Goal: Task Accomplishment & Management: Use online tool/utility

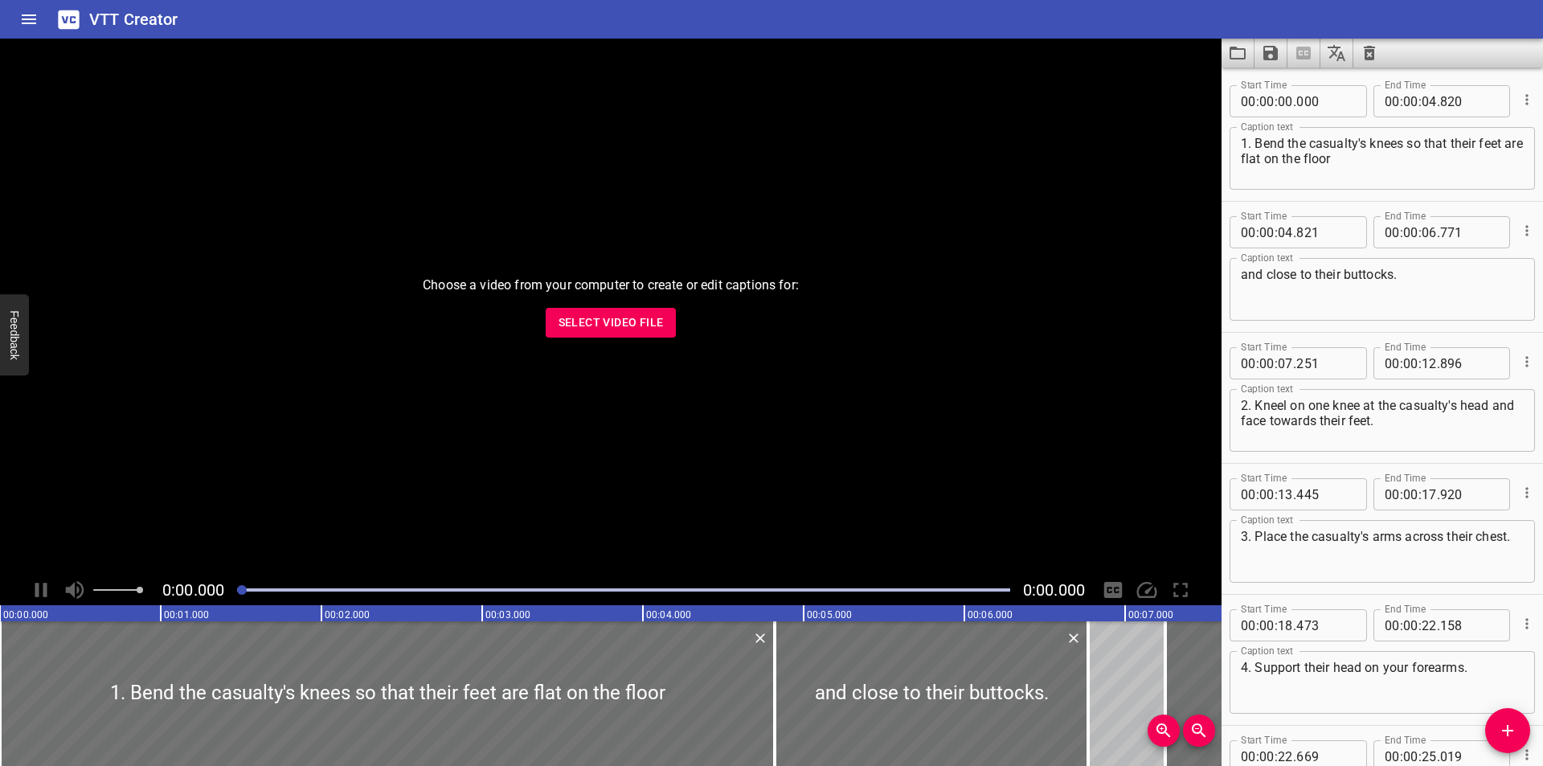
scroll to position [4355, 0]
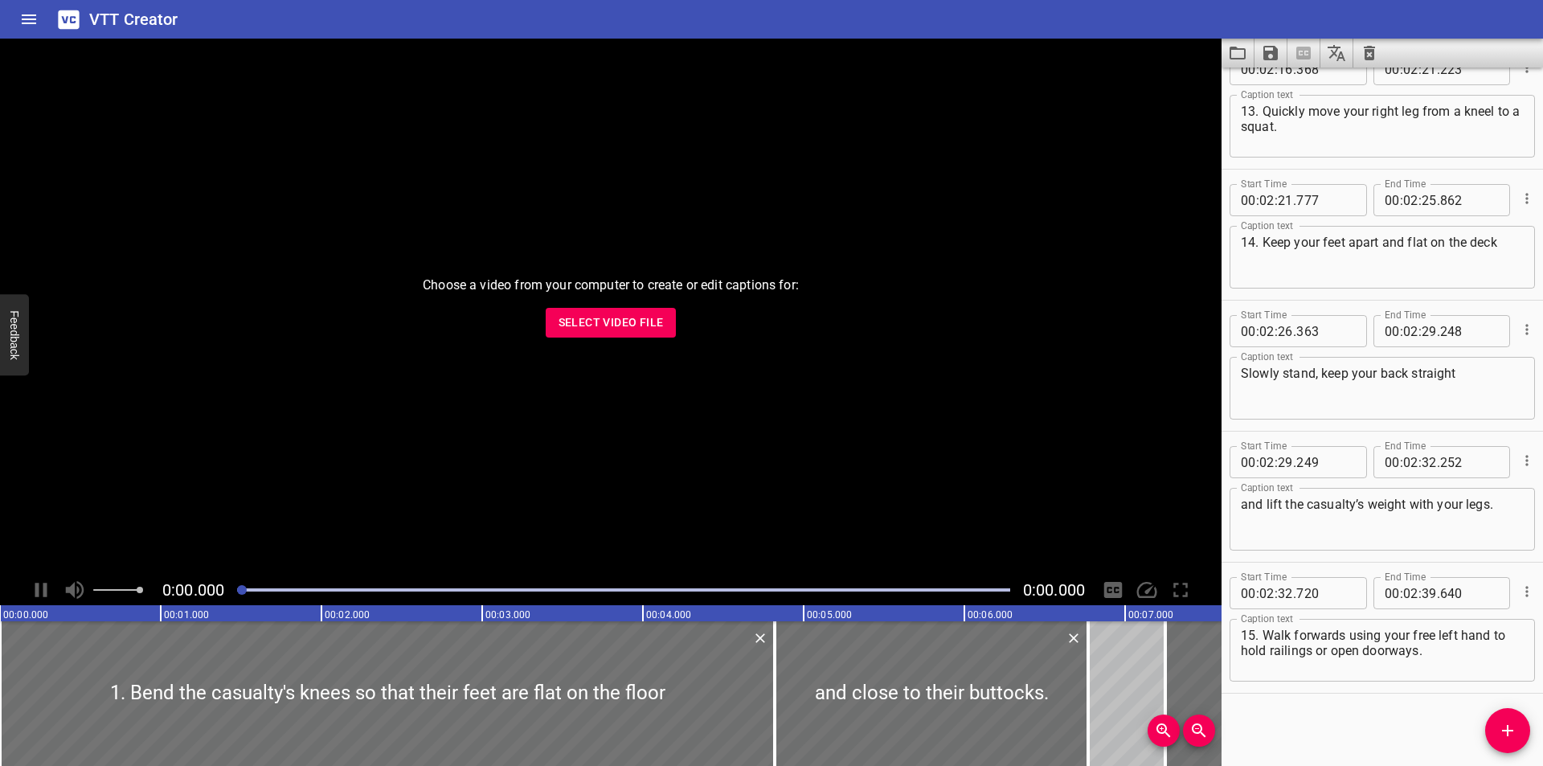
click at [628, 334] on button "Select Video File" at bounding box center [611, 323] width 131 height 30
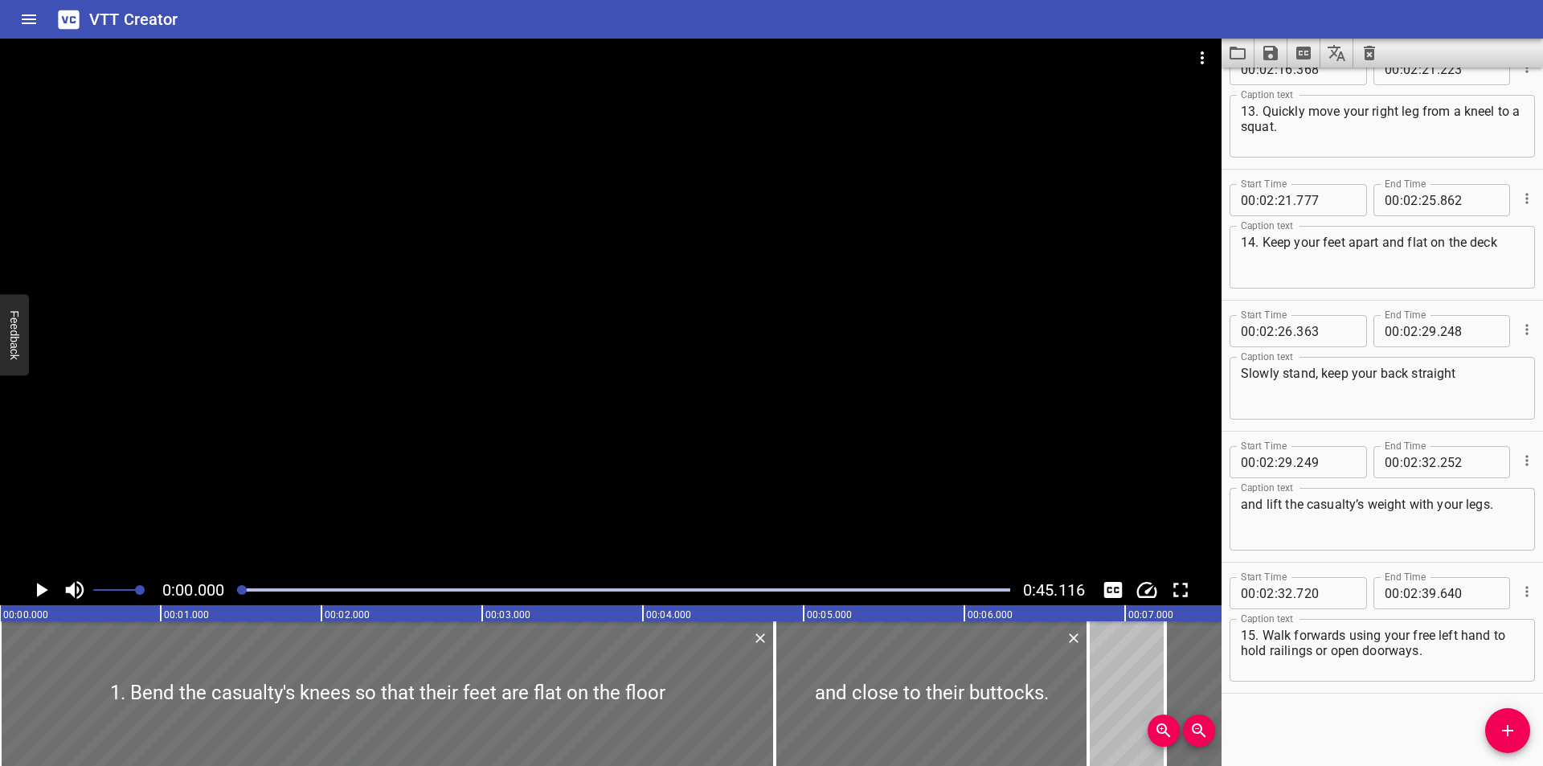
click at [851, 300] on div at bounding box center [610, 307] width 1221 height 536
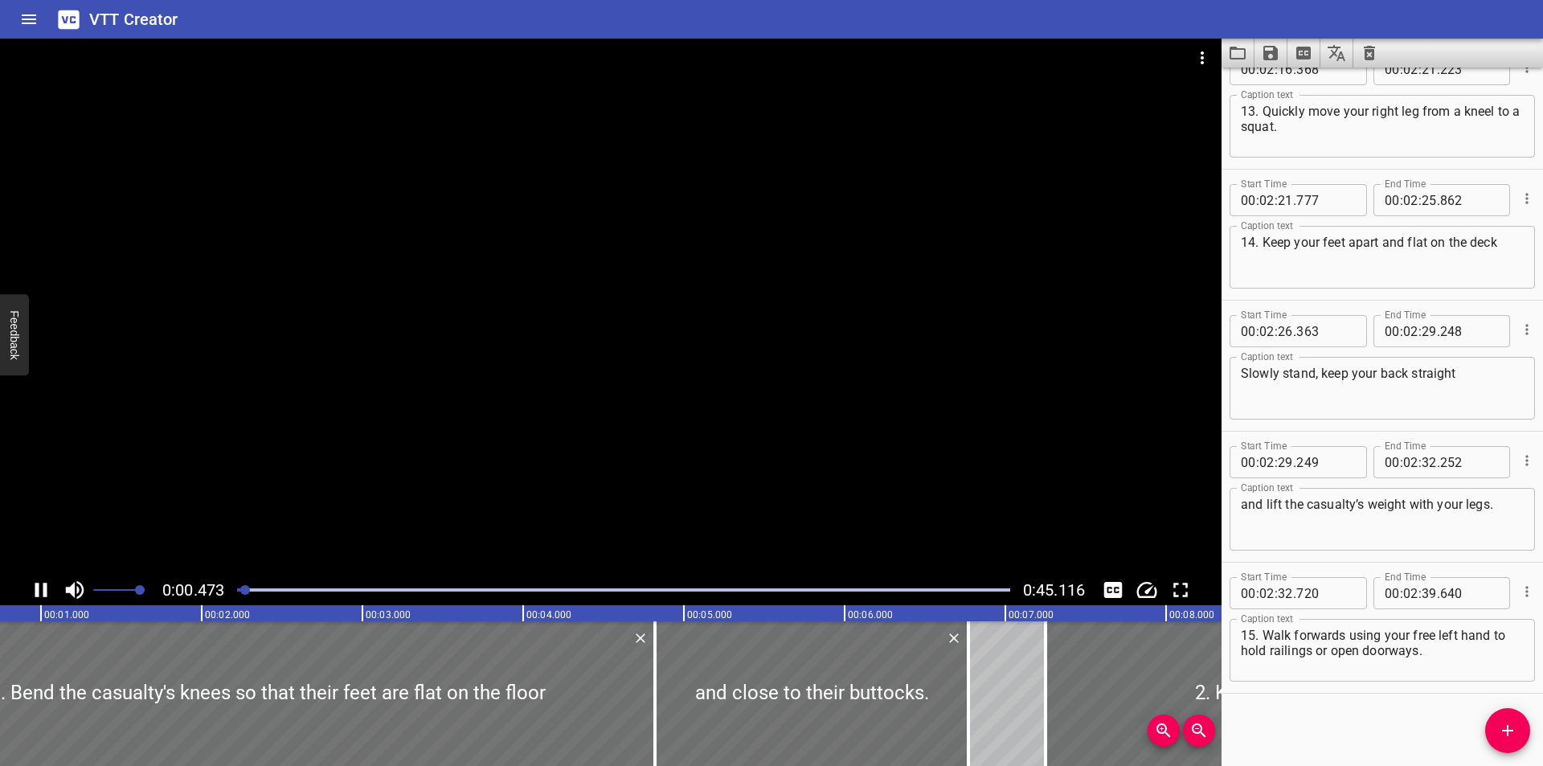
click at [858, 309] on div at bounding box center [610, 307] width 1221 height 536
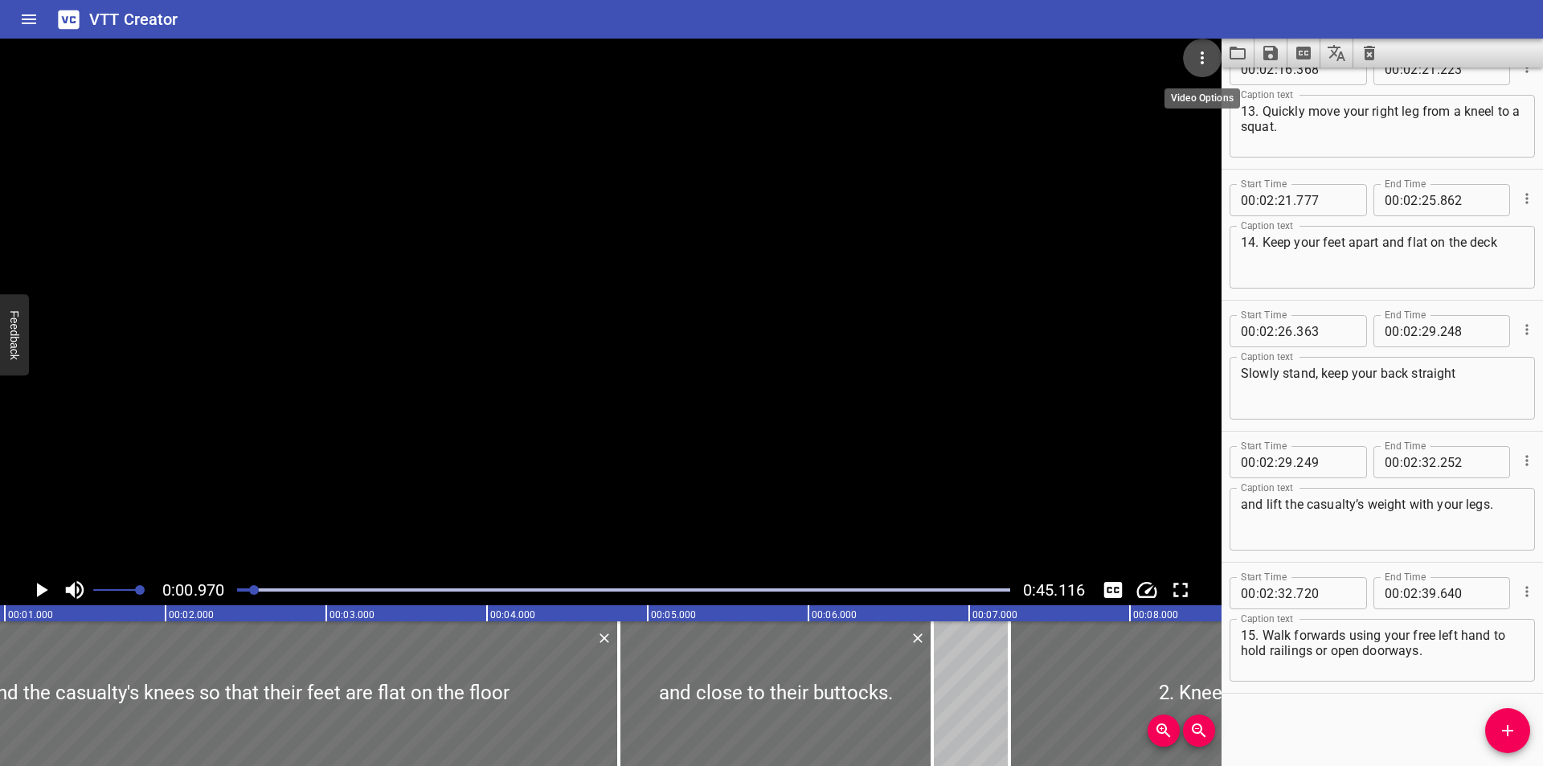
click at [1199, 56] on icon "Video Options" at bounding box center [1202, 57] width 19 height 19
click at [1208, 59] on li "Select New Video File..." at bounding box center [1263, 59] width 160 height 29
click at [780, 418] on div at bounding box center [771, 383] width 1543 height 766
click at [928, 389] on div at bounding box center [610, 307] width 1221 height 536
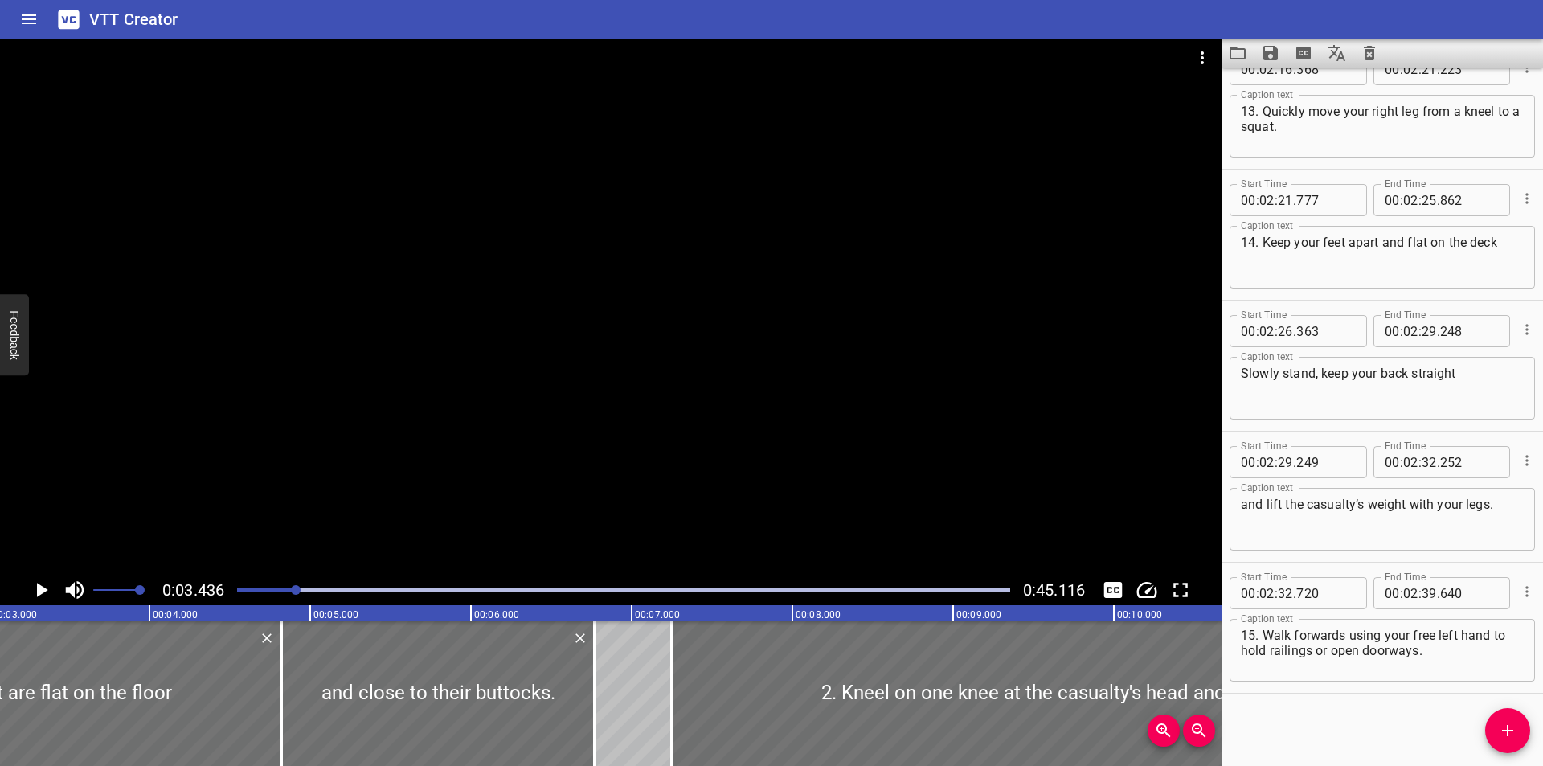
scroll to position [0, 552]
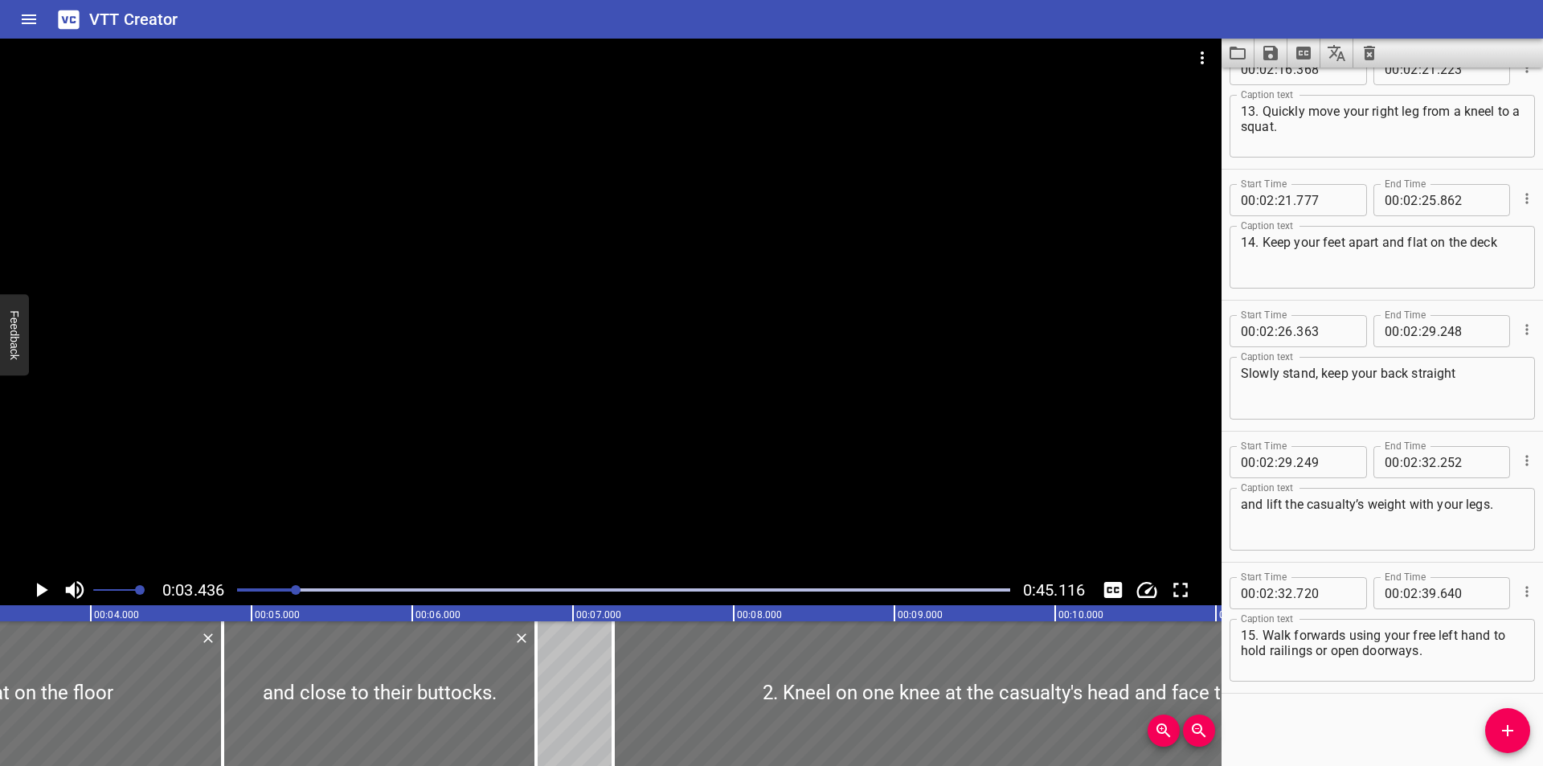
click at [828, 377] on div at bounding box center [610, 307] width 1221 height 536
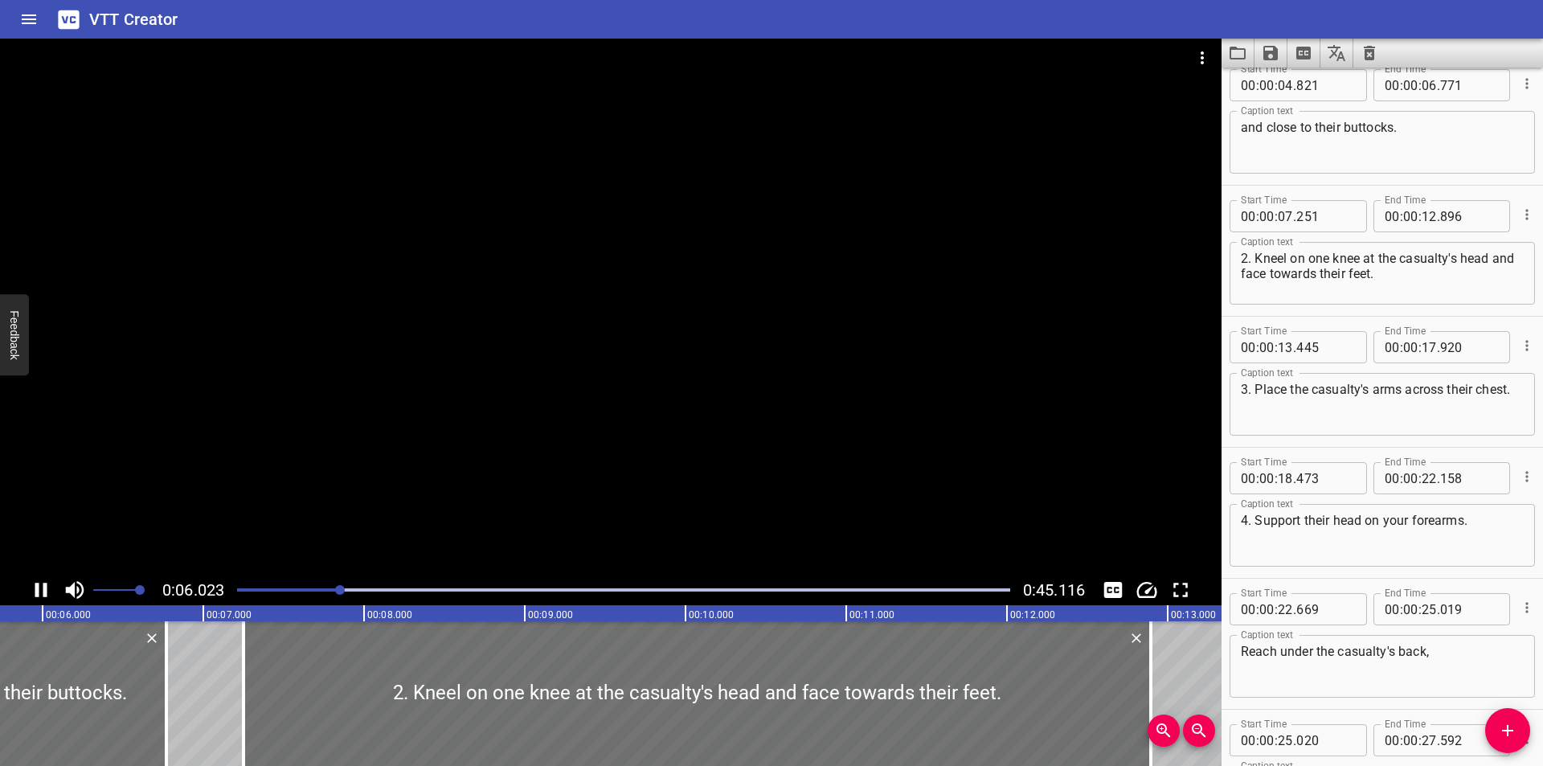
scroll to position [131, 0]
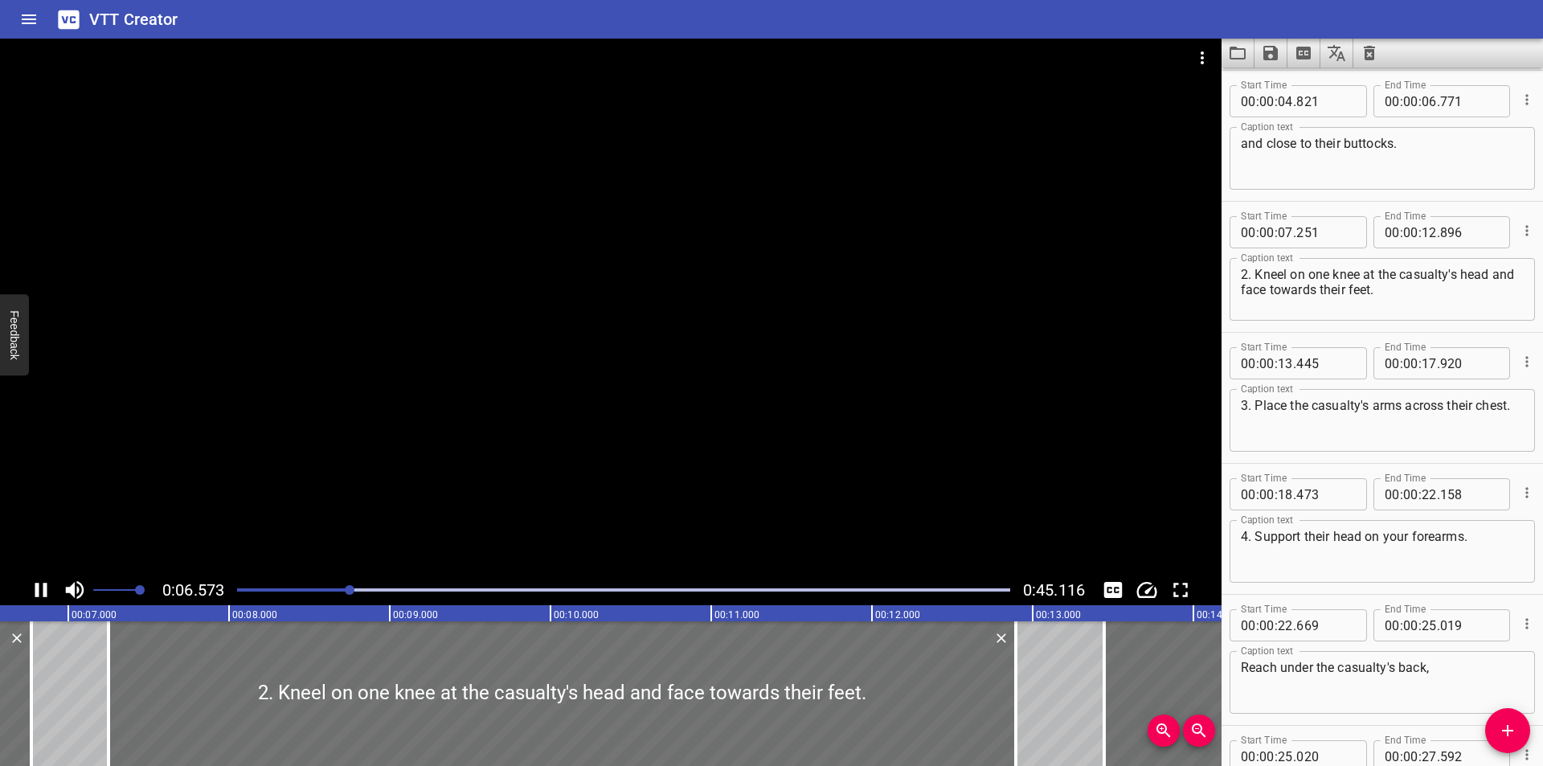
drag, startPoint x: 804, startPoint y: 346, endPoint x: 687, endPoint y: 383, distance: 122.5
click at [802, 346] on div at bounding box center [610, 307] width 1221 height 536
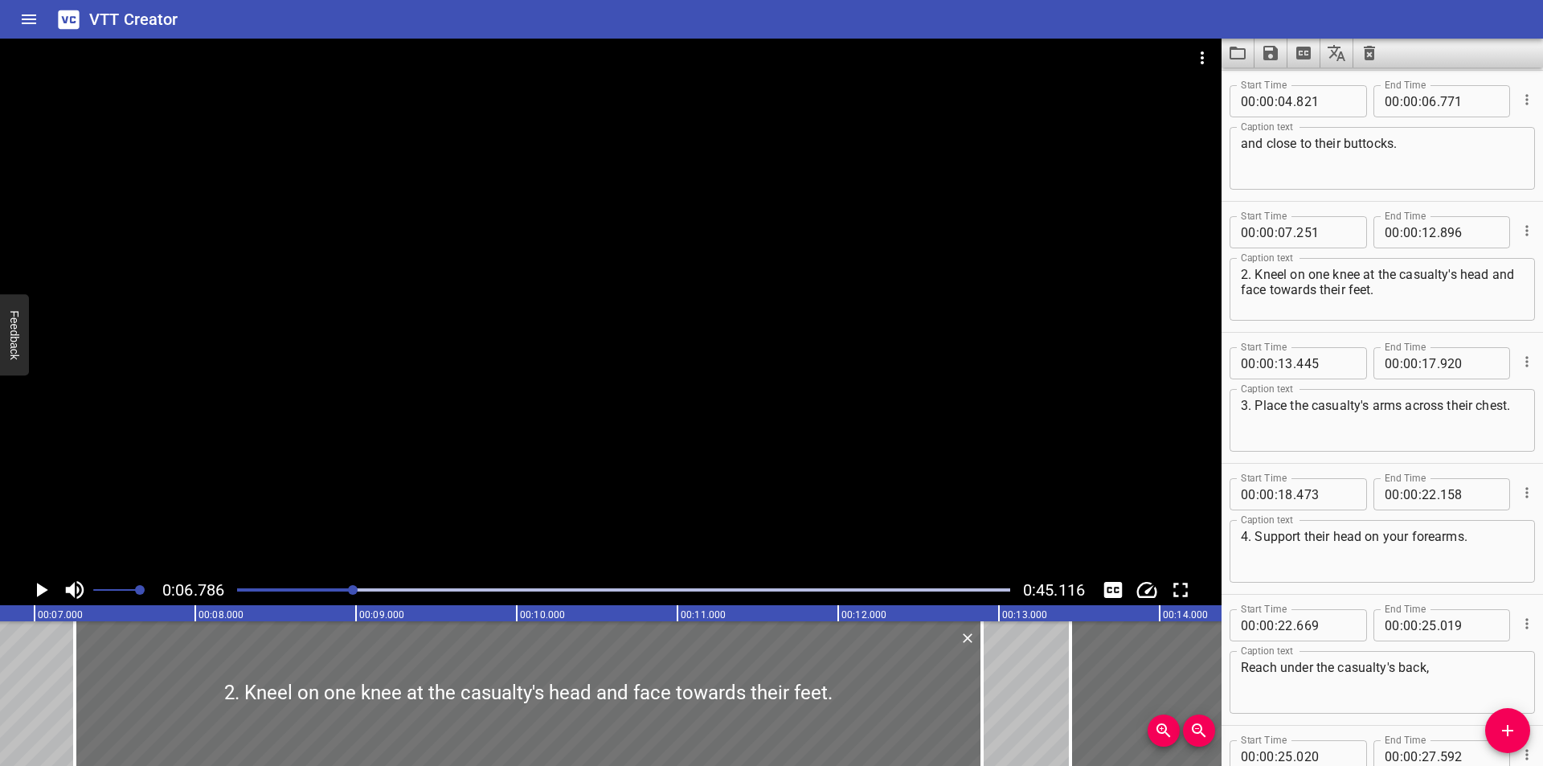
click at [238, 591] on div at bounding box center [623, 590] width 792 height 23
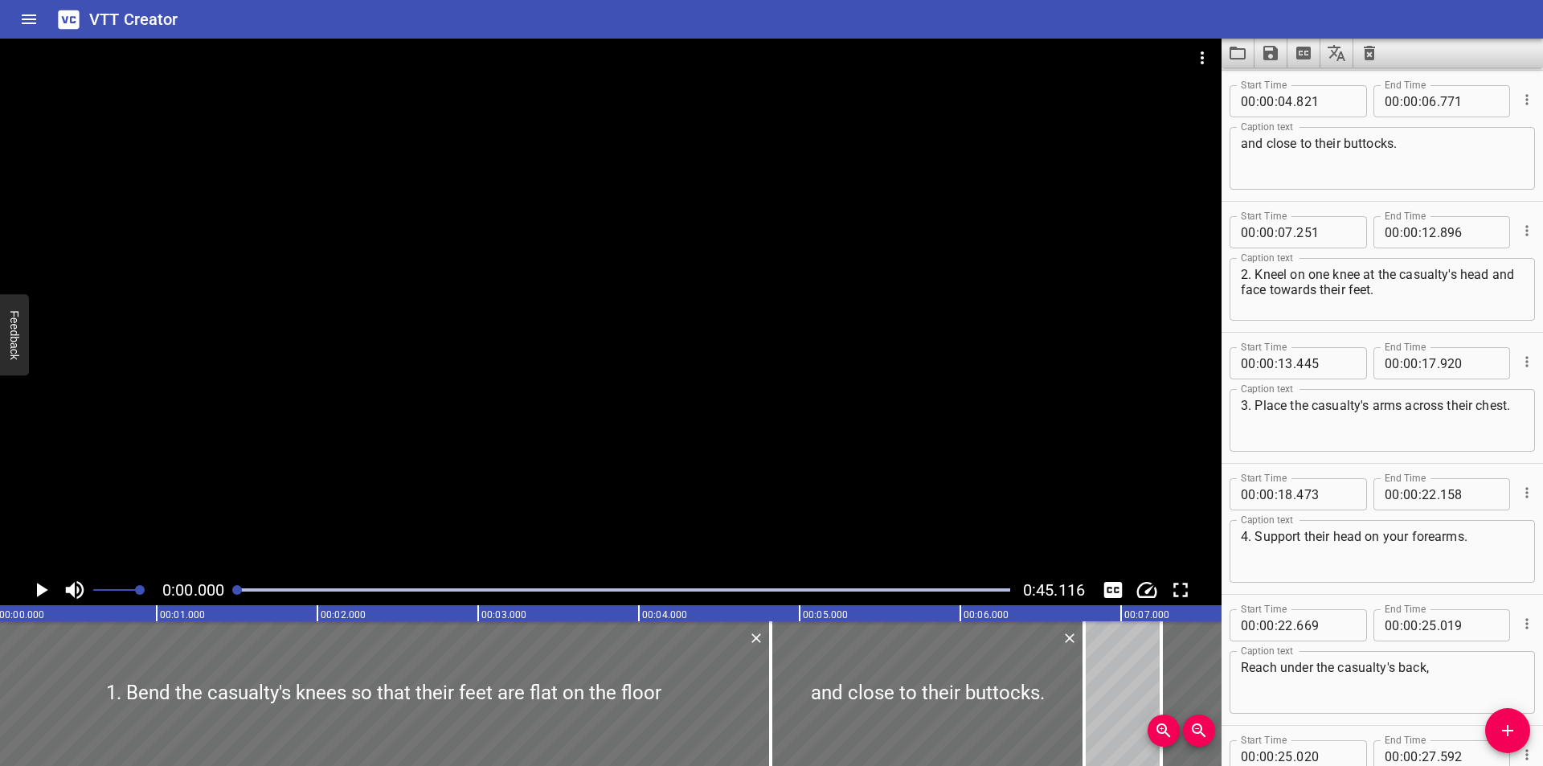
scroll to position [0, 0]
click at [1368, 51] on icon "Clear captions" at bounding box center [1369, 53] width 11 height 14
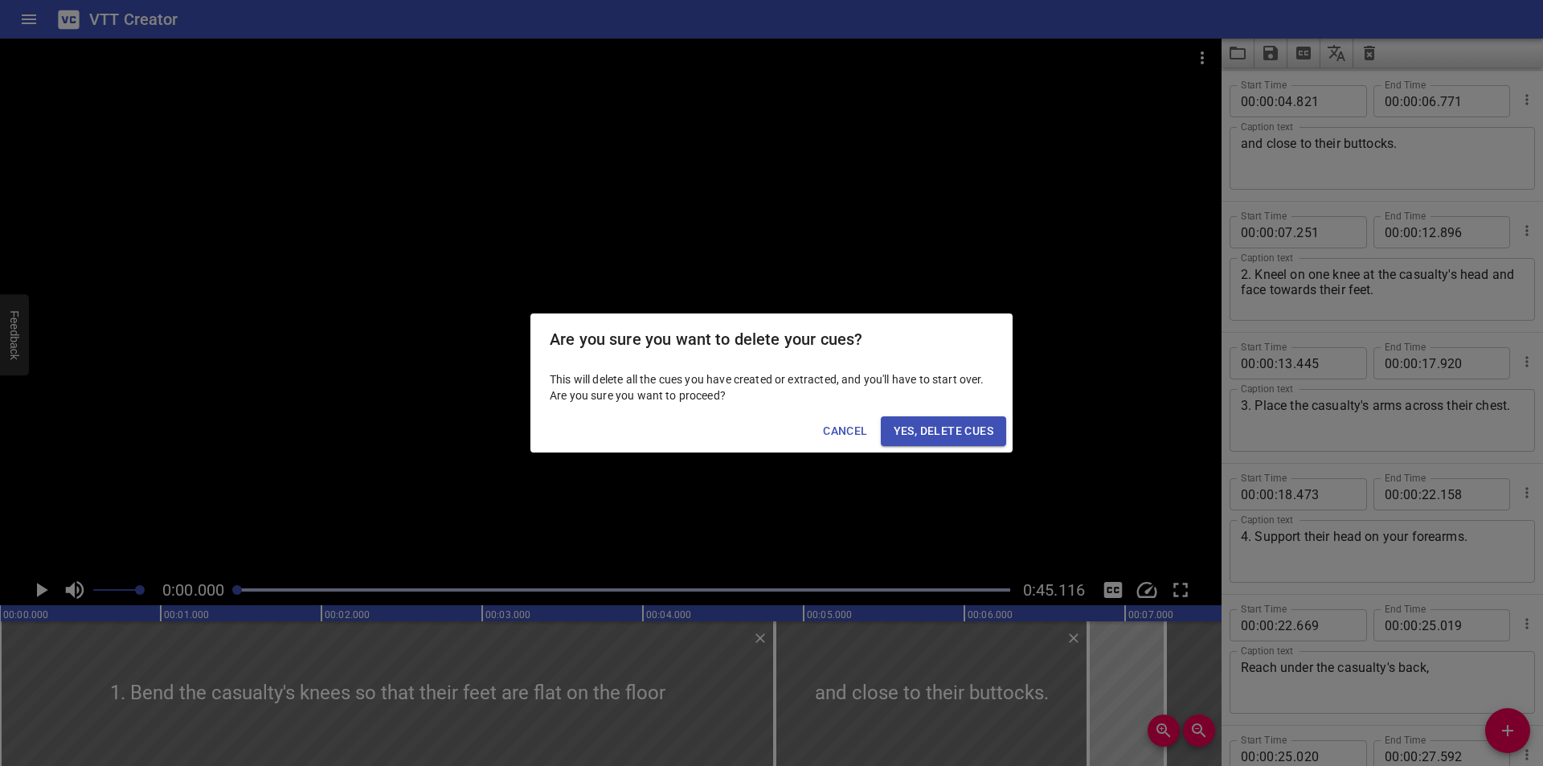
click at [945, 425] on span "Yes, Delete Cues" at bounding box center [944, 431] width 100 height 20
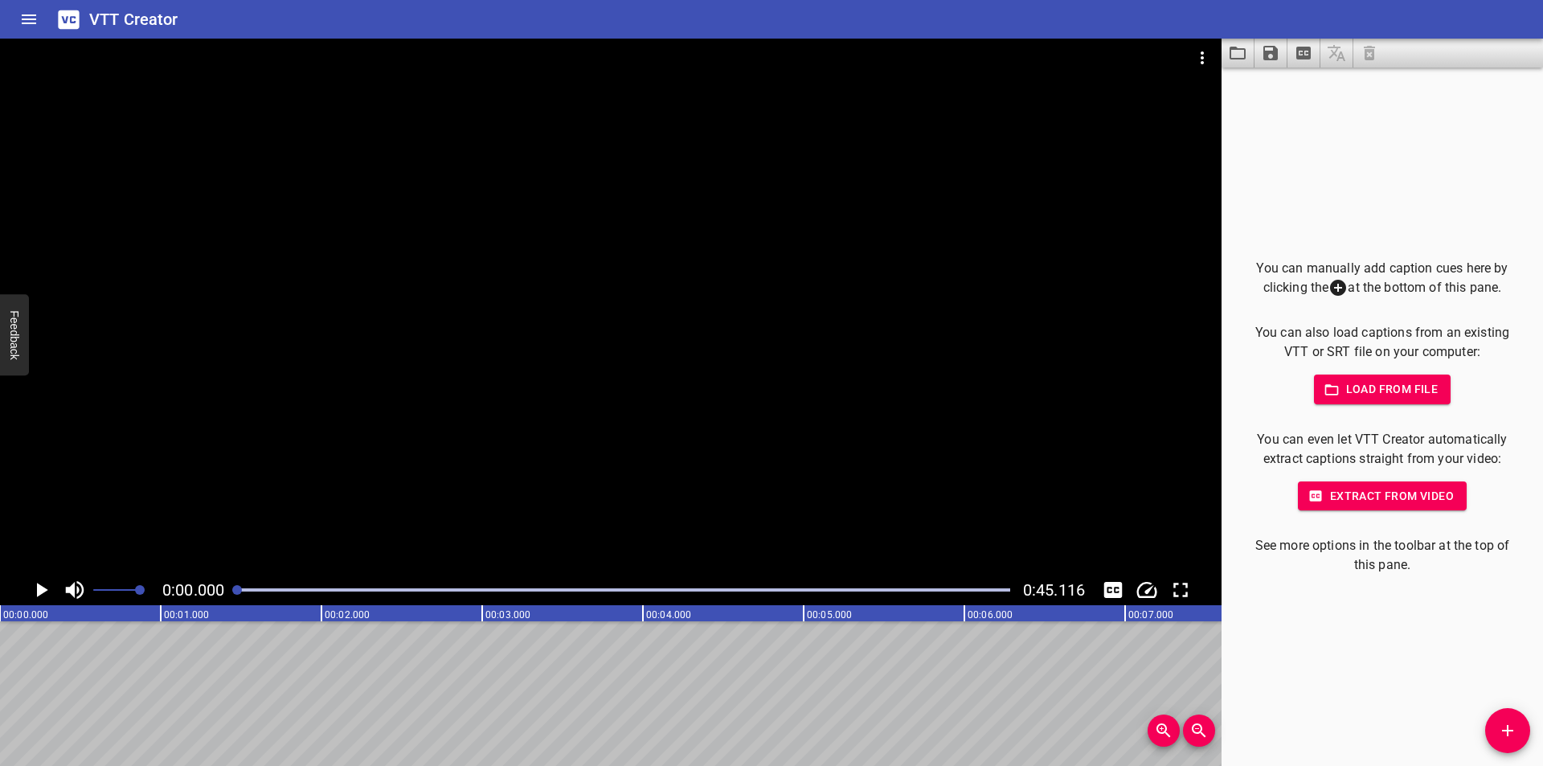
click at [1500, 730] on icon "Add Cue" at bounding box center [1507, 730] width 19 height 19
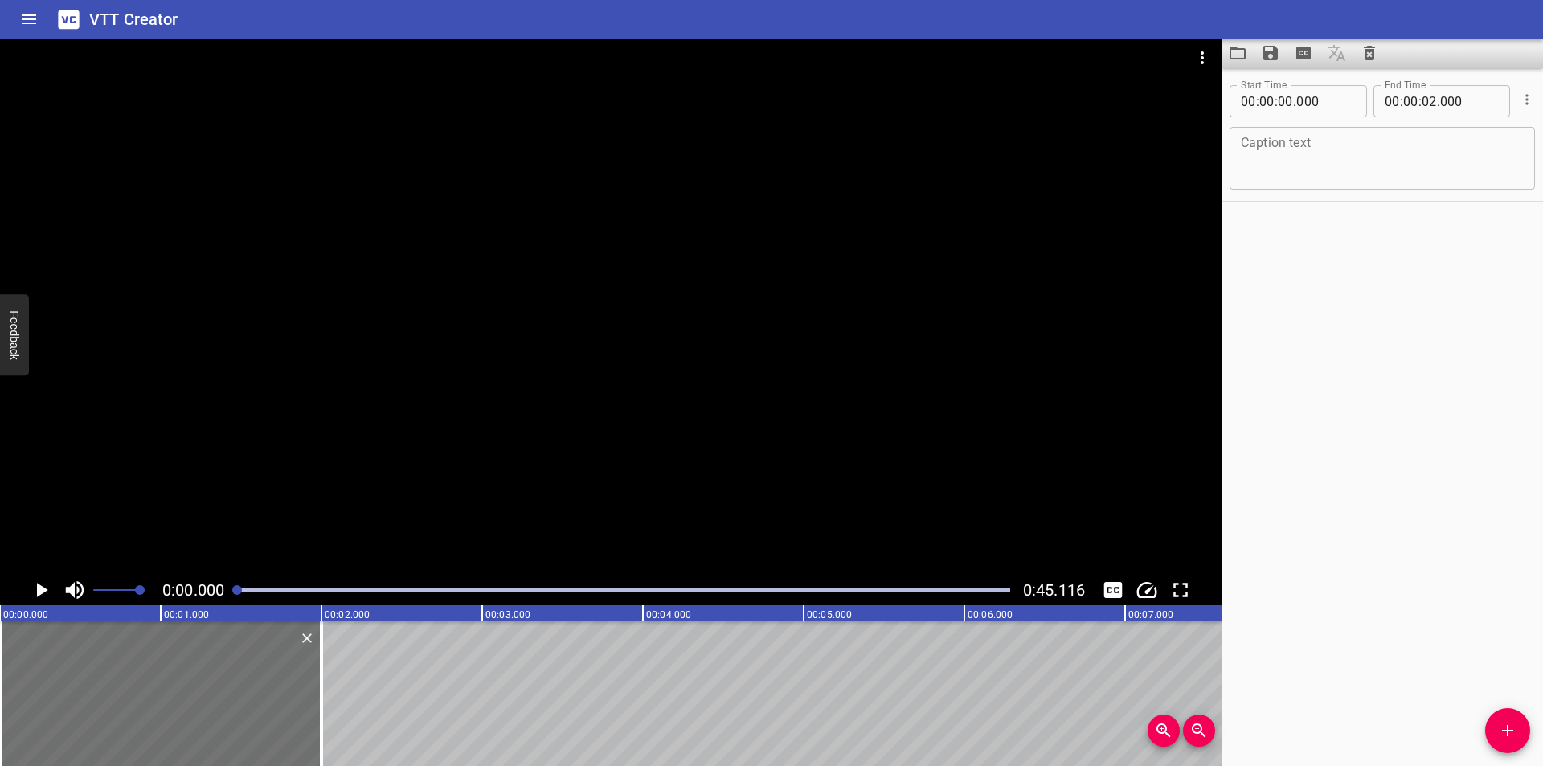
click at [1347, 183] on div "Caption text" at bounding box center [1381, 158] width 305 height 63
click at [1354, 161] on textarea at bounding box center [1382, 159] width 283 height 46
paste textarea "1. The taller of the two bearers sits the casualty up and put his arms across h…"
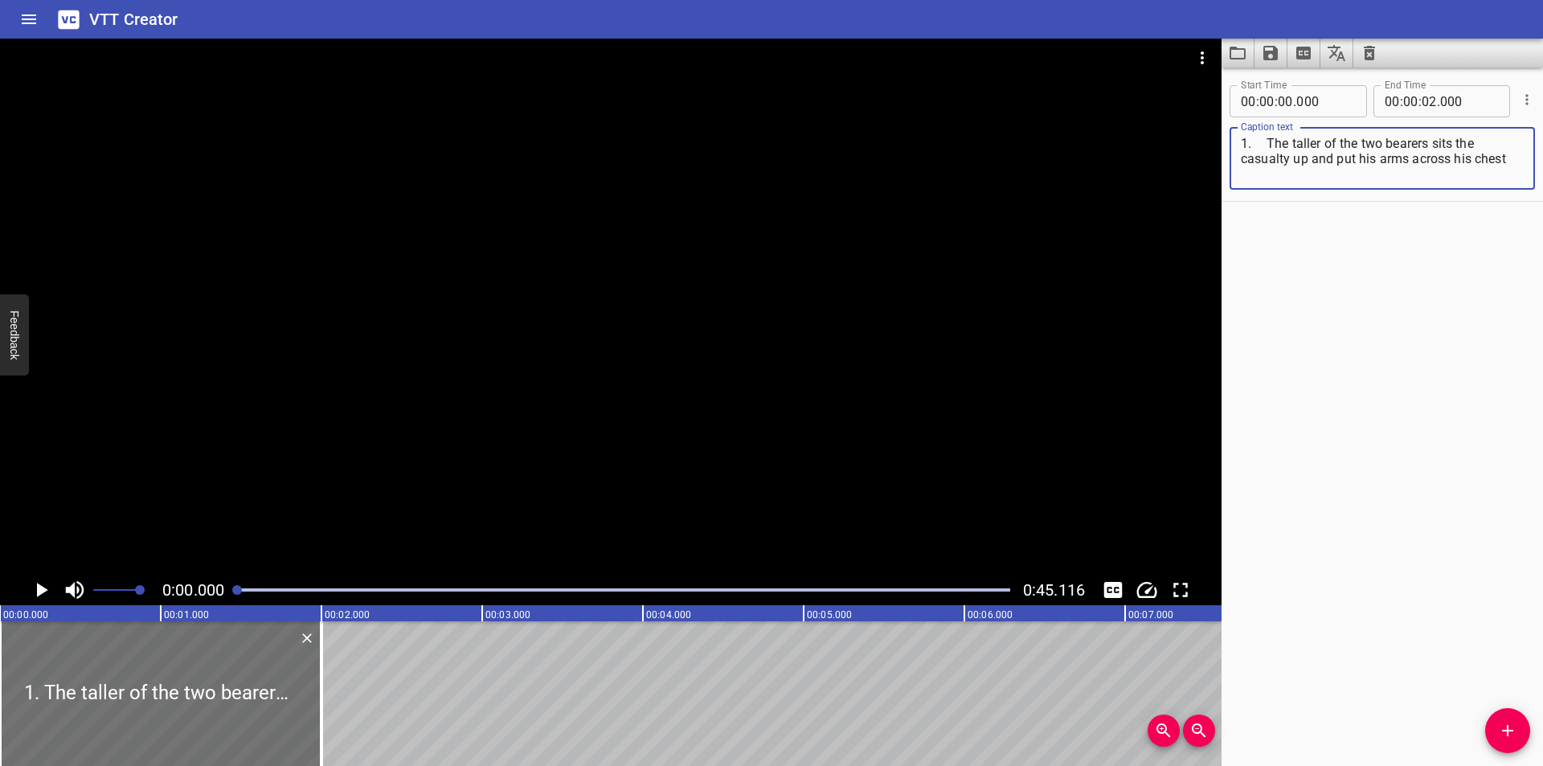
click at [1265, 141] on textarea "1. The taller of the two bearers sits the casualty up and put his arms across h…" at bounding box center [1382, 159] width 283 height 46
type textarea "1. The taller of the two bearers sits the casualty up and put his arms across h…"
drag, startPoint x: 199, startPoint y: 702, endPoint x: 148, endPoint y: 700, distance: 51.5
click at [149, 702] on div at bounding box center [160, 693] width 321 height 145
click at [323, 379] on div at bounding box center [610, 307] width 1221 height 536
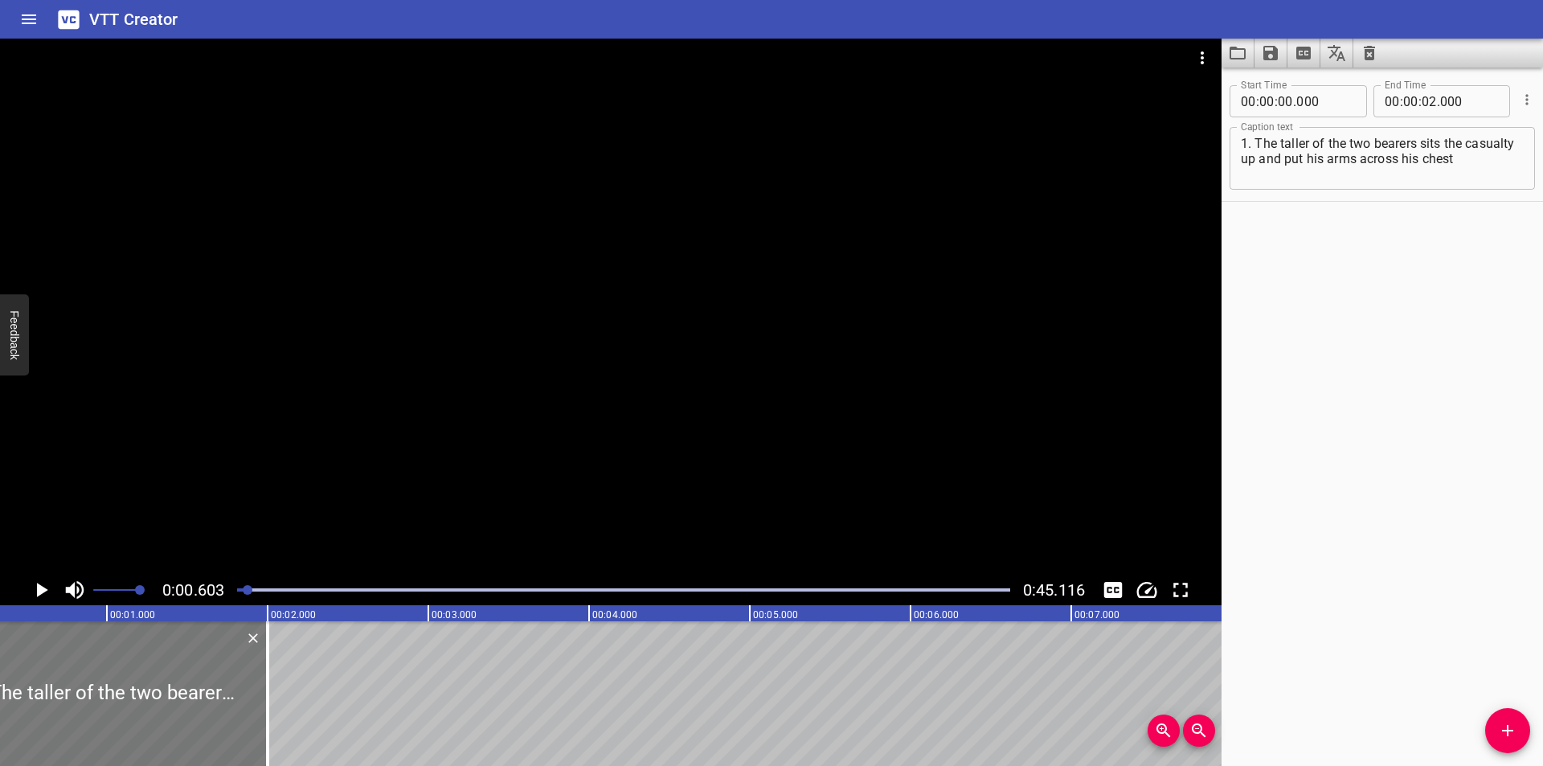
scroll to position [0, 97]
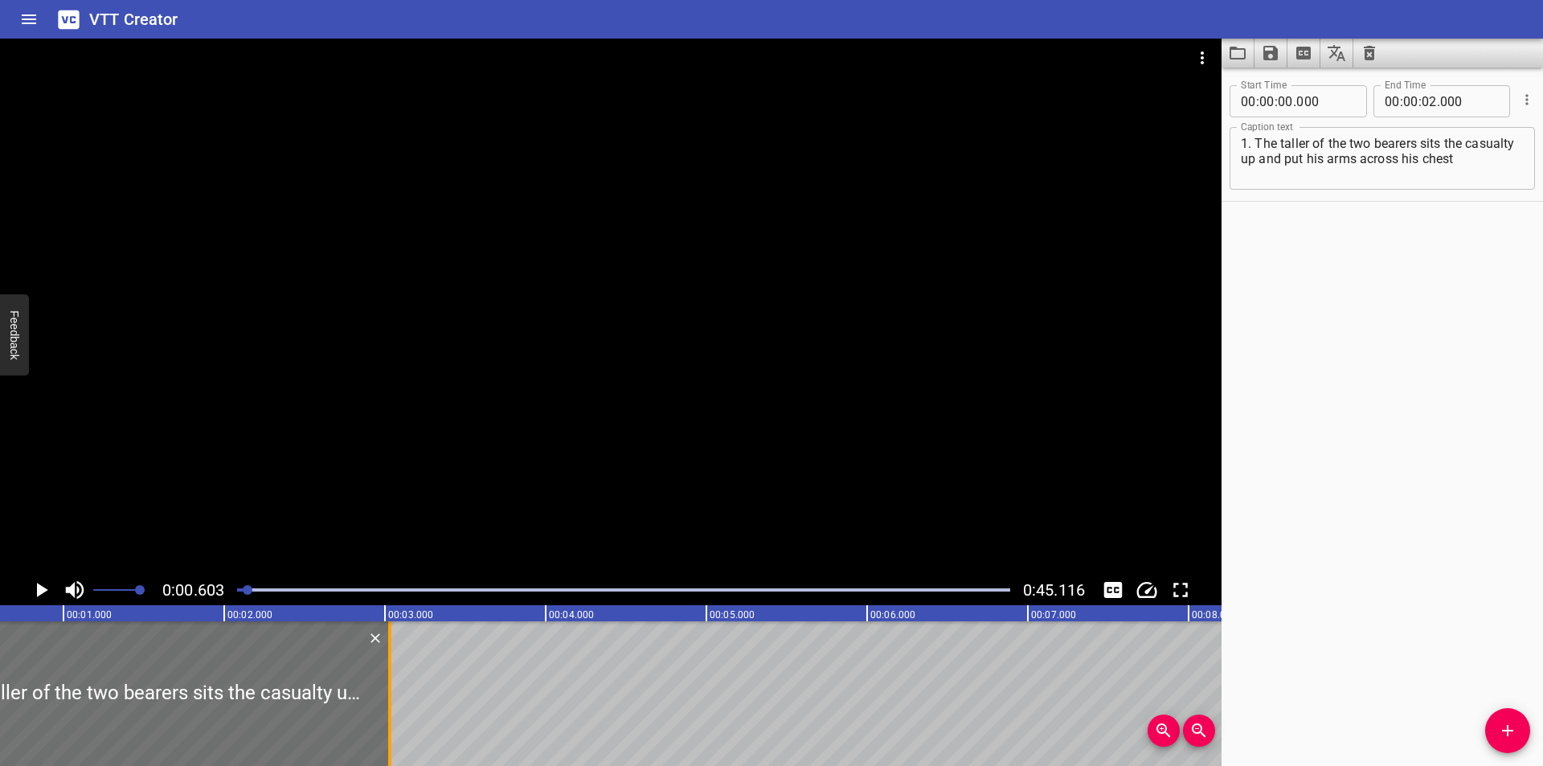
drag, startPoint x: 219, startPoint y: 699, endPoint x: 384, endPoint y: 702, distance: 165.6
click at [384, 702] on div at bounding box center [390, 693] width 16 height 145
type input "03"
type input "030"
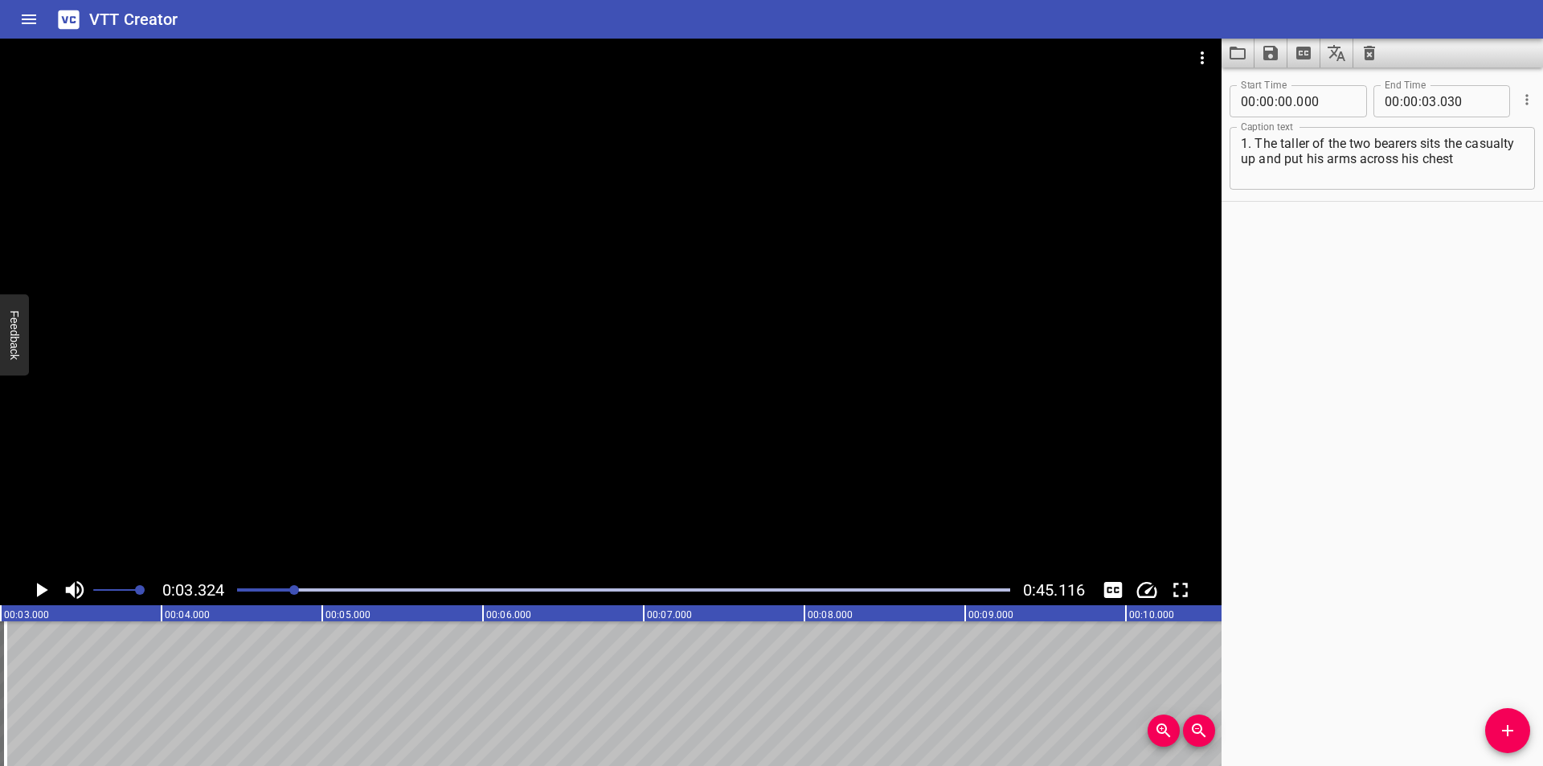
scroll to position [0, 481]
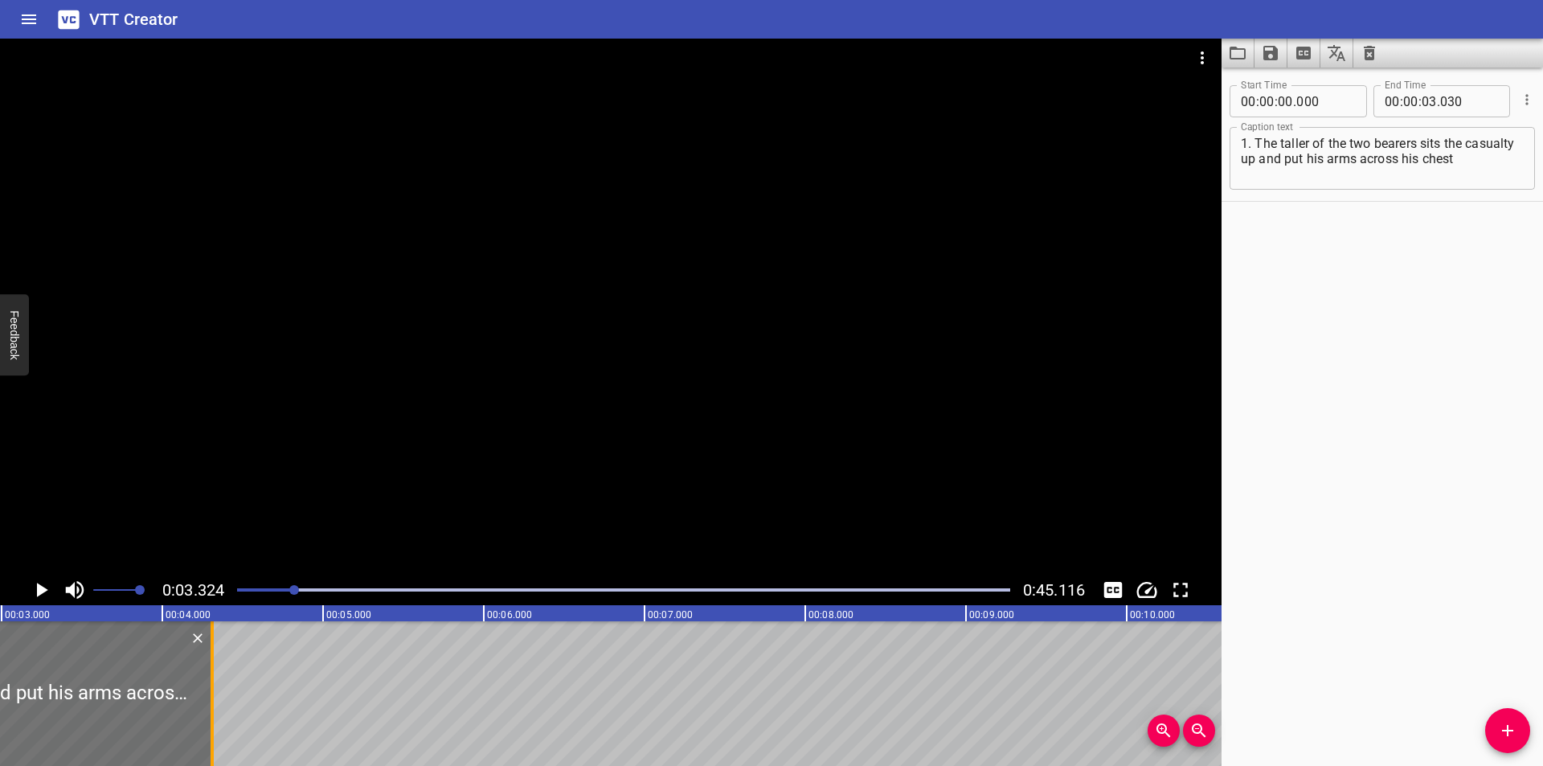
drag, startPoint x: 10, startPoint y: 709, endPoint x: 216, endPoint y: 734, distance: 207.3
click at [216, 734] on div at bounding box center [212, 693] width 16 height 145
type input "04"
type input "310"
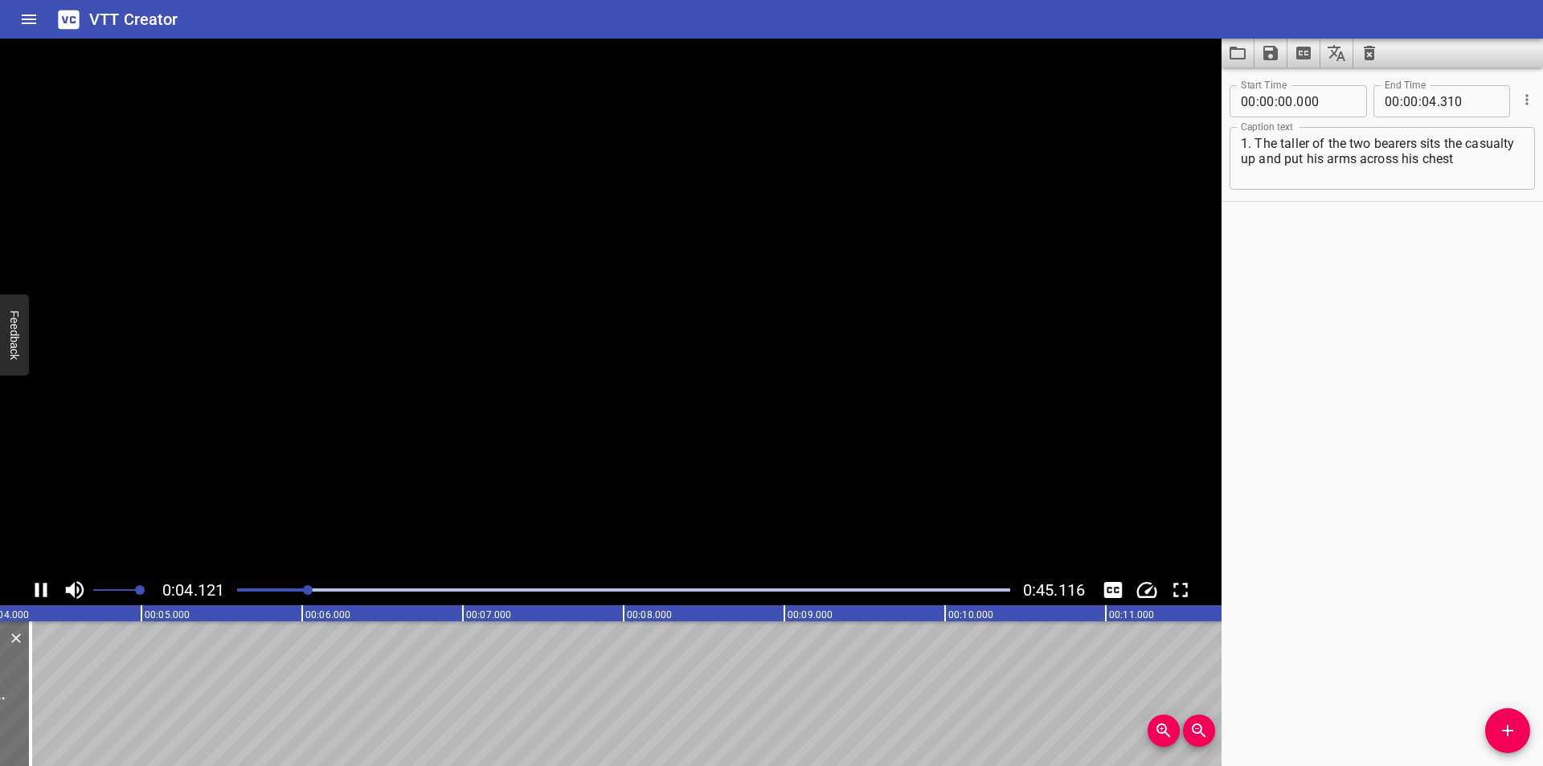
scroll to position [0, 698]
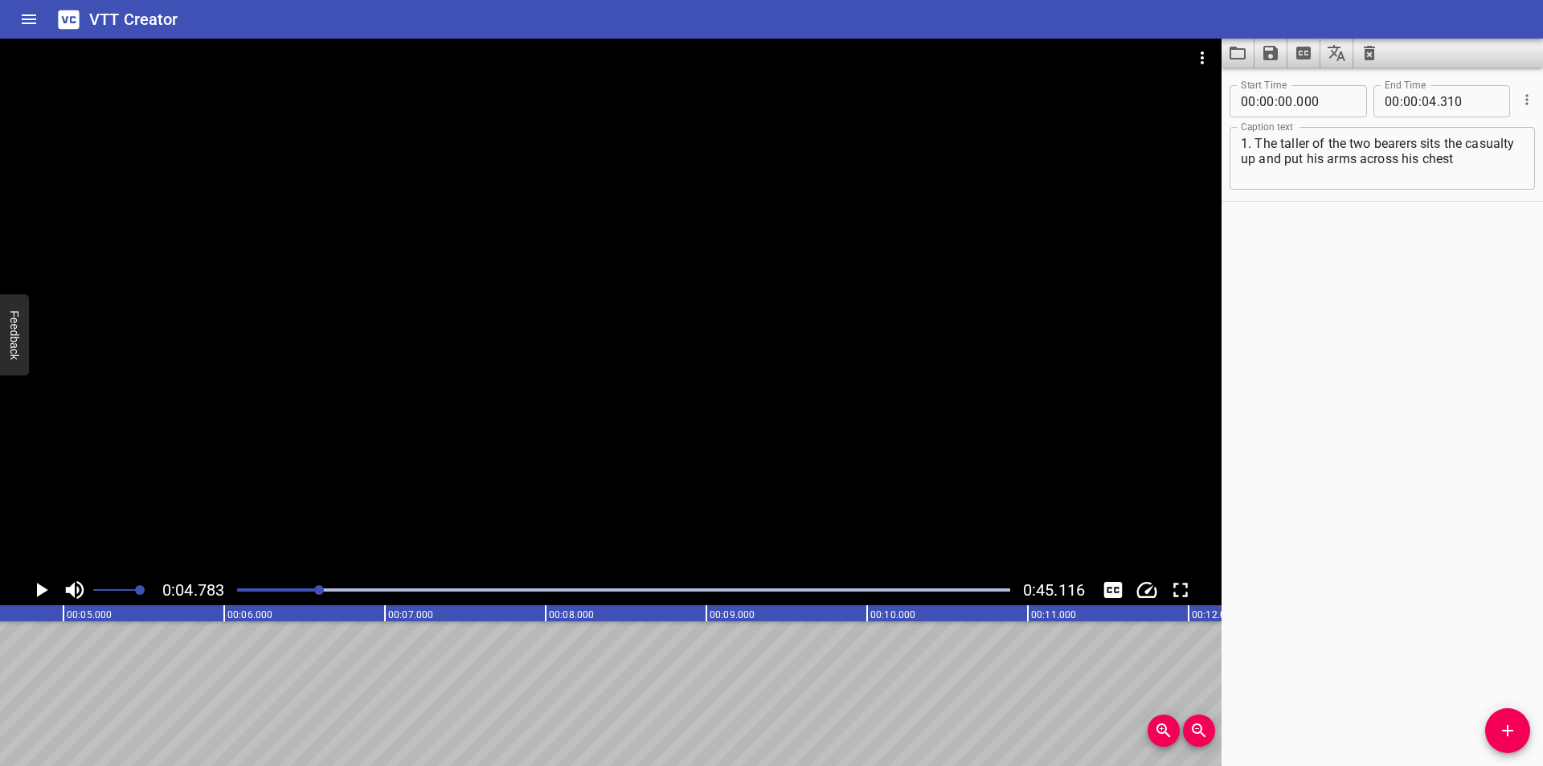
scroll to position [0, 769]
drag, startPoint x: 1313, startPoint y: 160, endPoint x: 1780, endPoint y: 253, distance: 476.1
click at [1542, 253] on html "VTT Creator Caption Editor Batch Transcribe Login Sign Up Privacy Contact 0:04.…" at bounding box center [771, 383] width 1543 height 766
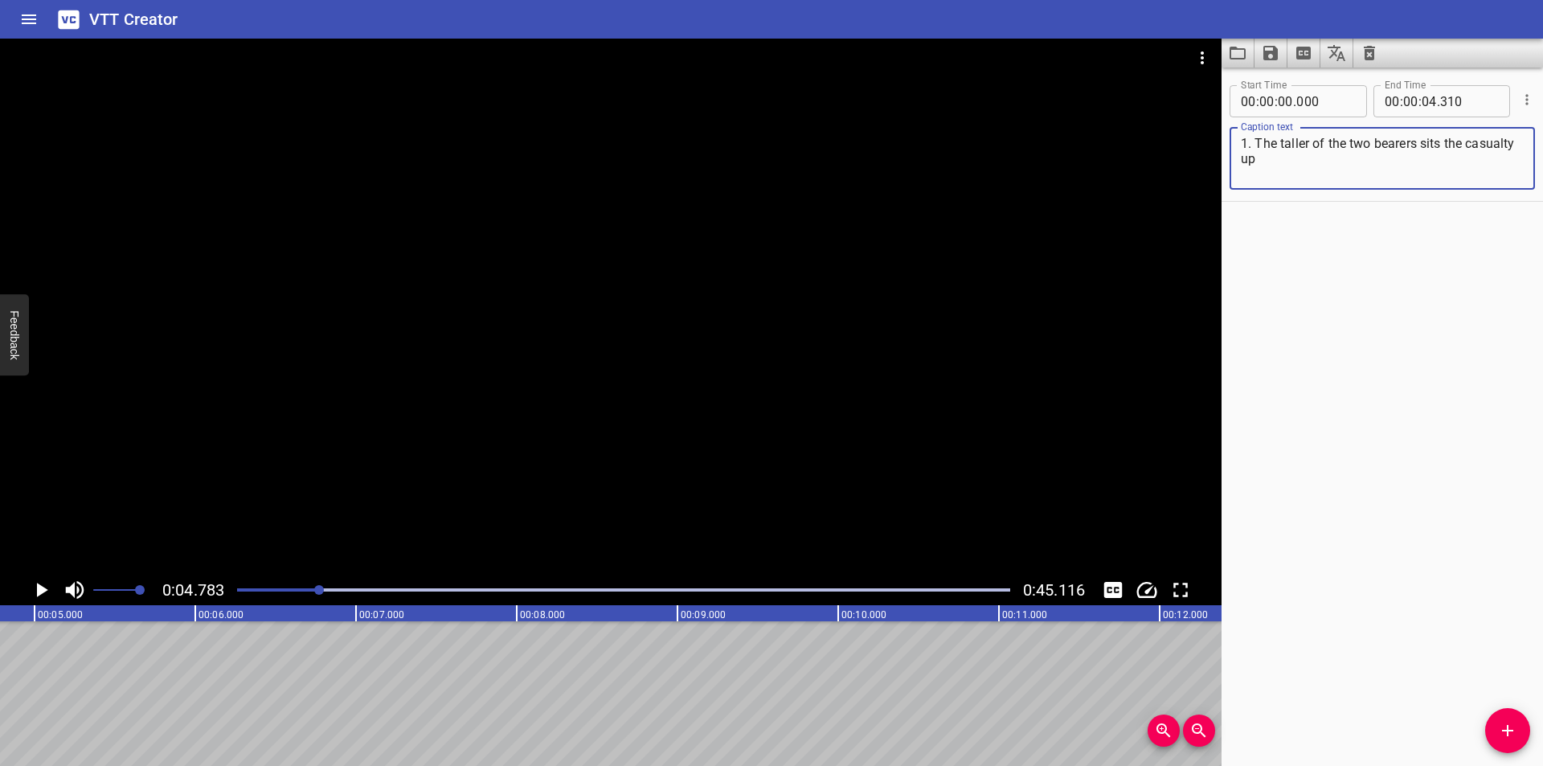
type textarea "1. The taller of the two bearers sits the casualty up"
click at [1520, 720] on button "Add Cue" at bounding box center [1507, 730] width 45 height 45
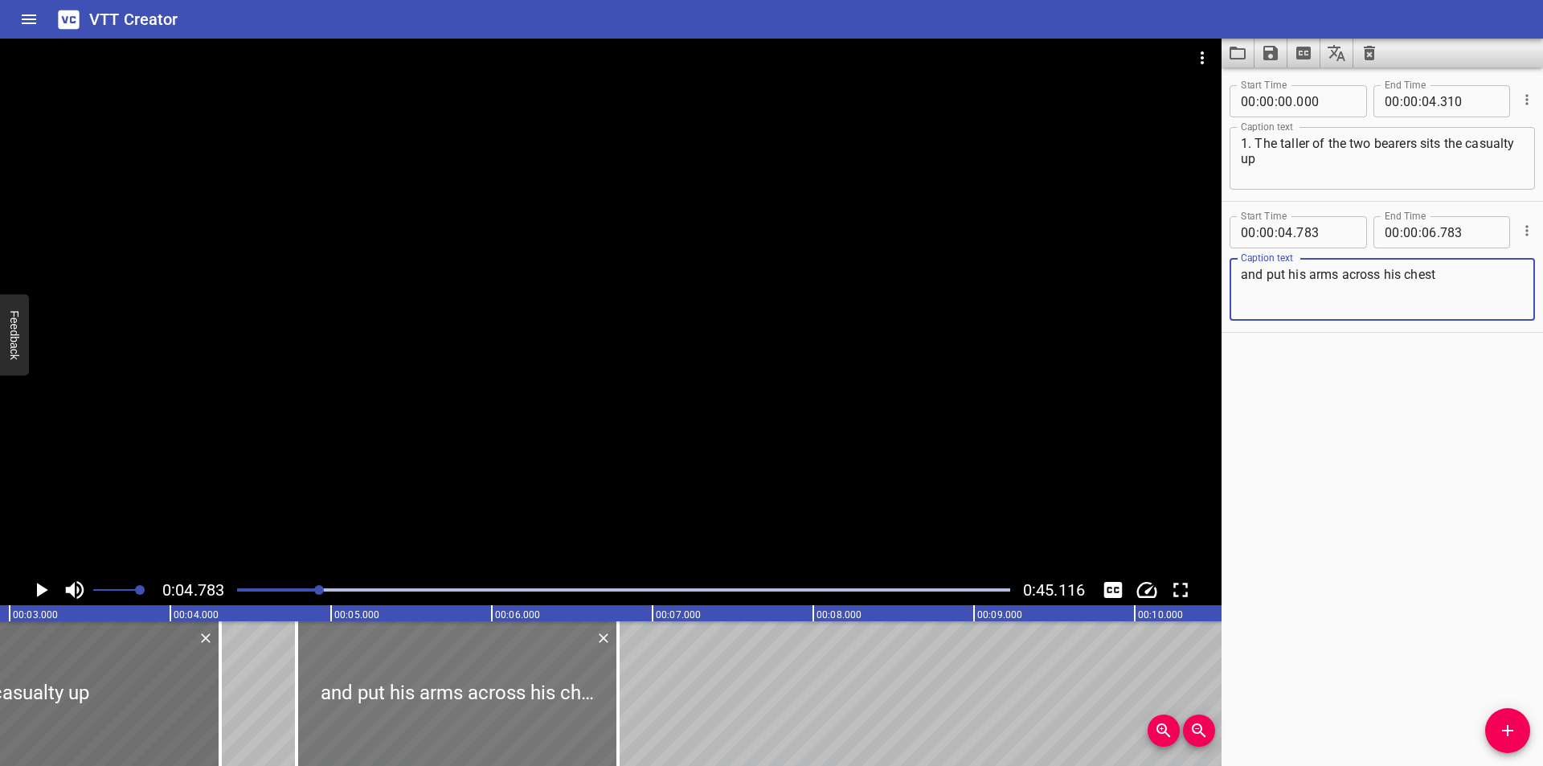
scroll to position [0, 448]
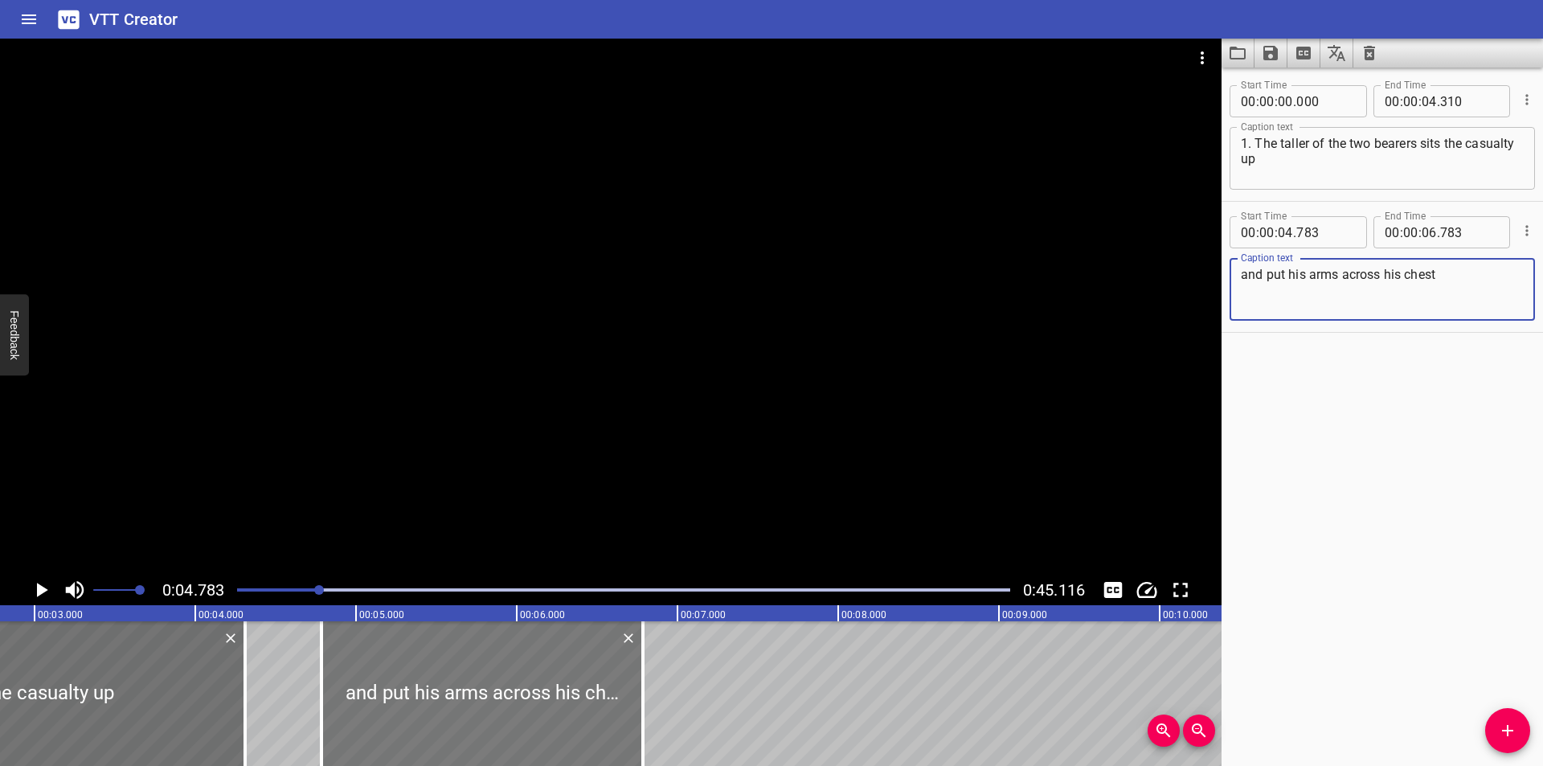
type textarea "and put his arms across his chest"
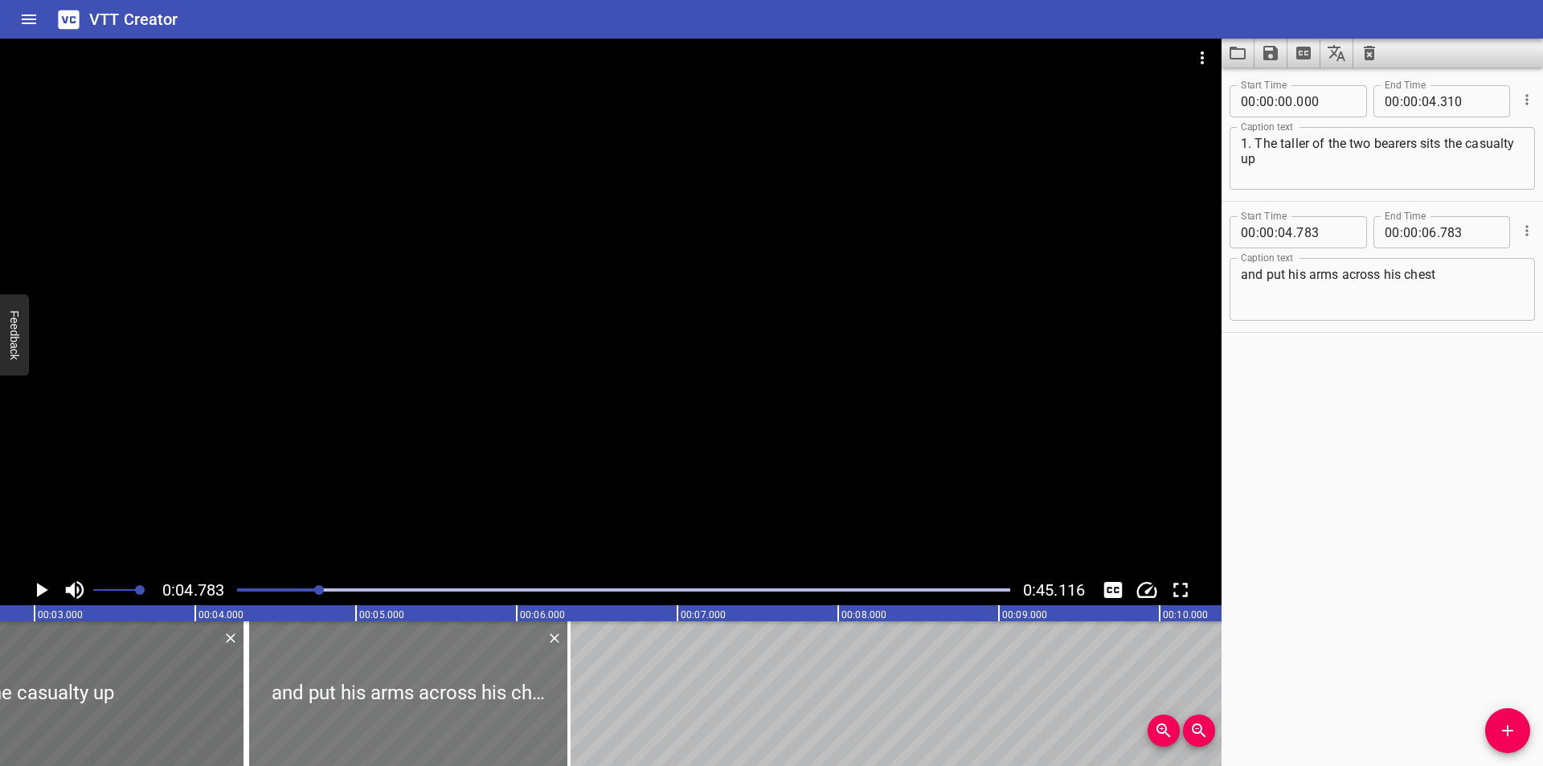
click at [378, 659] on div at bounding box center [408, 693] width 321 height 145
type input "778"
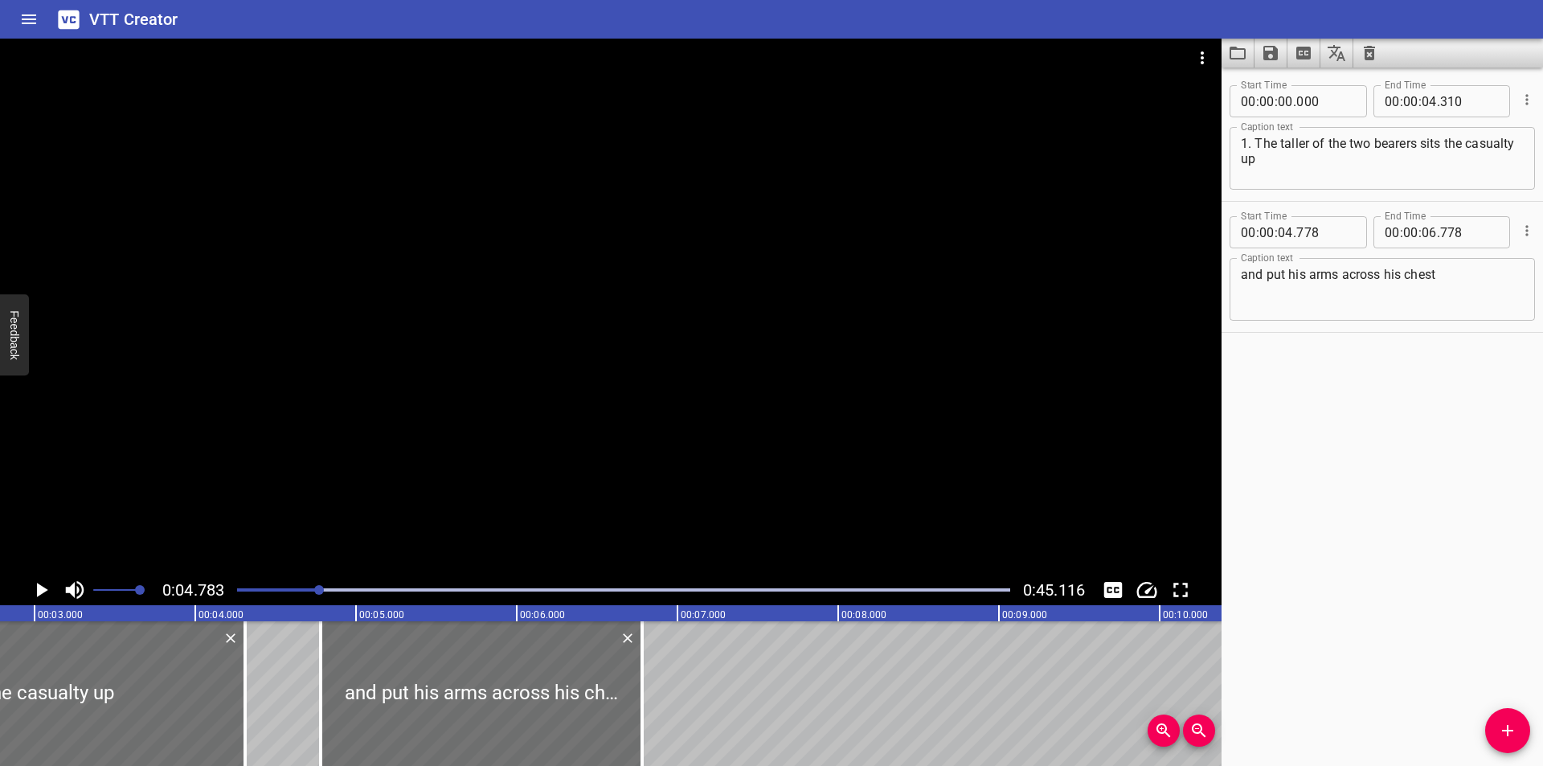
drag, startPoint x: 376, startPoint y: 659, endPoint x: 1467, endPoint y: 464, distance: 1107.7
click at [1467, 498] on div "Start Time 00 : 00 : 00 . 000 Start Time End Time 00 : 00 : 04 . 310 End Time C…" at bounding box center [1381, 417] width 321 height 698
click at [1312, 229] on input "number" at bounding box center [1325, 232] width 59 height 32
type input "311"
click at [465, 399] on div at bounding box center [610, 307] width 1221 height 536
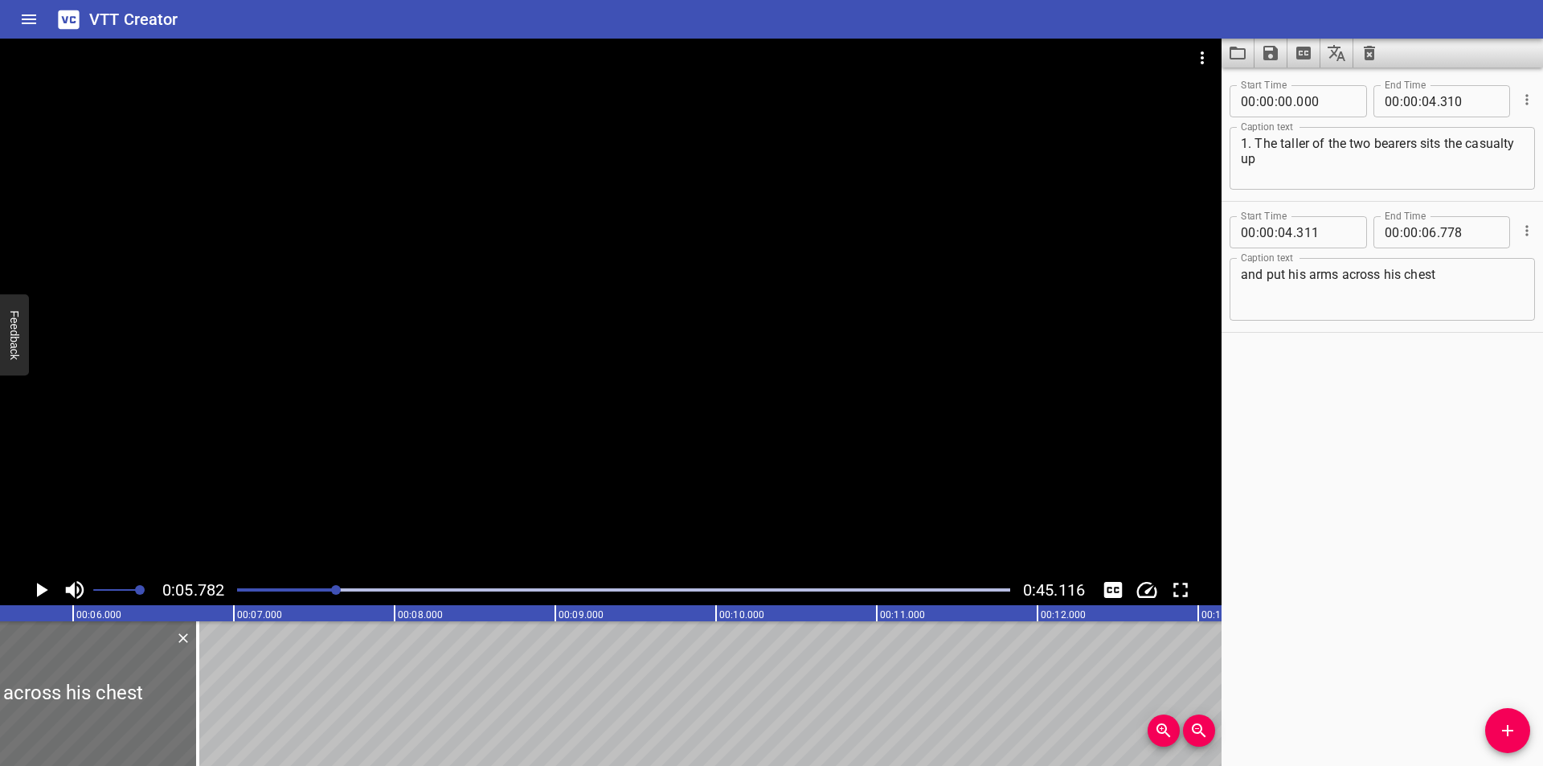
scroll to position [0, 929]
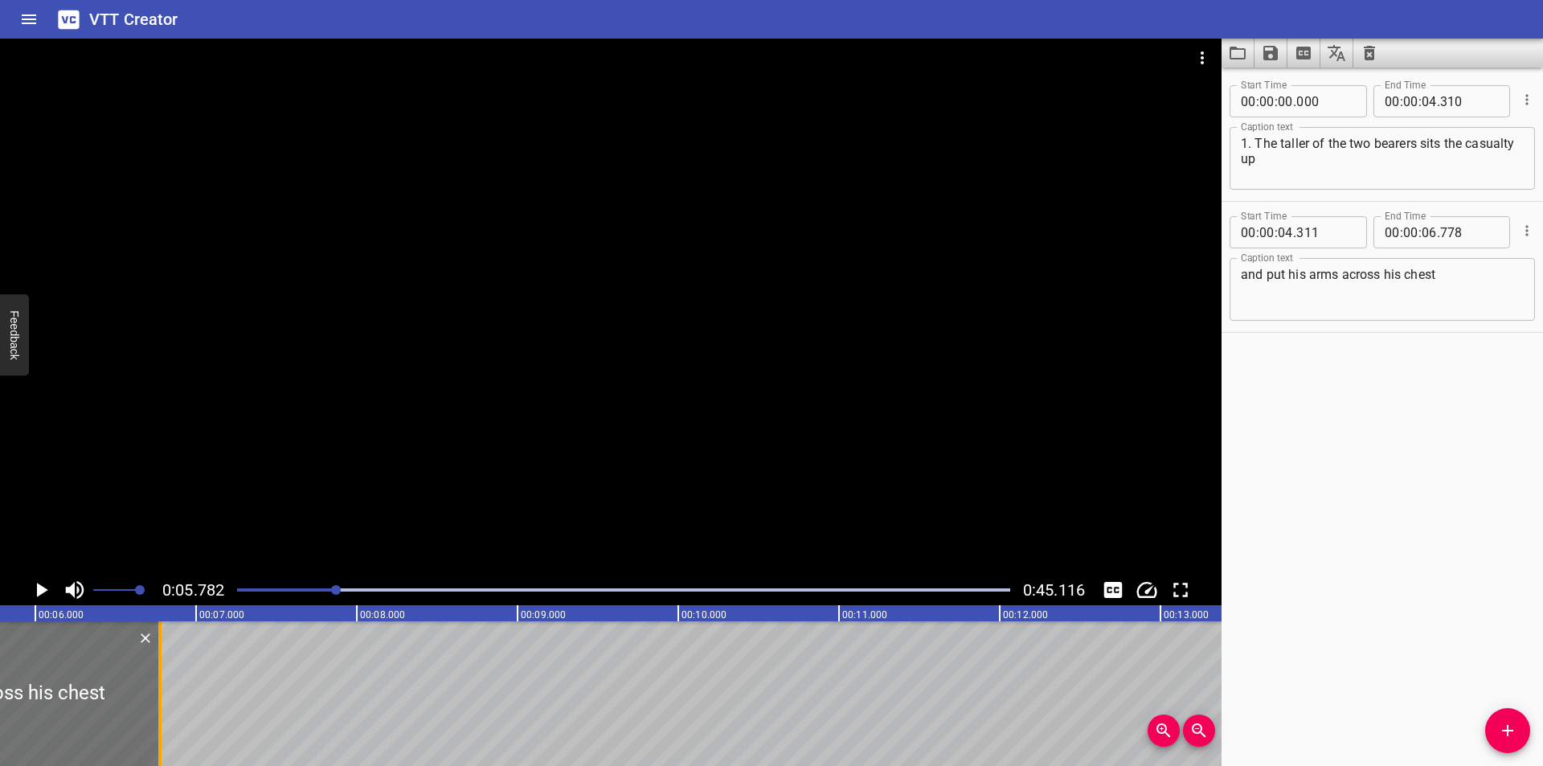
click at [163, 732] on div at bounding box center [160, 693] width 16 height 145
click at [966, 374] on div at bounding box center [610, 307] width 1221 height 536
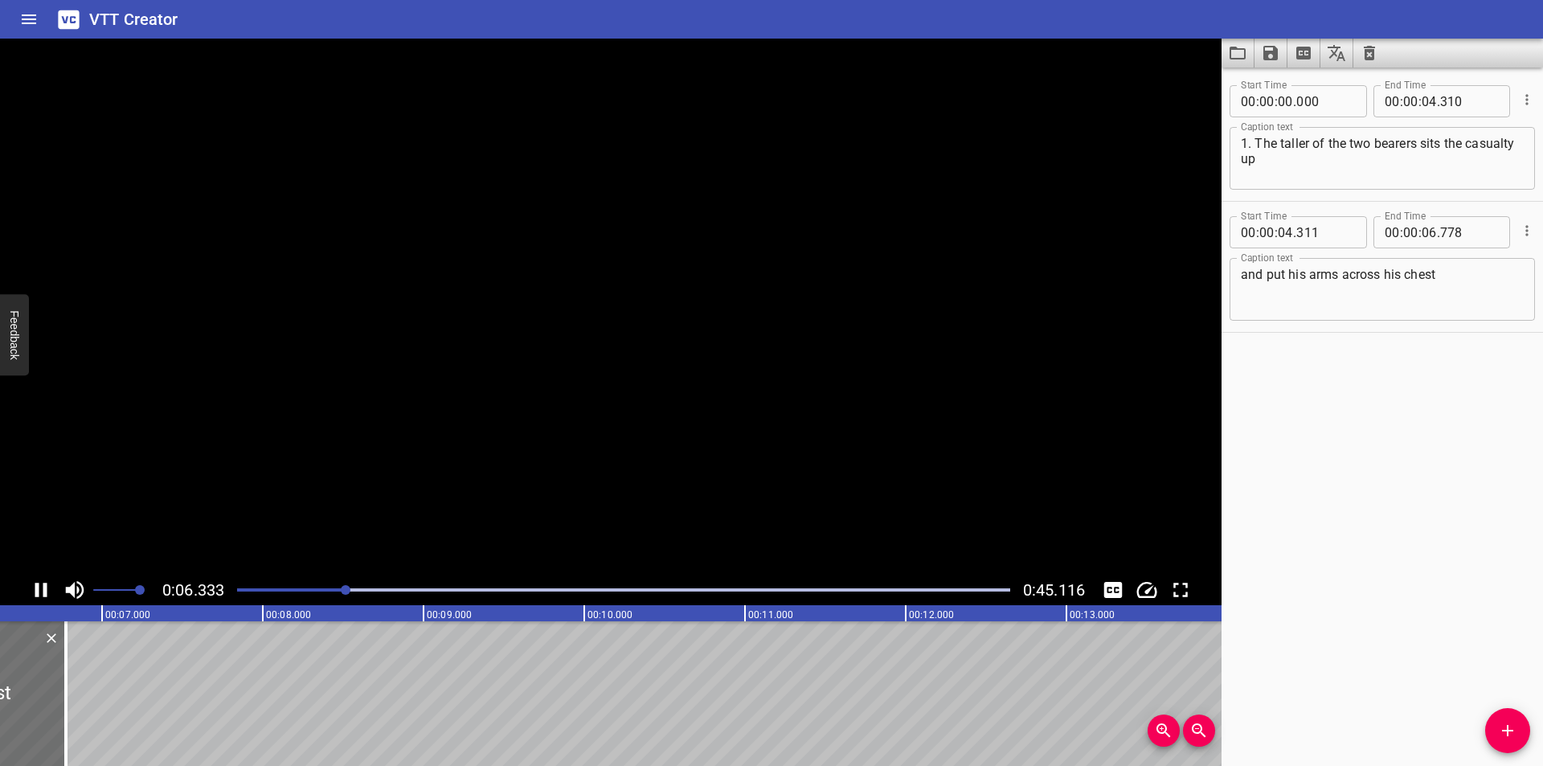
scroll to position [0, 1026]
click at [1453, 293] on textarea "and put his arms across his chest" at bounding box center [1382, 290] width 283 height 46
type textarea "and put his arms across his chest."
click at [1516, 718] on button "Add Cue" at bounding box center [1507, 730] width 45 height 45
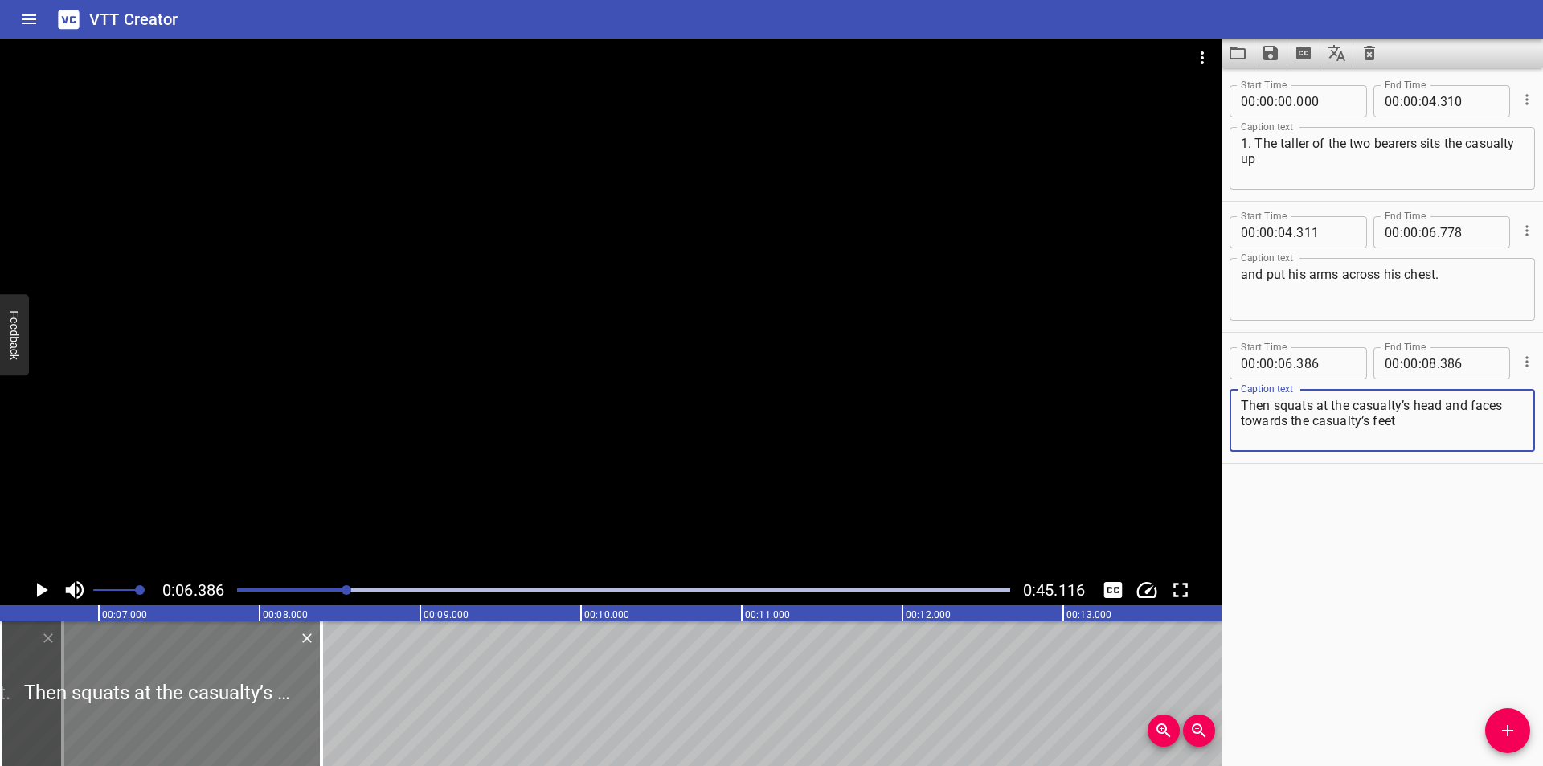
type textarea "Then squats at the casualty’s head and faces towards the casualty’s feet"
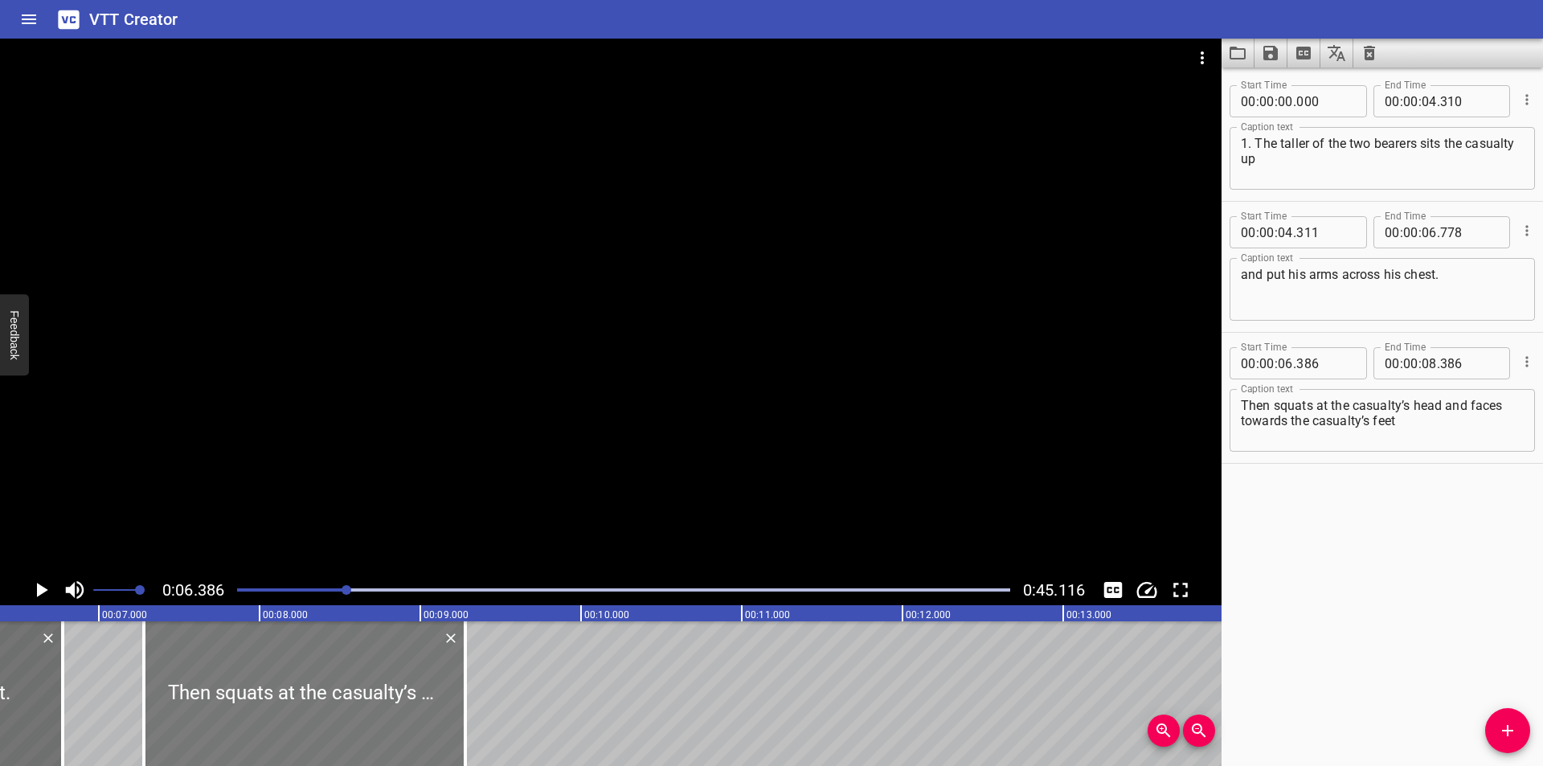
drag, startPoint x: 232, startPoint y: 693, endPoint x: 376, endPoint y: 706, distance: 144.3
click at [376, 706] on div at bounding box center [304, 693] width 321 height 145
type input "07"
type input "281"
type input "09"
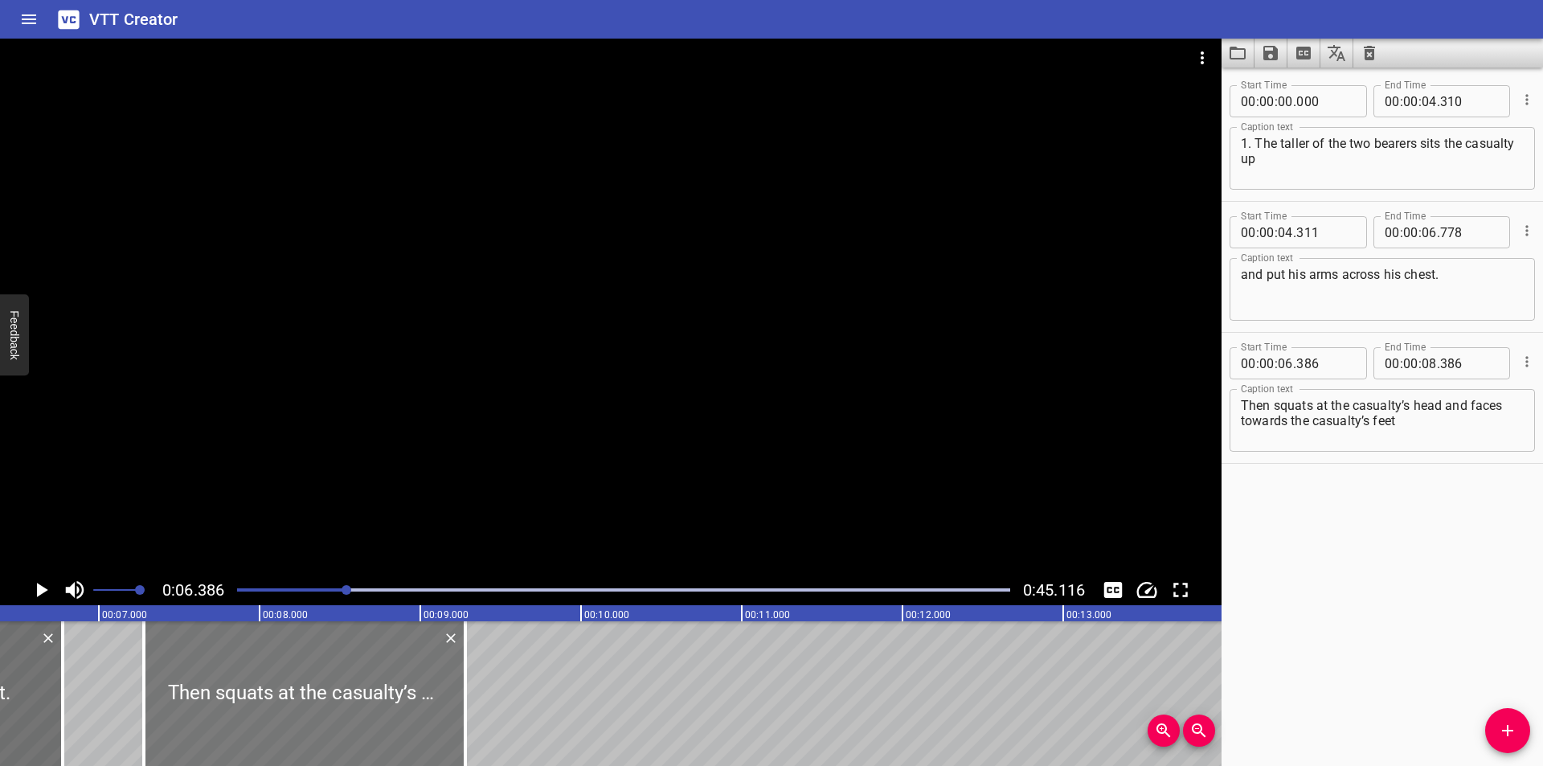
type input "281"
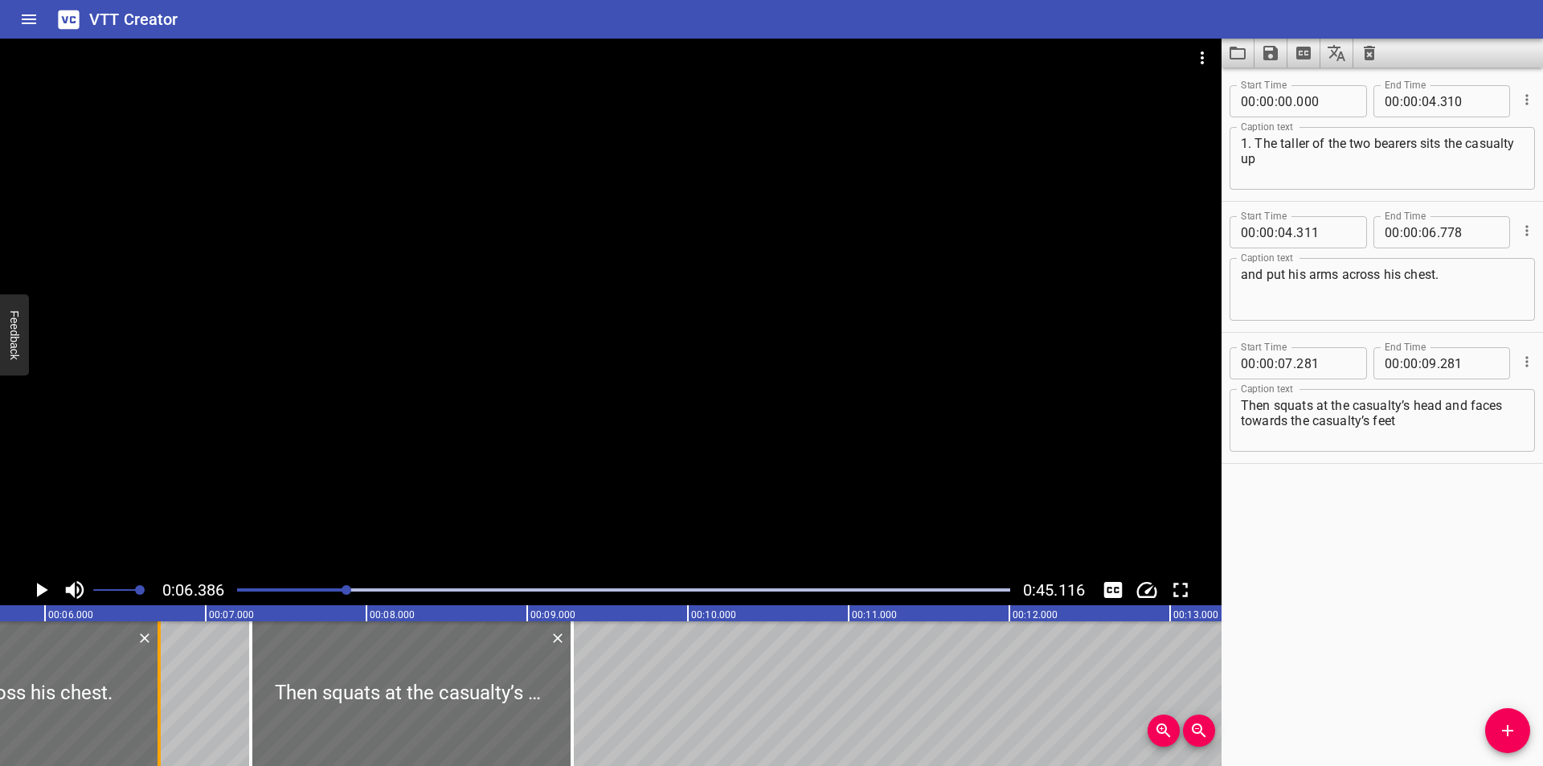
drag, startPoint x: 178, startPoint y: 715, endPoint x: 167, endPoint y: 718, distance: 10.7
click at [167, 718] on div at bounding box center [159, 693] width 16 height 145
type input "713"
click at [358, 714] on div at bounding box center [413, 693] width 321 height 145
type input "296"
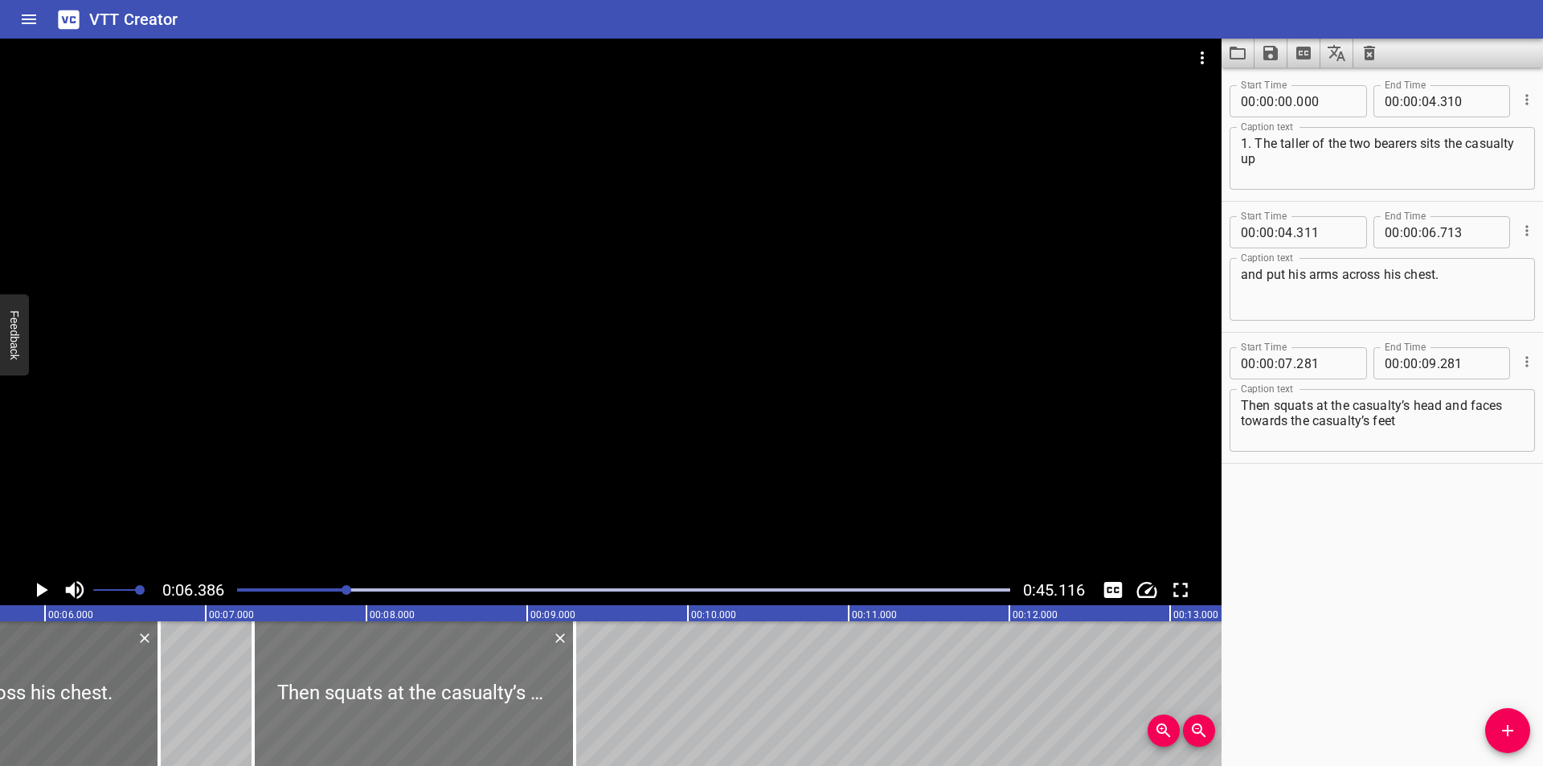
type input "296"
click at [567, 433] on div at bounding box center [610, 307] width 1221 height 536
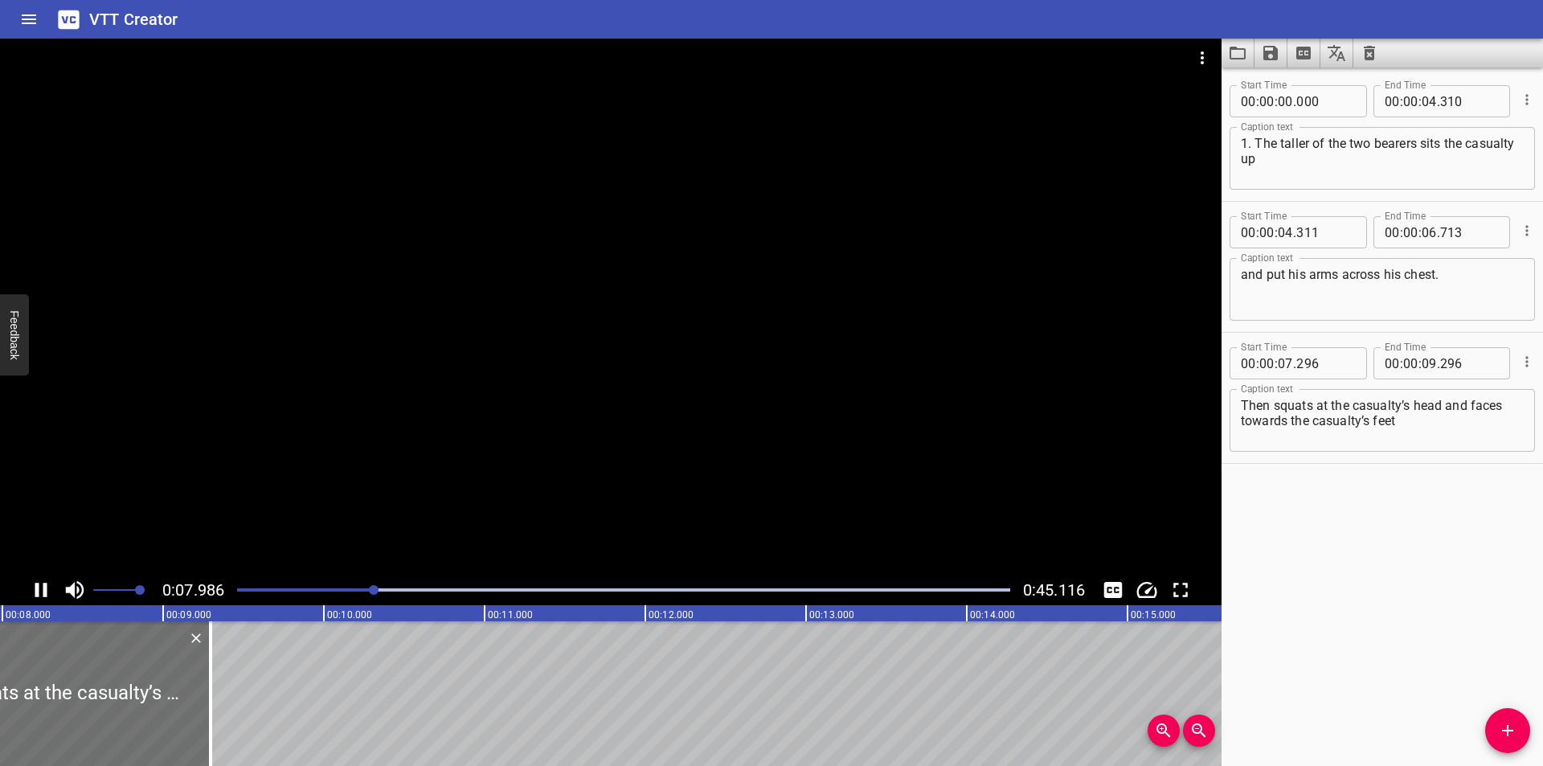
scroll to position [0, 1319]
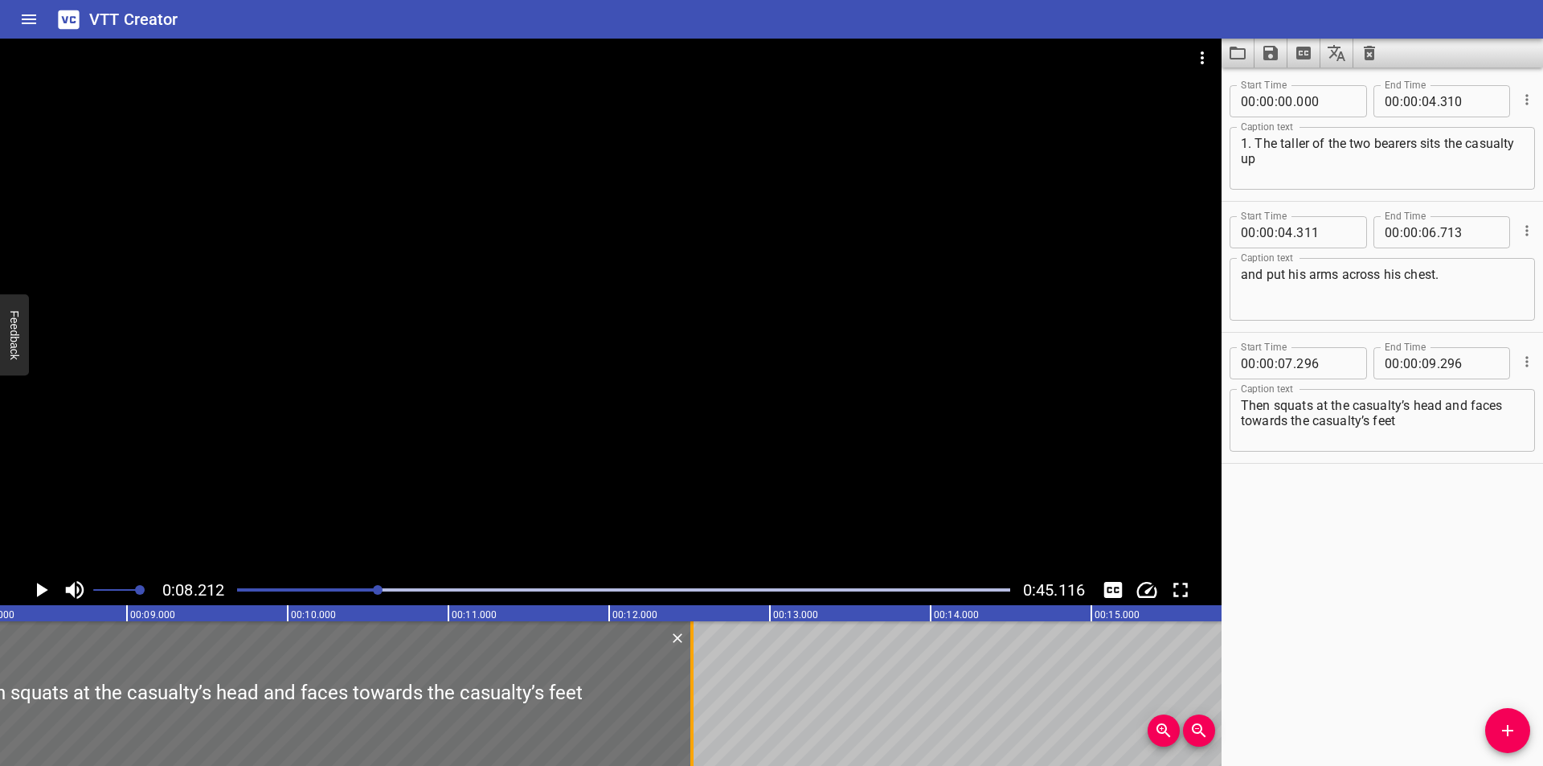
drag, startPoint x: 178, startPoint y: 702, endPoint x: 693, endPoint y: 694, distance: 515.2
click at [693, 694] on div at bounding box center [691, 693] width 3 height 145
type input "12"
type input "516"
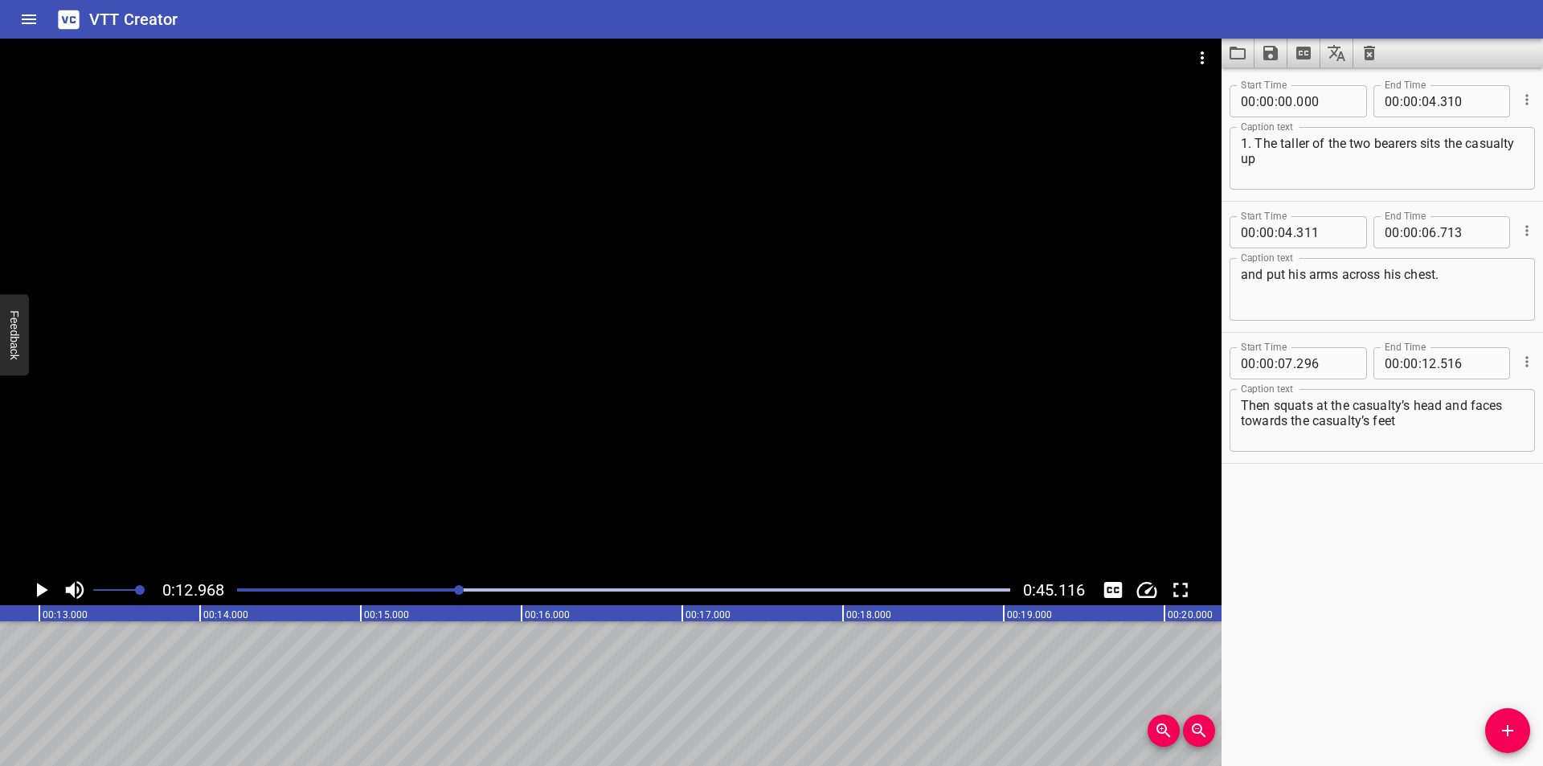
scroll to position [0, 2084]
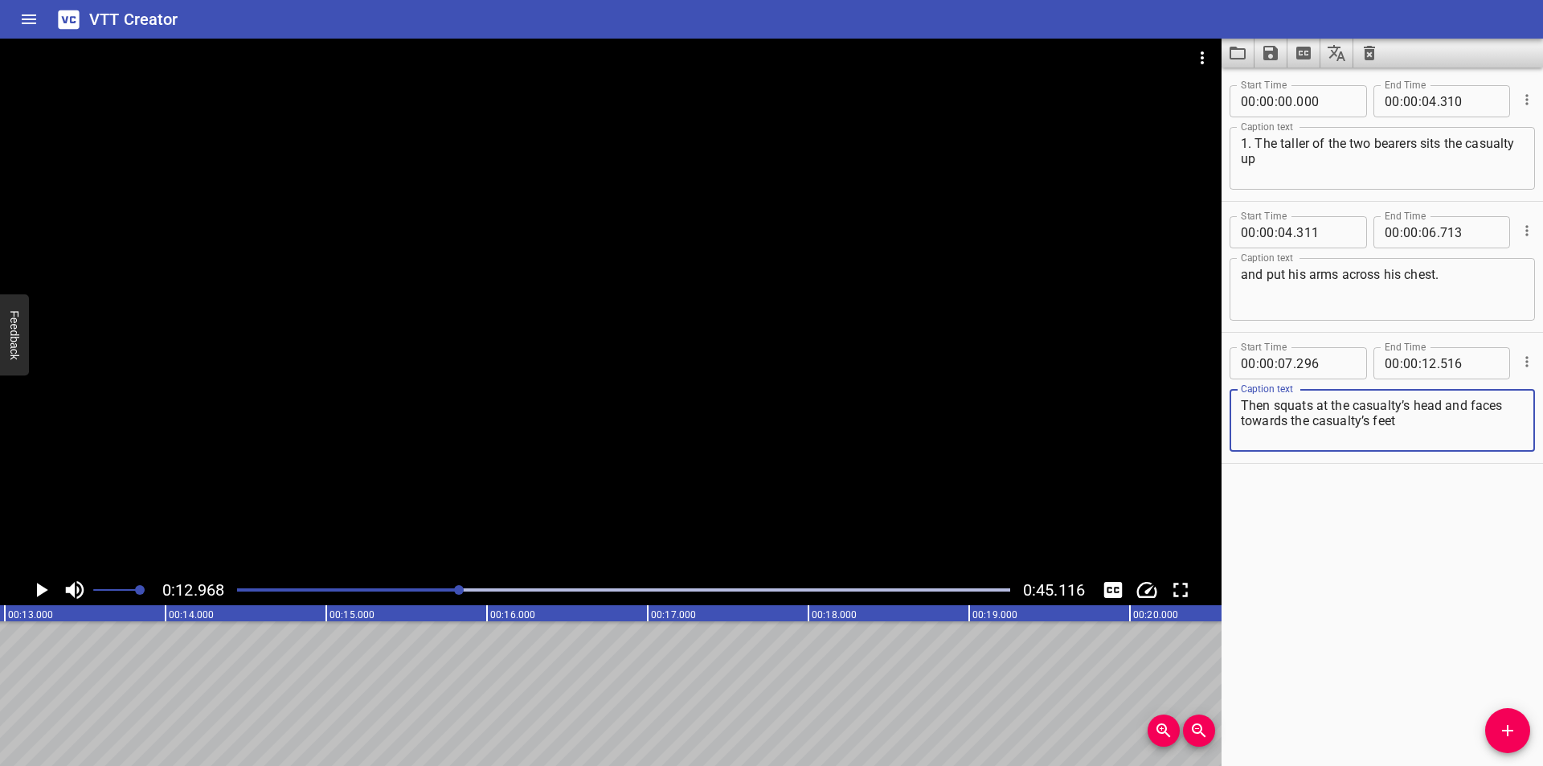
click at [1434, 432] on textarea "Then squats at the casualty’s head and faces towards the casualty’s feet" at bounding box center [1382, 421] width 283 height 46
type textarea "Then squats at the casualty’s head and faces towards the casualty’s feet."
click at [1500, 726] on icon "Add Cue" at bounding box center [1507, 730] width 19 height 19
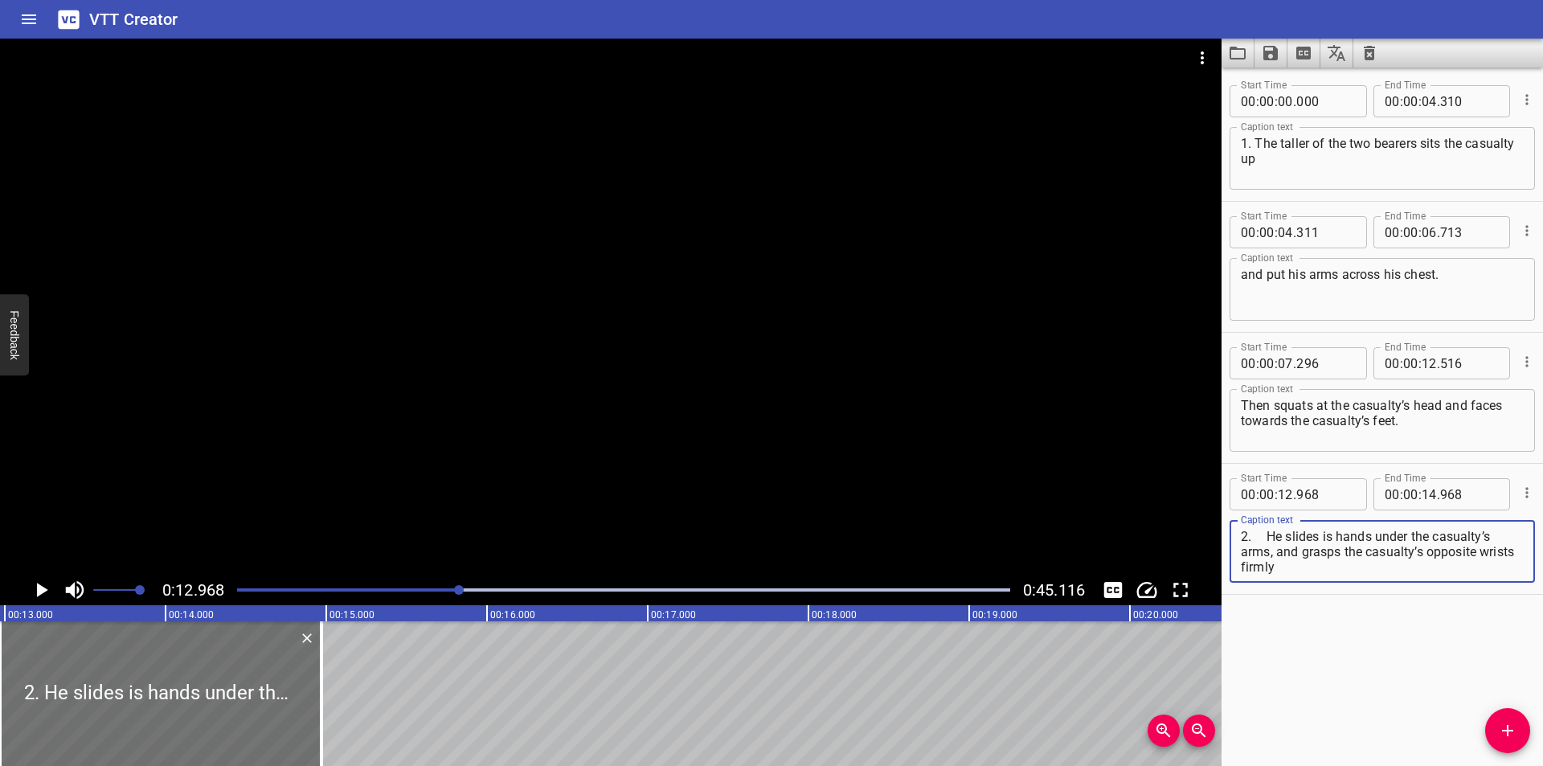
click at [1269, 536] on textarea "2. He slides is hands under the casualty’s arms, and grasps the casualty’s oppo…" at bounding box center [1382, 552] width 283 height 46
click at [1330, 569] on textarea "2. He slides is hands under the casualty’s arms, and grasps the casualty’s oppo…" at bounding box center [1382, 552] width 283 height 46
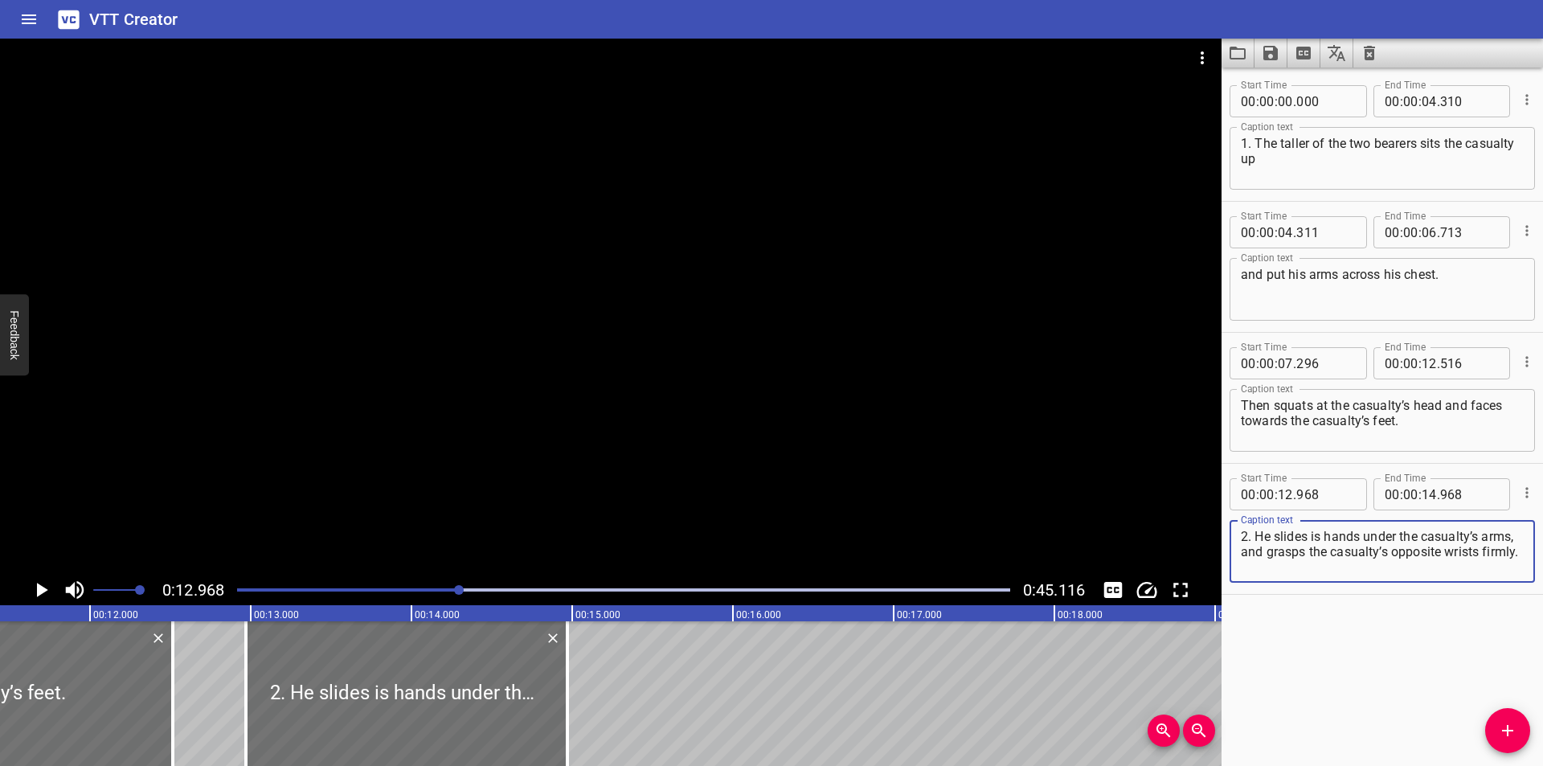
scroll to position [0, 1817]
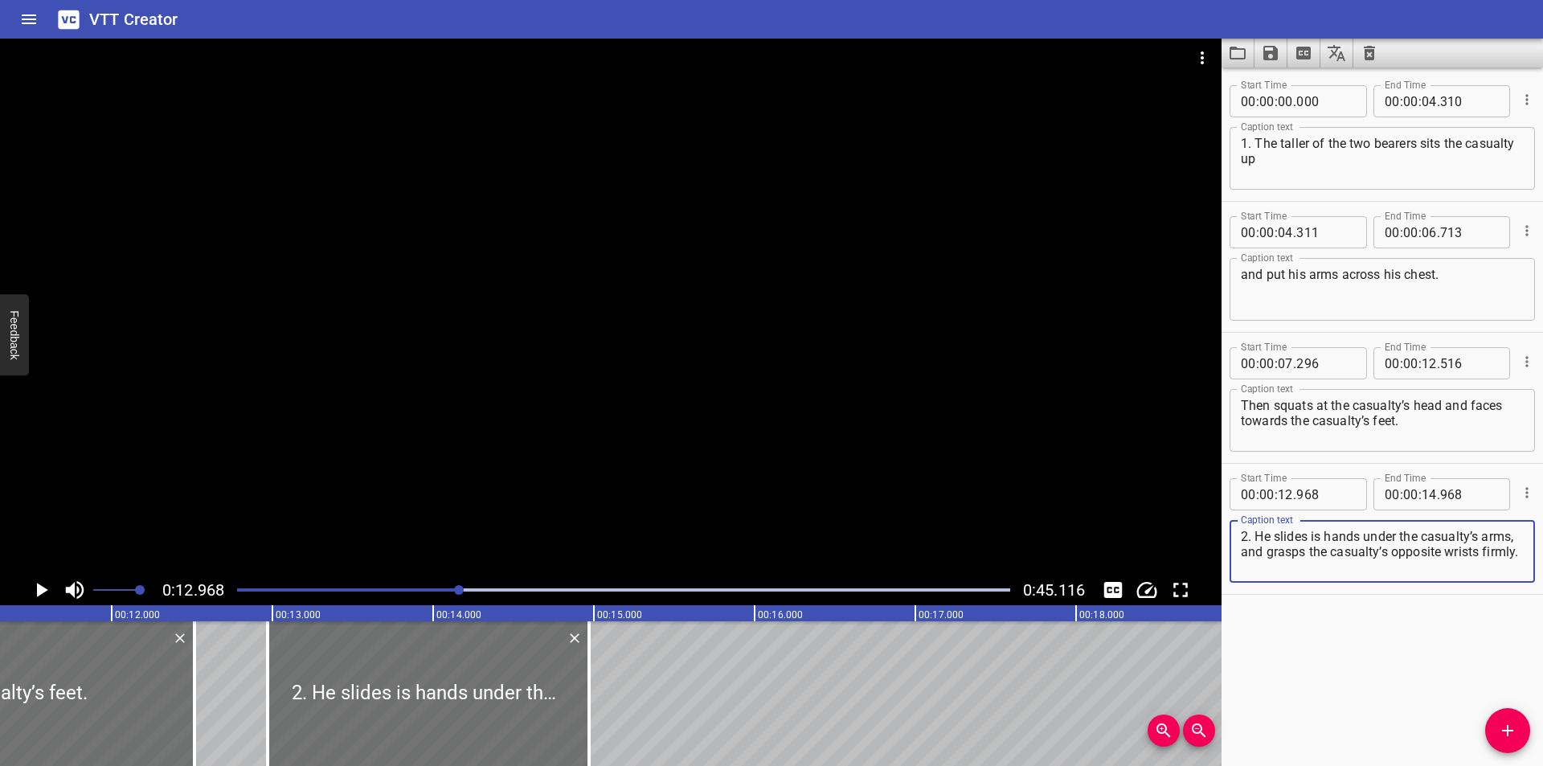
type textarea "2. He slides is hands under the casualty’s arms, and grasps the casualty’s oppo…"
click at [717, 293] on div at bounding box center [610, 307] width 1221 height 536
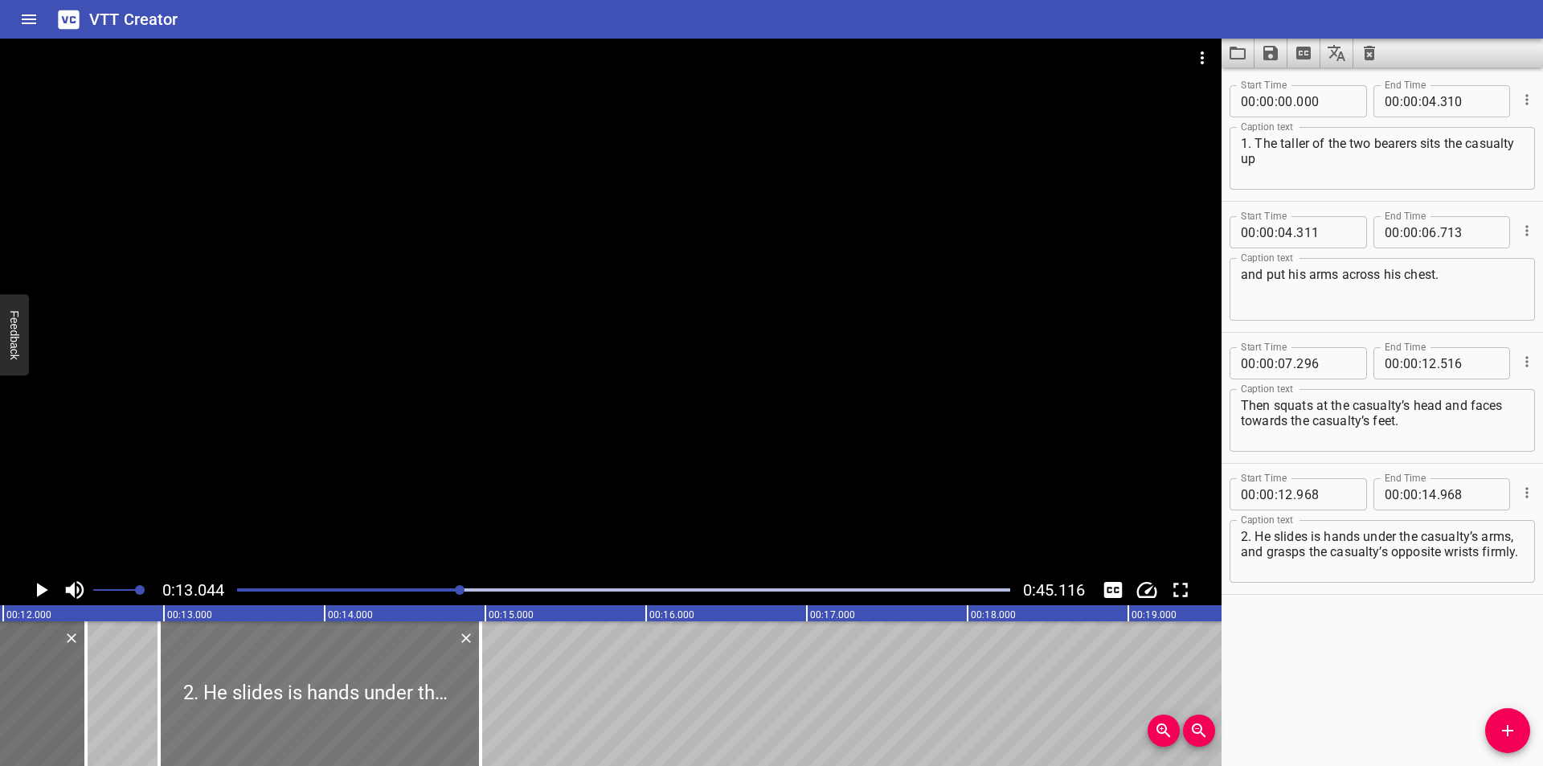
scroll to position [0, 1882]
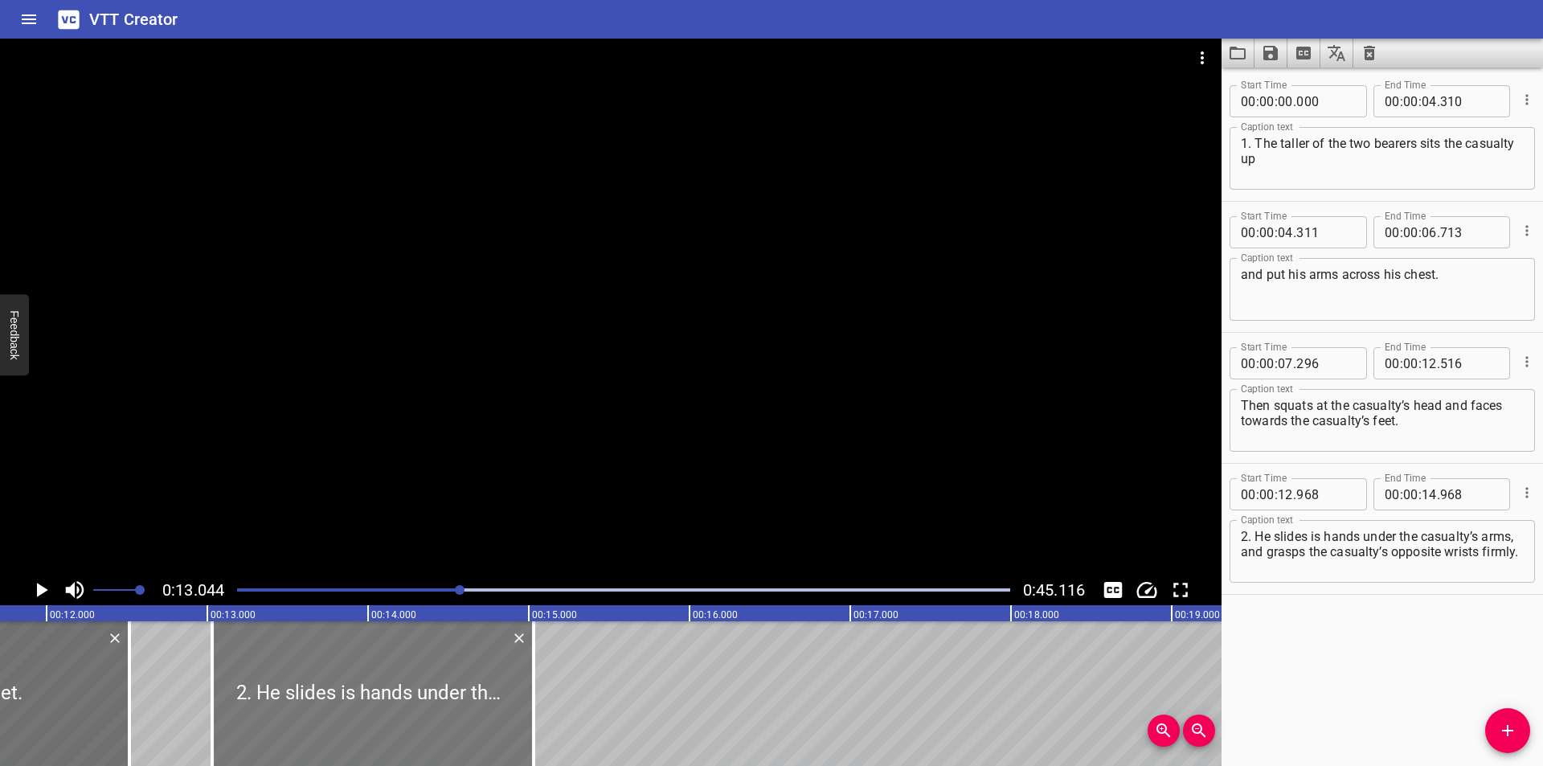
drag, startPoint x: 398, startPoint y: 693, endPoint x: 407, endPoint y: 696, distance: 10.2
click at [407, 696] on div at bounding box center [372, 693] width 321 height 145
type input "13"
type input "028"
type input "15"
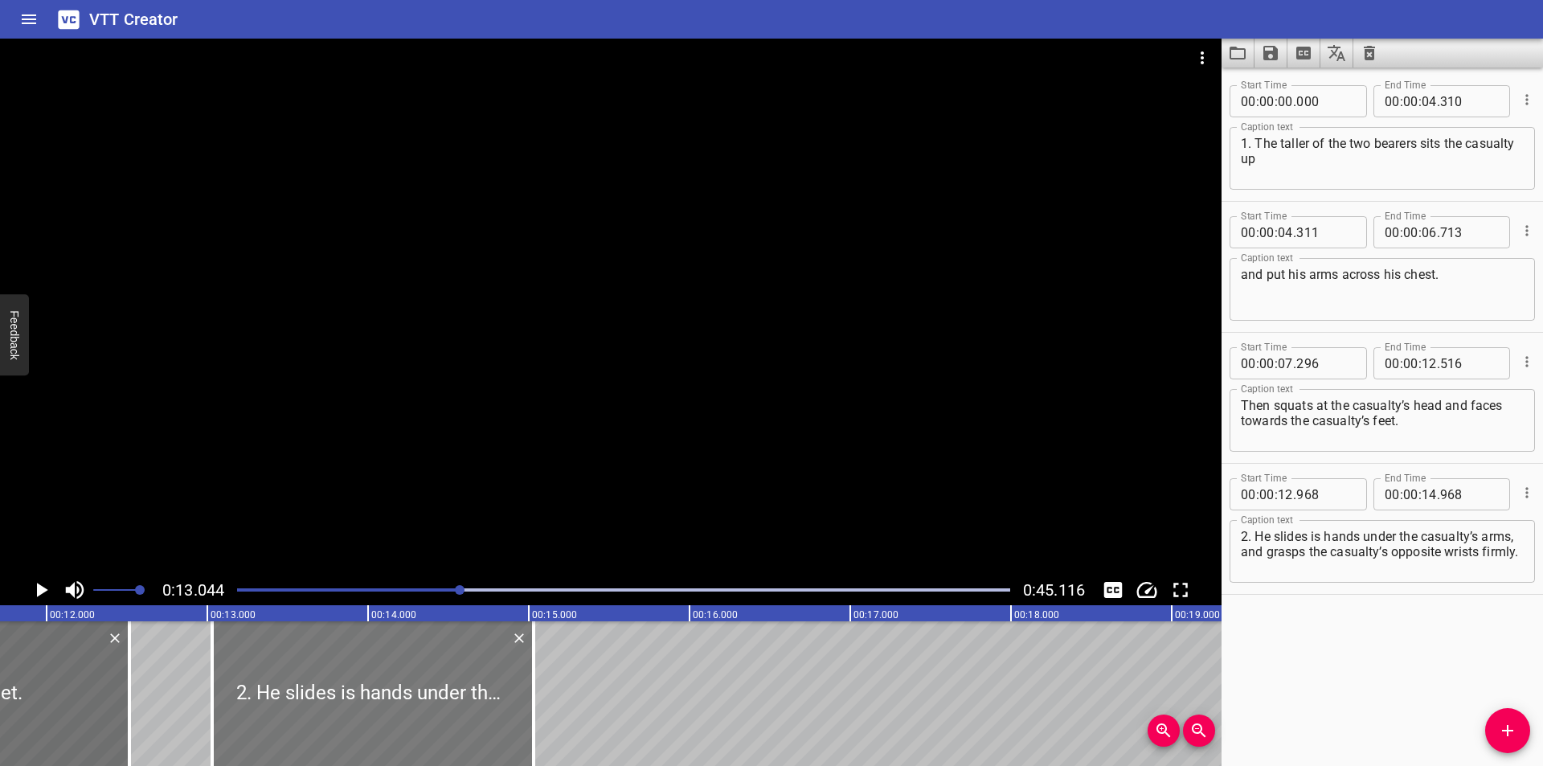
type input "028"
click at [540, 399] on div at bounding box center [610, 307] width 1221 height 536
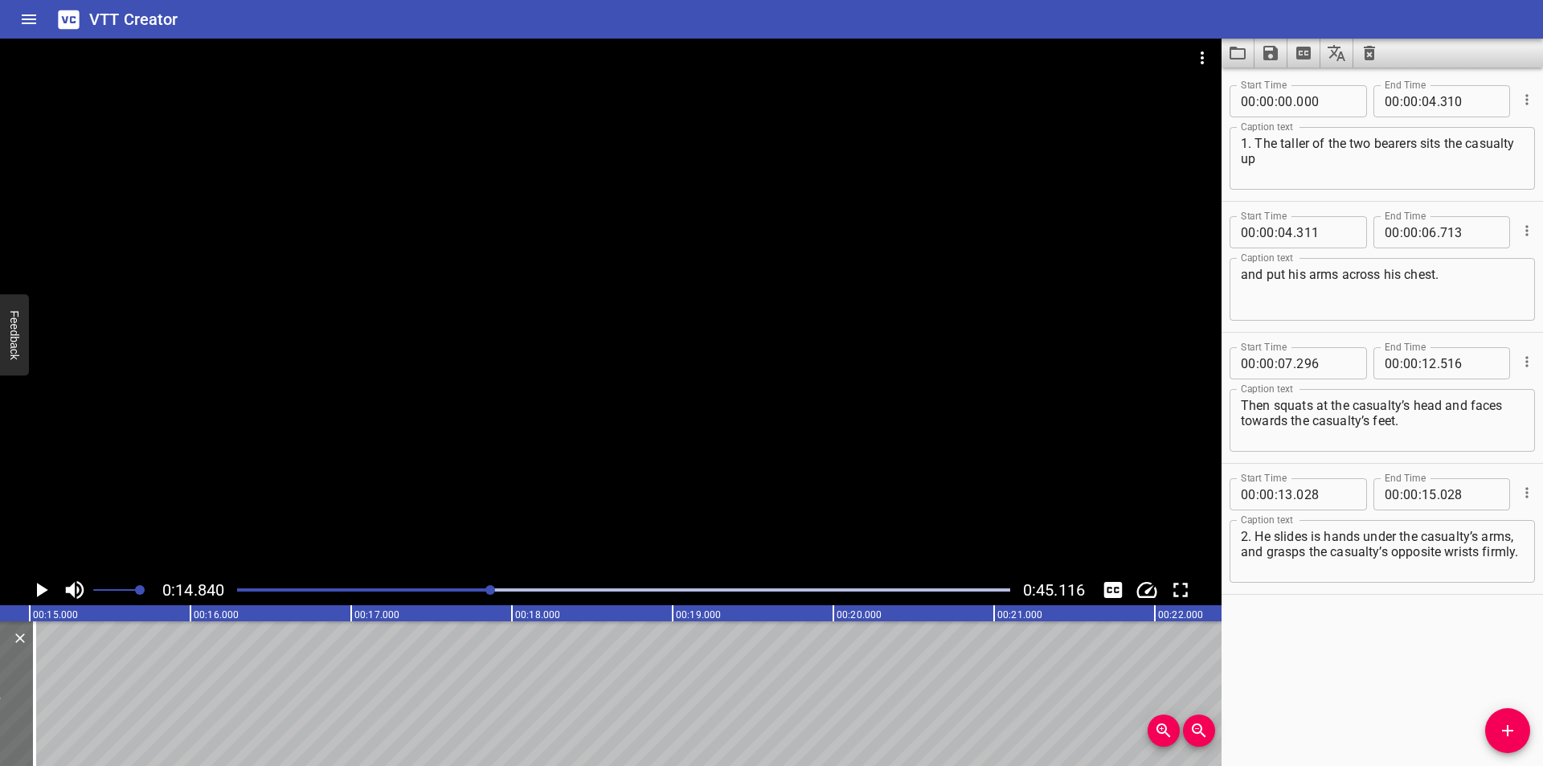
scroll to position [0, 2385]
click at [448, 595] on div at bounding box center [623, 590] width 792 height 23
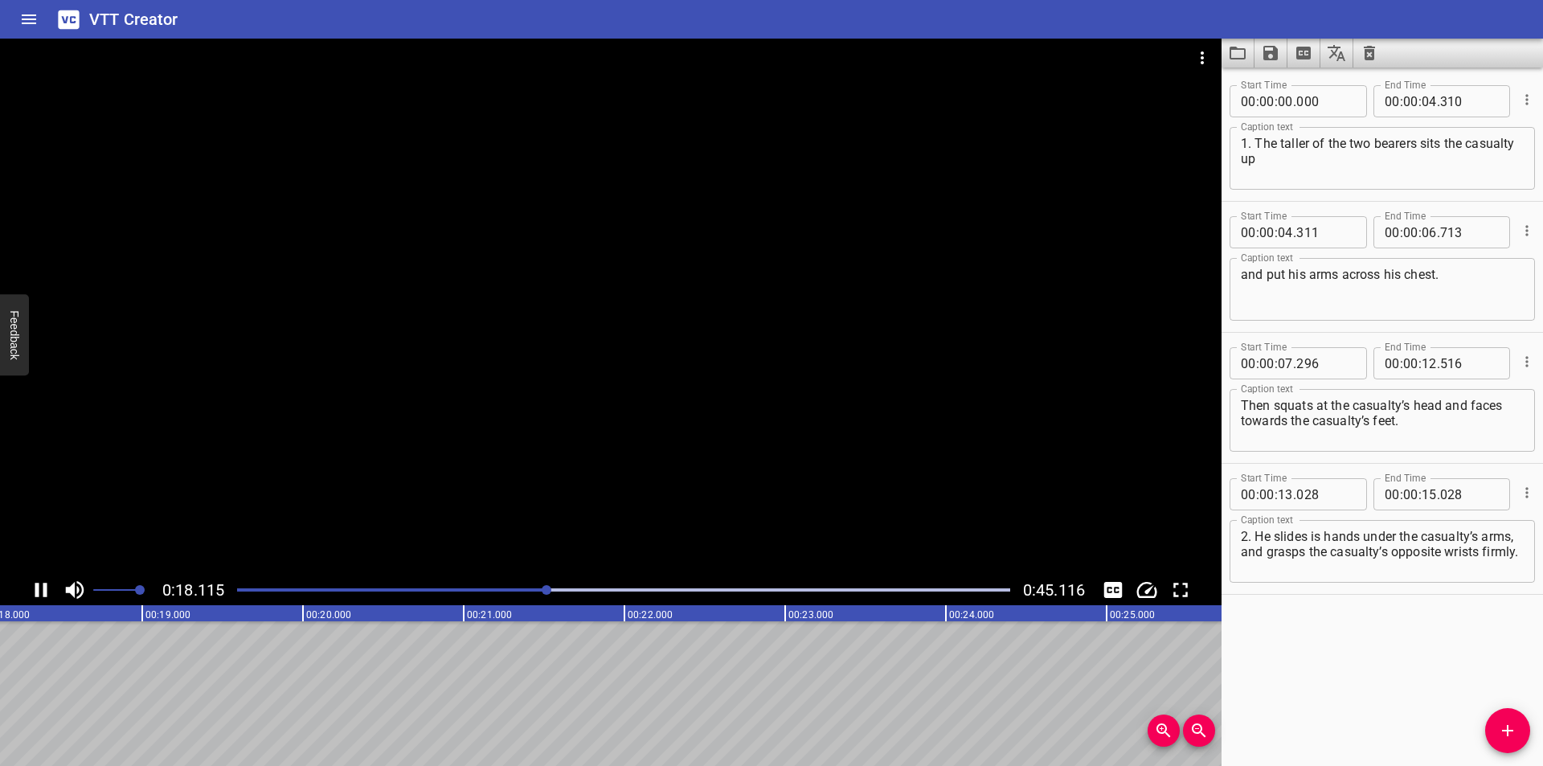
click at [428, 575] on div at bounding box center [610, 307] width 1221 height 536
click at [427, 570] on div at bounding box center [610, 307] width 1221 height 536
click at [421, 567] on div at bounding box center [610, 307] width 1221 height 536
click at [404, 587] on div at bounding box center [623, 590] width 792 height 23
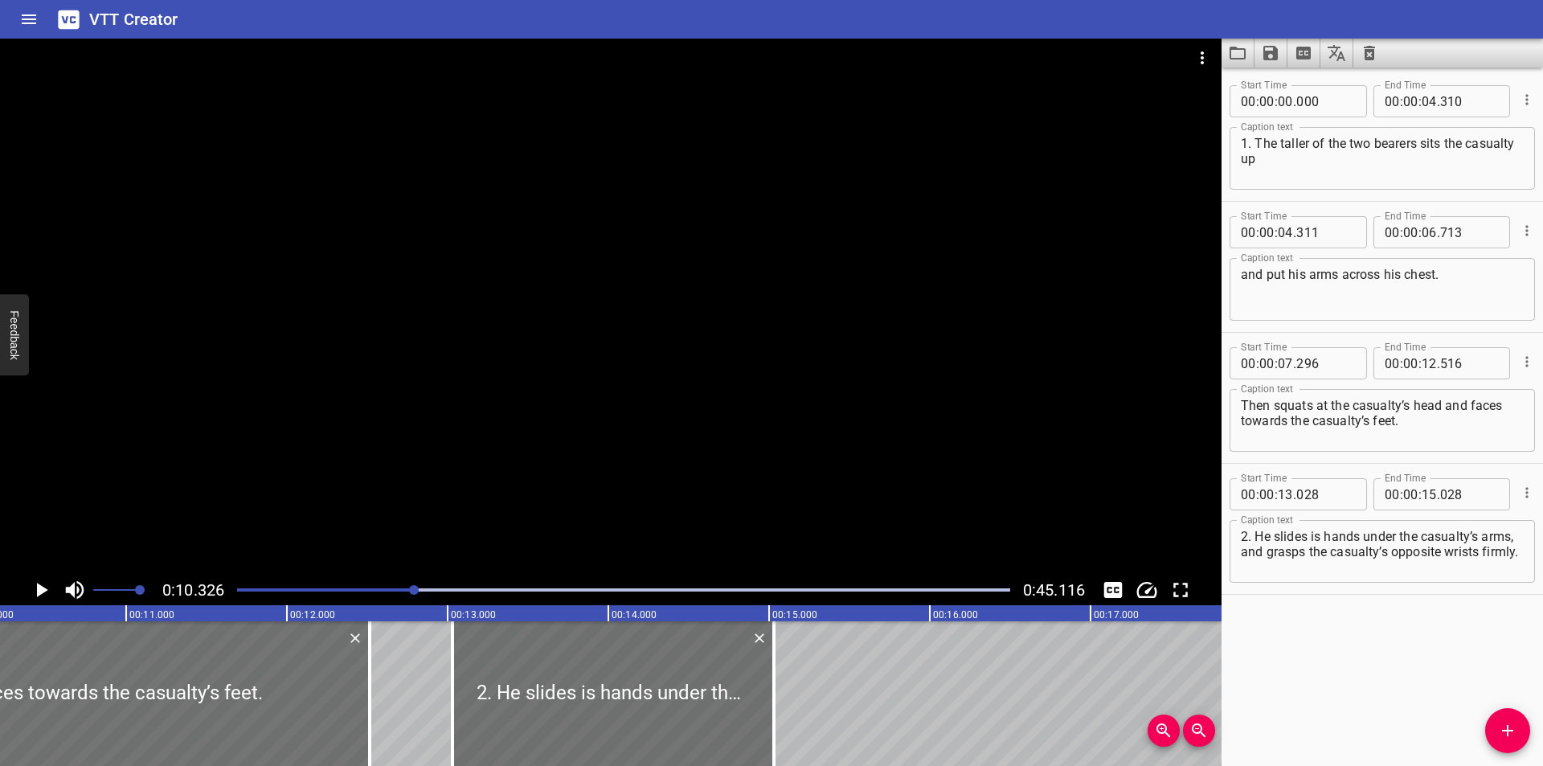
scroll to position [0, 1659]
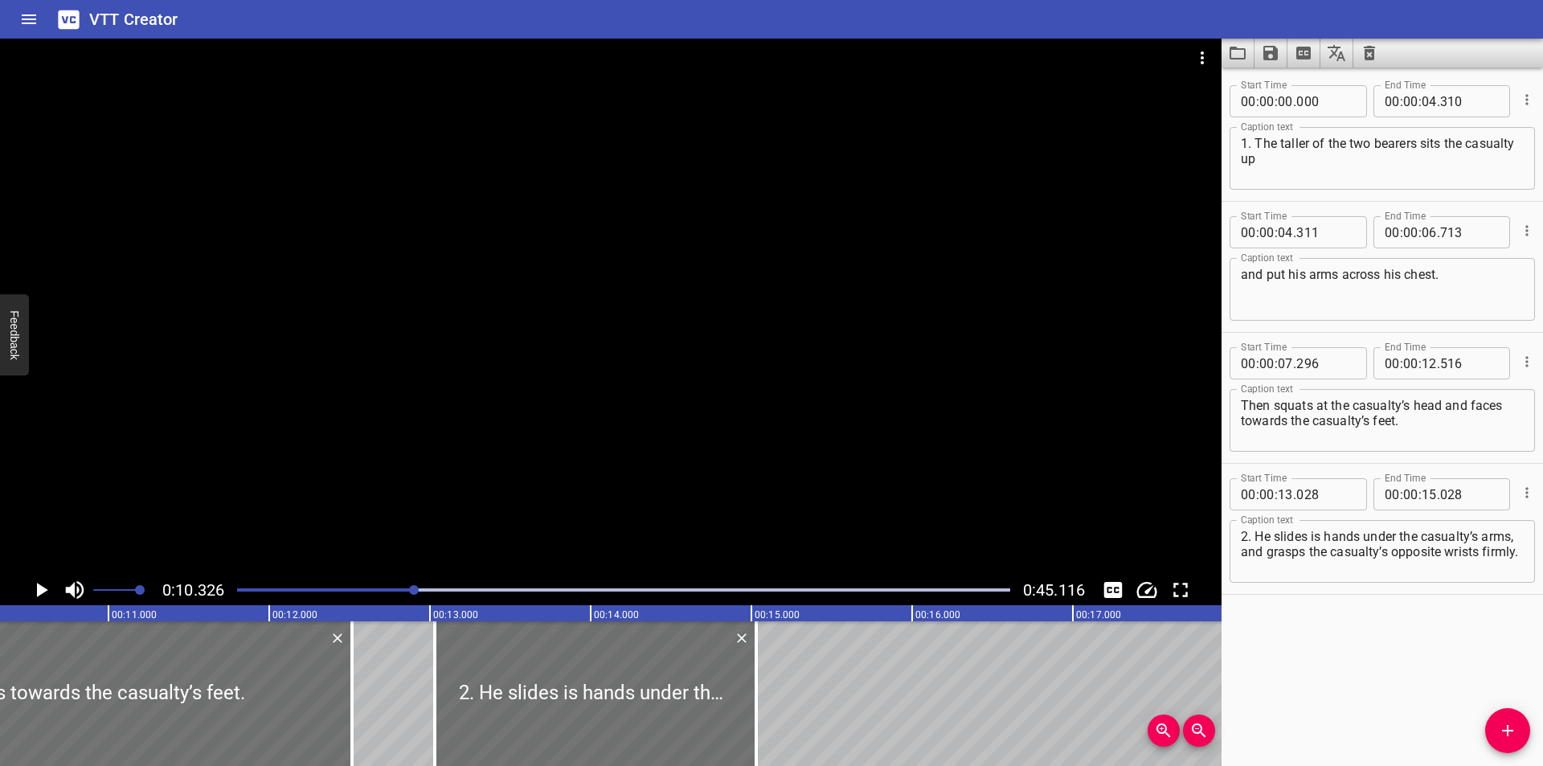
click at [484, 464] on div at bounding box center [610, 307] width 1221 height 536
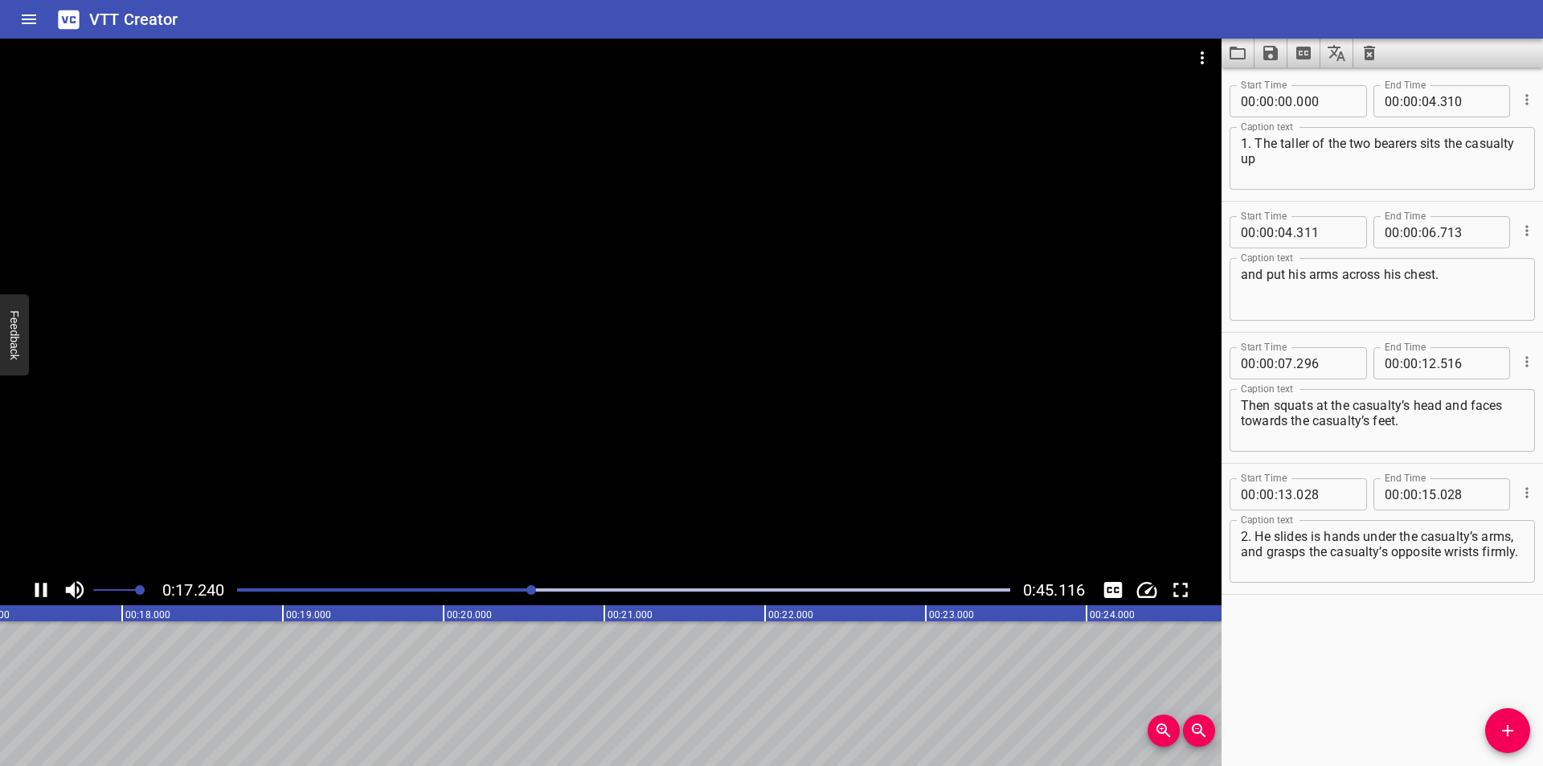
click at [872, 301] on div at bounding box center [610, 307] width 1221 height 536
click at [362, 588] on div at bounding box center [623, 590] width 792 height 23
click at [914, 387] on div at bounding box center [610, 307] width 1221 height 536
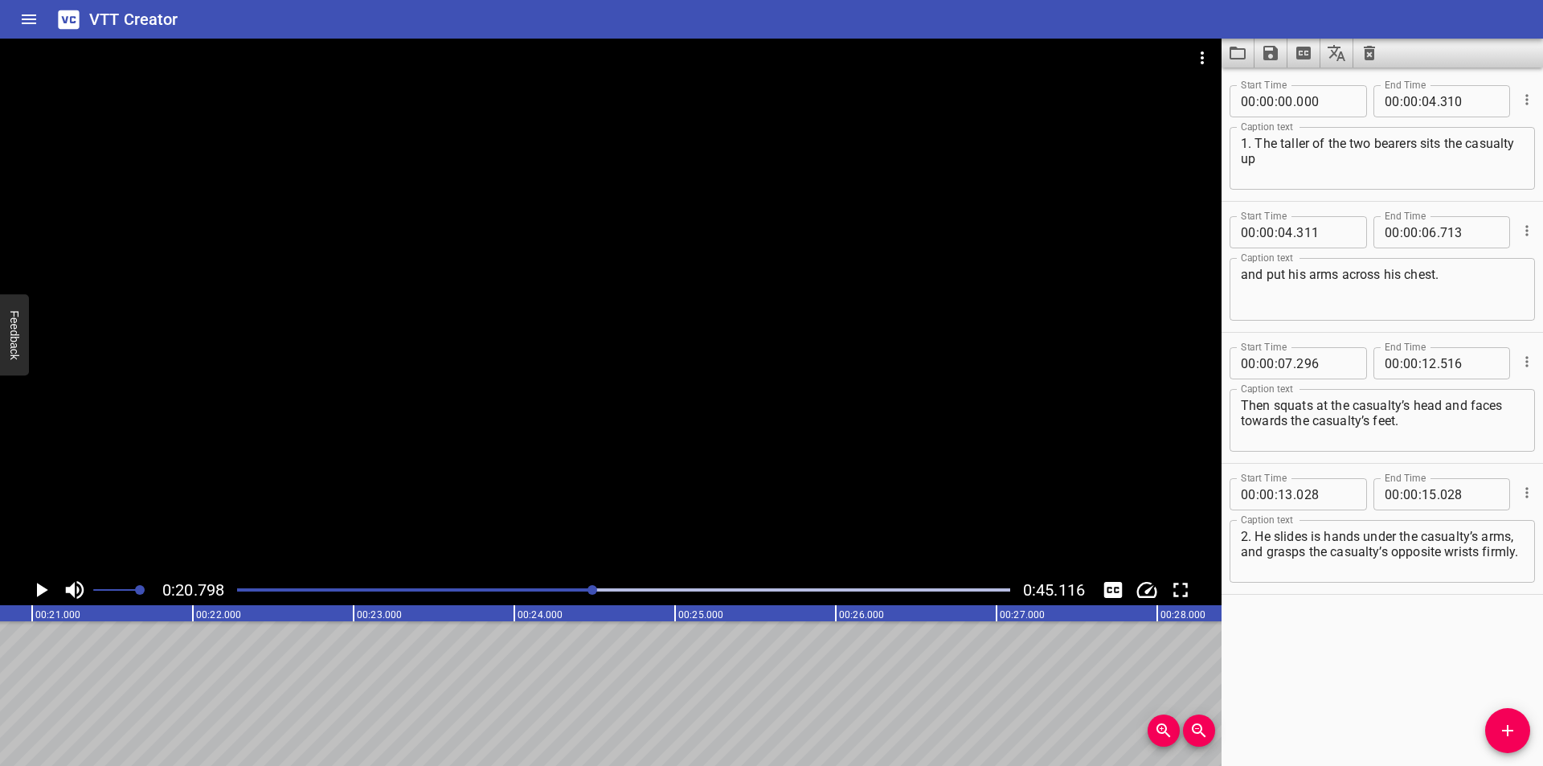
click at [432, 580] on div at bounding box center [623, 590] width 792 height 23
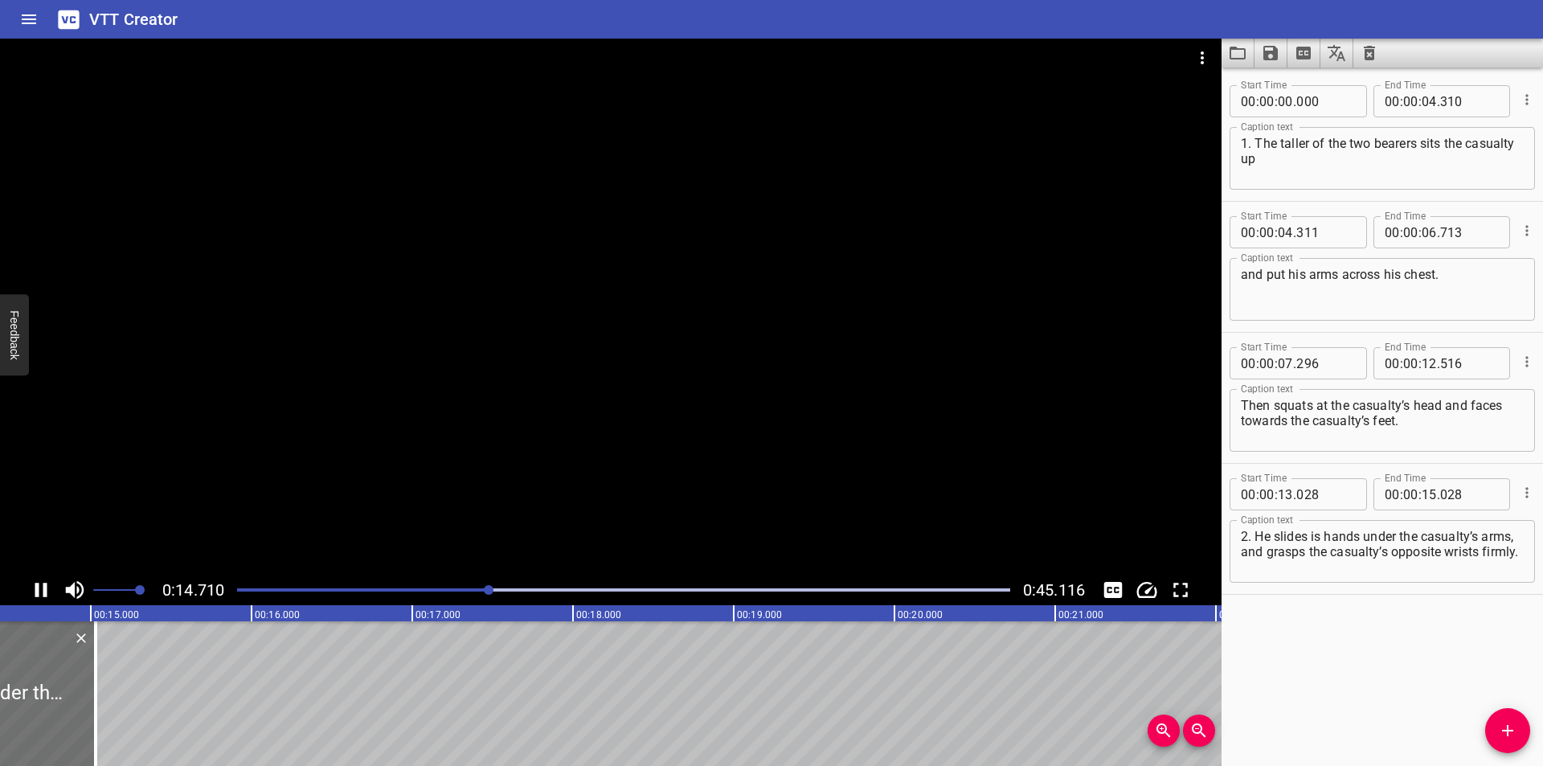
scroll to position [0, 2381]
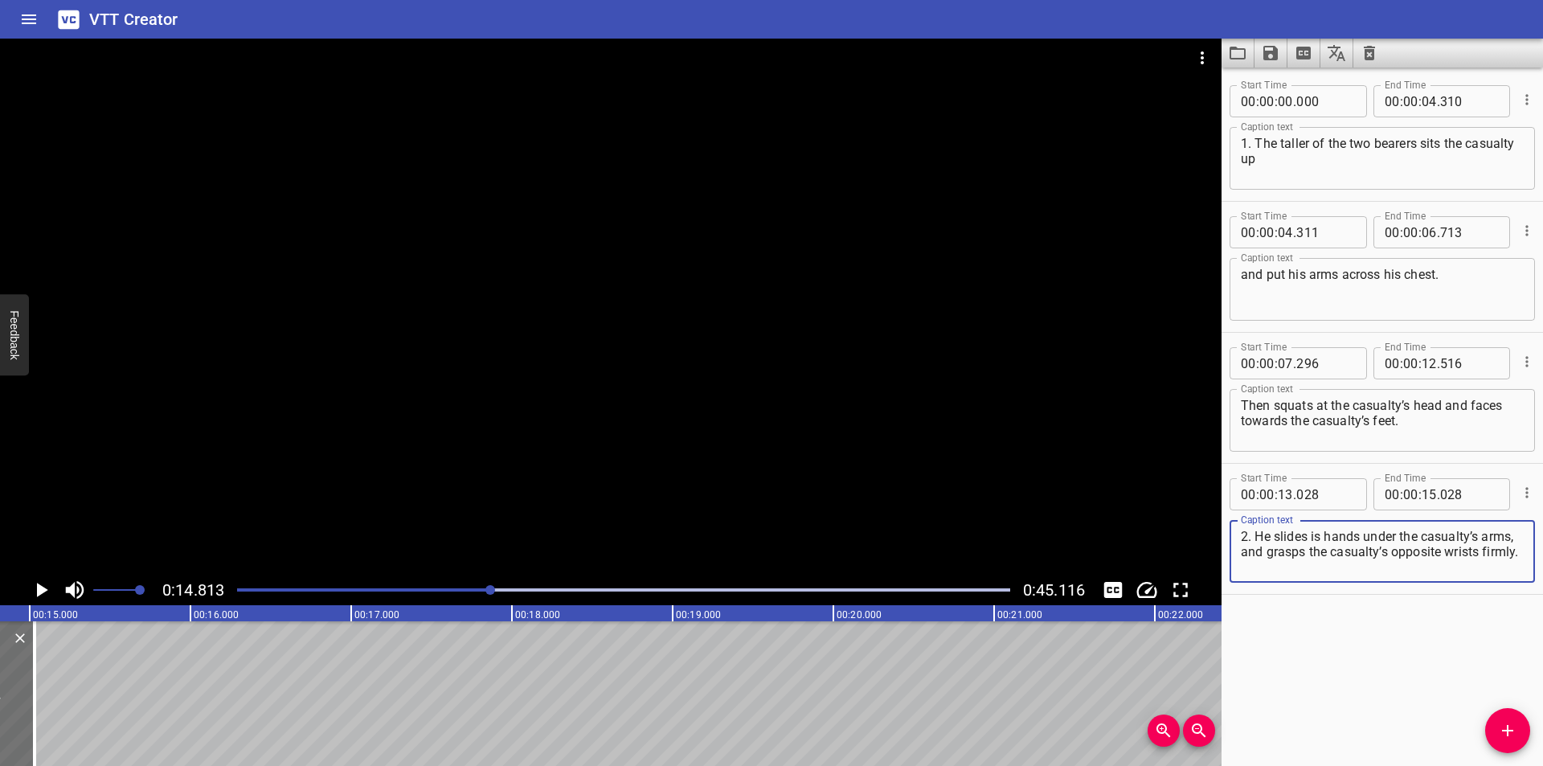
click at [1256, 534] on textarea "2. He slides is hands under the casualty’s arms, and grasps the casualty’s oppo…" at bounding box center [1382, 552] width 283 height 46
click at [1282, 537] on textarea "2. The slides is hands under the casualty’s arms, and grasps the casualty’s opp…" at bounding box center [1382, 552] width 283 height 46
click at [118, 361] on div at bounding box center [610, 307] width 1221 height 536
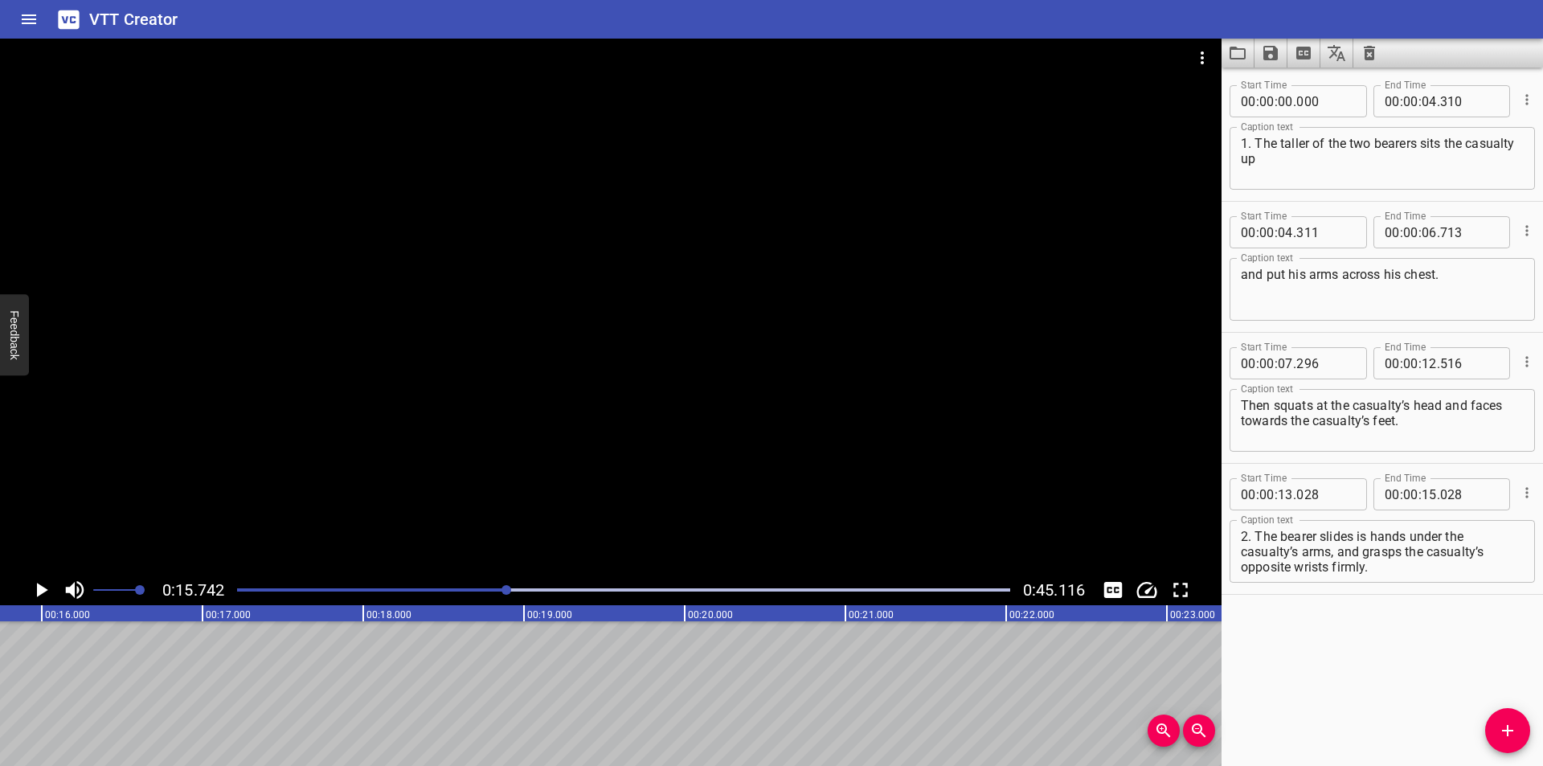
click at [477, 589] on div "Play progress" at bounding box center [120, 589] width 773 height 3
click at [455, 592] on div at bounding box center [623, 590] width 792 height 23
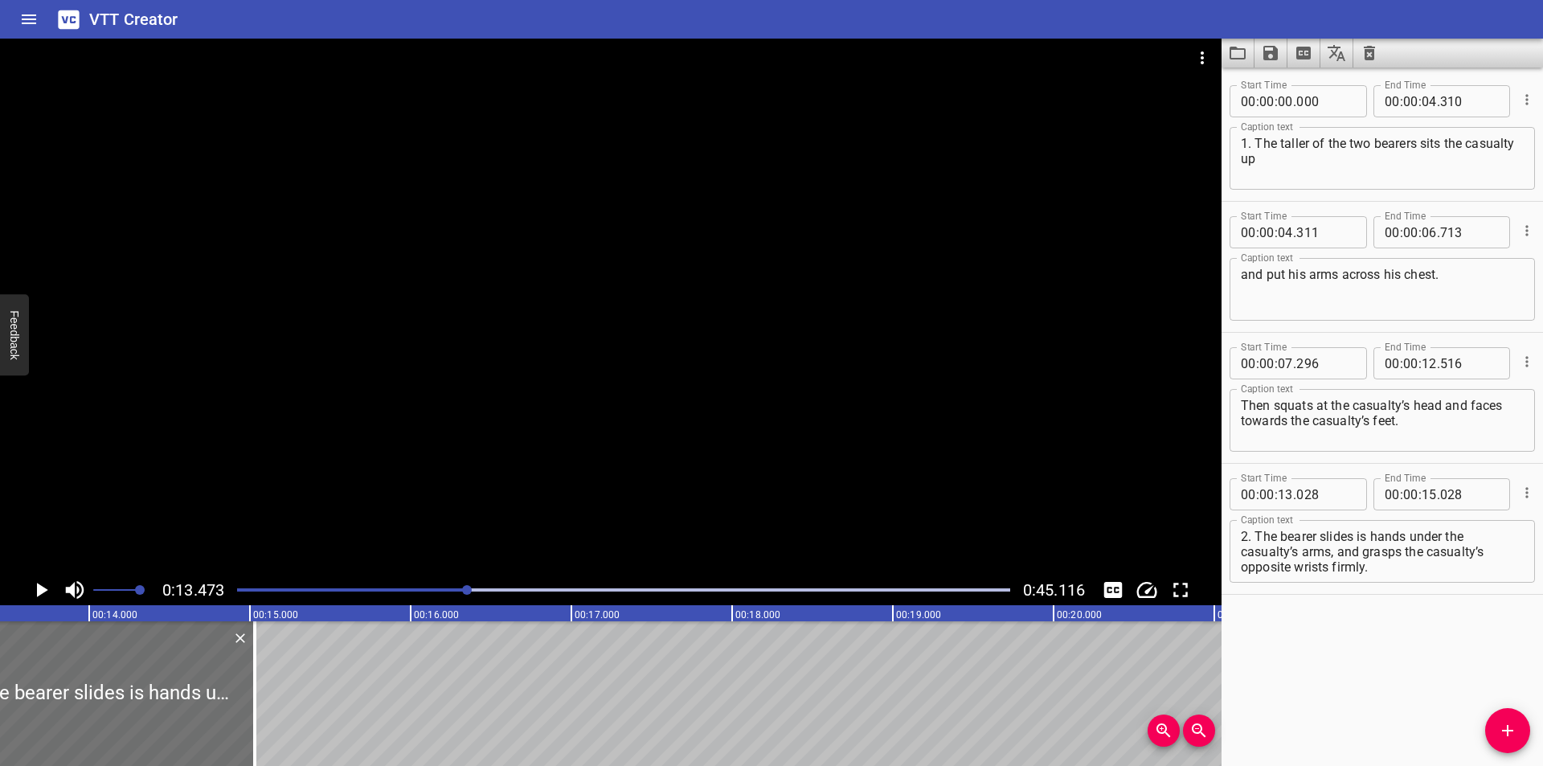
scroll to position [0, 2166]
click at [425, 587] on div at bounding box center [623, 590] width 792 height 23
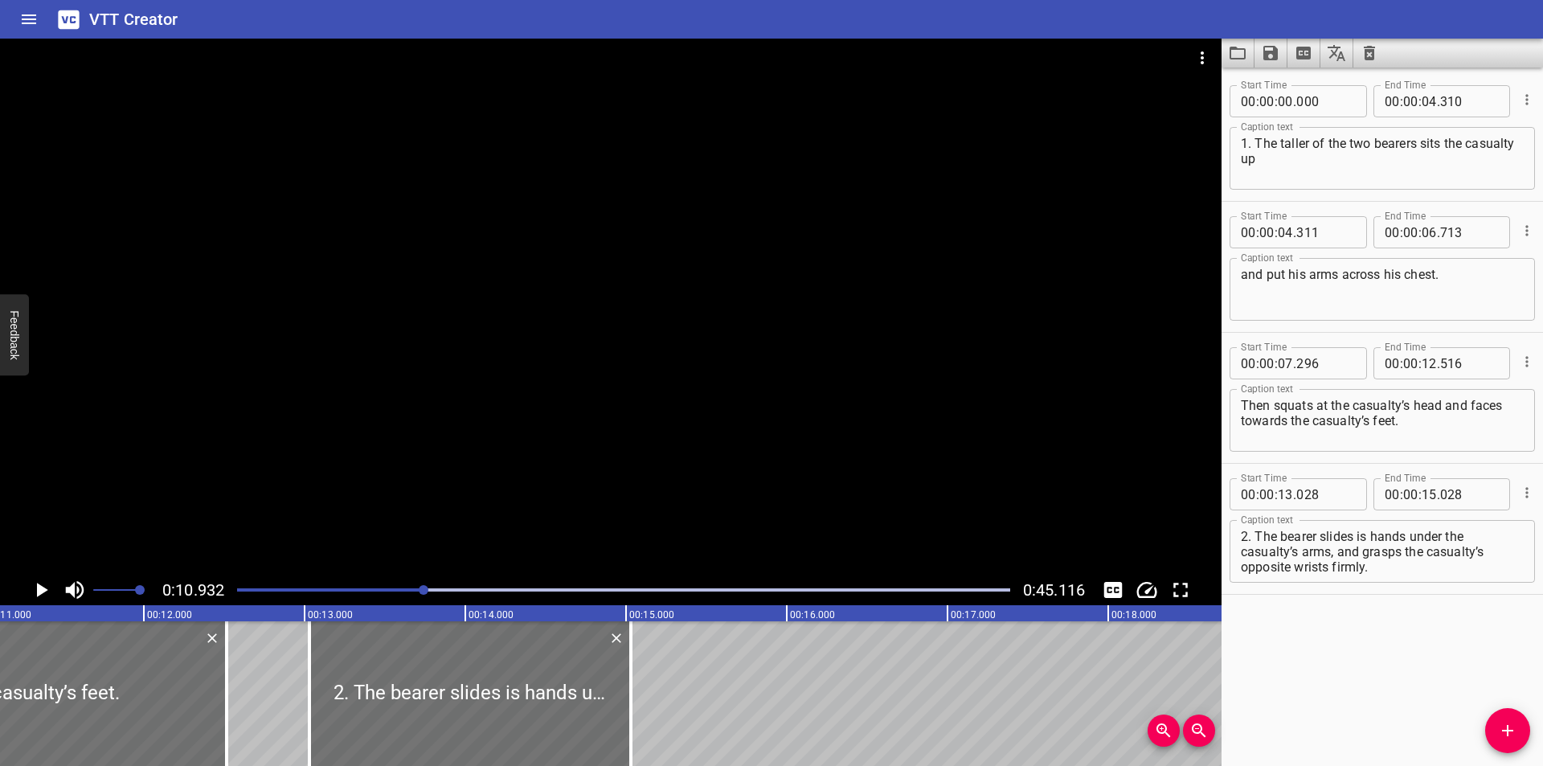
scroll to position [0, 1757]
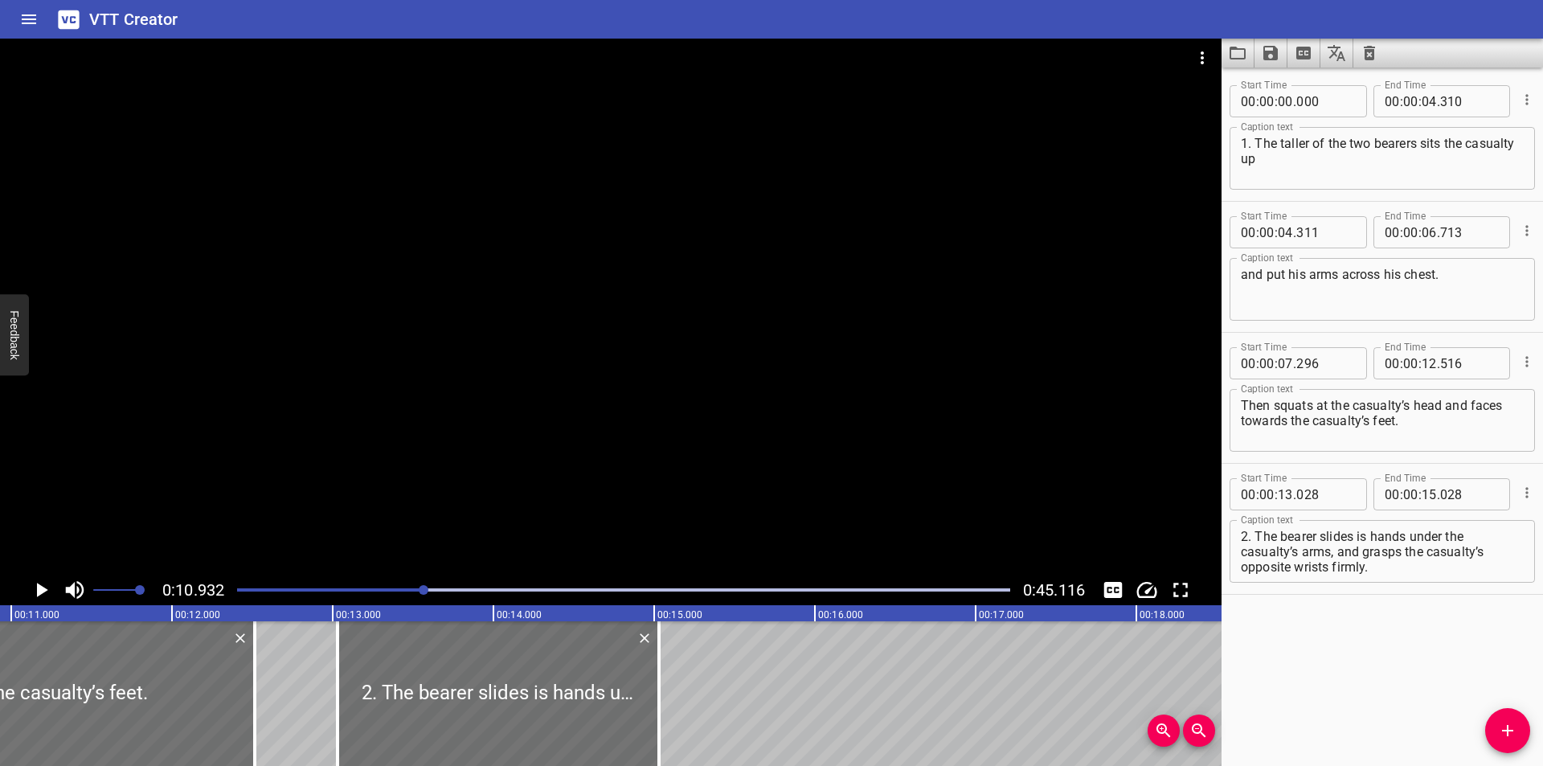
click at [431, 590] on div "Play progress" at bounding box center [623, 589] width 773 height 3
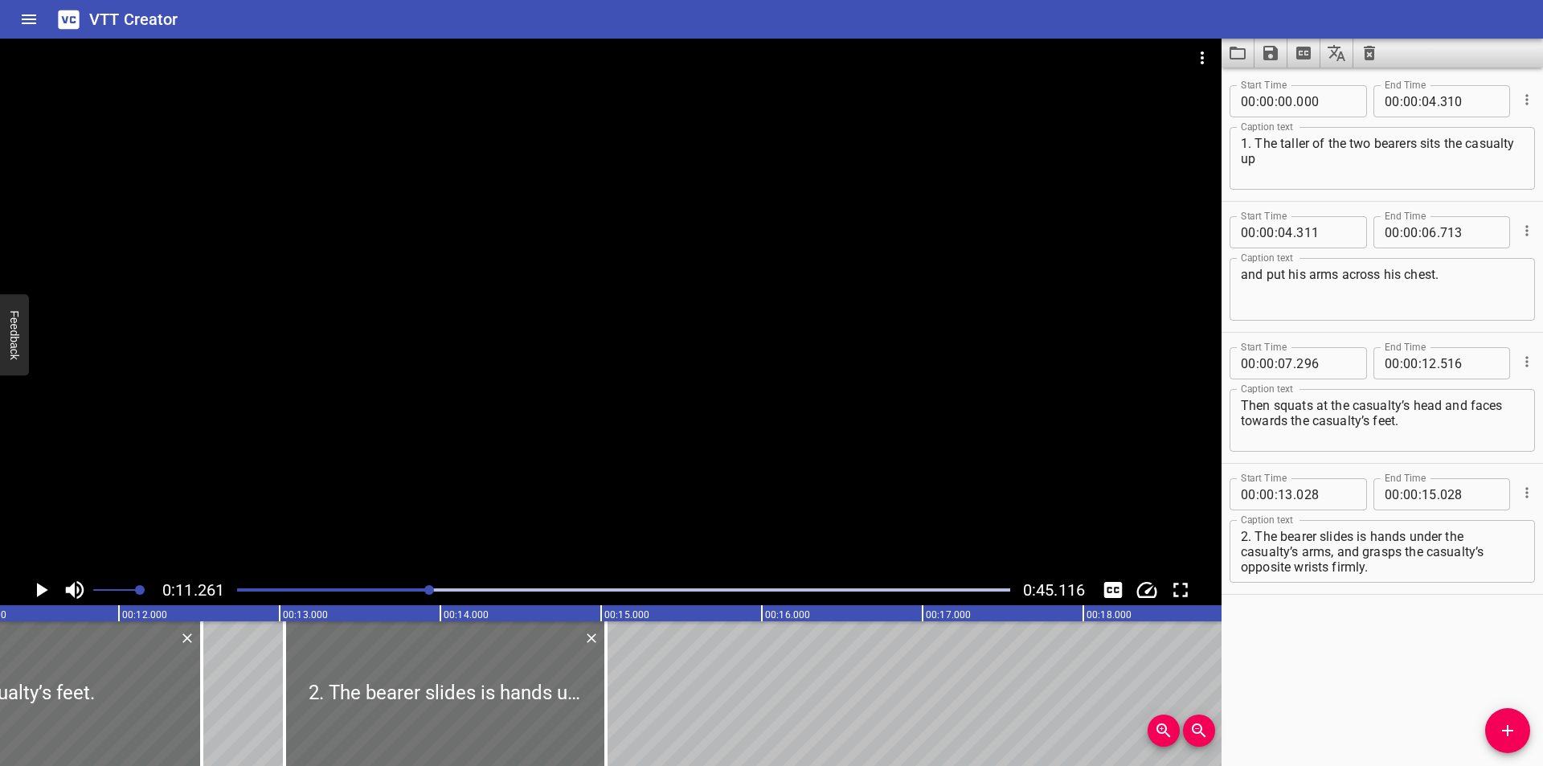
click at [434, 590] on div at bounding box center [429, 590] width 10 height 10
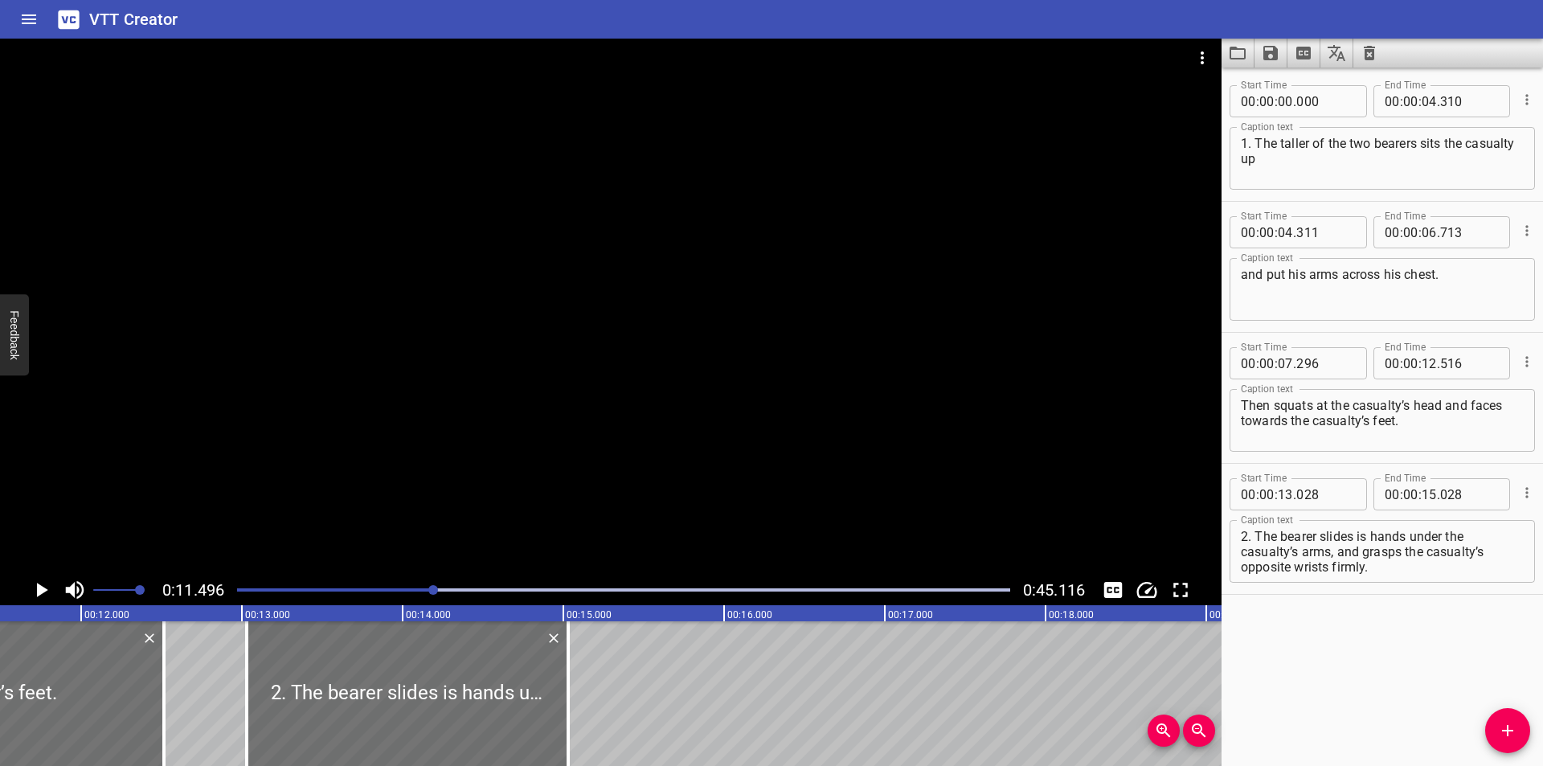
click at [446, 591] on div "Play progress" at bounding box center [623, 589] width 773 height 3
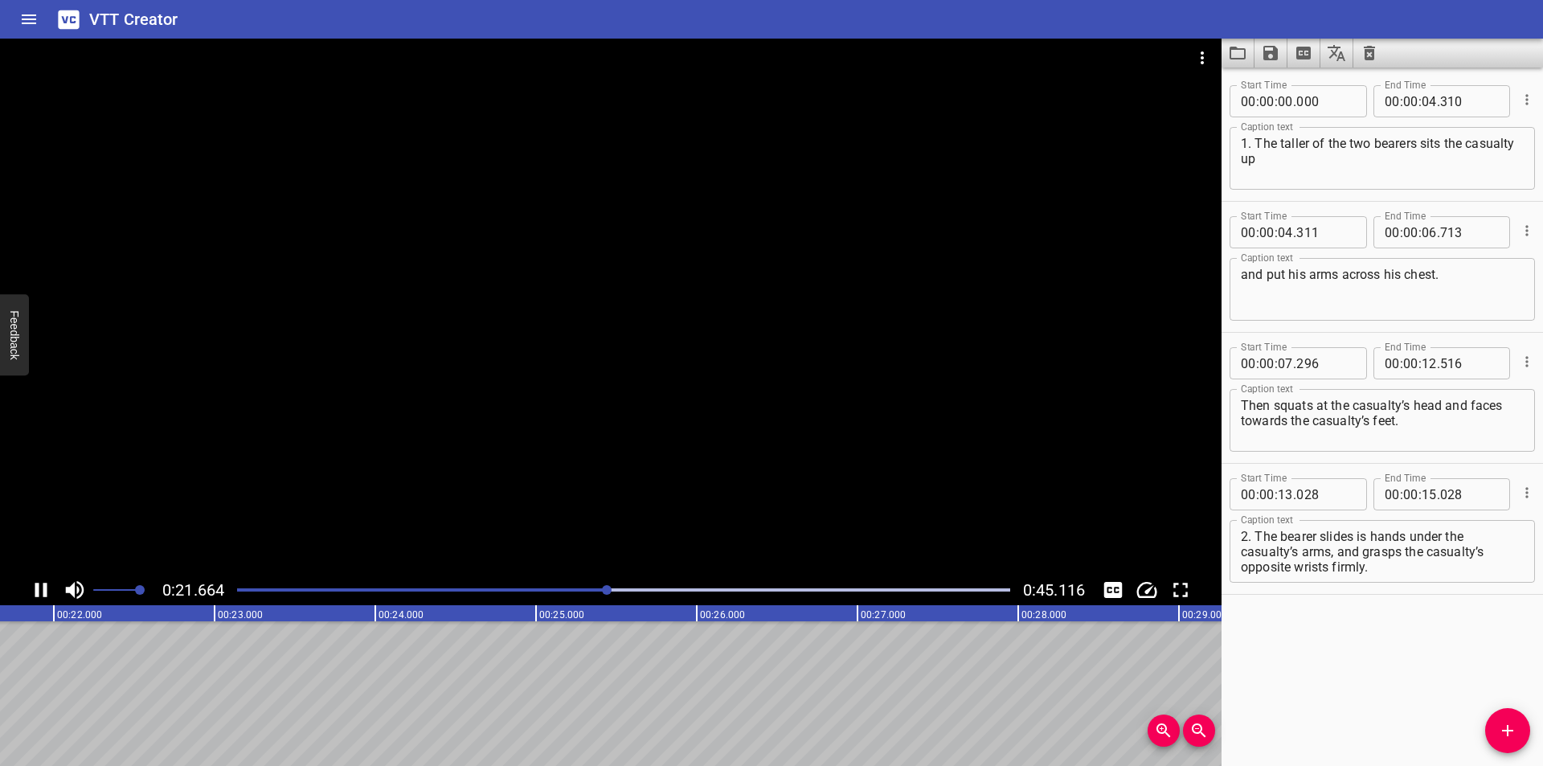
click at [543, 589] on div "Play progress" at bounding box center [221, 589] width 773 height 3
click at [543, 589] on div at bounding box center [542, 590] width 10 height 10
click at [535, 591] on div at bounding box center [539, 590] width 10 height 10
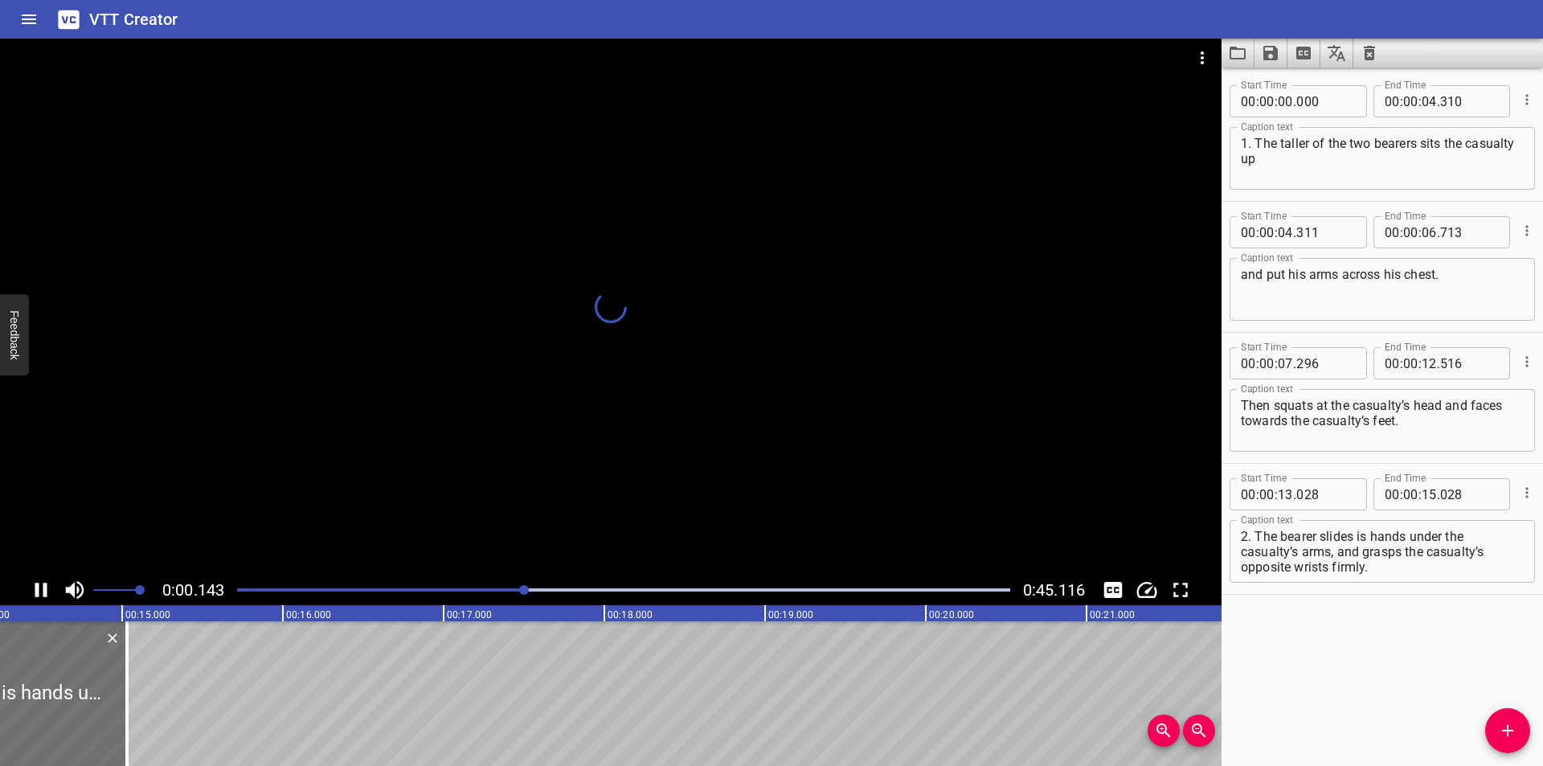
click at [525, 593] on div at bounding box center [524, 590] width 10 height 10
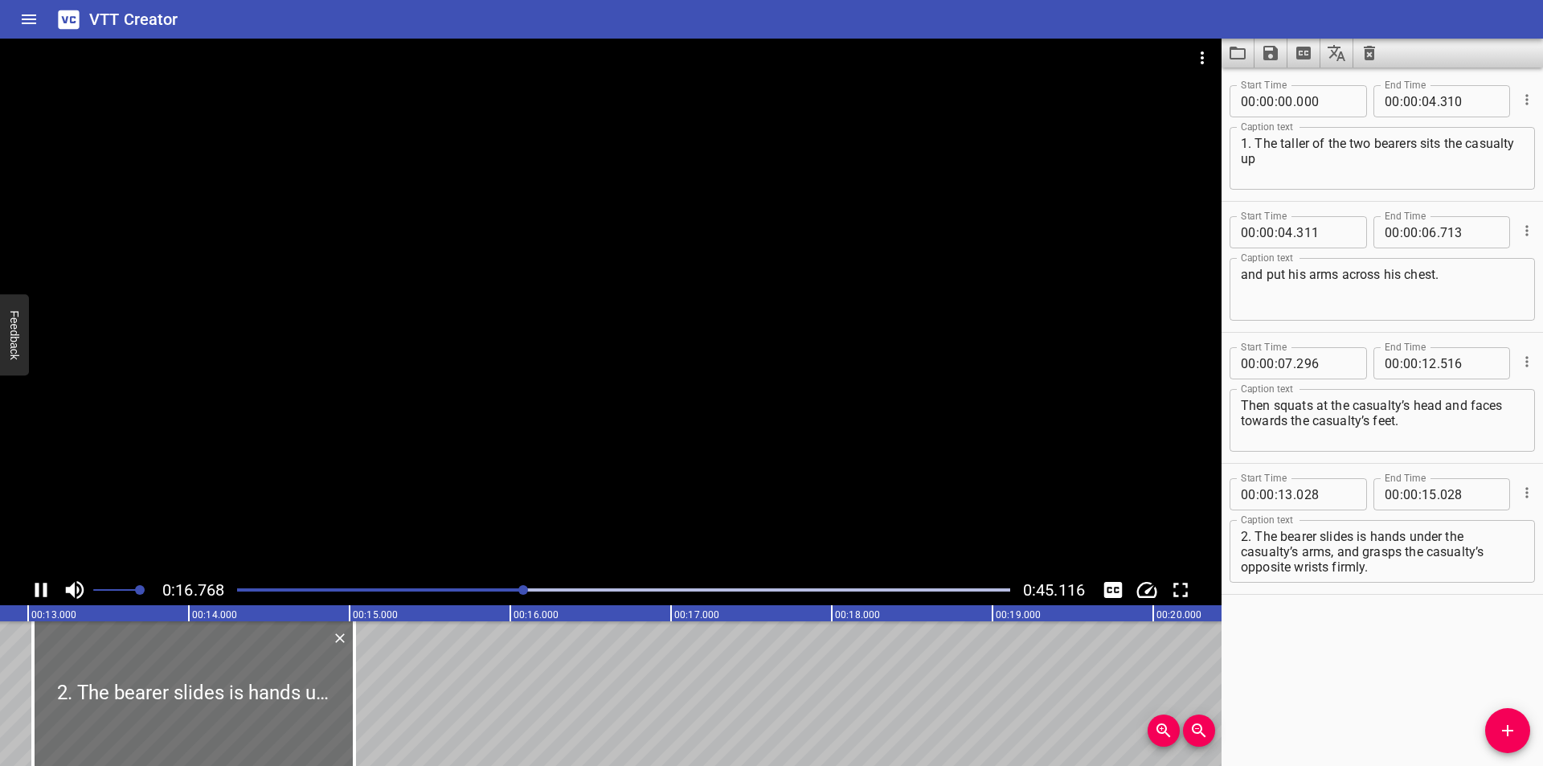
click at [523, 593] on div at bounding box center [523, 590] width 10 height 10
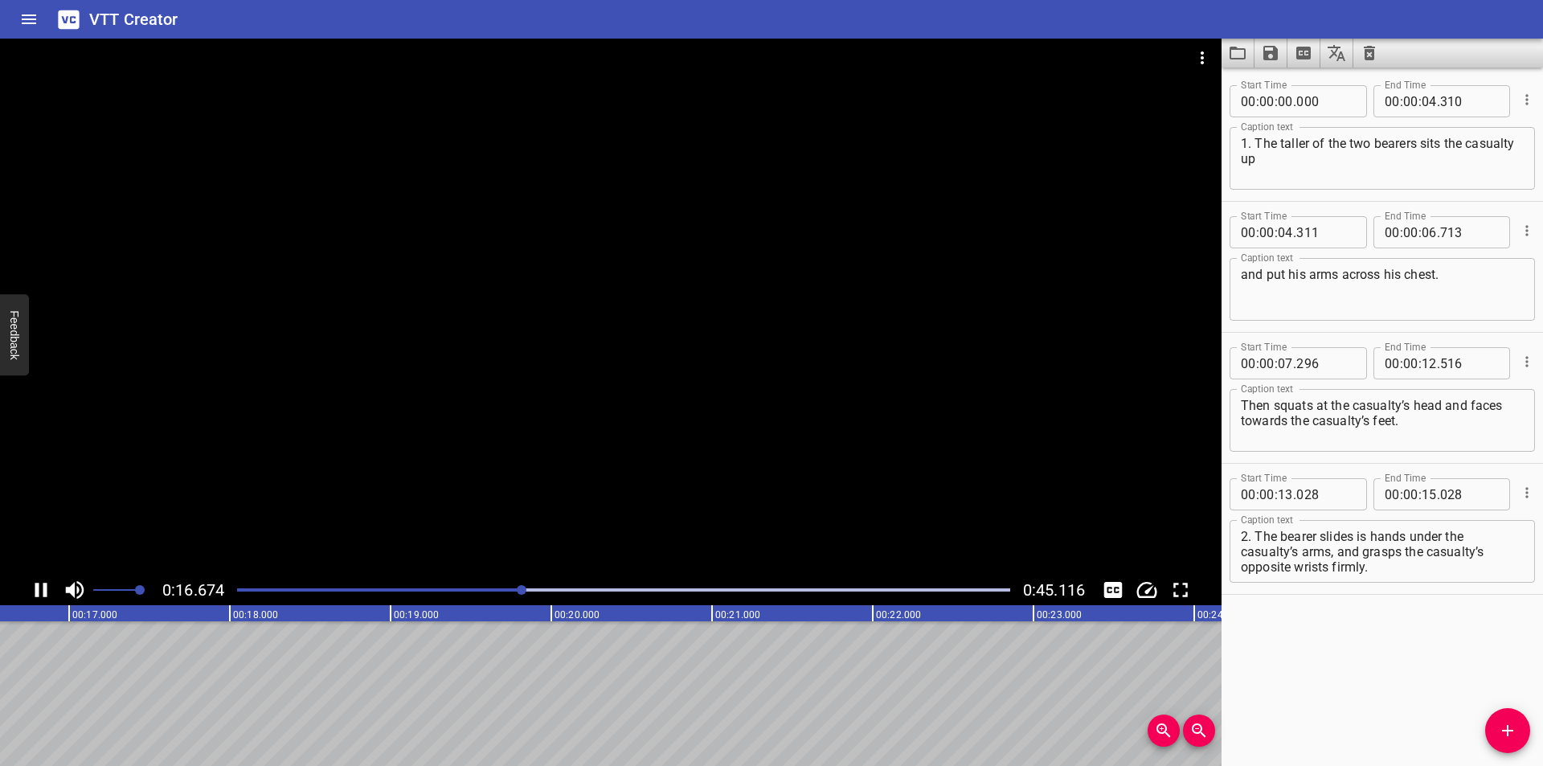
click at [523, 593] on div at bounding box center [522, 590] width 10 height 10
click at [522, 593] on div at bounding box center [522, 590] width 10 height 10
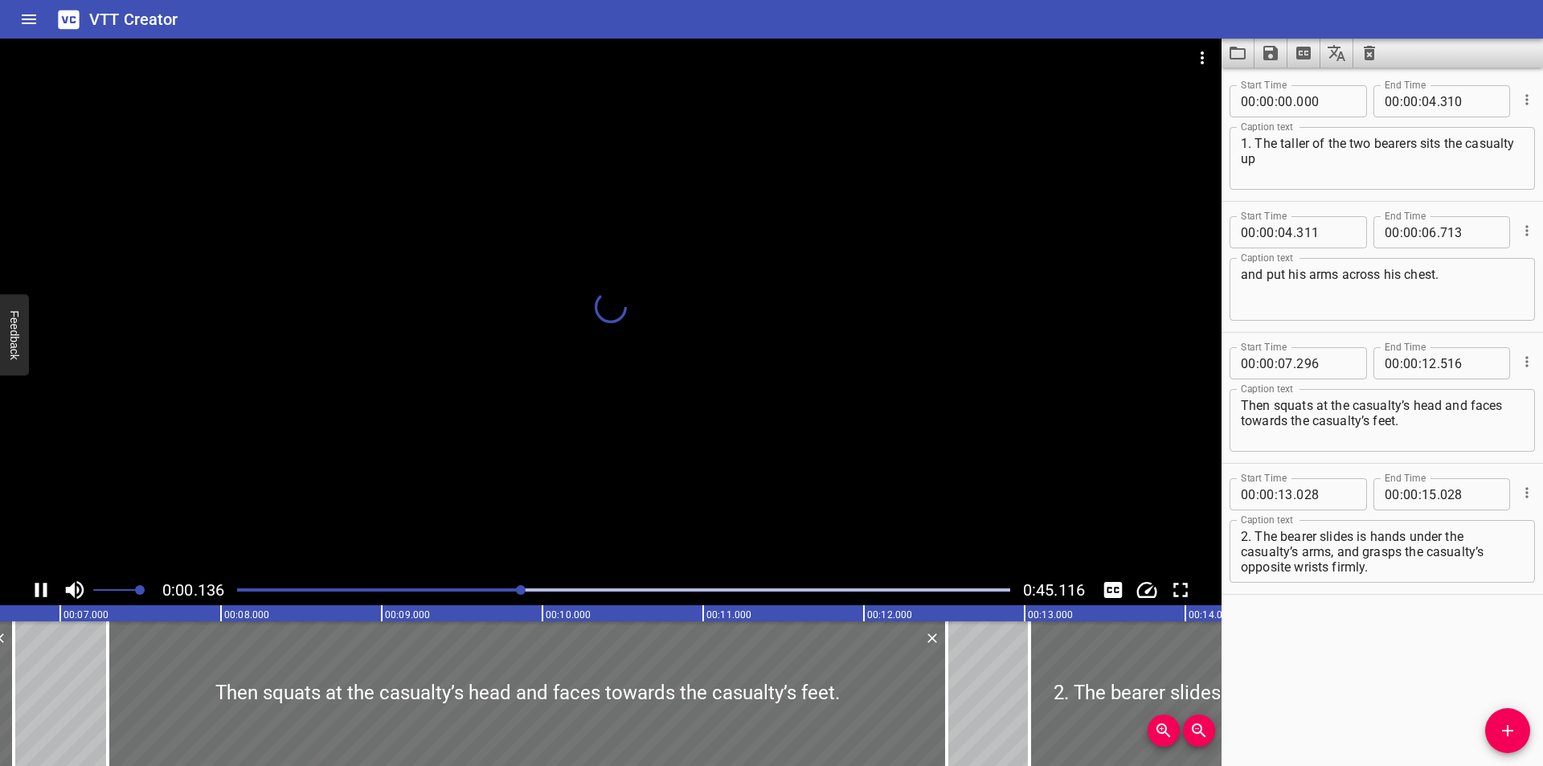
click at [522, 593] on div at bounding box center [521, 590] width 10 height 10
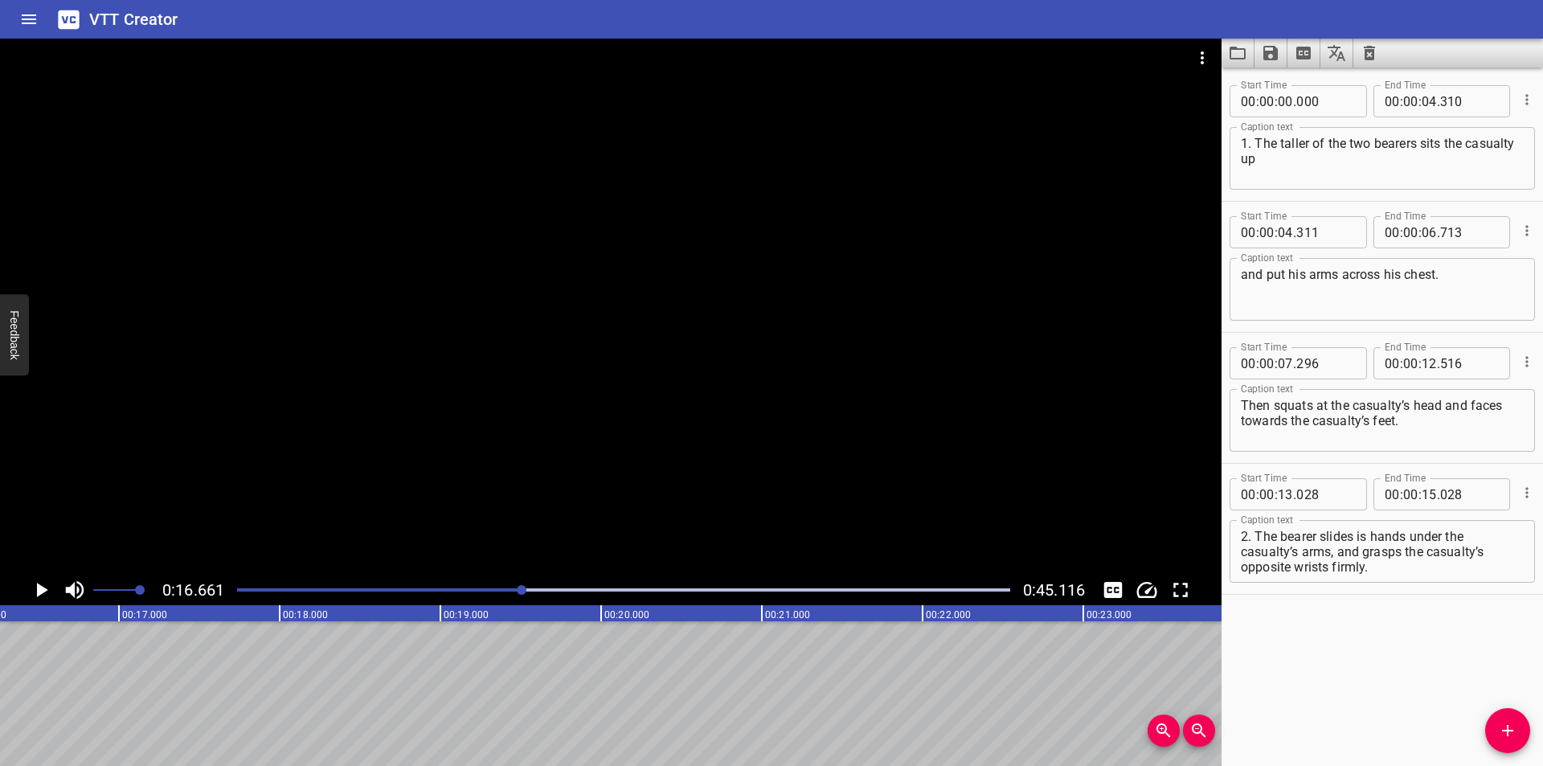
scroll to position [0, 2678]
drag, startPoint x: 515, startPoint y: 587, endPoint x: 505, endPoint y: 587, distance: 10.4
click at [514, 587] on div at bounding box center [623, 590] width 792 height 23
click at [500, 588] on div at bounding box center [623, 590] width 792 height 23
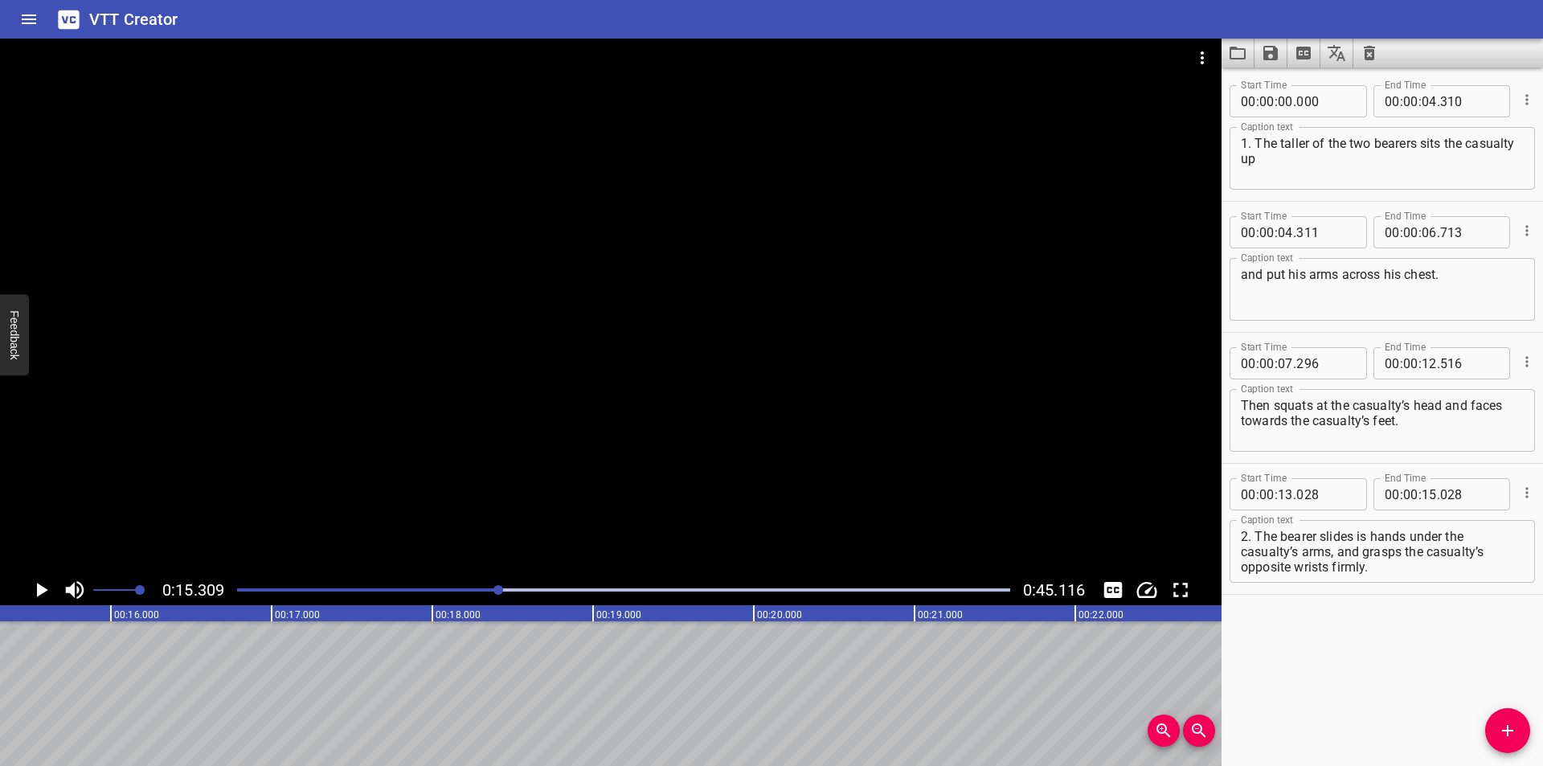
click at [482, 589] on div "Play progress" at bounding box center [113, 589] width 773 height 3
click at [477, 589] on div "Play progress" at bounding box center [95, 589] width 773 height 3
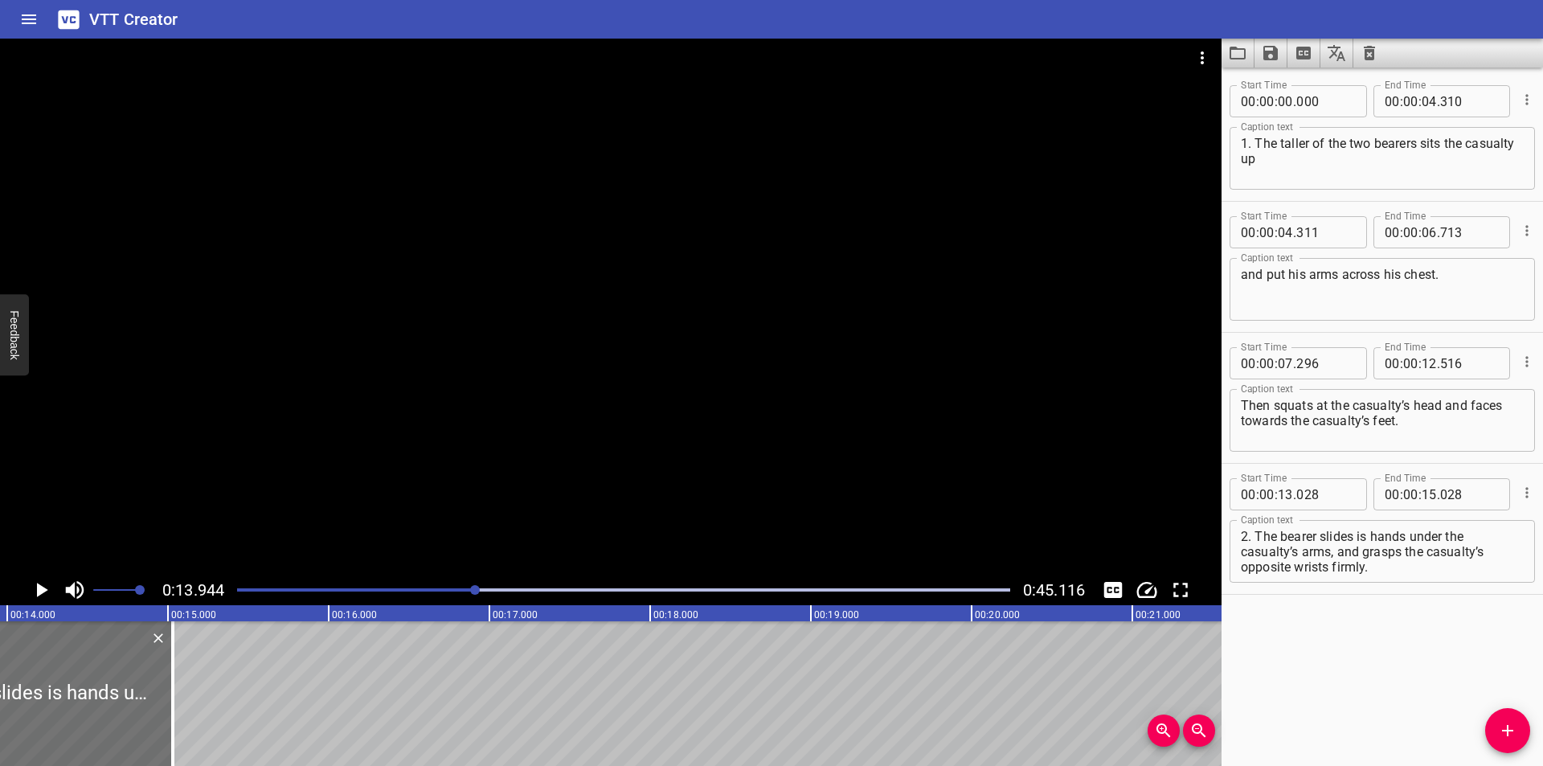
scroll to position [0, 2241]
click at [472, 590] on div at bounding box center [475, 590] width 10 height 10
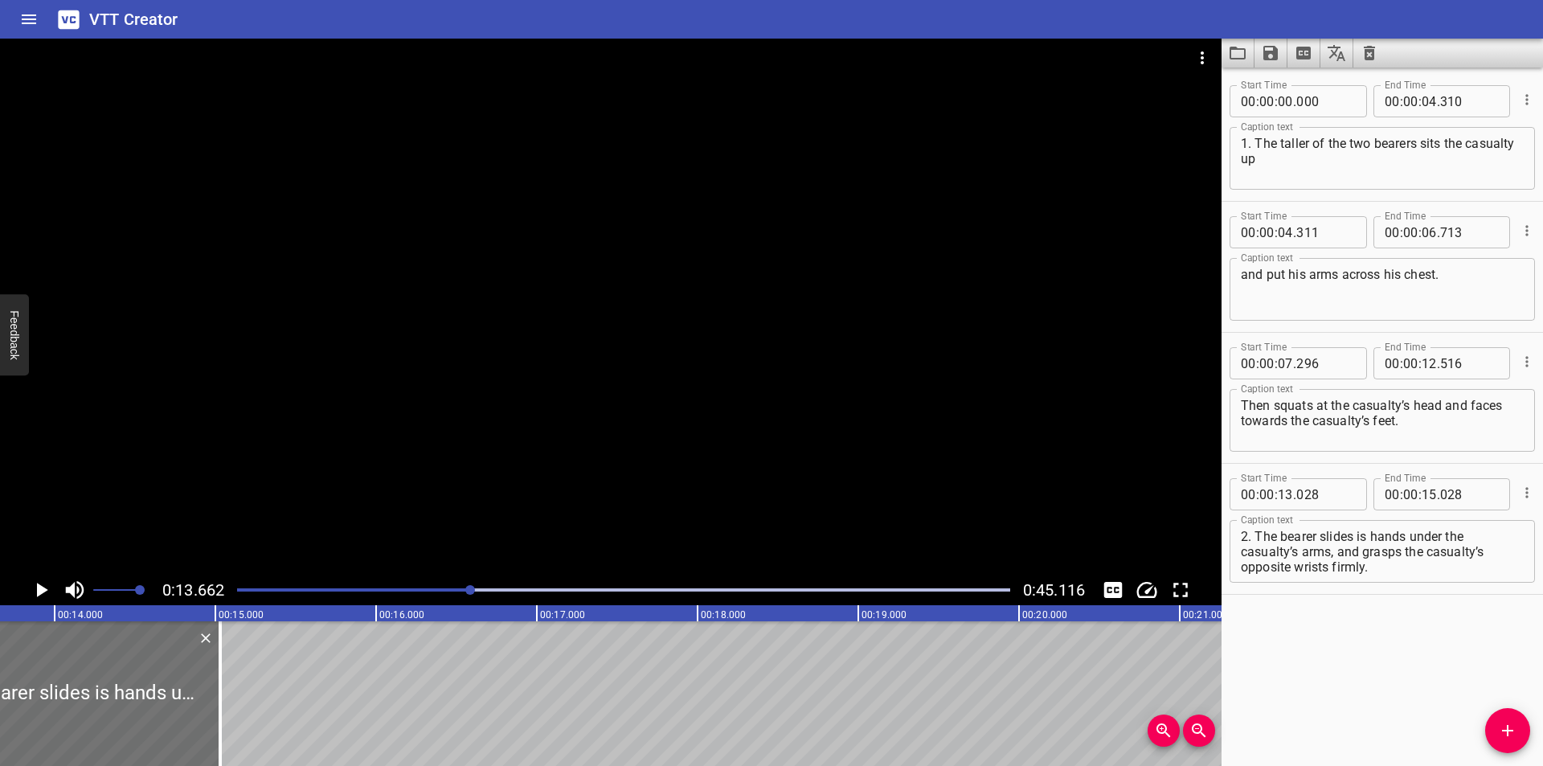
click at [1321, 536] on textarea "2. The bearer slides is hands under the casualty’s arms, and grasps the casualt…" at bounding box center [1382, 552] width 283 height 46
click at [1365, 550] on textarea "2. The bearer then slides is hands under the casualty’s arms, and grasps the ca…" at bounding box center [1382, 552] width 283 height 46
paste textarea "The bearer then slides his hands under the casualty's arms,and grasps the casua…"
click at [1245, 536] on textarea "The bearer then slides his hands under the casualty's arms,and grasps the casua…" at bounding box center [1382, 552] width 283 height 46
click at [1335, 556] on textarea "2. The bearer then slides his hands under the casualty's arms,and grasps the ca…" at bounding box center [1382, 552] width 283 height 46
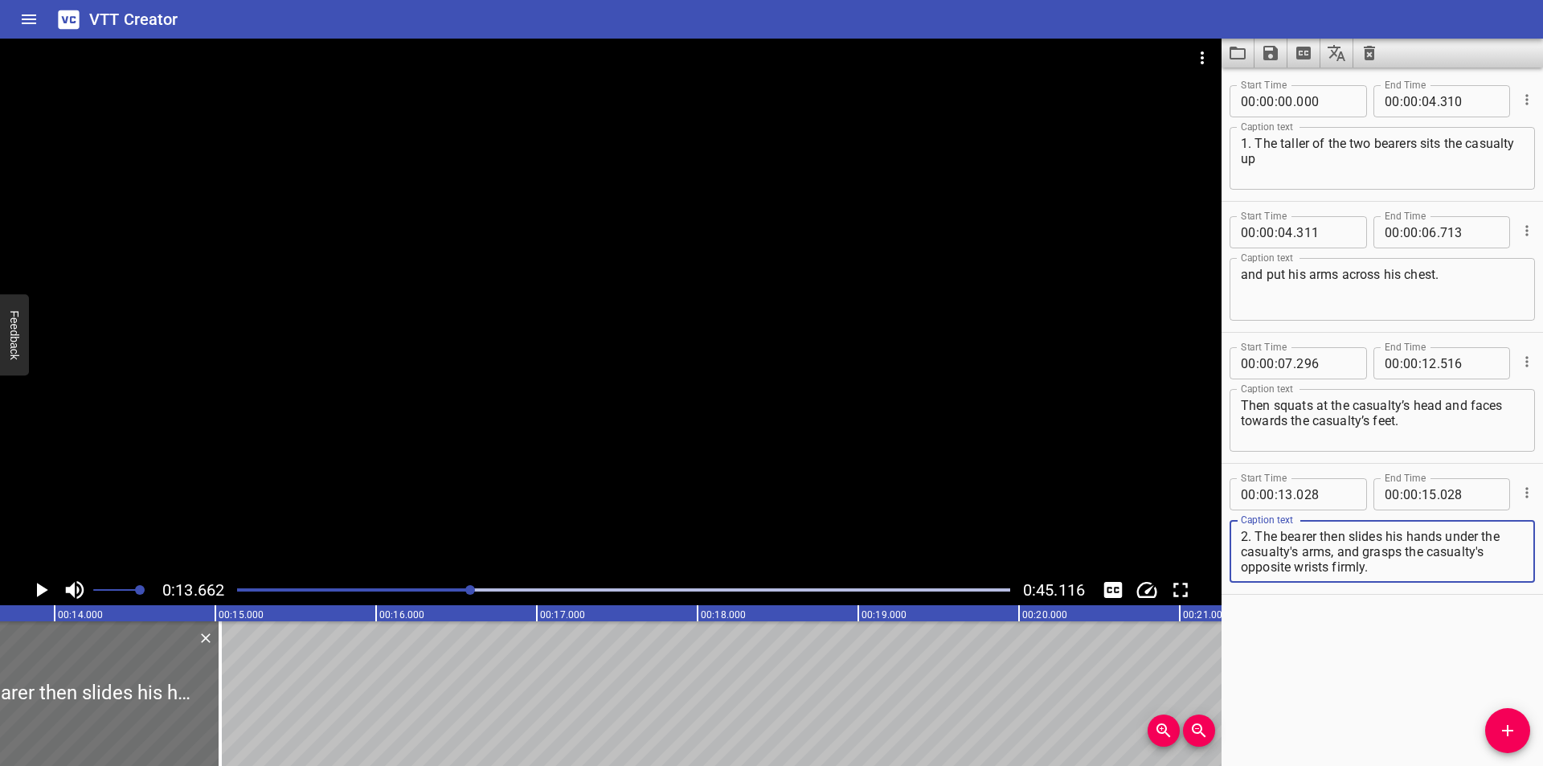
type textarea "2. The bearer then slides his hands under the casualty's arms, and grasps the c…"
click at [391, 590] on div "Play progress" at bounding box center [85, 589] width 773 height 3
click at [465, 590] on div at bounding box center [470, 590] width 10 height 10
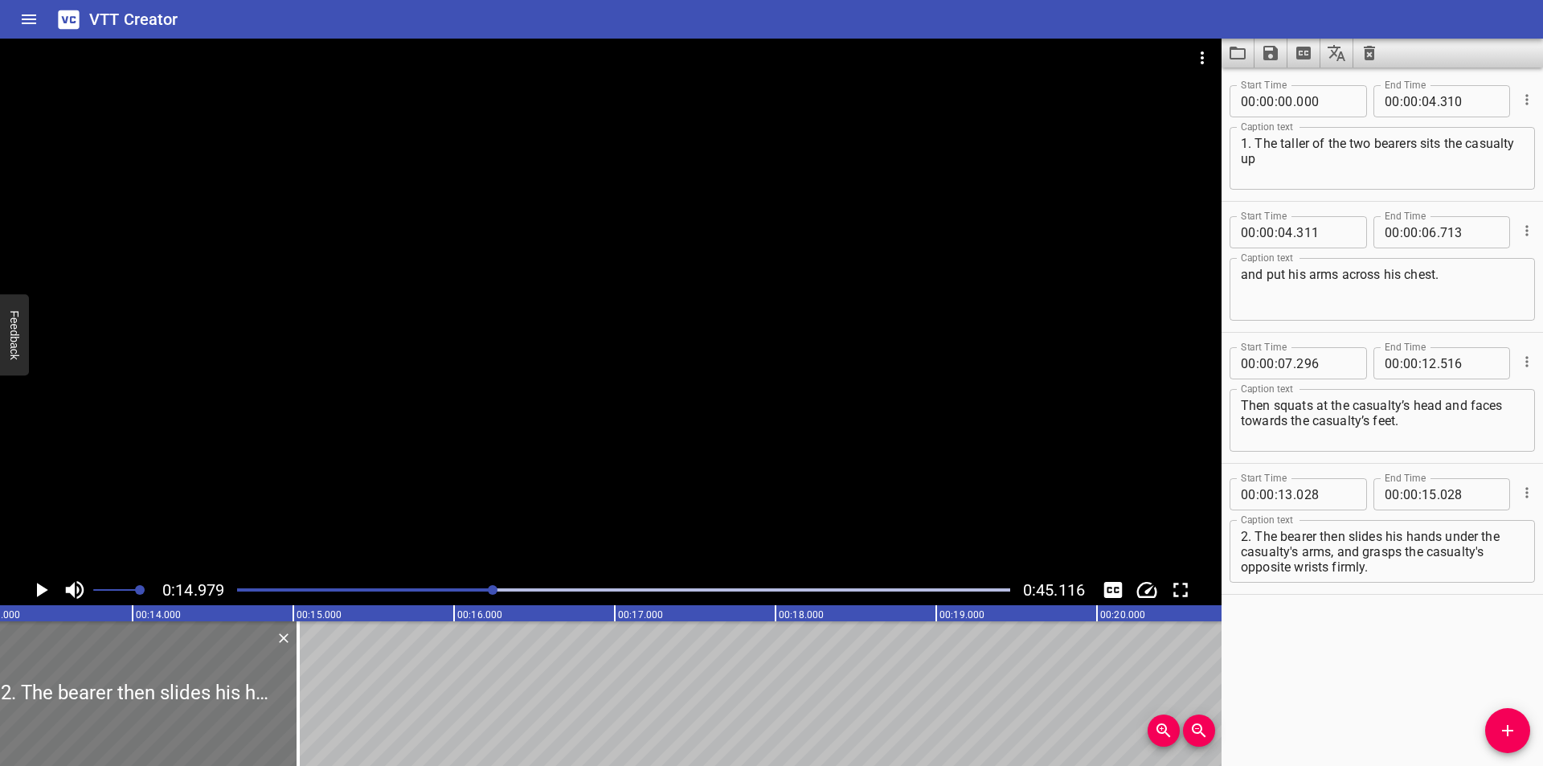
scroll to position [0, 2086]
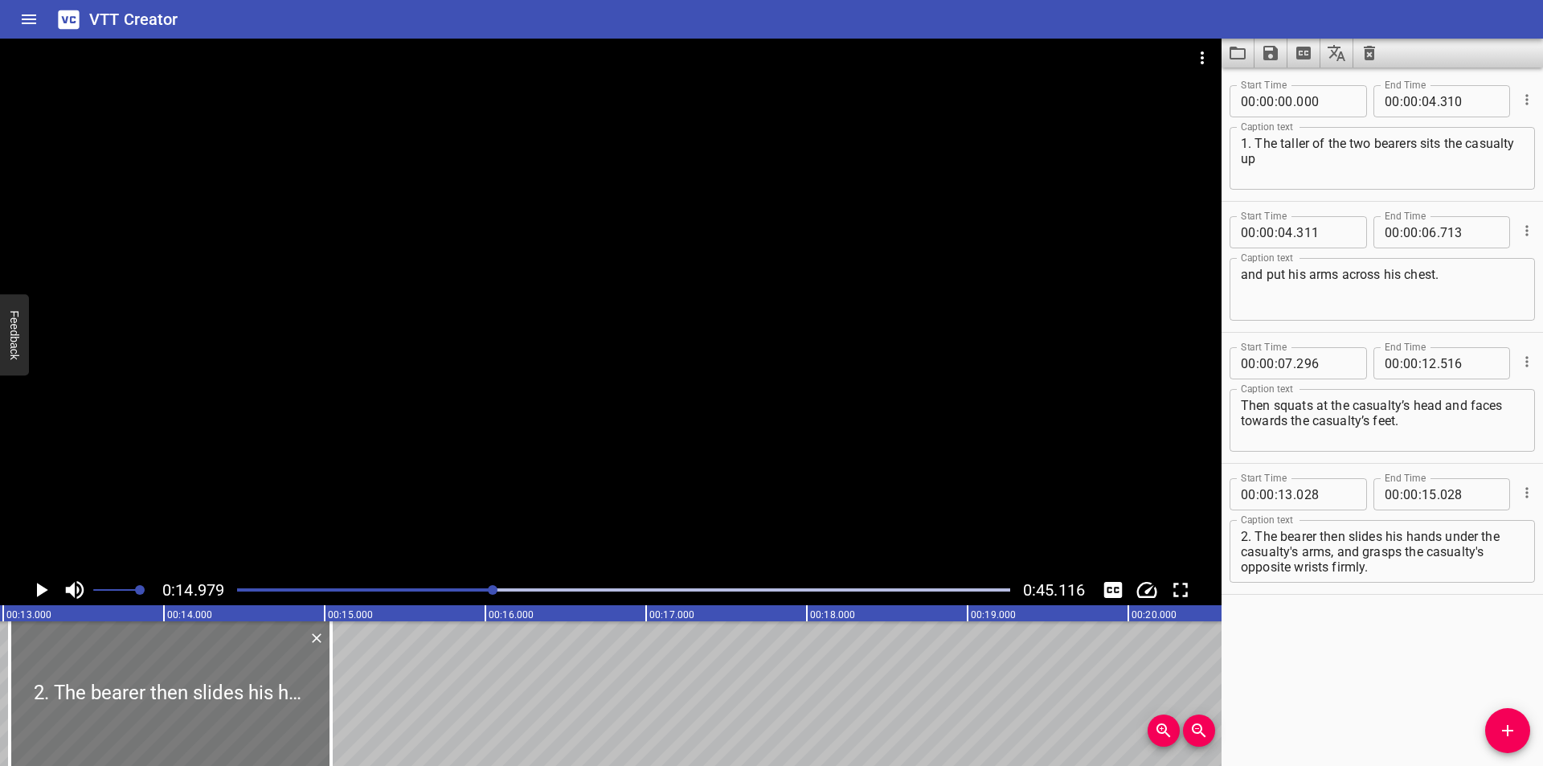
click at [162, 705] on div at bounding box center [170, 693] width 321 height 145
type input "038"
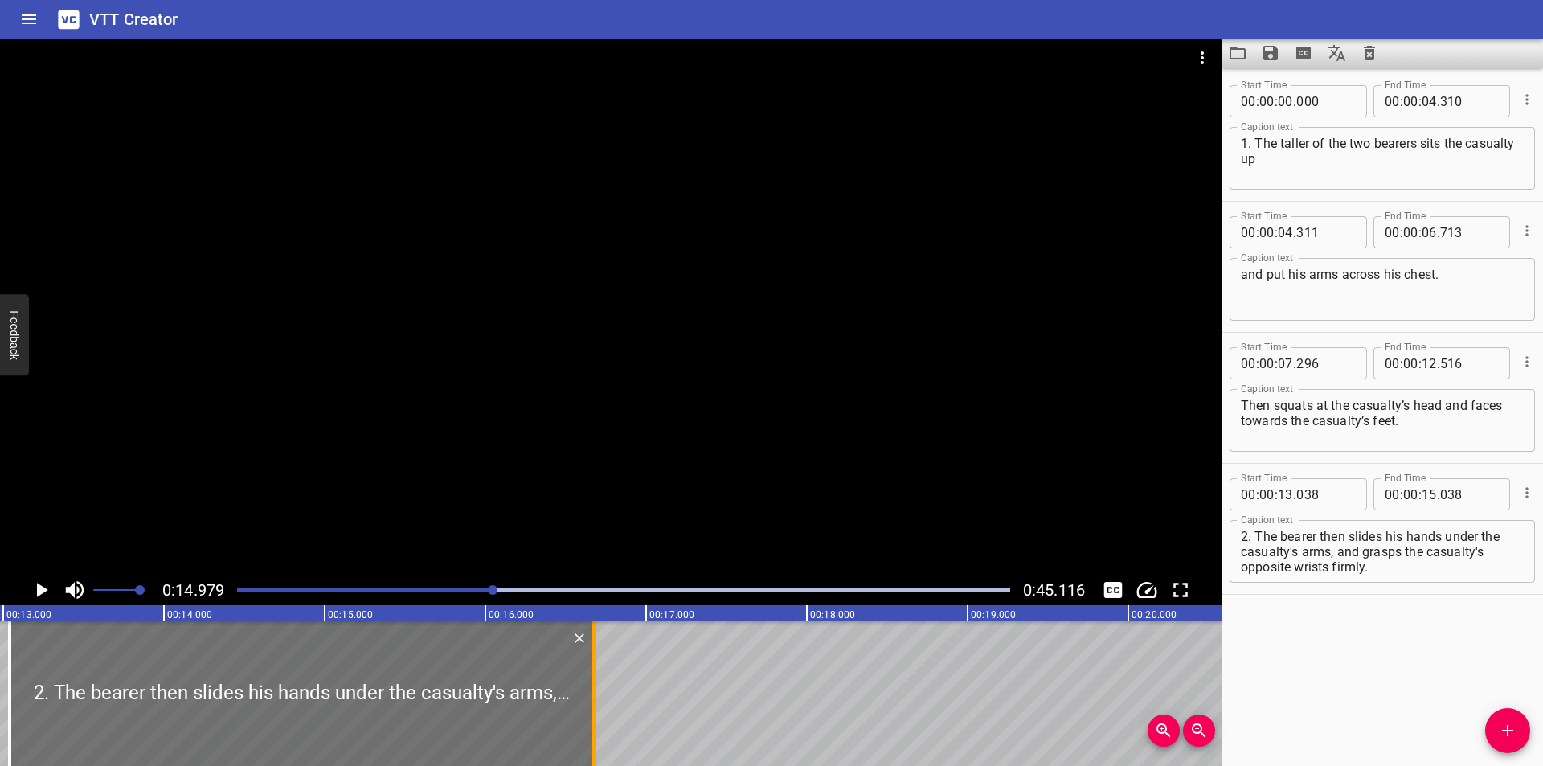
drag, startPoint x: 362, startPoint y: 715, endPoint x: 592, endPoint y: 737, distance: 231.6
click at [592, 737] on div at bounding box center [593, 693] width 3 height 145
type input "16"
type input "673"
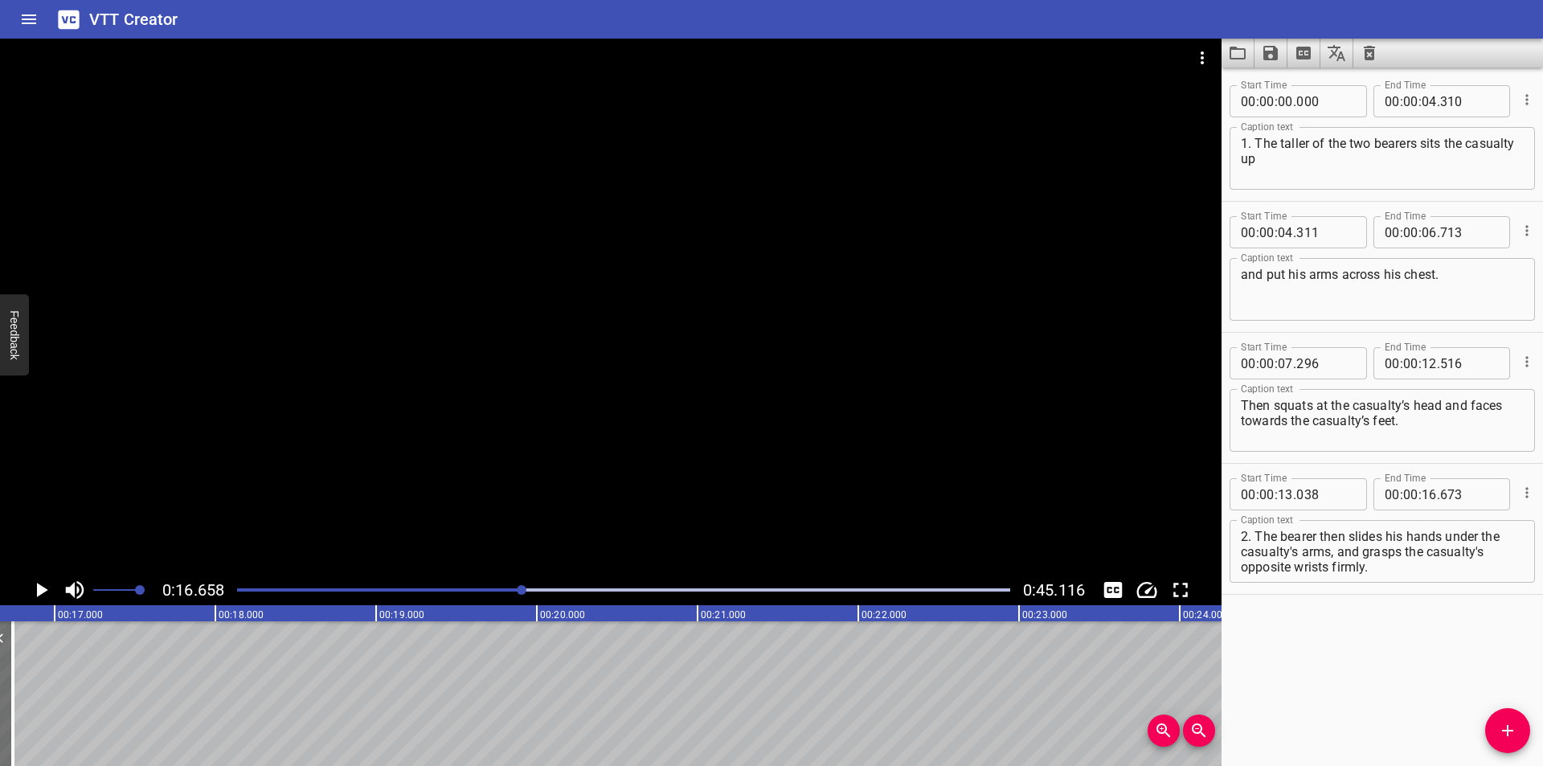
scroll to position [0, 2673]
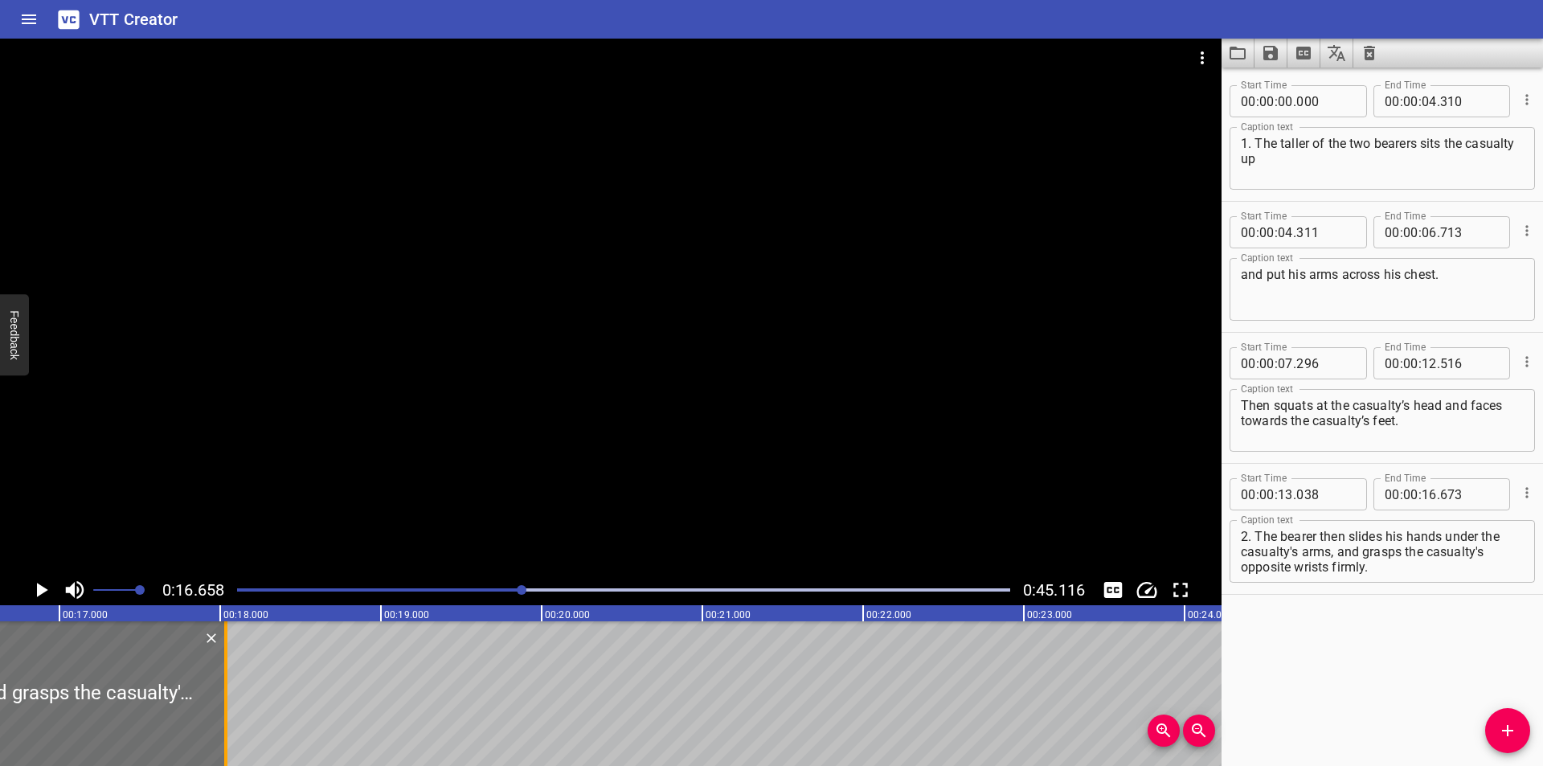
drag, startPoint x: 6, startPoint y: 718, endPoint x: 224, endPoint y: 722, distance: 218.6
click at [231, 721] on div at bounding box center [226, 693] width 16 height 145
type input "18"
type input "043"
drag, startPoint x: 224, startPoint y: 722, endPoint x: 214, endPoint y: 723, distance: 10.5
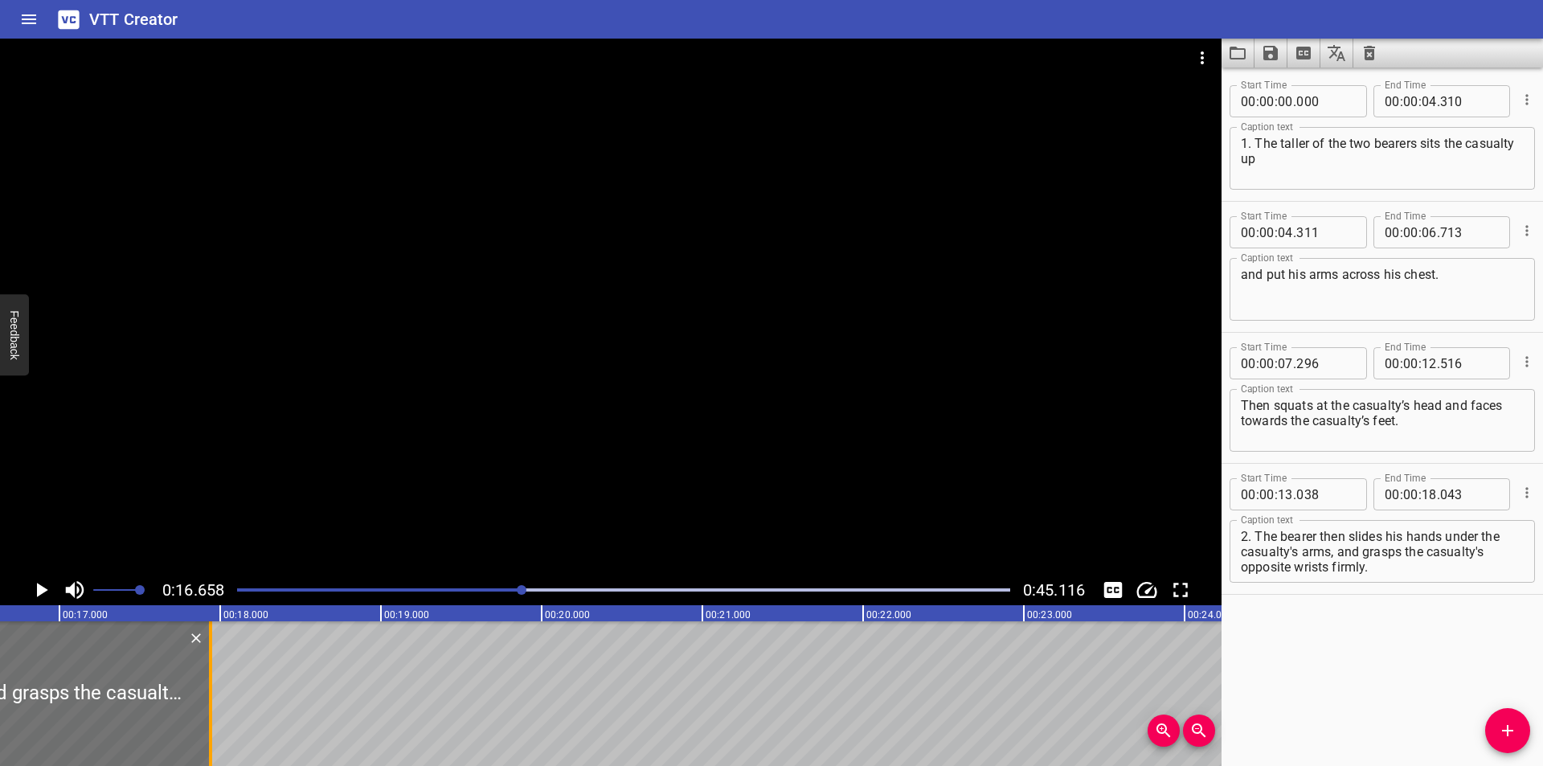
click at [214, 723] on div at bounding box center [211, 693] width 16 height 145
type input "17"
type input "938"
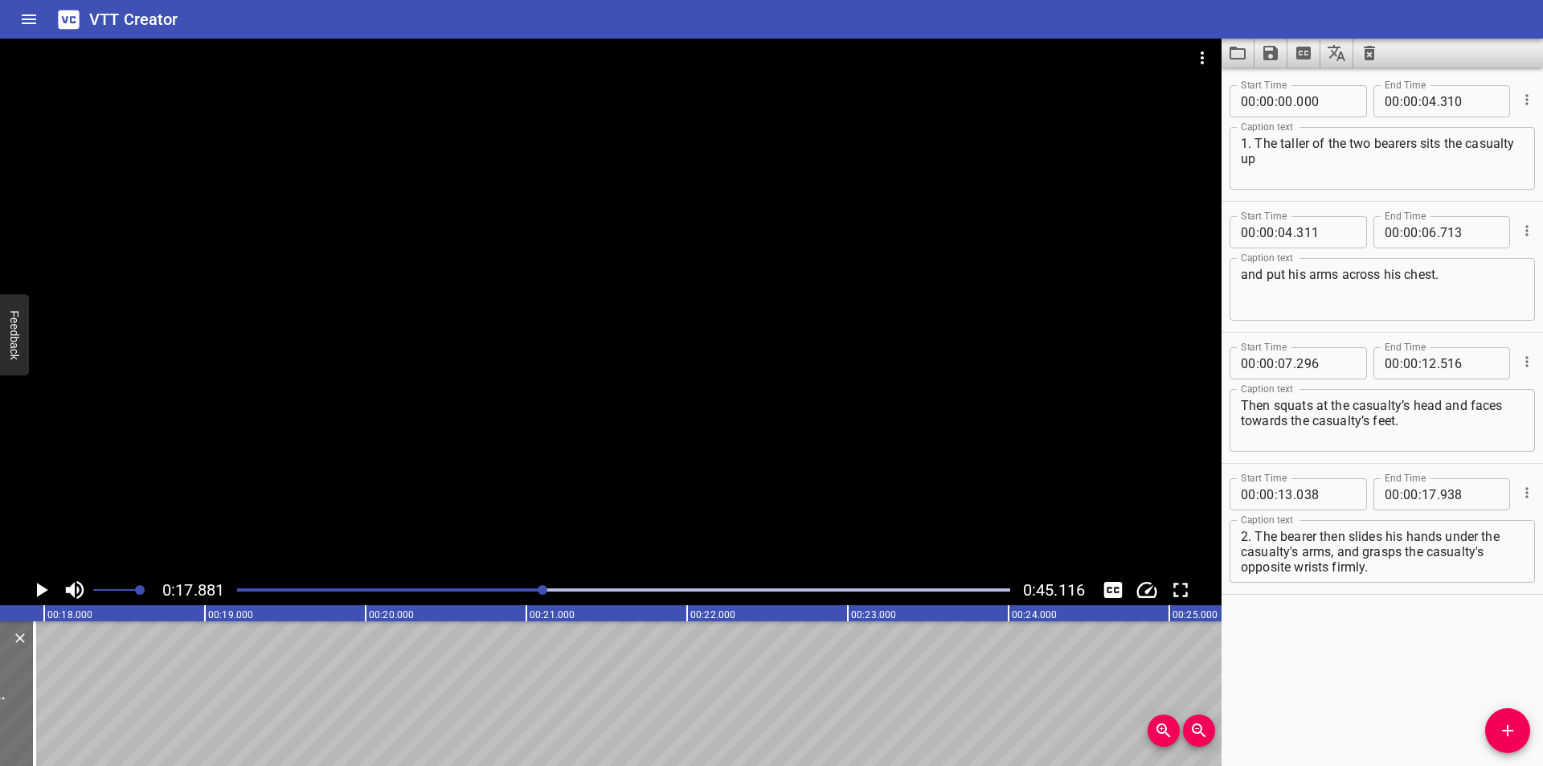
scroll to position [0, 2874]
click at [529, 595] on div at bounding box center [623, 590] width 792 height 23
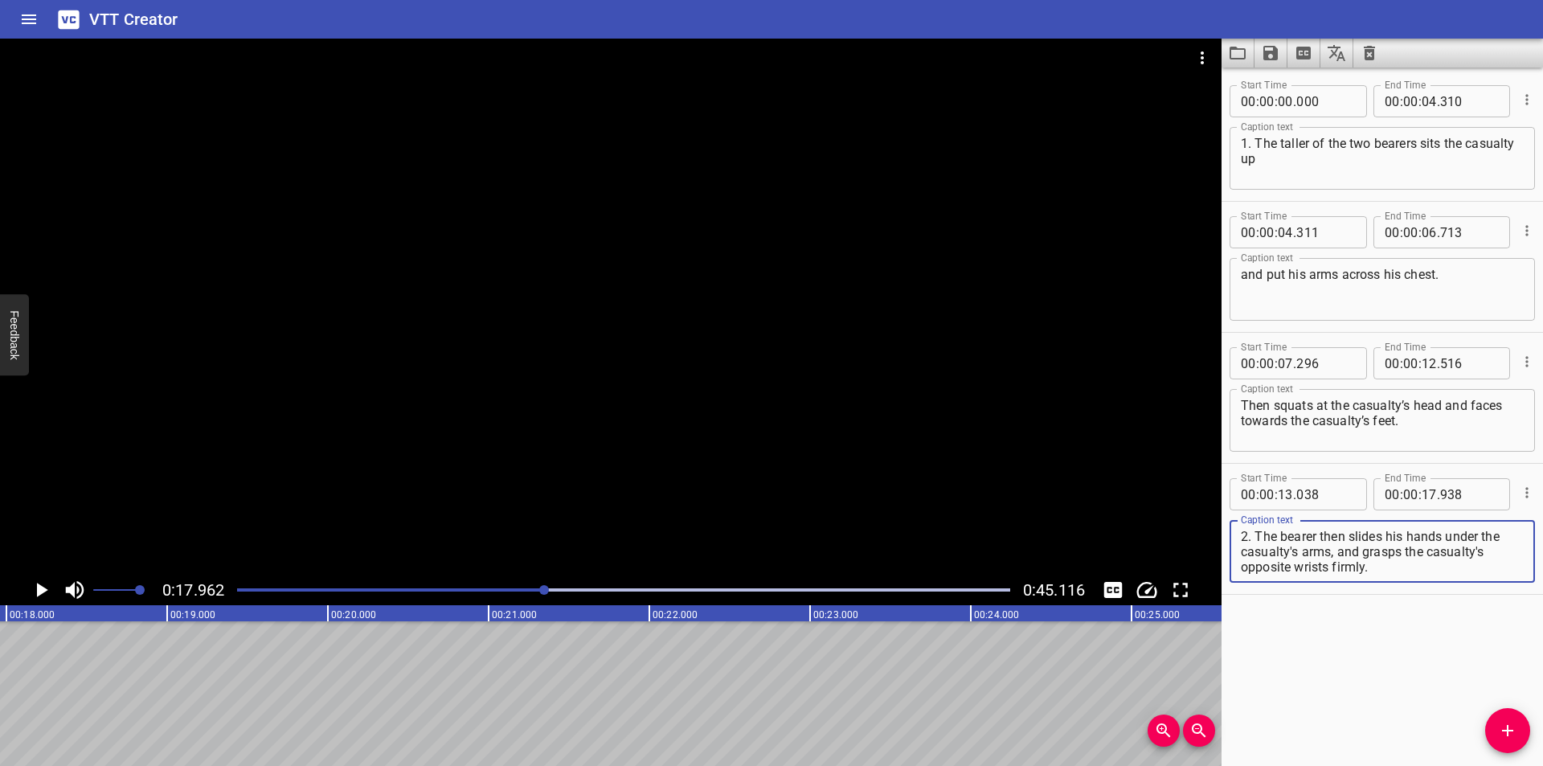
drag, startPoint x: 1368, startPoint y: 567, endPoint x: 1473, endPoint y: 636, distance: 125.5
click at [1473, 635] on div "Start Time 00 : 00 : 00 . 000 Start Time End Time 00 : 00 : 04 . 310 End Time C…" at bounding box center [1381, 417] width 321 height 698
type textarea "2. The bearer then slides his hands under the casualty's arms,"
click at [1519, 724] on span "Add Cue" at bounding box center [1507, 730] width 45 height 19
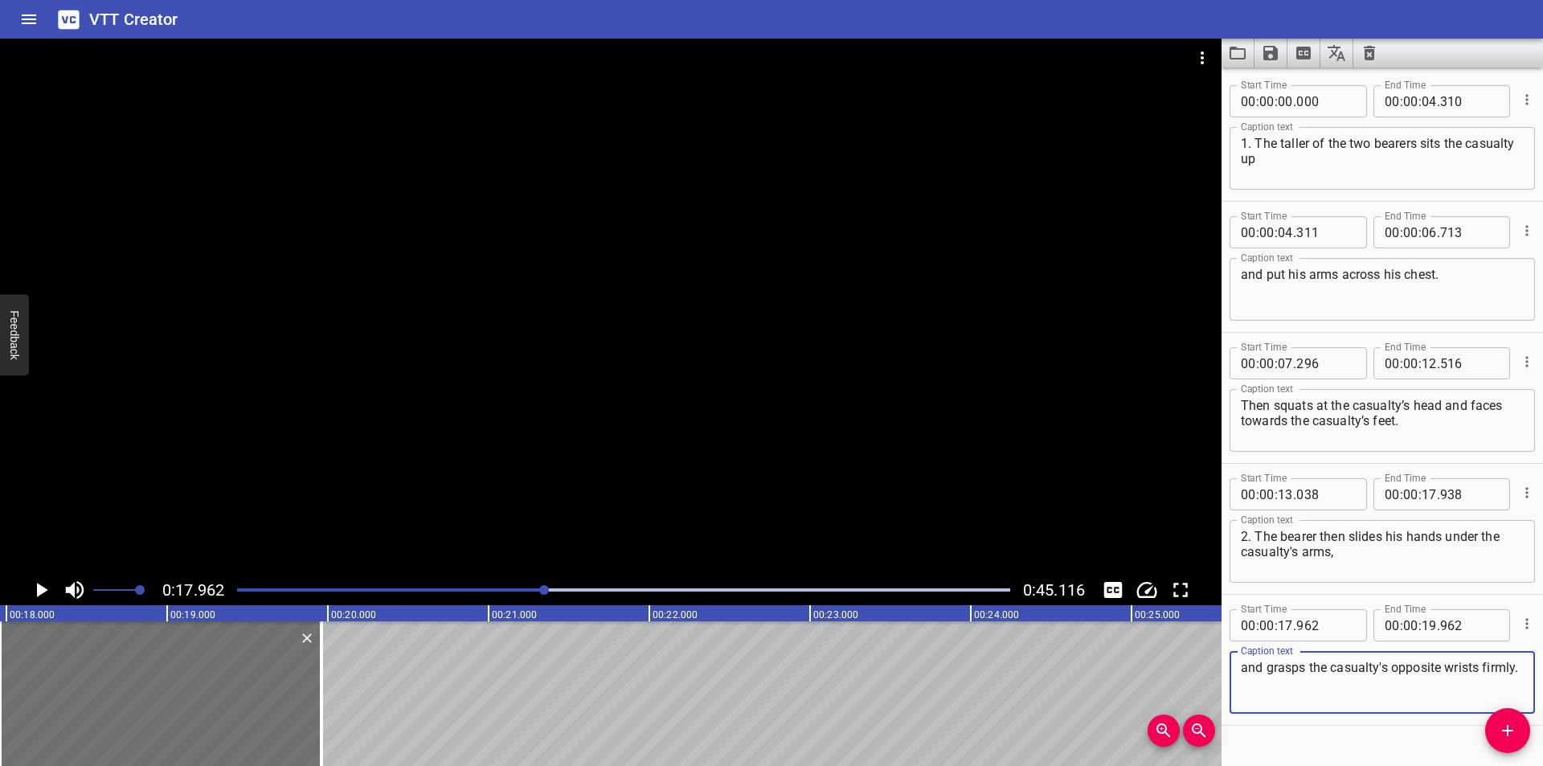
type textarea "and grasps the casualty's opposite wrists firmly."
click at [1323, 628] on input "number" at bounding box center [1325, 625] width 59 height 32
type input "939"
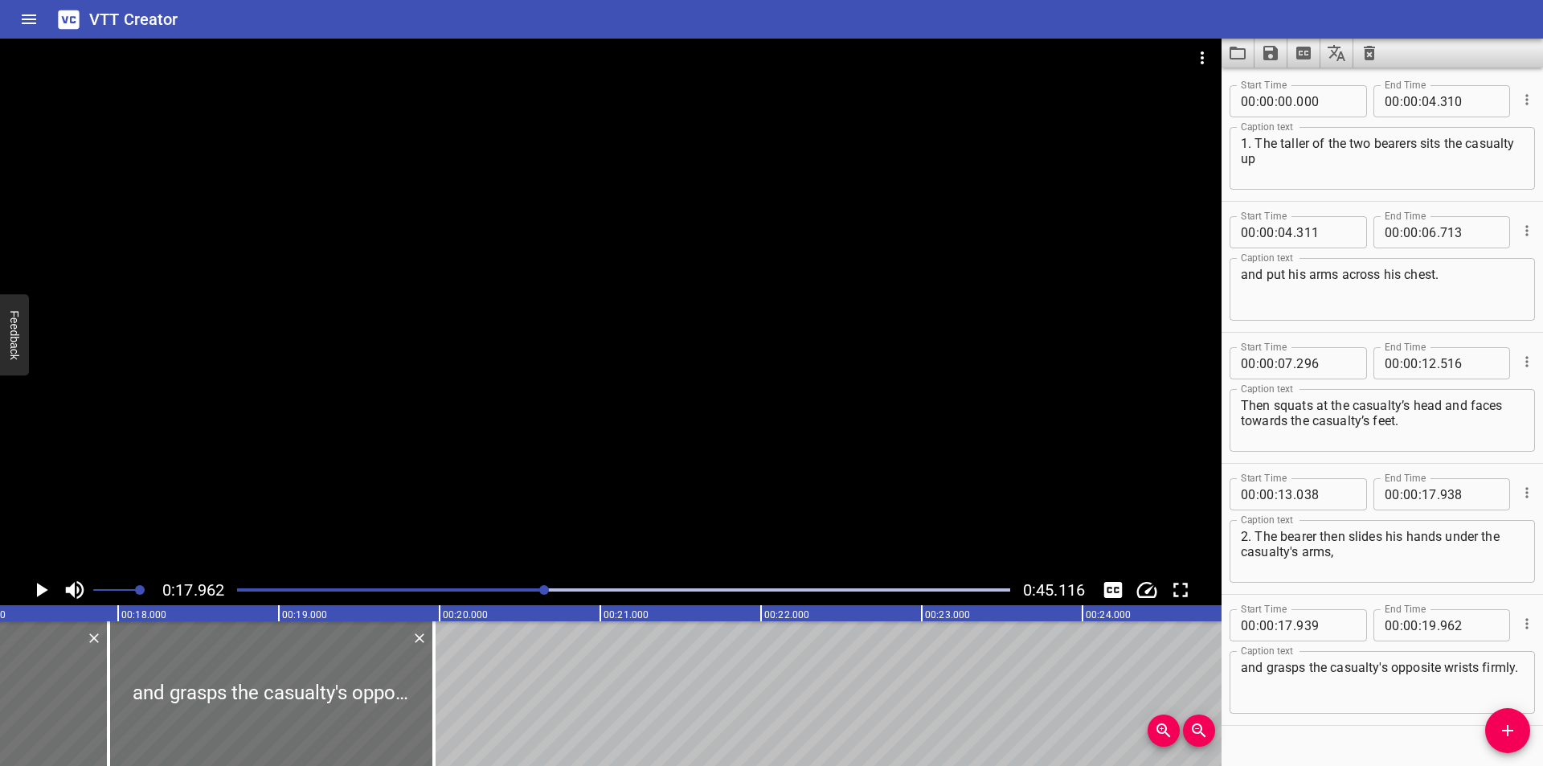
scroll to position [0, 2565]
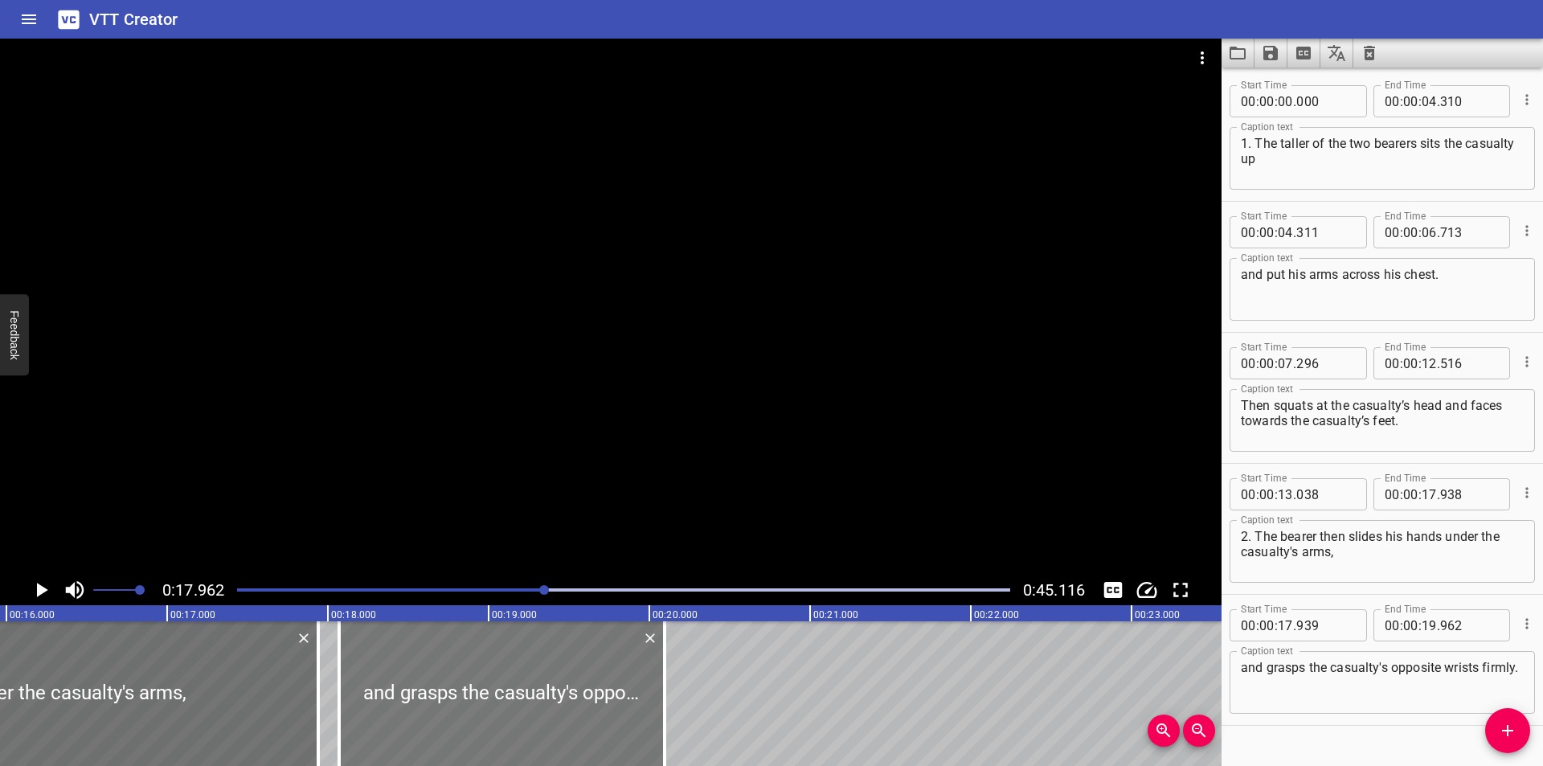
drag, startPoint x: 595, startPoint y: 707, endPoint x: 667, endPoint y: 711, distance: 71.6
click at [663, 710] on div at bounding box center [501, 693] width 325 height 145
type input "18"
type input "399"
type input "20"
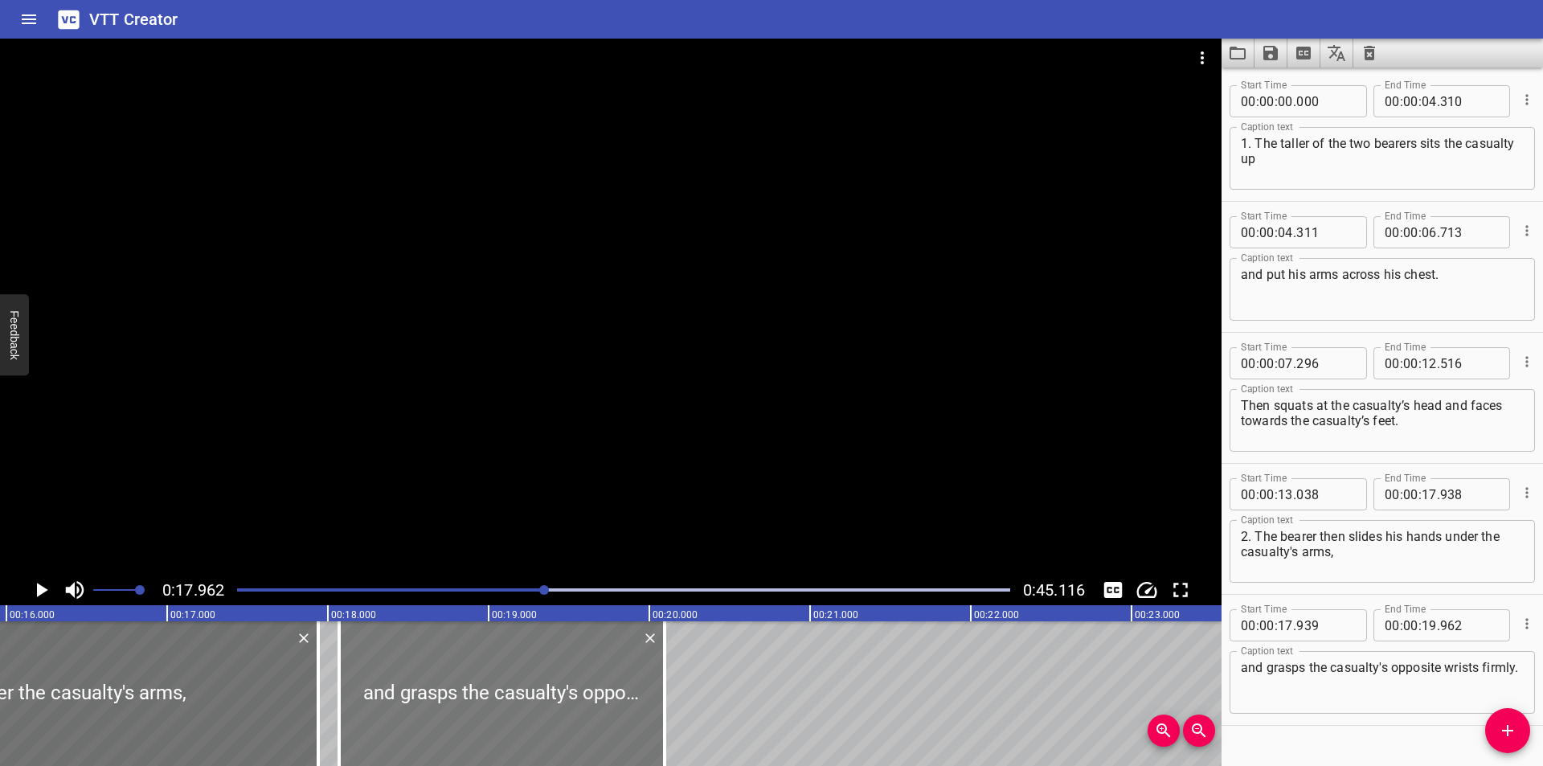
type input "422"
drag, startPoint x: 667, startPoint y: 711, endPoint x: 687, endPoint y: 714, distance: 20.2
click at [665, 714] on div at bounding box center [501, 693] width 325 height 145
type input "524"
type input "547"
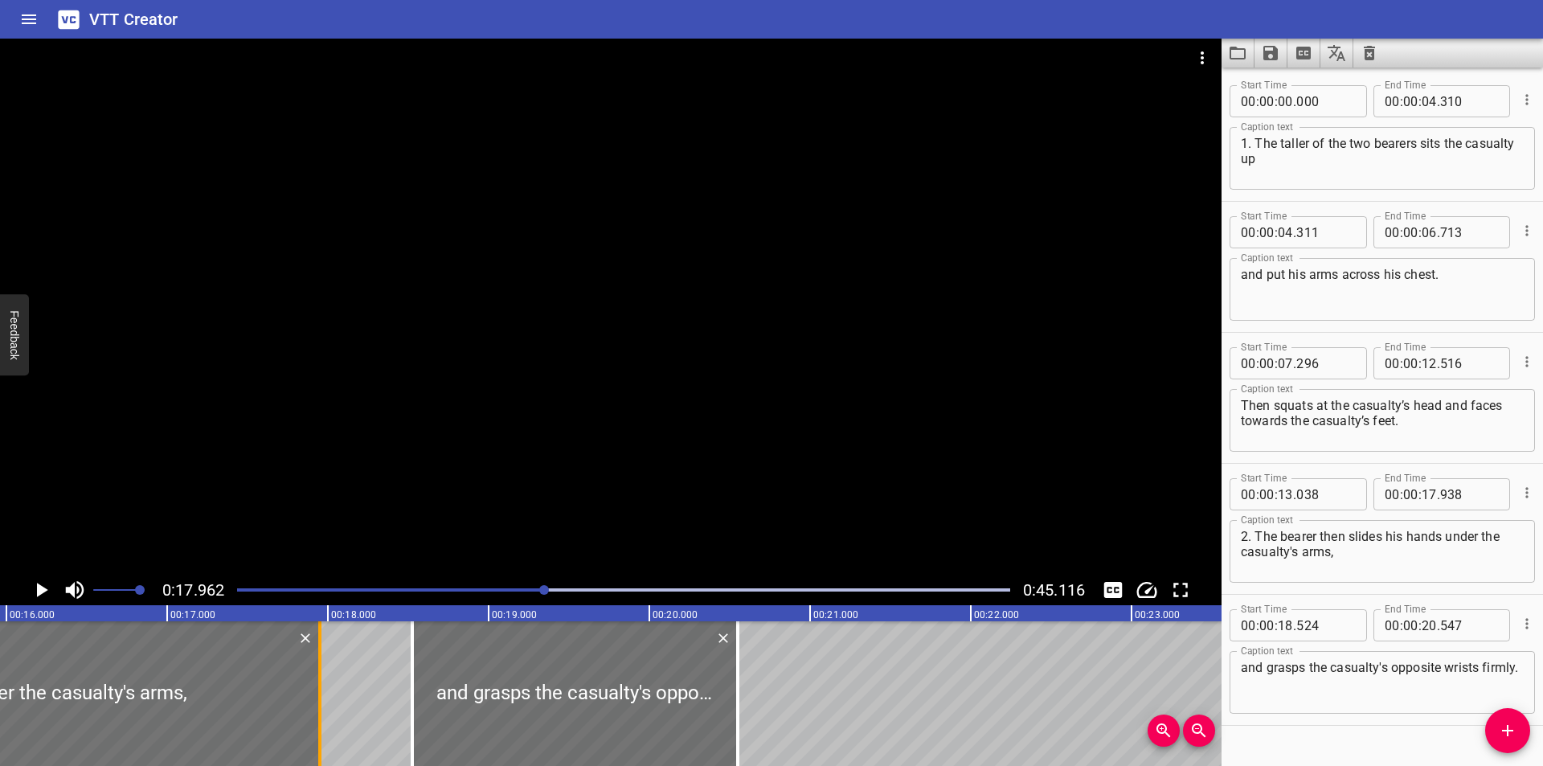
click at [321, 715] on div at bounding box center [319, 693] width 3 height 145
type input "948"
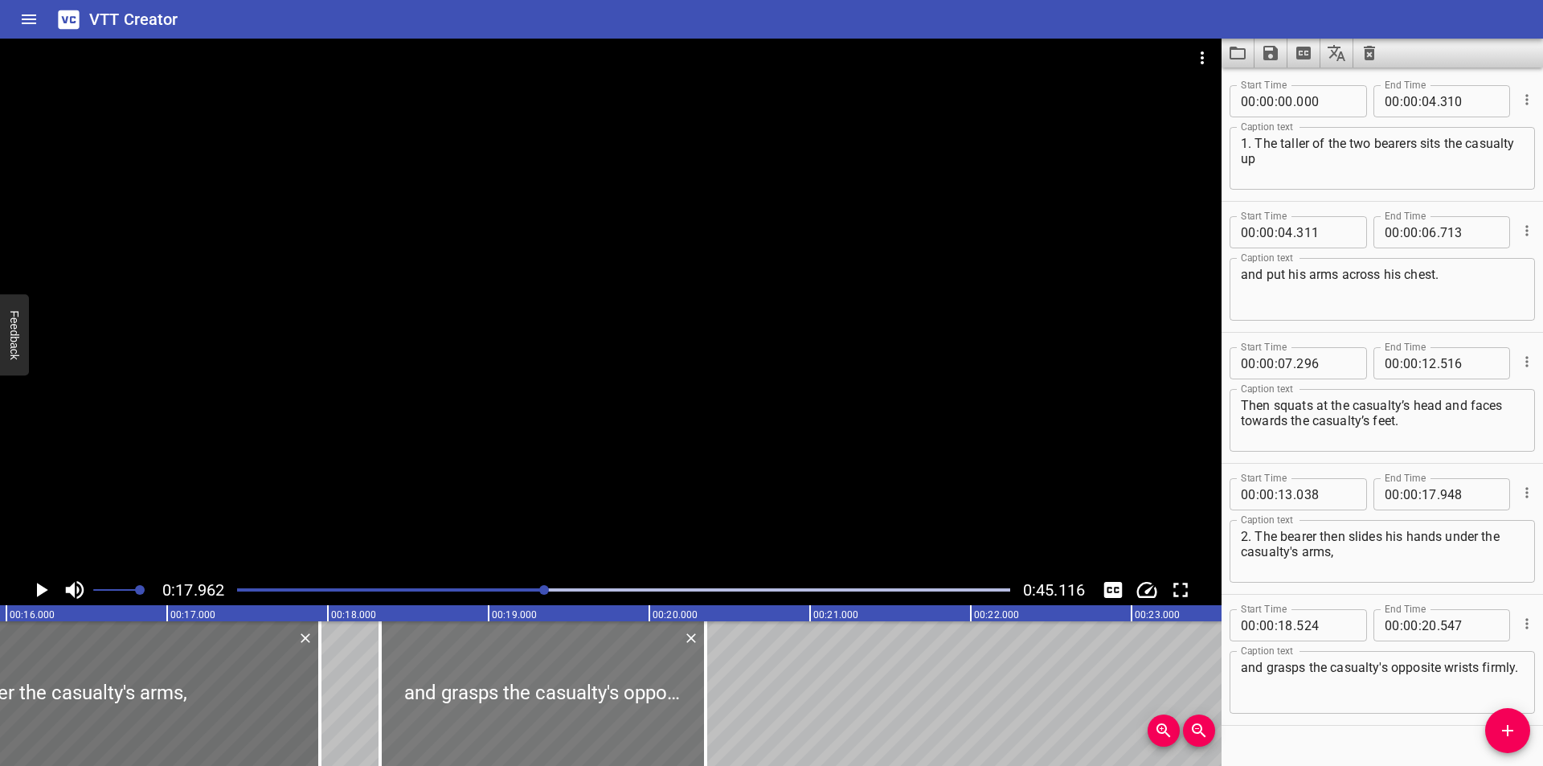
drag, startPoint x: 521, startPoint y: 721, endPoint x: 485, endPoint y: 721, distance: 35.4
click at [485, 721] on div at bounding box center [542, 693] width 325 height 145
type input "304"
type input "327"
drag, startPoint x: 542, startPoint y: 655, endPoint x: 511, endPoint y: 657, distance: 31.4
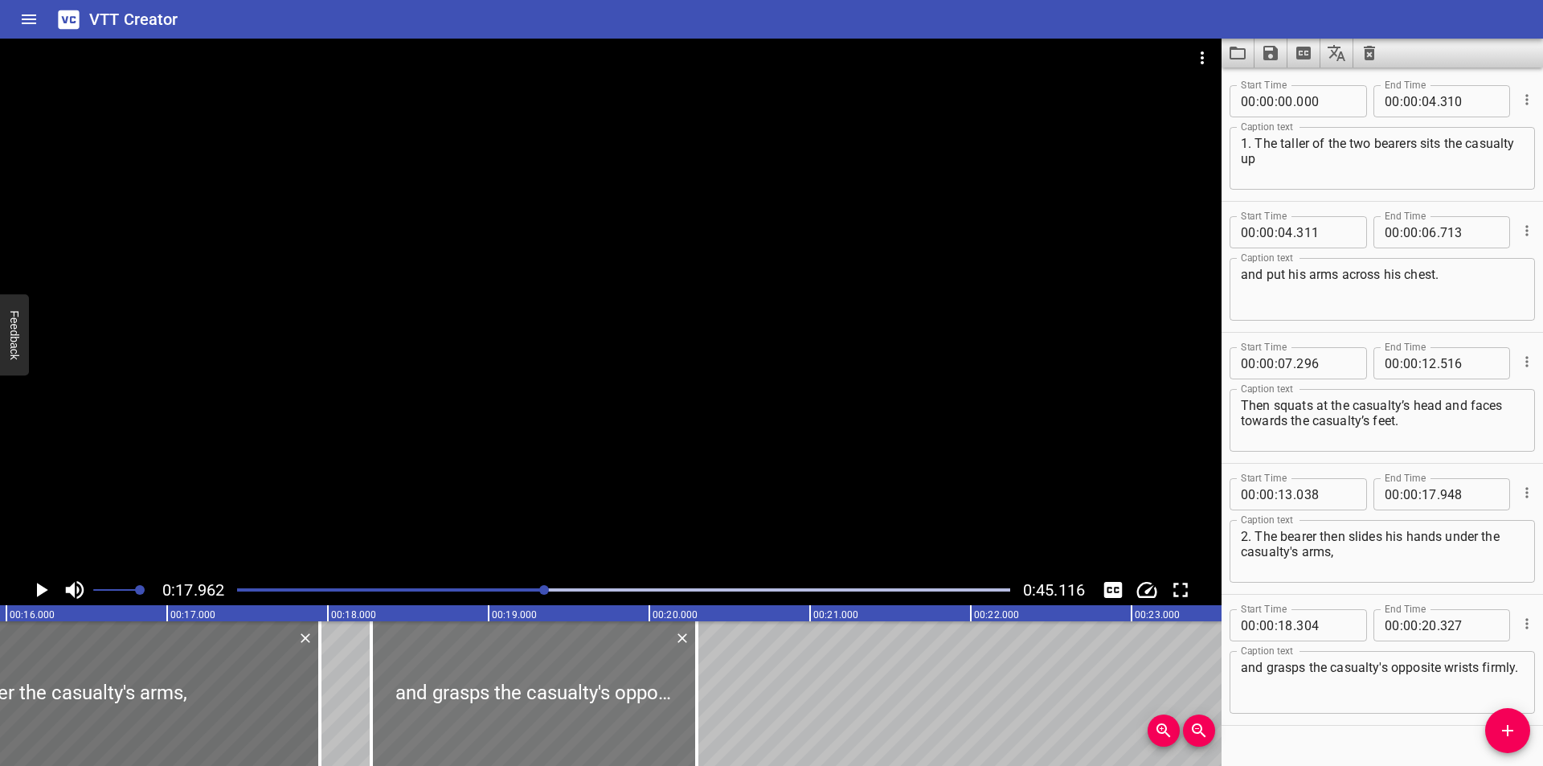
click at [516, 657] on div at bounding box center [533, 693] width 325 height 145
type input "104"
type input "127"
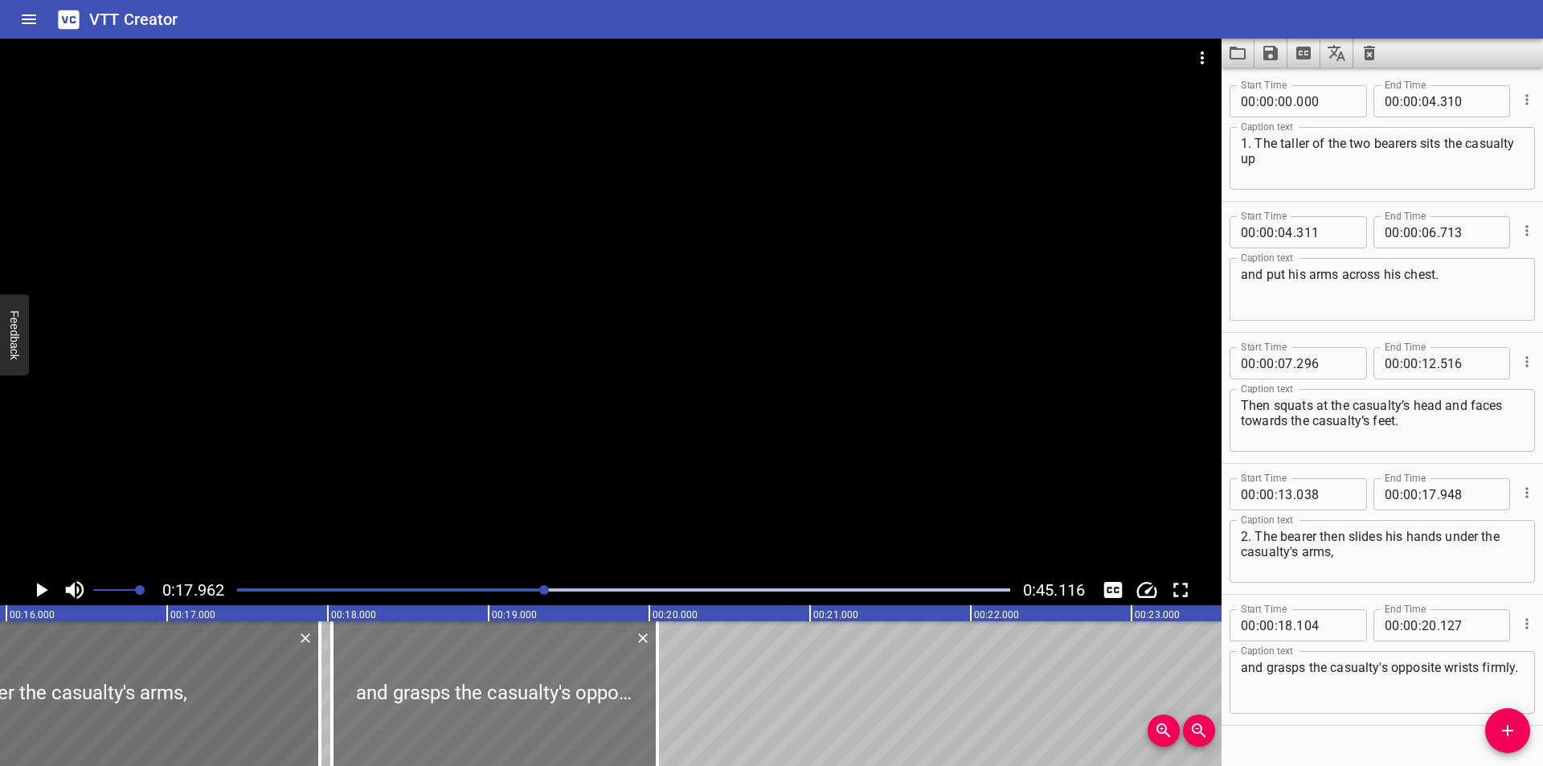
drag, startPoint x: 511, startPoint y: 657, endPoint x: 501, endPoint y: 657, distance: 9.6
click at [501, 657] on div at bounding box center [494, 693] width 325 height 145
type input "024"
type input "047"
drag, startPoint x: 534, startPoint y: 645, endPoint x: 521, endPoint y: 646, distance: 13.7
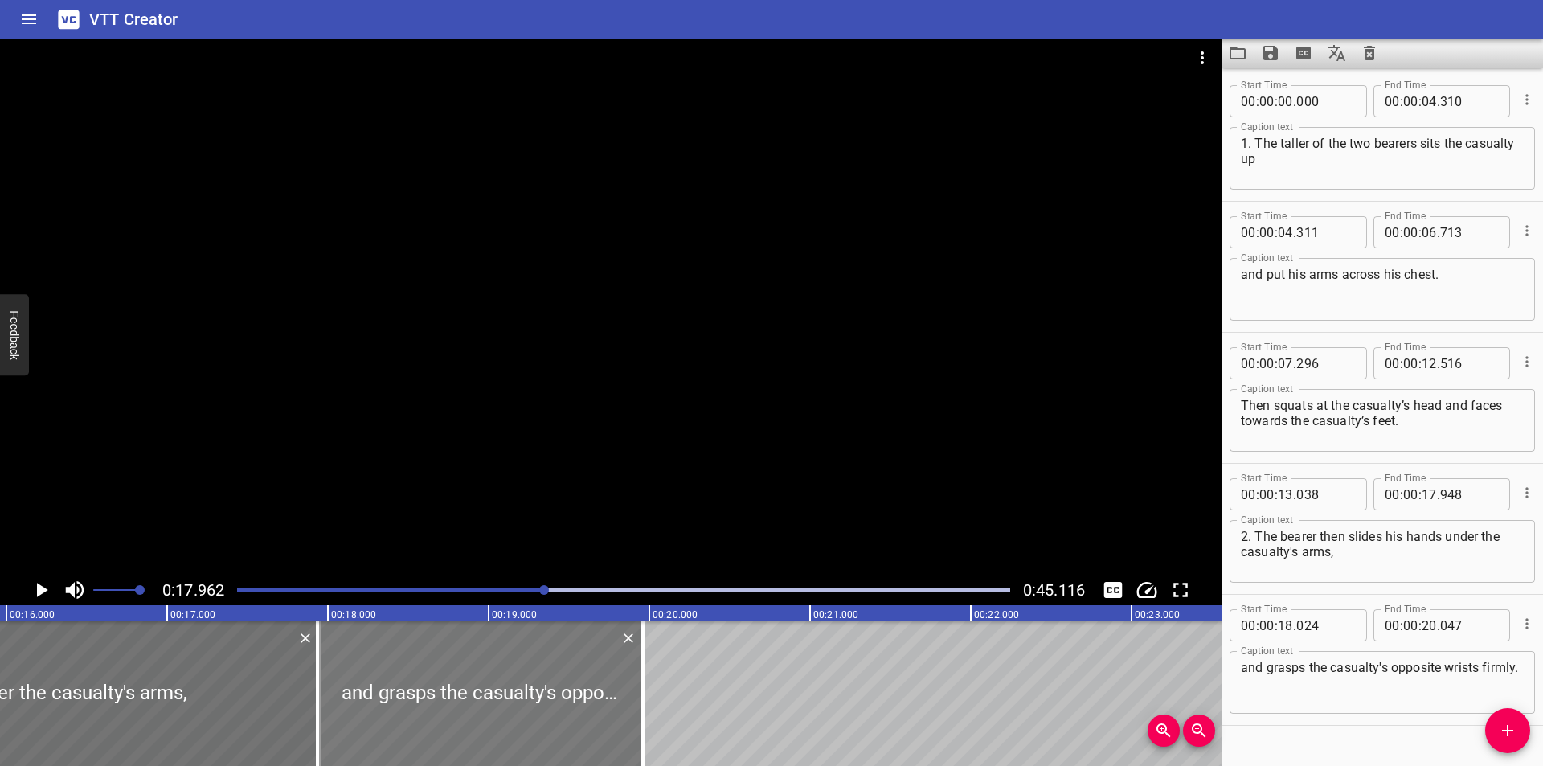
click at [521, 646] on div at bounding box center [479, 693] width 325 height 145
type input "17"
type input "934"
type input "19"
type input "957"
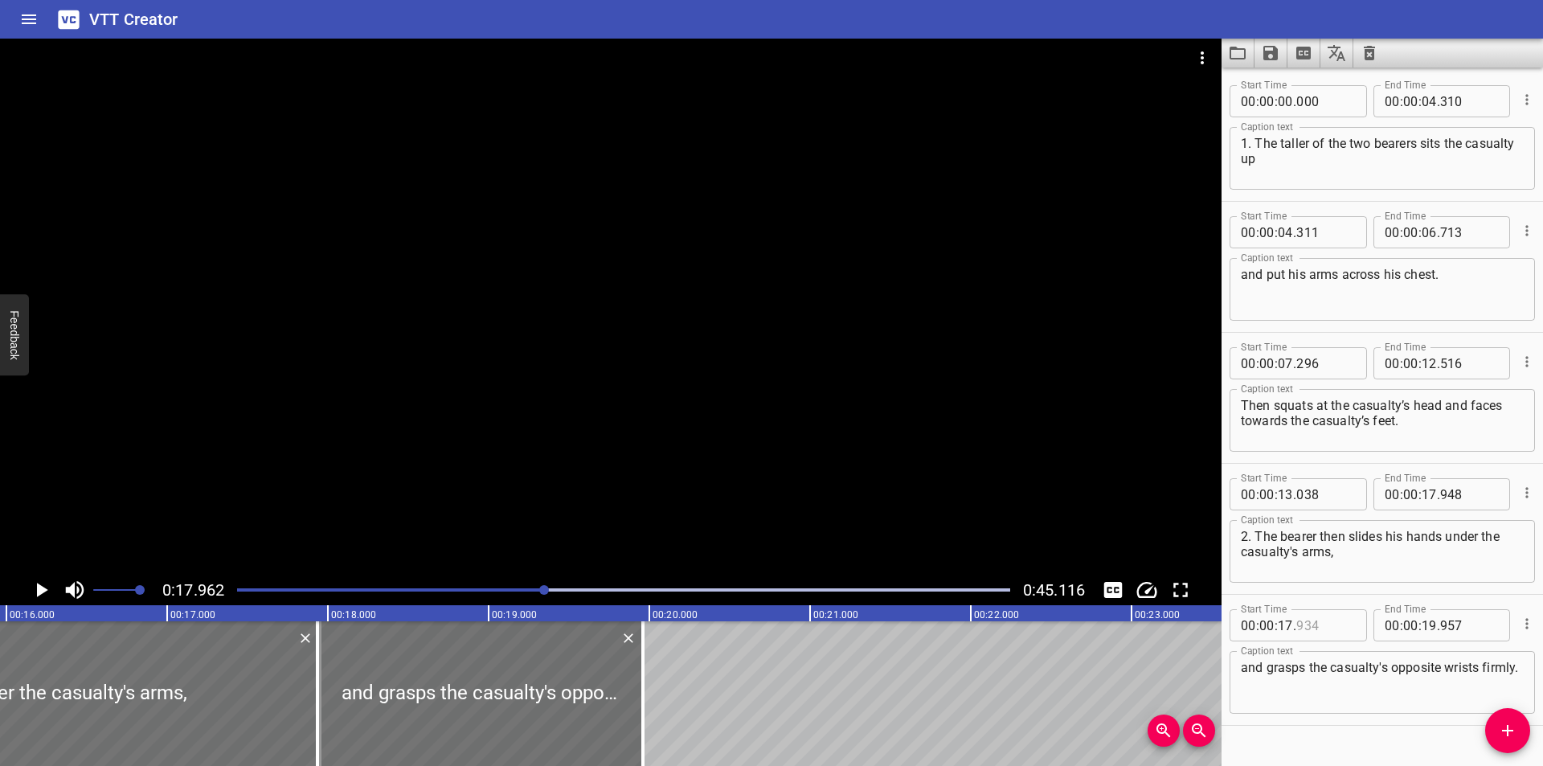
click at [1338, 628] on input "number" at bounding box center [1325, 625] width 59 height 32
type input "949"
click at [640, 377] on div at bounding box center [610, 307] width 1221 height 536
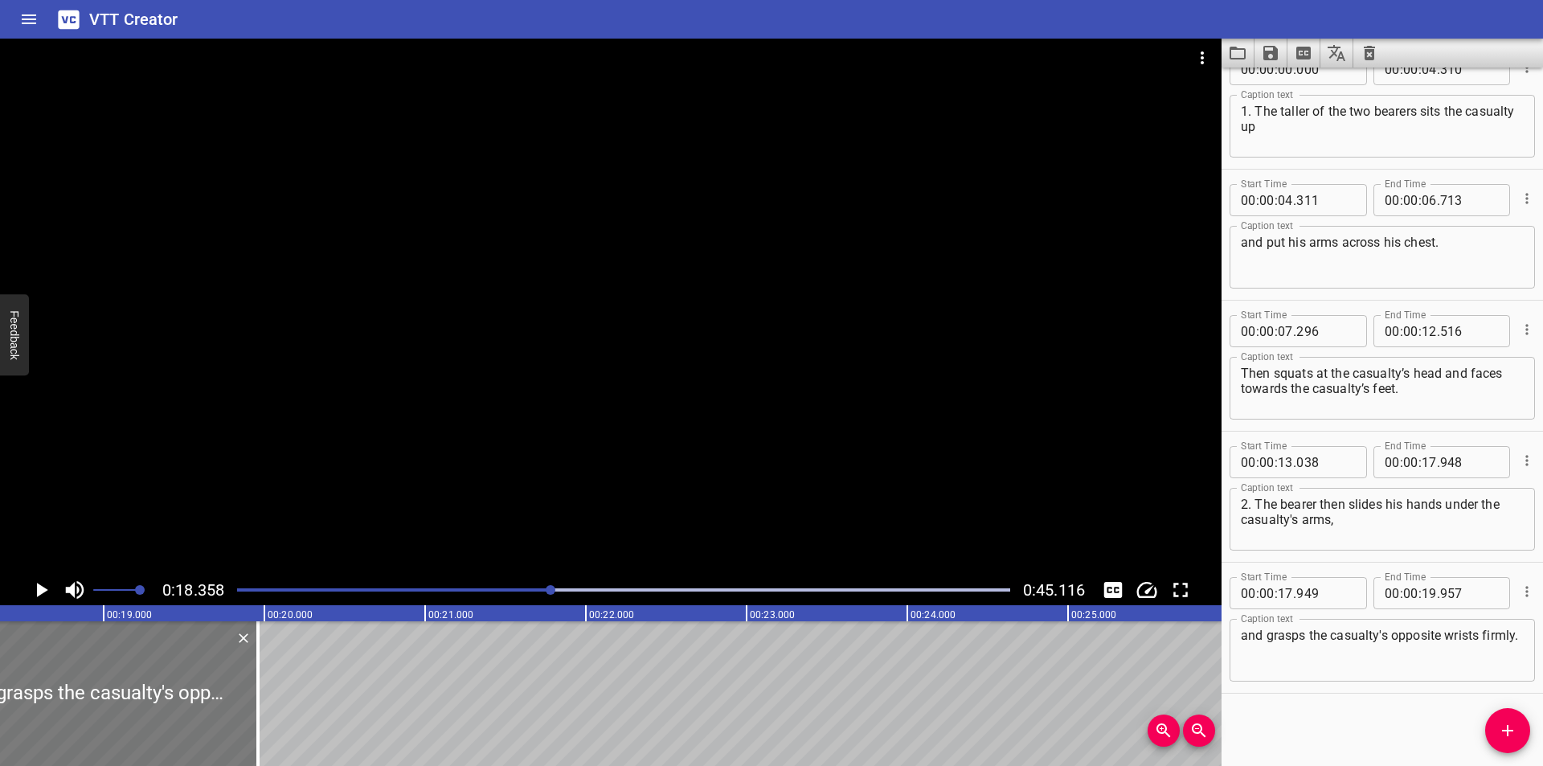
scroll to position [0, 2951]
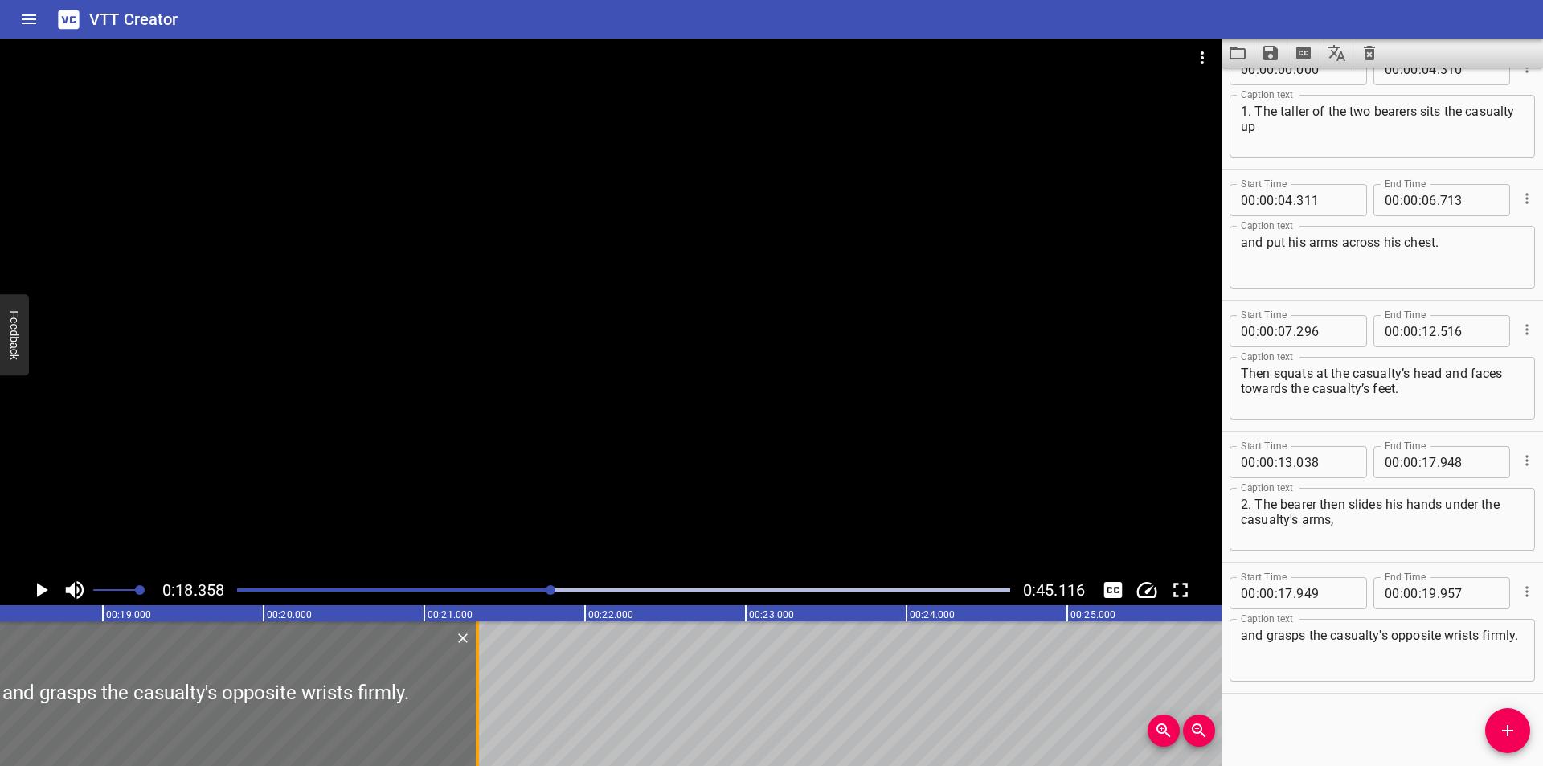
drag, startPoint x: 261, startPoint y: 703, endPoint x: 481, endPoint y: 724, distance: 221.2
click at [481, 724] on div at bounding box center [477, 693] width 16 height 145
type input "21"
type input "332"
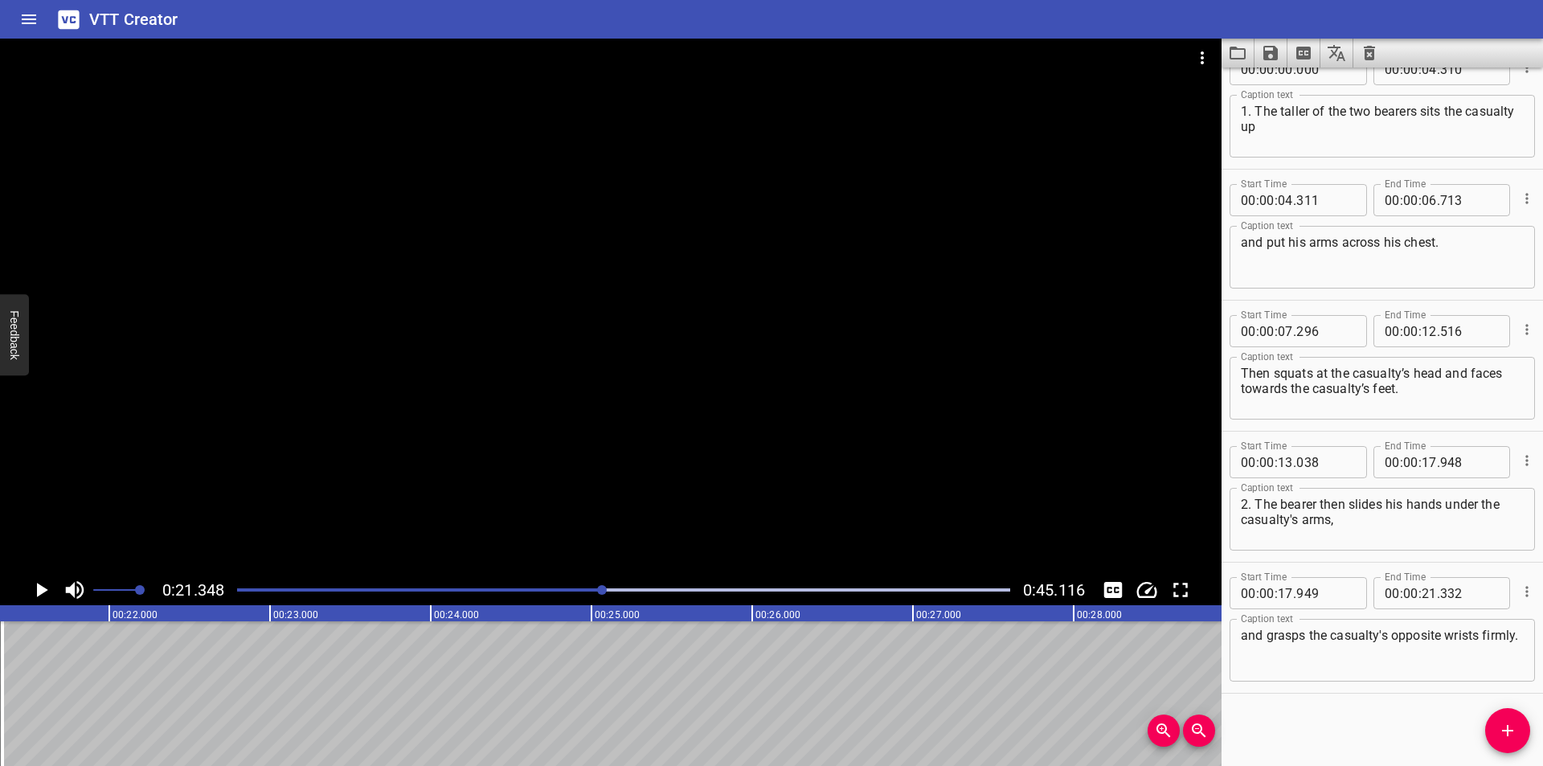
scroll to position [0, 3431]
click at [1510, 740] on button "Add Cue" at bounding box center [1507, 730] width 45 height 45
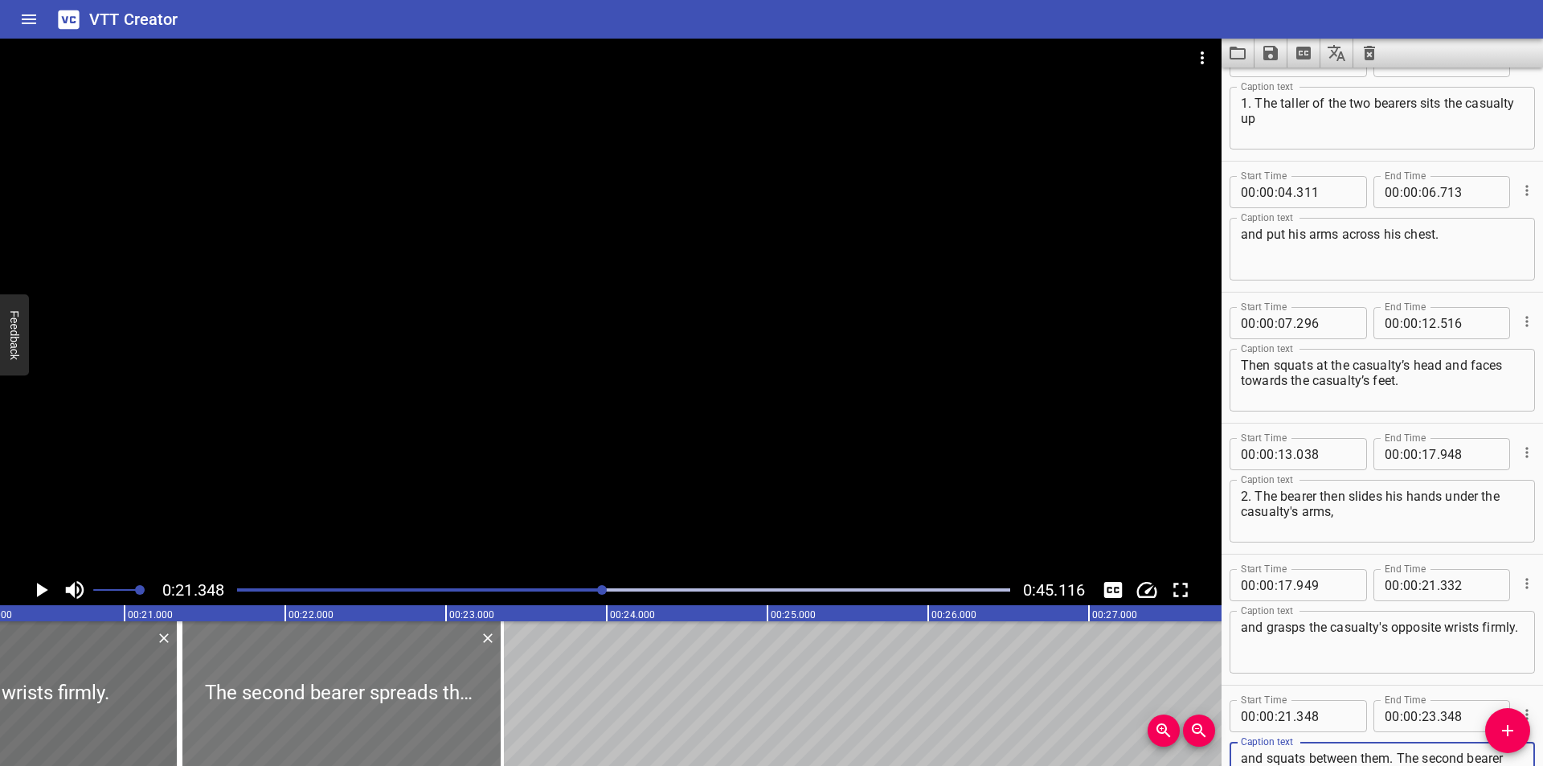
scroll to position [0, 3218]
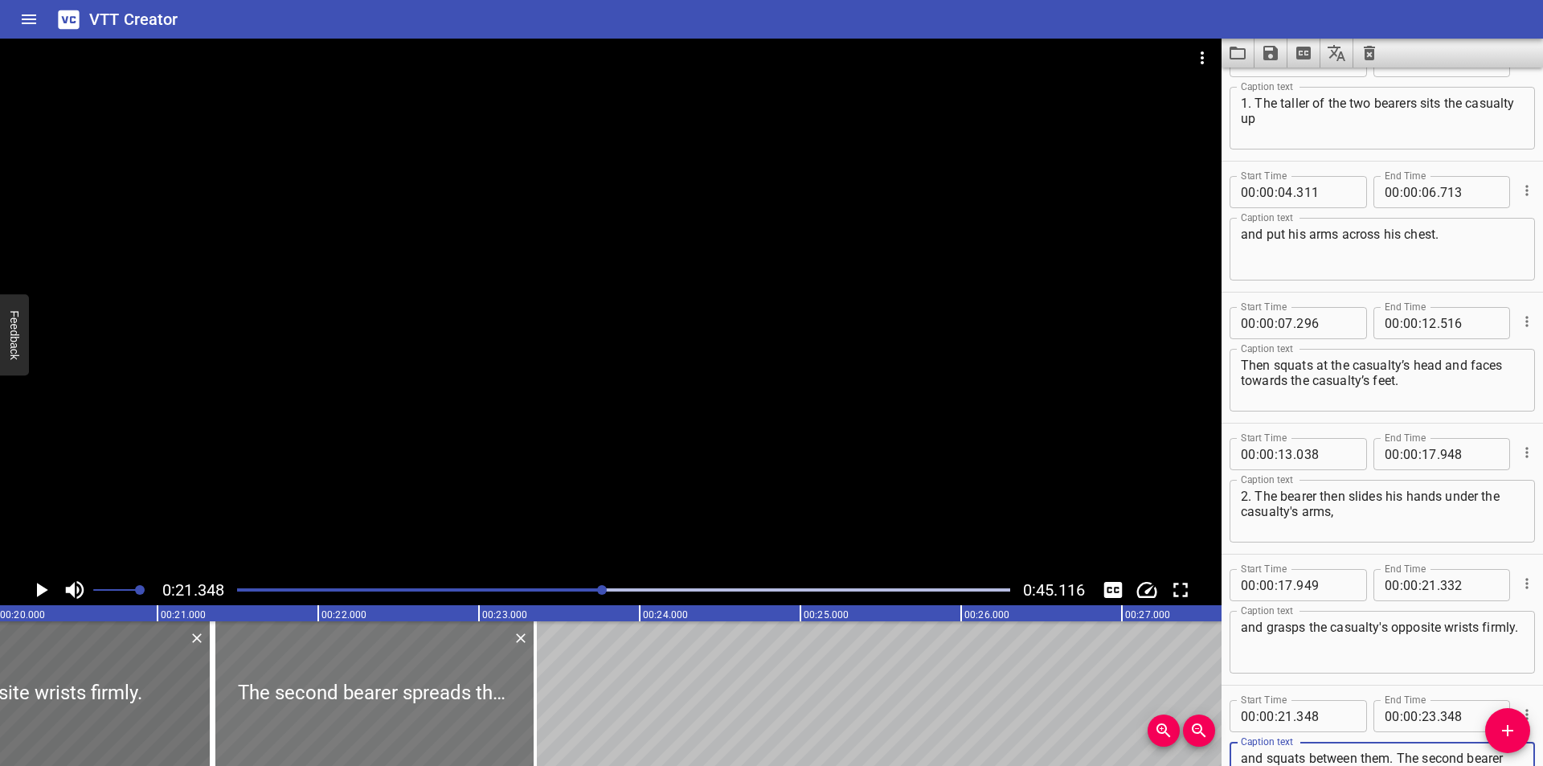
type textarea "The second bearer spreads the casualty's legs and squats between them. The seco…"
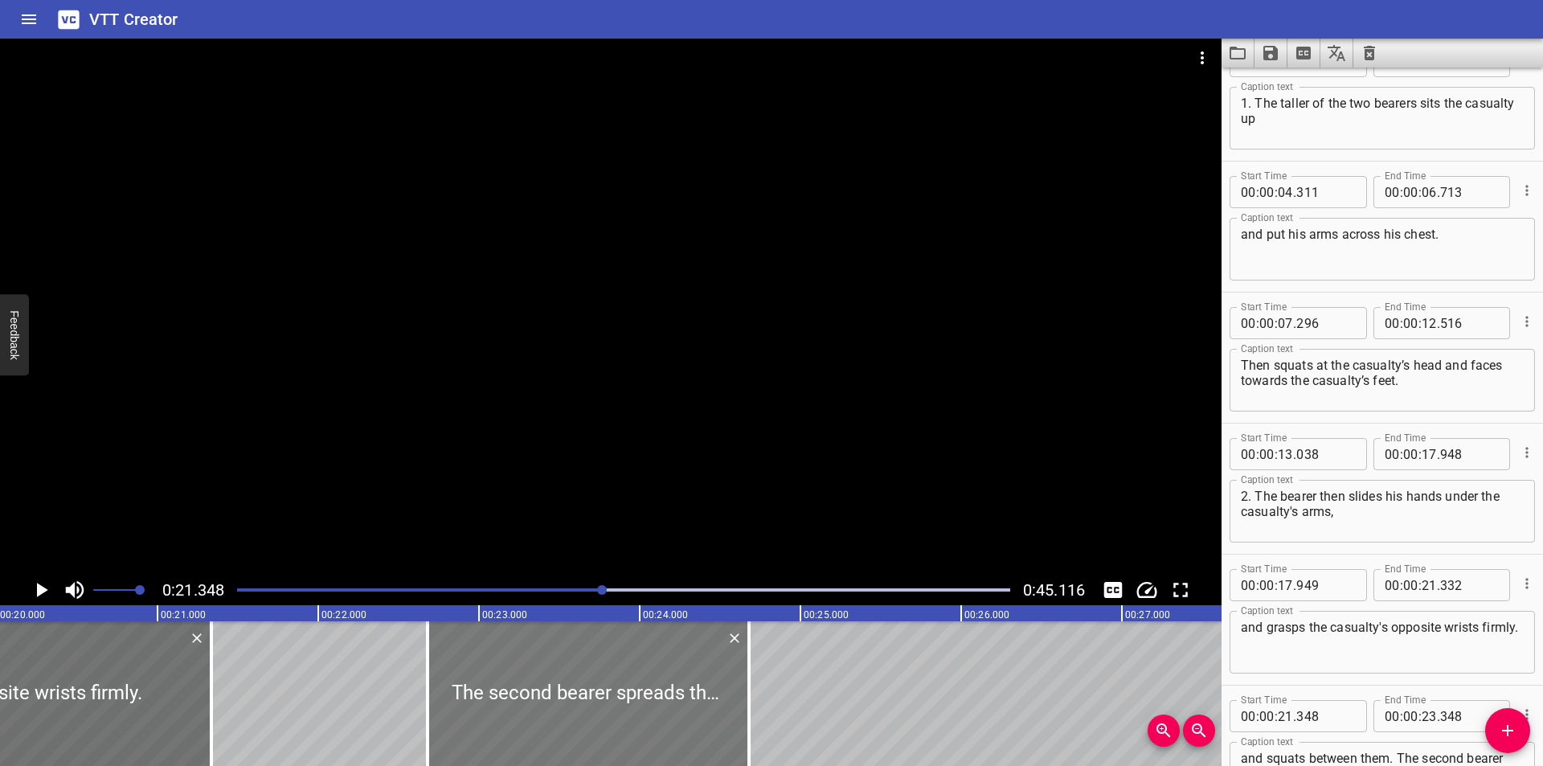
drag, startPoint x: 335, startPoint y: 669, endPoint x: 557, endPoint y: 702, distance: 224.2
click at [563, 703] on div at bounding box center [588, 693] width 321 height 145
type input "22"
type input "773"
type input "24"
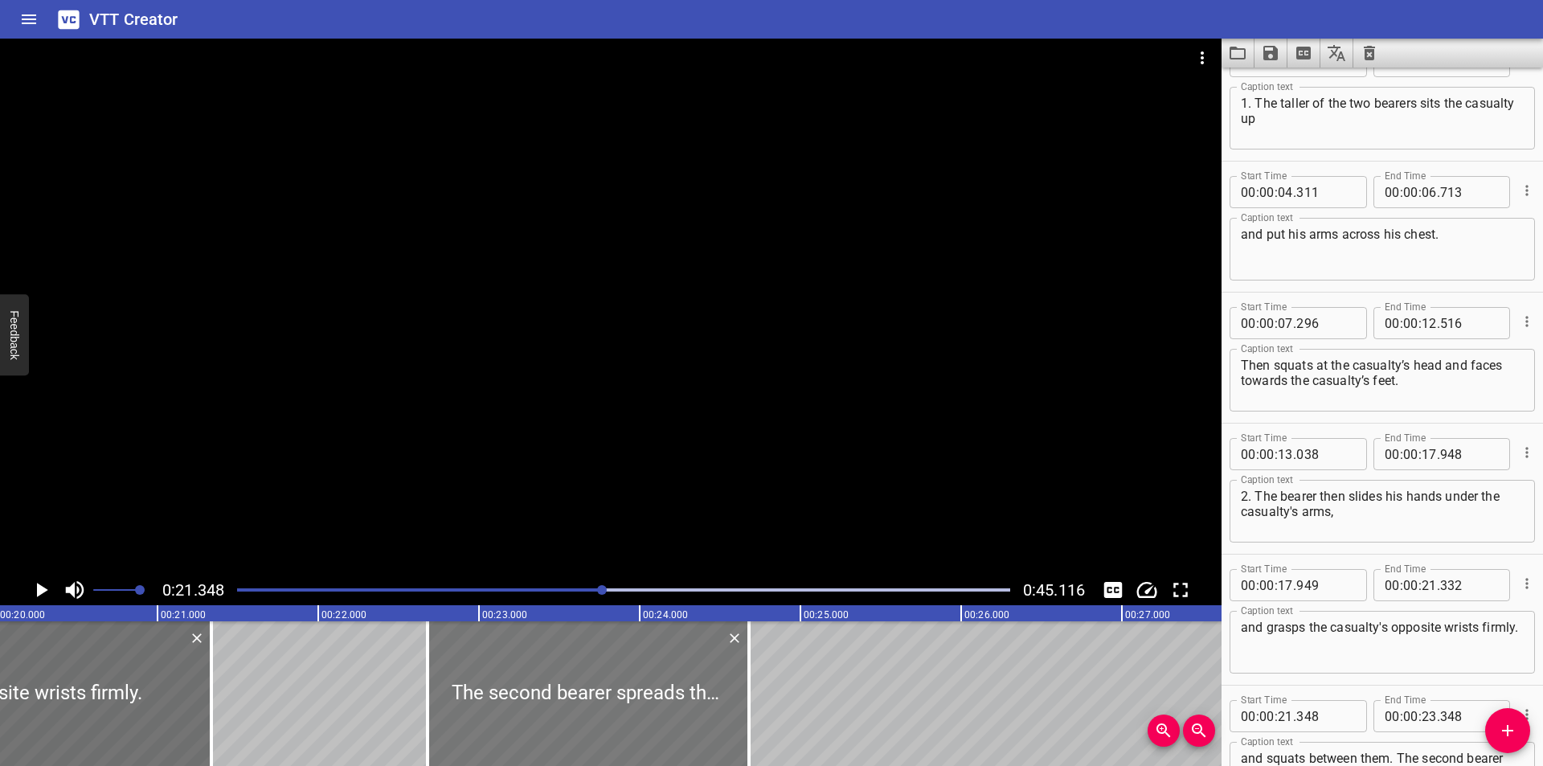
type input "773"
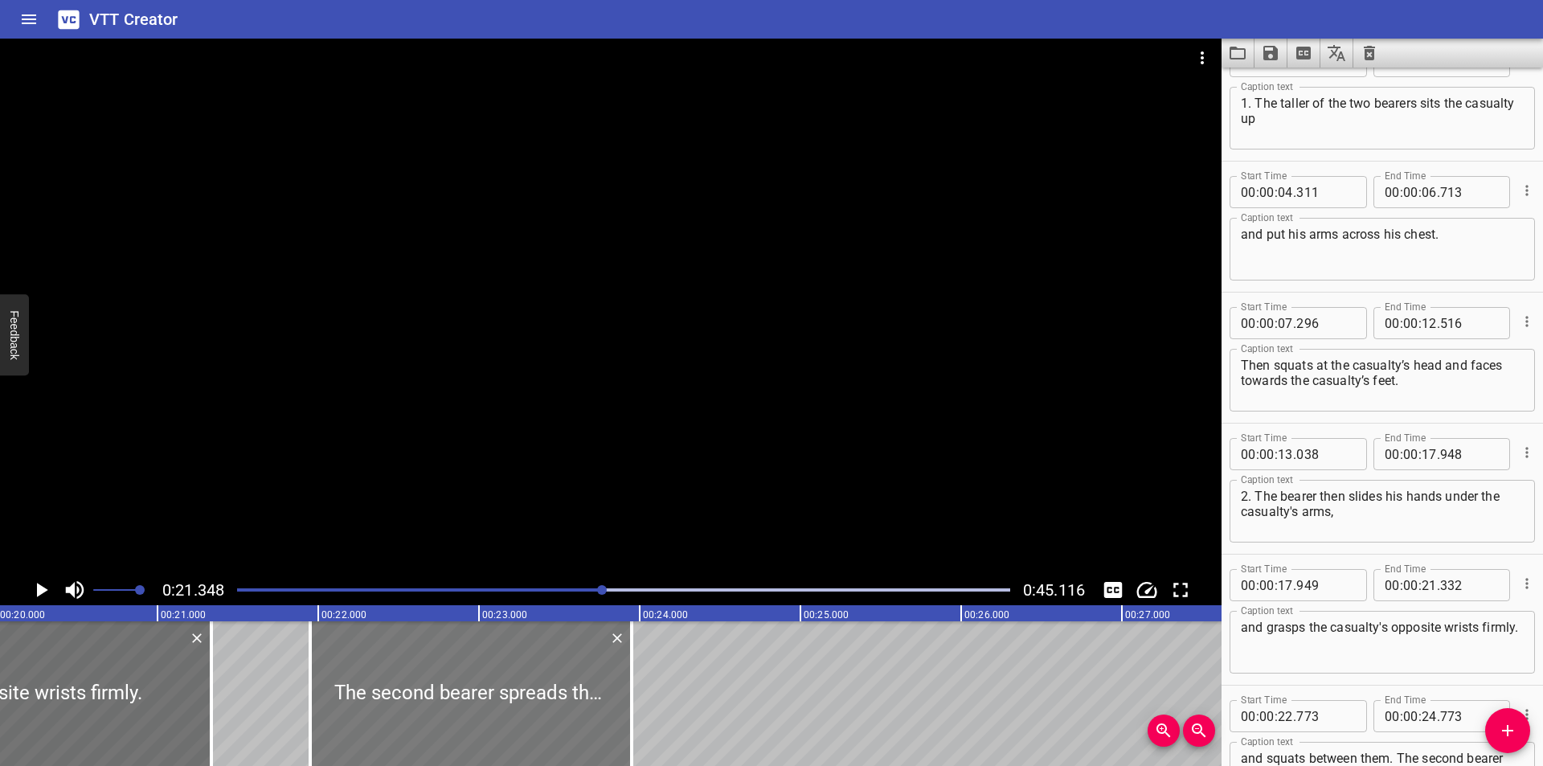
drag, startPoint x: 557, startPoint y: 702, endPoint x: 416, endPoint y: 694, distance: 140.9
click at [426, 695] on div at bounding box center [470, 693] width 321 height 145
type input "21"
type input "938"
type input "23"
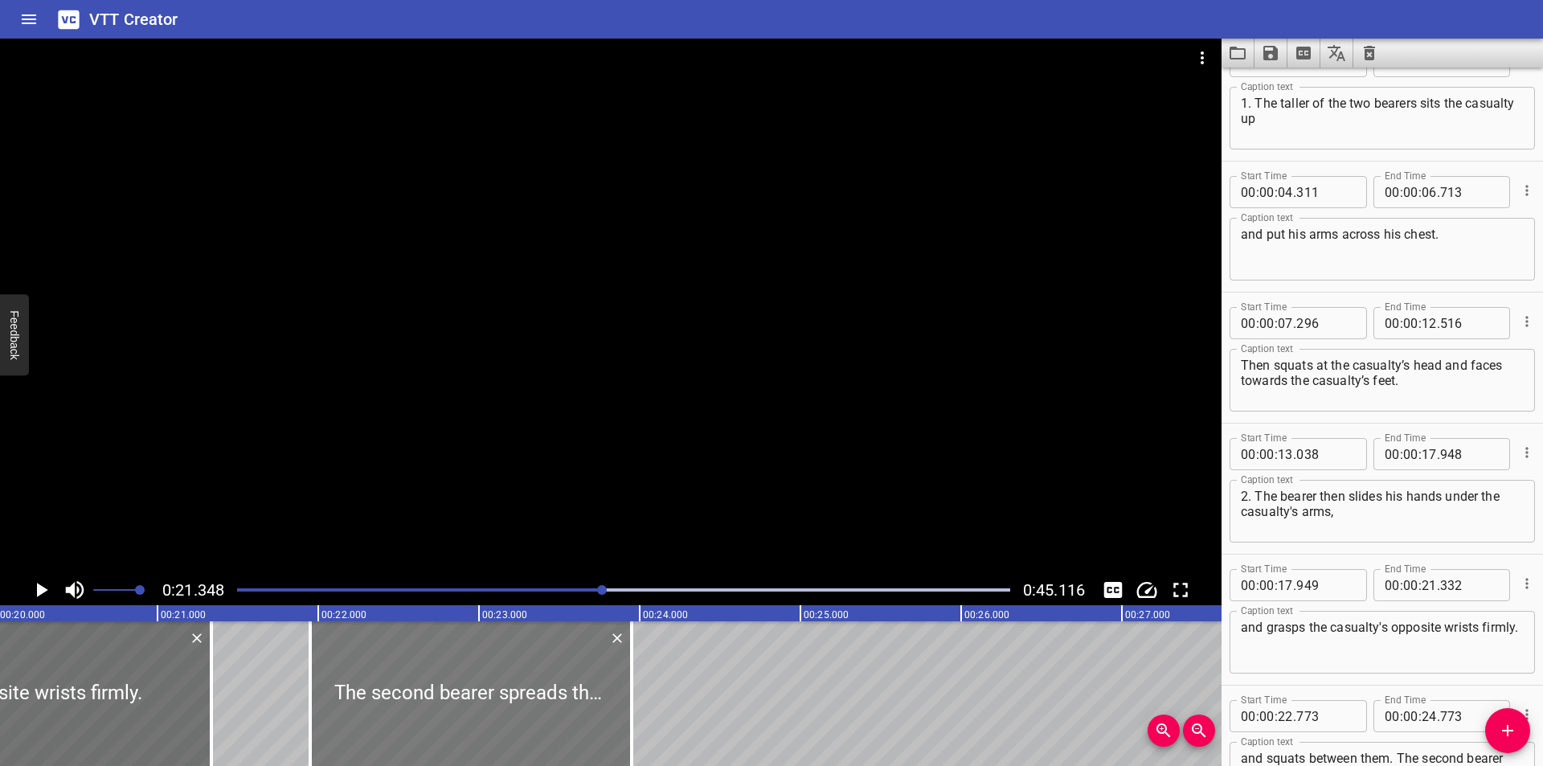
type input "938"
click at [208, 701] on div at bounding box center [209, 693] width 3 height 145
type input "322"
click at [436, 717] on div at bounding box center [465, 693] width 321 height 145
type input "913"
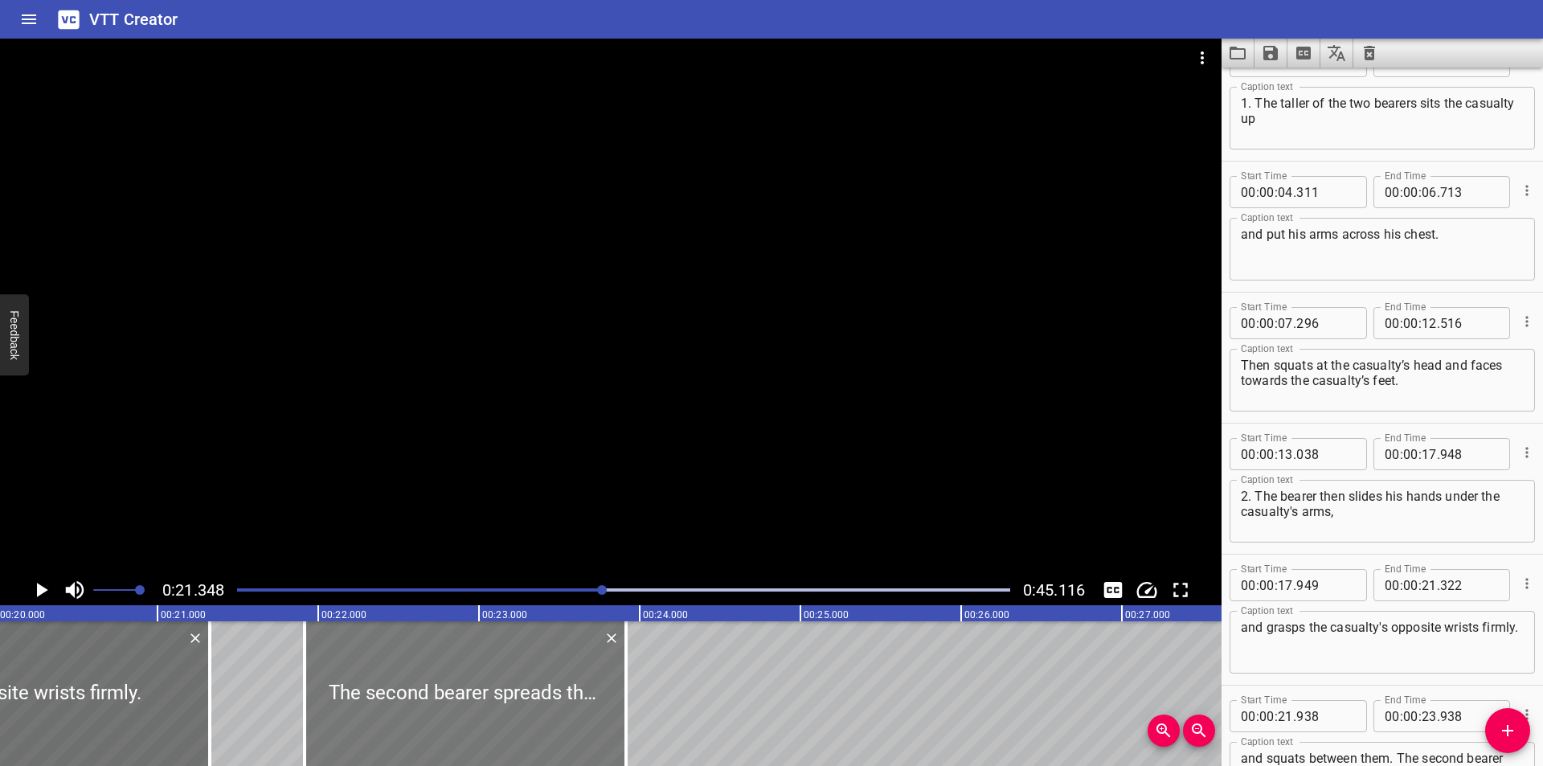
type input "913"
click at [595, 440] on div at bounding box center [610, 307] width 1221 height 536
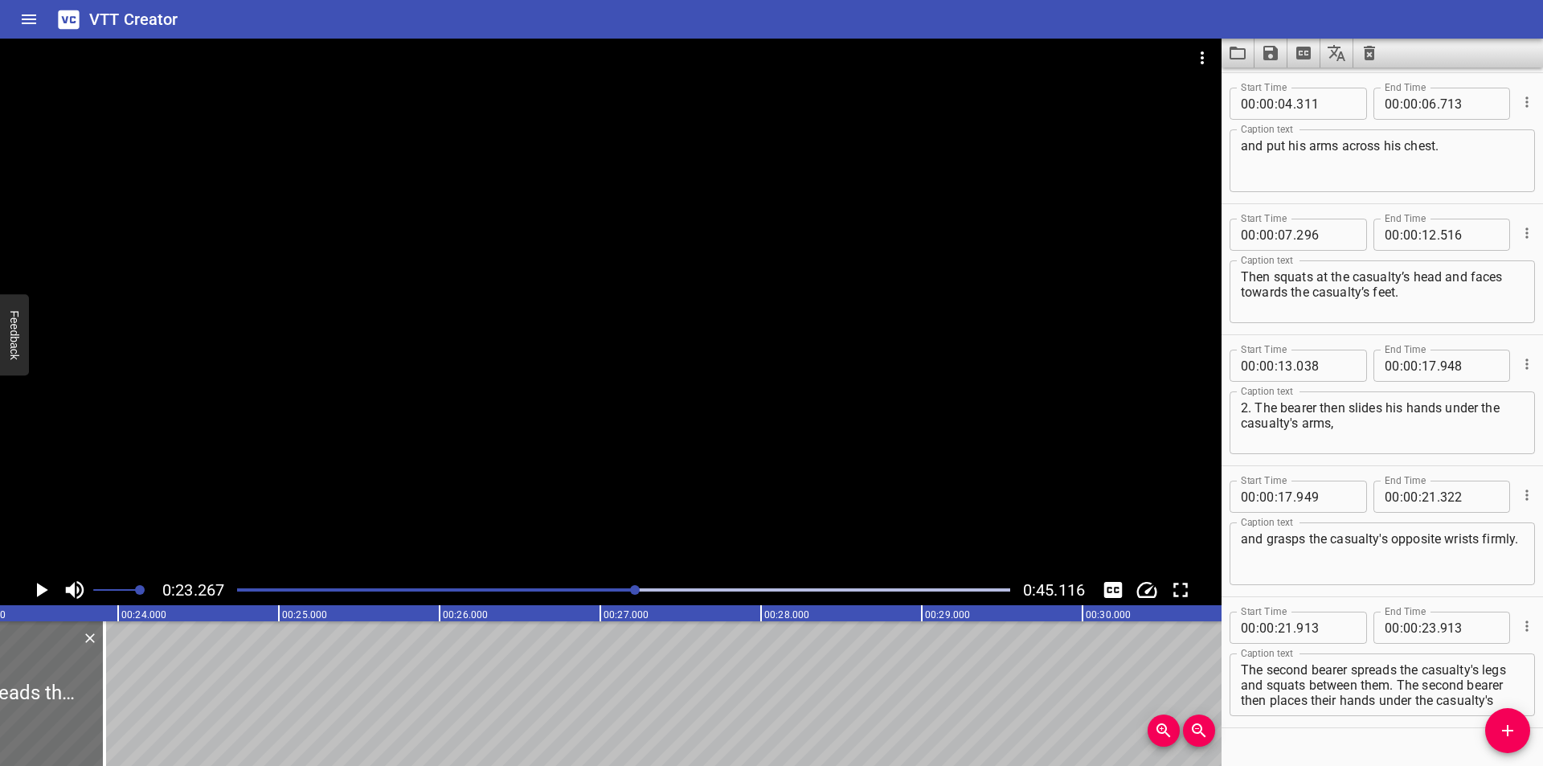
scroll to position [109, 0]
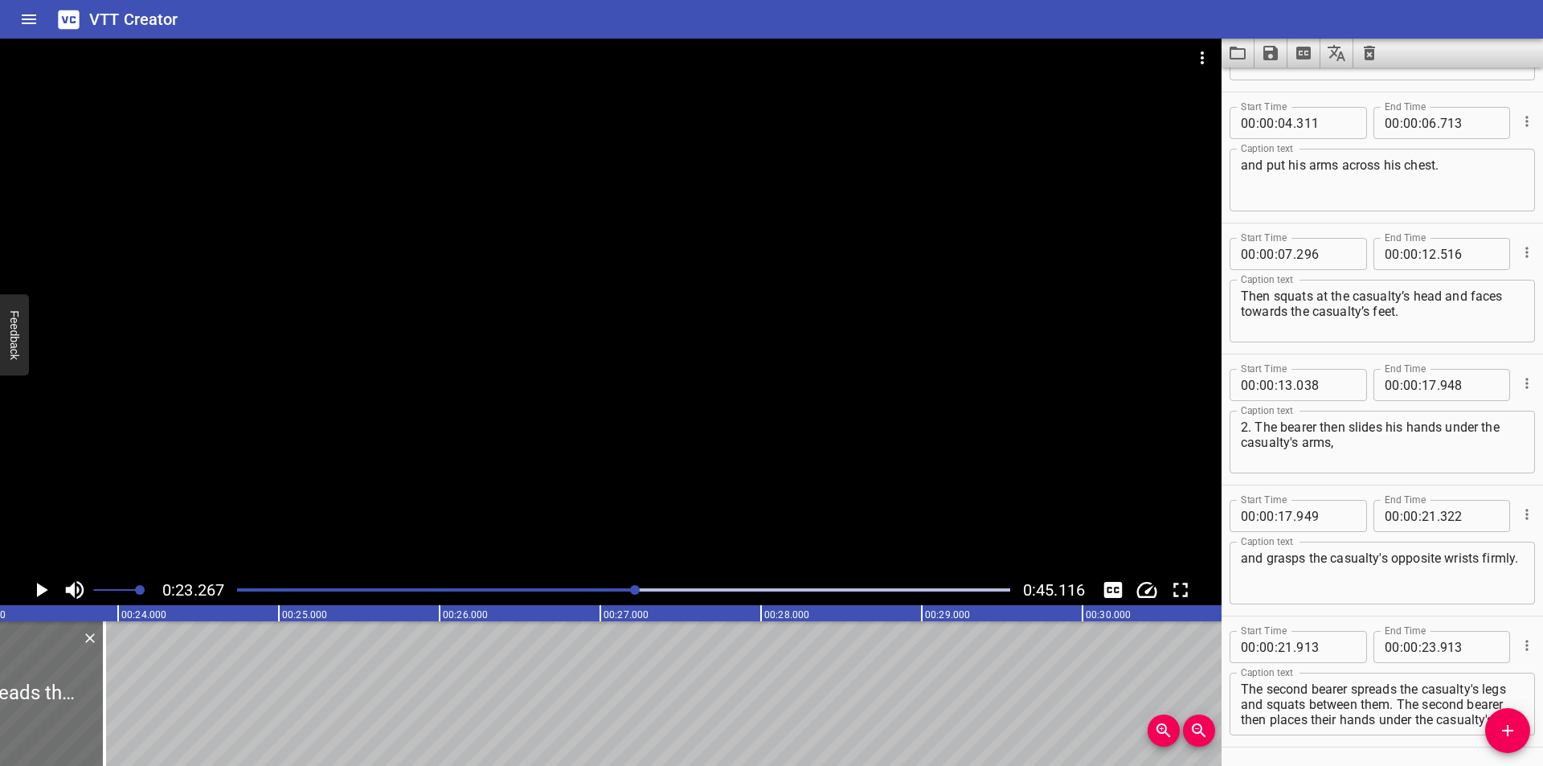
click at [1244, 689] on textarea "The second bearer spreads the casualty's legs and squats between them. The seco…" at bounding box center [1382, 704] width 283 height 46
type textarea "3. The second bearer spreads the casualty's legs and squats between them. The s…"
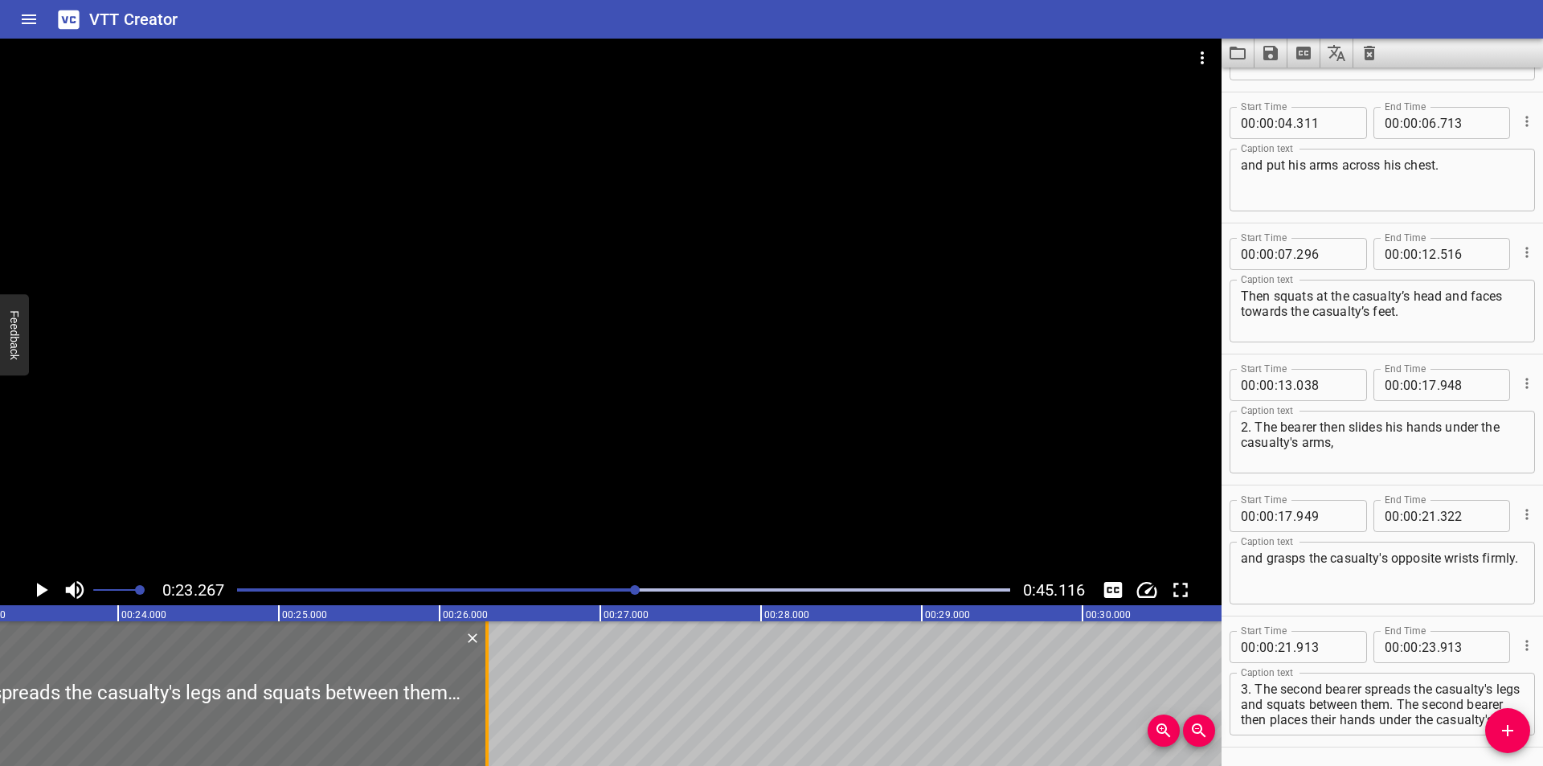
drag, startPoint x: 105, startPoint y: 706, endPoint x: 488, endPoint y: 696, distance: 382.6
click at [488, 696] on div at bounding box center [486, 693] width 3 height 145
type input "26"
type input "293"
click at [488, 696] on div at bounding box center [486, 693] width 3 height 145
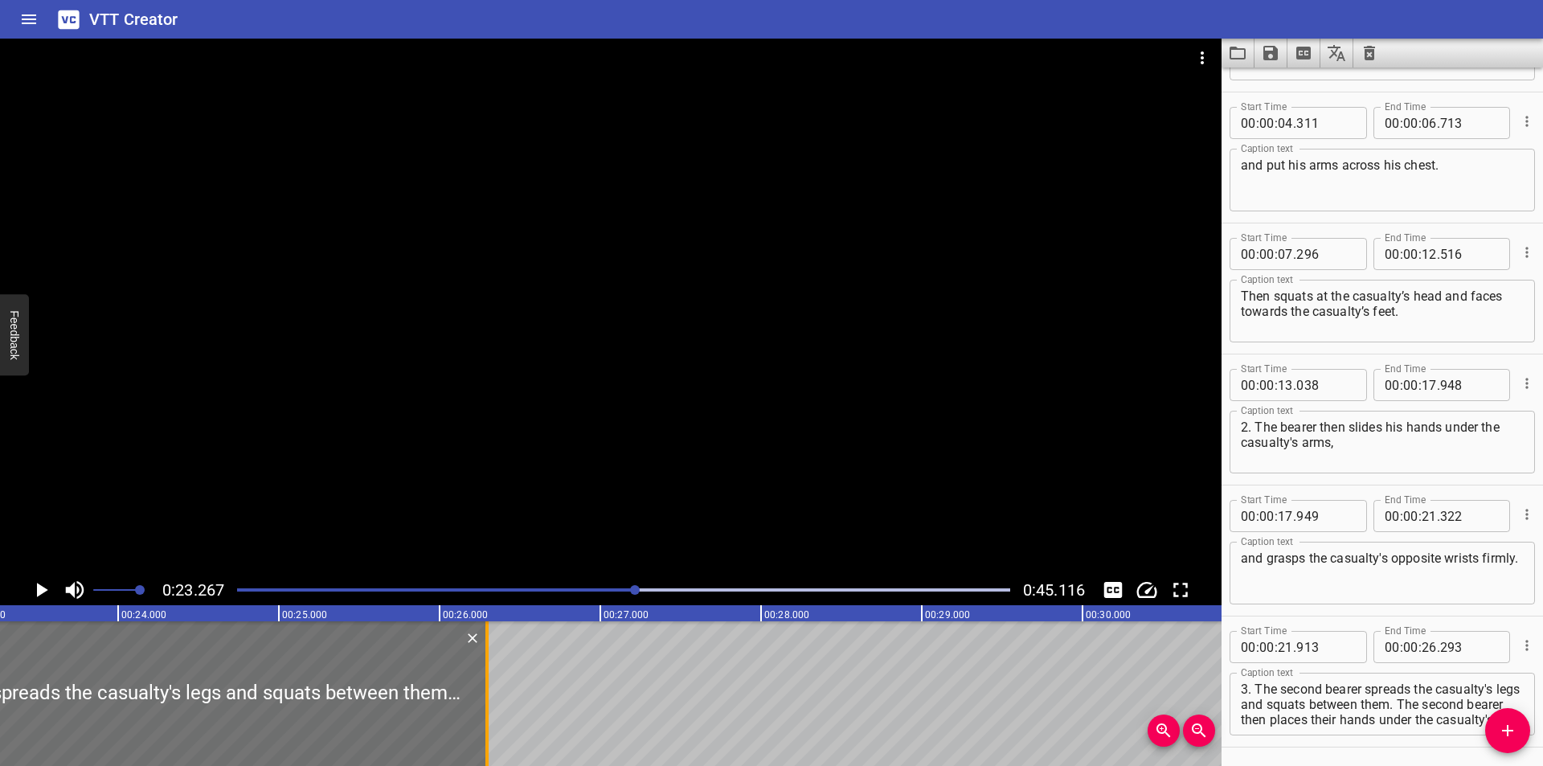
click at [488, 696] on div at bounding box center [486, 693] width 3 height 145
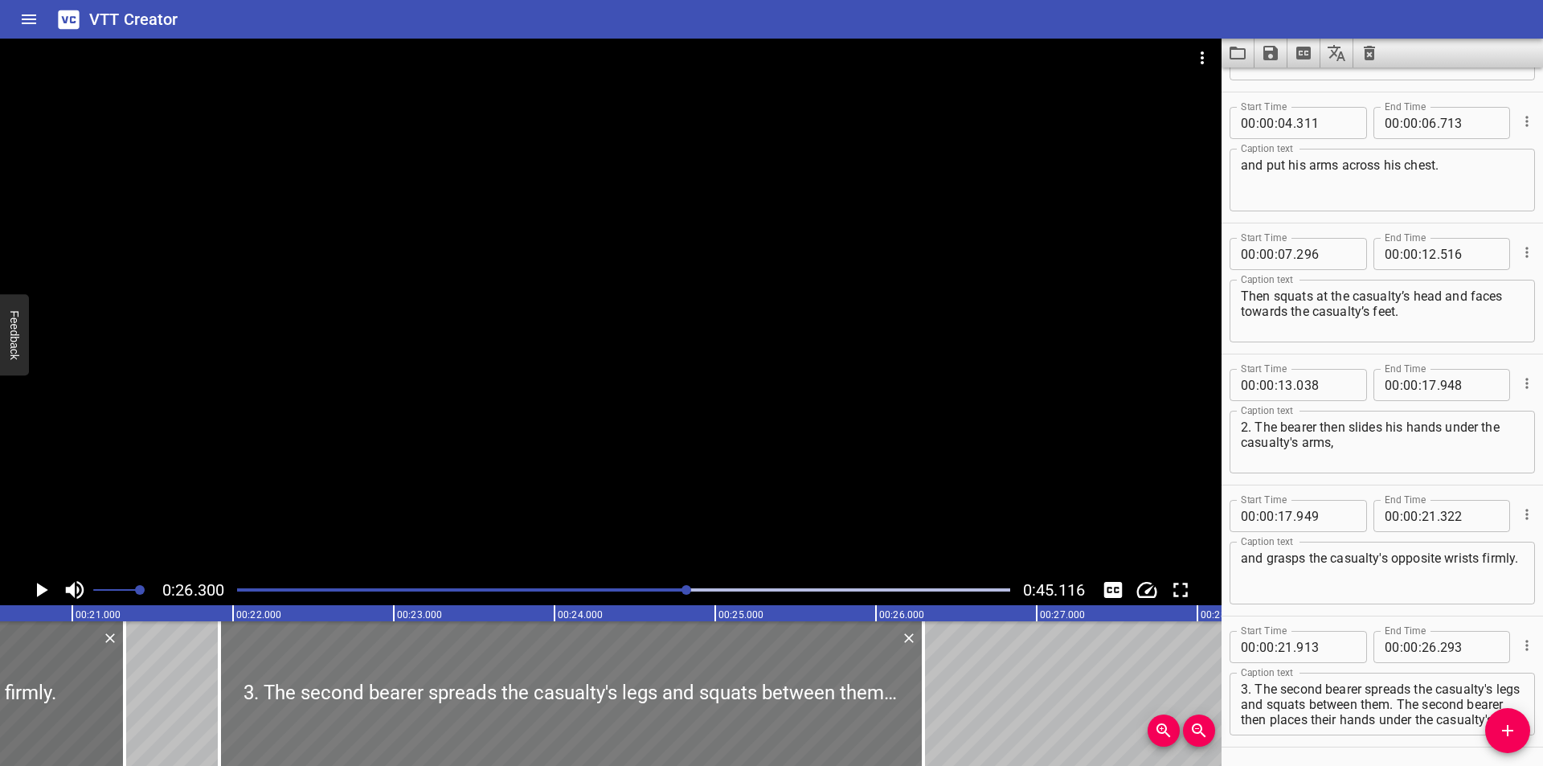
scroll to position [0, 3300]
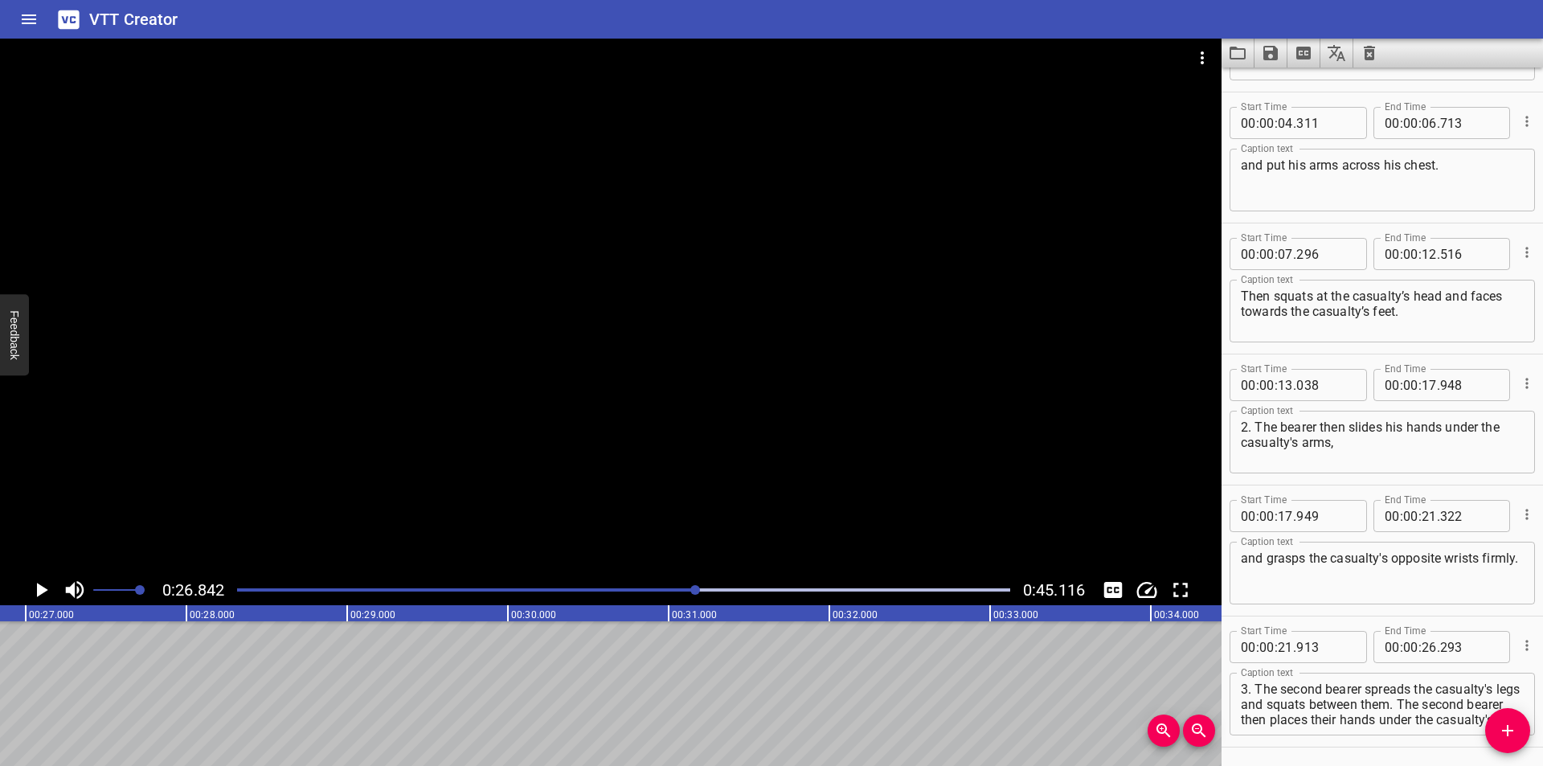
click at [665, 590] on div "Play progress" at bounding box center [310, 589] width 773 height 3
click at [641, 594] on div at bounding box center [623, 590] width 792 height 23
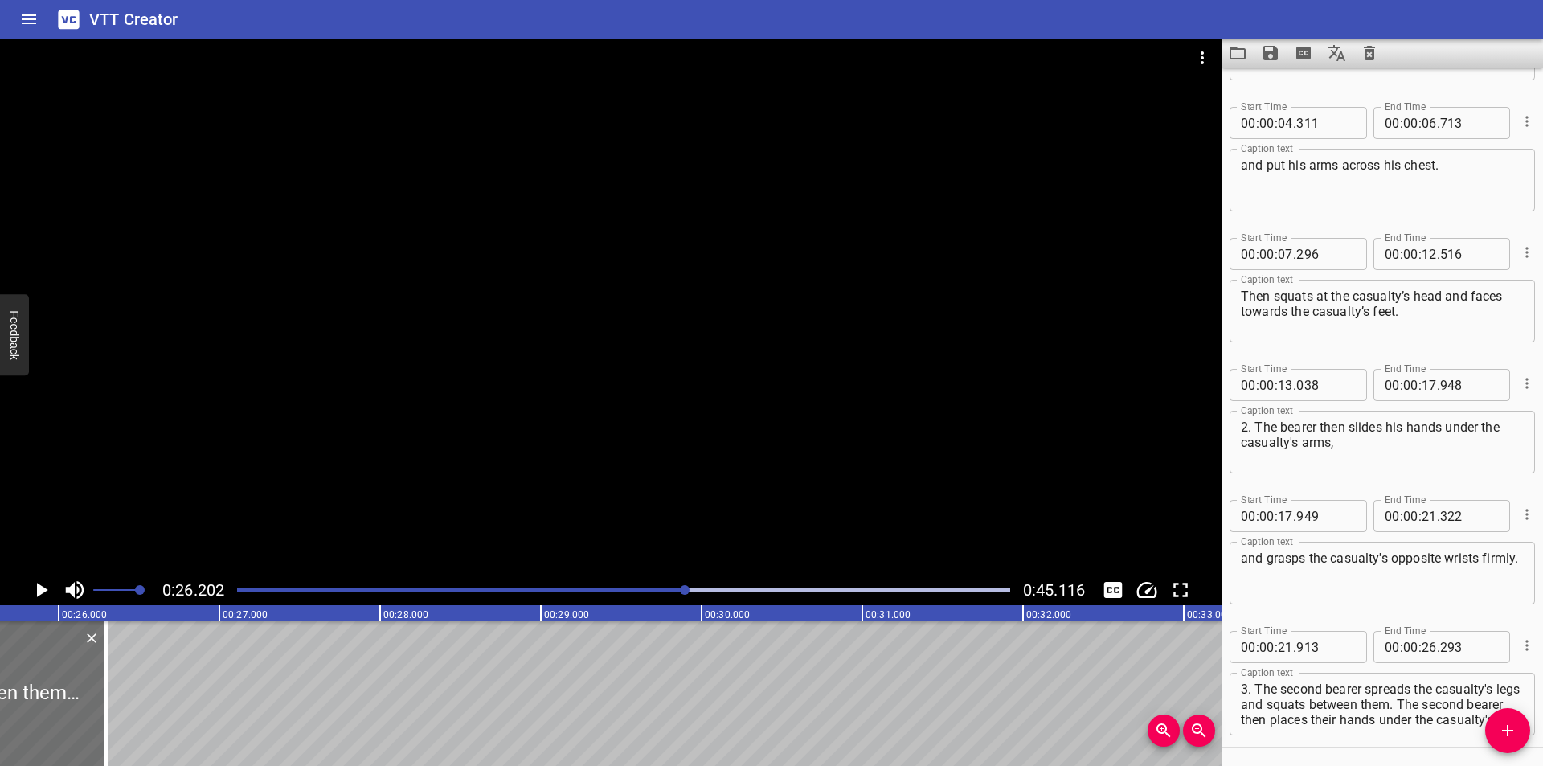
scroll to position [0, 4103]
drag, startPoint x: 126, startPoint y: 722, endPoint x: 78, endPoint y: 722, distance: 48.2
click at [78, 722] on div at bounding box center [75, 693] width 16 height 145
type input "25"
click at [78, 722] on div at bounding box center [75, 693] width 16 height 145
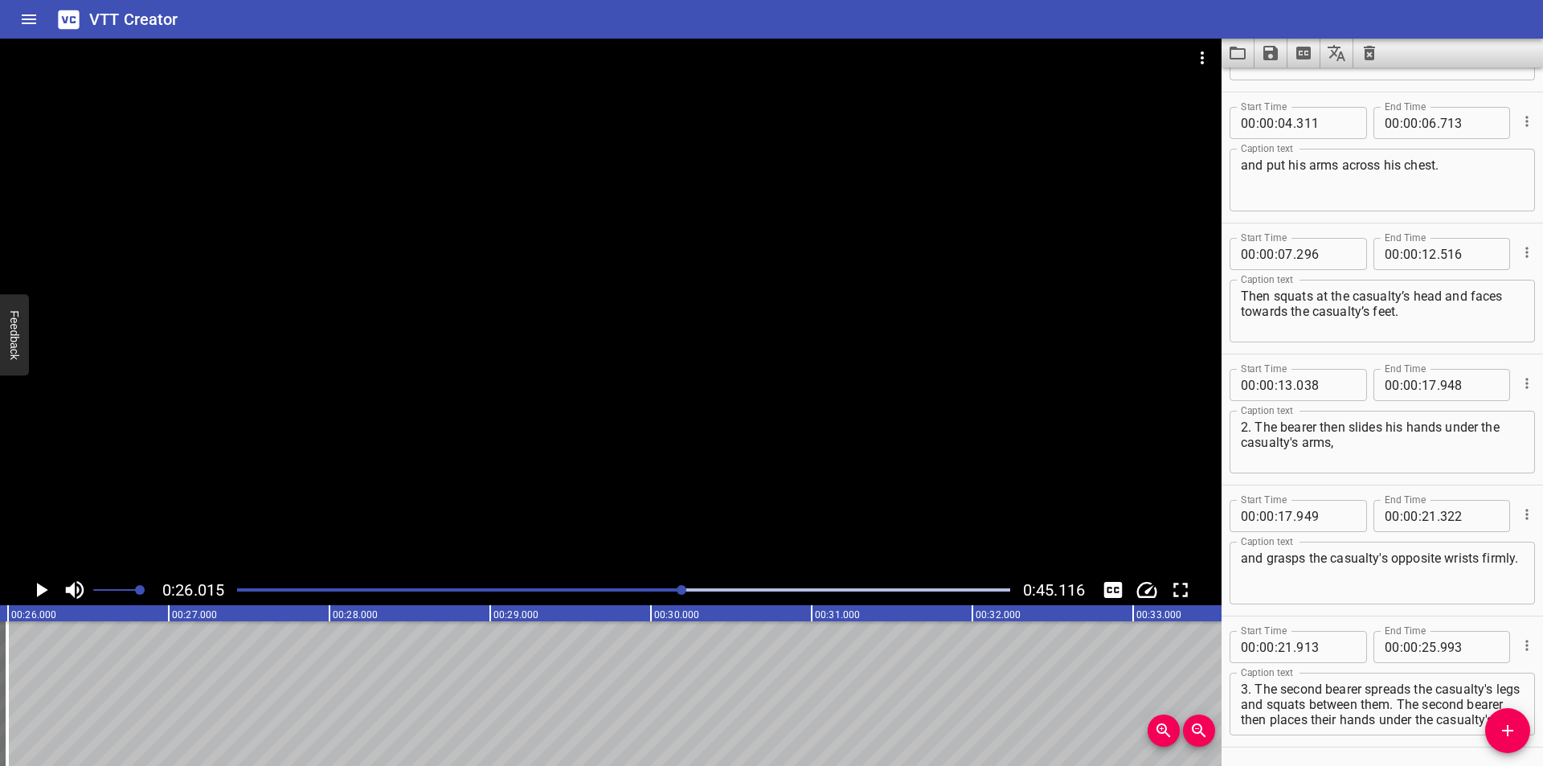
scroll to position [0, 4181]
click at [649, 583] on div at bounding box center [623, 590] width 792 height 23
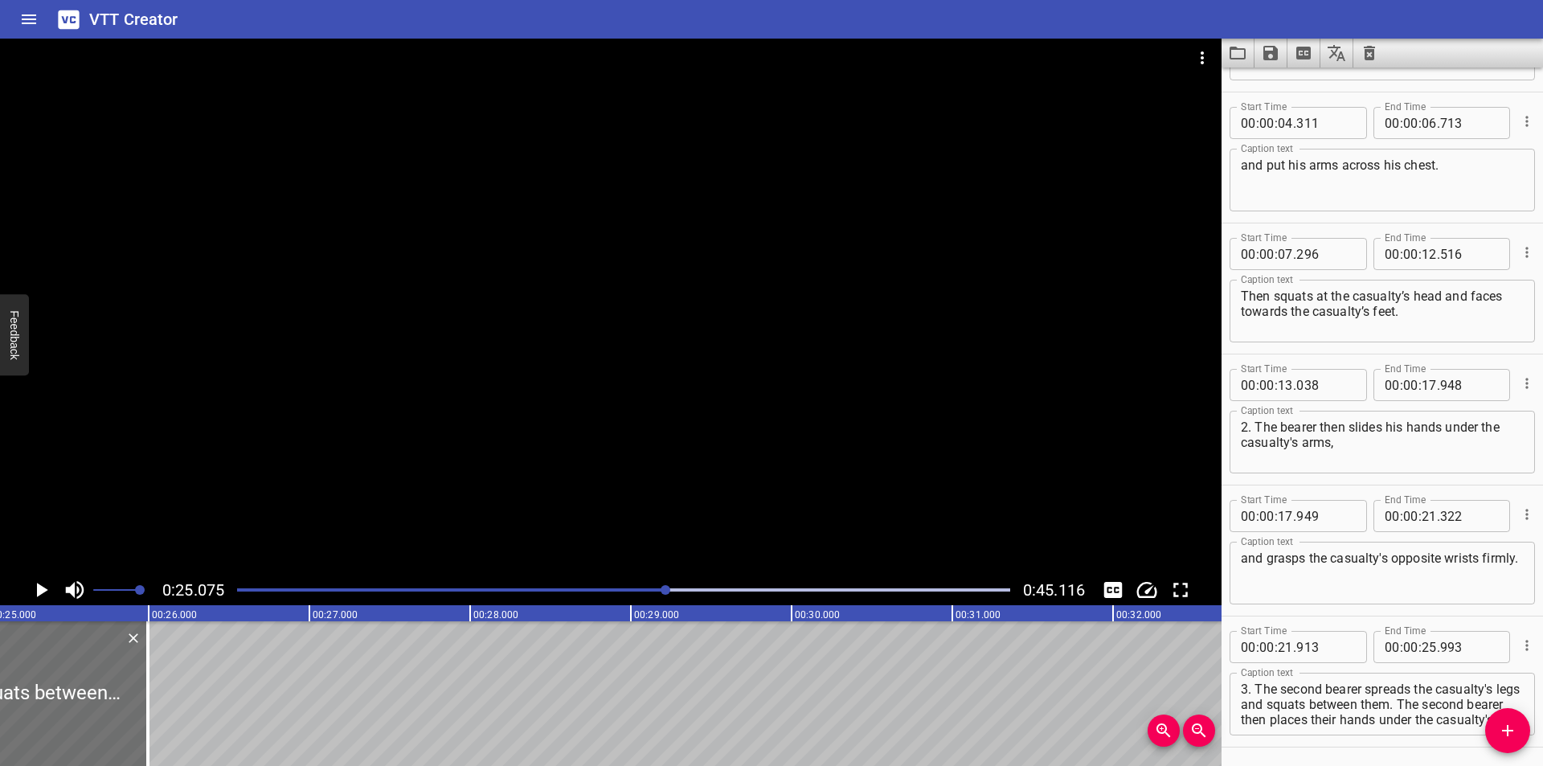
scroll to position [0, 2961]
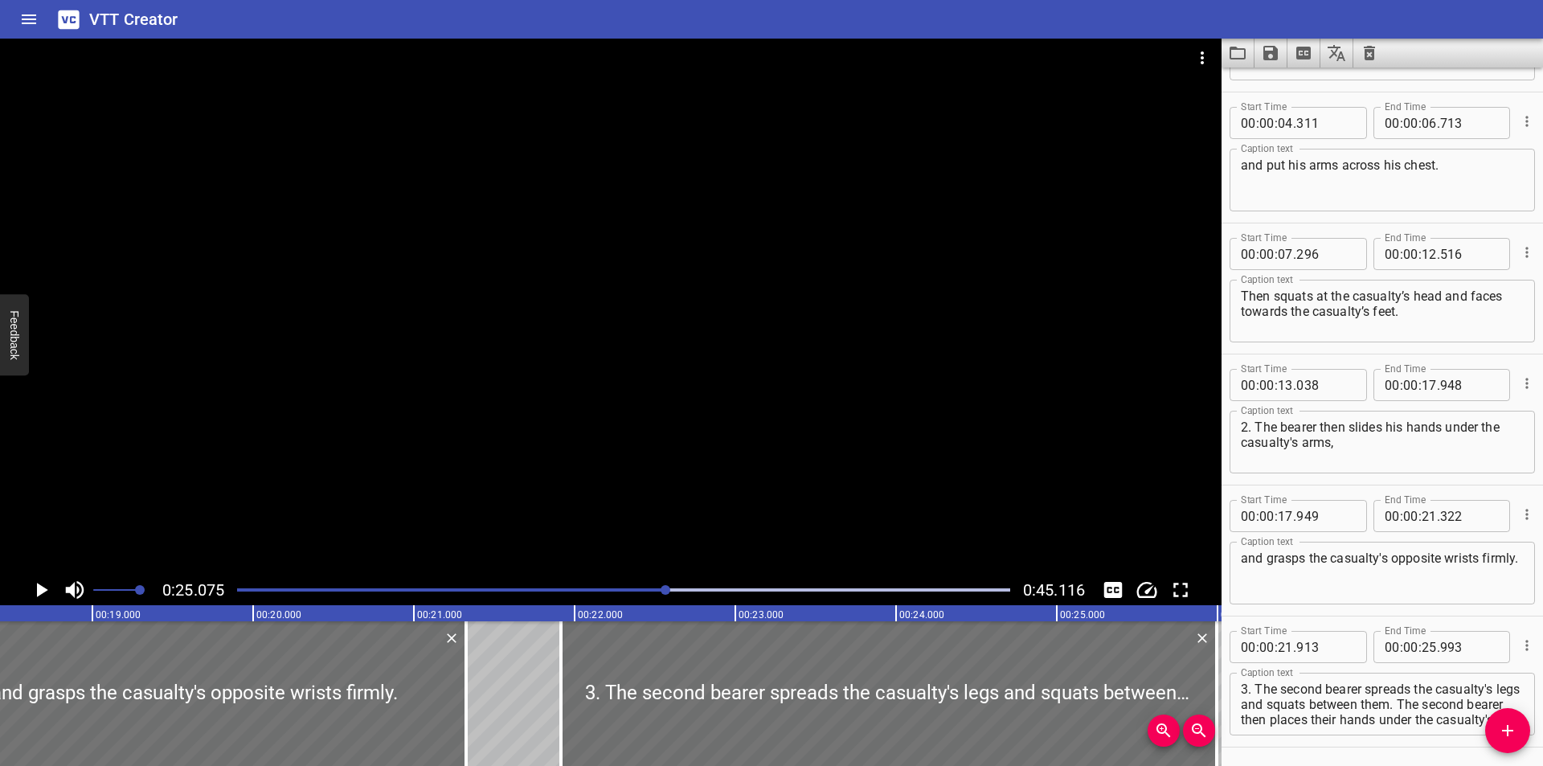
click at [594, 442] on div at bounding box center [610, 307] width 1221 height 536
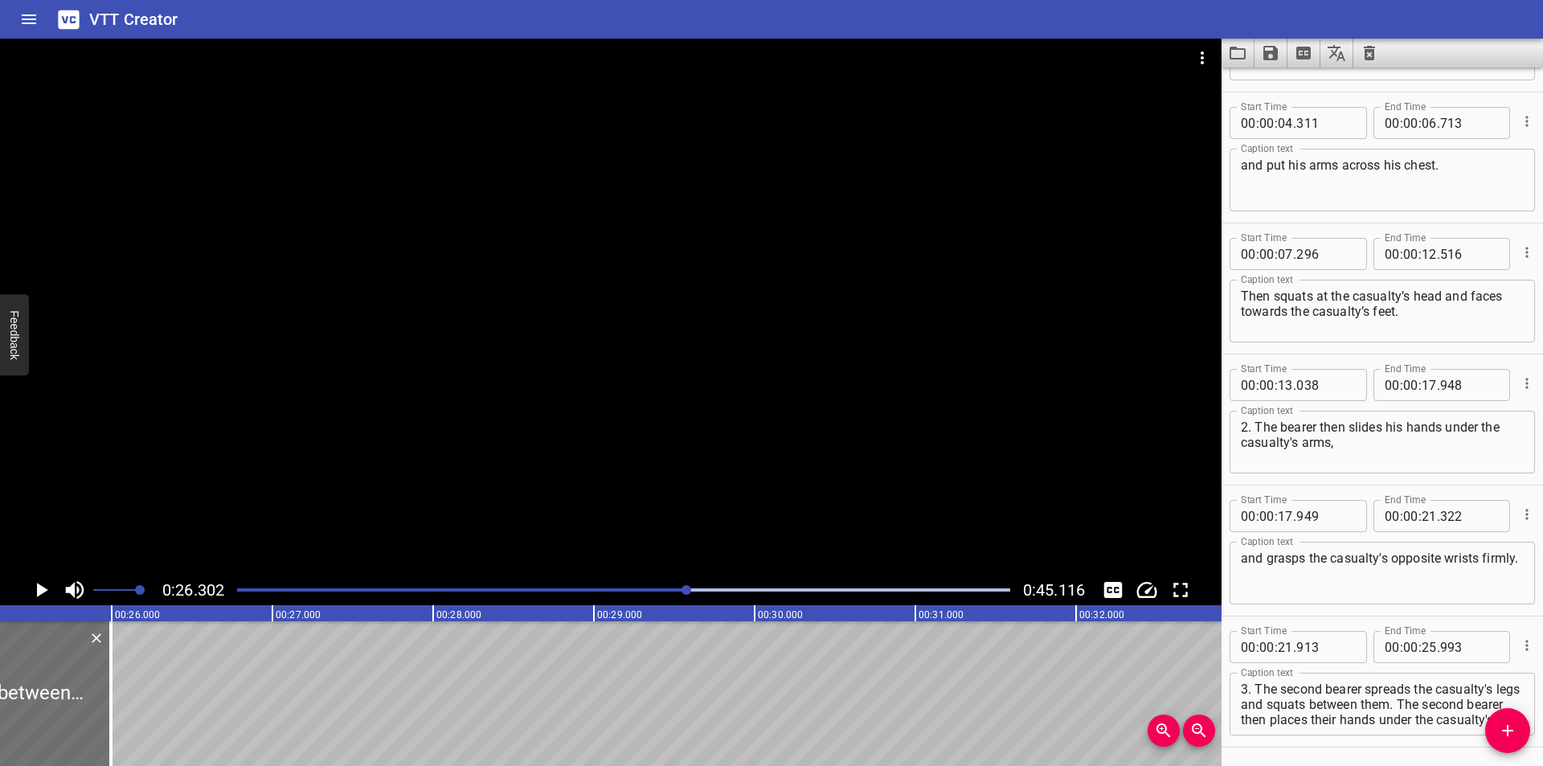
scroll to position [0, 4066]
click at [111, 704] on div at bounding box center [109, 693] width 3 height 145
type input "983"
click at [674, 591] on div at bounding box center [623, 590] width 792 height 23
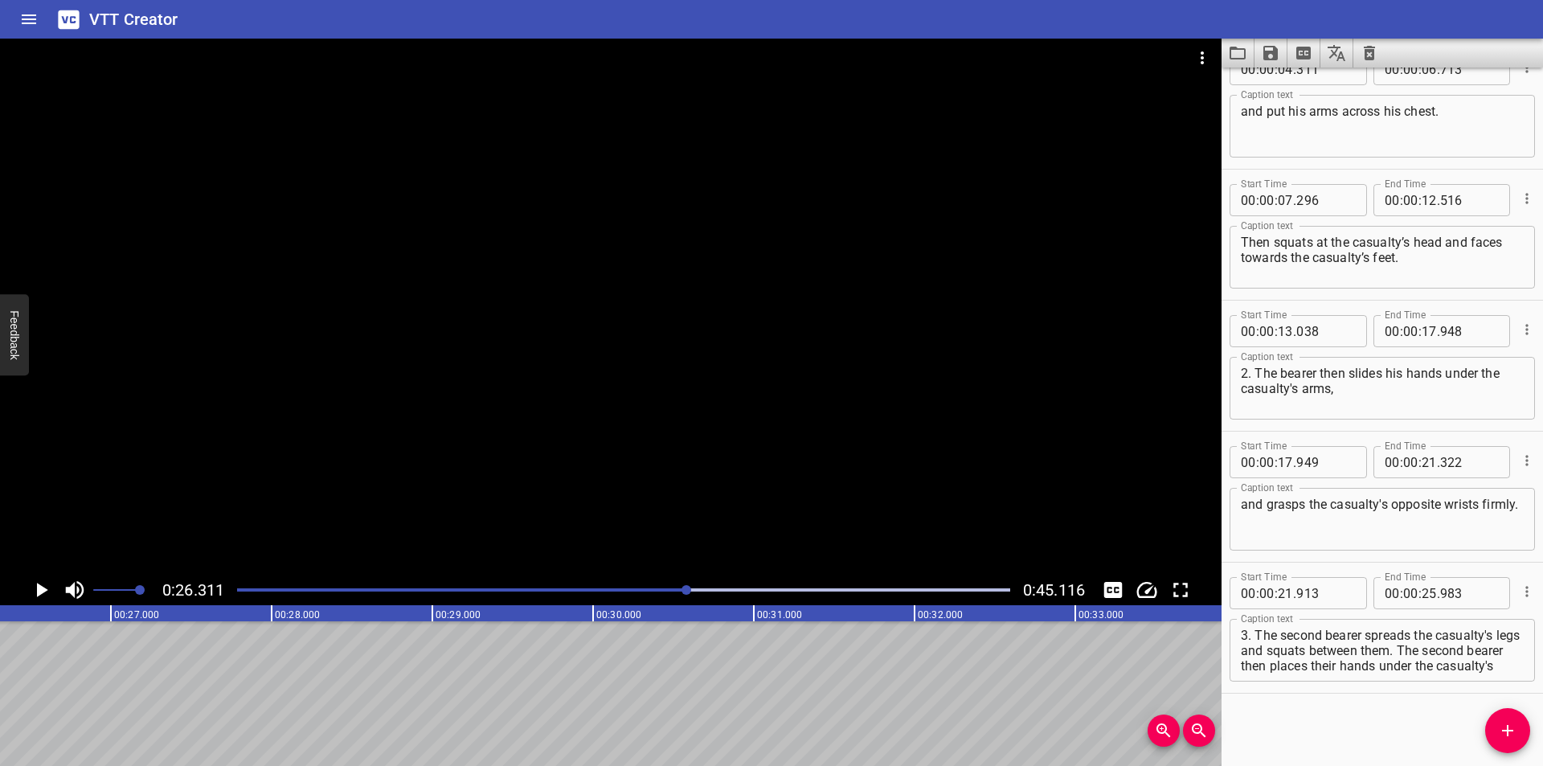
scroll to position [15, 0]
drag, startPoint x: 1267, startPoint y: 652, endPoint x: 1614, endPoint y: 755, distance: 362.3
click at [1542, 755] on html "VTT Creator Caption Editor Batch Transcribe Login Sign Up Privacy Contact 0:26.…" at bounding box center [771, 383] width 1543 height 766
type textarea "3. The second bearer spreads the casualty's legs"
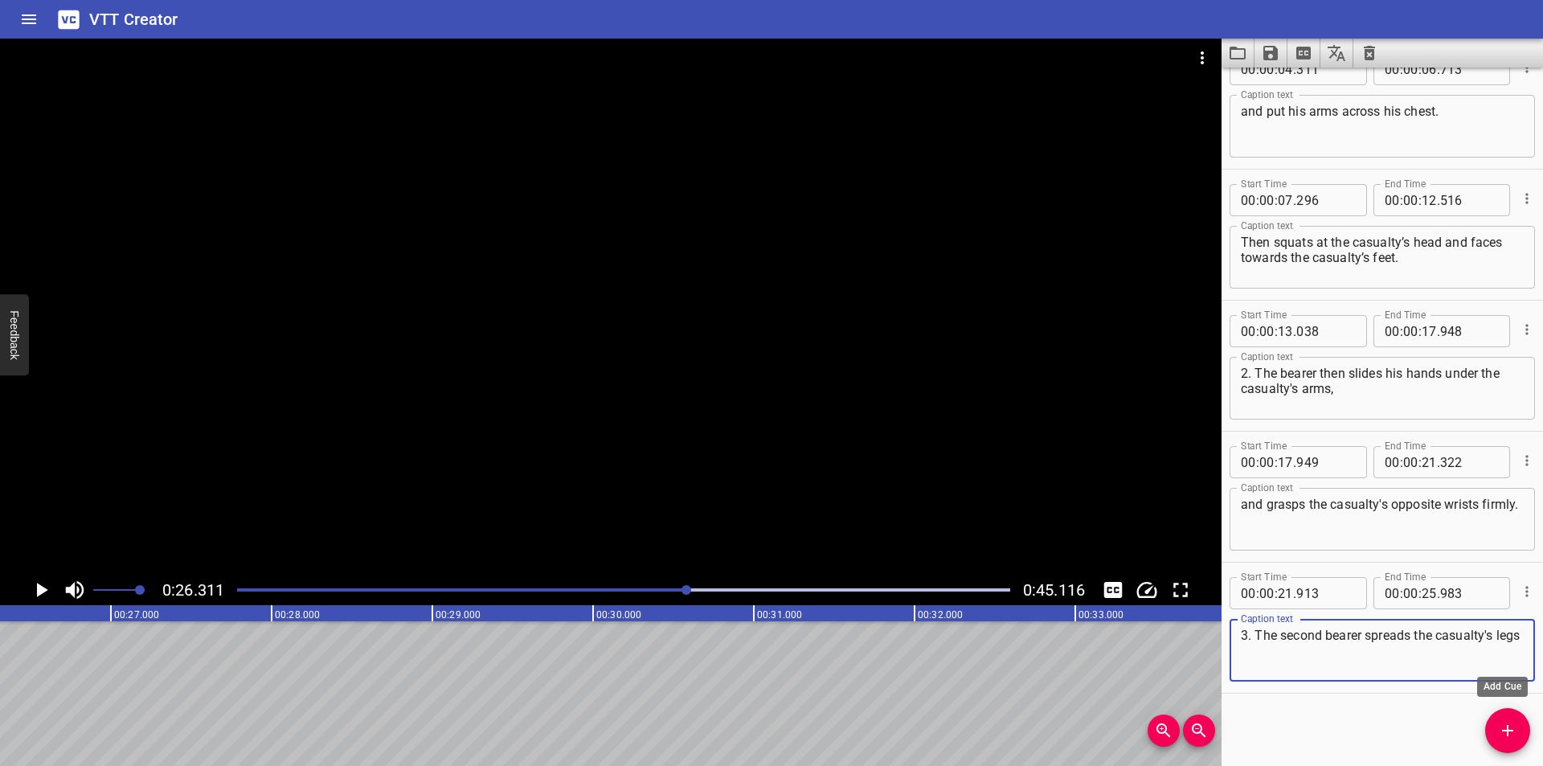
click at [1502, 736] on icon "Add Cue" at bounding box center [1507, 730] width 19 height 19
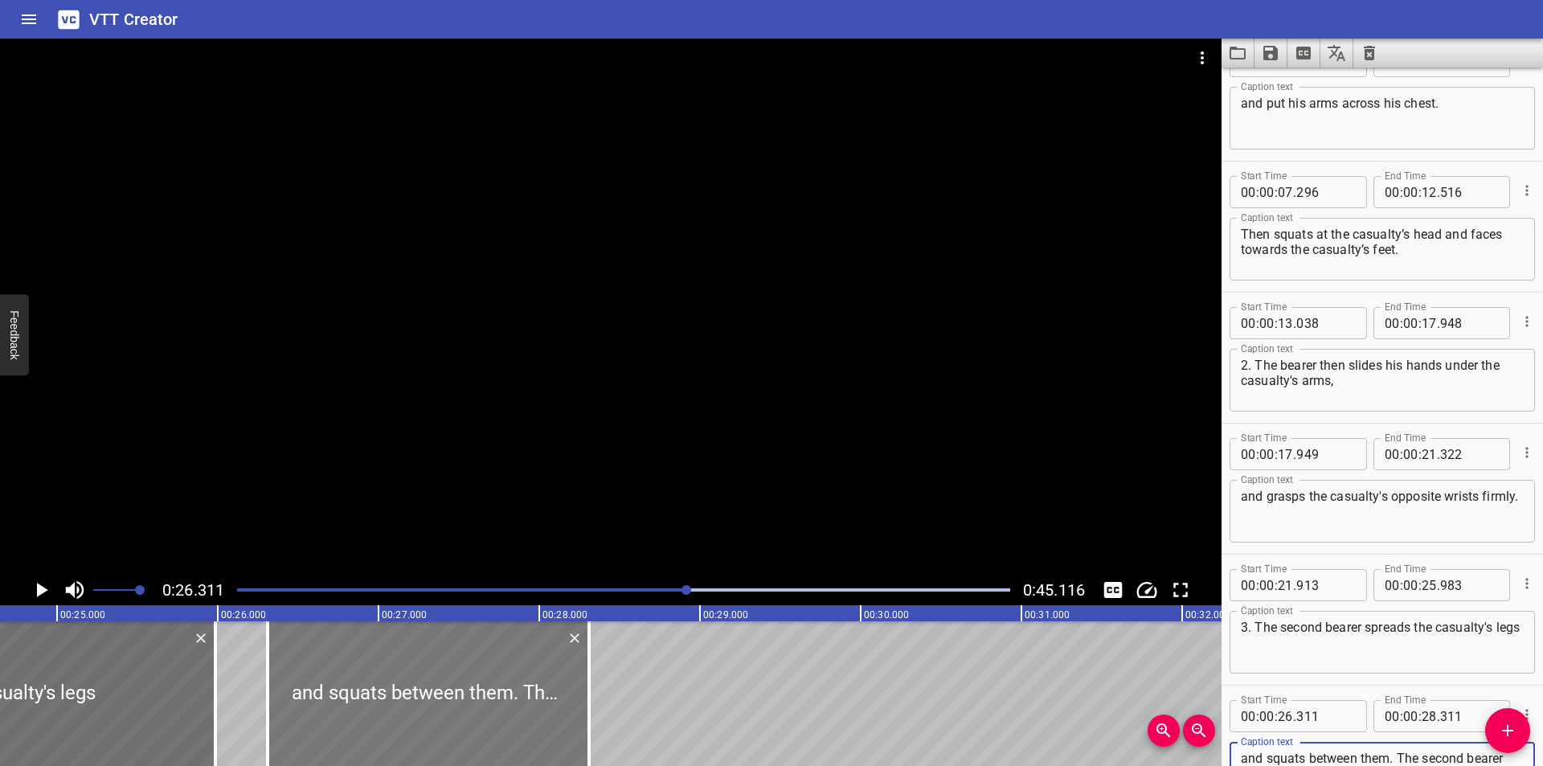
scroll to position [0, 3854]
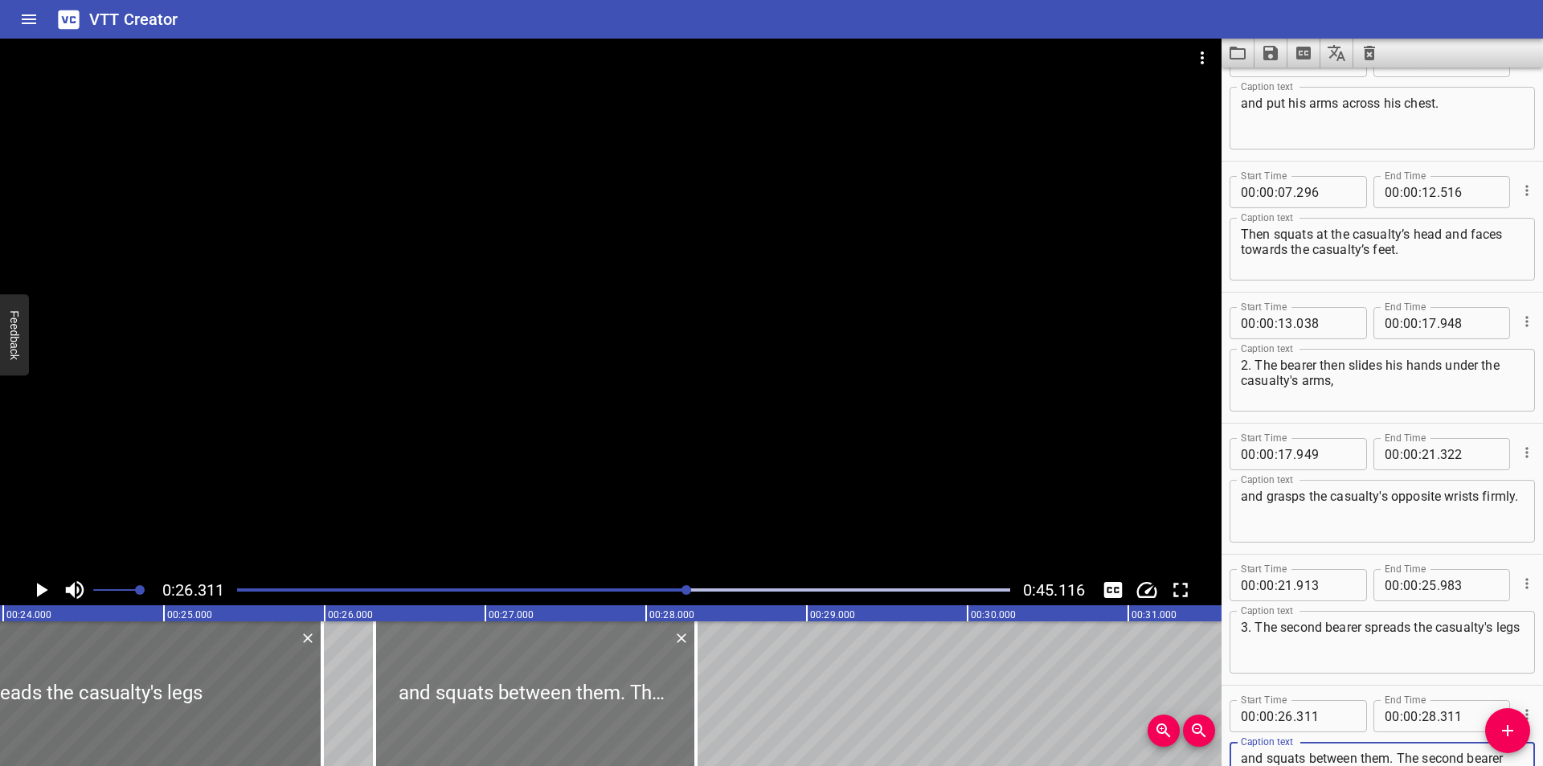
type textarea "and squats between them. The second bearer then places their hands under the ca…"
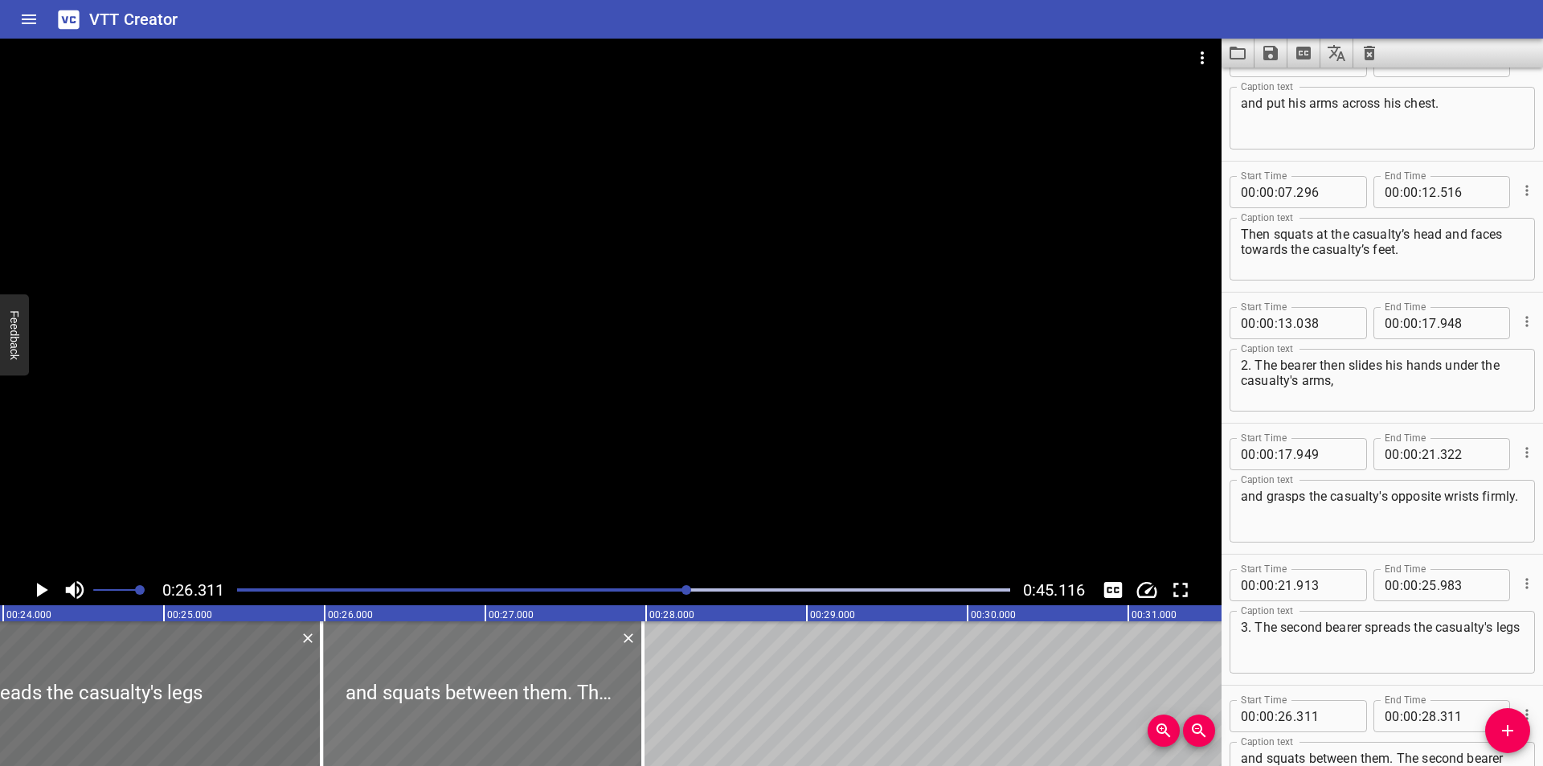
drag, startPoint x: 477, startPoint y: 704, endPoint x: 438, endPoint y: 711, distance: 40.0
click at [438, 711] on div at bounding box center [481, 693] width 321 height 145
type input "25"
type input "981"
type input "27"
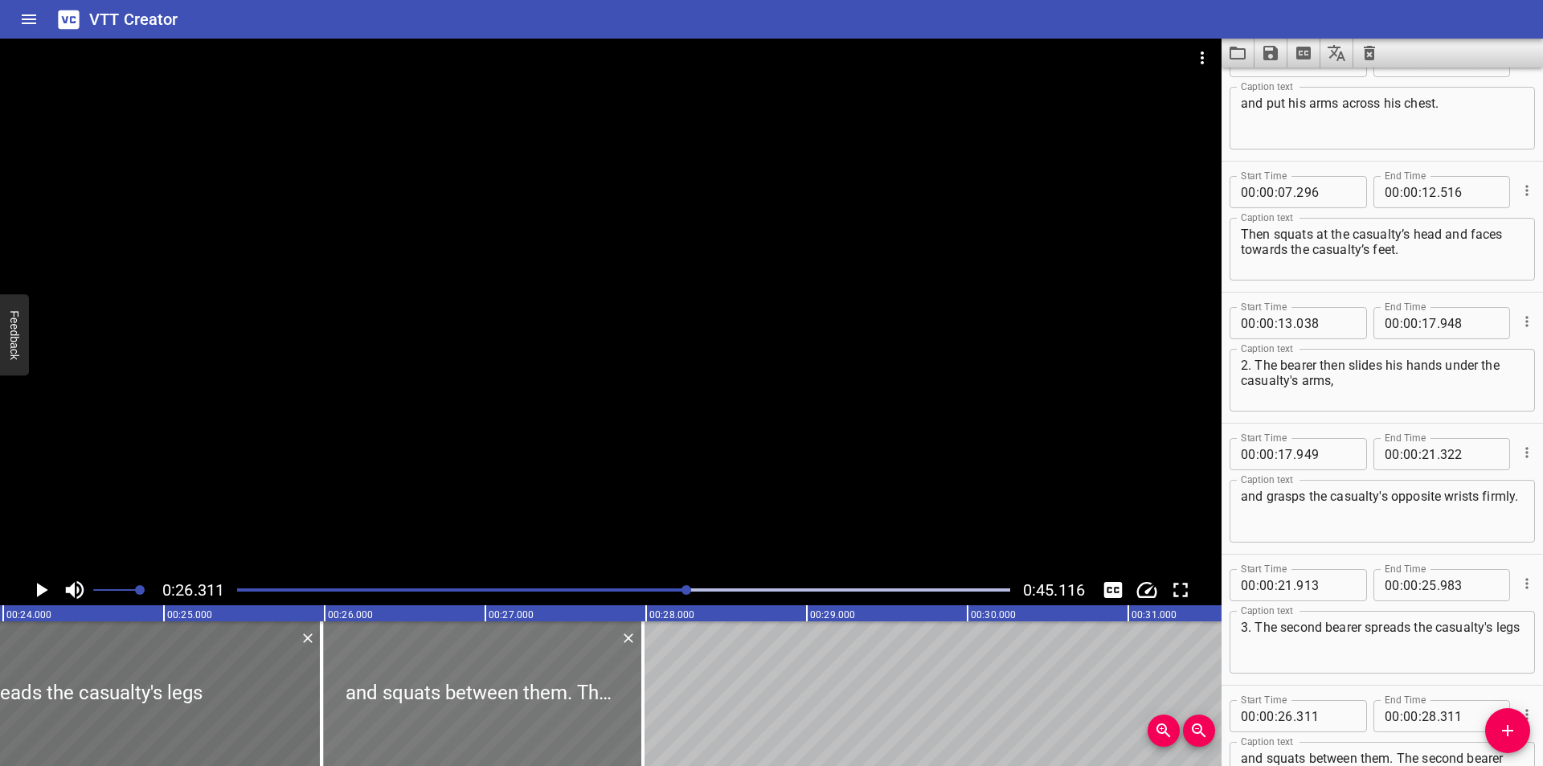
type input "981"
click at [1328, 714] on input "number" at bounding box center [1325, 716] width 59 height 32
type input "984"
click at [640, 463] on div at bounding box center [610, 307] width 1221 height 536
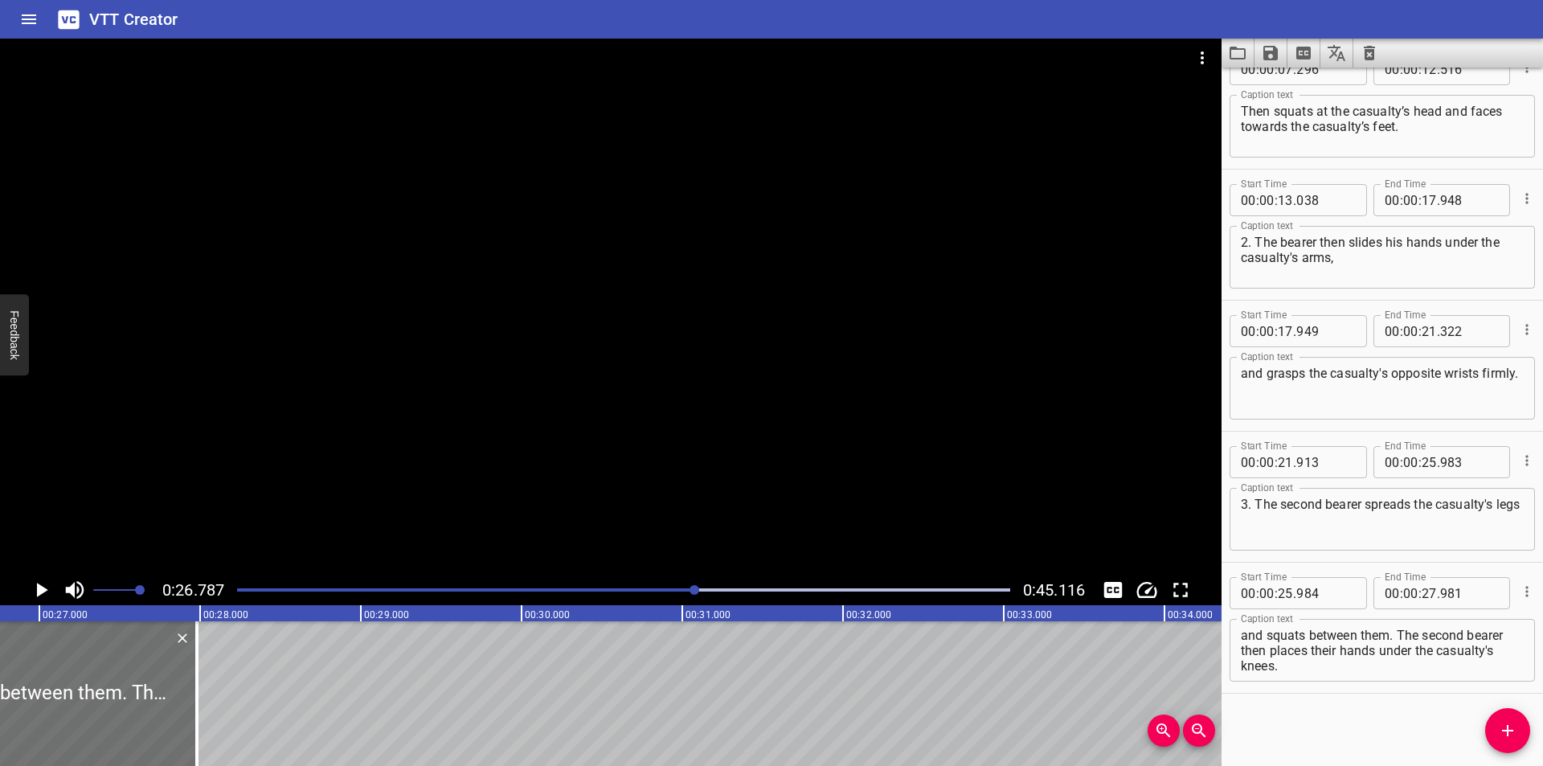
scroll to position [0, 4305]
drag, startPoint x: 193, startPoint y: 709, endPoint x: 129, endPoint y: 709, distance: 63.5
click at [129, 709] on div at bounding box center [128, 693] width 3 height 145
type input "586"
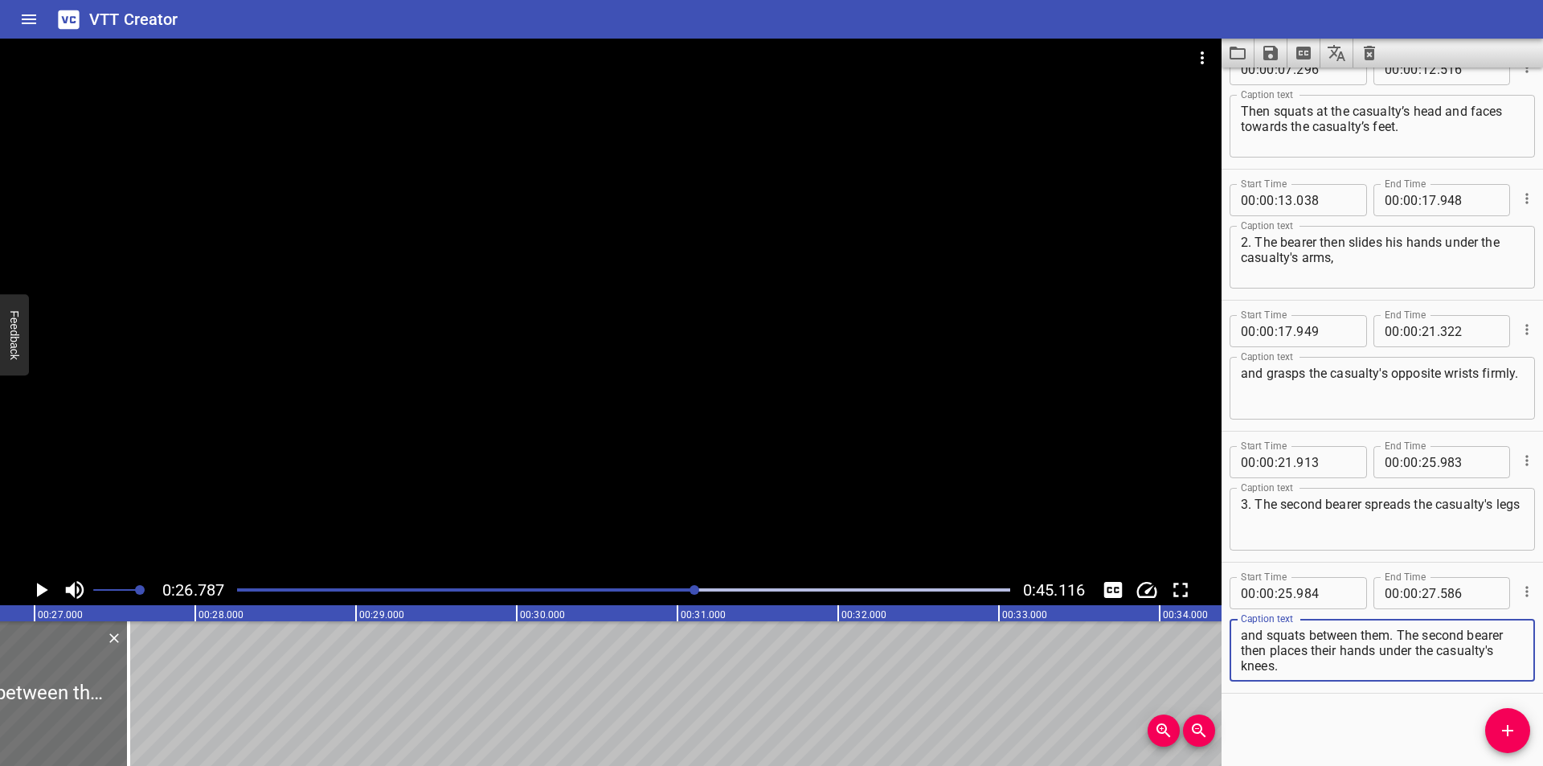
drag, startPoint x: 1401, startPoint y: 636, endPoint x: 1442, endPoint y: 729, distance: 102.2
click at [1442, 729] on div "Start Time 00 : 00 : 00 . 000 Start Time End Time 00 : 00 : 04 . 310 End Time C…" at bounding box center [1381, 417] width 321 height 698
type textarea "and squats between them."
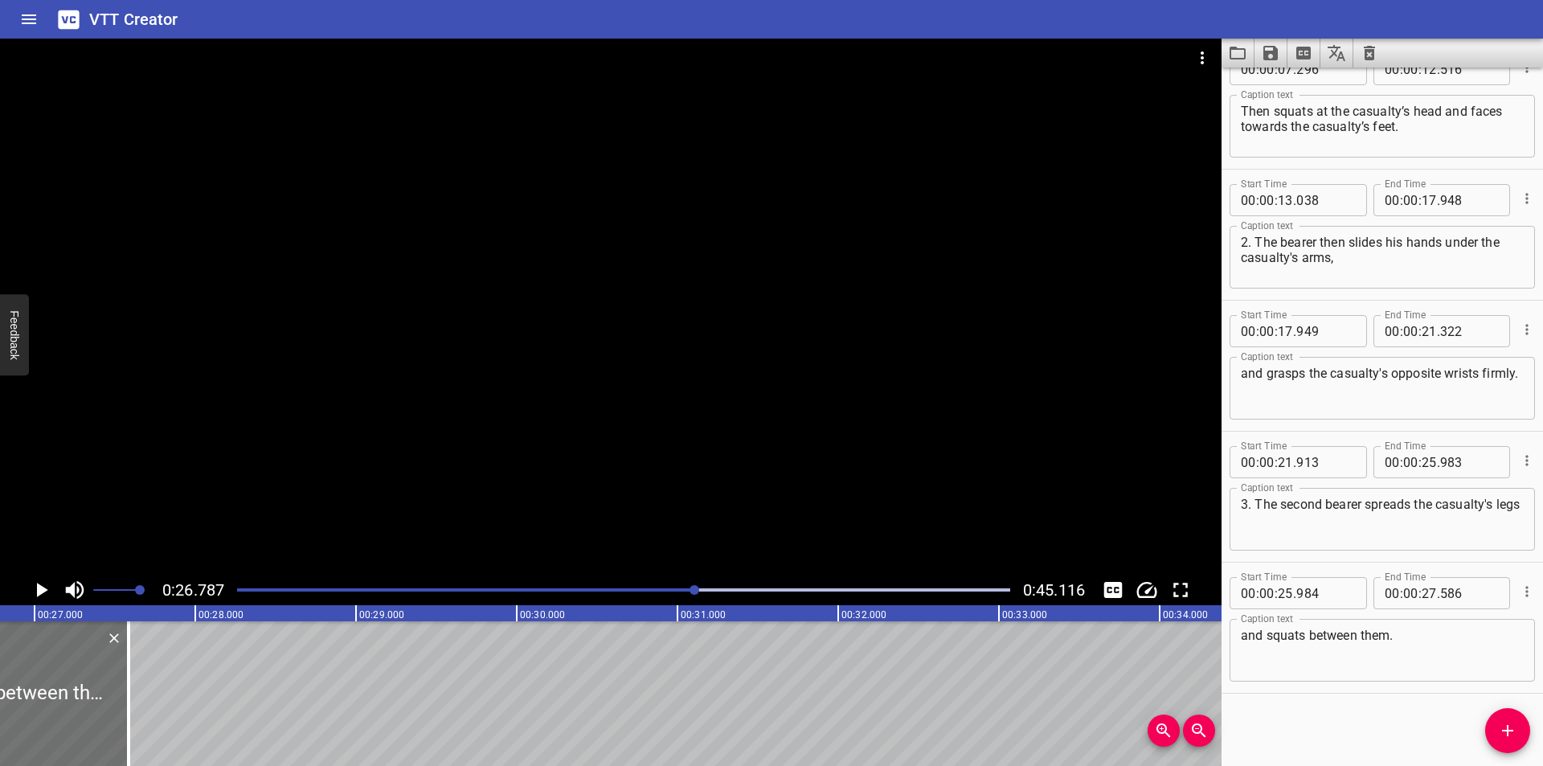
click at [727, 439] on div at bounding box center [610, 307] width 1221 height 536
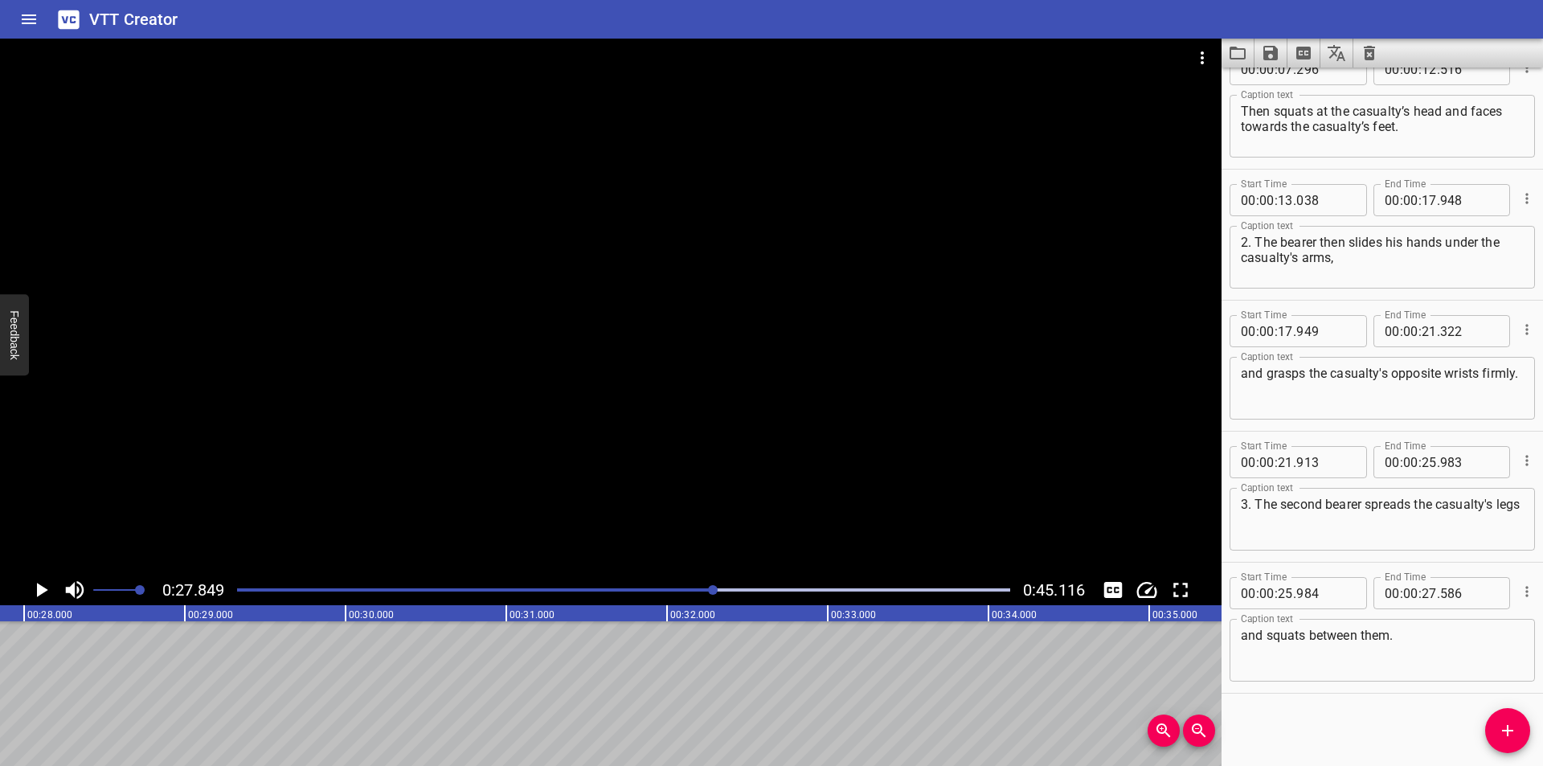
click at [677, 589] on div "Play progress" at bounding box center [327, 589] width 773 height 3
click at [1513, 737] on icon "Add Cue" at bounding box center [1507, 730] width 19 height 19
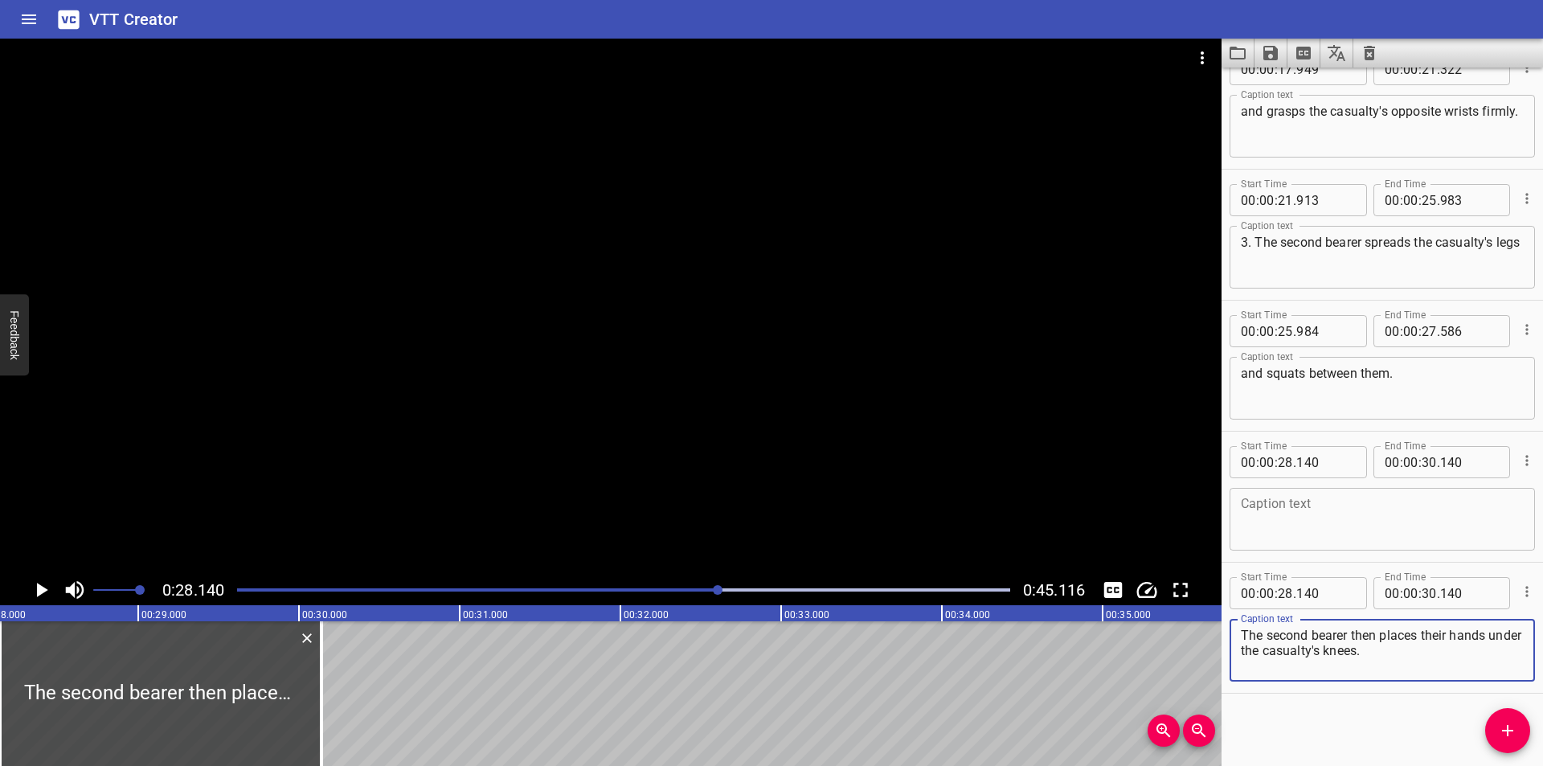
scroll to position [0, 4362]
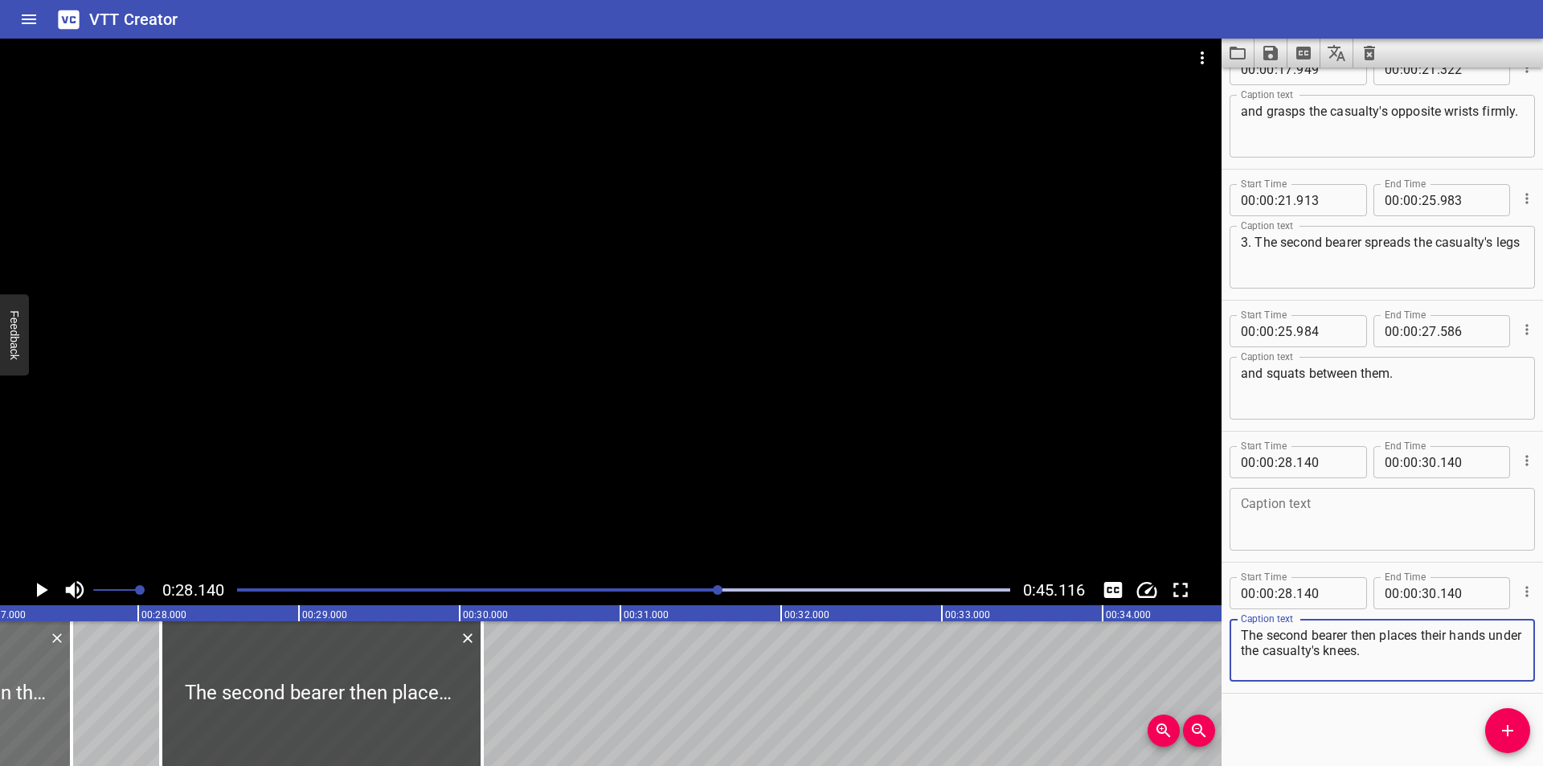
type textarea "The second bearer then places their hands under the casualty's knees."
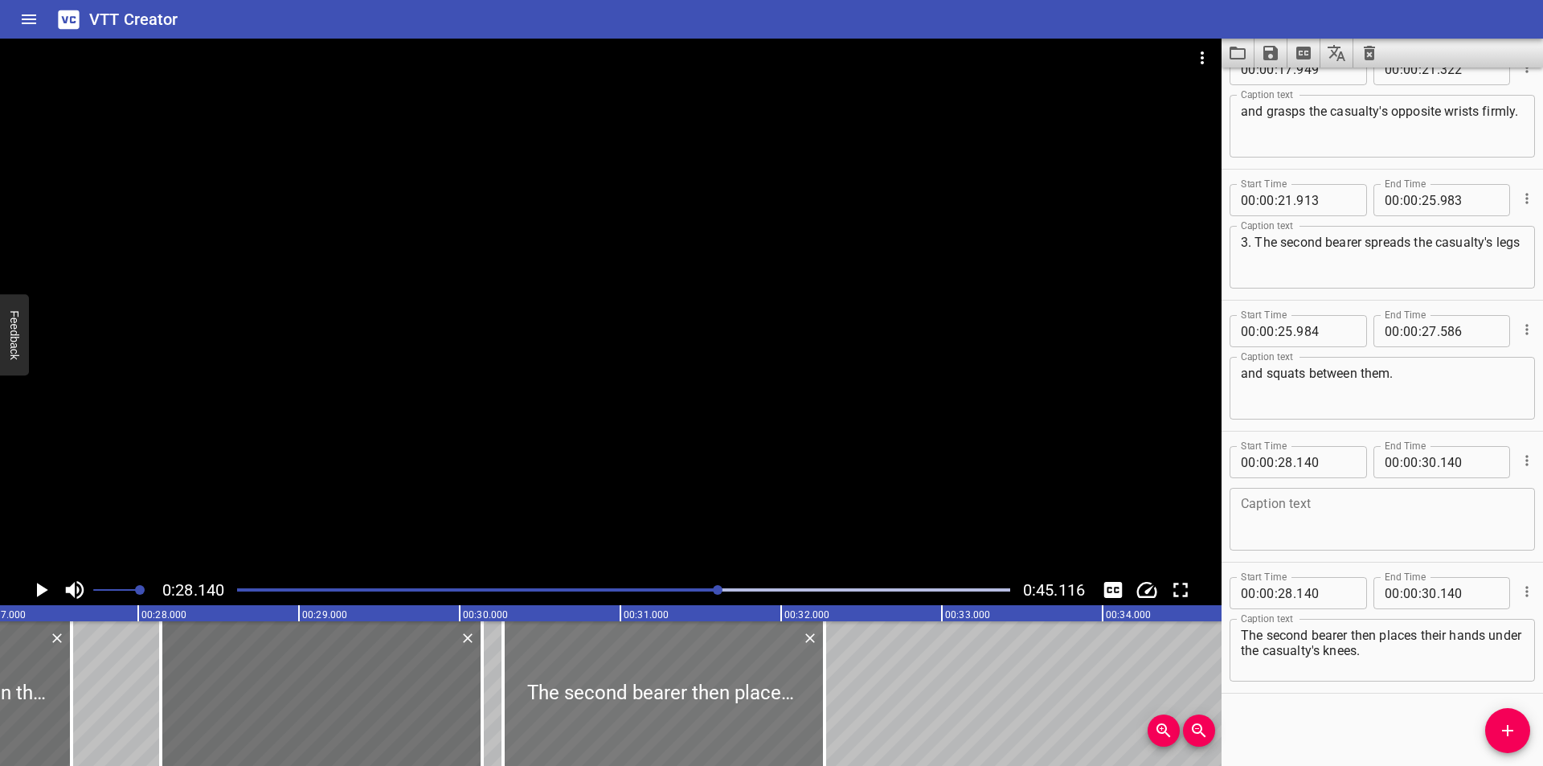
drag, startPoint x: 280, startPoint y: 726, endPoint x: 633, endPoint y: 726, distance: 353.6
click at [633, 726] on div at bounding box center [663, 693] width 321 height 145
type input "30"
type input "340"
type input "32"
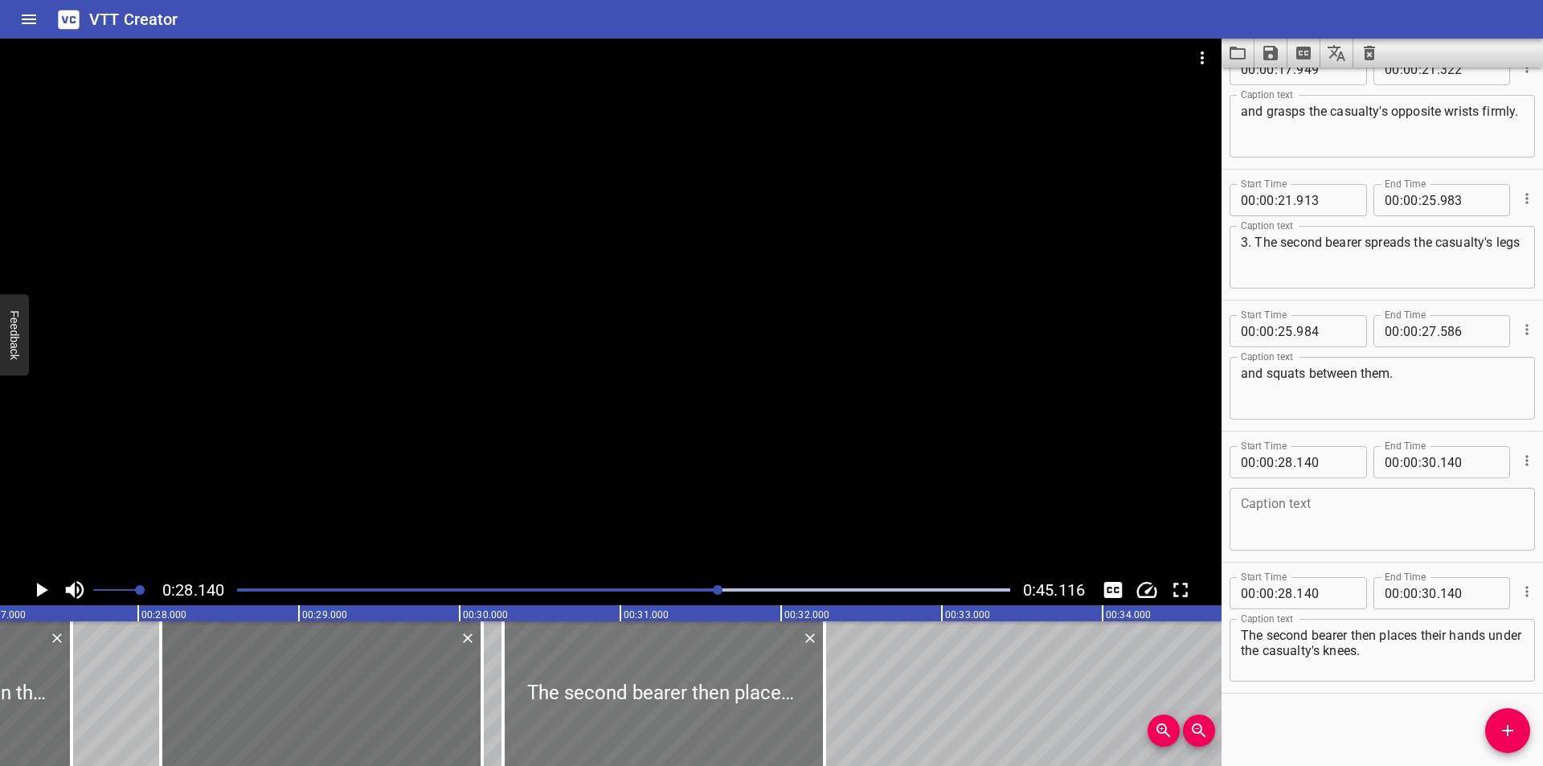
type input "340"
click at [467, 637] on icon "Delete" at bounding box center [468, 638] width 10 height 10
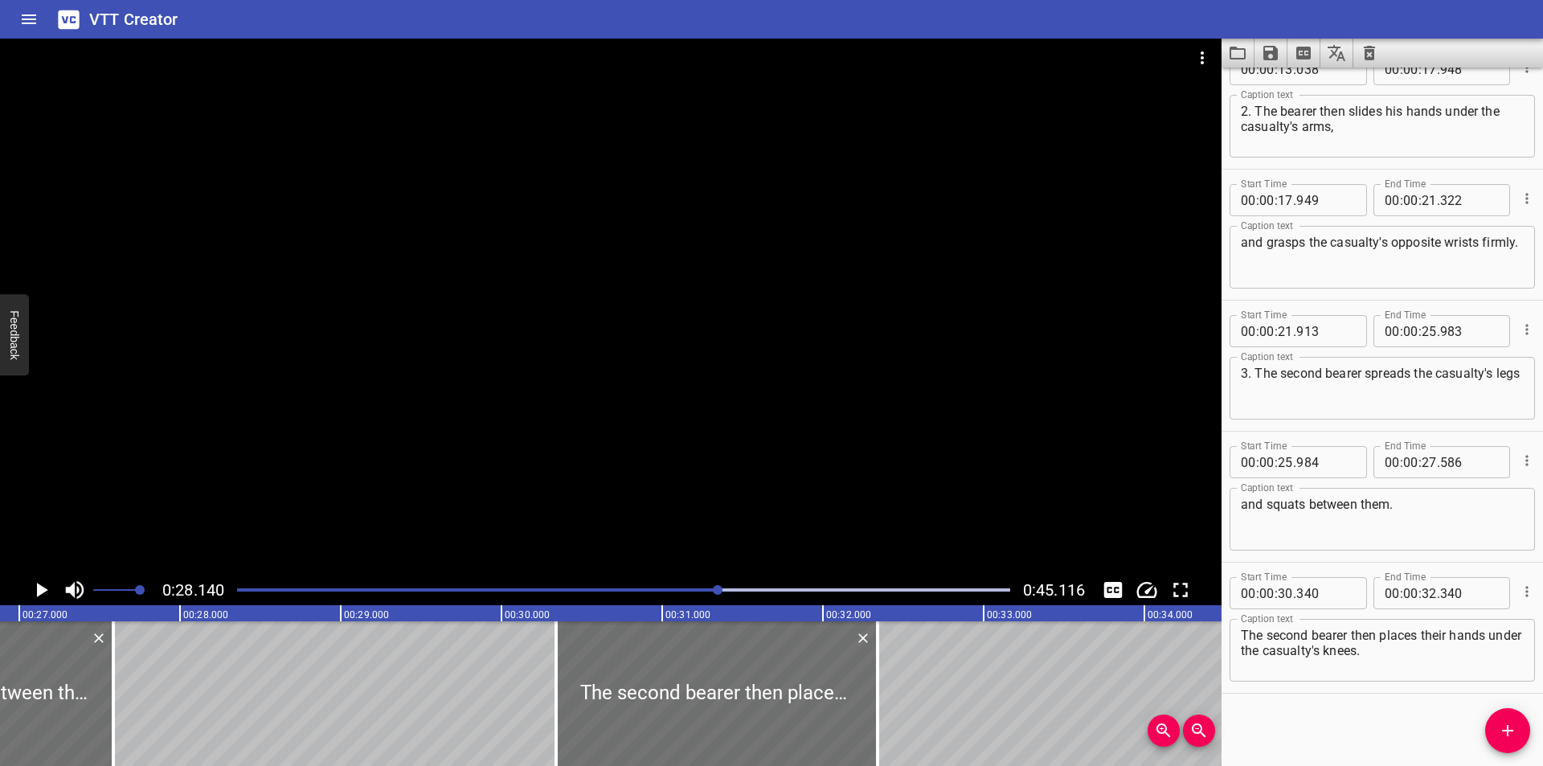
scroll to position [0, 4254]
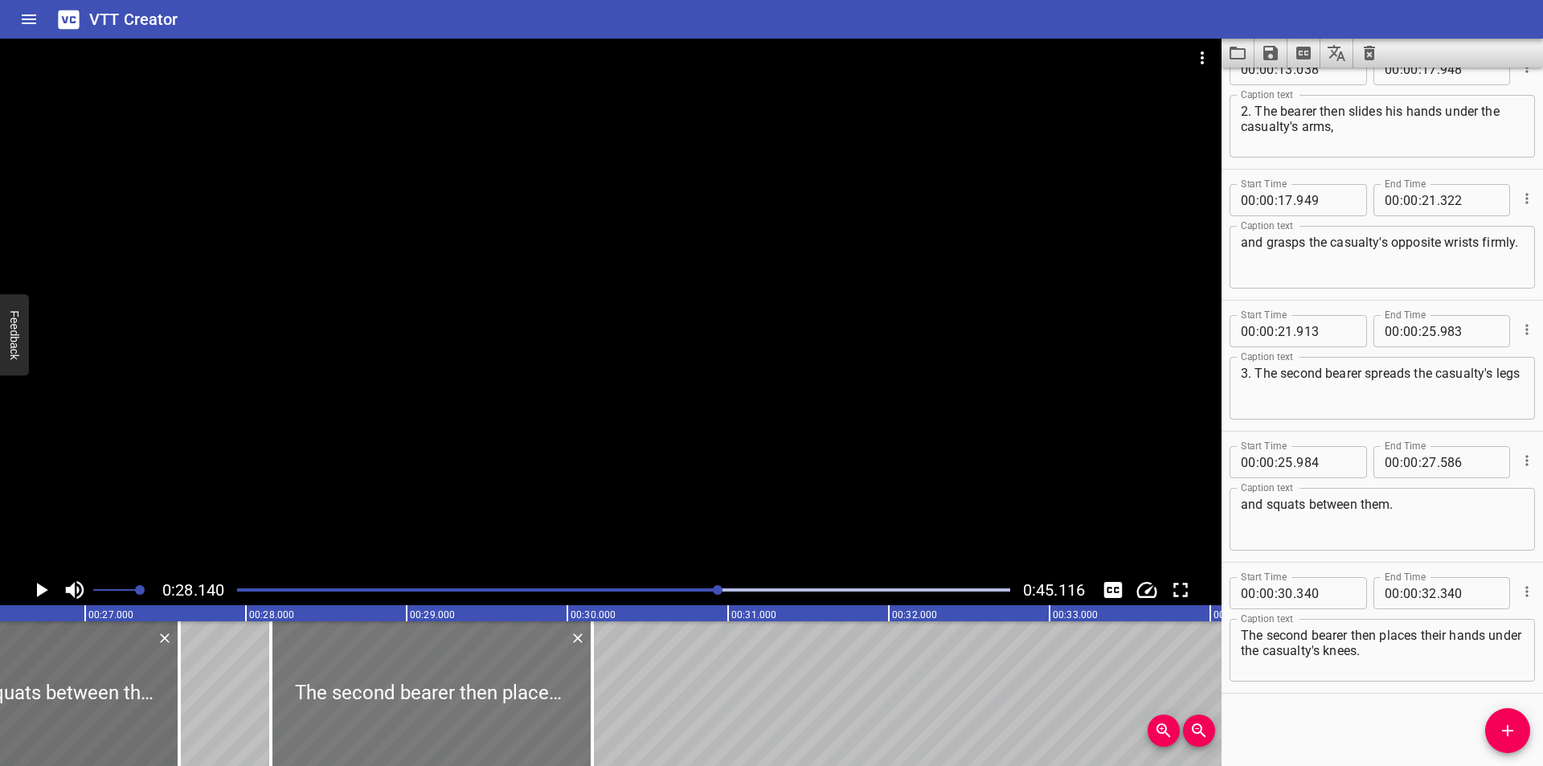
drag, startPoint x: 652, startPoint y: 702, endPoint x: 301, endPoint y: 705, distance: 351.2
click at [301, 705] on div at bounding box center [431, 693] width 321 height 145
type input "28"
type input "155"
type input "30"
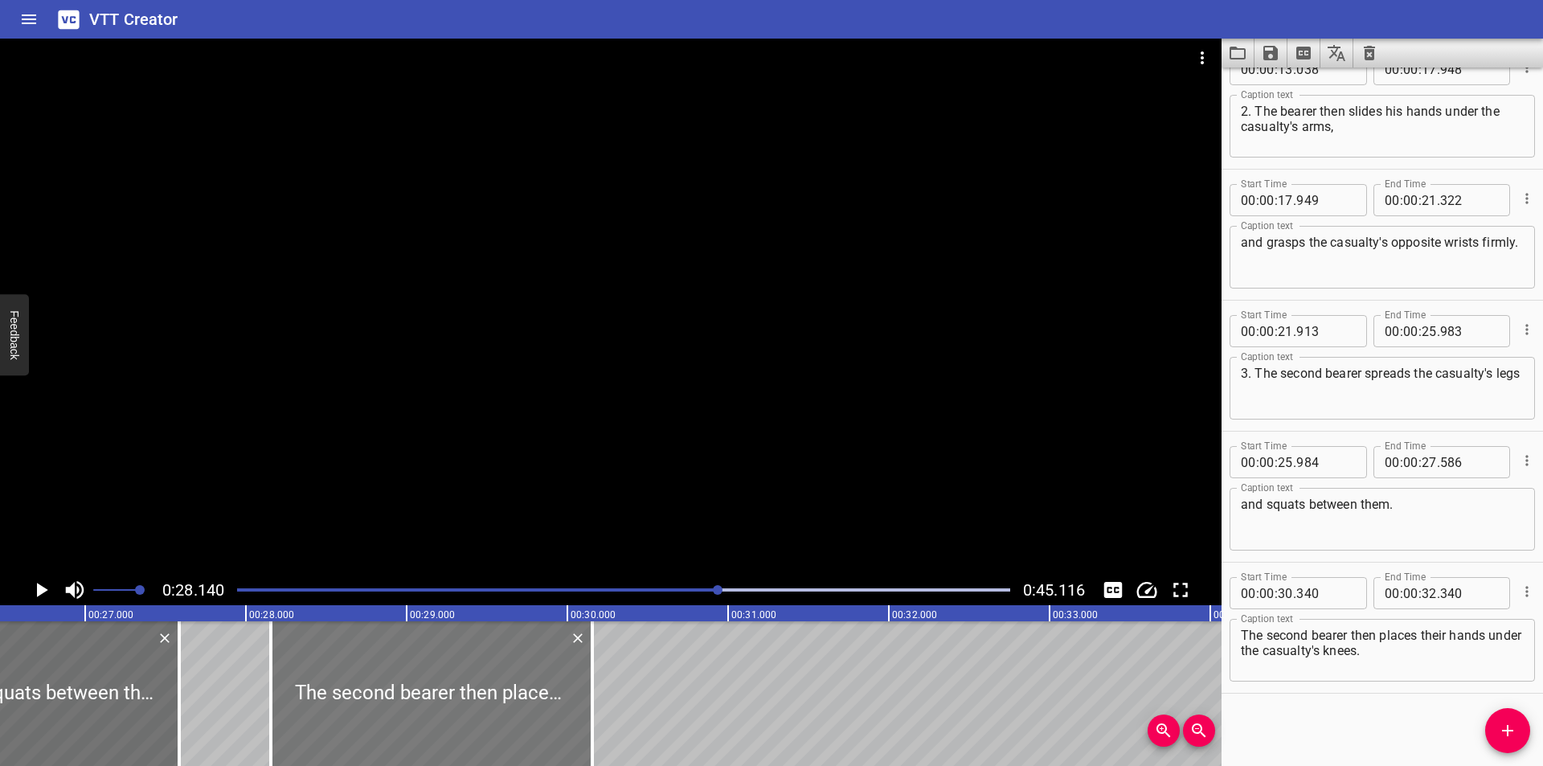
type input "155"
click at [174, 717] on div at bounding box center [175, 693] width 3 height 145
type input "566"
click at [479, 479] on div at bounding box center [610, 307] width 1221 height 536
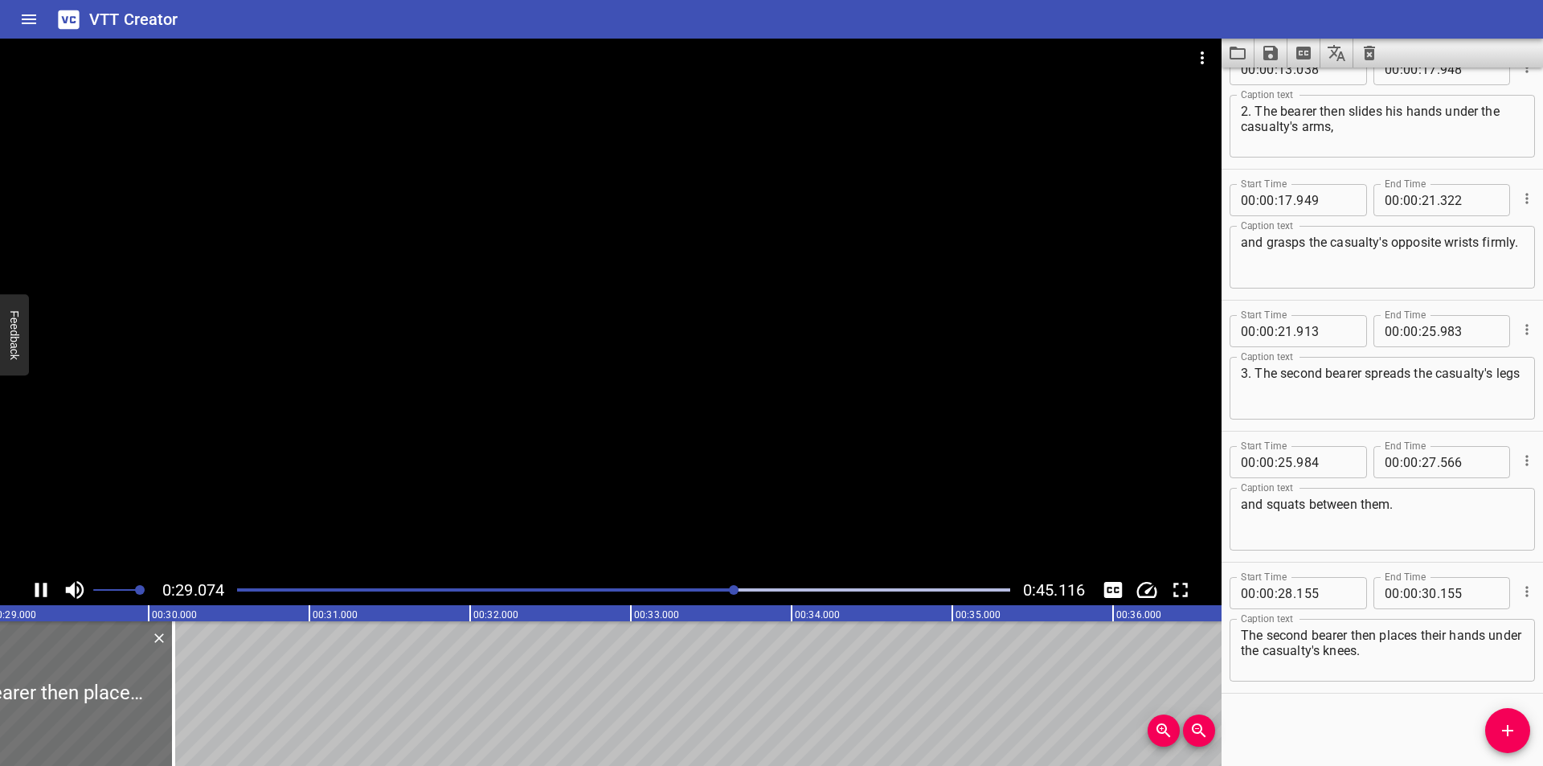
click at [640, 484] on div at bounding box center [610, 307] width 1221 height 536
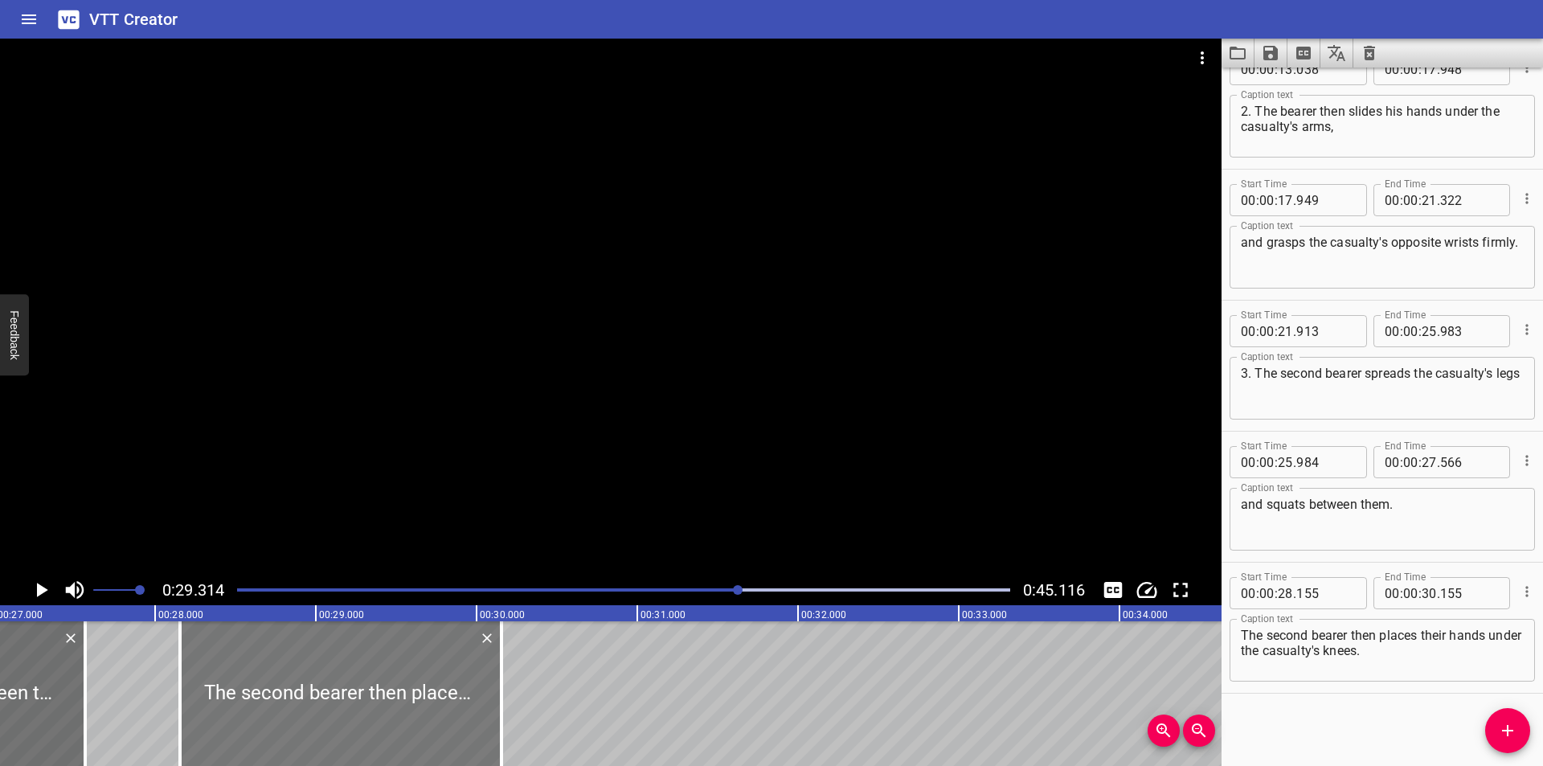
scroll to position [0, 4337]
click at [645, 451] on div at bounding box center [610, 307] width 1221 height 536
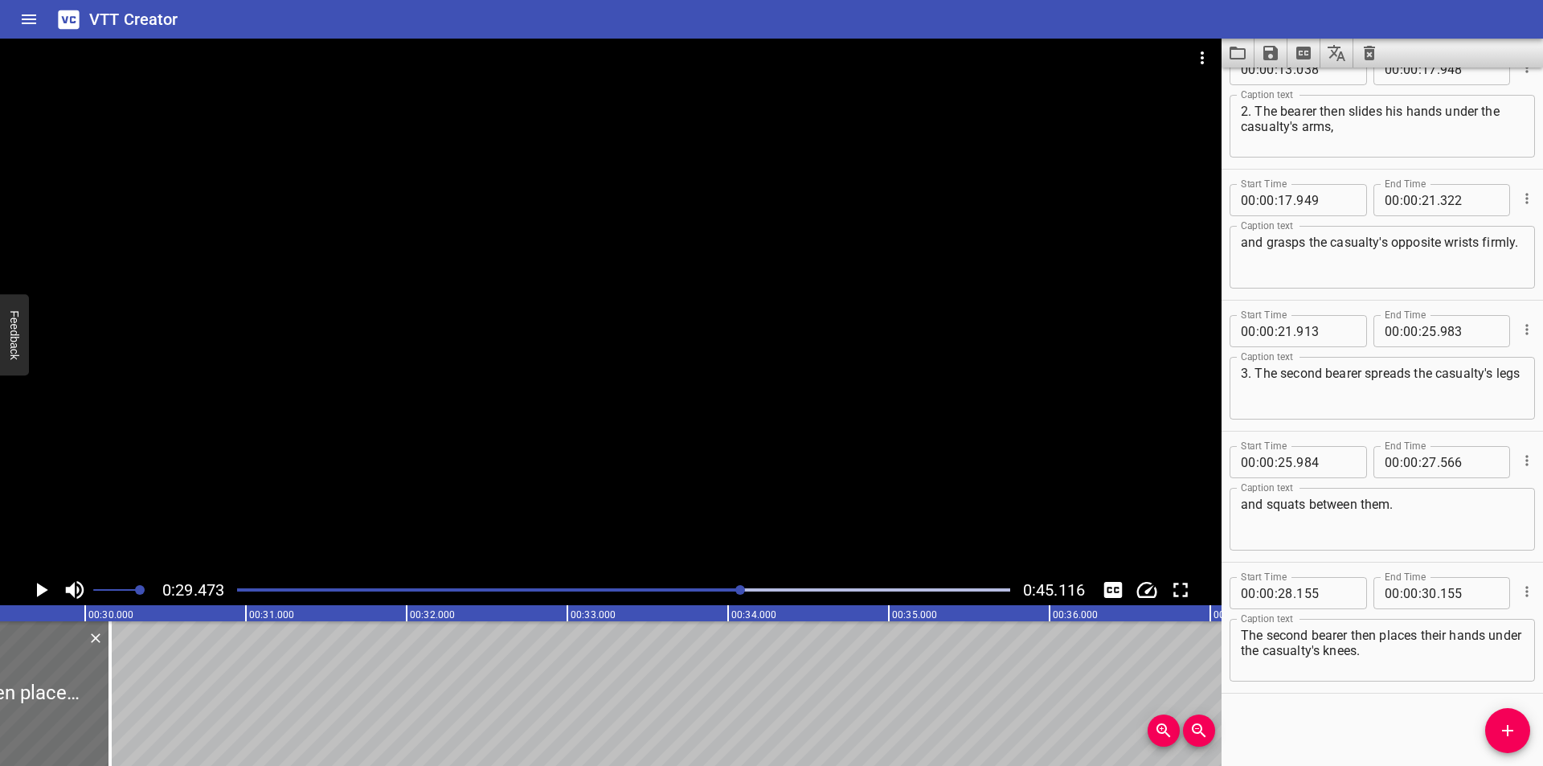
scroll to position [0, 4737]
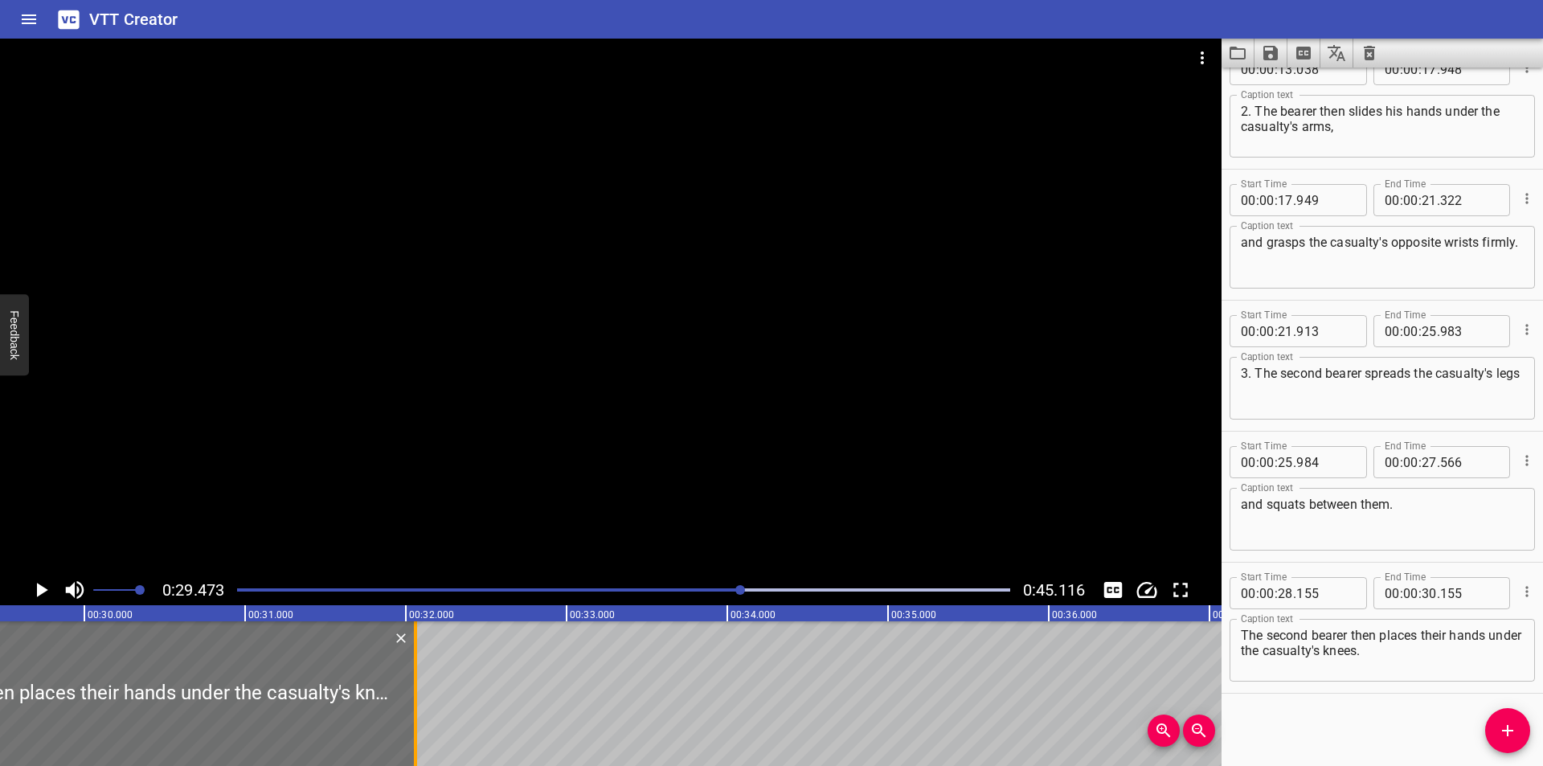
drag, startPoint x: 106, startPoint y: 717, endPoint x: 451, endPoint y: 705, distance: 344.9
click at [423, 705] on div at bounding box center [415, 693] width 16 height 145
type input "32"
drag, startPoint x: 451, startPoint y: 705, endPoint x: 493, endPoint y: 707, distance: 41.9
click at [488, 707] on div at bounding box center [487, 693] width 16 height 145
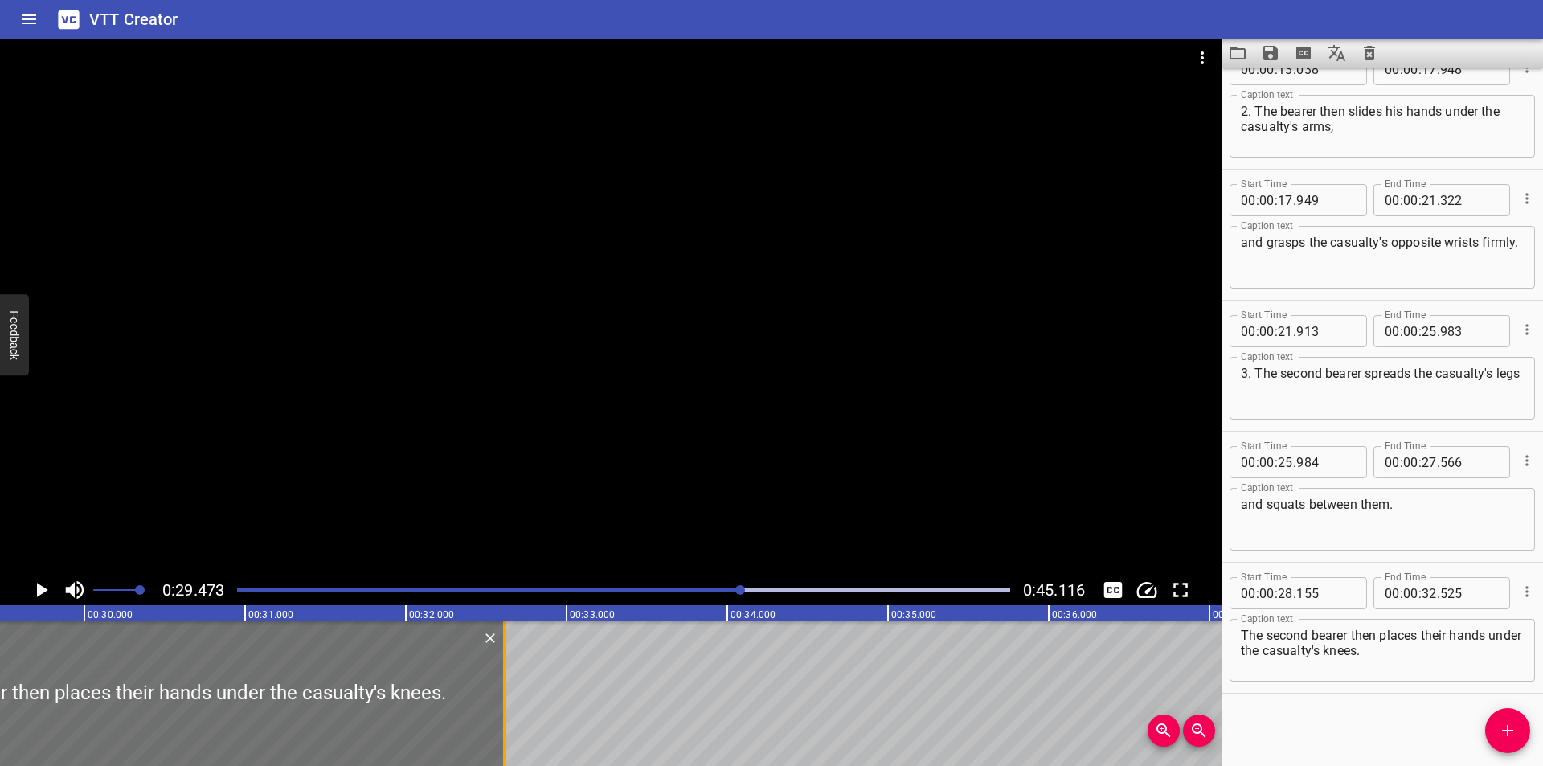
drag, startPoint x: 493, startPoint y: 707, endPoint x: 502, endPoint y: 708, distance: 9.7
click at [502, 708] on div at bounding box center [505, 693] width 16 height 145
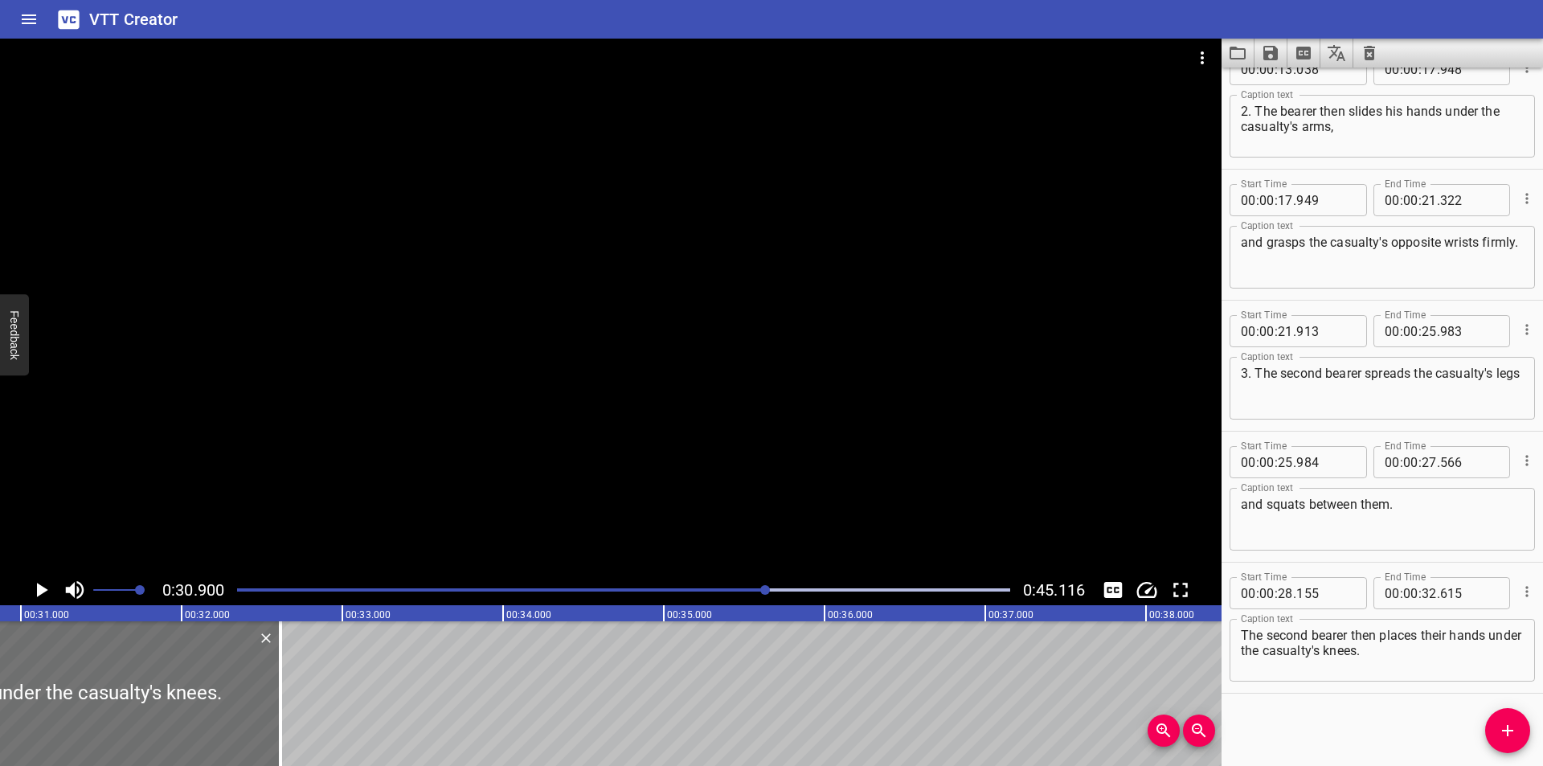
scroll to position [0, 4966]
click at [282, 713] on div at bounding box center [278, 693] width 16 height 145
type input "630"
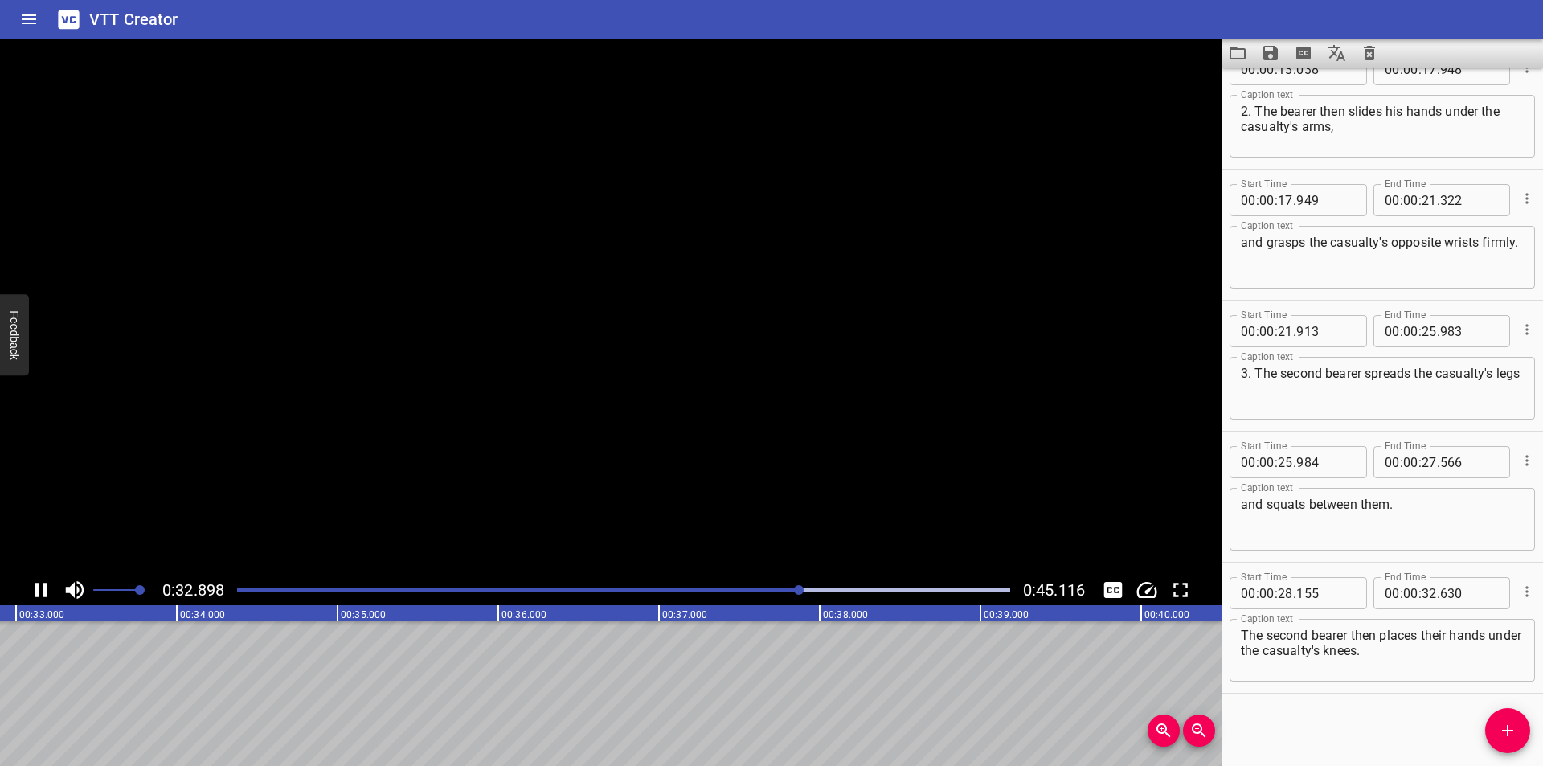
scroll to position [0, 5333]
click at [1093, 292] on div at bounding box center [610, 307] width 1221 height 536
click at [1525, 721] on span "Add Cue" at bounding box center [1507, 730] width 45 height 19
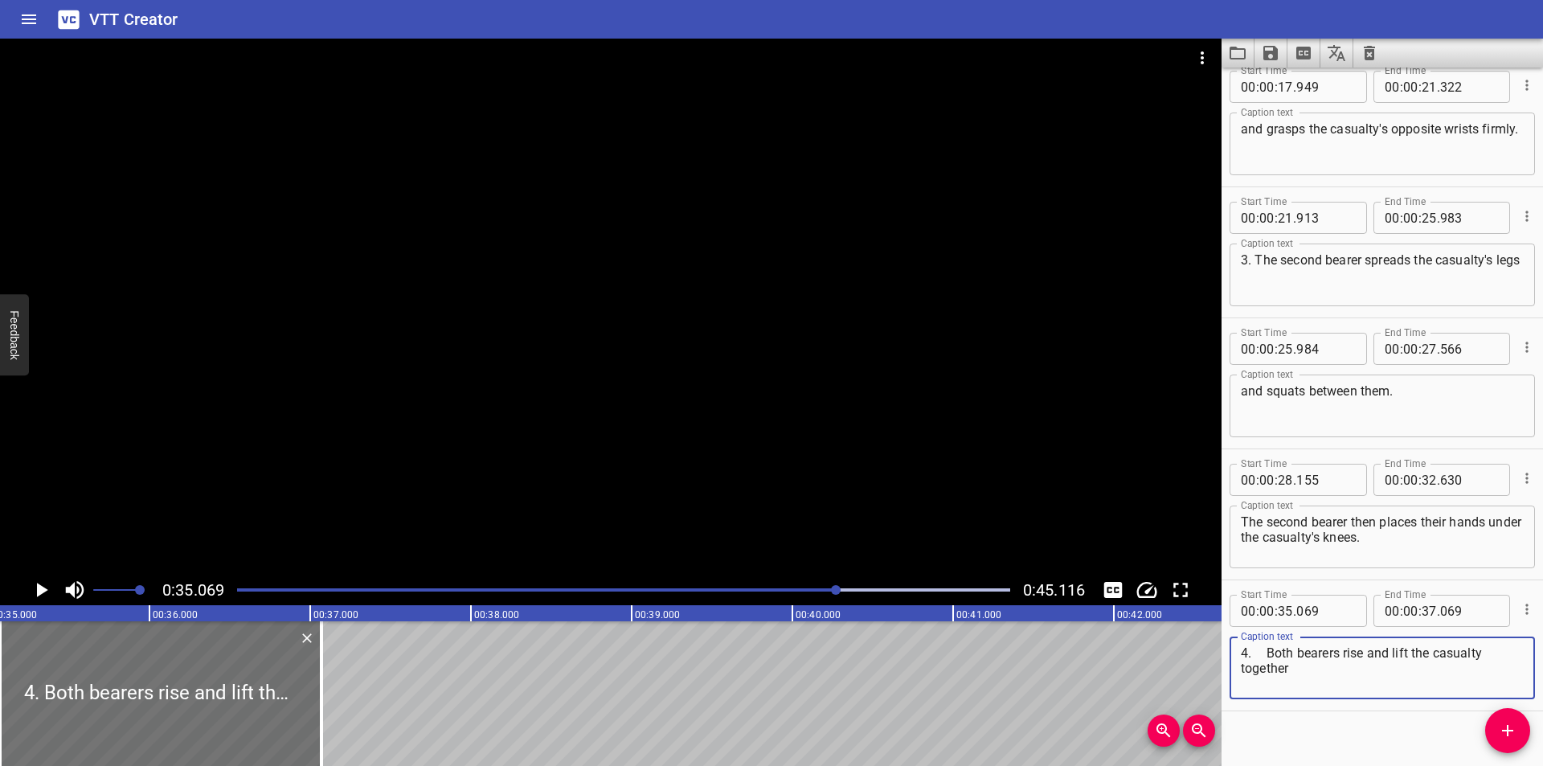
scroll to position [540, 0]
click at [1272, 652] on textarea "4. Both bearers rise and lift the casualty together" at bounding box center [1382, 667] width 283 height 46
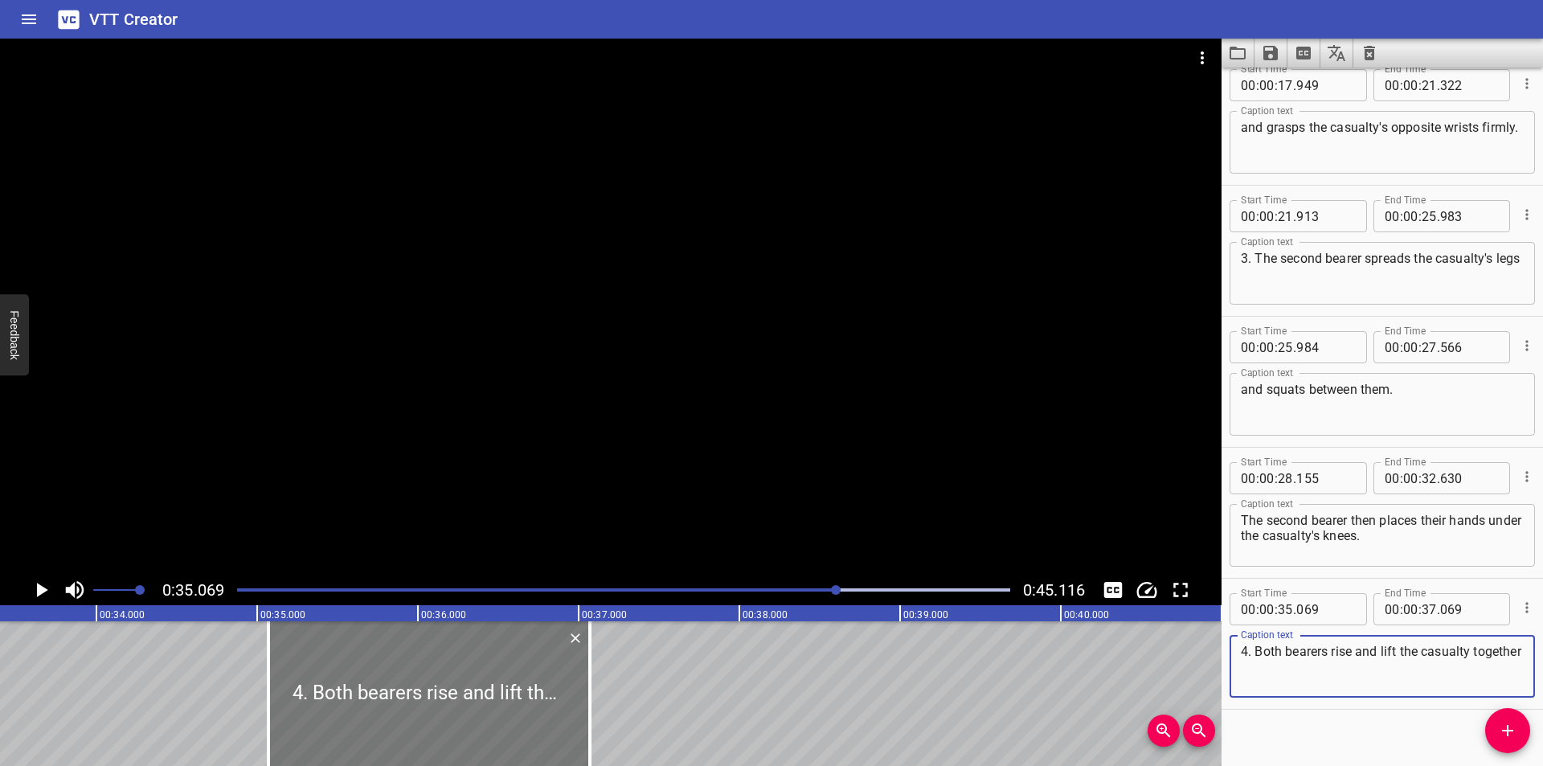
type textarea "4. Both bearers rise and lift the casualty together"
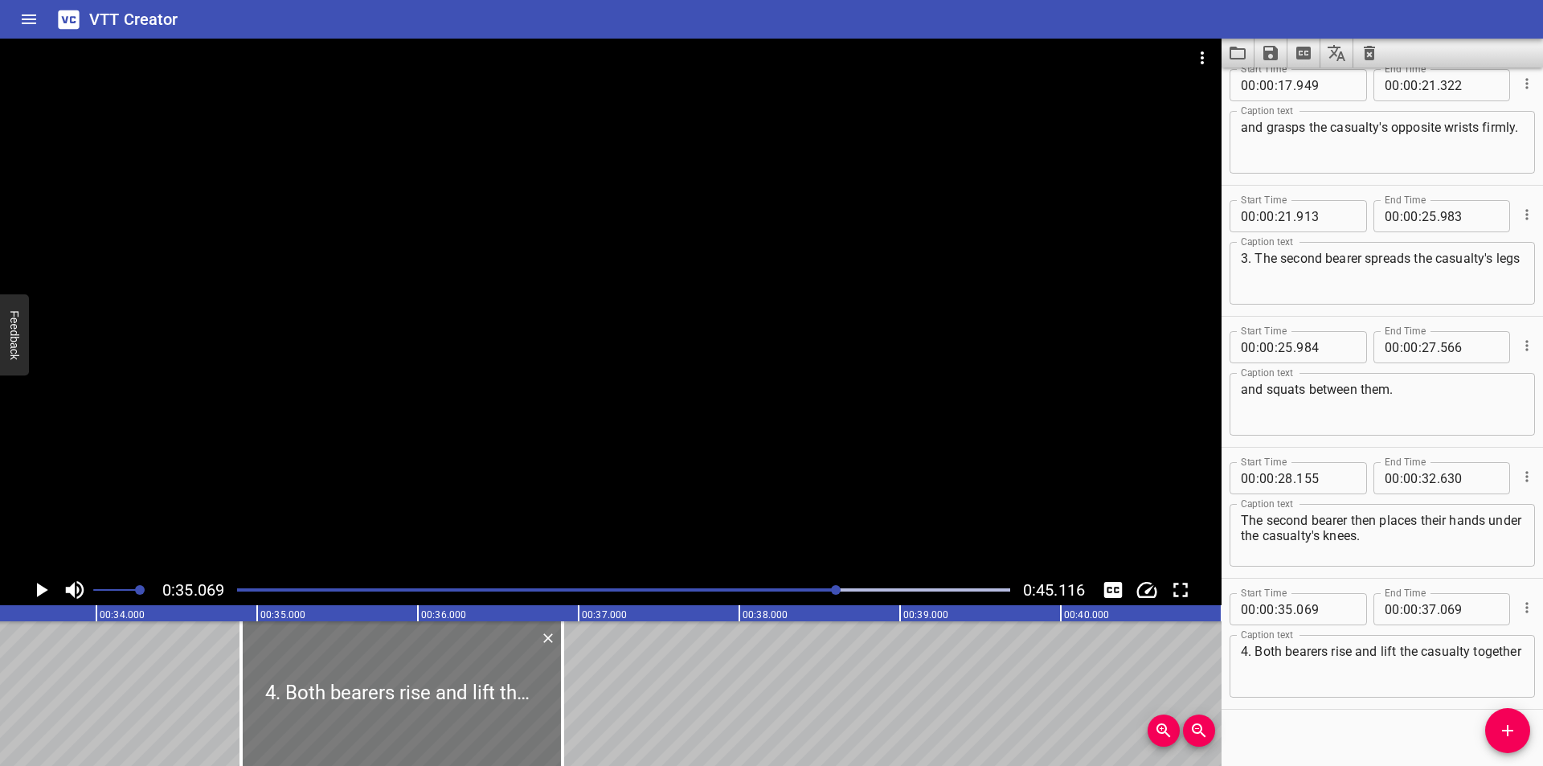
drag, startPoint x: 407, startPoint y: 685, endPoint x: 256, endPoint y: 703, distance: 152.1
click at [260, 703] on div at bounding box center [401, 693] width 321 height 145
type input "34"
type input "149"
type input "36"
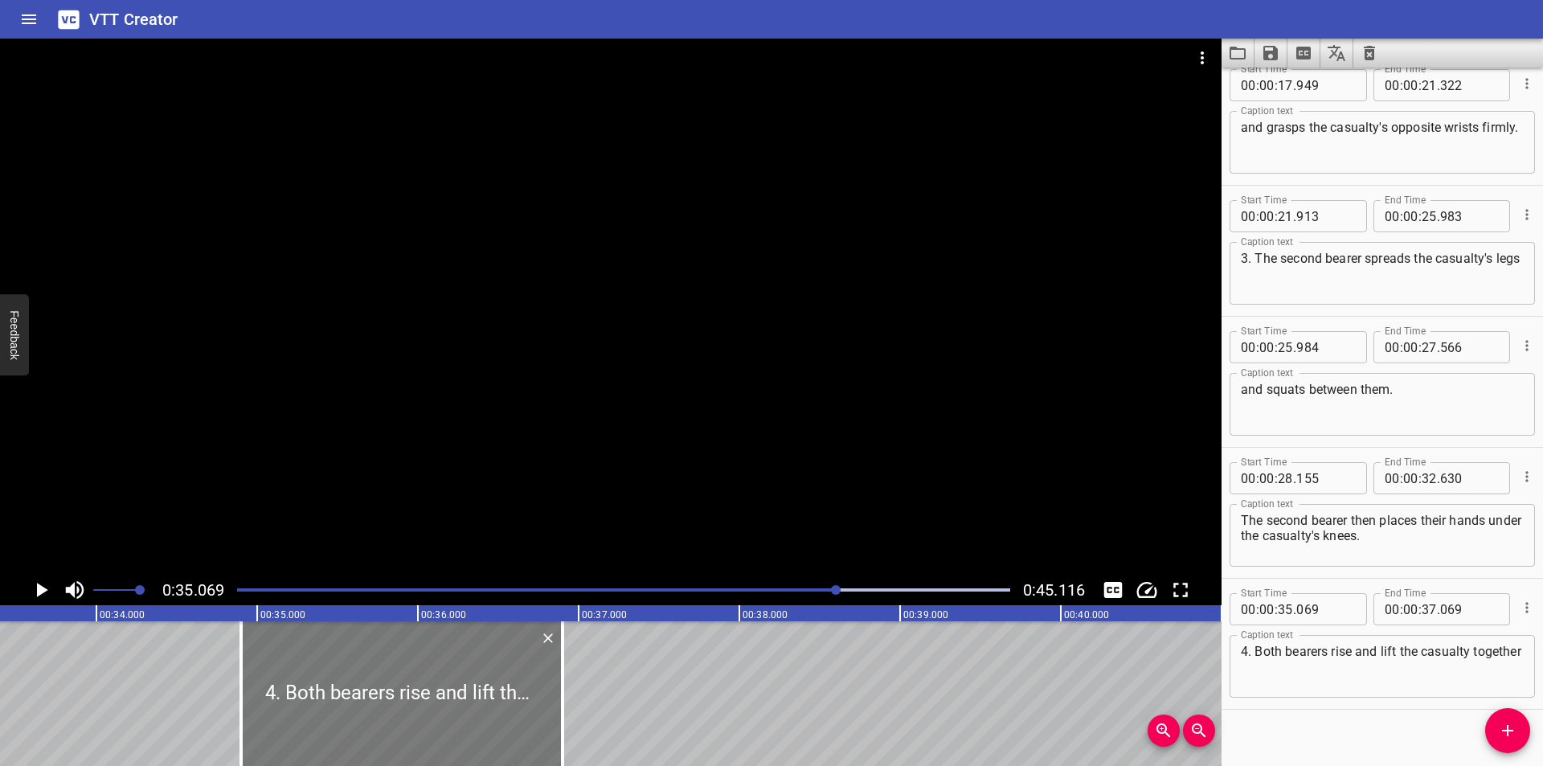
type input "149"
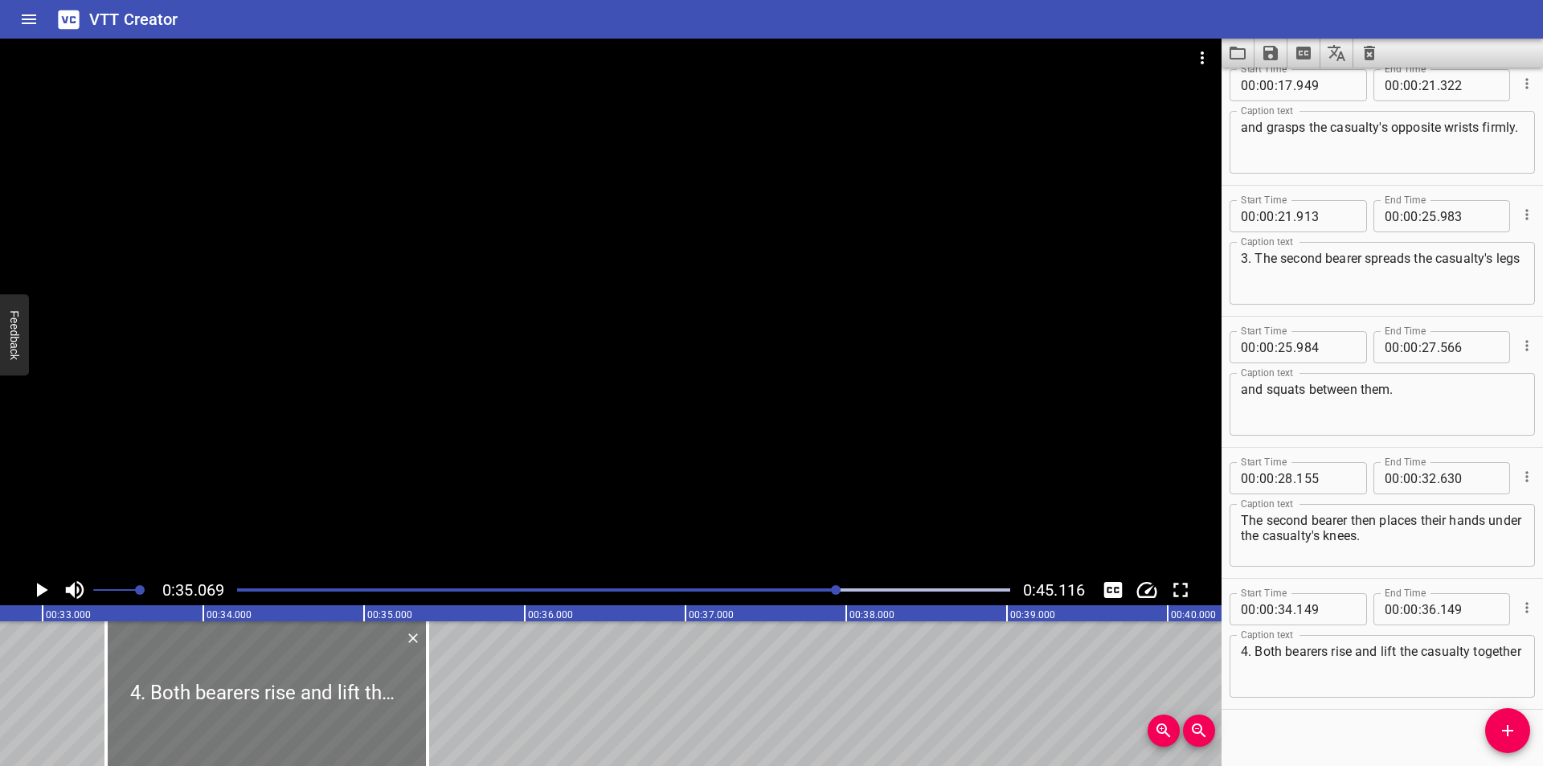
drag, startPoint x: 374, startPoint y: 687, endPoint x: 245, endPoint y: 699, distance: 129.9
click at [246, 699] on div at bounding box center [266, 693] width 321 height 145
type input "33"
type input "349"
type input "35"
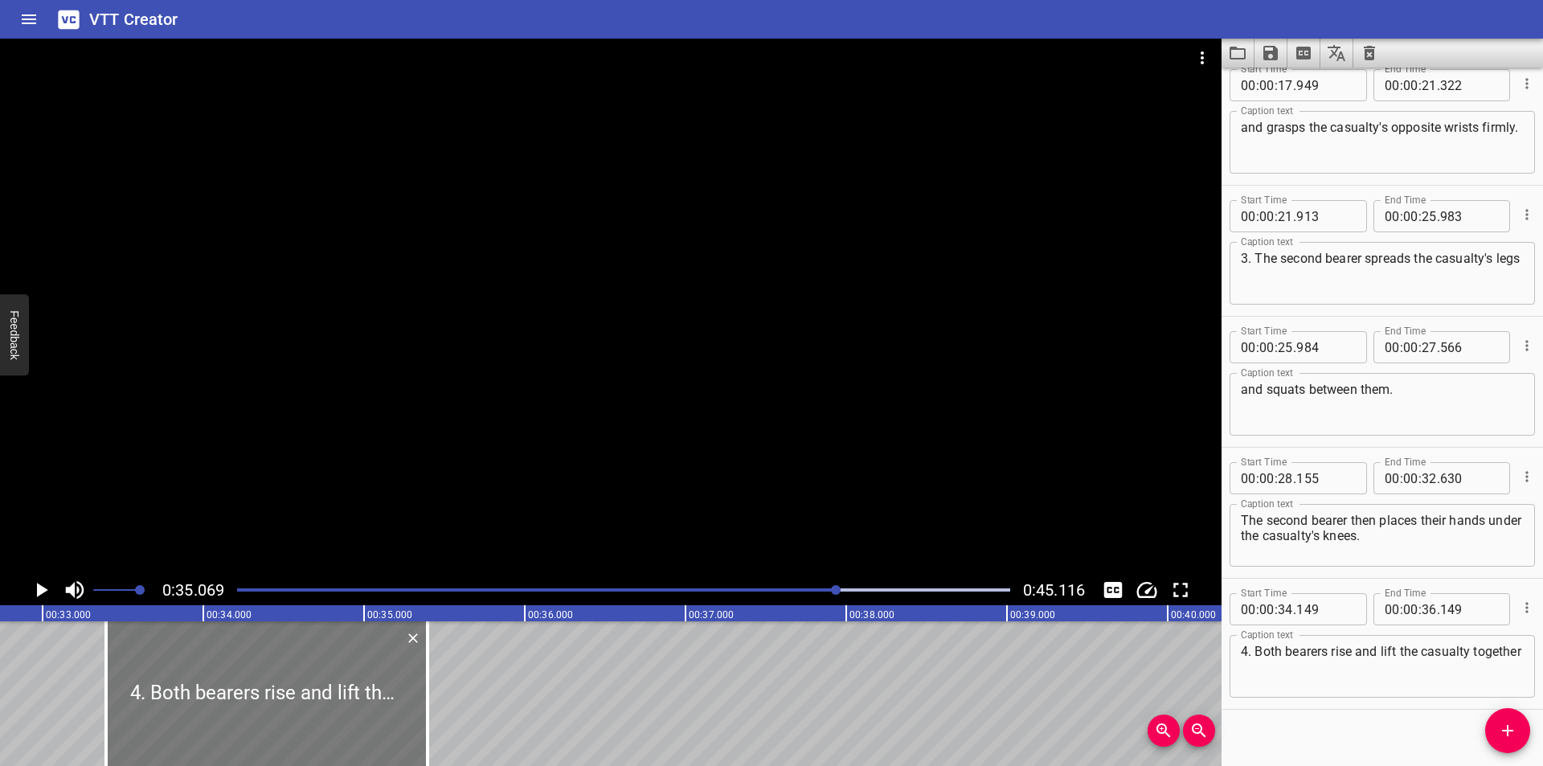
type input "349"
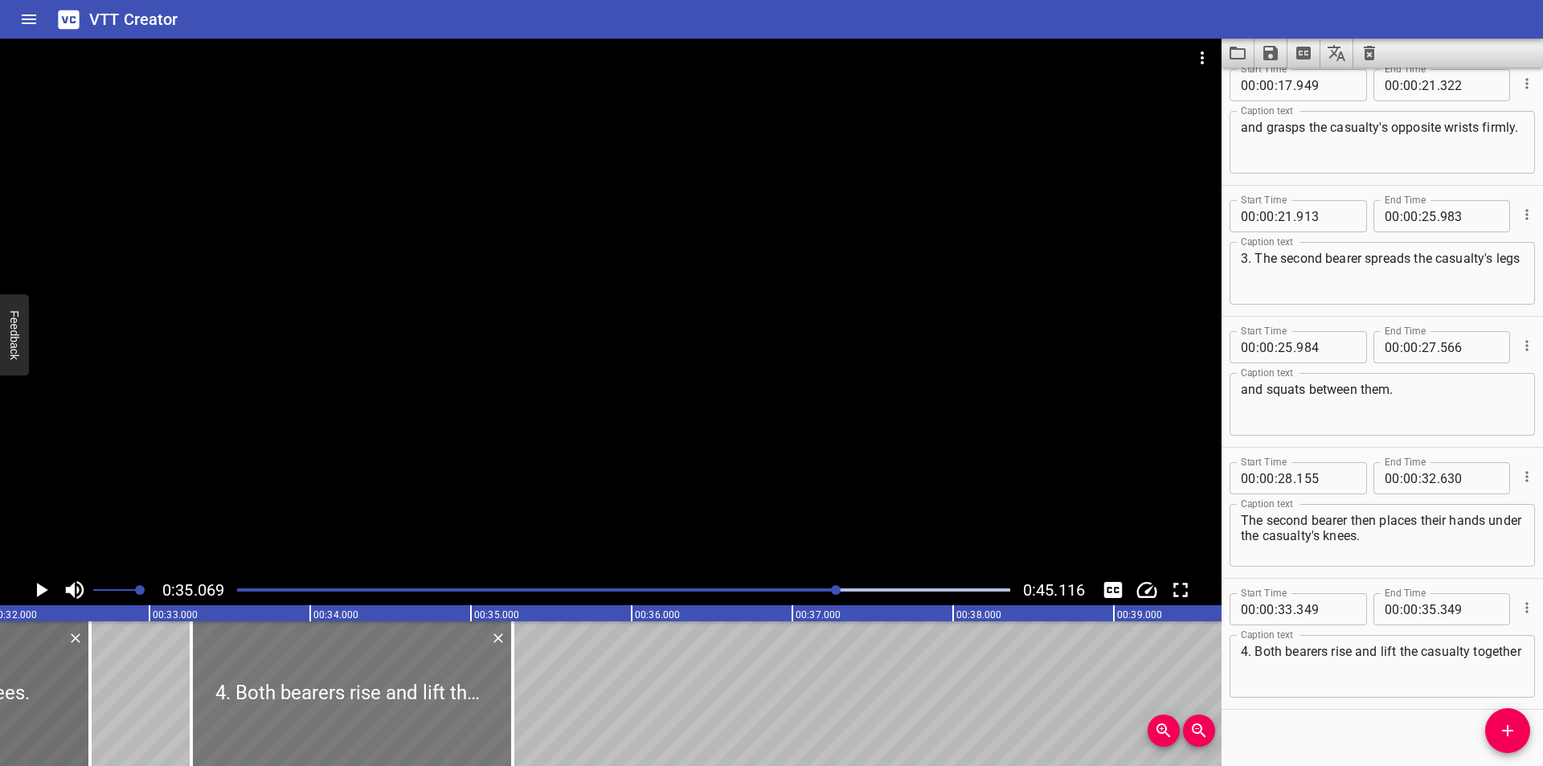
drag, startPoint x: 274, startPoint y: 702, endPoint x: 260, endPoint y: 706, distance: 15.0
click at [260, 706] on div at bounding box center [351, 693] width 321 height 145
type input "259"
drag, startPoint x: 93, startPoint y: 712, endPoint x: 107, endPoint y: 714, distance: 13.9
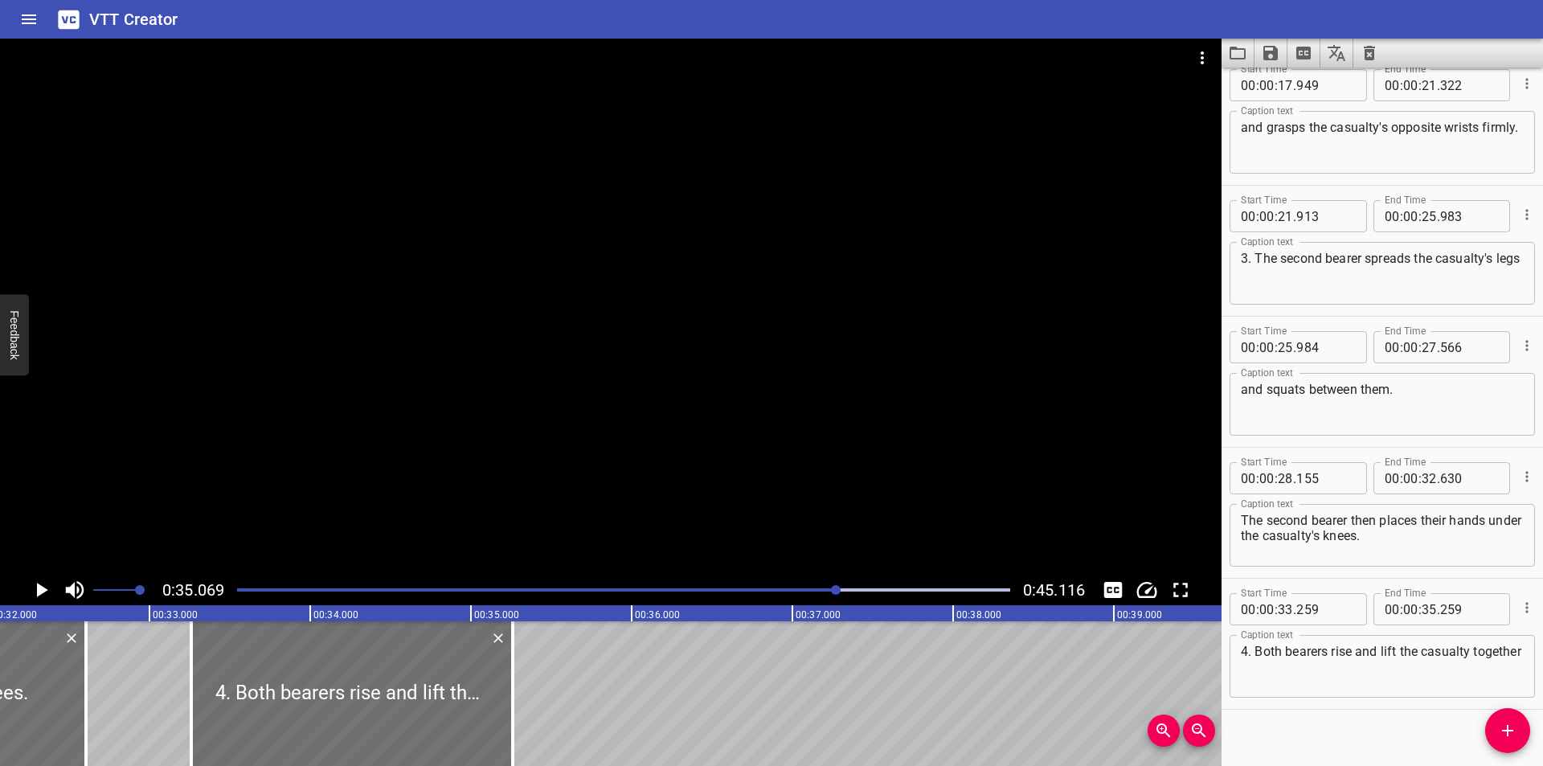
click at [89, 714] on div at bounding box center [86, 693] width 16 height 145
type input "605"
click at [349, 727] on div at bounding box center [347, 693] width 321 height 145
type input "234"
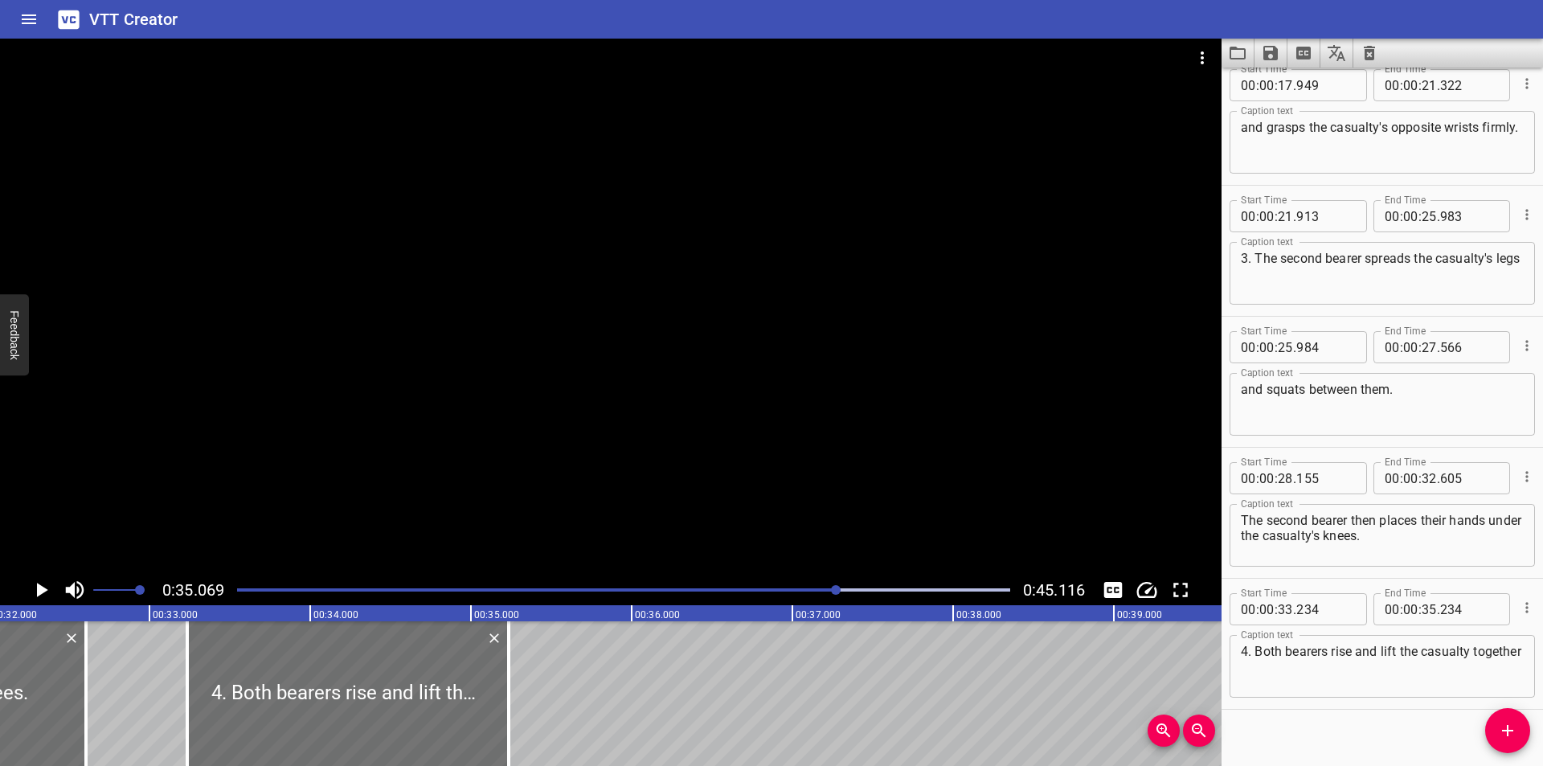
click at [511, 481] on div at bounding box center [610, 307] width 1221 height 536
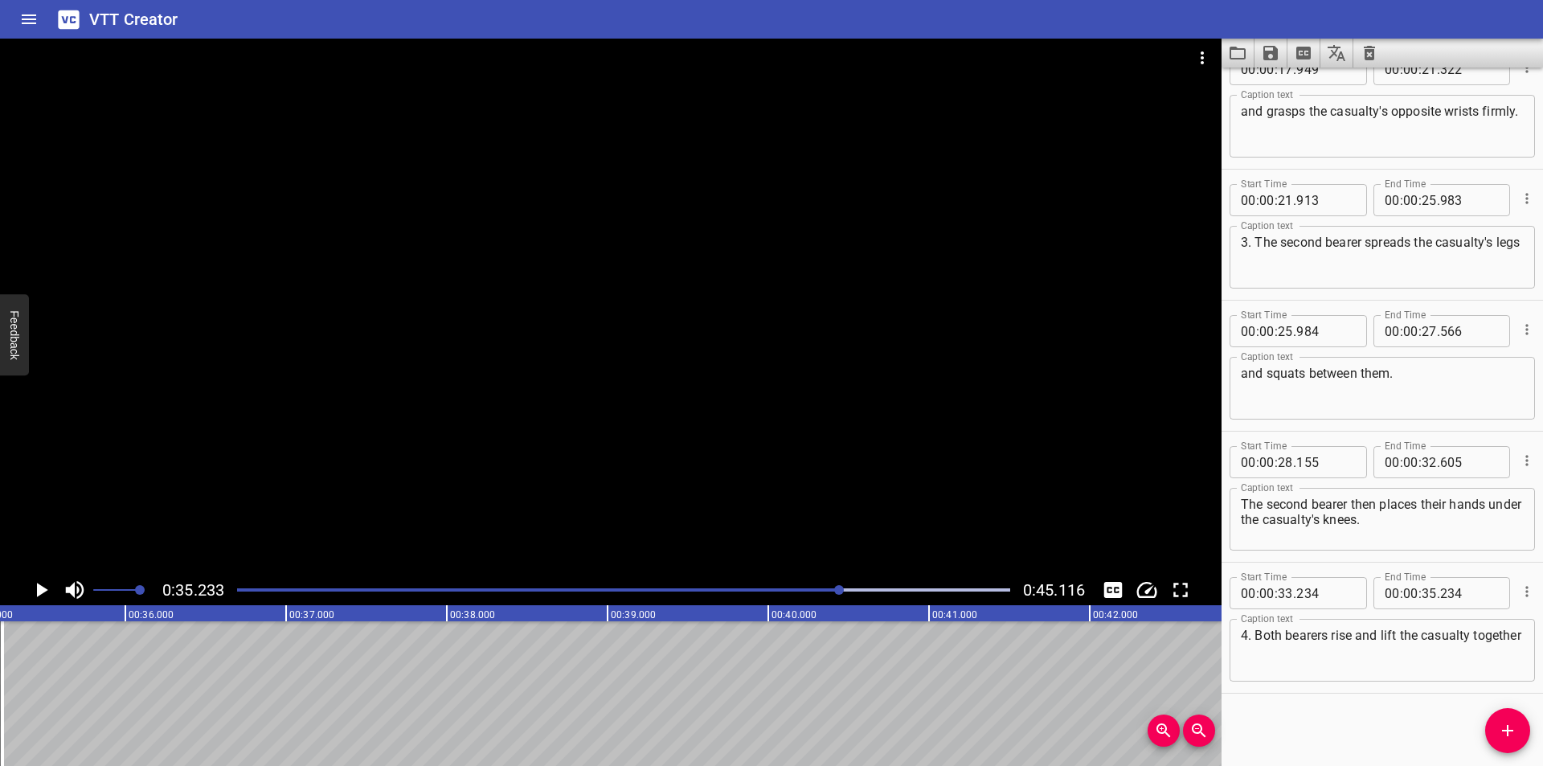
scroll to position [0, 5663]
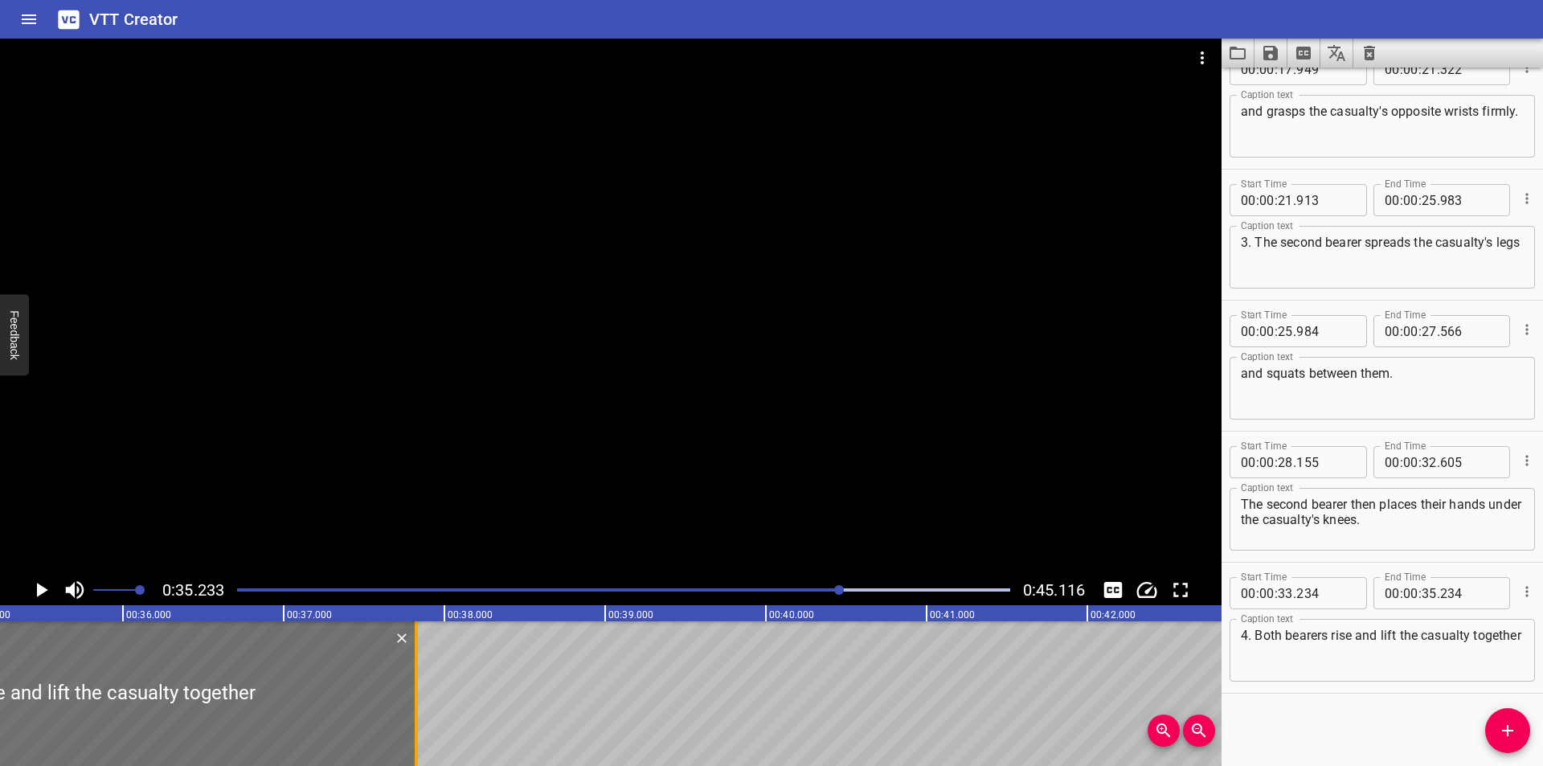
drag, startPoint x: 0, startPoint y: 714, endPoint x: 416, endPoint y: 711, distance: 416.3
click at [416, 711] on div at bounding box center [416, 693] width 3 height 145
type input "37"
click at [416, 711] on div at bounding box center [416, 693] width 3 height 145
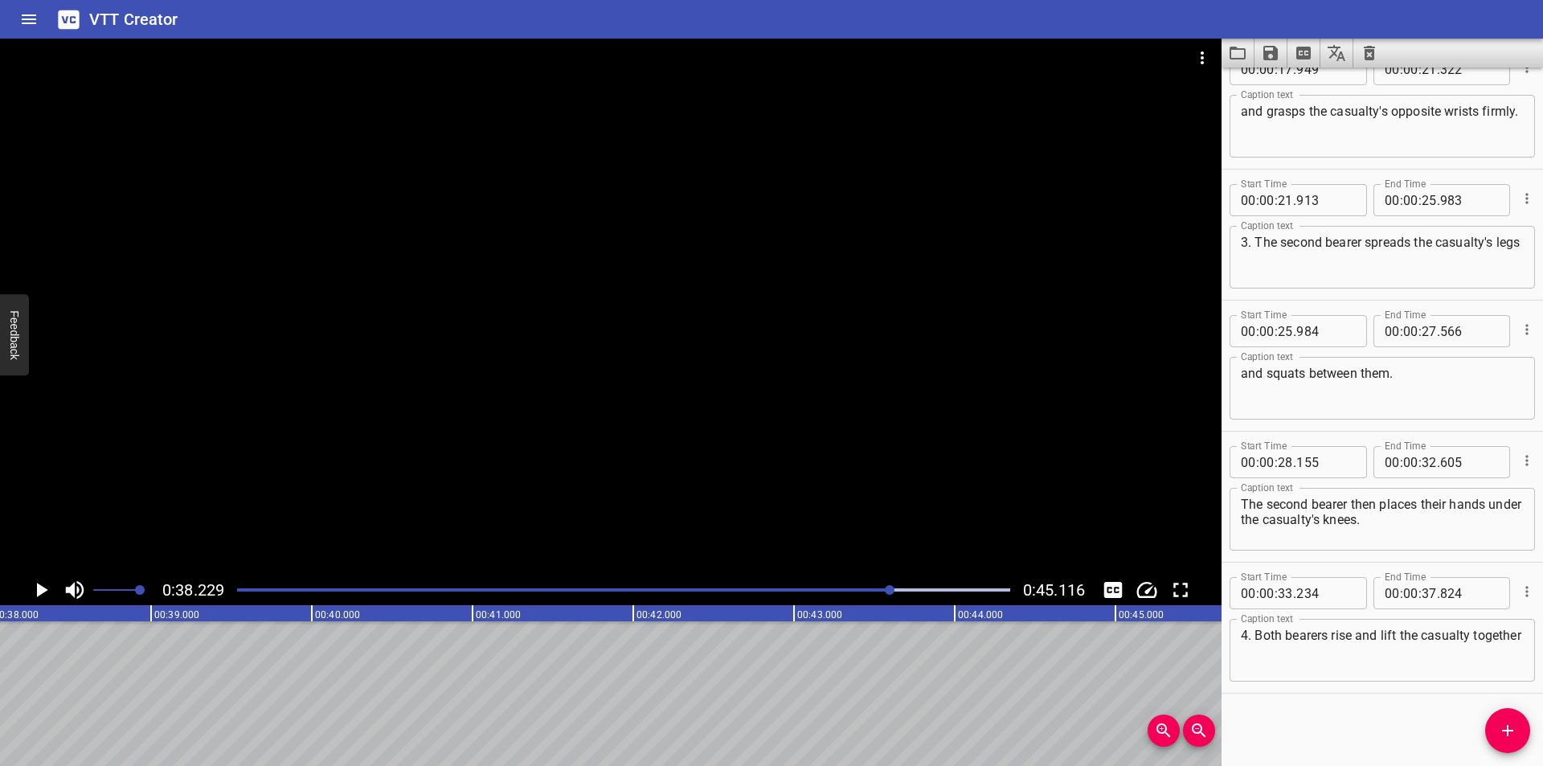
scroll to position [0, 6144]
click at [869, 583] on div at bounding box center [623, 590] width 792 height 23
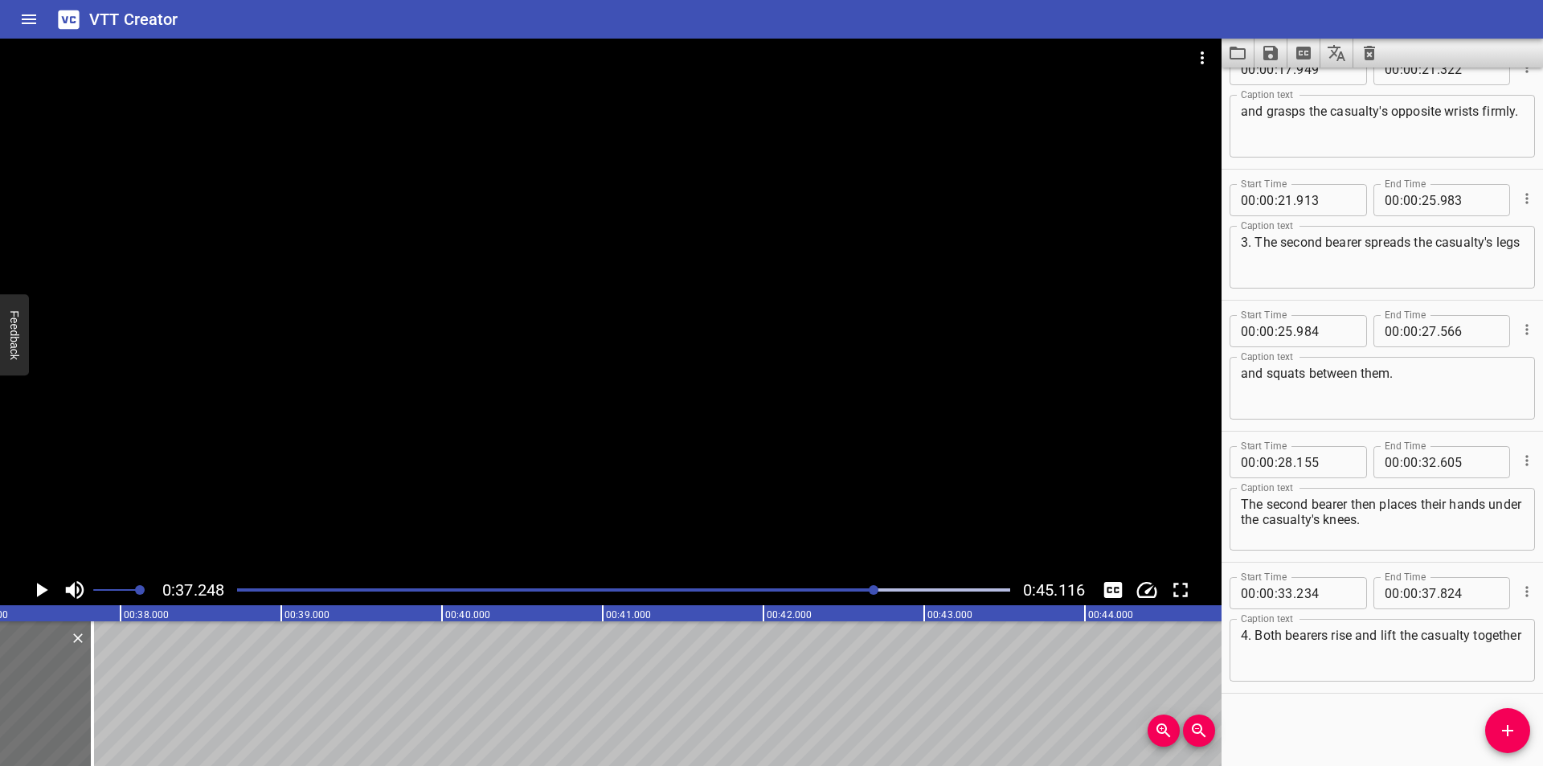
click at [859, 590] on div "Play progress" at bounding box center [488, 589] width 773 height 3
click at [119, 697] on div at bounding box center [116, 693] width 16 height 145
click at [862, 593] on div at bounding box center [623, 590] width 792 height 23
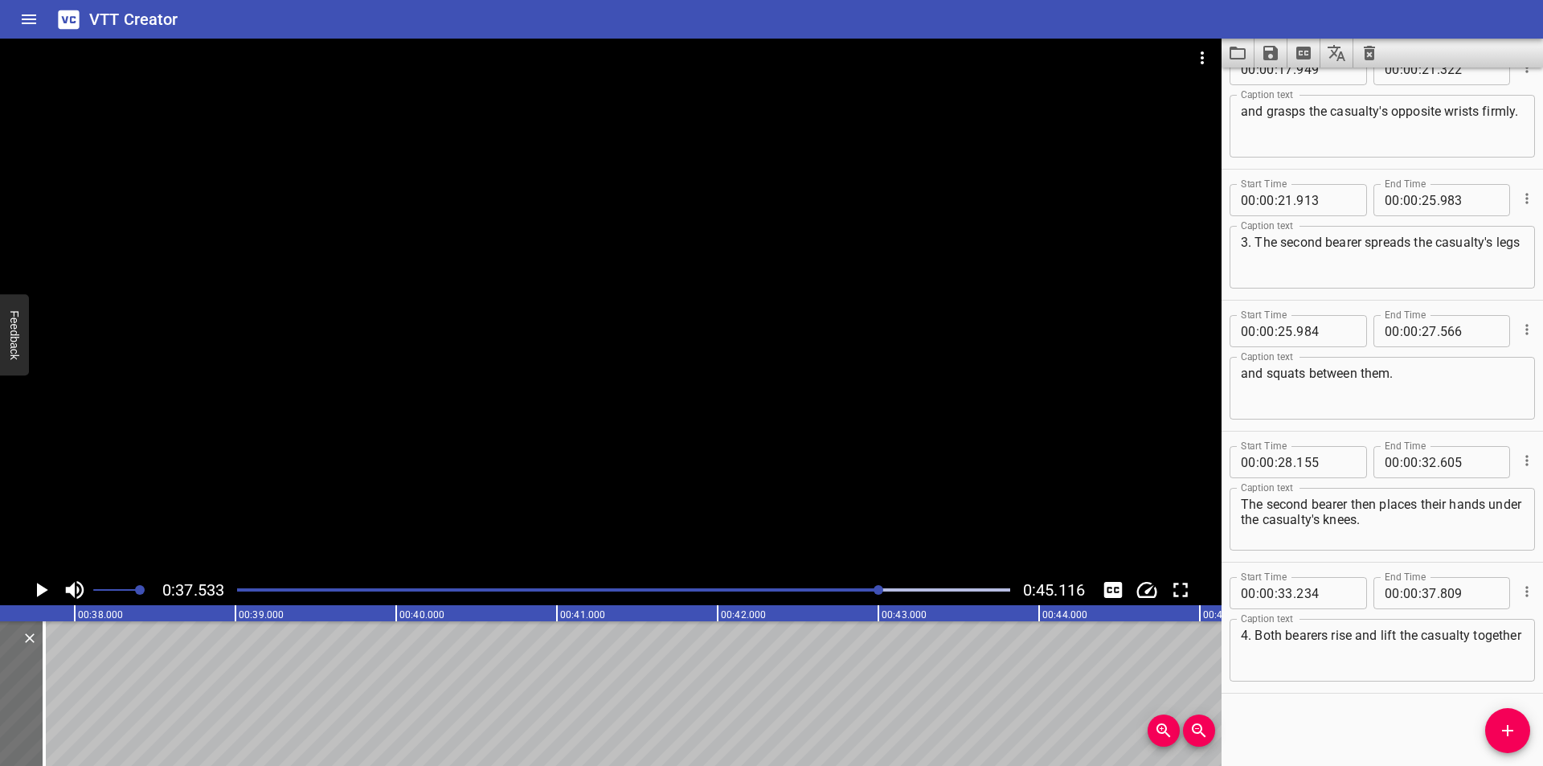
click at [812, 584] on div at bounding box center [623, 590] width 792 height 23
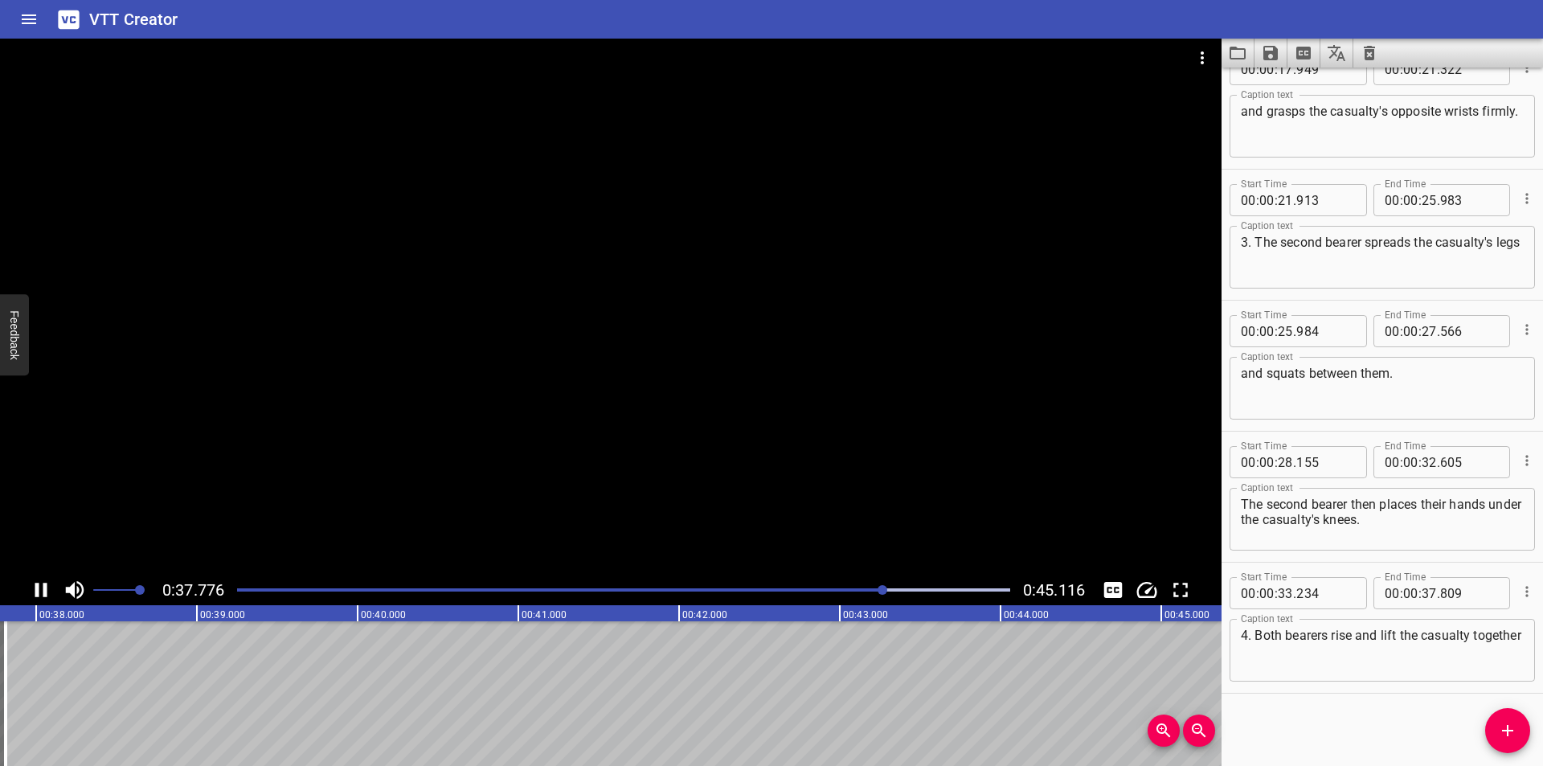
scroll to position [0, 6106]
click at [828, 587] on div at bounding box center [623, 590] width 792 height 23
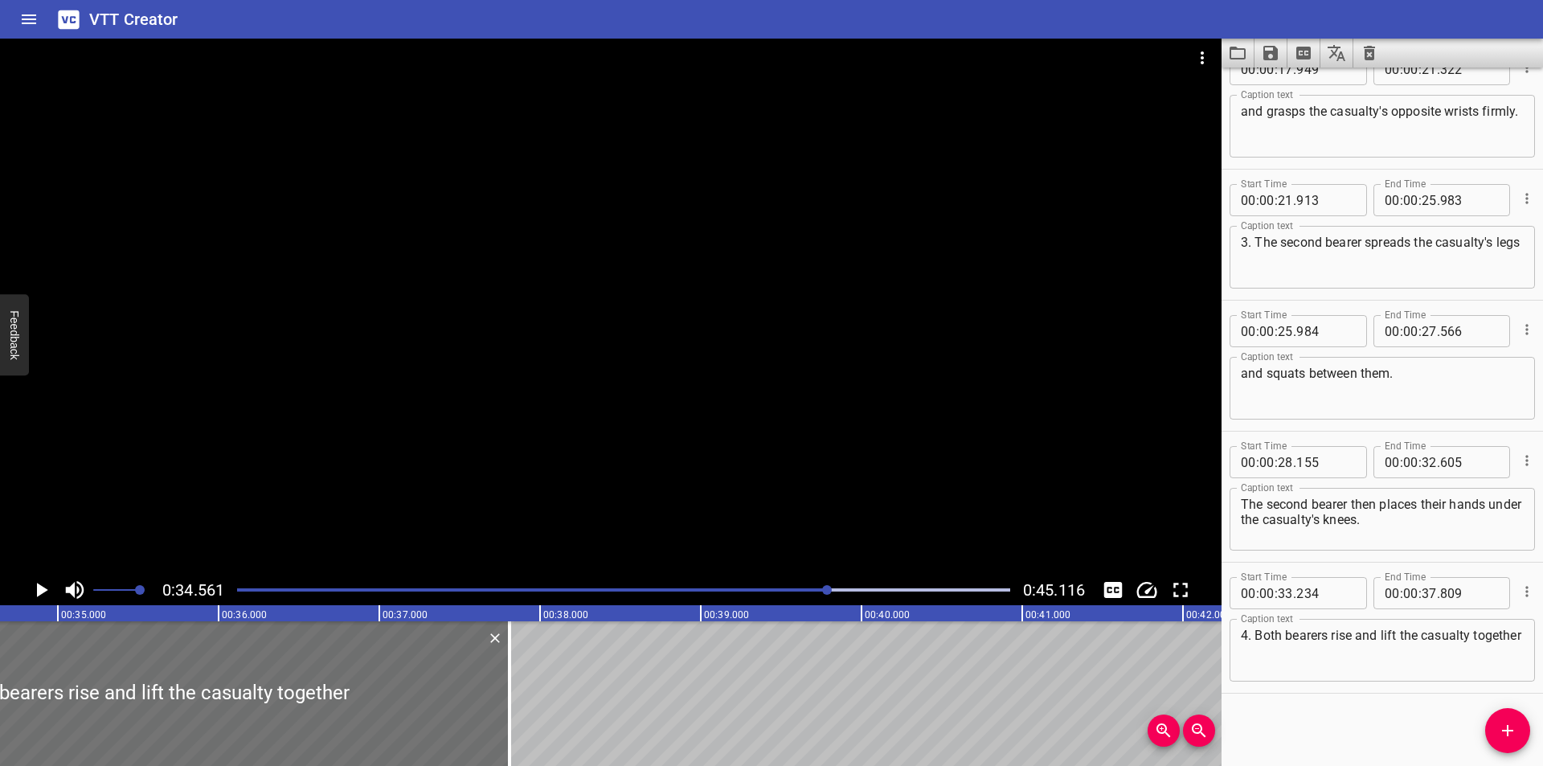
scroll to position [0, 5554]
click at [452, 520] on div at bounding box center [610, 307] width 1221 height 536
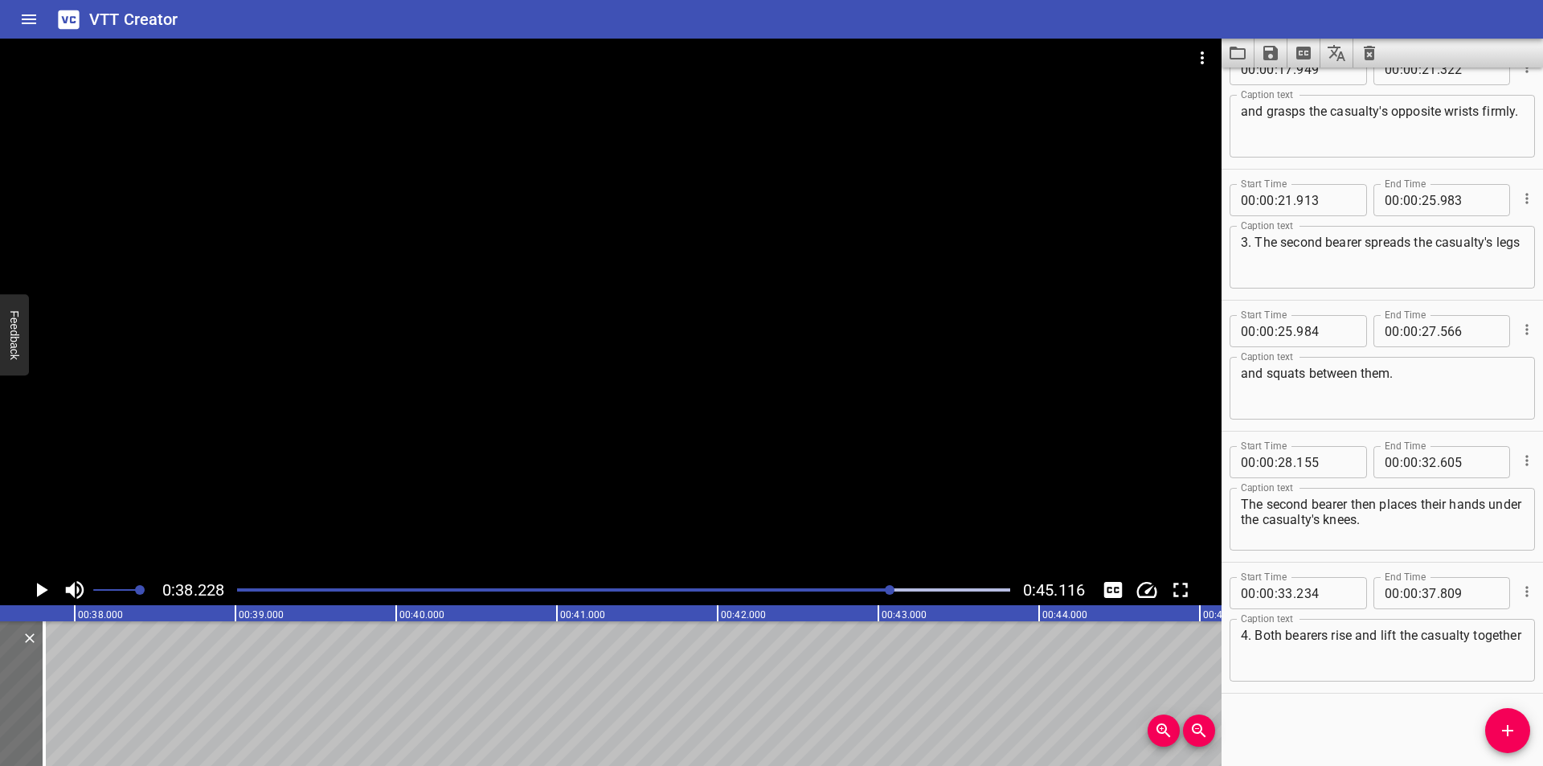
scroll to position [0, 5983]
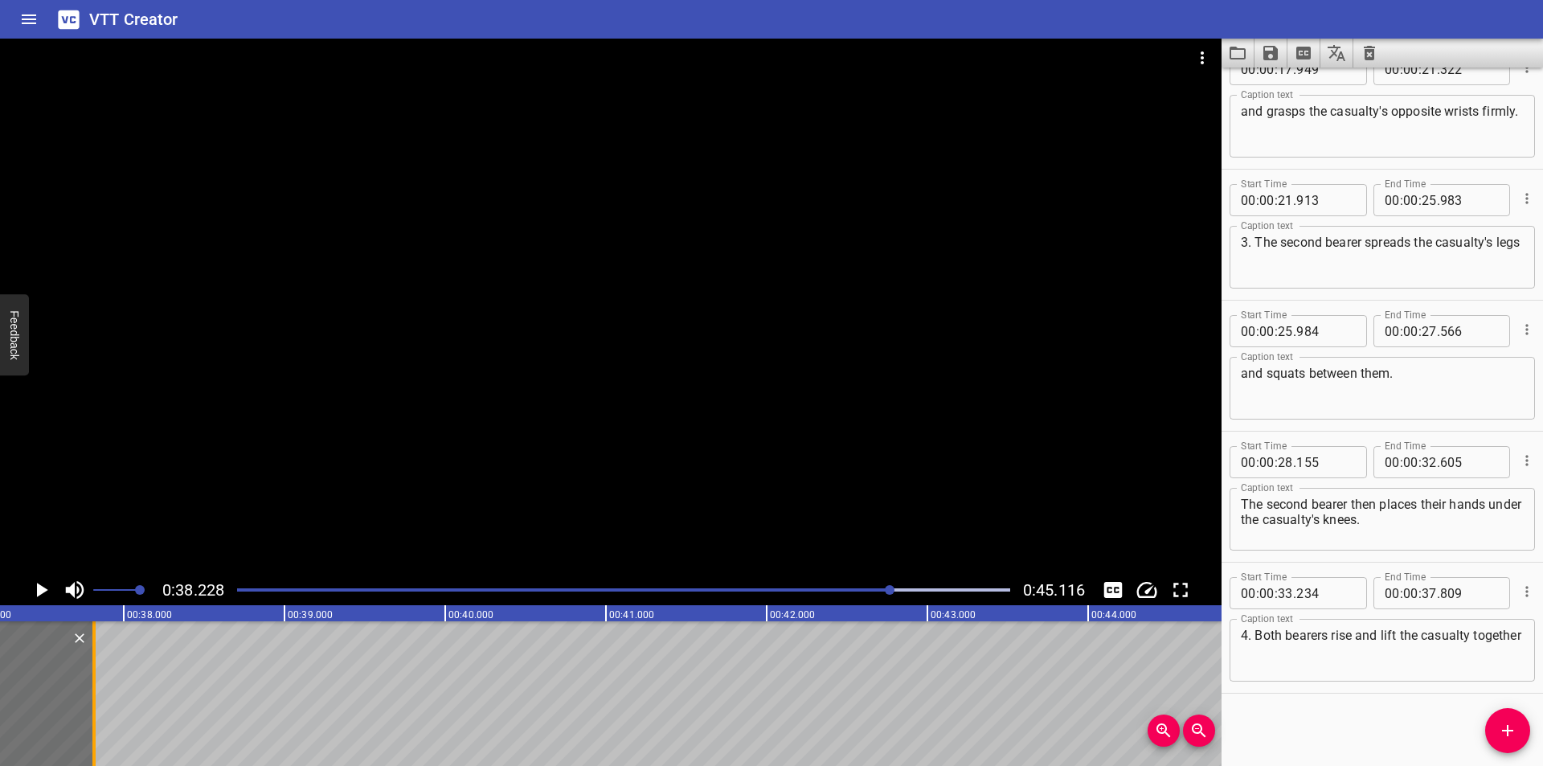
click at [96, 713] on div at bounding box center [94, 693] width 16 height 145
type input "814"
click at [1349, 663] on textarea "4. Both bearers rise and lift the casualty together" at bounding box center [1382, 651] width 283 height 46
type textarea "4. Both bearers rise and lift the casualty together."
click at [1497, 725] on span "Add Cue" at bounding box center [1507, 730] width 45 height 19
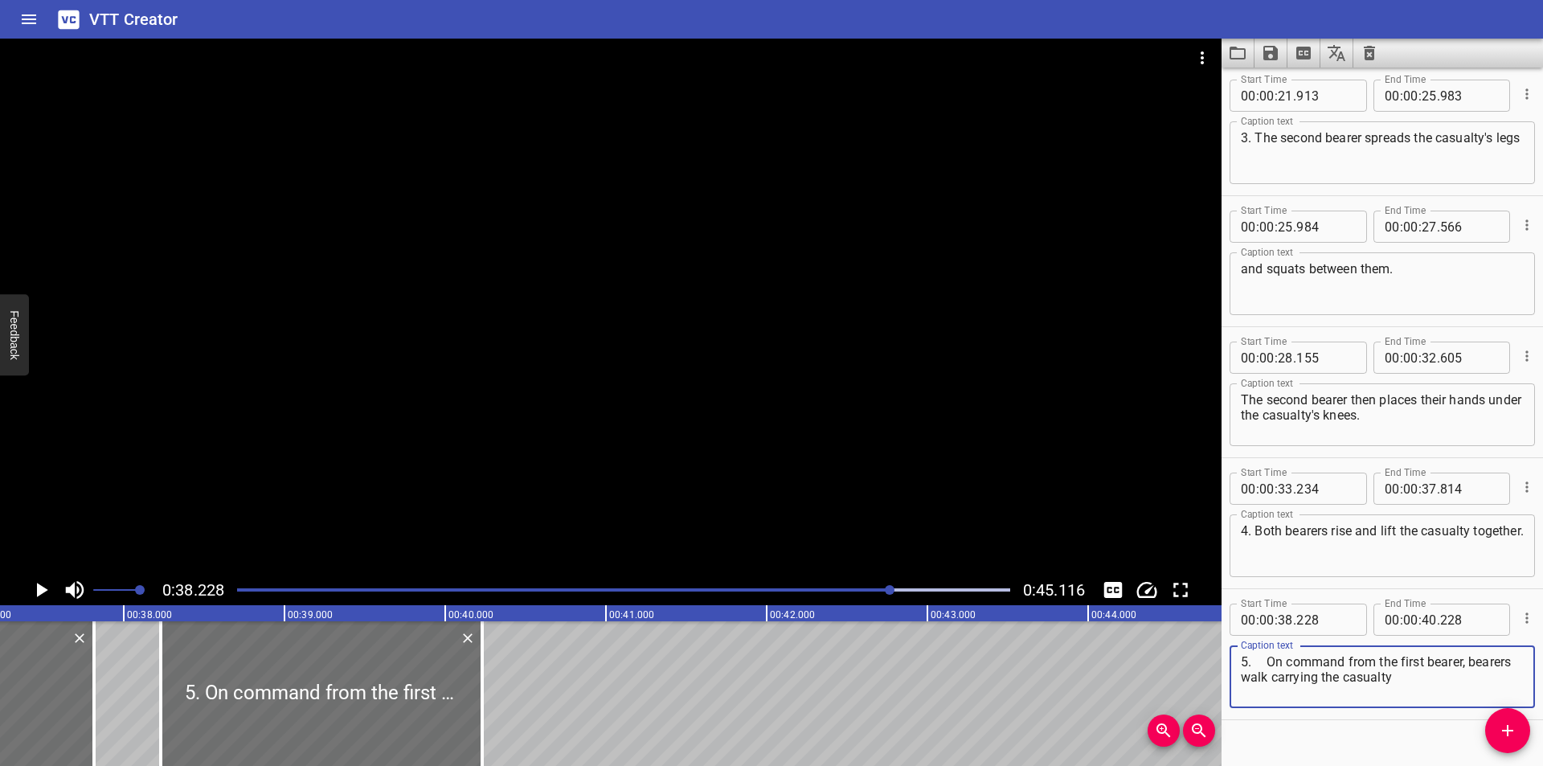
scroll to position [671, 0]
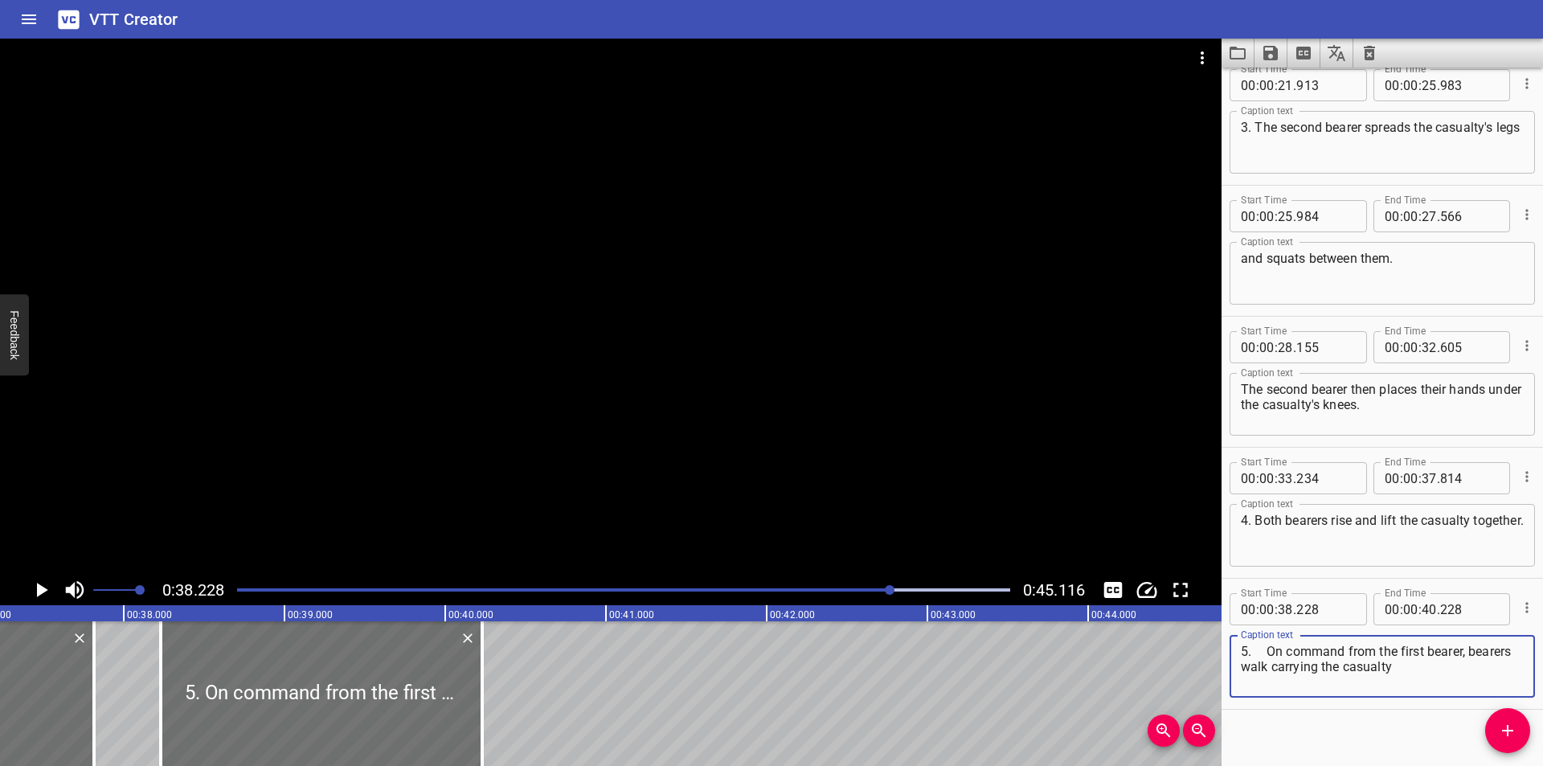
click at [1269, 653] on textarea "5. On command from the first bearer, bearers walk carrying the casualty" at bounding box center [1382, 667] width 283 height 46
type textarea "5. On command from the first bearer, bearers walk carrying the casualty"
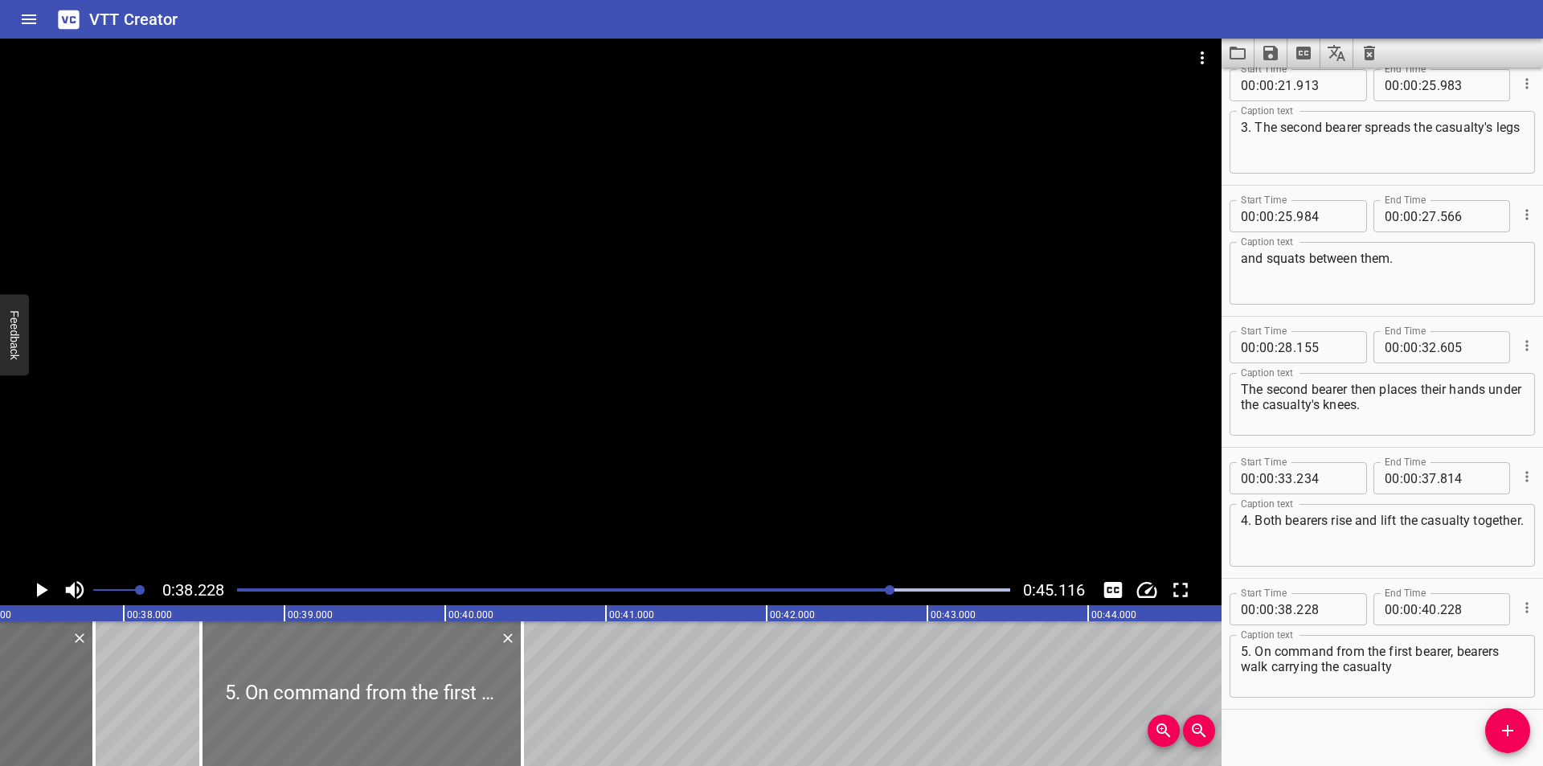
drag, startPoint x: 407, startPoint y: 700, endPoint x: 391, endPoint y: 700, distance: 16.1
click at [391, 700] on div at bounding box center [361, 693] width 321 height 145
type input "478"
click at [464, 481] on div at bounding box center [610, 307] width 1221 height 536
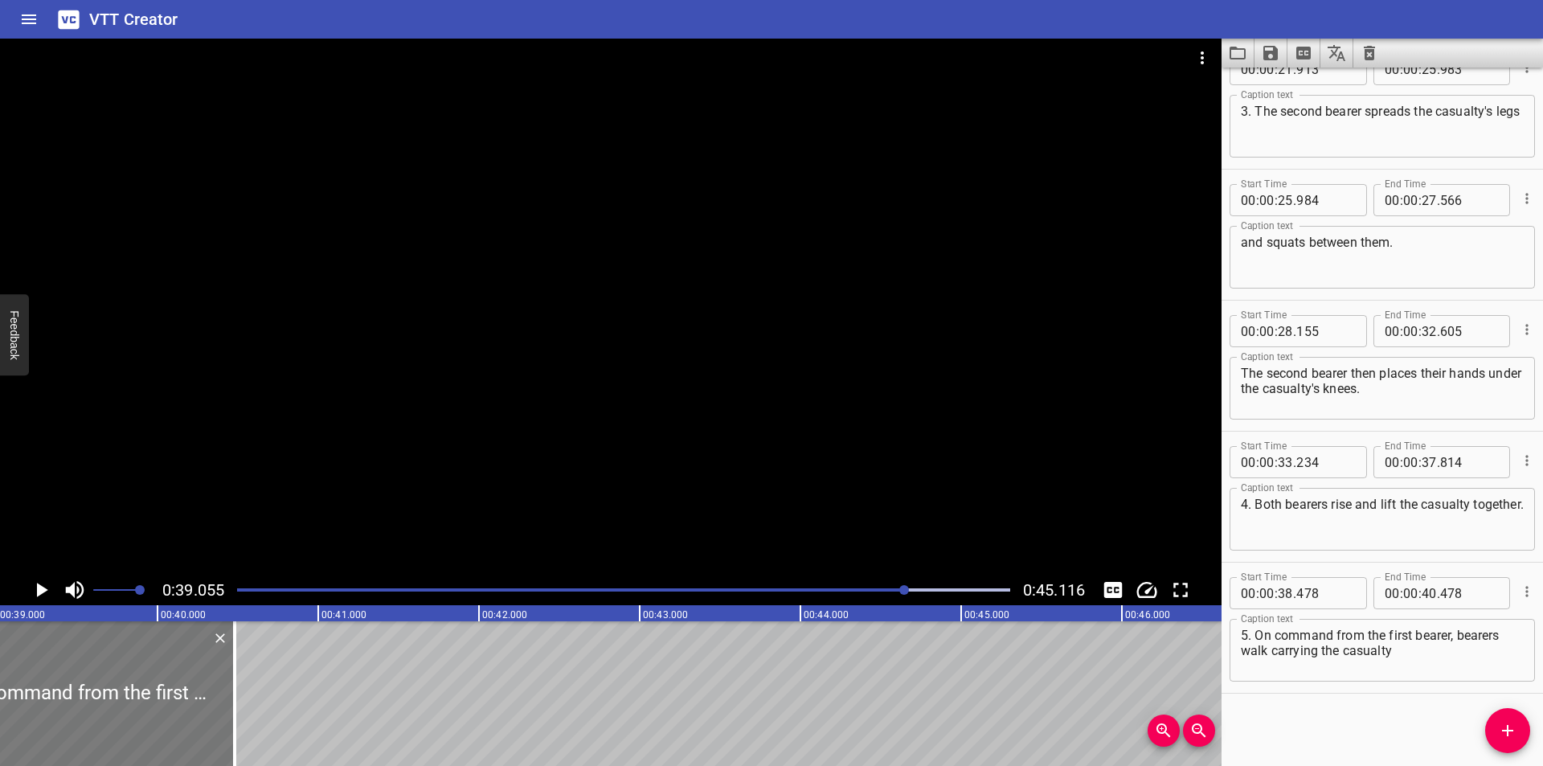
scroll to position [0, 6277]
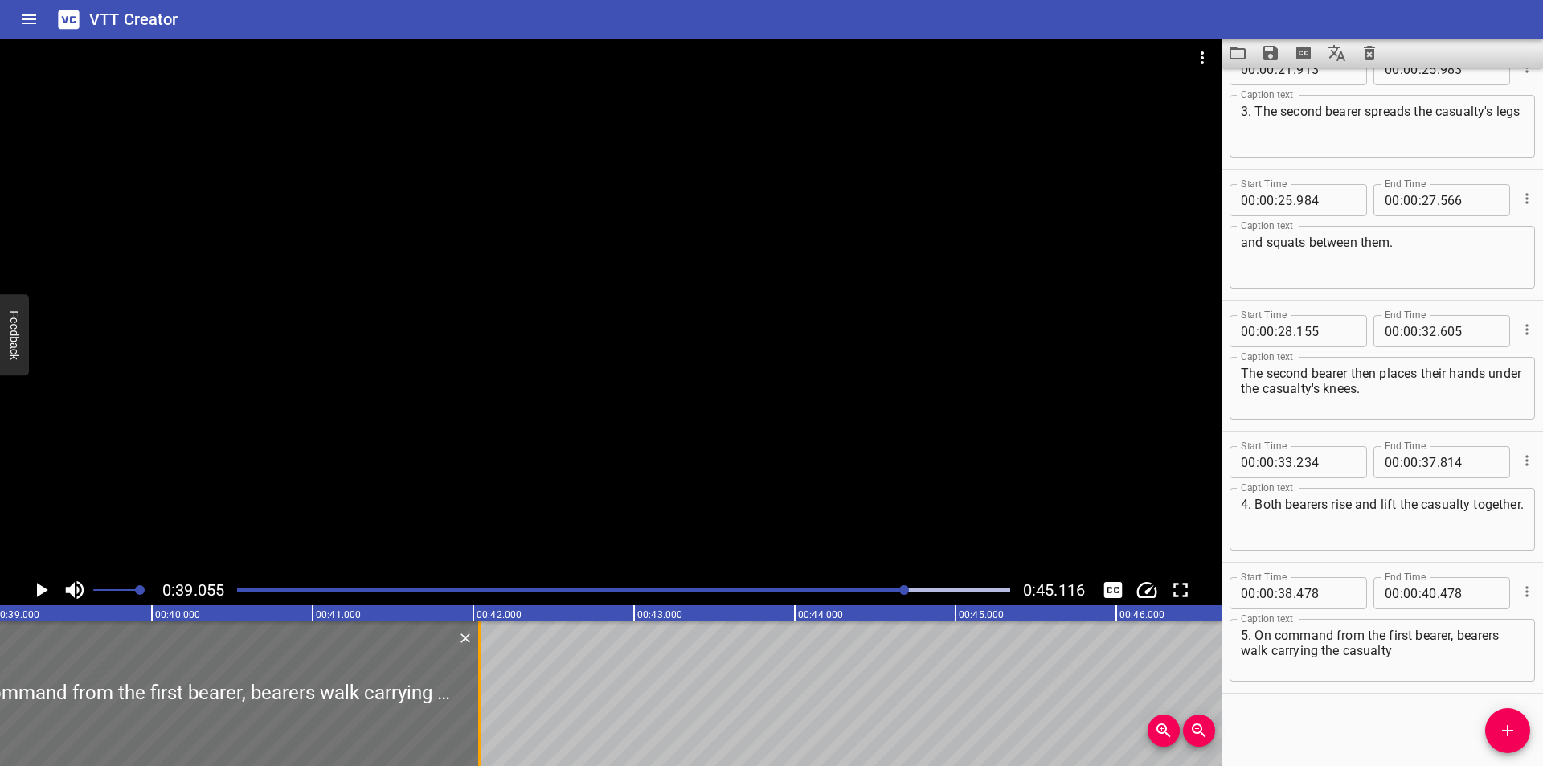
drag, startPoint x: 234, startPoint y: 703, endPoint x: 485, endPoint y: 699, distance: 250.7
click at [485, 699] on div at bounding box center [480, 693] width 16 height 145
type input "42"
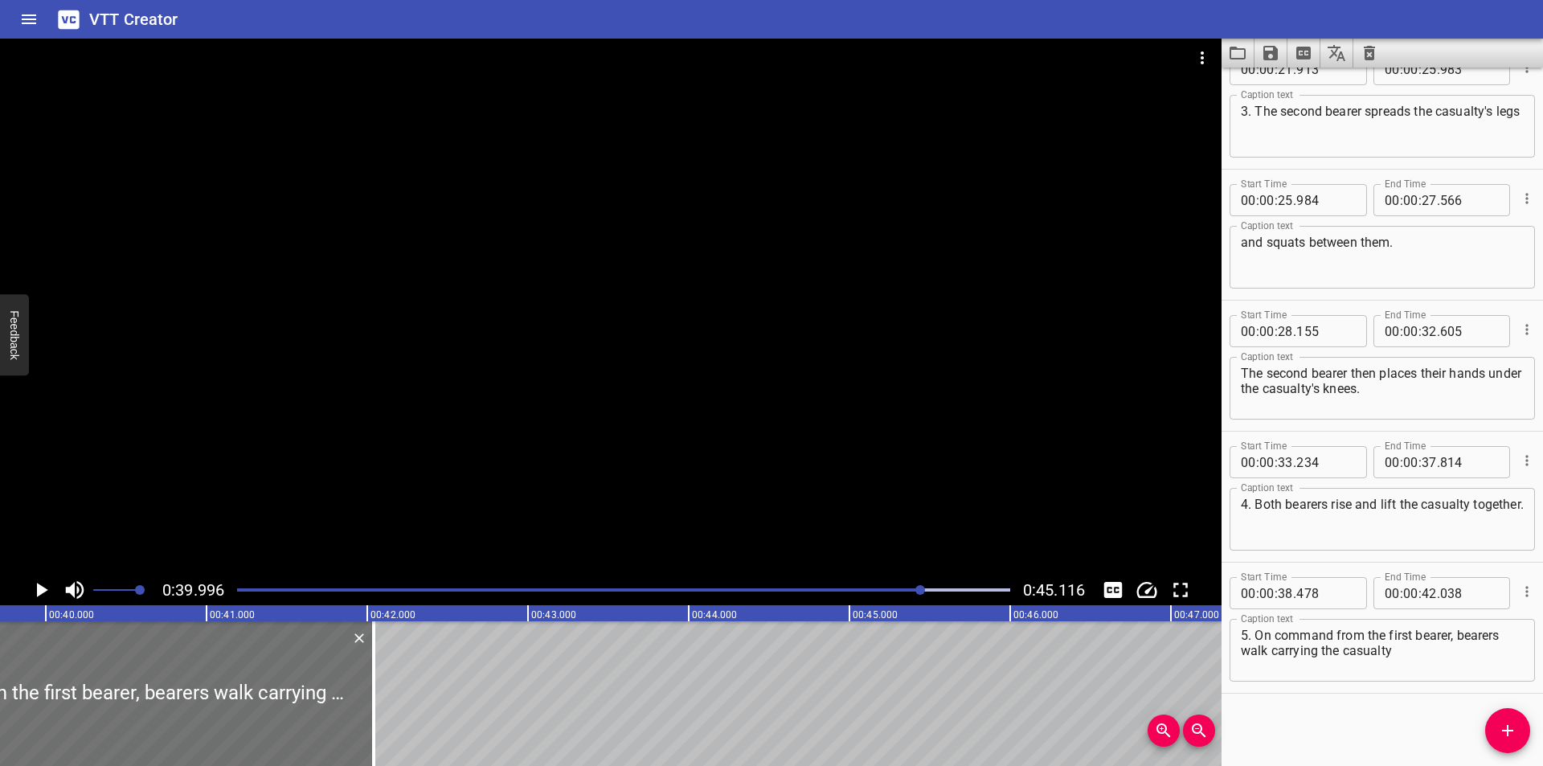
scroll to position [0, 6428]
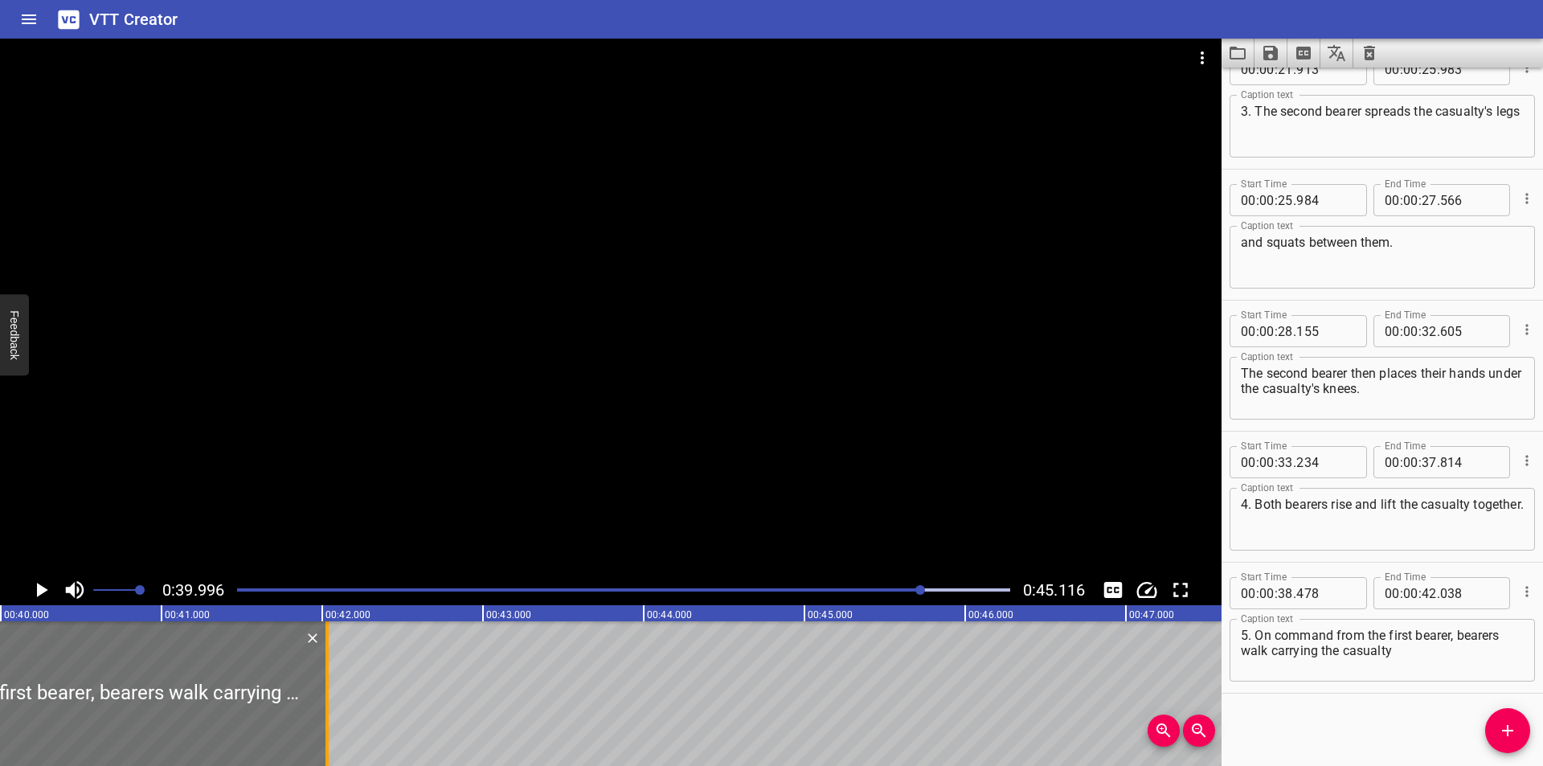
click at [333, 725] on div at bounding box center [327, 693] width 16 height 145
type input "028"
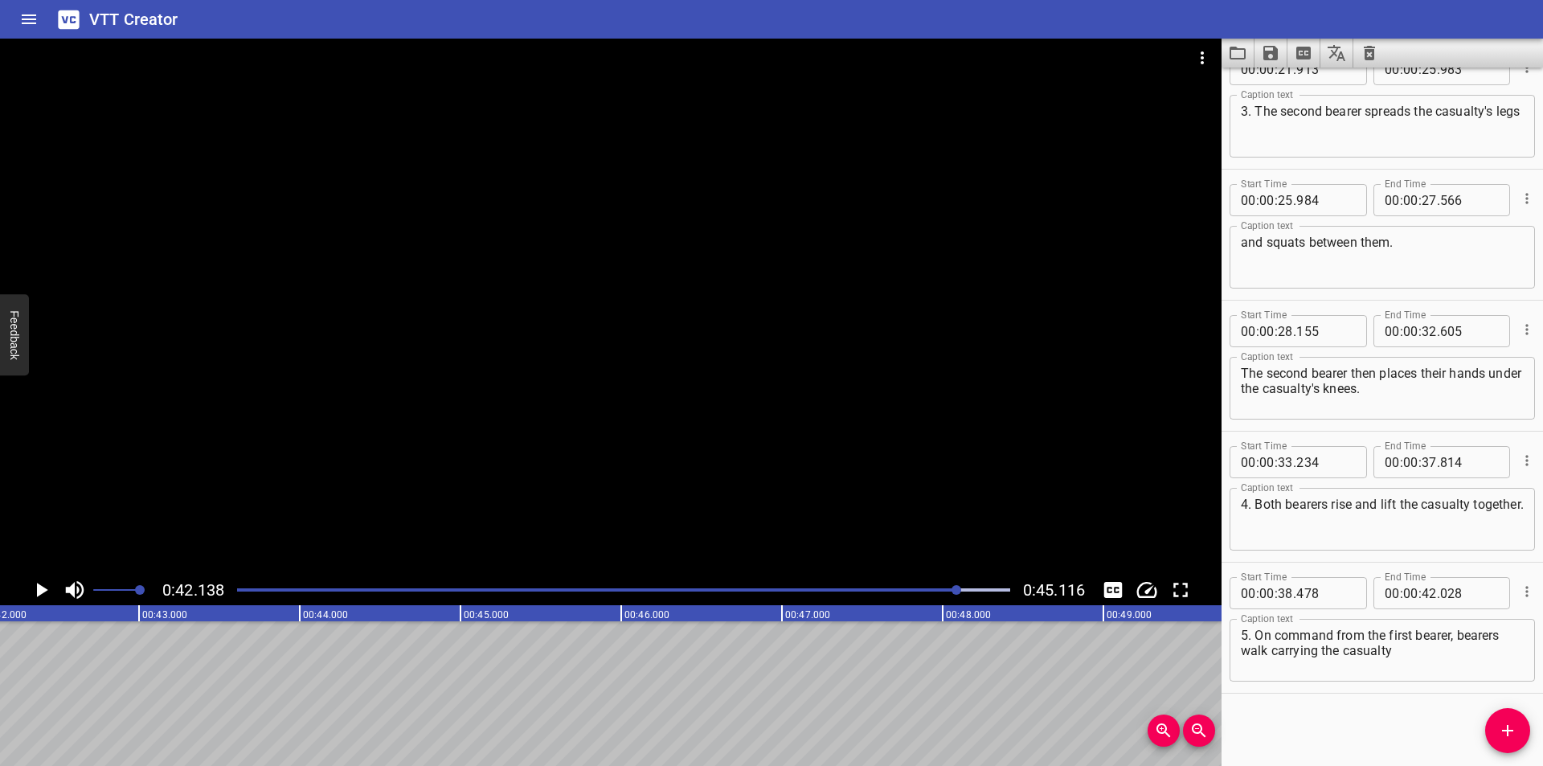
scroll to position [0, 6773]
click at [943, 590] on div "Play progress" at bounding box center [572, 589] width 773 height 3
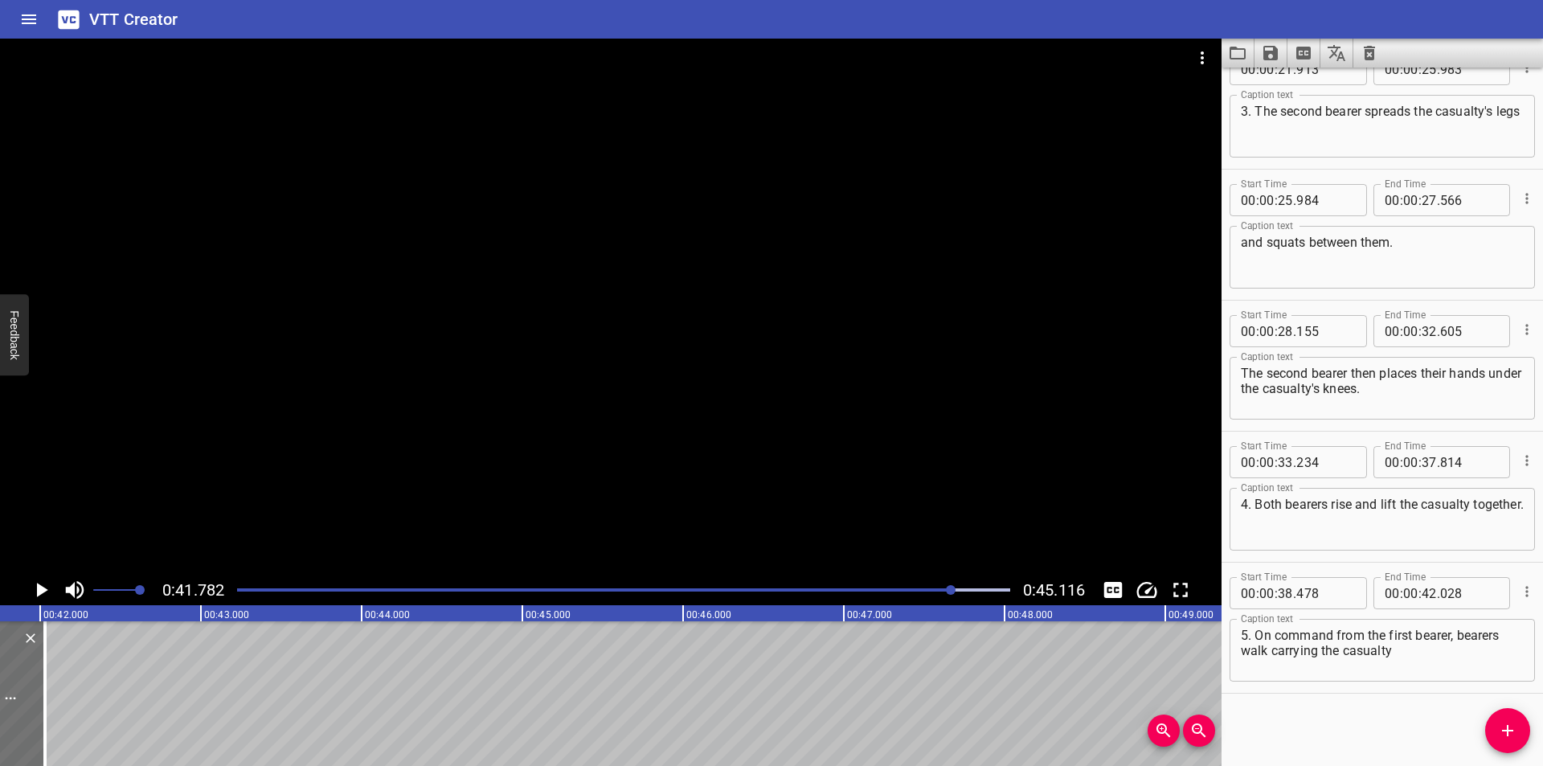
scroll to position [0, 6715]
drag, startPoint x: 1409, startPoint y: 655, endPoint x: 1457, endPoint y: 638, distance: 50.3
click at [1457, 638] on textarea "5. On command from the first bearer, bearers walk carrying the casualty" at bounding box center [1382, 651] width 283 height 46
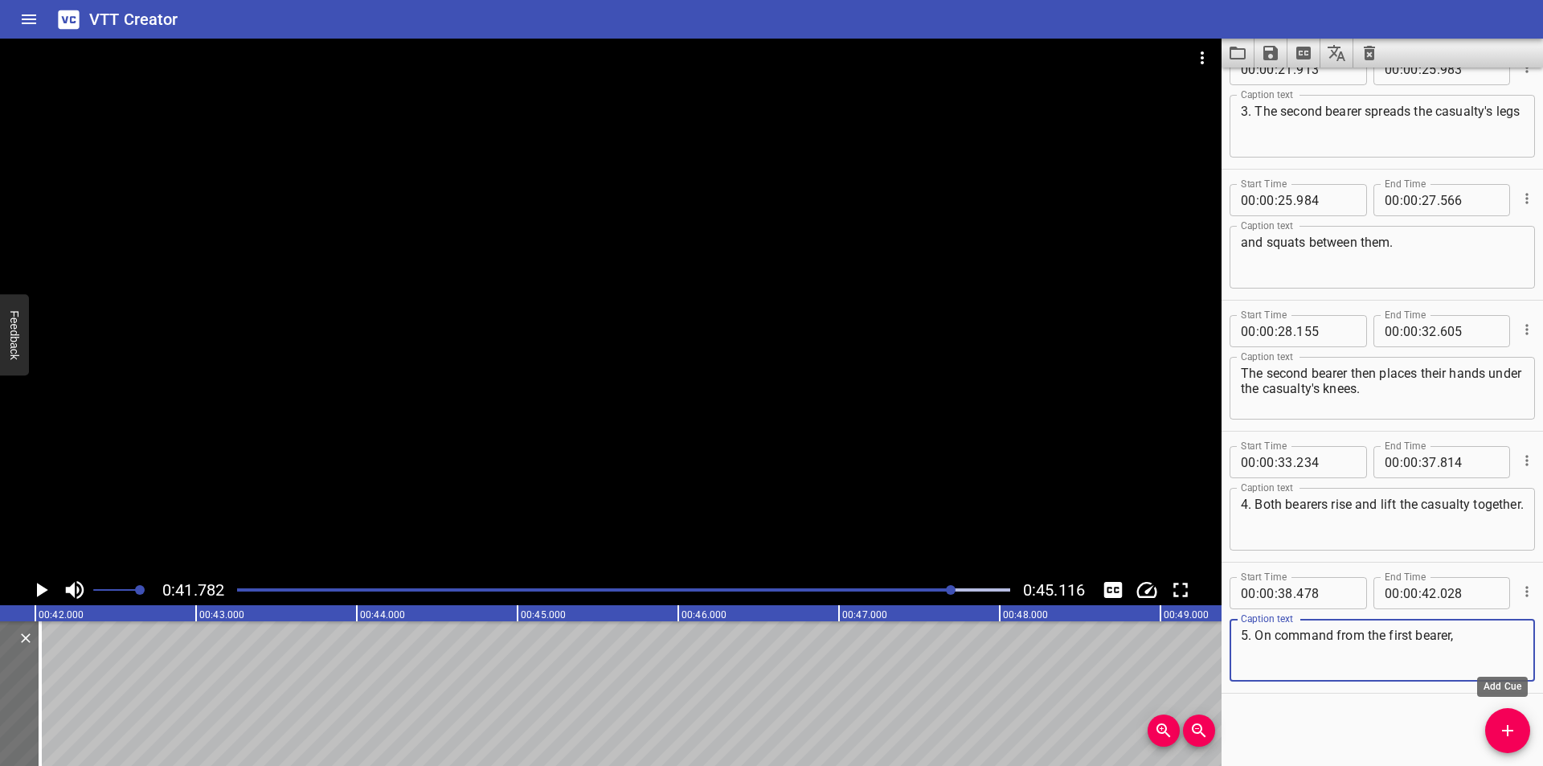
type textarea "5. On command from the first bearer,"
click at [1506, 739] on icon "Add Cue" at bounding box center [1507, 730] width 19 height 19
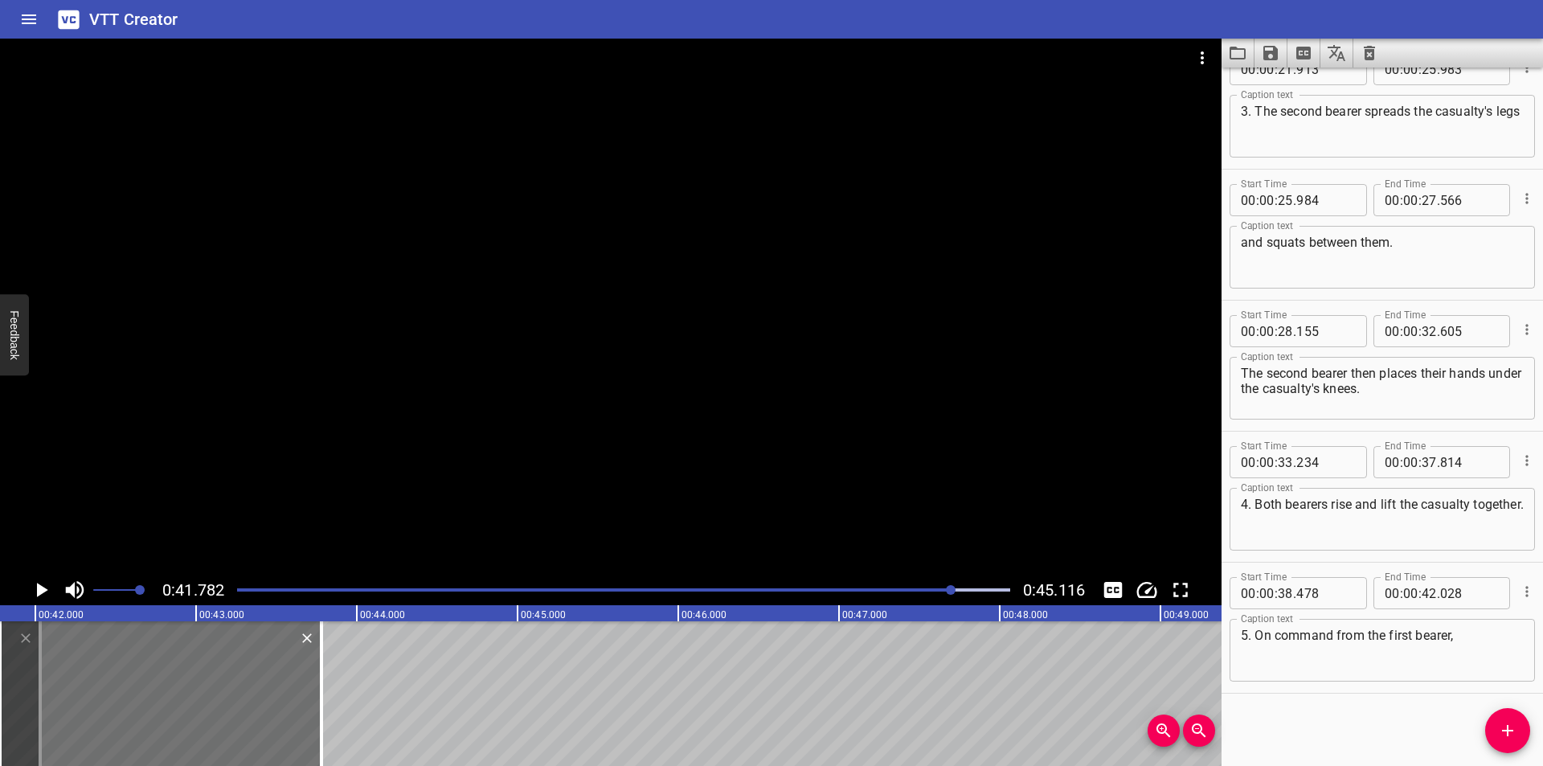
scroll to position [695, 0]
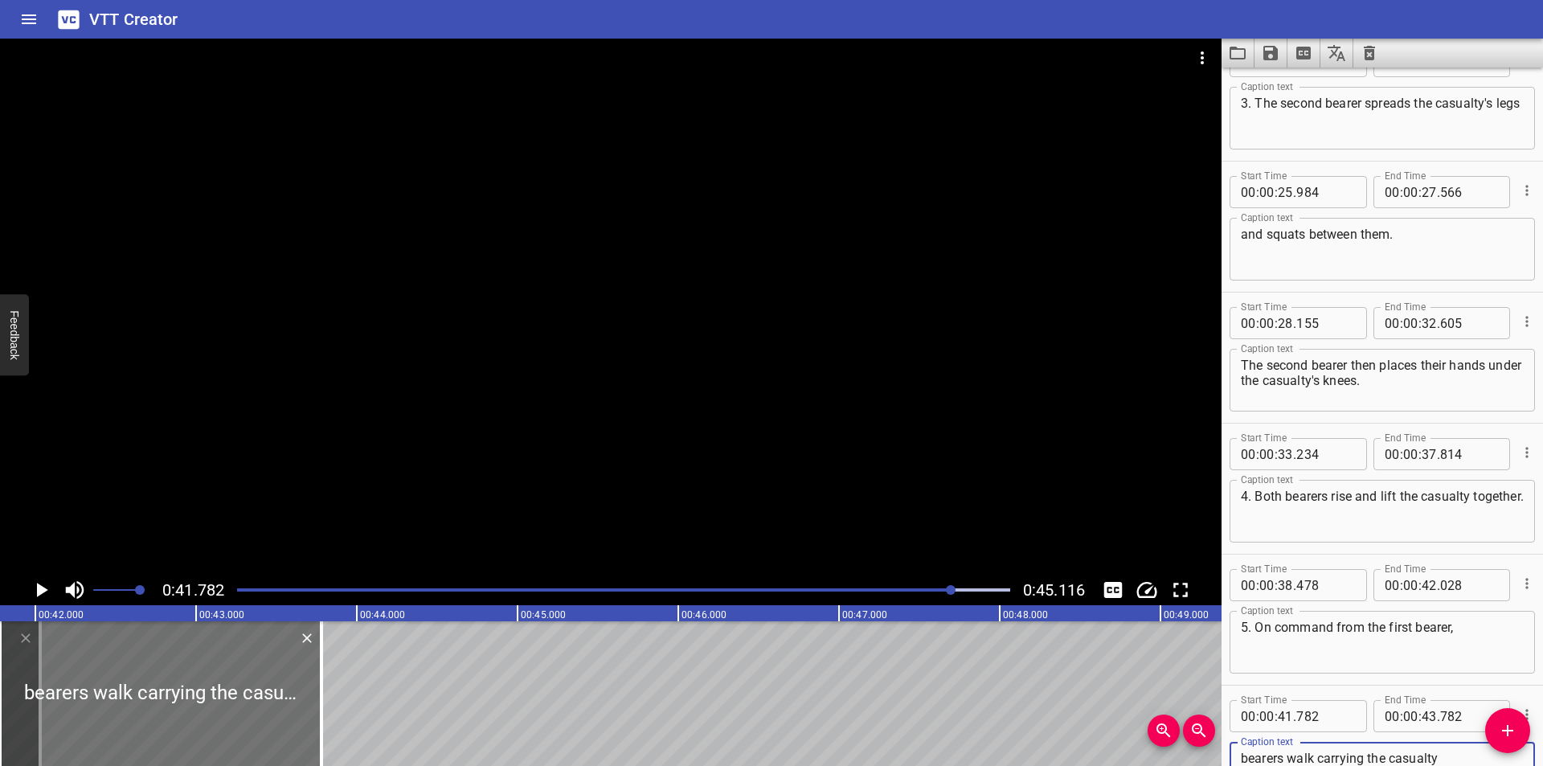
type textarea "bearers walk carrying the casualty"
click at [1283, 718] on input "number" at bounding box center [1285, 716] width 15 height 32
type input "42"
type input "029"
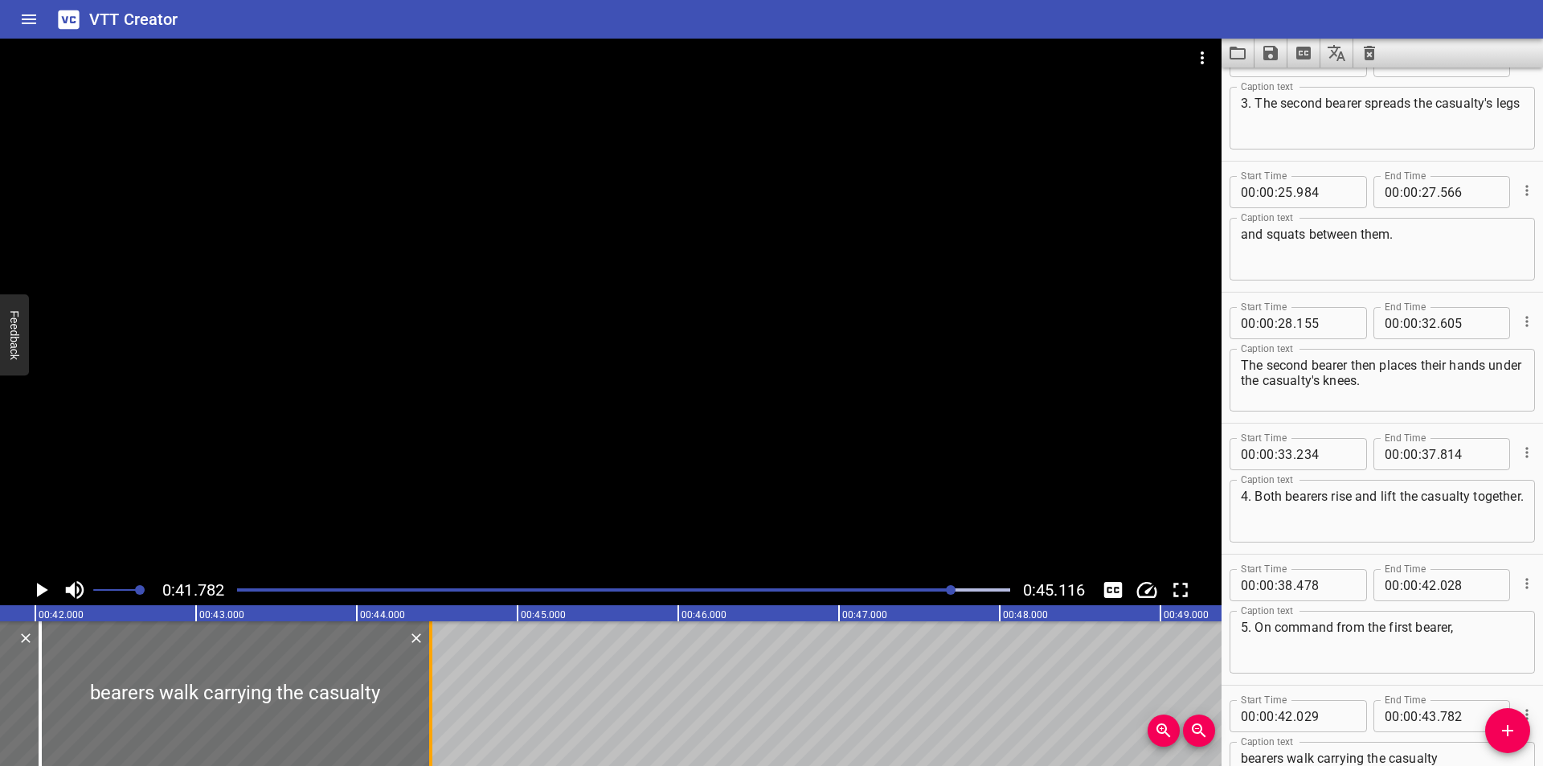
drag, startPoint x: 321, startPoint y: 718, endPoint x: 429, endPoint y: 711, distance: 108.7
click at [429, 711] on div at bounding box center [430, 693] width 3 height 145
type input "44"
click at [472, 463] on div at bounding box center [610, 307] width 1221 height 536
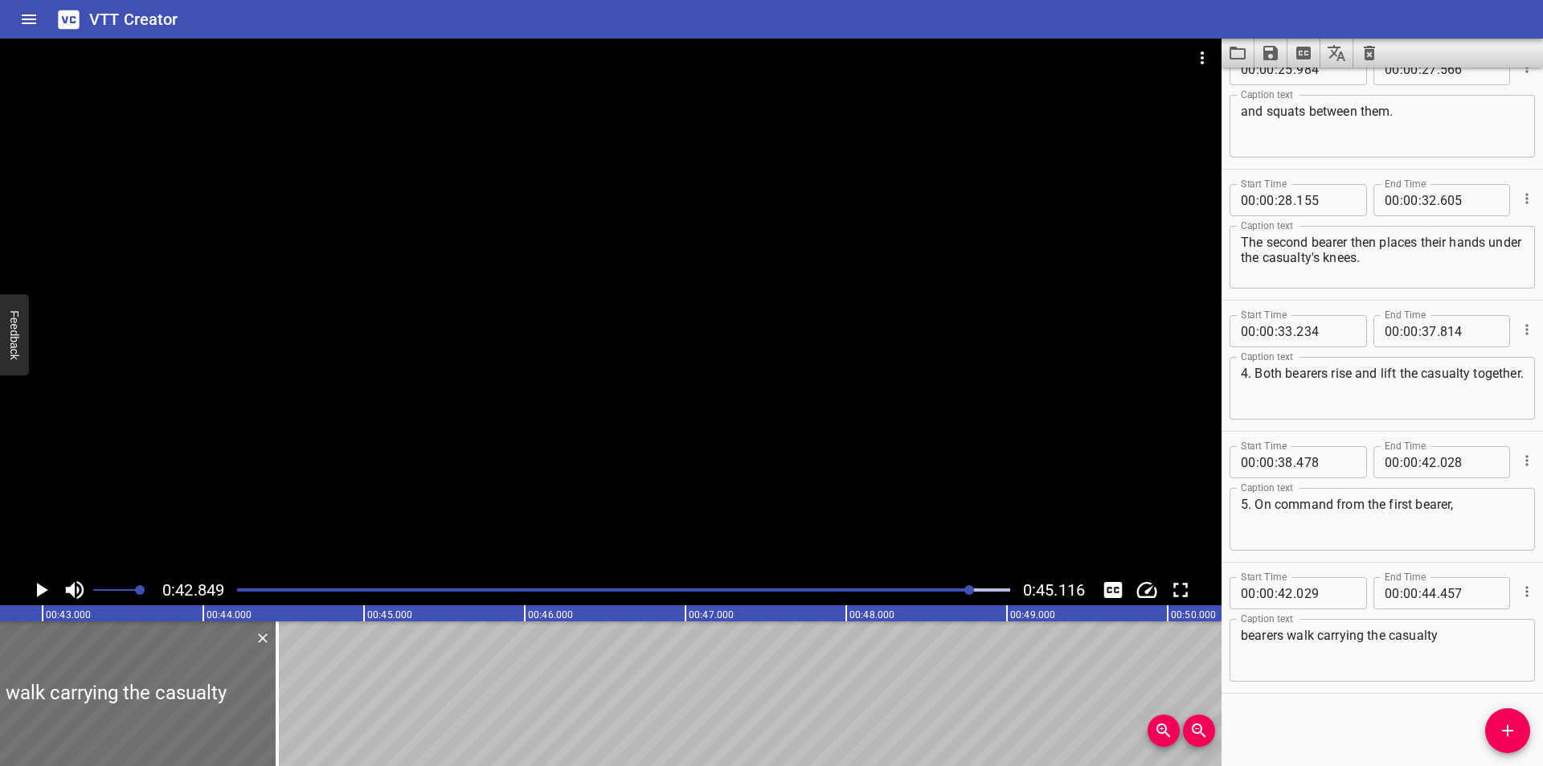
scroll to position [0, 6887]
click at [259, 689] on div at bounding box center [260, 693] width 3 height 145
type input "467"
click at [1467, 648] on textarea "bearers walk carrying the casualty" at bounding box center [1382, 651] width 283 height 46
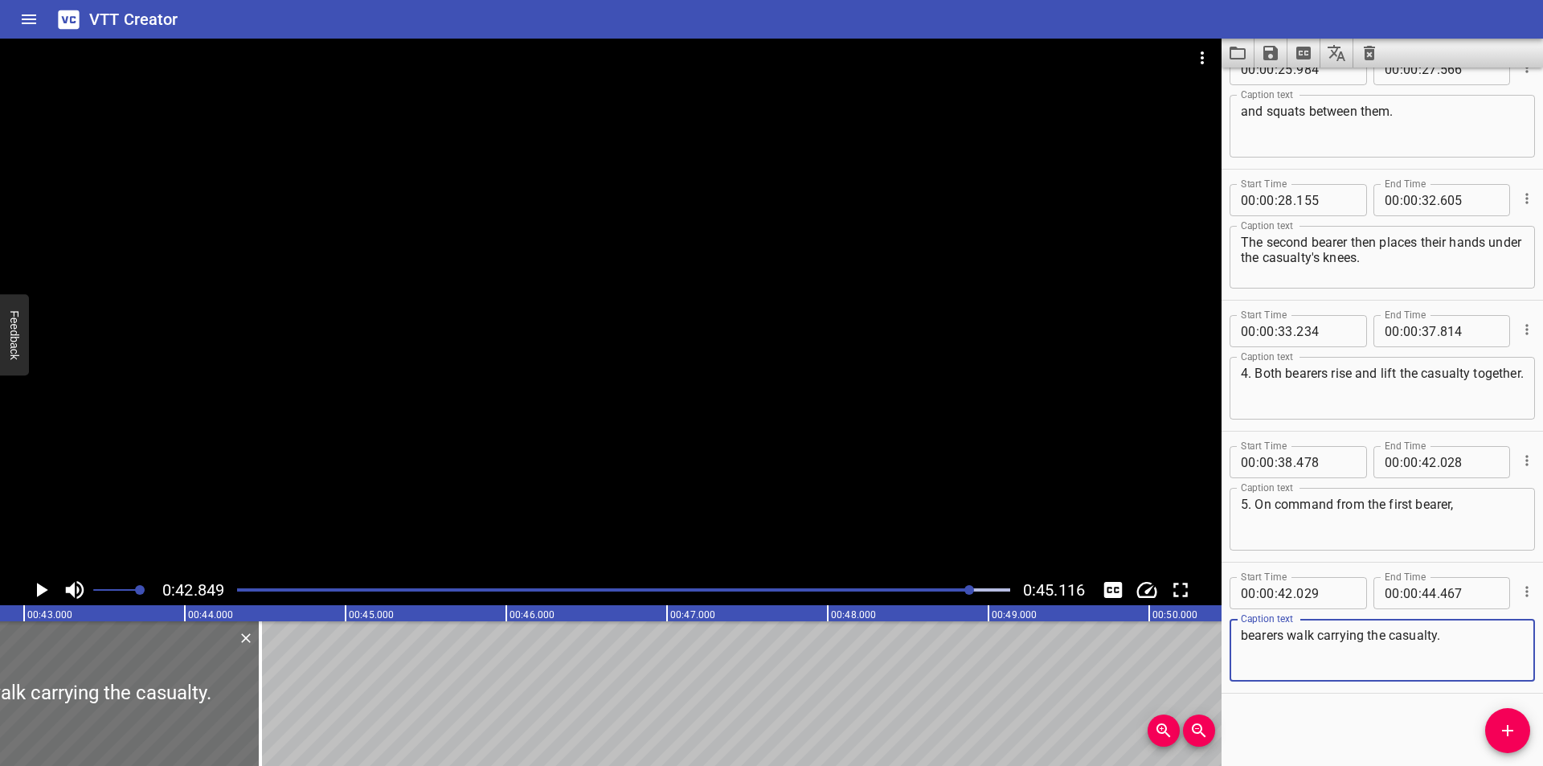
type textarea "bearers walk carrying the casualty."
click at [612, 439] on div at bounding box center [610, 307] width 1221 height 536
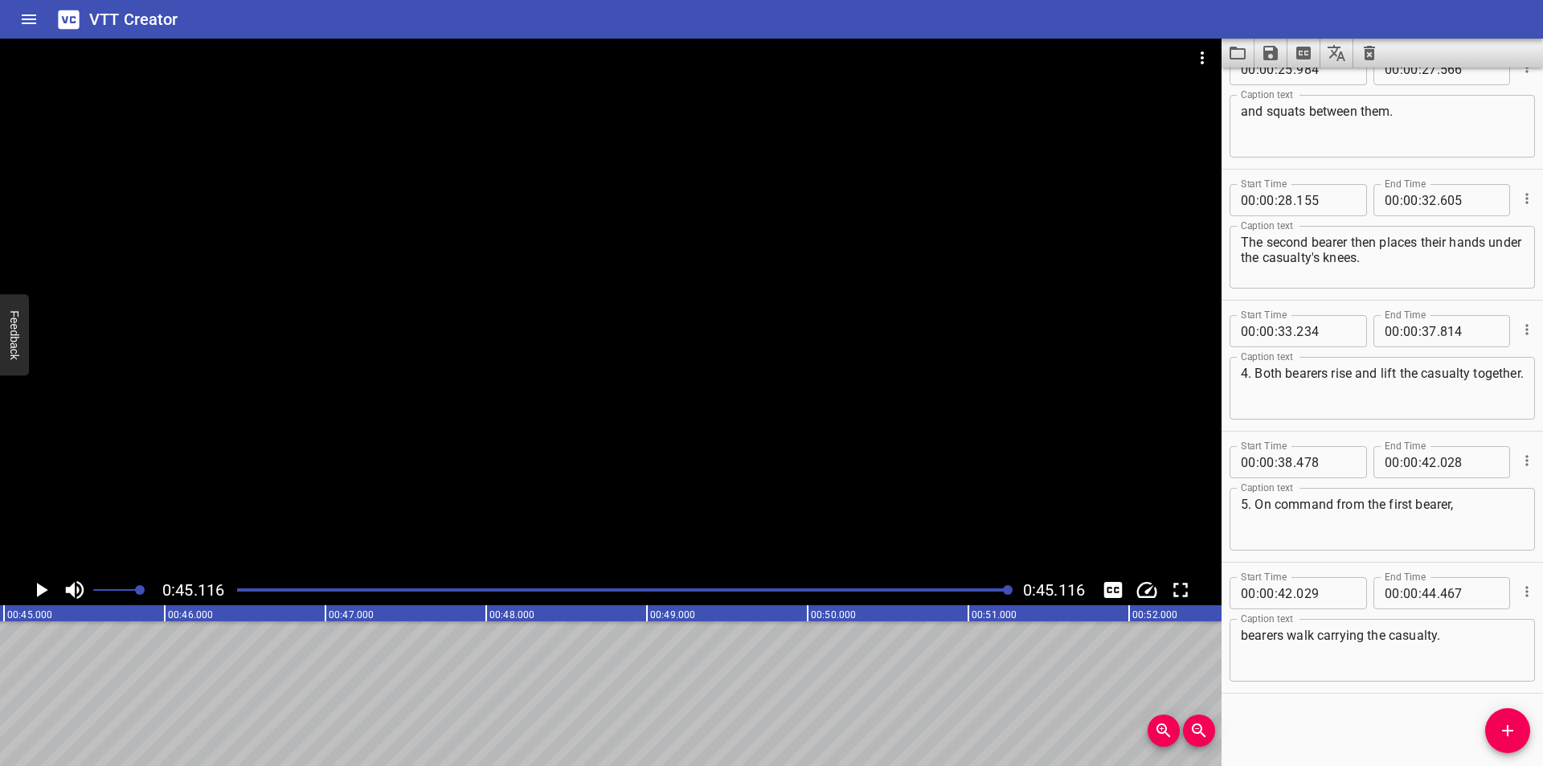
click at [836, 589] on div "Play progress" at bounding box center [623, 589] width 773 height 3
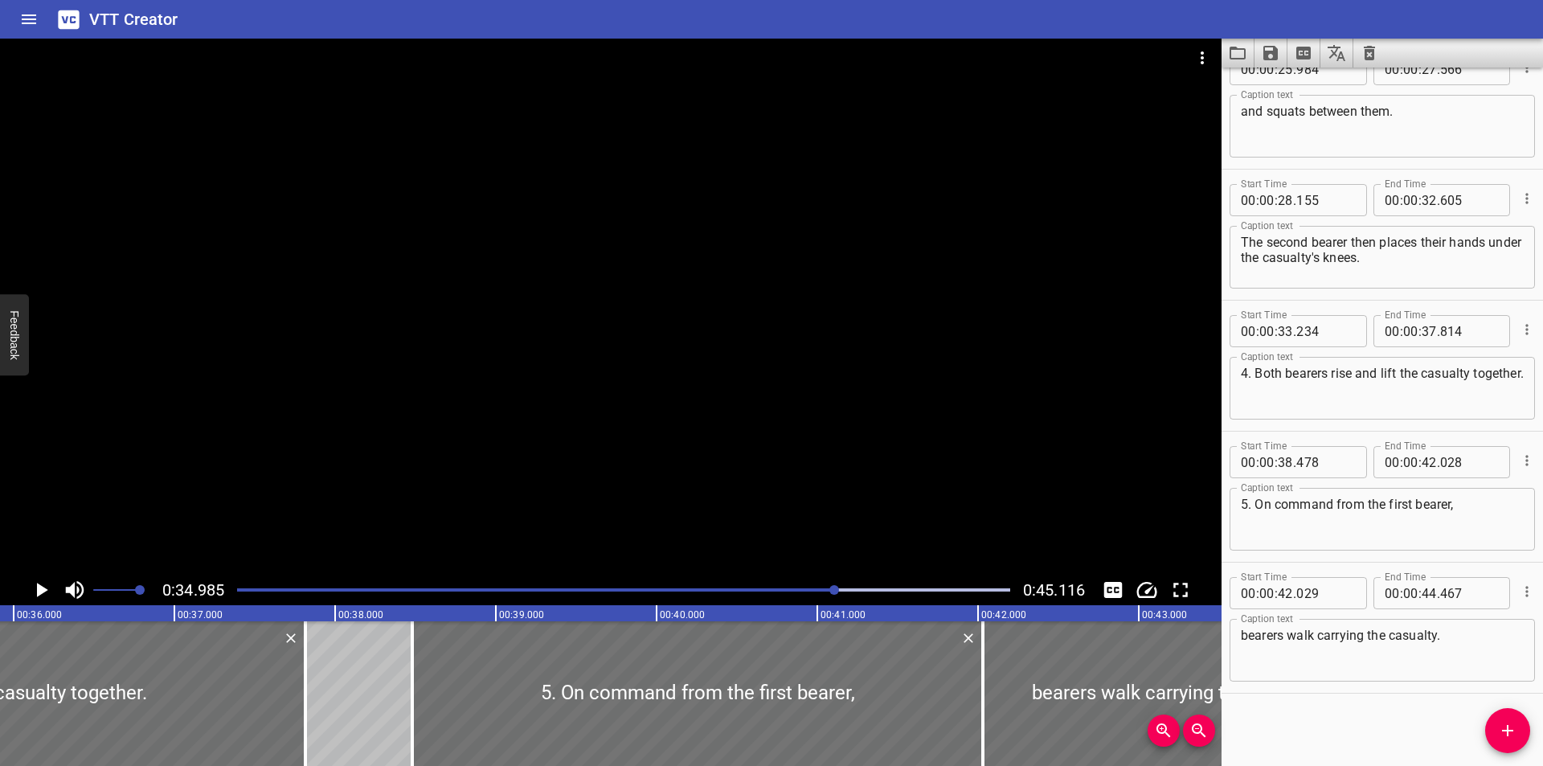
click at [771, 588] on div "Play progress" at bounding box center [449, 589] width 773 height 3
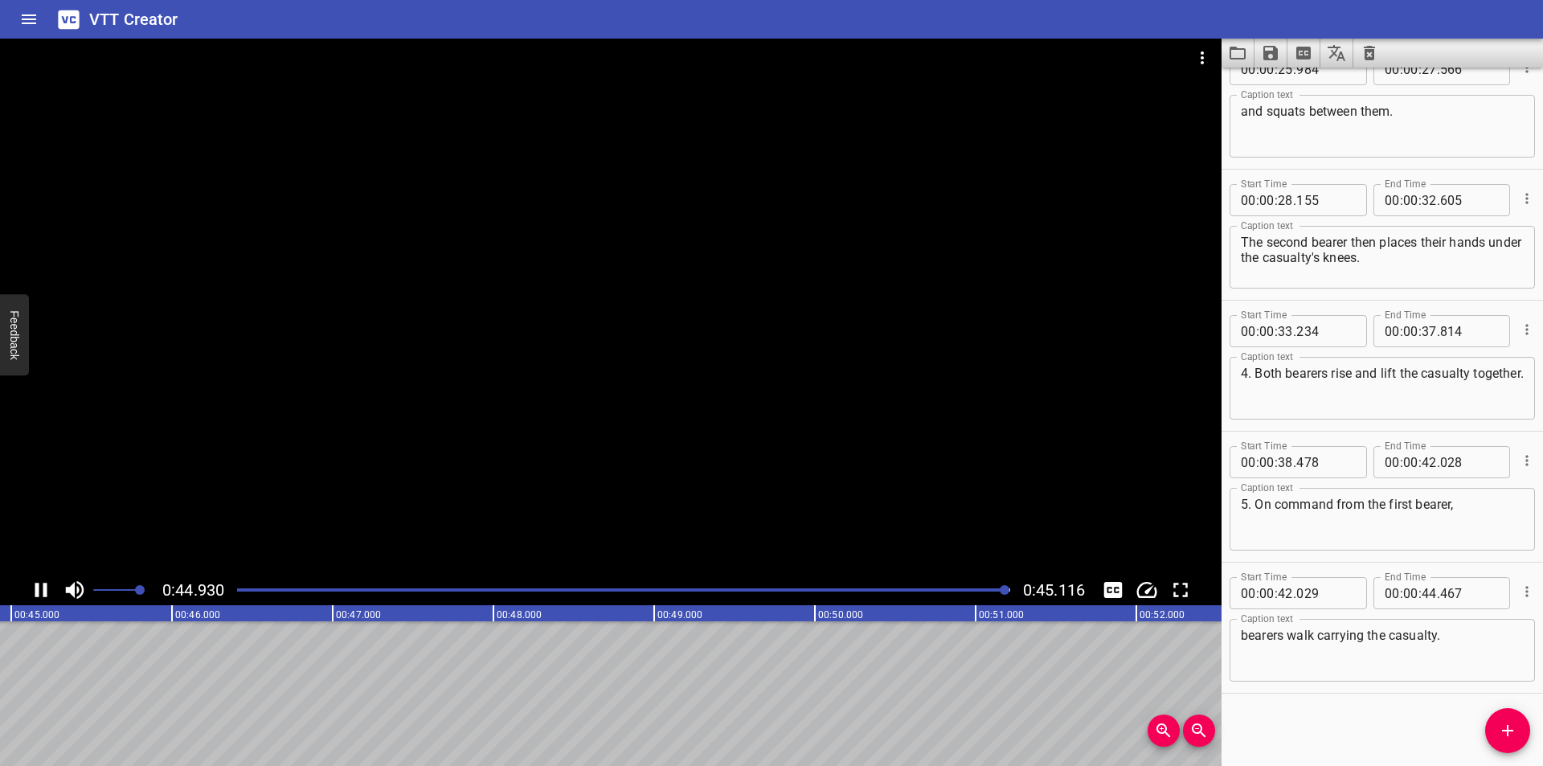
scroll to position [0, 7251]
click at [1273, 51] on icon "Save captions to file" at bounding box center [1270, 53] width 14 height 14
click at [1270, 55] on icon "Save captions to file" at bounding box center [1270, 52] width 19 height 19
click at [1295, 89] on li "Save to VTT file" at bounding box center [1313, 88] width 118 height 29
click at [416, 219] on div at bounding box center [610, 307] width 1221 height 536
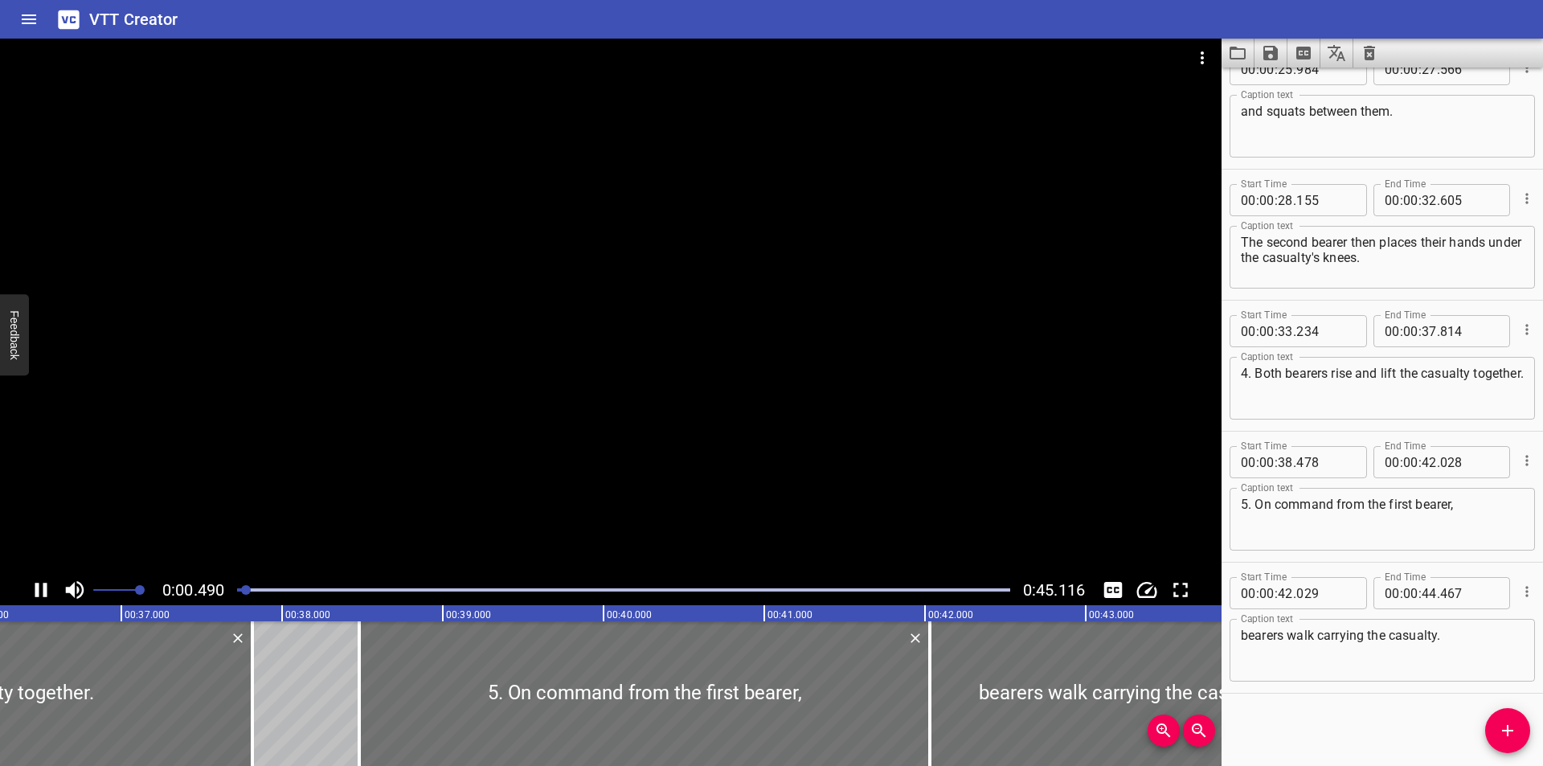
click at [888, 201] on div at bounding box center [610, 307] width 1221 height 536
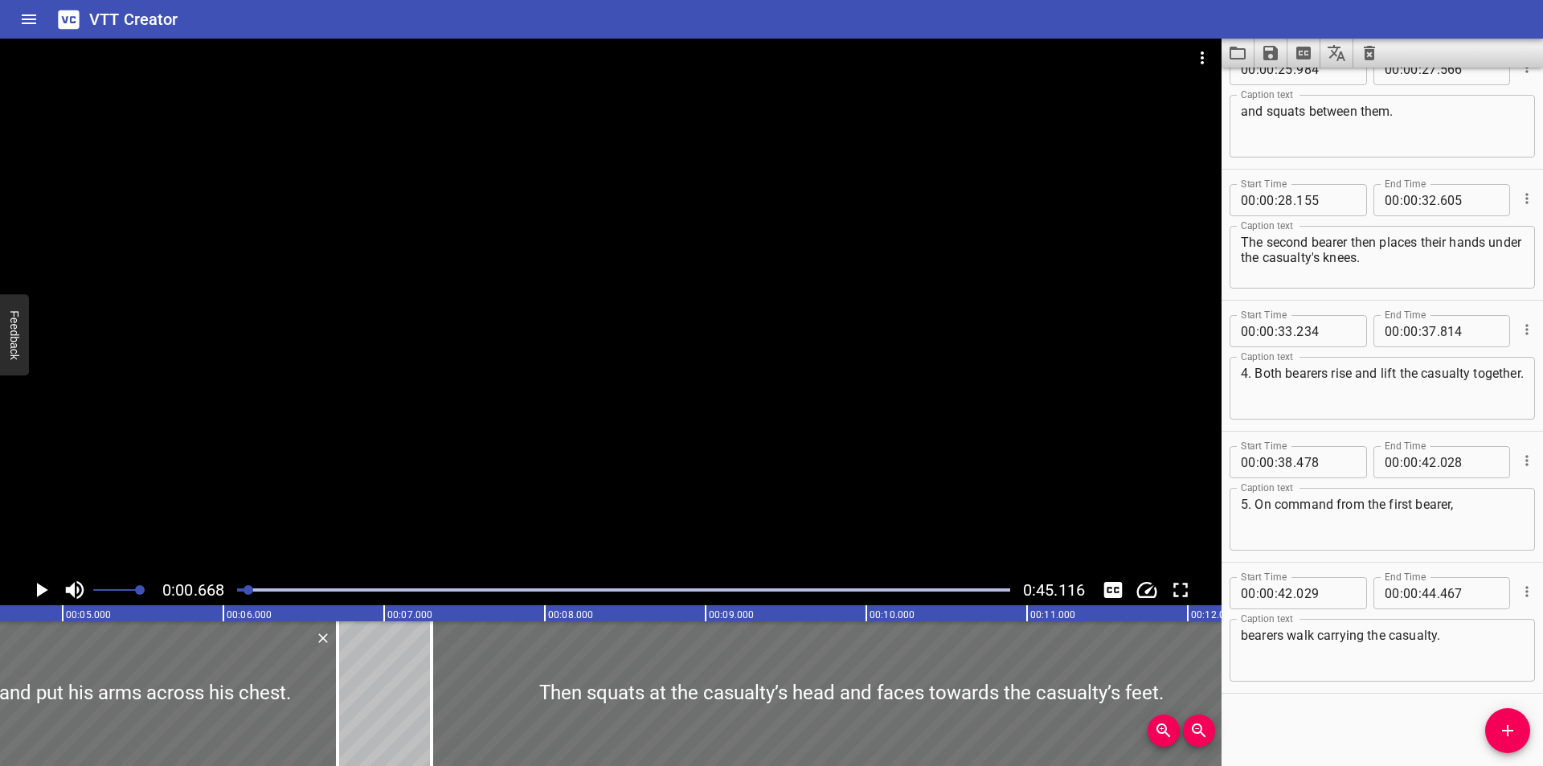
click at [1204, 59] on icon "Video Options" at bounding box center [1202, 57] width 19 height 19
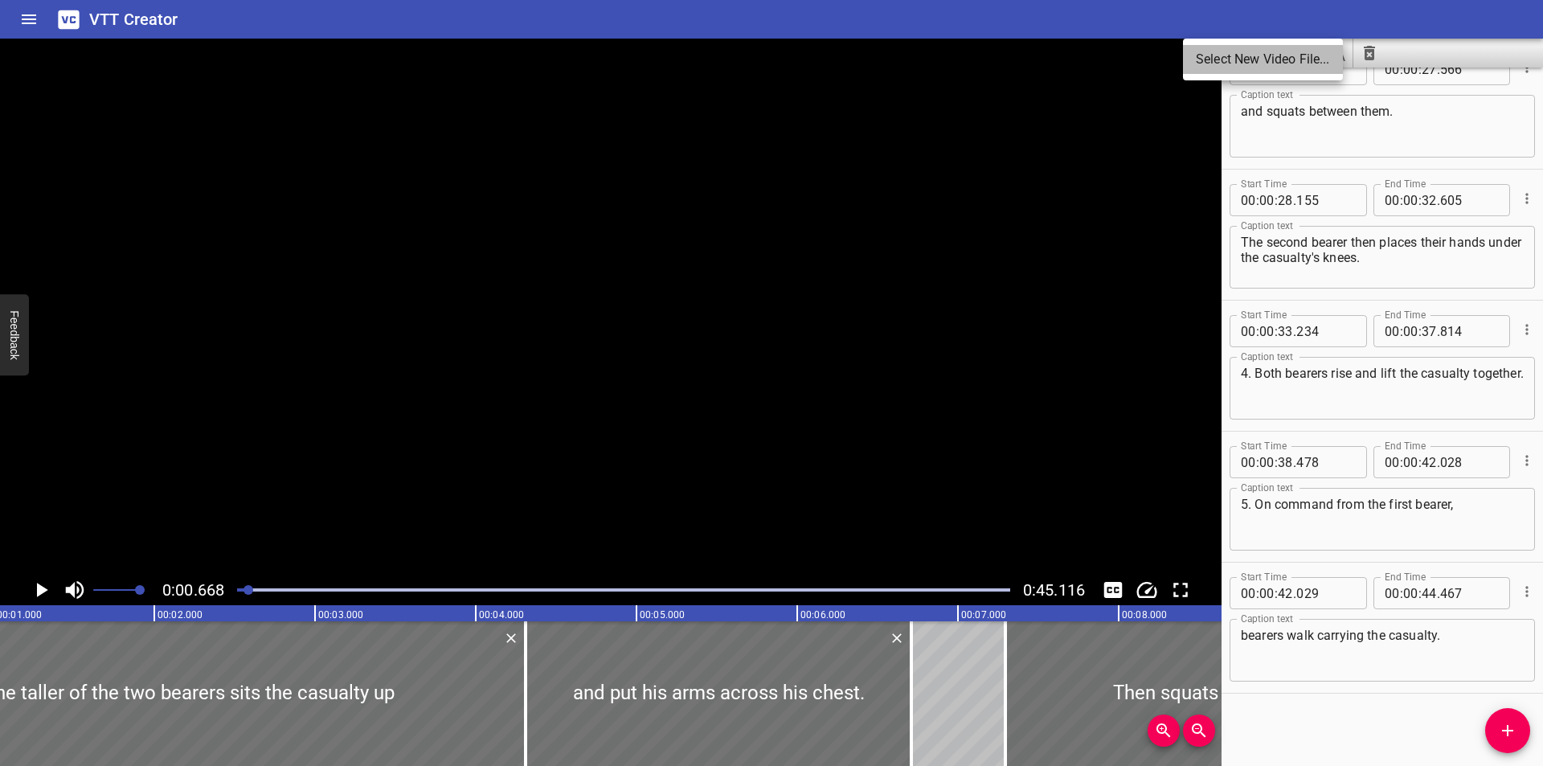
click at [1230, 59] on li "Select New Video File..." at bounding box center [1263, 59] width 160 height 29
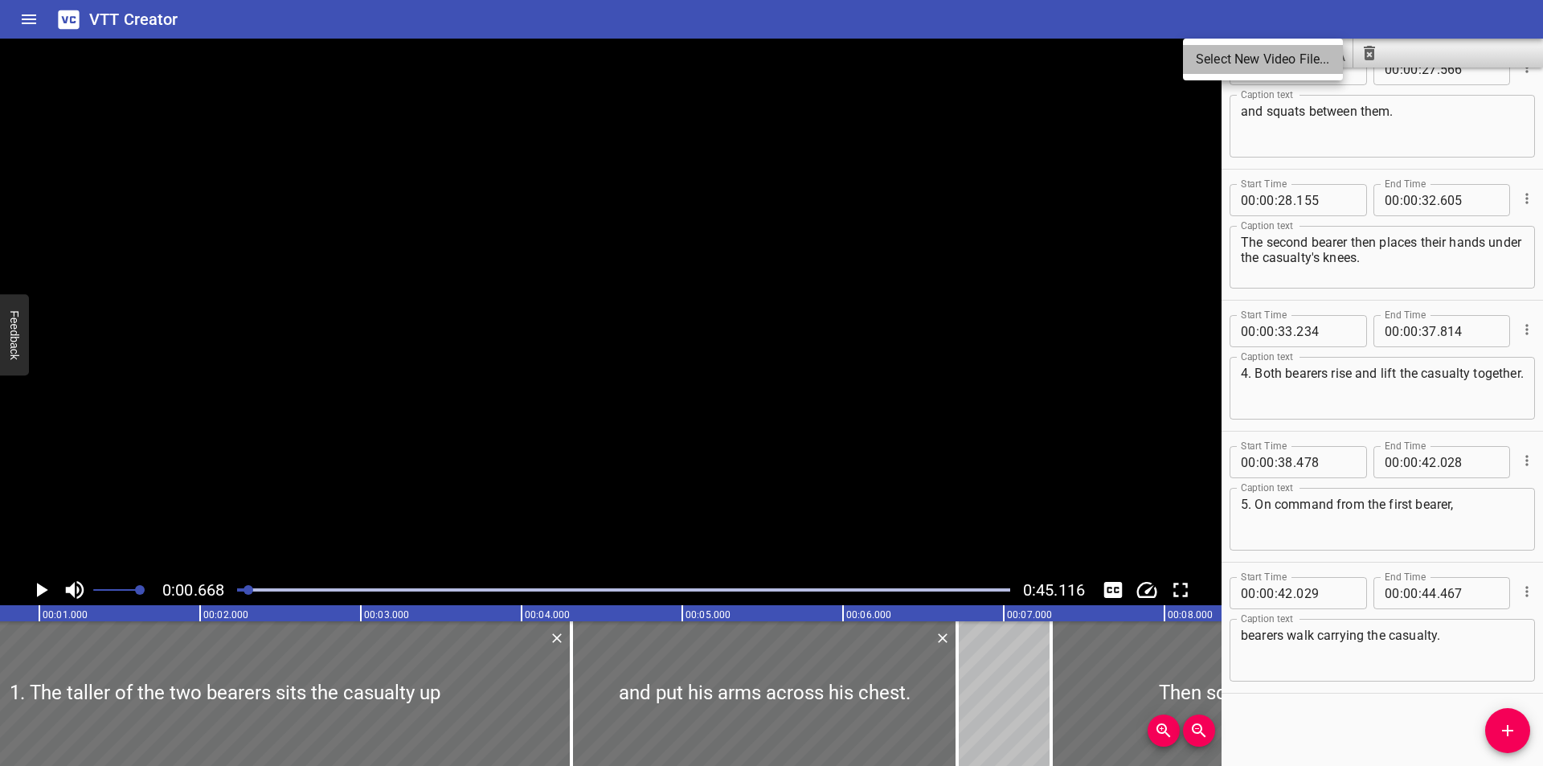
scroll to position [0, 108]
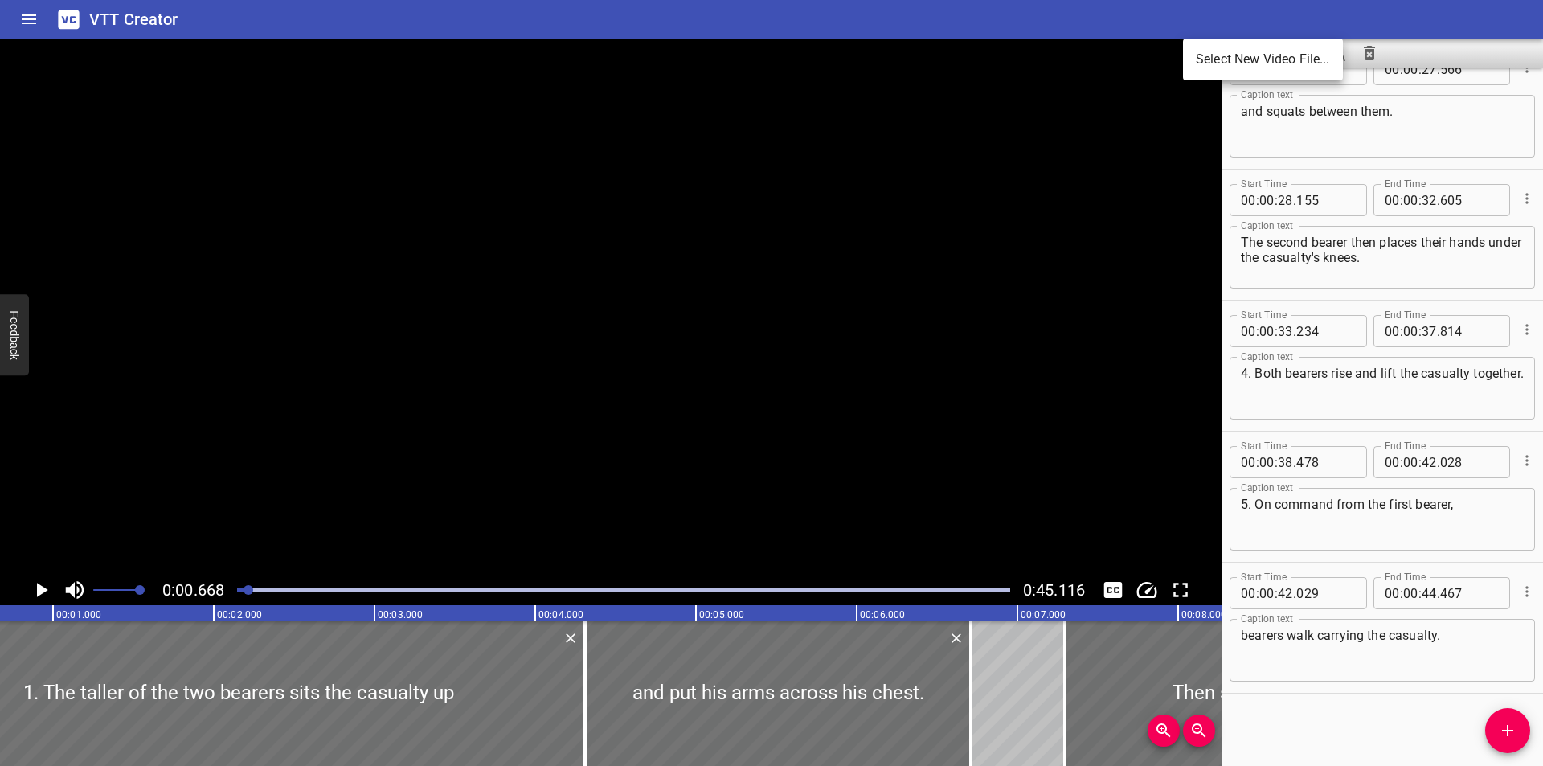
click at [245, 592] on div at bounding box center [771, 383] width 1543 height 766
click at [245, 592] on div "Select New Video File..." at bounding box center [771, 383] width 1543 height 766
click at [240, 592] on div at bounding box center [623, 590] width 792 height 23
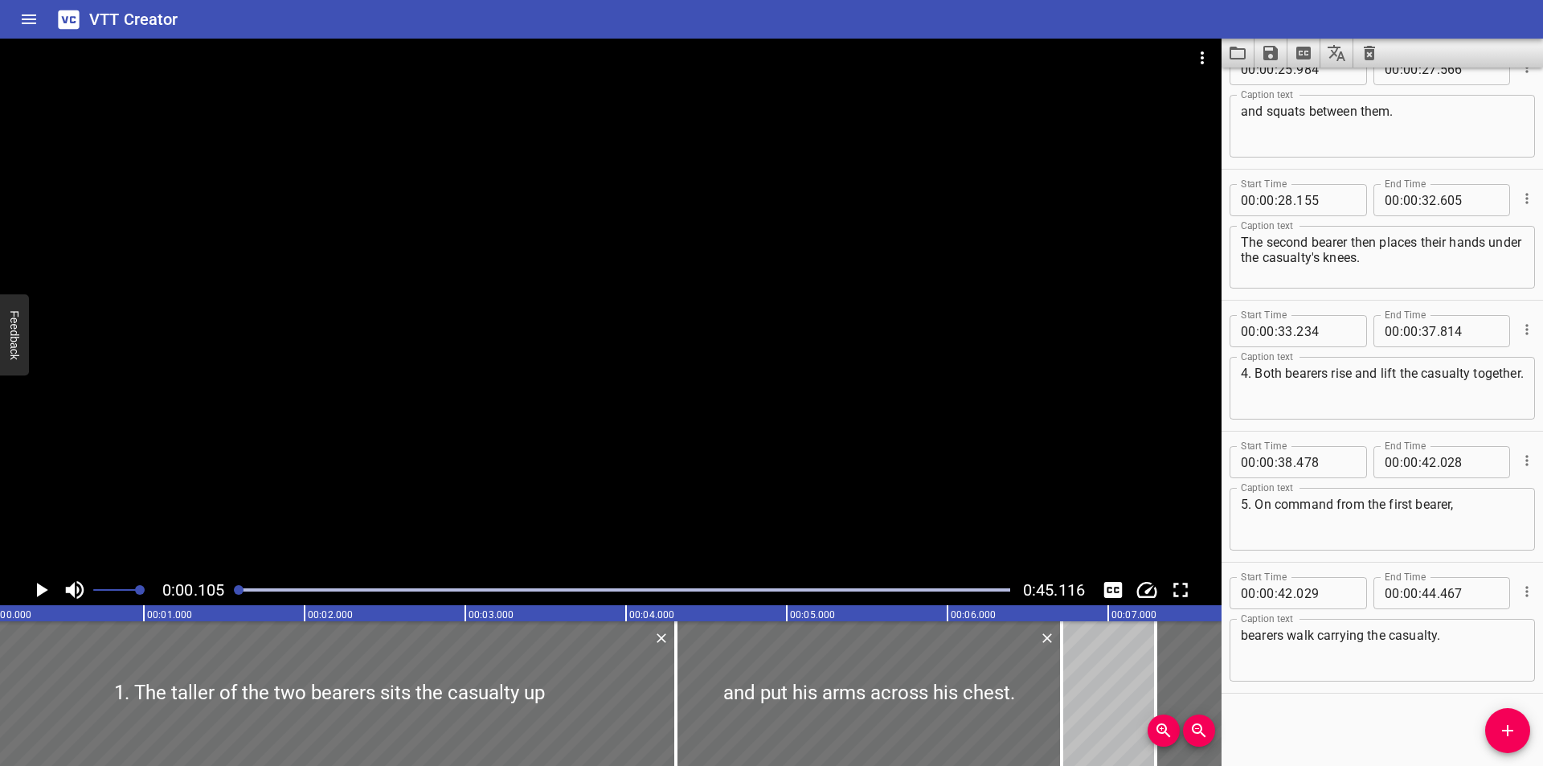
click at [313, 520] on div at bounding box center [610, 307] width 1221 height 536
click at [321, 503] on div at bounding box center [610, 307] width 1221 height 536
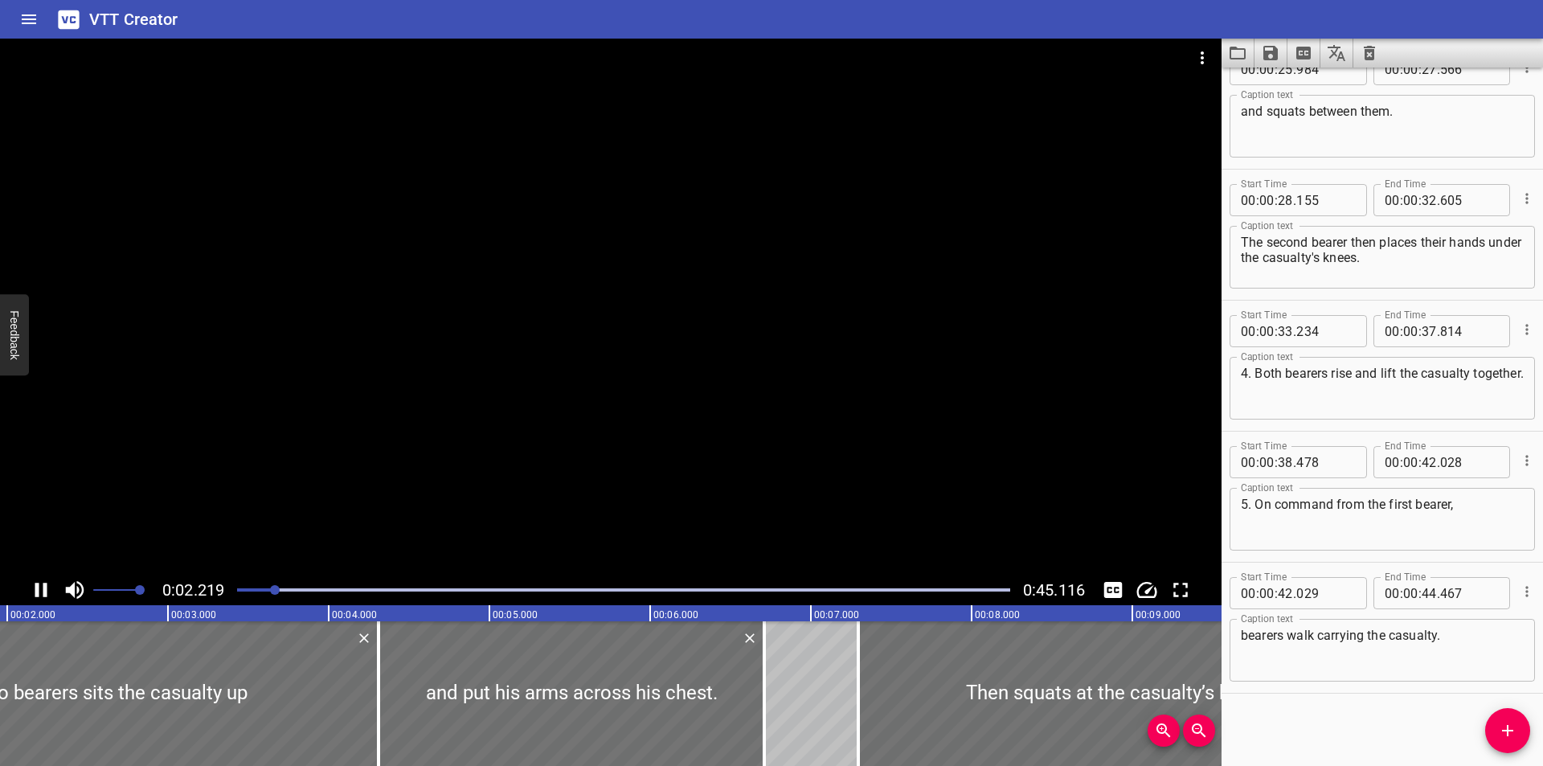
click at [914, 420] on div at bounding box center [610, 307] width 1221 height 536
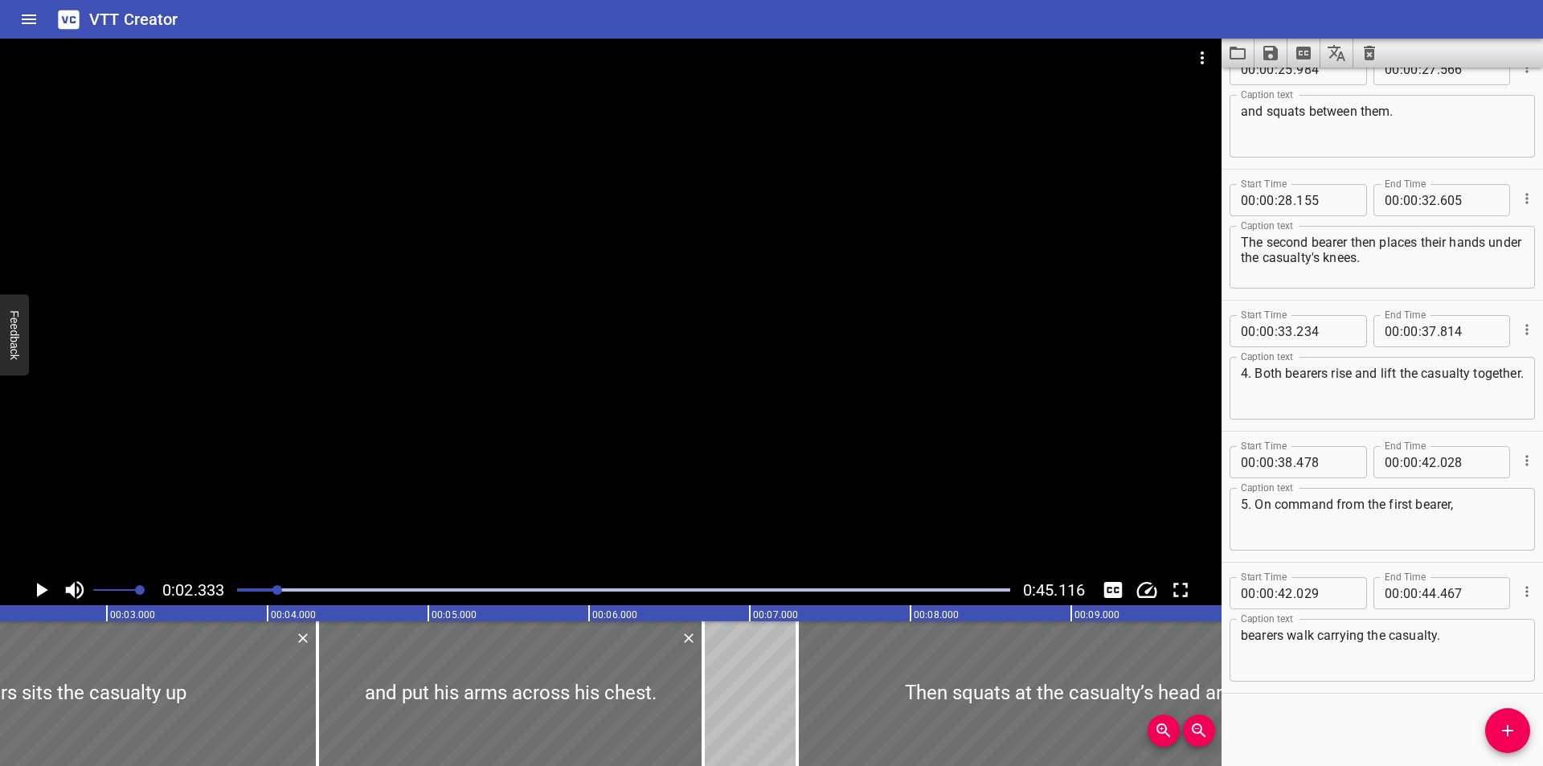
click at [1352, 707] on div "Start Time 00 : 00 : 00 . 000 Start Time End Time 00 : 00 : 04 . 310 End Time C…" at bounding box center [1381, 417] width 321 height 698
click at [616, 216] on div at bounding box center [610, 307] width 1221 height 536
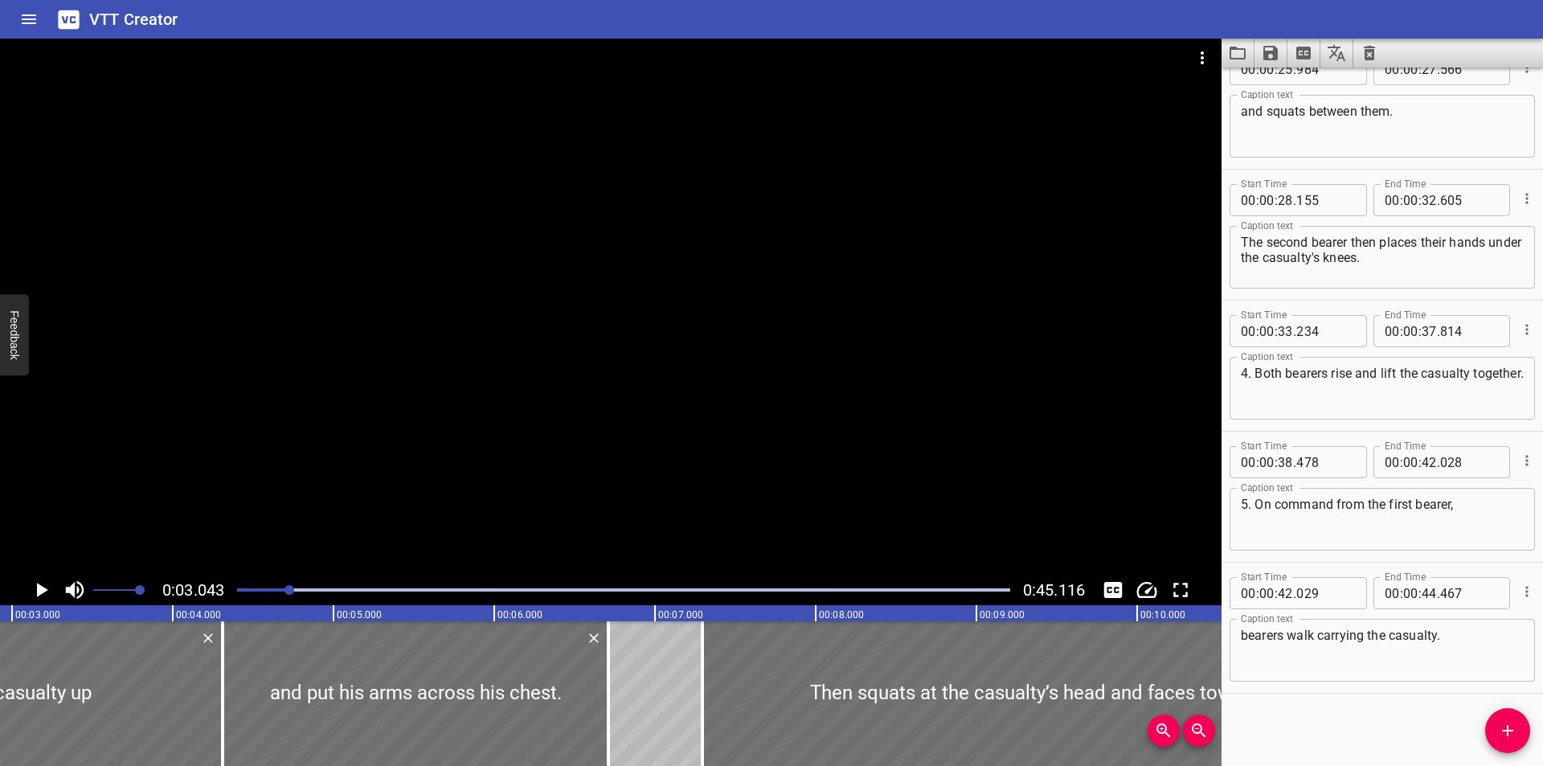
scroll to position [0, 489]
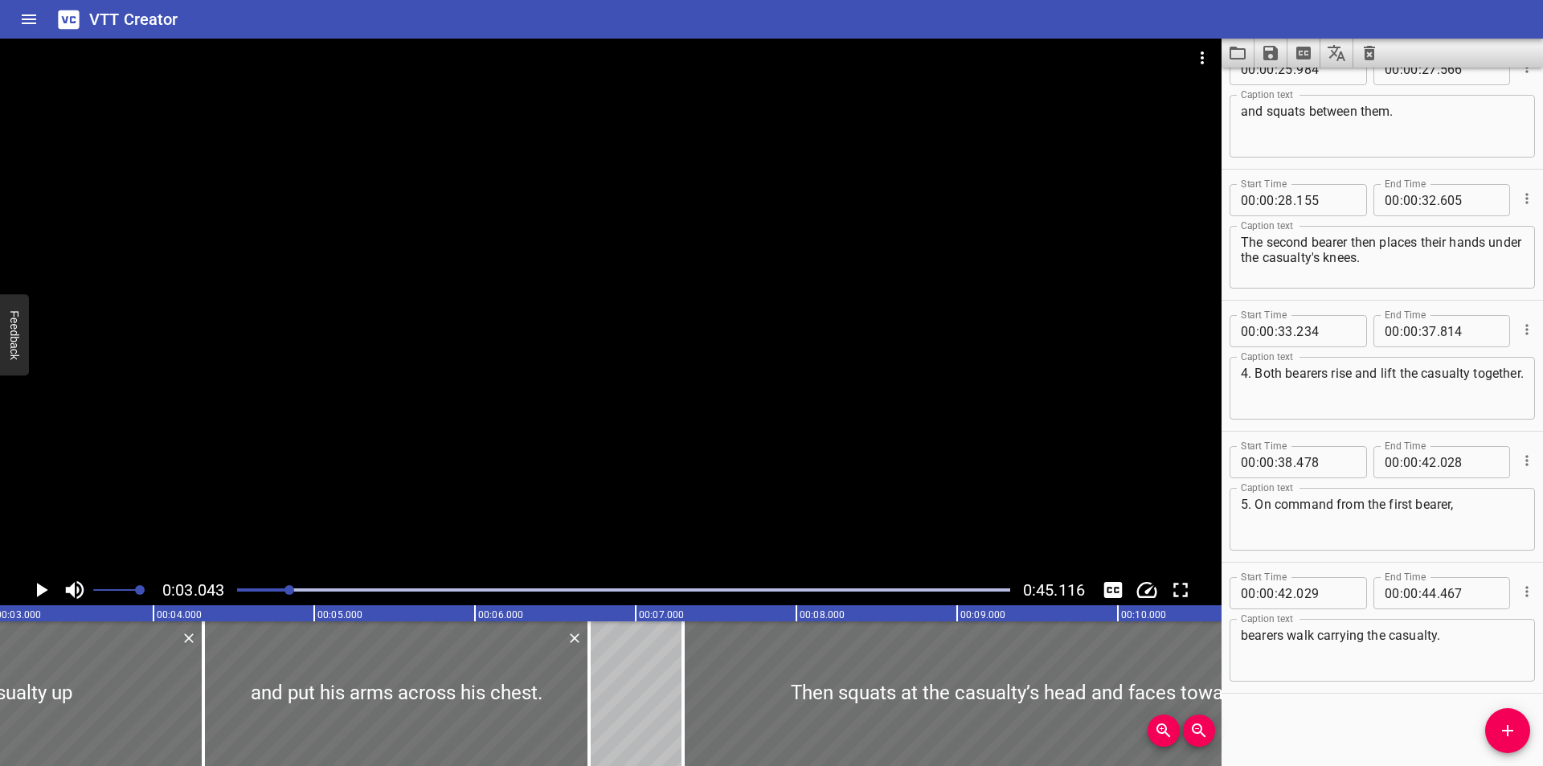
click at [1197, 46] on button "Video Options" at bounding box center [1202, 58] width 39 height 39
click at [1205, 49] on li "Select New Video File..." at bounding box center [1263, 59] width 160 height 29
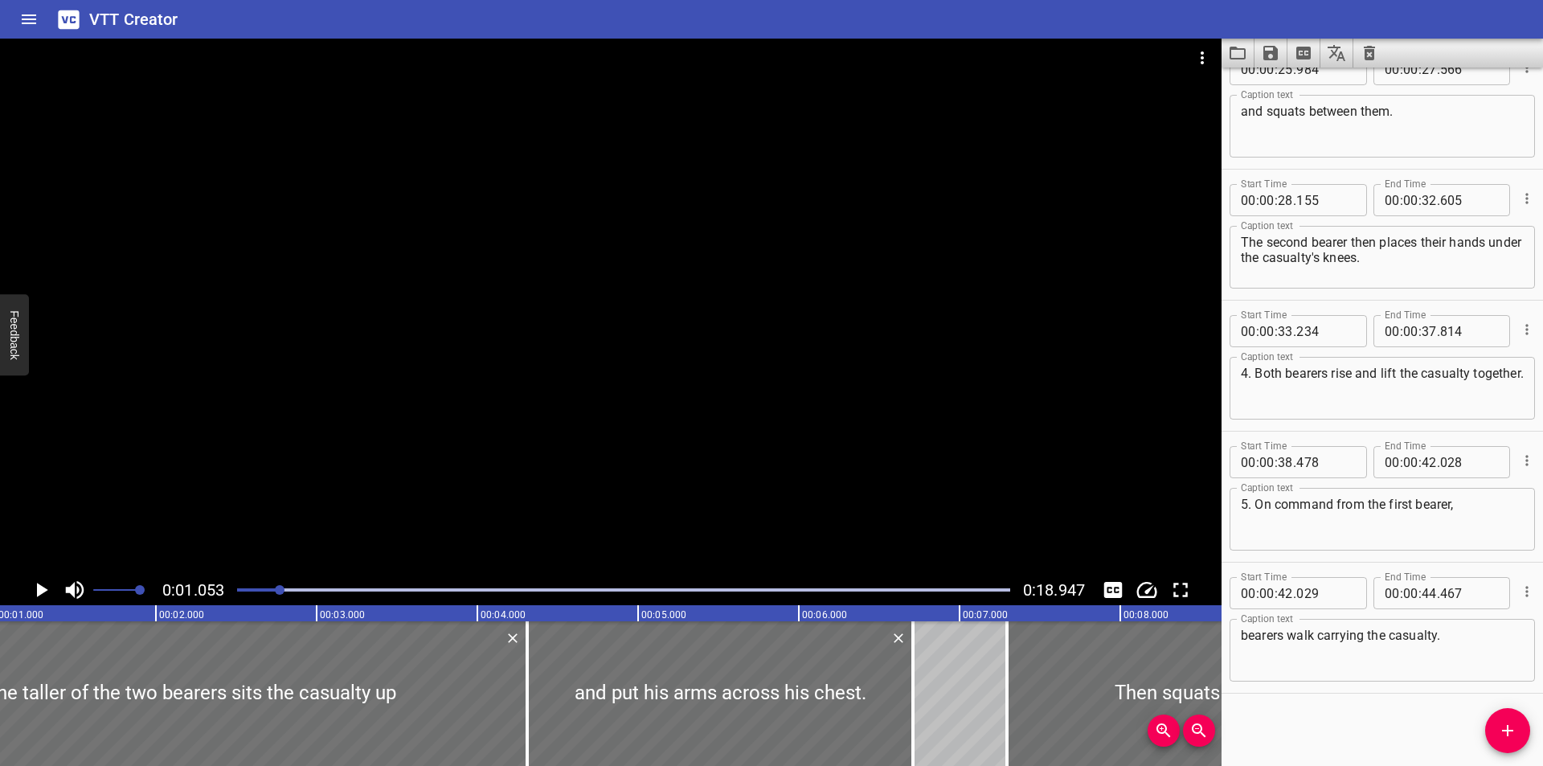
scroll to position [0, 170]
click at [1368, 55] on icon "Clear captions" at bounding box center [1369, 52] width 19 height 19
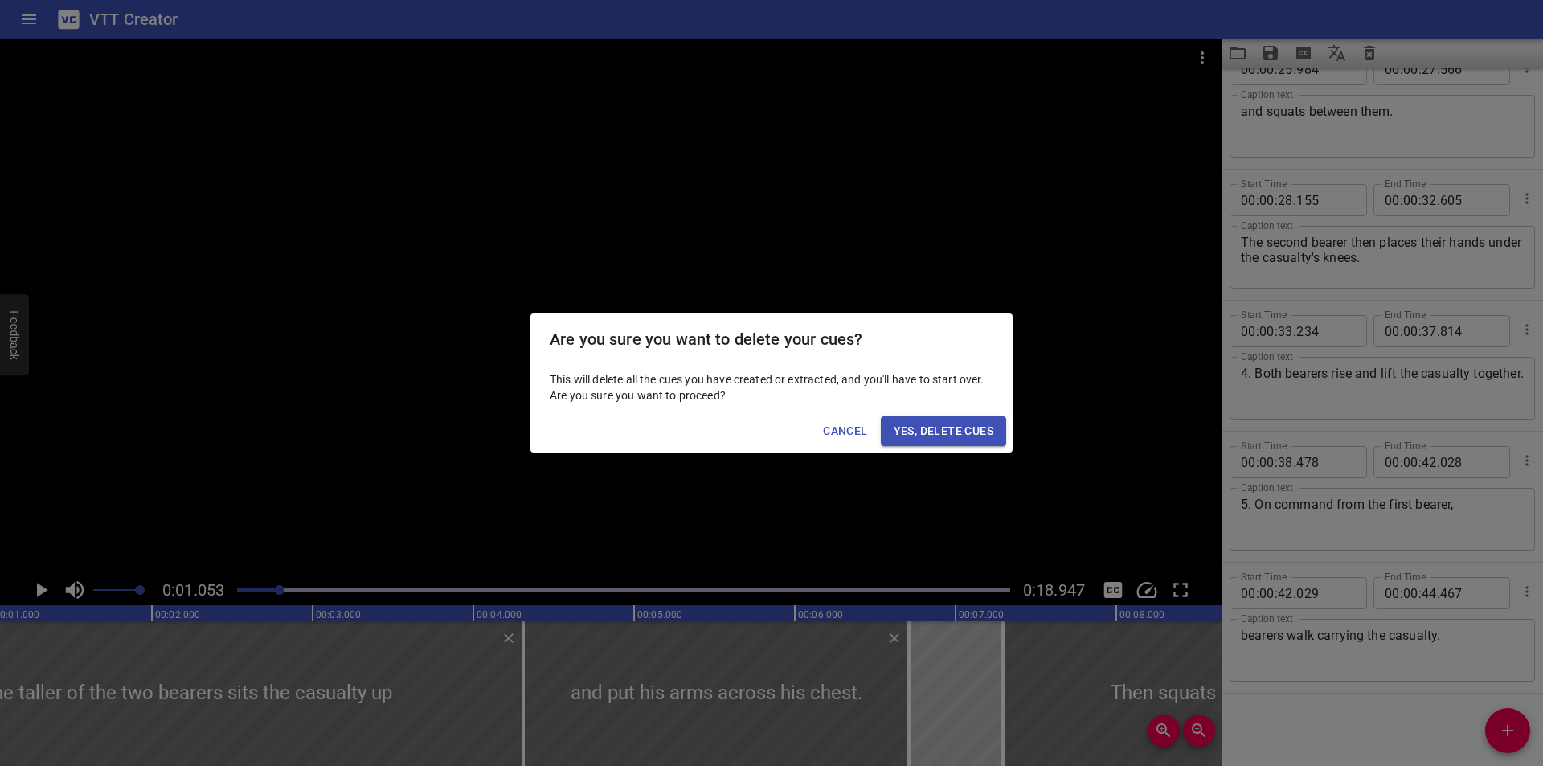
click at [963, 423] on span "Yes, Delete Cues" at bounding box center [944, 431] width 100 height 20
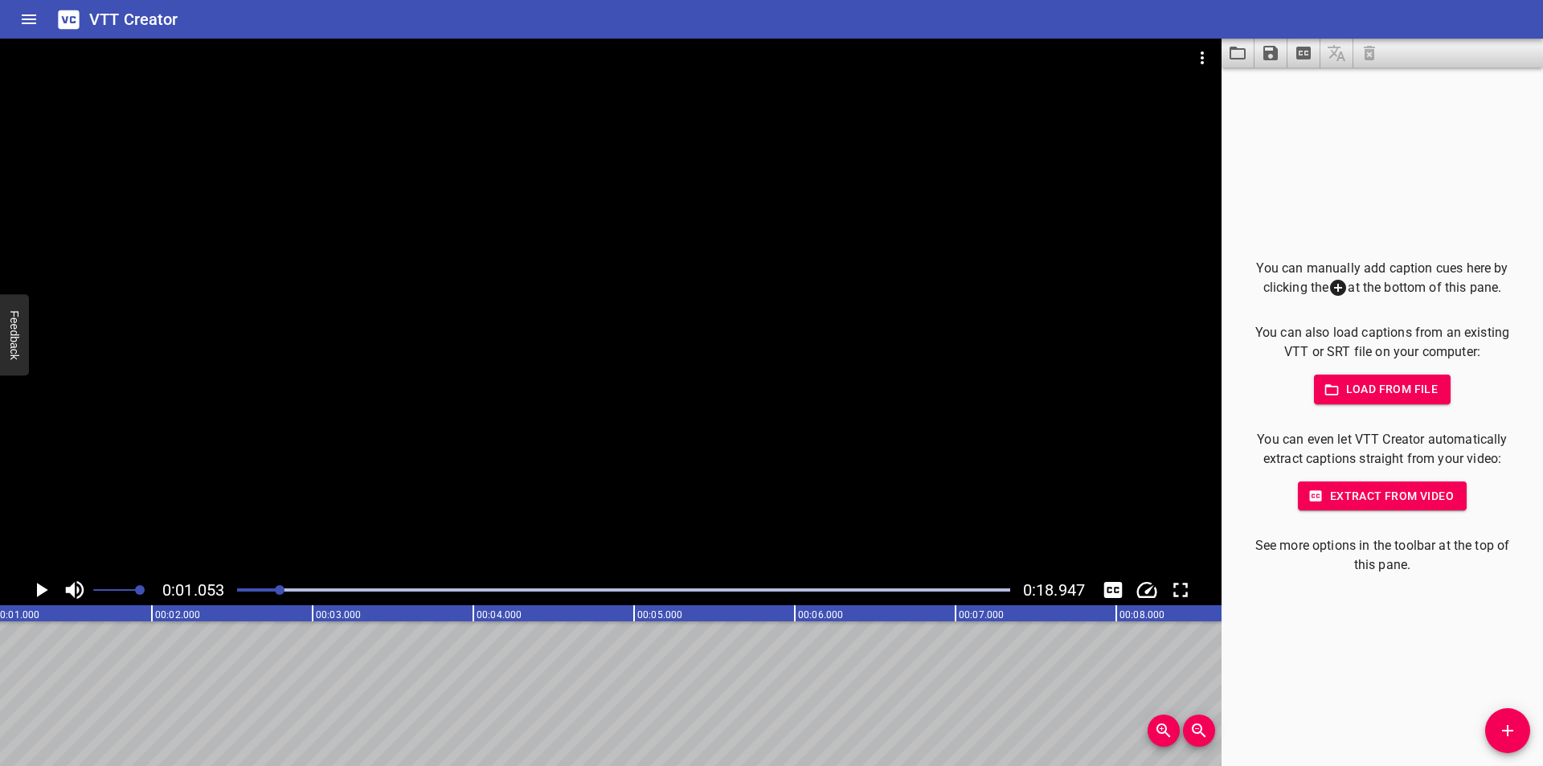
click at [1501, 724] on icon "Add Cue" at bounding box center [1507, 730] width 19 height 19
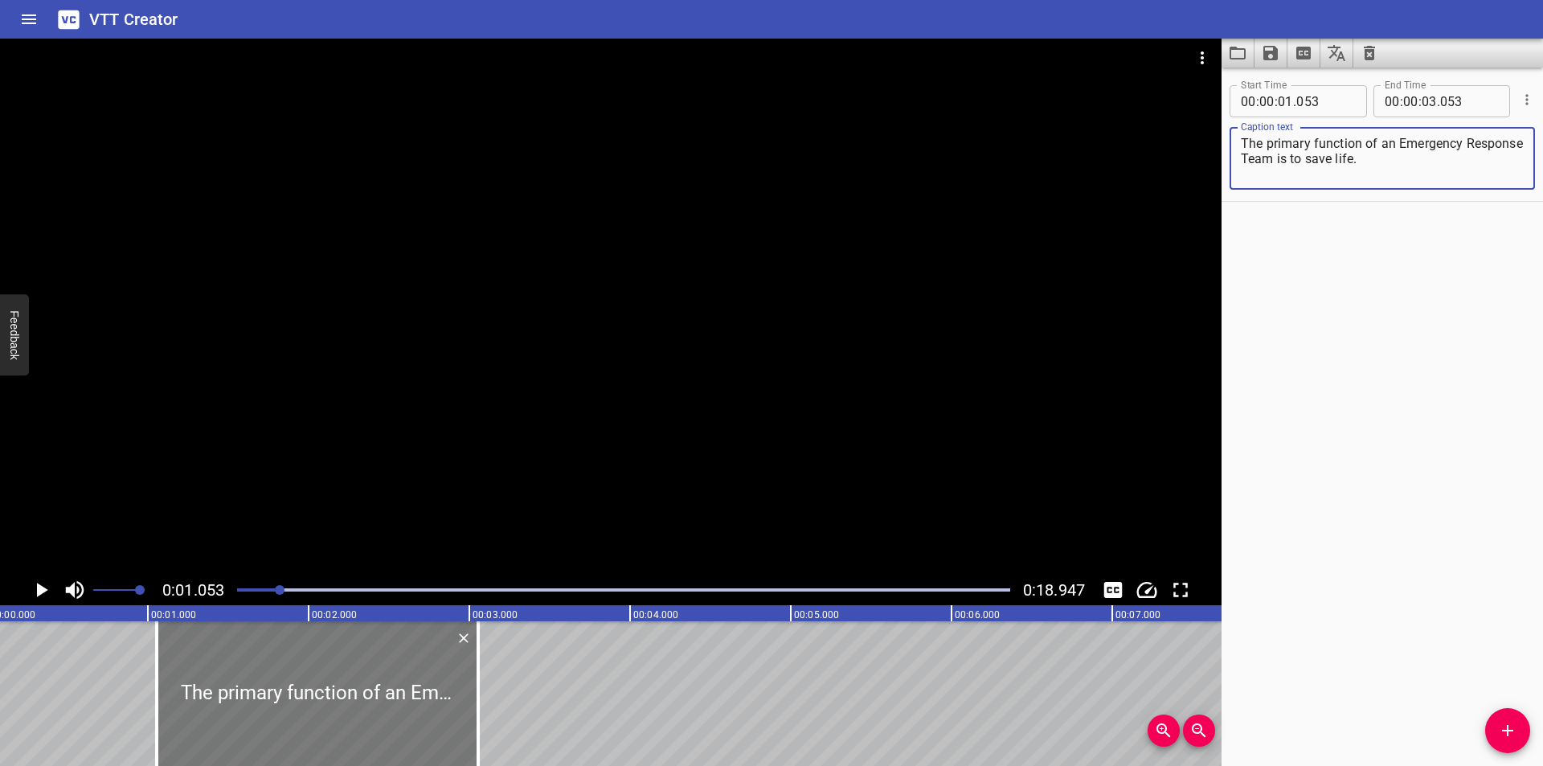
scroll to position [0, 0]
type textarea "The primary function of an Emergency Response Team is to save life."
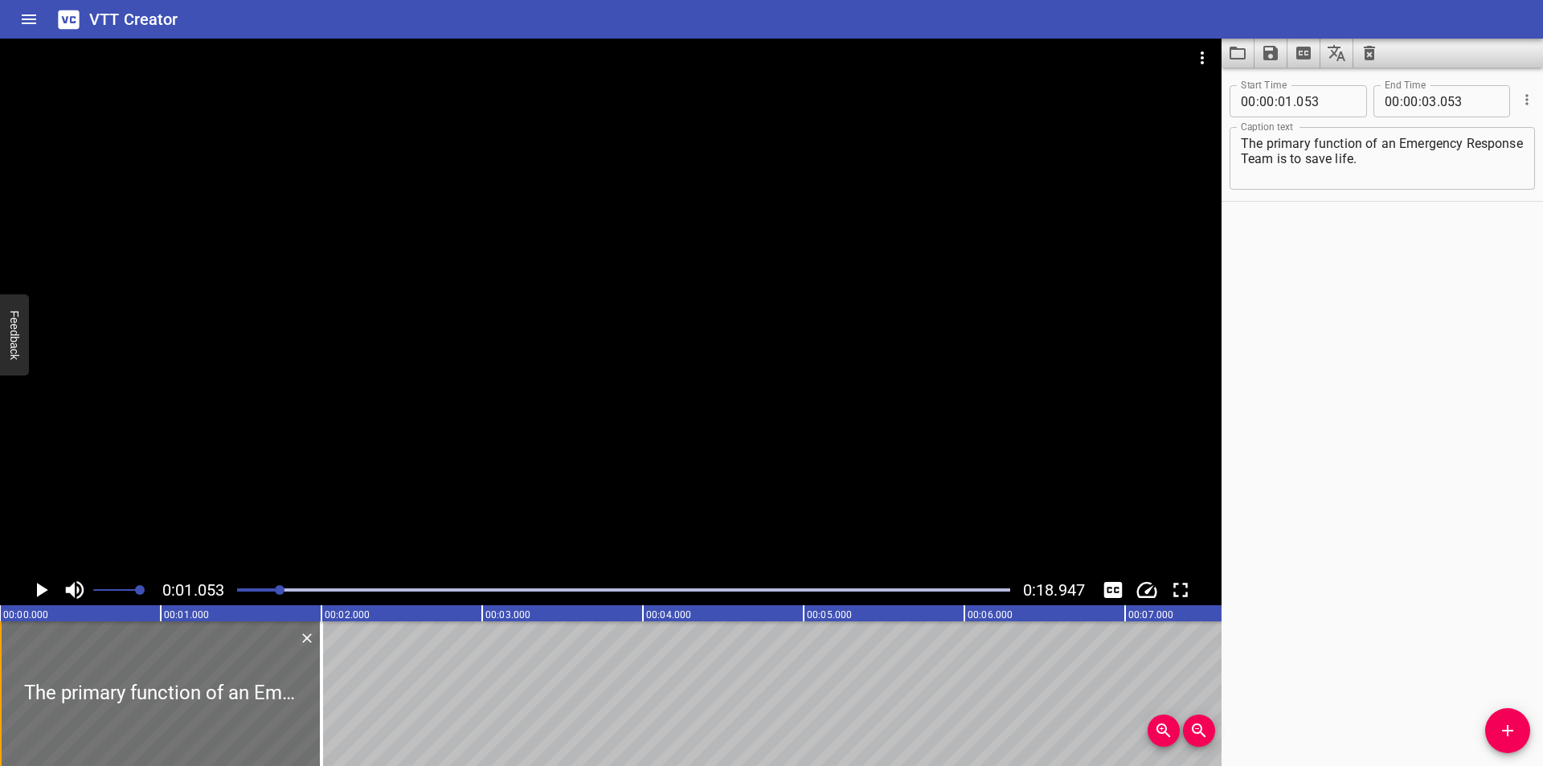
drag, startPoint x: 322, startPoint y: 677, endPoint x: 0, endPoint y: 654, distance: 323.1
click at [0, 654] on div "The primary function of an Emergency Response Team is to save life." at bounding box center [160, 693] width 321 height 145
type input "00"
type input "000"
type input "02"
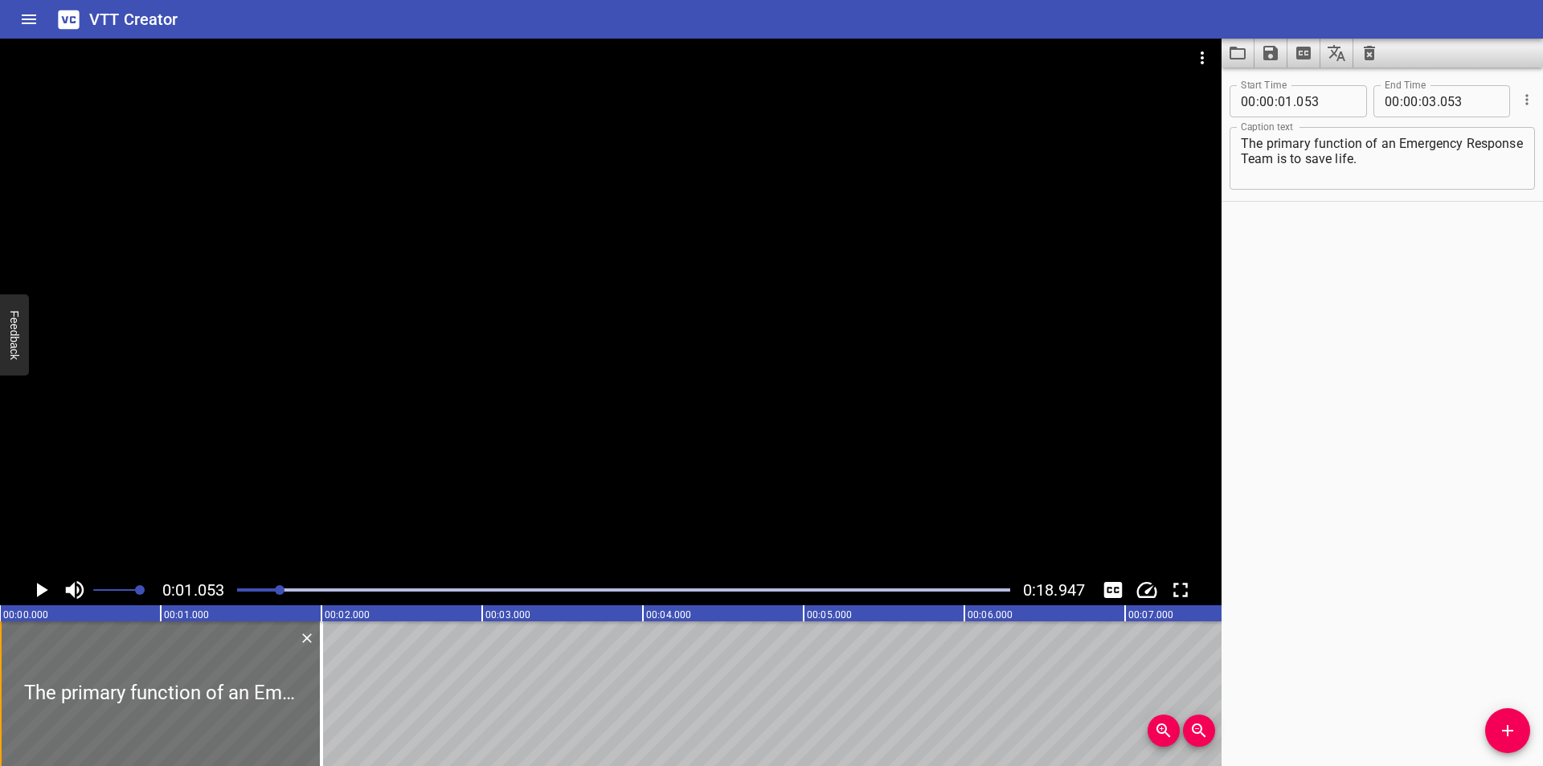
type input "000"
click at [426, 389] on div at bounding box center [610, 307] width 1221 height 536
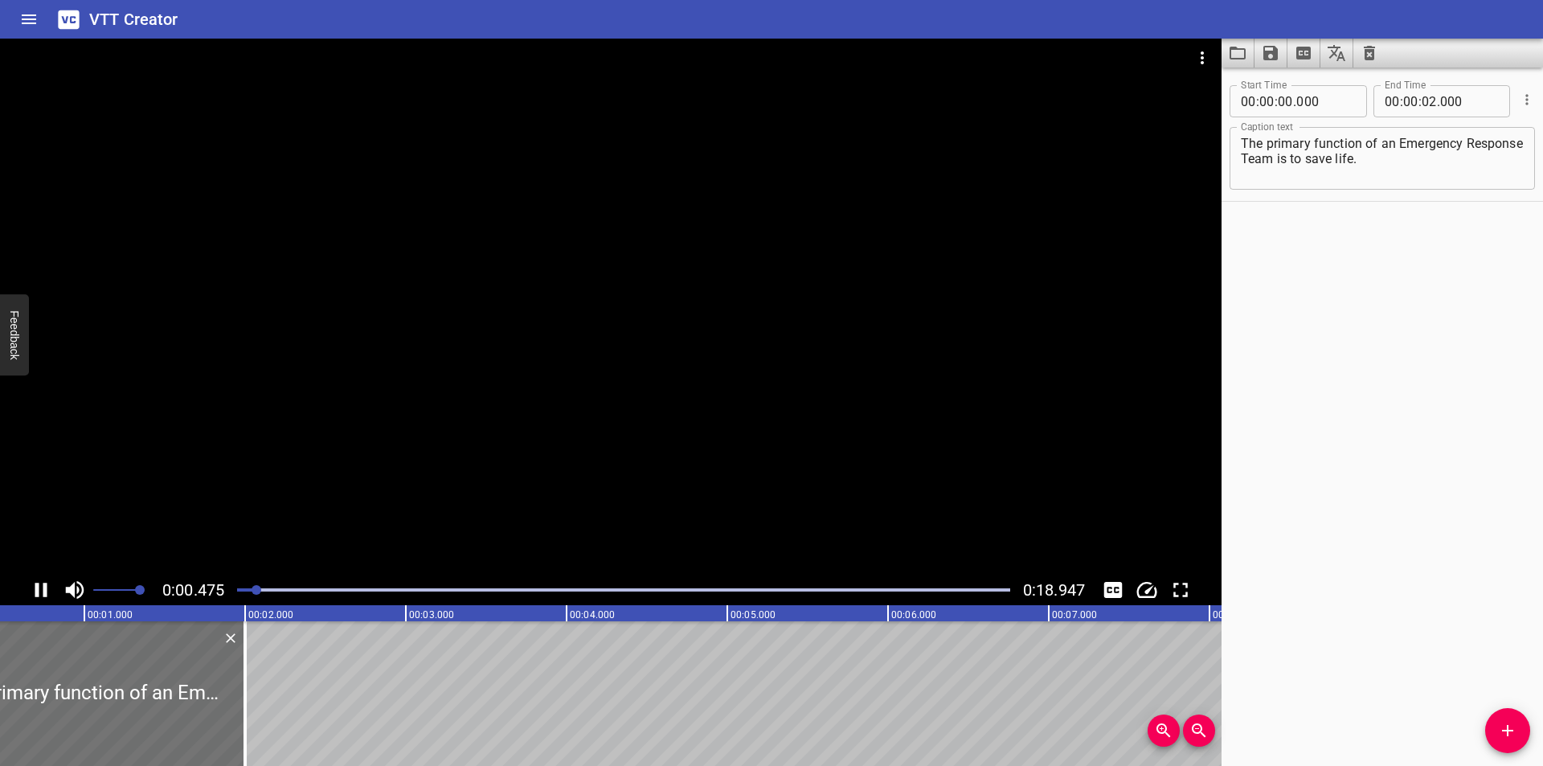
scroll to position [0, 112]
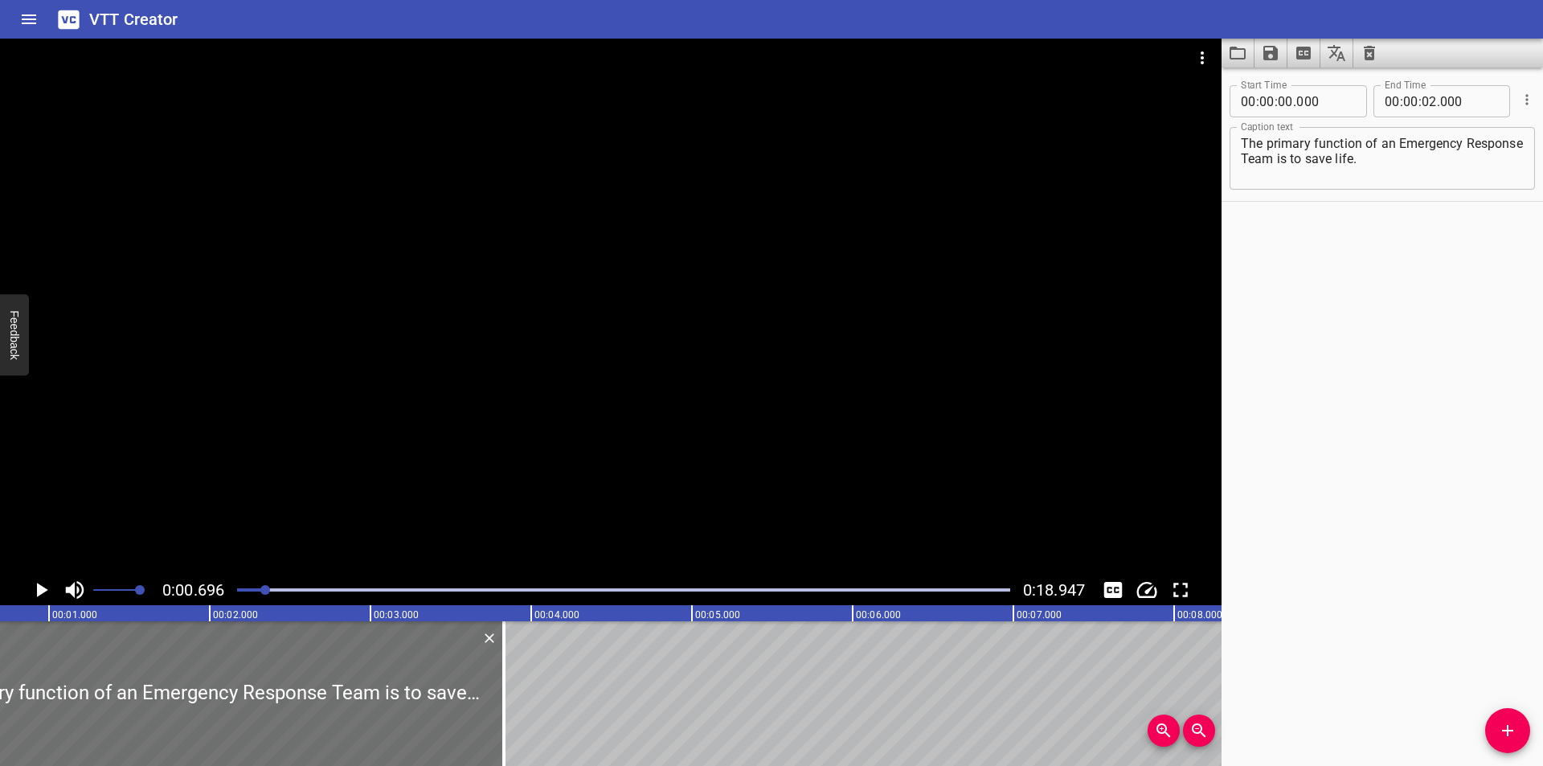
drag, startPoint x: 243, startPoint y: 689, endPoint x: 554, endPoint y: 702, distance: 311.2
click at [505, 702] on div at bounding box center [503, 693] width 3 height 145
type input "04"
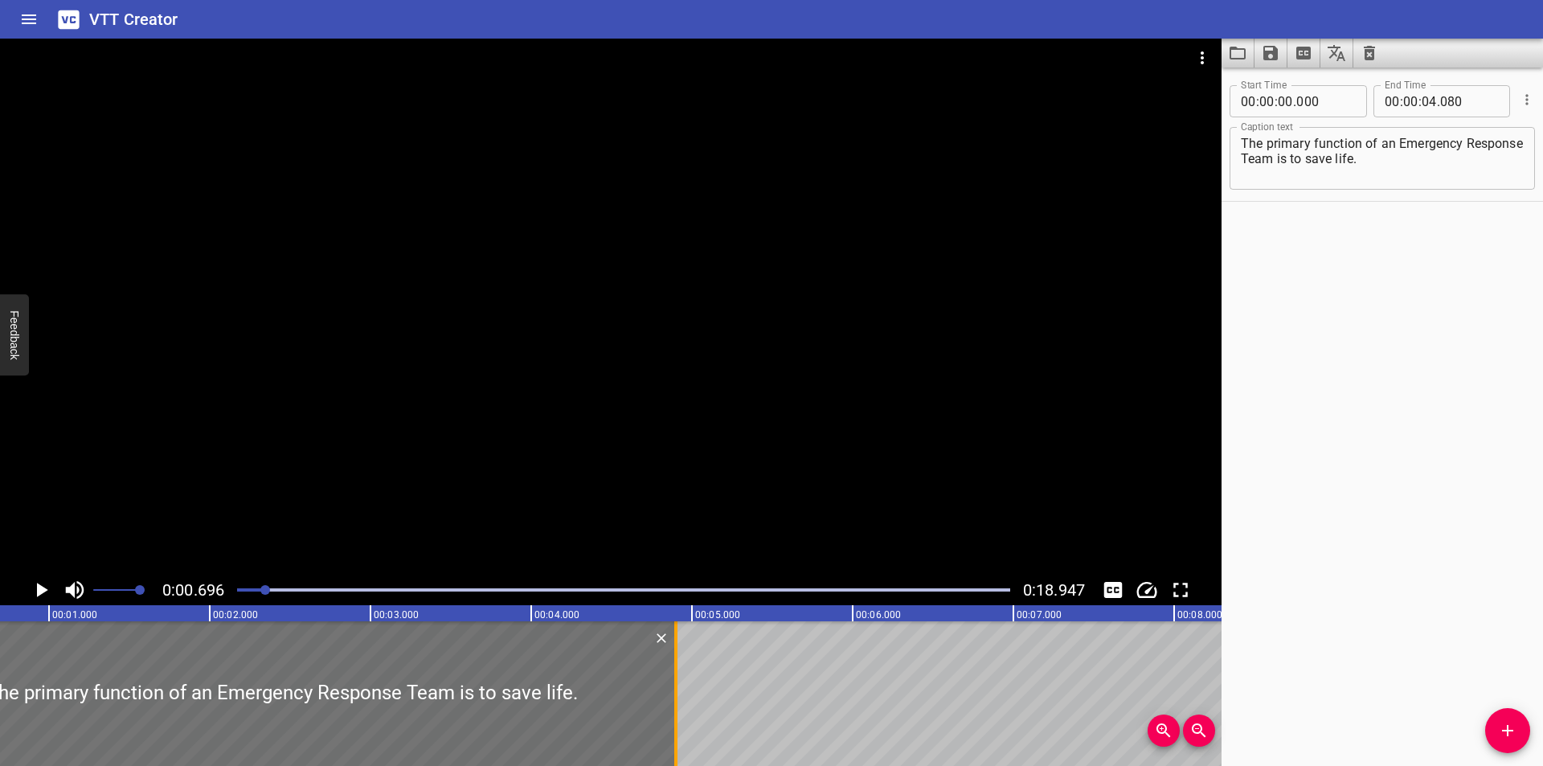
click at [677, 698] on div at bounding box center [676, 693] width 16 height 145
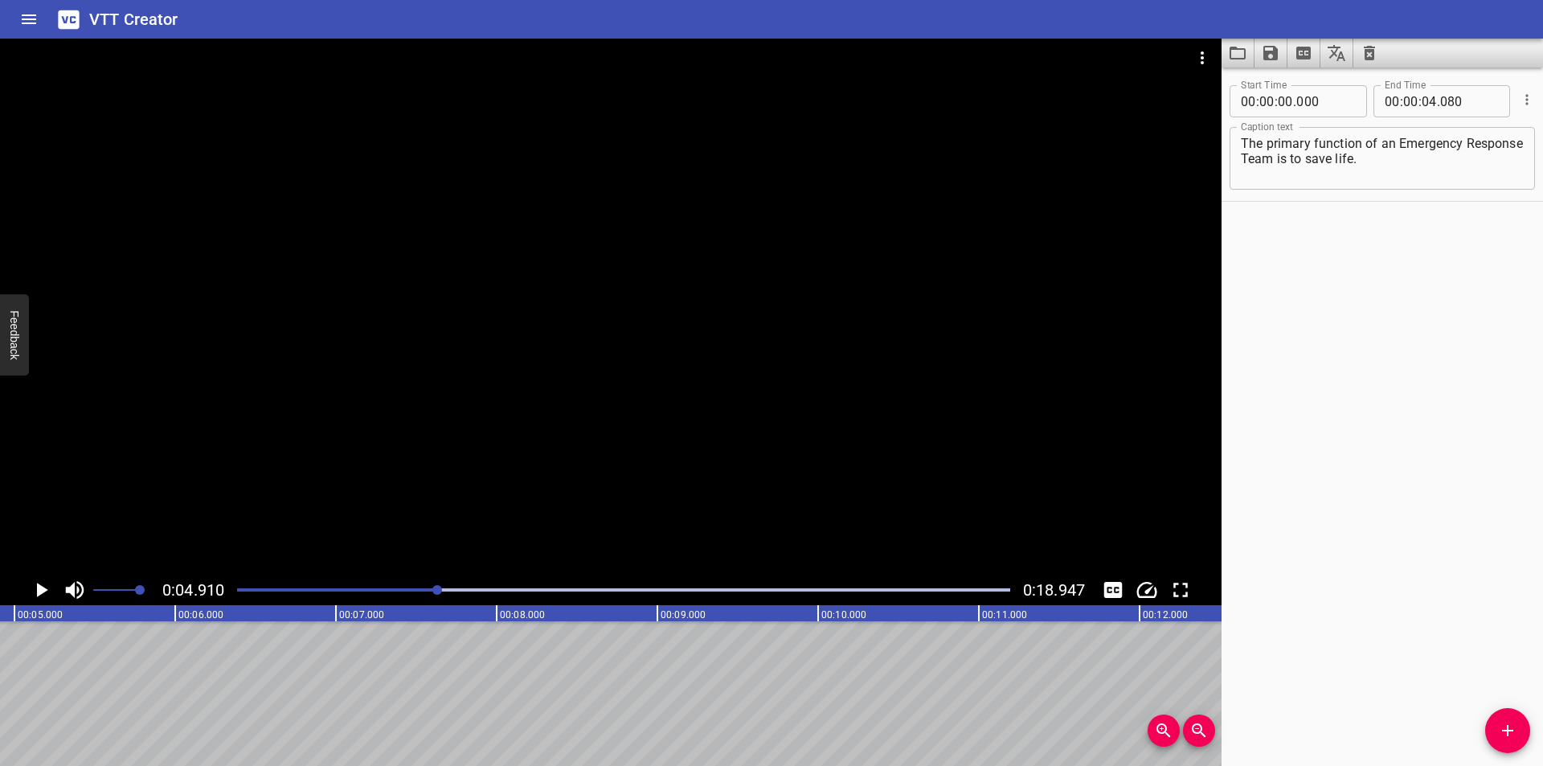
click at [313, 582] on div at bounding box center [623, 590] width 792 height 23
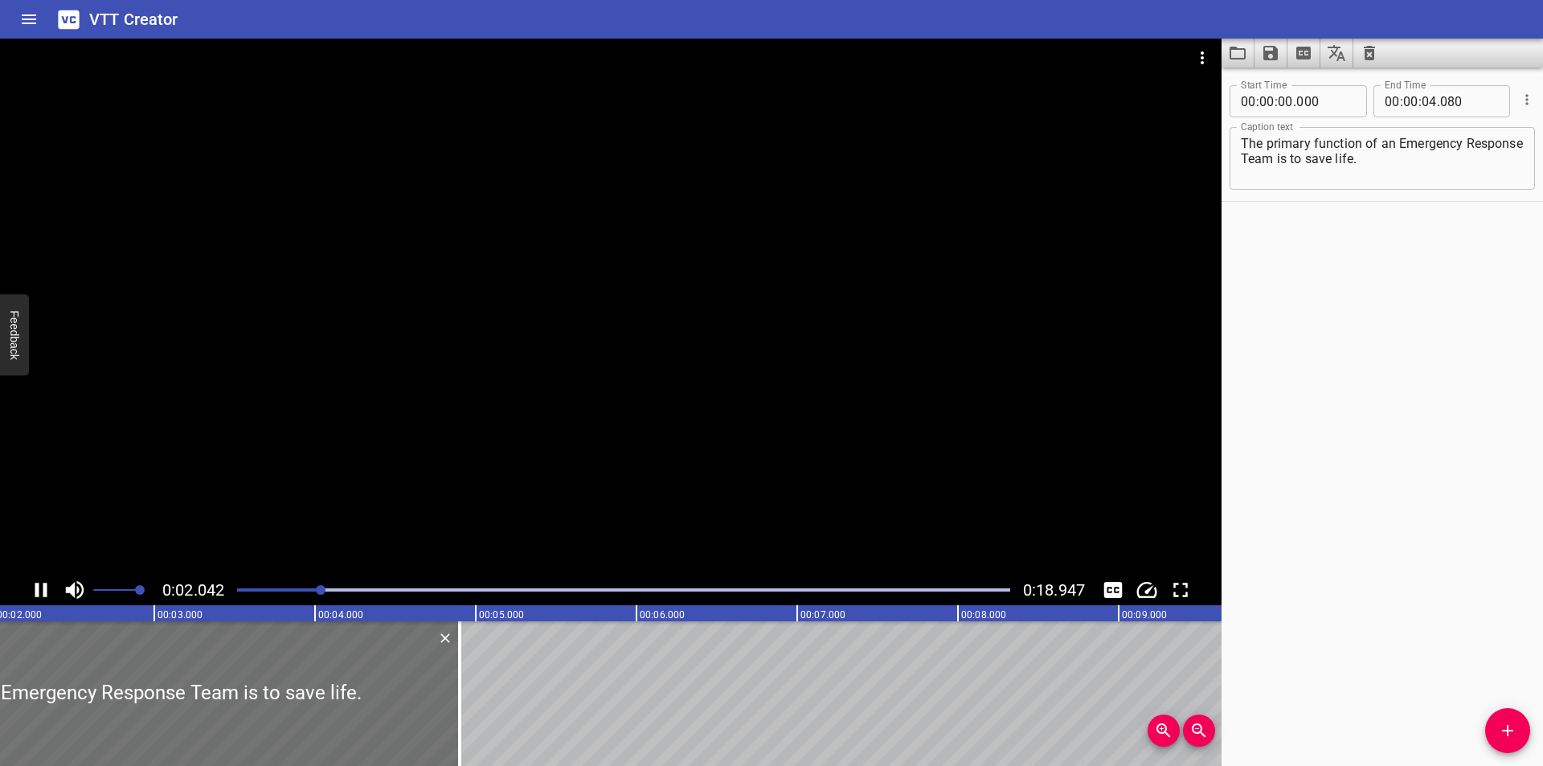
scroll to position [0, 348]
drag, startPoint x: 440, startPoint y: 712, endPoint x: 411, endPoint y: 724, distance: 31.3
click at [438, 717] on div at bounding box center [439, 693] width 3 height 145
drag, startPoint x: 303, startPoint y: 719, endPoint x: 436, endPoint y: 714, distance: 133.5
click at [436, 714] on div at bounding box center [435, 693] width 16 height 145
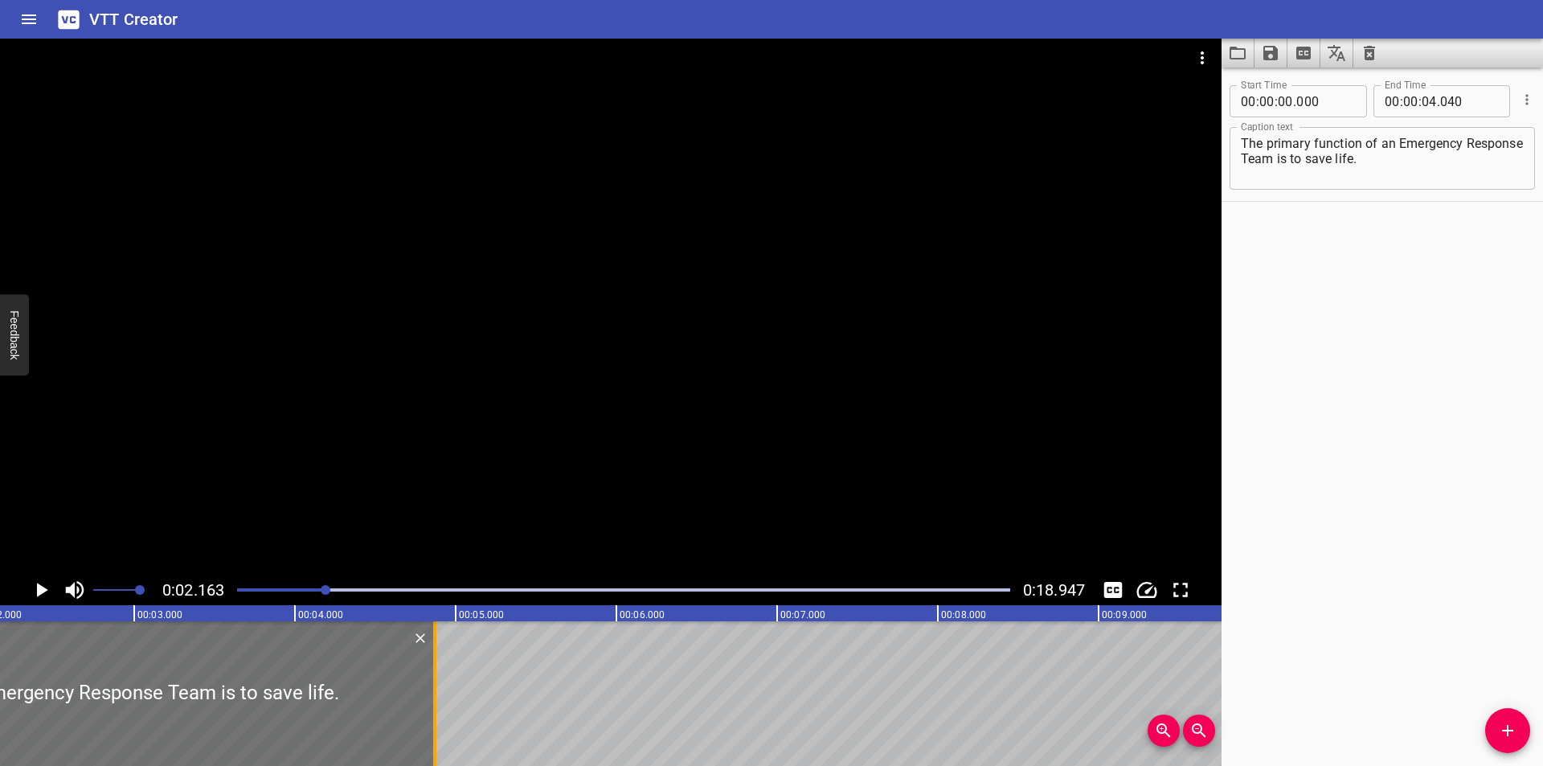
type input "870"
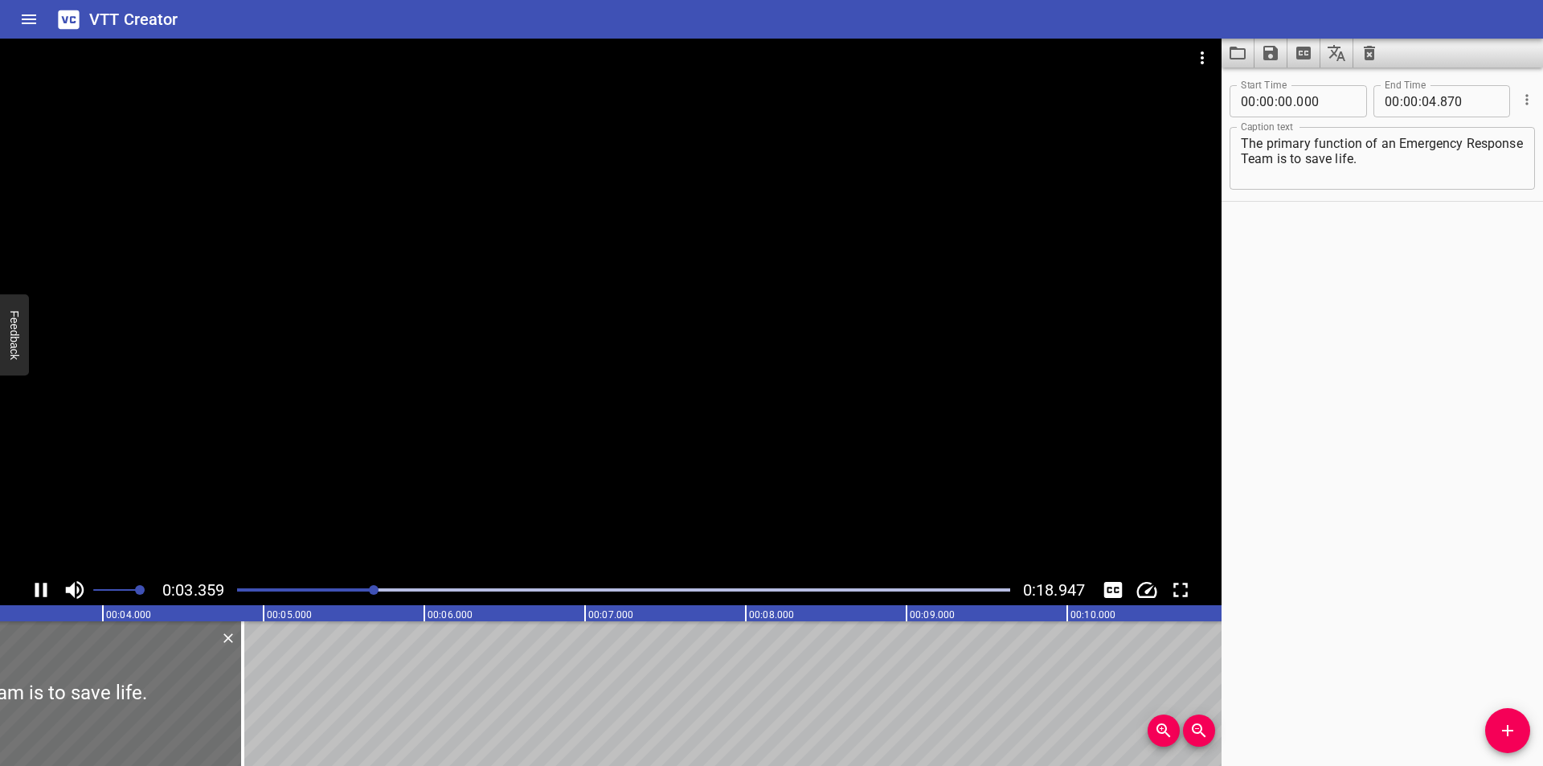
click at [273, 587] on div at bounding box center [623, 590] width 792 height 23
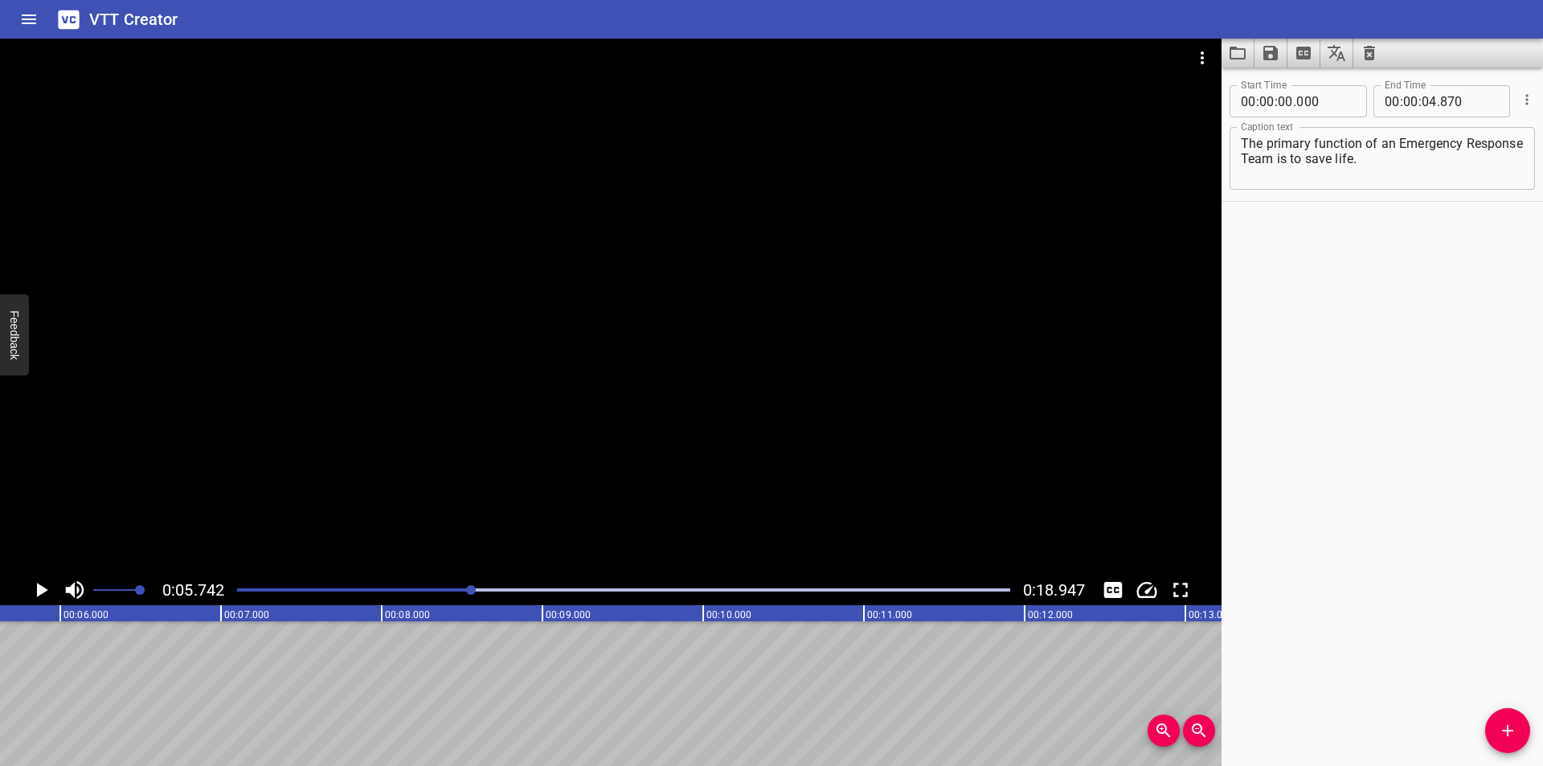
scroll to position [0, 923]
drag, startPoint x: 1525, startPoint y: 728, endPoint x: 1422, endPoint y: 720, distance: 103.2
click at [1524, 727] on span "Add Cue" at bounding box center [1507, 730] width 45 height 19
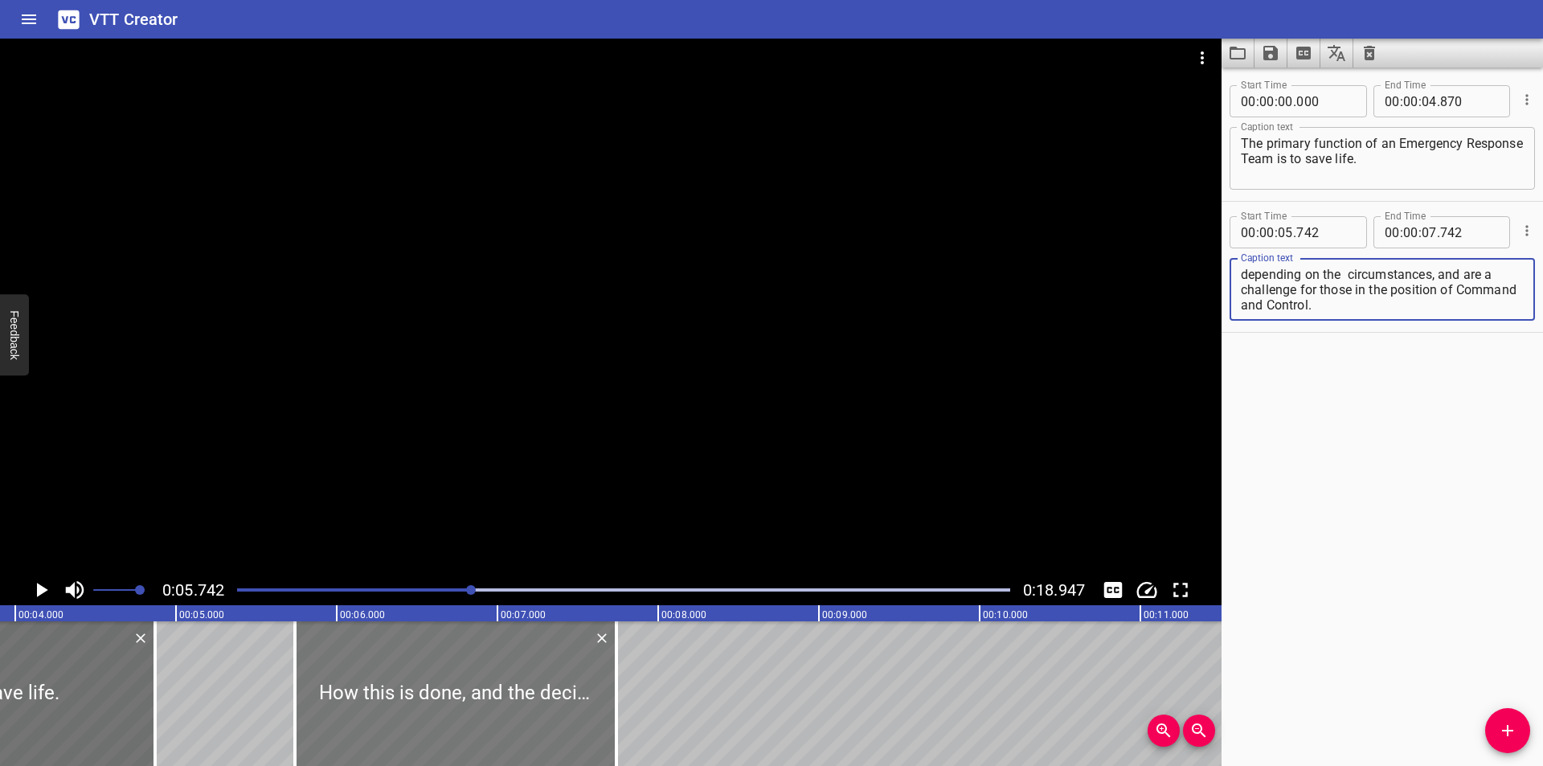
scroll to position [0, 601]
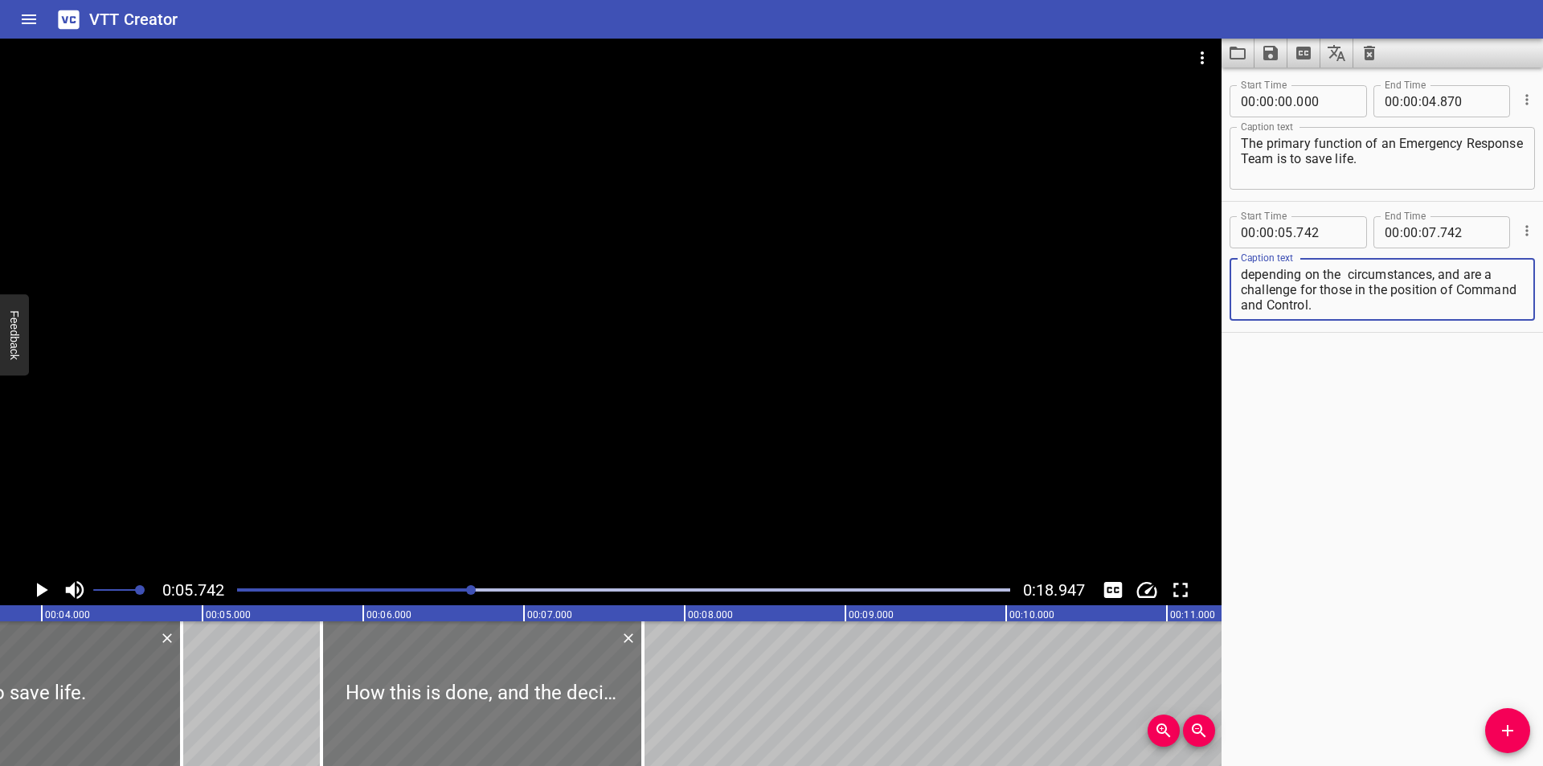
type textarea "How this is done, and the decisions made to prioritise the actions taken vary g…"
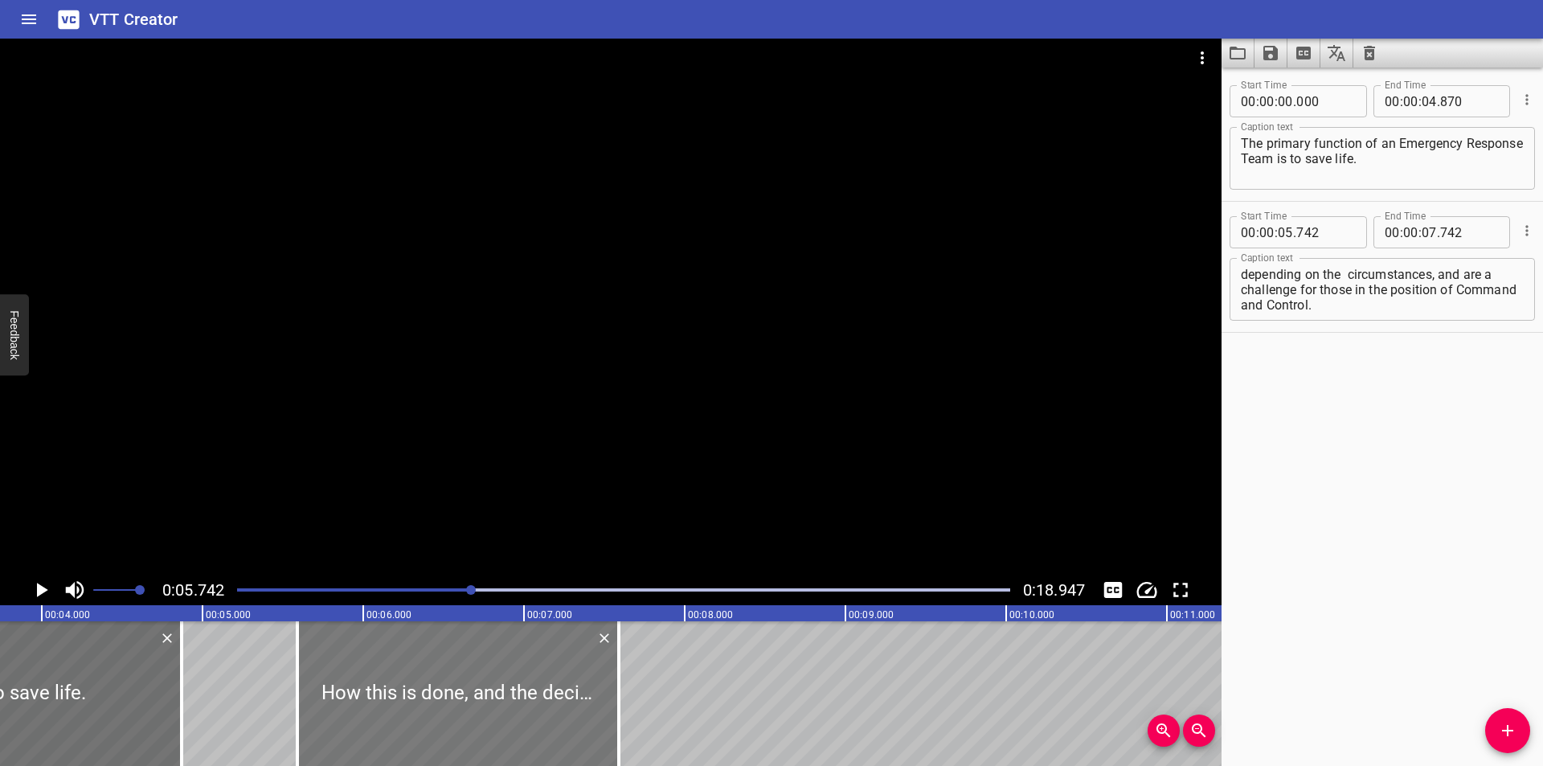
drag, startPoint x: 470, startPoint y: 726, endPoint x: 446, endPoint y: 731, distance: 24.6
click at [446, 731] on div at bounding box center [457, 693] width 321 height 145
type input "592"
click at [554, 444] on div at bounding box center [610, 307] width 1221 height 536
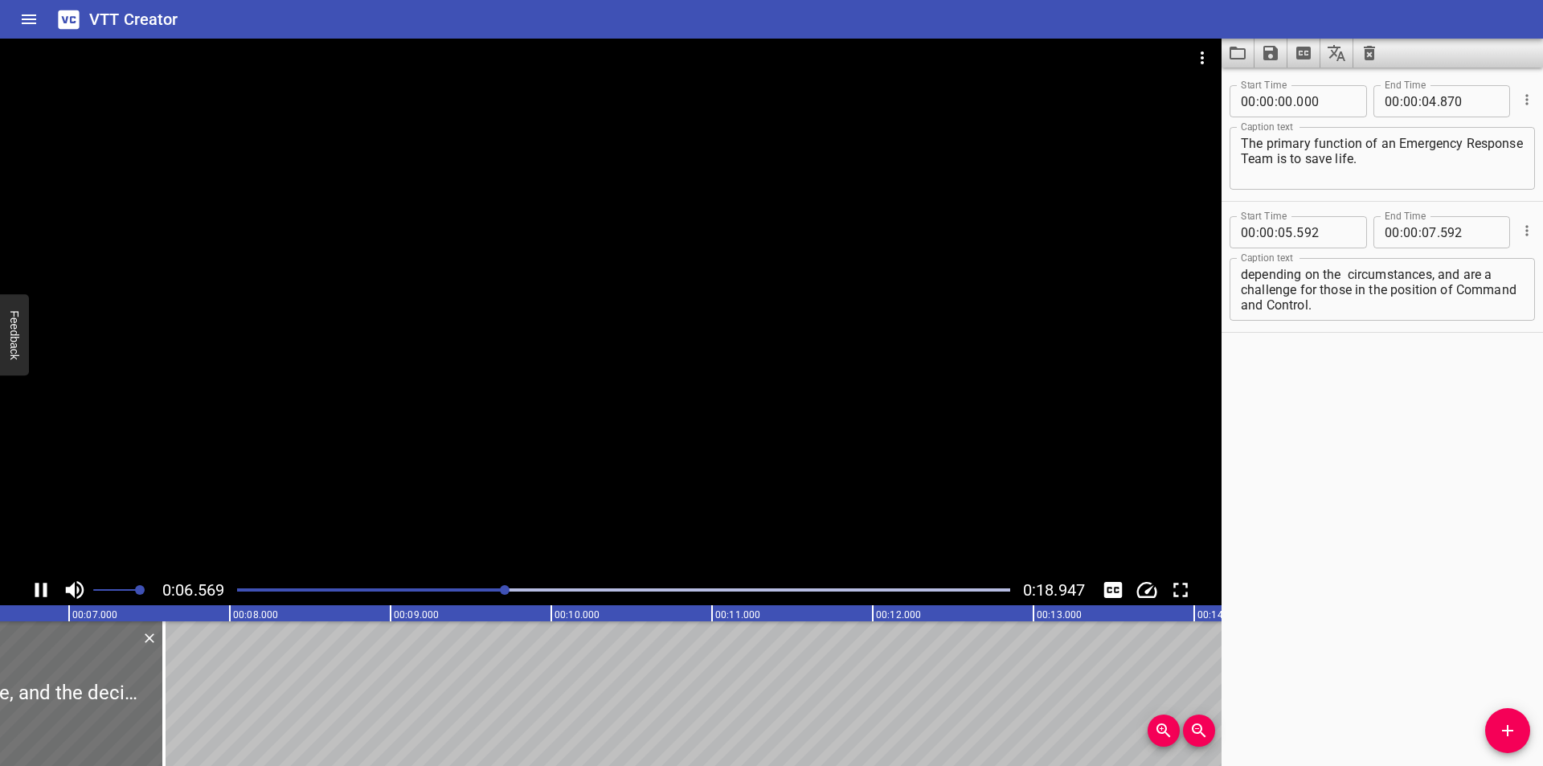
scroll to position [0, 1085]
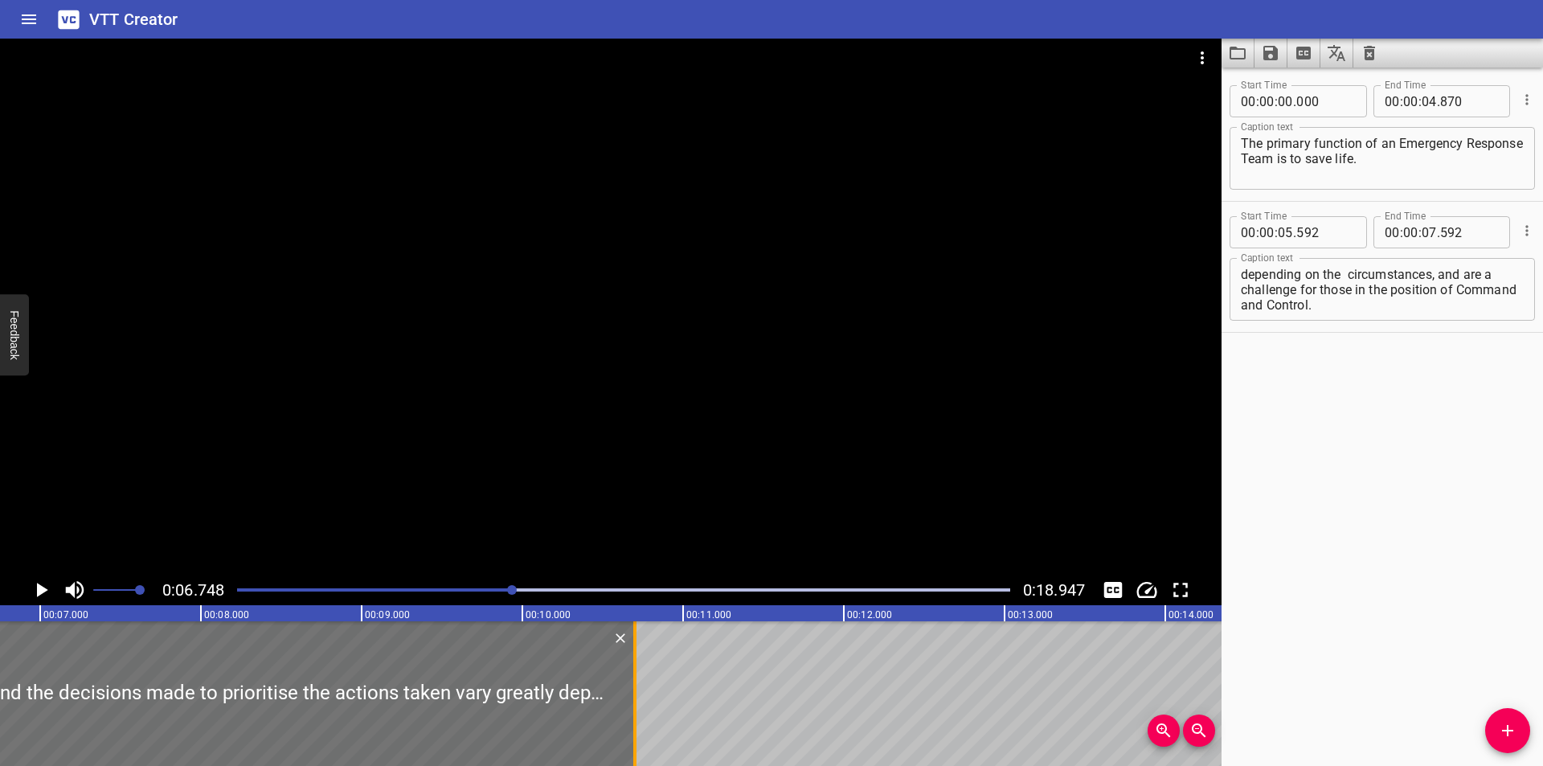
drag, startPoint x: 137, startPoint y: 702, endPoint x: 637, endPoint y: 710, distance: 499.9
click at [637, 710] on div at bounding box center [635, 693] width 16 height 145
type input "10"
type input "702"
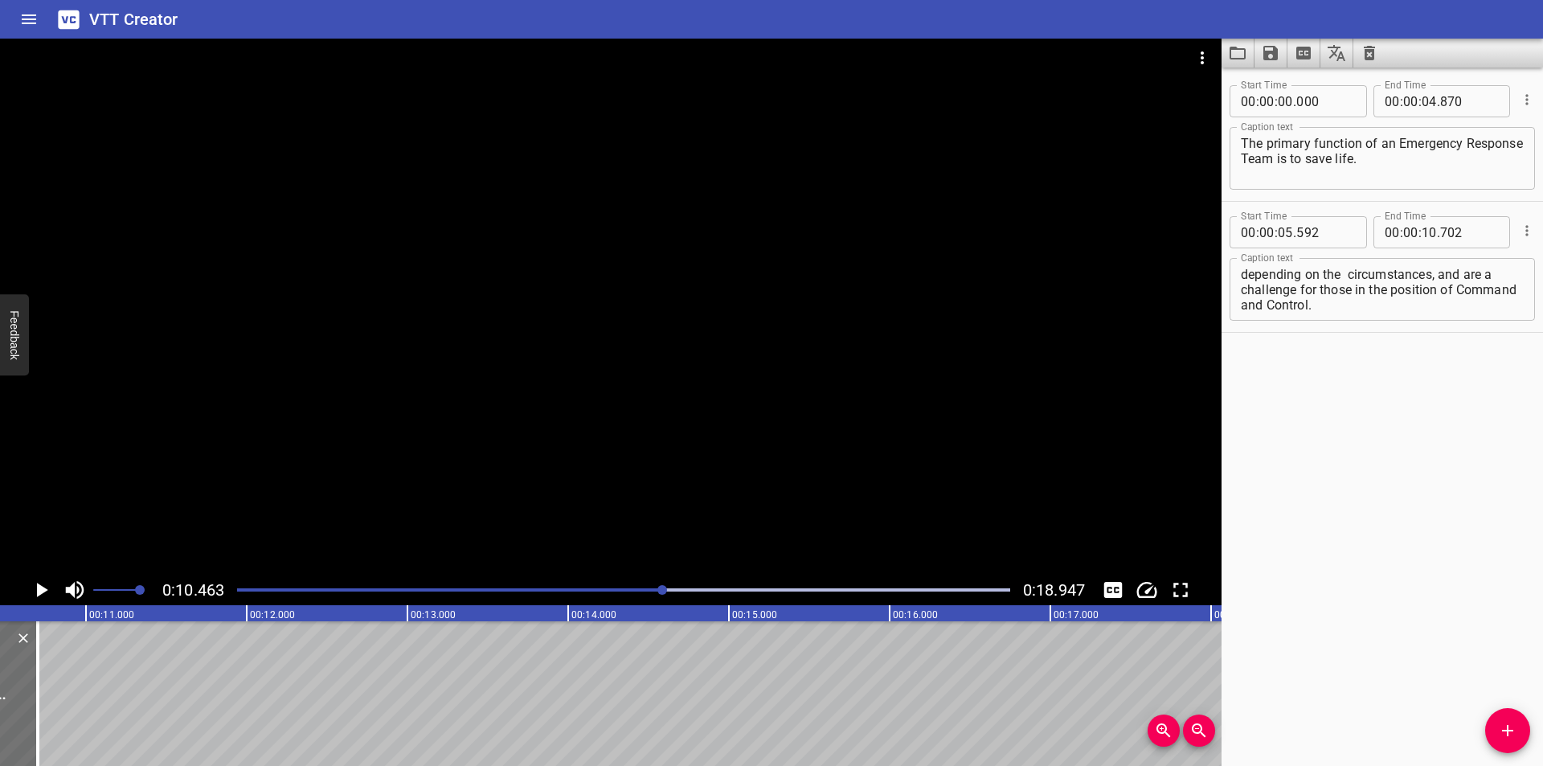
scroll to position [0, 0]
drag, startPoint x: 1400, startPoint y: 288, endPoint x: 1592, endPoint y: 472, distance: 266.0
click at [1542, 472] on html "VTT Creator Caption Editor Batch Transcribe Login Sign Up Privacy Contact 0:10.…" at bounding box center [771, 383] width 1543 height 766
click at [1371, 361] on div "Start Time 00 : 00 : 00 . 000 Start Time End Time 00 : 00 : 04 . 870 End Time C…" at bounding box center [1381, 417] width 321 height 698
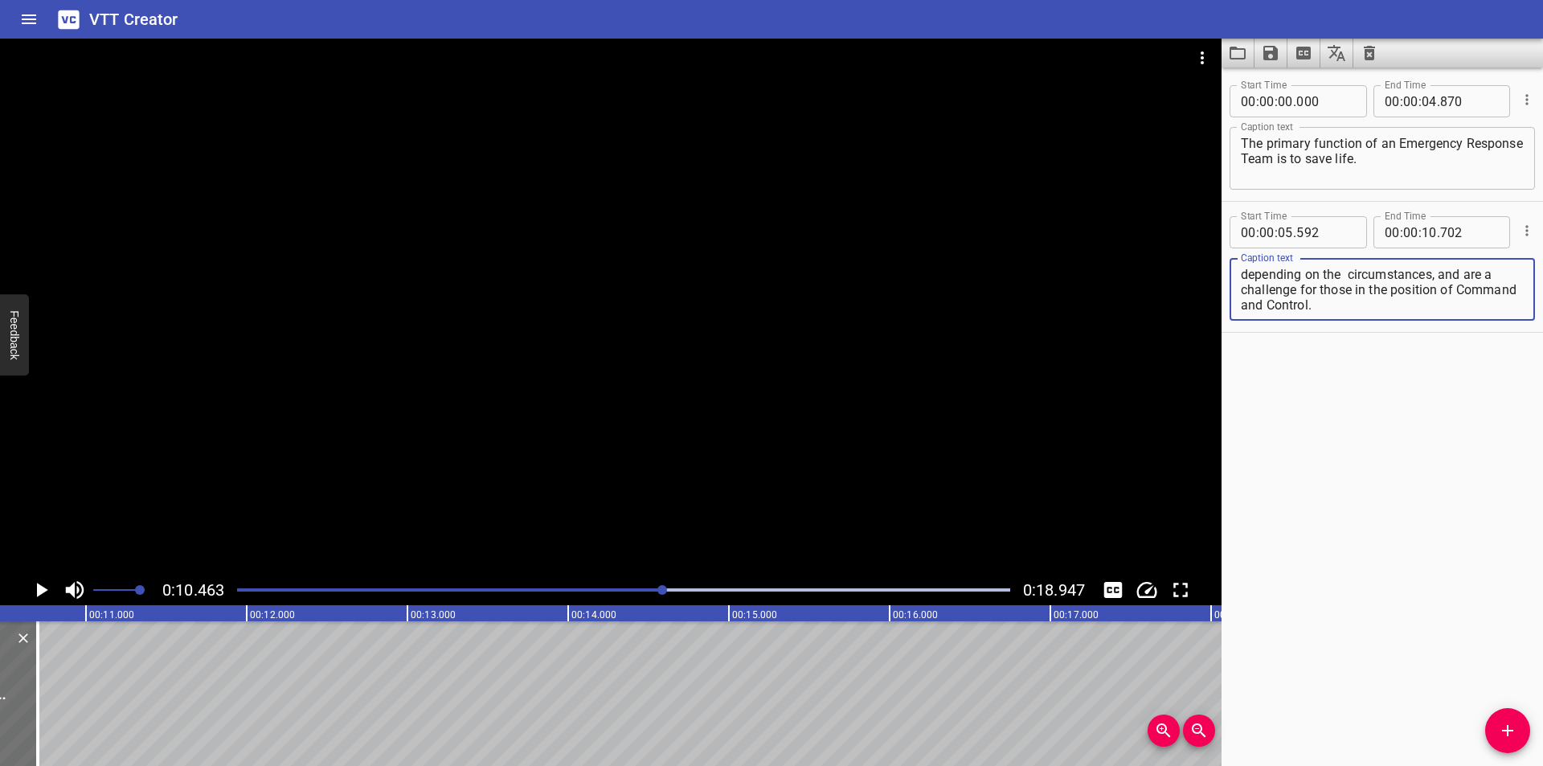
drag, startPoint x: 1401, startPoint y: 289, endPoint x: 1530, endPoint y: 495, distance: 242.6
click at [1530, 495] on div "Start Time 00 : 00 : 00 . 000 Start Time End Time 00 : 00 : 04 . 870 End Time C…" at bounding box center [1381, 417] width 321 height 698
type textarea "How this is done, and the decisions made to prioritise the actions taken"
click at [1510, 729] on icon "Add Cue" at bounding box center [1507, 730] width 19 height 19
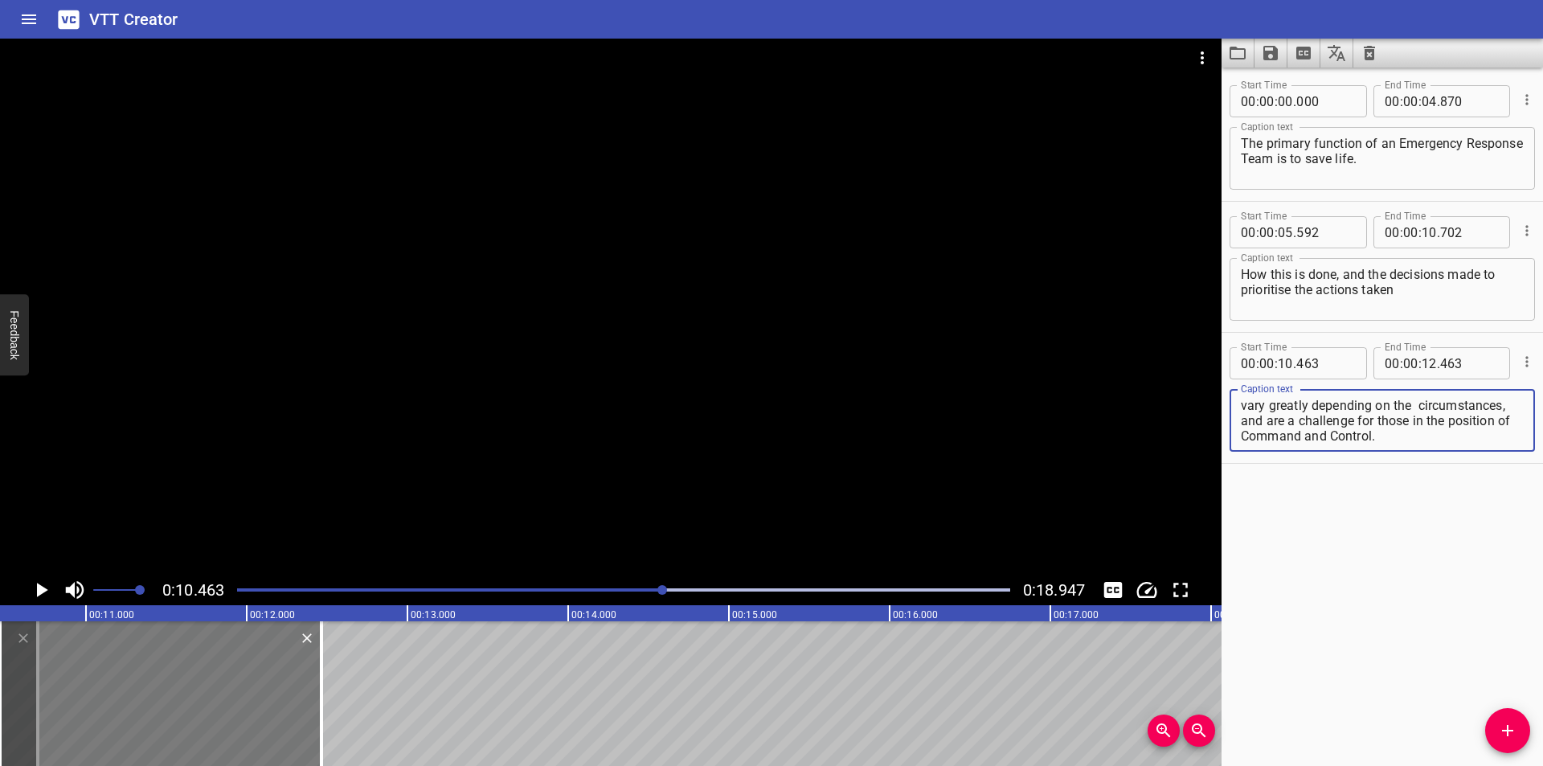
type textarea "vary greatly depending on the circumstances, and are a challenge for those in t…"
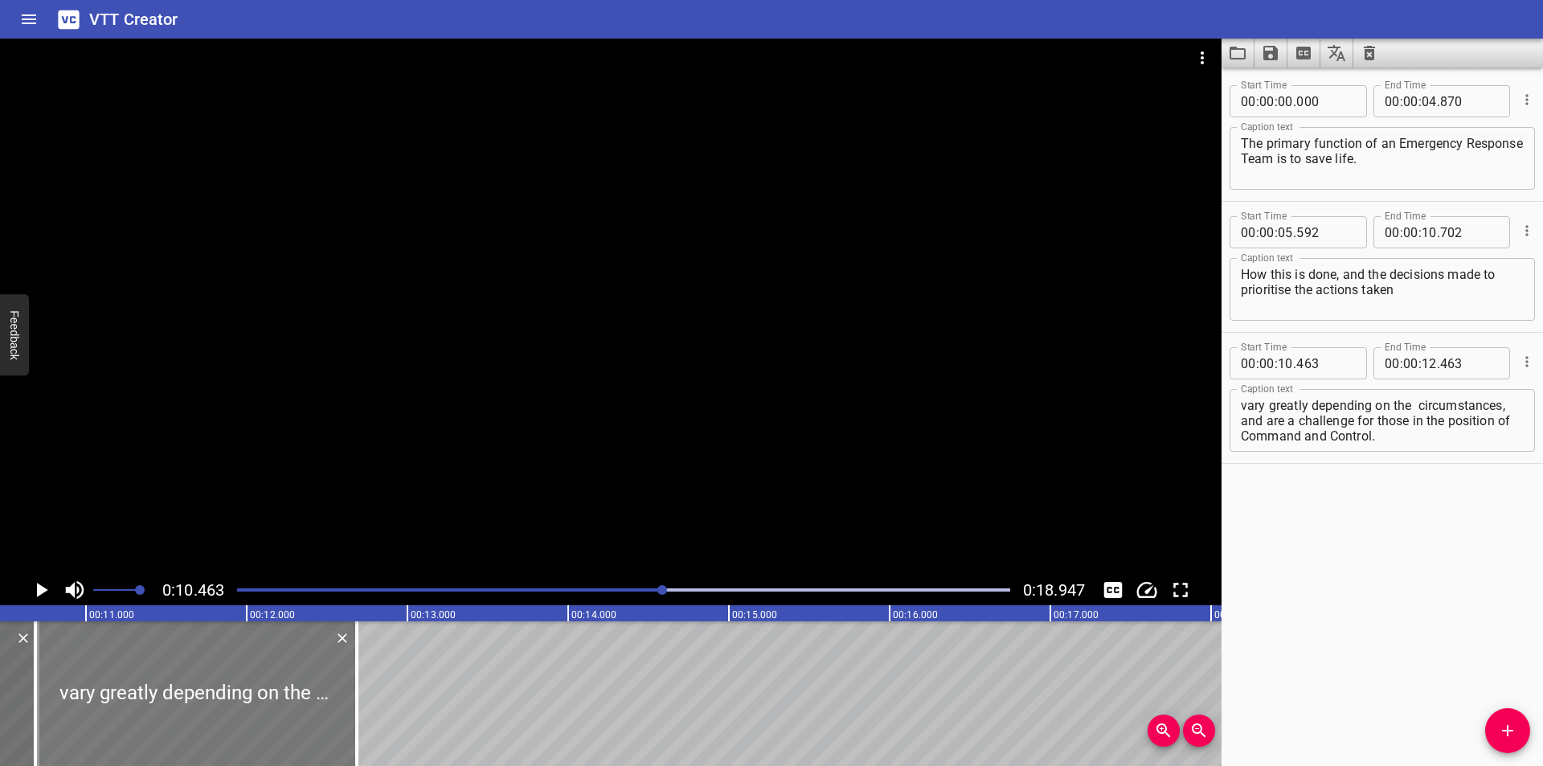
drag, startPoint x: 206, startPoint y: 726, endPoint x: 239, endPoint y: 722, distance: 33.9
click at [239, 722] on div at bounding box center [195, 693] width 321 height 145
type input "683"
click at [1319, 361] on input "number" at bounding box center [1325, 363] width 59 height 32
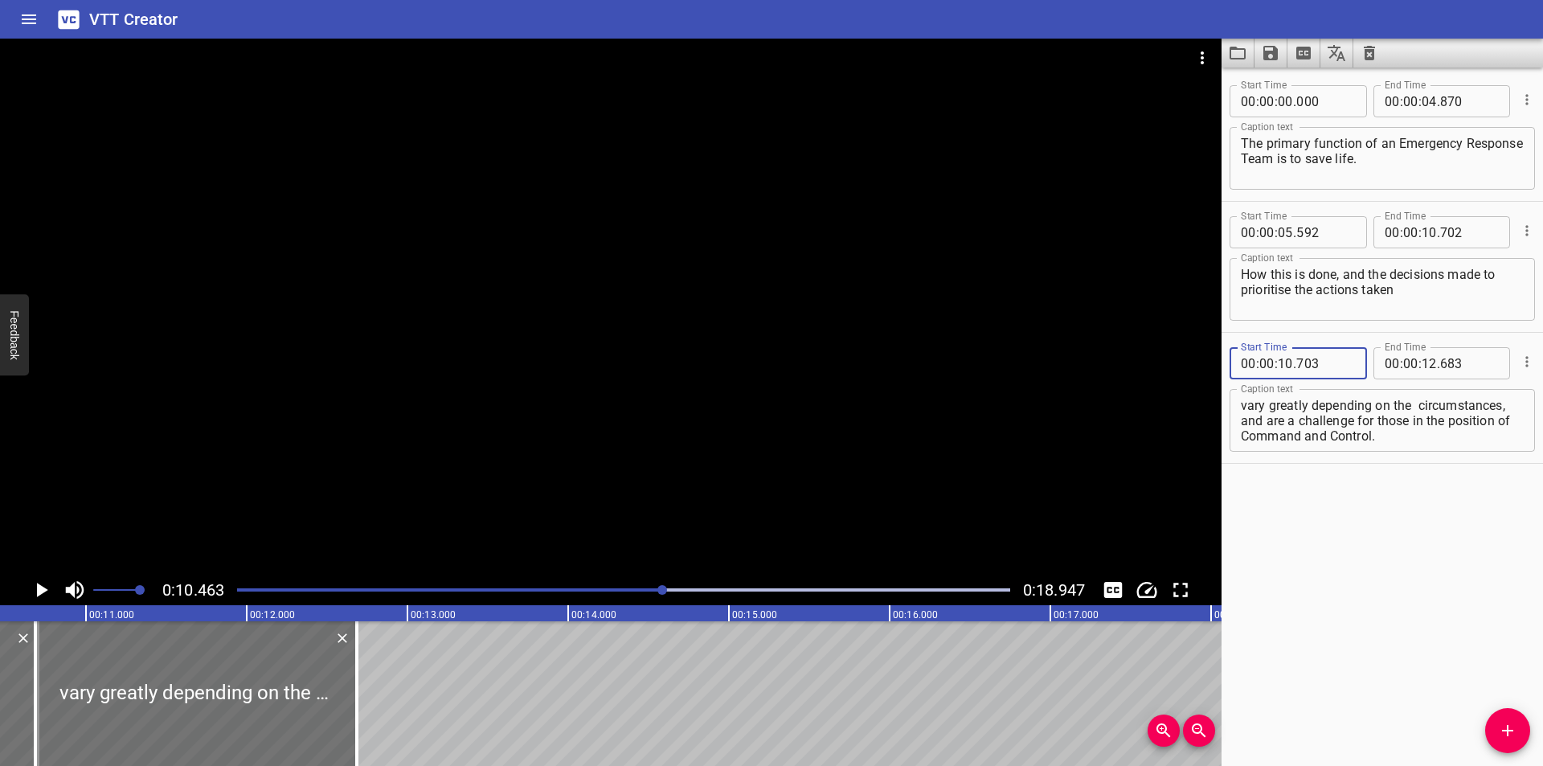
type input "703"
click at [719, 407] on div at bounding box center [610, 307] width 1221 height 536
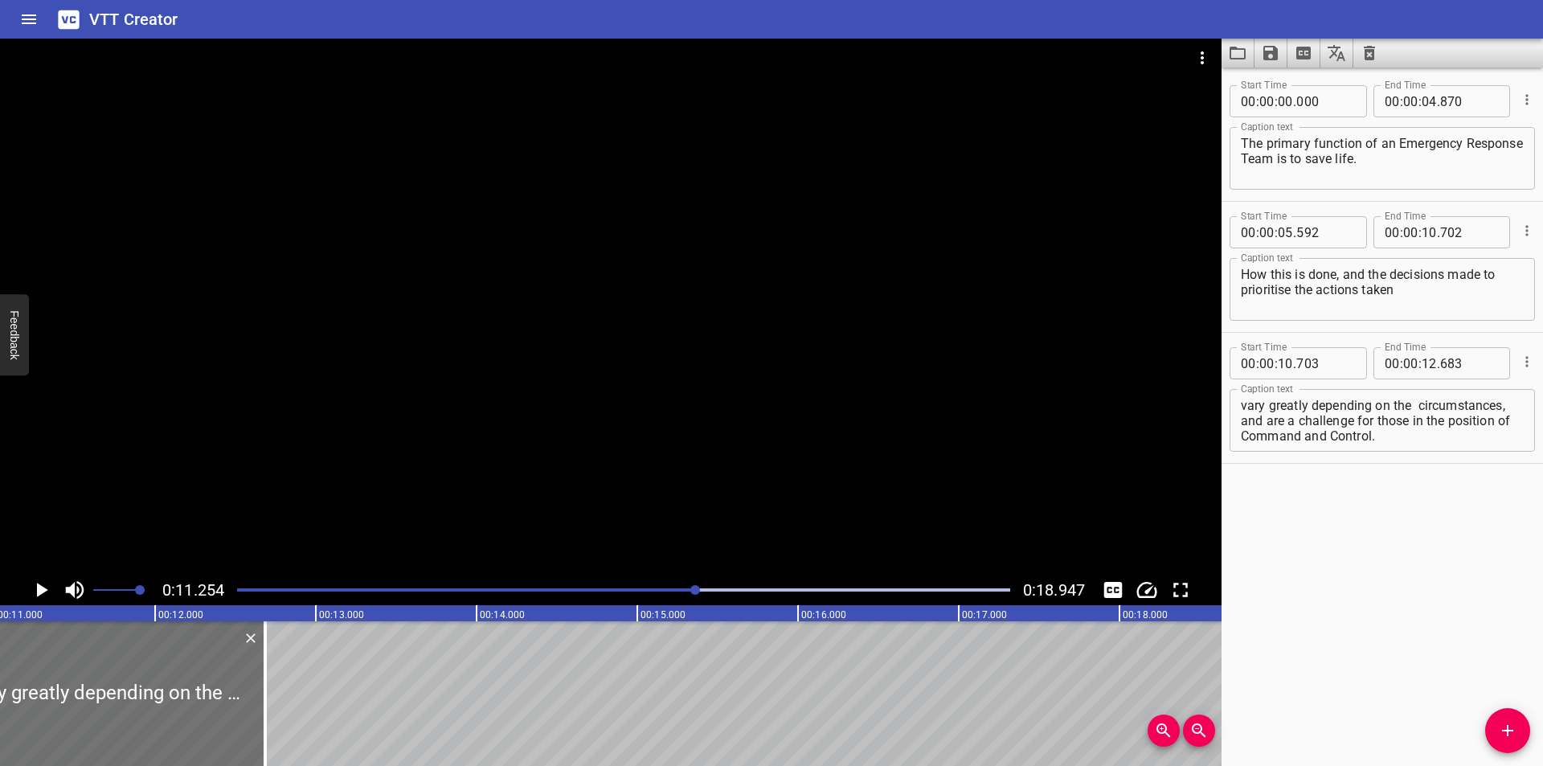
scroll to position [0, 1809]
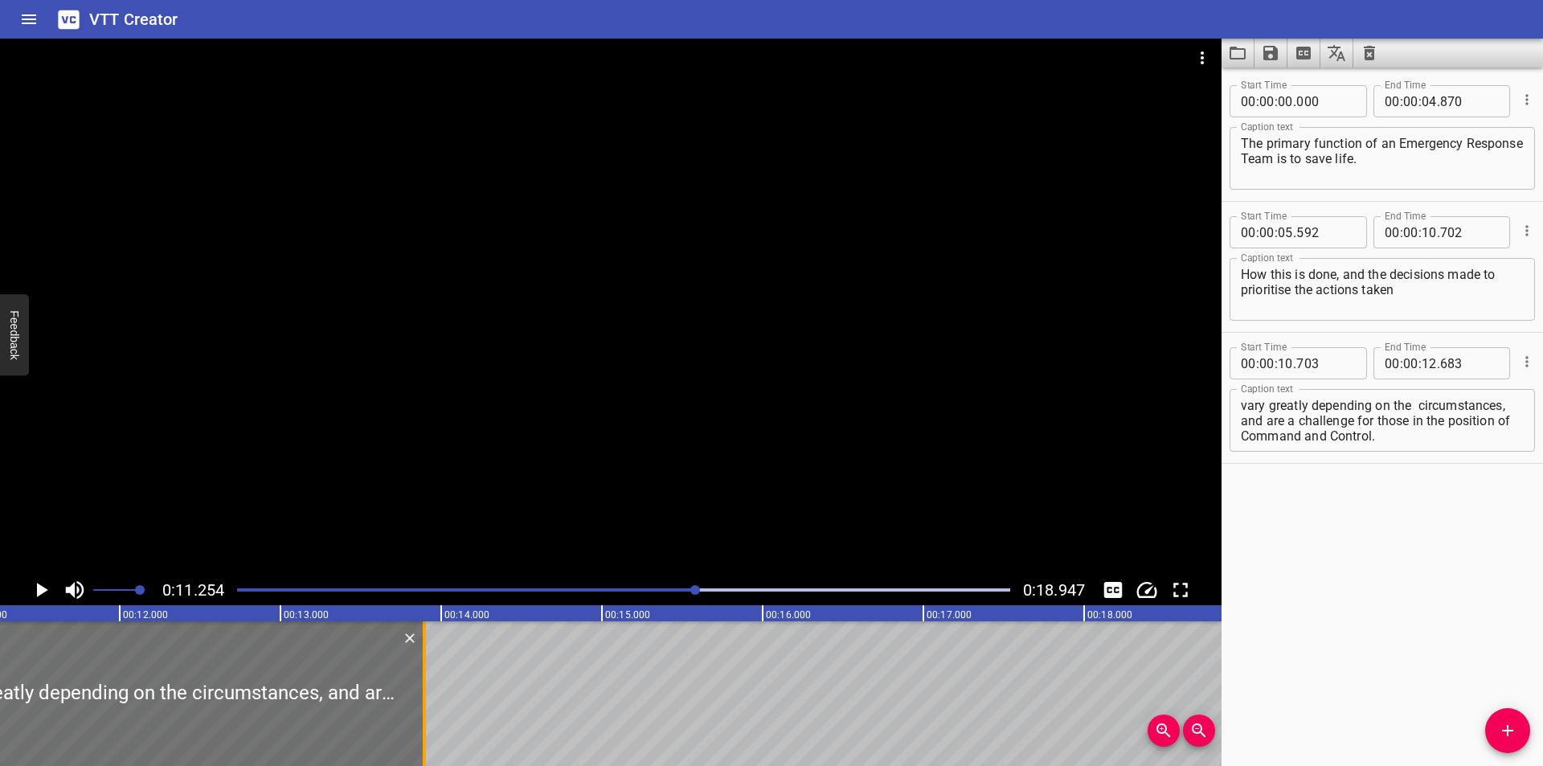
drag, startPoint x: 230, startPoint y: 706, endPoint x: 424, endPoint y: 722, distance: 195.1
click at [424, 722] on div at bounding box center [424, 693] width 3 height 145
type input "13"
type input "893"
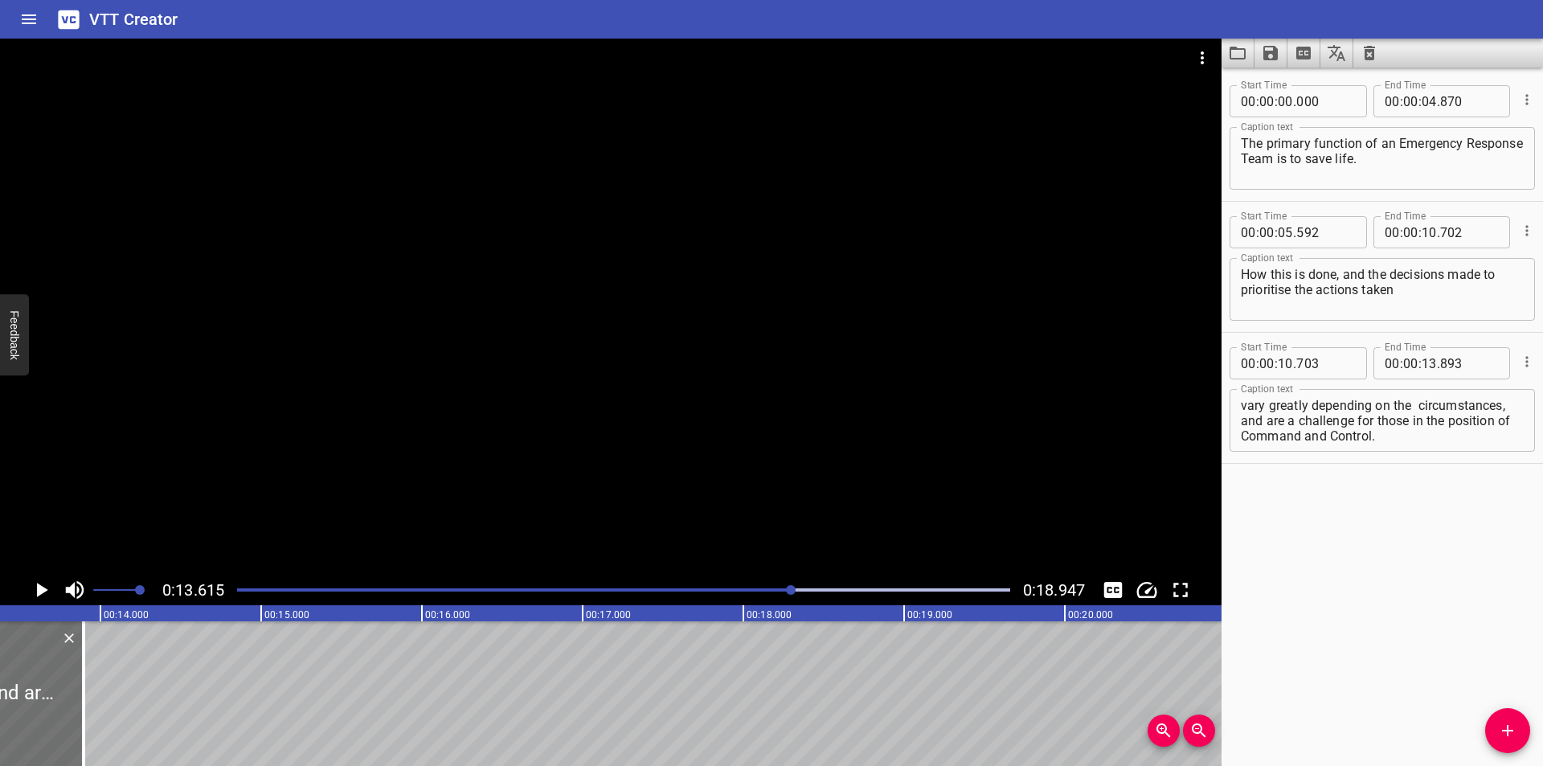
scroll to position [0, 2188]
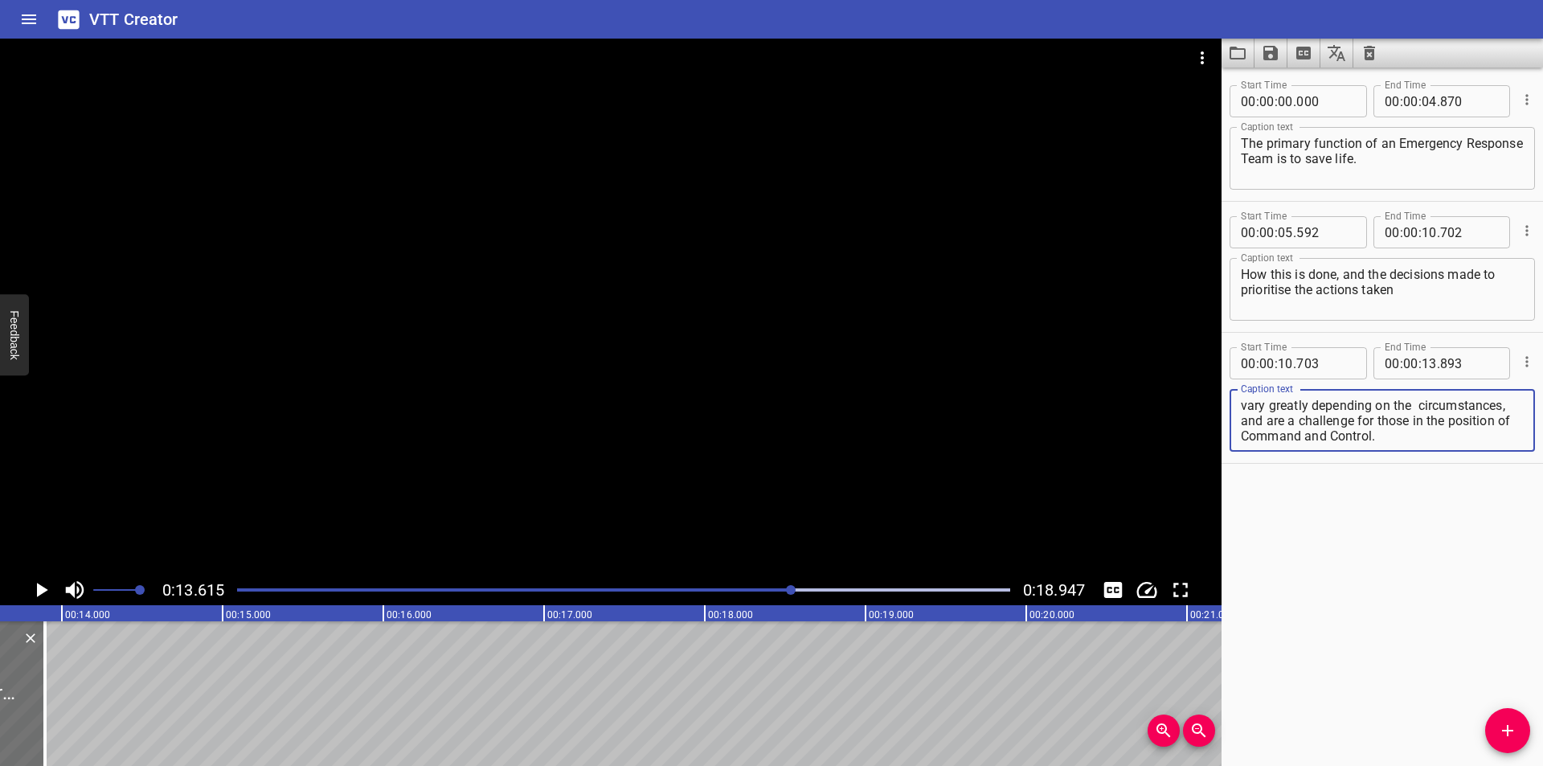
click at [1418, 406] on textarea "vary greatly depending on the circumstances, and are a challenge for those in t…" at bounding box center [1382, 421] width 283 height 46
click at [1389, 437] on textarea "vary greatly depending on the circumstances, and are a challenge for those in t…" at bounding box center [1382, 421] width 283 height 46
drag, startPoint x: 1392, startPoint y: 437, endPoint x: 1222, endPoint y: 423, distance: 170.1
click at [1222, 423] on div "Start Time 00 : 00 : 10 . 703 Start Time End Time 00 : 00 : 13 . 893 End Time C…" at bounding box center [1381, 398] width 321 height 130
type textarea "vary greatly depending on the circumstances,"
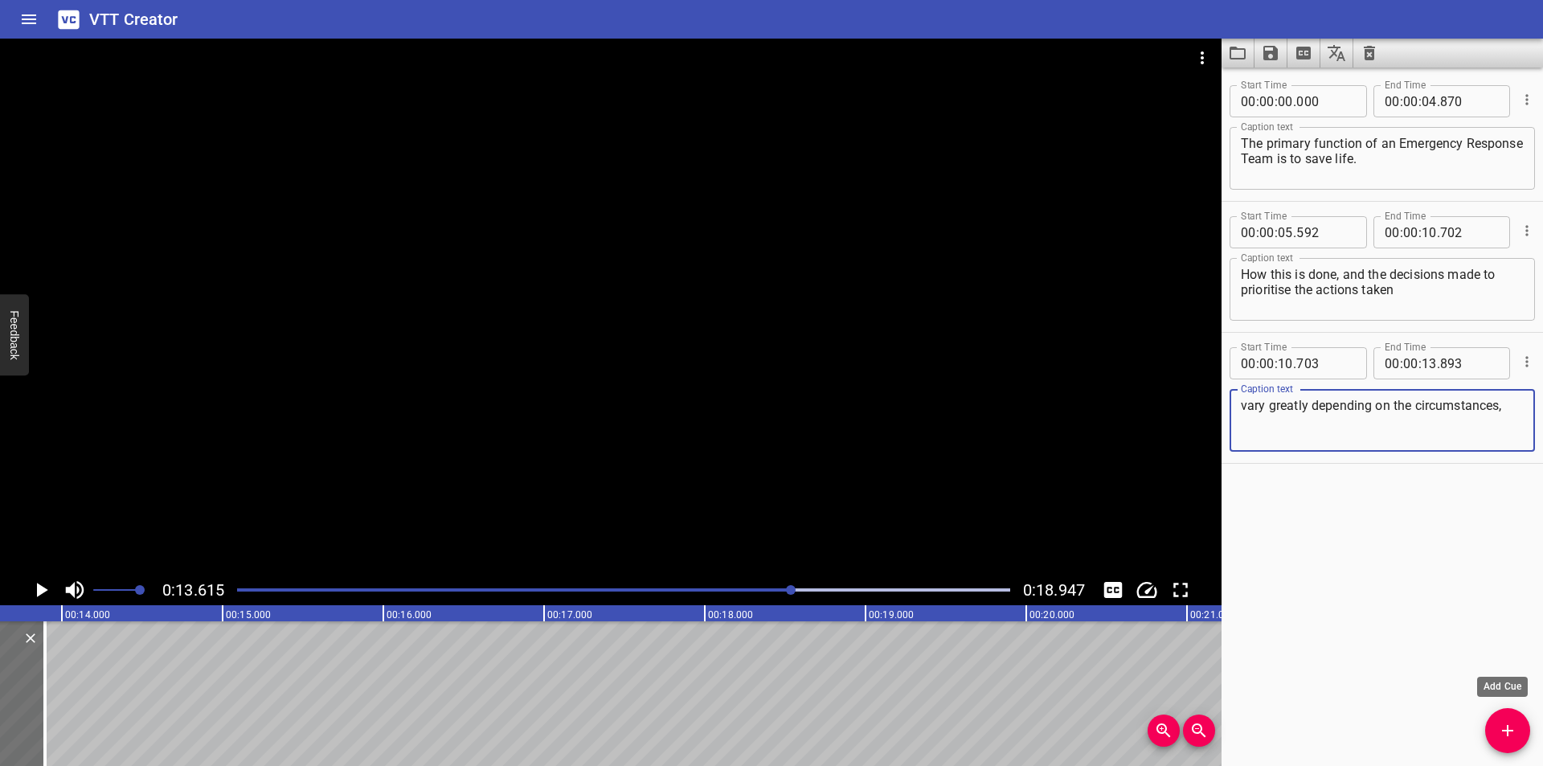
click at [1512, 720] on button "Add Cue" at bounding box center [1507, 730] width 45 height 45
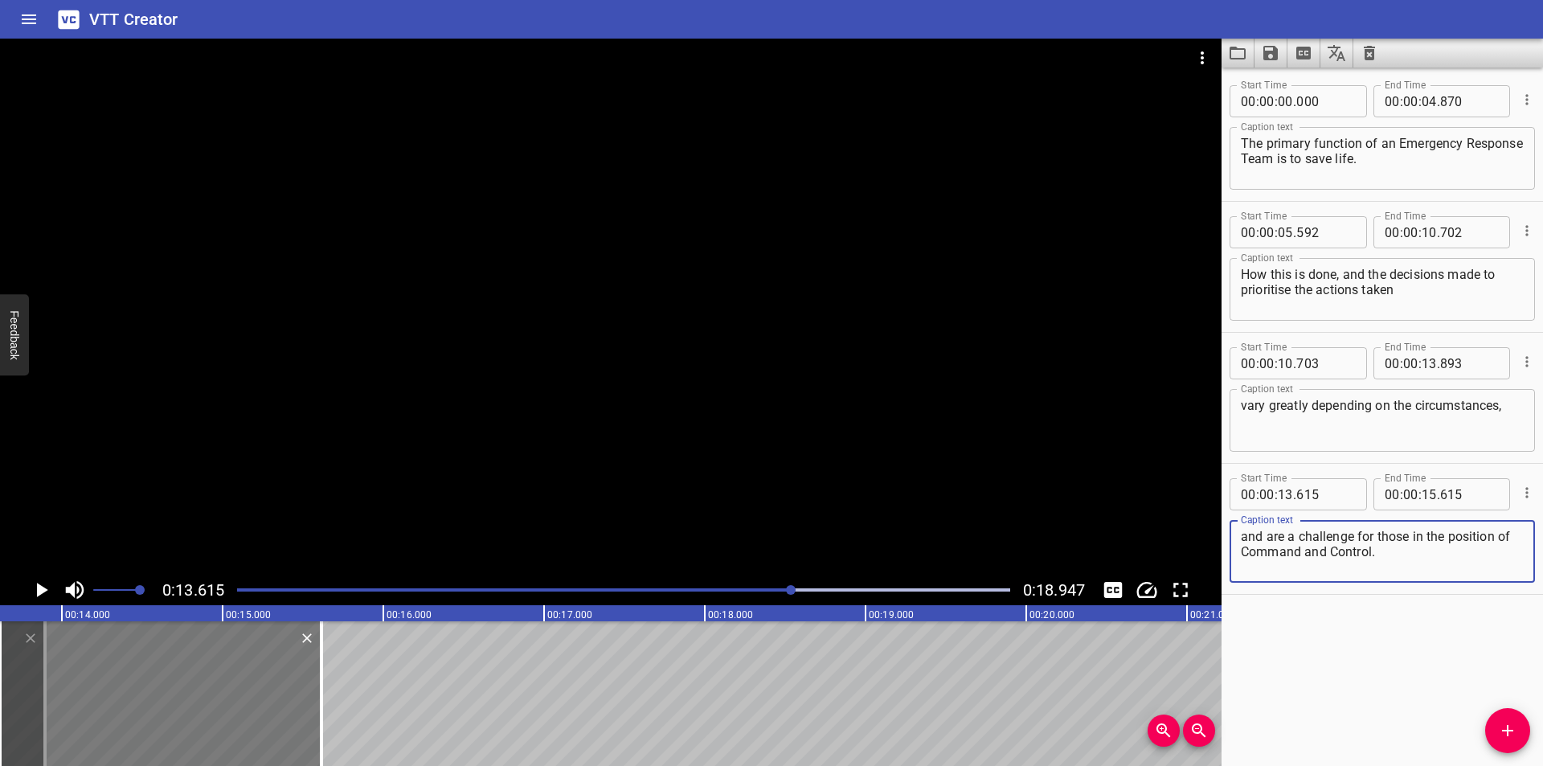
type textarea "and are a challenge for those in the position of Command and Control."
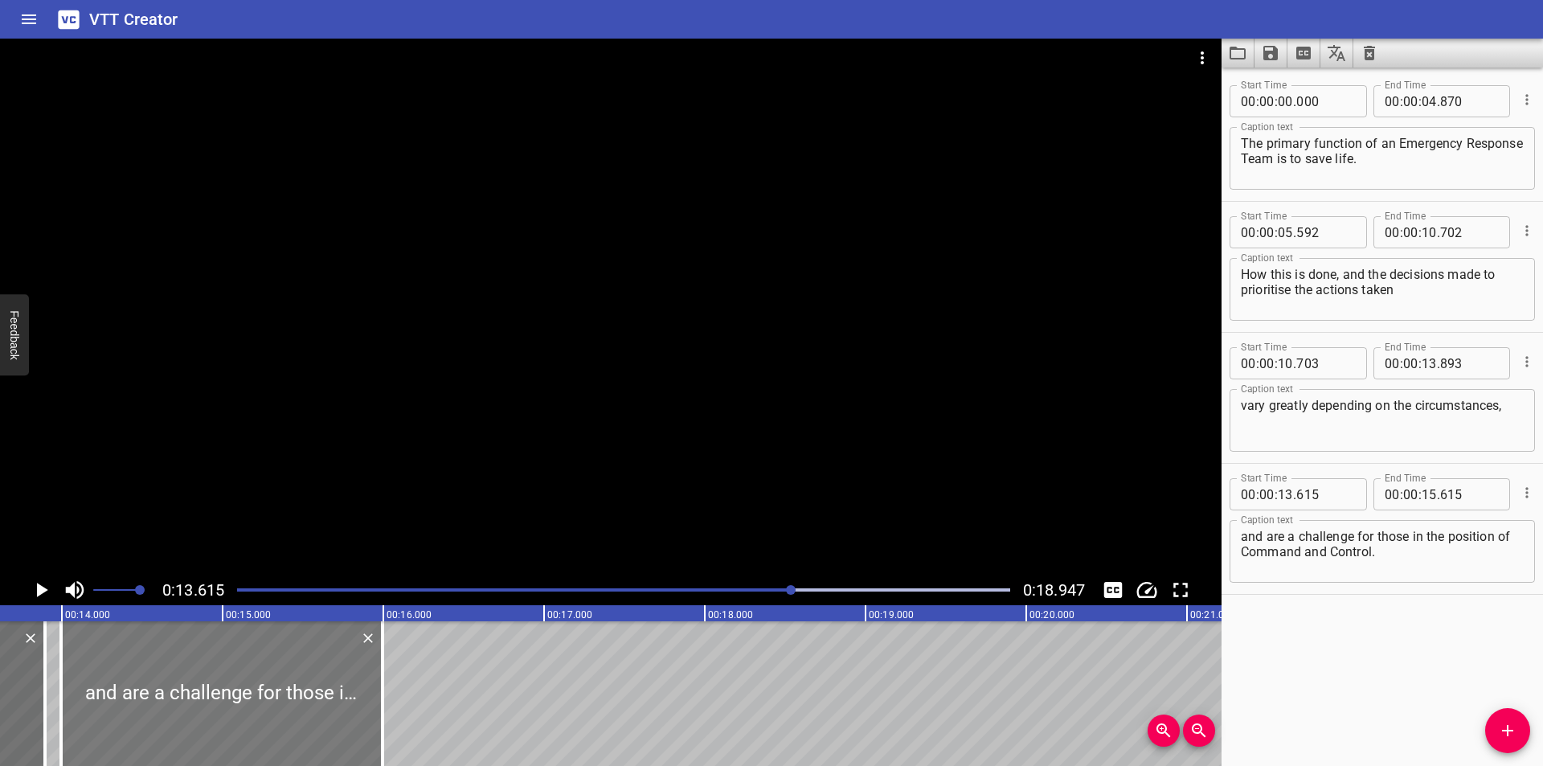
drag, startPoint x: 184, startPoint y: 705, endPoint x: 245, endPoint y: 697, distance: 61.6
click at [245, 697] on div at bounding box center [221, 693] width 321 height 145
type input "995"
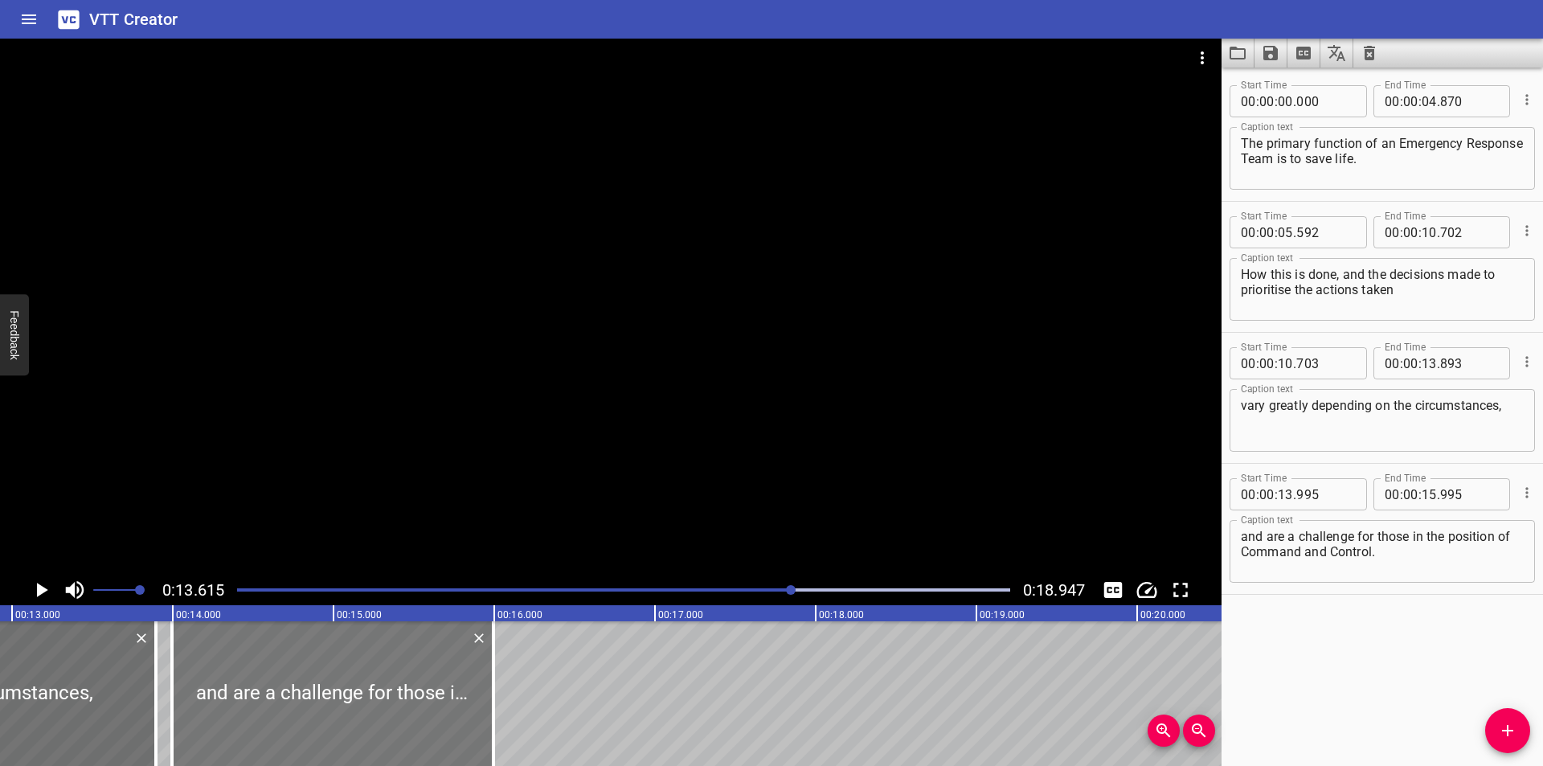
scroll to position [0, 2027]
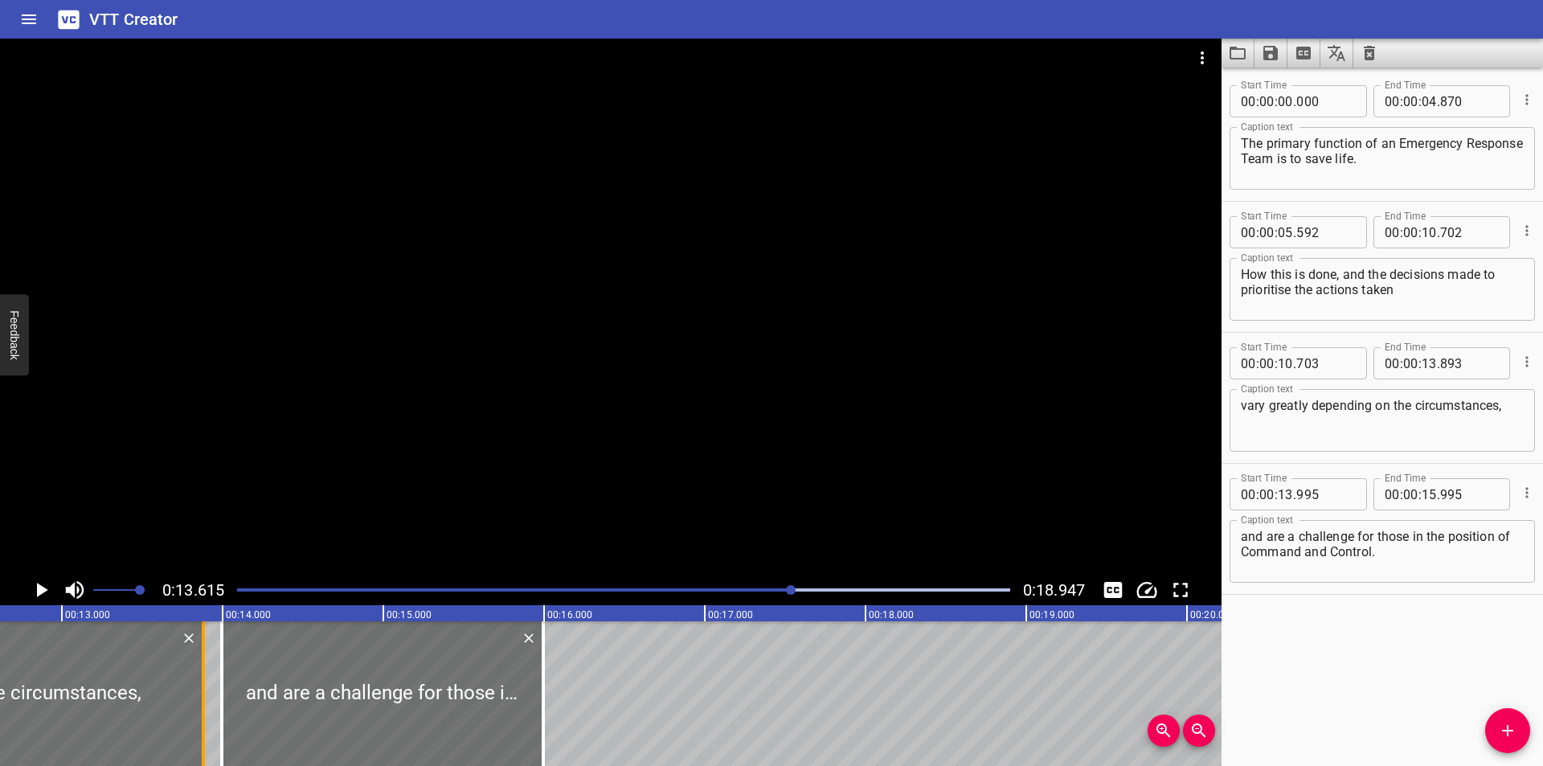
click at [206, 718] on div at bounding box center [203, 693] width 16 height 145
type input "878"
click at [308, 715] on div at bounding box center [378, 693] width 321 height 145
type input "970"
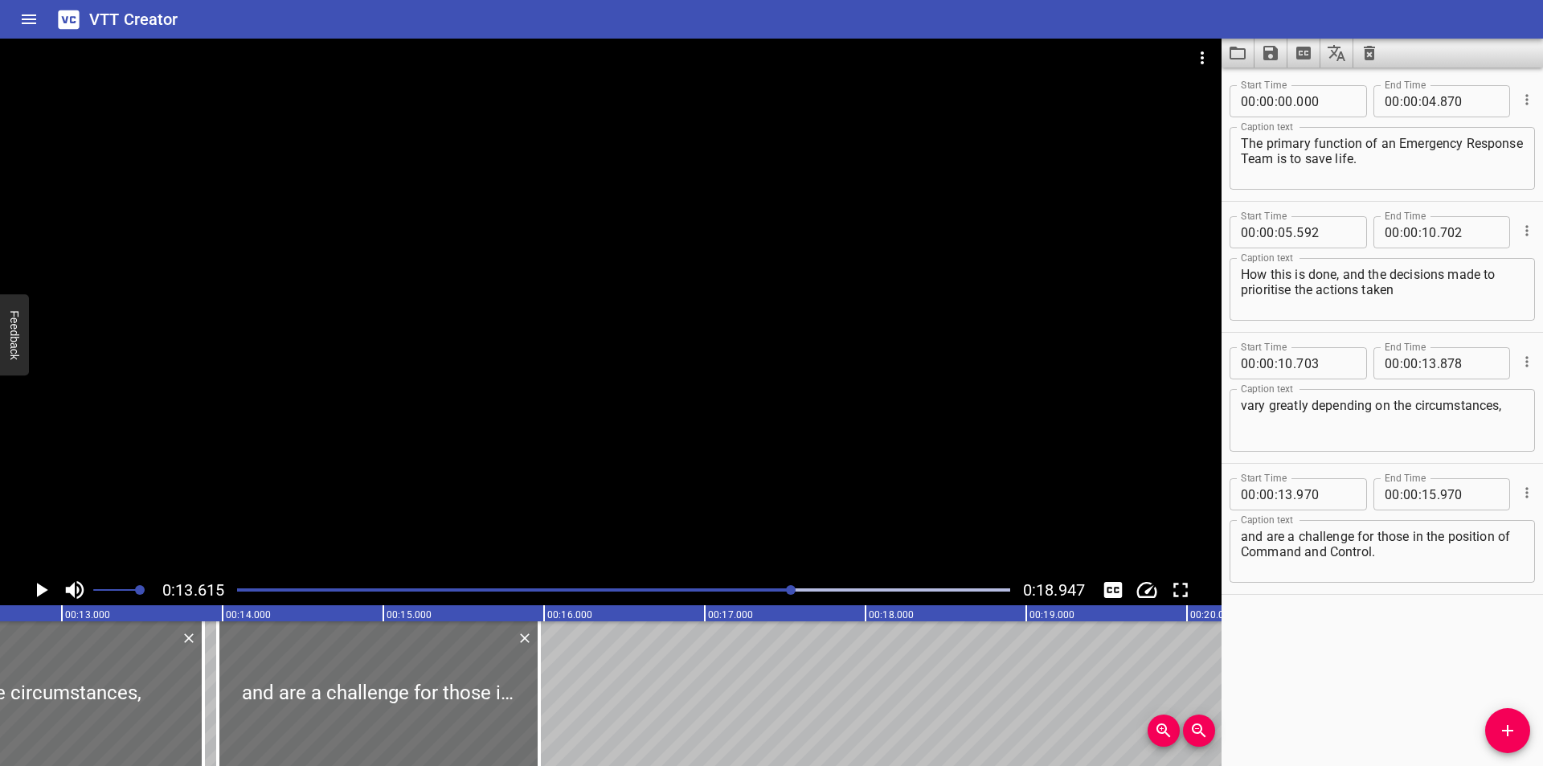
click at [602, 426] on div at bounding box center [610, 307] width 1221 height 536
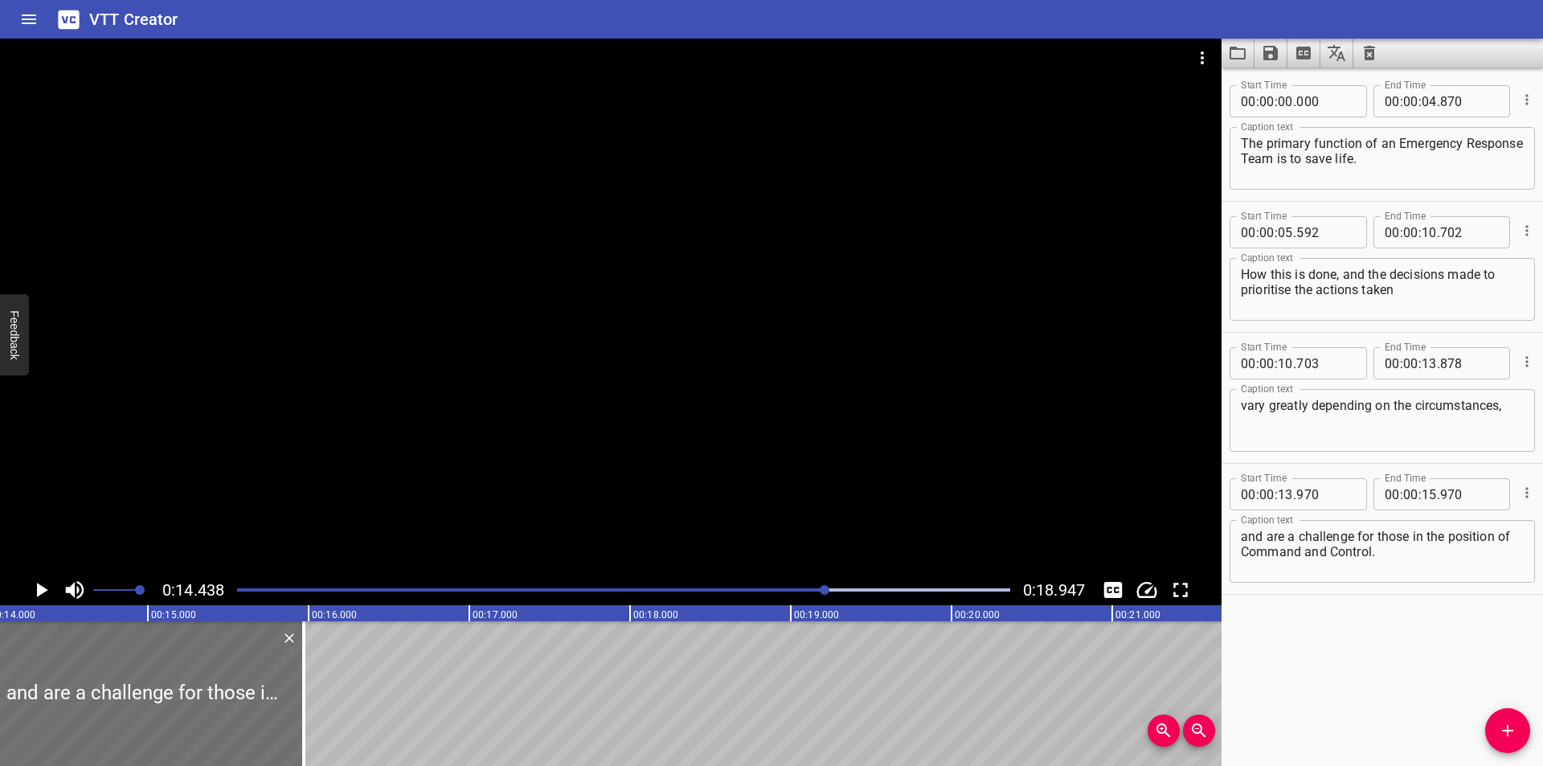
scroll to position [0, 2321]
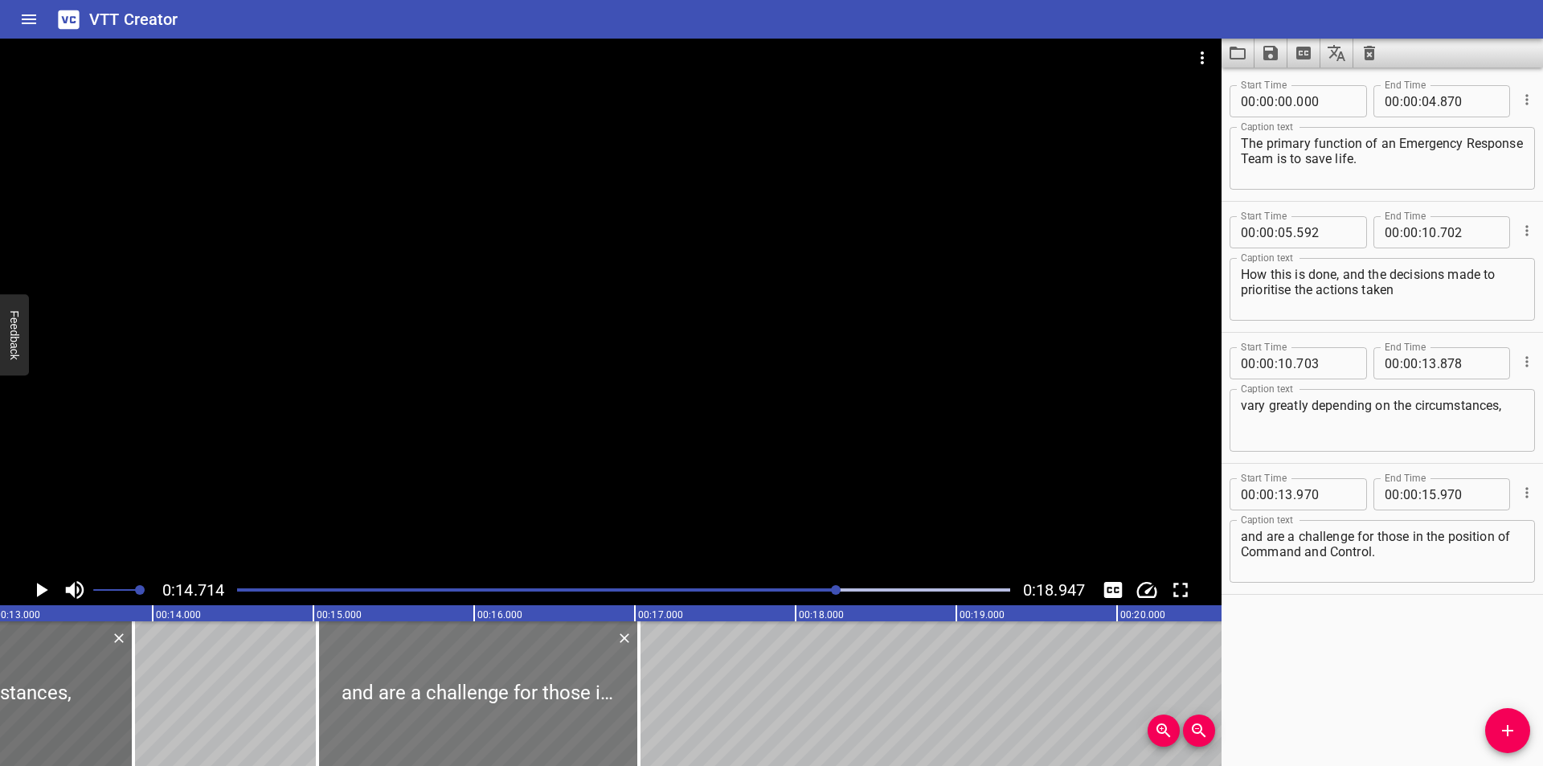
drag, startPoint x: 373, startPoint y: 671, endPoint x: 616, endPoint y: 718, distance: 248.1
click at [598, 714] on div at bounding box center [477, 693] width 321 height 145
type input "15"
type input "365"
type input "17"
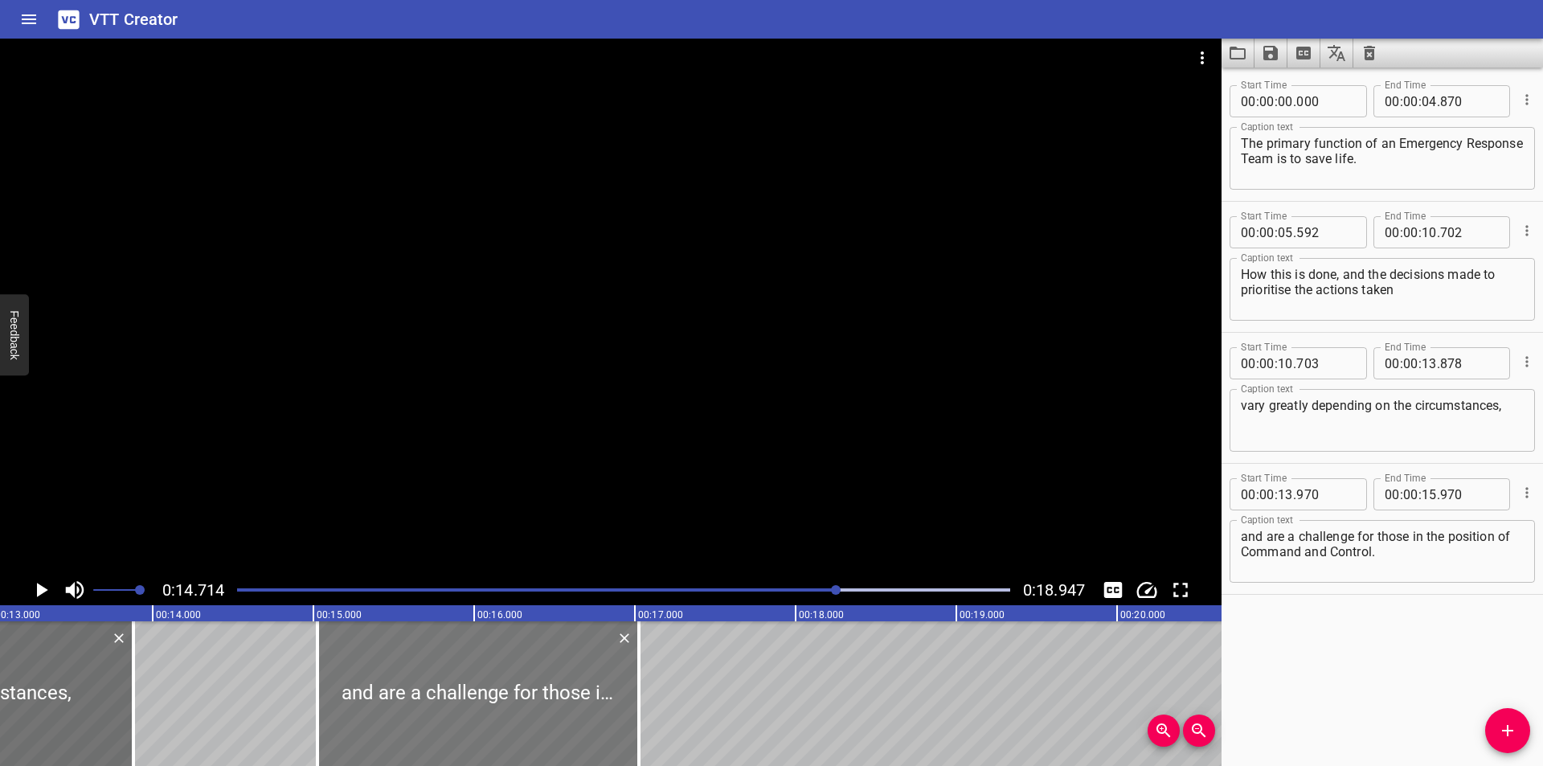
type input "365"
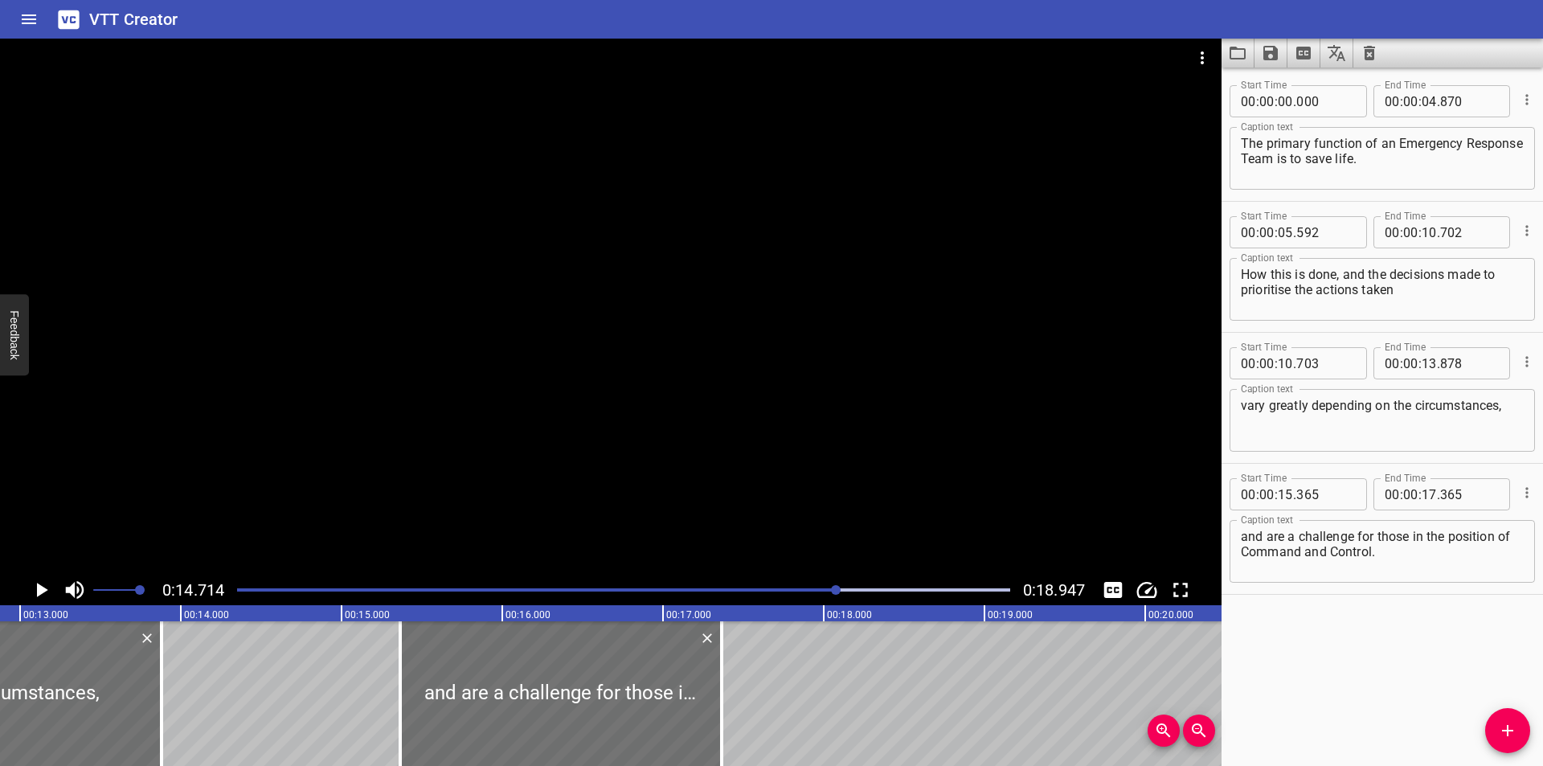
scroll to position [0, 2043]
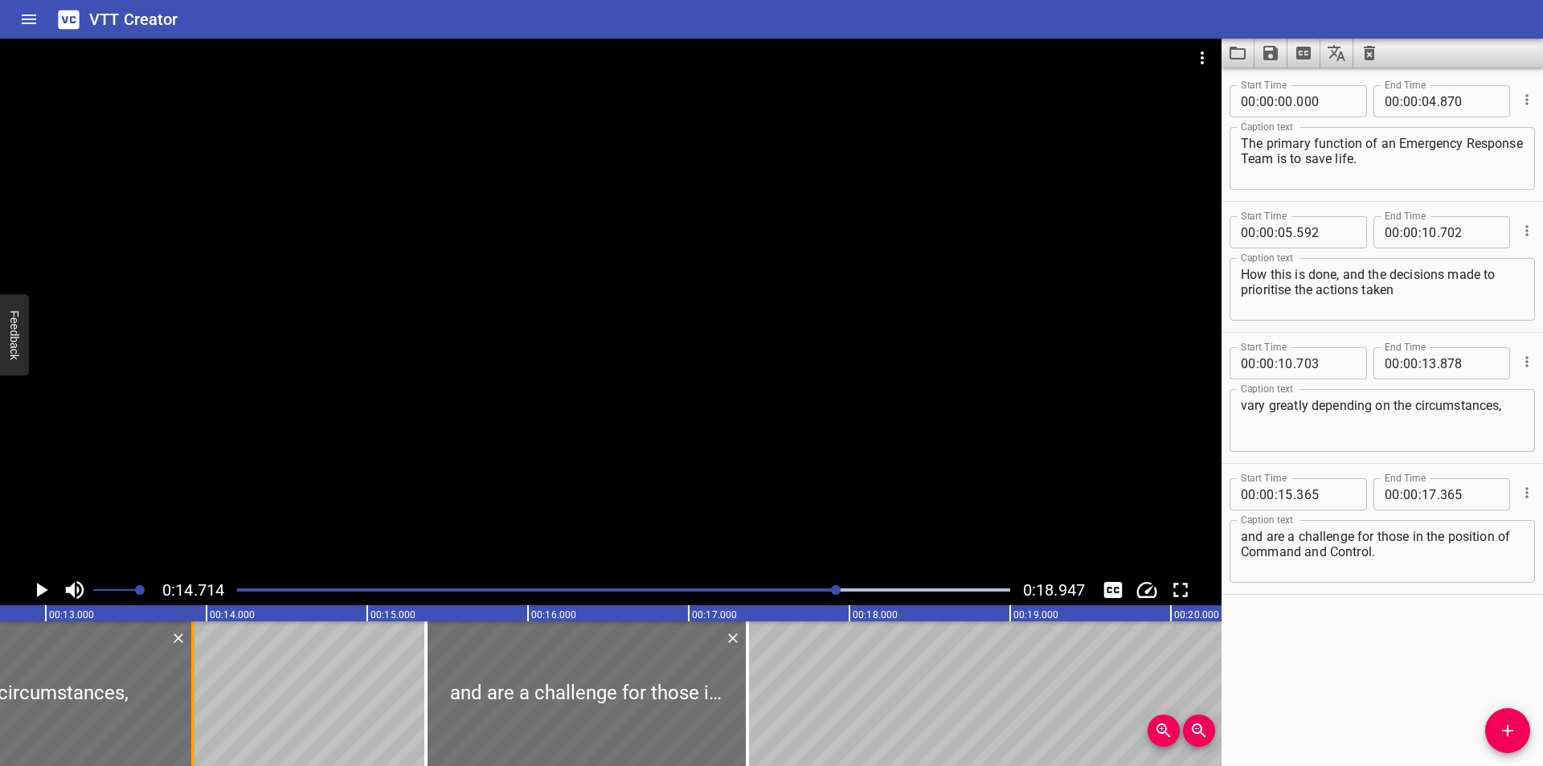
click at [189, 708] on div at bounding box center [193, 693] width 16 height 145
type input "913"
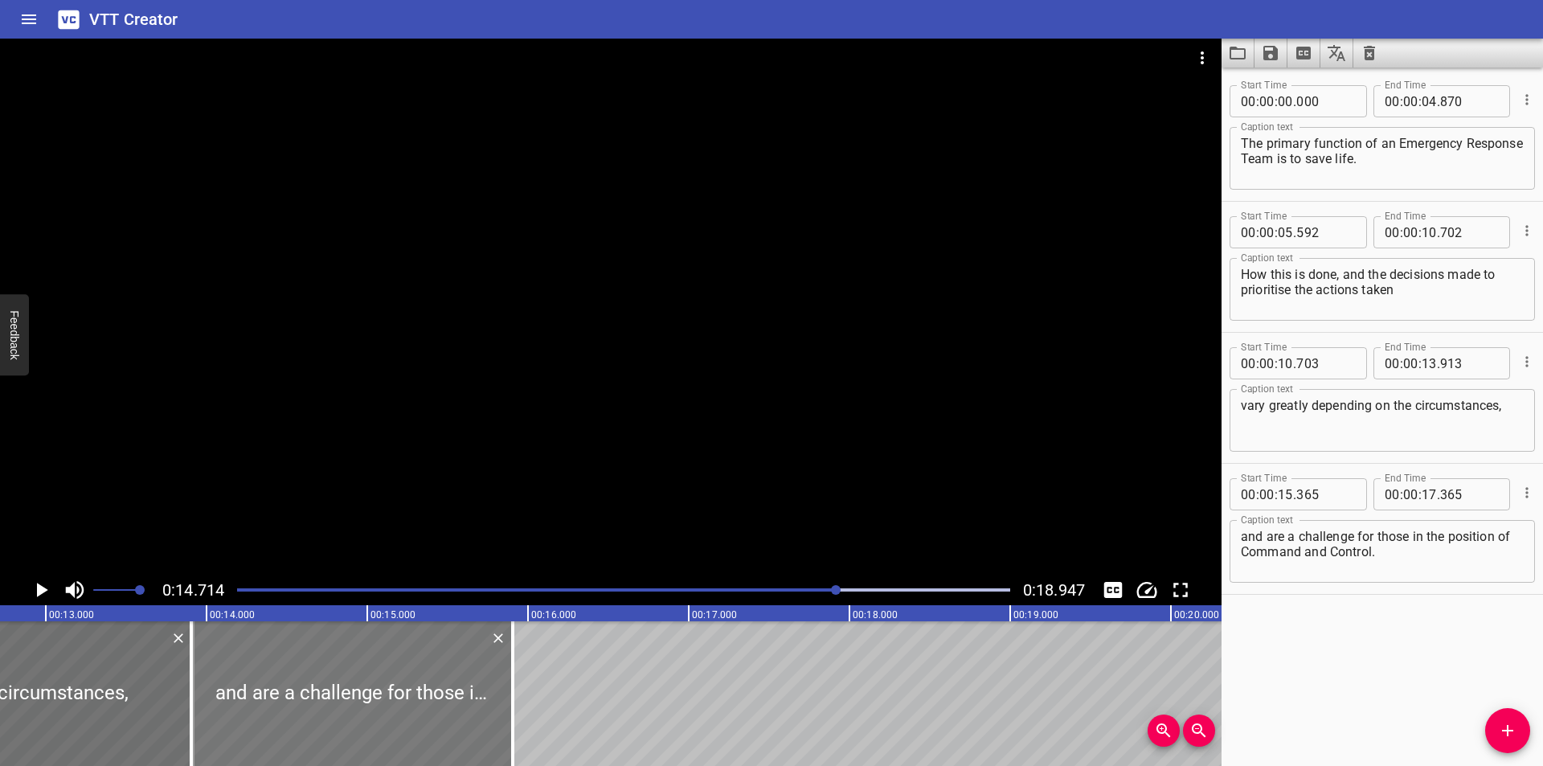
drag, startPoint x: 619, startPoint y: 704, endPoint x: 385, endPoint y: 709, distance: 233.9
click at [385, 709] on div at bounding box center [351, 693] width 321 height 145
type input "13"
type input "910"
type input "15"
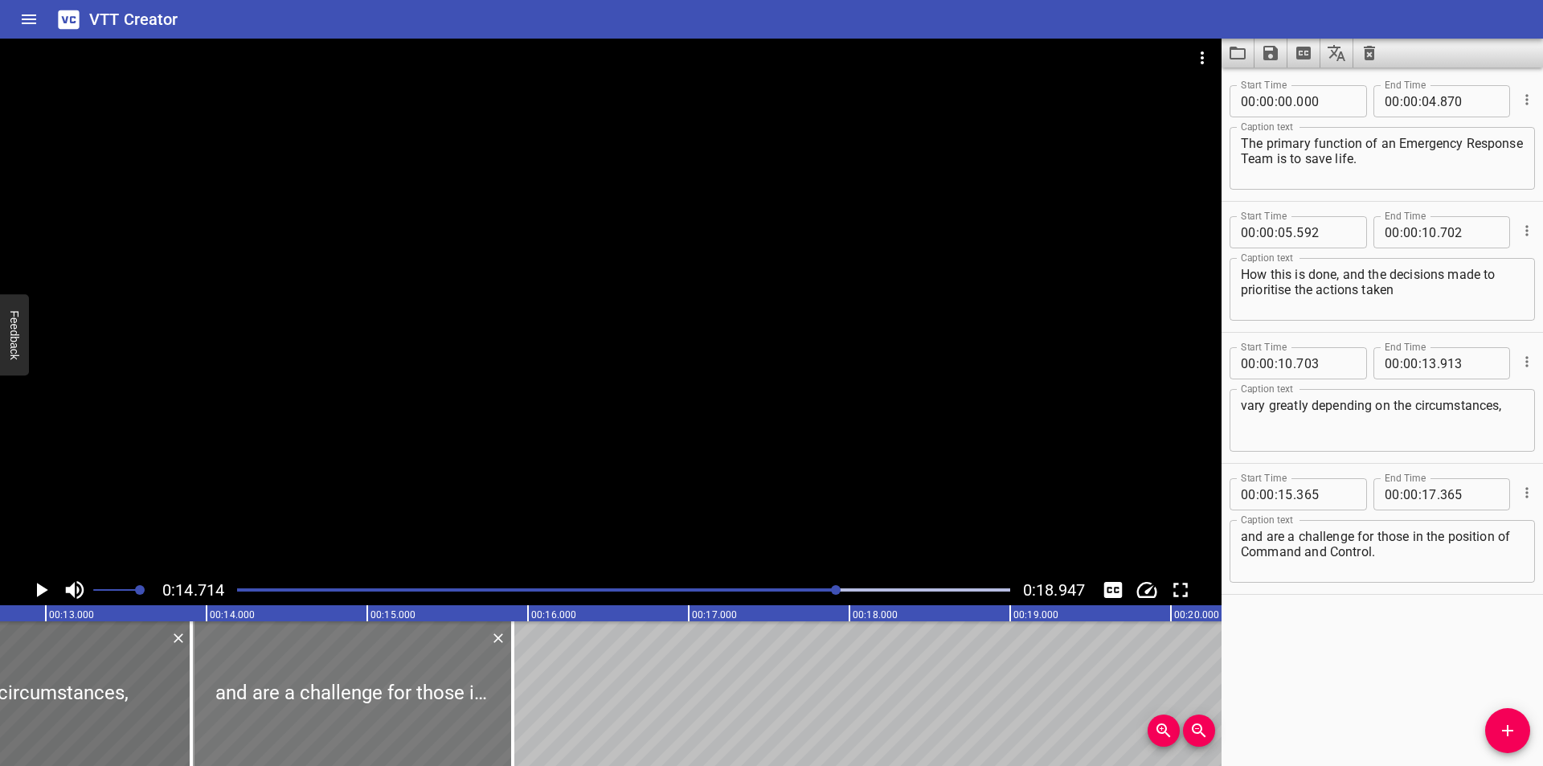
type input "910"
click at [1334, 499] on input "number" at bounding box center [1325, 494] width 59 height 32
type input "914"
click at [1017, 380] on div at bounding box center [610, 307] width 1221 height 536
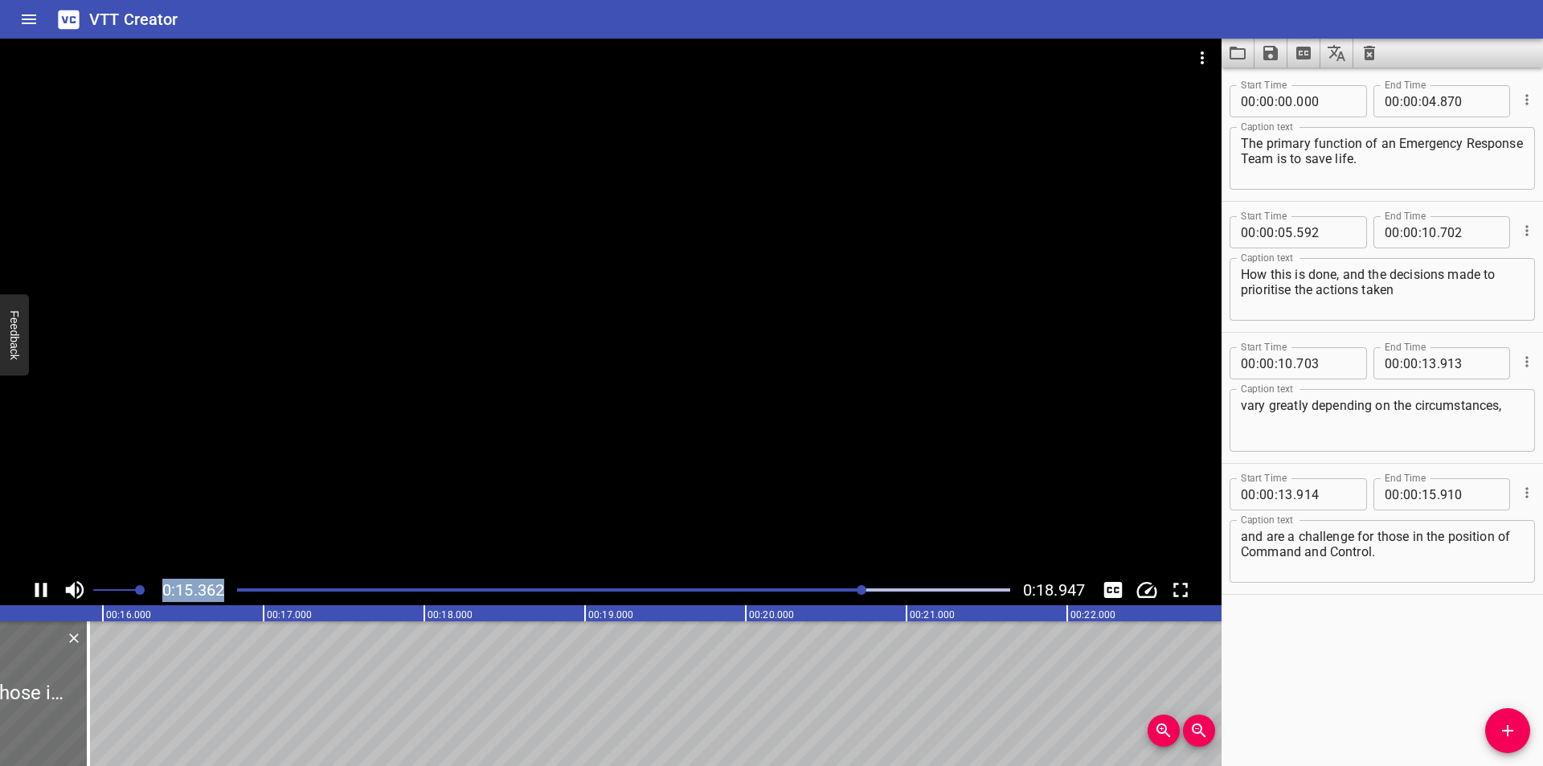
drag, startPoint x: 765, startPoint y: 583, endPoint x: 748, endPoint y: 587, distance: 17.2
click at [757, 586] on div "0:15.362 0:18.947" at bounding box center [610, 322] width 1221 height 567
click at [753, 587] on div at bounding box center [623, 590] width 792 height 23
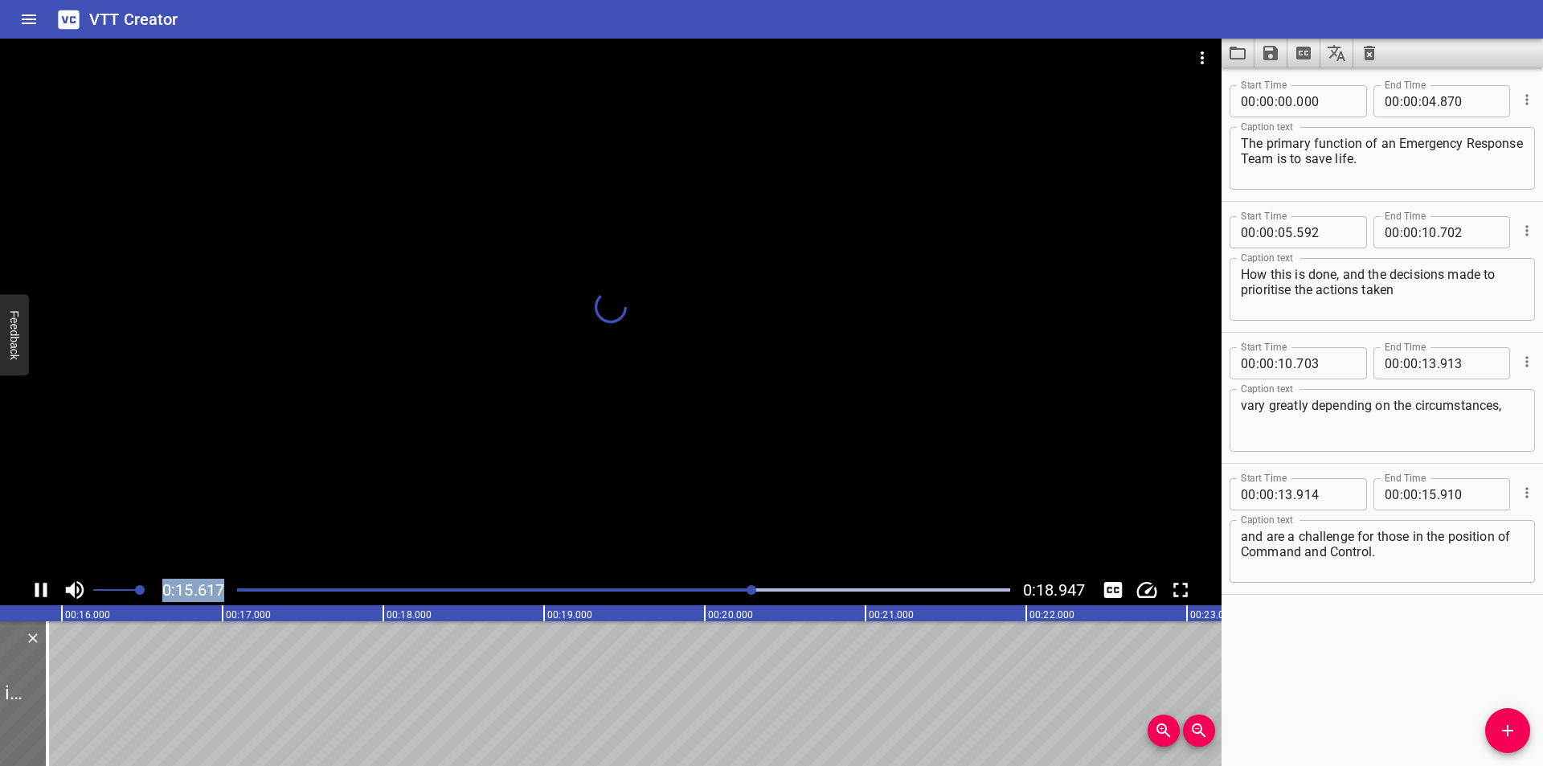
drag, startPoint x: 730, startPoint y: 589, endPoint x: 722, endPoint y: 589, distance: 8.8
click at [727, 589] on div "Play progress" at bounding box center [367, 589] width 773 height 3
click at [710, 589] on div "Play progress" at bounding box center [341, 589] width 773 height 3
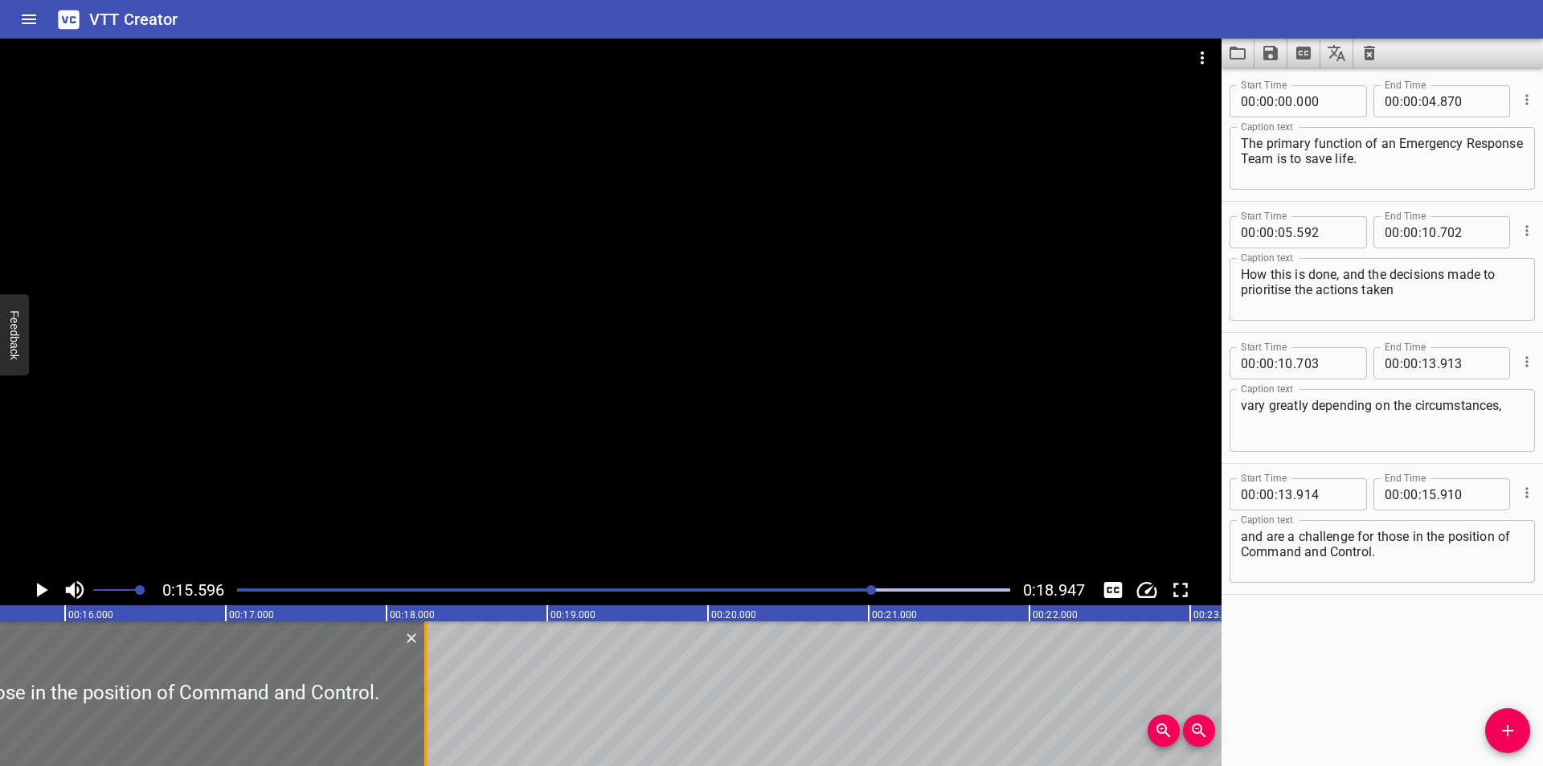
drag, startPoint x: 53, startPoint y: 714, endPoint x: 430, endPoint y: 720, distance: 376.9
click at [430, 720] on div at bounding box center [426, 693] width 16 height 145
type input "18"
type input "255"
click at [430, 720] on div at bounding box center [427, 693] width 16 height 145
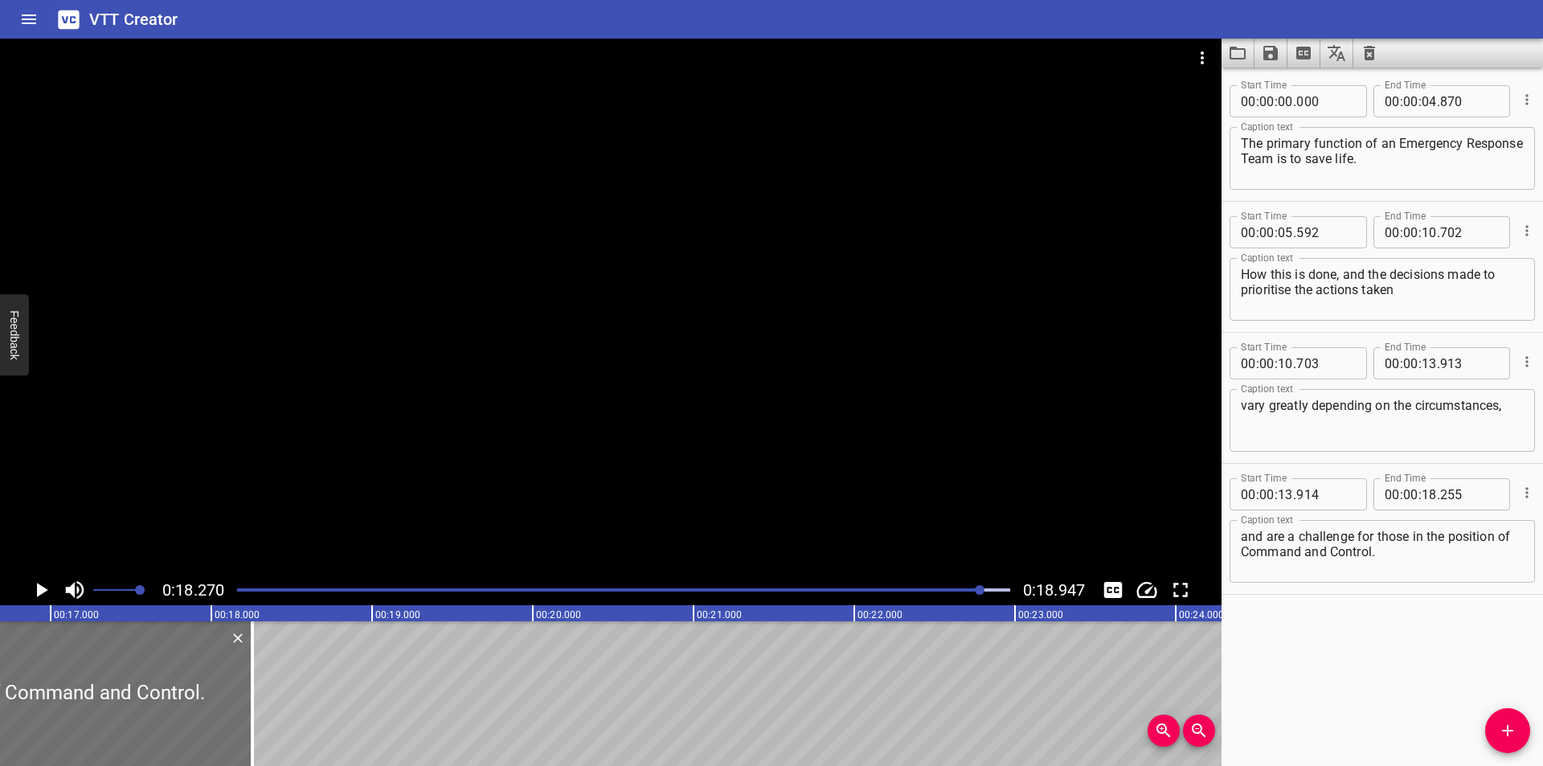
scroll to position [0, 2669]
click at [1274, 51] on icon "Save captions to file" at bounding box center [1270, 53] width 14 height 14
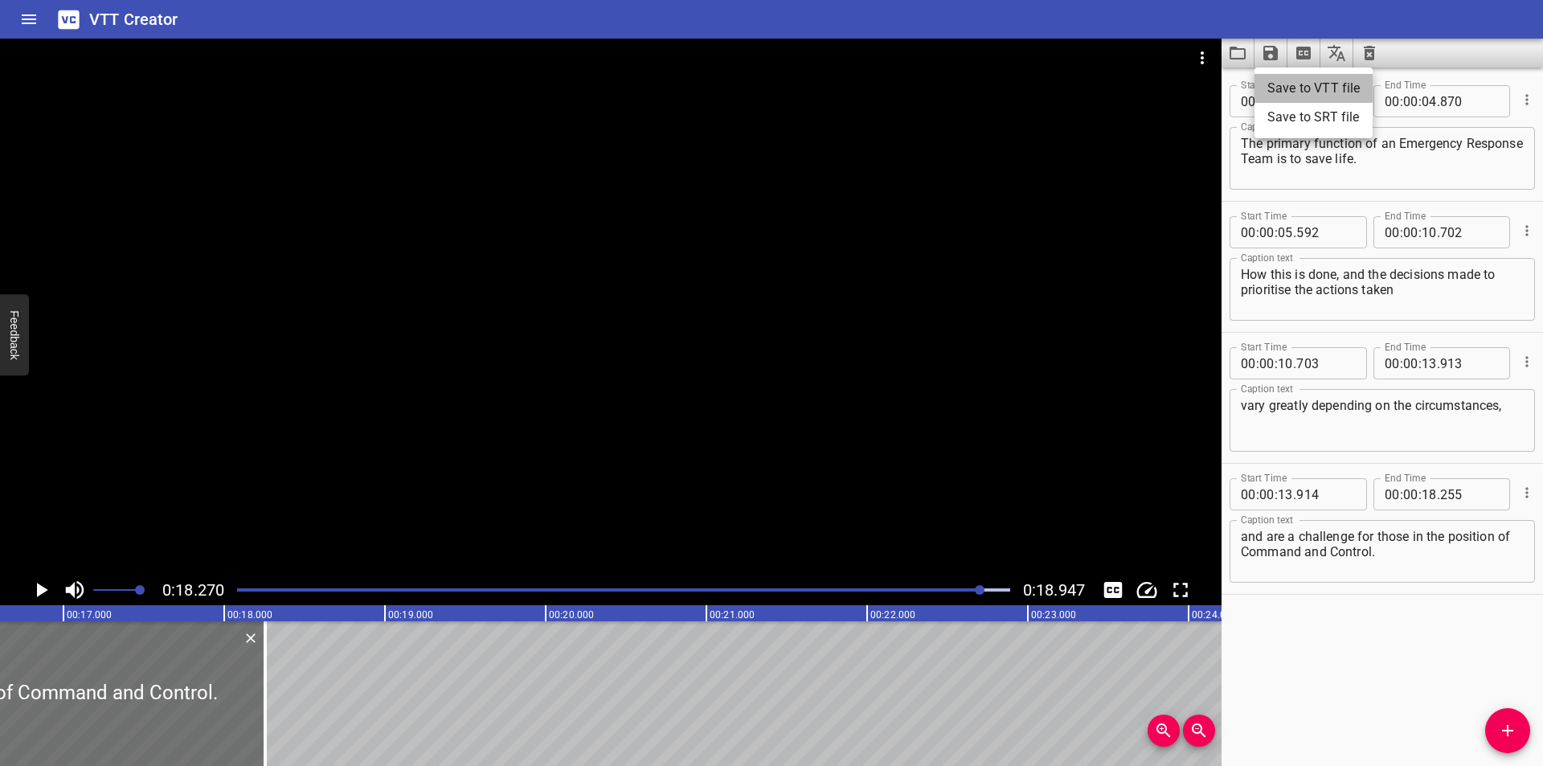
click at [1285, 85] on li "Save to VTT file" at bounding box center [1313, 88] width 118 height 29
click at [618, 479] on div at bounding box center [610, 307] width 1221 height 536
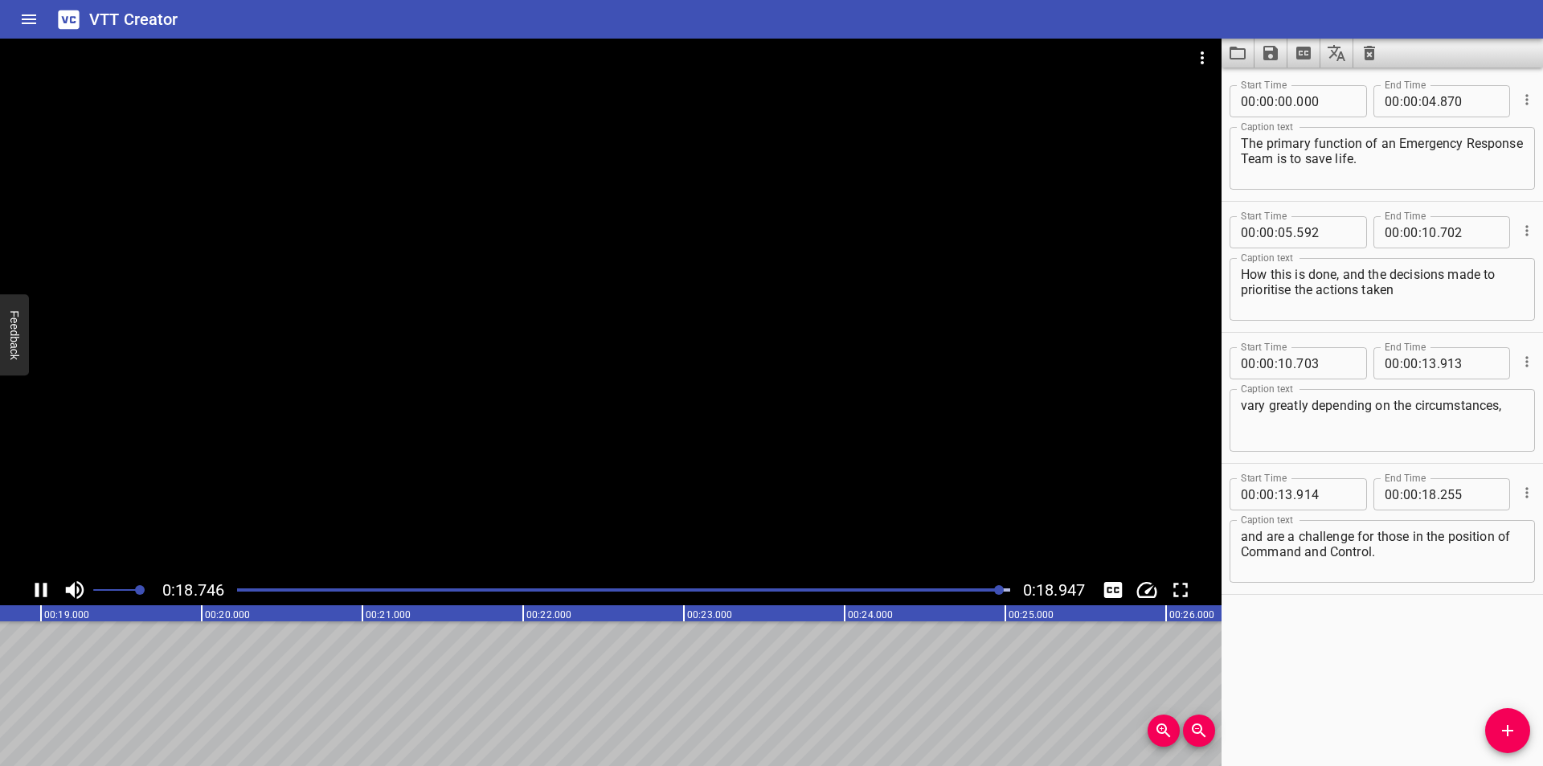
scroll to position [0, 3045]
click at [861, 590] on div "Play progress" at bounding box center [623, 589] width 773 height 3
click at [845, 452] on div at bounding box center [610, 307] width 1221 height 536
click at [761, 590] on div "Play progress" at bounding box center [475, 589] width 773 height 3
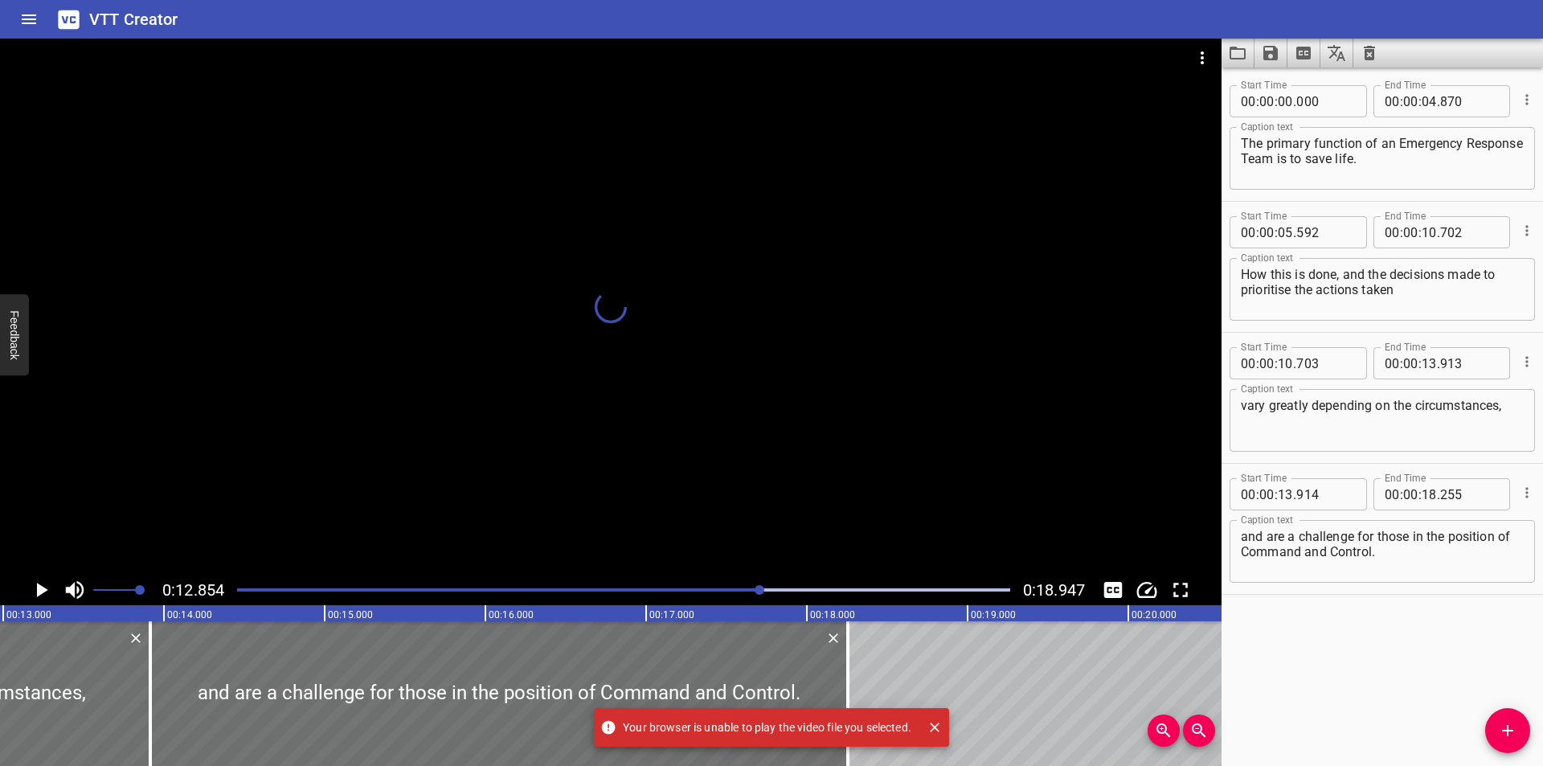
scroll to position [0, 2066]
click at [815, 423] on div at bounding box center [610, 307] width 1221 height 536
drag, startPoint x: 815, startPoint y: 423, endPoint x: 820, endPoint y: 432, distance: 10.1
click at [820, 428] on div at bounding box center [610, 307] width 1221 height 536
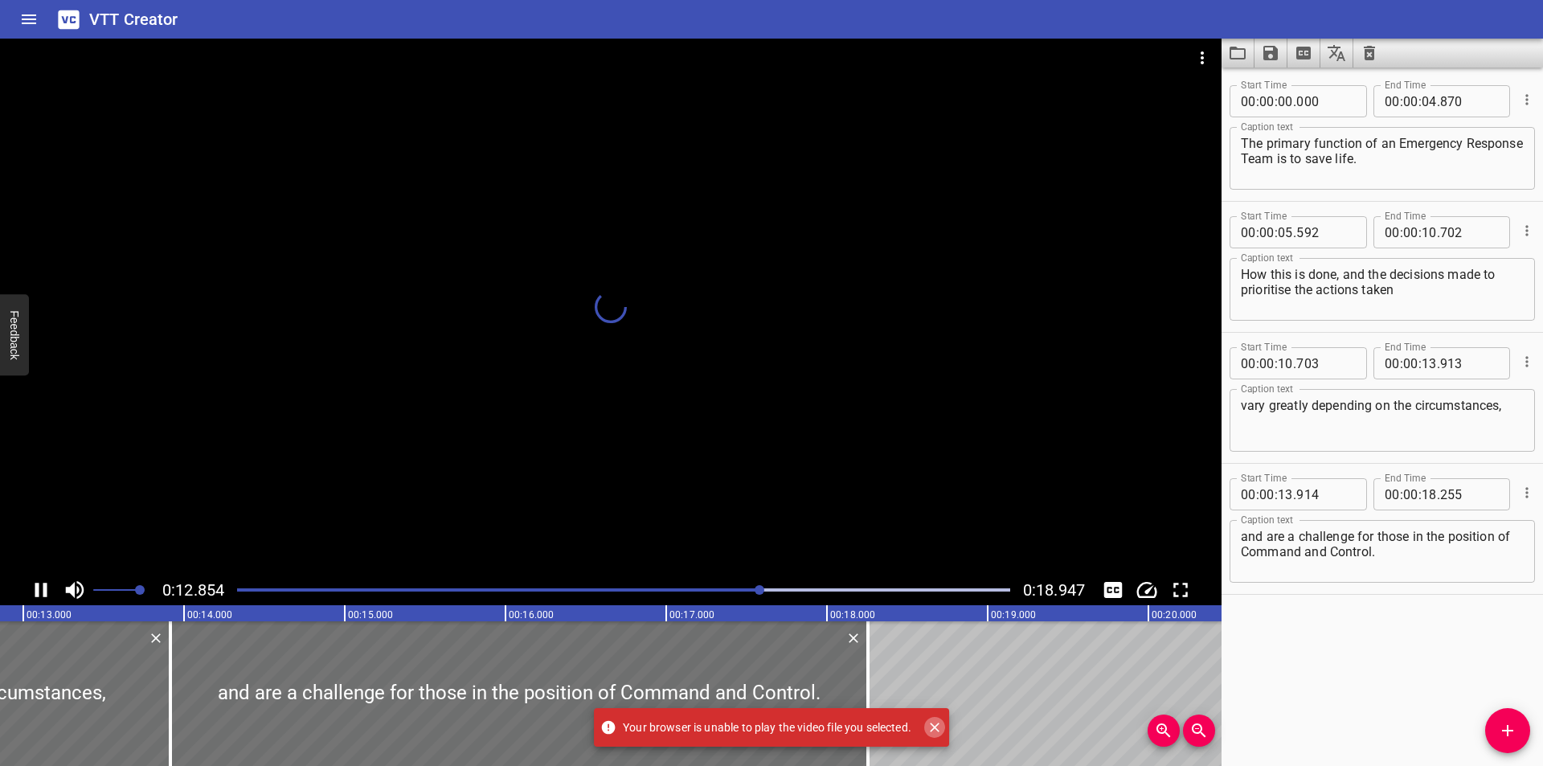
click at [933, 728] on icon "Close" at bounding box center [935, 727] width 16 height 16
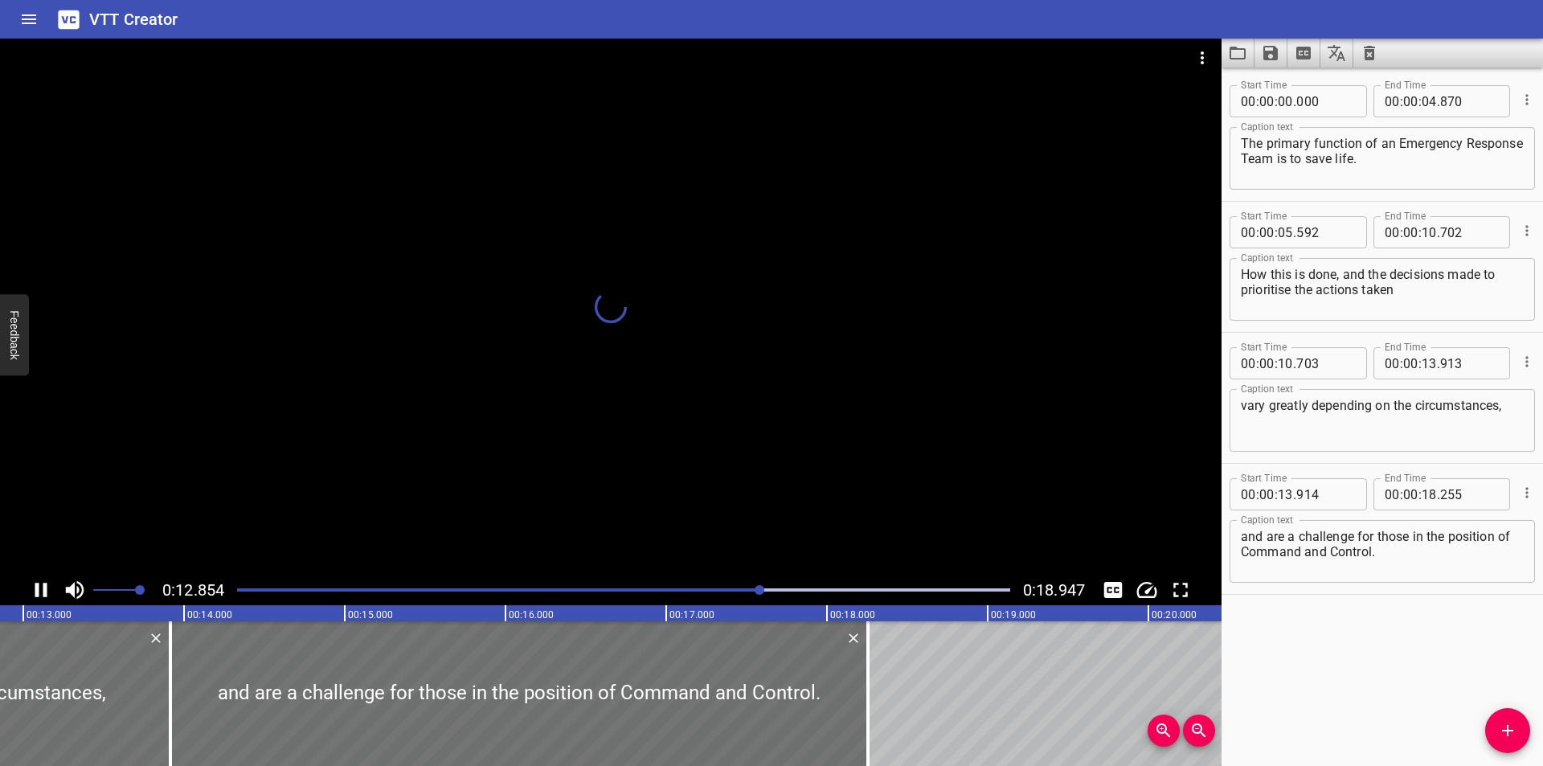
click at [907, 479] on div at bounding box center [610, 307] width 1221 height 536
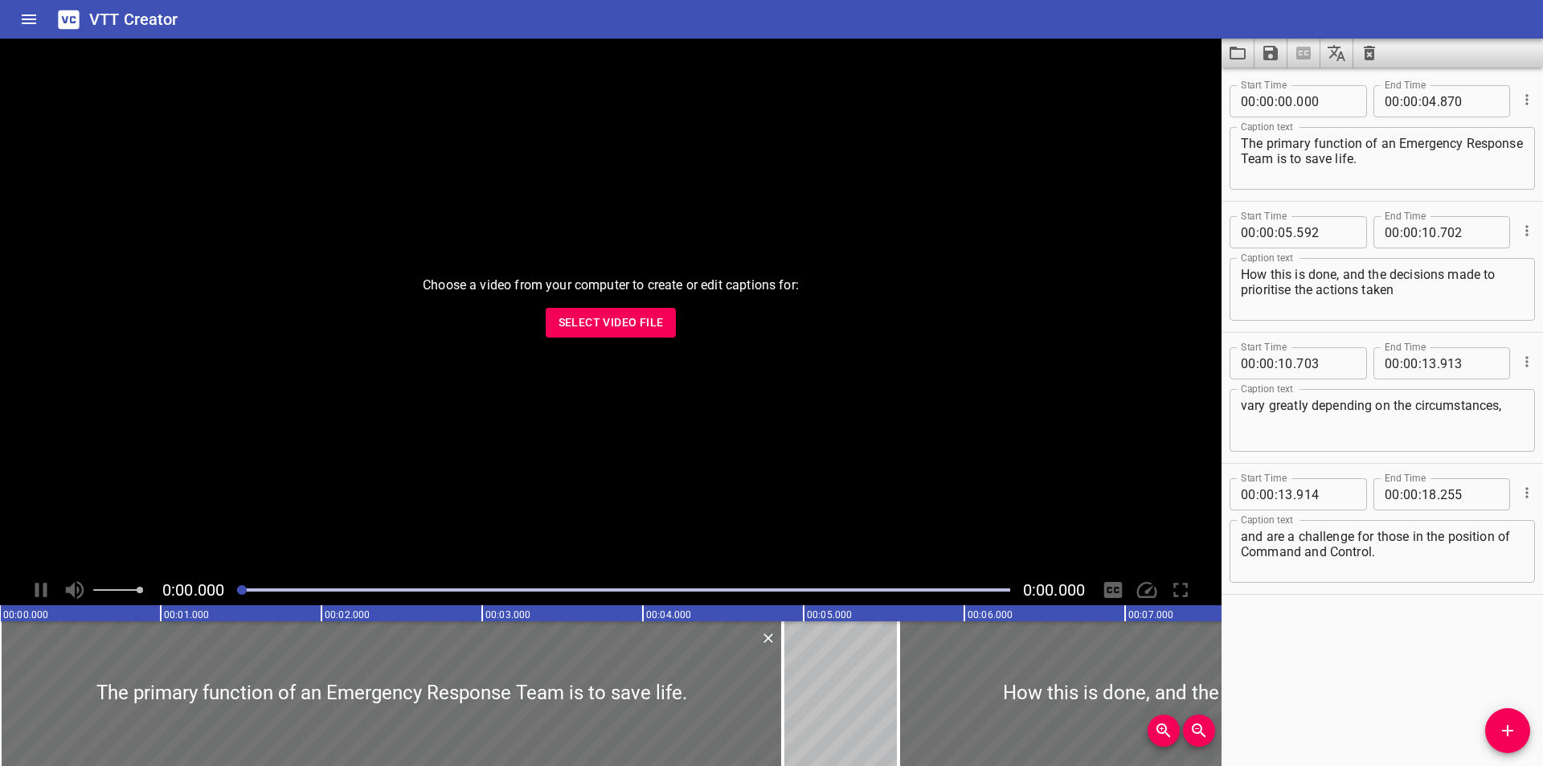
click at [914, 425] on div "Choose a video from your computer to create or edit captions for: Select Video …" at bounding box center [610, 307] width 1221 height 536
click at [635, 323] on span "Select Video File" at bounding box center [610, 323] width 105 height 20
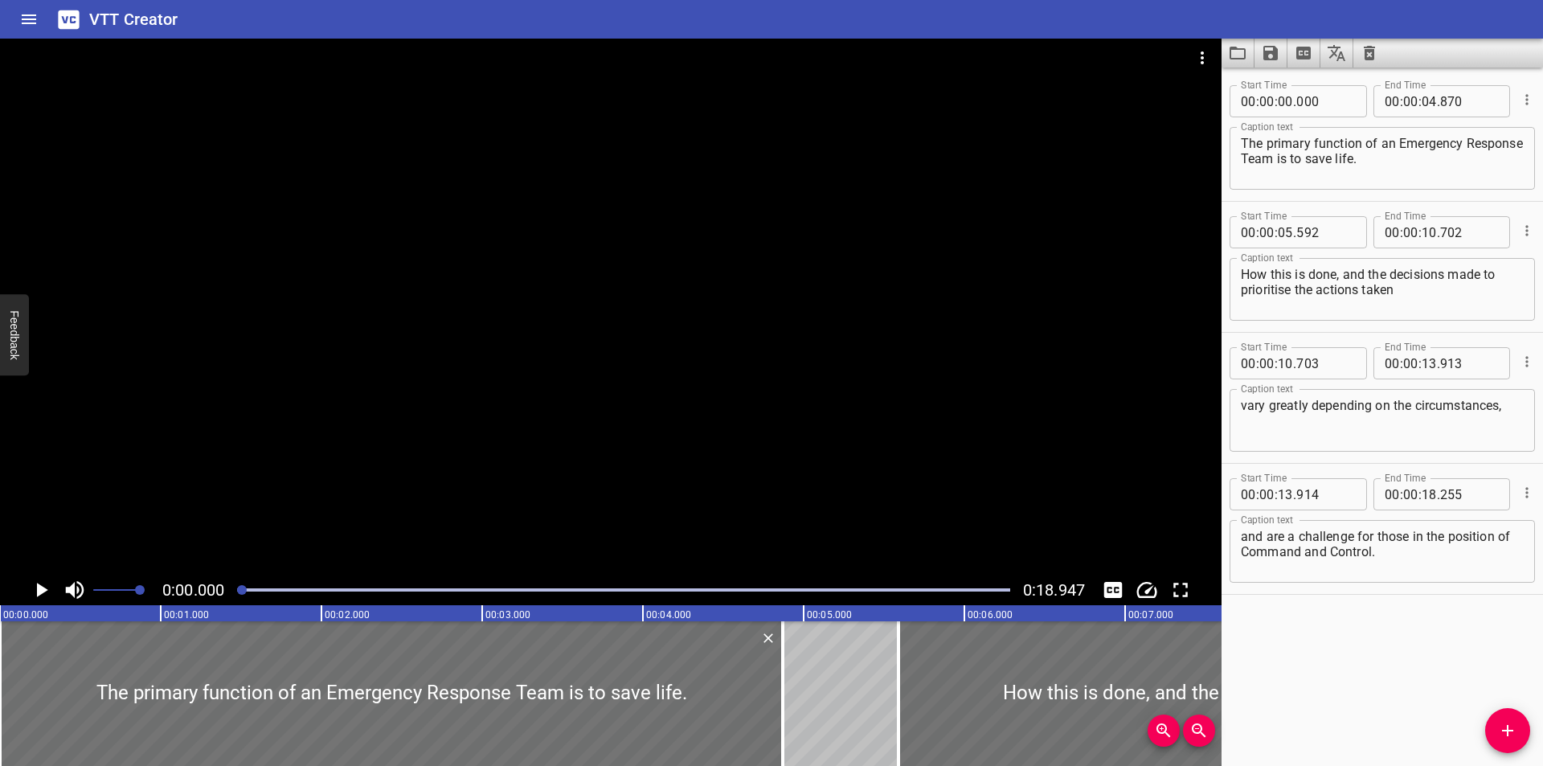
click at [746, 357] on div at bounding box center [610, 307] width 1221 height 536
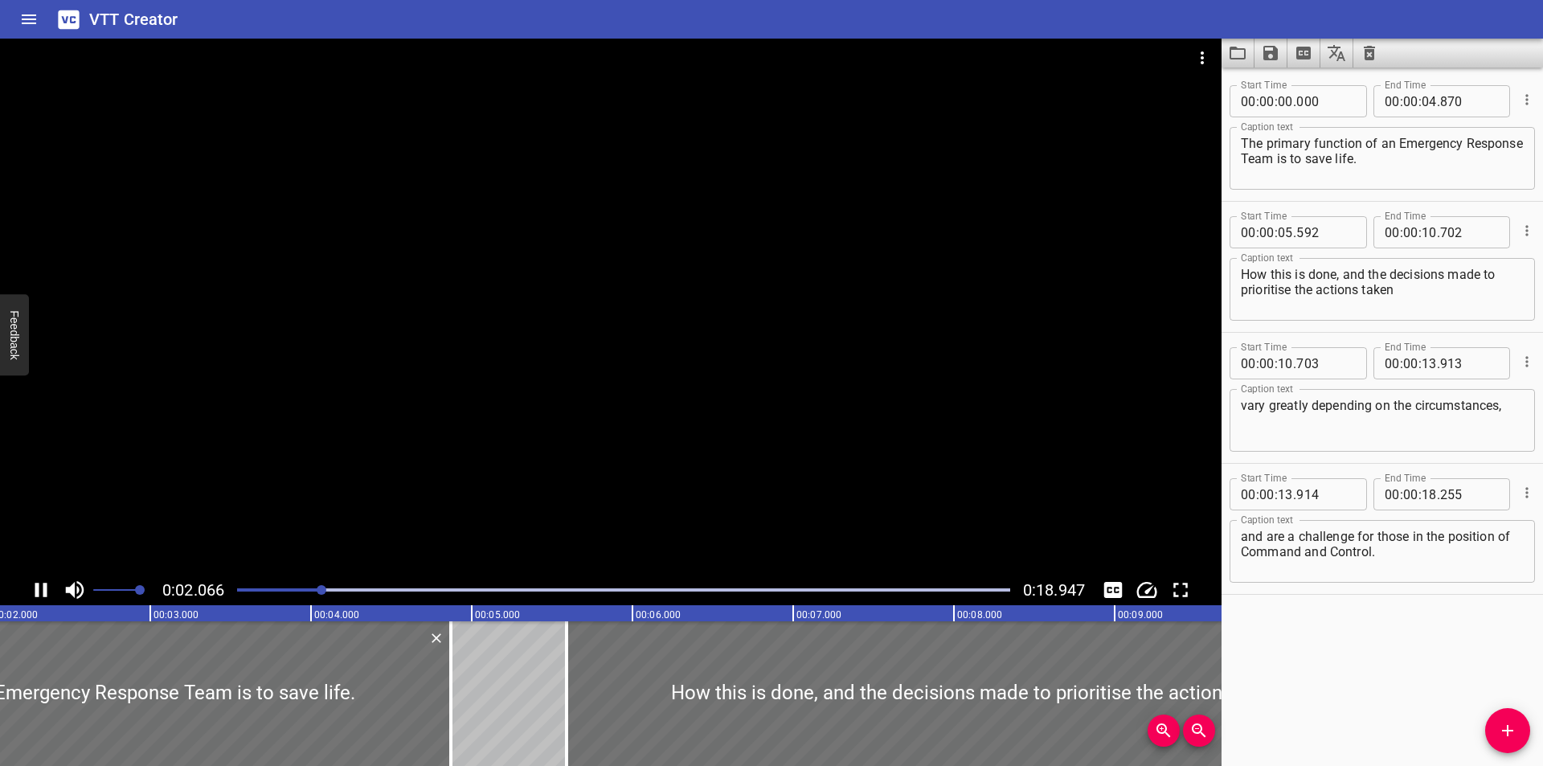
click at [896, 594] on div at bounding box center [623, 590] width 792 height 23
click at [326, 594] on div at bounding box center [322, 590] width 10 height 10
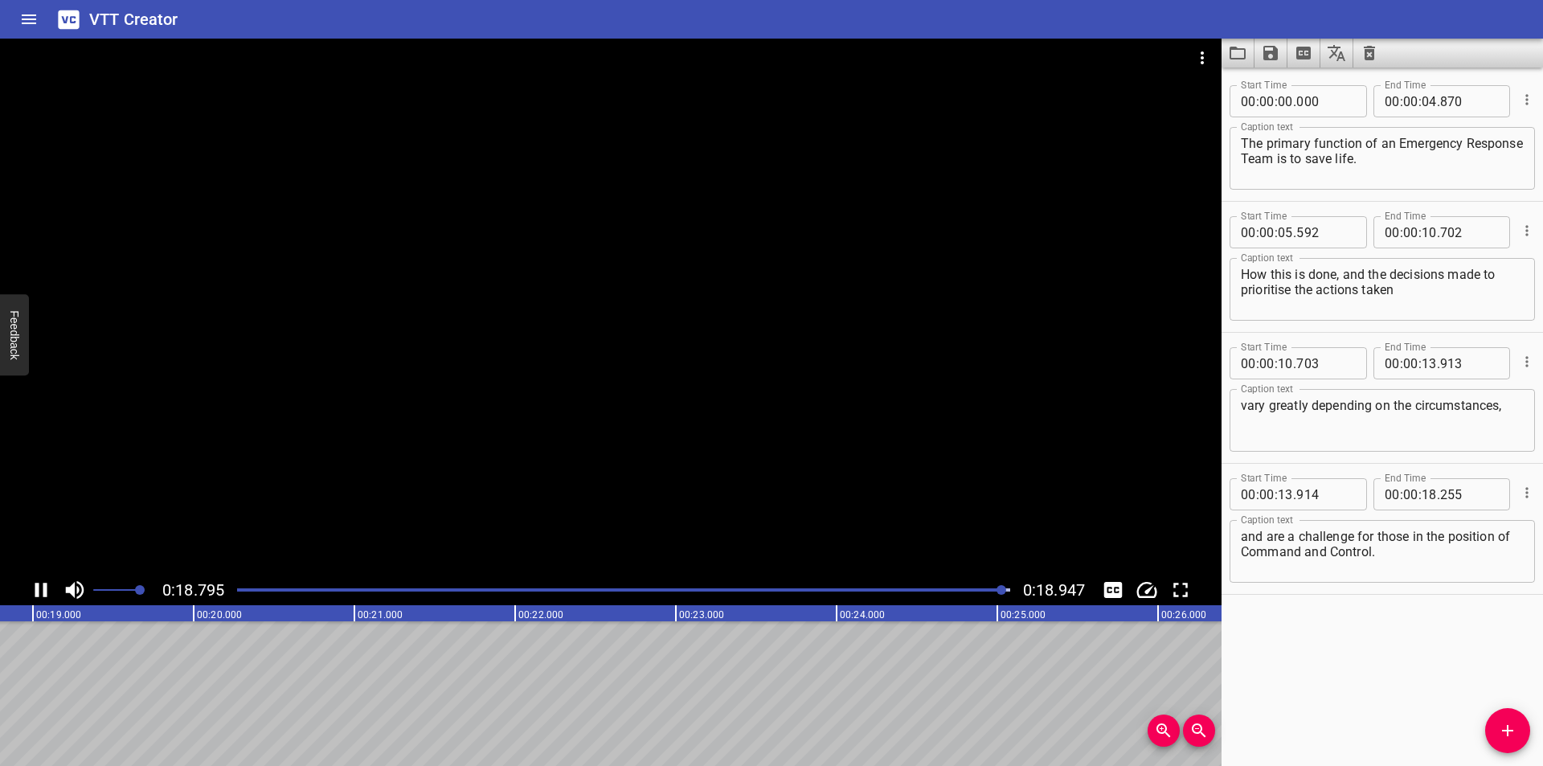
scroll to position [0, 3045]
click at [936, 595] on div at bounding box center [623, 590] width 792 height 23
click at [937, 591] on div "Play progress" at bounding box center [592, 589] width 773 height 3
click at [621, 164] on div at bounding box center [610, 307] width 1221 height 536
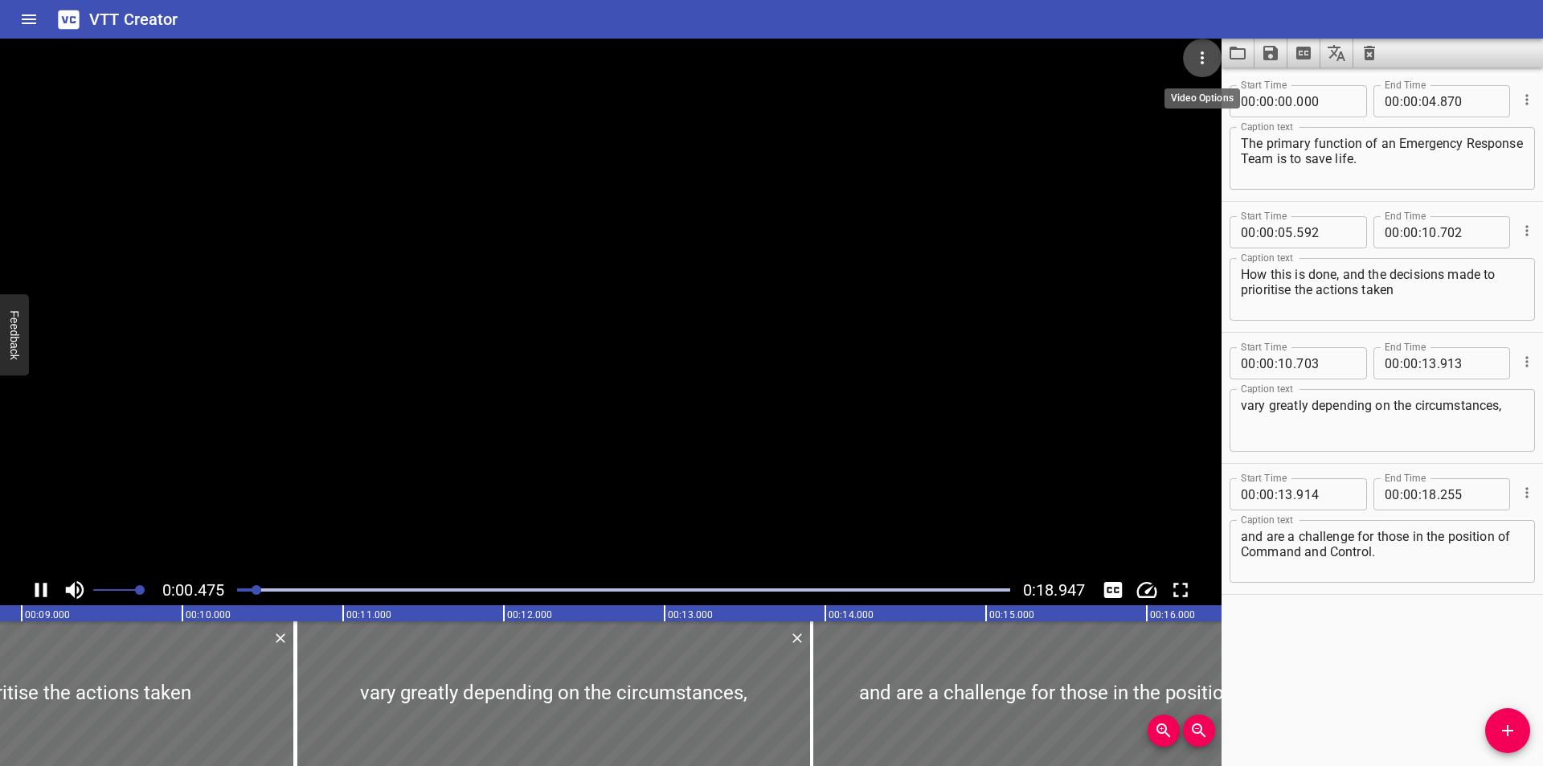
click at [1186, 51] on button "Video Options" at bounding box center [1202, 58] width 39 height 39
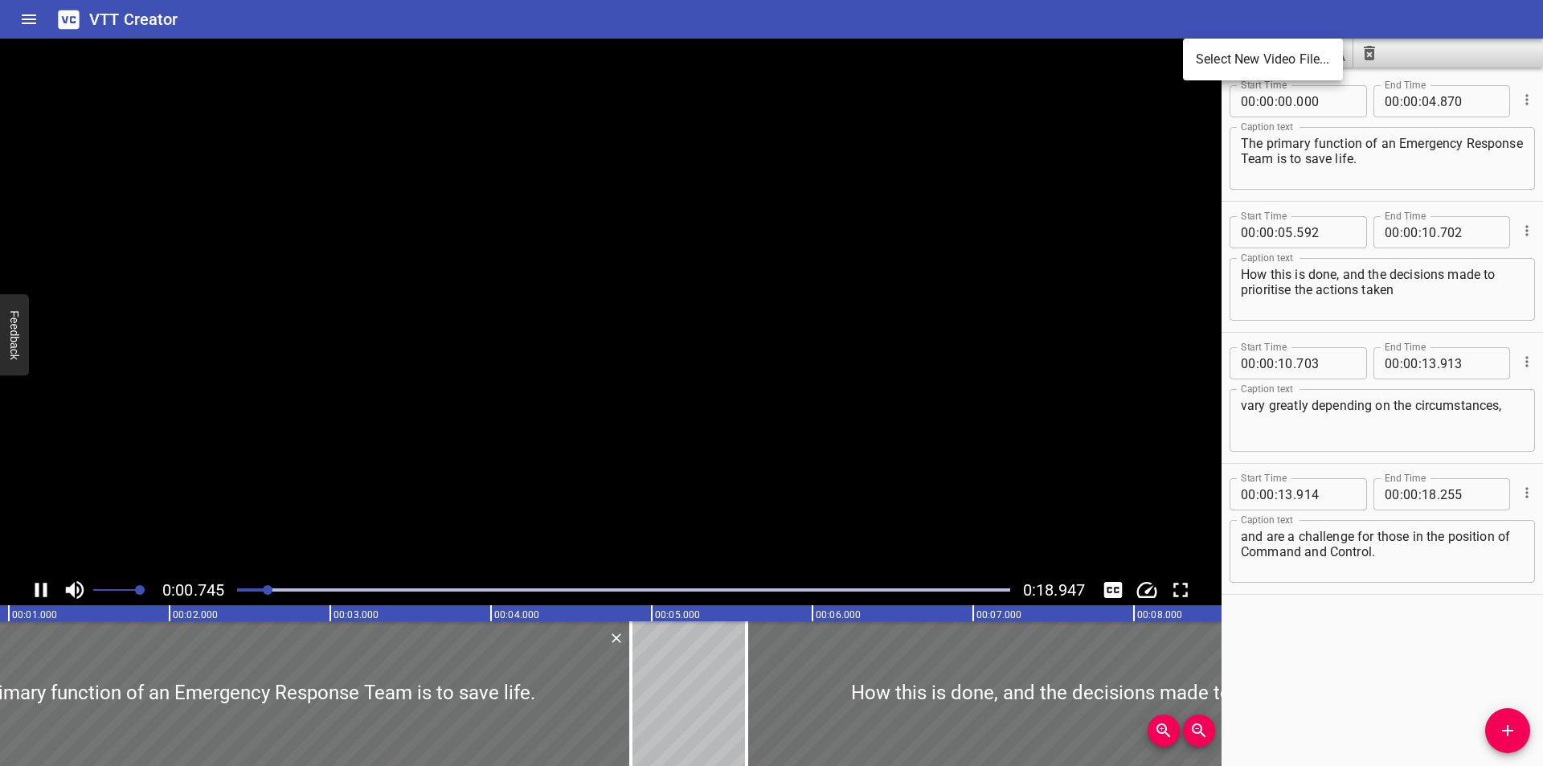
click at [1210, 53] on li "Select New Video File..." at bounding box center [1263, 59] width 160 height 29
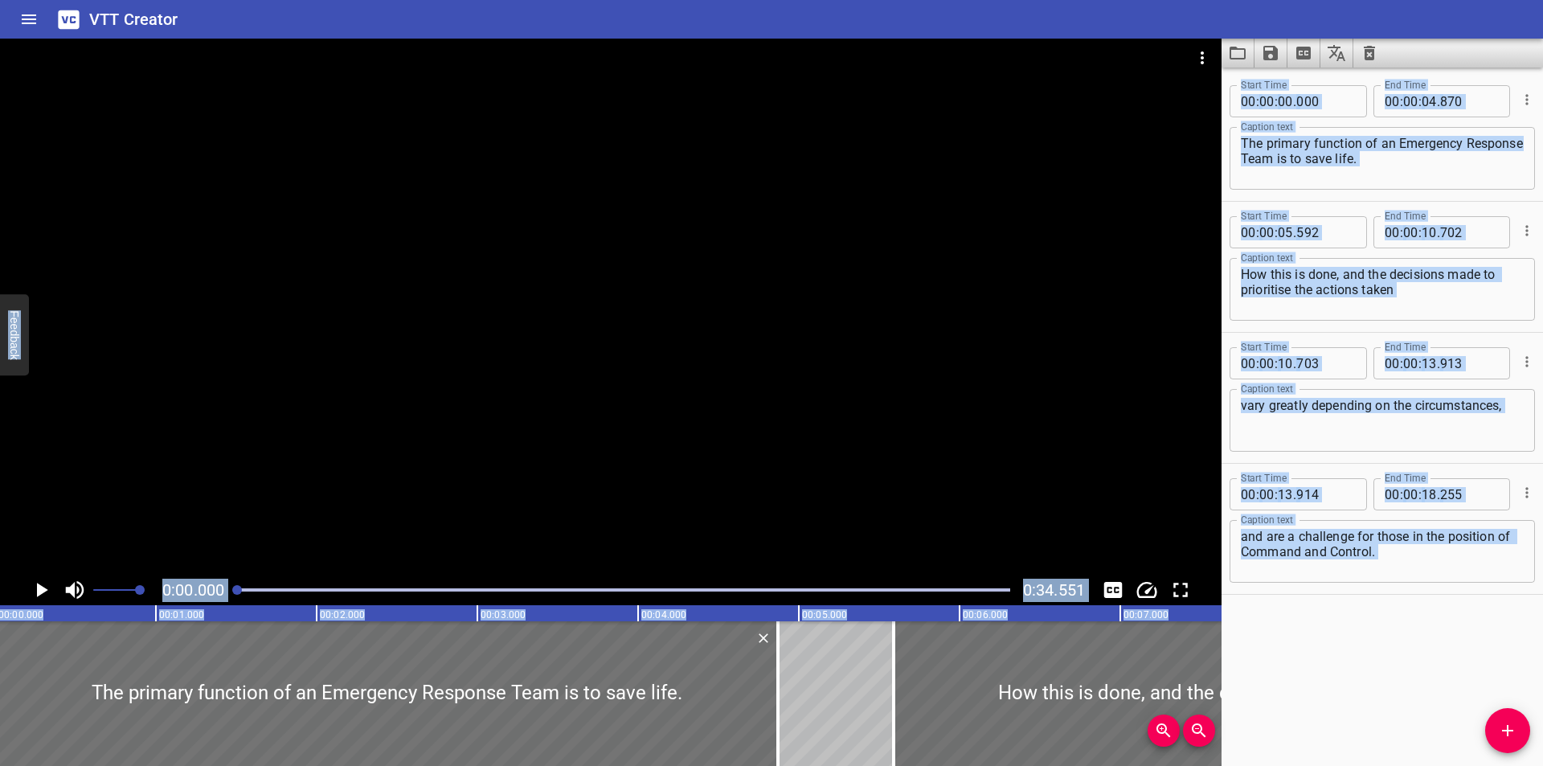
scroll to position [0, 0]
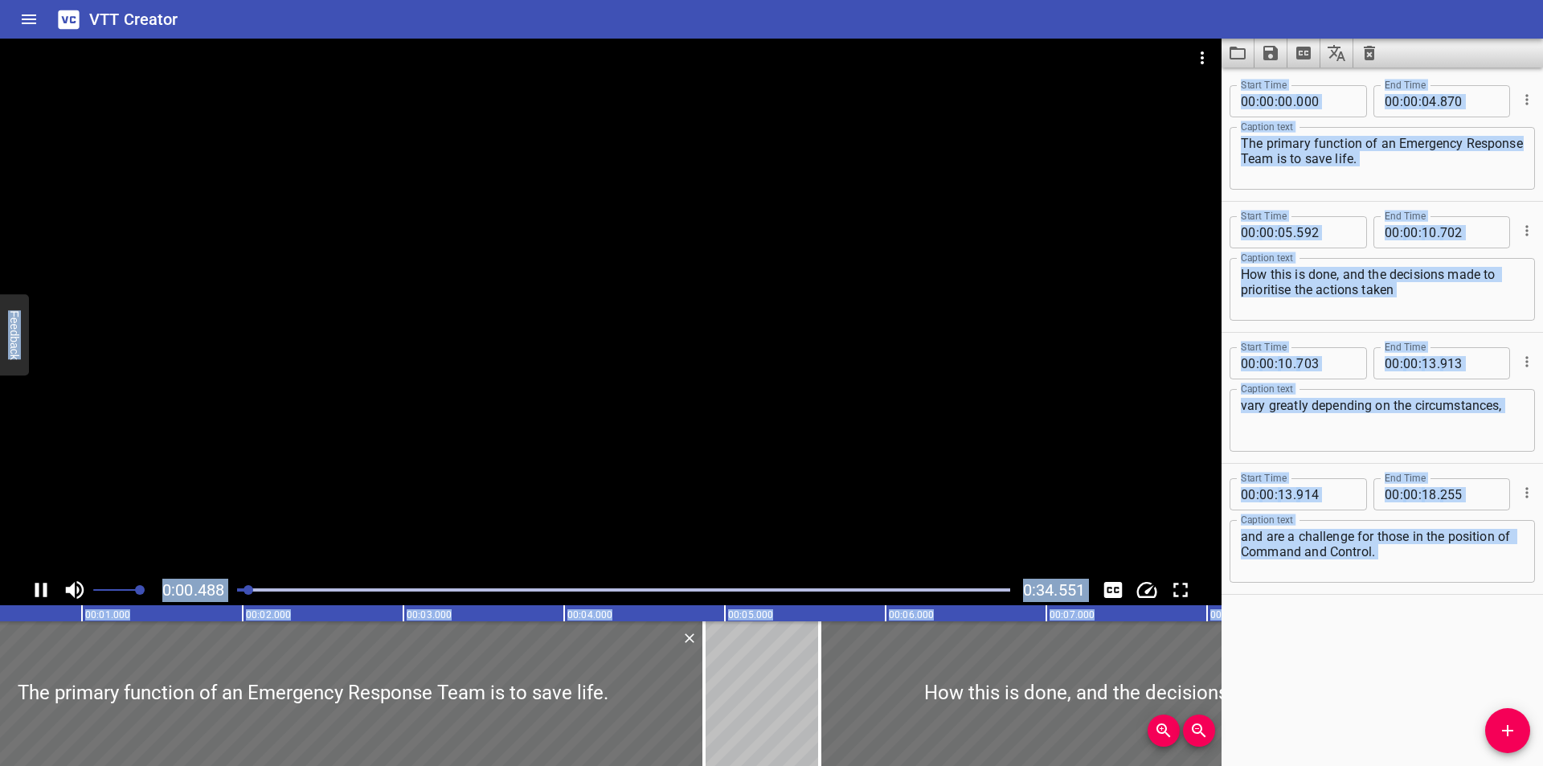
click at [1119, 598] on icon "Toggle captions" at bounding box center [1113, 590] width 18 height 16
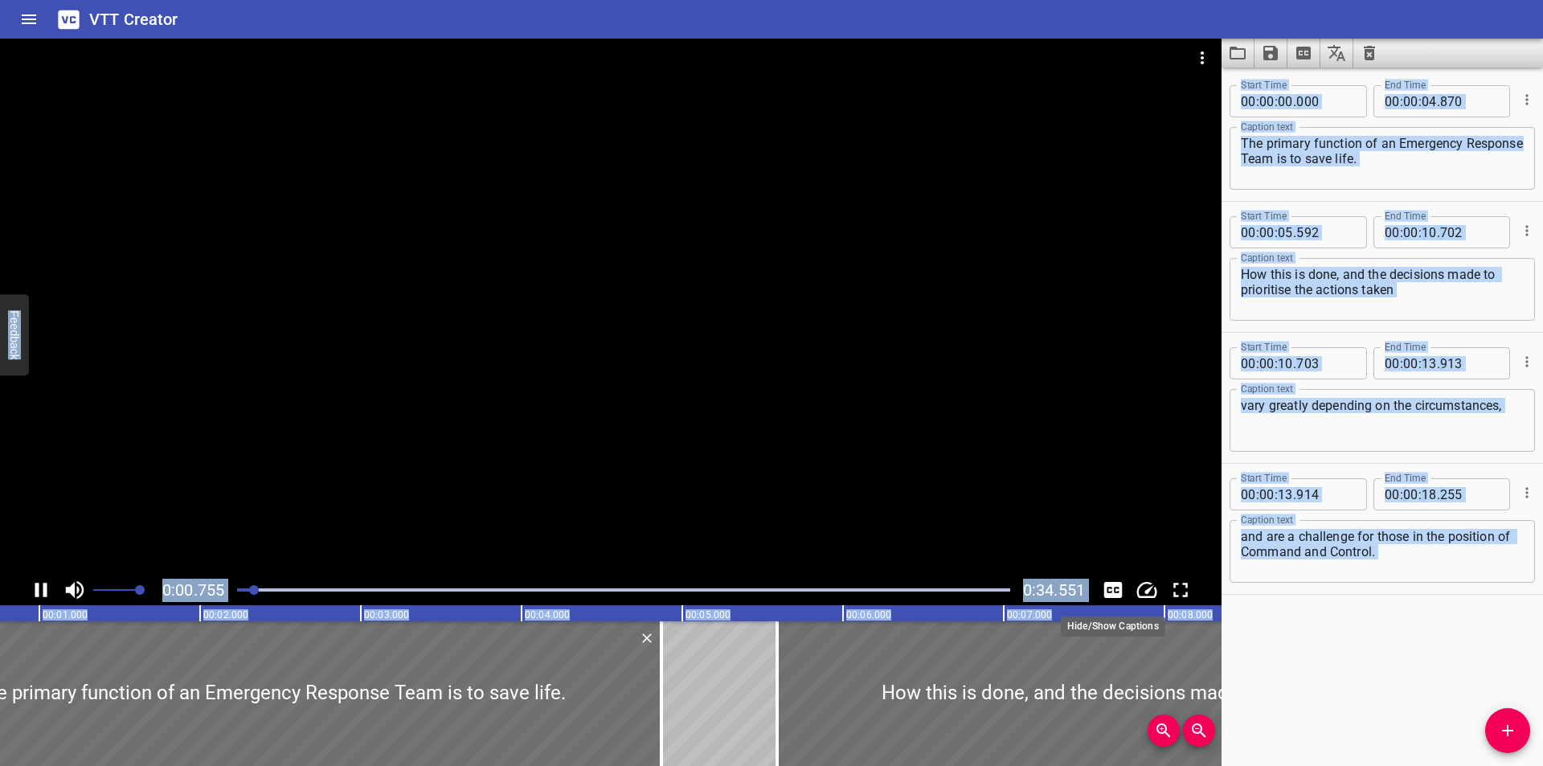
click at [1119, 598] on icon "Toggle captions" at bounding box center [1113, 590] width 18 height 16
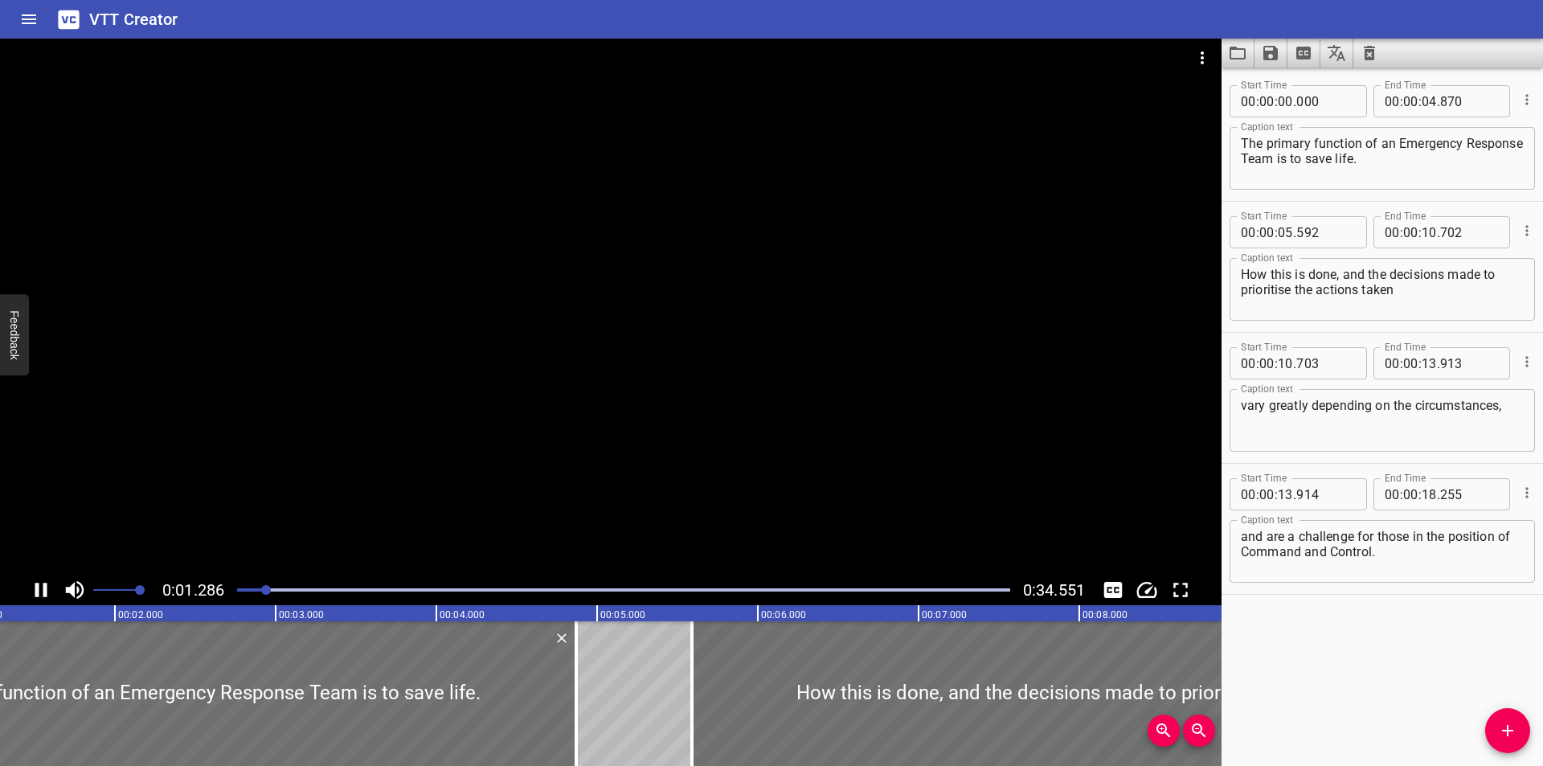
click at [938, 458] on div at bounding box center [610, 307] width 1221 height 536
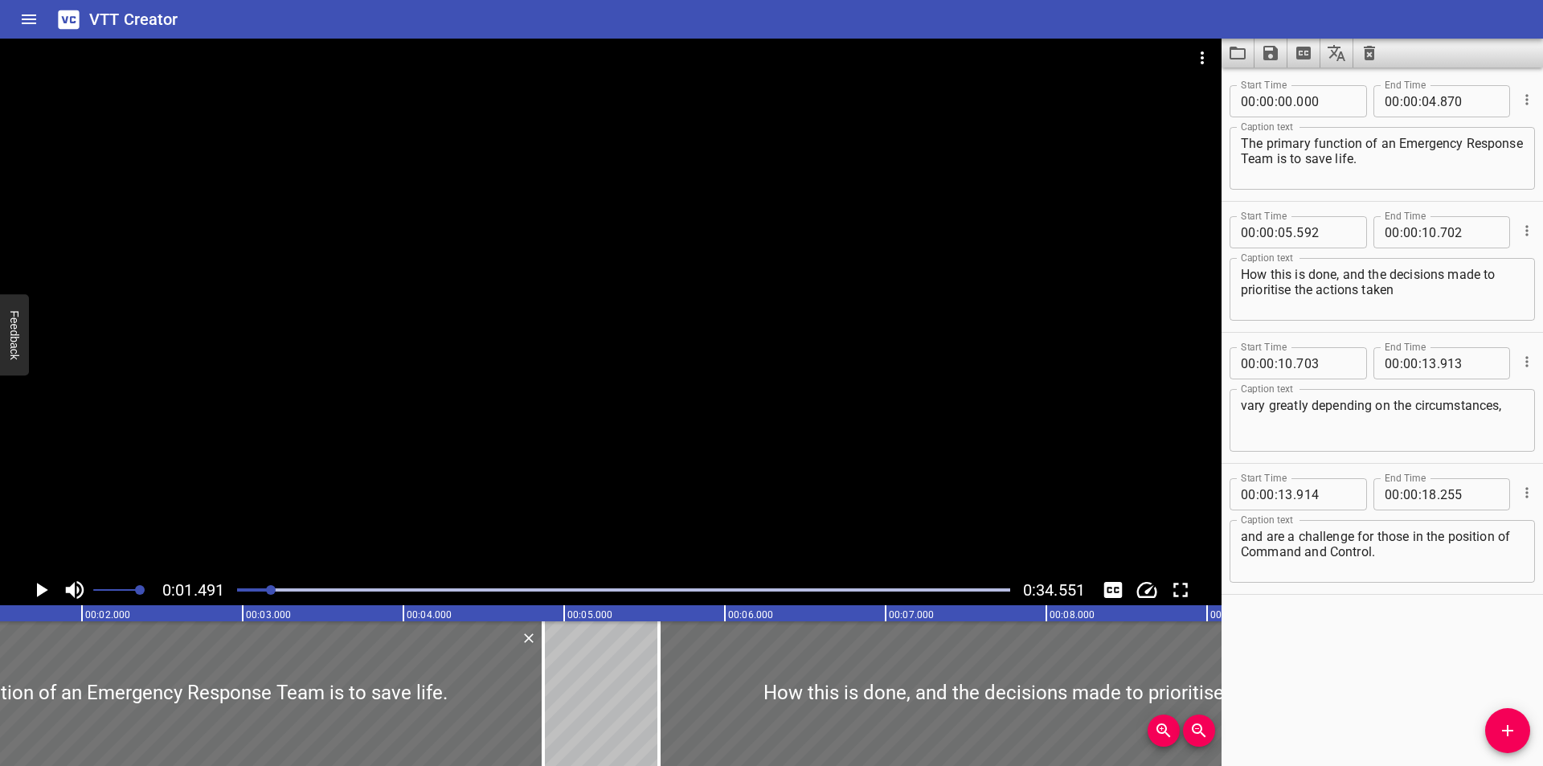
click at [956, 387] on div at bounding box center [610, 307] width 1221 height 536
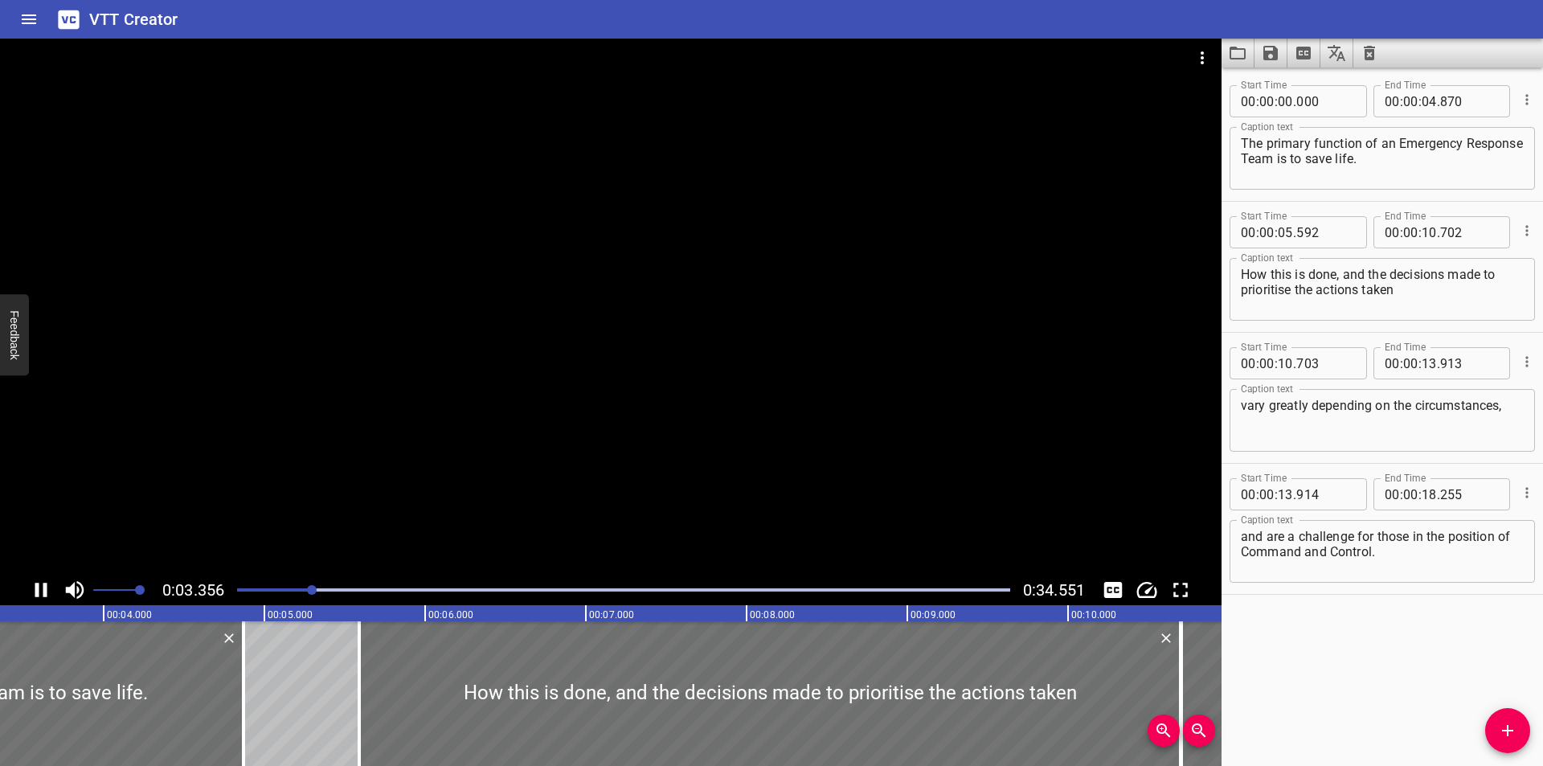
drag, startPoint x: 951, startPoint y: 437, endPoint x: 950, endPoint y: 423, distance: 13.8
click at [951, 436] on div at bounding box center [610, 307] width 1221 height 536
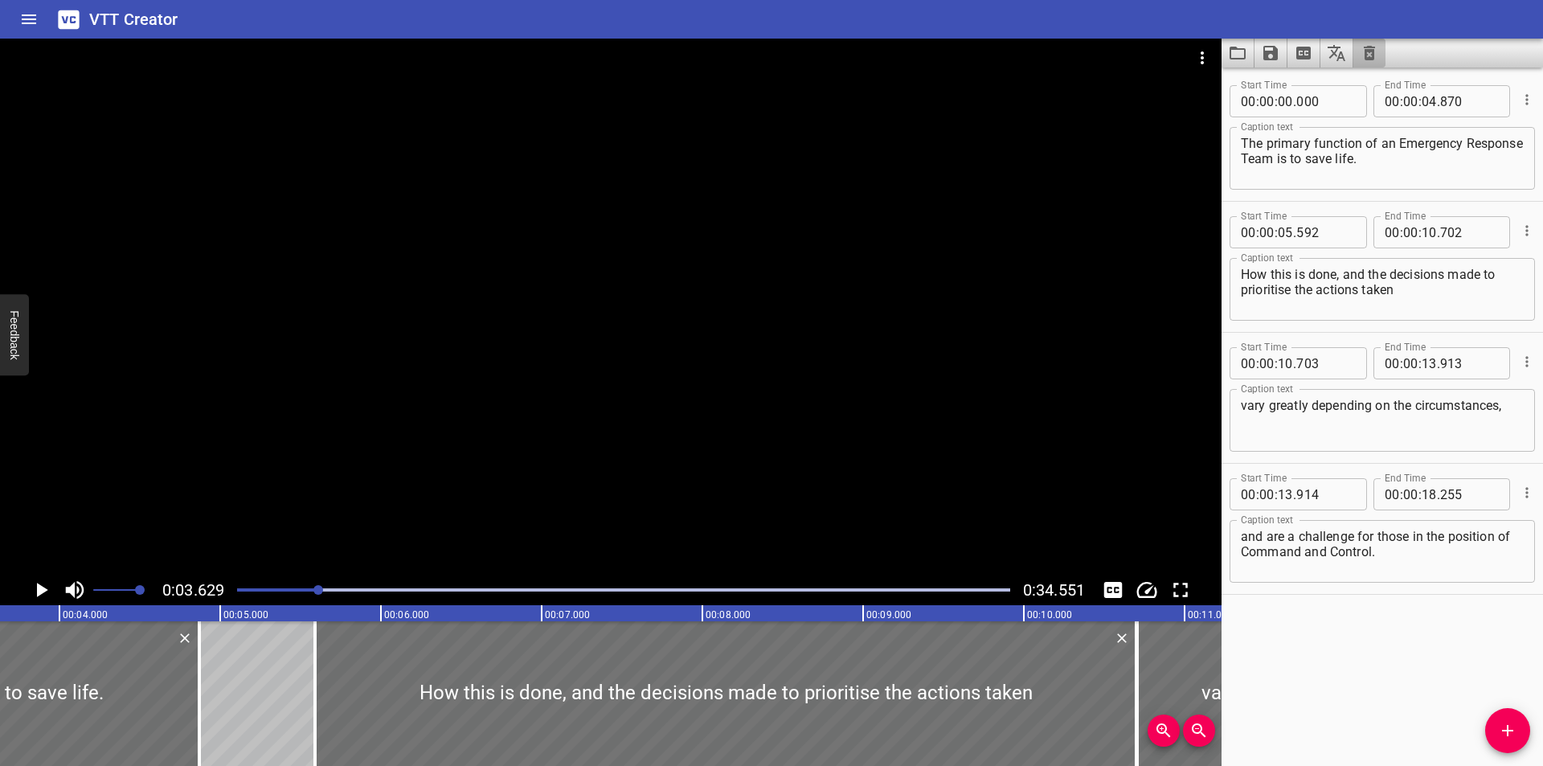
click at [1361, 55] on icon "Clear captions" at bounding box center [1369, 52] width 19 height 19
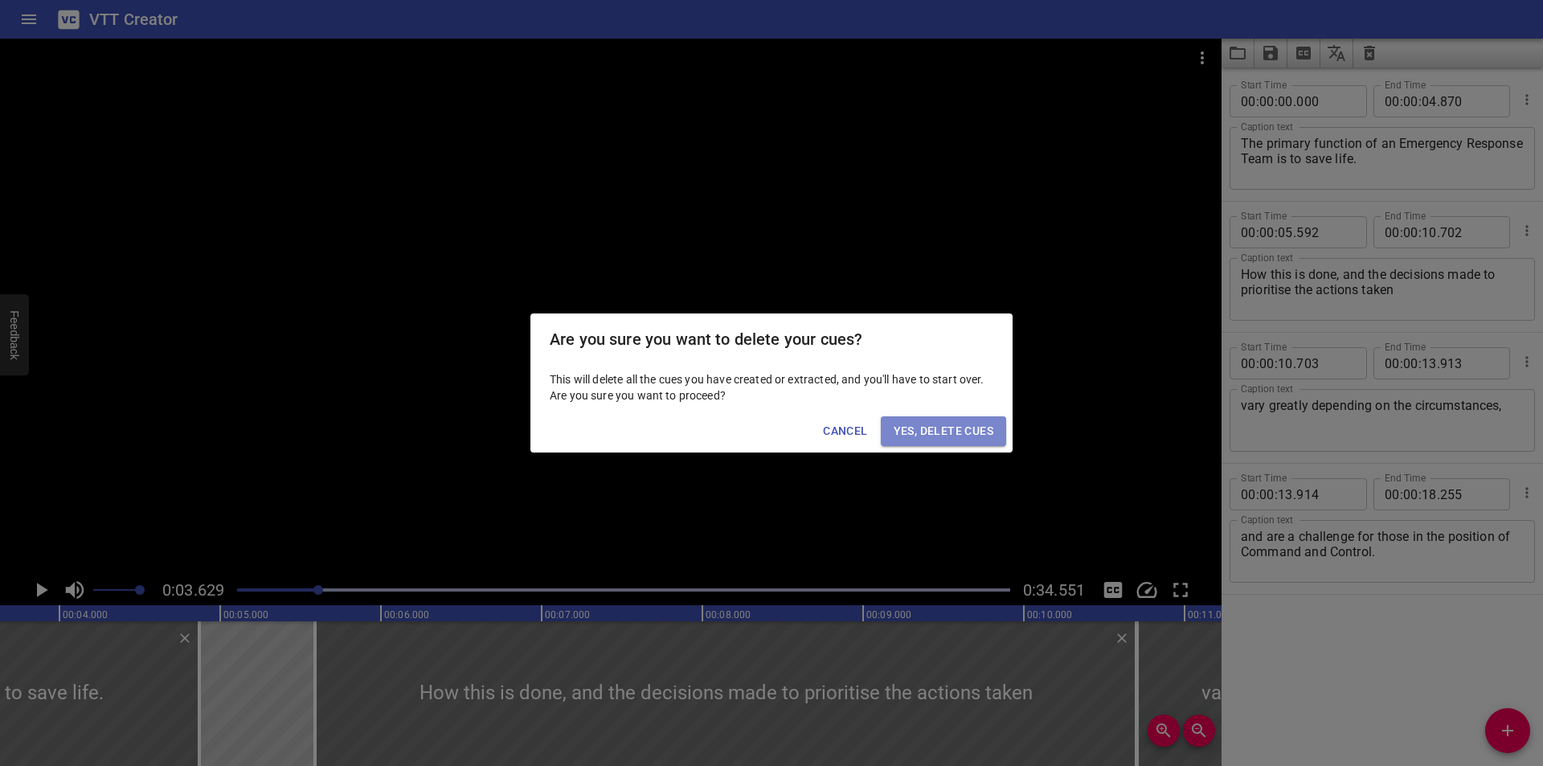
drag, startPoint x: 948, startPoint y: 432, endPoint x: 739, endPoint y: 482, distance: 215.0
click at [947, 431] on span "Yes, Delete Cues" at bounding box center [944, 431] width 100 height 20
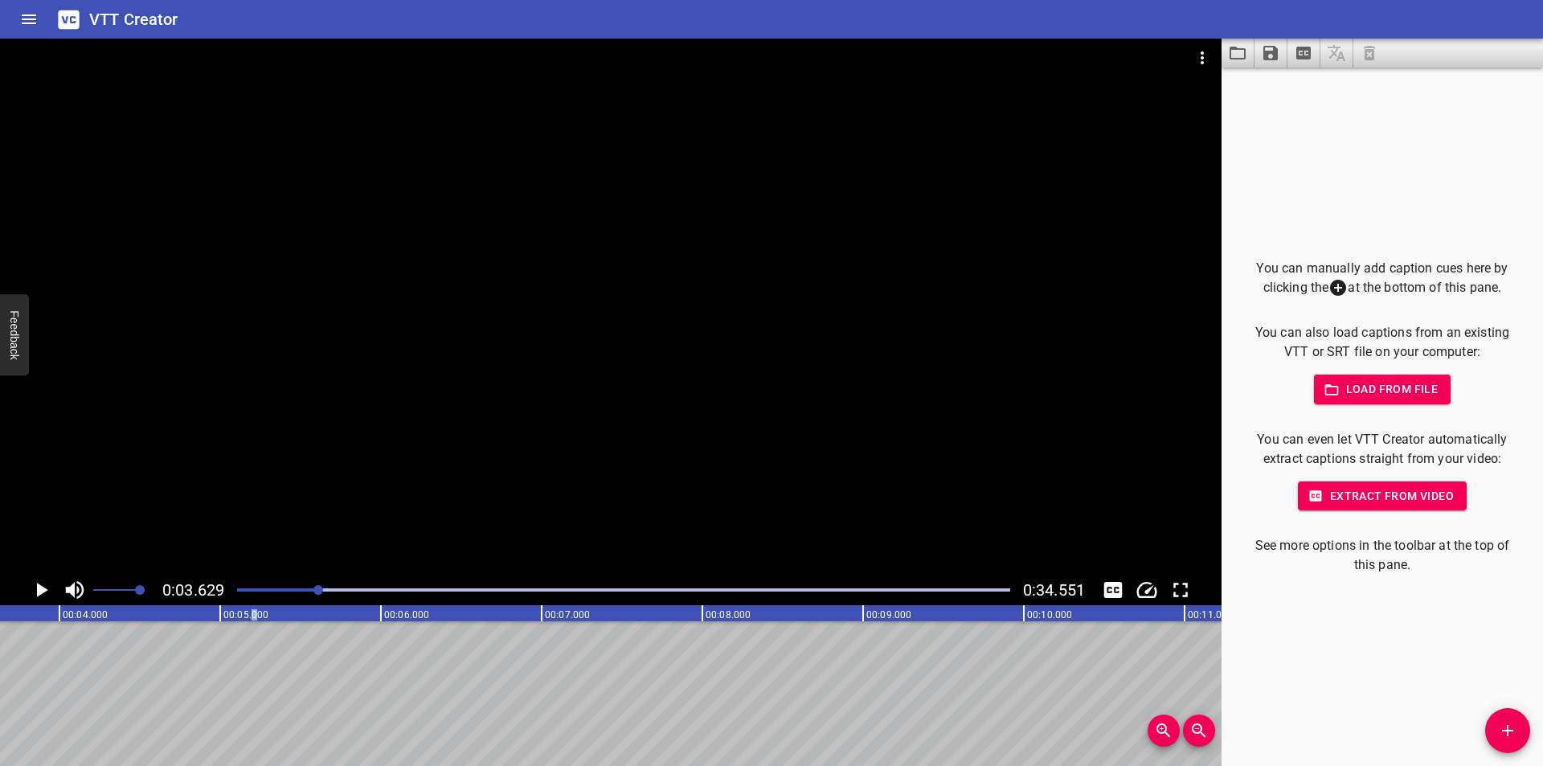
click at [248, 609] on text "00:05.000" at bounding box center [245, 614] width 45 height 11
drag, startPoint x: 245, startPoint y: 607, endPoint x: 242, endPoint y: 595, distance: 11.7
click at [243, 603] on div "0:03.629 0:34.551 00:00.000 00:01.000 00:02.000 00:03.000 00:04.000 00:05.000 0…" at bounding box center [610, 402] width 1221 height 727
click at [239, 595] on div at bounding box center [623, 590] width 792 height 23
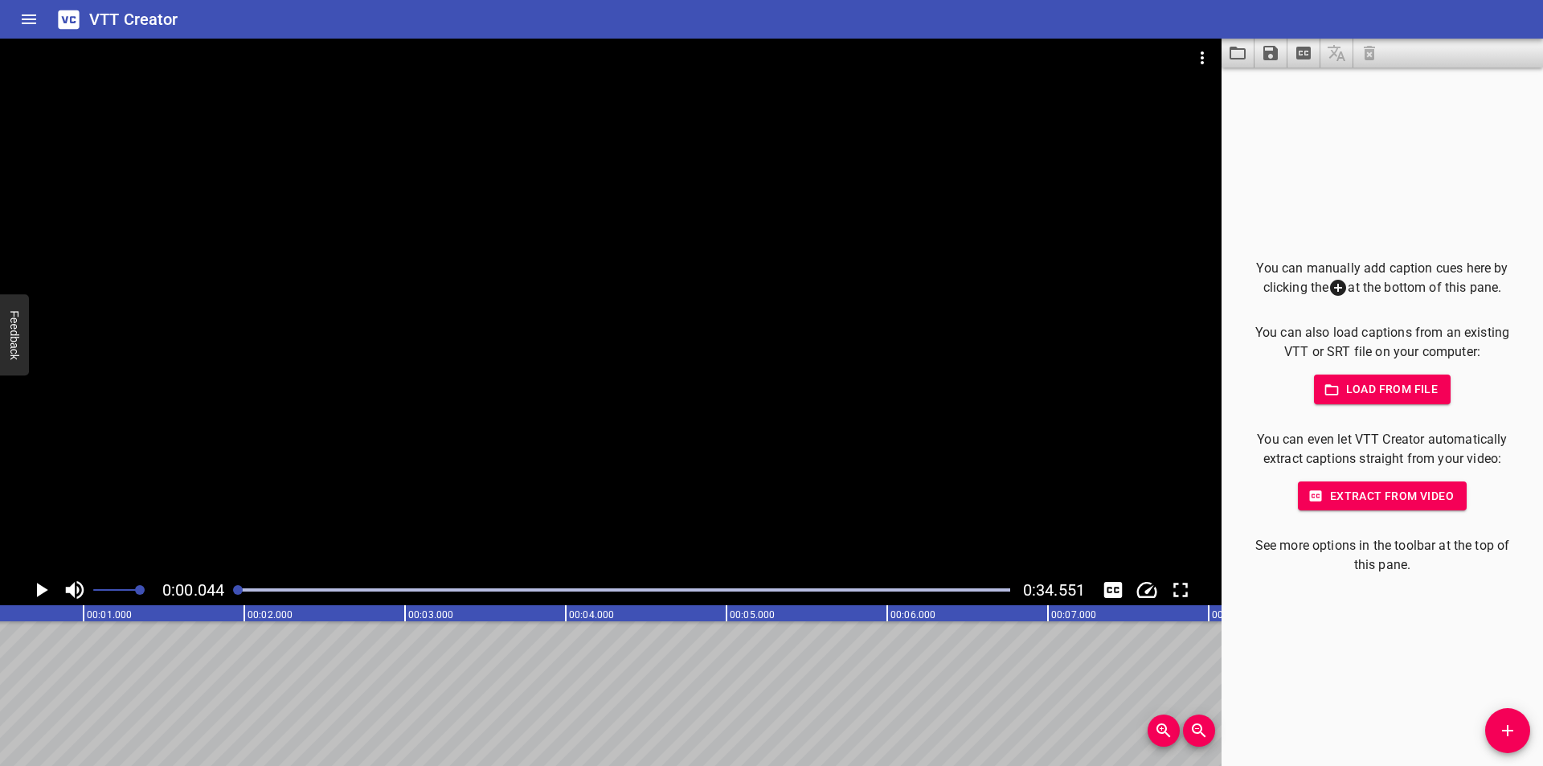
click at [240, 594] on div at bounding box center [238, 590] width 10 height 10
click at [1491, 734] on span "Add Cue" at bounding box center [1507, 730] width 45 height 19
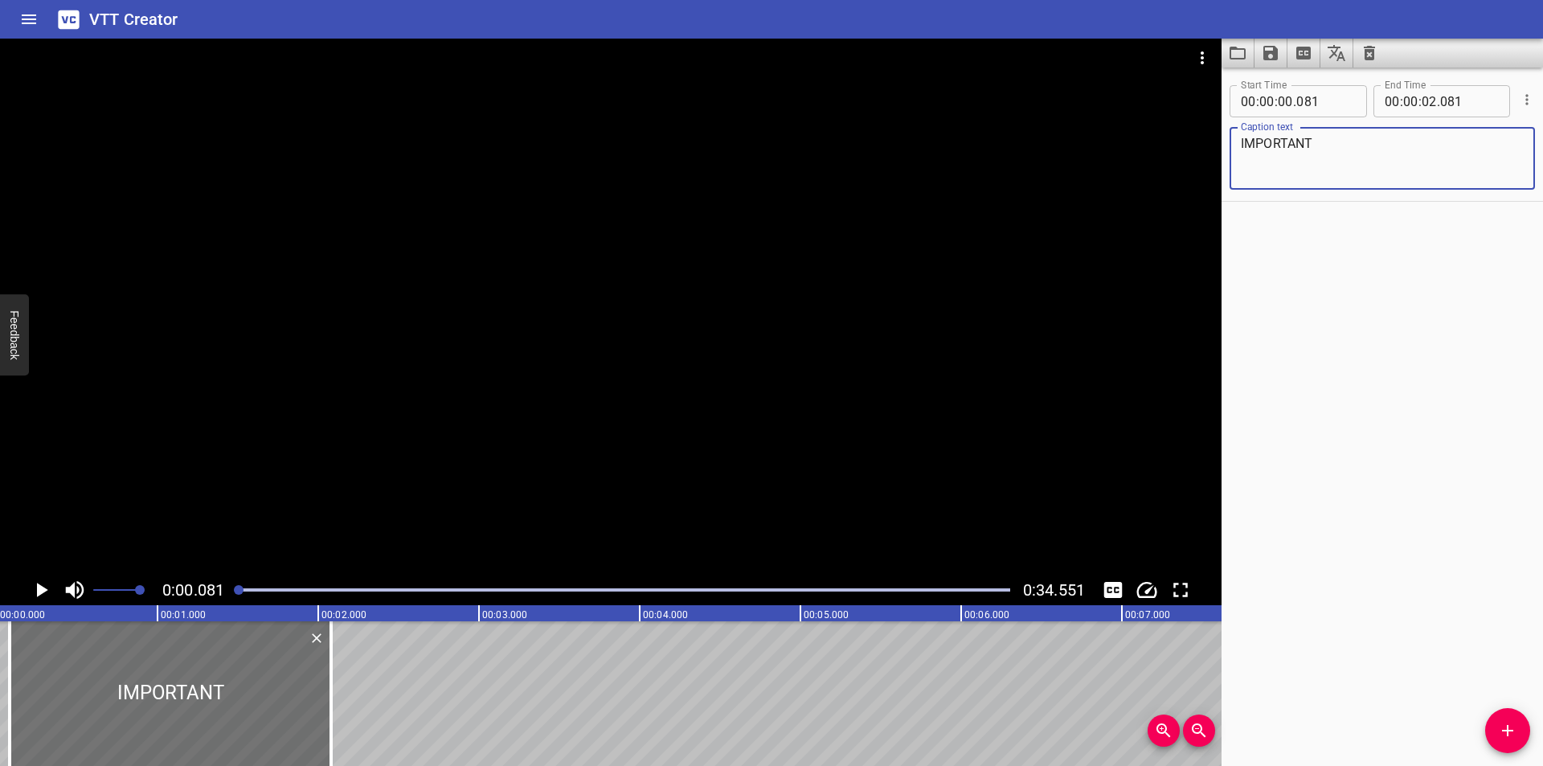
scroll to position [0, 0]
type textarea "IMPORTANT"
drag, startPoint x: 272, startPoint y: 672, endPoint x: 164, endPoint y: 691, distance: 109.4
click at [169, 691] on div at bounding box center [170, 693] width 321 height 145
type input "000"
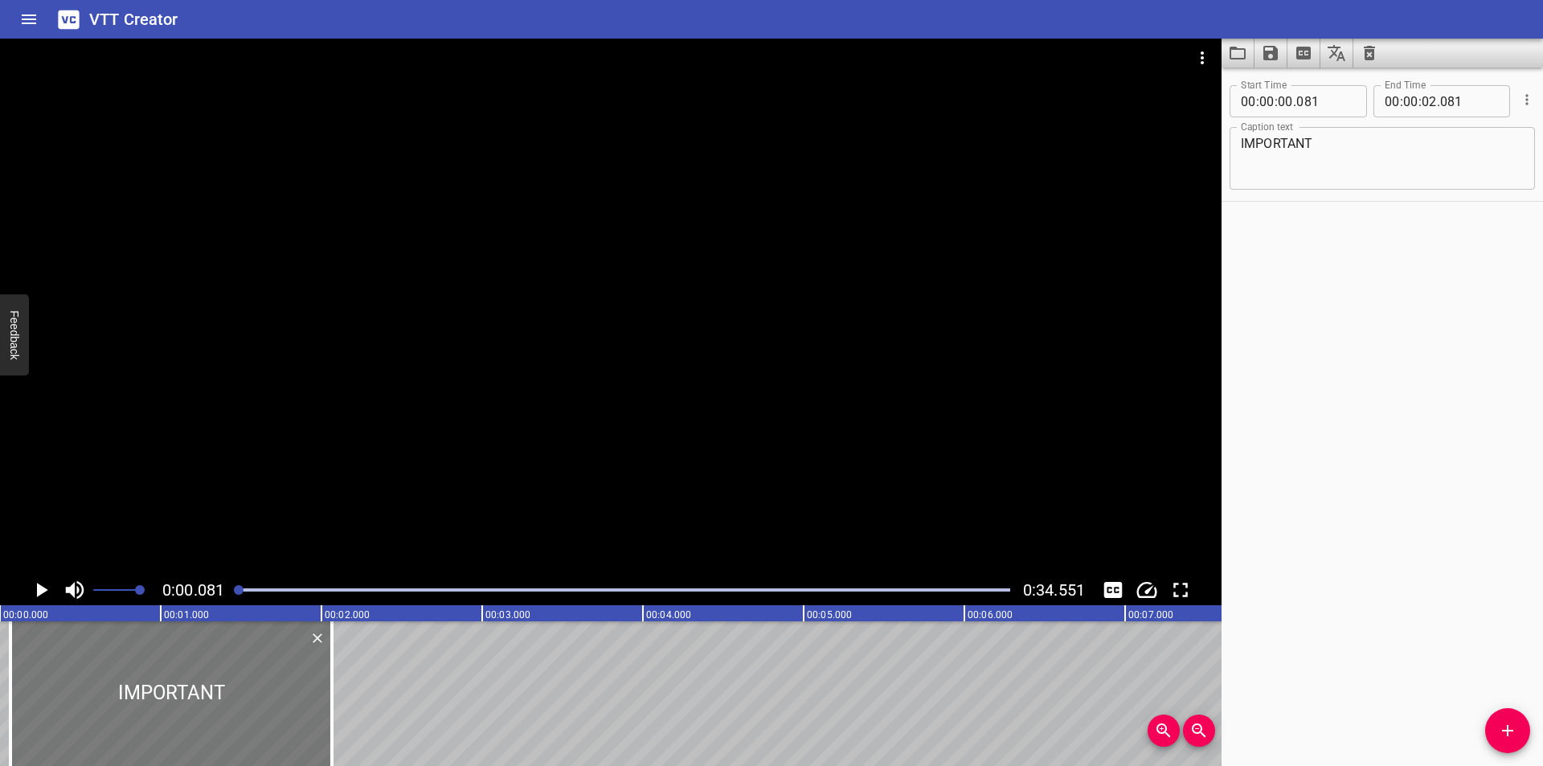
type input "01"
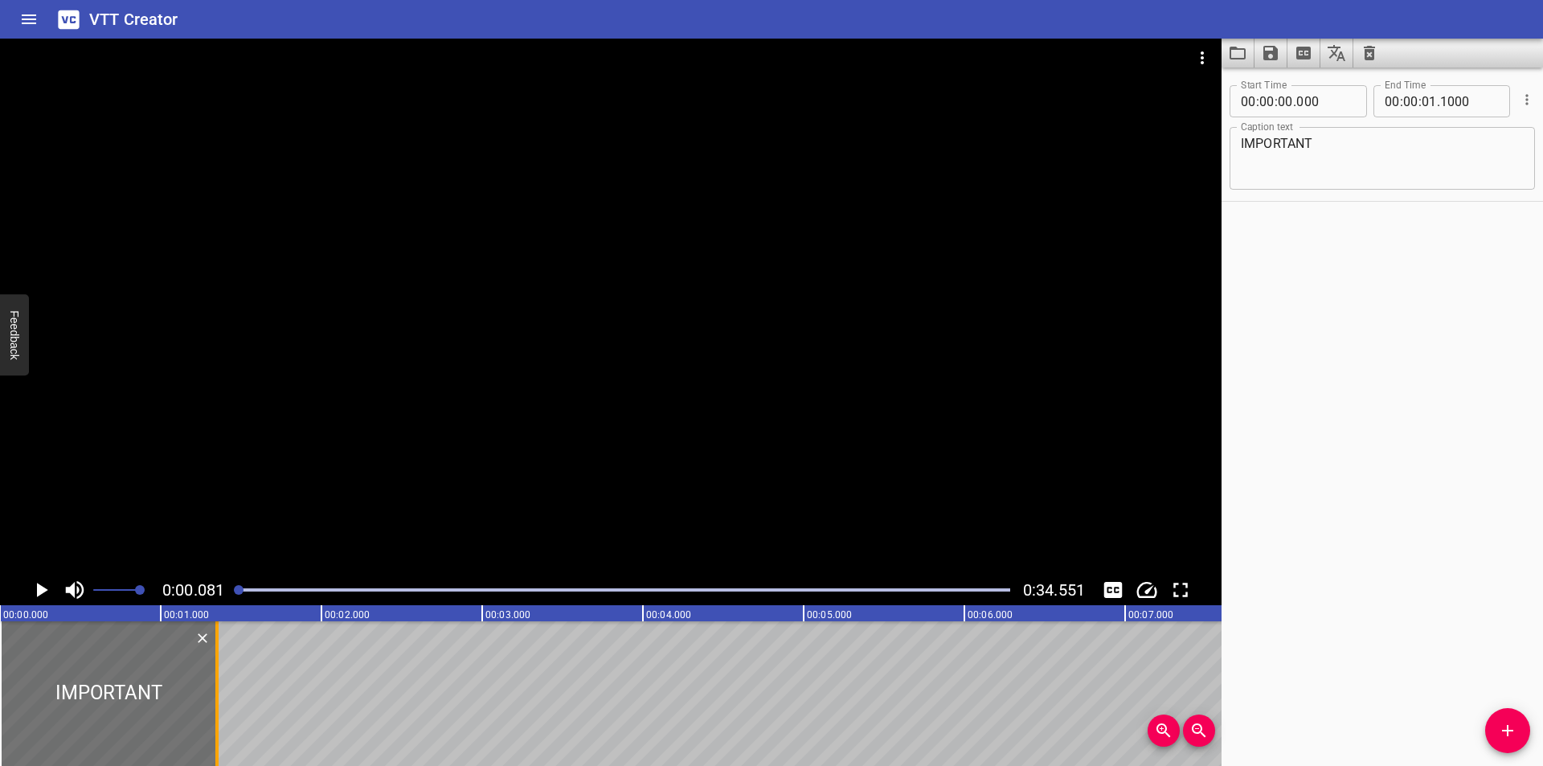
drag, startPoint x: 328, startPoint y: 707, endPoint x: 224, endPoint y: 706, distance: 103.7
click at [224, 706] on div at bounding box center [217, 693] width 16 height 145
type input "355"
click at [384, 362] on div at bounding box center [610, 307] width 1221 height 536
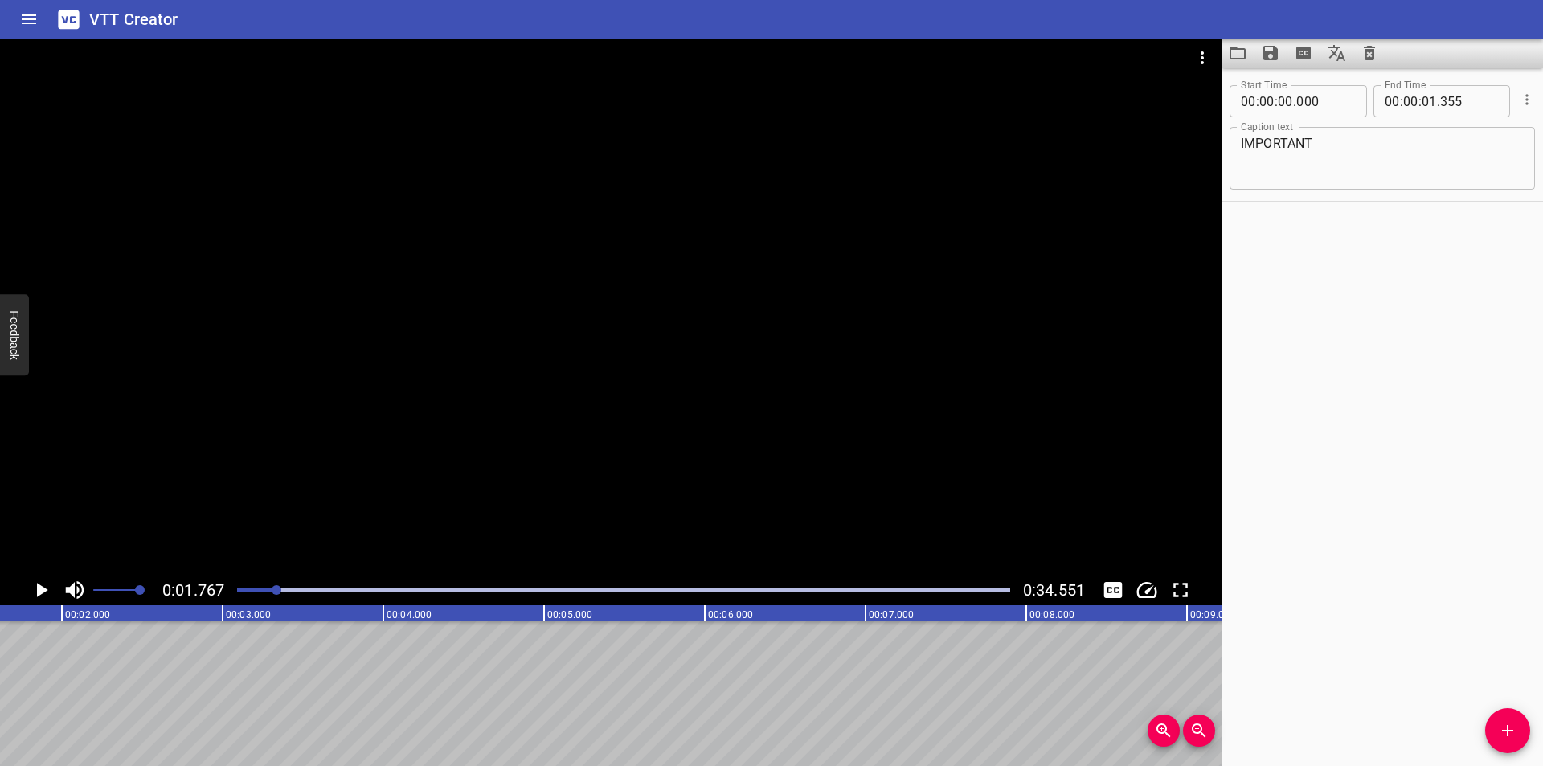
scroll to position [0, 284]
click at [1524, 717] on button "Add Cue" at bounding box center [1507, 730] width 45 height 45
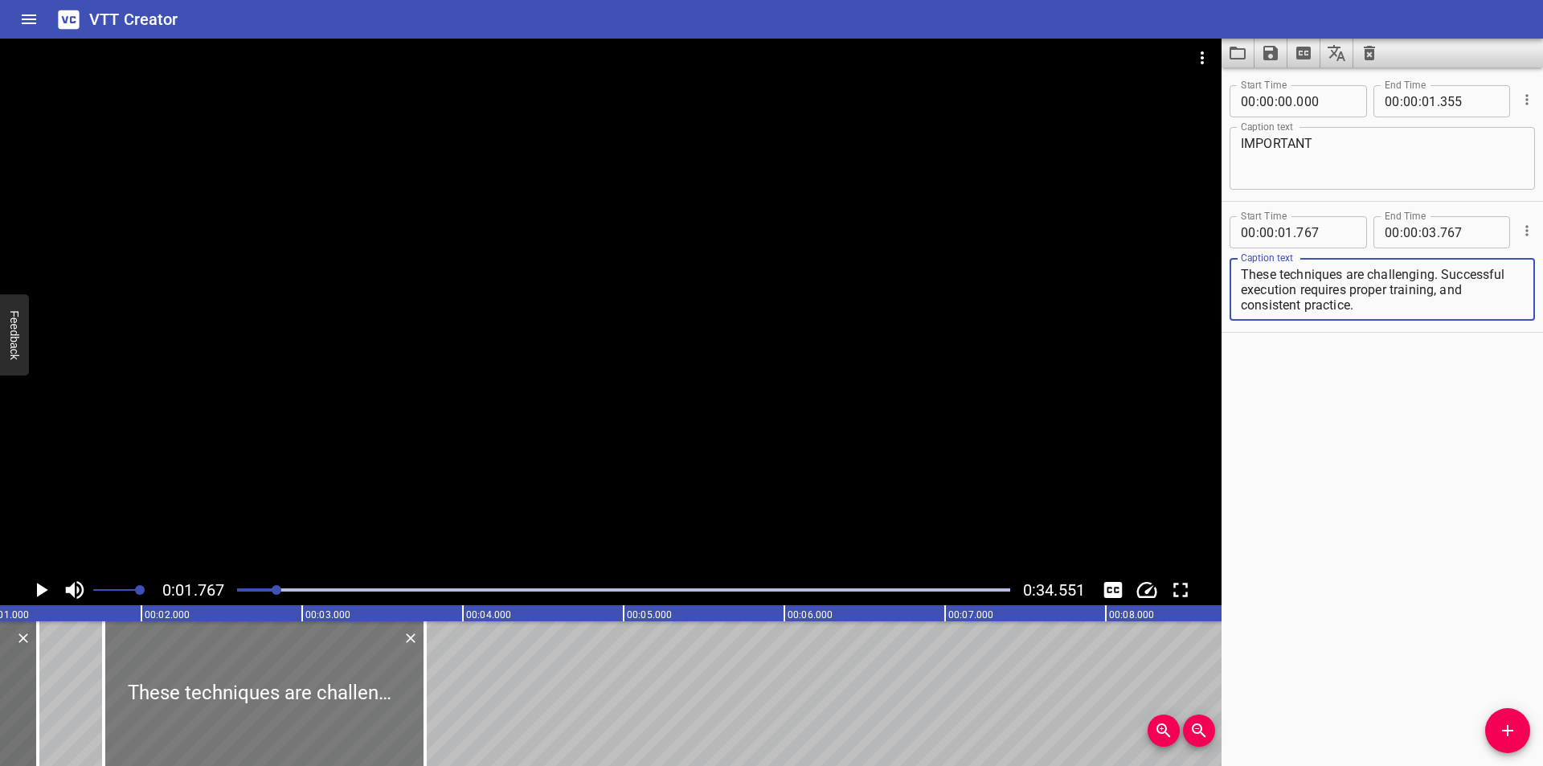
scroll to position [0, 177]
type textarea "These techniques are challenging. Successful execution requires proper training…"
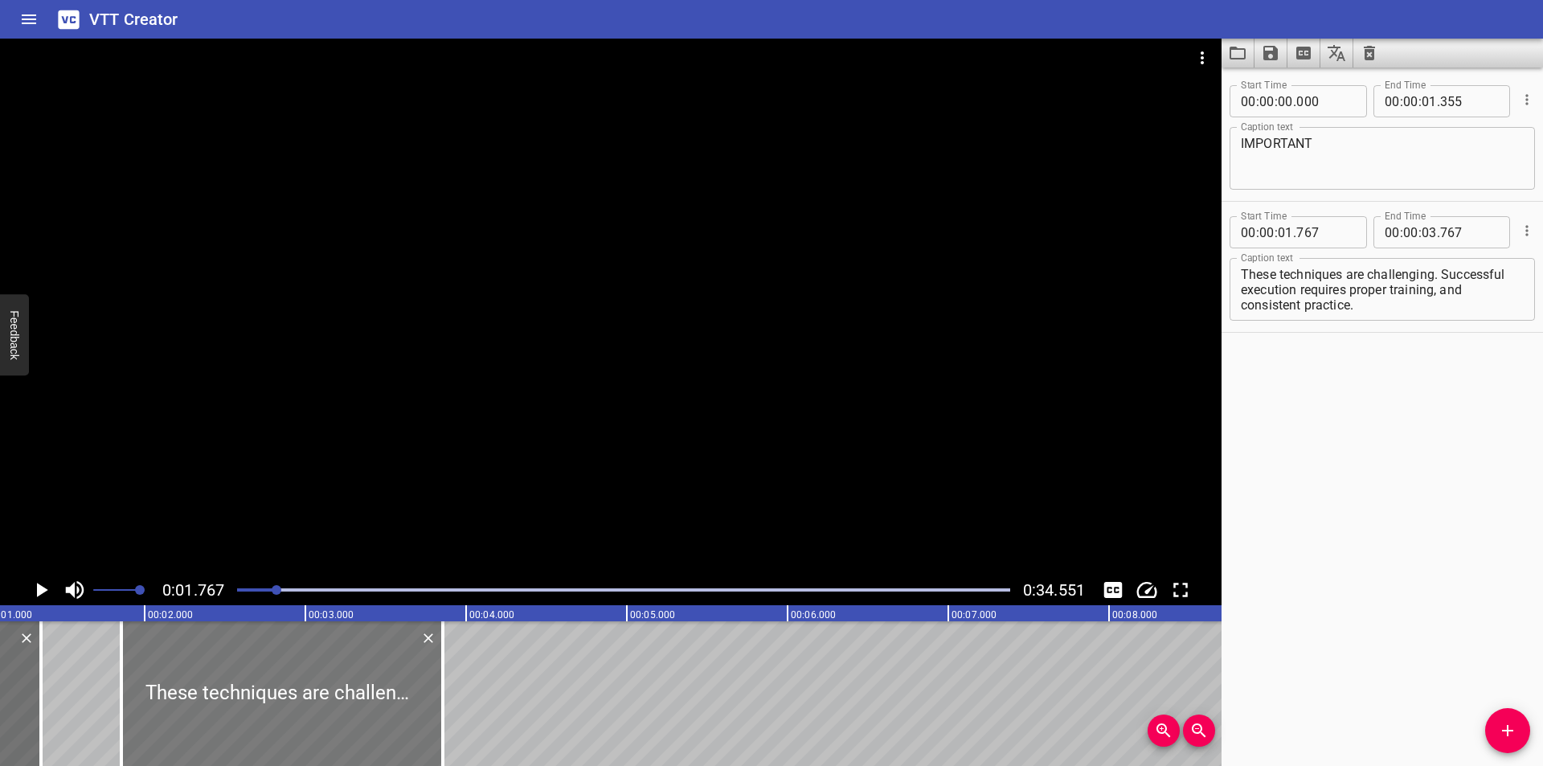
drag, startPoint x: 315, startPoint y: 697, endPoint x: 329, endPoint y: 702, distance: 15.2
click at [329, 702] on div at bounding box center [281, 693] width 321 height 145
type input "857"
click at [329, 702] on div at bounding box center [281, 693] width 321 height 145
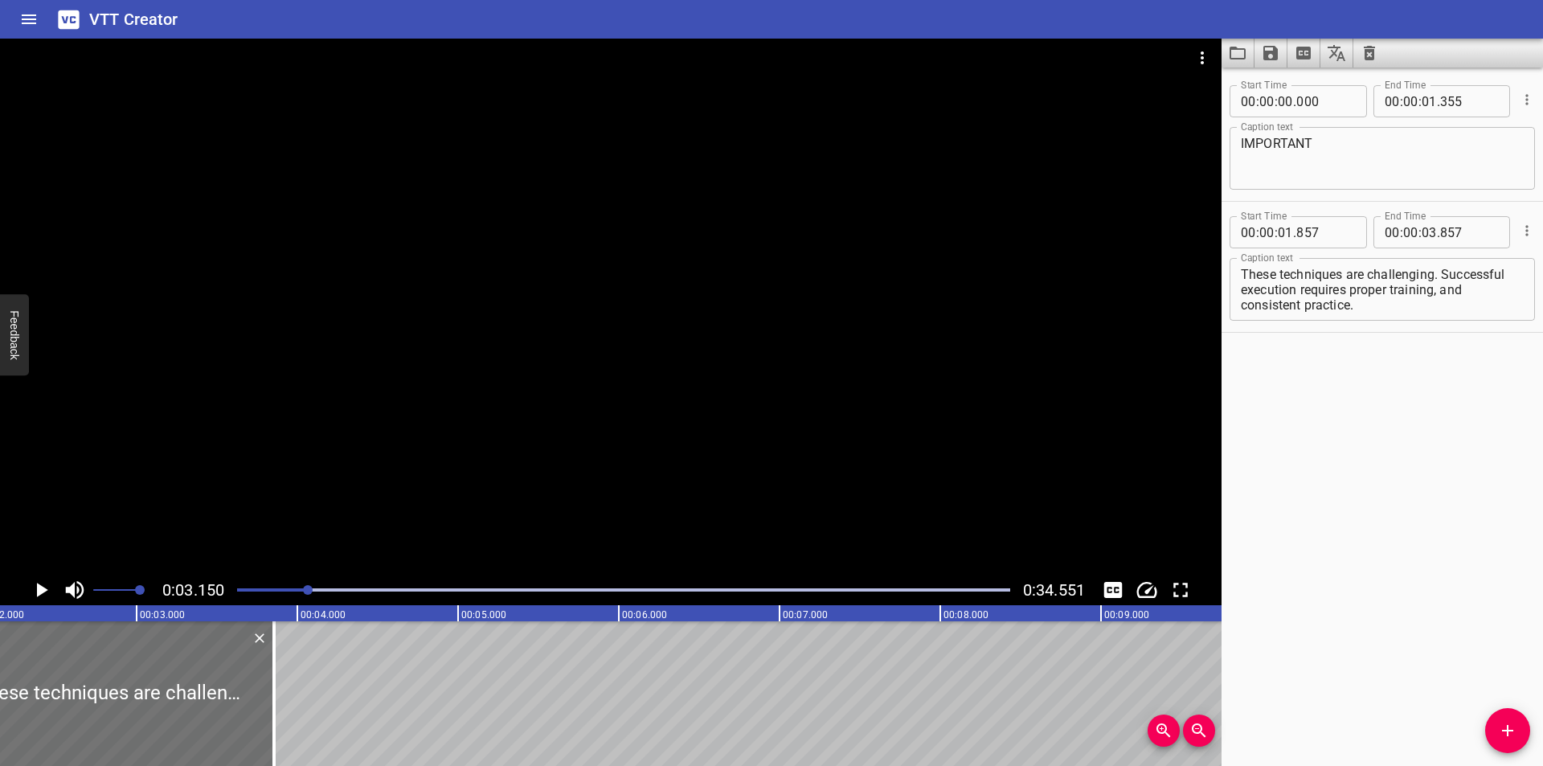
click at [290, 579] on div "0:03.150 0:34.551" at bounding box center [610, 590] width 1221 height 31
click at [276, 584] on div at bounding box center [623, 590] width 792 height 23
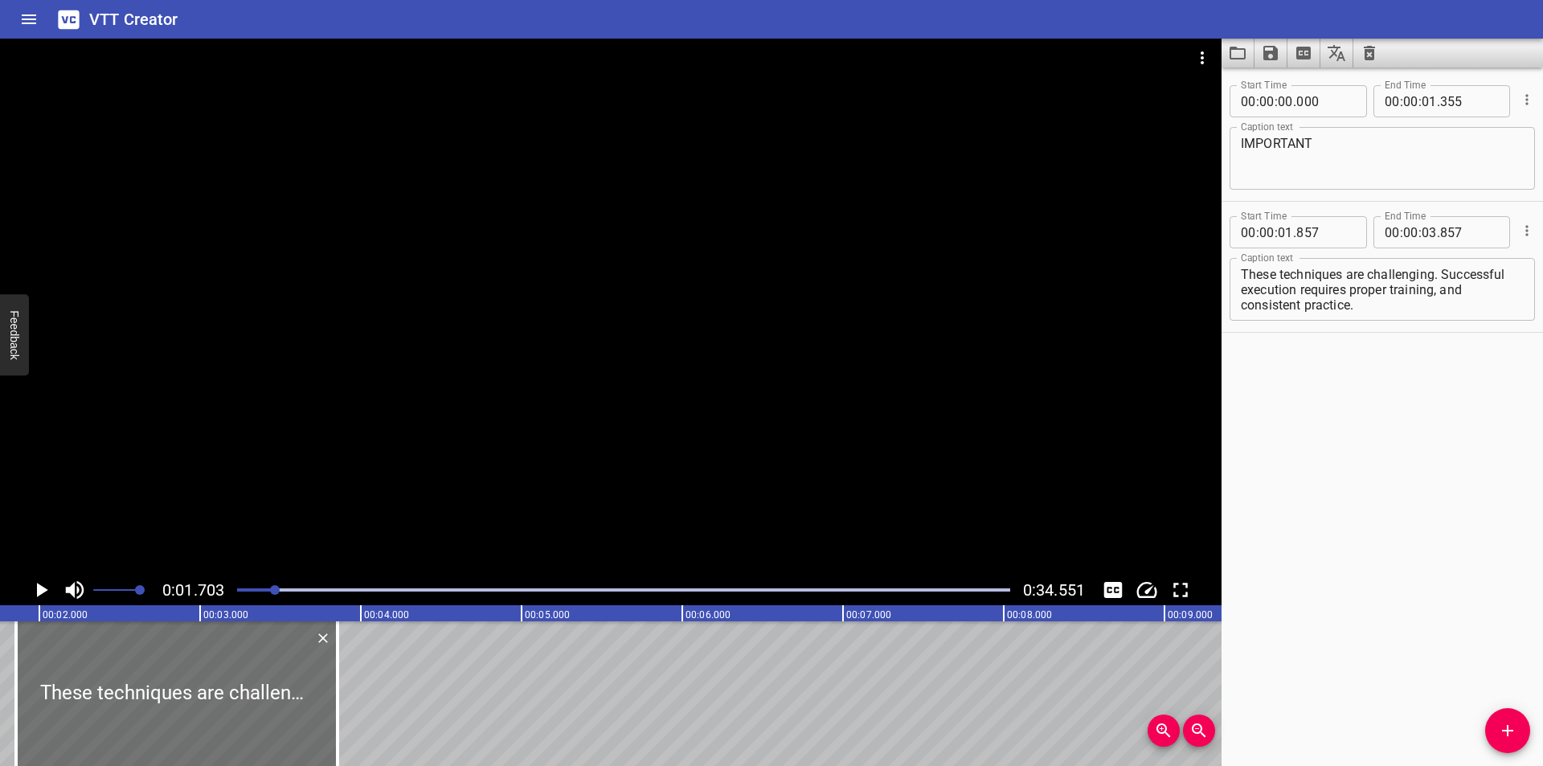
scroll to position [0, 274]
drag, startPoint x: 350, startPoint y: 704, endPoint x: 387, endPoint y: 684, distance: 42.8
click at [387, 684] on div at bounding box center [382, 693] width 16 height 145
type input "04"
type input "092"
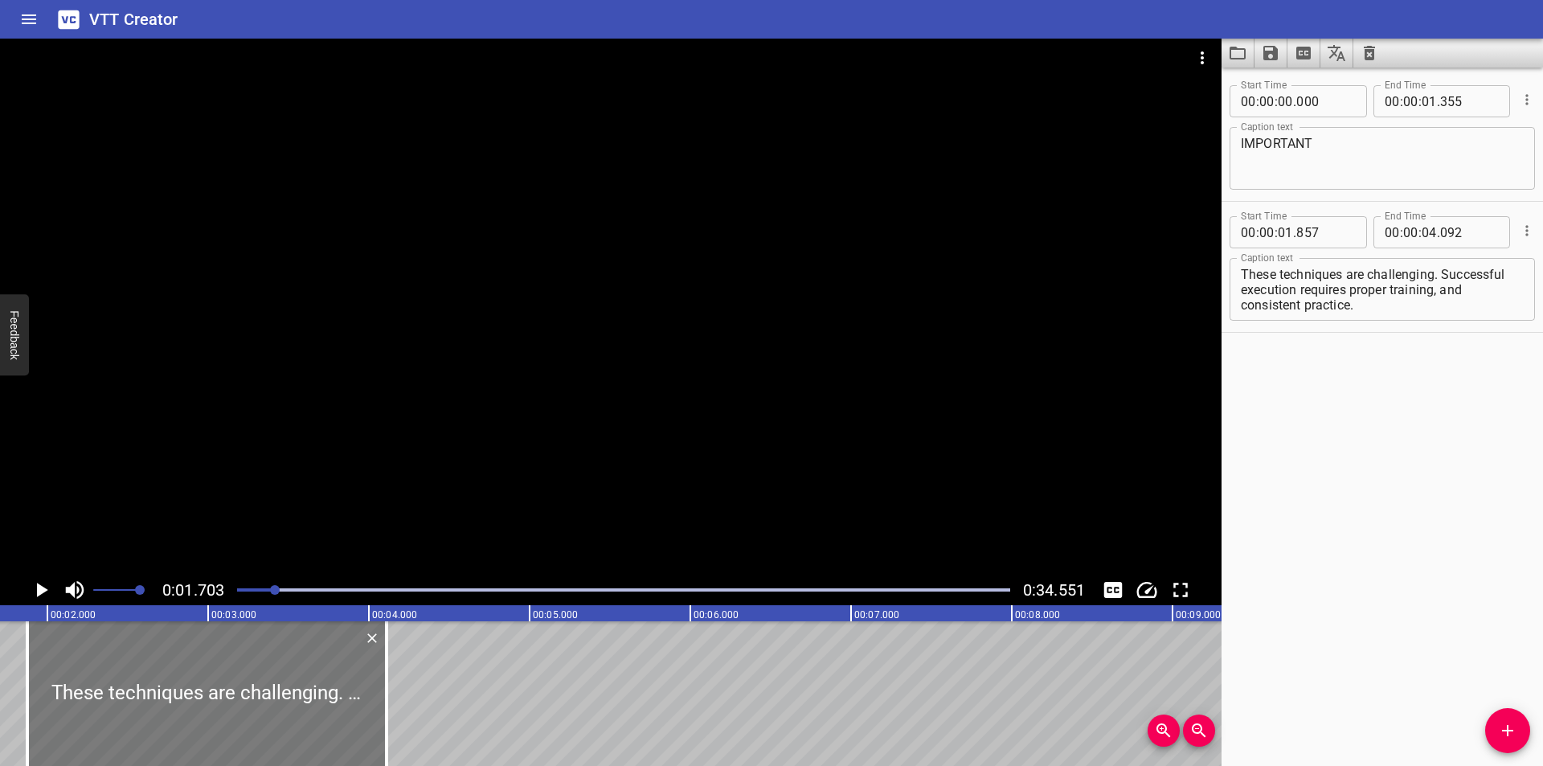
click at [331, 698] on div at bounding box center [206, 693] width 359 height 145
type input "877"
click at [382, 705] on div at bounding box center [382, 693] width 3 height 145
type input "087"
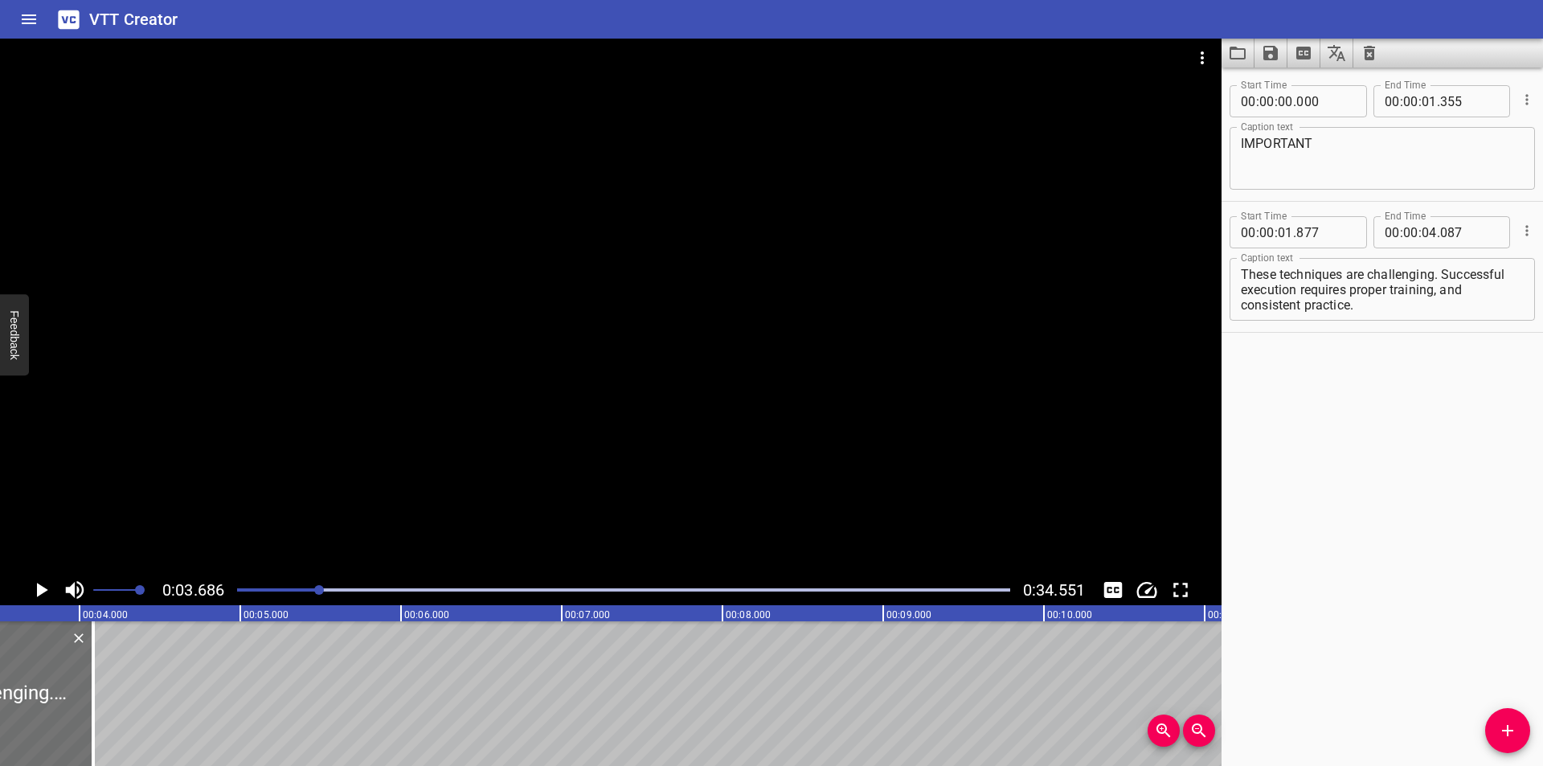
scroll to position [0, 592]
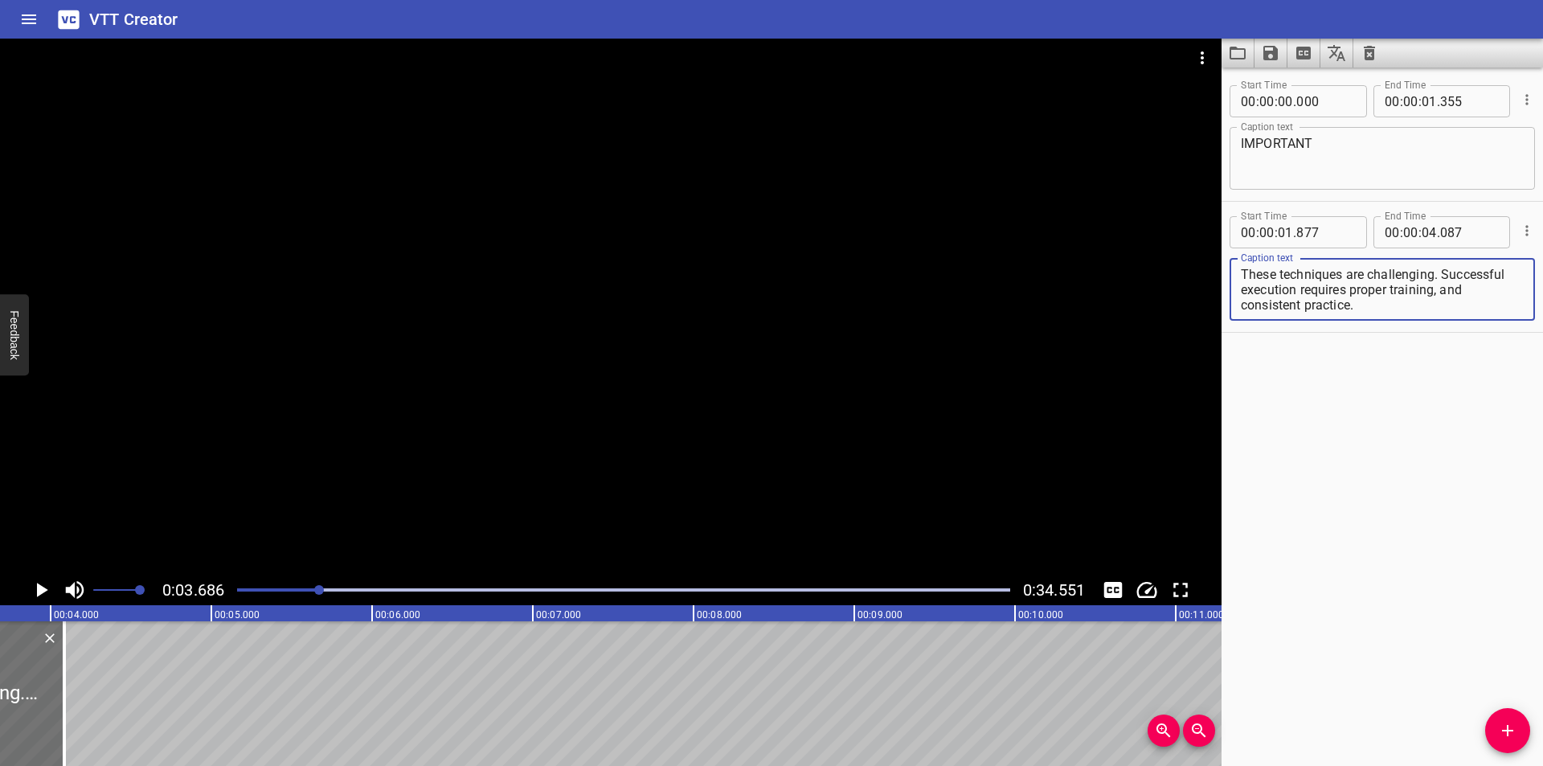
click at [1450, 276] on textarea "These techniques are challenging. Successful execution requires proper training…" at bounding box center [1382, 290] width 283 height 46
drag, startPoint x: 1446, startPoint y: 276, endPoint x: 1560, endPoint y: 466, distance: 221.6
click at [1542, 466] on html "VTT Creator Caption Editor Batch Transcribe Login Sign Up Privacy Contact 0:03.…" at bounding box center [771, 383] width 1543 height 766
type textarea "These techniques are challenging."
click at [1515, 722] on icon "Add Cue" at bounding box center [1507, 730] width 19 height 19
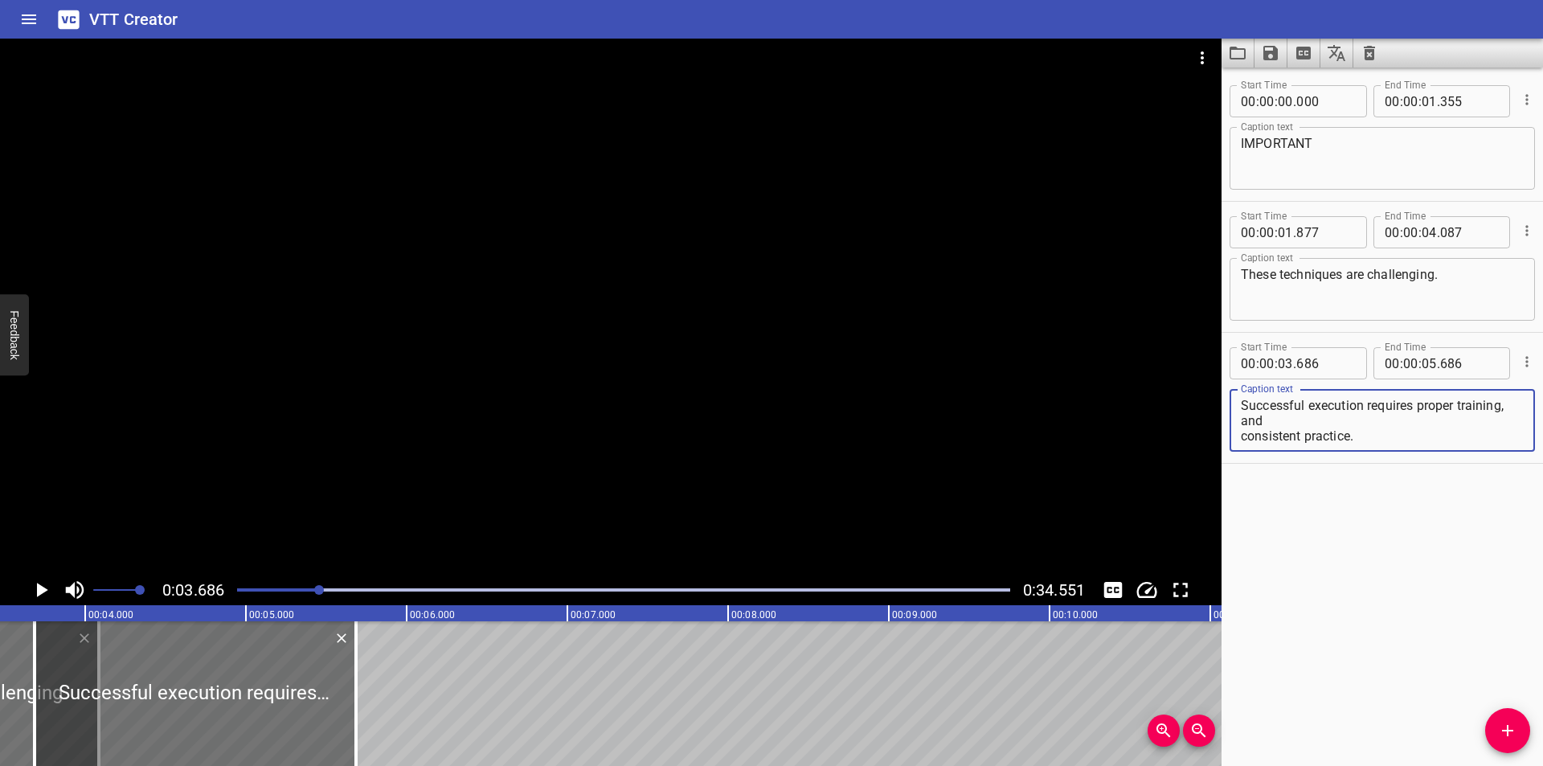
scroll to position [0, 538]
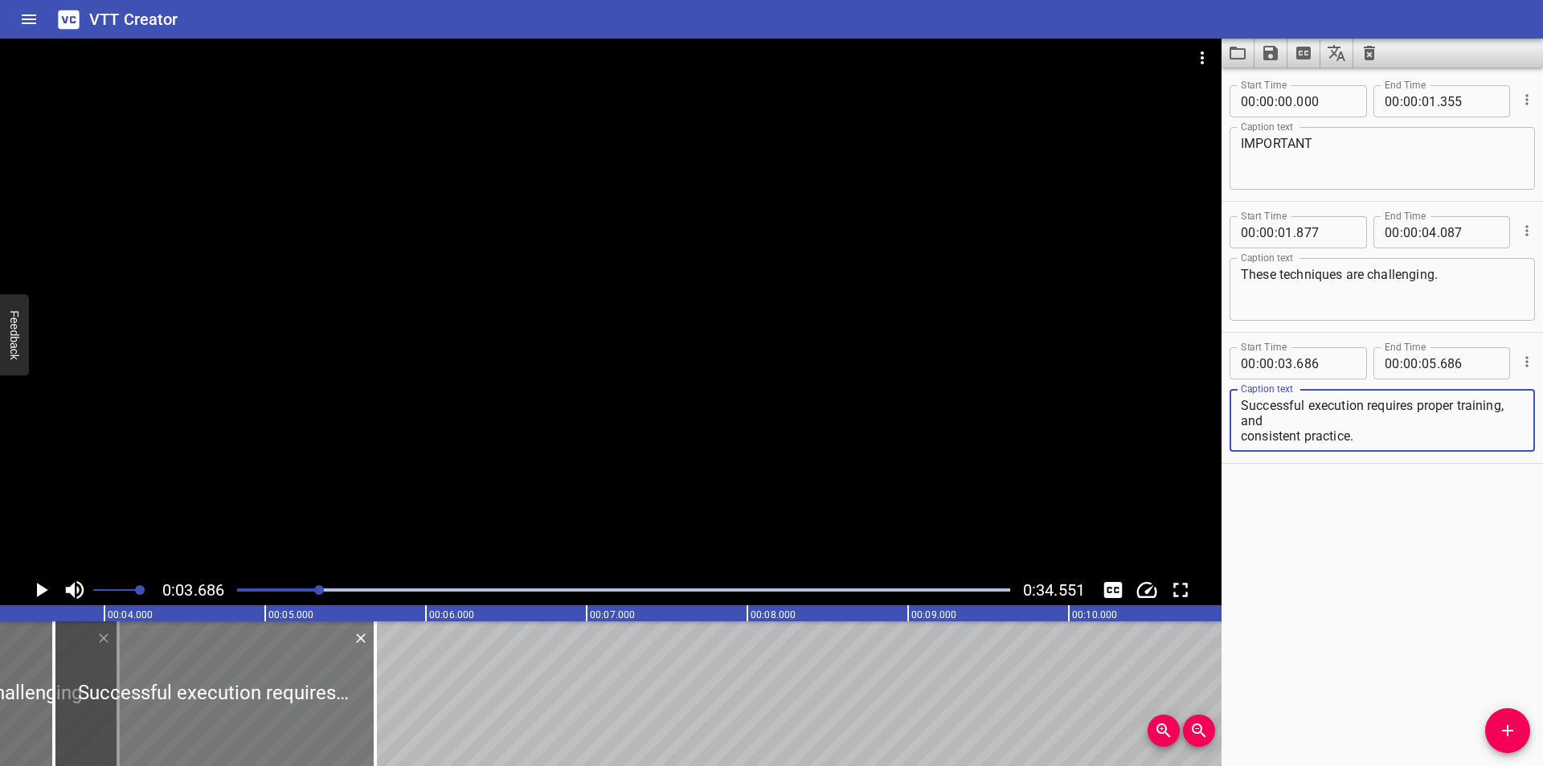
type textarea "Successful execution requires proper training, and consistent practice."
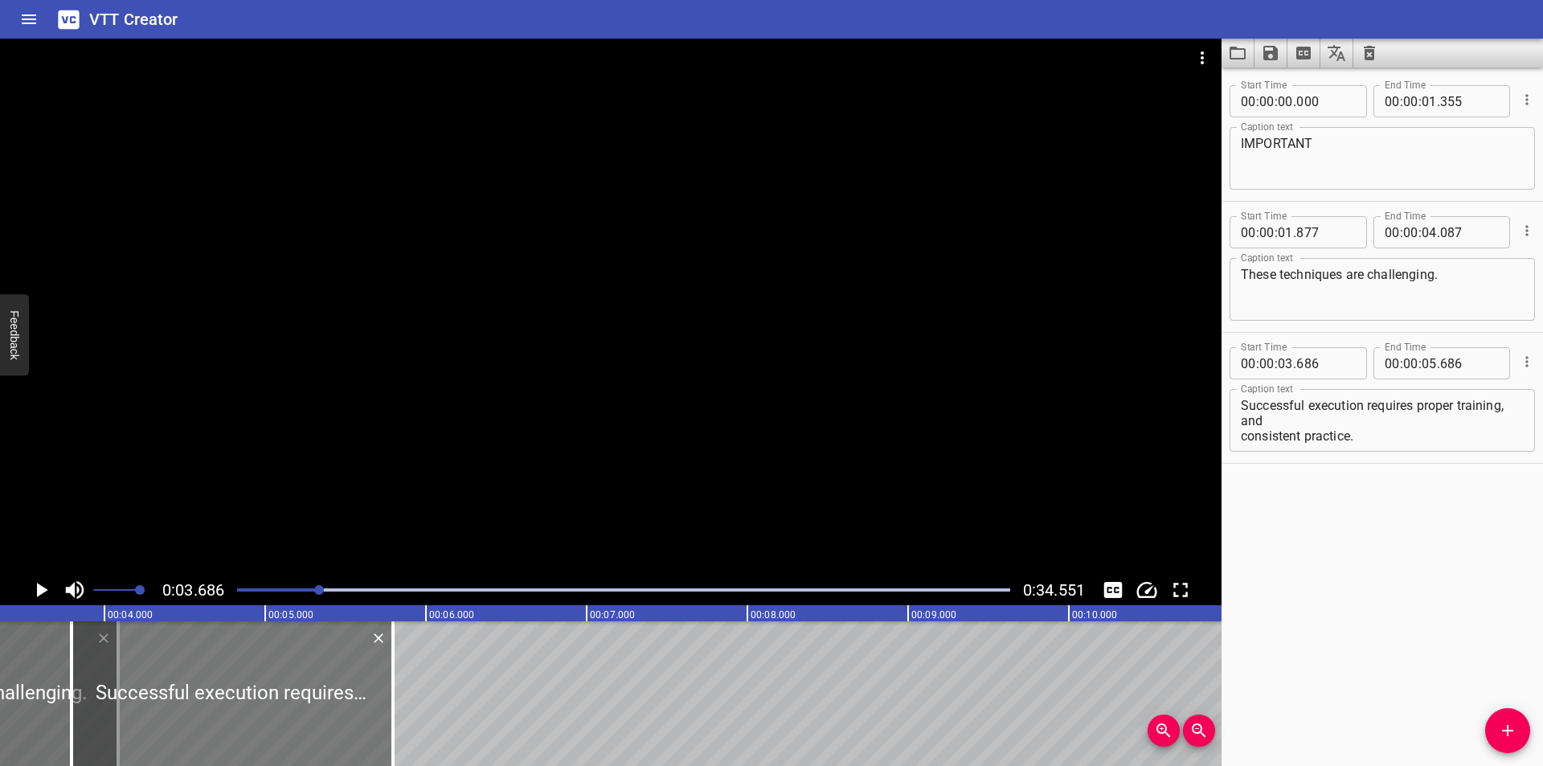
drag, startPoint x: 321, startPoint y: 686, endPoint x: 618, endPoint y: 674, distance: 297.6
click at [393, 674] on div at bounding box center [232, 693] width 321 height 145
type input "05"
type input "436"
type input "07"
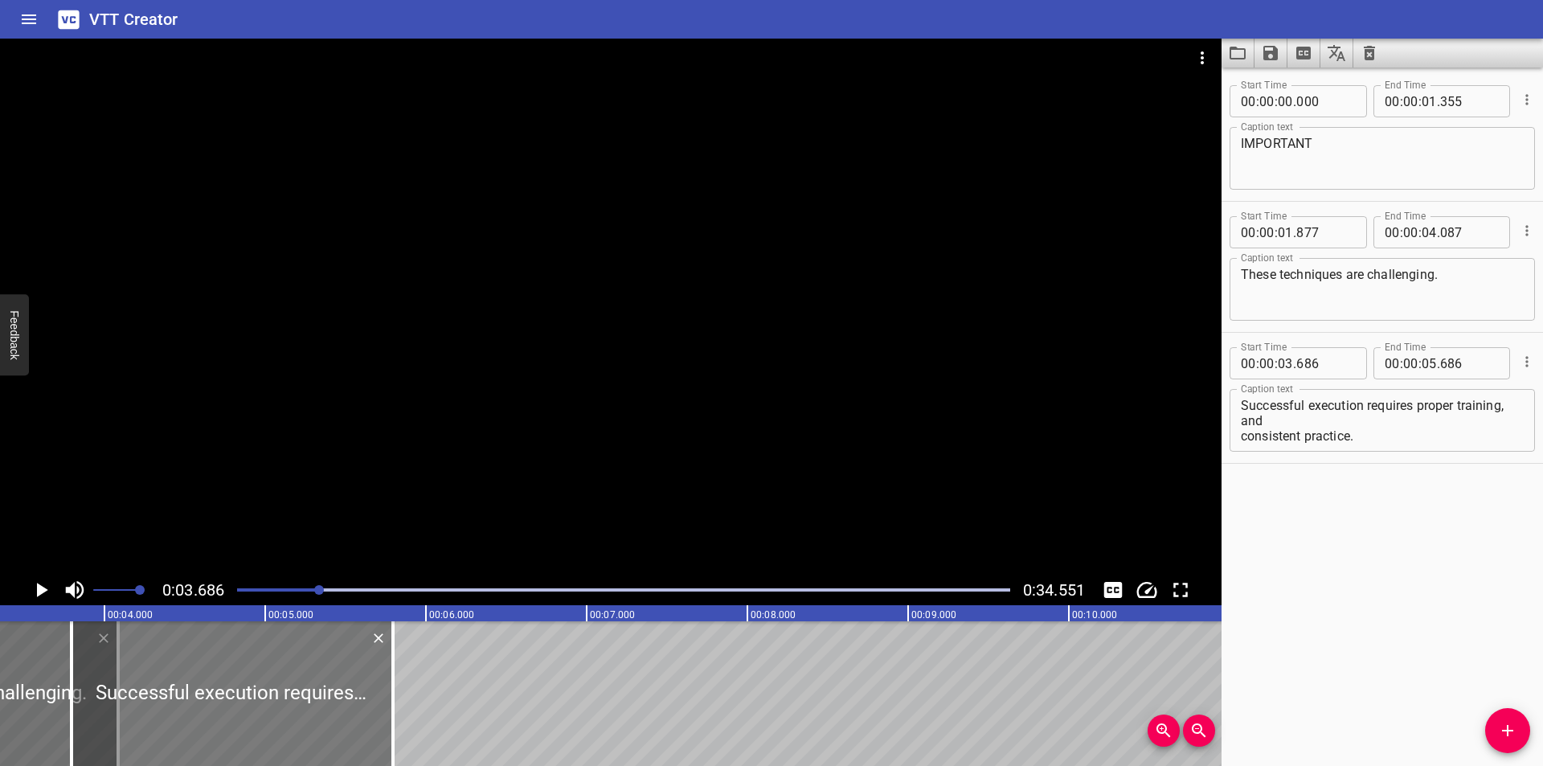
type input "436"
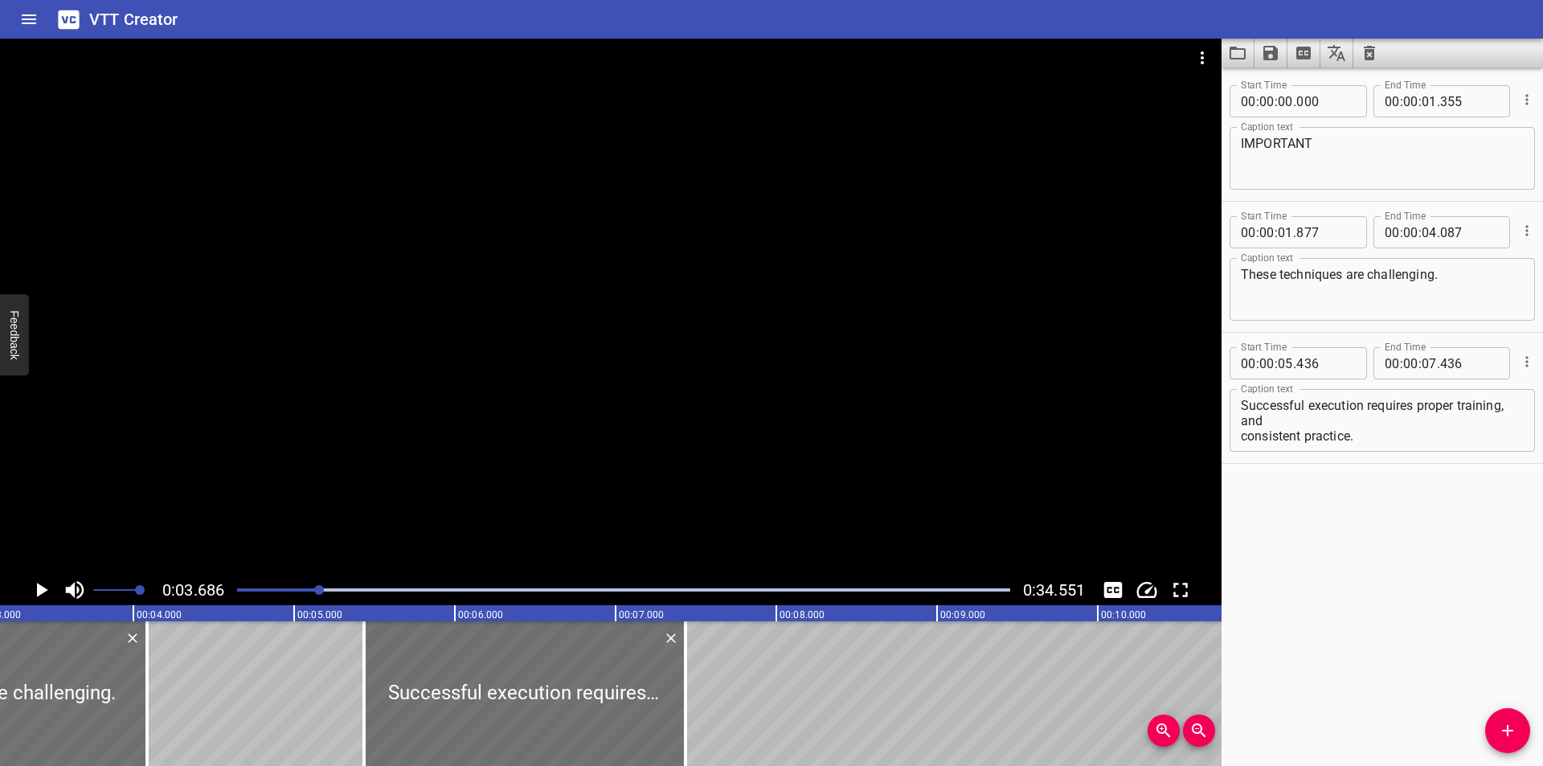
scroll to position [0, 485]
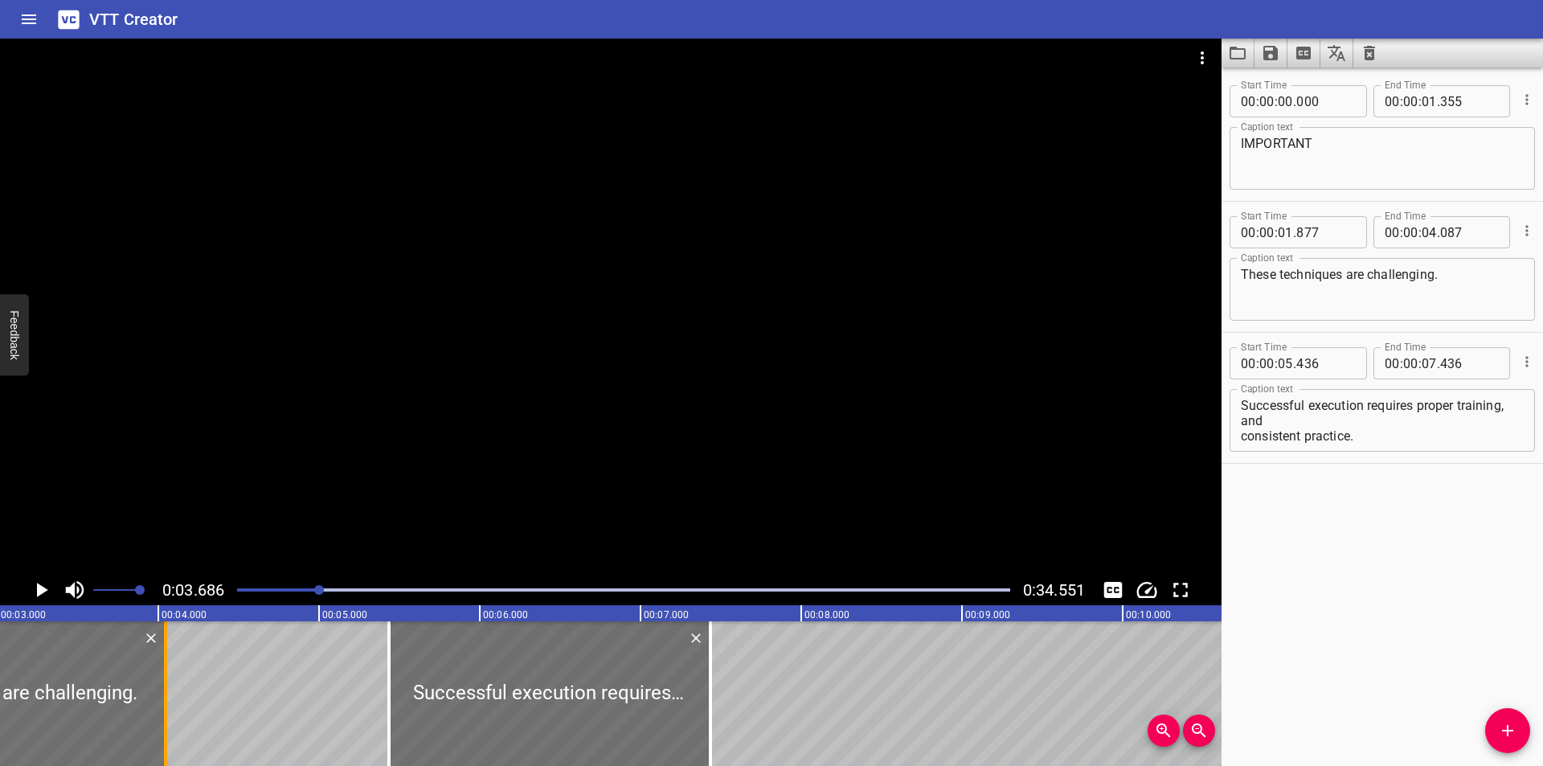
drag, startPoint x: 174, startPoint y: 709, endPoint x: 167, endPoint y: 718, distance: 10.9
click at [167, 718] on div at bounding box center [166, 693] width 16 height 145
type input "047"
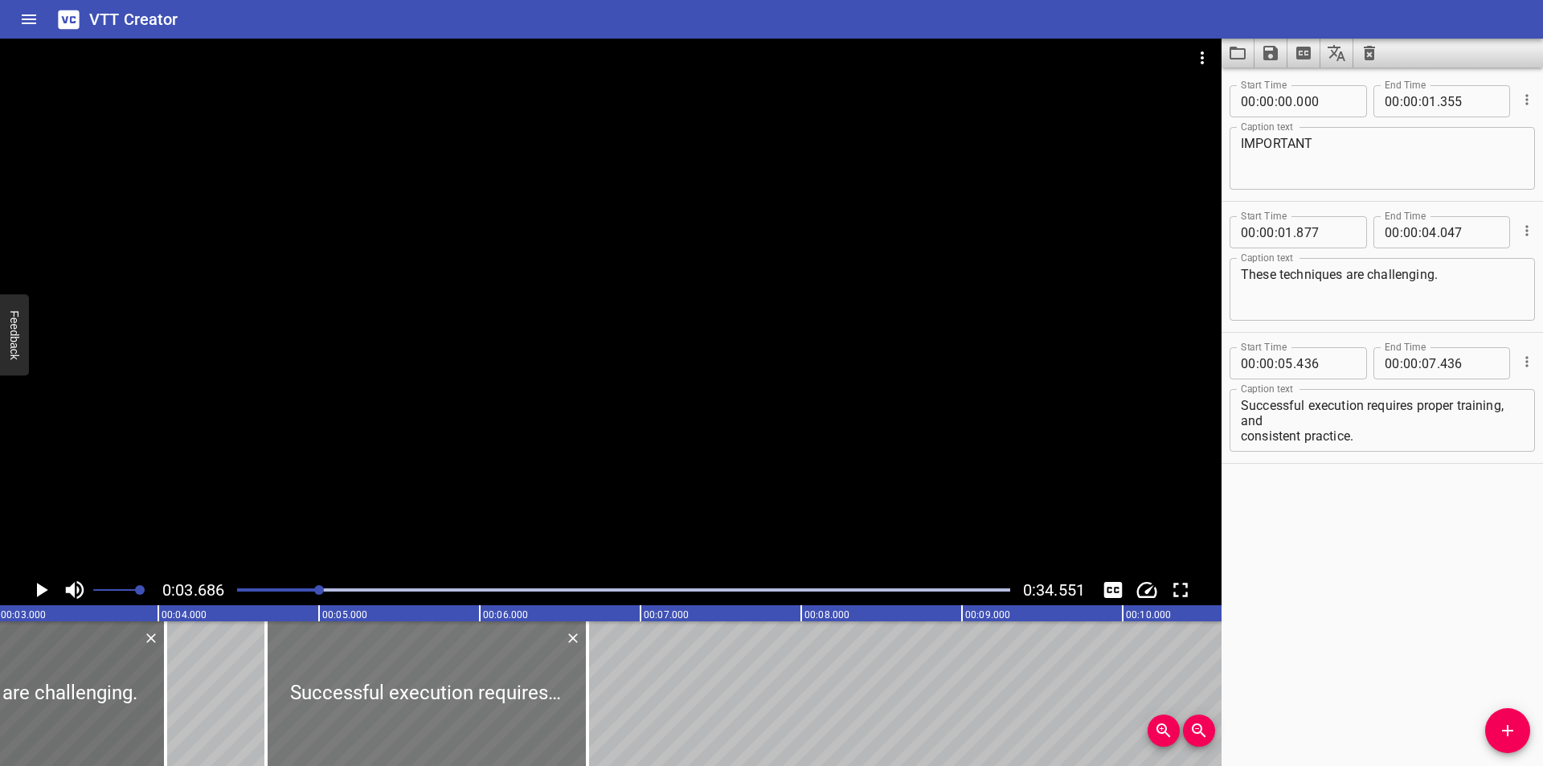
drag, startPoint x: 529, startPoint y: 677, endPoint x: 406, endPoint y: 685, distance: 123.2
click at [406, 685] on div at bounding box center [426, 693] width 321 height 145
type input "04"
type input "671"
type input "06"
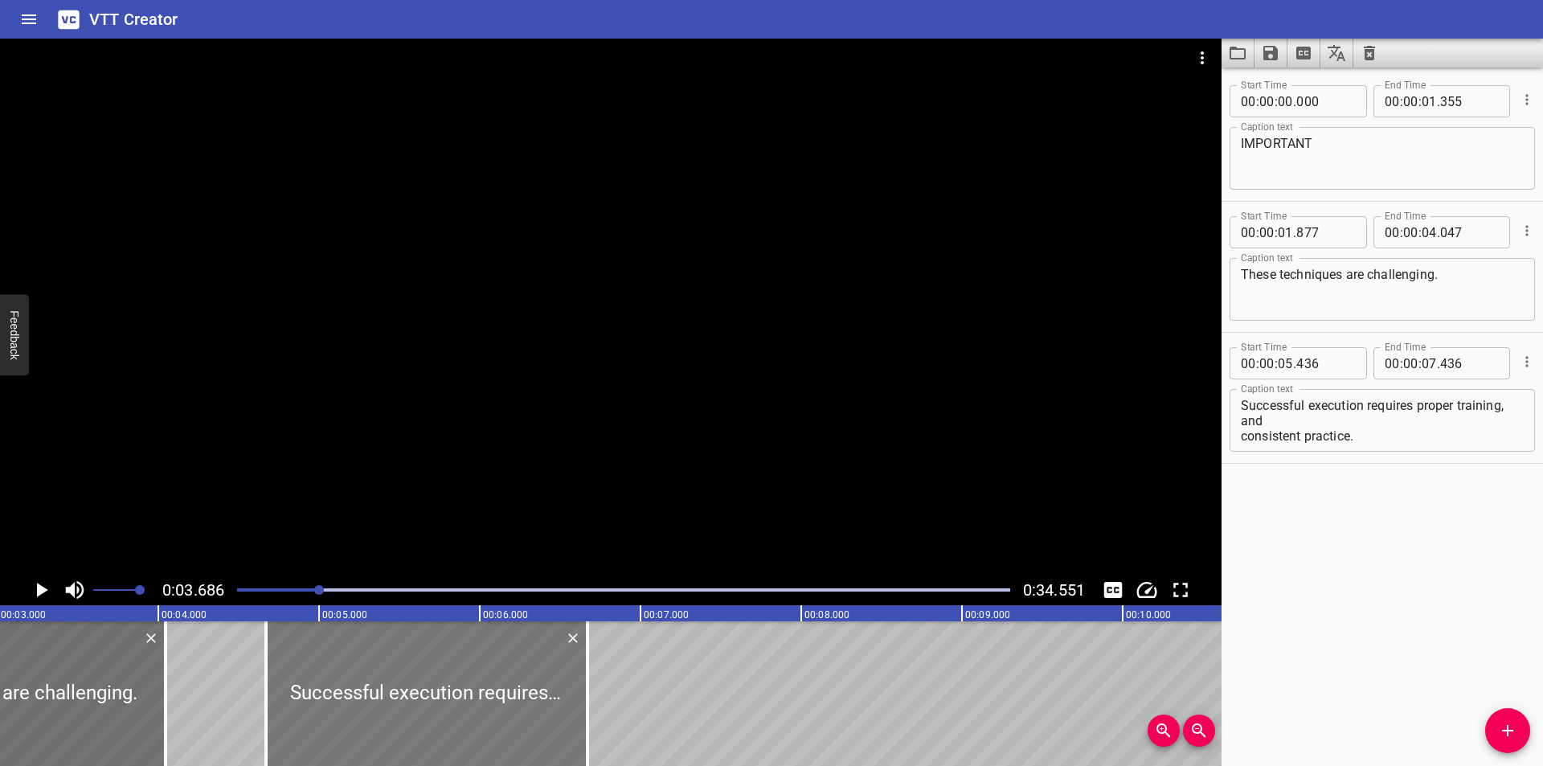
type input "671"
click at [406, 685] on div at bounding box center [426, 693] width 321 height 145
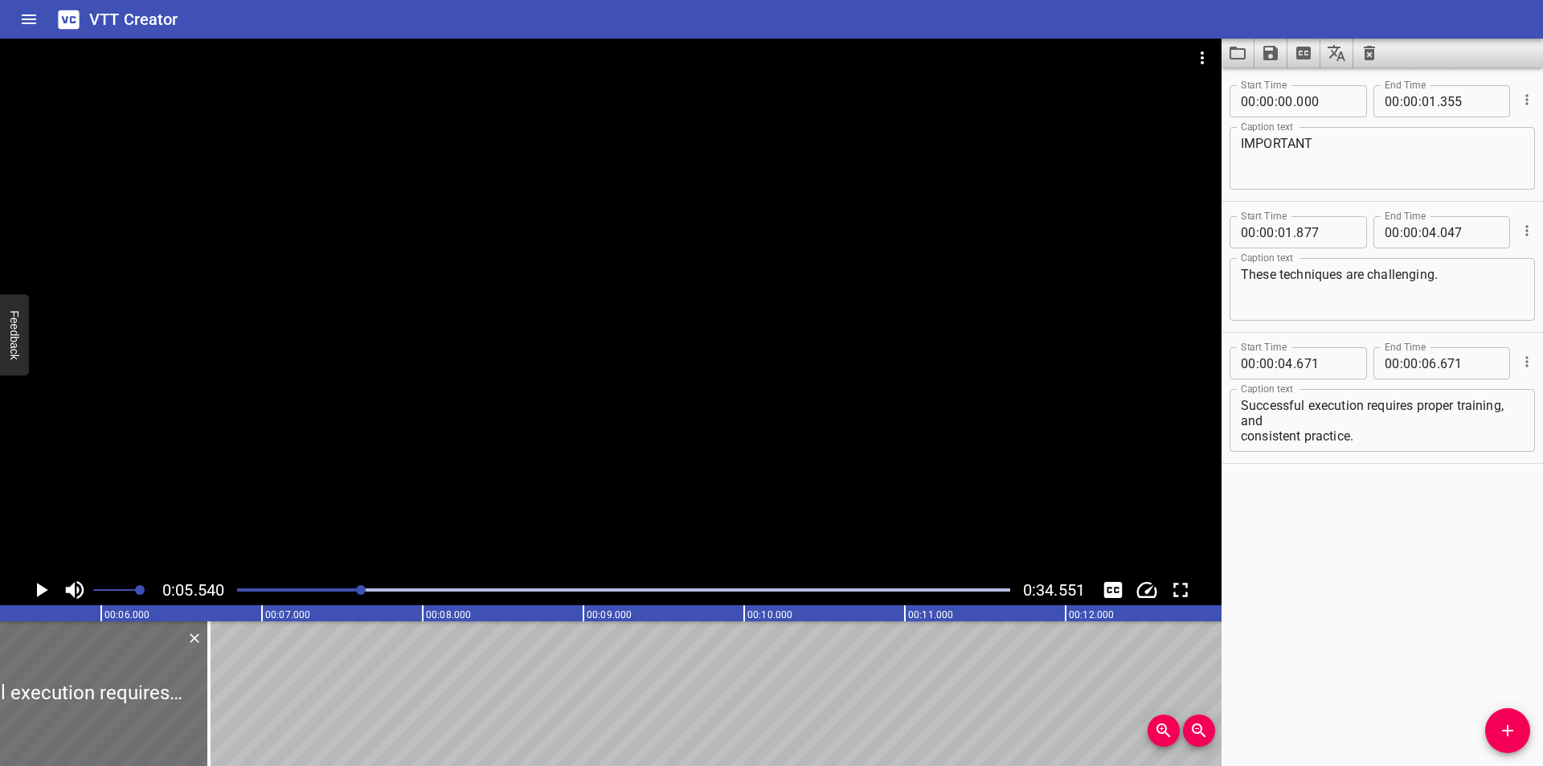
scroll to position [0, 890]
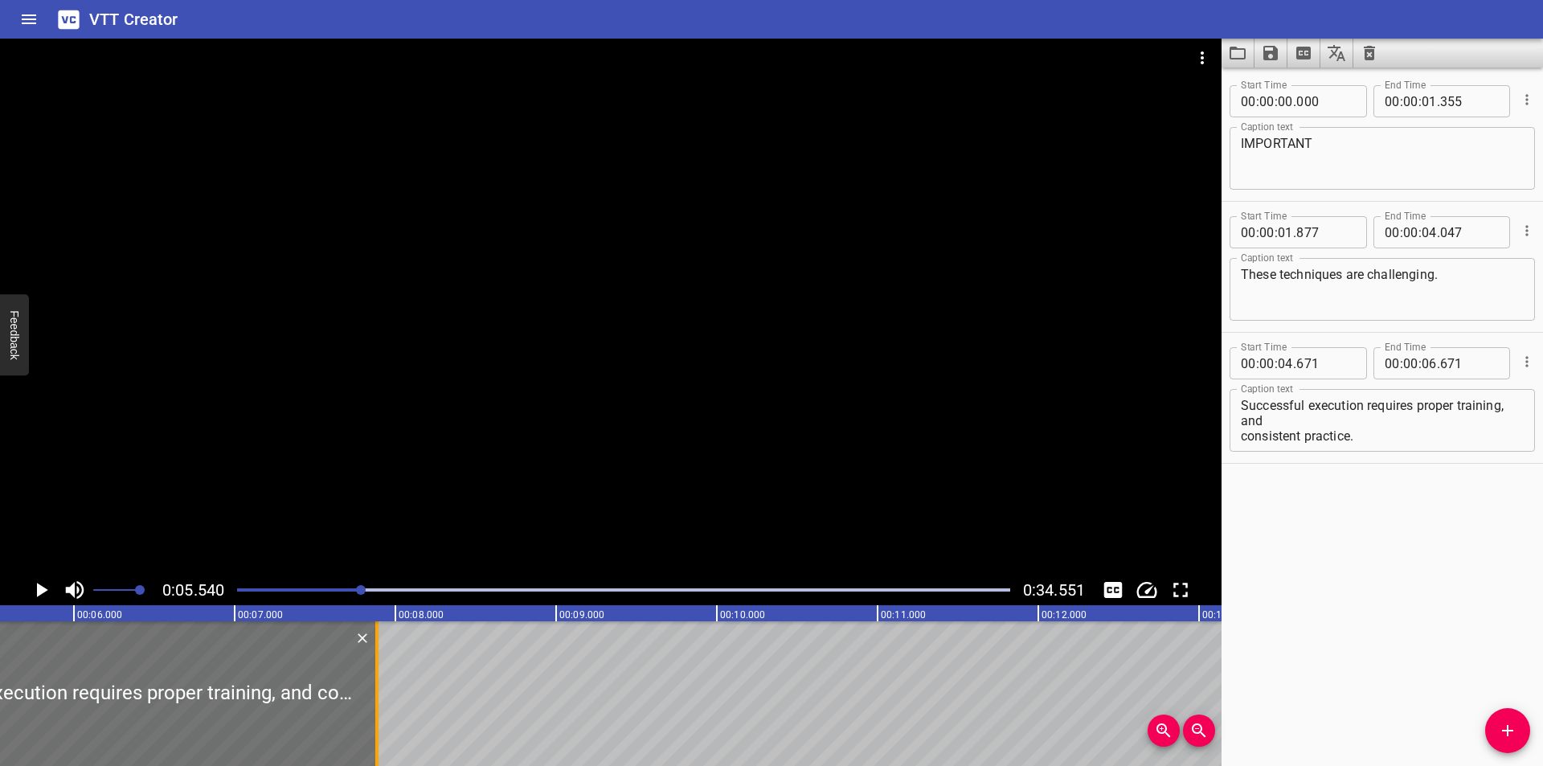
drag, startPoint x: 180, startPoint y: 709, endPoint x: 375, endPoint y: 700, distance: 195.5
click at [375, 700] on div at bounding box center [376, 693] width 3 height 145
type input "07"
type input "886"
drag, startPoint x: 375, startPoint y: 700, endPoint x: 384, endPoint y: 695, distance: 10.1
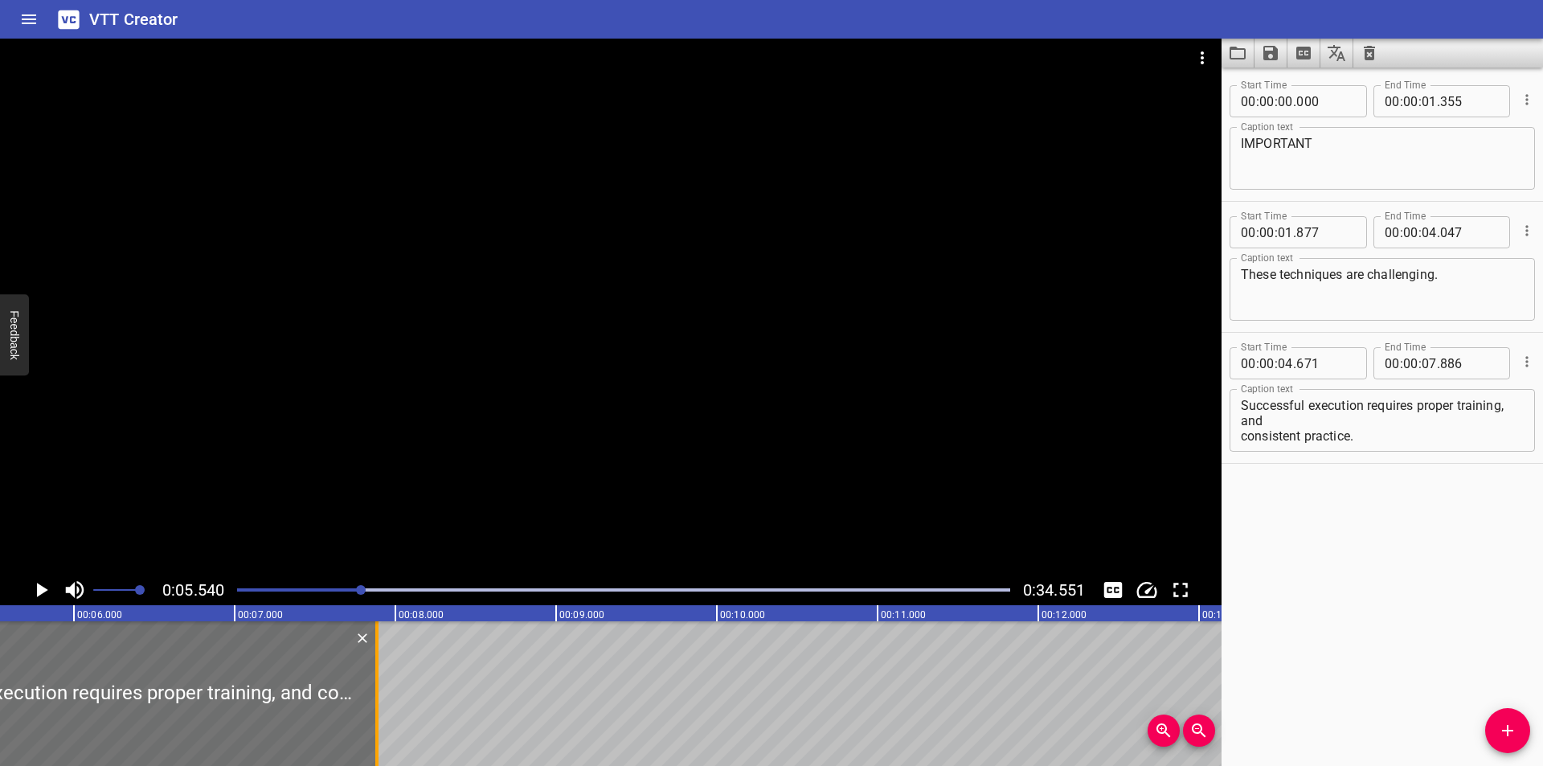
click at [375, 700] on div at bounding box center [376, 693] width 3 height 145
drag, startPoint x: 329, startPoint y: 595, endPoint x: 317, endPoint y: 594, distance: 12.9
click at [329, 595] on div at bounding box center [623, 590] width 792 height 23
click at [323, 594] on div at bounding box center [623, 590] width 792 height 23
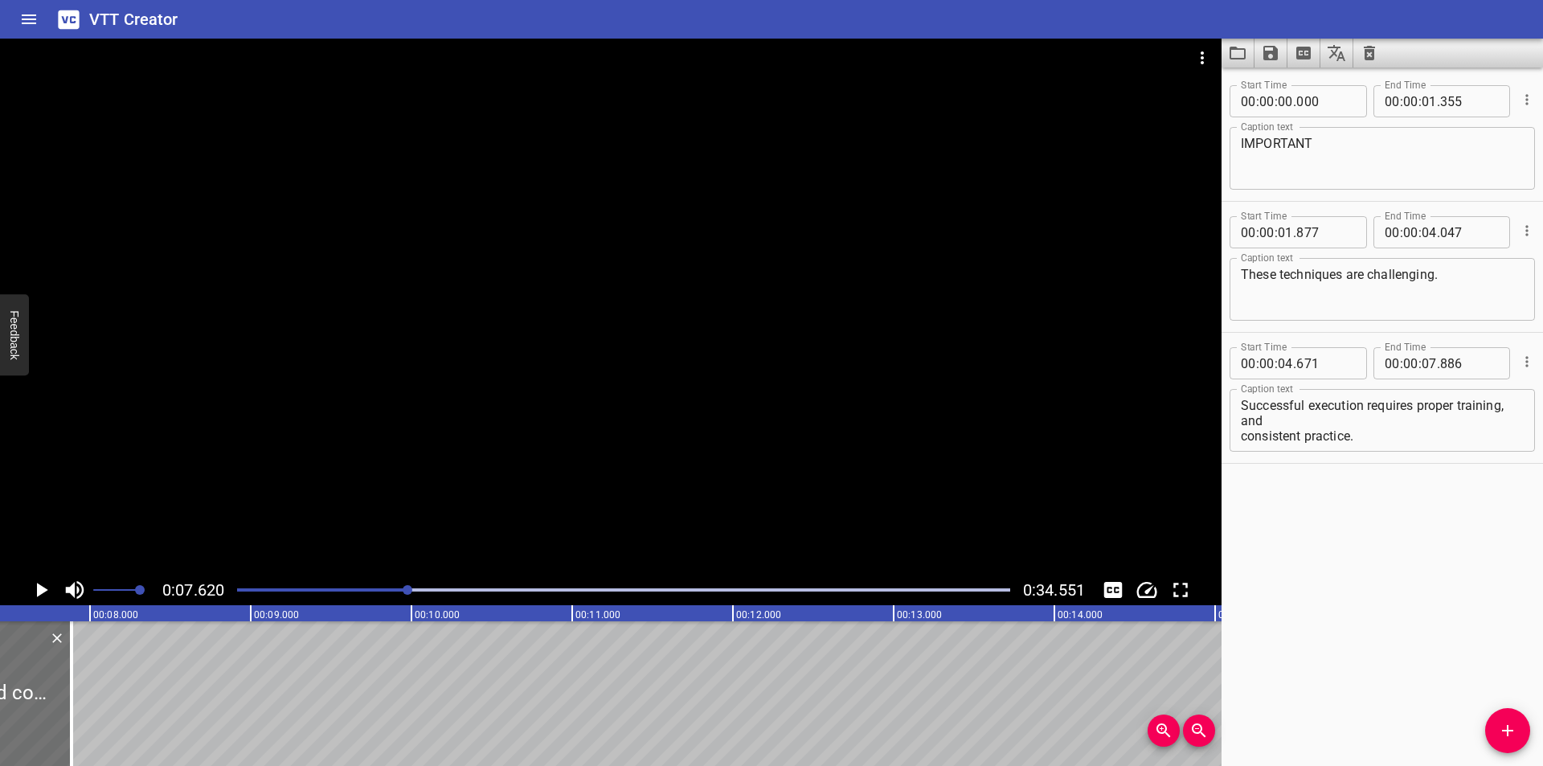
scroll to position [0, 1225]
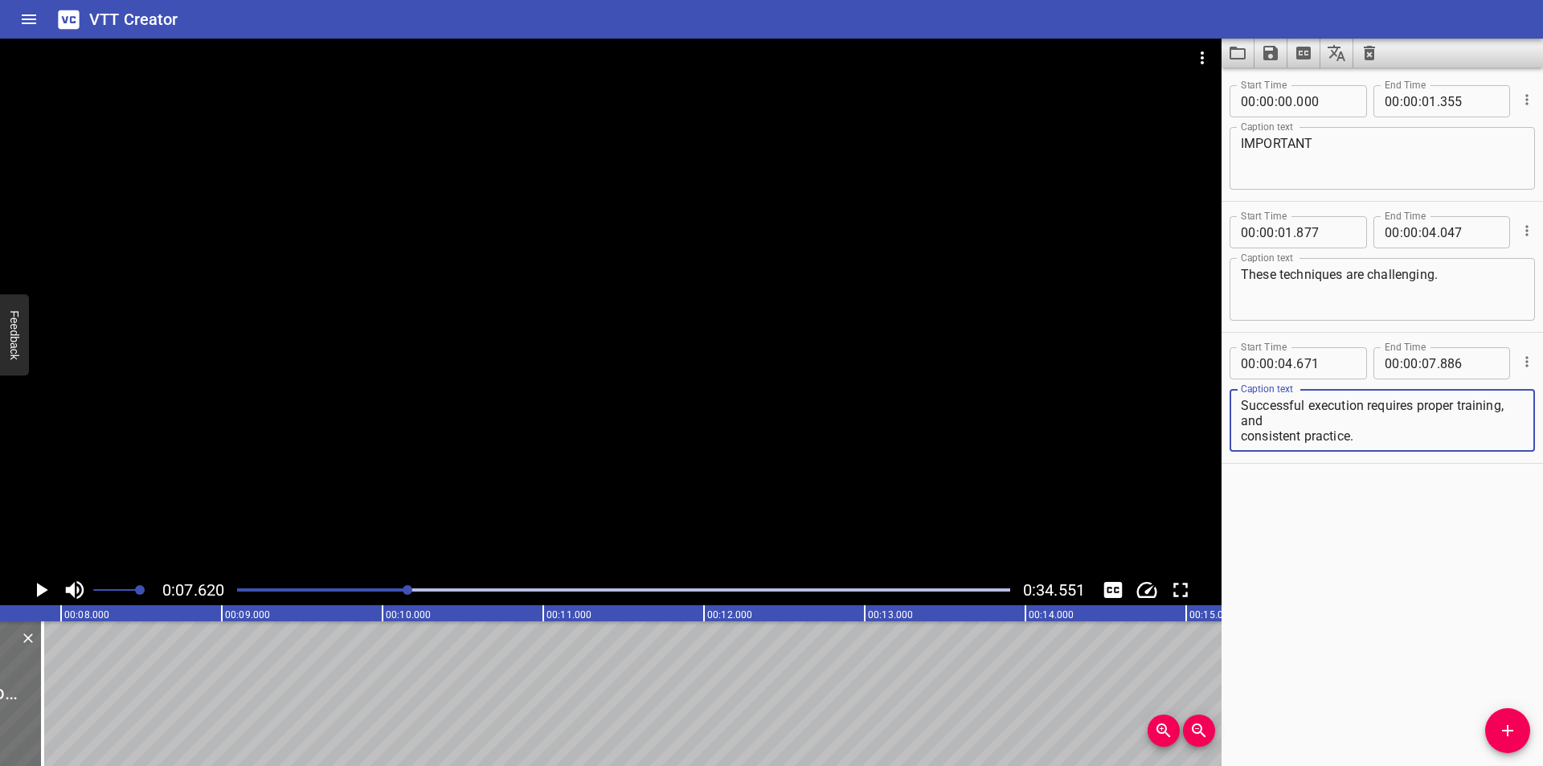
click at [1242, 435] on textarea "Successful execution requires proper training, and consistent practice." at bounding box center [1382, 421] width 283 height 46
type textarea "Successful execution requires proper training, and consistent practice."
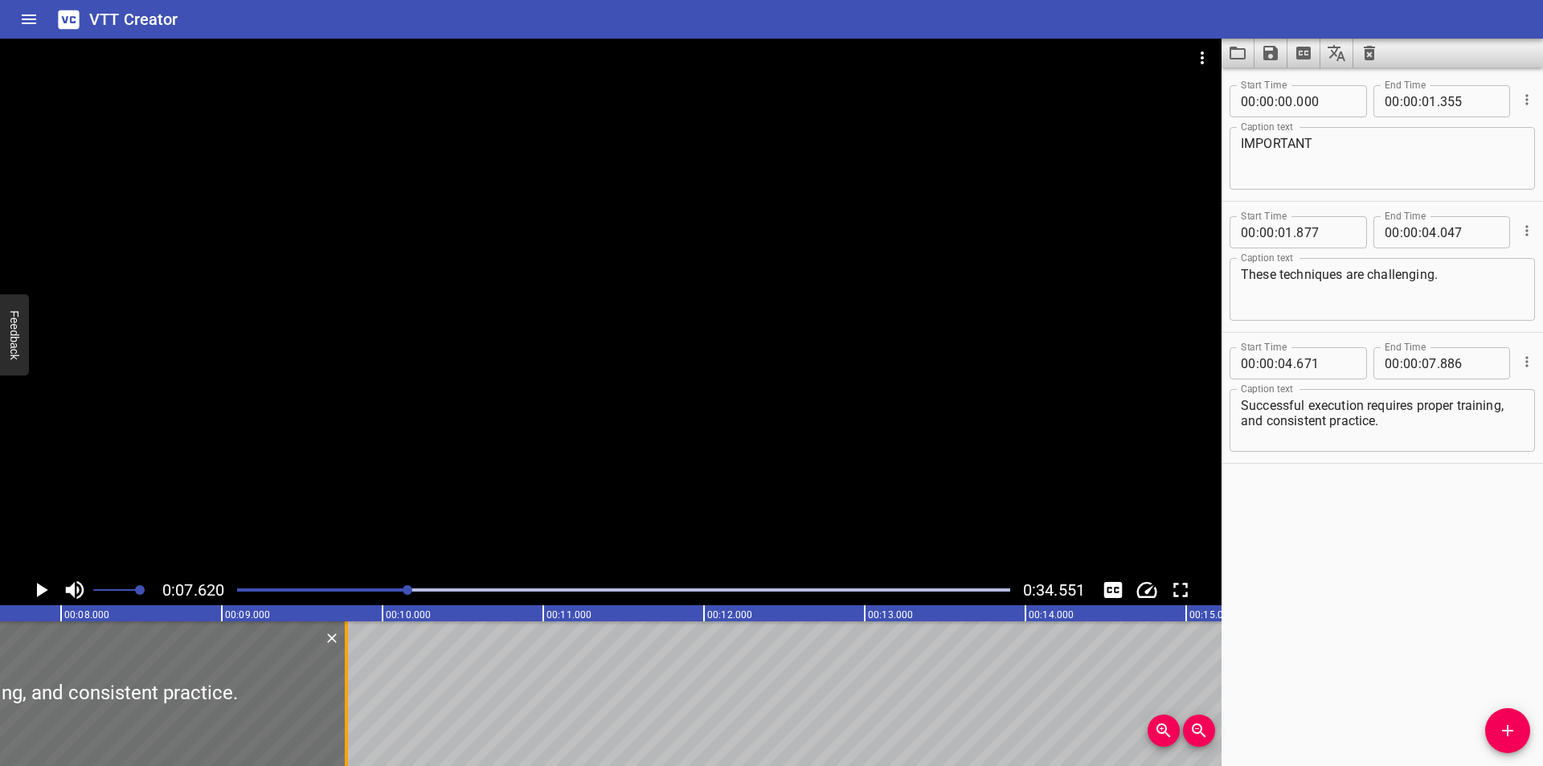
drag, startPoint x: 41, startPoint y: 718, endPoint x: 345, endPoint y: 718, distance: 303.8
click at [345, 718] on div at bounding box center [346, 693] width 3 height 145
type input "09"
type input "776"
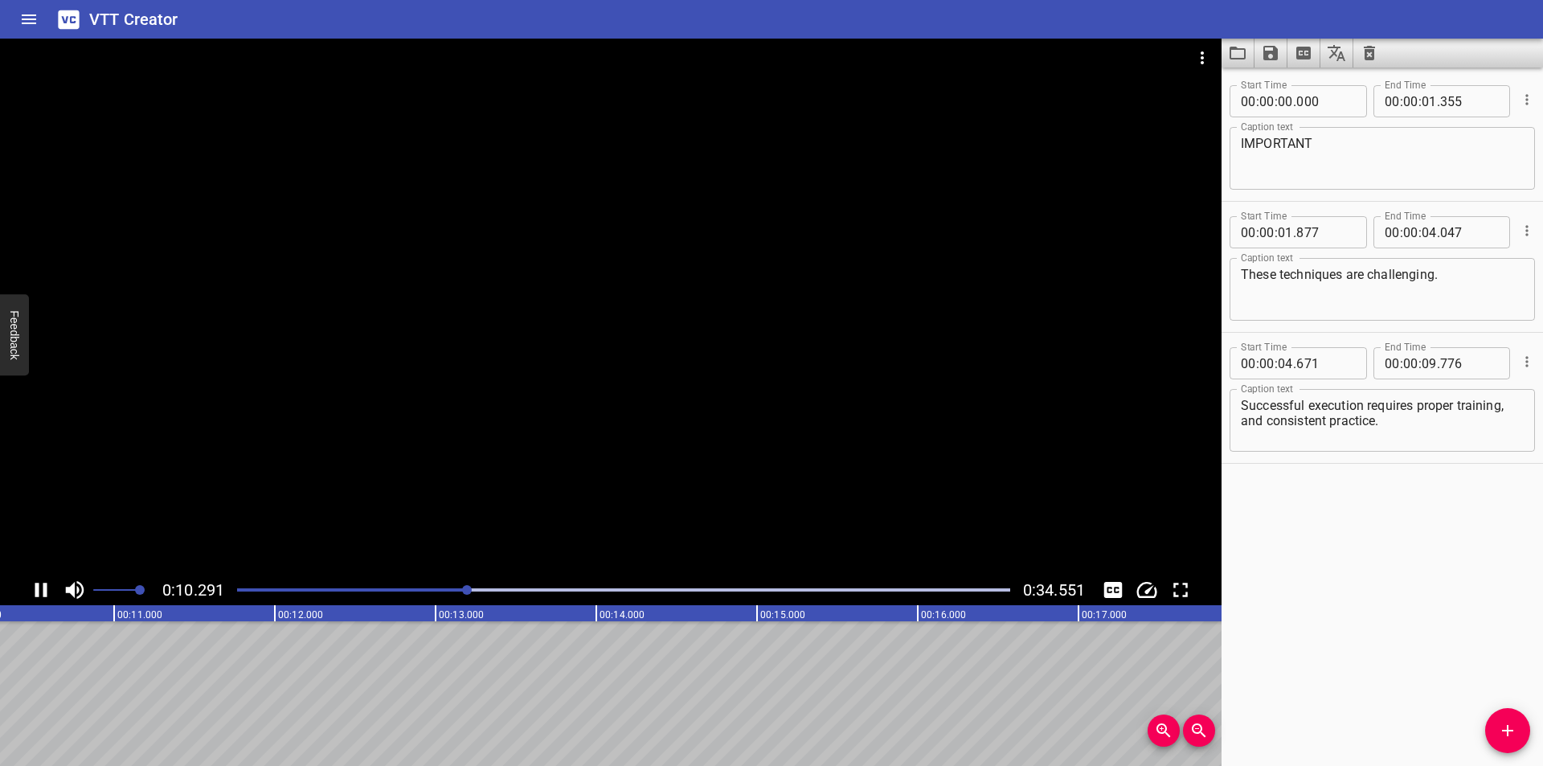
scroll to position [0, 1678]
click at [1523, 732] on span "Add Cue" at bounding box center [1507, 730] width 45 height 19
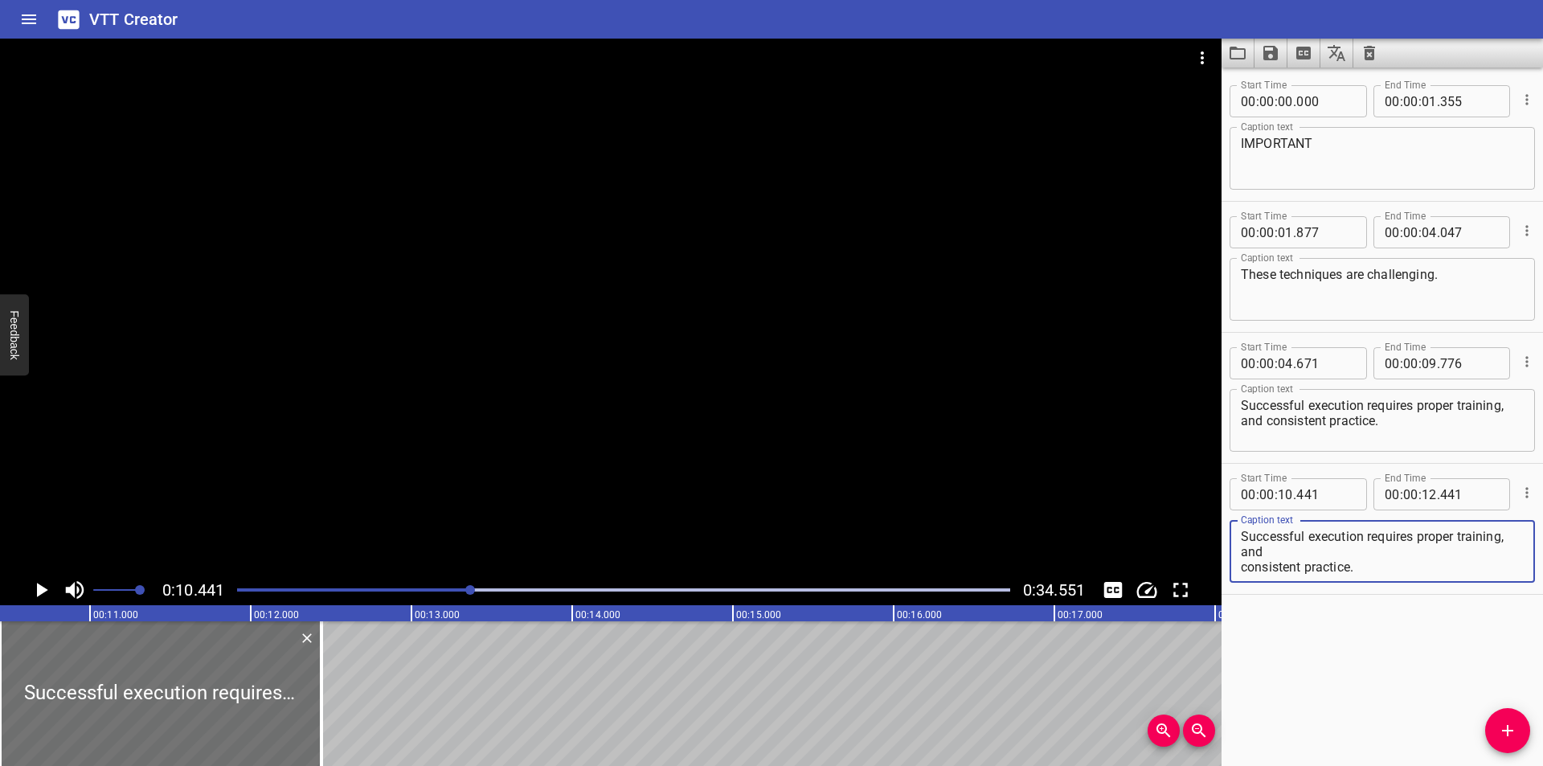
click at [1291, 560] on textarea "Successful execution requires proper training, and consistent practice." at bounding box center [1382, 552] width 283 height 46
paste textarea "Before attempting any rescue technique, it is necessary to practice the methods…"
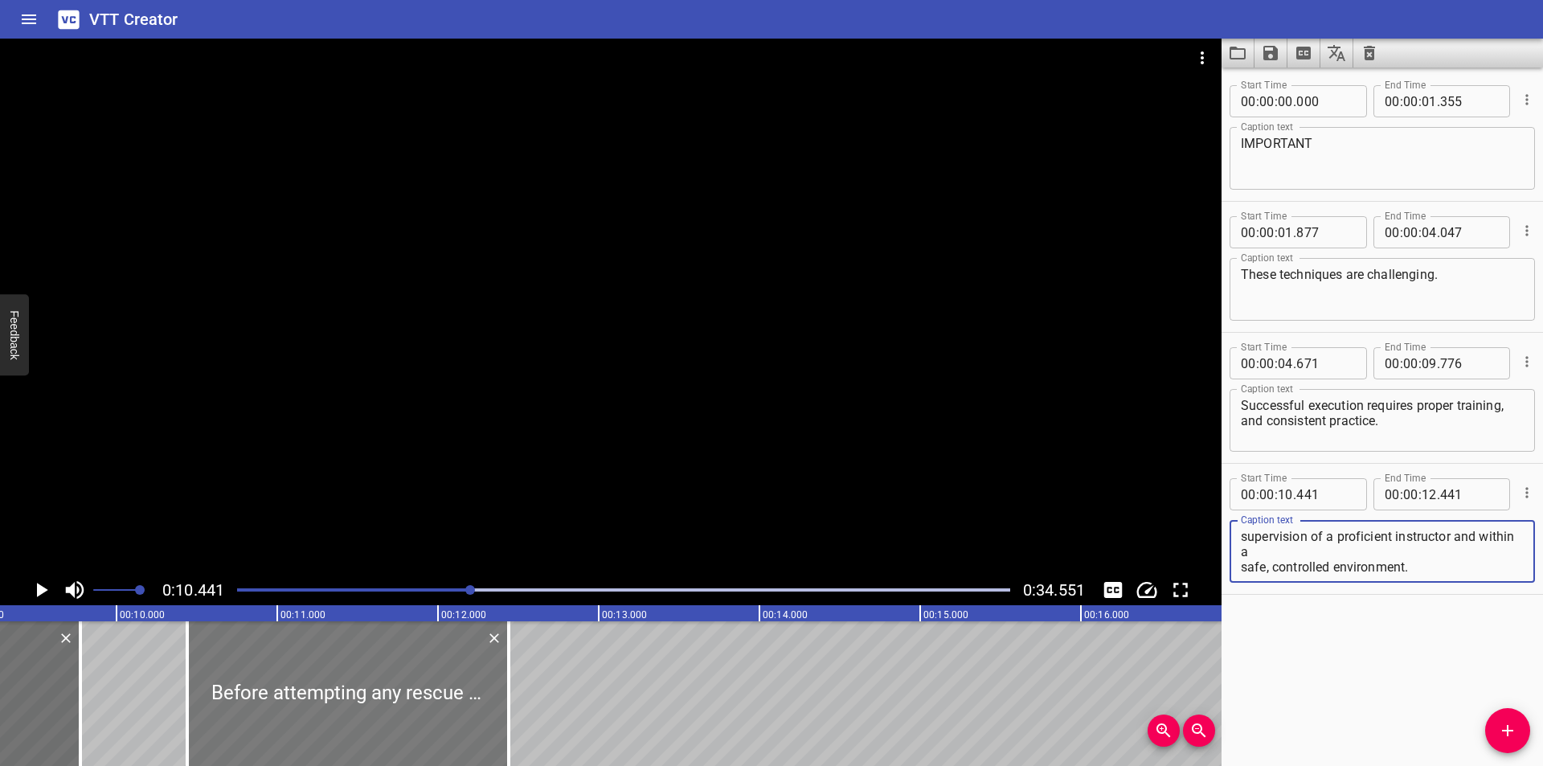
scroll to position [0, 1464]
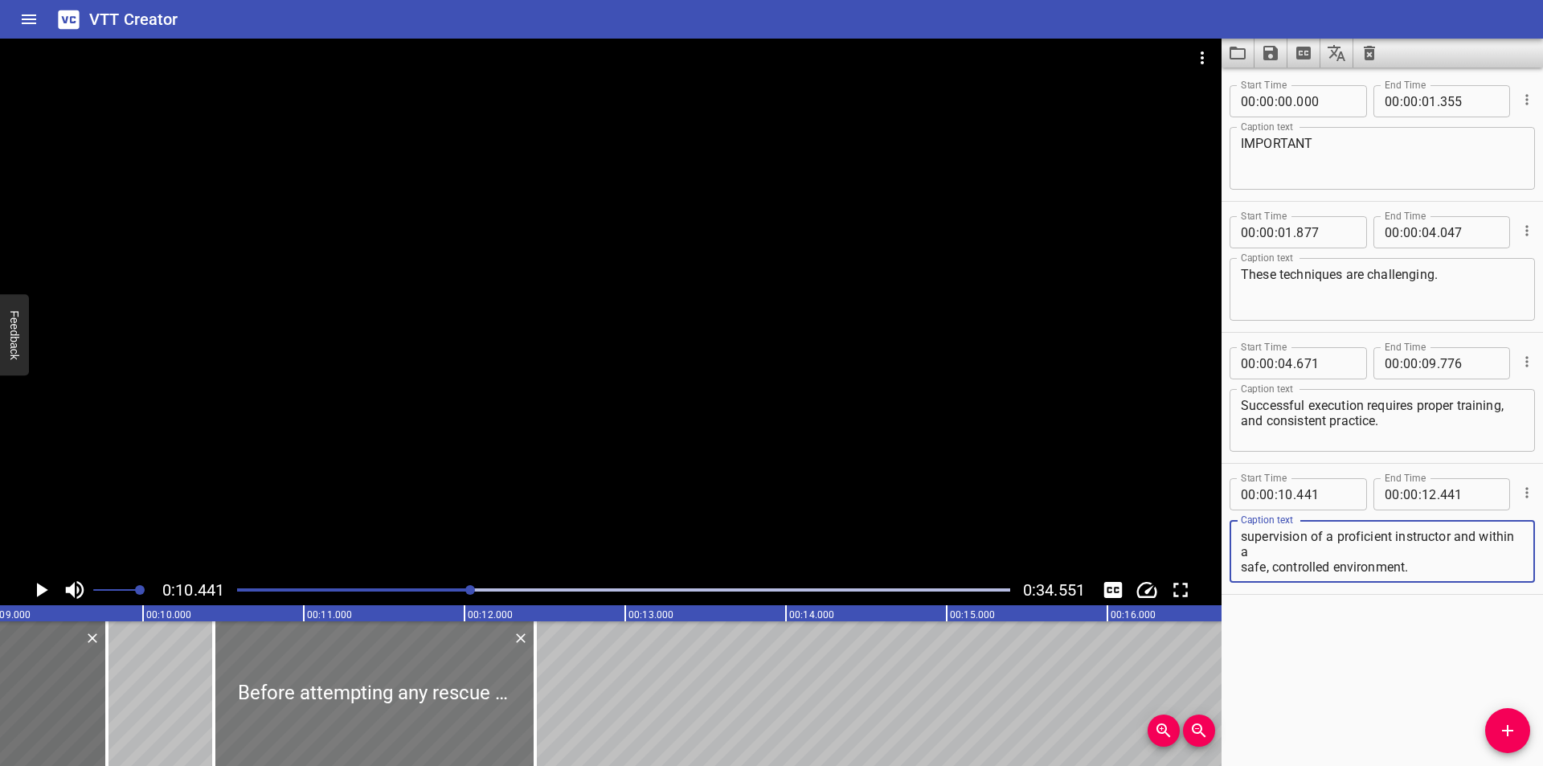
type textarea "Before attempting any rescue technique, it is necessary to practice the methods…"
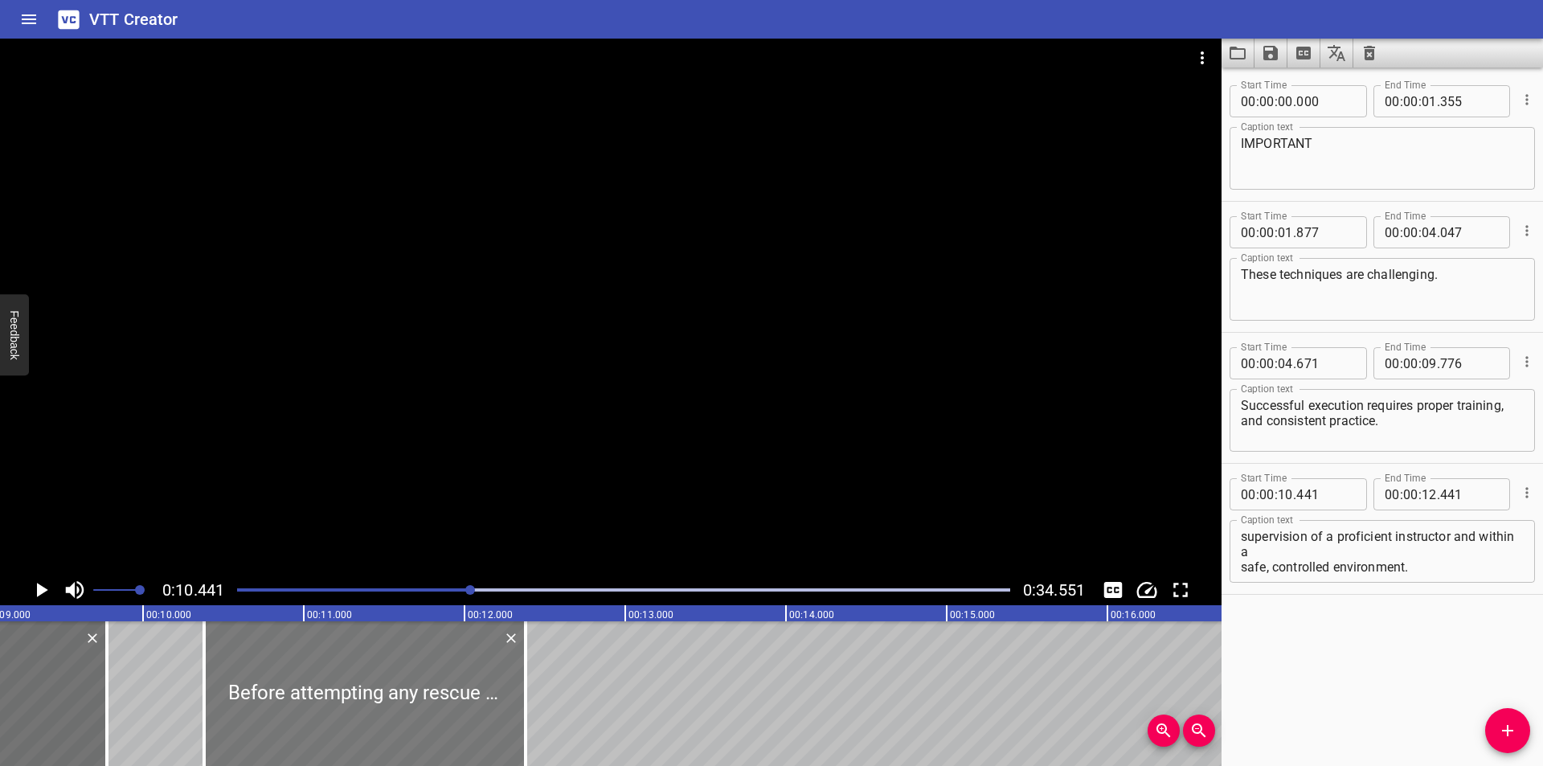
drag, startPoint x: 338, startPoint y: 730, endPoint x: 329, endPoint y: 731, distance: 9.8
click at [329, 731] on div at bounding box center [364, 693] width 321 height 145
type input "381"
click at [370, 727] on div at bounding box center [368, 693] width 321 height 145
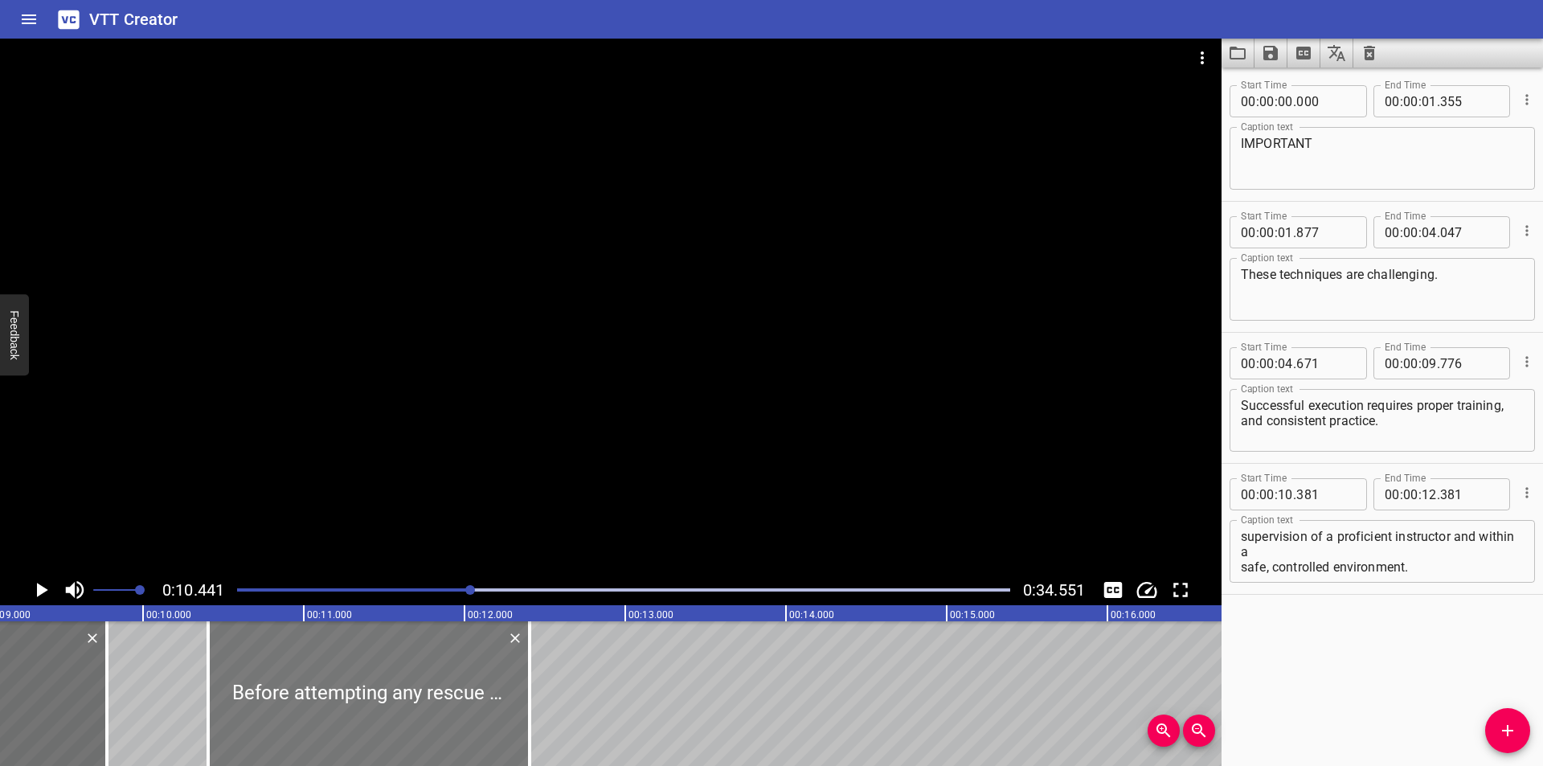
type input "406"
drag, startPoint x: 526, startPoint y: 726, endPoint x: 596, endPoint y: 724, distance: 69.9
click at [596, 724] on div at bounding box center [599, 693] width 16 height 145
type input "841"
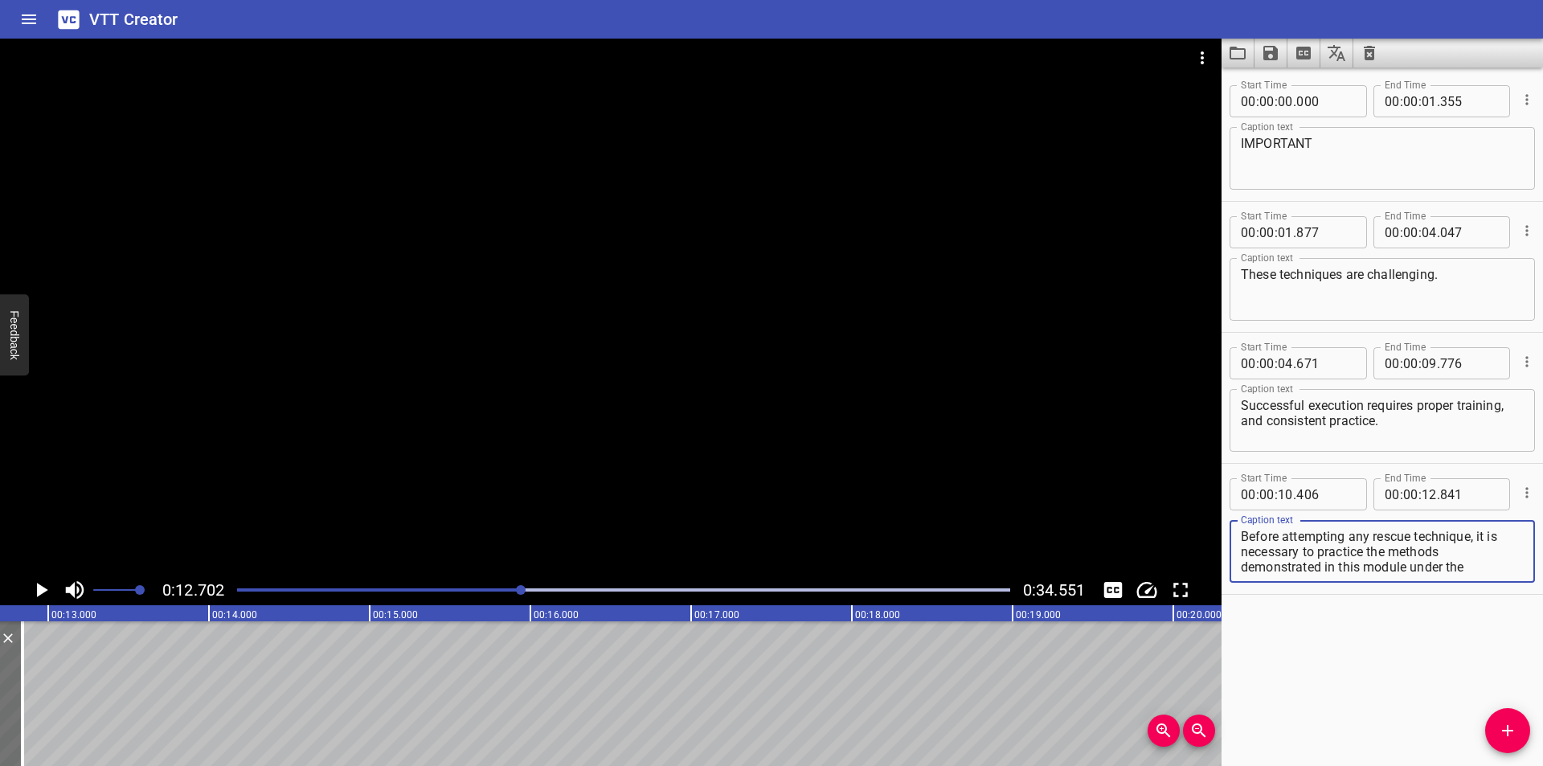
scroll to position [46, 0]
drag, startPoint x: 1479, startPoint y: 536, endPoint x: 1528, endPoint y: 676, distance: 147.9
click at [1528, 676] on div "Start Time 00 : 00 : 00 . 000 Start Time End Time 00 : 00 : 01 . 355 End Time C…" at bounding box center [1381, 417] width 321 height 698
type textarea "Before attempting any rescue technique,"
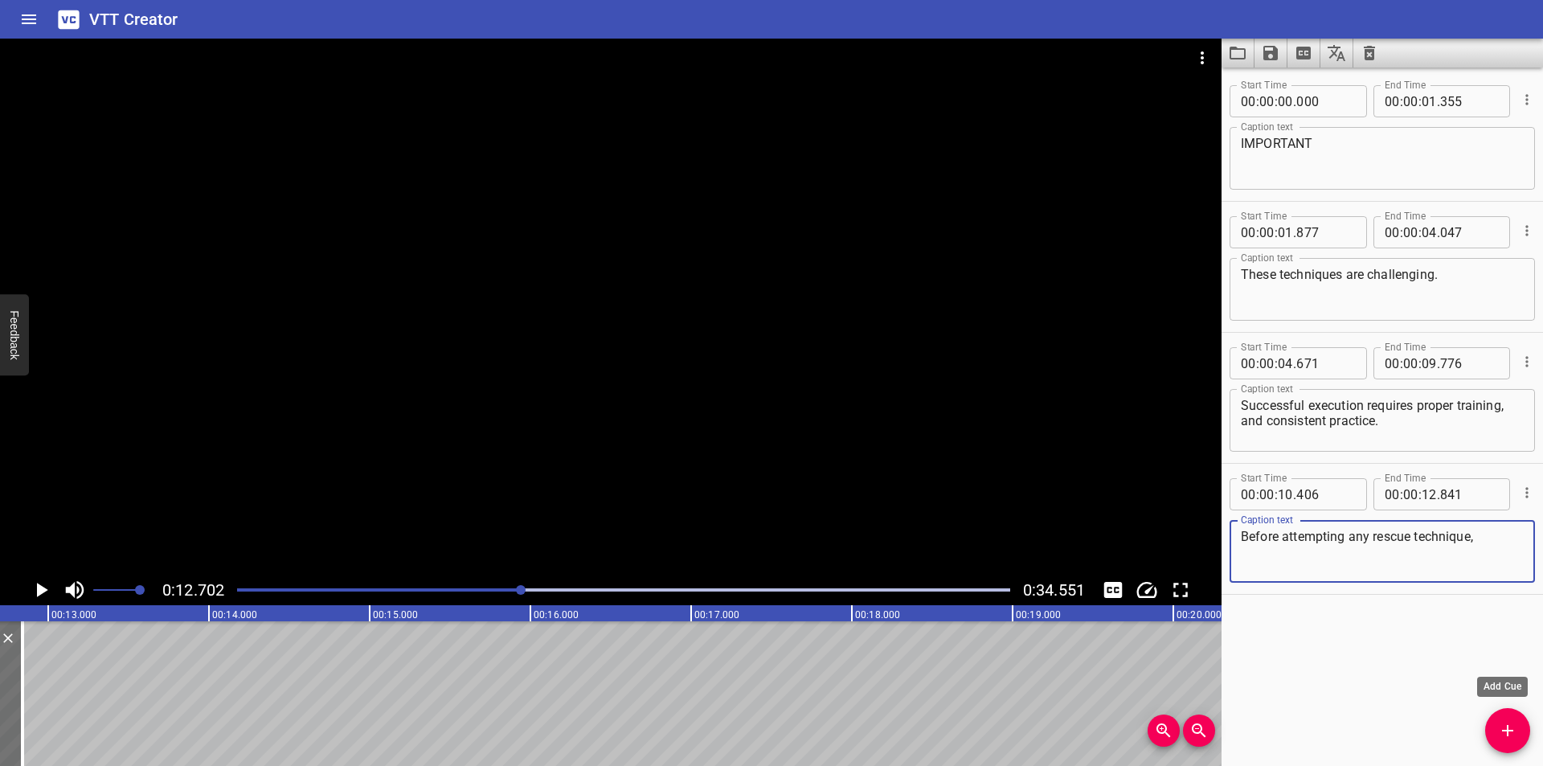
click at [1509, 722] on icon "Add Cue" at bounding box center [1507, 730] width 19 height 19
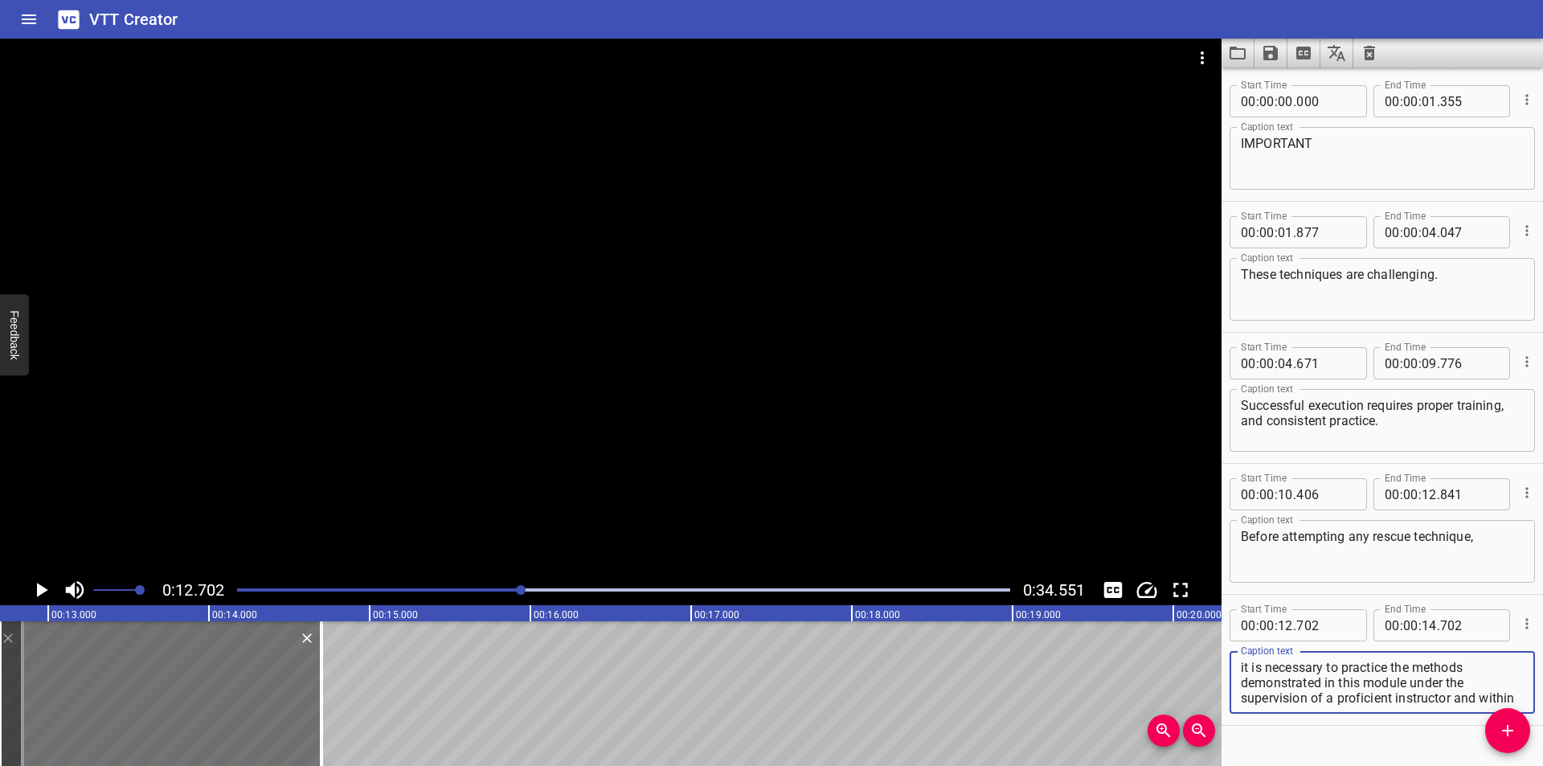
scroll to position [31, 0]
type textarea "it is necessary to practice the methods demonstrated in this module under the s…"
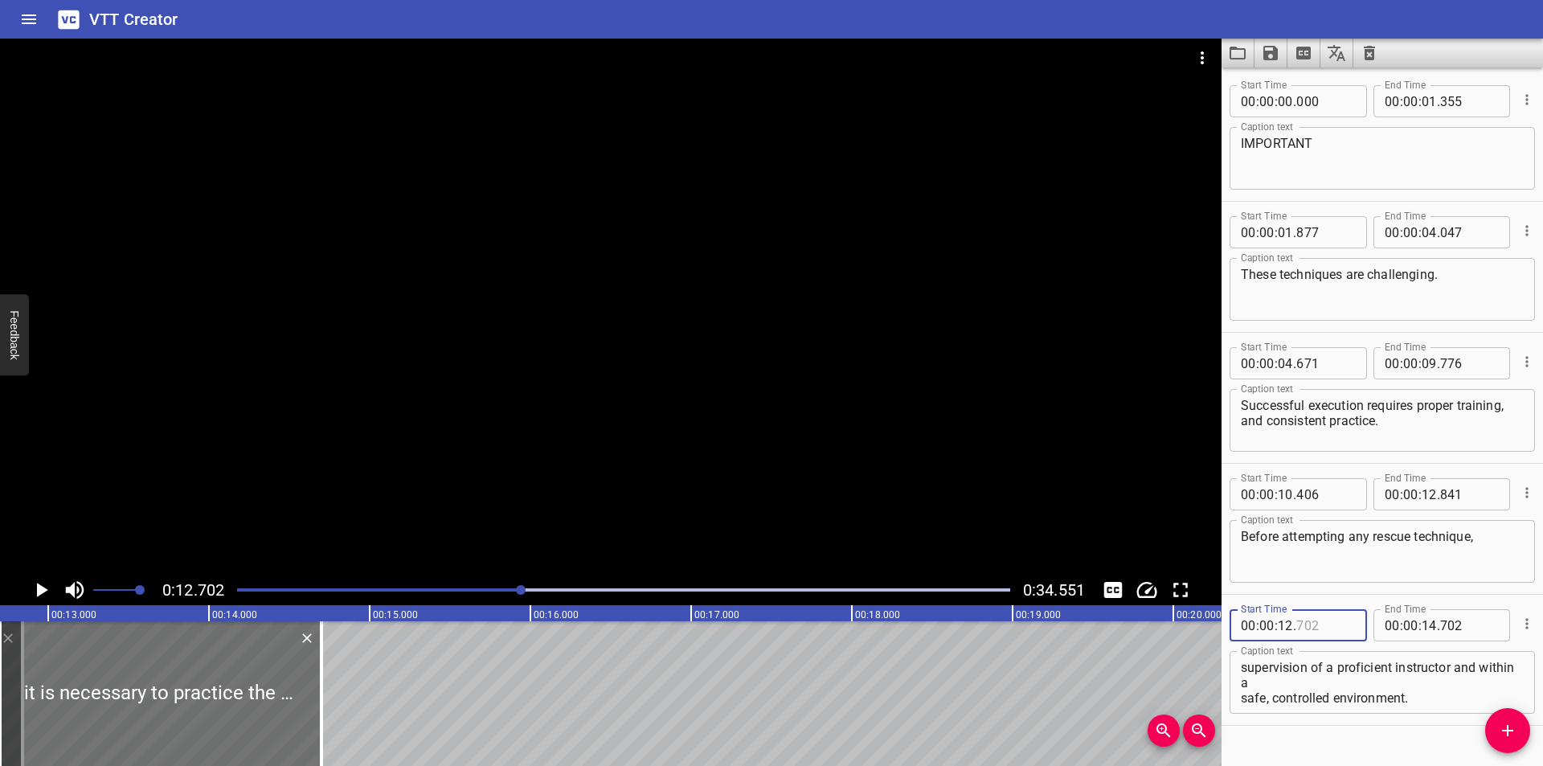
click at [1328, 630] on input "number" at bounding box center [1325, 625] width 59 height 32
type input "842"
click at [484, 397] on div at bounding box center [610, 307] width 1221 height 536
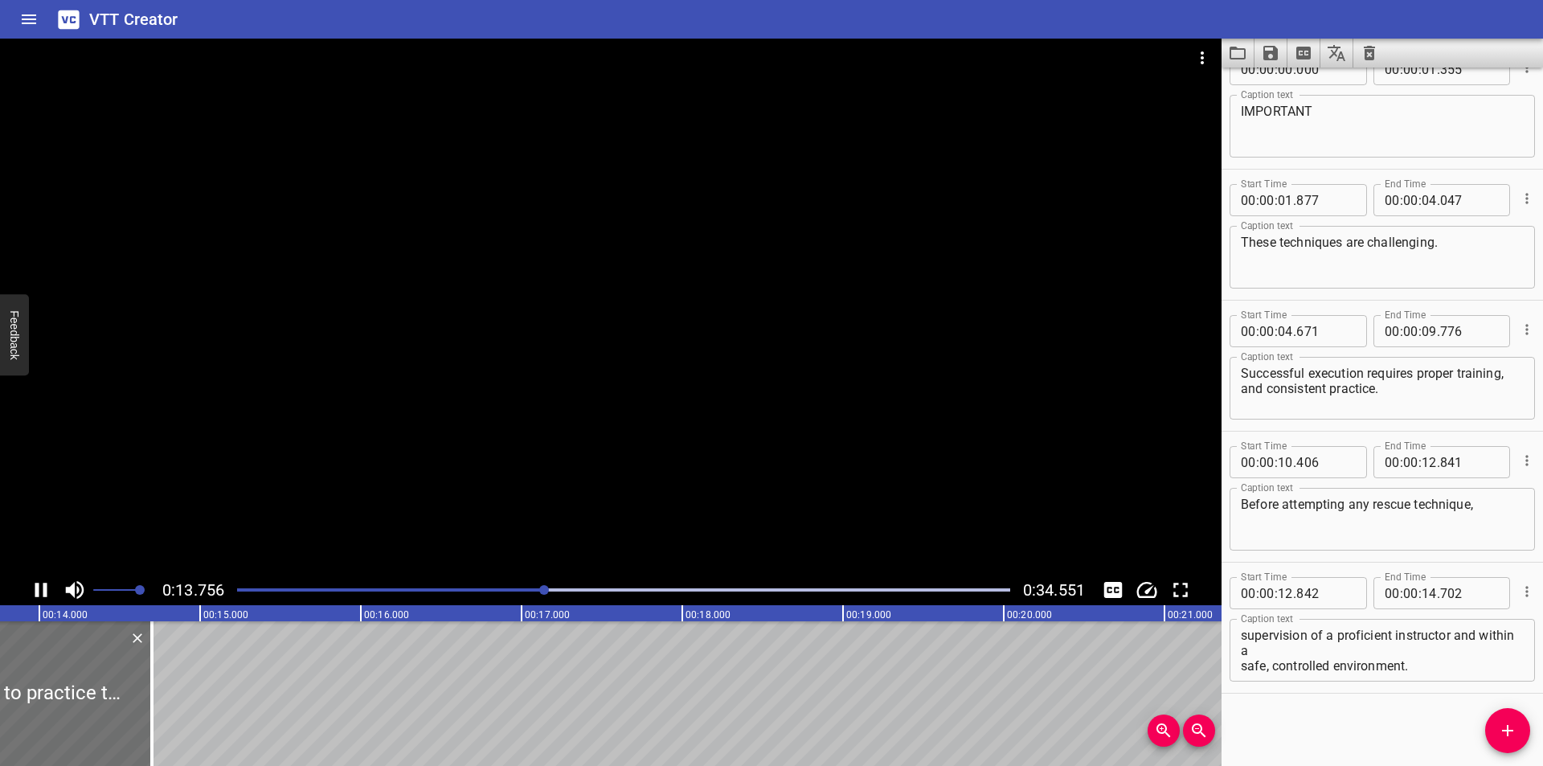
scroll to position [0, 2232]
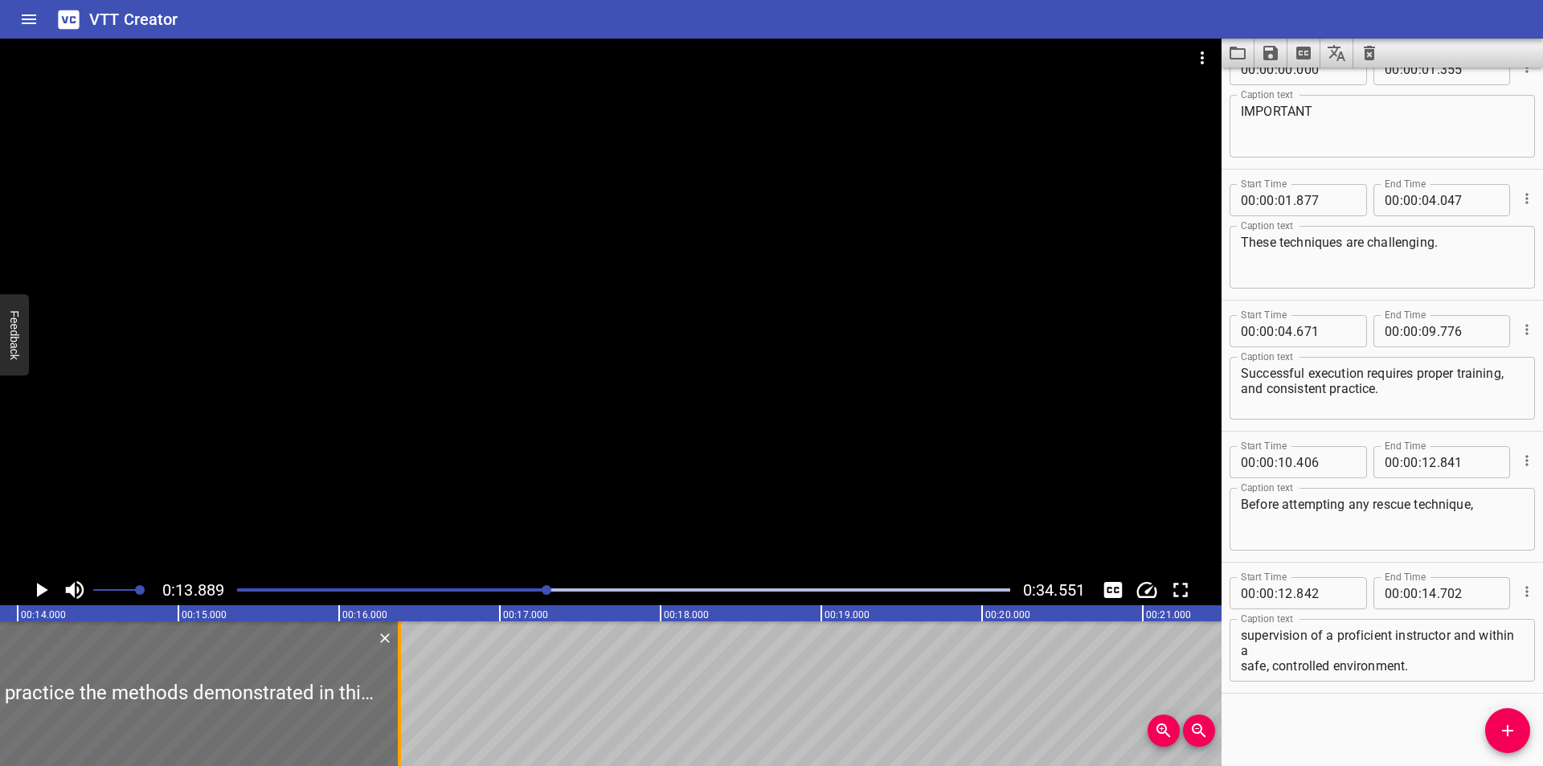
drag, startPoint x: 133, startPoint y: 700, endPoint x: 464, endPoint y: 711, distance: 332.1
click at [407, 710] on div at bounding box center [399, 693] width 16 height 145
click at [407, 711] on div at bounding box center [399, 693] width 16 height 145
type input "16"
drag, startPoint x: 464, startPoint y: 711, endPoint x: 477, endPoint y: 714, distance: 13.3
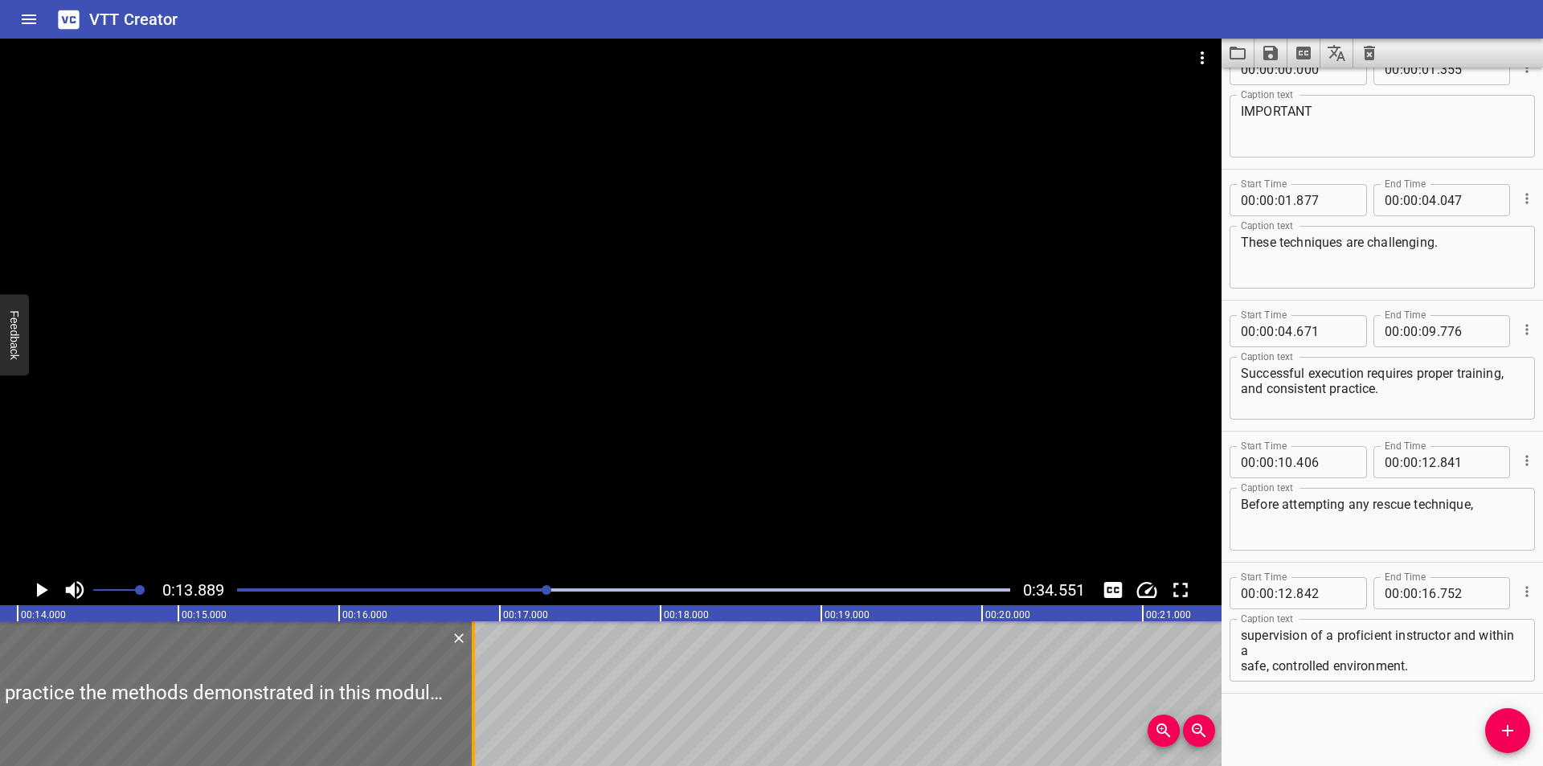
click at [477, 714] on div at bounding box center [473, 693] width 16 height 145
type input "837"
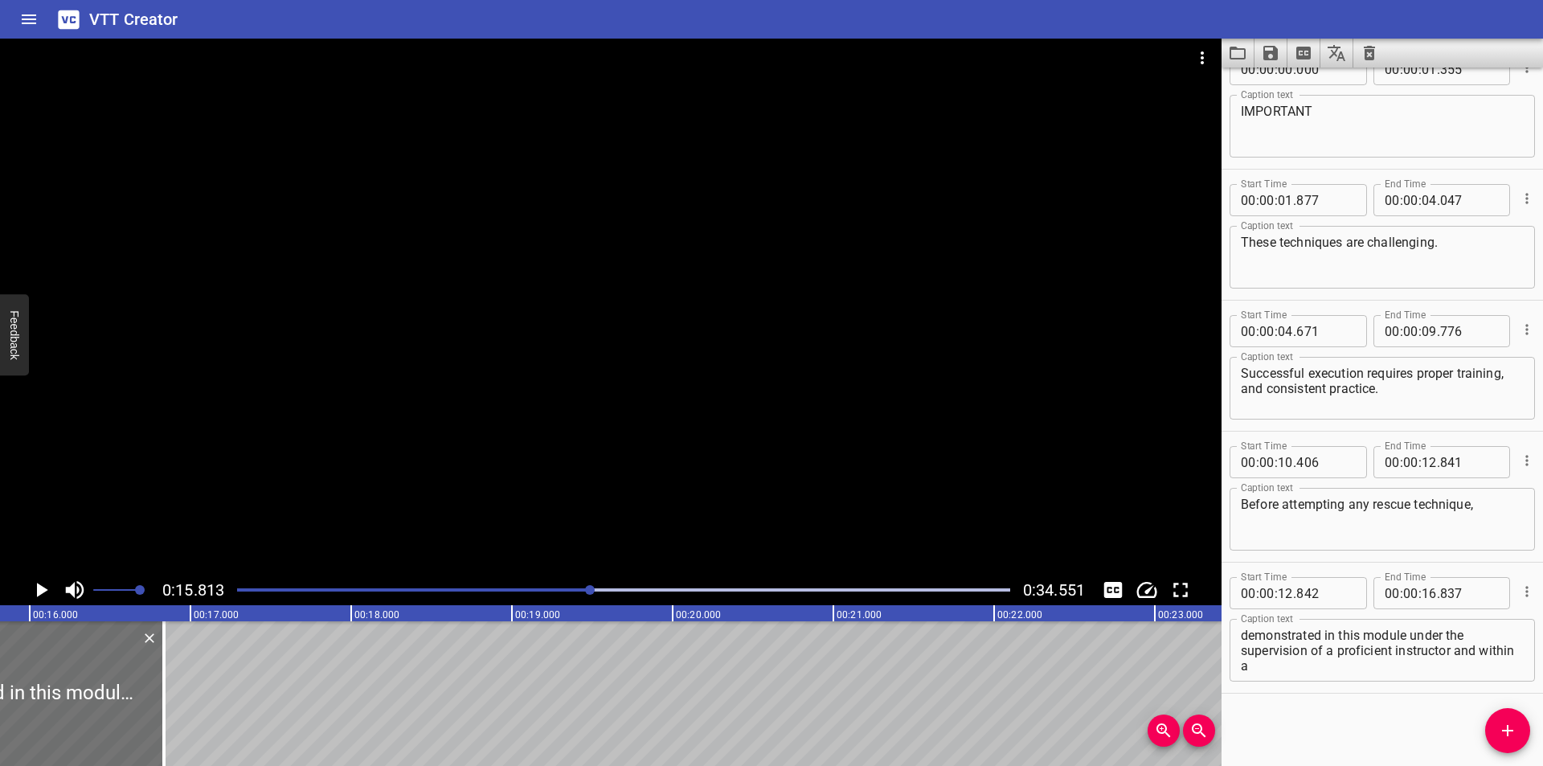
scroll to position [0, 0]
click at [1242, 653] on textarea "it is necessary to practice the methods demonstrated in this module under the s…" at bounding box center [1382, 651] width 283 height 46
click at [554, 437] on div at bounding box center [610, 307] width 1221 height 536
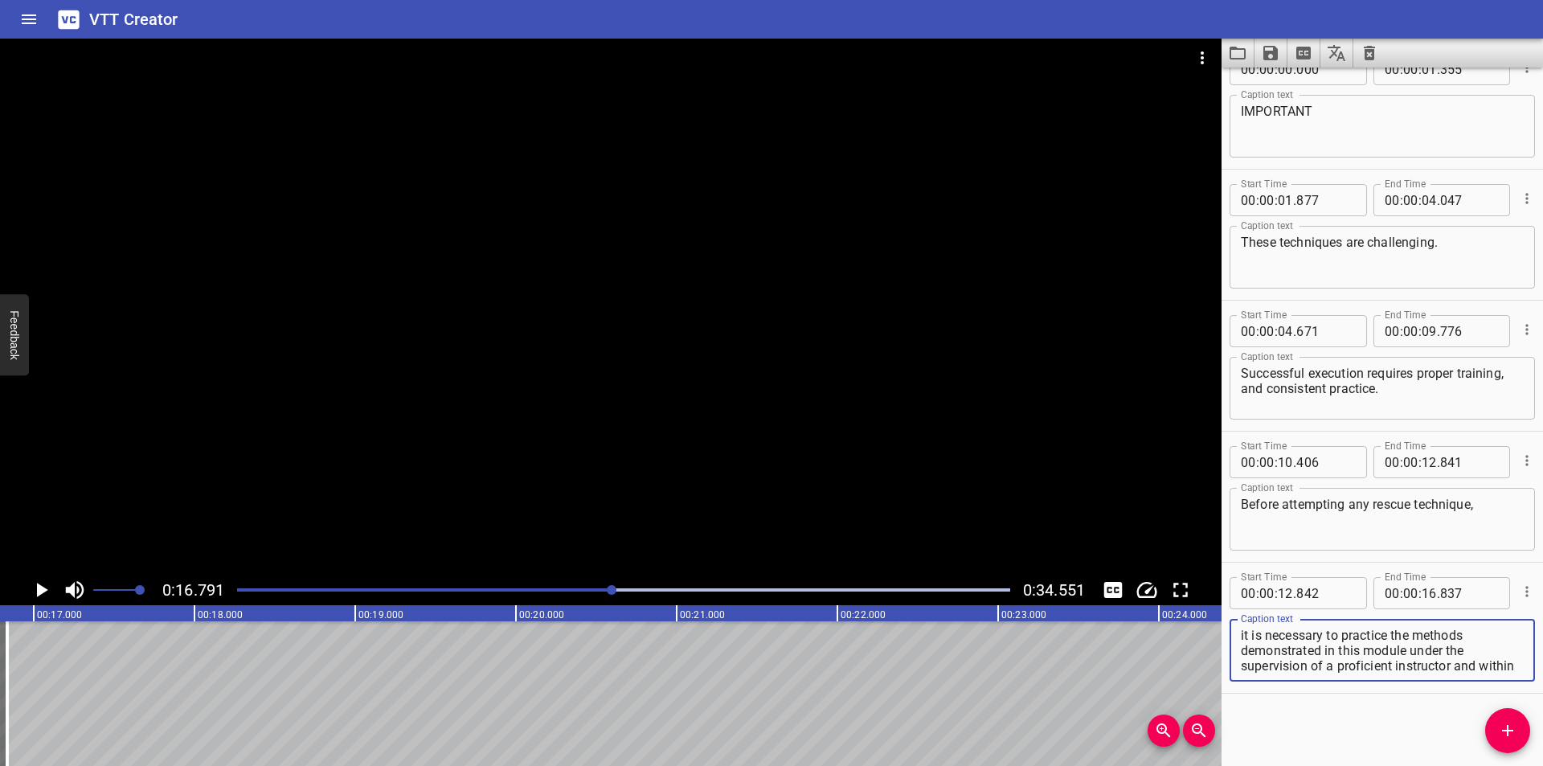
scroll to position [31, 0]
drag, startPoint x: 1412, startPoint y: 651, endPoint x: 1491, endPoint y: 748, distance: 125.1
click at [1491, 748] on div "Start Time 00 : 00 : 00 . 000 Start Time End Time 00 : 00 : 01 . 355 End Time C…" at bounding box center [1381, 417] width 321 height 698
type textarea "it is necessary to practice the methods demonstrated in this module"
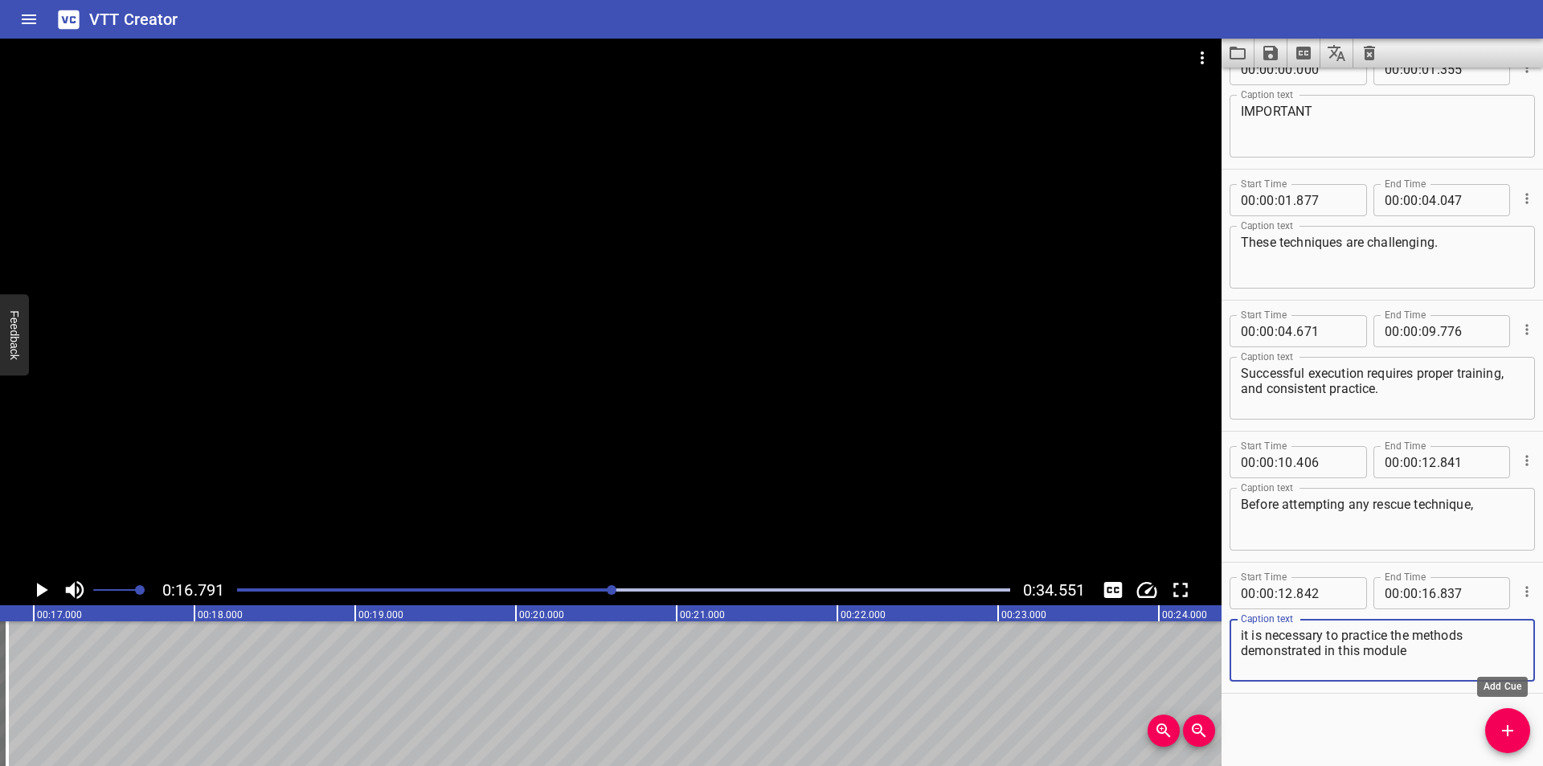
click at [1508, 727] on icon "Add Cue" at bounding box center [1507, 730] width 11 height 11
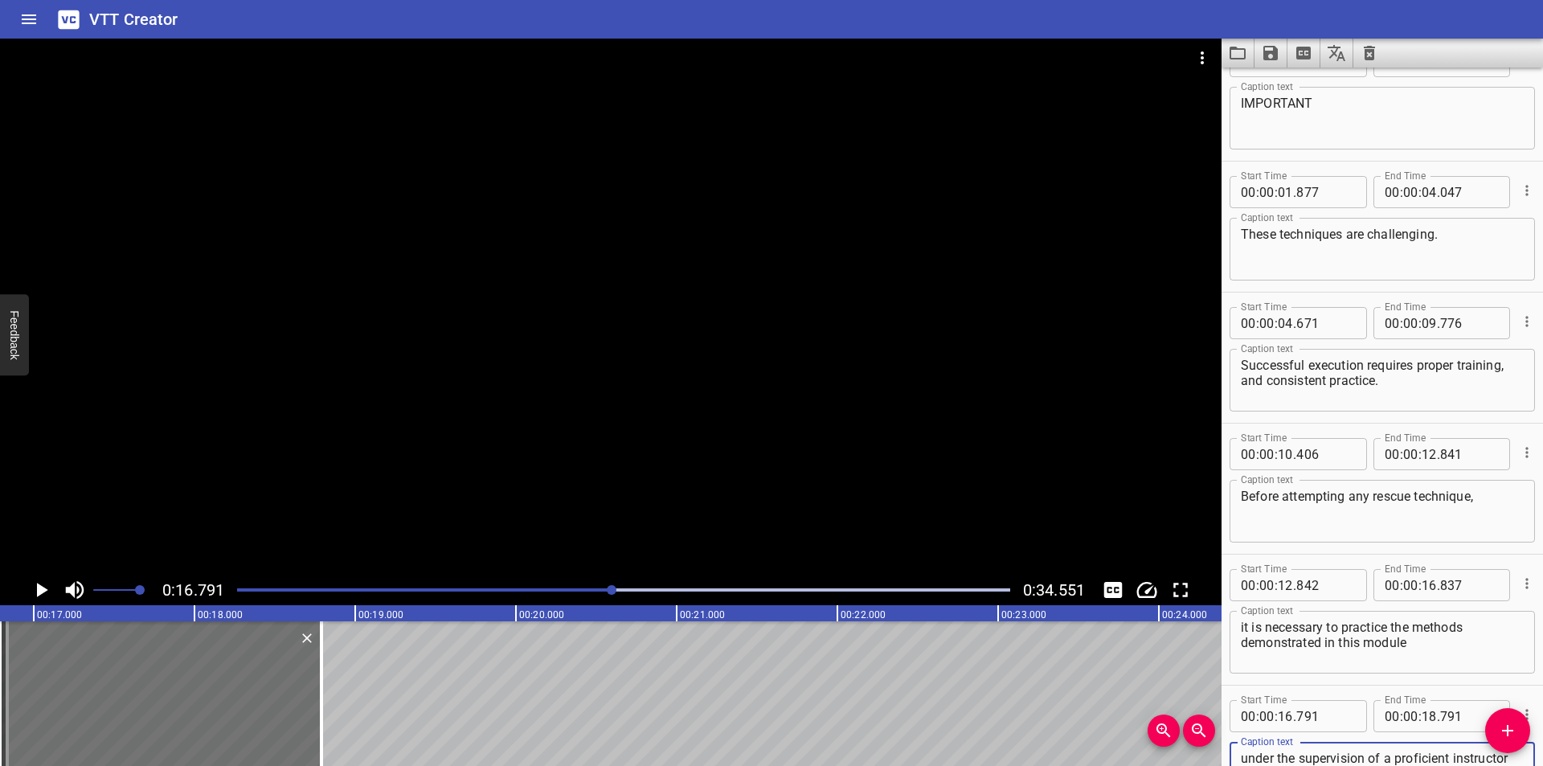
scroll to position [71, 0]
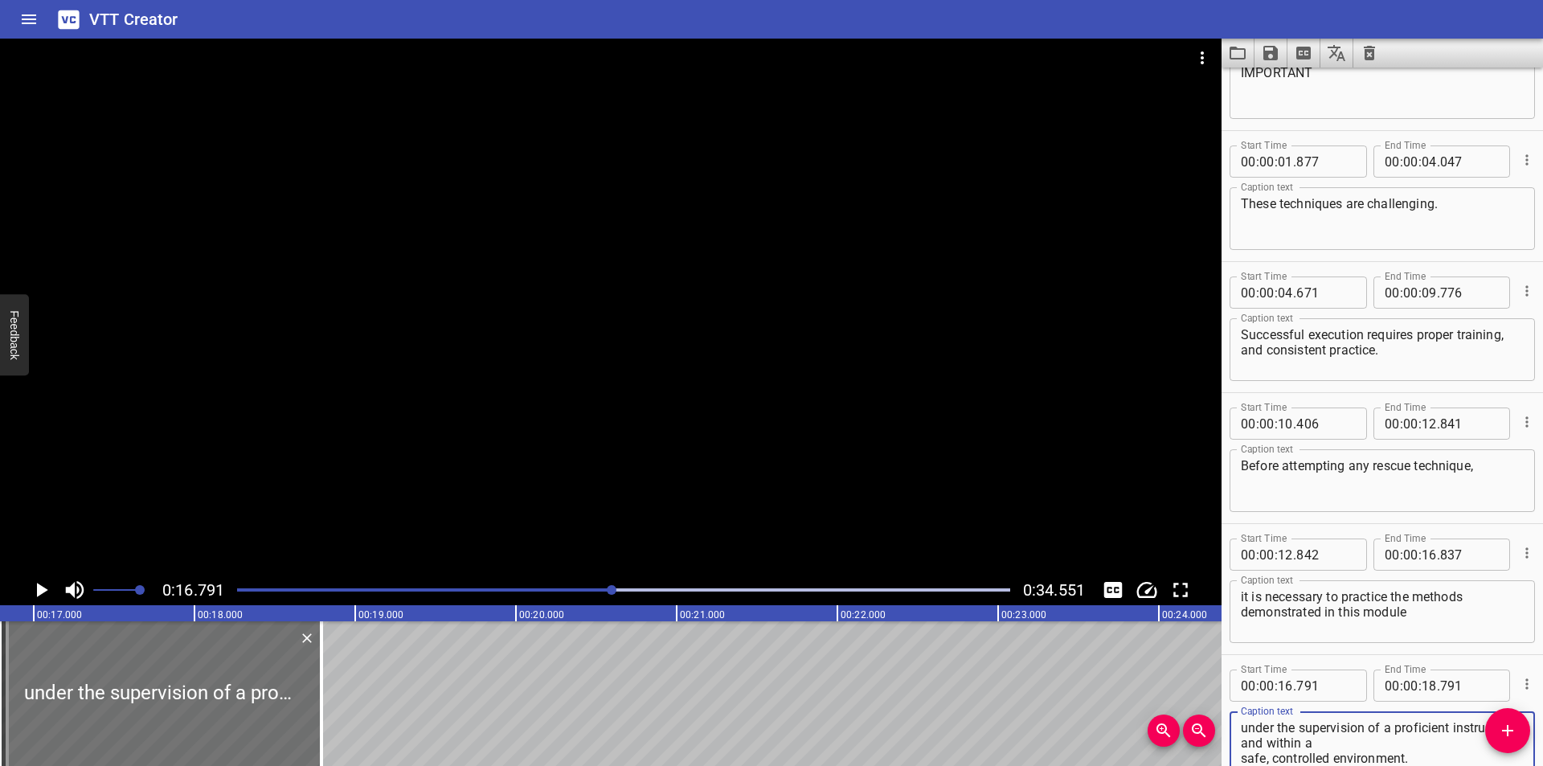
type textarea "under the supervision of a proficient instructor and within a safe, controlled …"
click at [1314, 682] on input "number" at bounding box center [1325, 685] width 59 height 32
type input "838"
click at [574, 411] on div at bounding box center [610, 307] width 1221 height 536
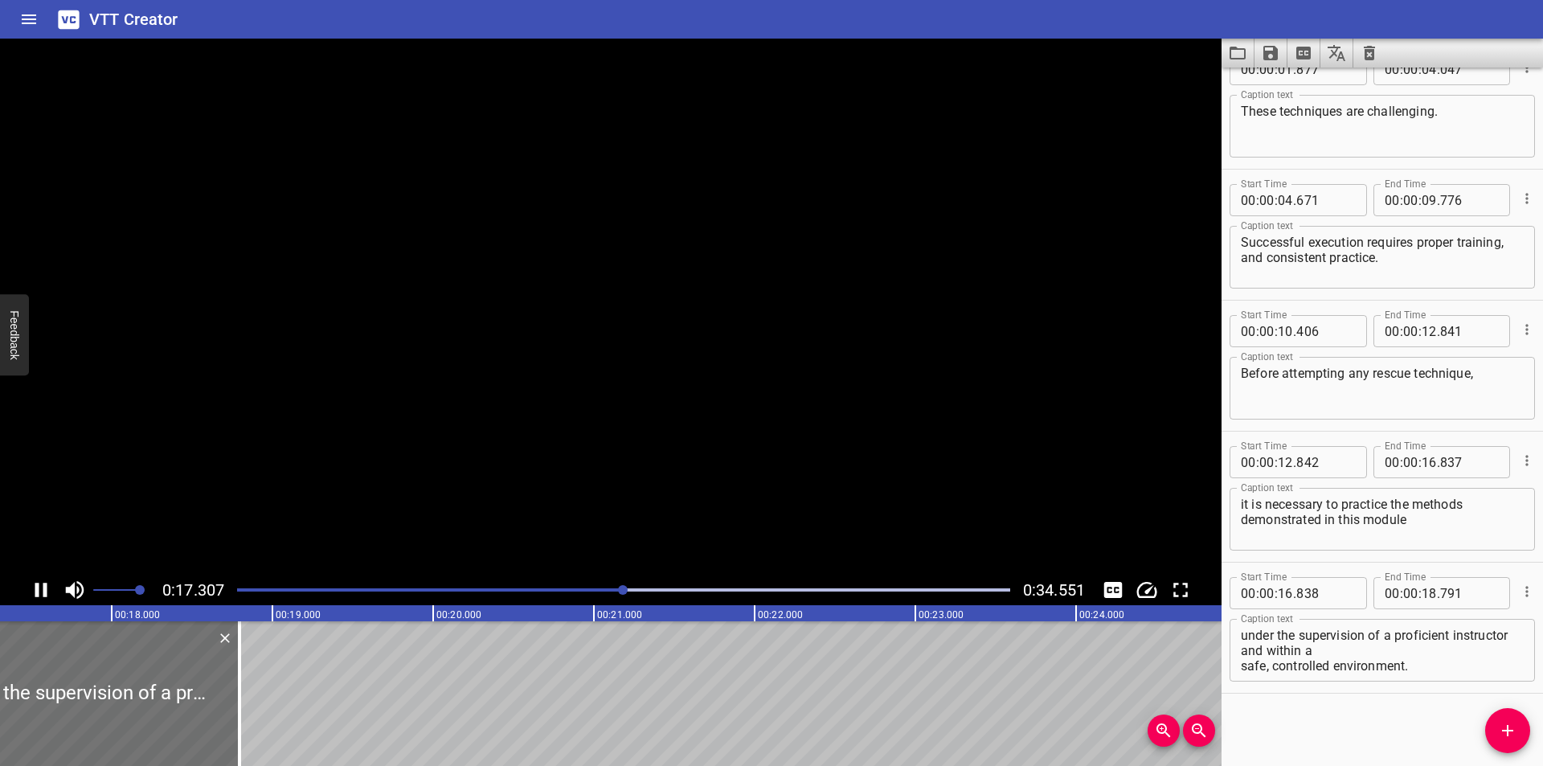
scroll to position [0, 2802]
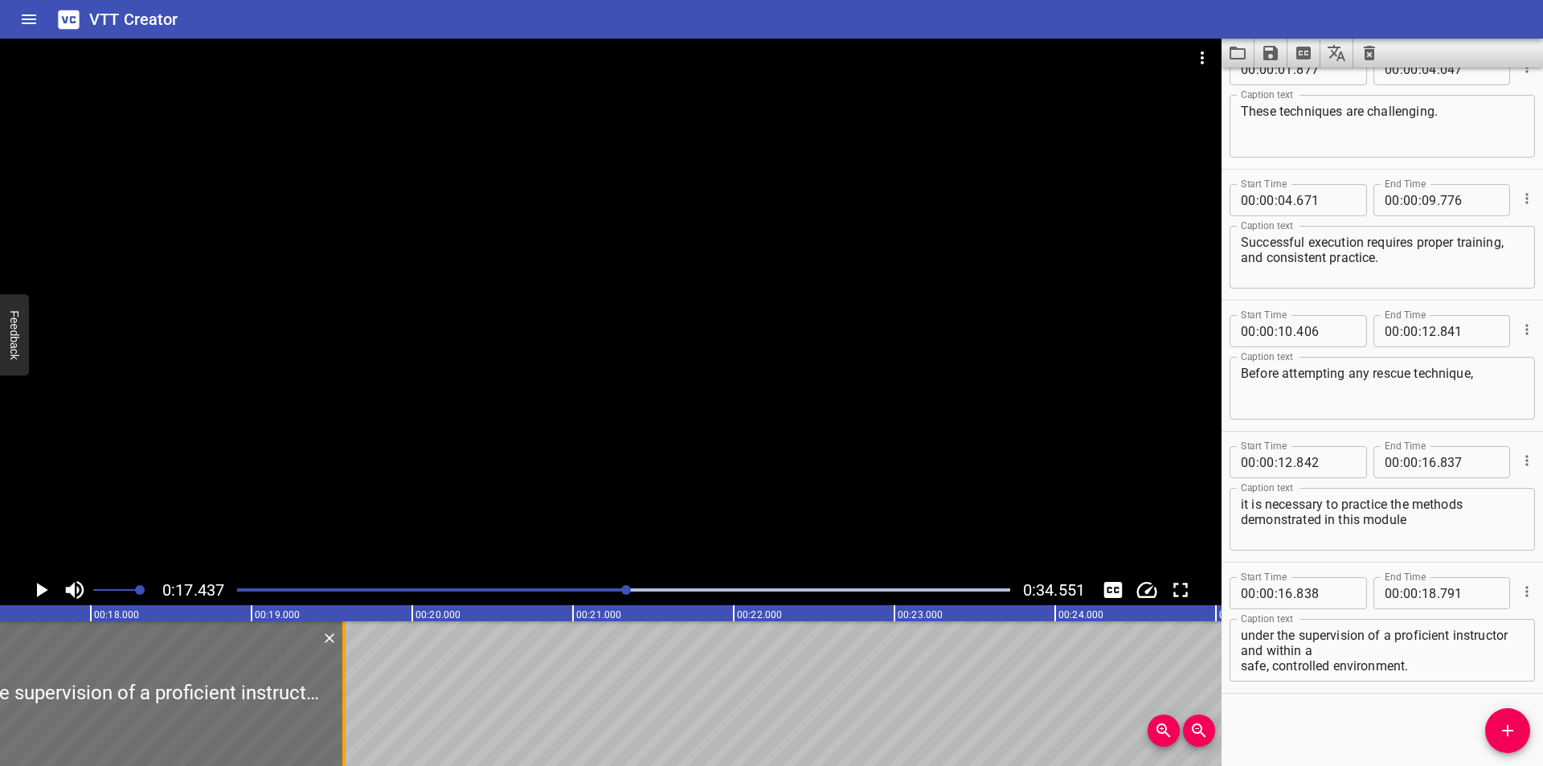
drag, startPoint x: 216, startPoint y: 722, endPoint x: 342, endPoint y: 723, distance: 125.4
click at [342, 723] on div at bounding box center [343, 693] width 3 height 145
type input "19"
type input "571"
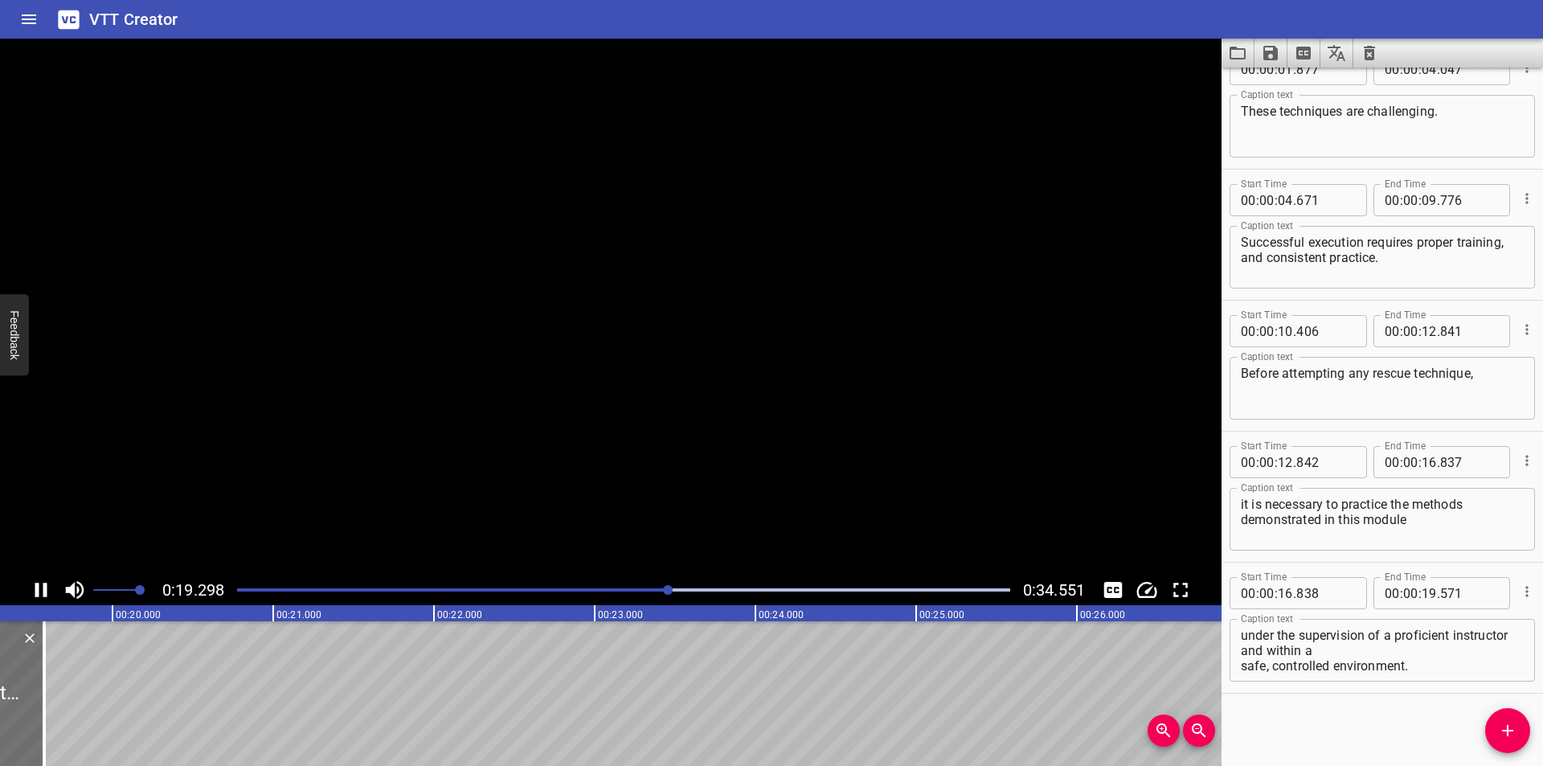
scroll to position [0, 3136]
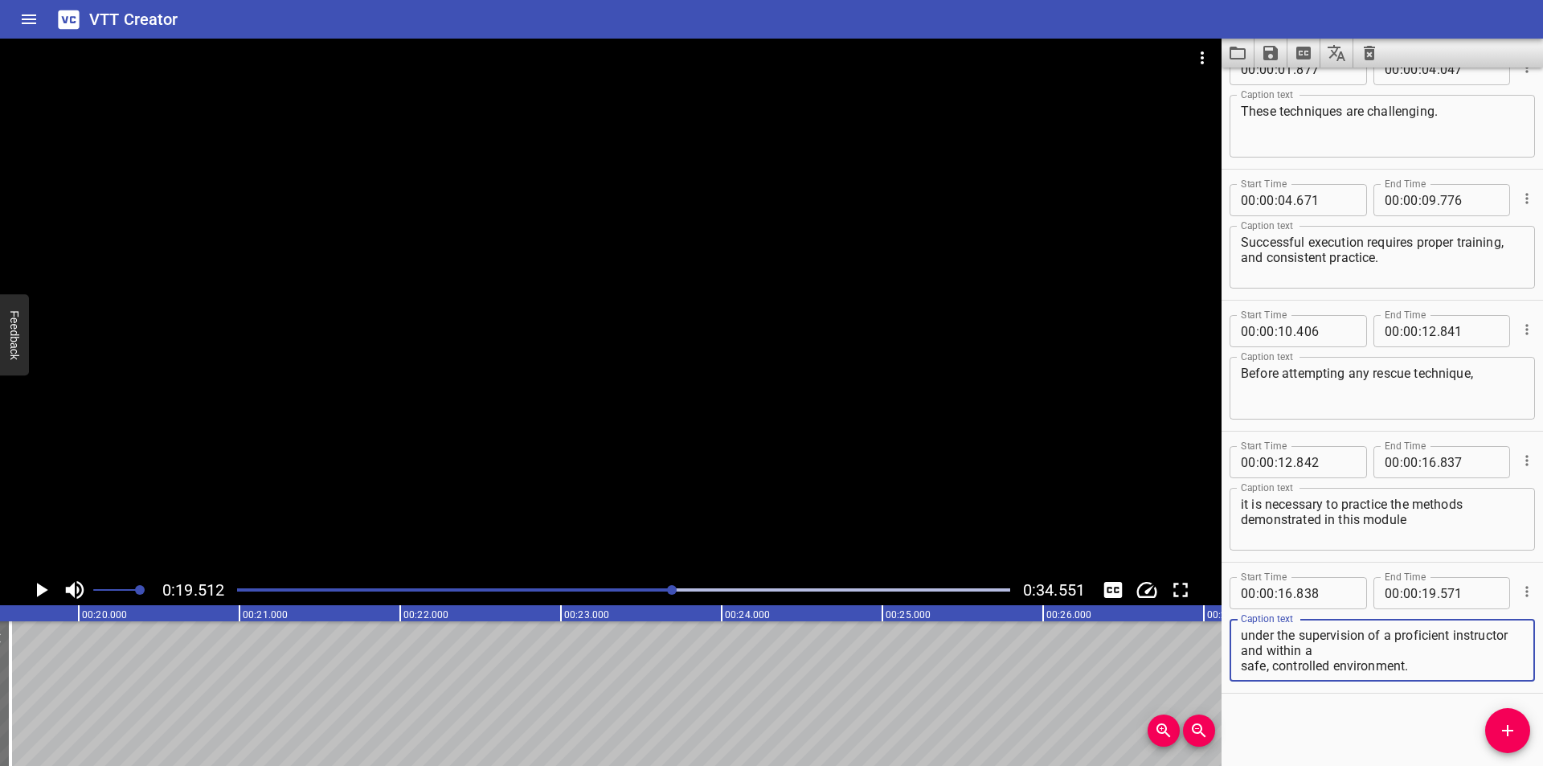
click at [1241, 665] on textarea "under the supervision of a proficient instructor and within a safe, controlled …" at bounding box center [1382, 651] width 283 height 46
drag, startPoint x: 1243, startPoint y: 649, endPoint x: 1552, endPoint y: 726, distance: 318.1
click at [1542, 726] on html "VTT Creator Caption Editor Batch Transcribe Login Sign Up Privacy Contact 0:19.…" at bounding box center [771, 383] width 1543 height 766
type textarea "under the supervision of a proficient instructor"
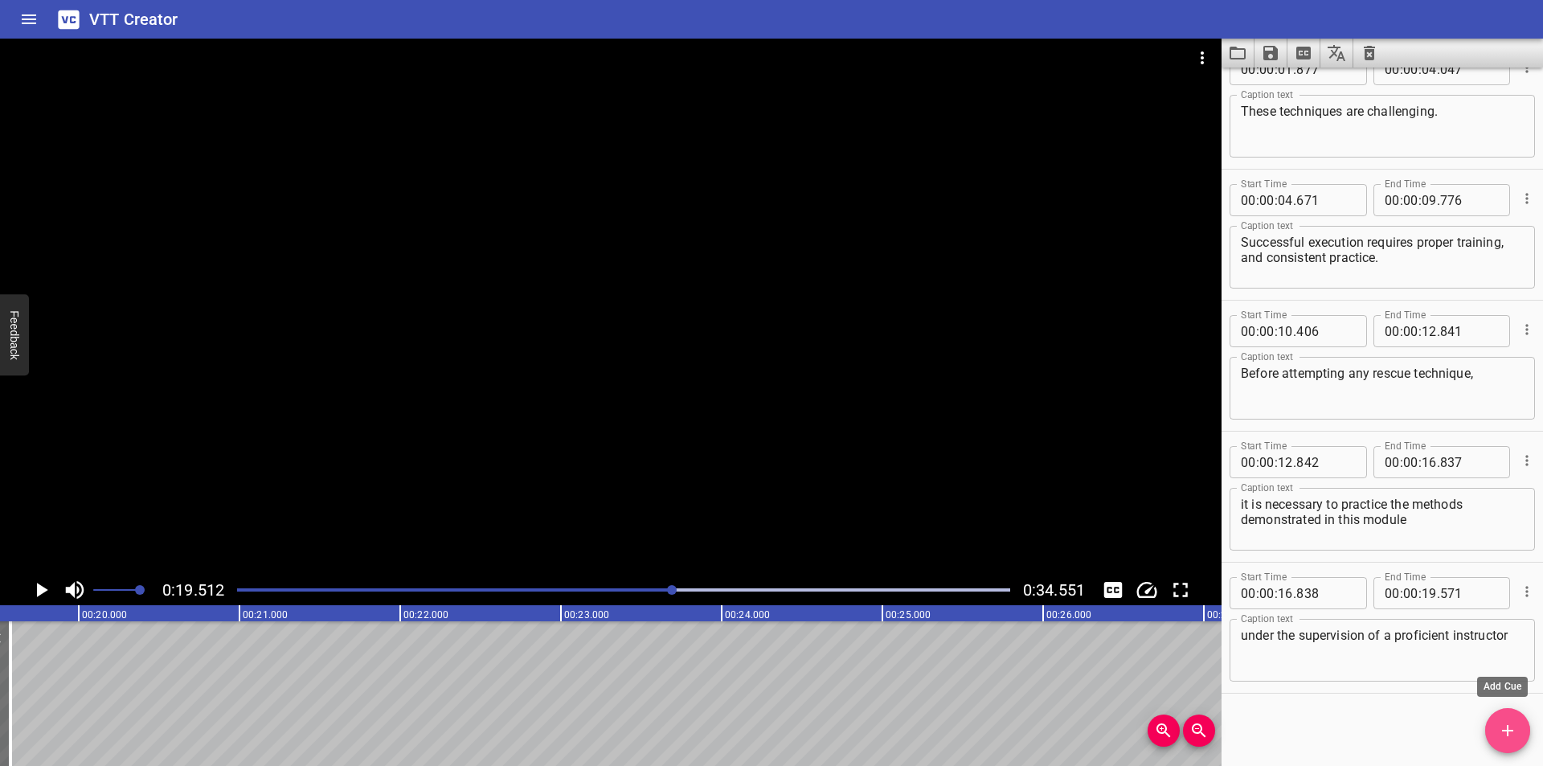
click at [1519, 730] on span "Add Cue" at bounding box center [1507, 730] width 45 height 19
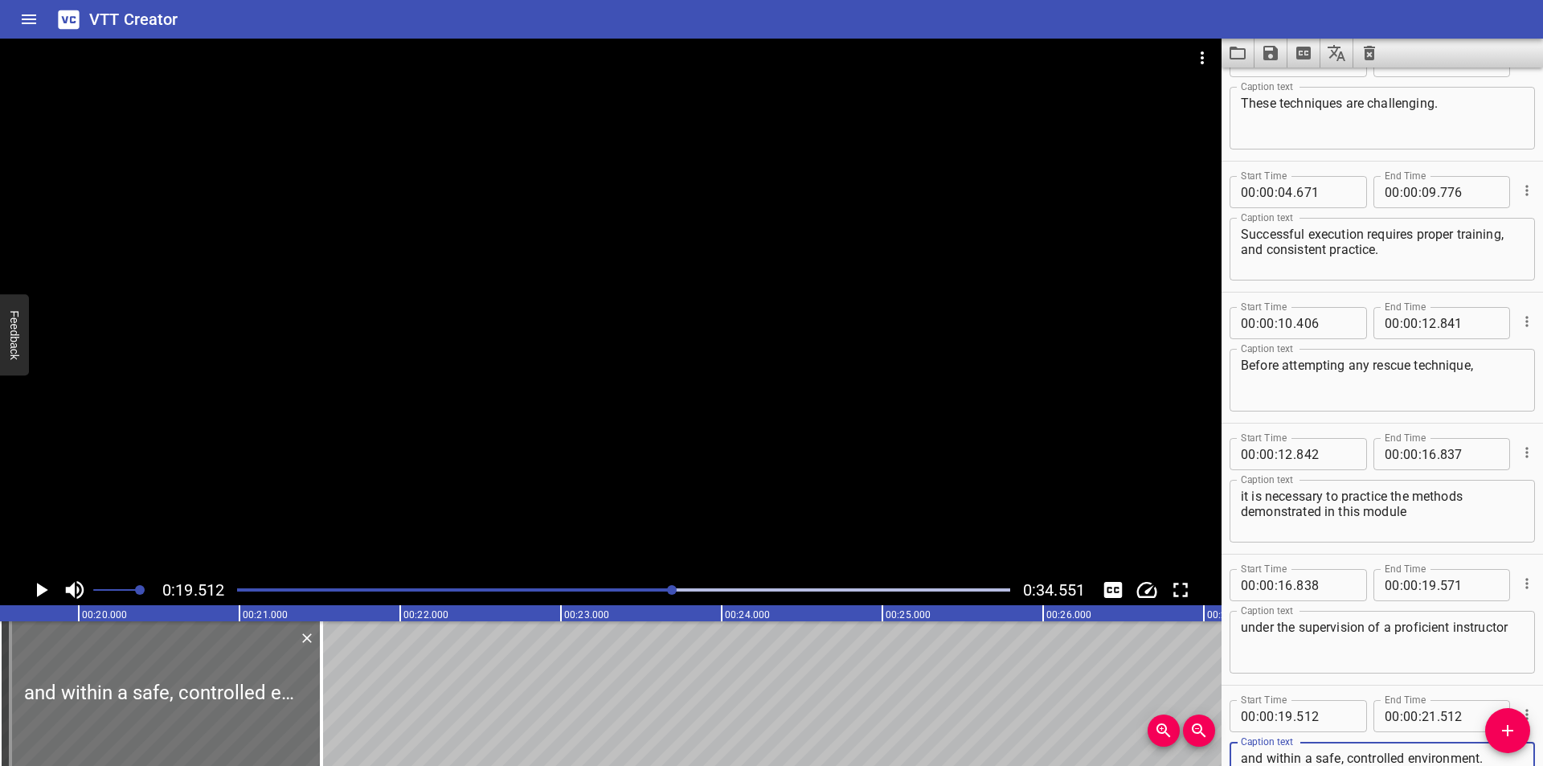
type textarea "and within a safe, controlled environment."
click at [1325, 713] on input "number" at bounding box center [1325, 716] width 59 height 32
type input "572"
click at [689, 349] on div at bounding box center [610, 307] width 1221 height 536
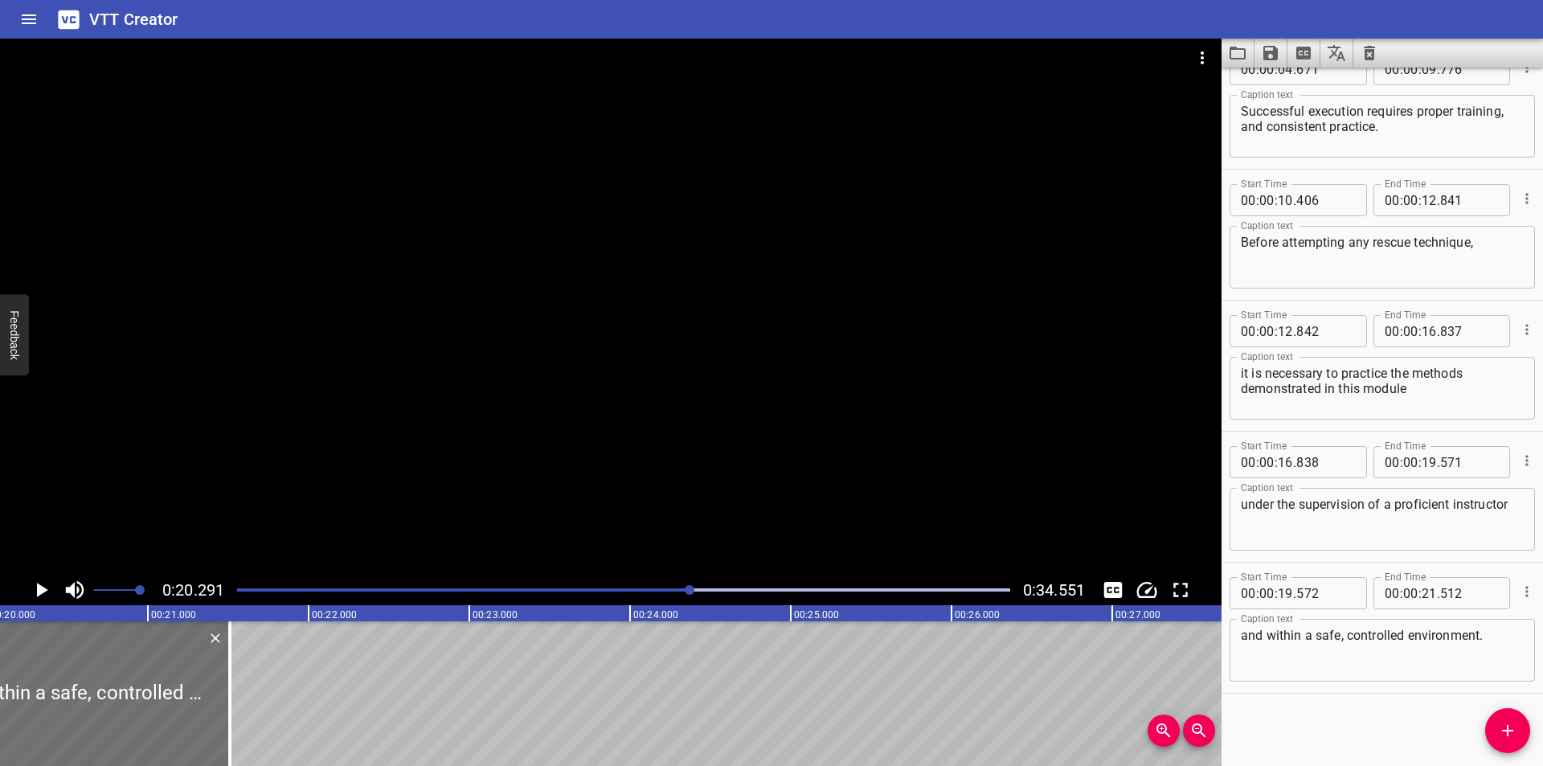
scroll to position [0, 3261]
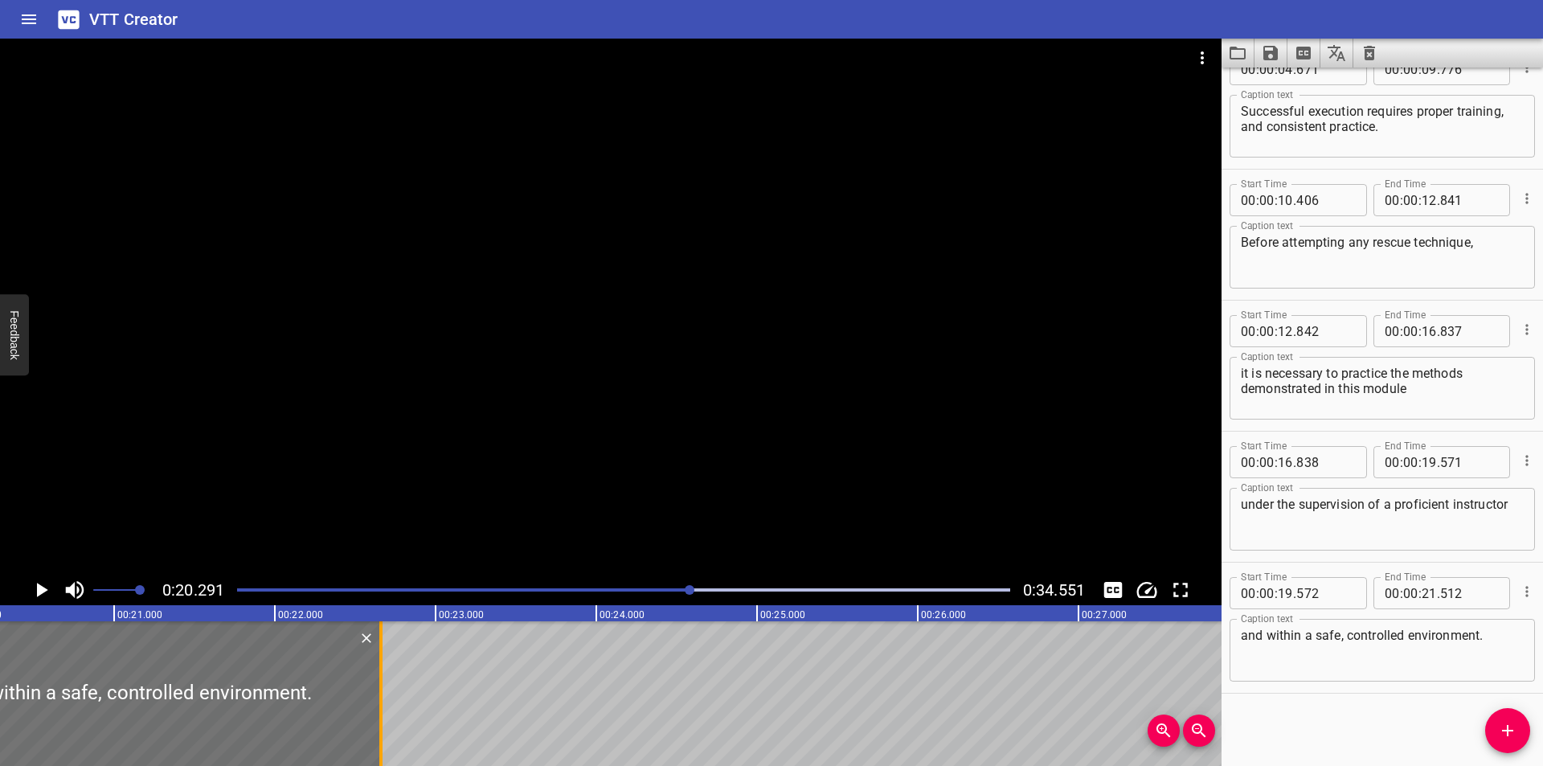
drag, startPoint x: 199, startPoint y: 706, endPoint x: 384, endPoint y: 698, distance: 185.0
click at [384, 698] on div at bounding box center [381, 693] width 16 height 145
type input "22"
type input "662"
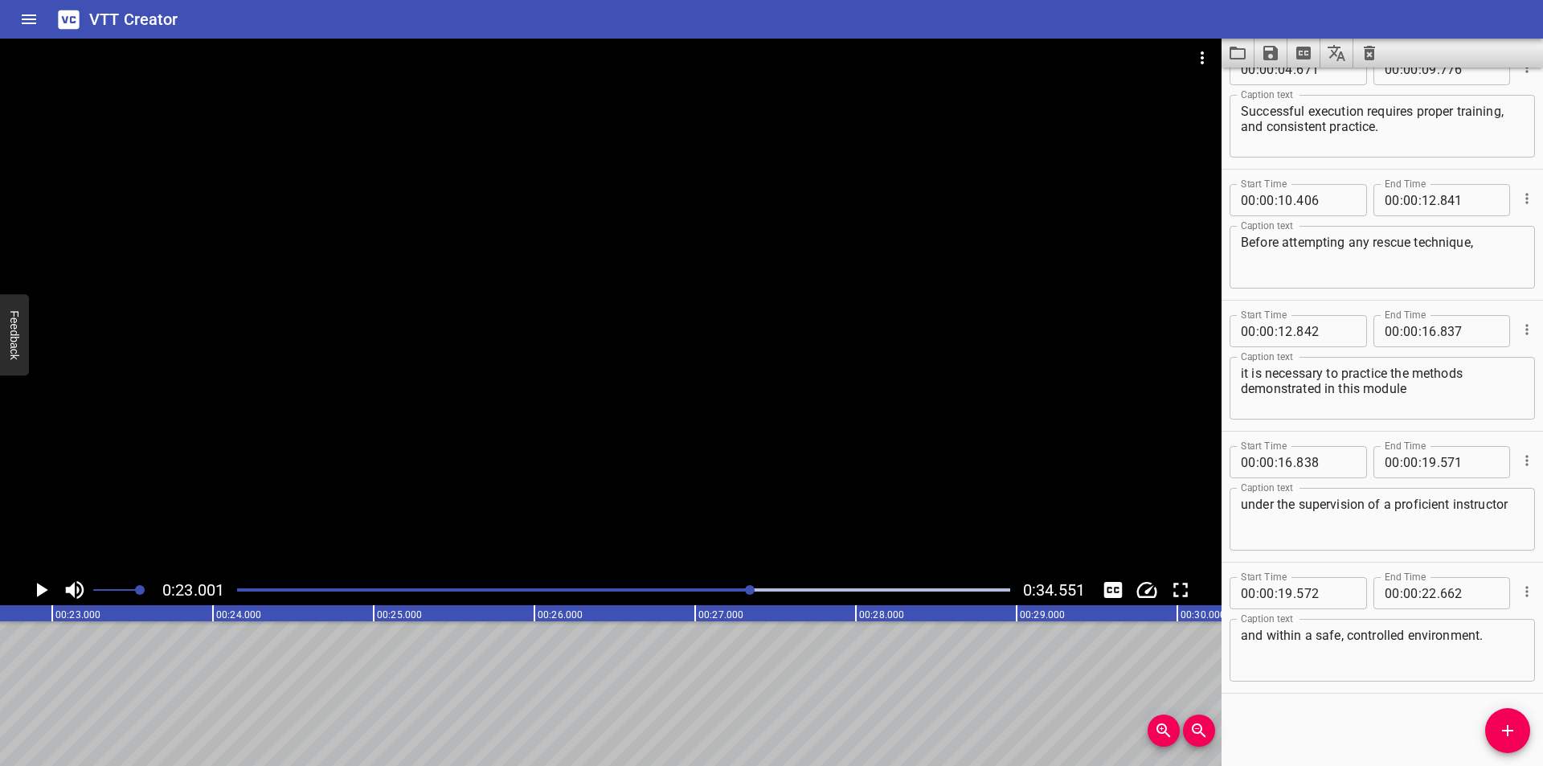
scroll to position [0, 3696]
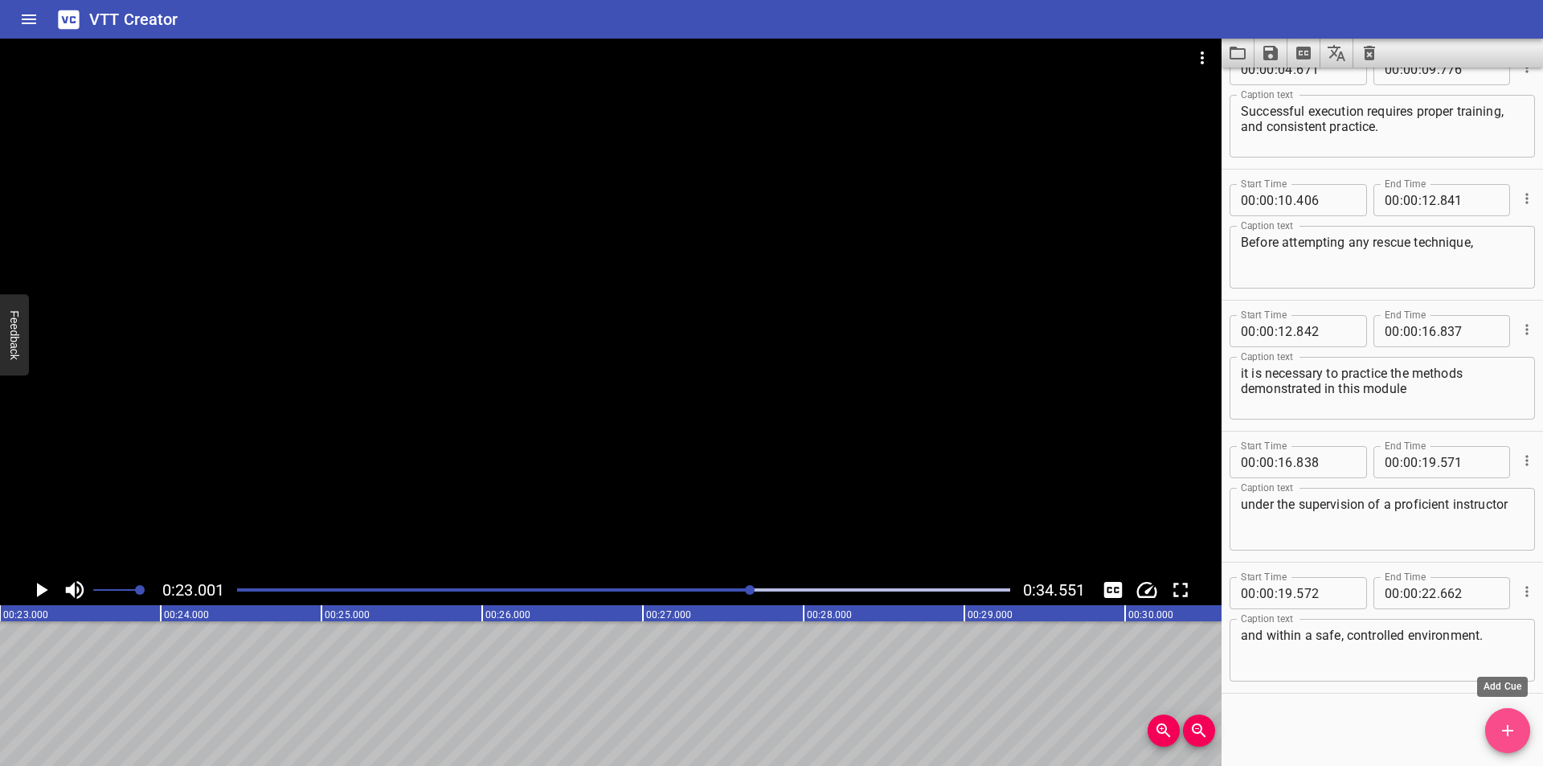
click at [1490, 730] on span "Add Cue" at bounding box center [1507, 730] width 45 height 19
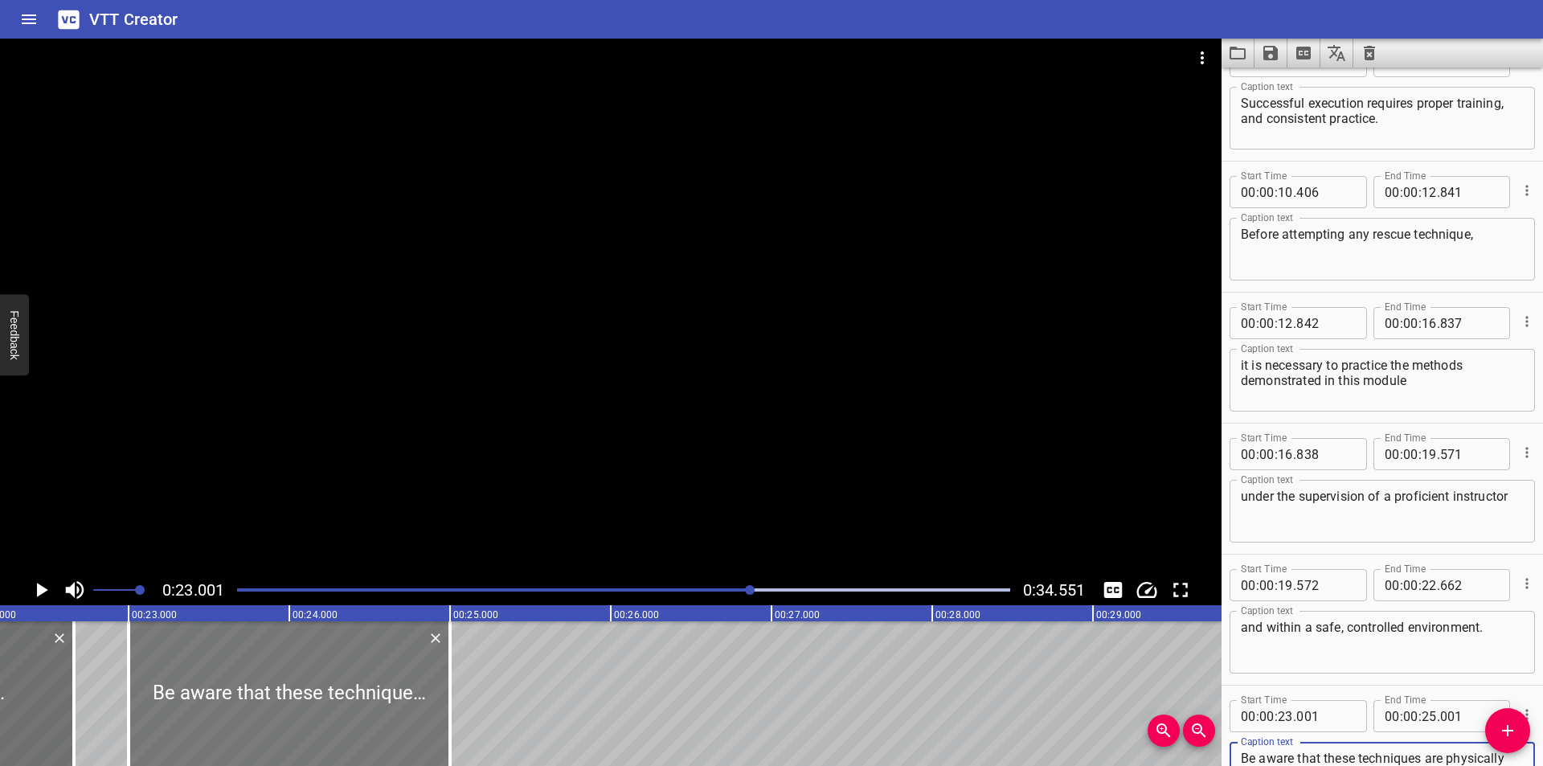
scroll to position [0, 3536]
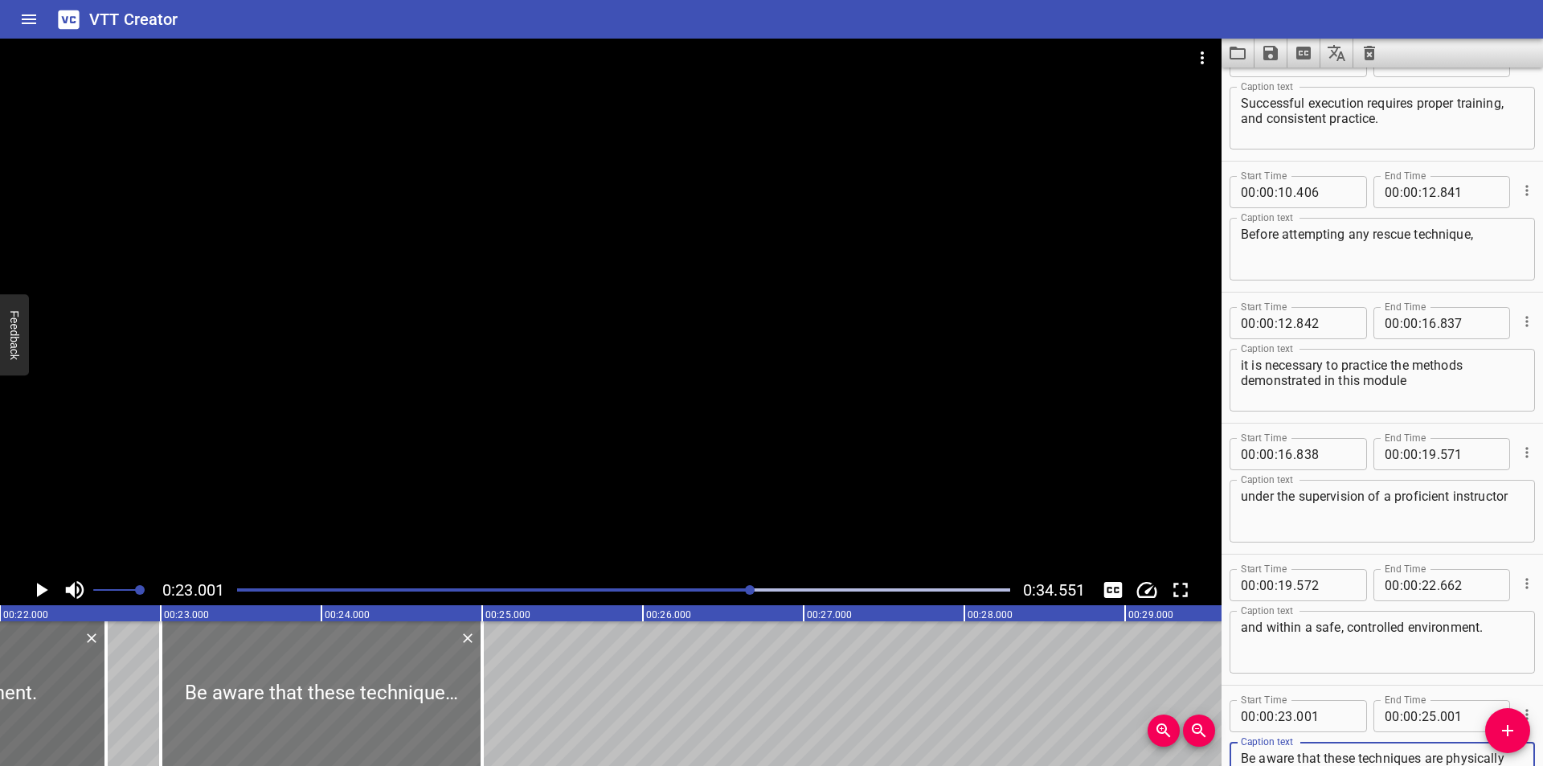
type textarea "Be aware that these techniques are physically demanding and carry a risk of inj…"
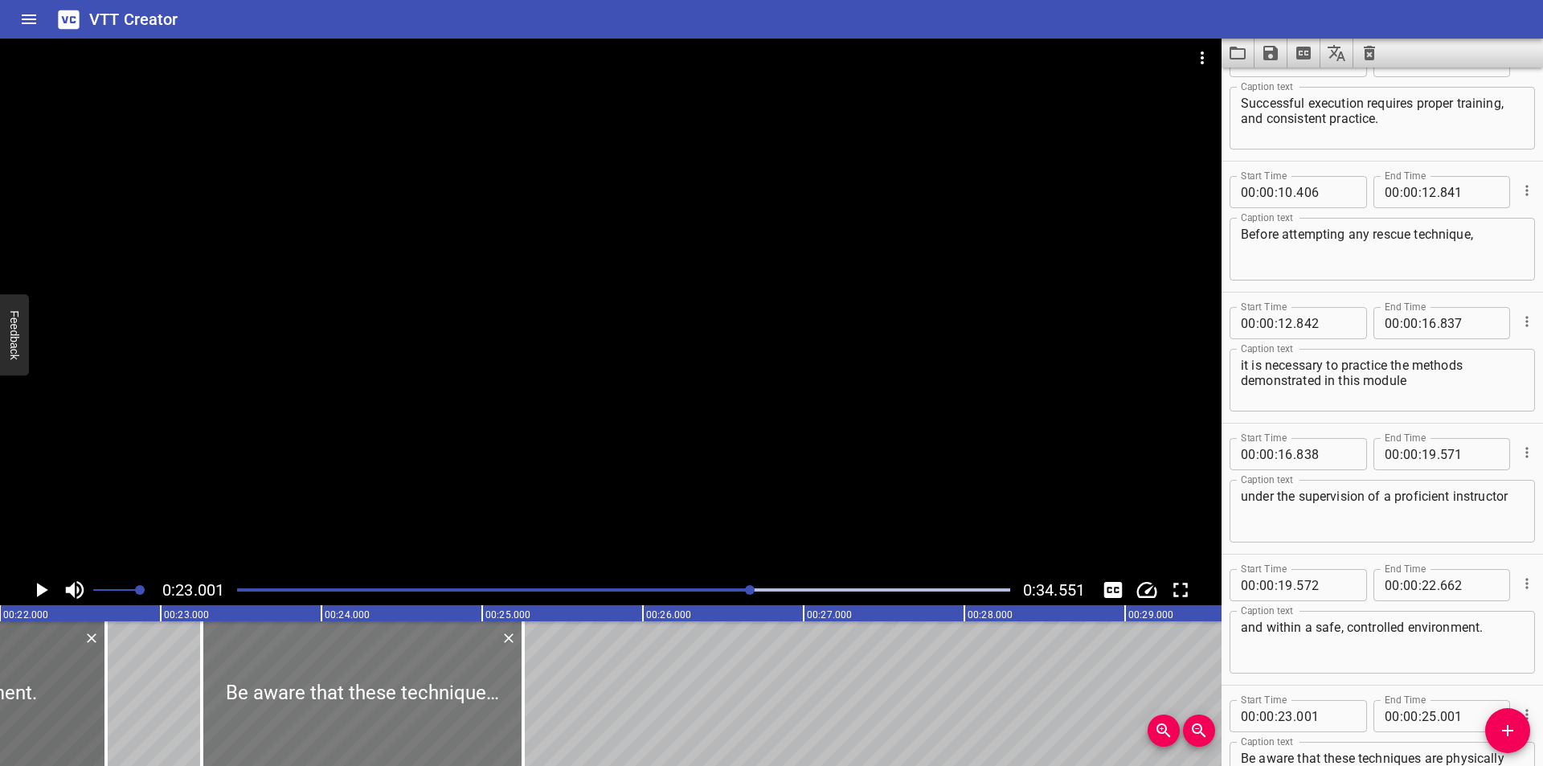
drag, startPoint x: 335, startPoint y: 708, endPoint x: 366, endPoint y: 715, distance: 32.2
click at [366, 715] on div at bounding box center [362, 693] width 321 height 145
type input "256"
click at [575, 430] on div at bounding box center [610, 307] width 1221 height 536
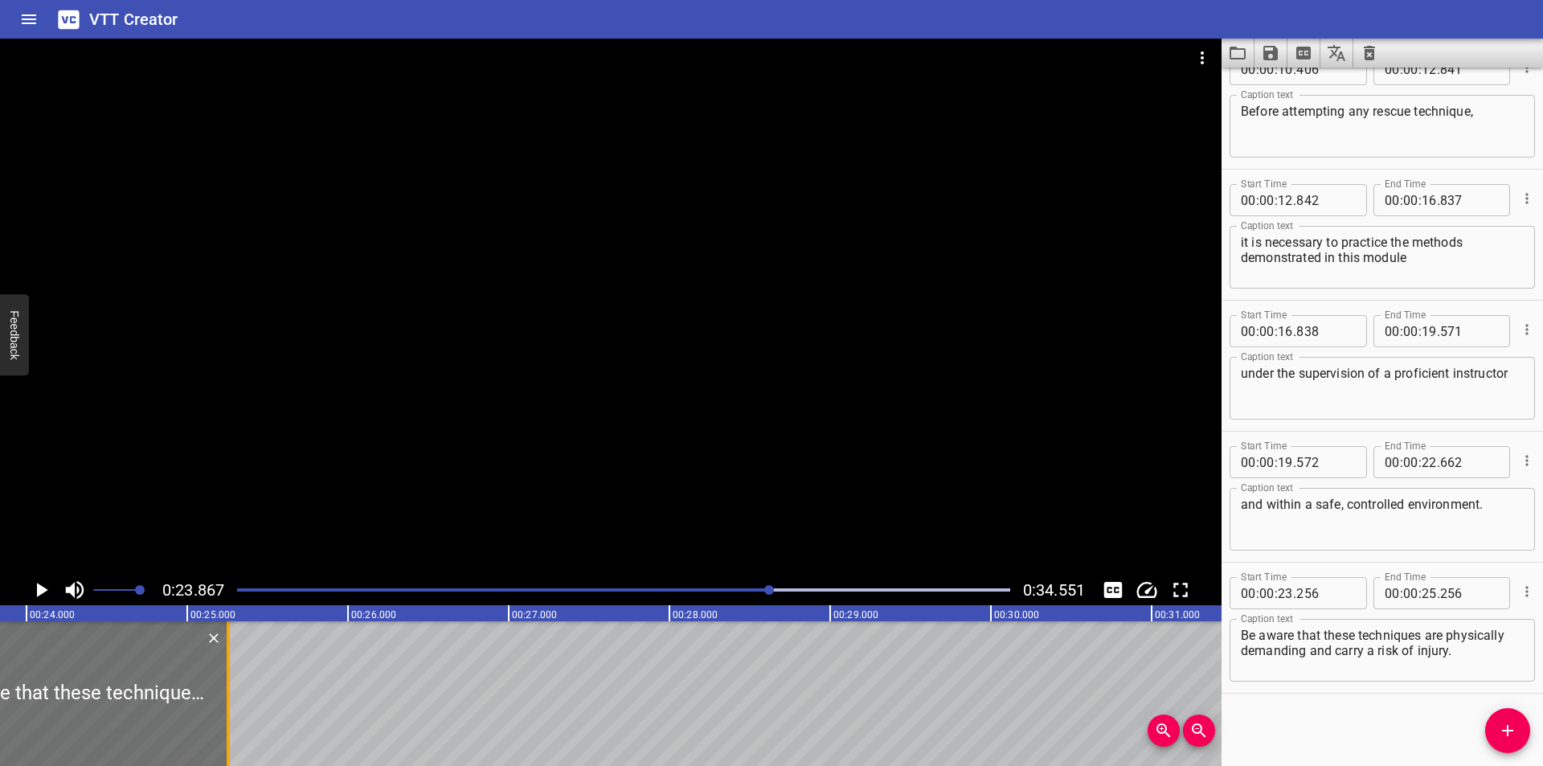
scroll to position [0, 3835]
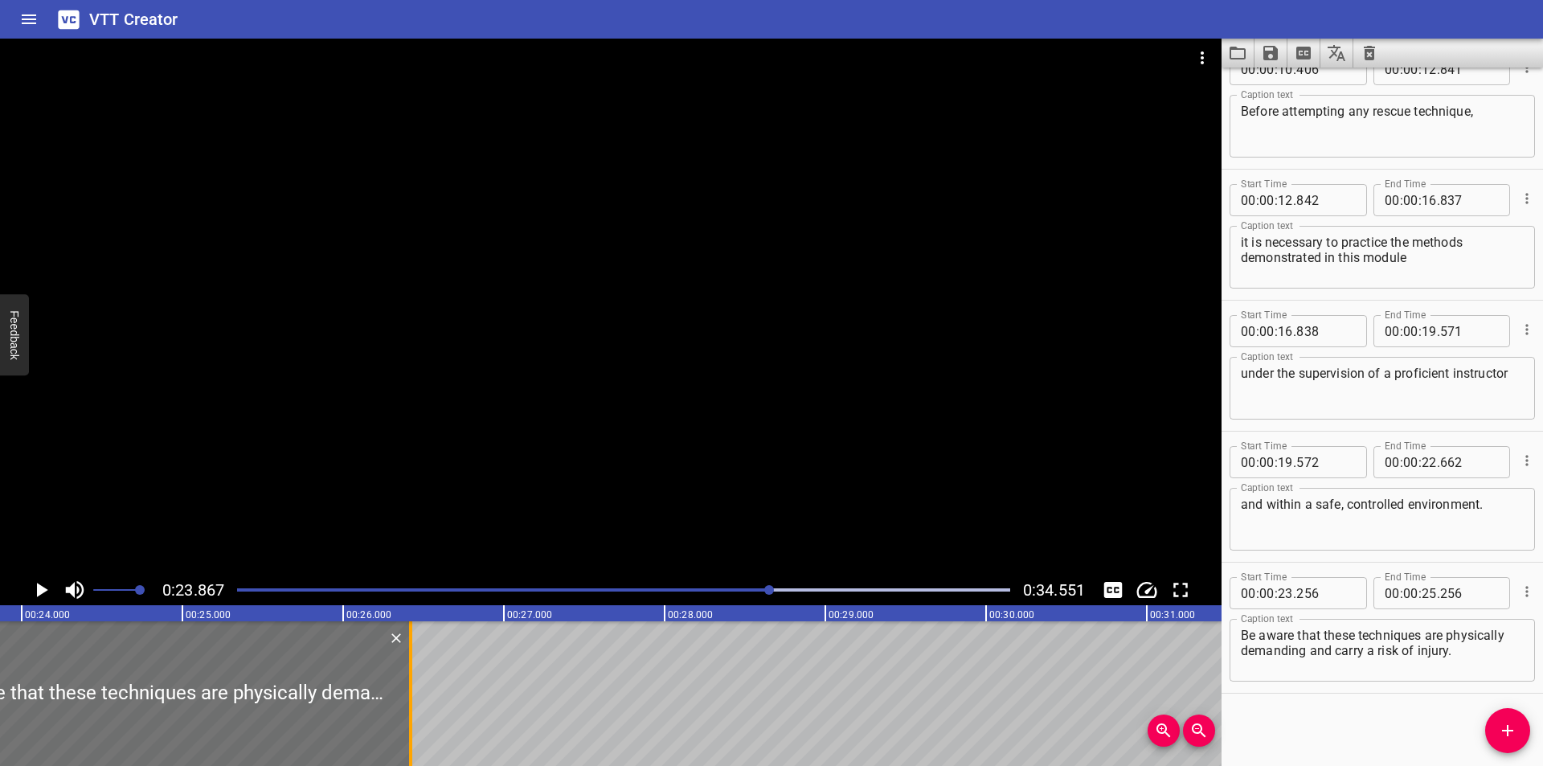
drag, startPoint x: 293, startPoint y: 682, endPoint x: 409, endPoint y: 698, distance: 117.6
click at [409, 698] on div at bounding box center [410, 693] width 3 height 145
type input "26"
type input "421"
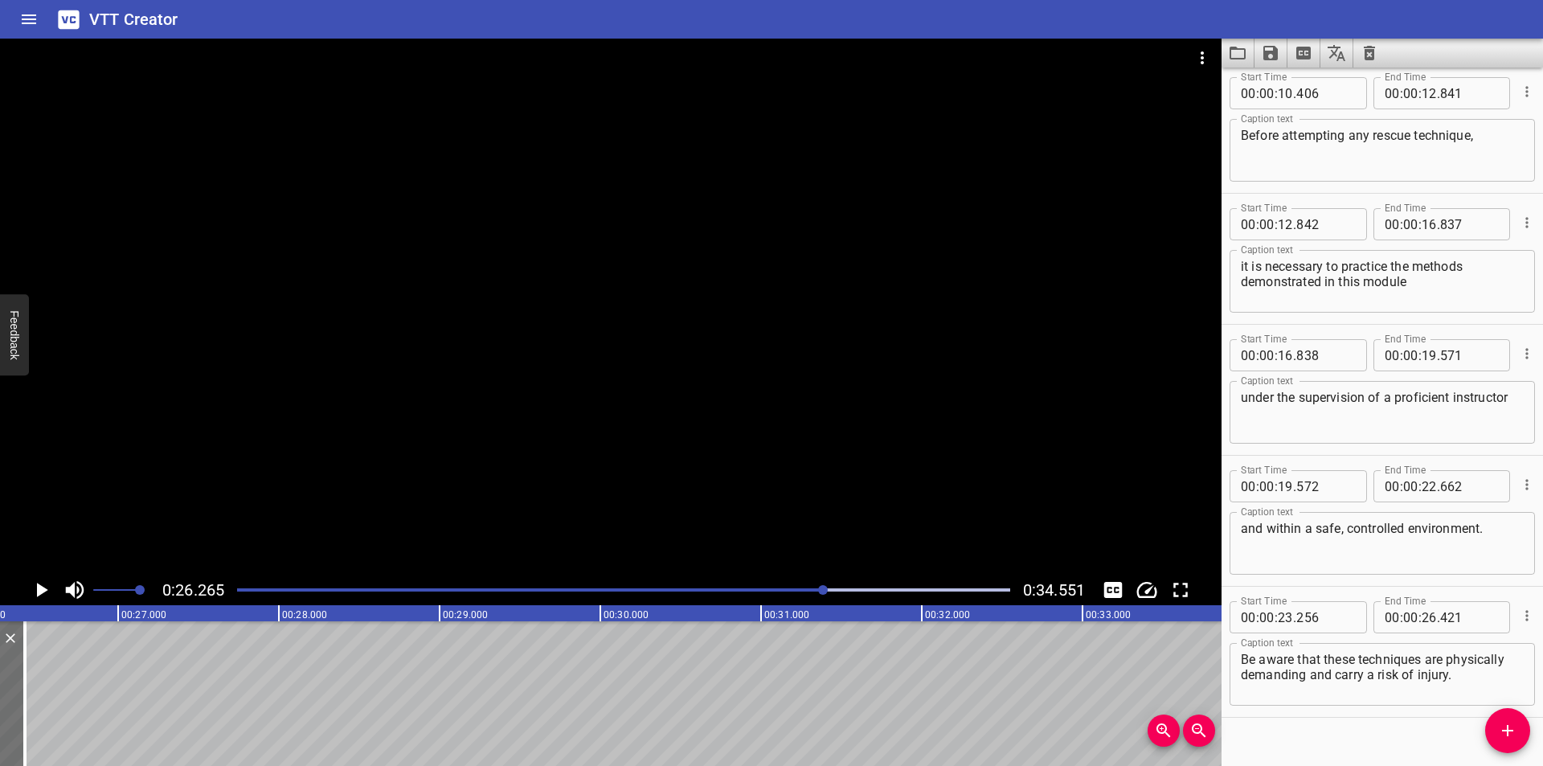
scroll to position [425, 0]
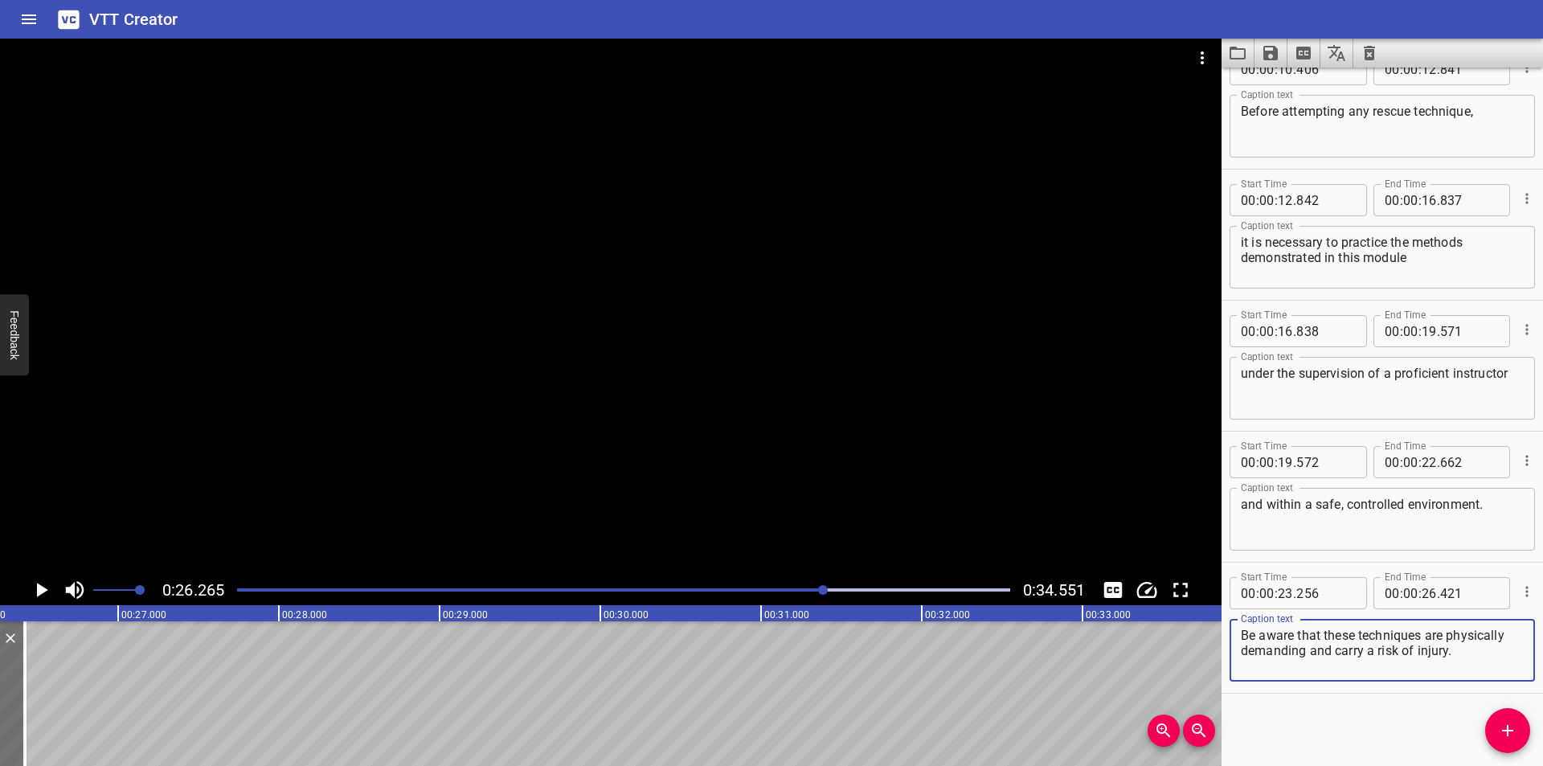
drag, startPoint x: 1419, startPoint y: 651, endPoint x: 1312, endPoint y: 660, distance: 107.2
click at [1312, 660] on textarea "Be aware that these techniques are physically demanding and carry a risk of inj…" at bounding box center [1382, 651] width 283 height 46
type textarea "Be aware that these techniques are physically demanding"
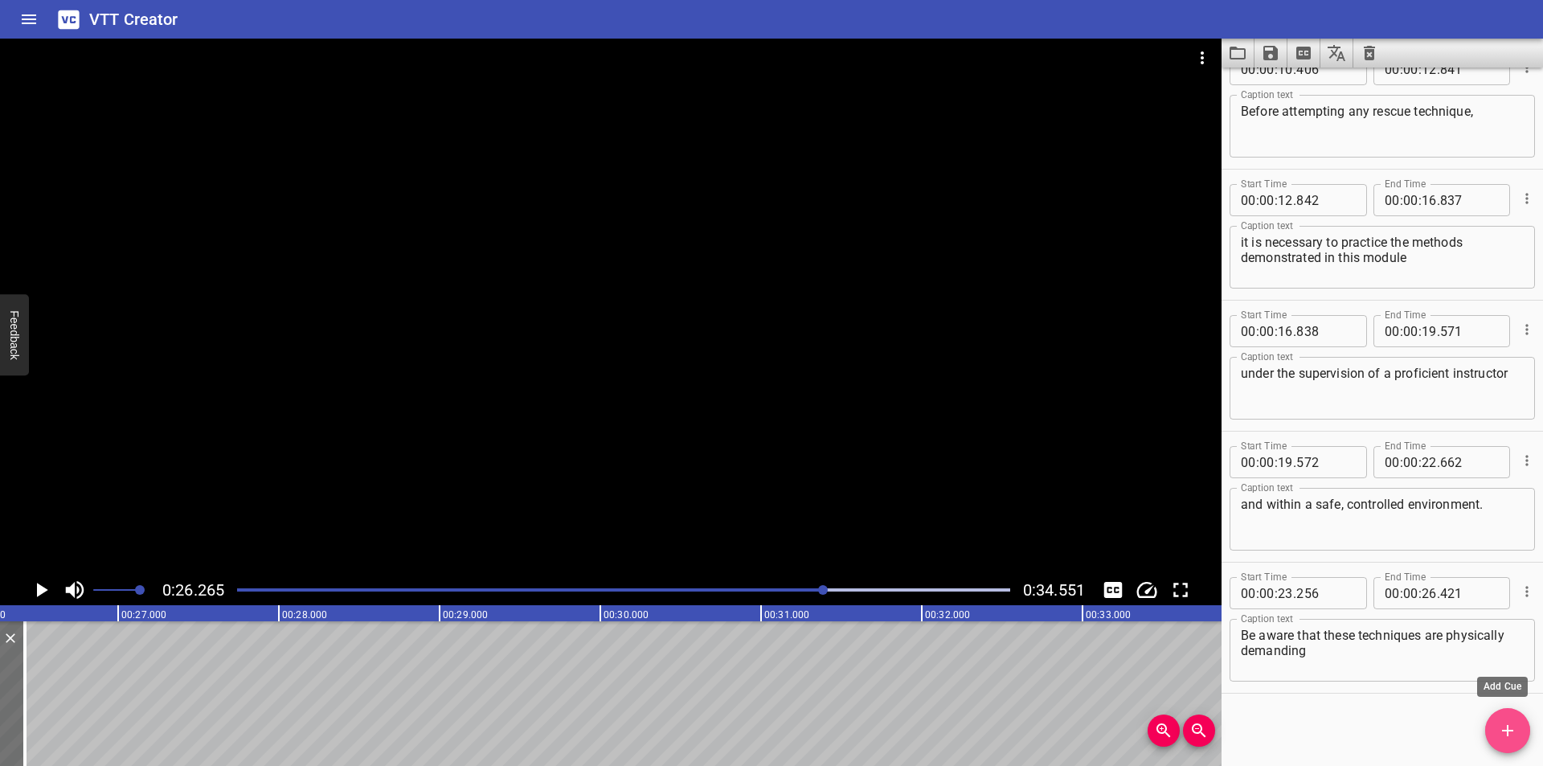
click at [1516, 734] on icon "Add Cue" at bounding box center [1507, 730] width 19 height 19
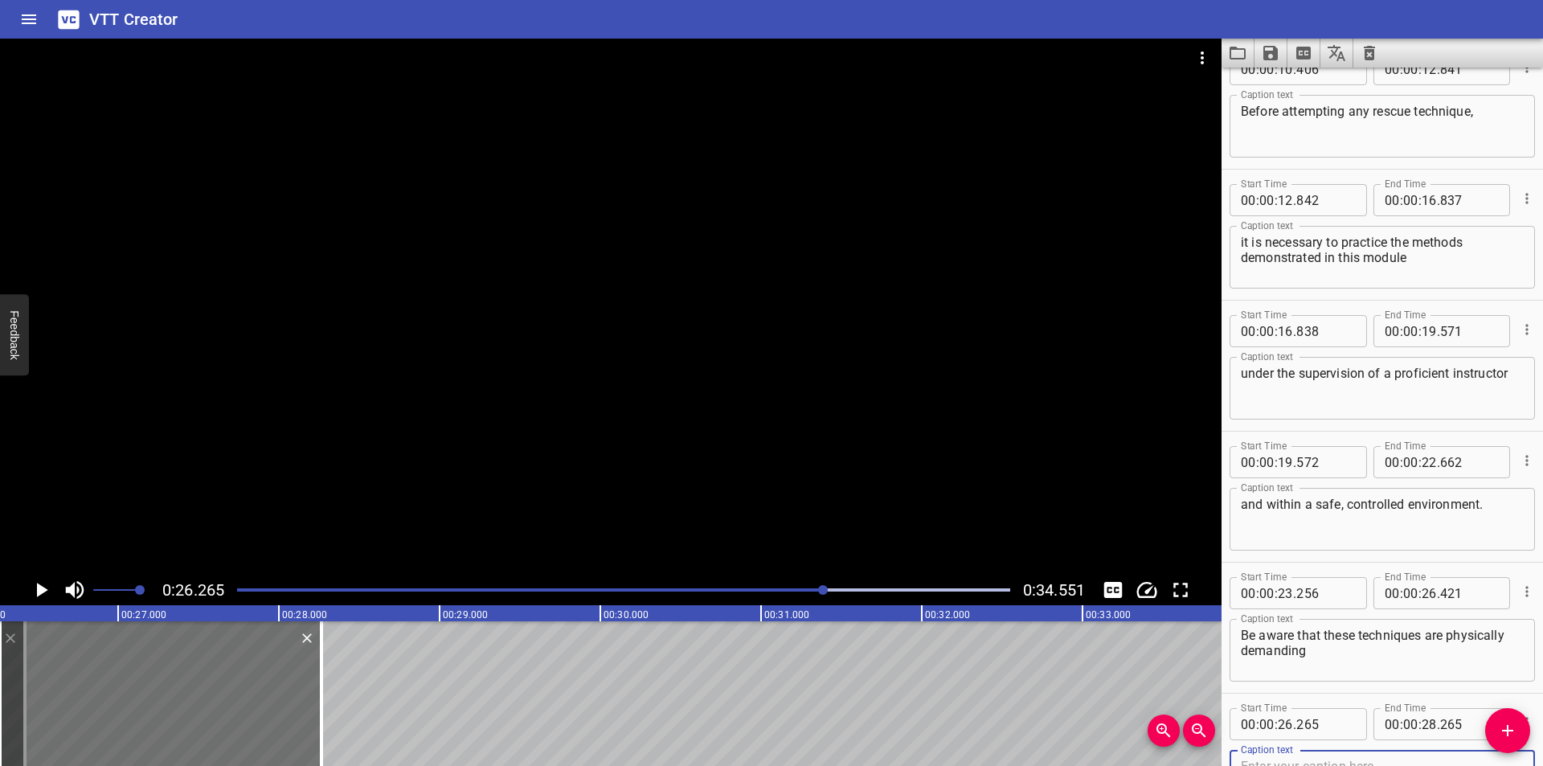
scroll to position [433, 0]
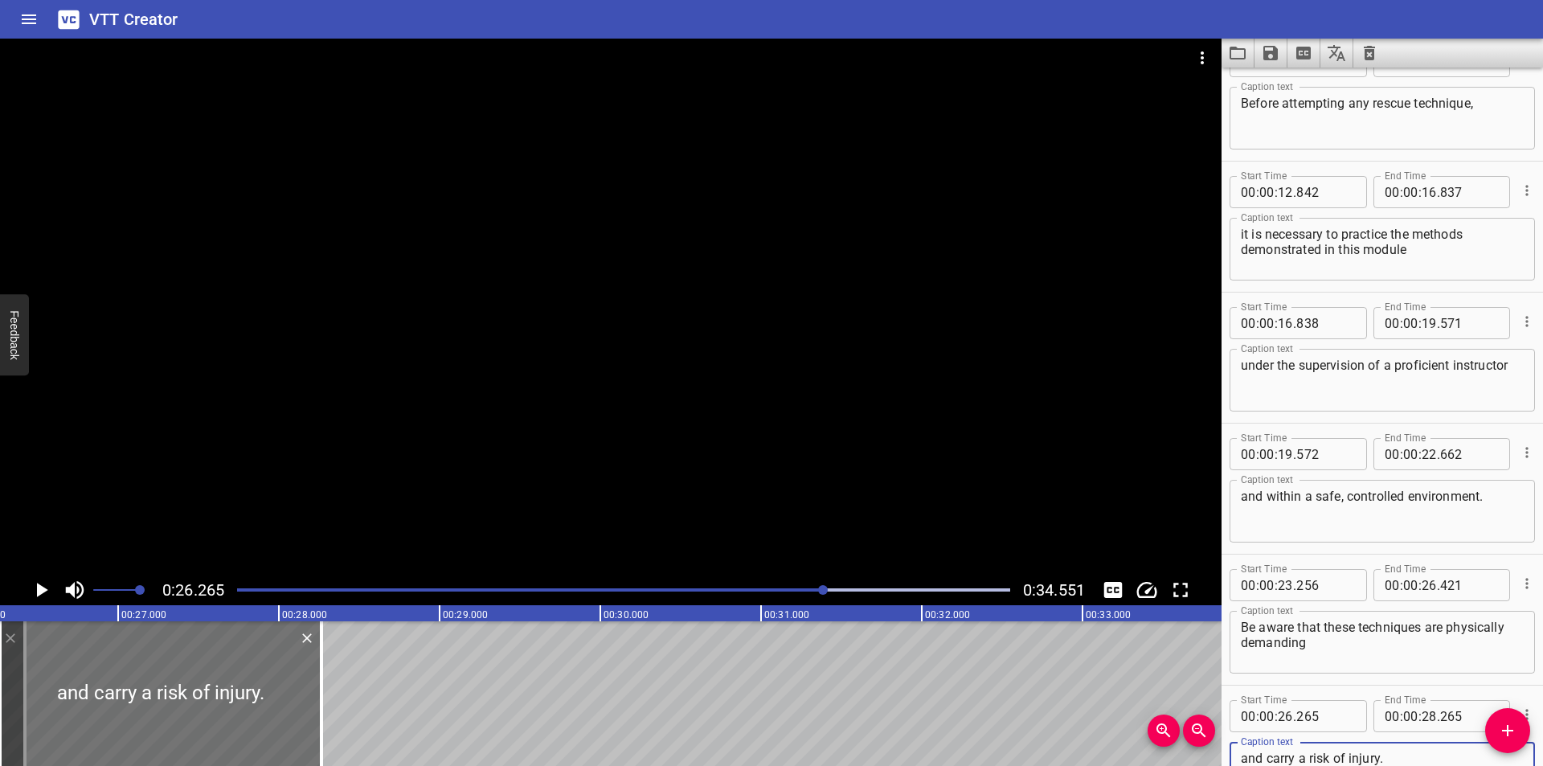
type textarea "and carry a risk of injury."
click at [1323, 718] on input "number" at bounding box center [1325, 716] width 59 height 32
type input "422"
click at [753, 419] on div at bounding box center [610, 307] width 1221 height 536
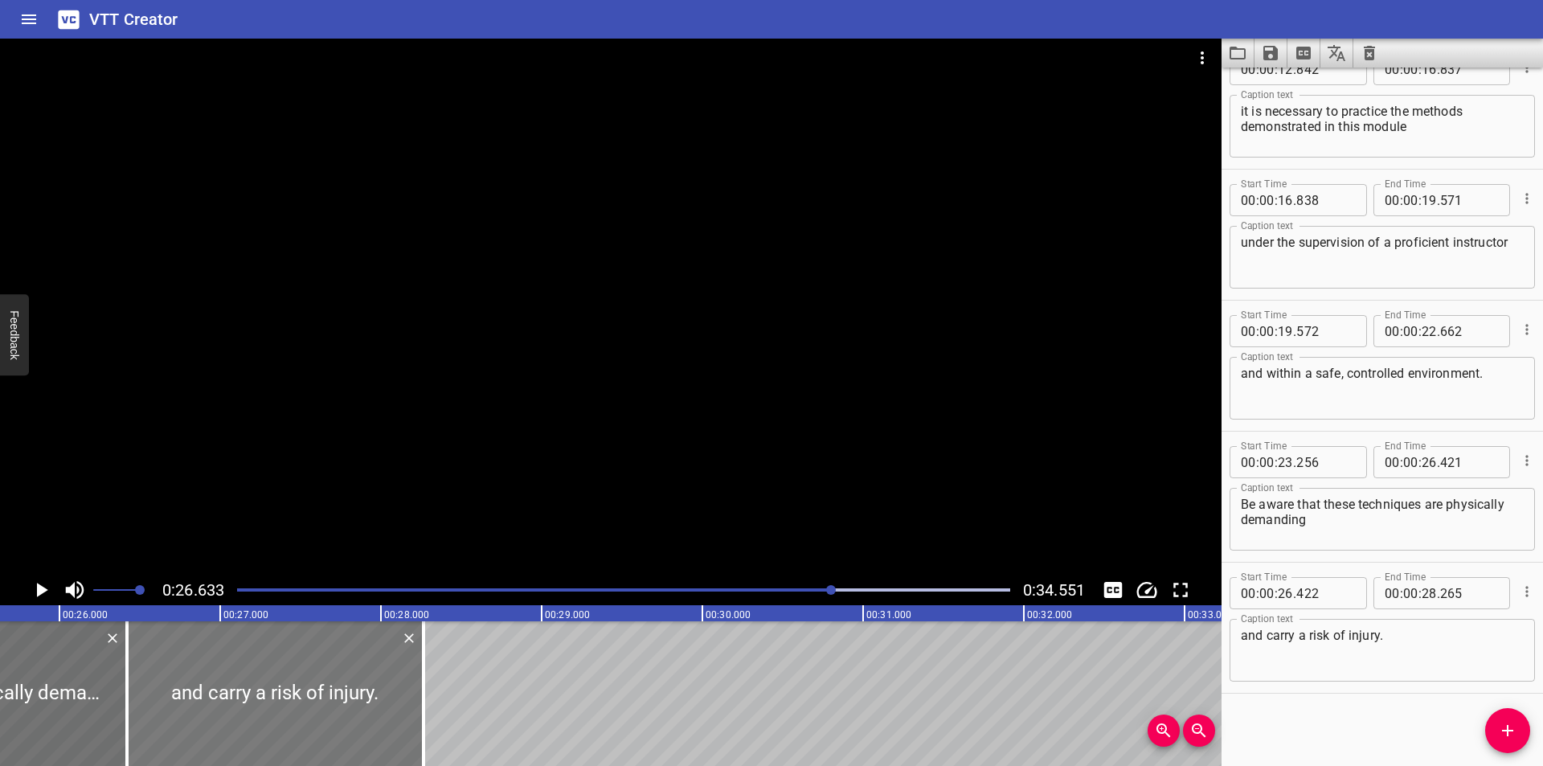
scroll to position [0, 4012]
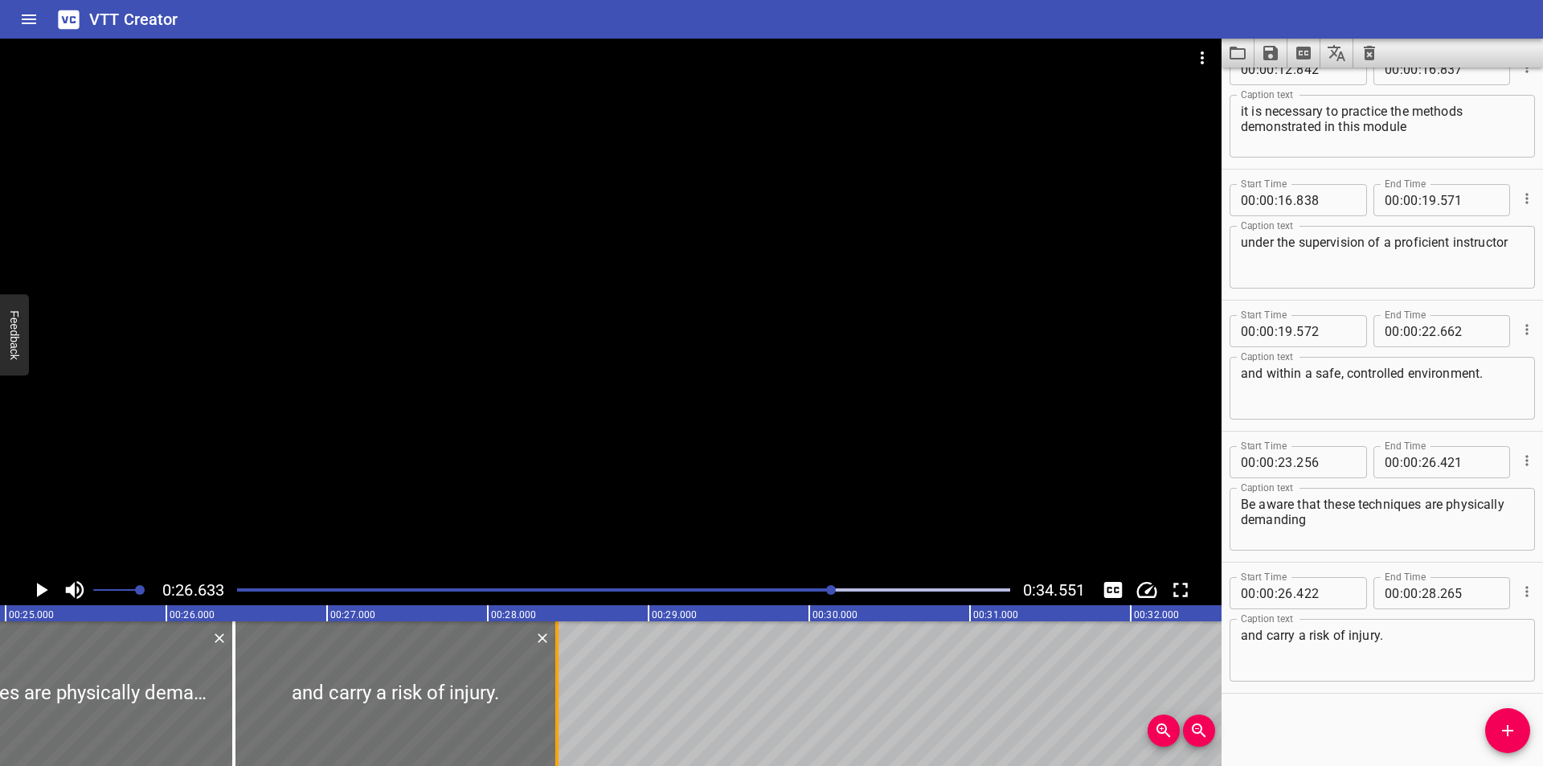
drag, startPoint x: 531, startPoint y: 711, endPoint x: 558, endPoint y: 711, distance: 26.5
click at [558, 711] on div at bounding box center [556, 693] width 3 height 145
type input "430"
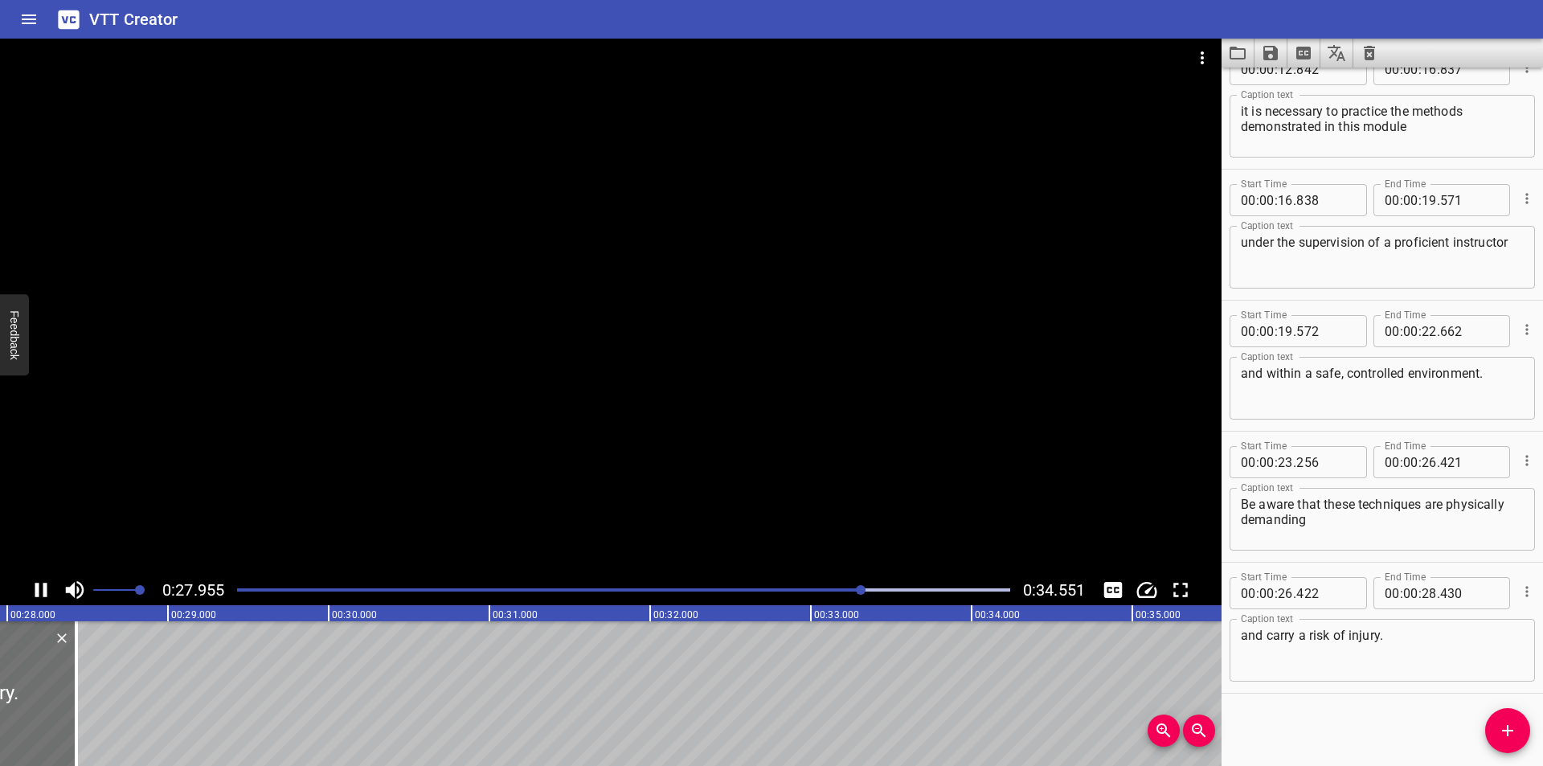
scroll to position [0, 4523]
drag, startPoint x: 1512, startPoint y: 733, endPoint x: 1421, endPoint y: 721, distance: 91.6
click at [1512, 732] on icon "Add Cue" at bounding box center [1507, 730] width 19 height 19
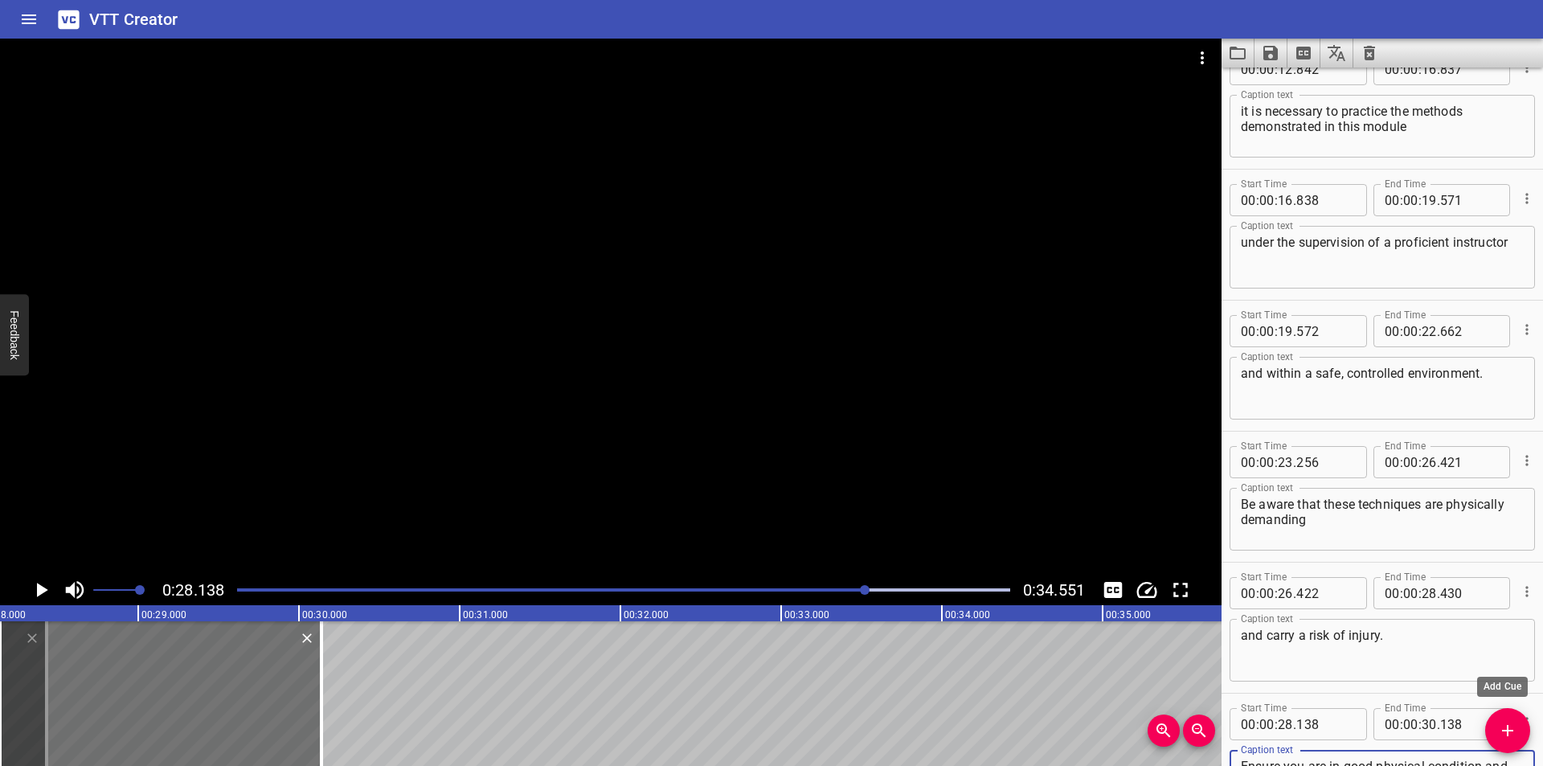
scroll to position [564, 0]
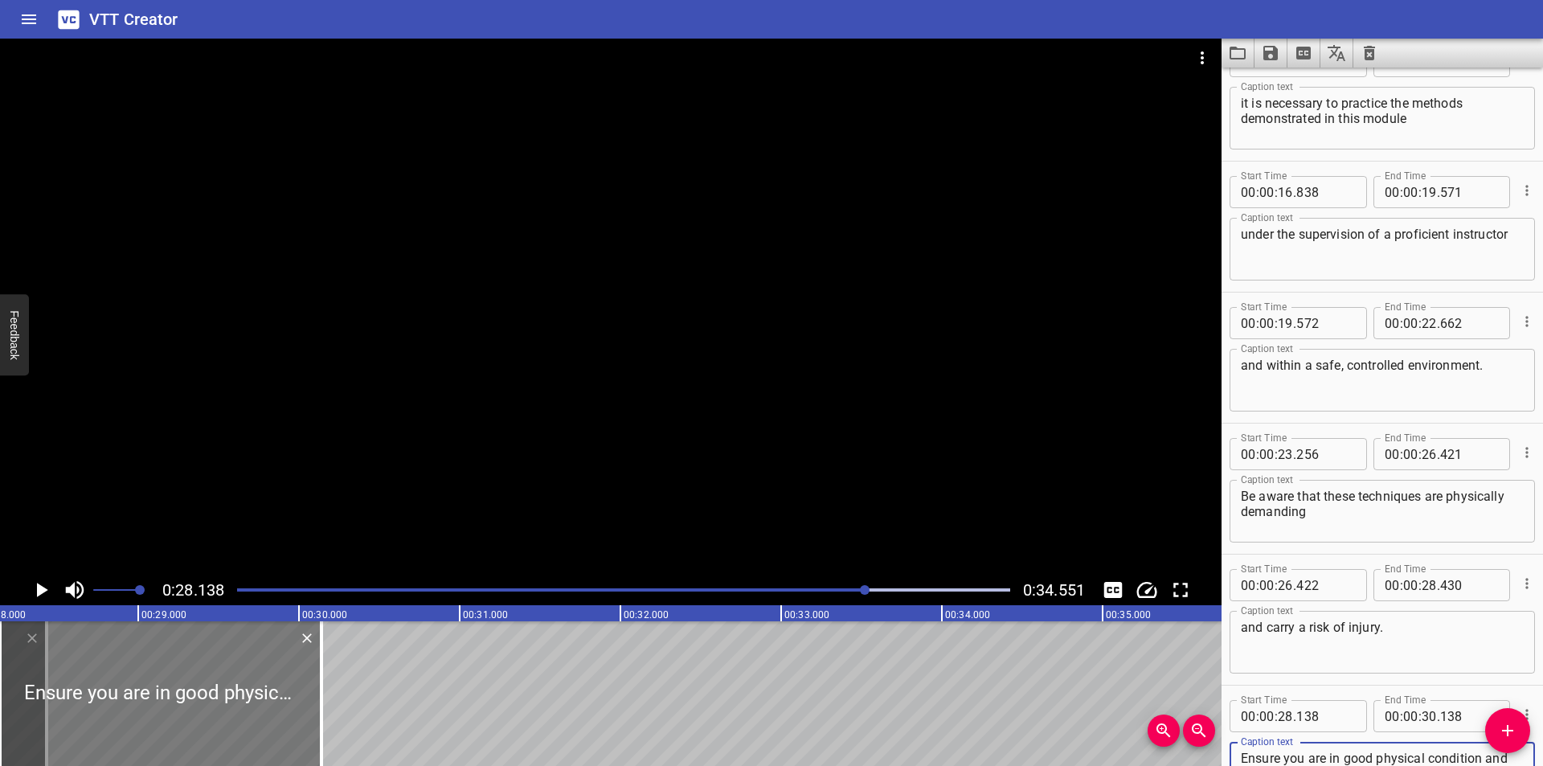
type textarea "Ensure you are in good physical condition and fully understand the risks"
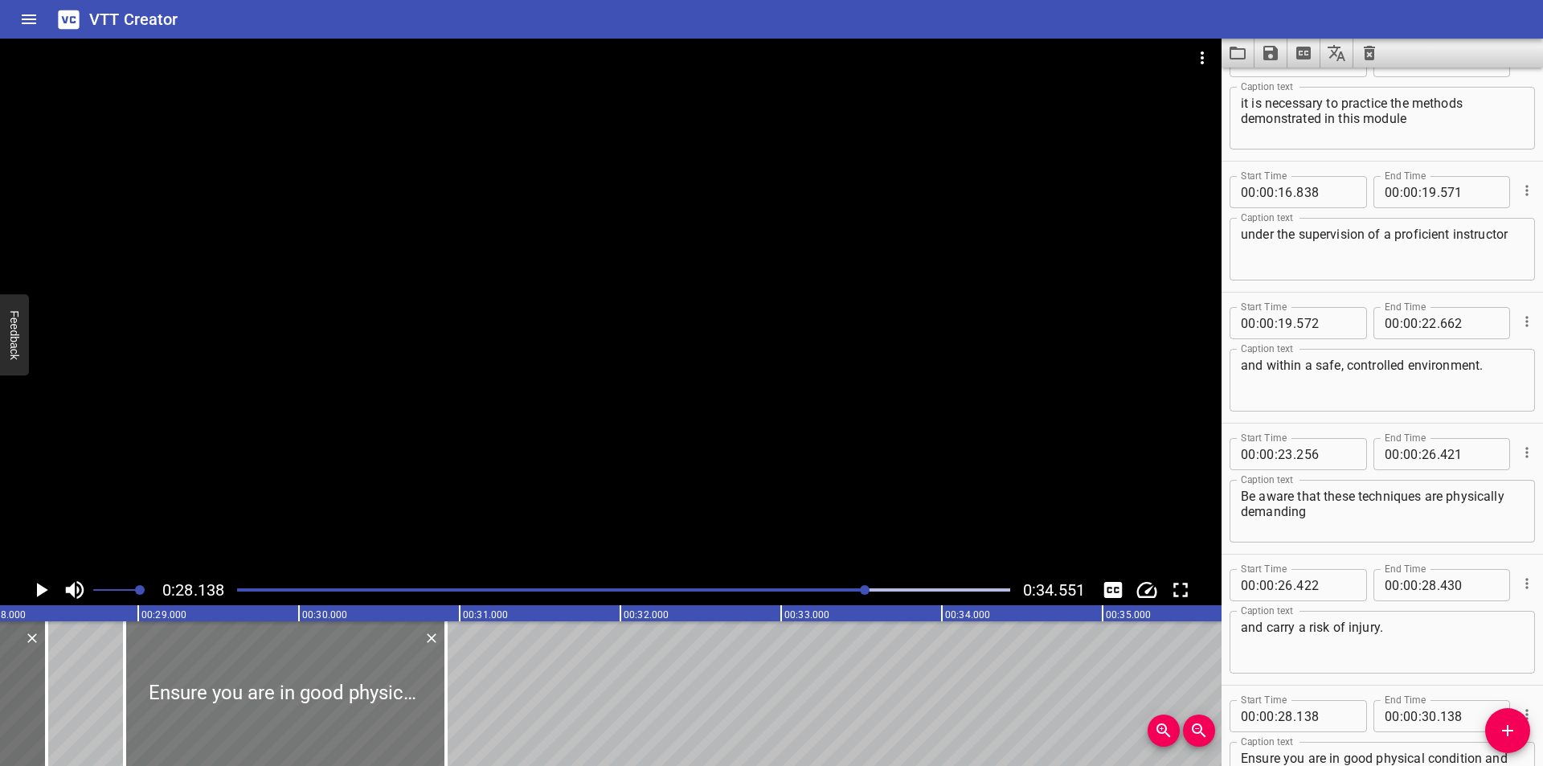
drag, startPoint x: 263, startPoint y: 706, endPoint x: 398, endPoint y: 706, distance: 135.0
click at [390, 706] on div at bounding box center [285, 693] width 321 height 145
type input "928"
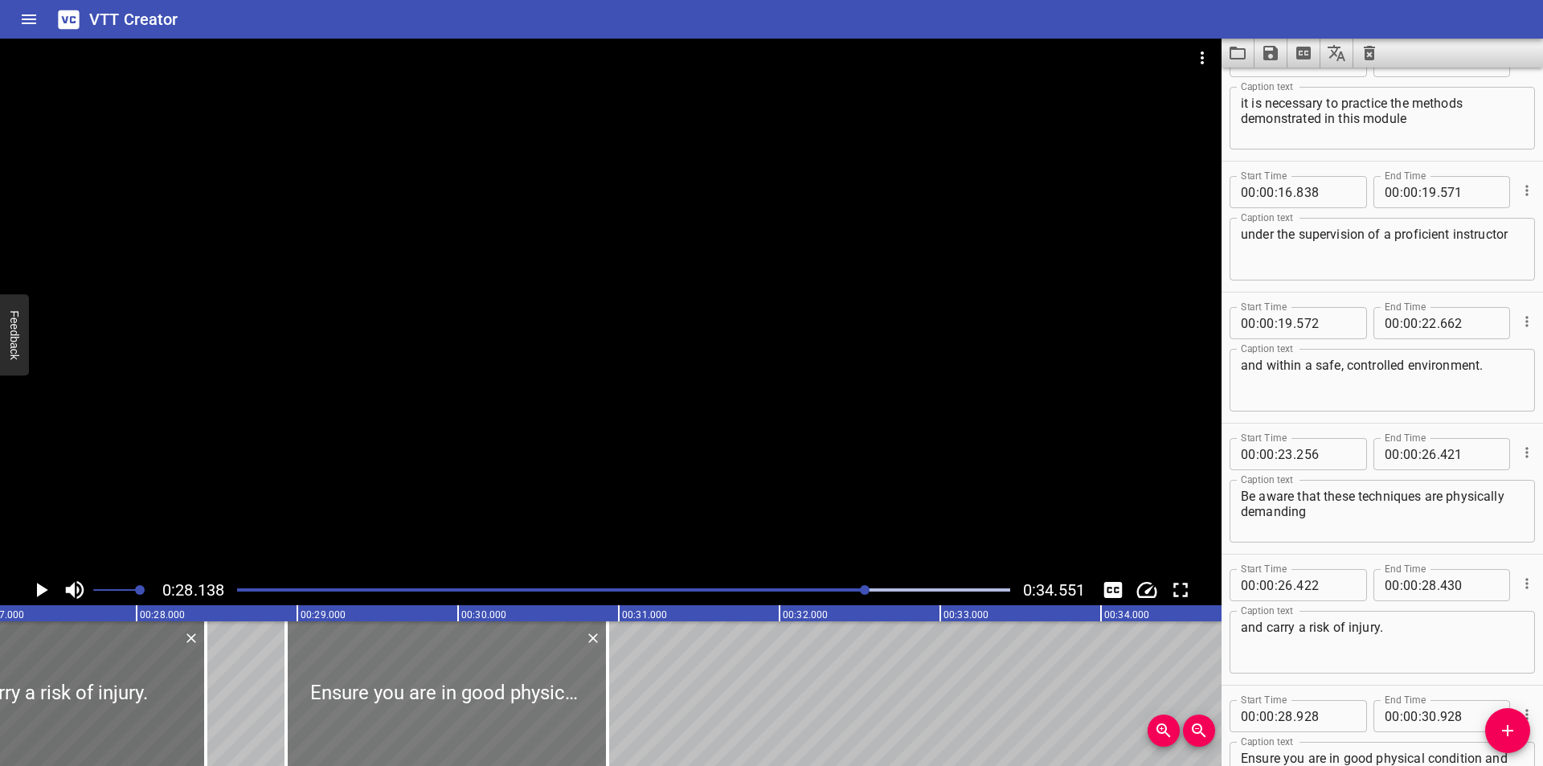
scroll to position [0, 4362]
click at [424, 709] on div at bounding box center [452, 693] width 321 height 145
type input "953"
click at [208, 689] on div at bounding box center [202, 693] width 16 height 145
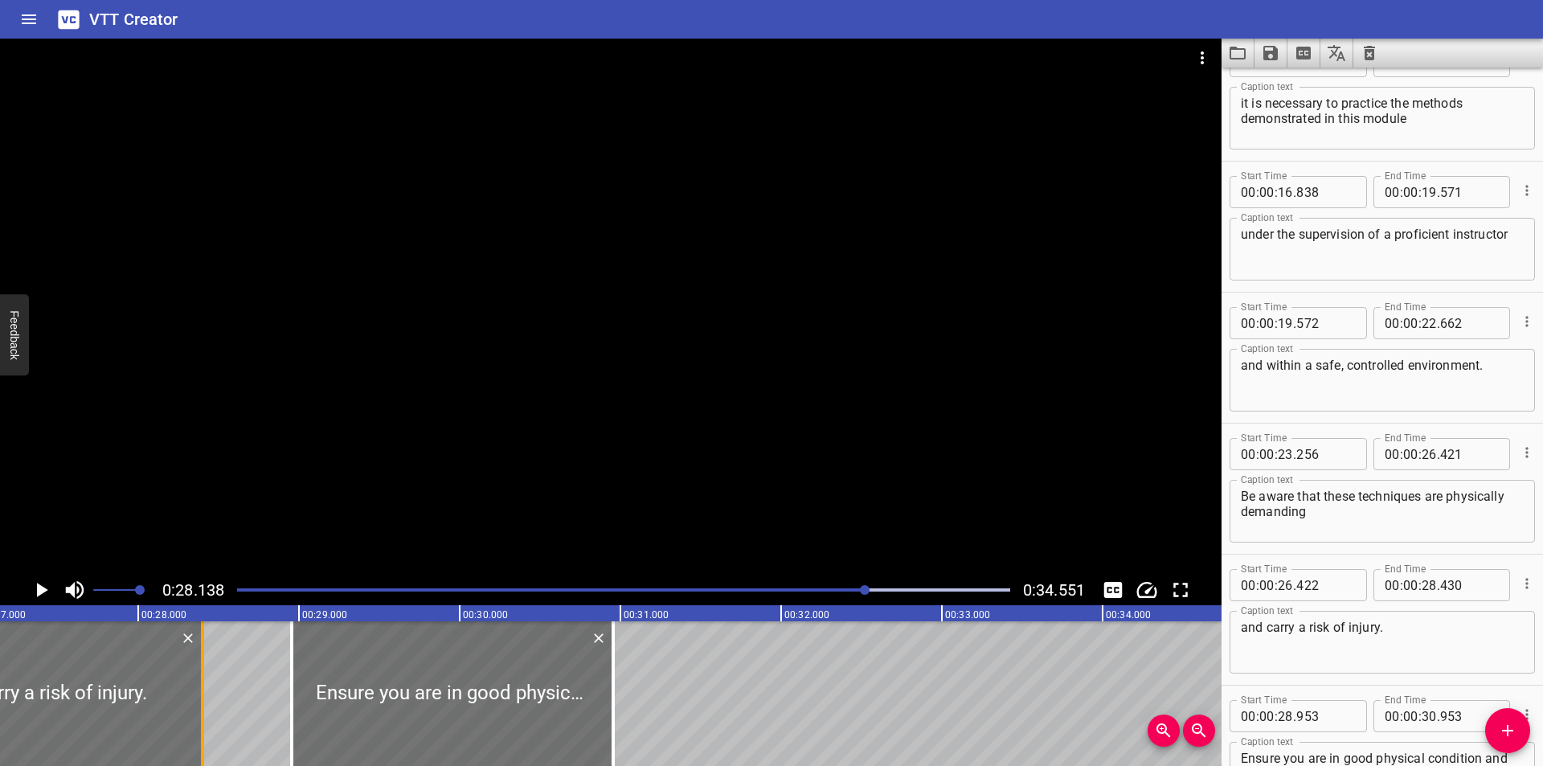
type input "400"
click at [547, 372] on div at bounding box center [610, 307] width 1221 height 536
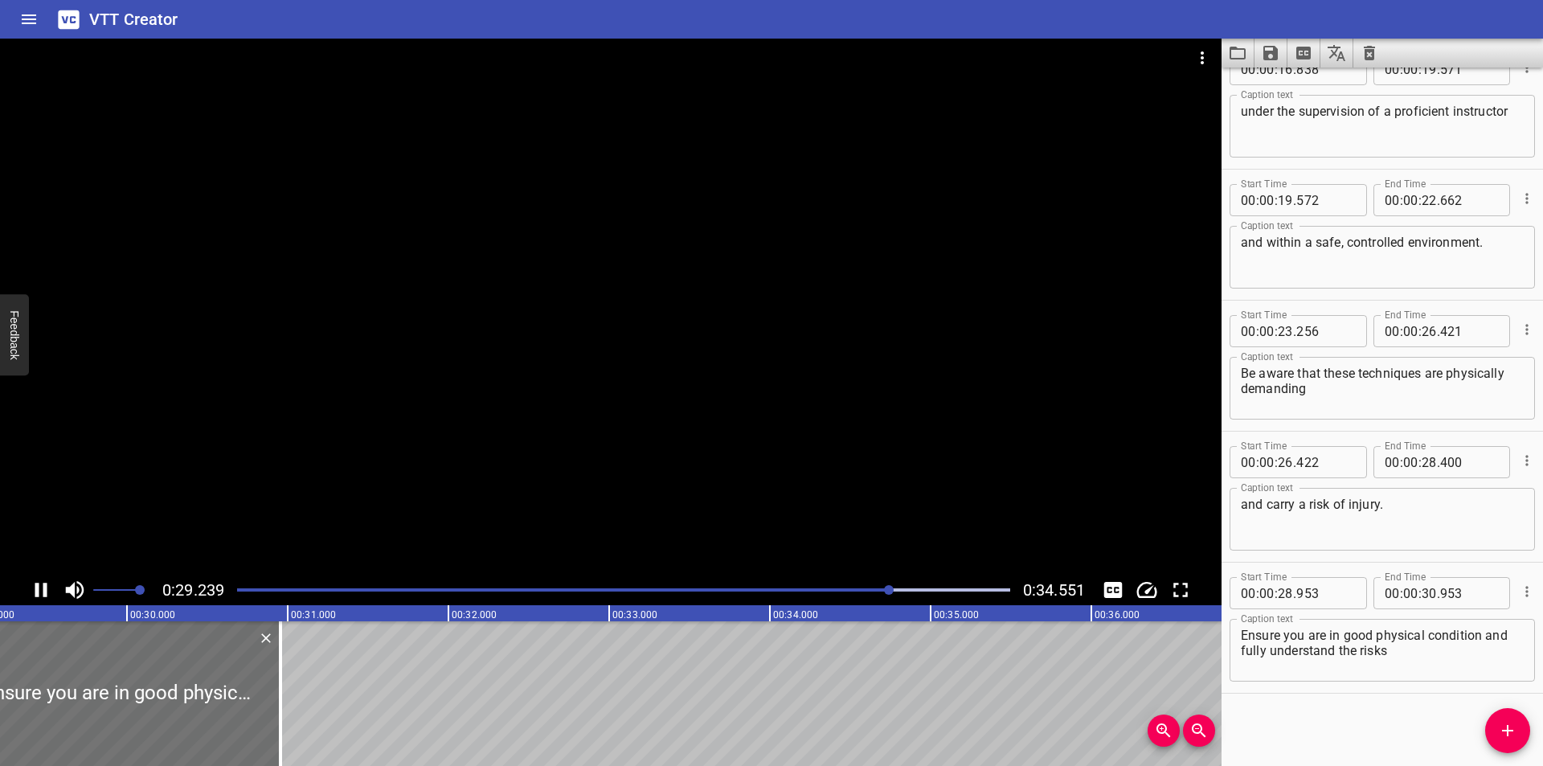
scroll to position [0, 4713]
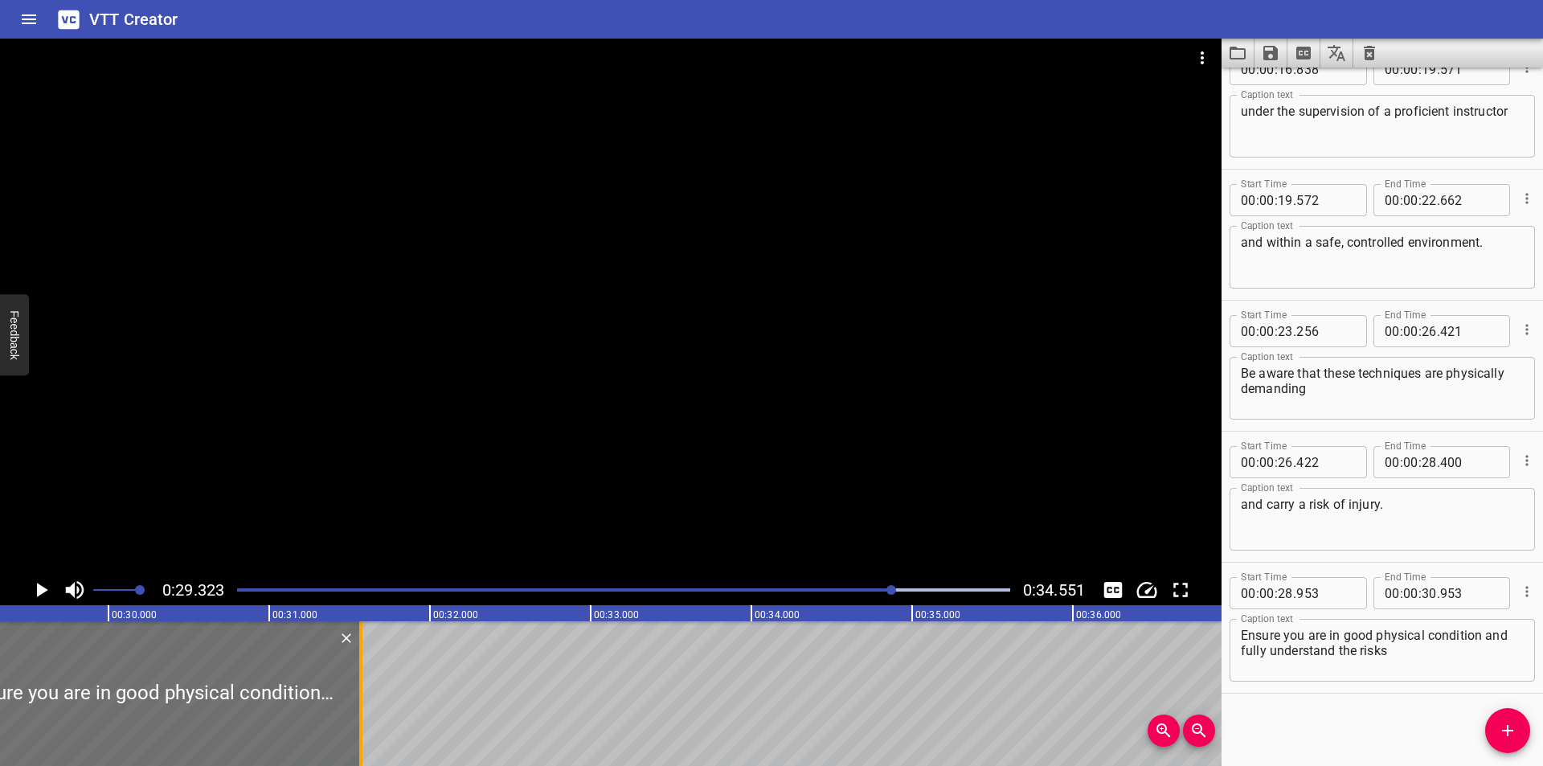
drag, startPoint x: 264, startPoint y: 710, endPoint x: 363, endPoint y: 720, distance: 99.3
click at [363, 720] on div at bounding box center [361, 693] width 16 height 145
type input "31"
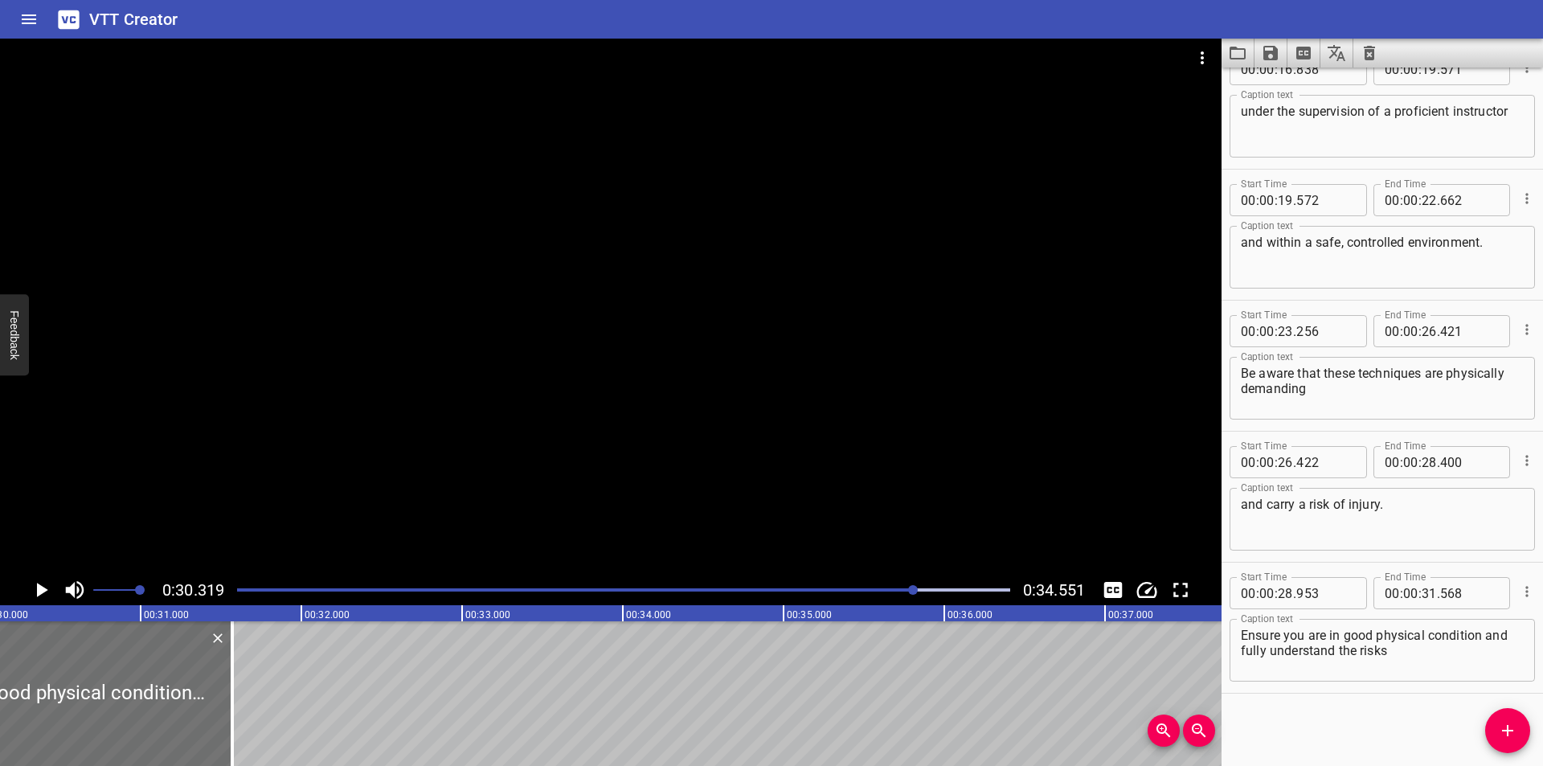
scroll to position [0, 4873]
click at [198, 720] on div at bounding box center [202, 693] width 16 height 145
type input "573"
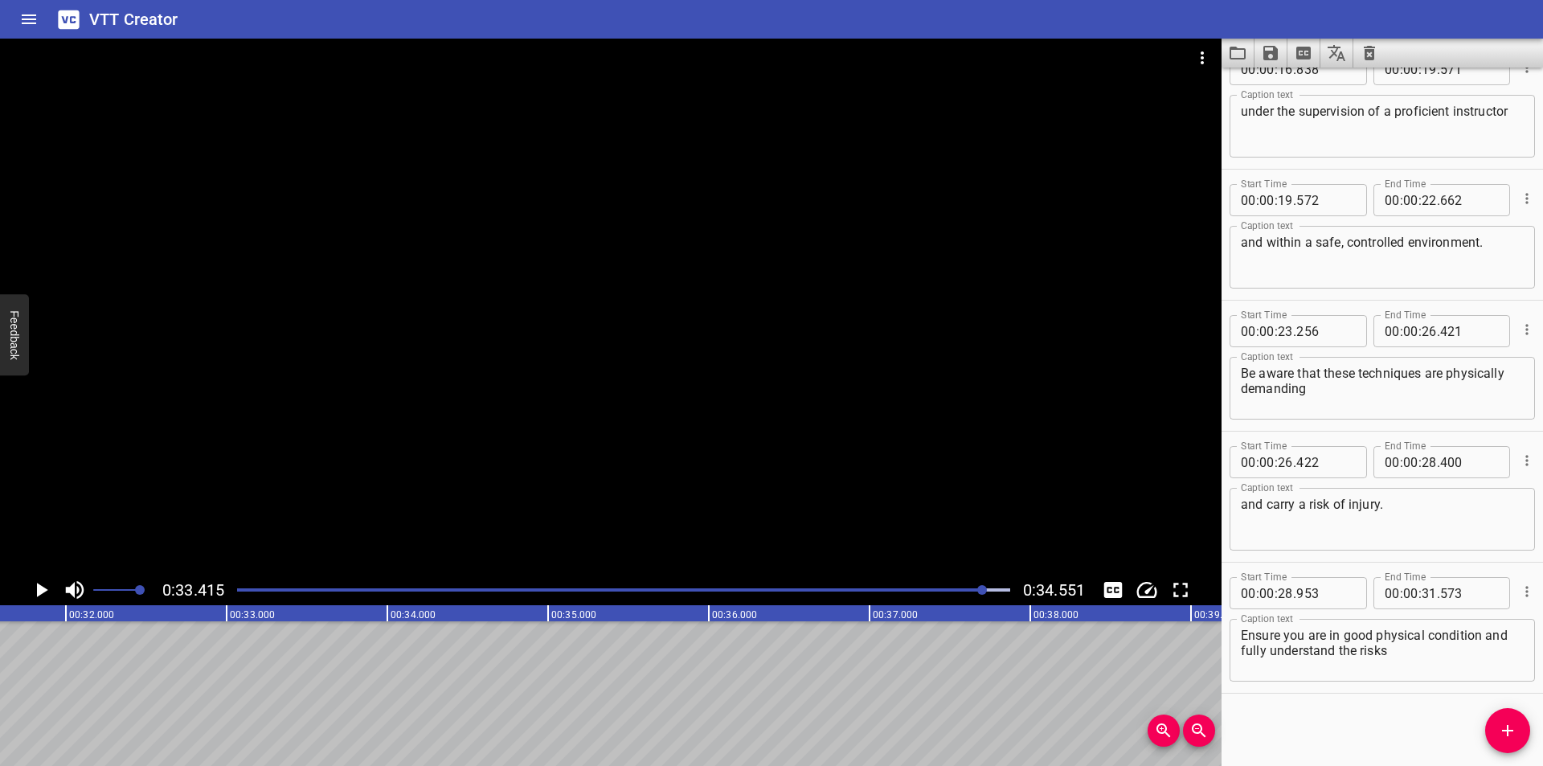
scroll to position [0, 5049]
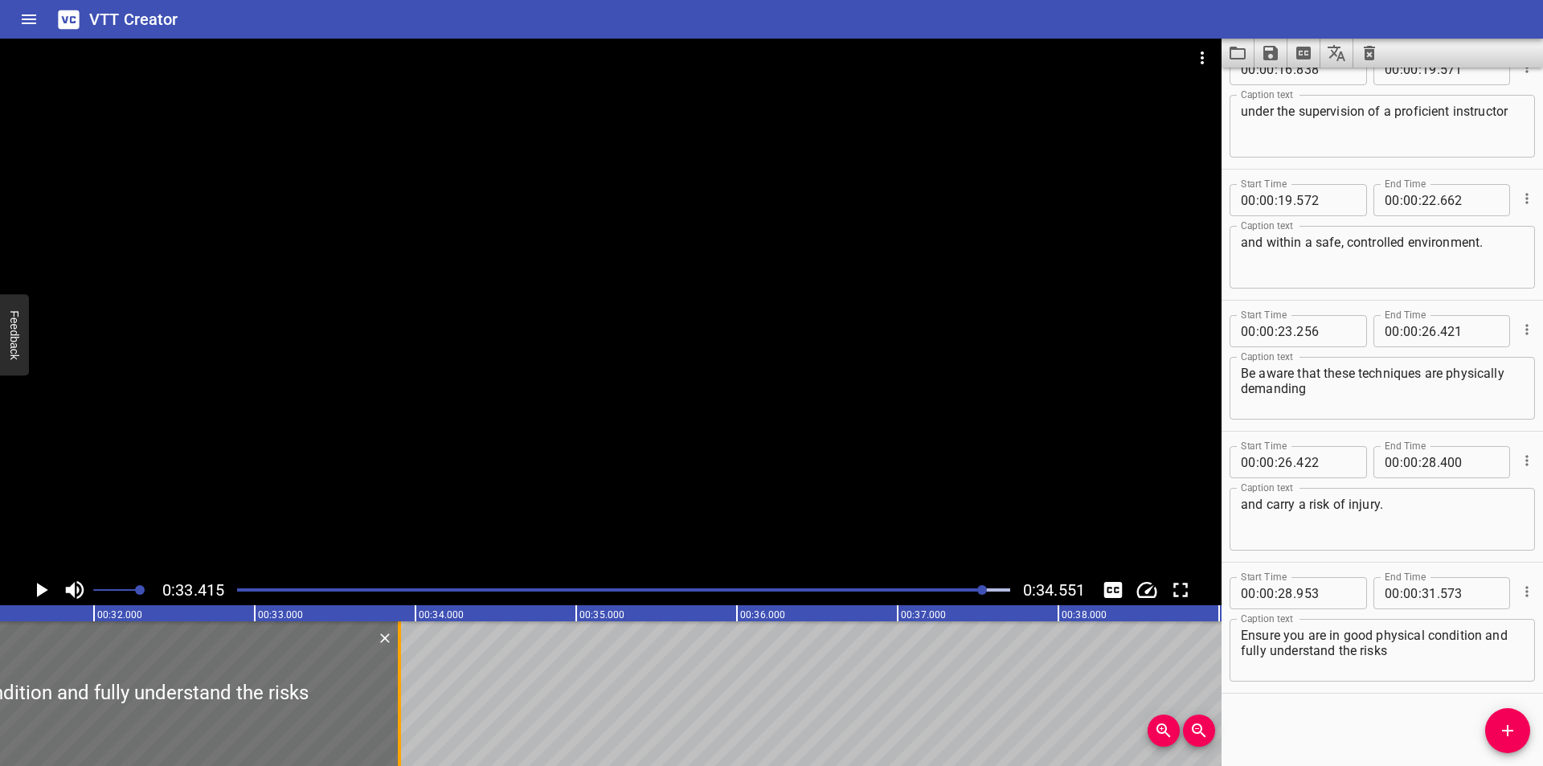
drag, startPoint x: 26, startPoint y: 698, endPoint x: 395, endPoint y: 698, distance: 369.6
click at [395, 698] on div at bounding box center [399, 693] width 16 height 145
type input "33"
type input "898"
click at [1434, 665] on textarea "Ensure you are in good physical condition and fully understand the risks" at bounding box center [1382, 651] width 283 height 46
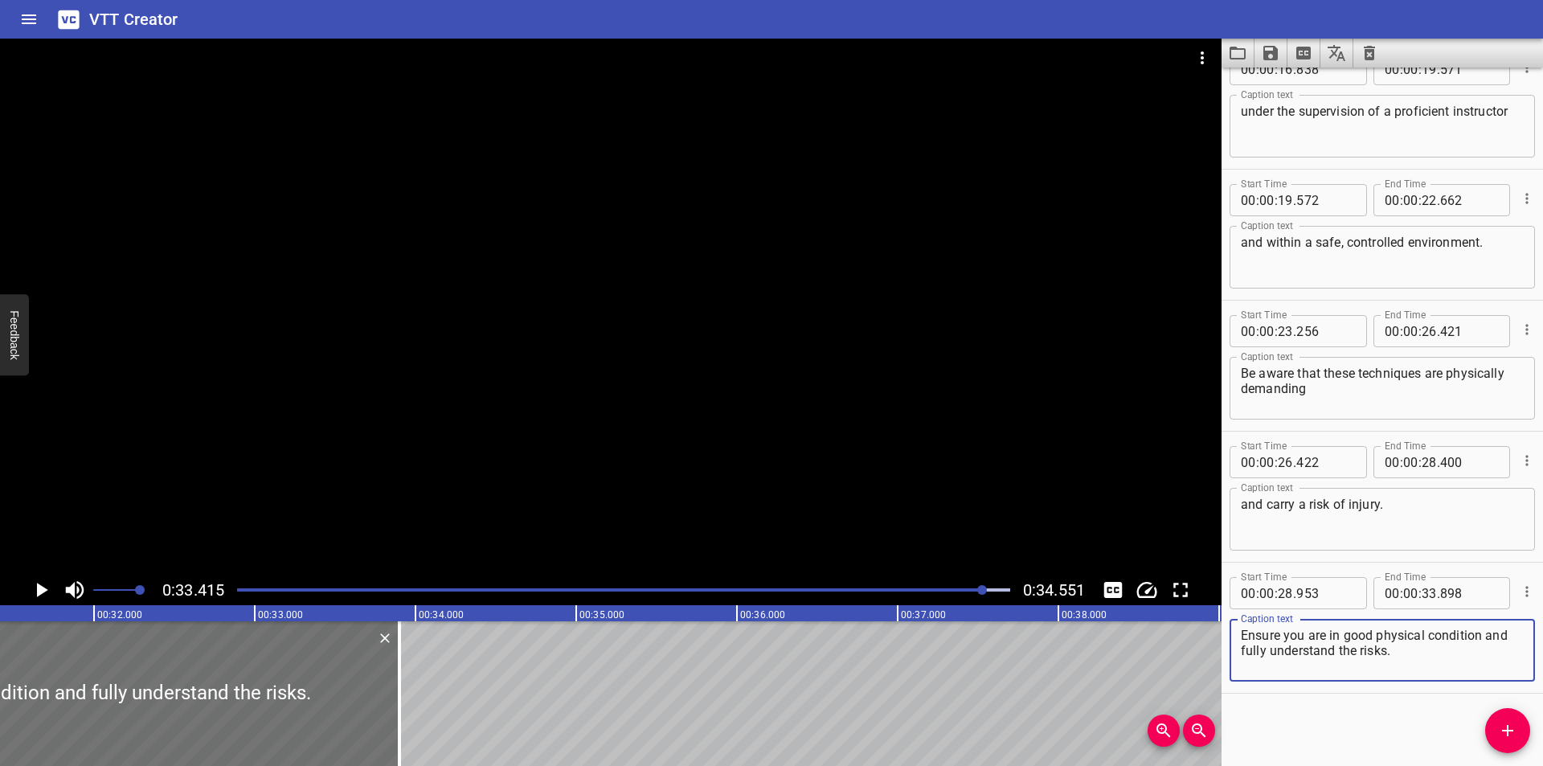
type textarea "Ensure you are in good physical condition and fully understand the risks."
click at [904, 587] on div at bounding box center [623, 590] width 792 height 23
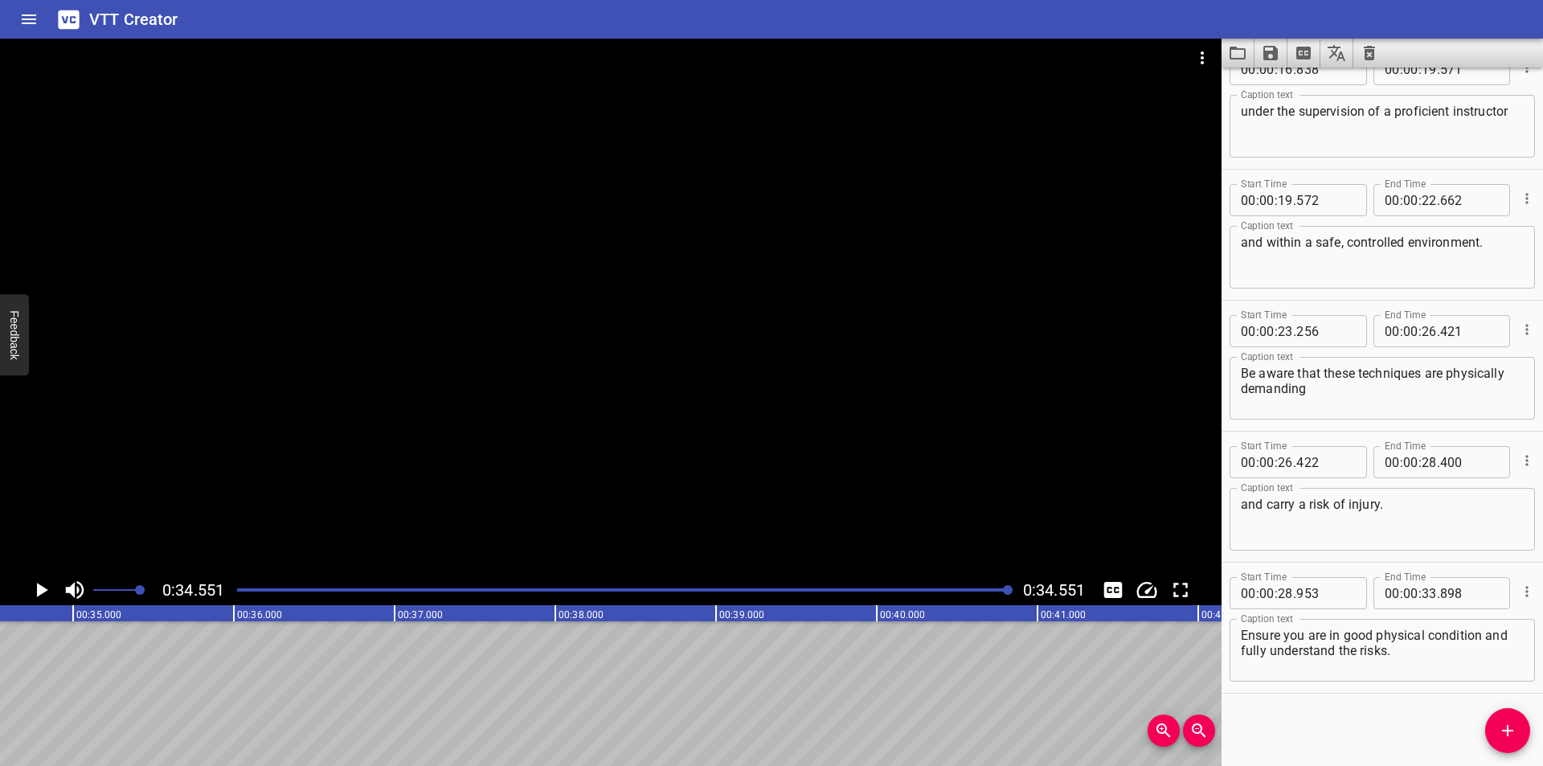
scroll to position [0, 5553]
click at [1275, 52] on icon "Save captions to file" at bounding box center [1270, 53] width 14 height 14
click at [1332, 84] on li "Save to VTT file" at bounding box center [1313, 88] width 118 height 29
click at [1201, 55] on icon "Video Options" at bounding box center [1202, 57] width 19 height 19
click at [1247, 69] on li "Select New Video File..." at bounding box center [1263, 59] width 160 height 29
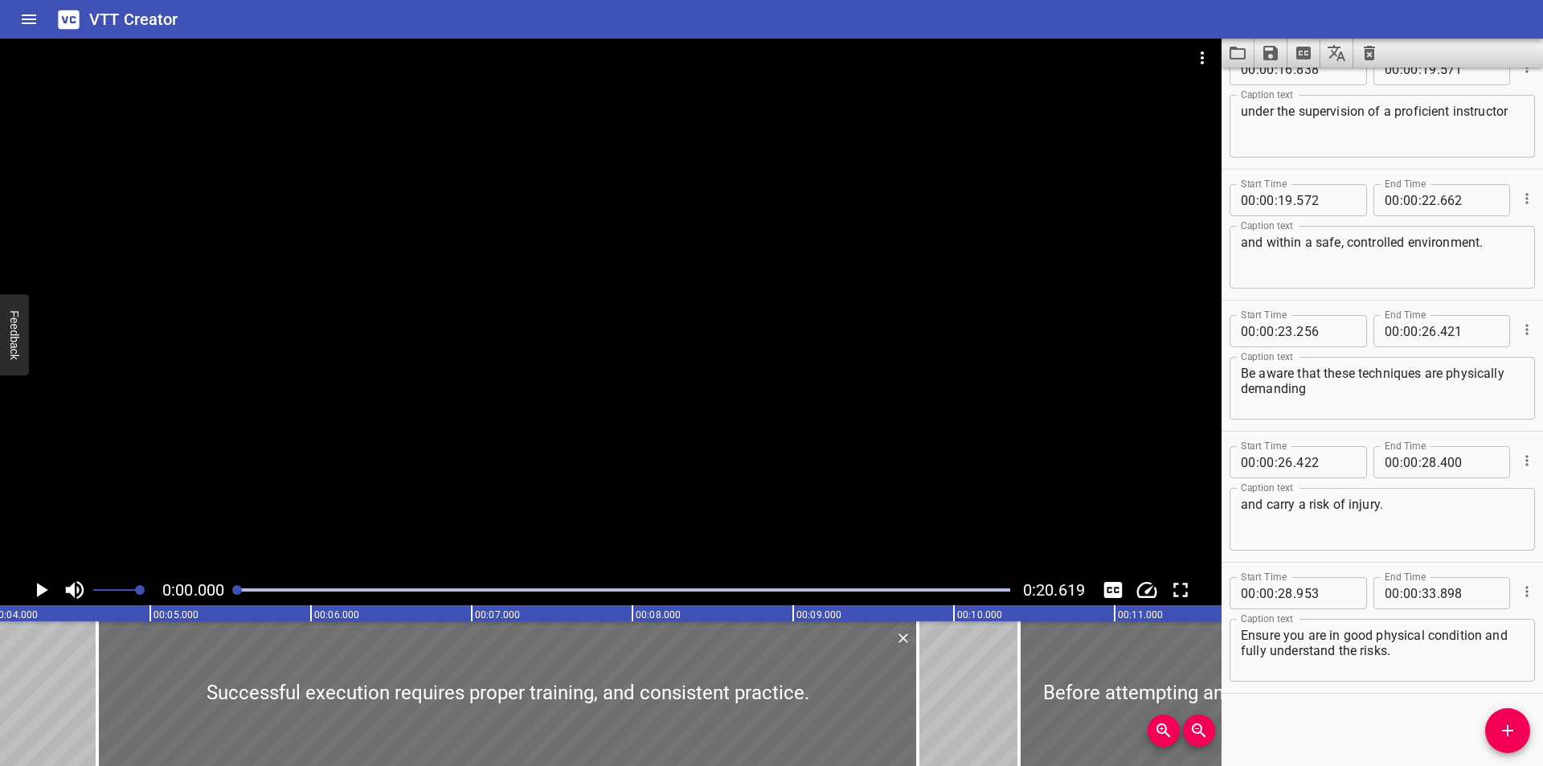
click at [918, 248] on div at bounding box center [610, 307] width 1221 height 536
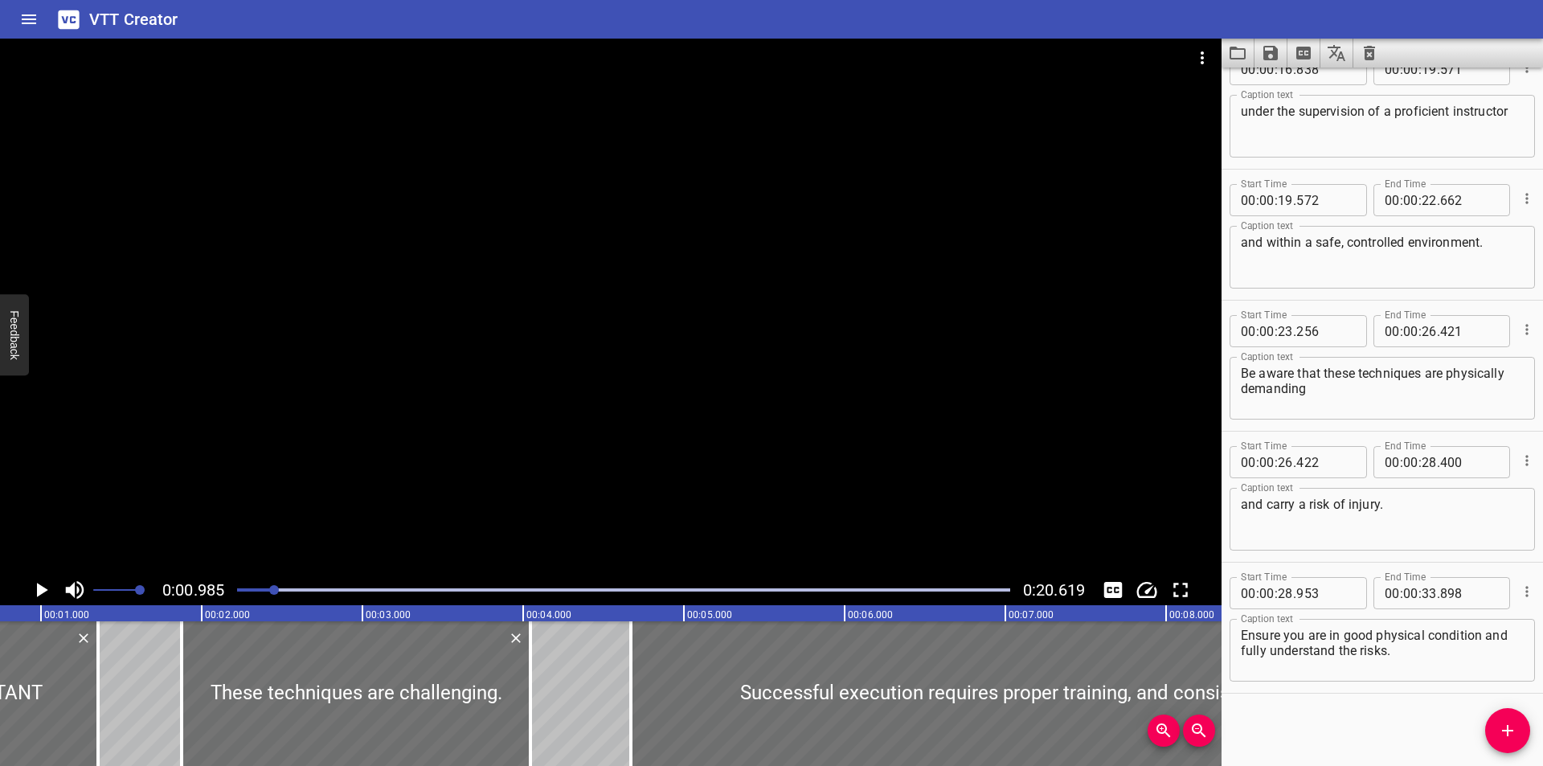
scroll to position [0, 158]
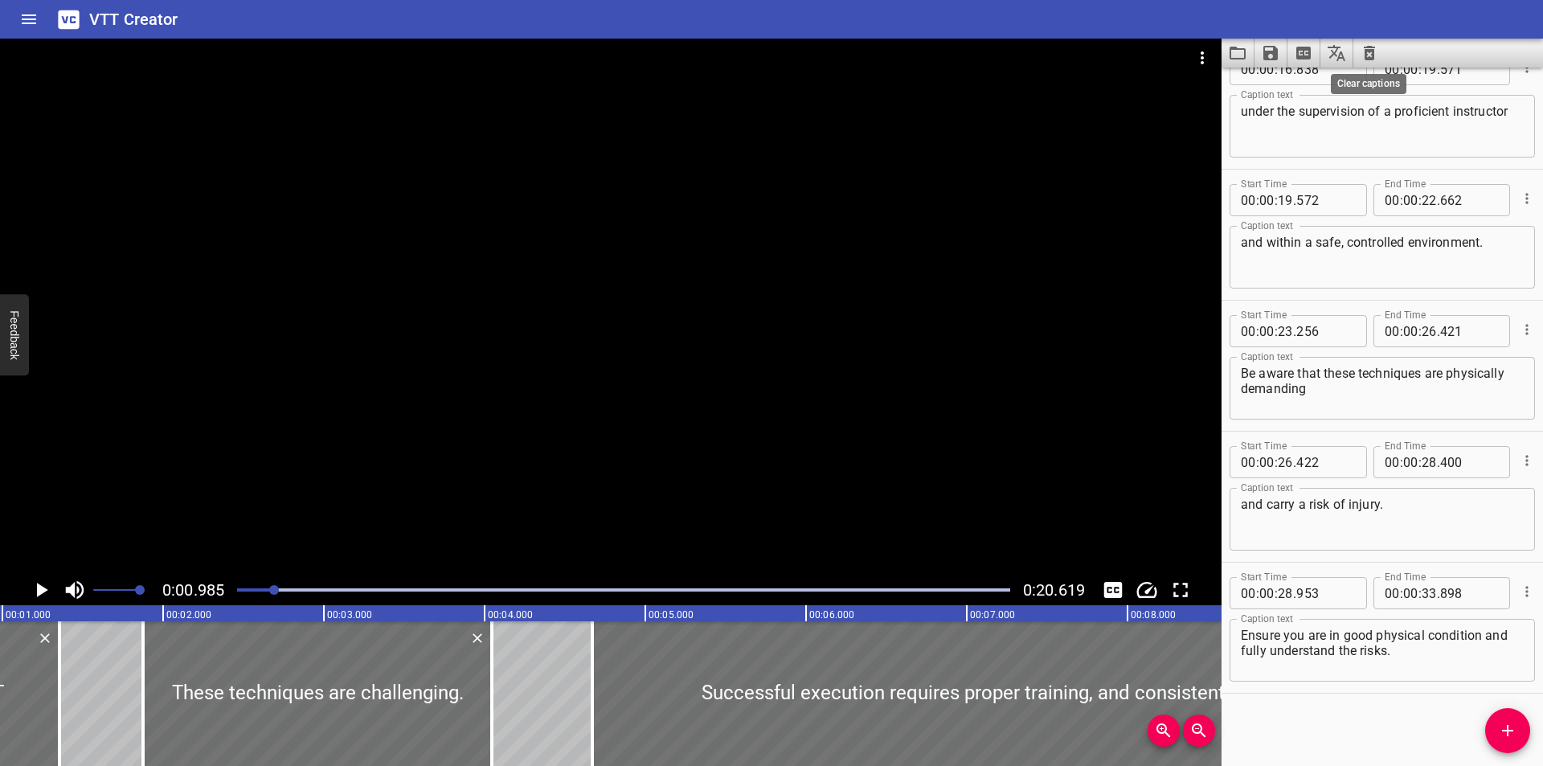
click at [1369, 47] on icon "Clear captions" at bounding box center [1369, 53] width 11 height 14
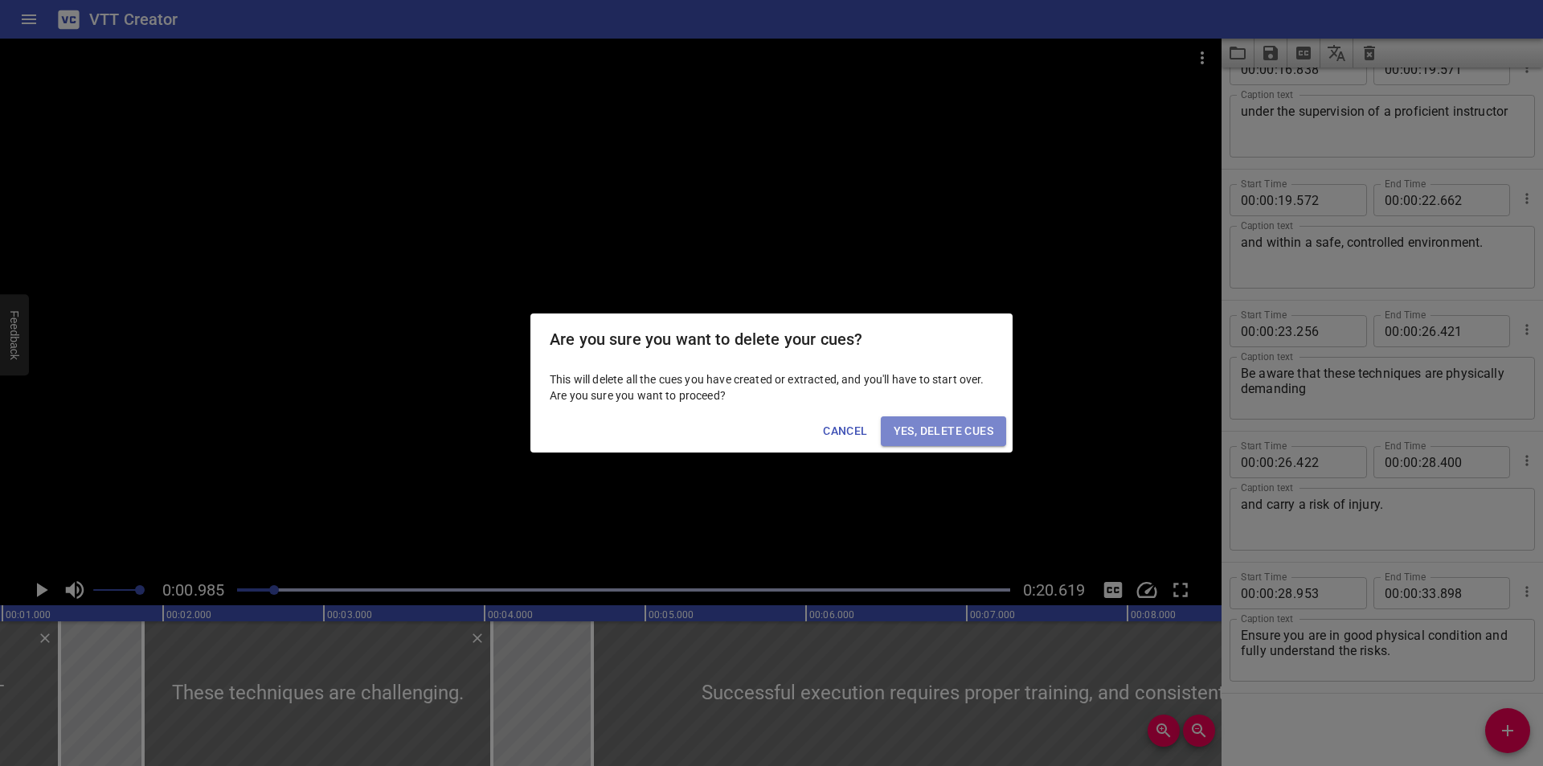
click at [998, 419] on button "Yes, Delete Cues" at bounding box center [943, 431] width 125 height 30
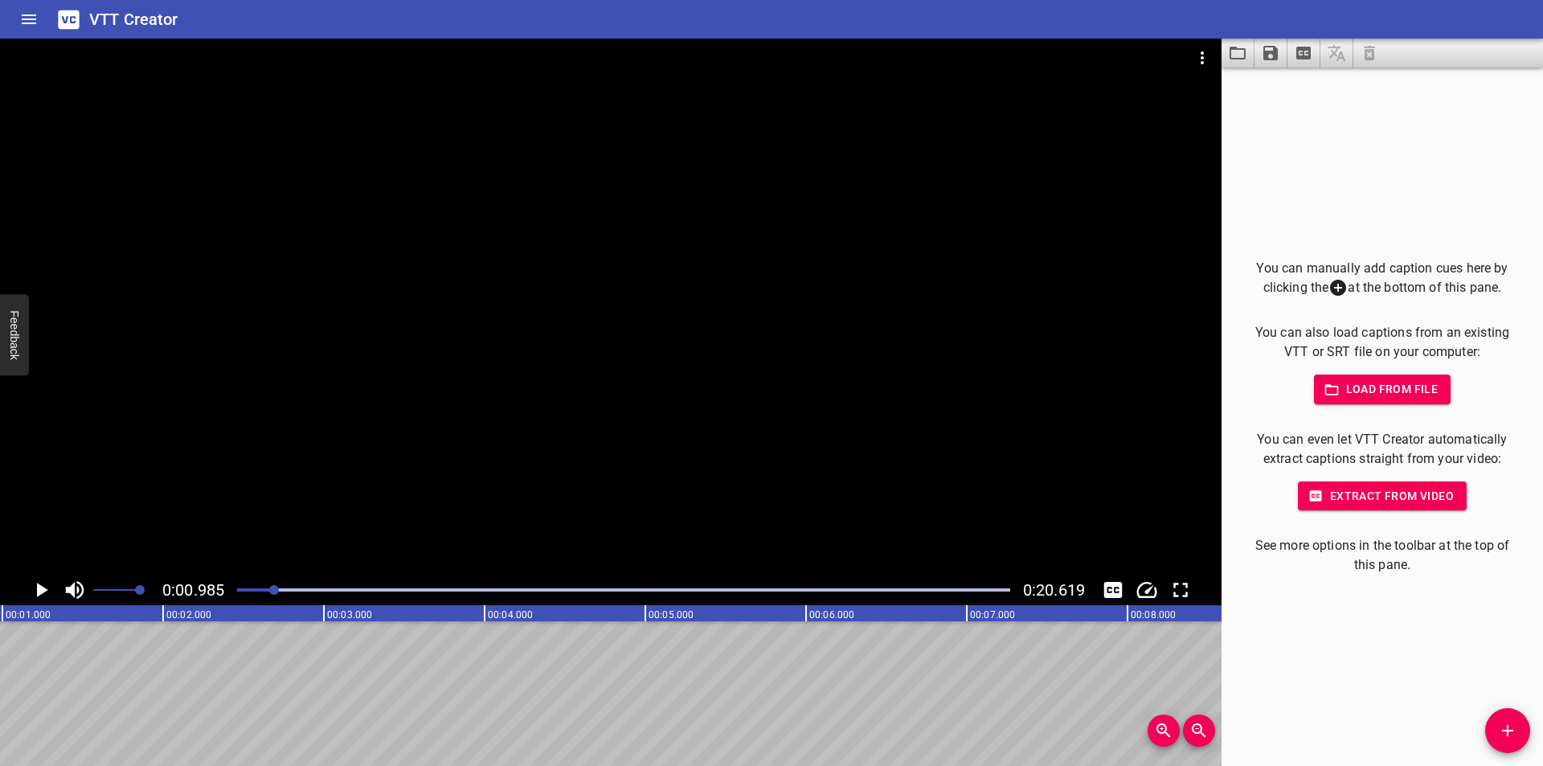
click at [230, 593] on div at bounding box center [623, 590] width 792 height 23
click at [746, 431] on div at bounding box center [610, 307] width 1221 height 536
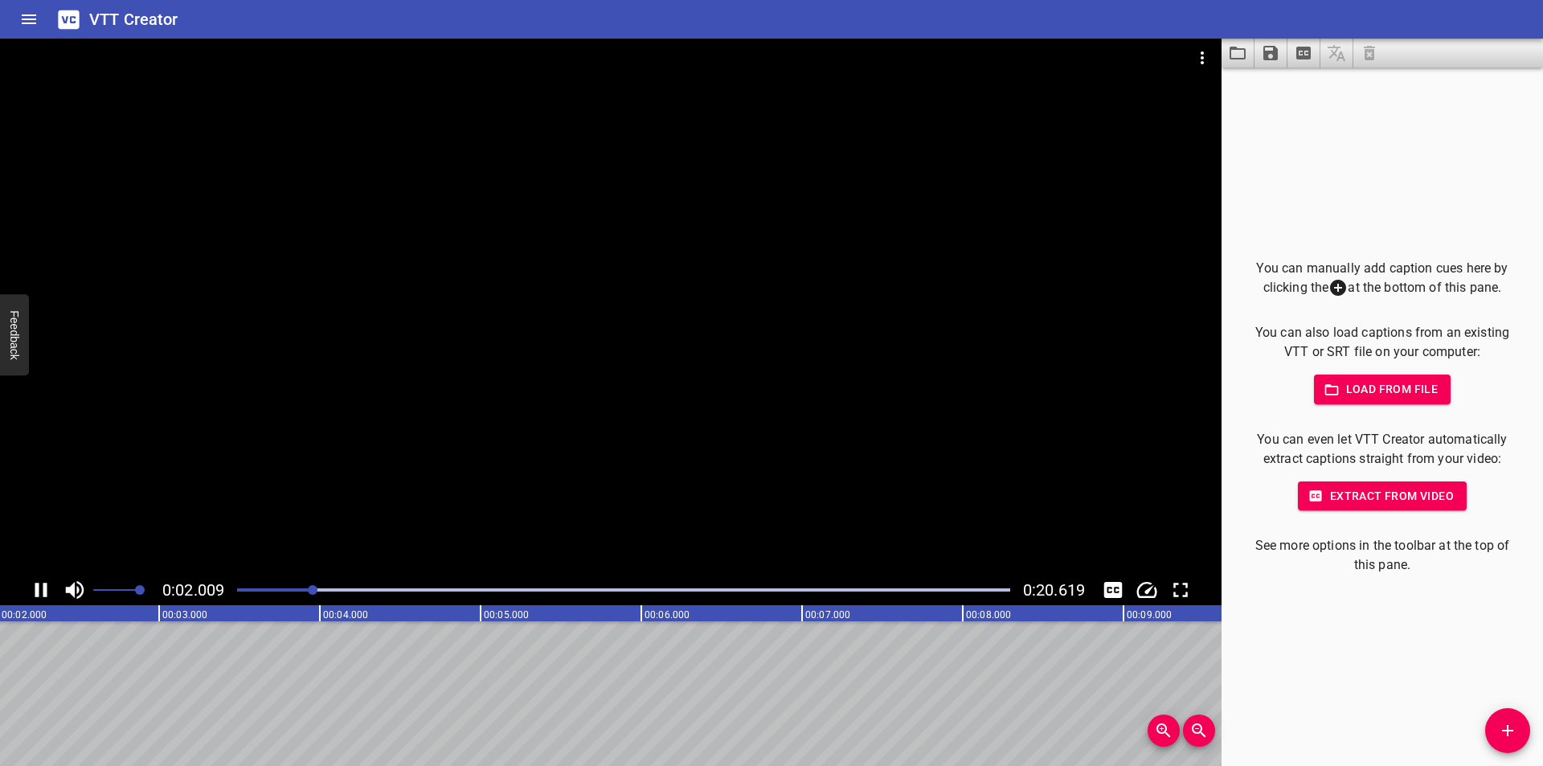
click at [825, 453] on div at bounding box center [610, 307] width 1221 height 536
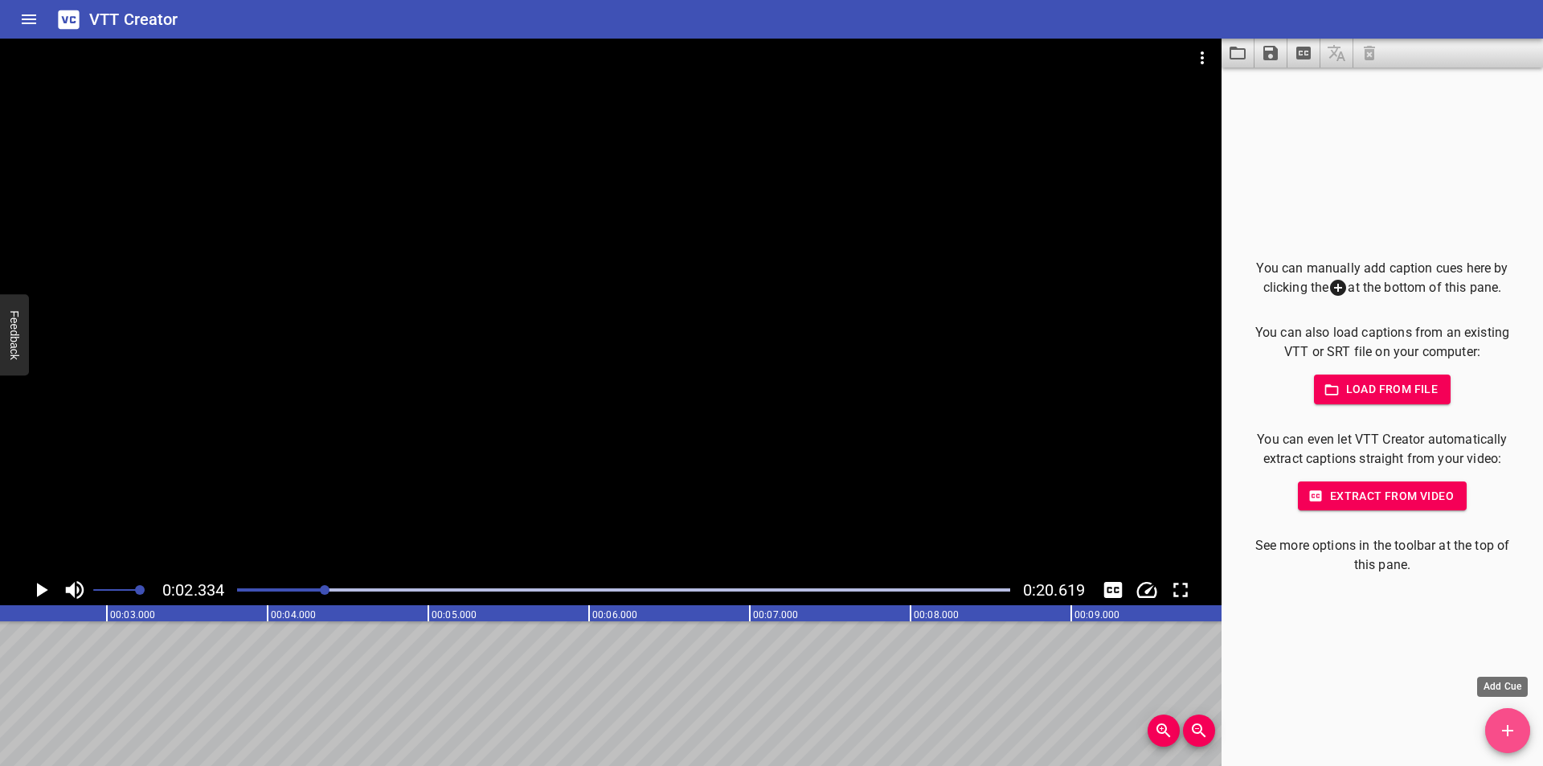
click at [1508, 734] on icon "Add Cue" at bounding box center [1507, 730] width 11 height 11
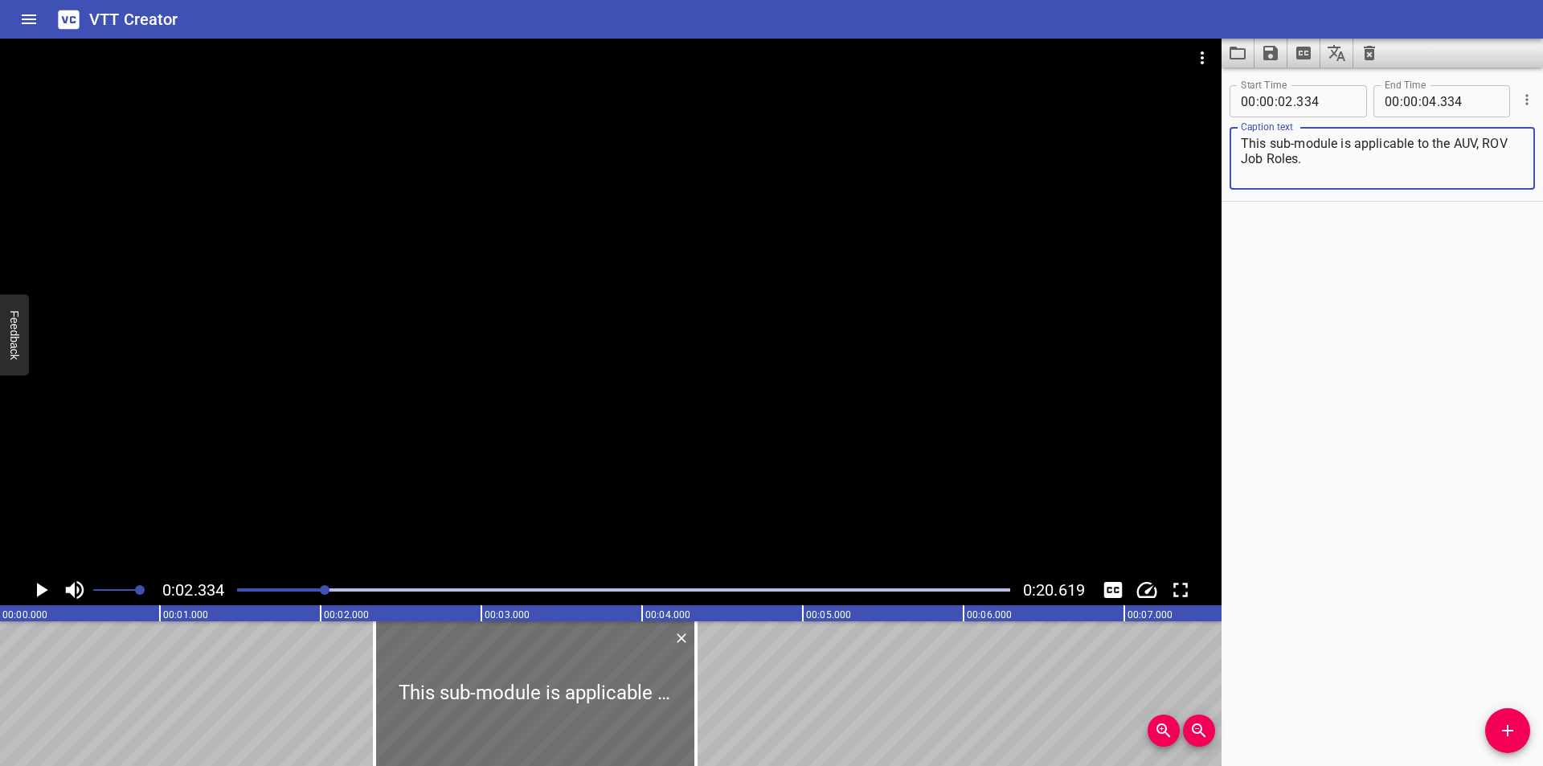
scroll to position [0, 0]
type textarea "This sub-module is applicable to the AUV, ROV Job Roles."
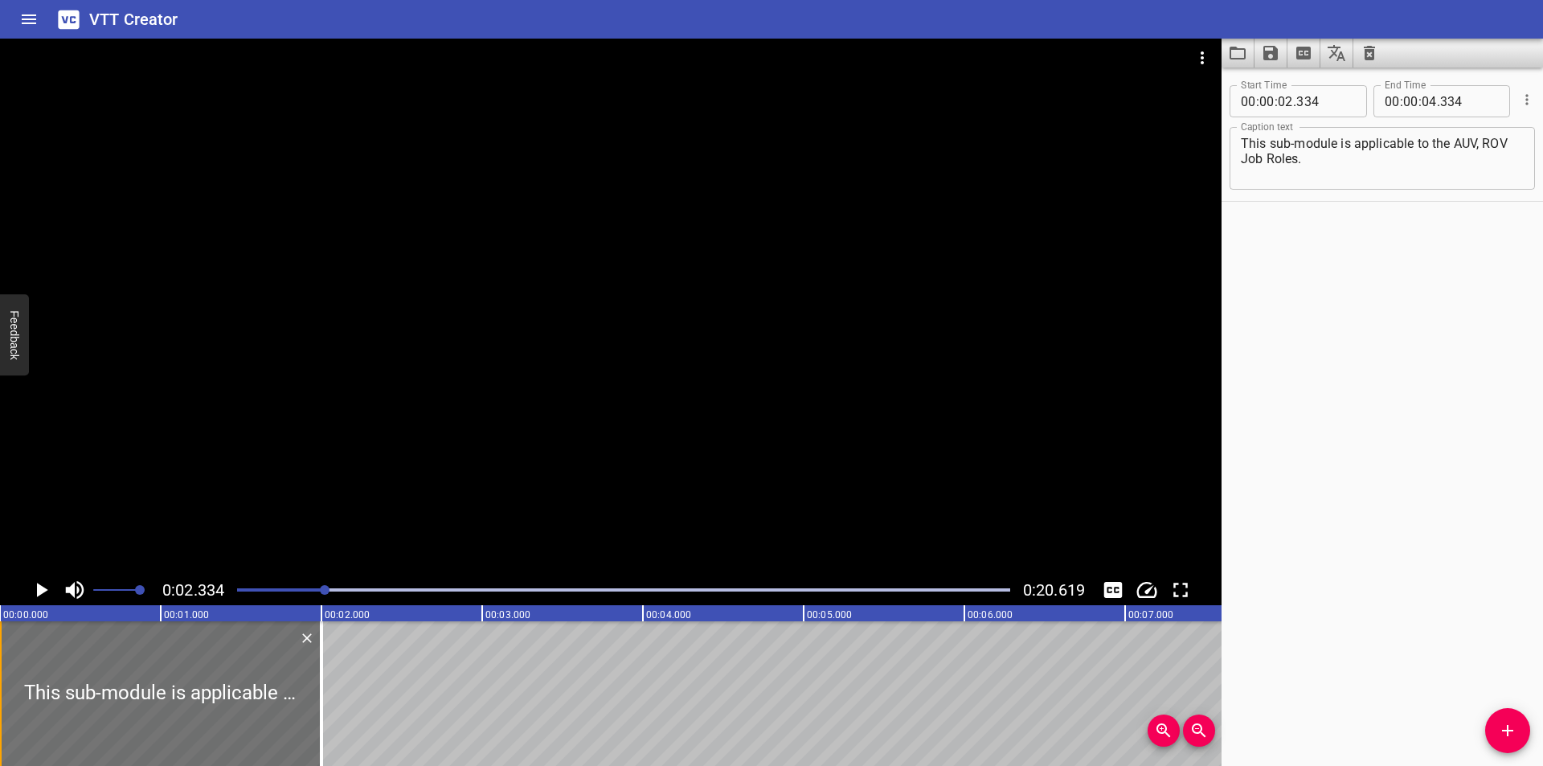
drag, startPoint x: 527, startPoint y: 706, endPoint x: 0, endPoint y: 681, distance: 527.8
click at [0, 681] on div "This sub-module is applicable to the AUV, ROV Job Roles." at bounding box center [160, 693] width 321 height 145
type input "00"
type input "000"
type input "02"
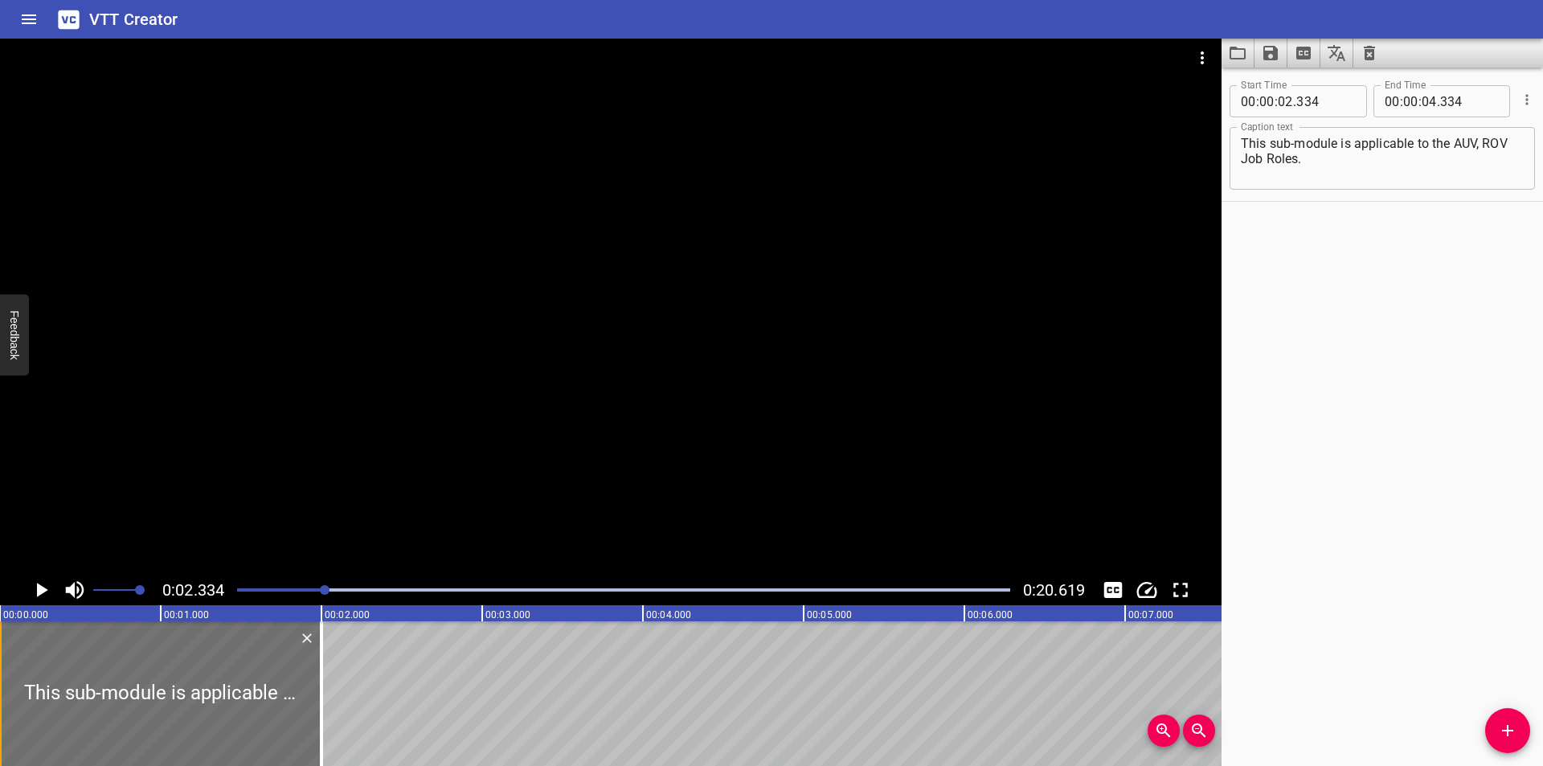
type input "000"
click at [325, 459] on div at bounding box center [610, 307] width 1221 height 536
drag, startPoint x: 194, startPoint y: 681, endPoint x: 126, endPoint y: 669, distance: 69.5
click at [126, 669] on div at bounding box center [160, 693] width 321 height 145
click at [462, 436] on div at bounding box center [610, 307] width 1221 height 536
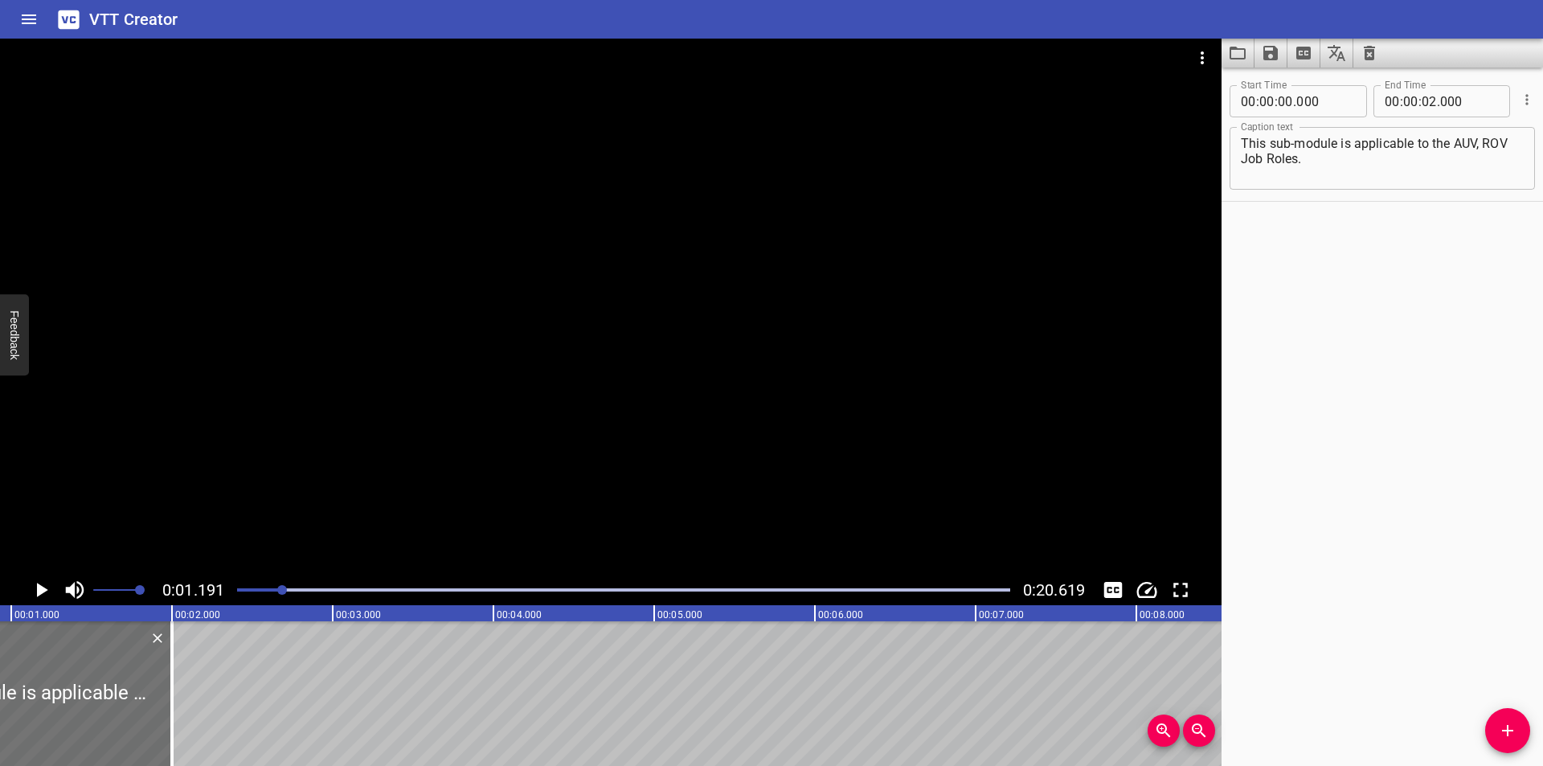
scroll to position [0, 191]
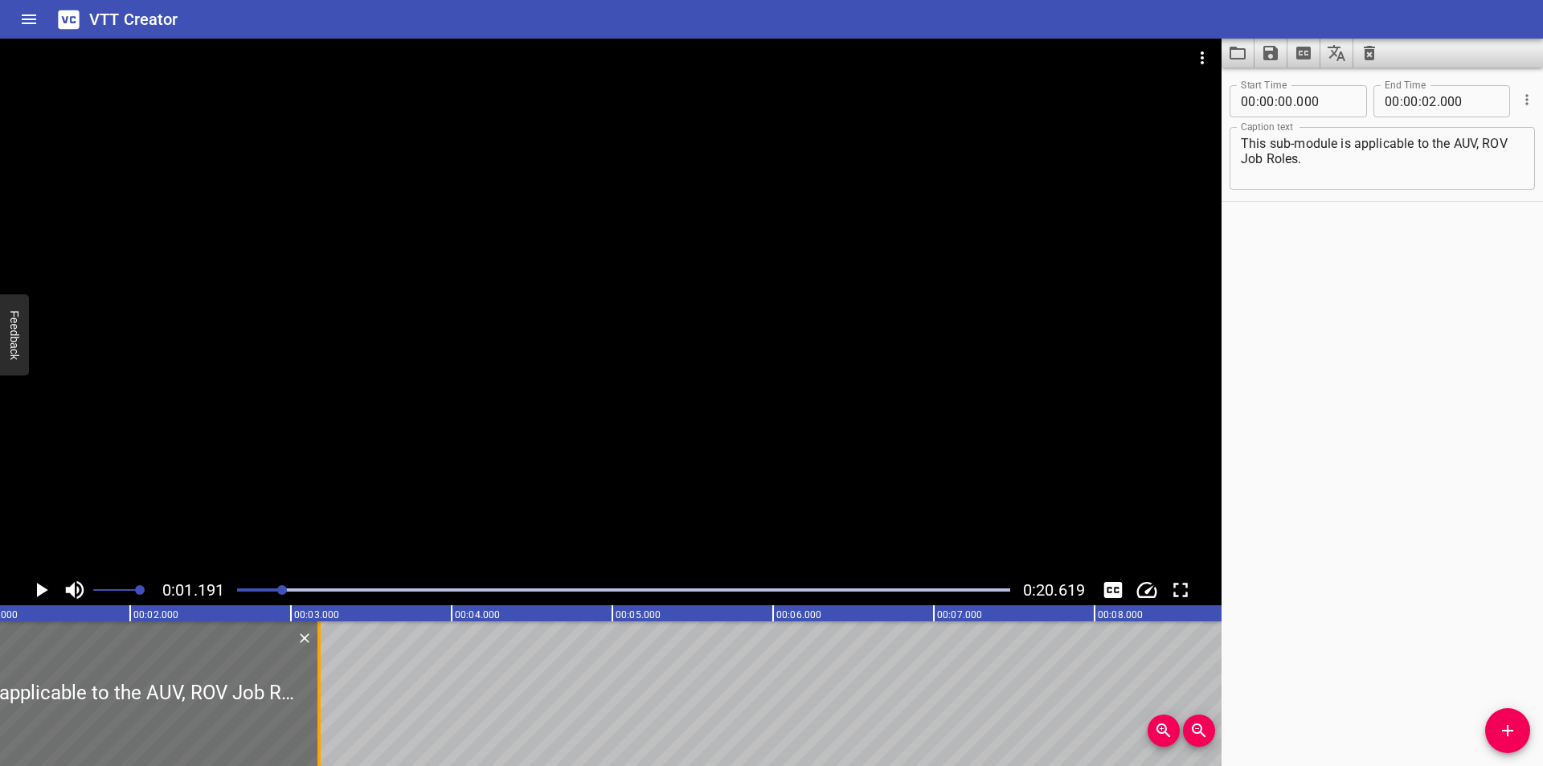
drag, startPoint x: 133, startPoint y: 689, endPoint x: 322, endPoint y: 722, distance: 191.7
click at [322, 722] on div at bounding box center [319, 693] width 16 height 145
type input "03"
type input "175"
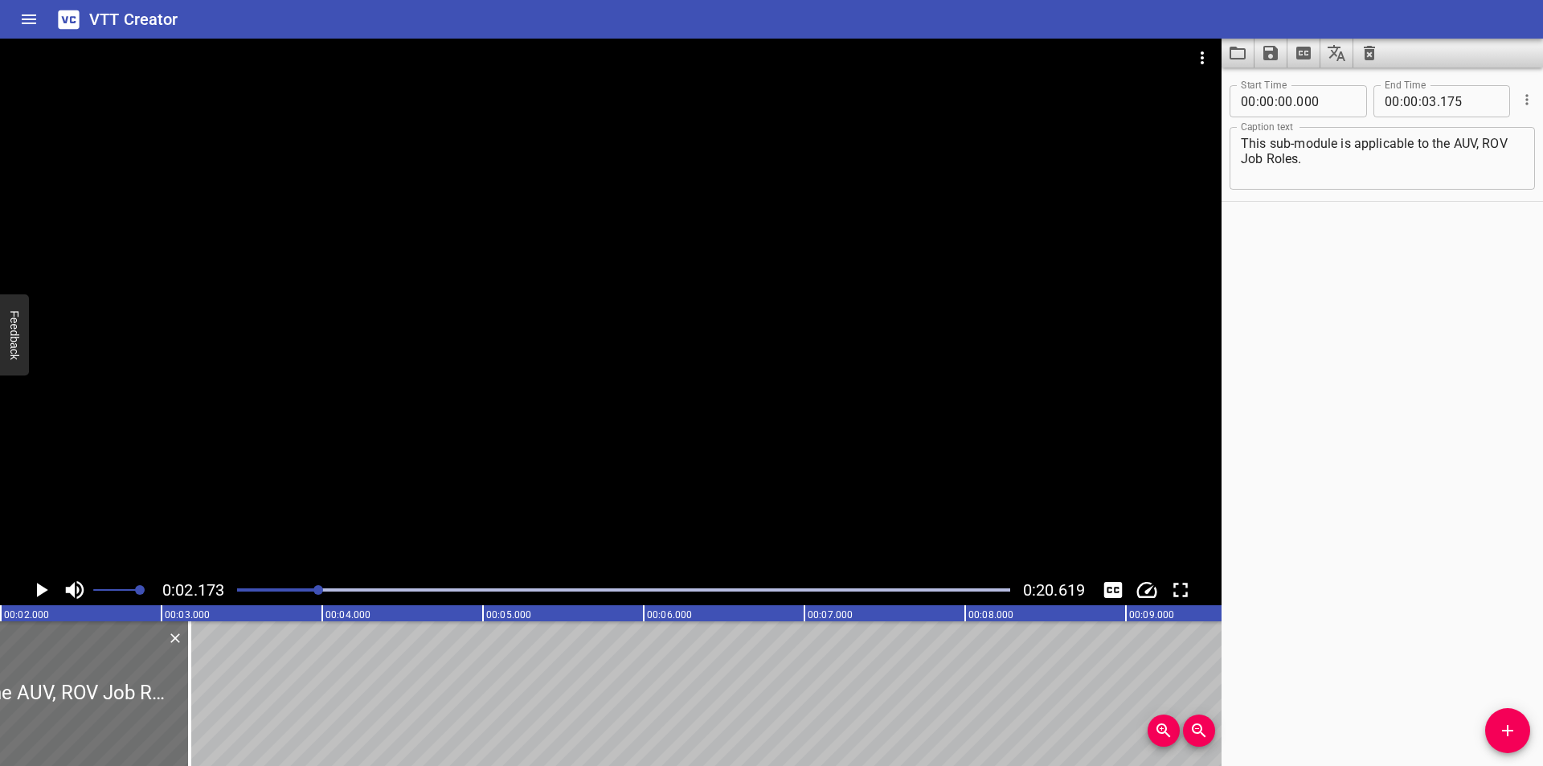
scroll to position [0, 350]
click at [1338, 156] on textarea "This sub-module is applicable to the AUV, ROV Job Roles." at bounding box center [1382, 159] width 283 height 46
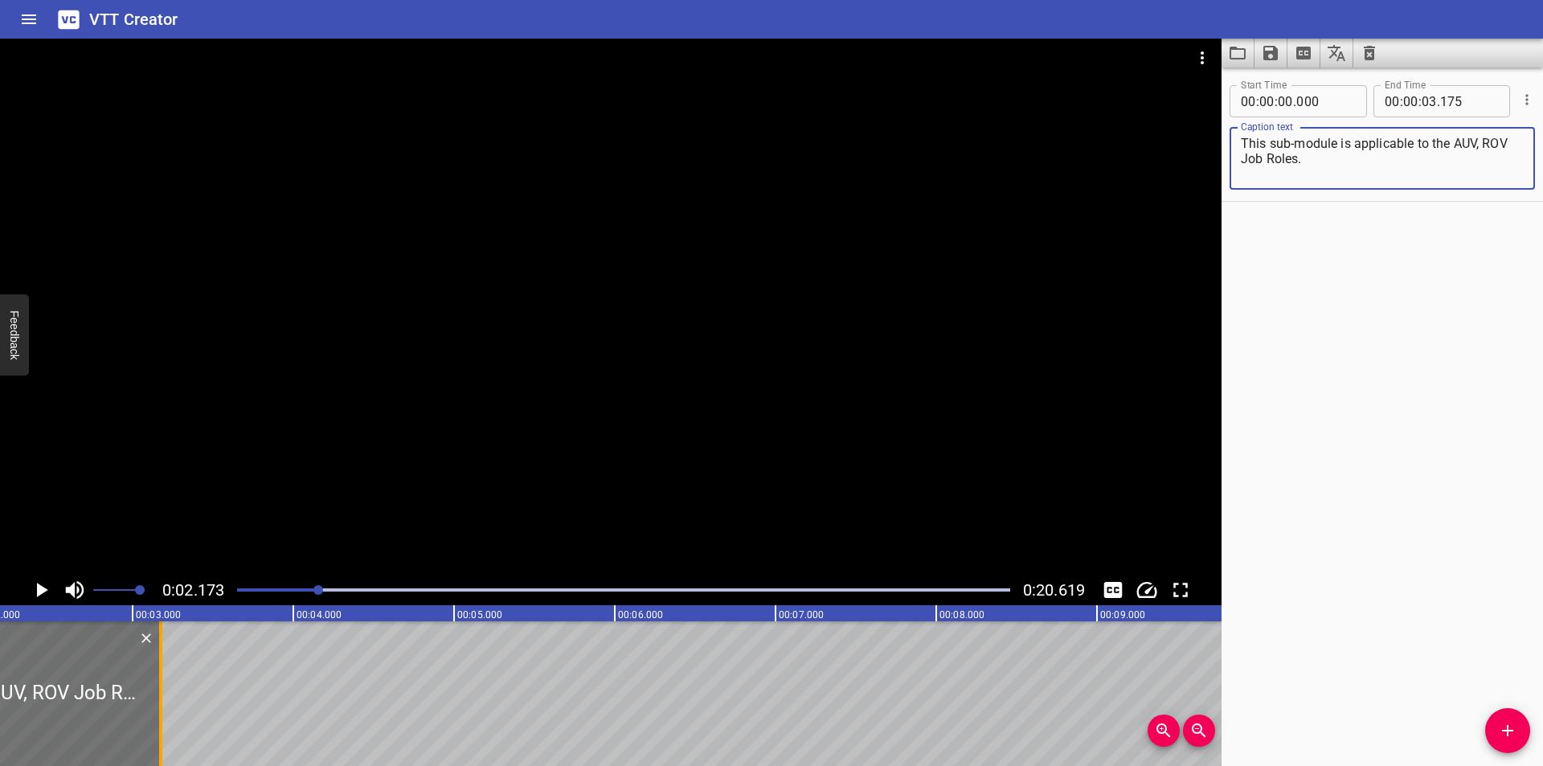
type textarea "This sub-module is applicable to the AUV, ROV Job Roles."
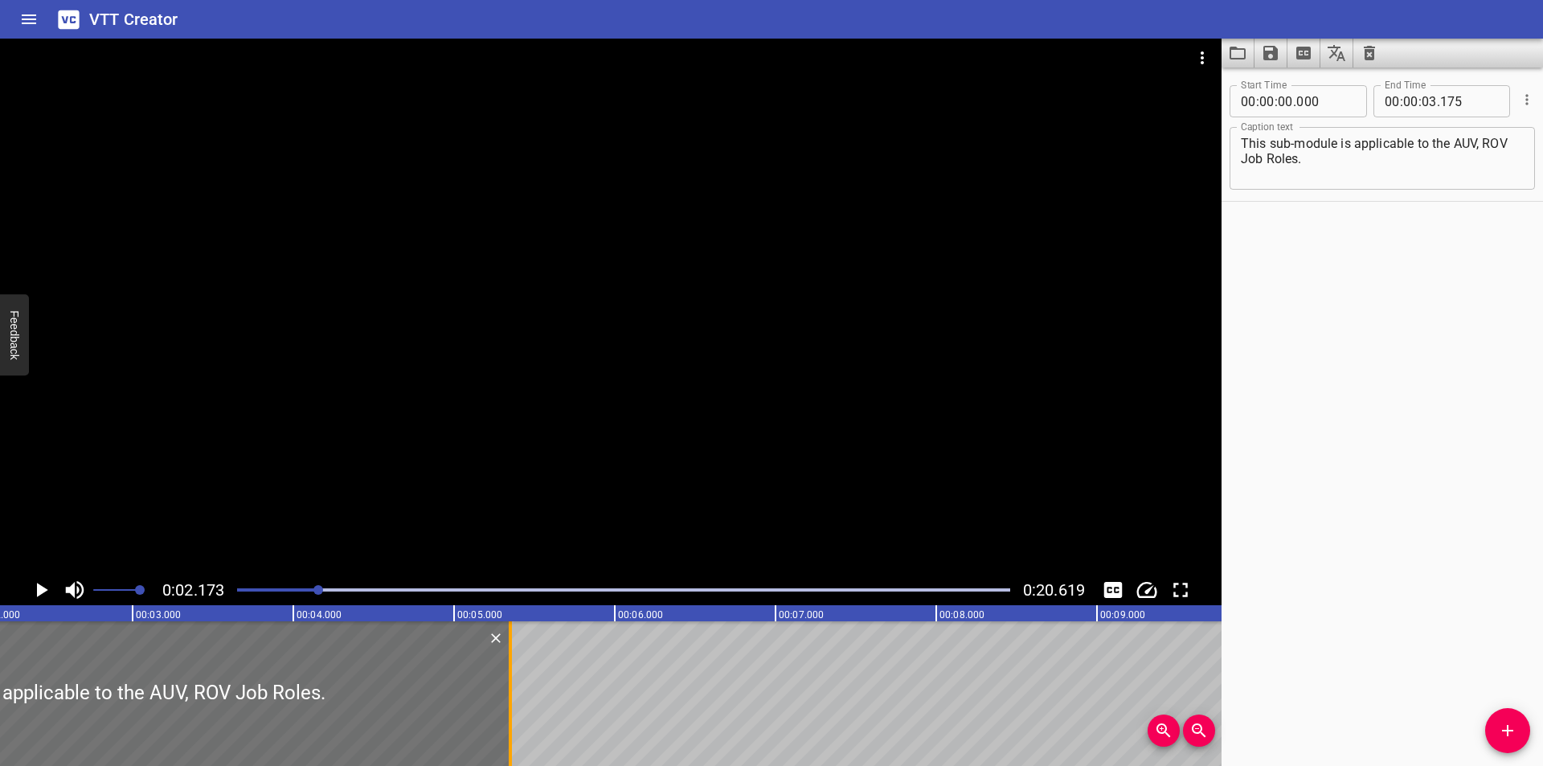
drag, startPoint x: 159, startPoint y: 710, endPoint x: 509, endPoint y: 703, distance: 349.6
click at [509, 703] on div at bounding box center [510, 693] width 3 height 145
type input "05"
click at [501, 410] on div at bounding box center [610, 307] width 1221 height 536
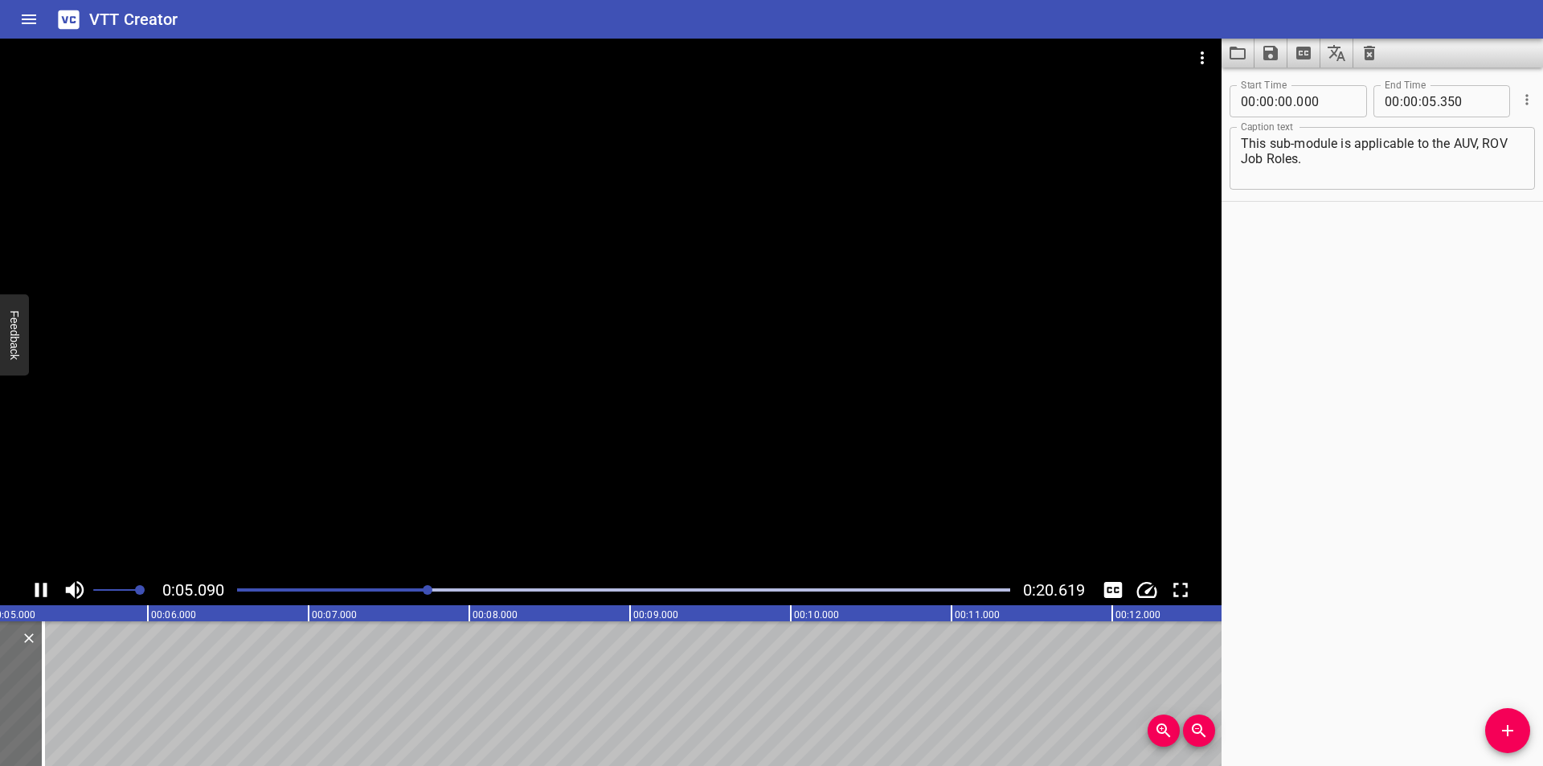
click at [393, 383] on div at bounding box center [610, 307] width 1221 height 536
click at [398, 590] on div "Play progress" at bounding box center [48, 589] width 773 height 3
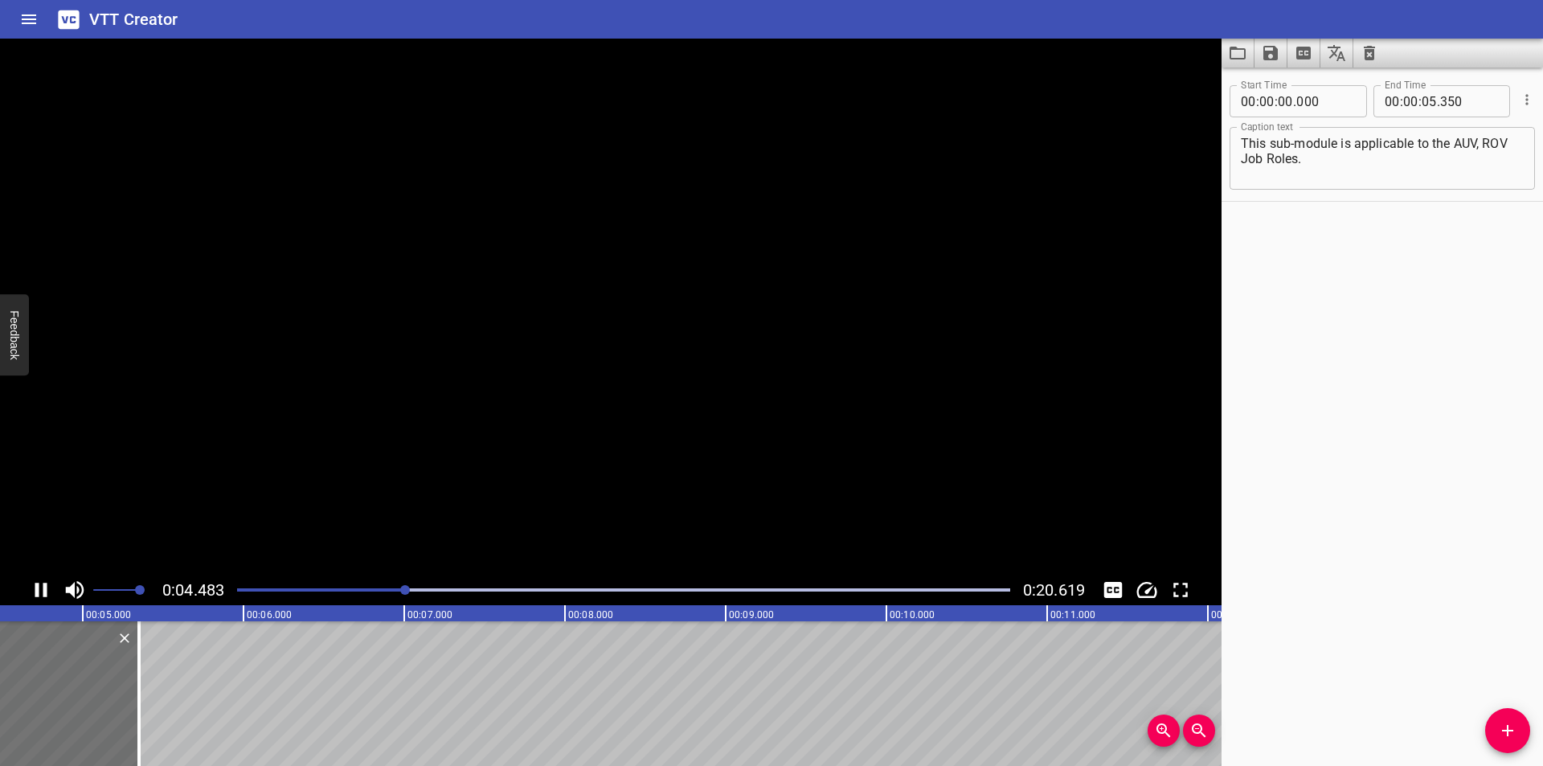
scroll to position [0, 760]
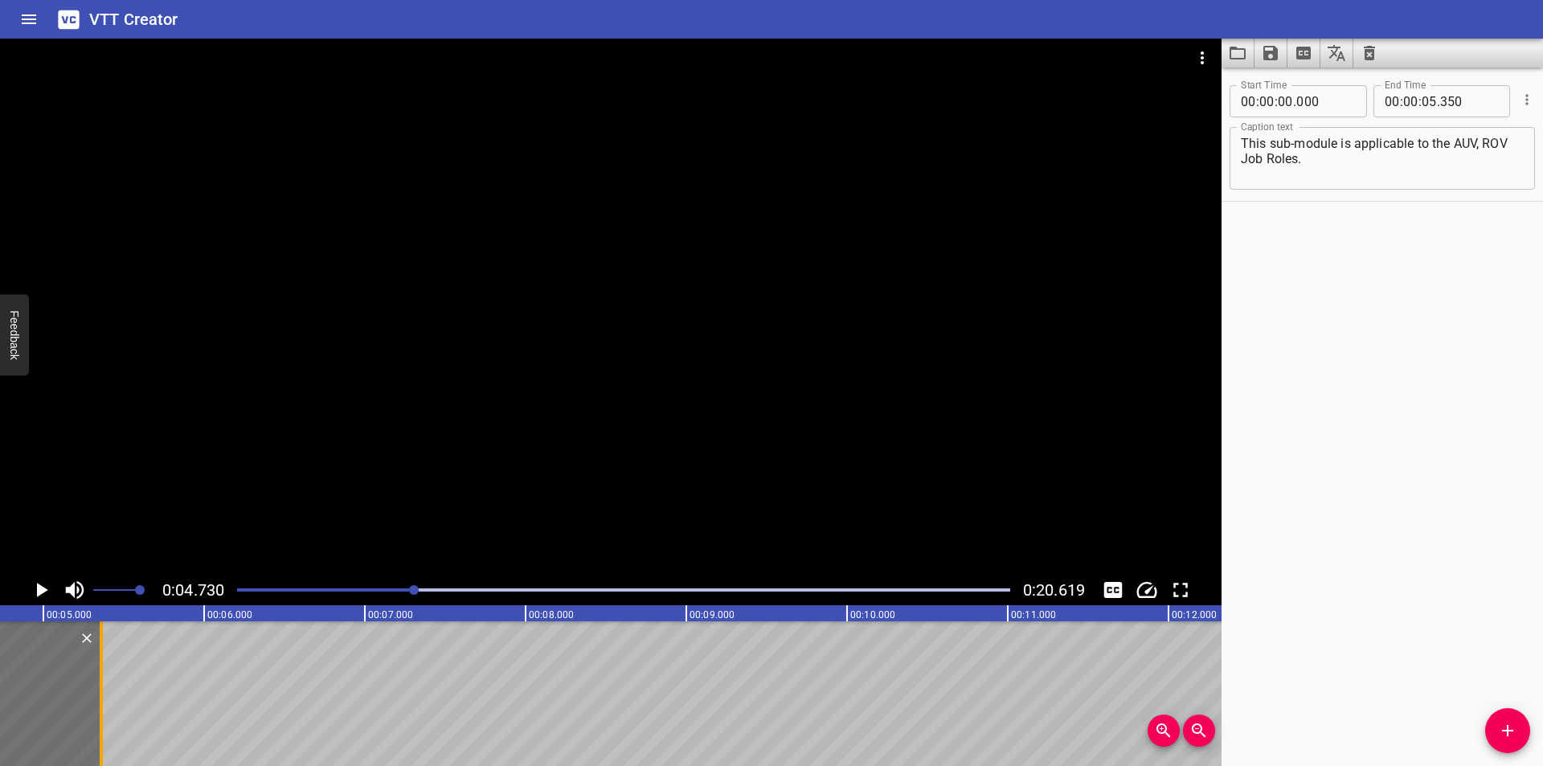
click at [104, 710] on div at bounding box center [101, 693] width 16 height 145
type input "360"
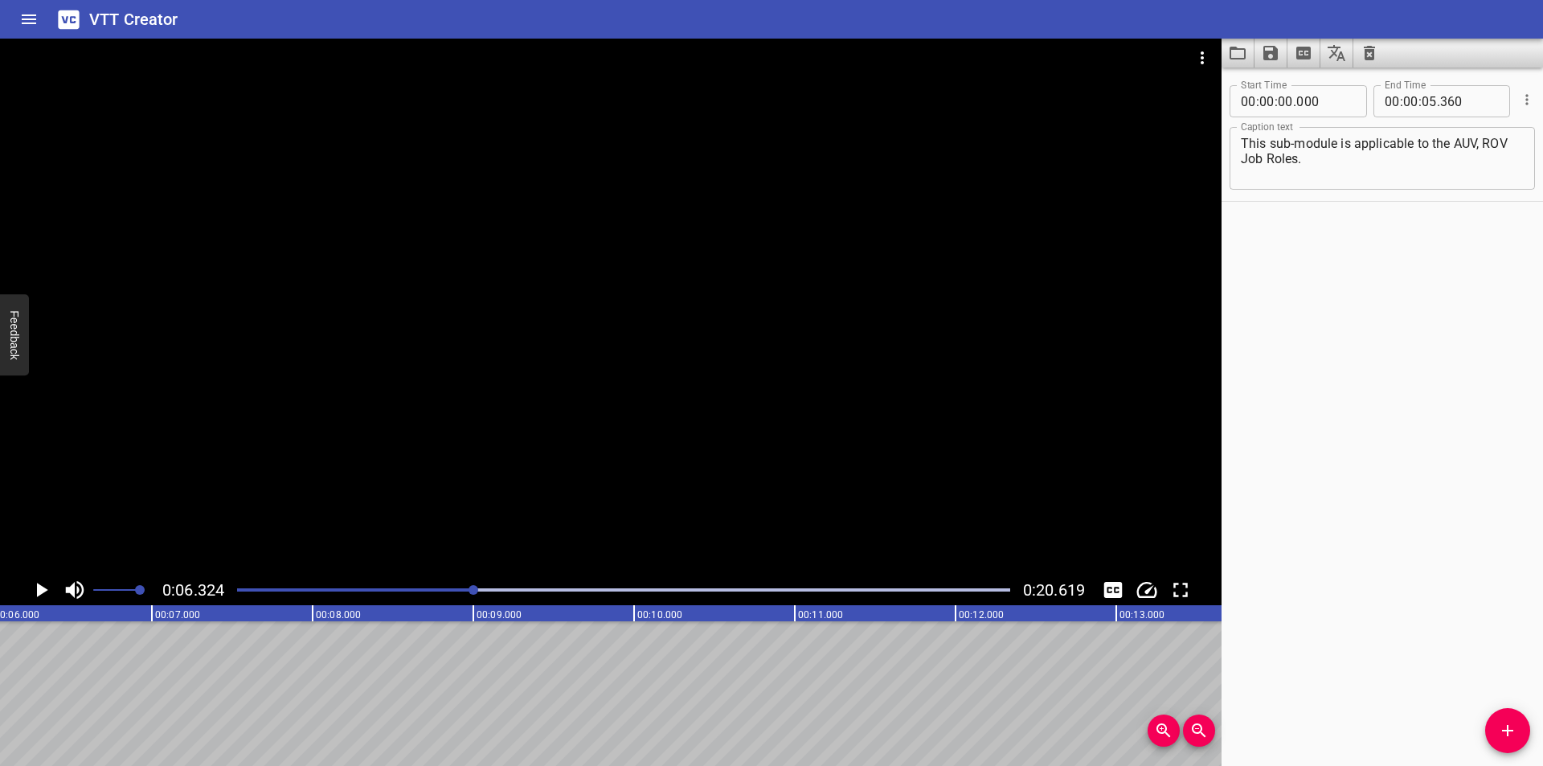
scroll to position [0, 1017]
click at [1504, 724] on icon "Add Cue" at bounding box center [1507, 730] width 19 height 19
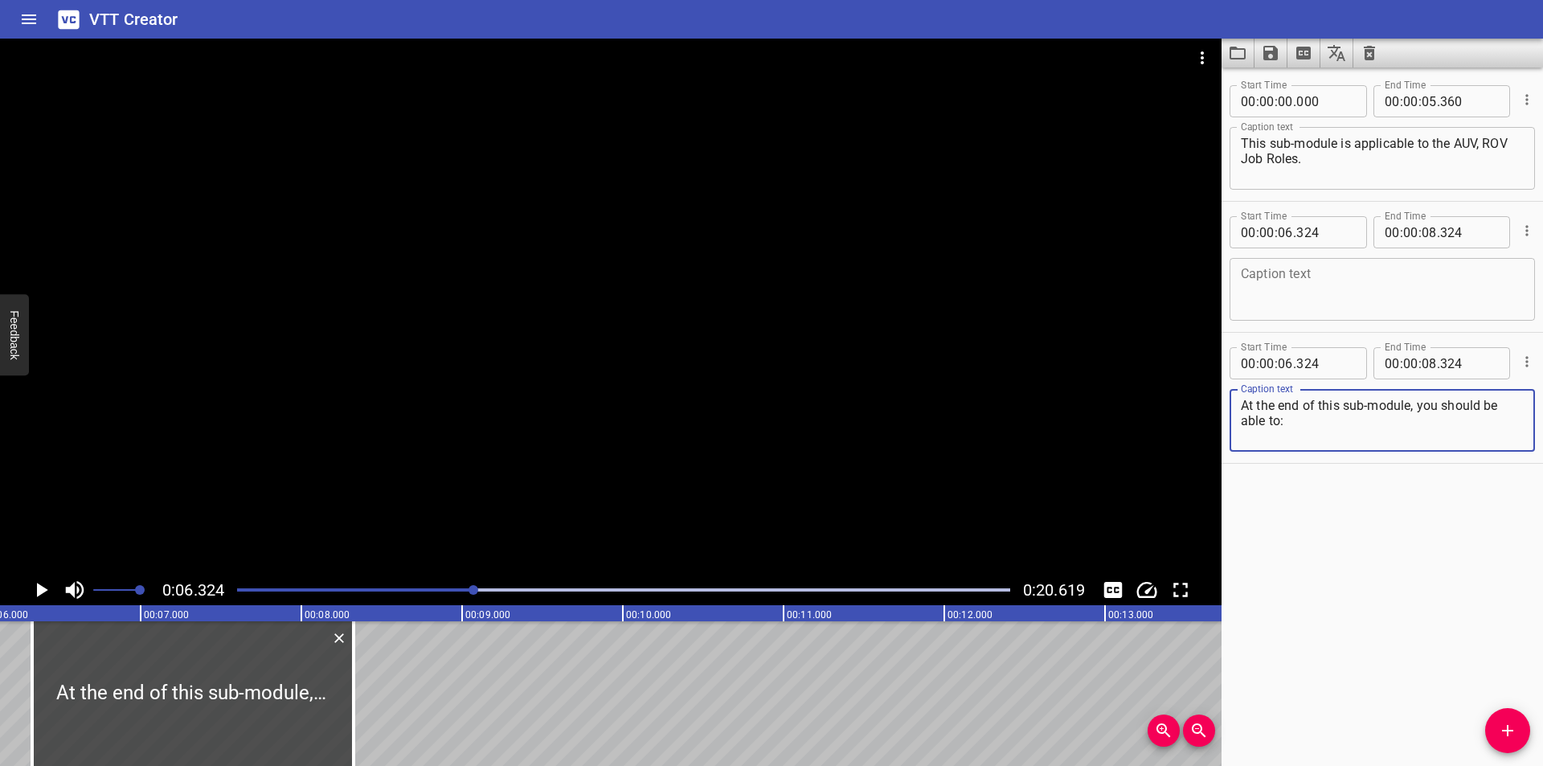
scroll to position [0, 856]
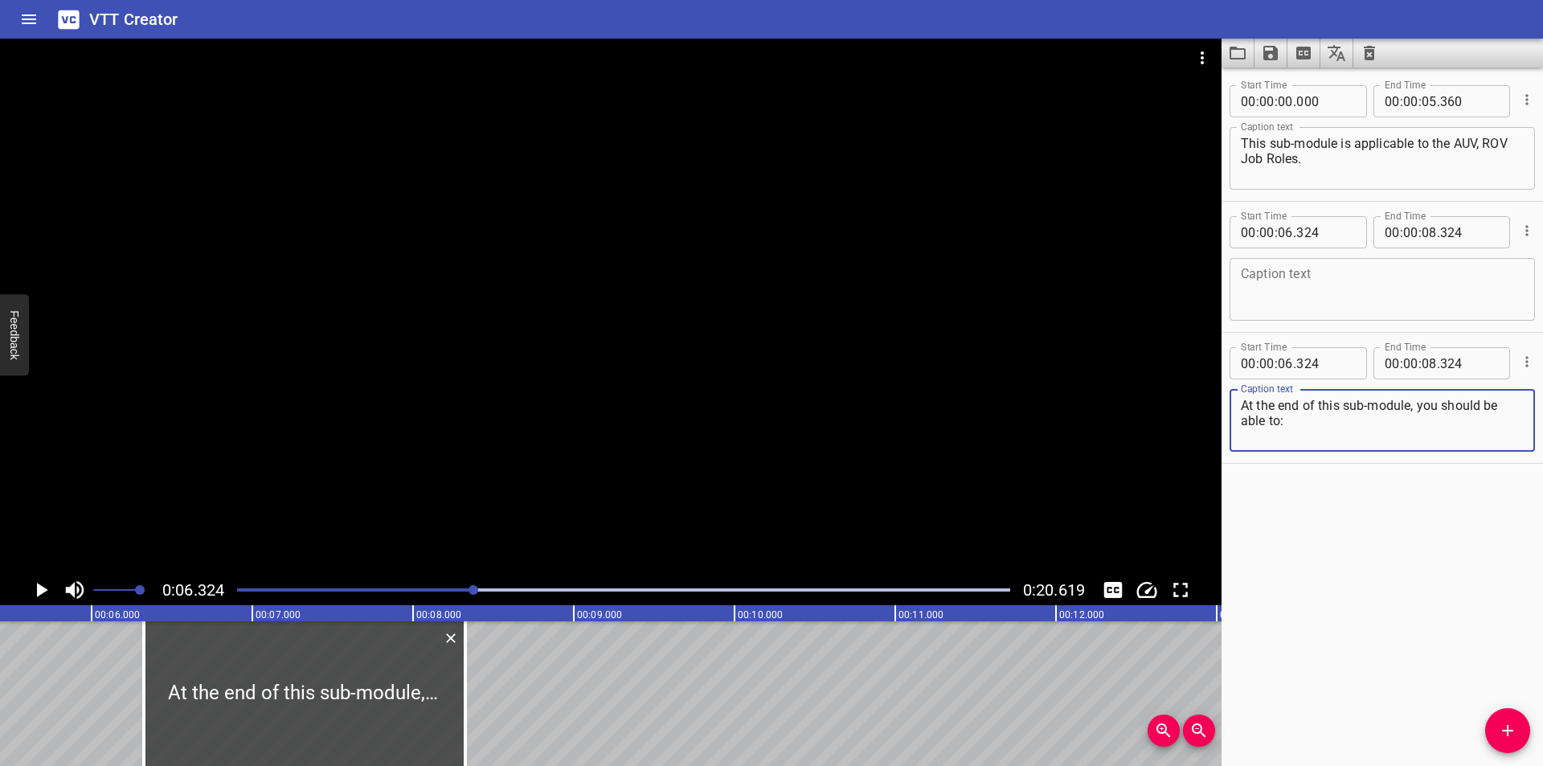
type textarea "At the end of this sub-module, you should be able to:"
click at [327, 698] on div at bounding box center [308, 693] width 321 height 145
type input "329"
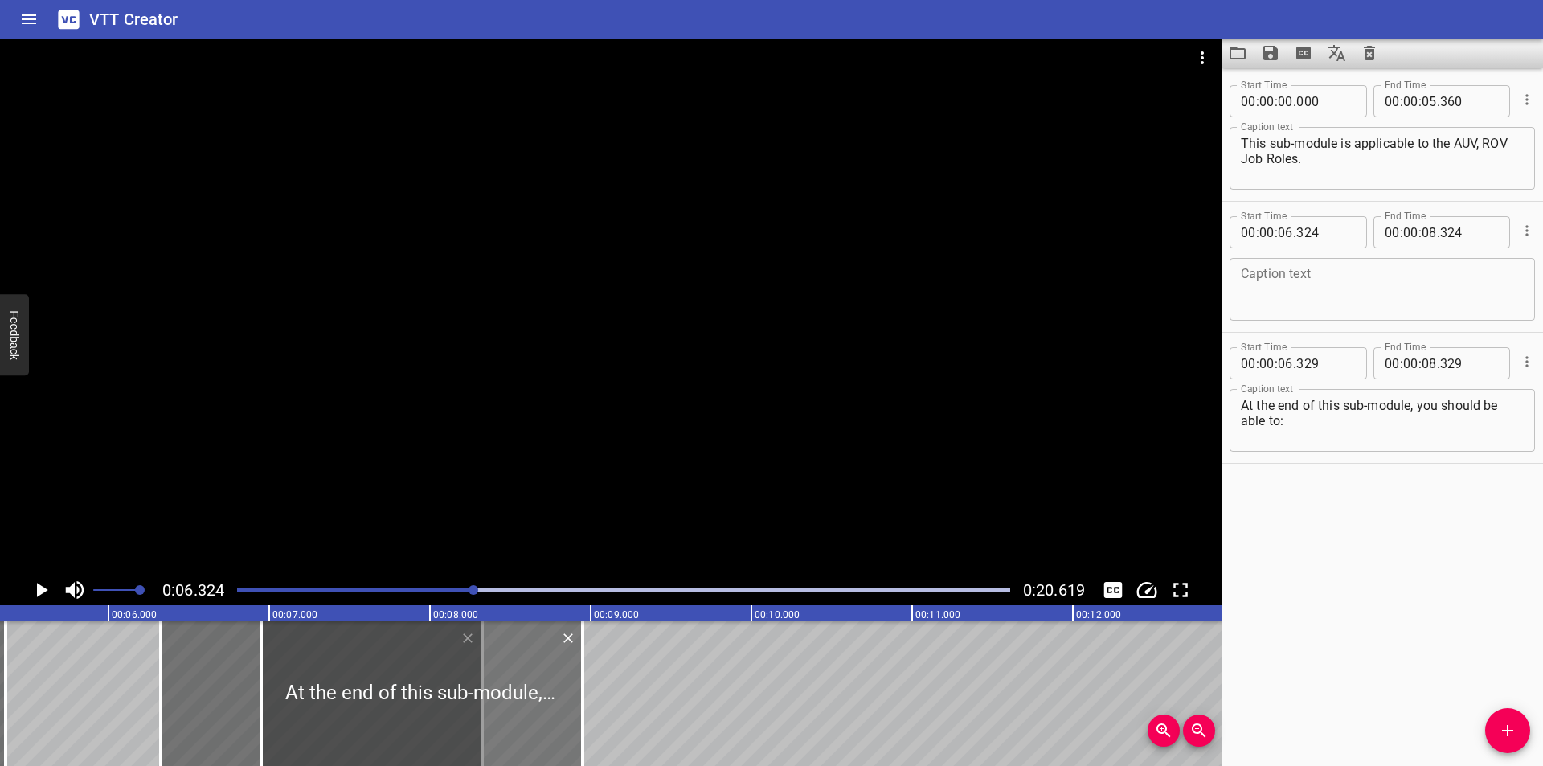
drag, startPoint x: 352, startPoint y: 705, endPoint x: 729, endPoint y: 692, distance: 377.1
click at [583, 709] on div at bounding box center [421, 693] width 321 height 145
type input "09"
type input "094"
type input "11"
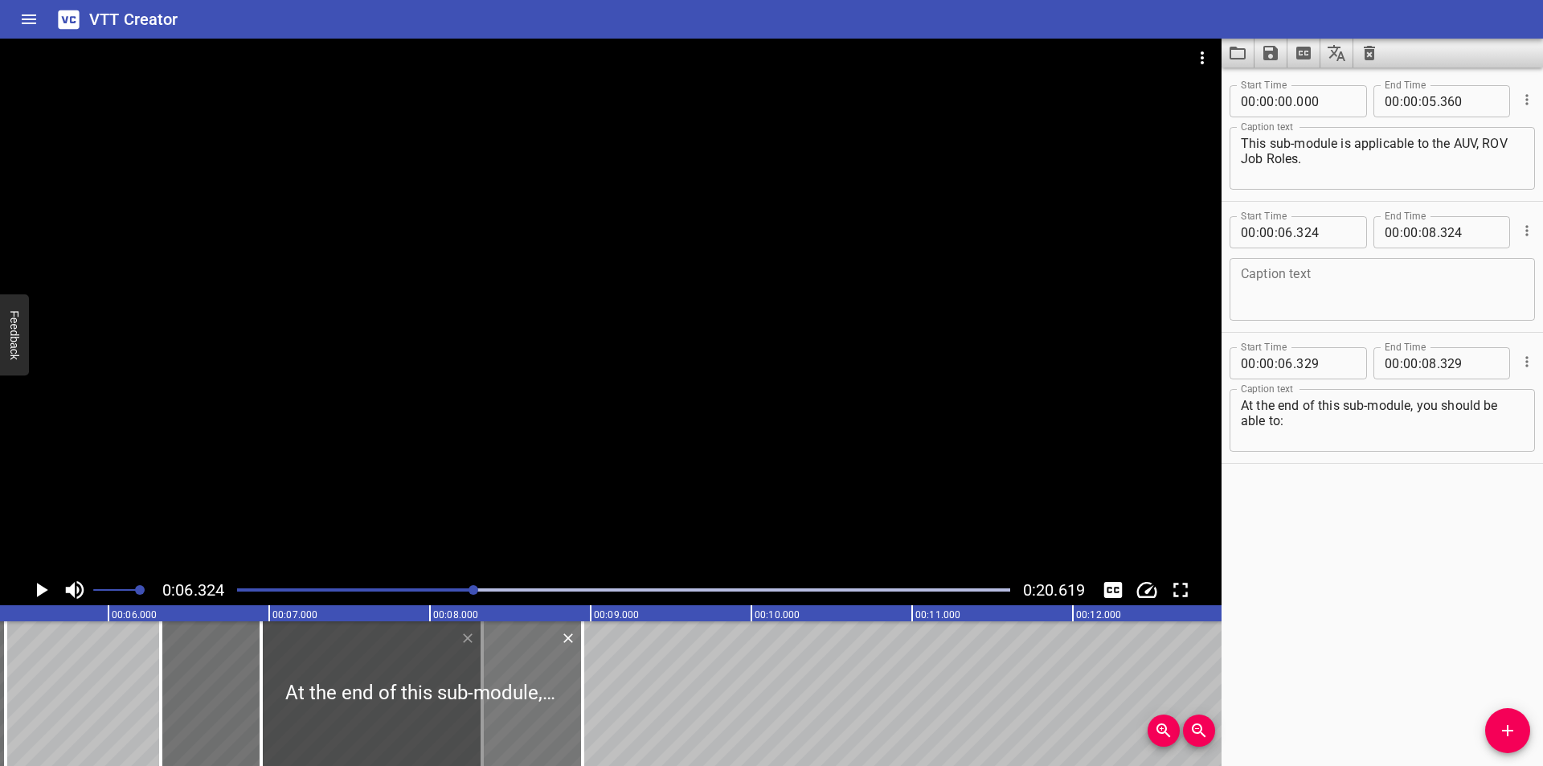
type input "094"
click at [583, 709] on div at bounding box center [421, 693] width 321 height 145
type input "129"
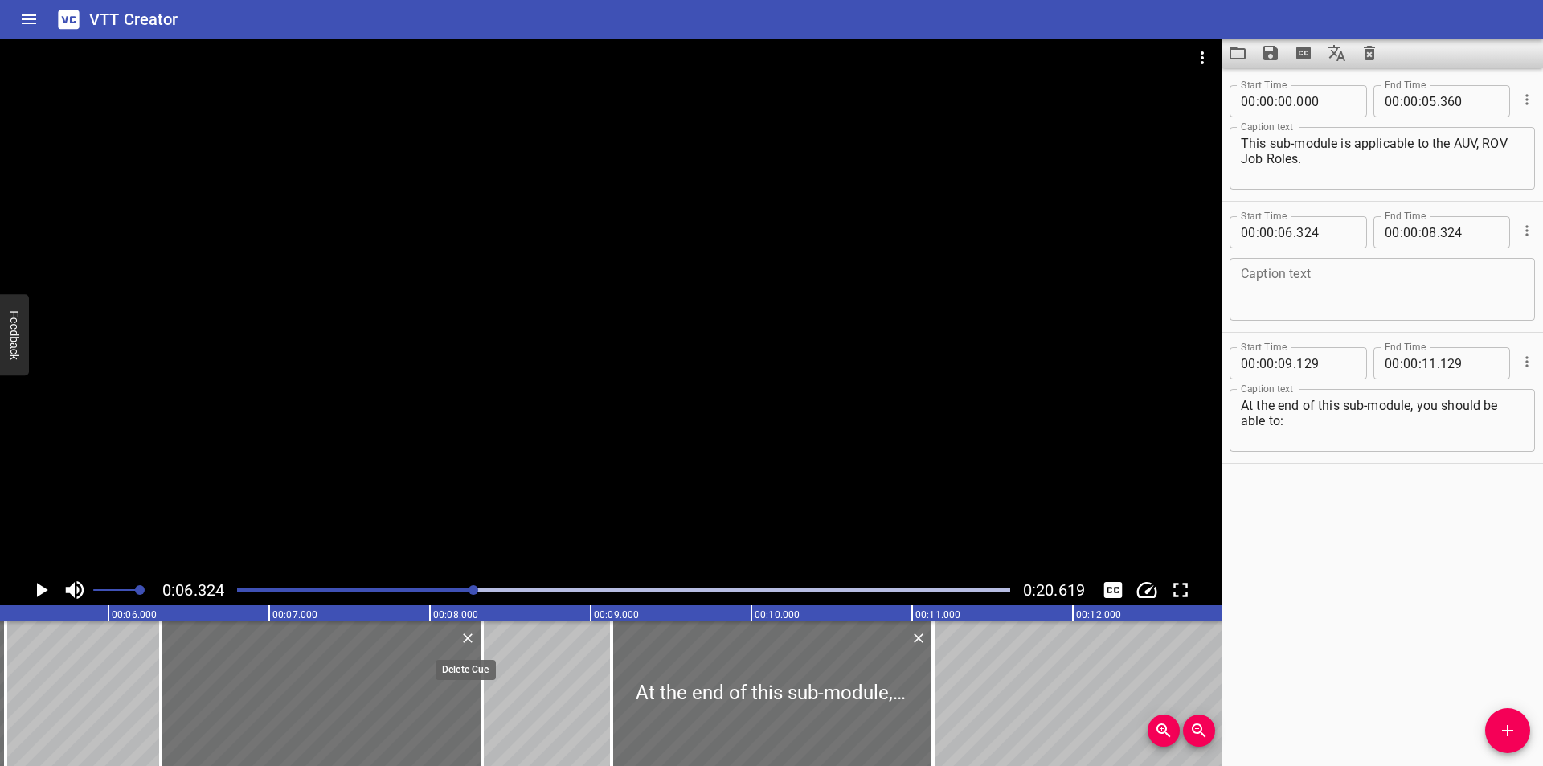
click at [464, 641] on icon "Delete" at bounding box center [468, 638] width 10 height 10
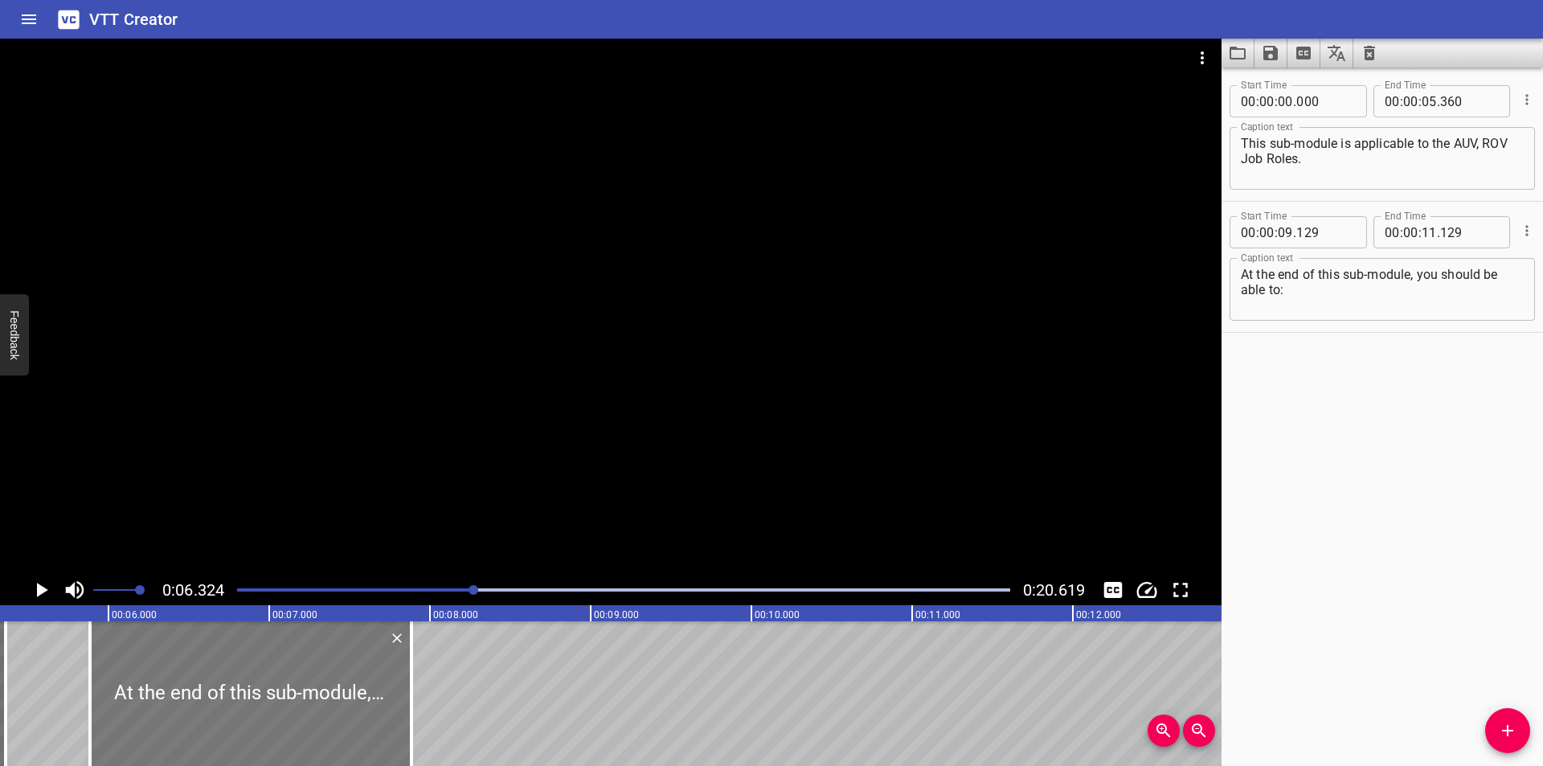
drag, startPoint x: 770, startPoint y: 739, endPoint x: 248, endPoint y: 727, distance: 521.7
click at [248, 727] on div at bounding box center [250, 693] width 321 height 145
type input "05"
type input "884"
type input "07"
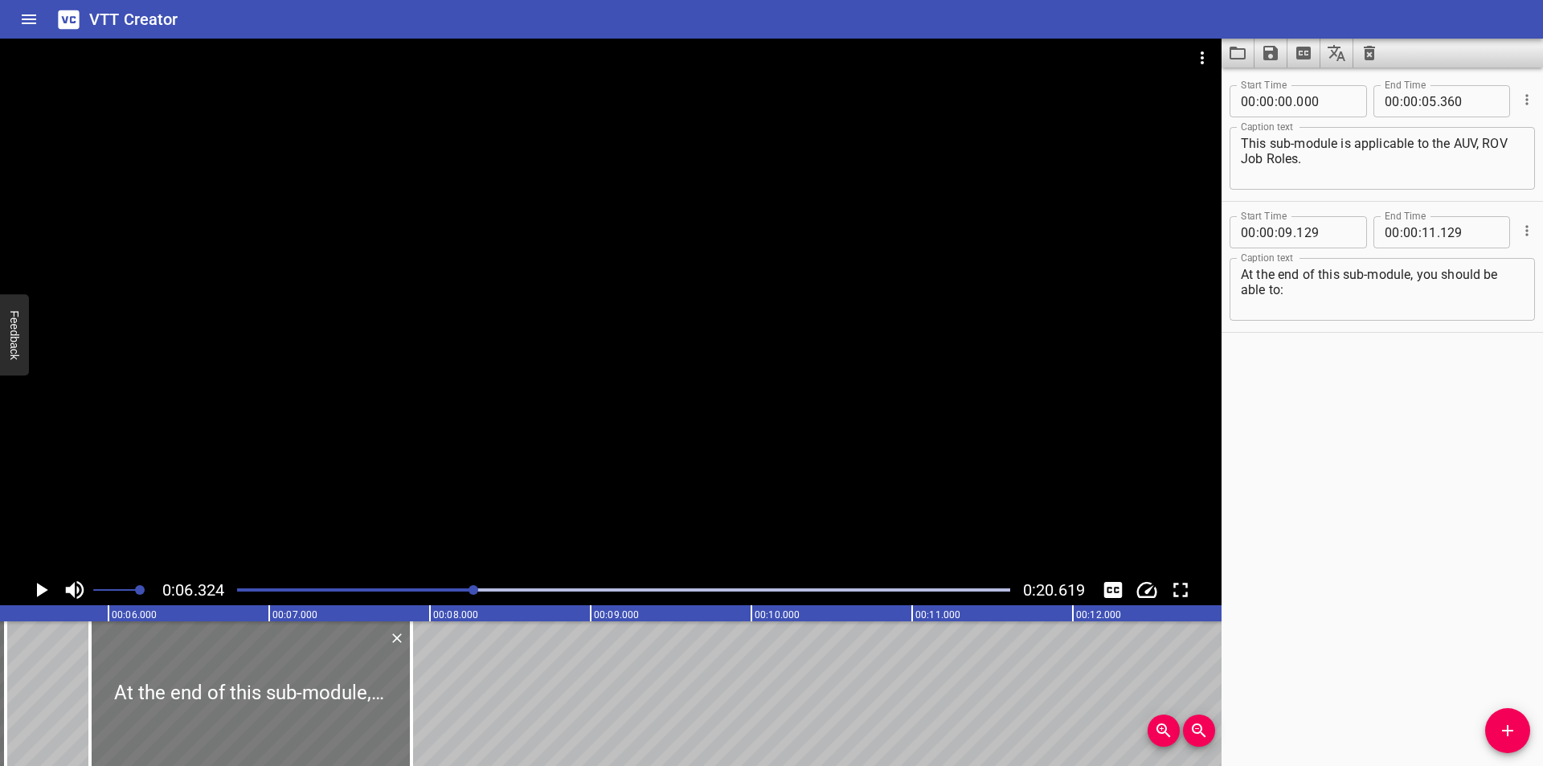
type input "884"
click at [248, 727] on div at bounding box center [250, 693] width 321 height 145
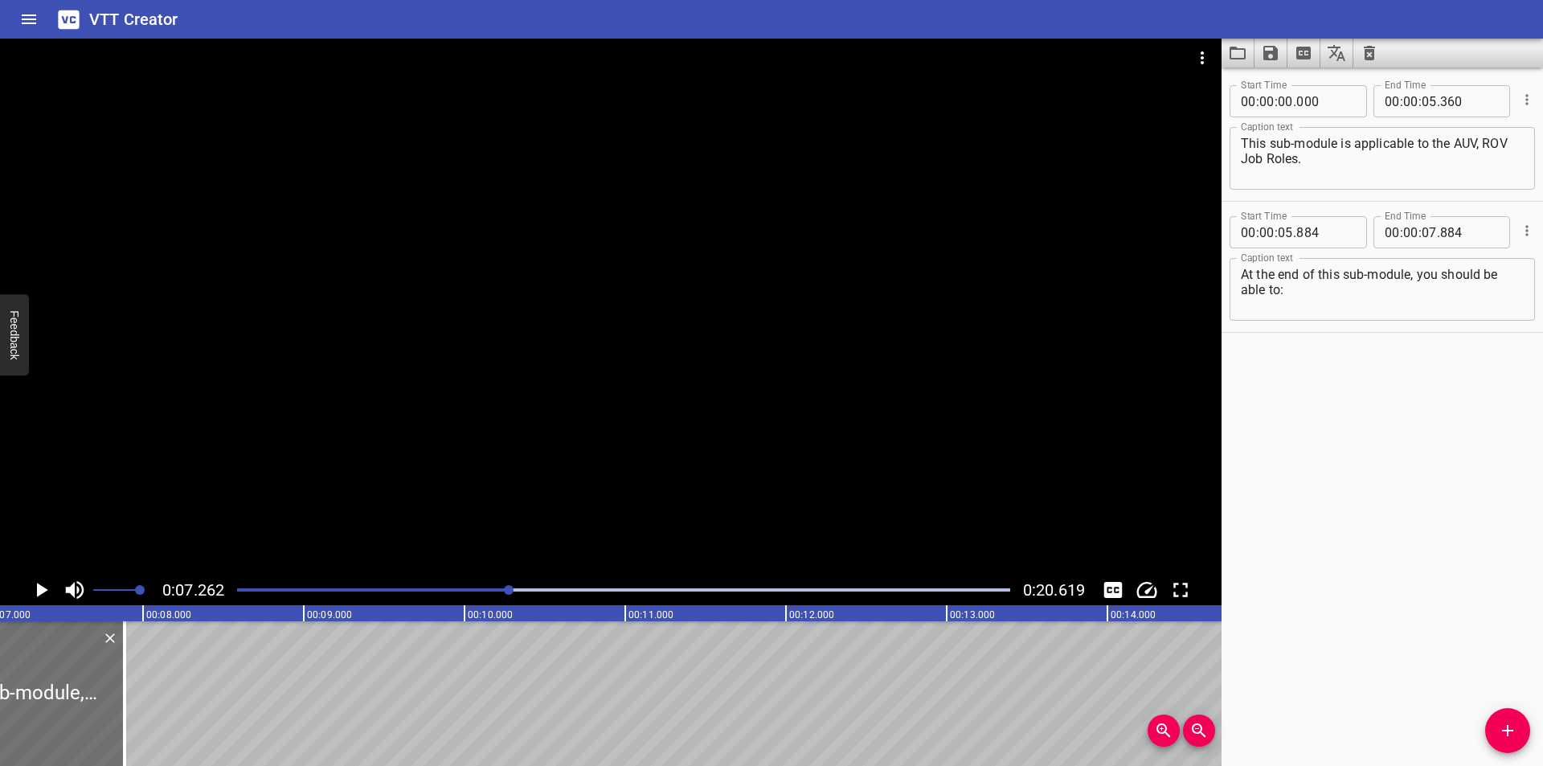
scroll to position [0, 1167]
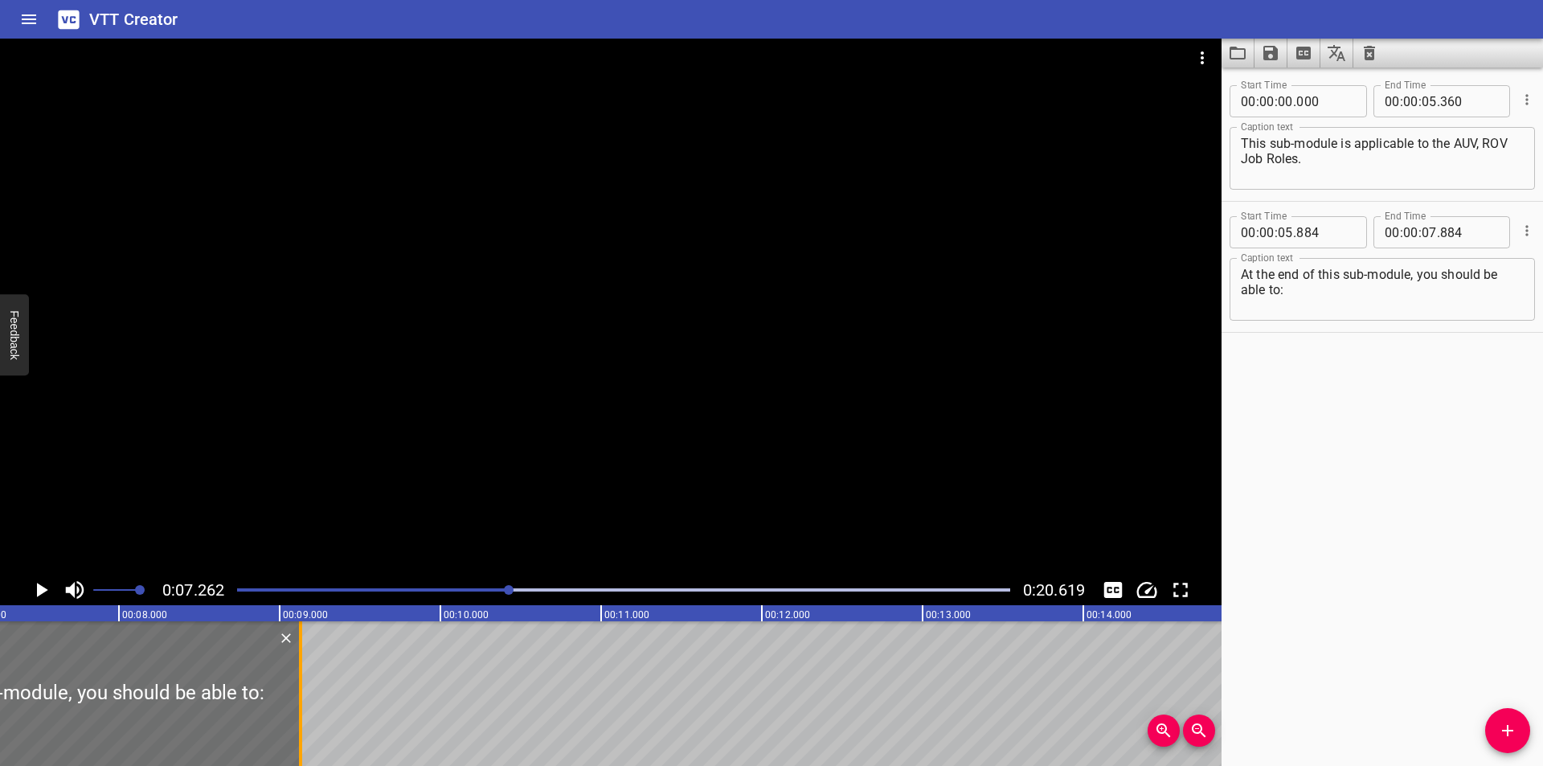
drag, startPoint x: 100, startPoint y: 711, endPoint x: 300, endPoint y: 716, distance: 200.1
click at [300, 716] on div at bounding box center [300, 693] width 3 height 145
type input "09"
type input "129"
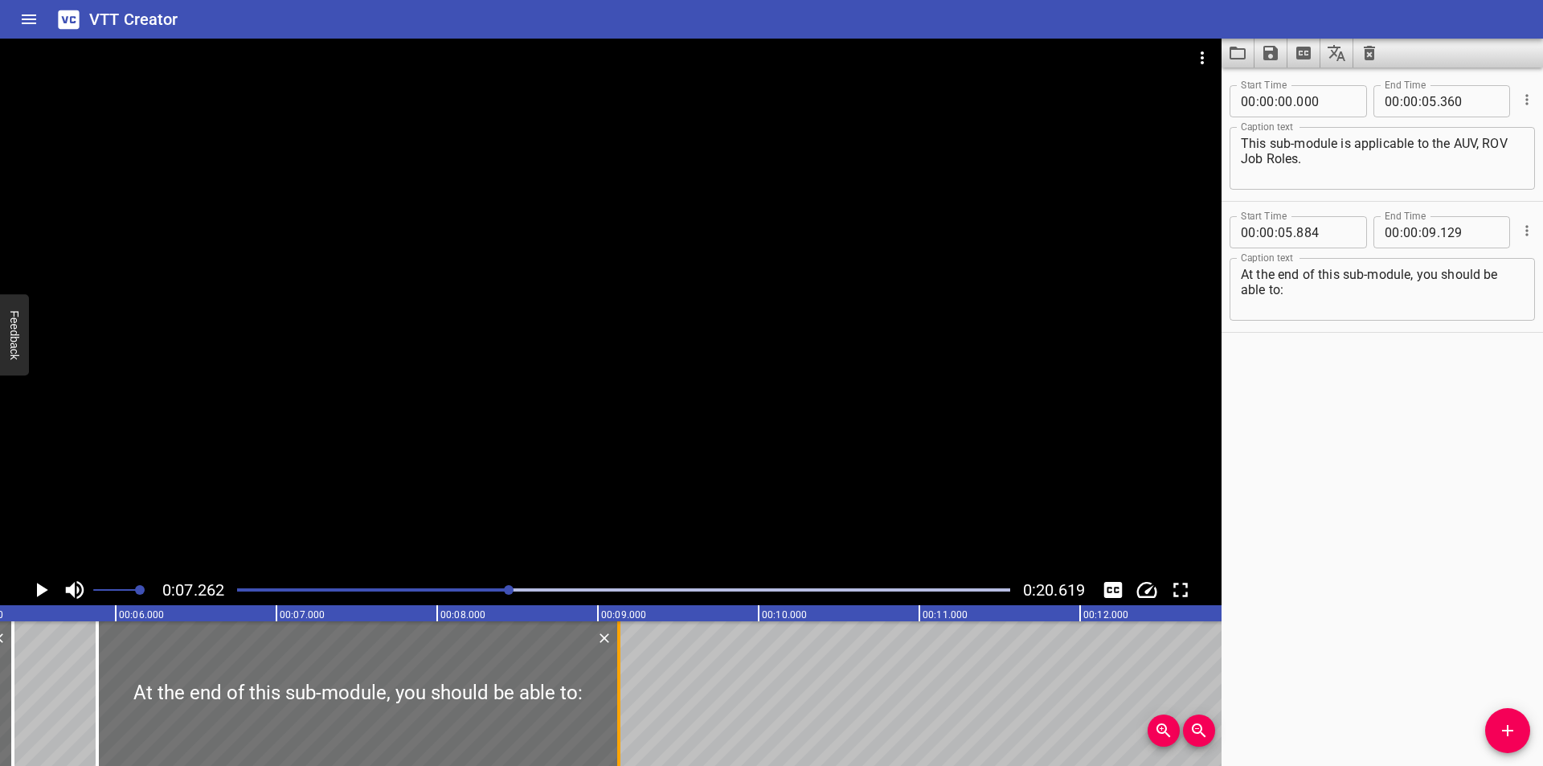
scroll to position [0, 845]
click at [563, 418] on div at bounding box center [610, 307] width 1221 height 536
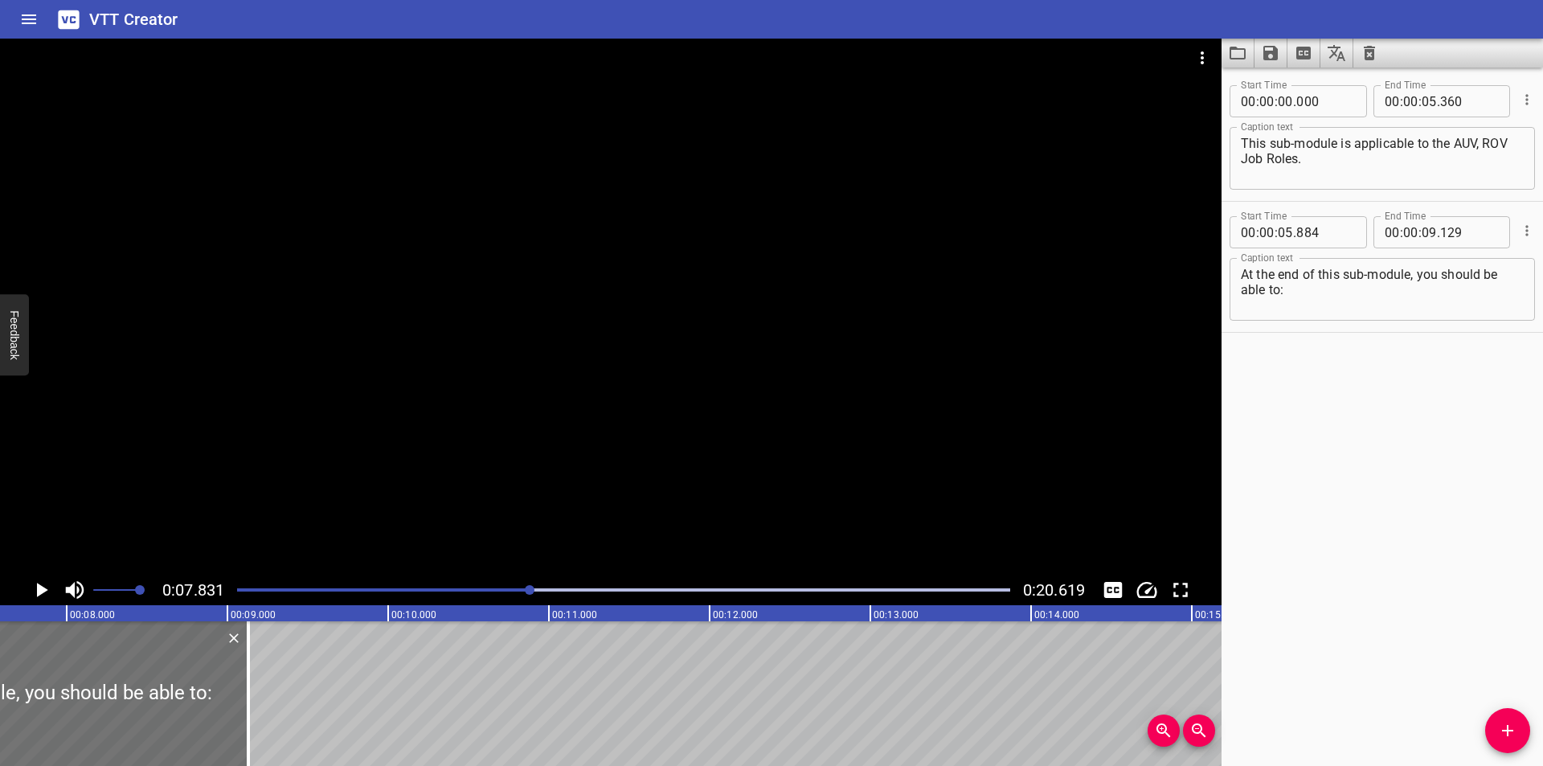
scroll to position [0, 1258]
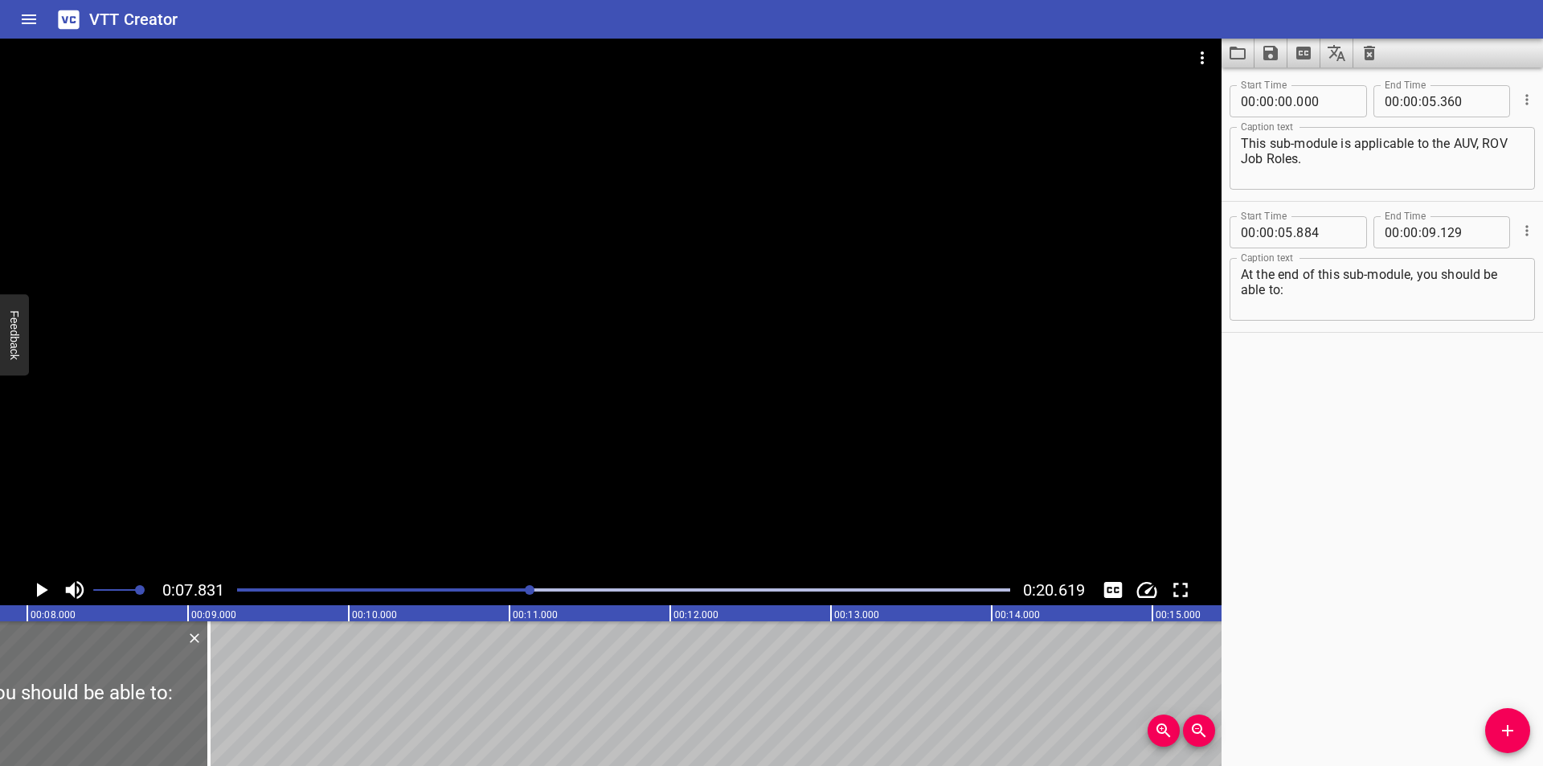
click at [1361, 309] on textarea "At the end of this sub-module, you should be able to:" at bounding box center [1382, 290] width 283 height 46
type textarea "At the end of this sub-module, you should be able to:"
drag, startPoint x: 215, startPoint y: 710, endPoint x: 215, endPoint y: 733, distance: 23.3
click at [215, 733] on div at bounding box center [209, 693] width 16 height 145
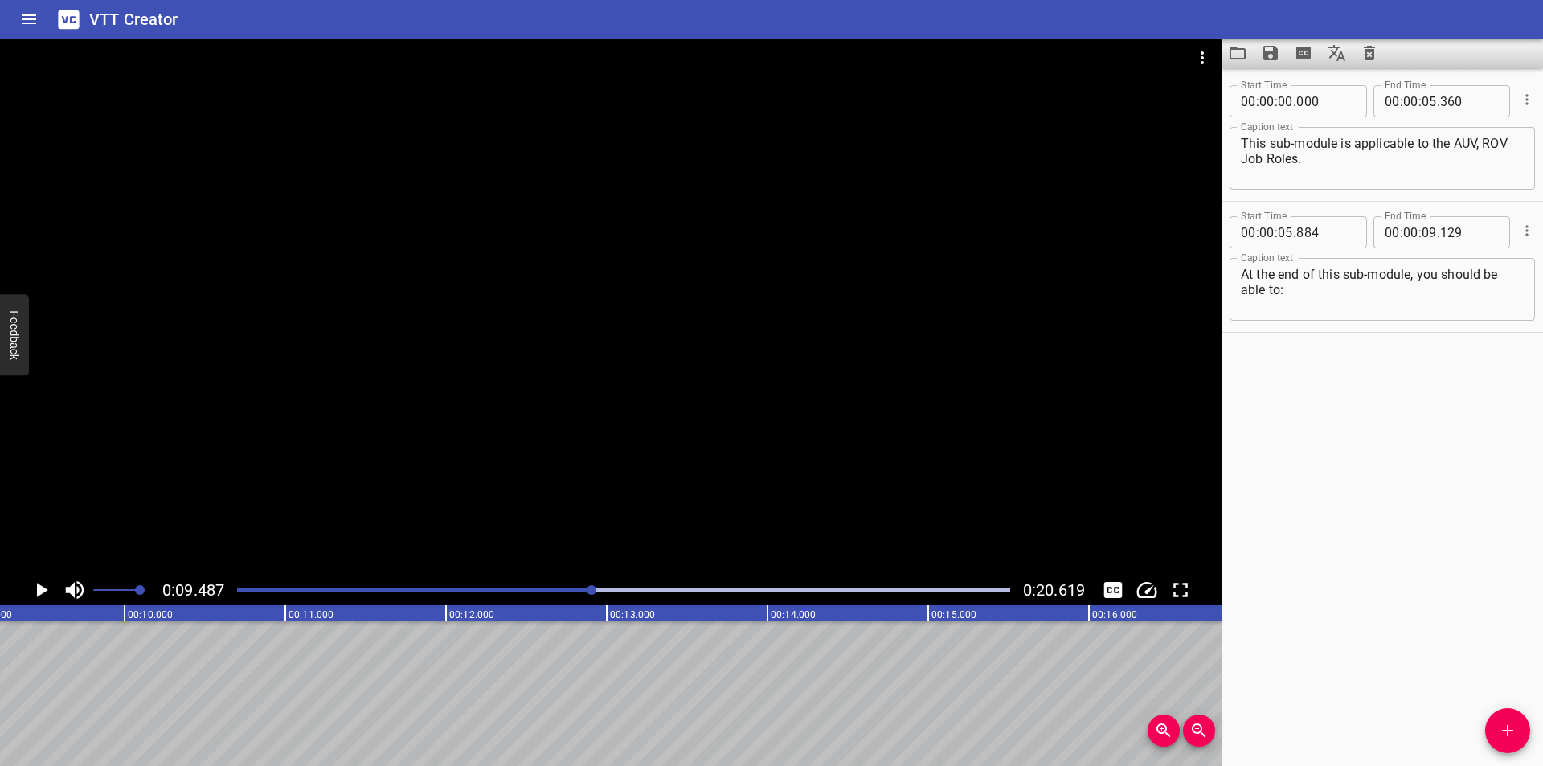
scroll to position [0, 1524]
click at [1494, 733] on span "Add Cue" at bounding box center [1507, 730] width 45 height 19
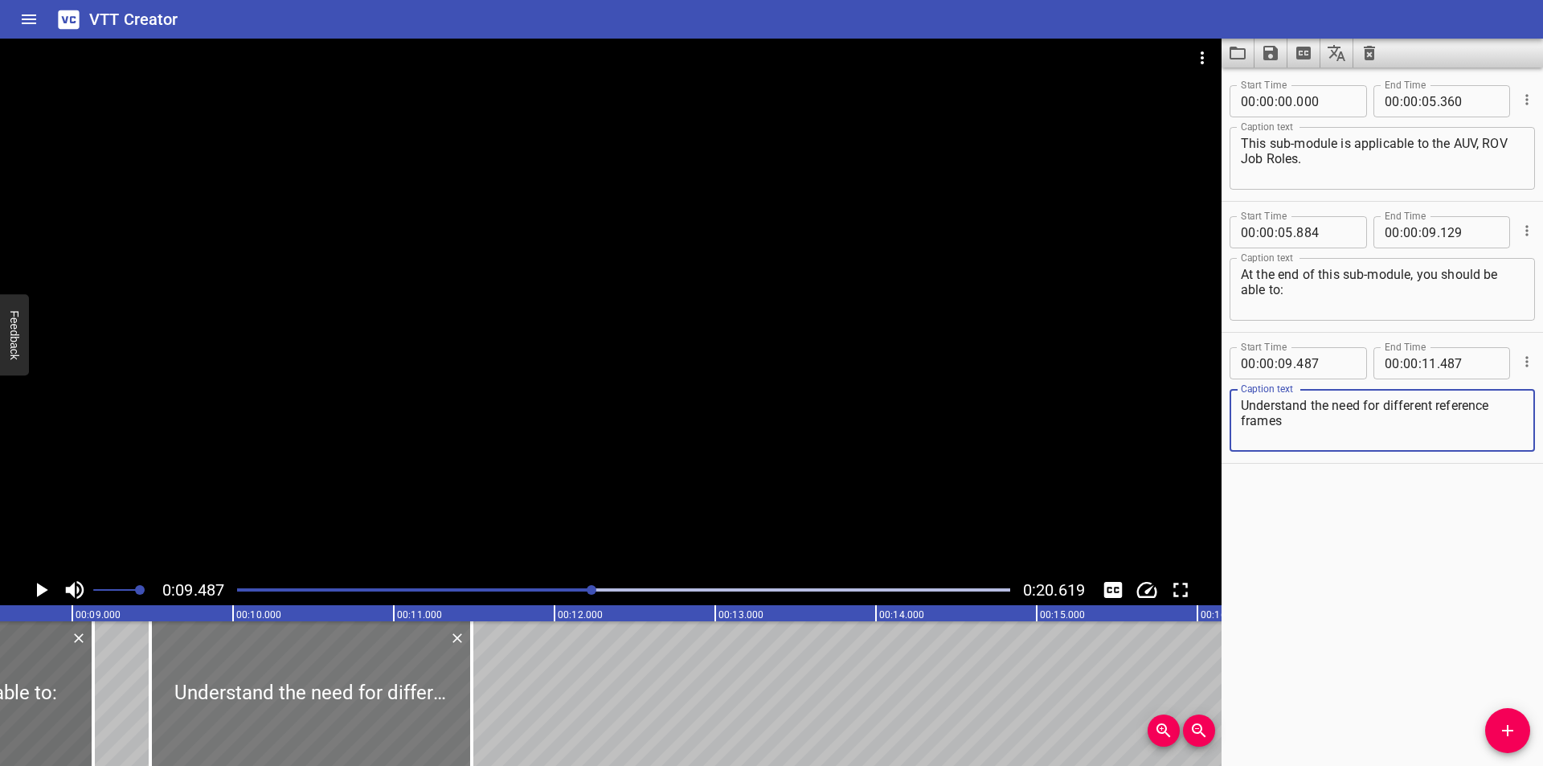
scroll to position [0, 1364]
type textarea "Understand the need for different reference frames"
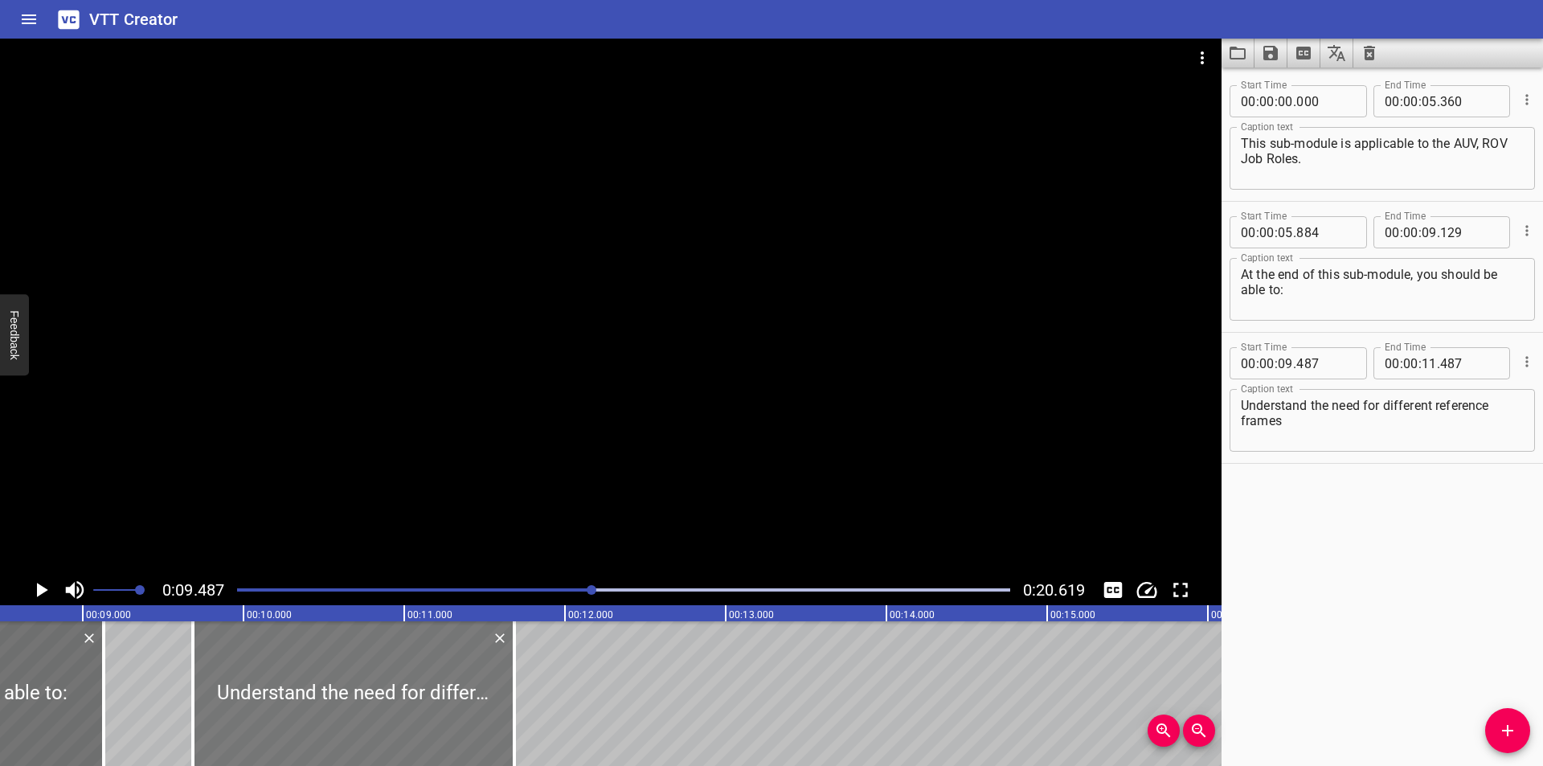
drag, startPoint x: 291, startPoint y: 702, endPoint x: 294, endPoint y: 712, distance: 10.2
click at [294, 712] on div at bounding box center [353, 693] width 321 height 145
type input "687"
click at [350, 644] on div at bounding box center [353, 693] width 321 height 145
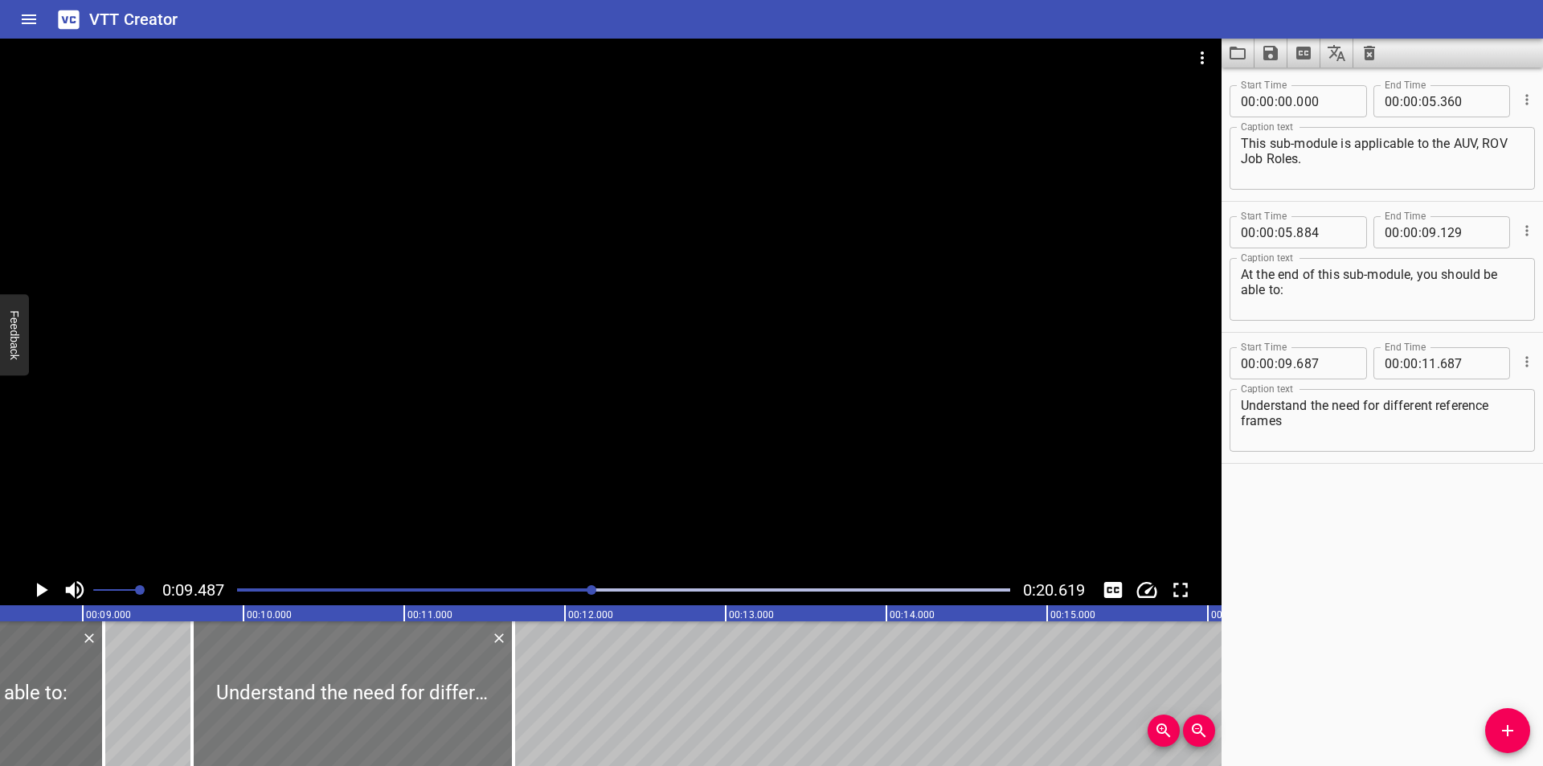
click at [350, 643] on div at bounding box center [352, 693] width 321 height 145
type input "682"
click at [458, 500] on div at bounding box center [610, 307] width 1221 height 536
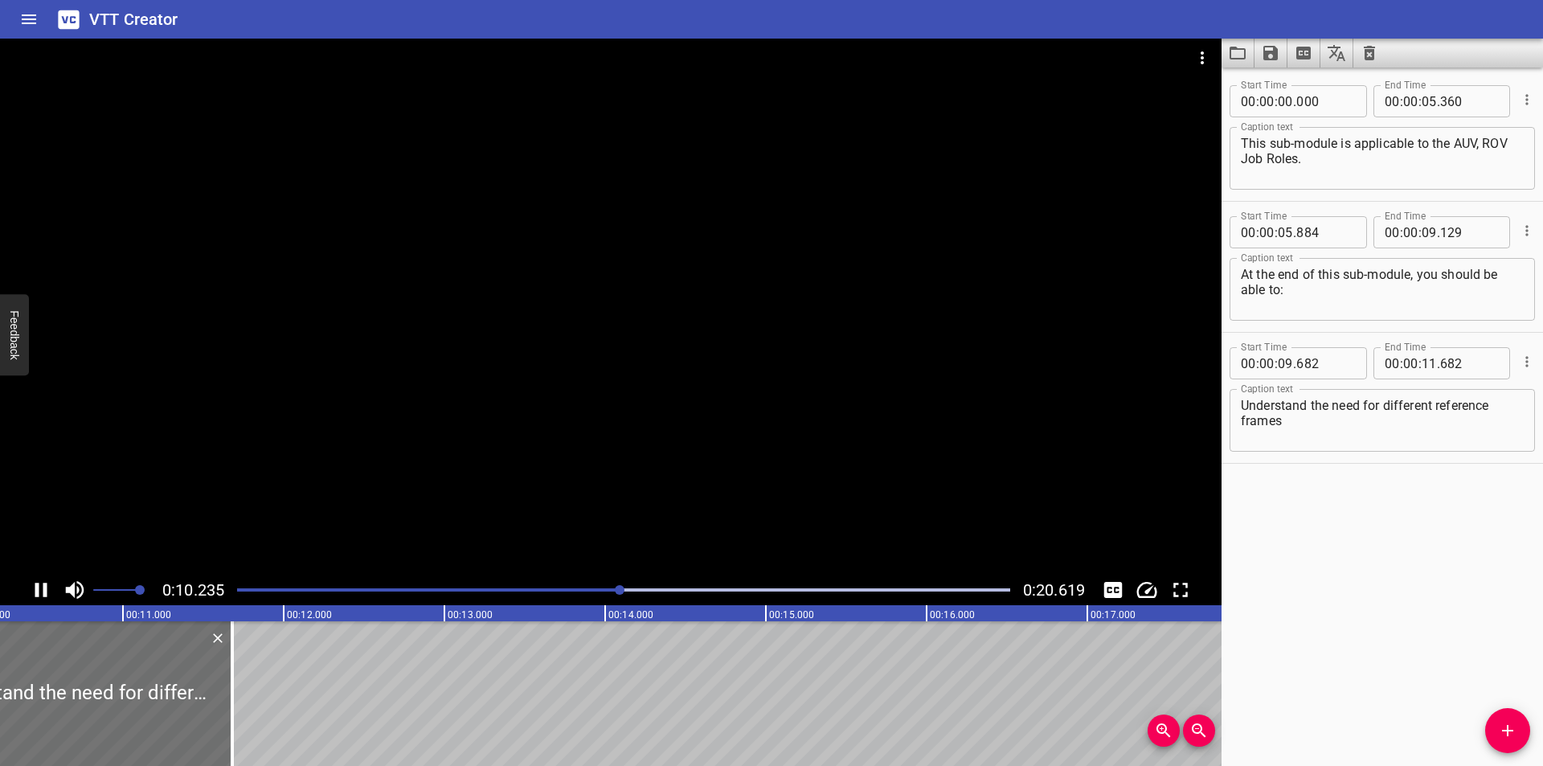
scroll to position [0, 1678]
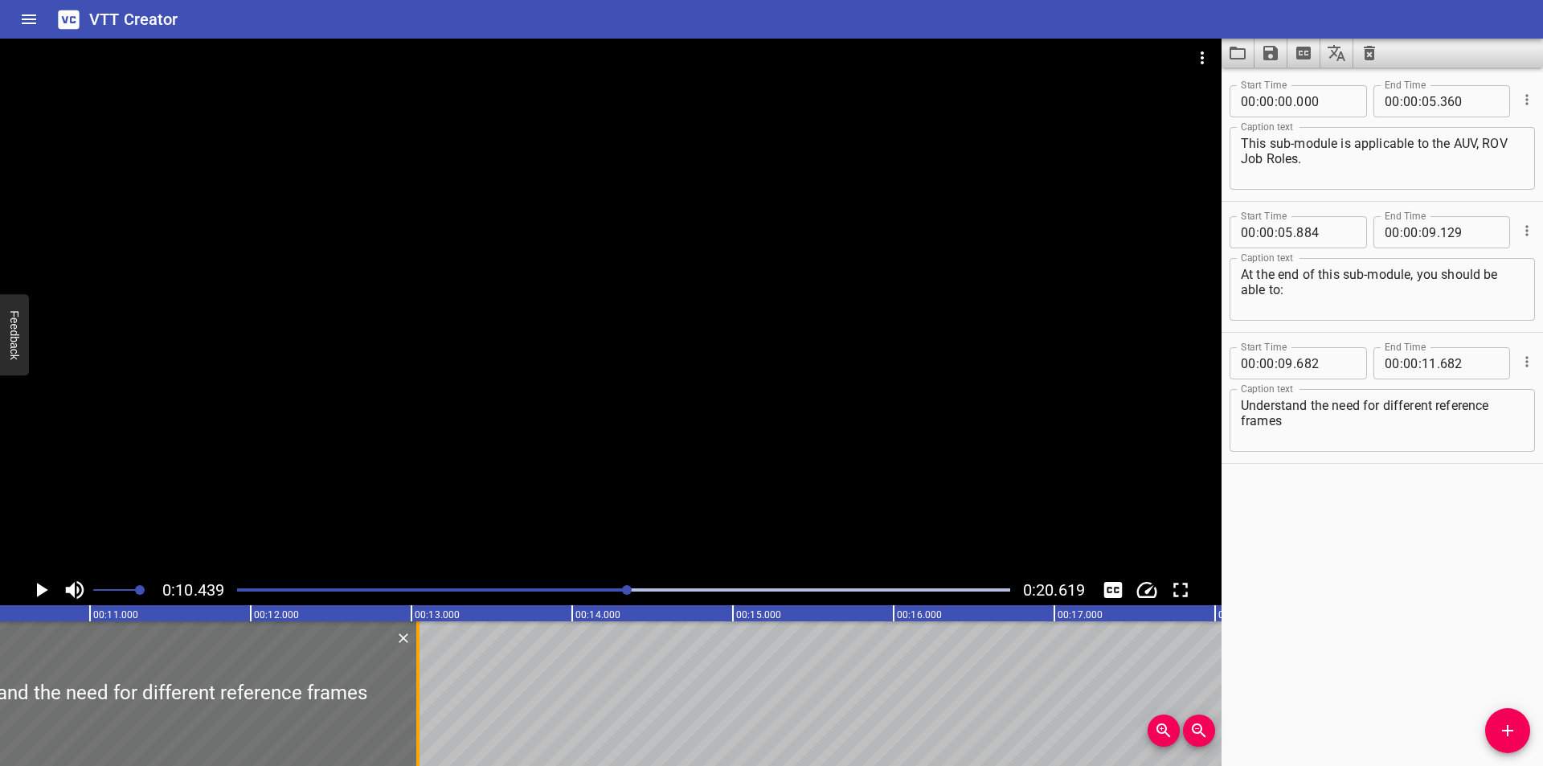
drag, startPoint x: 199, startPoint y: 718, endPoint x: 418, endPoint y: 707, distance: 218.8
click at [418, 707] on div at bounding box center [417, 693] width 3 height 145
type input "13"
type input "042"
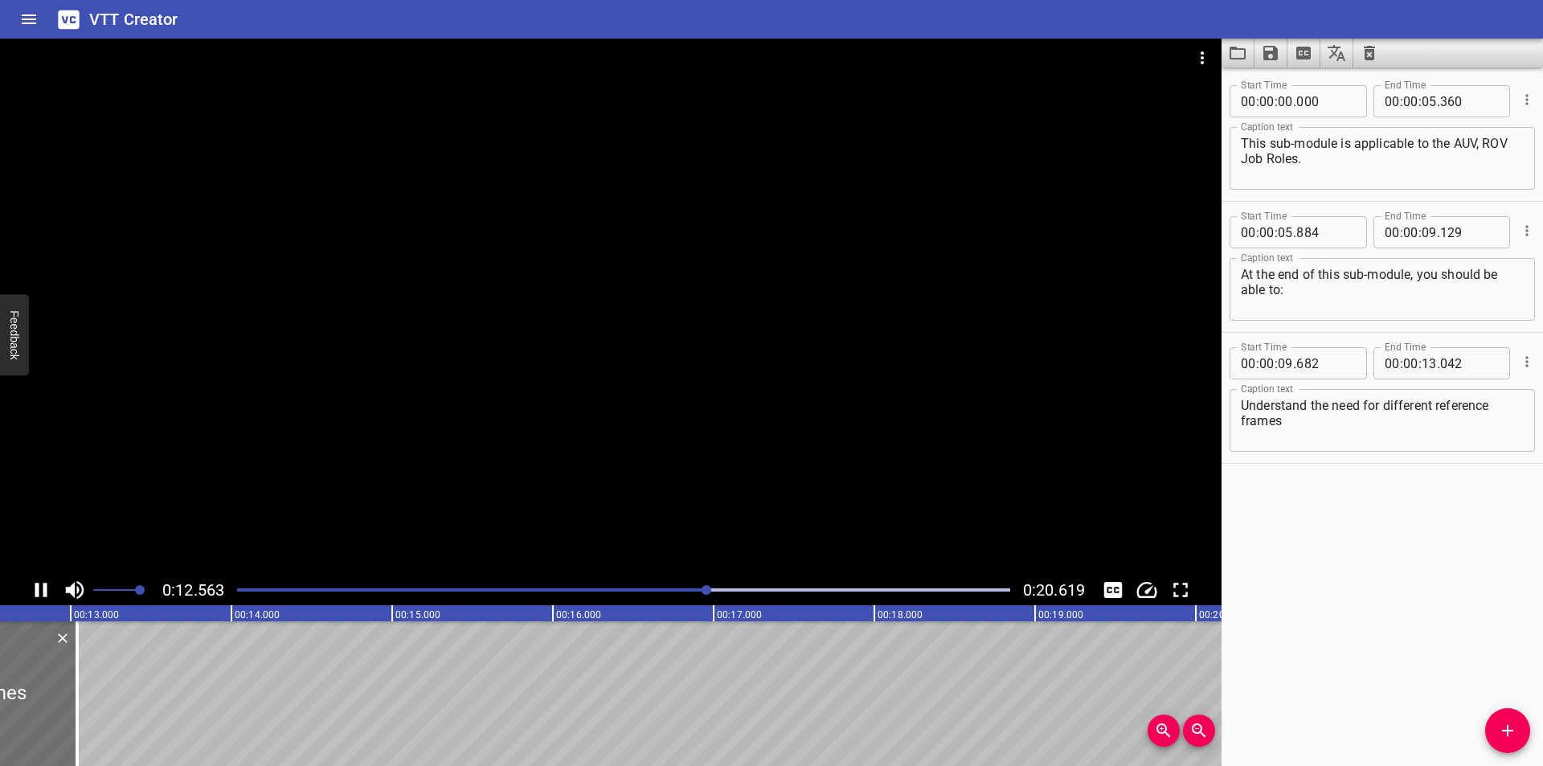
scroll to position [0, 2056]
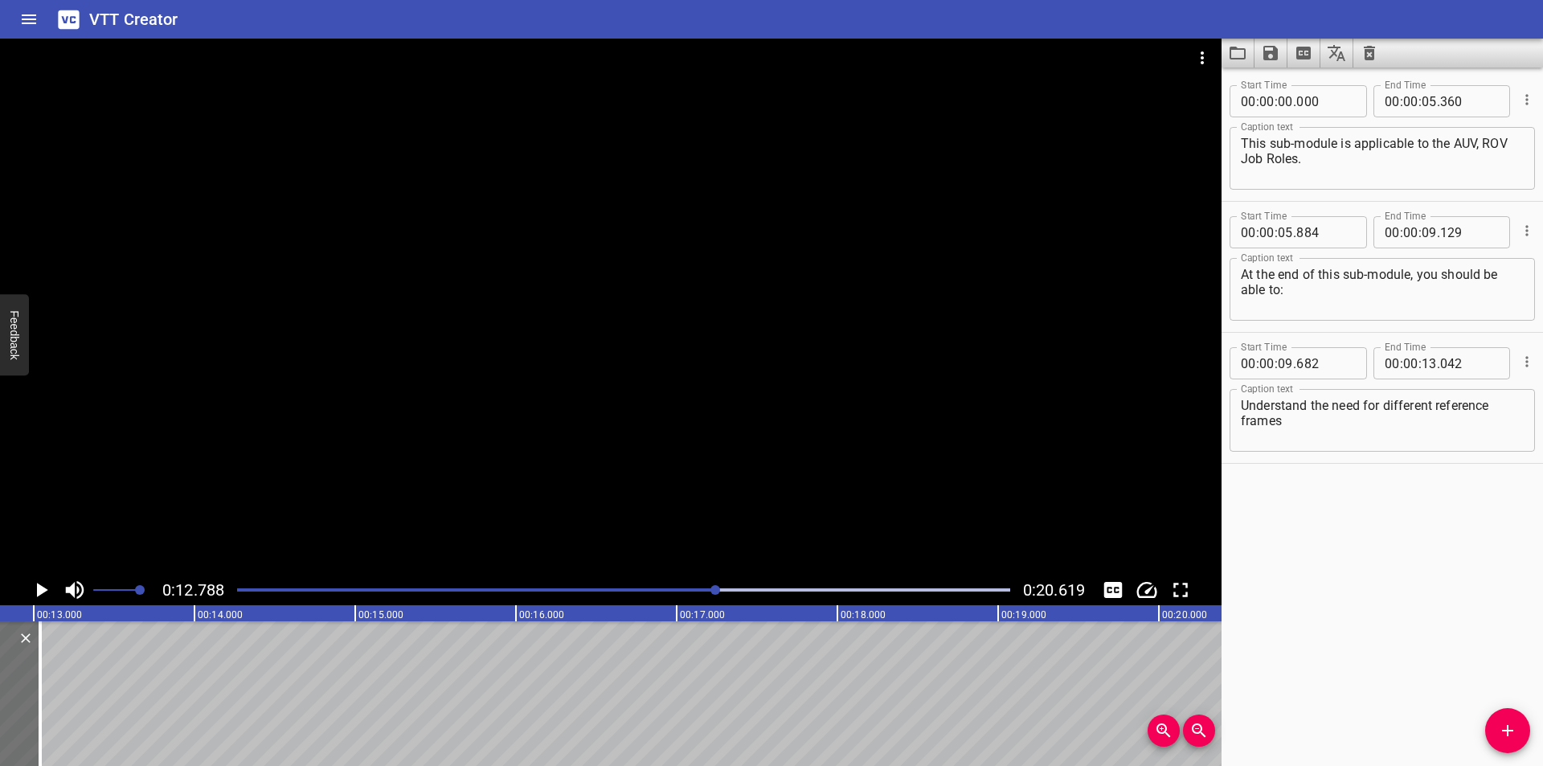
click at [1435, 436] on textarea "Understand the need for different reference frames" at bounding box center [1382, 421] width 283 height 46
type textarea "Understand the need for different reference frames"
click at [1521, 724] on span "Add Cue" at bounding box center [1507, 730] width 45 height 19
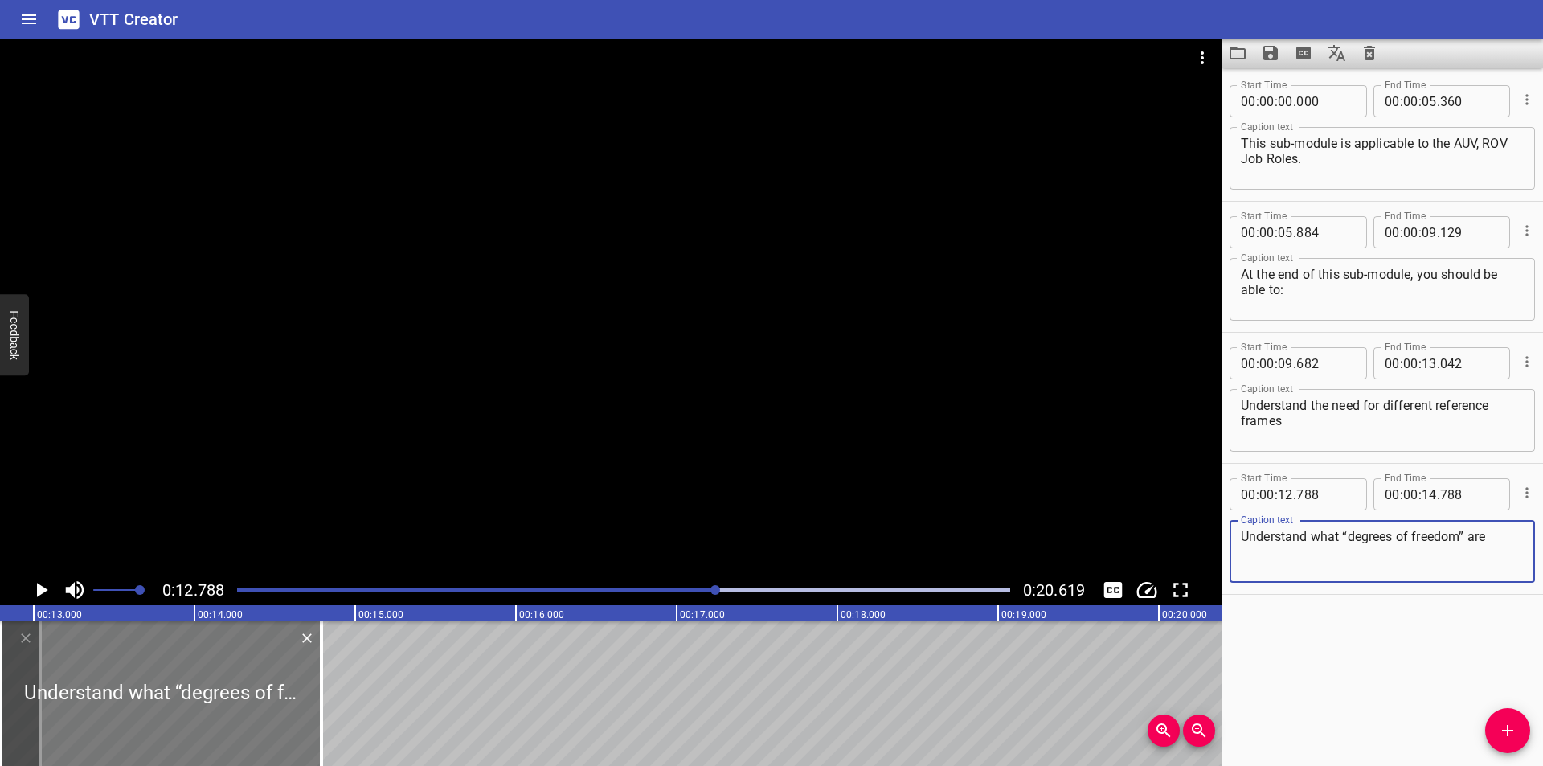
type textarea "Understand what “degrees of freedom” are"
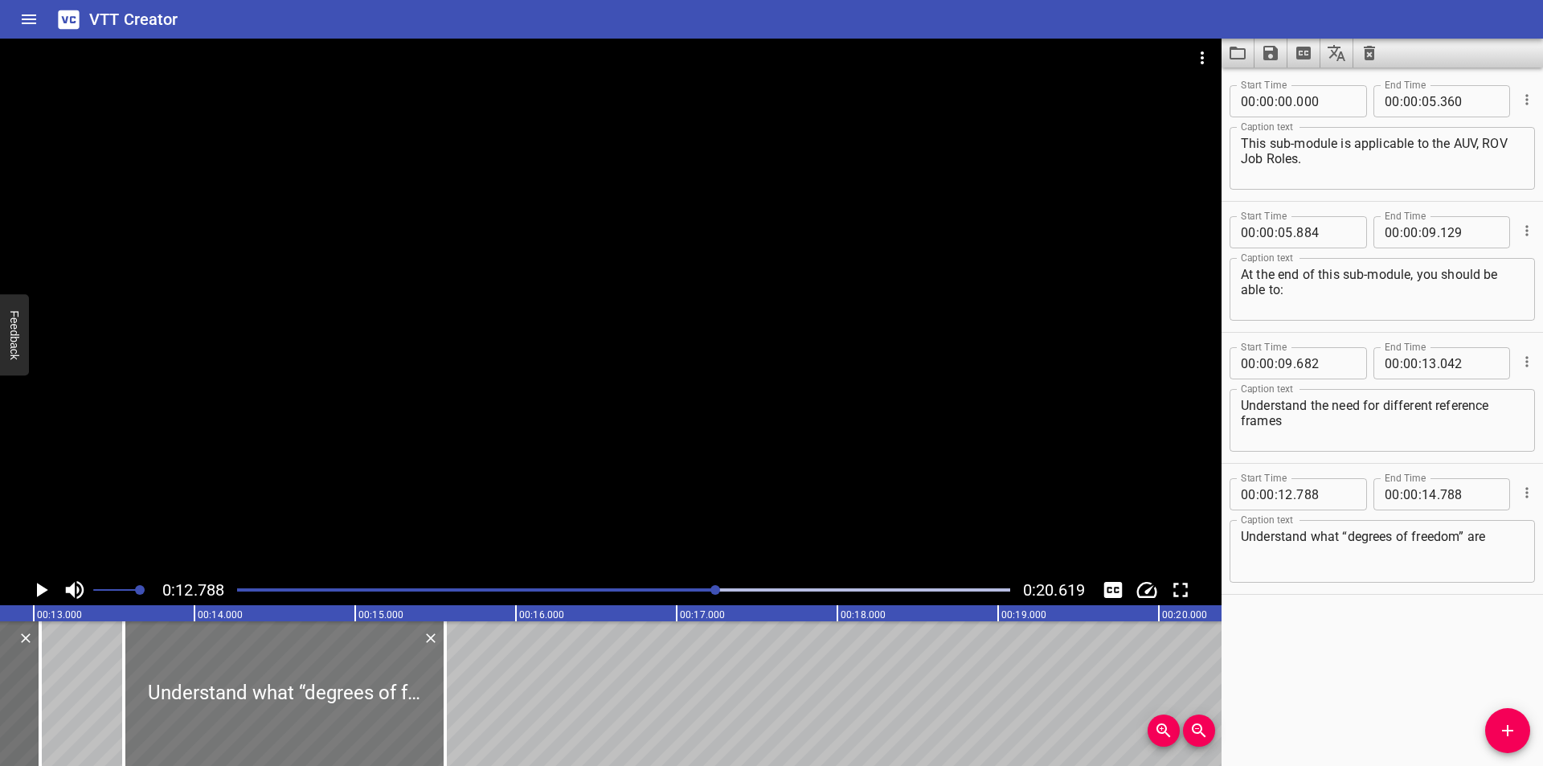
drag, startPoint x: 225, startPoint y: 718, endPoint x: 328, endPoint y: 722, distance: 103.0
click at [328, 722] on div at bounding box center [284, 693] width 321 height 145
type input "13"
type input "558"
type input "15"
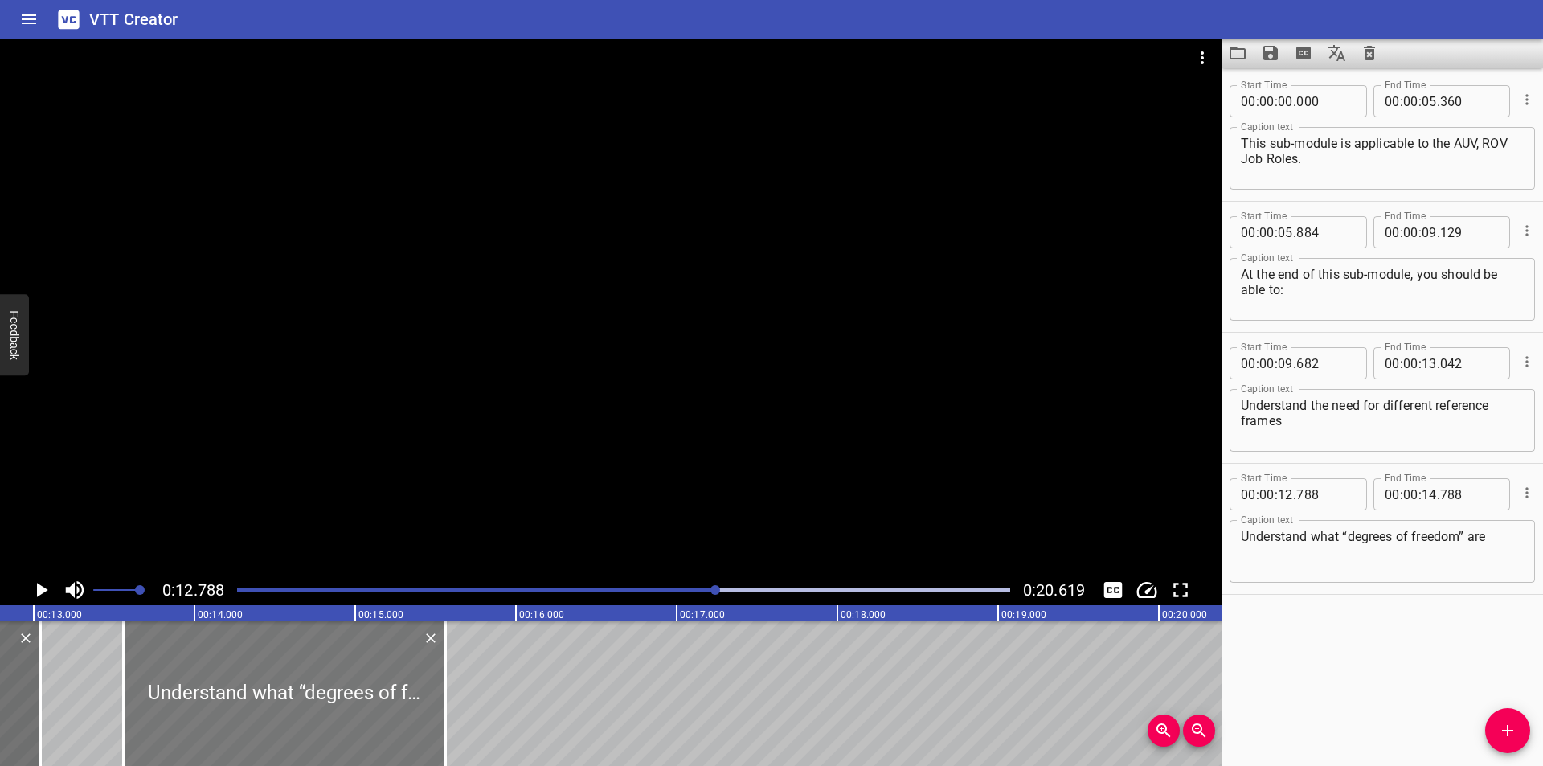
type input "558"
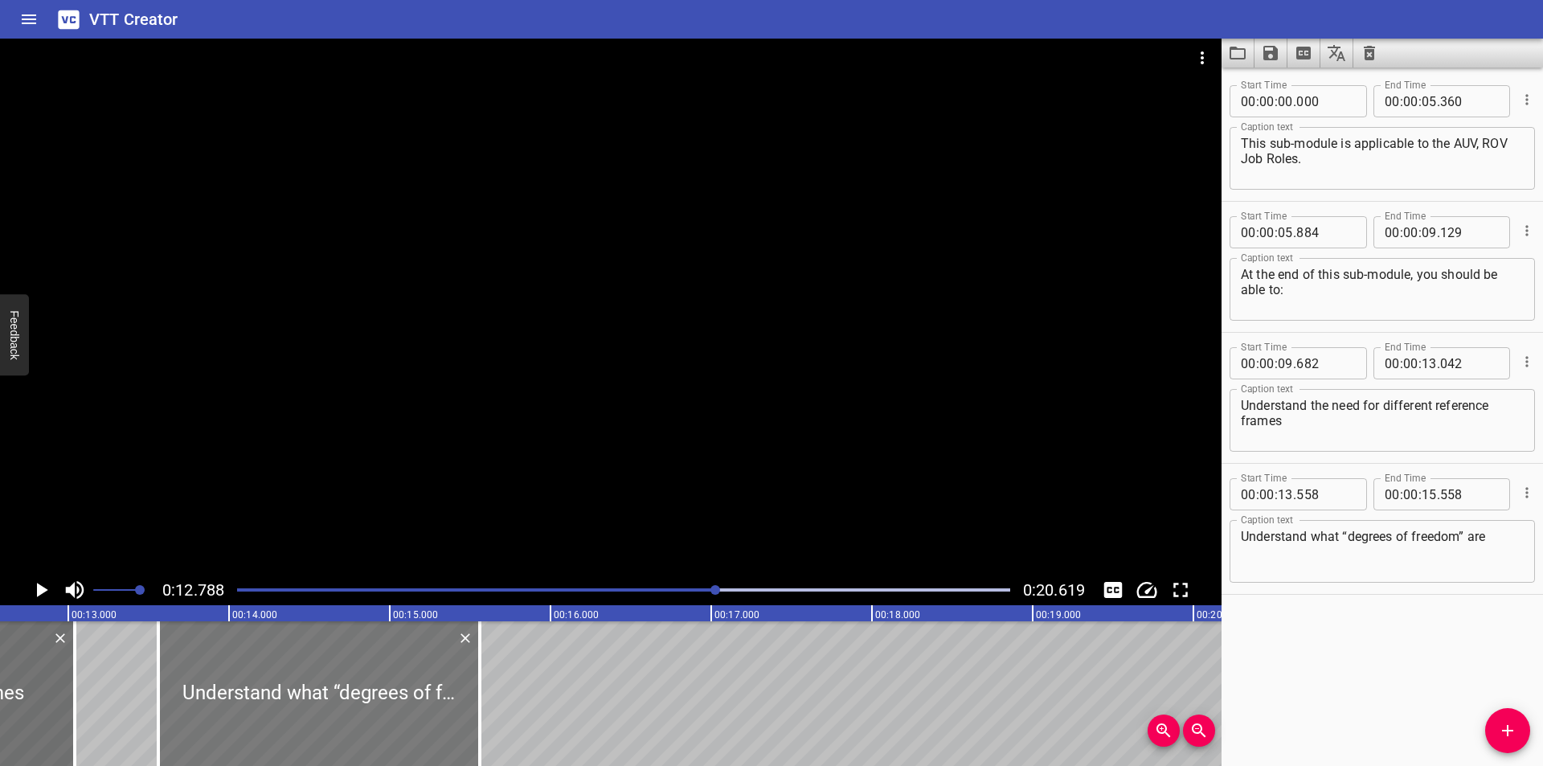
scroll to position [0, 2002]
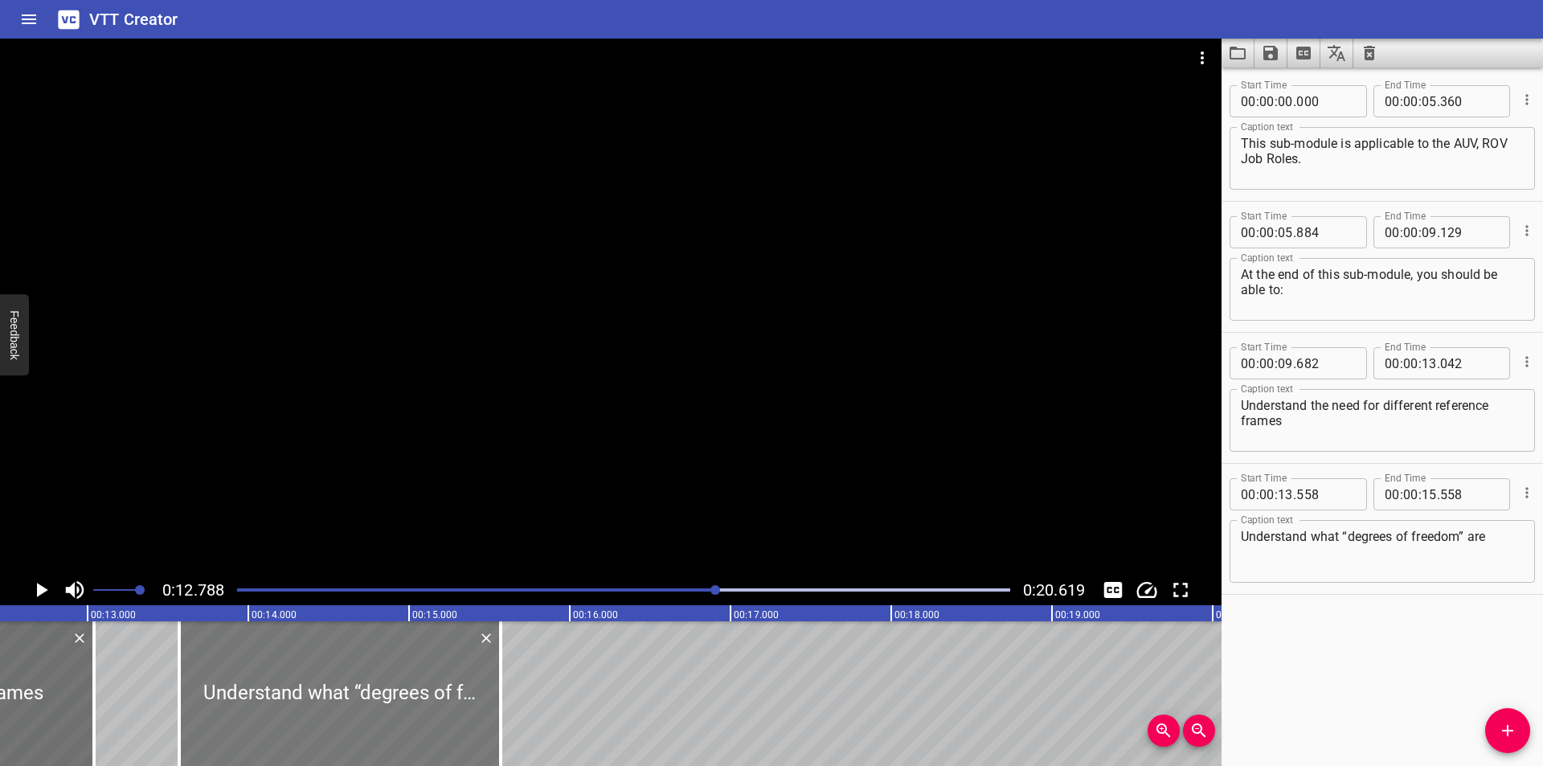
click at [403, 652] on div at bounding box center [339, 693] width 321 height 145
type input "568"
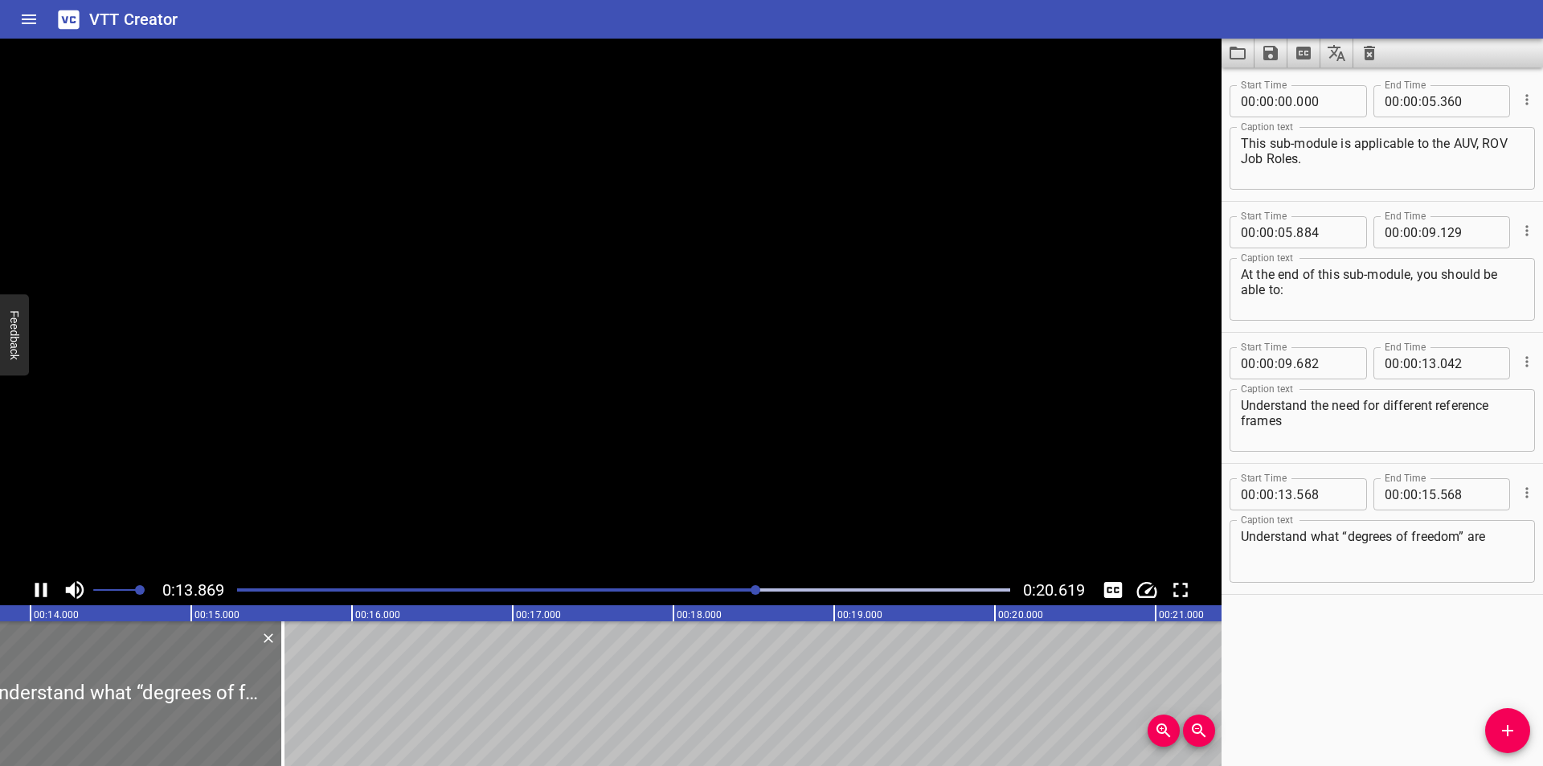
scroll to position [0, 2240]
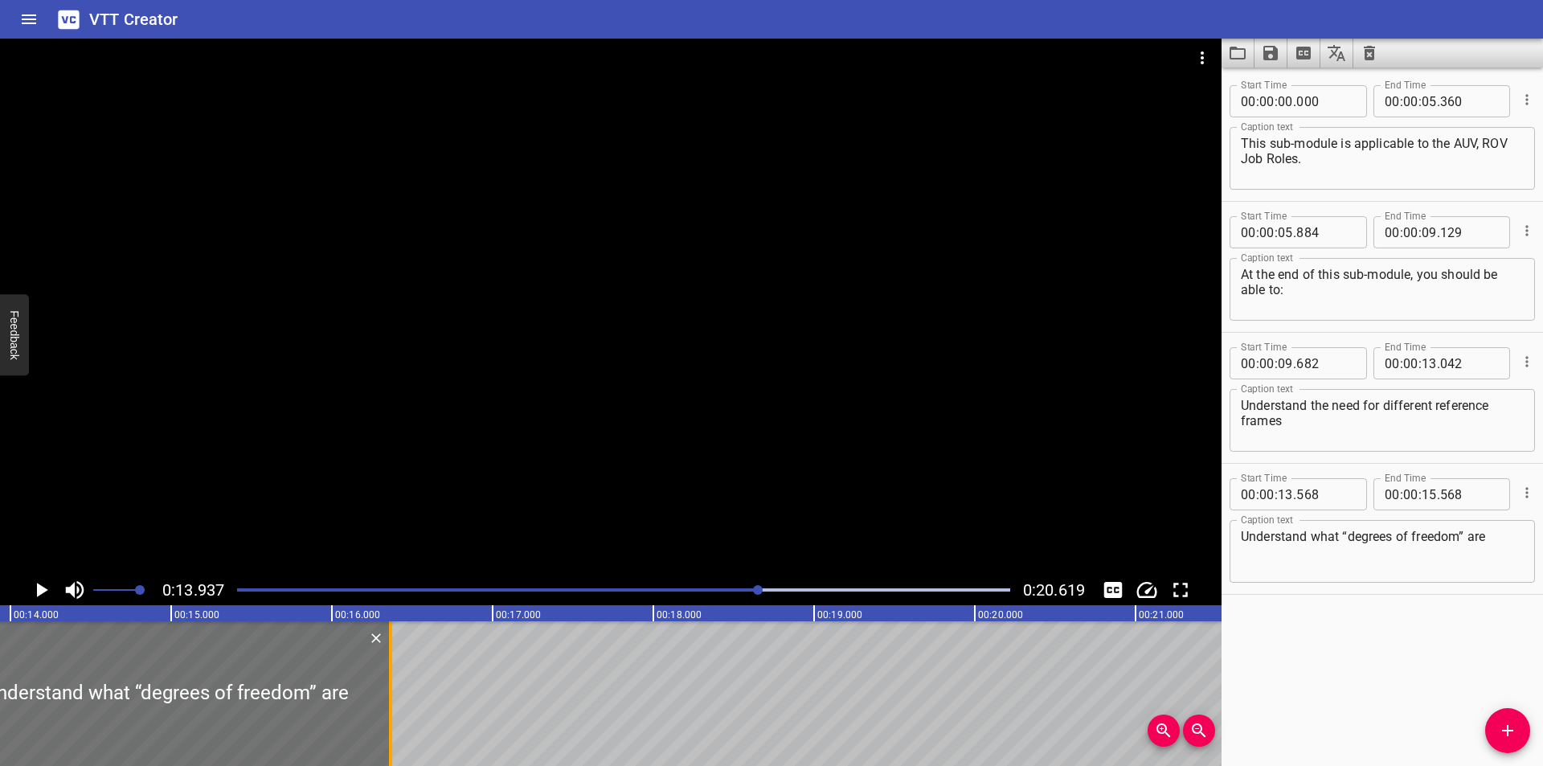
drag, startPoint x: 262, startPoint y: 723, endPoint x: 390, endPoint y: 719, distance: 127.8
click at [390, 719] on div at bounding box center [390, 693] width 3 height 145
type input "16"
type input "363"
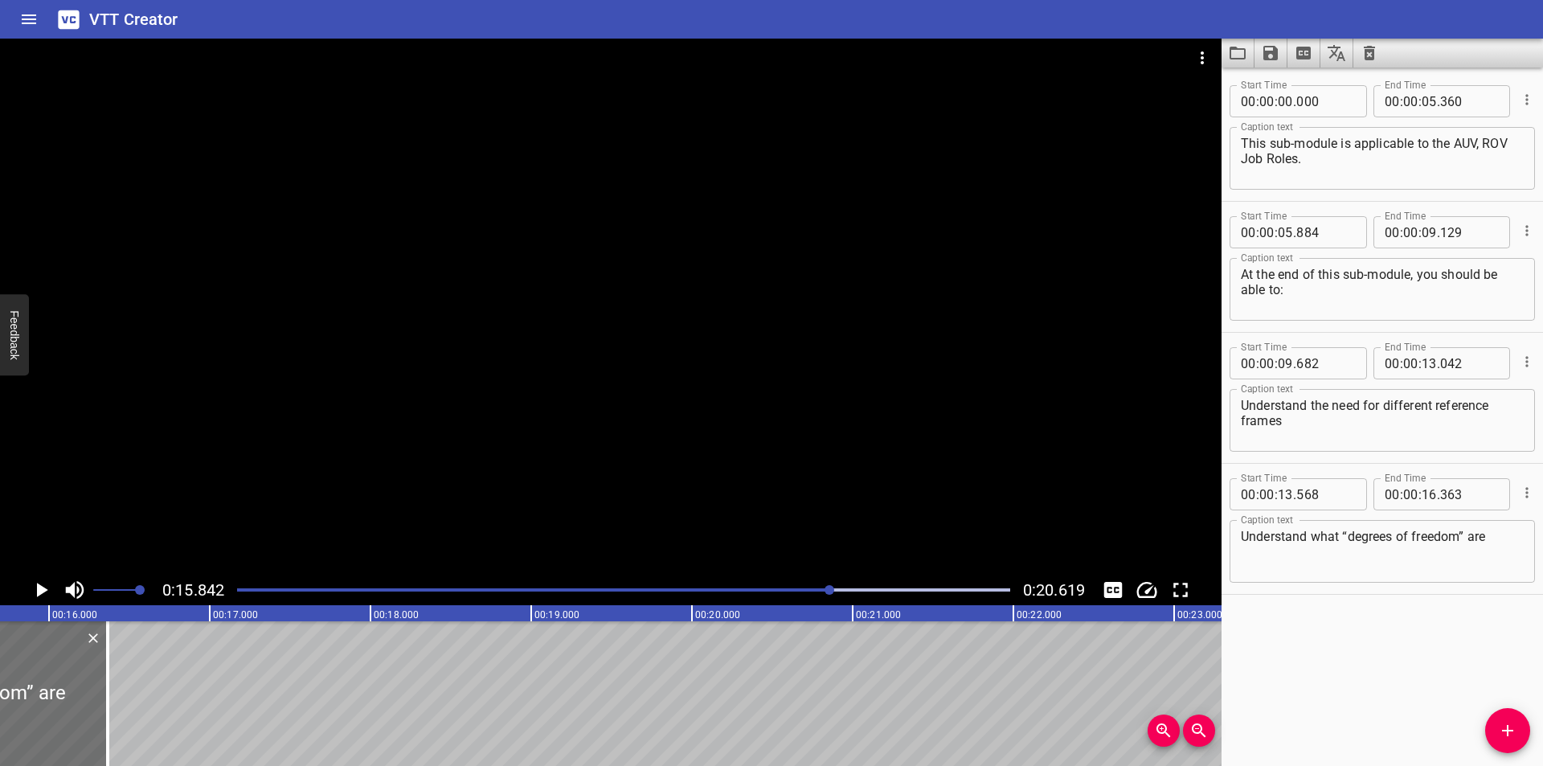
scroll to position [0, 2546]
click at [795, 595] on div at bounding box center [623, 590] width 792 height 23
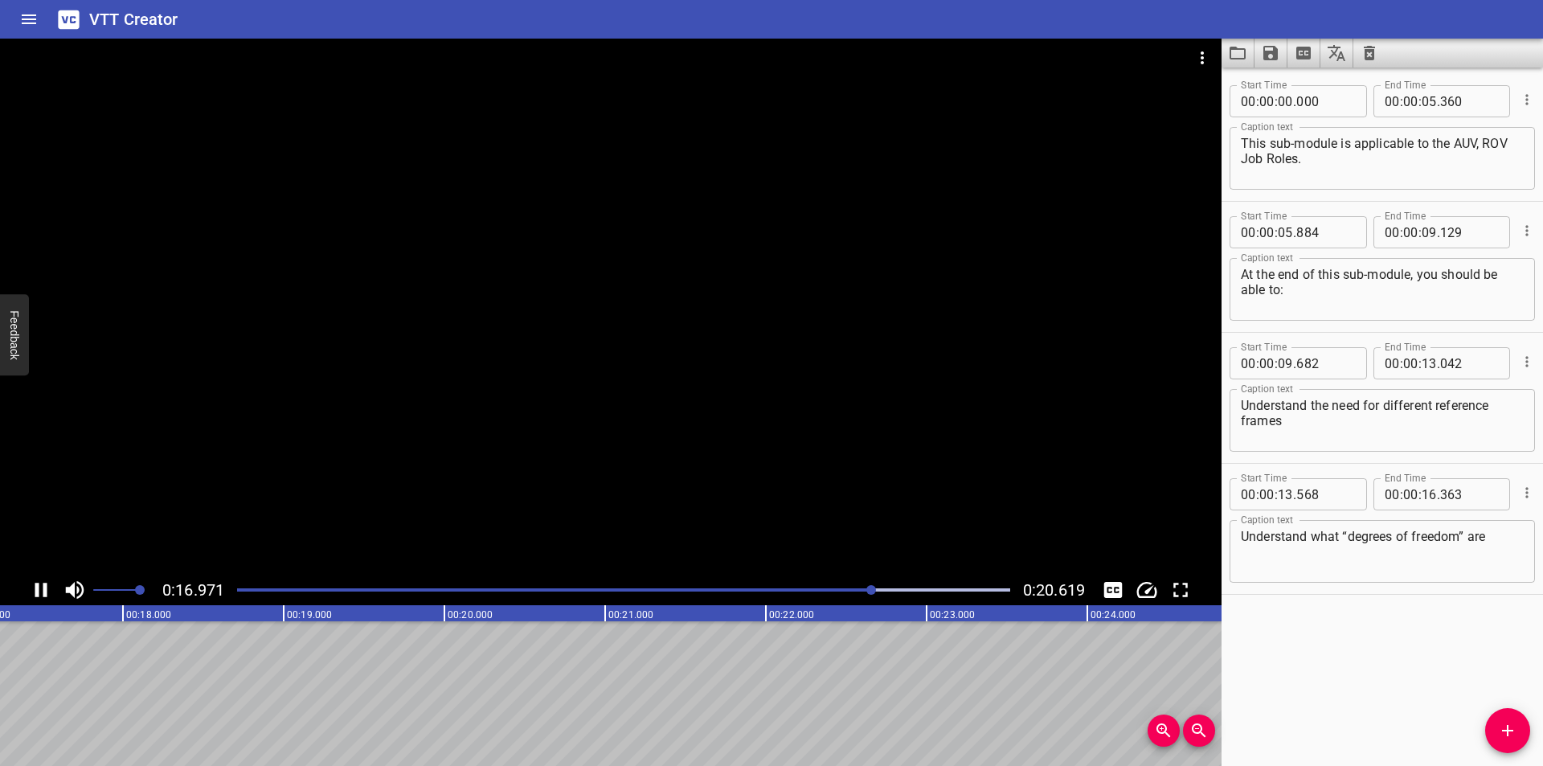
click at [809, 587] on div at bounding box center [623, 590] width 792 height 23
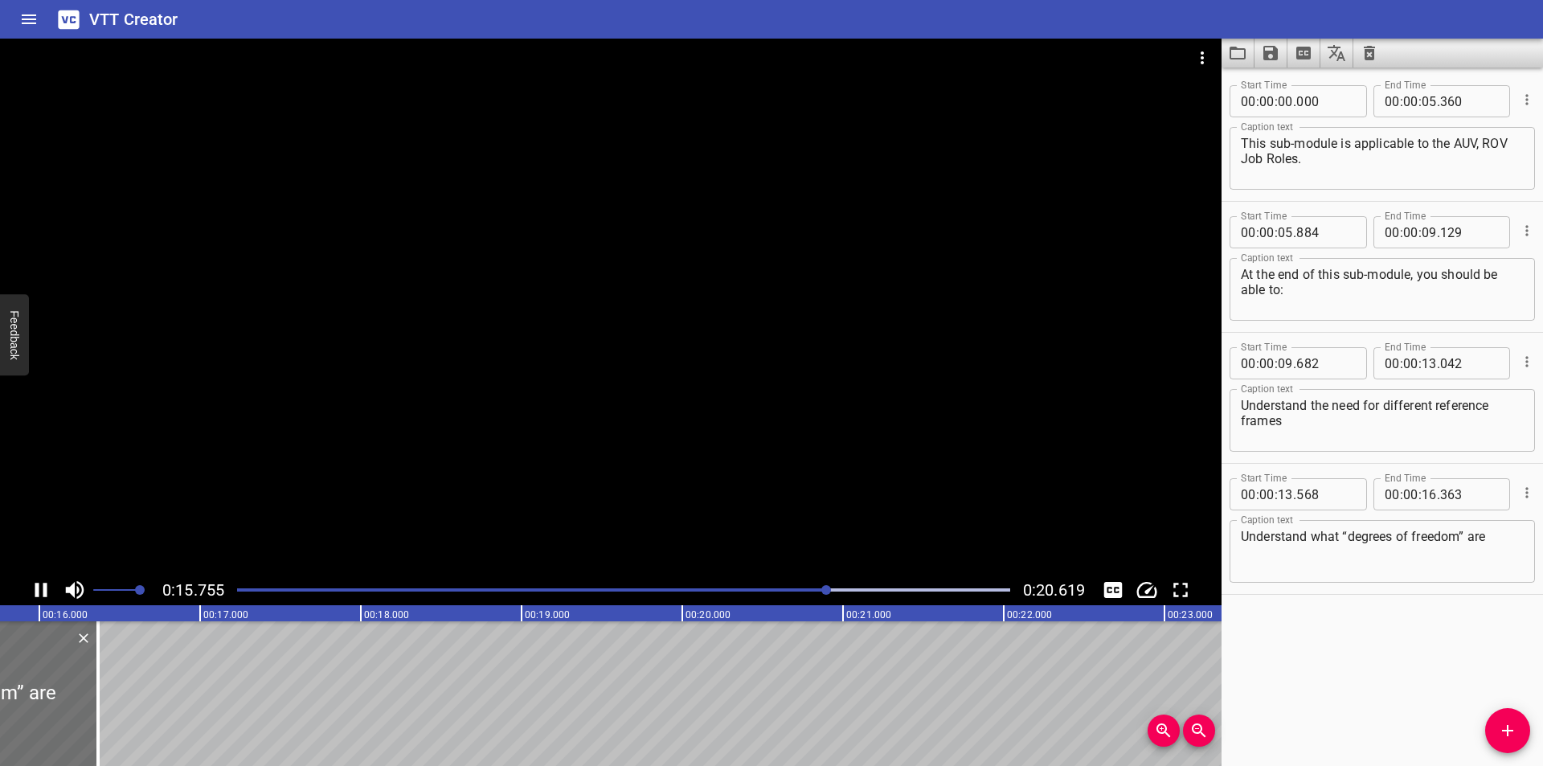
drag, startPoint x: 795, startPoint y: 594, endPoint x: 783, endPoint y: 594, distance: 11.3
click at [787, 594] on div at bounding box center [623, 590] width 792 height 23
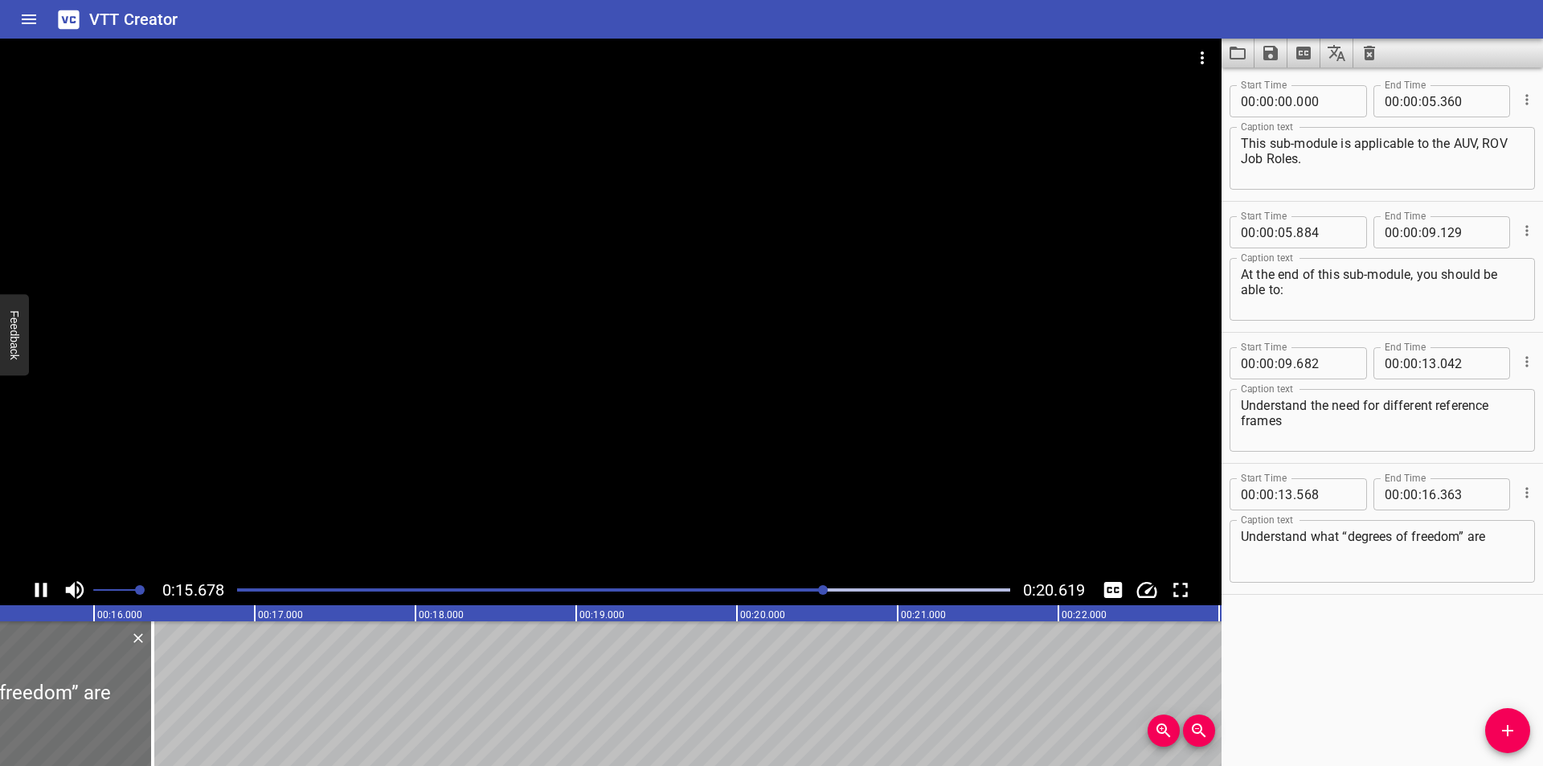
click at [767, 595] on div at bounding box center [623, 590] width 792 height 23
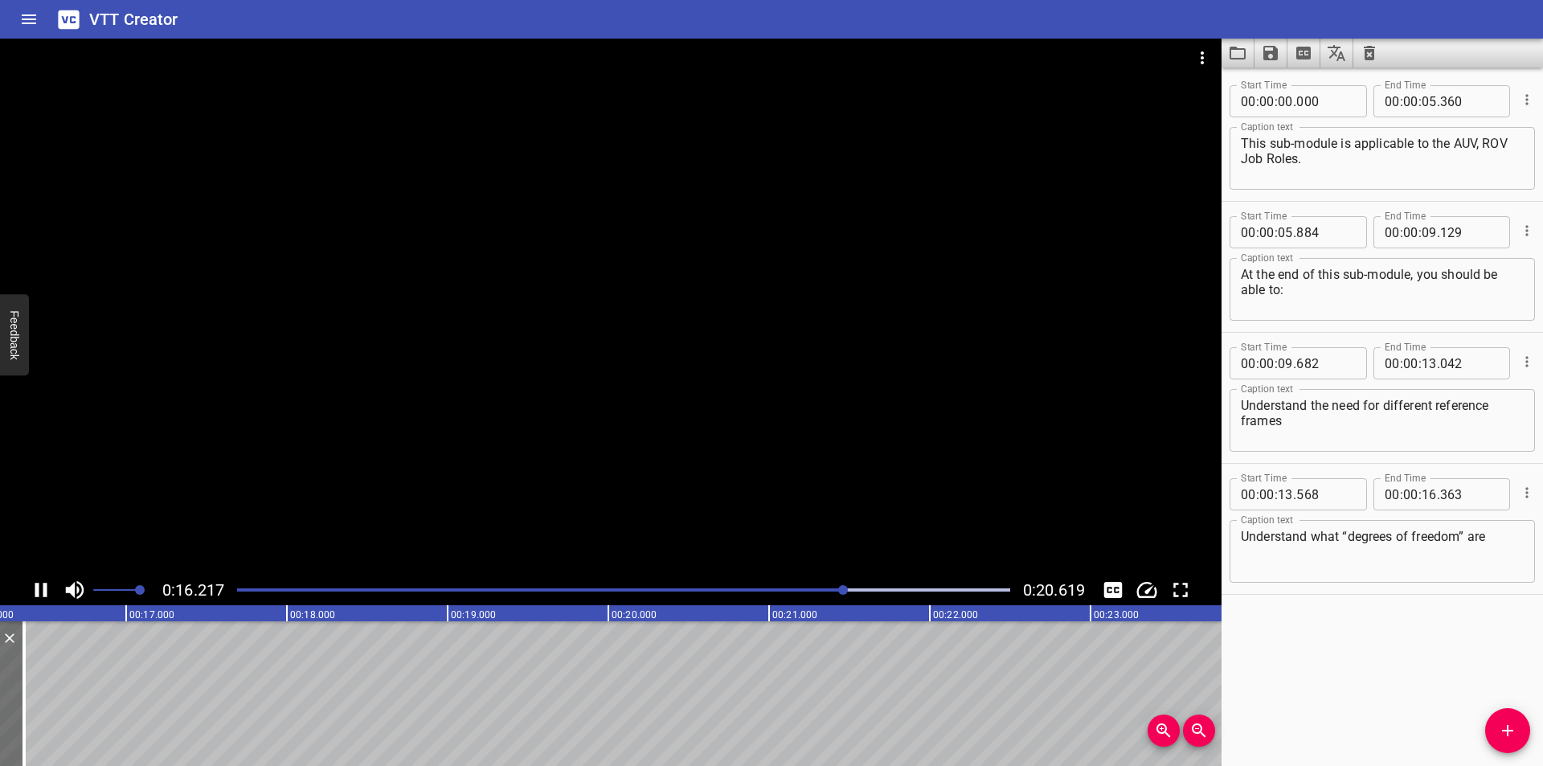
click at [768, 493] on div at bounding box center [610, 307] width 1221 height 536
click at [1521, 547] on div "Understand what “degrees of freedom” are Caption text" at bounding box center [1381, 551] width 305 height 63
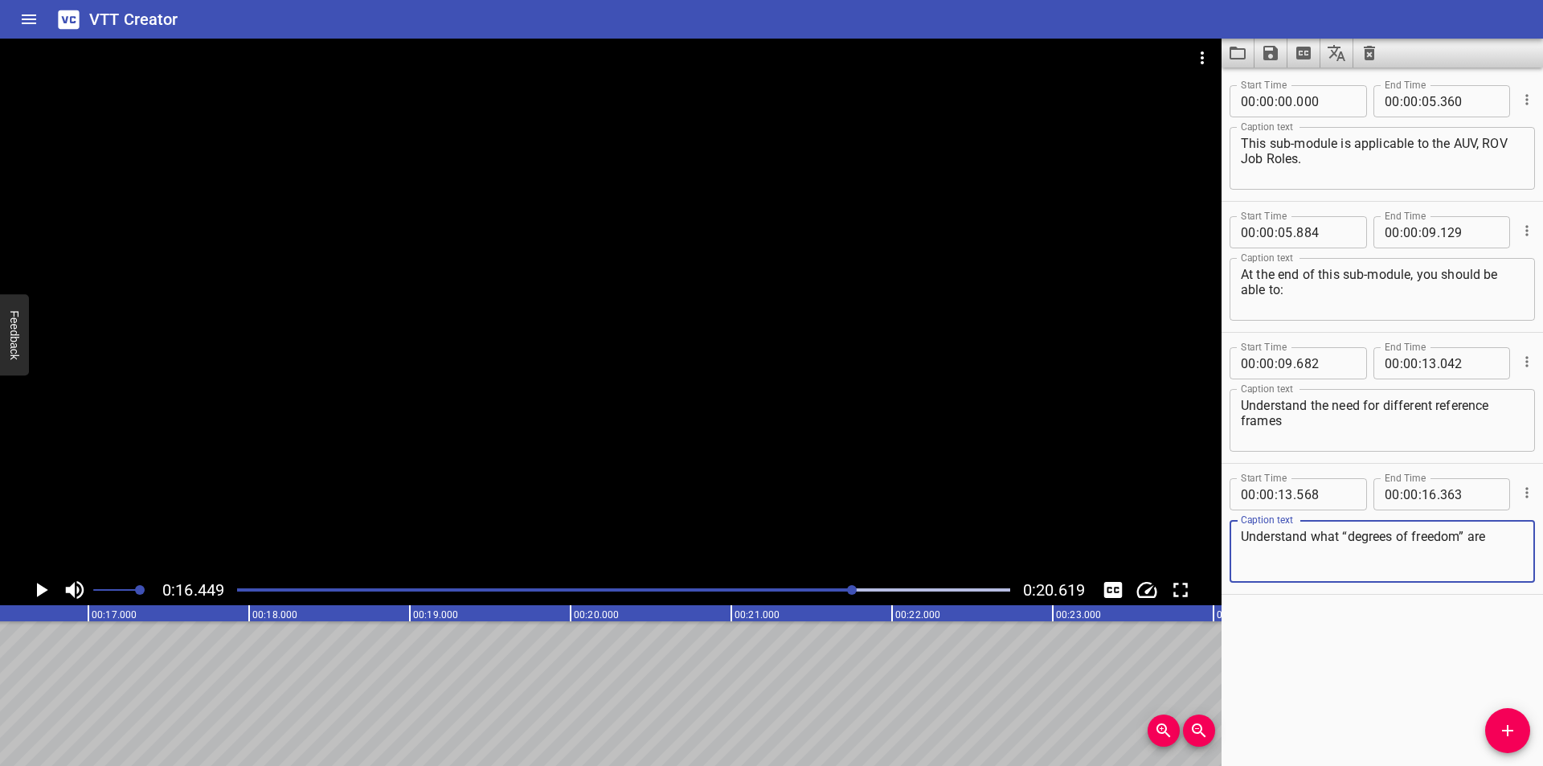
type textarea "Understand what “degrees of freedom” are"
click at [775, 595] on div at bounding box center [623, 590] width 792 height 23
click at [824, 499] on div at bounding box center [610, 307] width 1221 height 536
click at [907, 404] on div at bounding box center [610, 307] width 1221 height 536
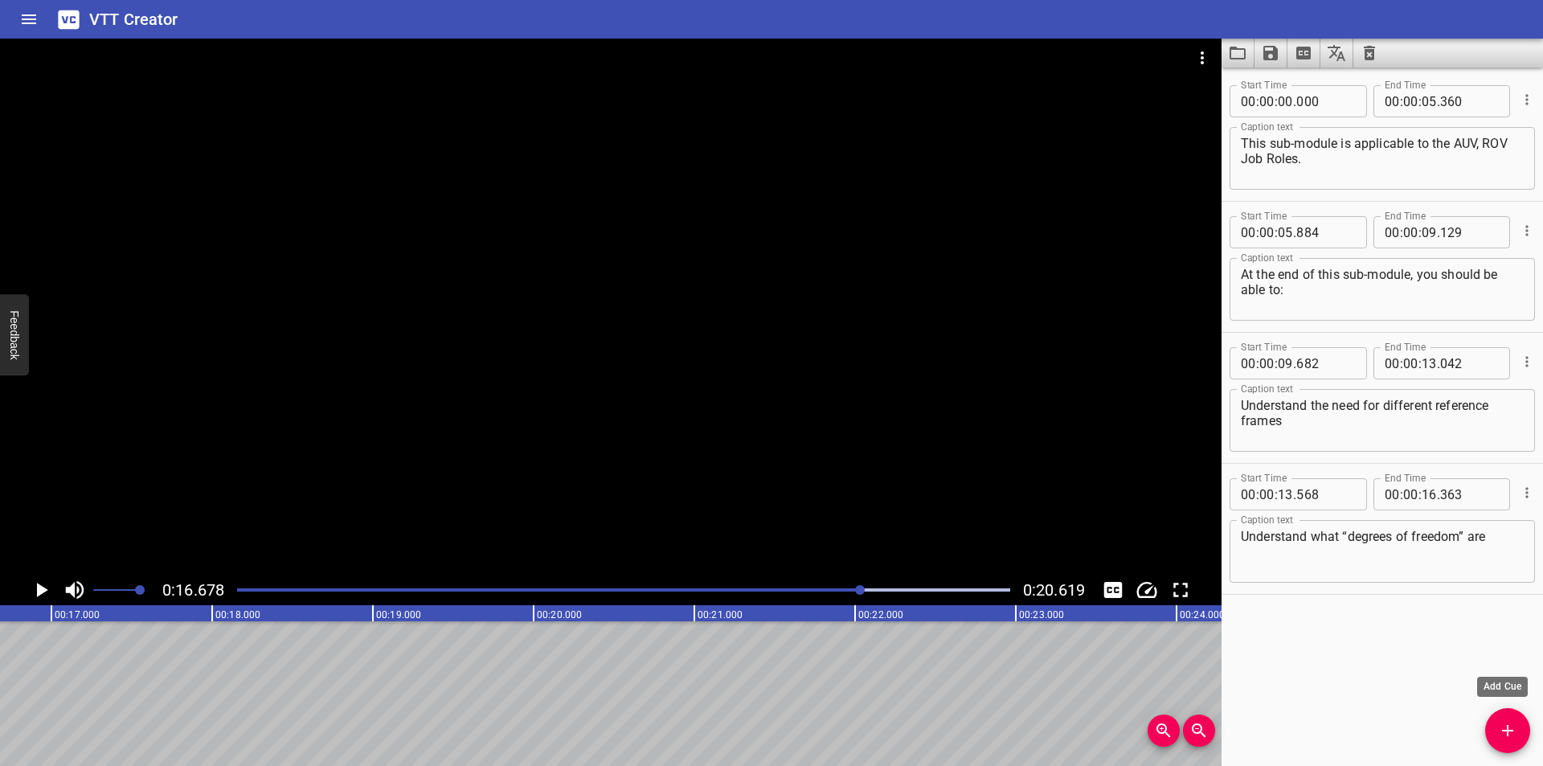
click at [1509, 730] on icon "Add Cue" at bounding box center [1507, 730] width 11 height 11
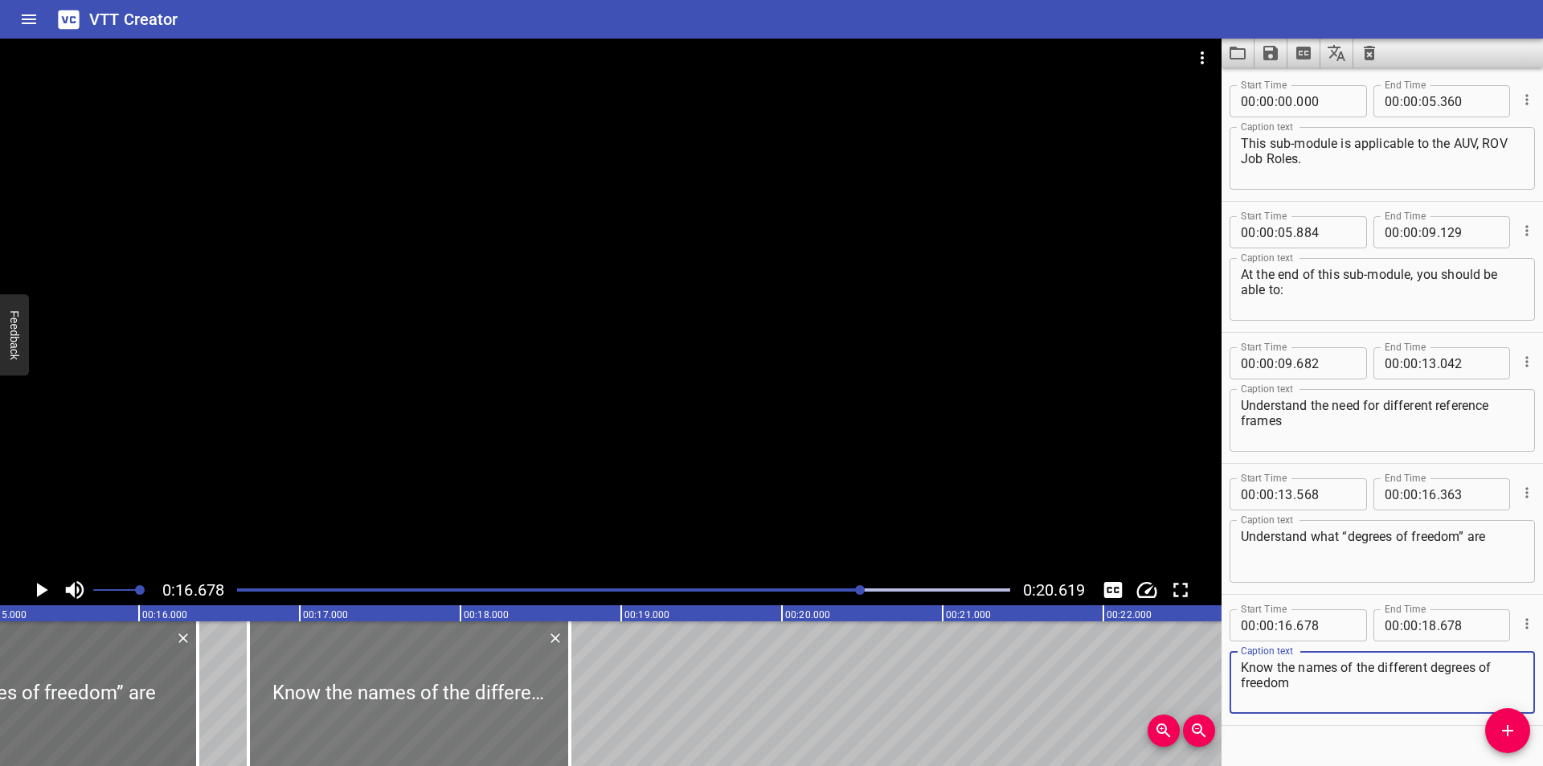
scroll to position [0, 2413]
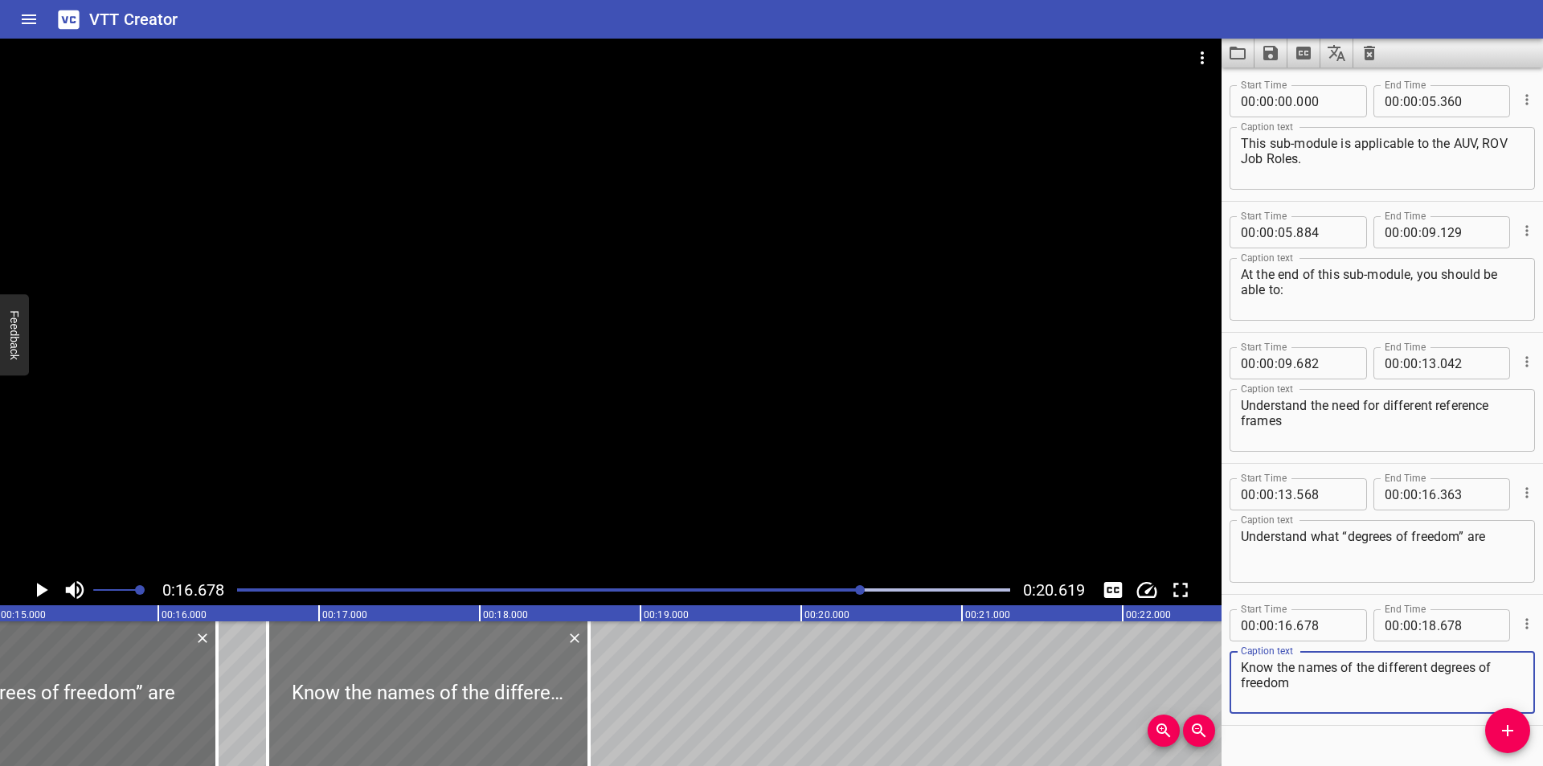
type textarea "Know the names of the different degrees of freedom"
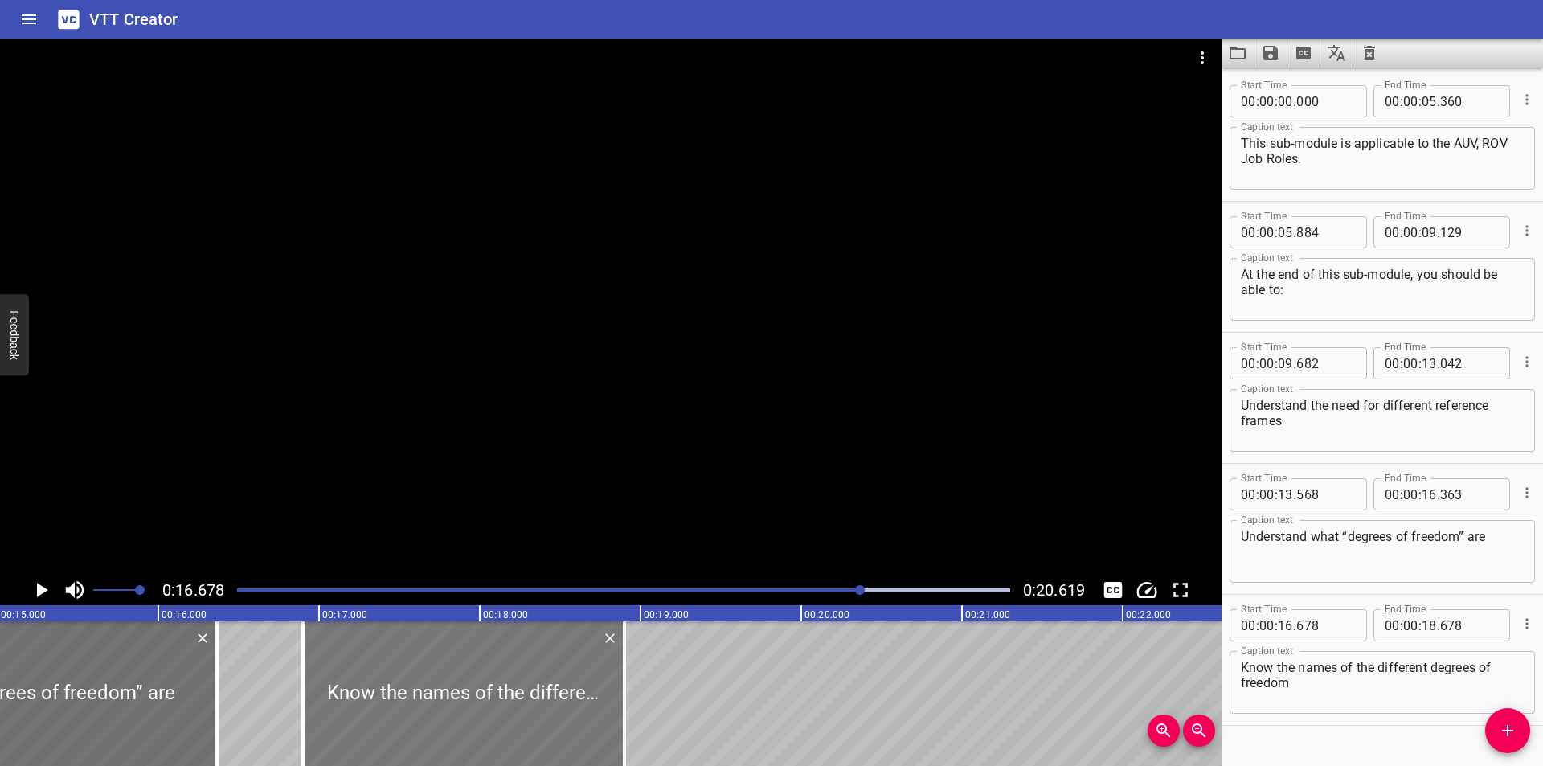
drag, startPoint x: 453, startPoint y: 734, endPoint x: 474, endPoint y: 731, distance: 21.0
click at [474, 731] on div at bounding box center [463, 693] width 321 height 145
type input "898"
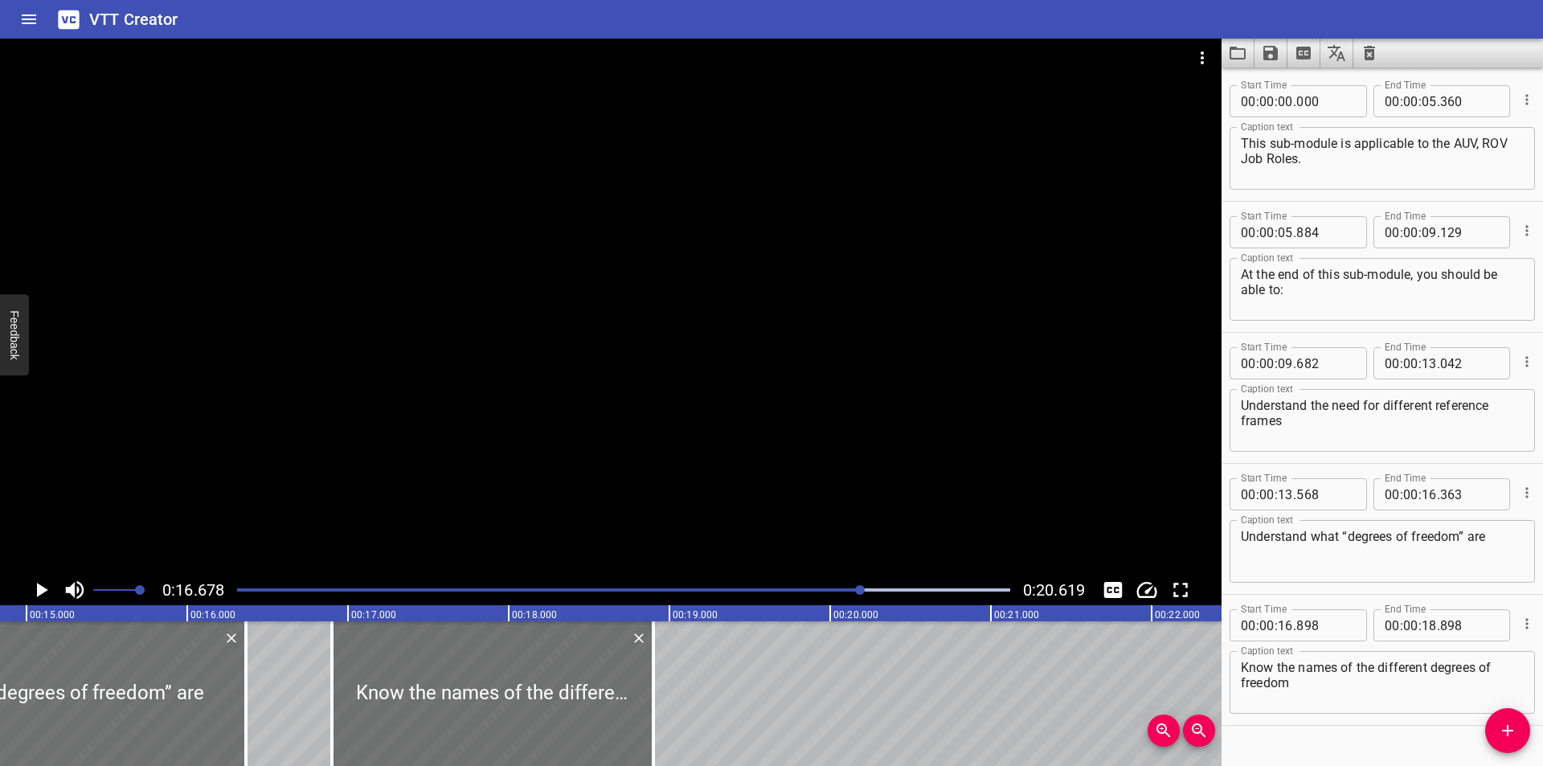
scroll to position [0, 2359]
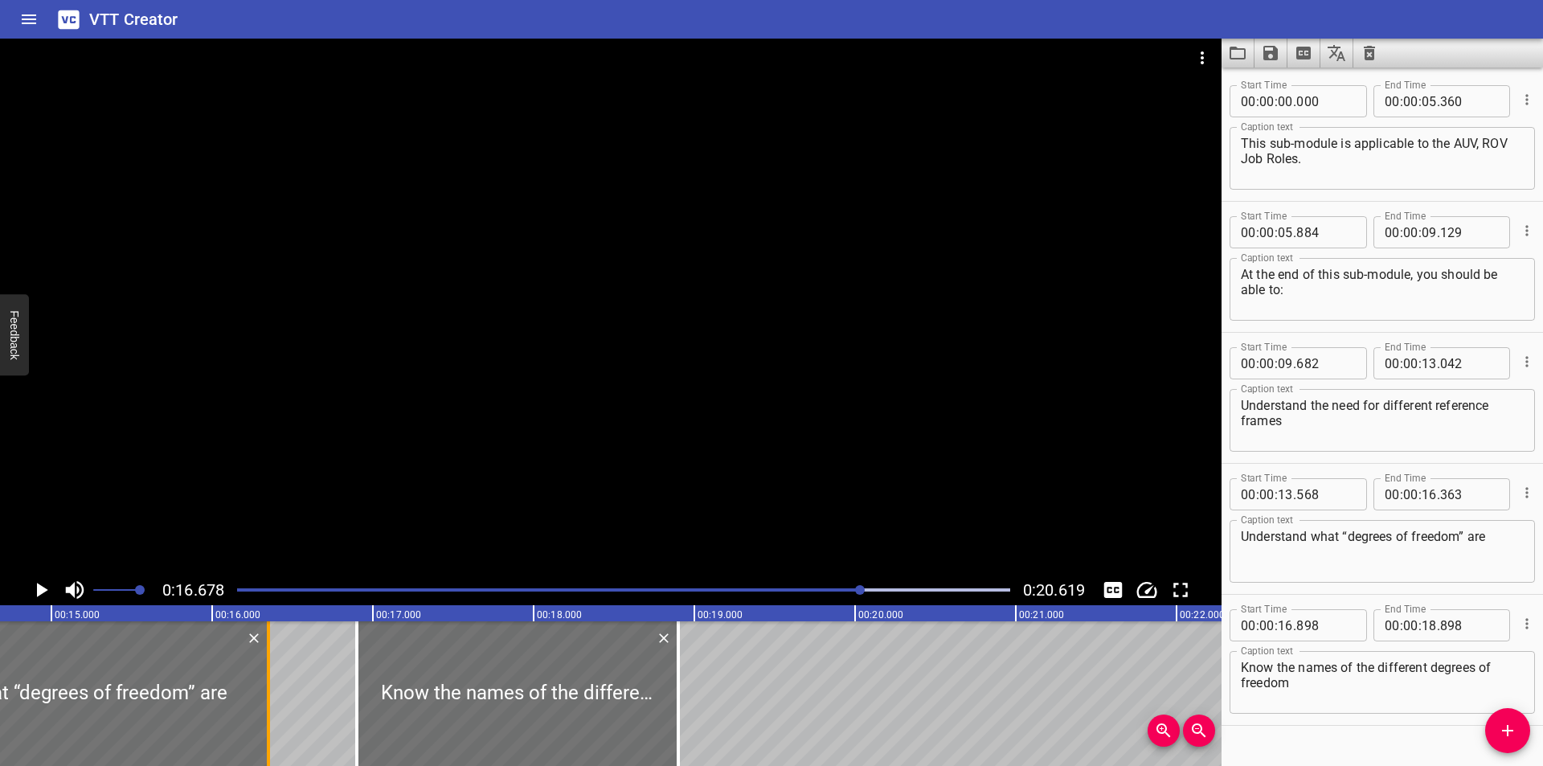
click at [271, 726] on div at bounding box center [268, 693] width 16 height 145
type input "348"
click at [508, 732] on div at bounding box center [515, 693] width 321 height 145
type input "888"
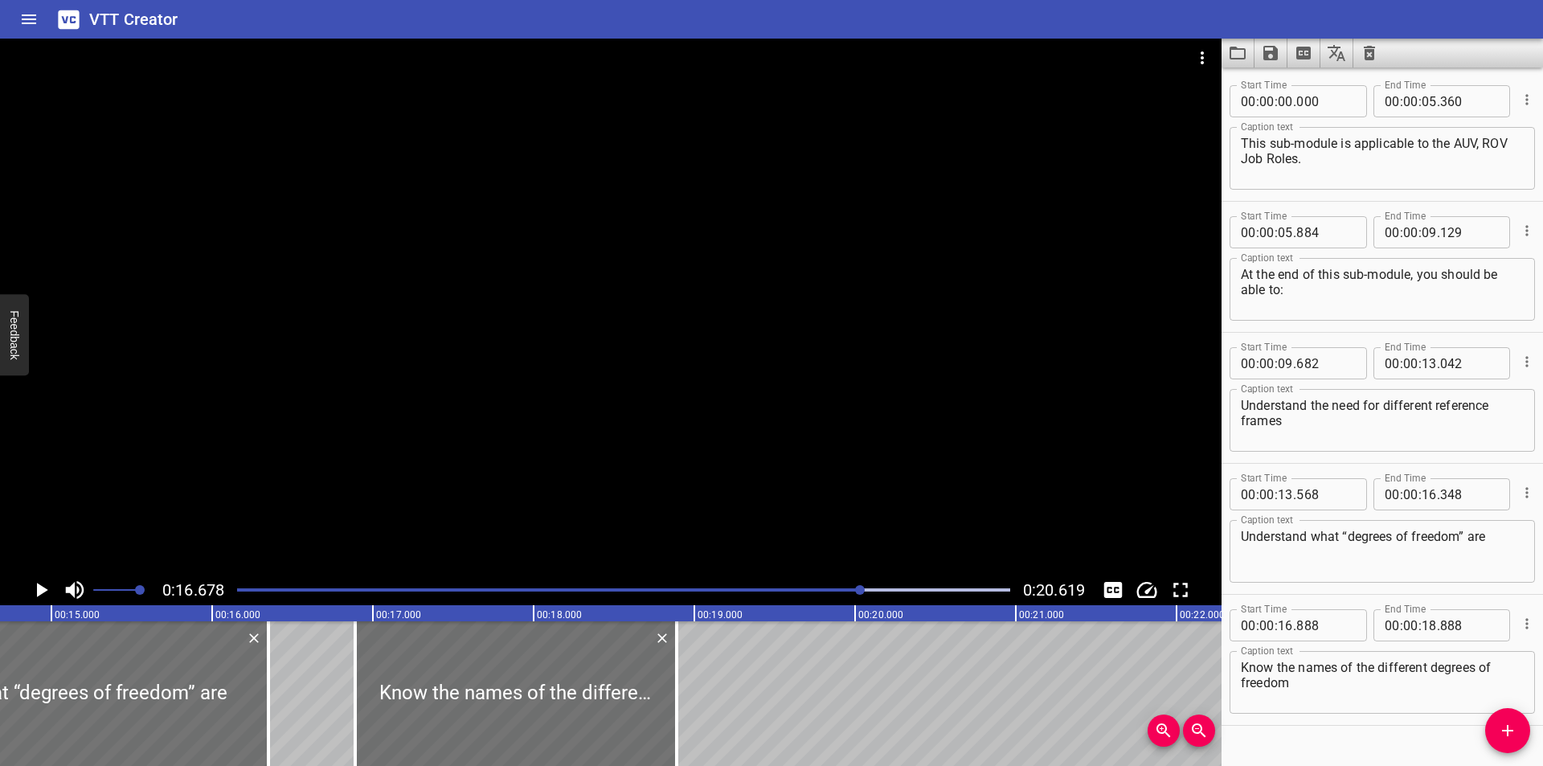
click at [657, 421] on div at bounding box center [610, 307] width 1221 height 536
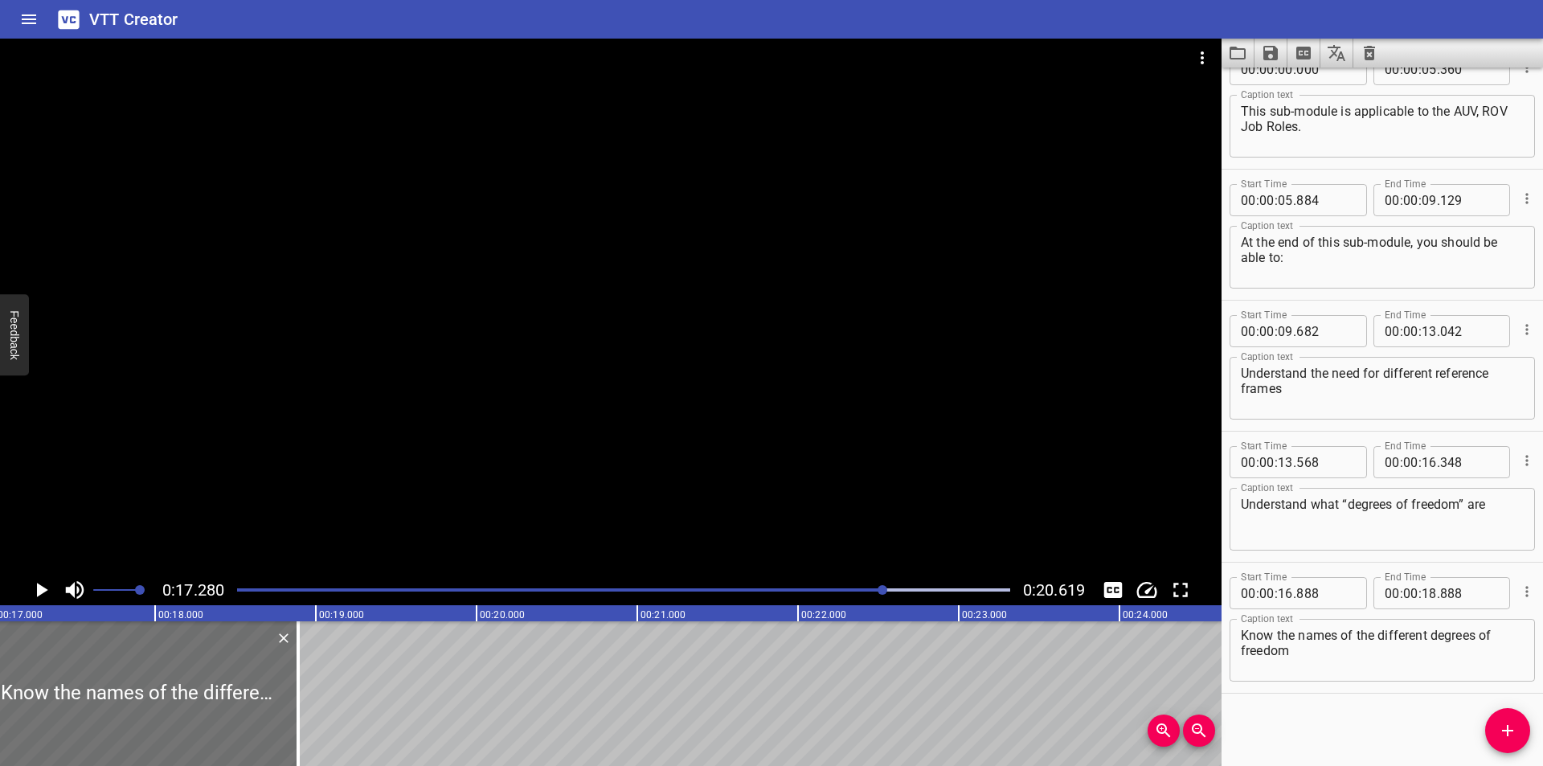
scroll to position [0, 2777]
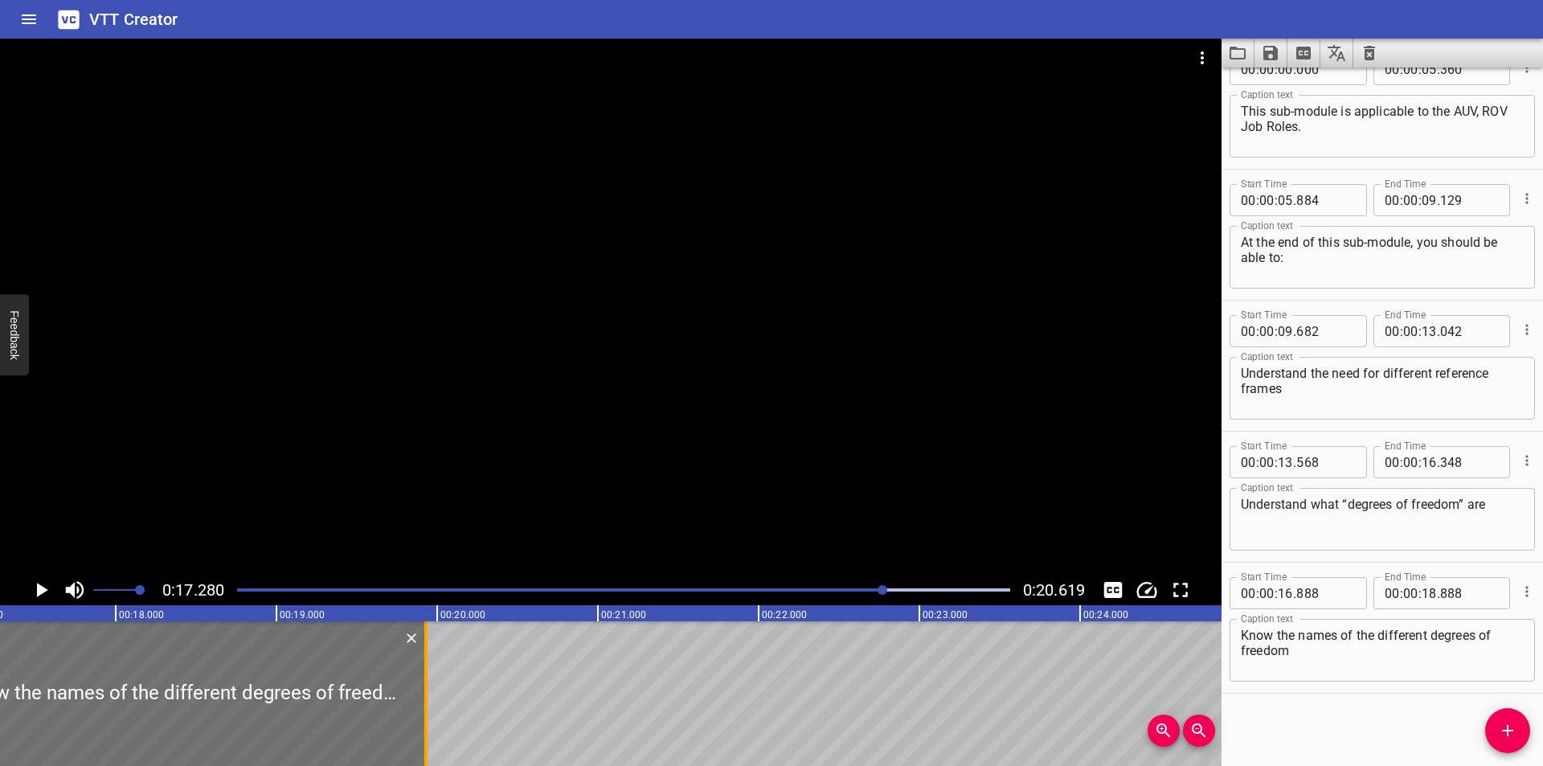
drag, startPoint x: 260, startPoint y: 712, endPoint x: 428, endPoint y: 715, distance: 167.2
click at [428, 715] on div at bounding box center [426, 693] width 16 height 145
type input "19"
type input "928"
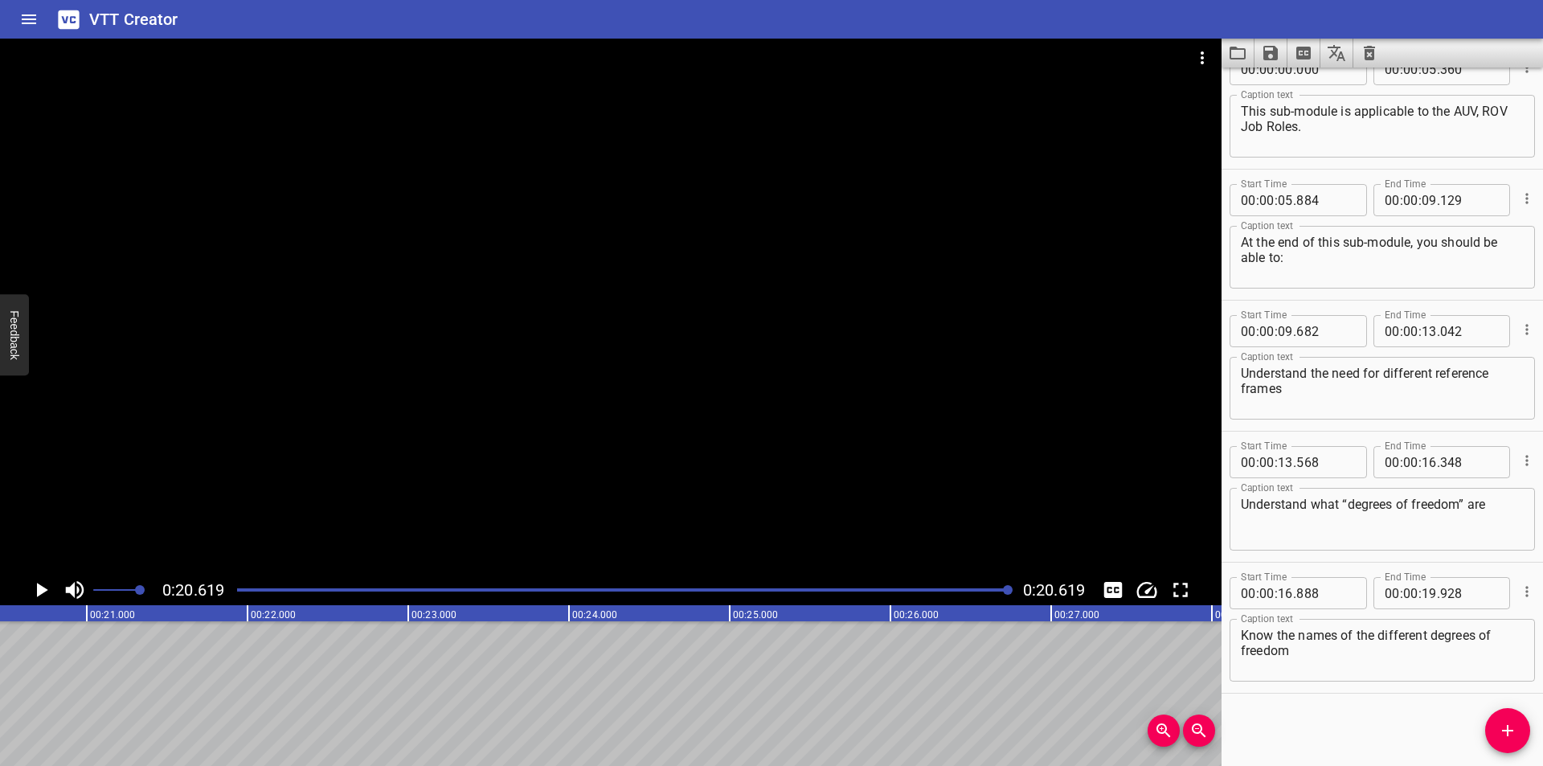
drag, startPoint x: 900, startPoint y: 586, endPoint x: 875, endPoint y: 594, distance: 26.2
click at [894, 588] on div at bounding box center [623, 590] width 792 height 23
drag, startPoint x: 878, startPoint y: 585, endPoint x: 560, endPoint y: 679, distance: 331.0
click at [874, 585] on div at bounding box center [623, 590] width 792 height 23
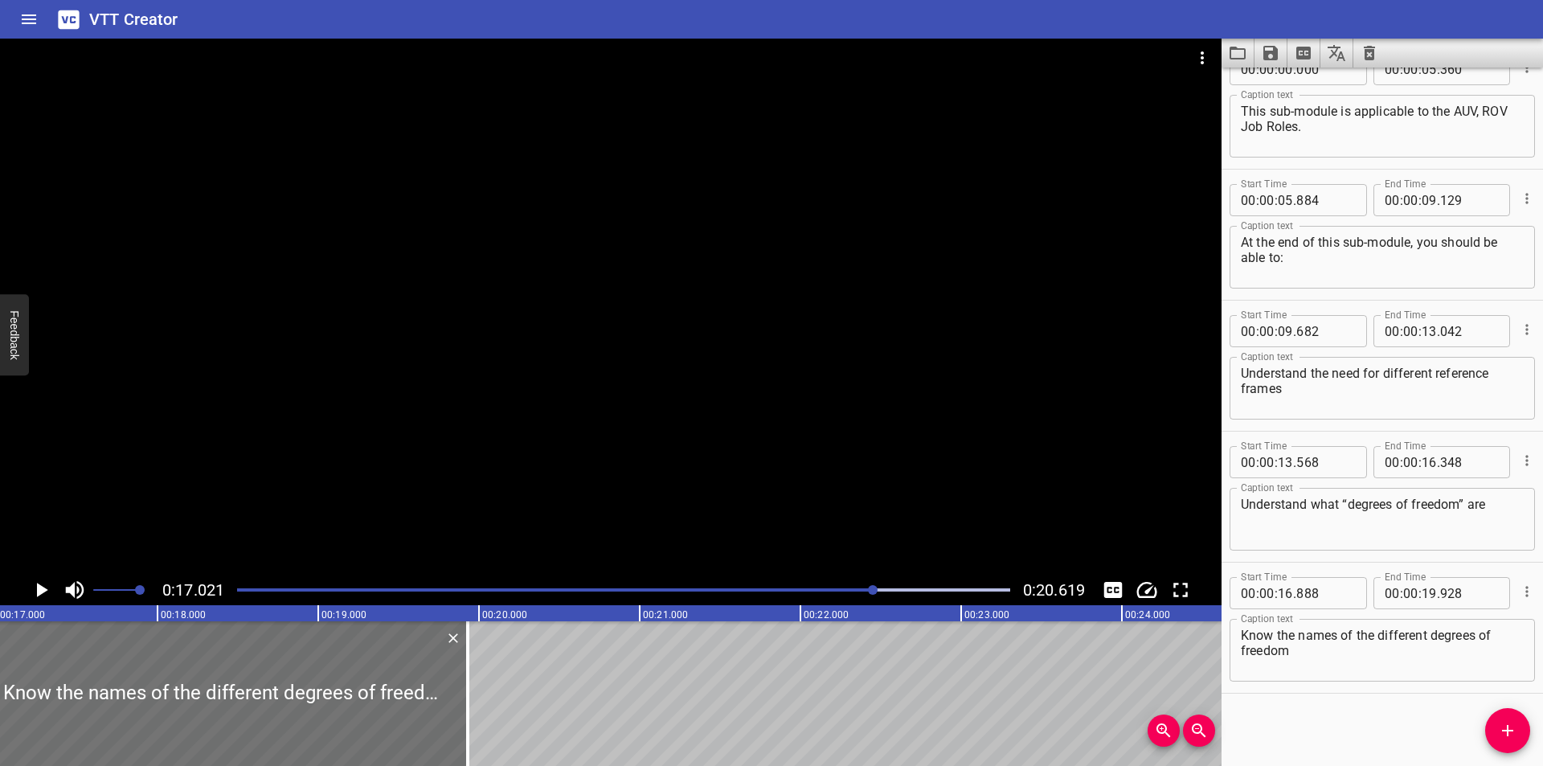
click at [778, 438] on div at bounding box center [610, 307] width 1221 height 536
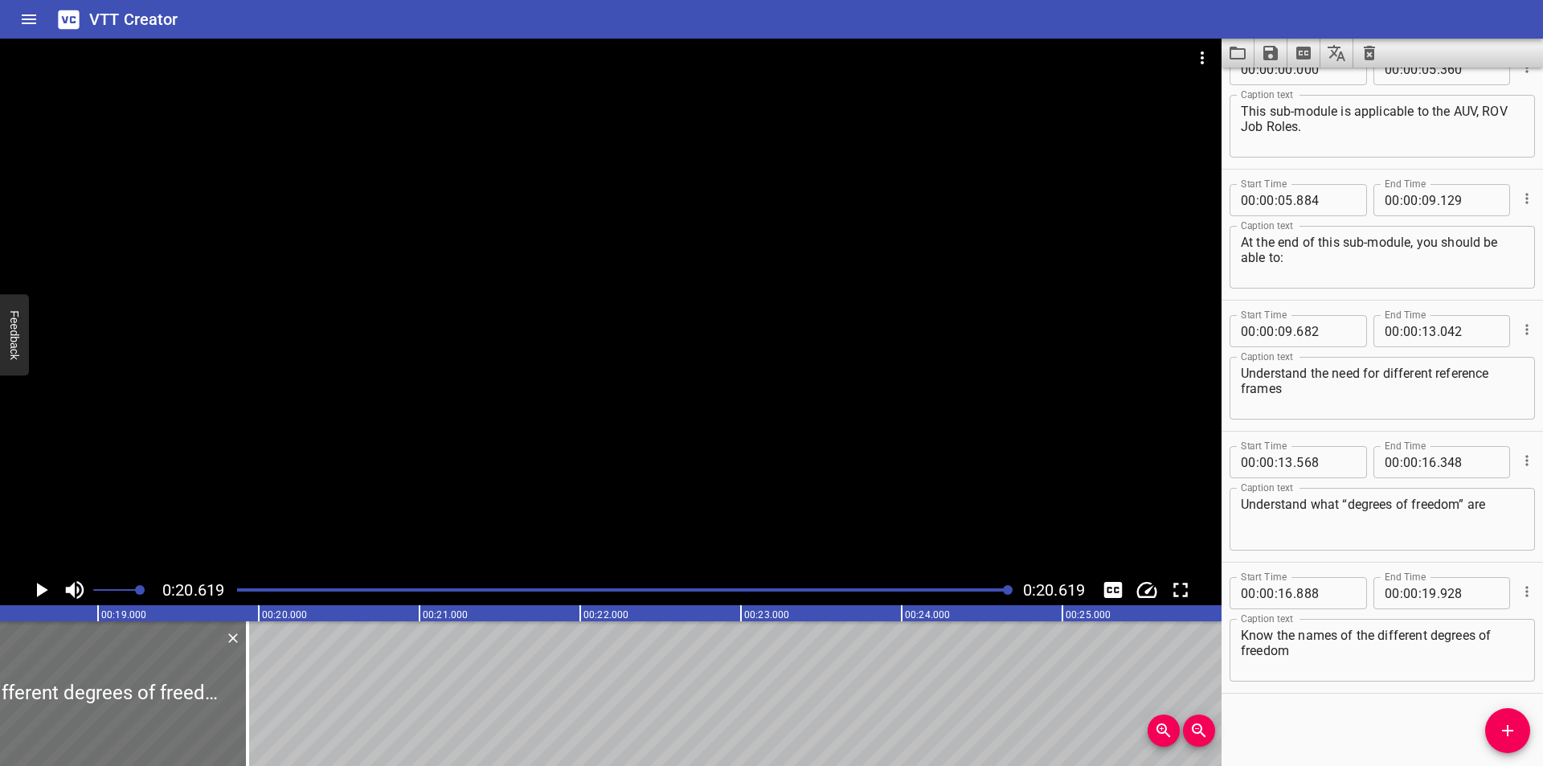
scroll to position [0, 2886]
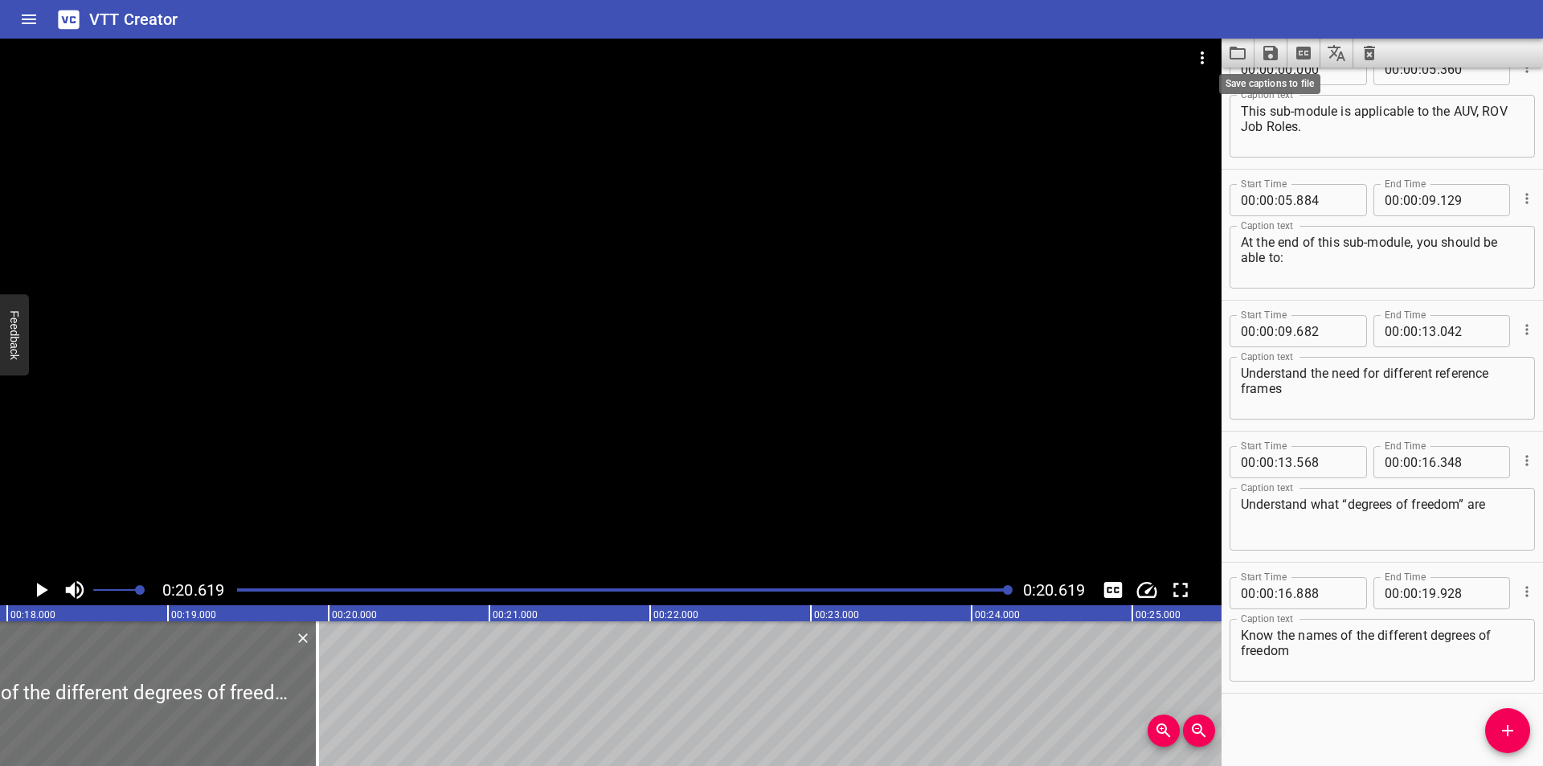
click at [1261, 55] on icon "Save captions to file" at bounding box center [1270, 52] width 19 height 19
click at [1306, 72] on ul "Save to VTT file Save to SRT file" at bounding box center [1313, 103] width 118 height 71
click at [1311, 89] on li "Save to VTT file" at bounding box center [1313, 88] width 118 height 29
click at [570, 144] on div at bounding box center [610, 307] width 1221 height 536
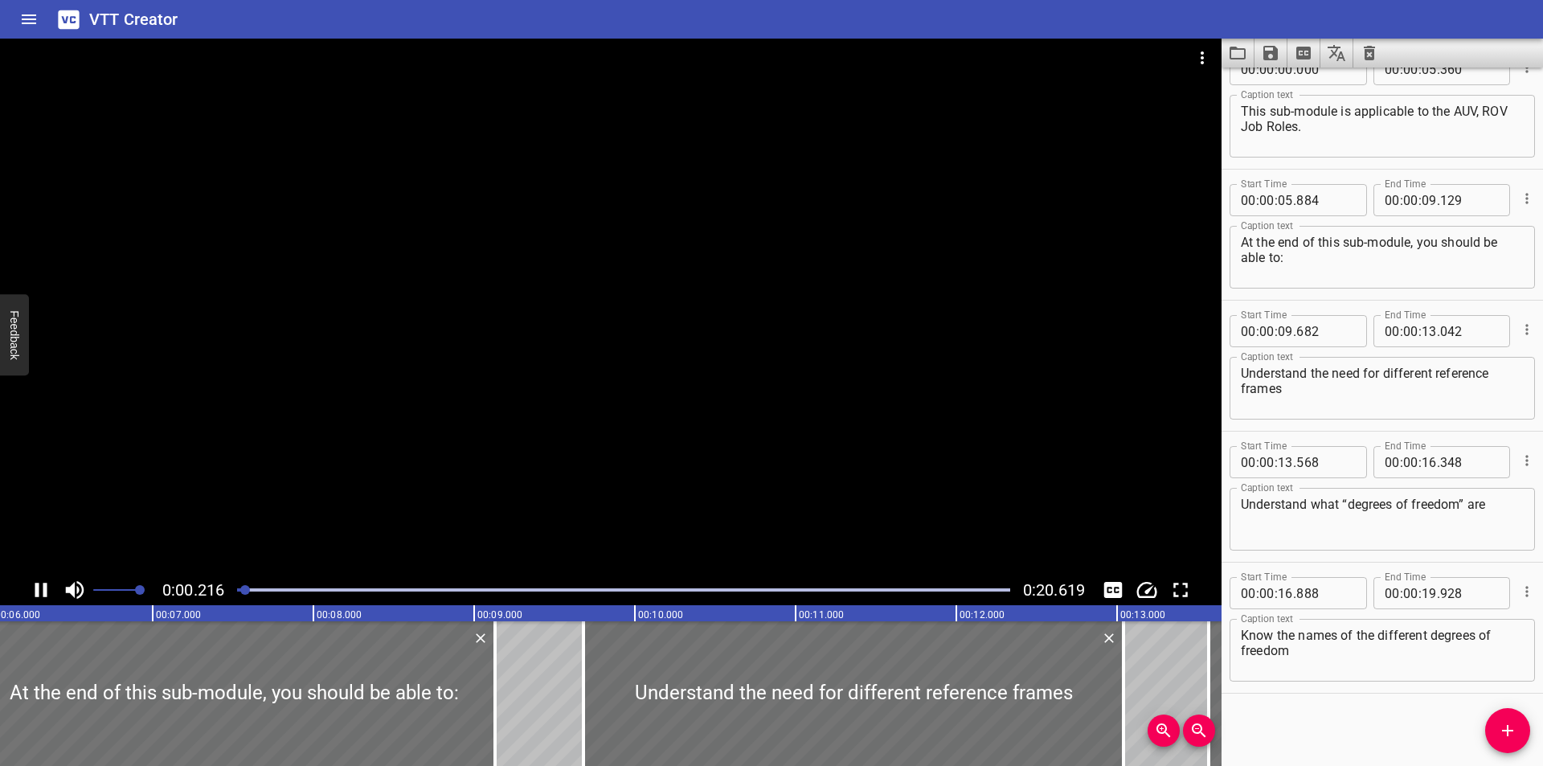
click at [990, 170] on div at bounding box center [610, 307] width 1221 height 536
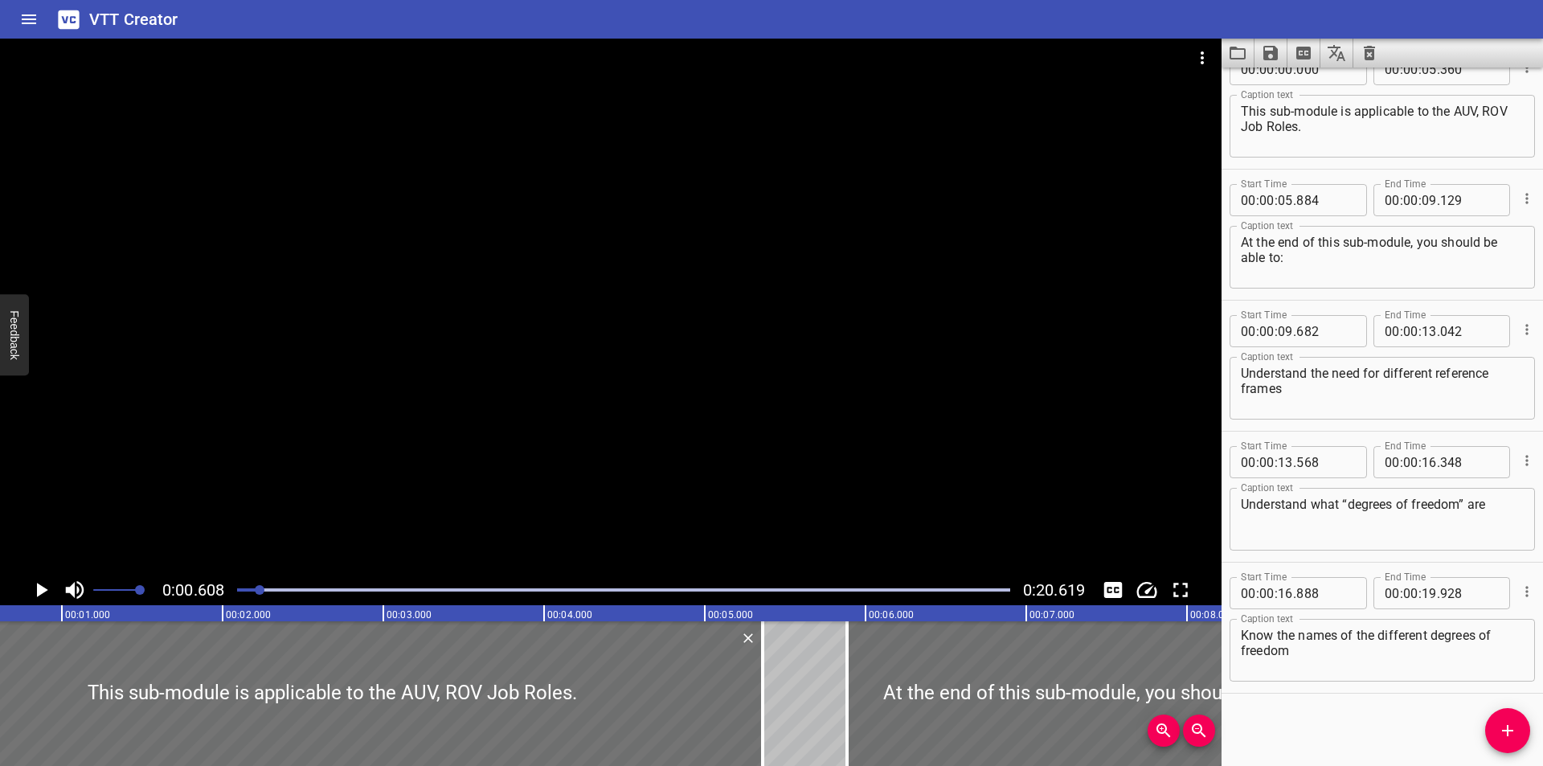
scroll to position [0, 98]
drag, startPoint x: 929, startPoint y: 297, endPoint x: 914, endPoint y: 349, distance: 54.2
click at [927, 298] on div at bounding box center [610, 307] width 1221 height 536
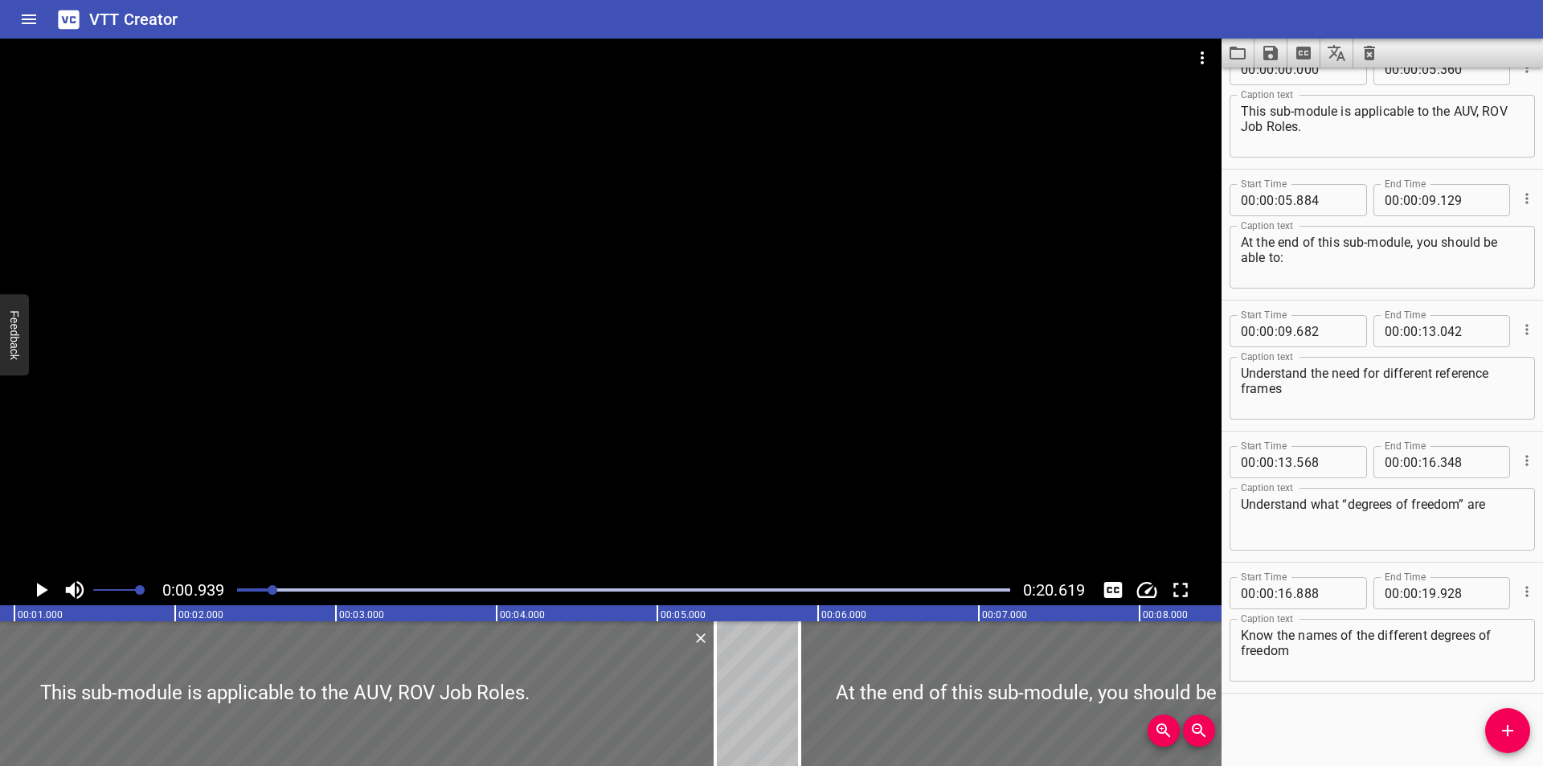
scroll to position [0, 151]
click at [343, 587] on div at bounding box center [623, 590] width 792 height 23
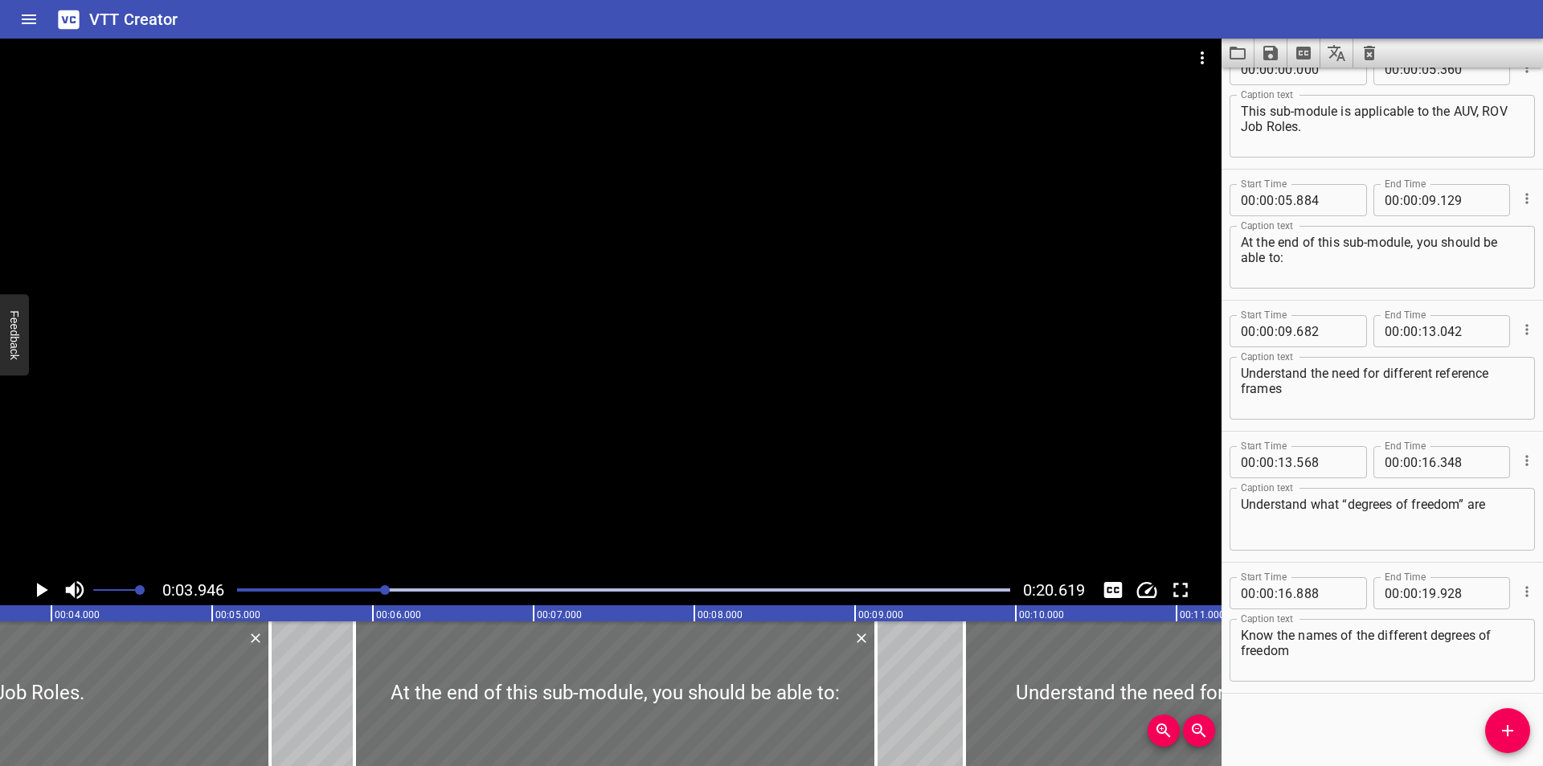
scroll to position [0, 634]
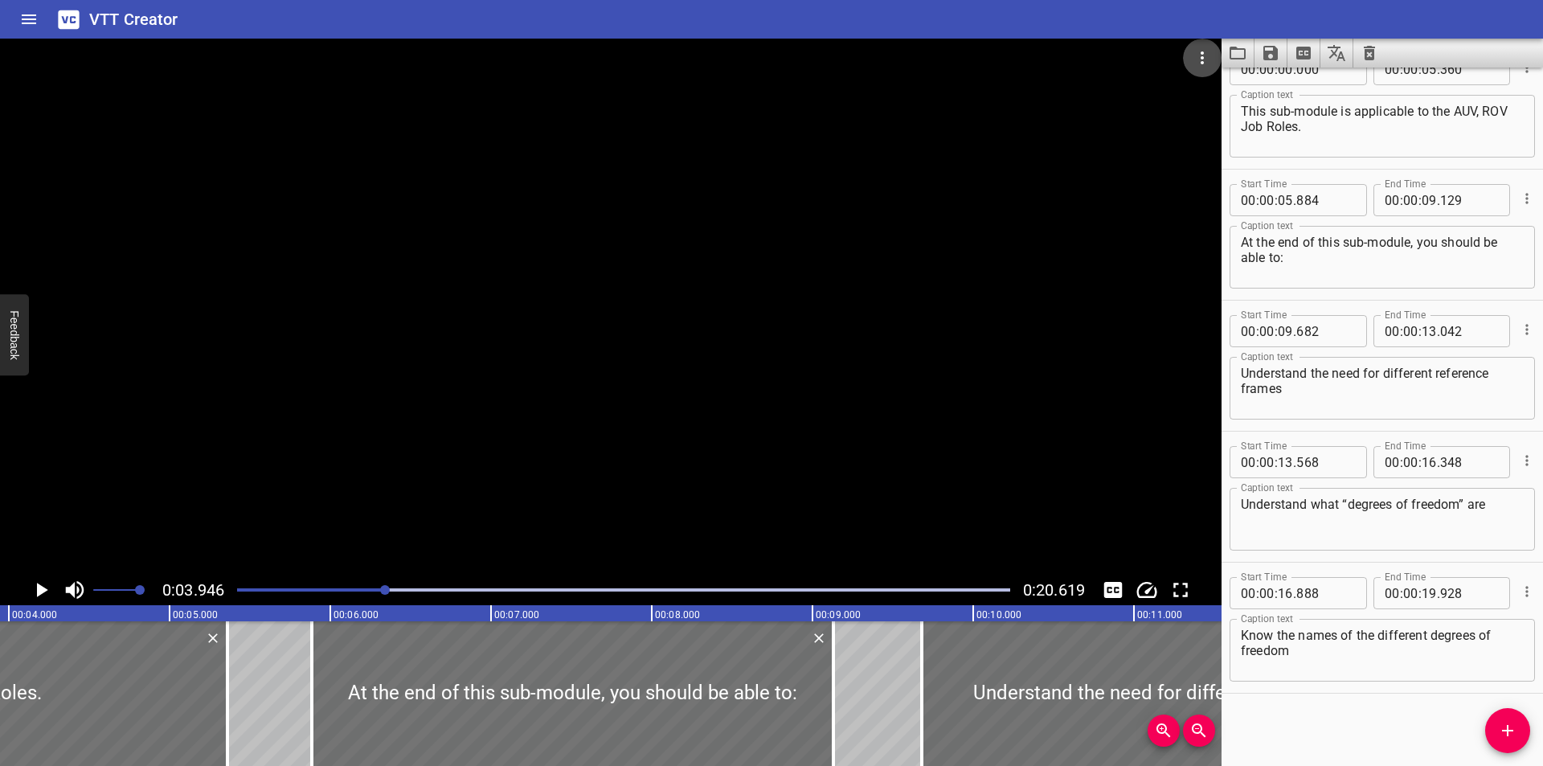
click at [1211, 64] on icon "Video Options" at bounding box center [1202, 57] width 19 height 19
click at [1221, 63] on li "Select New Video File..." at bounding box center [1263, 59] width 160 height 29
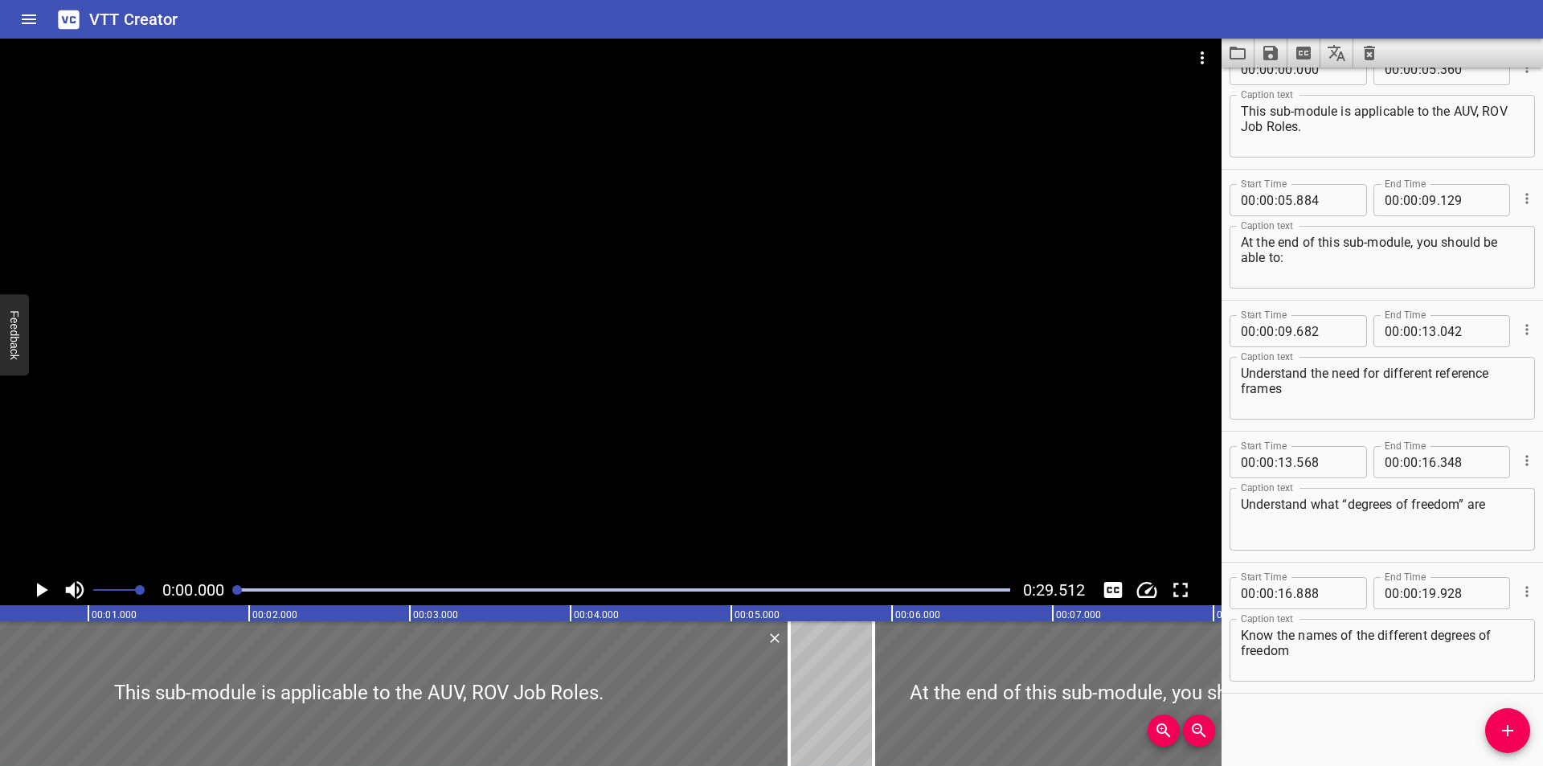
click at [610, 376] on div at bounding box center [610, 307] width 1221 height 536
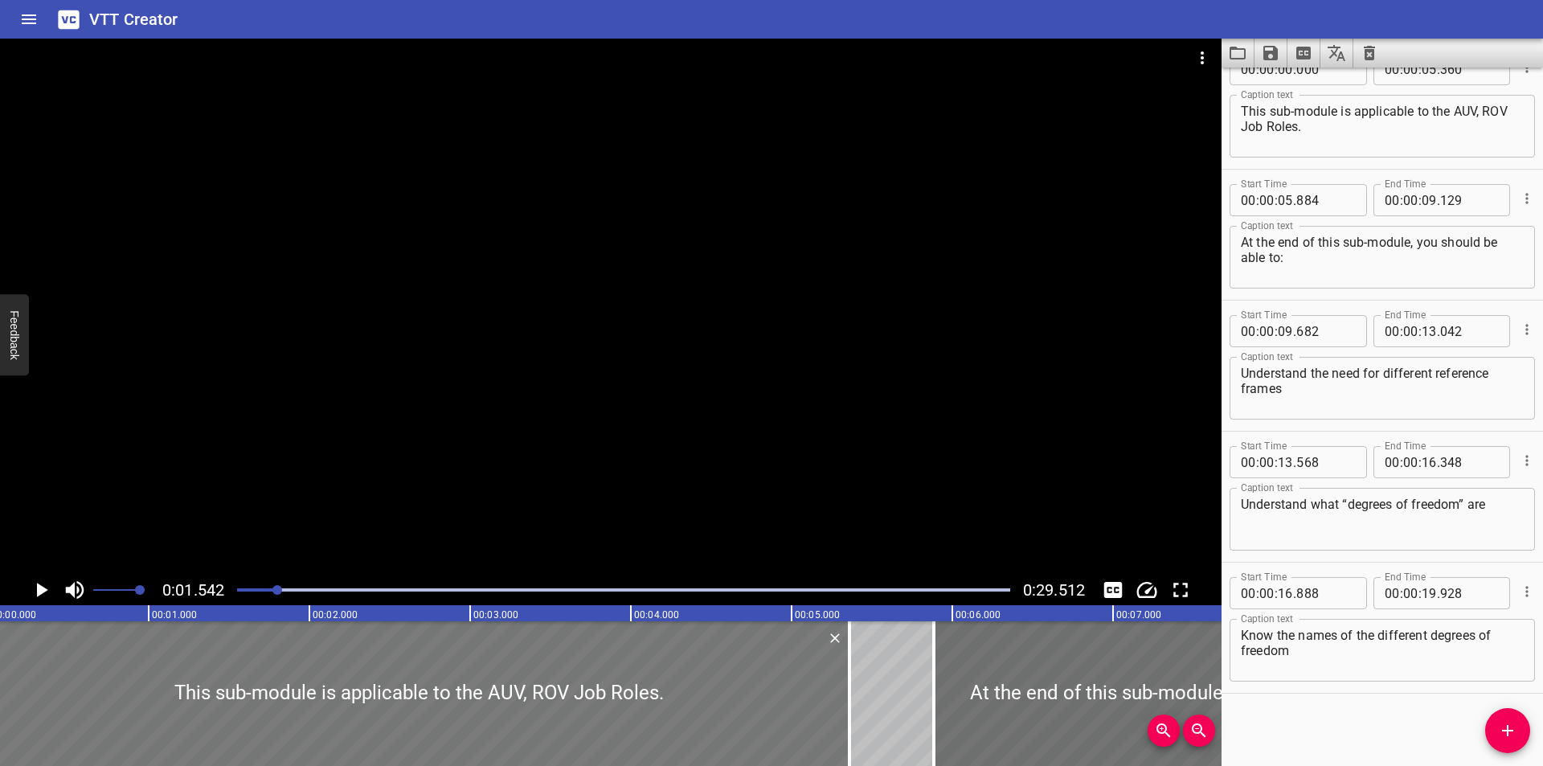
scroll to position [0, 0]
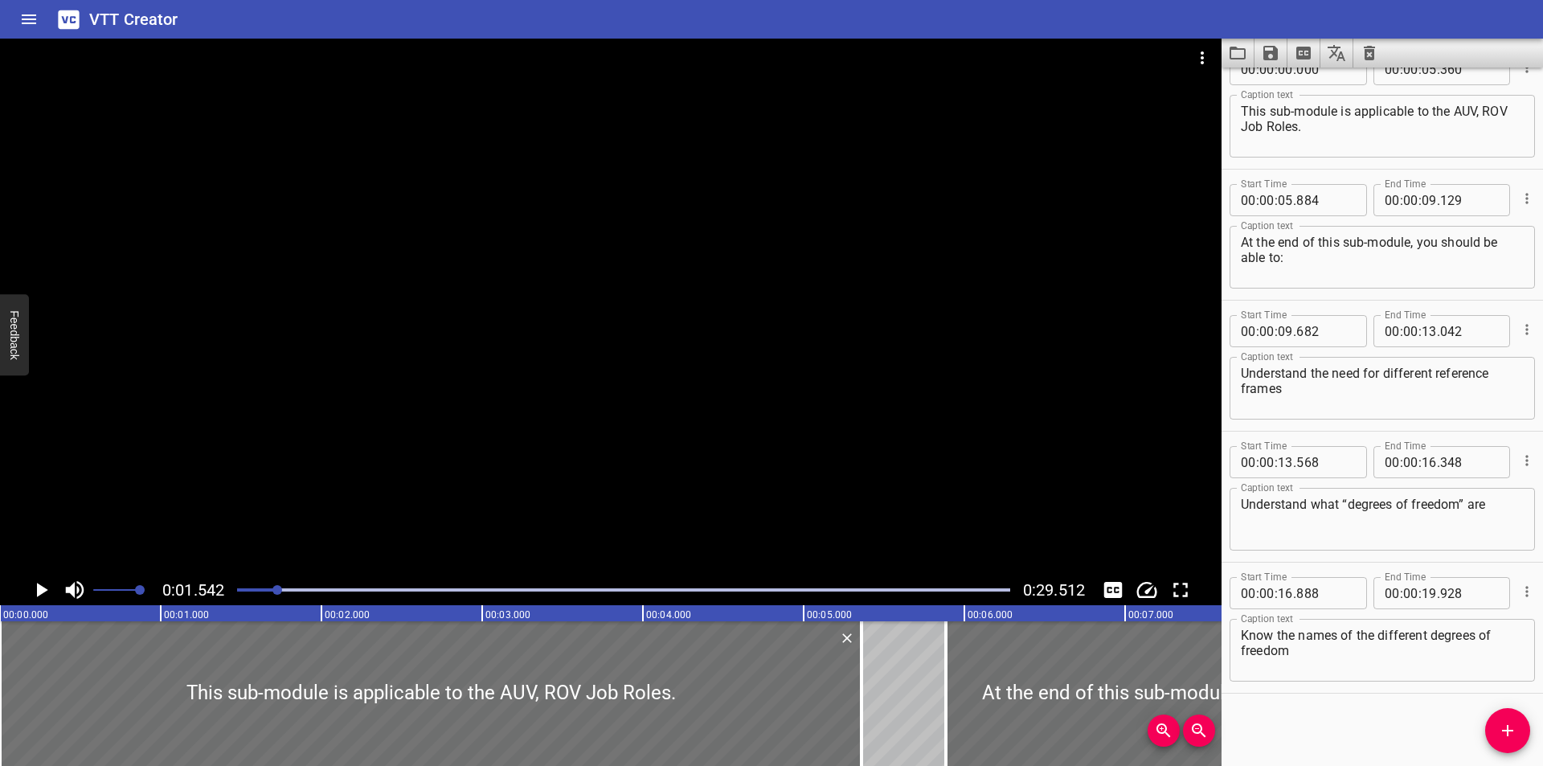
click at [1377, 55] on icon "Clear captions" at bounding box center [1369, 52] width 19 height 19
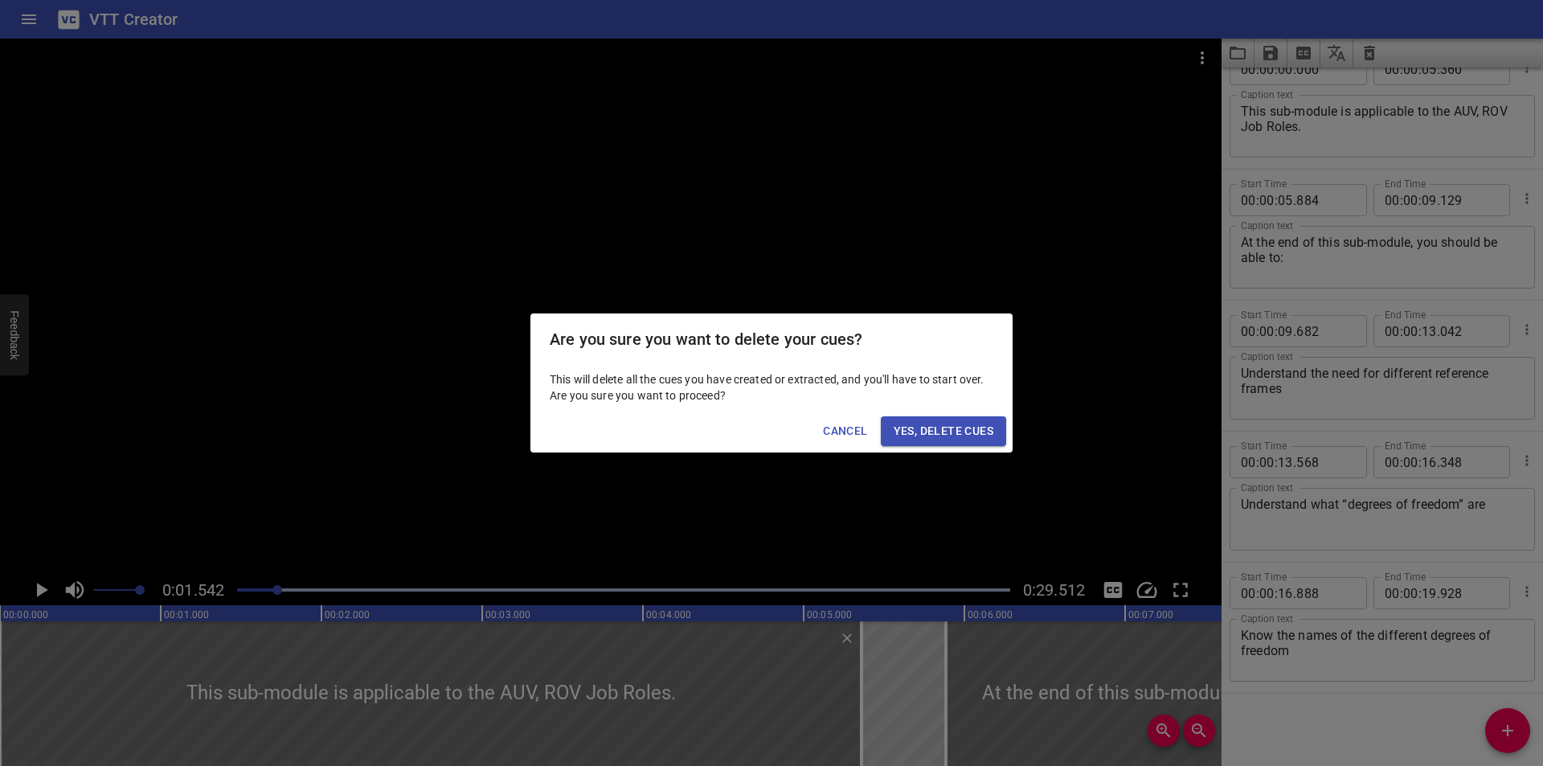
click at [968, 427] on span "Yes, Delete Cues" at bounding box center [944, 431] width 100 height 20
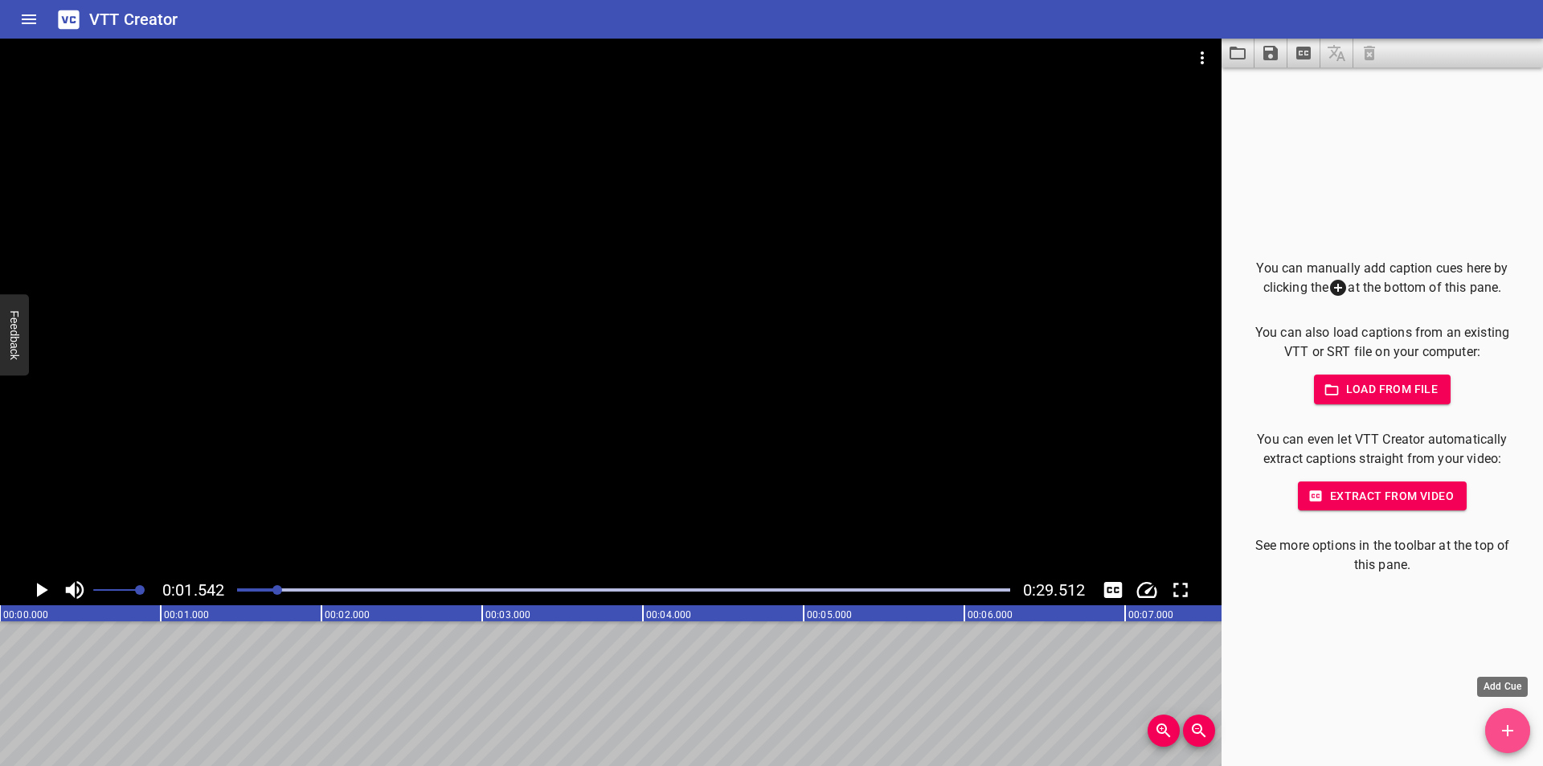
click at [1513, 732] on icon "Add Cue" at bounding box center [1507, 730] width 19 height 19
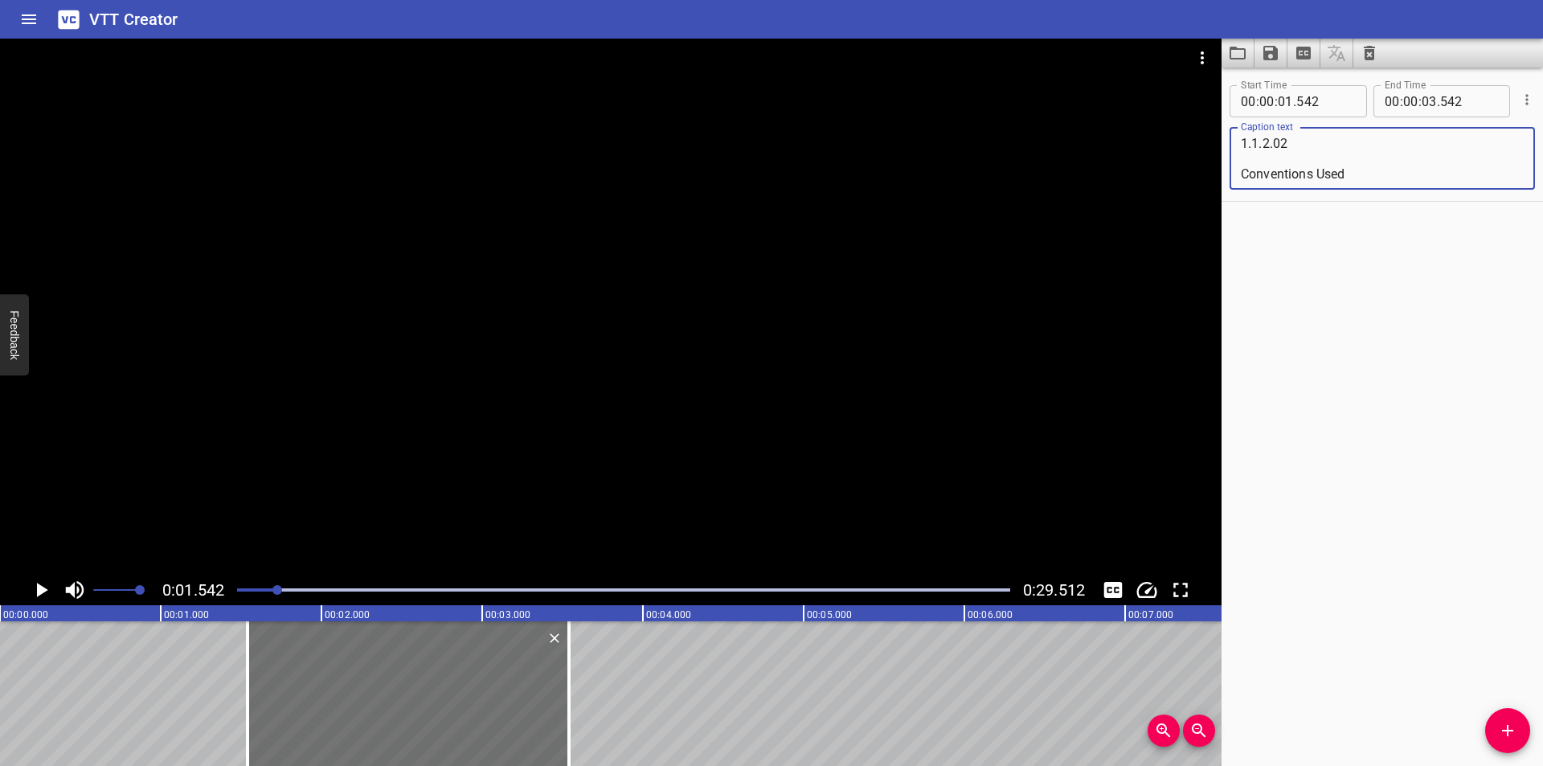
scroll to position [412, 0]
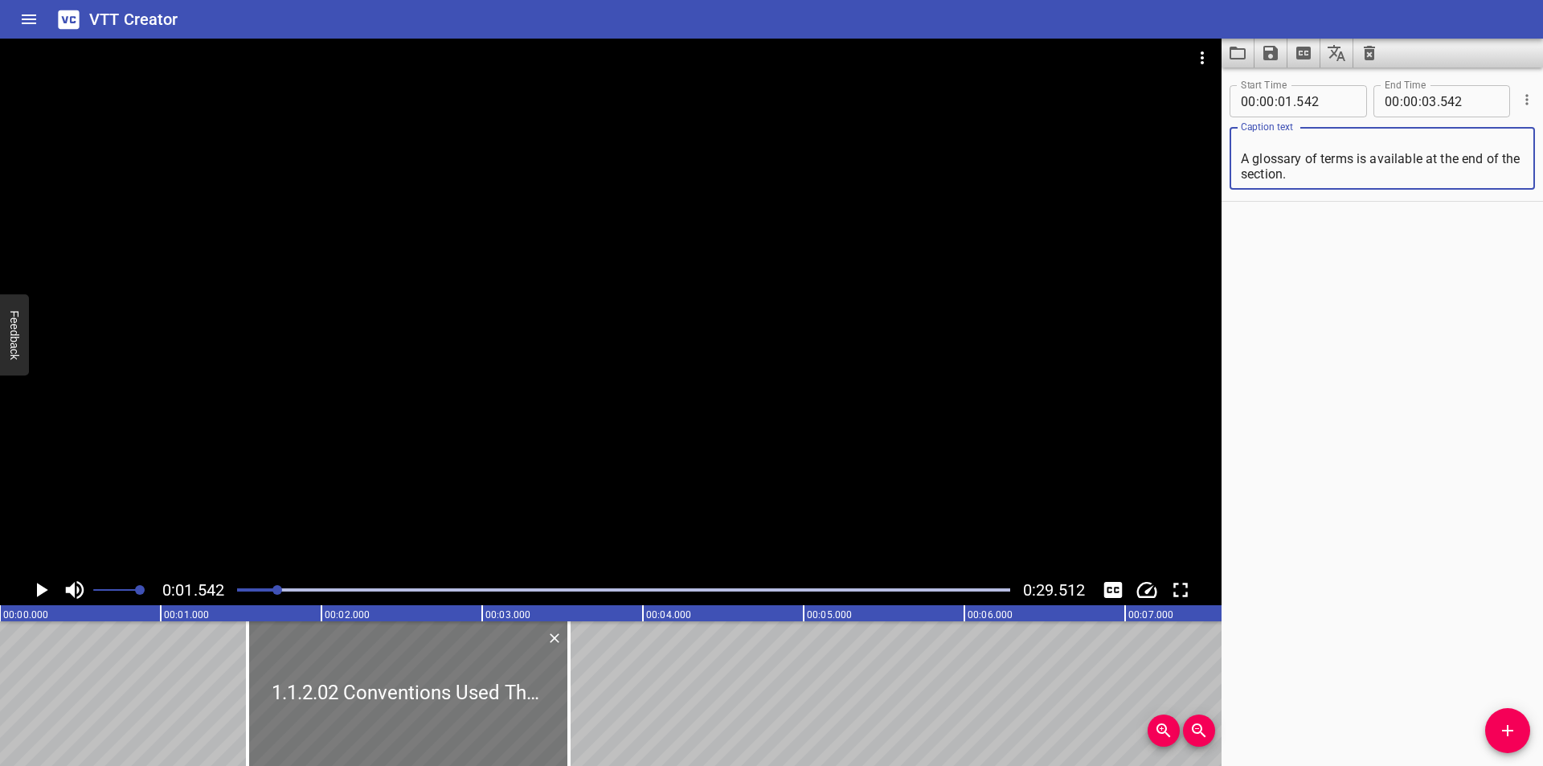
type textarea "1.1.2.02 Conventions Used The term “vehicle” is used to refer to a generic ROV …"
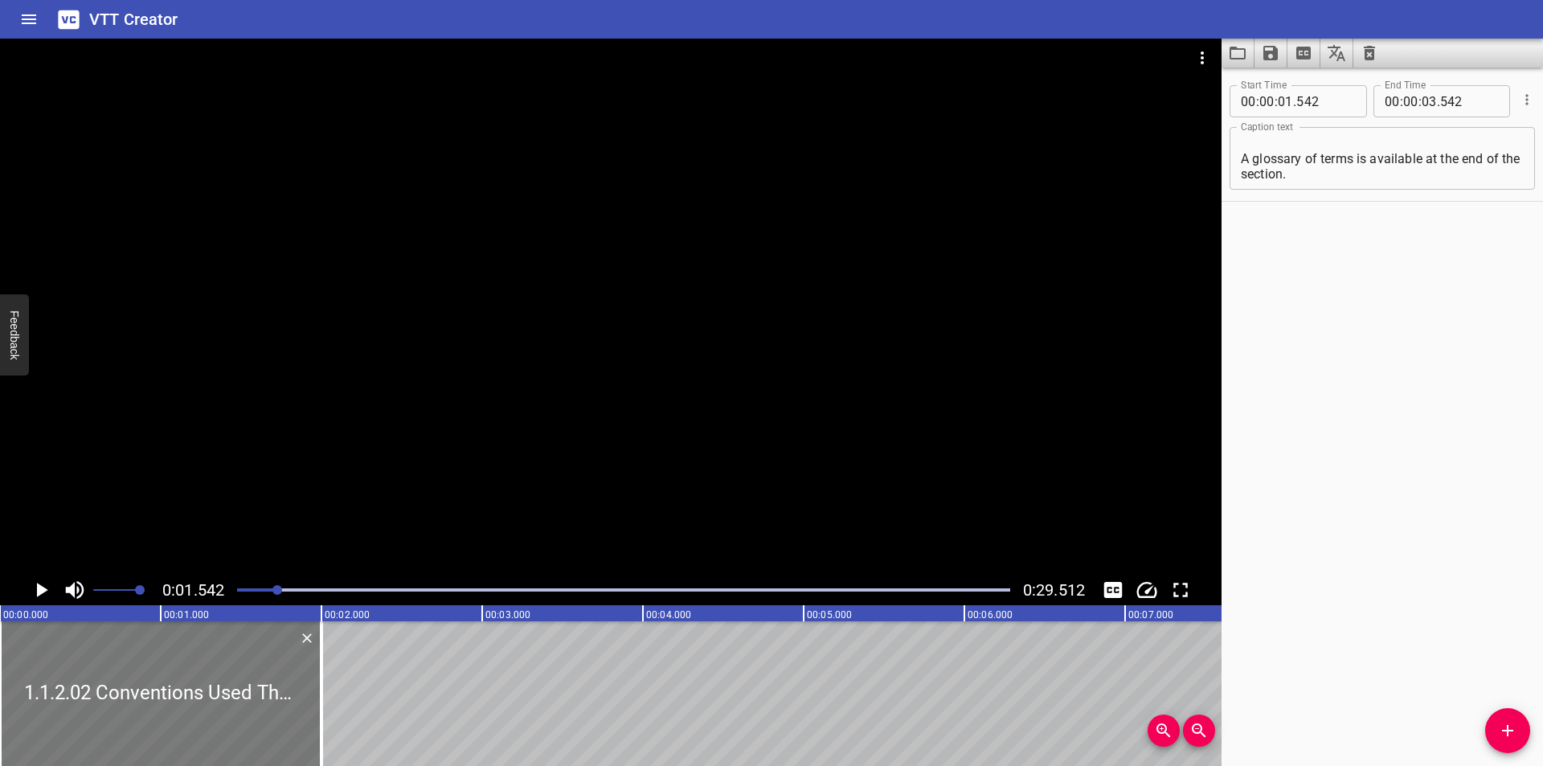
drag, startPoint x: 513, startPoint y: 686, endPoint x: 215, endPoint y: 693, distance: 299.0
click at [218, 693] on div at bounding box center [160, 693] width 321 height 145
type input "00"
type input "000"
type input "01"
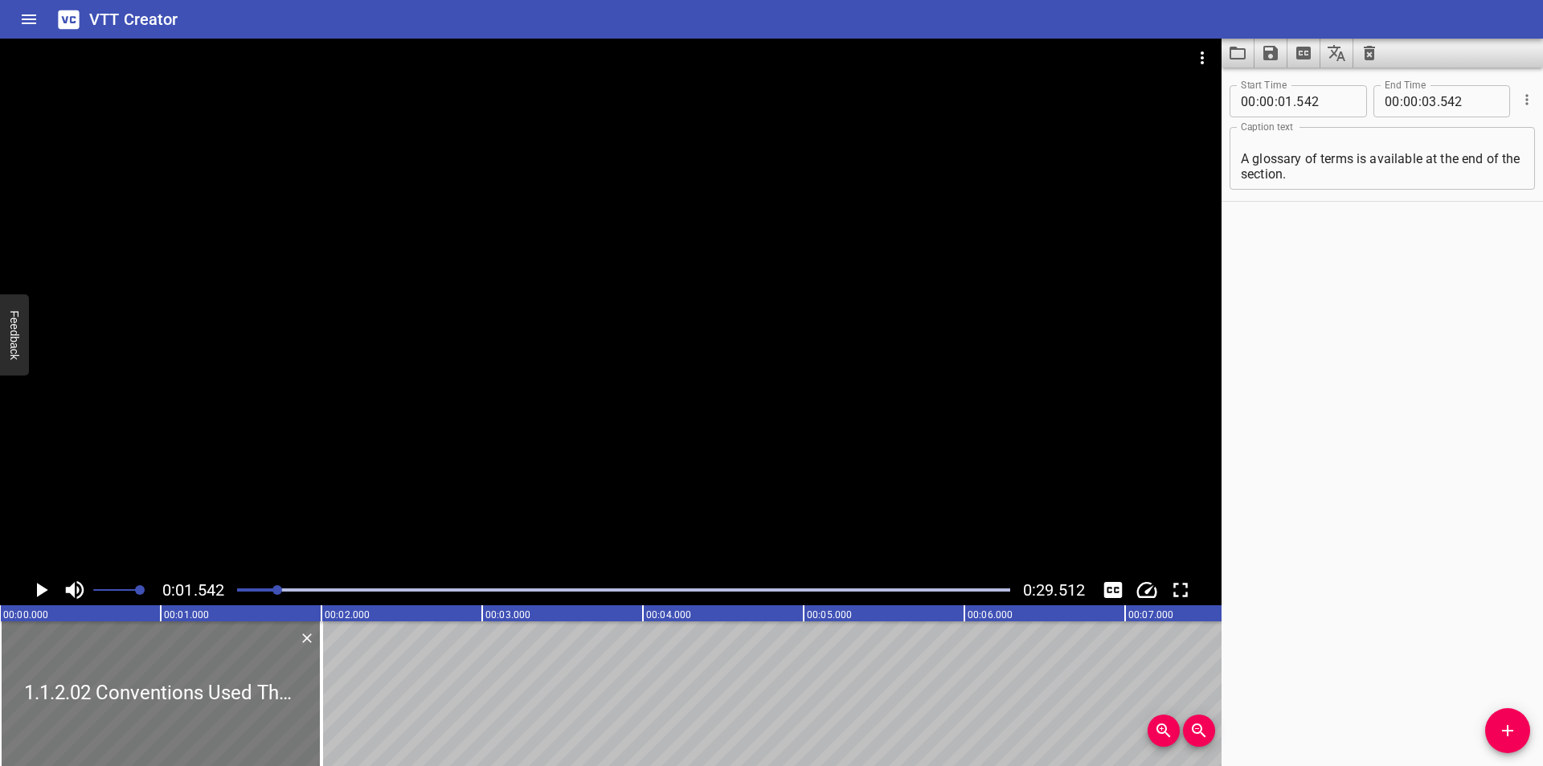
type input "1000"
click at [215, 693] on div at bounding box center [160, 693] width 321 height 145
click at [1340, 167] on textarea "1.1.2.02 Conventions Used The term “vehicle” is used to refer to a generic ROV …" at bounding box center [1382, 159] width 283 height 46
paste textarea "Conventions Used"
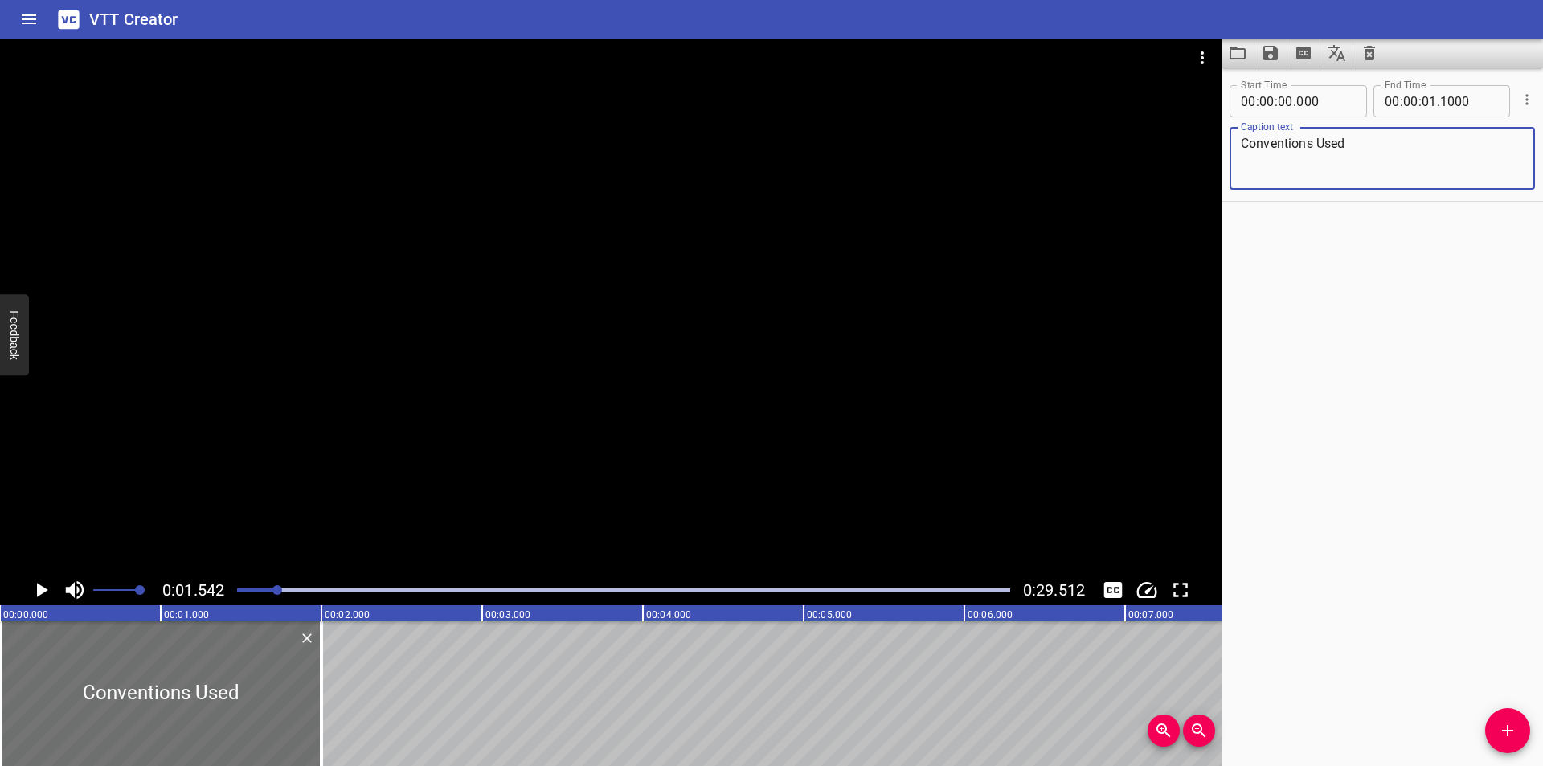
type textarea "Conventions Used"
drag, startPoint x: 197, startPoint y: 654, endPoint x: 156, endPoint y: 661, distance: 41.5
click at [156, 661] on div at bounding box center [160, 693] width 321 height 145
click at [153, 661] on div at bounding box center [160, 693] width 321 height 145
drag, startPoint x: 320, startPoint y: 723, endPoint x: 272, endPoint y: 731, distance: 48.1
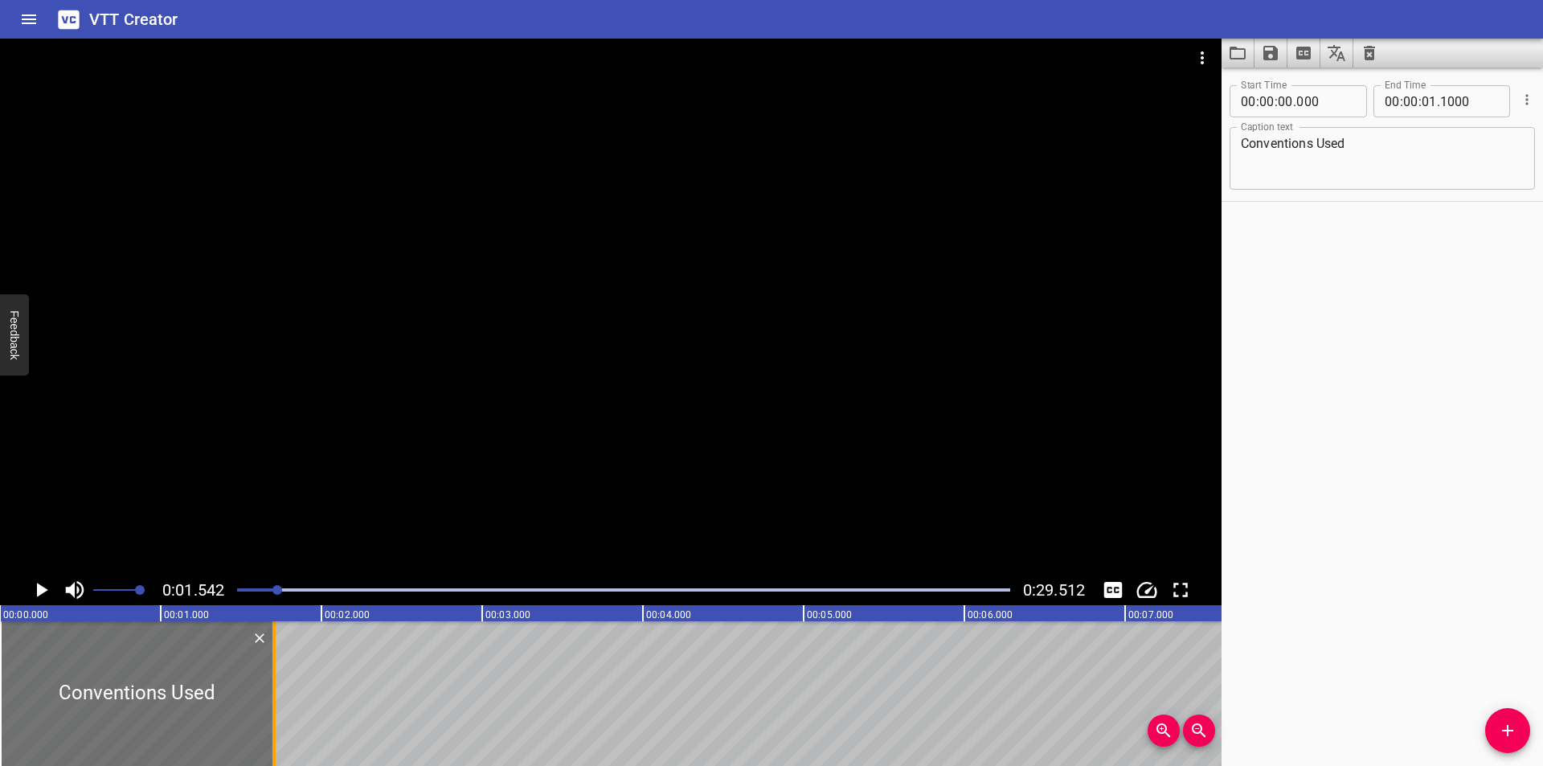
click at [272, 731] on div at bounding box center [273, 693] width 3 height 145
type input "705"
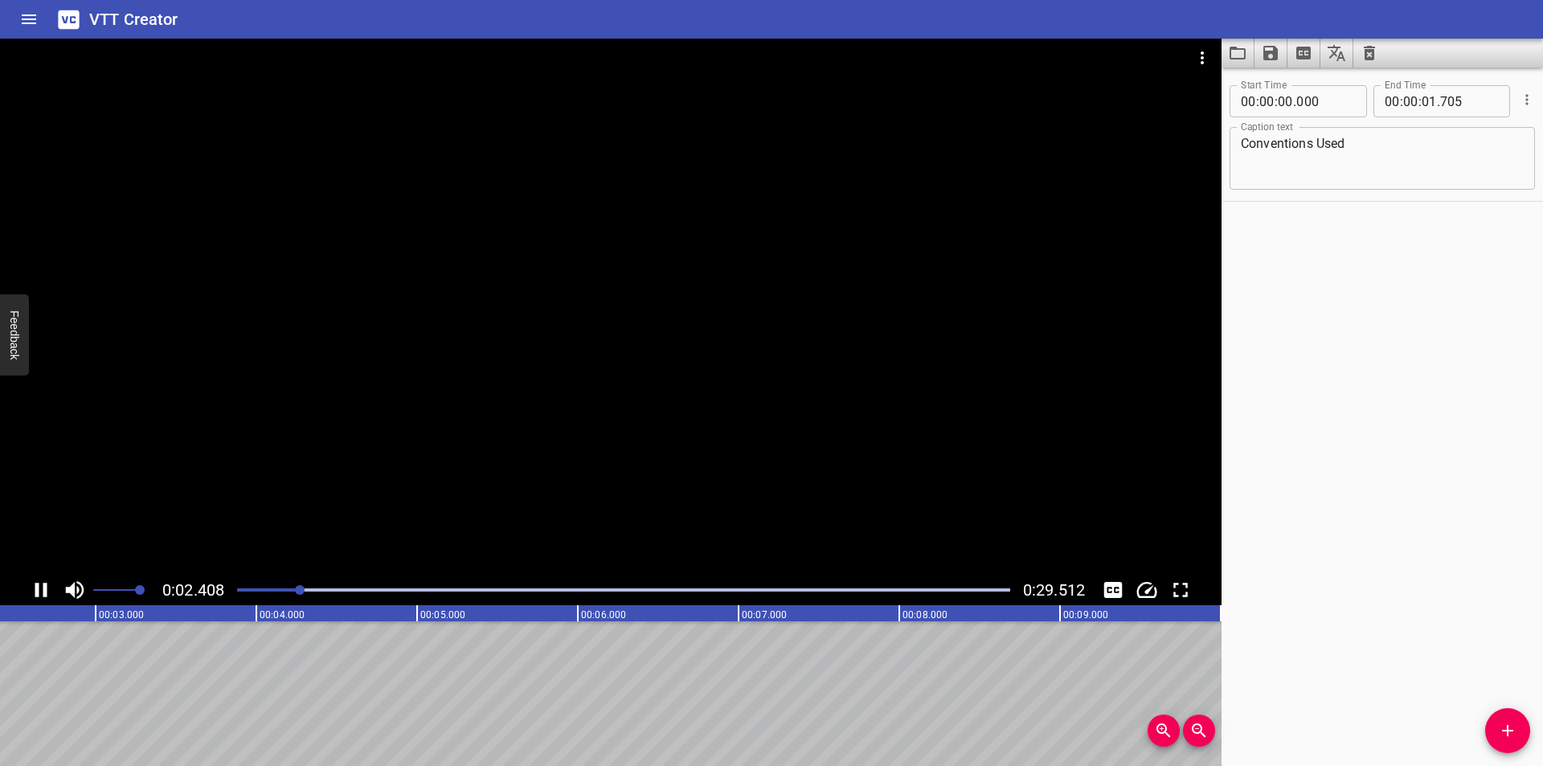
click at [218, 576] on div "0:02.408 0:29.512" at bounding box center [610, 590] width 1221 height 31
click at [238, 591] on div at bounding box center [623, 590] width 792 height 23
click at [1514, 723] on icon "Add Cue" at bounding box center [1507, 730] width 19 height 19
click at [1513, 723] on icon "Add Cue" at bounding box center [1507, 730] width 19 height 19
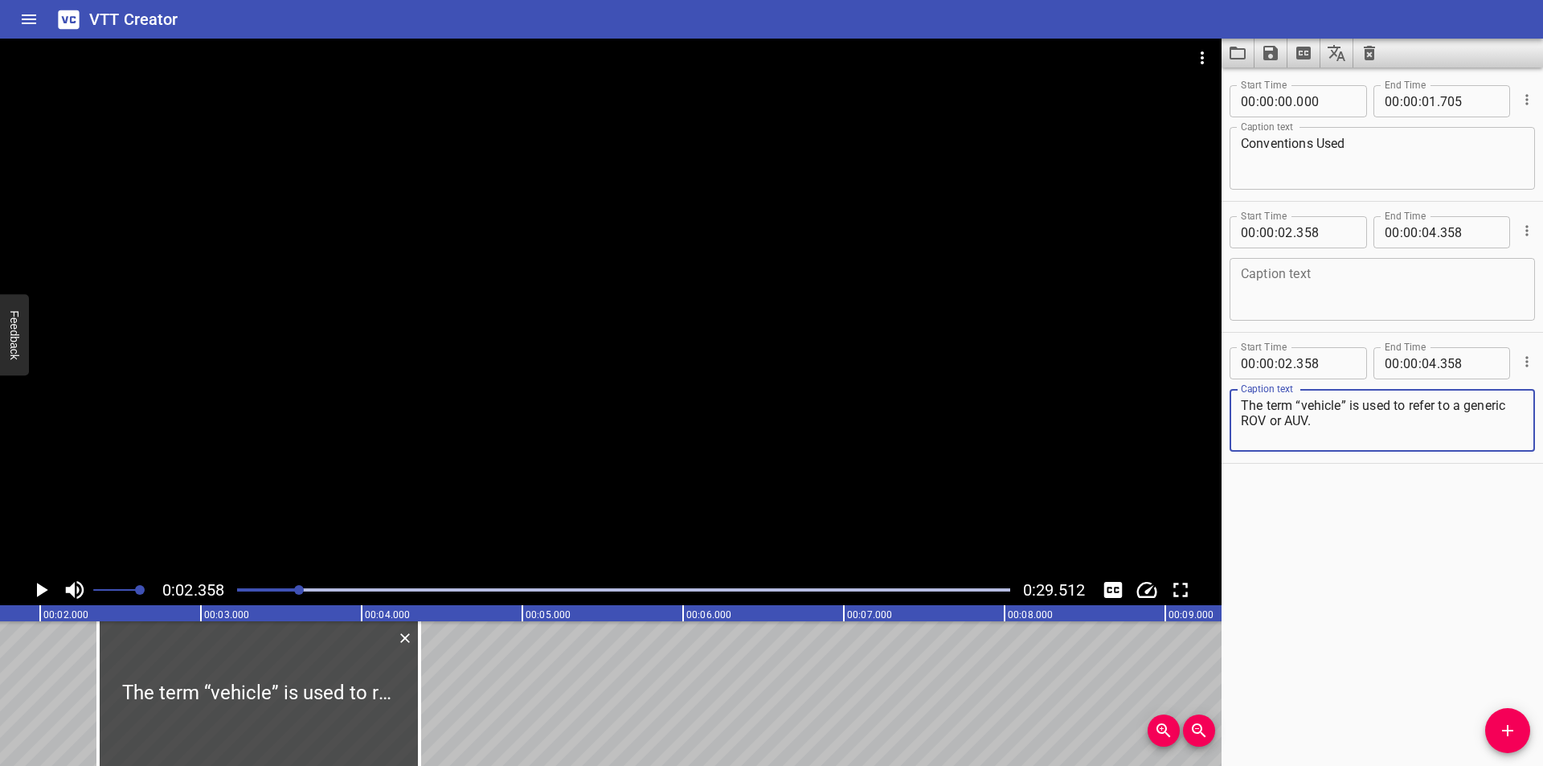
type textarea "The term “vehicle” is used to refer to a generic ROV or AUV."
drag, startPoint x: 442, startPoint y: 702, endPoint x: 743, endPoint y: 691, distance: 300.7
click at [428, 691] on div at bounding box center [267, 693] width 321 height 145
type input "04"
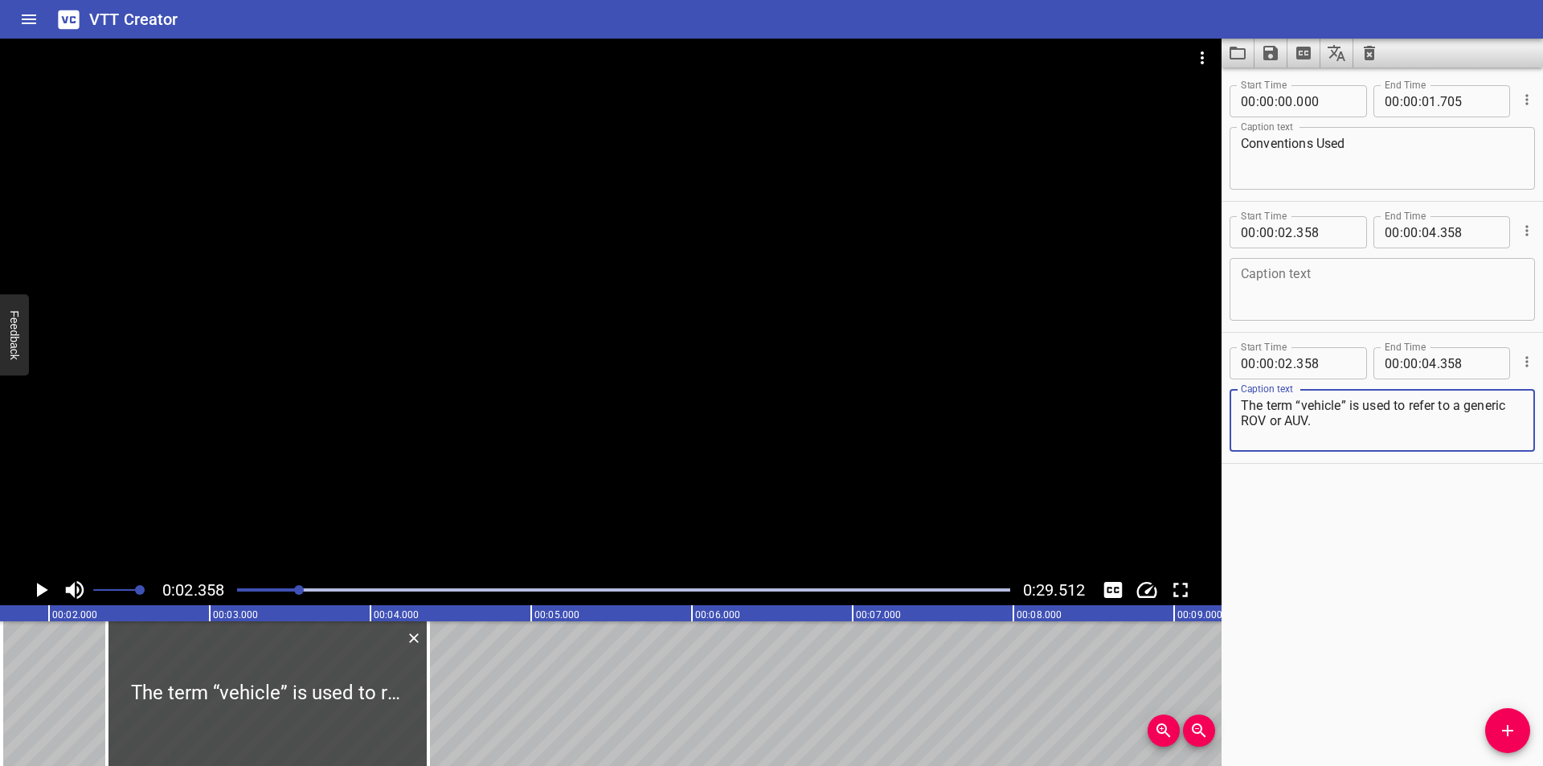
type input "833"
type input "06"
type input "833"
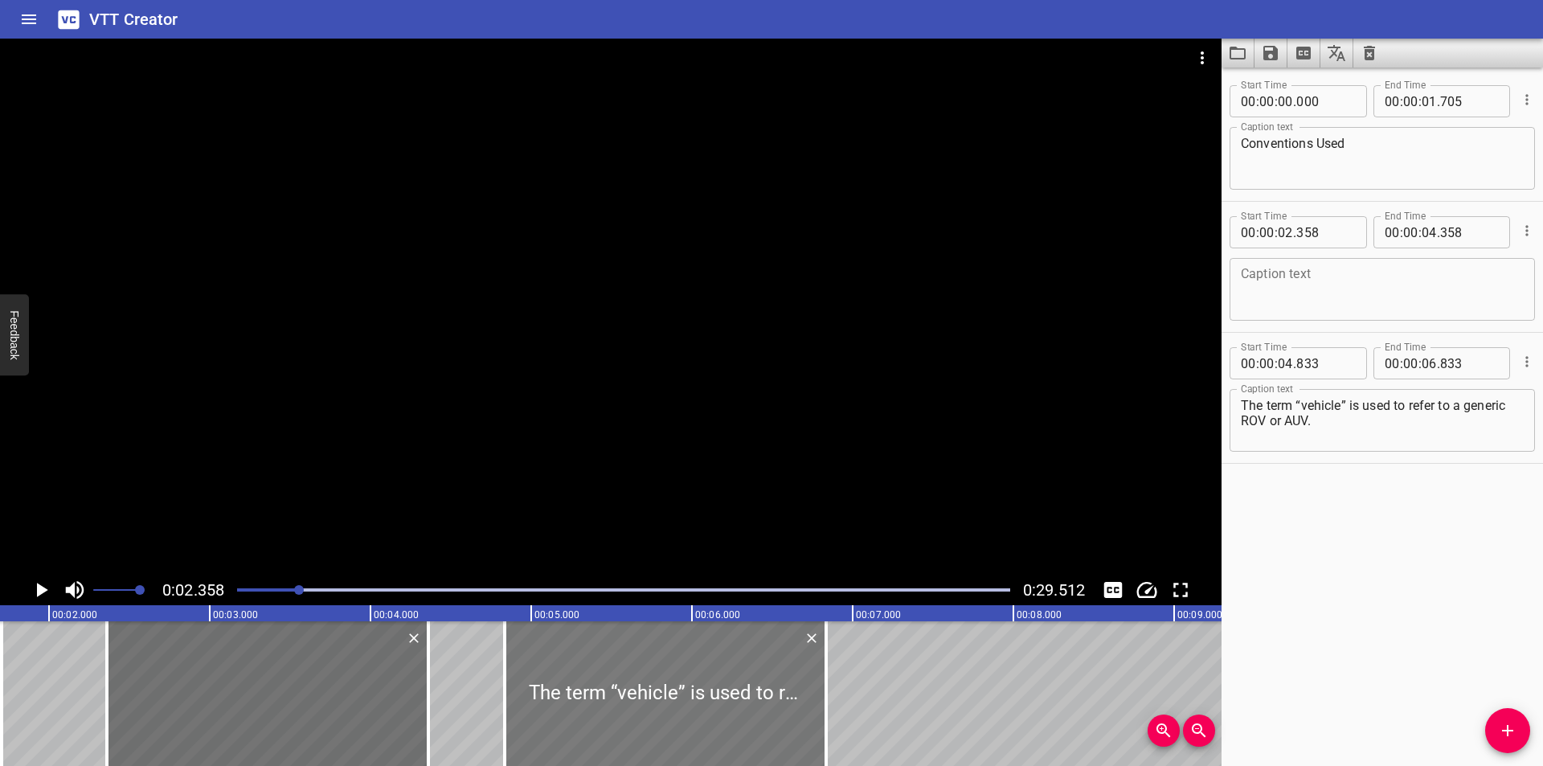
drag, startPoint x: 743, startPoint y: 691, endPoint x: 794, endPoint y: 690, distance: 51.4
click at [775, 690] on div at bounding box center [665, 693] width 321 height 145
type input "05"
type input "038"
type input "07"
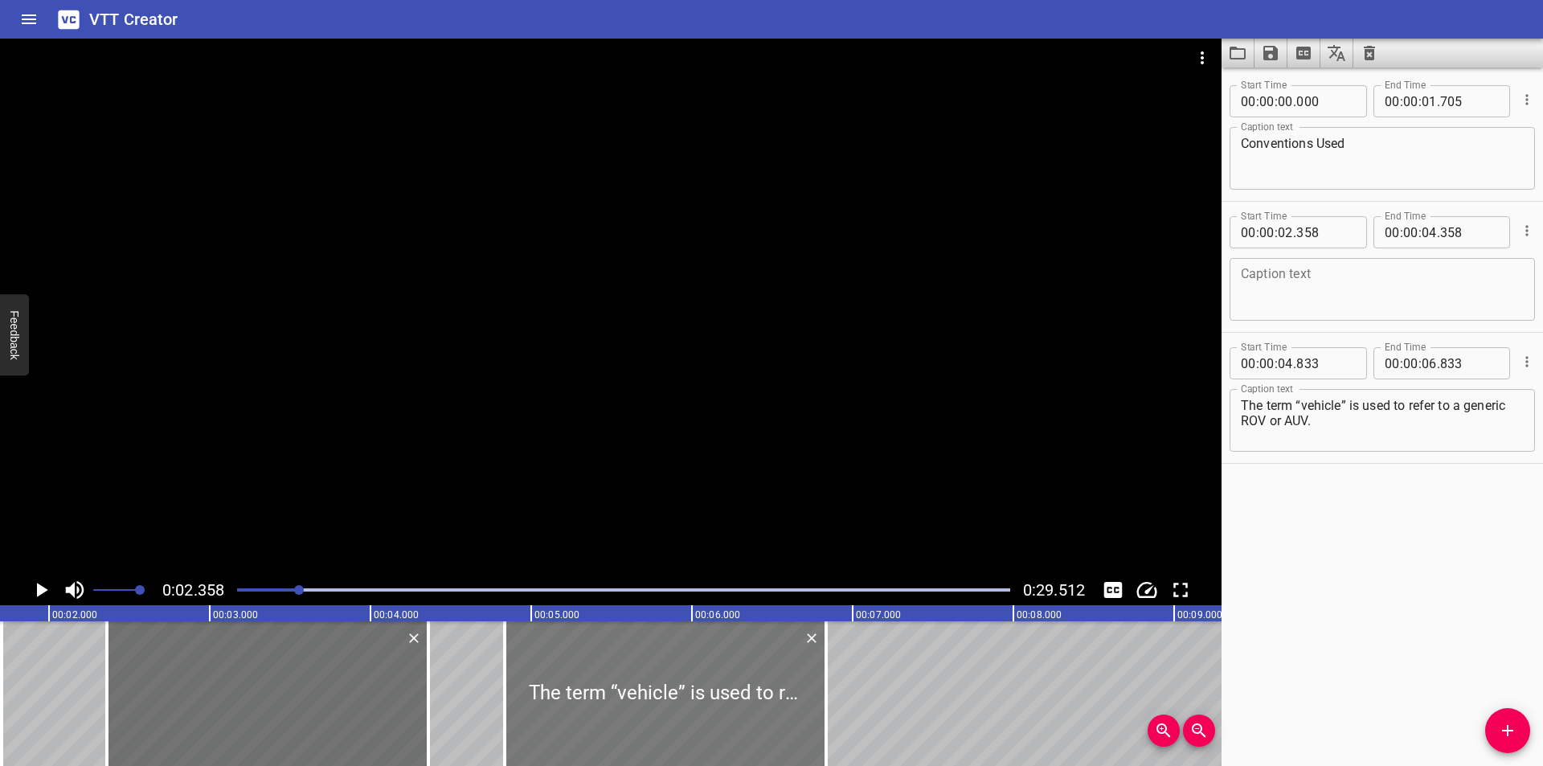
type input "038"
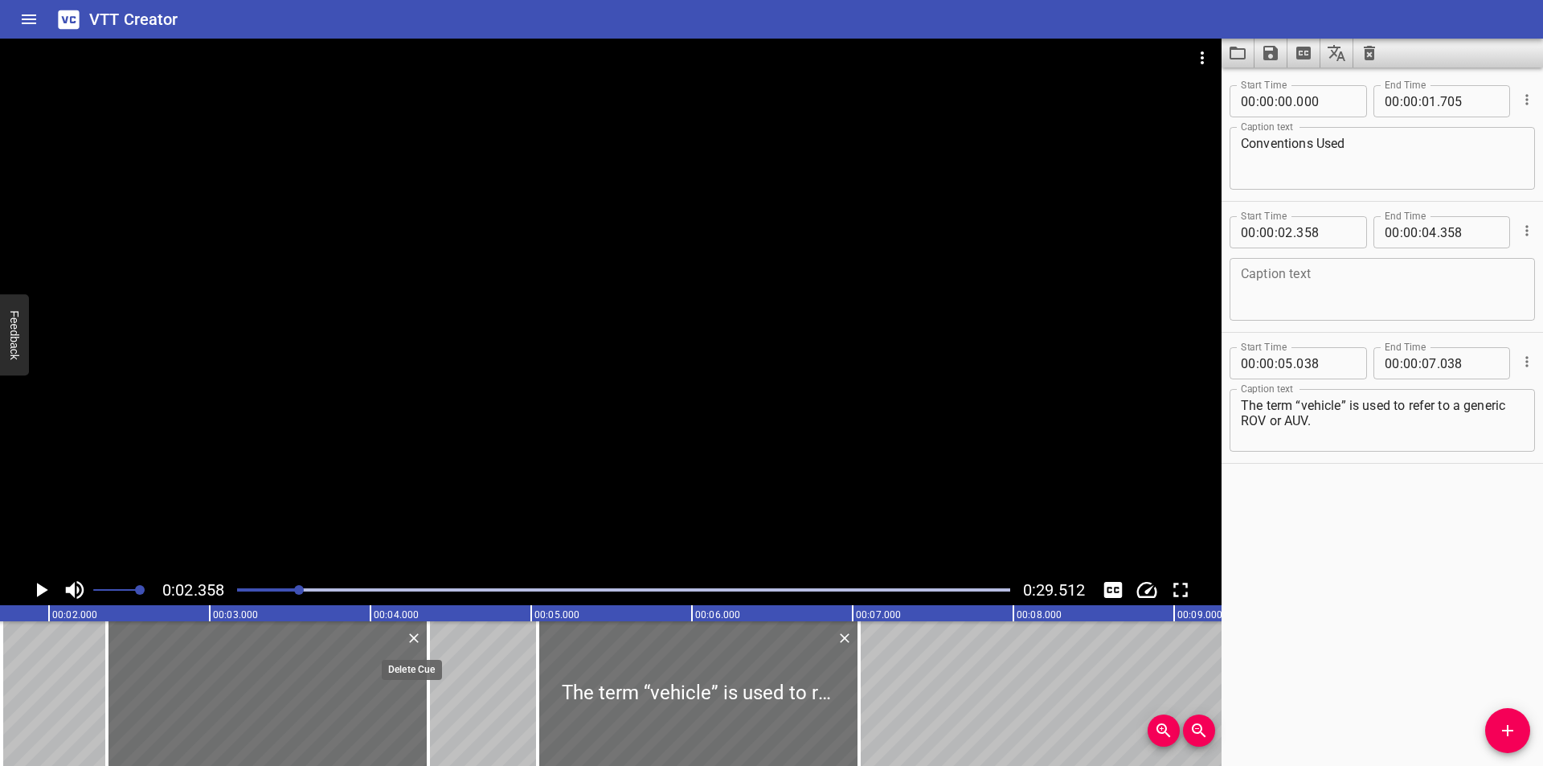
click at [411, 640] on icon "Delete" at bounding box center [414, 638] width 16 height 16
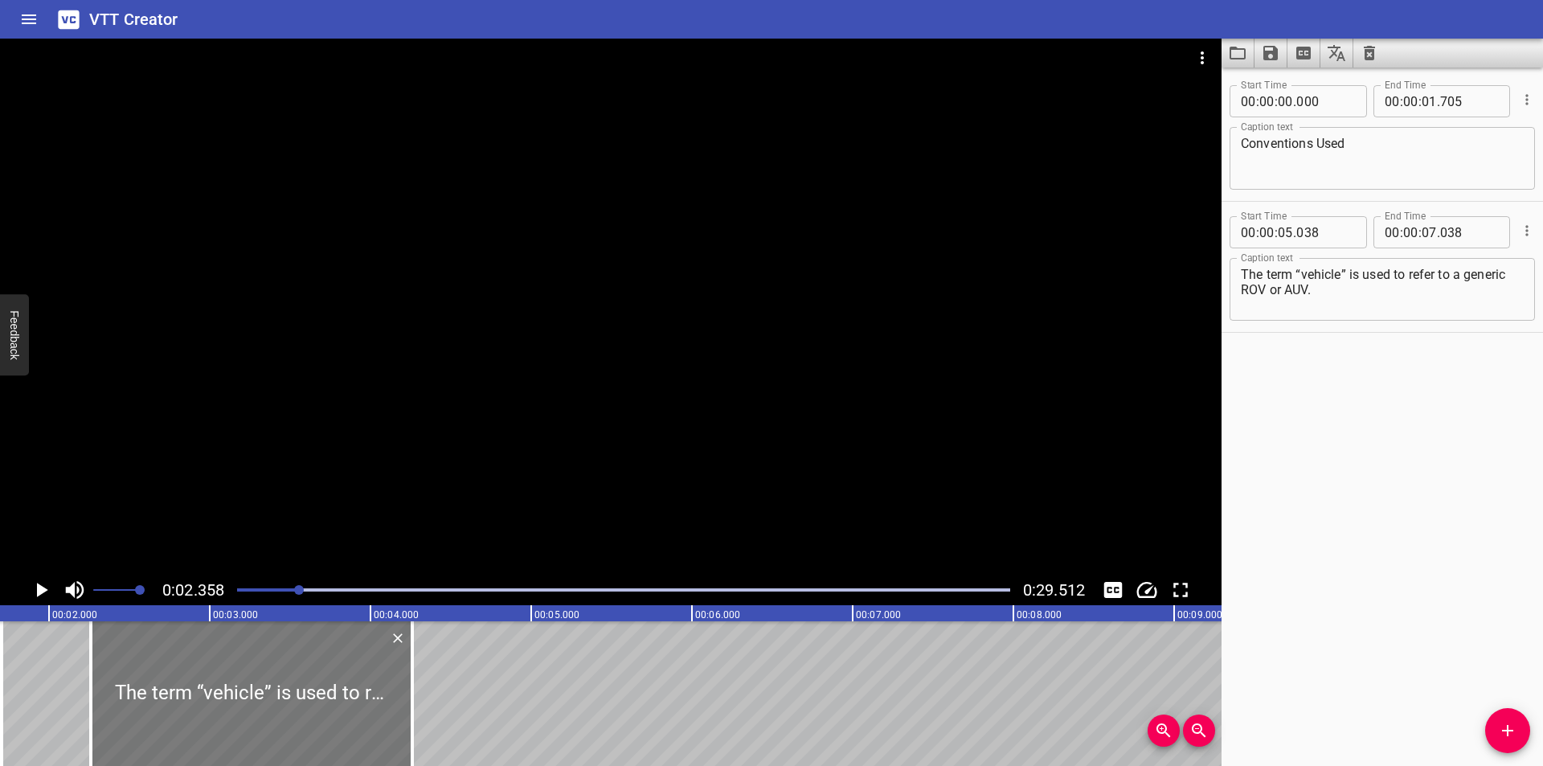
drag, startPoint x: 713, startPoint y: 719, endPoint x: 281, endPoint y: 731, distance: 431.7
click at [281, 731] on div at bounding box center [251, 693] width 321 height 145
type input "02"
type input "258"
type input "04"
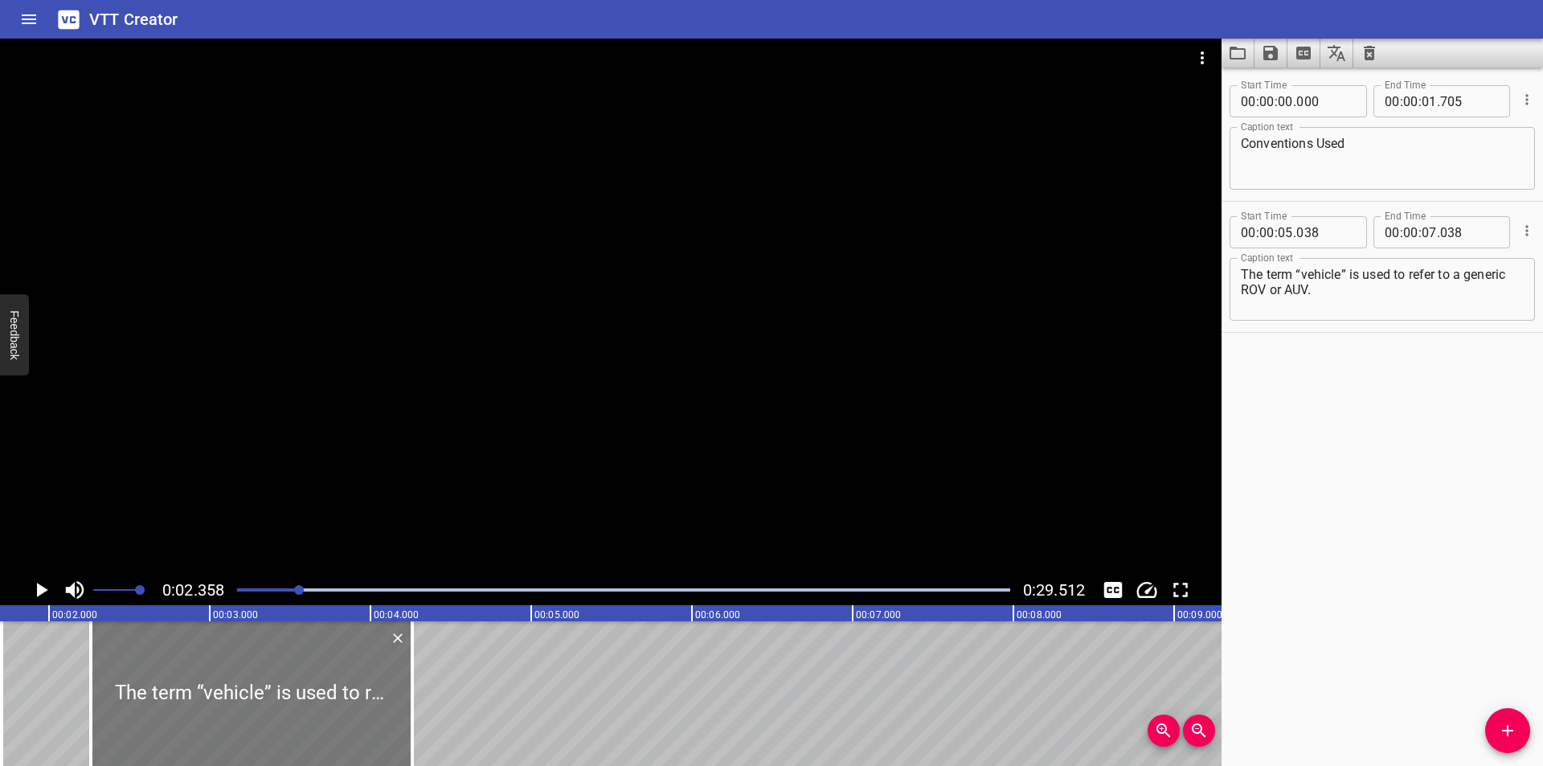
type input "258"
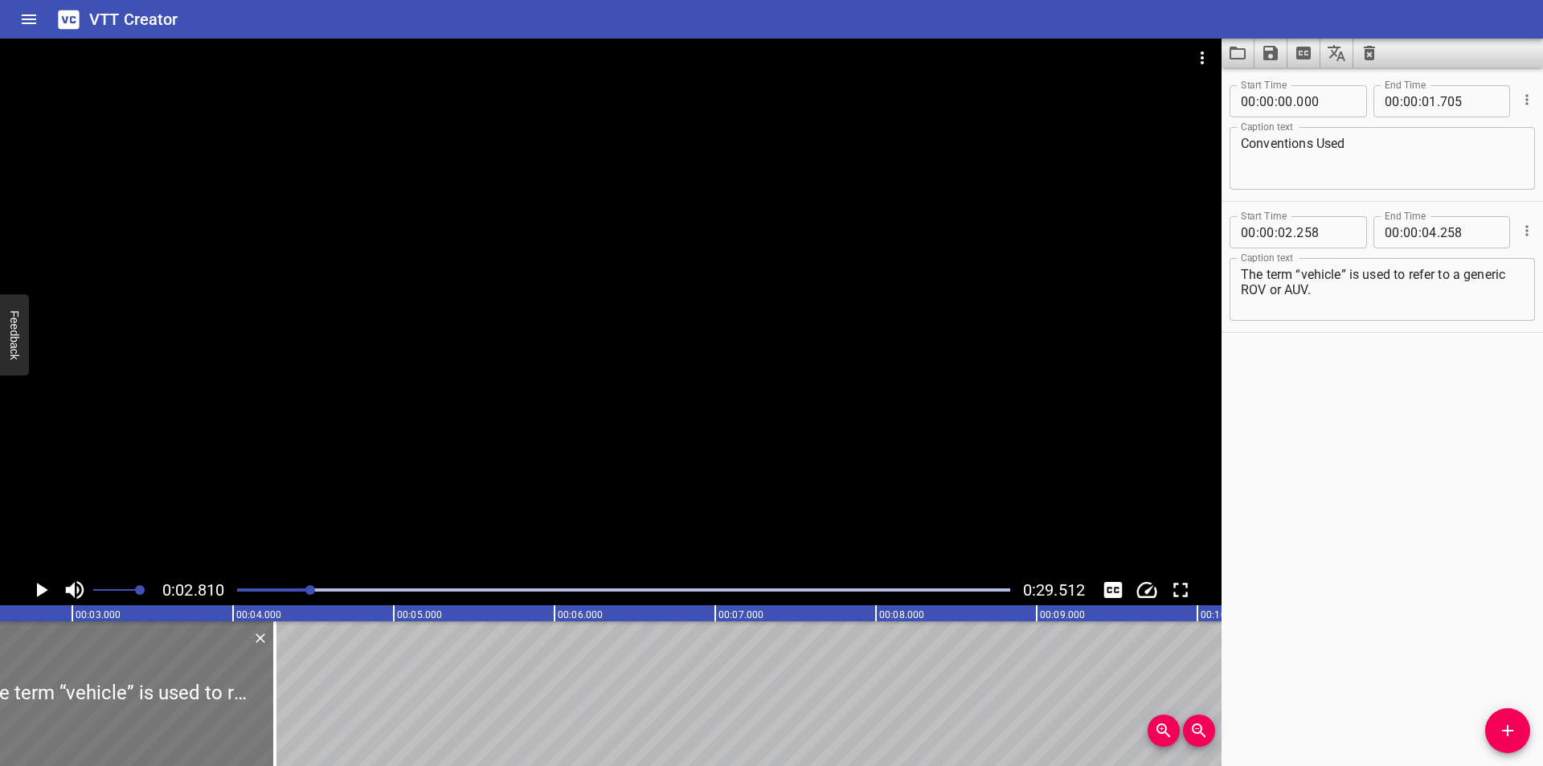
scroll to position [0, 344]
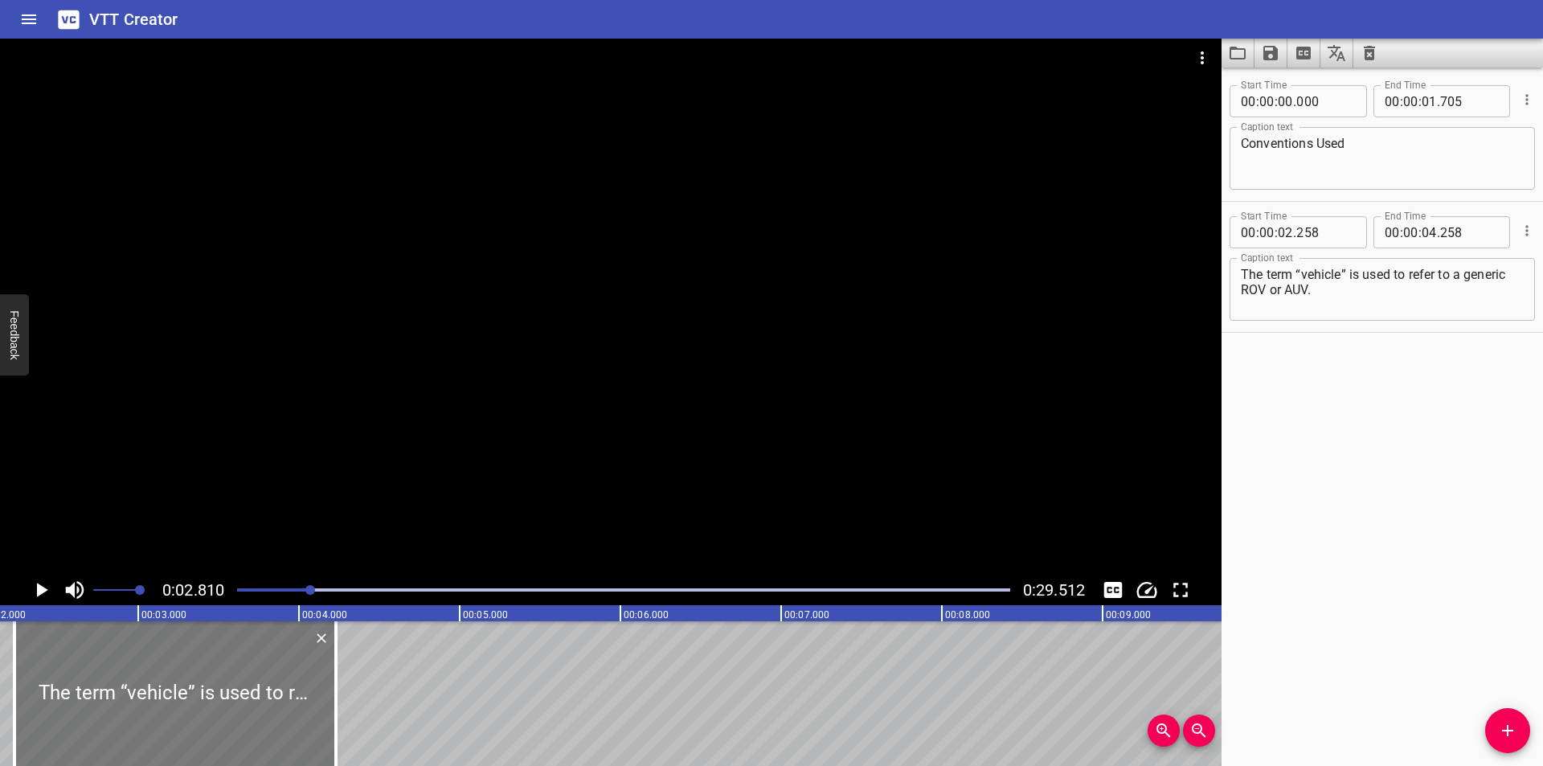
click at [195, 698] on div at bounding box center [174, 693] width 321 height 145
type input "228"
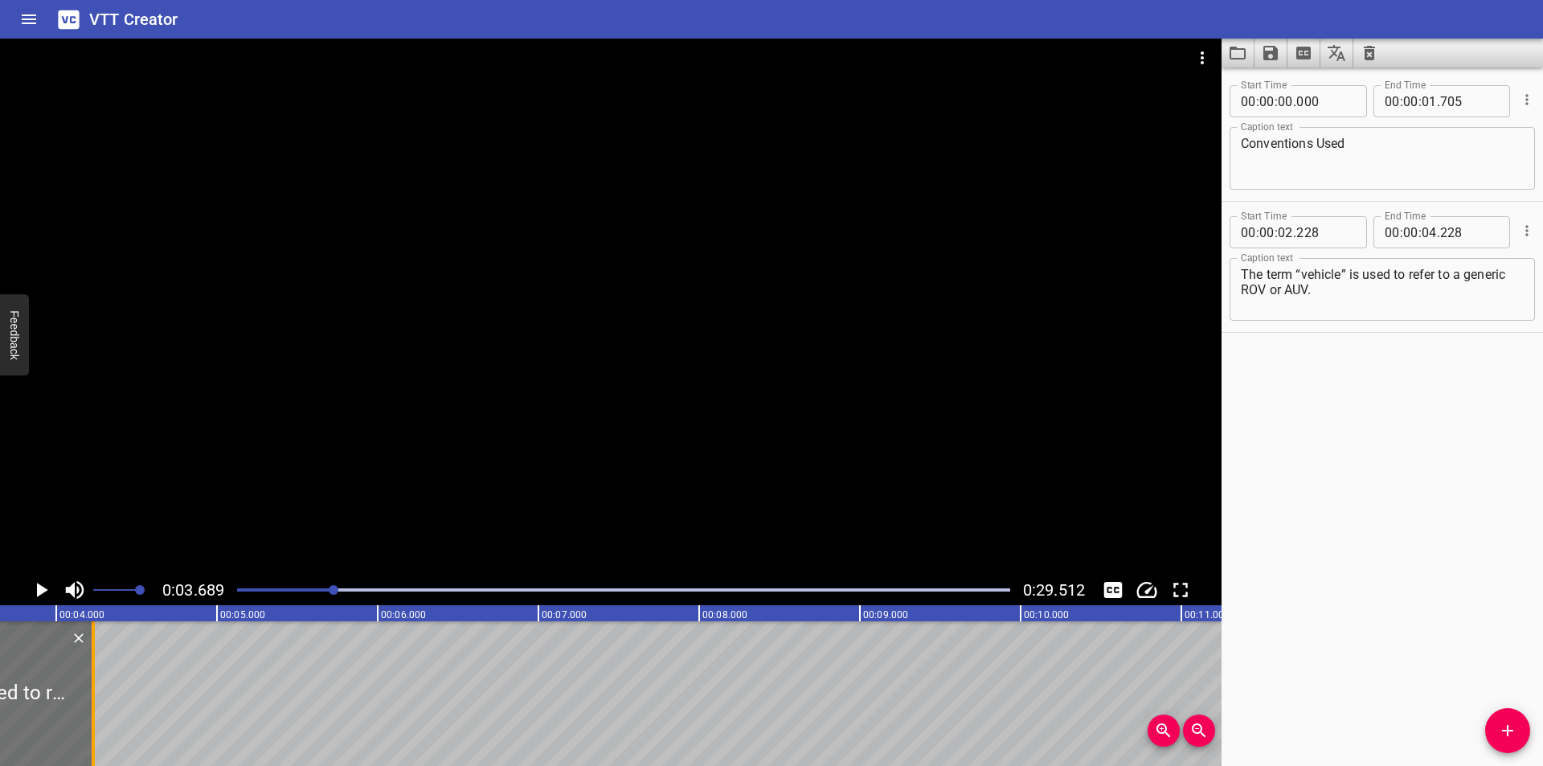
scroll to position [0, 593]
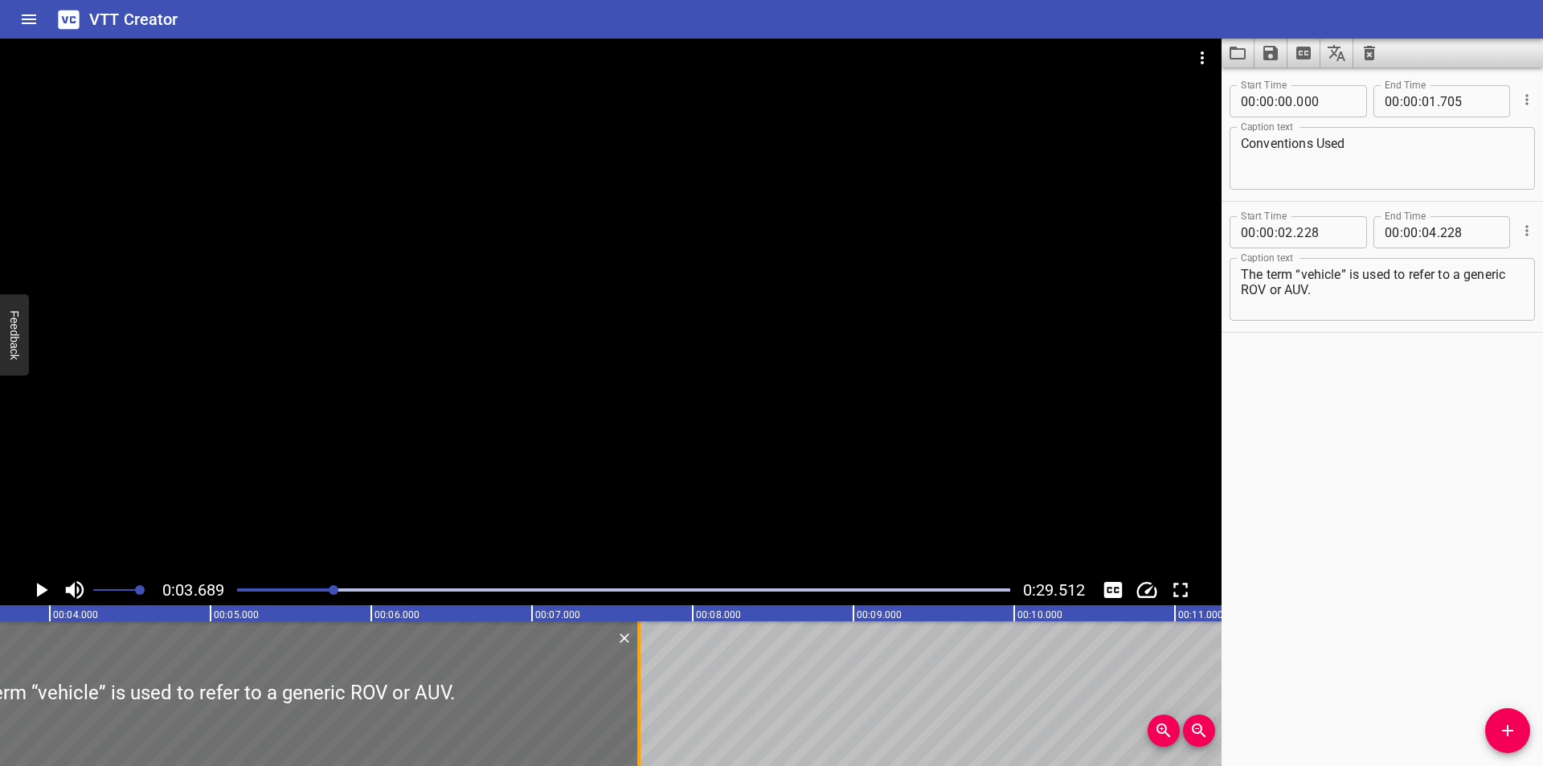
drag, startPoint x: 86, startPoint y: 715, endPoint x: 639, endPoint y: 698, distance: 553.1
click at [639, 698] on div at bounding box center [638, 693] width 3 height 145
type input "07"
type input "668"
click at [639, 698] on div at bounding box center [639, 693] width 3 height 145
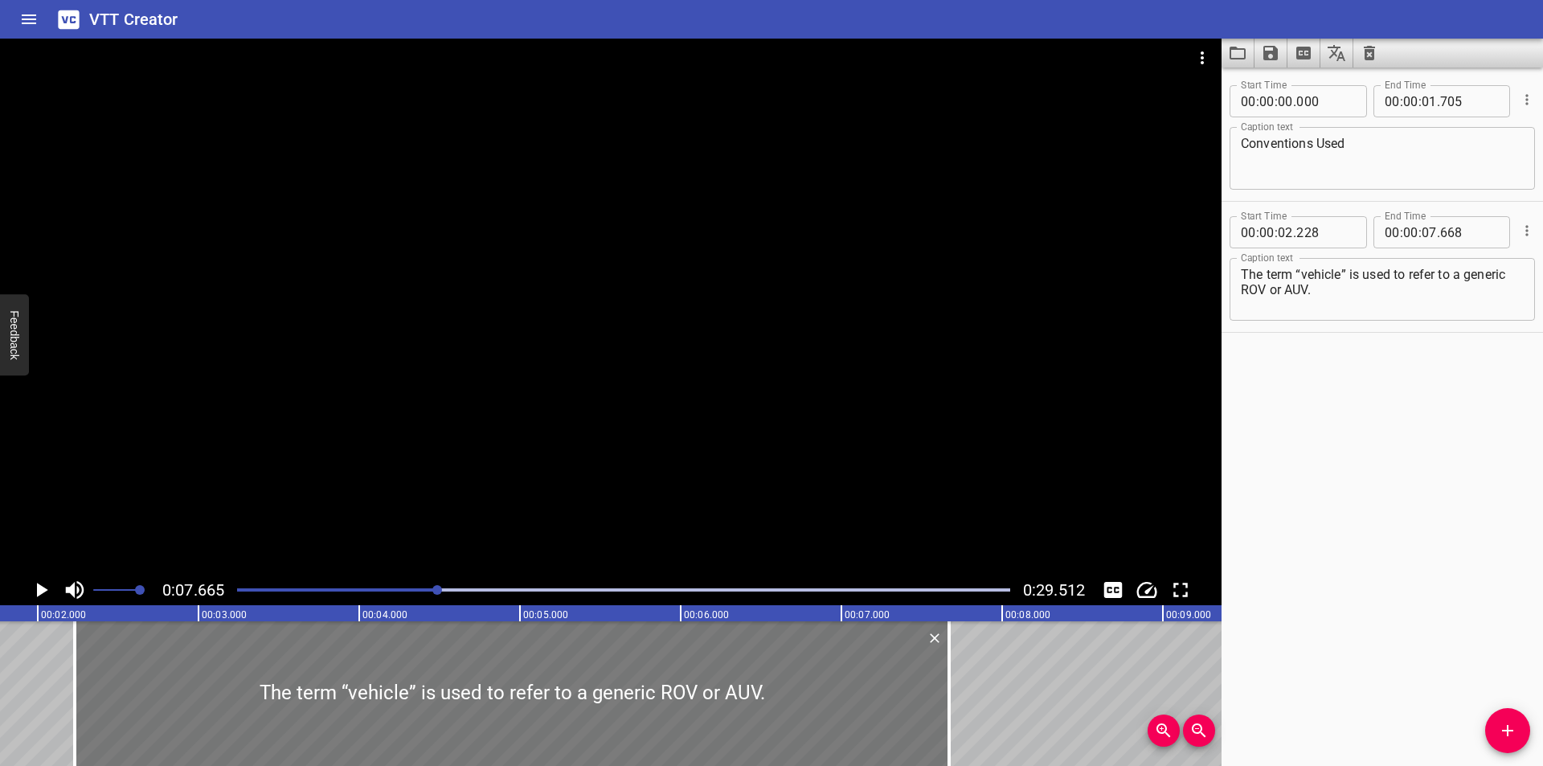
scroll to position [0, 268]
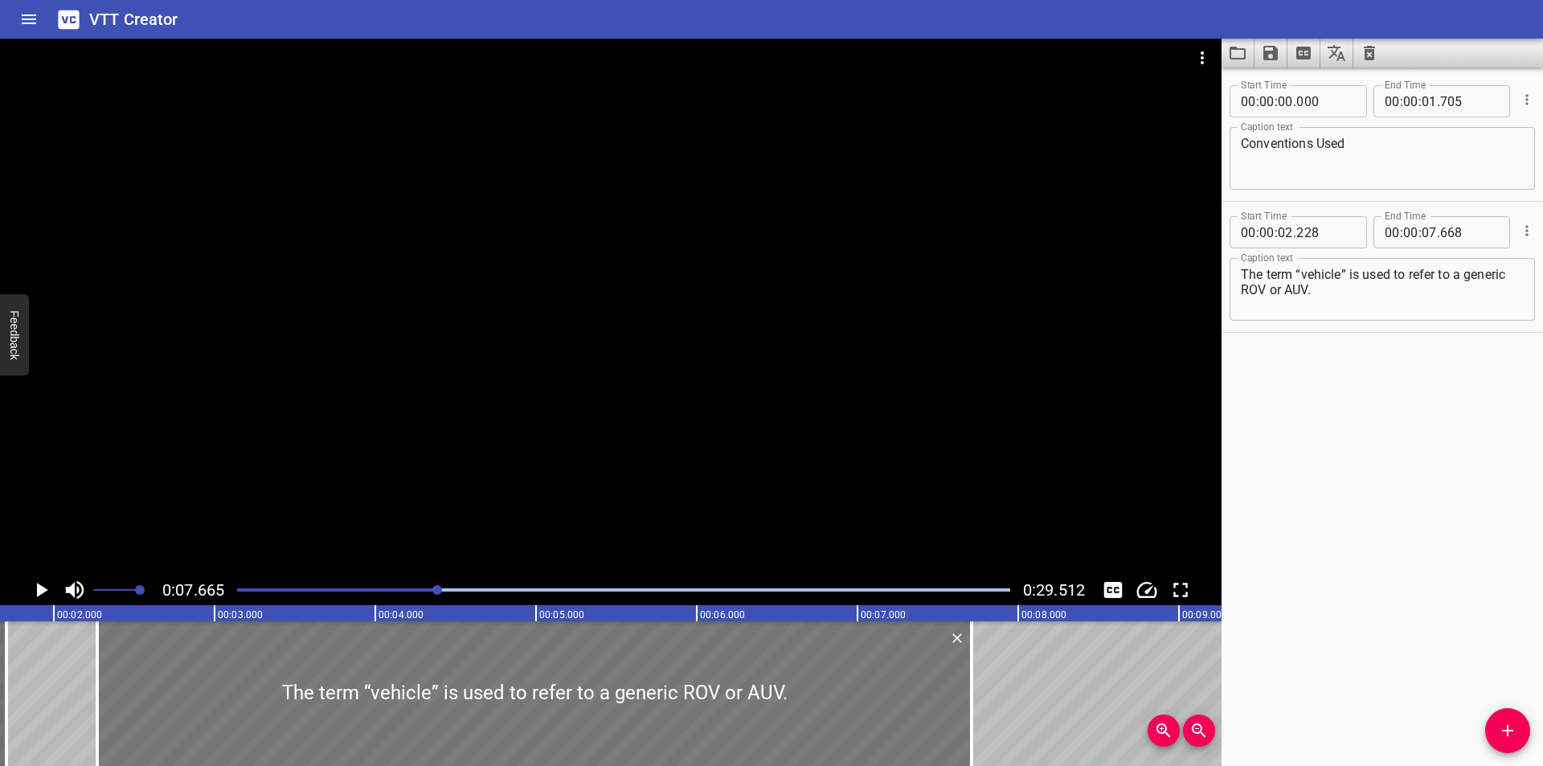
click at [466, 705] on div at bounding box center [534, 693] width 874 height 145
type input "268"
click at [466, 705] on div at bounding box center [534, 693] width 874 height 145
drag, startPoint x: 974, startPoint y: 717, endPoint x: 959, endPoint y: 722, distance: 16.3
click at [959, 722] on div at bounding box center [956, 693] width 16 height 145
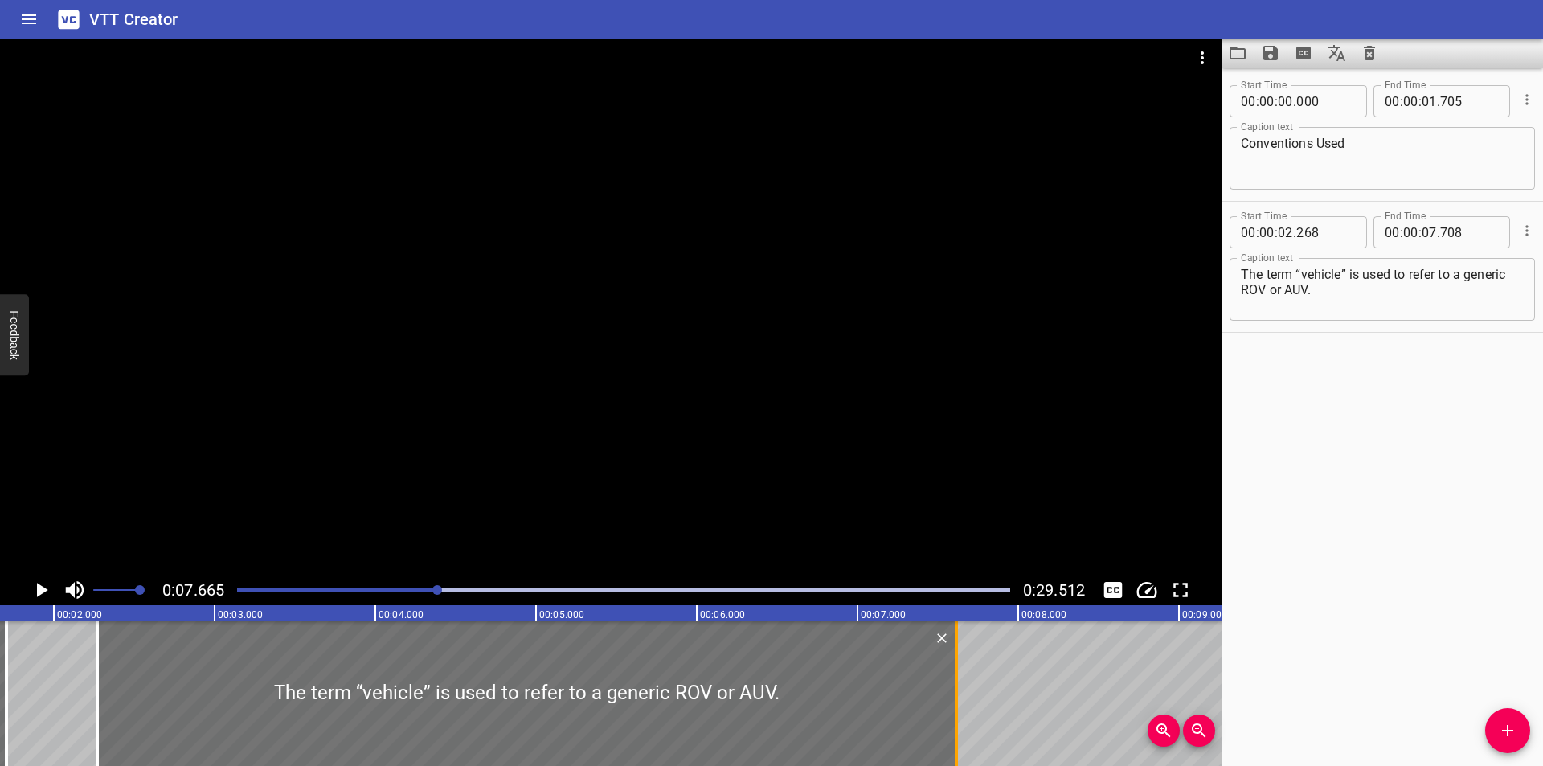
type input "613"
click at [906, 393] on div at bounding box center [610, 307] width 1221 height 536
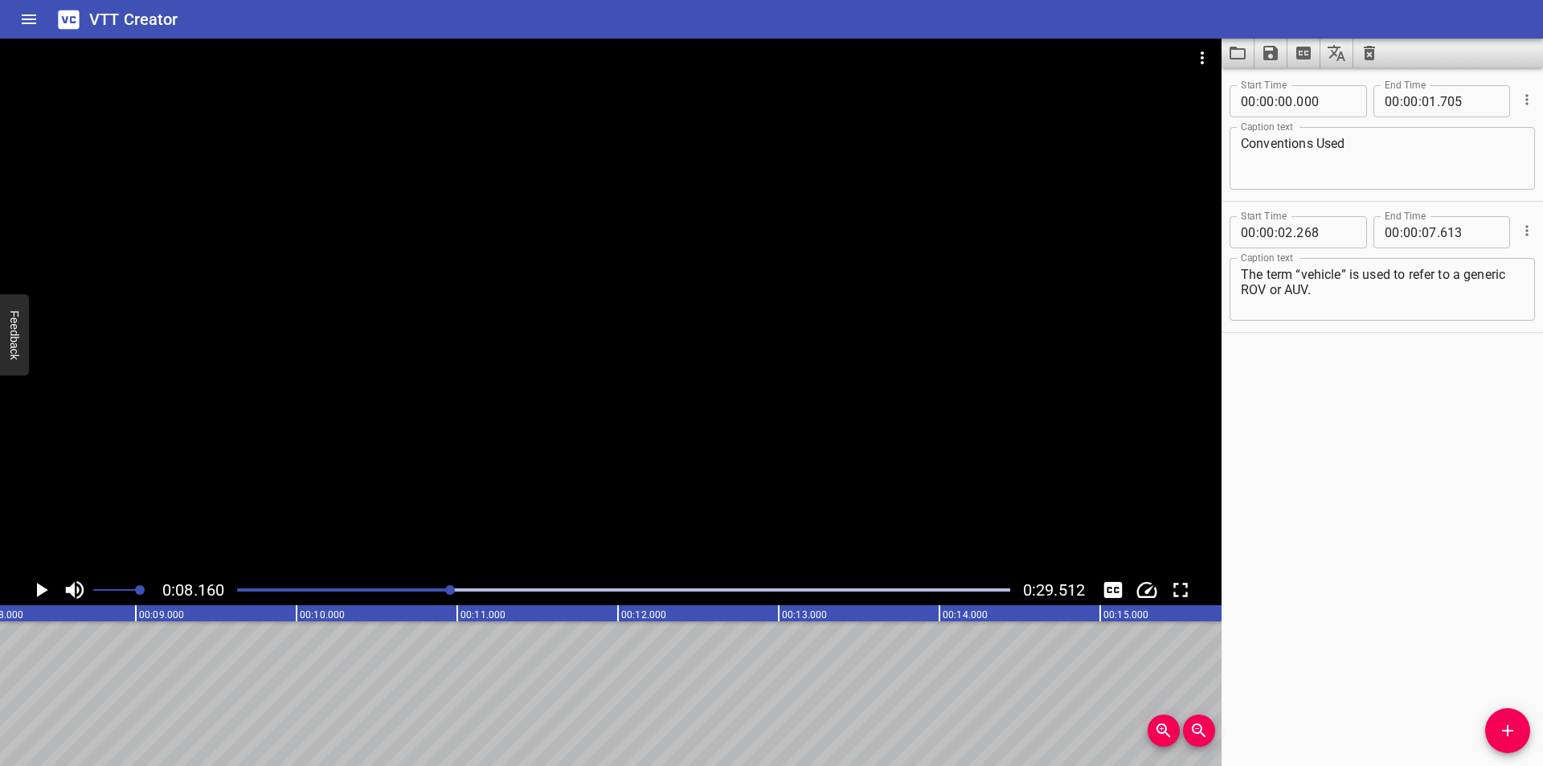
scroll to position [0, 1311]
click at [361, 593] on div at bounding box center [623, 590] width 792 height 23
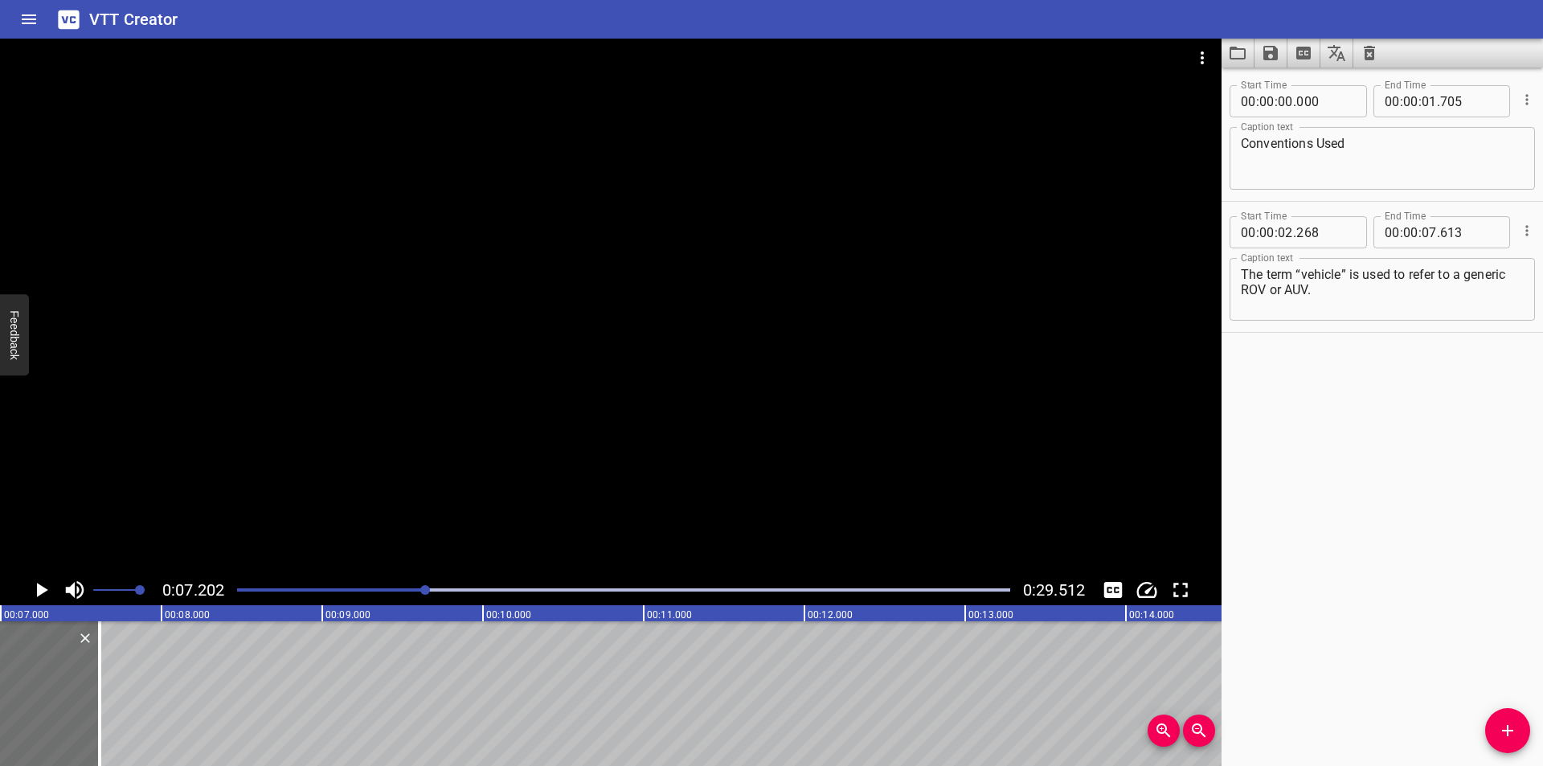
scroll to position [0, 1157]
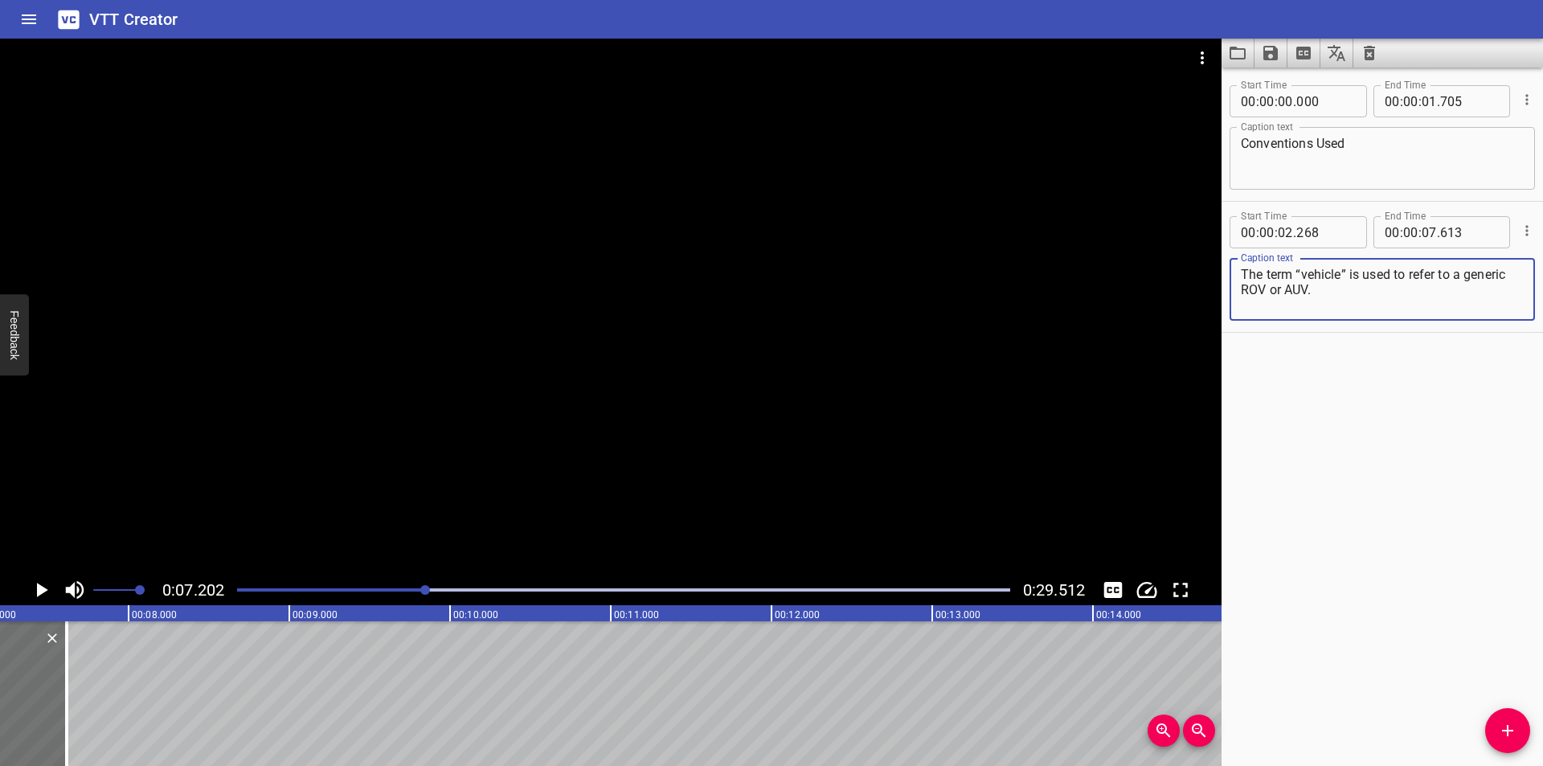
click at [1364, 312] on textarea "The term “vehicle” is used to refer to a generic ROV or AUV." at bounding box center [1382, 290] width 283 height 46
type textarea "The term “vehicle” is used to refer to a generic ROV or AUV."
click at [68, 692] on div at bounding box center [70, 693] width 16 height 145
type input "633"
click at [68, 692] on div at bounding box center [70, 693] width 16 height 145
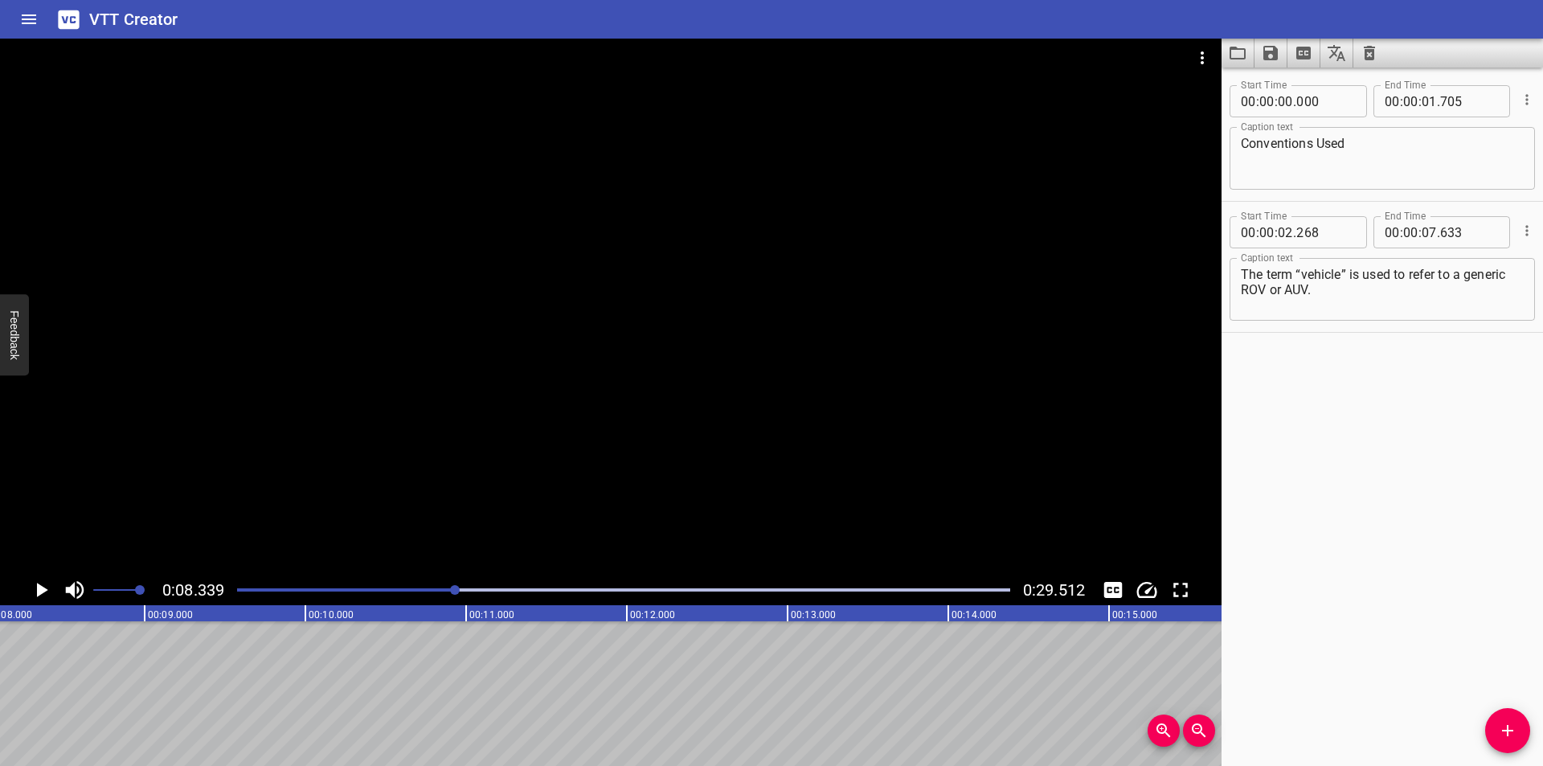
scroll to position [0, 1340]
click at [395, 585] on div at bounding box center [623, 590] width 792 height 23
click at [450, 585] on div at bounding box center [455, 590] width 10 height 10
click at [1506, 729] on icon "Add Cue" at bounding box center [1507, 730] width 19 height 19
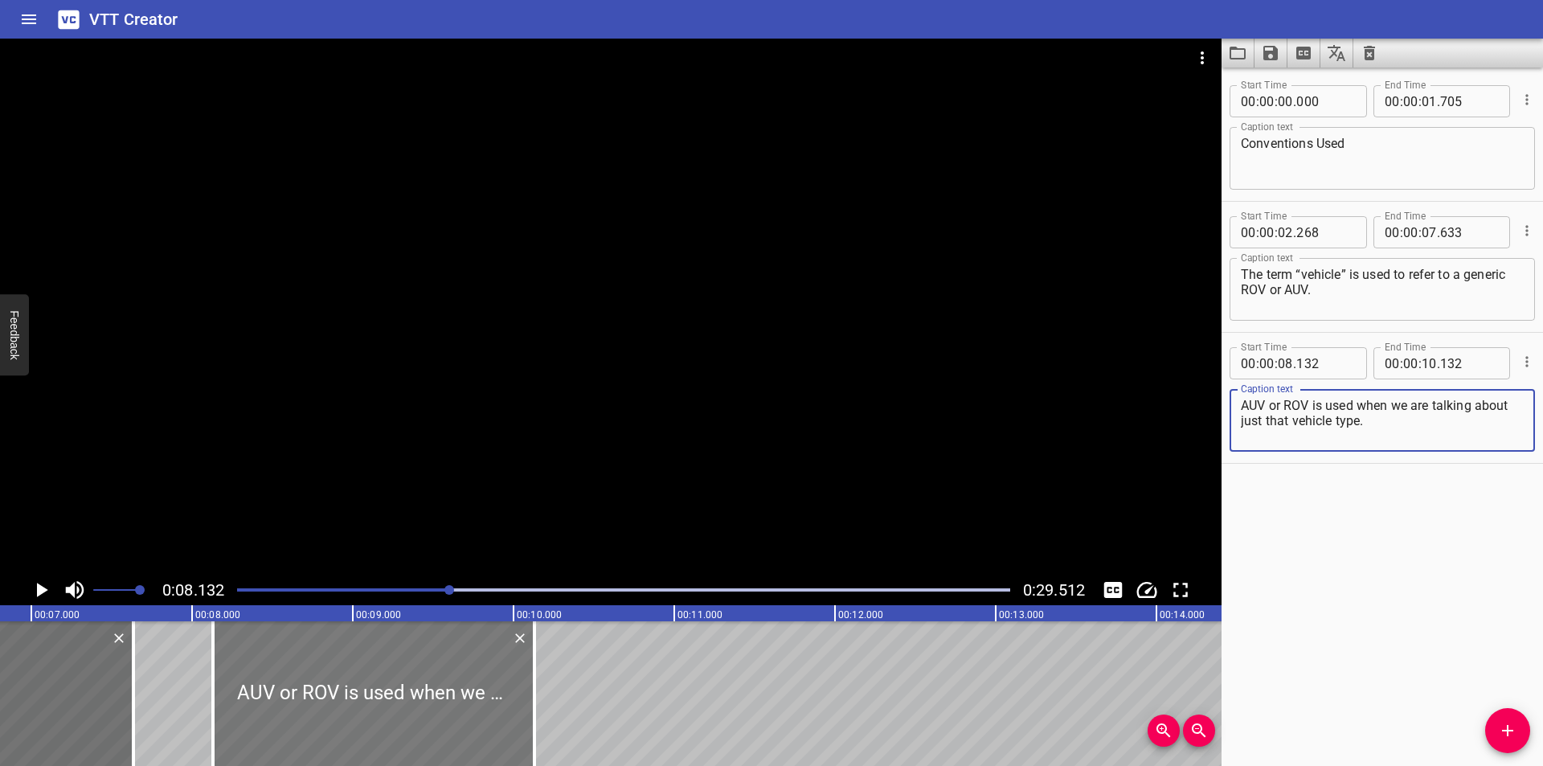
scroll to position [0, 1092]
type textarea "AUV or ROV is used when we are talking about just that vehicle type."
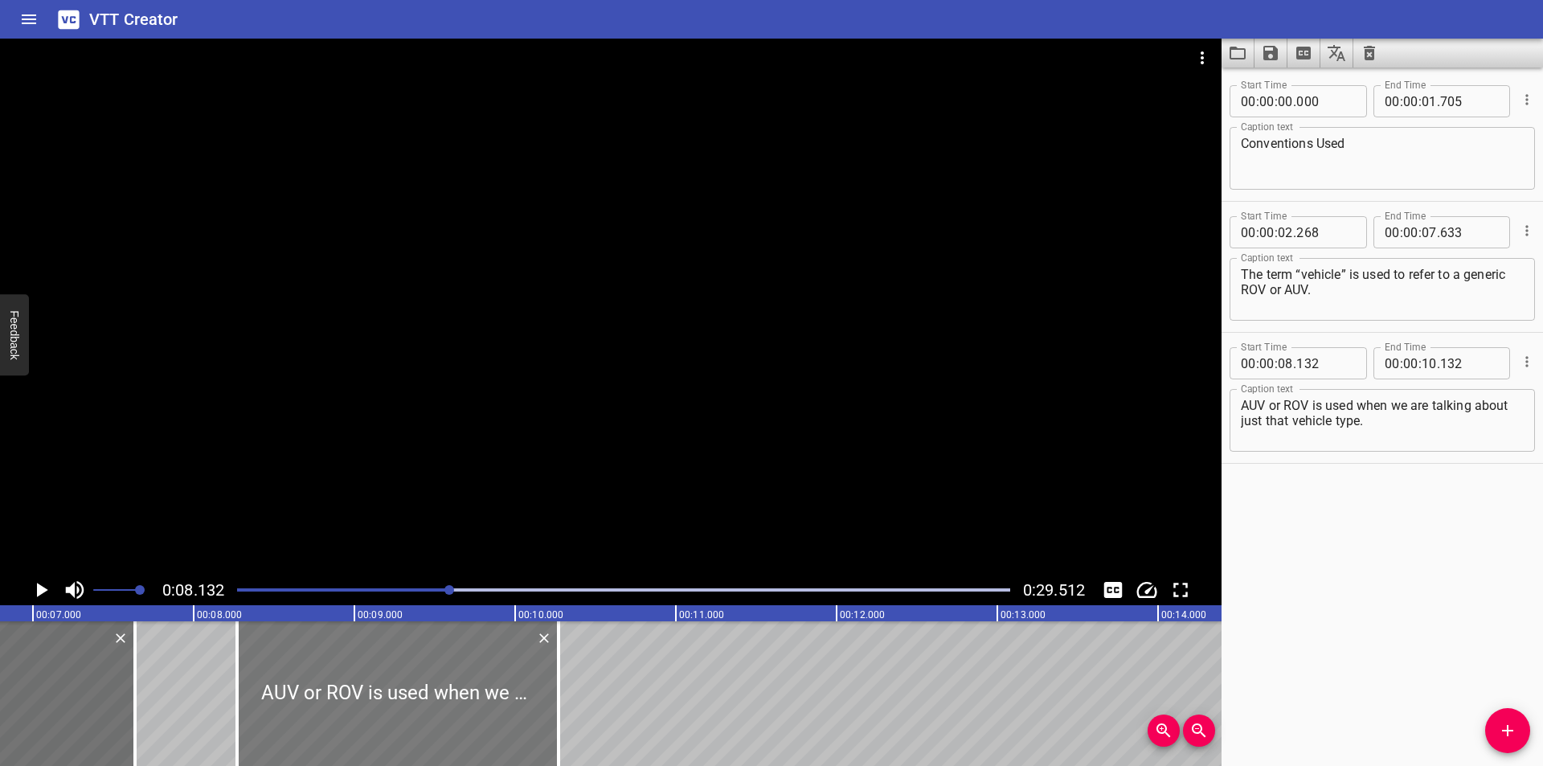
drag, startPoint x: 468, startPoint y: 695, endPoint x: 490, endPoint y: 715, distance: 30.2
click at [490, 715] on div at bounding box center [397, 693] width 321 height 145
type input "272"
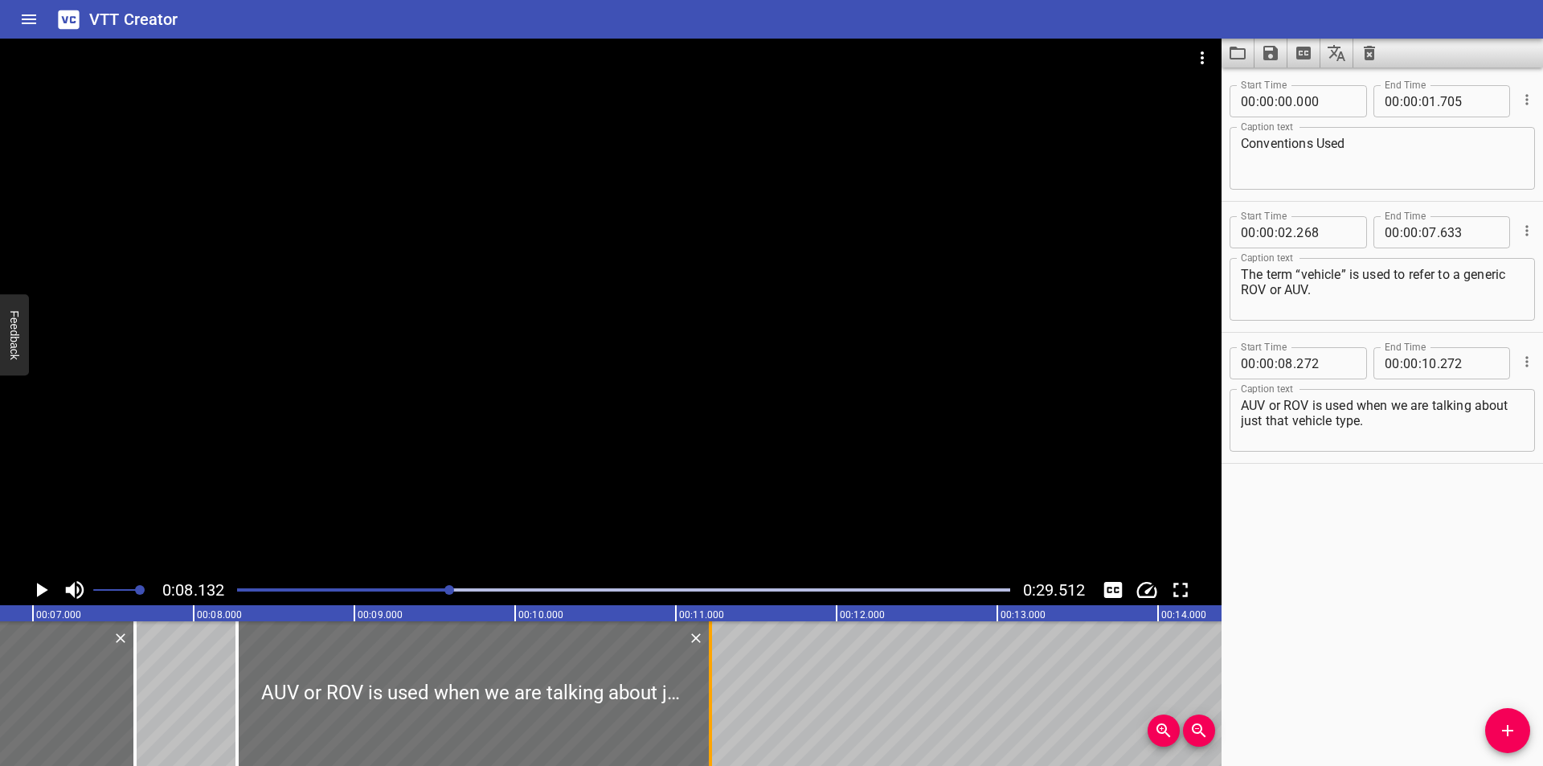
drag, startPoint x: 555, startPoint y: 712, endPoint x: 707, endPoint y: 725, distance: 152.4
click at [707, 725] on div at bounding box center [710, 693] width 16 height 145
type input "11"
type input "217"
click at [658, 385] on div at bounding box center [610, 307] width 1221 height 536
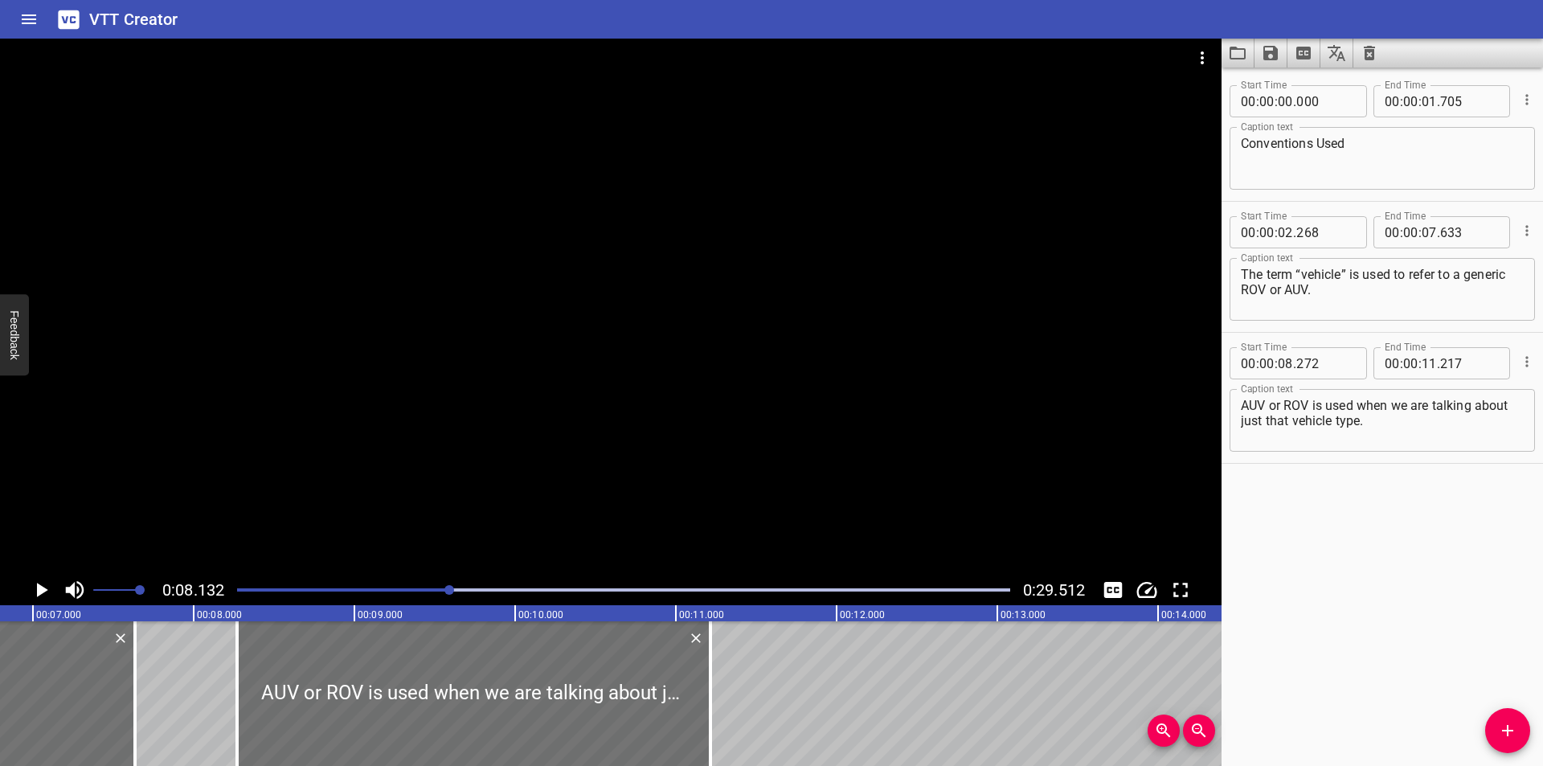
click at [658, 385] on div at bounding box center [610, 307] width 1221 height 536
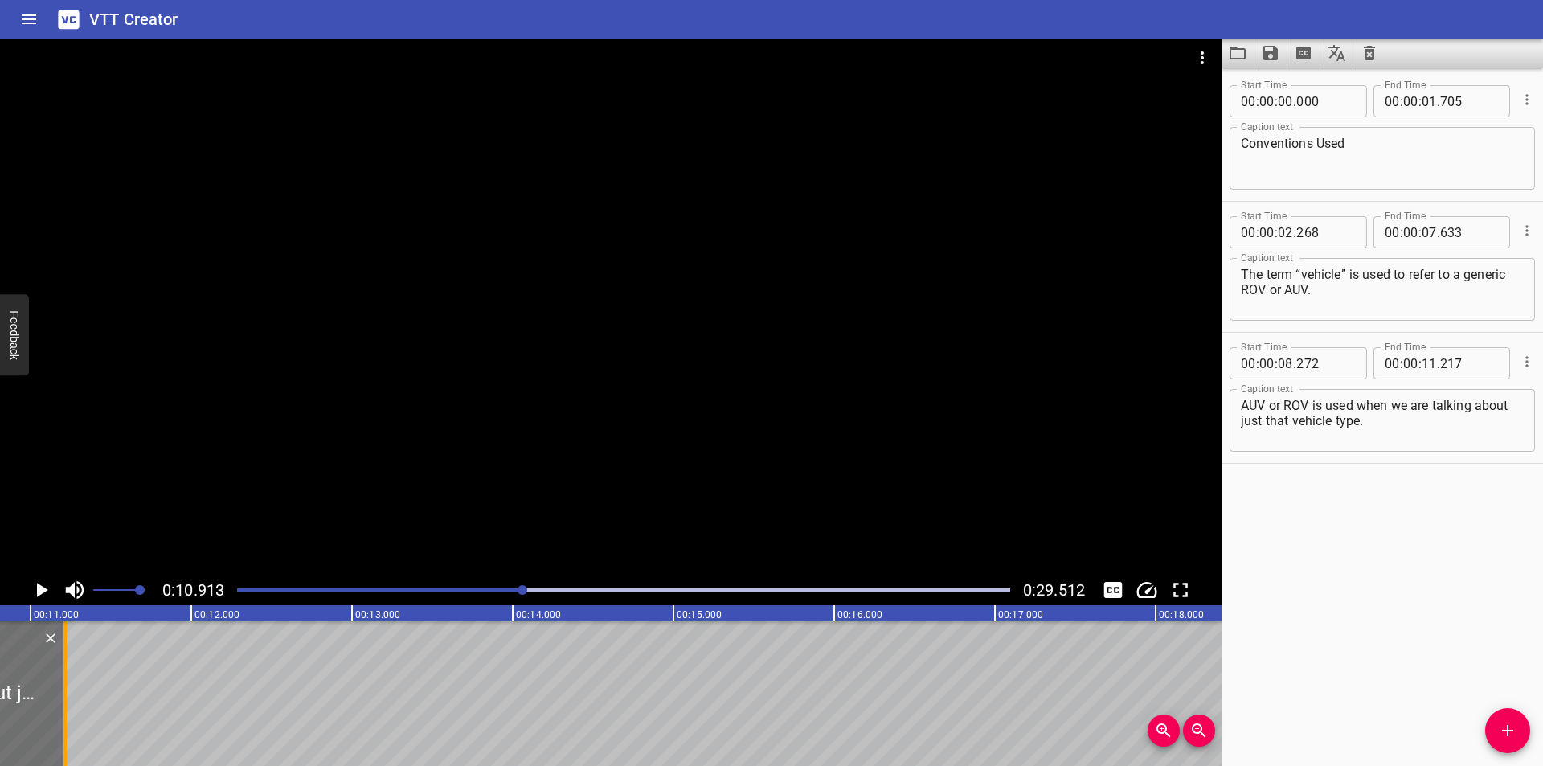
scroll to position [0, 1754]
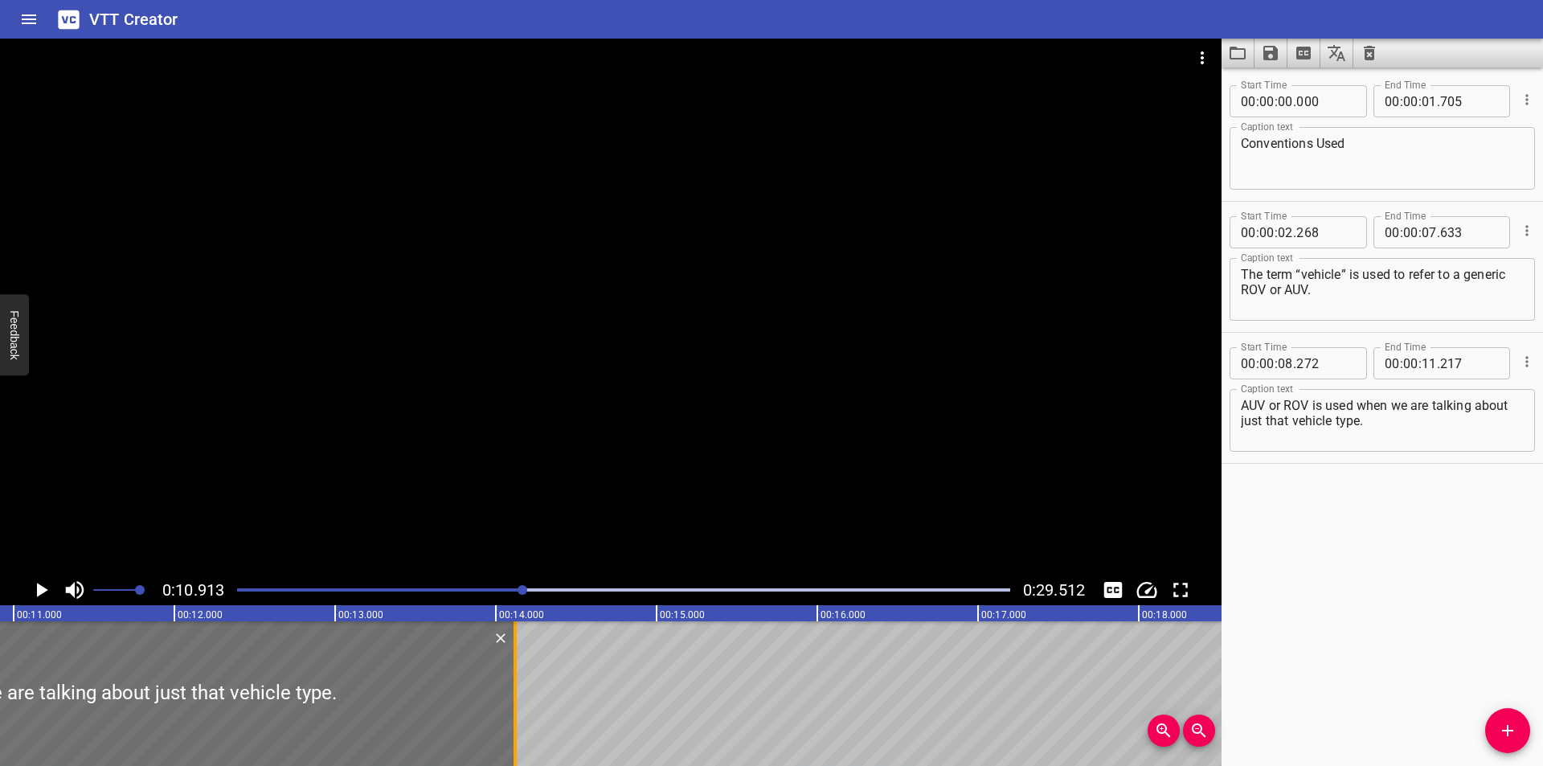
drag, startPoint x: 47, startPoint y: 693, endPoint x: 513, endPoint y: 681, distance: 467.1
click at [513, 681] on div at bounding box center [514, 693] width 3 height 145
type input "14"
click at [513, 681] on div at bounding box center [514, 693] width 3 height 145
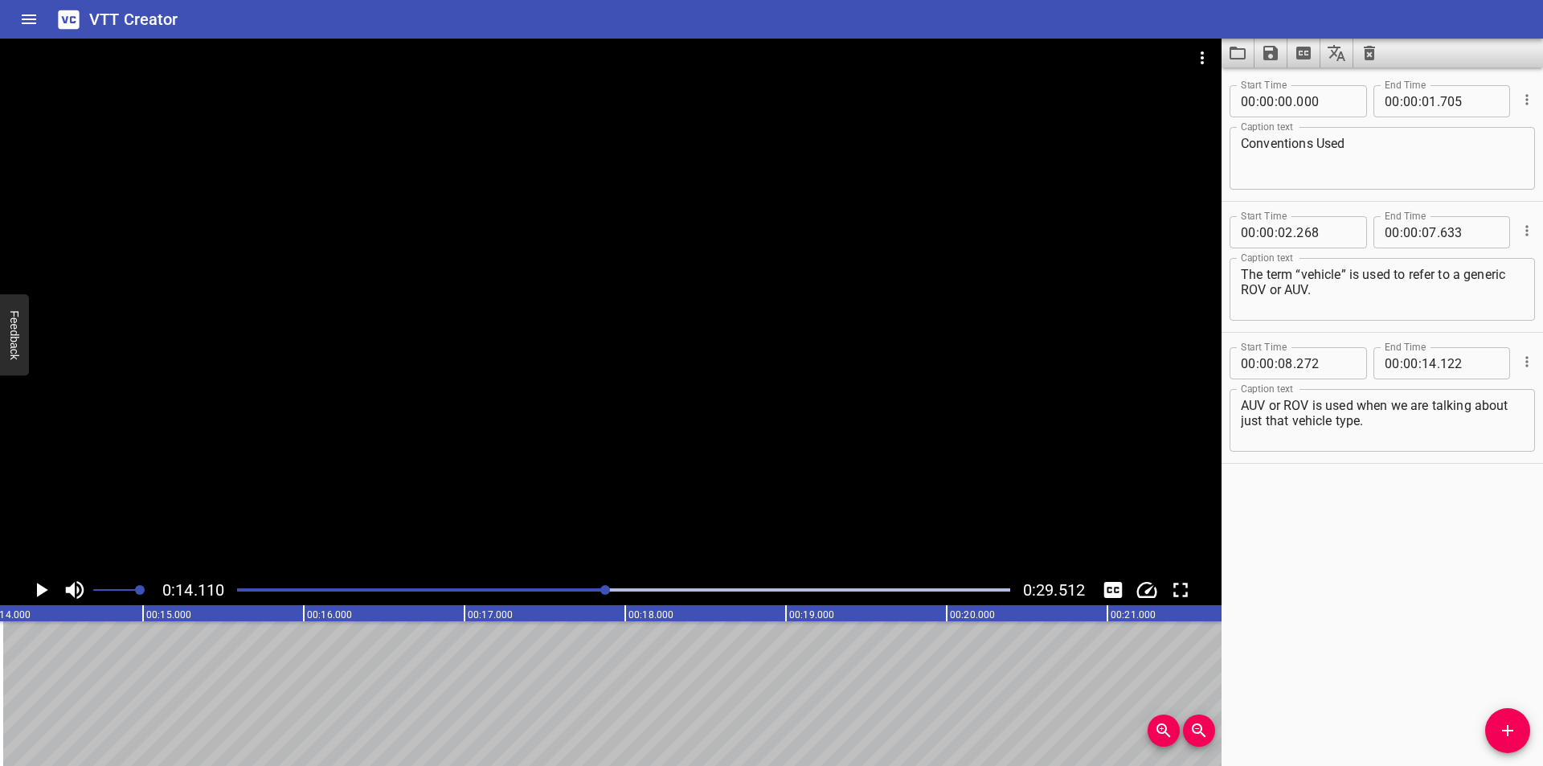
click at [542, 595] on div at bounding box center [623, 590] width 792 height 23
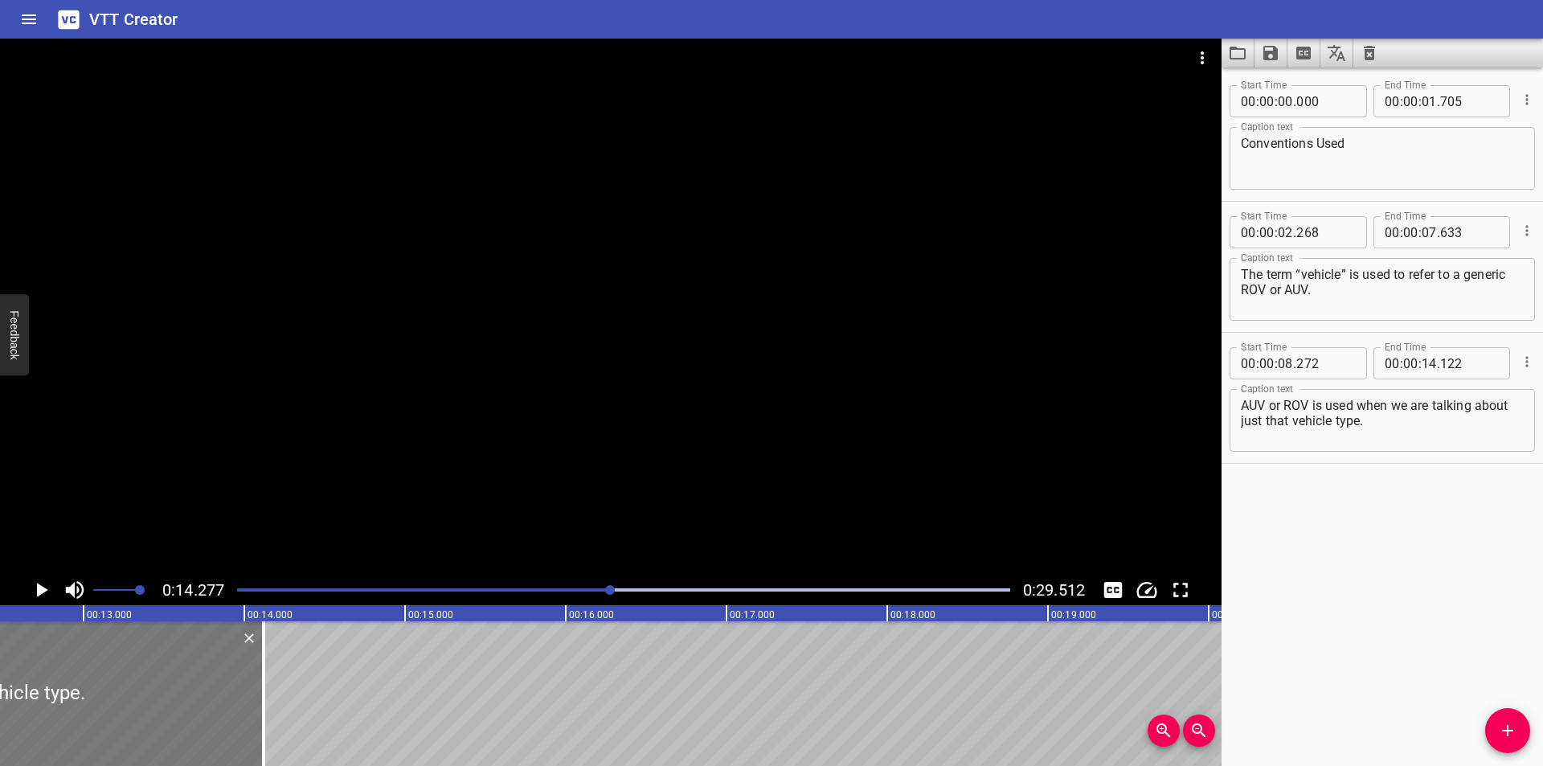
scroll to position [0, 1973]
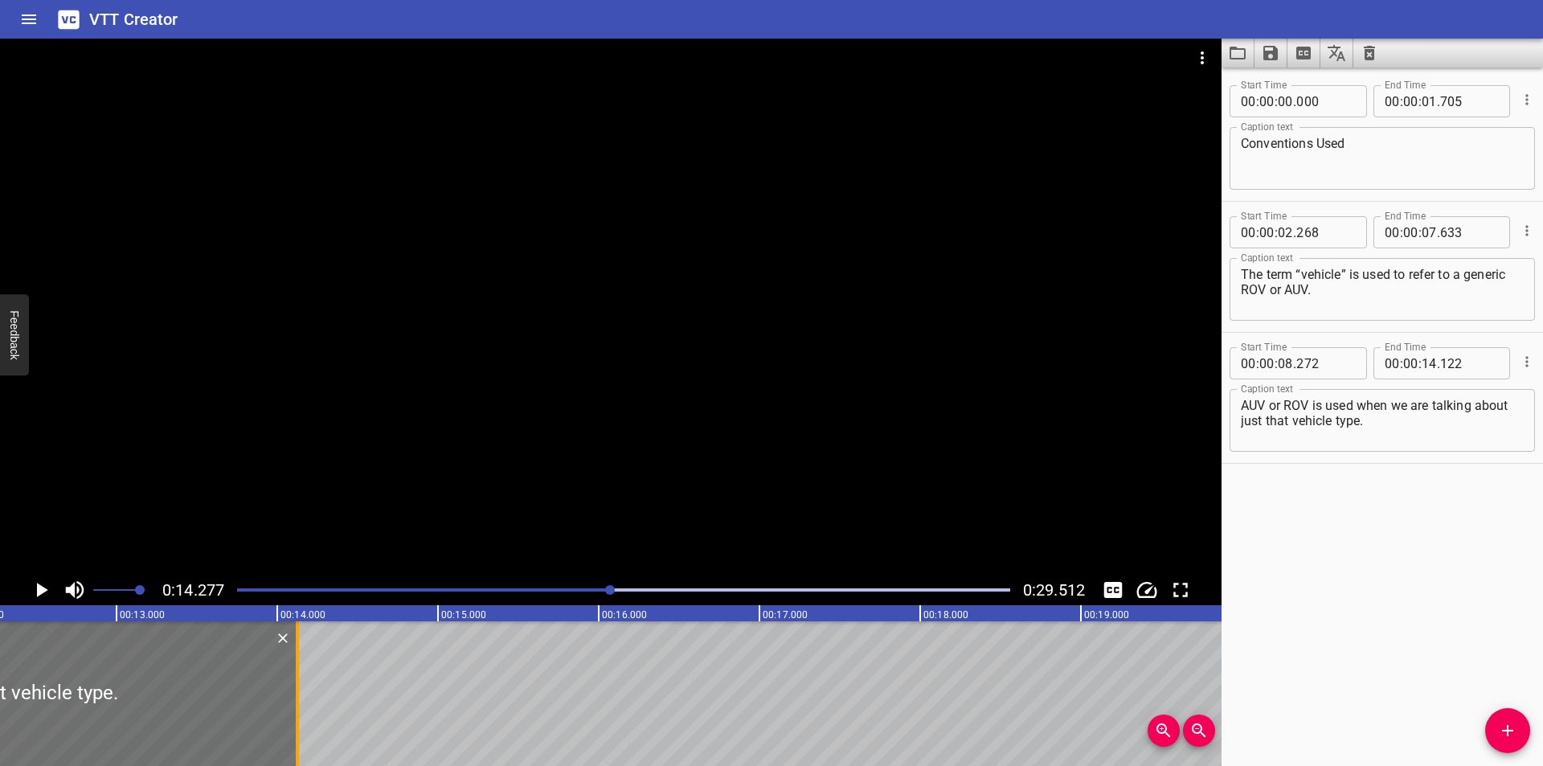
click at [300, 701] on div at bounding box center [297, 693] width 16 height 145
type input "127"
click at [557, 587] on div at bounding box center [623, 590] width 792 height 23
click at [605, 587] on div at bounding box center [610, 590] width 10 height 10
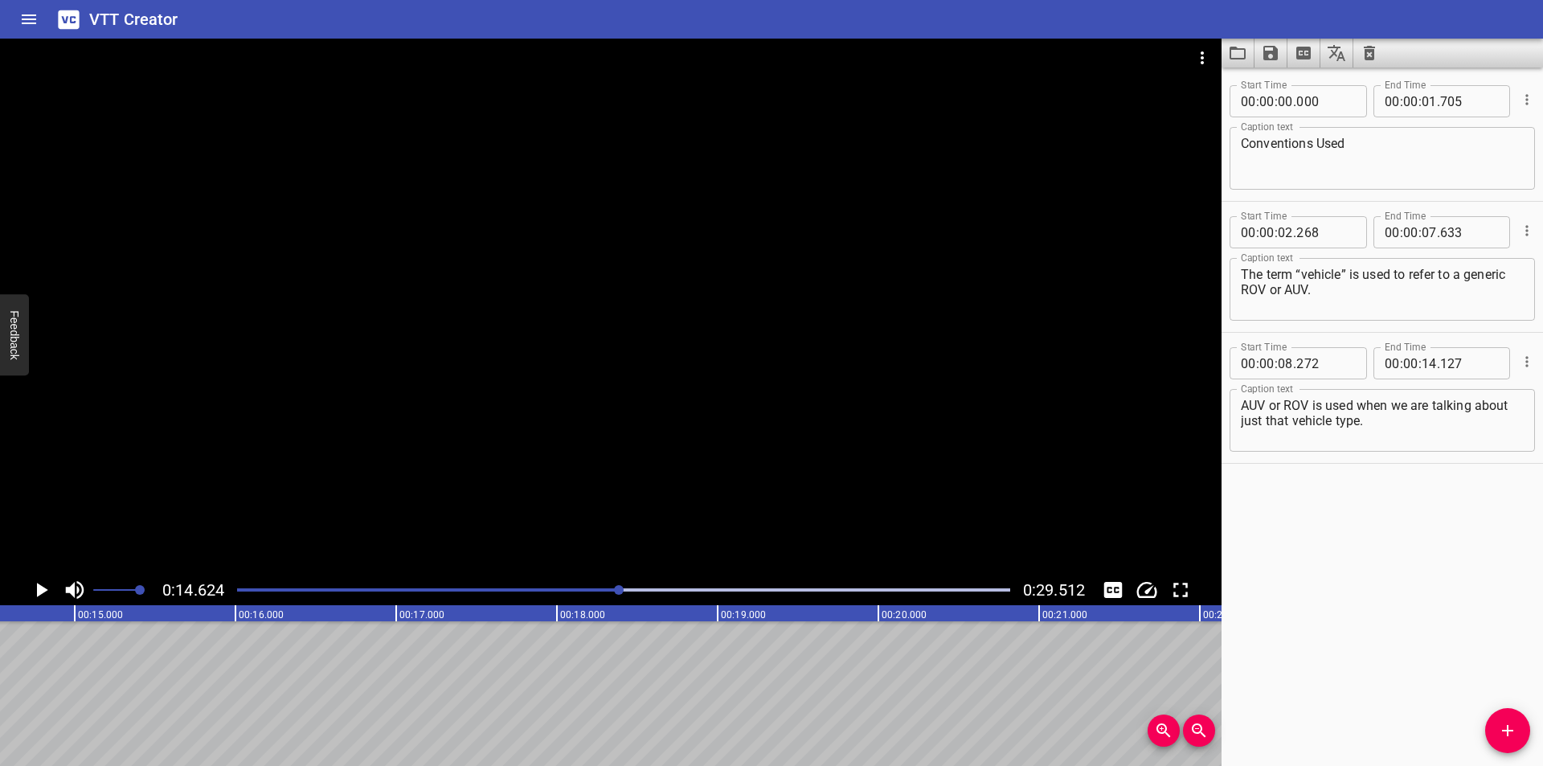
scroll to position [0, 2350]
click at [1499, 719] on button "Add Cue" at bounding box center [1507, 730] width 45 height 45
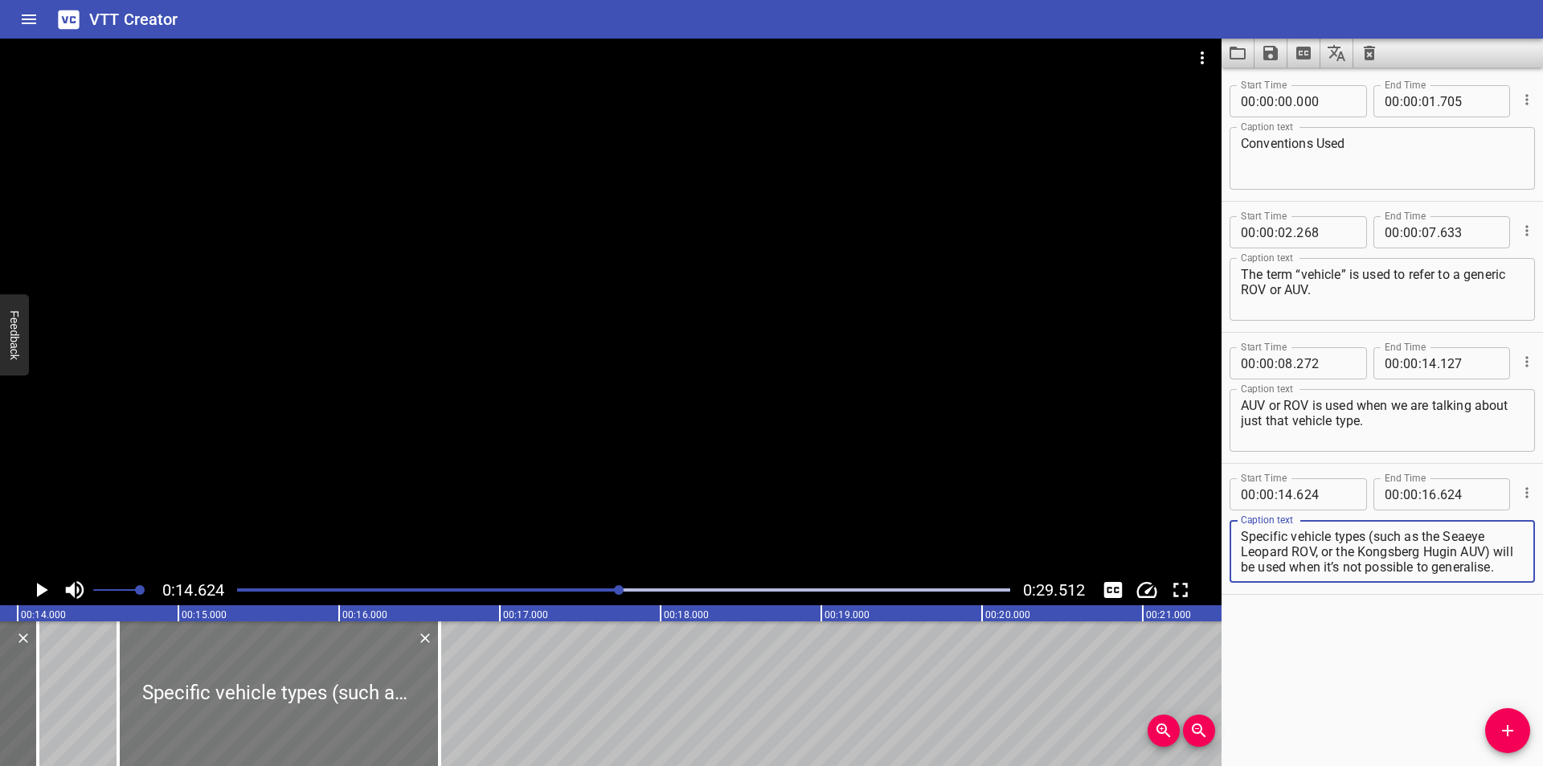
scroll to position [0, 2190]
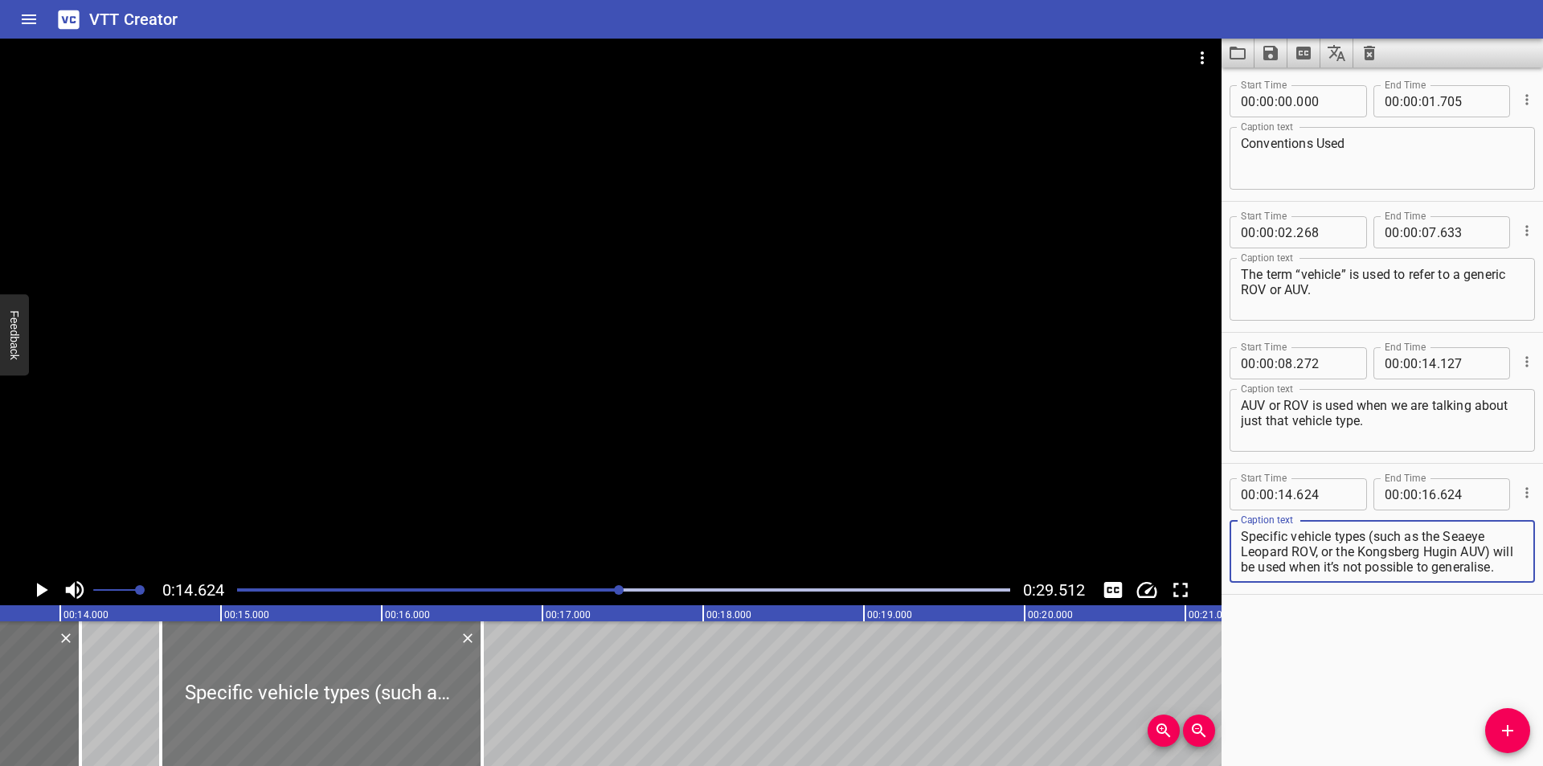
type textarea "Specific vehicle types (such as the Seaeye Leopard ROV, or the Kongsberg Hugin …"
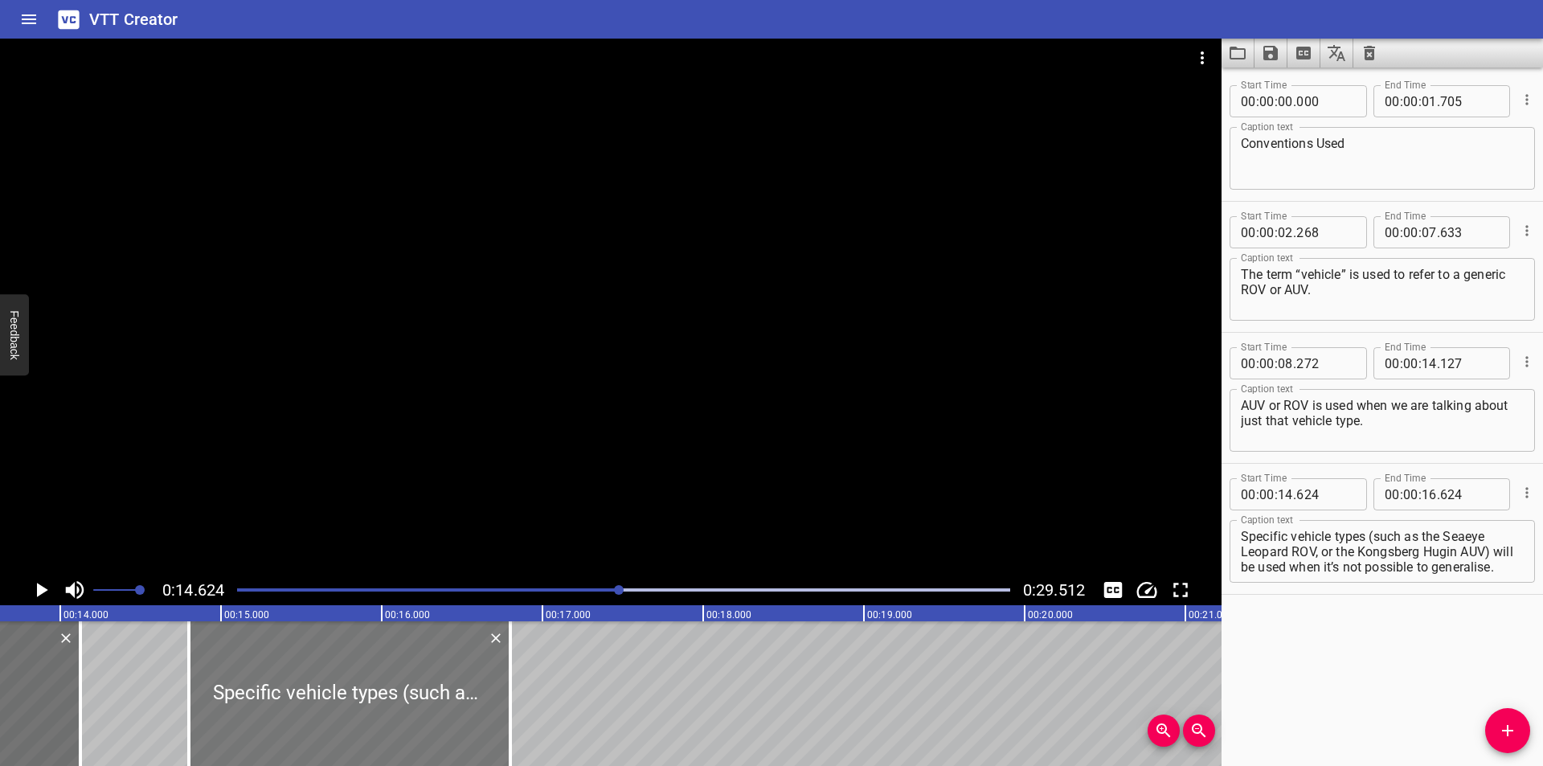
drag, startPoint x: 328, startPoint y: 691, endPoint x: 356, endPoint y: 702, distance: 30.3
click at [356, 702] on div at bounding box center [349, 693] width 321 height 145
type input "799"
click at [356, 702] on div at bounding box center [349, 693] width 321 height 145
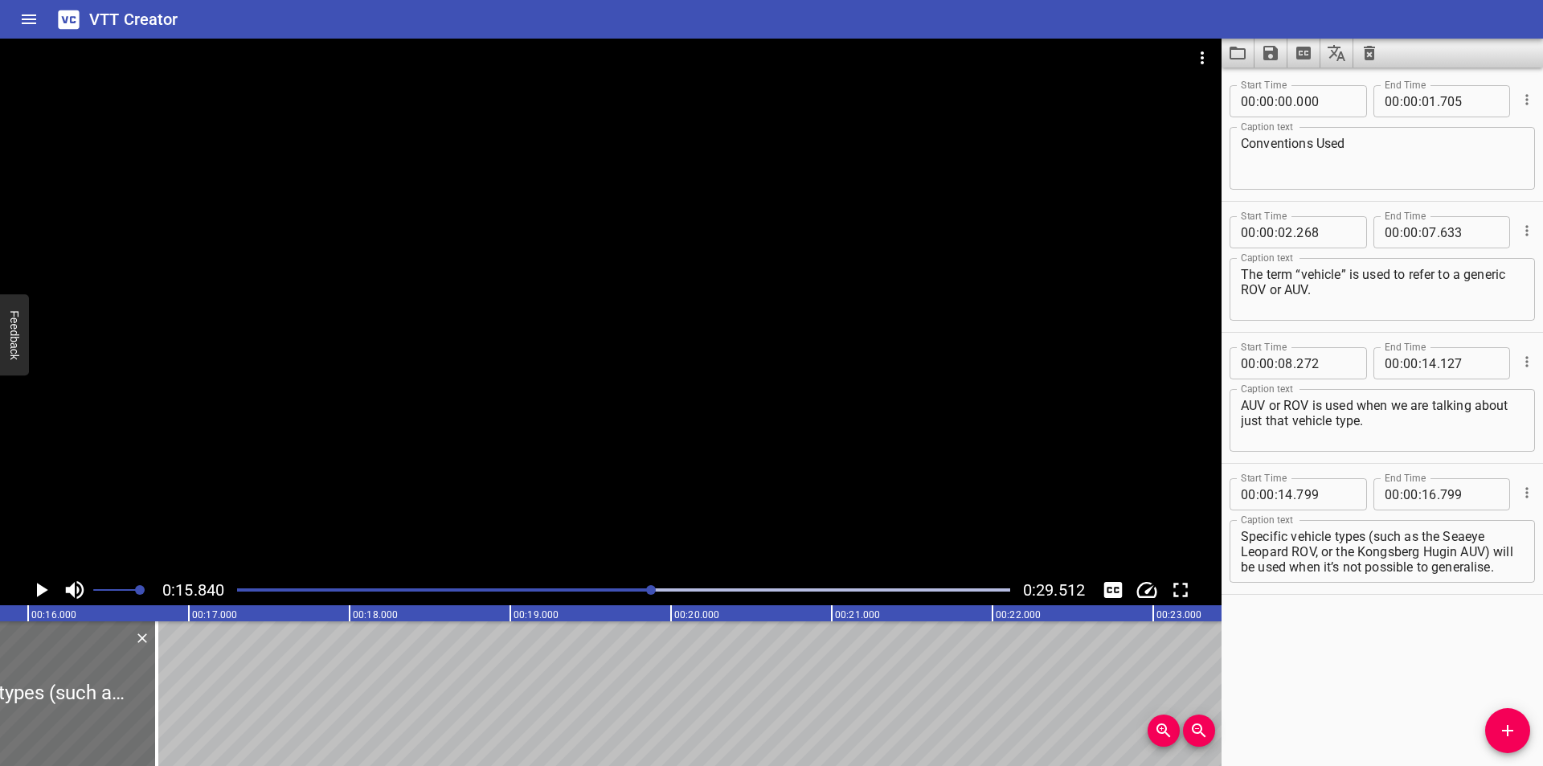
click at [408, 454] on div at bounding box center [610, 307] width 1221 height 536
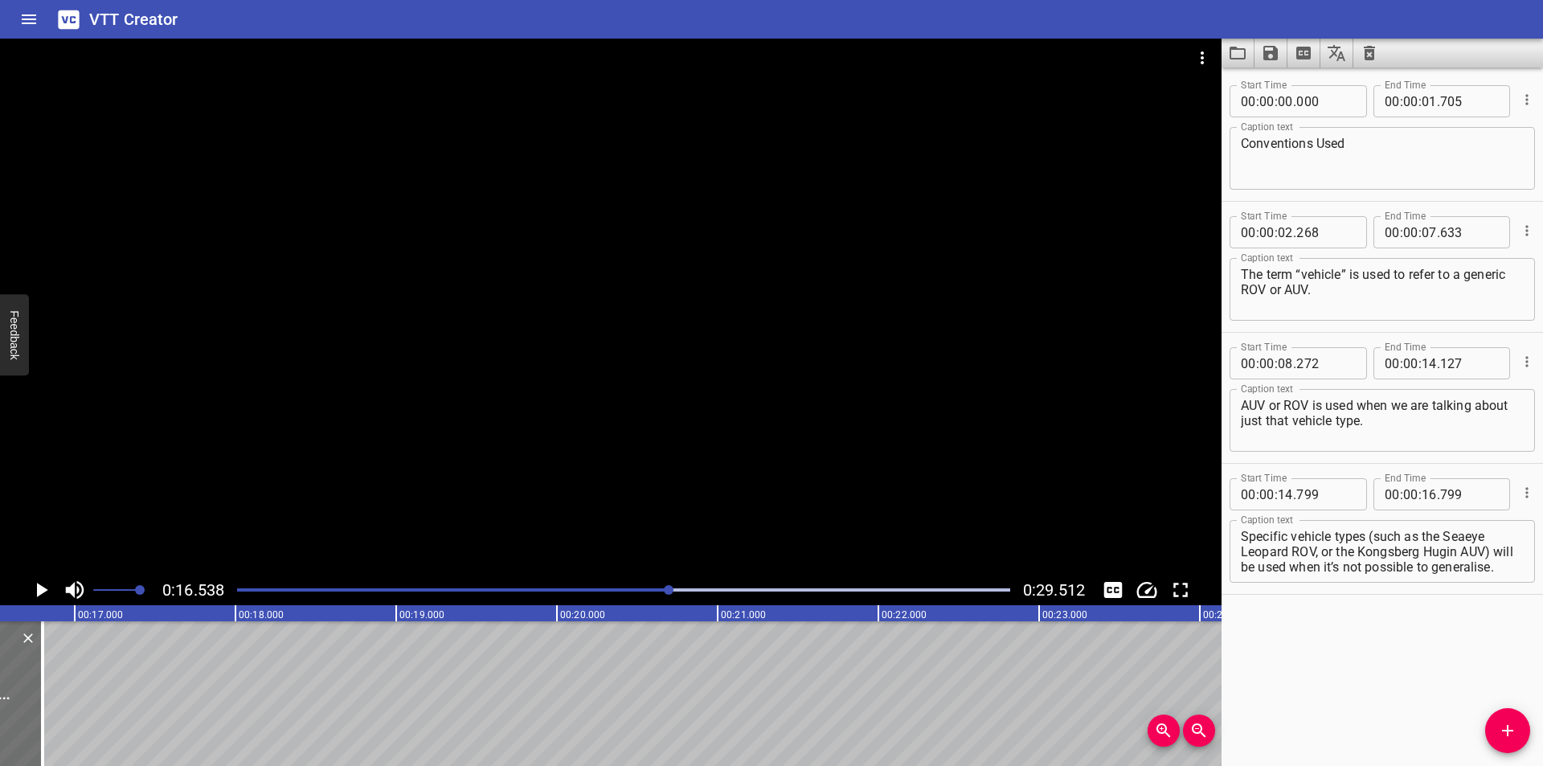
scroll to position [0, 2658]
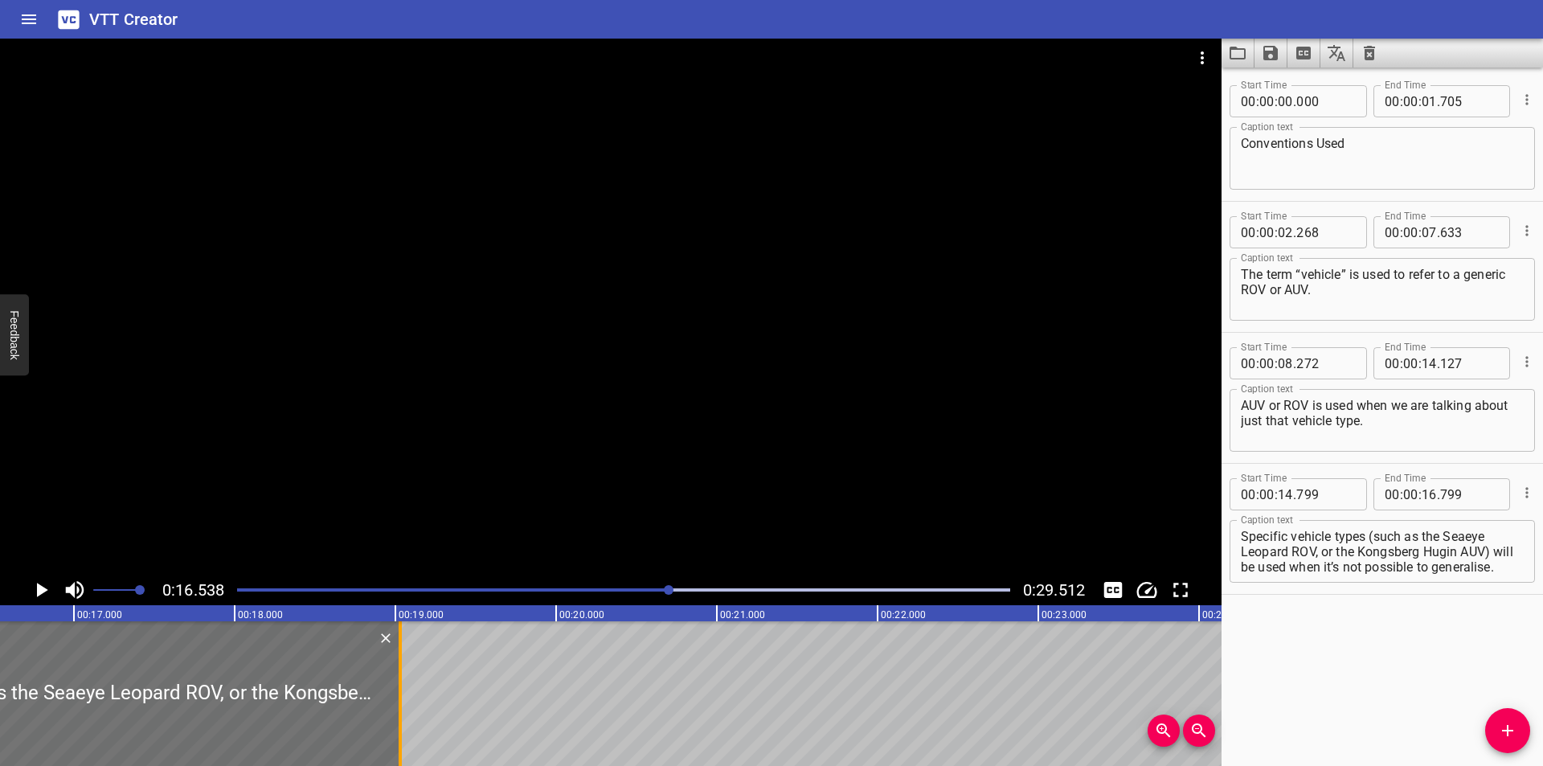
drag, startPoint x: 43, startPoint y: 714, endPoint x: 402, endPoint y: 716, distance: 358.4
click at [402, 716] on div at bounding box center [400, 693] width 16 height 145
type input "19"
type input "029"
click at [402, 716] on div at bounding box center [400, 693] width 16 height 145
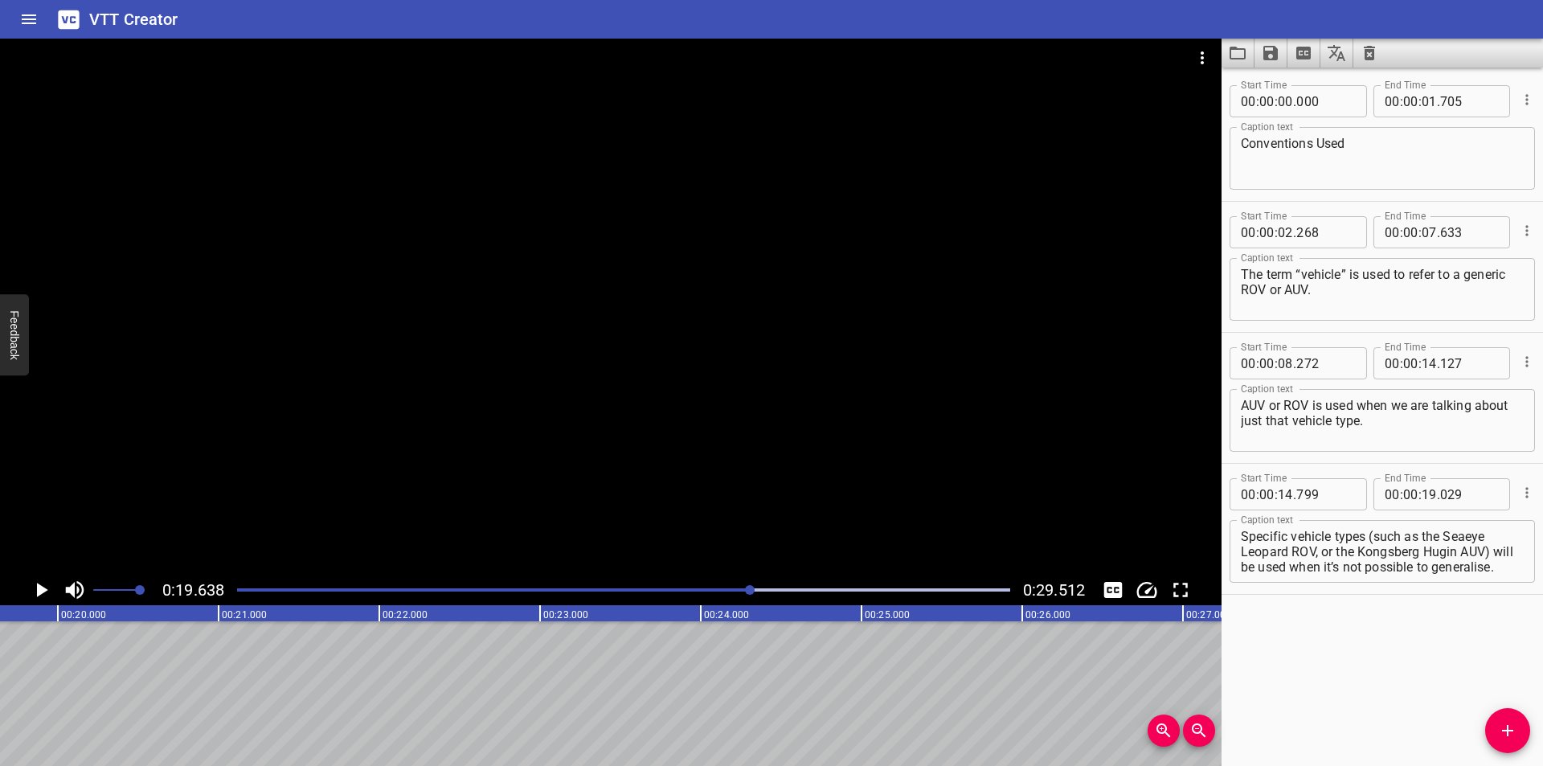
click at [724, 592] on div at bounding box center [623, 590] width 792 height 23
click at [682, 587] on div at bounding box center [623, 590] width 792 height 23
click at [627, 584] on div at bounding box center [623, 590] width 792 height 23
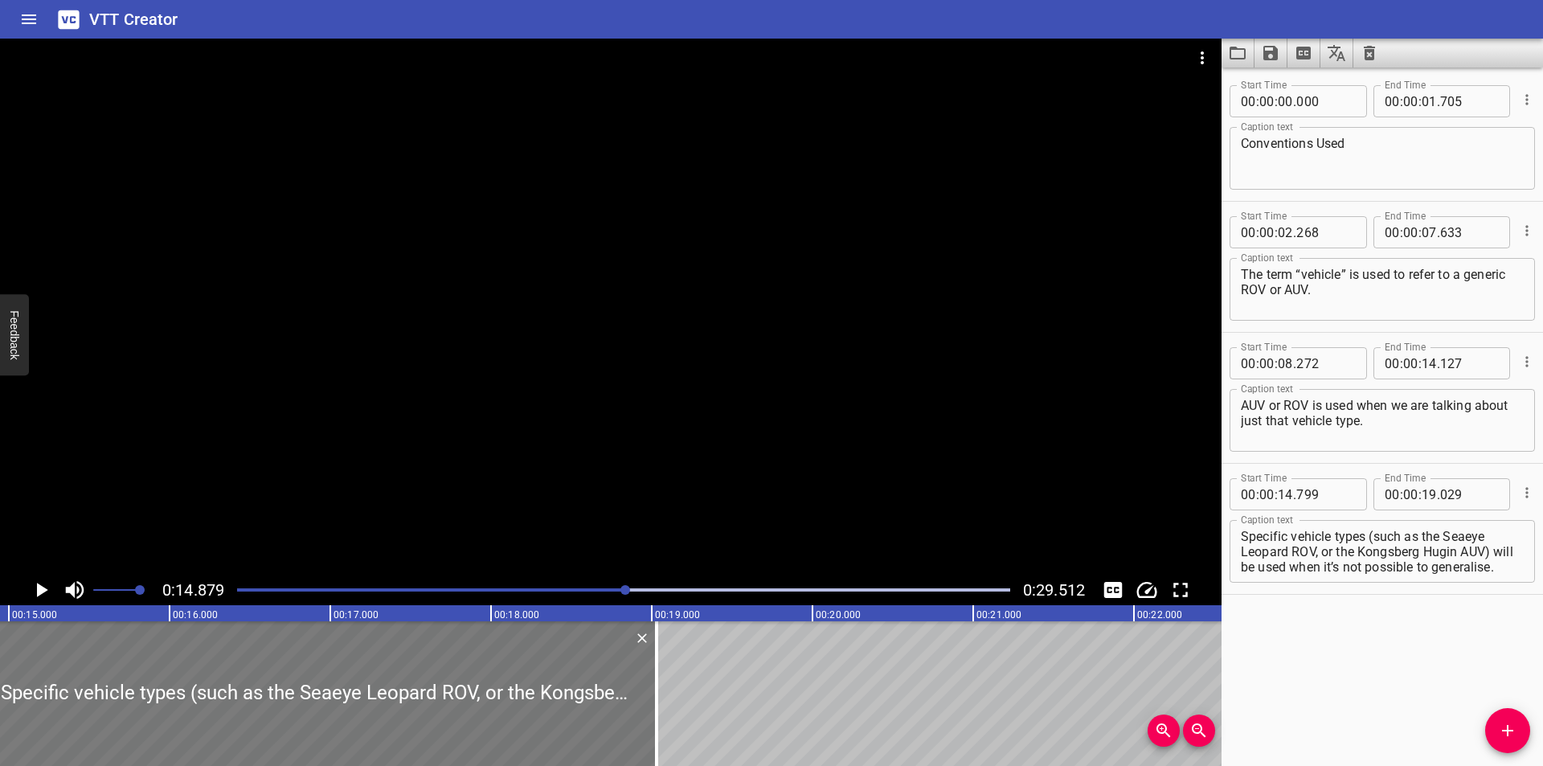
scroll to position [0, 2391]
click at [579, 583] on div at bounding box center [623, 590] width 792 height 23
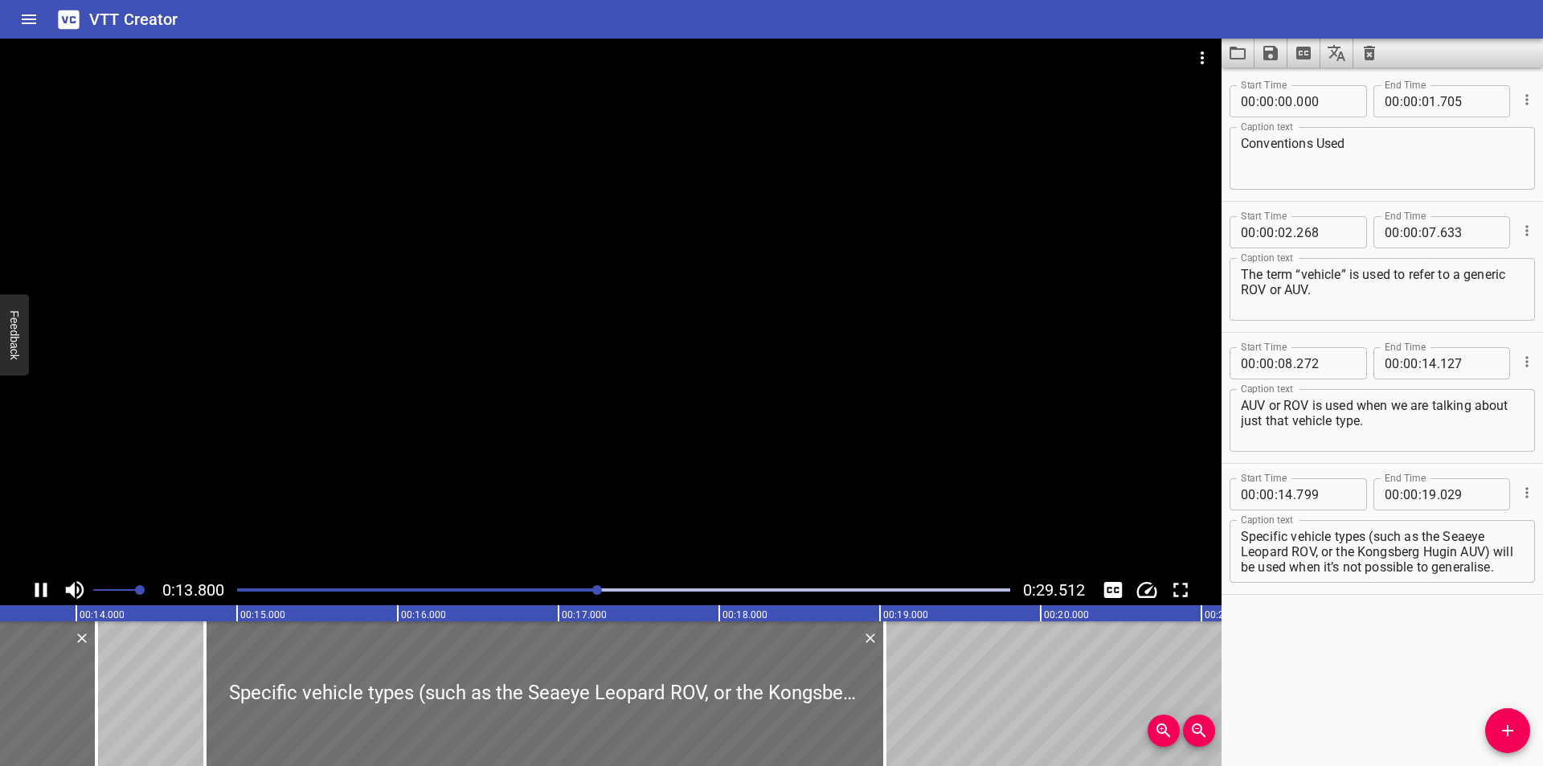
scroll to position [0, 2231]
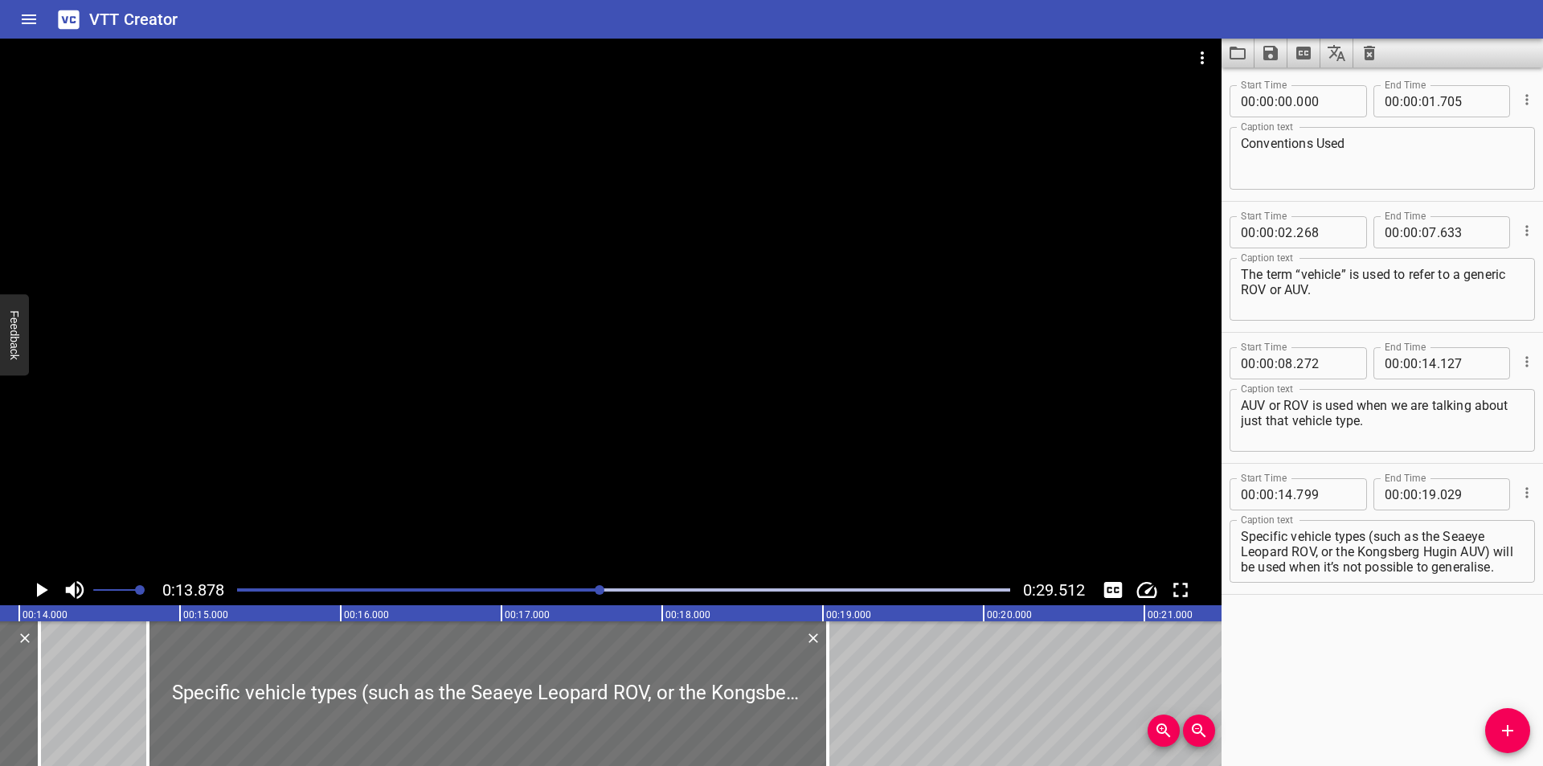
click at [407, 726] on div at bounding box center [488, 693] width 680 height 145
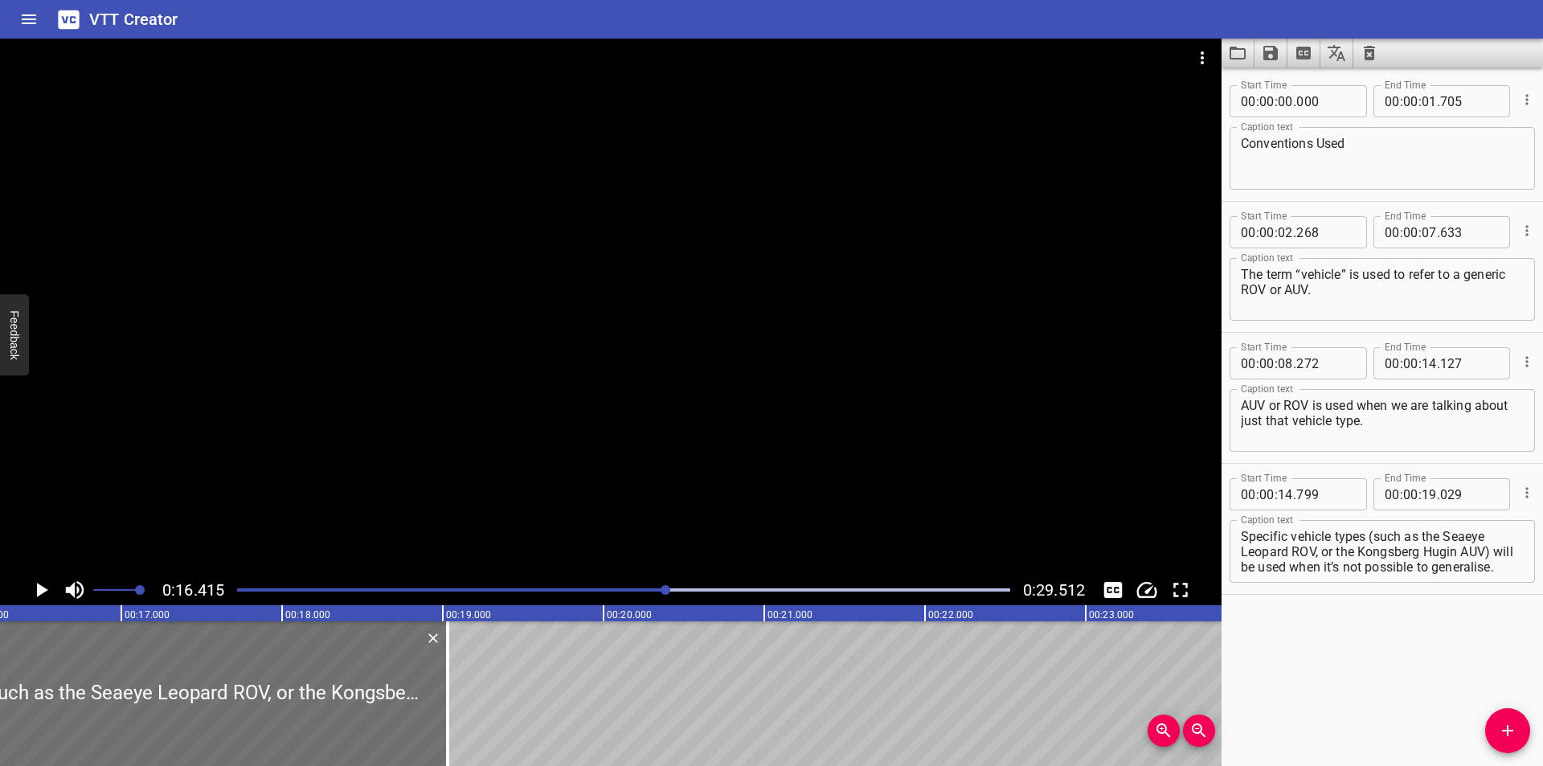
scroll to position [0, 2638]
click at [634, 587] on div at bounding box center [623, 590] width 792 height 23
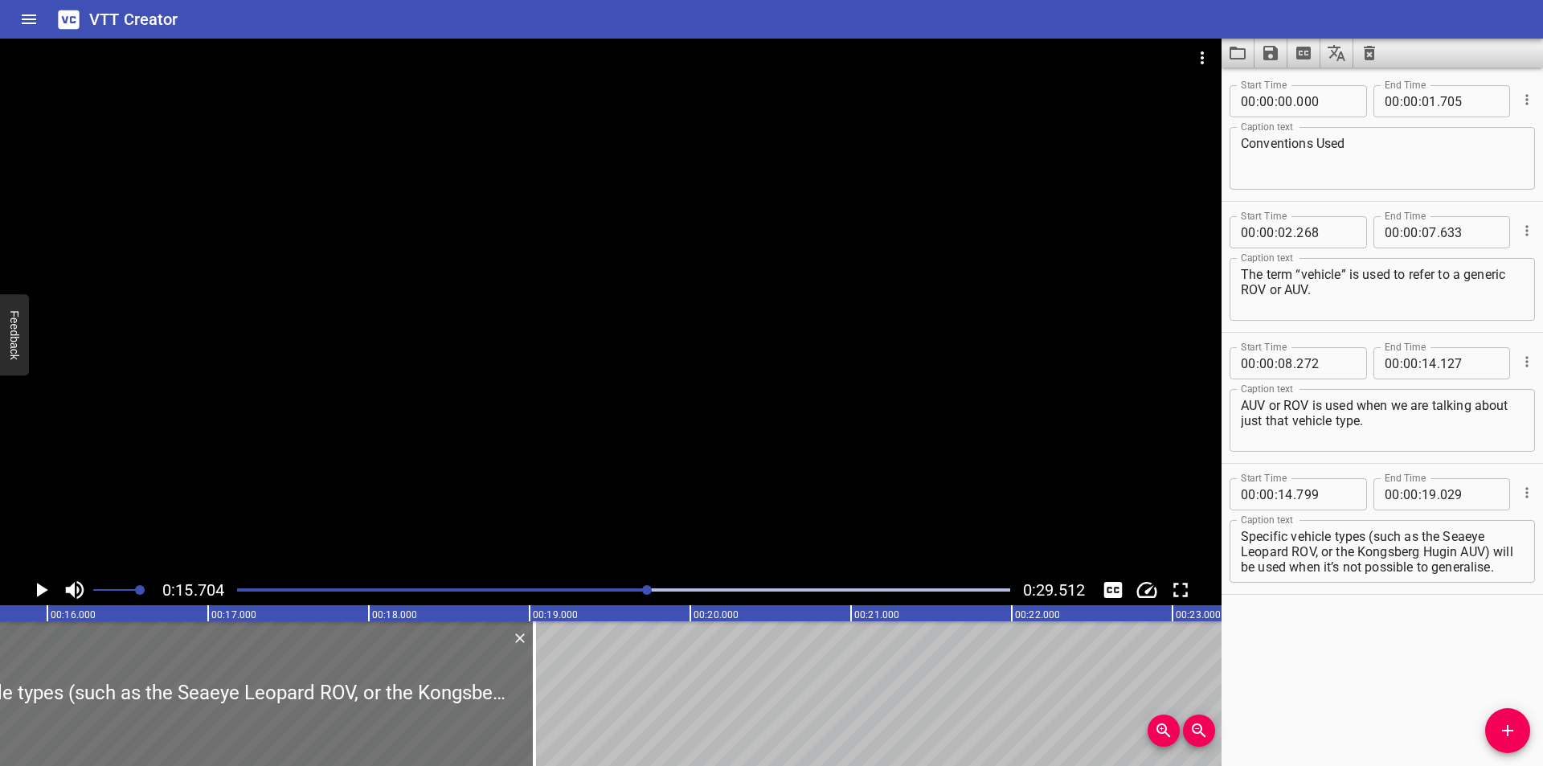
click at [620, 580] on div at bounding box center [623, 590] width 792 height 23
click at [616, 580] on div at bounding box center [623, 590] width 792 height 23
click at [595, 579] on div at bounding box center [623, 590] width 792 height 23
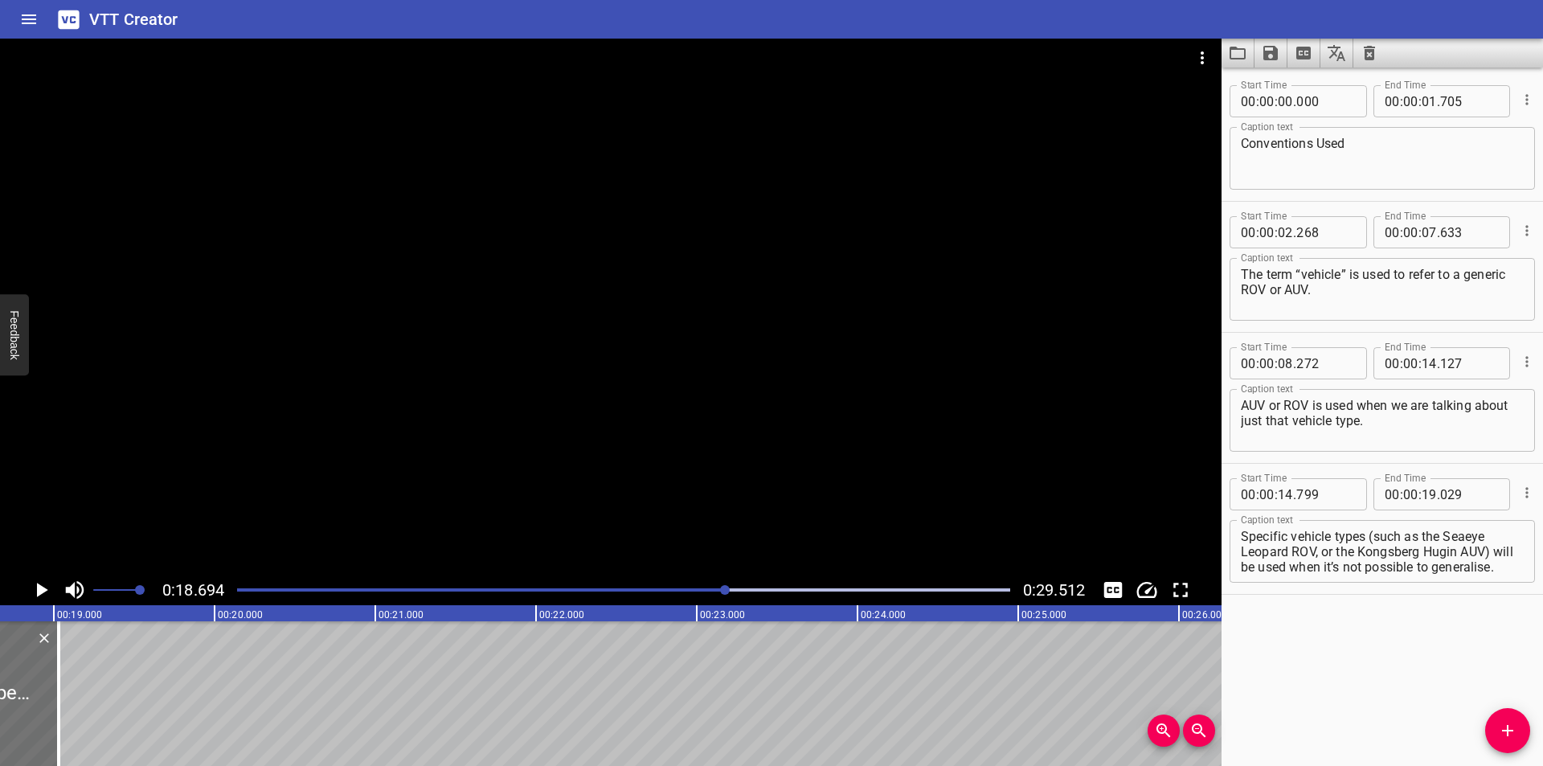
scroll to position [0, 3005]
click at [1323, 538] on textarea "Specific vehicle types (such as the Seaeye Leopard ROV, or the Kongsberg Hugin …" at bounding box center [1382, 552] width 283 height 46
drag, startPoint x: 1323, startPoint y: 538, endPoint x: 1409, endPoint y: 612, distance: 112.8
click at [1409, 612] on div "Start Time 00 : 00 : 00 . 000 Start Time End Time 00 : 00 : 01 . 705 End Time C…" at bounding box center [1381, 417] width 321 height 698
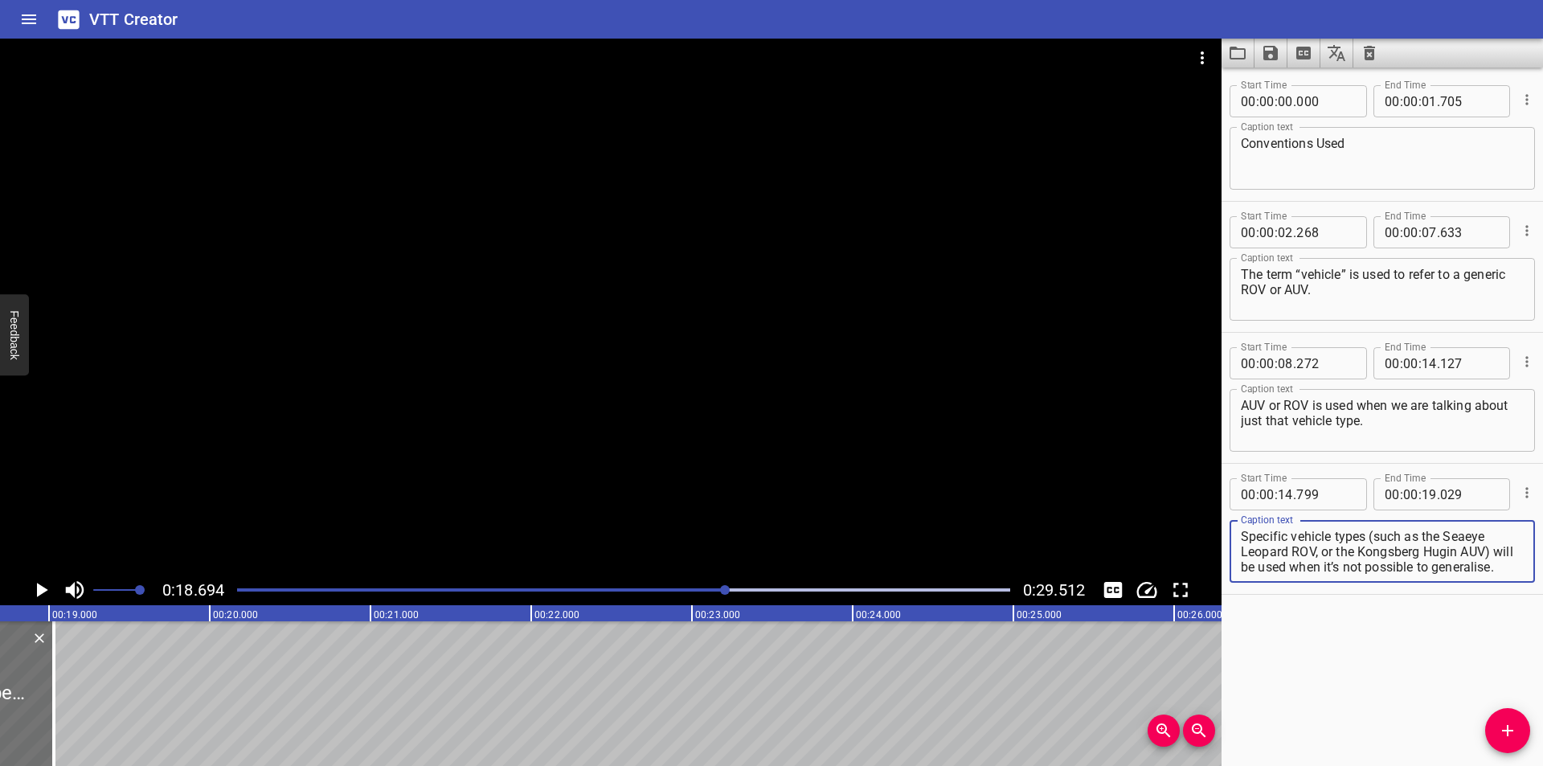
drag, startPoint x: 1409, startPoint y: 612, endPoint x: 1417, endPoint y: 618, distance: 9.8
click at [1410, 614] on div "Start Time 00 : 00 : 00 . 000 Start Time End Time 00 : 00 : 01 . 705 End Time C…" at bounding box center [1381, 417] width 321 height 698
drag, startPoint x: 1324, startPoint y: 535, endPoint x: 1401, endPoint y: 627, distance: 119.2
click at [1400, 627] on div "Start Time 00 : 00 : 00 . 000 Start Time End Time 00 : 00 : 01 . 705 End Time C…" at bounding box center [1381, 417] width 321 height 698
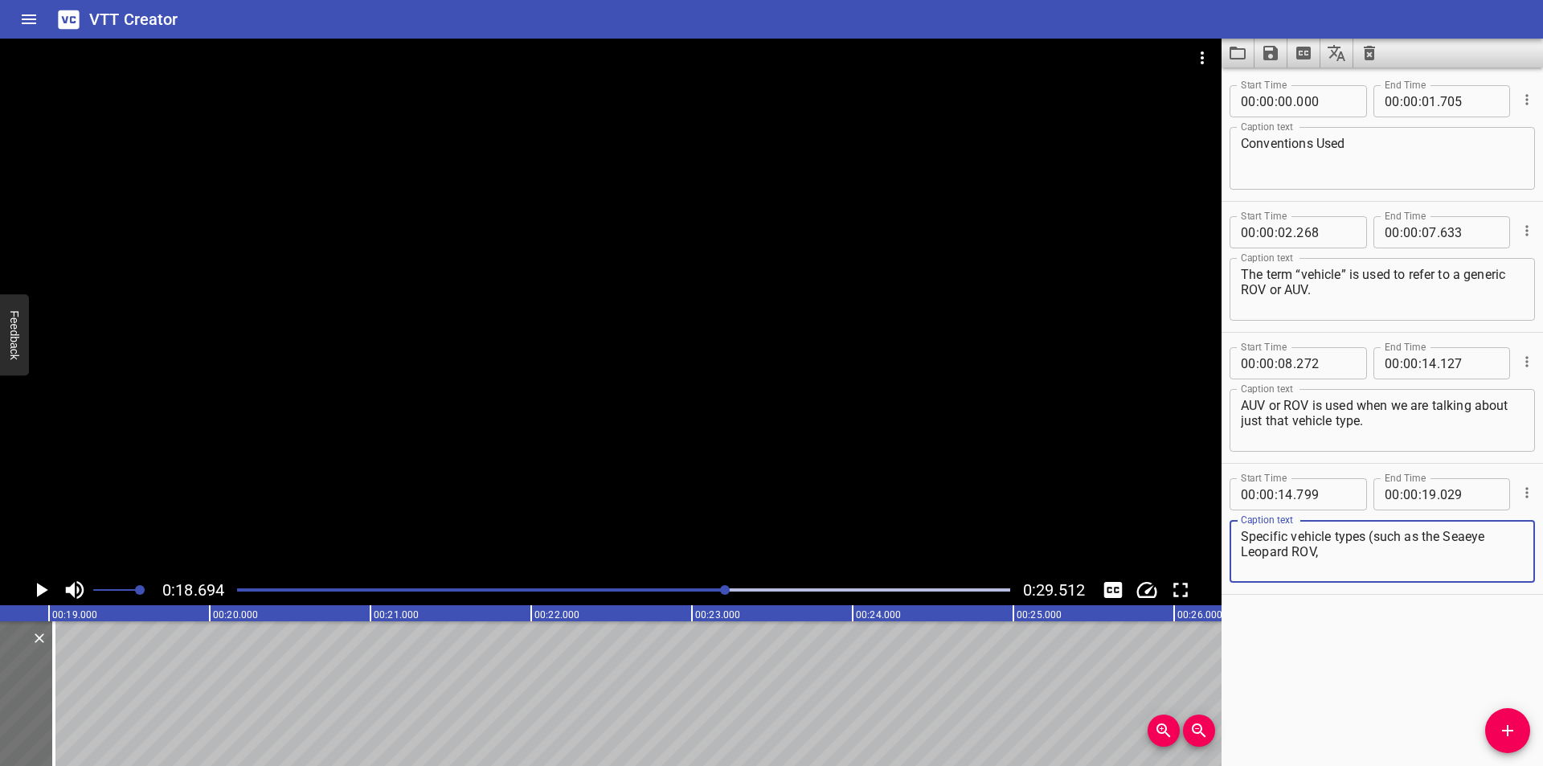
type textarea "Specific vehicle types (such as the Seaeye Leopard ROV,"
click at [1502, 730] on icon "Add Cue" at bounding box center [1507, 730] width 11 height 11
drag, startPoint x: 1502, startPoint y: 730, endPoint x: 1168, endPoint y: 666, distance: 339.6
click at [1502, 730] on icon "Add Cue" at bounding box center [1507, 730] width 11 height 11
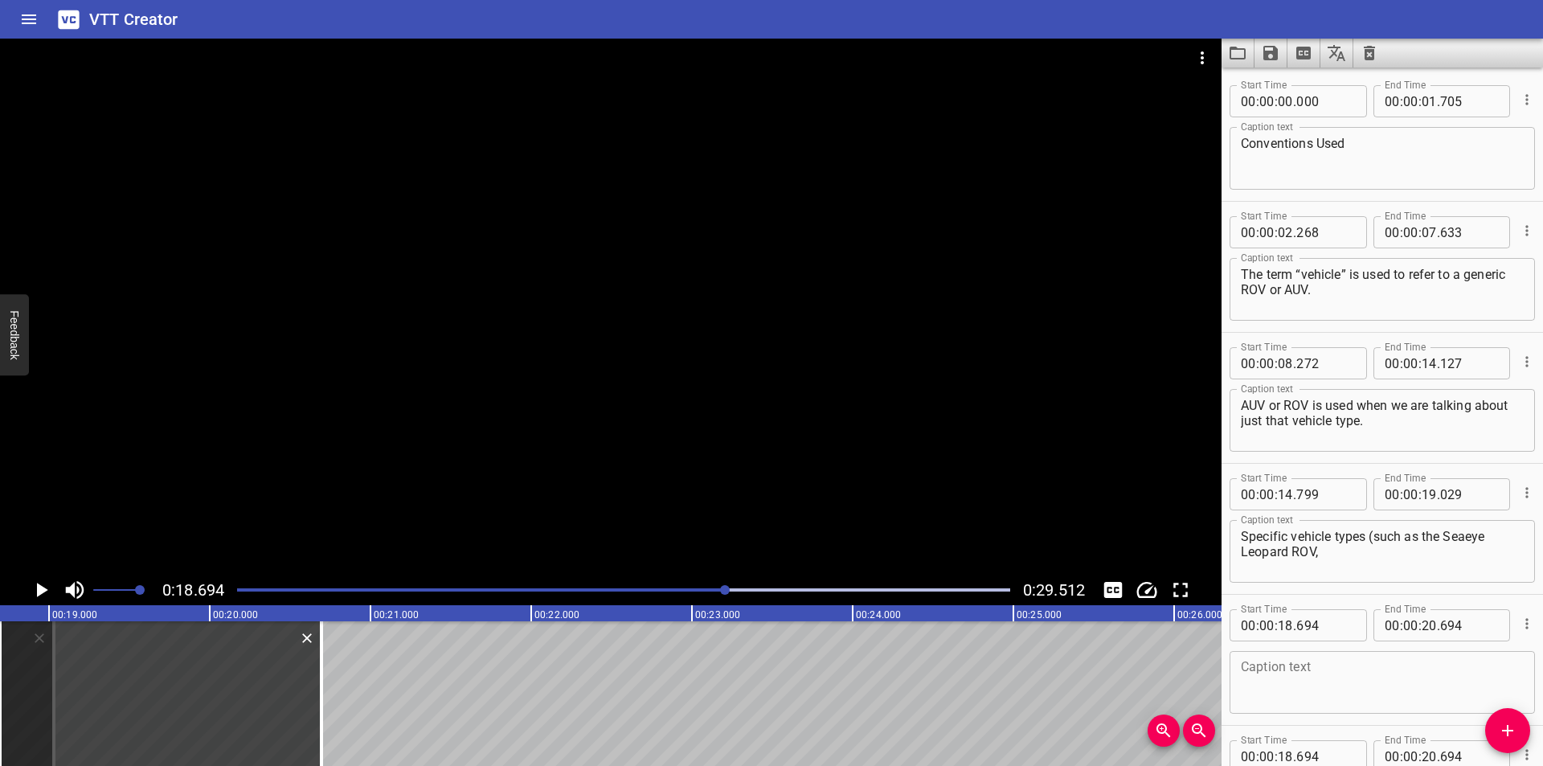
scroll to position [2, 0]
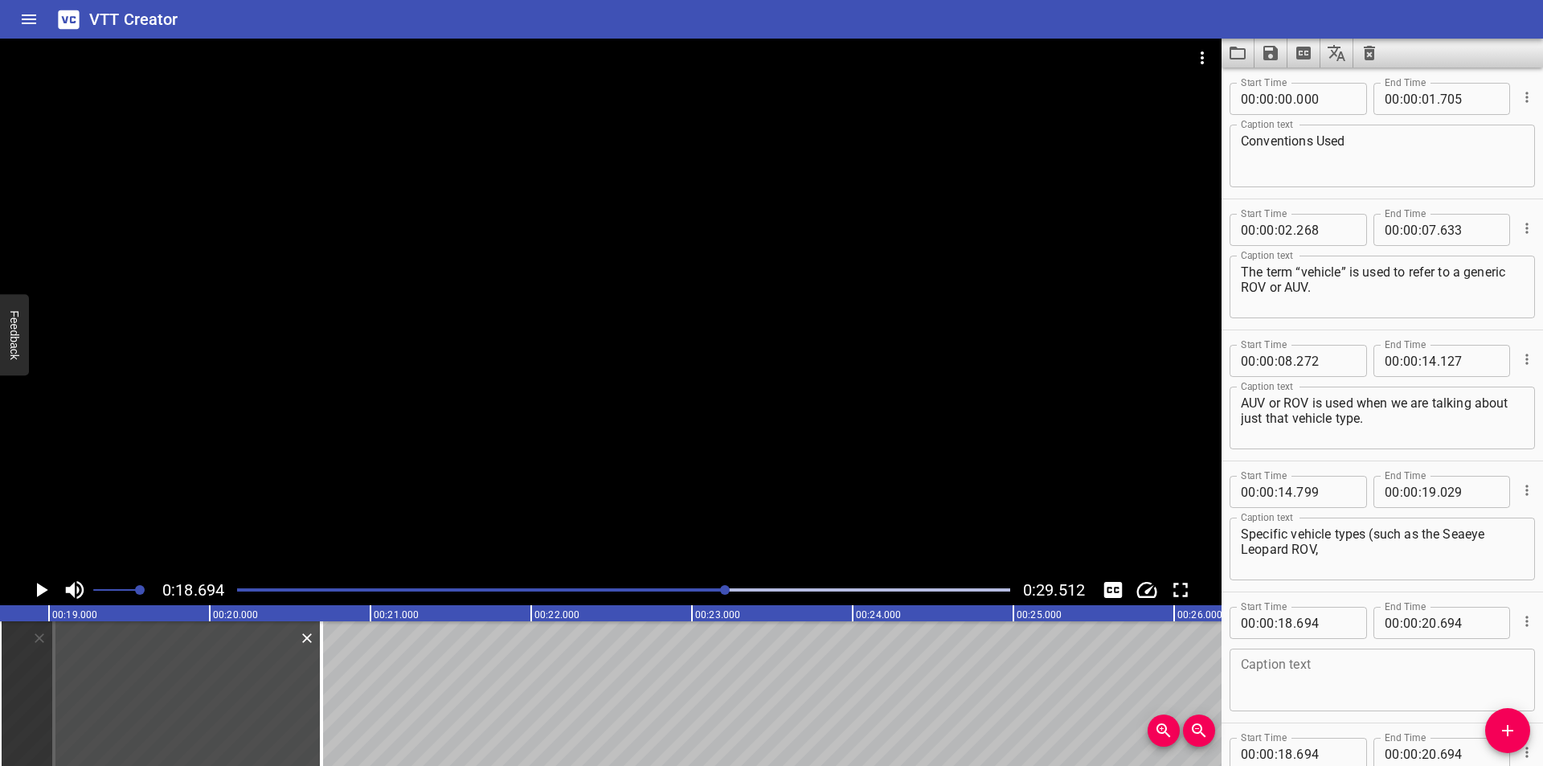
type textarea "or the Kongsberg Hugin AUV) will be used when it’s not possible to generalise."
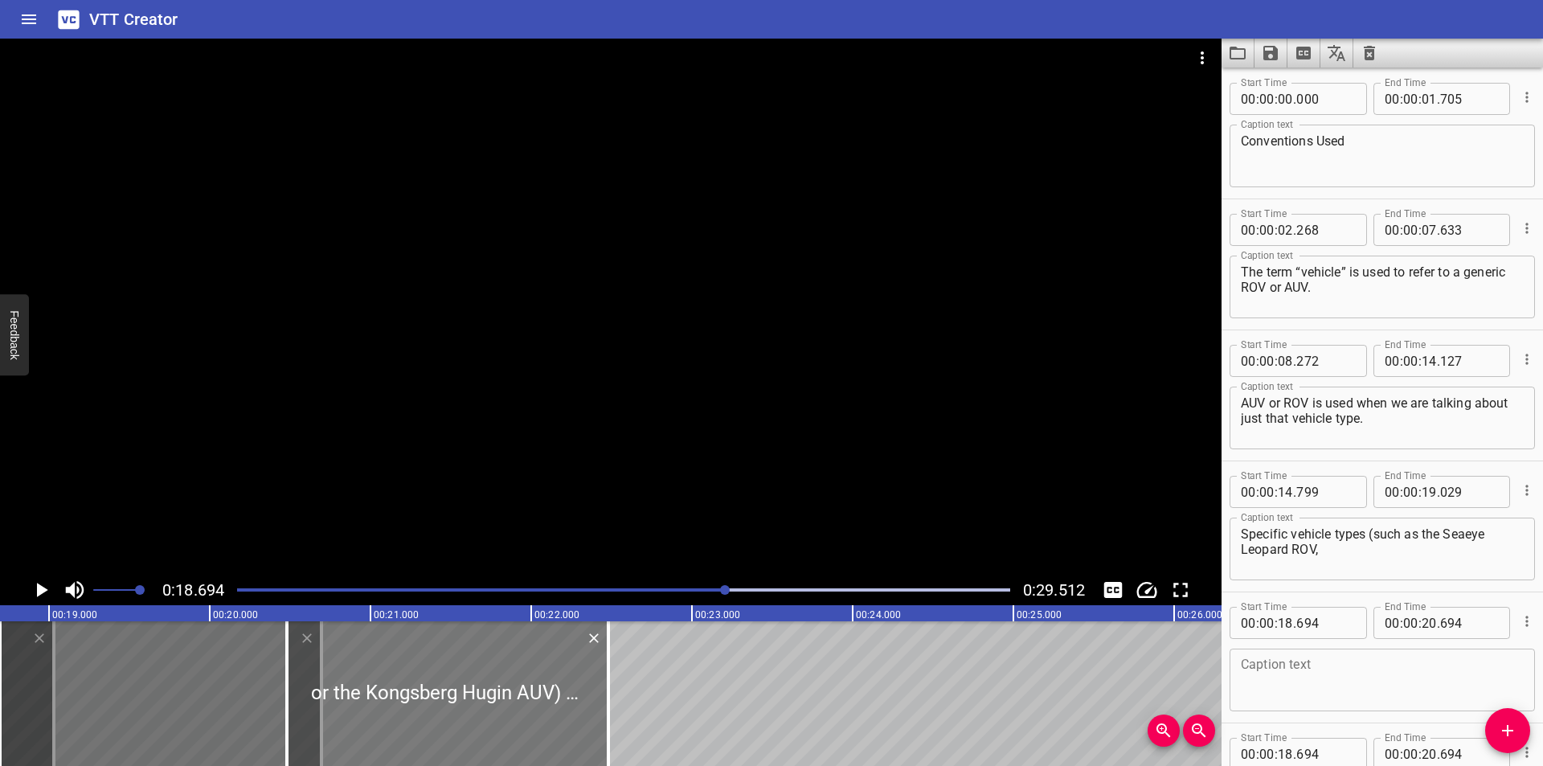
drag, startPoint x: 256, startPoint y: 702, endPoint x: 625, endPoint y: 701, distance: 368.8
click at [608, 702] on div at bounding box center [447, 693] width 321 height 145
type input "21"
type input "109"
type input "23"
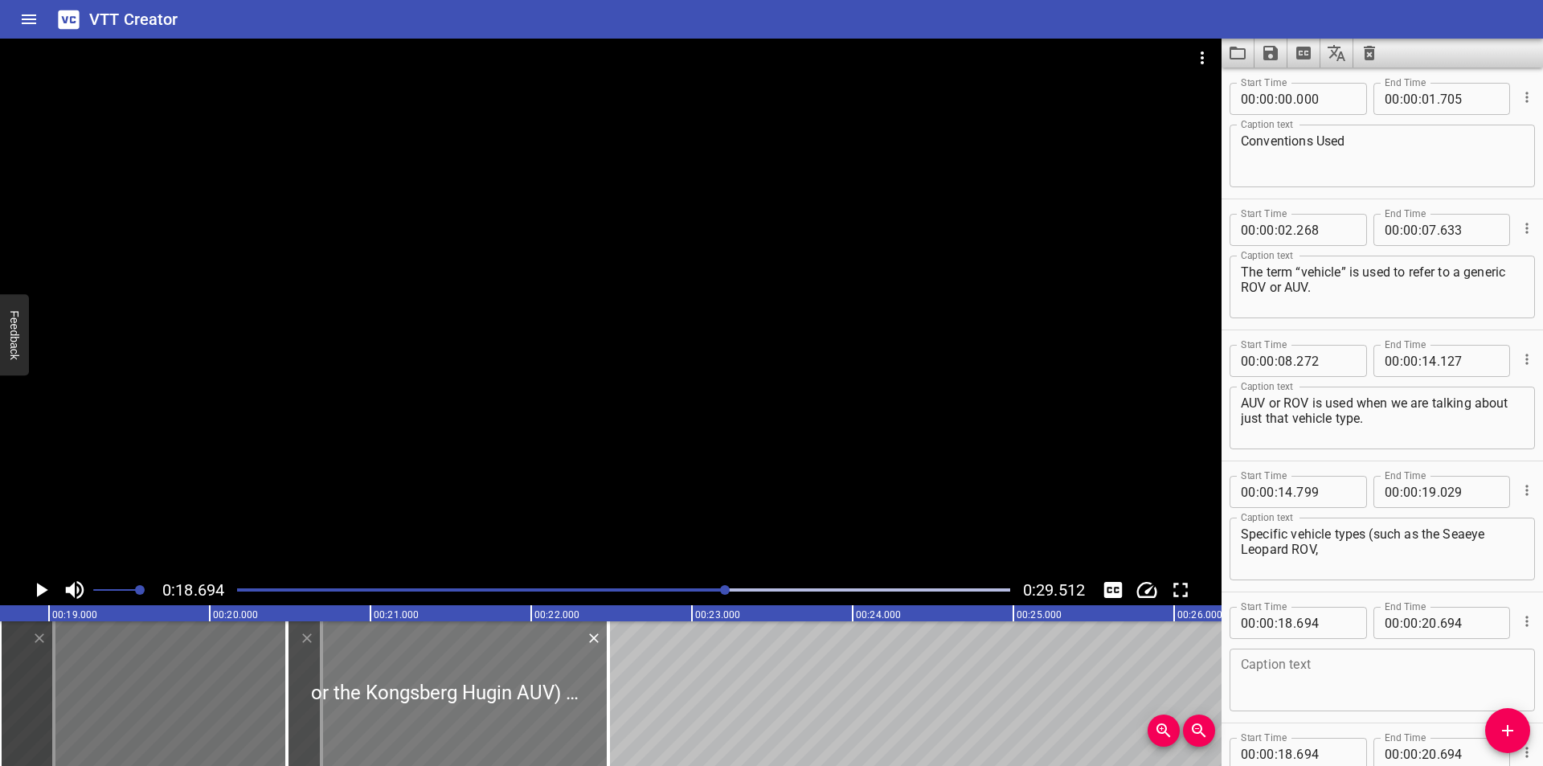
type input "109"
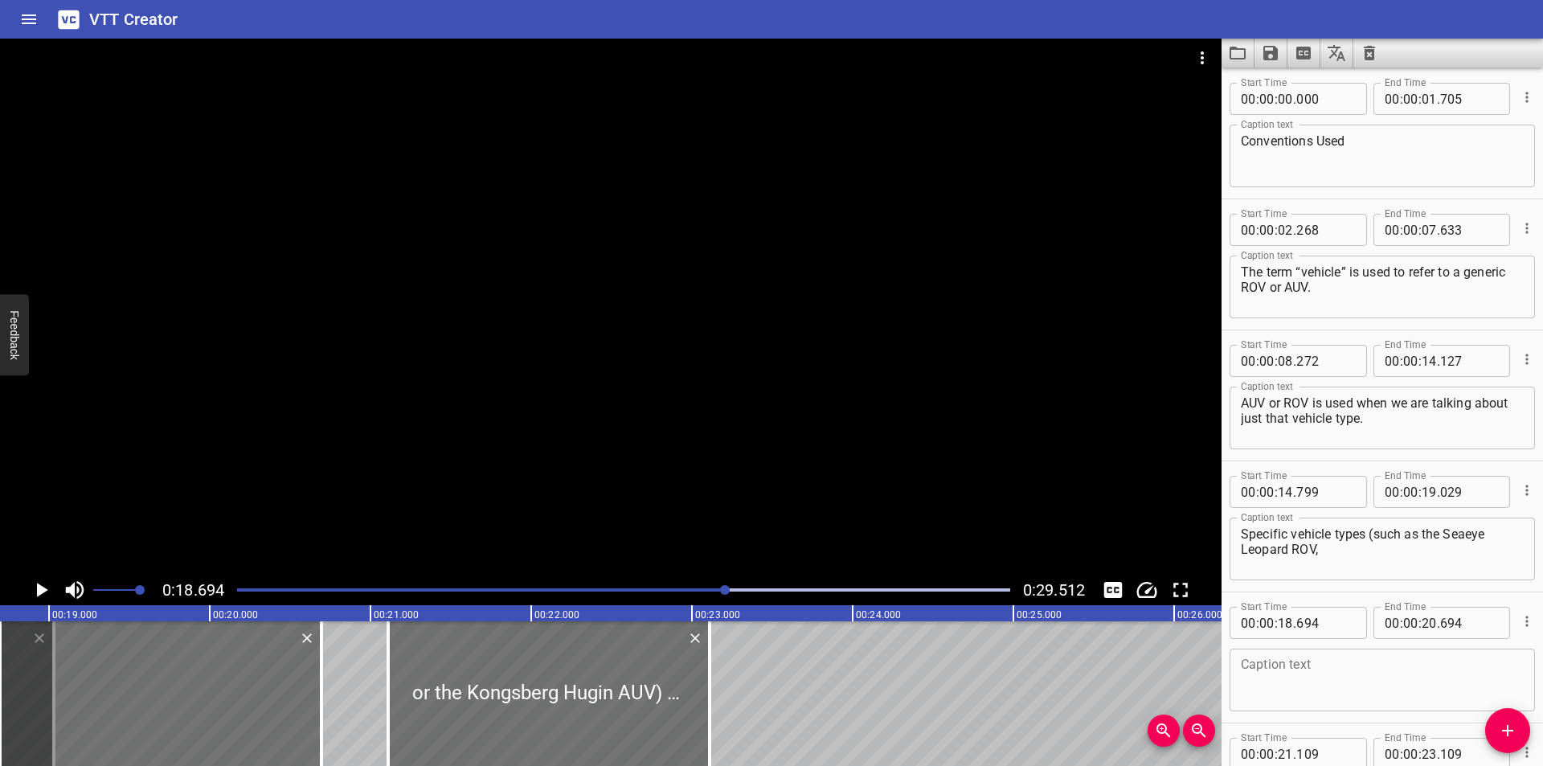
click at [311, 635] on icon "Delete" at bounding box center [307, 638] width 10 height 10
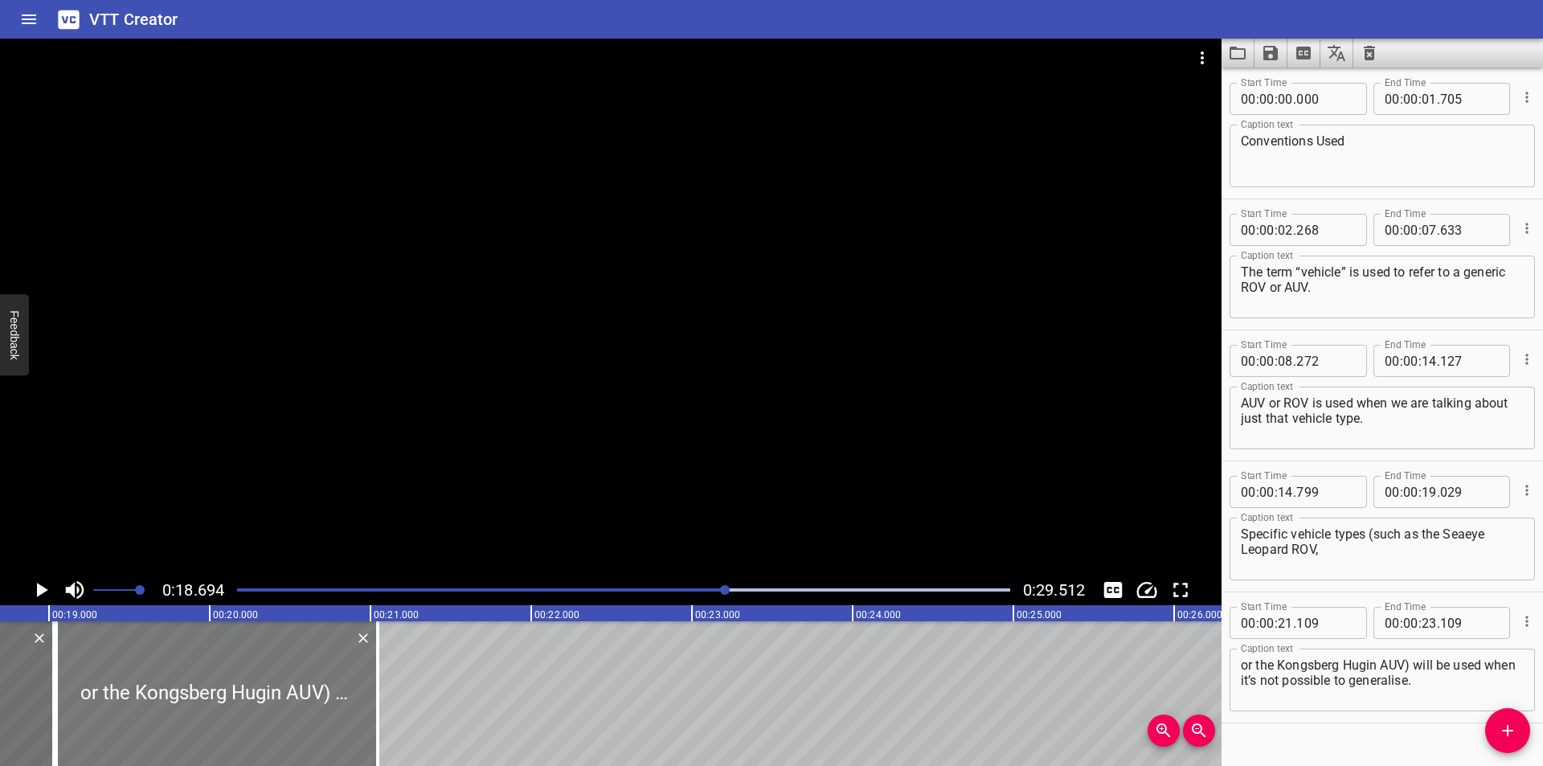
drag, startPoint x: 457, startPoint y: 654, endPoint x: 157, endPoint y: 663, distance: 300.7
click at [157, 663] on div at bounding box center [216, 693] width 321 height 145
type input "19"
type input "044"
type input "21"
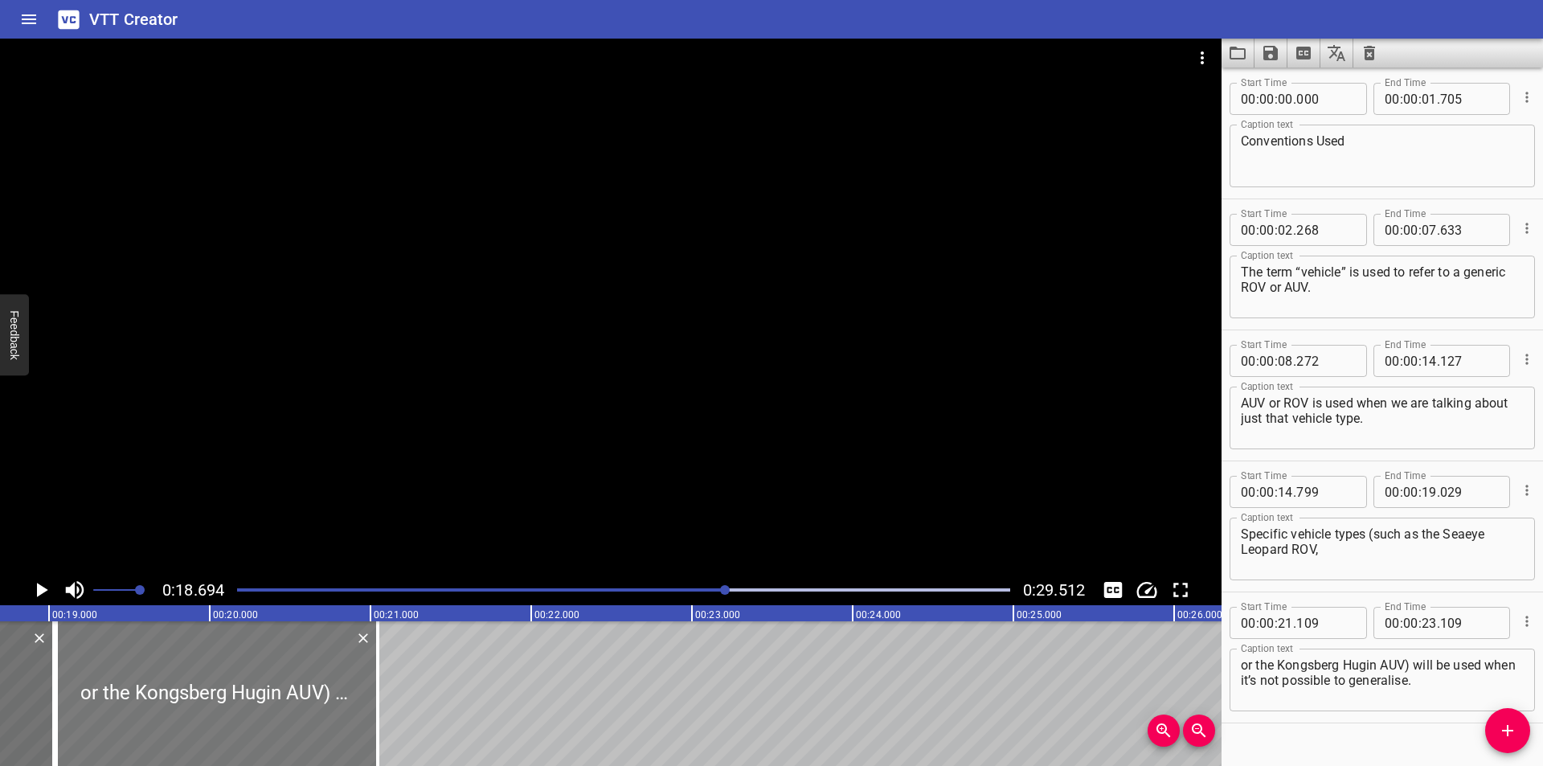
type input "044"
click at [1337, 631] on input "number" at bounding box center [1325, 623] width 59 height 32
type input "030"
click at [733, 398] on div at bounding box center [610, 307] width 1221 height 536
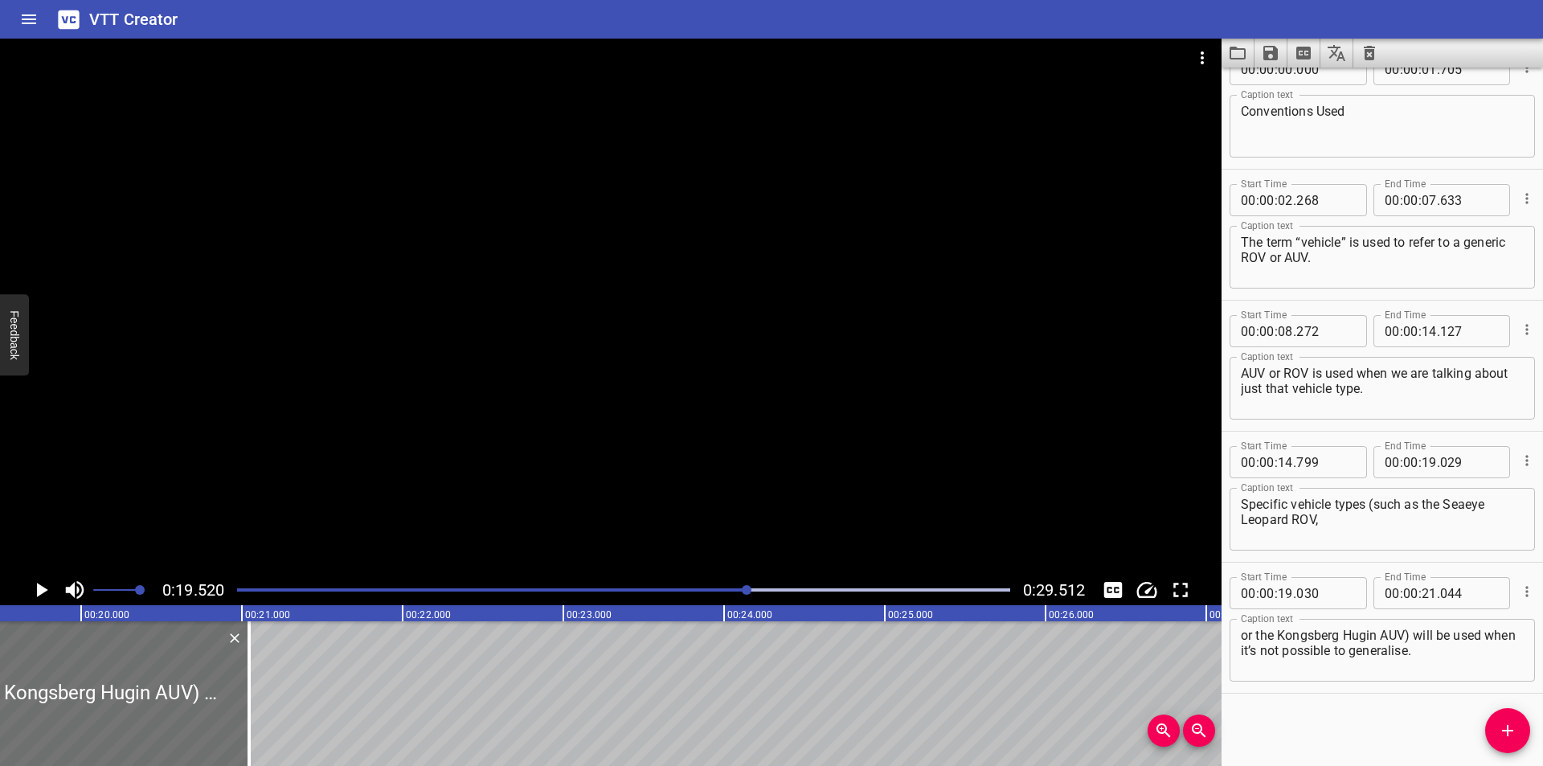
scroll to position [0, 3137]
drag, startPoint x: 276, startPoint y: 695, endPoint x: 307, endPoint y: 708, distance: 33.9
click at [307, 708] on div at bounding box center [305, 693] width 16 height 145
type input "414"
click at [307, 708] on div at bounding box center [305, 693] width 16 height 145
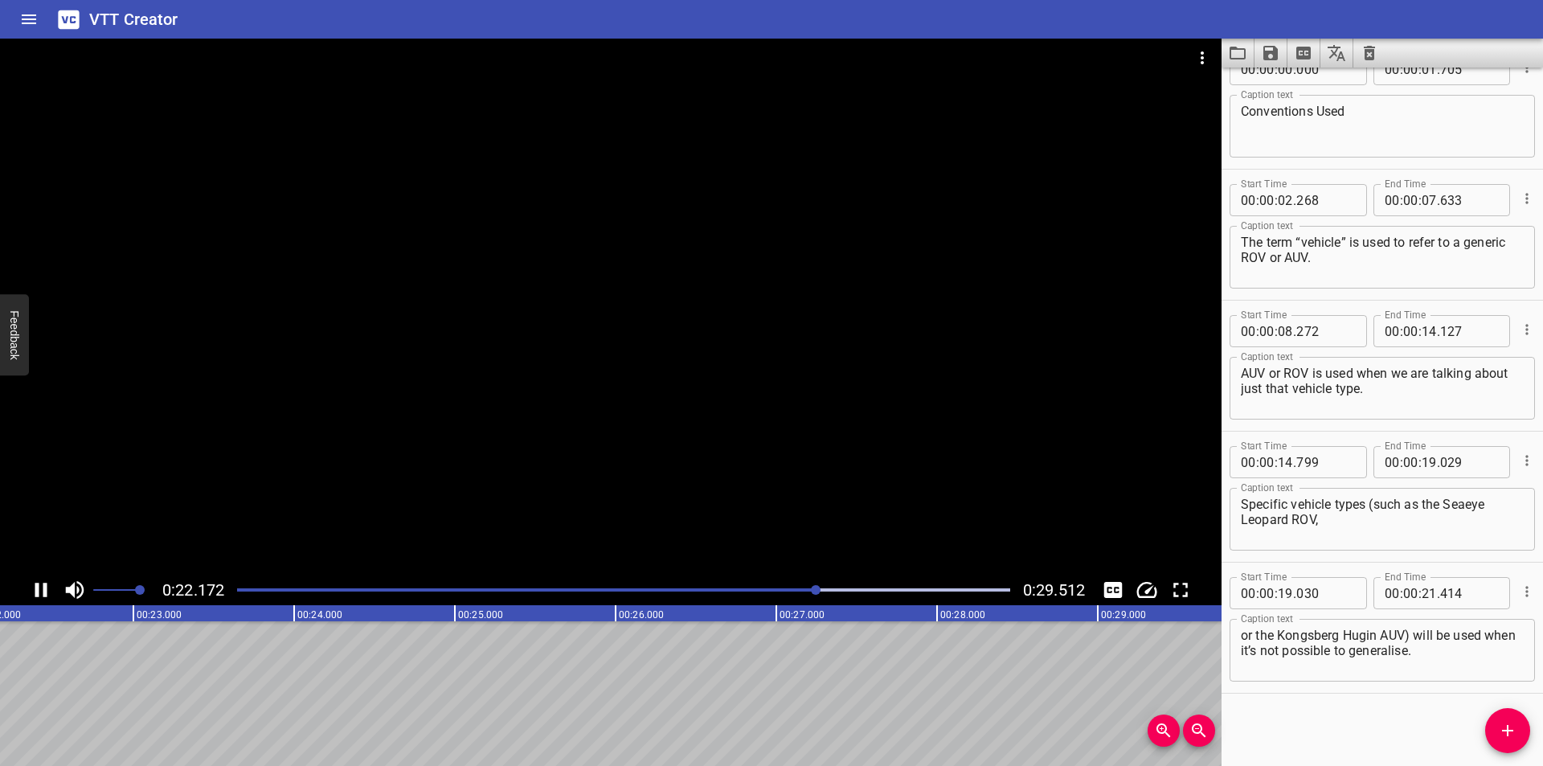
click at [765, 587] on div at bounding box center [623, 590] width 792 height 23
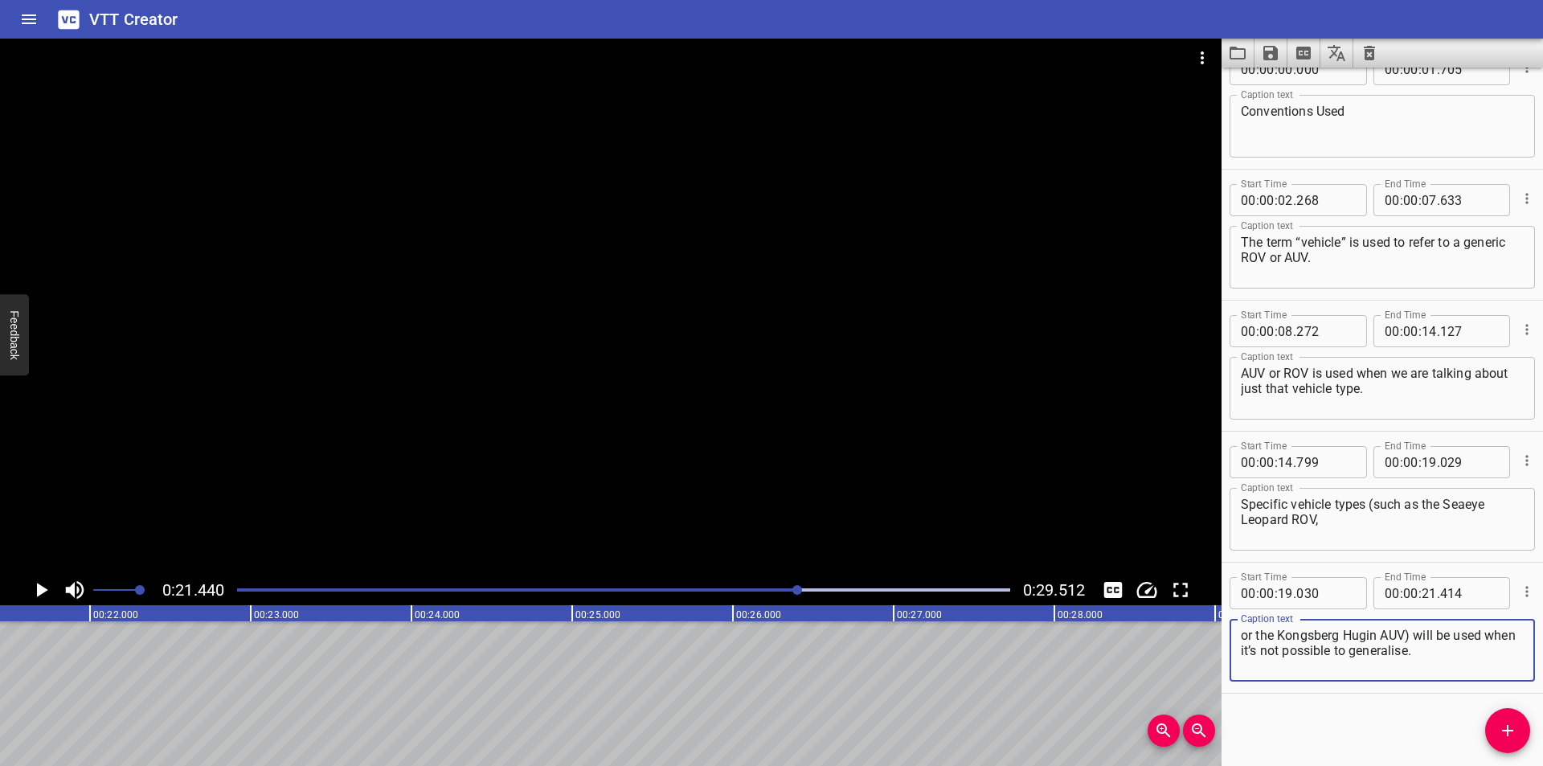
drag, startPoint x: 1435, startPoint y: 644, endPoint x: 1418, endPoint y: 640, distance: 18.3
click at [1418, 640] on textarea "or the Kongsberg Hugin AUV) will be used when it’s not possible to generalise." at bounding box center [1382, 651] width 283 height 46
type textarea "or the Kongsberg Hugin AUV)"
click at [1509, 729] on icon "Add Cue" at bounding box center [1507, 730] width 19 height 19
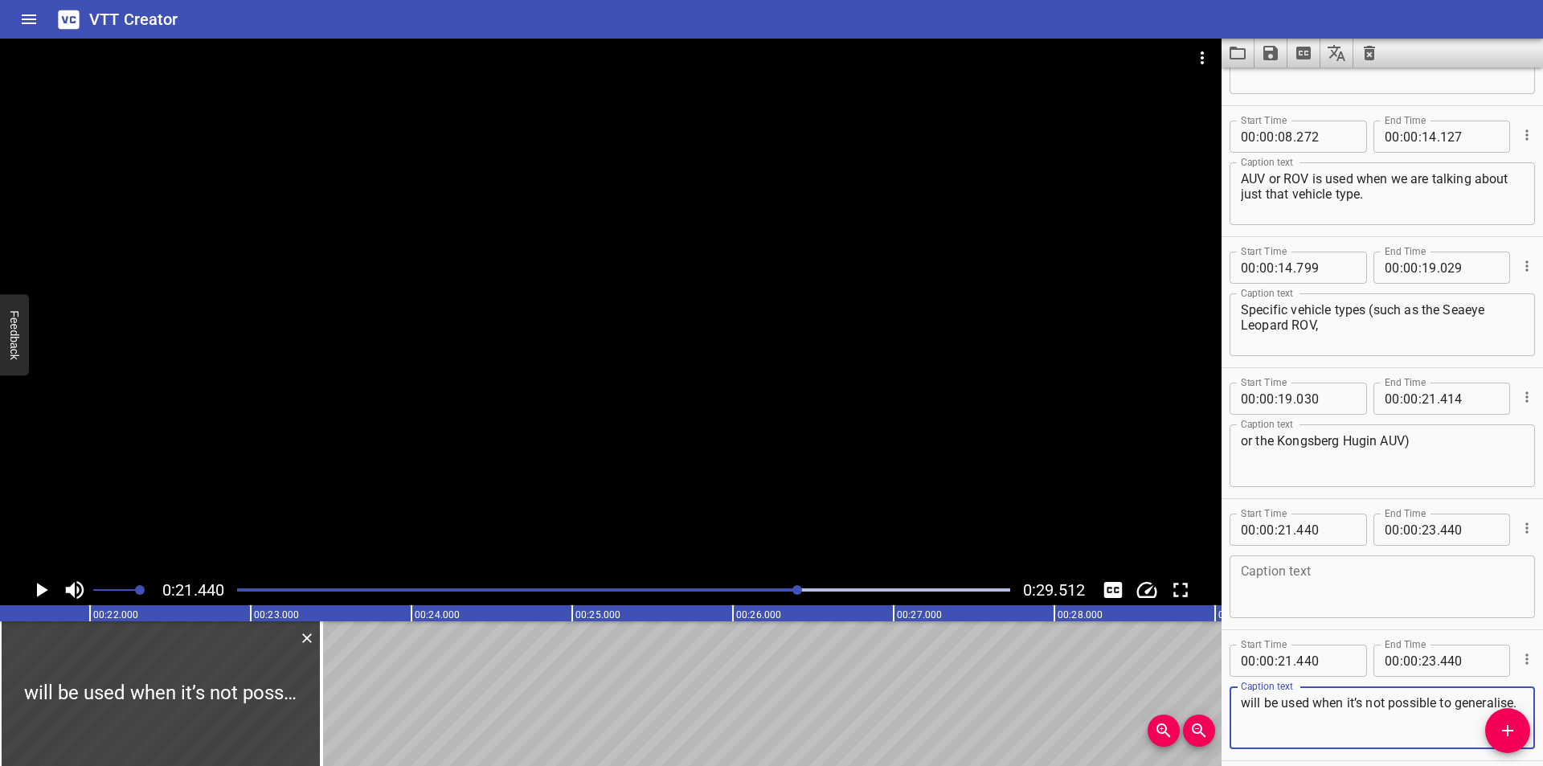
scroll to position [280, 0]
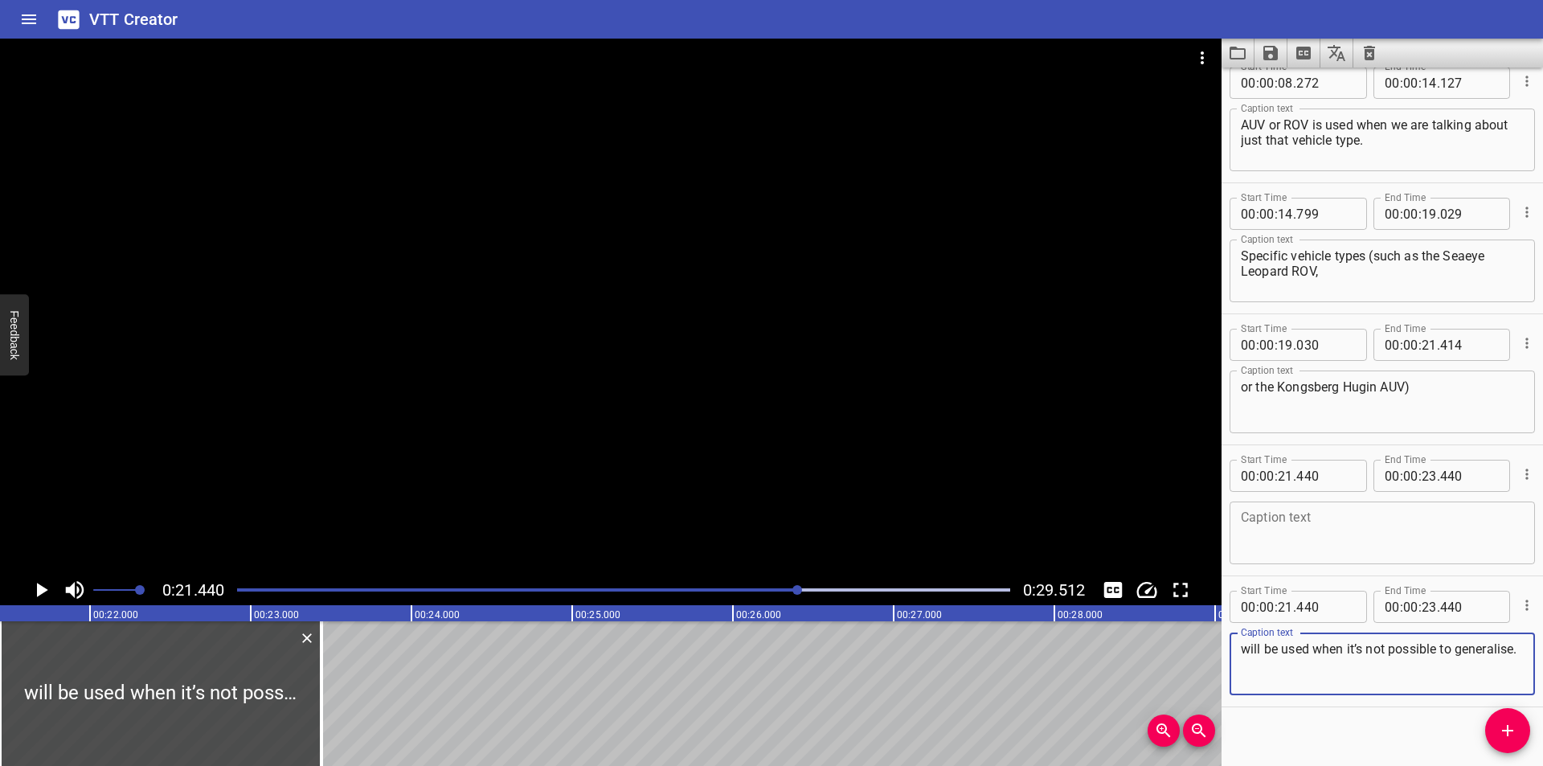
type textarea "will be used when it’s not possible to generalise."
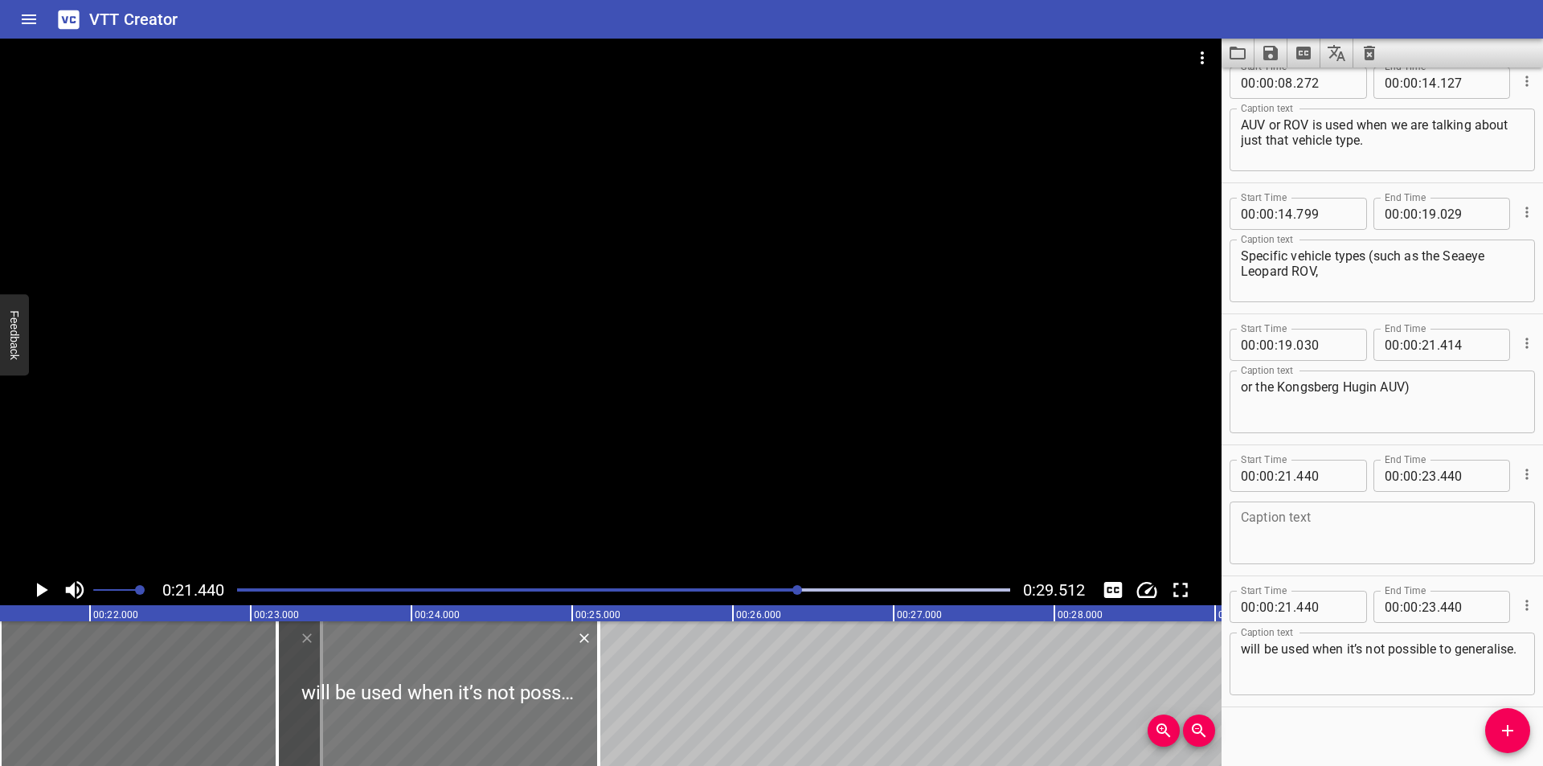
drag, startPoint x: 294, startPoint y: 679, endPoint x: 587, endPoint y: 656, distance: 294.2
click at [599, 666] on div at bounding box center [437, 693] width 321 height 145
type input "23"
type input "655"
type input "25"
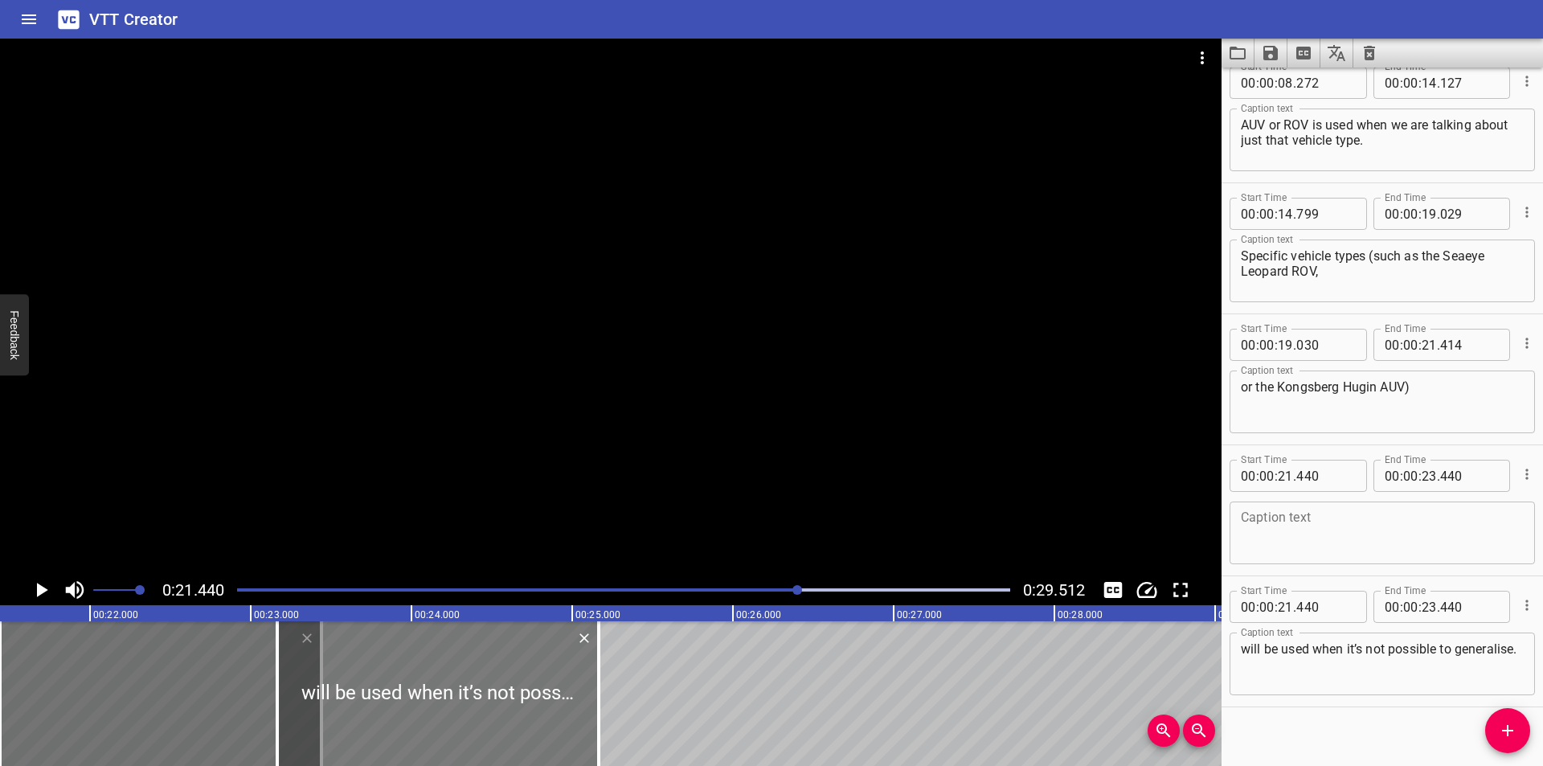
type input "655"
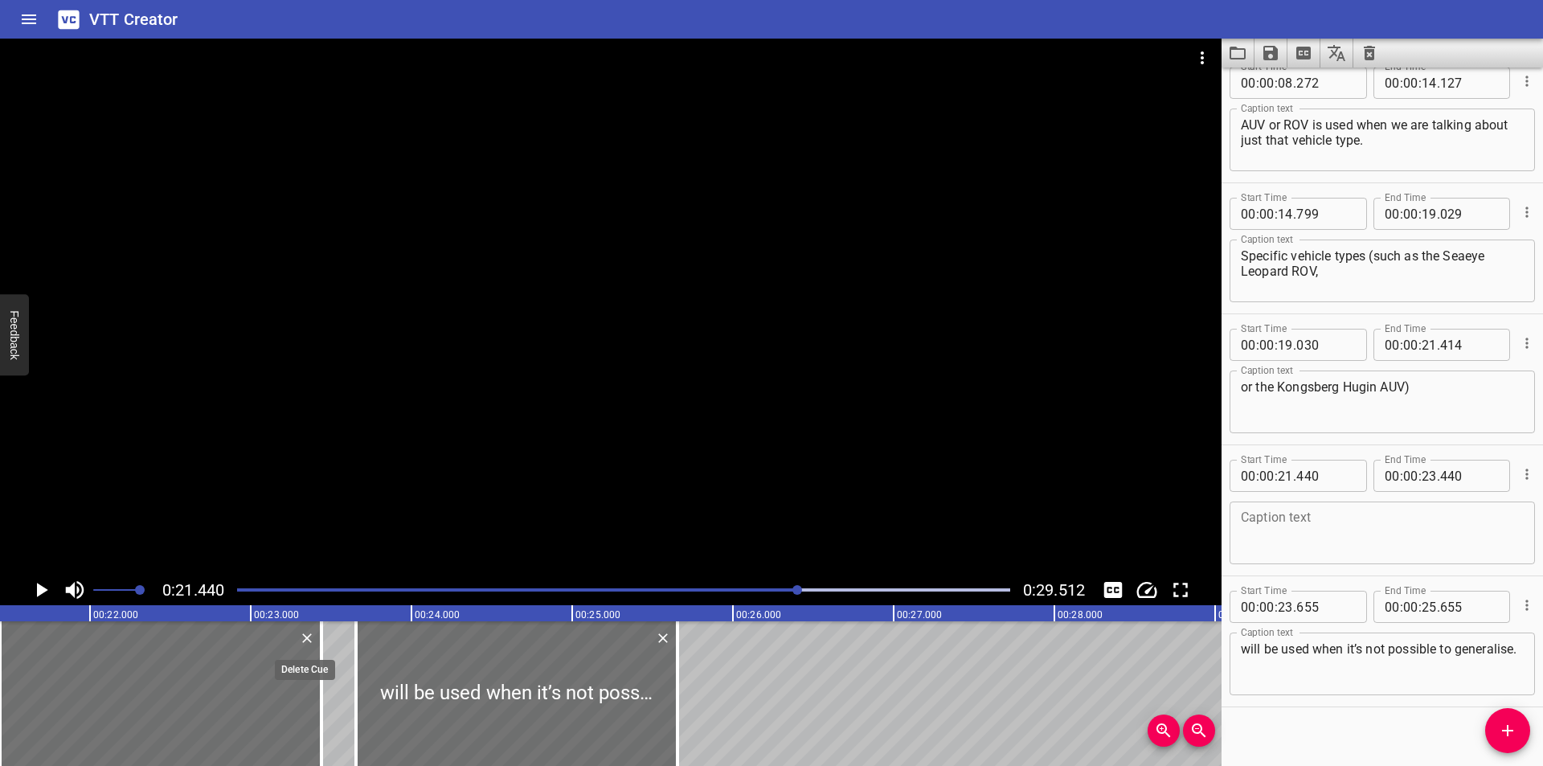
click at [309, 639] on icon "Delete" at bounding box center [307, 638] width 16 height 16
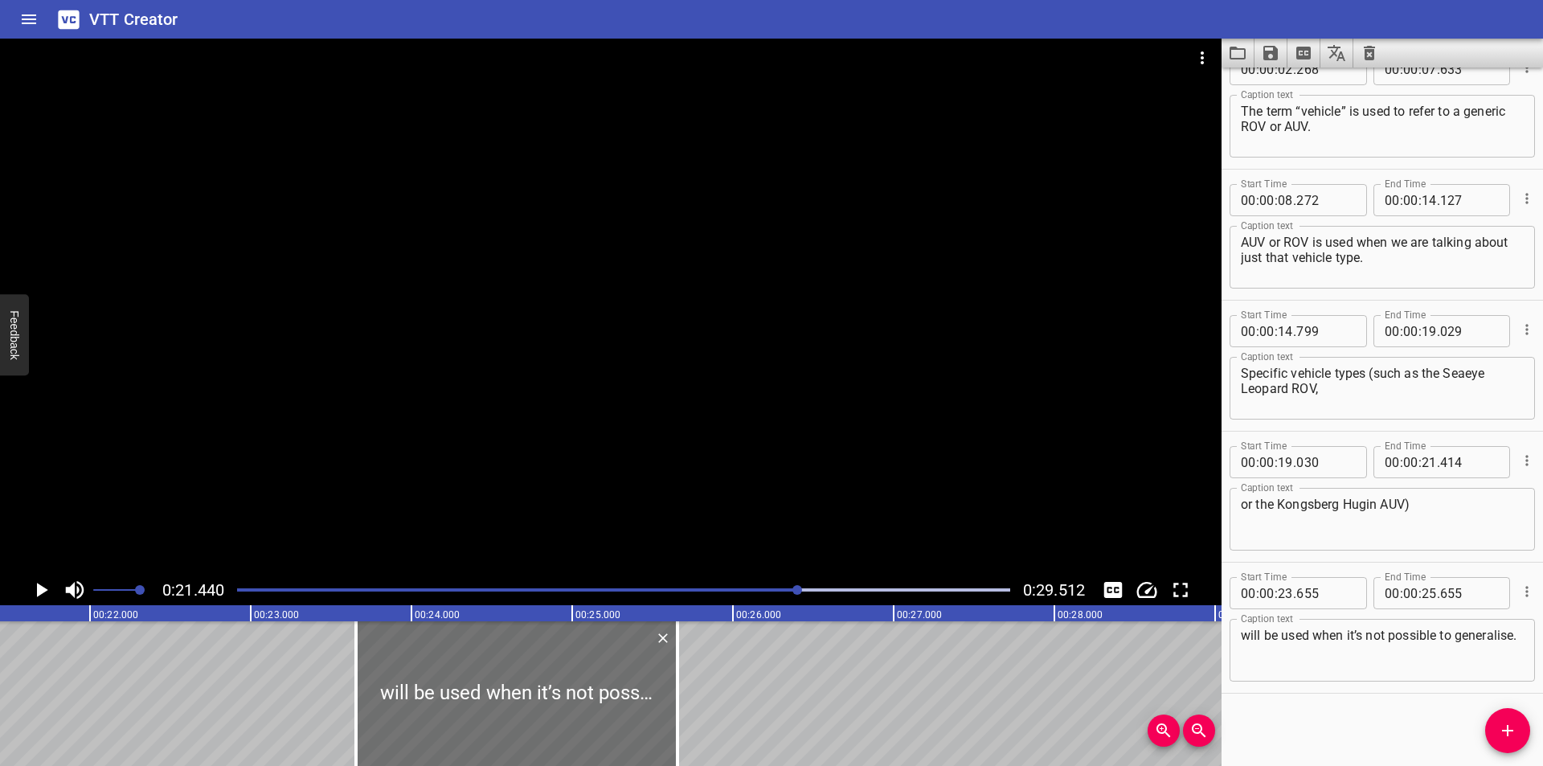
scroll to position [163, 0]
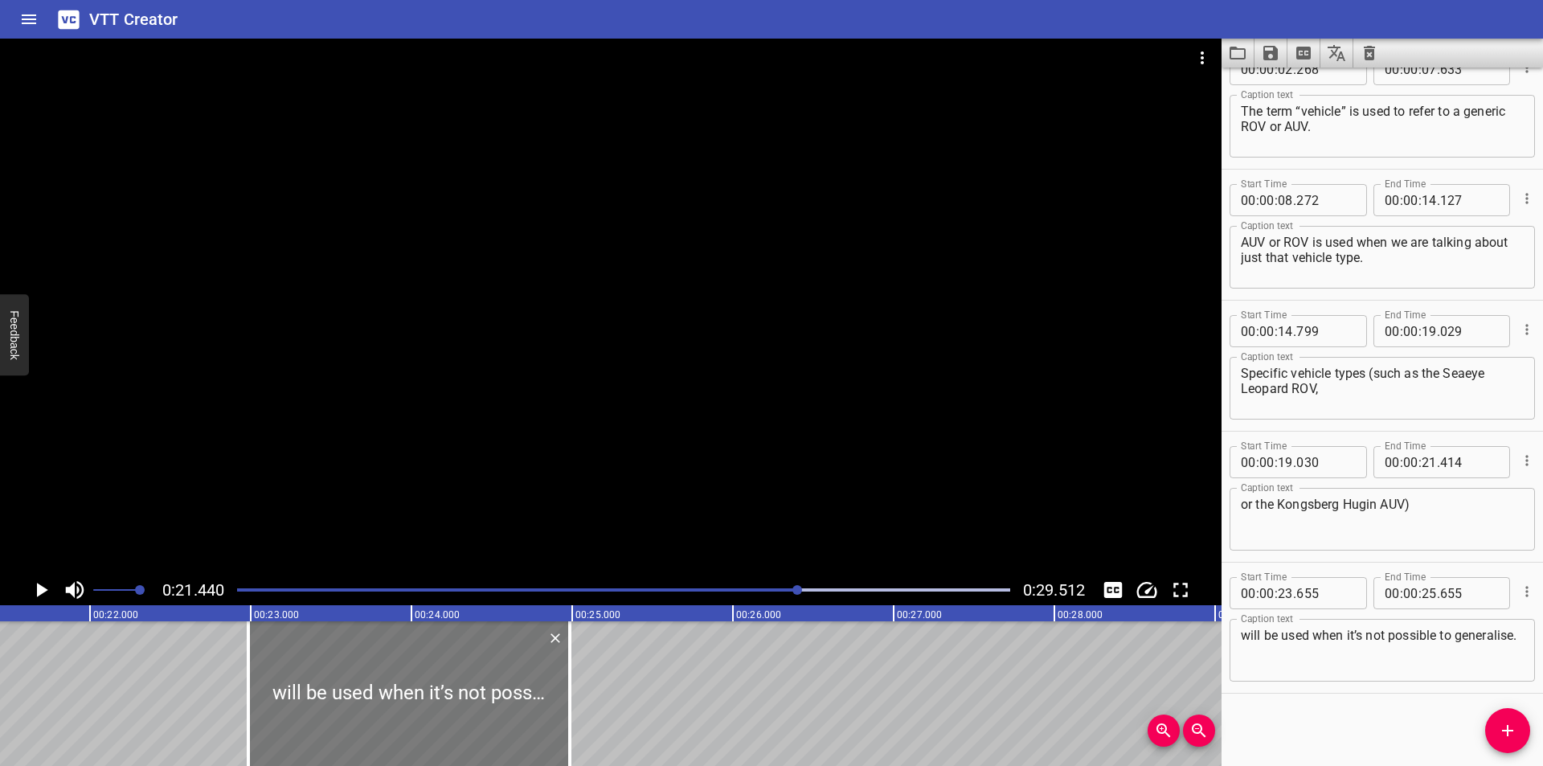
drag, startPoint x: 538, startPoint y: 684, endPoint x: 362, endPoint y: 660, distance: 178.4
click at [363, 660] on div at bounding box center [408, 693] width 321 height 145
click at [362, 660] on div at bounding box center [408, 693] width 321 height 145
type input "22"
type input "560"
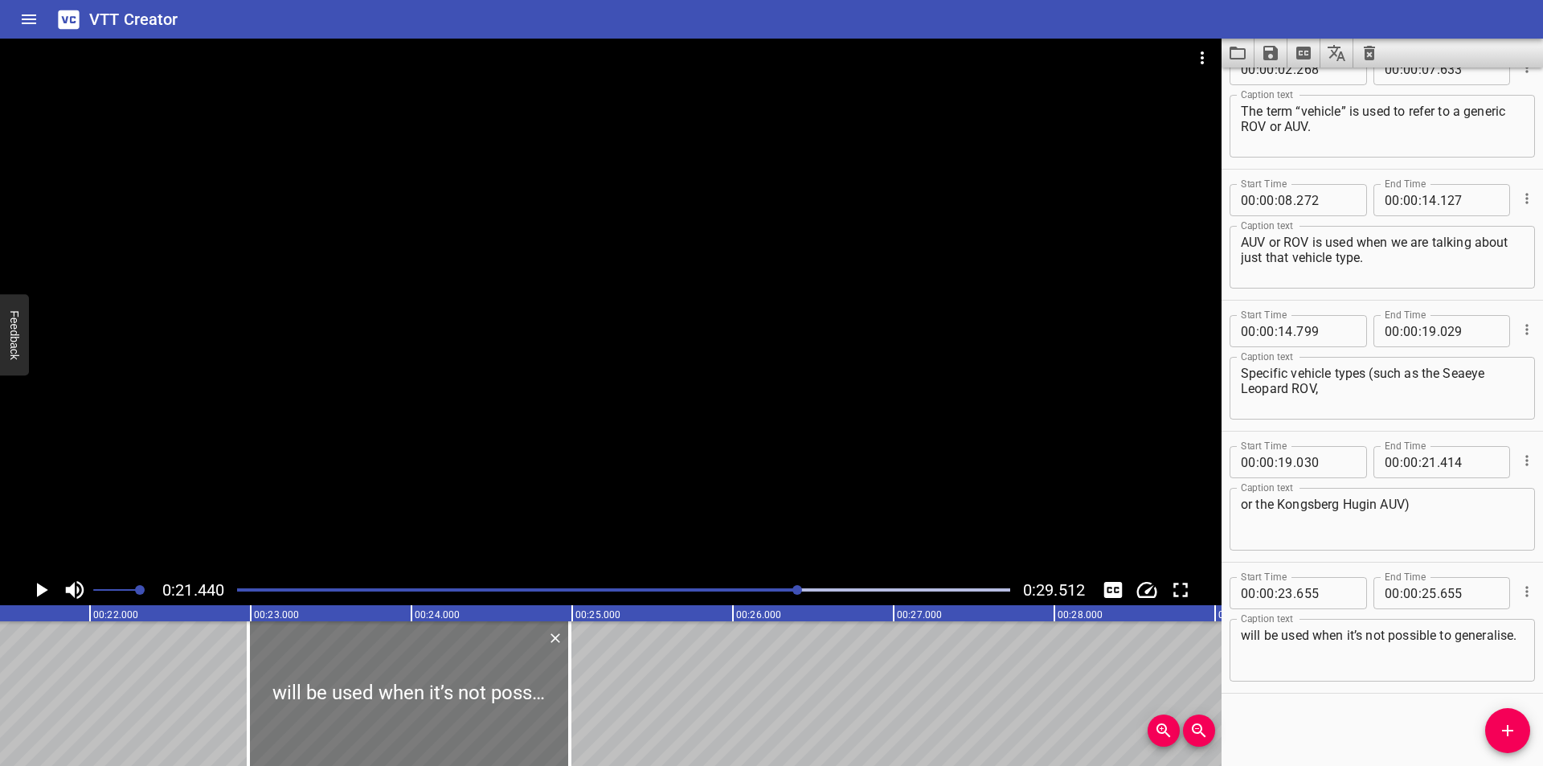
type input "24"
type input "560"
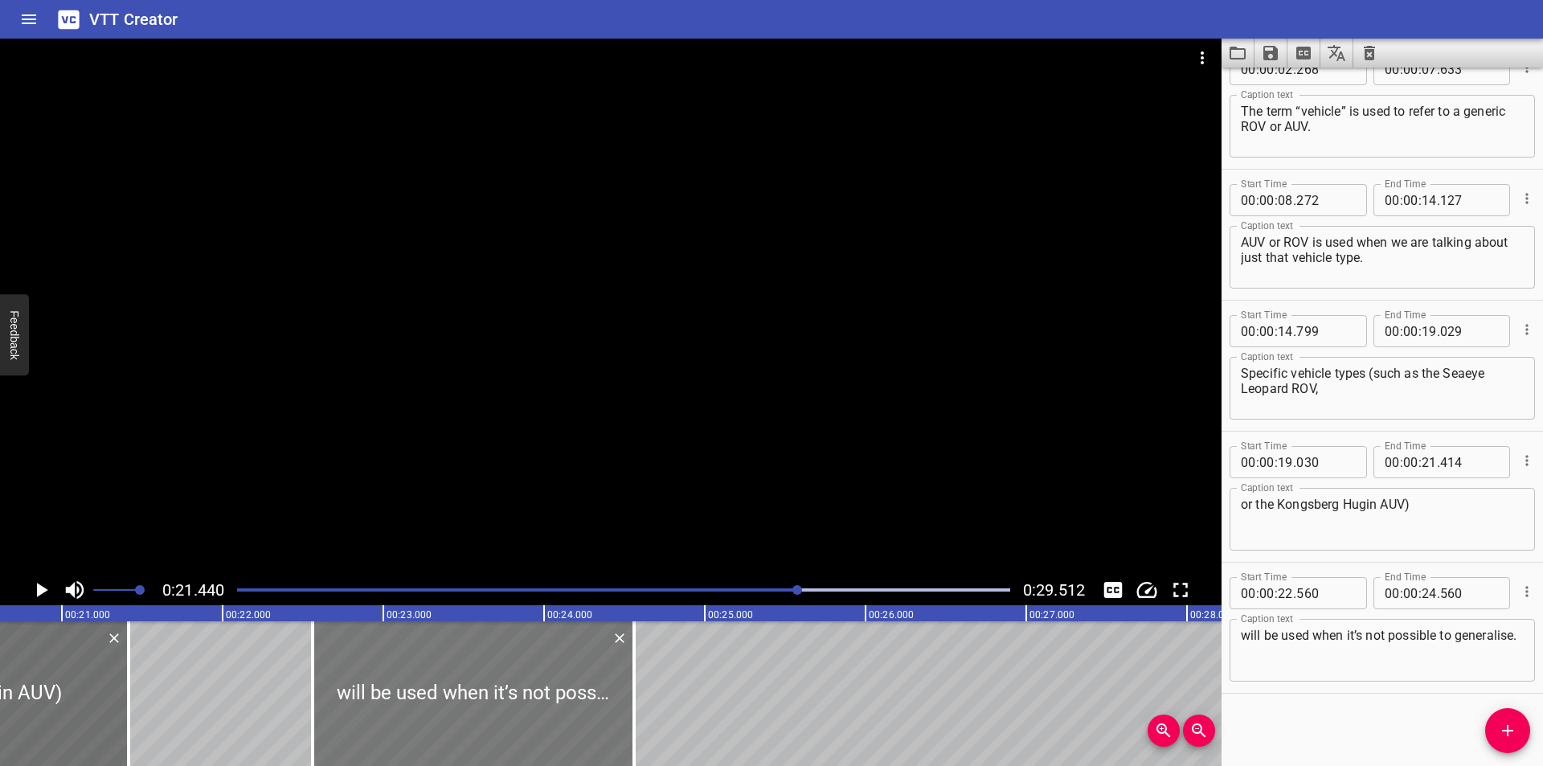
scroll to position [0, 3285]
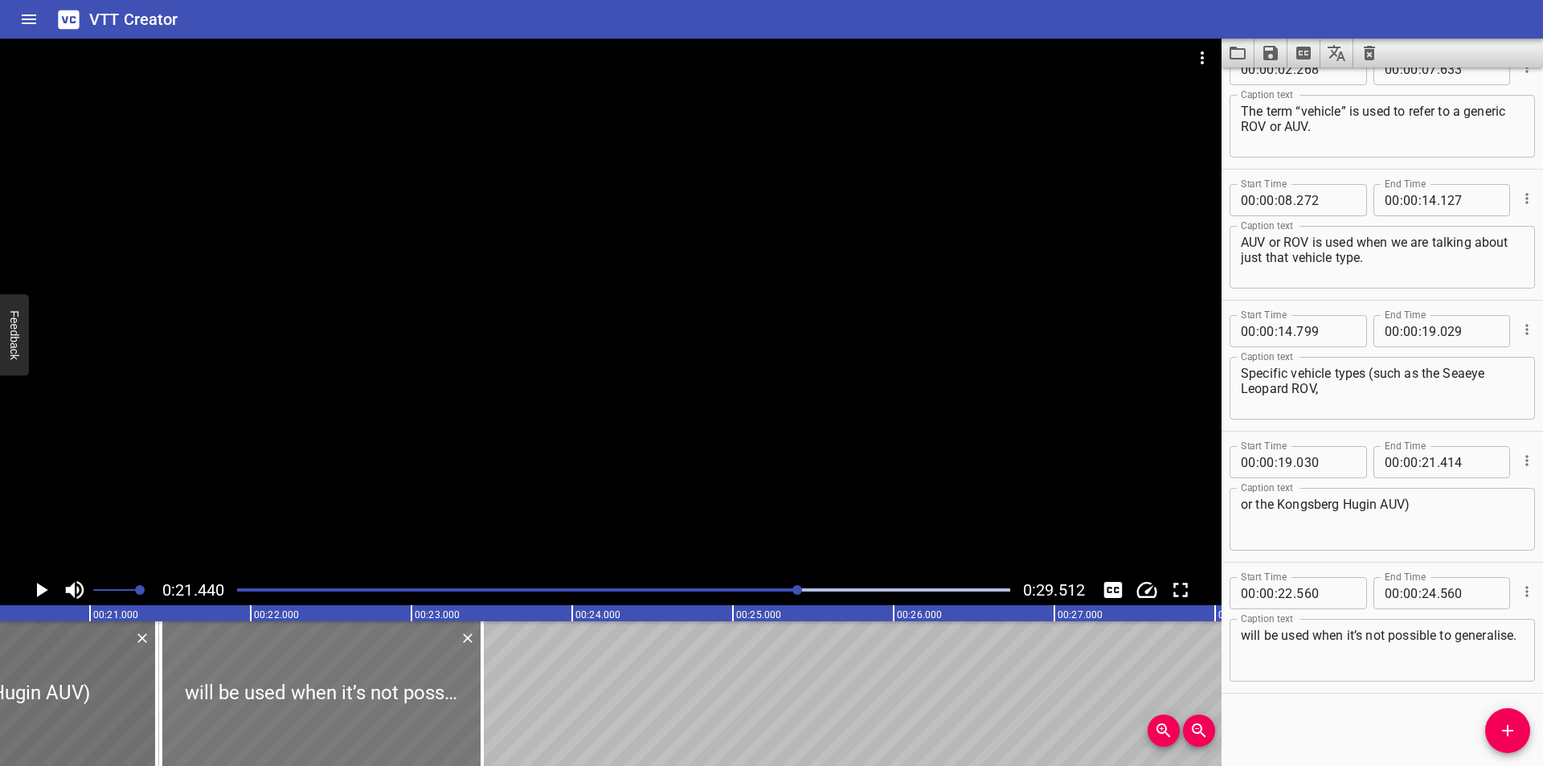
drag, startPoint x: 443, startPoint y: 678, endPoint x: 263, endPoint y: 680, distance: 180.0
click at [263, 680] on div at bounding box center [321, 693] width 321 height 145
type input "21"
type input "440"
type input "23"
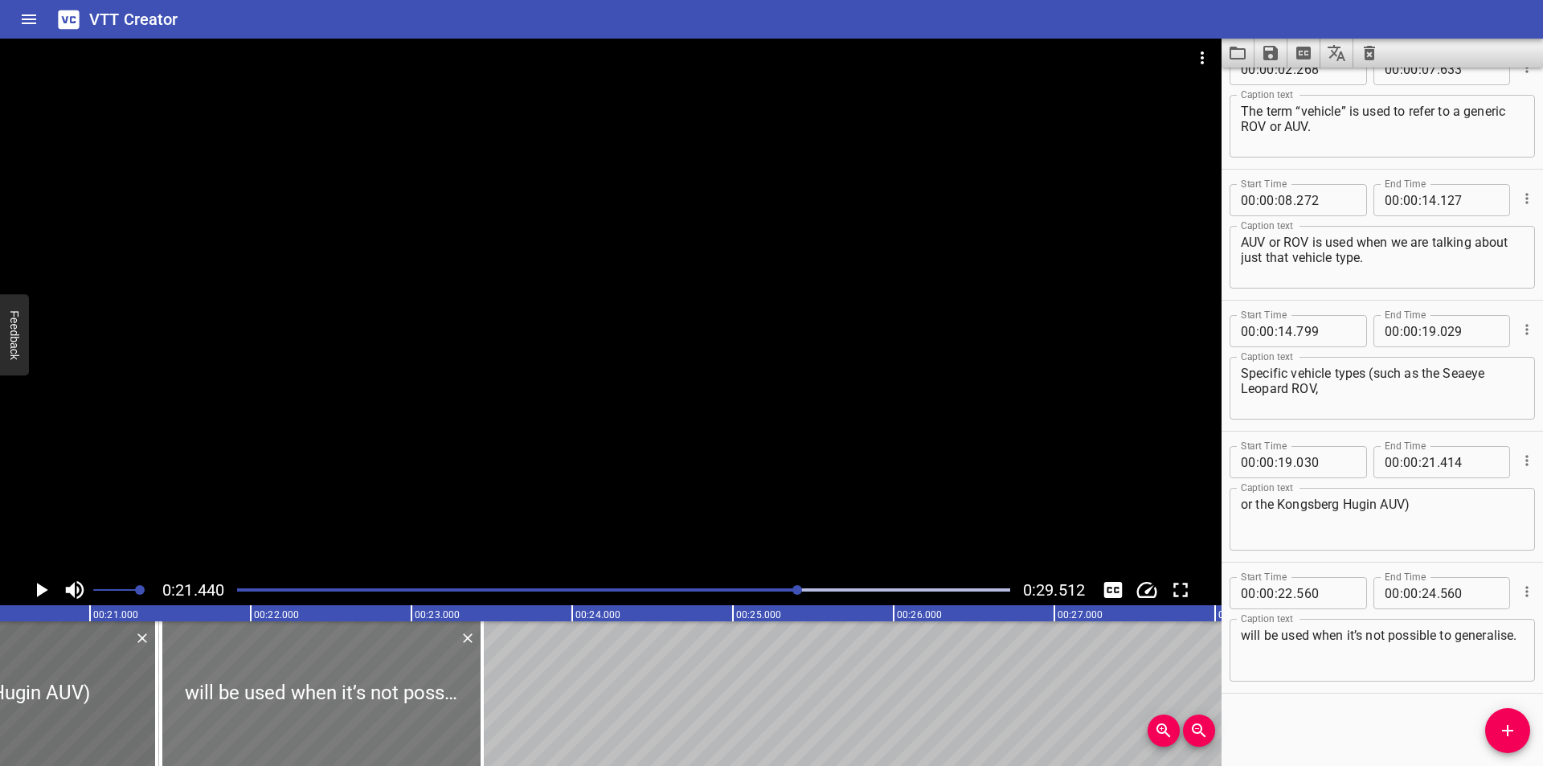
type input "440"
click at [1313, 587] on input "number" at bounding box center [1325, 593] width 59 height 32
type input "415"
click at [1315, 654] on textarea "will be used when it’s not possible to generalise." at bounding box center [1382, 651] width 283 height 46
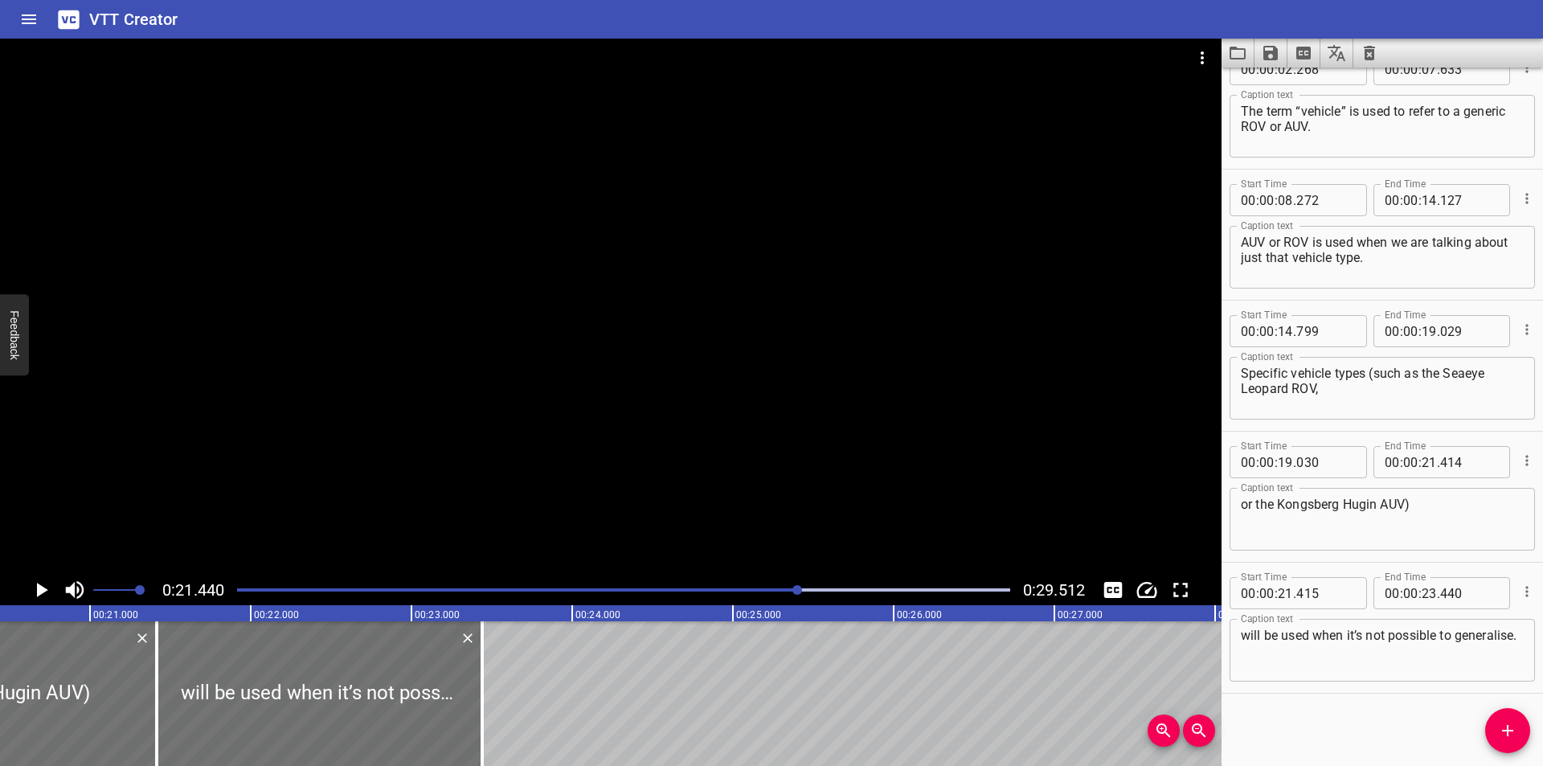
click at [1315, 654] on textarea "will be used when it’s not possible to generalise." at bounding box center [1382, 651] width 283 height 46
click at [747, 582] on div at bounding box center [623, 590] width 792 height 23
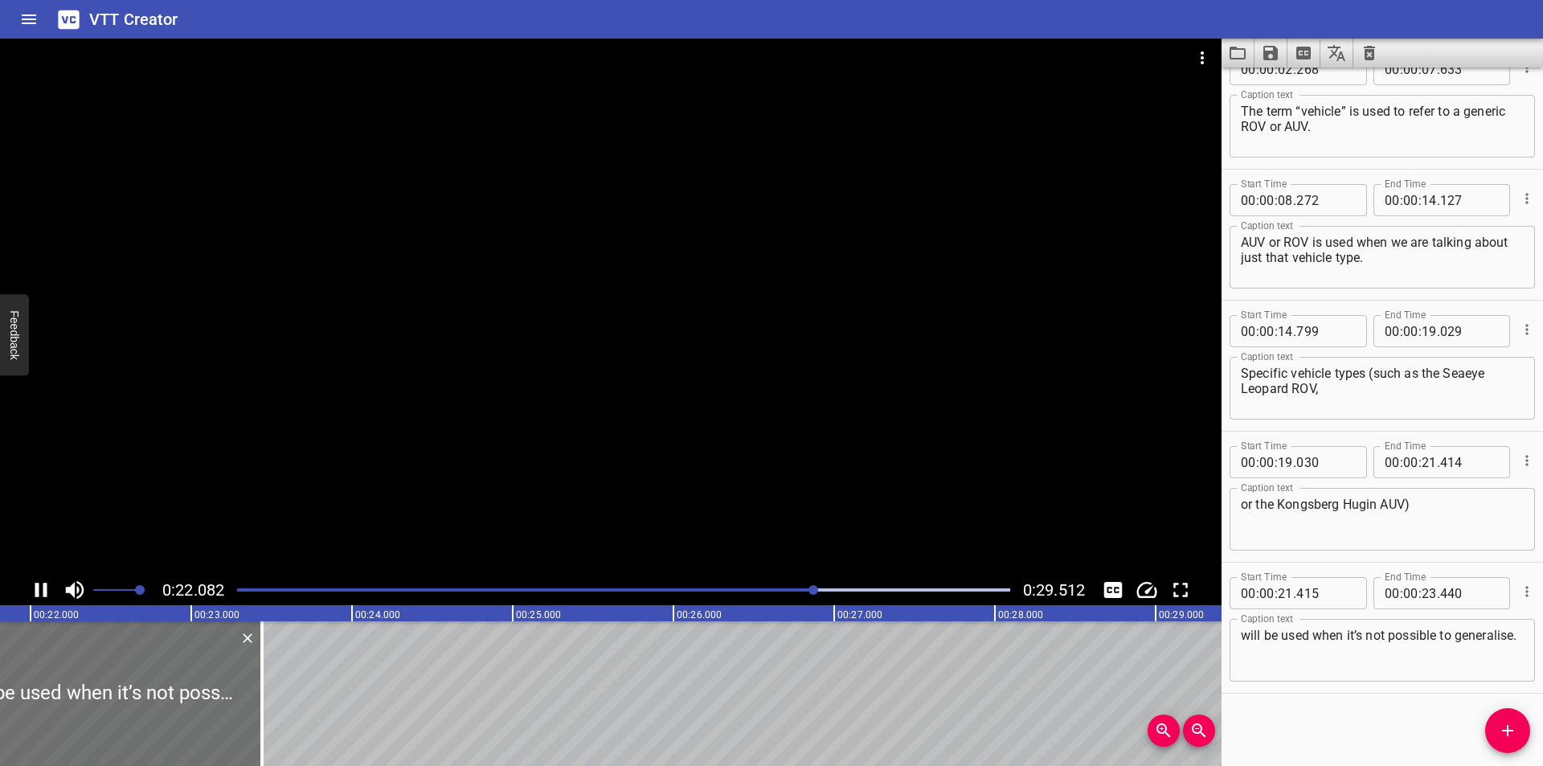
click at [690, 591] on div "Play progress" at bounding box center [429, 589] width 773 height 3
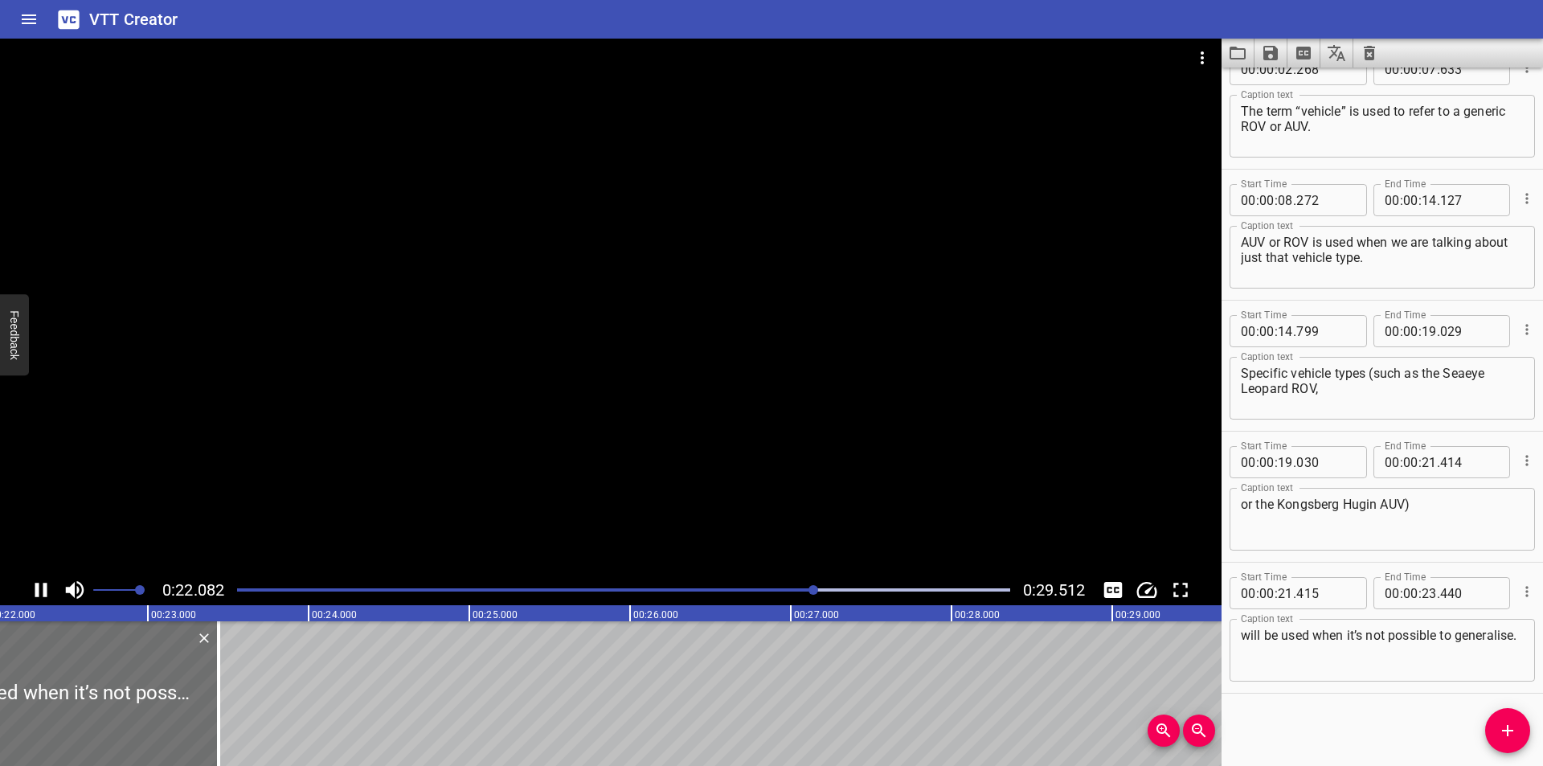
click at [808, 591] on div at bounding box center [813, 590] width 10 height 10
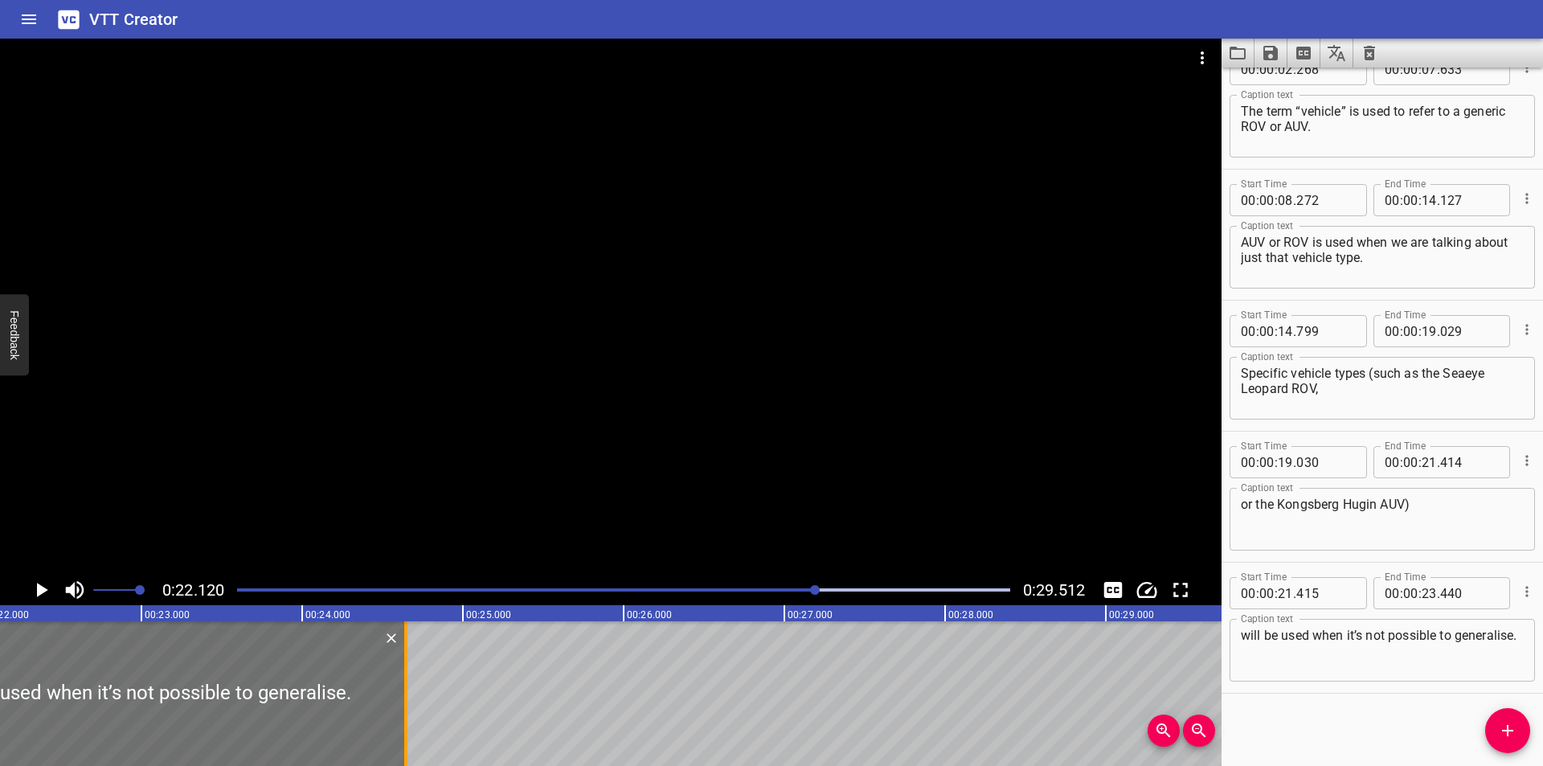
drag, startPoint x: 210, startPoint y: 716, endPoint x: 403, endPoint y: 710, distance: 193.7
click at [404, 710] on div at bounding box center [405, 693] width 3 height 145
type input "24"
click at [730, 585] on div at bounding box center [623, 590] width 792 height 23
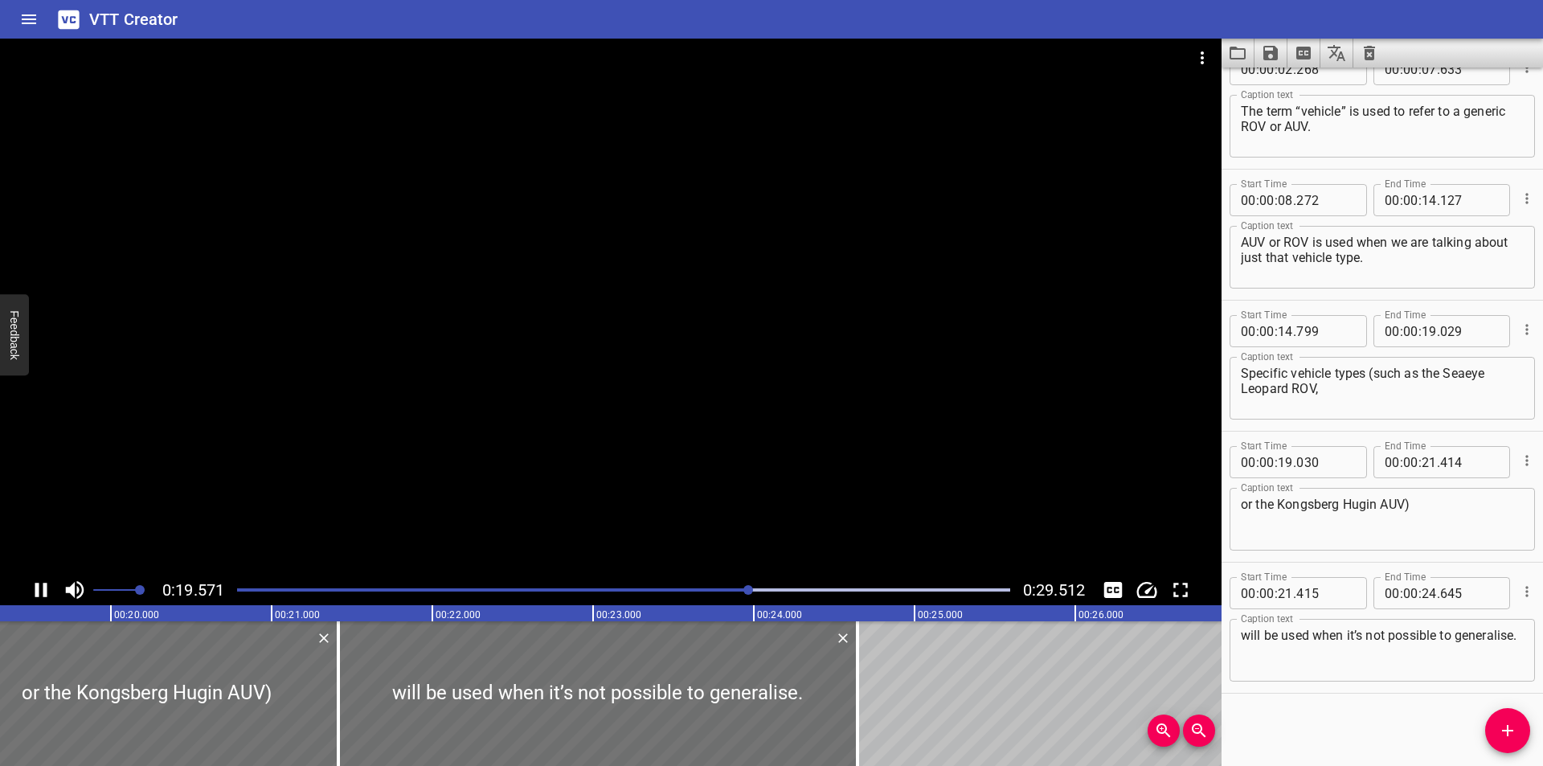
click at [691, 592] on div at bounding box center [623, 590] width 792 height 23
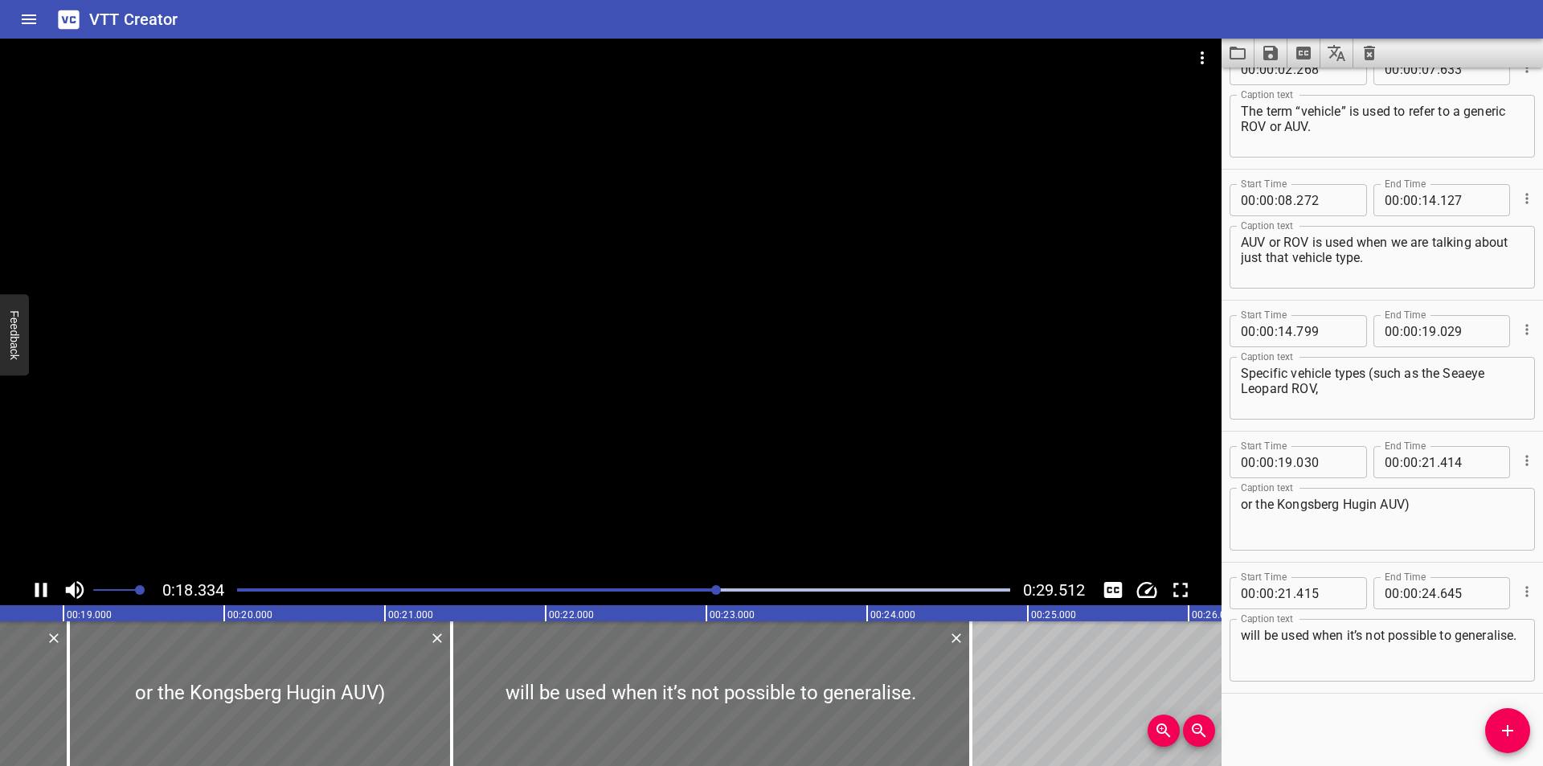
click at [691, 592] on div at bounding box center [623, 590] width 792 height 23
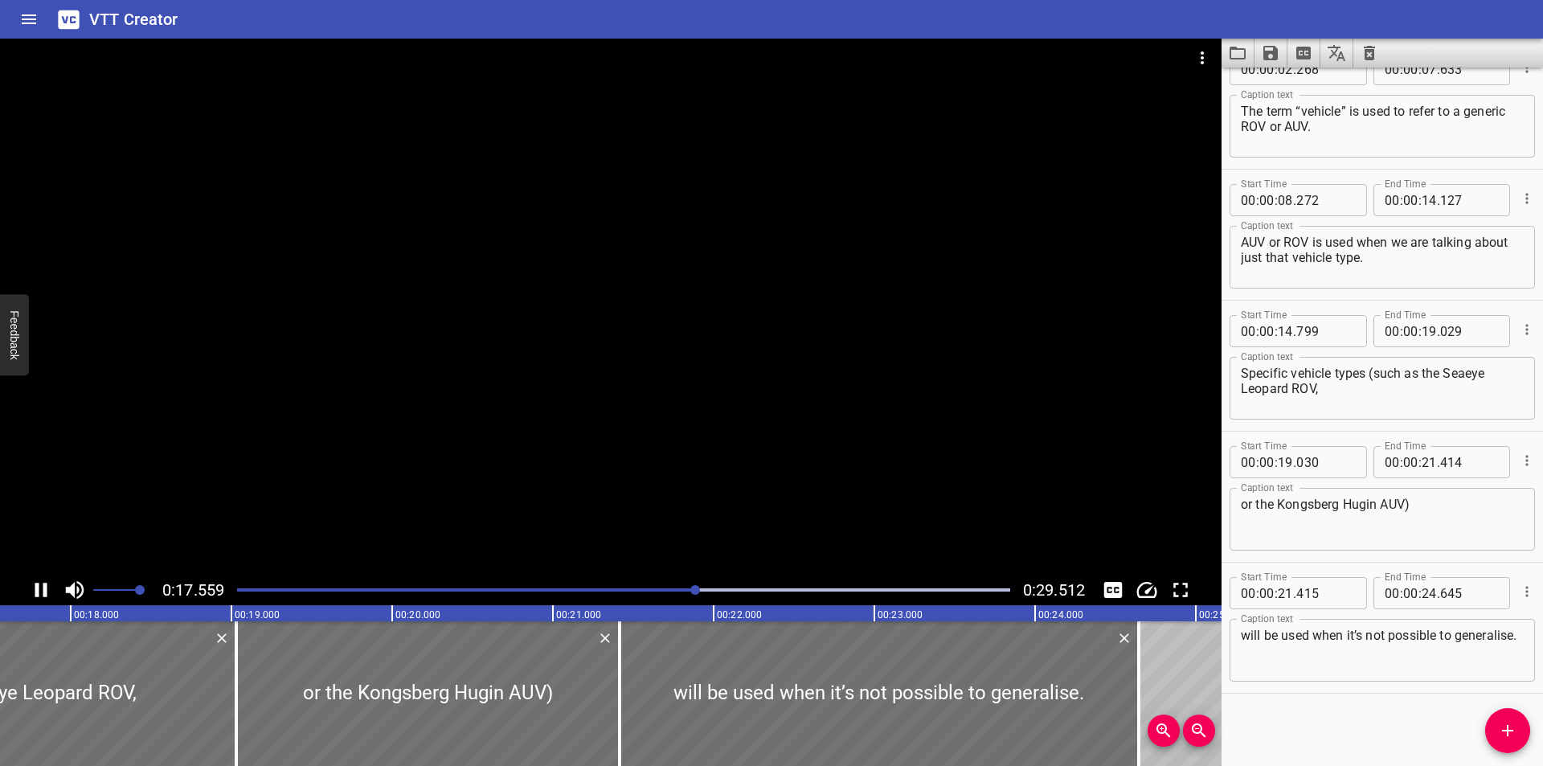
click at [662, 586] on div at bounding box center [623, 590] width 792 height 23
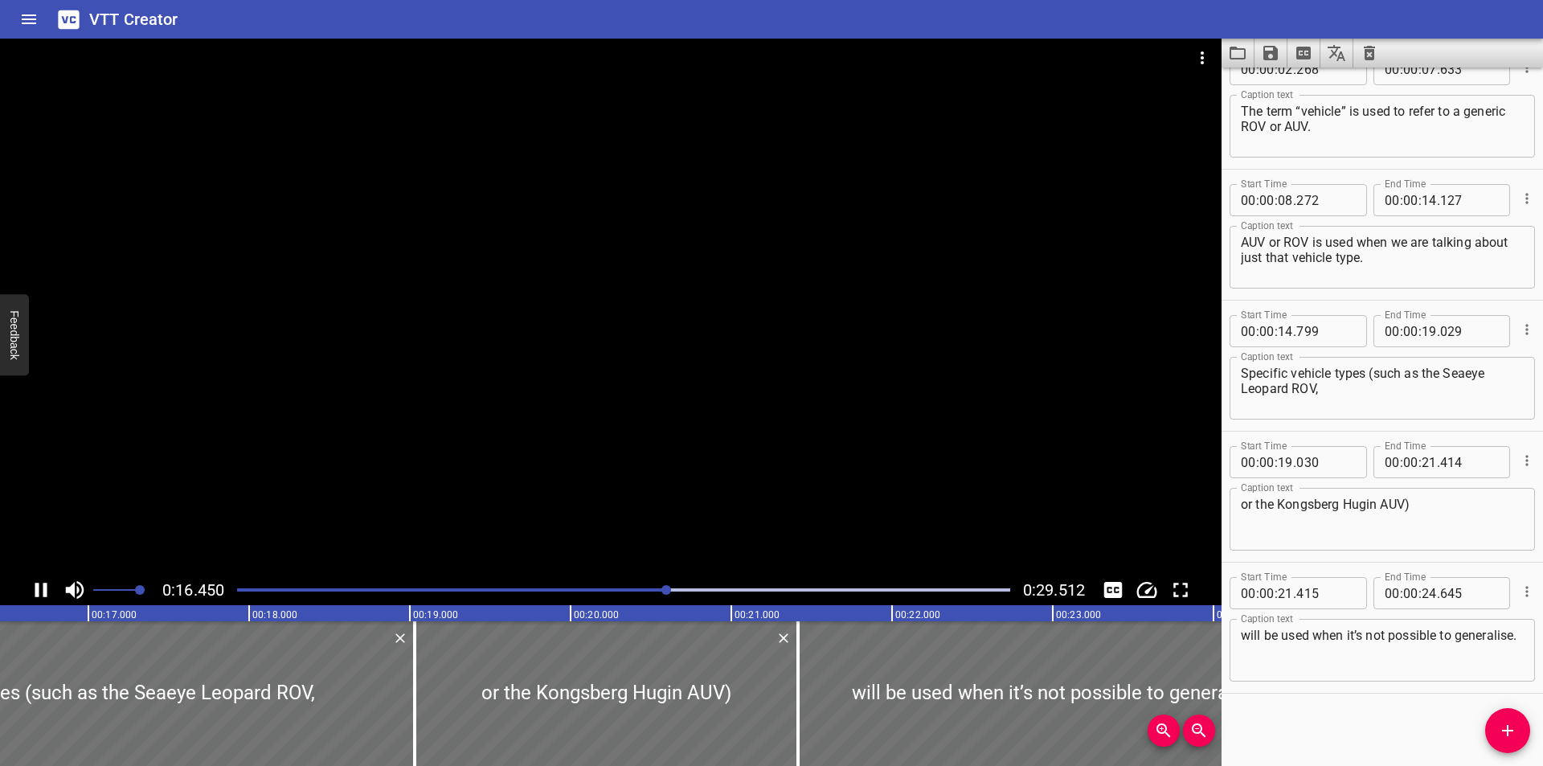
click at [639, 591] on div "Play progress" at bounding box center [282, 589] width 773 height 3
click at [661, 591] on div at bounding box center [666, 590] width 10 height 10
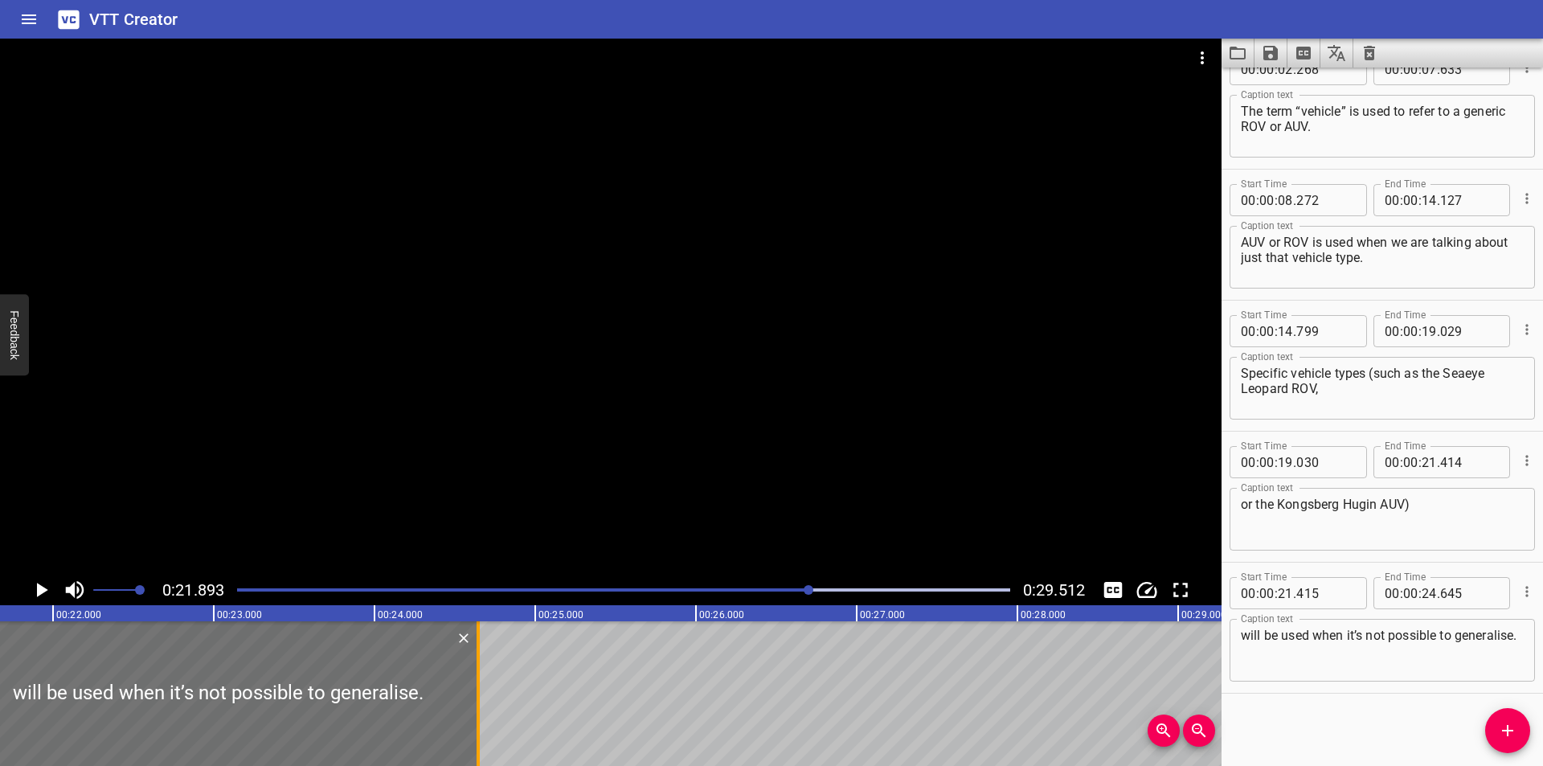
scroll to position [0, 3519]
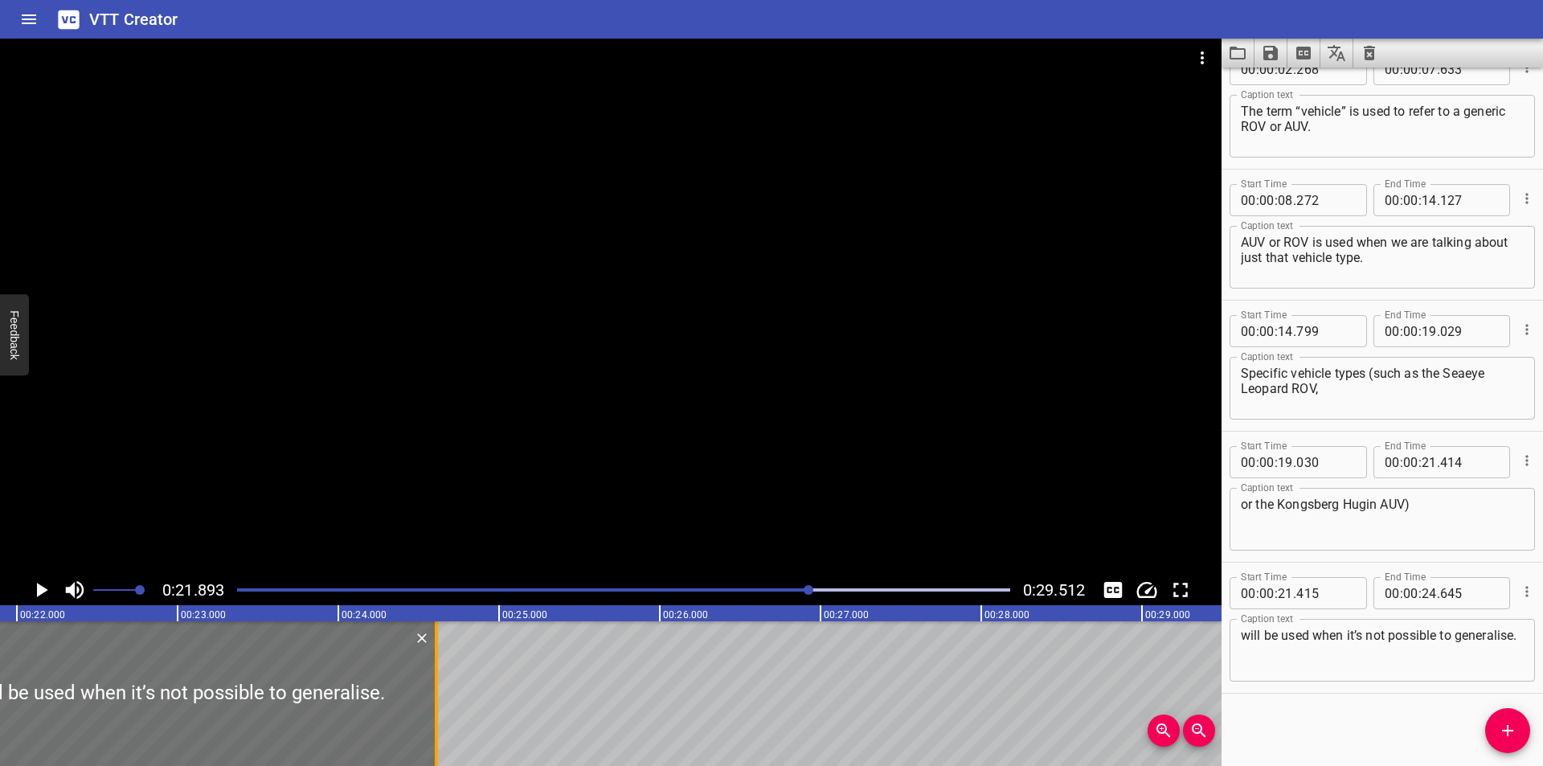
click at [435, 722] on div at bounding box center [436, 693] width 3 height 145
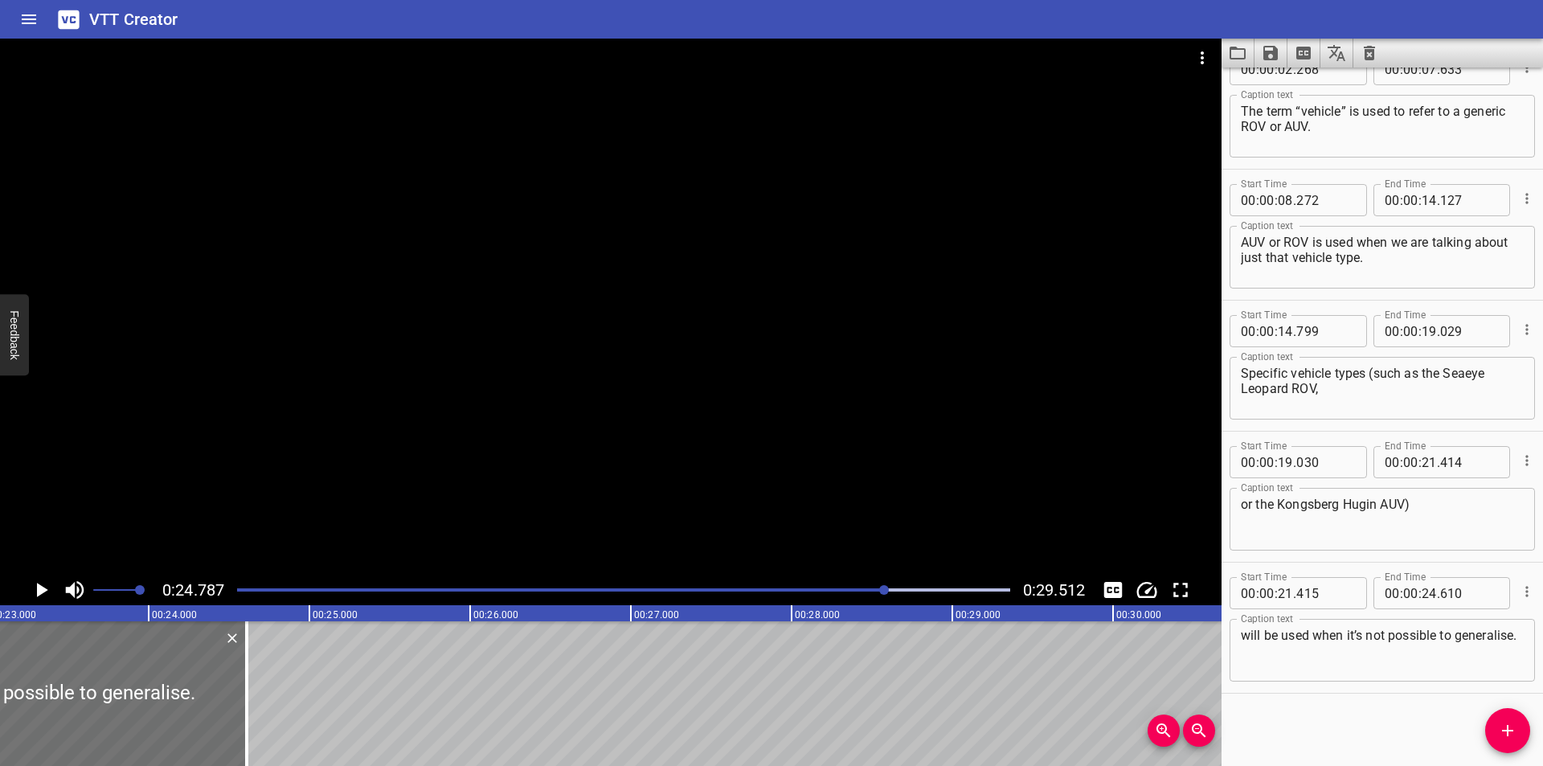
scroll to position [0, 3662]
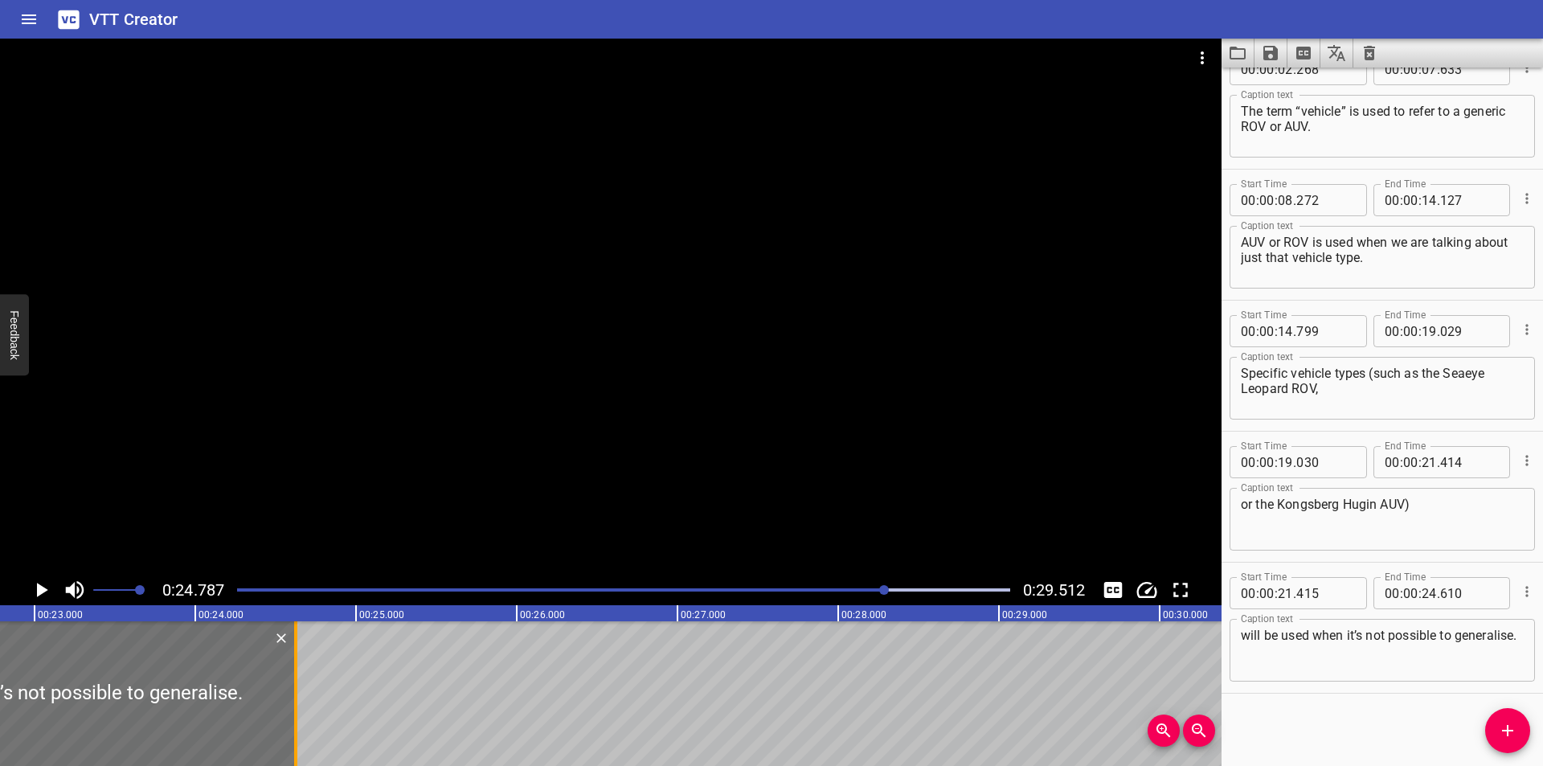
click at [301, 712] on div at bounding box center [296, 693] width 16 height 145
type input "625"
click at [1497, 729] on span "Add Cue" at bounding box center [1507, 730] width 45 height 19
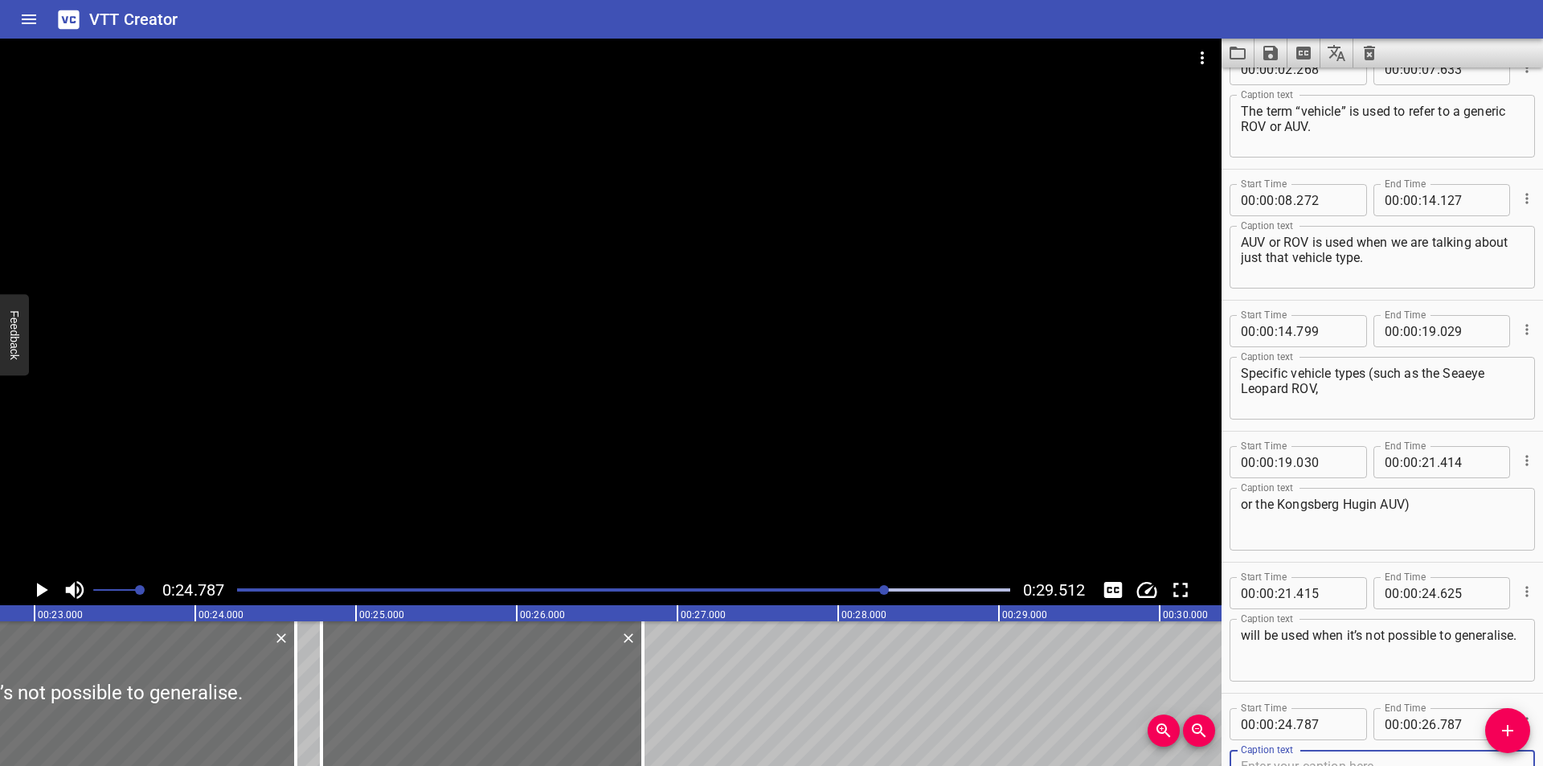
scroll to position [171, 0]
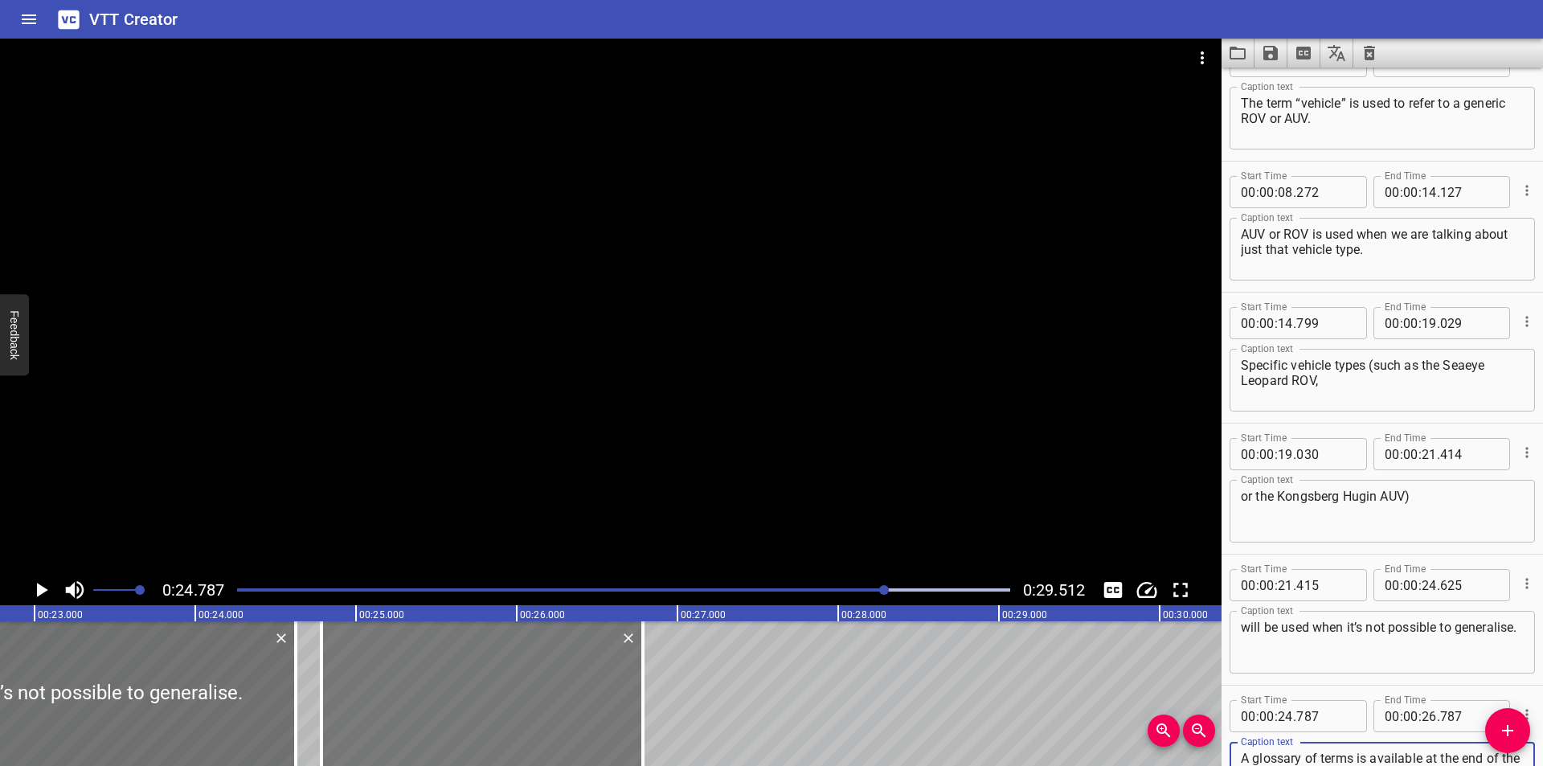
type textarea "A glossary of terms is available at the end of the section."
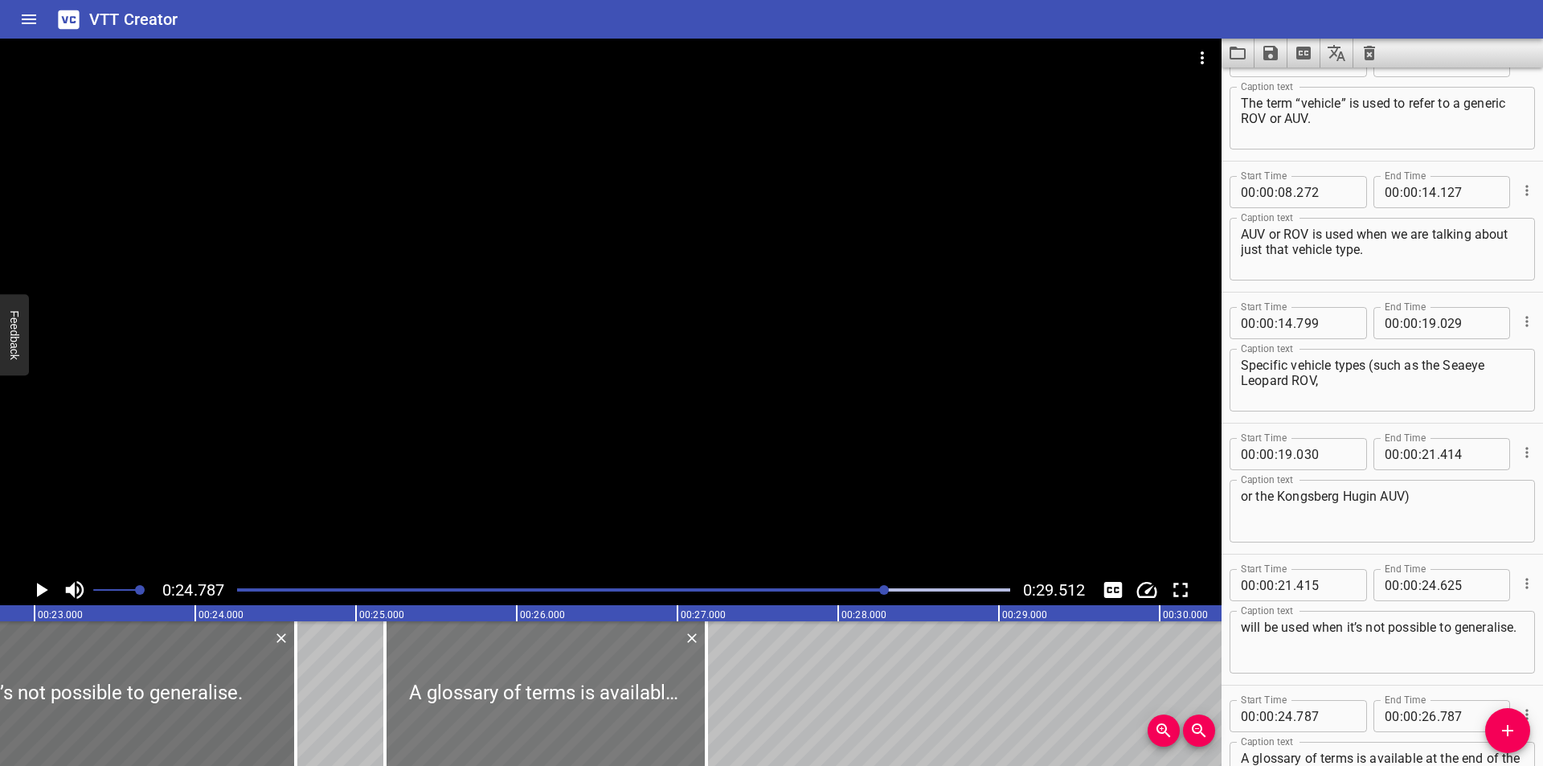
drag, startPoint x: 485, startPoint y: 651, endPoint x: 548, endPoint y: 701, distance: 80.1
click at [548, 701] on div at bounding box center [545, 693] width 321 height 145
type input "25"
type input "182"
type input "27"
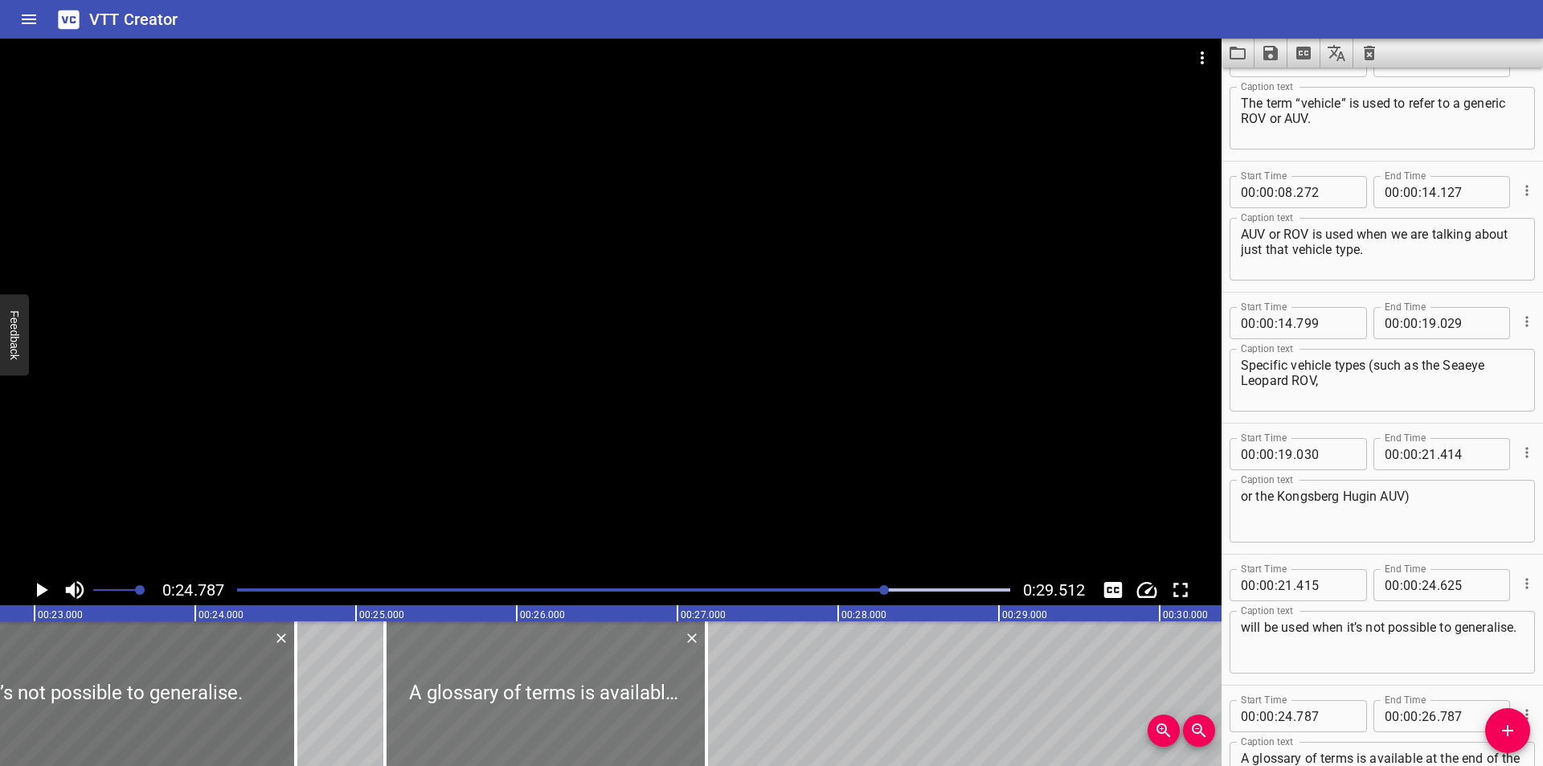
type input "182"
click at [546, 701] on div at bounding box center [542, 693] width 321 height 145
type input "162"
click at [640, 468] on div at bounding box center [610, 307] width 1221 height 536
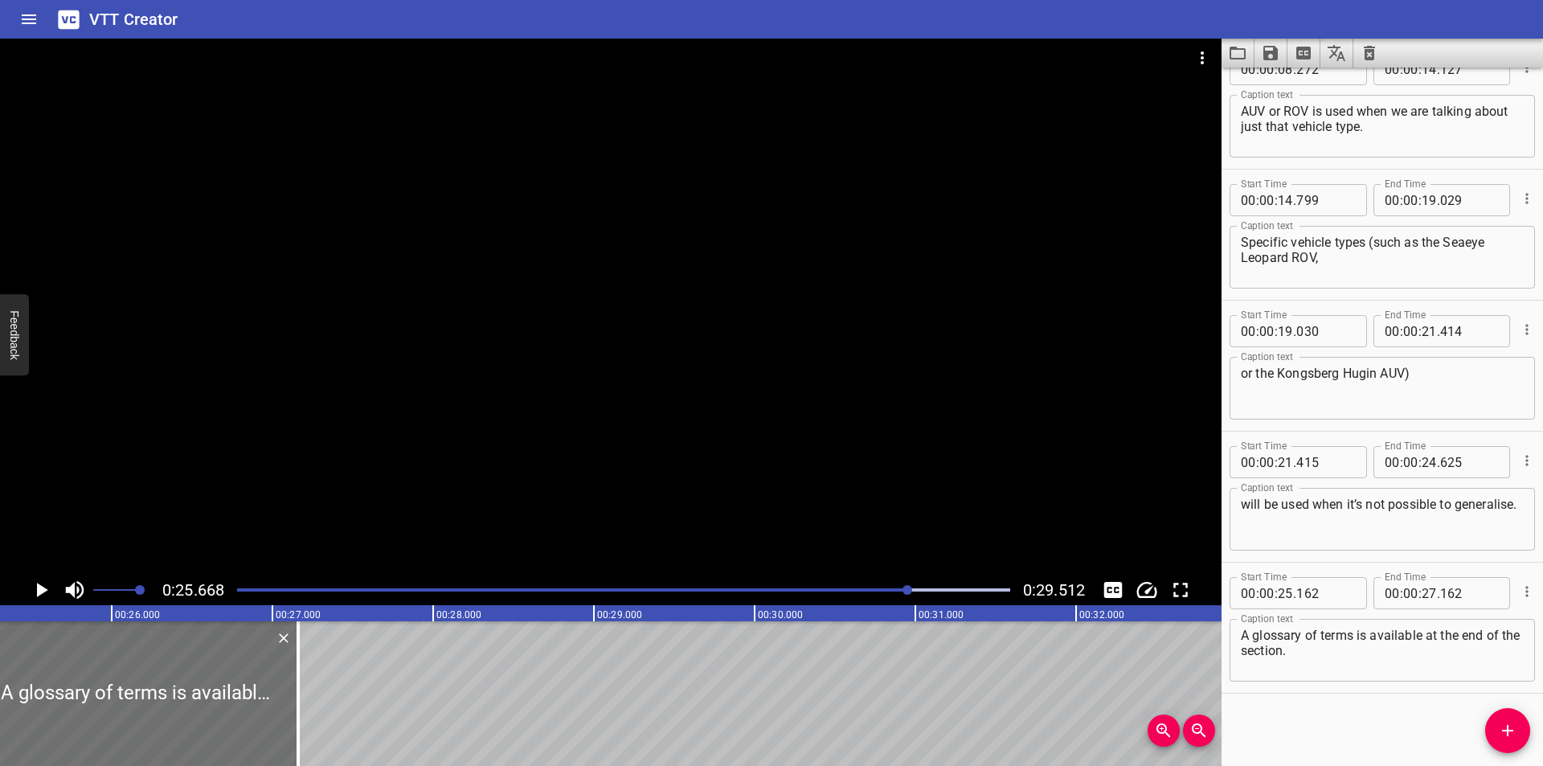
scroll to position [0, 4126]
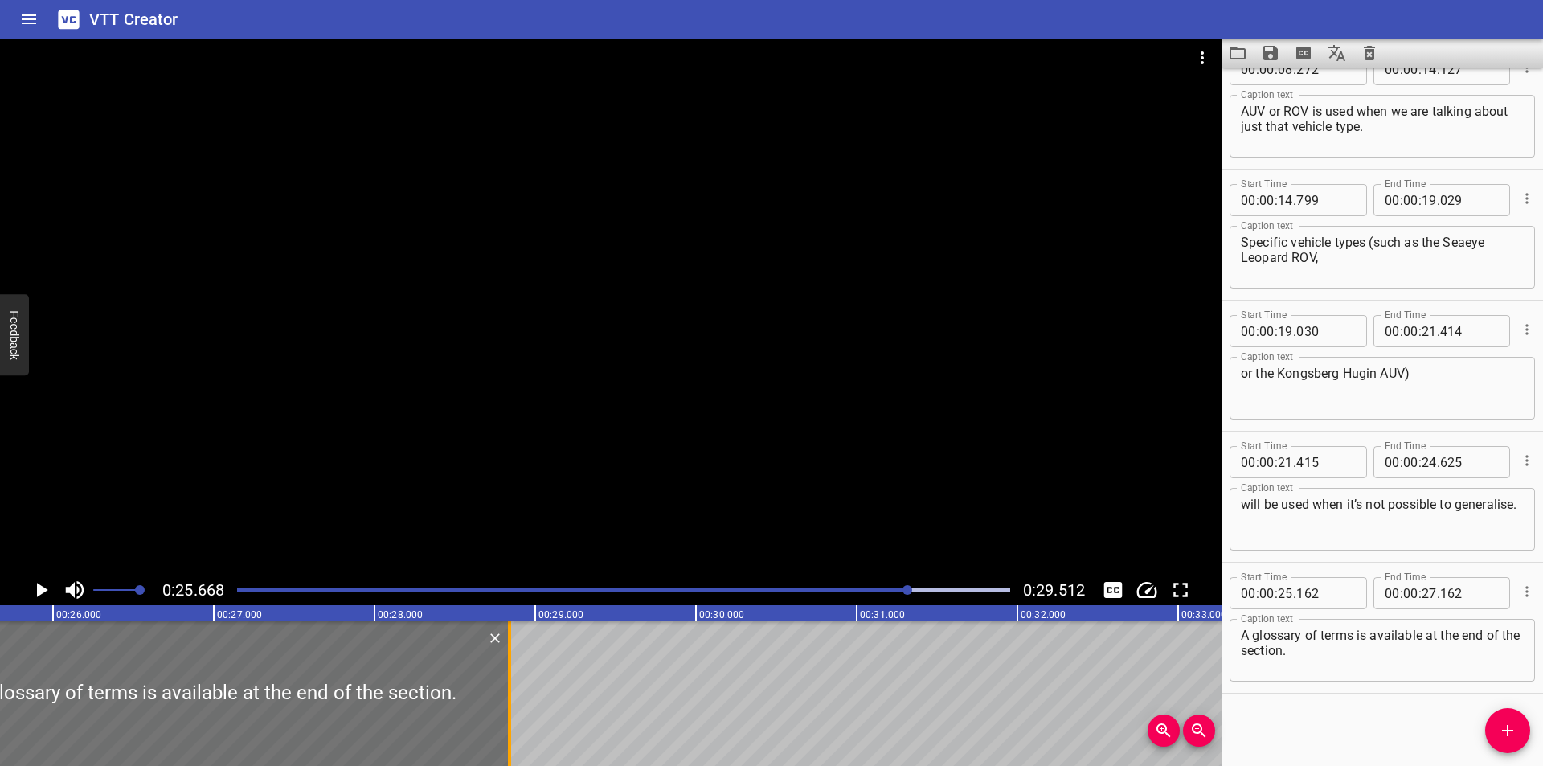
drag, startPoint x: 236, startPoint y: 725, endPoint x: 506, endPoint y: 693, distance: 271.8
click at [506, 693] on div at bounding box center [509, 693] width 16 height 145
type input "28"
type input "842"
click at [506, 693] on div at bounding box center [509, 693] width 16 height 145
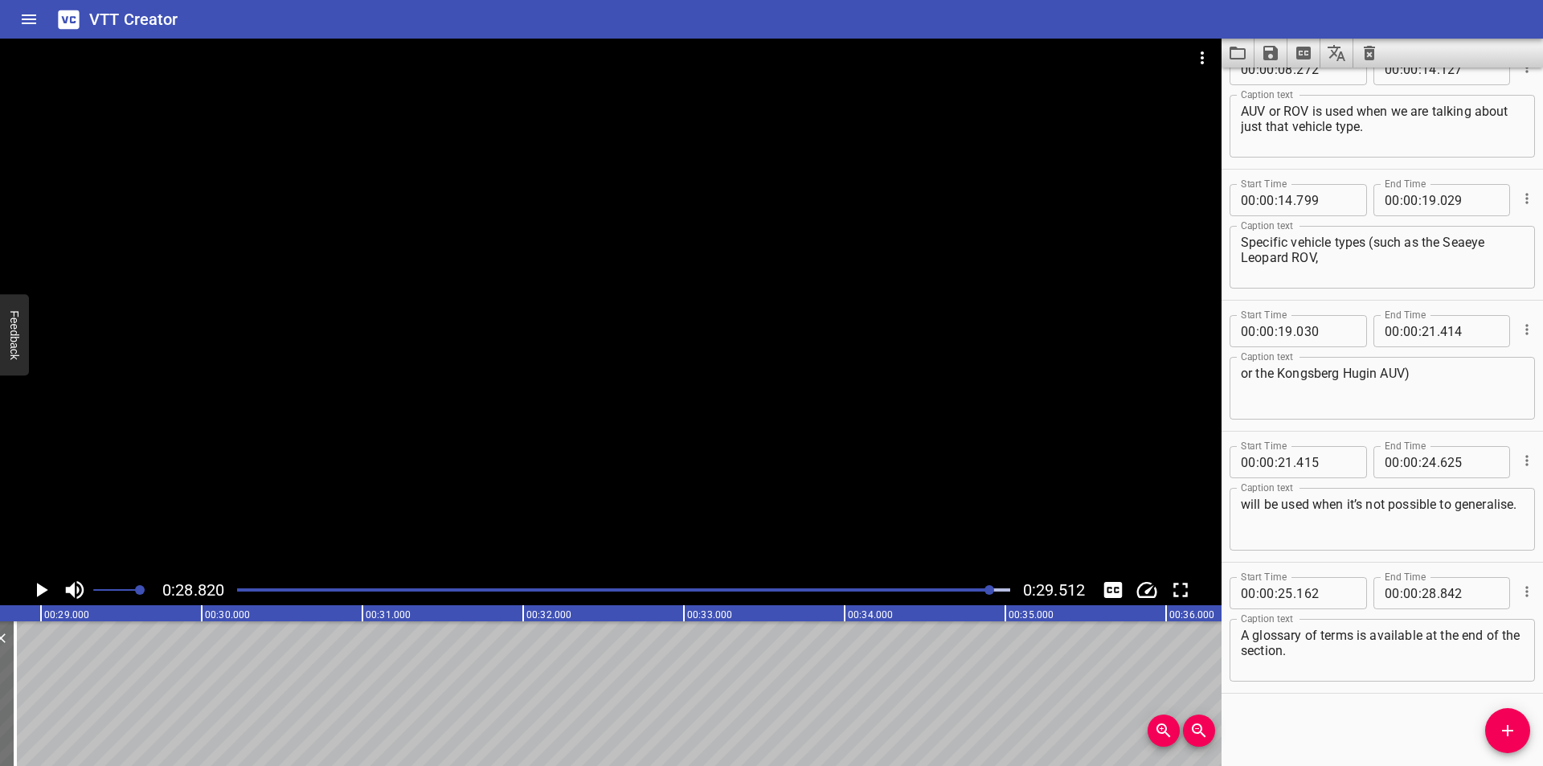
scroll to position [0, 4632]
click at [922, 585] on div at bounding box center [623, 590] width 792 height 23
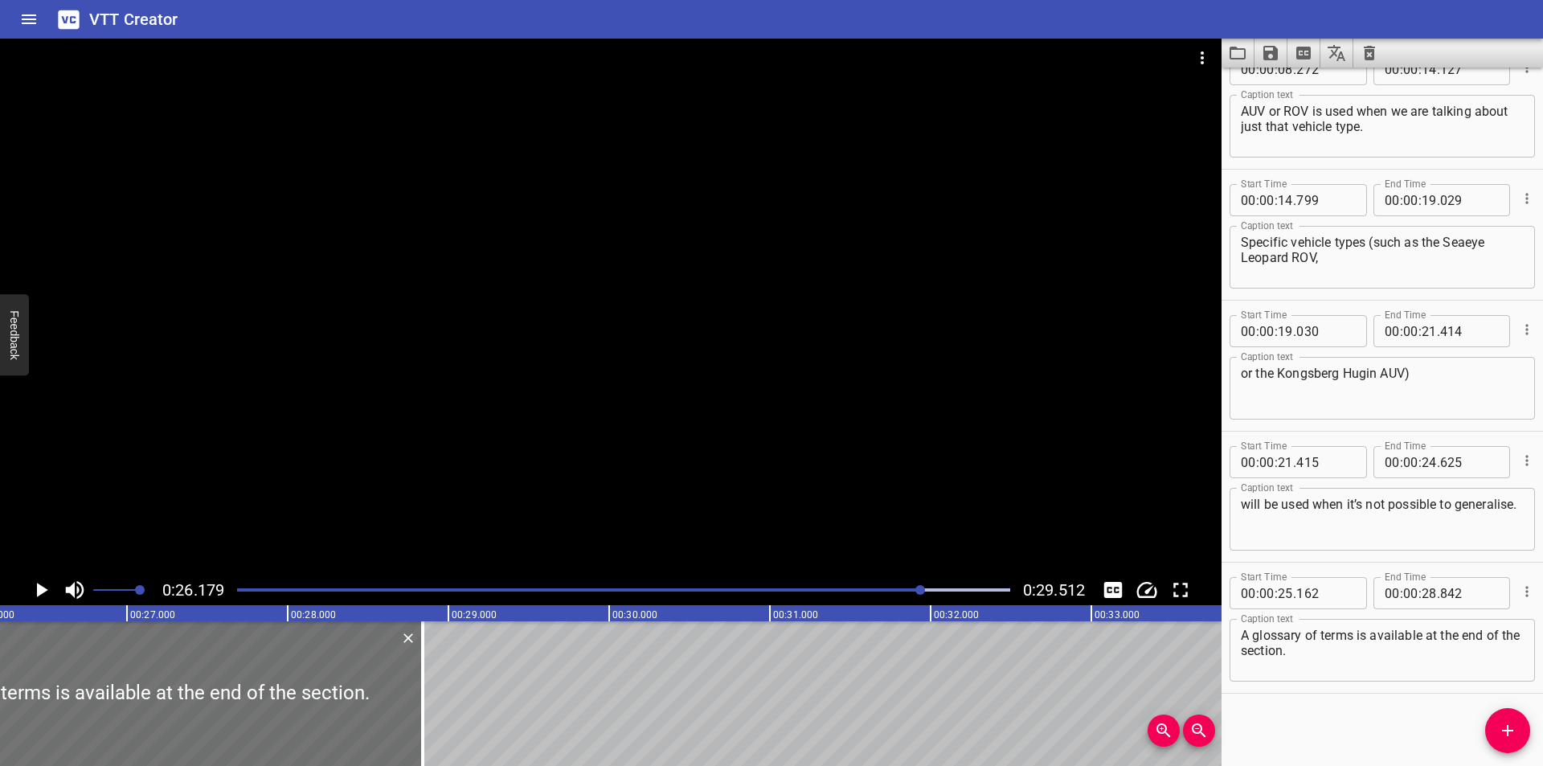
scroll to position [0, 4208]
click at [1418, 662] on textarea "A glossary of terms is available at the end of the section." at bounding box center [1382, 651] width 283 height 46
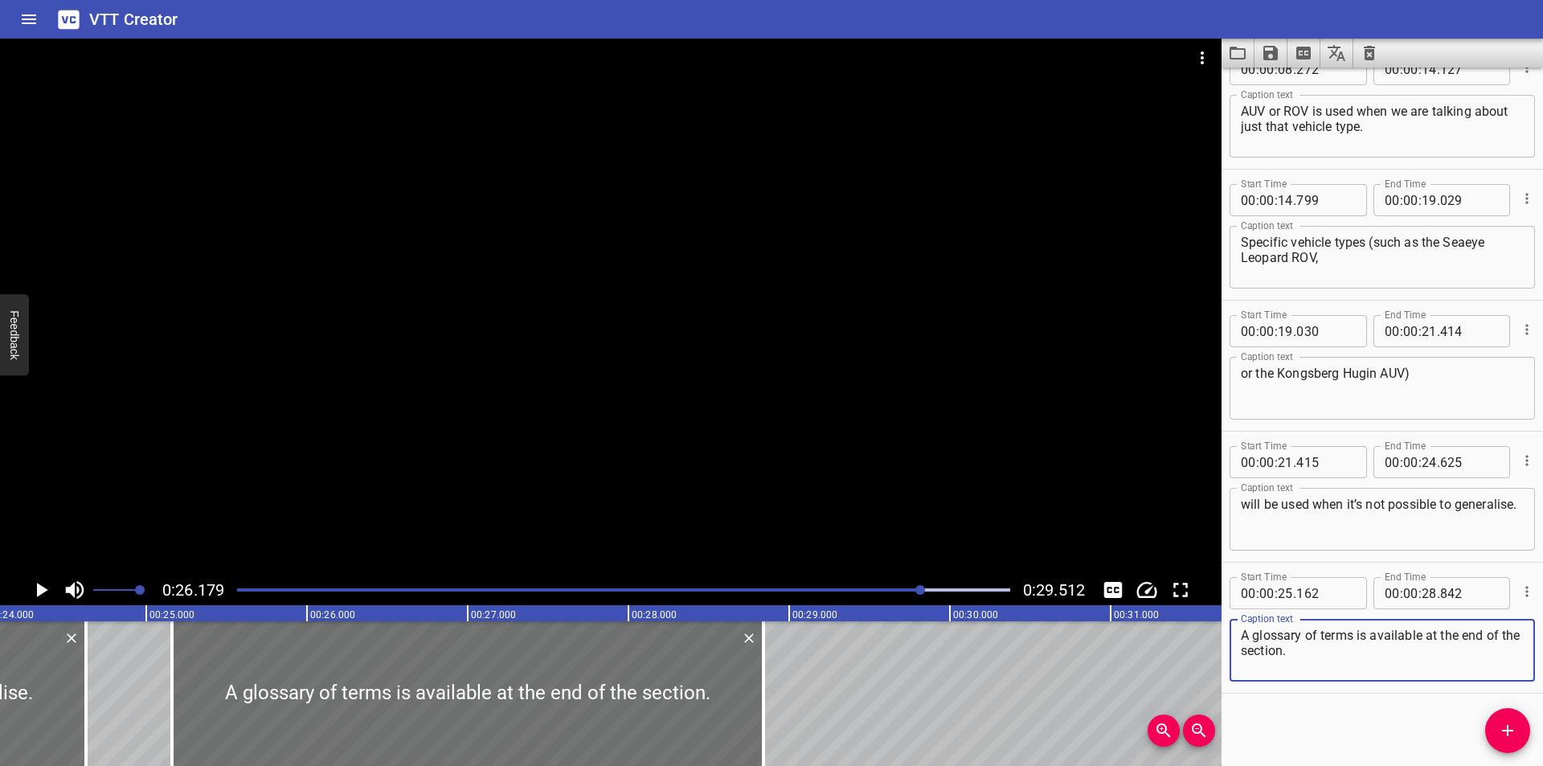
scroll to position [0, 3725]
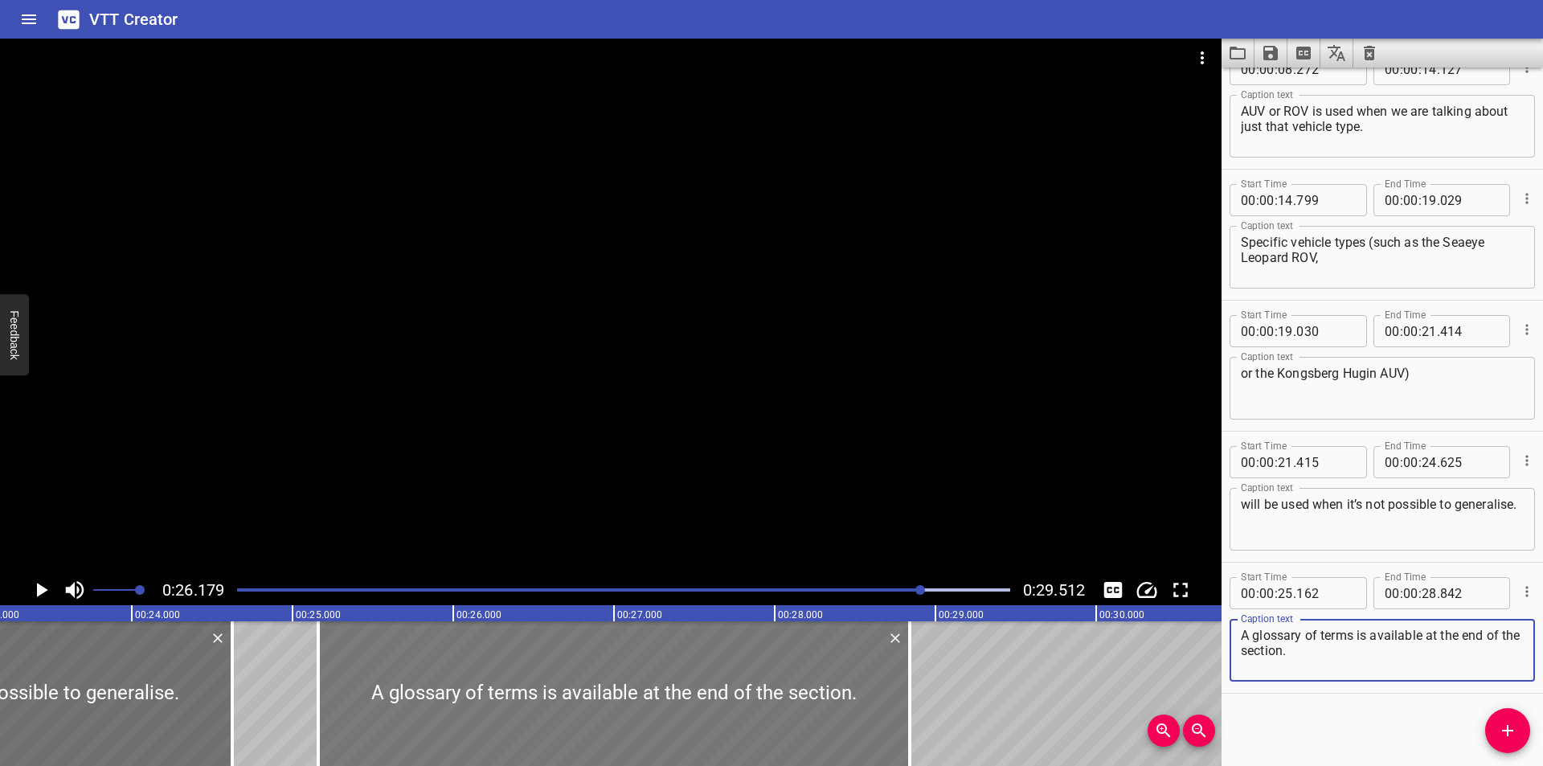
type textarea "A glossary of terms is available at the end of the section."
click at [890, 725] on div at bounding box center [619, 693] width 591 height 145
type input "197"
click at [890, 725] on div at bounding box center [619, 693] width 591 height 145
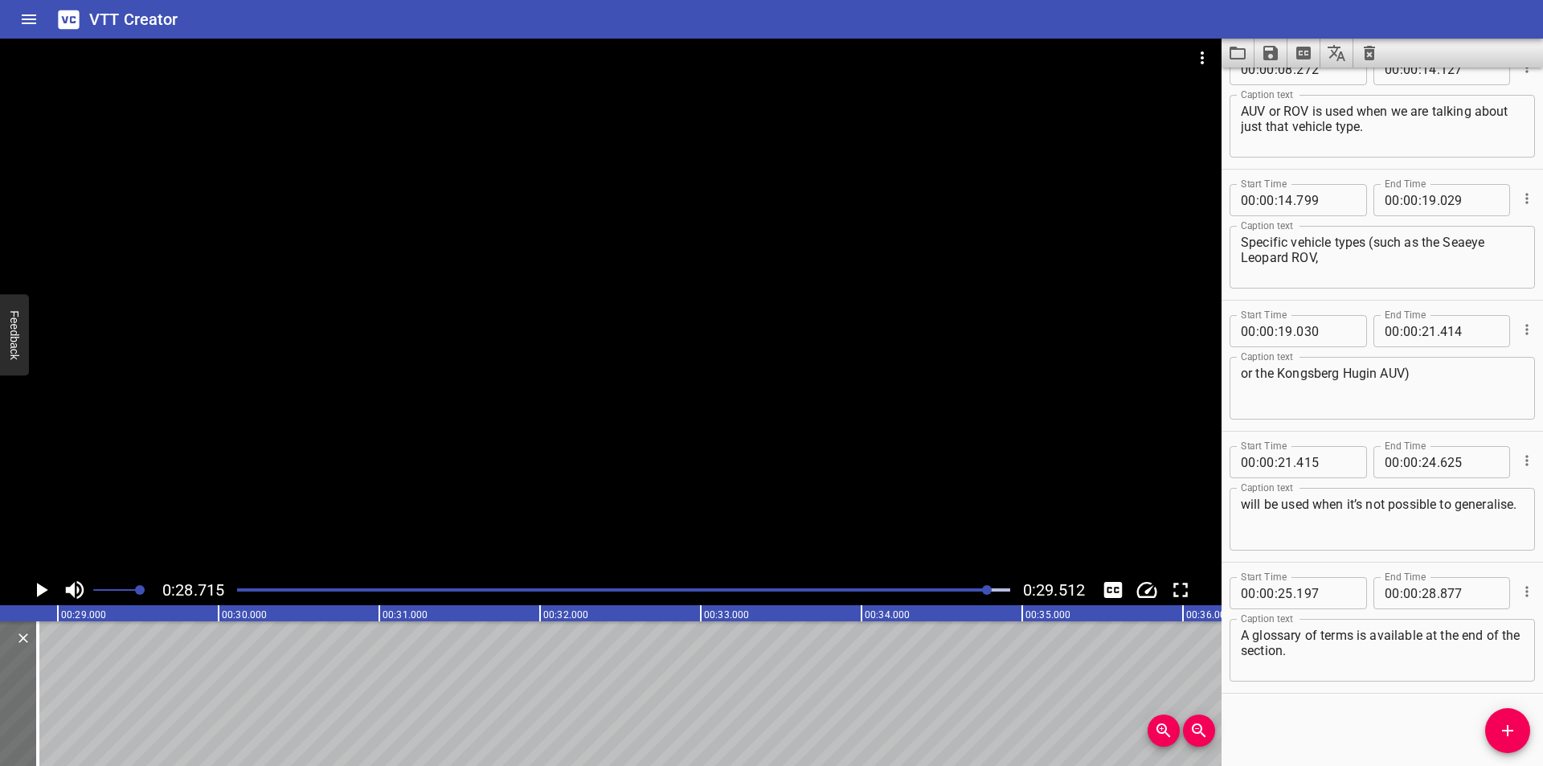
scroll to position [0, 4615]
click at [940, 591] on div at bounding box center [623, 590] width 792 height 23
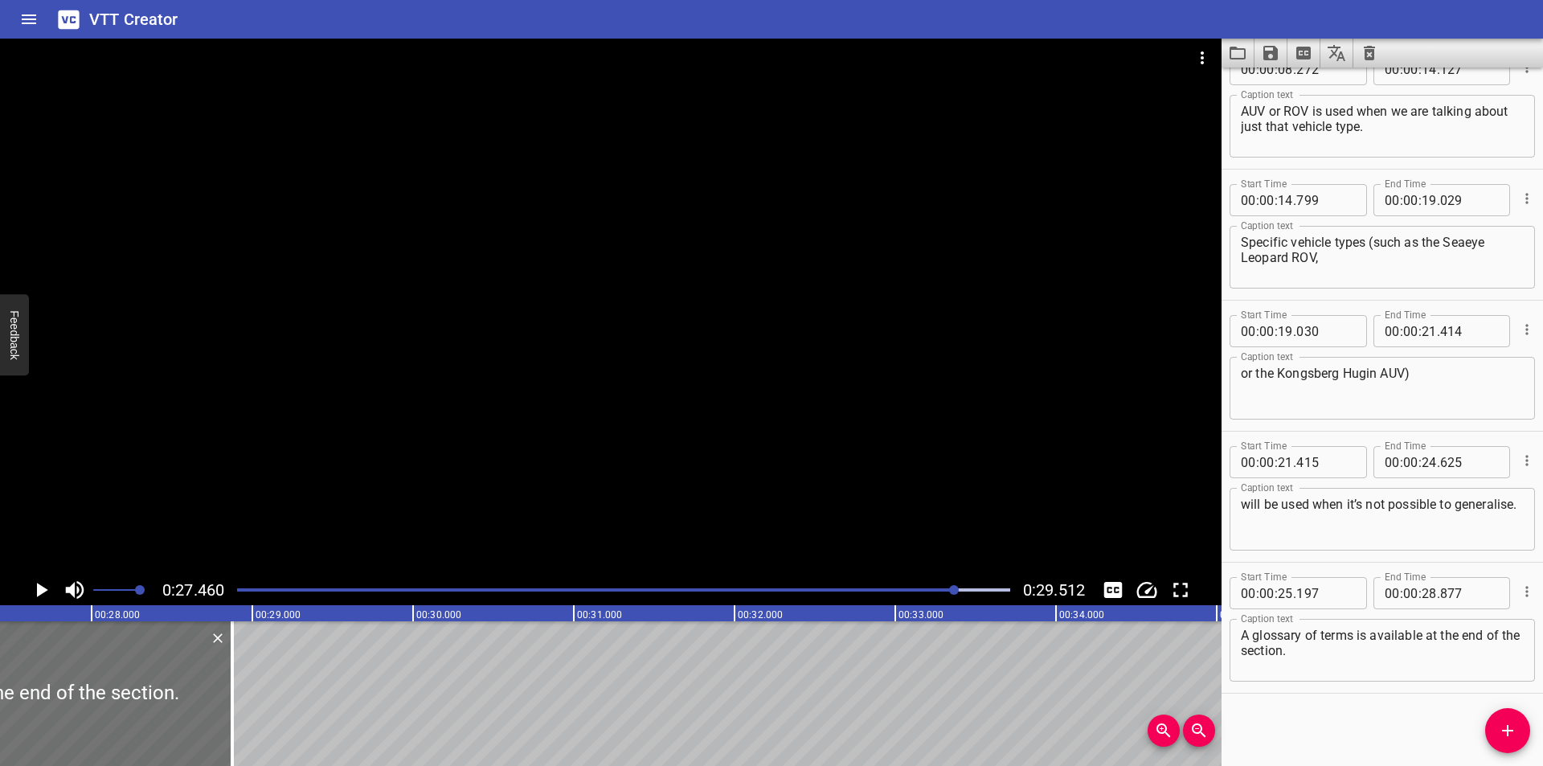
scroll to position [0, 4413]
click at [882, 590] on div "Play progress" at bounding box center [569, 589] width 773 height 3
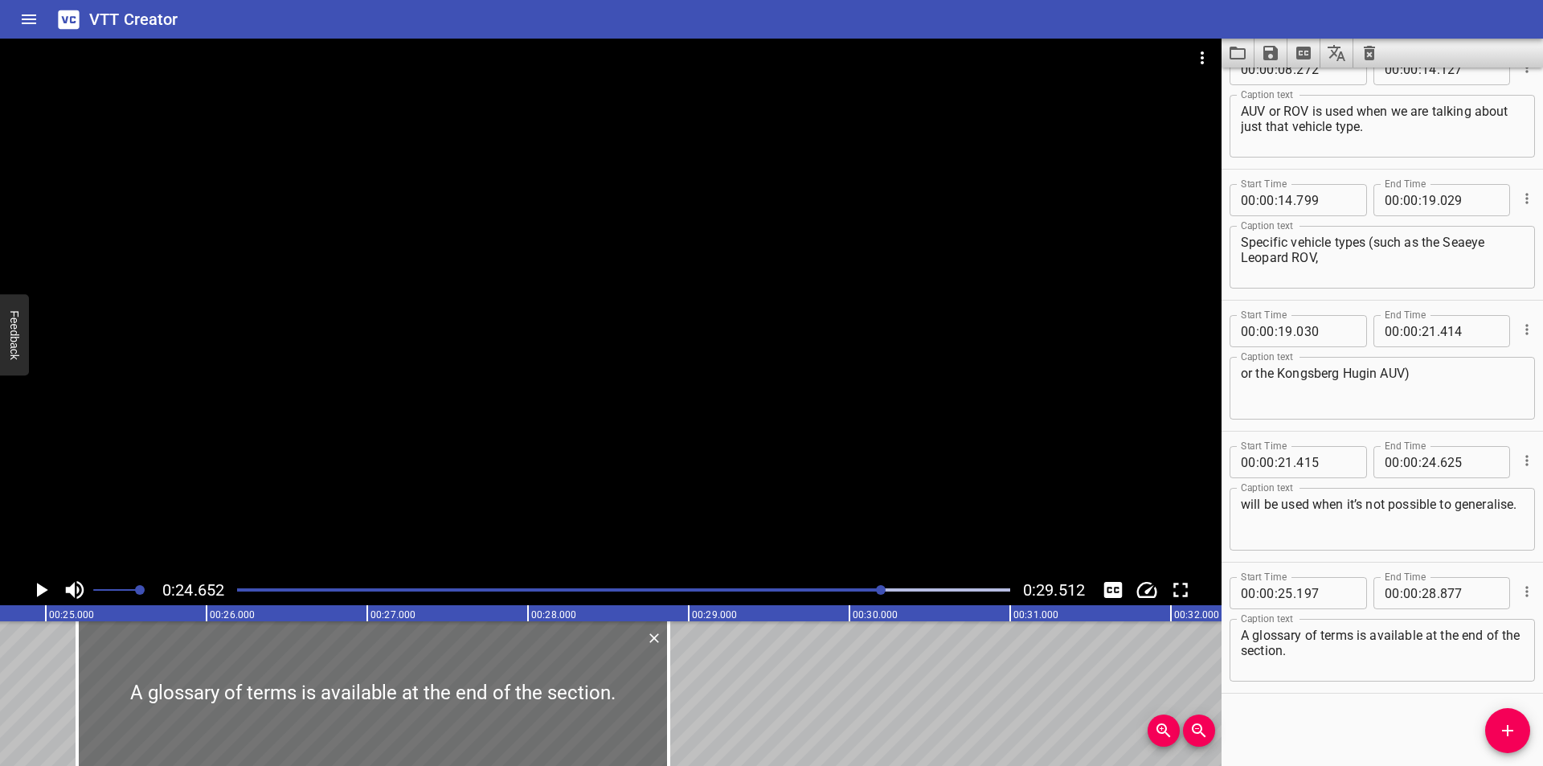
scroll to position [0, 3962]
drag, startPoint x: 682, startPoint y: 715, endPoint x: 665, endPoint y: 714, distance: 17.8
click at [665, 714] on div at bounding box center [661, 693] width 16 height 145
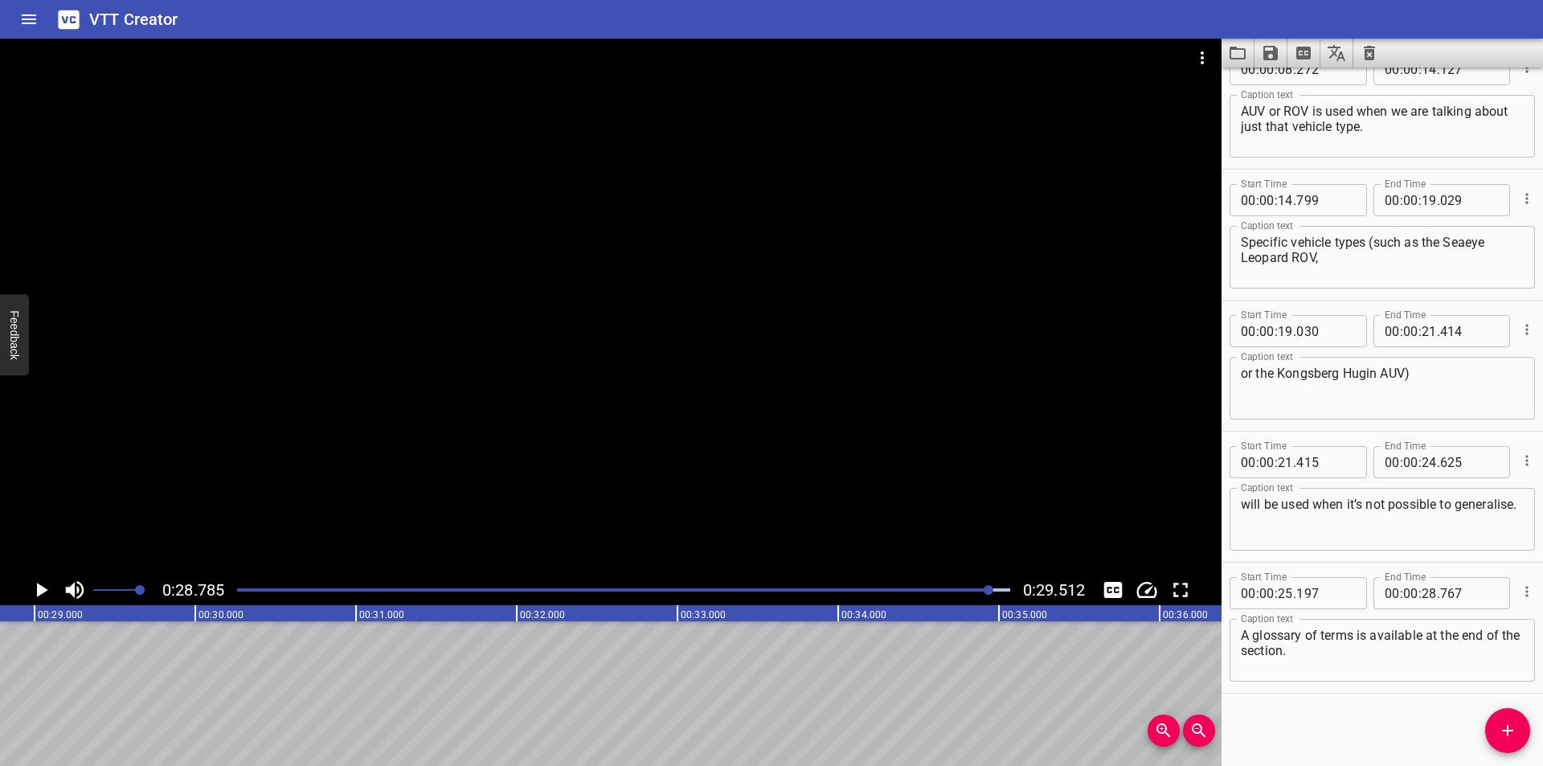
click at [948, 586] on div at bounding box center [623, 590] width 792 height 23
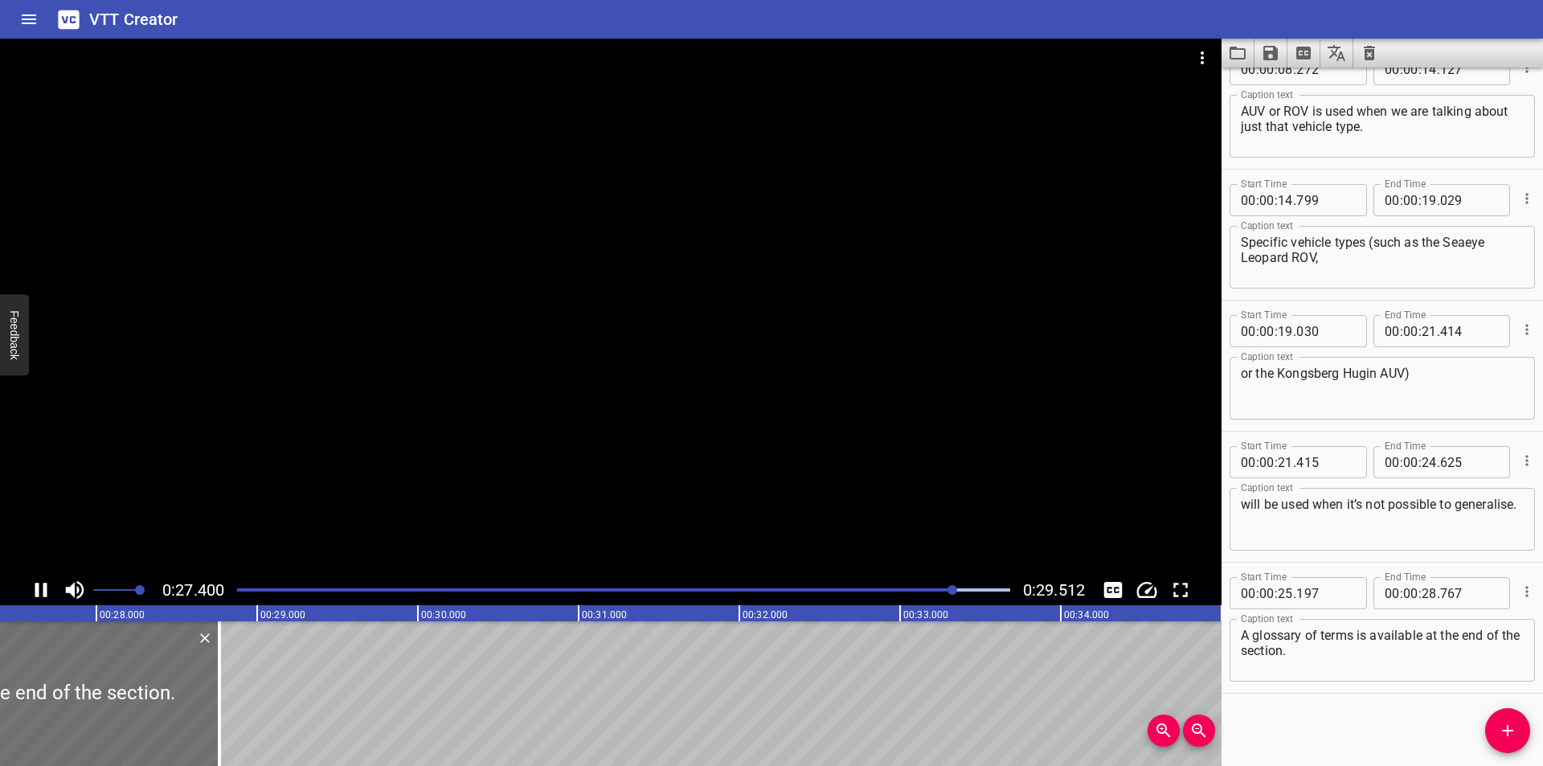
click at [919, 583] on div at bounding box center [623, 590] width 792 height 23
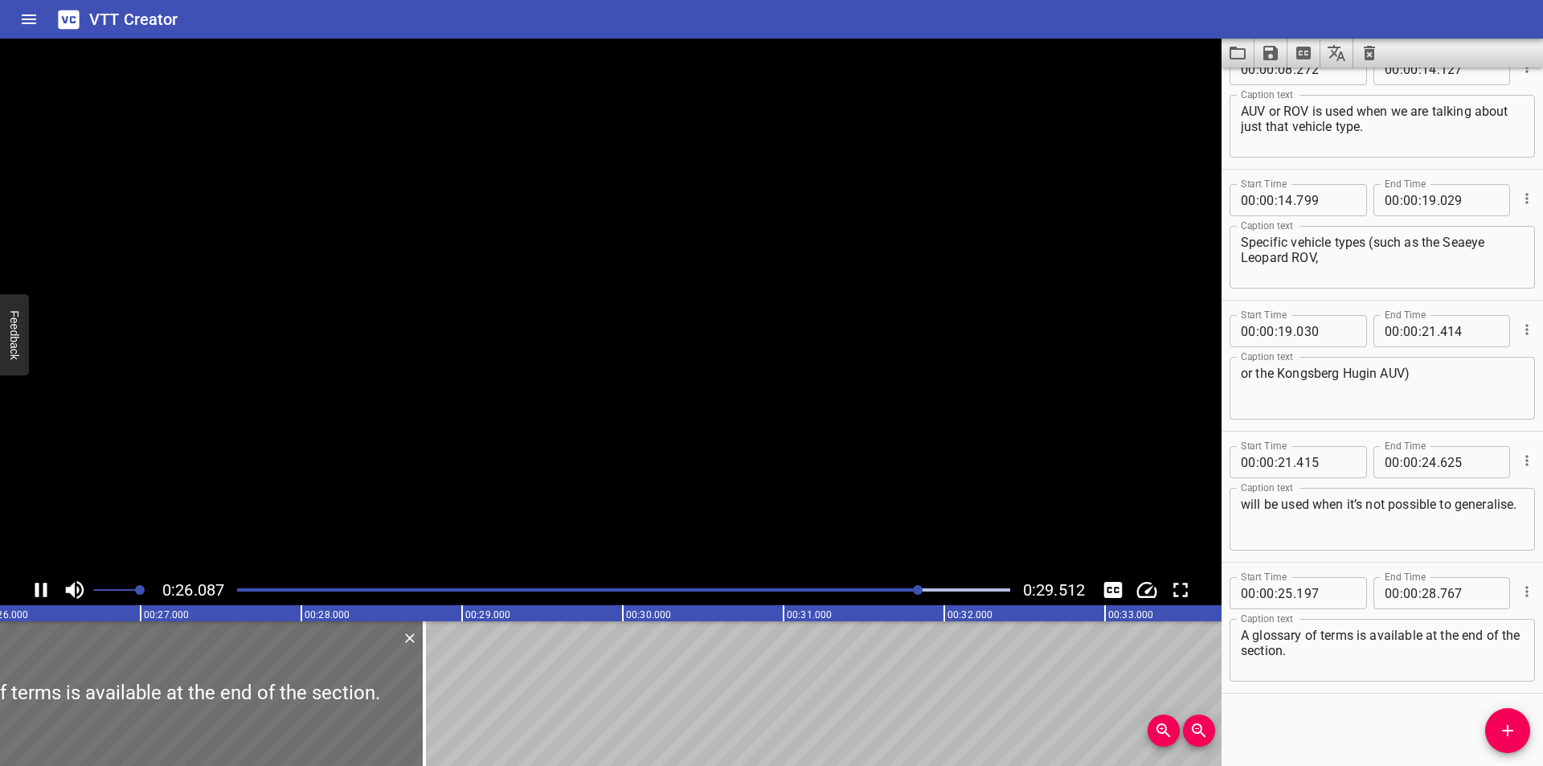
click at [906, 583] on div at bounding box center [623, 590] width 792 height 23
click at [901, 583] on div at bounding box center [623, 590] width 792 height 23
drag, startPoint x: 900, startPoint y: 583, endPoint x: 857, endPoint y: 572, distance: 44.1
click at [898, 583] on div at bounding box center [623, 590] width 792 height 23
click at [897, 583] on div at bounding box center [623, 590] width 792 height 23
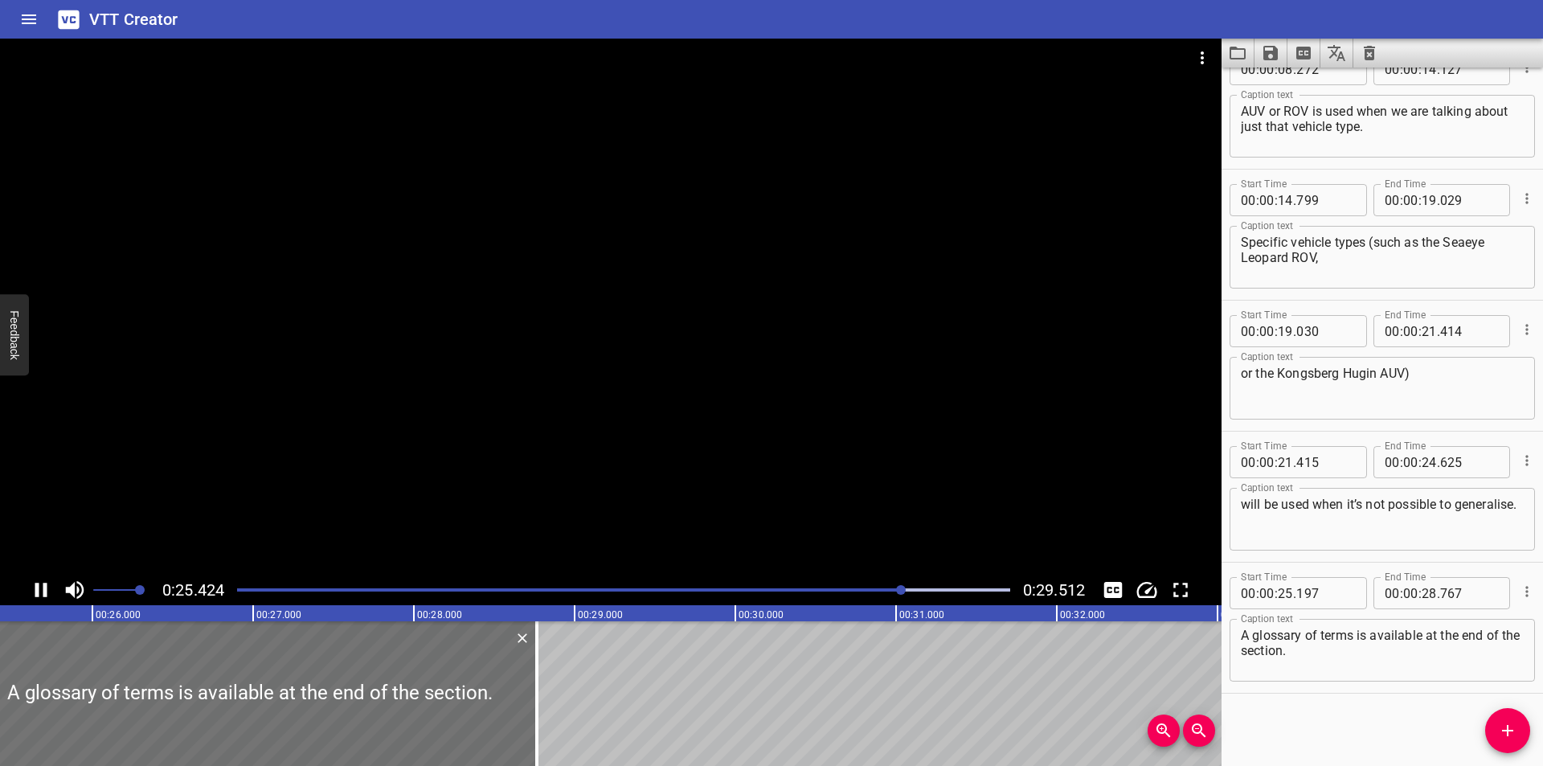
click at [857, 572] on div at bounding box center [610, 307] width 1221 height 536
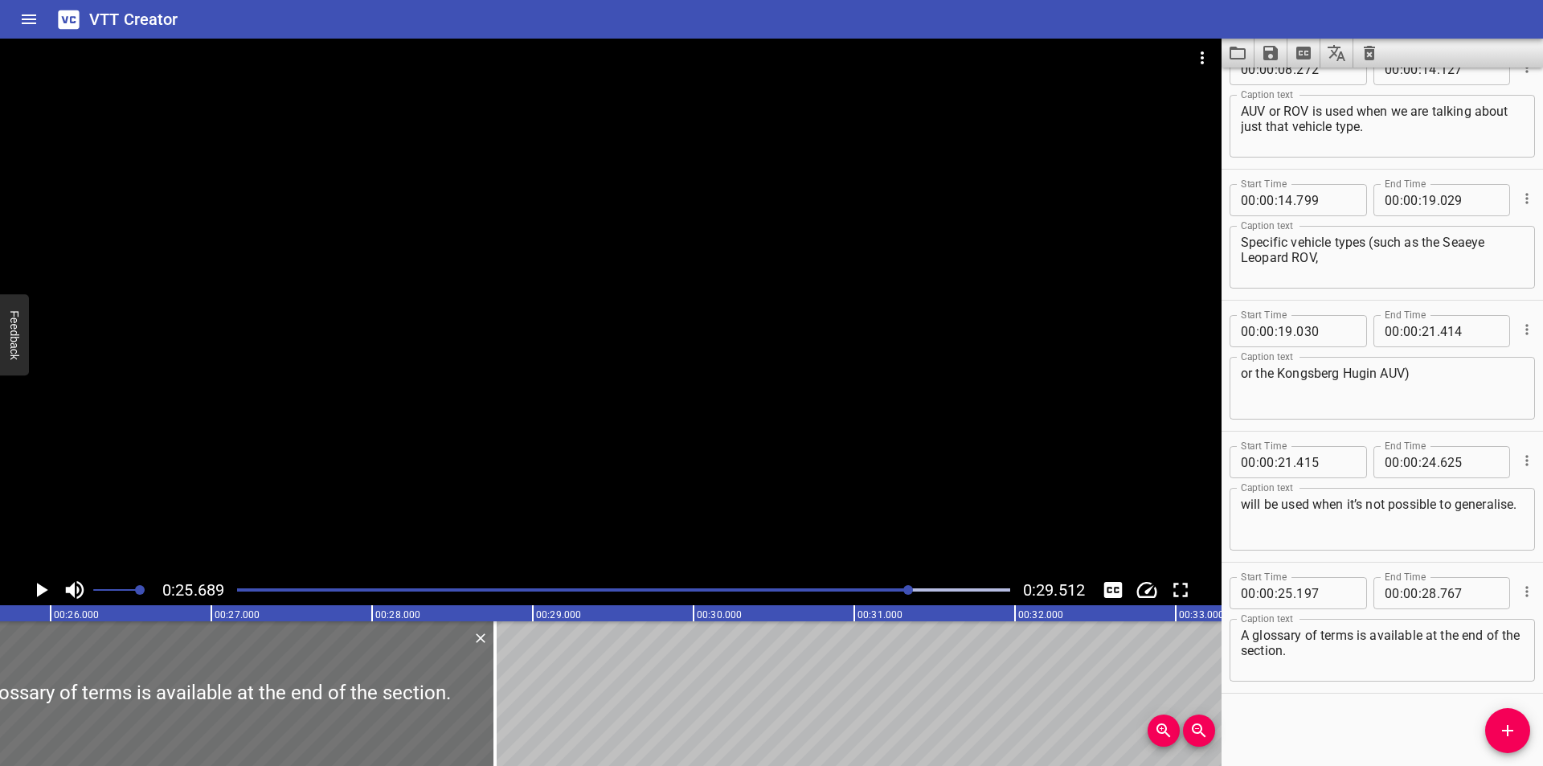
click at [857, 572] on div at bounding box center [610, 307] width 1221 height 536
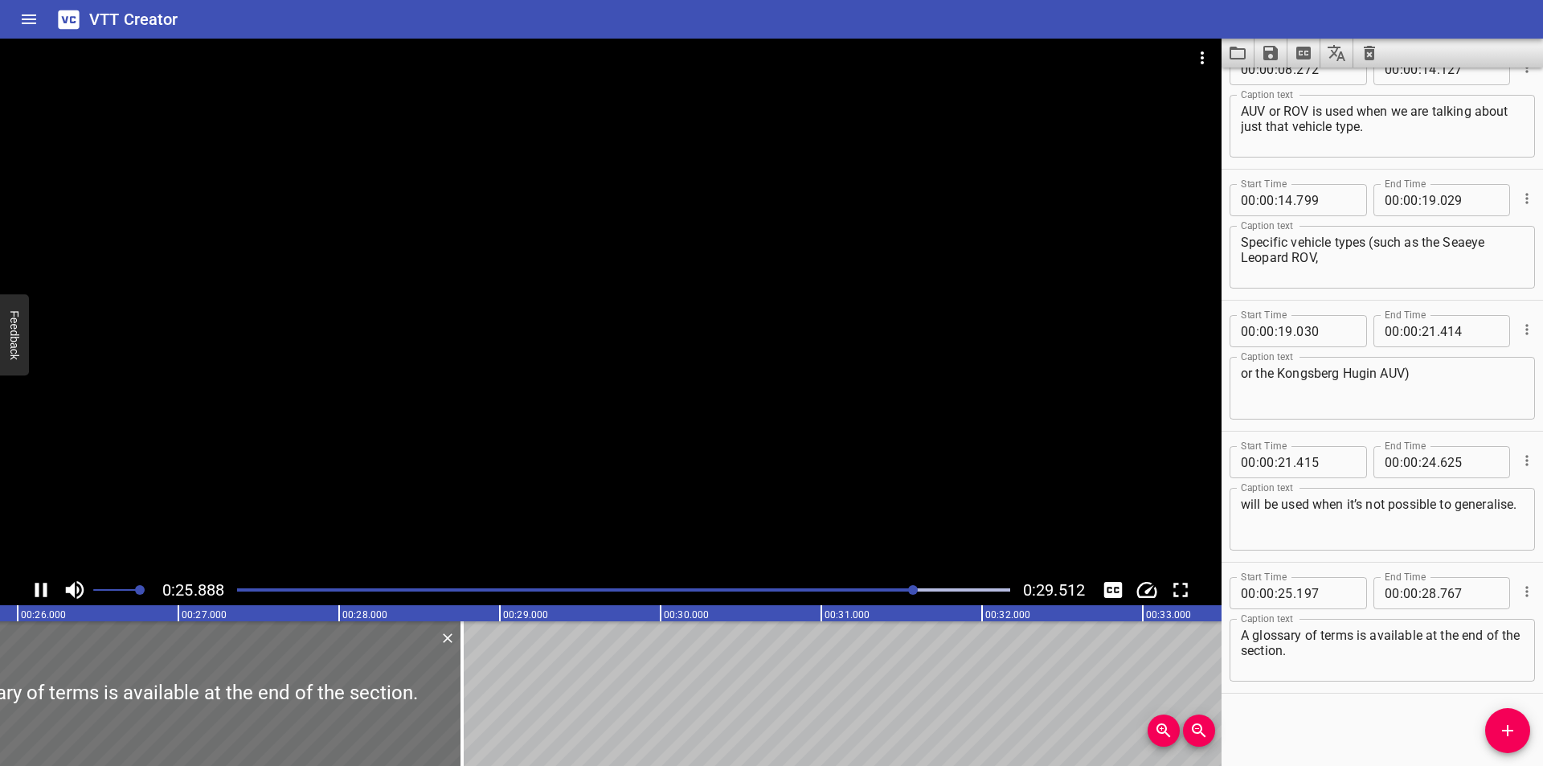
click at [857, 572] on div at bounding box center [610, 307] width 1221 height 536
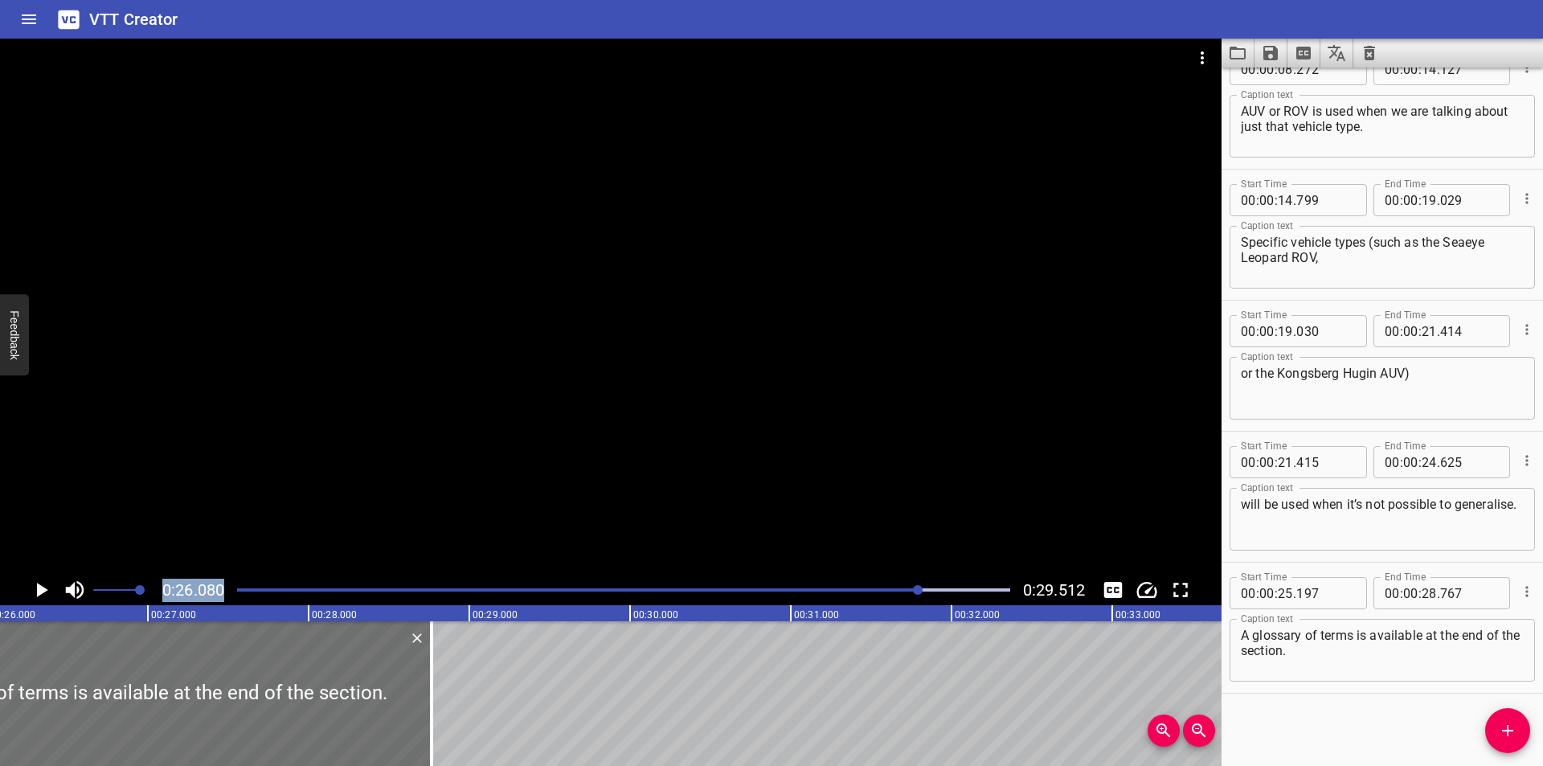
click at [804, 575] on div "0:26.080 0:29.512" at bounding box center [610, 322] width 1221 height 567
click at [800, 584] on div at bounding box center [623, 590] width 792 height 23
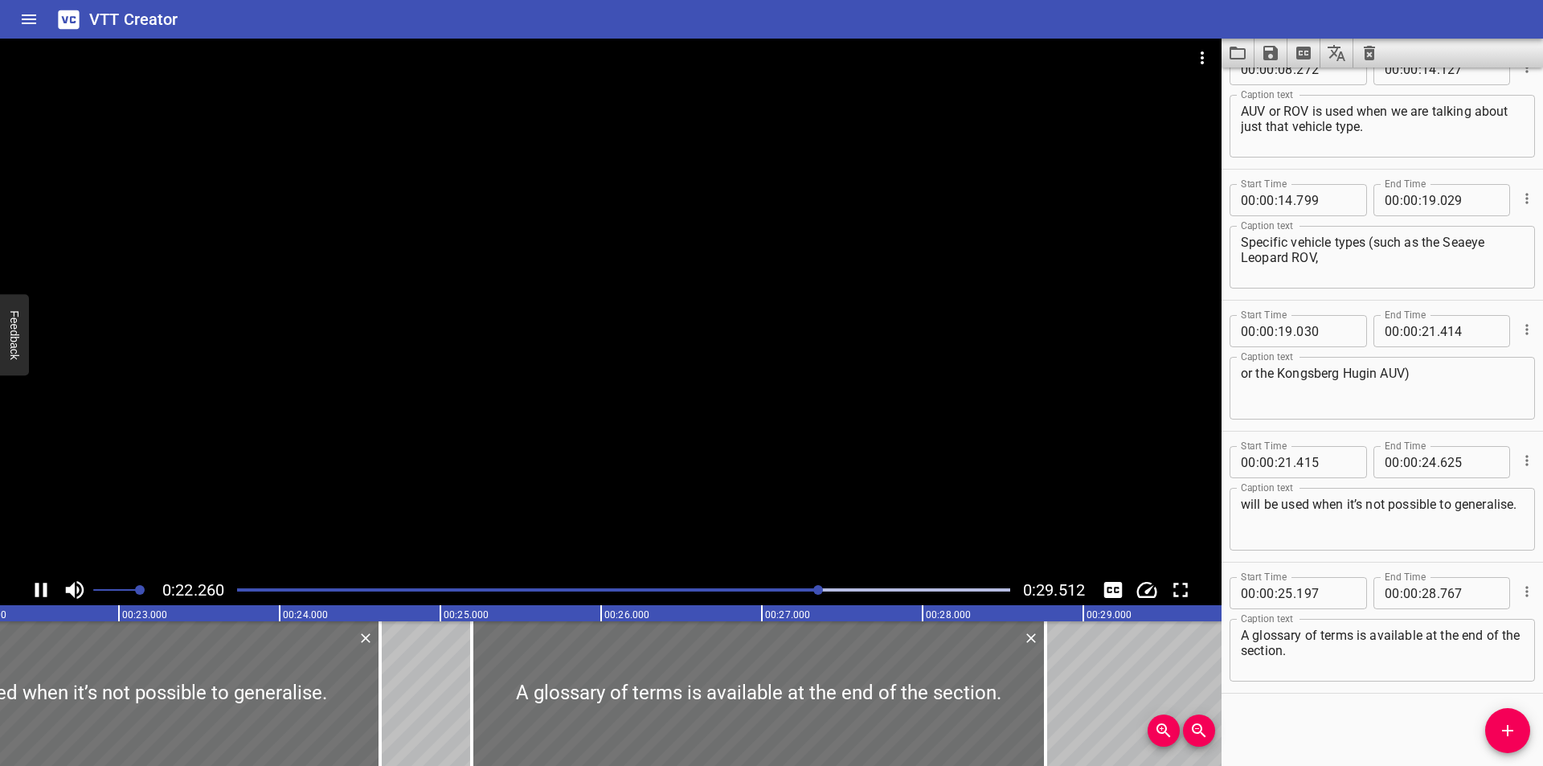
click at [1340, 703] on div "Start Time 00 : 00 : 00 . 000 Start Time End Time 00 : 00 : 01 . 705 End Time C…" at bounding box center [1381, 417] width 321 height 698
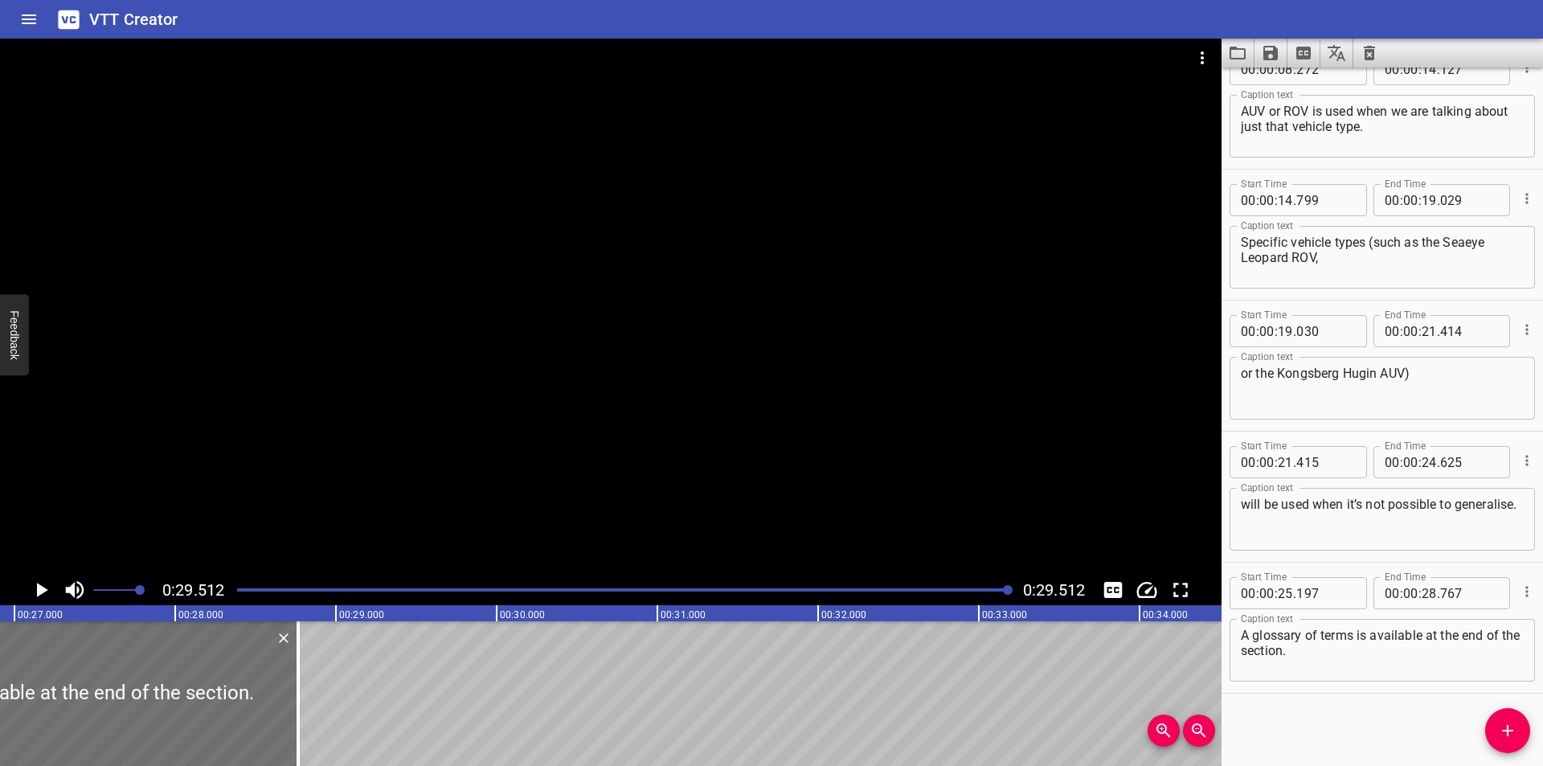
scroll to position [0, 4314]
click at [312, 722] on div at bounding box center [313, 693] width 3 height 145
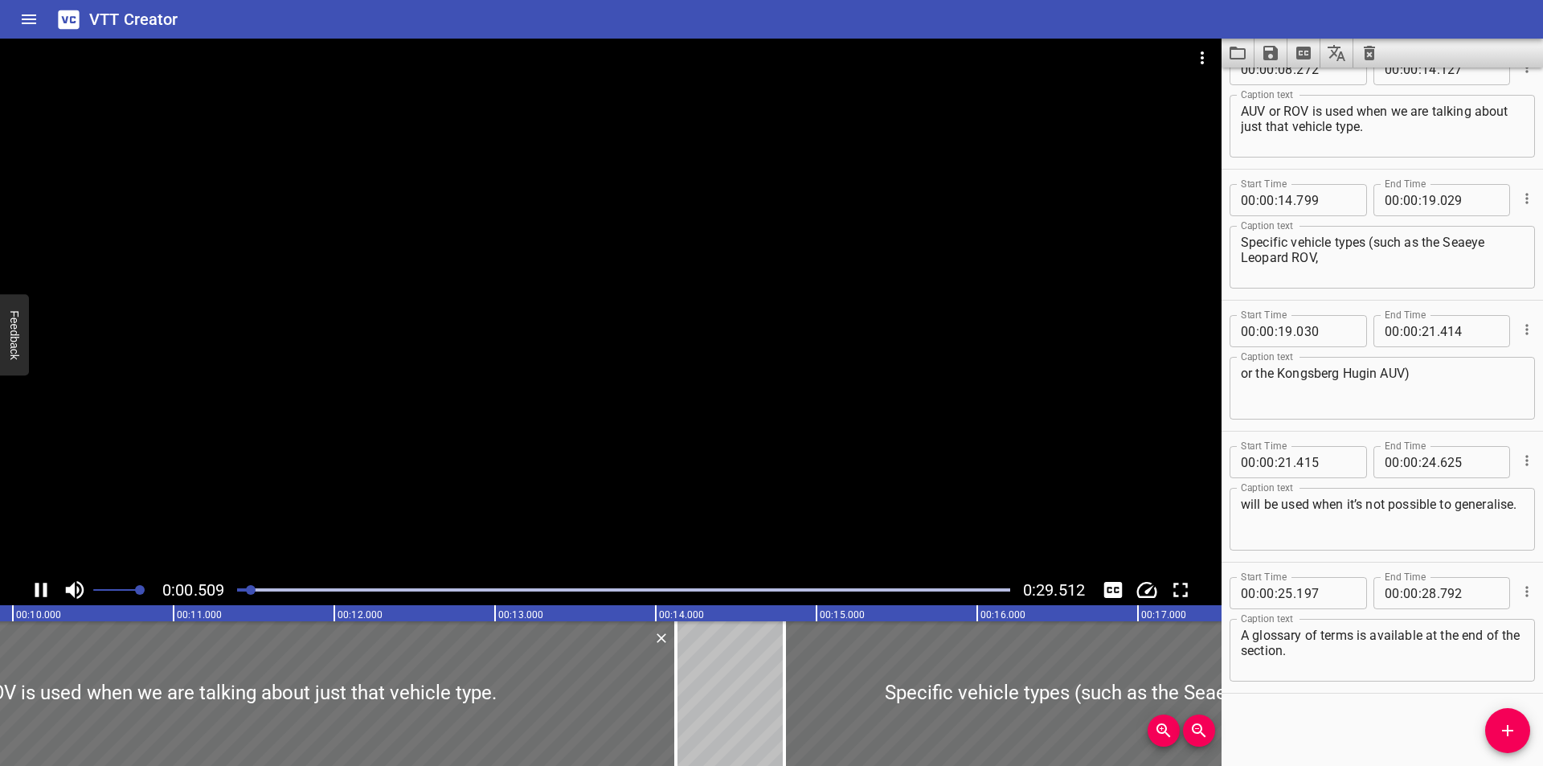
click at [962, 593] on div at bounding box center [623, 590] width 792 height 23
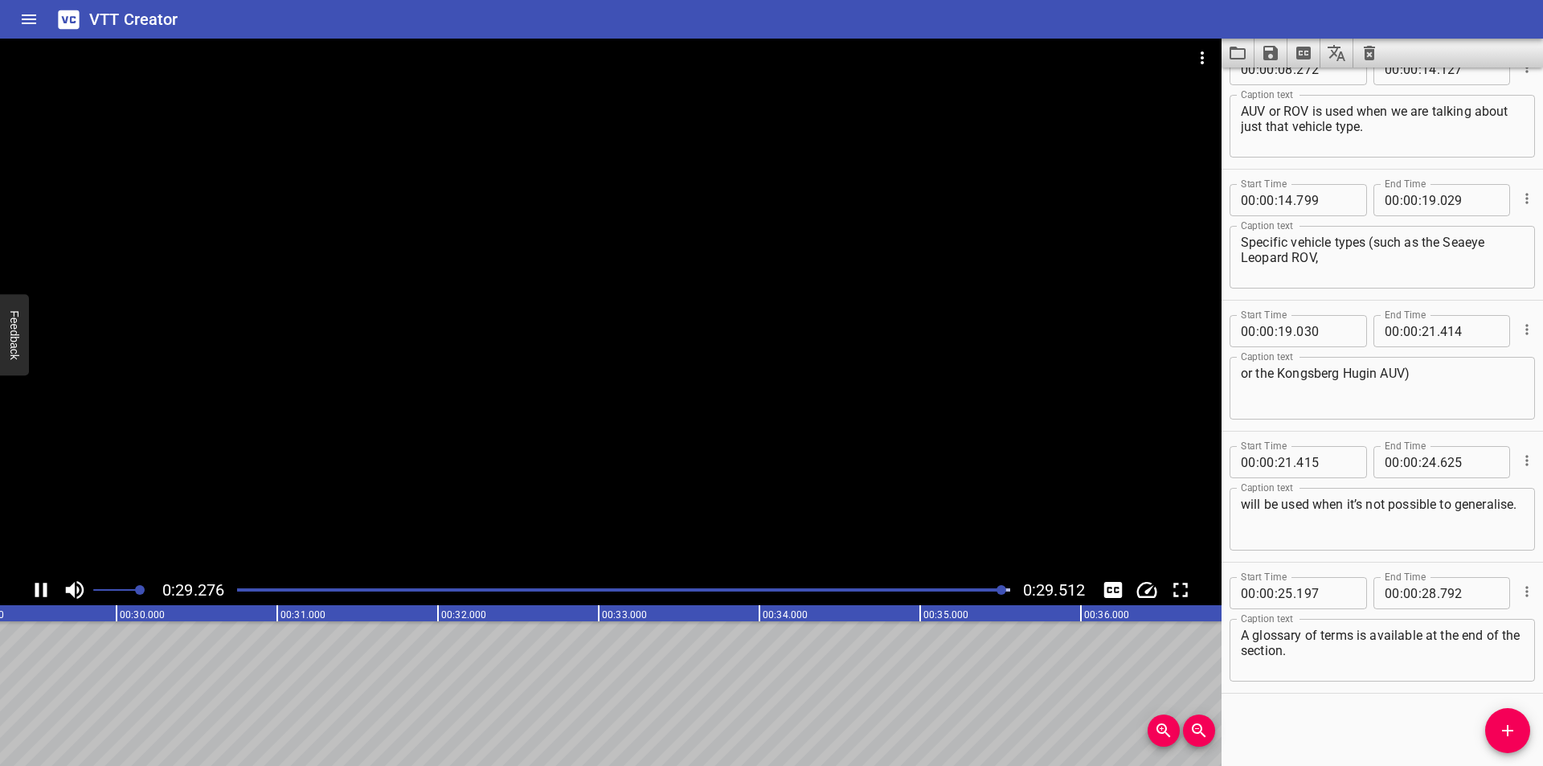
scroll to position [0, 4743]
click at [1272, 47] on icon "Save captions to file" at bounding box center [1270, 53] width 14 height 14
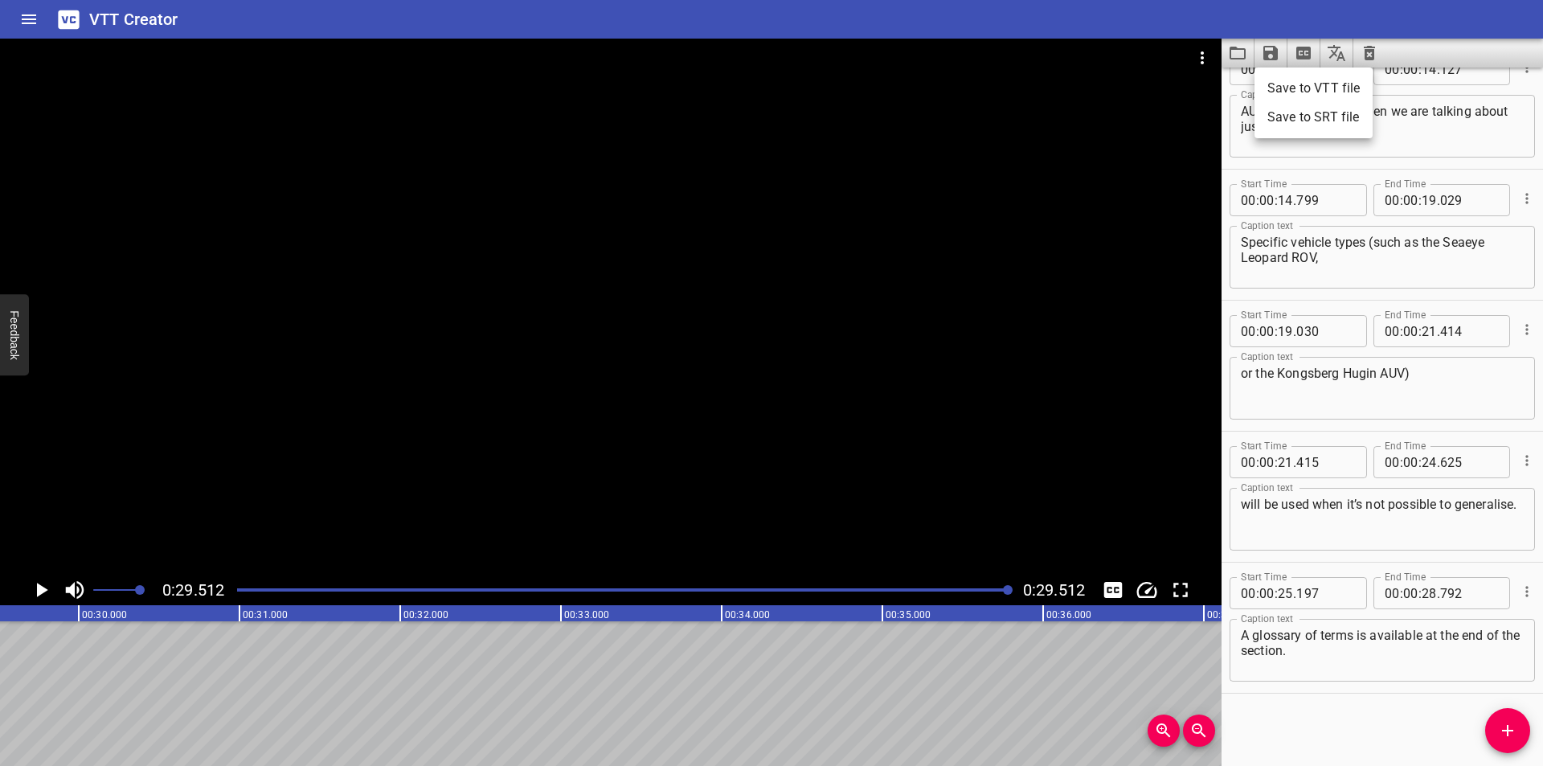
click at [1299, 73] on ul "Save to VTT file Save to SRT file" at bounding box center [1313, 103] width 118 height 71
click at [1320, 88] on li "Save to VTT file" at bounding box center [1313, 88] width 118 height 29
click at [546, 162] on div at bounding box center [610, 307] width 1221 height 536
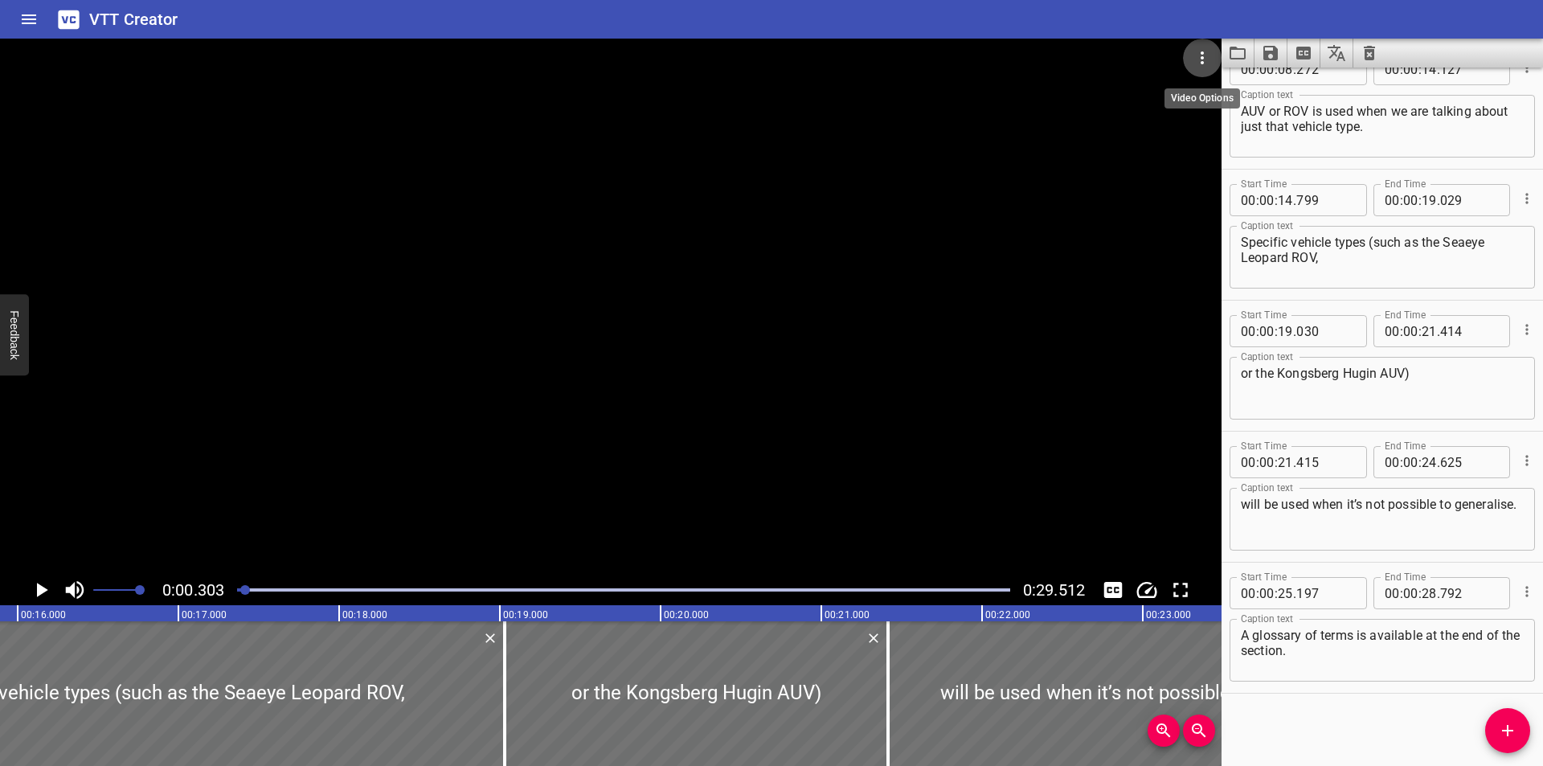
click at [1201, 70] on button "Video Options" at bounding box center [1202, 58] width 39 height 39
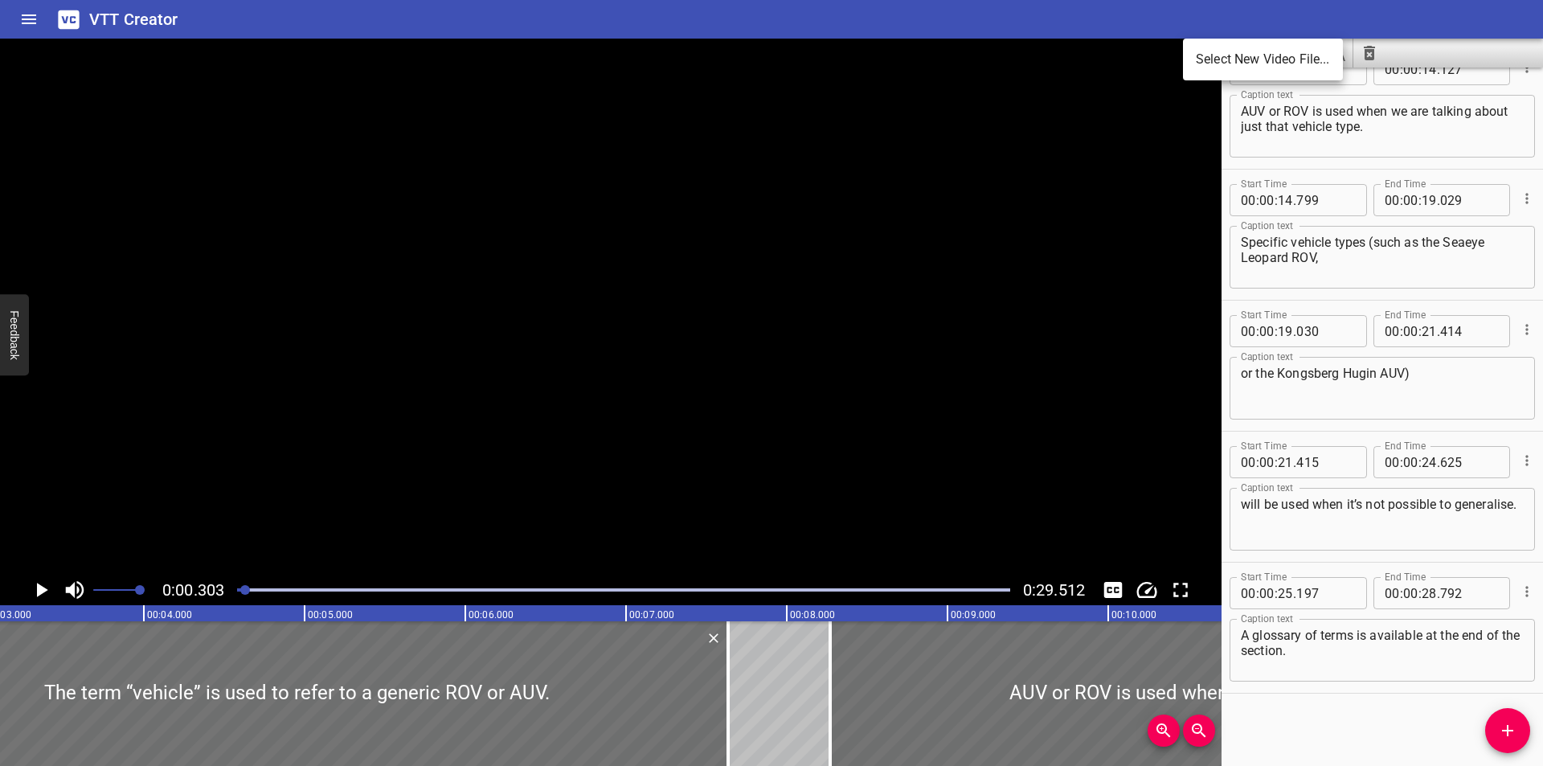
click at [1214, 68] on li "Select New Video File..." at bounding box center [1263, 59] width 160 height 29
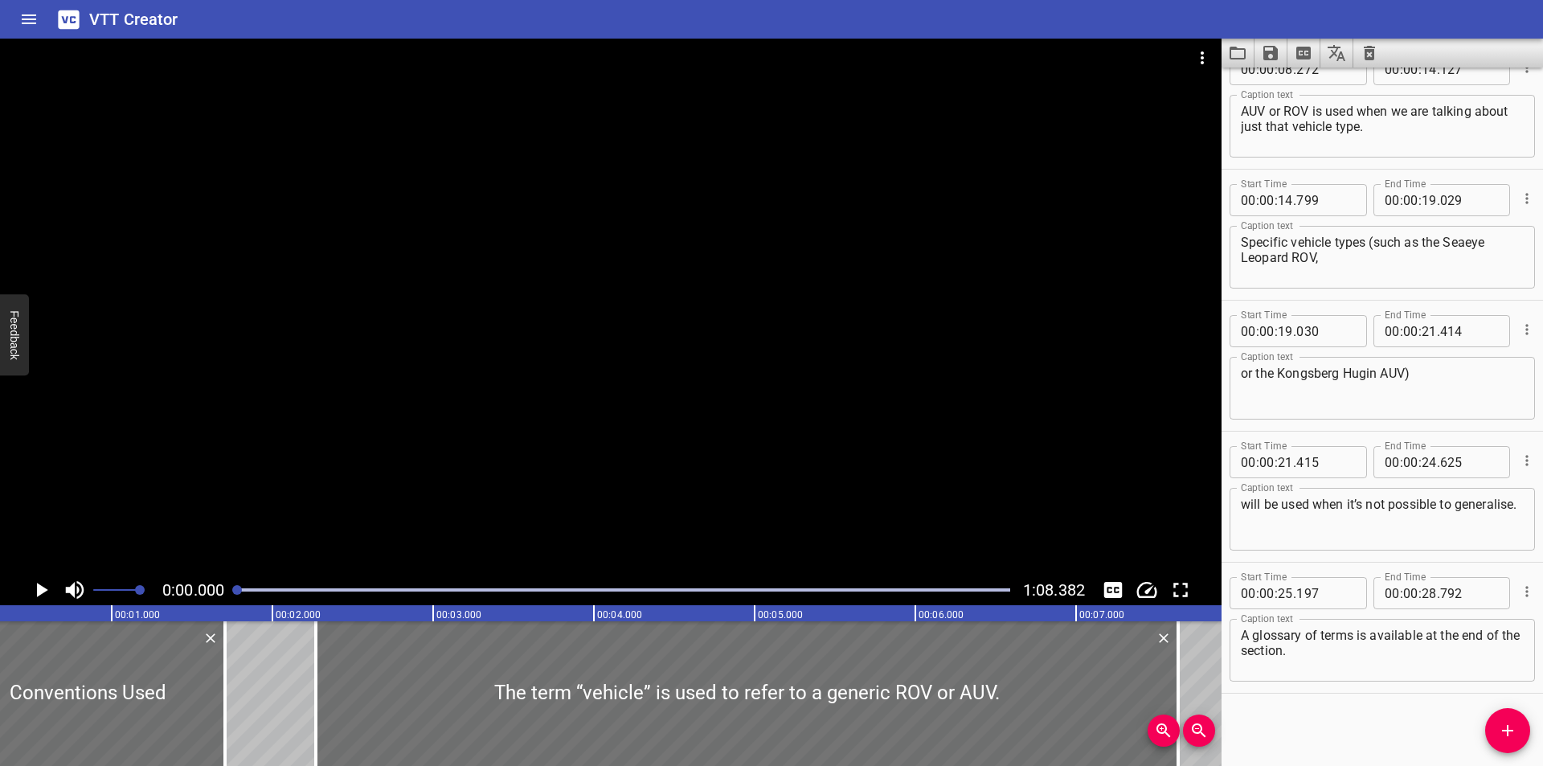
scroll to position [0, 0]
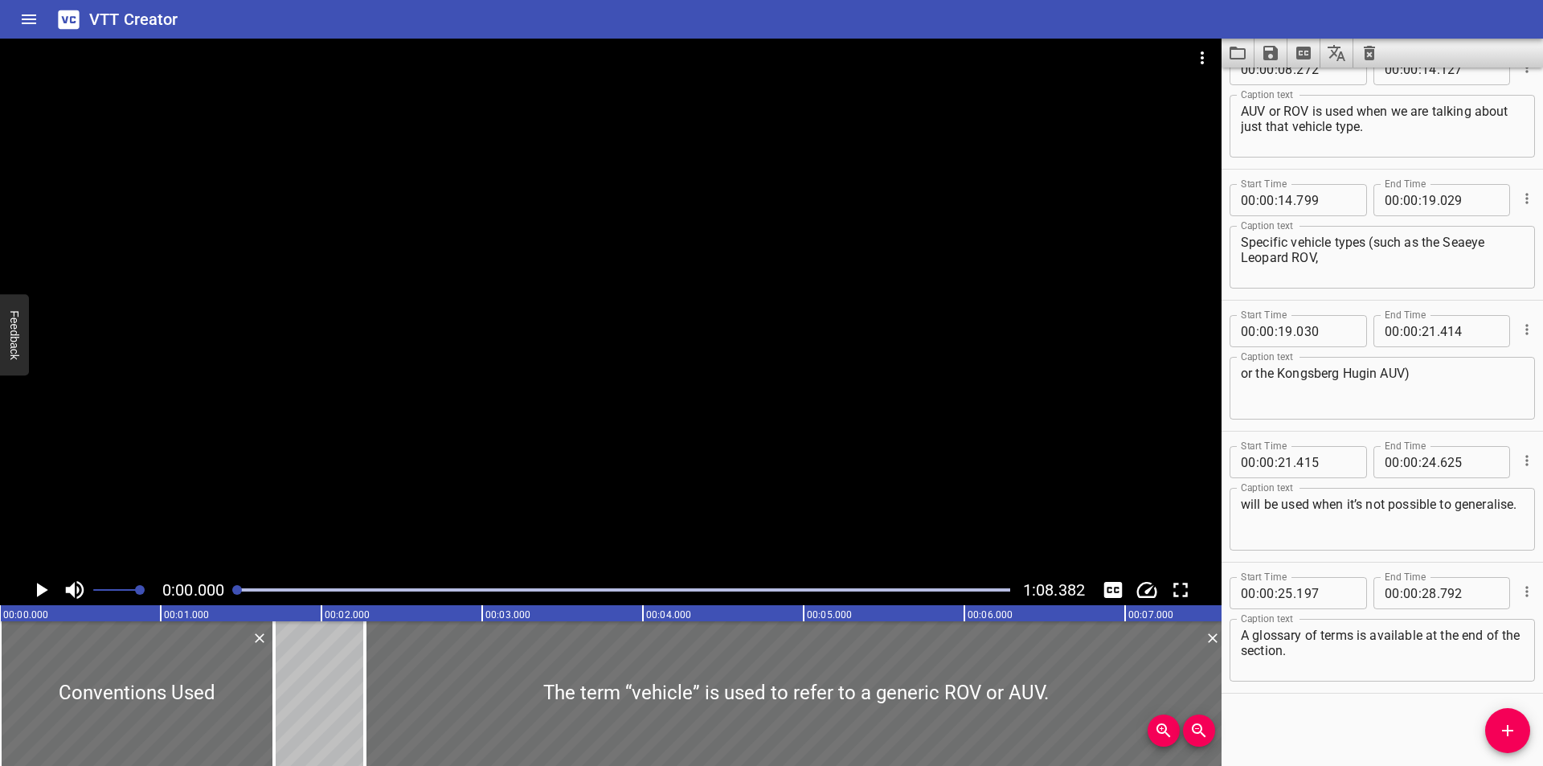
click at [606, 255] on div at bounding box center [610, 307] width 1221 height 536
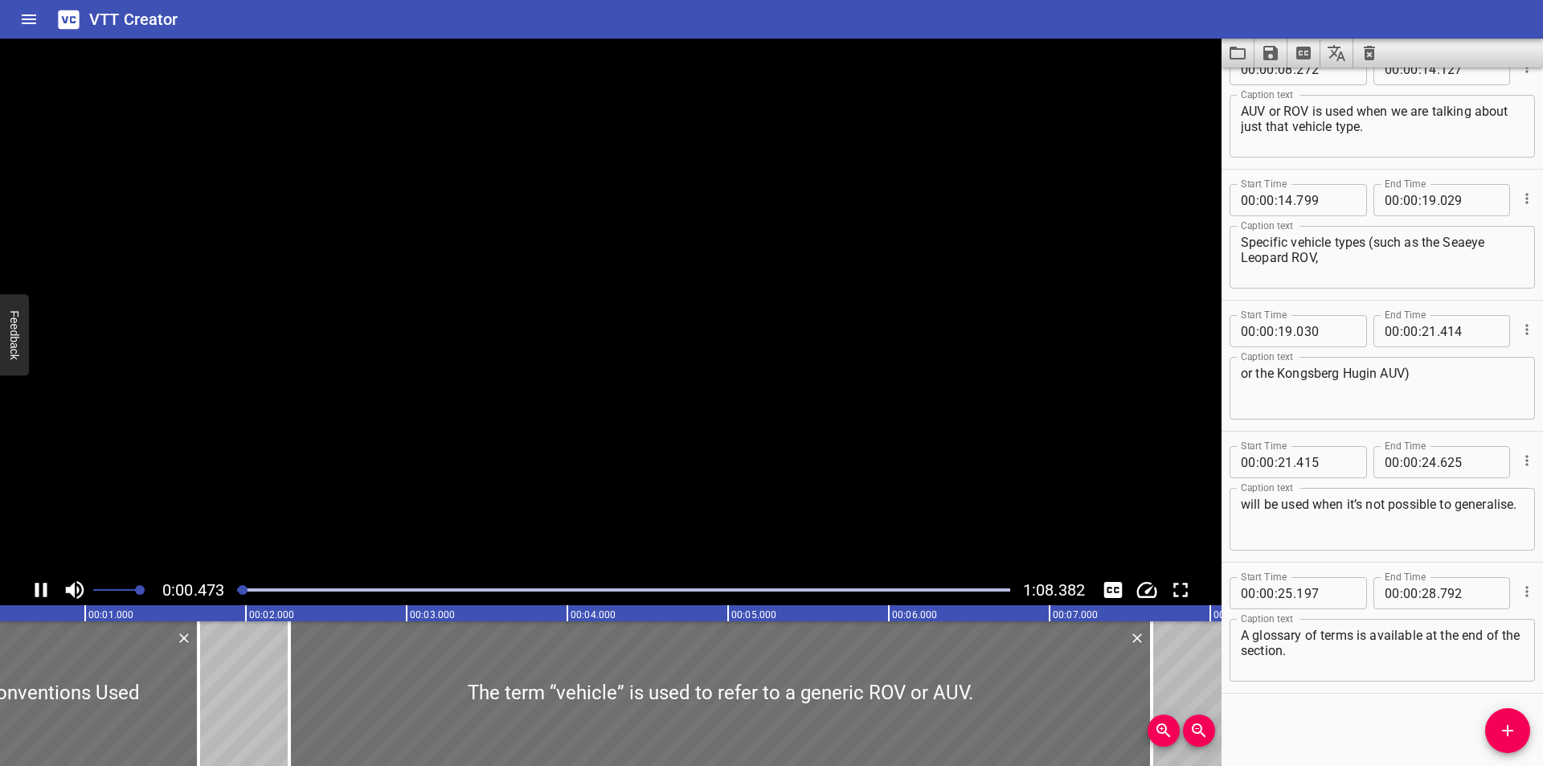
scroll to position [0, 109]
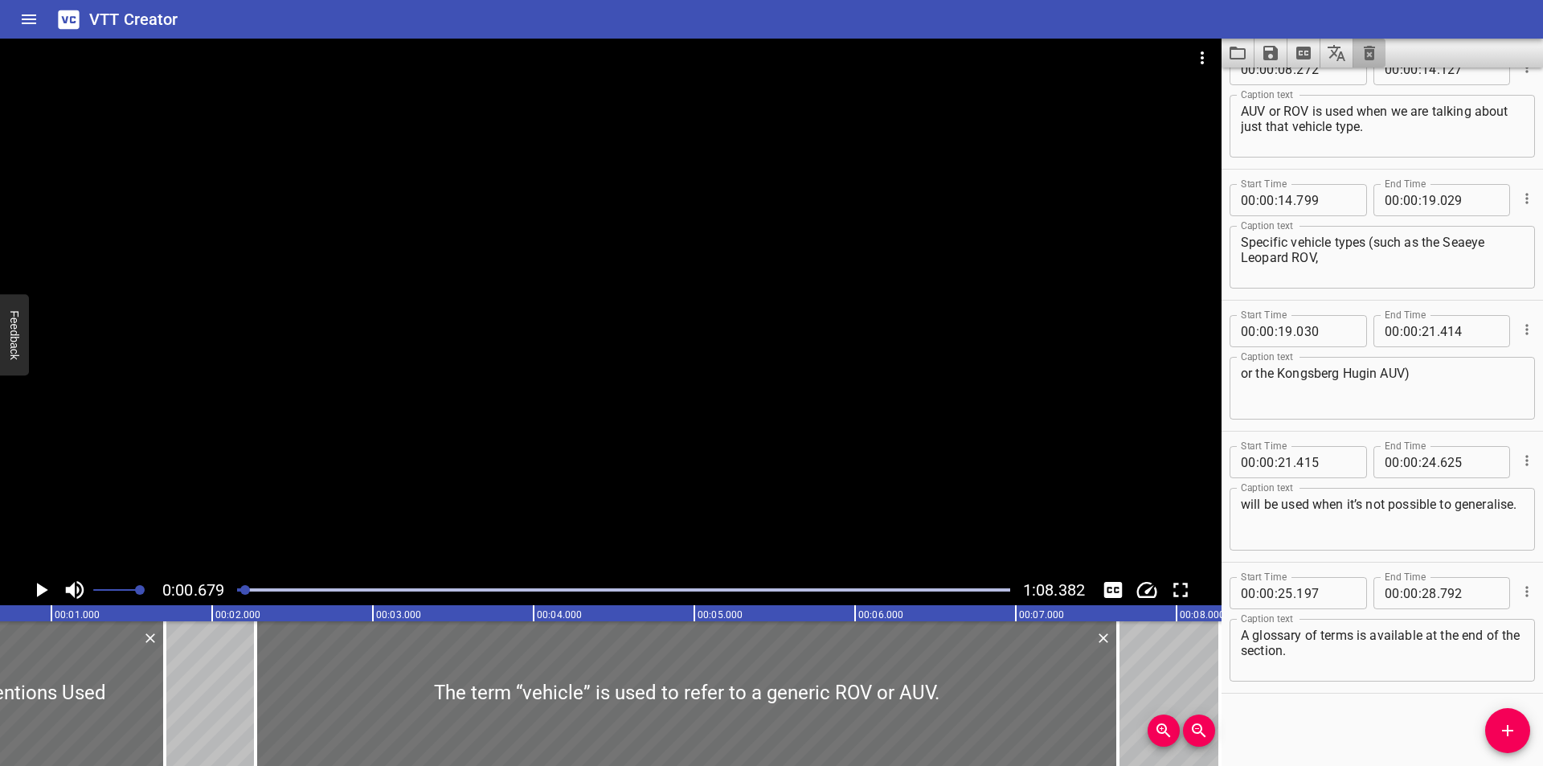
click at [1364, 62] on icon "Clear captions" at bounding box center [1369, 52] width 19 height 19
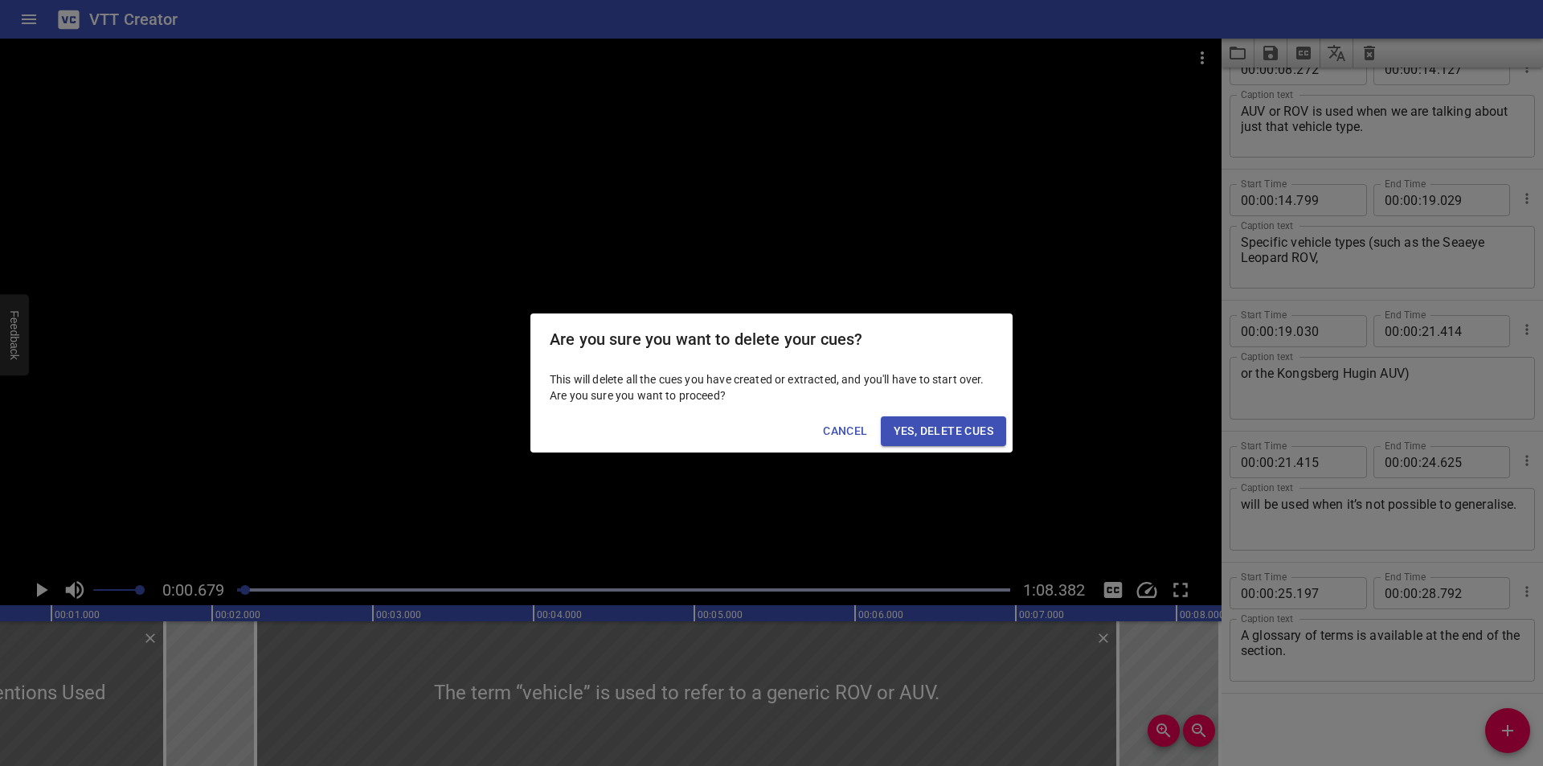
click at [953, 429] on span "Yes, Delete Cues" at bounding box center [944, 431] width 100 height 20
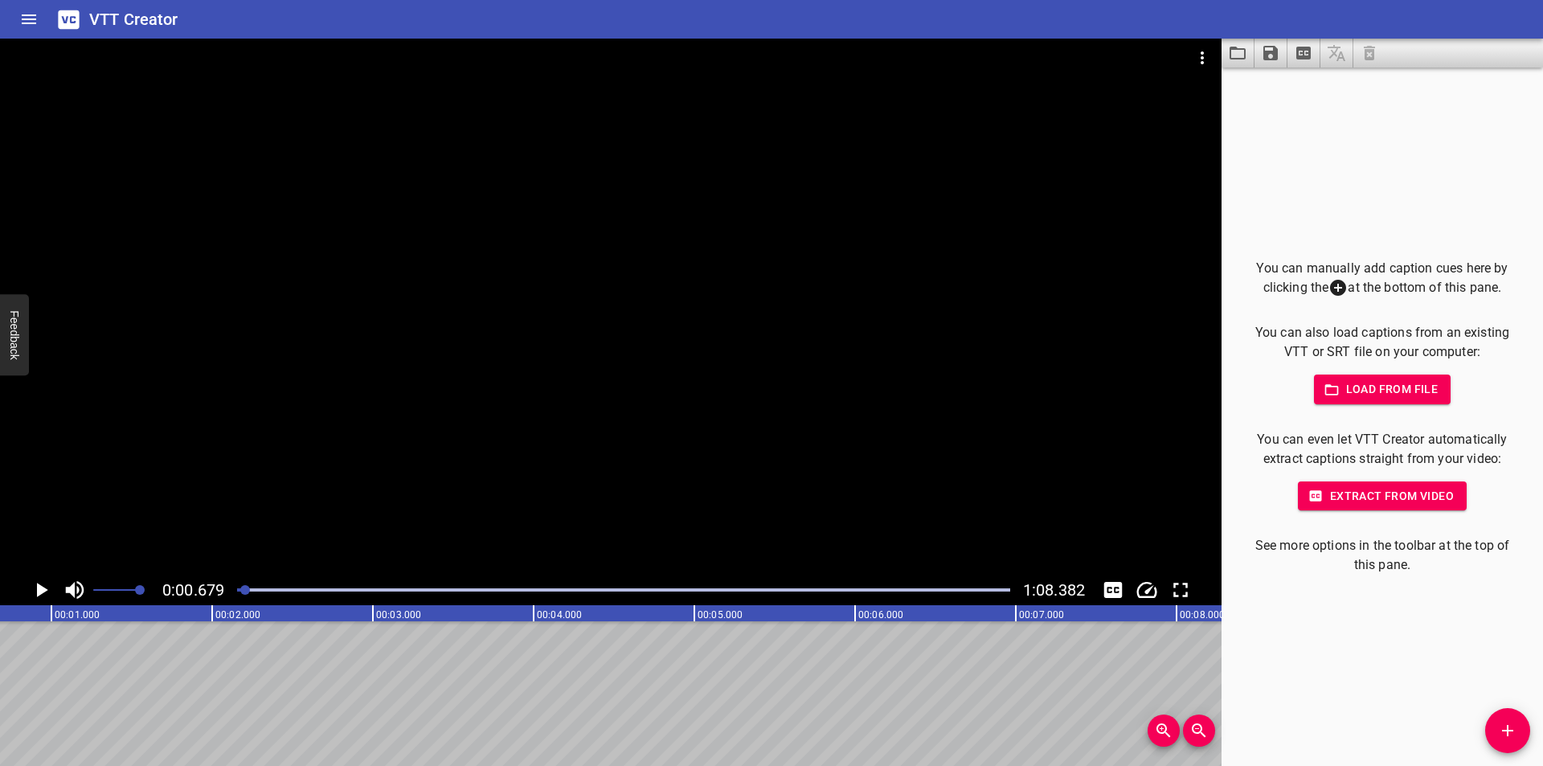
click at [710, 264] on div at bounding box center [610, 307] width 1221 height 536
drag, startPoint x: 242, startPoint y: 599, endPoint x: 243, endPoint y: 588, distance: 10.6
click at [241, 597] on div at bounding box center [623, 590] width 792 height 23
click at [243, 588] on div at bounding box center [240, 590] width 10 height 10
click at [232, 592] on div at bounding box center [623, 590] width 792 height 23
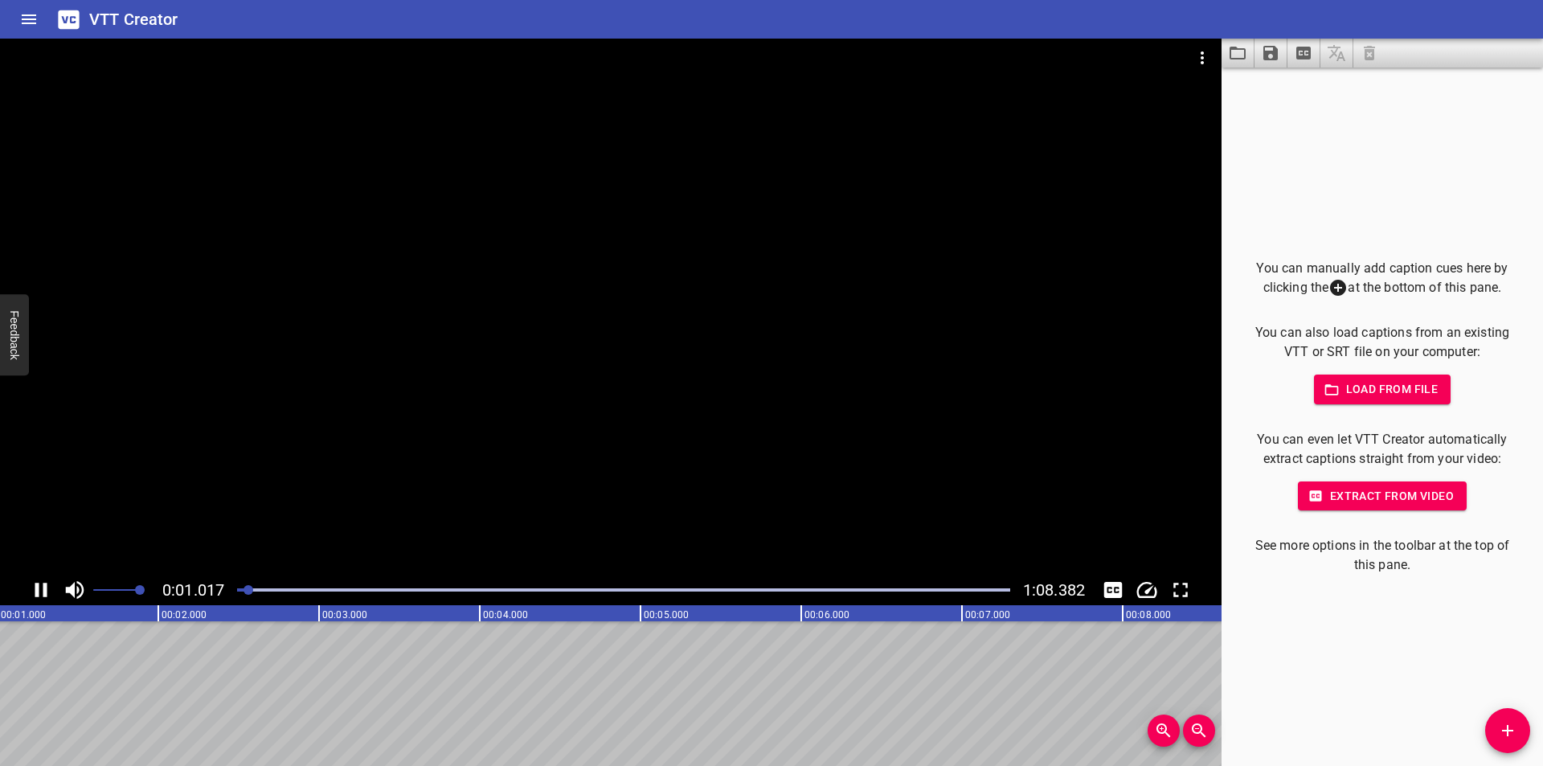
scroll to position [0, 185]
drag, startPoint x: 244, startPoint y: 586, endPoint x: 235, endPoint y: 586, distance: 9.6
click at [243, 586] on div at bounding box center [623, 590] width 792 height 23
click at [245, 586] on div at bounding box center [250, 590] width 10 height 10
click at [235, 586] on div at bounding box center [237, 590] width 10 height 10
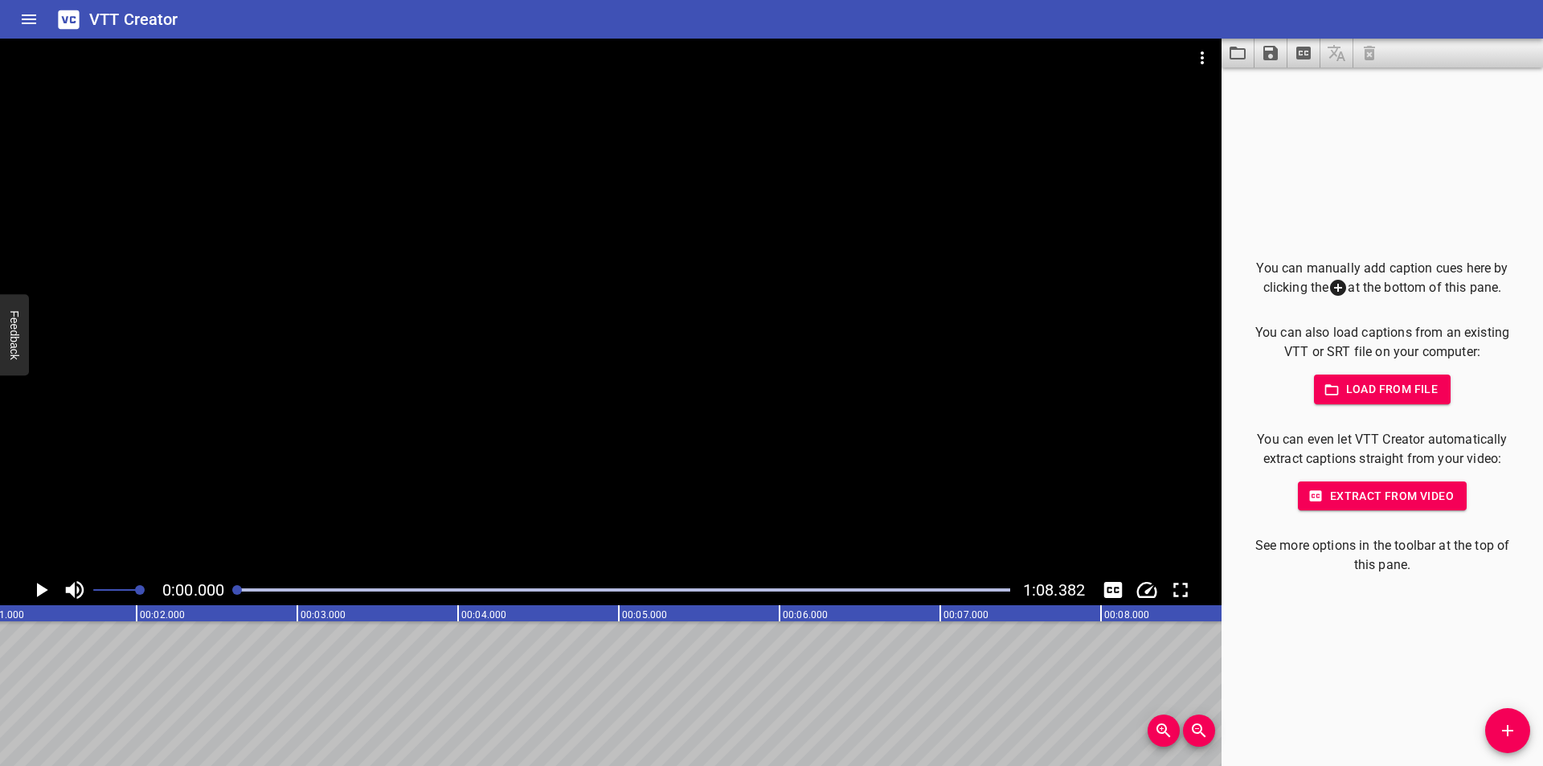
scroll to position [0, 47]
click at [397, 418] on div at bounding box center [610, 307] width 1221 height 536
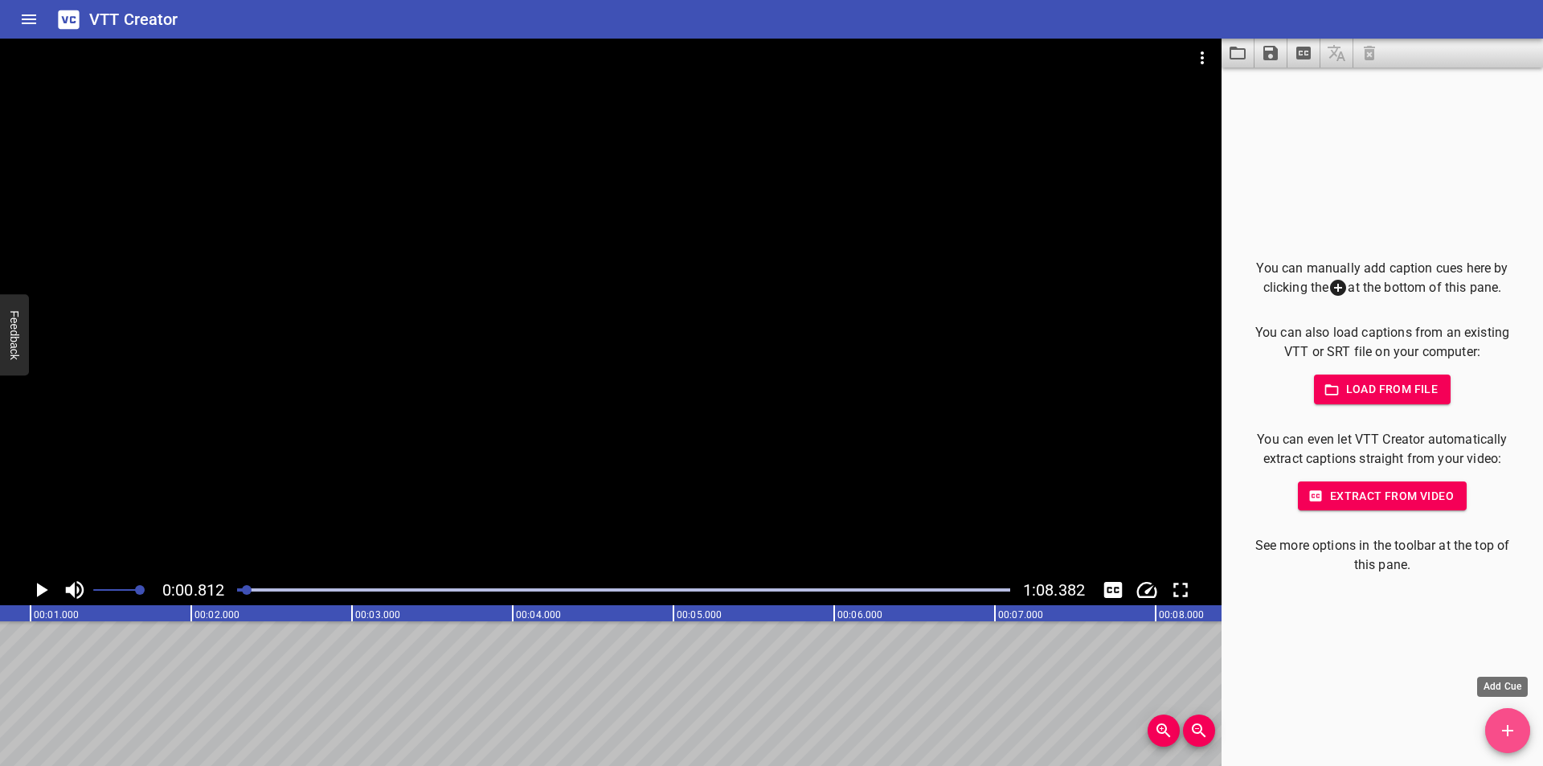
click at [1516, 737] on icon "Add Cue" at bounding box center [1507, 730] width 19 height 19
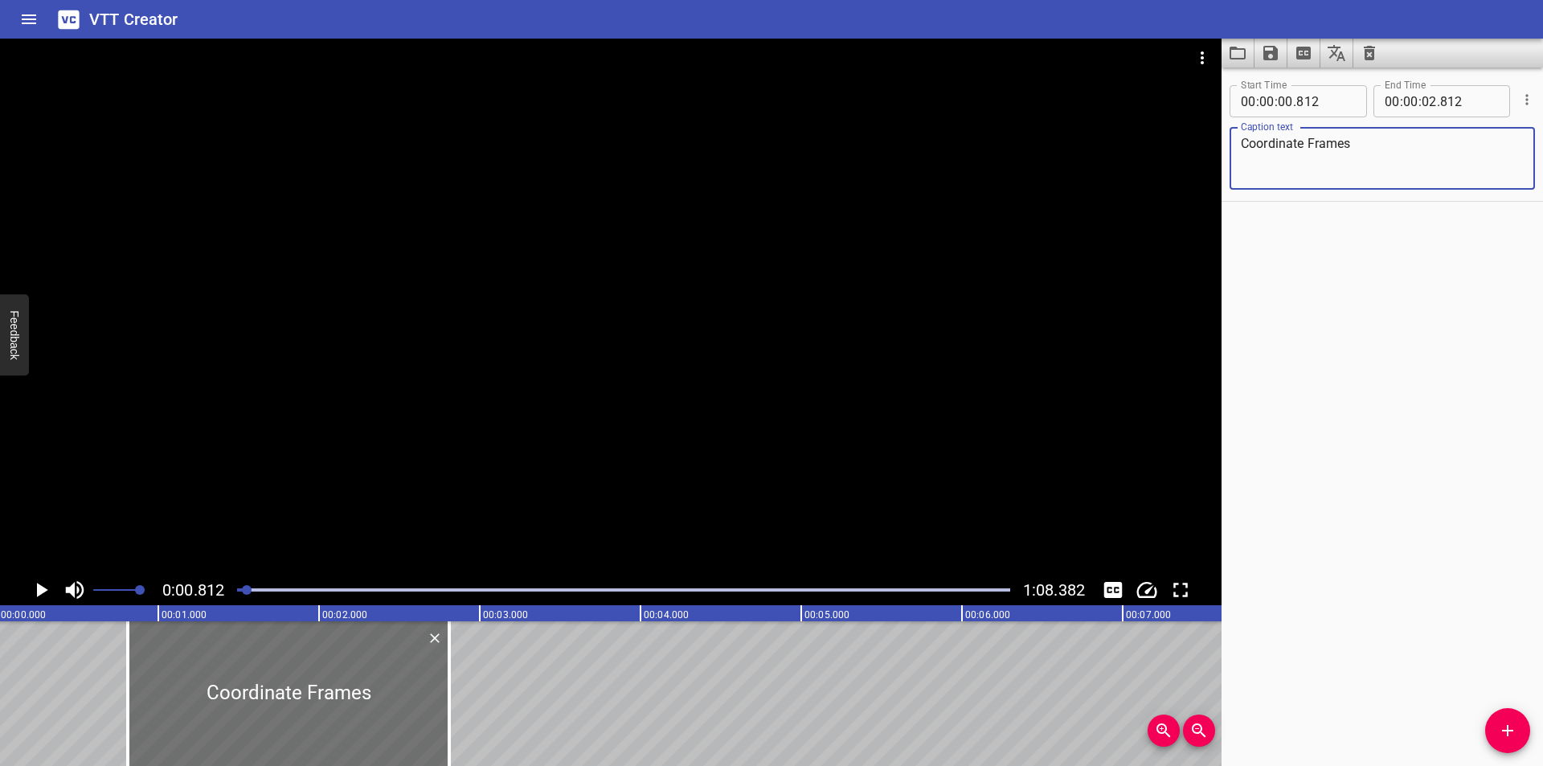
scroll to position [0, 0]
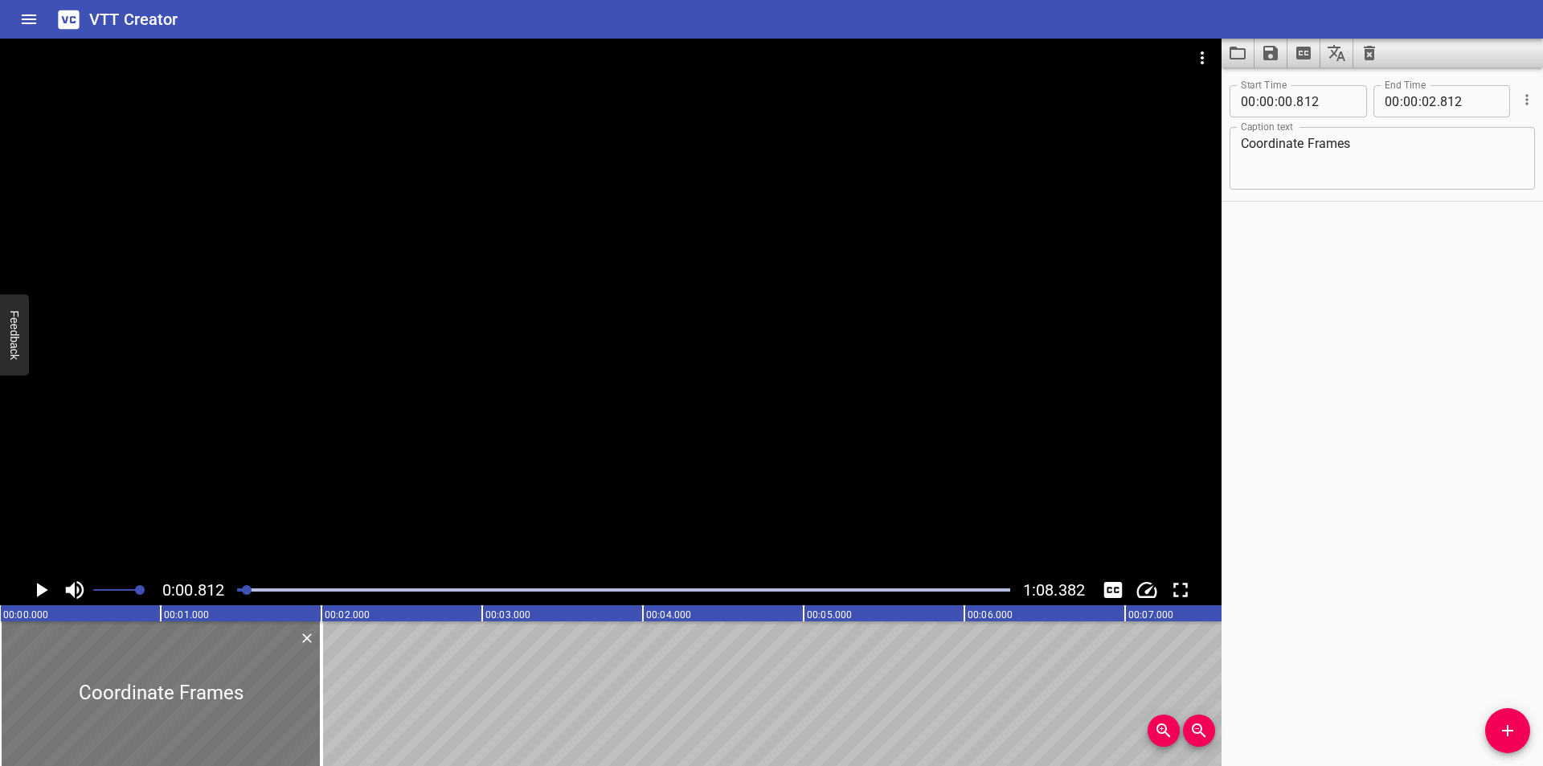
drag, startPoint x: 376, startPoint y: 685, endPoint x: 165, endPoint y: 685, distance: 211.3
click at [166, 685] on div at bounding box center [160, 693] width 321 height 145
click at [357, 362] on div at bounding box center [610, 307] width 1221 height 536
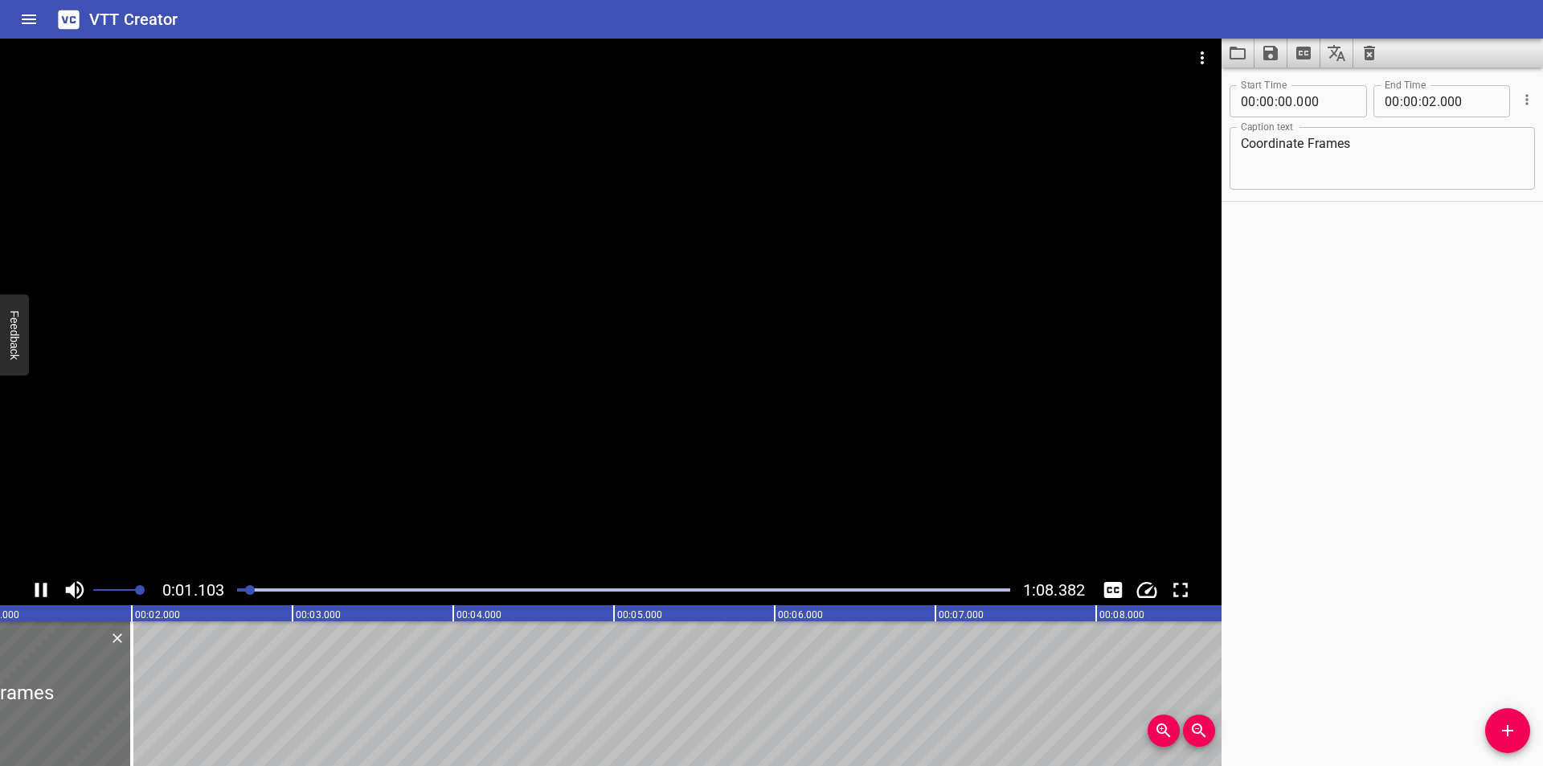
scroll to position [0, 206]
click at [1417, 182] on div "Coordinate Frames Caption text" at bounding box center [1381, 158] width 305 height 63
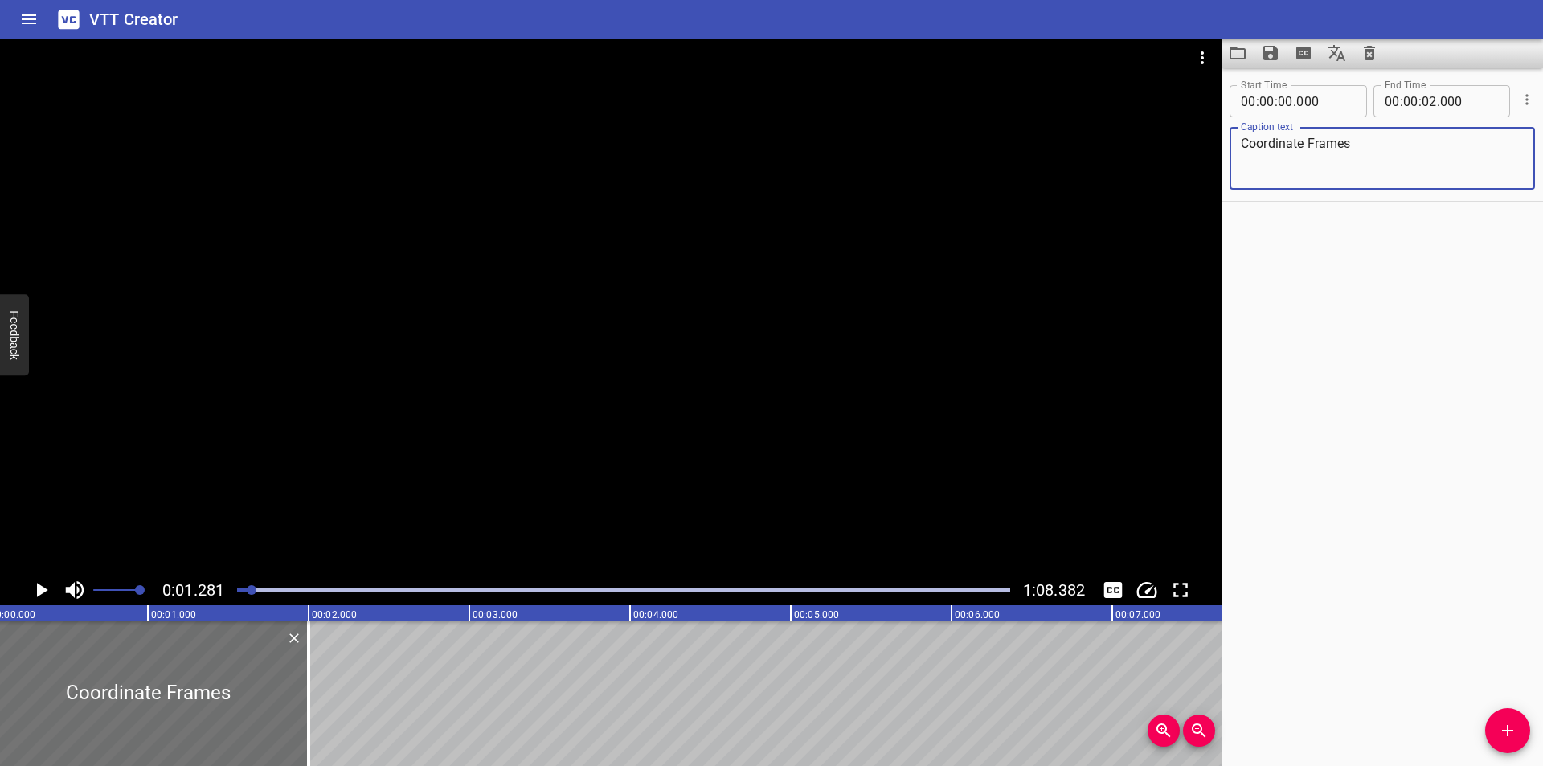
scroll to position [0, 0]
drag, startPoint x: 325, startPoint y: 702, endPoint x: 299, endPoint y: 707, distance: 26.2
click at [299, 707] on div at bounding box center [296, 693] width 16 height 145
click at [325, 442] on div at bounding box center [610, 307] width 1221 height 536
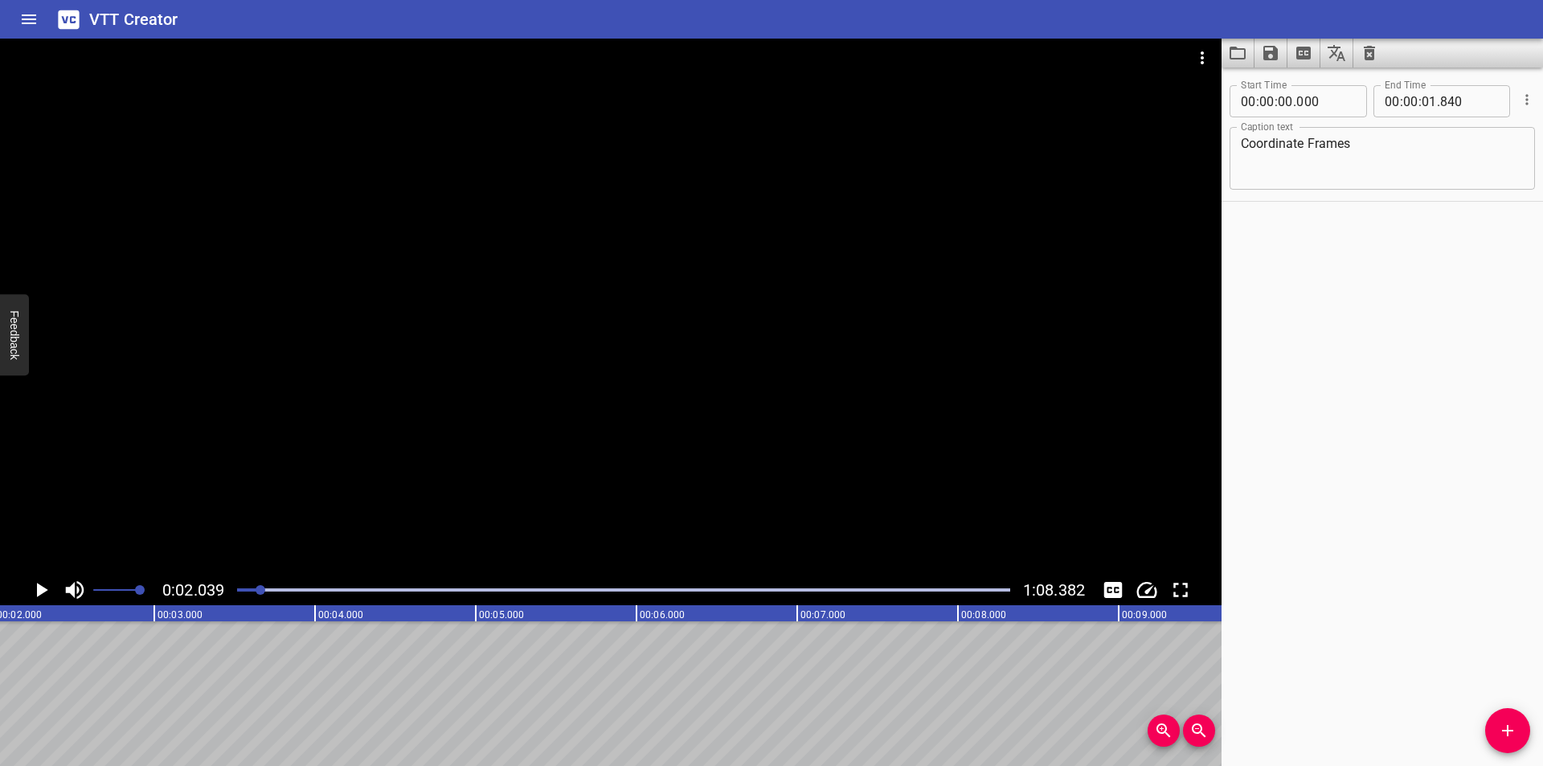
click at [234, 585] on div at bounding box center [623, 590] width 792 height 23
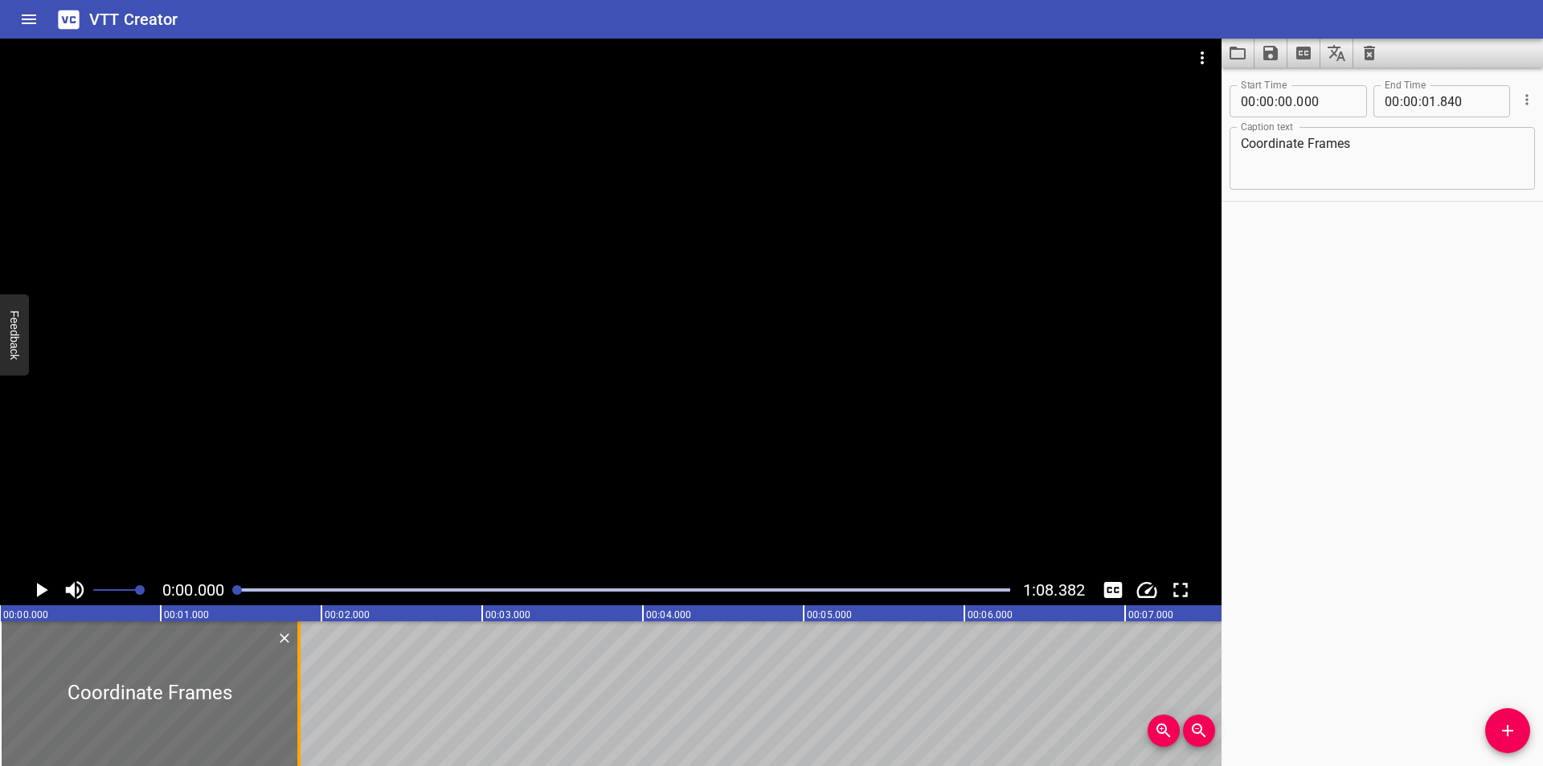
click at [294, 702] on div at bounding box center [299, 693] width 16 height 145
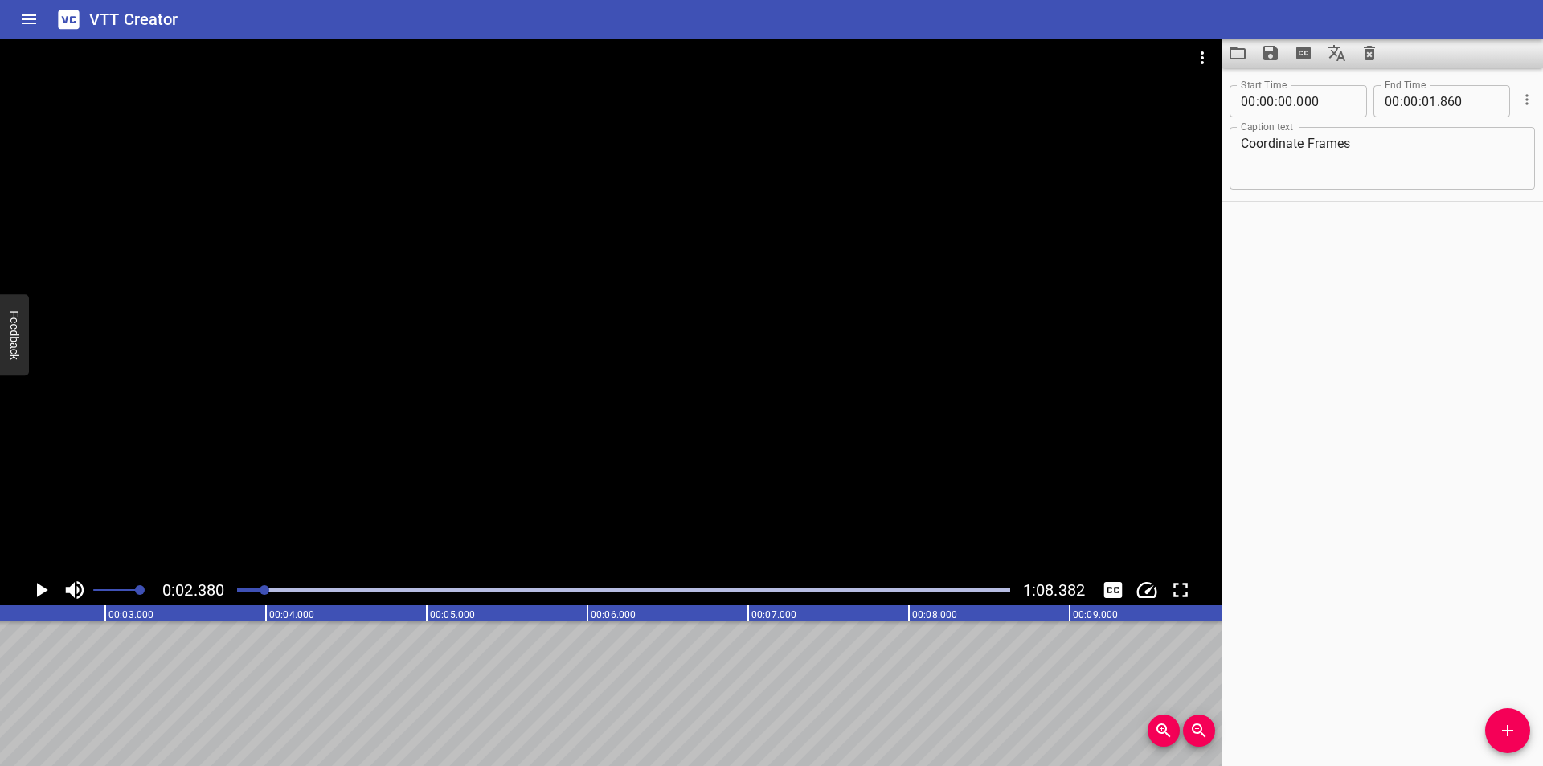
scroll to position [0, 383]
click at [1510, 728] on icon "Add Cue" at bounding box center [1507, 730] width 19 height 19
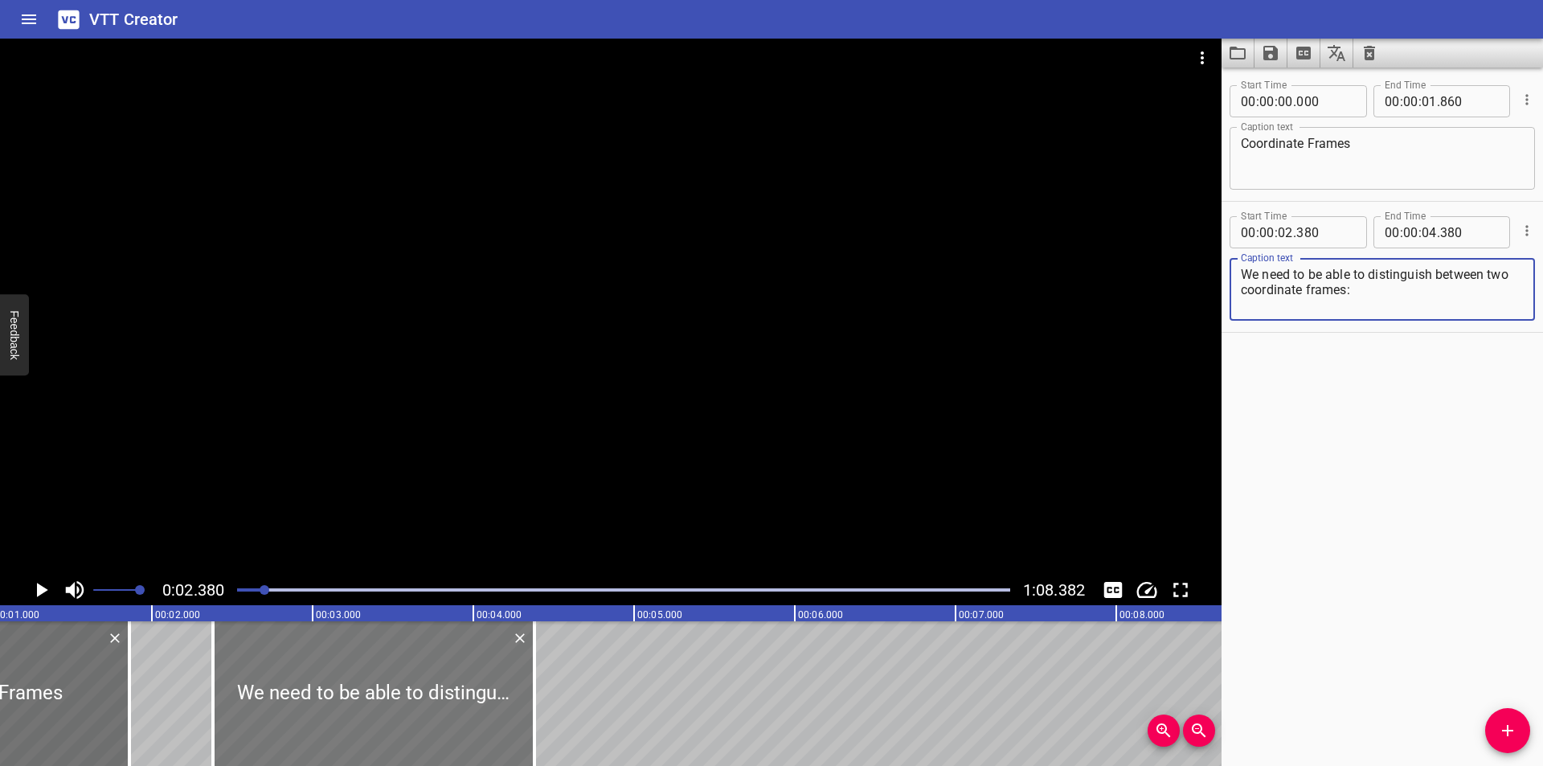
scroll to position [0, 168]
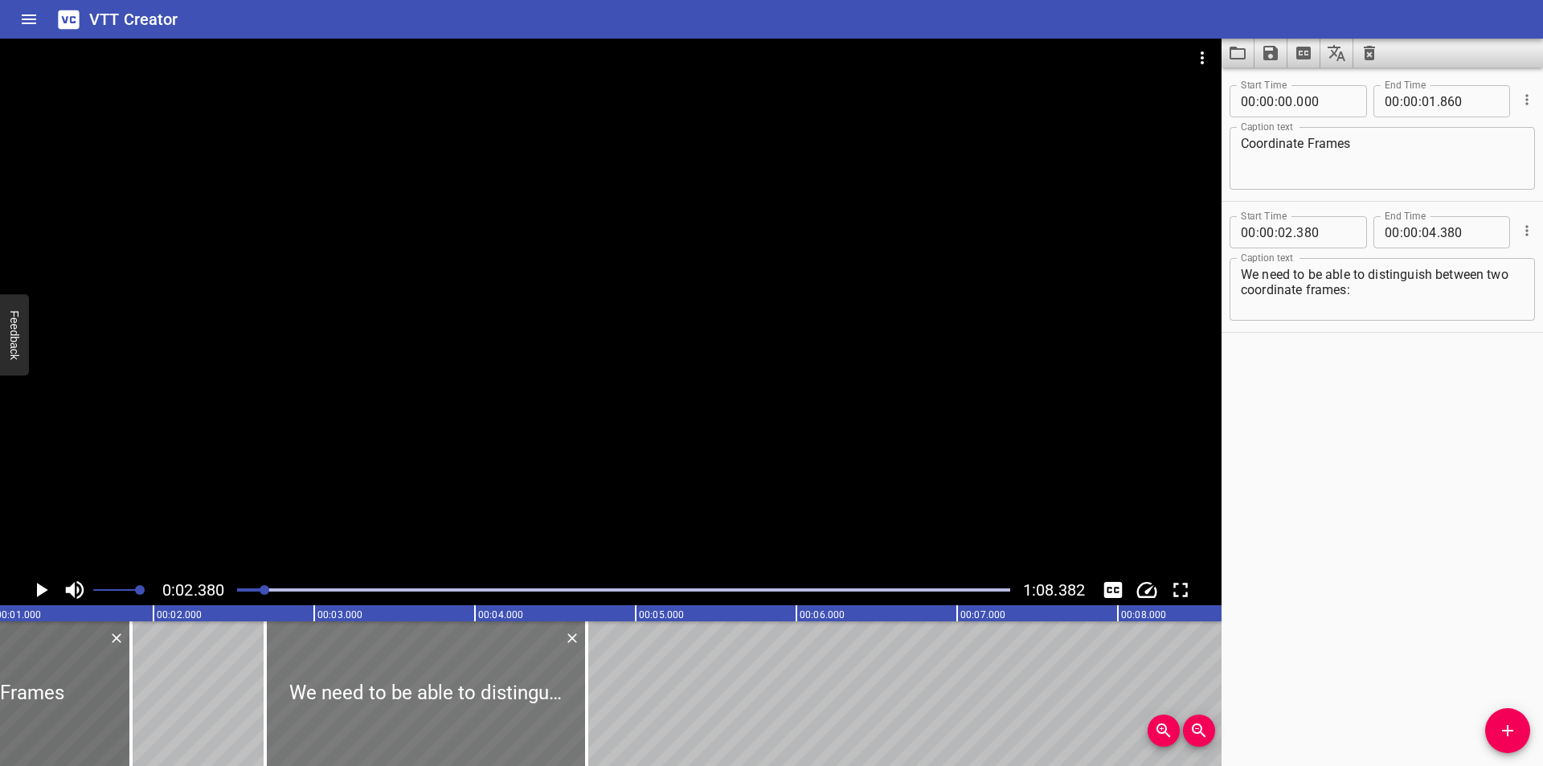
drag, startPoint x: 357, startPoint y: 710, endPoint x: 383, endPoint y: 711, distance: 26.5
click at [395, 707] on div at bounding box center [425, 693] width 321 height 145
drag, startPoint x: 383, startPoint y: 711, endPoint x: 366, endPoint y: 714, distance: 18.0
click at [366, 714] on div at bounding box center [394, 693] width 321 height 145
click at [370, 706] on div at bounding box center [393, 693] width 321 height 145
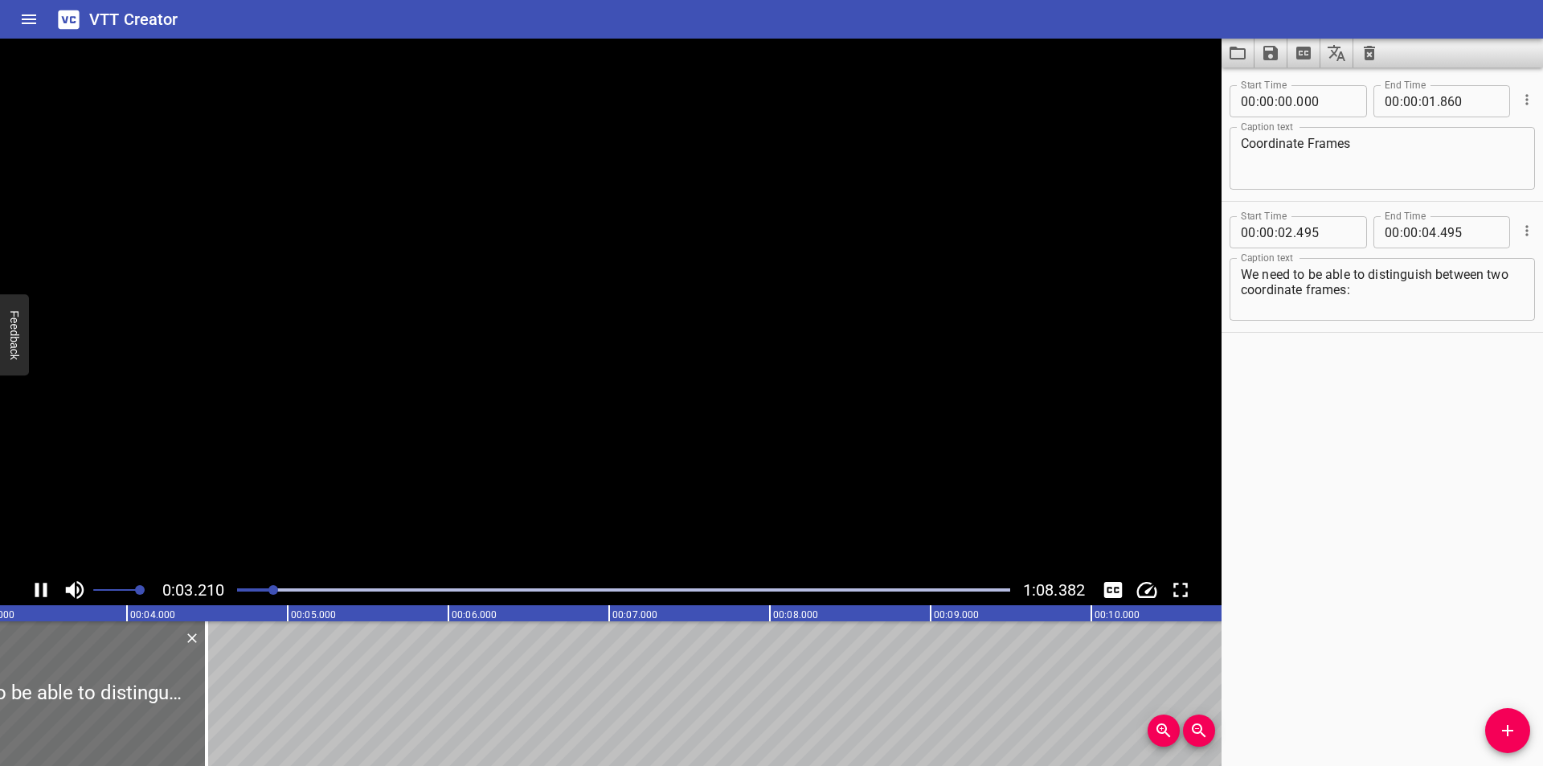
scroll to position [0, 546]
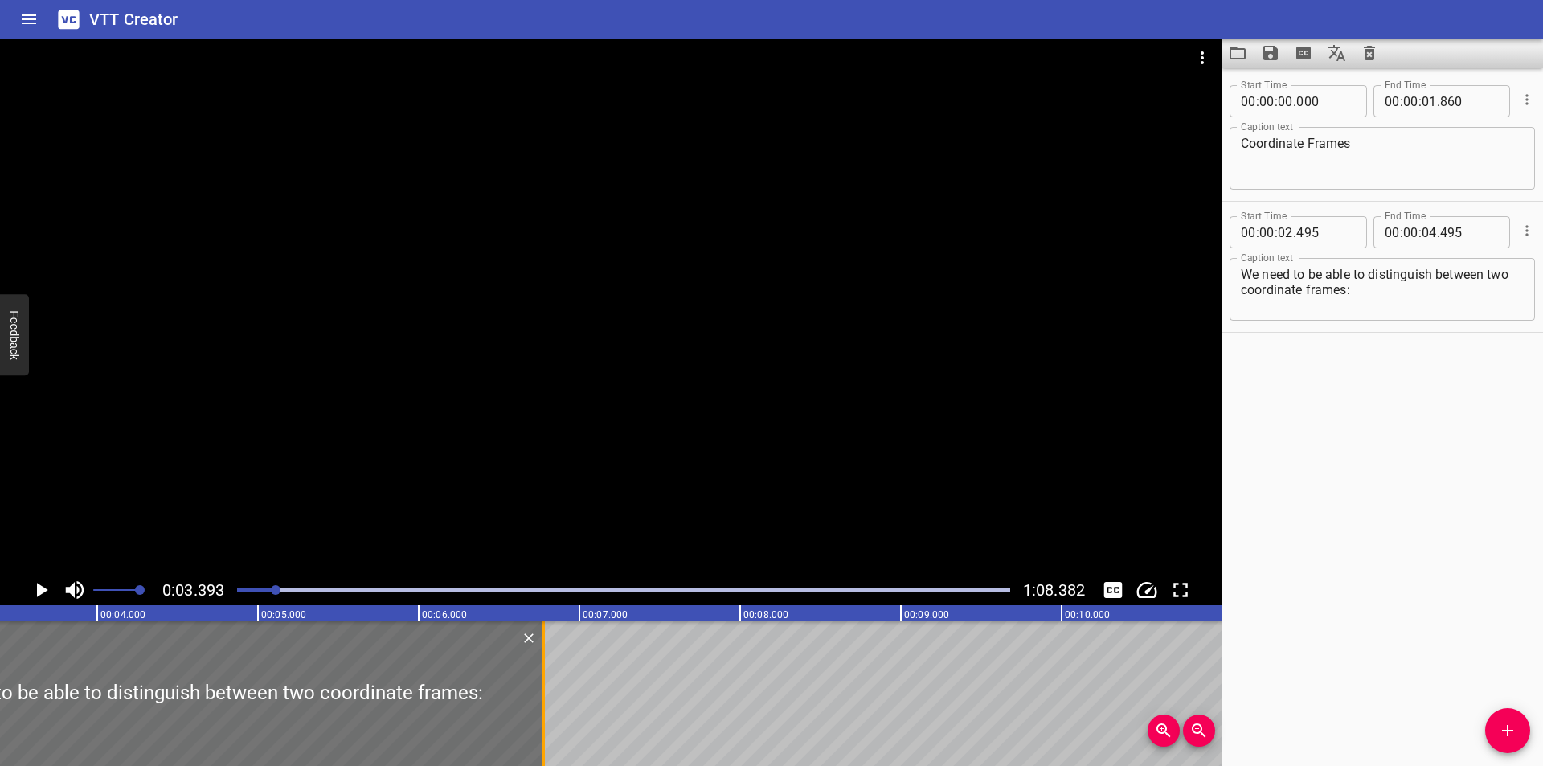
drag, startPoint x: 176, startPoint y: 719, endPoint x: 542, endPoint y: 703, distance: 366.8
click at [542, 703] on div at bounding box center [543, 693] width 3 height 145
click at [1418, 307] on textarea "We need to be able to distinguish between two coordinate frames:" at bounding box center [1382, 290] width 283 height 46
click at [657, 362] on div at bounding box center [610, 307] width 1221 height 536
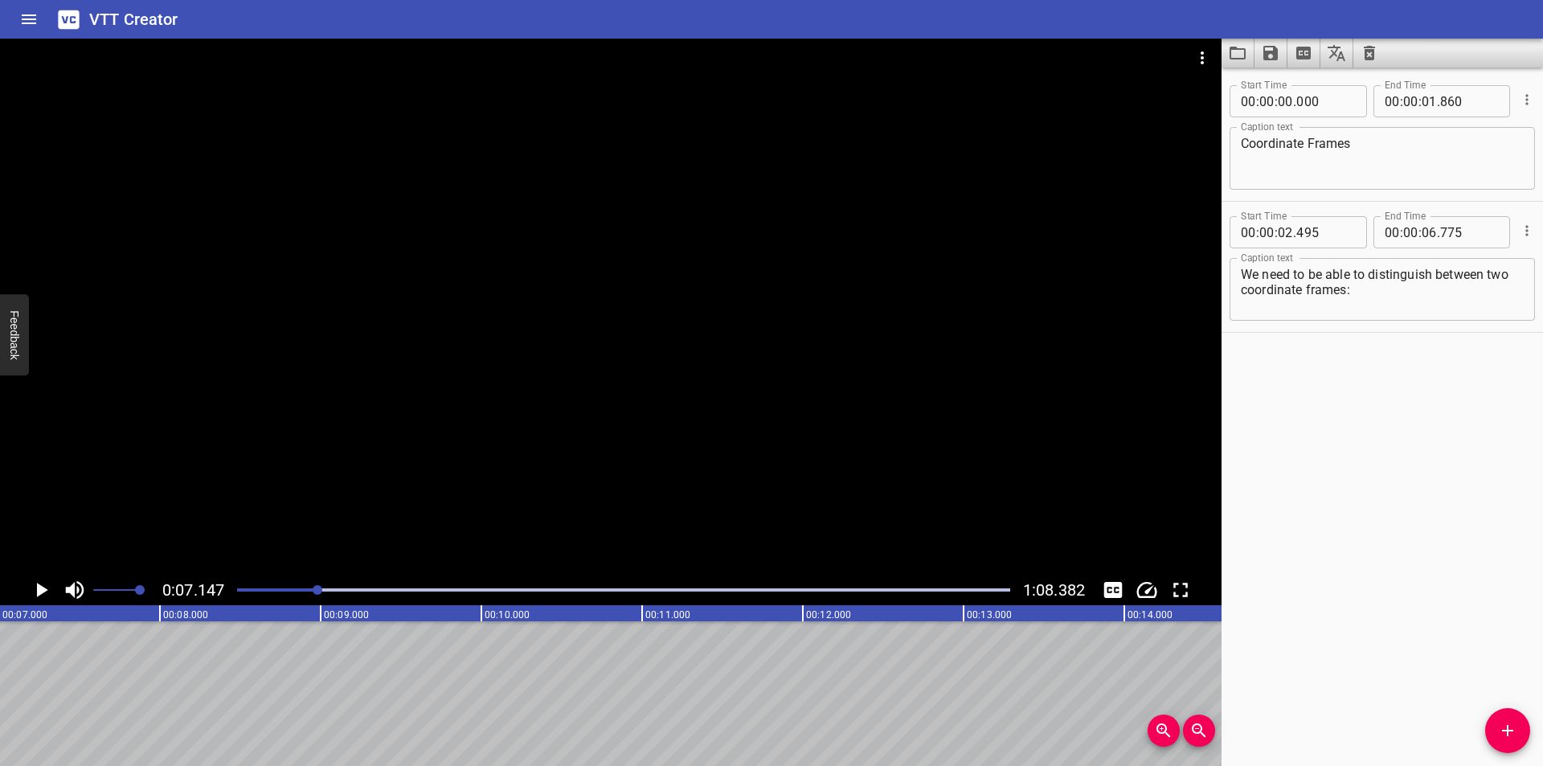
scroll to position [0, 1148]
click at [243, 583] on div at bounding box center [623, 590] width 792 height 23
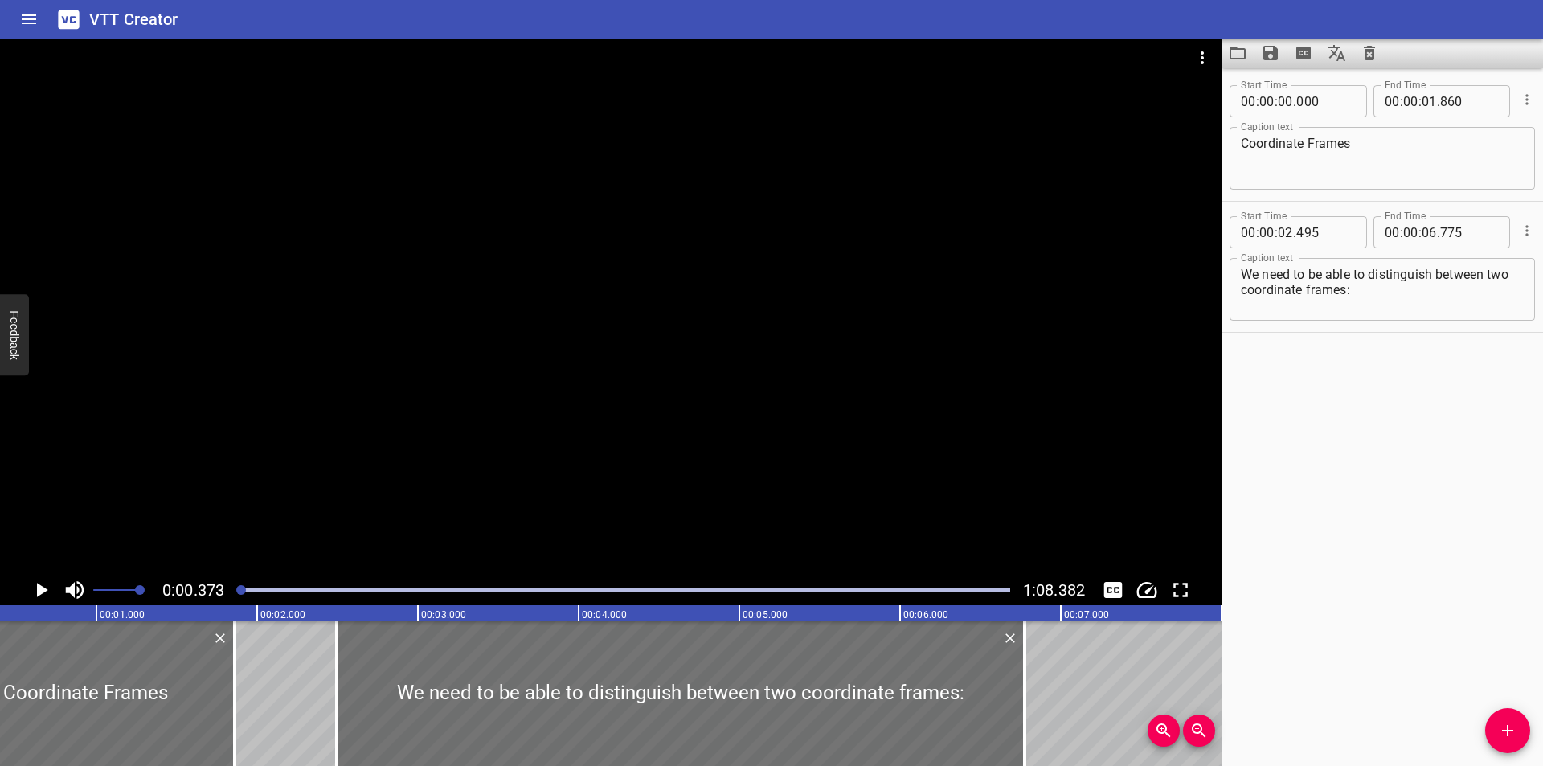
scroll to position [0, 60]
click at [814, 427] on div at bounding box center [610, 307] width 1221 height 536
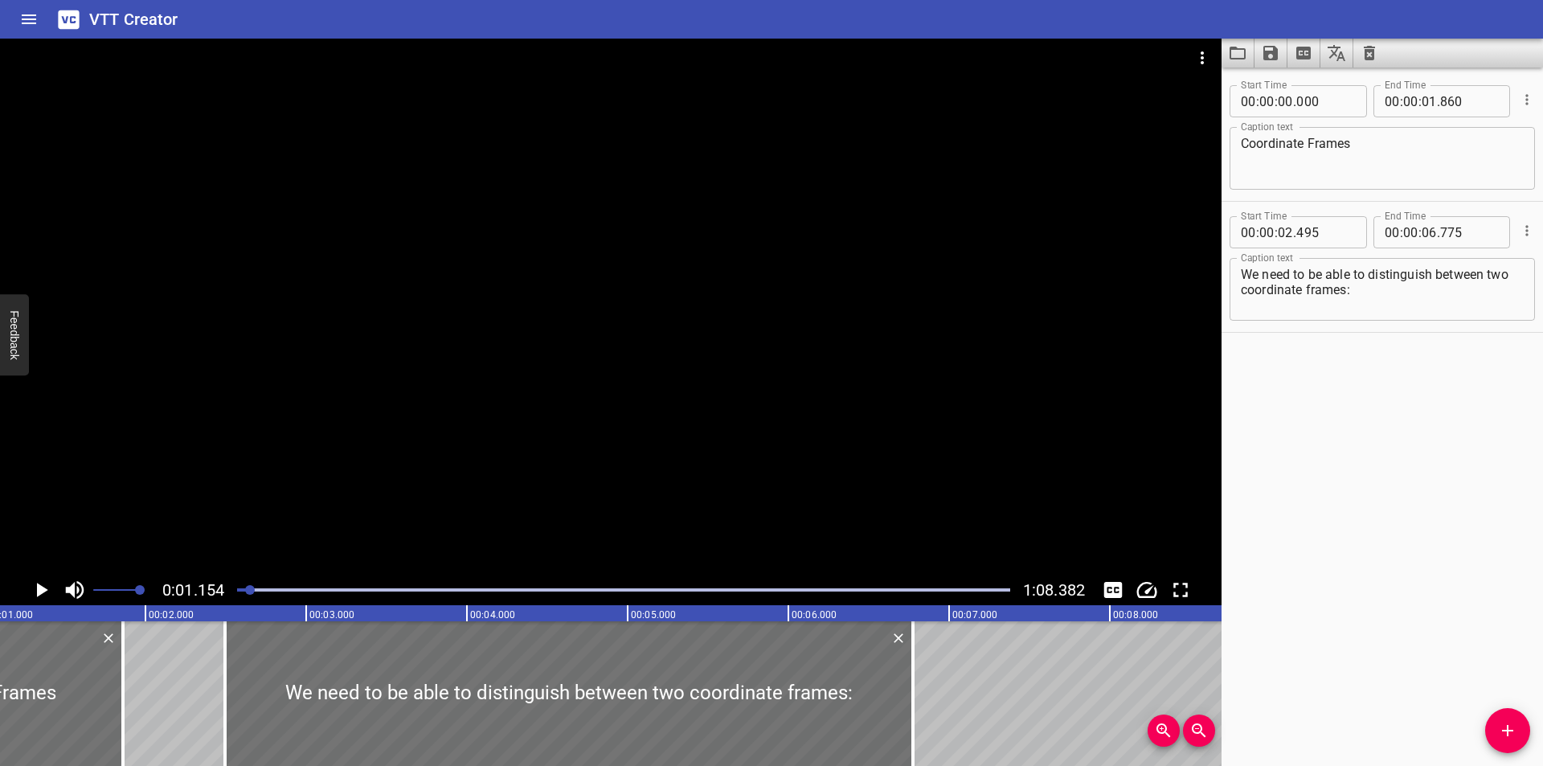
scroll to position [0, 186]
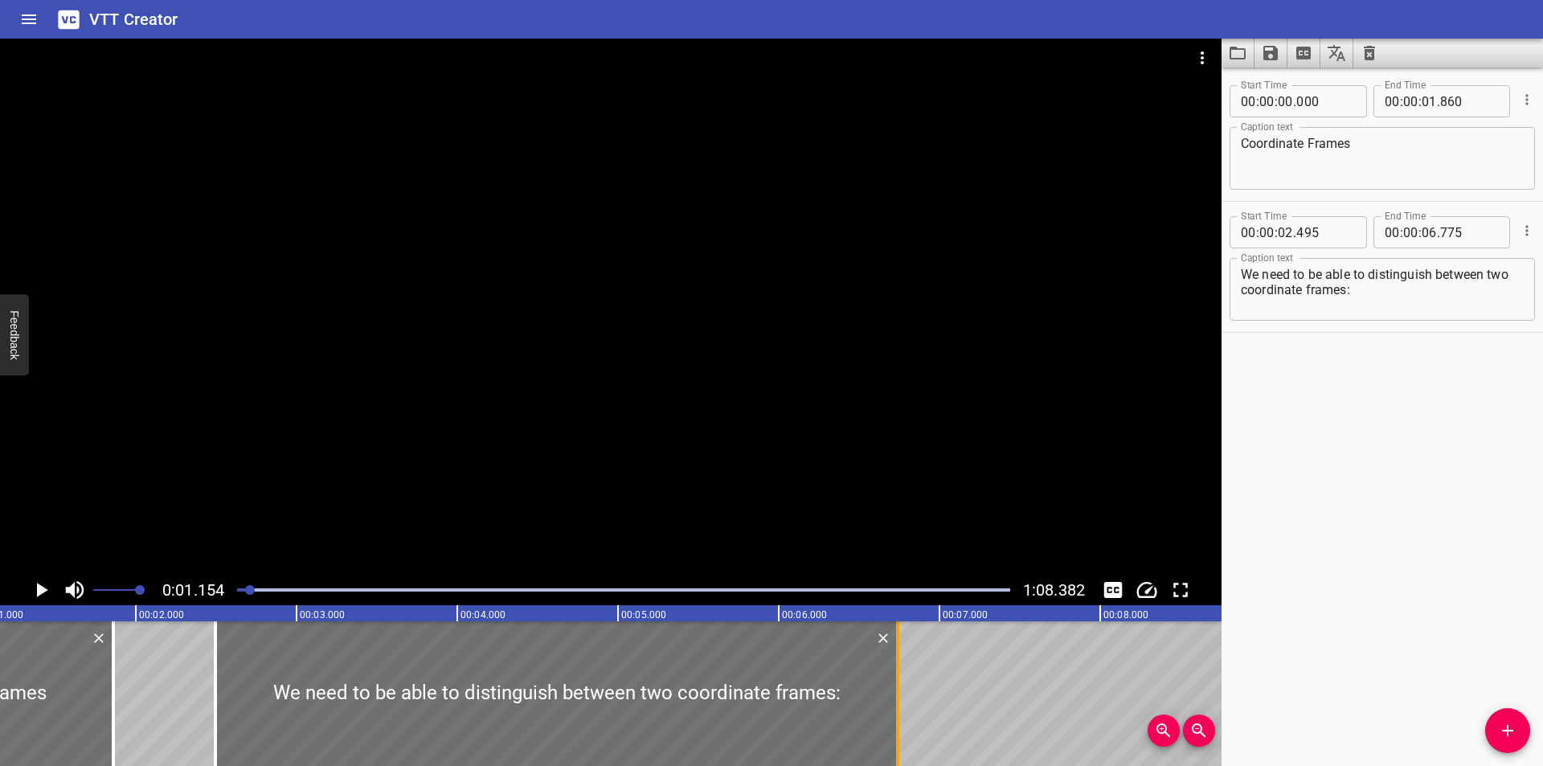
click at [899, 706] on div at bounding box center [898, 693] width 16 height 145
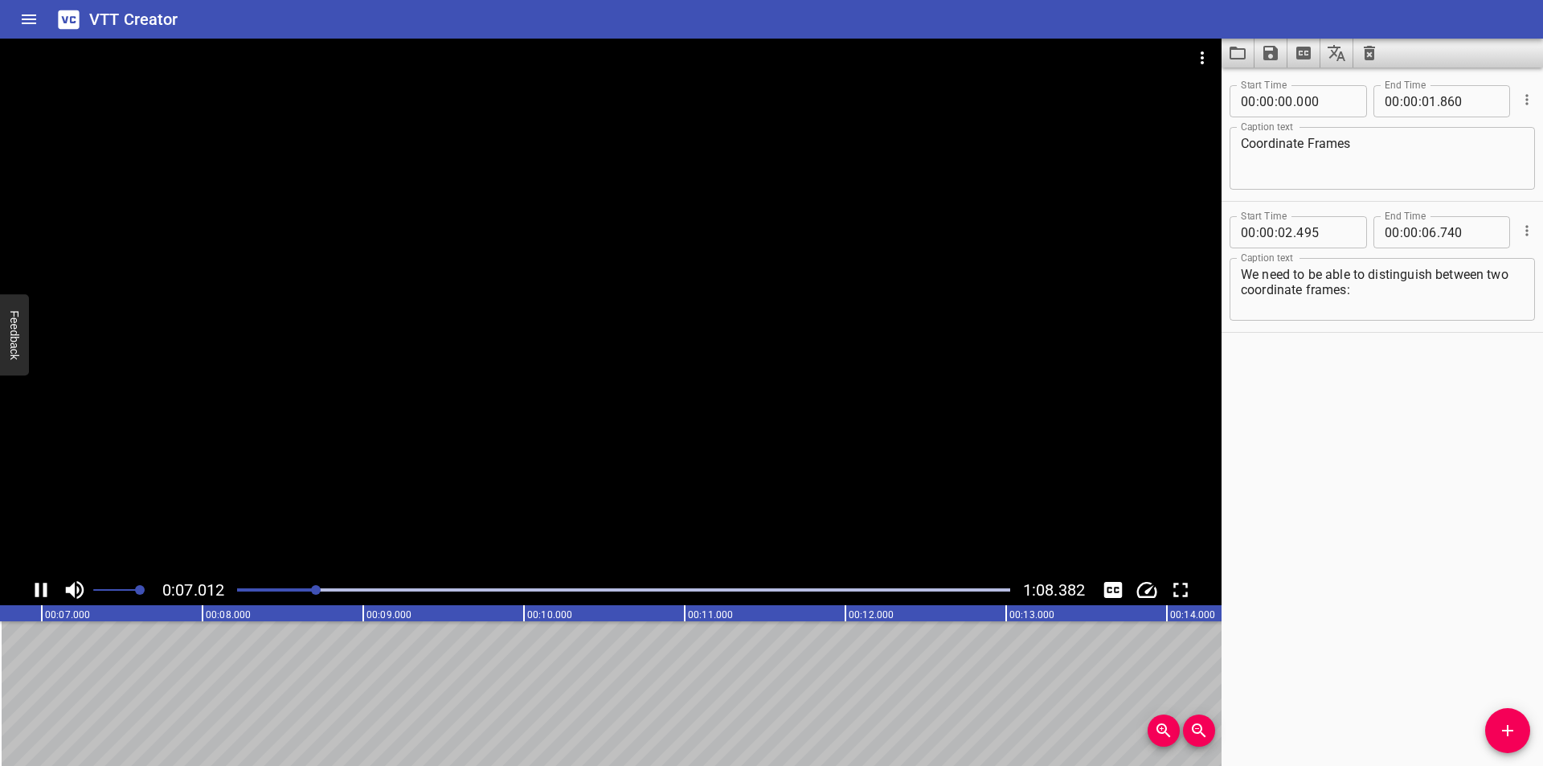
scroll to position [0, 1134]
click at [1520, 734] on span "Add Cue" at bounding box center [1507, 730] width 45 height 19
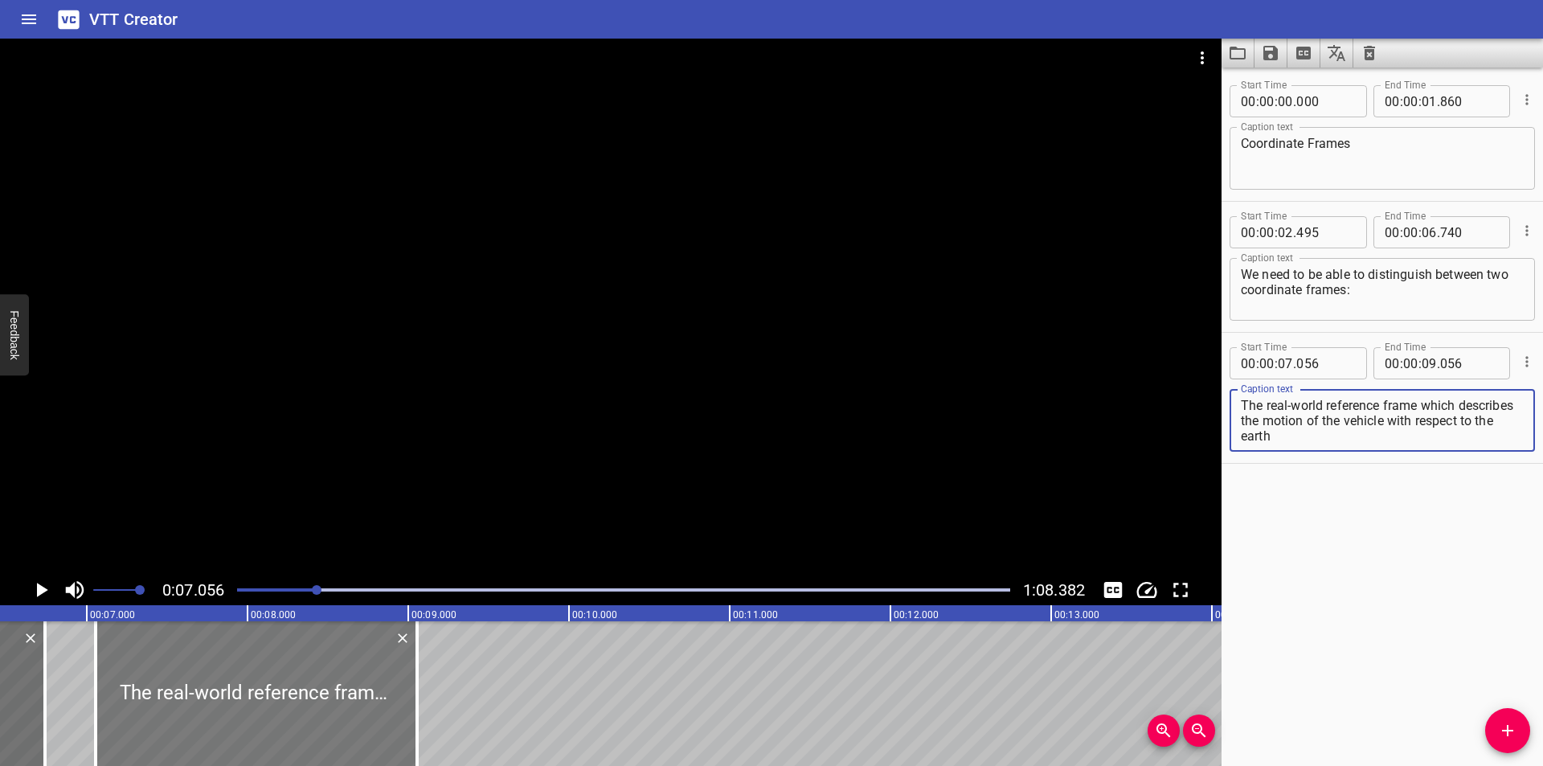
scroll to position [0, 1027]
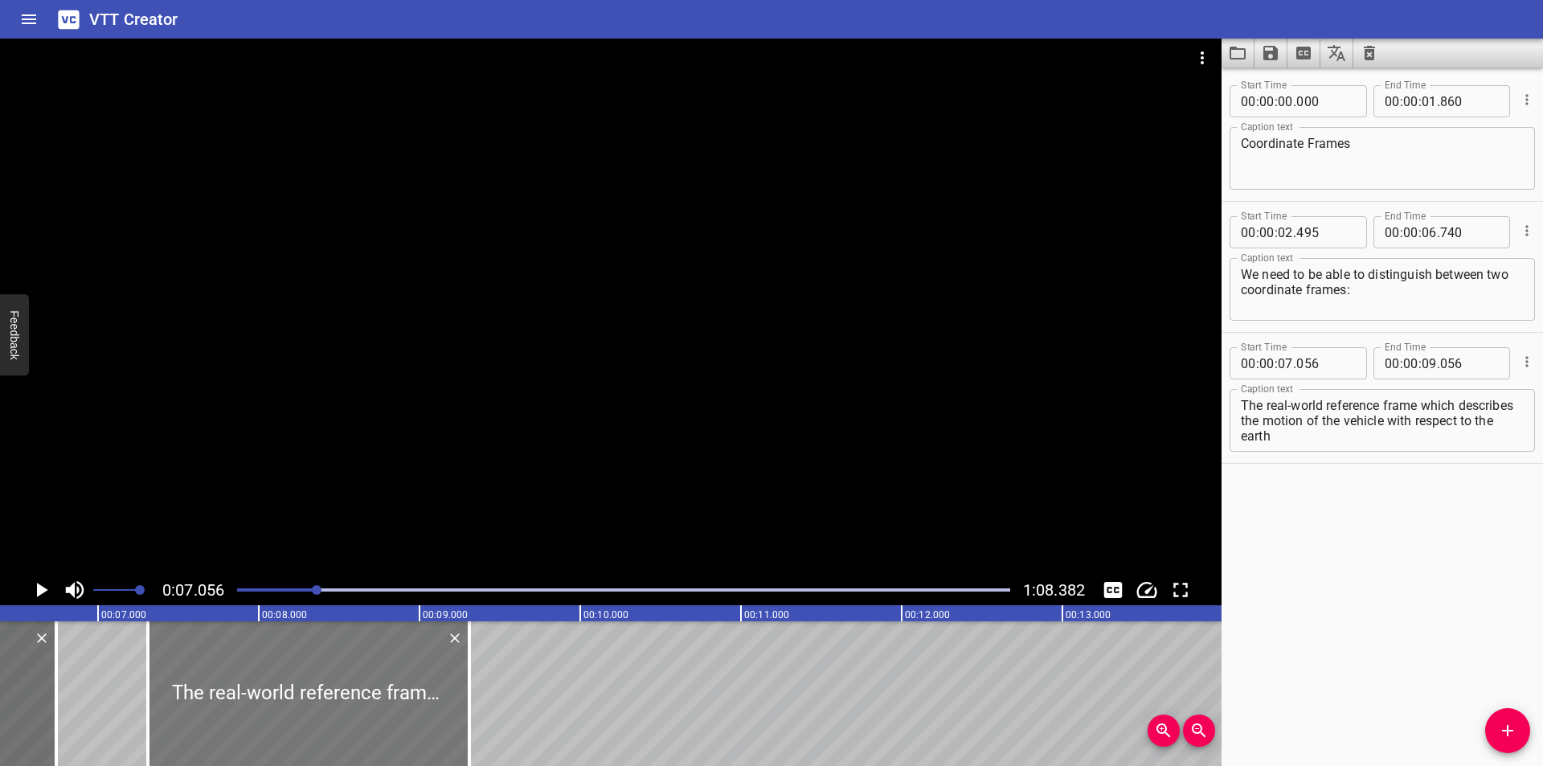
drag, startPoint x: 215, startPoint y: 725, endPoint x: 248, endPoint y: 718, distance: 34.5
click at [248, 718] on div at bounding box center [308, 693] width 321 height 145
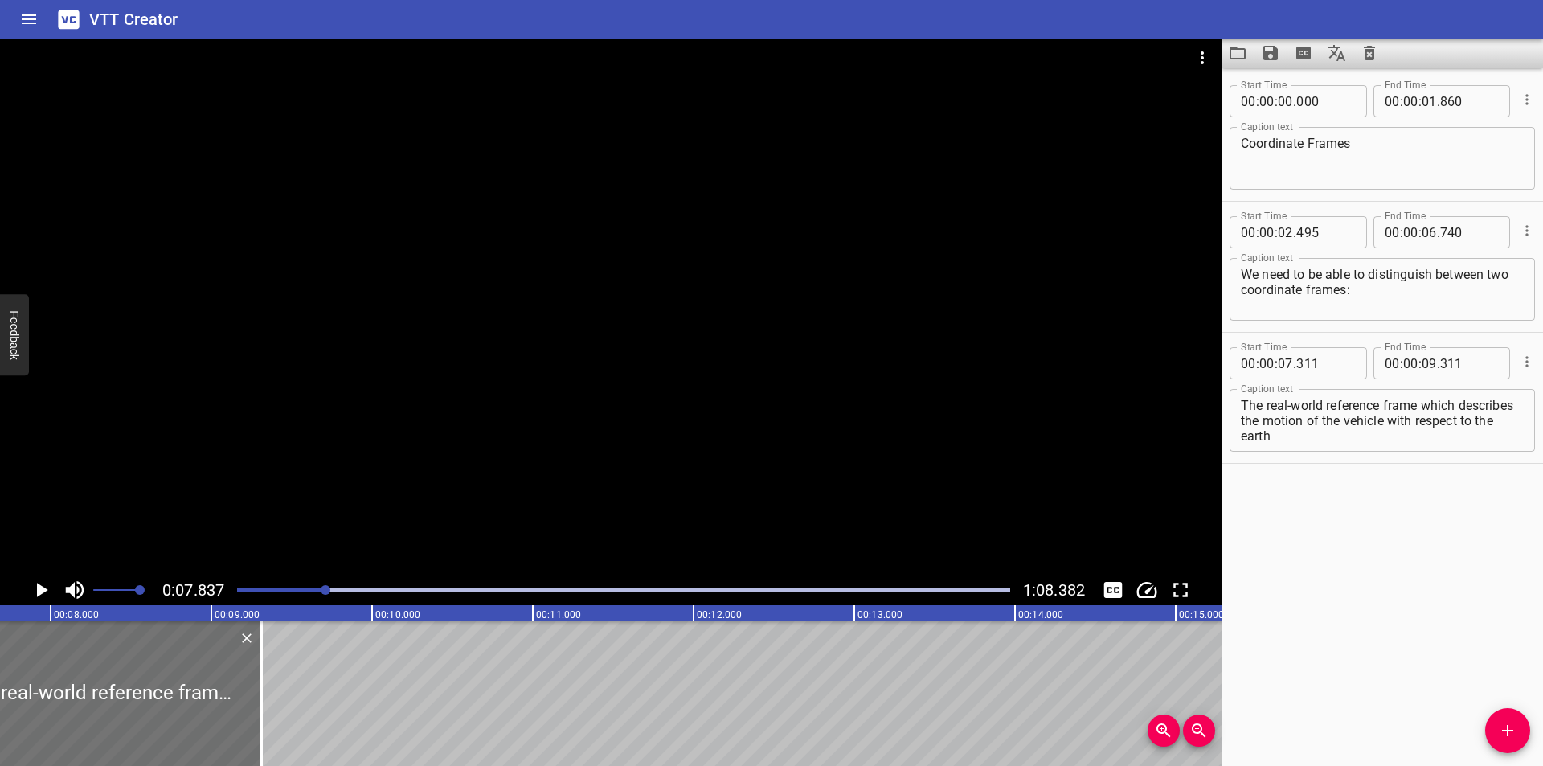
scroll to position [0, 1259]
drag, startPoint x: 238, startPoint y: 715, endPoint x: 261, endPoint y: 722, distance: 24.4
click at [261, 722] on div at bounding box center [260, 693] width 3 height 145
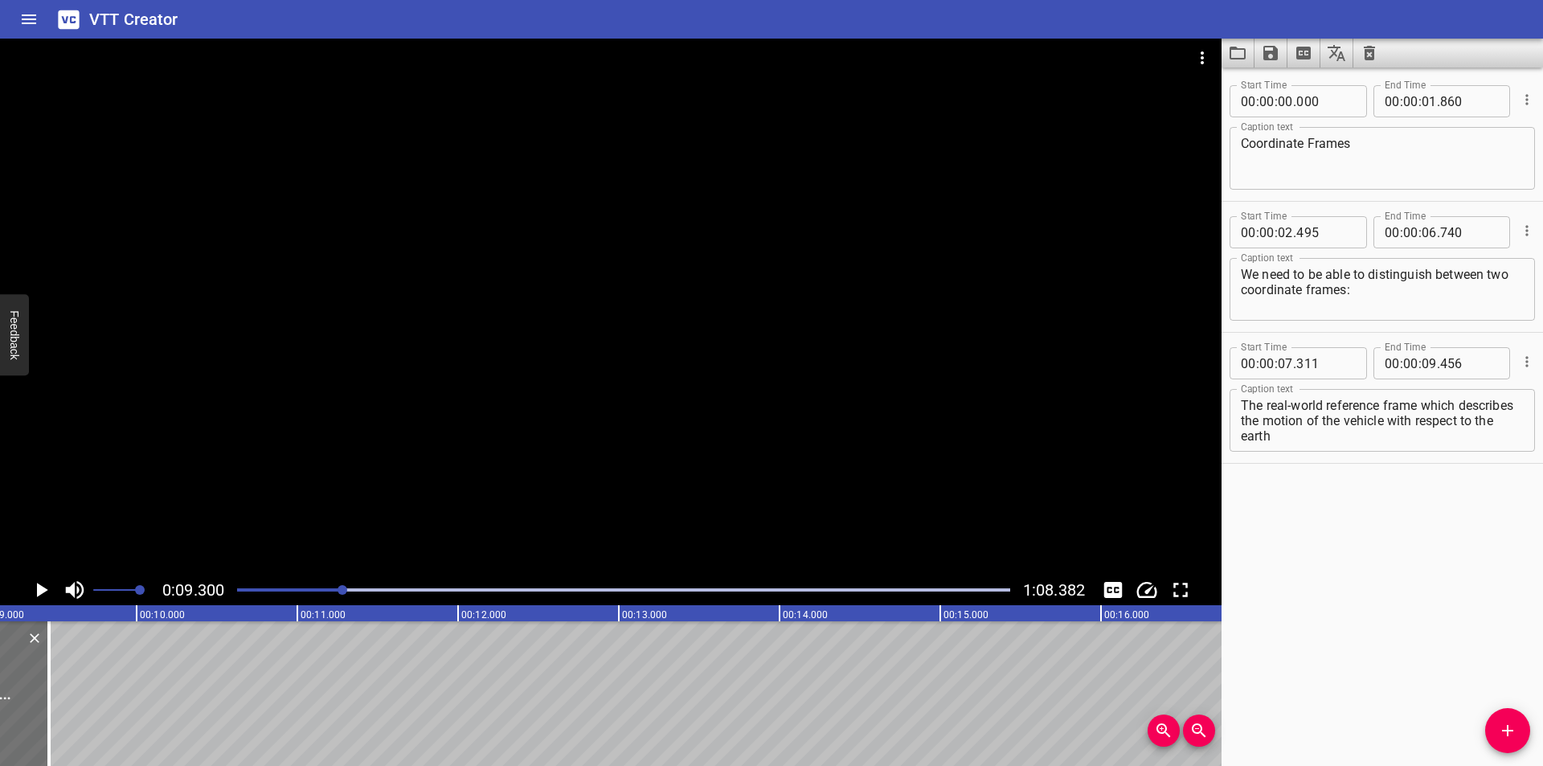
scroll to position [0, 1495]
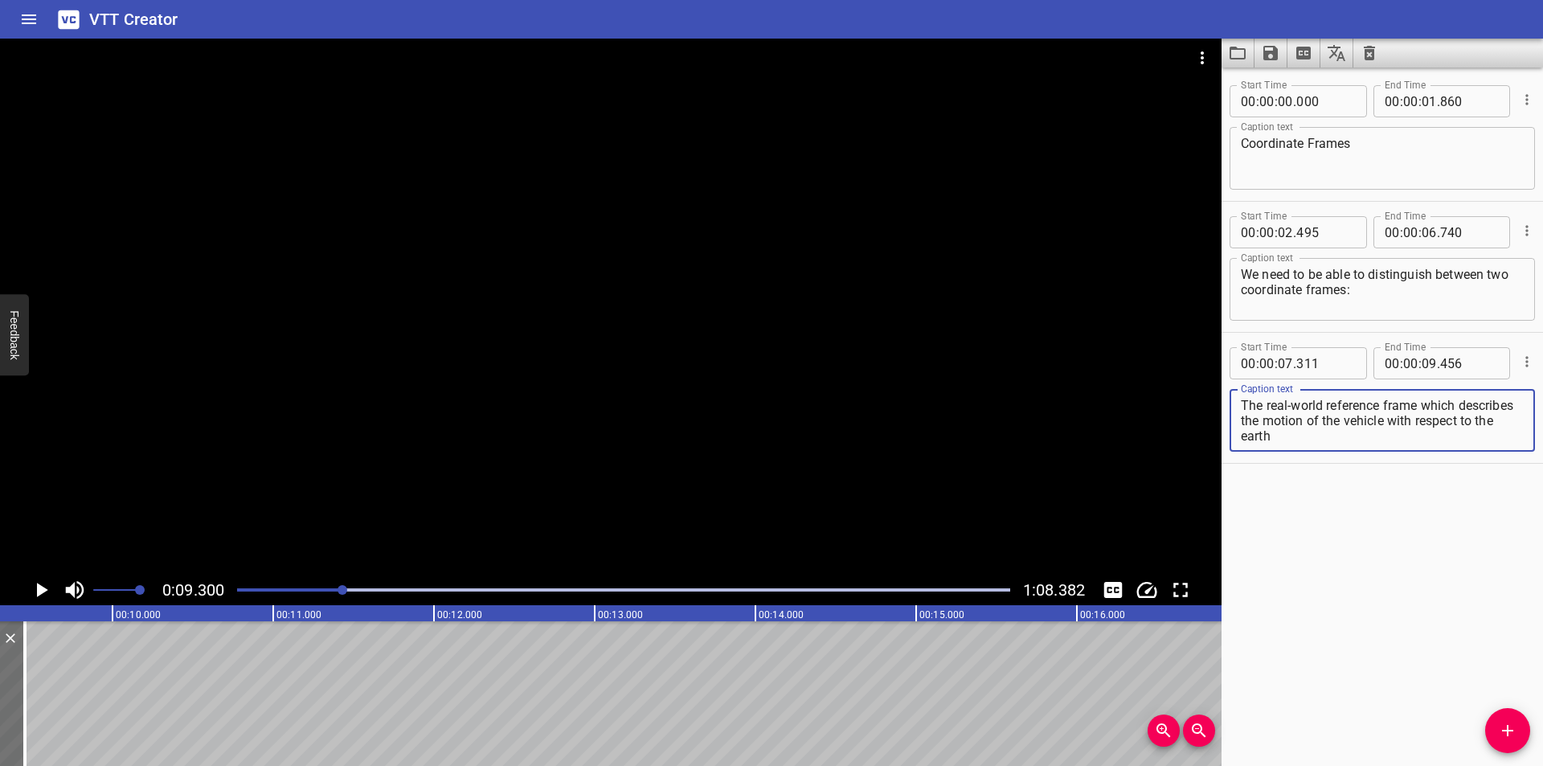
drag, startPoint x: 1419, startPoint y: 432, endPoint x: 1426, endPoint y: 408, distance: 25.2
click at [1426, 408] on textarea "The real-world reference frame which describes the motion of the vehicle with r…" at bounding box center [1382, 421] width 283 height 46
click at [1506, 738] on icon "Add Cue" at bounding box center [1507, 730] width 19 height 19
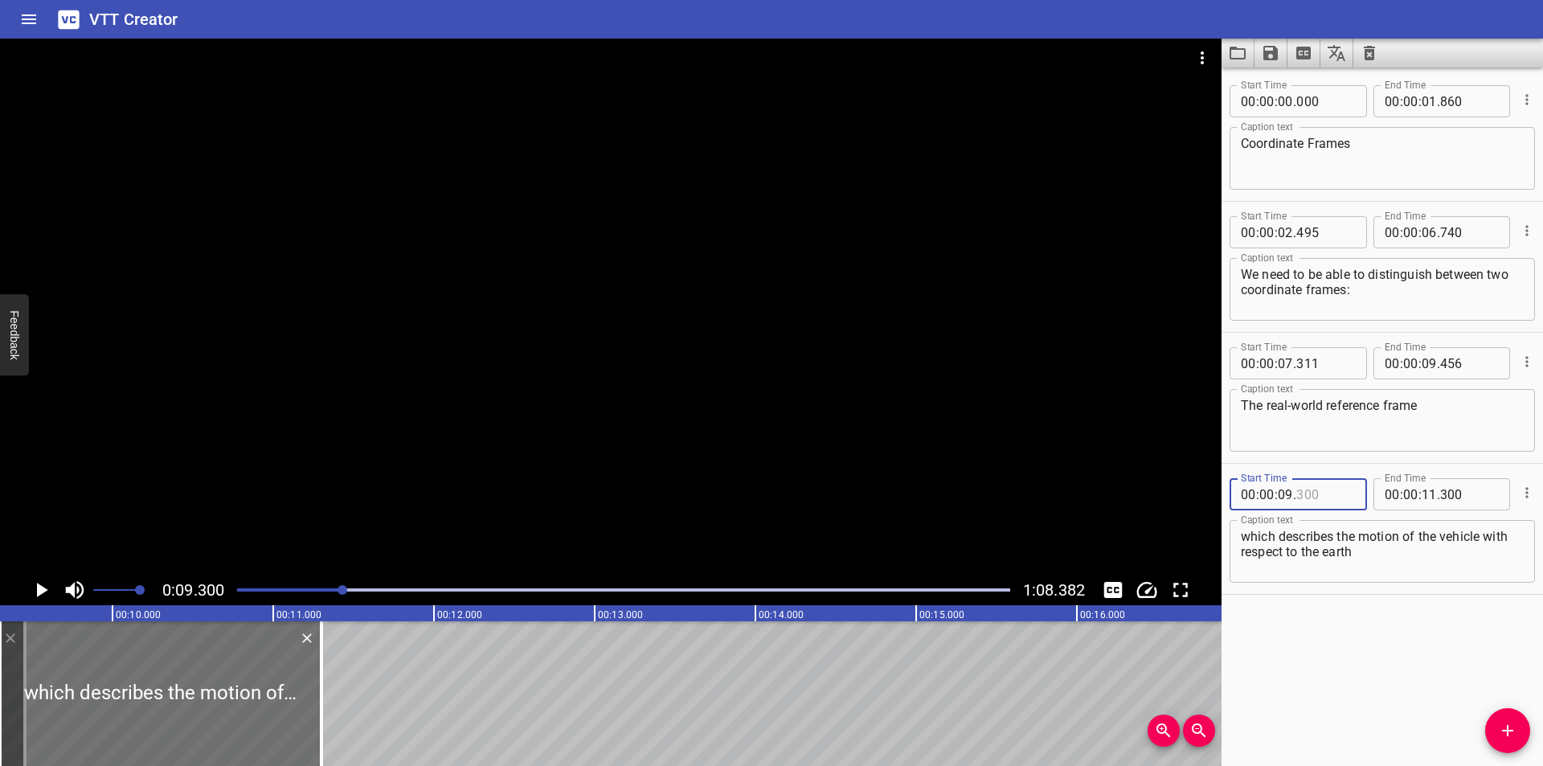
click at [1319, 490] on input "number" at bounding box center [1325, 494] width 59 height 32
click at [865, 339] on div at bounding box center [610, 307] width 1221 height 536
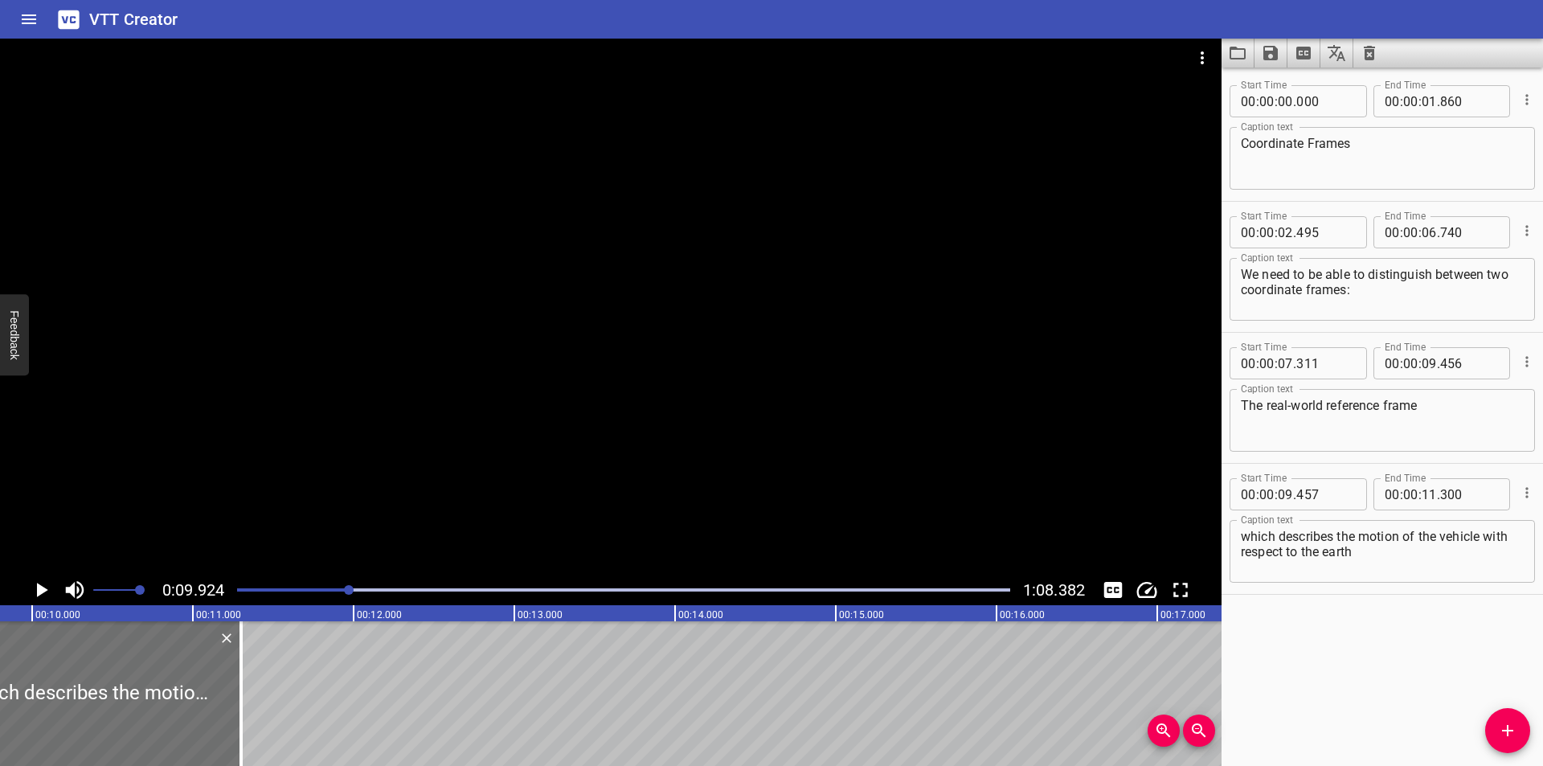
scroll to position [0, 1595]
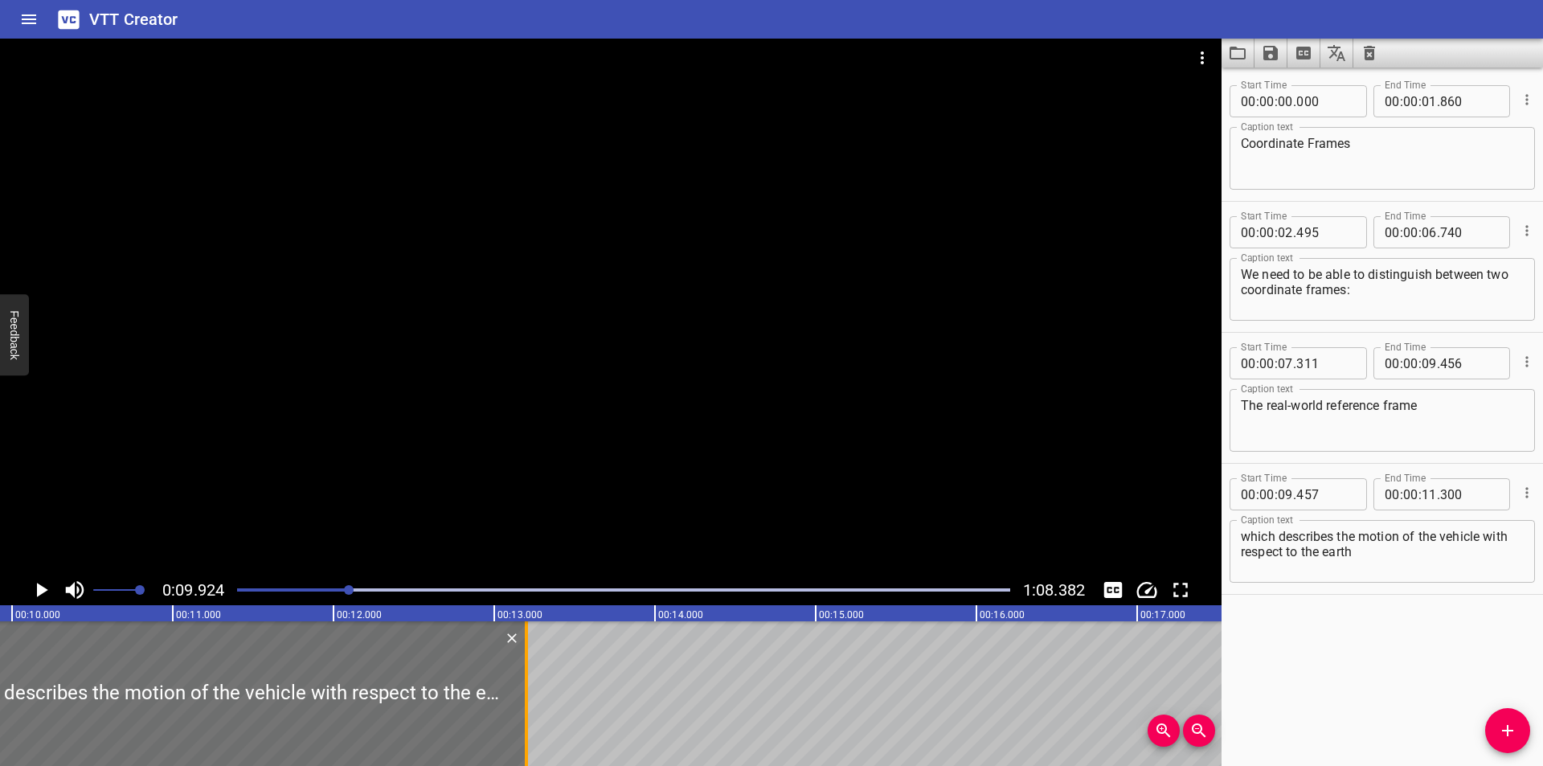
drag, startPoint x: 221, startPoint y: 709, endPoint x: 522, endPoint y: 709, distance: 301.3
click at [522, 708] on div at bounding box center [526, 693] width 16 height 145
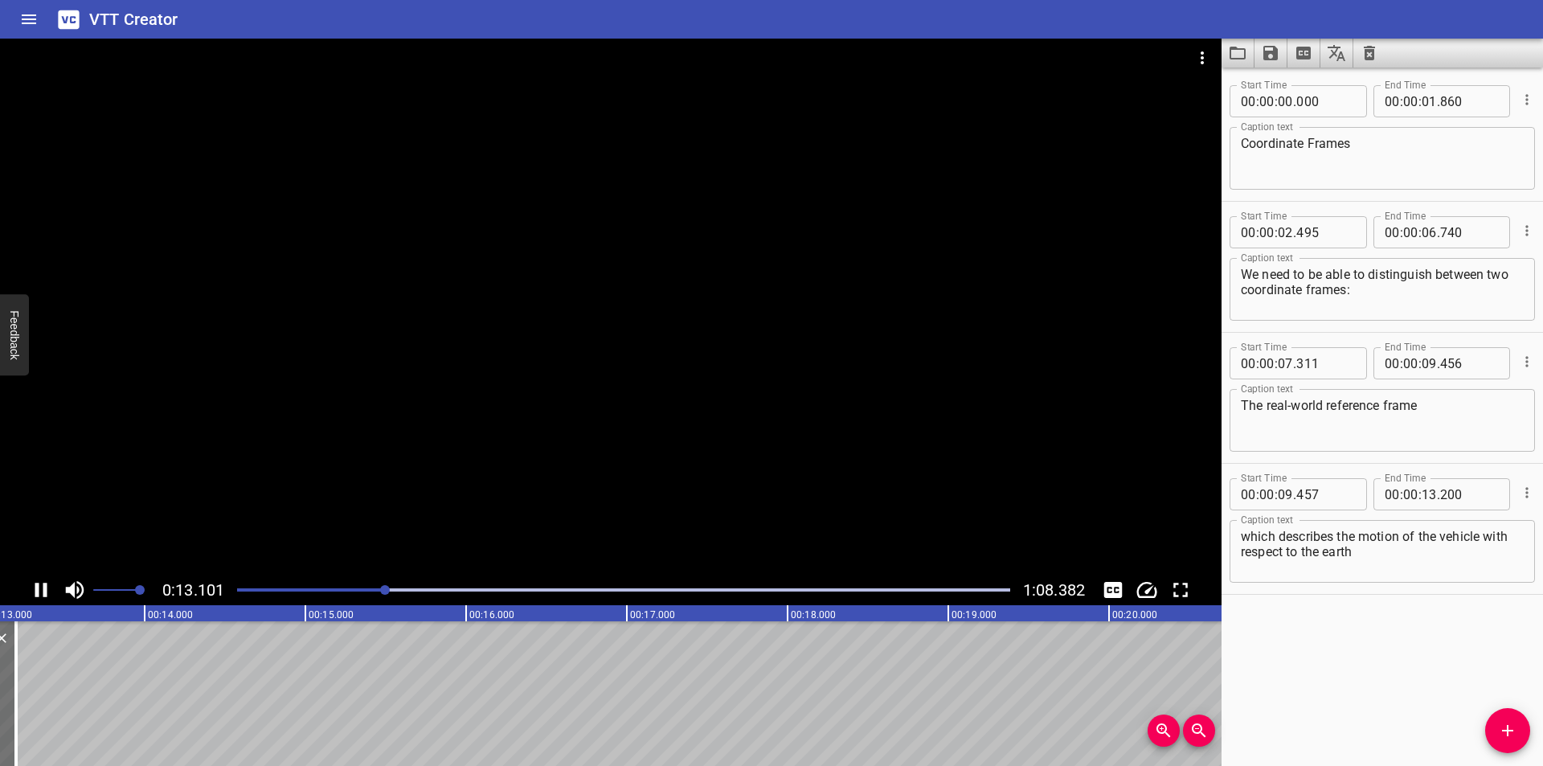
scroll to position [0, 2141]
click at [1406, 562] on textarea "which describes the motion of the vehicle with respect to the earth" at bounding box center [1382, 552] width 283 height 46
click at [1508, 732] on icon "Add Cue" at bounding box center [1507, 730] width 11 height 11
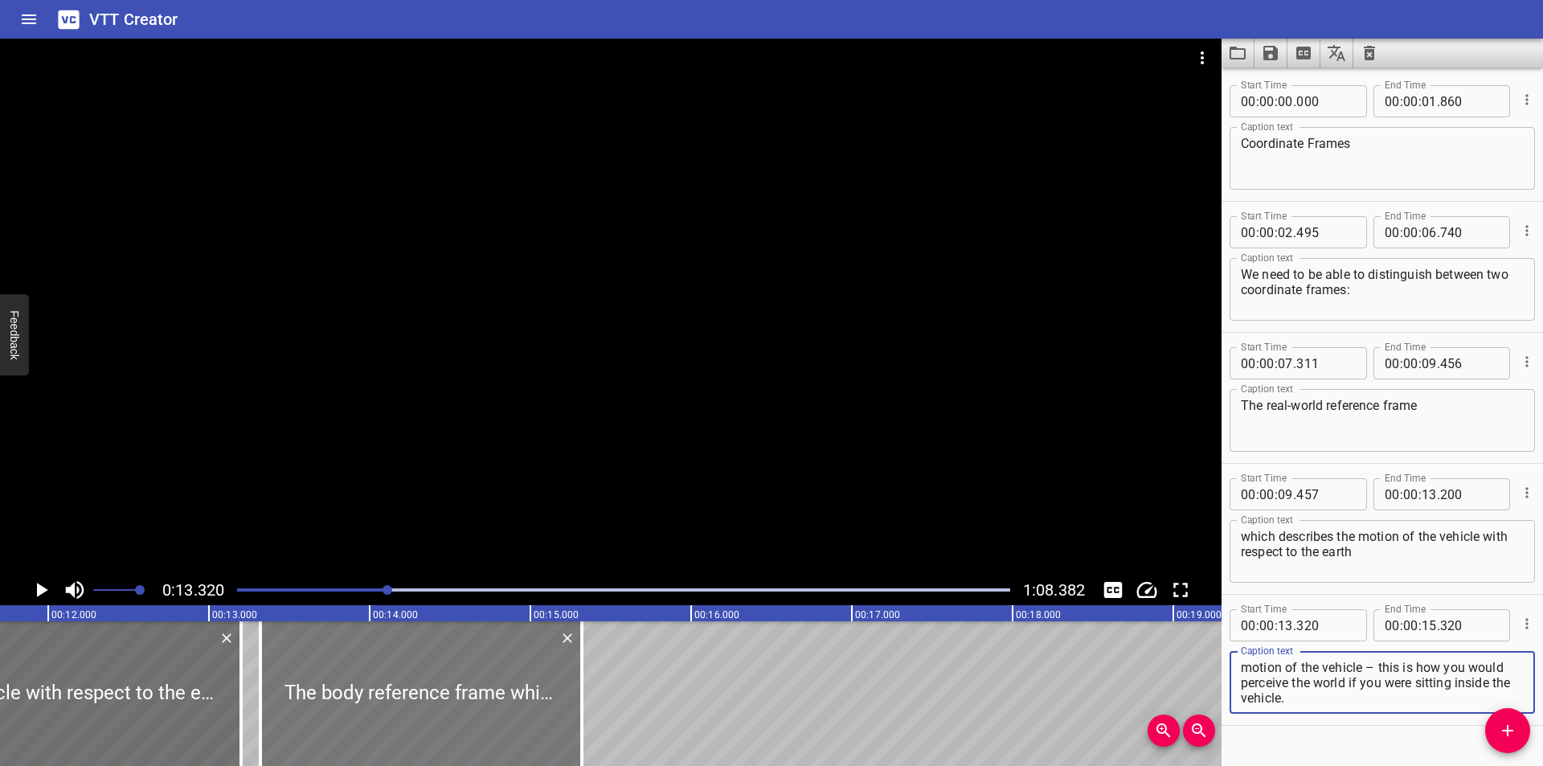
scroll to position [0, 1873]
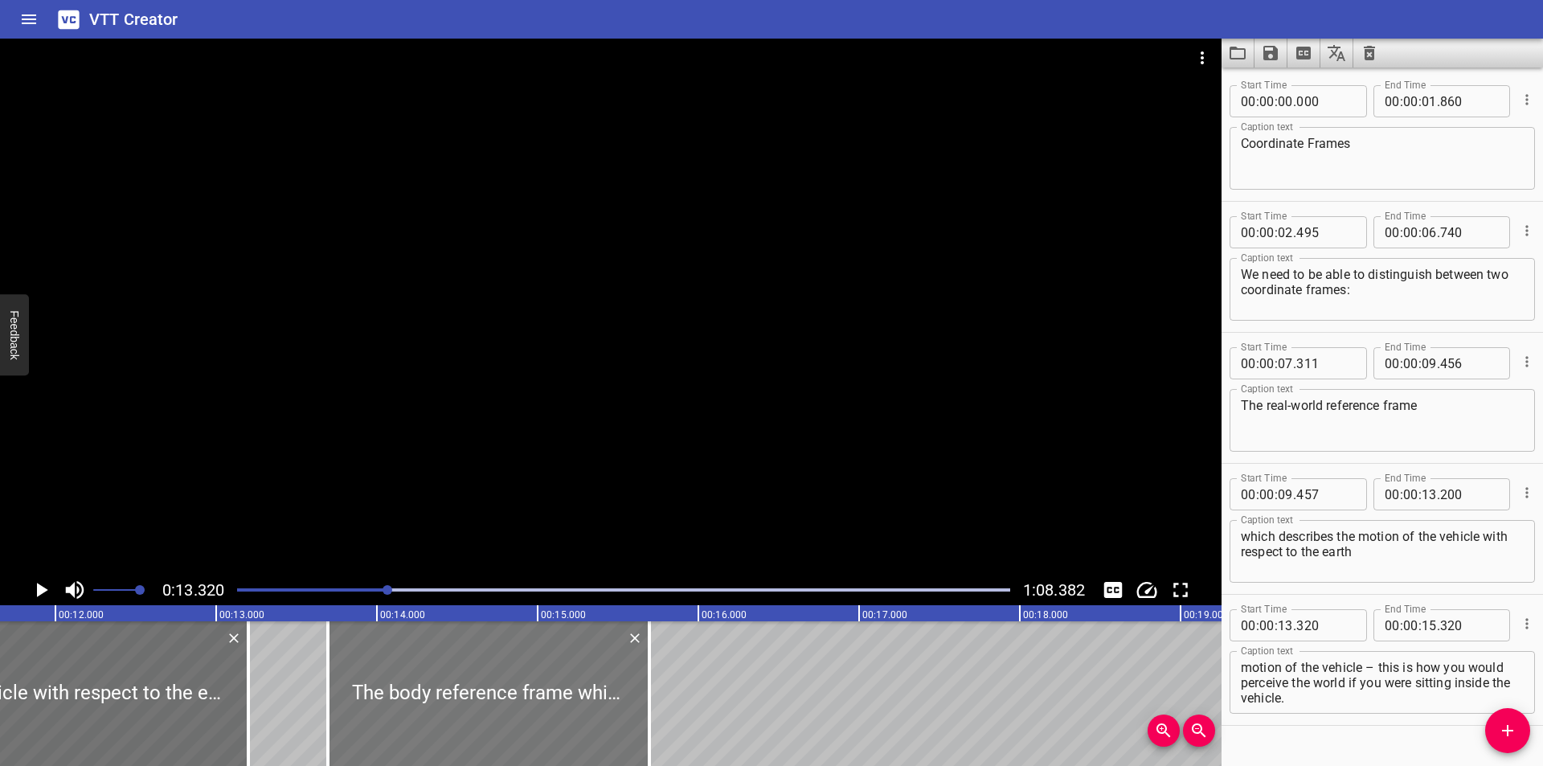
drag, startPoint x: 288, startPoint y: 702, endPoint x: 347, endPoint y: 712, distance: 59.6
click at [347, 712] on div at bounding box center [488, 693] width 321 height 145
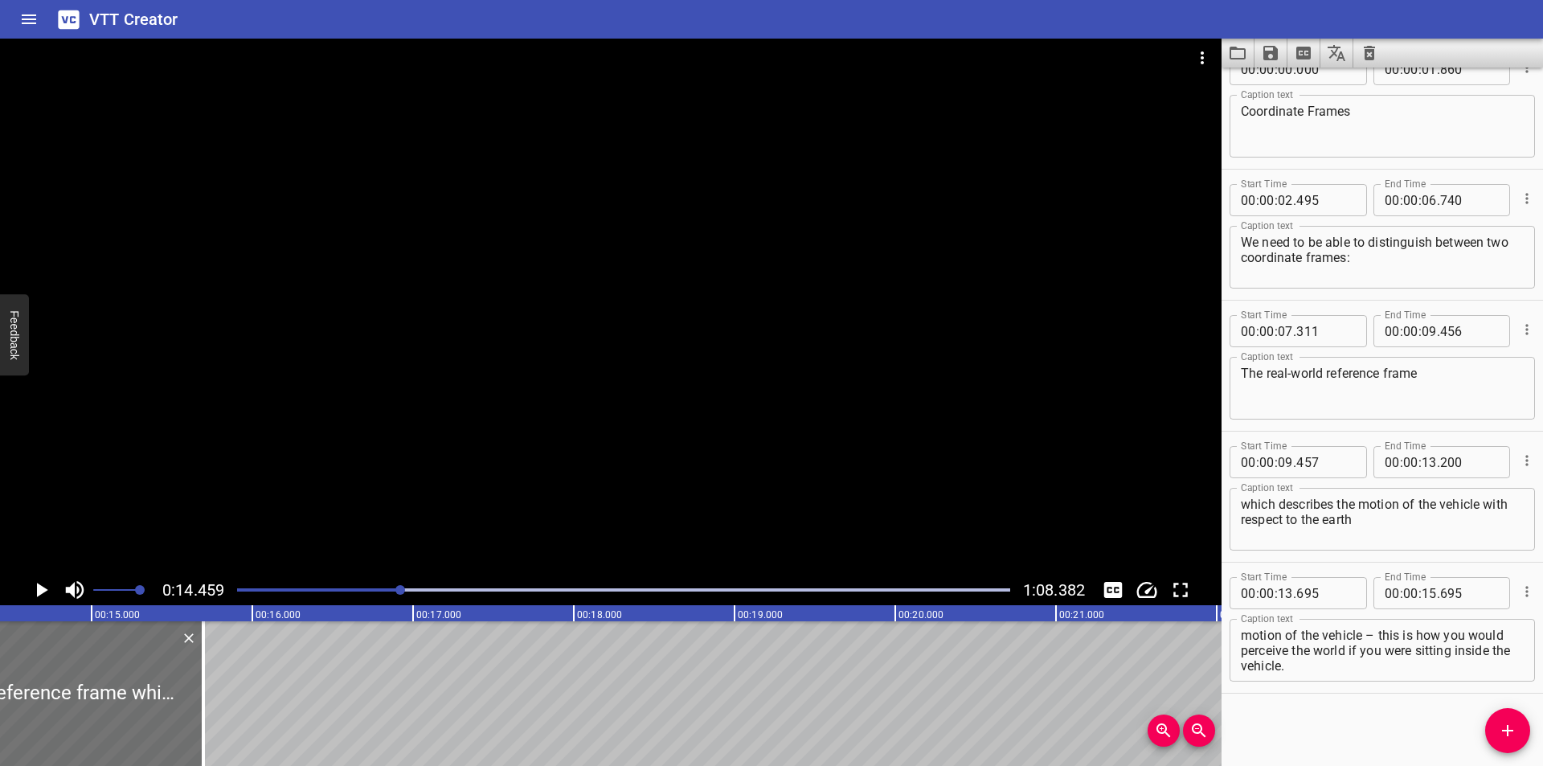
scroll to position [0, 2324]
click at [383, 591] on div at bounding box center [623, 590] width 792 height 23
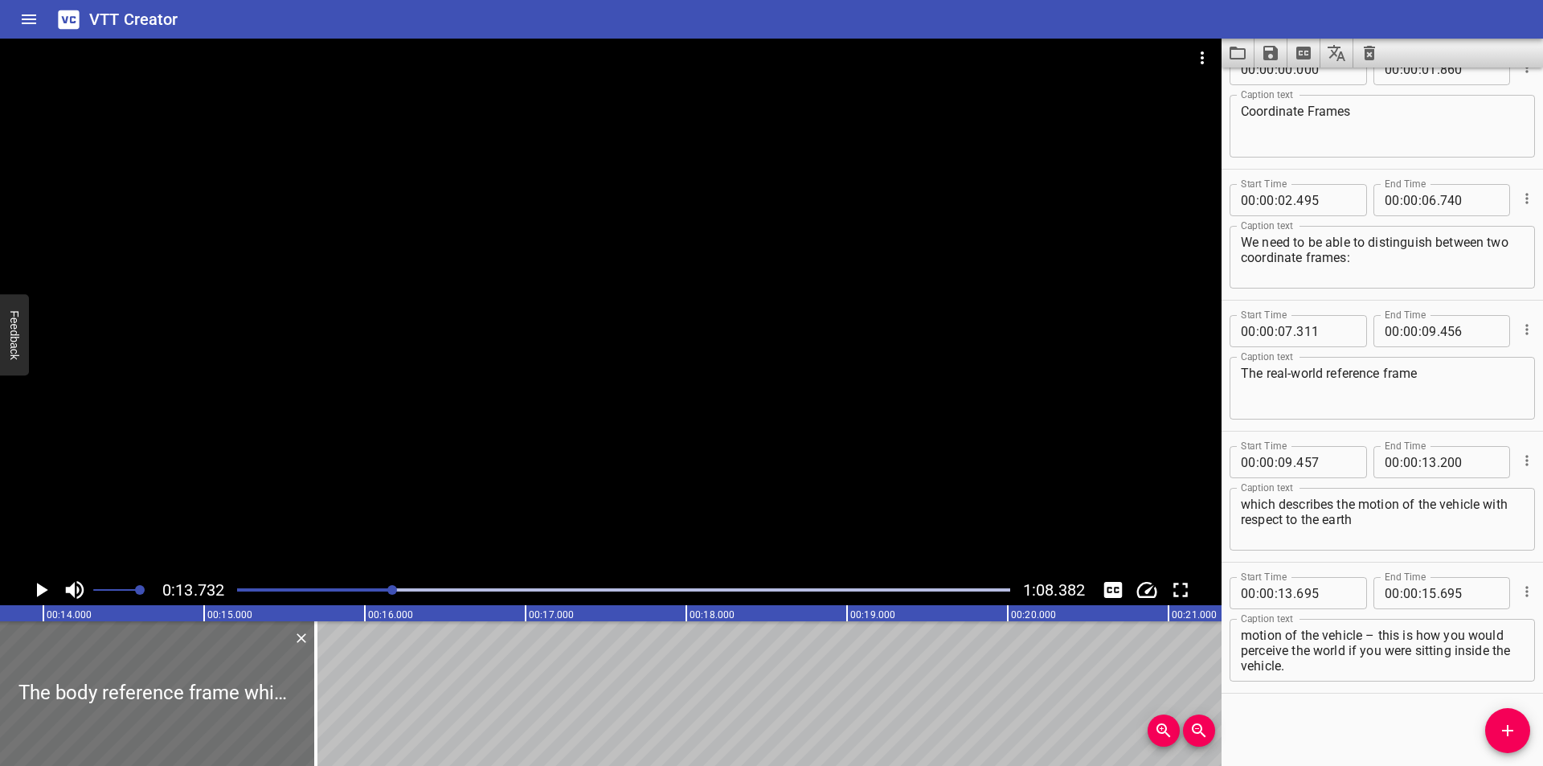
click at [383, 591] on div at bounding box center [623, 590] width 792 height 23
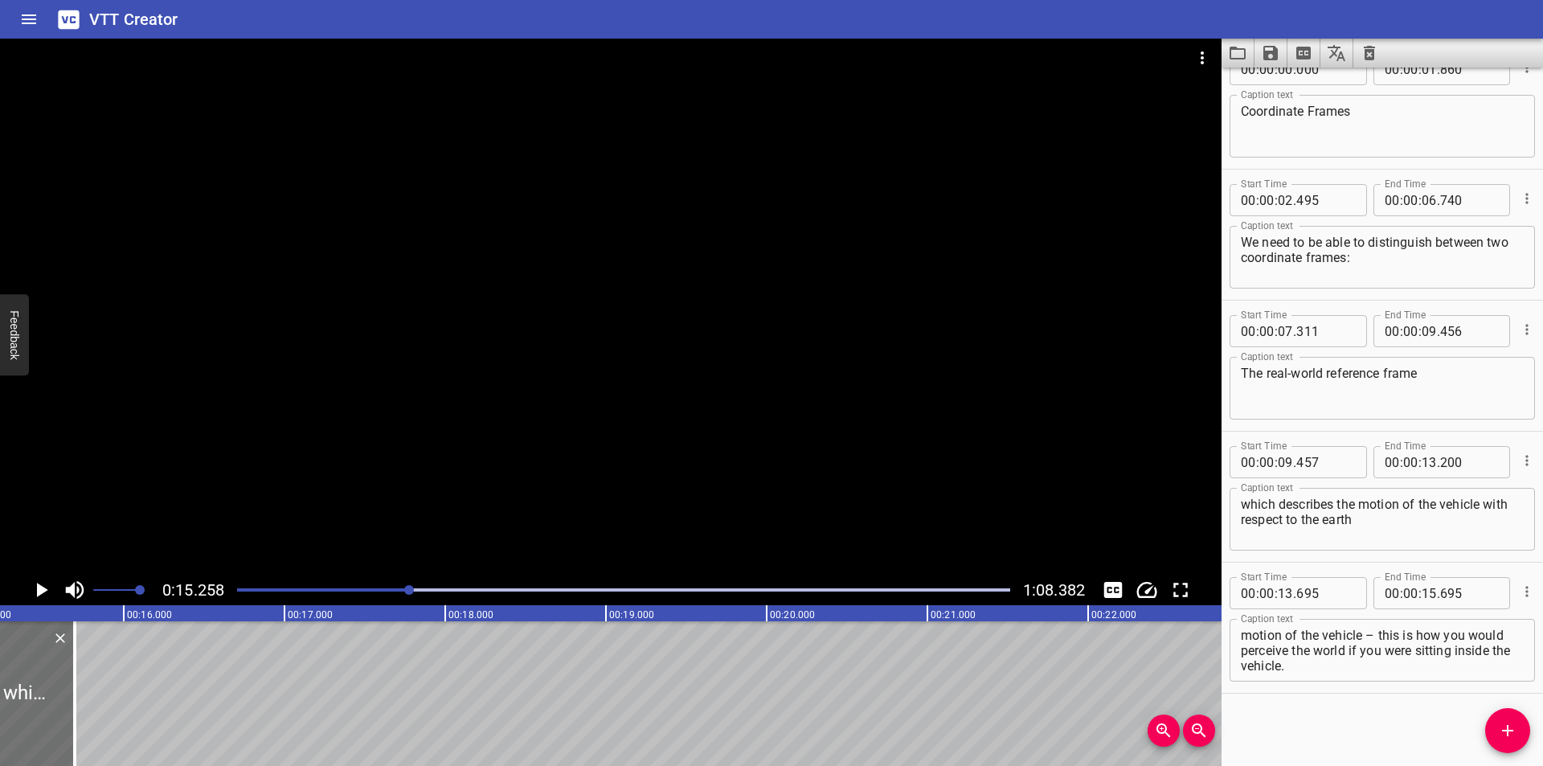
scroll to position [0, 2453]
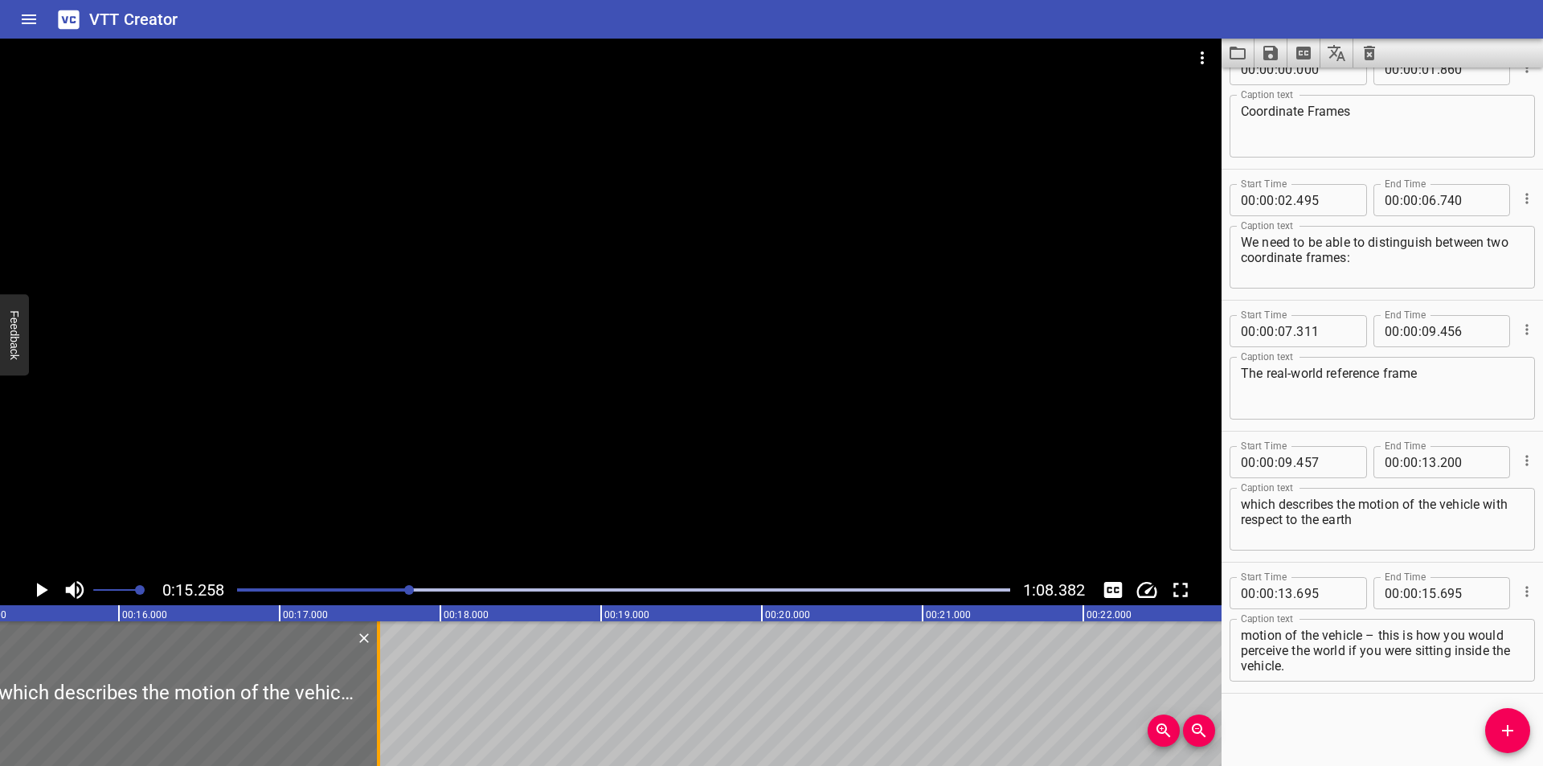
drag, startPoint x: 72, startPoint y: 723, endPoint x: 380, endPoint y: 721, distance: 308.6
click at [380, 721] on div at bounding box center [378, 693] width 16 height 145
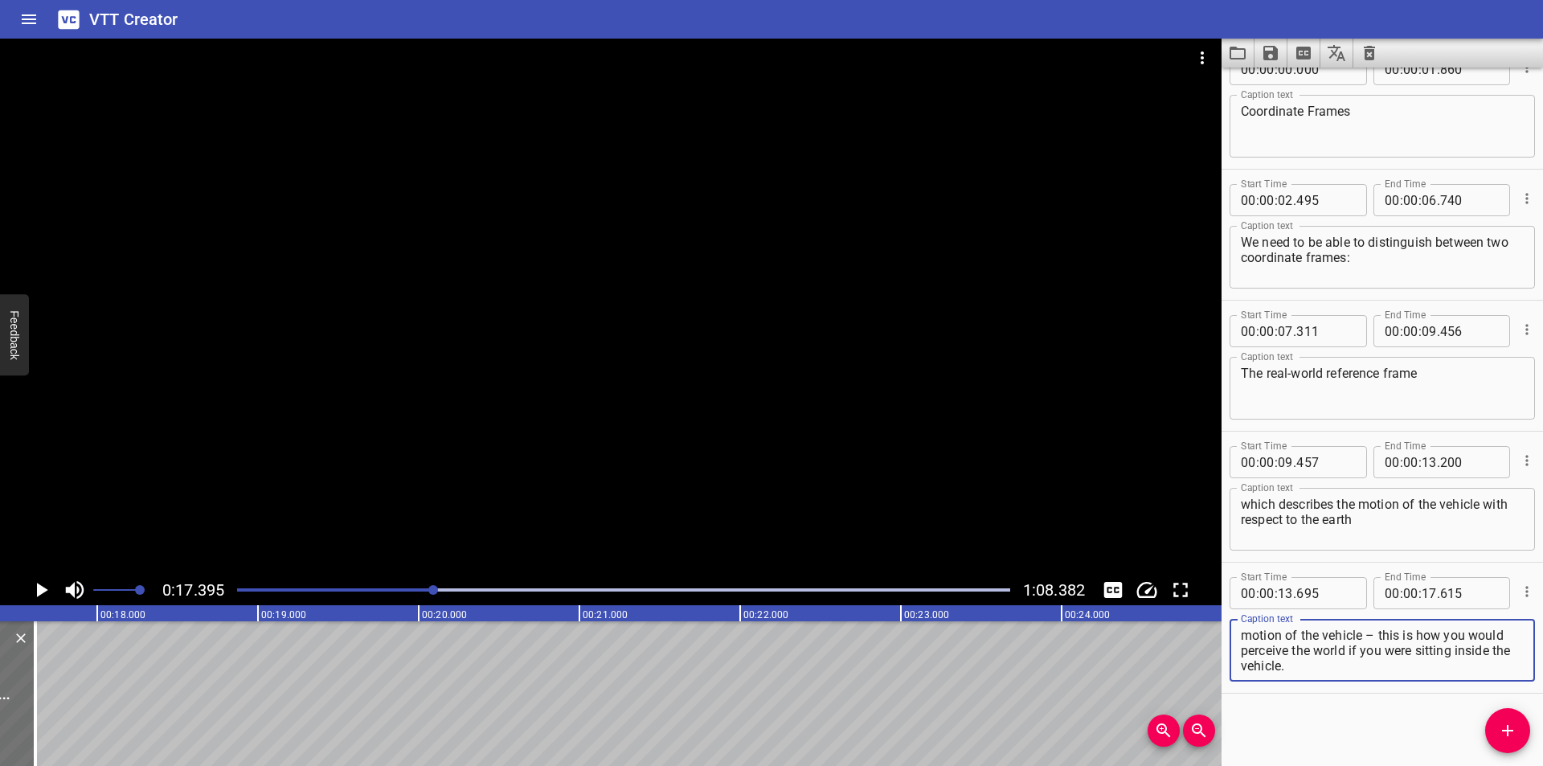
scroll to position [15, 0]
drag, startPoint x: 1398, startPoint y: 638, endPoint x: 1452, endPoint y: 750, distance: 124.0
click at [1452, 750] on div "Start Time 00 : 00 : 00 . 000 Start Time End Time 00 : 00 : 01 . 860 End Time C…" at bounding box center [1381, 417] width 321 height 698
click at [1402, 675] on div "The body reference frame which describes the motion of the vehicle – this is ho…" at bounding box center [1381, 650] width 305 height 63
click at [404, 589] on div "Play progress" at bounding box center [47, 589] width 773 height 3
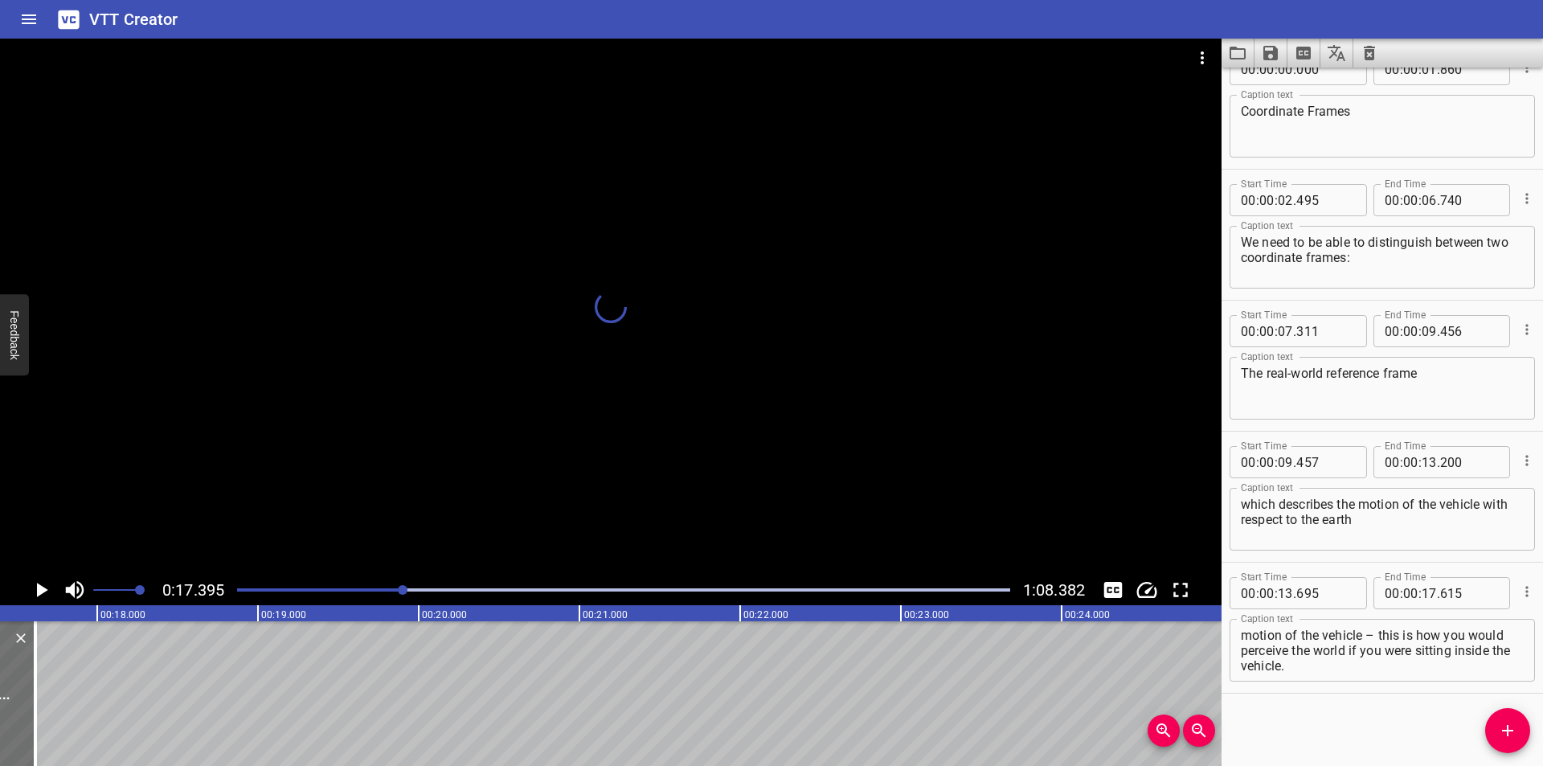
click at [401, 587] on div at bounding box center [403, 590] width 10 height 10
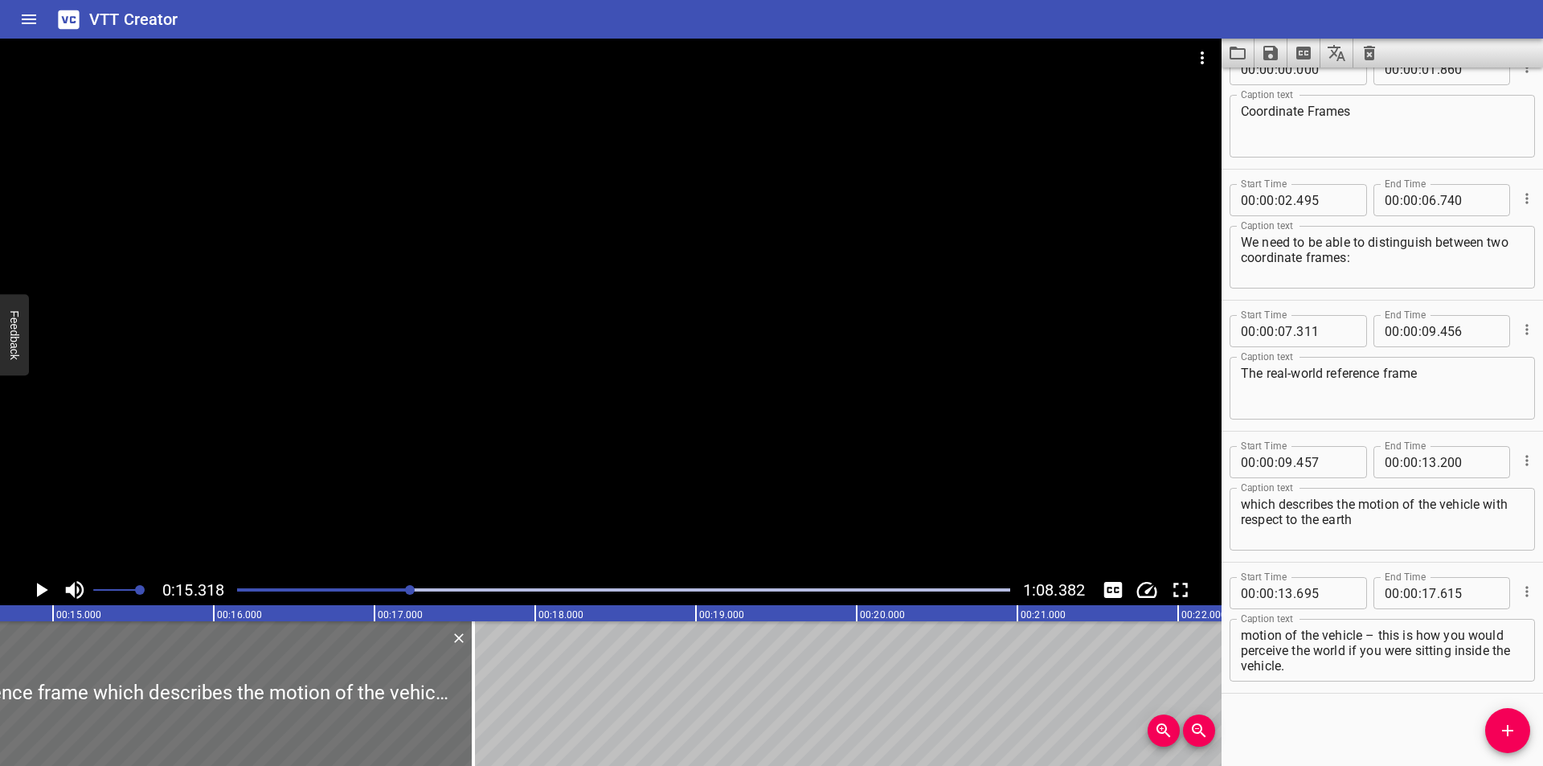
scroll to position [0, 2354]
click at [383, 592] on div at bounding box center [623, 590] width 792 height 23
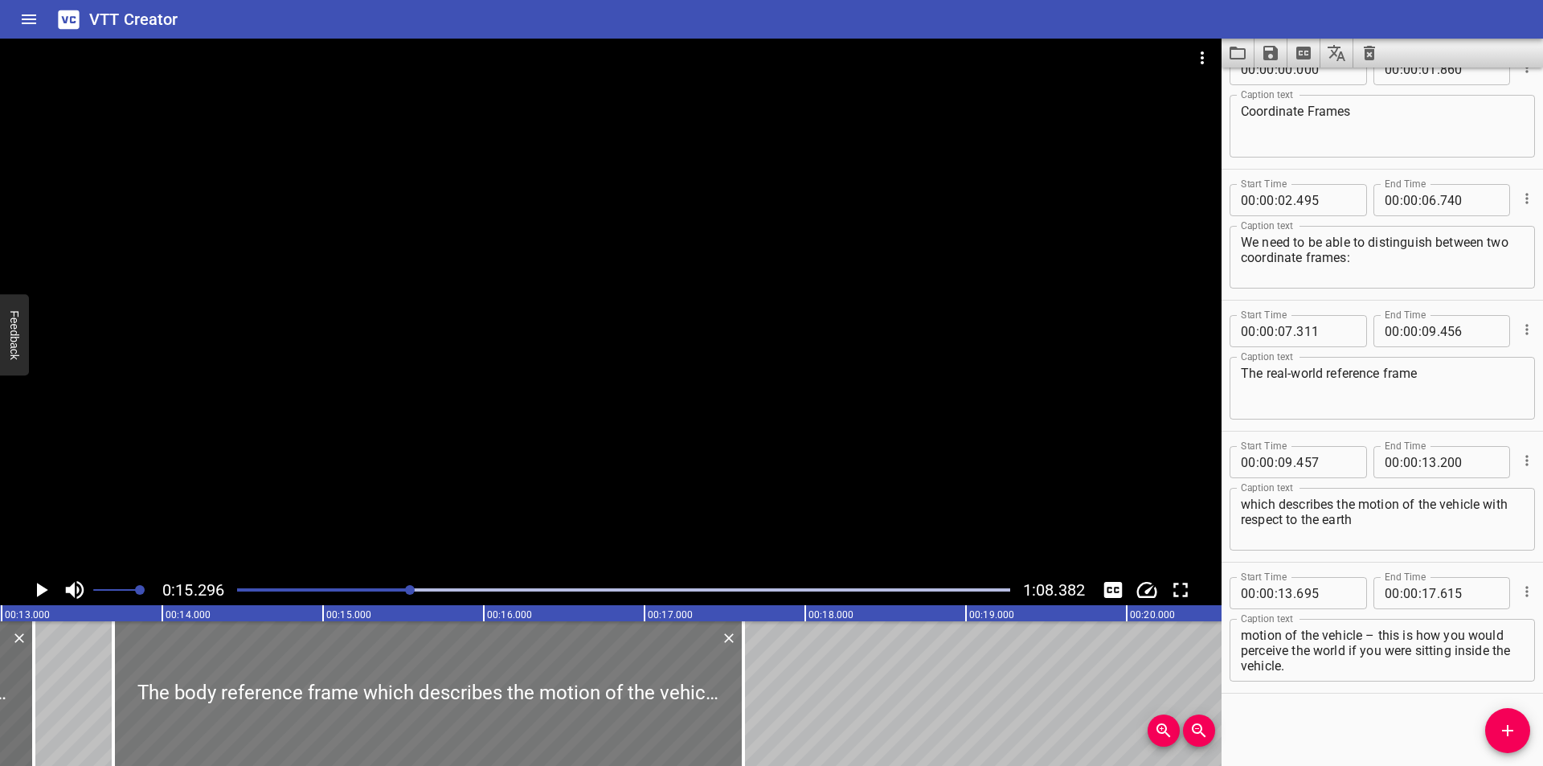
scroll to position [0, 2084]
click at [743, 721] on div at bounding box center [746, 693] width 16 height 145
click at [775, 436] on div at bounding box center [610, 307] width 1221 height 536
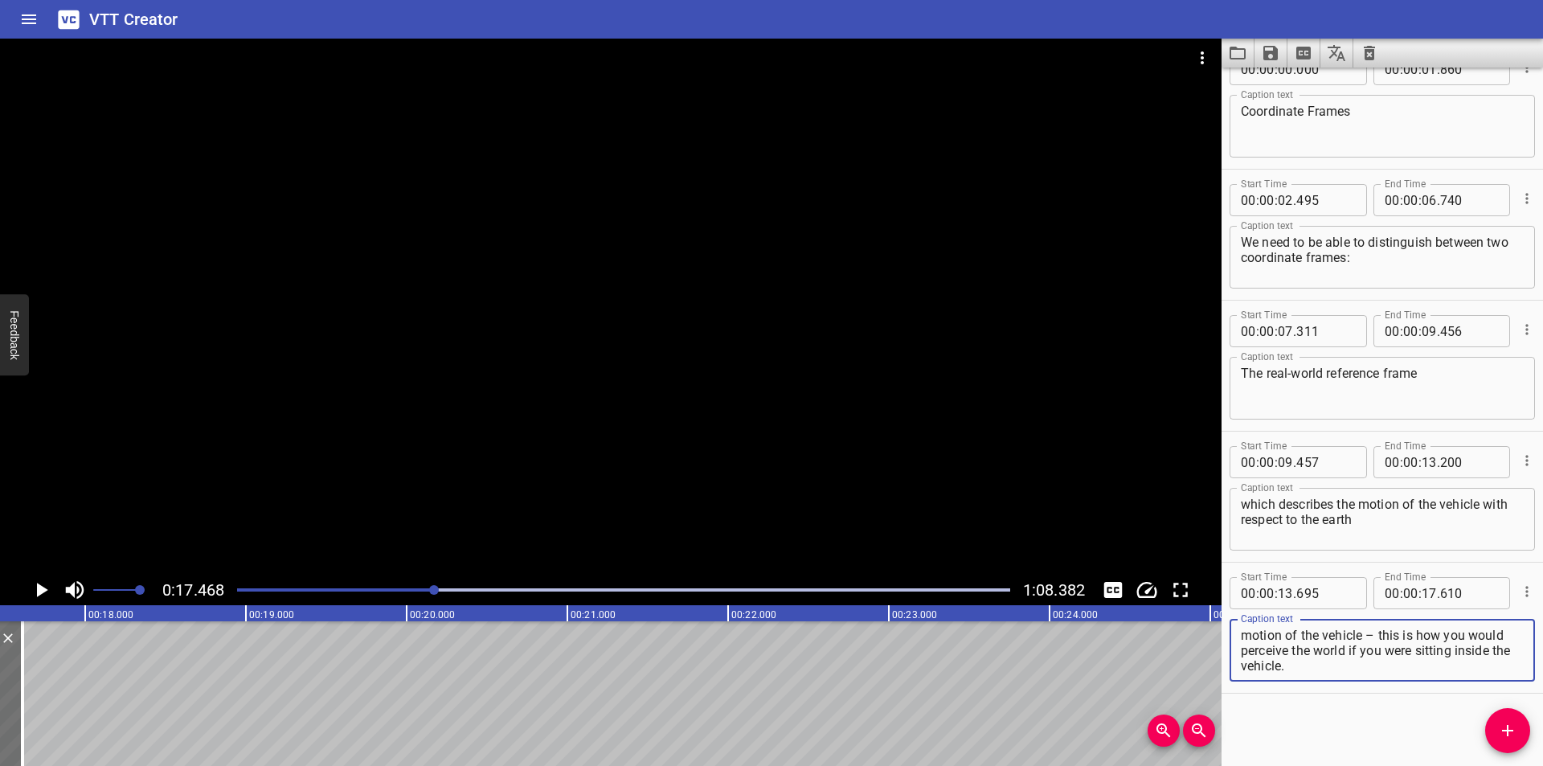
scroll to position [15, 0]
drag, startPoint x: 1399, startPoint y: 634, endPoint x: 1458, endPoint y: 718, distance: 102.8
click at [1458, 718] on div "Start Time 00 : 00 : 00 . 000 Start Time End Time 00 : 00 : 01 . 860 End Time C…" at bounding box center [1381, 417] width 321 height 698
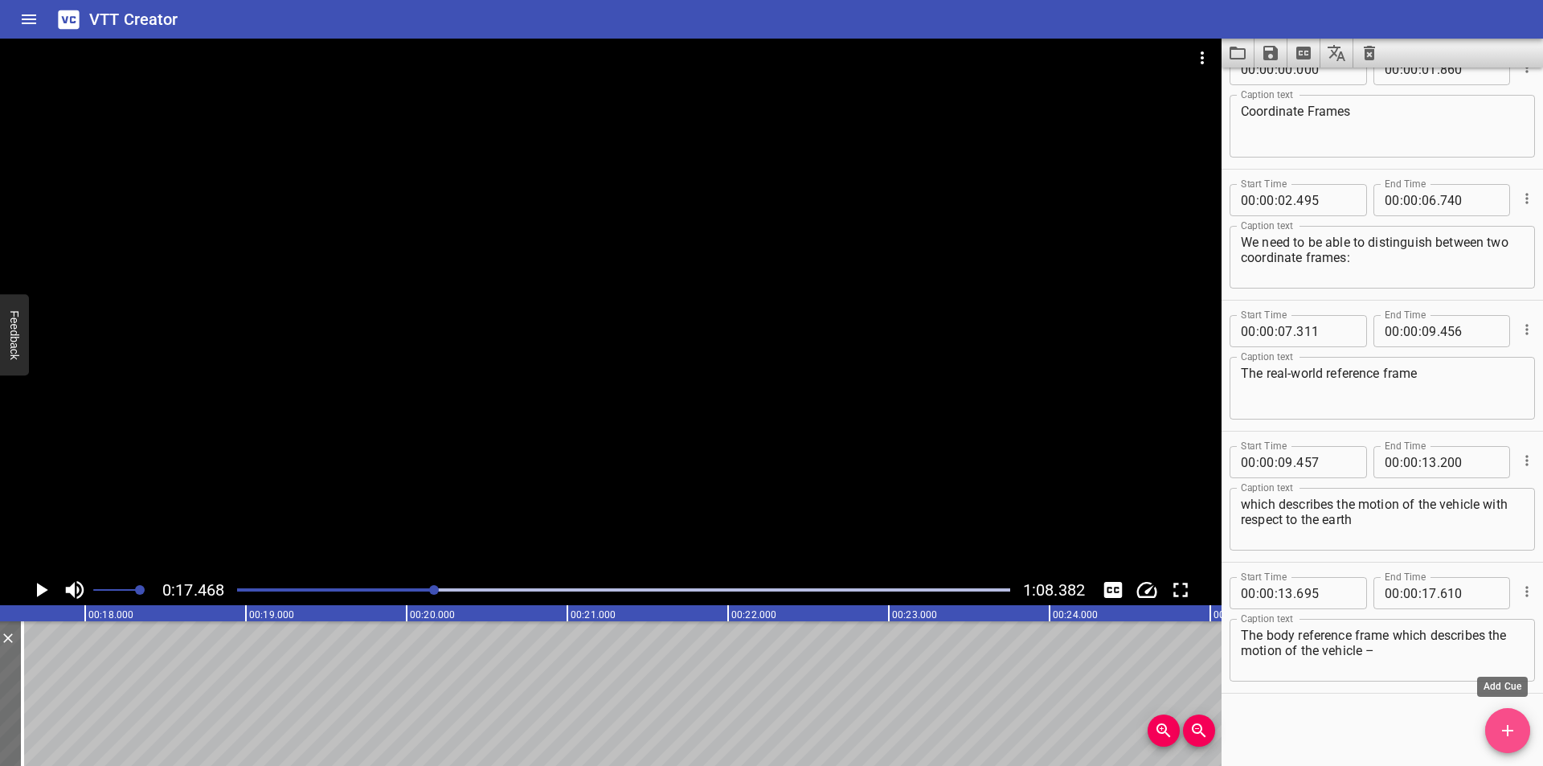
click at [1500, 723] on icon "Add Cue" at bounding box center [1507, 730] width 19 height 19
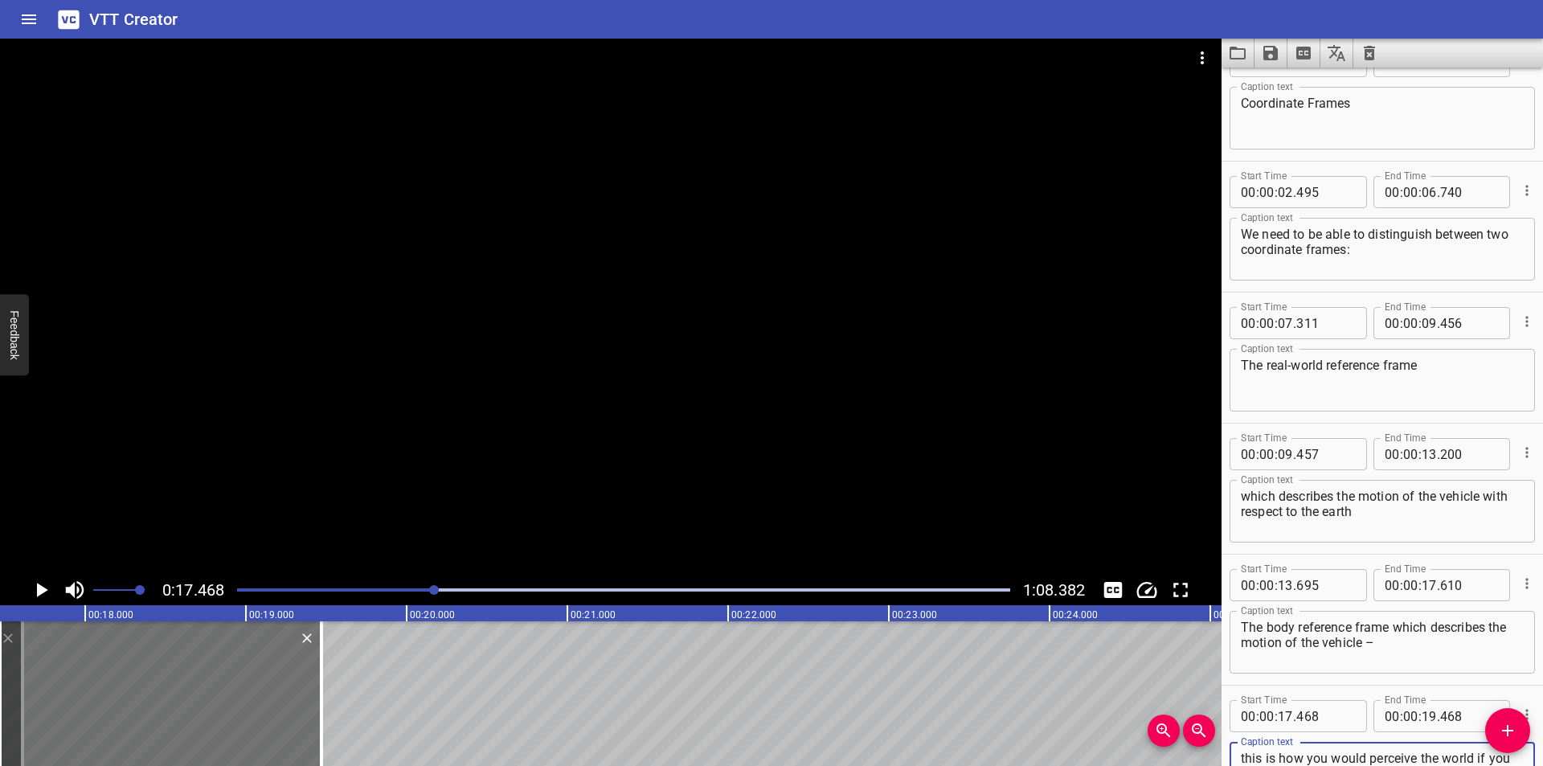
scroll to position [55, 0]
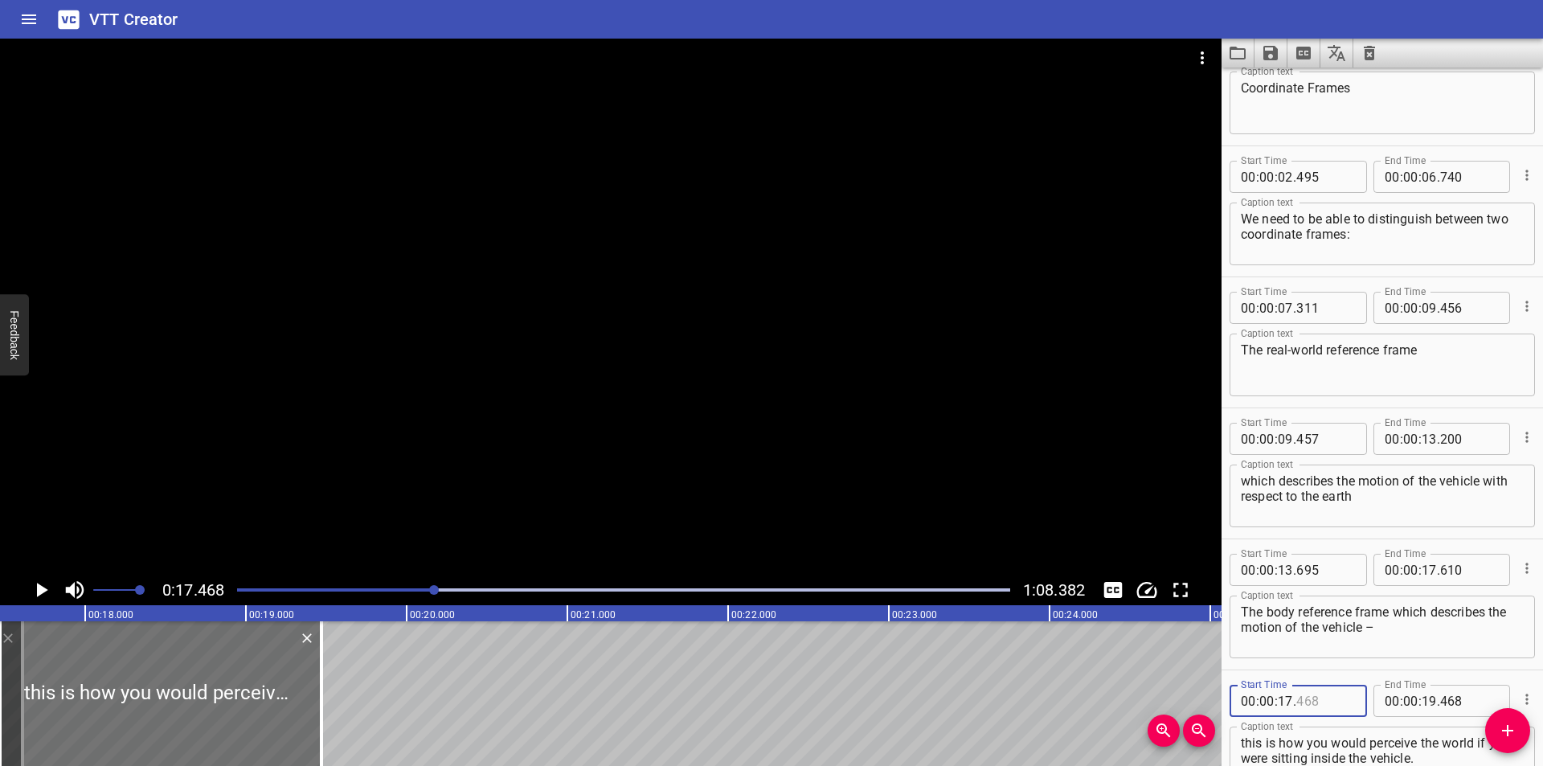
click at [1322, 702] on input "number" at bounding box center [1325, 701] width 59 height 32
click at [787, 410] on div at bounding box center [610, 307] width 1221 height 536
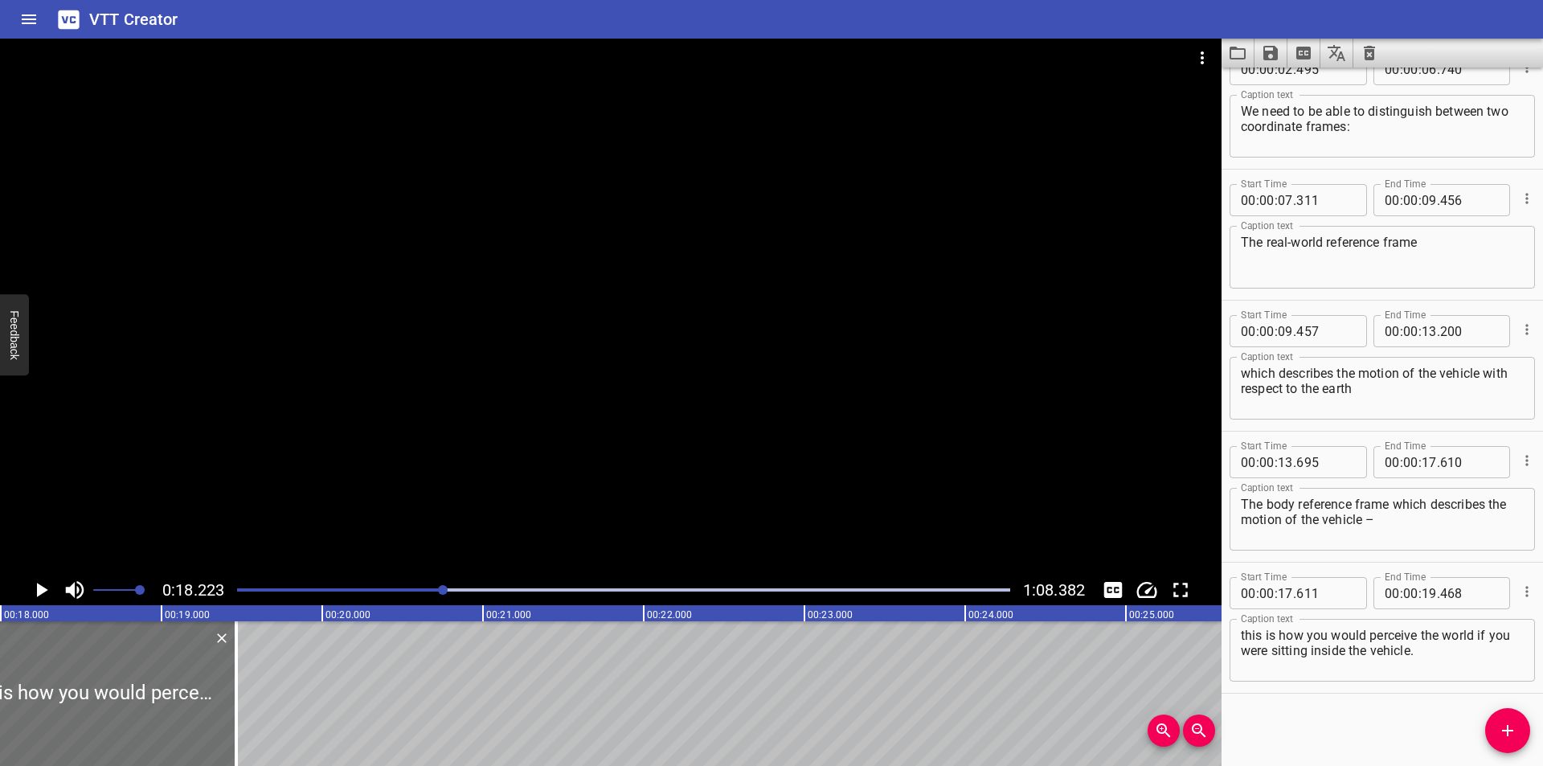
scroll to position [0, 2929]
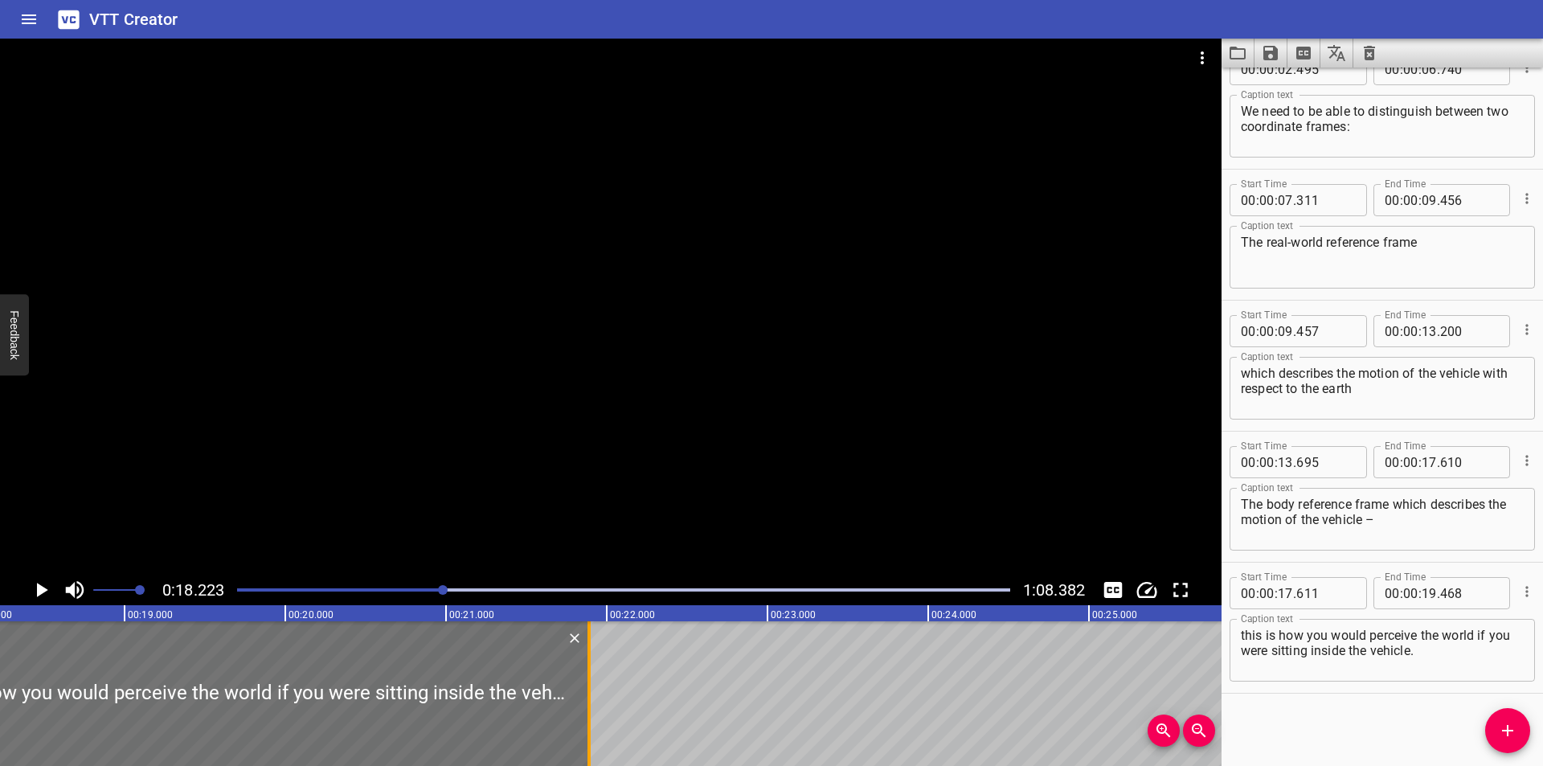
drag, startPoint x: 201, startPoint y: 693, endPoint x: 591, endPoint y: 689, distance: 389.8
click at [591, 689] on div at bounding box center [588, 693] width 3 height 145
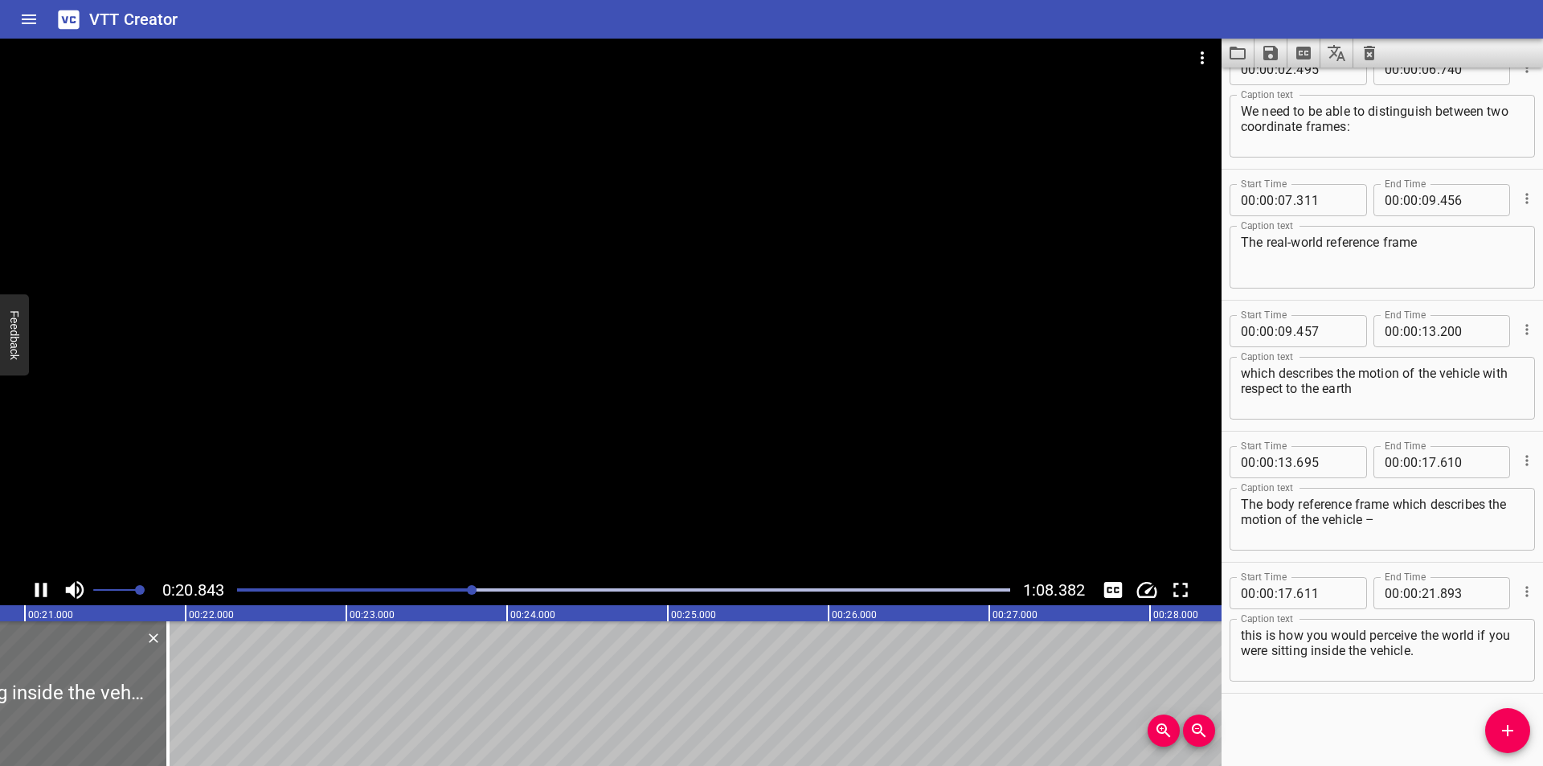
scroll to position [0, 3394]
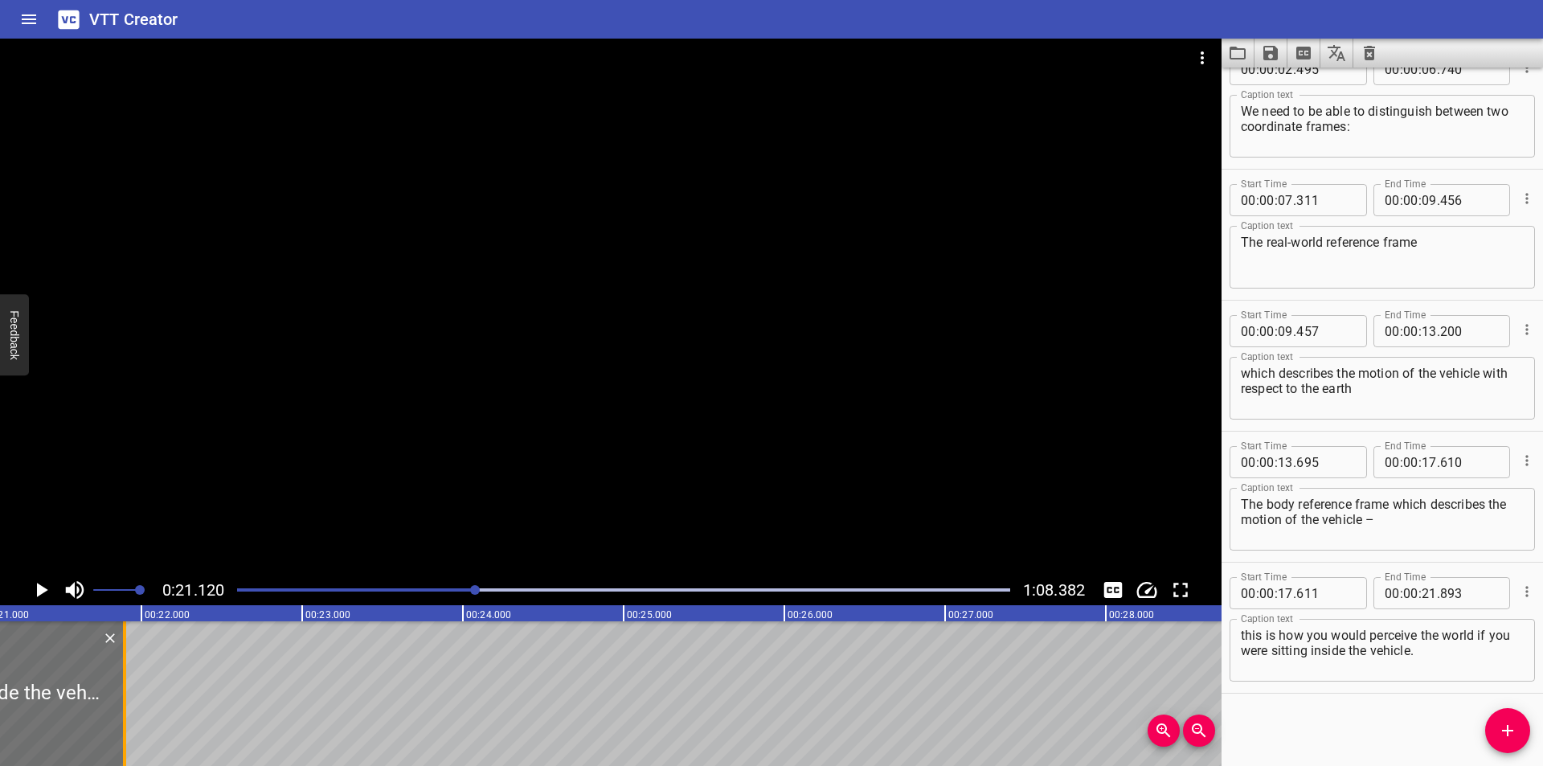
click at [132, 728] on div at bounding box center [125, 693] width 16 height 145
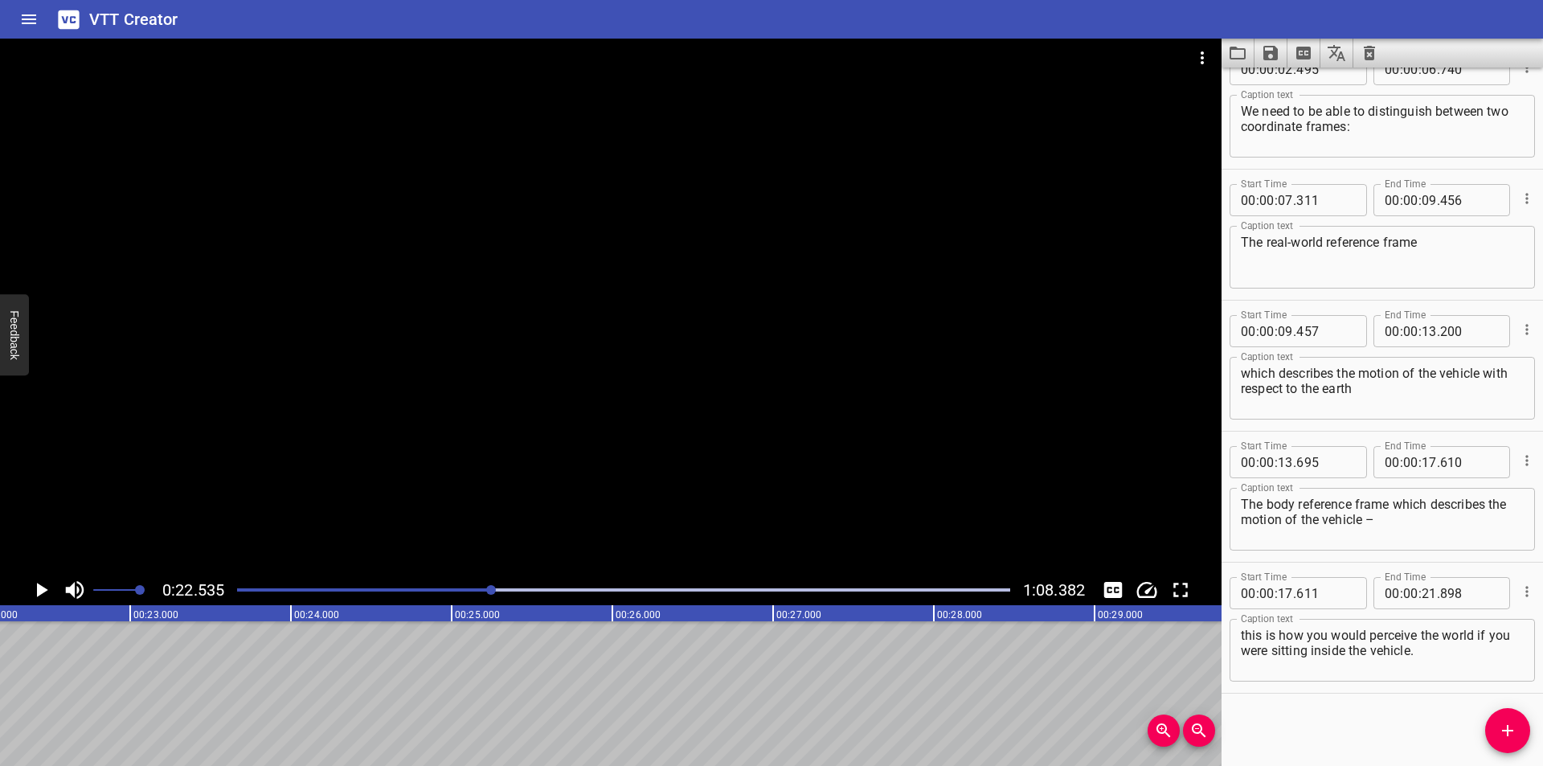
scroll to position [0, 3622]
click at [450, 583] on div at bounding box center [623, 590] width 792 height 23
click at [591, 460] on div at bounding box center [610, 307] width 1221 height 536
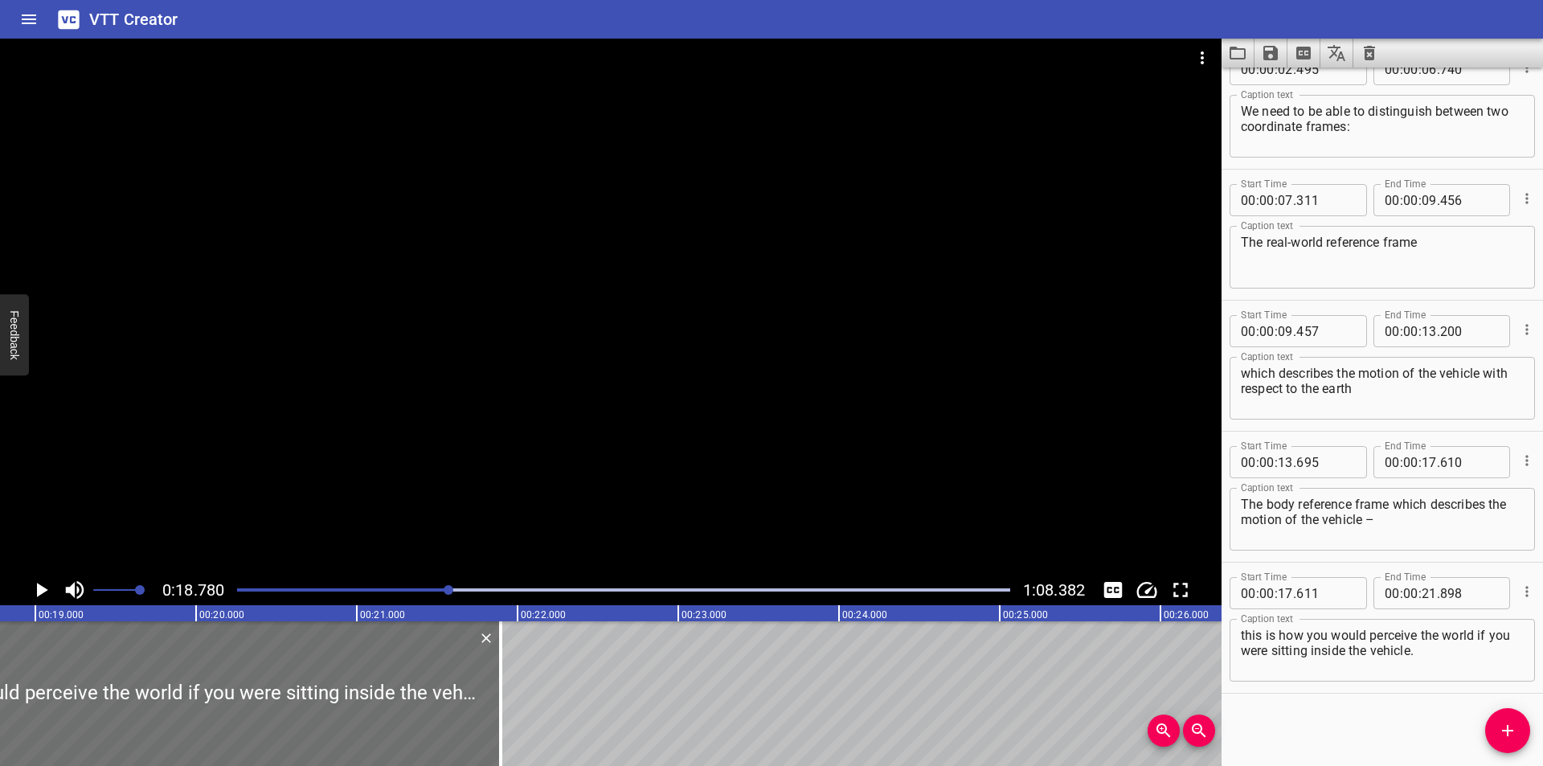
click at [592, 458] on div at bounding box center [610, 307] width 1221 height 536
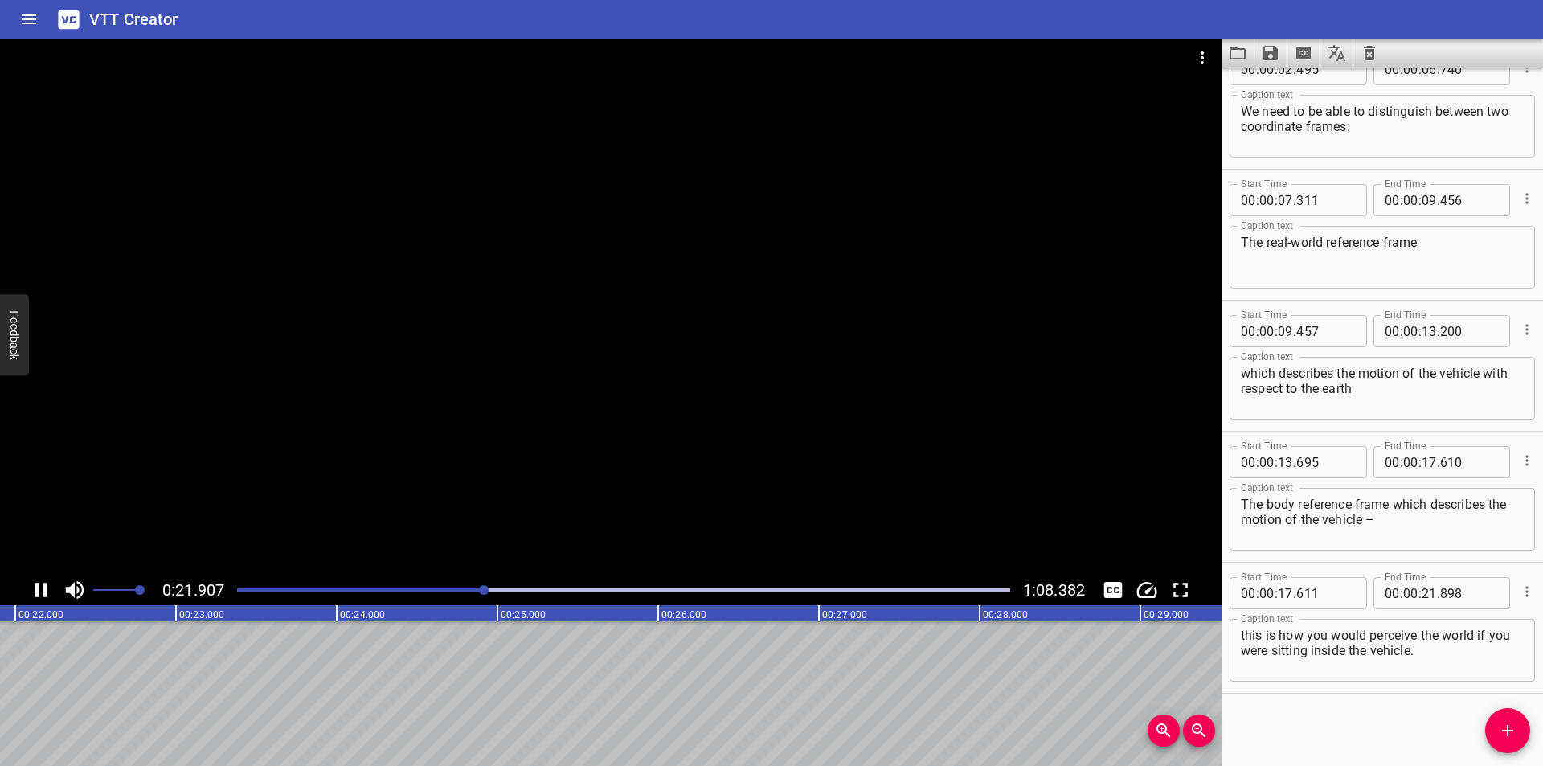
click at [653, 436] on div at bounding box center [610, 307] width 1221 height 536
drag, startPoint x: 1500, startPoint y: 730, endPoint x: 1188, endPoint y: 726, distance: 311.8
click at [1499, 728] on icon "Add Cue" at bounding box center [1507, 730] width 19 height 19
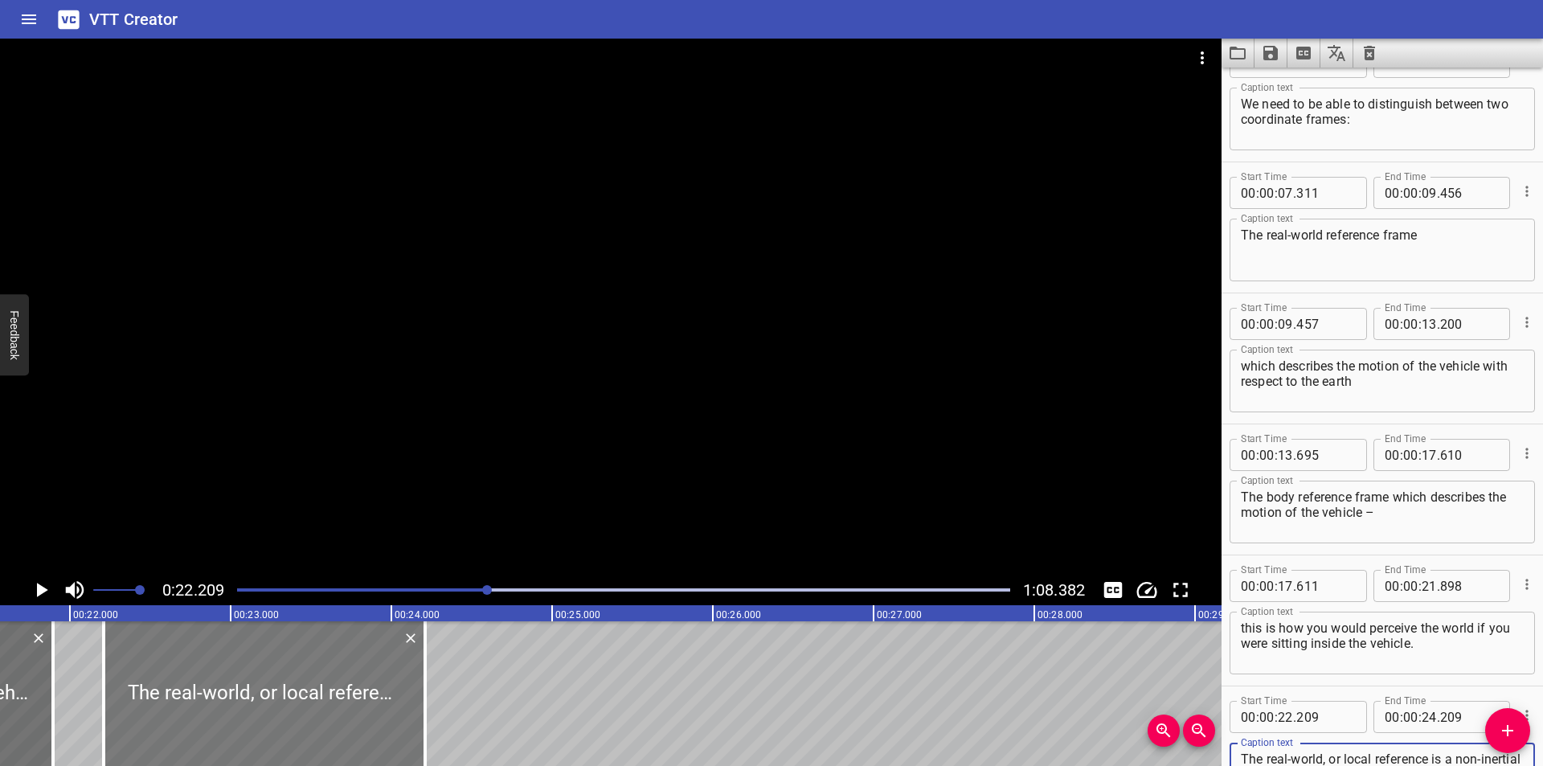
scroll to position [0, 3462]
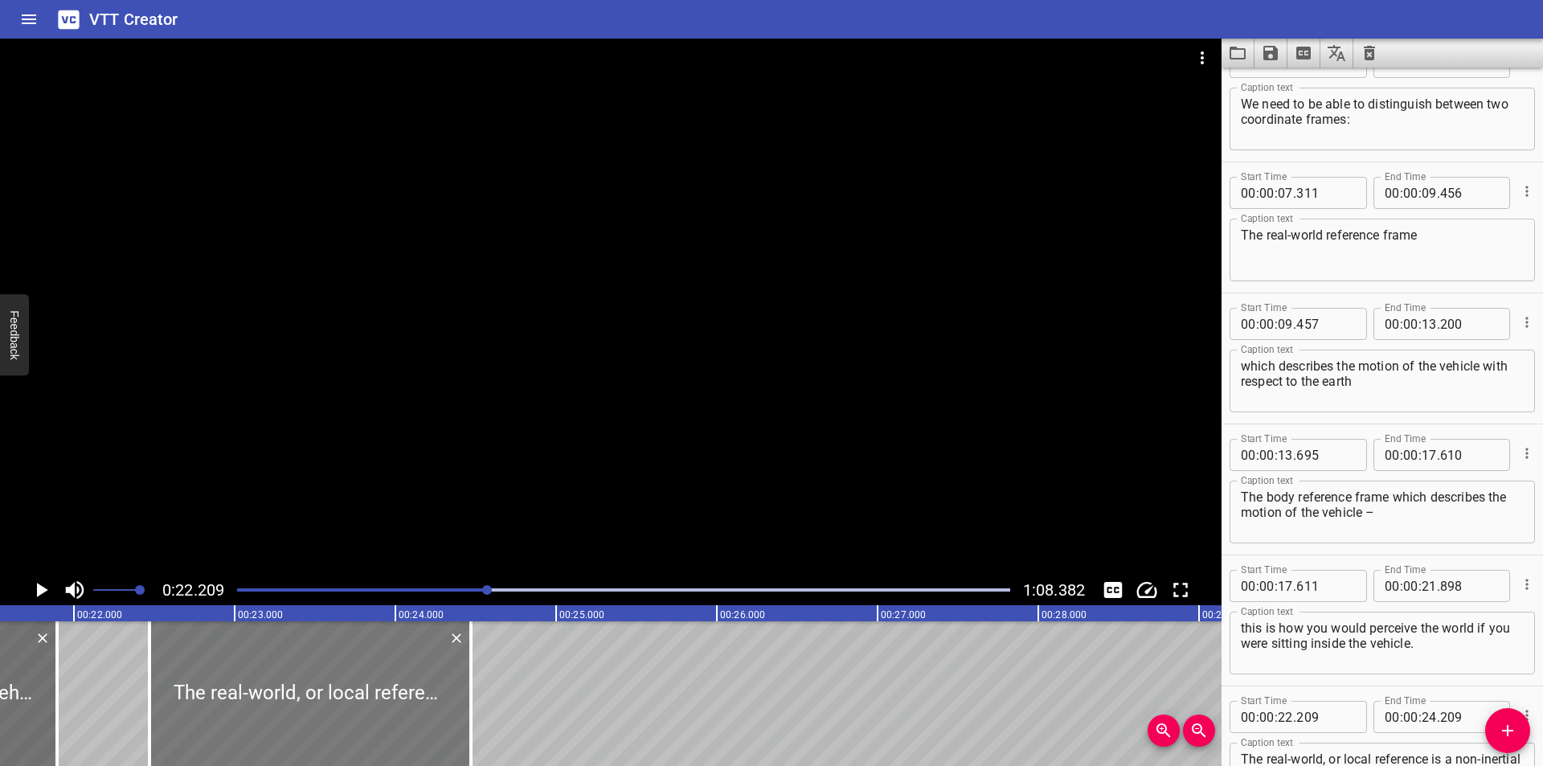
drag, startPoint x: 331, startPoint y: 705, endPoint x: 373, endPoint y: 702, distance: 41.9
click at [373, 702] on div at bounding box center [309, 693] width 321 height 145
drag, startPoint x: 410, startPoint y: 689, endPoint x: 399, endPoint y: 698, distance: 14.2
click at [399, 698] on div at bounding box center [309, 693] width 321 height 145
click at [478, 501] on div at bounding box center [610, 307] width 1221 height 536
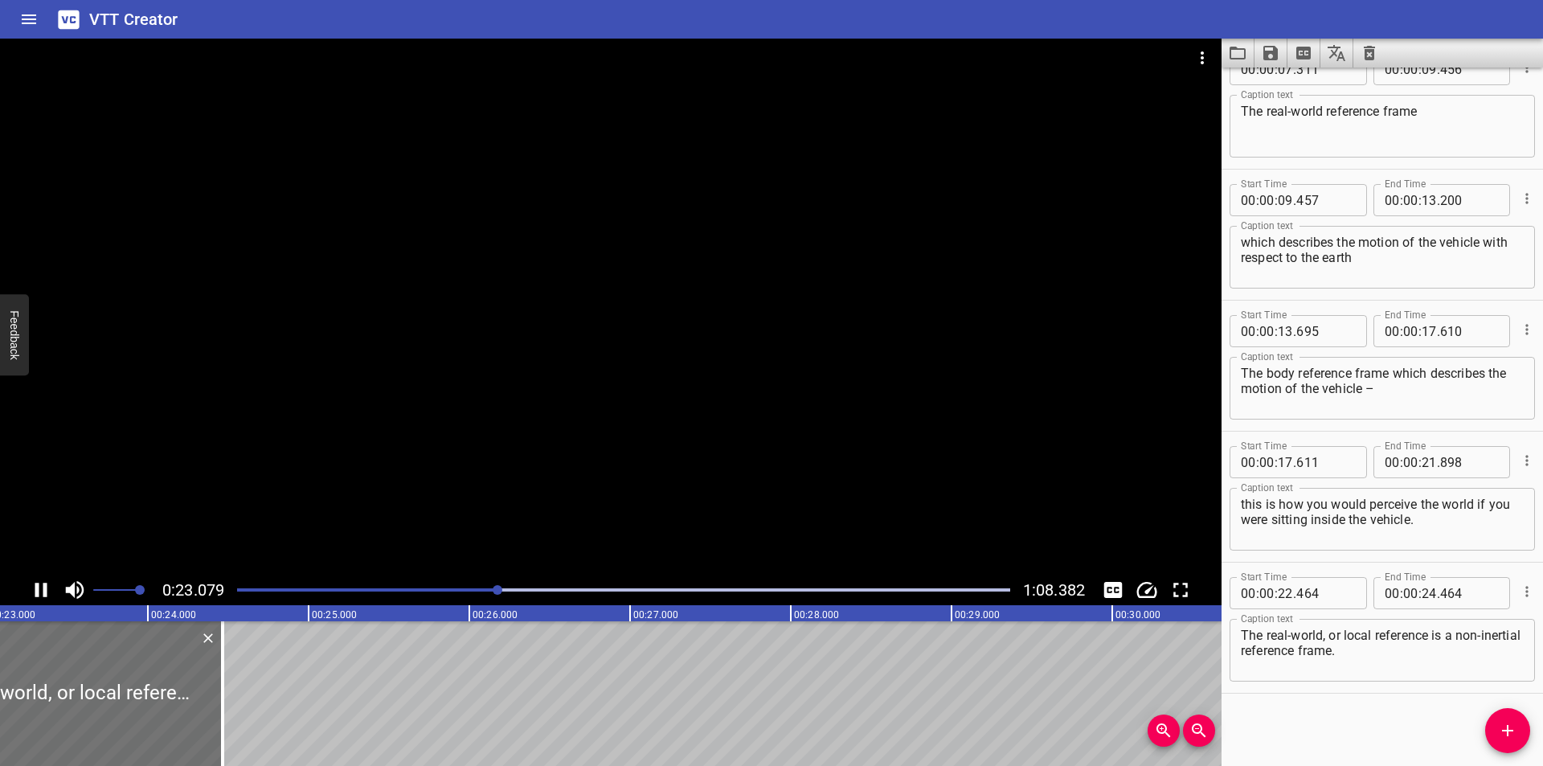
scroll to position [0, 3748]
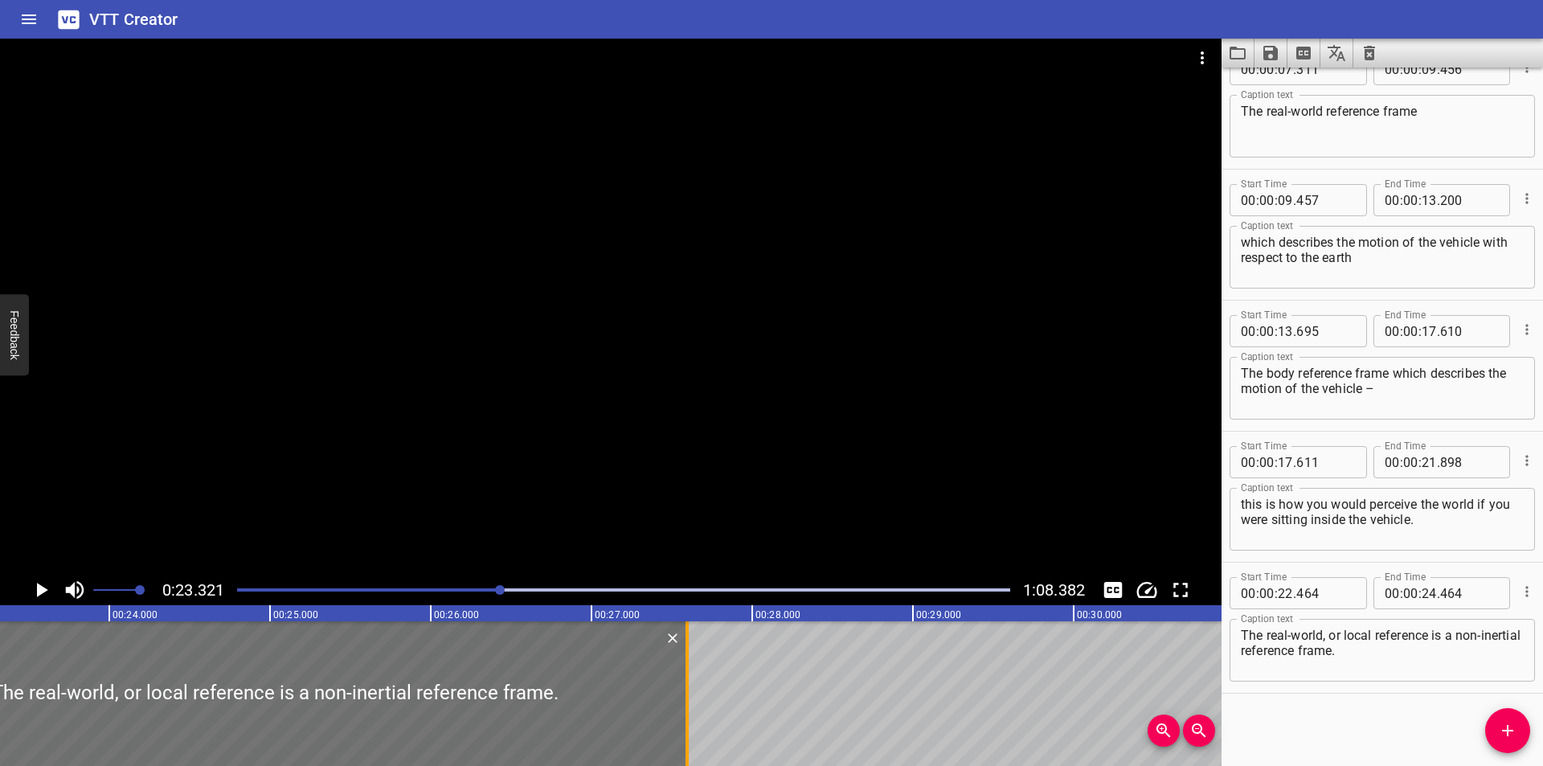
drag, startPoint x: 182, startPoint y: 720, endPoint x: 685, endPoint y: 673, distance: 505.3
click at [685, 673] on div at bounding box center [686, 693] width 3 height 145
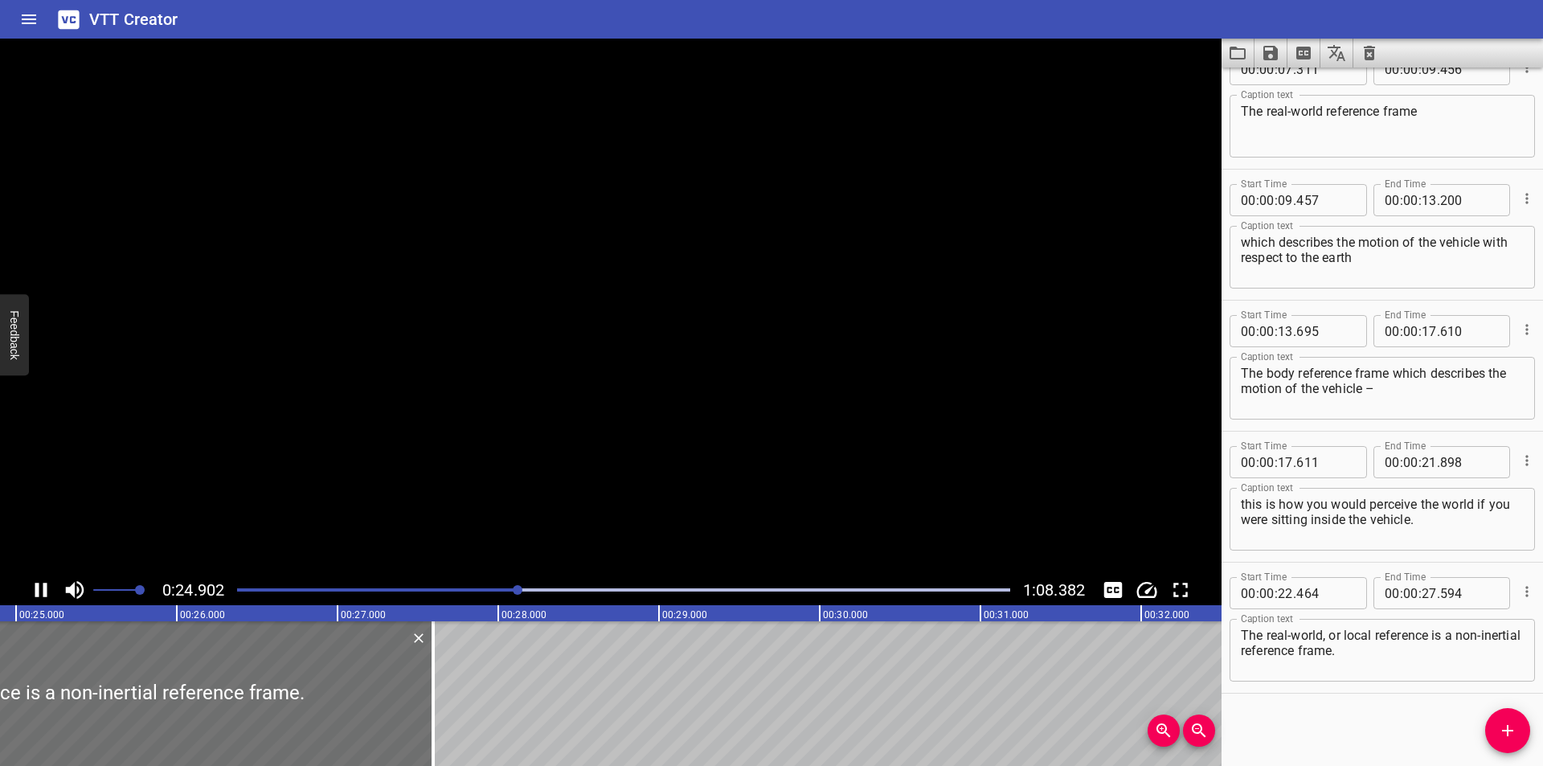
click at [1415, 661] on textarea "The real-world, or local reference is a non-inertial reference frame." at bounding box center [1382, 651] width 283 height 46
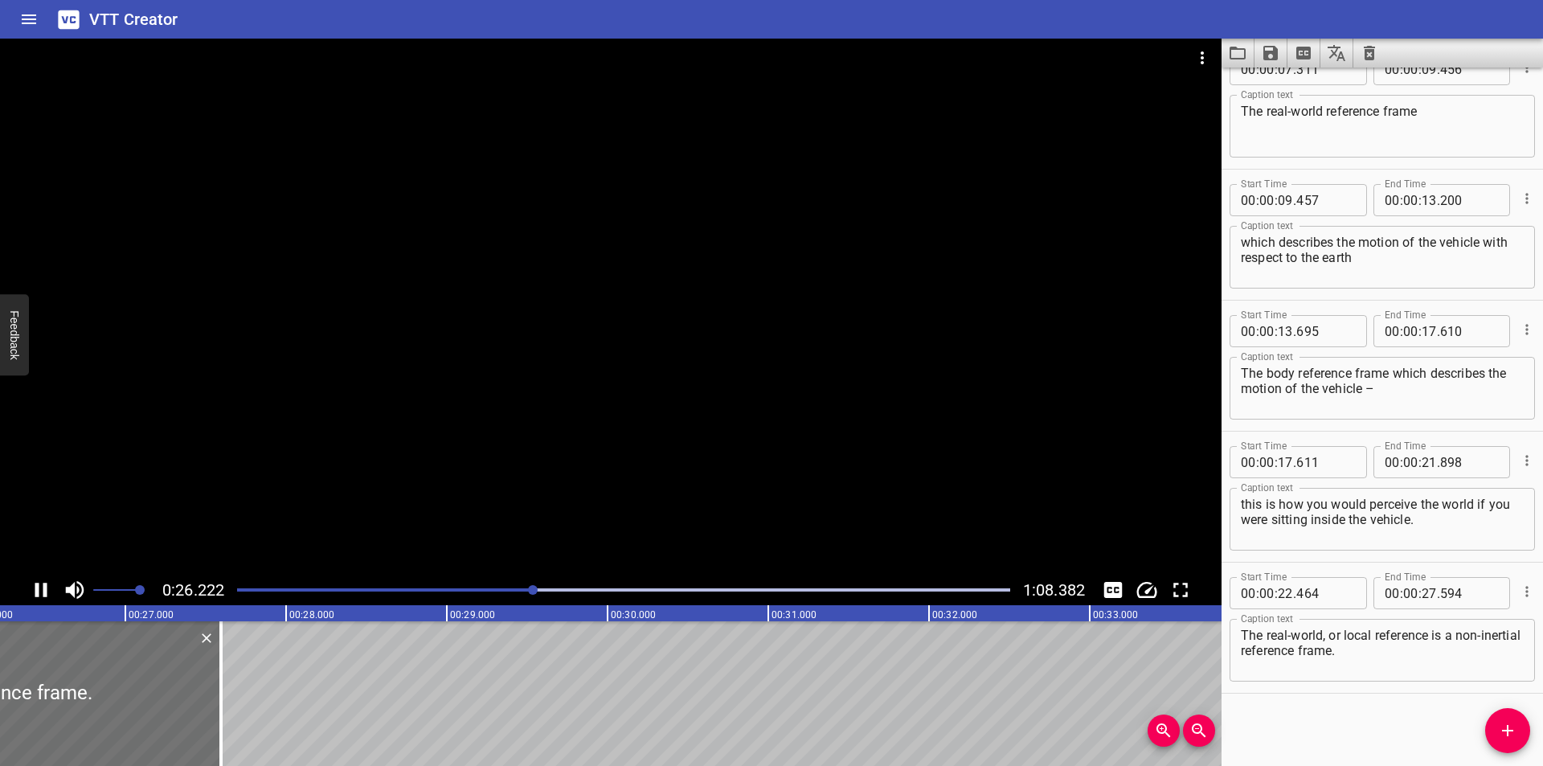
click at [600, 460] on div at bounding box center [610, 307] width 1221 height 536
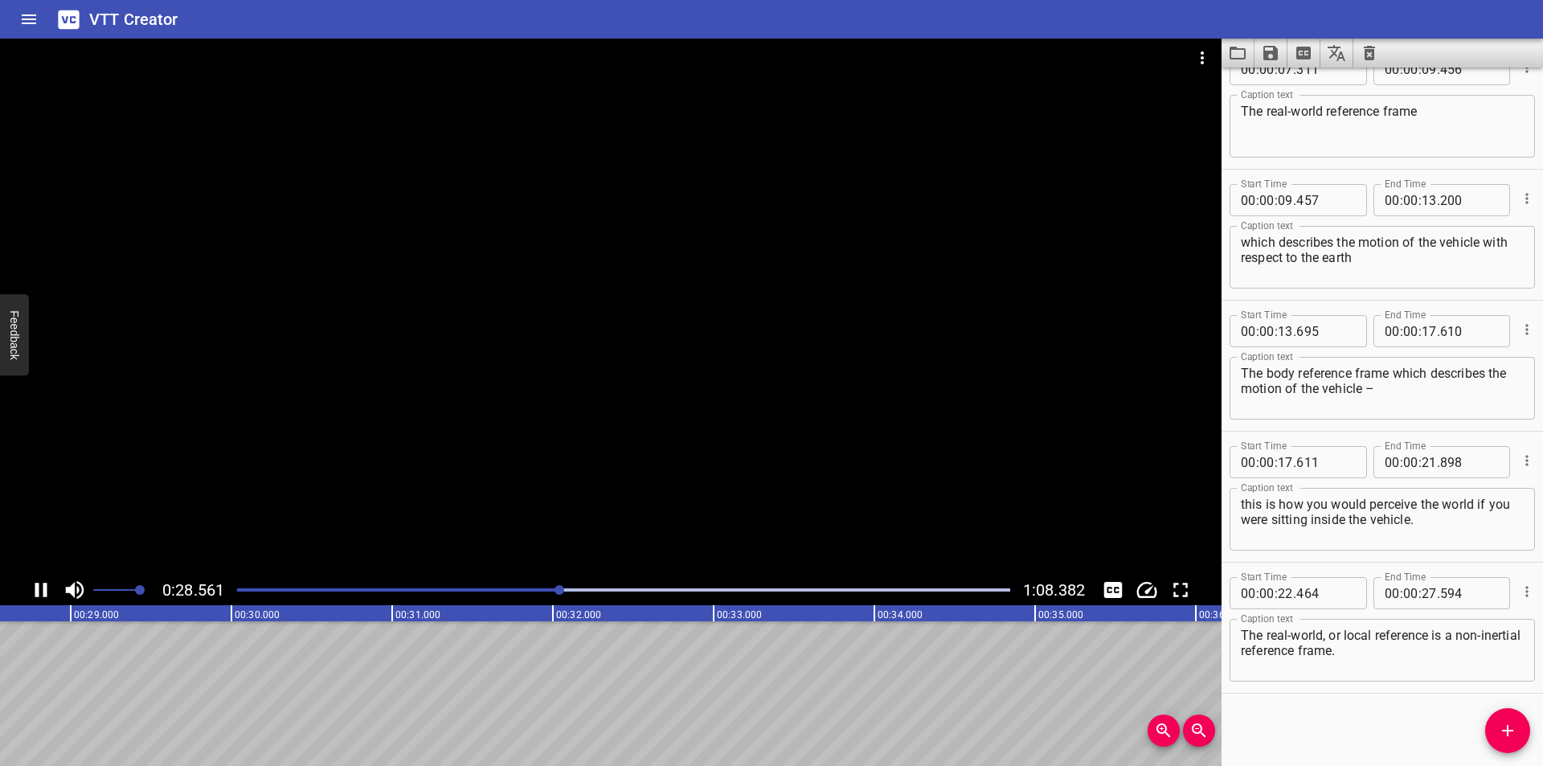
scroll to position [0, 4632]
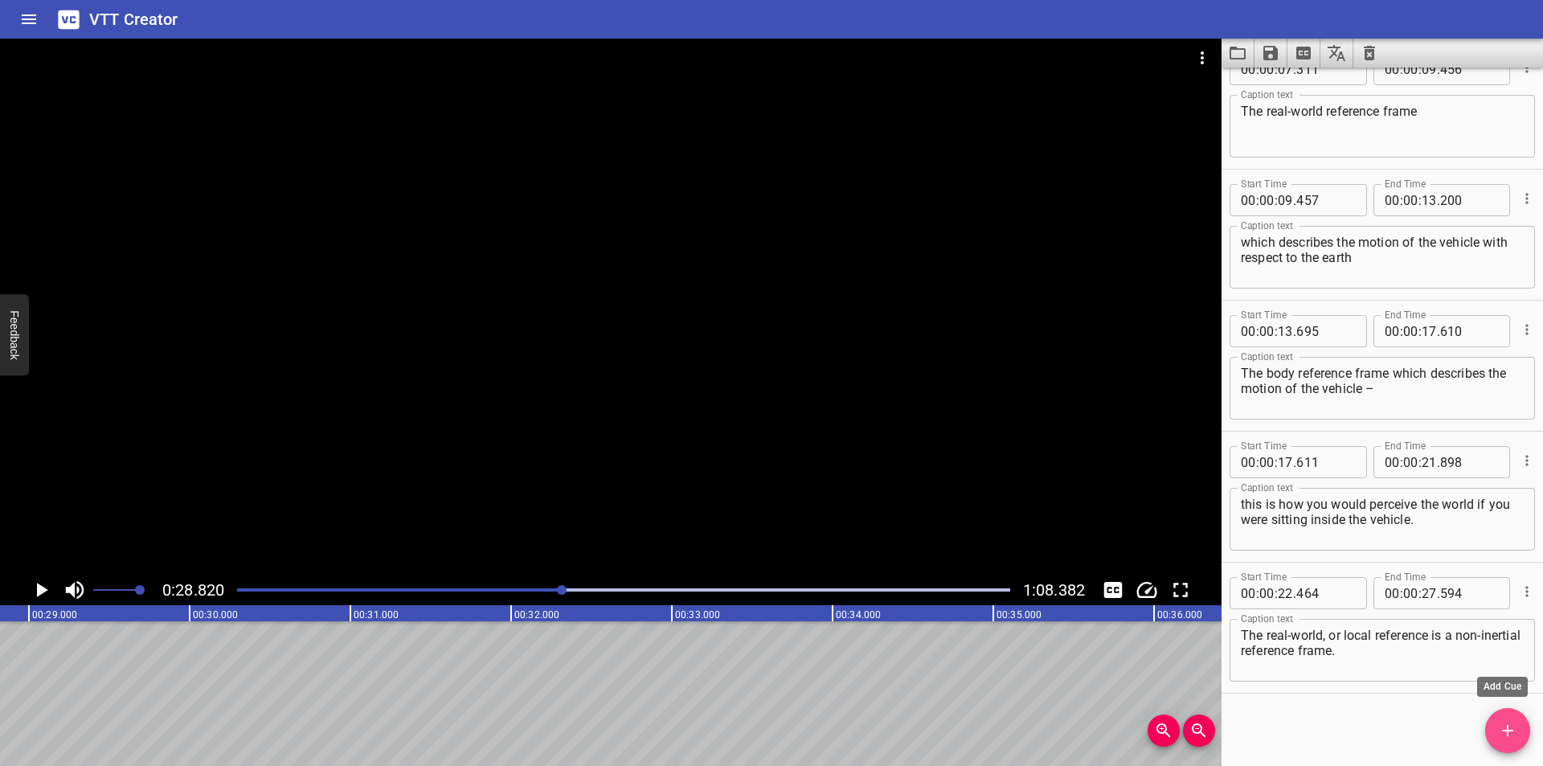
click at [1491, 738] on span "Add Cue" at bounding box center [1507, 730] width 45 height 19
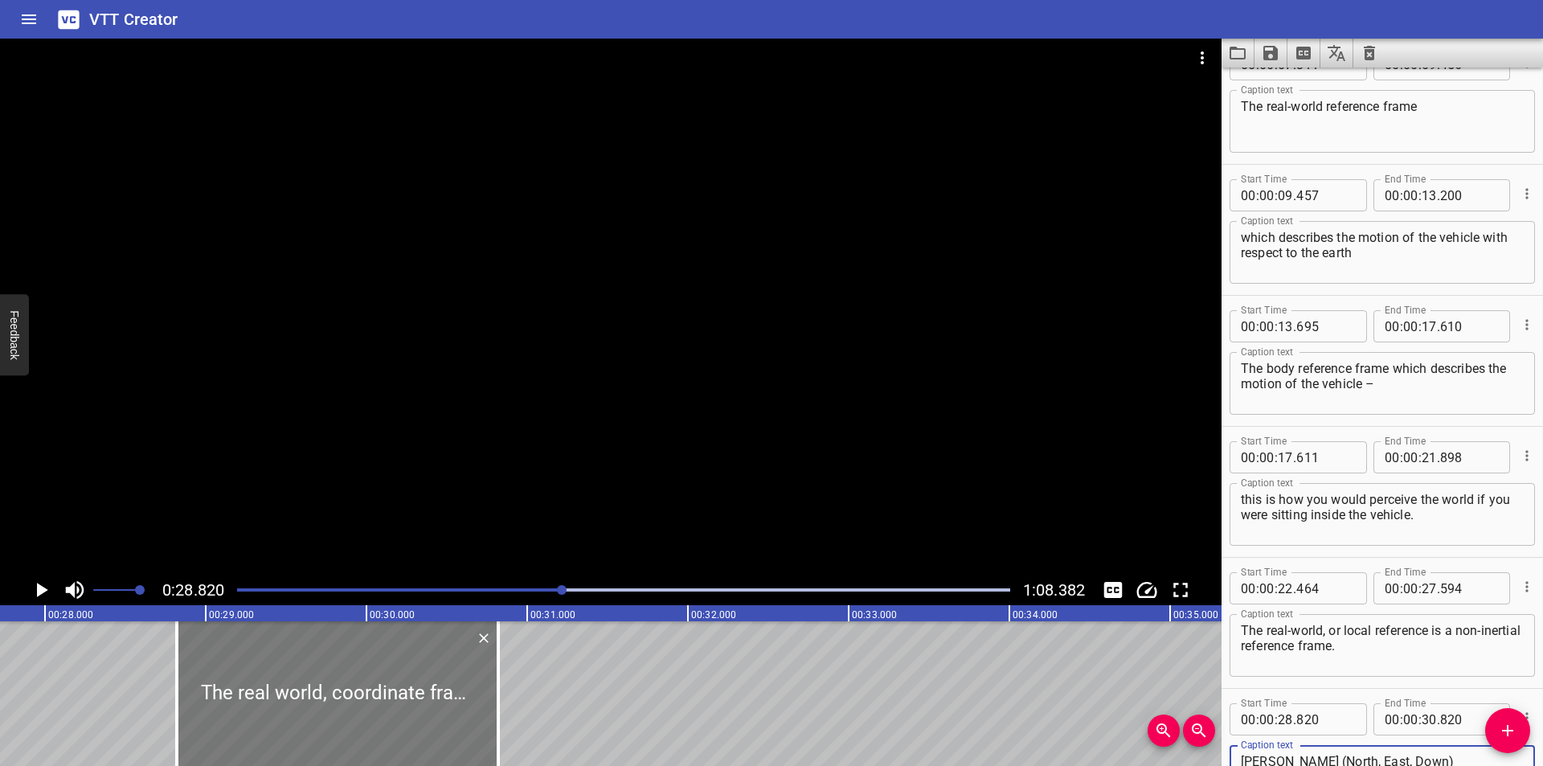
scroll to position [0, 4364]
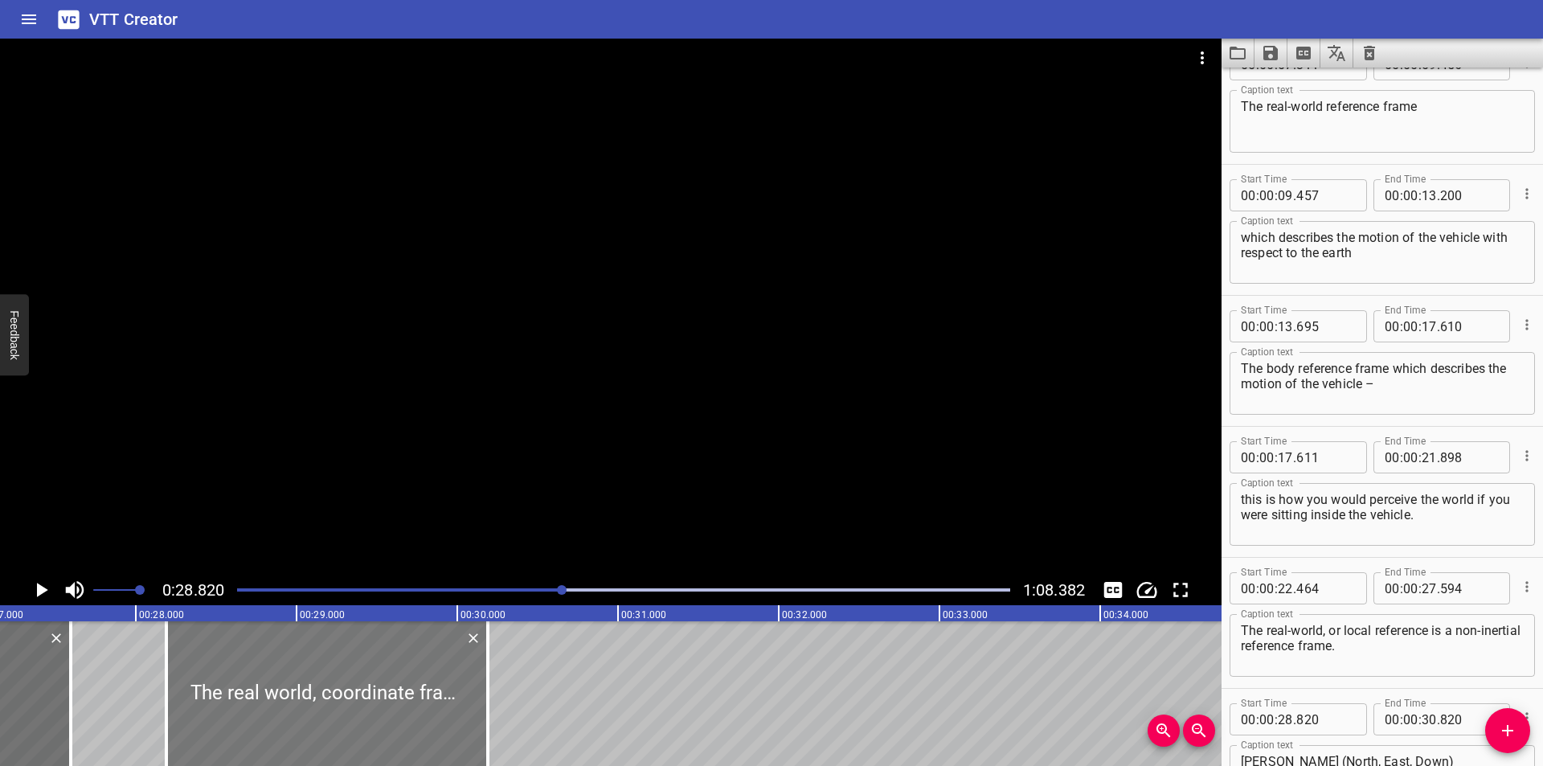
drag, startPoint x: 505, startPoint y: 685, endPoint x: 404, endPoint y: 685, distance: 101.3
click at [404, 685] on div at bounding box center [326, 693] width 321 height 145
click at [505, 415] on div at bounding box center [610, 307] width 1221 height 536
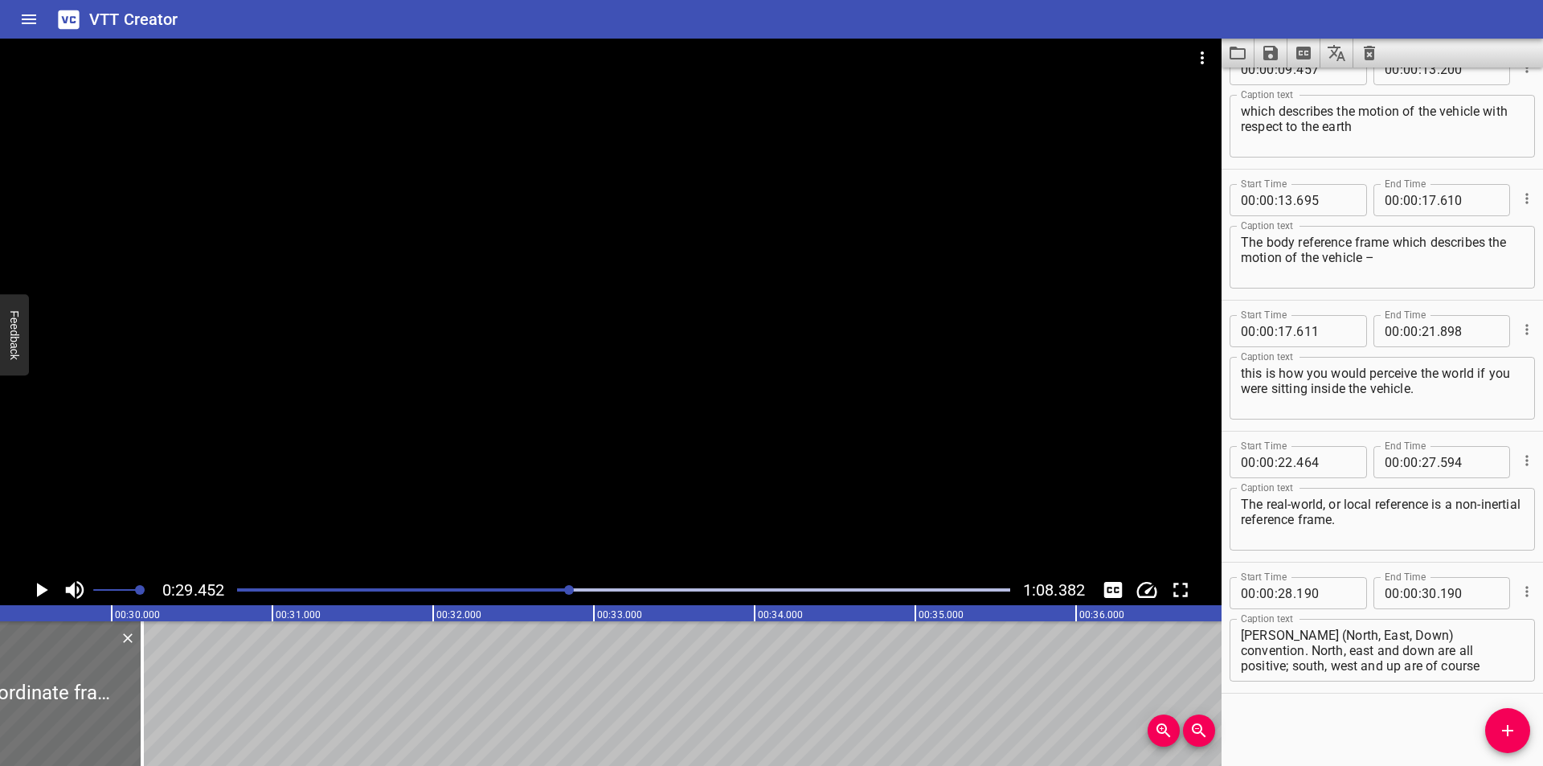
scroll to position [0, 4733]
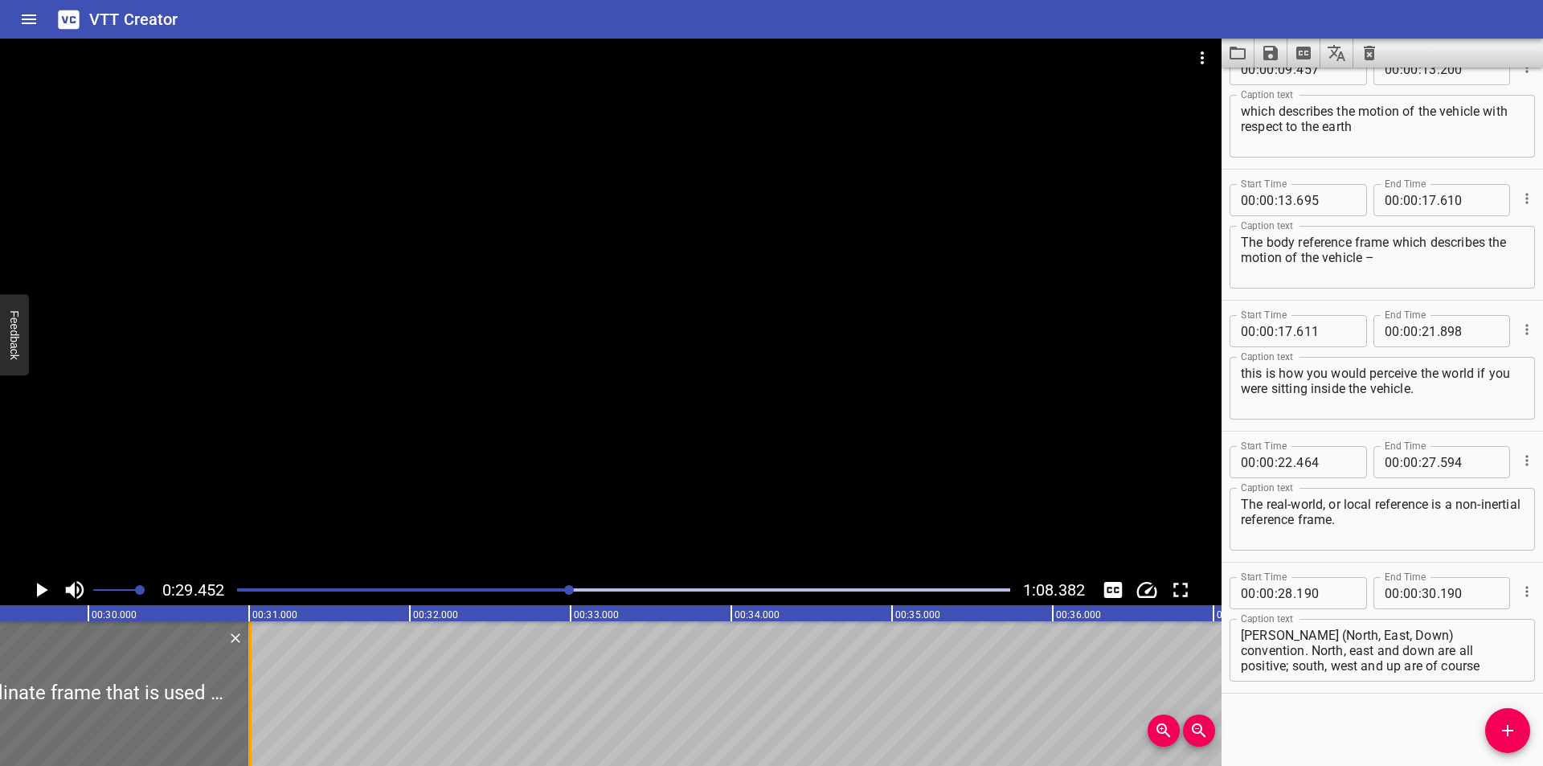
drag, startPoint x: 117, startPoint y: 709, endPoint x: 248, endPoint y: 708, distance: 131.0
click at [248, 708] on div at bounding box center [249, 693] width 3 height 145
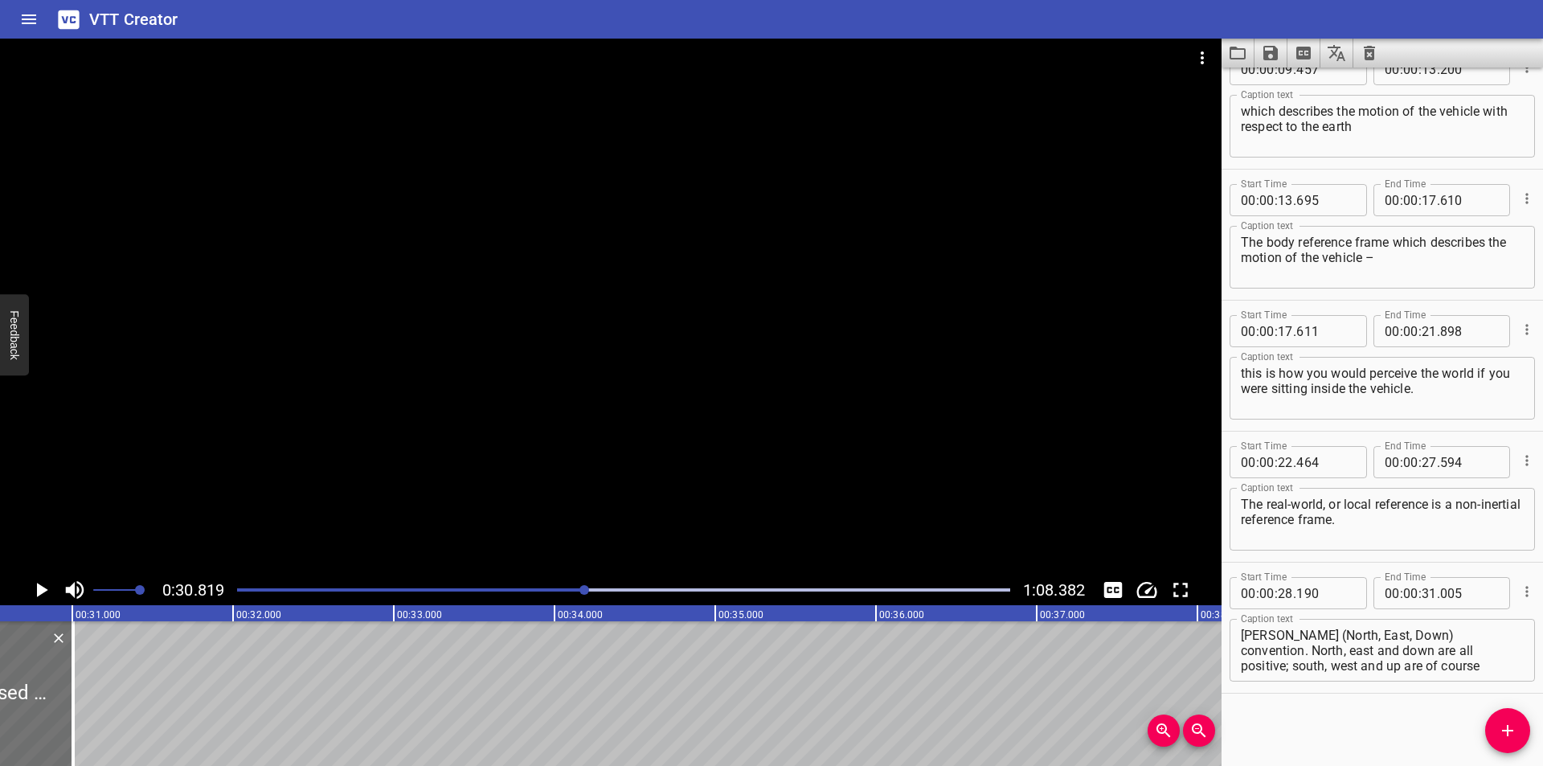
scroll to position [0, 4953]
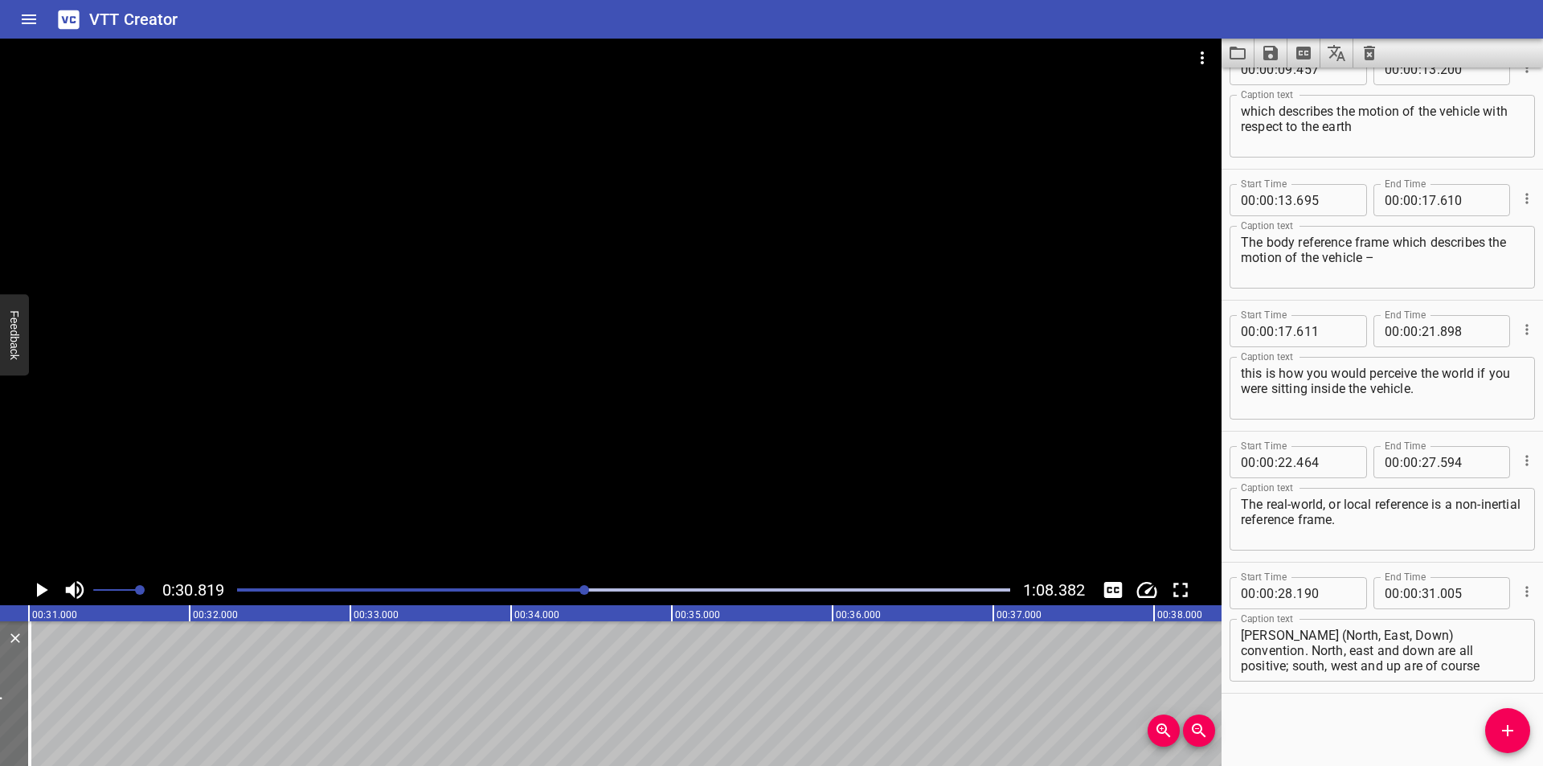
click at [482, 411] on div at bounding box center [610, 307] width 1221 height 536
click at [552, 584] on div at bounding box center [623, 590] width 792 height 23
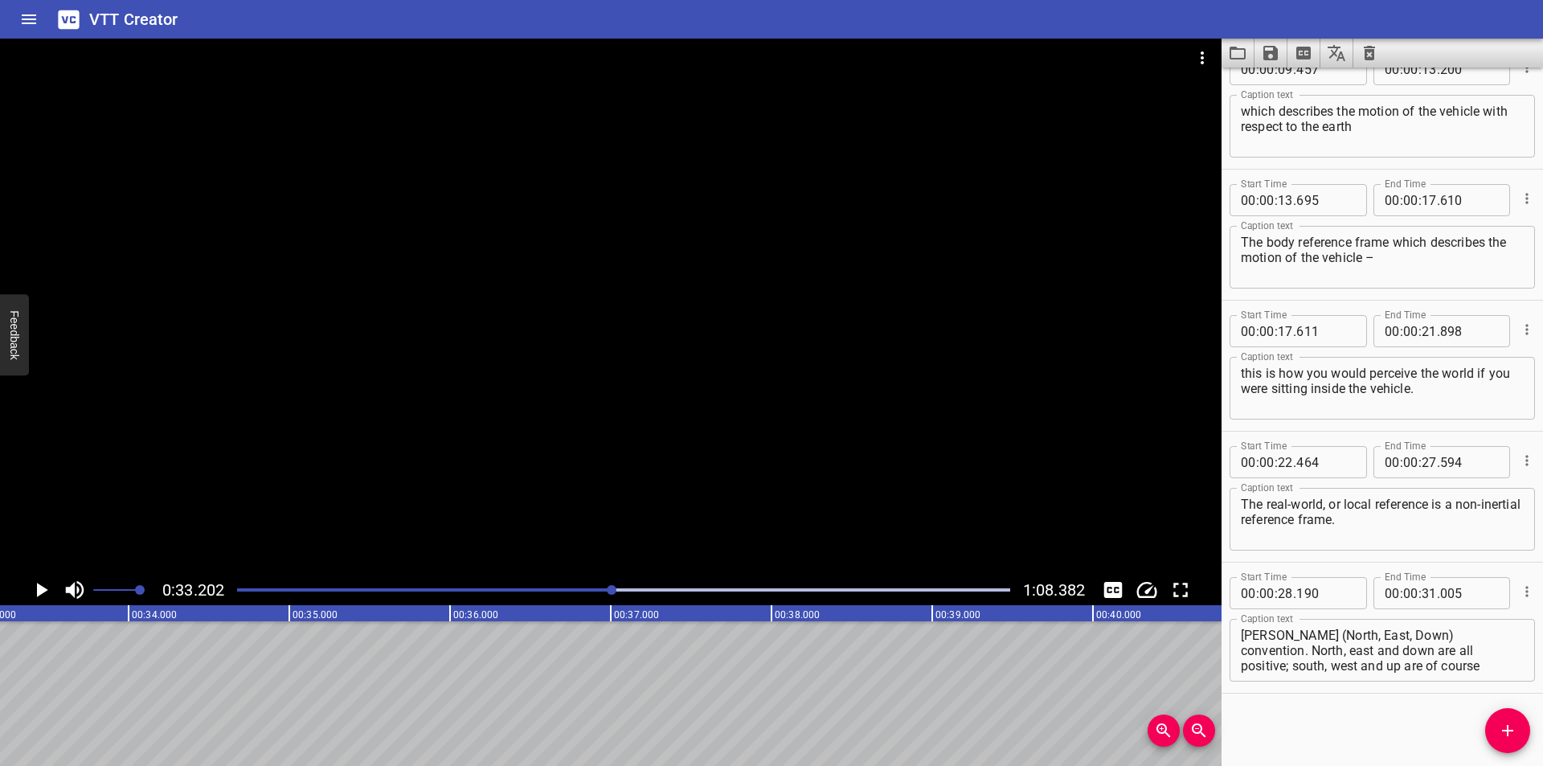
click at [591, 587] on div at bounding box center [623, 590] width 792 height 23
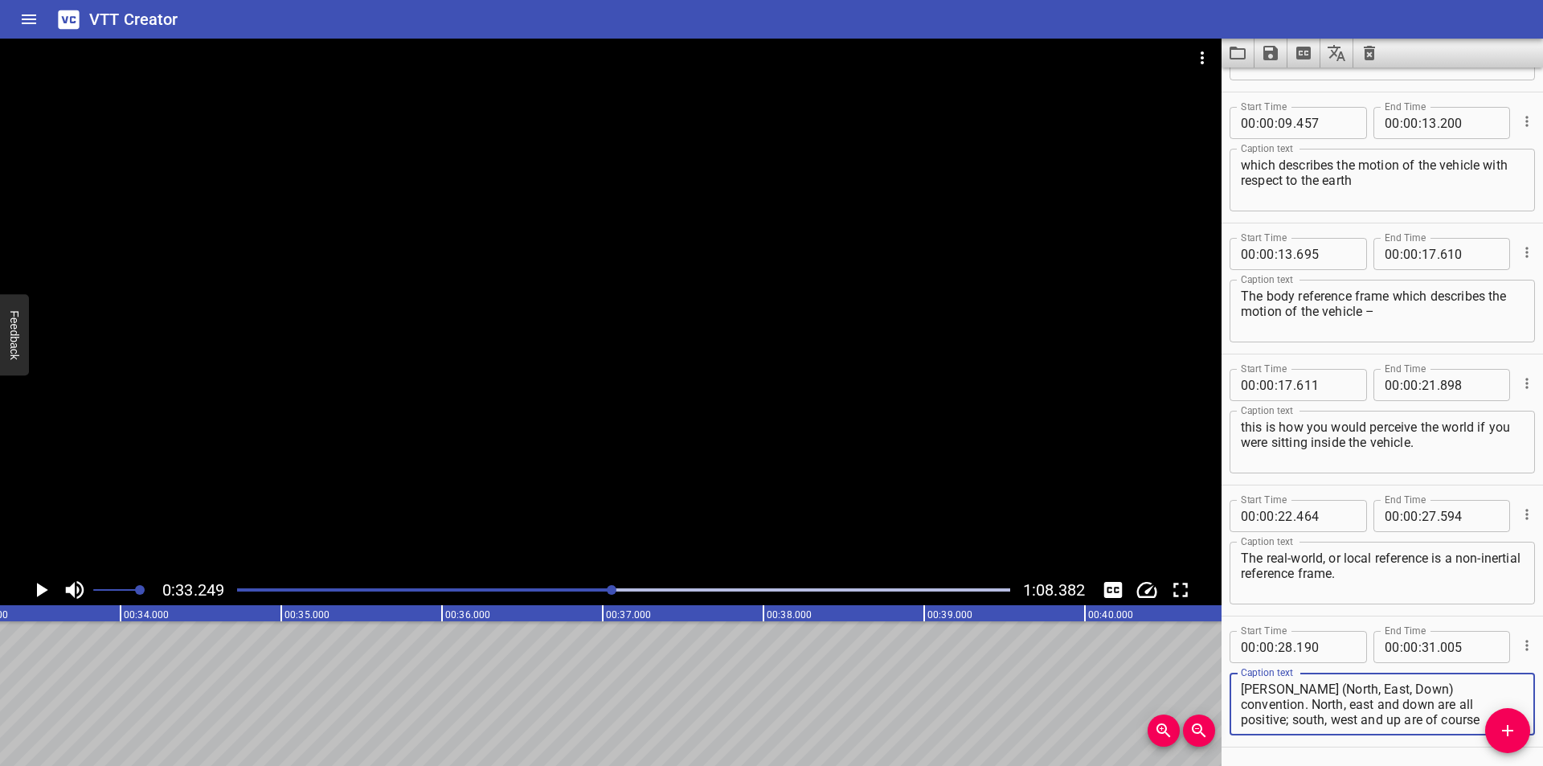
scroll to position [425, 0]
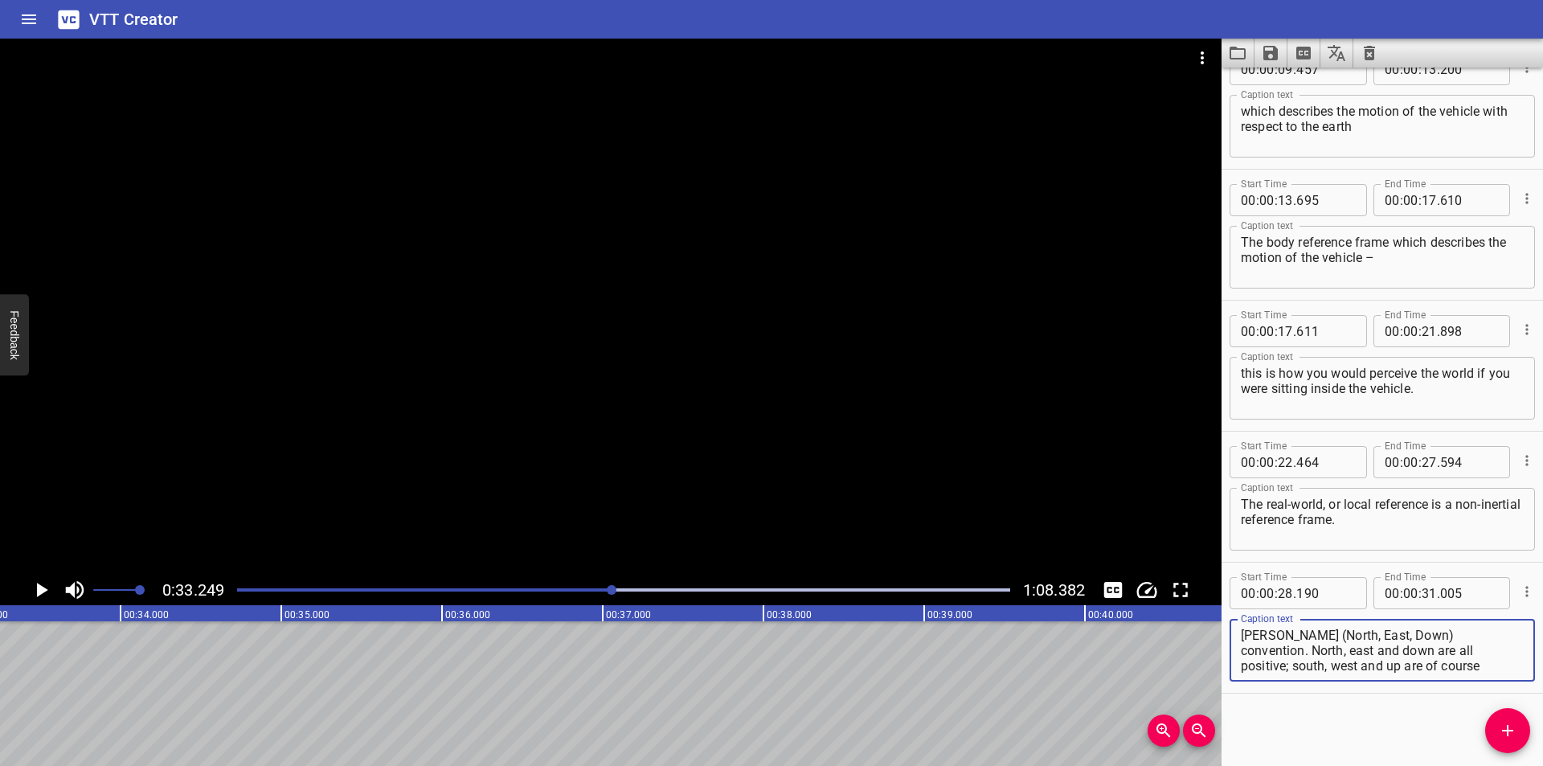
drag, startPoint x: 1413, startPoint y: 704, endPoint x: 1485, endPoint y: 797, distance: 117.5
click at [1485, 765] on html "VTT Creator Caption Editor Batch Transcribe Login Sign Up Privacy Contact 0:33.…" at bounding box center [771, 383] width 1543 height 766
click at [532, 591] on div "Play progress" at bounding box center [226, 589] width 773 height 3
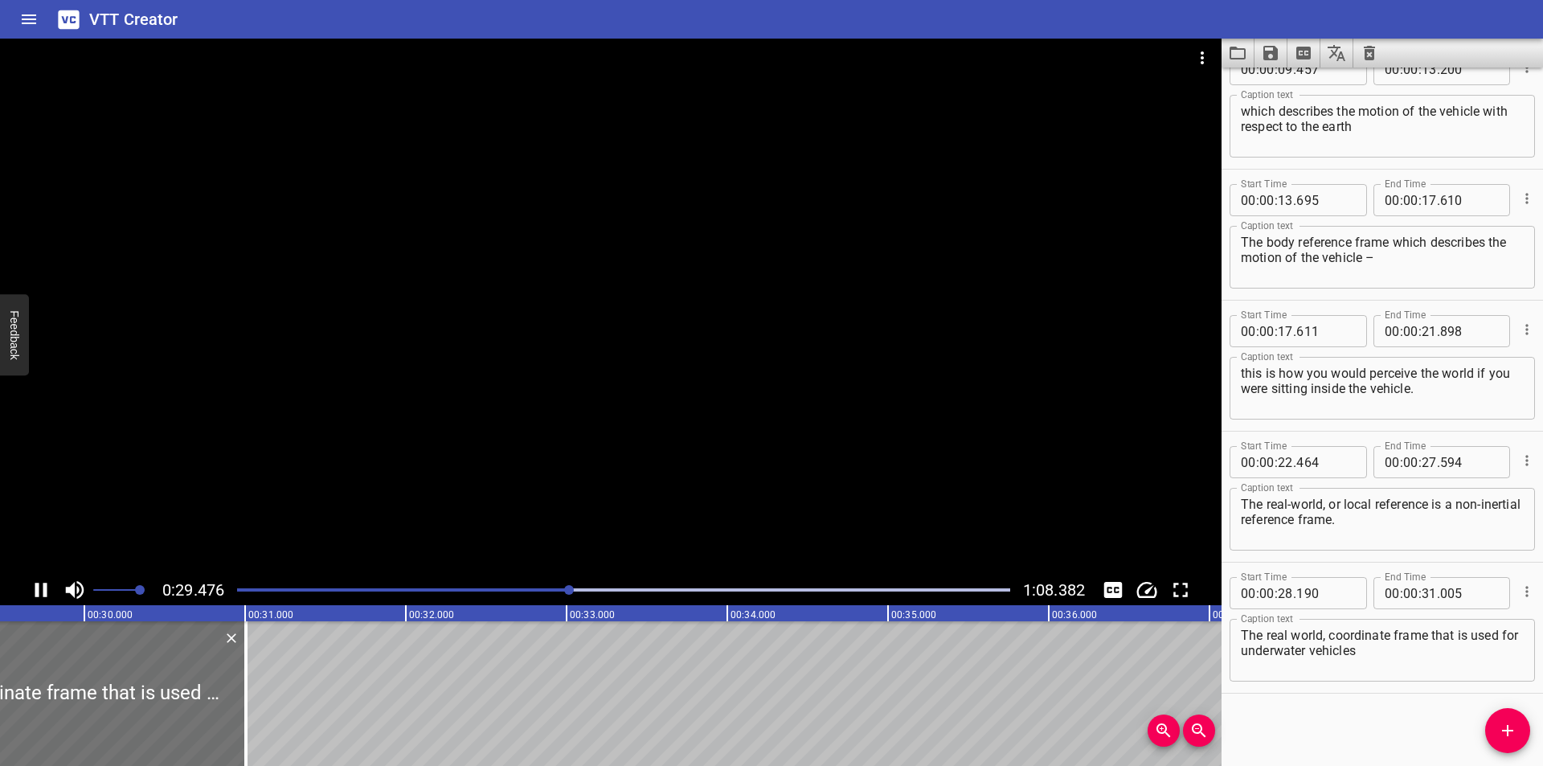
scroll to position [0, 4782]
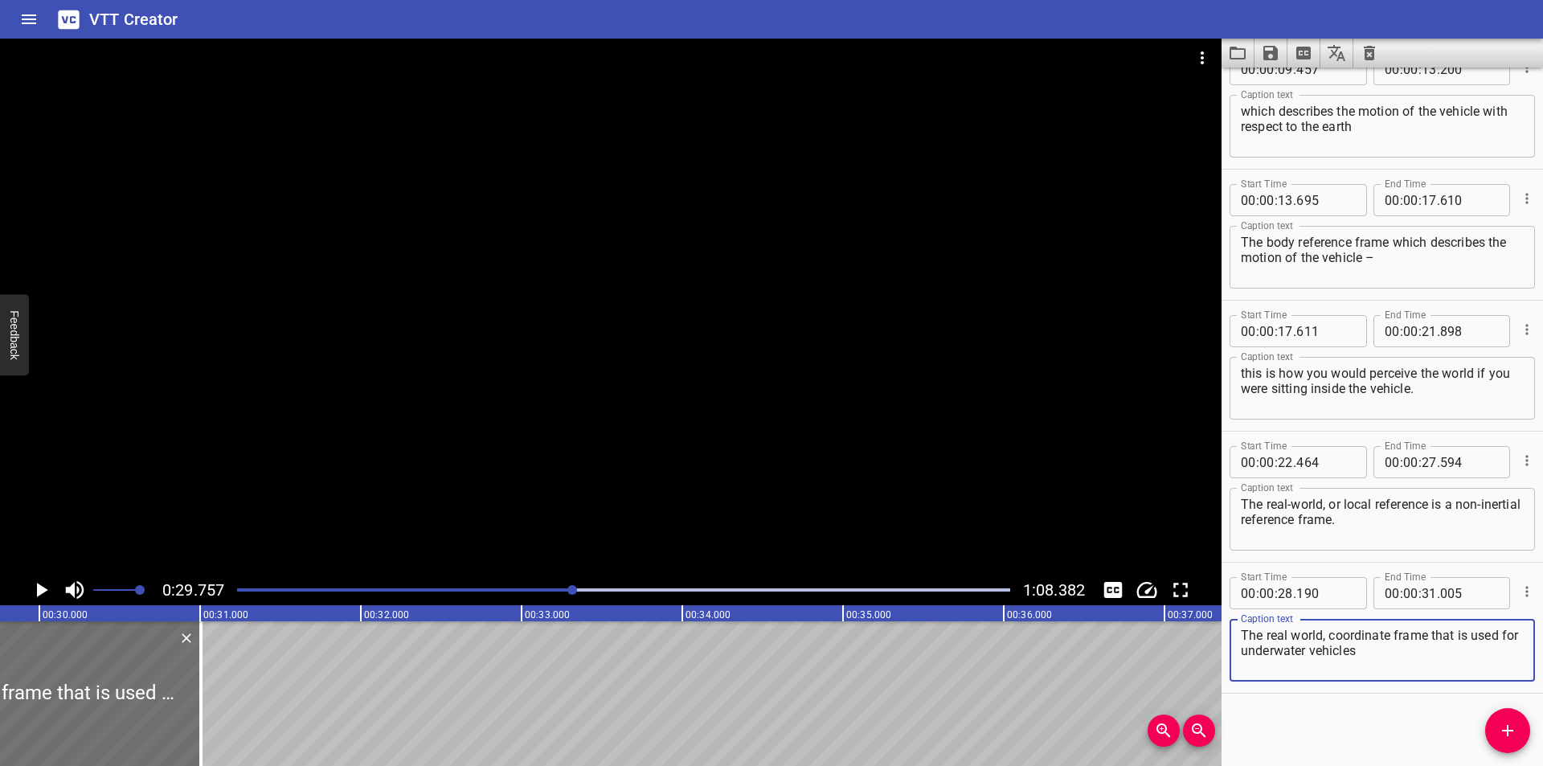
click at [1468, 663] on textarea "The real world, coordinate frame that is used for underwater vehicles" at bounding box center [1382, 651] width 283 height 46
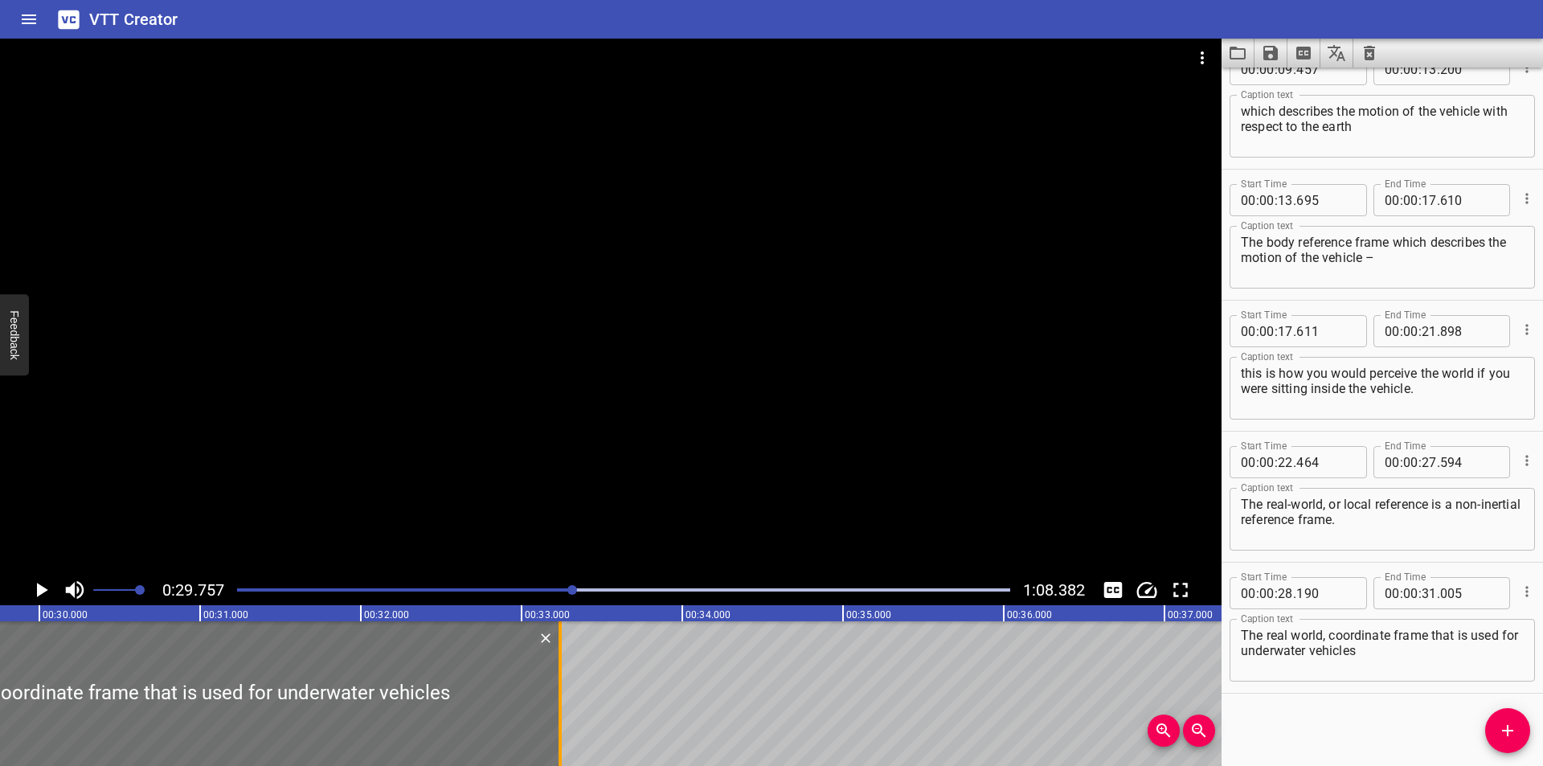
drag, startPoint x: 196, startPoint y: 728, endPoint x: 555, endPoint y: 730, distance: 359.2
click at [555, 730] on div at bounding box center [560, 693] width 16 height 145
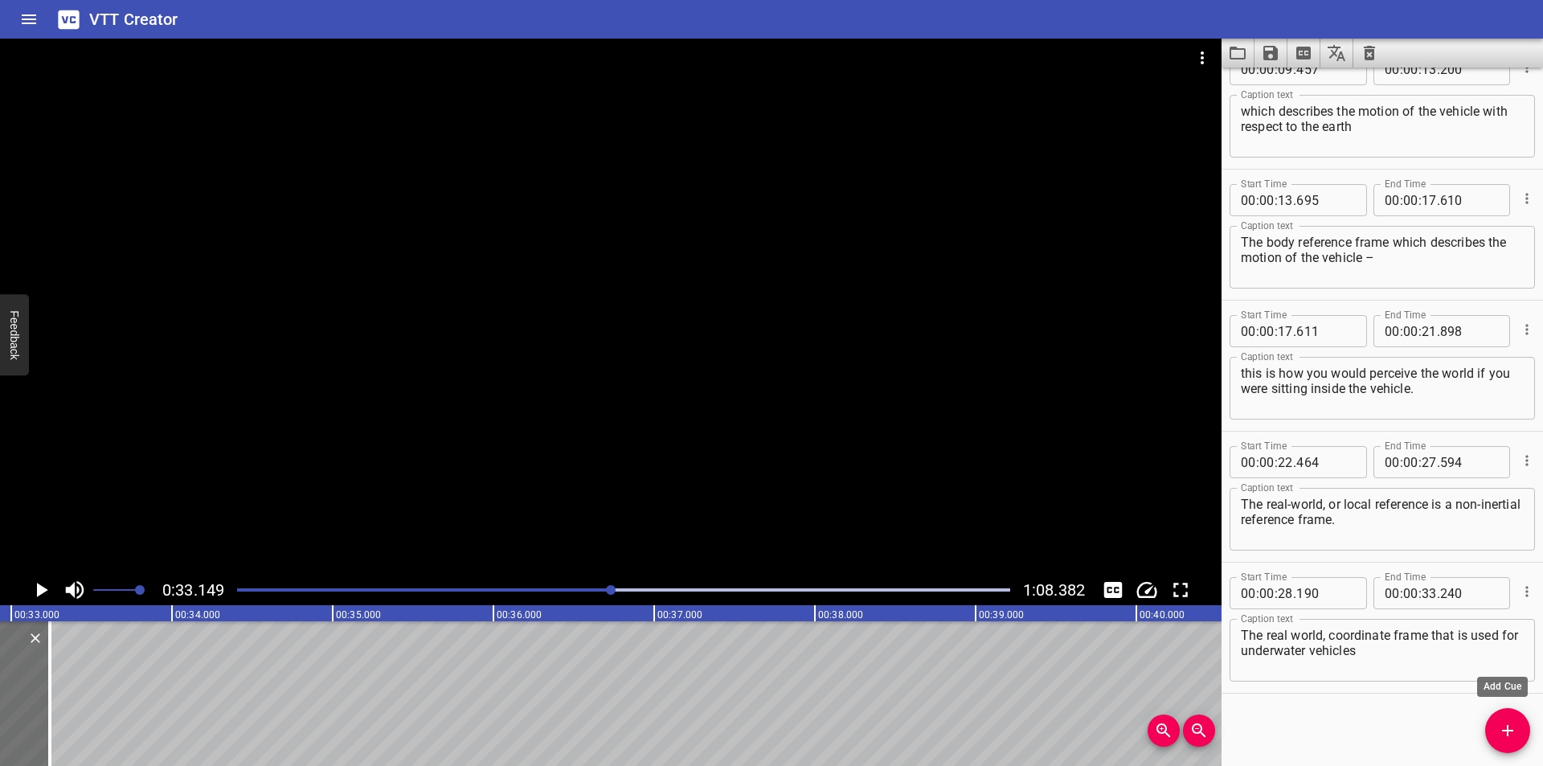
scroll to position [0, 5328]
click at [1498, 730] on icon "Add Cue" at bounding box center [1507, 730] width 19 height 19
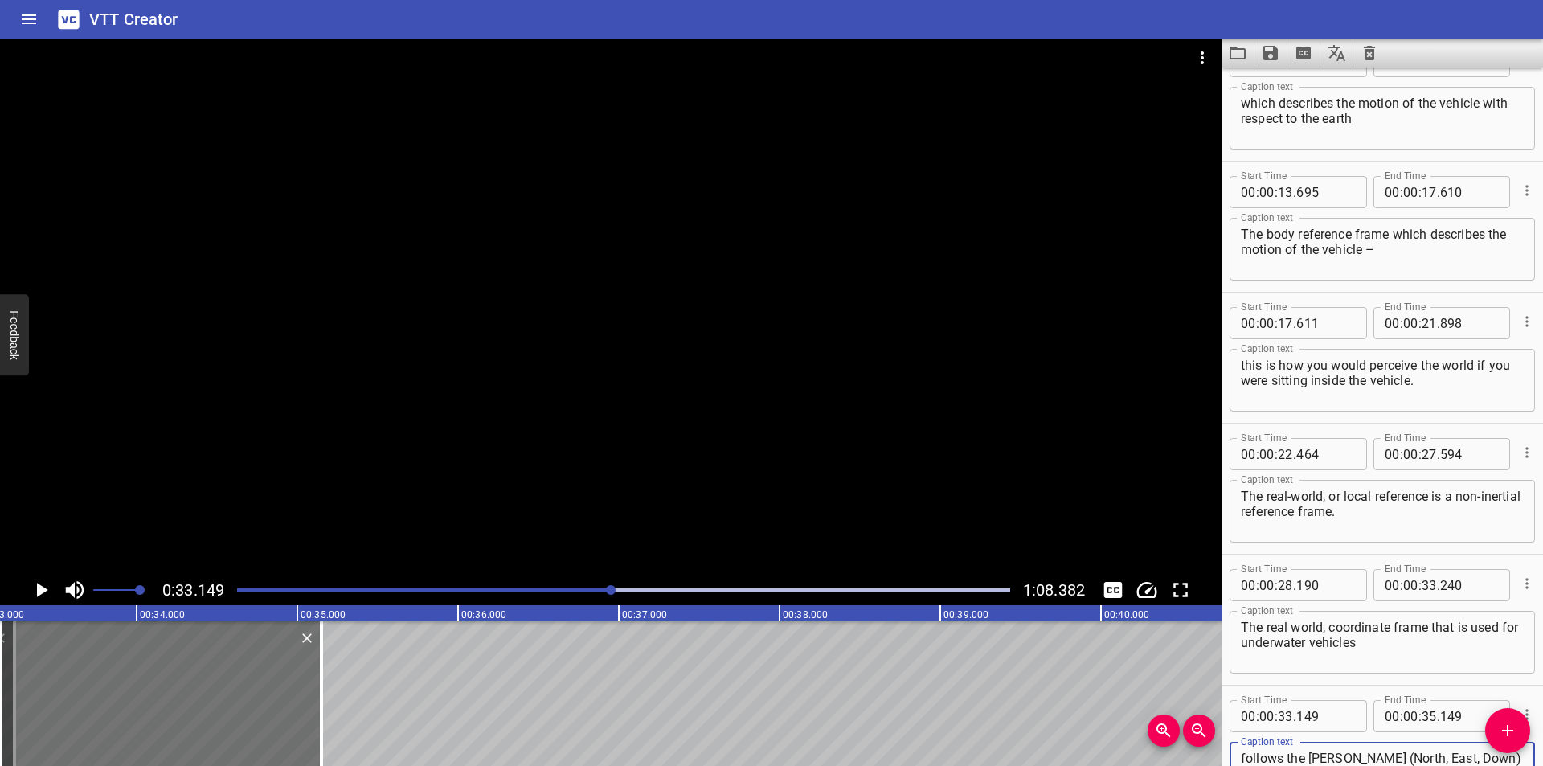
scroll to position [15, 0]
click at [1319, 714] on input "number" at bounding box center [1325, 716] width 59 height 32
click at [731, 424] on div at bounding box center [610, 307] width 1221 height 536
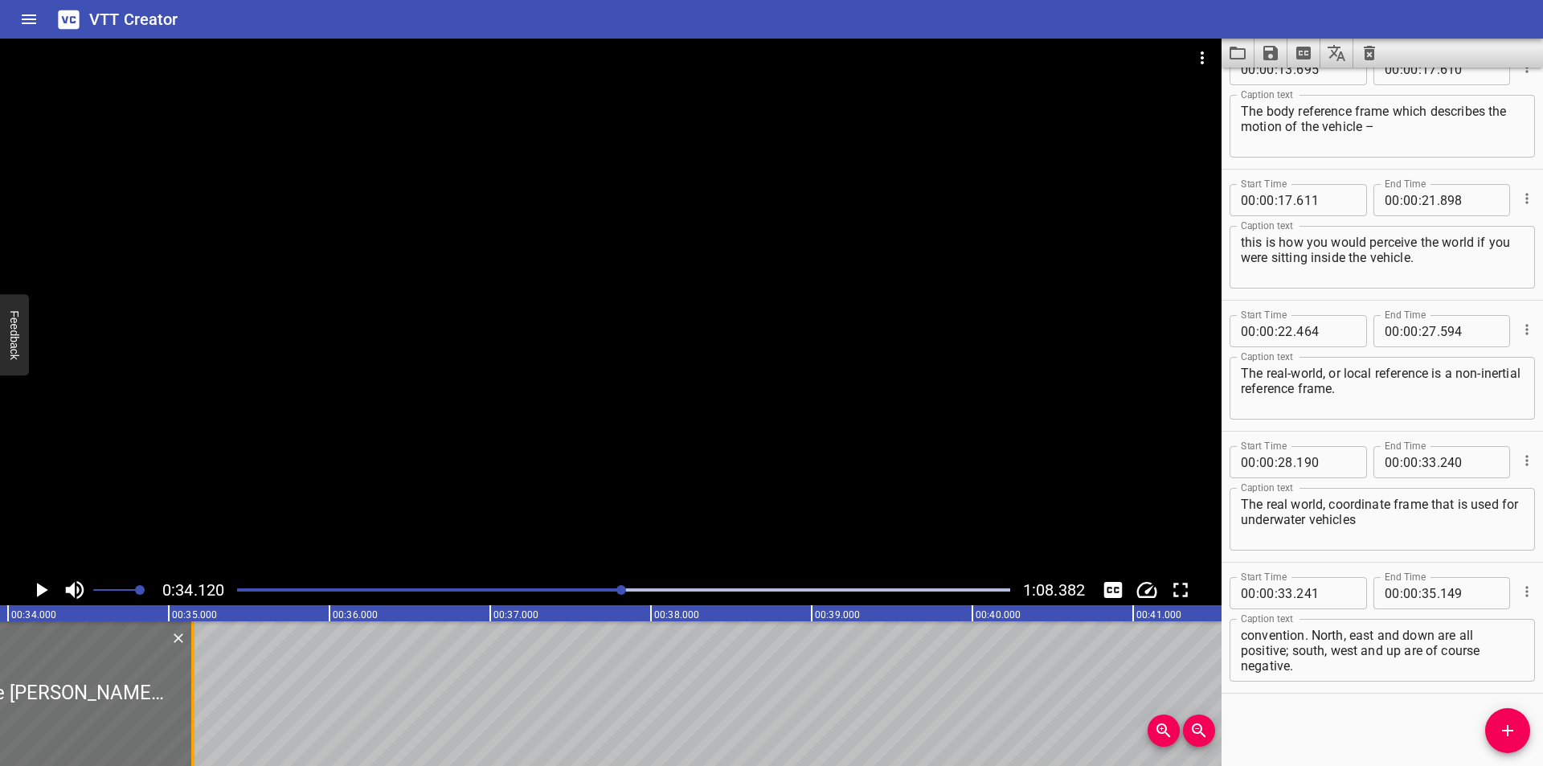
scroll to position [0, 5484]
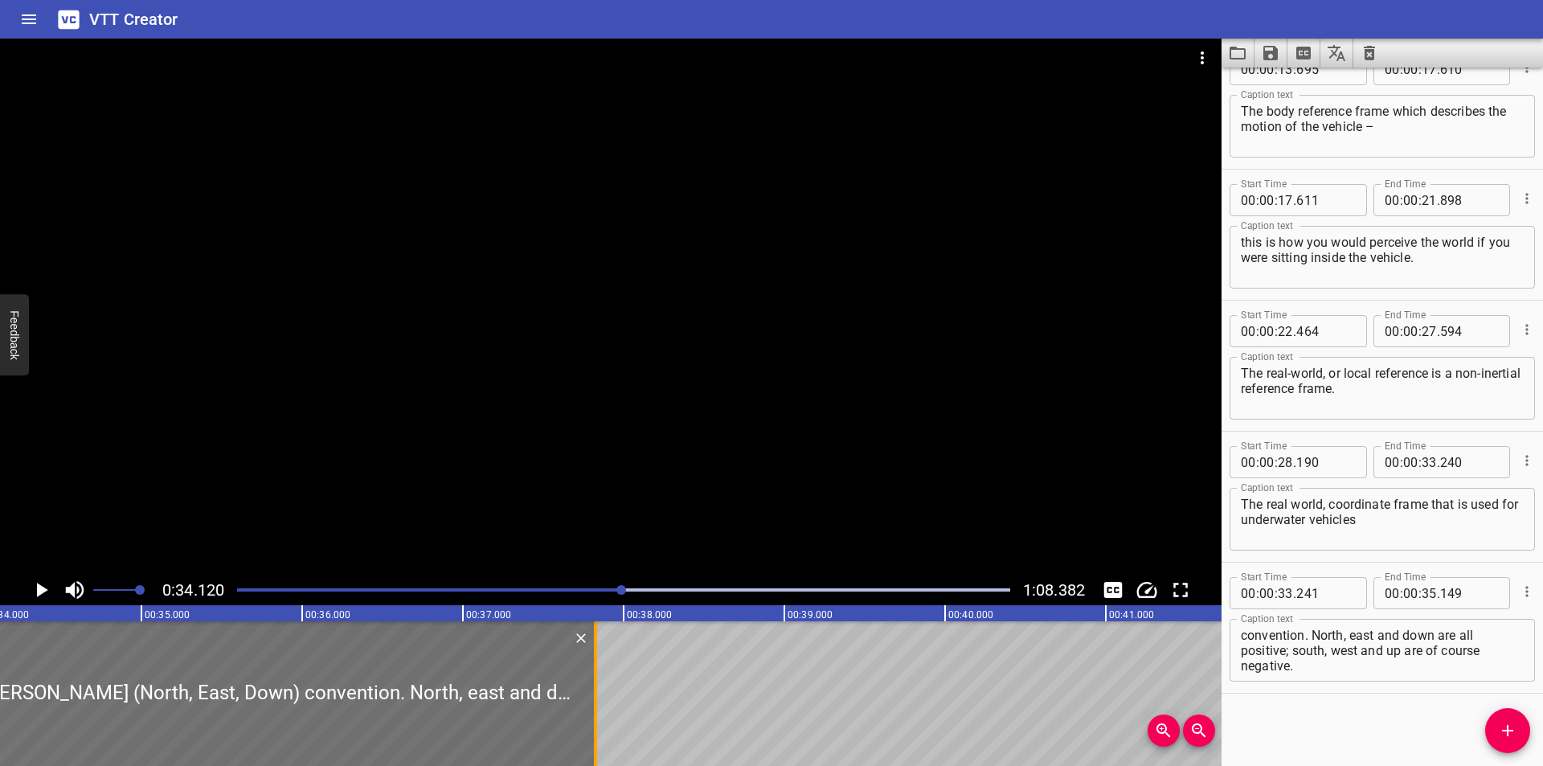
drag, startPoint x: 166, startPoint y: 696, endPoint x: 596, endPoint y: 698, distance: 429.9
click at [596, 698] on div at bounding box center [595, 693] width 3 height 145
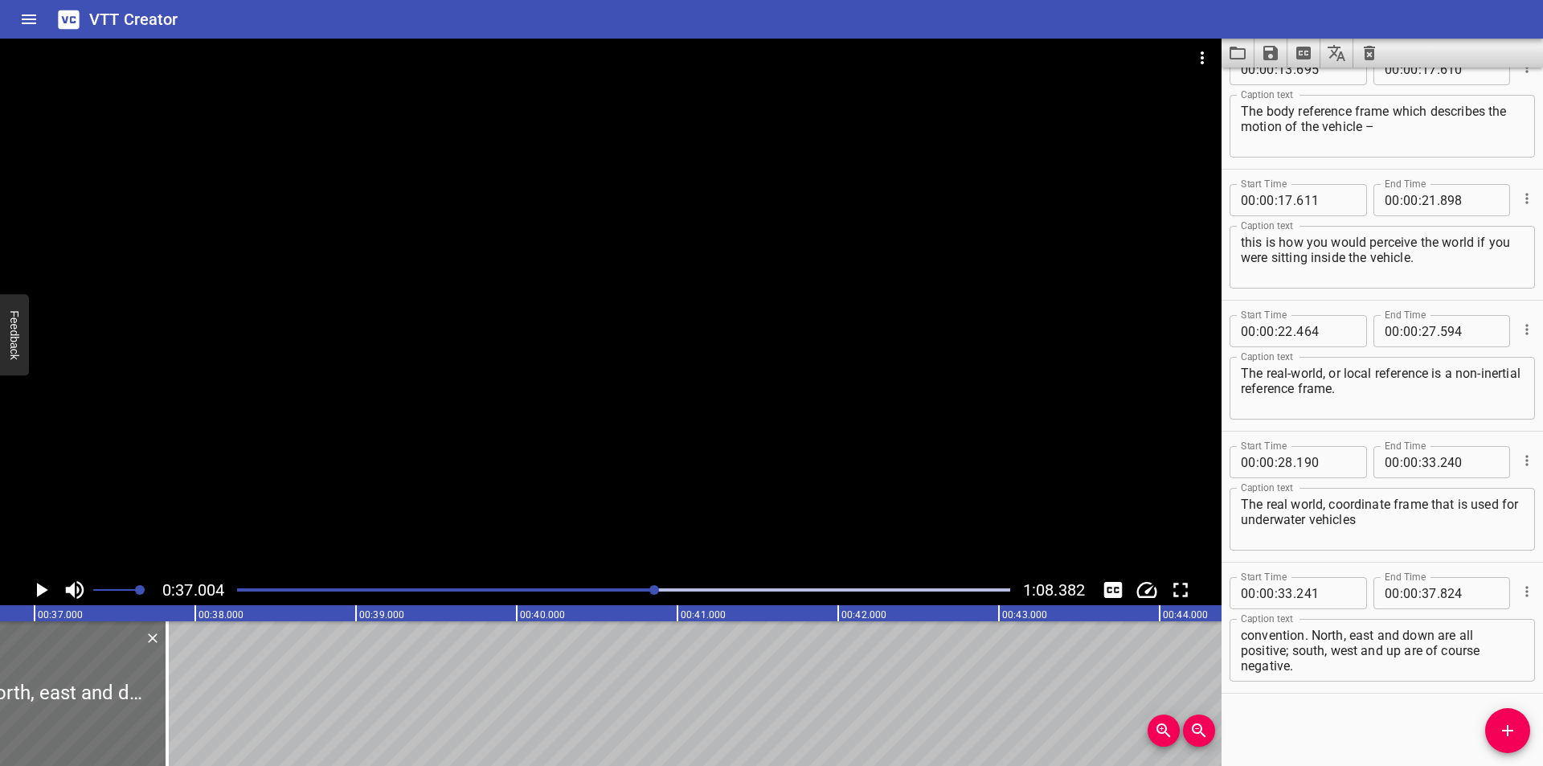
scroll to position [0, 5947]
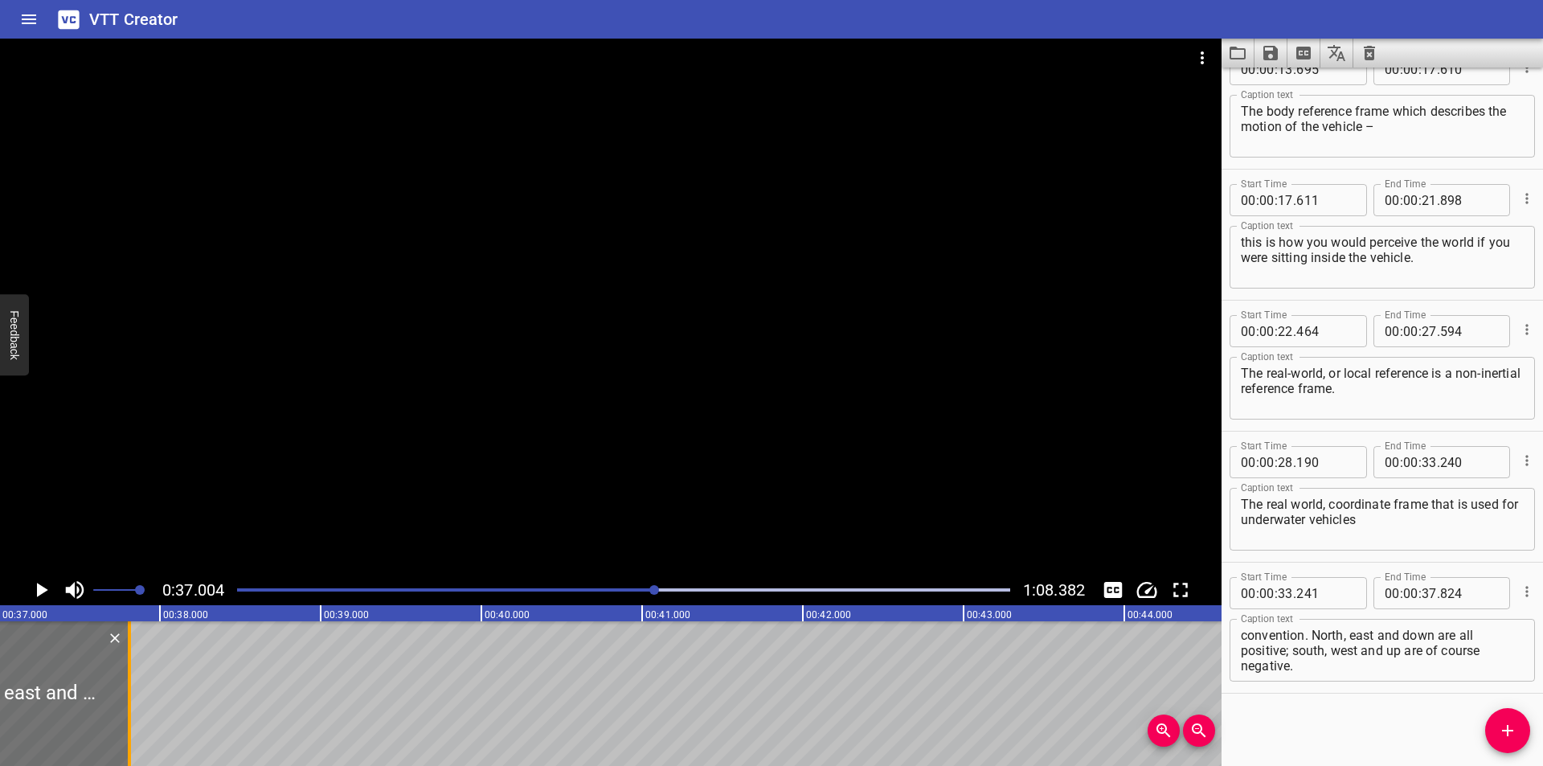
click at [129, 712] on div at bounding box center [129, 693] width 3 height 145
click at [130, 712] on div at bounding box center [130, 693] width 3 height 145
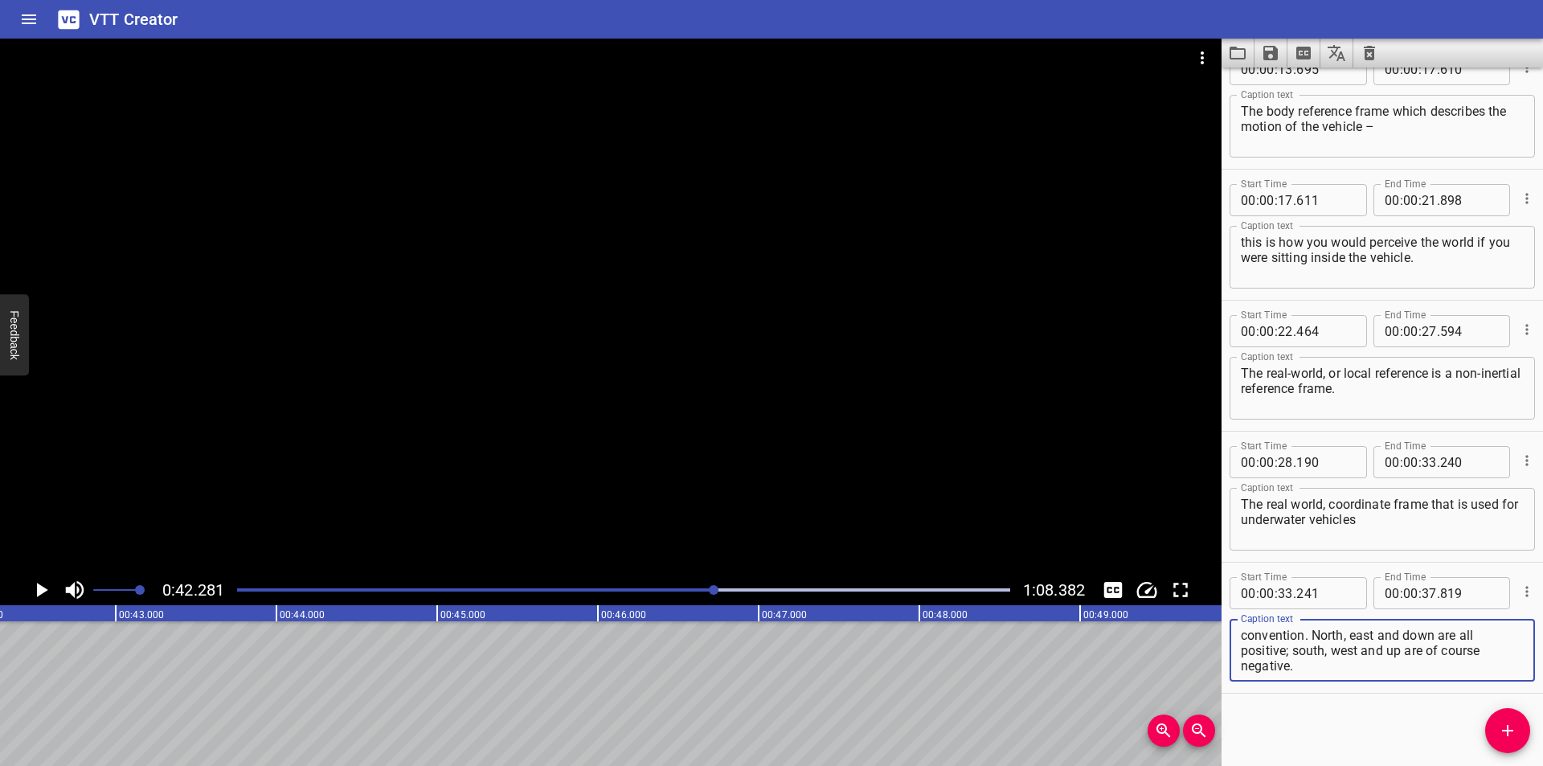
scroll to position [15, 0]
drag, startPoint x: 1311, startPoint y: 634, endPoint x: 1452, endPoint y: 767, distance: 193.8
click at [1452, 765] on html "VTT Creator Caption Editor Batch Transcribe Login Sign Up Privacy Contact 0:42.…" at bounding box center [771, 383] width 1543 height 766
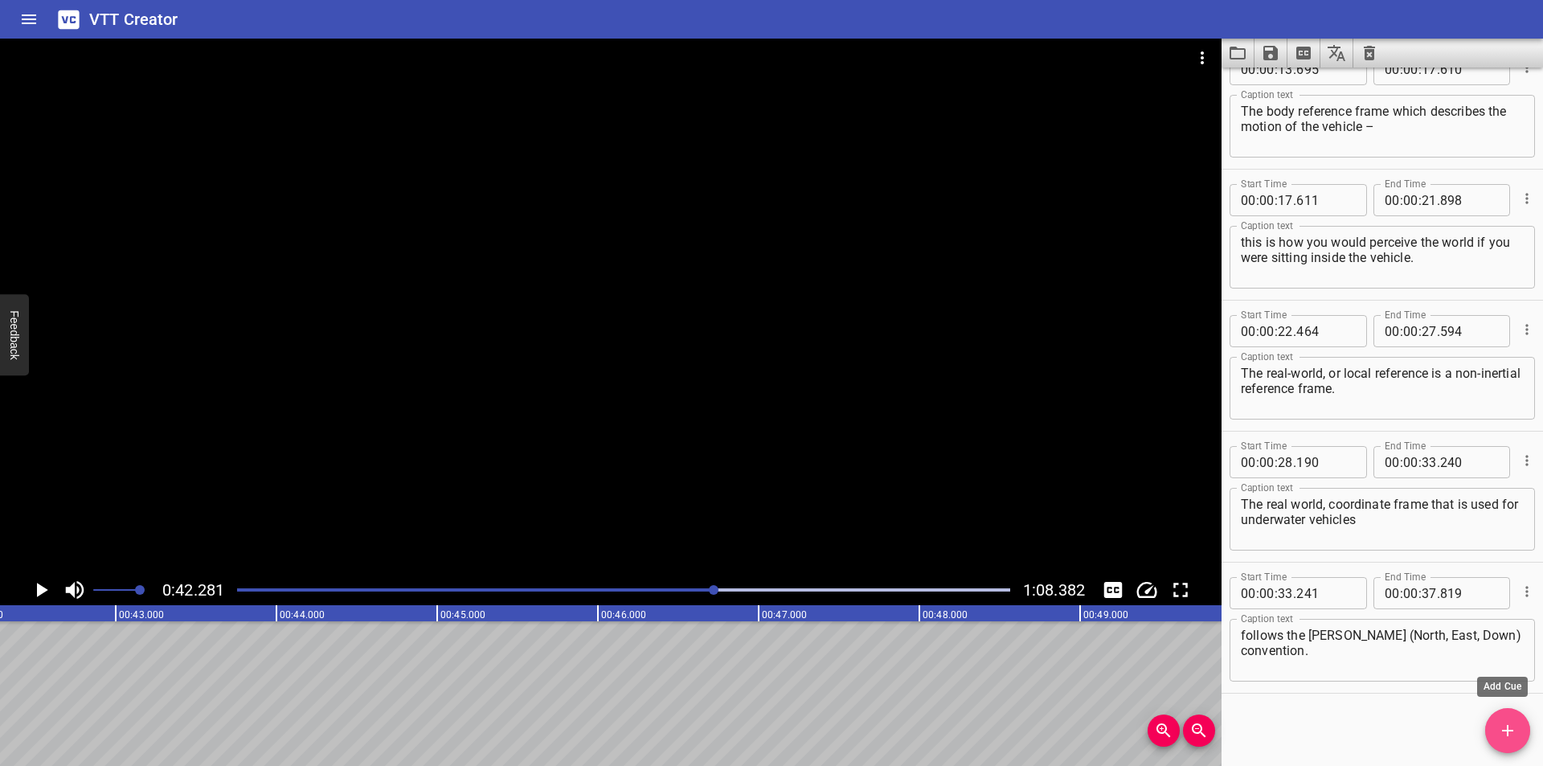
click at [1516, 733] on icon "Add Cue" at bounding box center [1507, 730] width 19 height 19
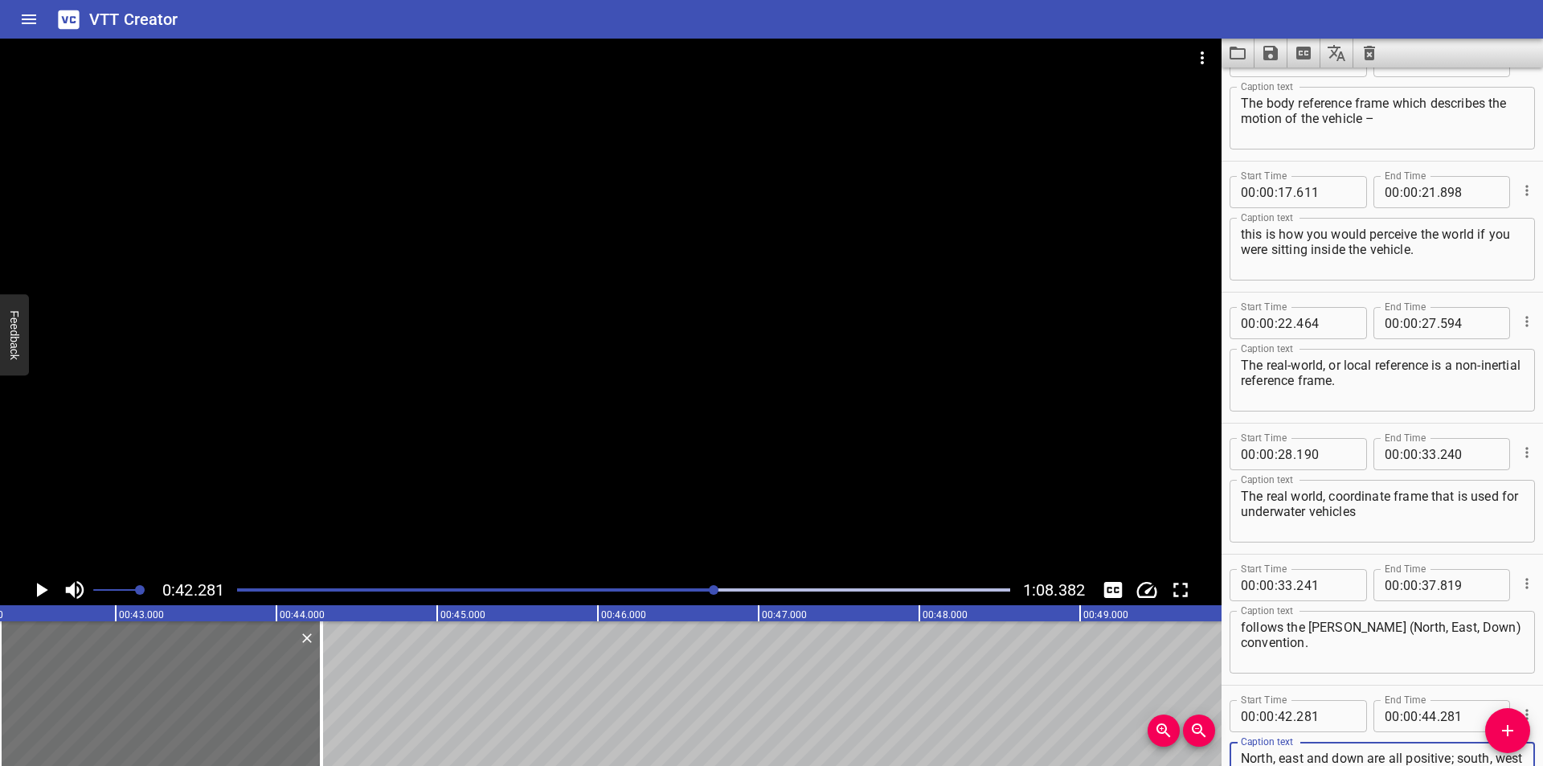
scroll to position [579, 0]
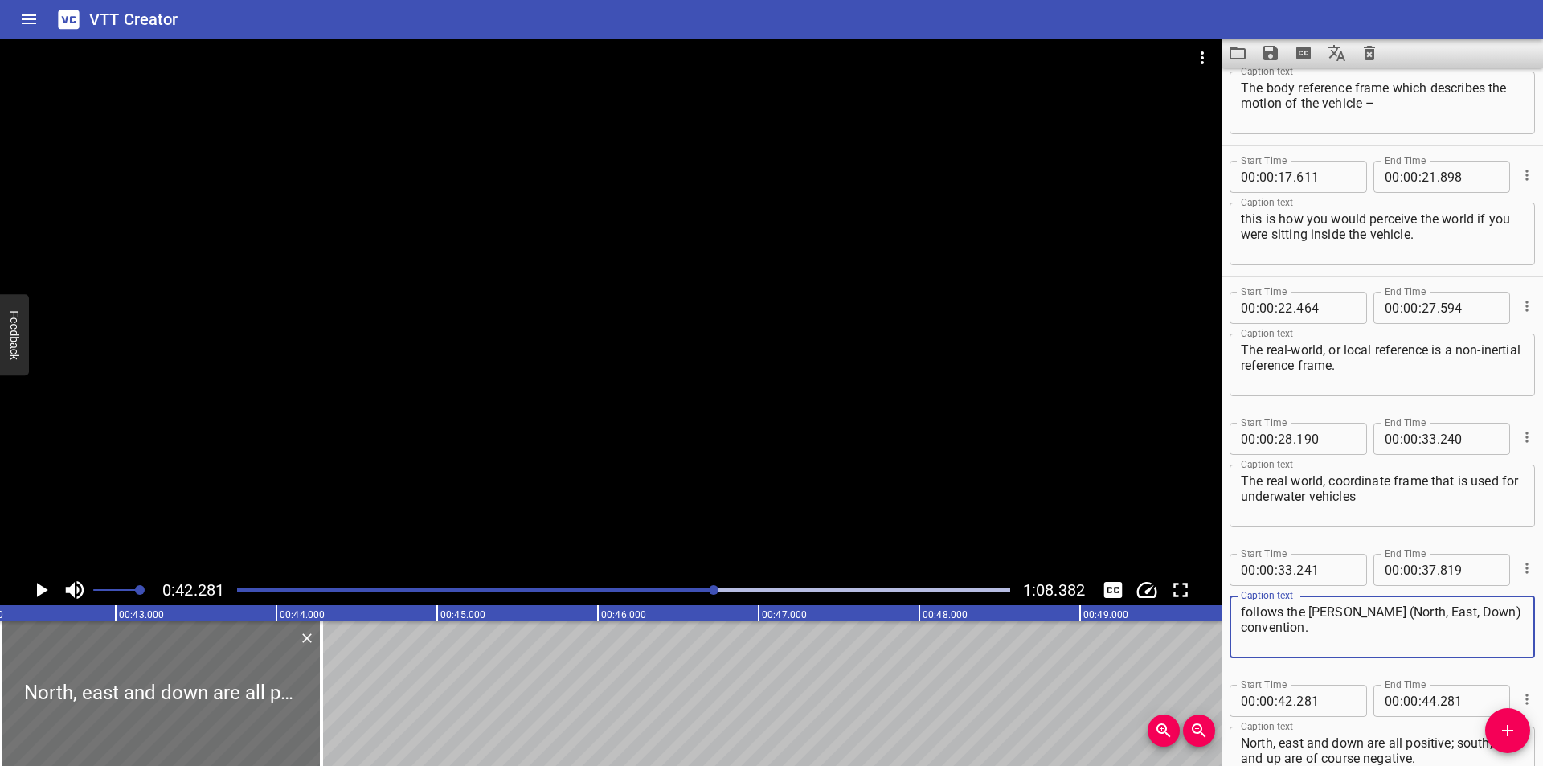
click at [1397, 632] on textarea "follows the NED (North, East, Down) convention." at bounding box center [1382, 627] width 283 height 46
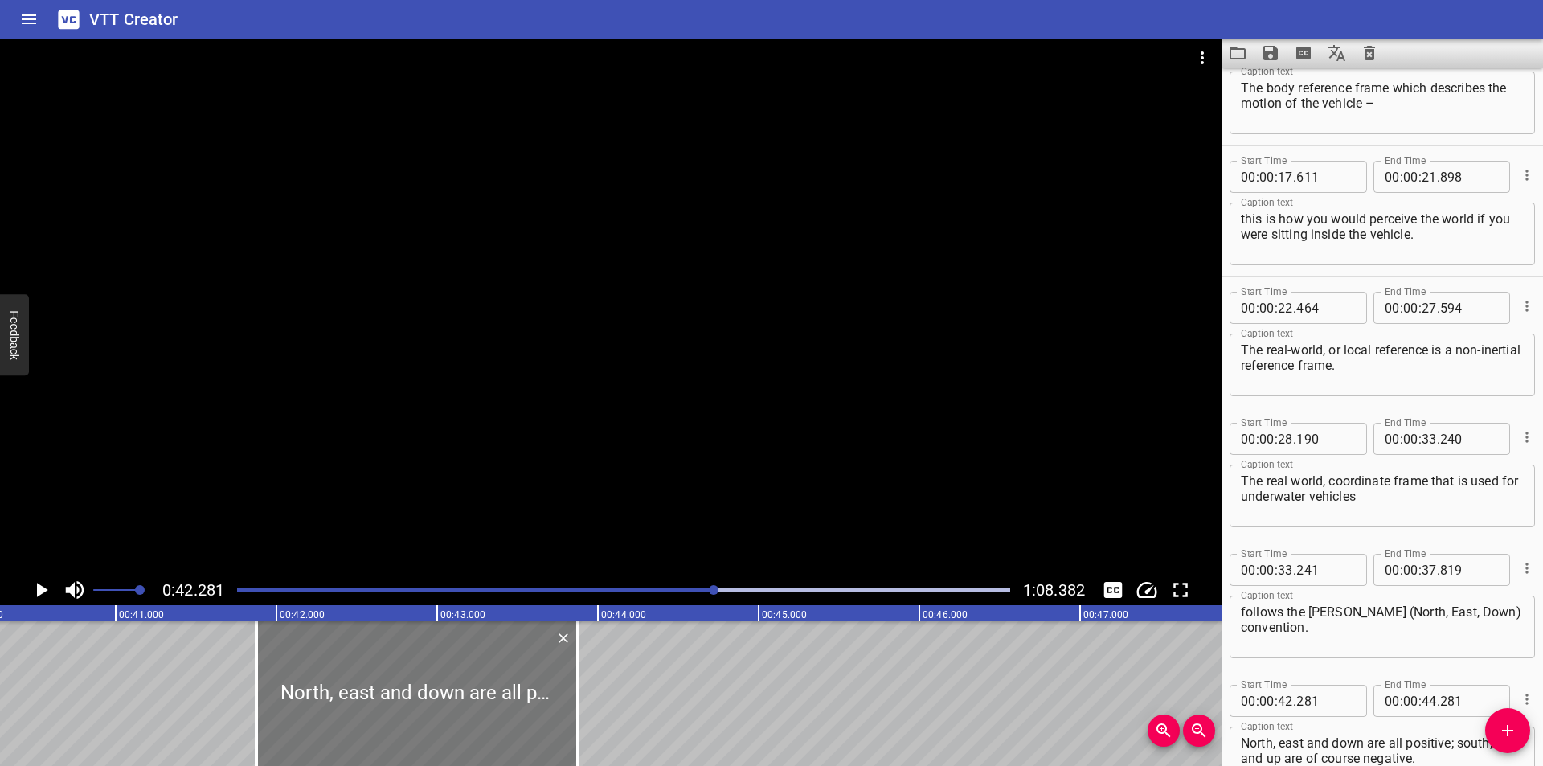
drag, startPoint x: 428, startPoint y: 687, endPoint x: 339, endPoint y: 694, distance: 88.7
click at [340, 694] on div at bounding box center [416, 693] width 321 height 145
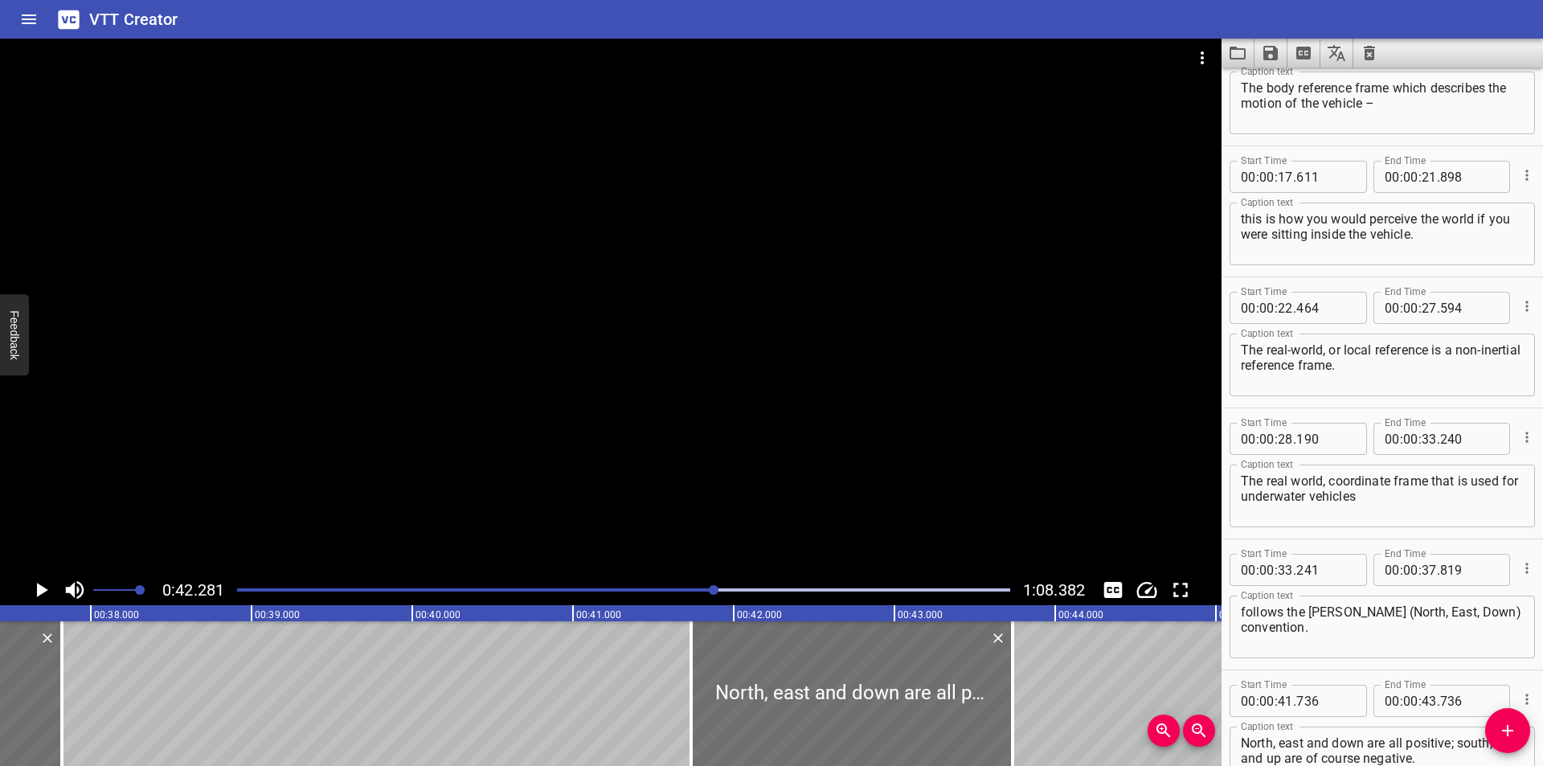
scroll to position [0, 5991]
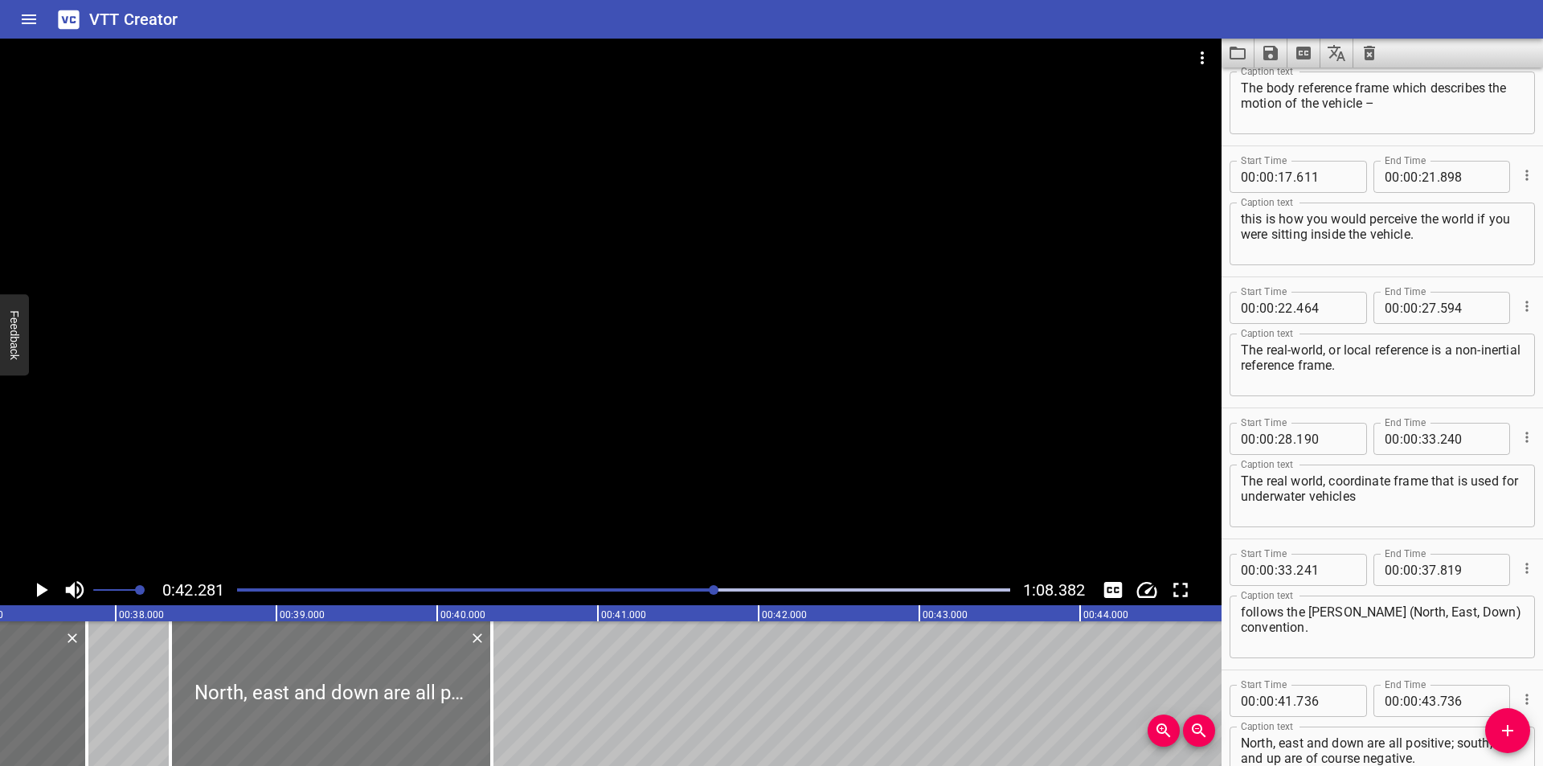
drag, startPoint x: 835, startPoint y: 681, endPoint x: 309, endPoint y: 688, distance: 525.6
click at [309, 688] on div at bounding box center [330, 693] width 321 height 145
click at [685, 589] on div "Play progress" at bounding box center [328, 589] width 773 height 3
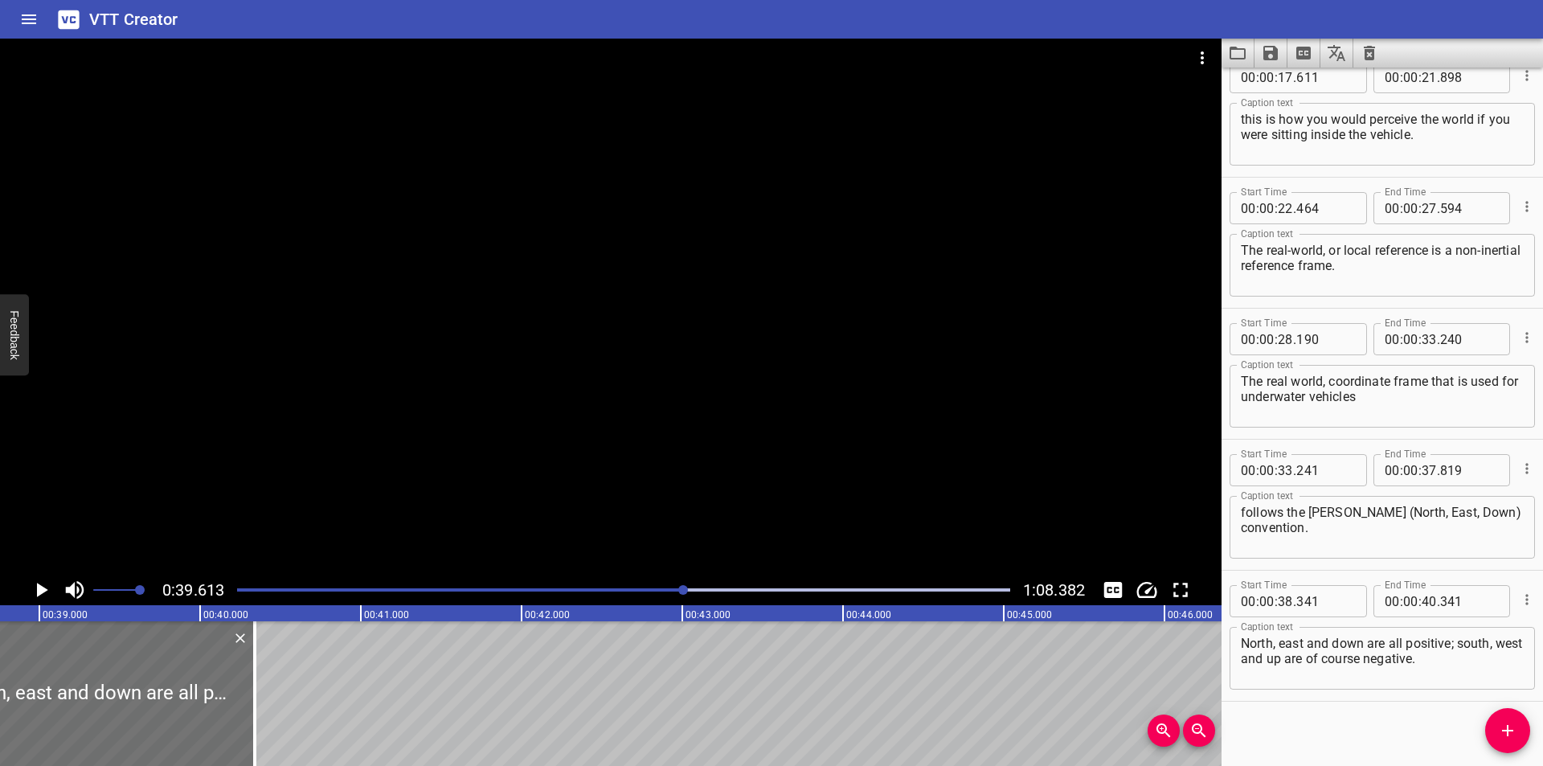
scroll to position [687, 0]
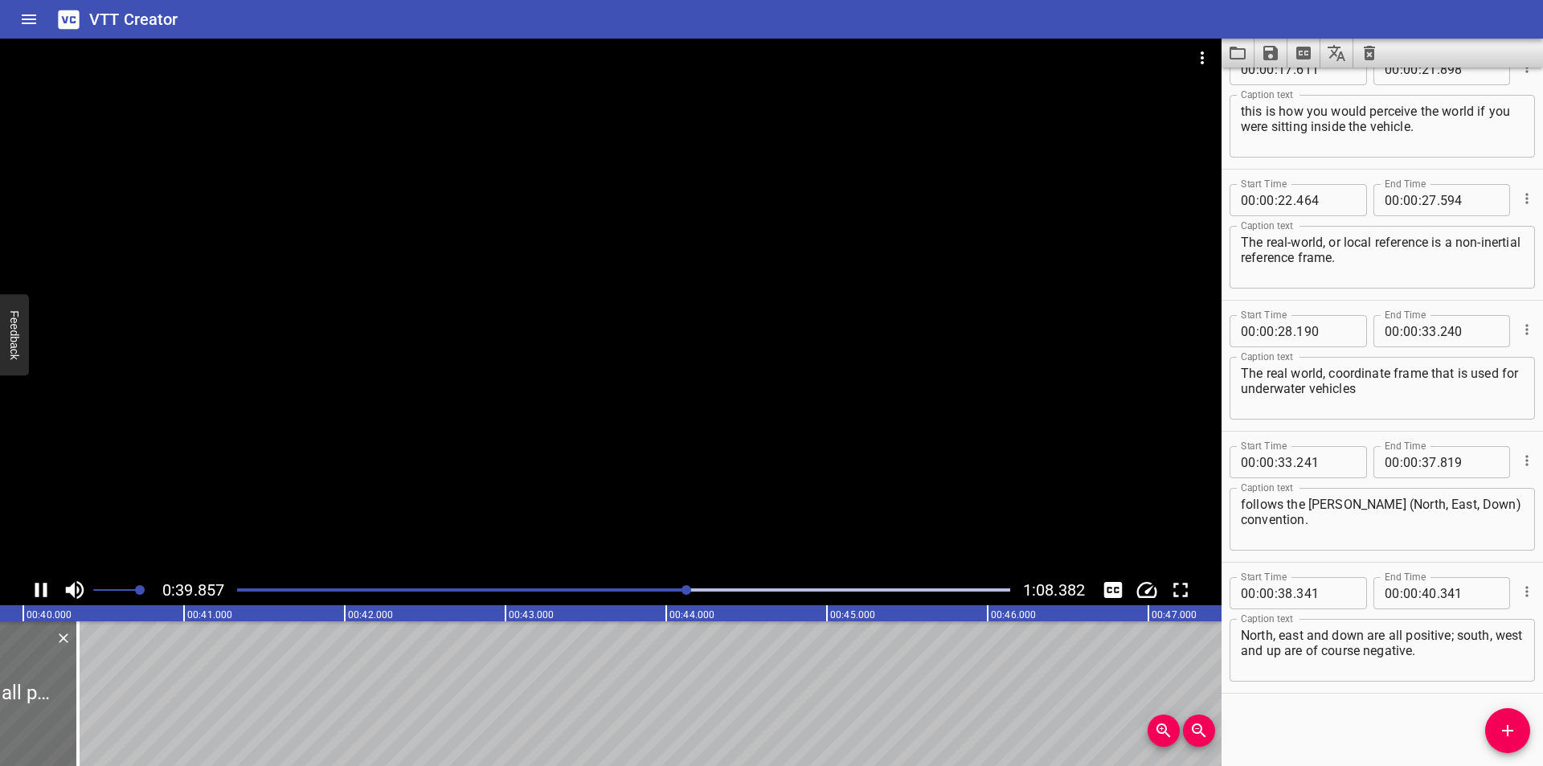
click at [636, 592] on div at bounding box center [623, 590] width 792 height 23
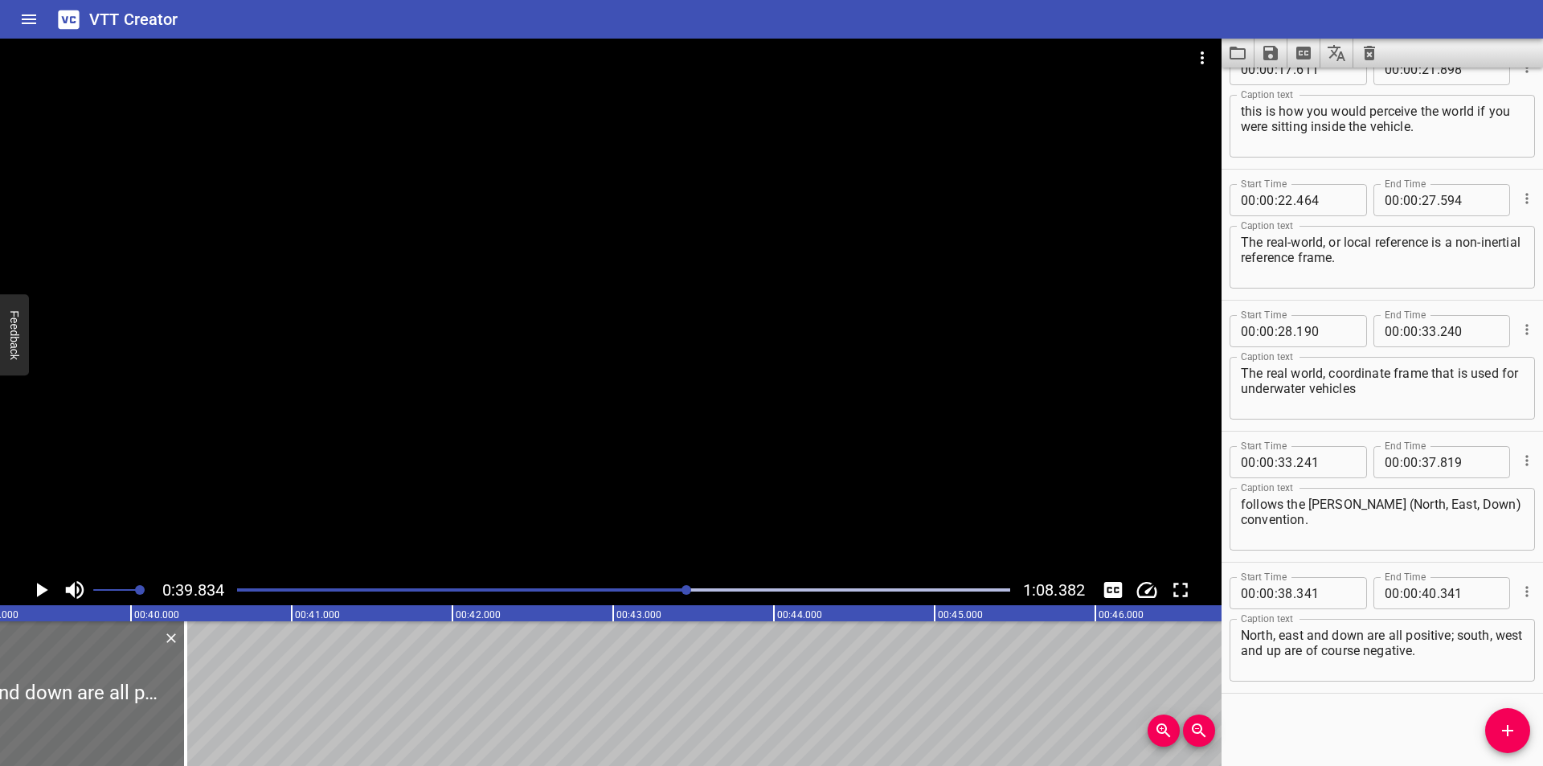
scroll to position [0, 6295]
click at [836, 440] on div at bounding box center [610, 307] width 1221 height 536
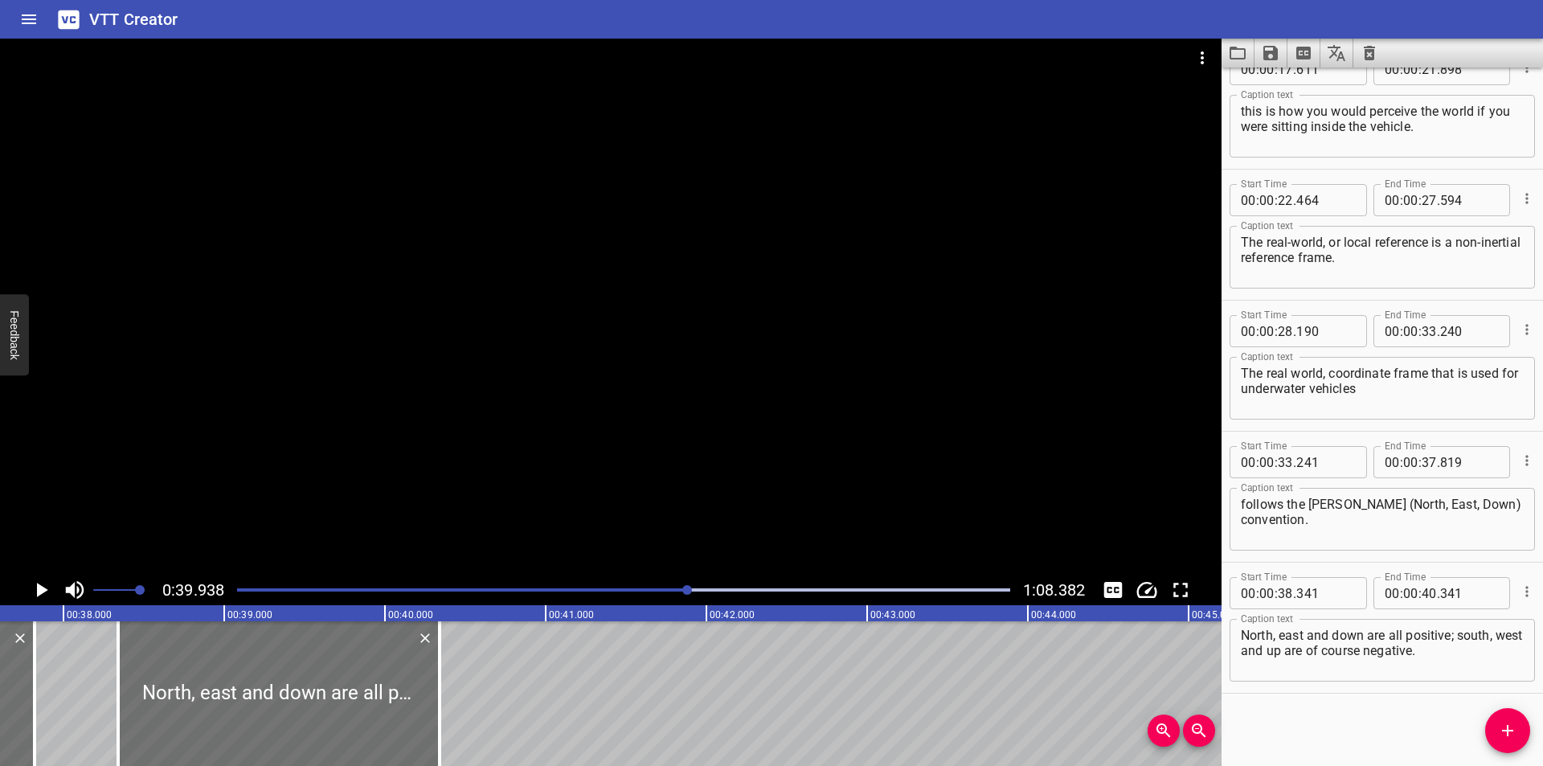
click at [688, 395] on div at bounding box center [610, 307] width 1221 height 536
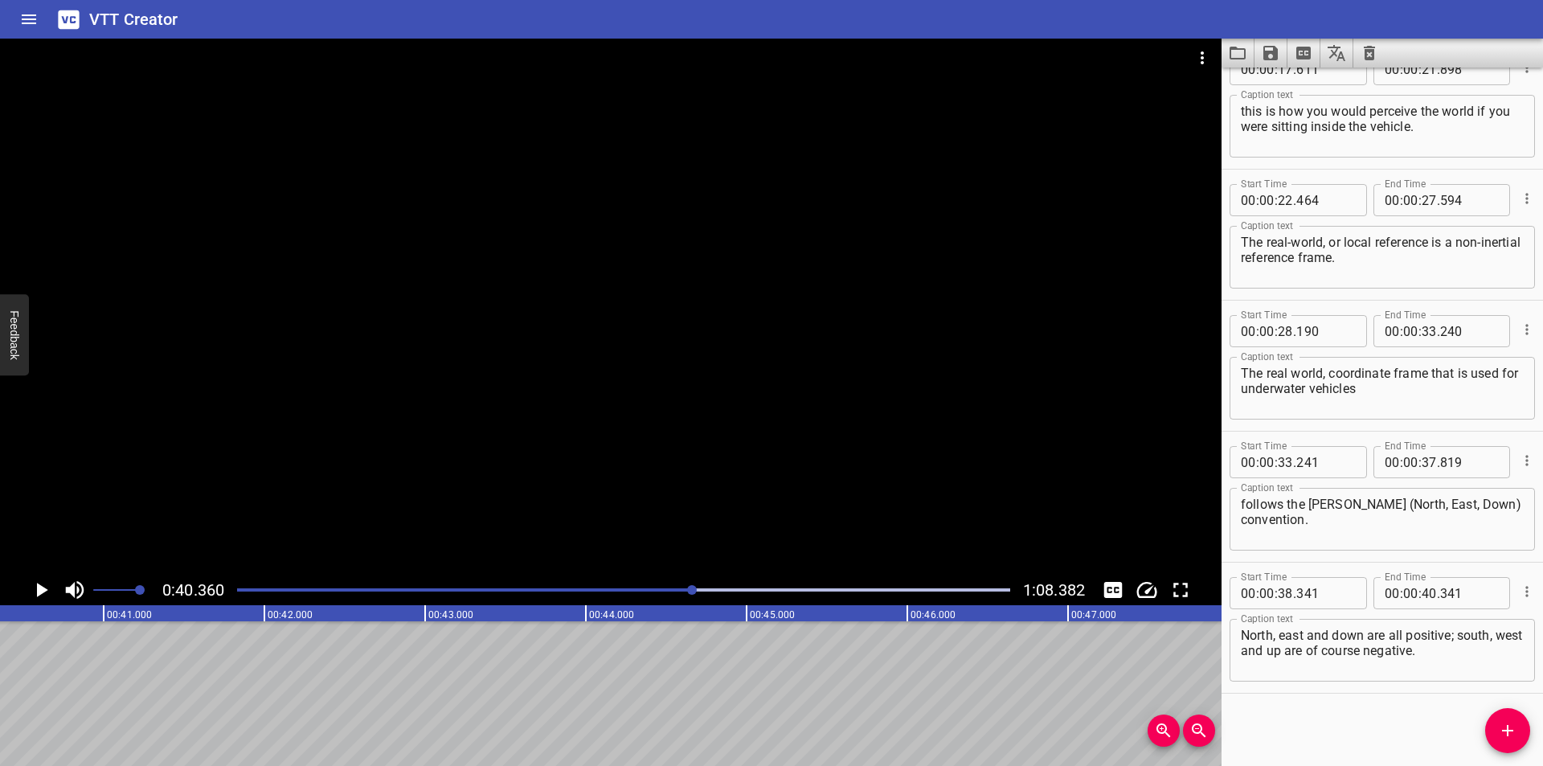
scroll to position [0, 6486]
click at [1472, 659] on textarea "North, east and down are all positive; south, west and up are of course negativ…" at bounding box center [1382, 651] width 283 height 46
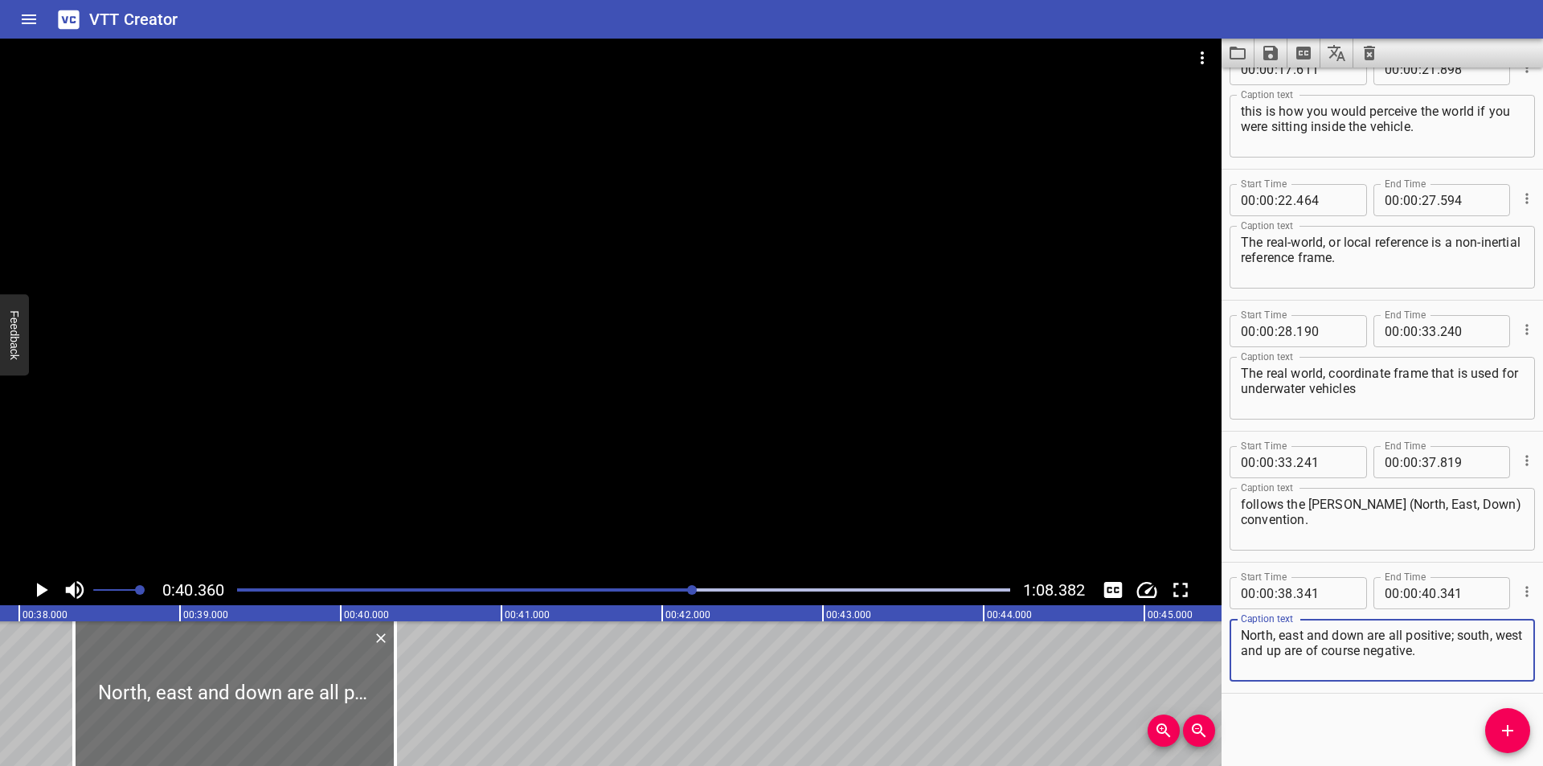
scroll to position [0, 6058]
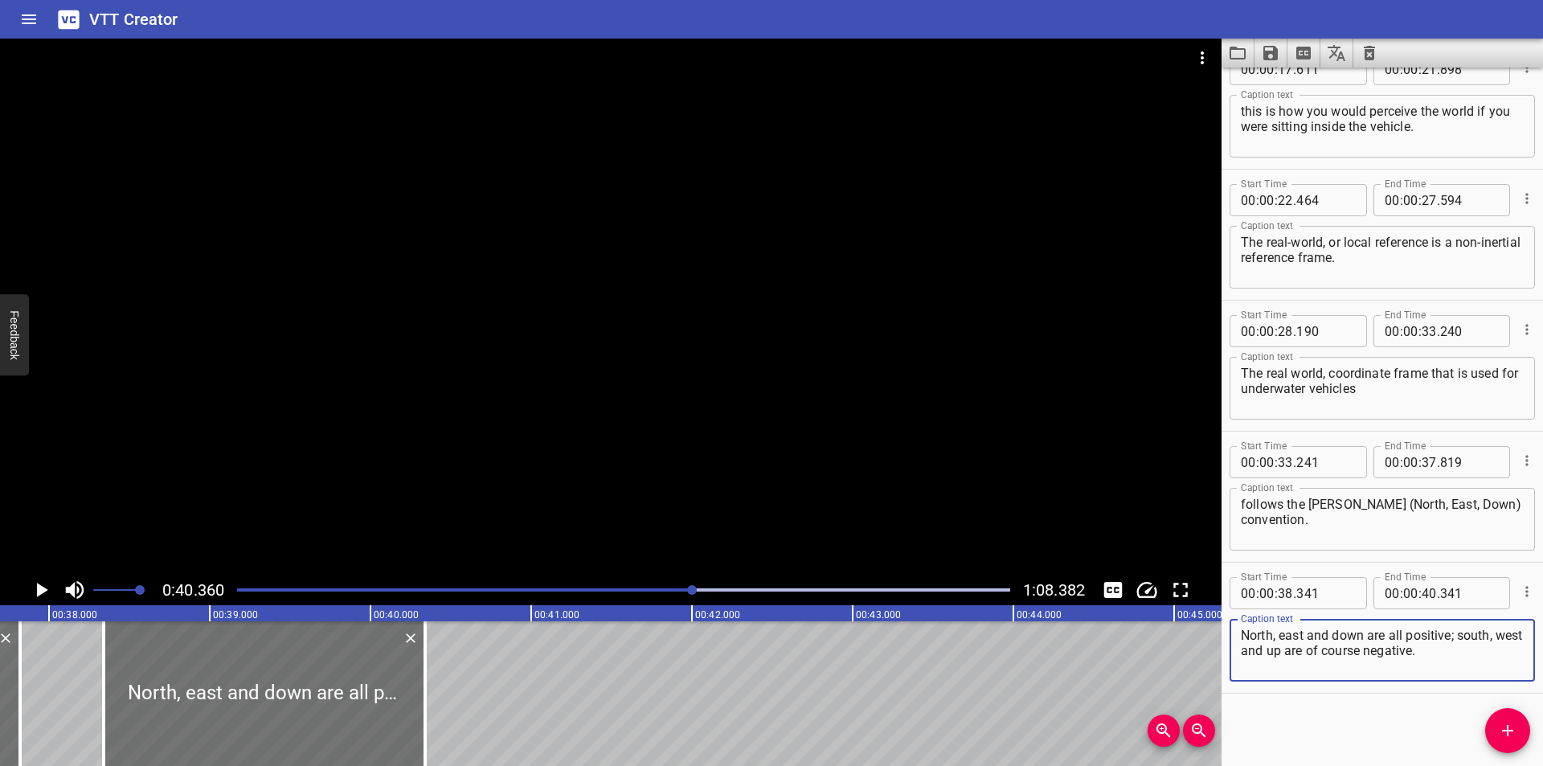
click at [630, 587] on div at bounding box center [623, 590] width 792 height 23
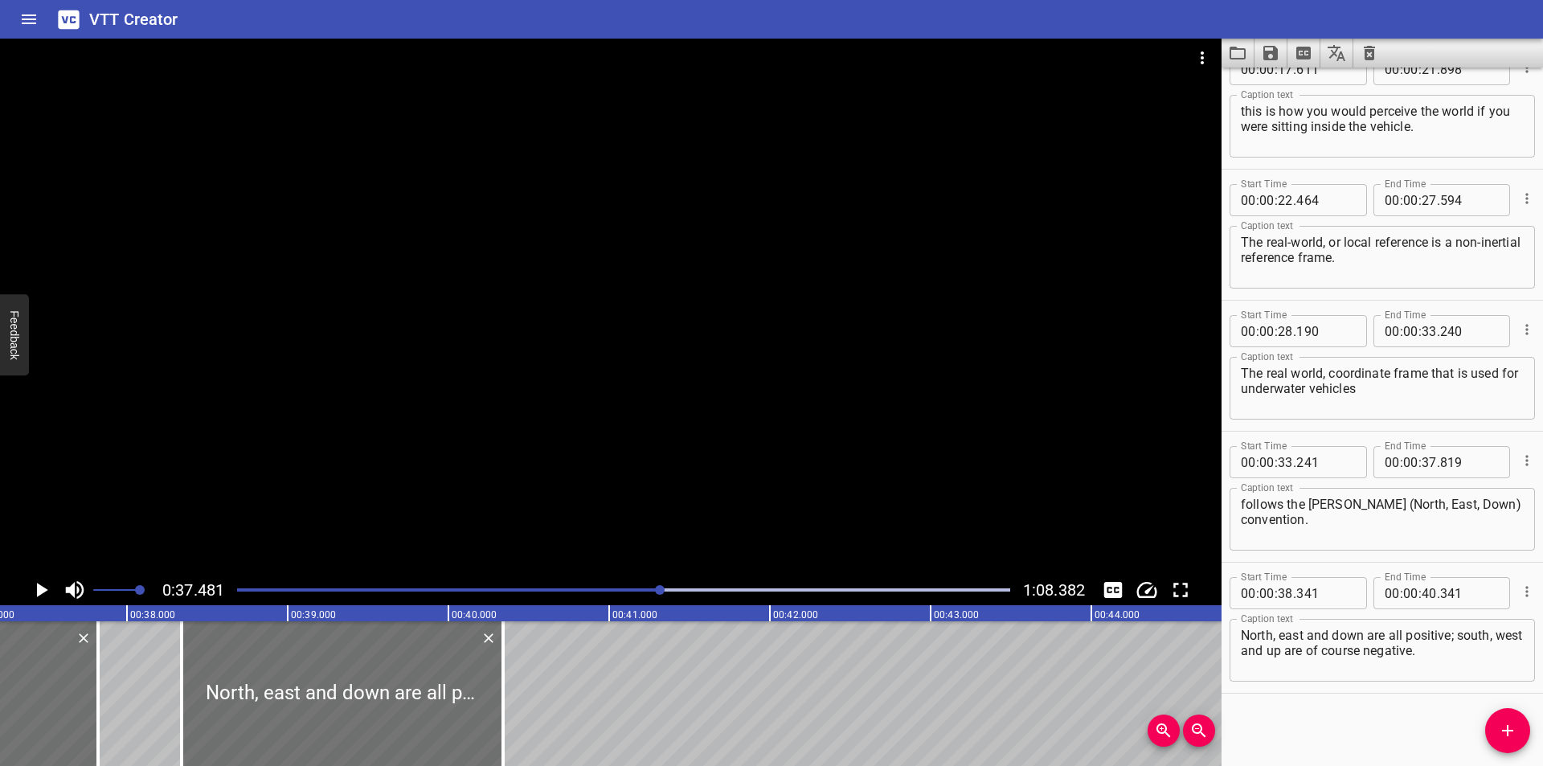
scroll to position [0, 6024]
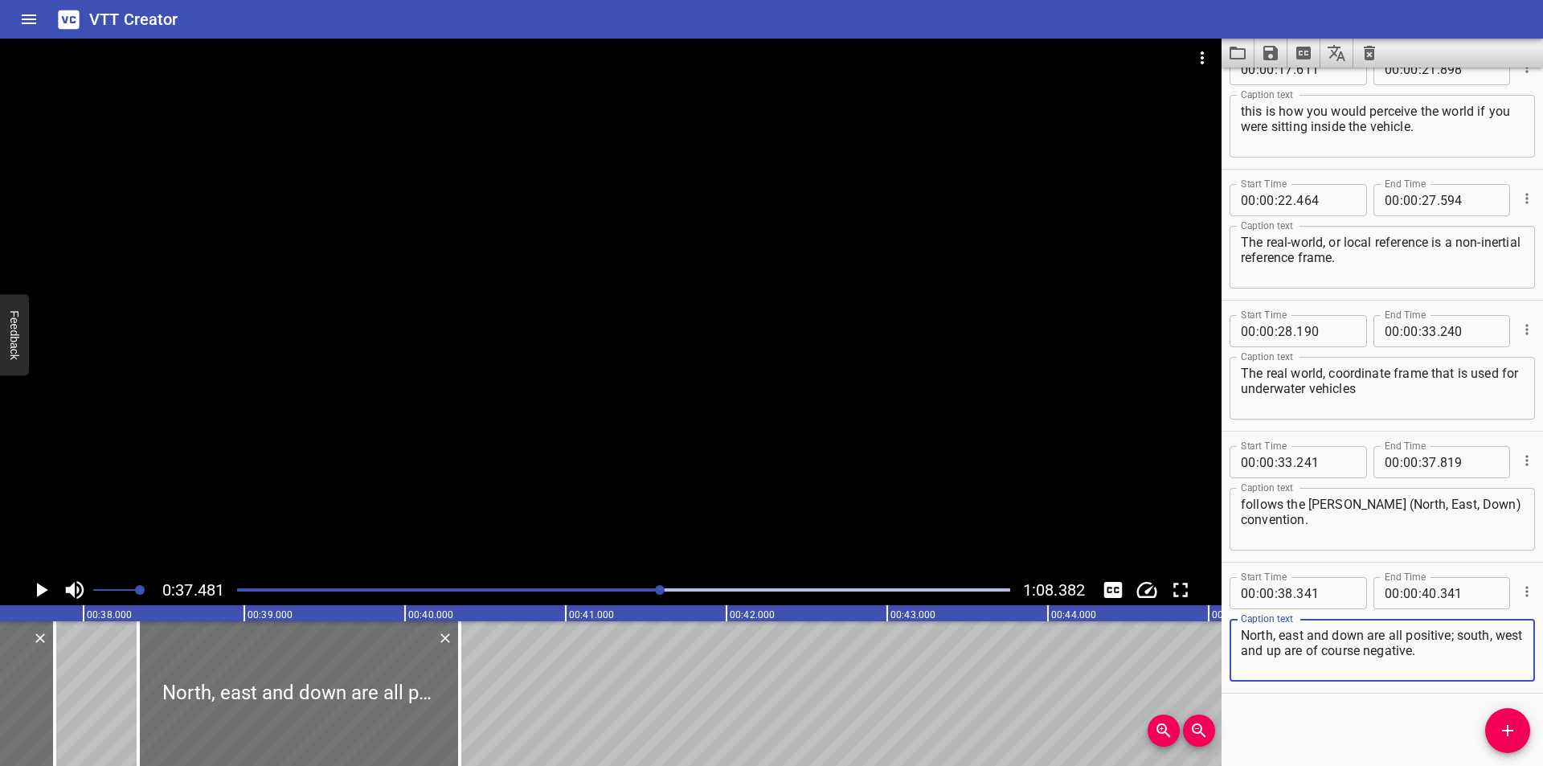
drag, startPoint x: 1465, startPoint y: 662, endPoint x: 1279, endPoint y: 636, distance: 187.4
click at [1279, 636] on textarea "North, east and down are all positive; south, west and up are of course negativ…" at bounding box center [1382, 651] width 283 height 46
click at [655, 519] on div at bounding box center [610, 307] width 1221 height 536
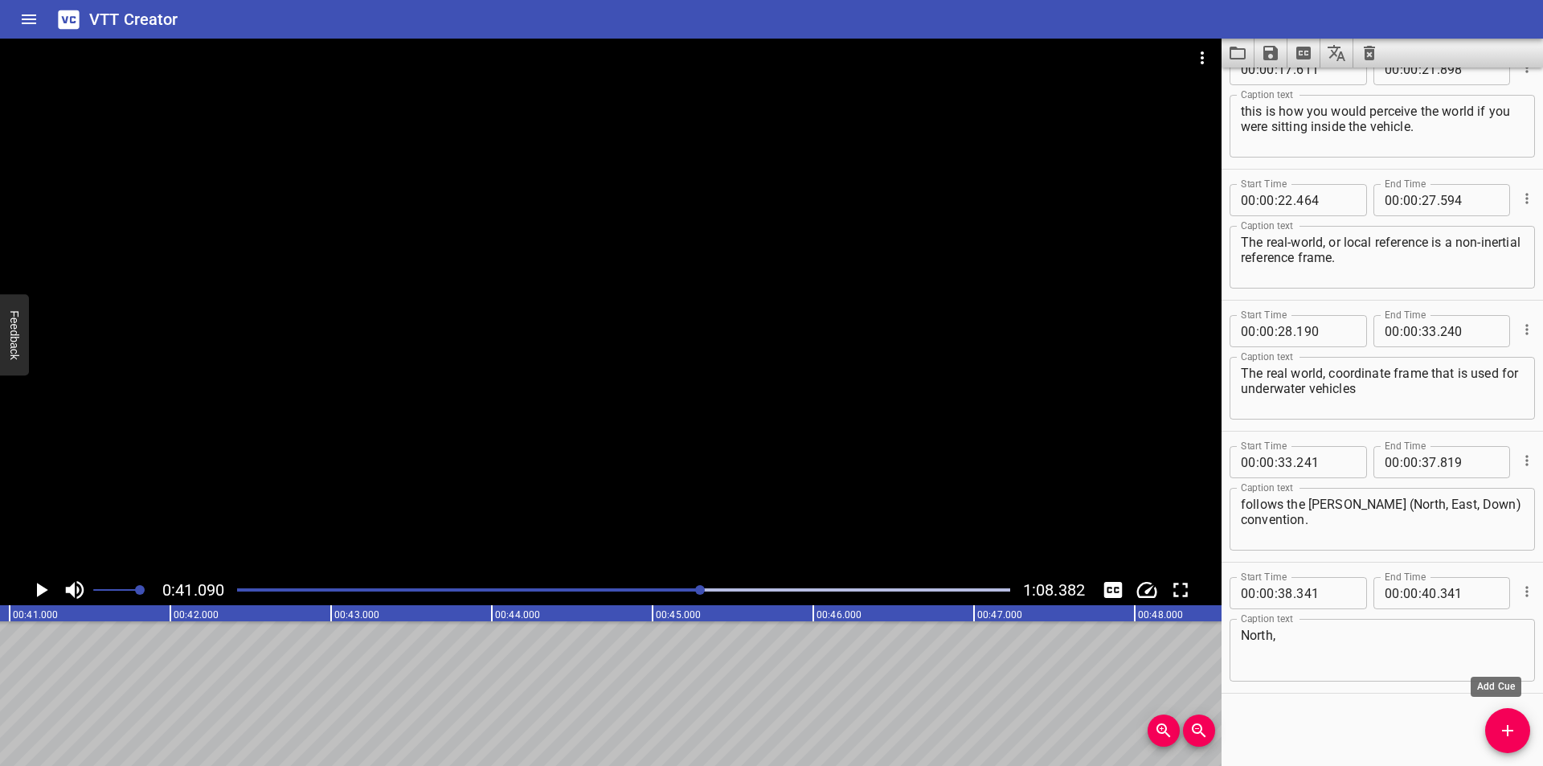
scroll to position [0, 6604]
click at [1508, 726] on icon "Add Cue" at bounding box center [1507, 730] width 11 height 11
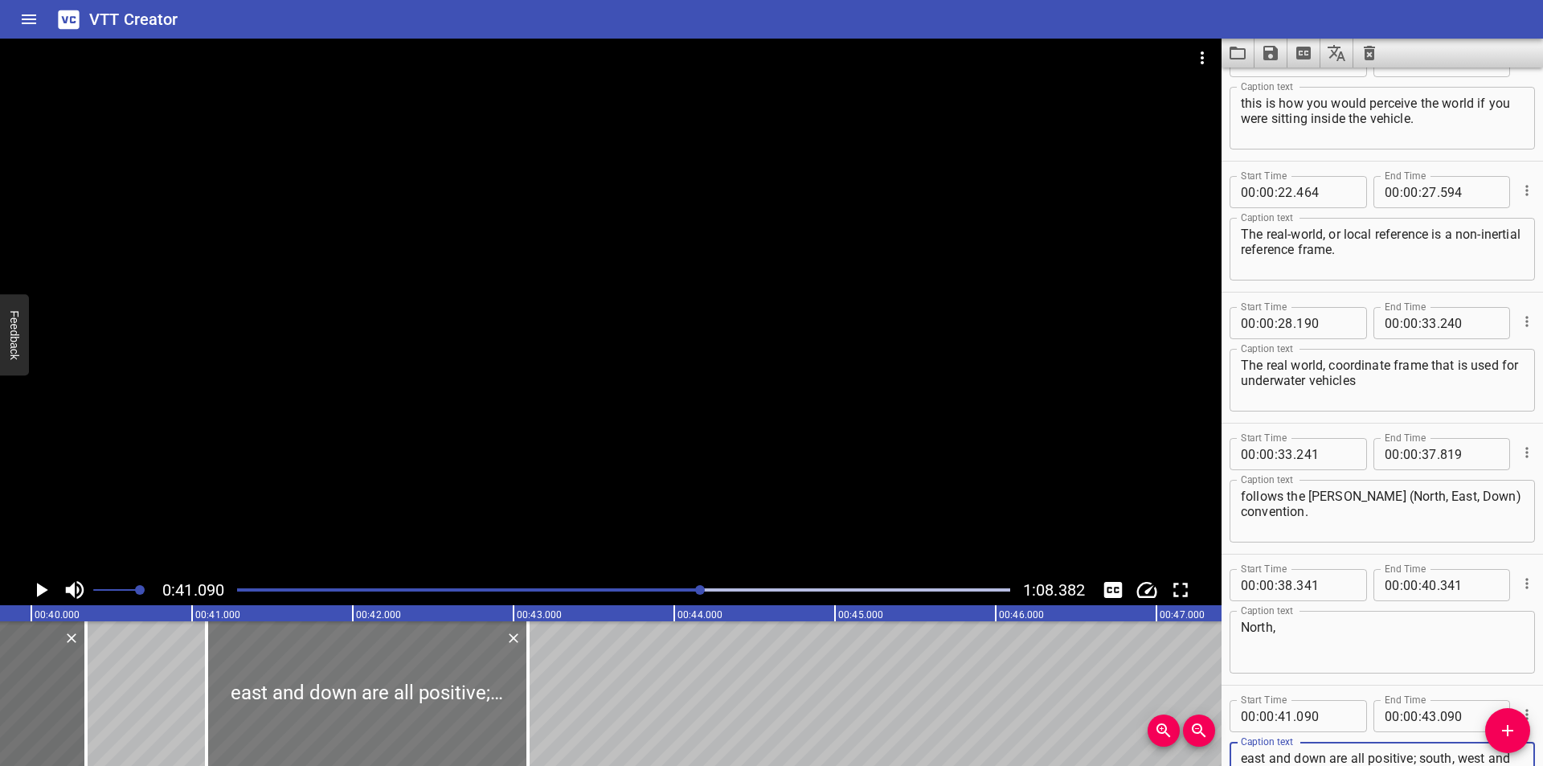
scroll to position [0, 6389]
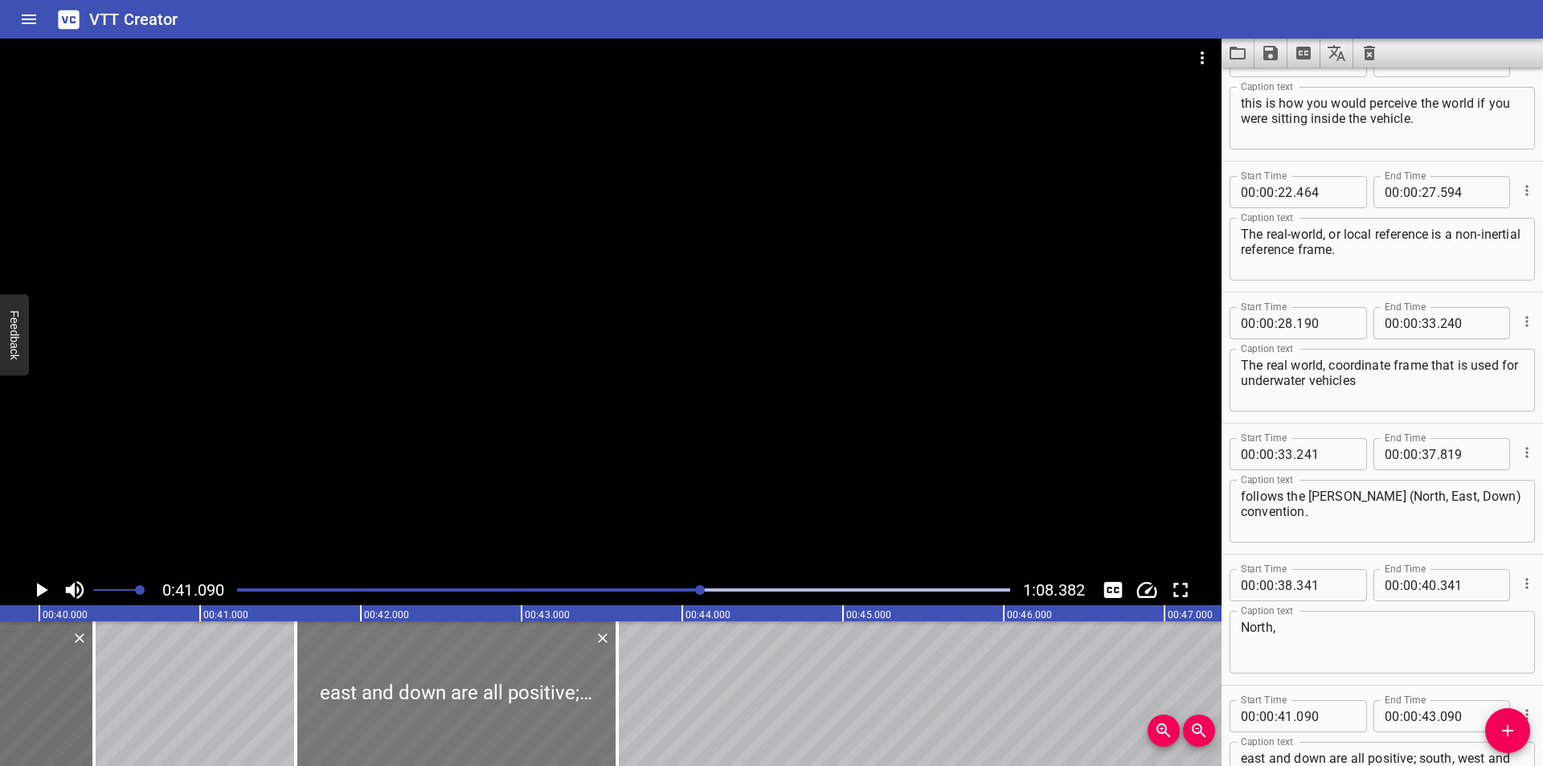
drag, startPoint x: 396, startPoint y: 718, endPoint x: 472, endPoint y: 721, distance: 75.6
click at [472, 721] on div at bounding box center [456, 693] width 321 height 145
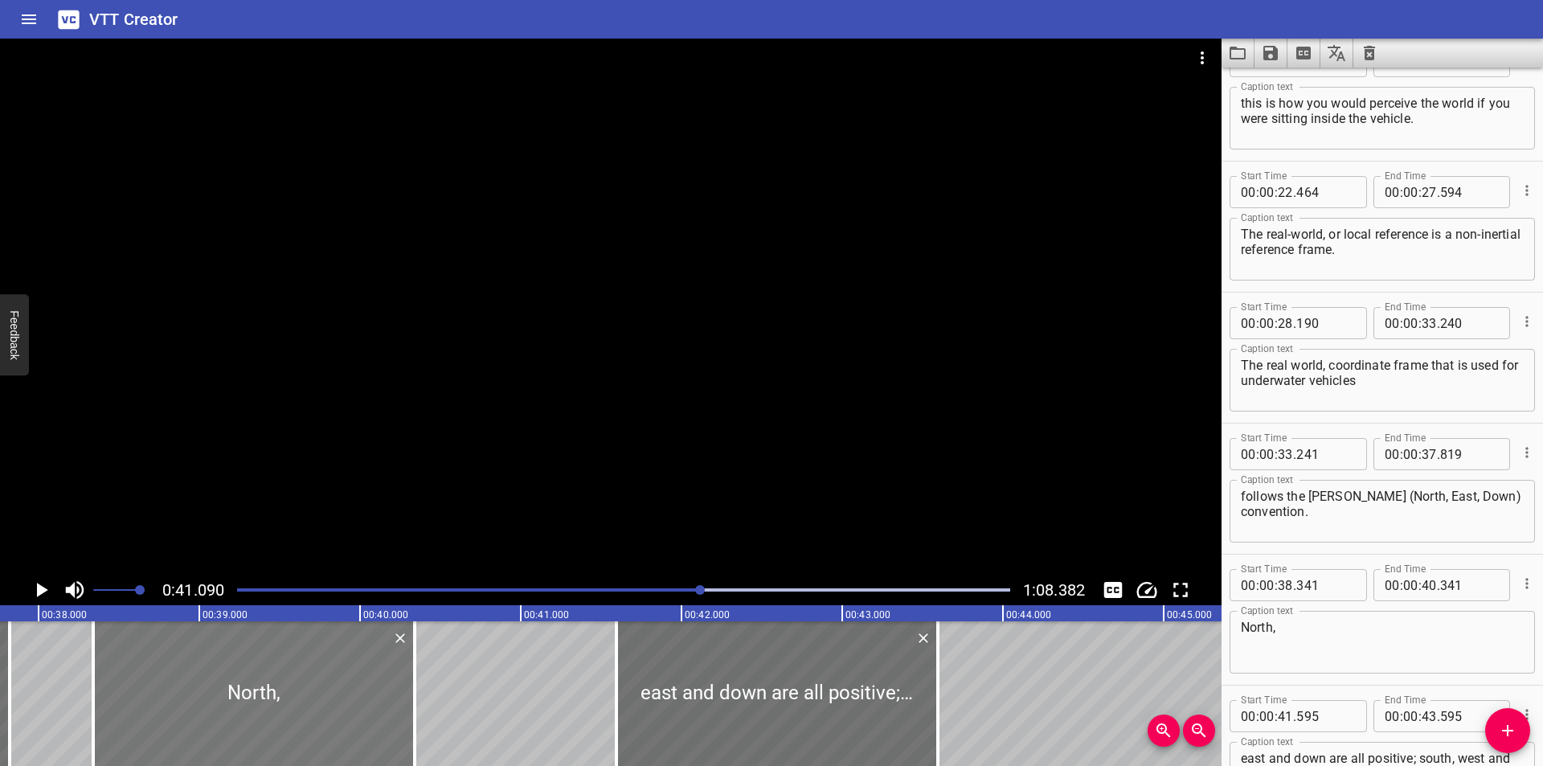
scroll to position [0, 6068]
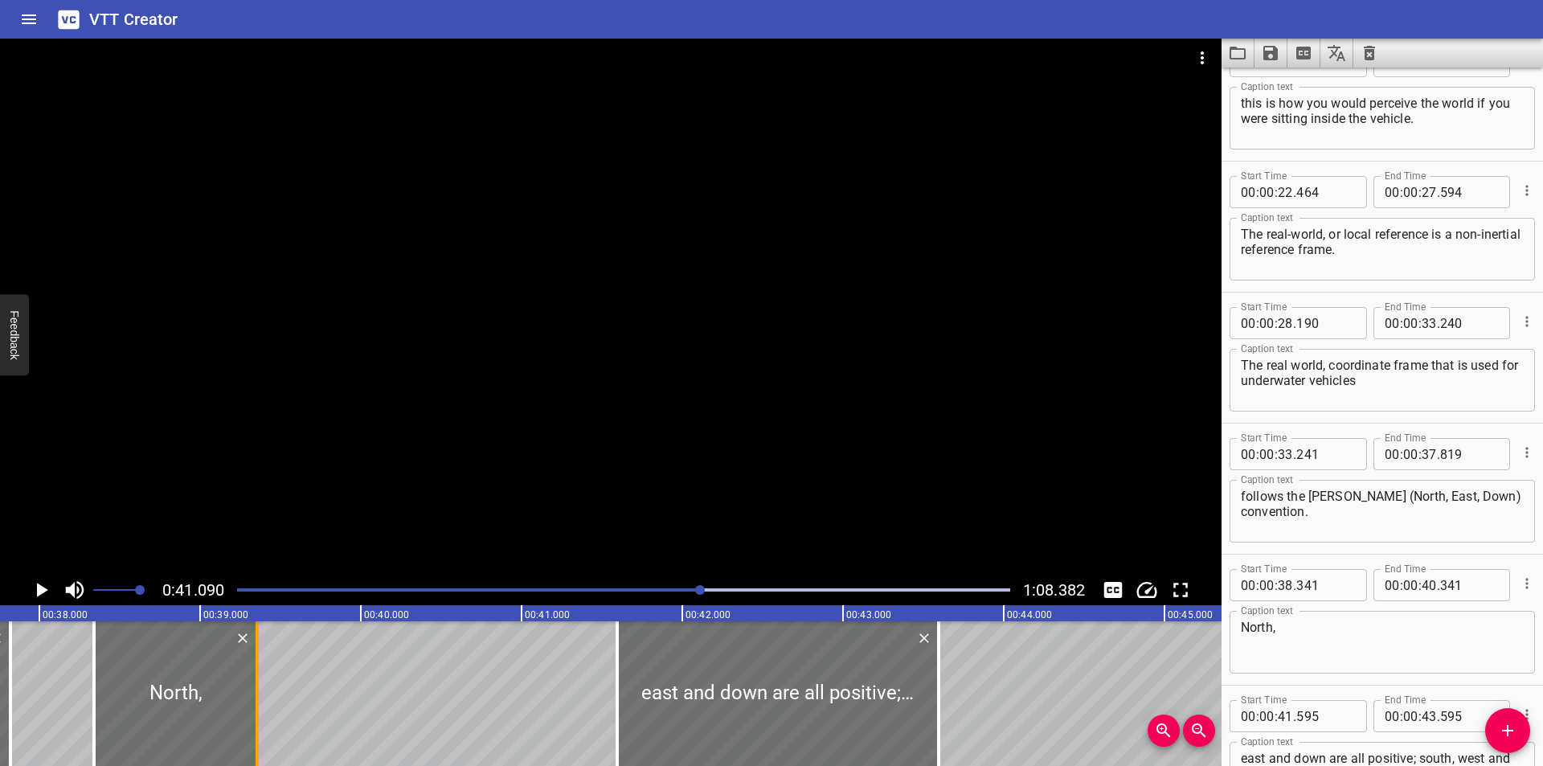
drag, startPoint x: 418, startPoint y: 726, endPoint x: 257, endPoint y: 726, distance: 160.7
click at [260, 727] on div at bounding box center [257, 693] width 16 height 145
click at [247, 725] on div at bounding box center [174, 693] width 163 height 145
click at [407, 485] on div at bounding box center [610, 307] width 1221 height 536
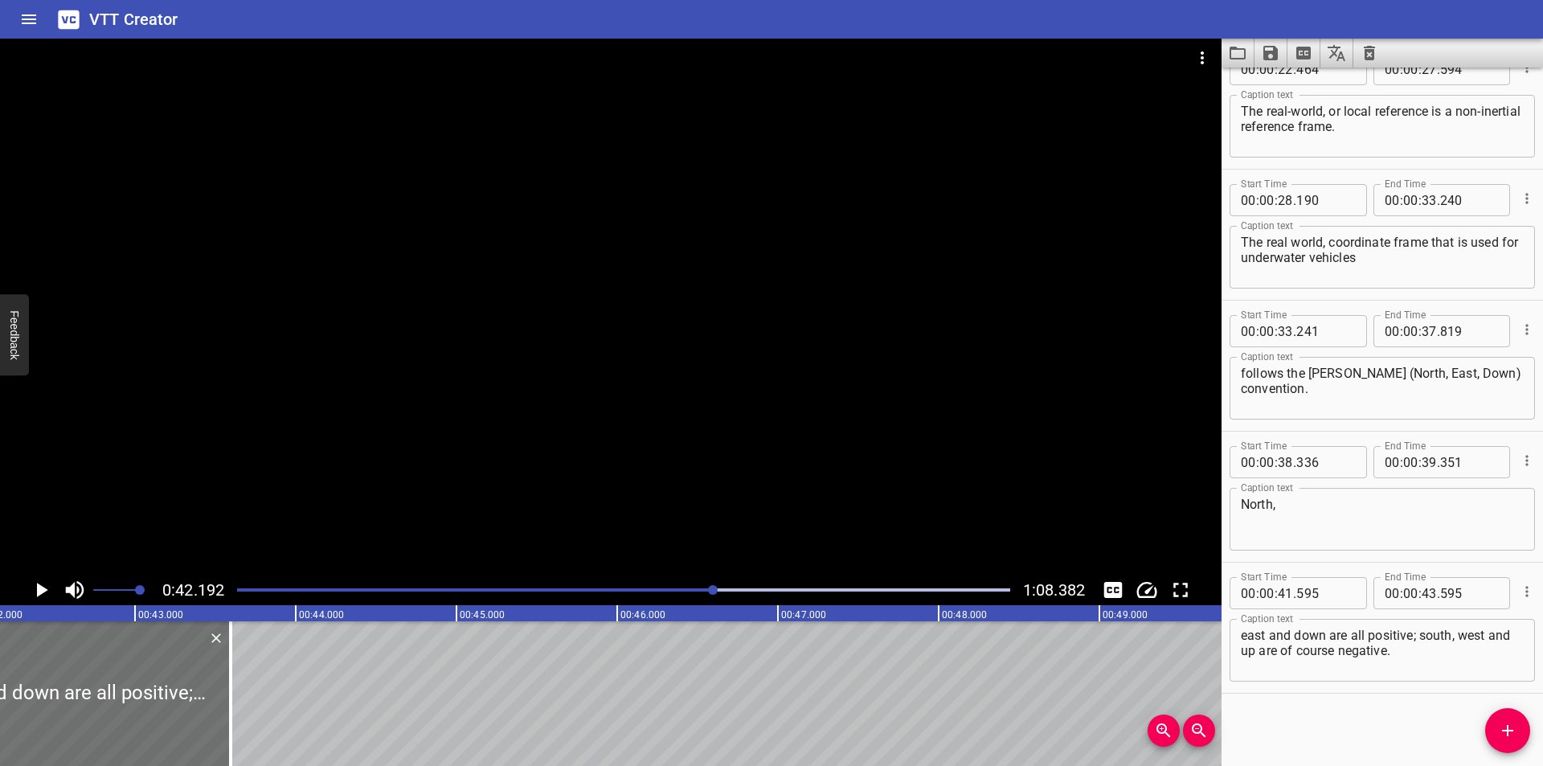
scroll to position [0, 6781]
click at [677, 588] on div "Play progress" at bounding box center [327, 589] width 773 height 3
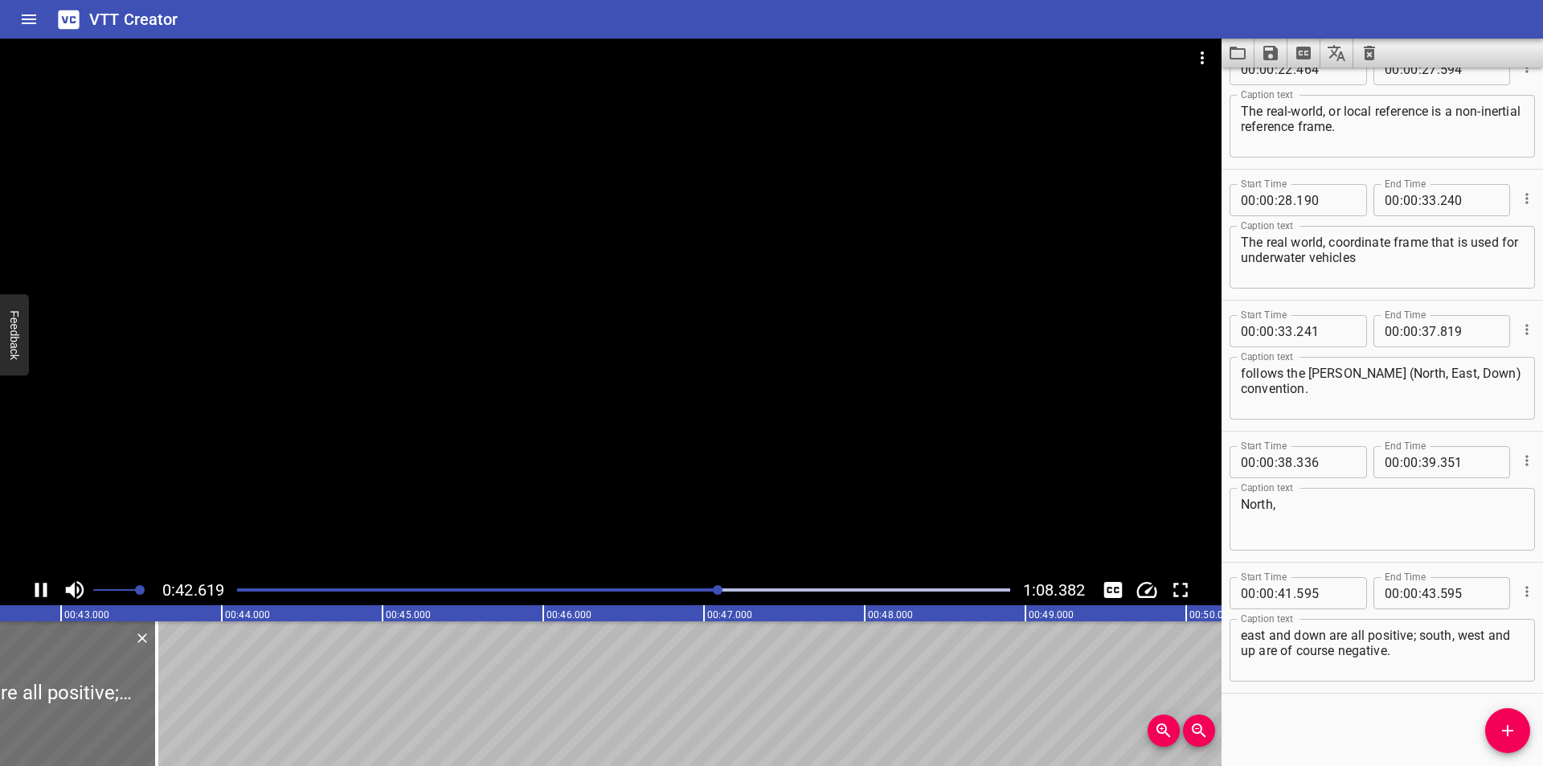
scroll to position [0, 6875]
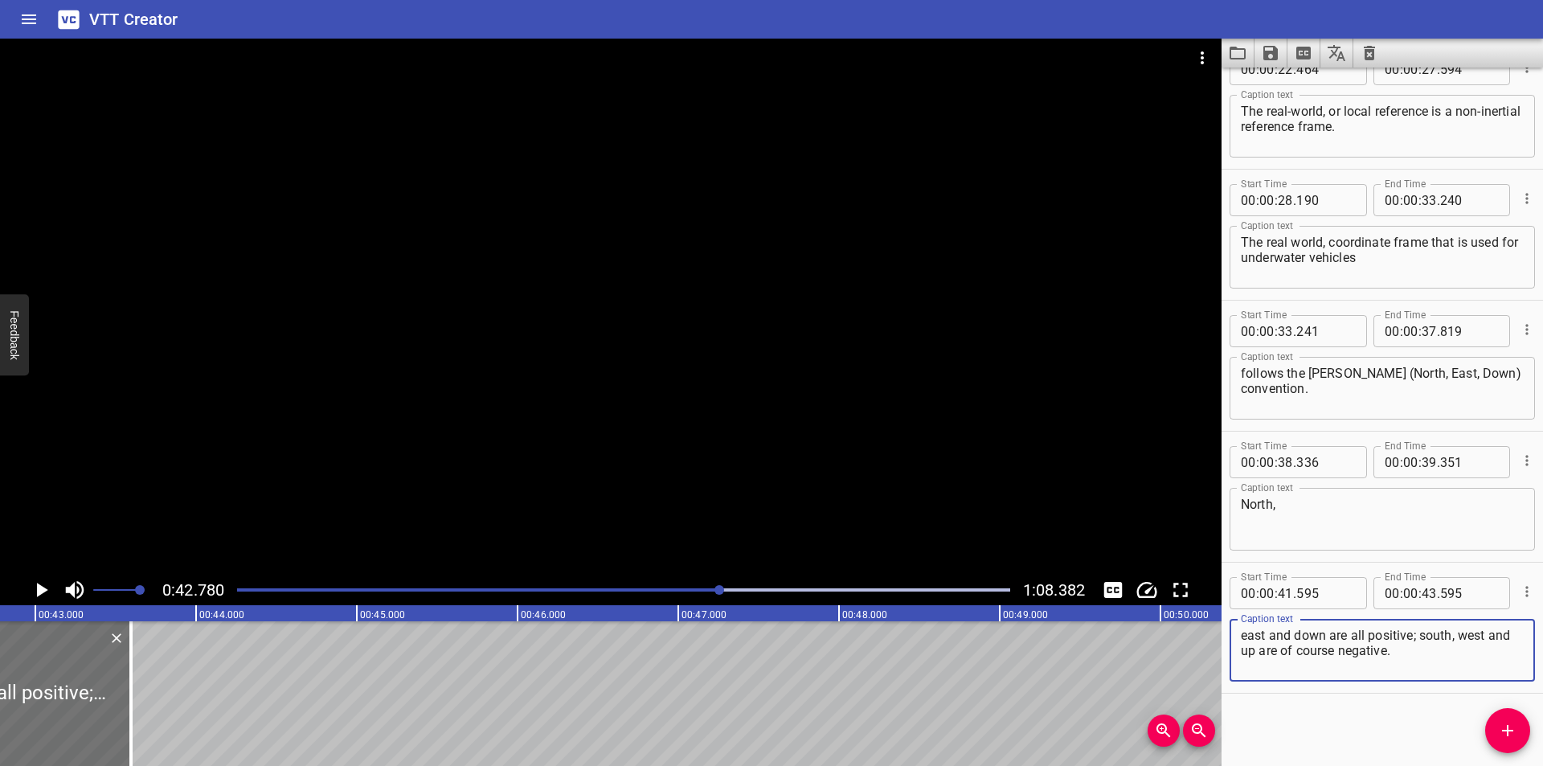
drag, startPoint x: 1404, startPoint y: 653, endPoint x: 1270, endPoint y: 637, distance: 135.1
click at [1270, 637] on textarea "east and down are all positive; south, west and up are of course negative." at bounding box center [1382, 651] width 283 height 46
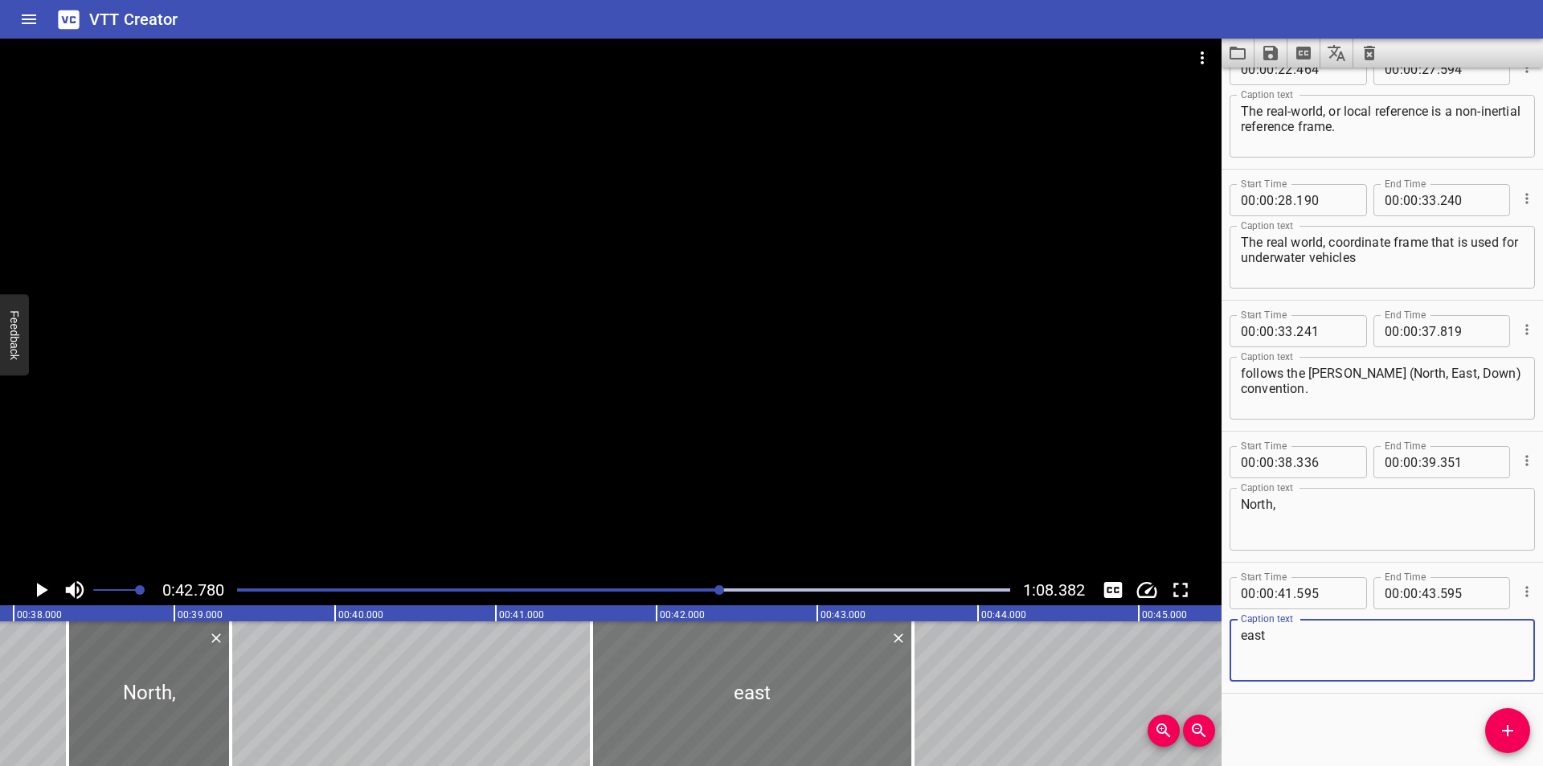
scroll to position [0, 6072]
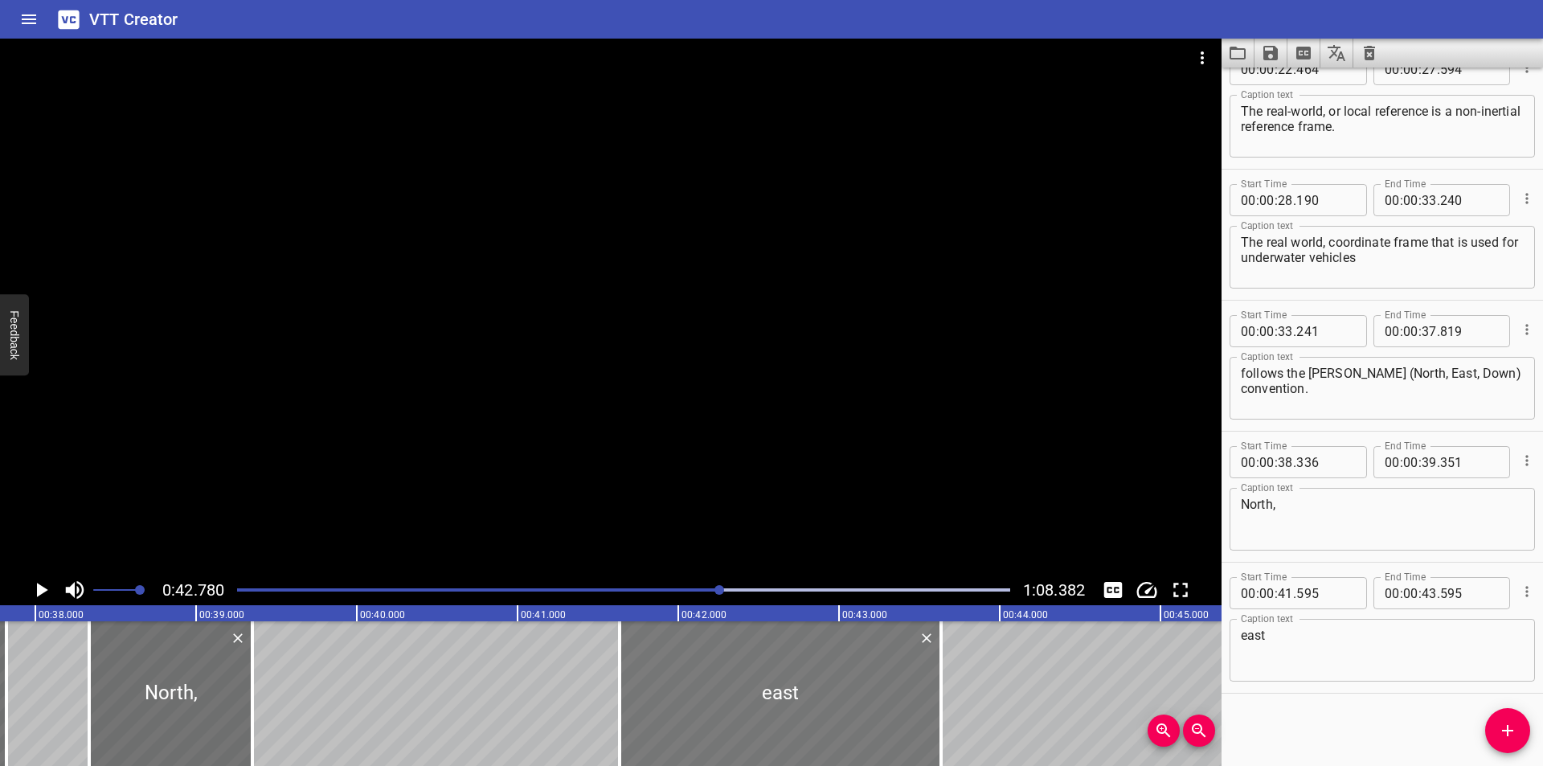
click at [861, 709] on div at bounding box center [780, 693] width 321 height 145
click at [941, 717] on div at bounding box center [940, 693] width 3 height 145
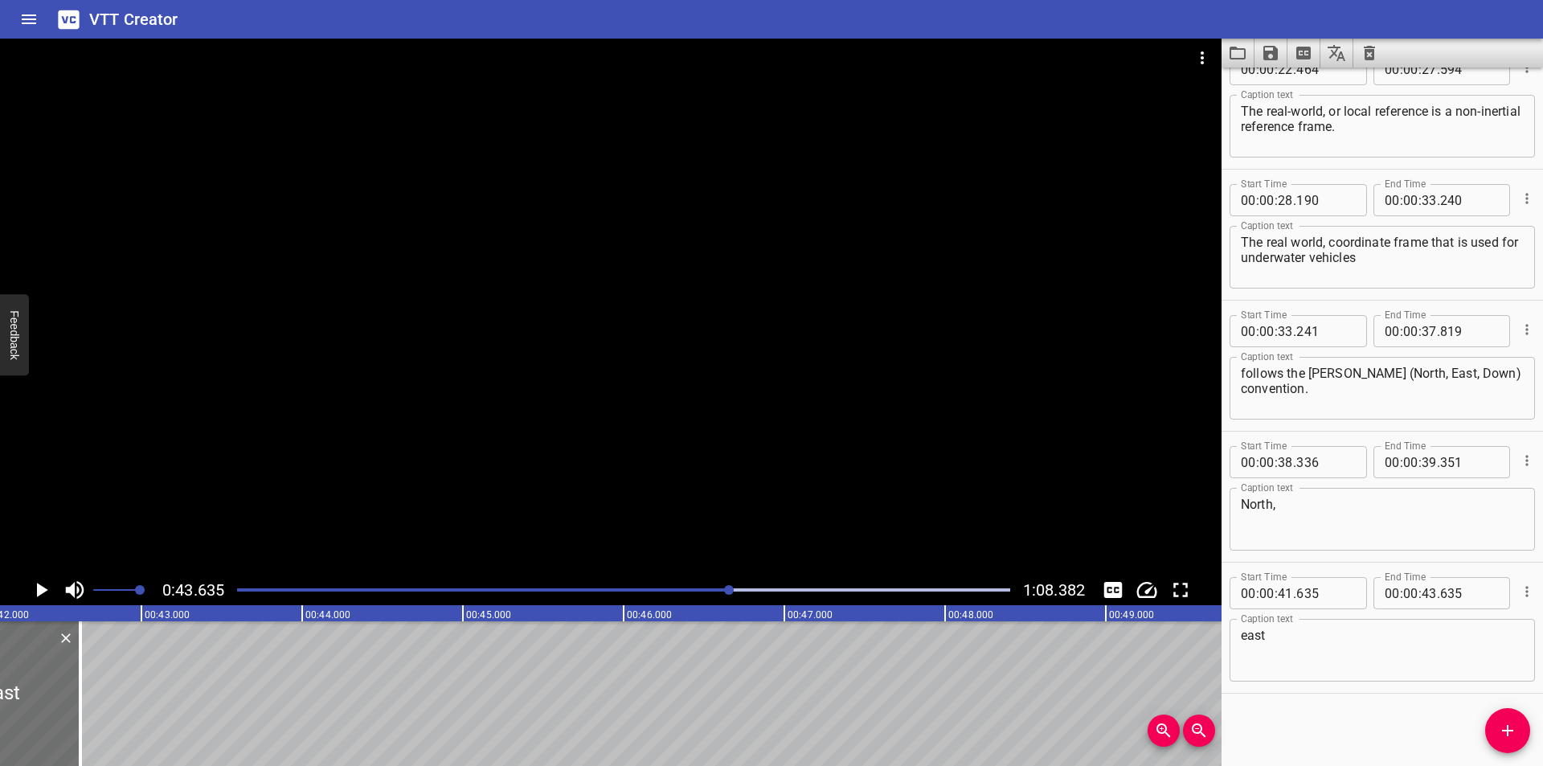
scroll to position [0, 6670]
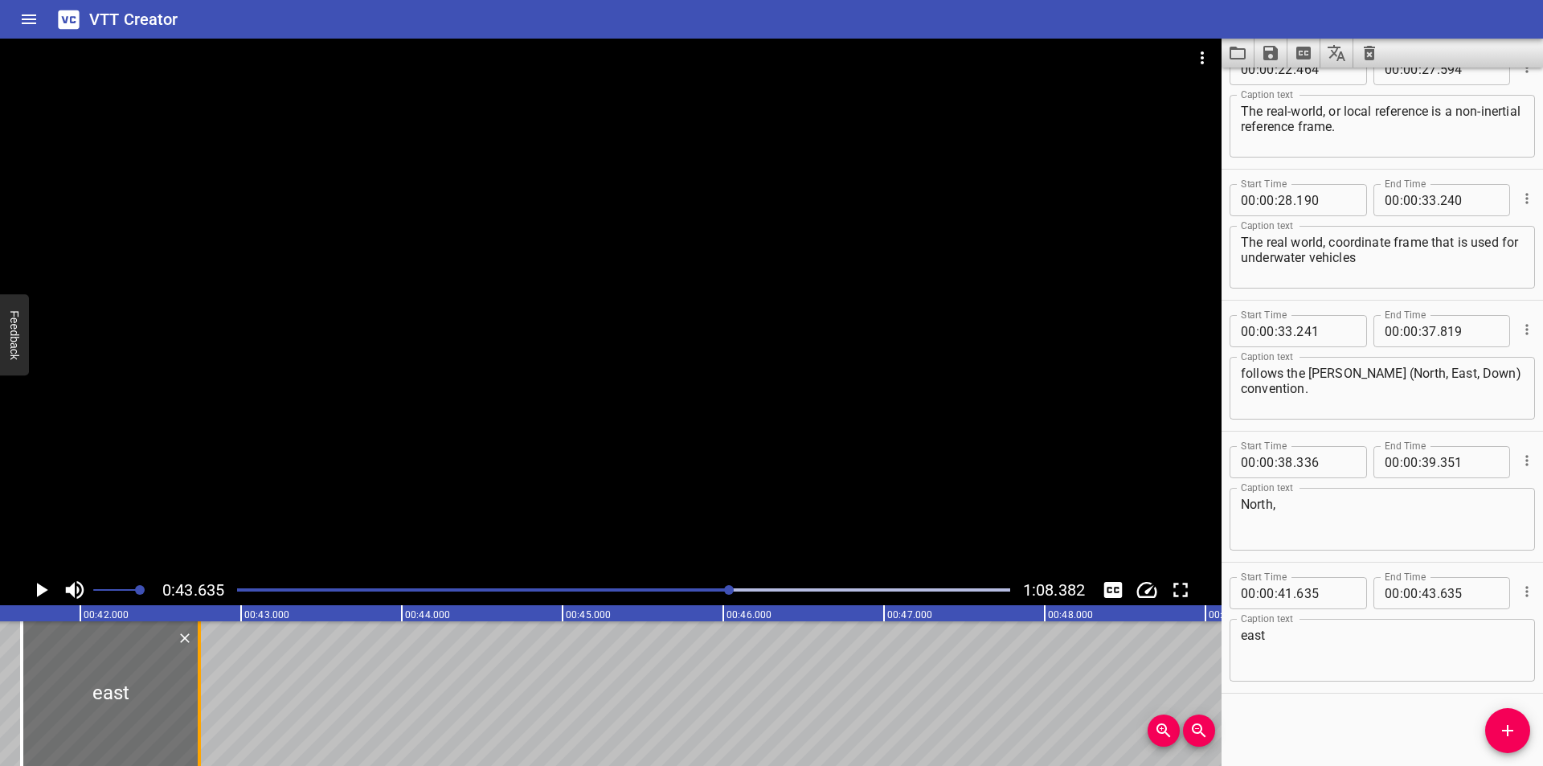
drag, startPoint x: 941, startPoint y: 717, endPoint x: 198, endPoint y: 730, distance: 743.4
click at [198, 730] on div at bounding box center [199, 693] width 3 height 145
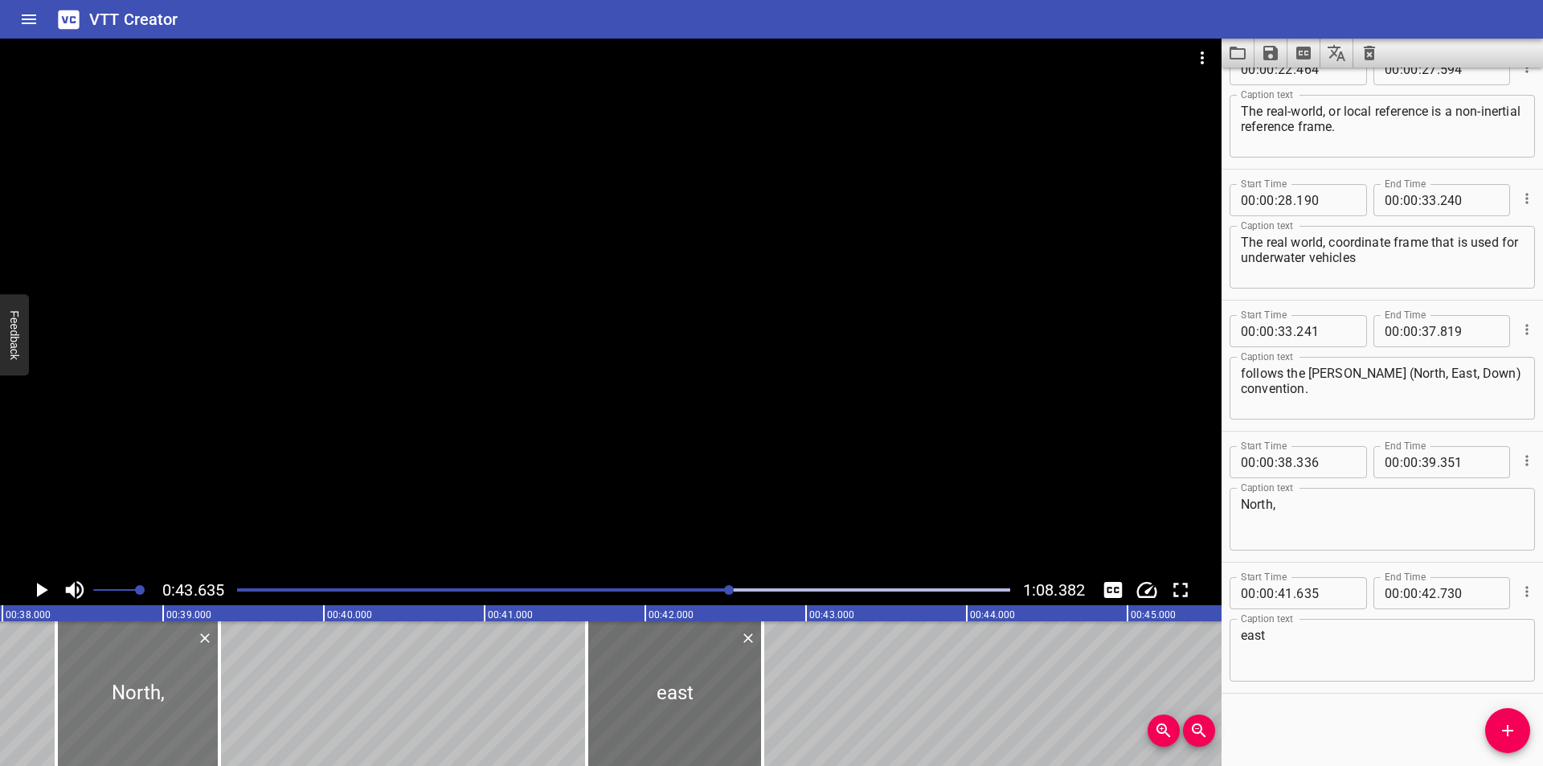
scroll to position [0, 6081]
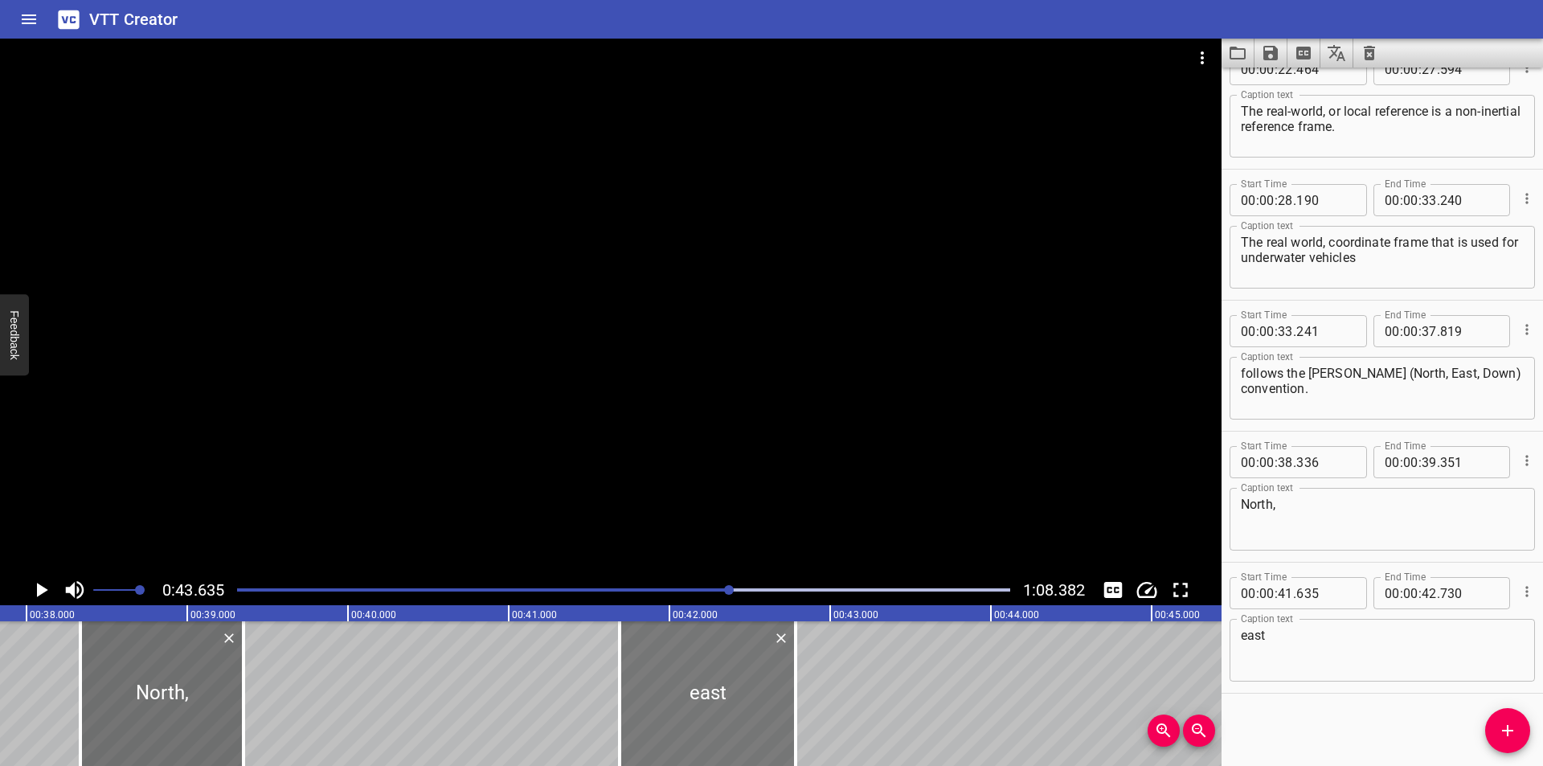
drag, startPoint x: 727, startPoint y: 709, endPoint x: 735, endPoint y: 713, distance: 9.0
click at [735, 713] on div at bounding box center [708, 693] width 176 height 145
drag, startPoint x: 796, startPoint y: 716, endPoint x: 758, endPoint y: 717, distance: 38.6
click at [758, 717] on div at bounding box center [756, 693] width 3 height 145
click at [754, 501] on div at bounding box center [610, 307] width 1221 height 536
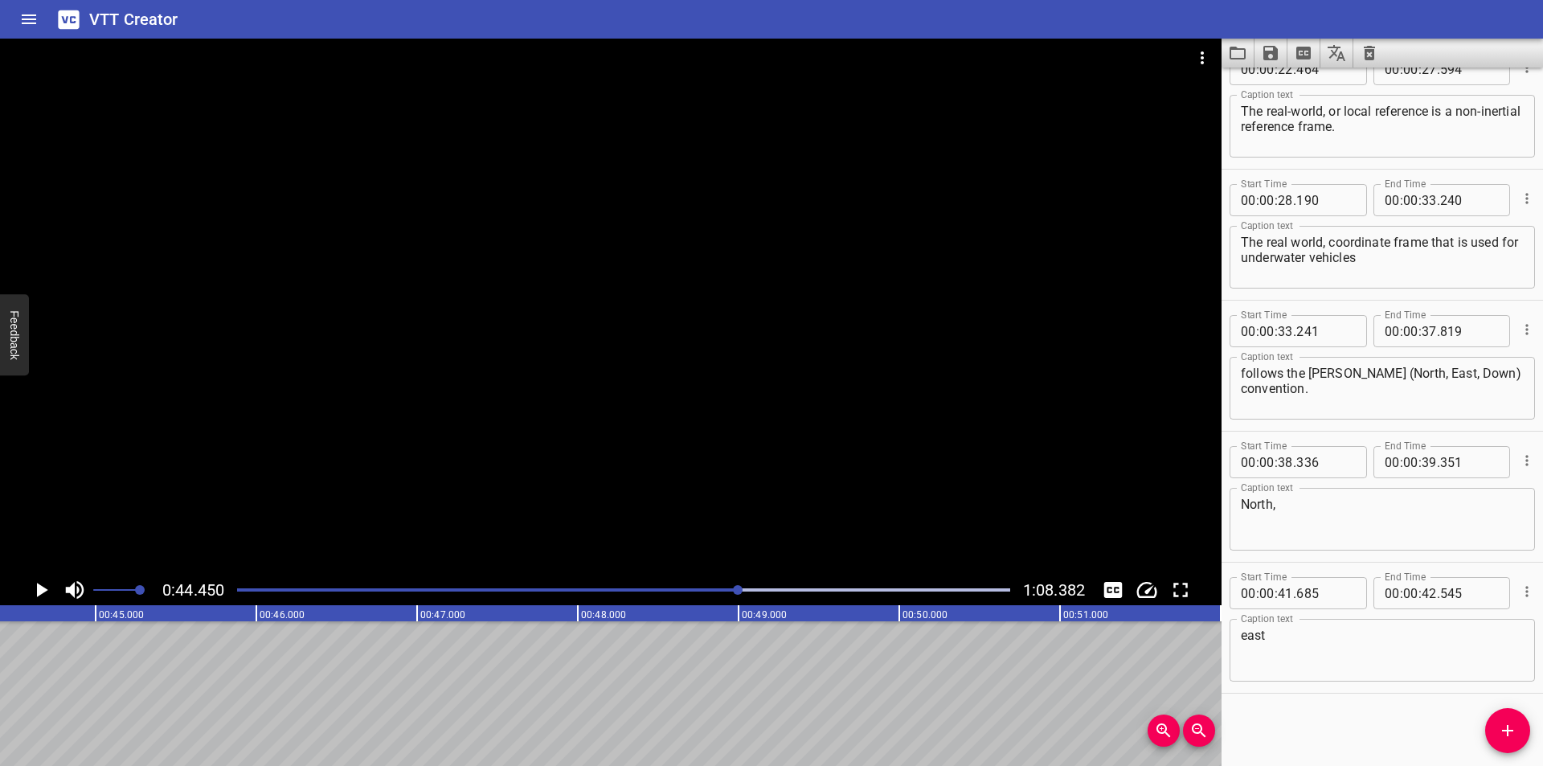
scroll to position [0, 7144]
click at [1498, 728] on icon "Add Cue" at bounding box center [1507, 730] width 19 height 19
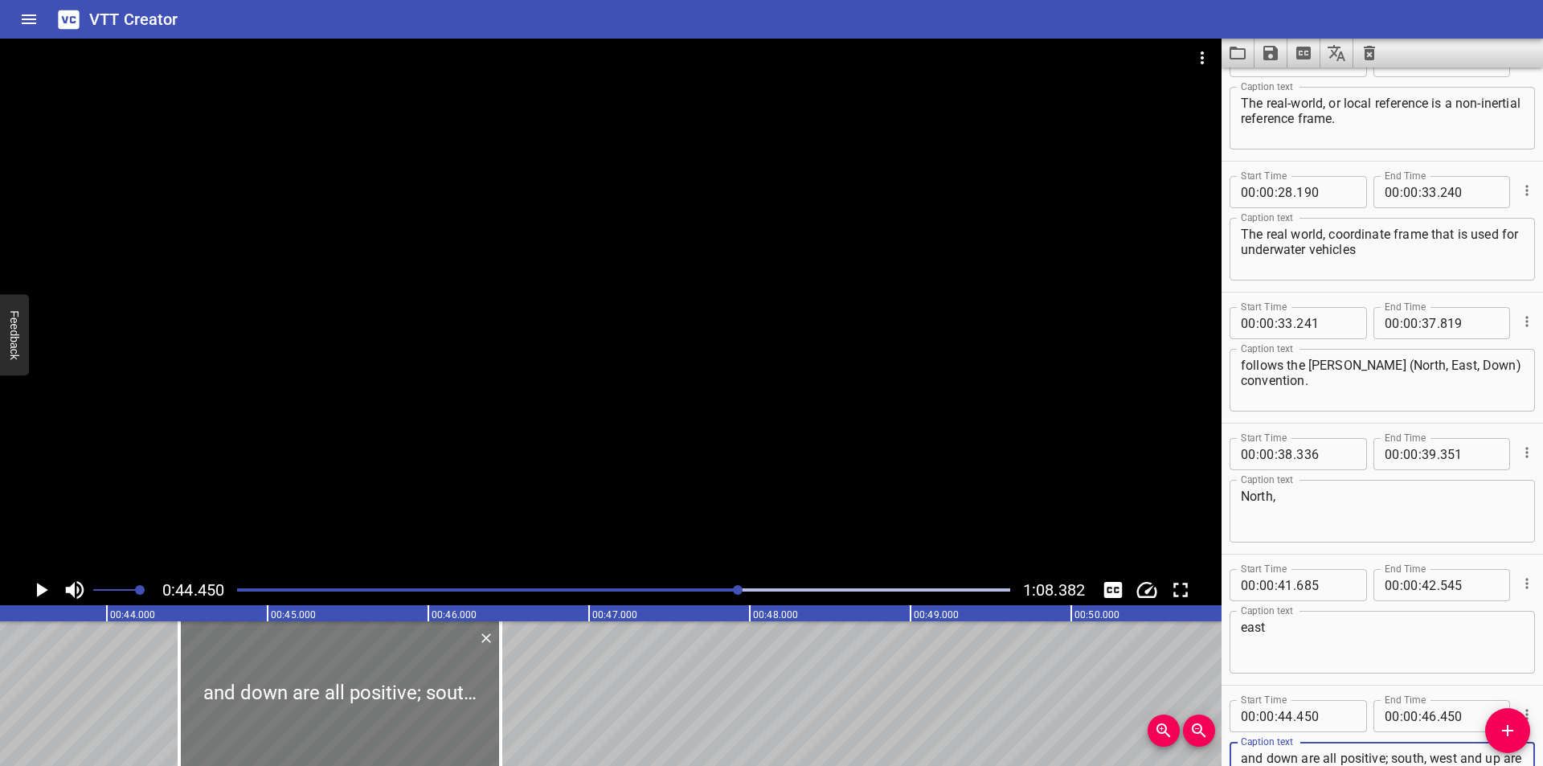
scroll to position [0, 6929]
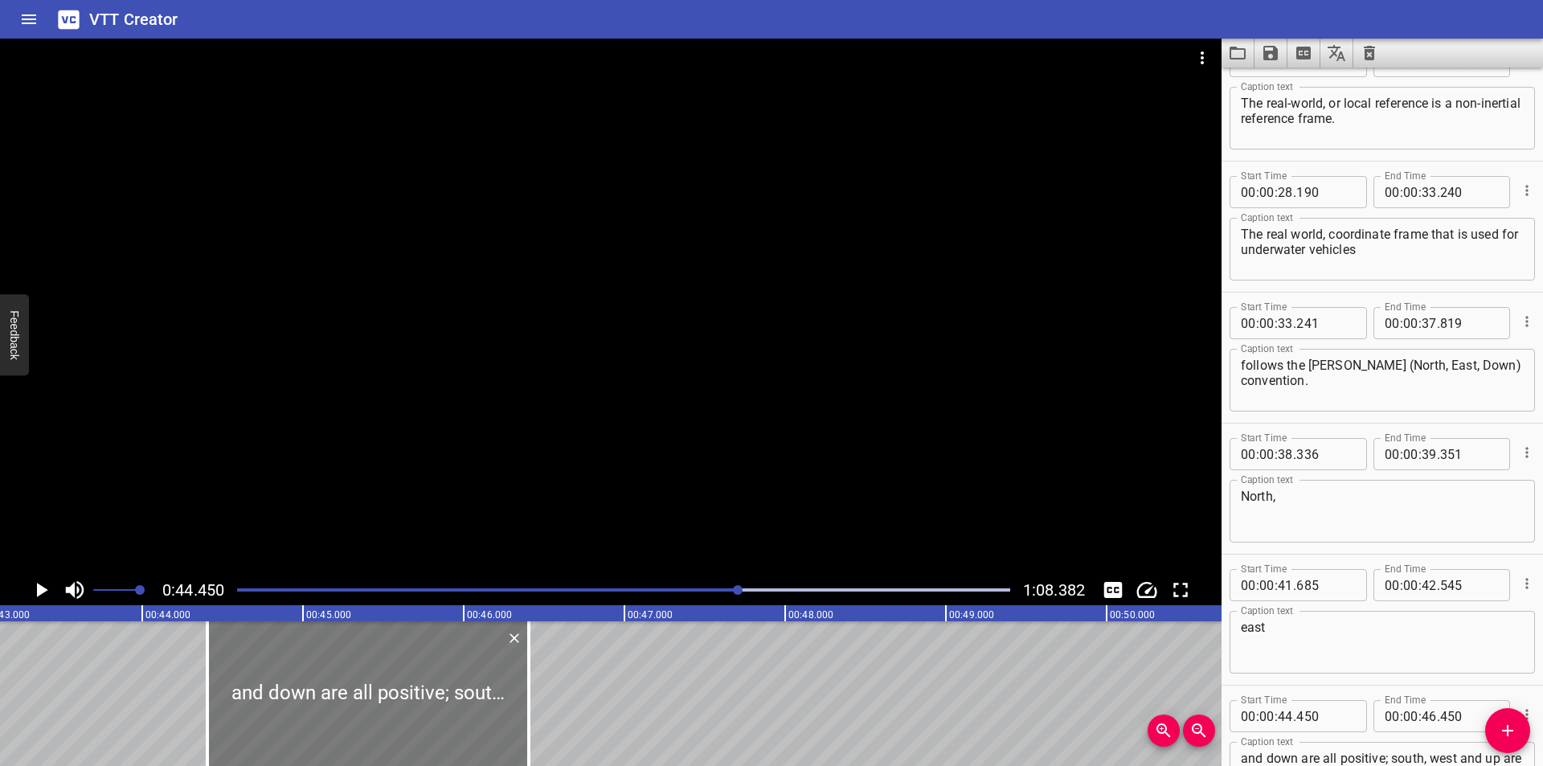
drag, startPoint x: 359, startPoint y: 725, endPoint x: 339, endPoint y: 724, distance: 20.1
click at [339, 724] on div at bounding box center [367, 693] width 321 height 145
click at [713, 591] on div at bounding box center [623, 590] width 792 height 23
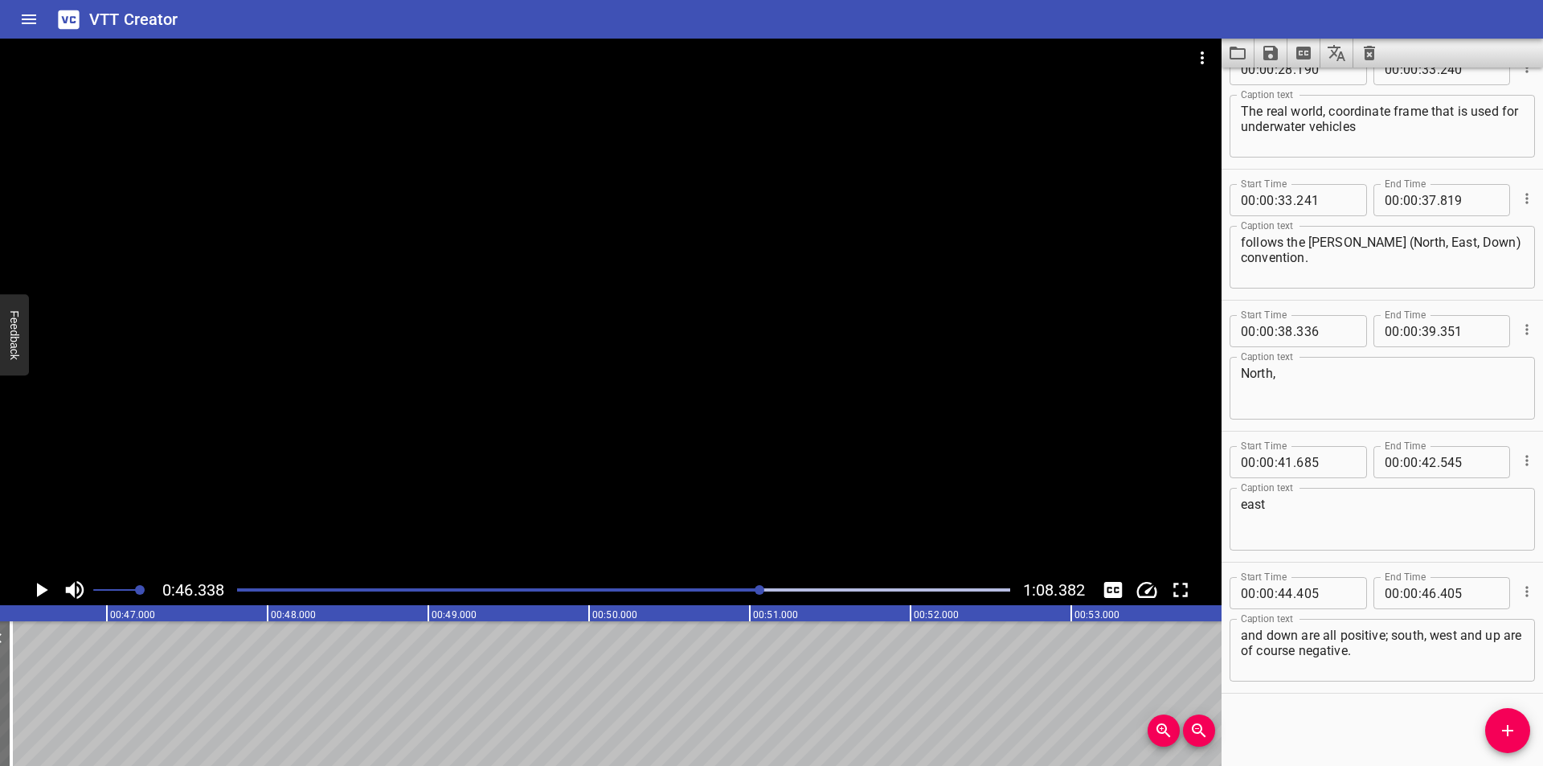
scroll to position [0, 7448]
drag, startPoint x: 1408, startPoint y: 653, endPoint x: 1393, endPoint y: 640, distance: 20.0
click at [1393, 640] on textarea "and down are all positive; south, west and up are of course negative." at bounding box center [1382, 651] width 283 height 46
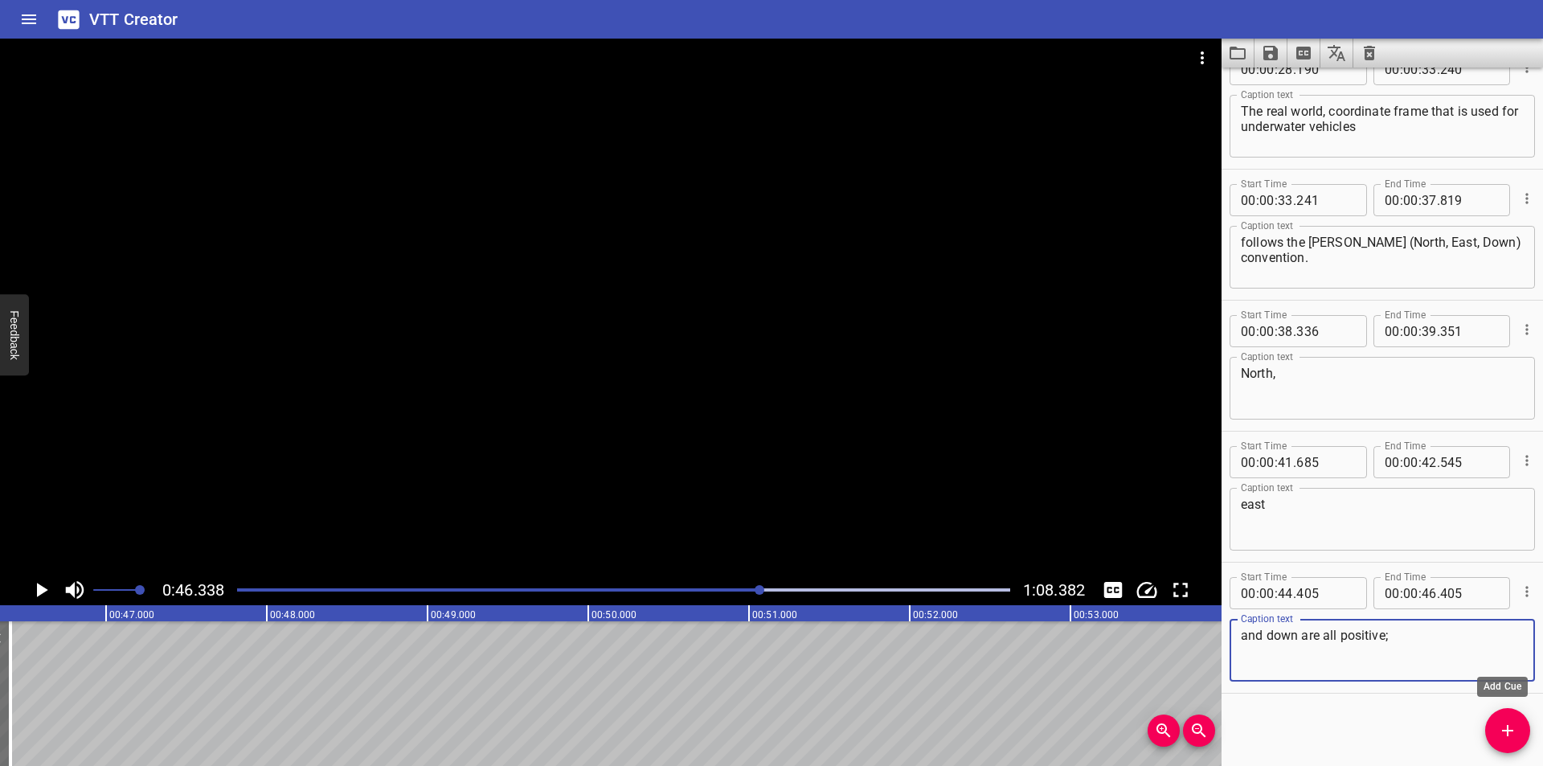
click at [1504, 730] on icon "Add Cue" at bounding box center [1507, 730] width 11 height 11
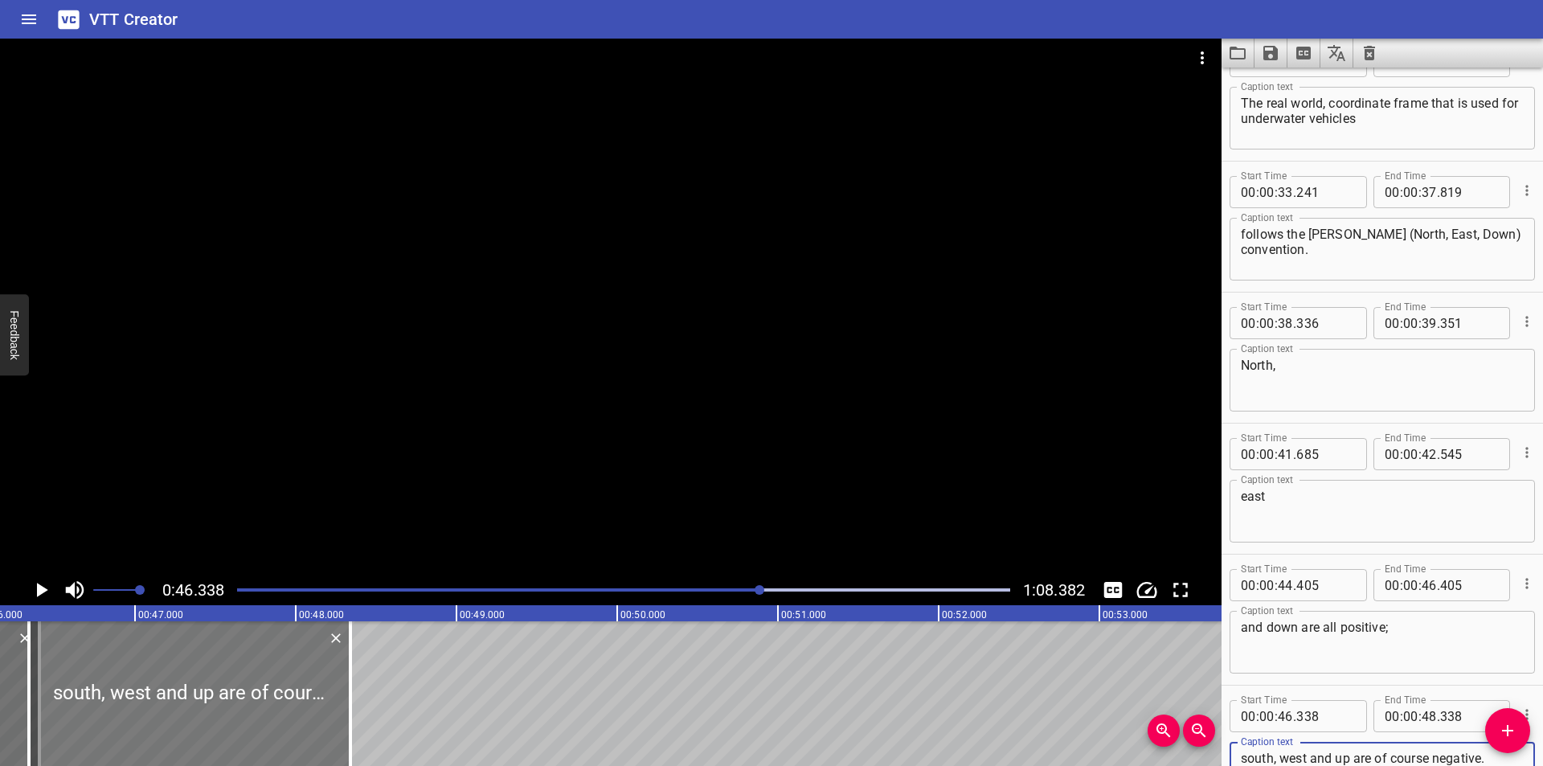
scroll to position [0, 7341]
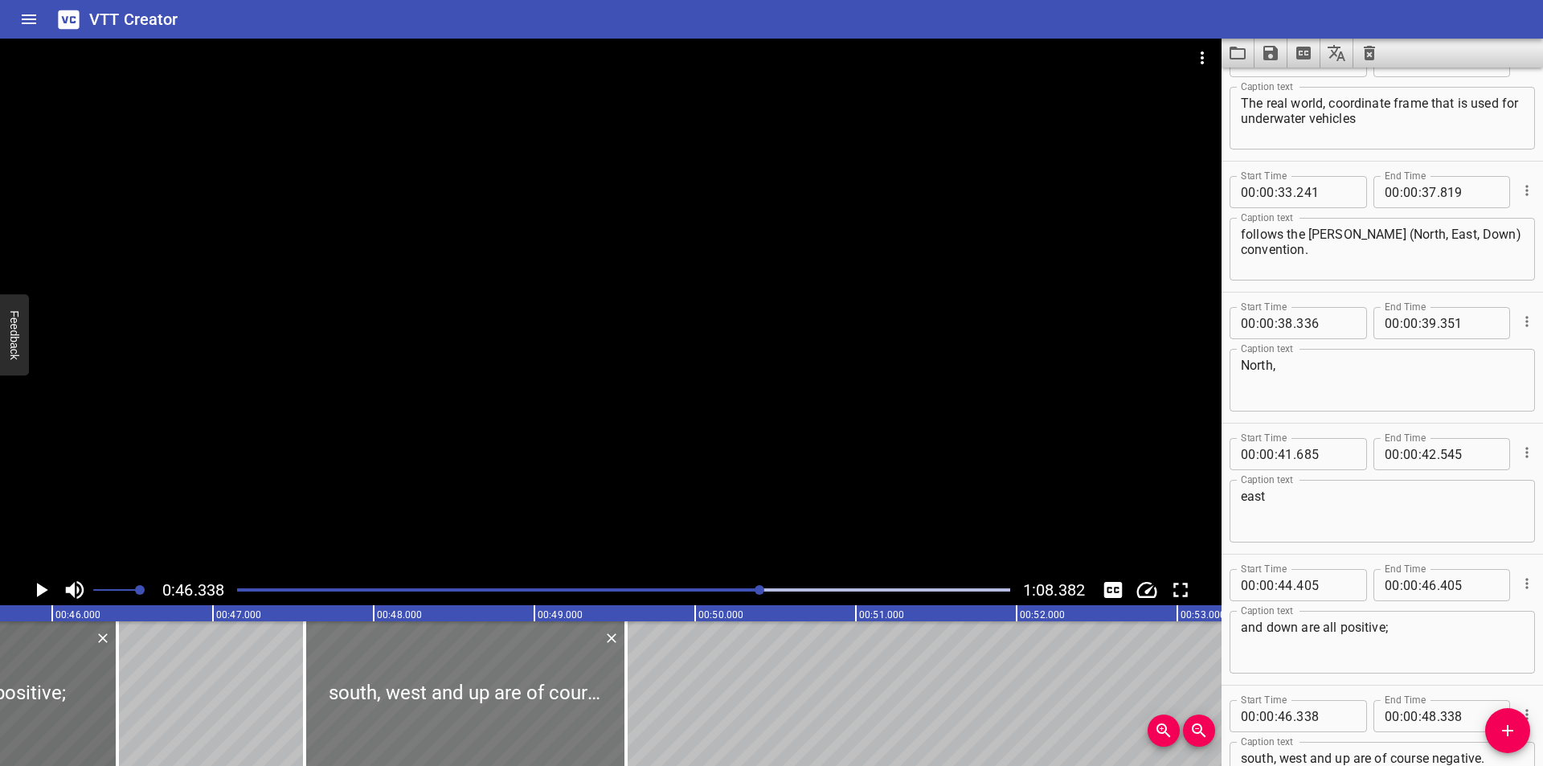
drag, startPoint x: 251, startPoint y: 720, endPoint x: 445, endPoint y: 731, distance: 194.8
click at [445, 731] on div at bounding box center [465, 693] width 321 height 145
drag, startPoint x: 525, startPoint y: 722, endPoint x: 556, endPoint y: 718, distance: 31.5
click at [556, 719] on div at bounding box center [502, 693] width 321 height 145
click at [720, 582] on div at bounding box center [623, 590] width 792 height 23
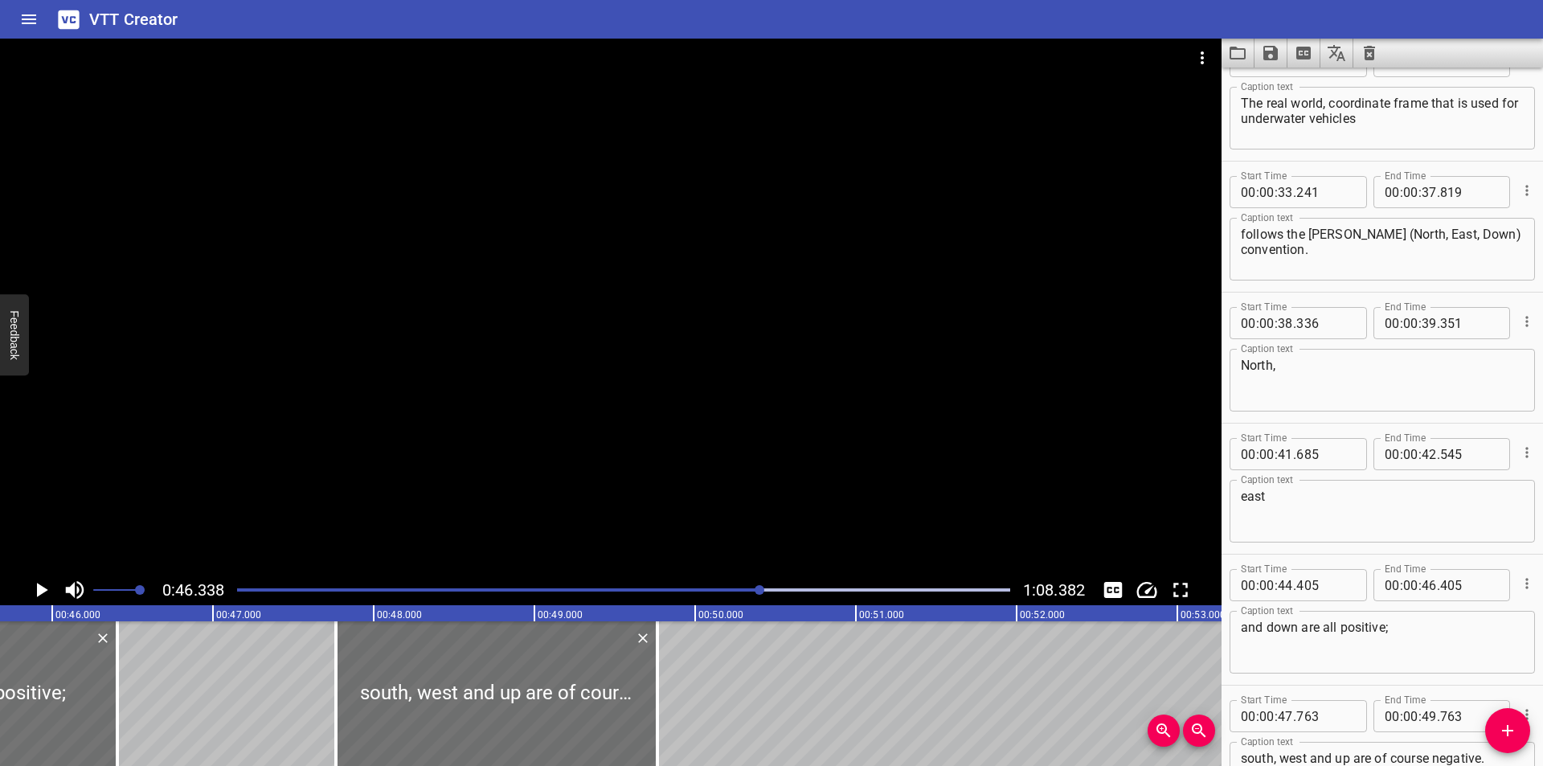
click at [719, 582] on div at bounding box center [623, 590] width 792 height 23
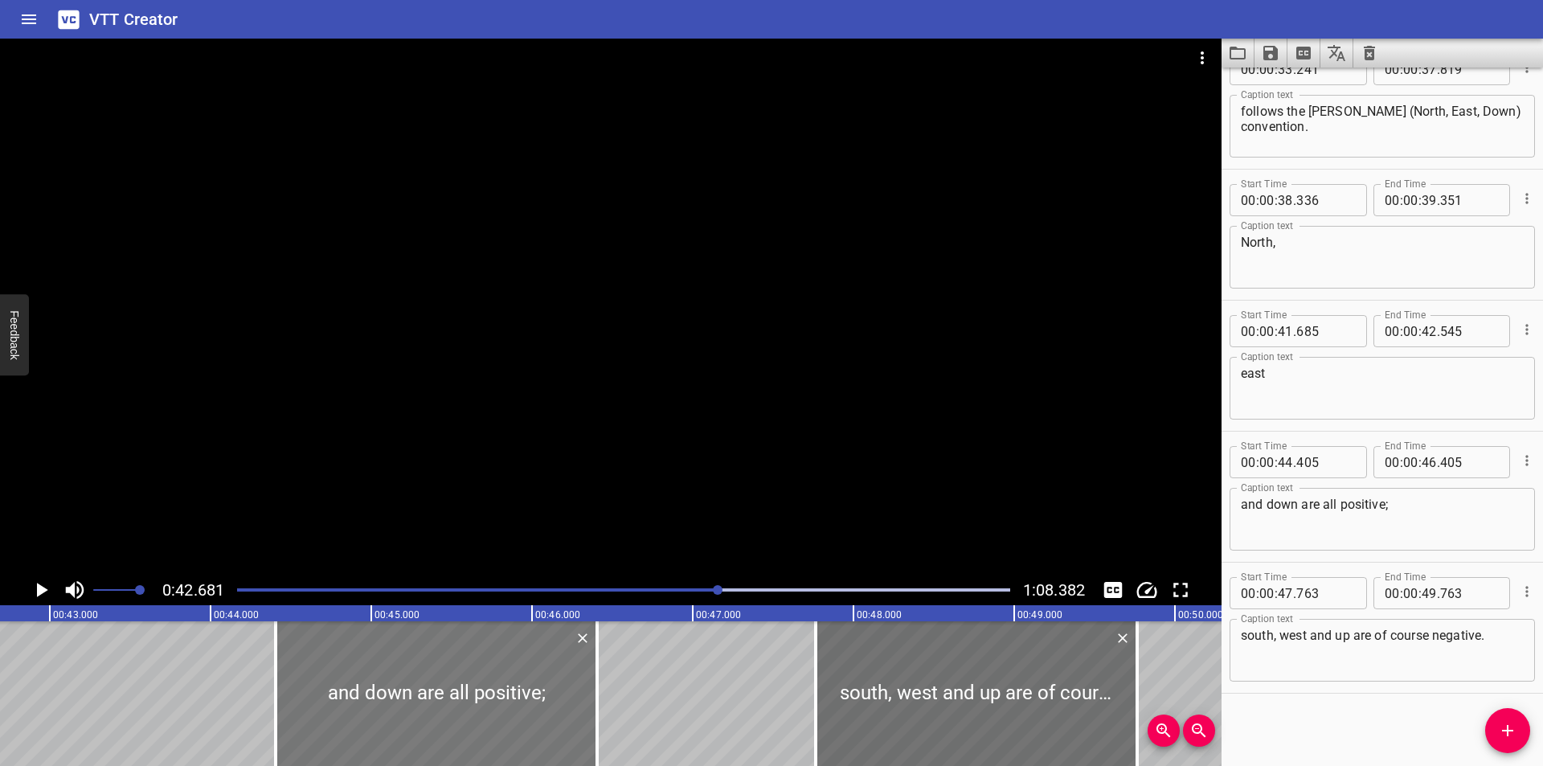
scroll to position [0, 6859]
drag, startPoint x: 579, startPoint y: 718, endPoint x: 587, endPoint y: 718, distance: 8.8
click at [587, 718] on div at bounding box center [446, 693] width 321 height 145
drag, startPoint x: 612, startPoint y: 718, endPoint x: 630, endPoint y: 722, distance: 19.1
click at [630, 722] on div at bounding box center [628, 693] width 16 height 145
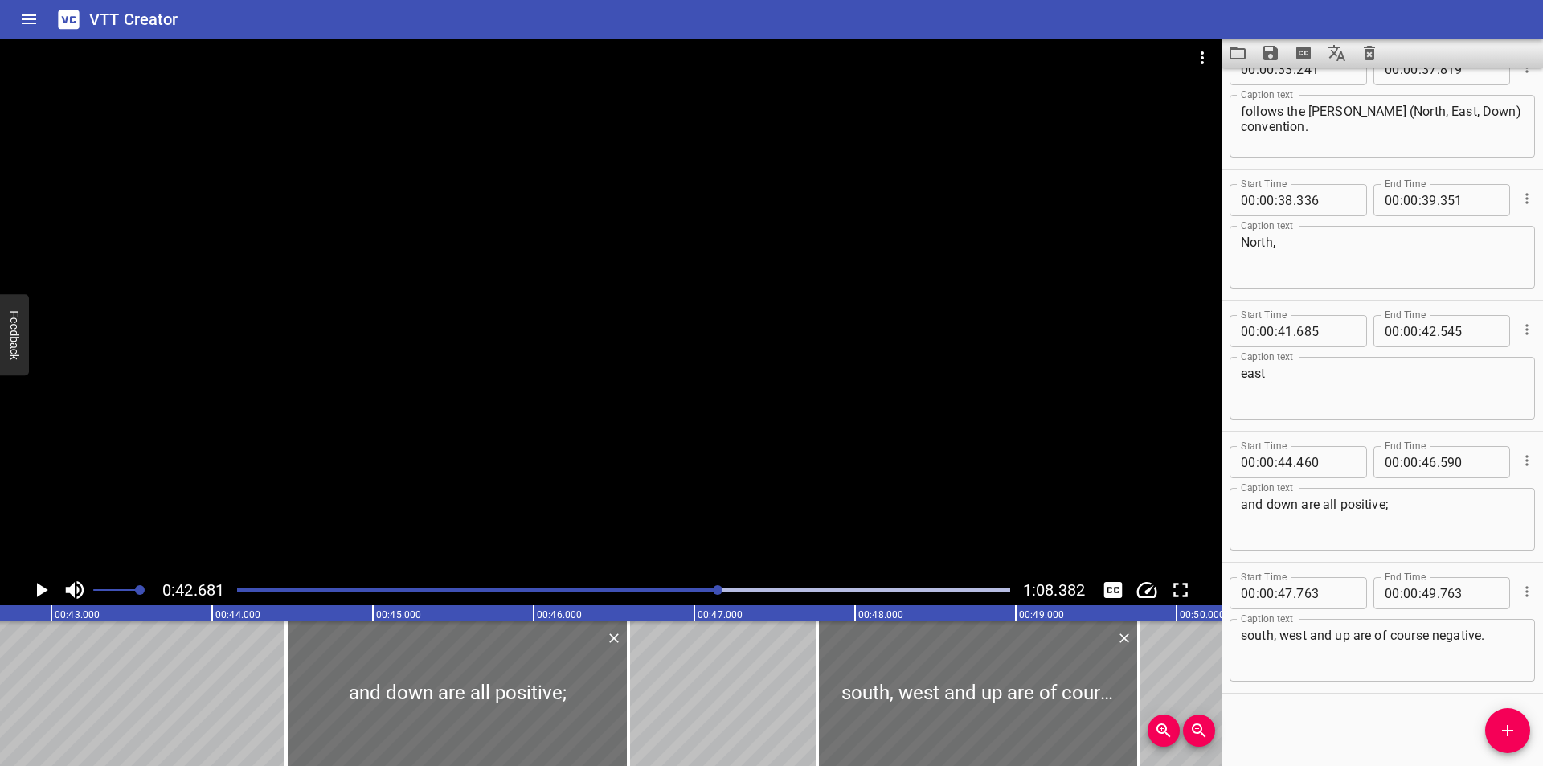
click at [690, 459] on div at bounding box center [610, 307] width 1221 height 536
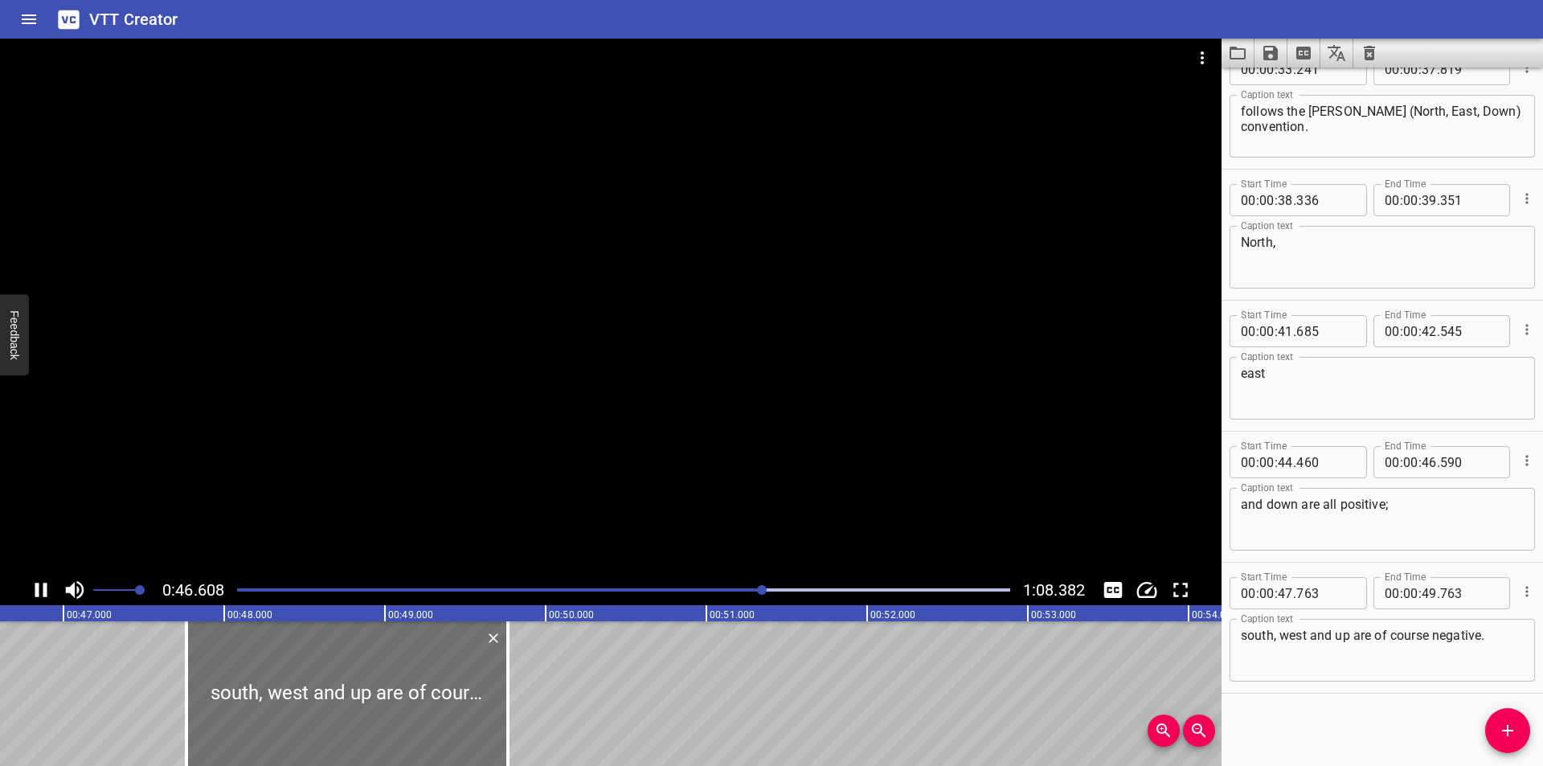
click at [558, 412] on div at bounding box center [610, 307] width 1221 height 536
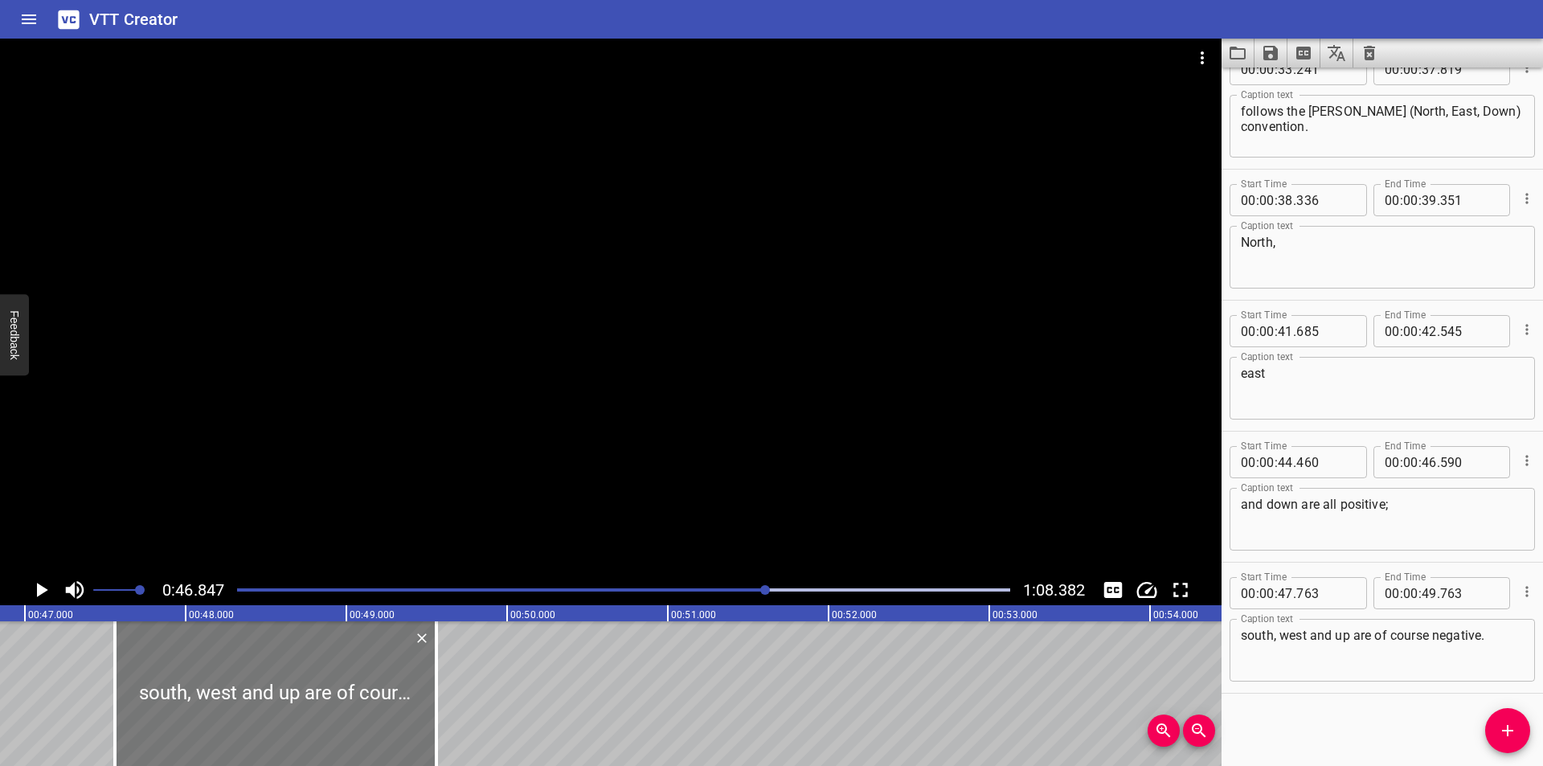
drag, startPoint x: 338, startPoint y: 681, endPoint x: 305, endPoint y: 677, distance: 33.3
click at [305, 677] on div at bounding box center [275, 693] width 321 height 145
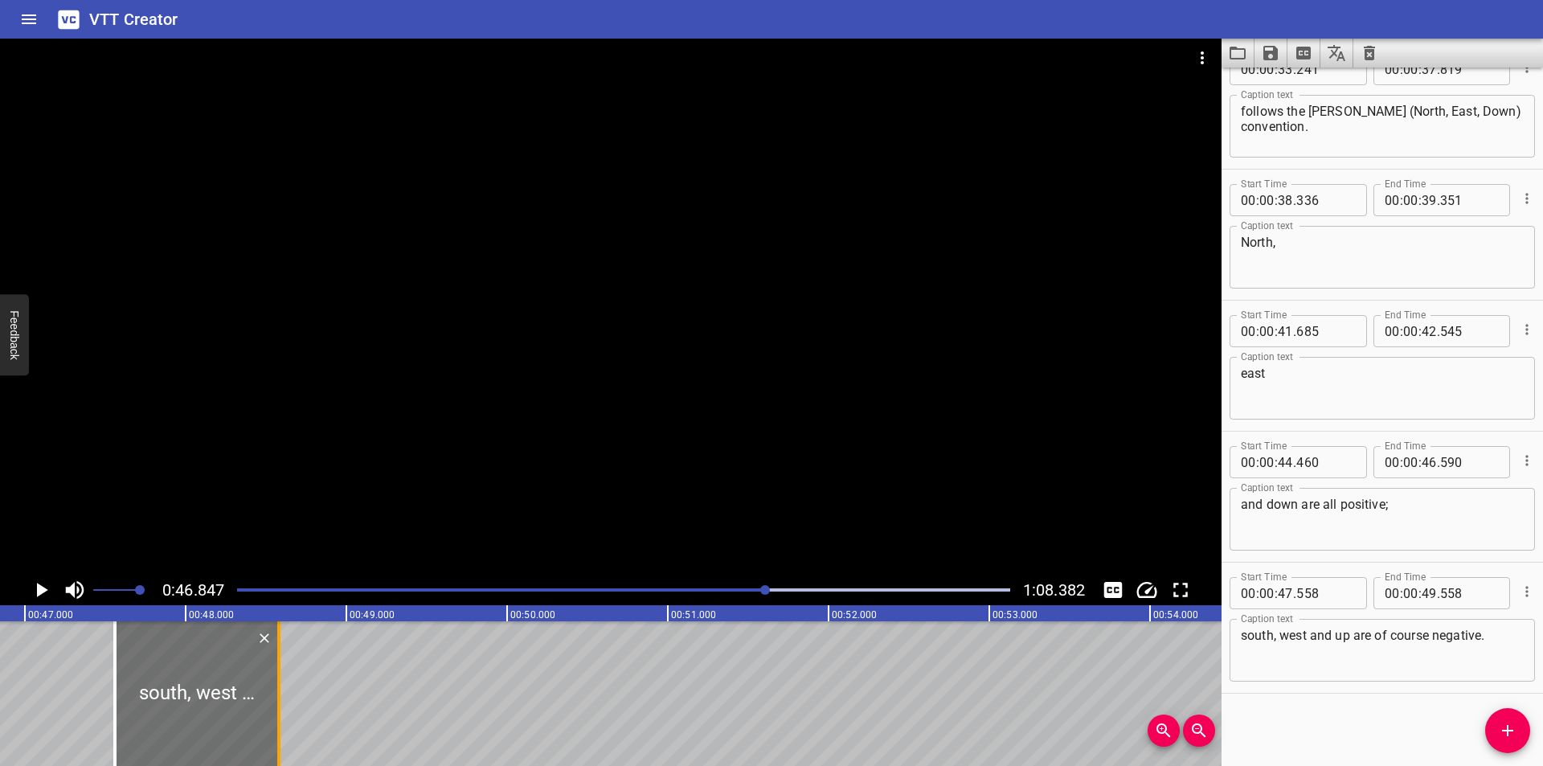
drag, startPoint x: 434, startPoint y: 710, endPoint x: 275, endPoint y: 706, distance: 159.1
click at [275, 706] on div at bounding box center [279, 693] width 16 height 145
click at [256, 713] on div at bounding box center [194, 693] width 162 height 145
drag, startPoint x: 276, startPoint y: 715, endPoint x: 258, endPoint y: 711, distance: 18.1
click at [258, 711] on div at bounding box center [257, 693] width 3 height 145
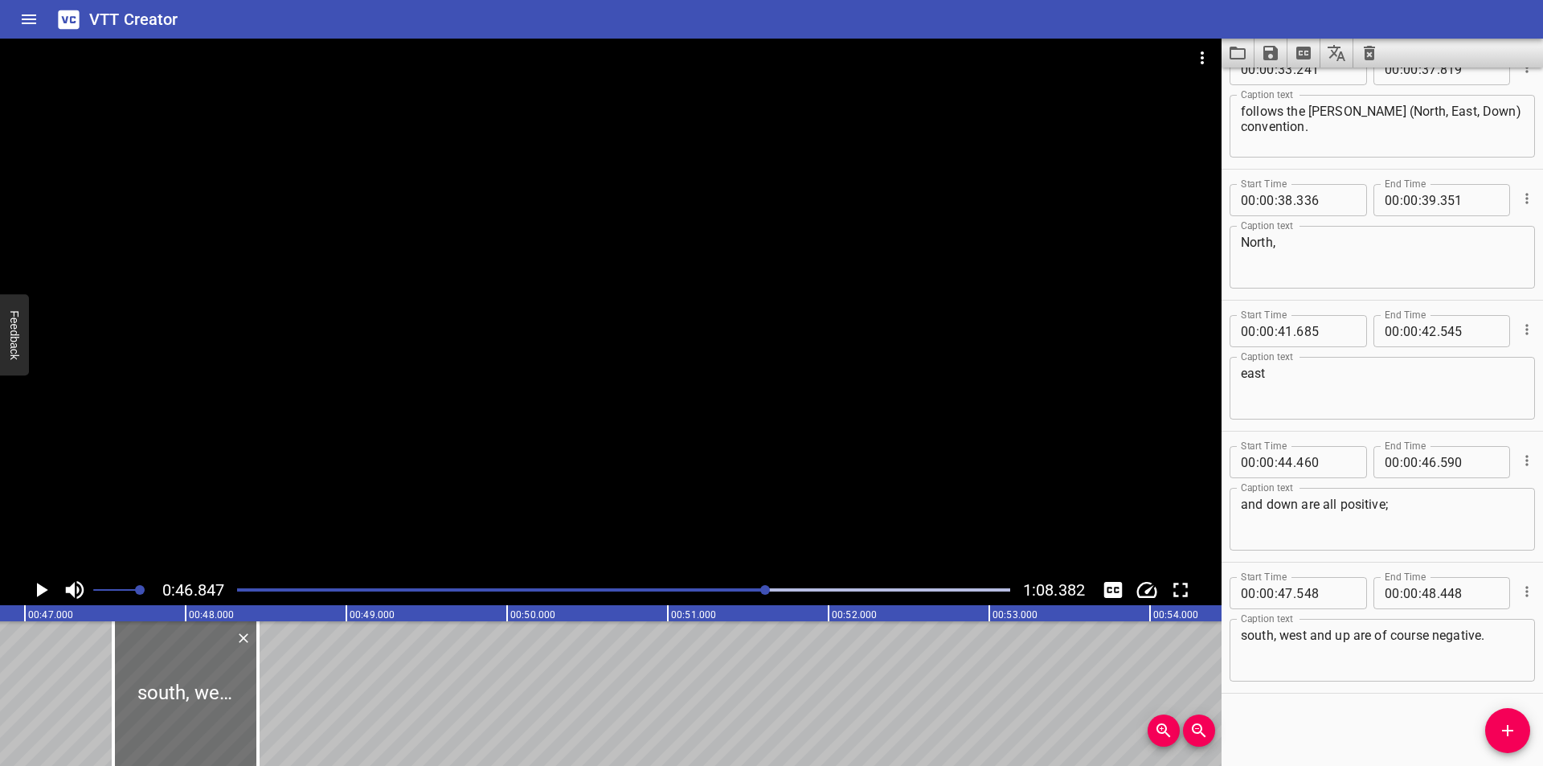
click at [560, 333] on div at bounding box center [610, 307] width 1221 height 536
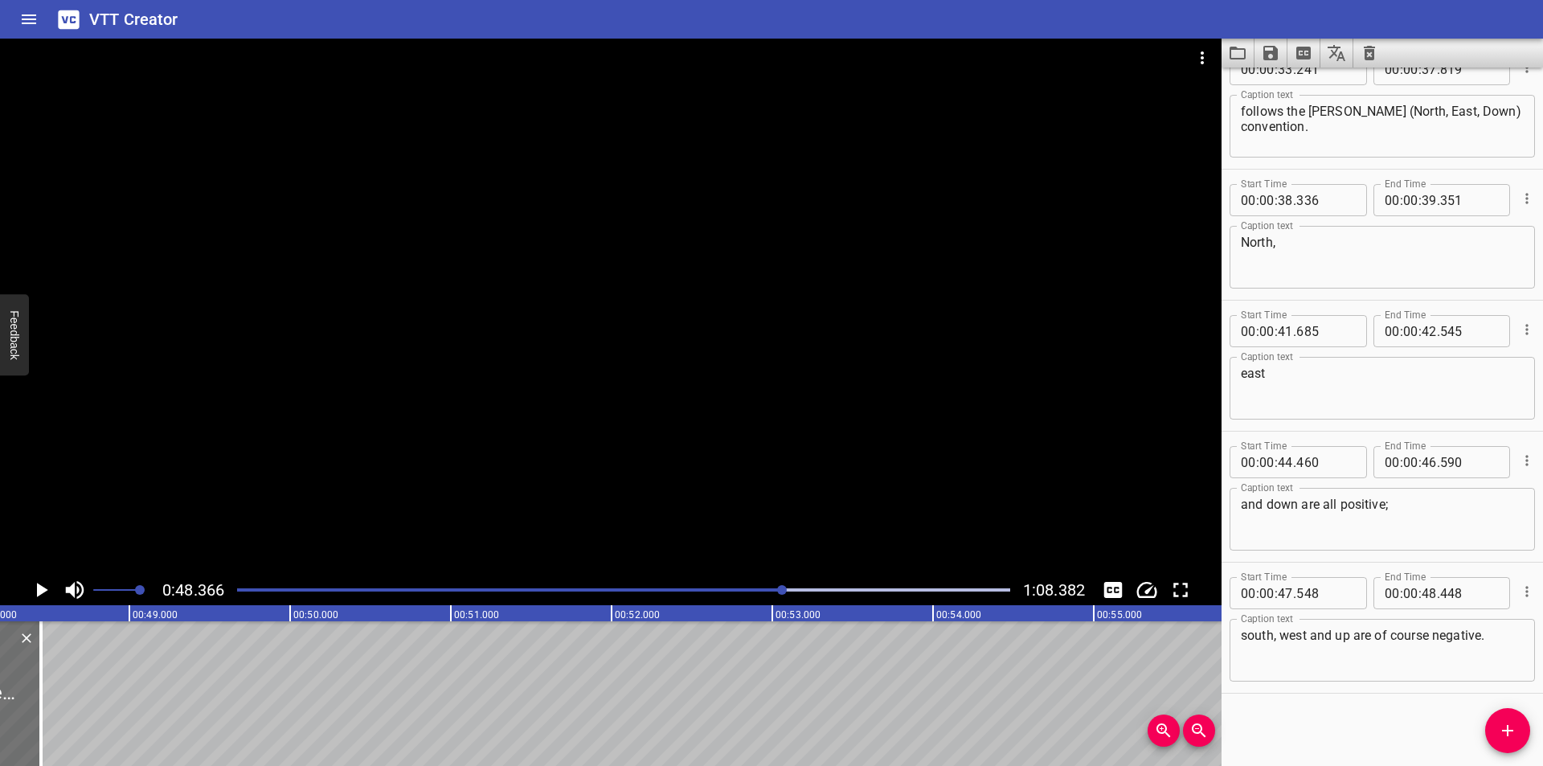
scroll to position [0, 7773]
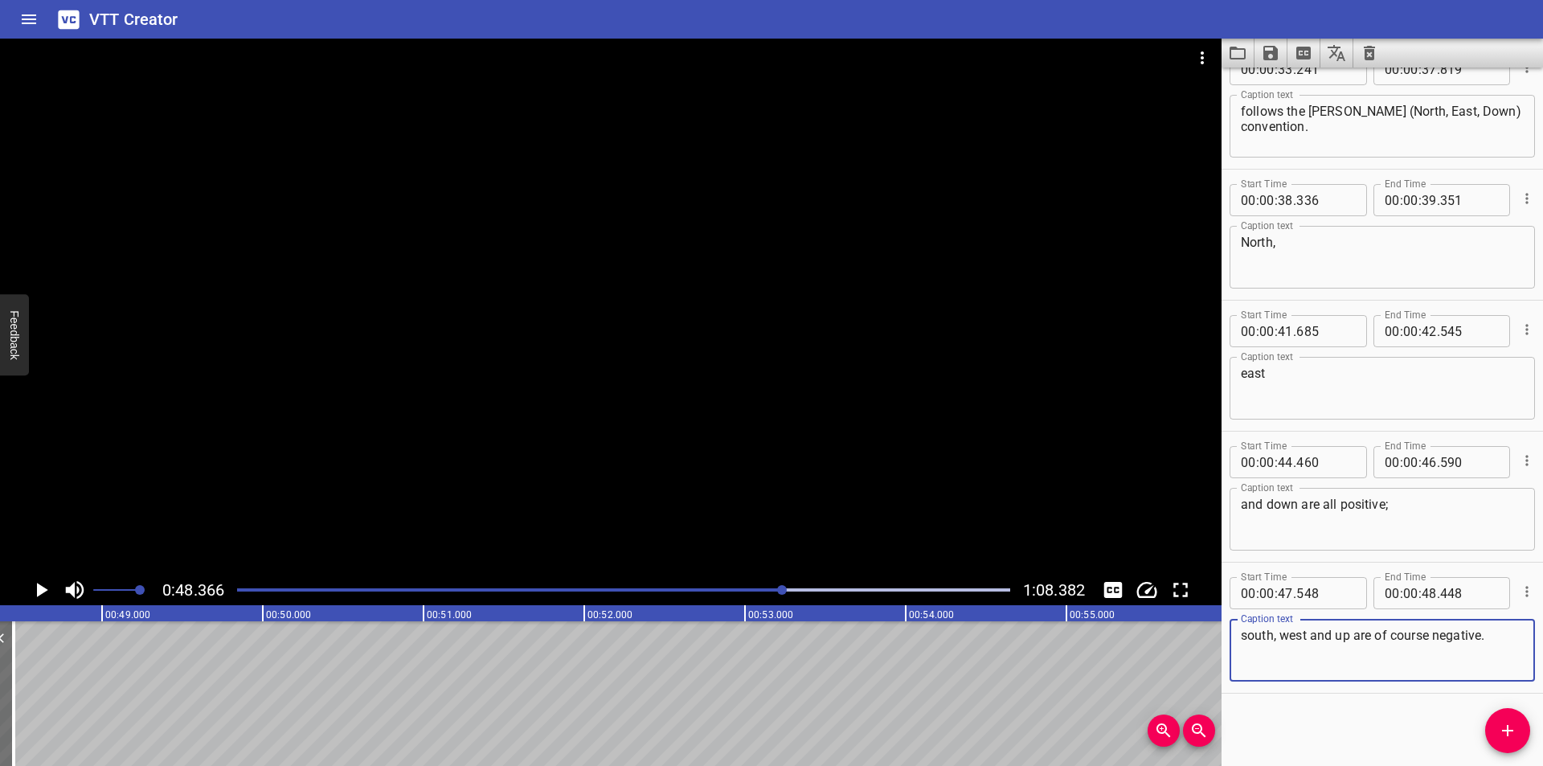
drag, startPoint x: 1485, startPoint y: 646, endPoint x: 1281, endPoint y: 656, distance: 204.3
click at [1281, 656] on textarea "south, west and up are of course negative." at bounding box center [1382, 651] width 283 height 46
click at [820, 386] on div at bounding box center [610, 307] width 1221 height 536
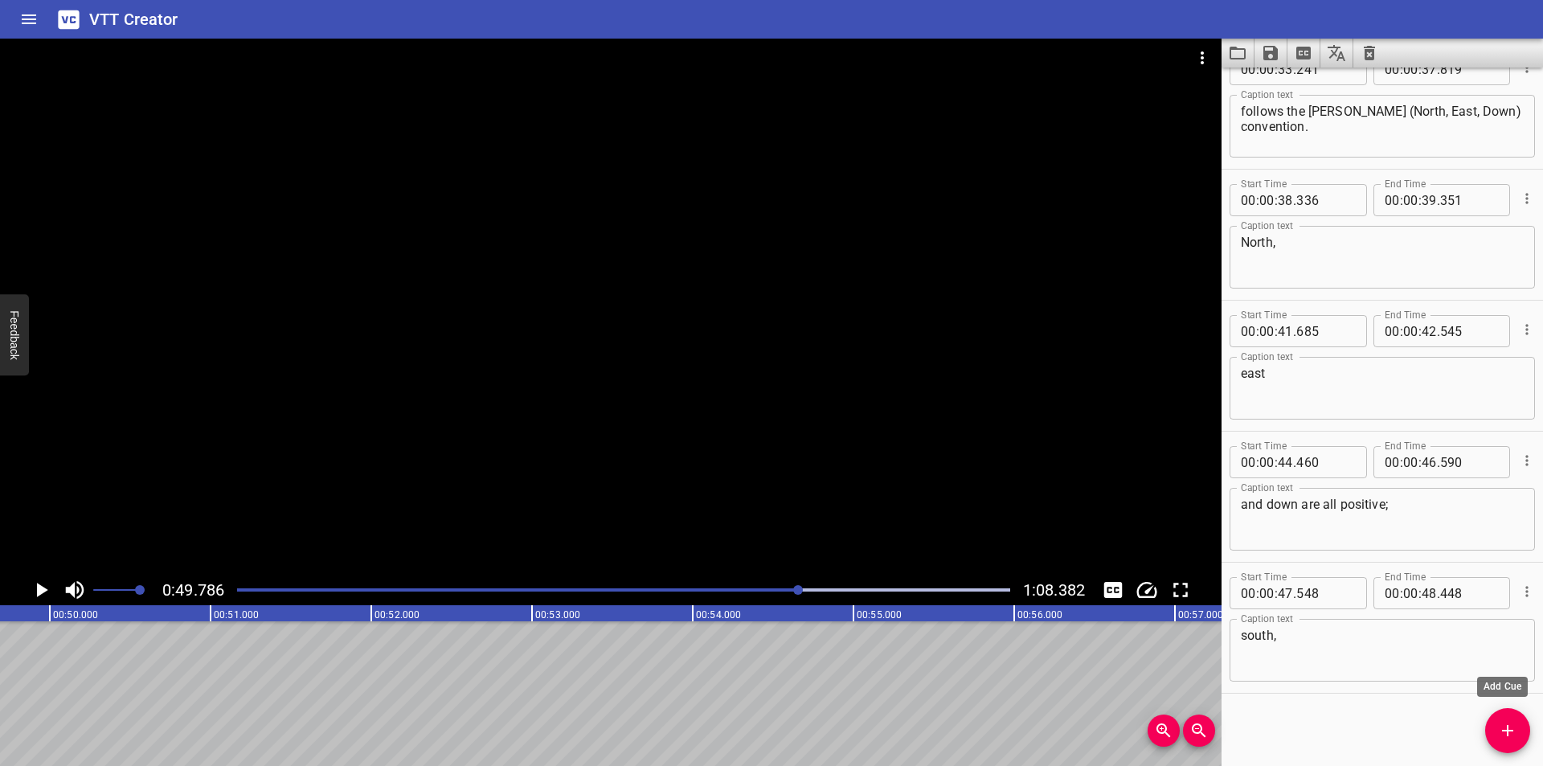
scroll to position [0, 8001]
click at [1499, 731] on icon "Add Cue" at bounding box center [1507, 730] width 19 height 19
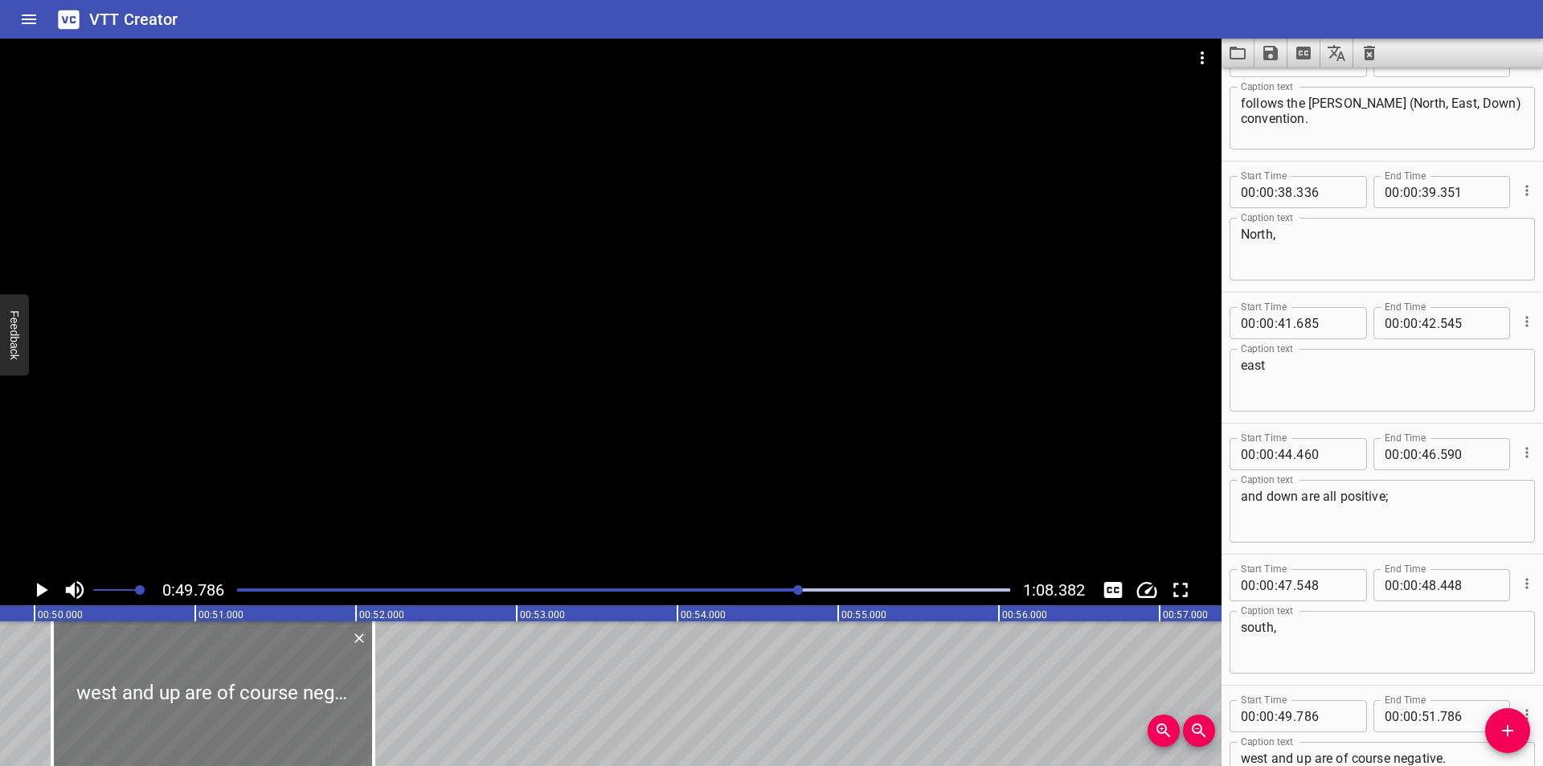
drag, startPoint x: 256, startPoint y: 702, endPoint x: 306, endPoint y: 705, distance: 49.9
click at [306, 705] on div at bounding box center [212, 693] width 321 height 145
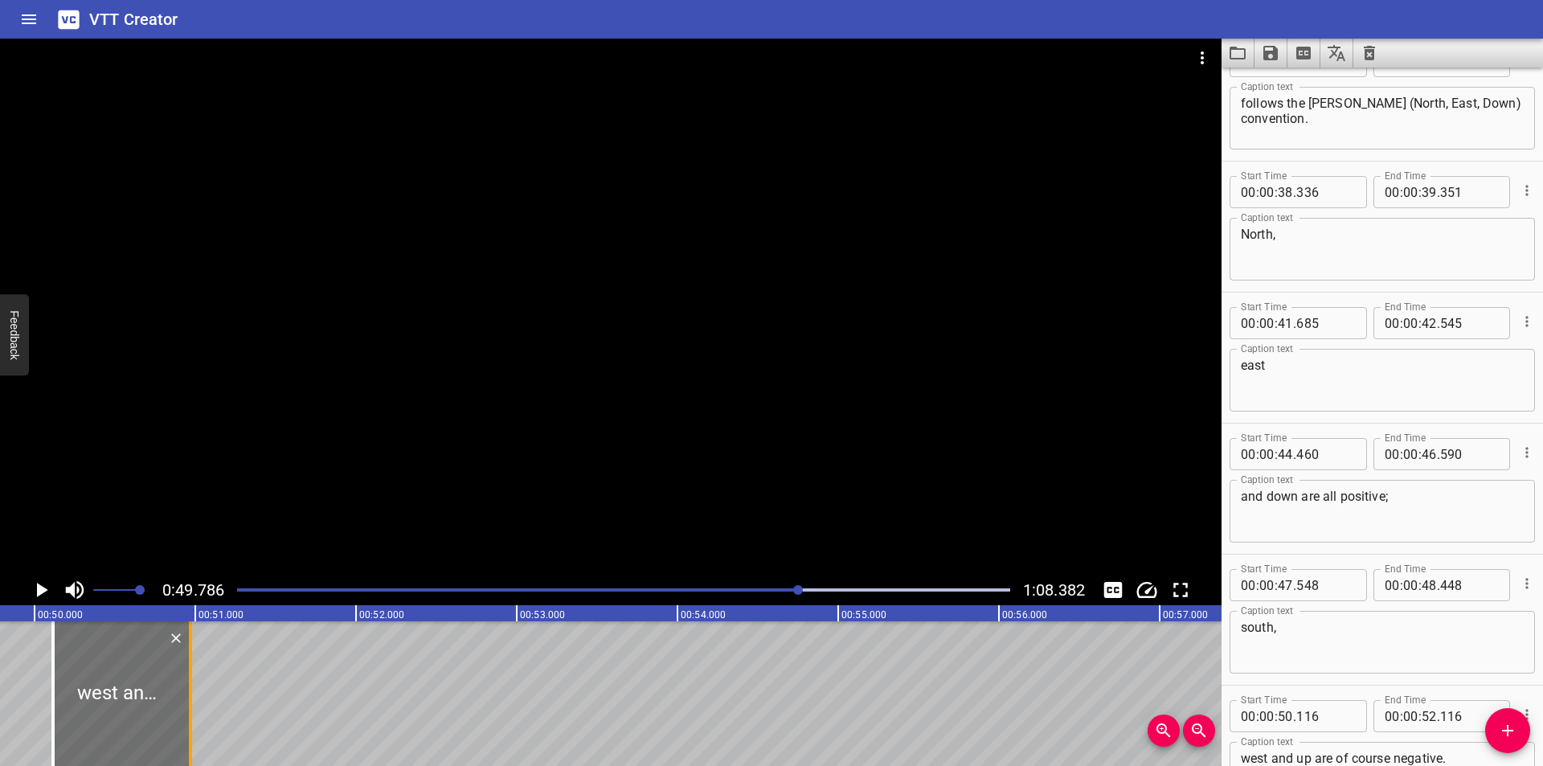
drag, startPoint x: 378, startPoint y: 715, endPoint x: 194, endPoint y: 723, distance: 183.4
click at [194, 723] on div at bounding box center [190, 693] width 16 height 145
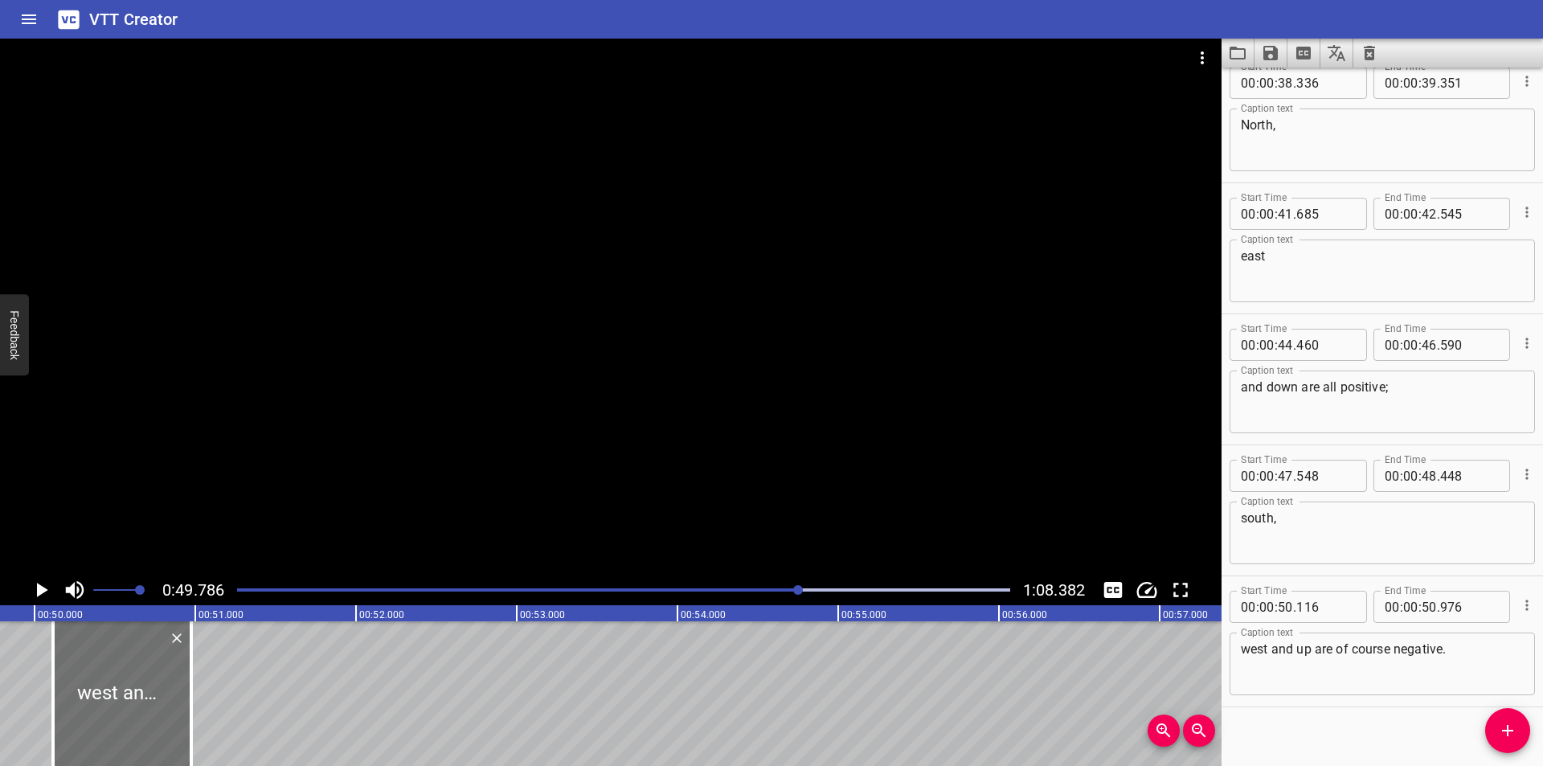
scroll to position [1211, 0]
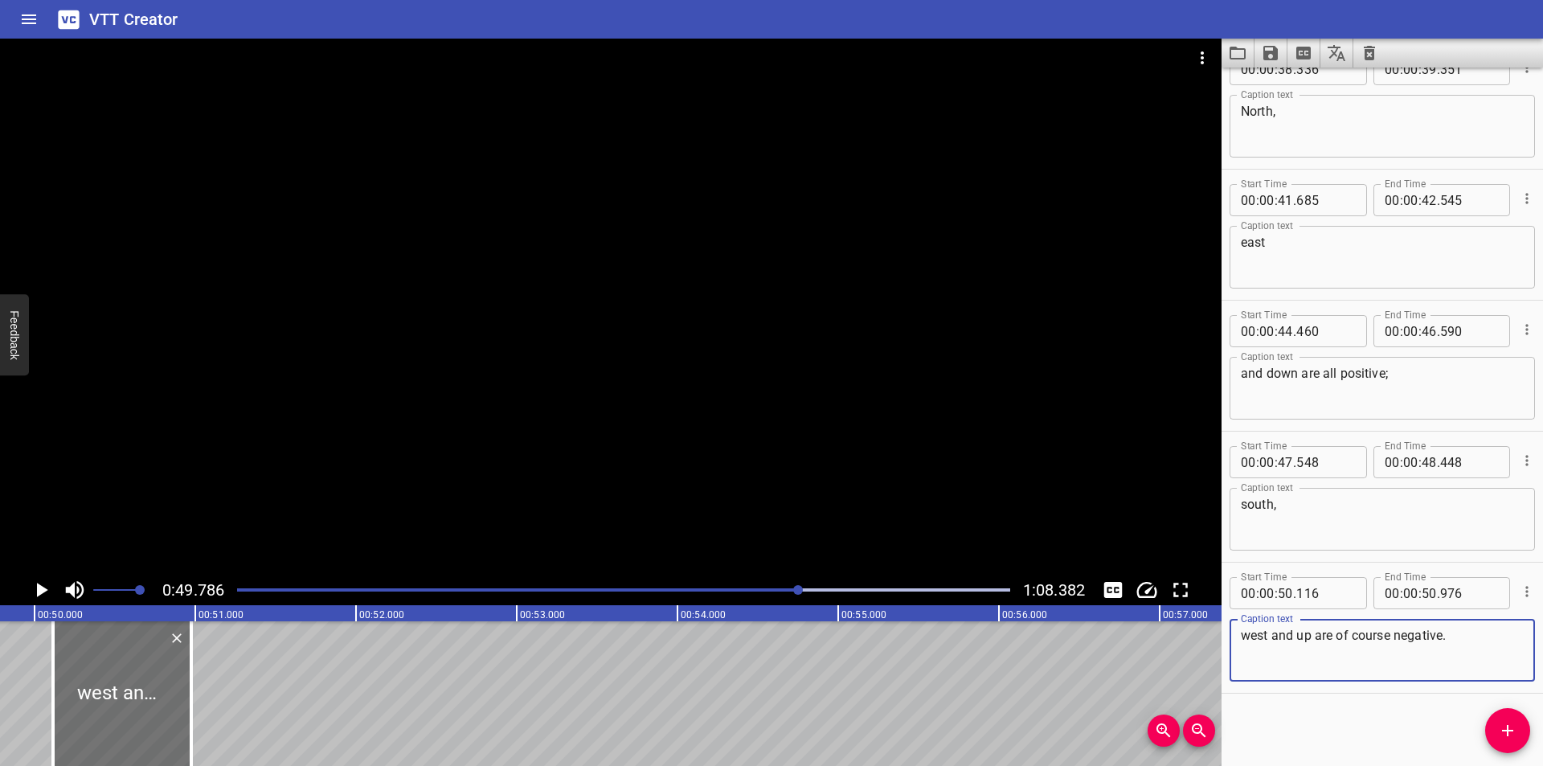
drag, startPoint x: 1464, startPoint y: 637, endPoint x: 1268, endPoint y: 638, distance: 196.1
click at [1268, 638] on textarea "west and up are of course negative." at bounding box center [1382, 651] width 283 height 46
click at [1492, 649] on textarea "west and up are of course negative." at bounding box center [1382, 651] width 283 height 46
drag, startPoint x: 1484, startPoint y: 636, endPoint x: 1274, endPoint y: 640, distance: 209.8
click at [1274, 640] on textarea "west and up are of course negative." at bounding box center [1382, 651] width 283 height 46
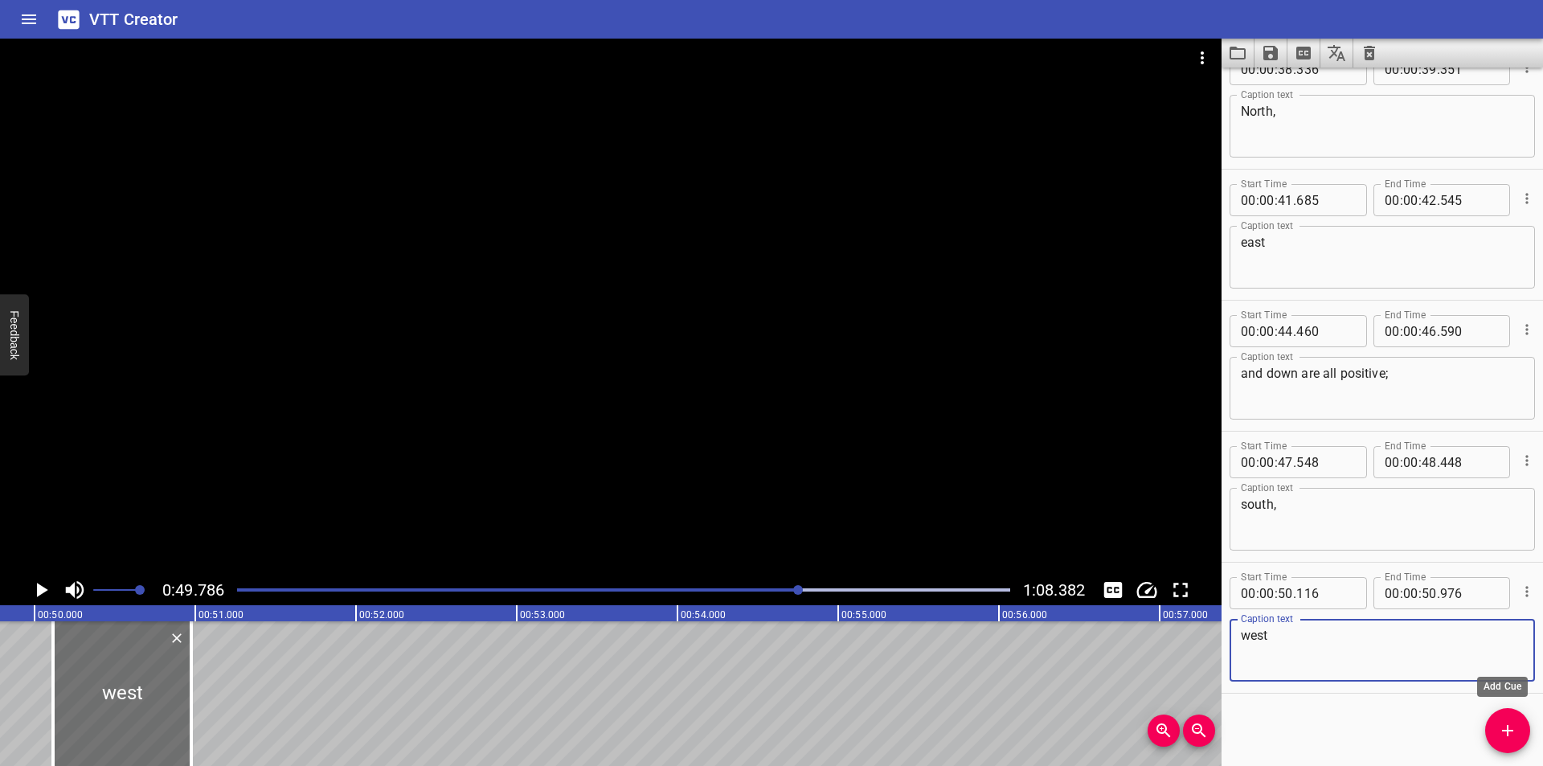
click at [1520, 747] on button "Add Cue" at bounding box center [1507, 730] width 45 height 45
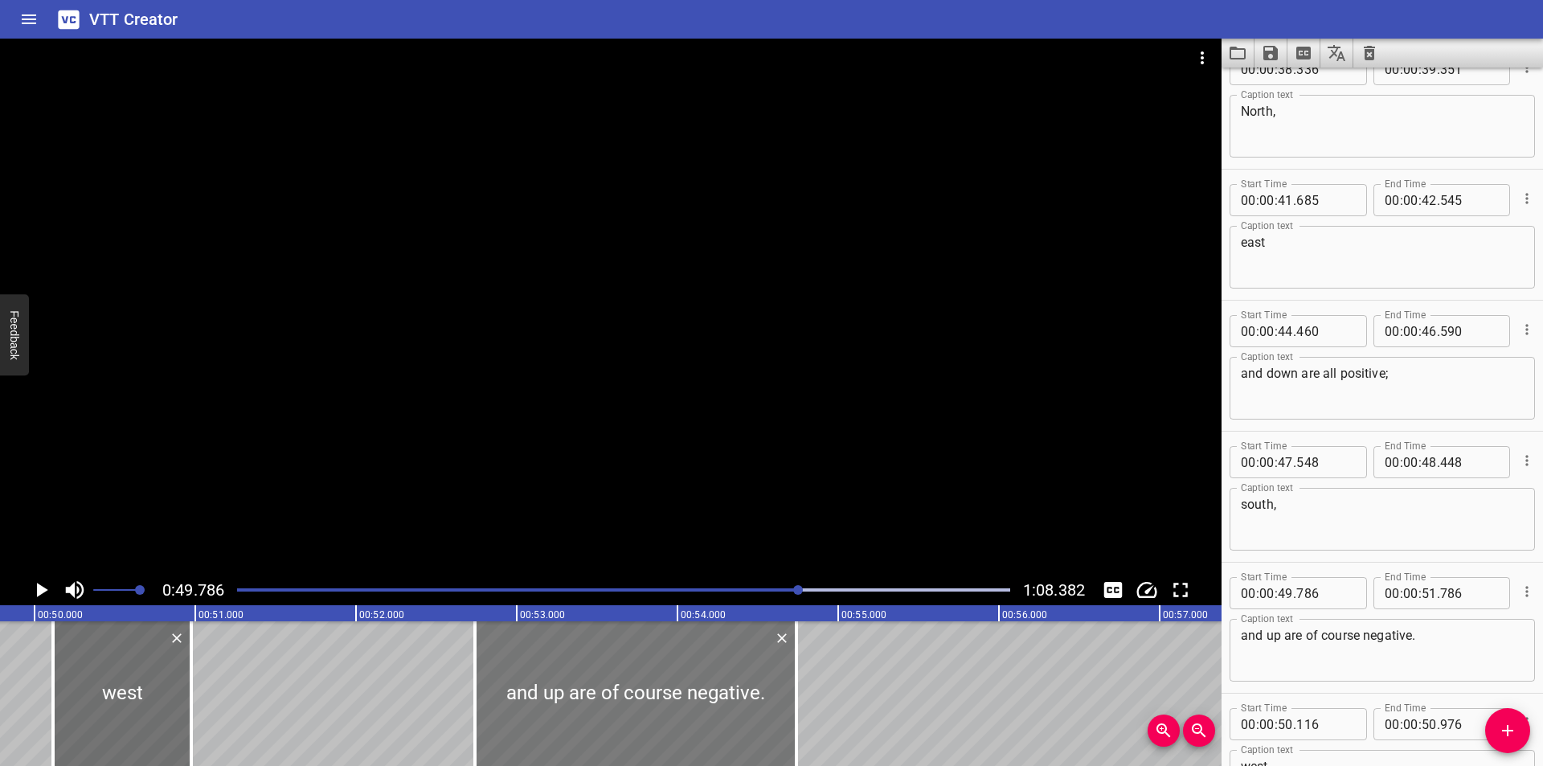
drag, startPoint x: 260, startPoint y: 676, endPoint x: 734, endPoint y: 751, distance: 480.9
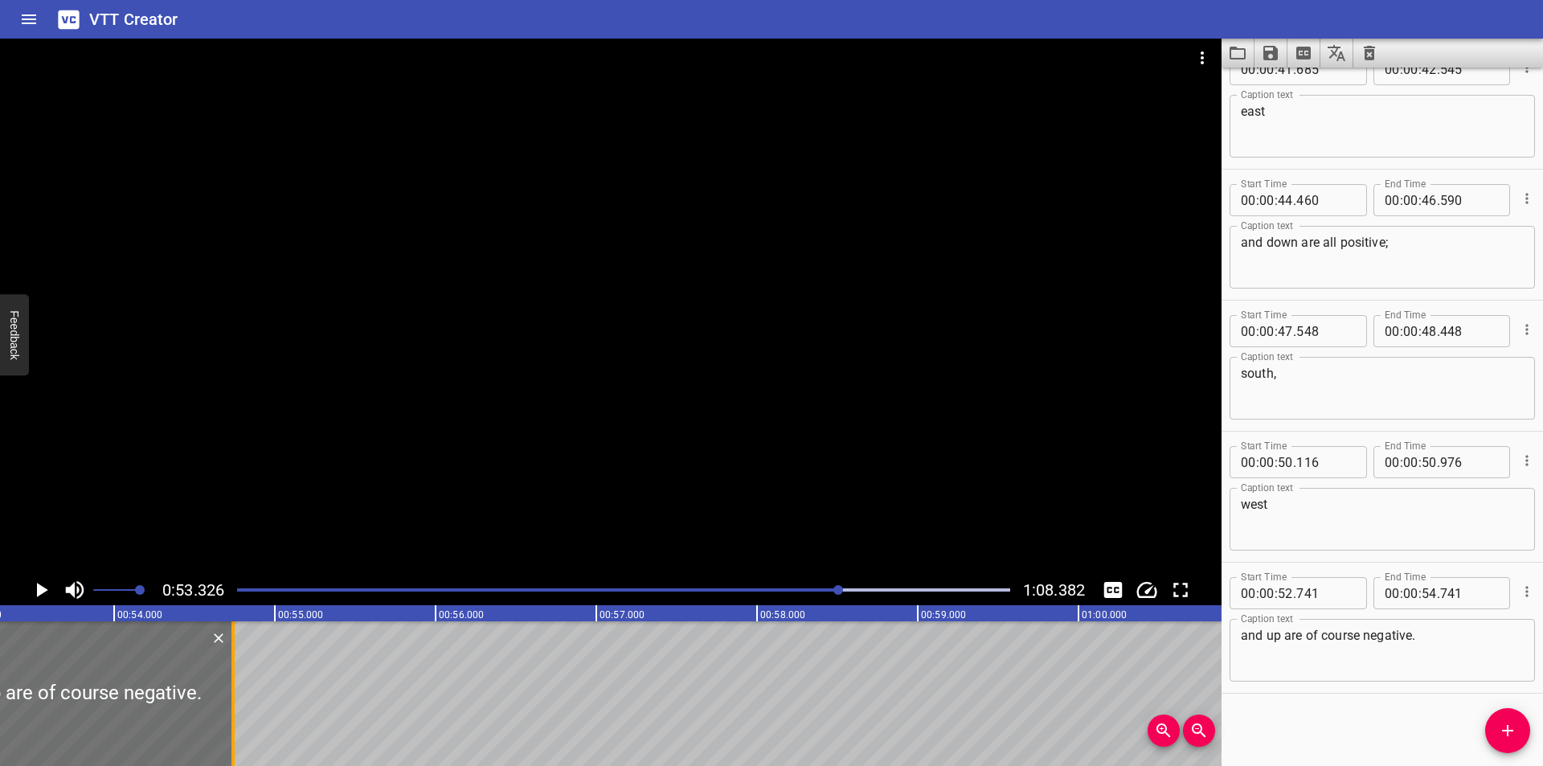
scroll to position [0, 8570]
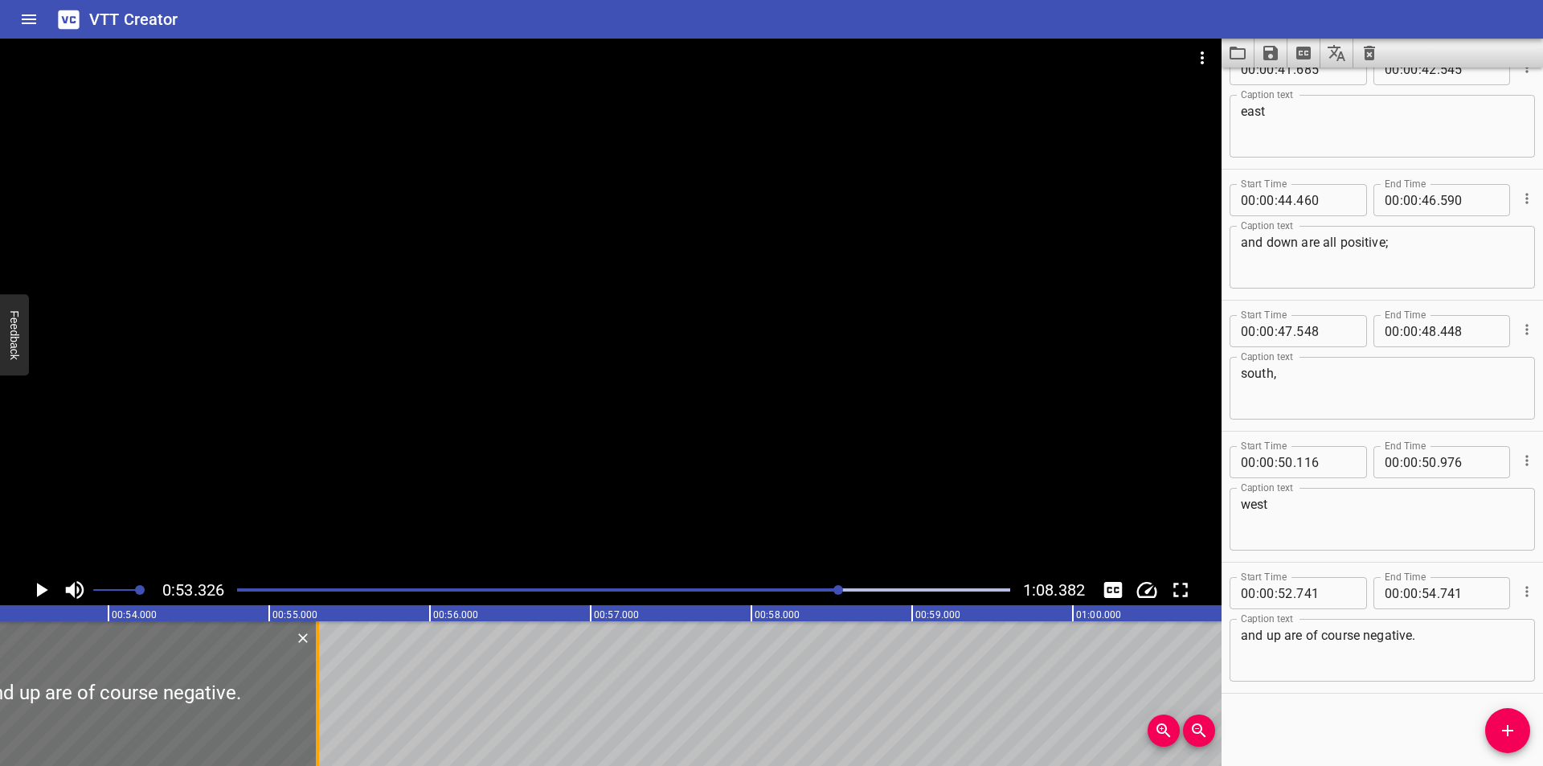
drag, startPoint x: 232, startPoint y: 708, endPoint x: 321, endPoint y: 706, distance: 88.4
click at [321, 706] on div at bounding box center [317, 693] width 16 height 145
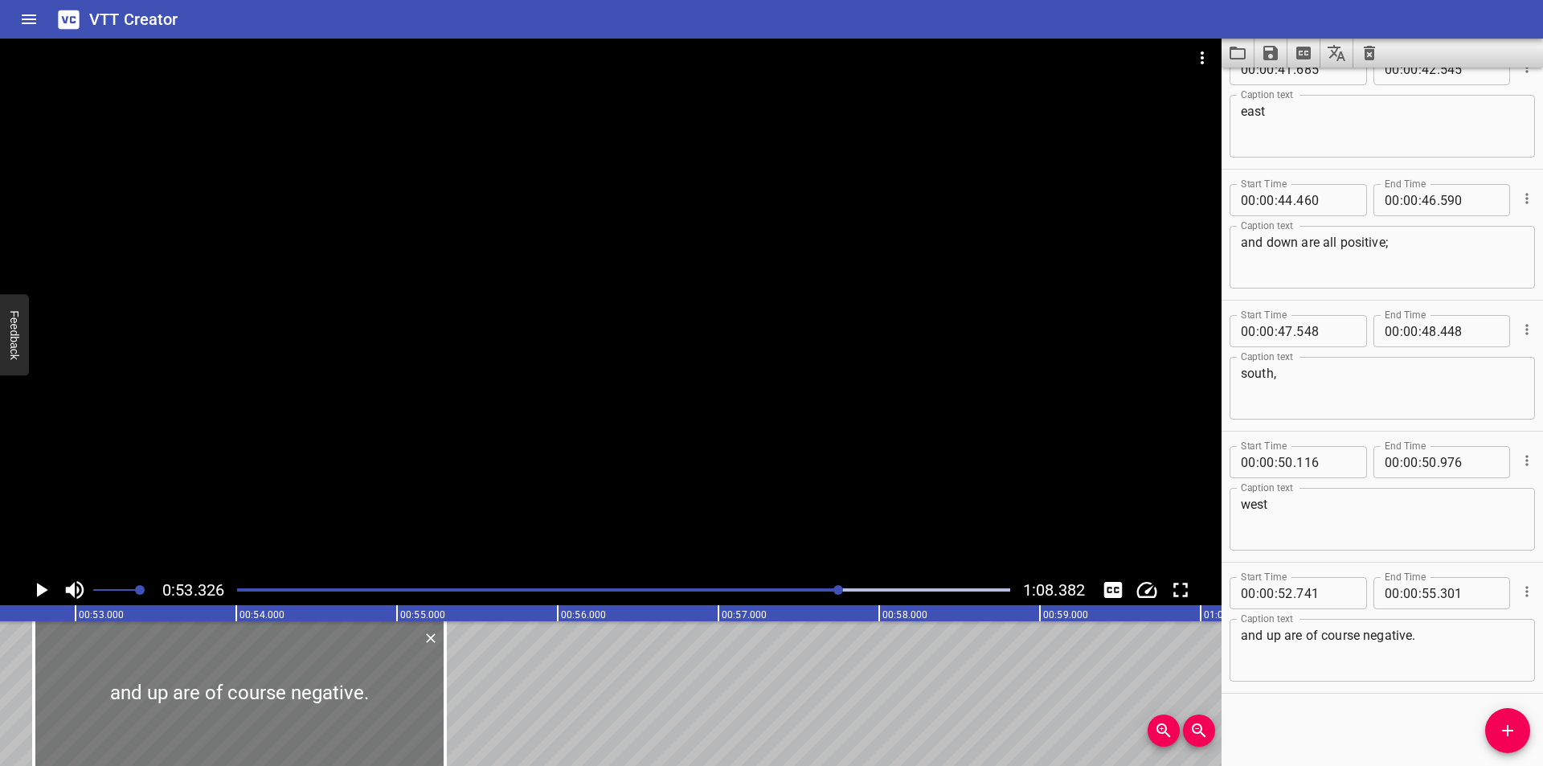
scroll to position [0, 8409]
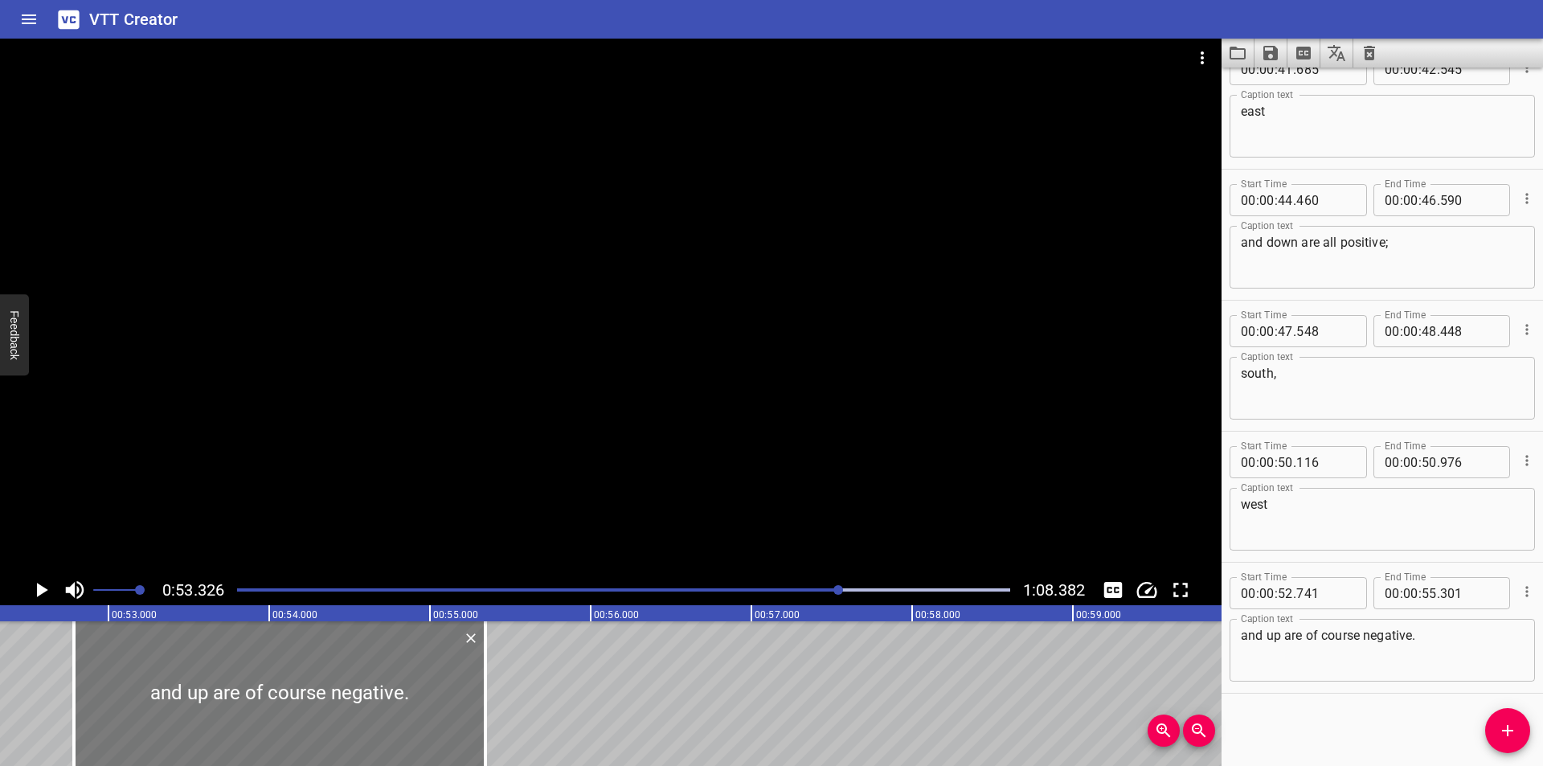
drag, startPoint x: 456, startPoint y: 722, endPoint x: 464, endPoint y: 723, distance: 8.2
click at [462, 722] on div at bounding box center [279, 693] width 411 height 145
drag, startPoint x: 489, startPoint y: 722, endPoint x: 477, endPoint y: 725, distance: 11.7
click at [478, 725] on div at bounding box center [476, 693] width 16 height 145
click at [458, 731] on div at bounding box center [272, 693] width 401 height 145
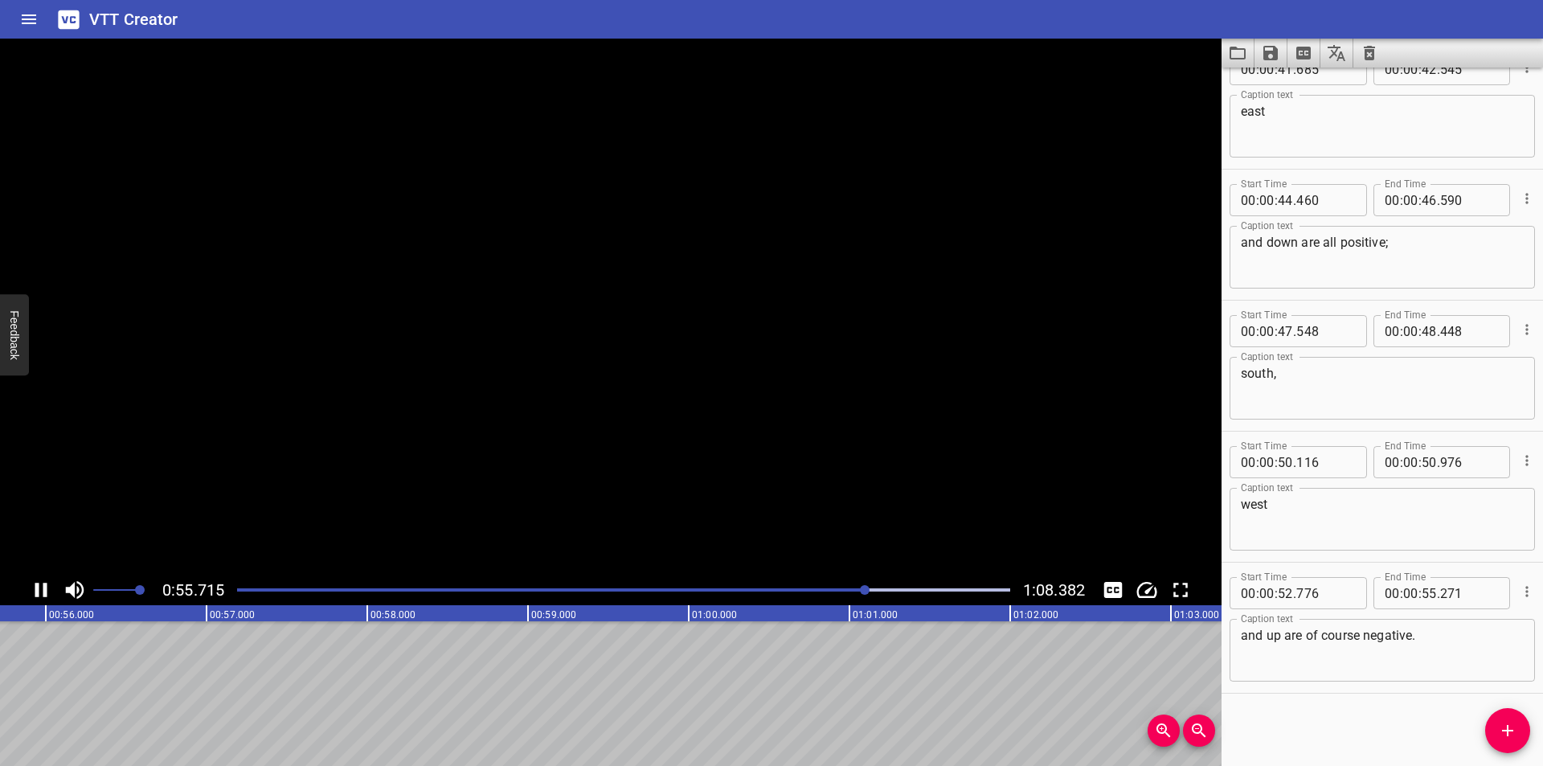
scroll to position [0, 8991]
click at [1505, 738] on icon "Add Cue" at bounding box center [1507, 730] width 19 height 19
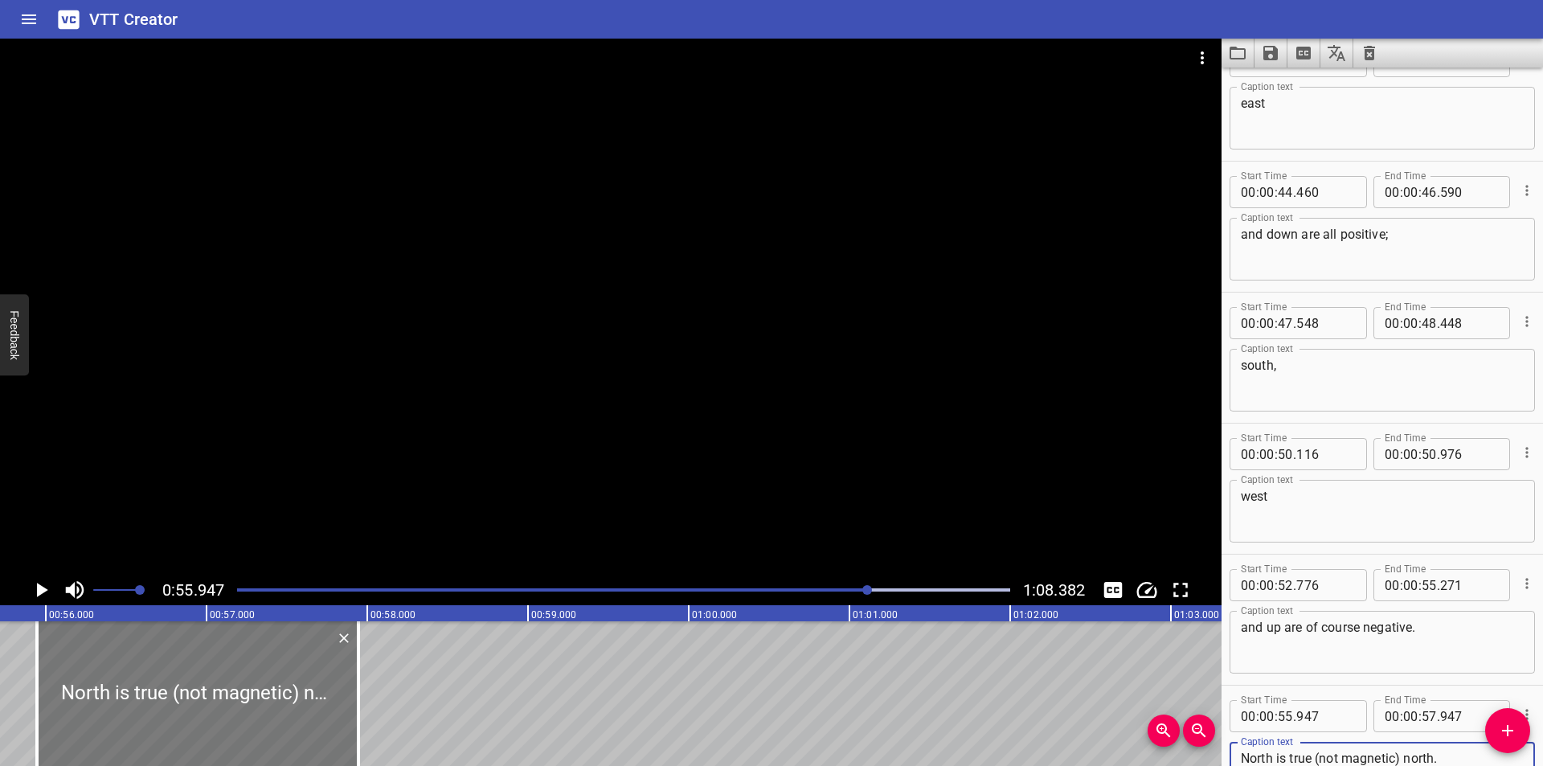
scroll to position [0, 8884]
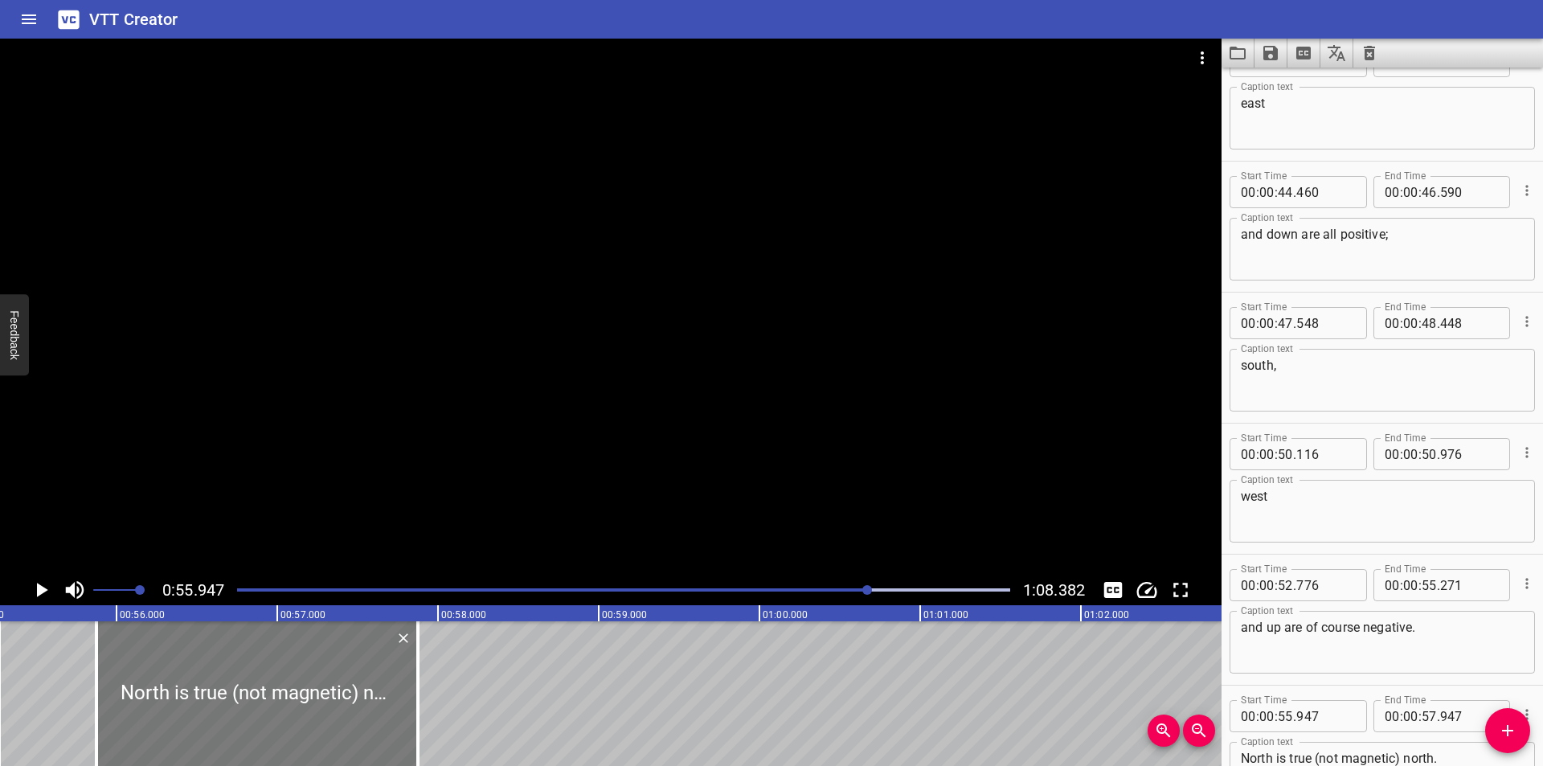
drag, startPoint x: 266, startPoint y: 718, endPoint x: 256, endPoint y: 718, distance: 10.5
click at [256, 718] on div at bounding box center [256, 693] width 321 height 145
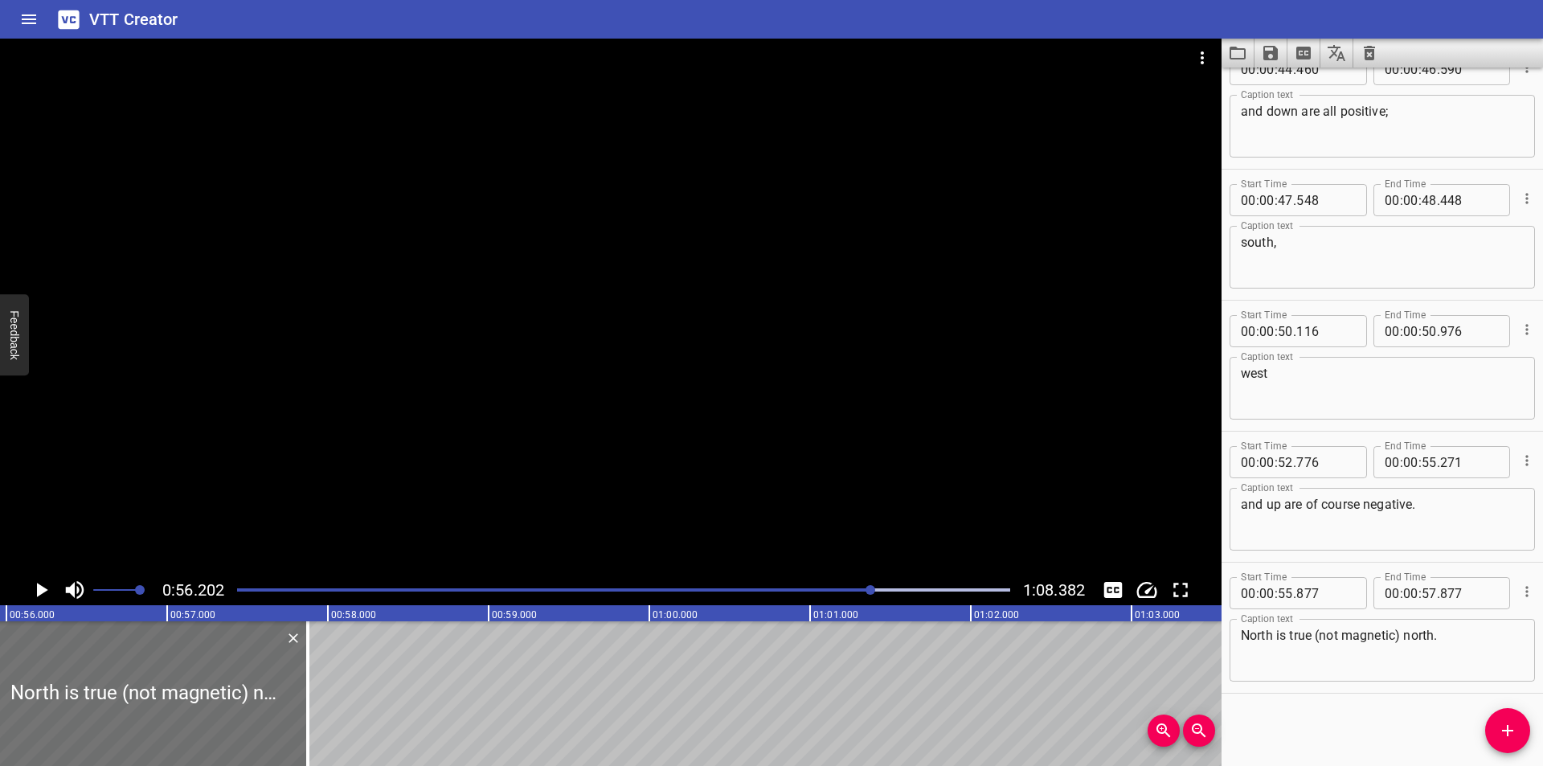
scroll to position [0, 9032]
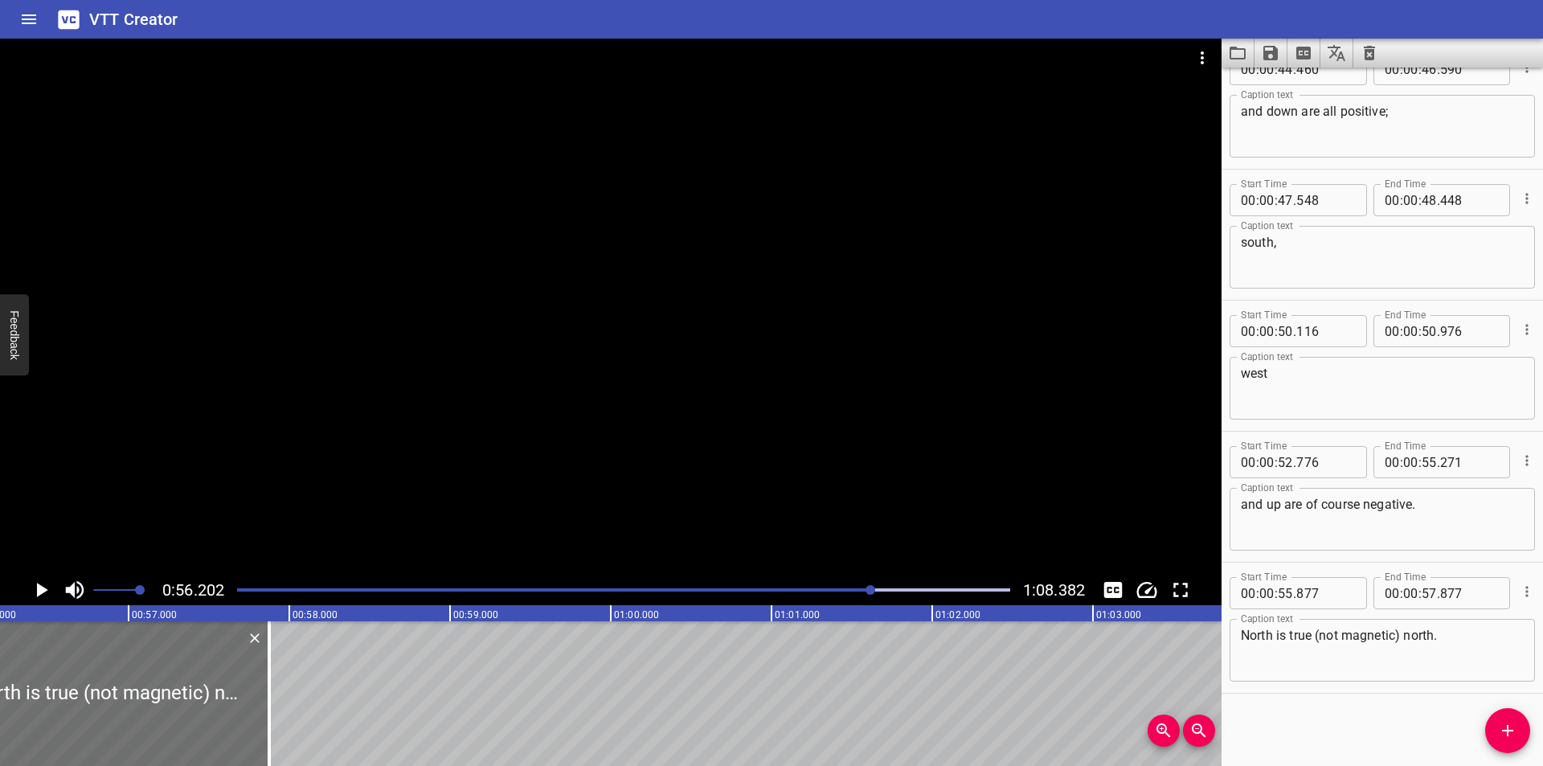
click at [1455, 644] on textarea "North is true (not magnetic) north." at bounding box center [1382, 651] width 283 height 46
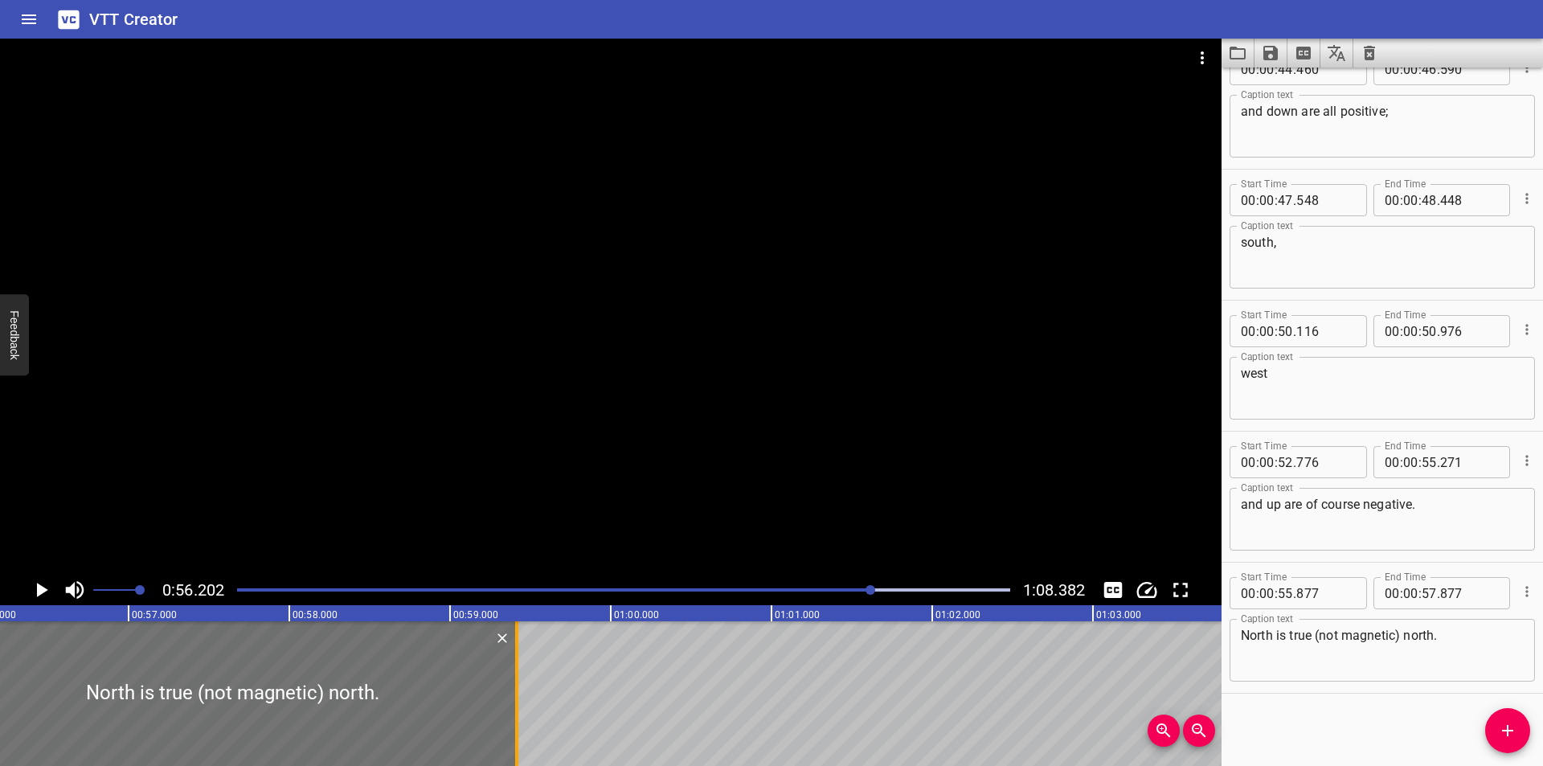
drag, startPoint x: 273, startPoint y: 715, endPoint x: 521, endPoint y: 718, distance: 247.5
click at [521, 718] on div at bounding box center [517, 693] width 16 height 145
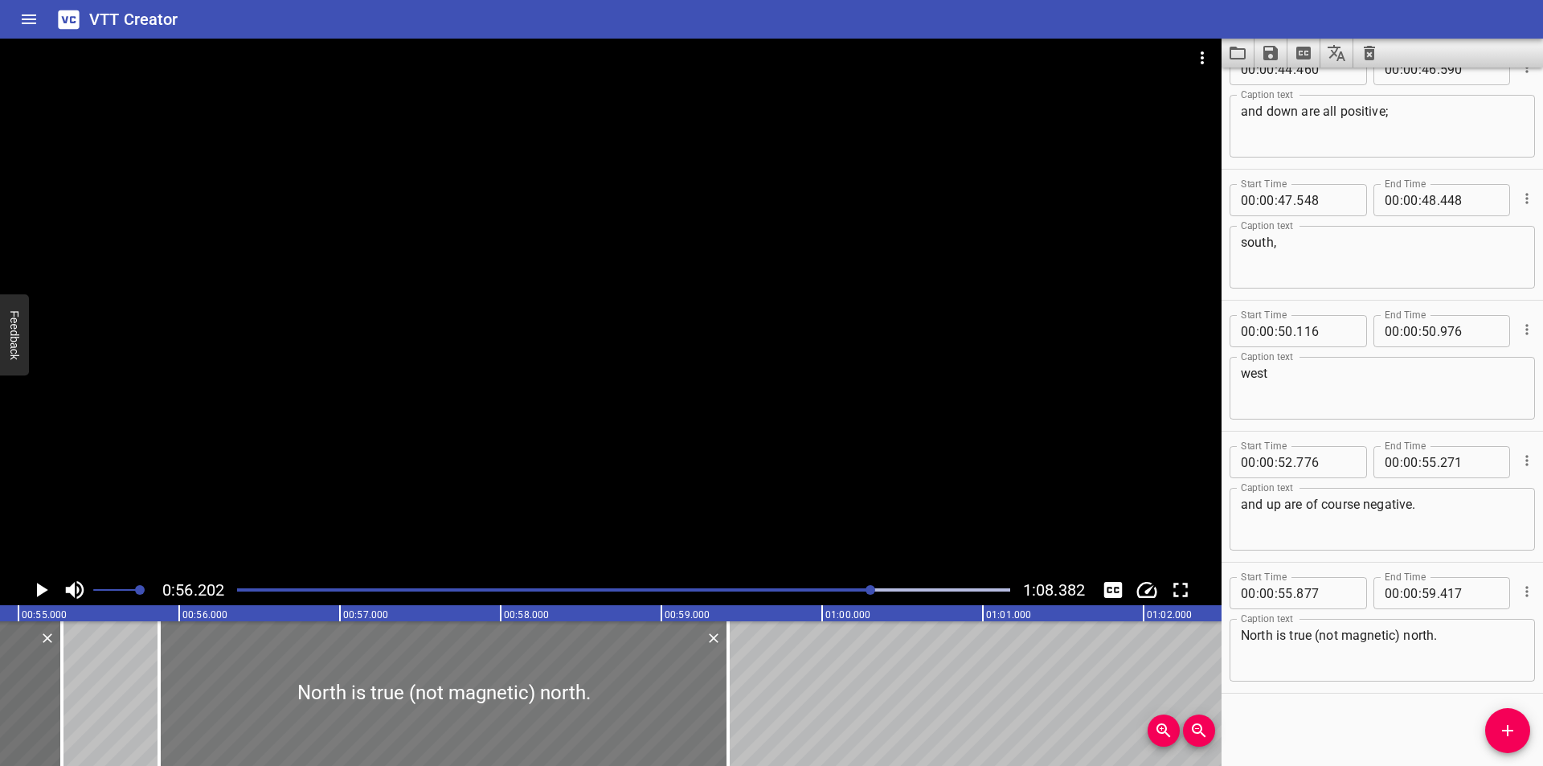
scroll to position [0, 8818]
click at [509, 727] on div at bounding box center [448, 693] width 569 height 145
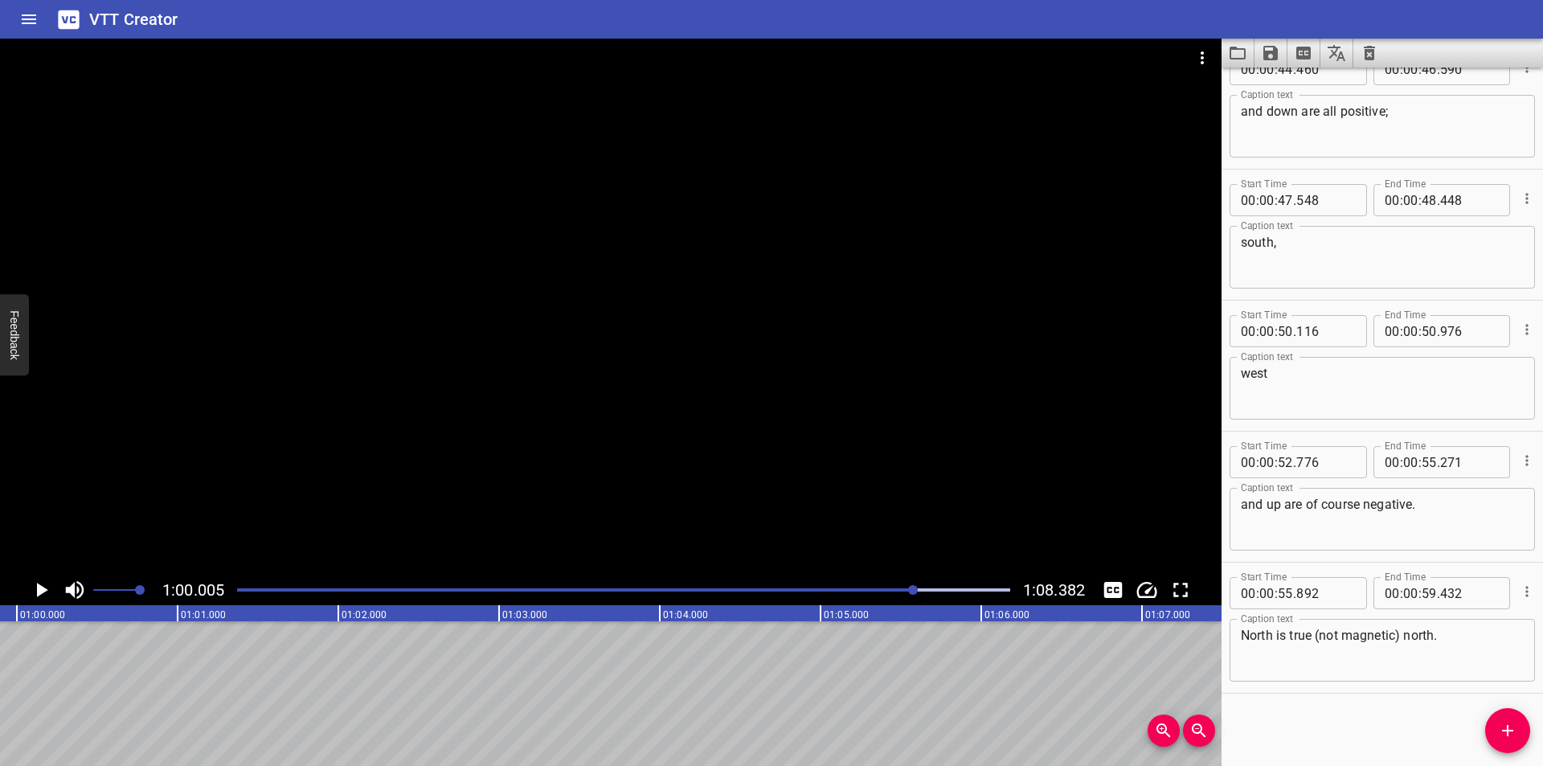
scroll to position [0, 9644]
click at [1492, 728] on span "Add Cue" at bounding box center [1507, 730] width 45 height 19
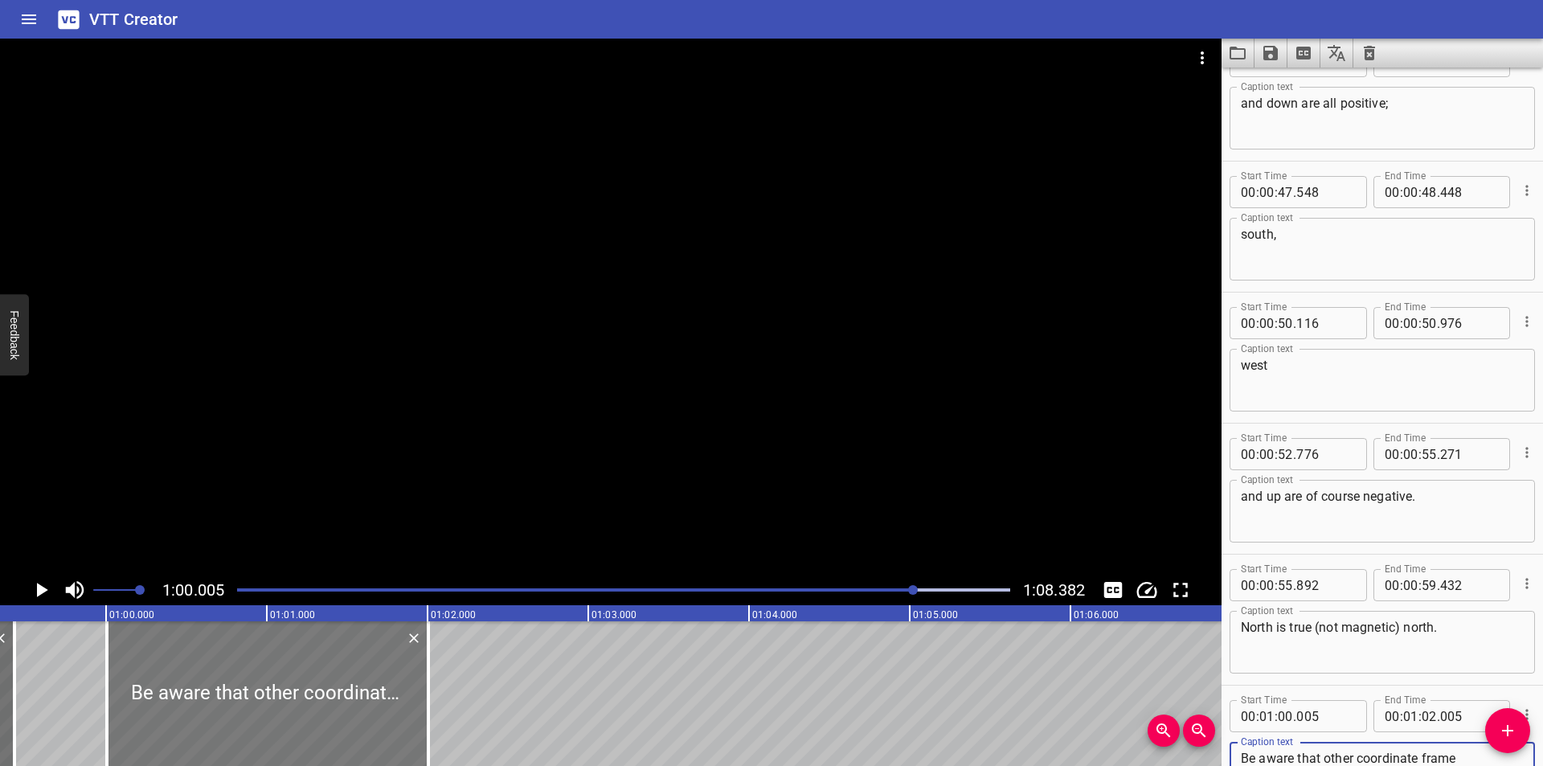
scroll to position [0, 9536]
drag, startPoint x: 264, startPoint y: 705, endPoint x: 282, endPoint y: 716, distance: 21.6
click at [282, 716] on div at bounding box center [286, 693] width 321 height 145
click at [395, 524] on div at bounding box center [610, 307] width 1221 height 536
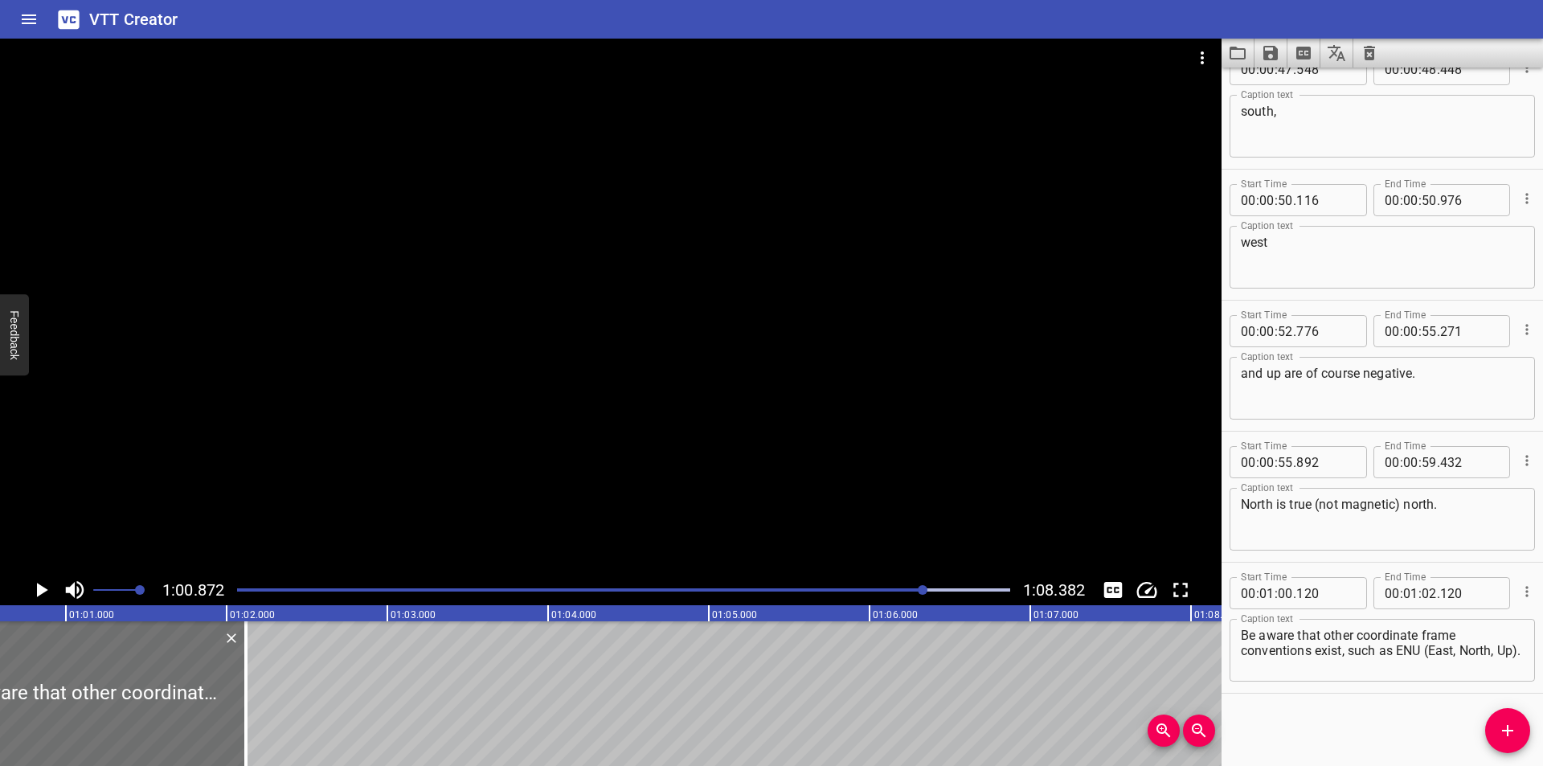
scroll to position [0, 9783]
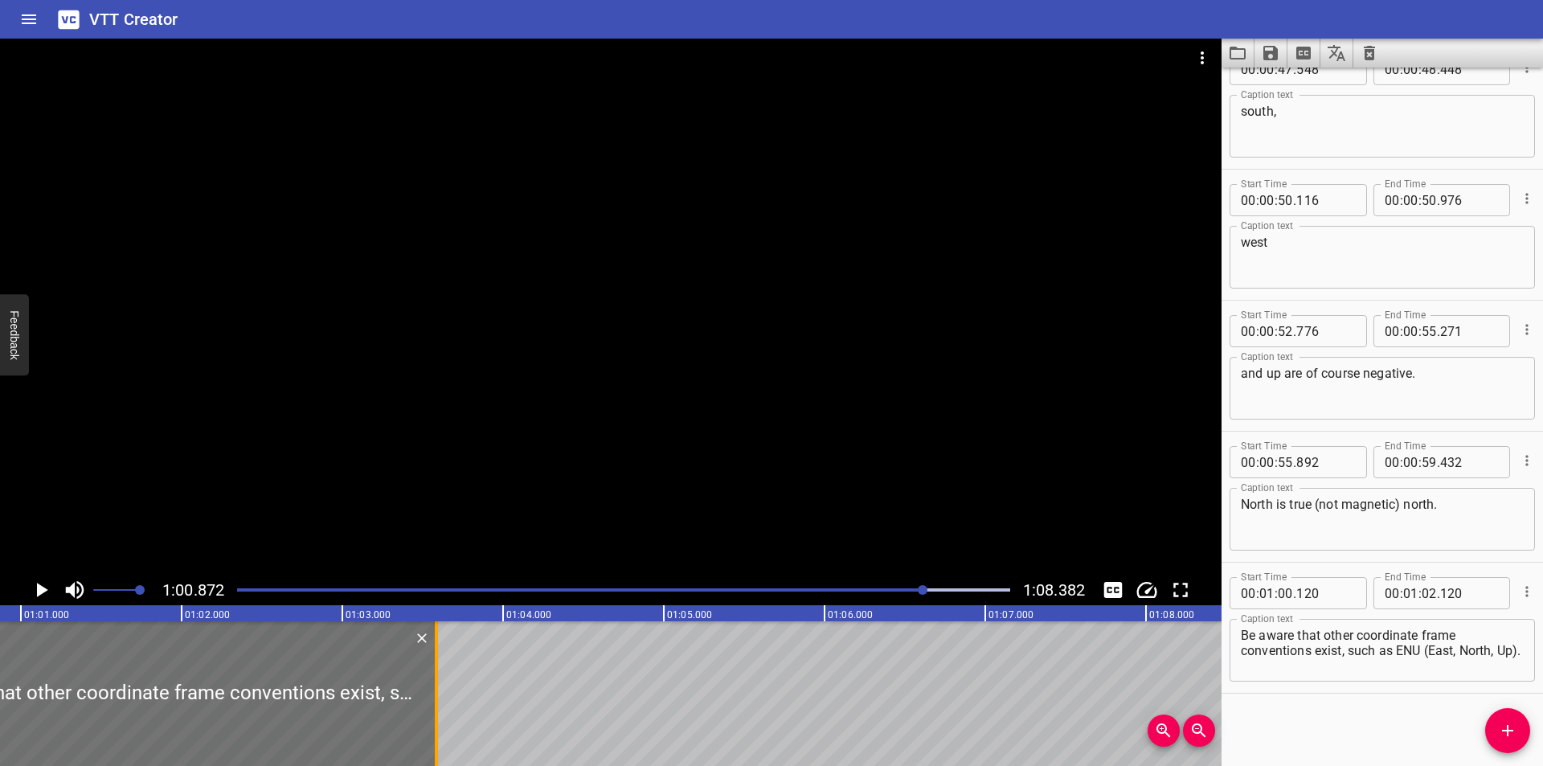
drag, startPoint x: 202, startPoint y: 718, endPoint x: 437, endPoint y: 728, distance: 235.7
click at [437, 728] on div at bounding box center [436, 693] width 3 height 145
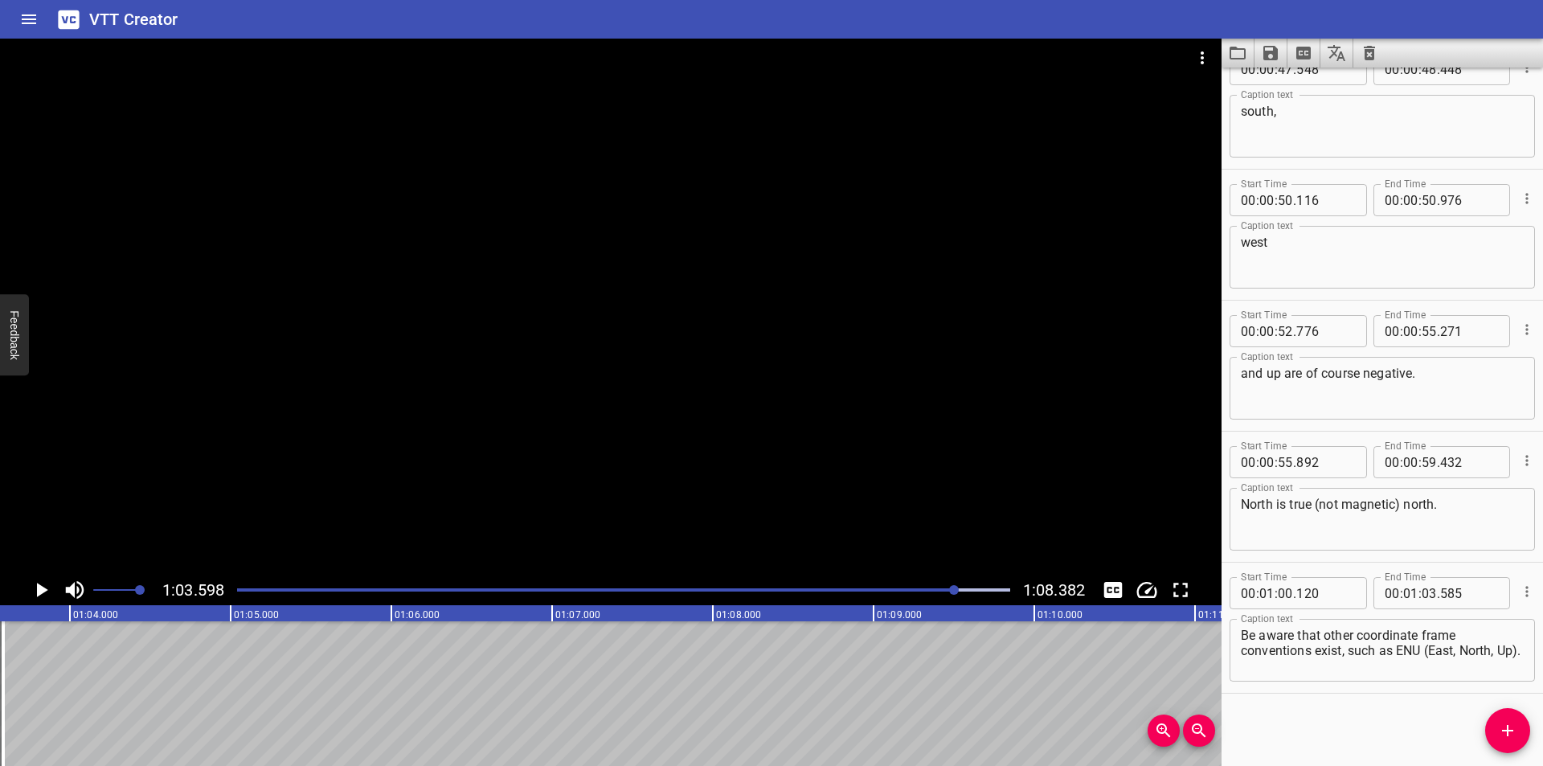
scroll to position [0, 10222]
drag, startPoint x: 1411, startPoint y: 671, endPoint x: 1349, endPoint y: 654, distance: 64.1
click at [1349, 654] on textarea "Be aware that other coordinate frame conventions exist, such as ENU (East, Nort…" at bounding box center [1382, 651] width 283 height 46
drag, startPoint x: 1503, startPoint y: 734, endPoint x: 1389, endPoint y: 704, distance: 118.7
click at [1503, 733] on icon "Add Cue" at bounding box center [1507, 730] width 19 height 19
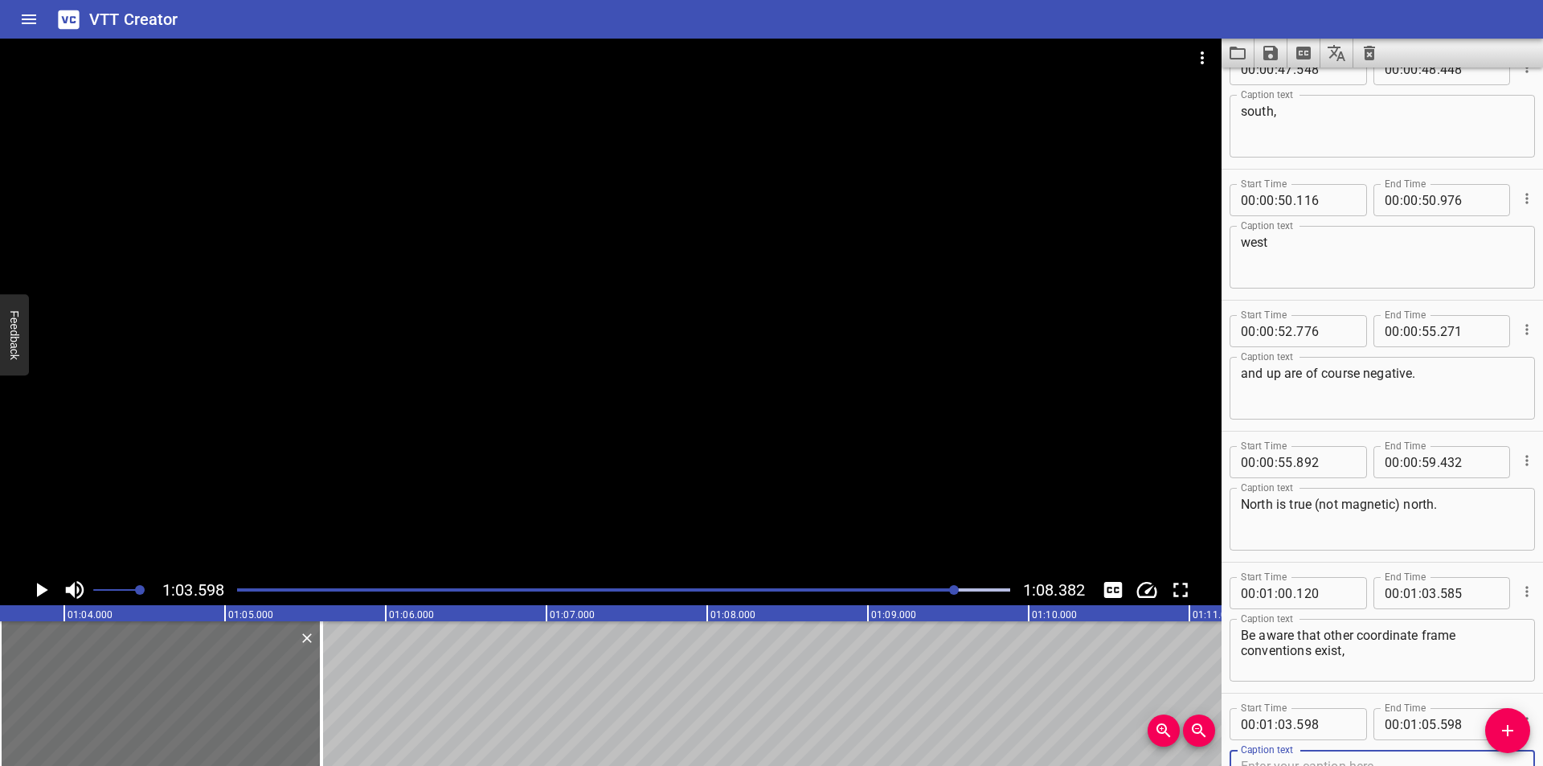
scroll to position [1612, 0]
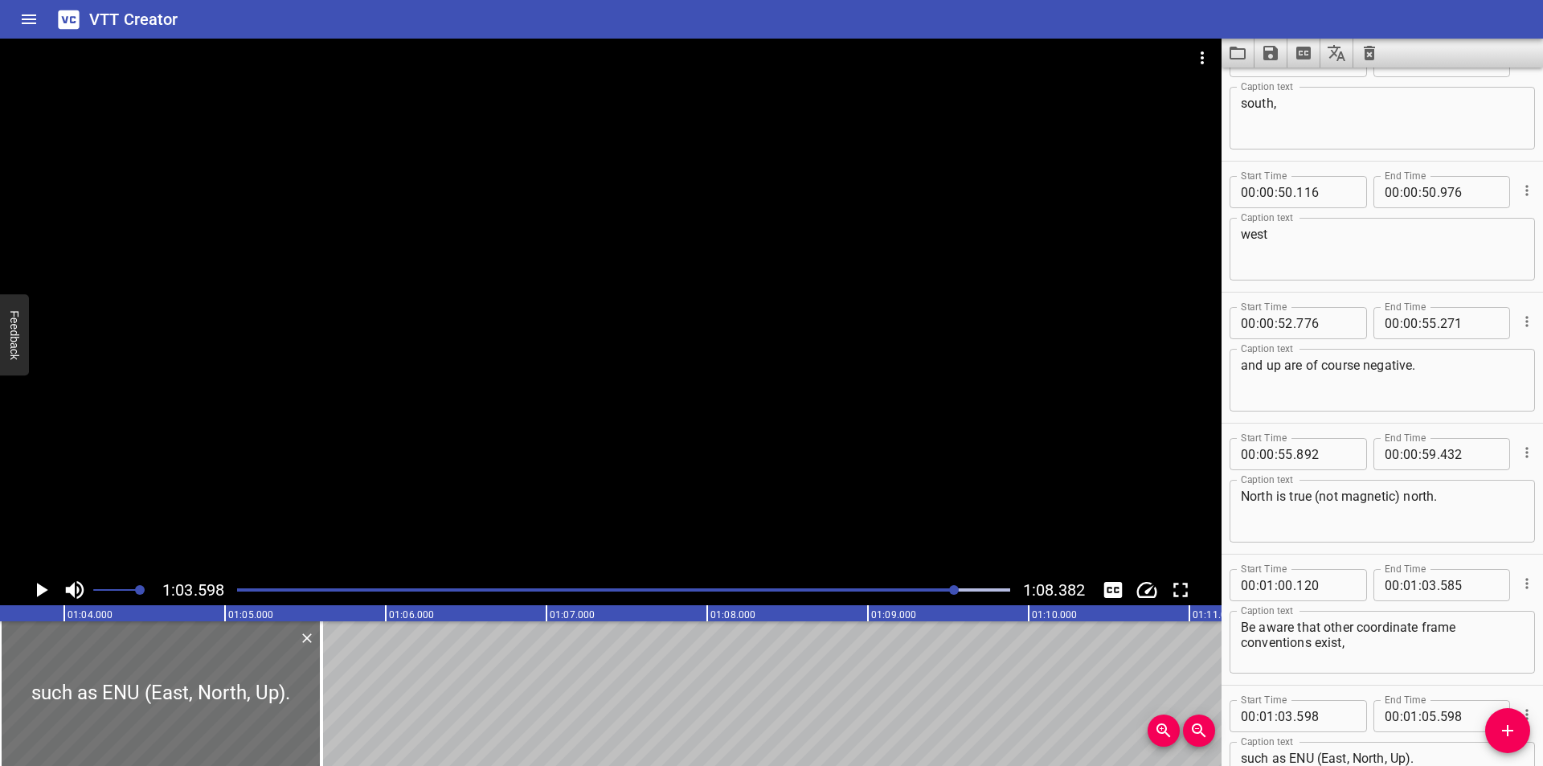
click at [907, 587] on div at bounding box center [623, 590] width 792 height 23
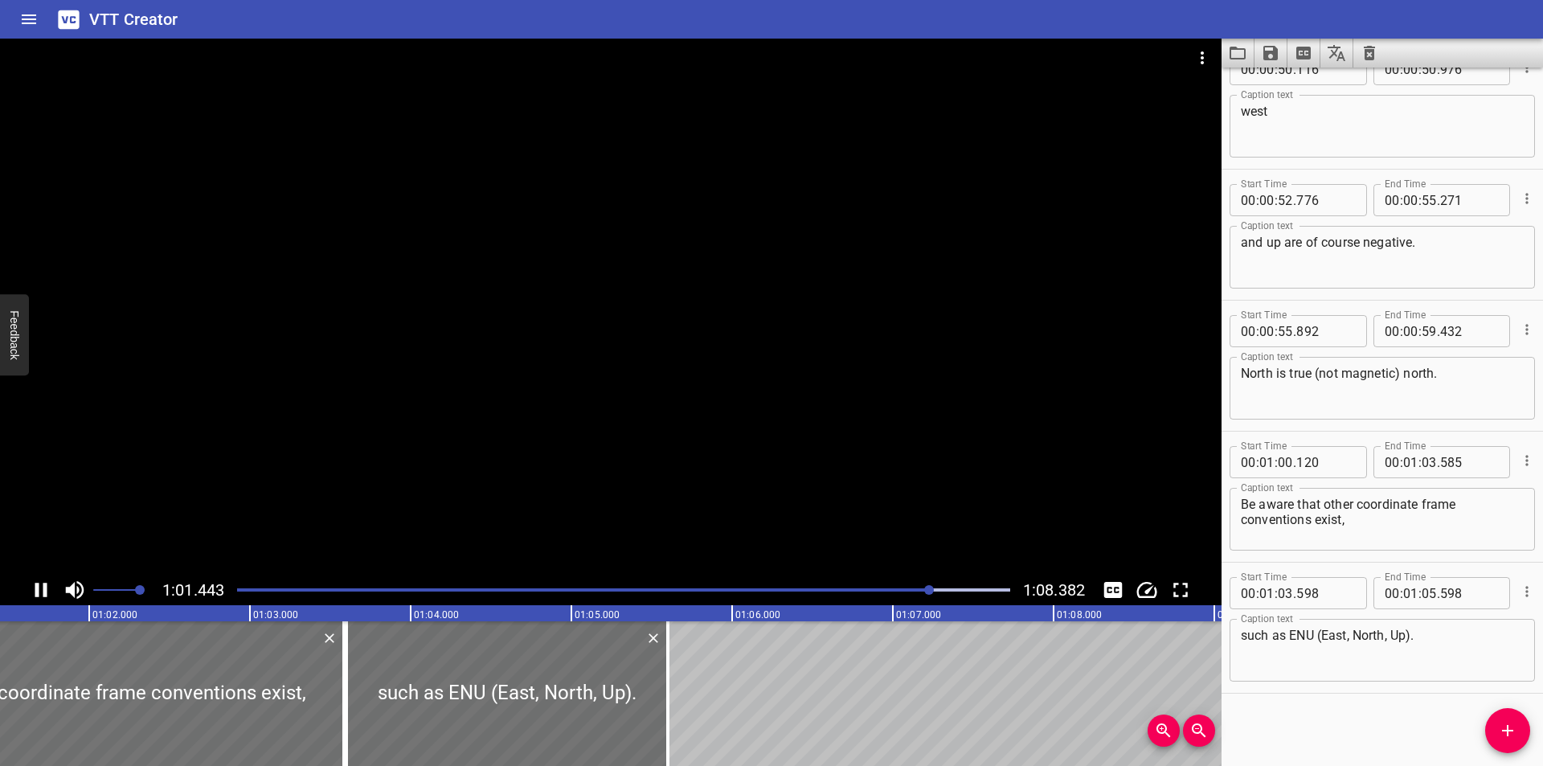
scroll to position [0, 9902]
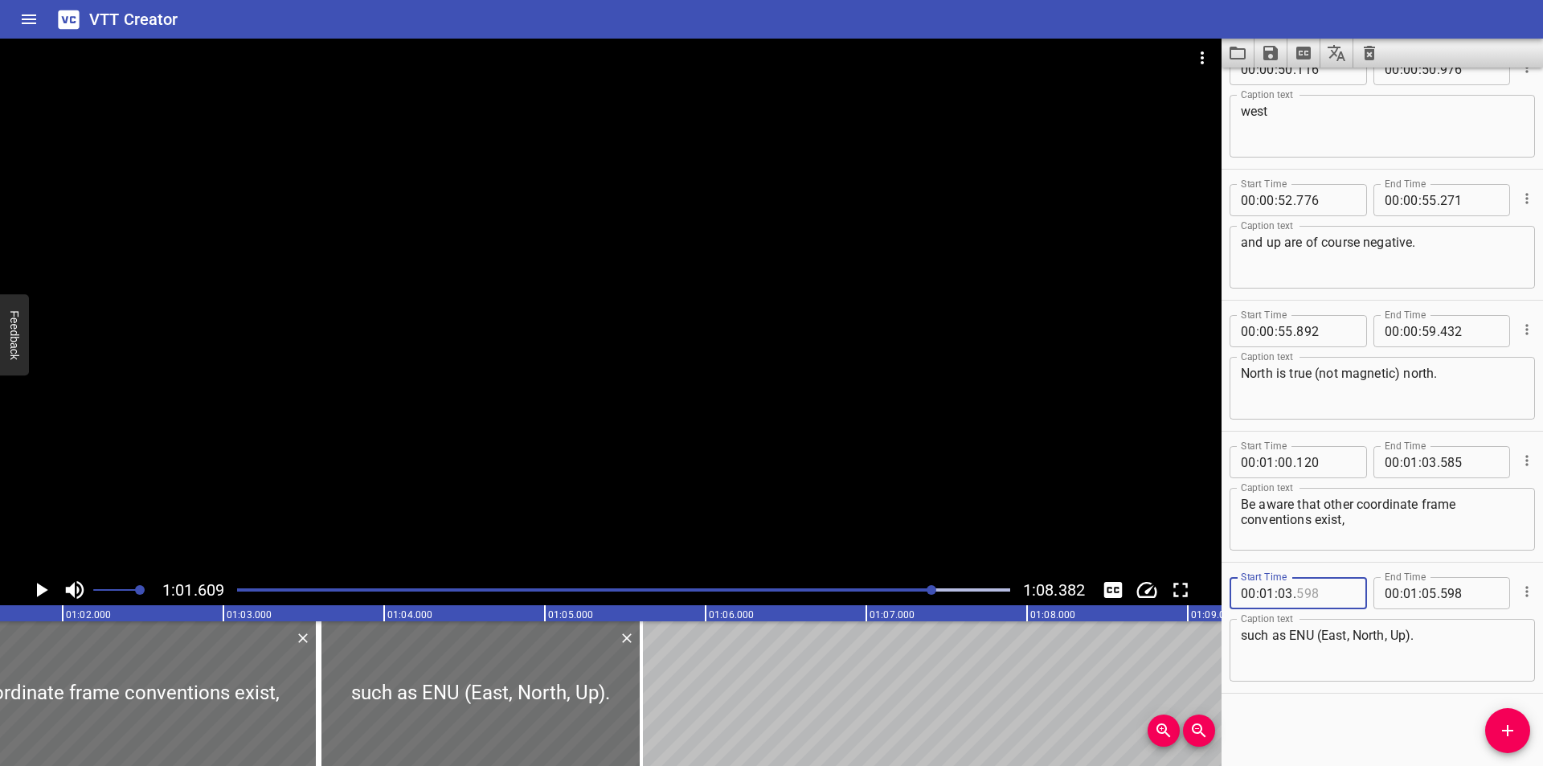
click at [1328, 591] on input "number" at bounding box center [1325, 593] width 59 height 32
click at [586, 380] on div at bounding box center [610, 307] width 1221 height 536
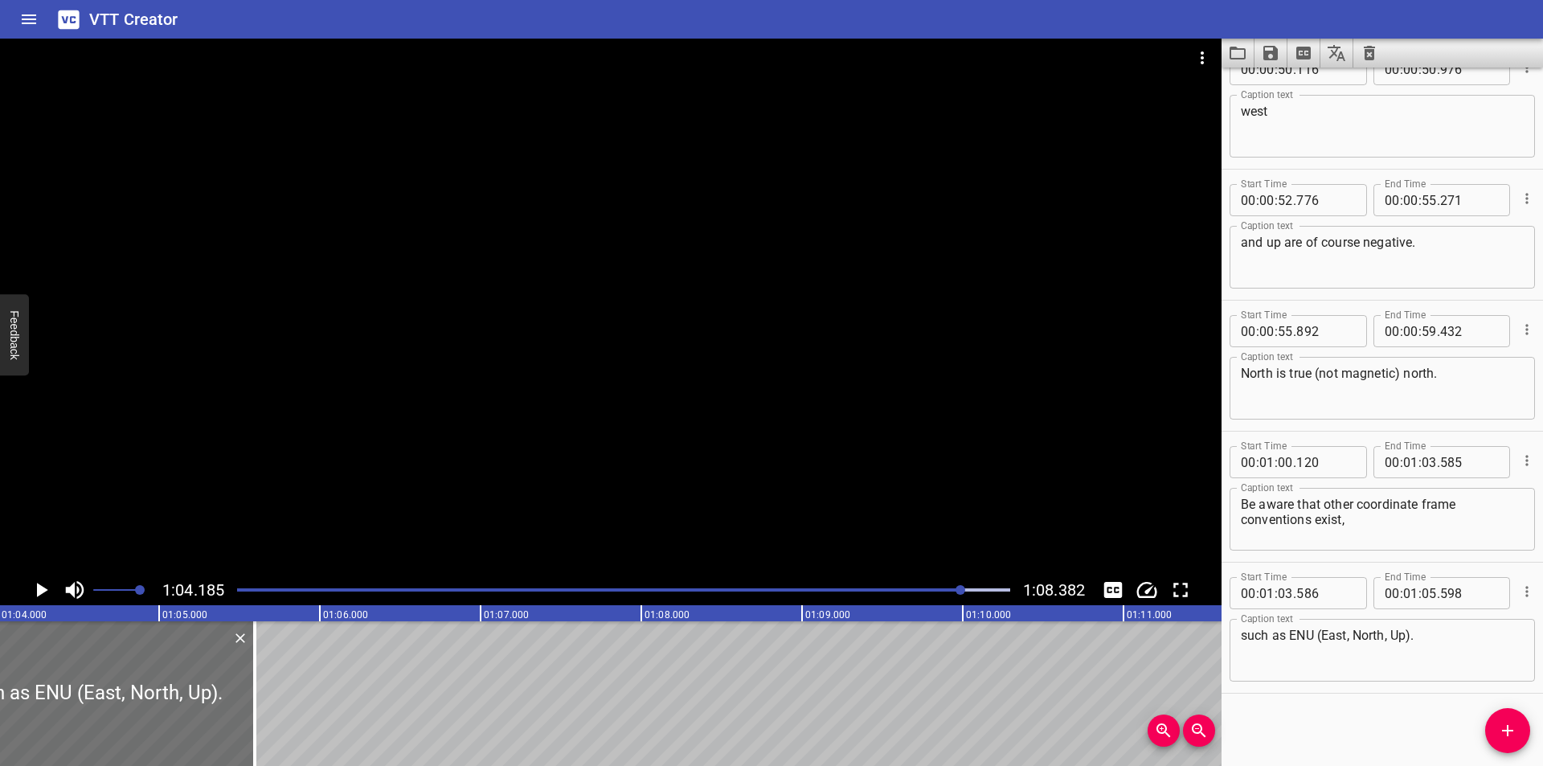
scroll to position [0, 10316]
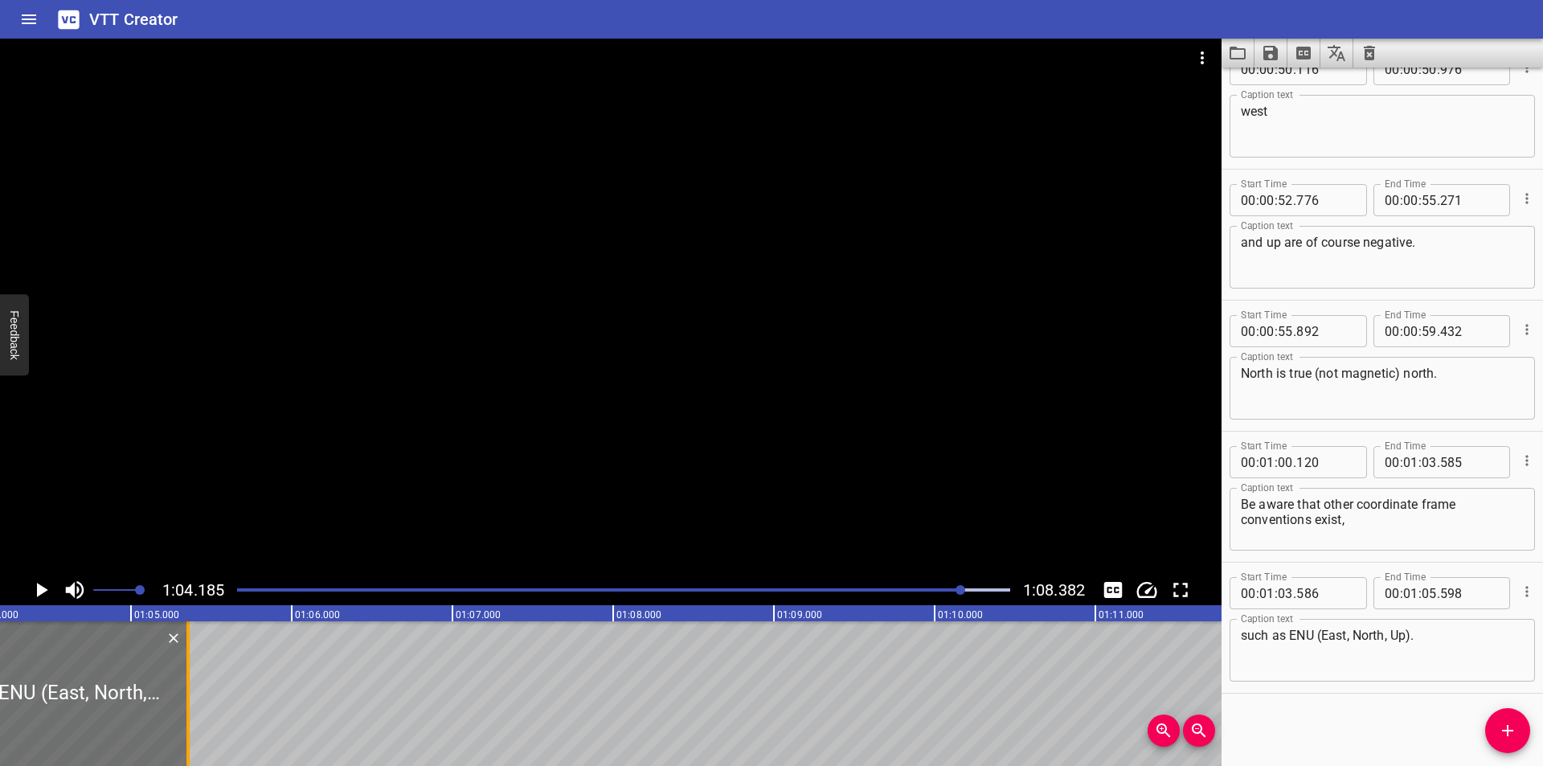
drag, startPoint x: 229, startPoint y: 691, endPoint x: 194, endPoint y: 710, distance: 40.3
click at [194, 710] on div at bounding box center [188, 693] width 16 height 145
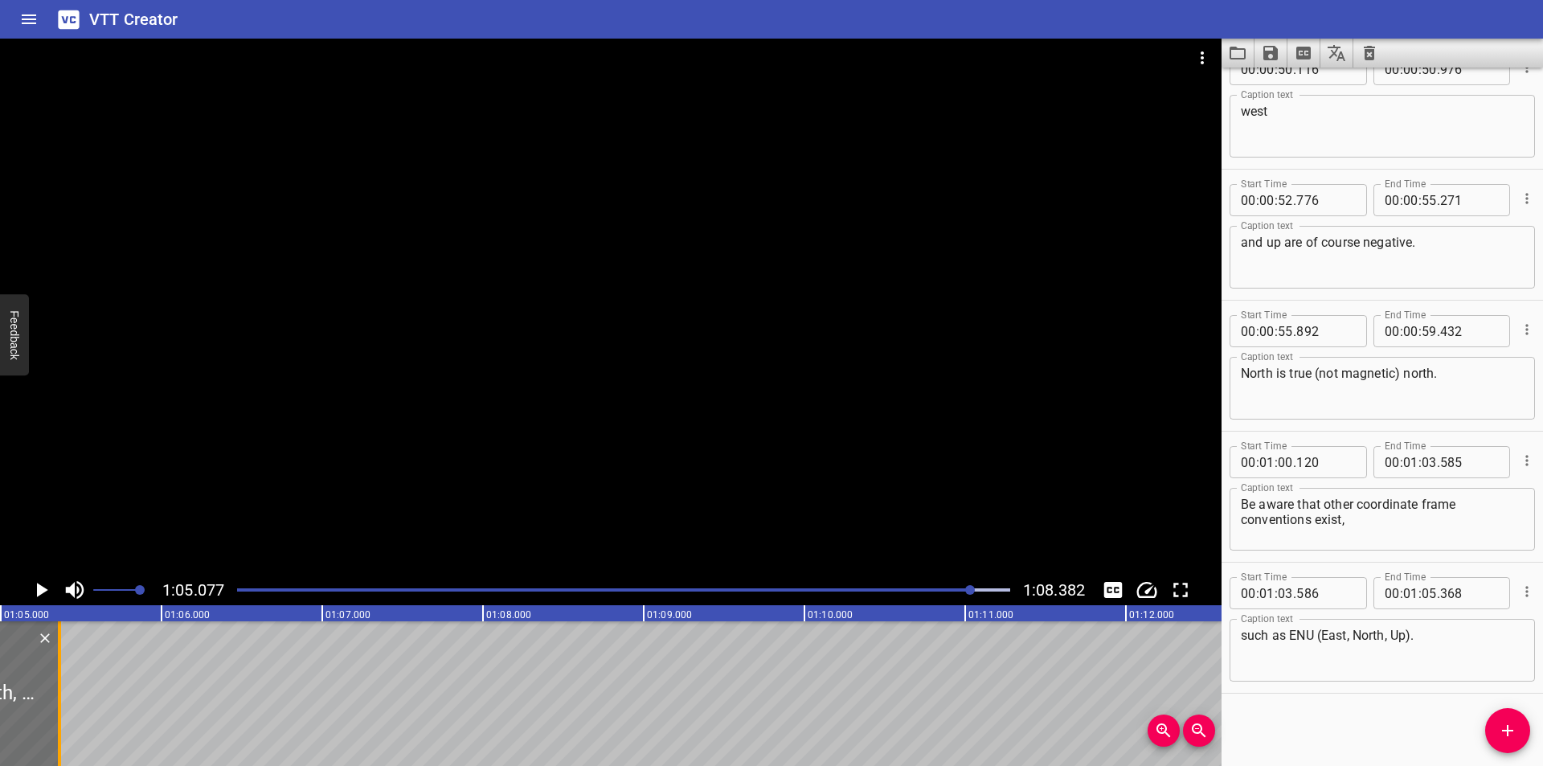
scroll to position [0, 10459]
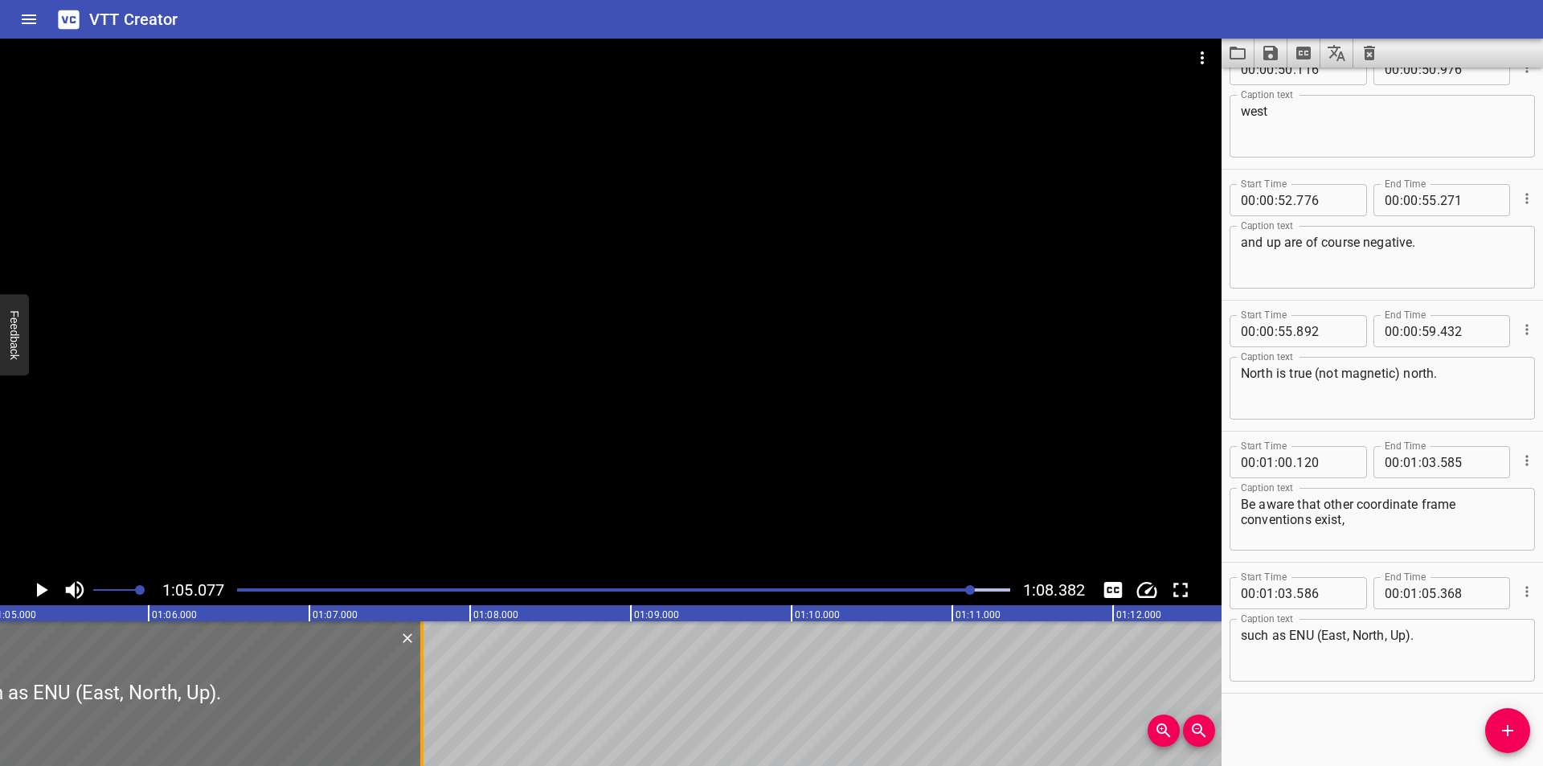
drag, startPoint x: 49, startPoint y: 738, endPoint x: 424, endPoint y: 734, distance: 375.3
click at [424, 734] on div at bounding box center [422, 693] width 16 height 145
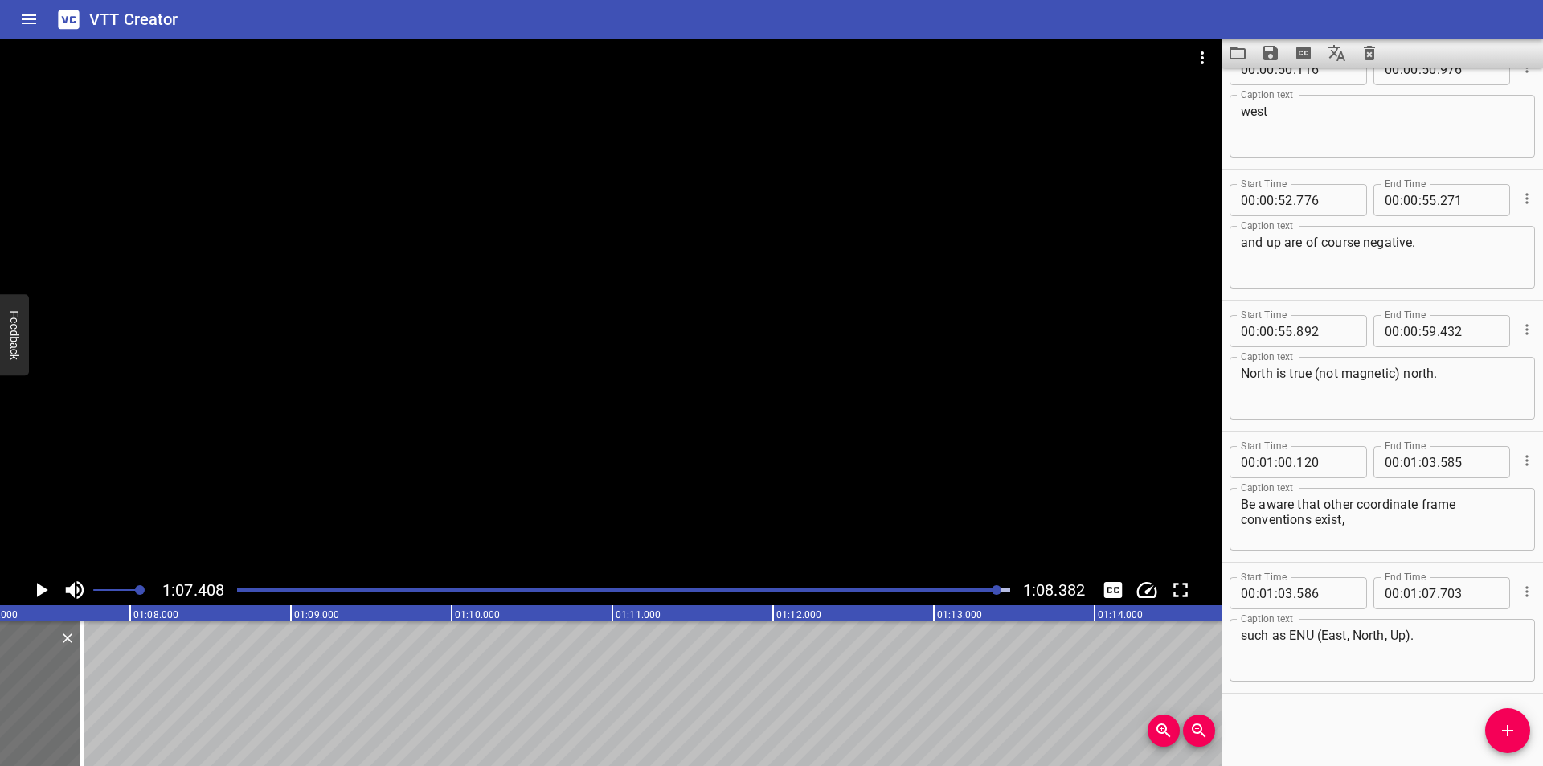
scroll to position [0, 10834]
click at [1427, 633] on textarea "such as ENU (East, North, Up)." at bounding box center [1382, 651] width 283 height 46
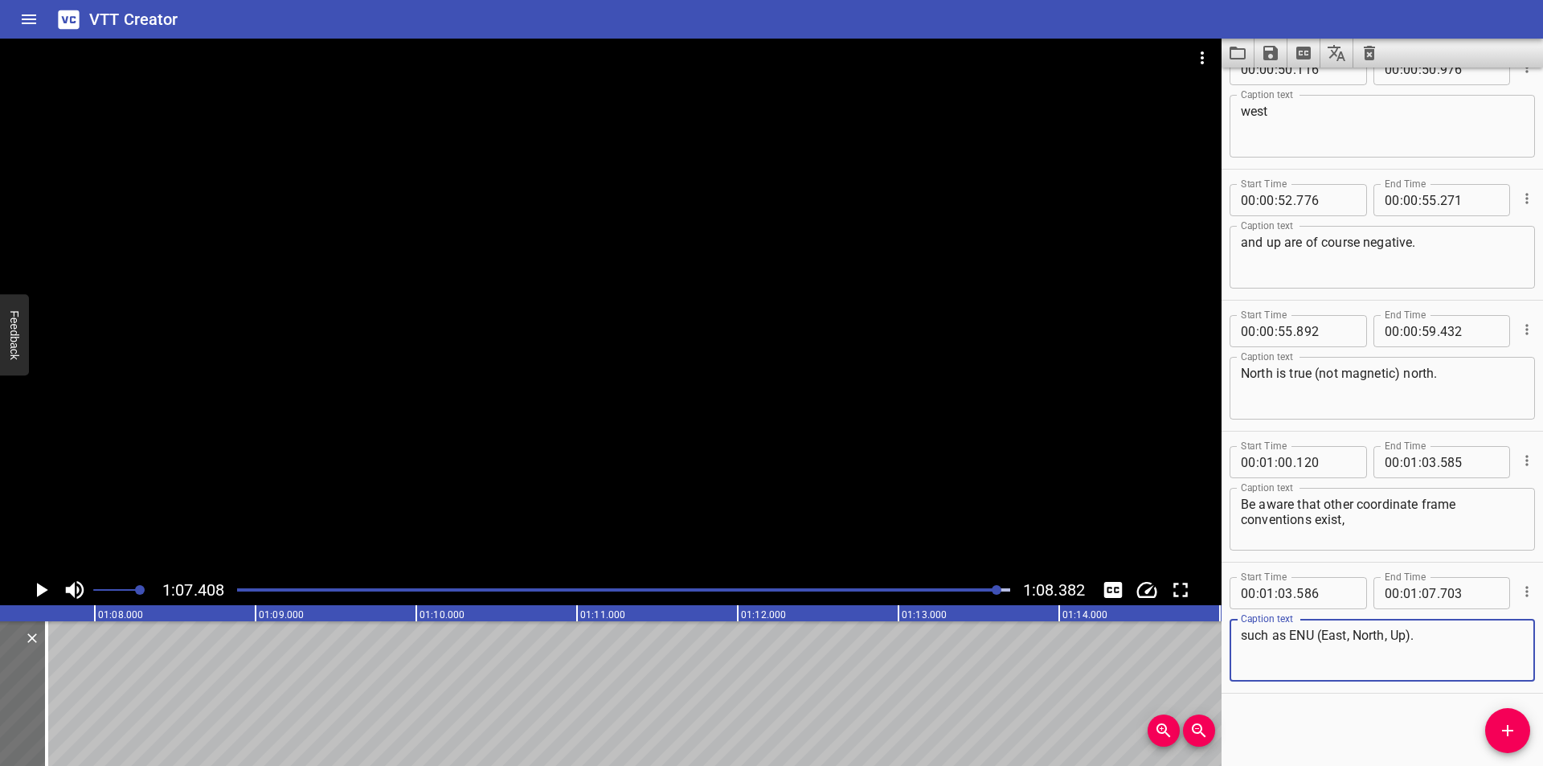
click at [855, 595] on div at bounding box center [623, 590] width 792 height 23
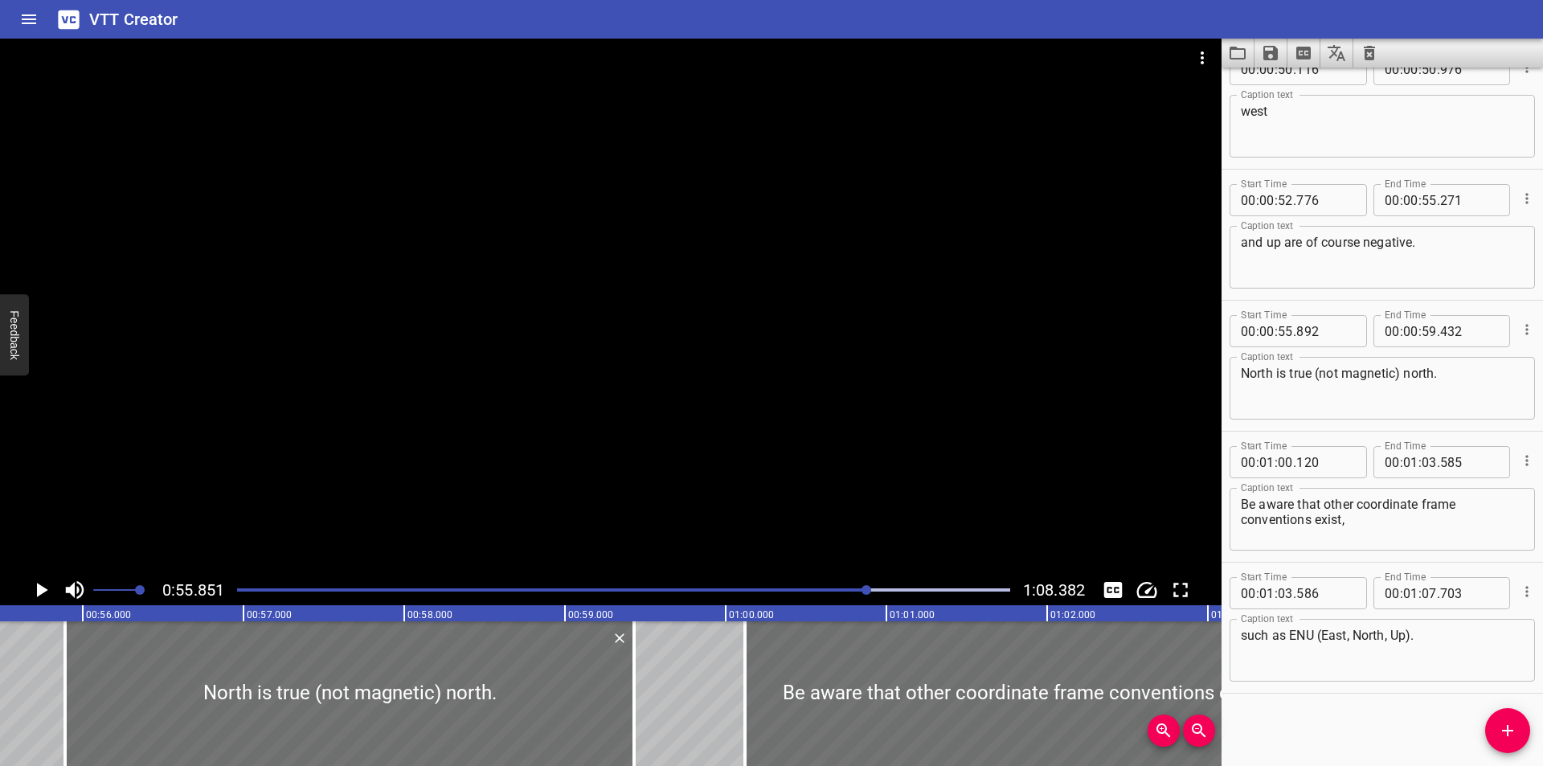
scroll to position [0, 8976]
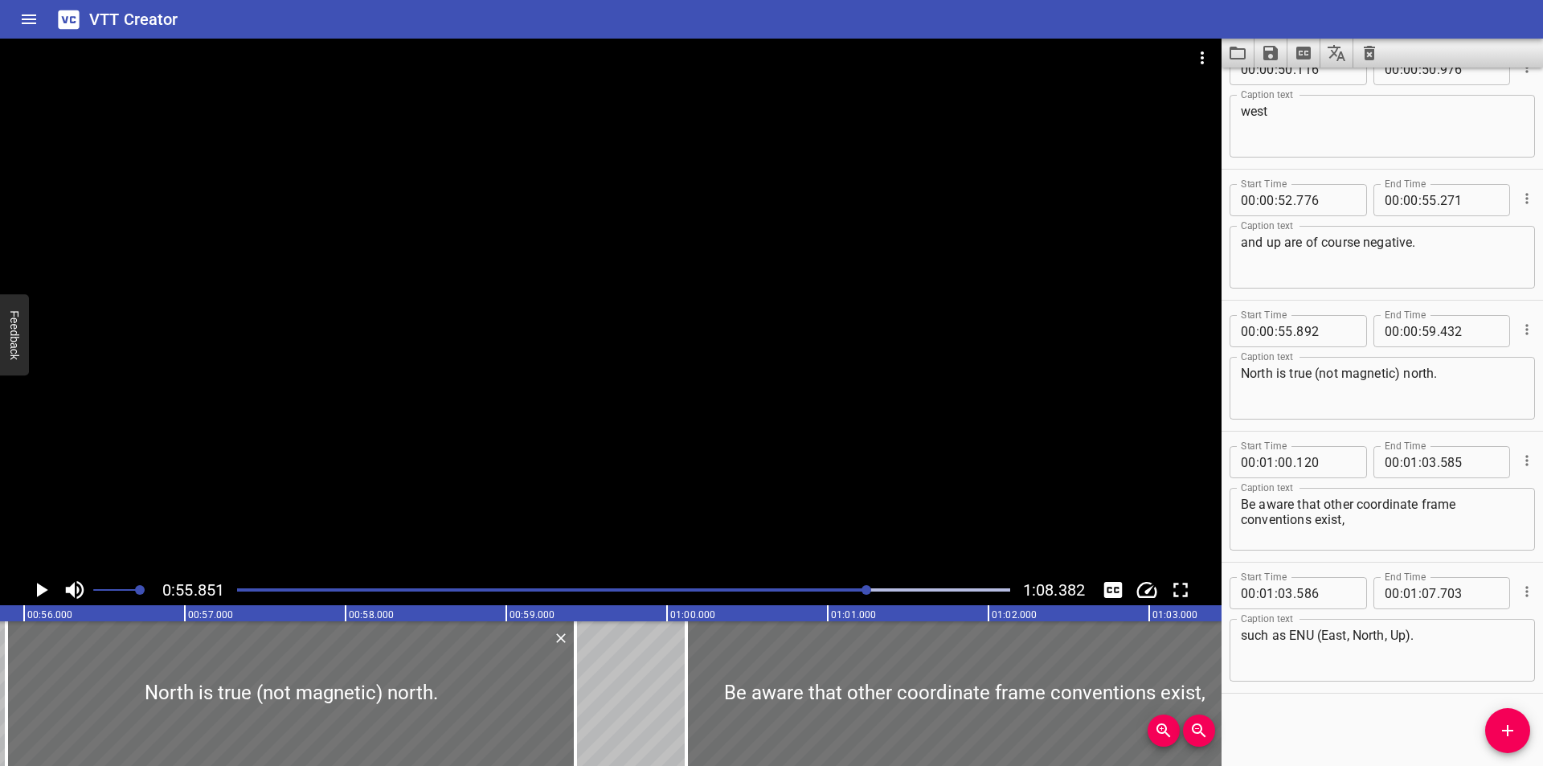
click at [847, 587] on div at bounding box center [623, 590] width 792 height 23
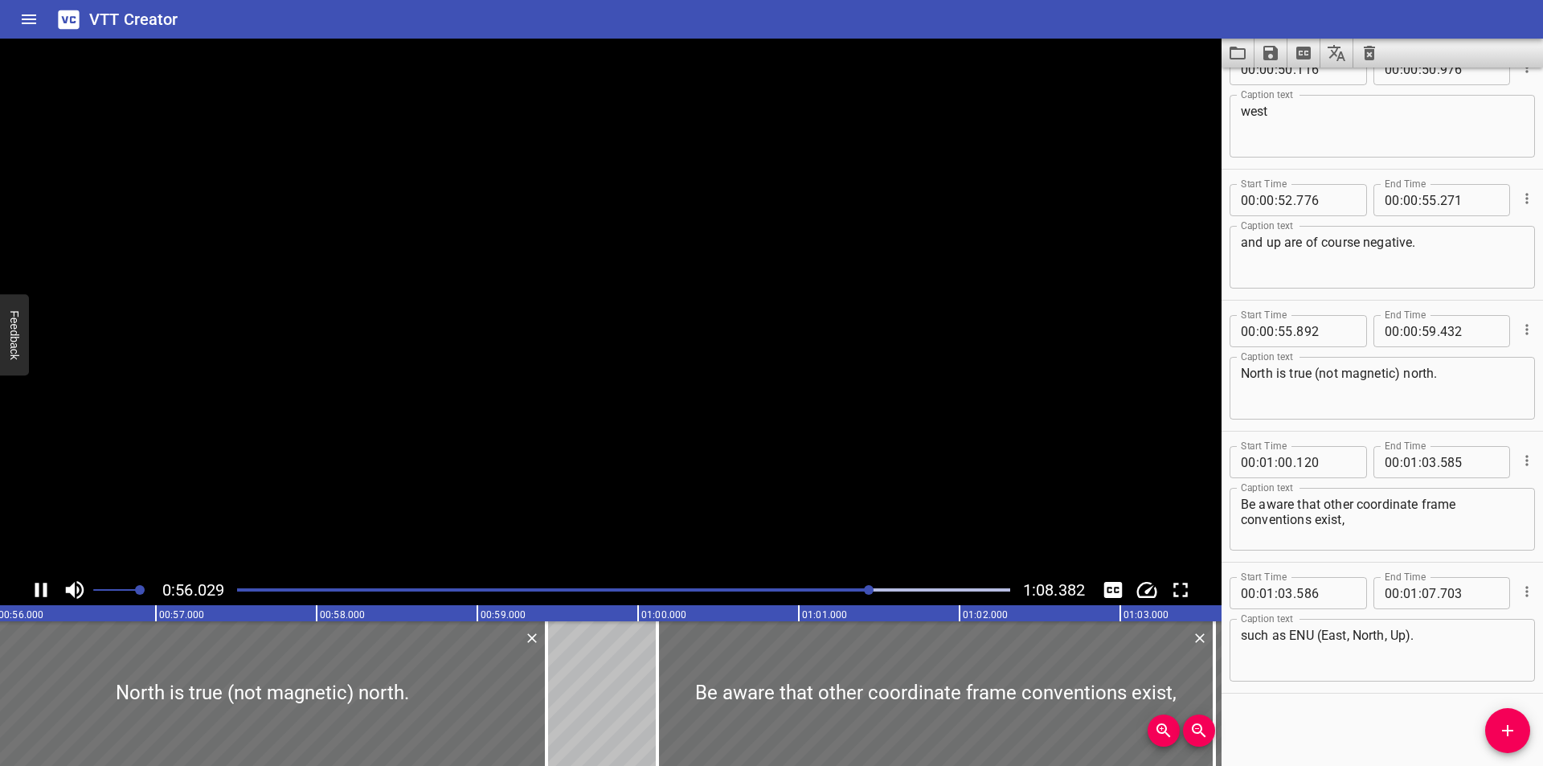
scroll to position [0, 9031]
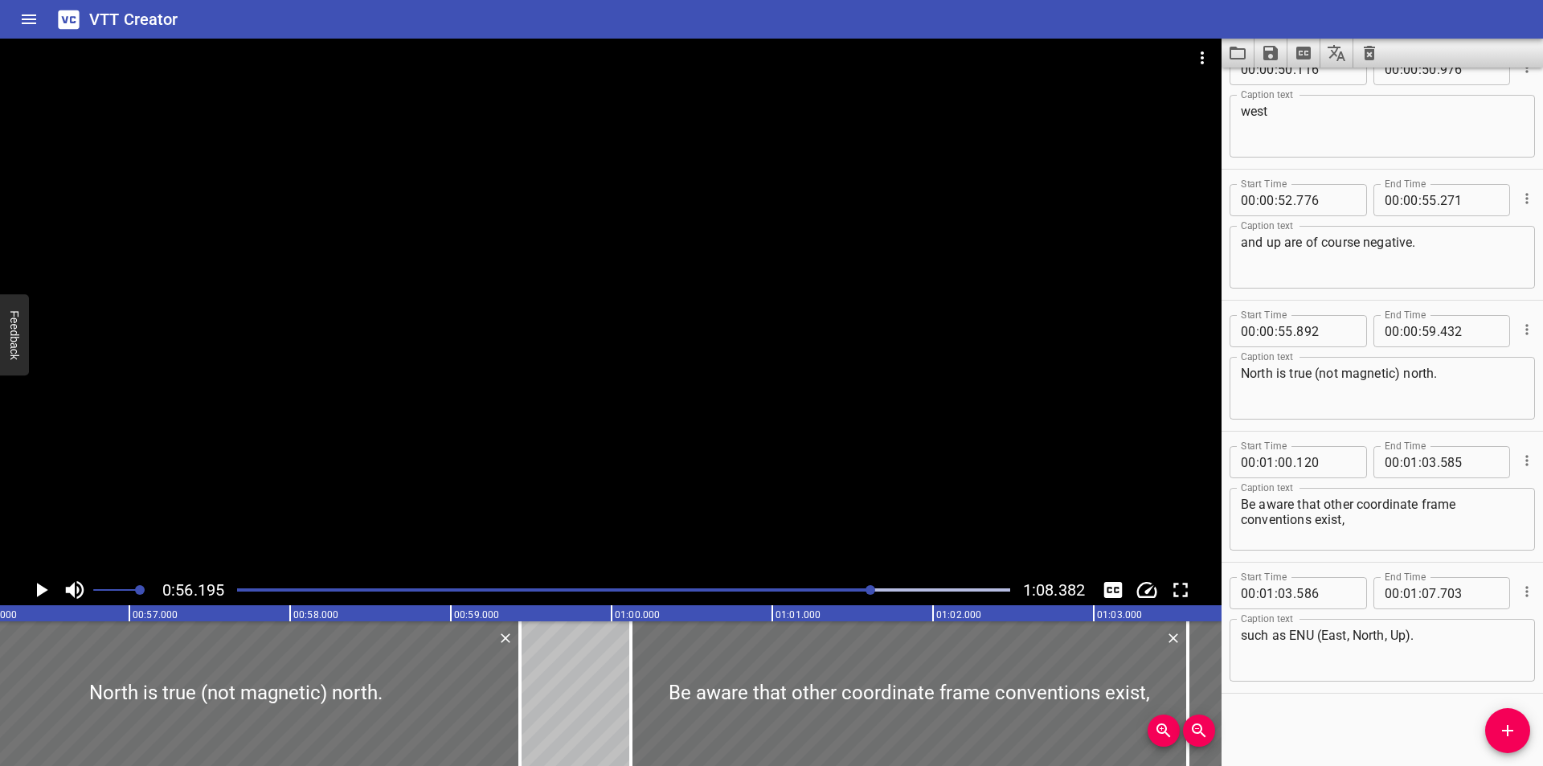
click at [620, 376] on div at bounding box center [610, 307] width 1221 height 536
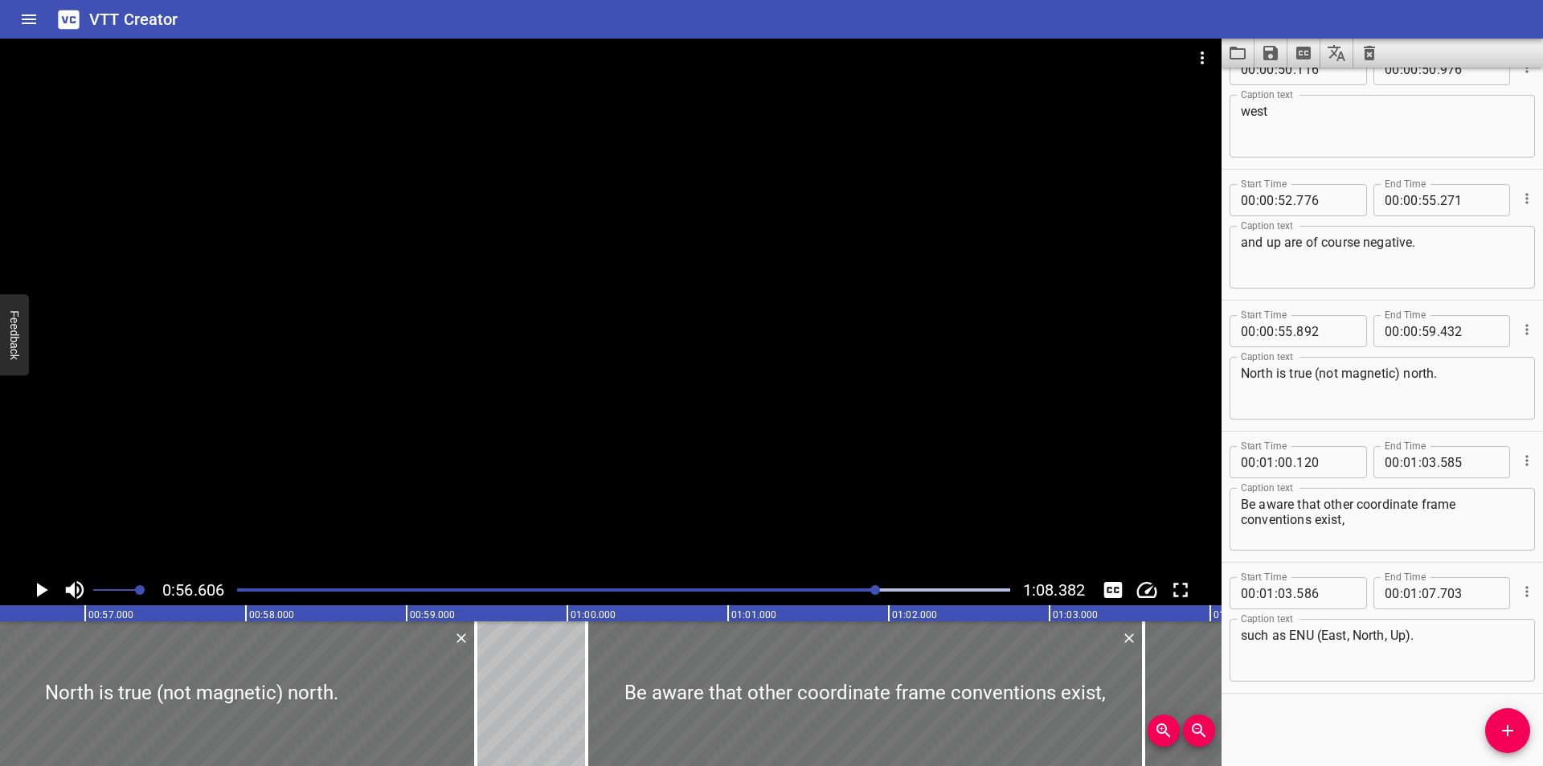
scroll to position [0, 9097]
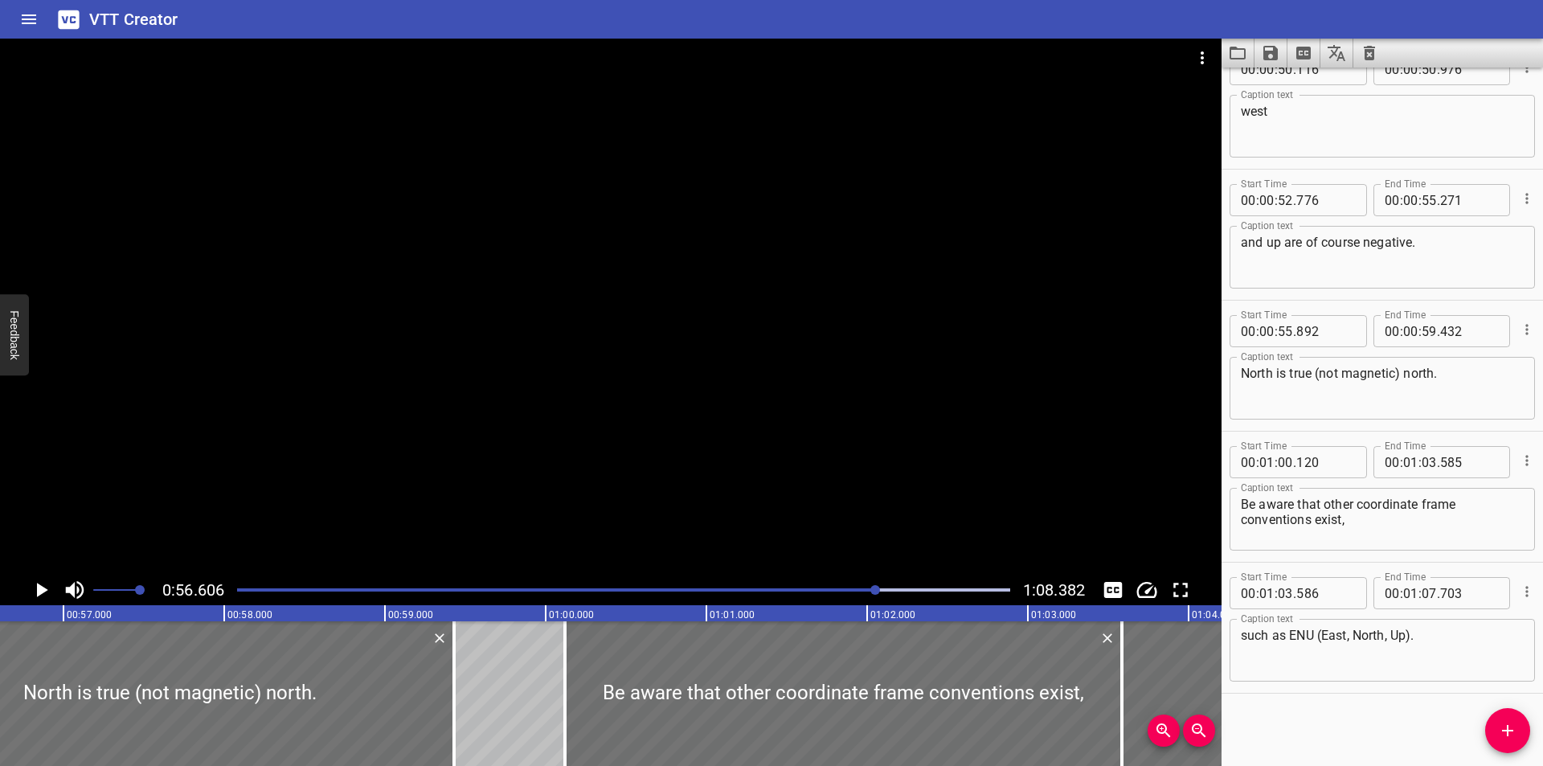
click at [527, 437] on div at bounding box center [610, 307] width 1221 height 536
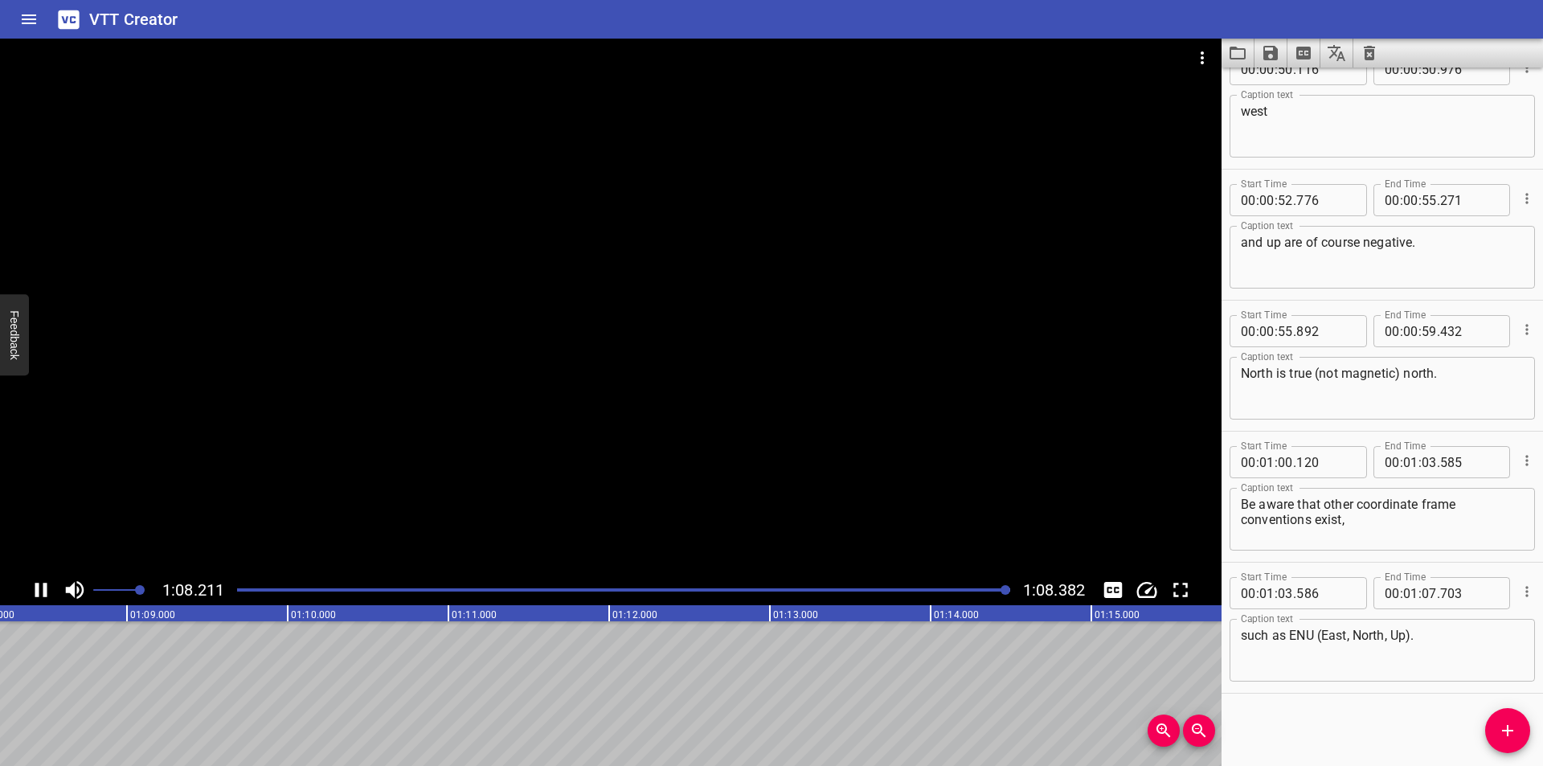
scroll to position [0, 10990]
click at [1265, 52] on icon "Save captions to file" at bounding box center [1270, 53] width 14 height 14
click at [1305, 92] on li "Save to VTT file" at bounding box center [1313, 88] width 118 height 29
click at [632, 211] on div at bounding box center [610, 307] width 1221 height 536
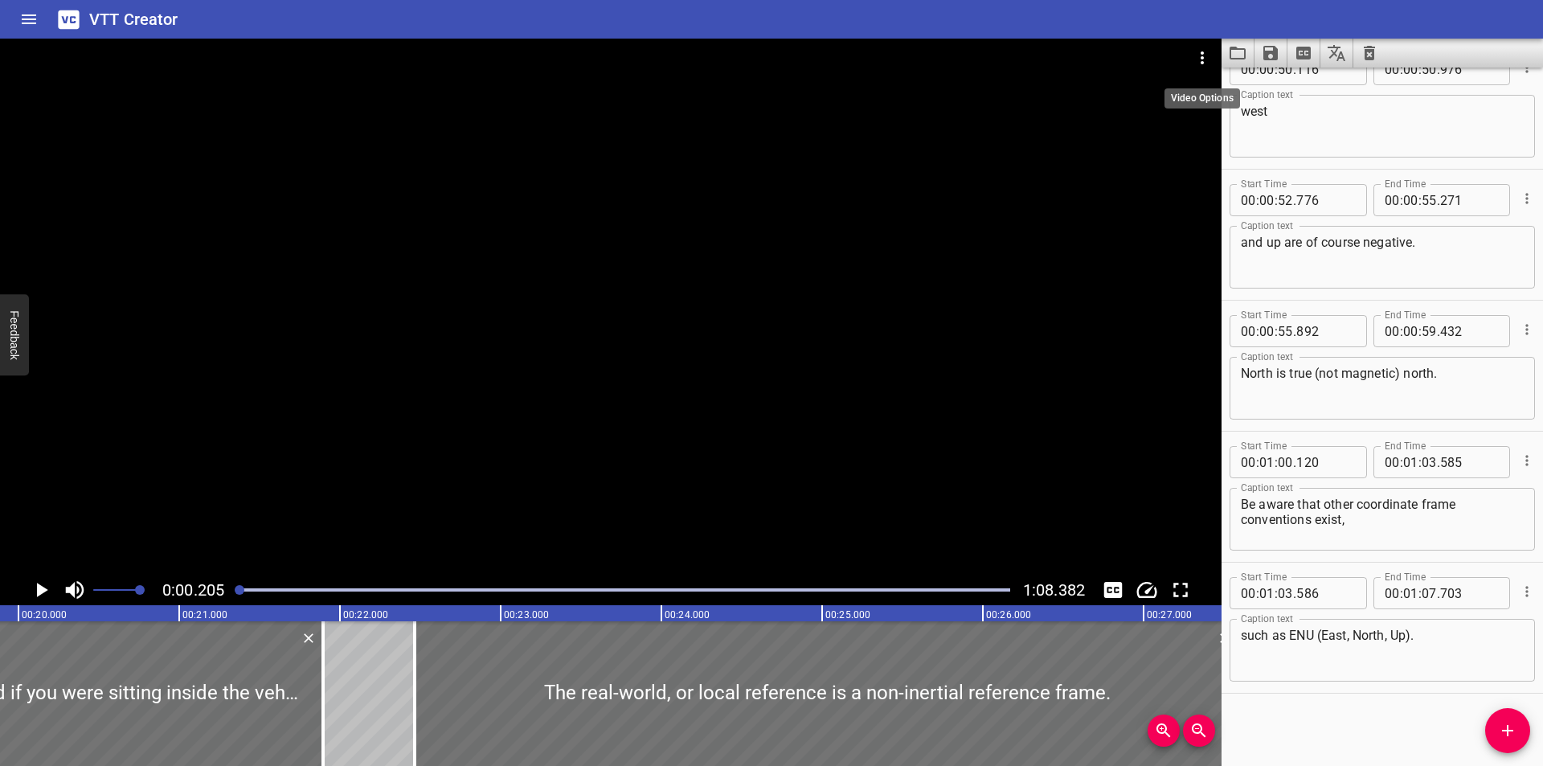
click at [1209, 63] on icon "Video Options" at bounding box center [1202, 57] width 19 height 19
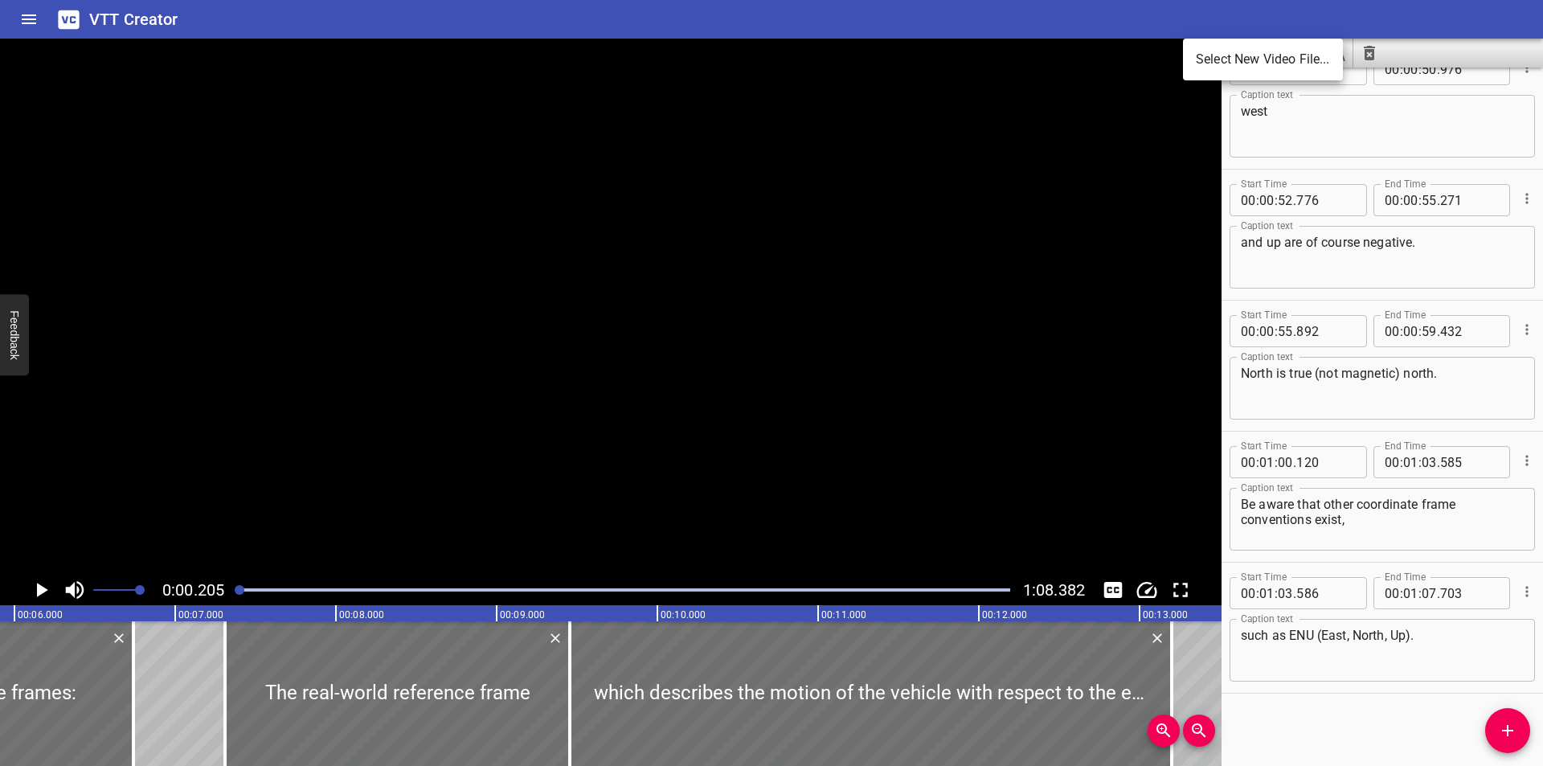
click at [1213, 62] on li "Select New Video File..." at bounding box center [1263, 59] width 160 height 29
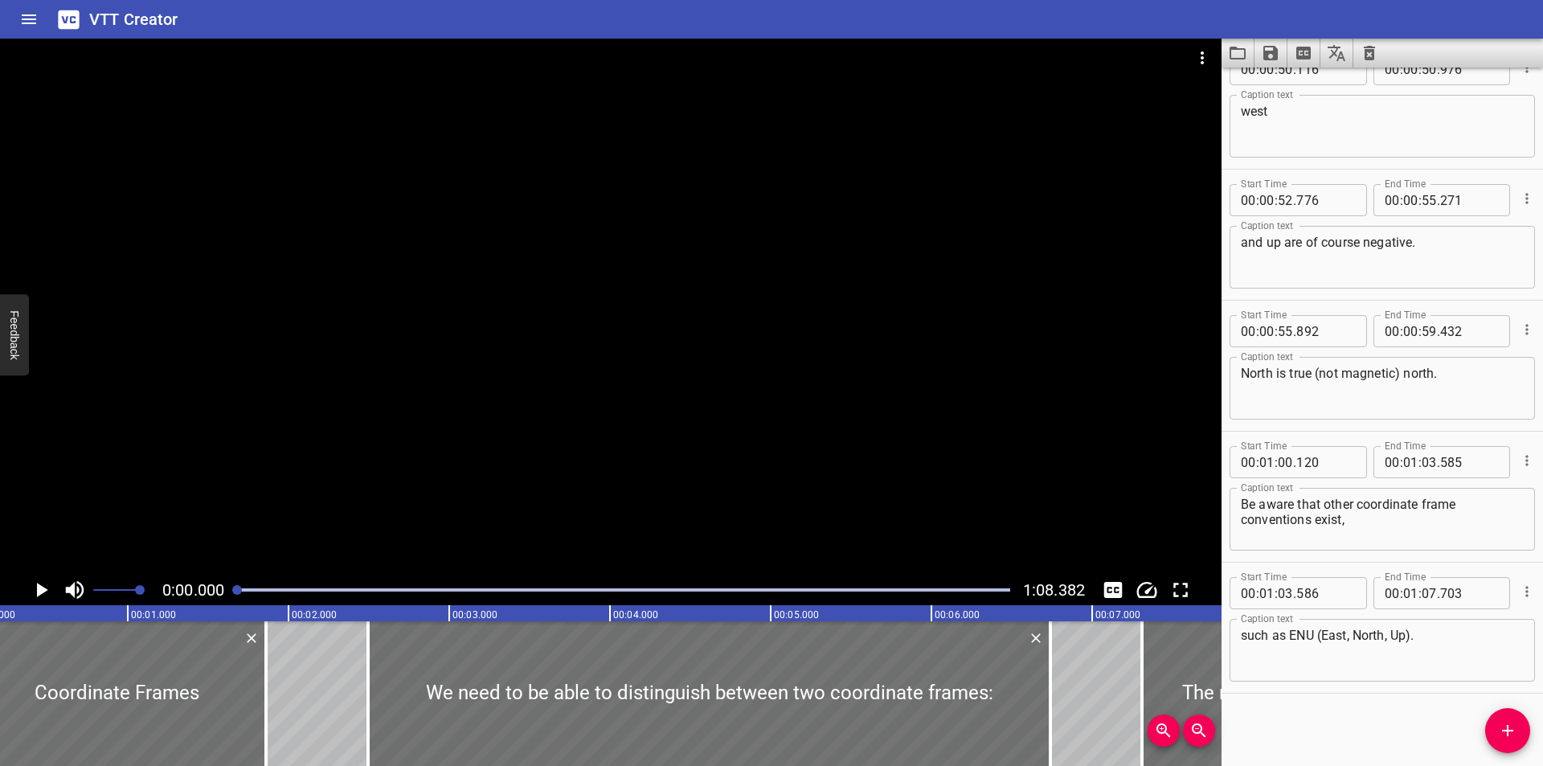
scroll to position [0, 0]
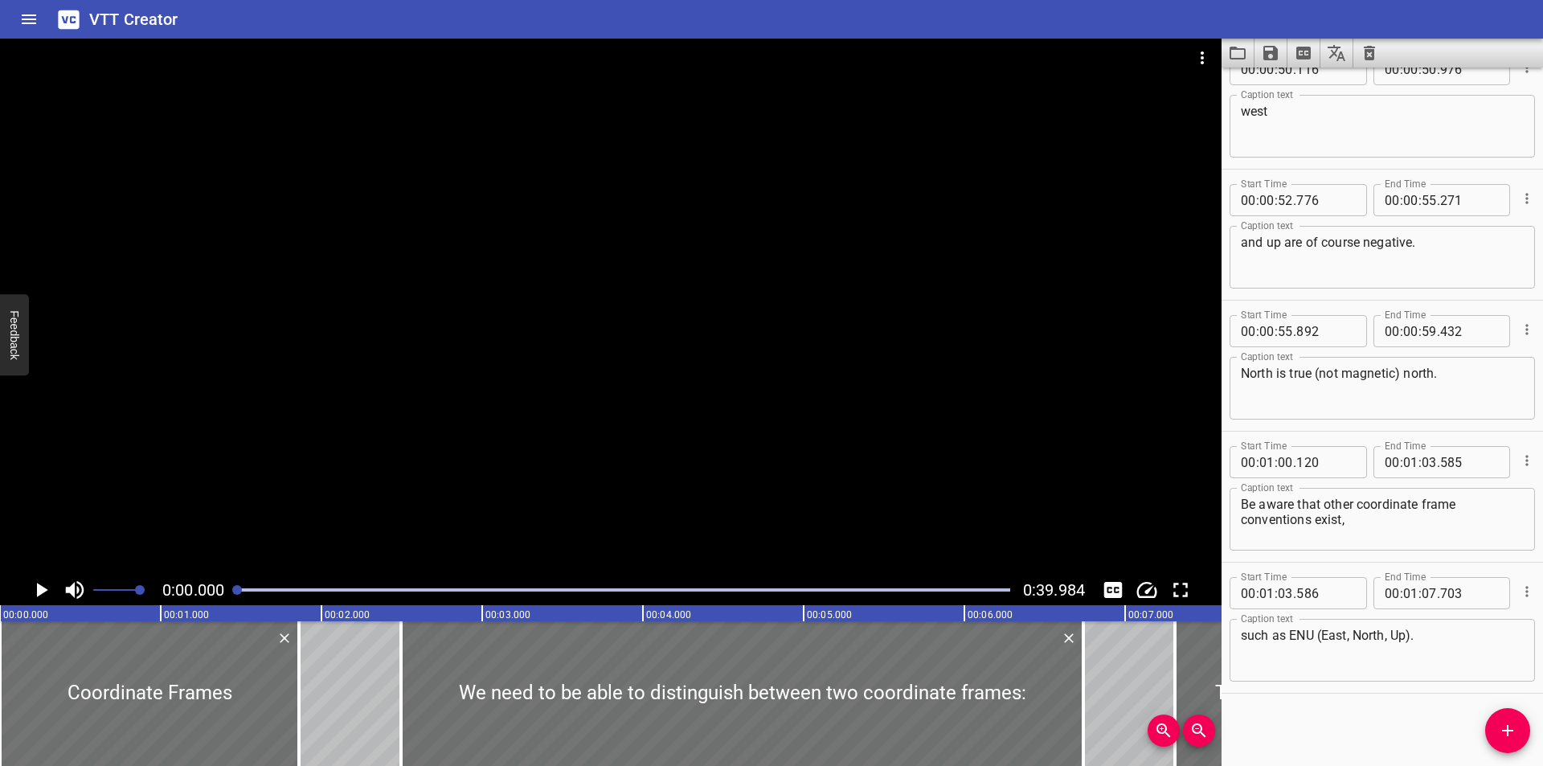
click at [530, 310] on div at bounding box center [610, 307] width 1221 height 536
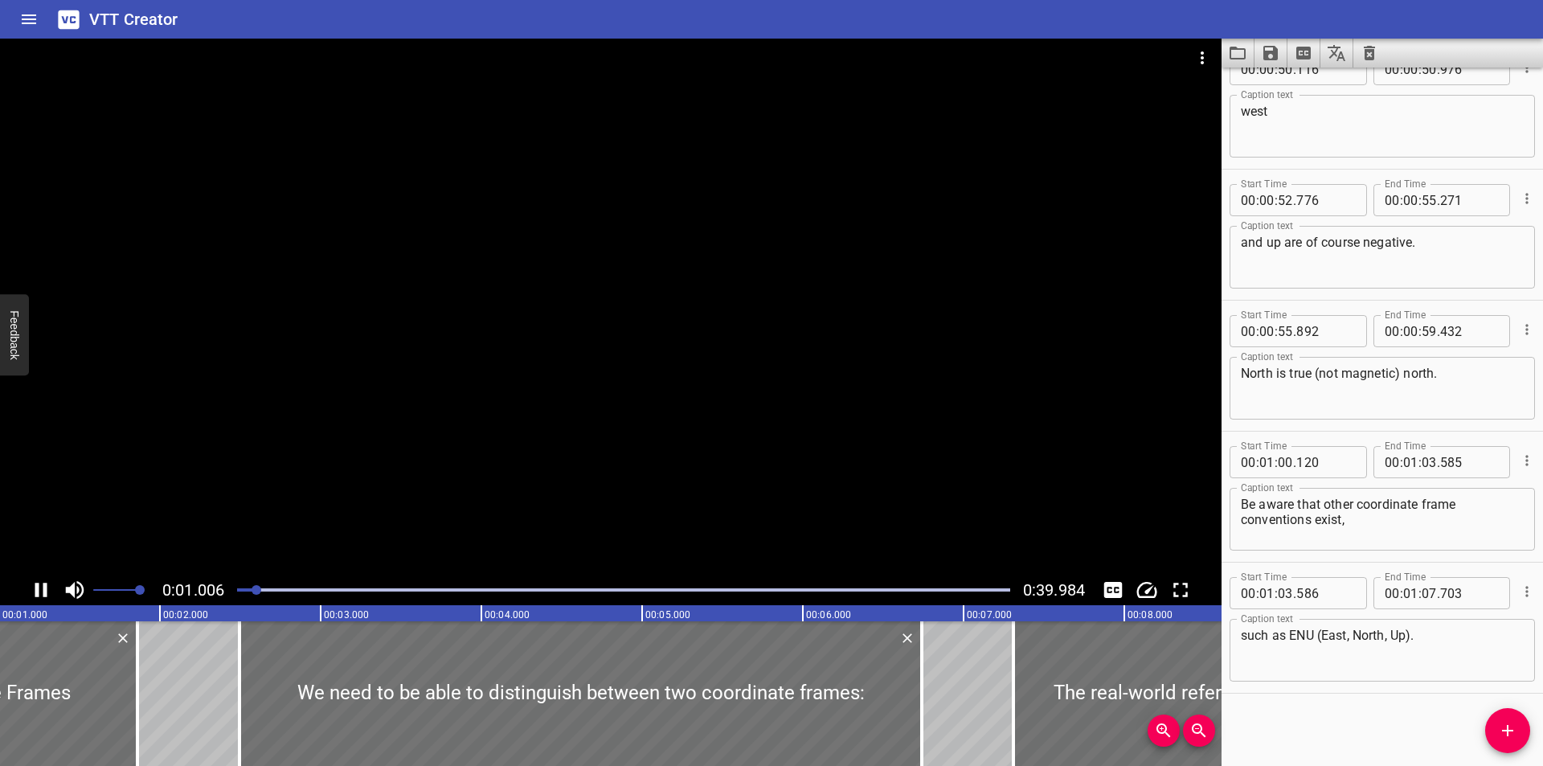
click at [726, 303] on div at bounding box center [610, 307] width 1221 height 536
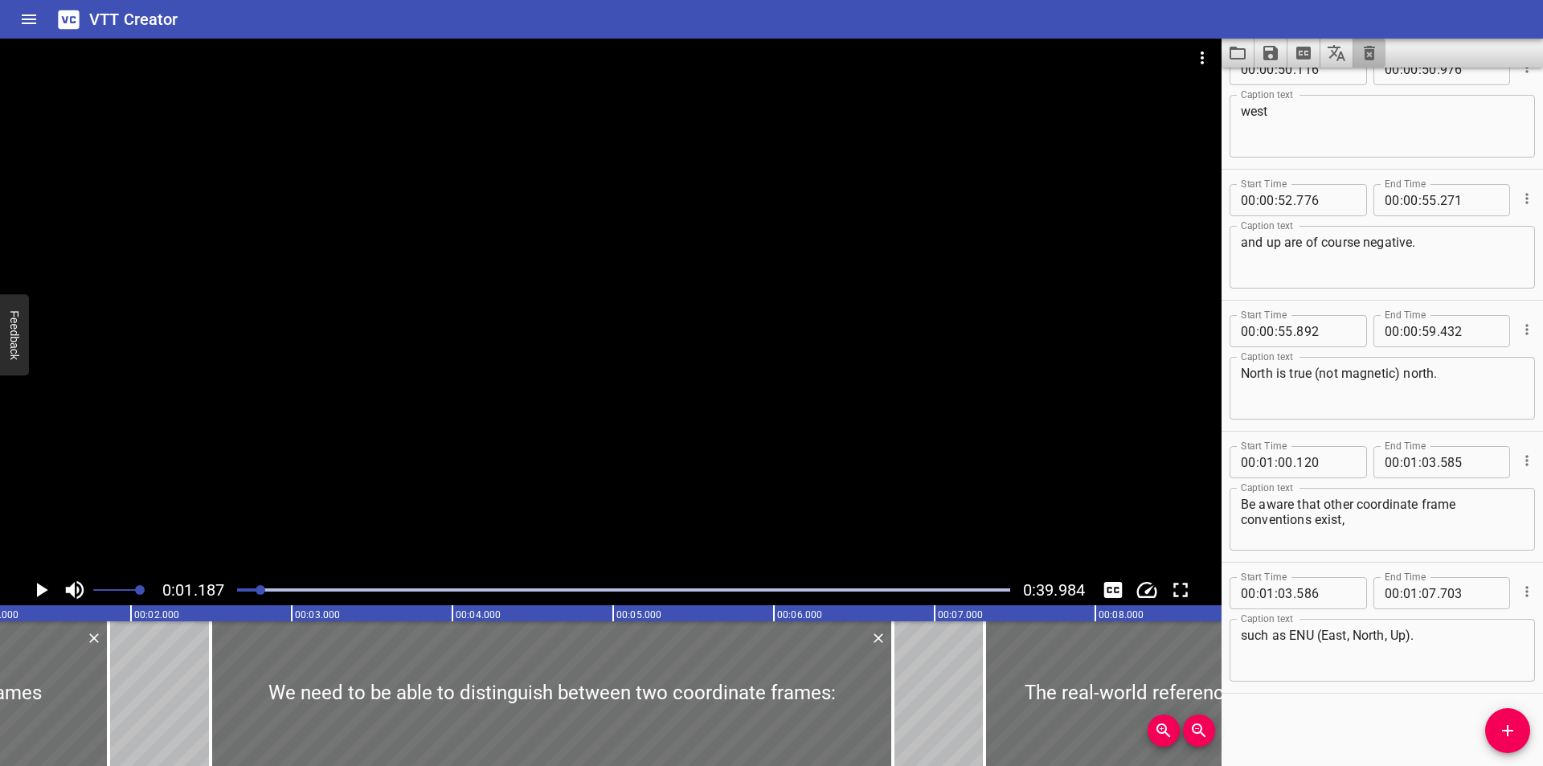
click at [1379, 54] on button "Clear captions" at bounding box center [1369, 53] width 32 height 29
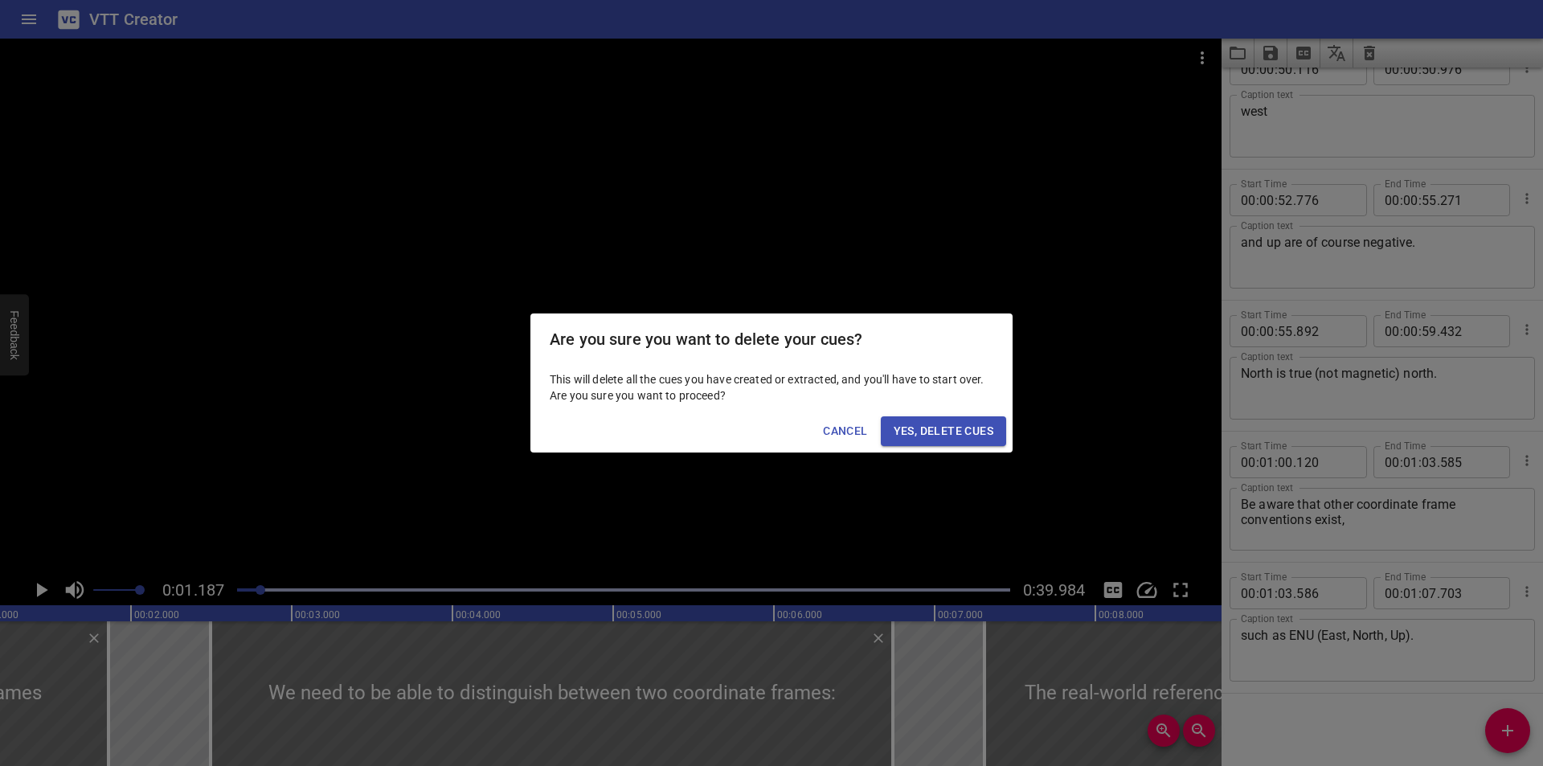
click at [980, 423] on span "Yes, Delete Cues" at bounding box center [944, 431] width 100 height 20
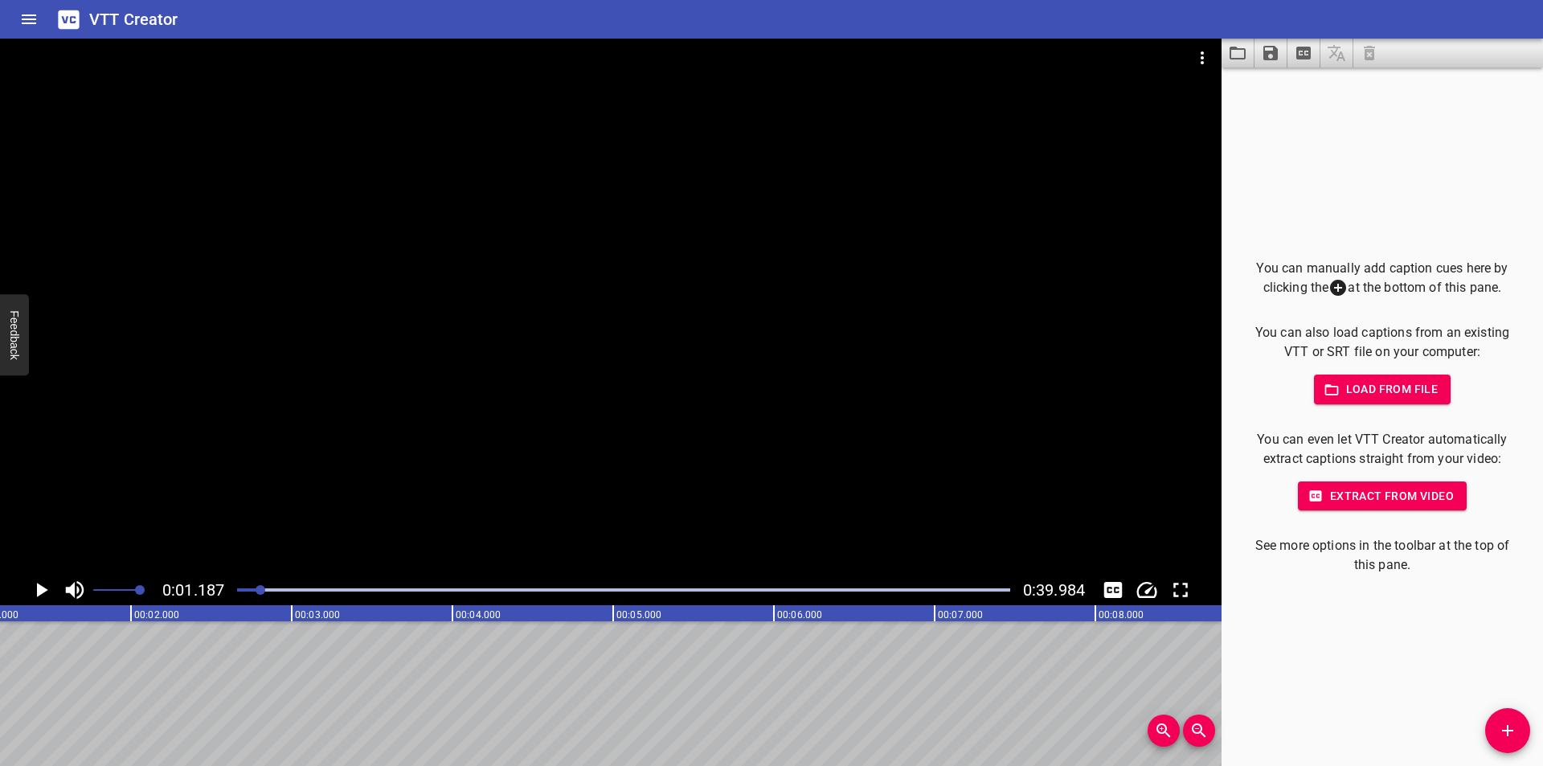
click at [1491, 730] on span "Add Cue" at bounding box center [1507, 730] width 45 height 19
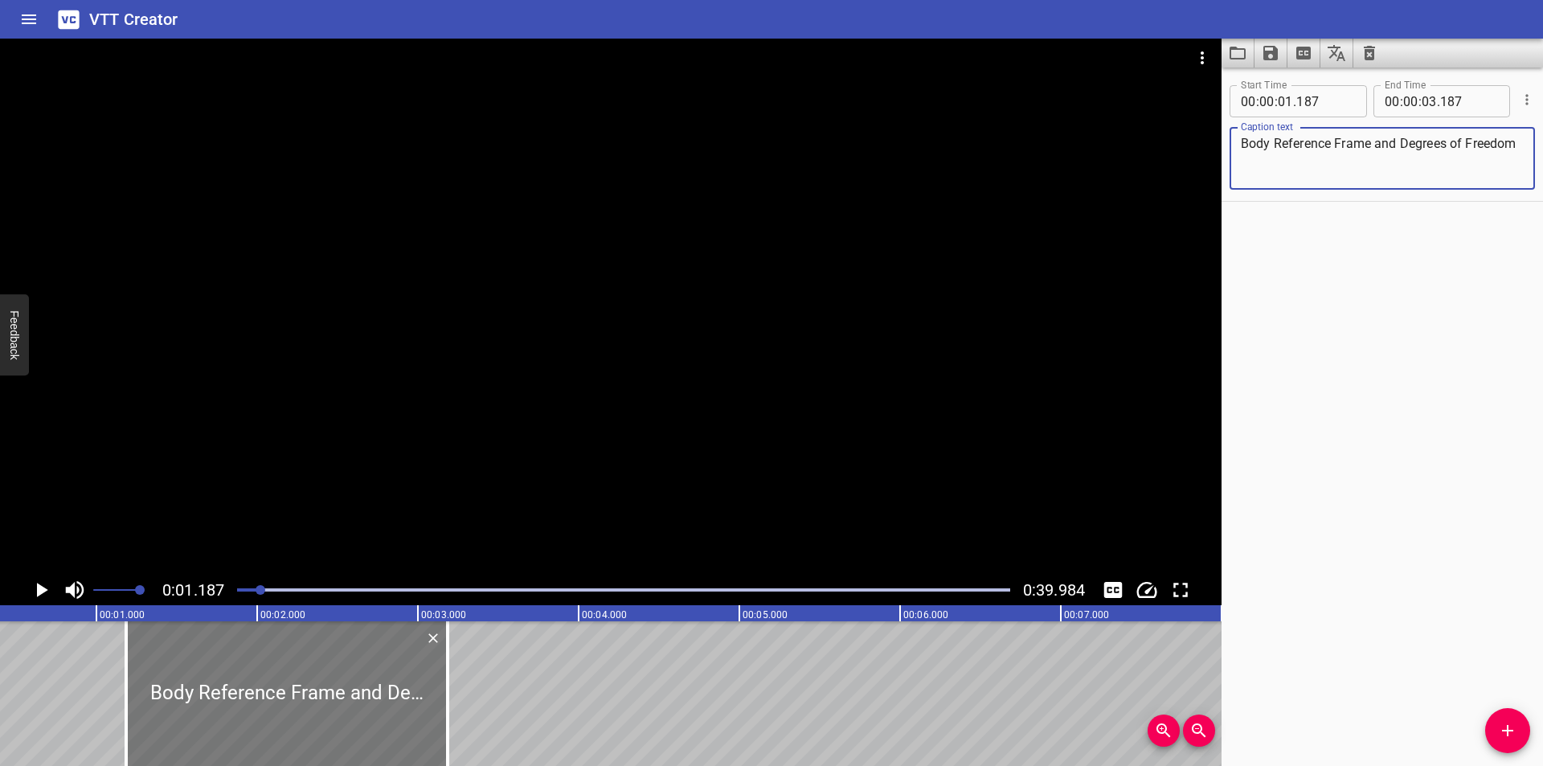
scroll to position [0, 0]
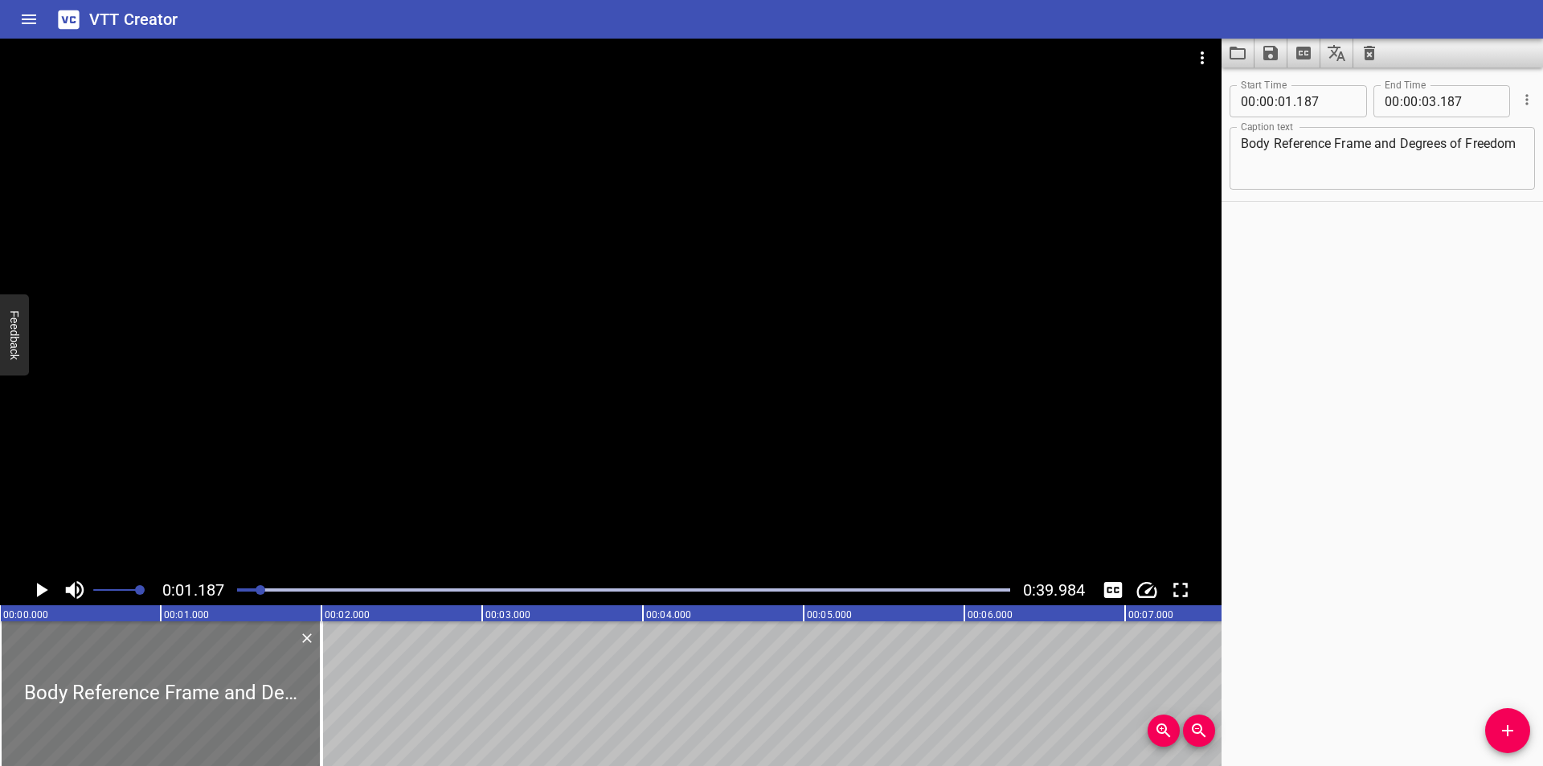
drag, startPoint x: 440, startPoint y: 710, endPoint x: 109, endPoint y: 702, distance: 330.4
click at [110, 702] on div at bounding box center [160, 693] width 321 height 145
drag, startPoint x: 88, startPoint y: 702, endPoint x: 80, endPoint y: 702, distance: 8.1
click at [80, 702] on div at bounding box center [160, 693] width 321 height 145
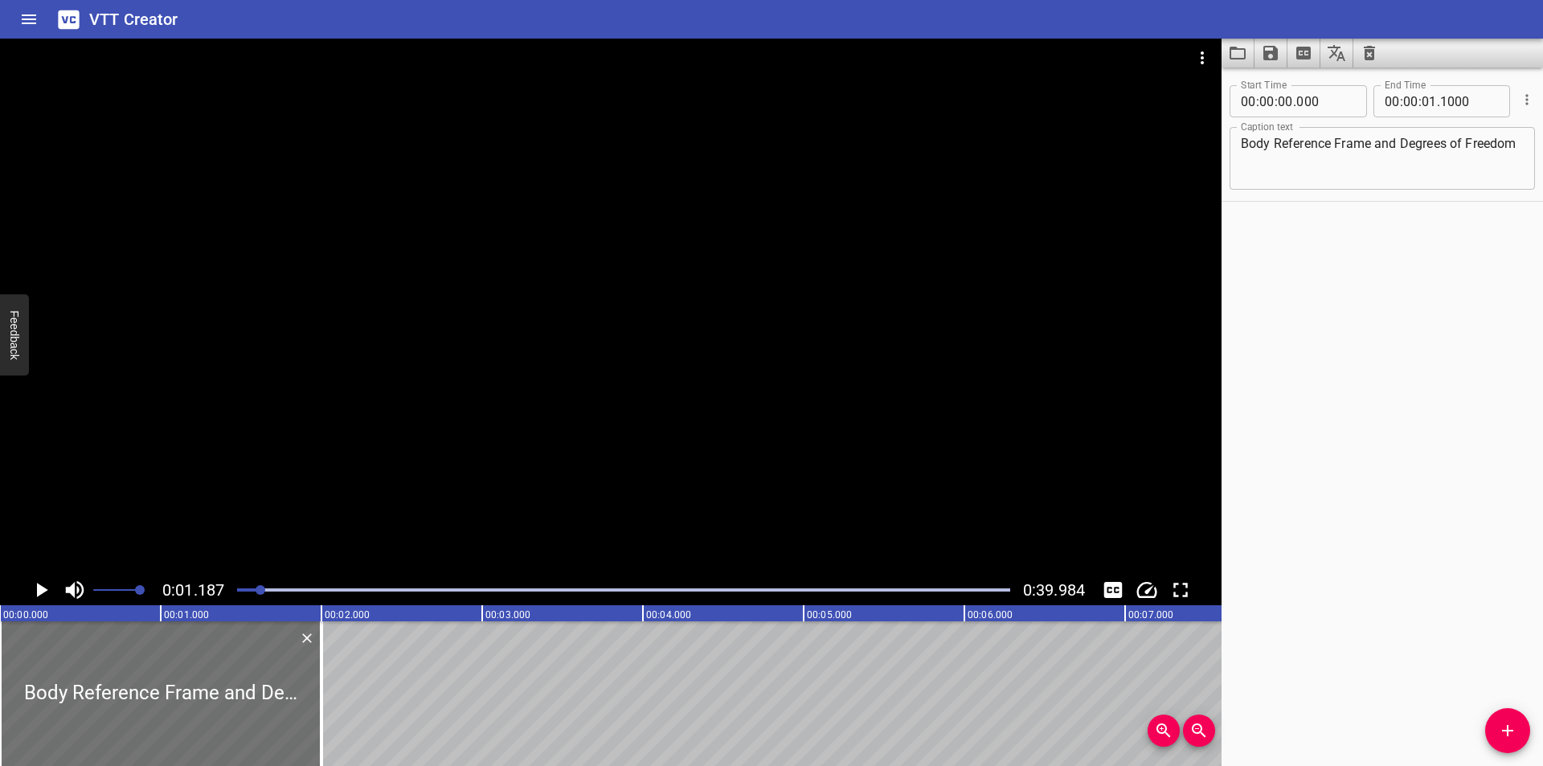
click at [264, 508] on div at bounding box center [610, 307] width 1221 height 536
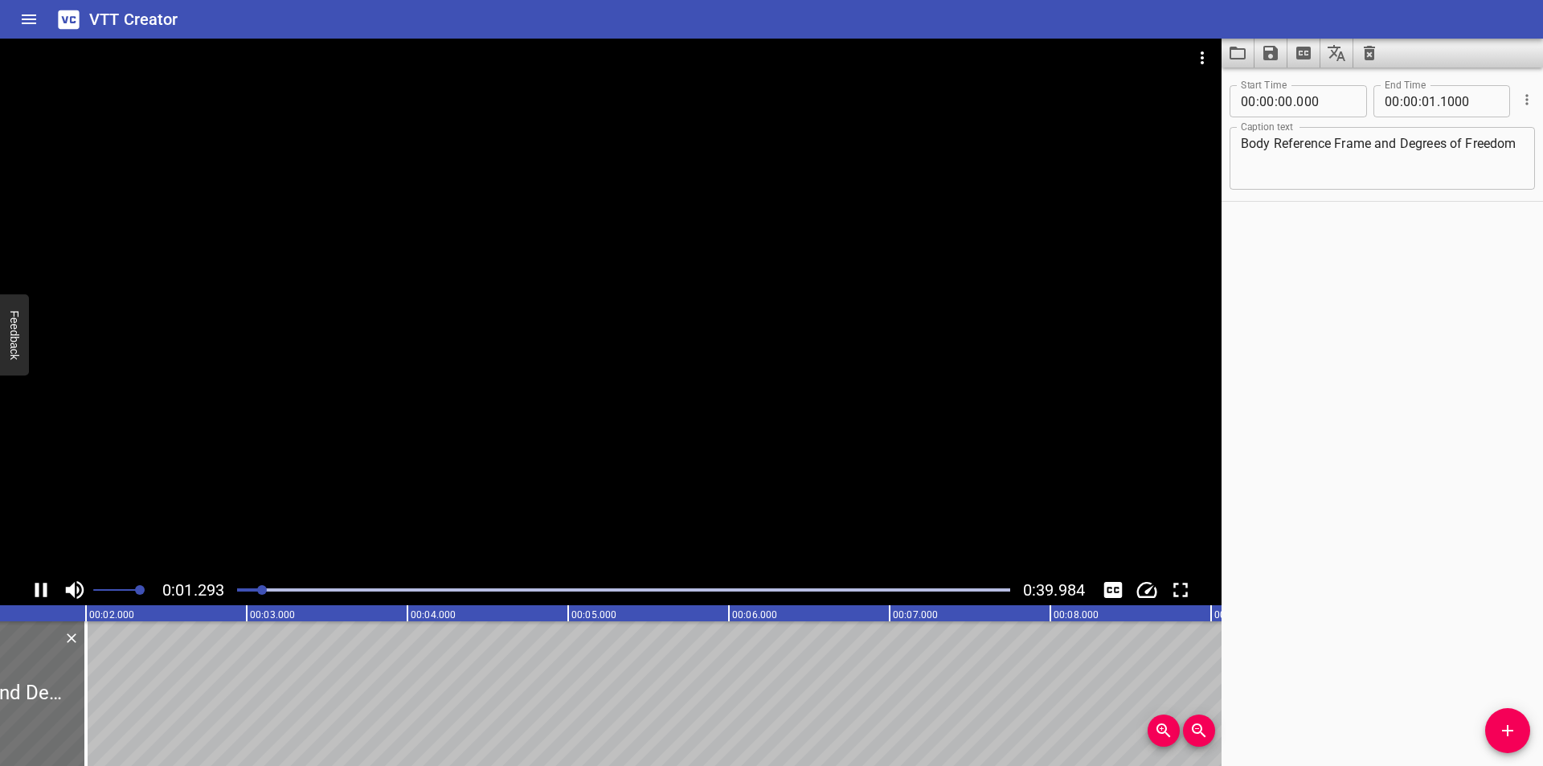
drag, startPoint x: 257, startPoint y: 579, endPoint x: 243, endPoint y: 583, distance: 14.8
click at [245, 582] on div at bounding box center [623, 590] width 792 height 23
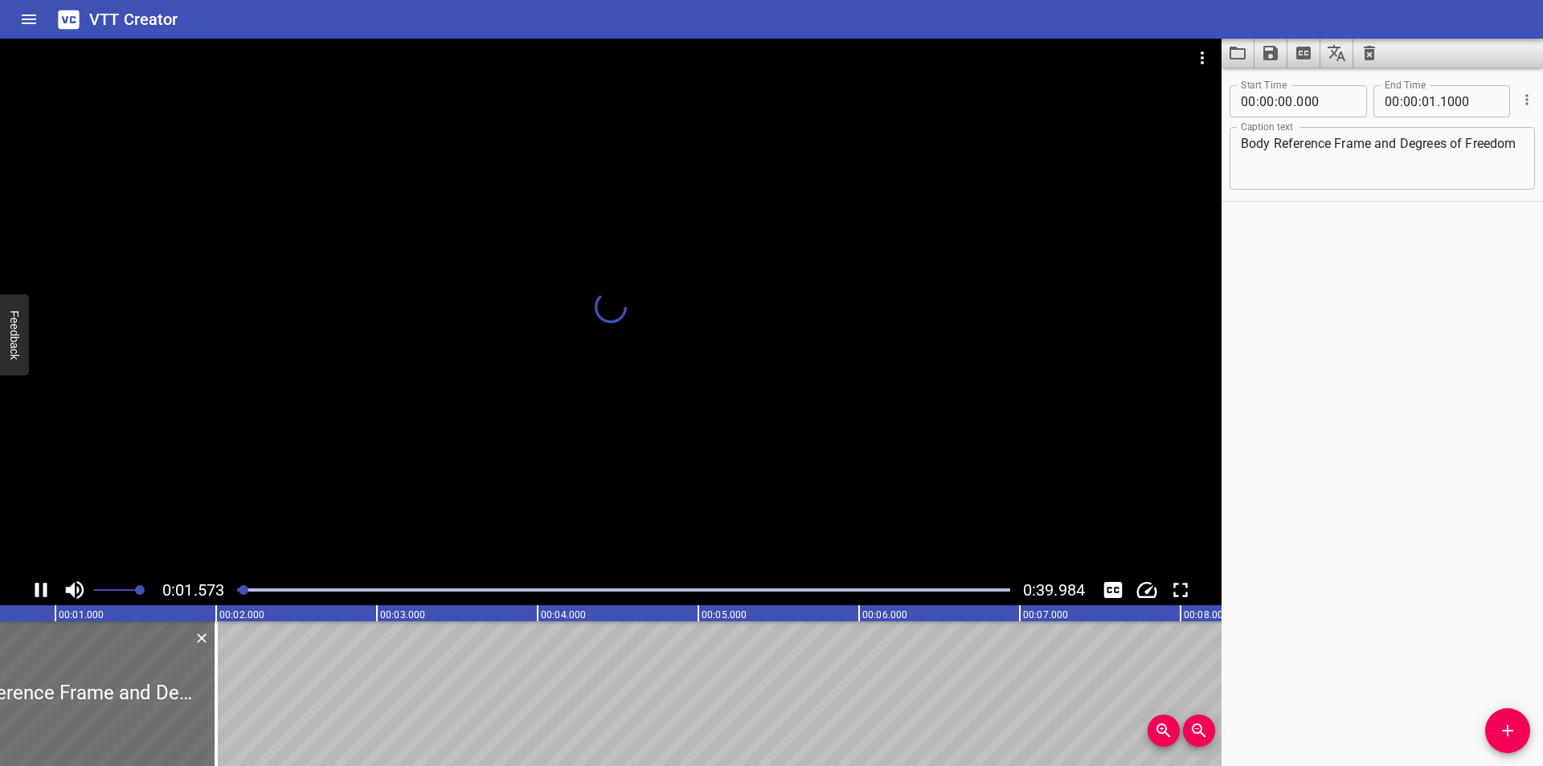
click at [240, 583] on div at bounding box center [623, 590] width 792 height 23
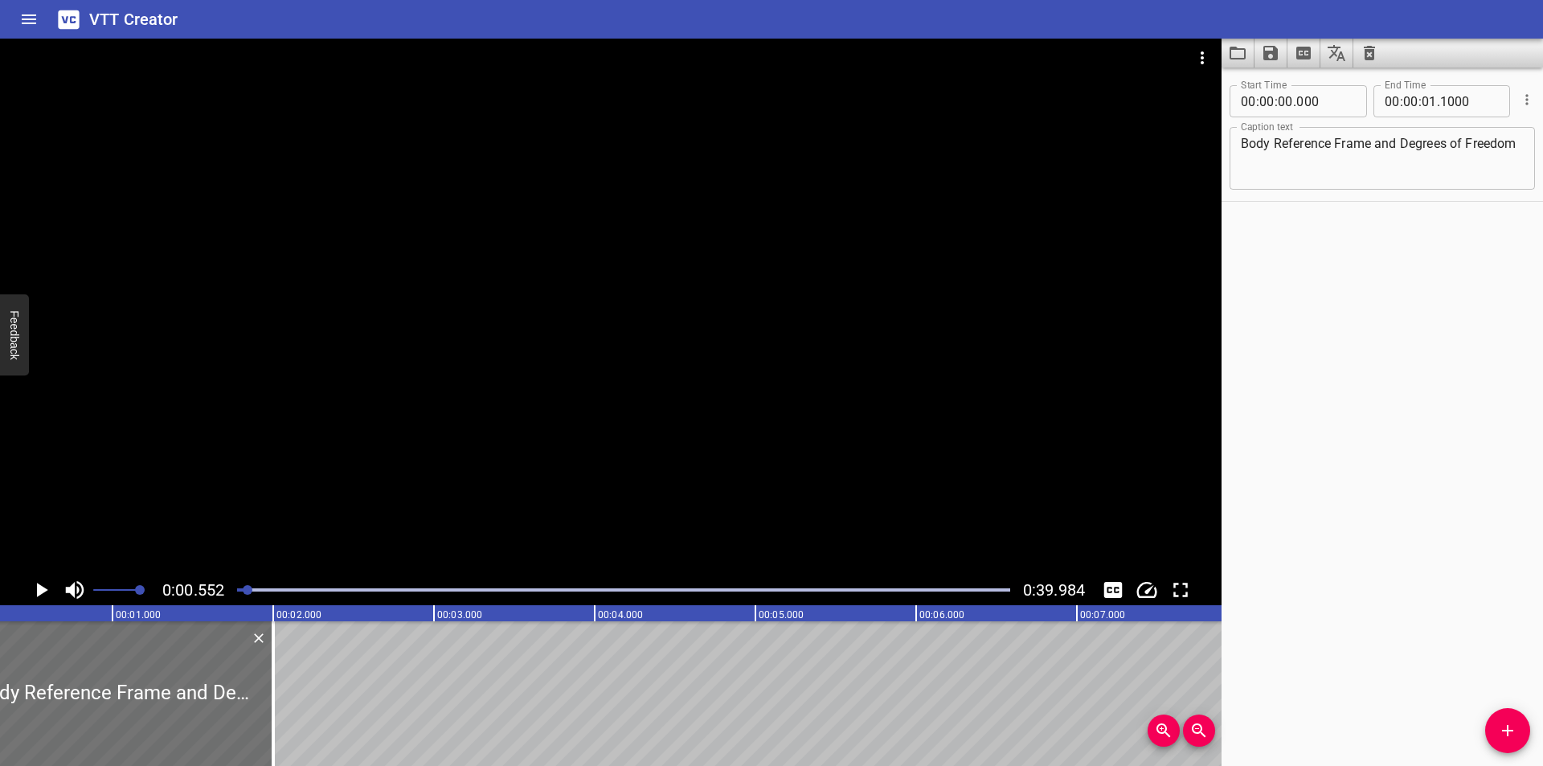
scroll to position [0, 88]
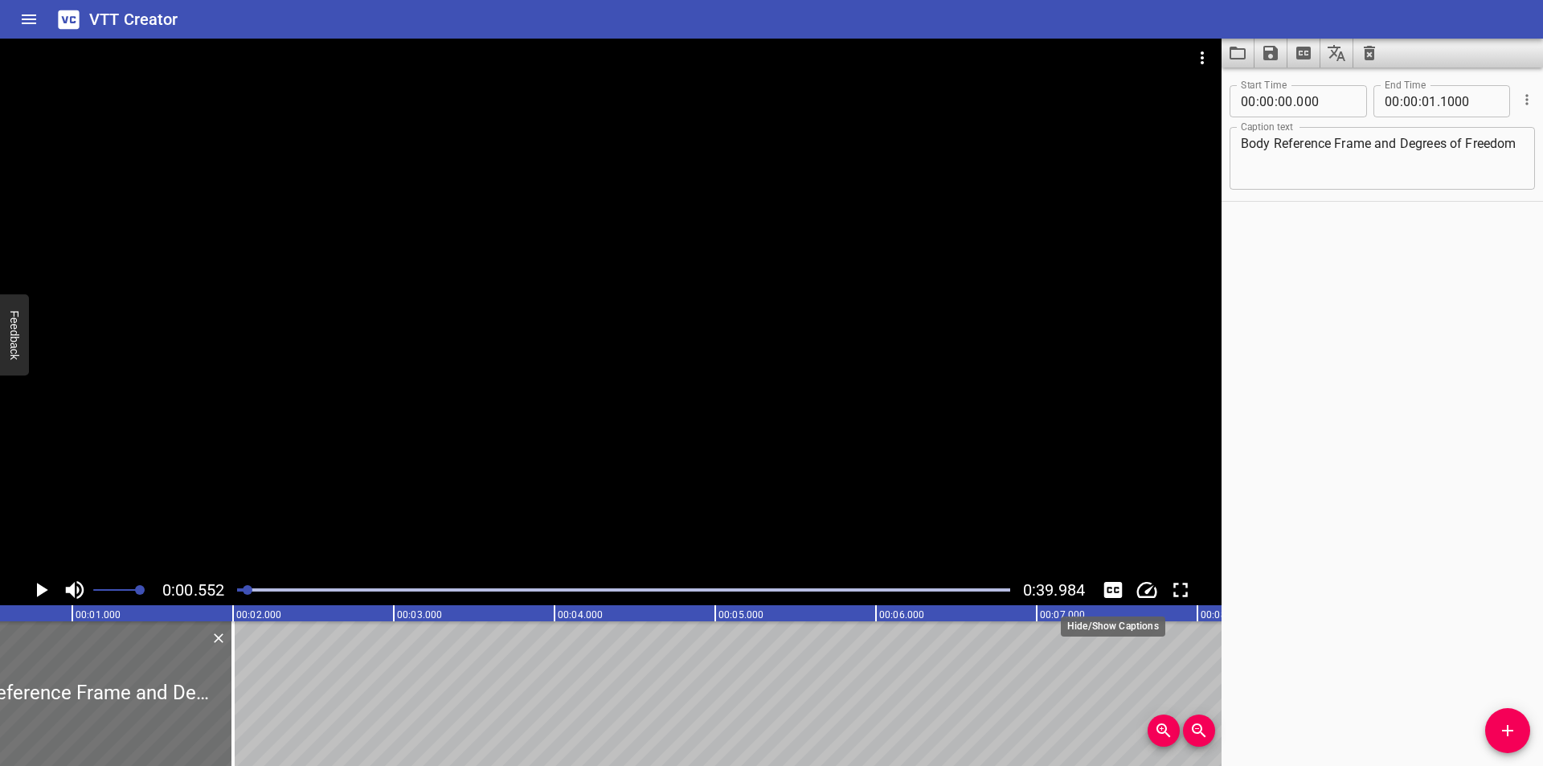
click at [1113, 585] on icon "Toggle captions" at bounding box center [1113, 590] width 18 height 16
click at [1114, 585] on icon "Toggle captions" at bounding box center [1113, 590] width 18 height 16
click at [791, 489] on div at bounding box center [610, 307] width 1221 height 536
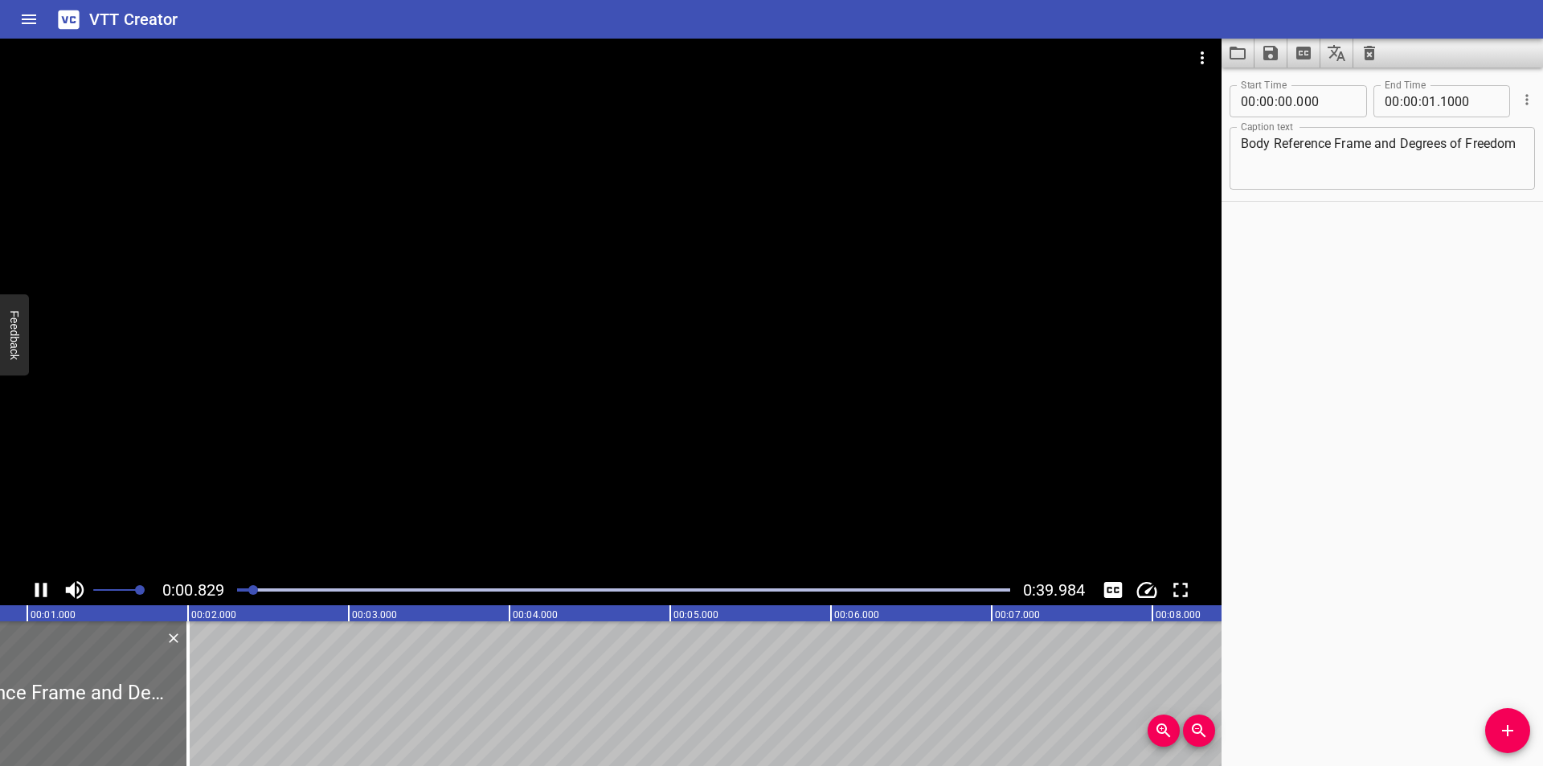
scroll to position [0, 170]
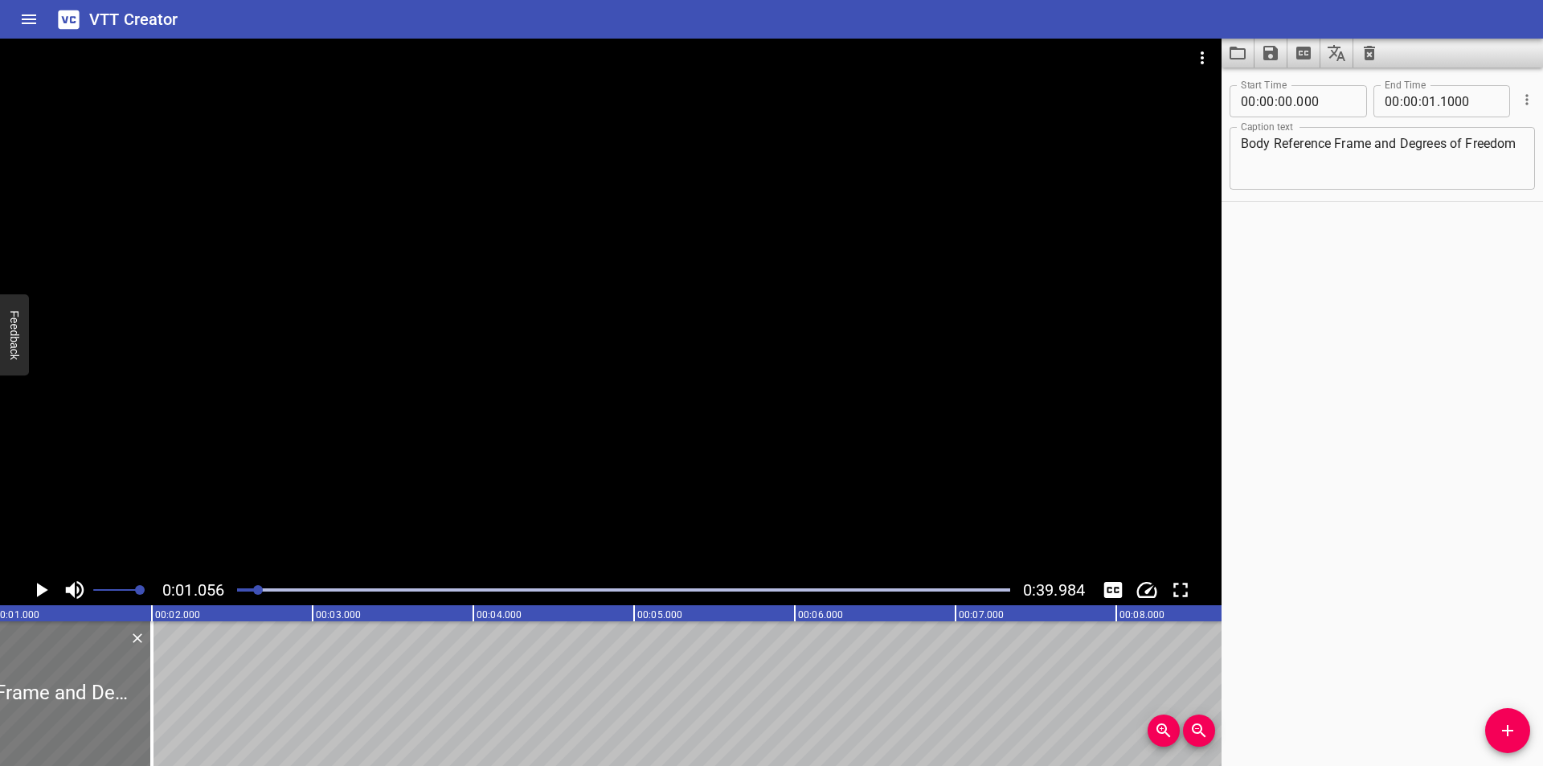
drag, startPoint x: 112, startPoint y: 698, endPoint x: 43, endPoint y: 705, distance: 69.5
click at [239, 599] on div at bounding box center [623, 590] width 792 height 23
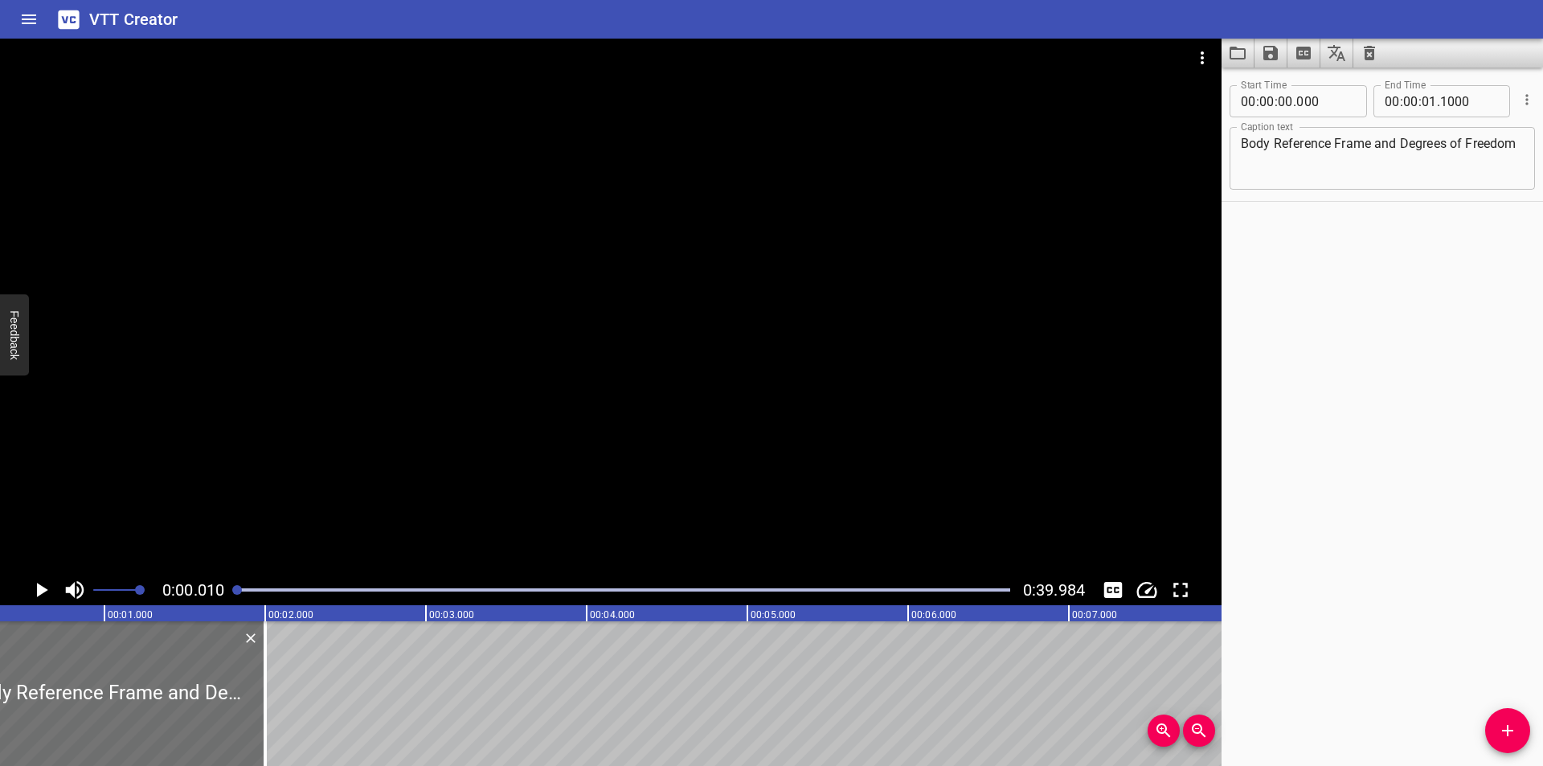
click at [239, 599] on div at bounding box center [623, 590] width 792 height 23
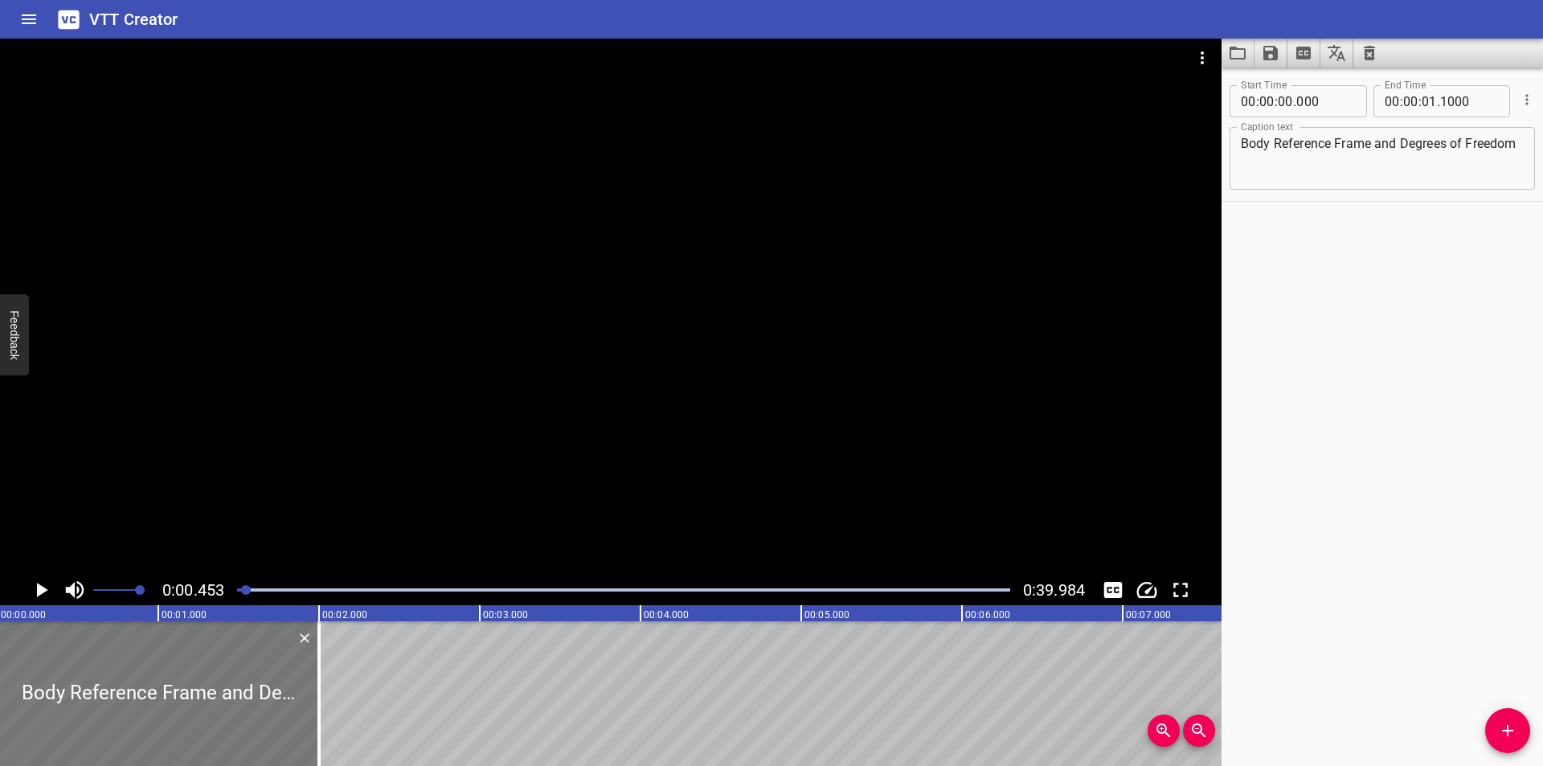
scroll to position [0, 0]
click at [203, 690] on div at bounding box center [161, 693] width 321 height 145
click at [0, 680] on div at bounding box center [5, 693] width 16 height 145
drag, startPoint x: 13, startPoint y: 676, endPoint x: 0, endPoint y: 675, distance: 12.9
click at [0, 673] on div at bounding box center [-1, 693] width 3 height 145
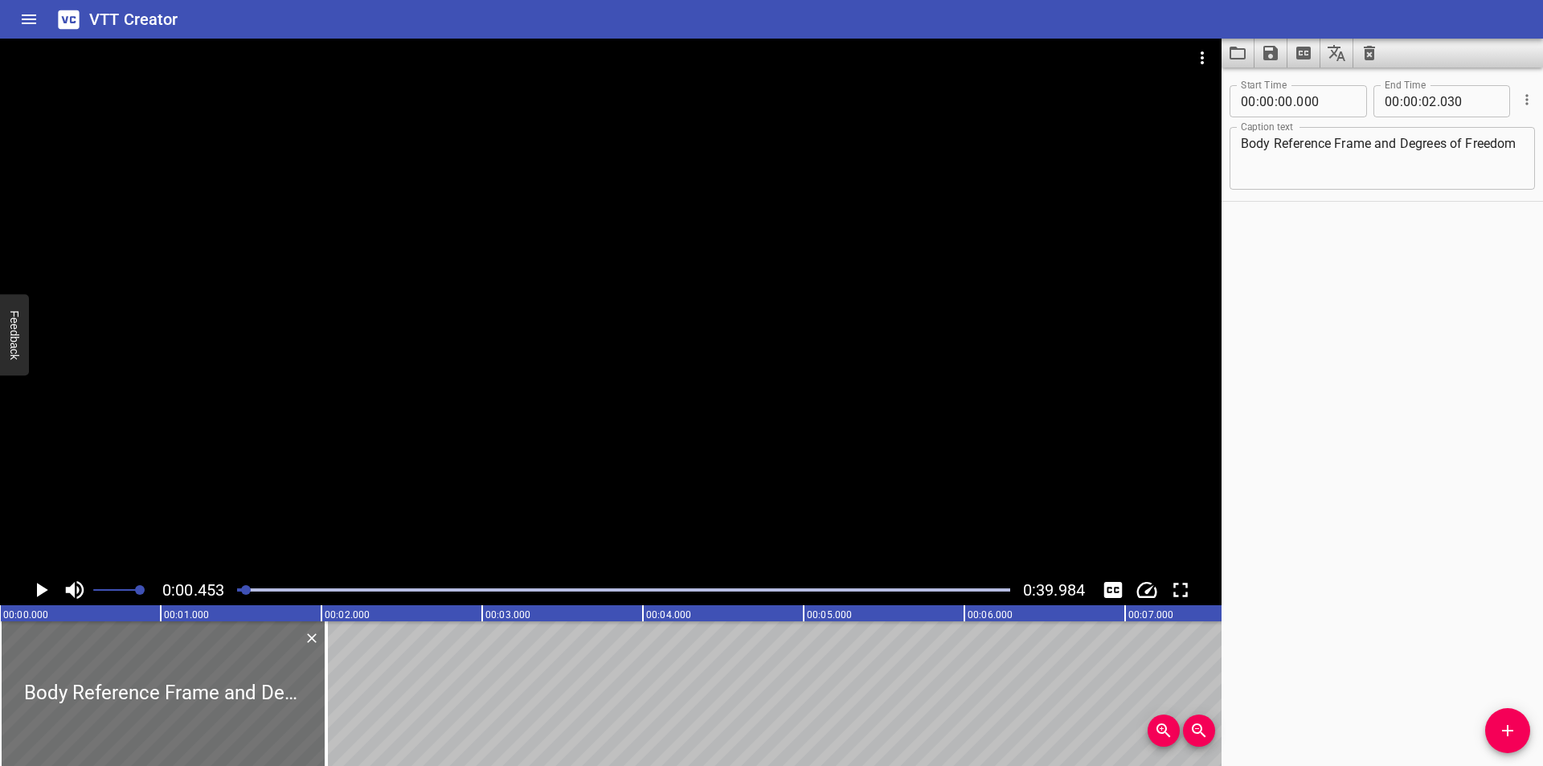
drag, startPoint x: 258, startPoint y: 591, endPoint x: 248, endPoint y: 593, distance: 10.7
click at [248, 591] on div at bounding box center [623, 589] width 773 height 3
click at [235, 595] on div at bounding box center [623, 590] width 792 height 23
drag, startPoint x: 235, startPoint y: 595, endPoint x: 226, endPoint y: 595, distance: 8.8
click at [227, 595] on div "0:00.000 0:39.984" at bounding box center [610, 590] width 1221 height 31
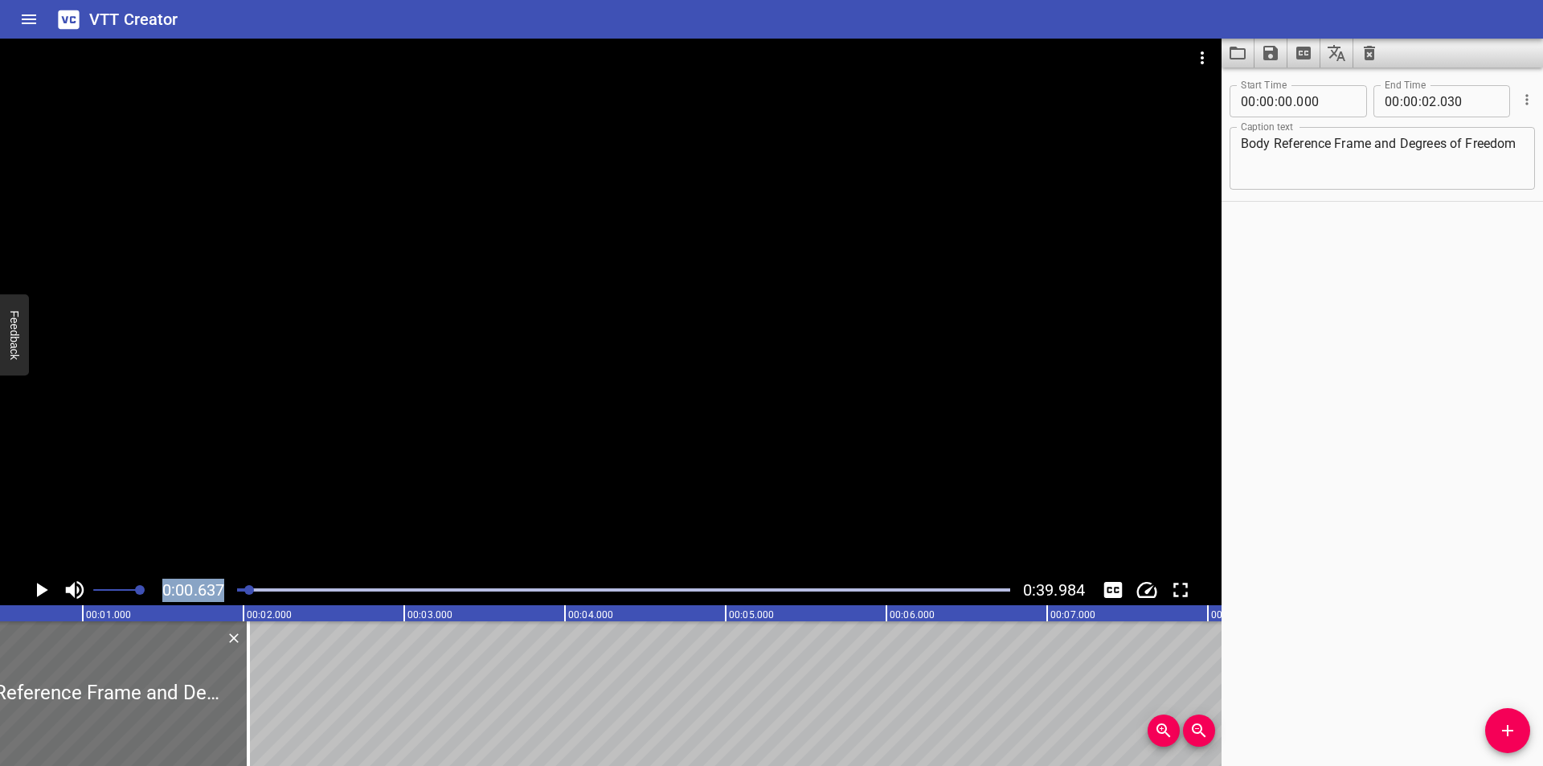
scroll to position [0, 102]
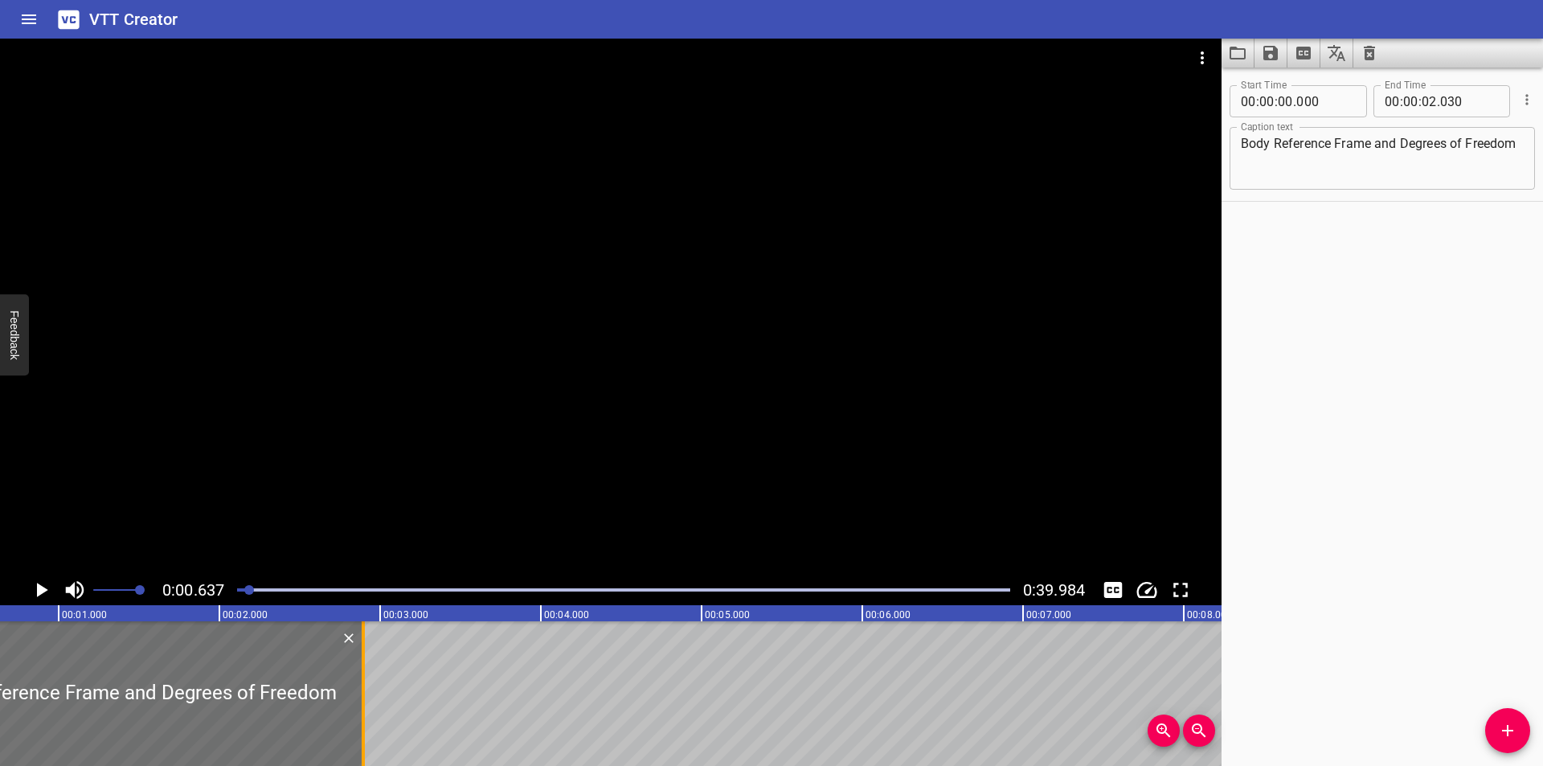
drag, startPoint x: 222, startPoint y: 705, endPoint x: 362, endPoint y: 721, distance: 140.7
click at [362, 721] on div at bounding box center [363, 693] width 16 height 145
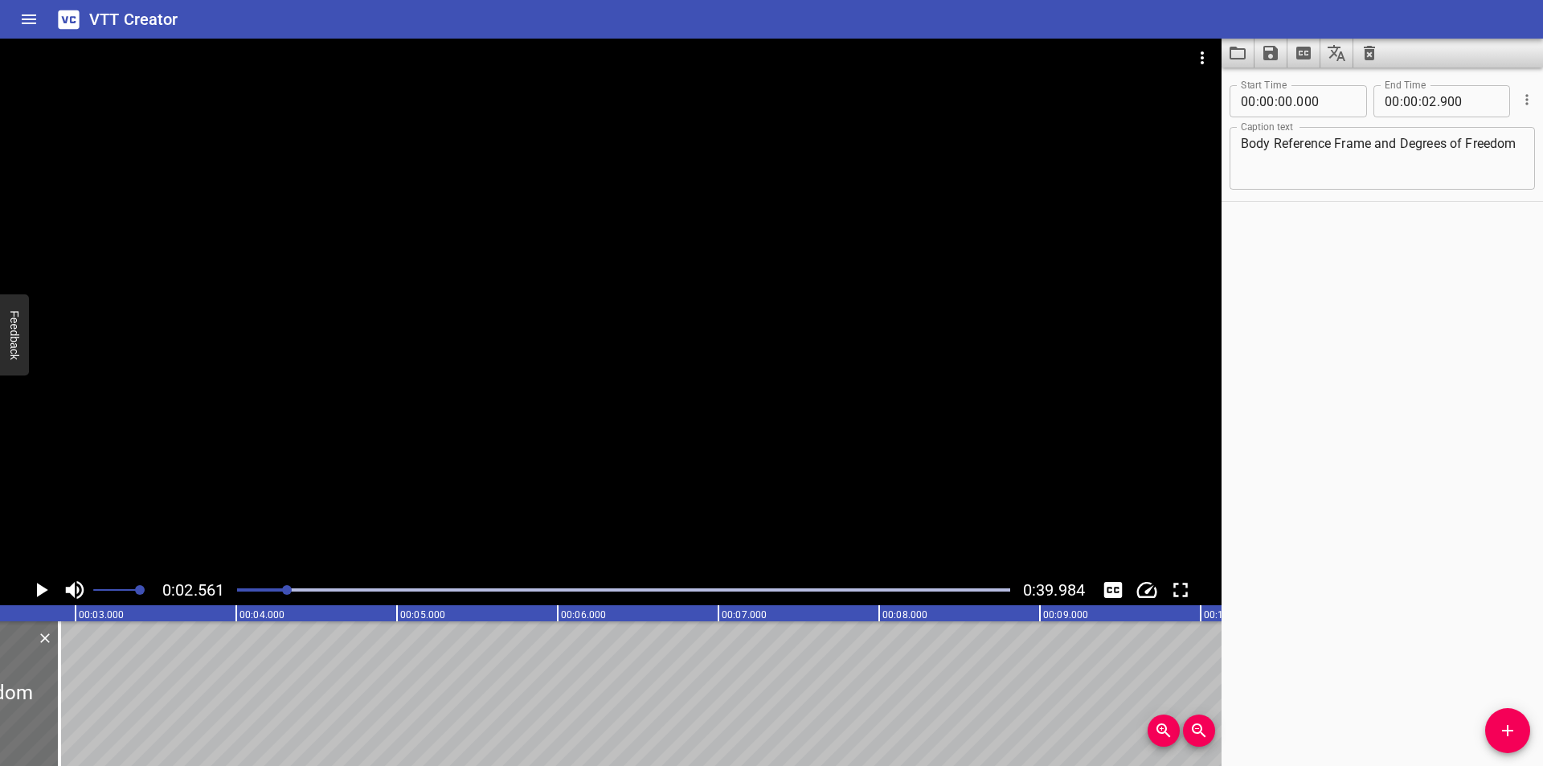
scroll to position [0, 411]
click at [1327, 173] on textarea "Body Reference Frame and Degrees of Freedom" at bounding box center [1382, 159] width 283 height 46
click at [262, 595] on div at bounding box center [623, 590] width 792 height 23
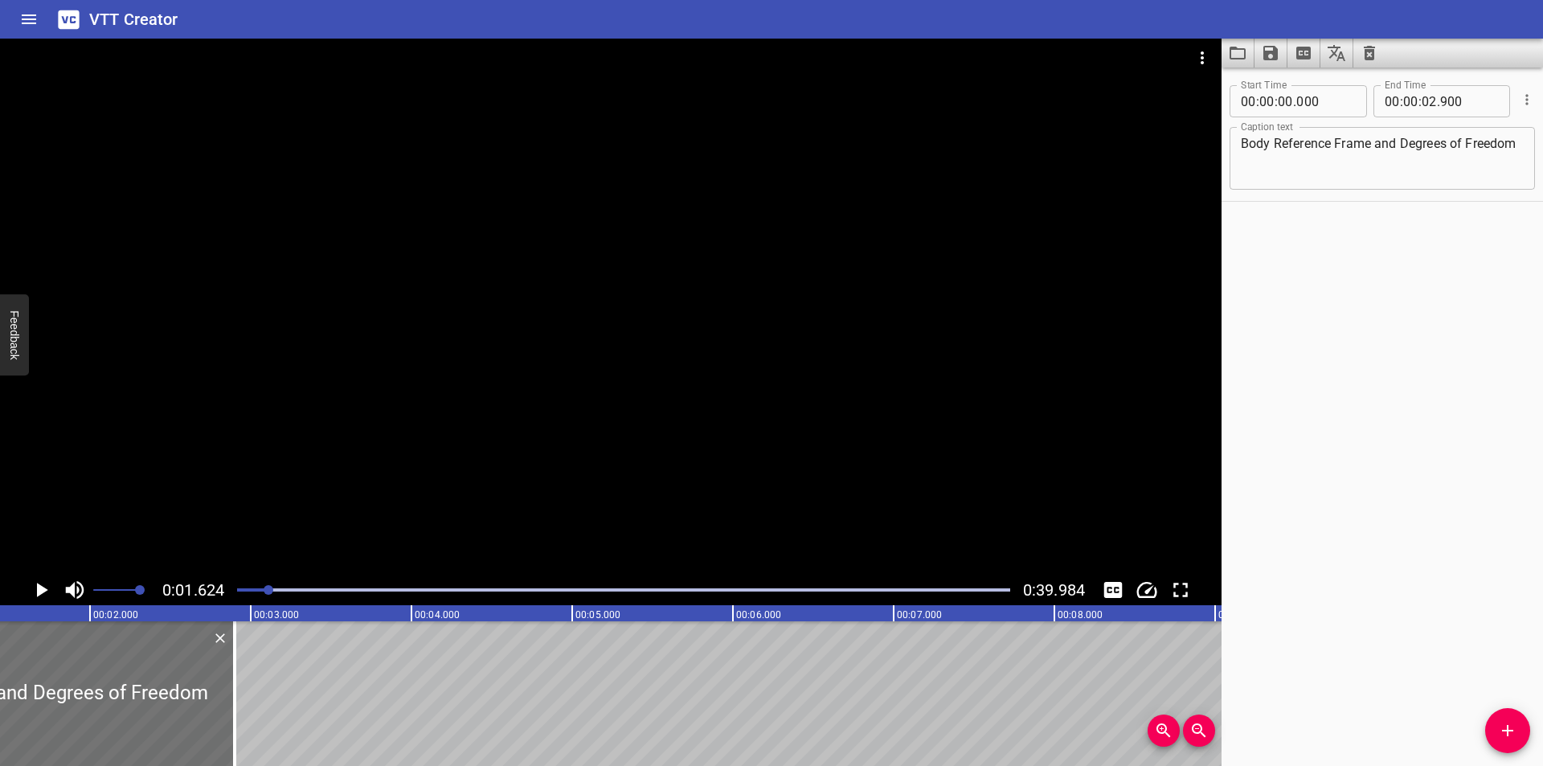
scroll to position [0, 261]
click at [480, 336] on div at bounding box center [610, 307] width 1221 height 536
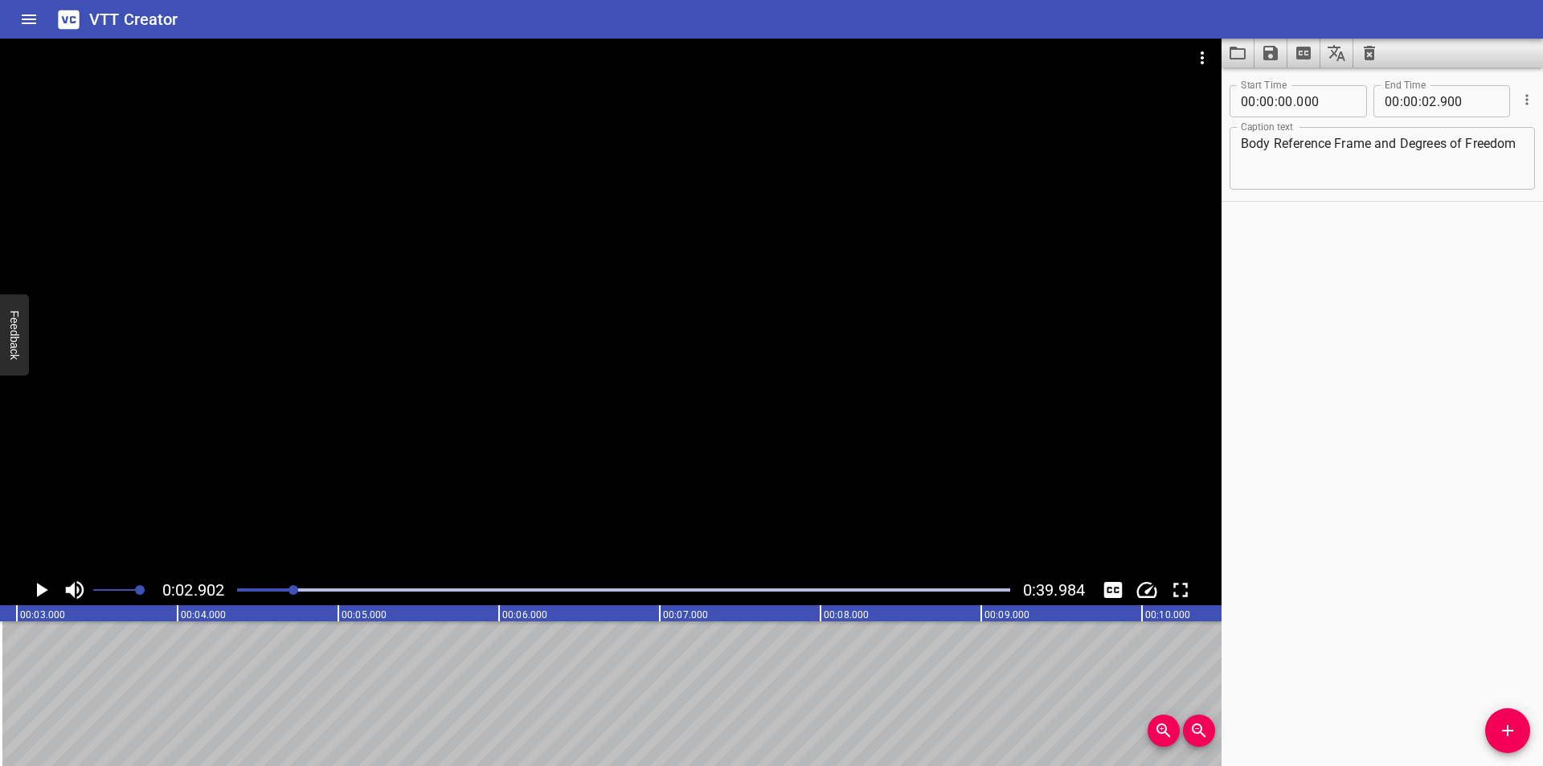
scroll to position [0, 466]
click at [246, 569] on div at bounding box center [610, 307] width 1221 height 536
drag, startPoint x: 248, startPoint y: 582, endPoint x: 165, endPoint y: 580, distance: 82.8
click at [173, 580] on div "0:03.177 0:39.984" at bounding box center [610, 590] width 1221 height 31
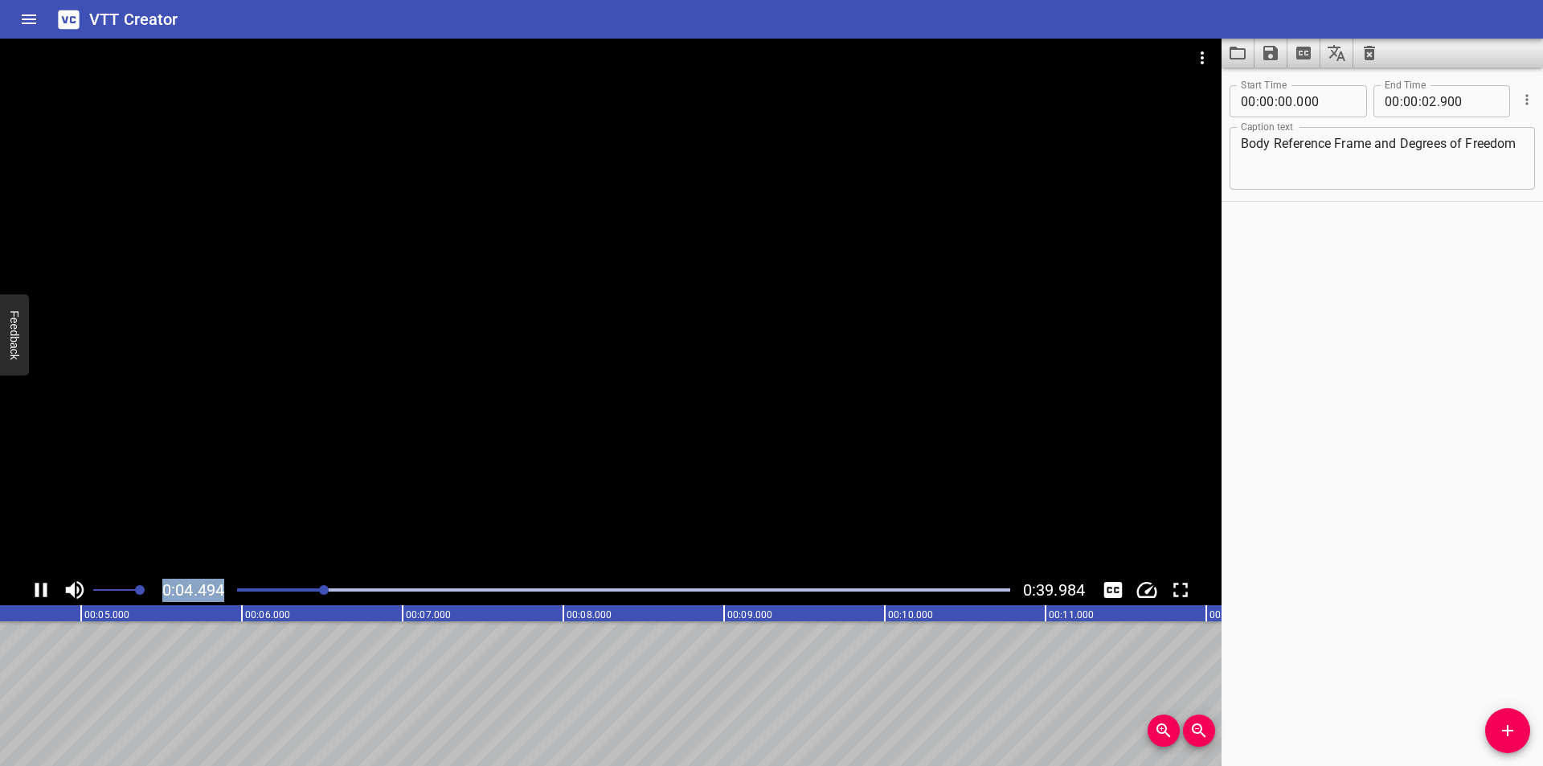
click at [235, 587] on div at bounding box center [623, 590] width 792 height 23
click at [232, 587] on div at bounding box center [623, 590] width 792 height 23
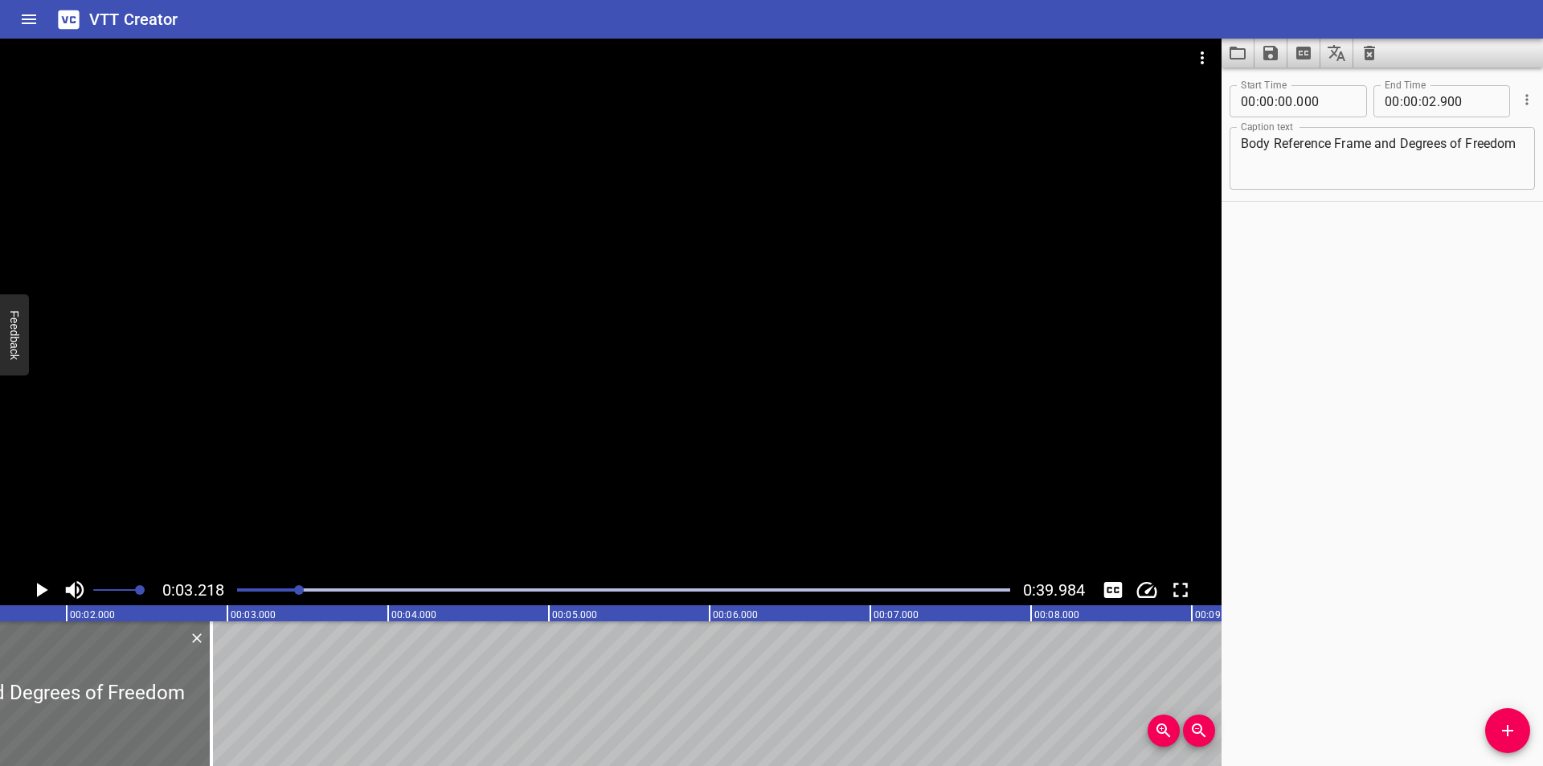
scroll to position [0, 250]
click at [456, 485] on div at bounding box center [610, 307] width 1221 height 536
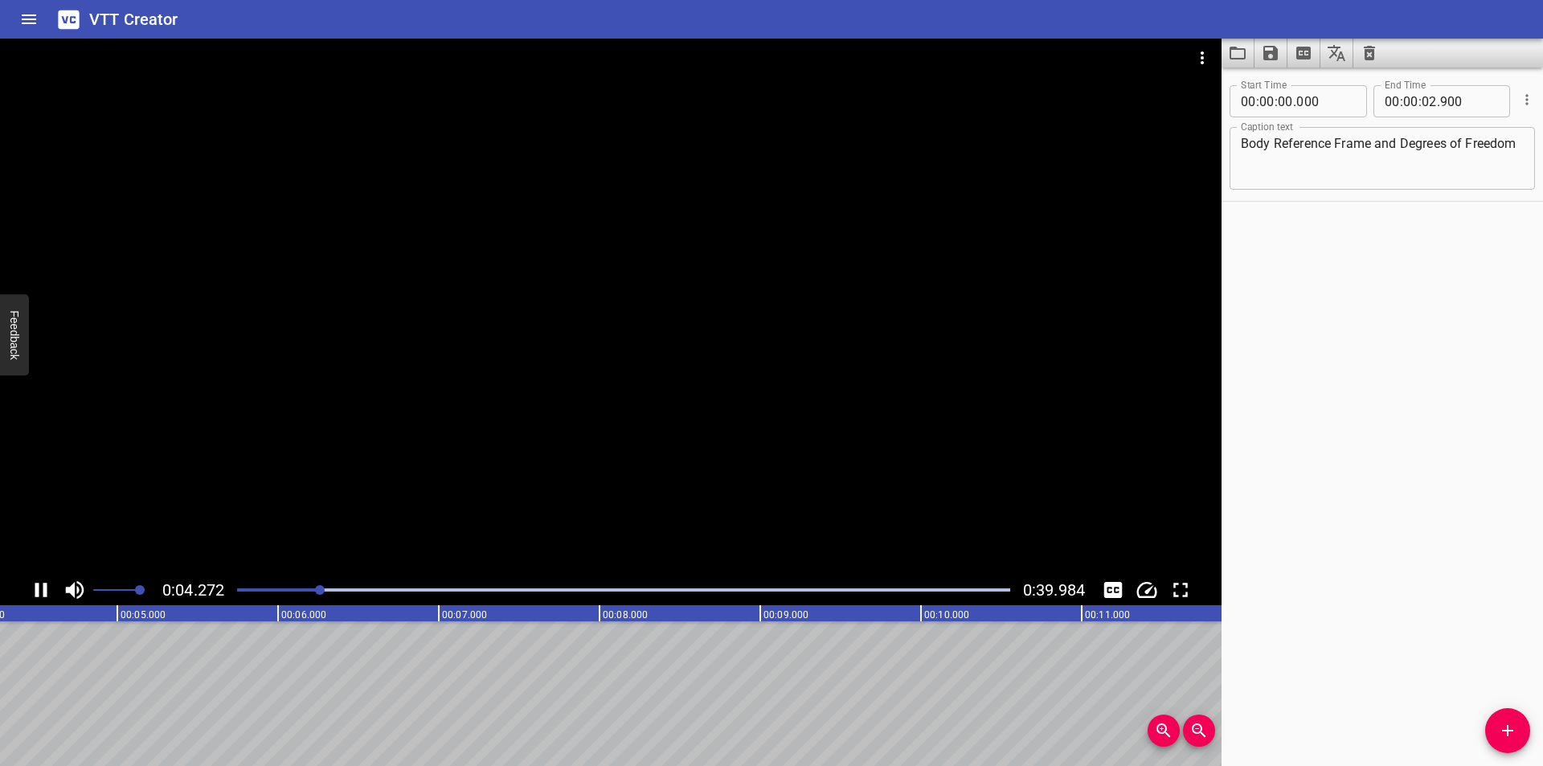
scroll to position [0, 727]
click at [1492, 729] on span "Add Cue" at bounding box center [1507, 730] width 45 height 19
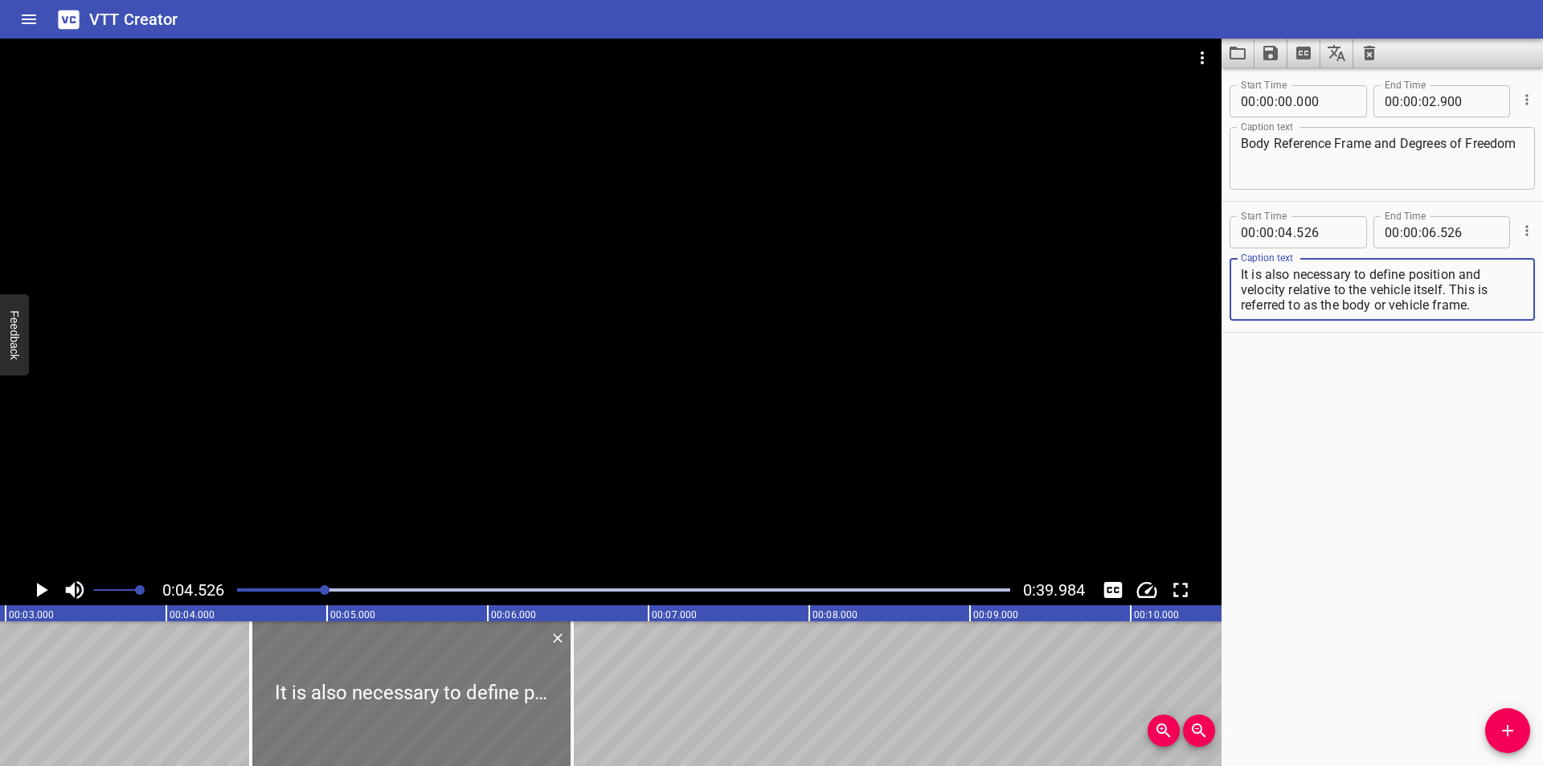
scroll to position [0, 459]
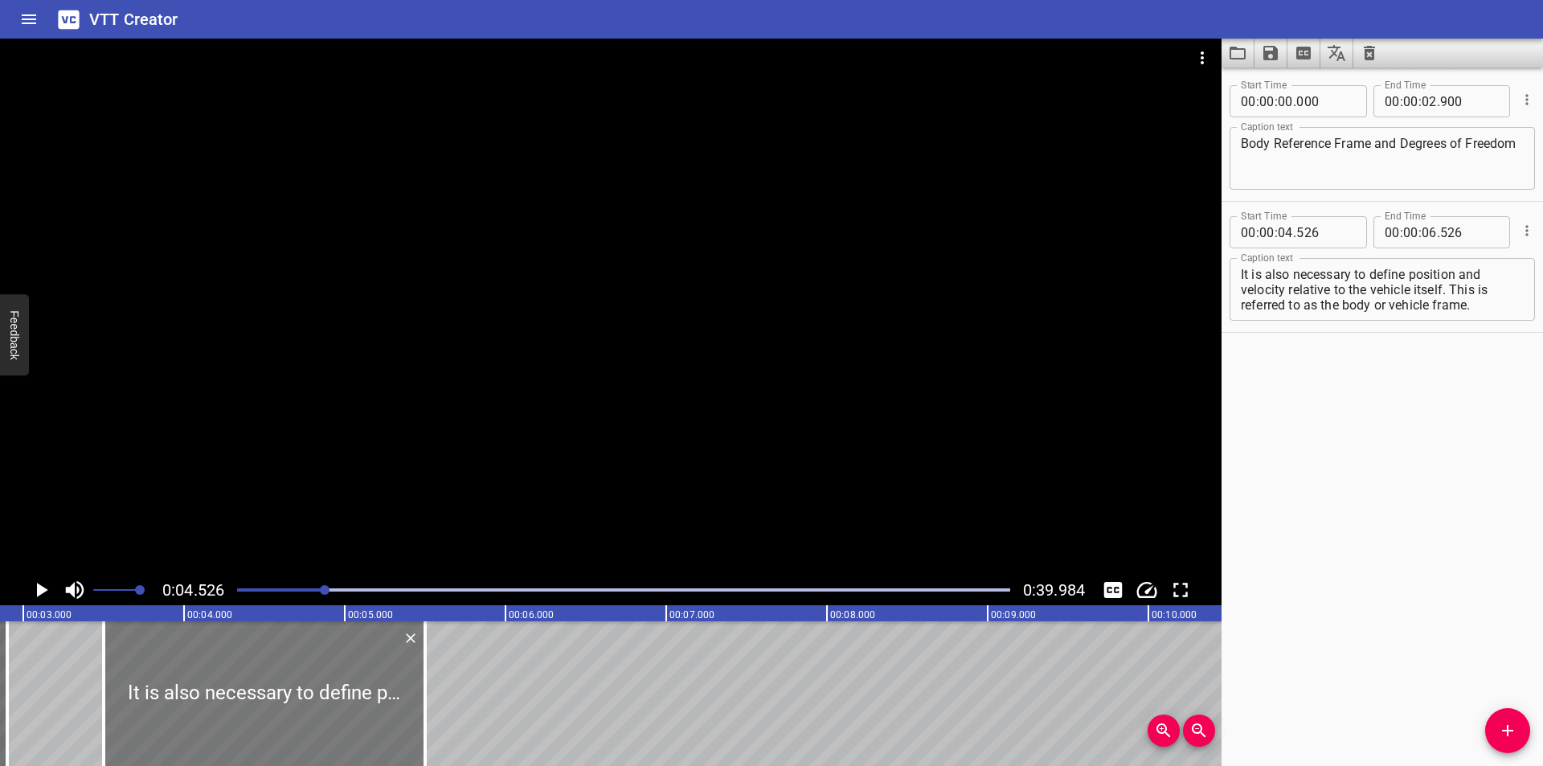
drag, startPoint x: 415, startPoint y: 708, endPoint x: 251, endPoint y: 738, distance: 167.4
click at [251, 738] on div at bounding box center [264, 693] width 321 height 145
click at [305, 595] on div at bounding box center [623, 590] width 792 height 23
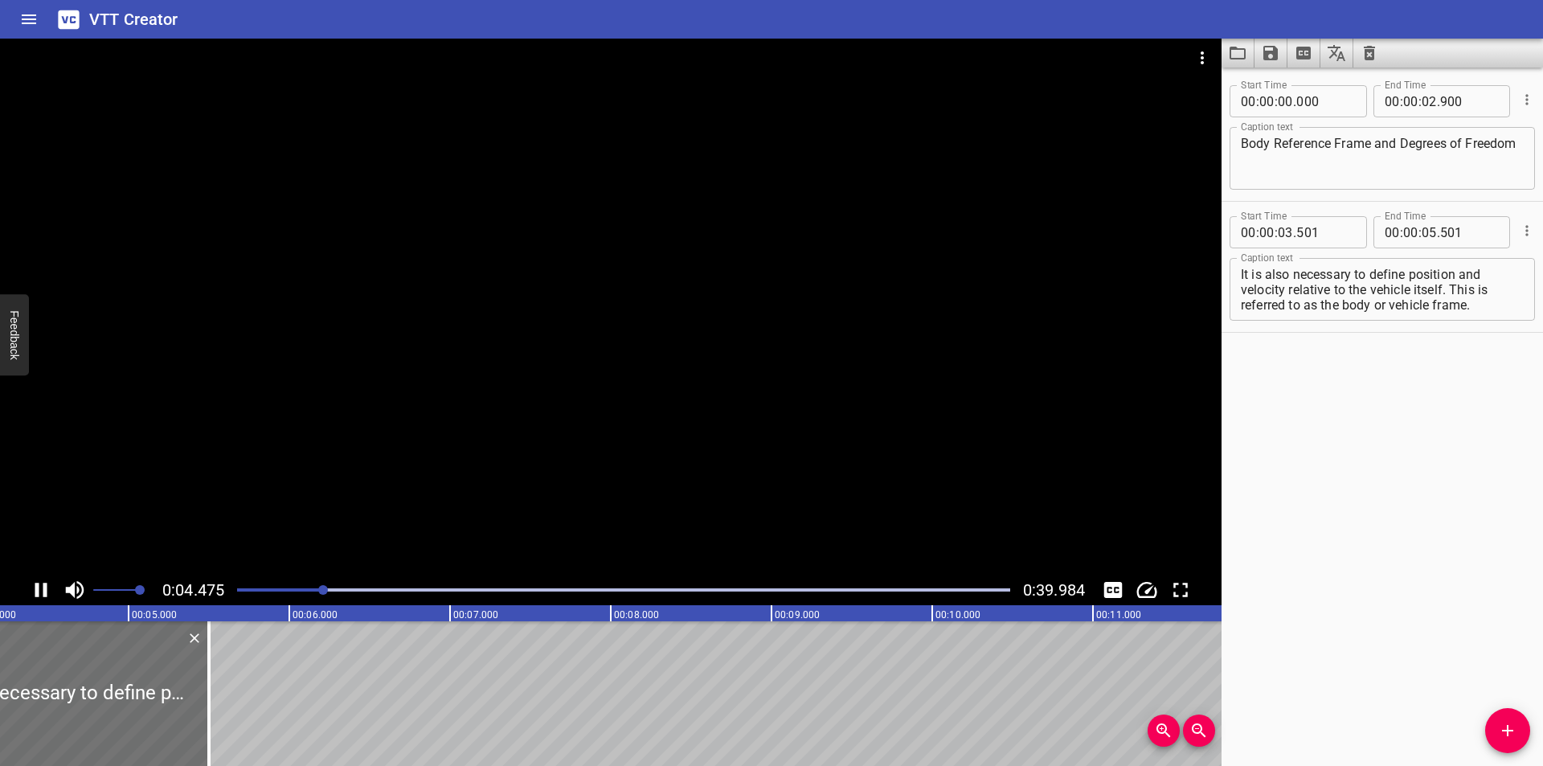
click at [298, 595] on div at bounding box center [623, 590] width 792 height 23
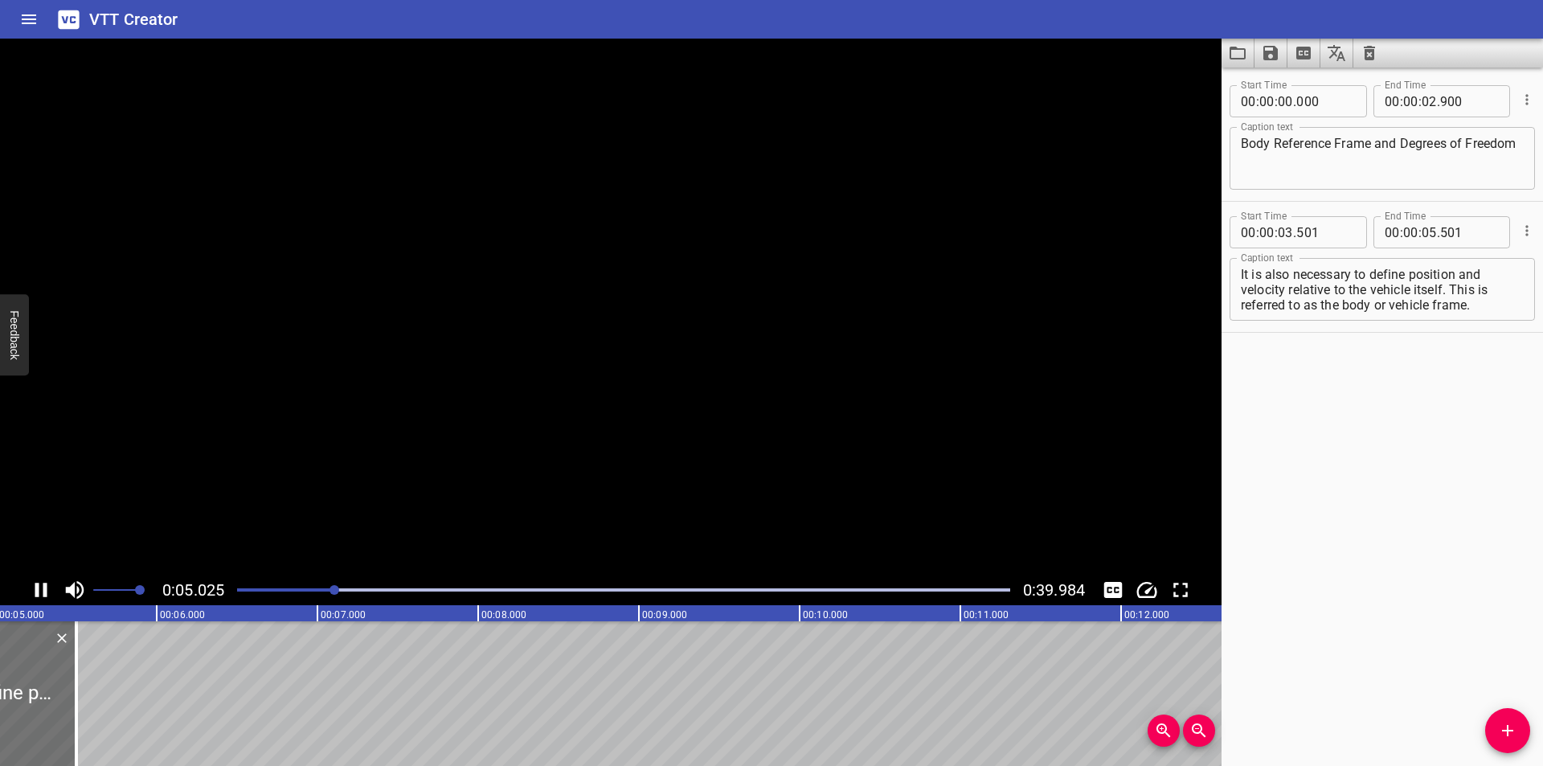
scroll to position [0, 828]
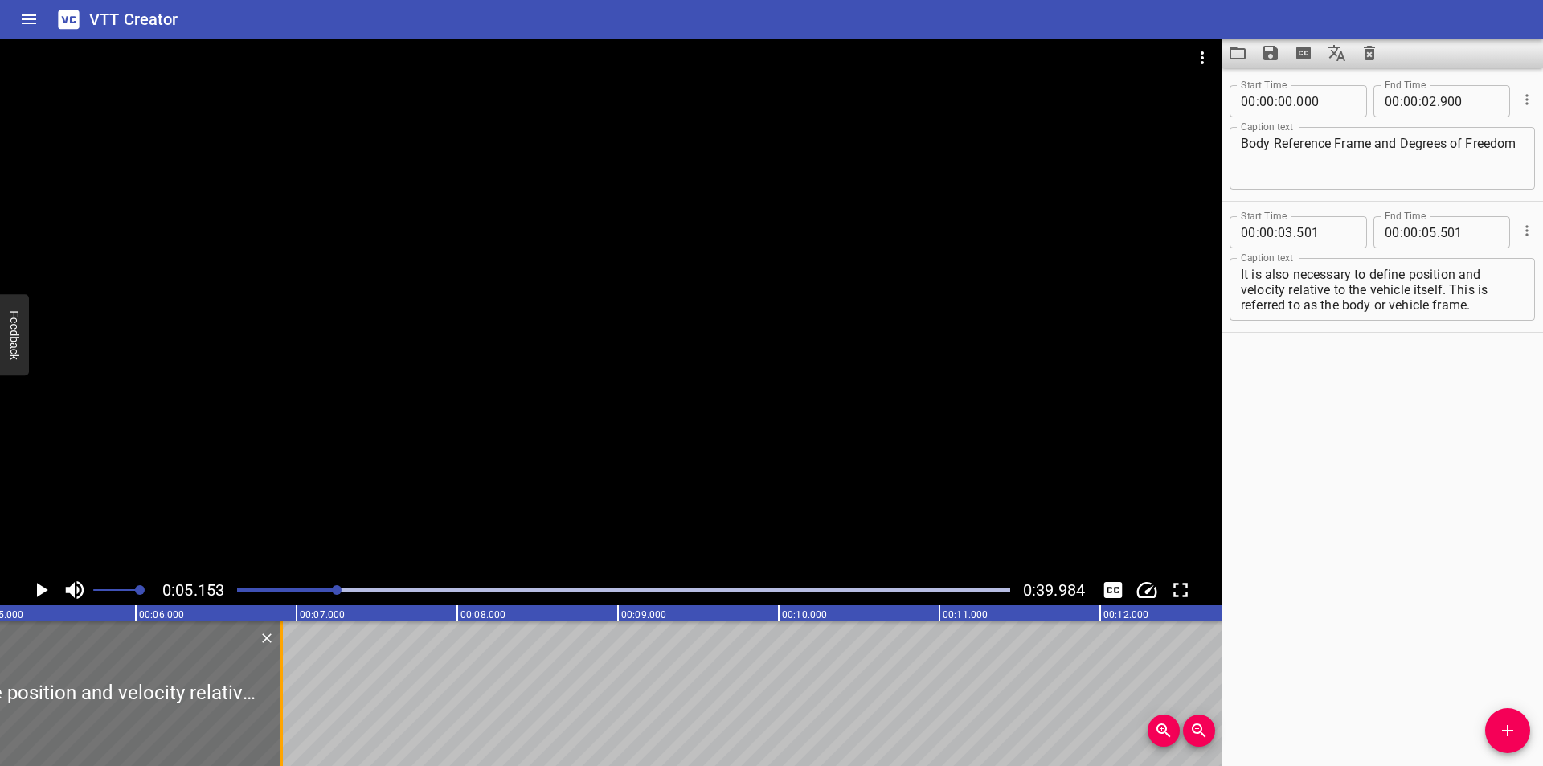
drag, startPoint x: 59, startPoint y: 731, endPoint x: 284, endPoint y: 727, distance: 225.8
click at [284, 727] on div at bounding box center [281, 693] width 16 height 145
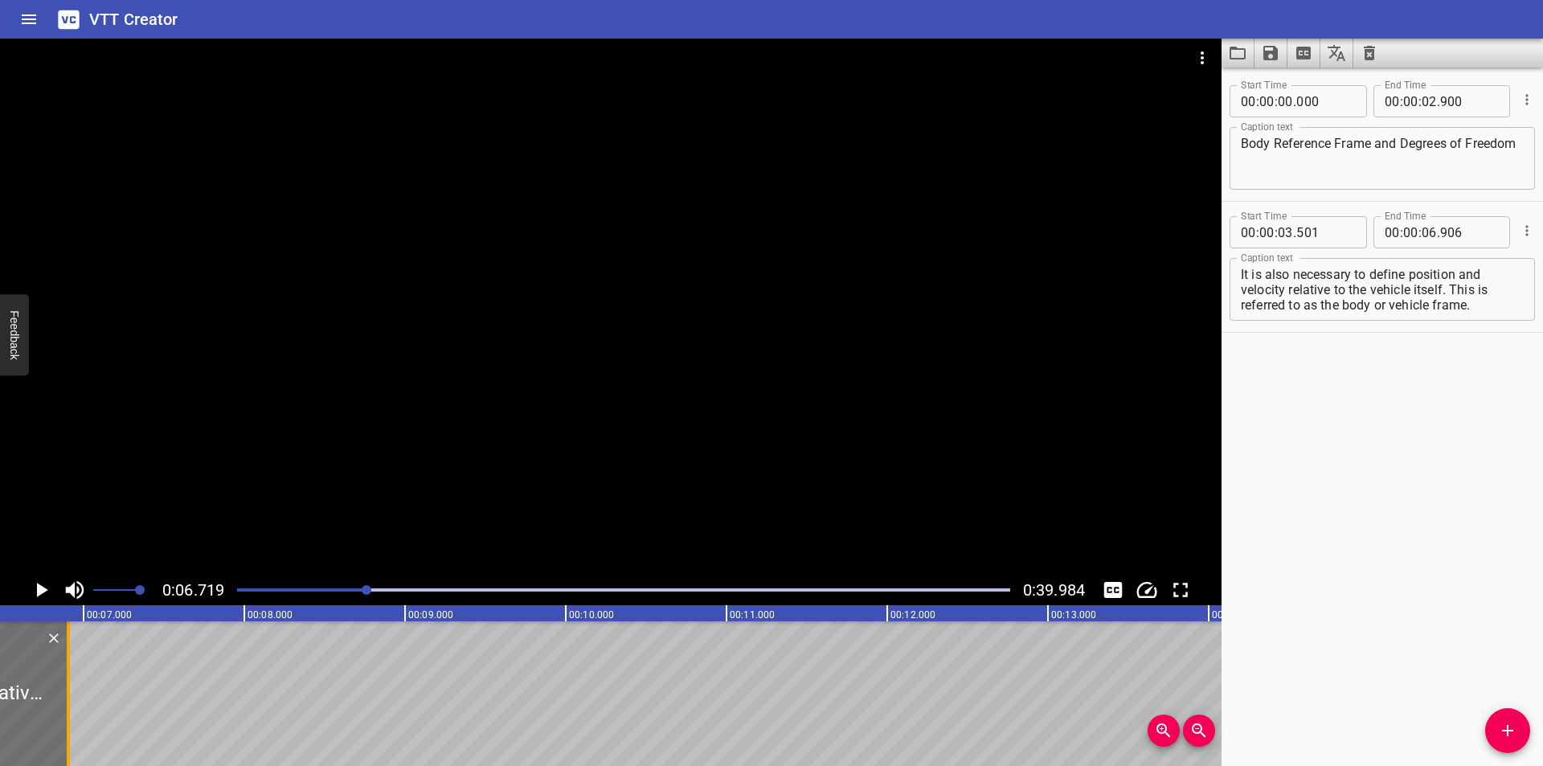
scroll to position [0, 1080]
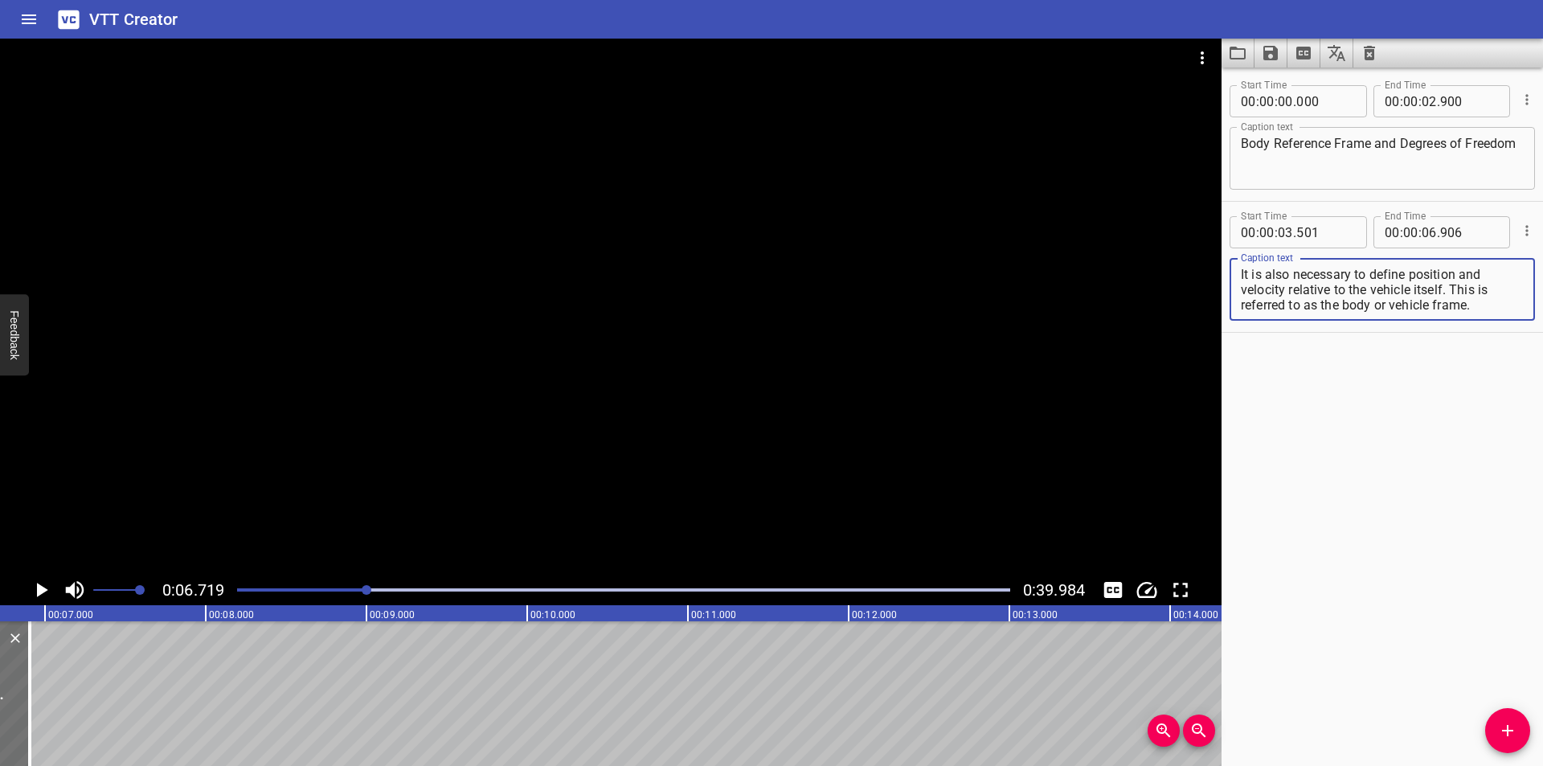
drag, startPoint x: 1307, startPoint y: 296, endPoint x: 1618, endPoint y: 396, distance: 326.8
click at [1542, 396] on html "VTT Creator Caption Editor Batch Transcribe Login Sign Up Privacy Contact 0:06.…" at bounding box center [771, 383] width 1543 height 766
click at [1518, 729] on span "Add Cue" at bounding box center [1507, 730] width 45 height 19
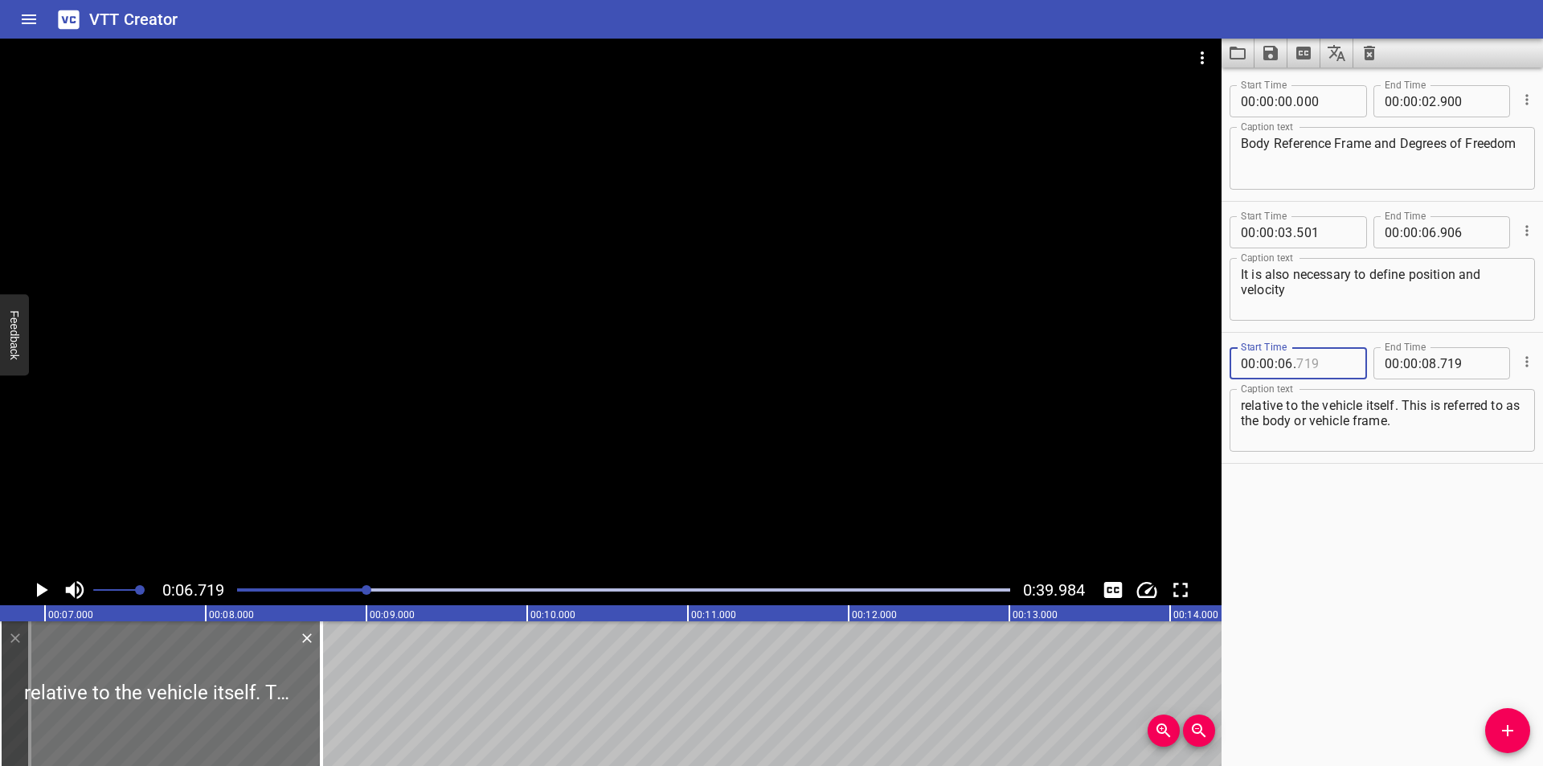
click at [1317, 366] on input "number" at bounding box center [1325, 363] width 59 height 32
click at [710, 379] on div at bounding box center [610, 307] width 1221 height 536
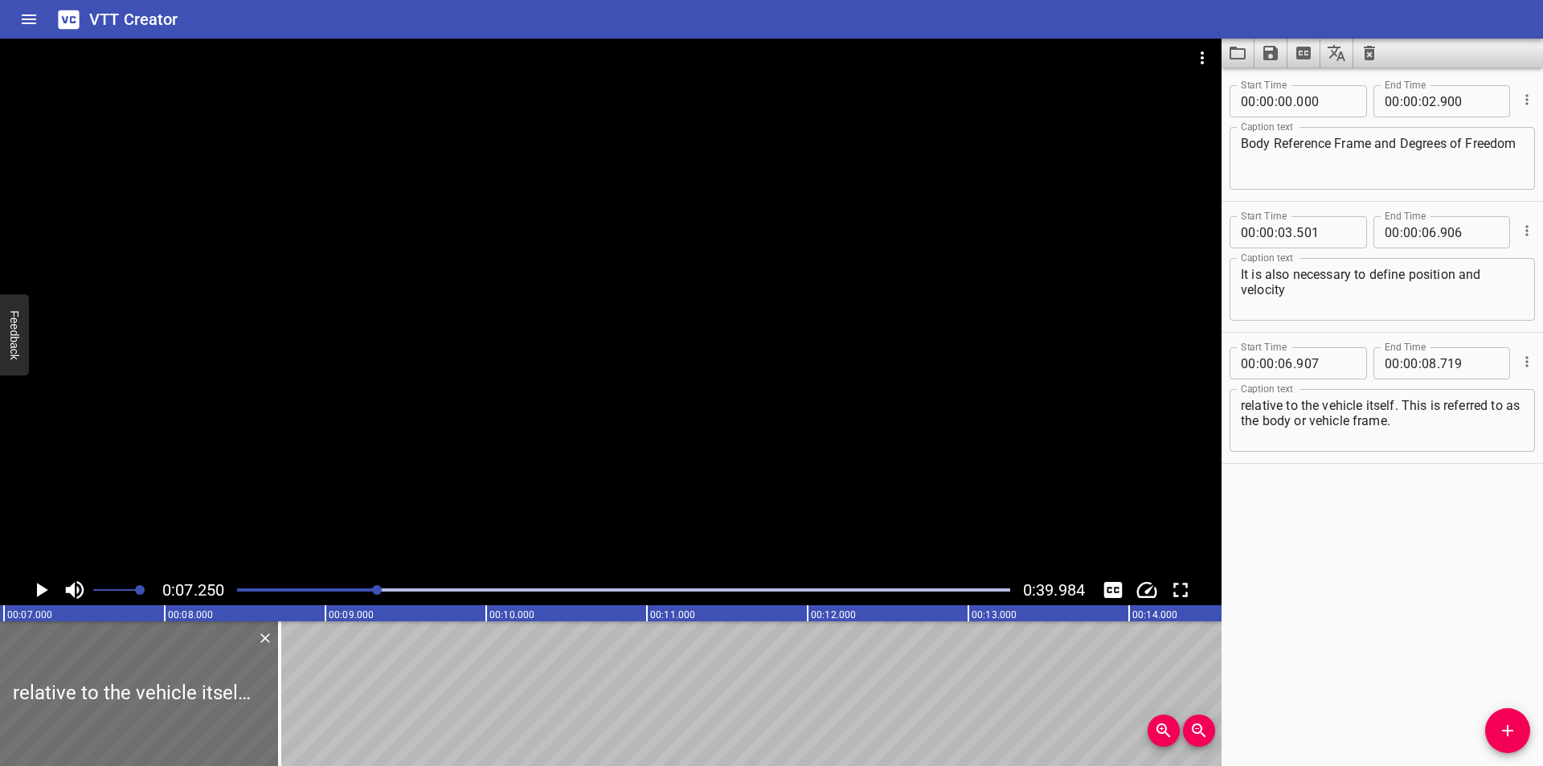
scroll to position [0, 1165]
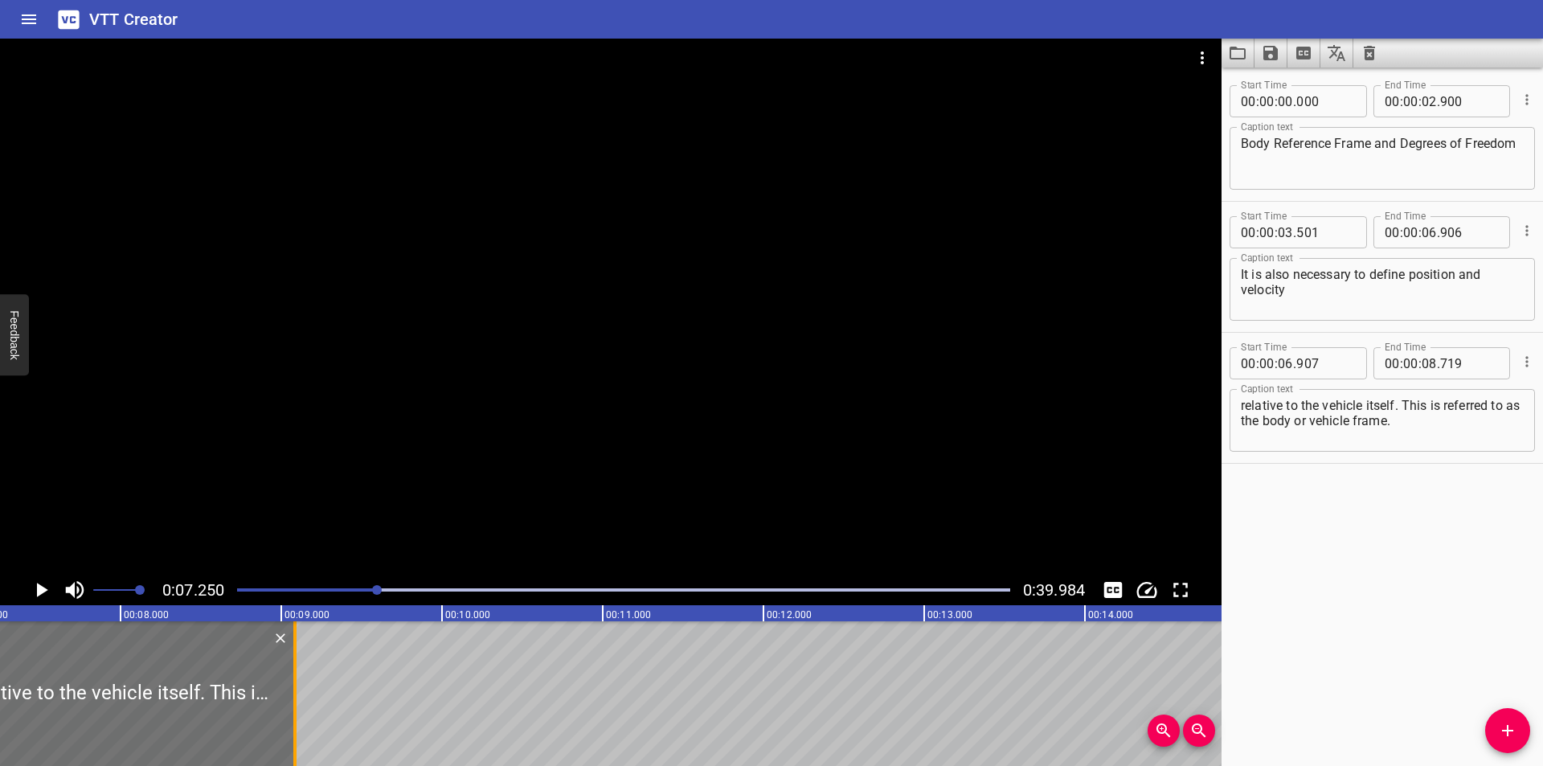
drag, startPoint x: 235, startPoint y: 718, endPoint x: 295, endPoint y: 722, distance: 59.6
click at [295, 722] on div at bounding box center [294, 693] width 3 height 145
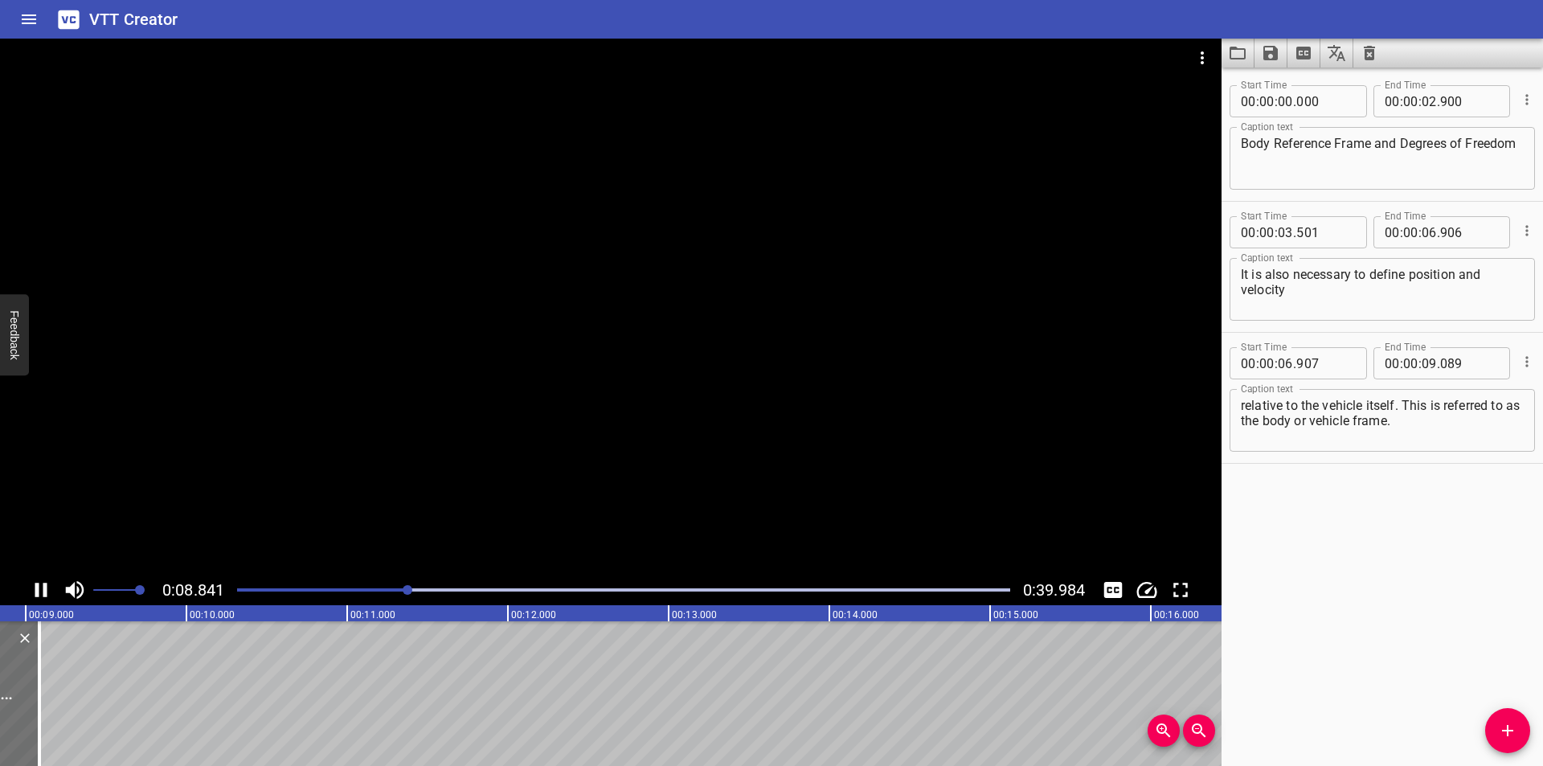
scroll to position [0, 1457]
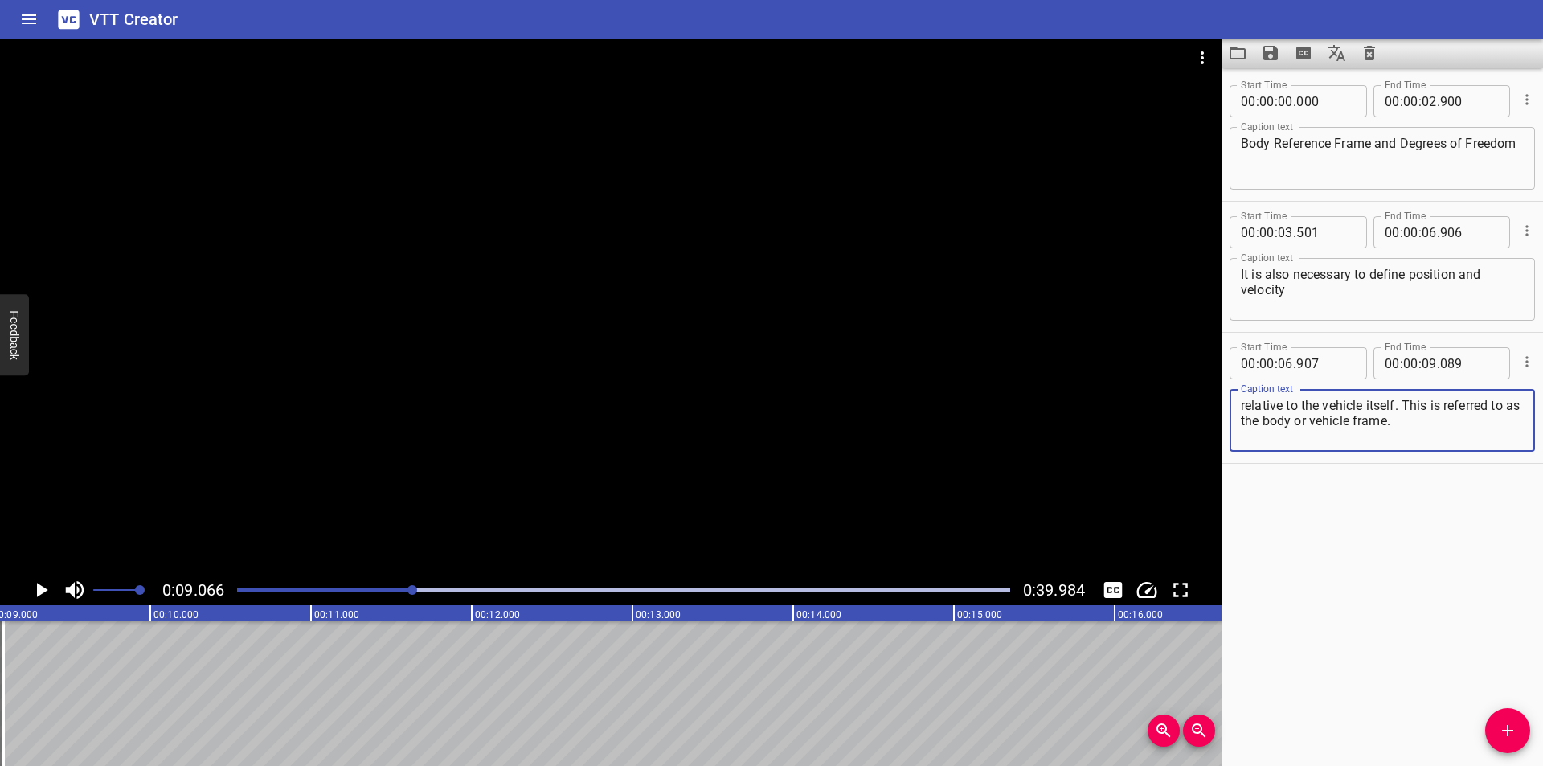
drag, startPoint x: 1441, startPoint y: 424, endPoint x: 1405, endPoint y: 404, distance: 40.7
click at [1405, 404] on textarea "relative to the vehicle itself. This is referred to as the body or vehicle fram…" at bounding box center [1382, 421] width 283 height 46
click at [1508, 726] on icon "Add Cue" at bounding box center [1507, 730] width 11 height 11
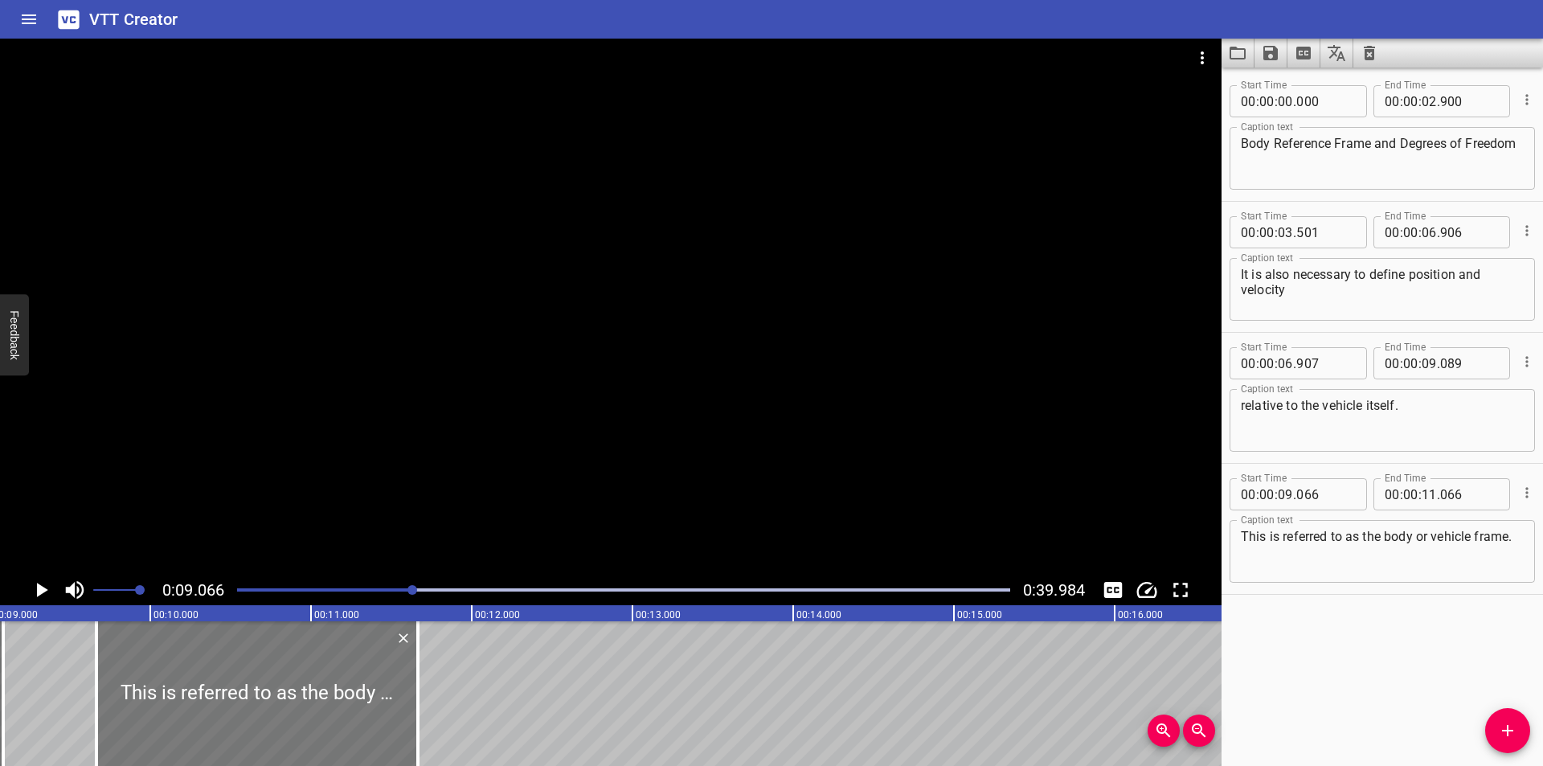
drag, startPoint x: 134, startPoint y: 741, endPoint x: 230, endPoint y: 734, distance: 95.8
click at [230, 734] on div at bounding box center [256, 693] width 321 height 145
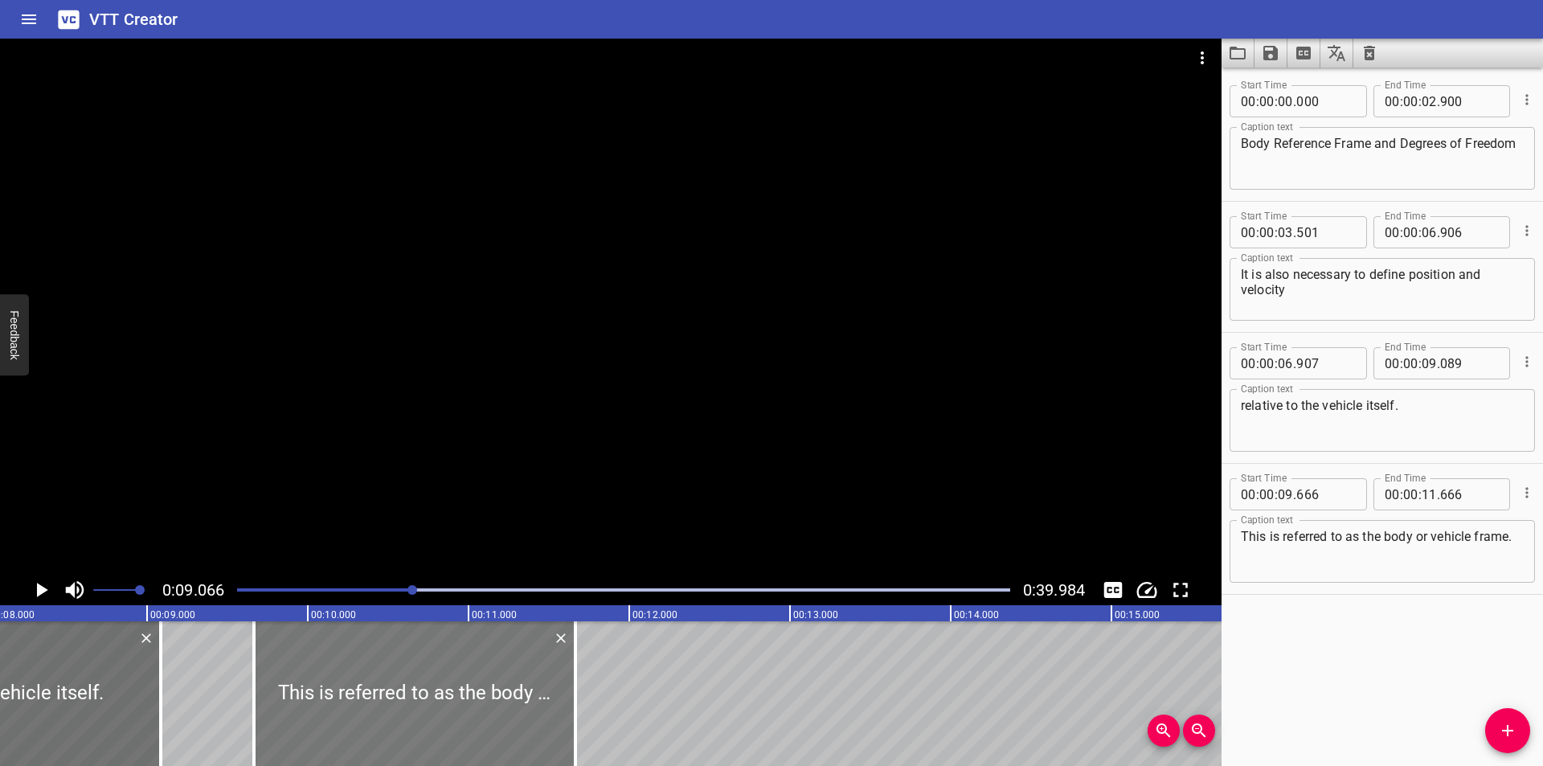
scroll to position [0, 1296]
click at [161, 731] on div at bounding box center [158, 693] width 16 height 145
click at [362, 699] on div at bounding box center [416, 693] width 321 height 145
click at [546, 436] on div at bounding box center [610, 307] width 1221 height 536
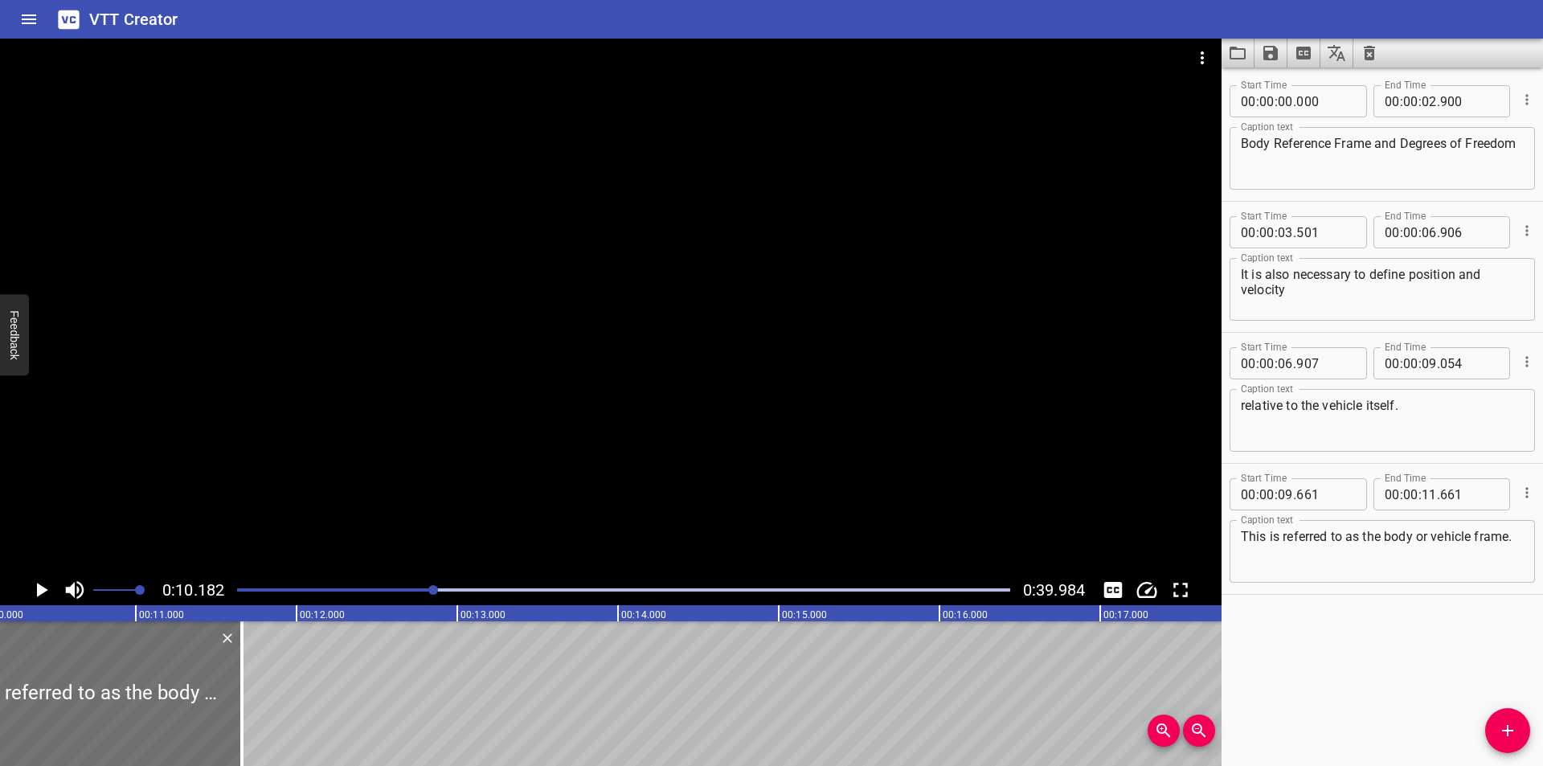
scroll to position [0, 1636]
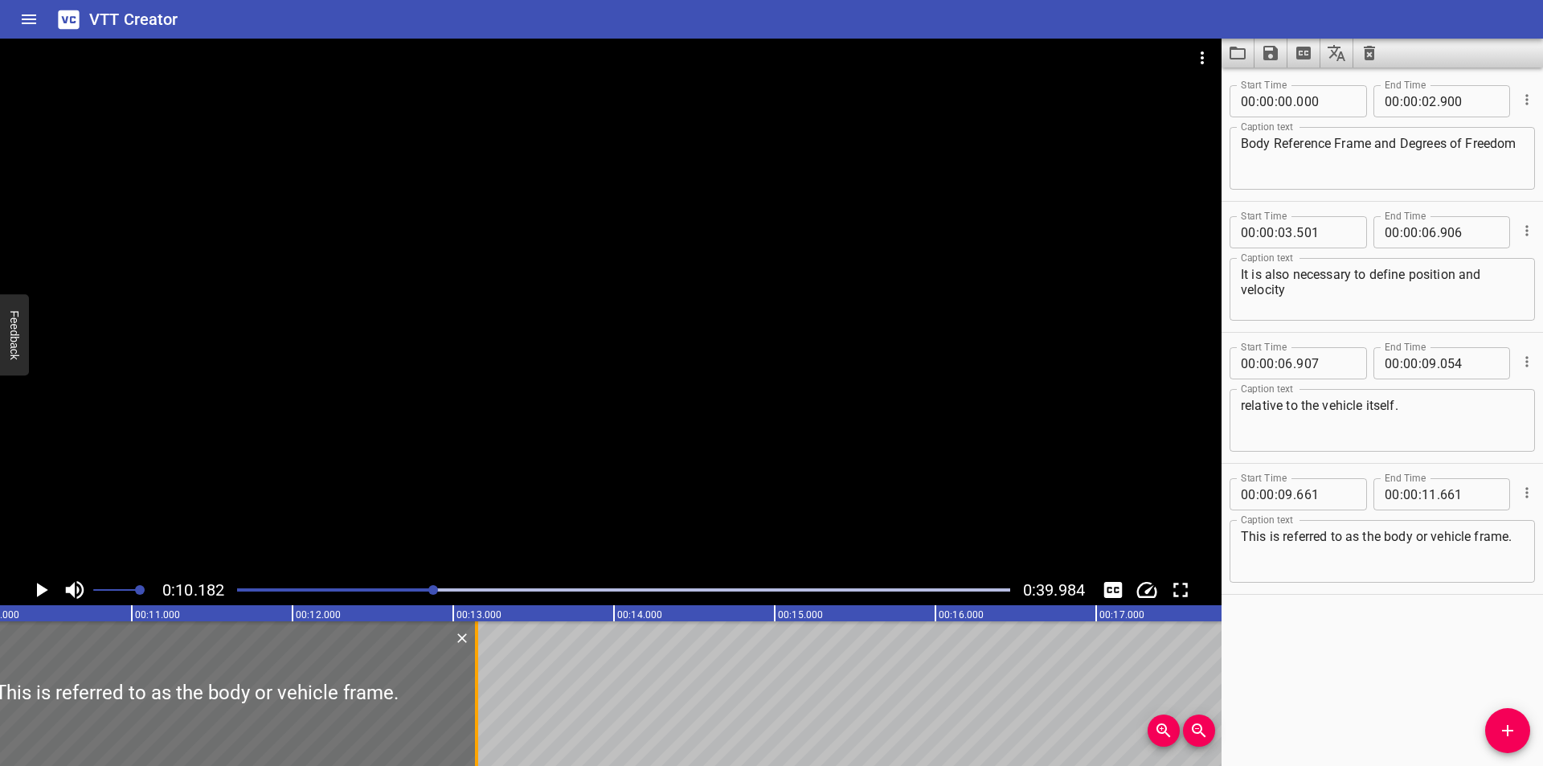
drag, startPoint x: 238, startPoint y: 717, endPoint x: 477, endPoint y: 711, distance: 238.7
click at [477, 711] on div at bounding box center [476, 693] width 3 height 145
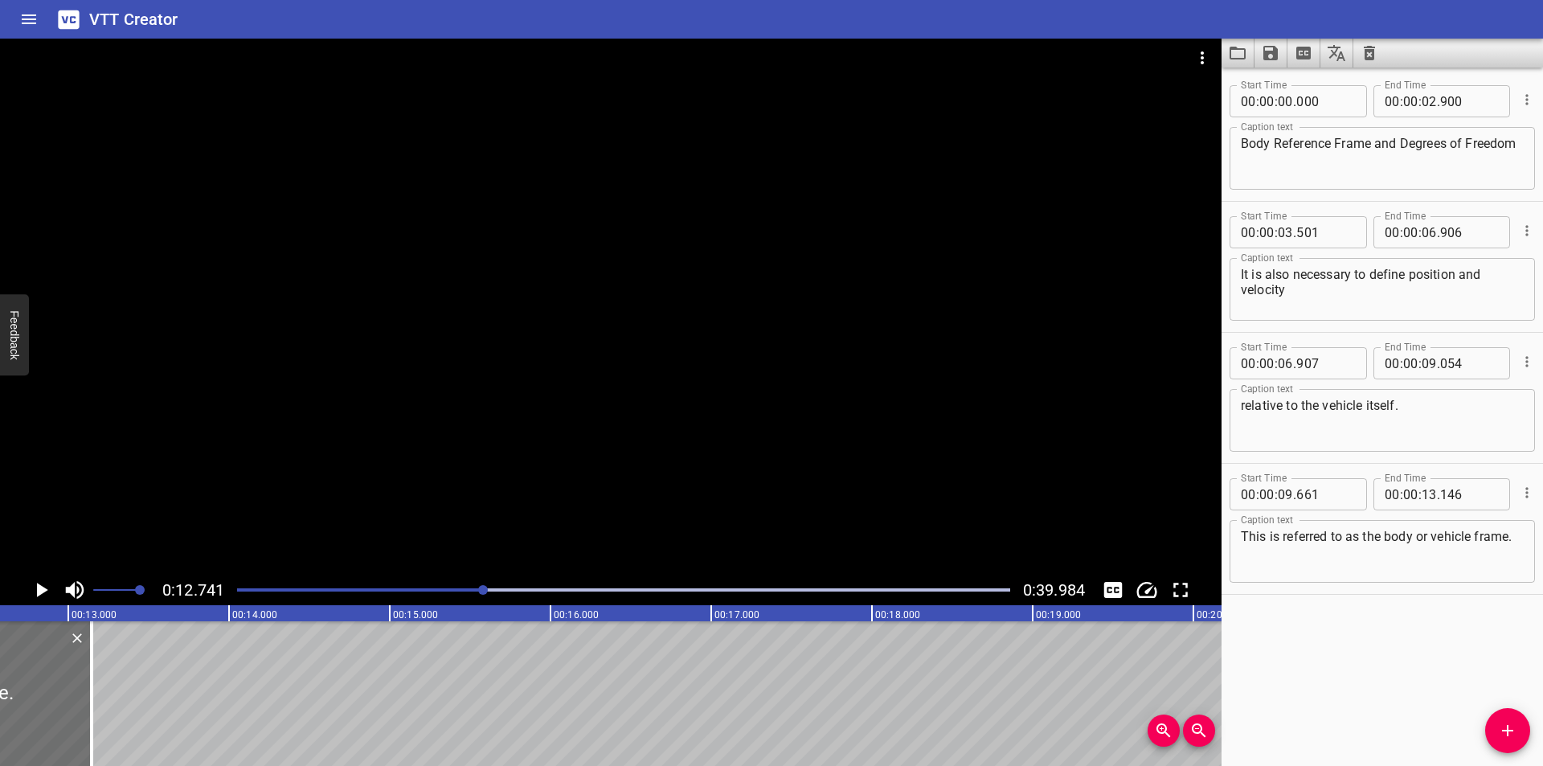
scroll to position [0, 2048]
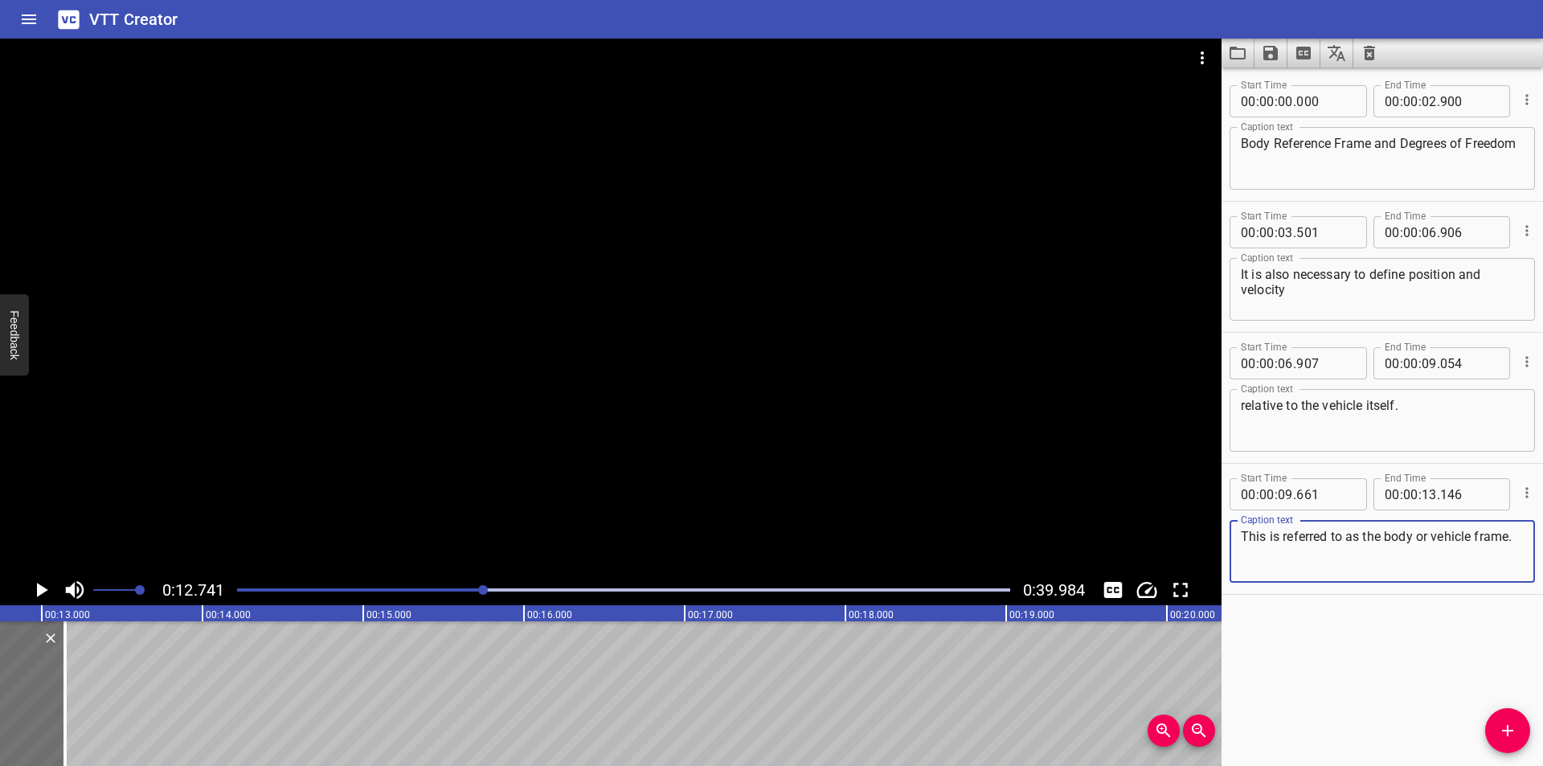
click at [1422, 562] on textarea "This is referred to as the body or vehicle frame." at bounding box center [1382, 552] width 283 height 46
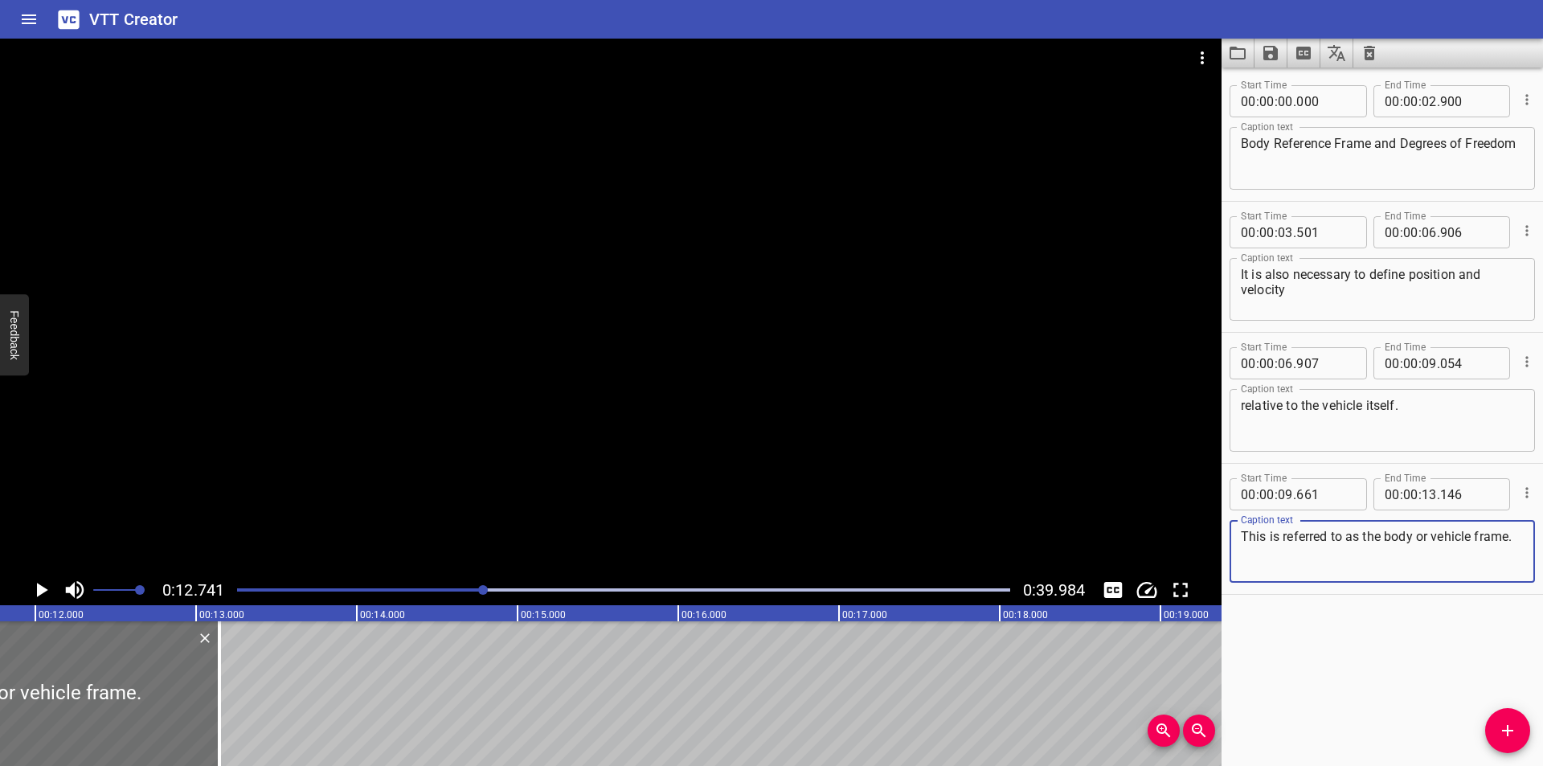
scroll to position [0, 1887]
click at [627, 426] on div at bounding box center [610, 307] width 1221 height 536
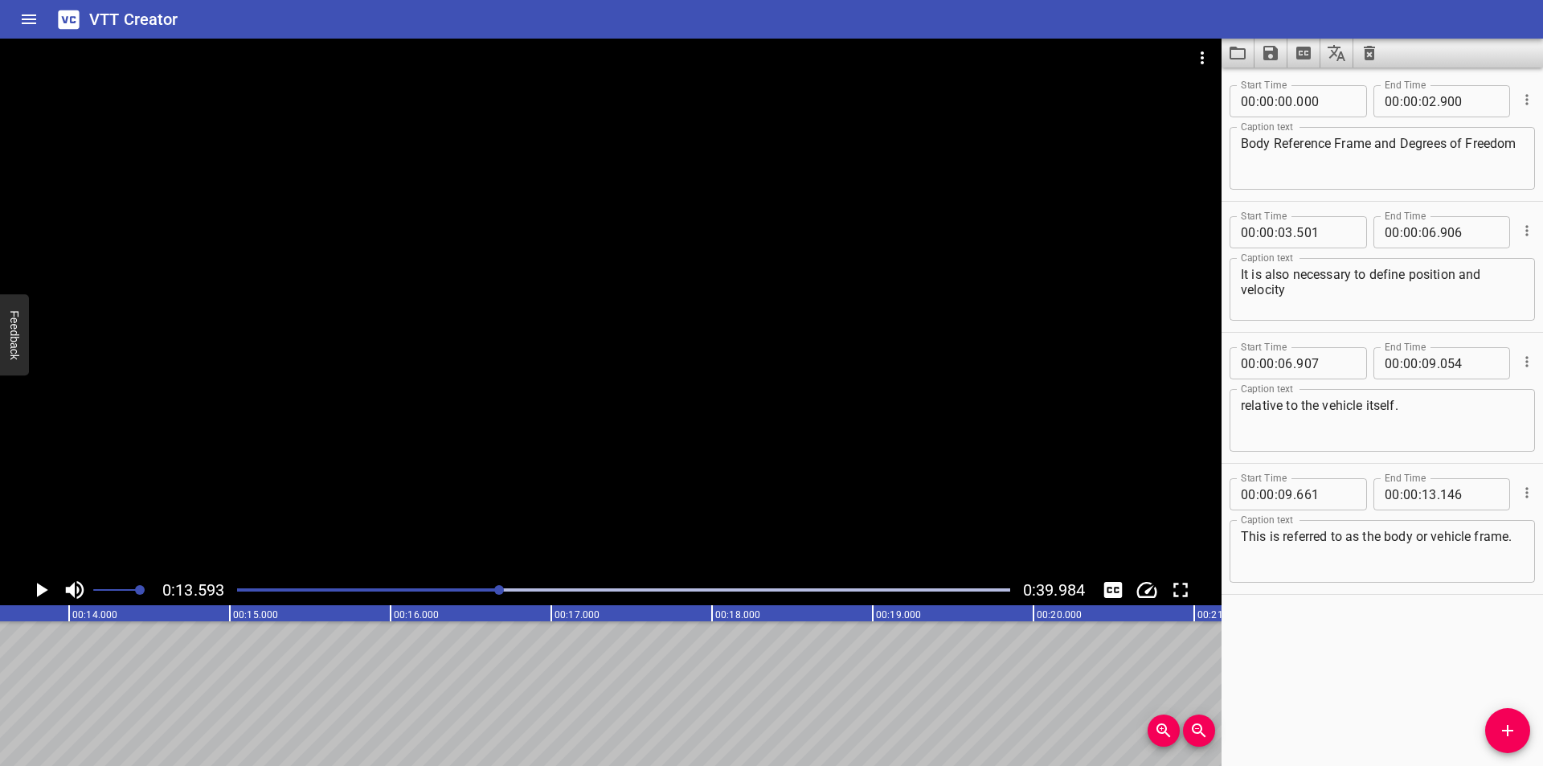
scroll to position [0, 2185]
click at [1523, 731] on span "Add Cue" at bounding box center [1507, 730] width 45 height 19
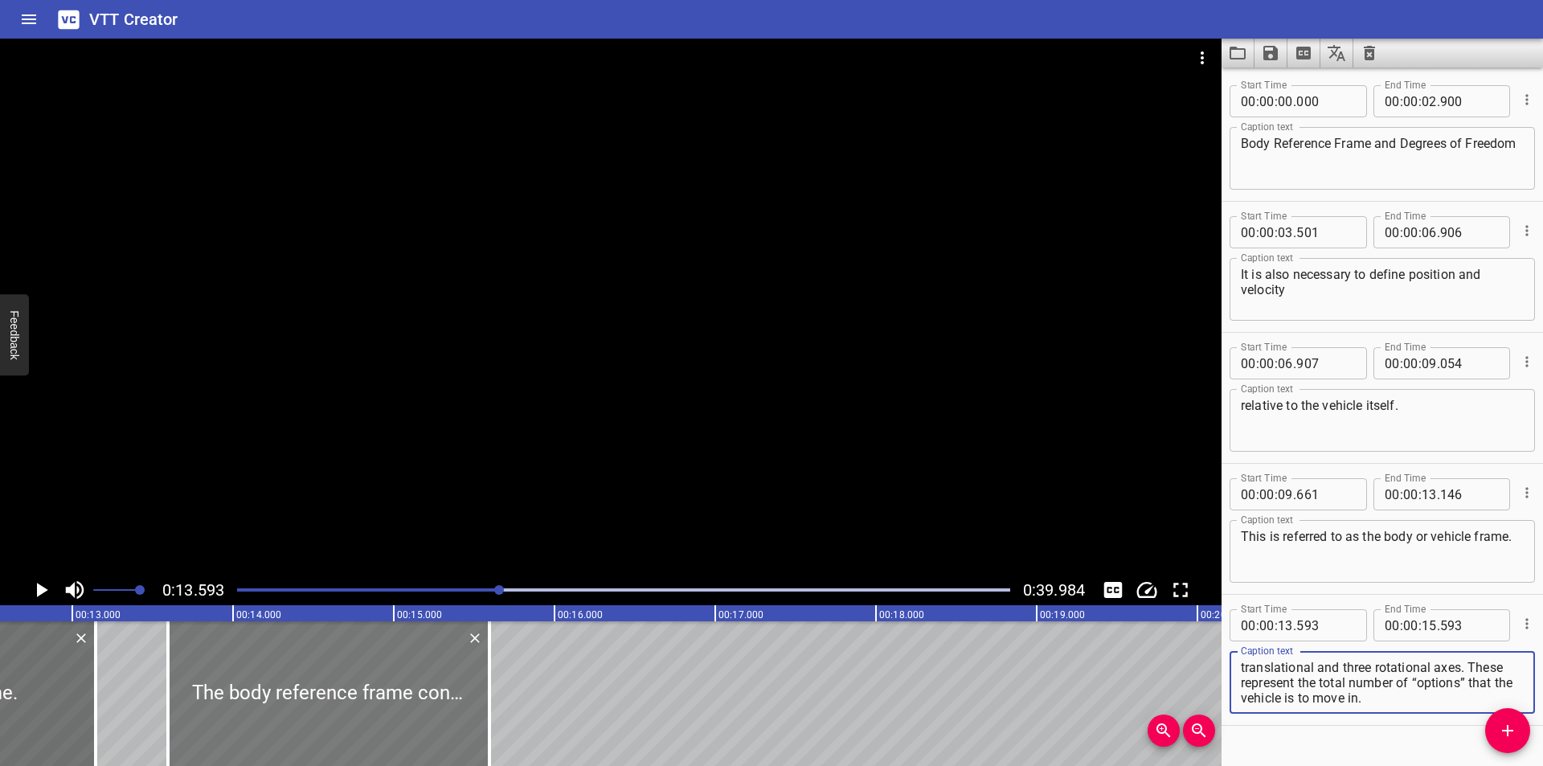
scroll to position [0, 1971]
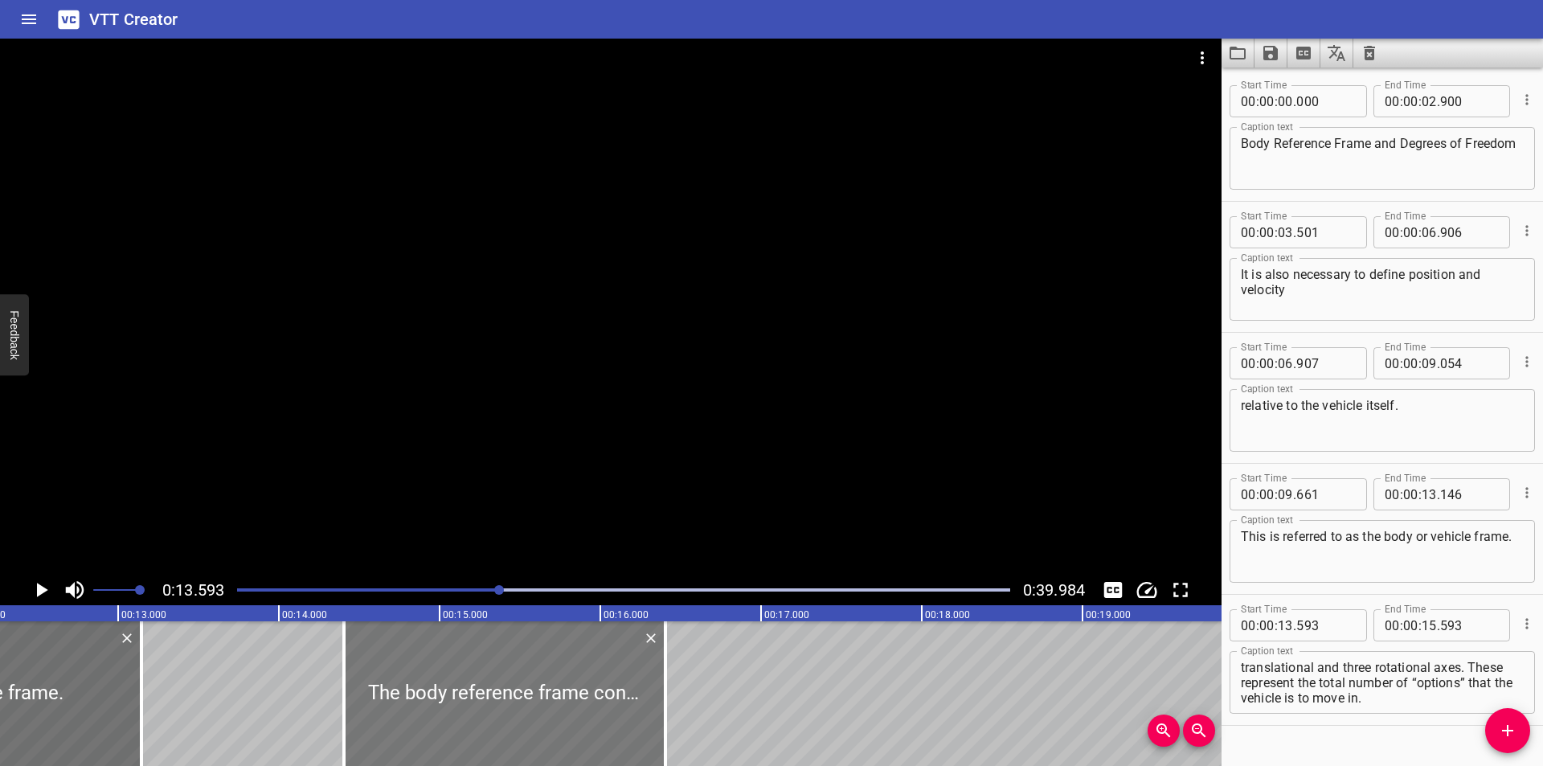
drag, startPoint x: 325, startPoint y: 698, endPoint x: 465, endPoint y: 716, distance: 140.9
click at [465, 716] on div at bounding box center [504, 693] width 321 height 145
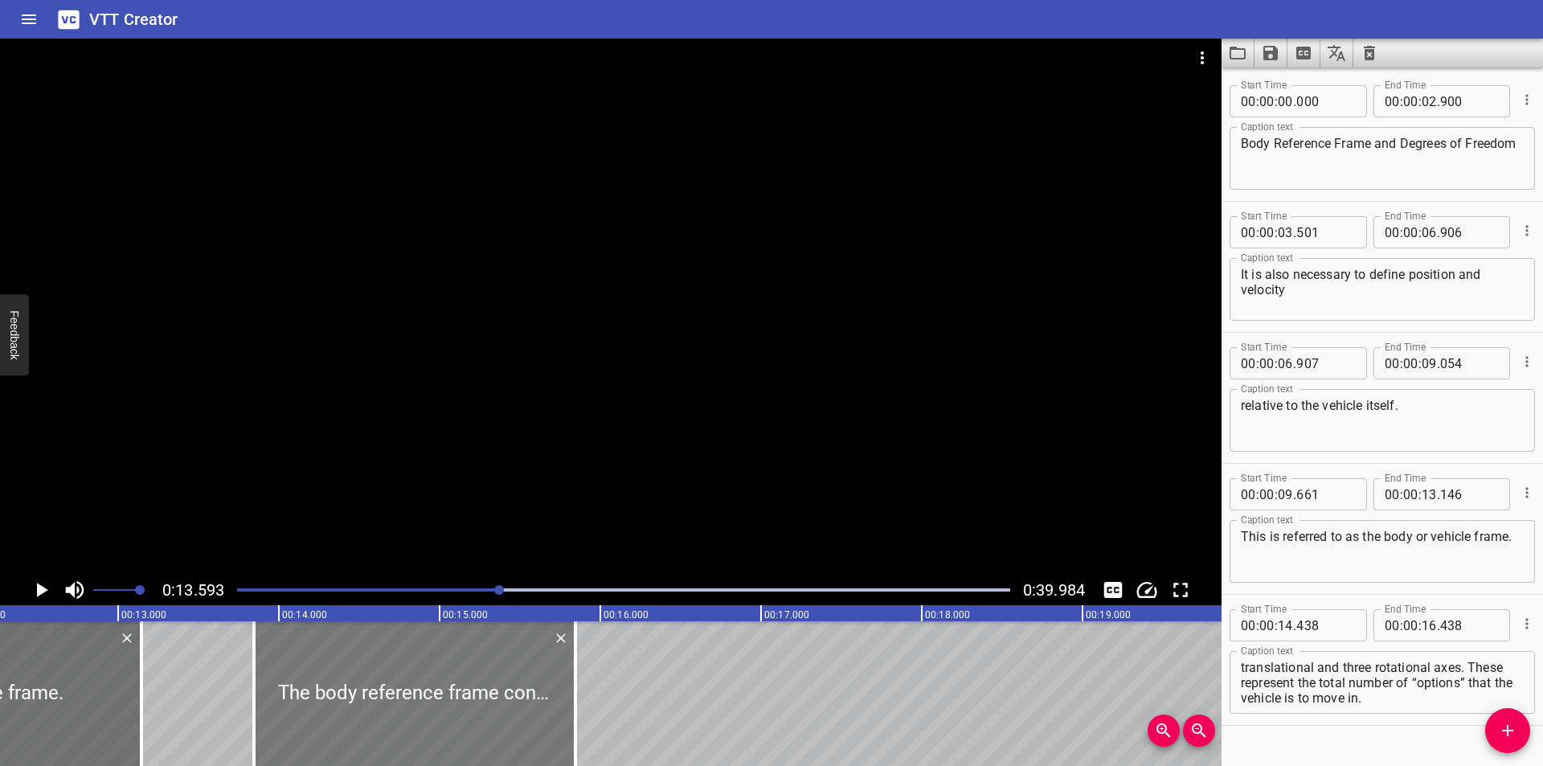
drag, startPoint x: 534, startPoint y: 693, endPoint x: 440, endPoint y: 703, distance: 93.8
click at [440, 703] on div at bounding box center [414, 693] width 321 height 145
click at [135, 730] on div at bounding box center [138, 693] width 16 height 145
click at [428, 413] on div at bounding box center [610, 307] width 1221 height 536
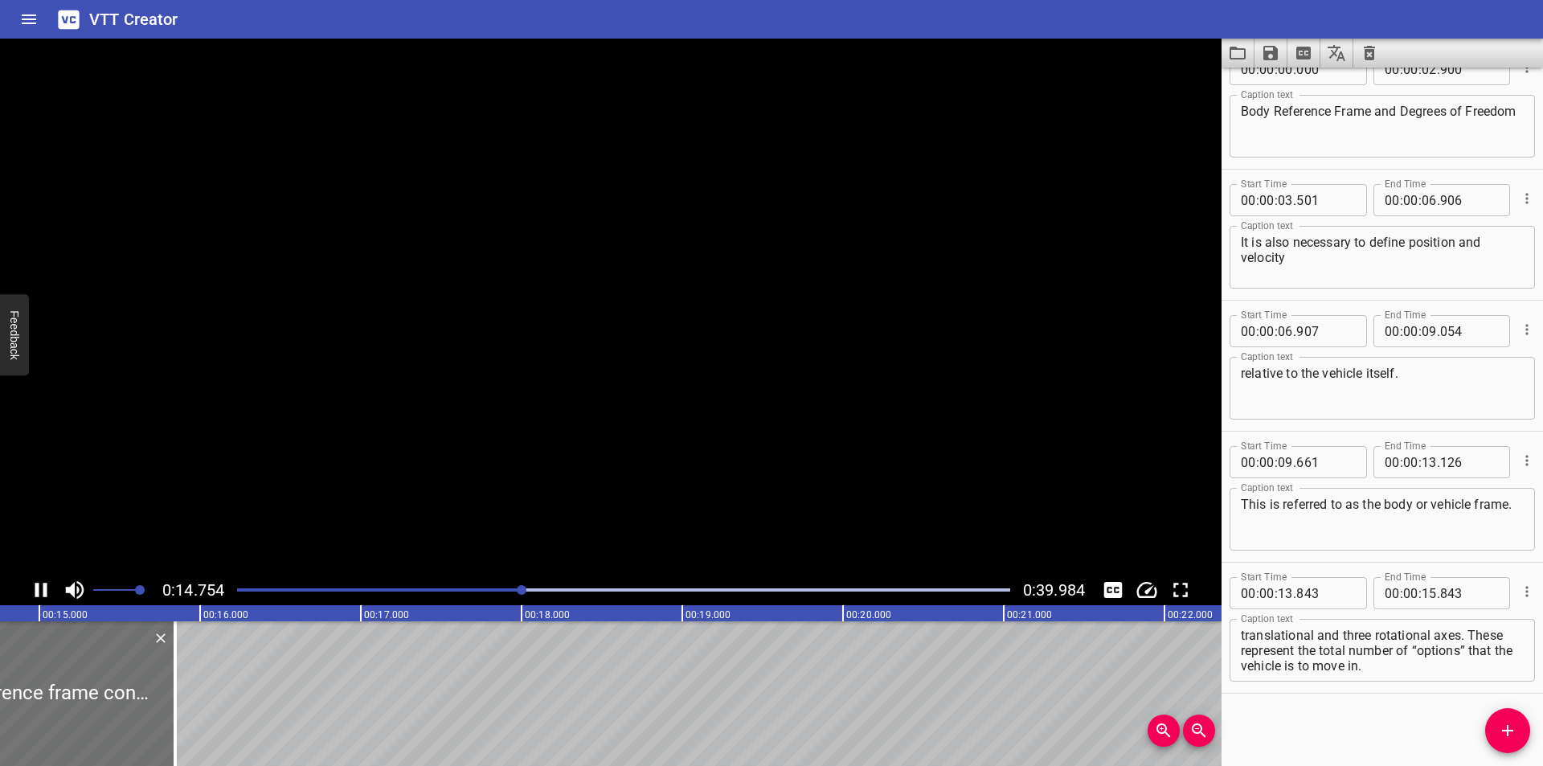
scroll to position [0, 2408]
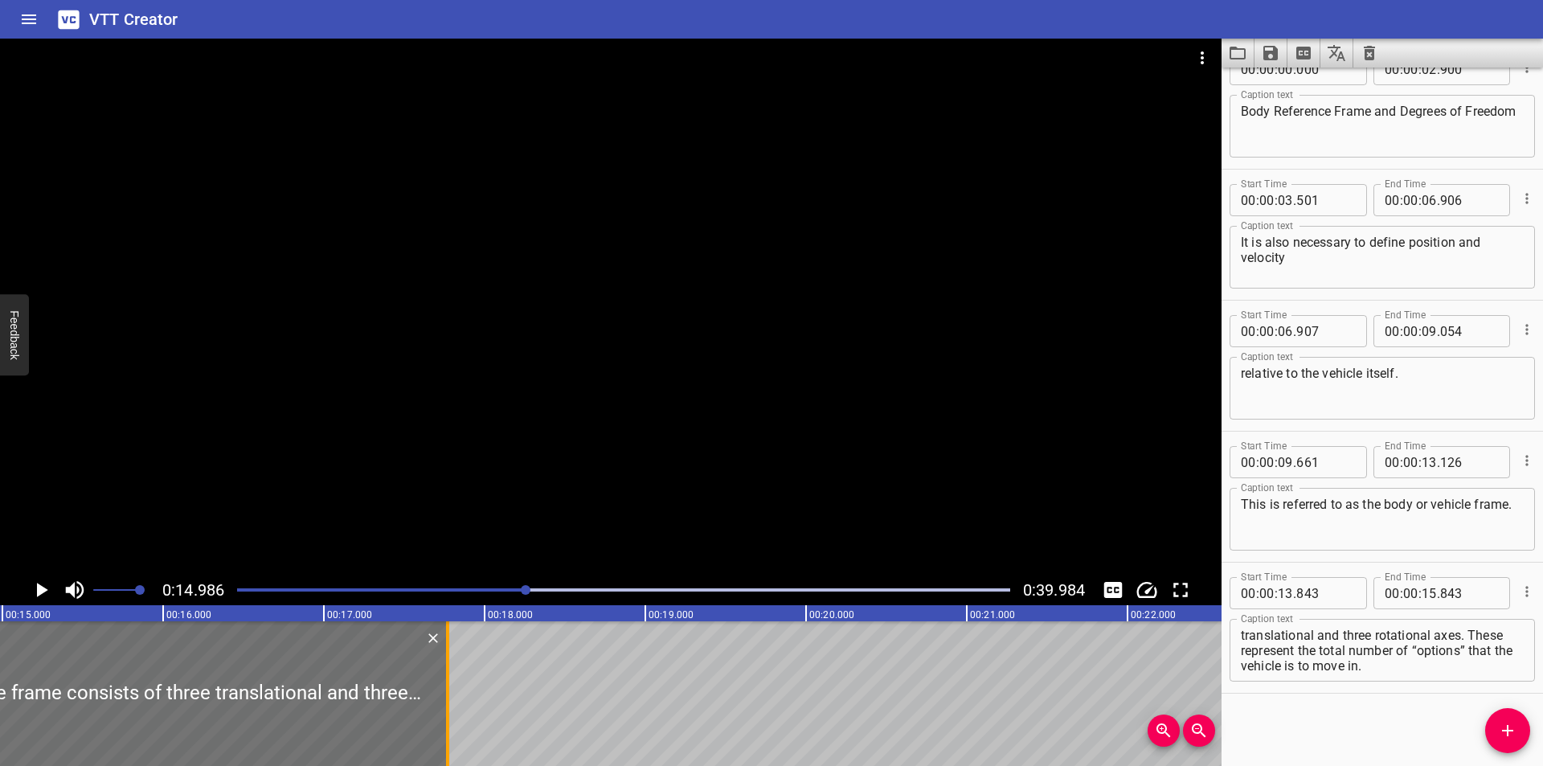
drag, startPoint x: 142, startPoint y: 731, endPoint x: 452, endPoint y: 735, distance: 309.4
click at [452, 735] on div at bounding box center [448, 693] width 16 height 145
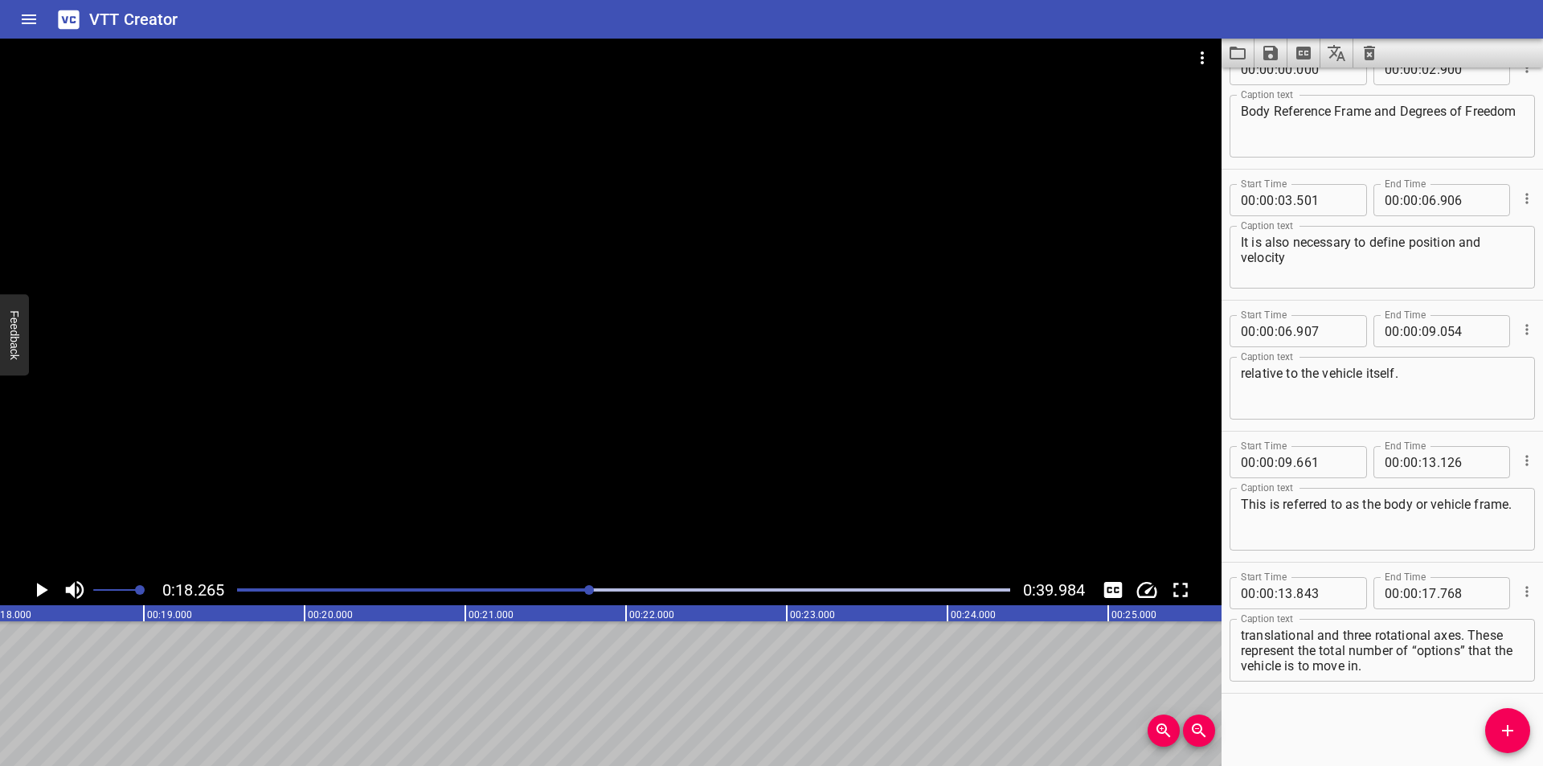
scroll to position [0, 2935]
click at [547, 590] on div "Play progress" at bounding box center [204, 589] width 773 height 3
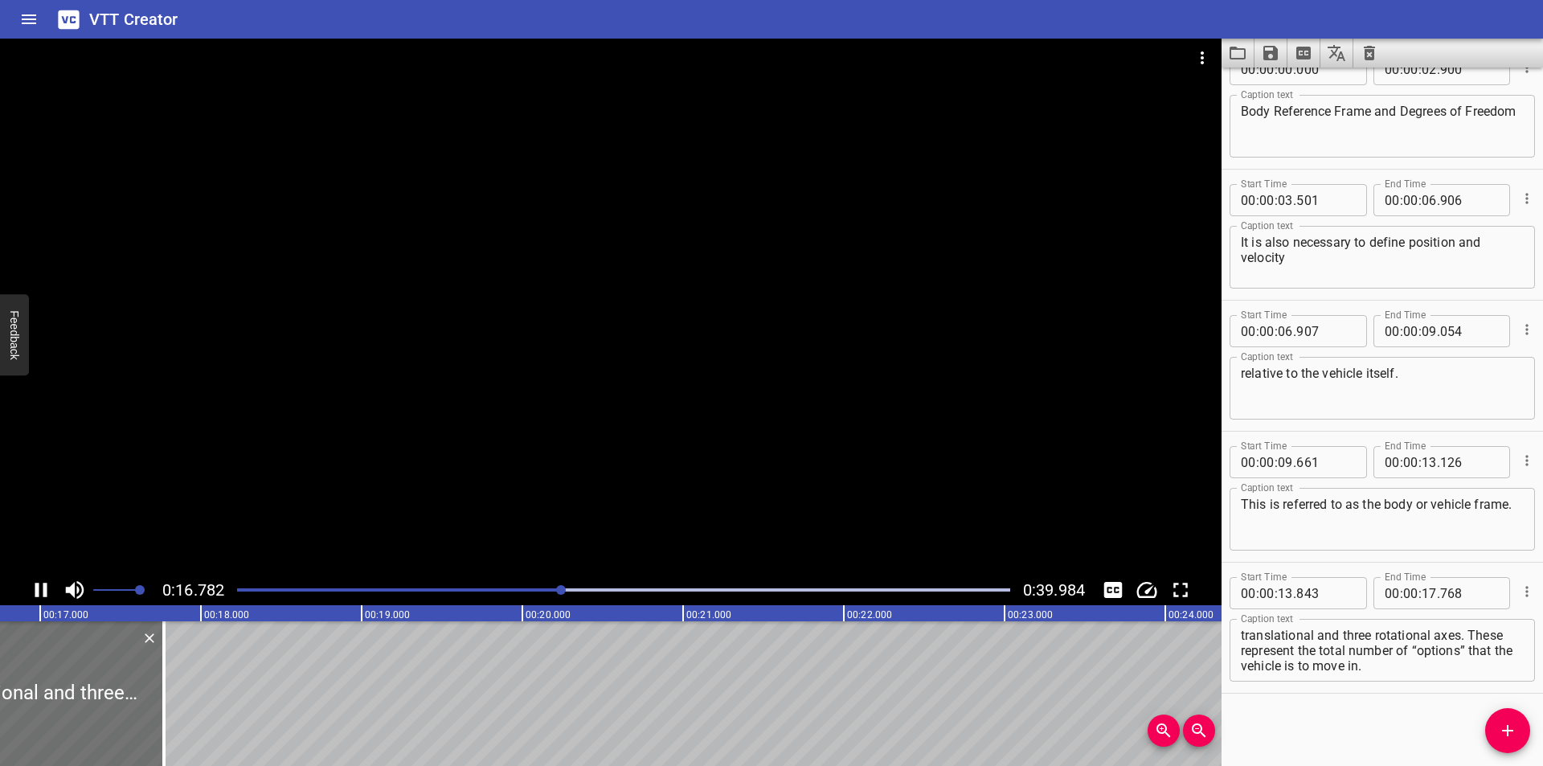
click at [357, 433] on div at bounding box center [610, 307] width 1221 height 536
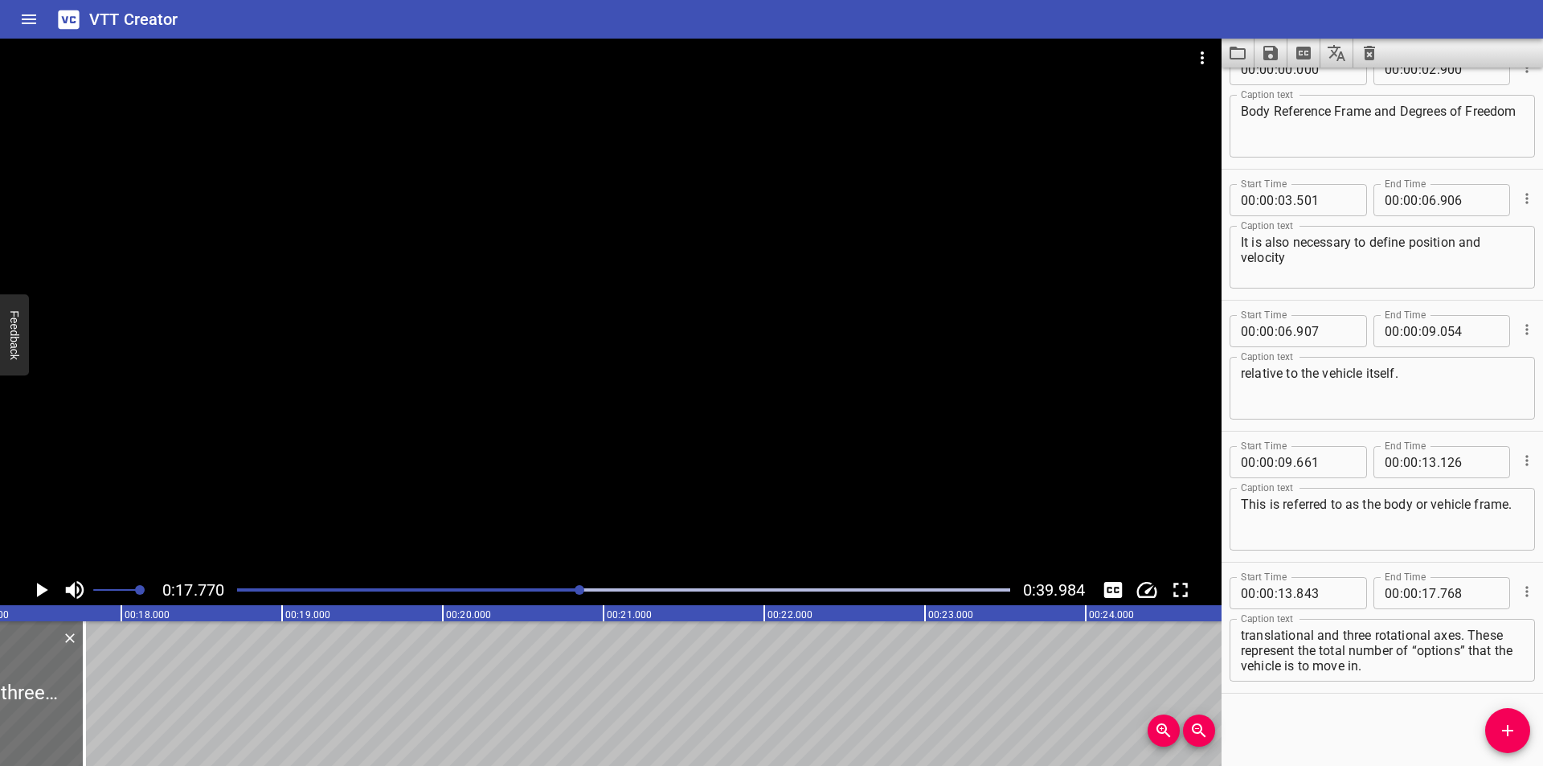
scroll to position [0, 2748]
drag, startPoint x: 107, startPoint y: 710, endPoint x: 69, endPoint y: 722, distance: 39.4
click at [69, 722] on div at bounding box center [69, 693] width 3 height 145
click at [561, 585] on div at bounding box center [623, 590] width 792 height 23
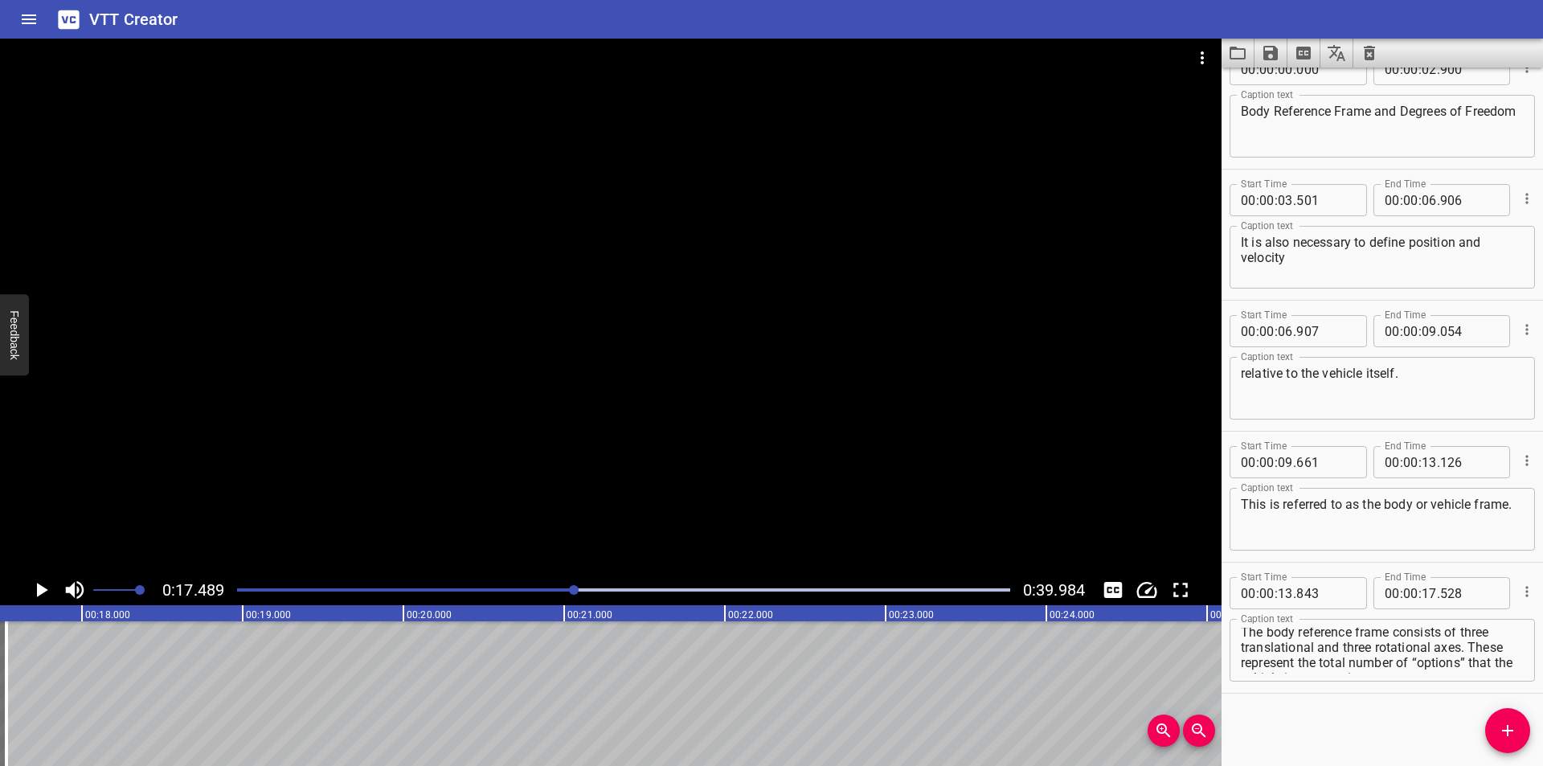
scroll to position [0, 0]
click at [612, 446] on div at bounding box center [610, 307] width 1221 height 536
click at [546, 596] on div at bounding box center [623, 590] width 792 height 23
click at [529, 595] on div at bounding box center [623, 590] width 792 height 23
click at [520, 593] on div at bounding box center [623, 590] width 792 height 23
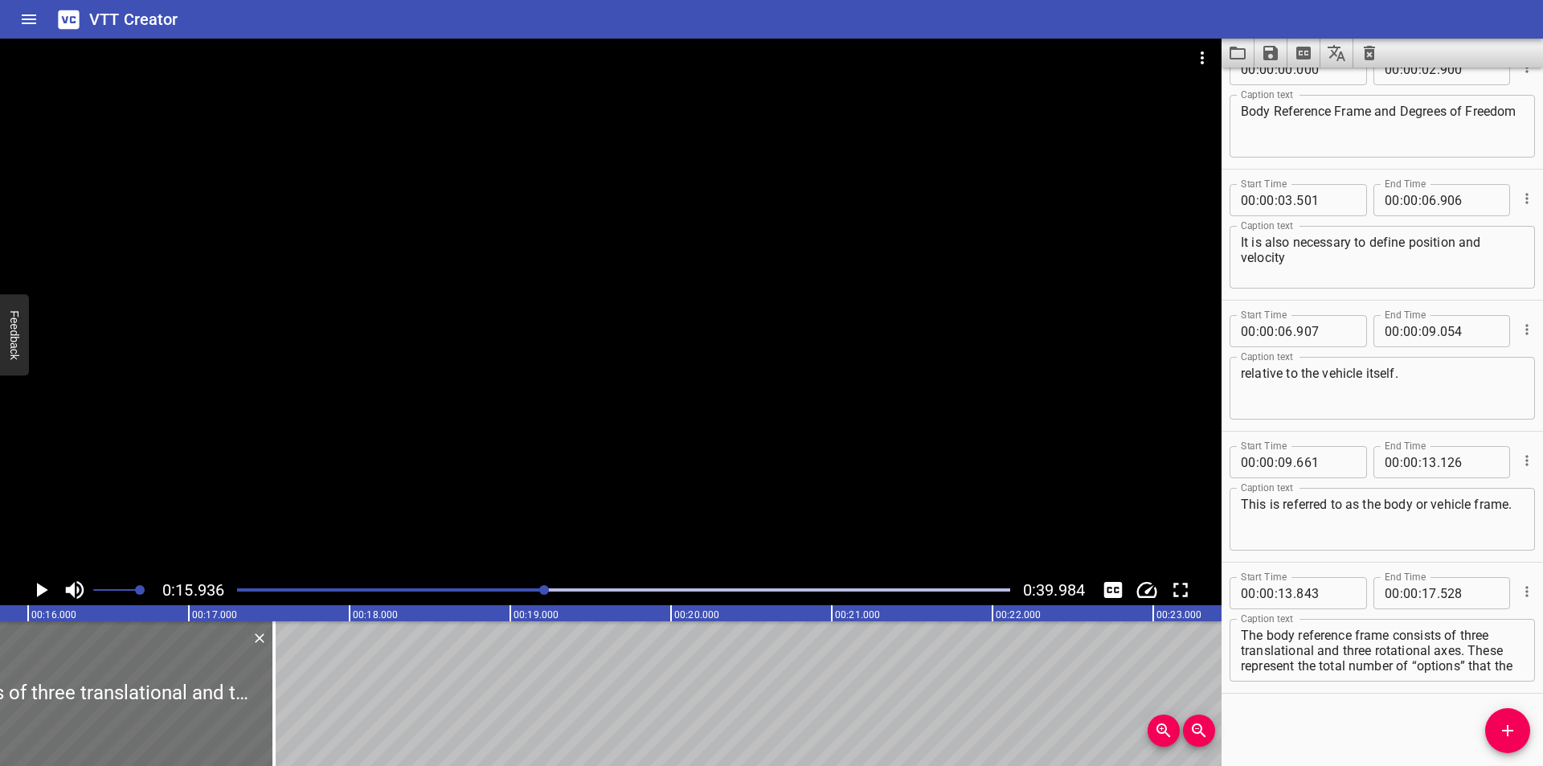
scroll to position [0, 2561]
drag, startPoint x: 479, startPoint y: 592, endPoint x: 460, endPoint y: 586, distance: 19.6
click at [474, 592] on div at bounding box center [623, 590] width 792 height 23
click at [460, 586] on div at bounding box center [623, 590] width 792 height 23
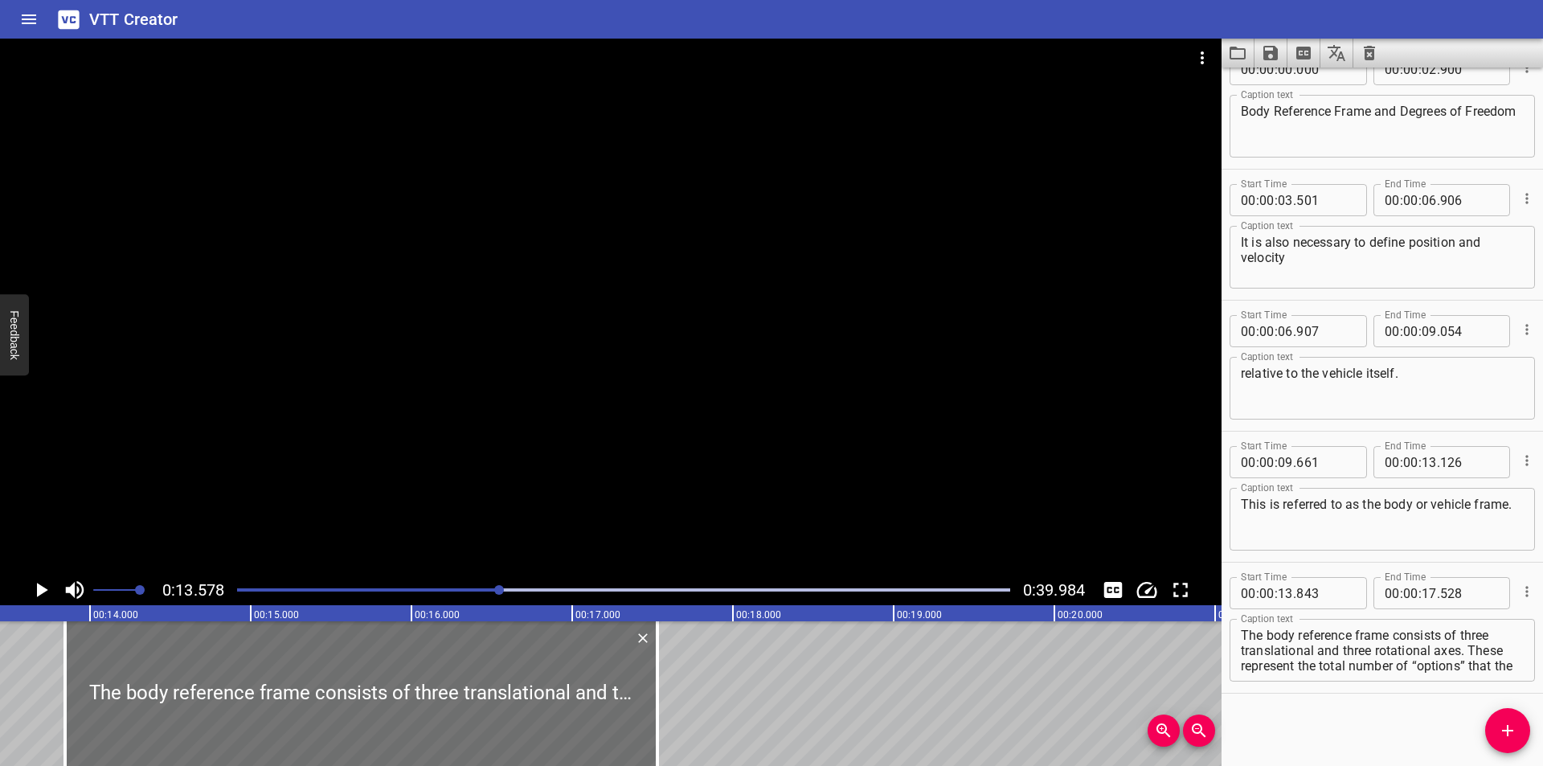
scroll to position [0, 2183]
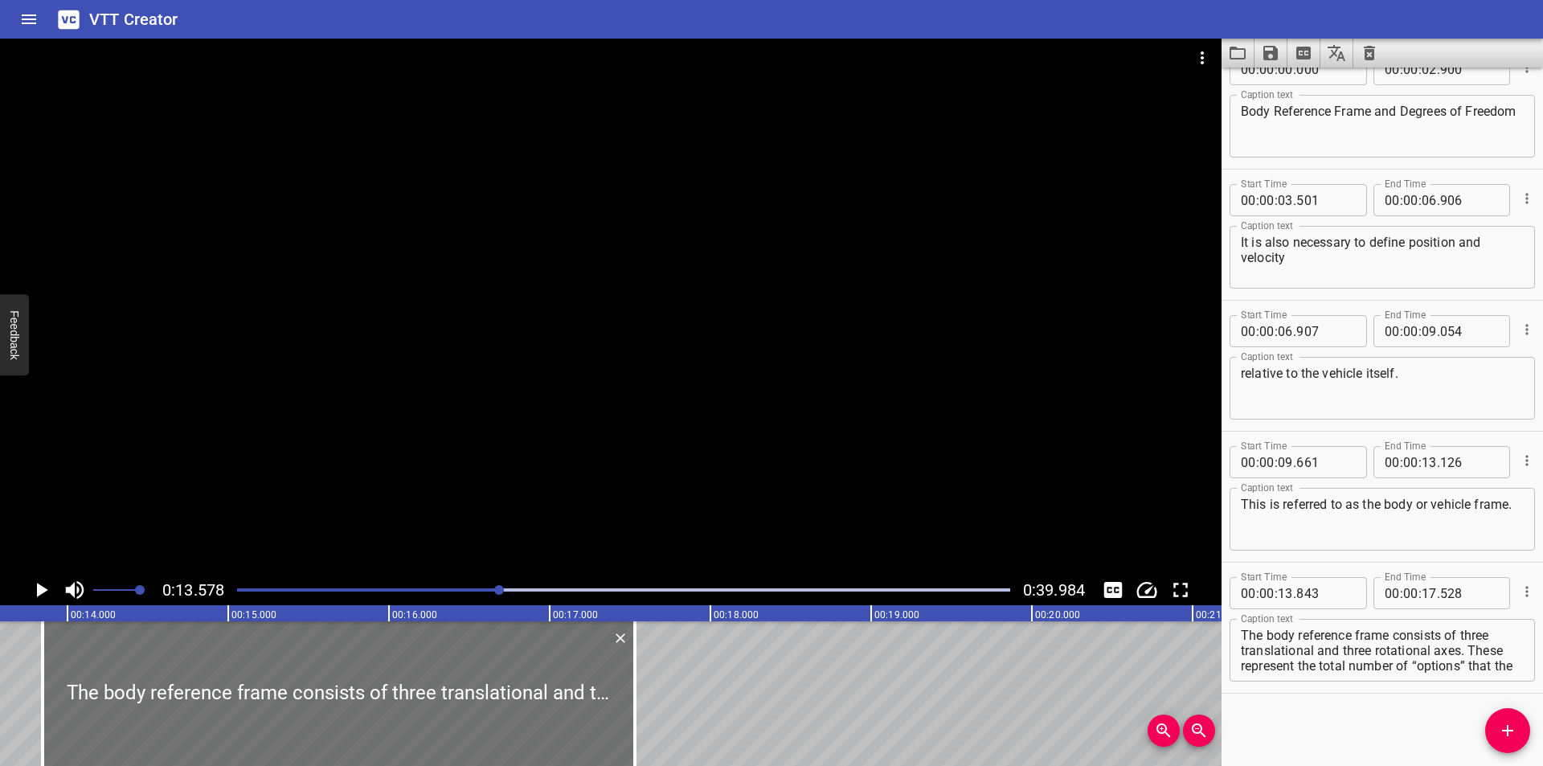
click at [680, 396] on div at bounding box center [610, 307] width 1221 height 536
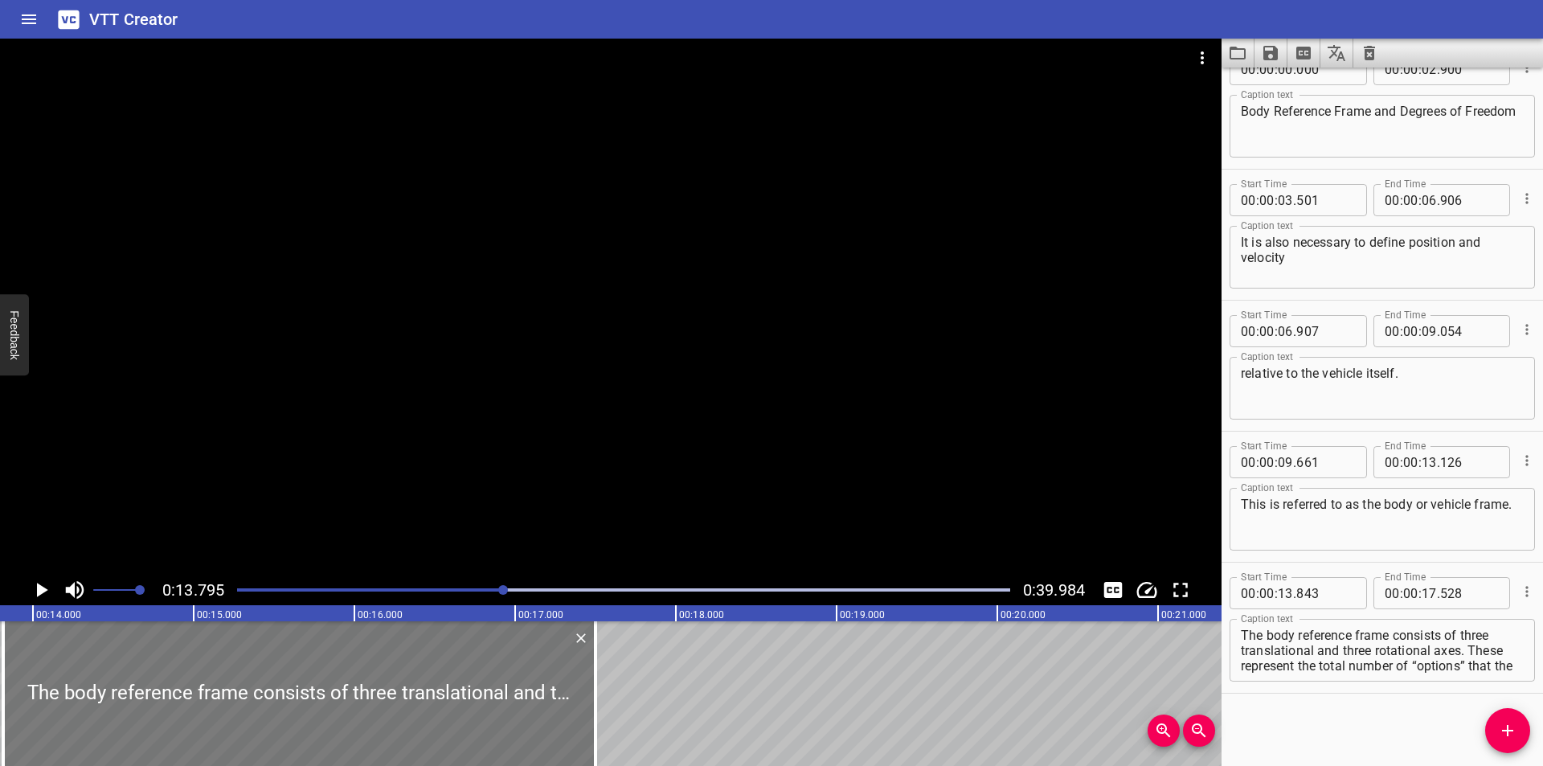
click at [154, 651] on div at bounding box center [299, 693] width 592 height 145
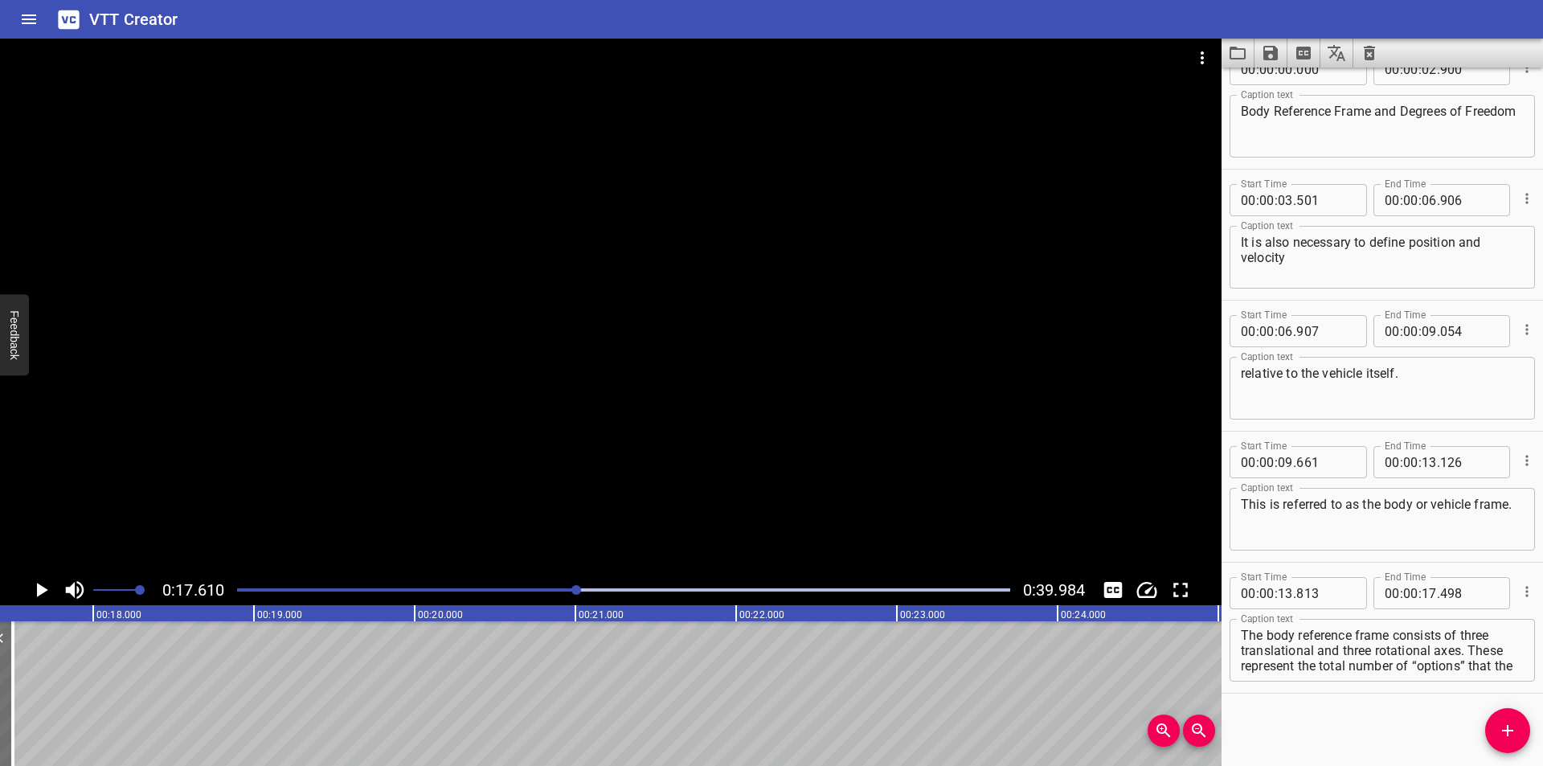
scroll to position [0, 2830]
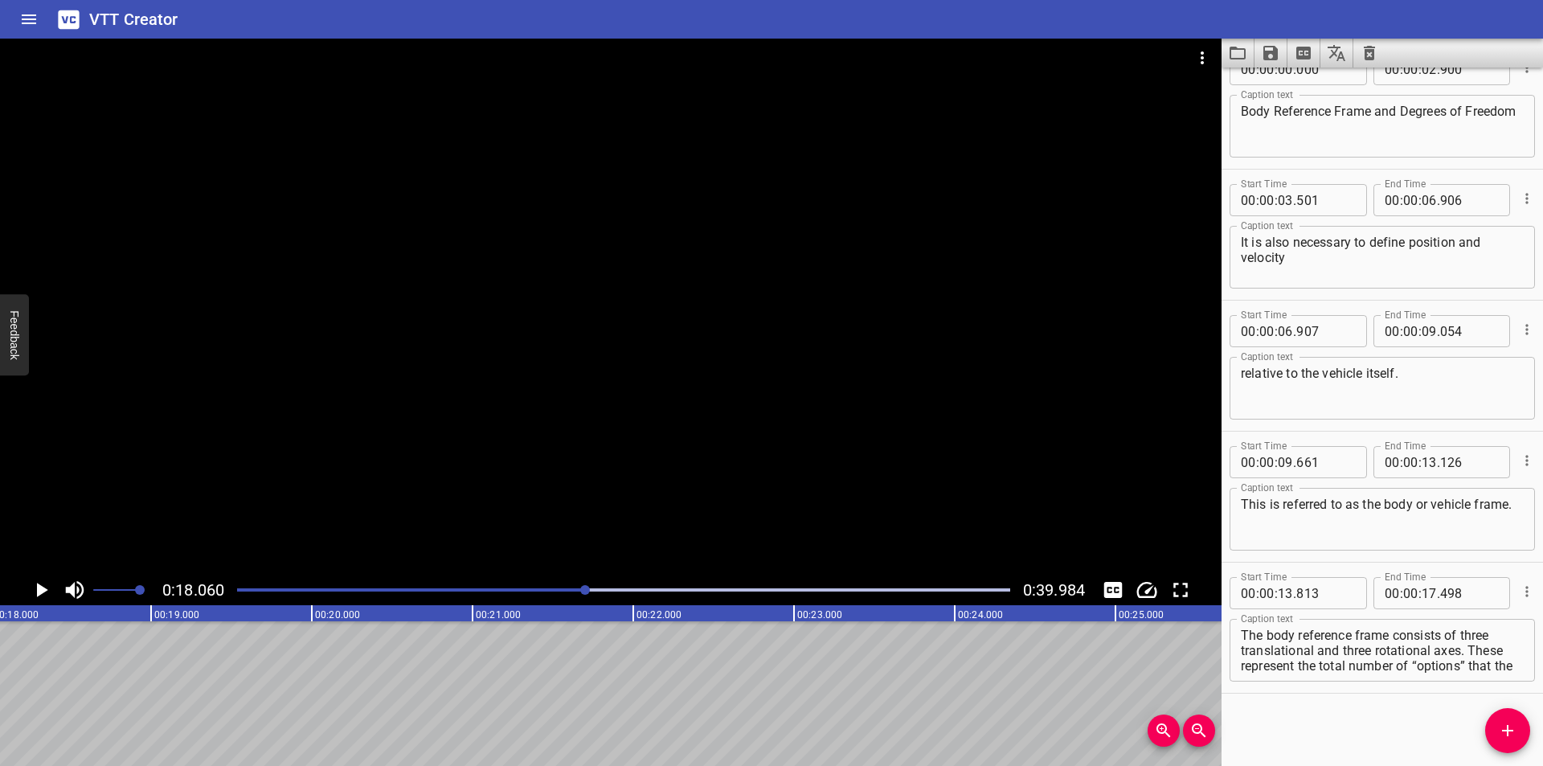
click at [561, 590] on div "Play progress" at bounding box center [200, 589] width 773 height 3
click at [560, 591] on div at bounding box center [623, 590] width 792 height 23
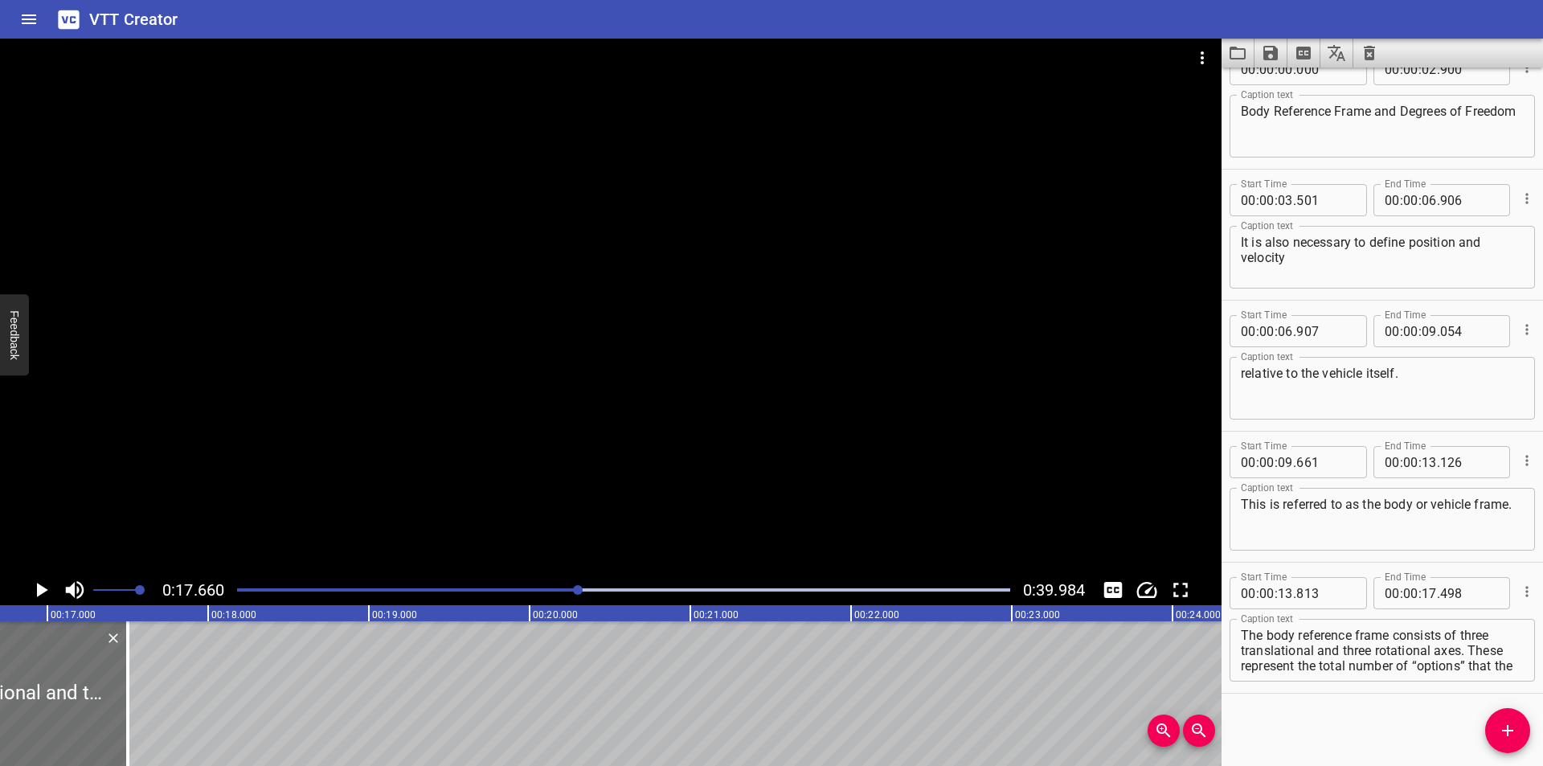
scroll to position [0, 2678]
click at [137, 716] on div at bounding box center [140, 693] width 16 height 145
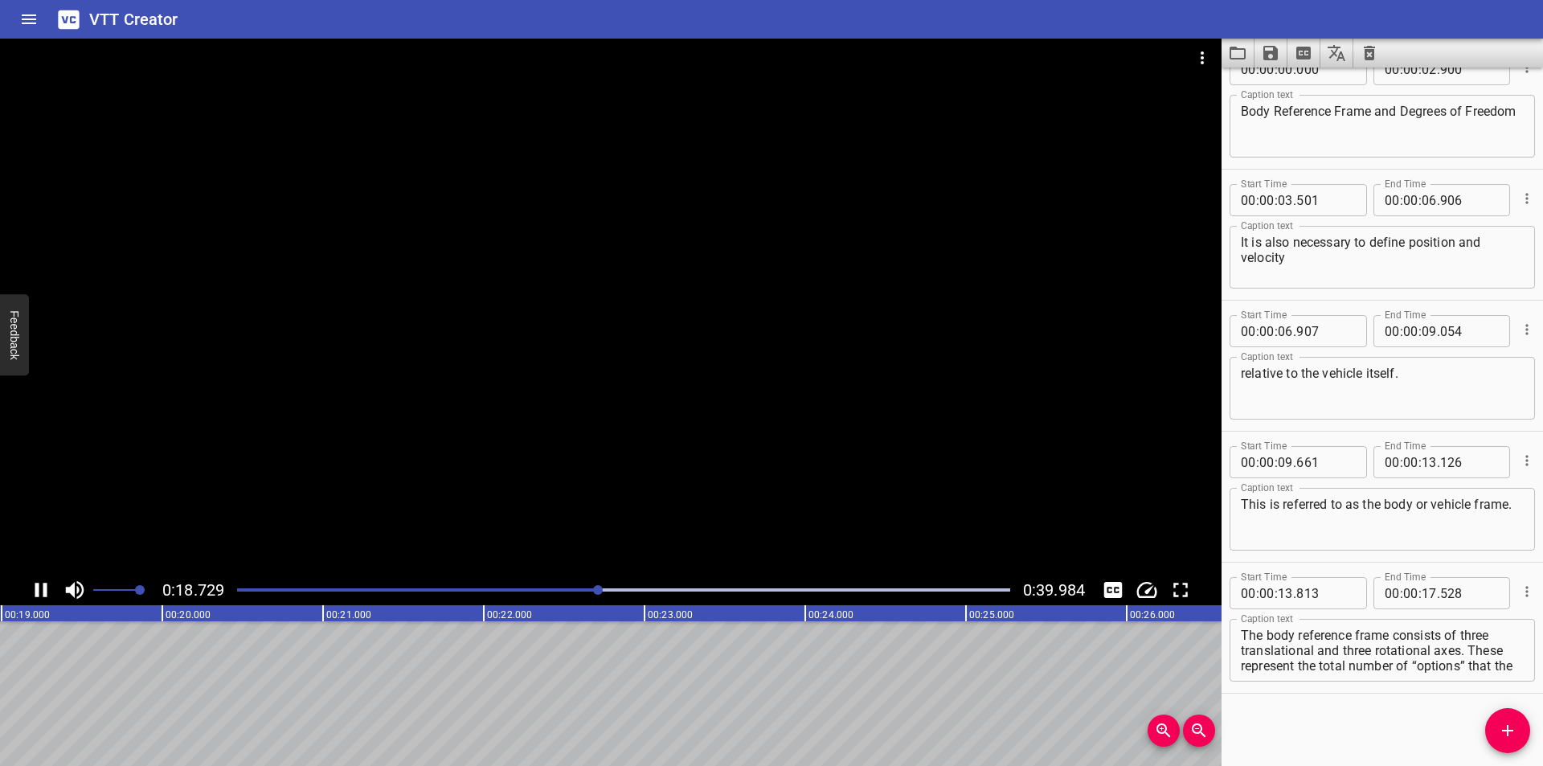
drag, startPoint x: 915, startPoint y: 391, endPoint x: 920, endPoint y: 399, distance: 9.4
click at [915, 391] on div at bounding box center [610, 307] width 1221 height 536
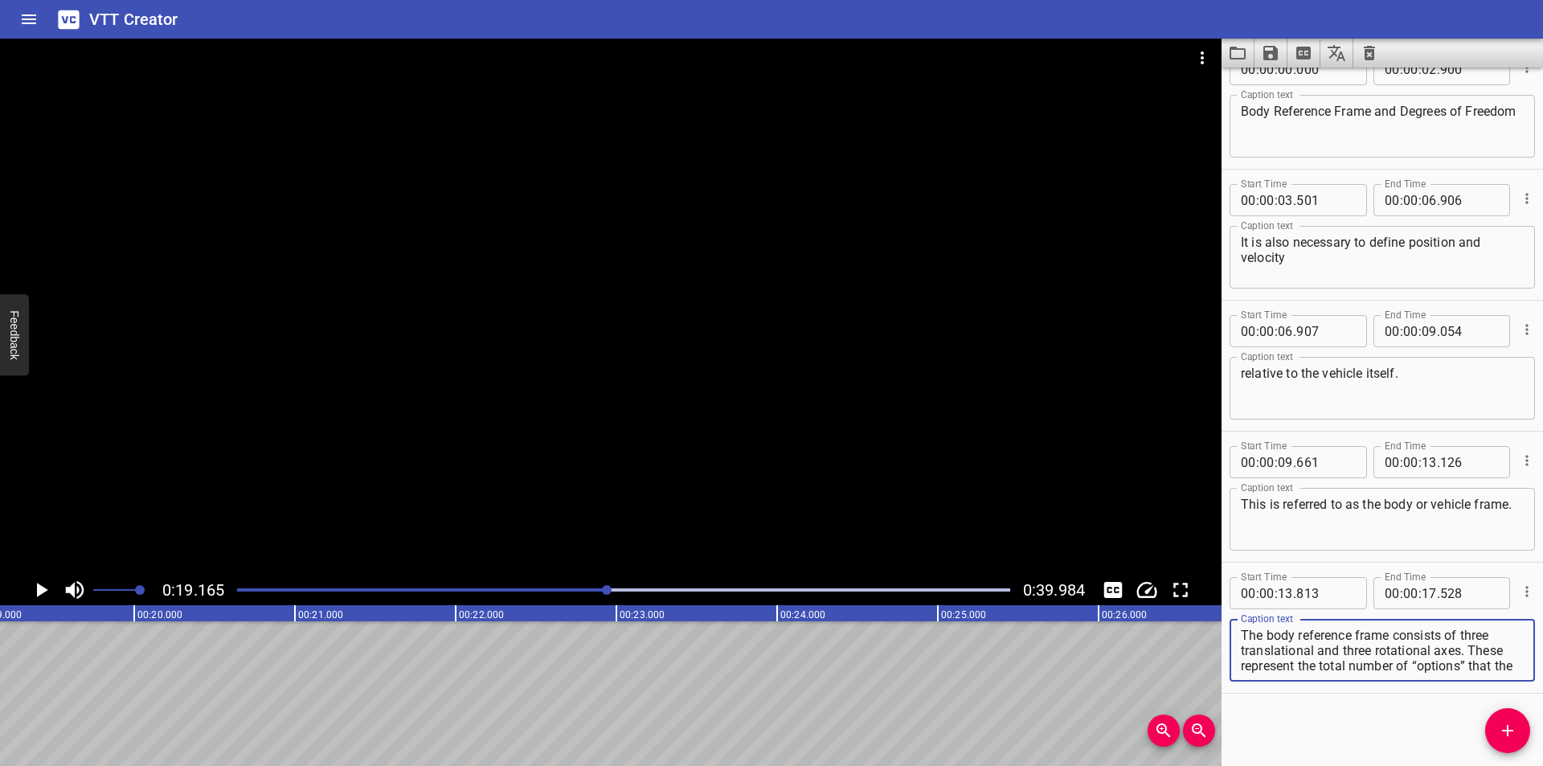
scroll to position [15, 0]
drag, startPoint x: 1319, startPoint y: 649, endPoint x: 1516, endPoint y: 732, distance: 214.3
click at [1516, 732] on div "Start Time 00 : 00 : 00 . 000 Start Time End Time 00 : 00 : 02 . 900 End Time C…" at bounding box center [1381, 417] width 321 height 698
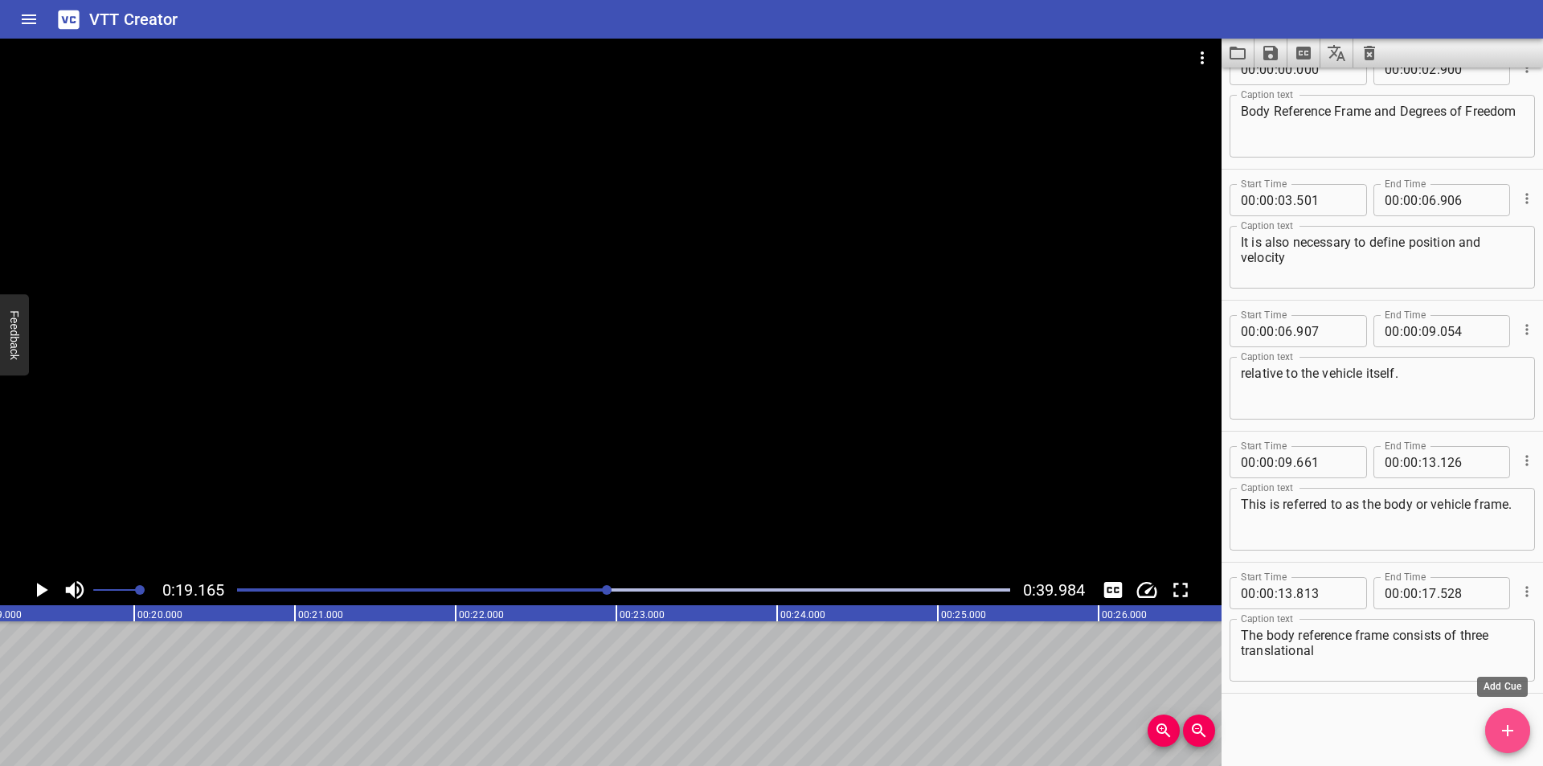
click at [1515, 733] on icon "Add Cue" at bounding box center [1507, 730] width 19 height 19
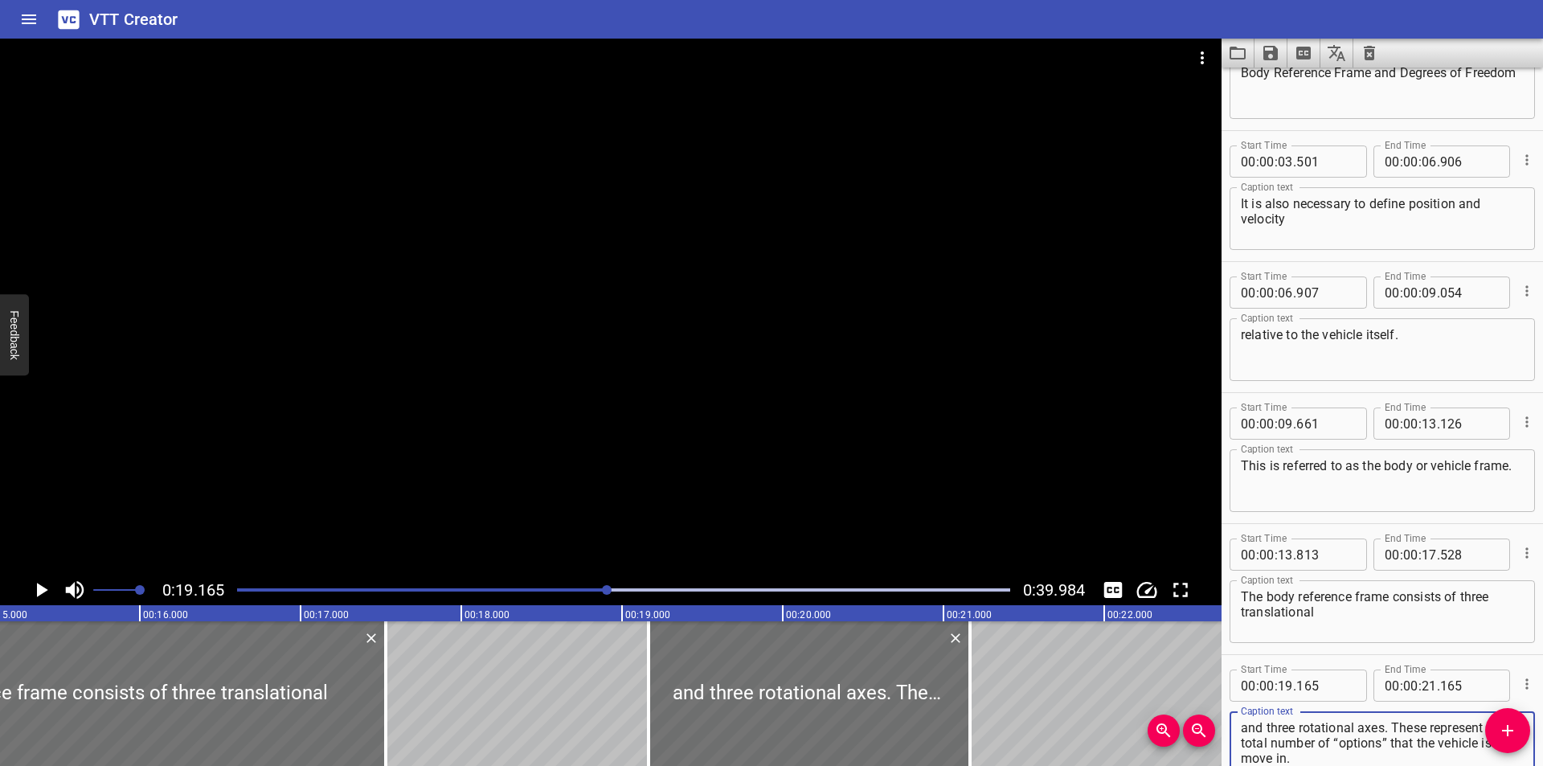
scroll to position [0, 2384]
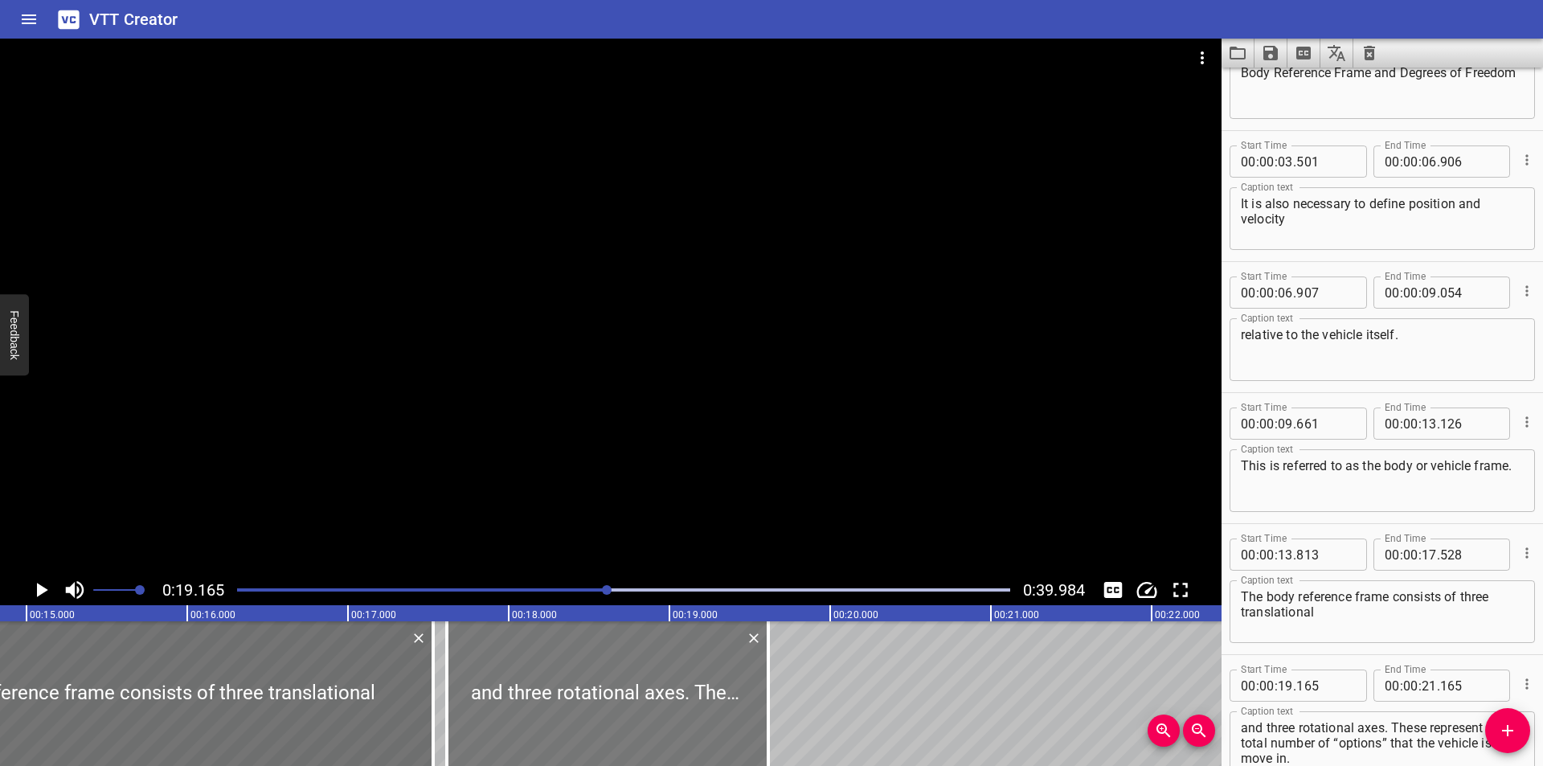
drag, startPoint x: 873, startPoint y: 655, endPoint x: 620, endPoint y: 662, distance: 253.2
click at [620, 662] on div at bounding box center [607, 693] width 321 height 145
click at [1320, 686] on input "number" at bounding box center [1325, 685] width 59 height 32
click at [628, 411] on div at bounding box center [610, 307] width 1221 height 536
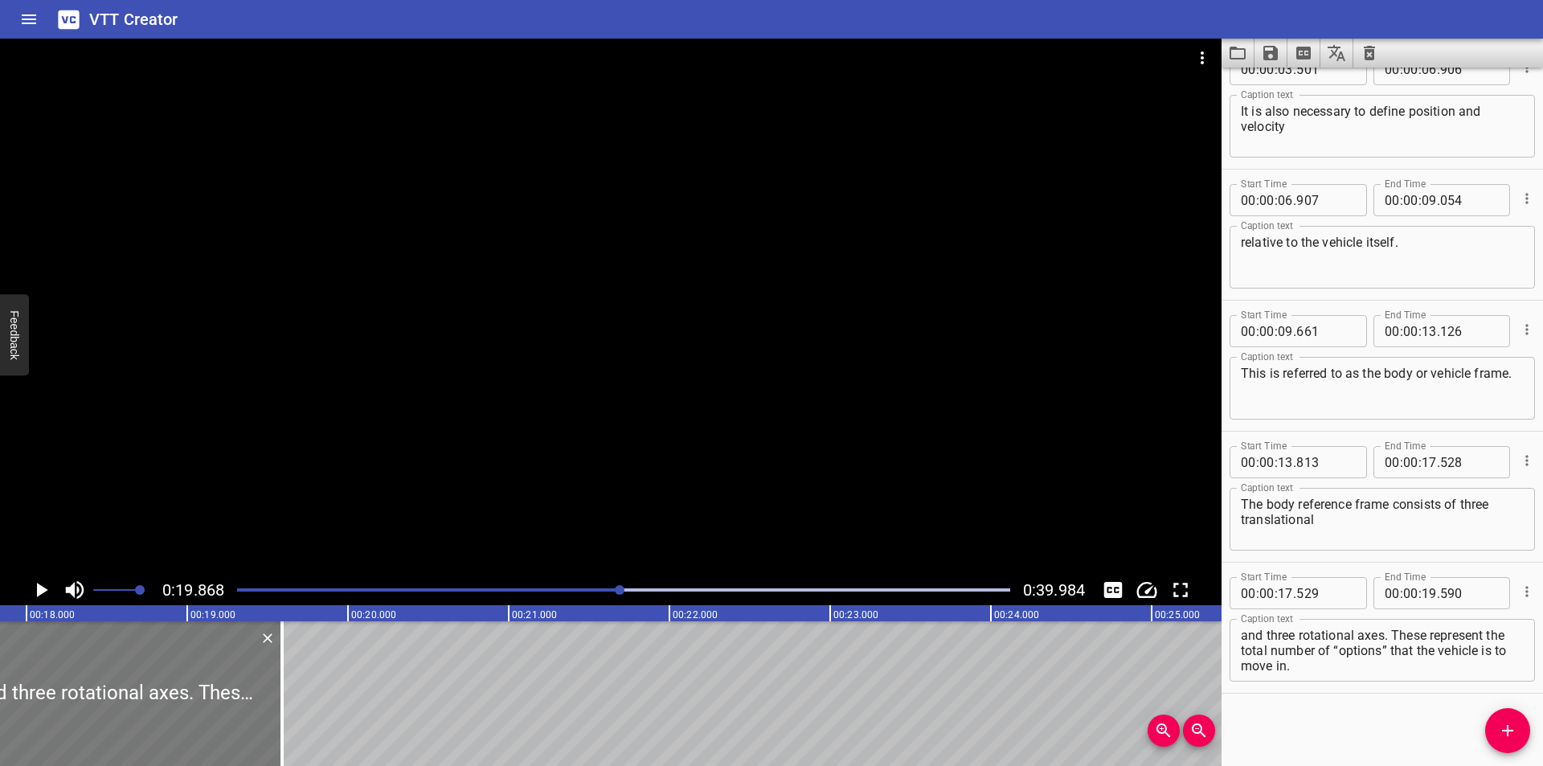
scroll to position [0, 2818]
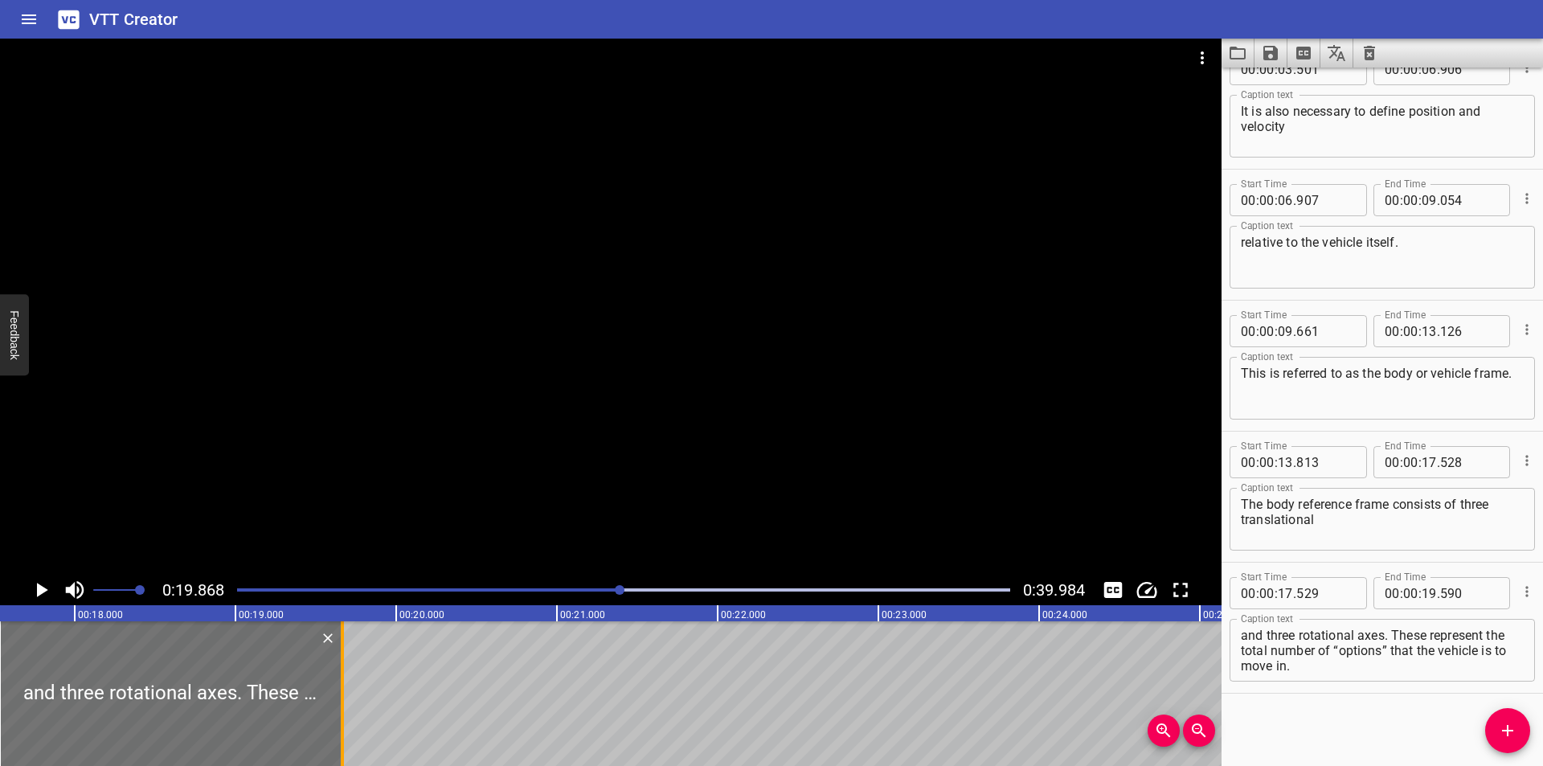
drag, startPoint x: 333, startPoint y: 722, endPoint x: 346, endPoint y: 729, distance: 13.7
click at [346, 729] on div at bounding box center [342, 693] width 16 height 145
drag, startPoint x: 1393, startPoint y: 633, endPoint x: 1422, endPoint y: 682, distance: 57.3
click at [1422, 682] on div "Caption text and three rotational axes. These represent the total number of “op…" at bounding box center [1381, 648] width 305 height 72
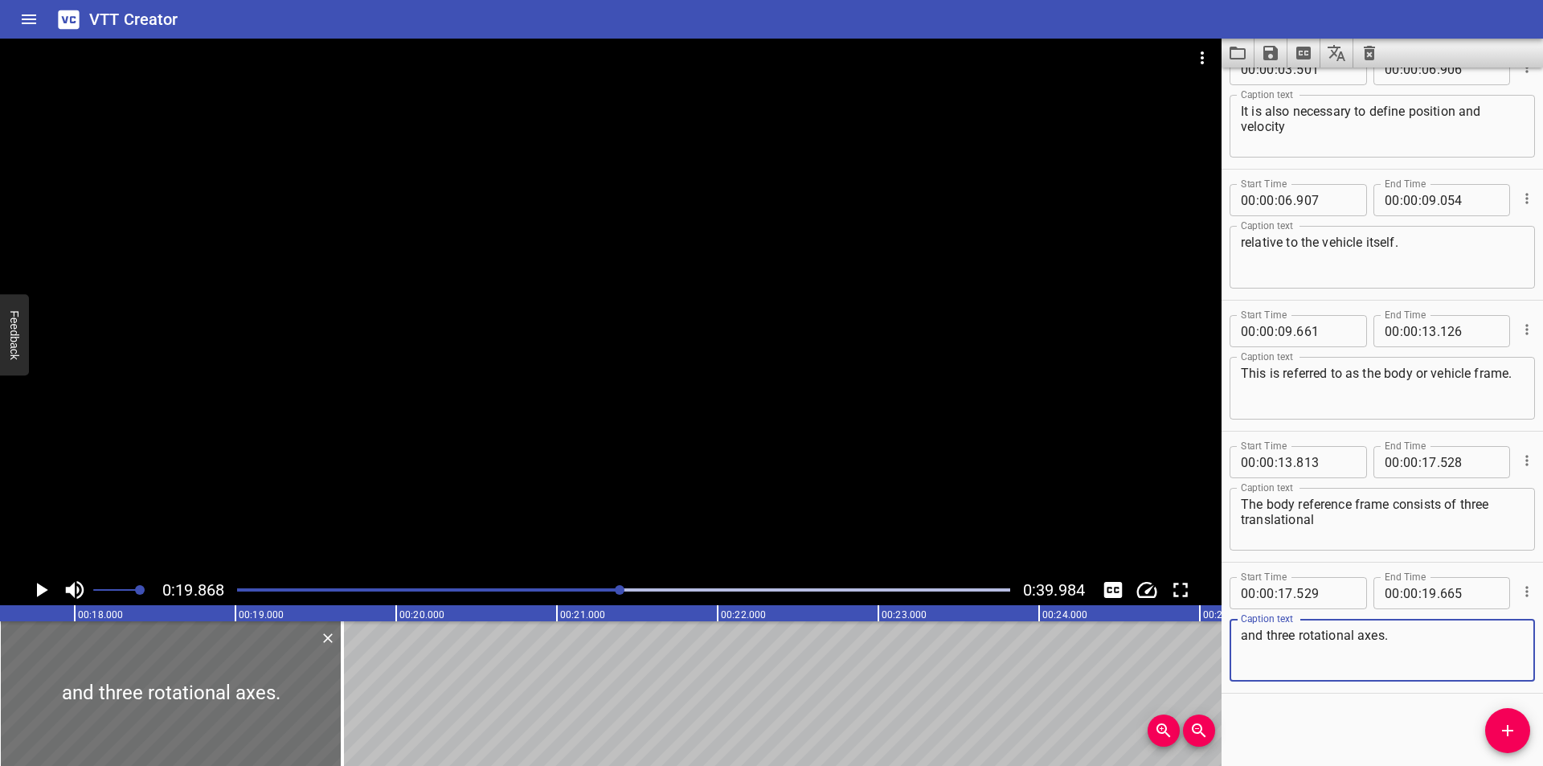
drag, startPoint x: 1509, startPoint y: 730, endPoint x: 1490, endPoint y: 723, distance: 20.3
click at [1510, 730] on icon "Add Cue" at bounding box center [1507, 730] width 11 height 11
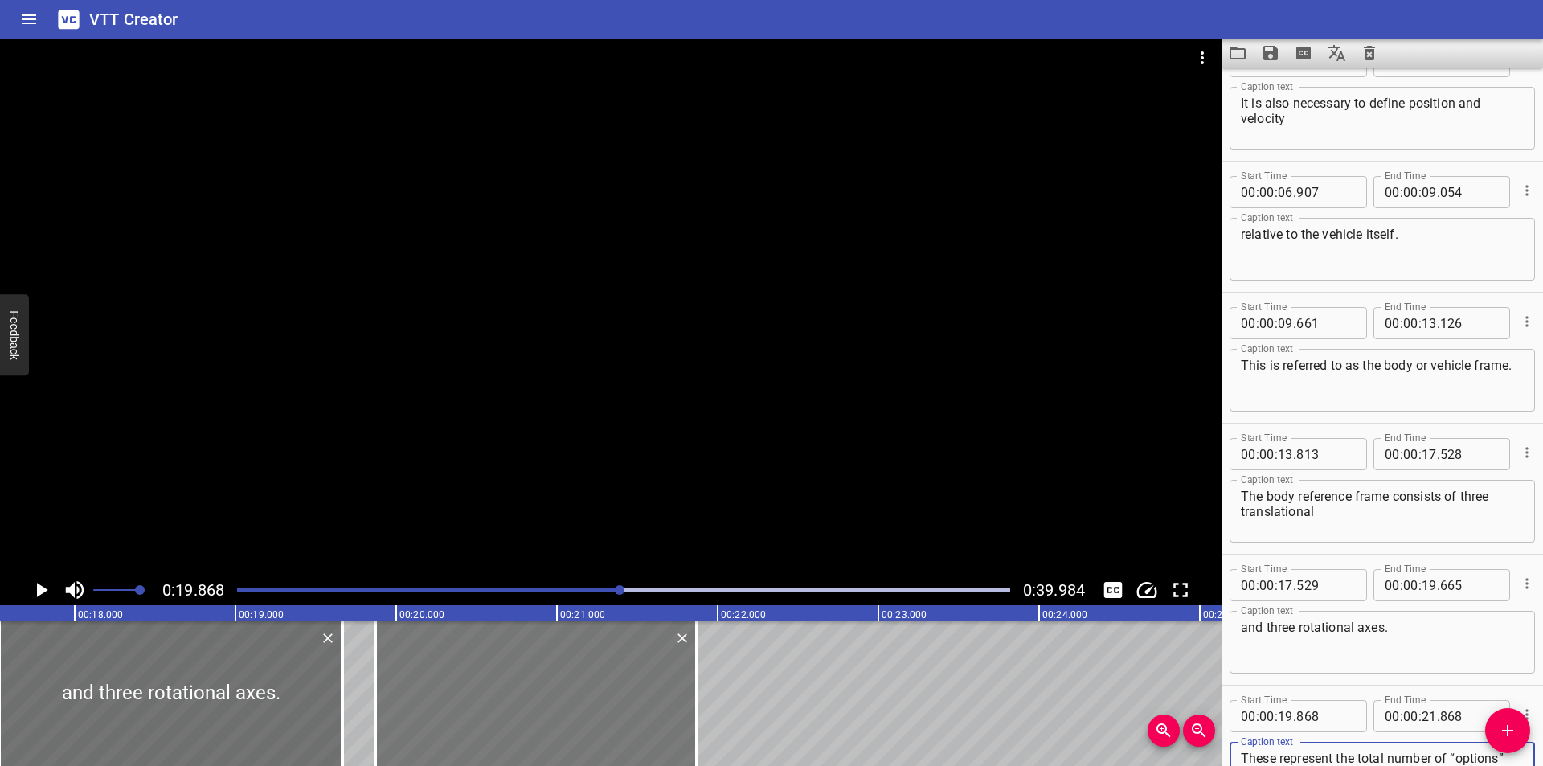
scroll to position [175, 0]
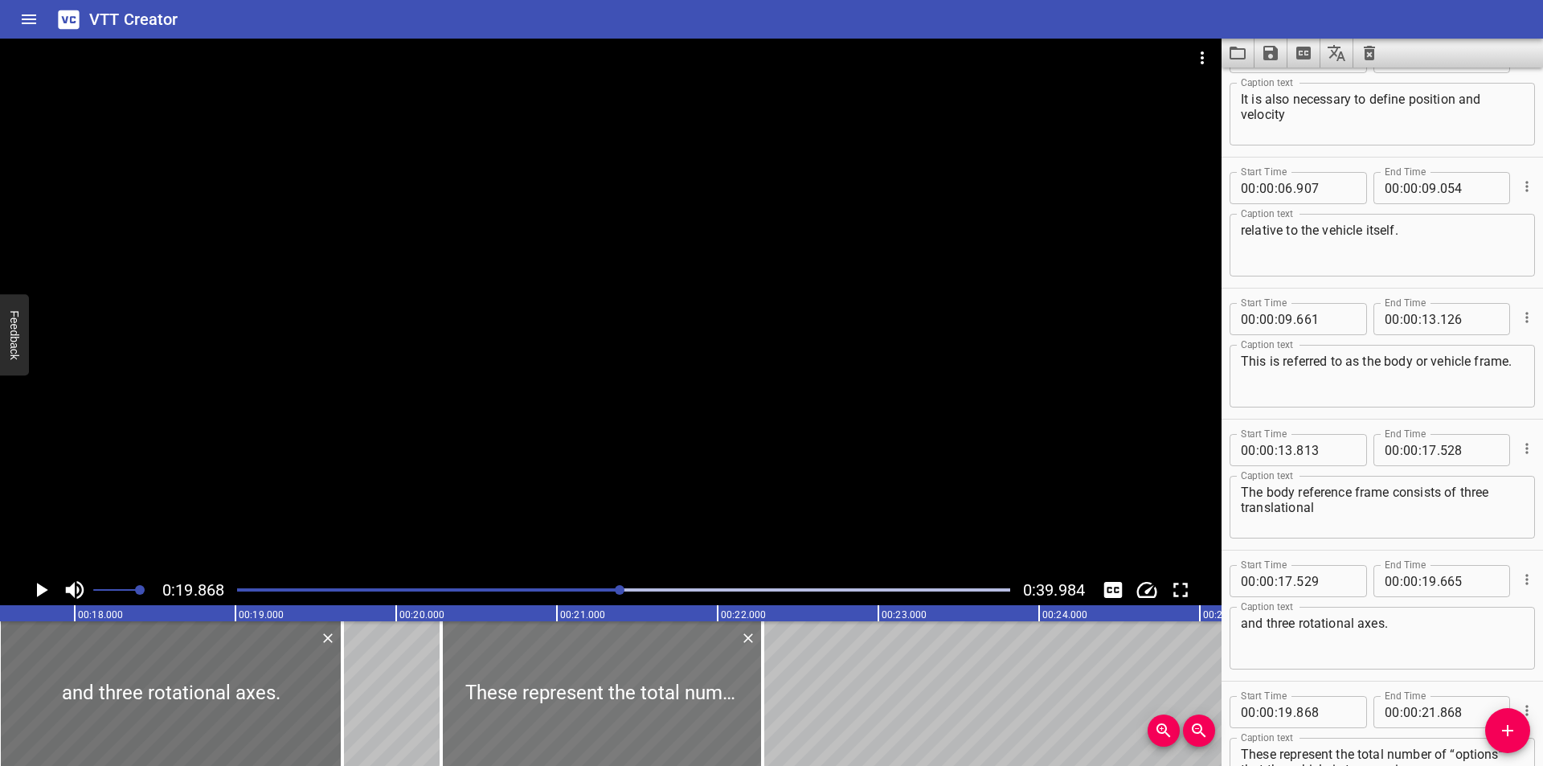
drag, startPoint x: 474, startPoint y: 680, endPoint x: 489, endPoint y: 681, distance: 15.4
click at [489, 681] on div at bounding box center [601, 693] width 321 height 145
click at [591, 591] on div "Play progress" at bounding box center [234, 589] width 773 height 3
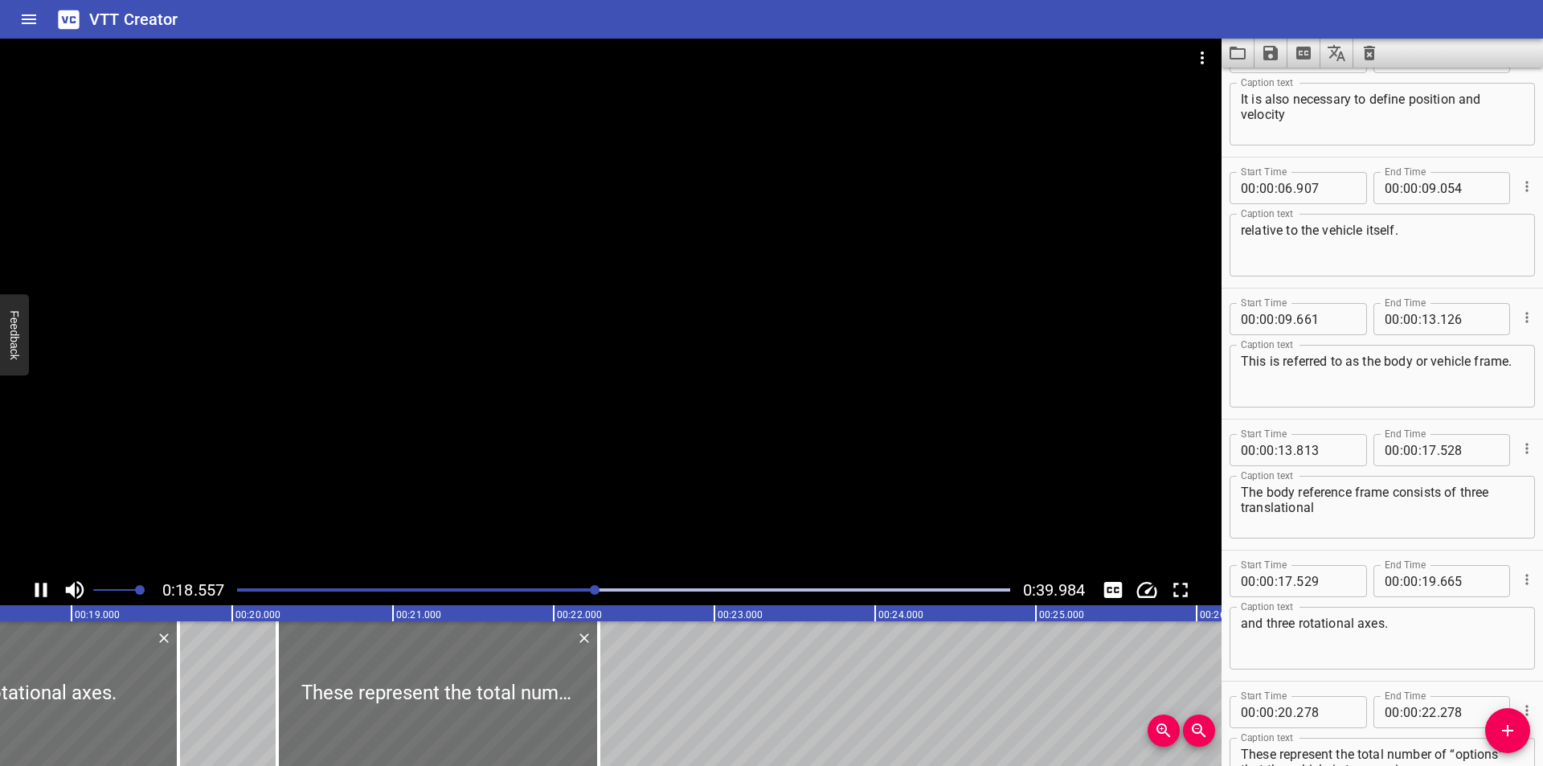
click at [537, 569] on div at bounding box center [610, 307] width 1221 height 536
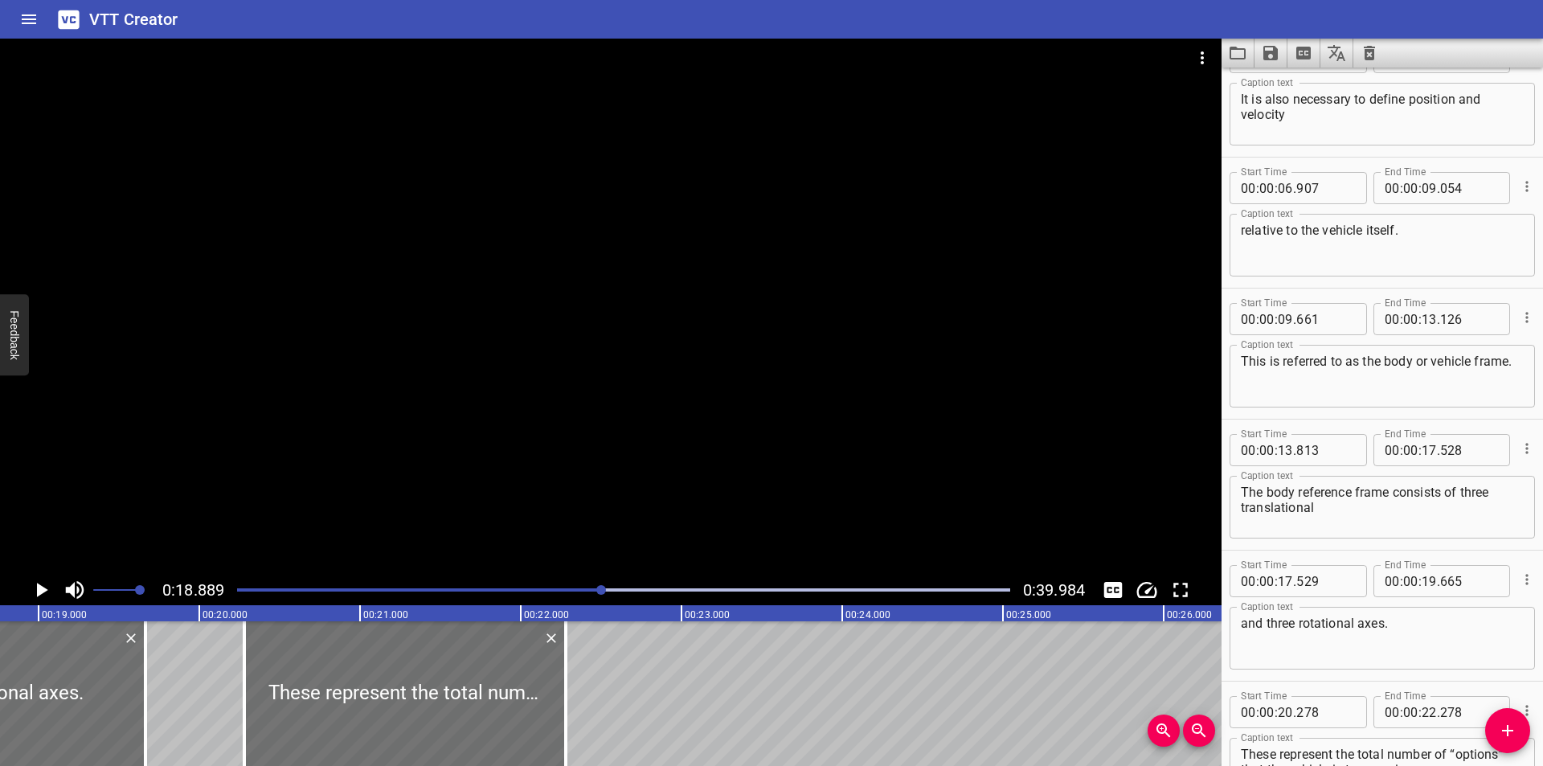
scroll to position [0, 3036]
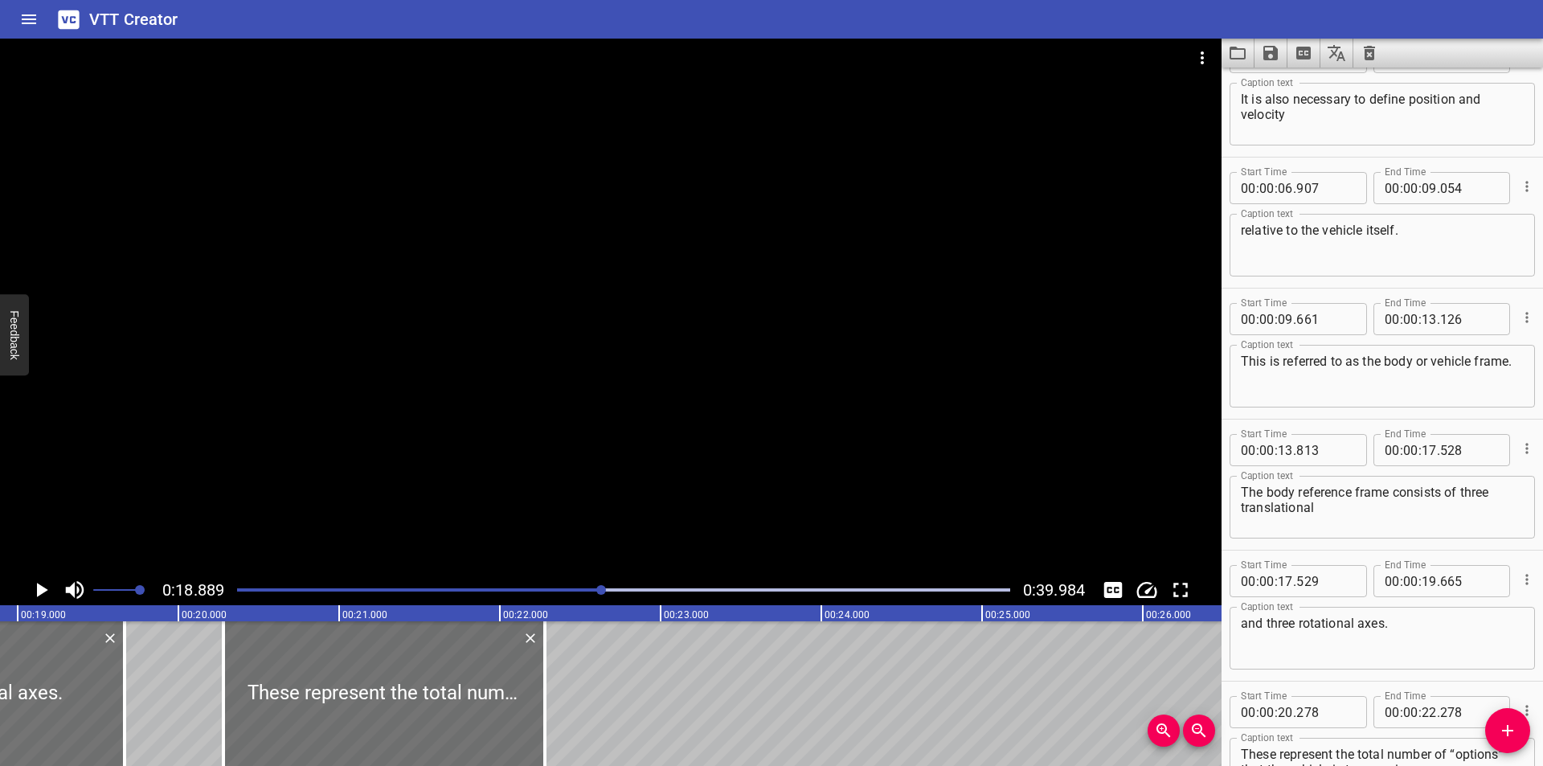
click at [567, 586] on div at bounding box center [623, 590] width 792 height 23
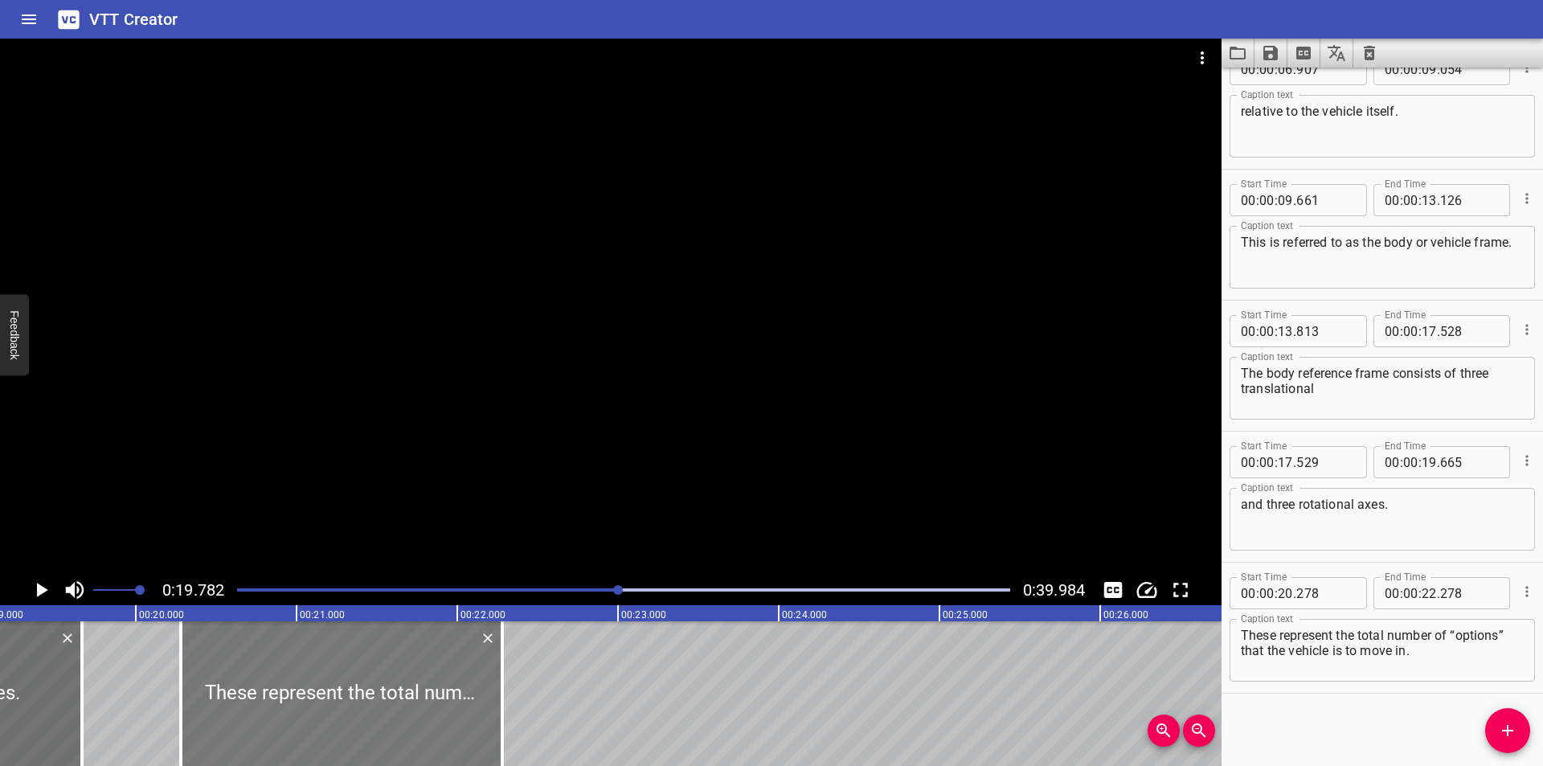
scroll to position [0, 3072]
drag, startPoint x: 321, startPoint y: 696, endPoint x: 309, endPoint y: 700, distance: 12.7
click at [309, 699] on div at bounding box center [334, 693] width 321 height 145
drag, startPoint x: 90, startPoint y: 727, endPoint x: 102, endPoint y: 729, distance: 12.2
click at [85, 729] on div at bounding box center [83, 693] width 3 height 145
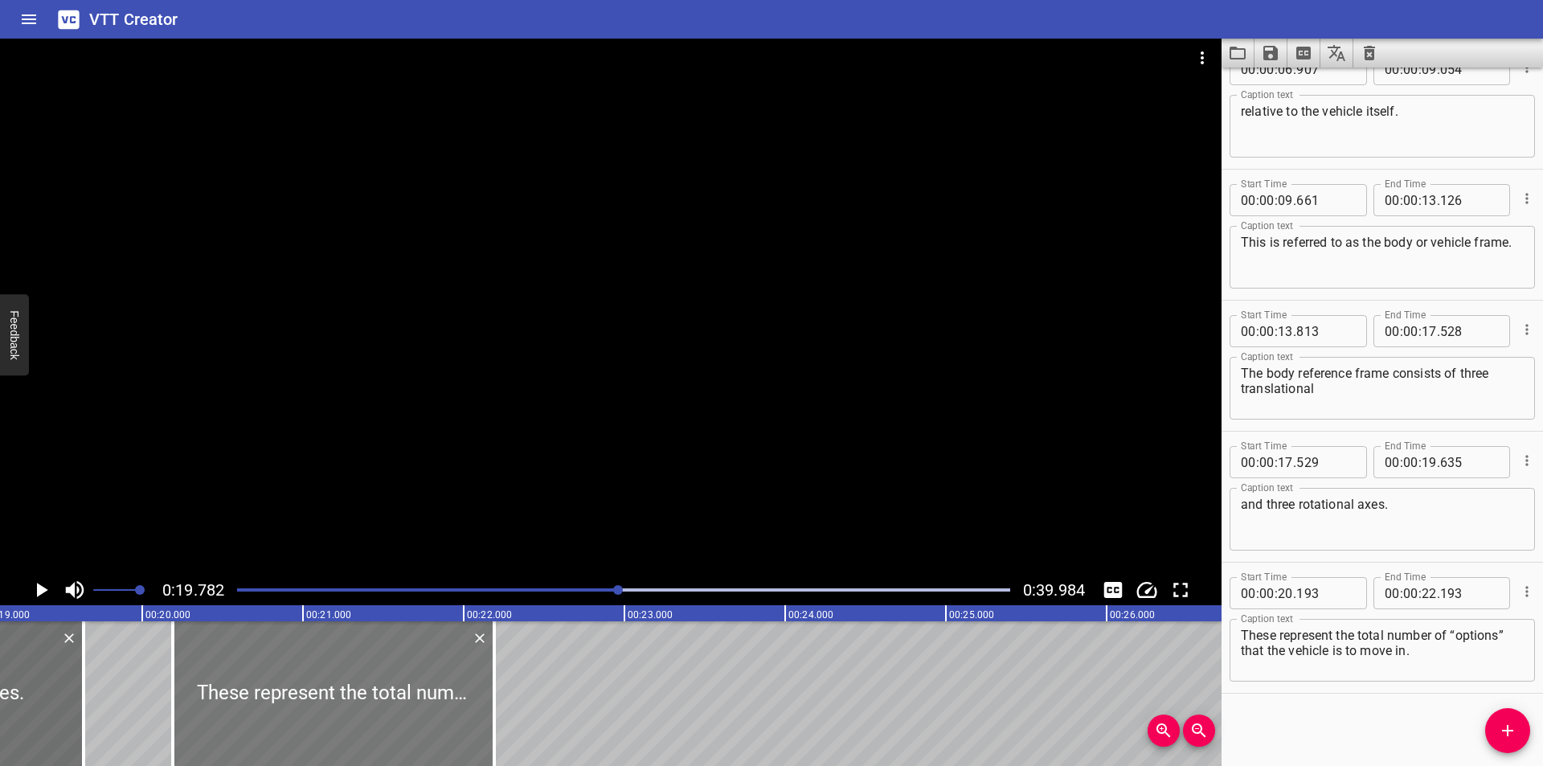
click at [313, 709] on div at bounding box center [333, 693] width 321 height 145
click at [462, 415] on div at bounding box center [610, 307] width 1221 height 536
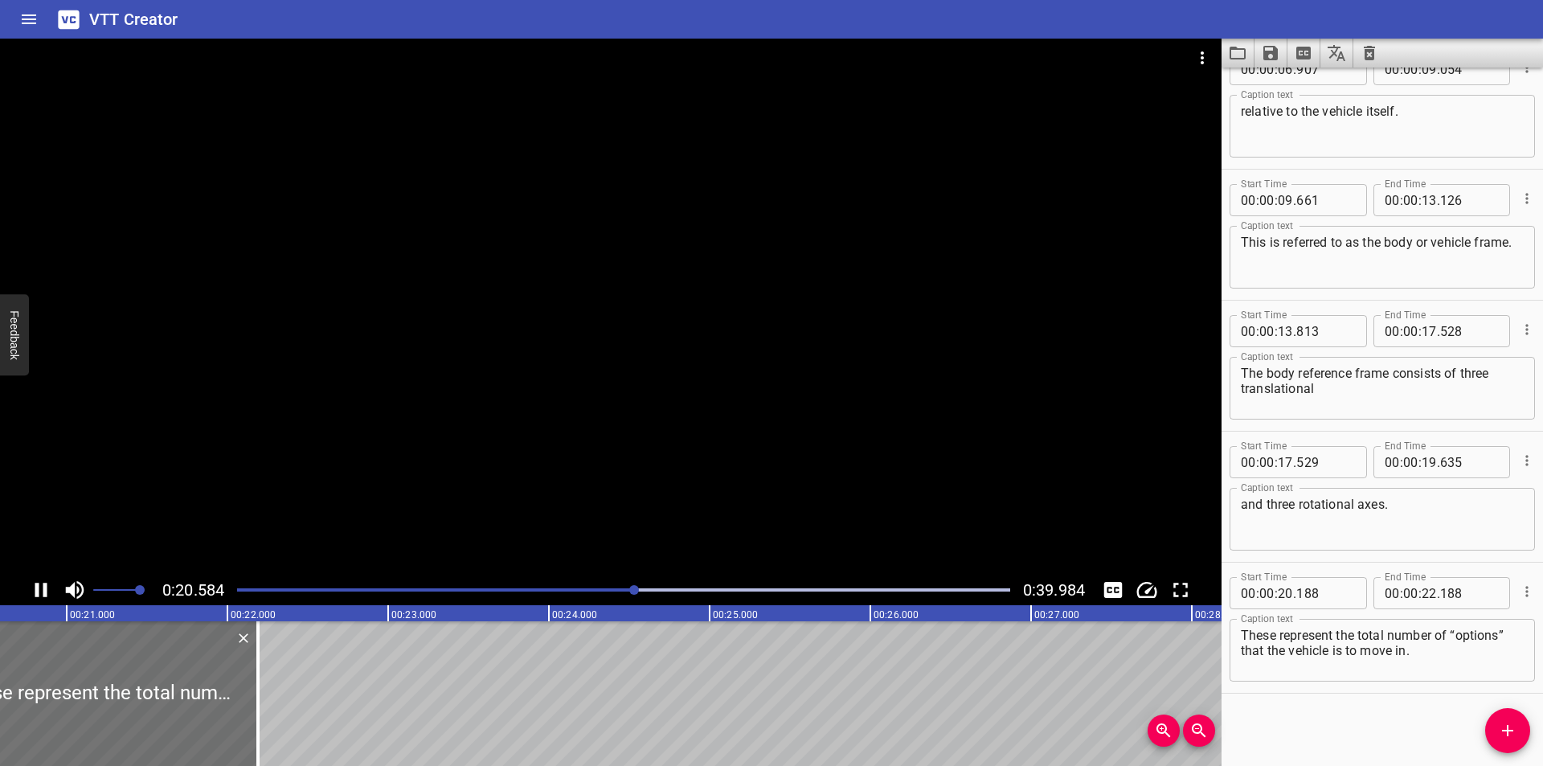
scroll to position [0, 3346]
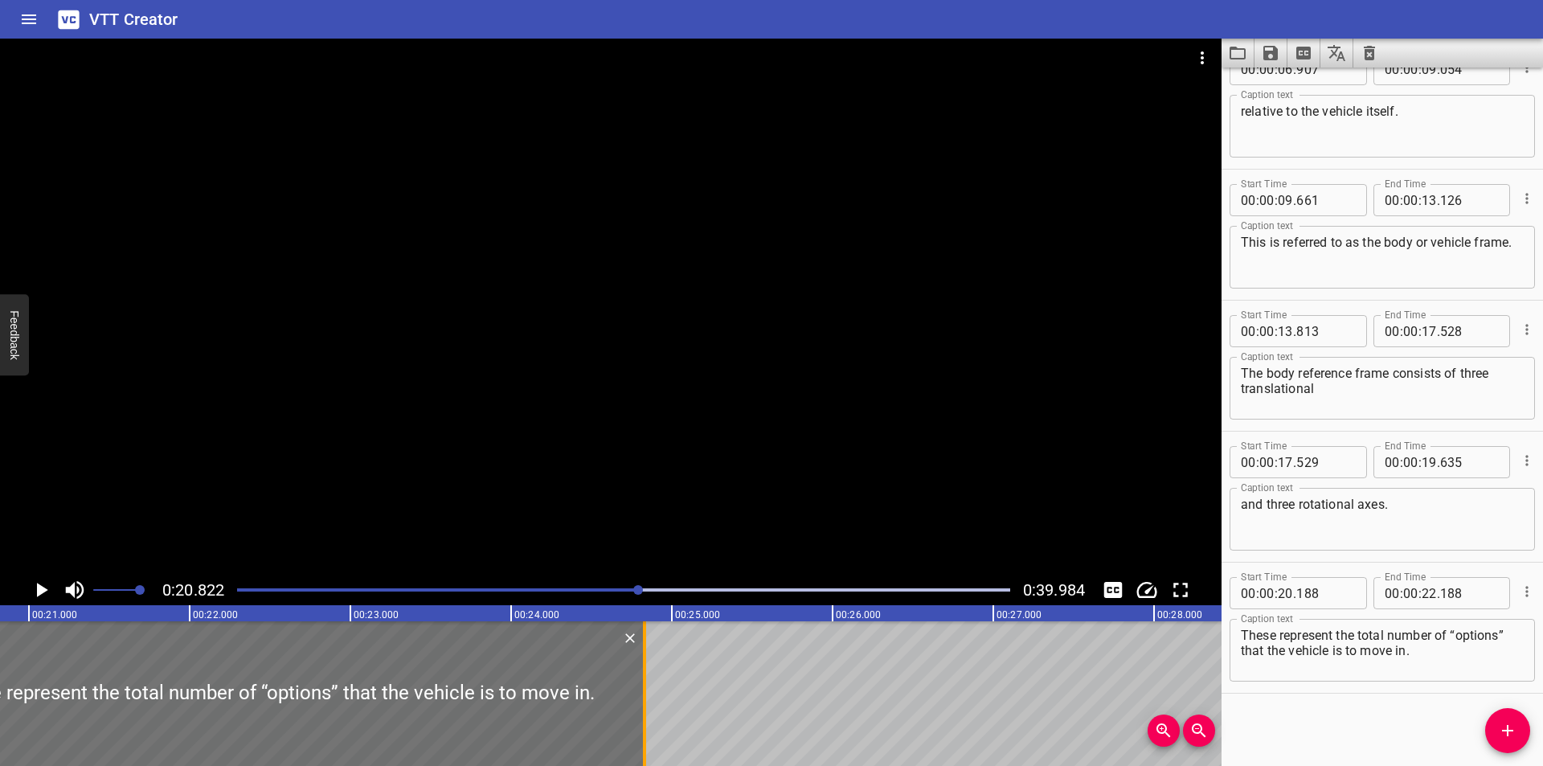
drag, startPoint x: 245, startPoint y: 713, endPoint x: 641, endPoint y: 724, distance: 396.3
click at [641, 724] on div at bounding box center [644, 693] width 16 height 145
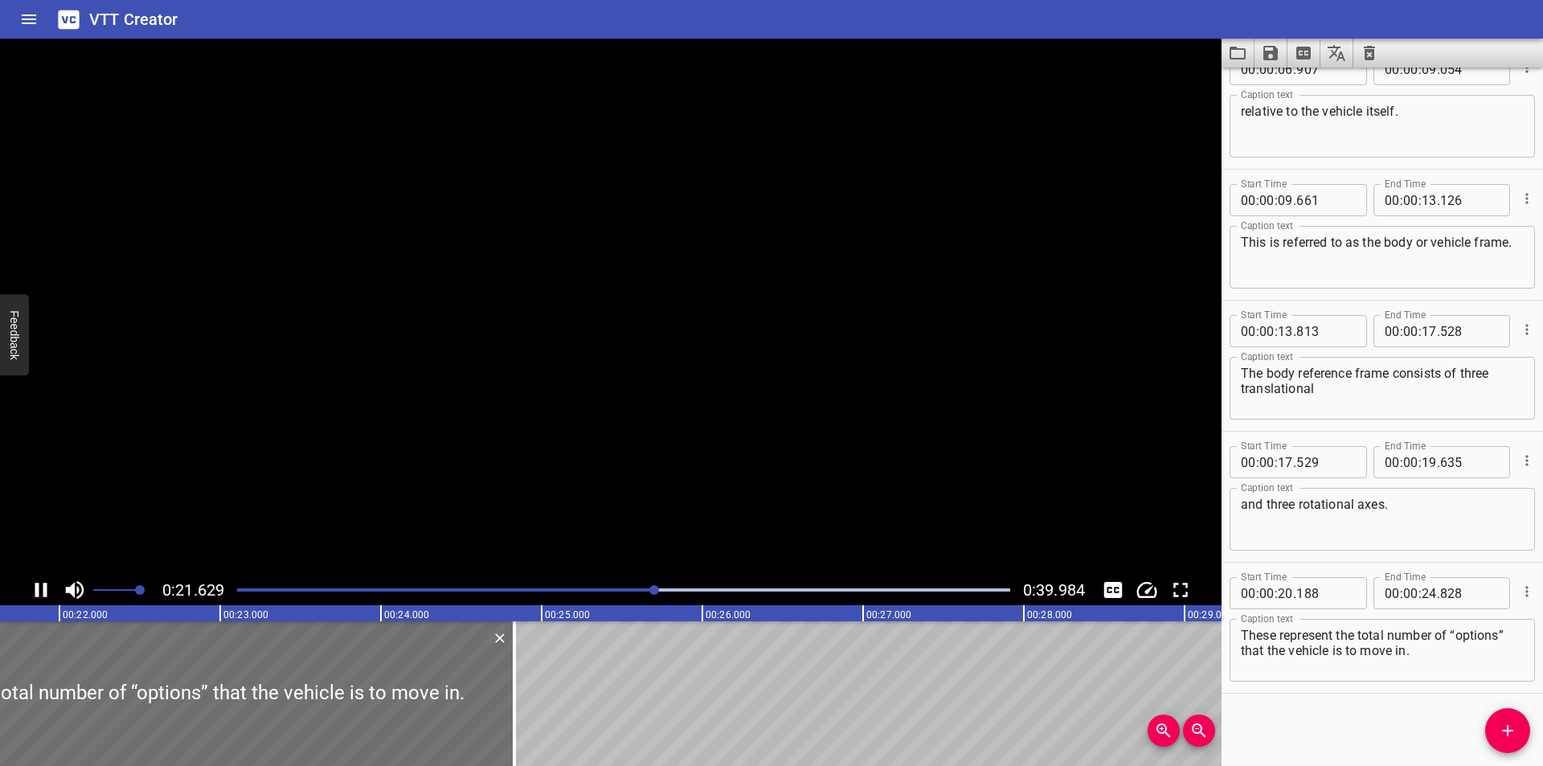
click at [1437, 677] on div "These represent the total number of “options” that the vehicle is to move in. C…" at bounding box center [1381, 650] width 305 height 63
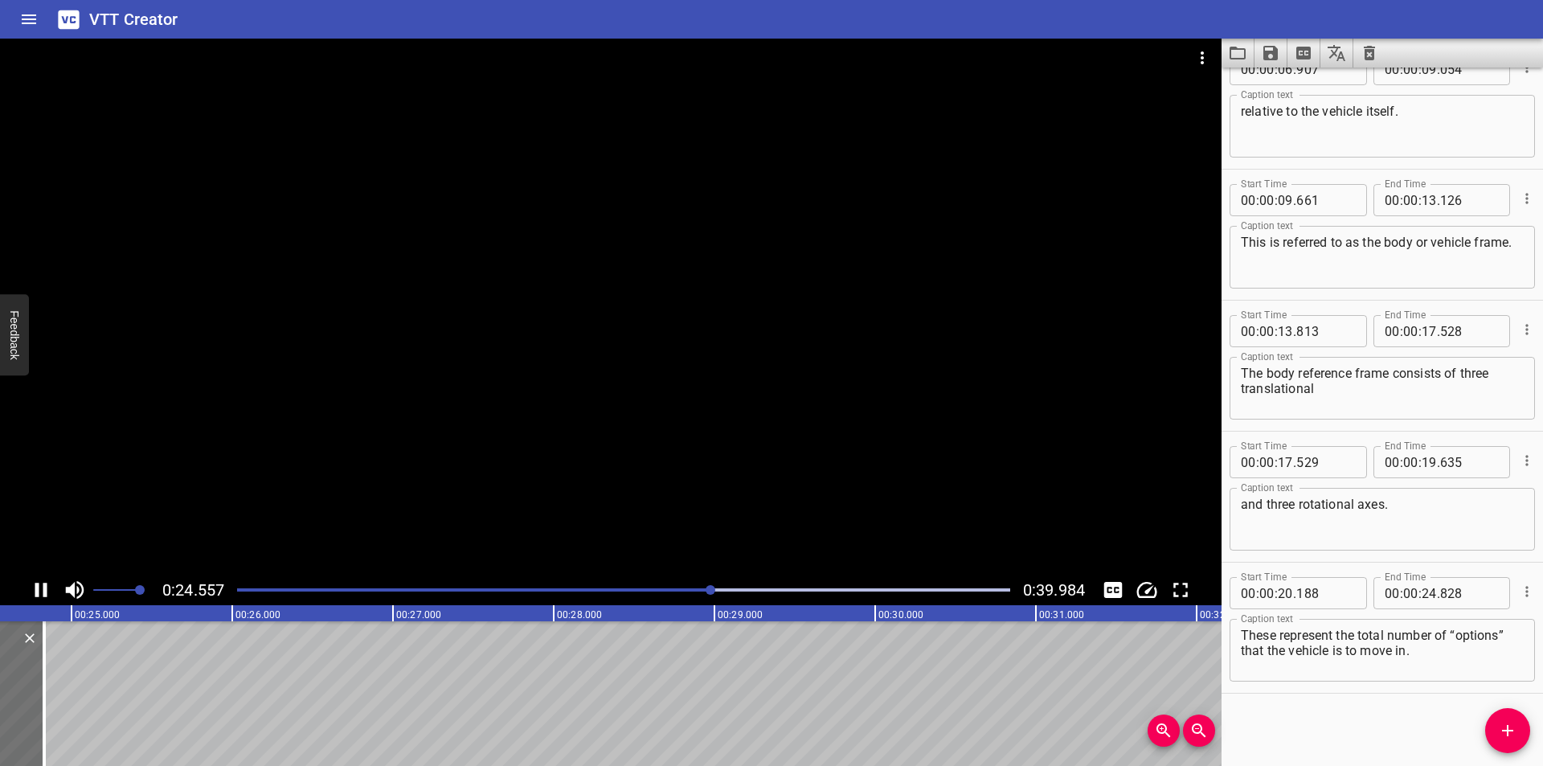
click at [475, 434] on div at bounding box center [610, 307] width 1221 height 536
click at [1497, 726] on span "Add Cue" at bounding box center [1507, 730] width 45 height 19
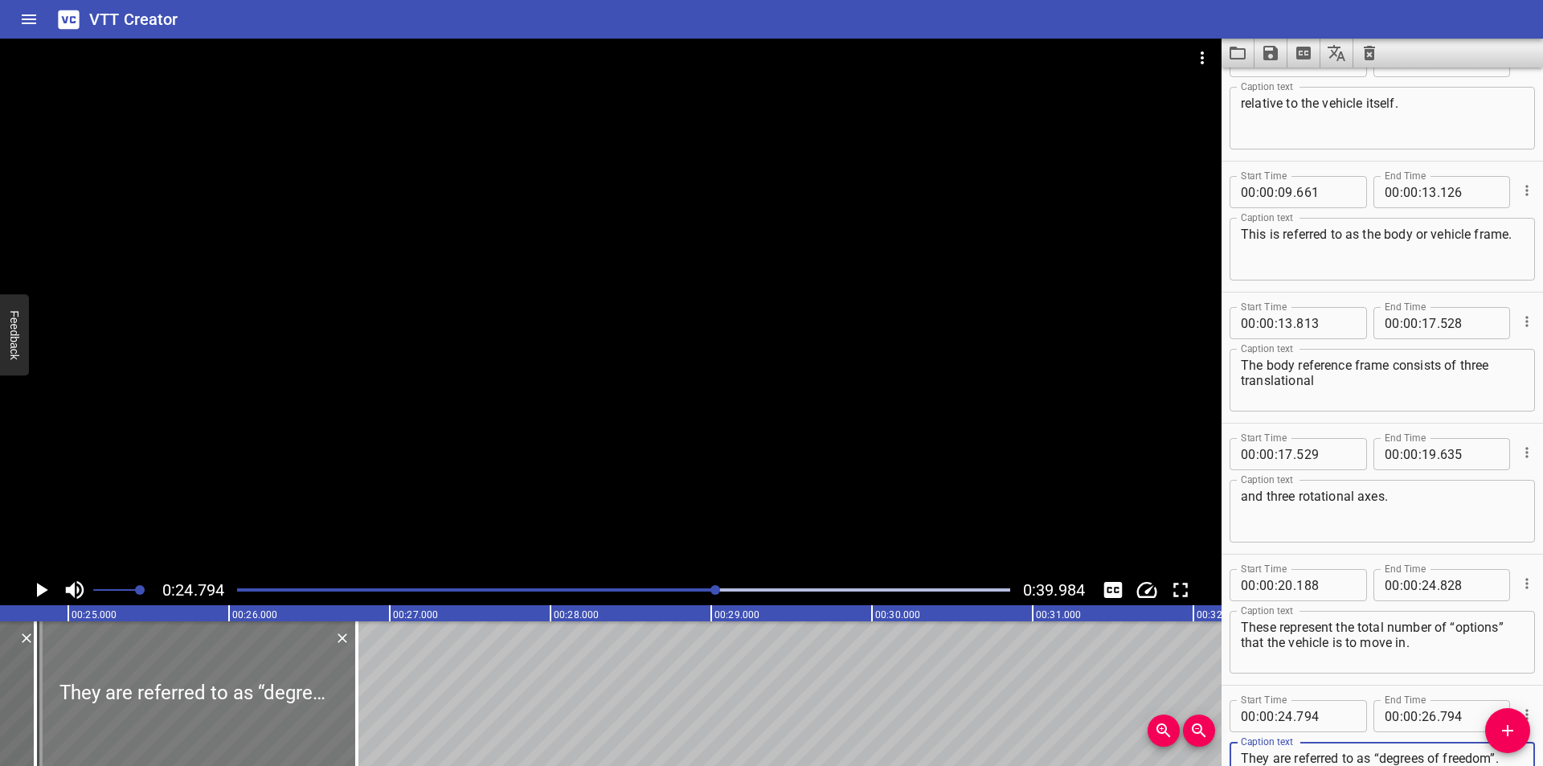
scroll to position [0, 3931]
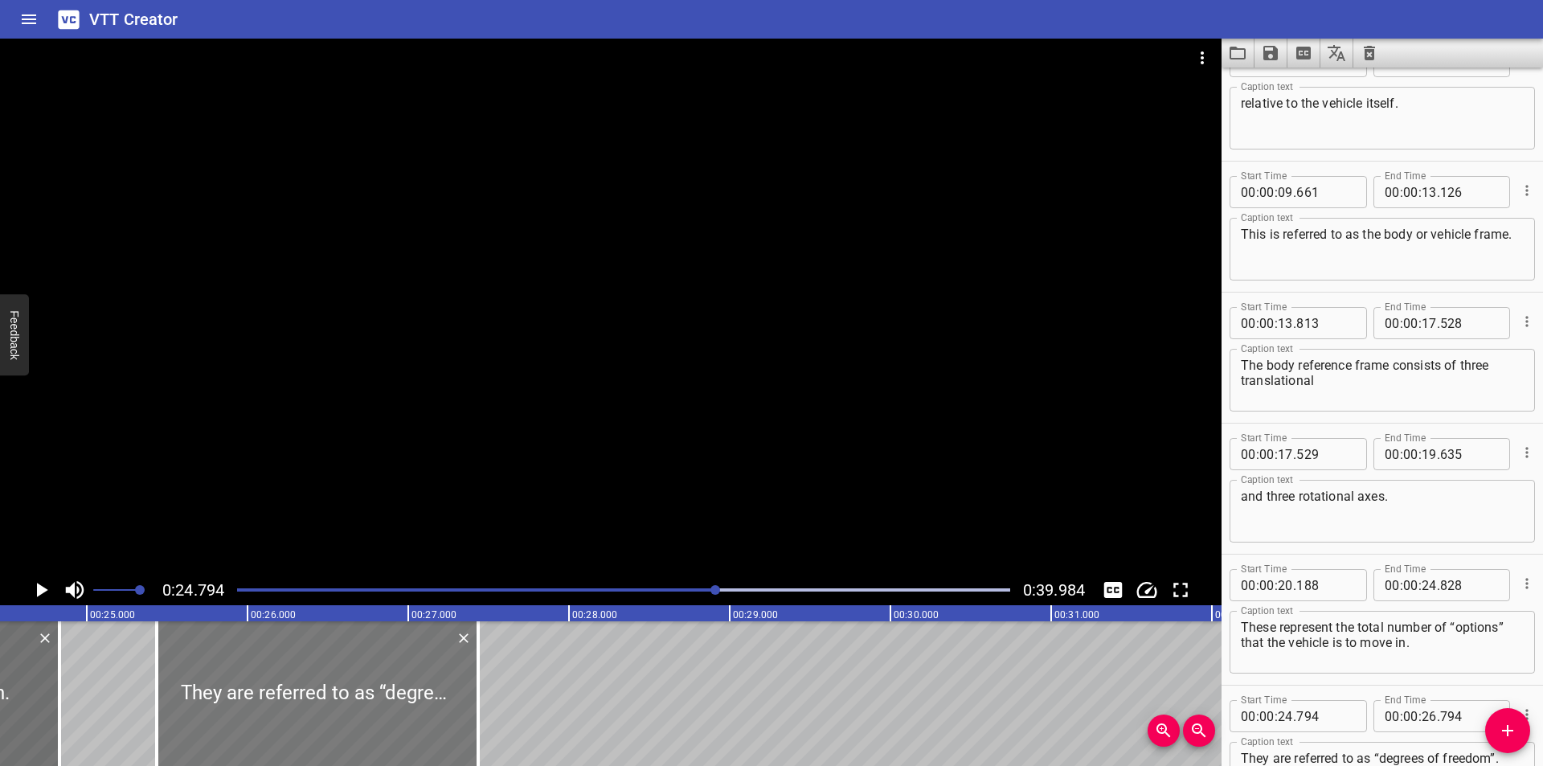
drag, startPoint x: 260, startPoint y: 716, endPoint x: 334, endPoint y: 730, distance: 76.0
click at [334, 730] on div at bounding box center [317, 693] width 321 height 145
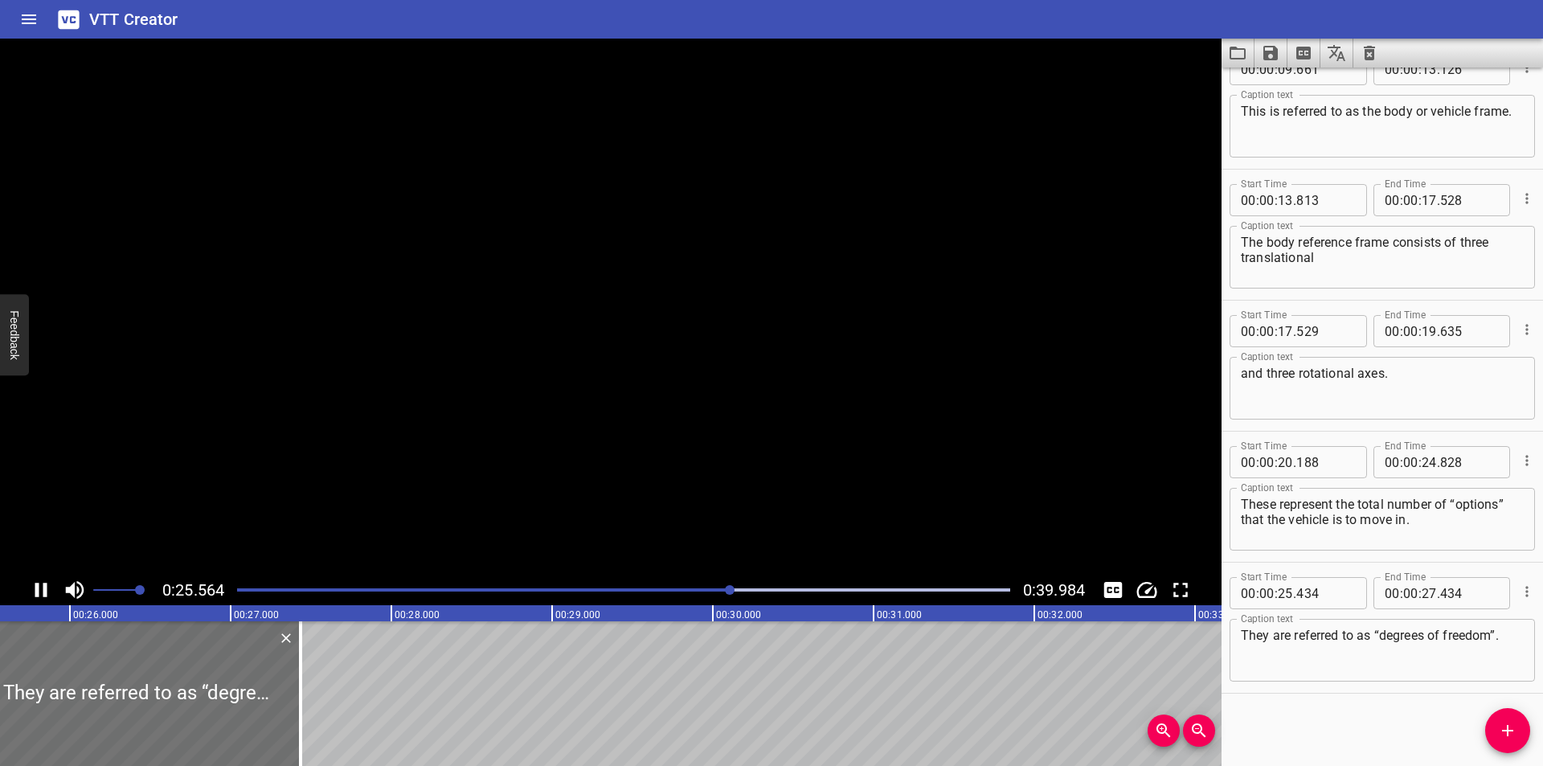
scroll to position [0, 4142]
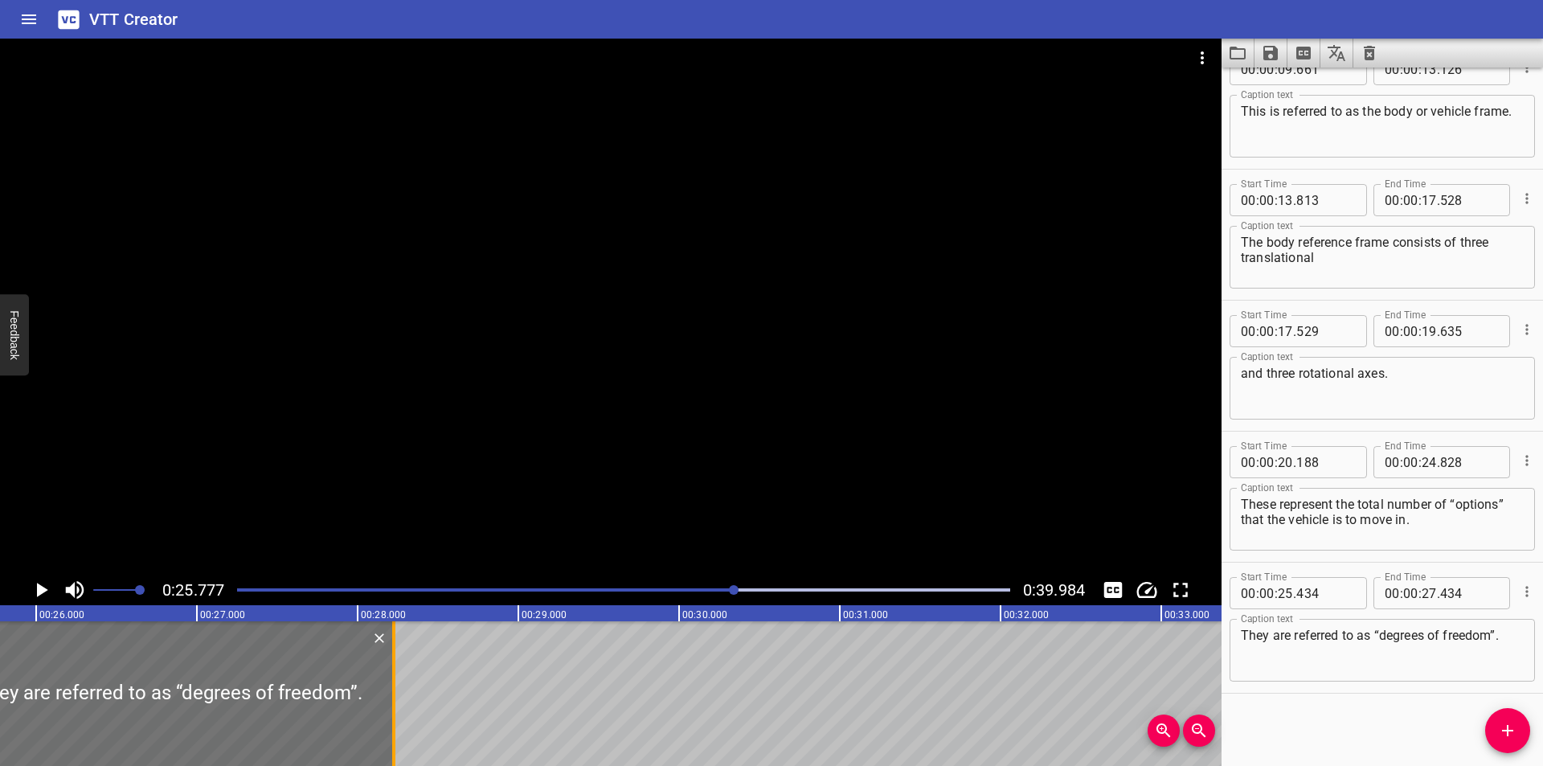
drag, startPoint x: 268, startPoint y: 727, endPoint x: 395, endPoint y: 730, distance: 127.0
click at [395, 730] on div at bounding box center [394, 693] width 16 height 145
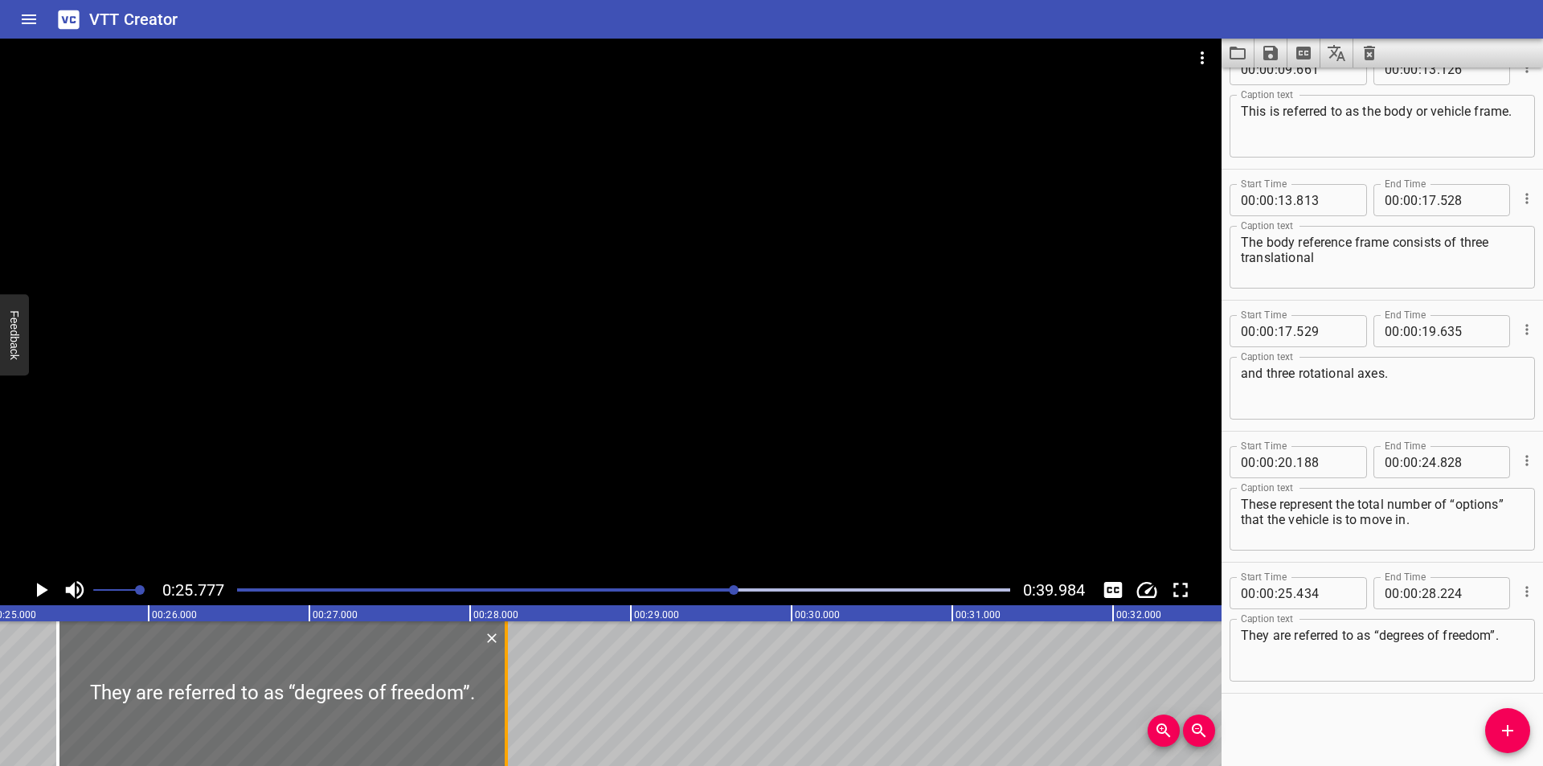
scroll to position [0, 3982]
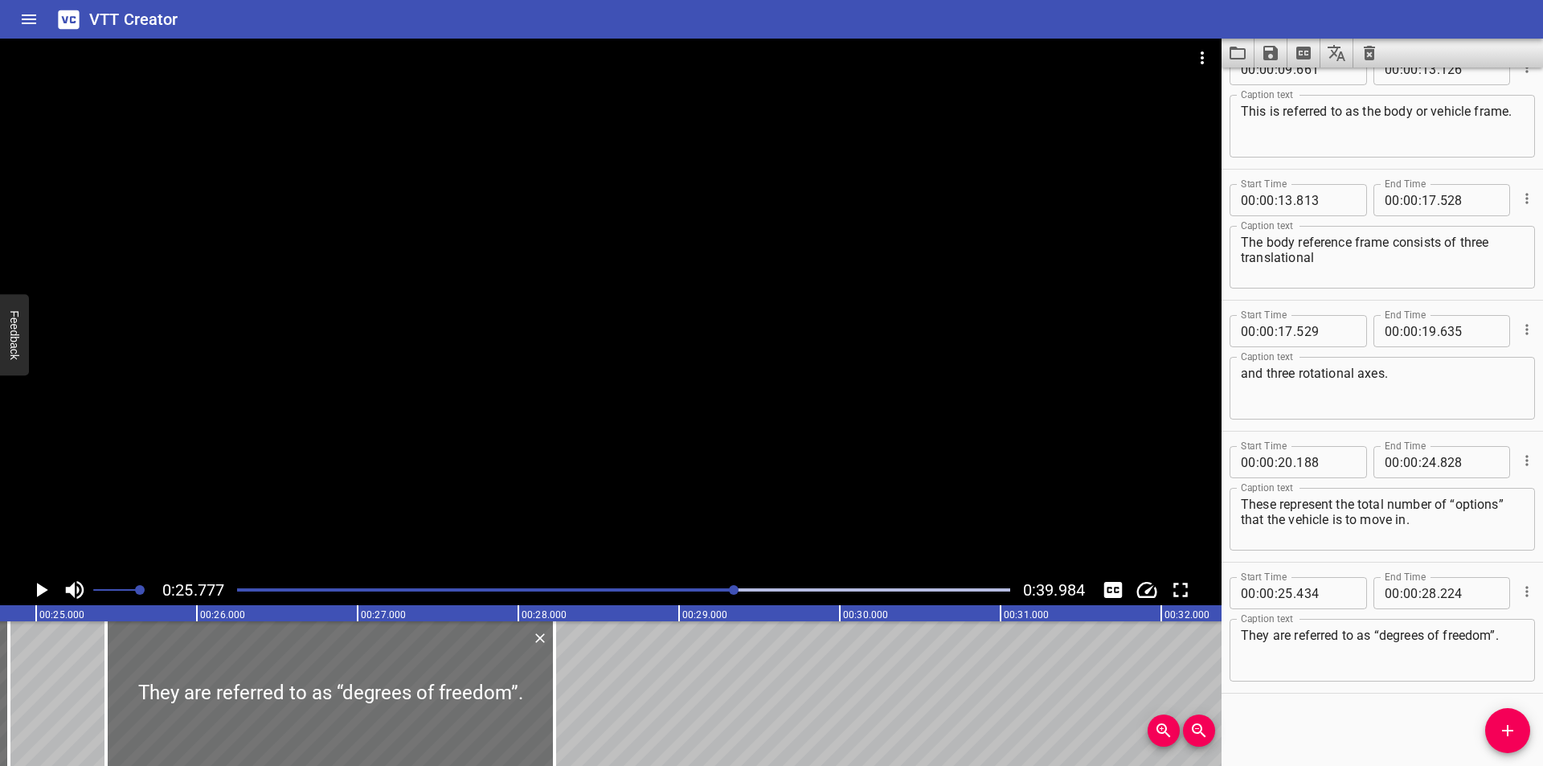
click at [1509, 658] on textarea "They are referred to as “degrees of freedom”." at bounding box center [1382, 651] width 283 height 46
click at [875, 493] on div at bounding box center [610, 307] width 1221 height 536
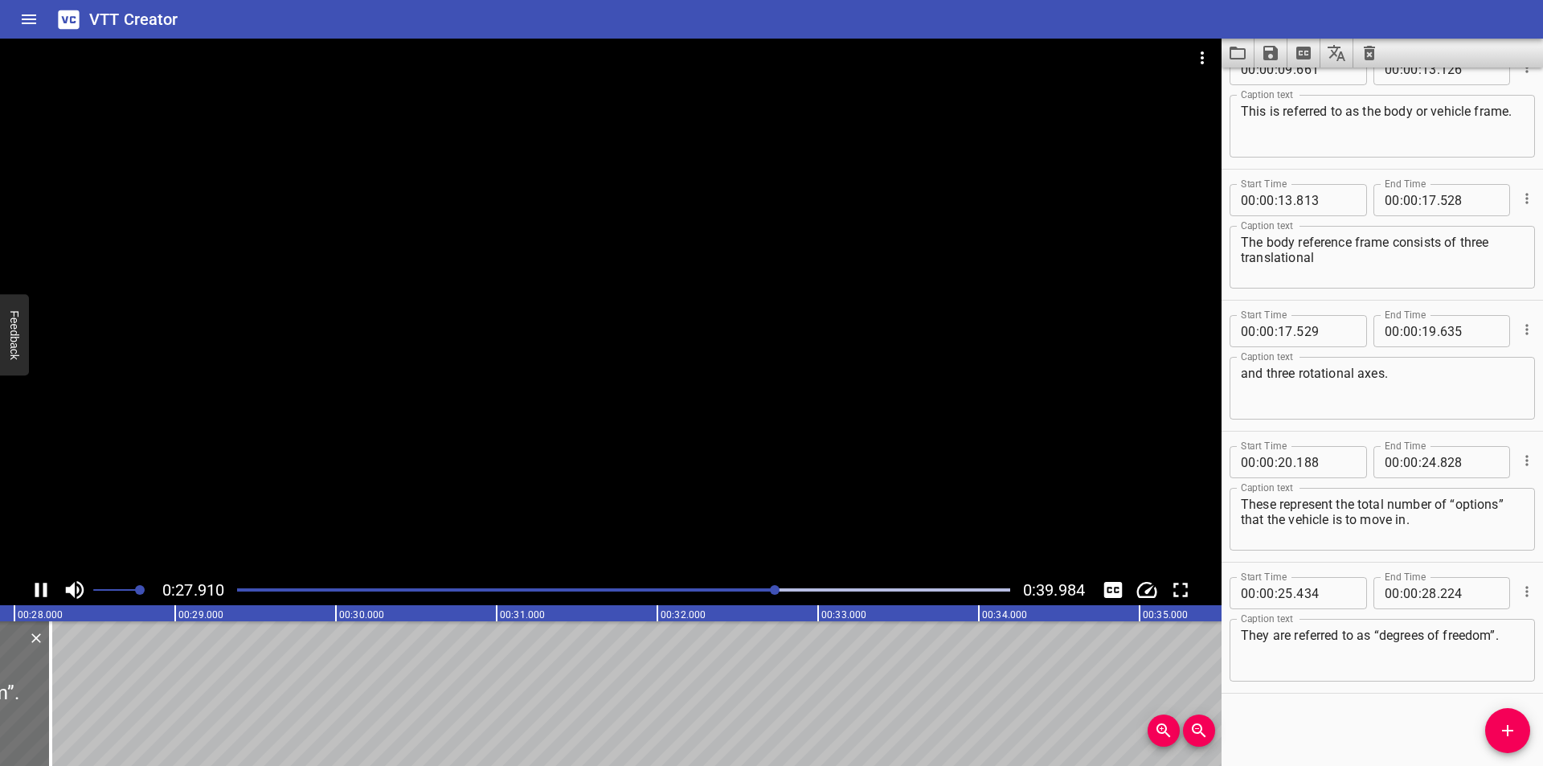
drag, startPoint x: 661, startPoint y: 427, endPoint x: 719, endPoint y: 482, distance: 80.7
click at [664, 429] on div at bounding box center [610, 307] width 1221 height 536
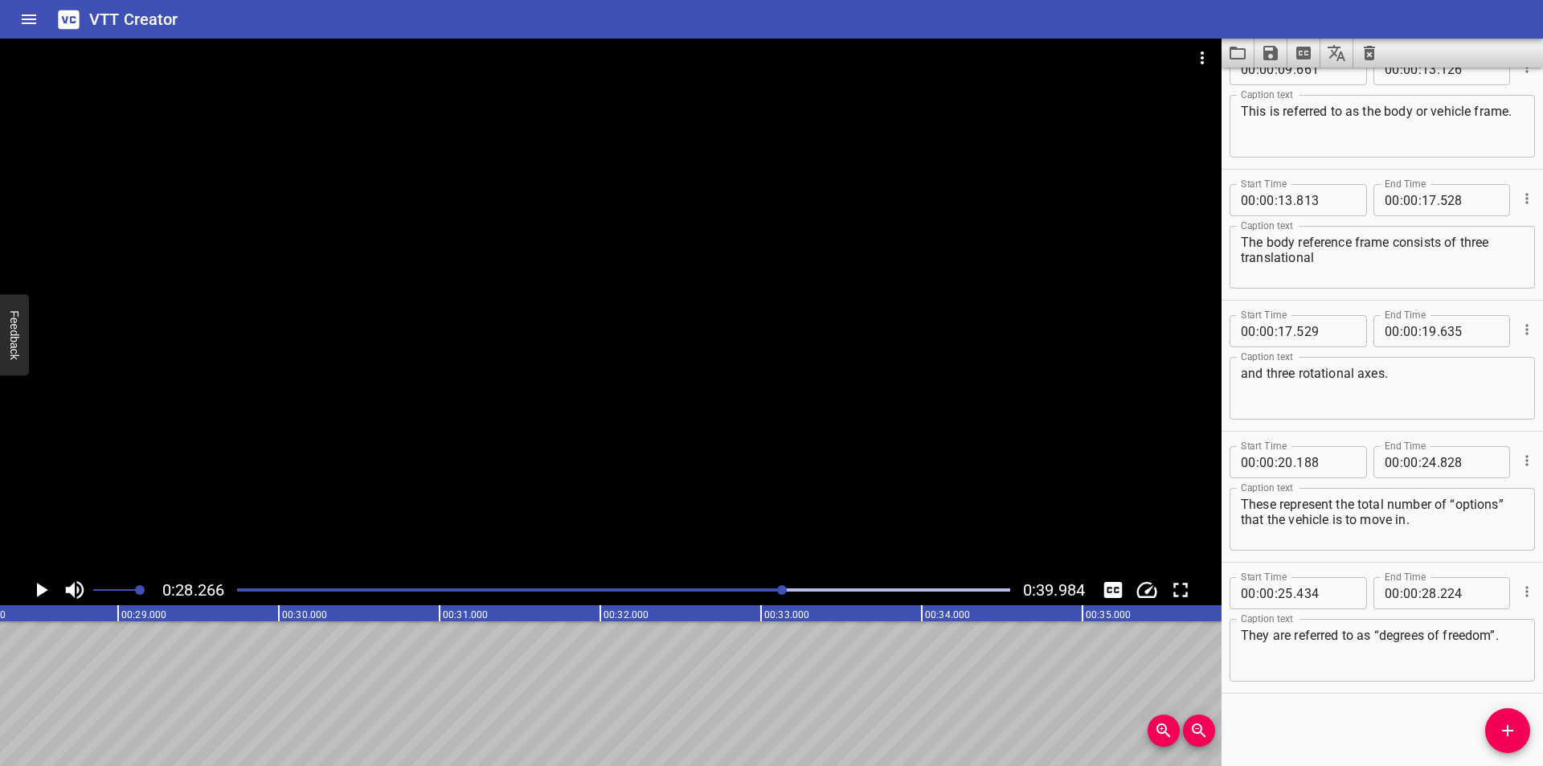
click at [740, 583] on div at bounding box center [623, 590] width 792 height 23
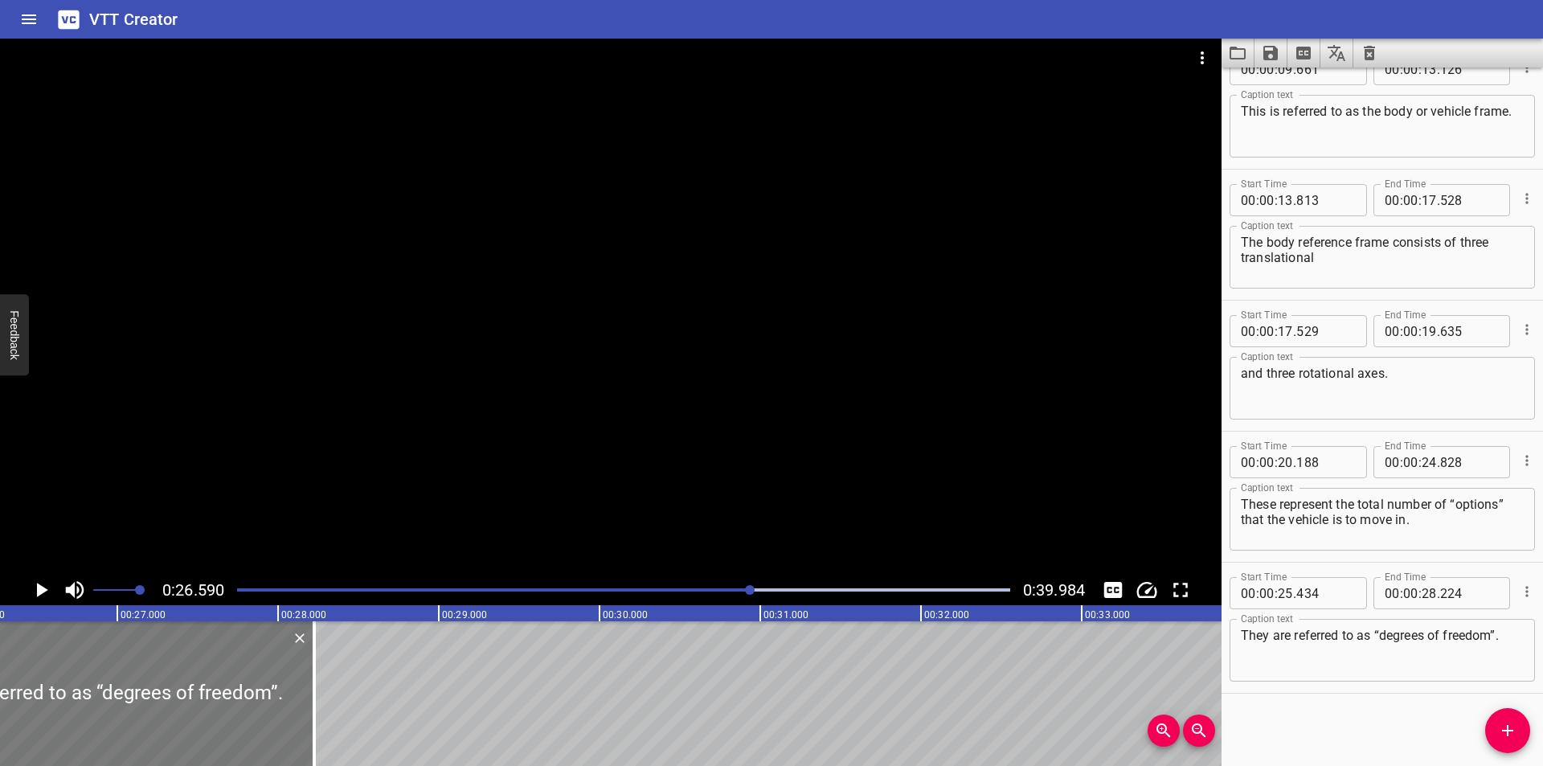
scroll to position [0, 4273]
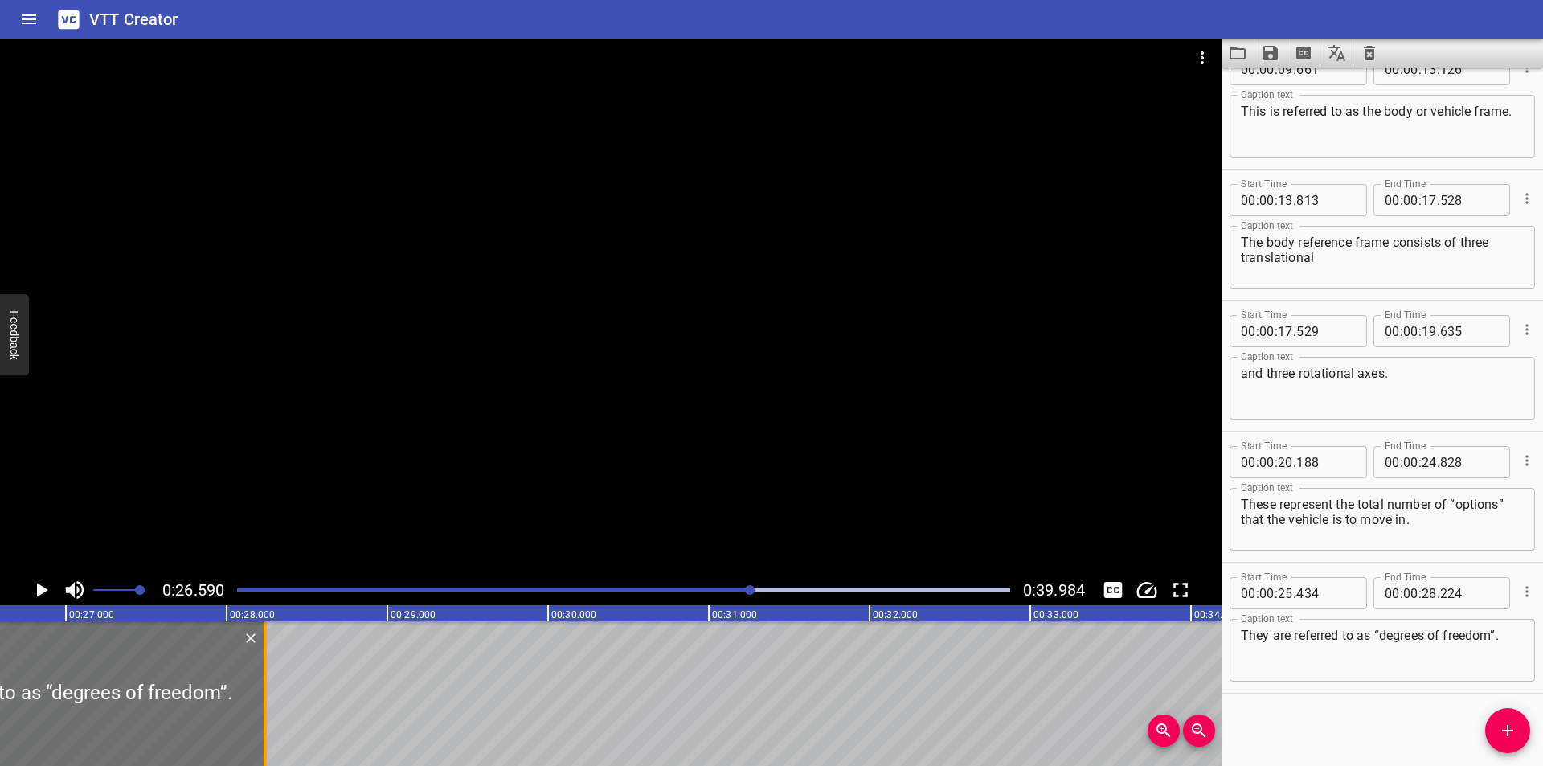
click at [262, 713] on div at bounding box center [265, 693] width 16 height 145
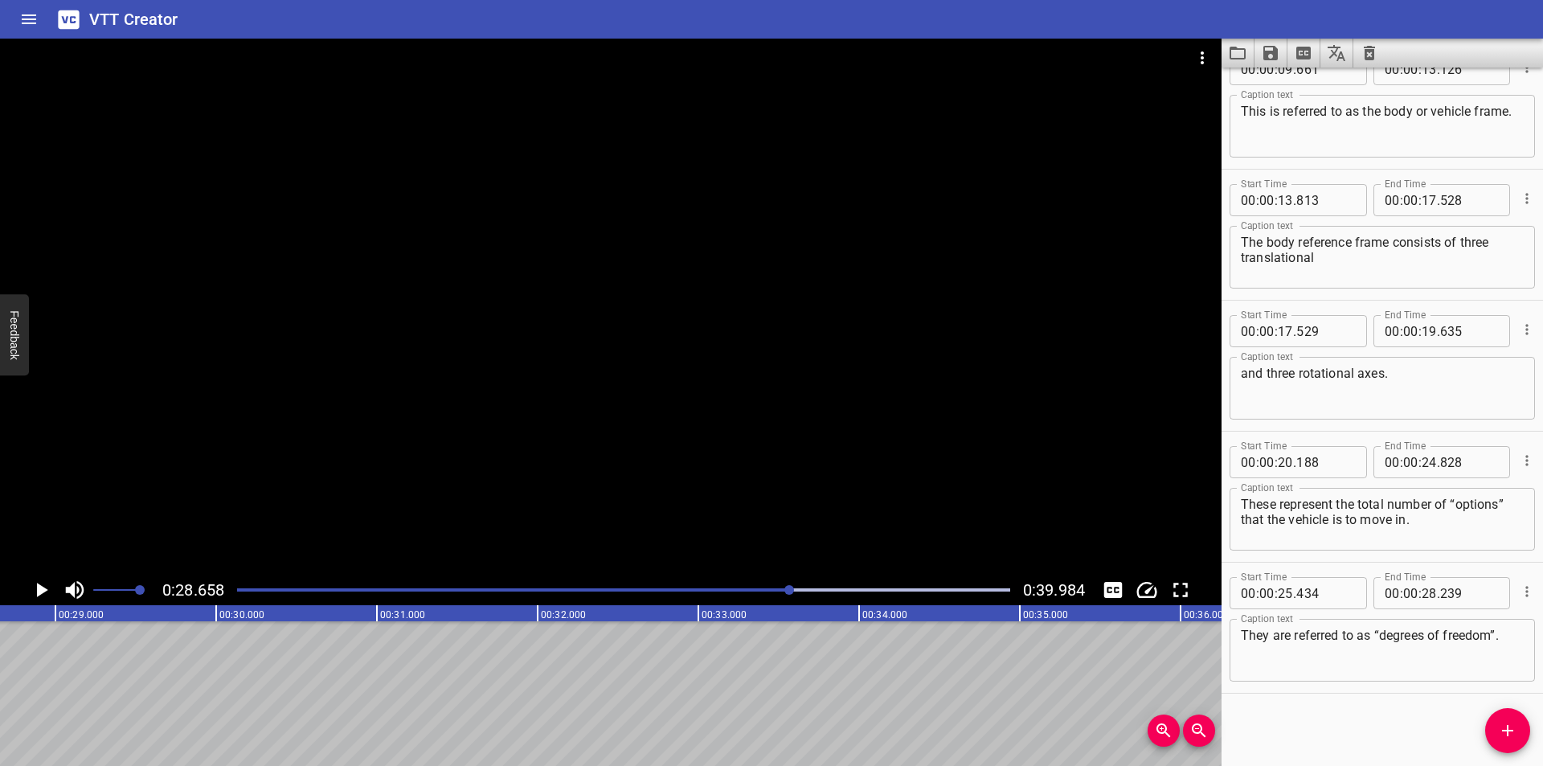
scroll to position [0, 4606]
click at [1501, 726] on icon "Add Cue" at bounding box center [1507, 730] width 19 height 19
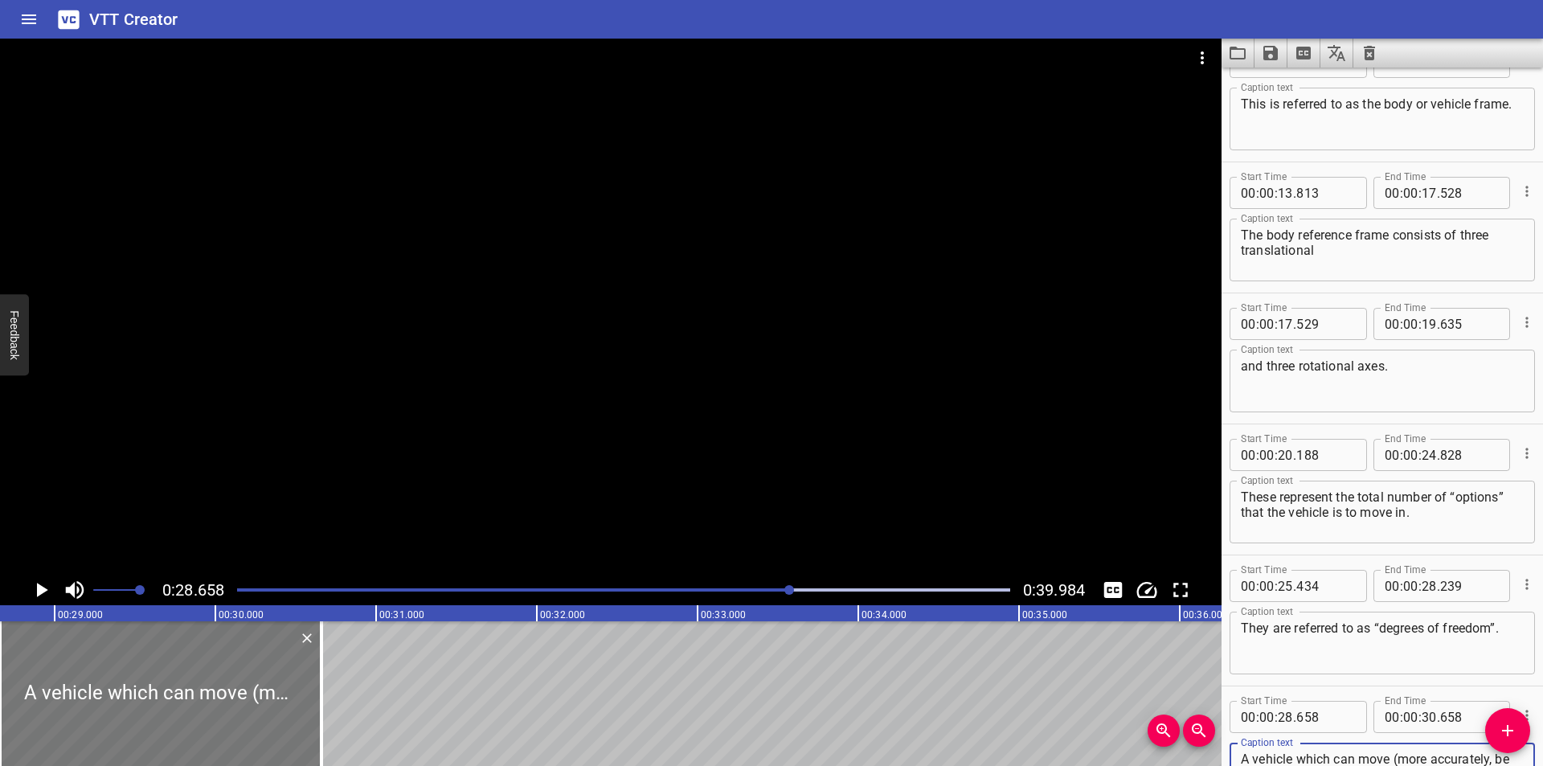
scroll to position [0, 4552]
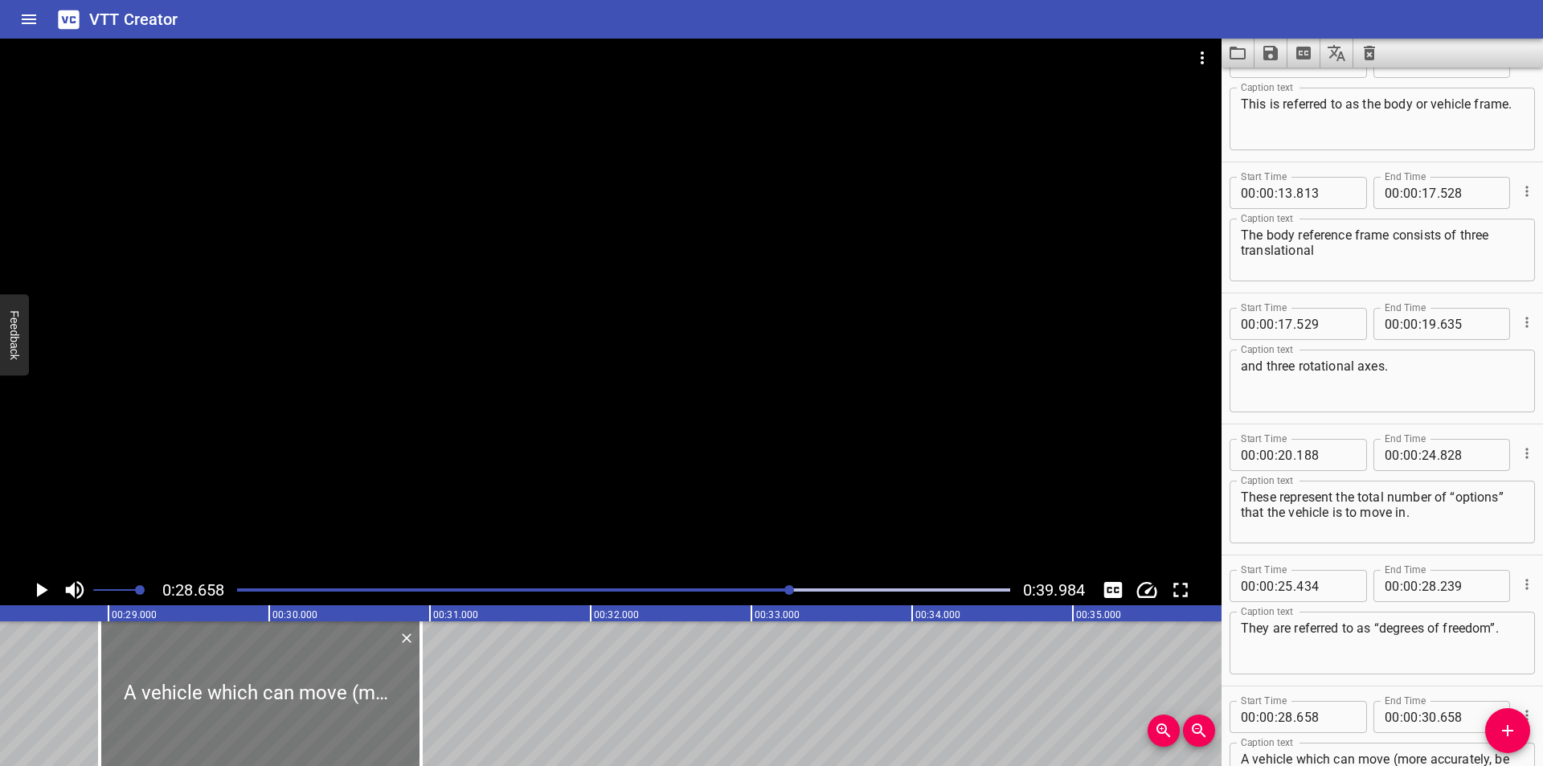
drag, startPoint x: 319, startPoint y: 722, endPoint x: 333, endPoint y: 731, distance: 16.7
click at [333, 731] on div at bounding box center [260, 693] width 321 height 145
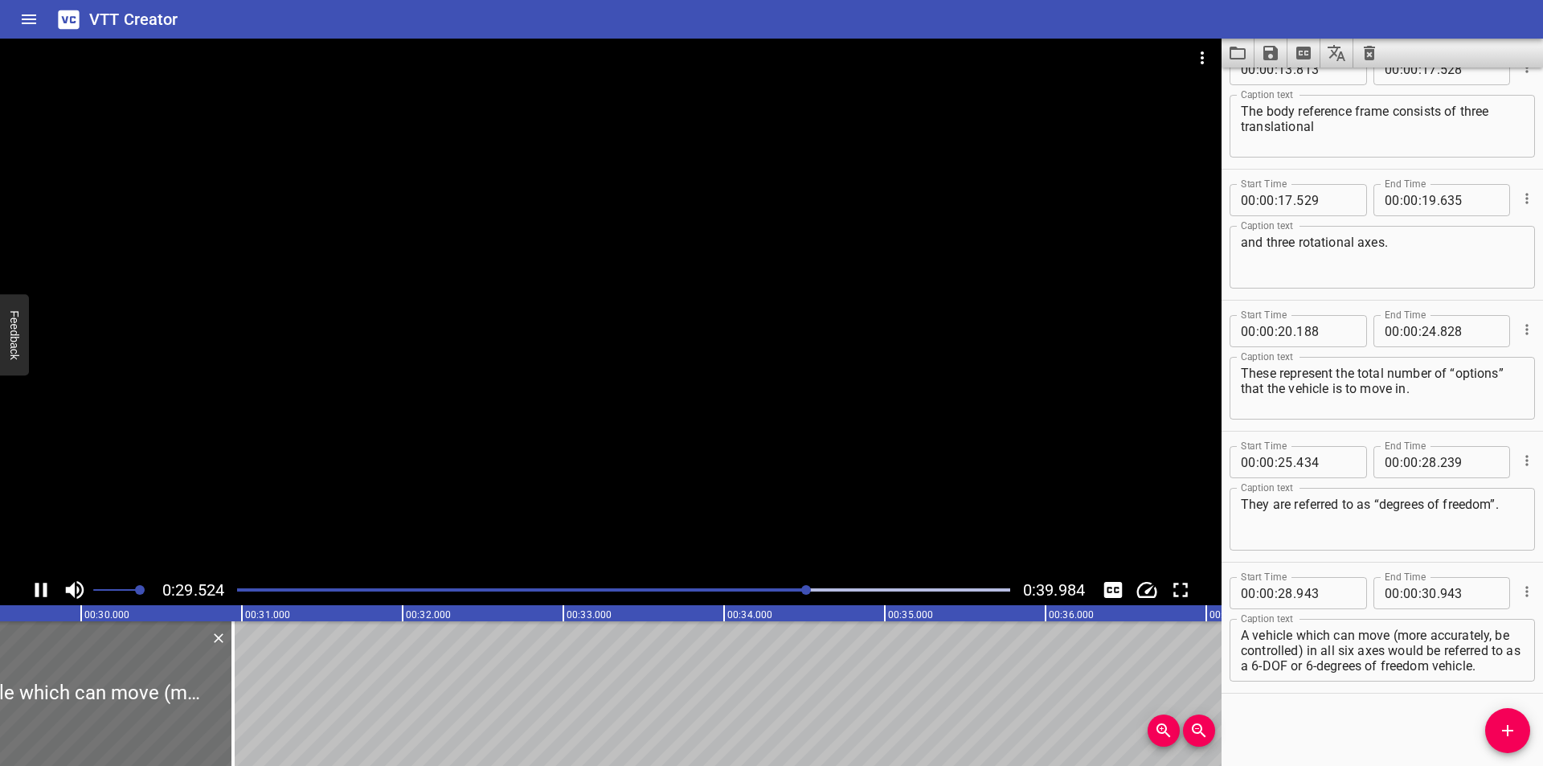
scroll to position [0, 4781]
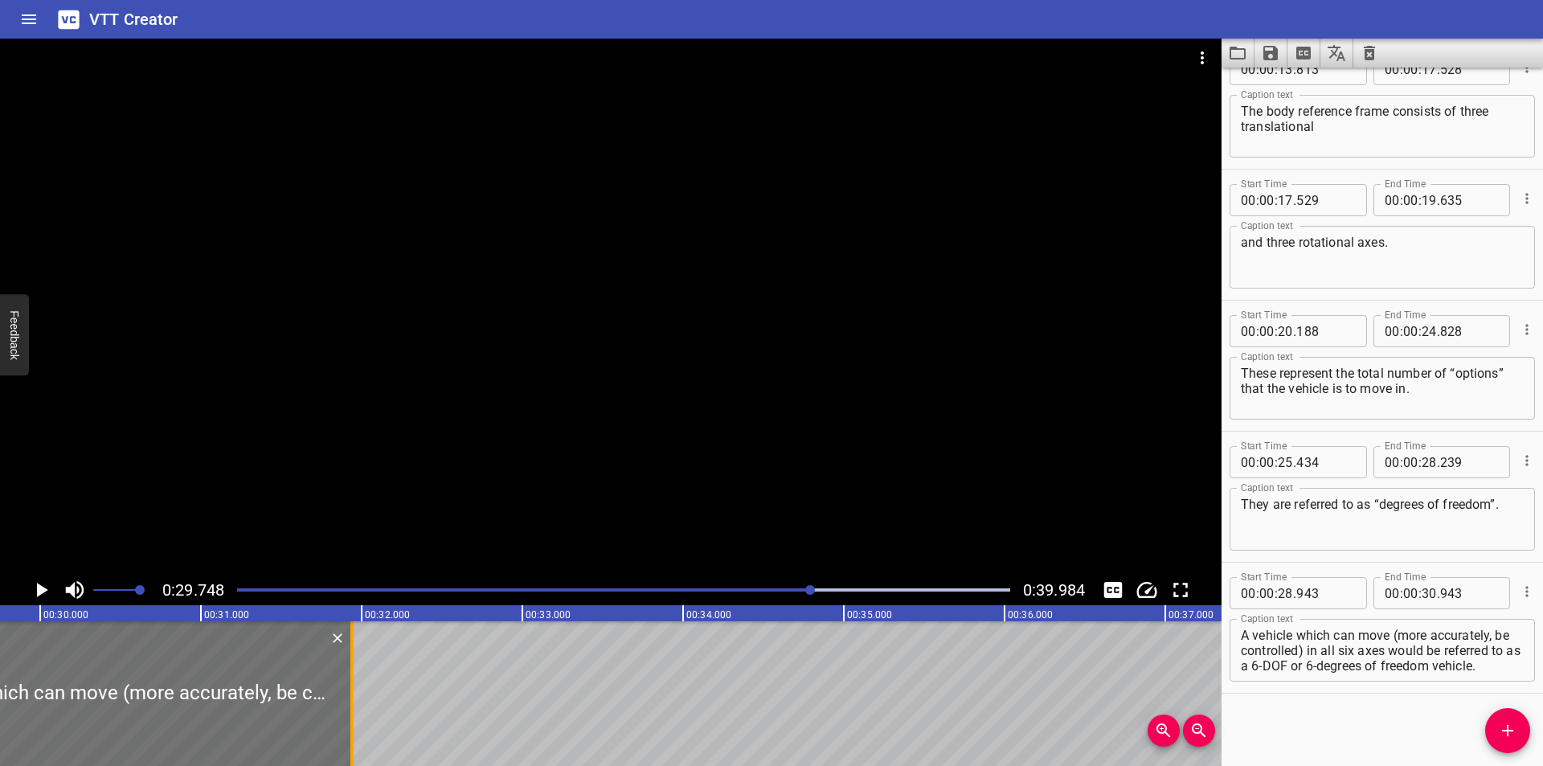
drag, startPoint x: 194, startPoint y: 727, endPoint x: 354, endPoint y: 734, distance: 160.0
click at [354, 734] on div at bounding box center [352, 693] width 16 height 145
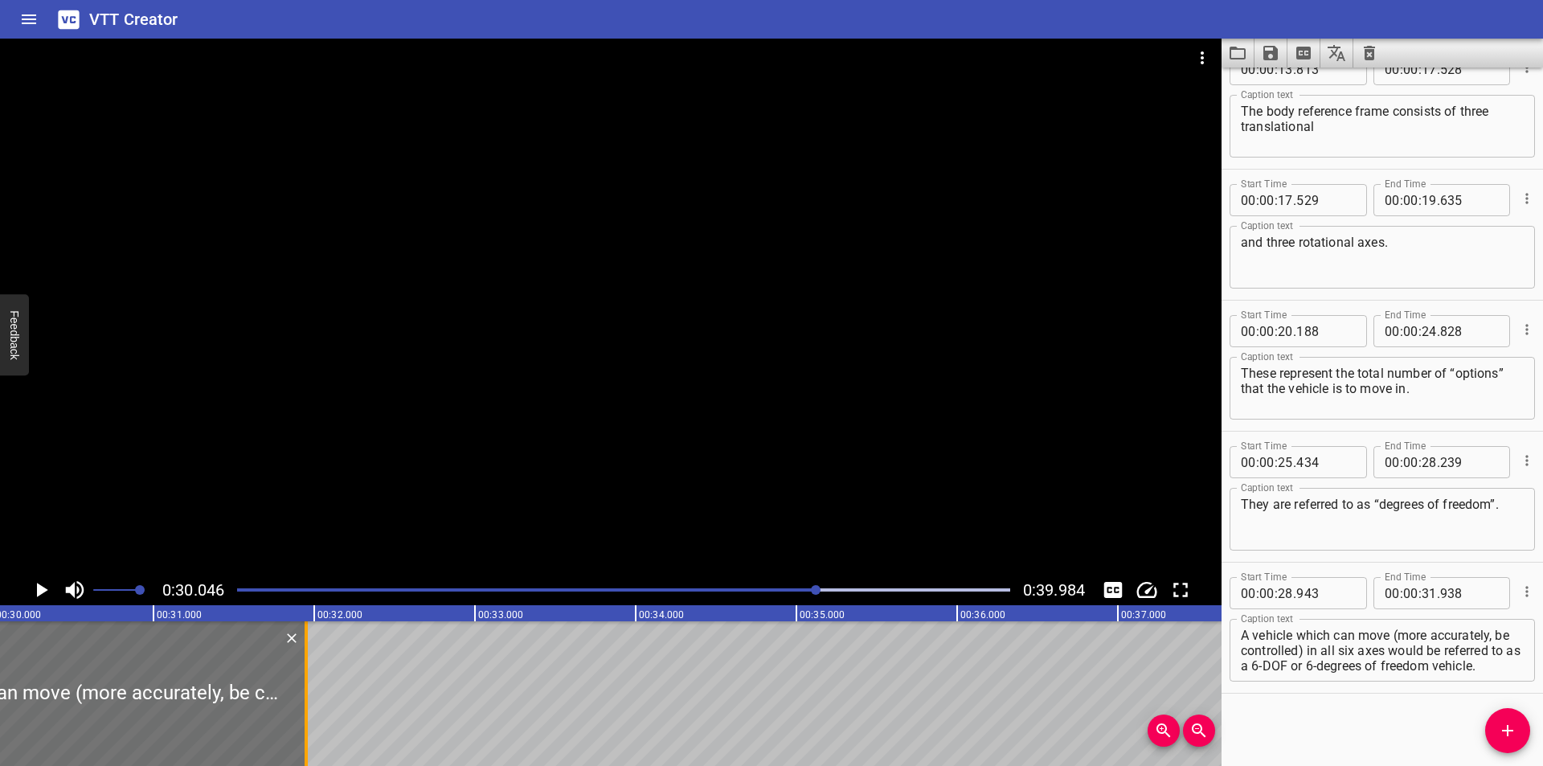
click at [310, 730] on div at bounding box center [306, 693] width 16 height 145
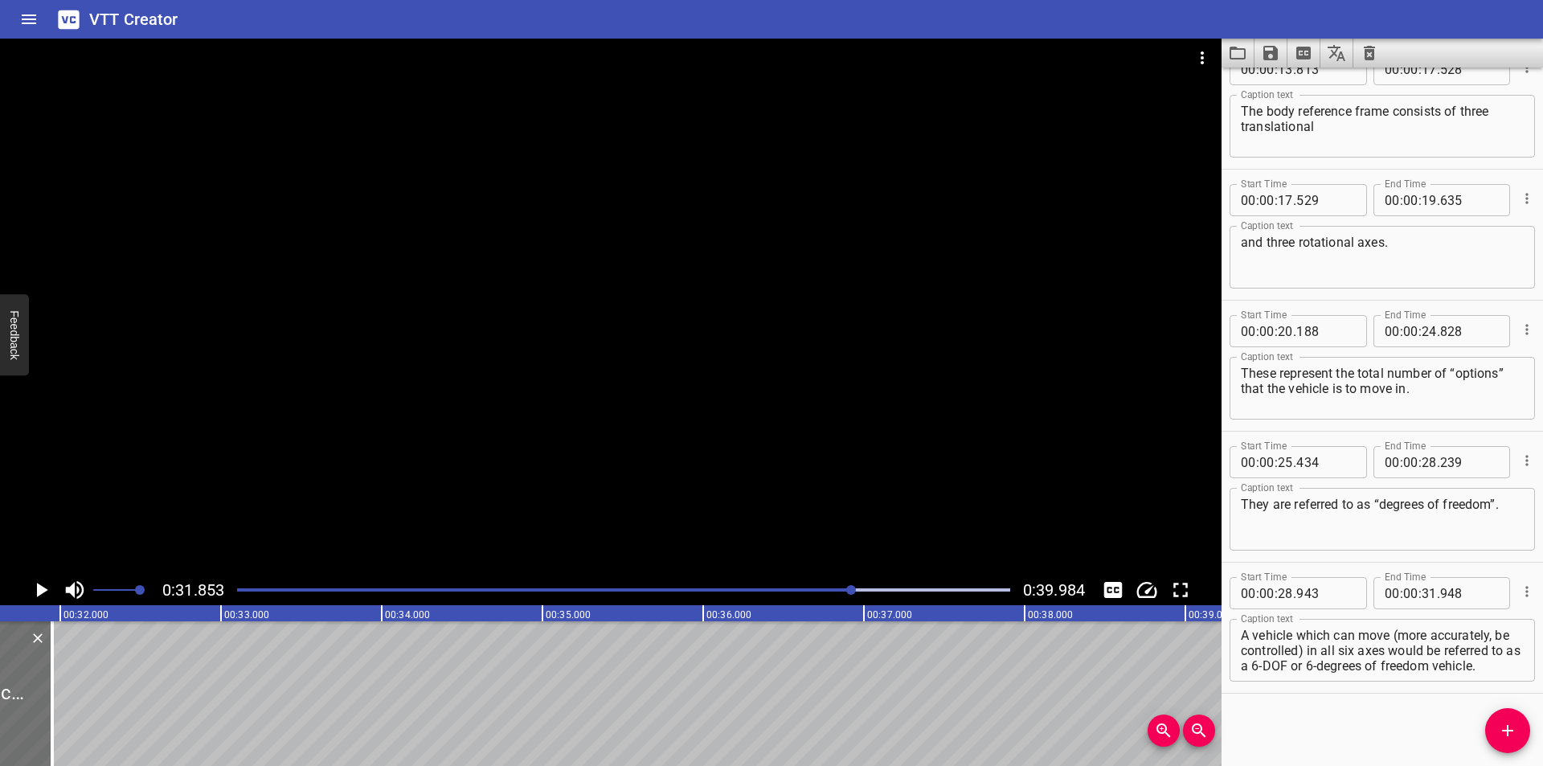
scroll to position [0, 5120]
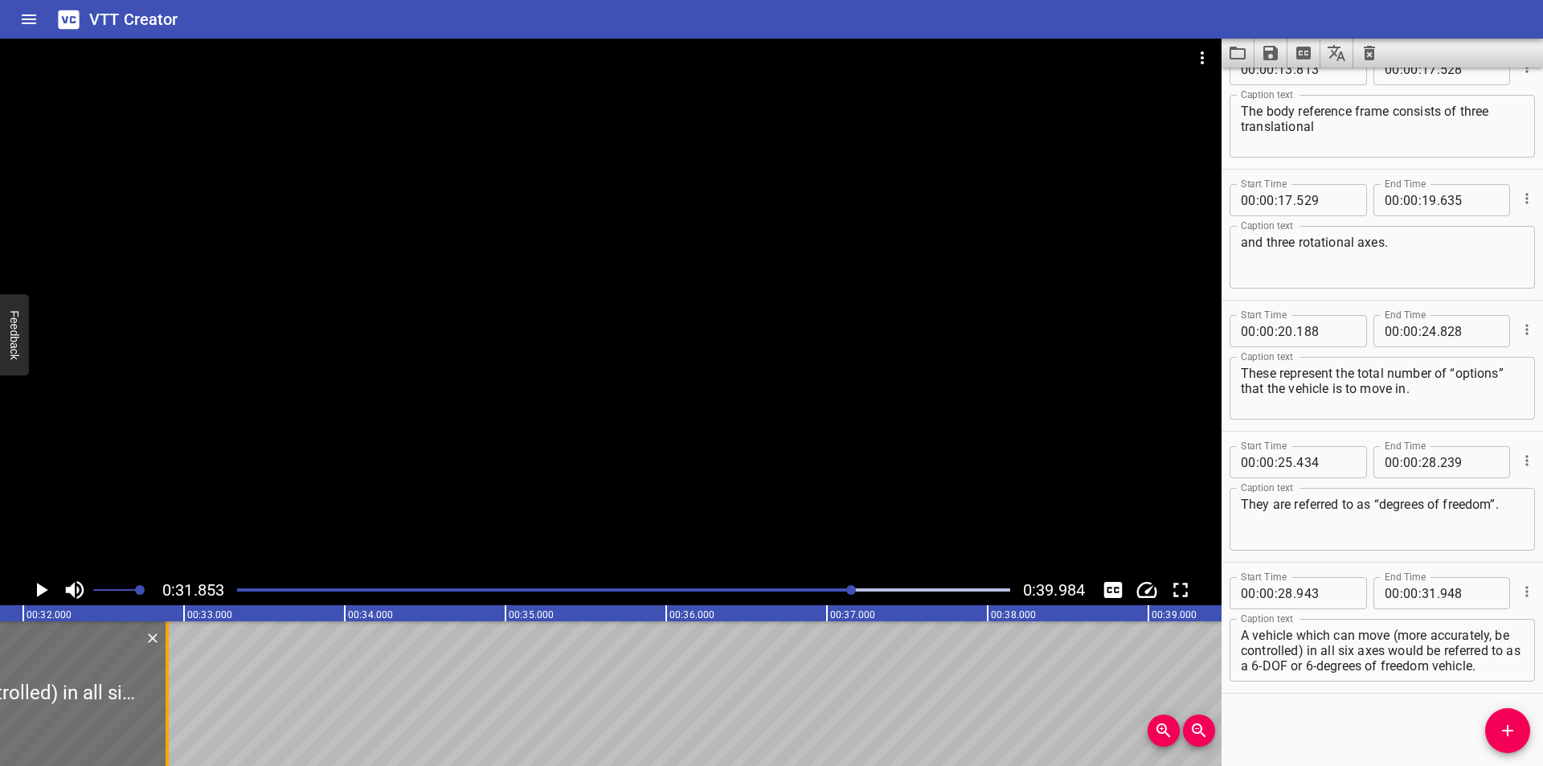
drag, startPoint x: 31, startPoint y: 709, endPoint x: 170, endPoint y: 705, distance: 139.1
click at [170, 705] on div at bounding box center [167, 693] width 16 height 145
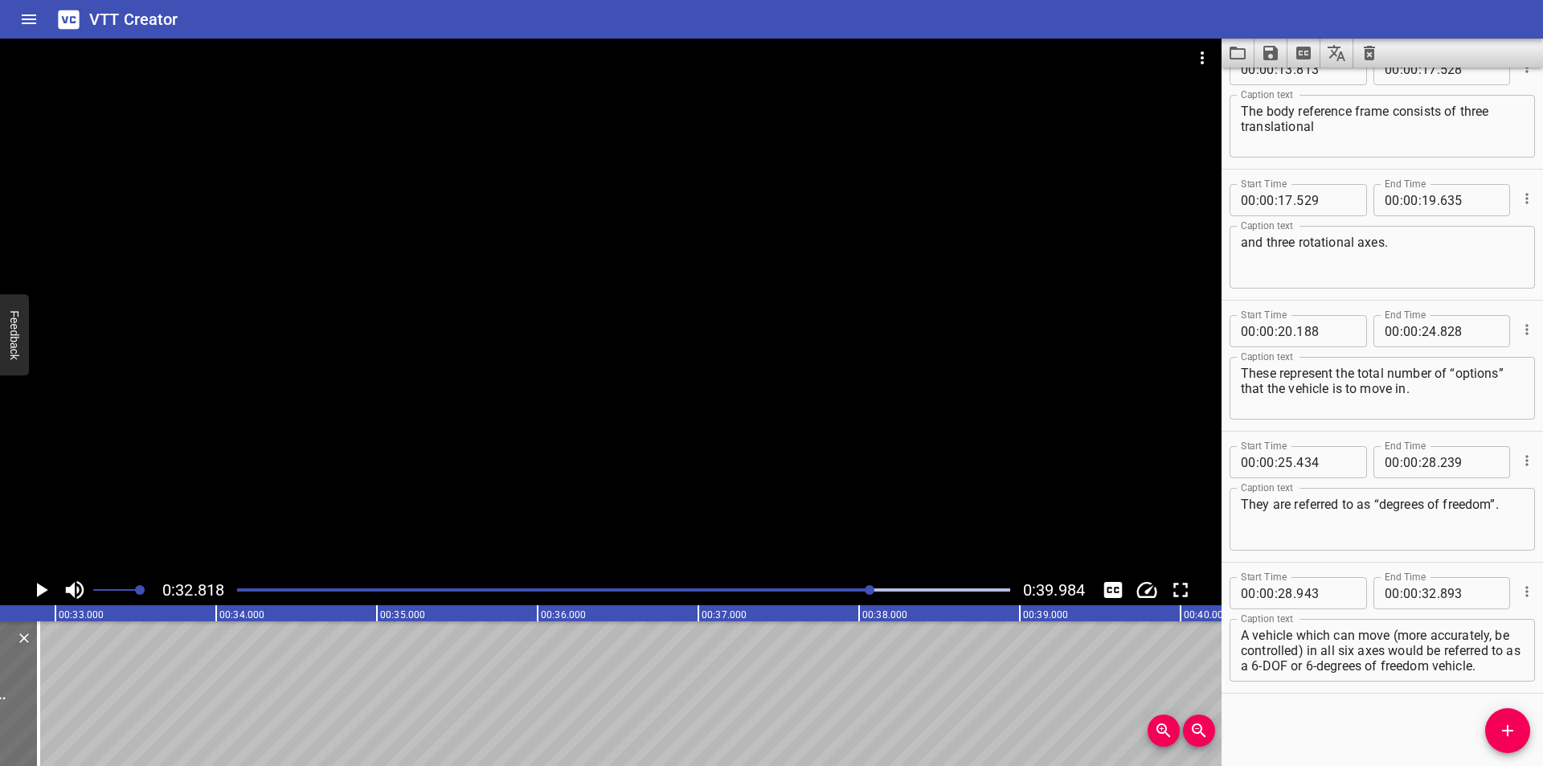
scroll to position [0, 5275]
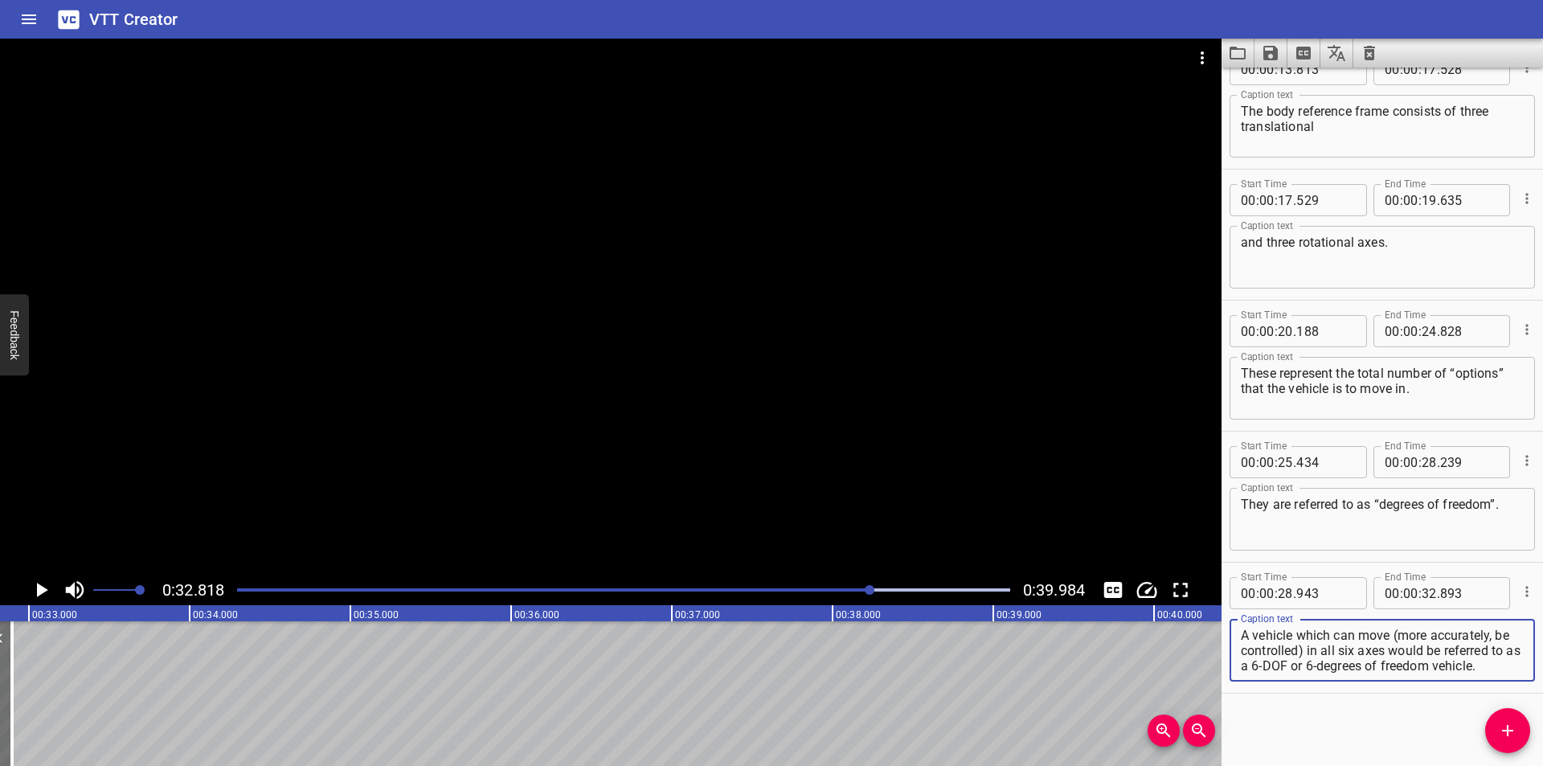
drag, startPoint x: 1307, startPoint y: 648, endPoint x: 1514, endPoint y: 699, distance: 213.4
click at [1514, 699] on div "Start Time 00 : 00 : 00 . 000 Start Time End Time 00 : 00 : 02 . 900 End Time C…" at bounding box center [1381, 417] width 321 height 698
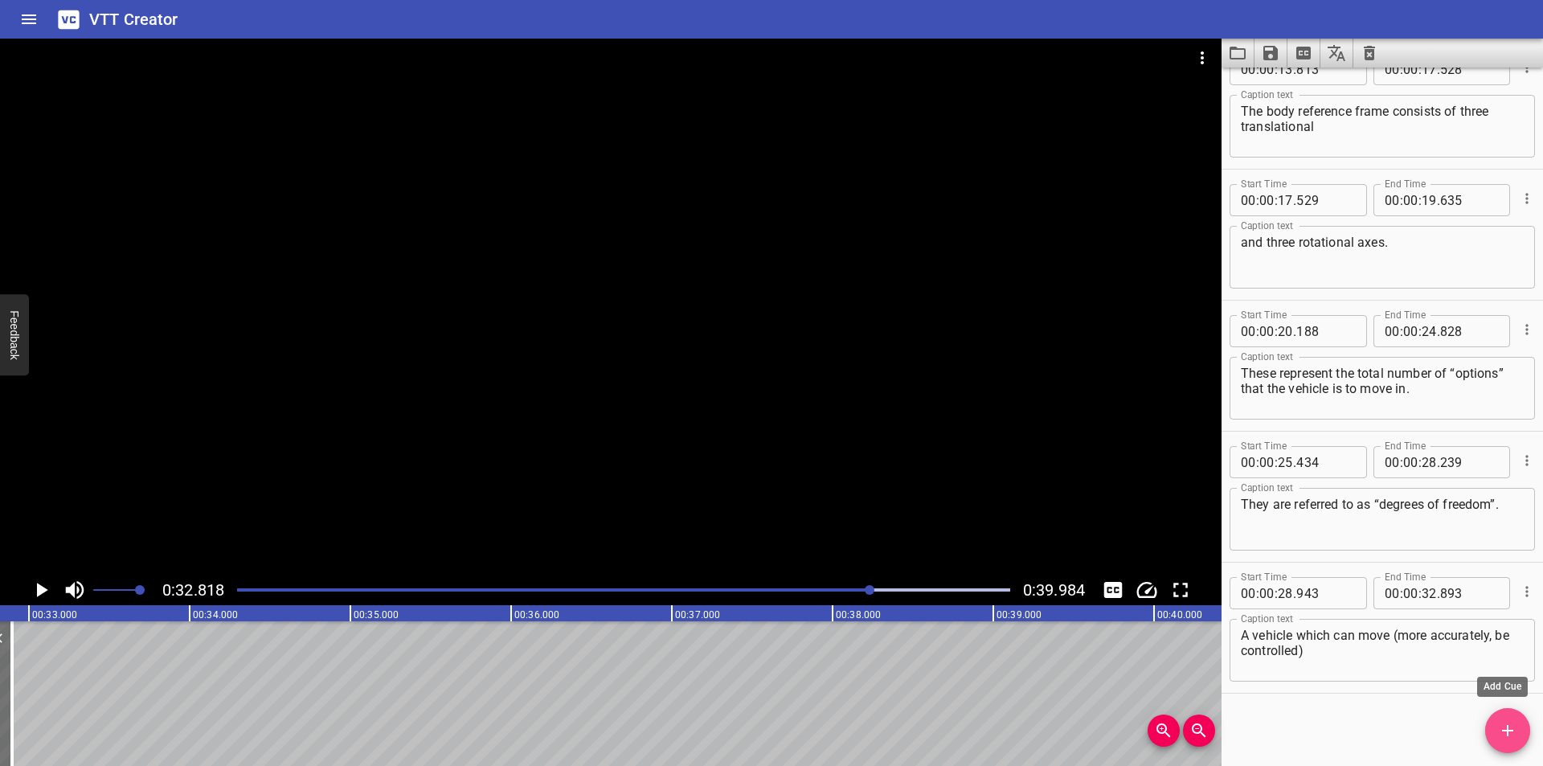
click at [1504, 738] on icon "Add Cue" at bounding box center [1507, 730] width 19 height 19
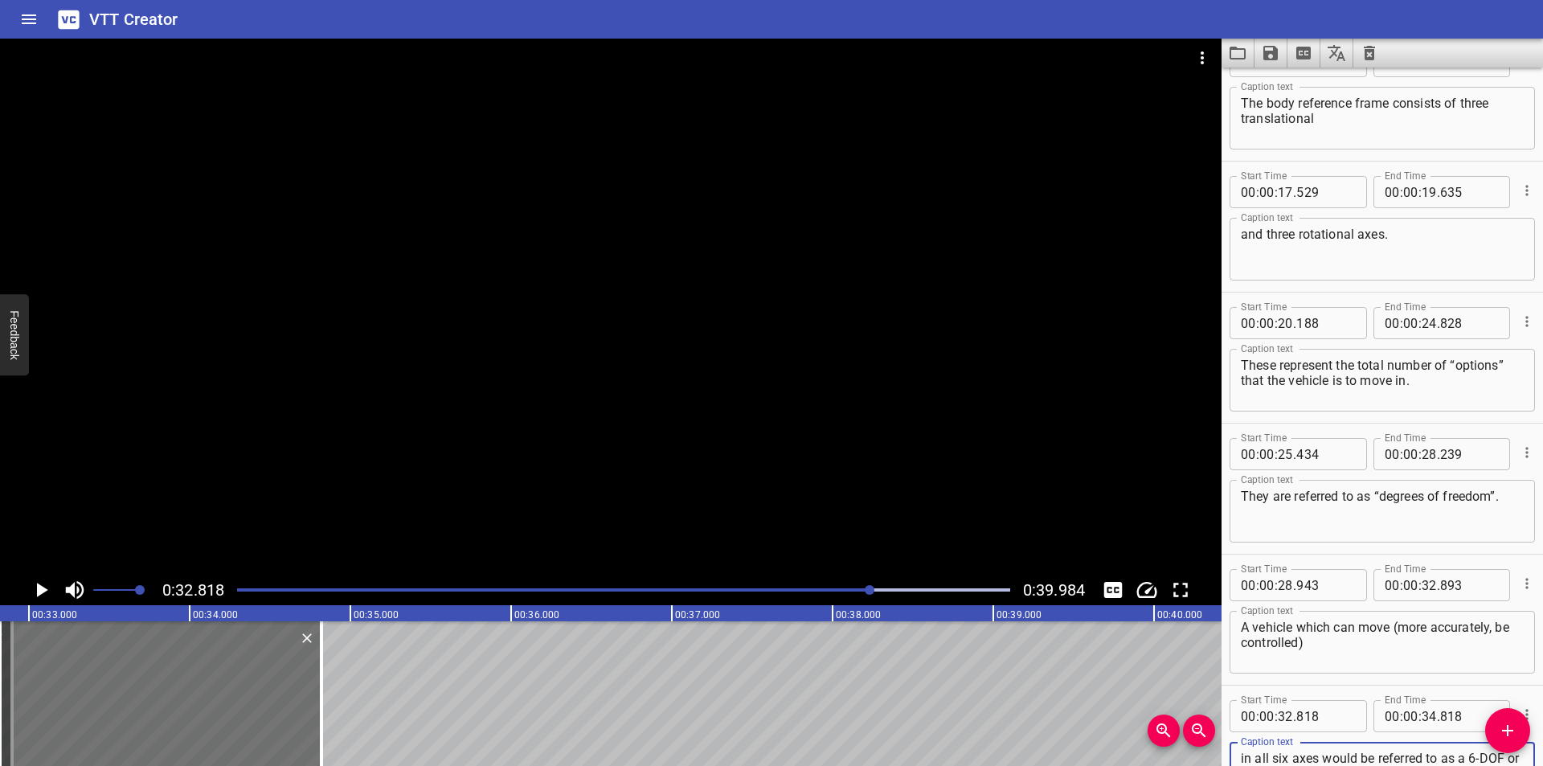
scroll to position [579, 0]
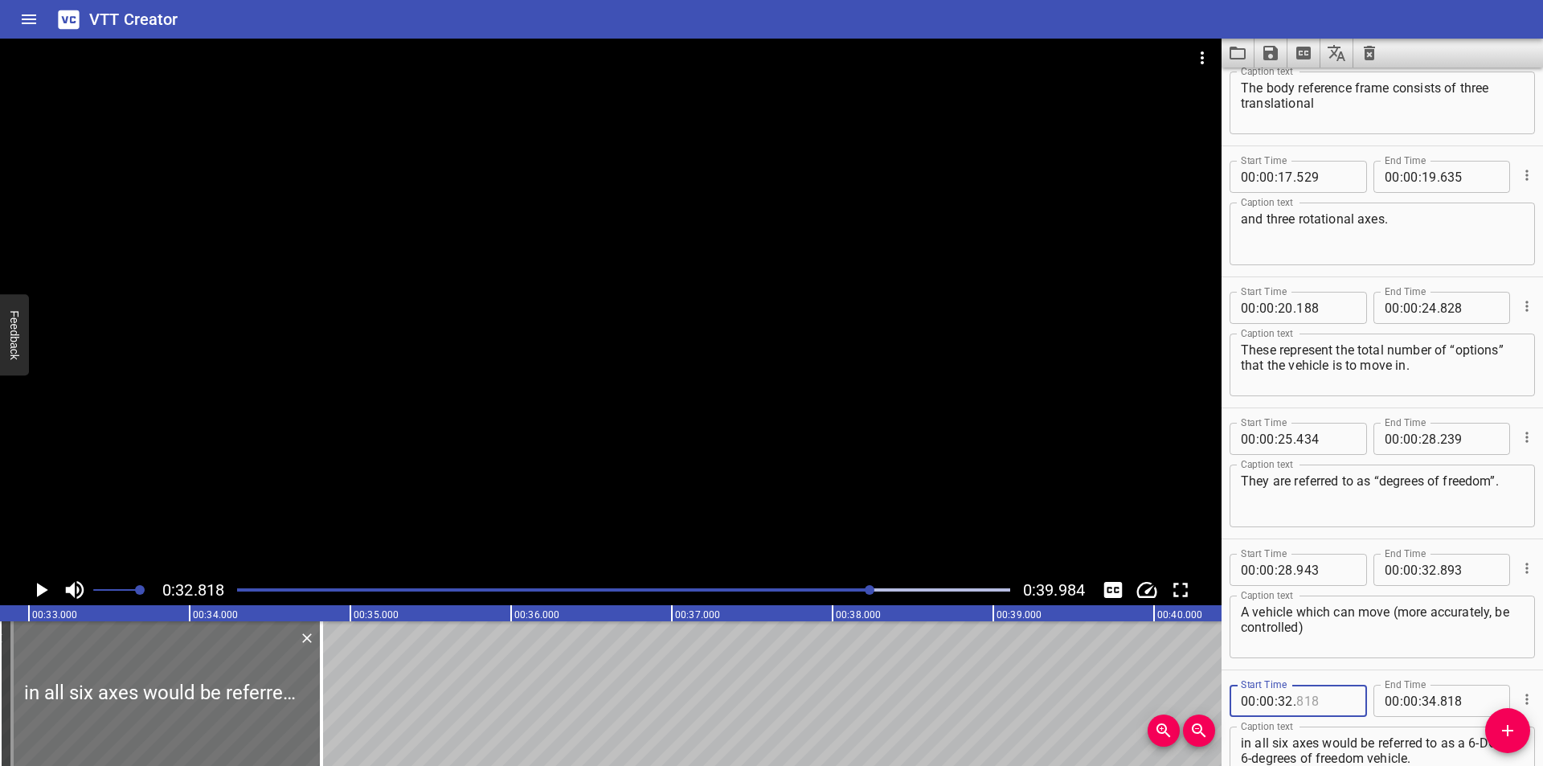
click at [1319, 699] on input "number" at bounding box center [1325, 701] width 59 height 32
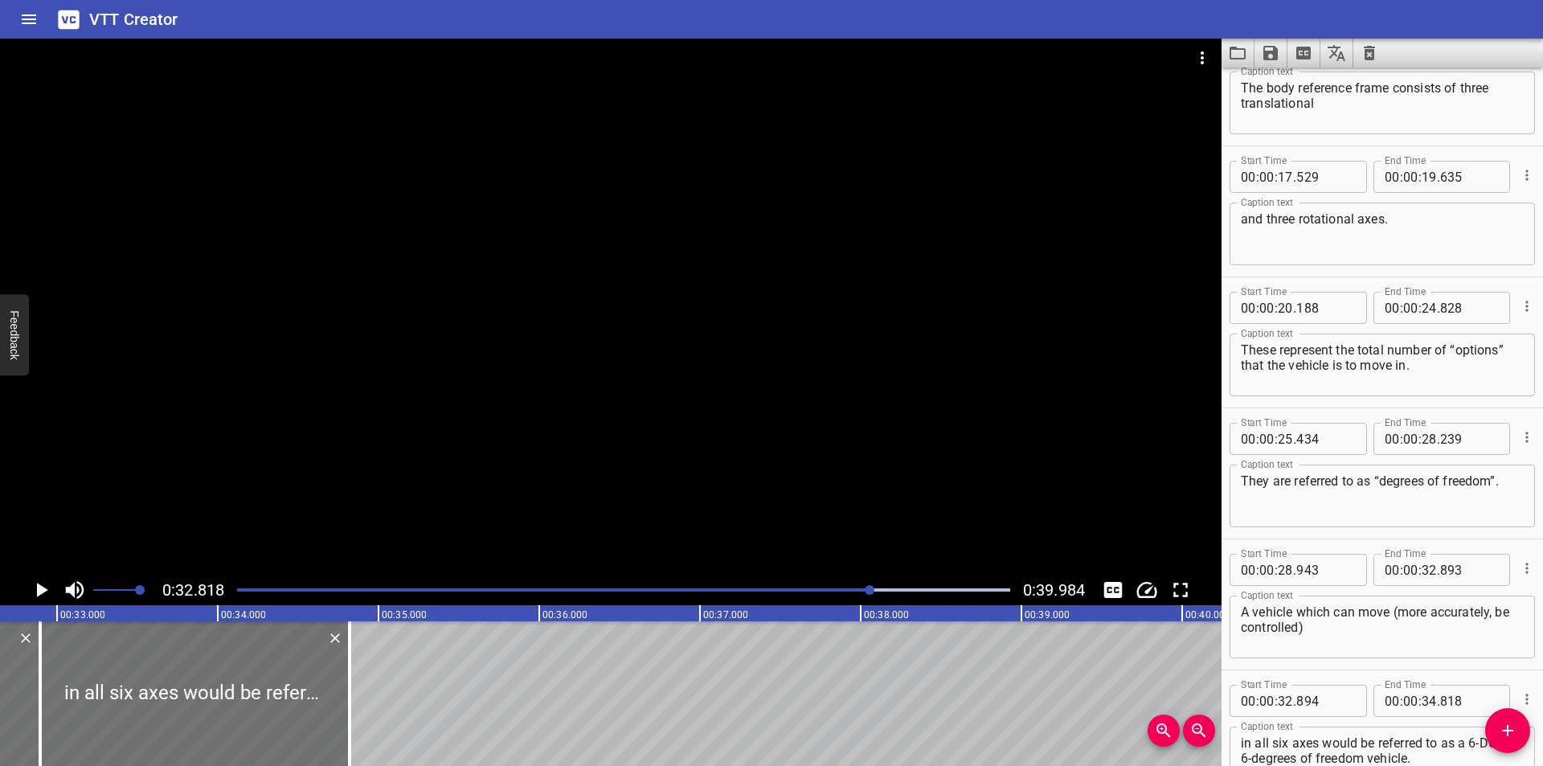
scroll to position [0, 5222]
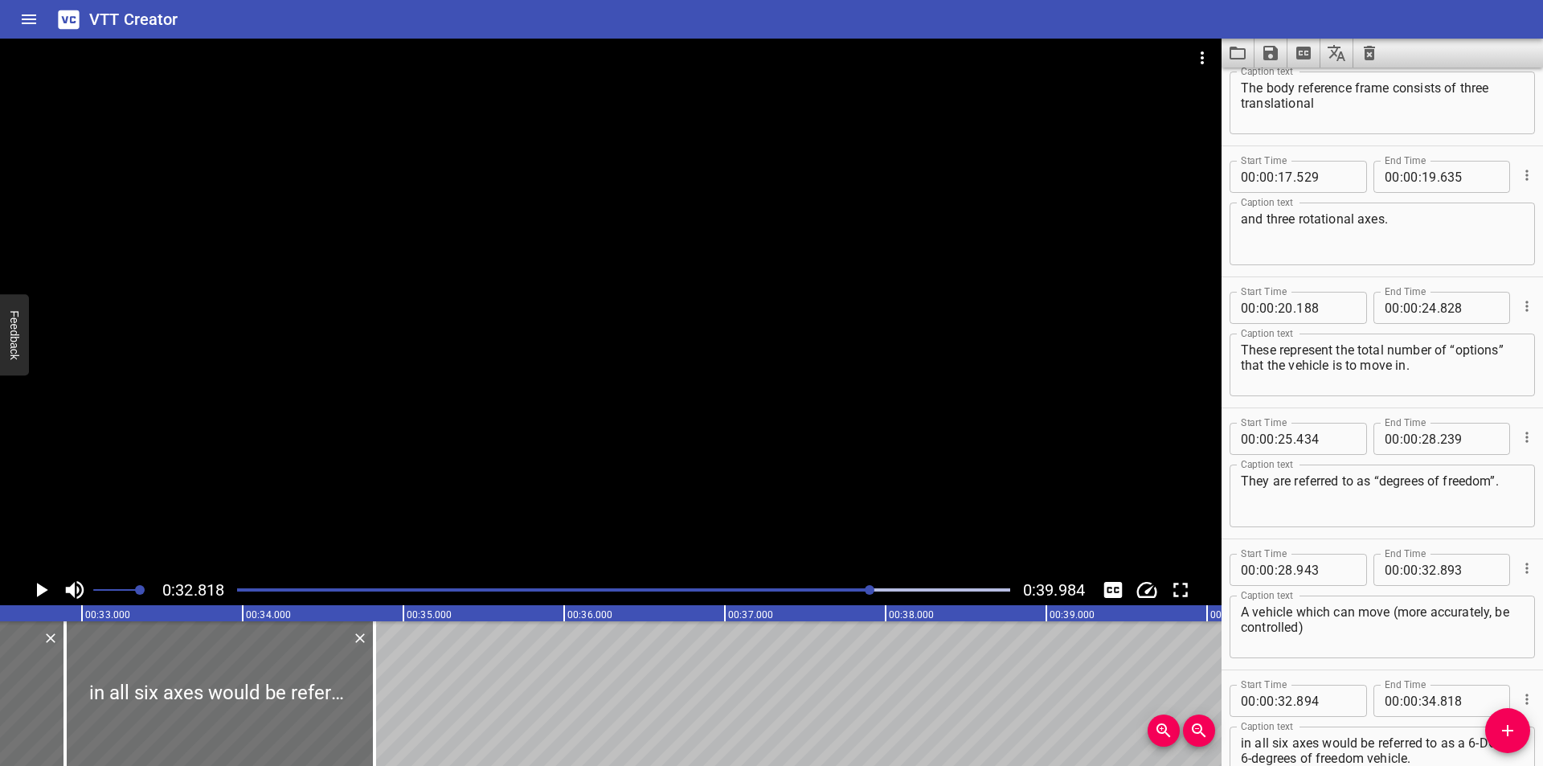
click at [580, 462] on div at bounding box center [610, 307] width 1221 height 536
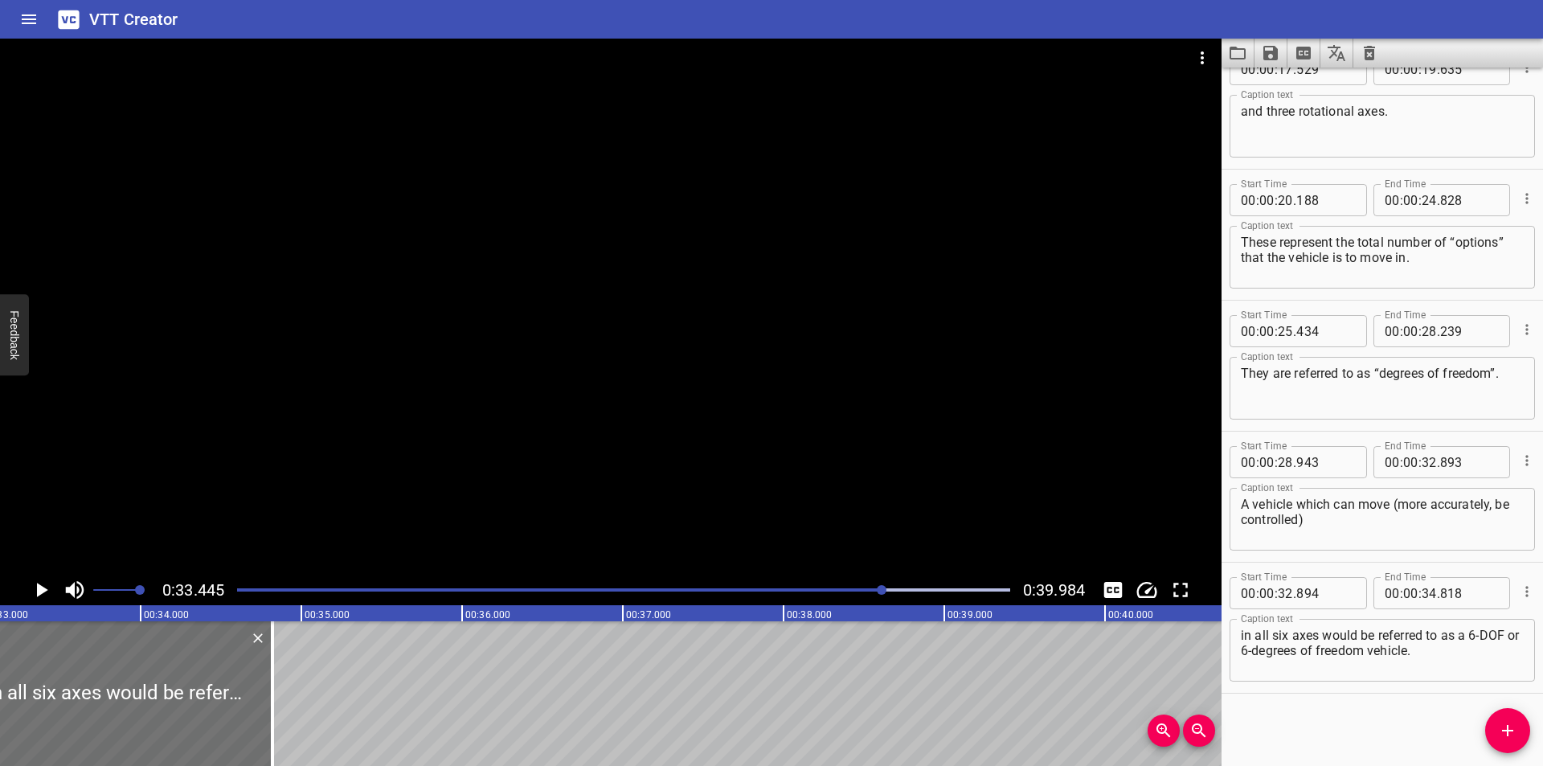
scroll to position [0, 5375]
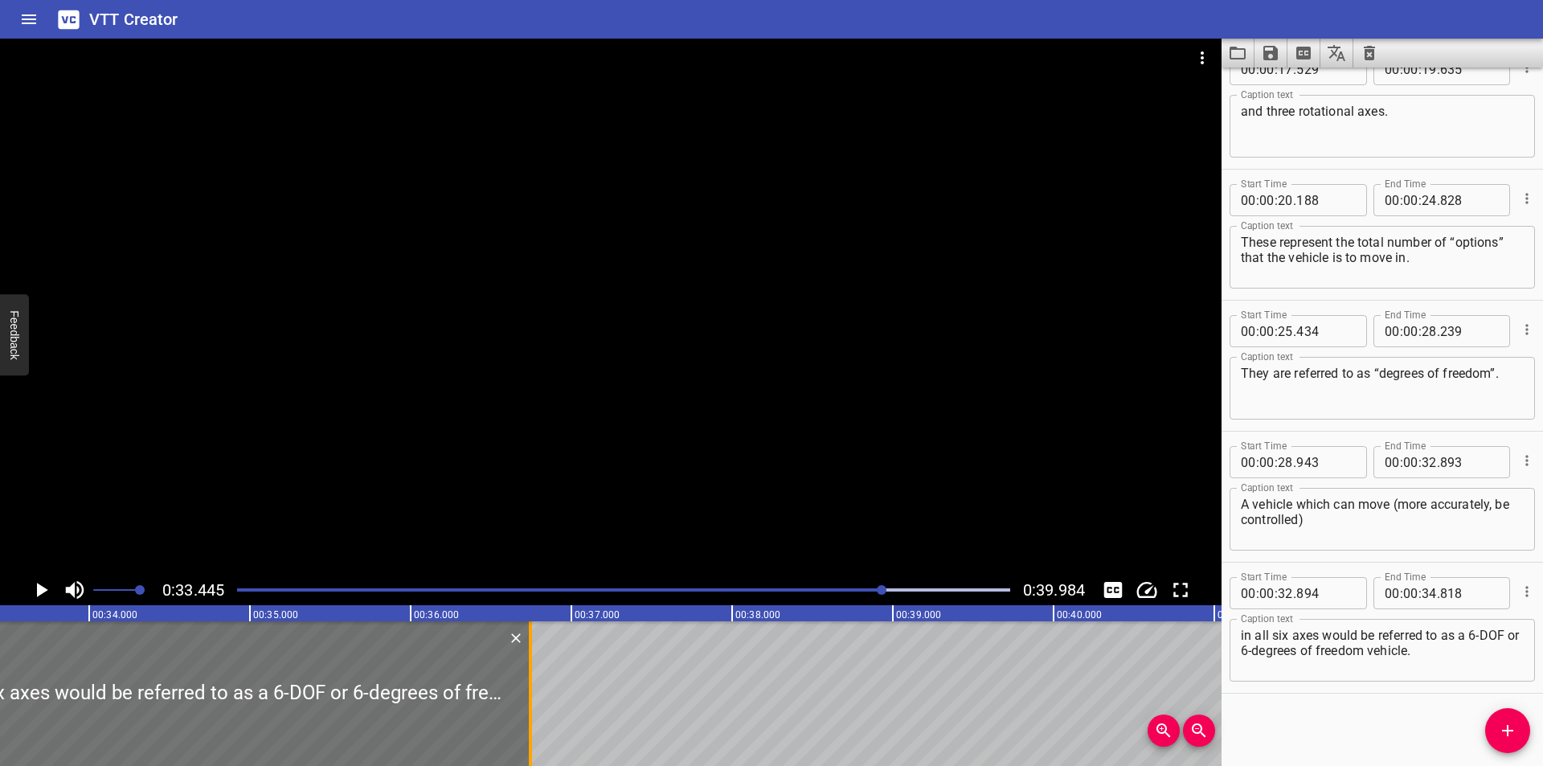
drag, startPoint x: 221, startPoint y: 712, endPoint x: 530, endPoint y: 691, distance: 310.1
click at [530, 691] on div at bounding box center [530, 693] width 3 height 145
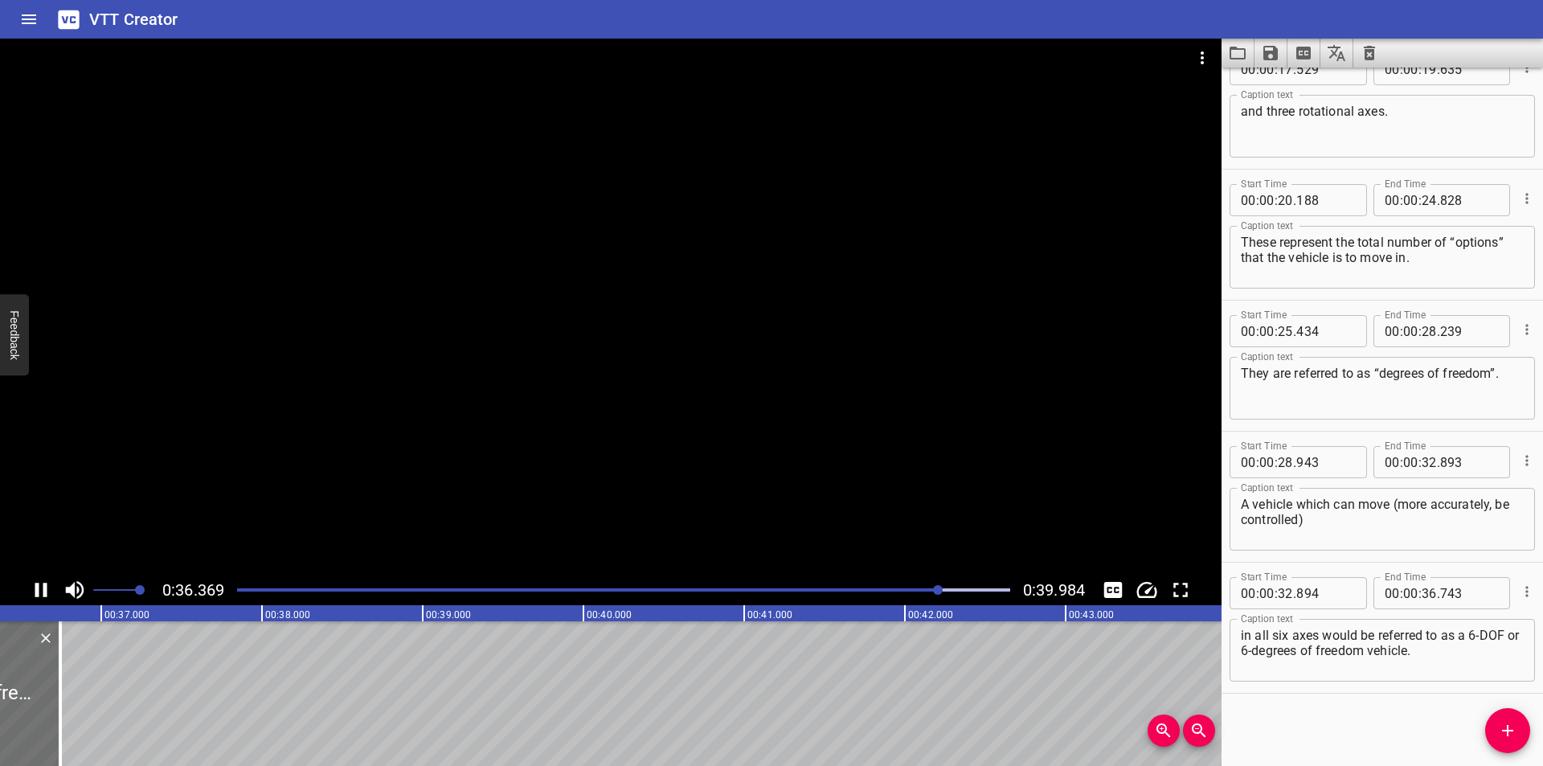
scroll to position [0, 5877]
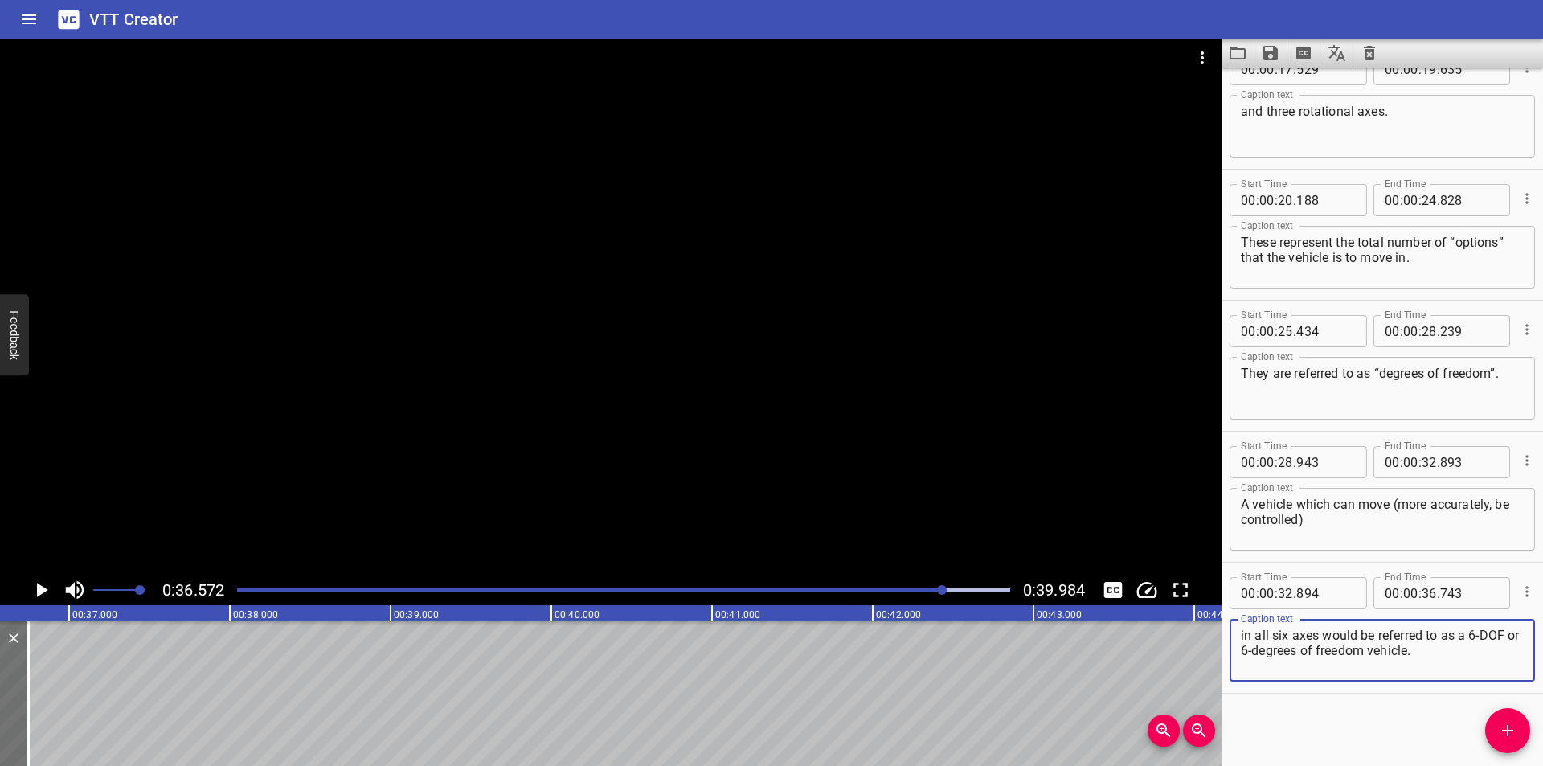
drag, startPoint x: 1454, startPoint y: 657, endPoint x: 943, endPoint y: 669, distance: 512.0
click at [944, 669] on main "0:36.572 0:39.984 00:00.000 00:01.000 00:02.000 00:03.000 00:04.000 00:05.000 0…" at bounding box center [771, 402] width 1543 height 727
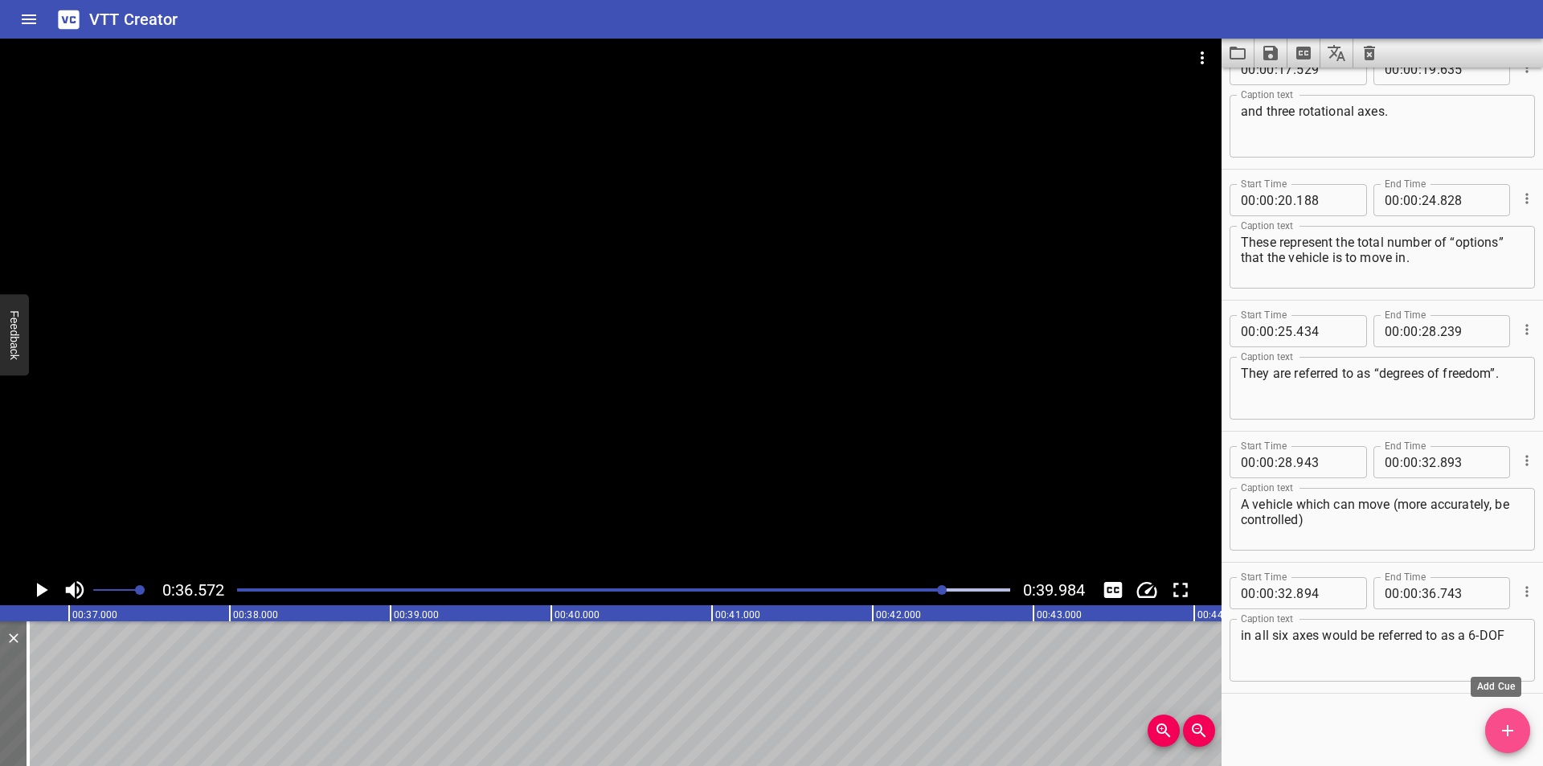
click at [1503, 738] on icon "Add Cue" at bounding box center [1507, 730] width 19 height 19
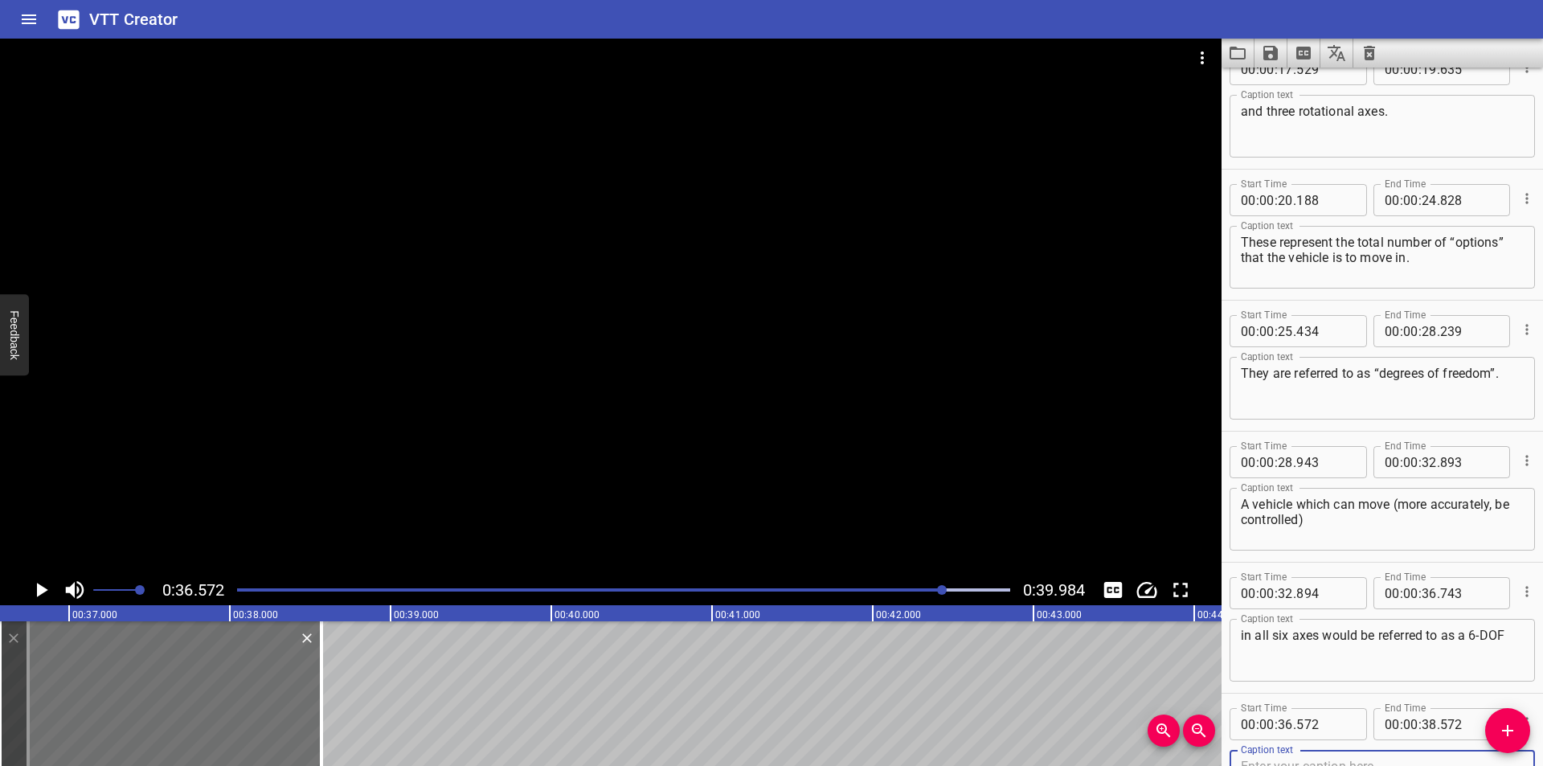
scroll to position [695, 0]
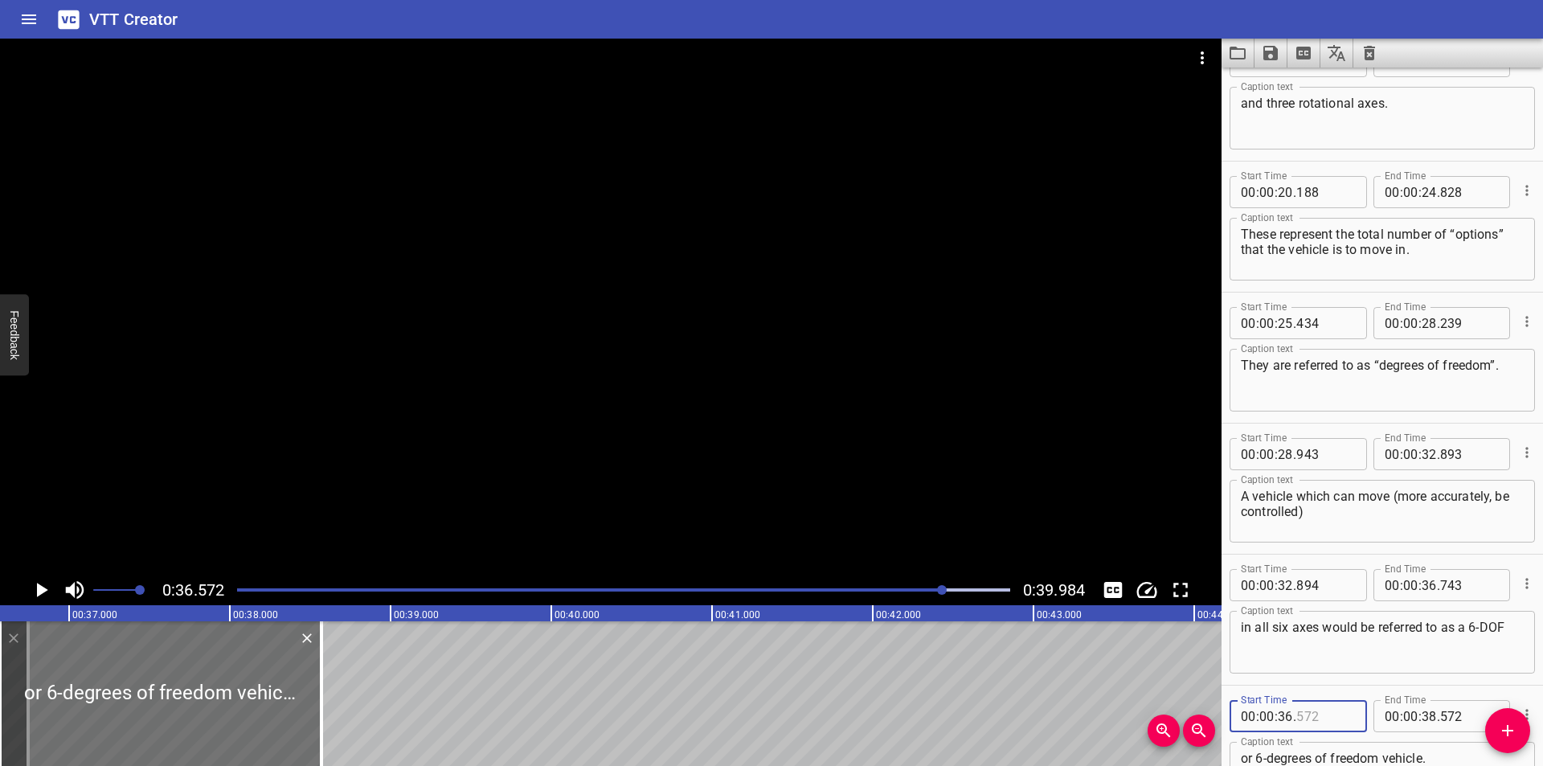
click at [1319, 714] on input "number" at bounding box center [1325, 716] width 59 height 32
click at [579, 415] on div at bounding box center [610, 307] width 1221 height 536
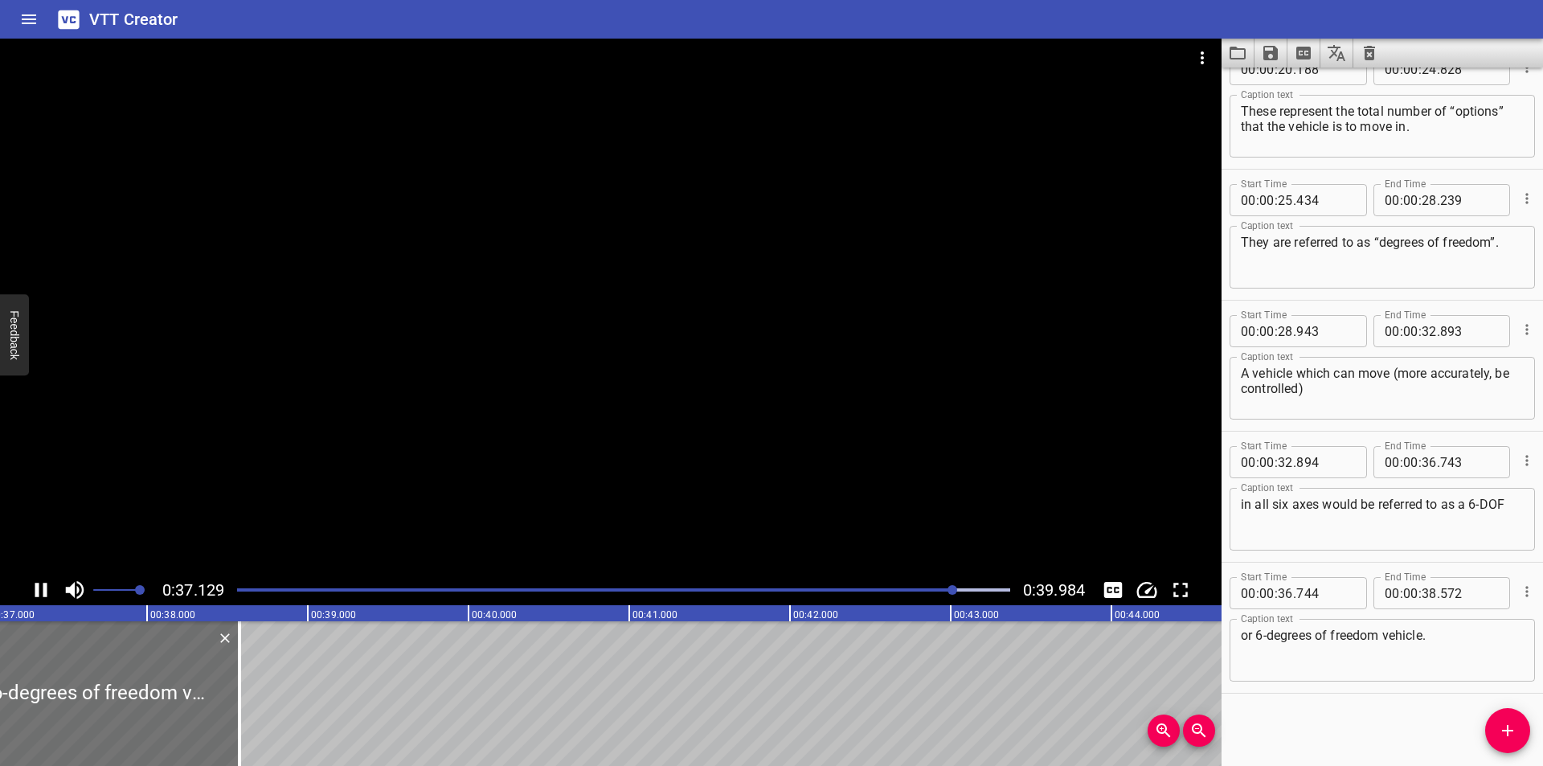
scroll to position [0, 5977]
click at [1453, 640] on textarea "or 6-degrees of freedom vehicle." at bounding box center [1382, 651] width 283 height 46
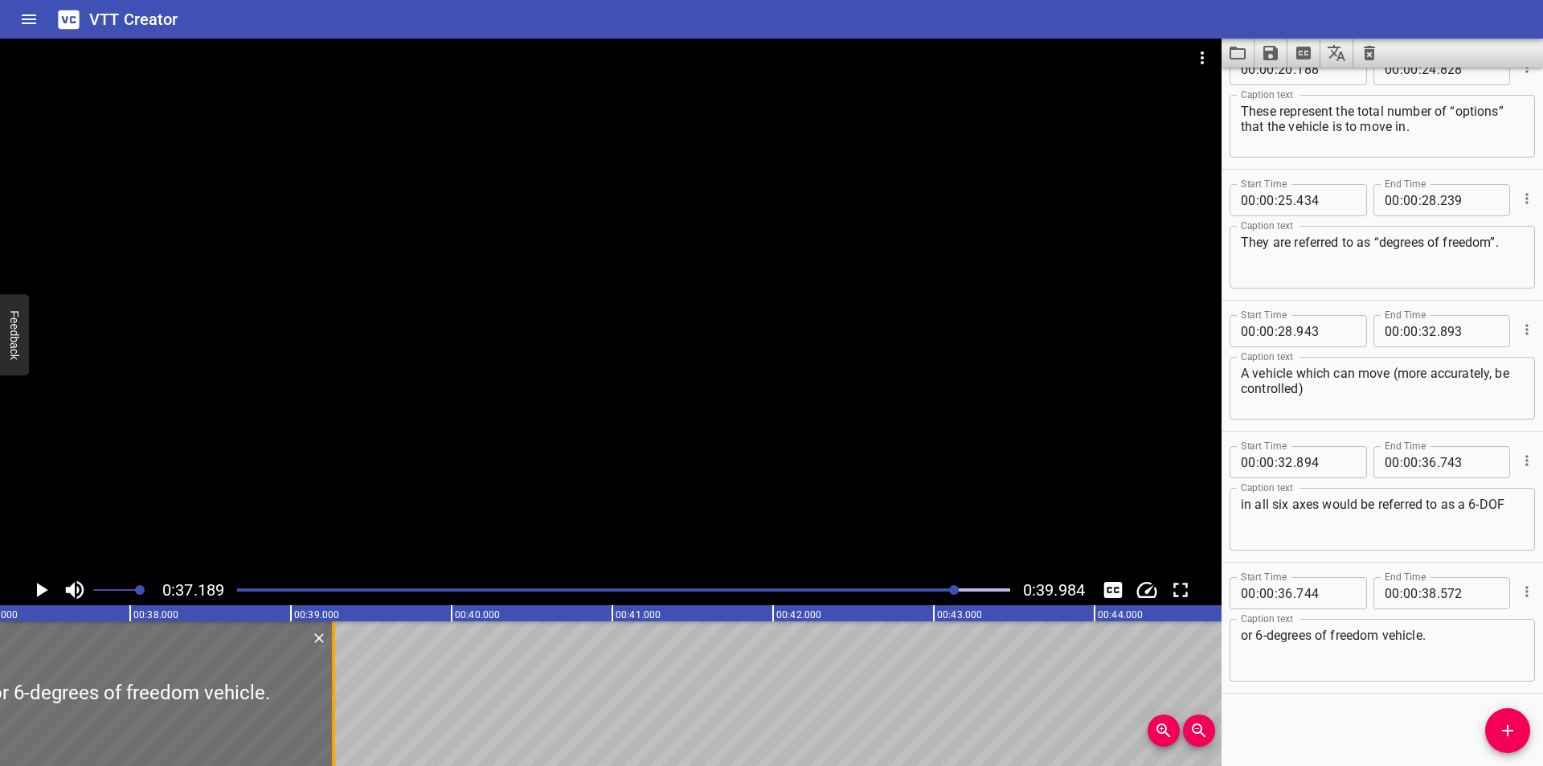
drag, startPoint x: 219, startPoint y: 714, endPoint x: 330, endPoint y: 700, distance: 111.7
click at [330, 700] on div at bounding box center [333, 693] width 16 height 145
click at [443, 430] on div at bounding box center [610, 307] width 1221 height 536
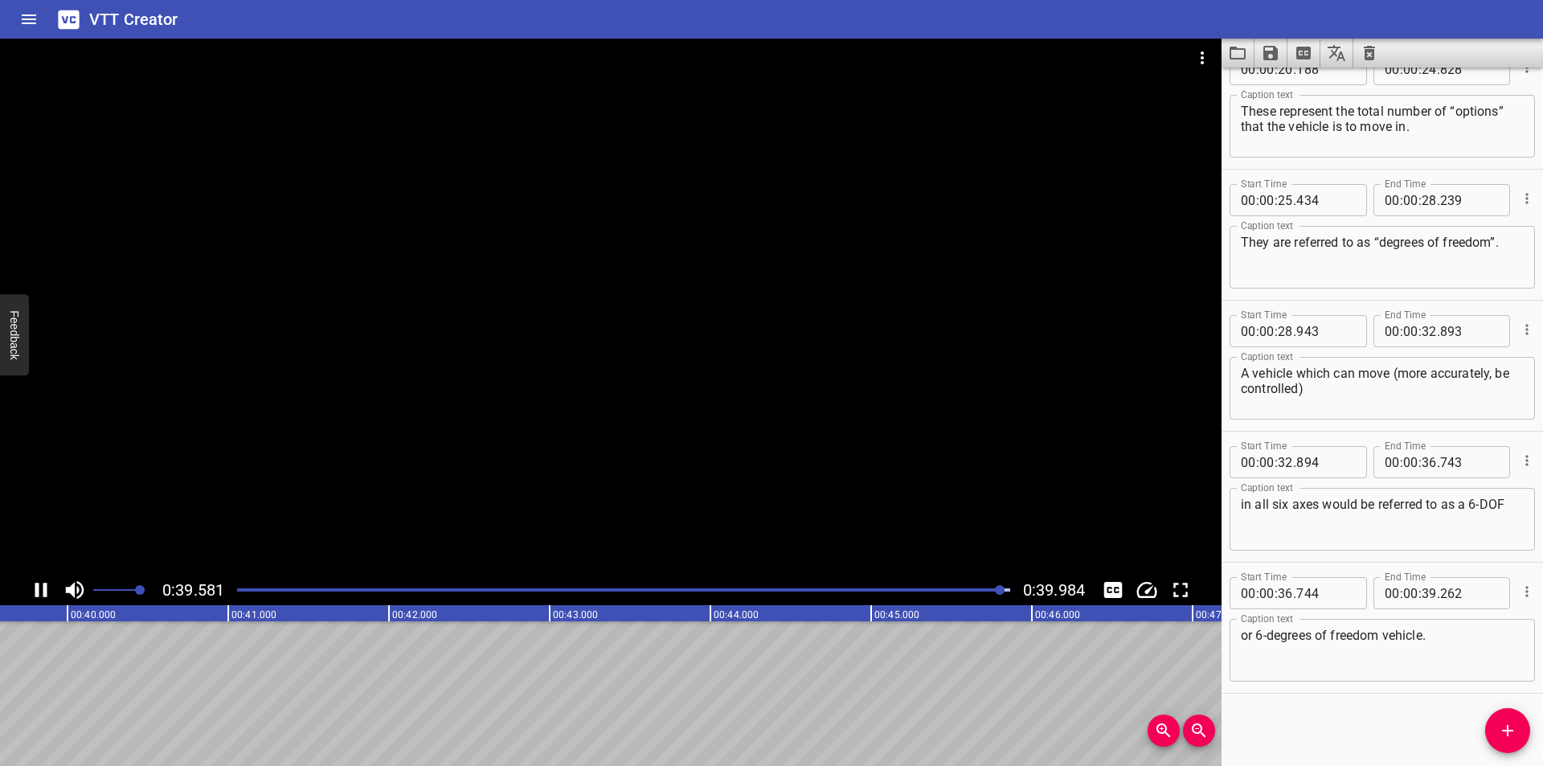
click at [898, 588] on div "Play progress" at bounding box center [616, 589] width 773 height 3
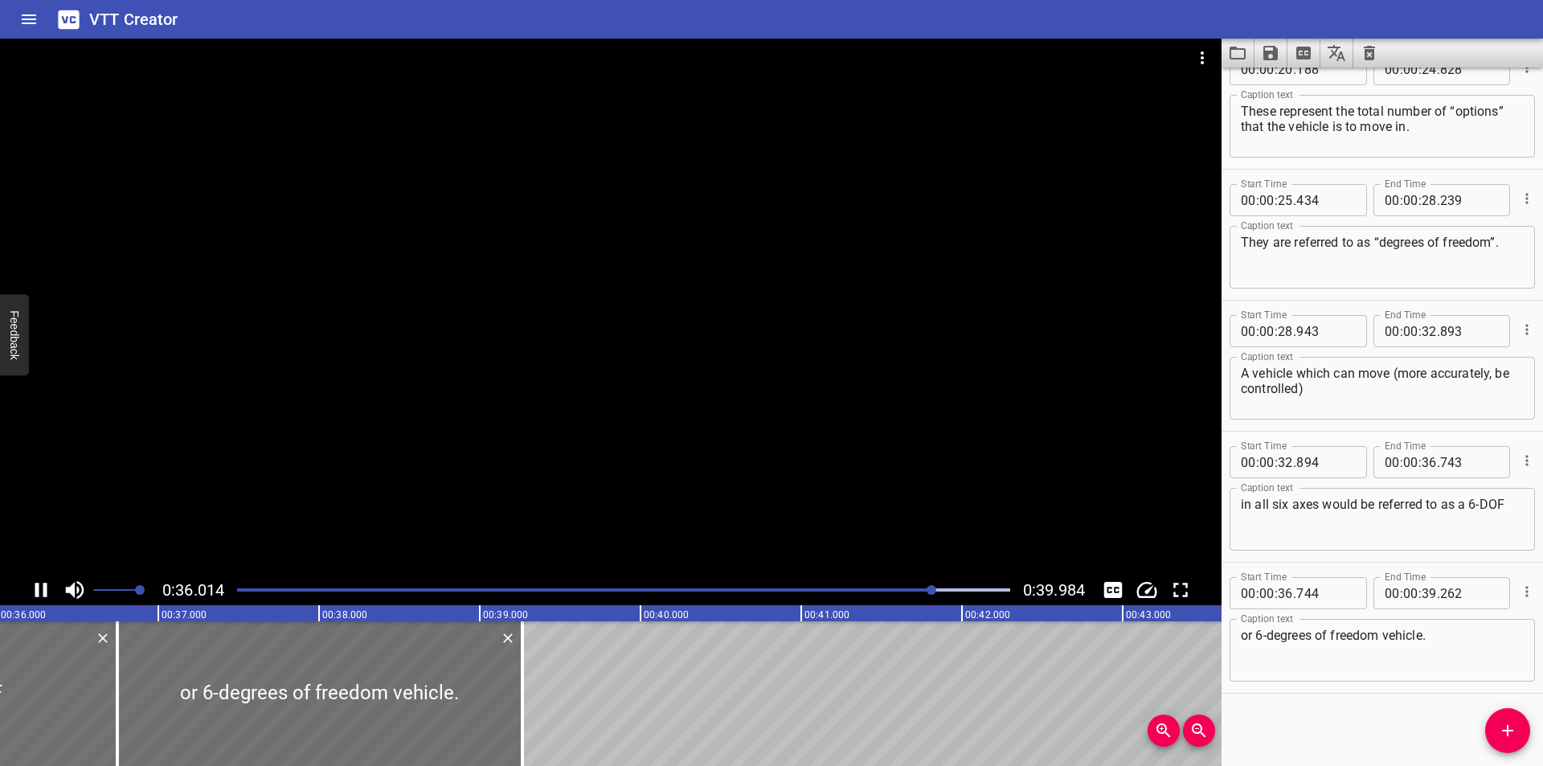
click at [419, 447] on div at bounding box center [610, 307] width 1221 height 536
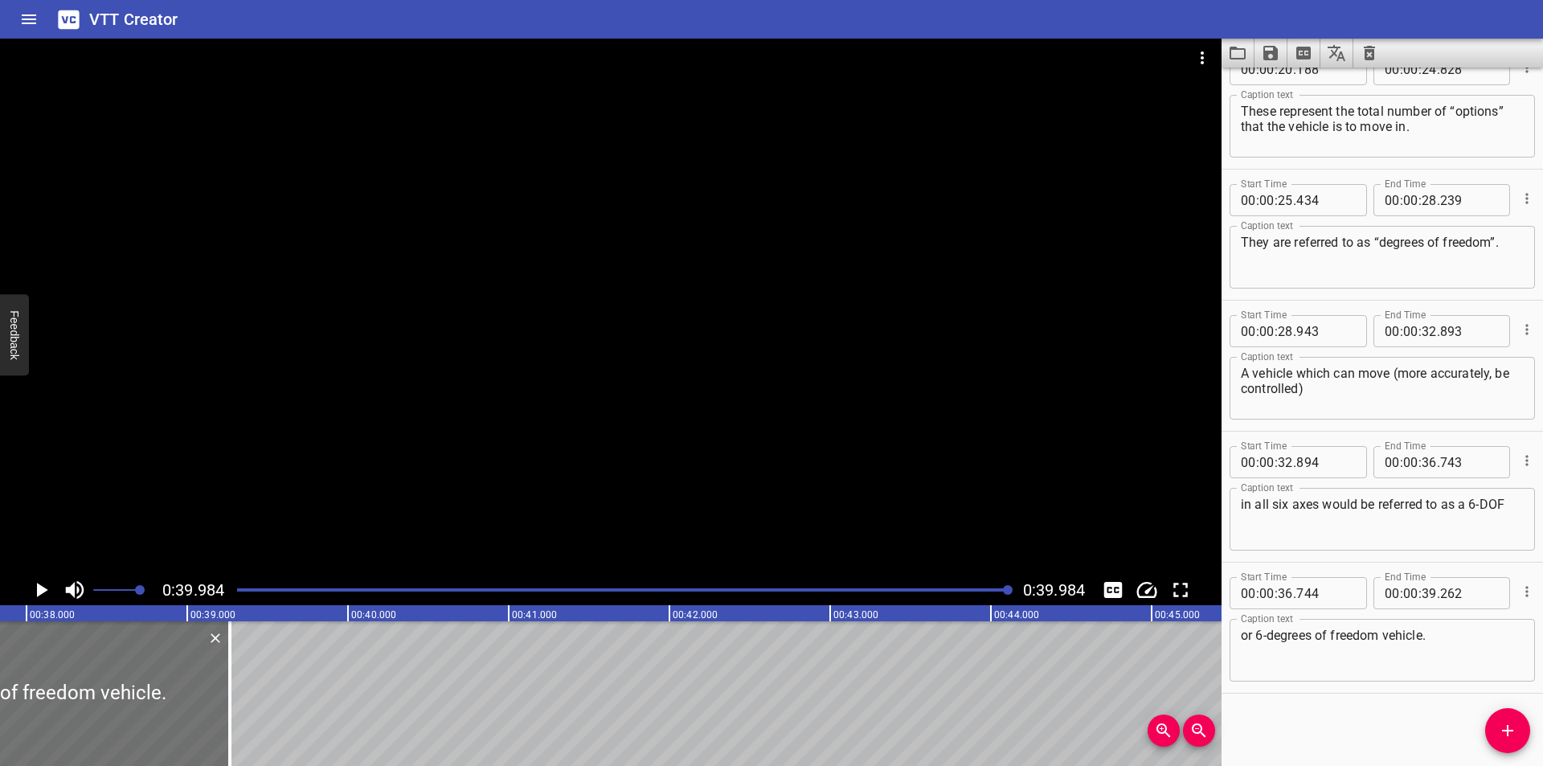
scroll to position [0, 6051]
click at [1270, 56] on icon "Save captions to file" at bounding box center [1270, 52] width 19 height 19
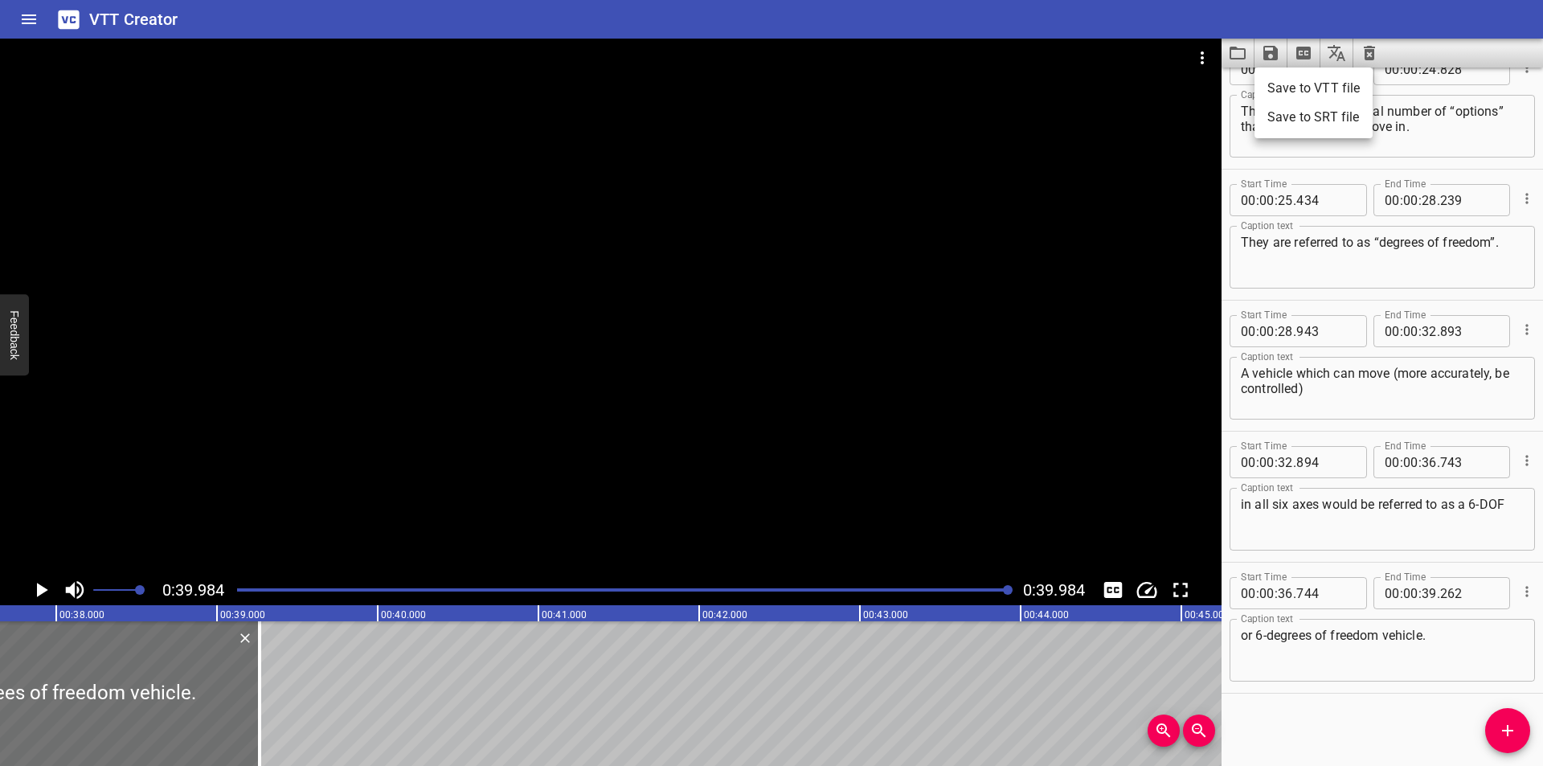
click at [1315, 84] on li "Save to VTT file" at bounding box center [1313, 88] width 118 height 29
click at [604, 191] on div at bounding box center [610, 307] width 1221 height 536
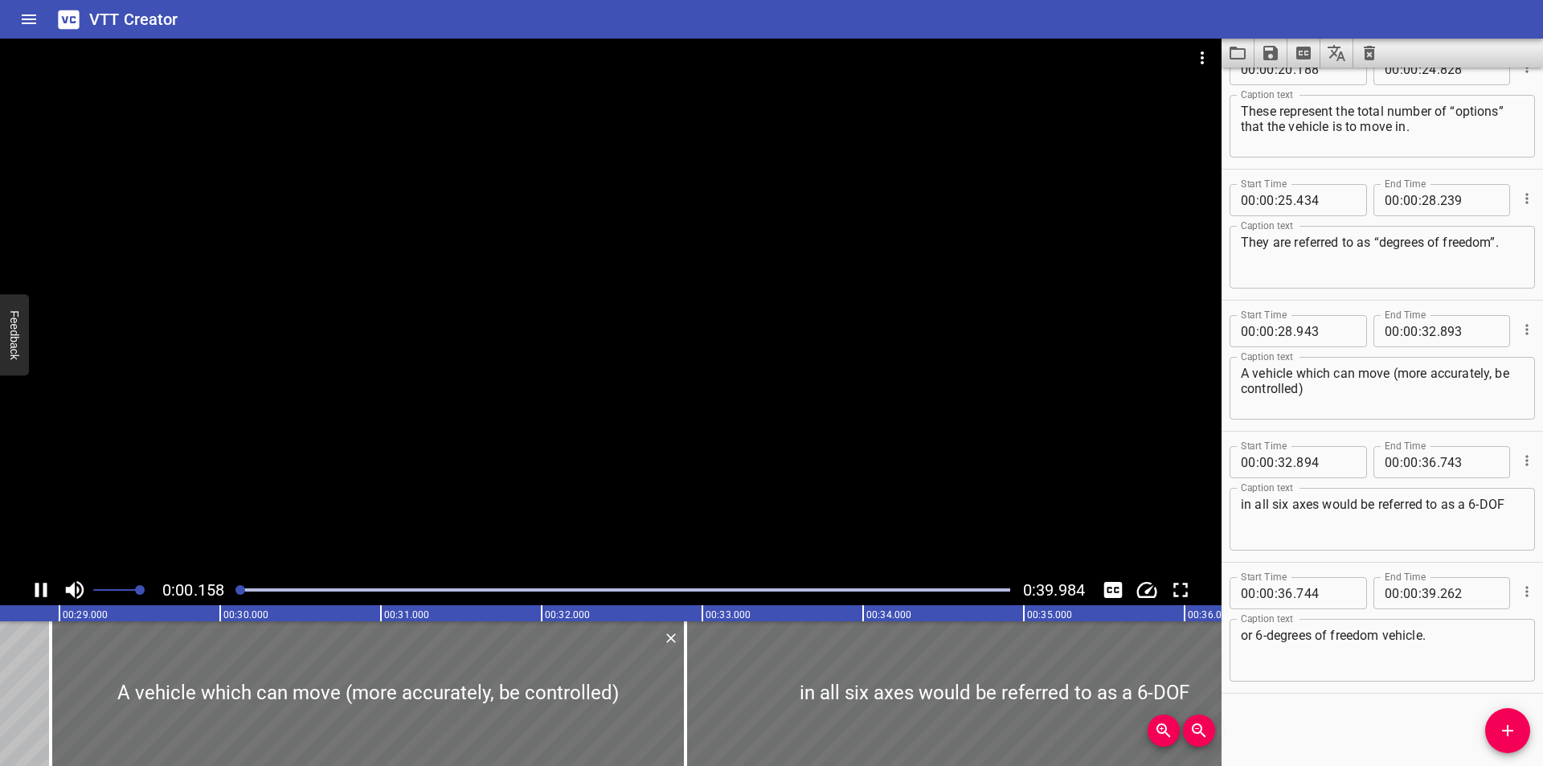
click at [1199, 59] on icon "Video Options" at bounding box center [1202, 57] width 19 height 19
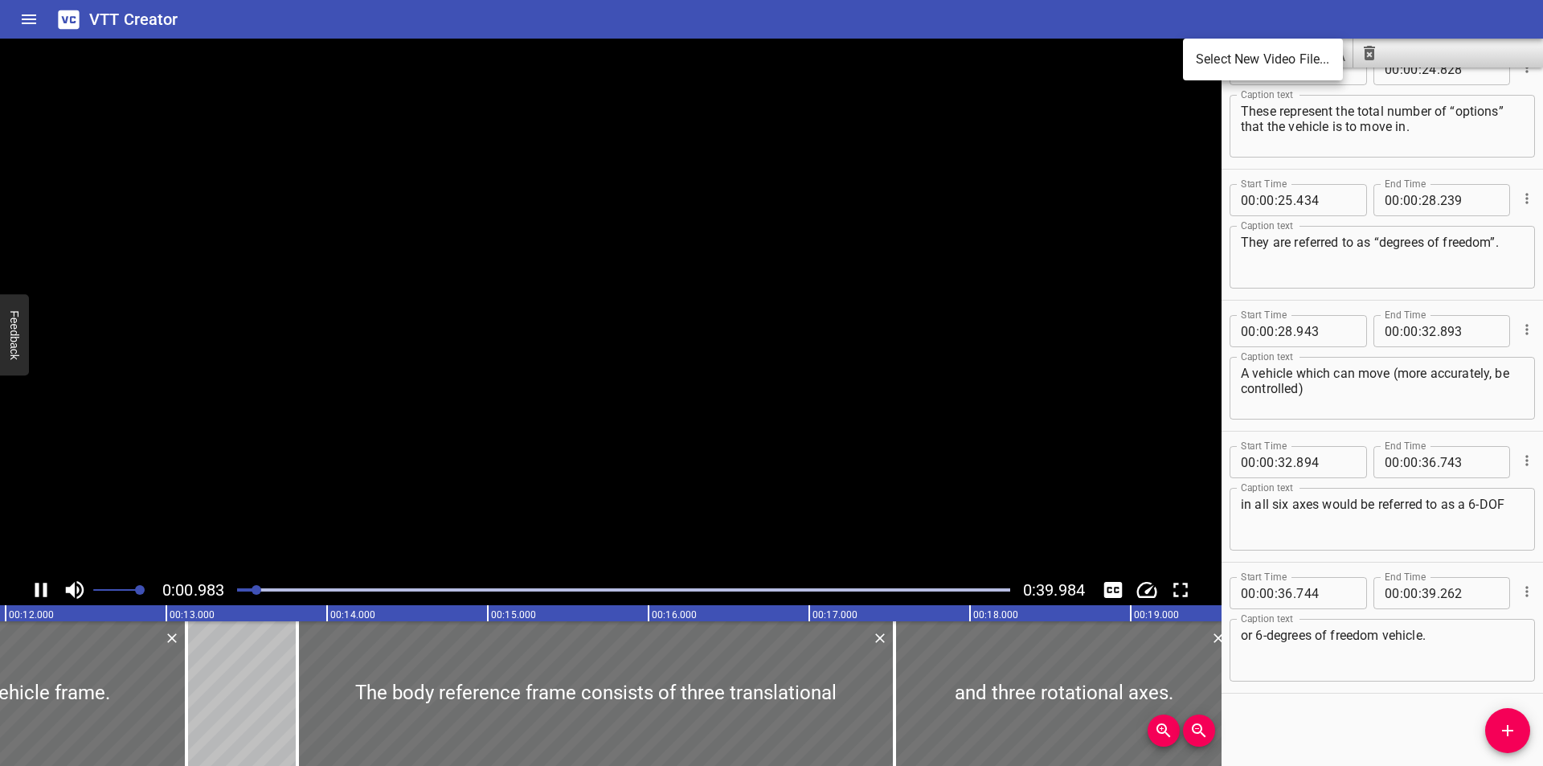
click at [1222, 58] on li "Select New Video File..." at bounding box center [1263, 59] width 160 height 29
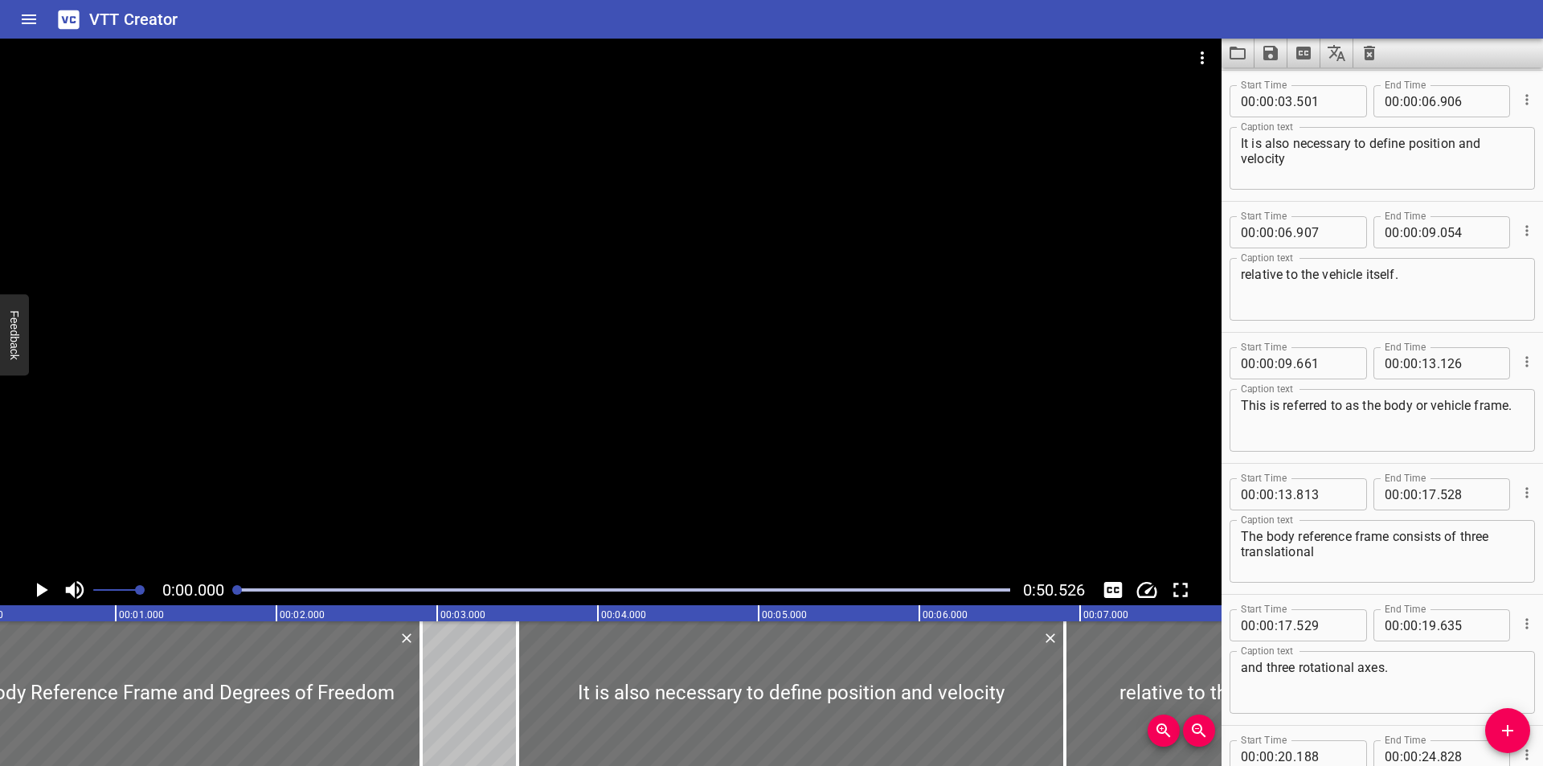
scroll to position [0, 5]
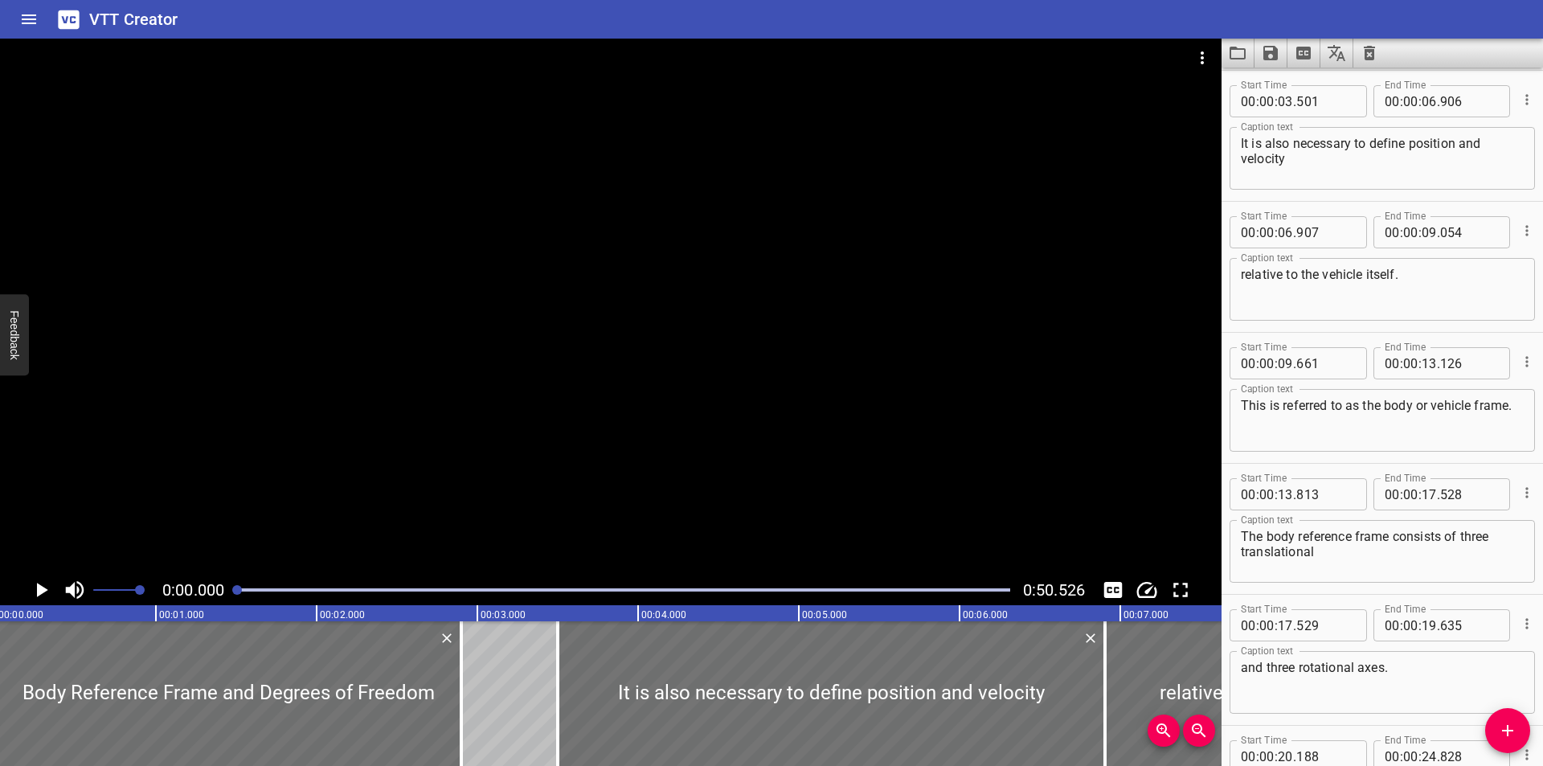
click at [715, 229] on div at bounding box center [610, 307] width 1221 height 536
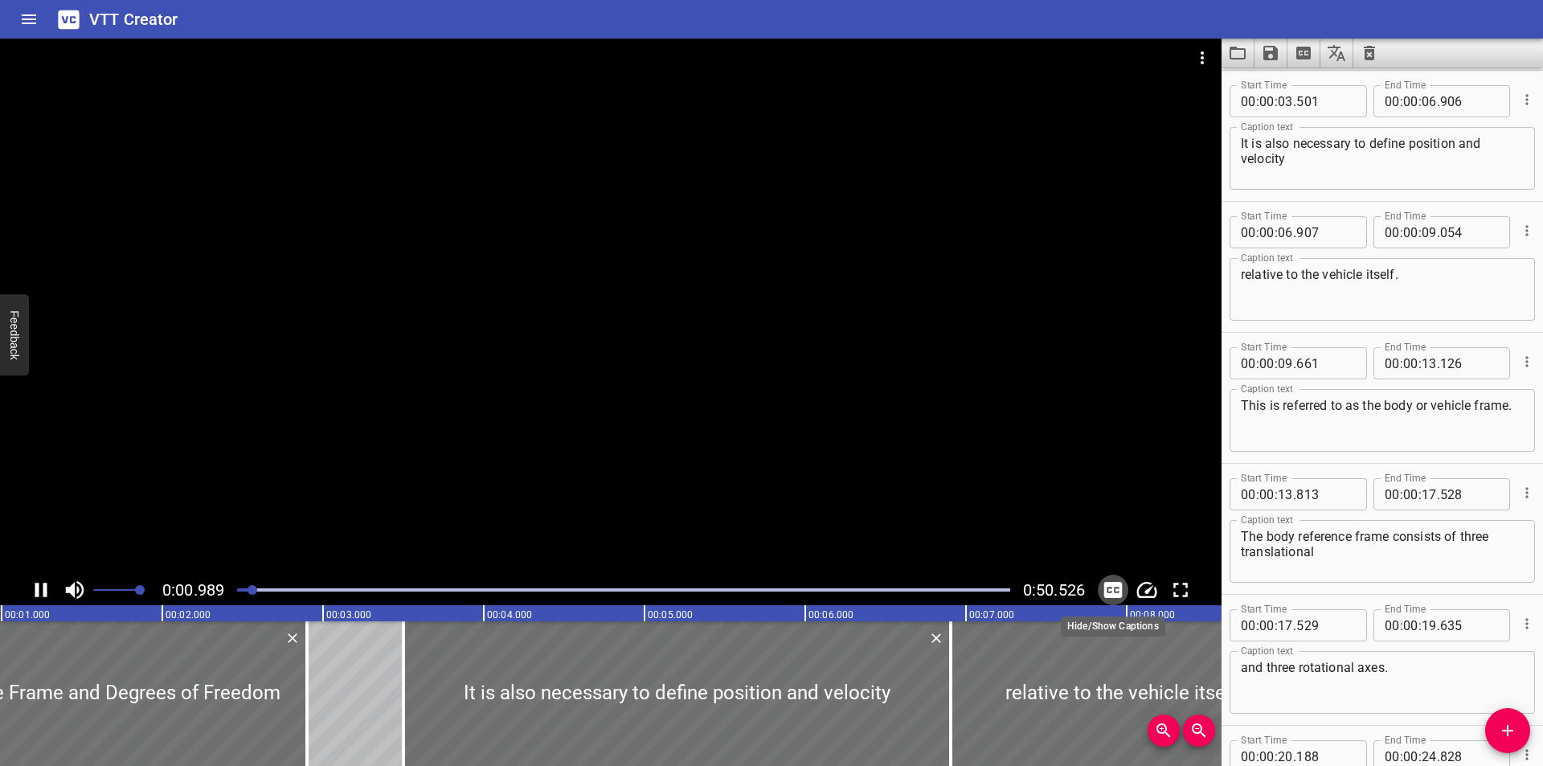
click at [1113, 595] on icon "Toggle captions" at bounding box center [1113, 590] width 18 height 16
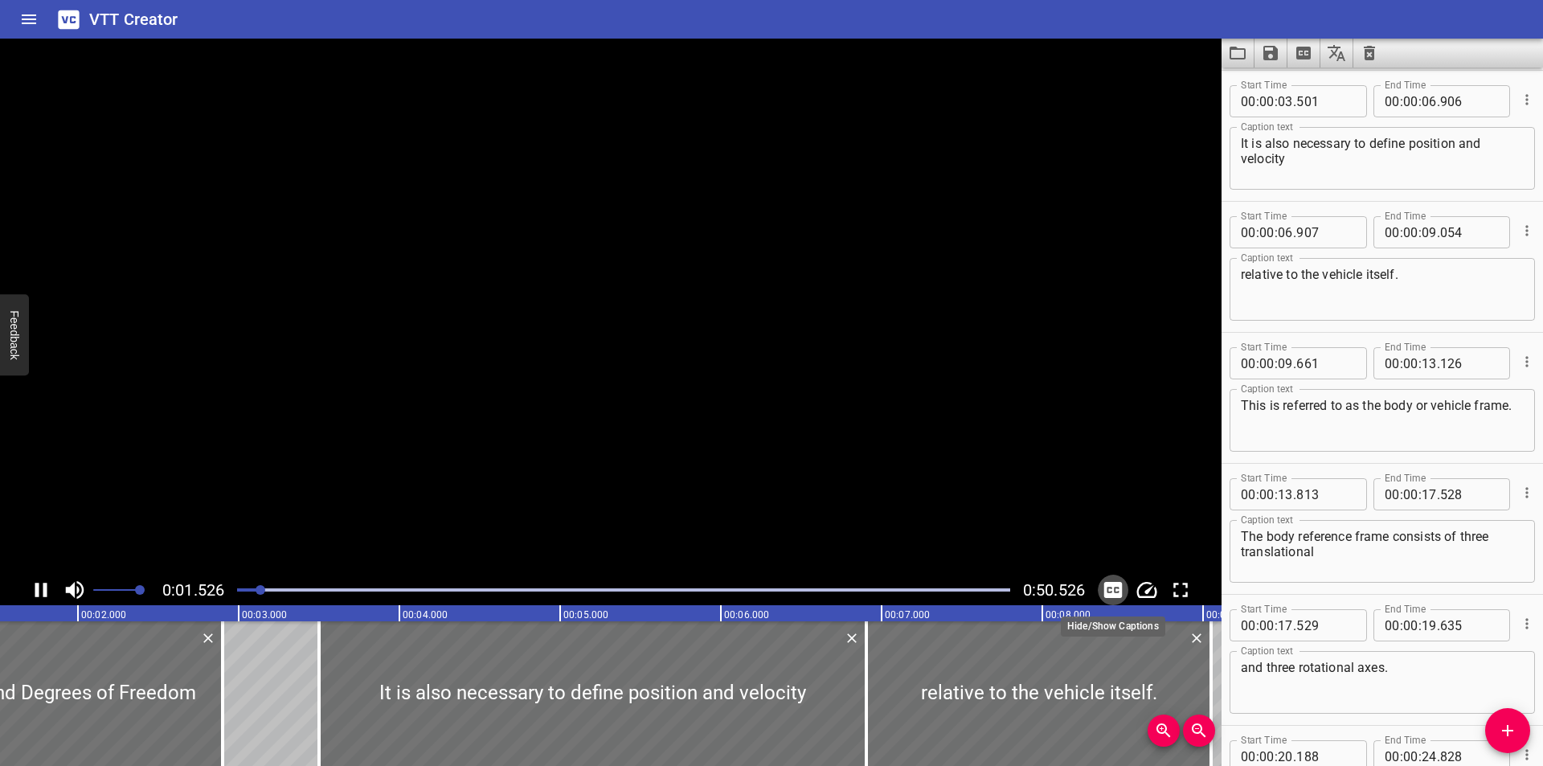
click at [1113, 595] on icon "Toggle captions" at bounding box center [1113, 590] width 18 height 16
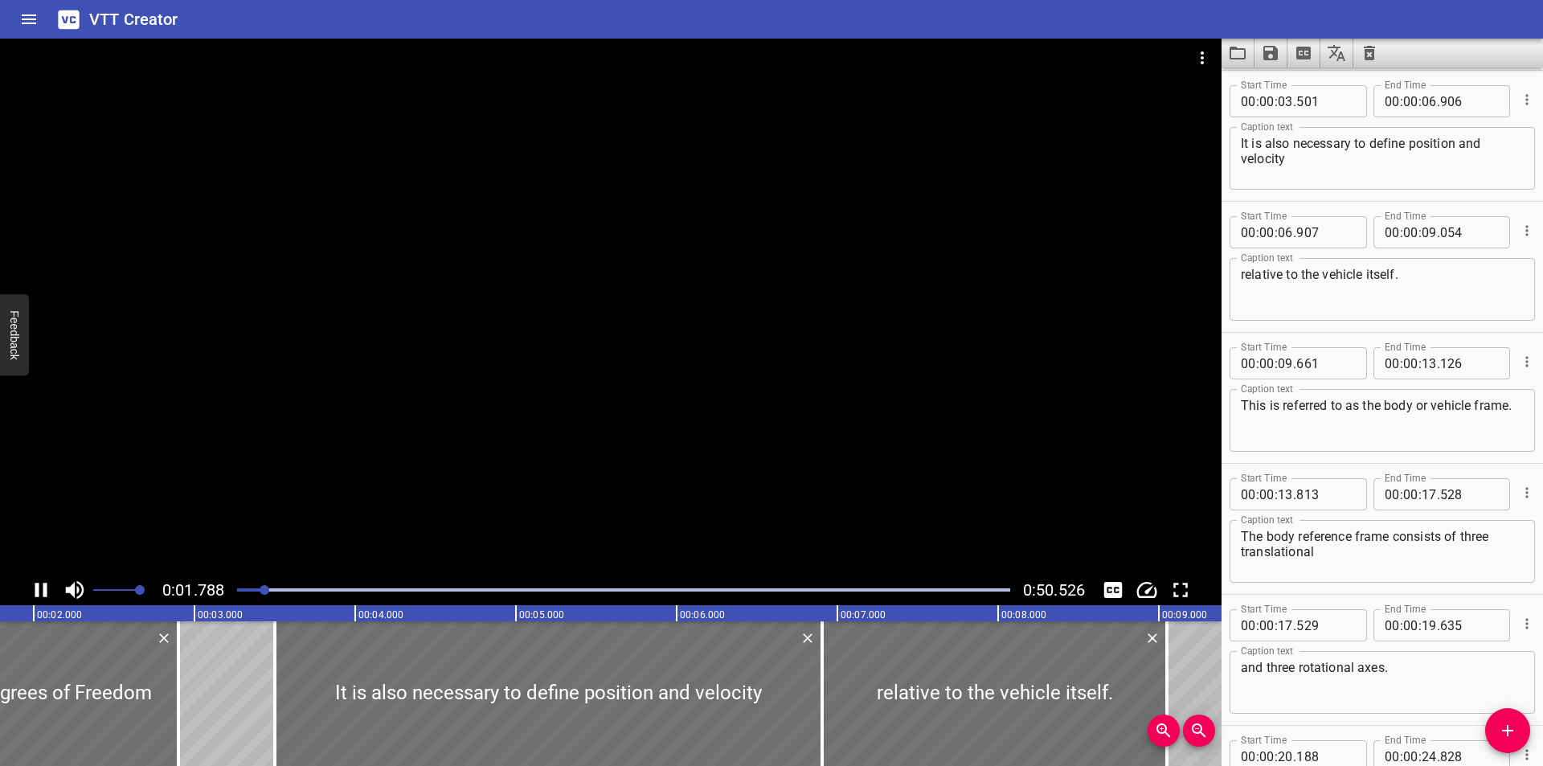
click at [837, 385] on div at bounding box center [610, 307] width 1221 height 536
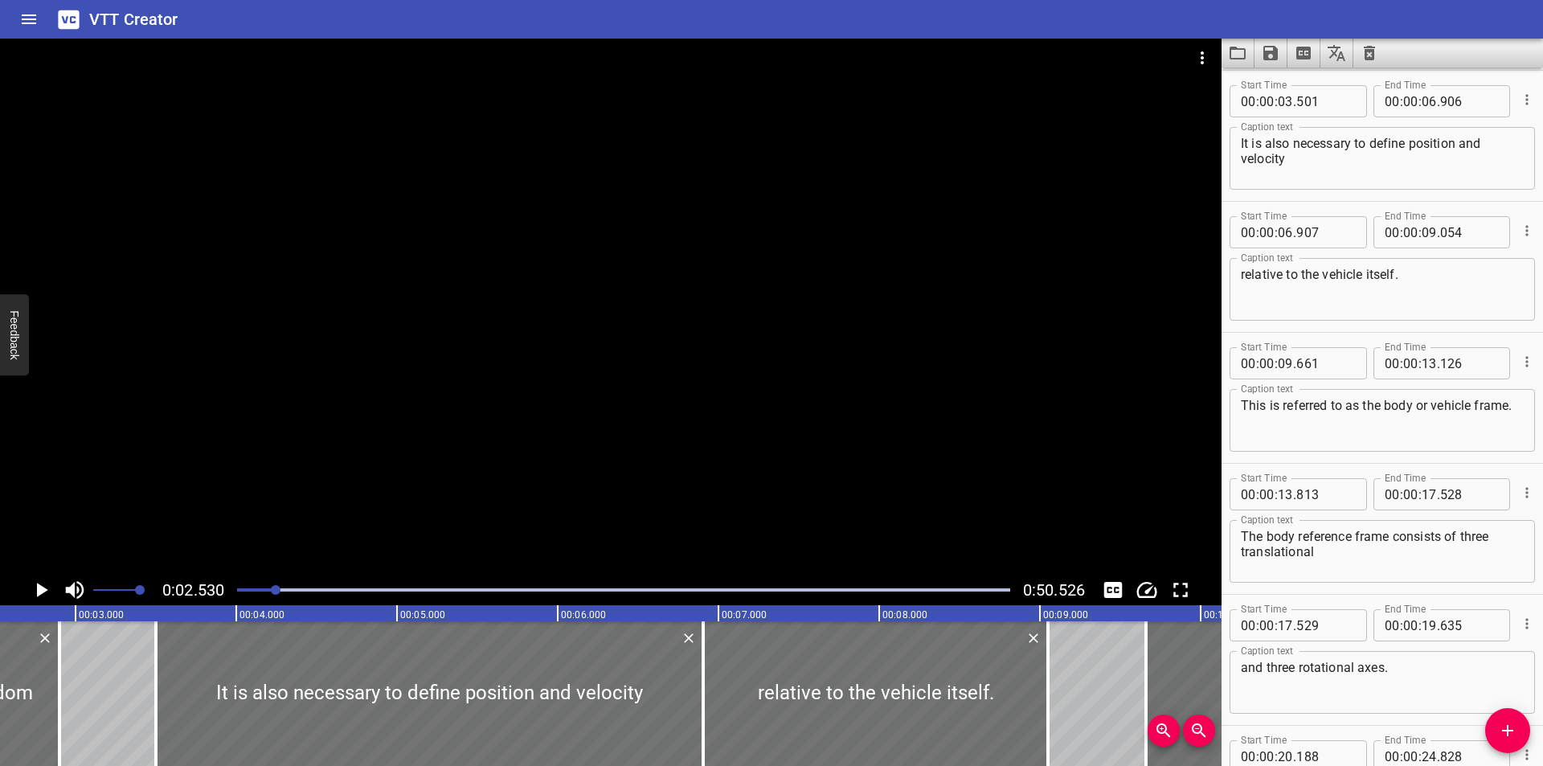
click at [243, 583] on div at bounding box center [623, 590] width 792 height 23
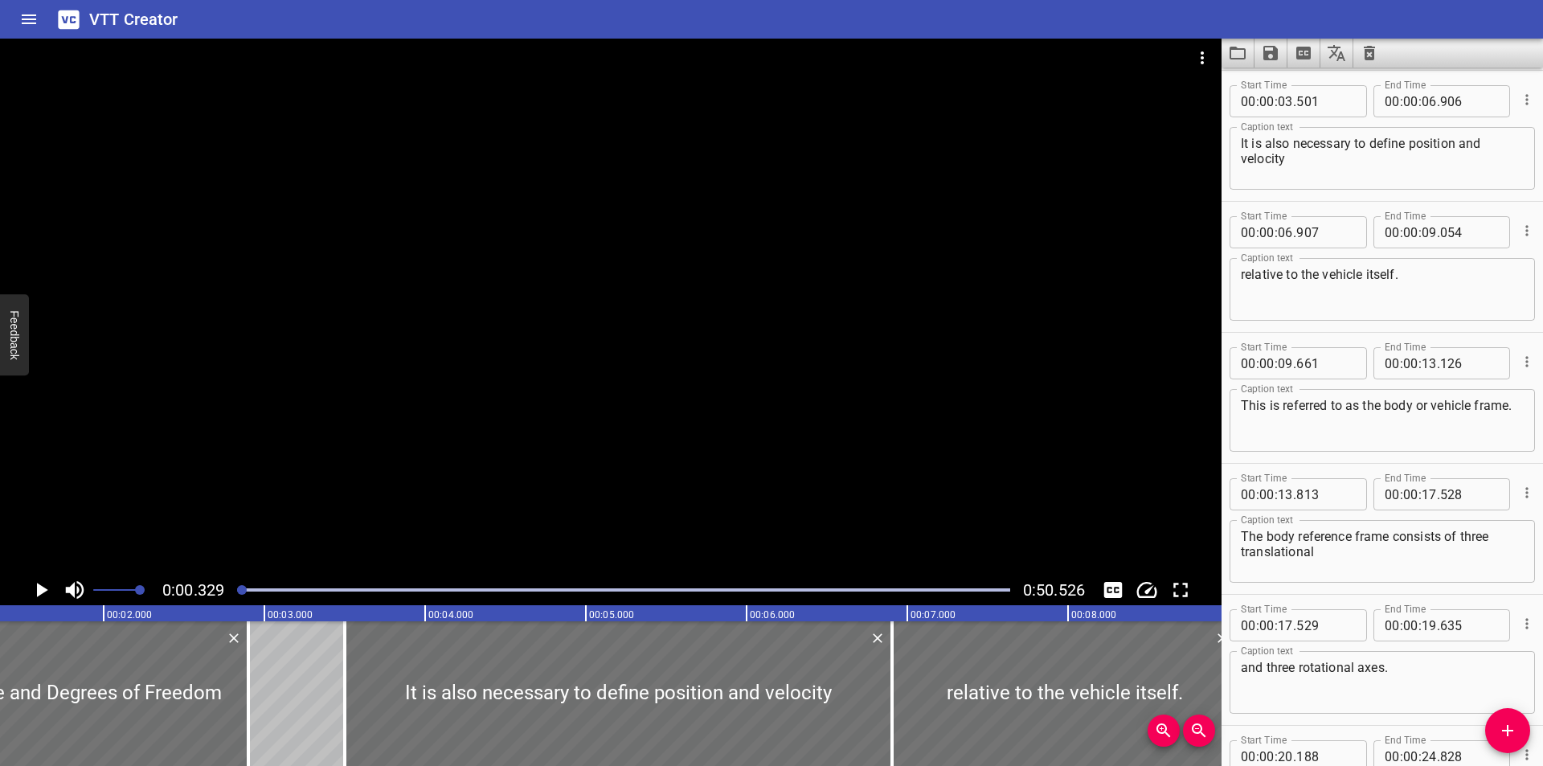
click at [239, 584] on div at bounding box center [623, 590] width 792 height 23
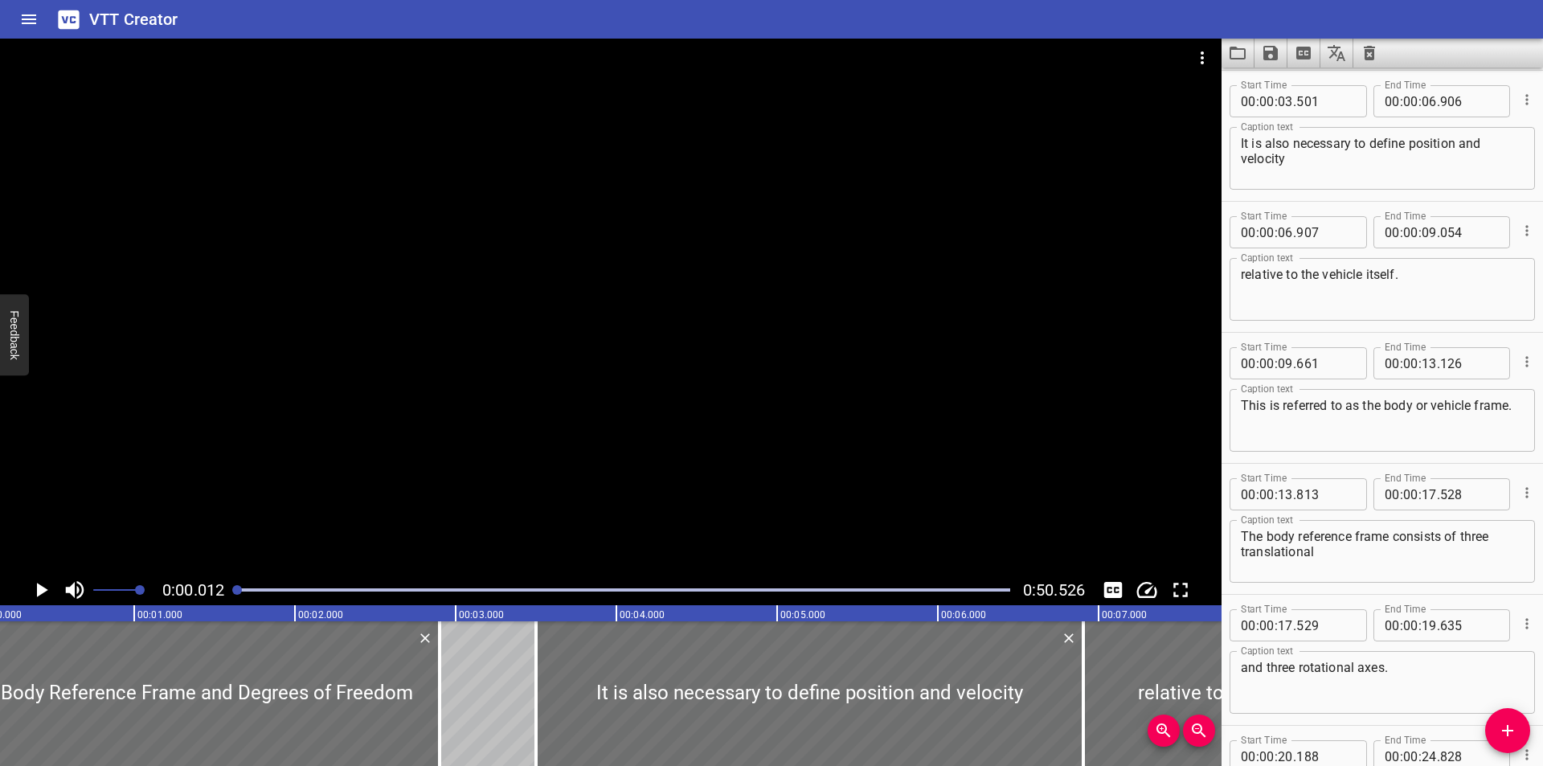
click at [237, 584] on div at bounding box center [623, 590] width 792 height 23
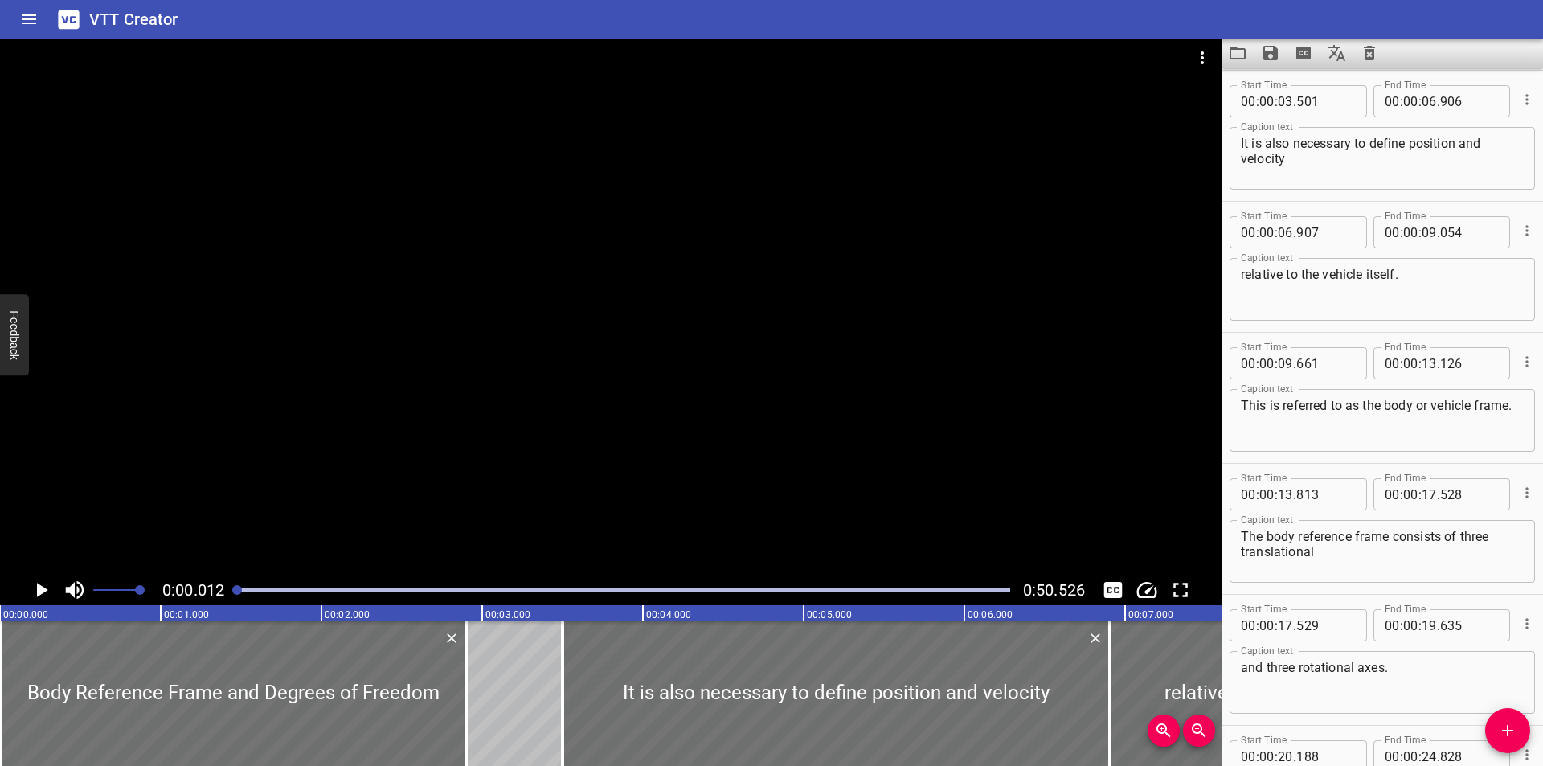
click at [235, 584] on div at bounding box center [623, 590] width 792 height 23
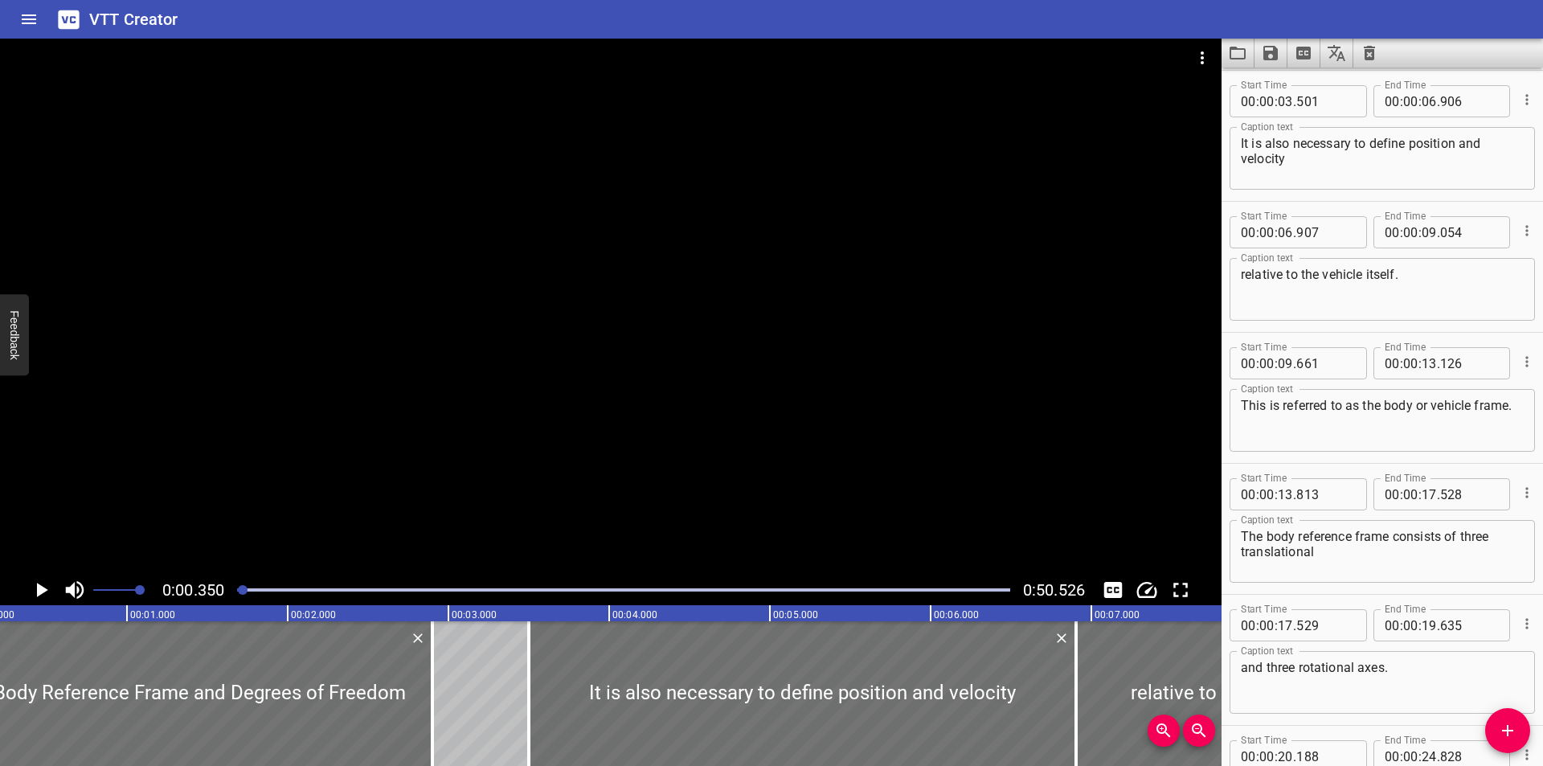
scroll to position [0, 56]
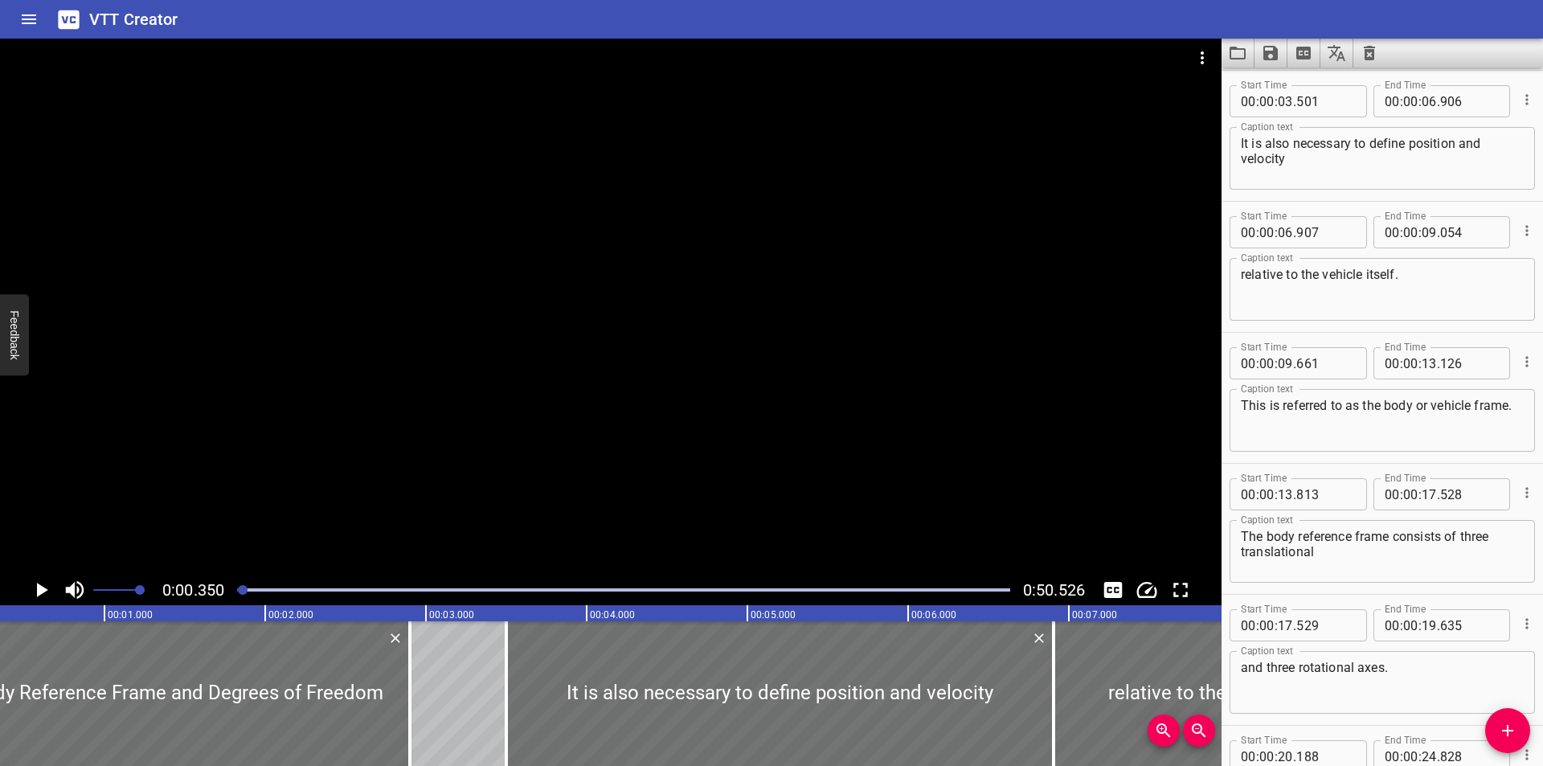
click at [596, 350] on div at bounding box center [610, 307] width 1221 height 536
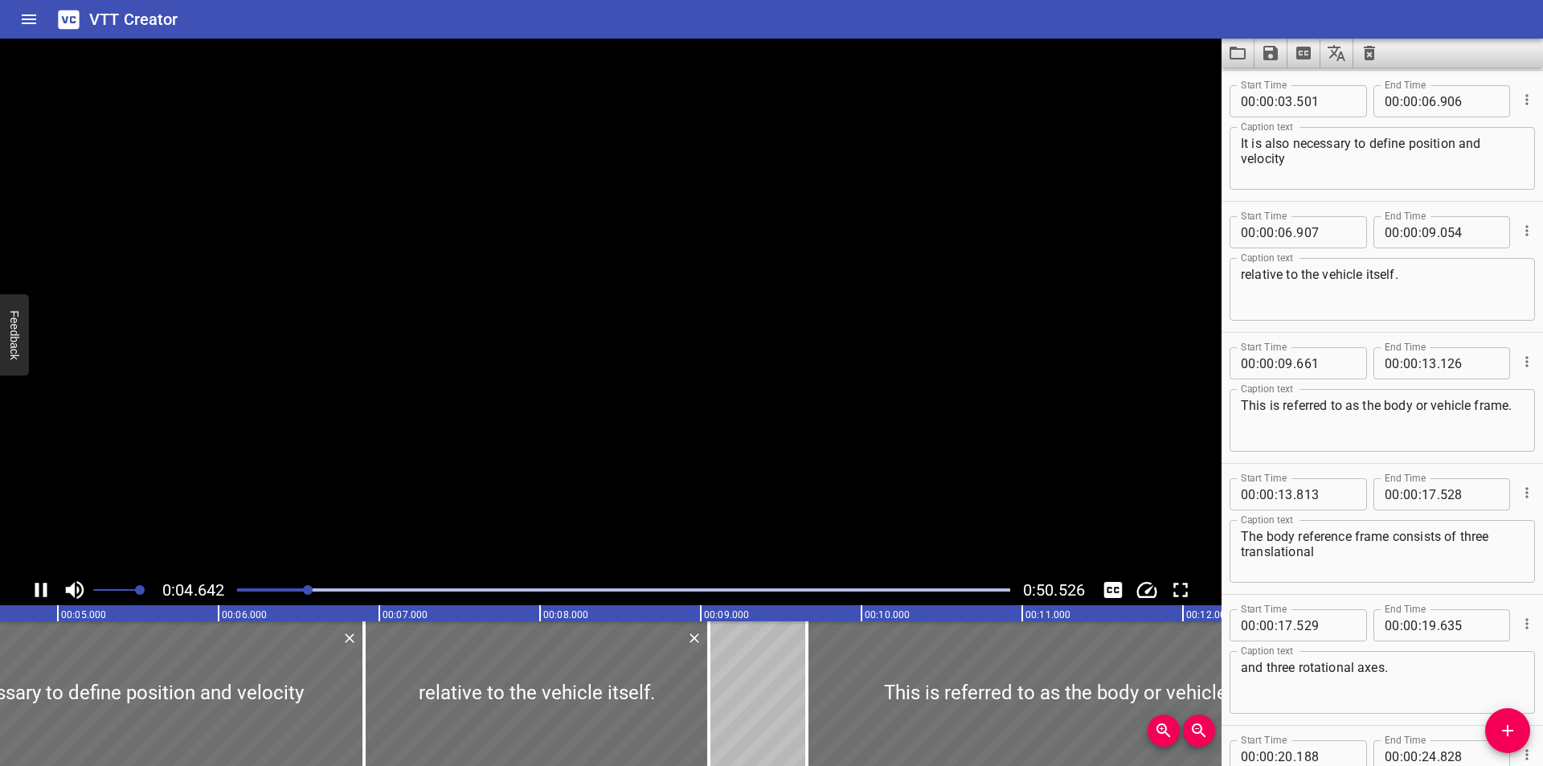
click at [231, 590] on div at bounding box center [623, 590] width 792 height 23
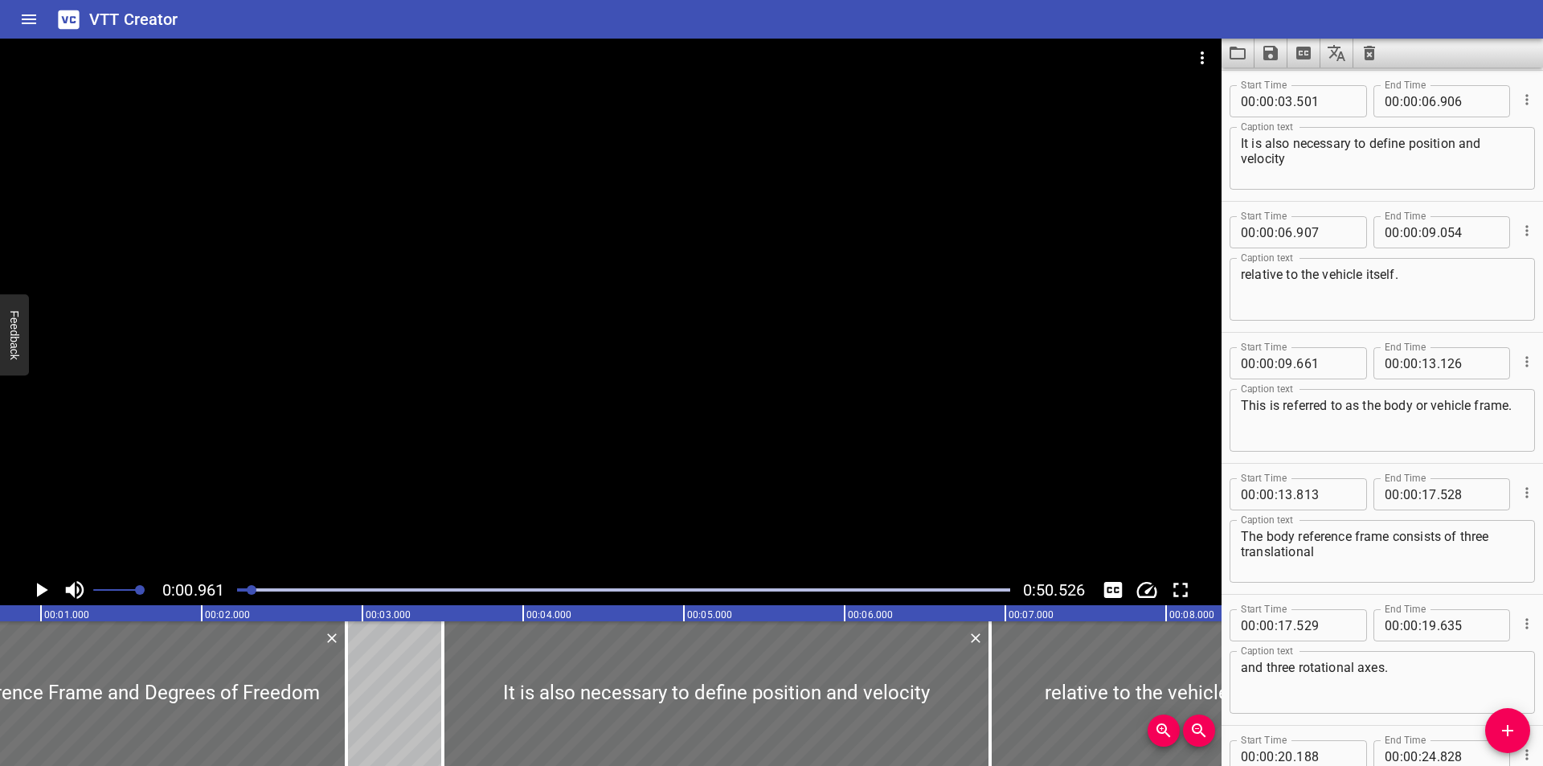
scroll to position [0, 154]
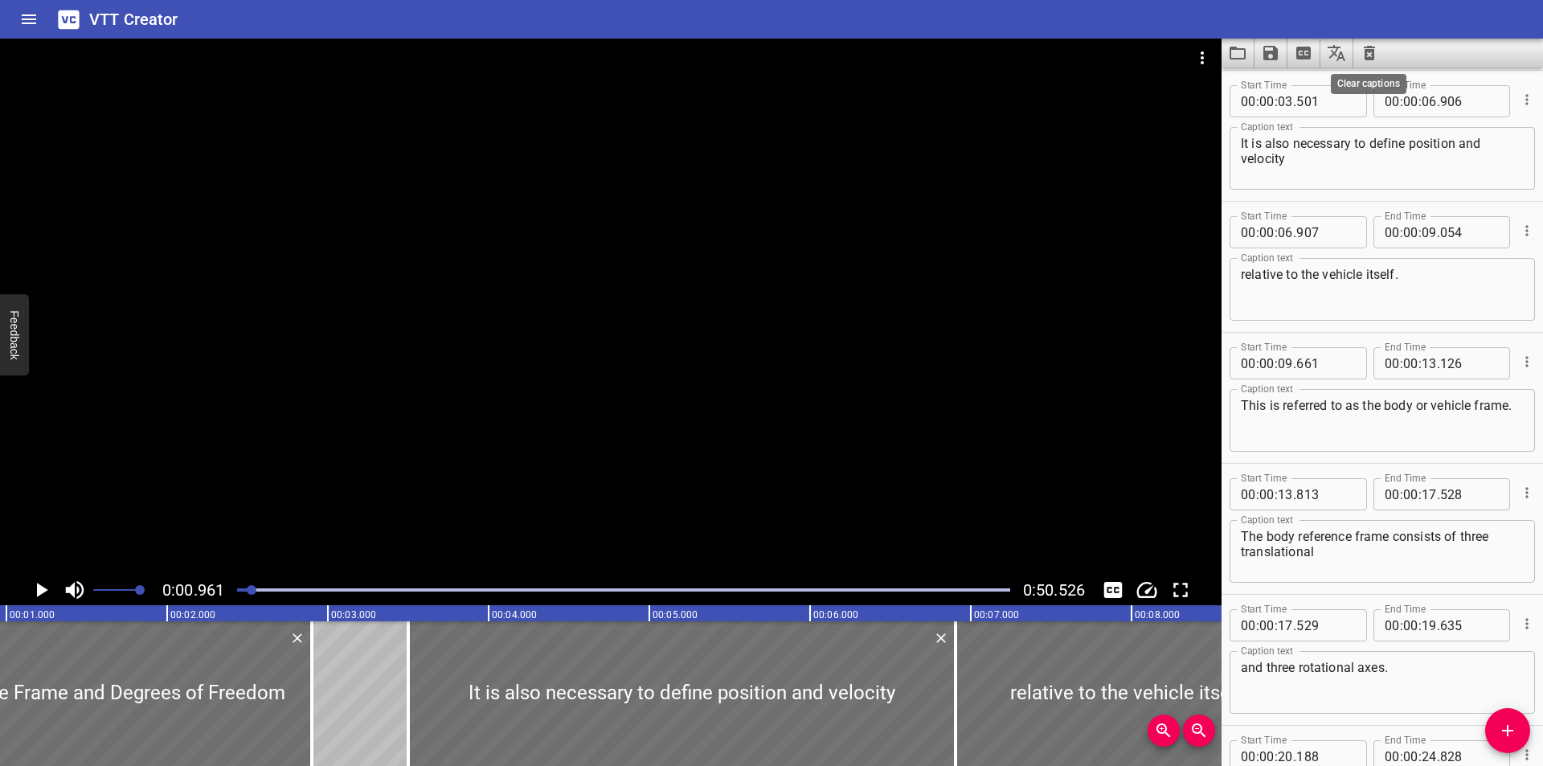
click at [1361, 47] on icon "Clear captions" at bounding box center [1369, 52] width 19 height 19
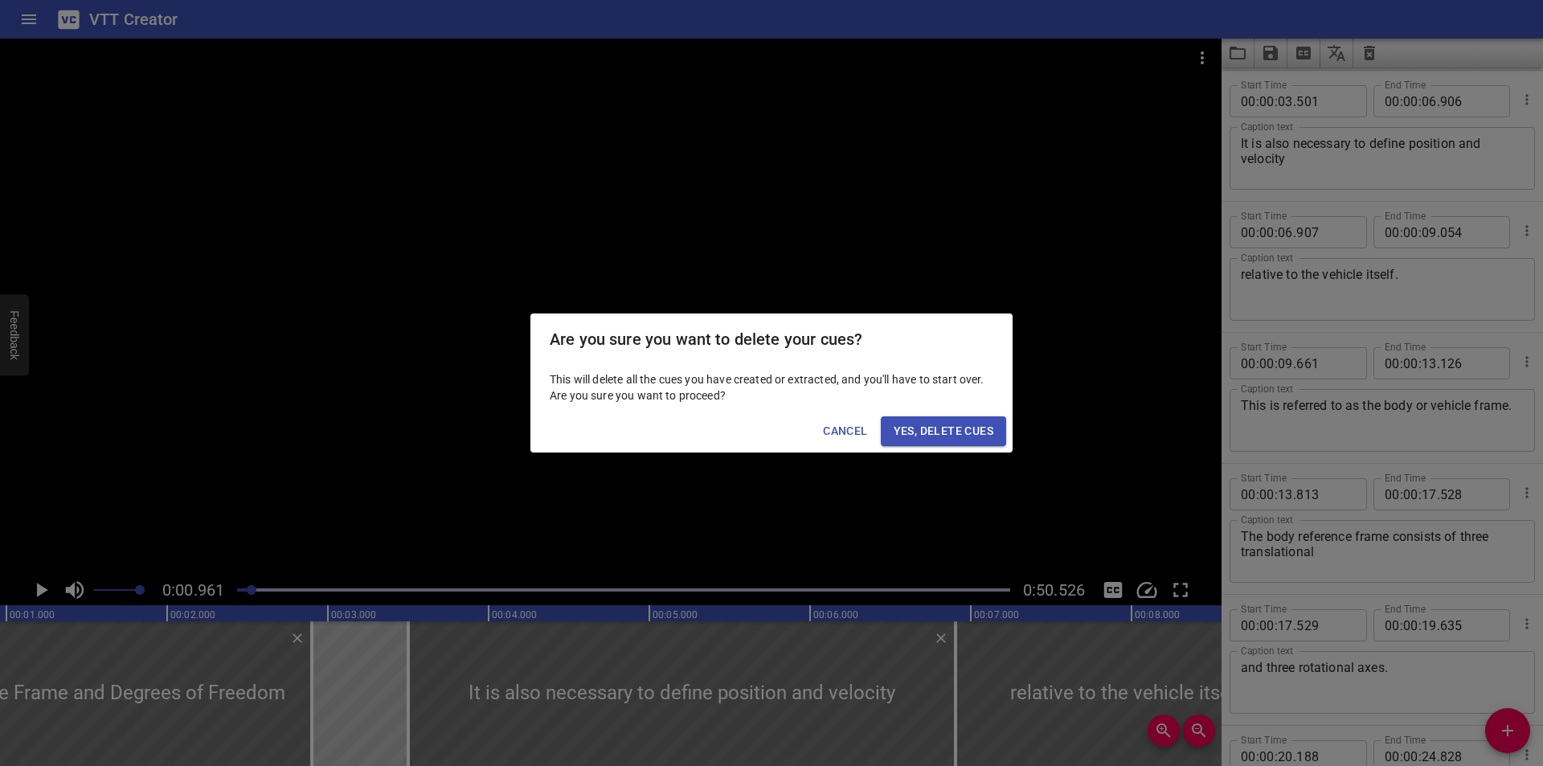
click at [966, 437] on span "Yes, Delete Cues" at bounding box center [944, 431] width 100 height 20
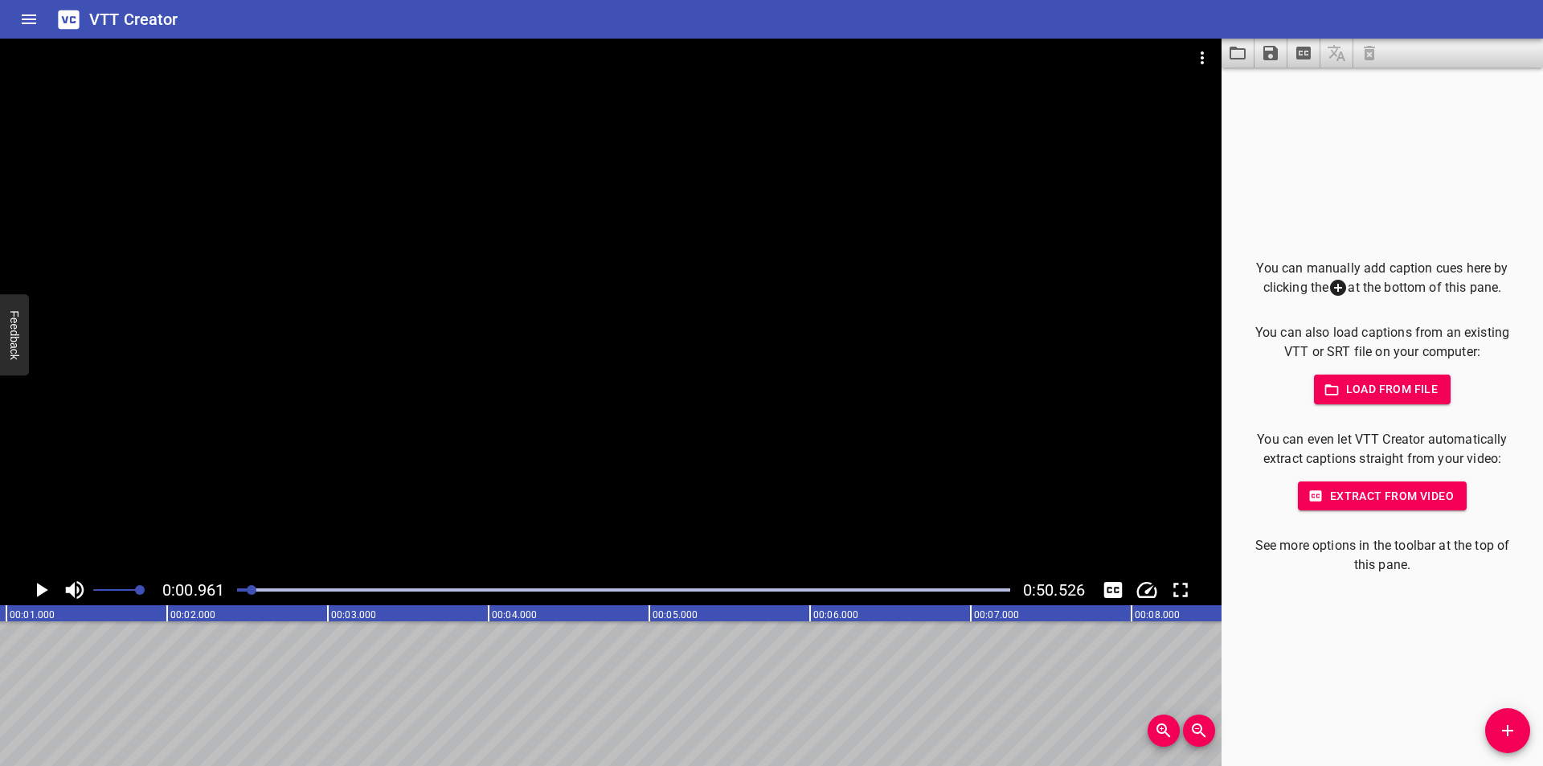
click at [1516, 734] on icon "Add Cue" at bounding box center [1507, 730] width 19 height 19
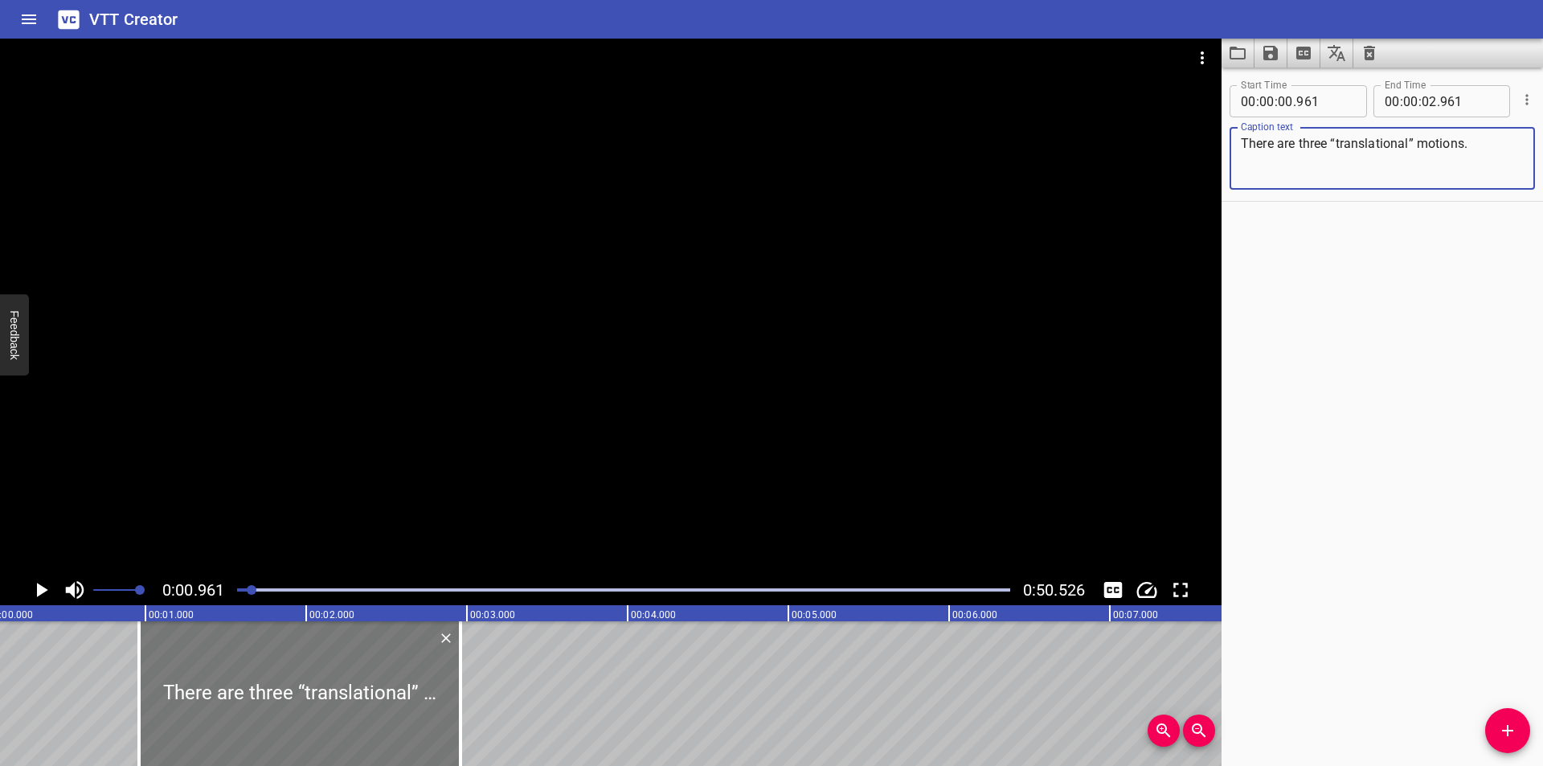
scroll to position [0, 0]
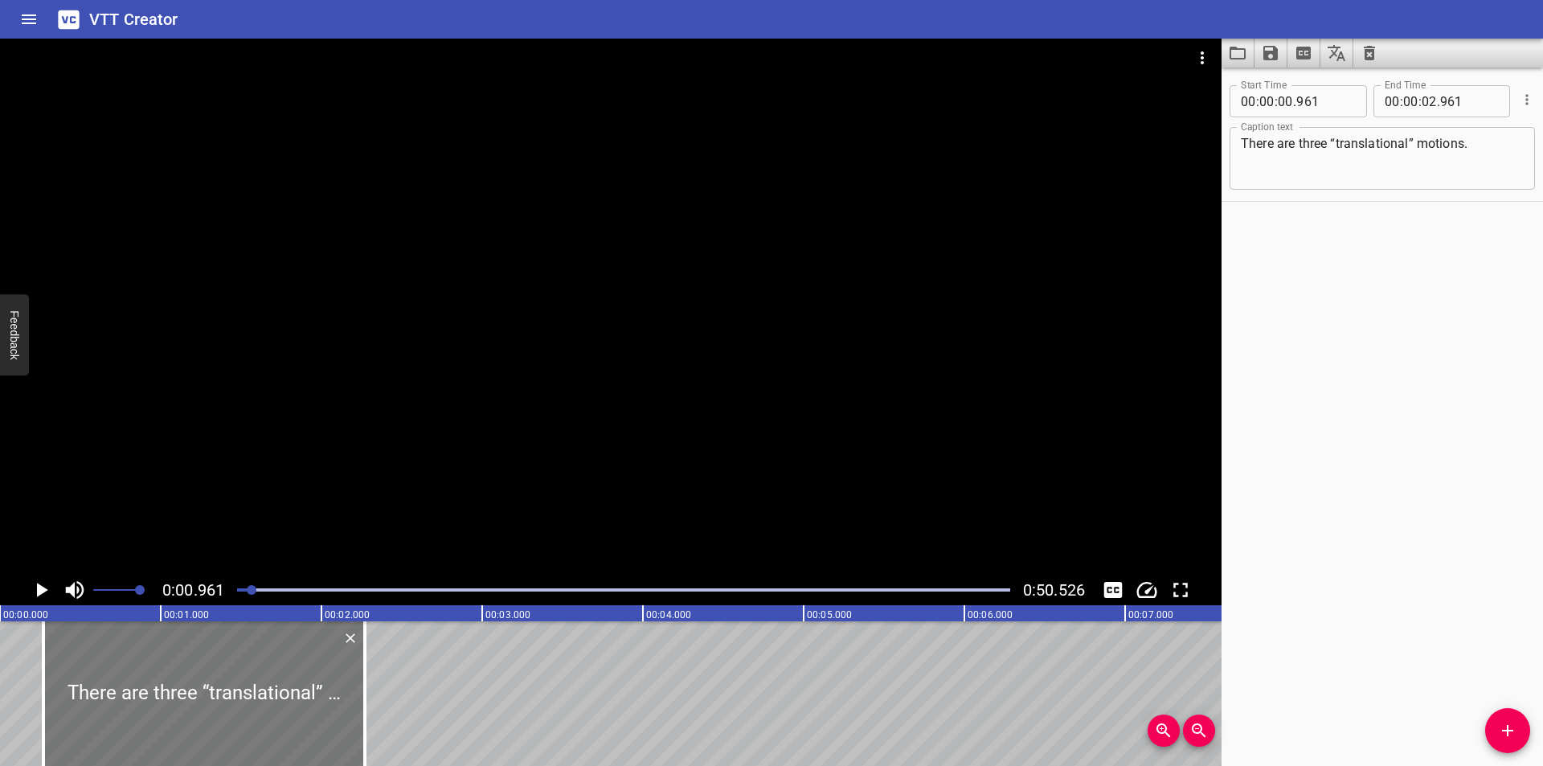
drag, startPoint x: 288, startPoint y: 714, endPoint x: 35, endPoint y: 677, distance: 255.9
click at [43, 677] on div at bounding box center [203, 693] width 321 height 145
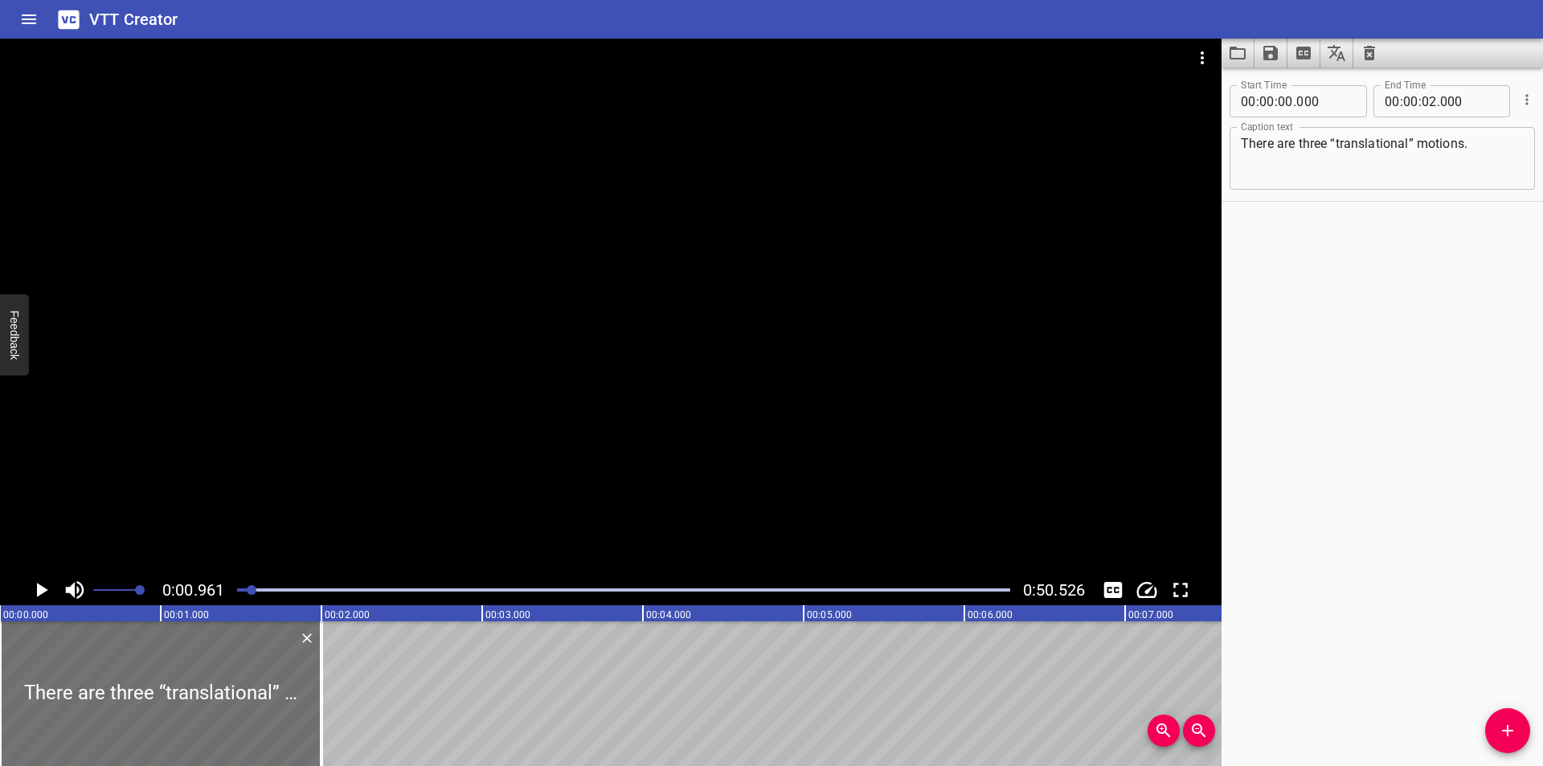
click at [322, 456] on div at bounding box center [610, 307] width 1221 height 536
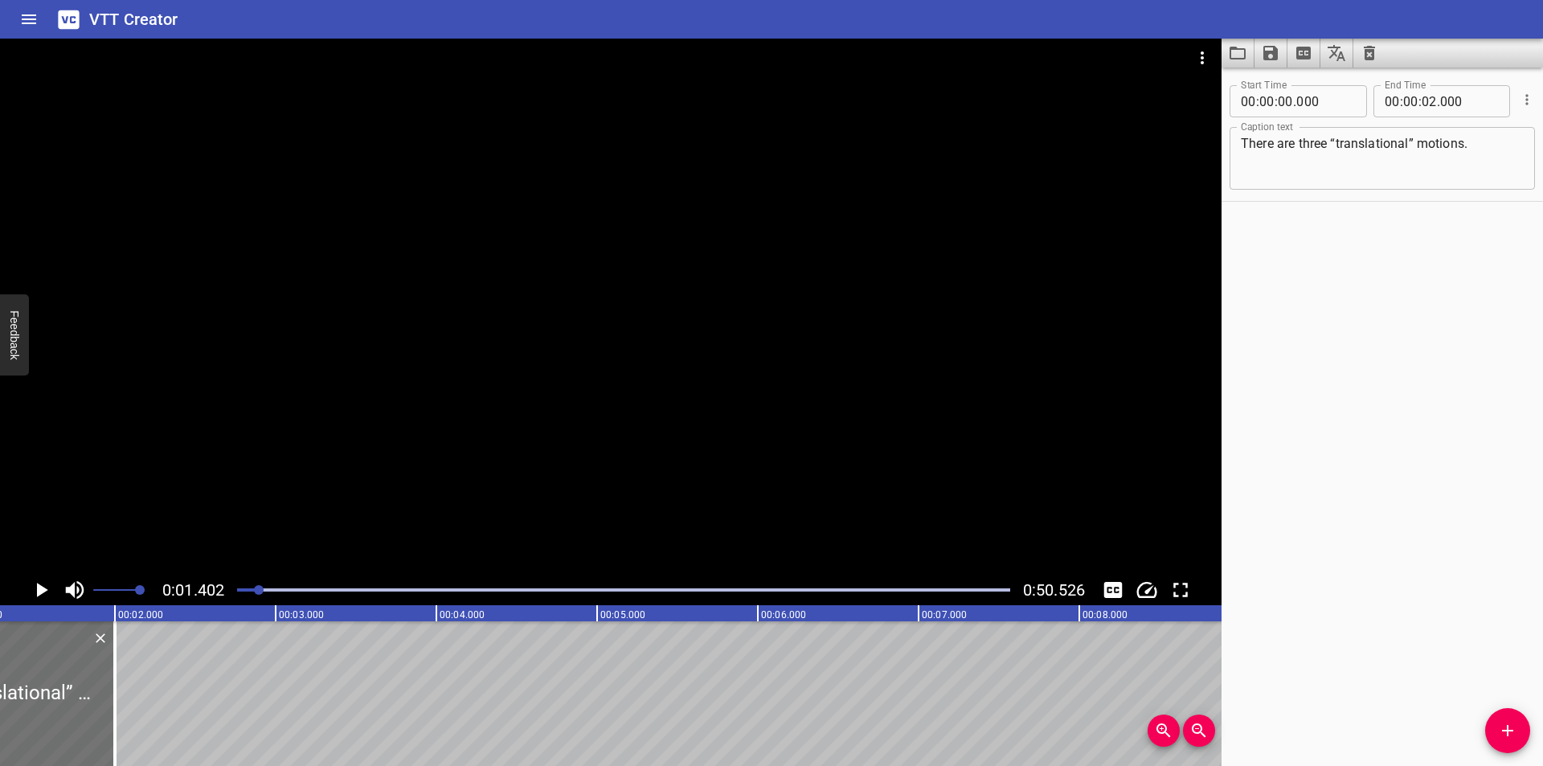
scroll to position [0, 225]
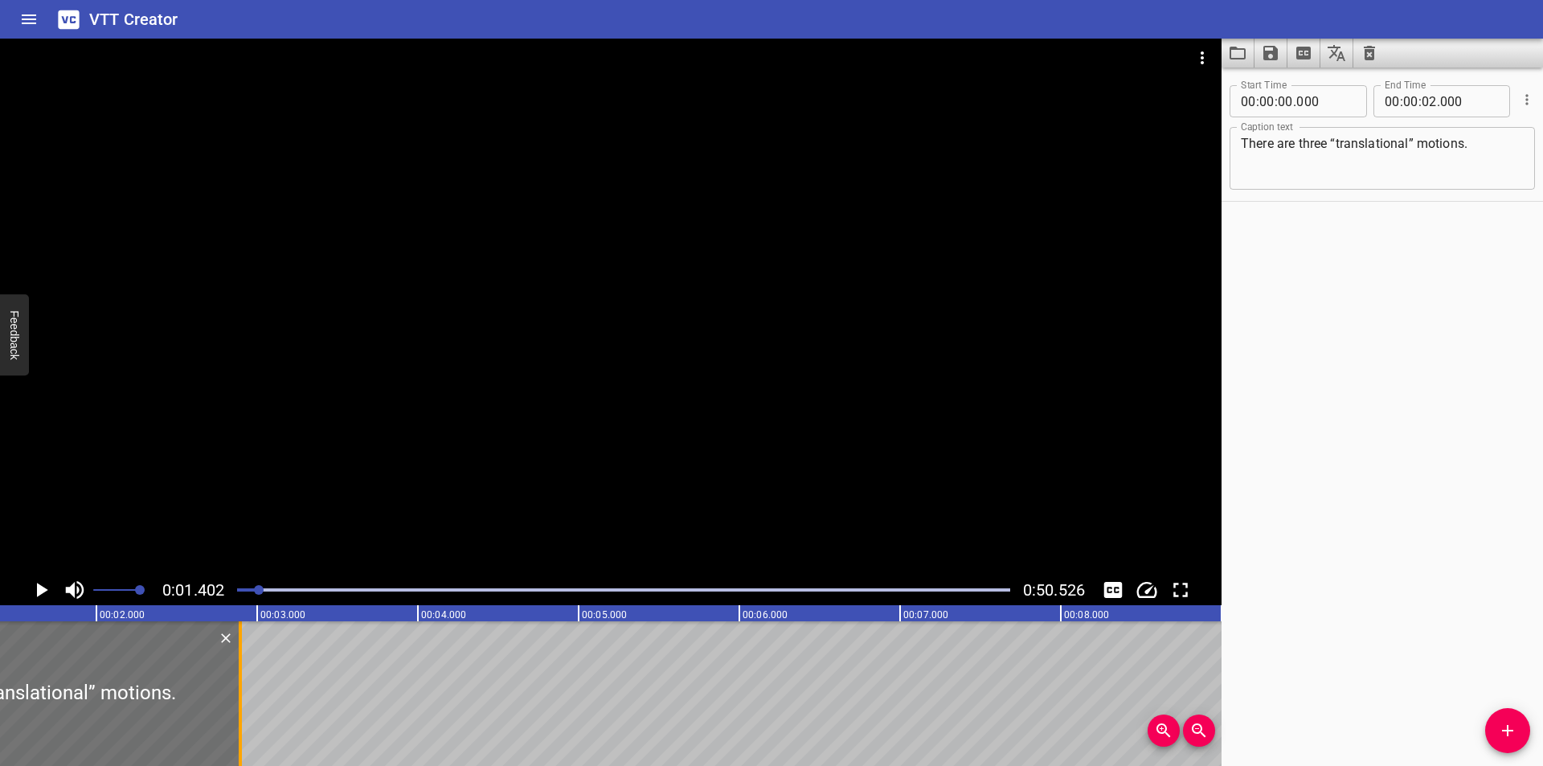
drag, startPoint x: 102, startPoint y: 724, endPoint x: 242, endPoint y: 730, distance: 139.9
click at [242, 730] on div at bounding box center [240, 693] width 16 height 145
click at [240, 727] on div at bounding box center [240, 693] width 3 height 145
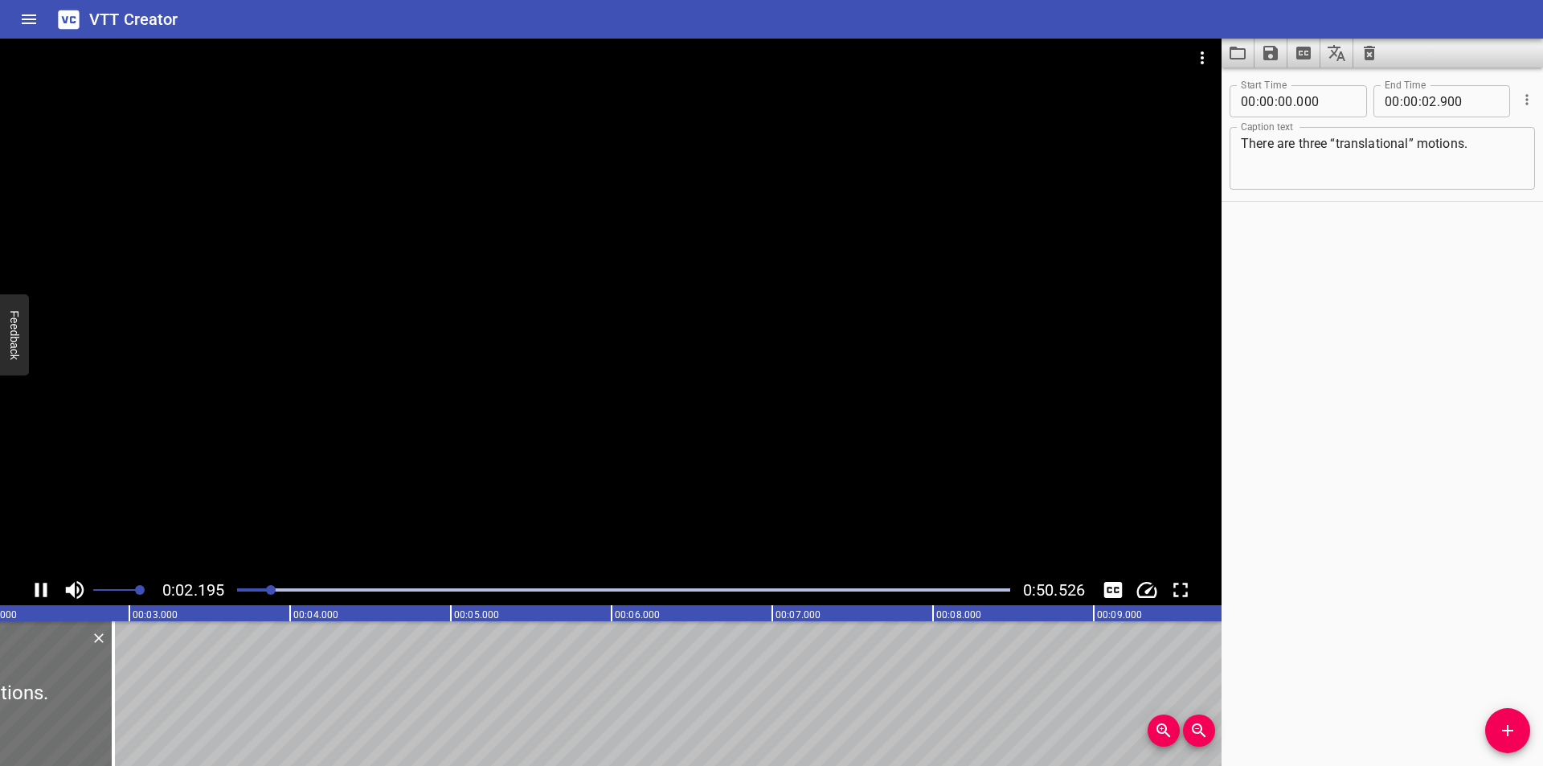
scroll to position [0, 383]
click at [1474, 157] on textarea "There are three “translational” motions." at bounding box center [1382, 159] width 283 height 46
drag, startPoint x: 251, startPoint y: 591, endPoint x: 240, endPoint y: 592, distance: 10.6
click at [244, 592] on div at bounding box center [623, 590] width 792 height 23
click at [240, 592] on div at bounding box center [243, 590] width 10 height 10
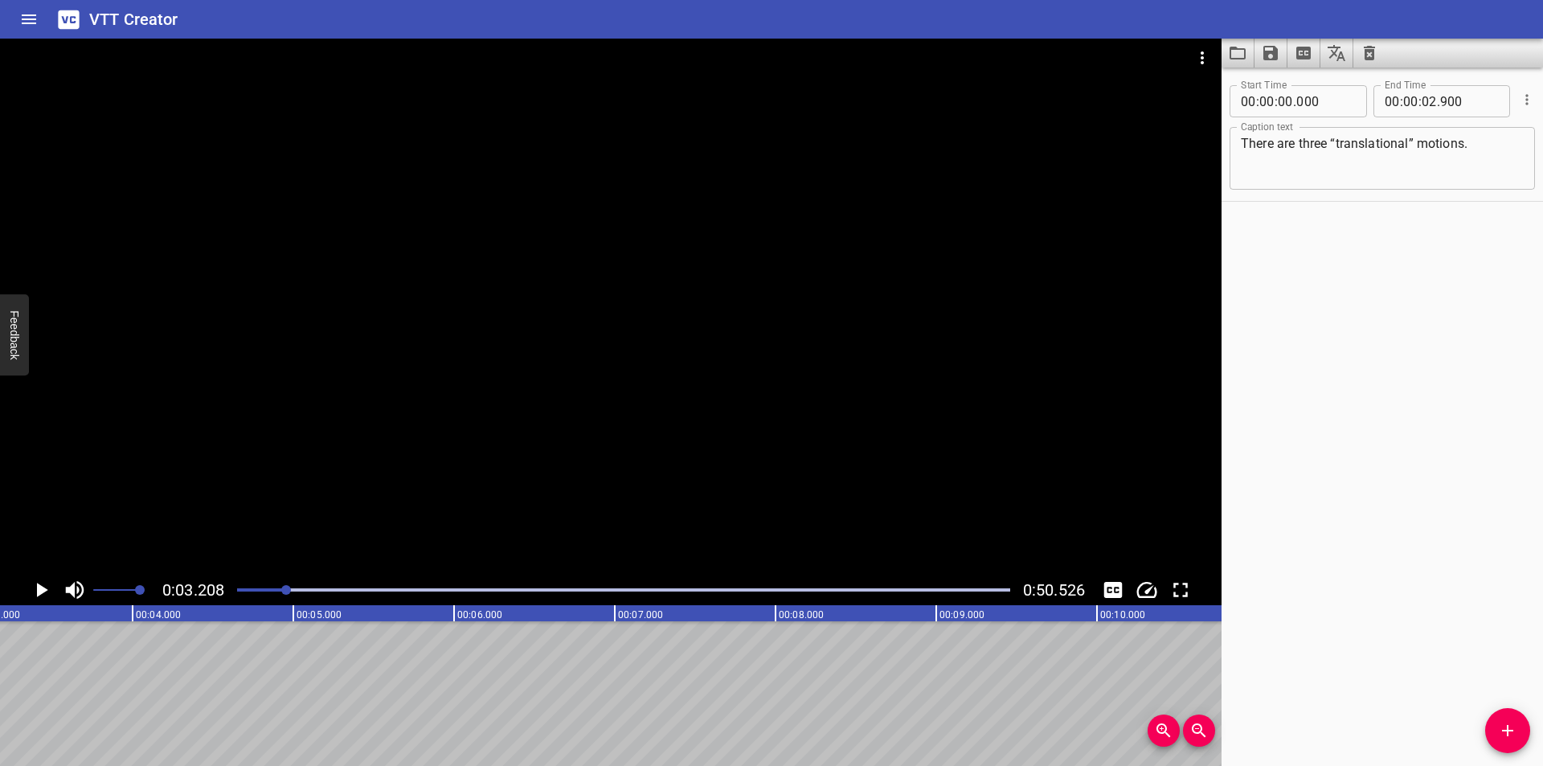
scroll to position [0, 516]
click at [591, 352] on div at bounding box center [610, 307] width 1221 height 536
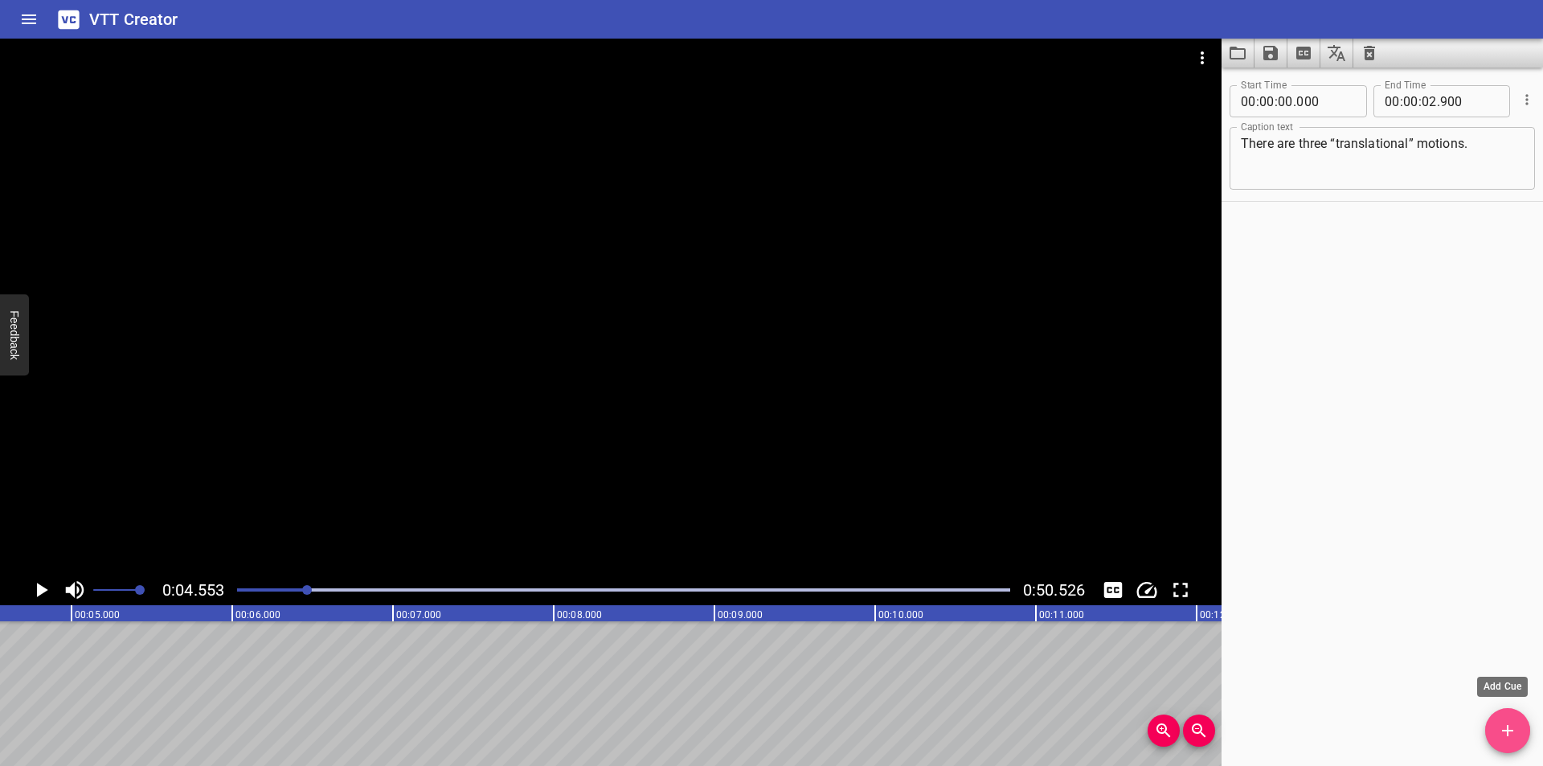
click at [1515, 725] on icon "Add Cue" at bounding box center [1507, 730] width 19 height 19
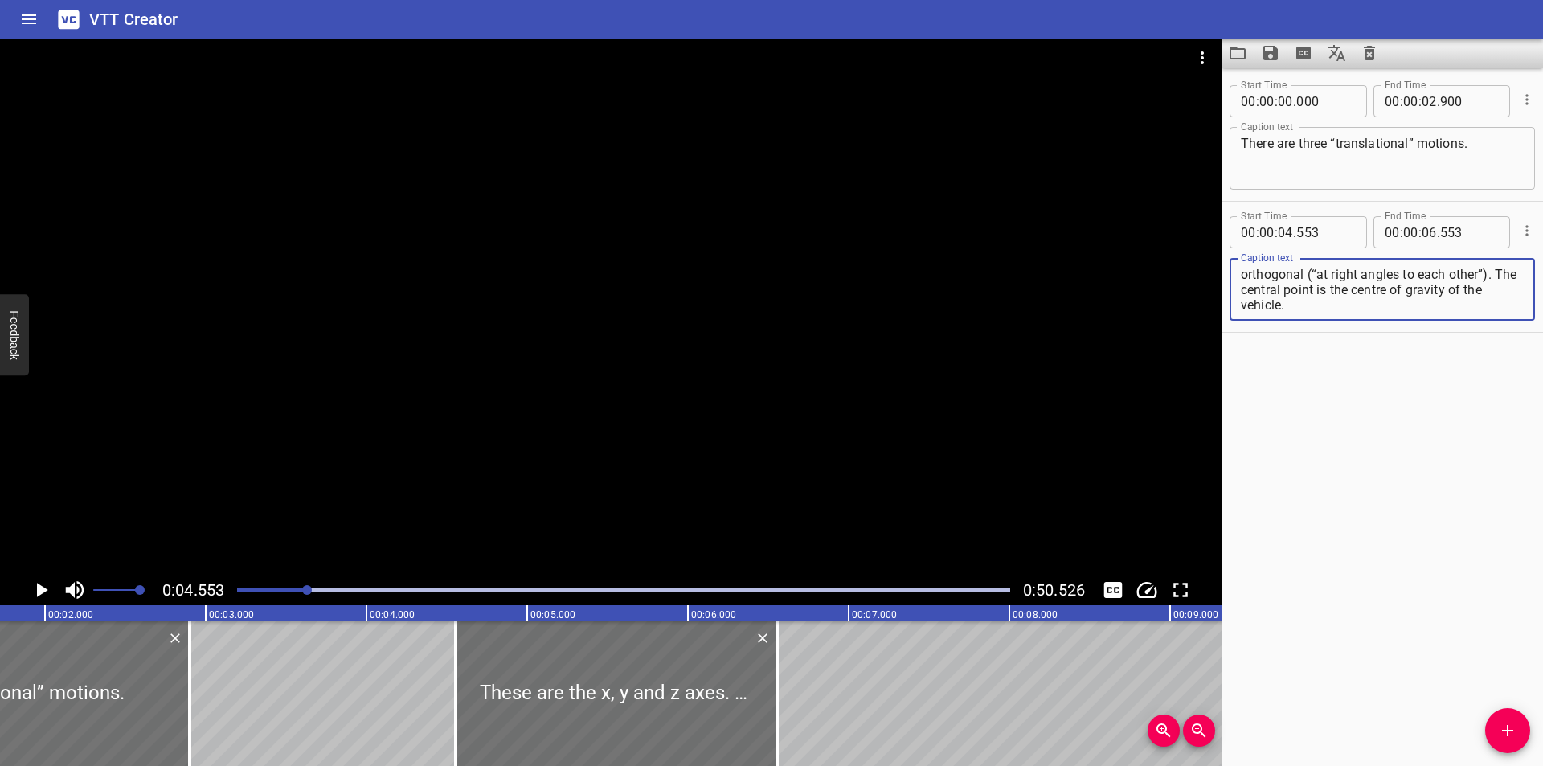
scroll to position [0, 250]
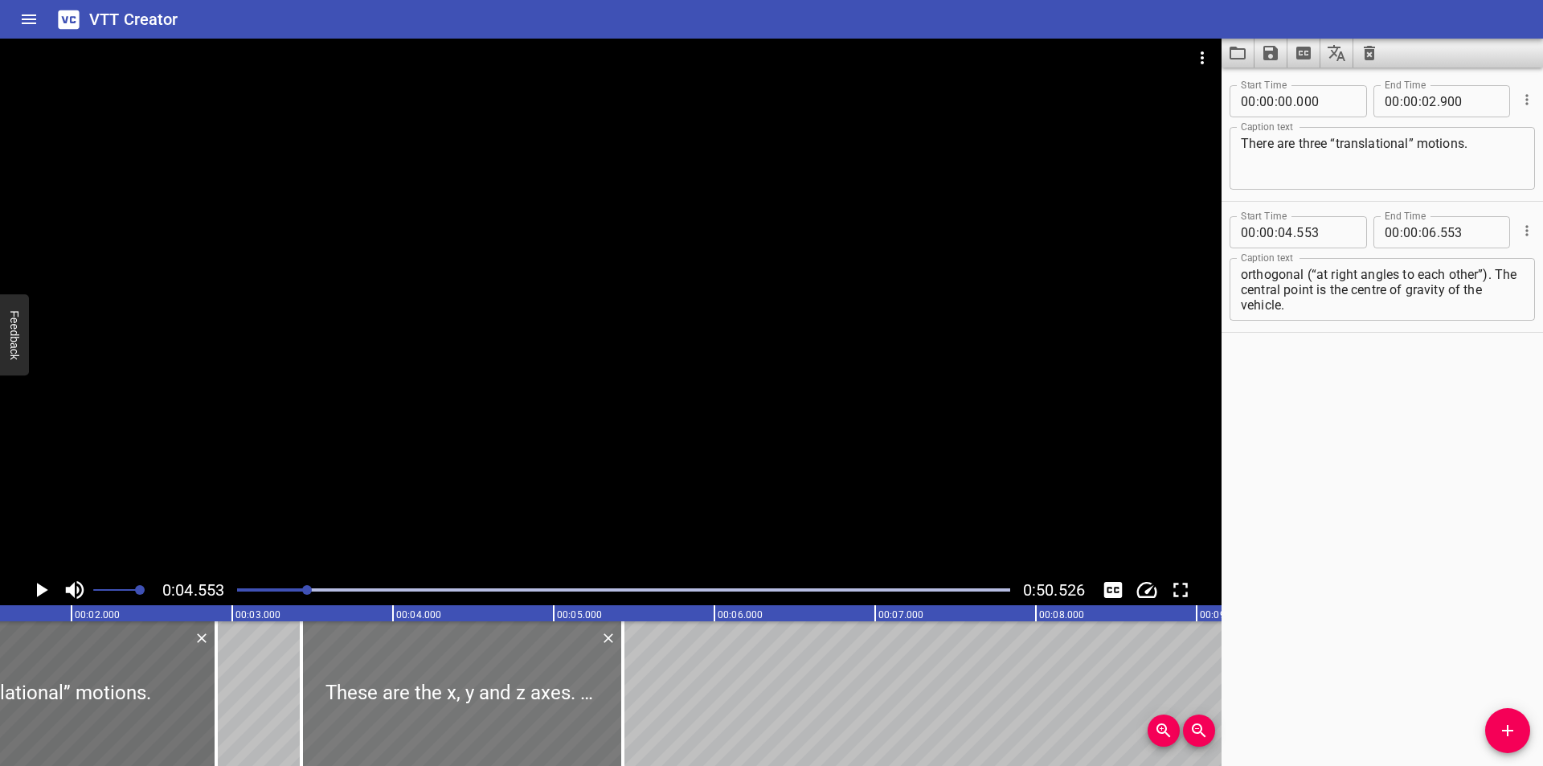
drag, startPoint x: 591, startPoint y: 727, endPoint x: 411, endPoint y: 718, distance: 181.0
click at [411, 718] on div at bounding box center [461, 693] width 321 height 145
click at [522, 514] on div at bounding box center [610, 307] width 1221 height 536
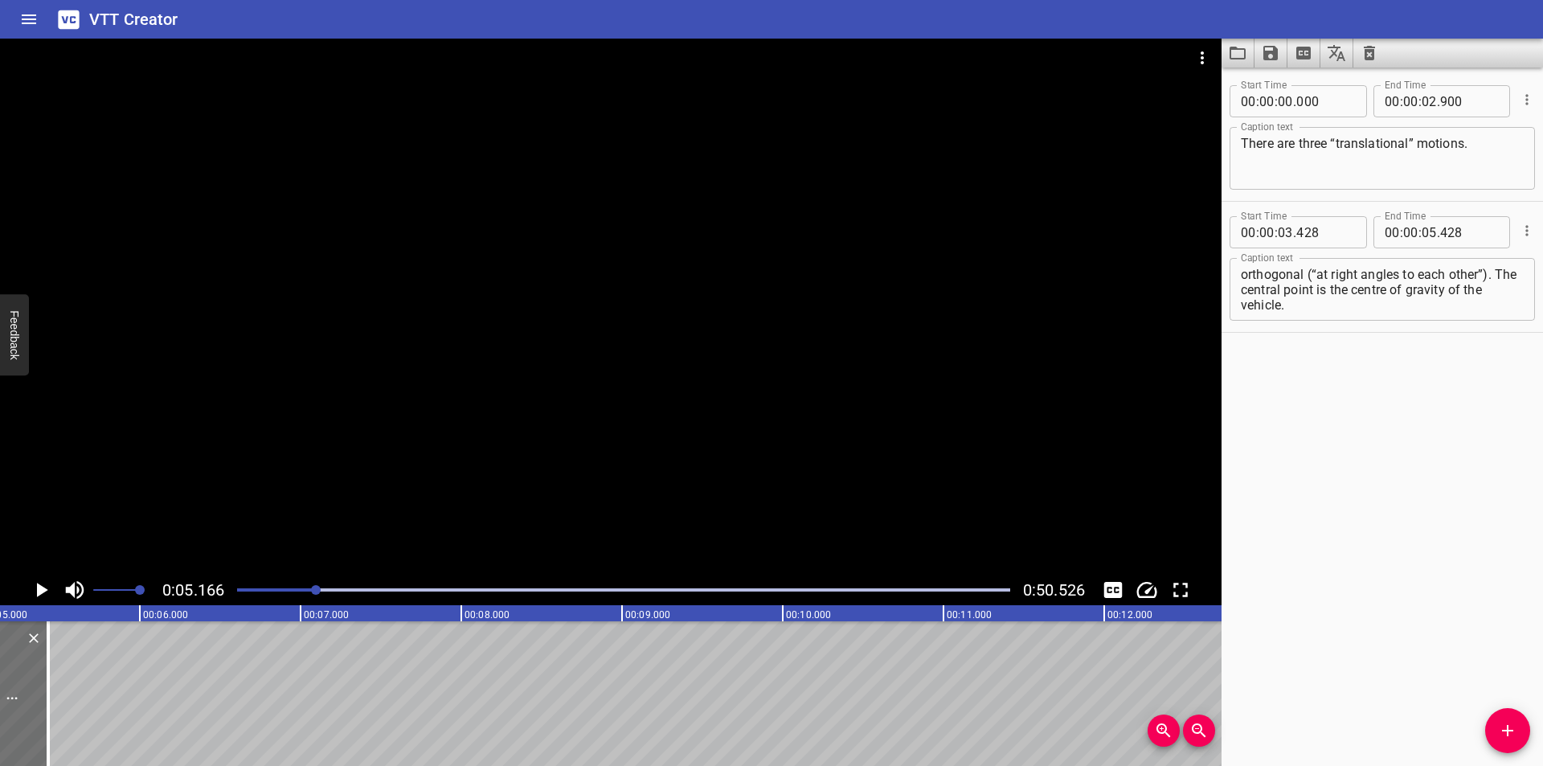
scroll to position [0, 830]
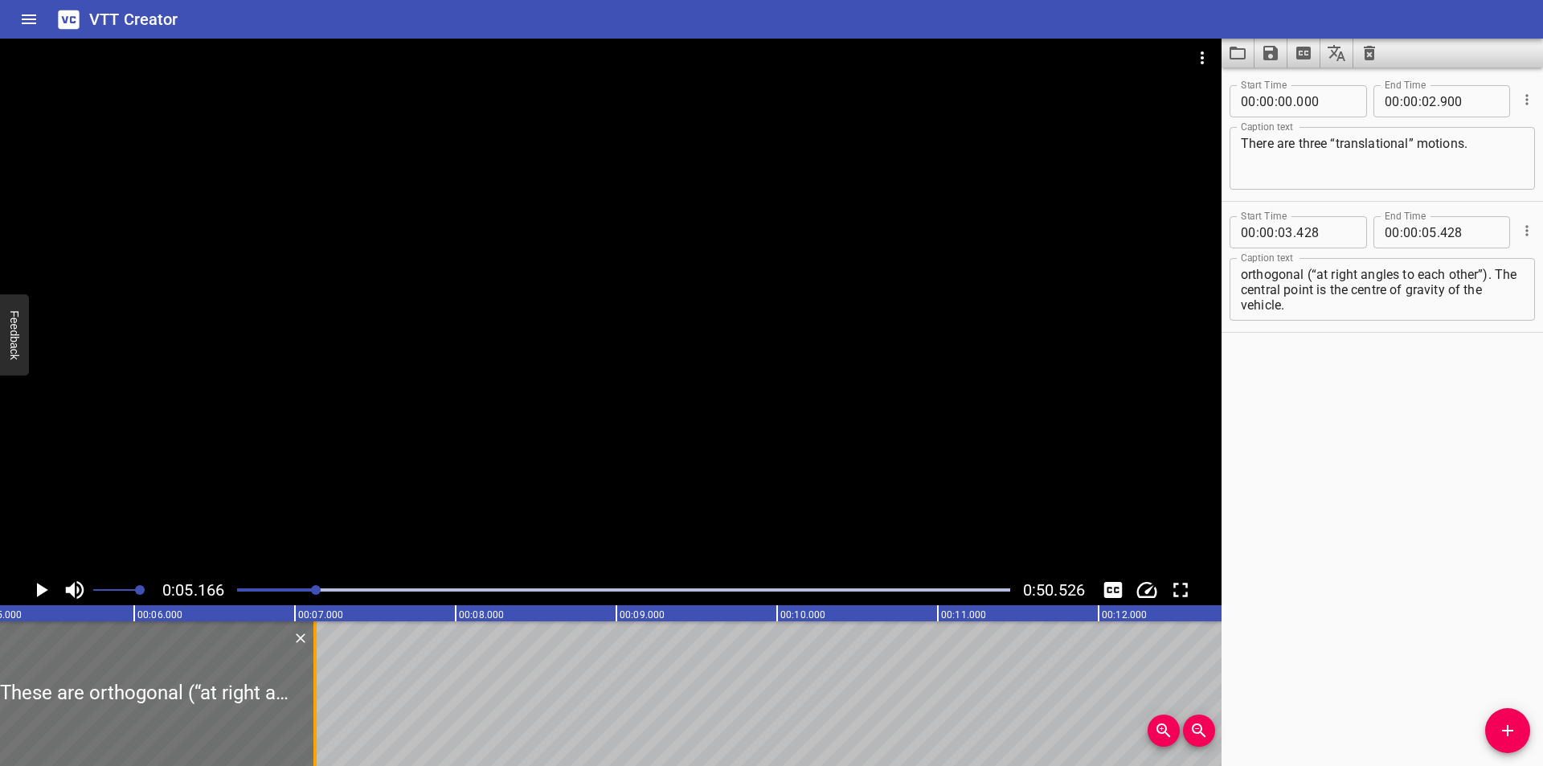
drag, startPoint x: 45, startPoint y: 715, endPoint x: 317, endPoint y: 709, distance: 272.5
click at [317, 709] on div at bounding box center [315, 693] width 16 height 145
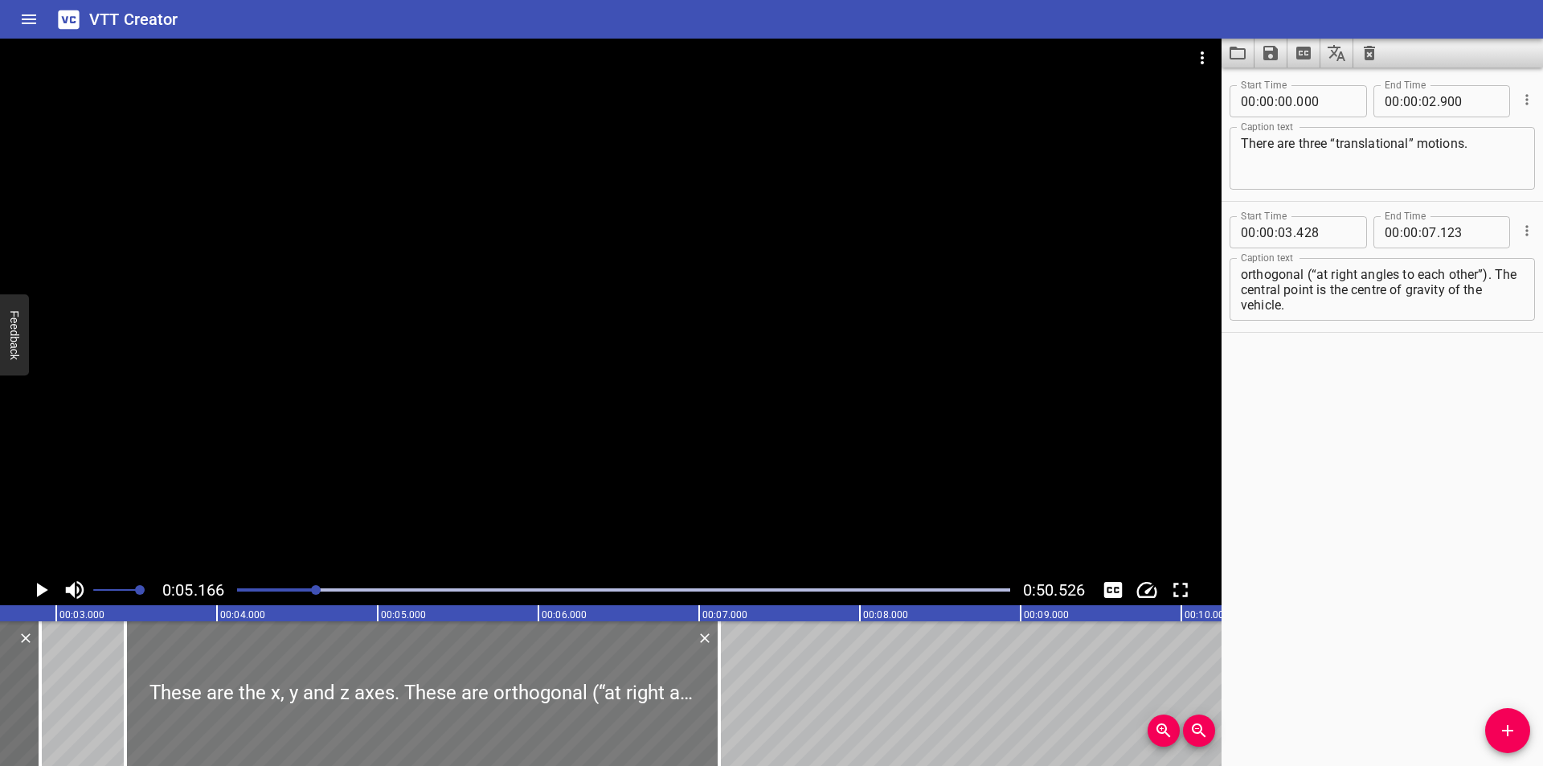
scroll to position [0, 402]
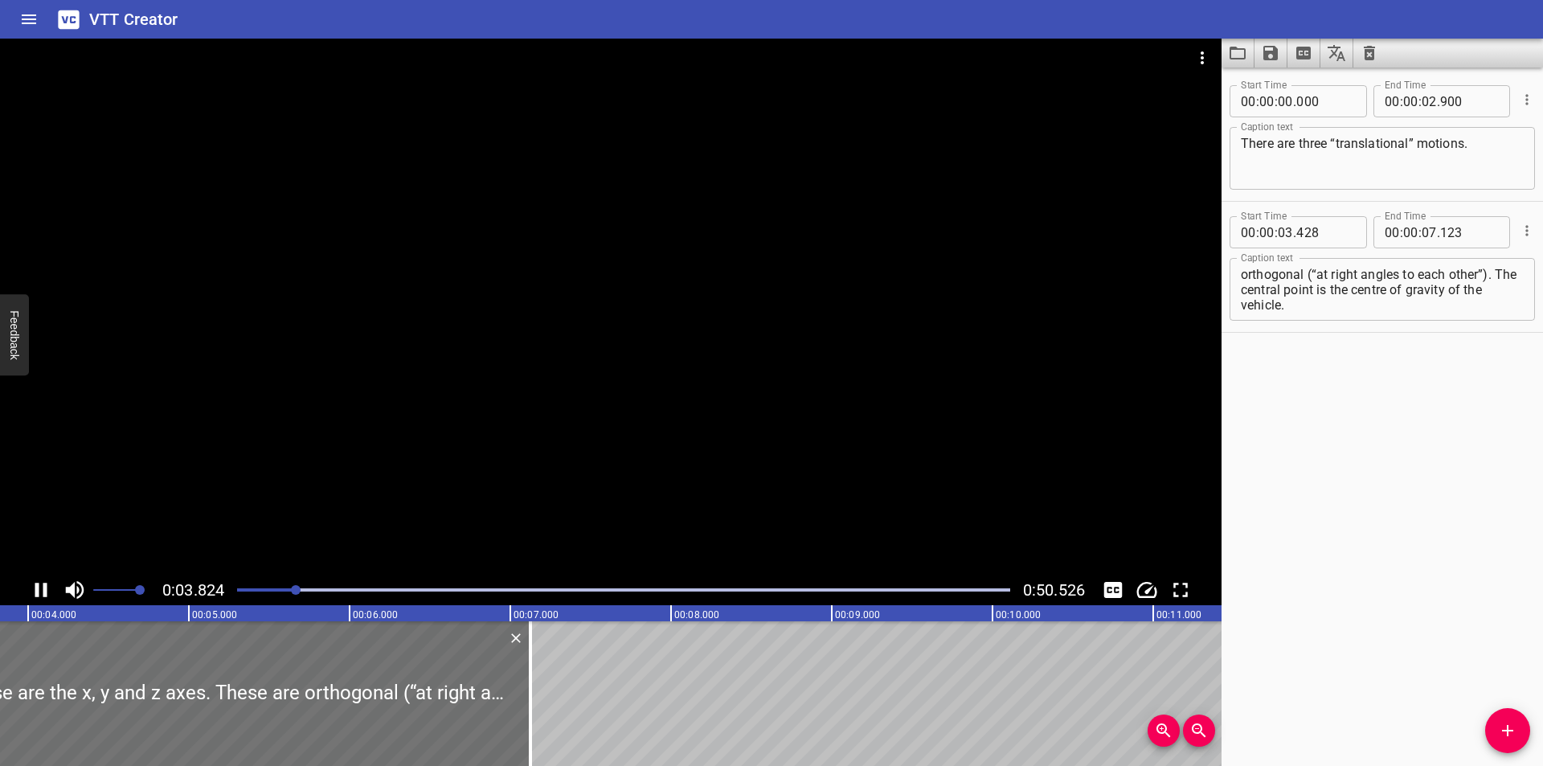
click at [265, 502] on div at bounding box center [610, 307] width 1221 height 536
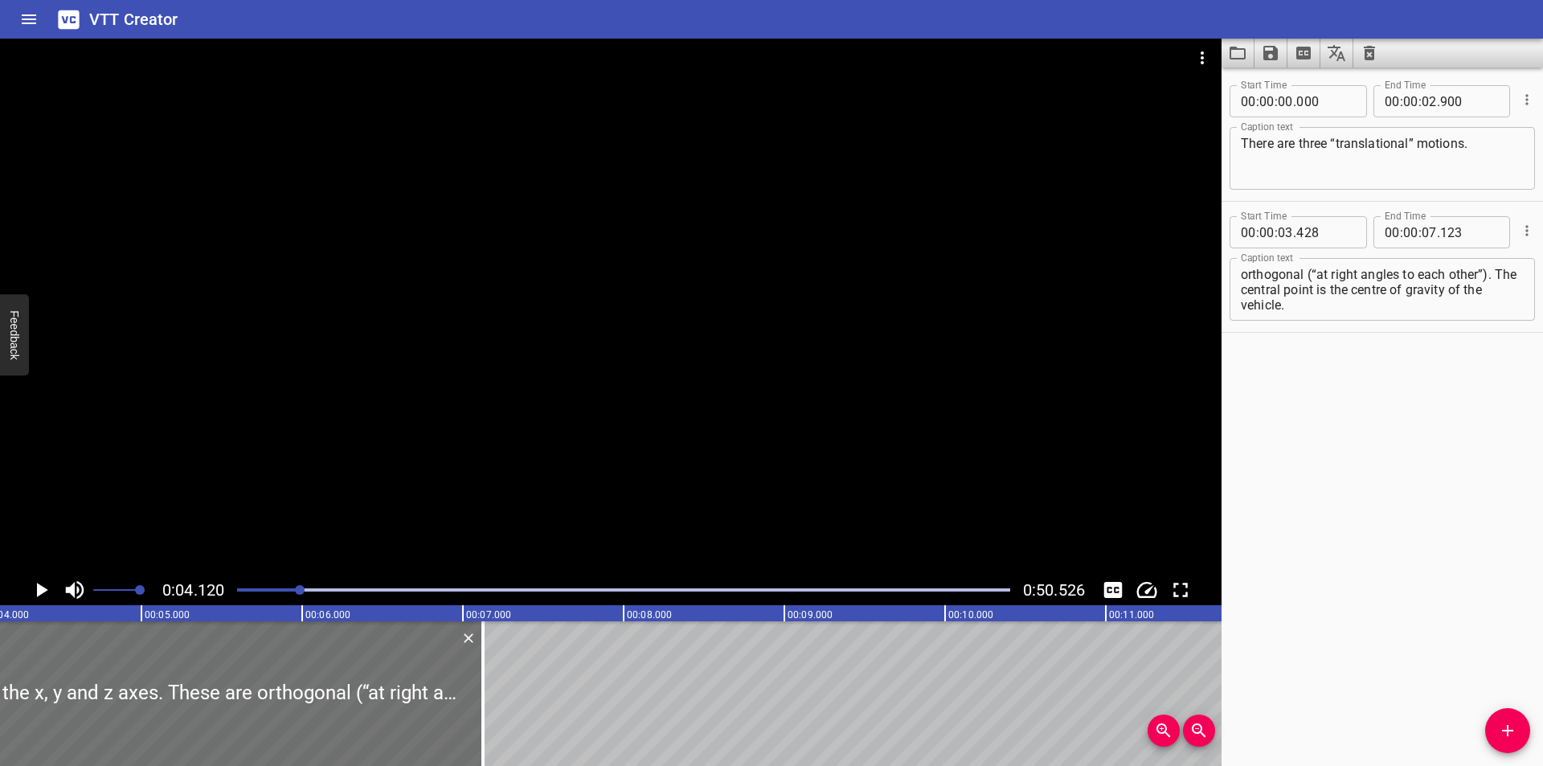
click at [267, 587] on div at bounding box center [623, 590] width 792 height 23
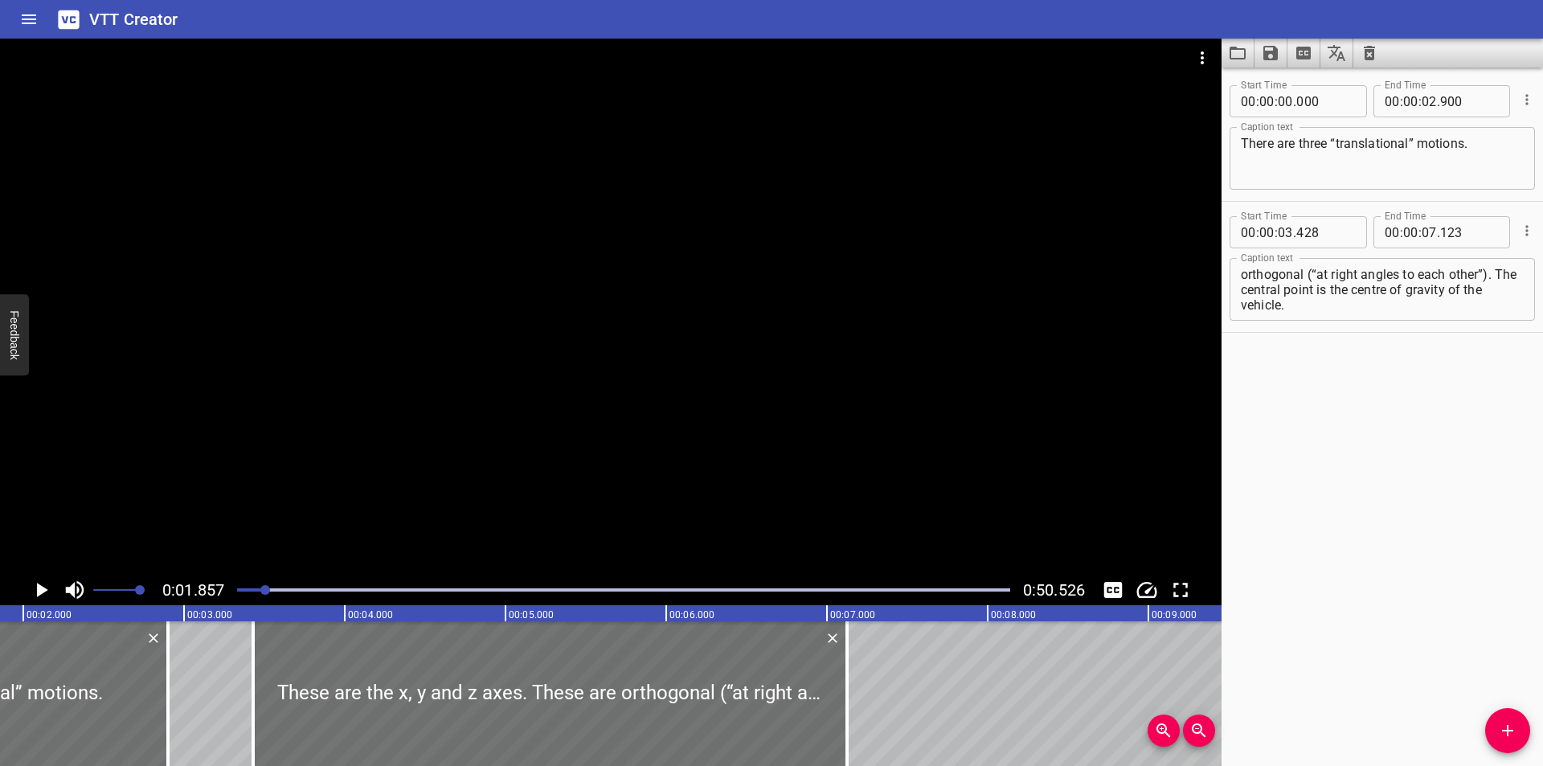
click at [434, 519] on div at bounding box center [610, 307] width 1221 height 536
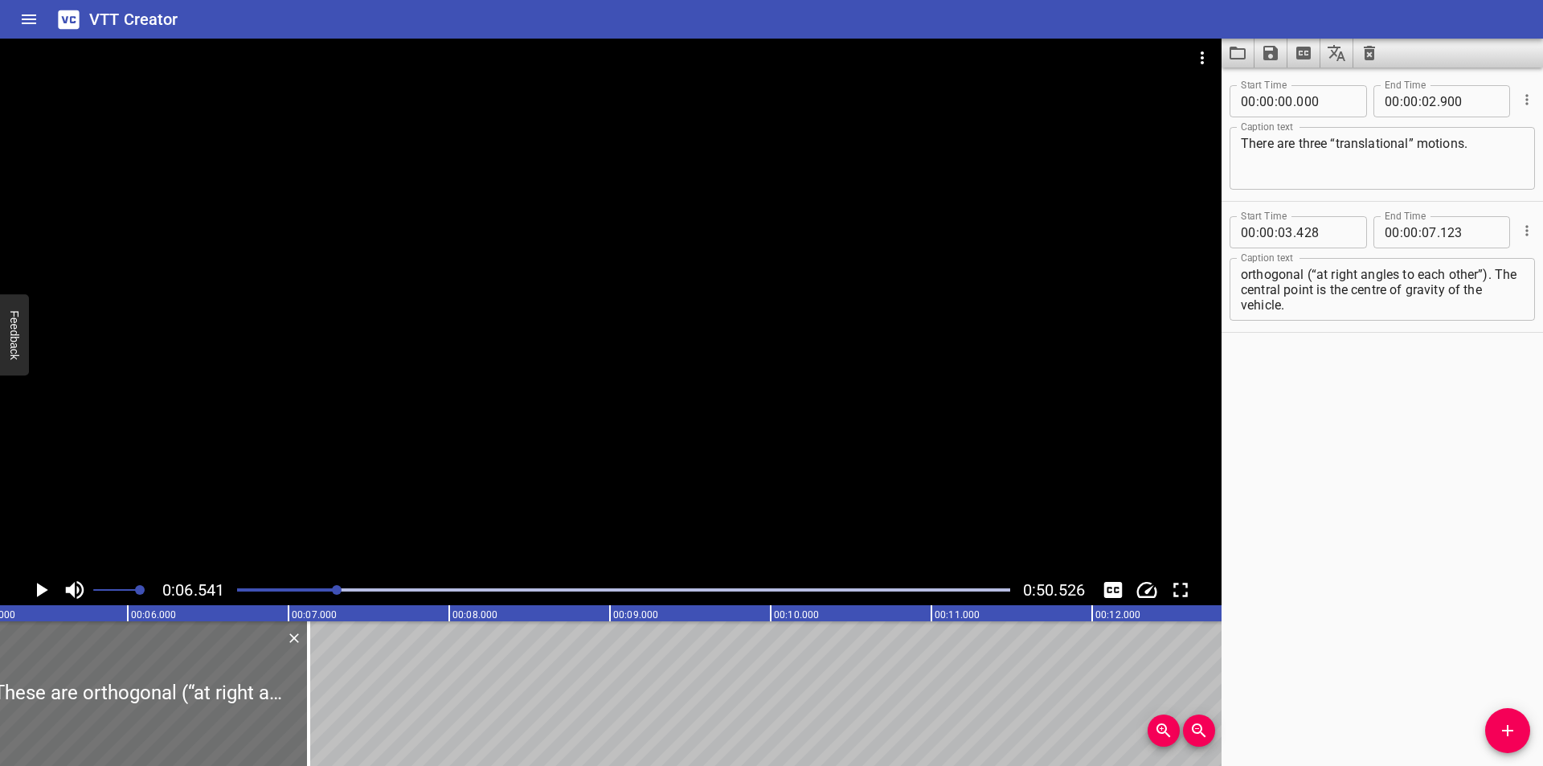
scroll to position [0, 0]
click at [1343, 273] on textarea "These are the x, y and z axes. These are orthogonal (“at right angles to each o…" at bounding box center [1382, 290] width 283 height 46
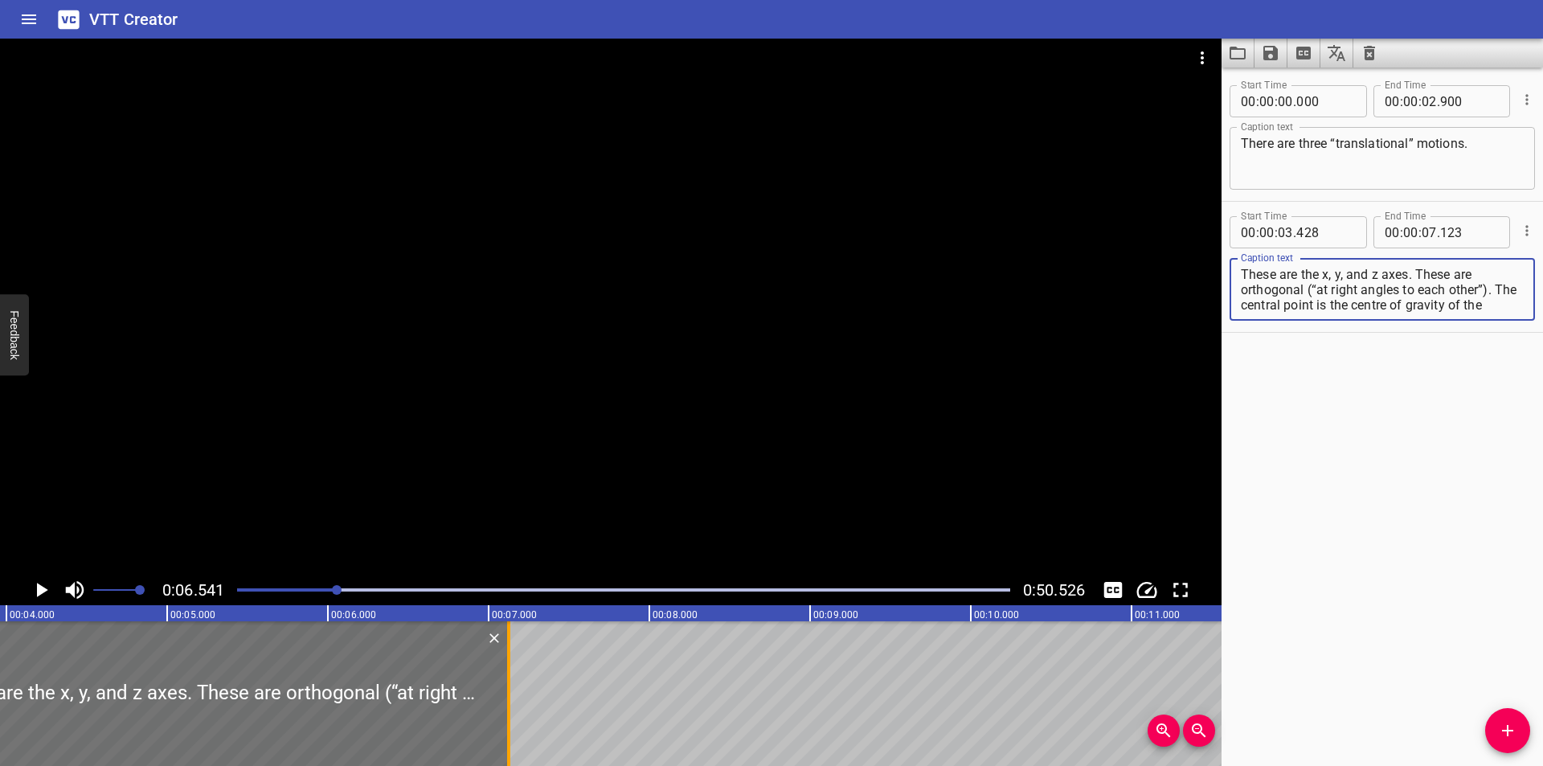
scroll to position [0, 622]
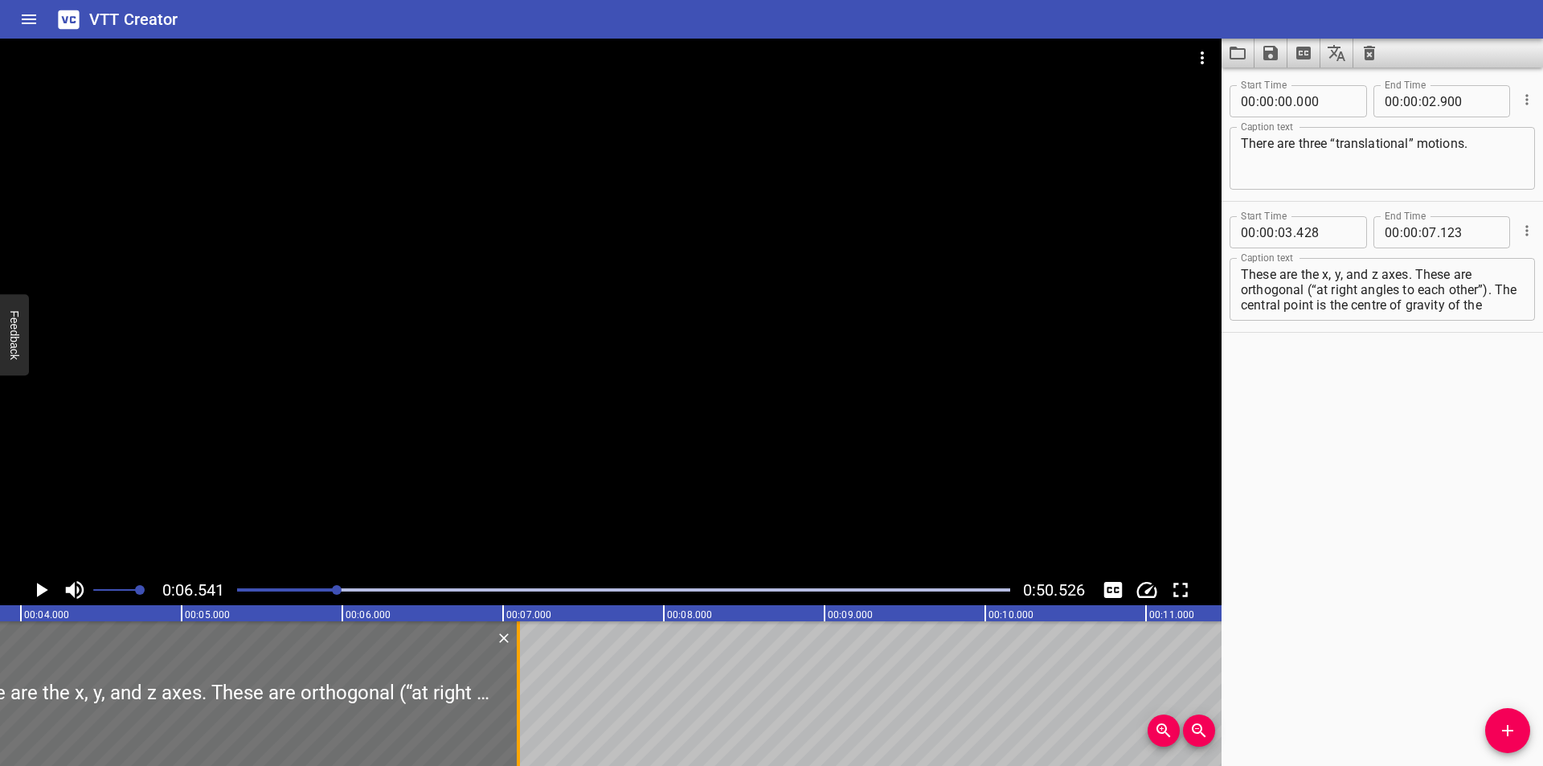
drag, startPoint x: 524, startPoint y: 709, endPoint x: 519, endPoint y: 699, distance: 10.8
click at [519, 699] on div at bounding box center [518, 693] width 3 height 145
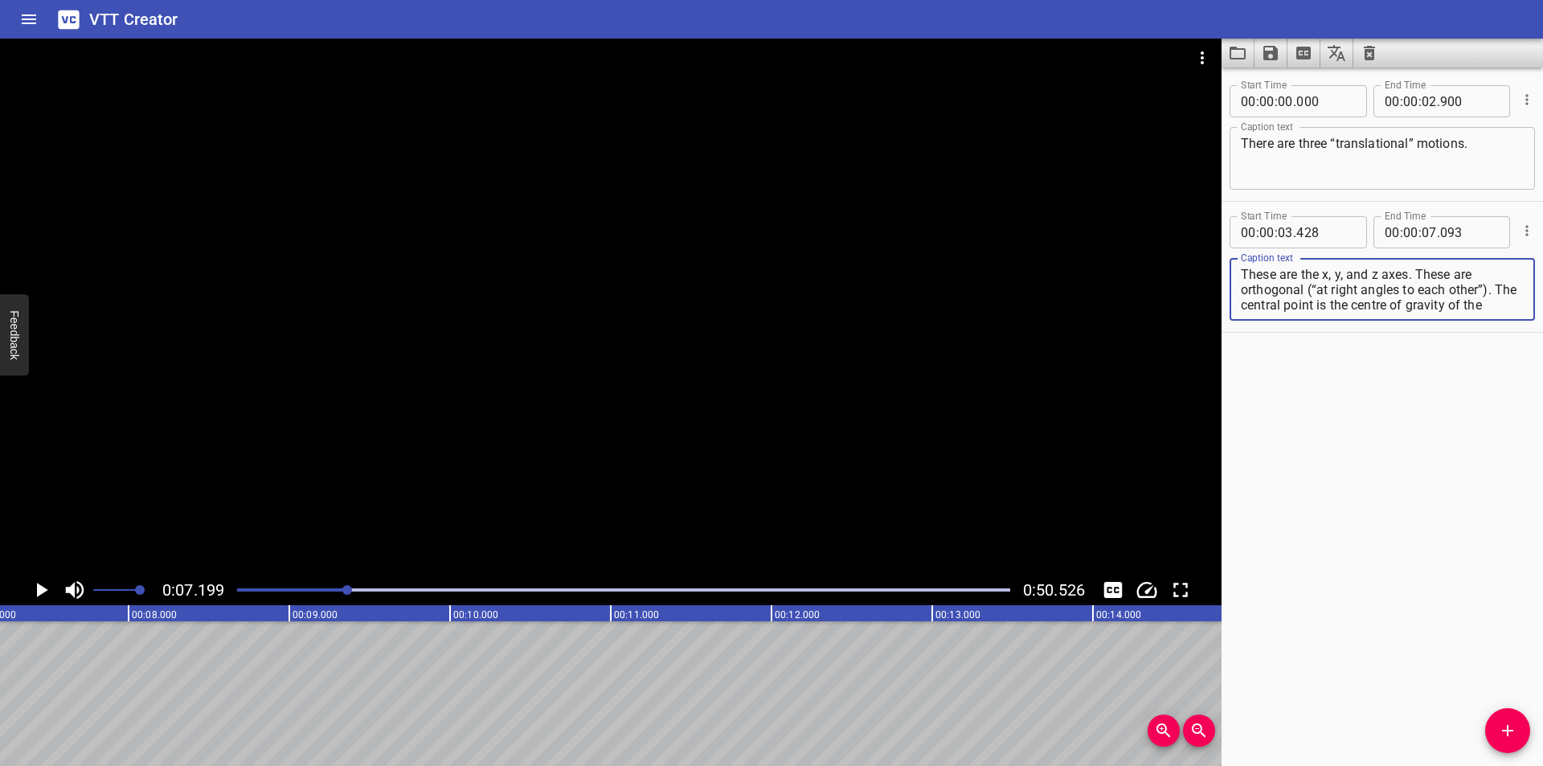
scroll to position [15, 0]
drag, startPoint x: 1417, startPoint y: 273, endPoint x: 1604, endPoint y: 503, distance: 296.4
click at [1542, 503] on html "VTT Creator Caption Editor Batch Transcribe Login Sign Up Privacy Contact 0:07.…" at bounding box center [771, 383] width 1543 height 766
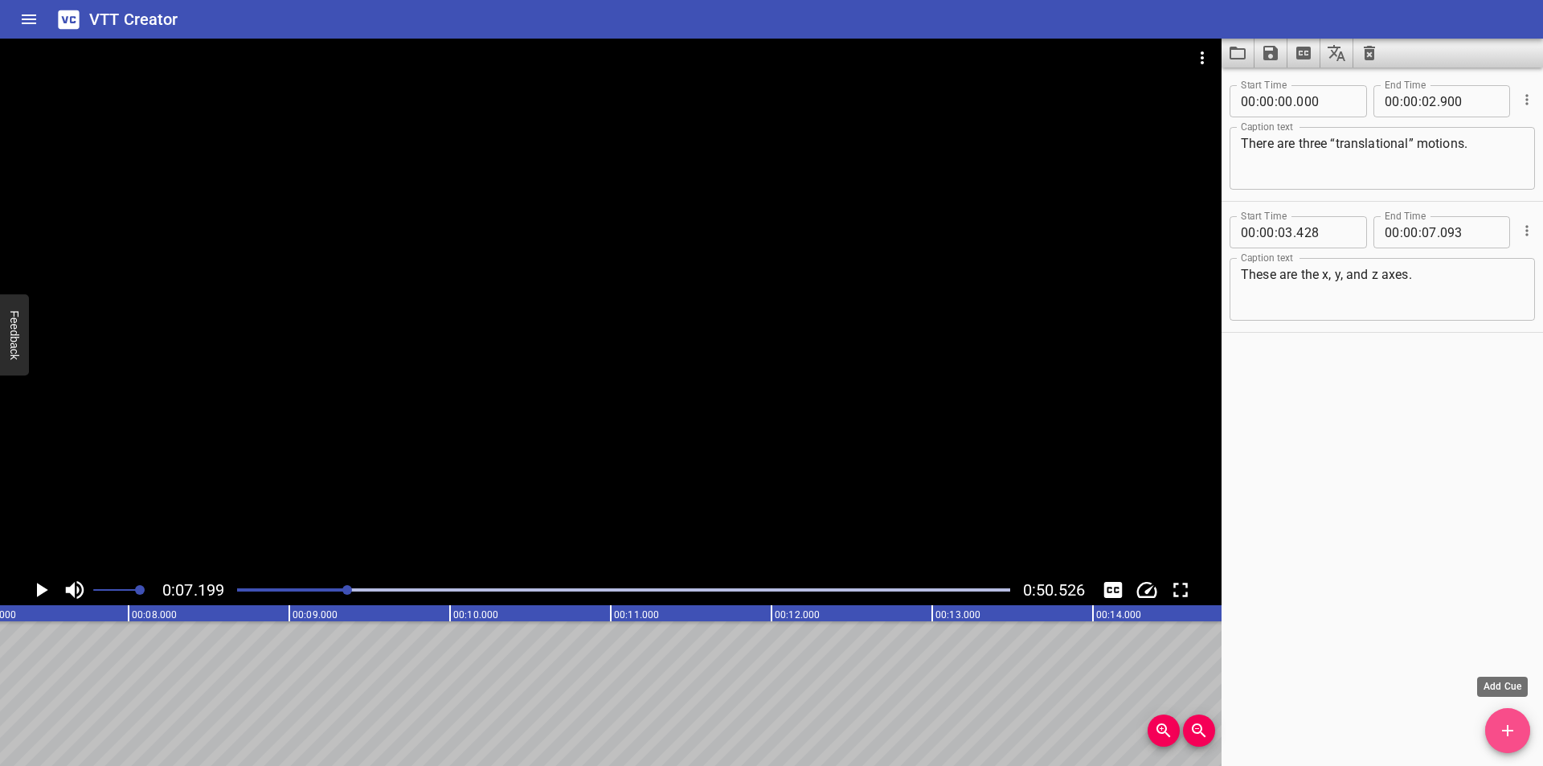
click at [1498, 734] on icon "Add Cue" at bounding box center [1507, 730] width 19 height 19
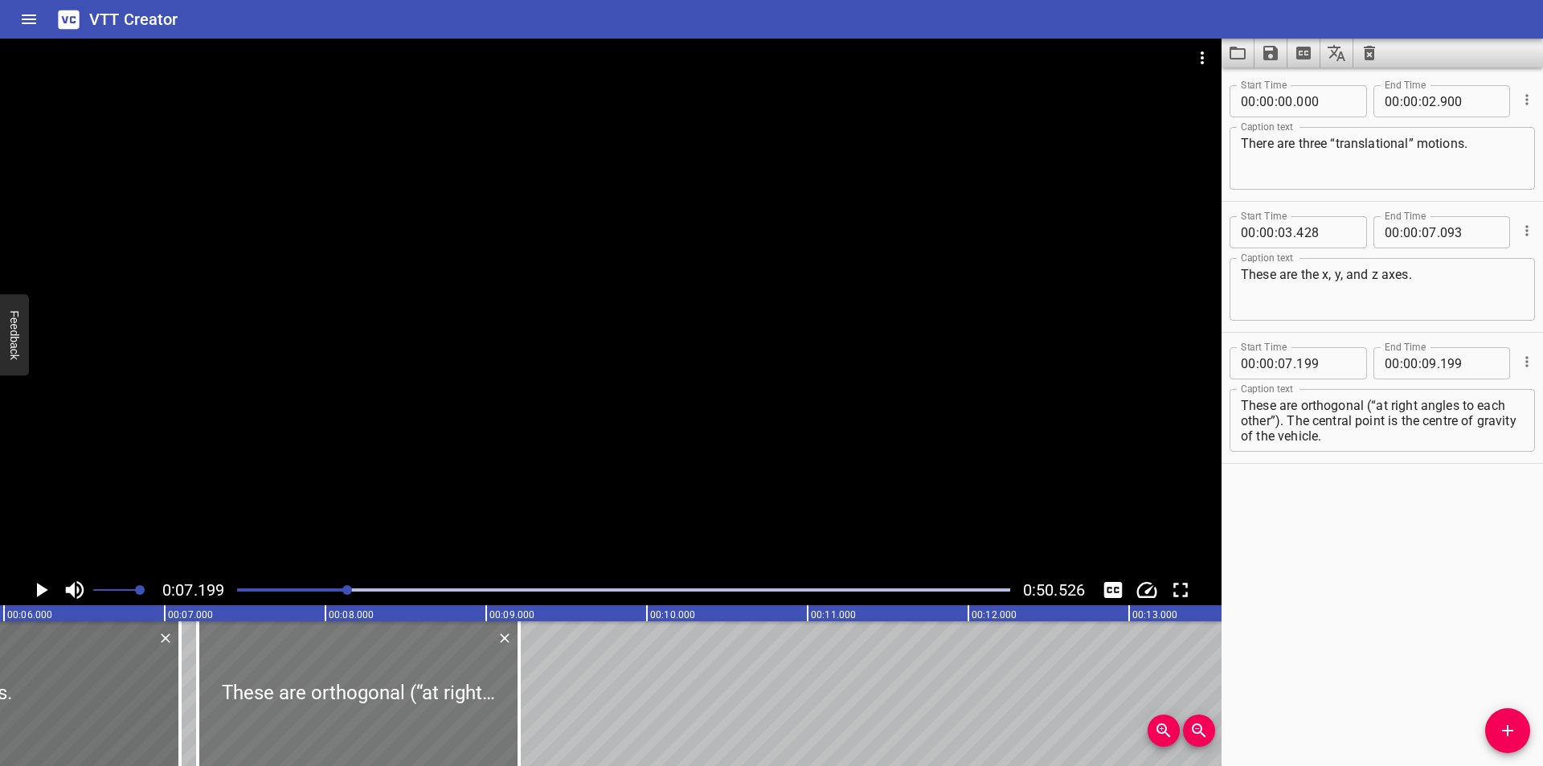
scroll to position [0, 943]
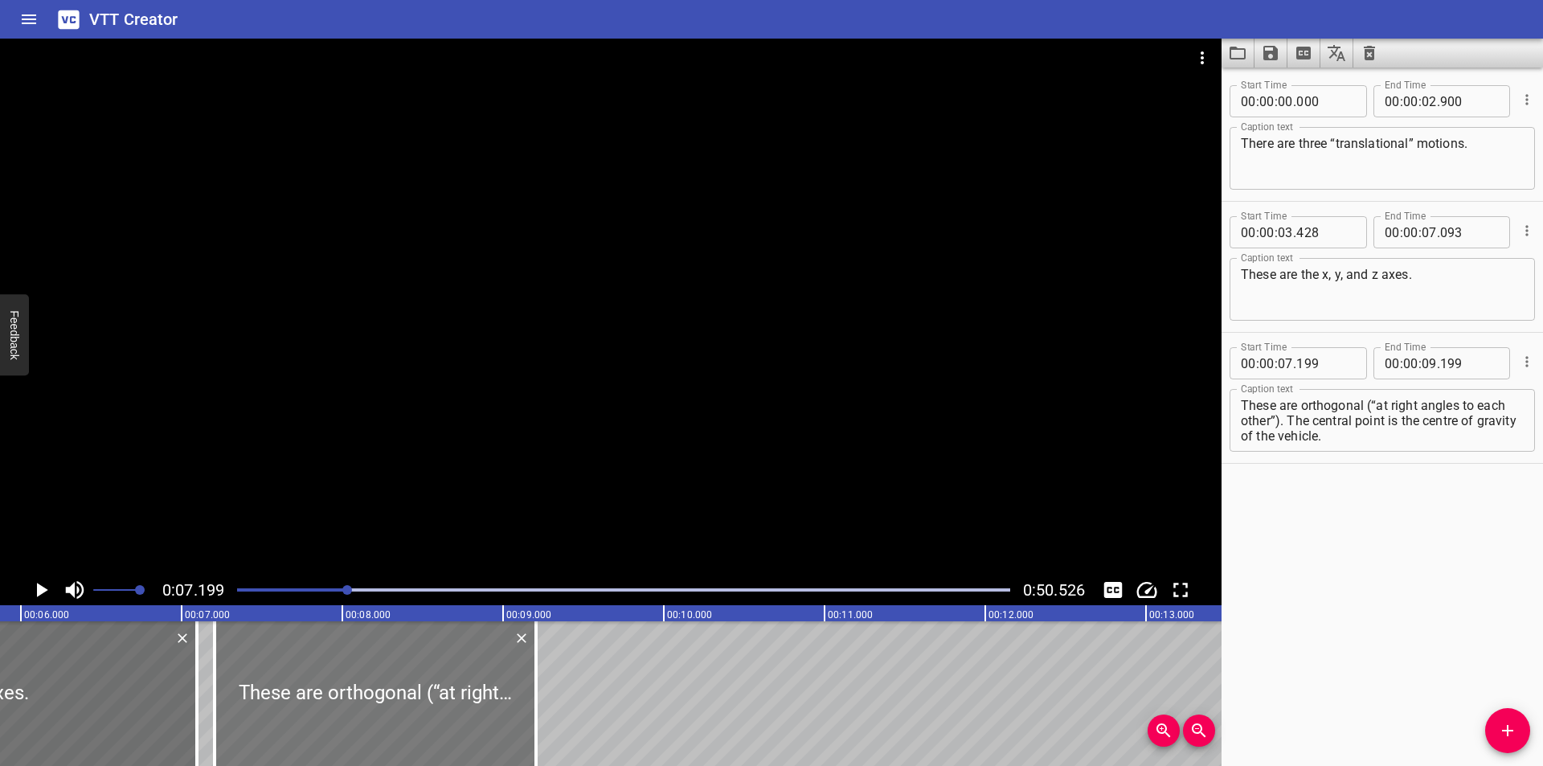
drag, startPoint x: 248, startPoint y: 721, endPoint x: 513, endPoint y: 734, distance: 265.5
click at [509, 734] on div at bounding box center [375, 693] width 321 height 145
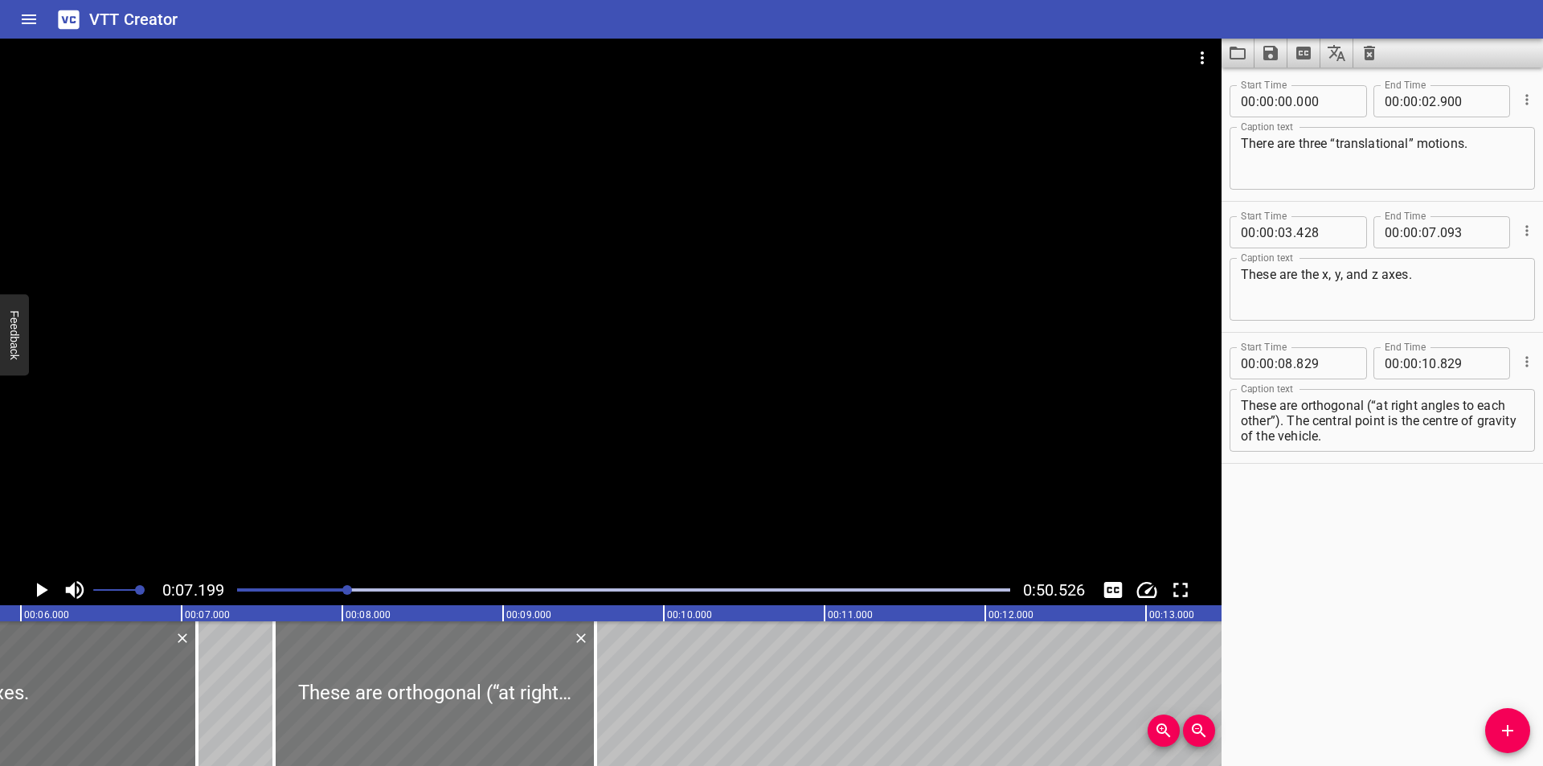
drag, startPoint x: 640, startPoint y: 688, endPoint x: 439, endPoint y: 709, distance: 202.8
click at [439, 709] on div at bounding box center [434, 693] width 321 height 145
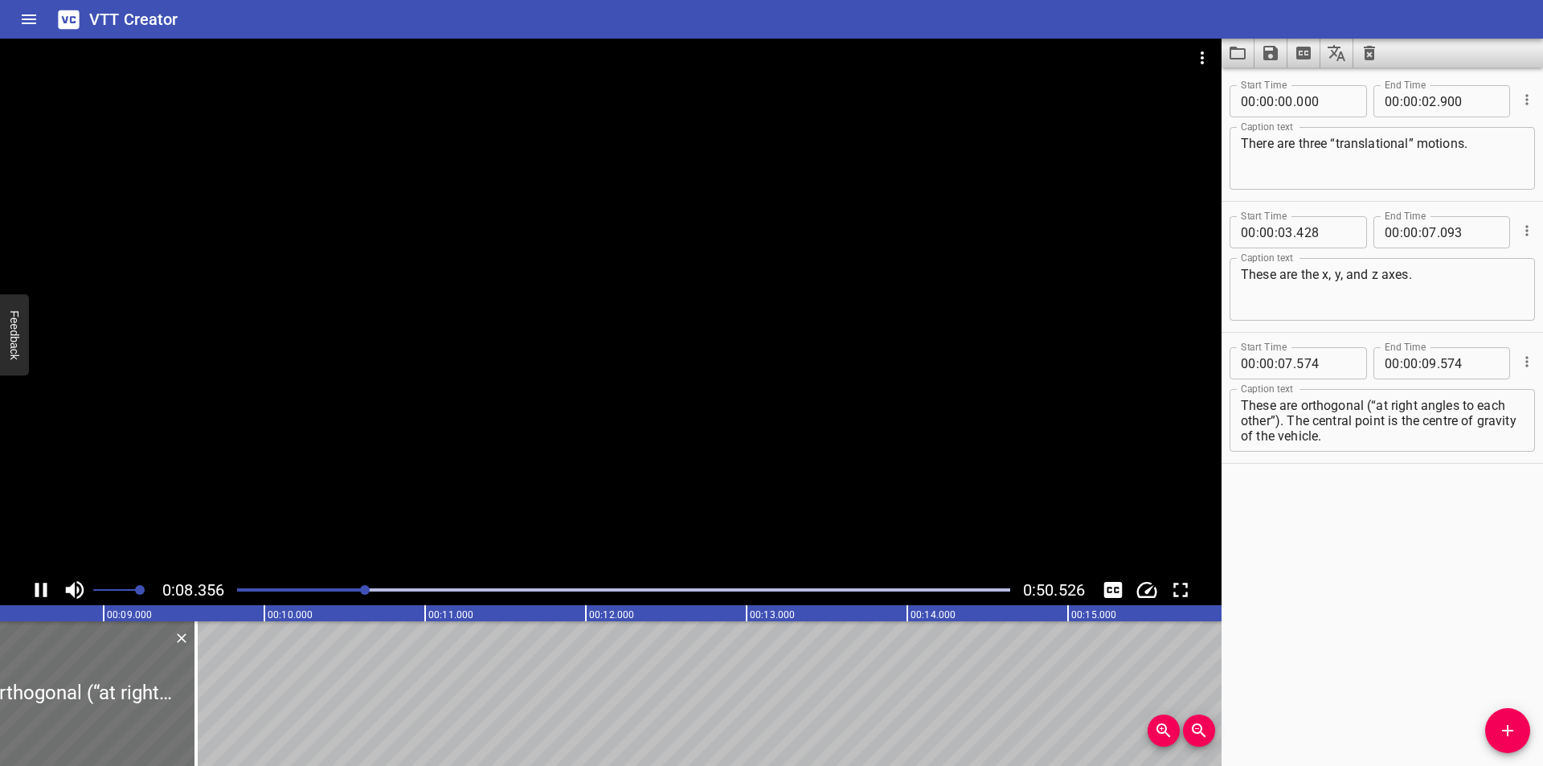
scroll to position [0, 1381]
drag, startPoint x: 155, startPoint y: 710, endPoint x: 344, endPoint y: 677, distance: 191.7
click at [166, 687] on div at bounding box center [158, 693] width 16 height 145
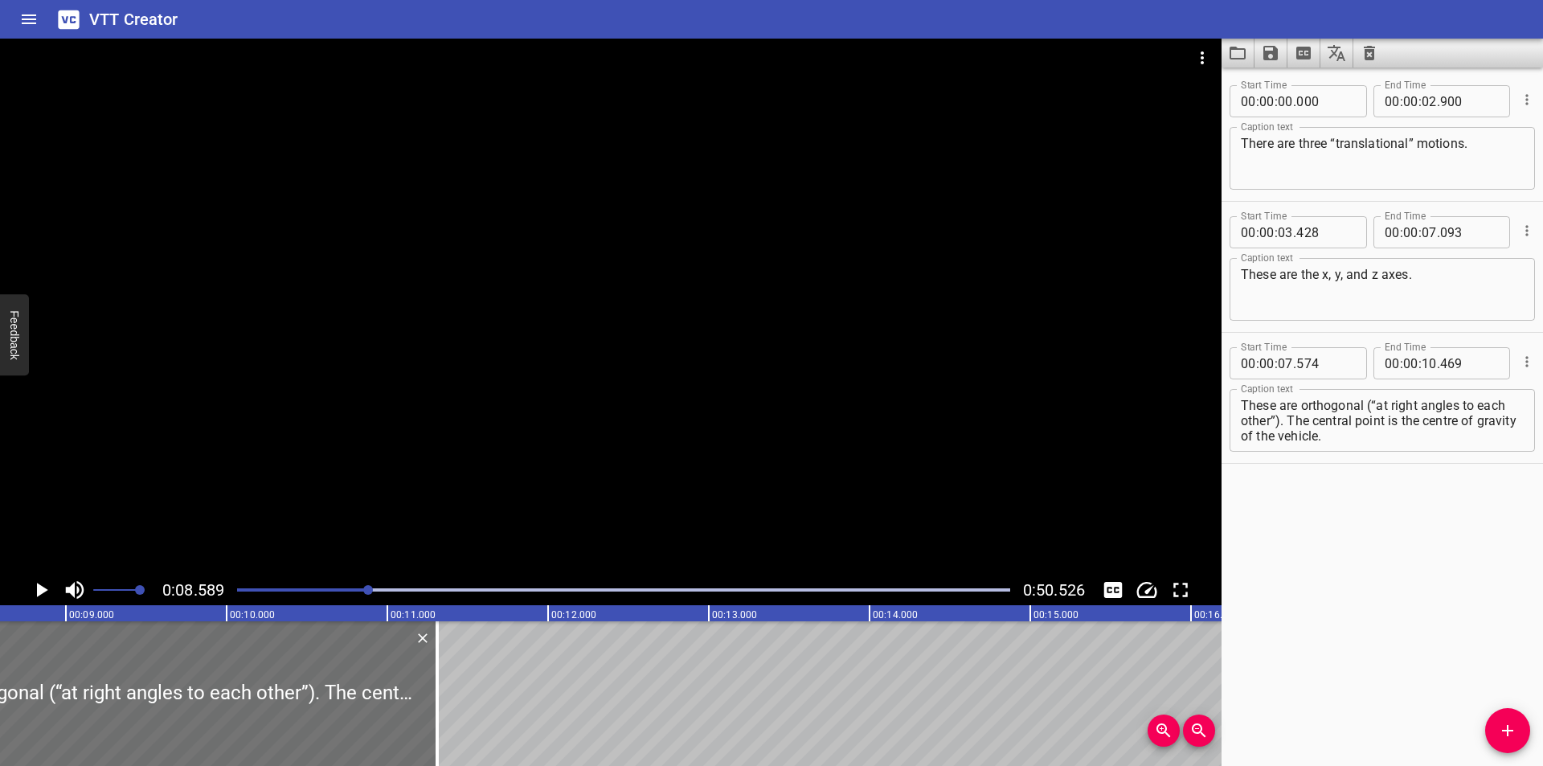
drag, startPoint x: 344, startPoint y: 677, endPoint x: 444, endPoint y: 681, distance: 100.5
click at [444, 681] on div at bounding box center [437, 693] width 16 height 145
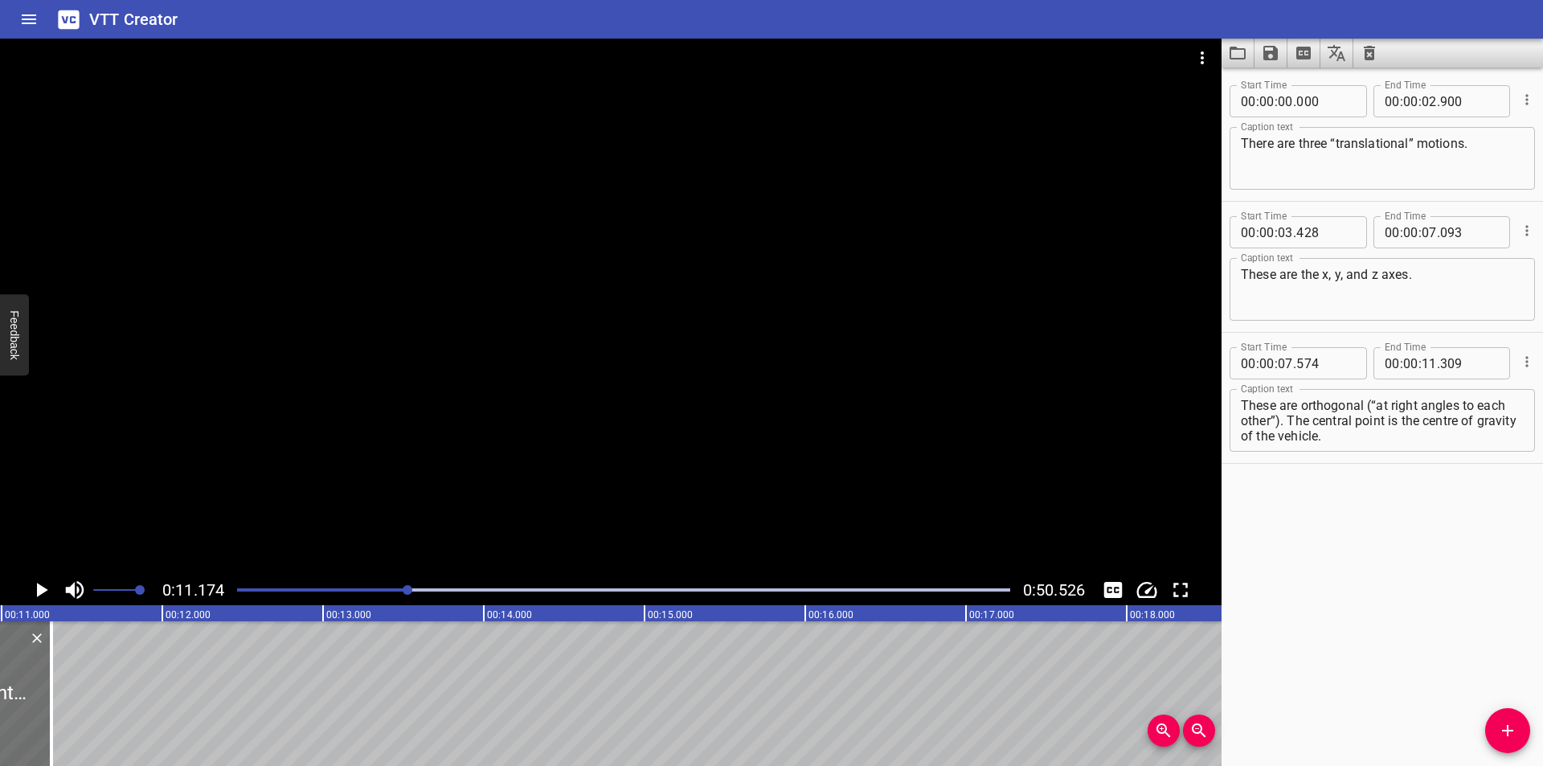
scroll to position [0, 1796]
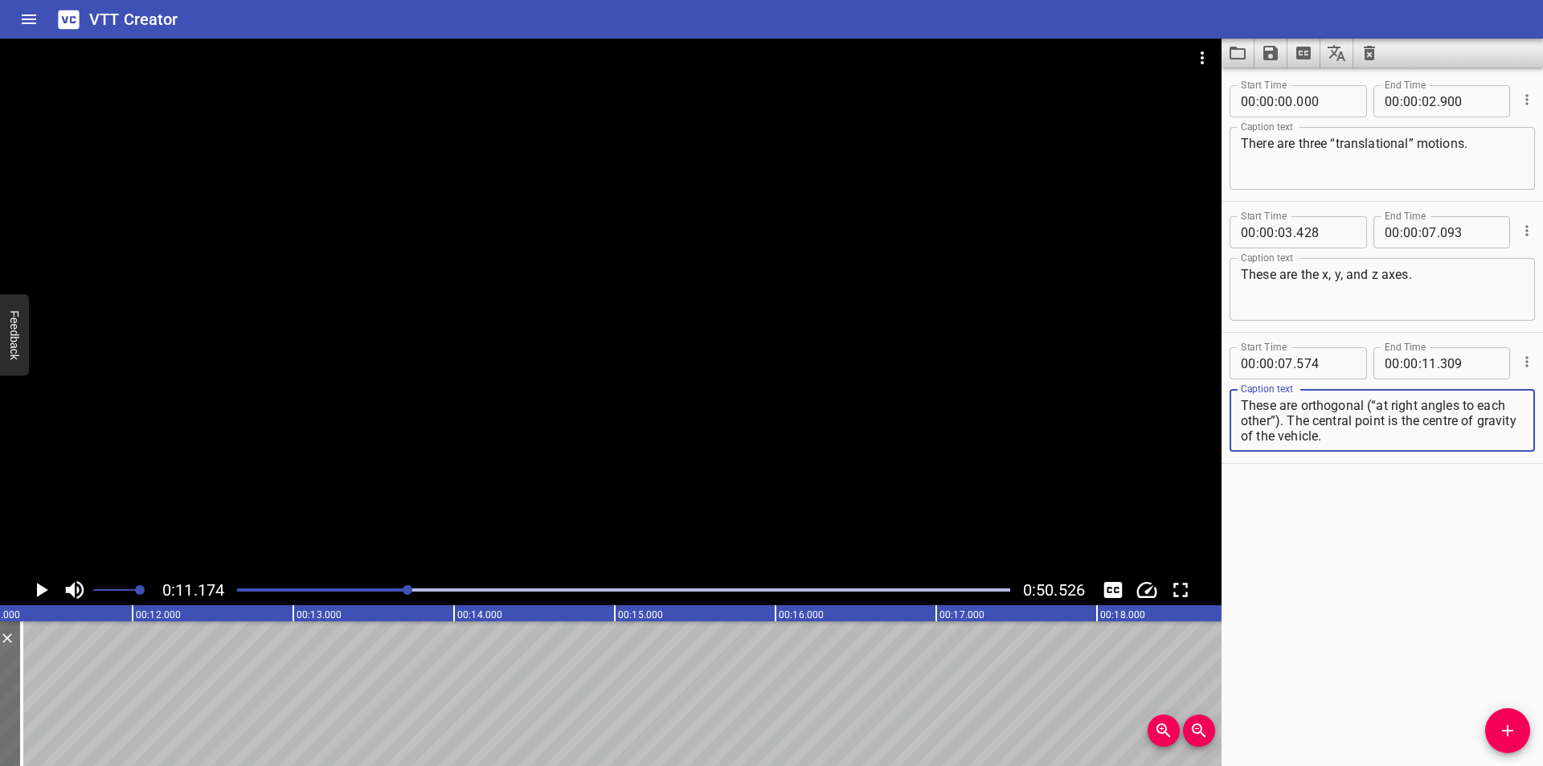
drag, startPoint x: 1289, startPoint y: 419, endPoint x: 1460, endPoint y: 523, distance: 200.5
click at [1460, 523] on div "Start Time 00 : 00 : 00 . 000 Start Time End Time 00 : 00 : 02 . 900 End Time C…" at bounding box center [1381, 417] width 321 height 698
click at [1516, 731] on icon "Add Cue" at bounding box center [1507, 730] width 19 height 19
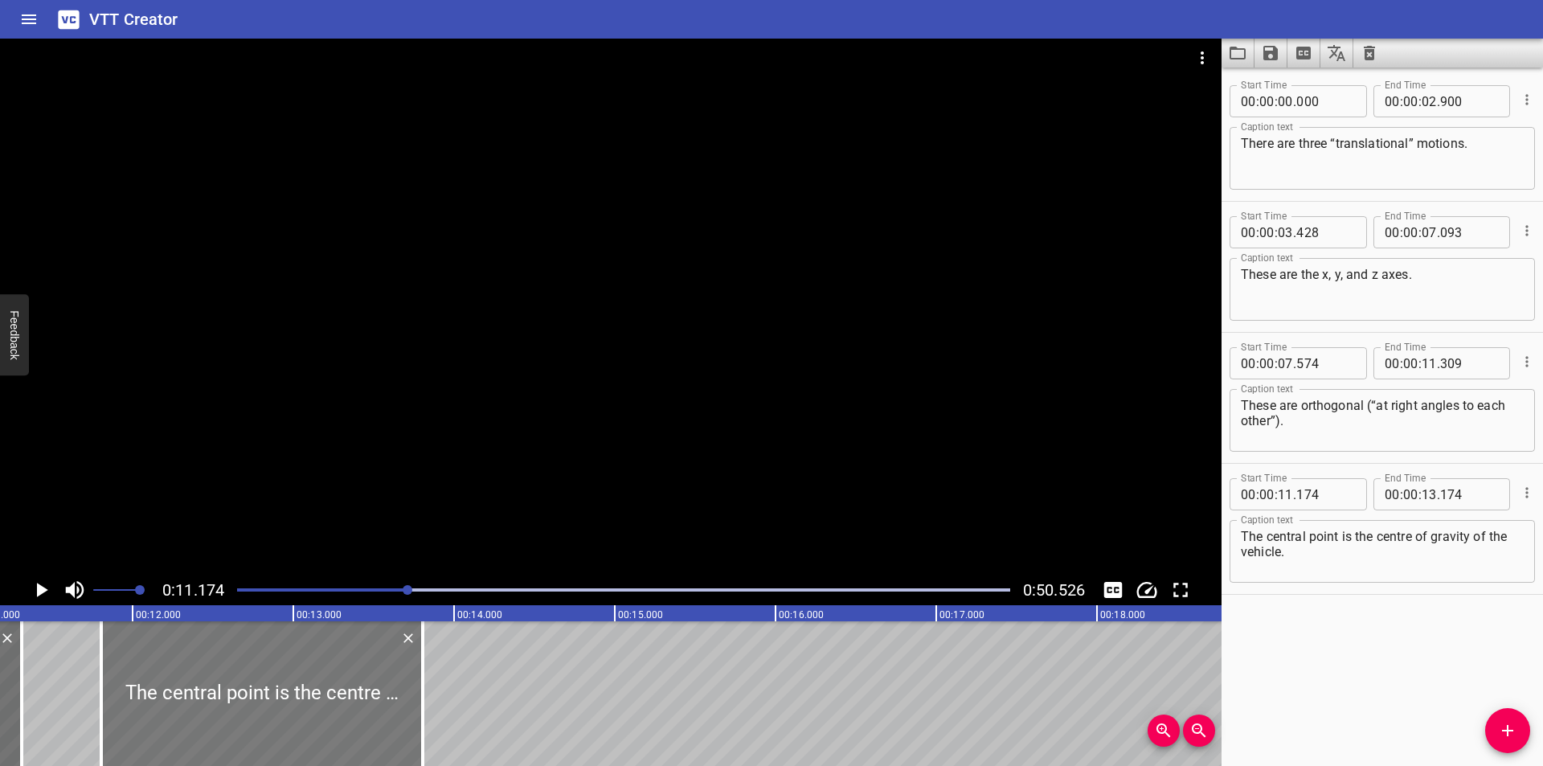
drag, startPoint x: 246, startPoint y: 714, endPoint x: 347, endPoint y: 719, distance: 101.4
click at [347, 719] on div at bounding box center [261, 693] width 321 height 145
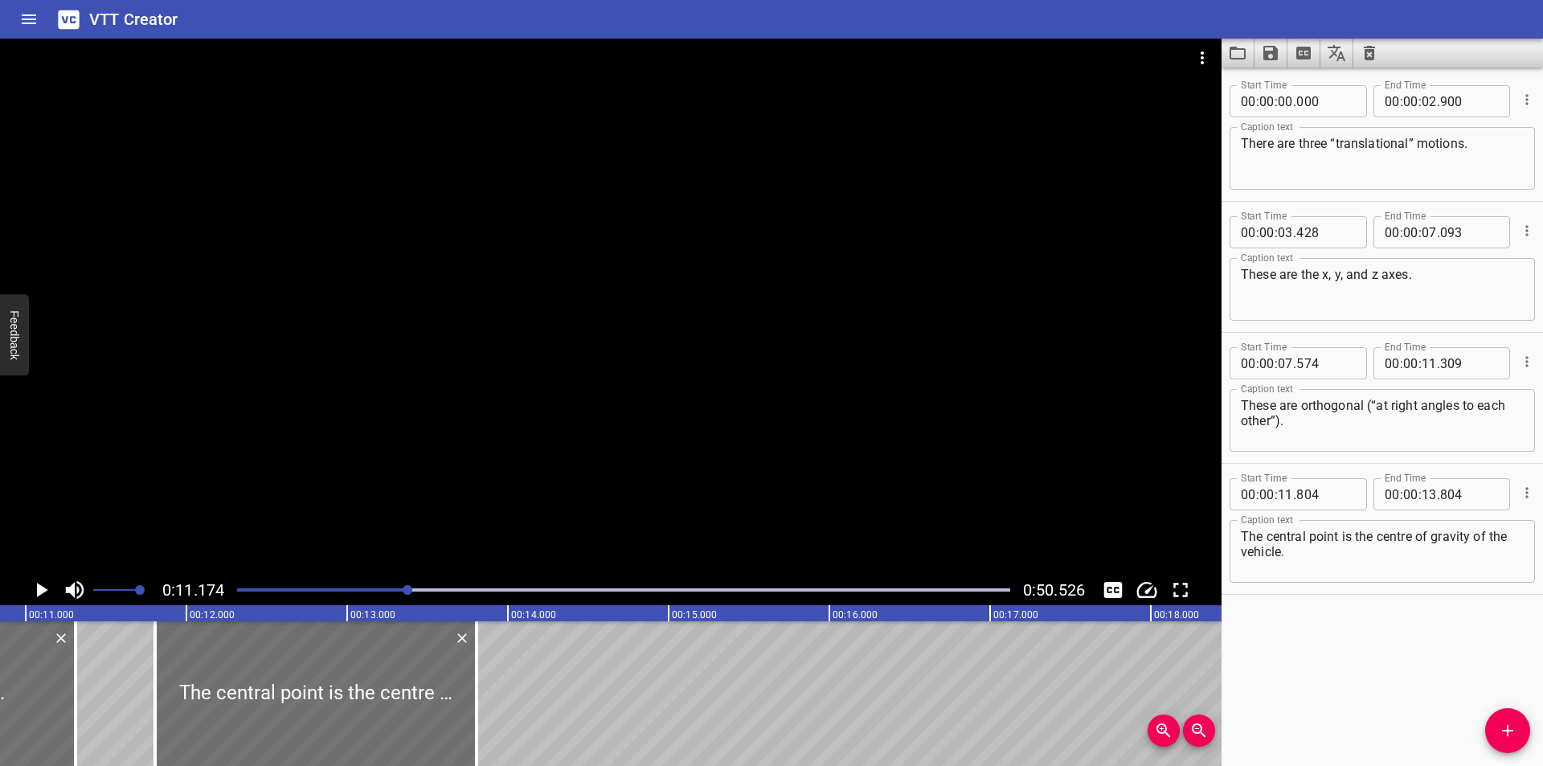
click at [550, 402] on div at bounding box center [610, 307] width 1221 height 536
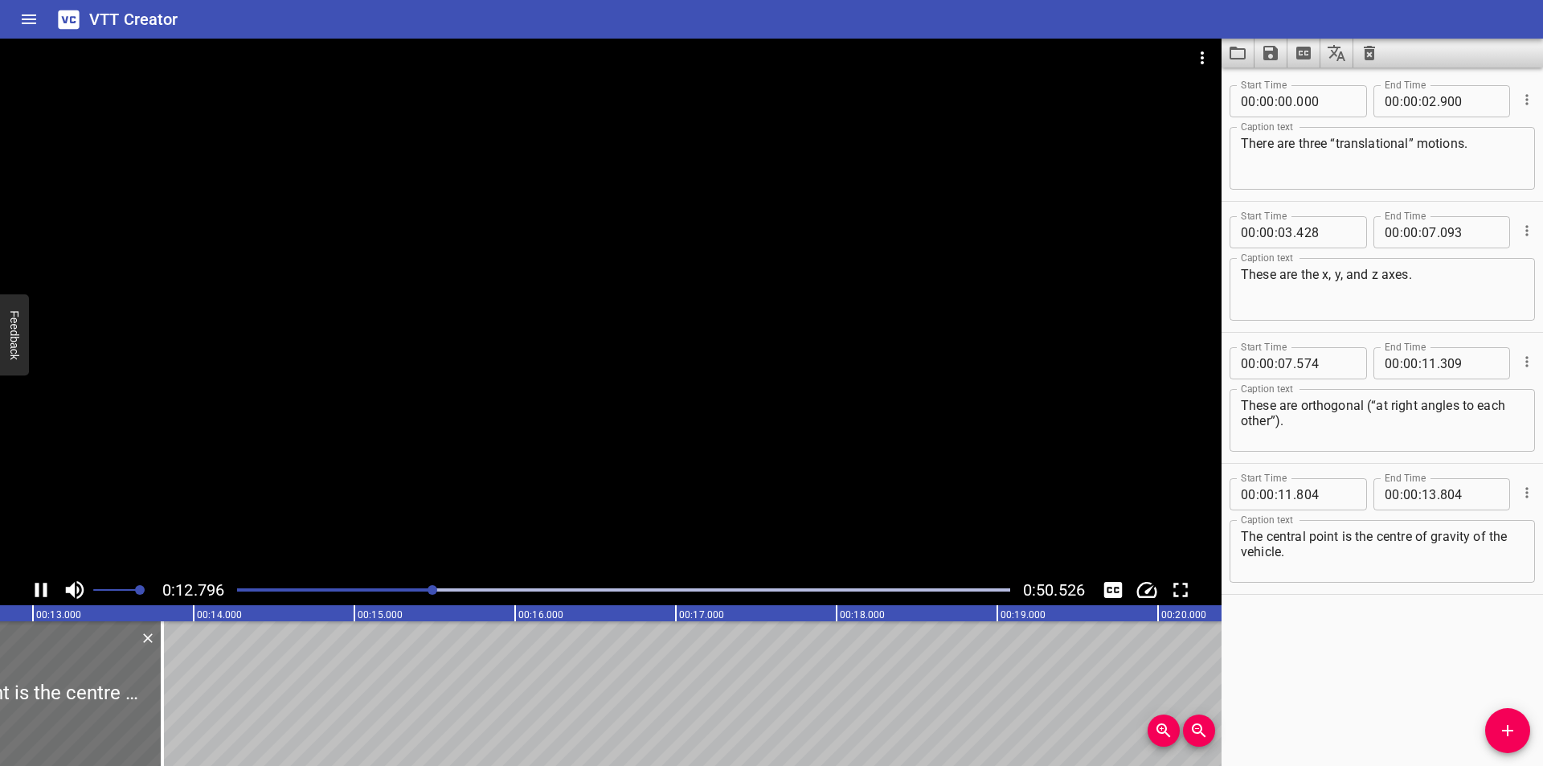
scroll to position [0, 2078]
click at [1338, 575] on div "The central point is the centre of gravity of the vehicle. Caption text" at bounding box center [1381, 551] width 305 height 63
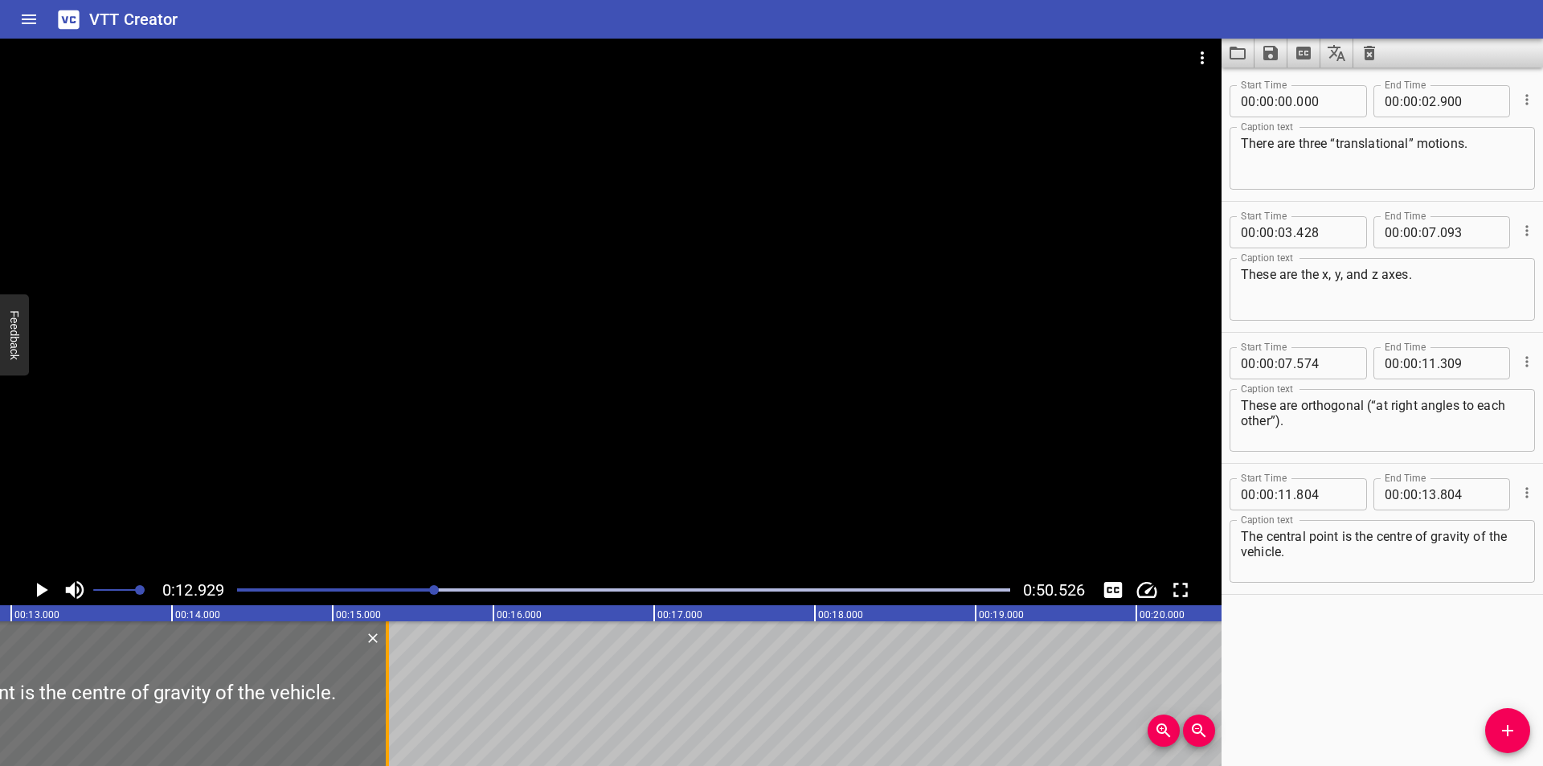
drag, startPoint x: 141, startPoint y: 730, endPoint x: 388, endPoint y: 706, distance: 247.9
click at [388, 706] on div at bounding box center [387, 693] width 3 height 145
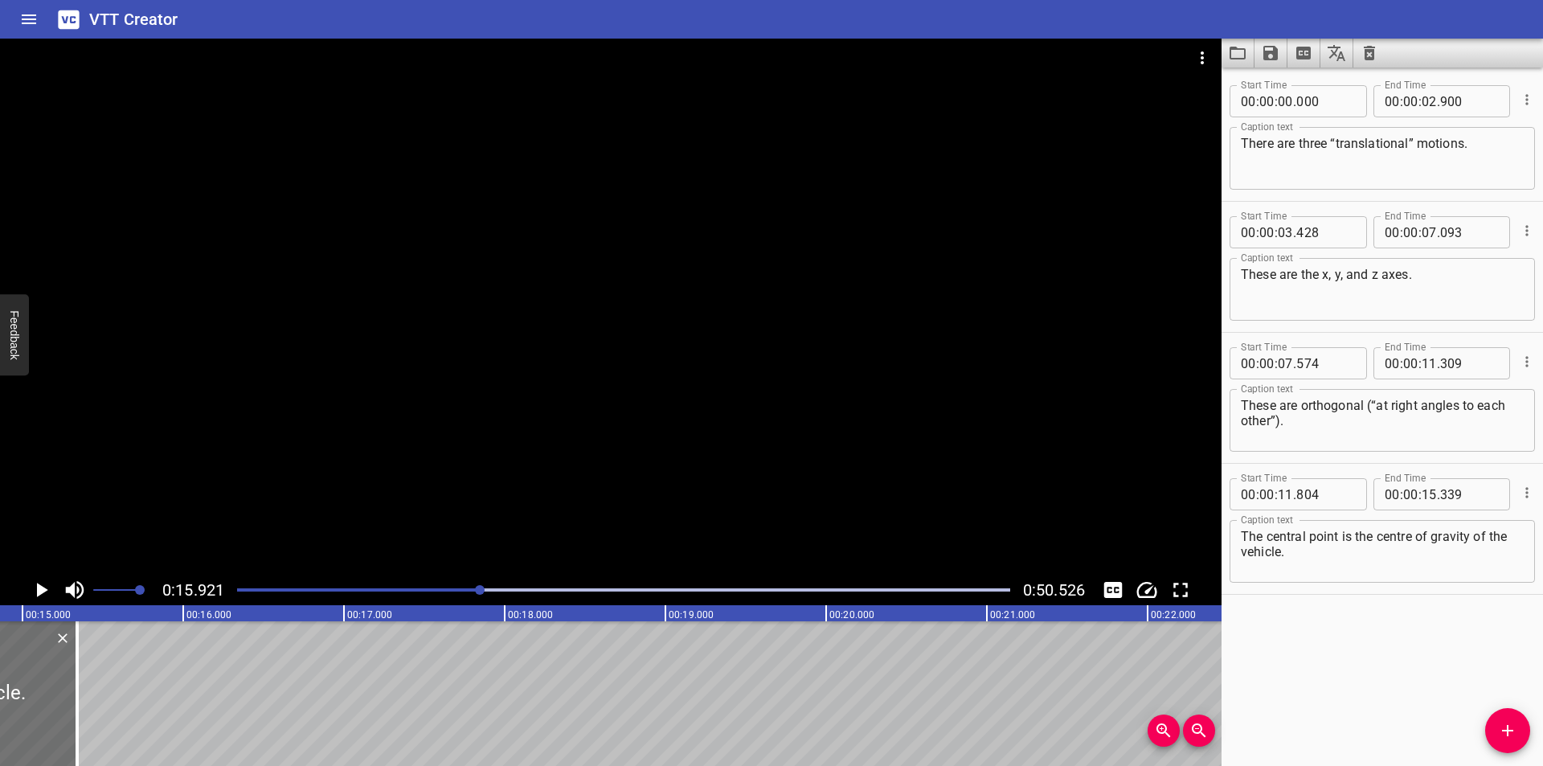
scroll to position [0, 2398]
click at [66, 687] on div at bounding box center [70, 693] width 16 height 145
click at [894, 388] on div at bounding box center [610, 307] width 1221 height 536
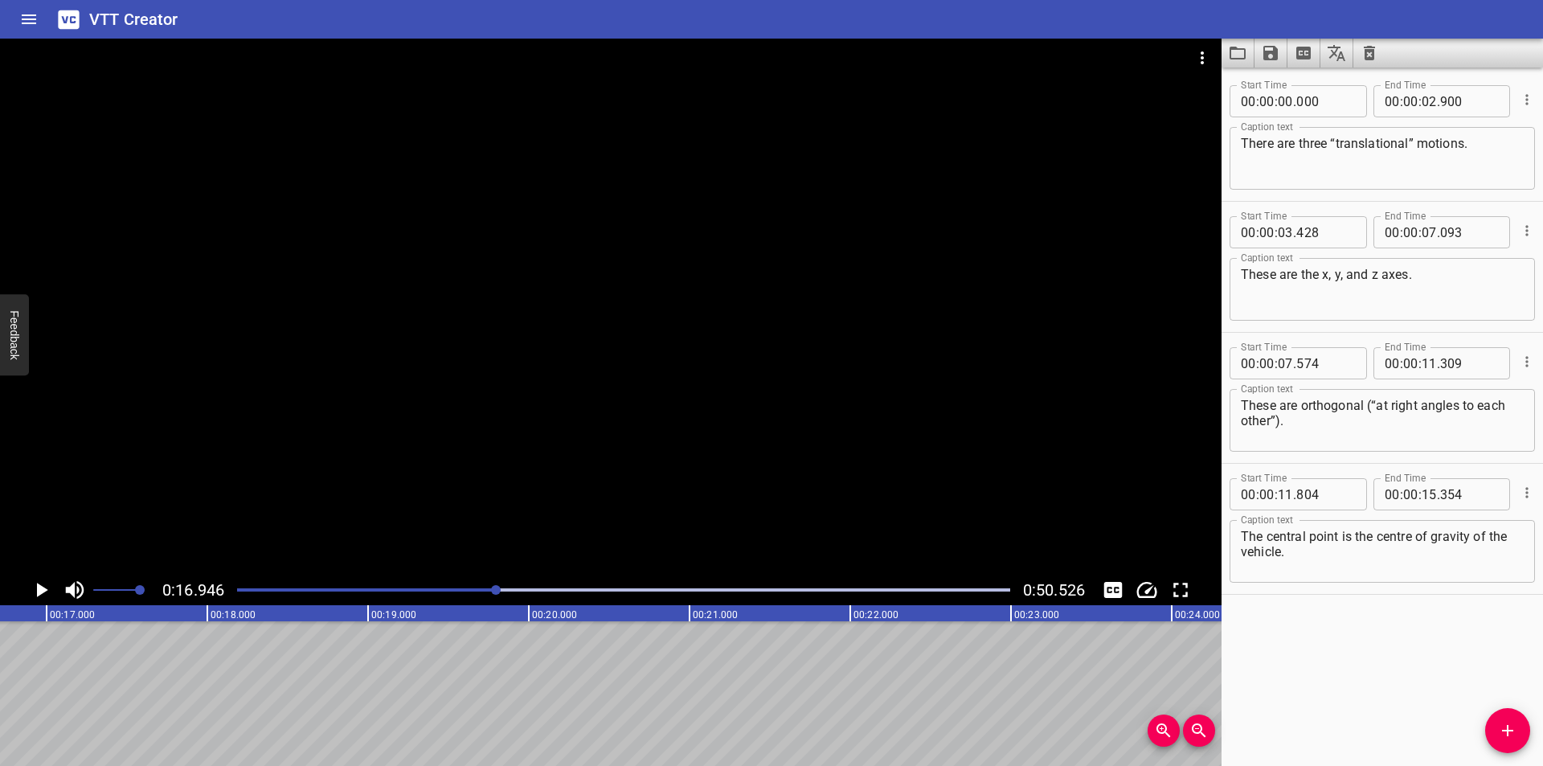
scroll to position [0, 2723]
click at [1499, 729] on icon "Add Cue" at bounding box center [1507, 730] width 19 height 19
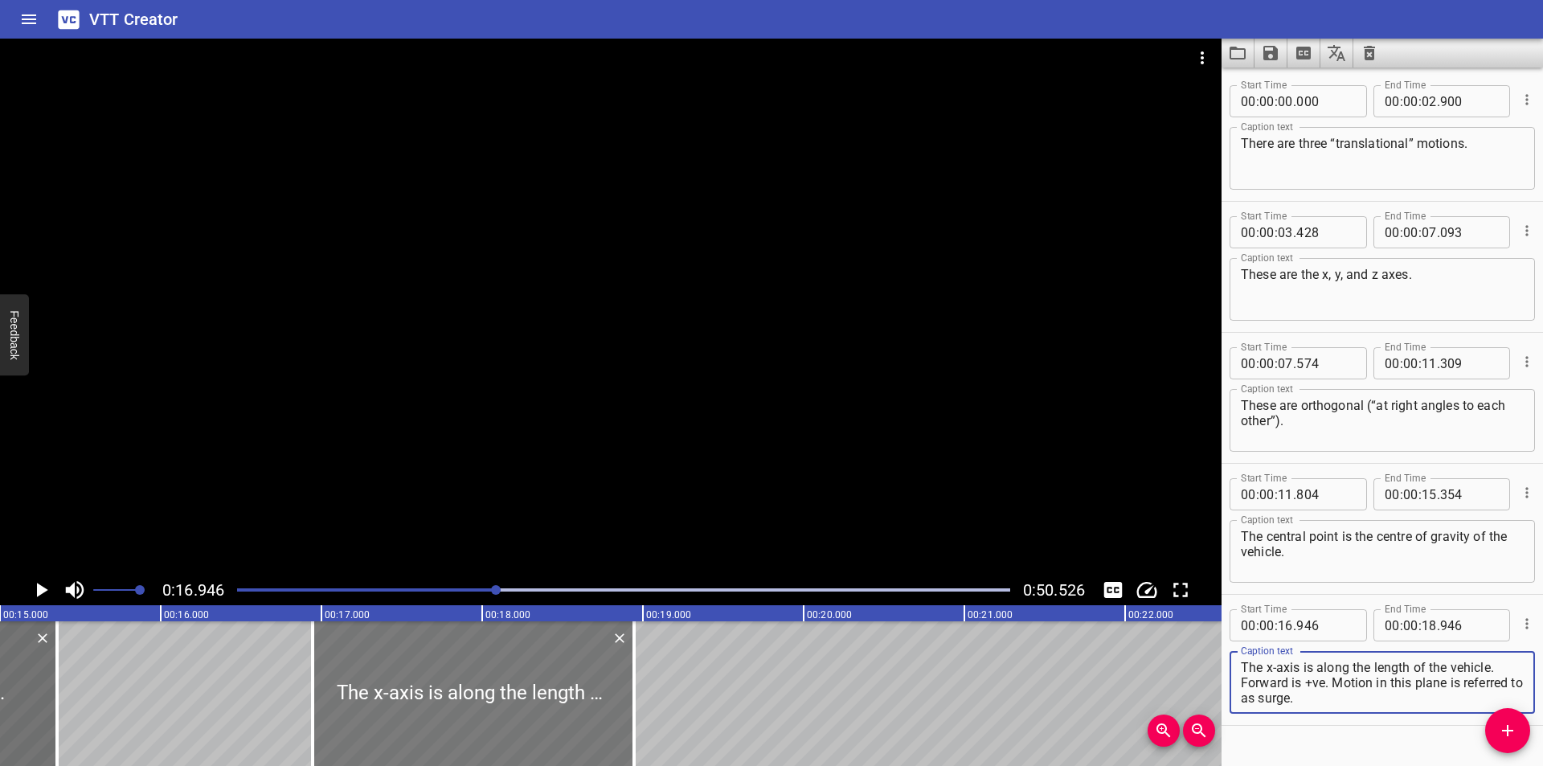
scroll to position [0, 2402]
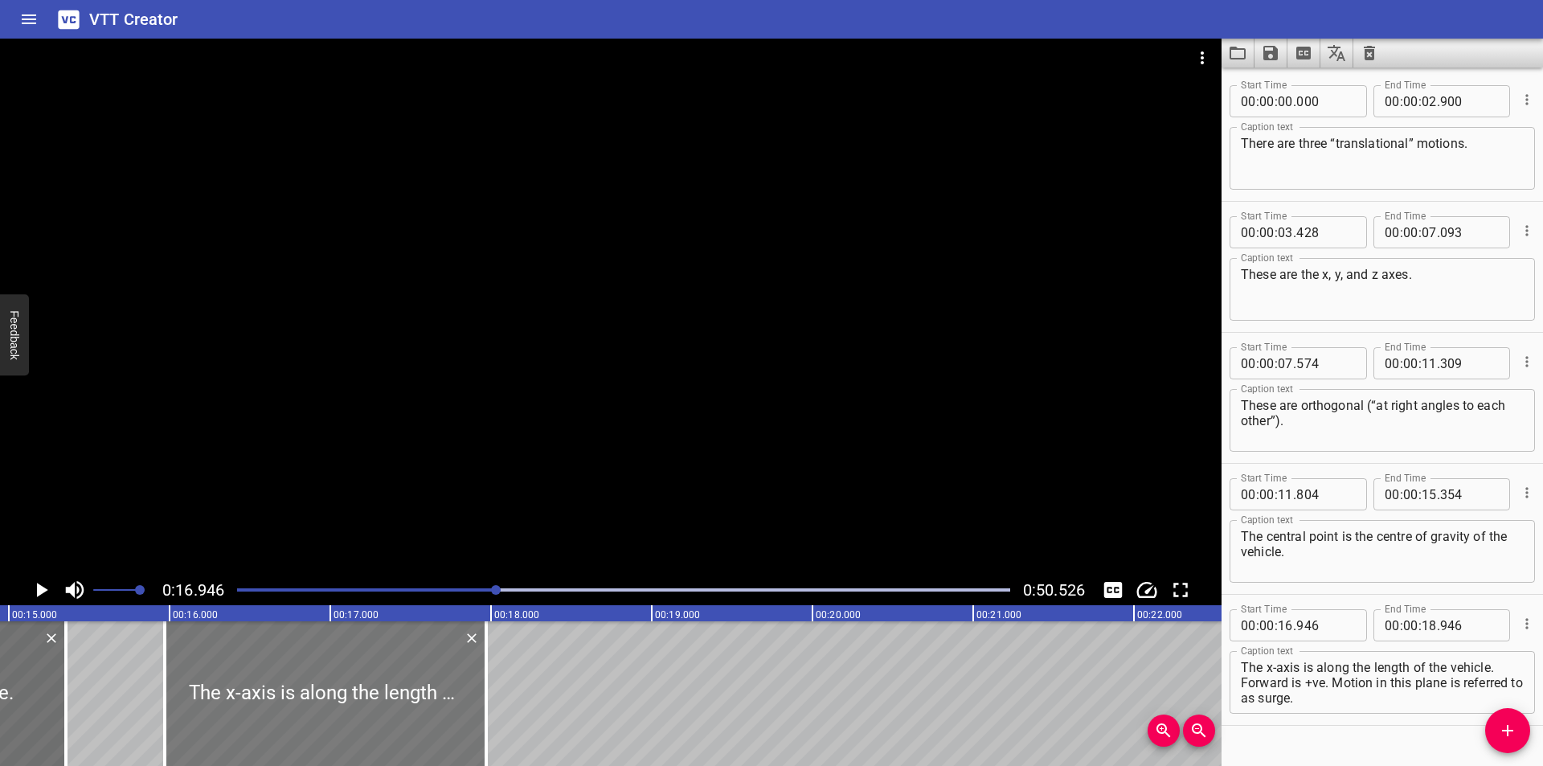
drag, startPoint x: 476, startPoint y: 702, endPoint x: 319, endPoint y: 710, distance: 156.9
click at [319, 710] on div at bounding box center [325, 693] width 321 height 145
click at [449, 416] on div at bounding box center [610, 307] width 1221 height 536
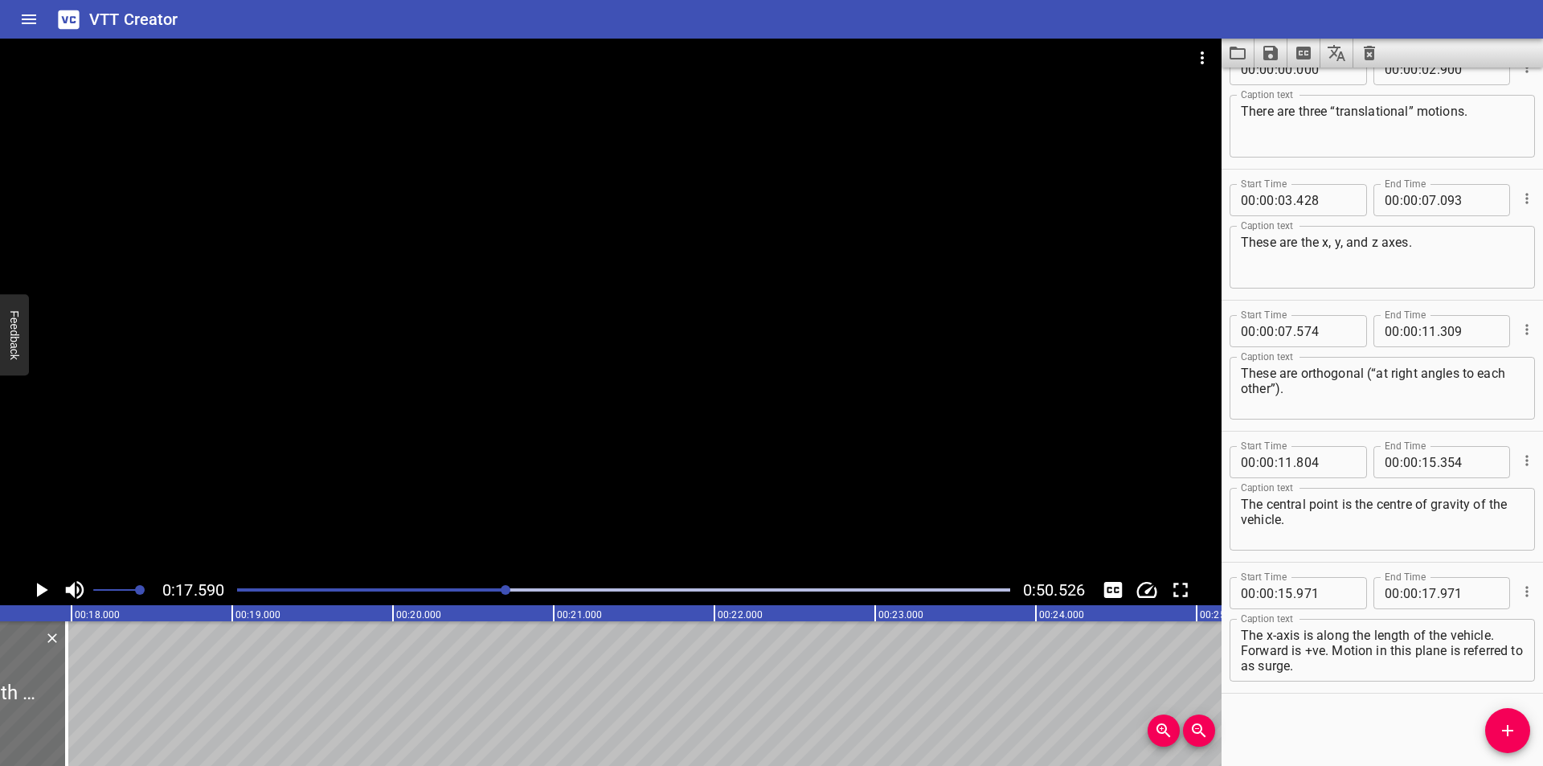
scroll to position [0, 2827]
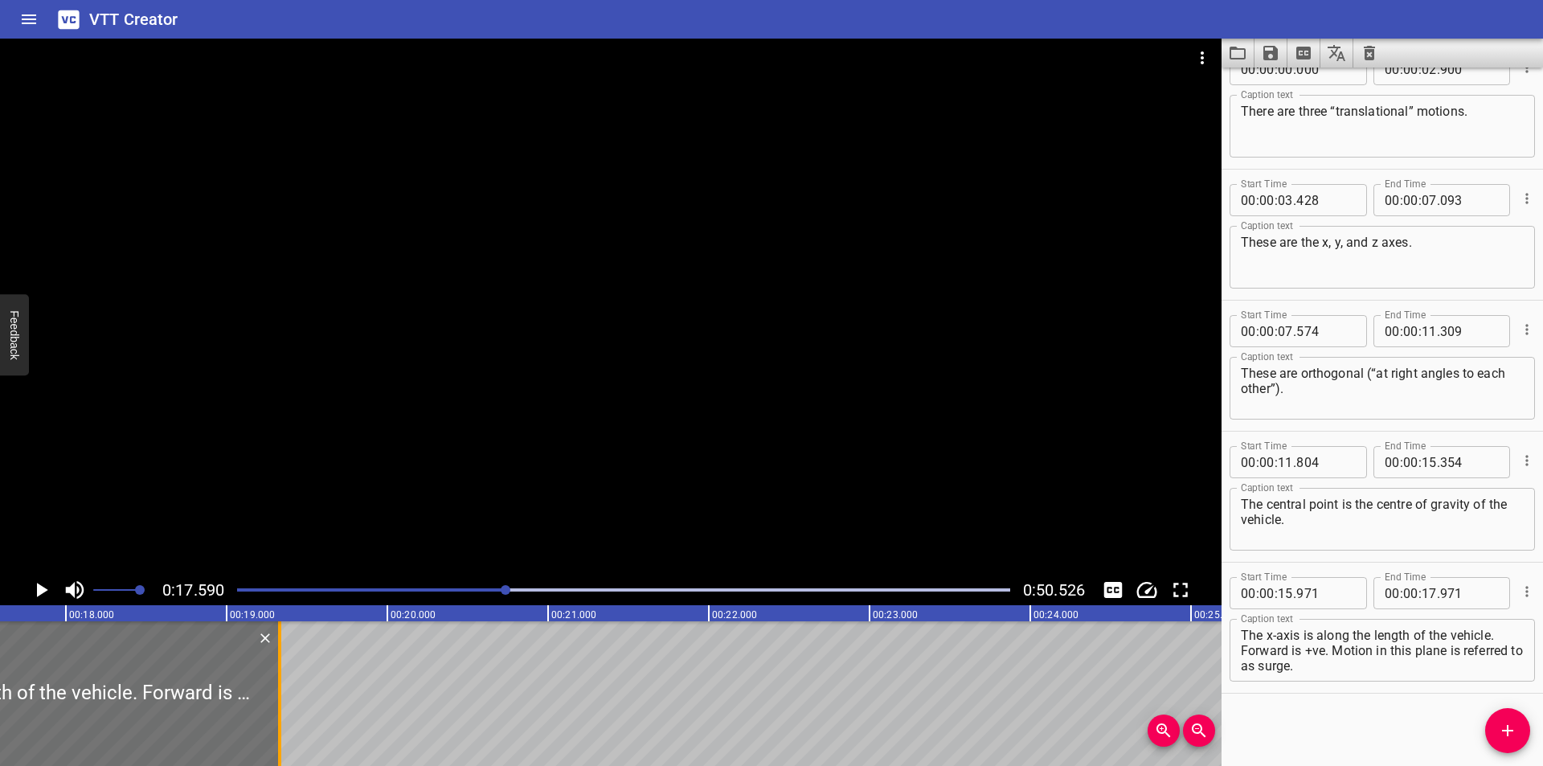
drag, startPoint x: 64, startPoint y: 710, endPoint x: 283, endPoint y: 720, distance: 218.8
click at [283, 720] on div at bounding box center [280, 693] width 16 height 145
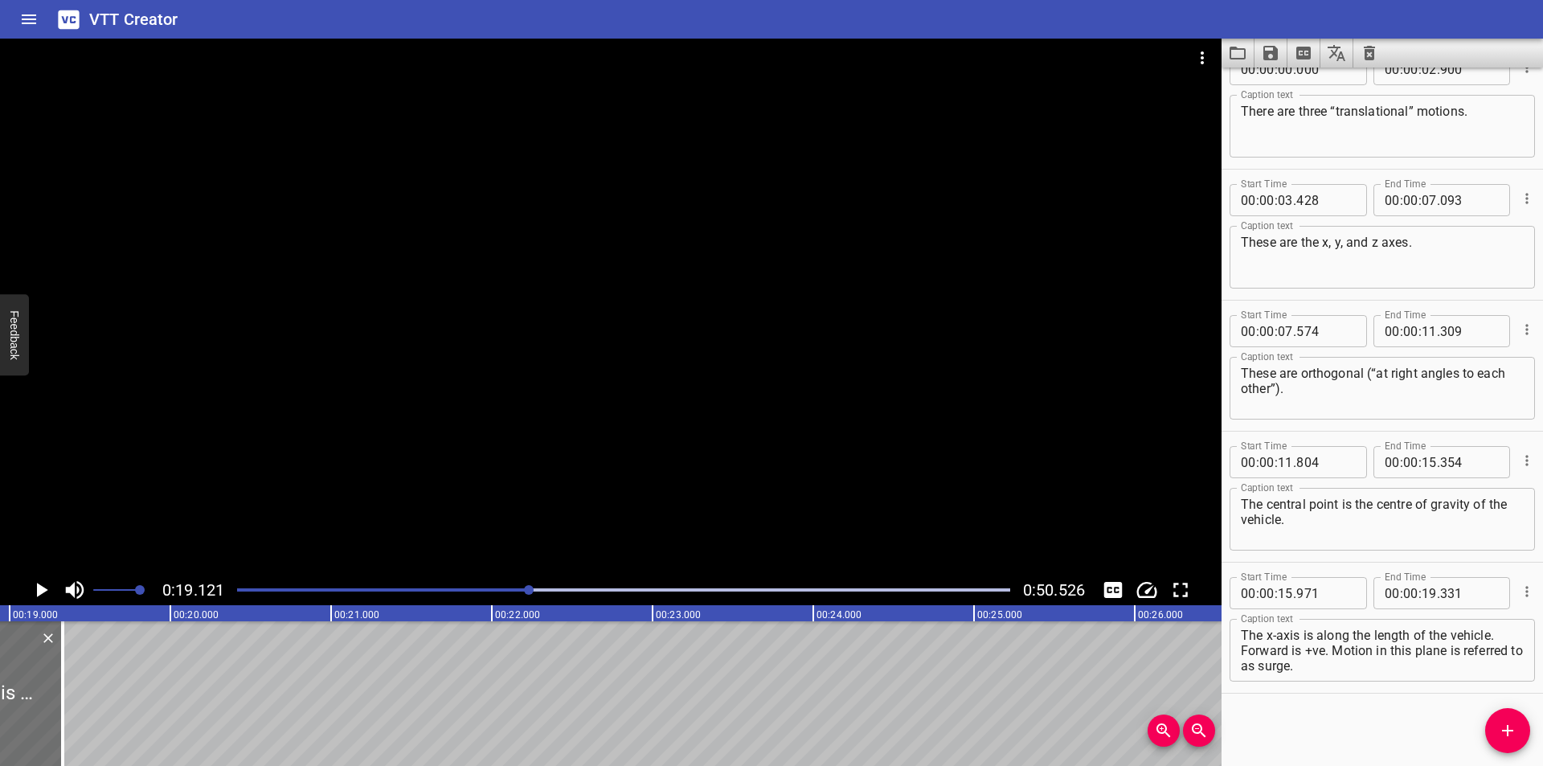
scroll to position [0, 3073]
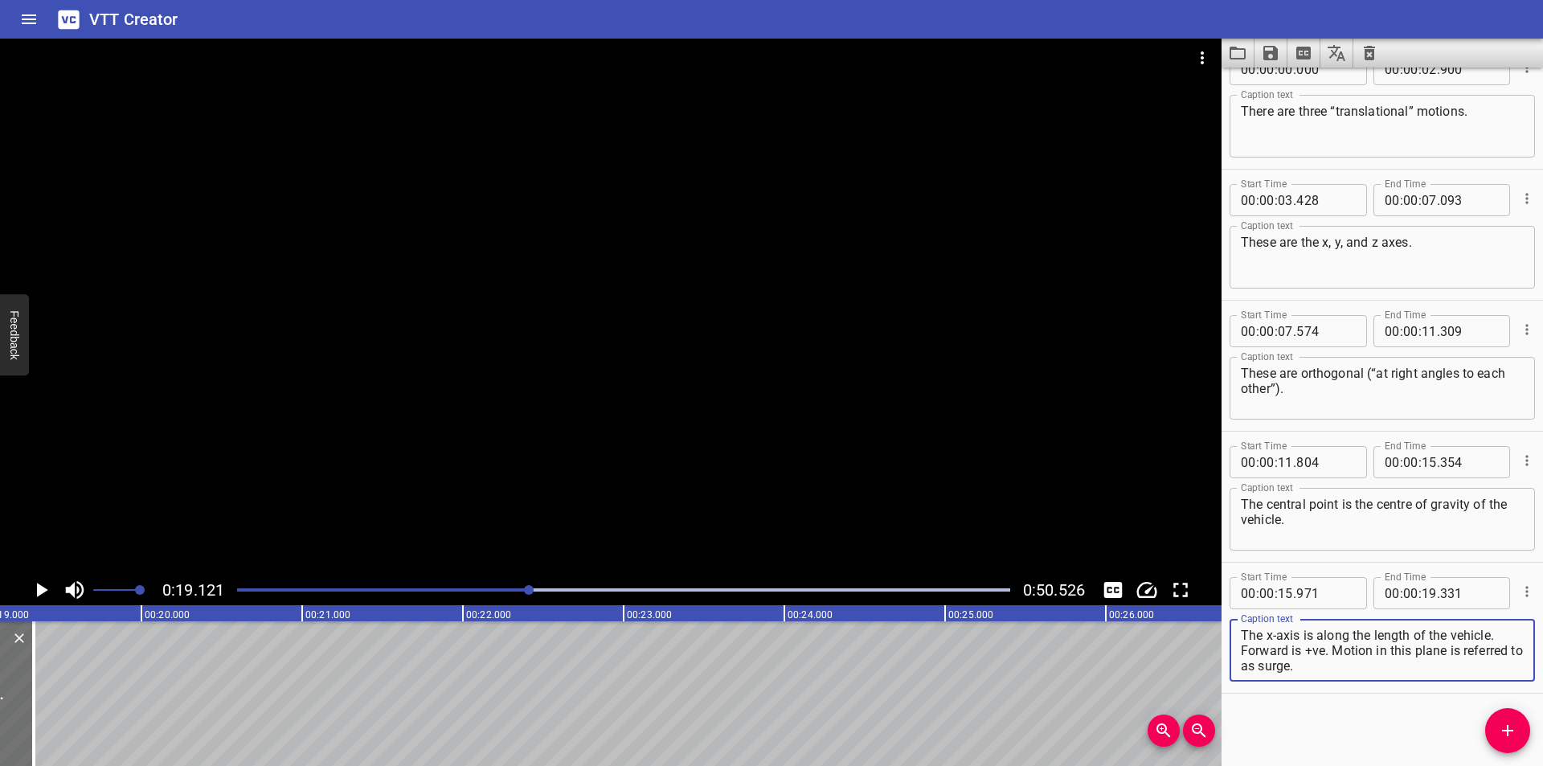
click at [1336, 667] on textarea "The x-axis is along the length of the vehicle. Forward is +ve. Motion in this p…" at bounding box center [1382, 651] width 283 height 46
drag, startPoint x: 1336, startPoint y: 667, endPoint x: 1234, endPoint y: 653, distance: 103.1
click at [1234, 653] on div "The x-axis is along the length of the vehicle. Forward is +ve. Motion in this p…" at bounding box center [1381, 650] width 305 height 63
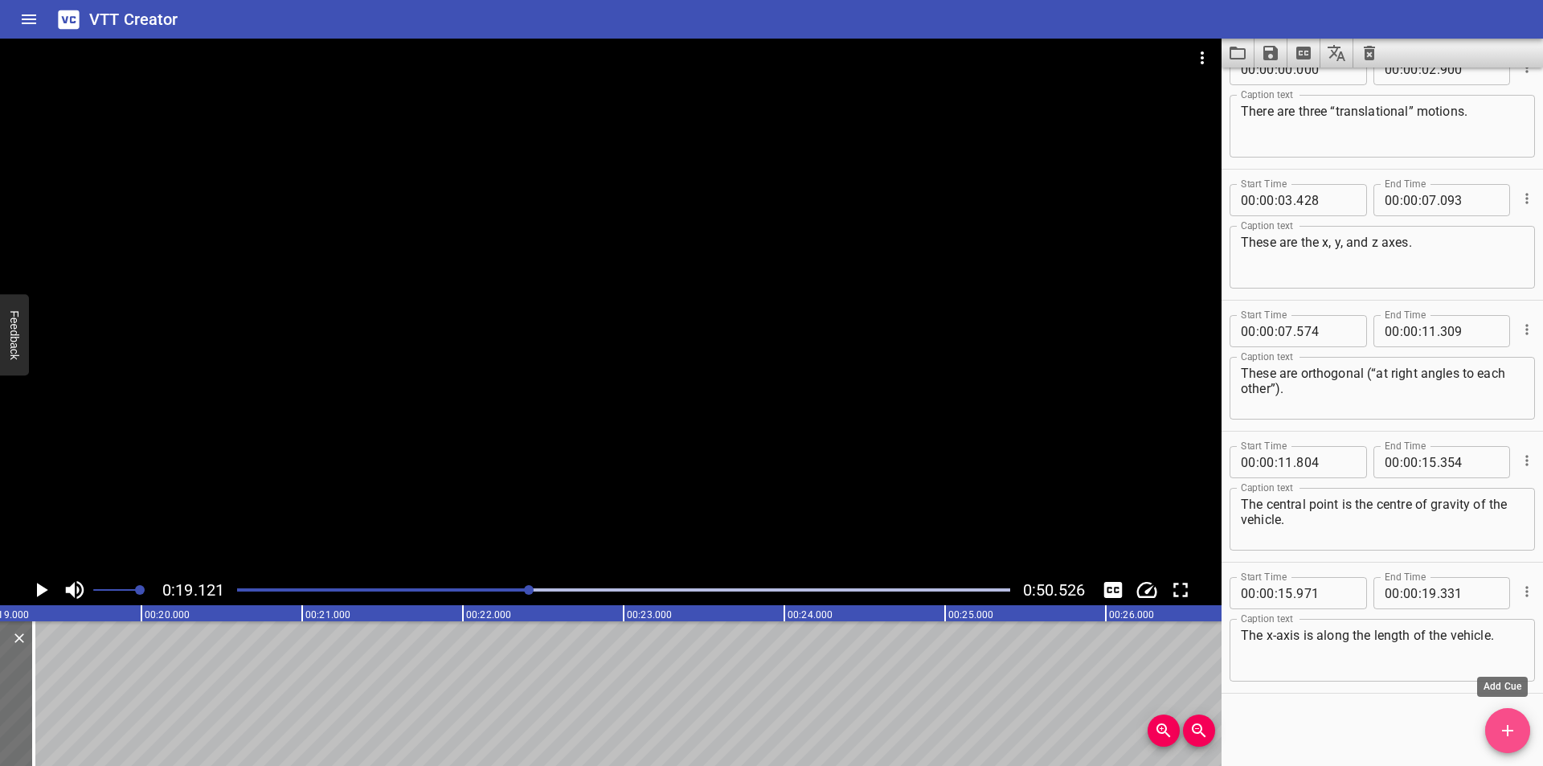
drag, startPoint x: 1523, startPoint y: 726, endPoint x: 1227, endPoint y: 724, distance: 295.7
click at [1522, 726] on span "Add Cue" at bounding box center [1507, 730] width 45 height 19
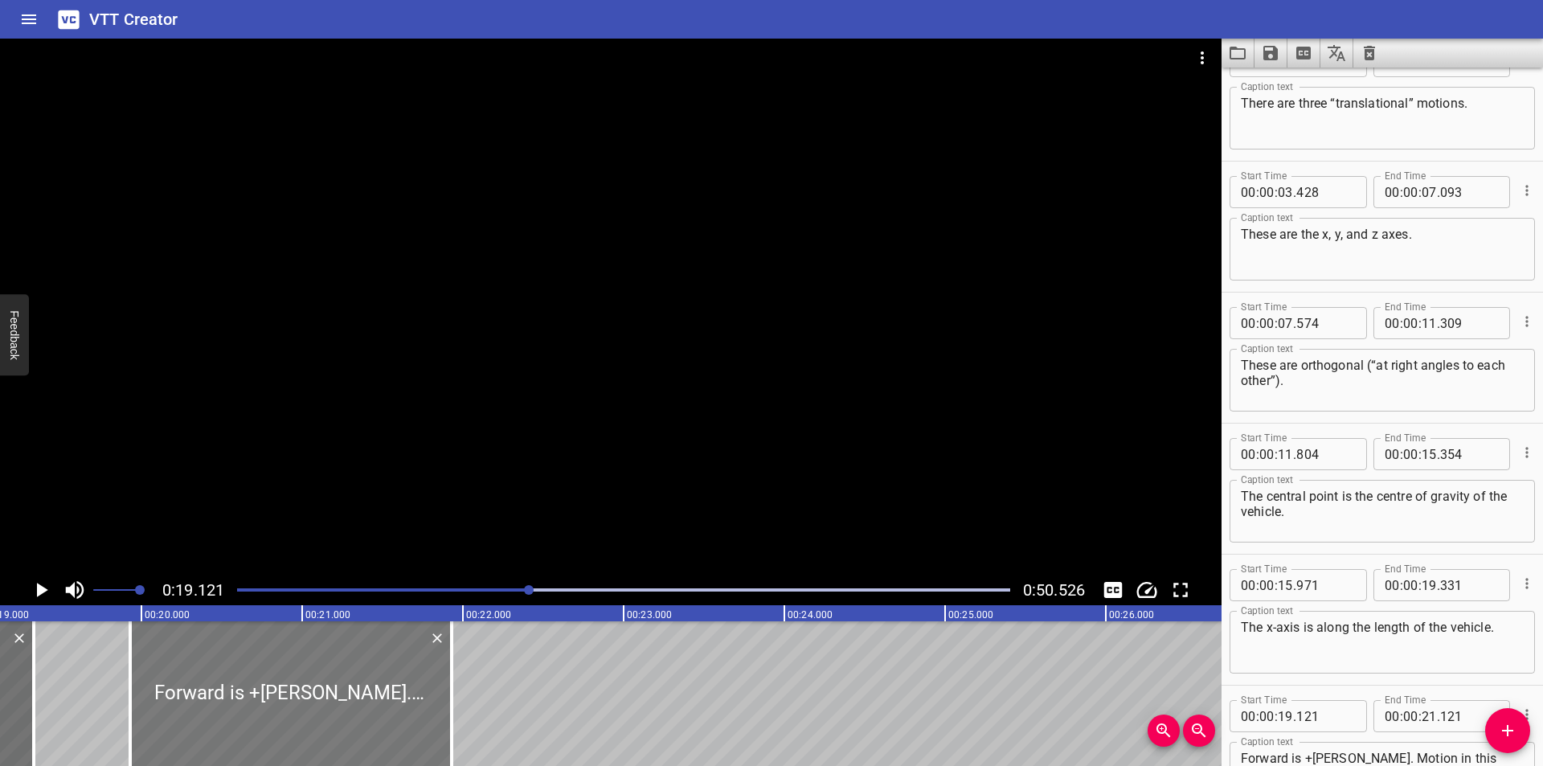
drag, startPoint x: 137, startPoint y: 723, endPoint x: 267, endPoint y: 727, distance: 130.2
click at [267, 727] on div at bounding box center [290, 693] width 321 height 145
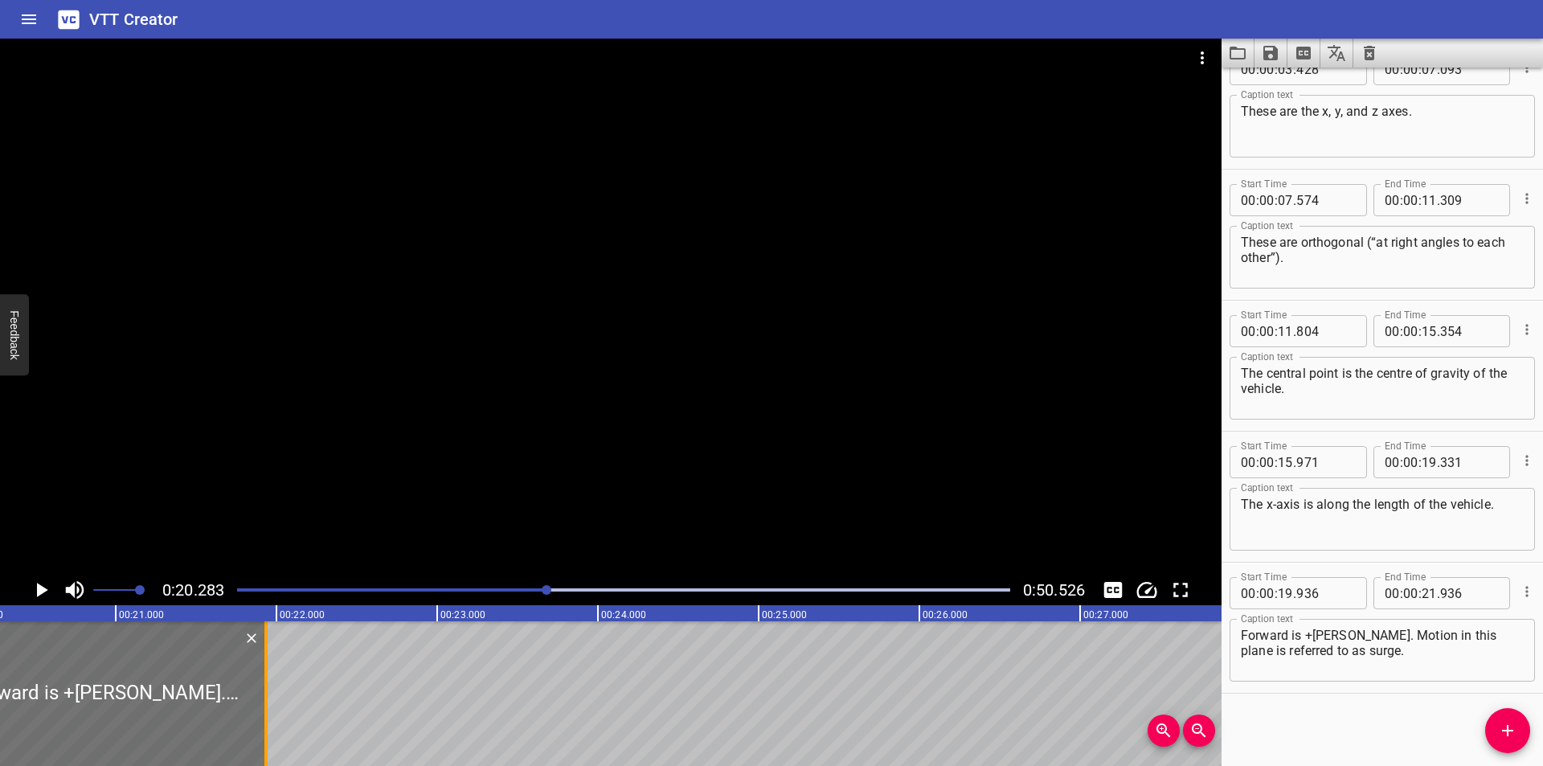
scroll to position [0, 3260]
drag, startPoint x: 268, startPoint y: 713, endPoint x: 333, endPoint y: 719, distance: 65.4
click at [333, 719] on div at bounding box center [330, 693] width 16 height 145
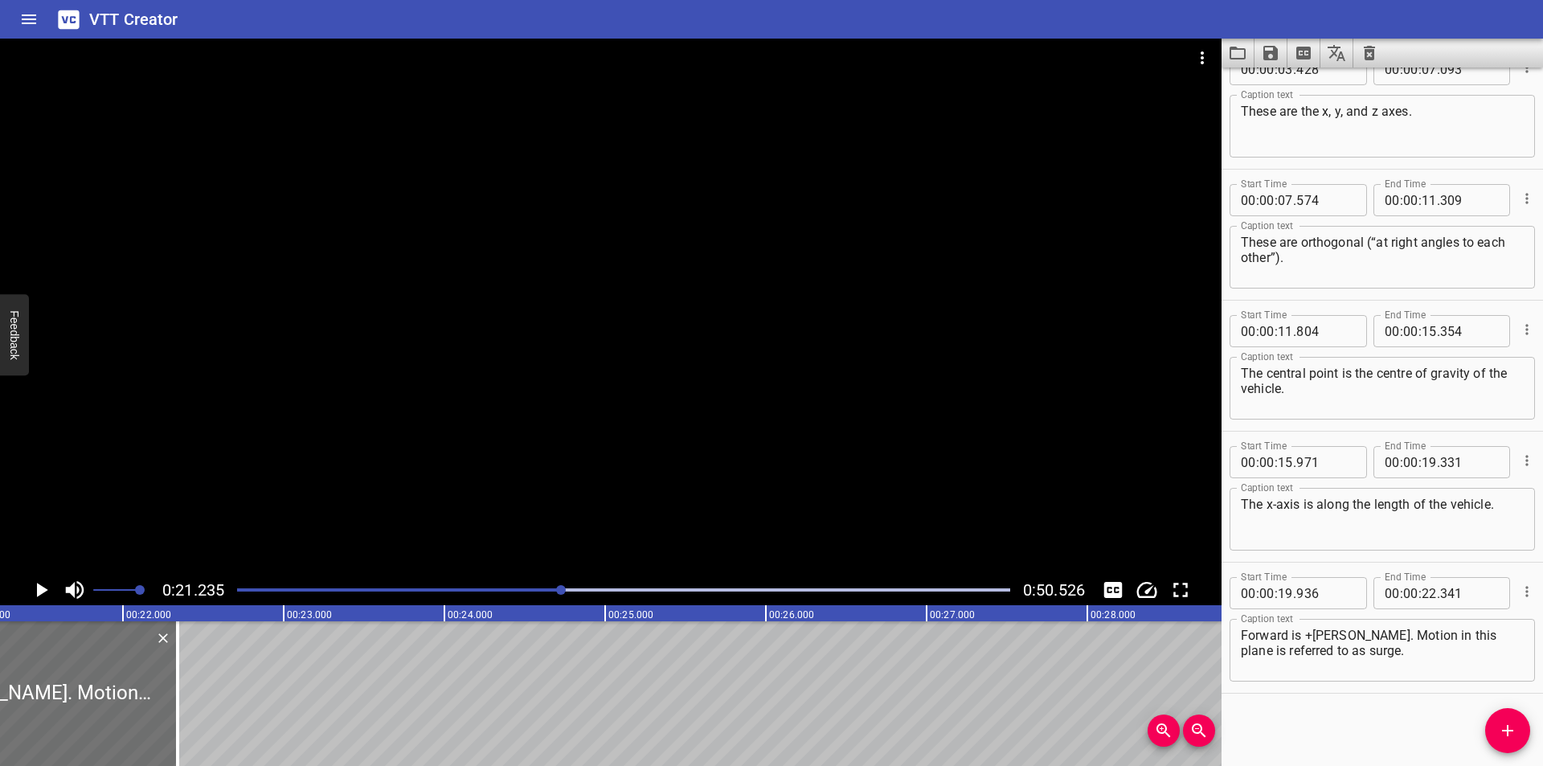
scroll to position [0, 2344]
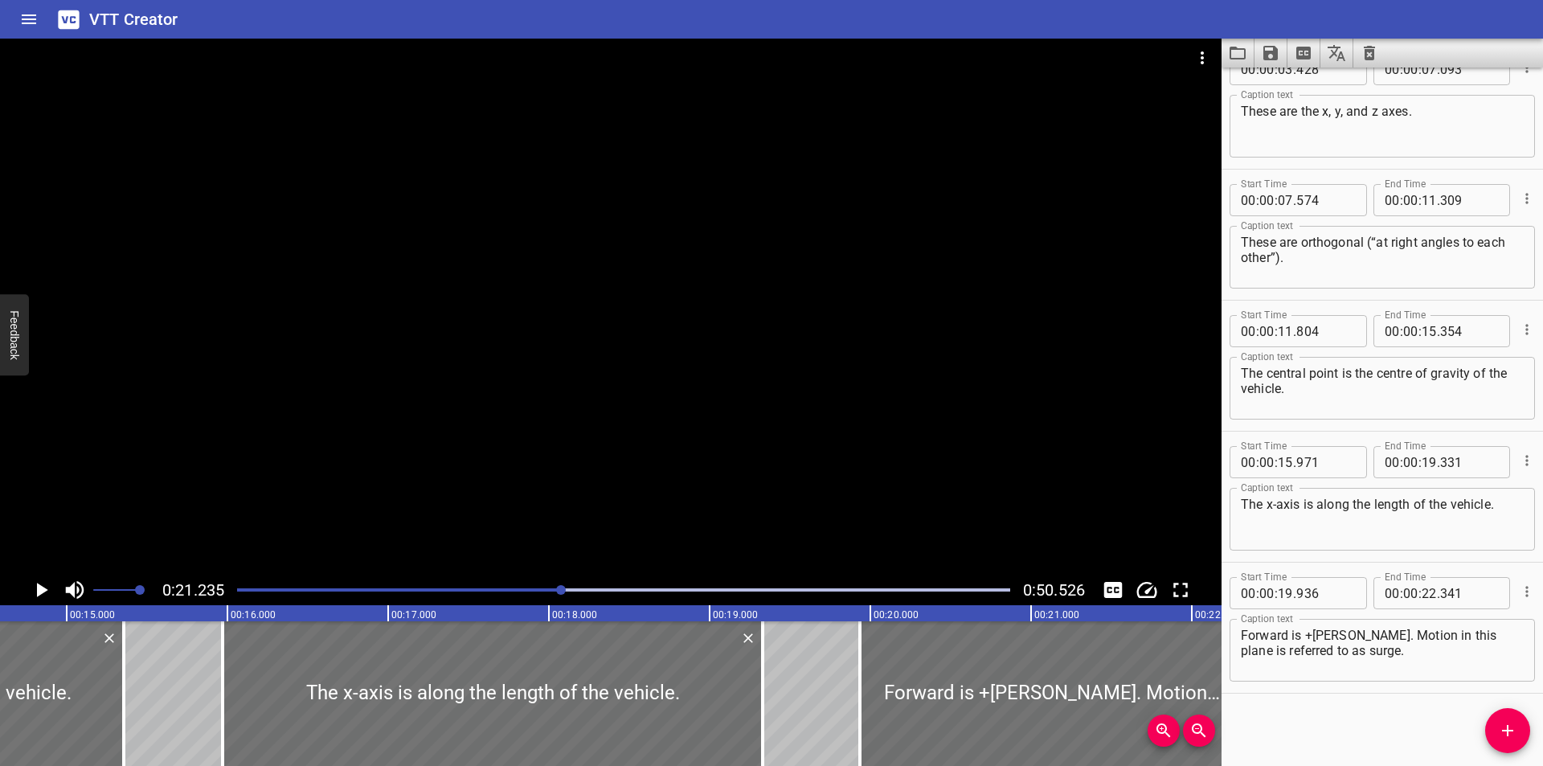
click at [536, 595] on div at bounding box center [623, 590] width 792 height 23
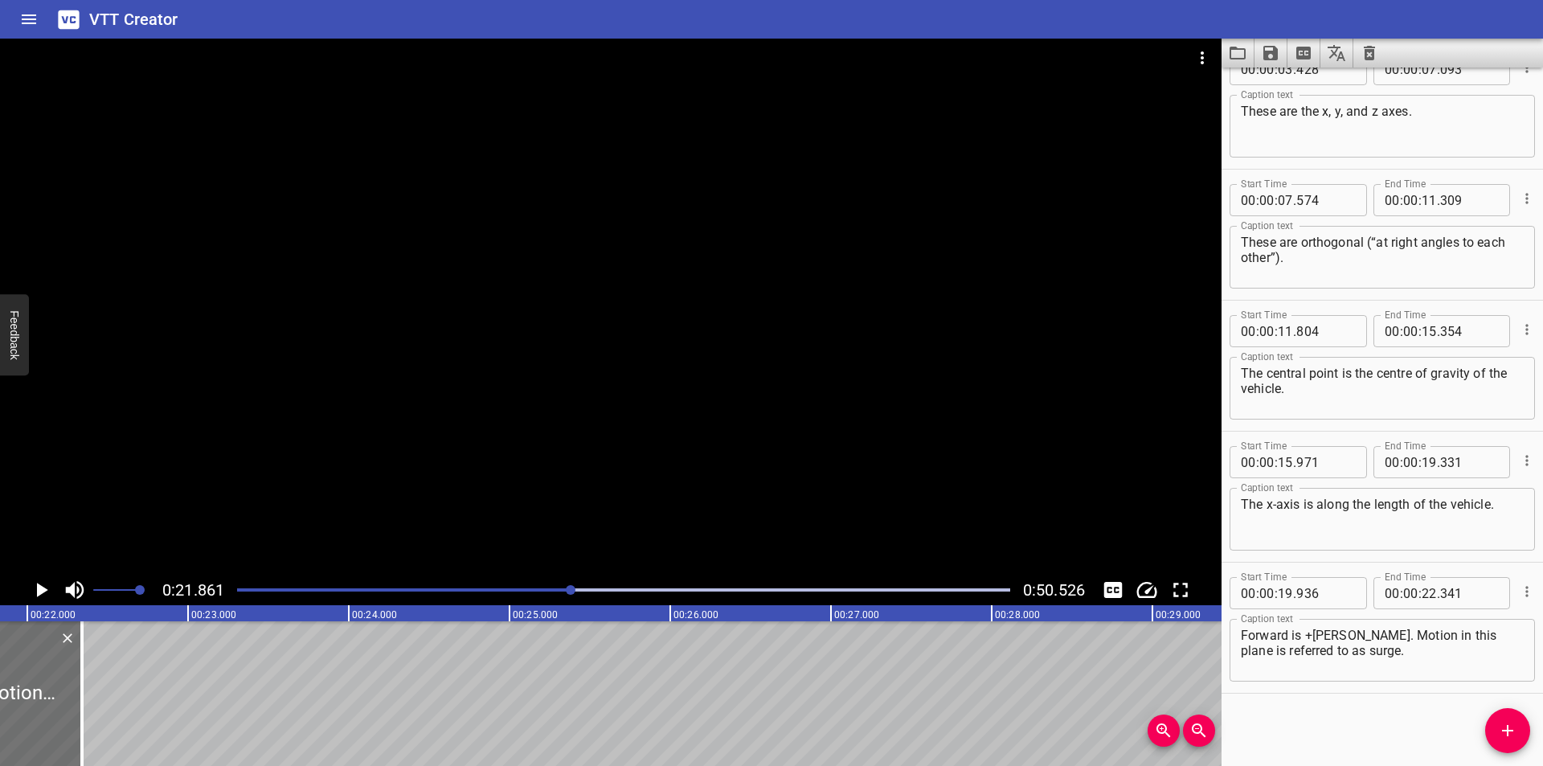
scroll to position [0, 3513]
click at [509, 398] on div at bounding box center [610, 307] width 1221 height 536
click at [537, 595] on div at bounding box center [623, 590] width 792 height 23
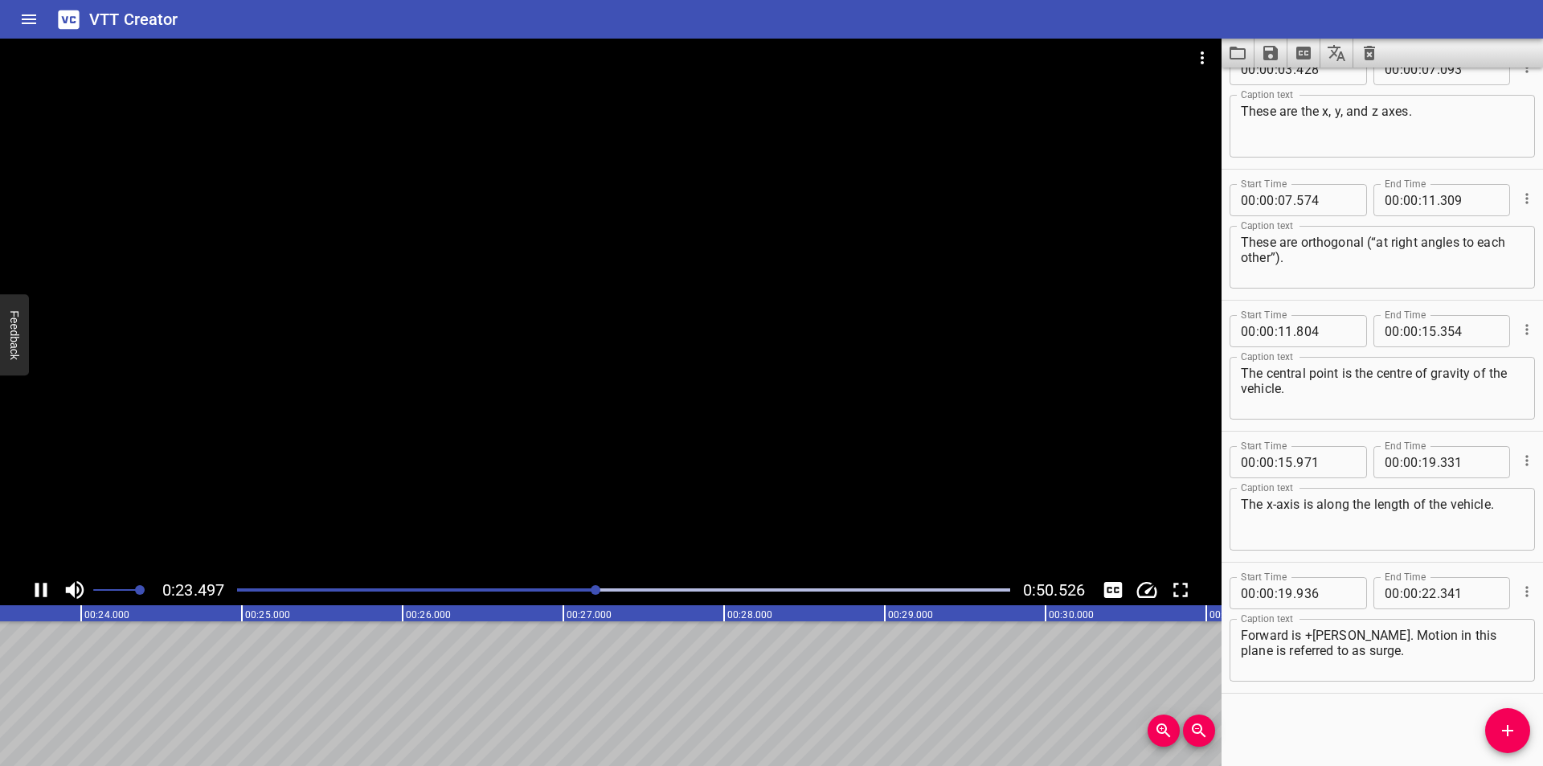
scroll to position [0, 3819]
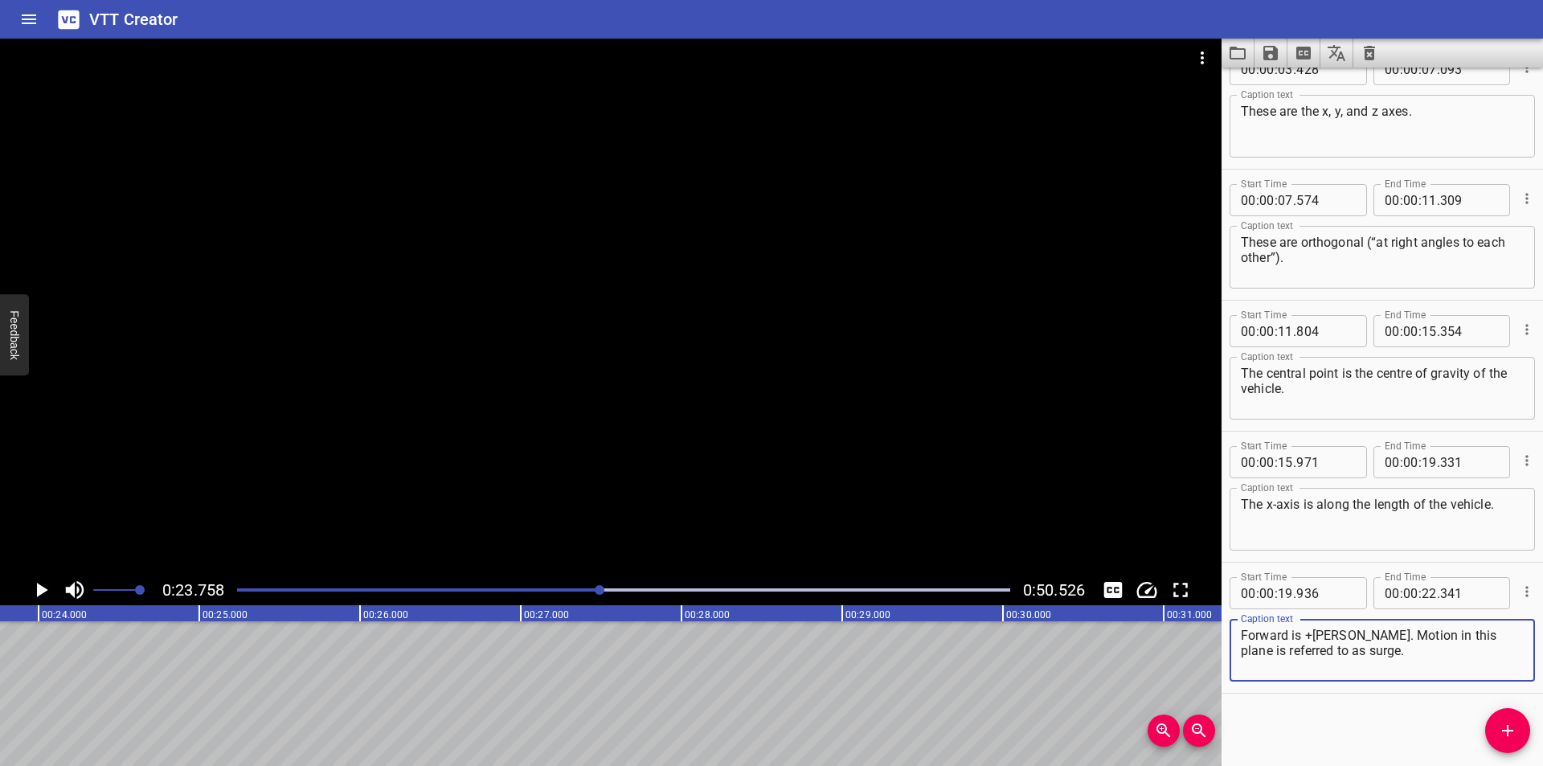
drag, startPoint x: 1364, startPoint y: 657, endPoint x: 1337, endPoint y: 635, distance: 34.3
click at [1337, 635] on textarea "Forward is +ve. Motion in this plane is referred to as surge." at bounding box center [1382, 651] width 283 height 46
click at [1506, 732] on icon "Add Cue" at bounding box center [1507, 730] width 19 height 19
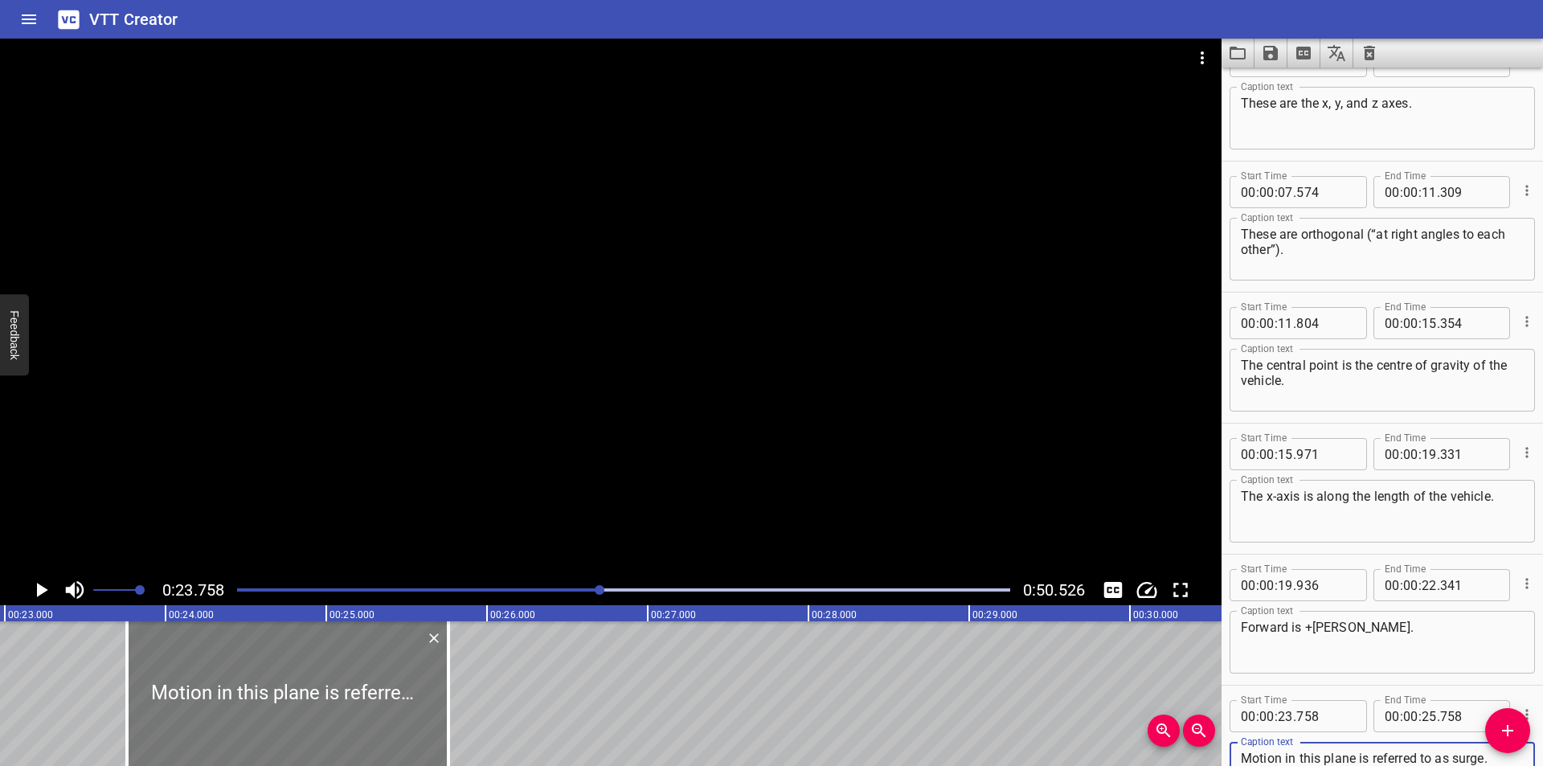
scroll to position [0, 3658]
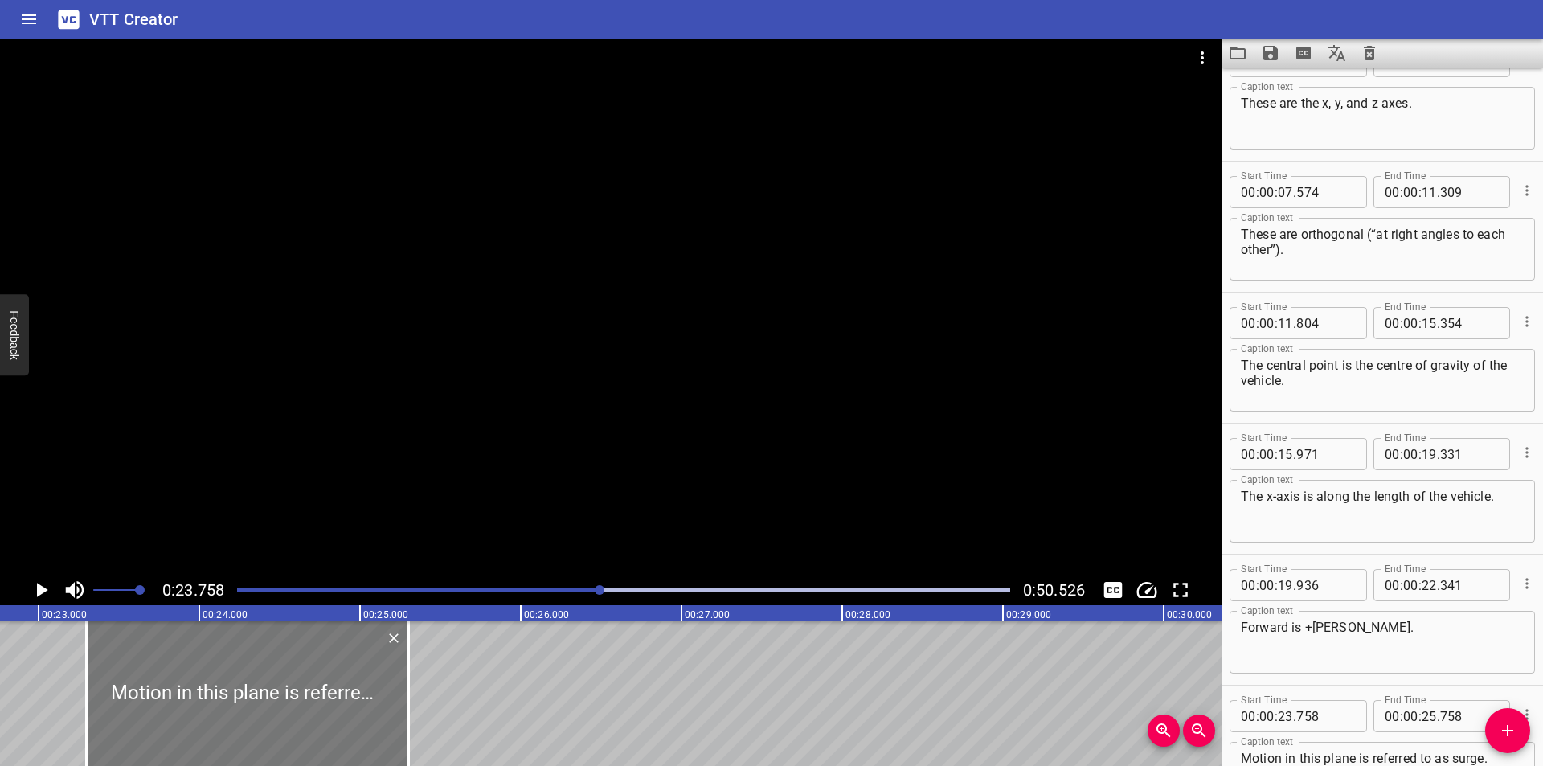
drag, startPoint x: 323, startPoint y: 702, endPoint x: 229, endPoint y: 707, distance: 94.1
click at [230, 706] on div at bounding box center [247, 693] width 321 height 145
click at [227, 708] on div at bounding box center [224, 693] width 321 height 145
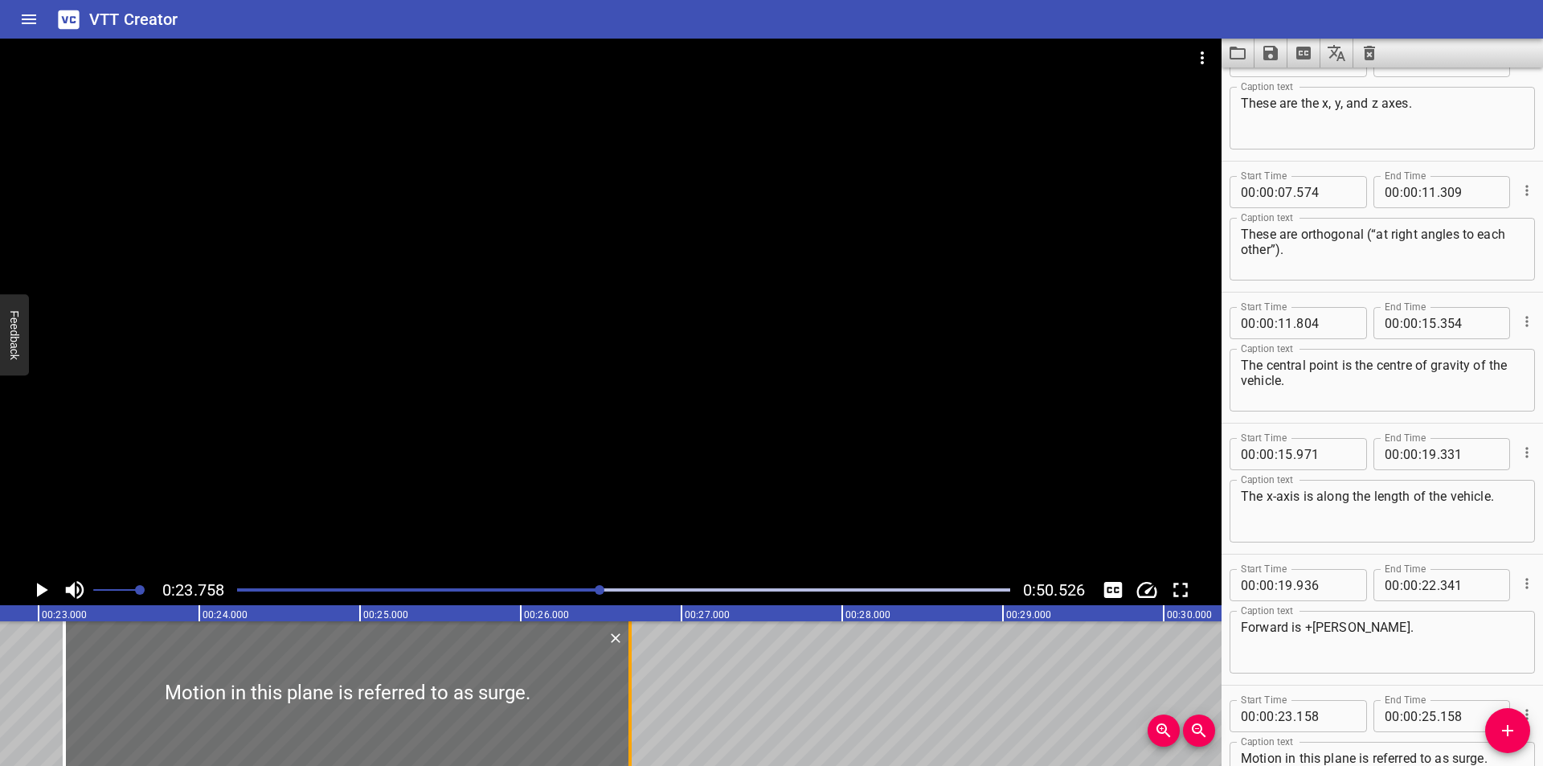
drag, startPoint x: 383, startPoint y: 726, endPoint x: 628, endPoint y: 718, distance: 244.4
click at [628, 718] on div at bounding box center [630, 693] width 16 height 145
click at [589, 721] on div at bounding box center [354, 693] width 566 height 145
click at [636, 724] on div at bounding box center [635, 693] width 16 height 145
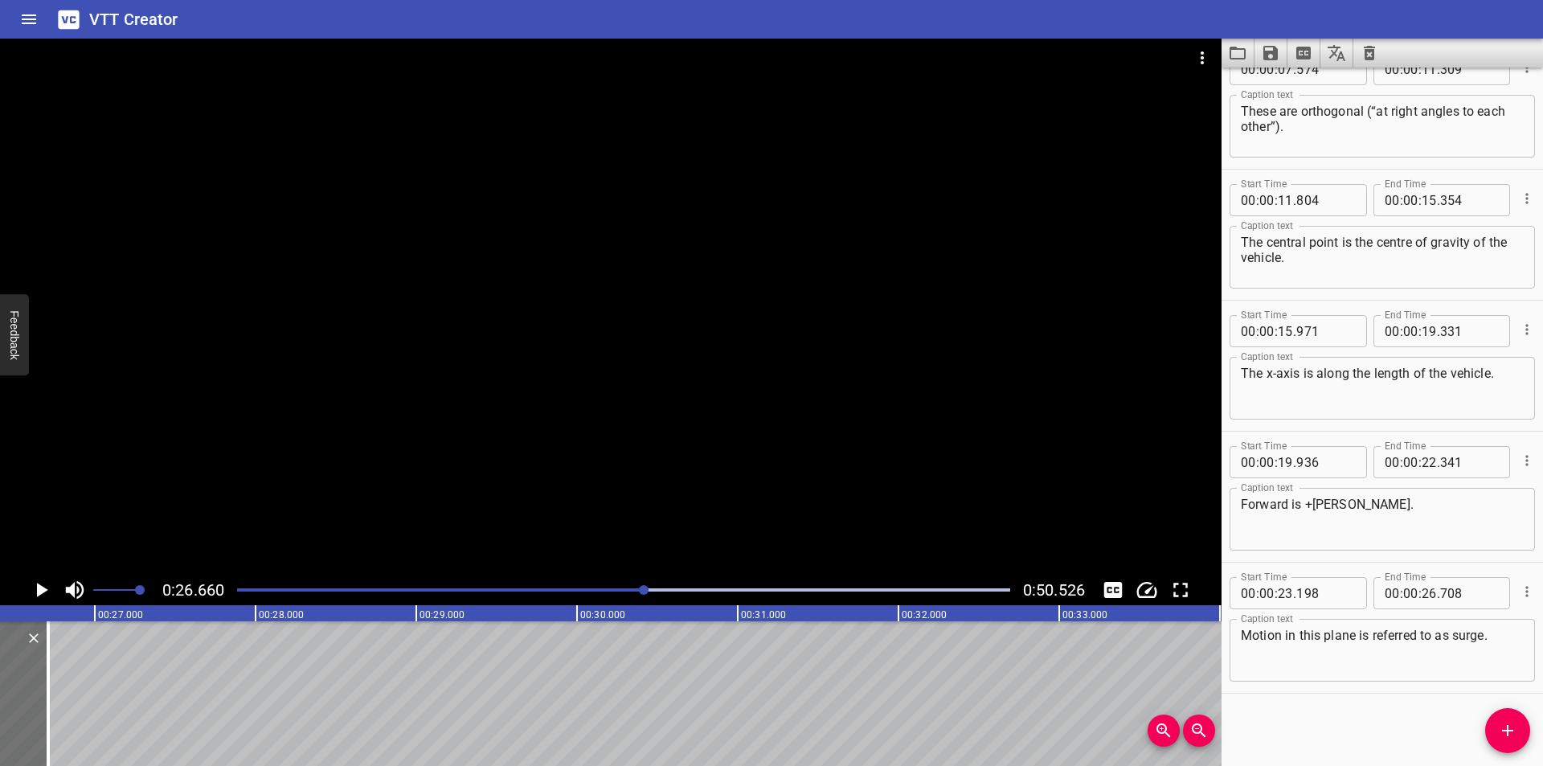
scroll to position [0, 4285]
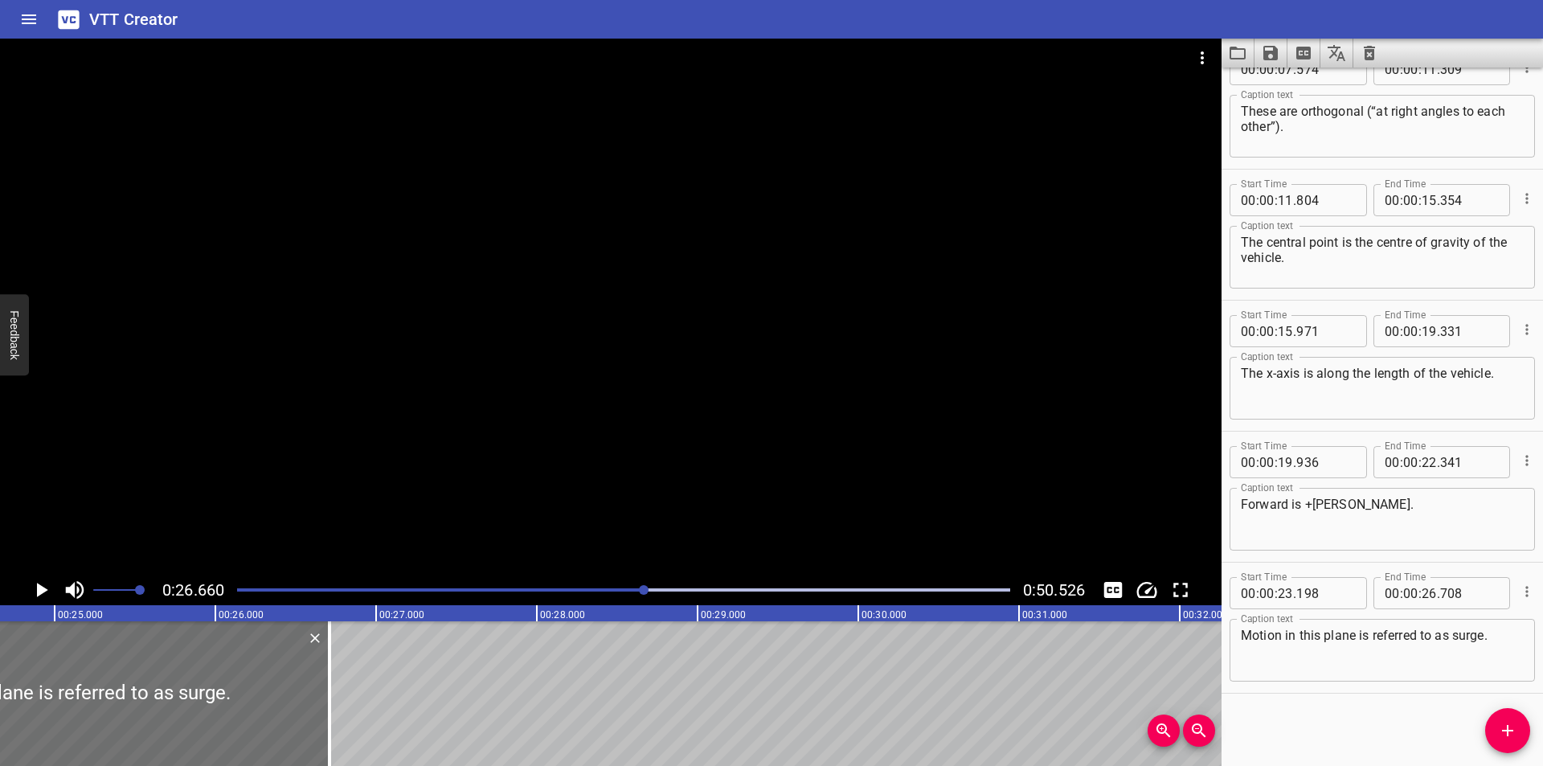
click at [505, 456] on div at bounding box center [610, 307] width 1221 height 536
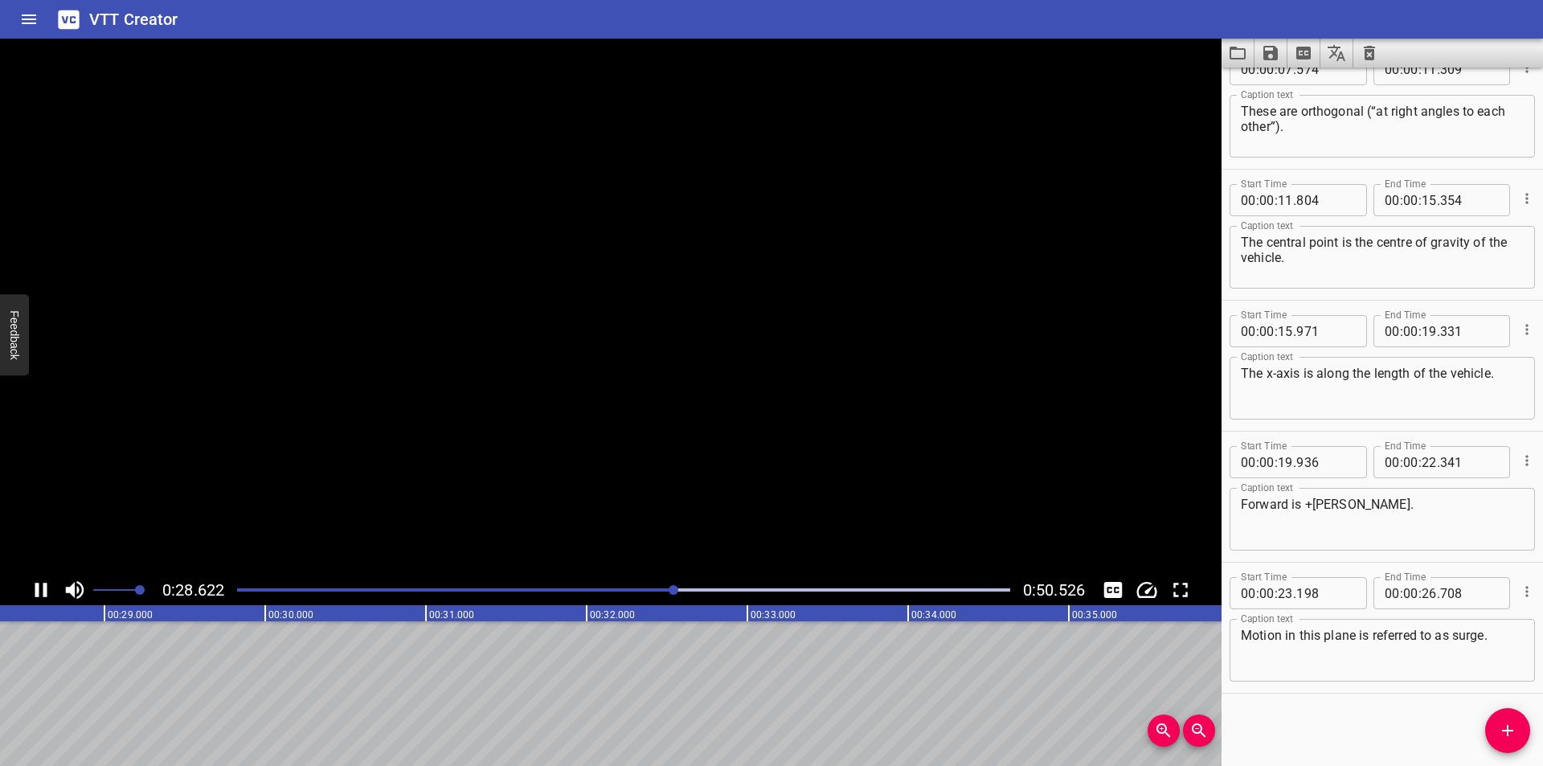
scroll to position [0, 4611]
click at [1504, 726] on icon "Add Cue" at bounding box center [1507, 730] width 19 height 19
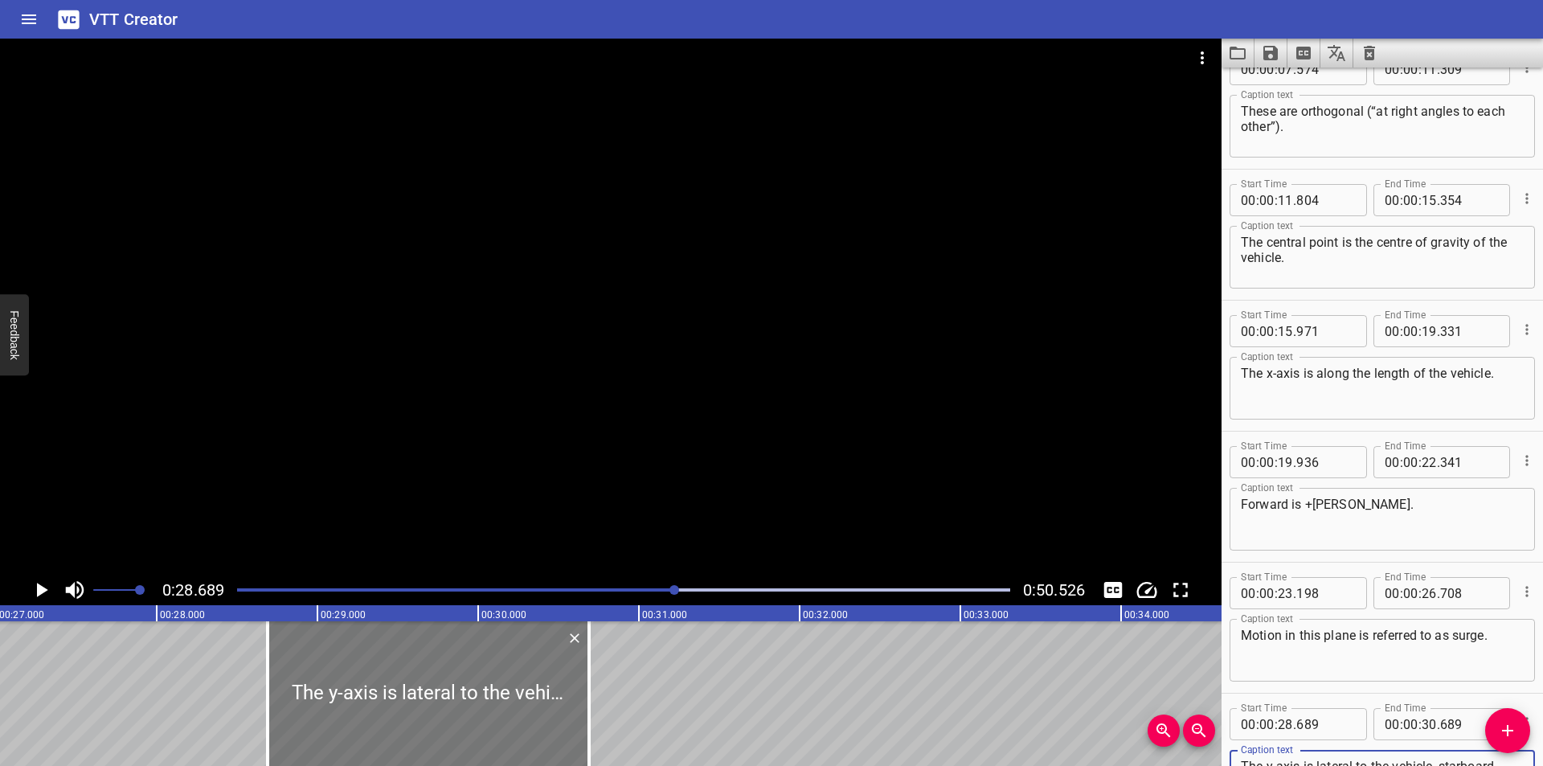
scroll to position [0, 4343]
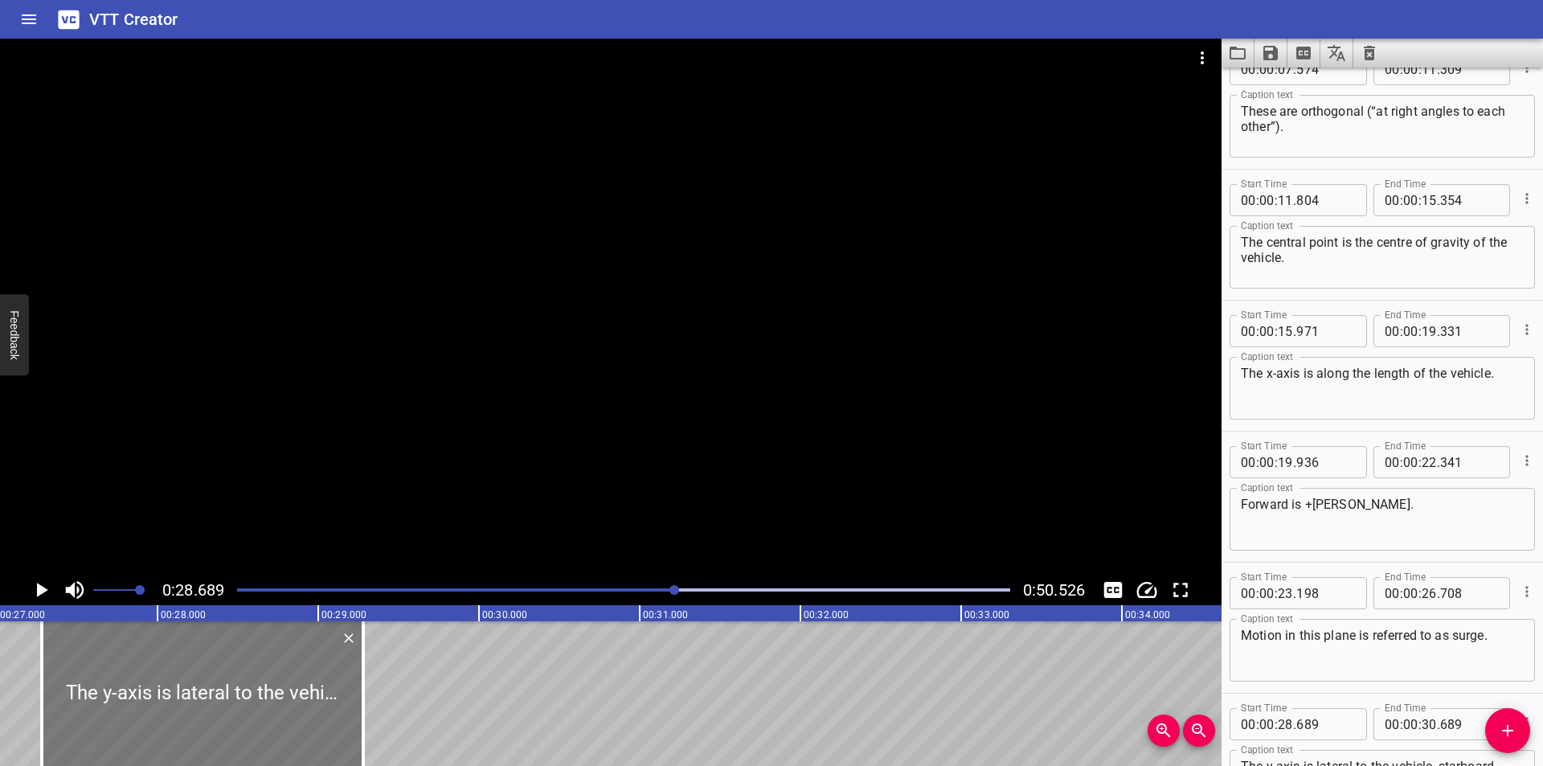
drag, startPoint x: 415, startPoint y: 709, endPoint x: 215, endPoint y: 632, distance: 214.4
click at [188, 708] on div at bounding box center [202, 693] width 321 height 145
click at [374, 402] on div at bounding box center [610, 307] width 1221 height 536
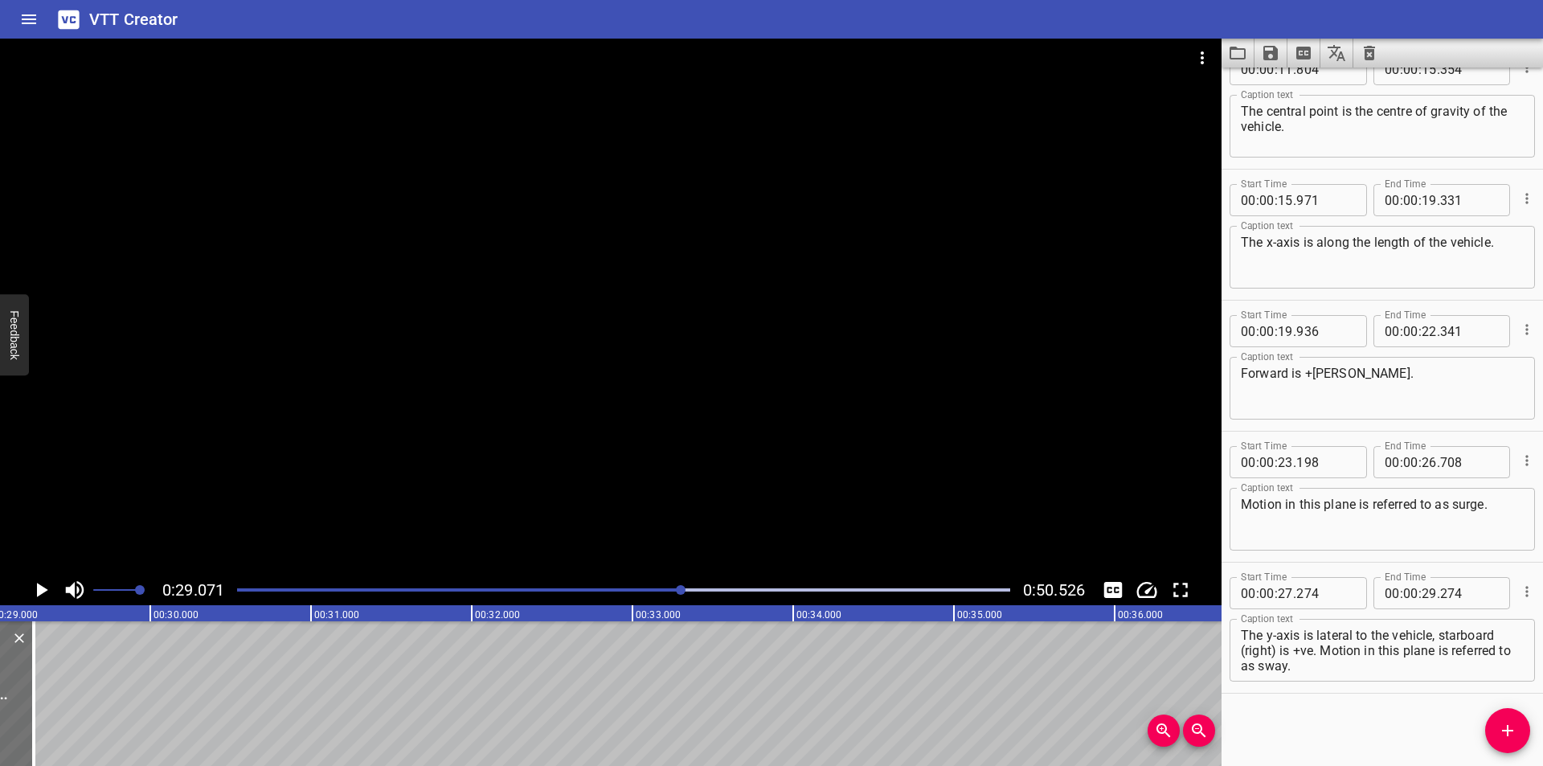
scroll to position [0, 4672]
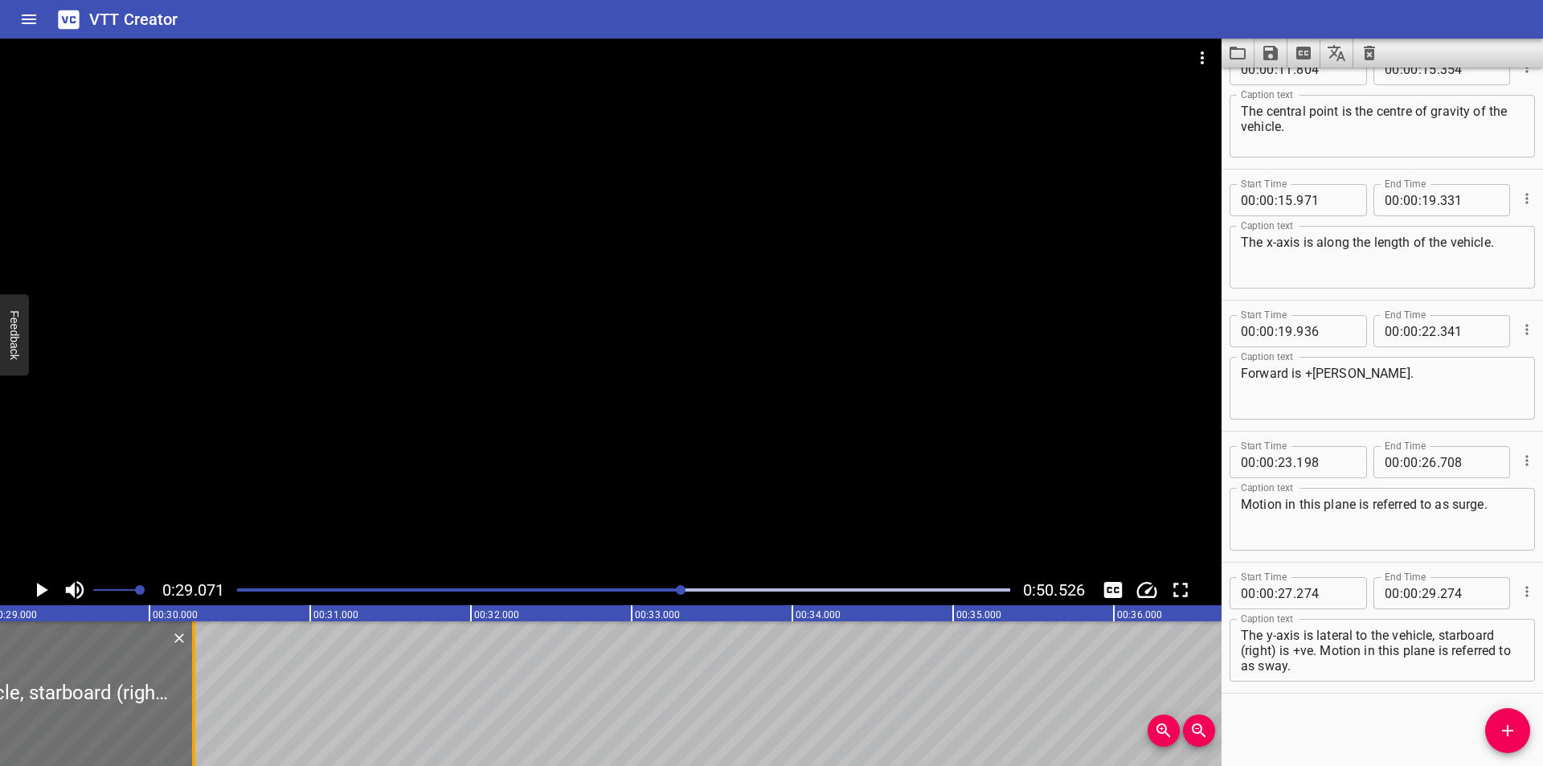
drag, startPoint x: 59, startPoint y: 714, endPoint x: 190, endPoint y: 738, distance: 133.3
click at [190, 738] on div at bounding box center [194, 693] width 16 height 145
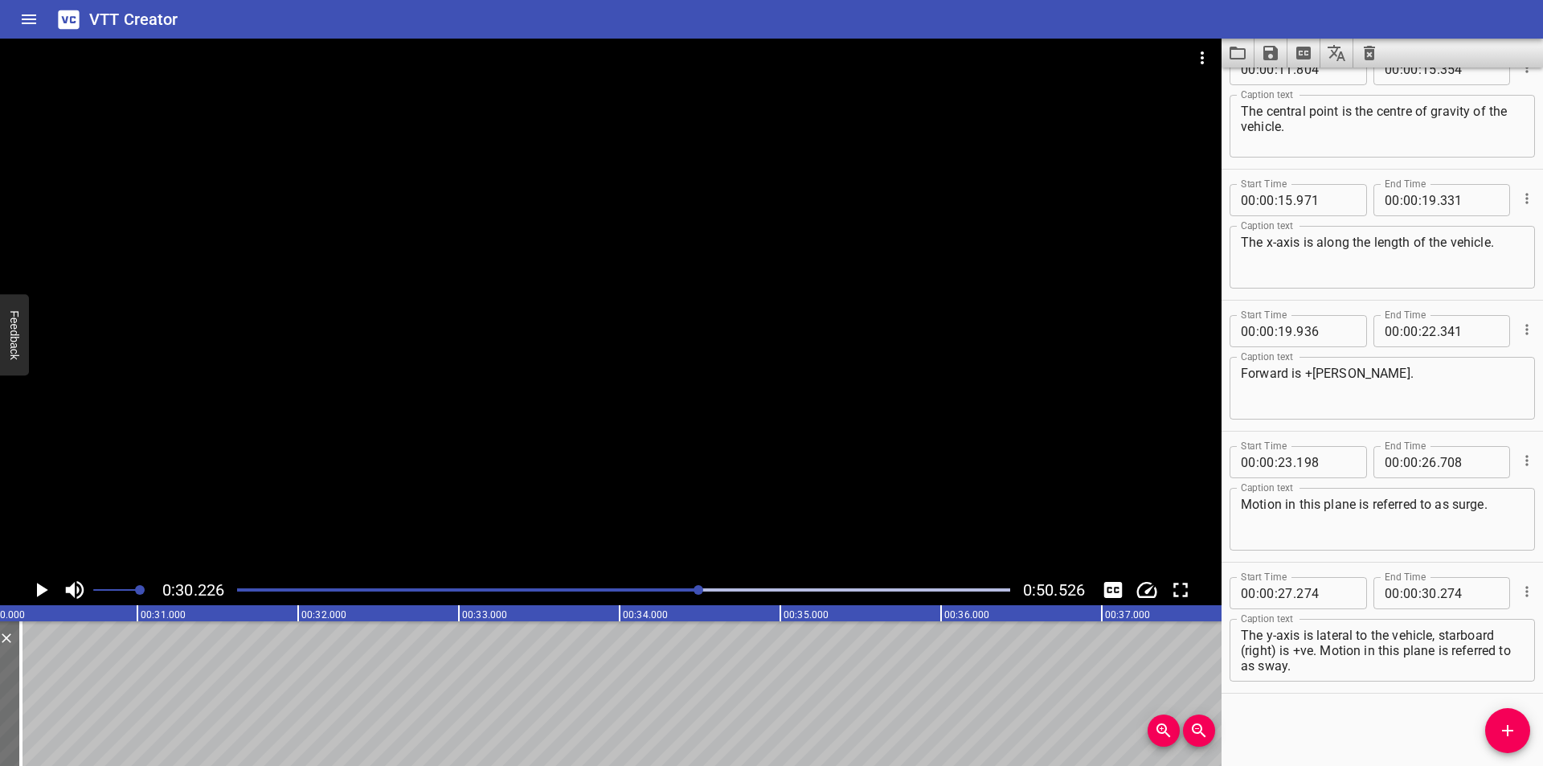
scroll to position [0, 4858]
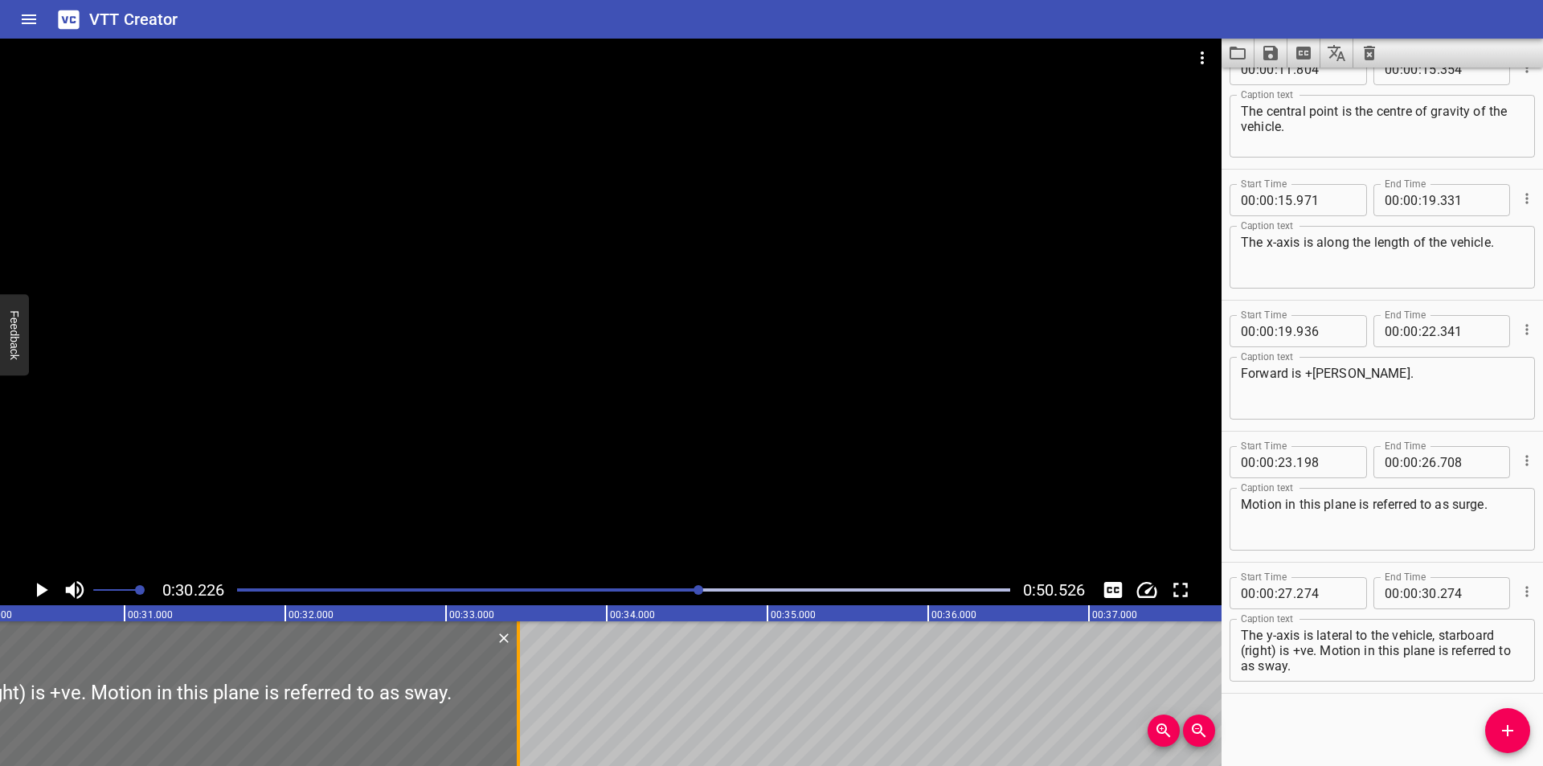
drag, startPoint x: 78, startPoint y: 710, endPoint x: 524, endPoint y: 670, distance: 447.7
click at [524, 670] on div at bounding box center [518, 693] width 16 height 145
click at [518, 672] on div at bounding box center [514, 693] width 16 height 145
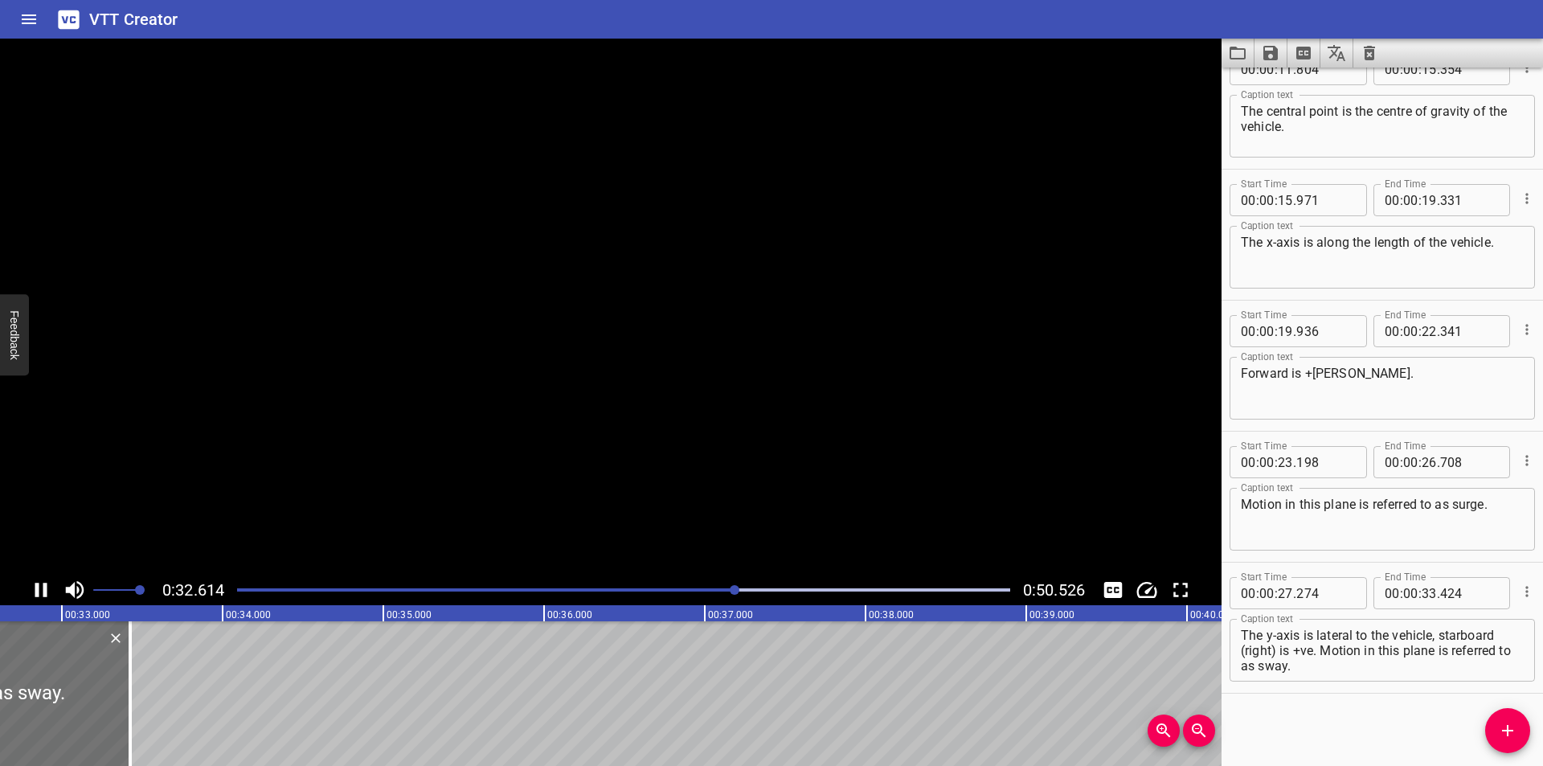
scroll to position [0, 5287]
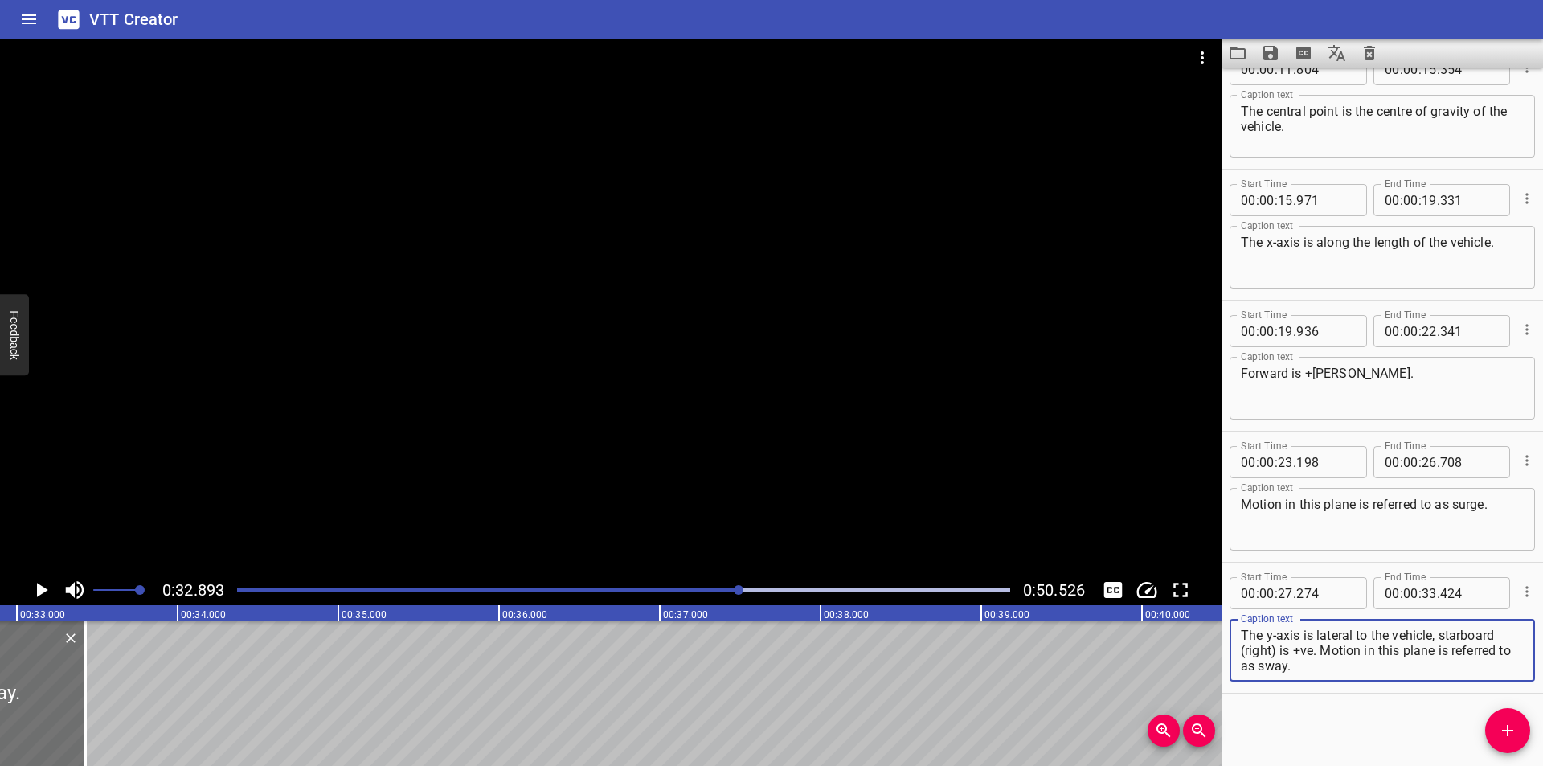
drag, startPoint x: 1351, startPoint y: 665, endPoint x: 1324, endPoint y: 653, distance: 29.5
click at [1324, 653] on textarea "The y-axis is lateral to the vehicle, starboard (right) is +ve. Motion in this …" at bounding box center [1382, 651] width 283 height 46
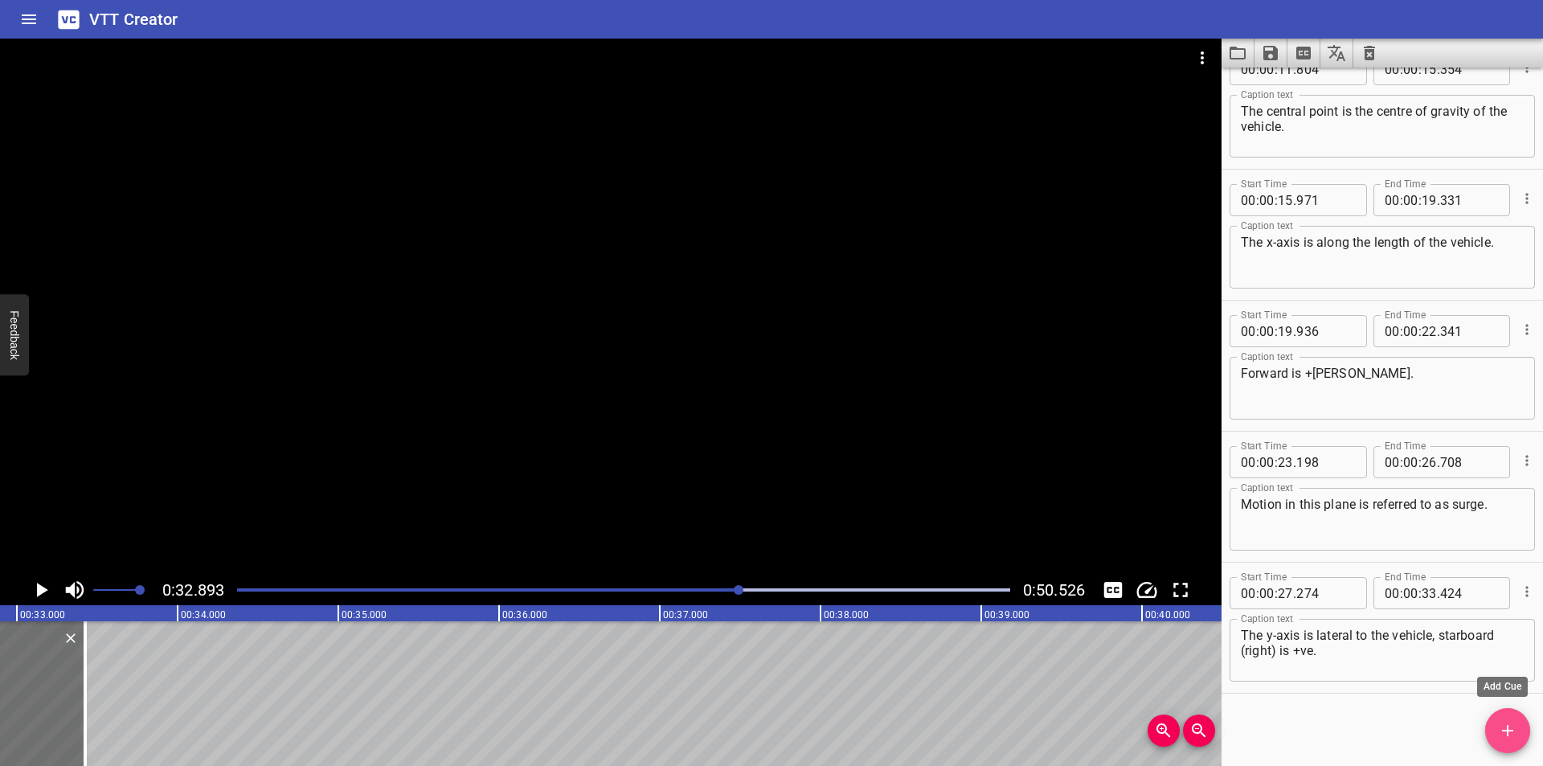
click at [1510, 741] on button "Add Cue" at bounding box center [1507, 730] width 45 height 45
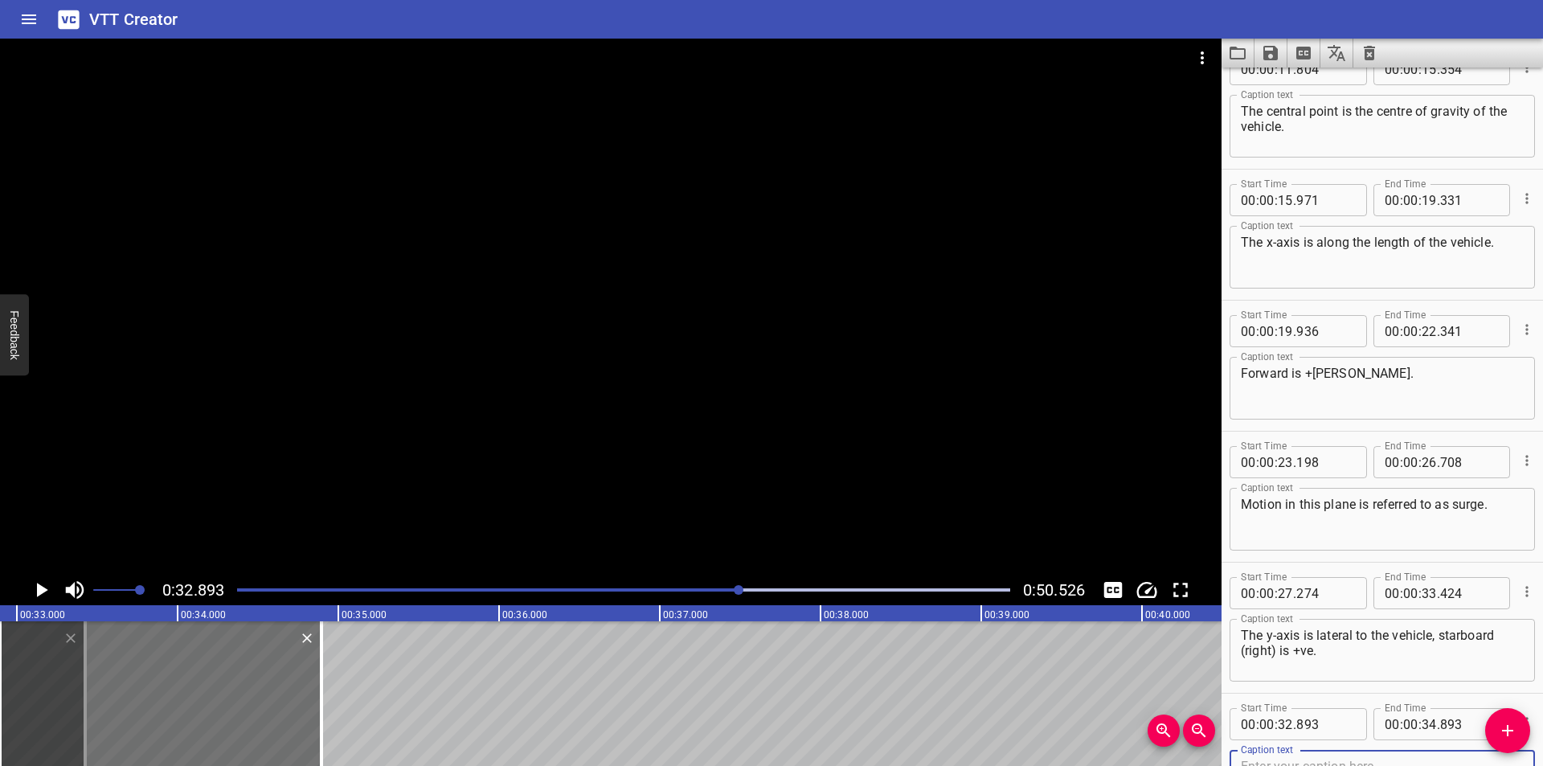
scroll to position [433, 0]
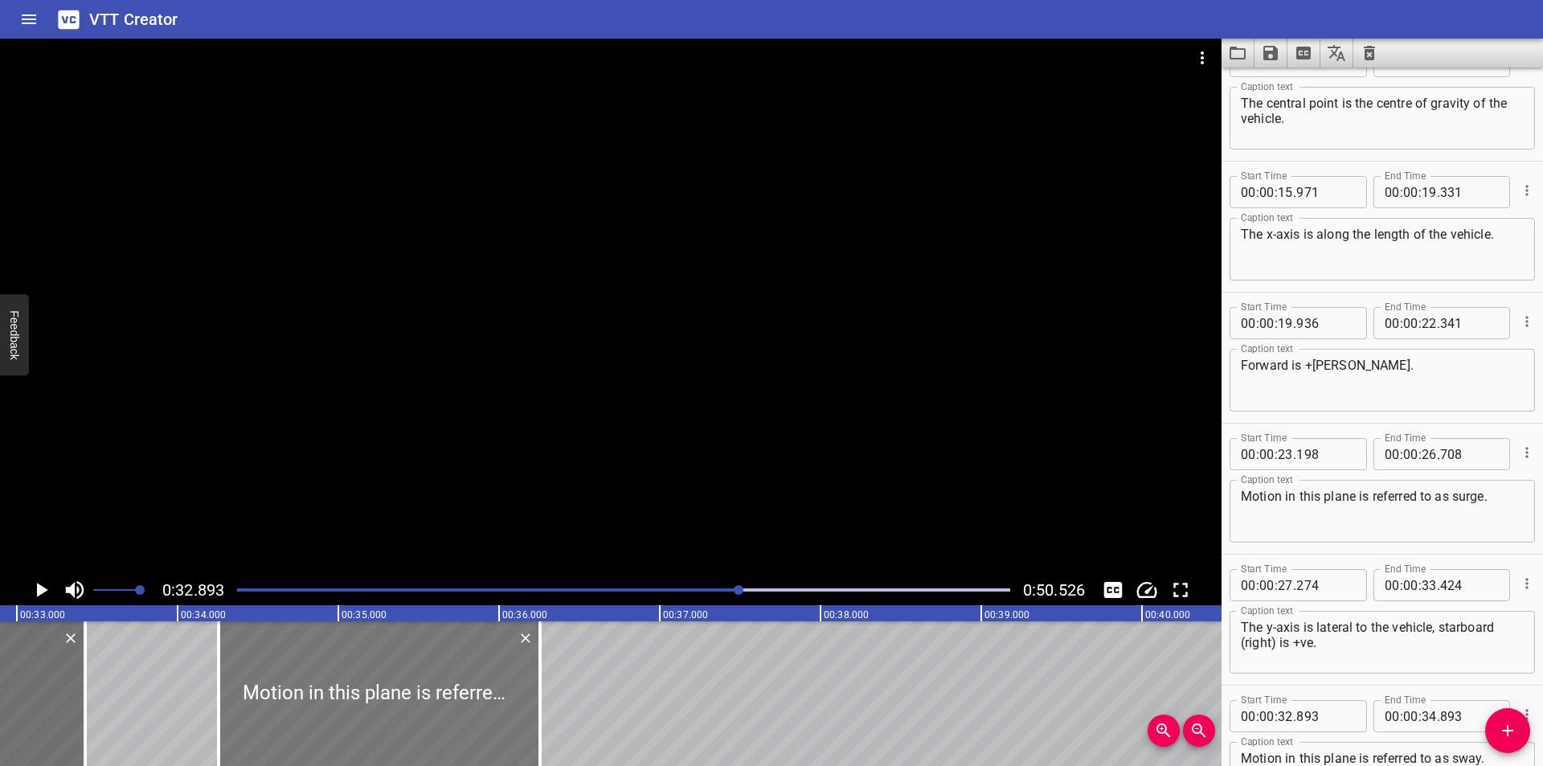
drag, startPoint x: 315, startPoint y: 705, endPoint x: 501, endPoint y: 737, distance: 189.2
click at [501, 737] on div at bounding box center [379, 693] width 321 height 145
click at [566, 449] on div at bounding box center [610, 307] width 1221 height 536
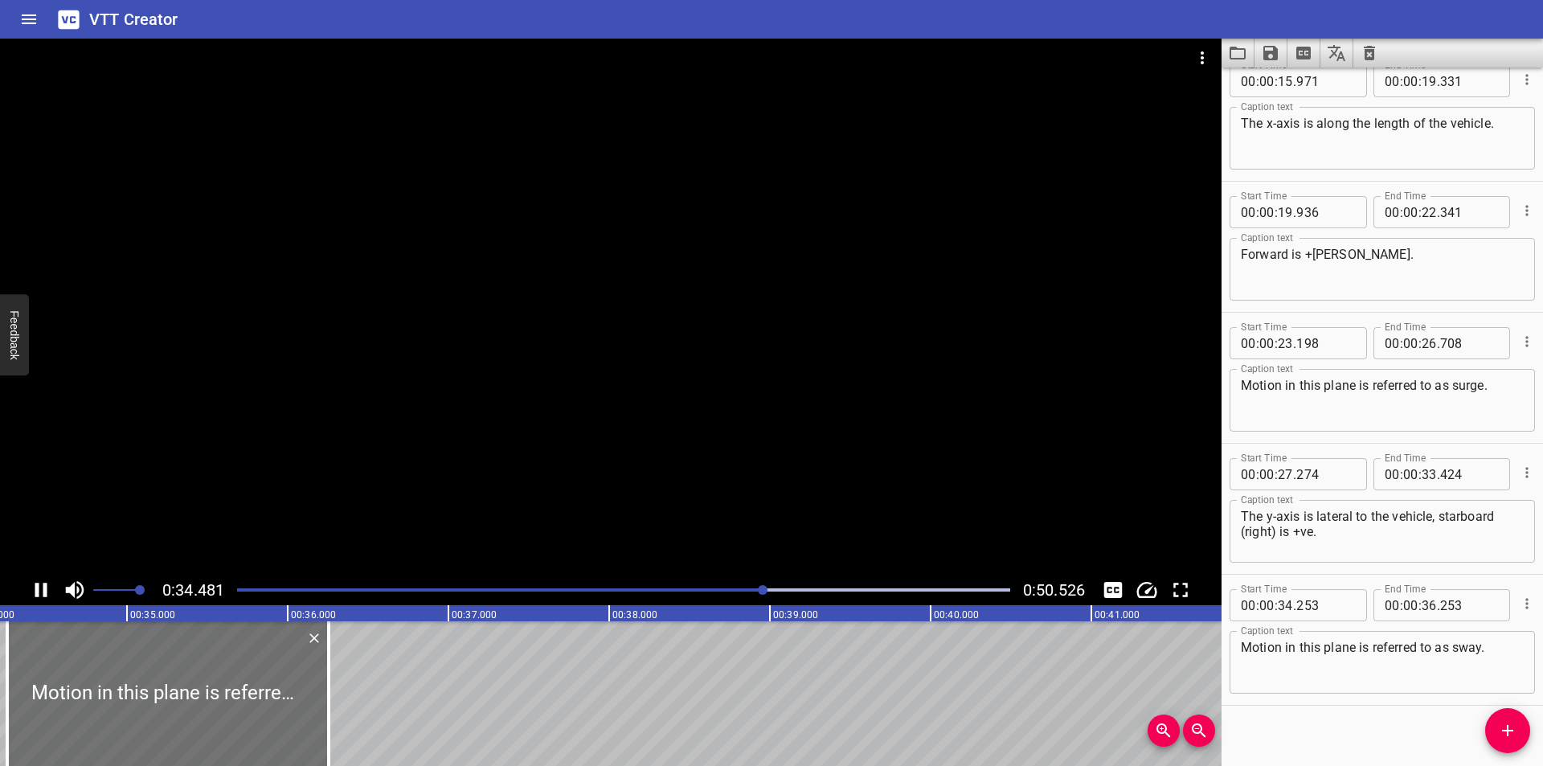
scroll to position [0, 5559]
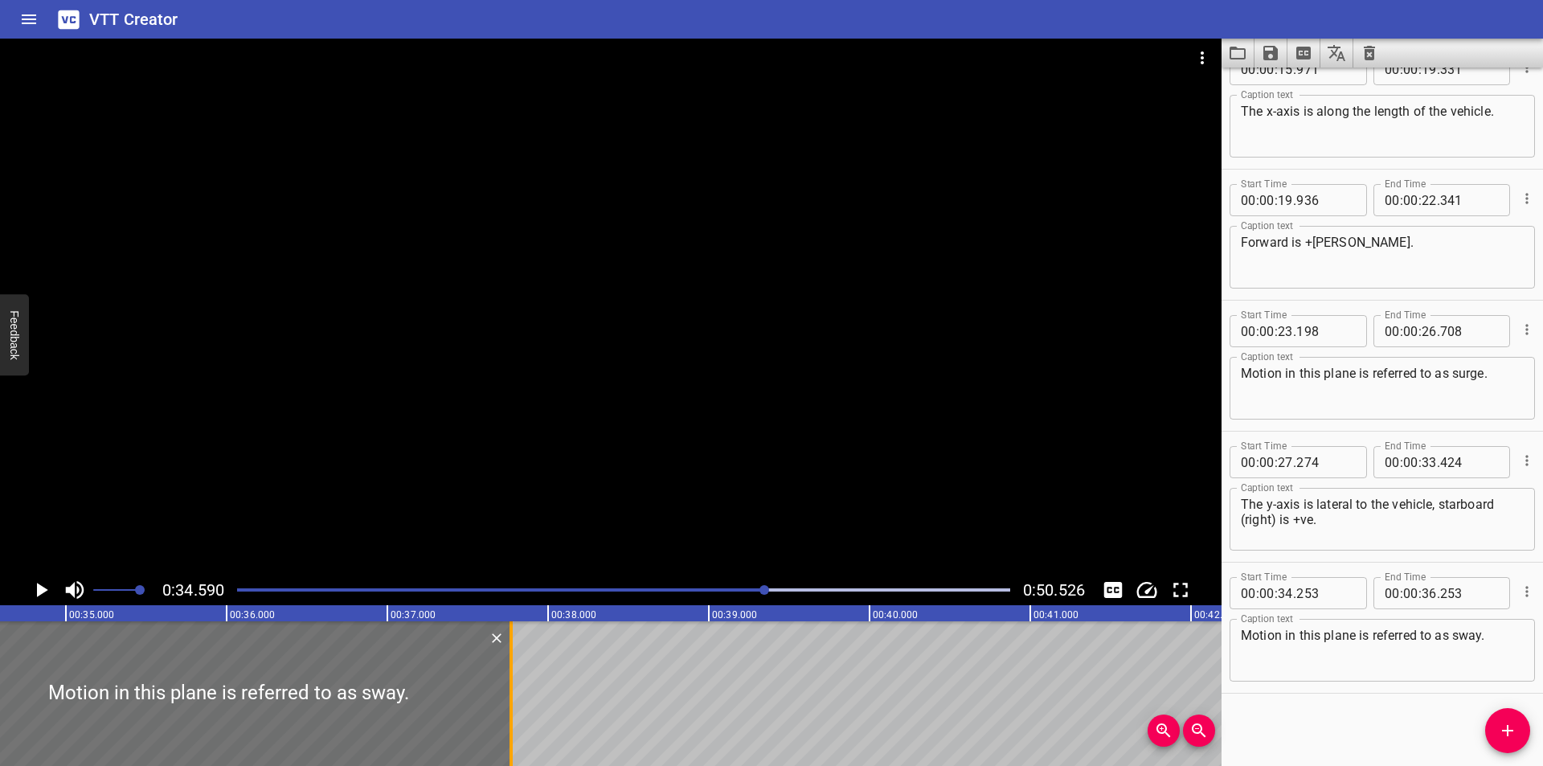
drag, startPoint x: 267, startPoint y: 717, endPoint x: 510, endPoint y: 683, distance: 245.8
click at [510, 683] on div at bounding box center [510, 693] width 3 height 145
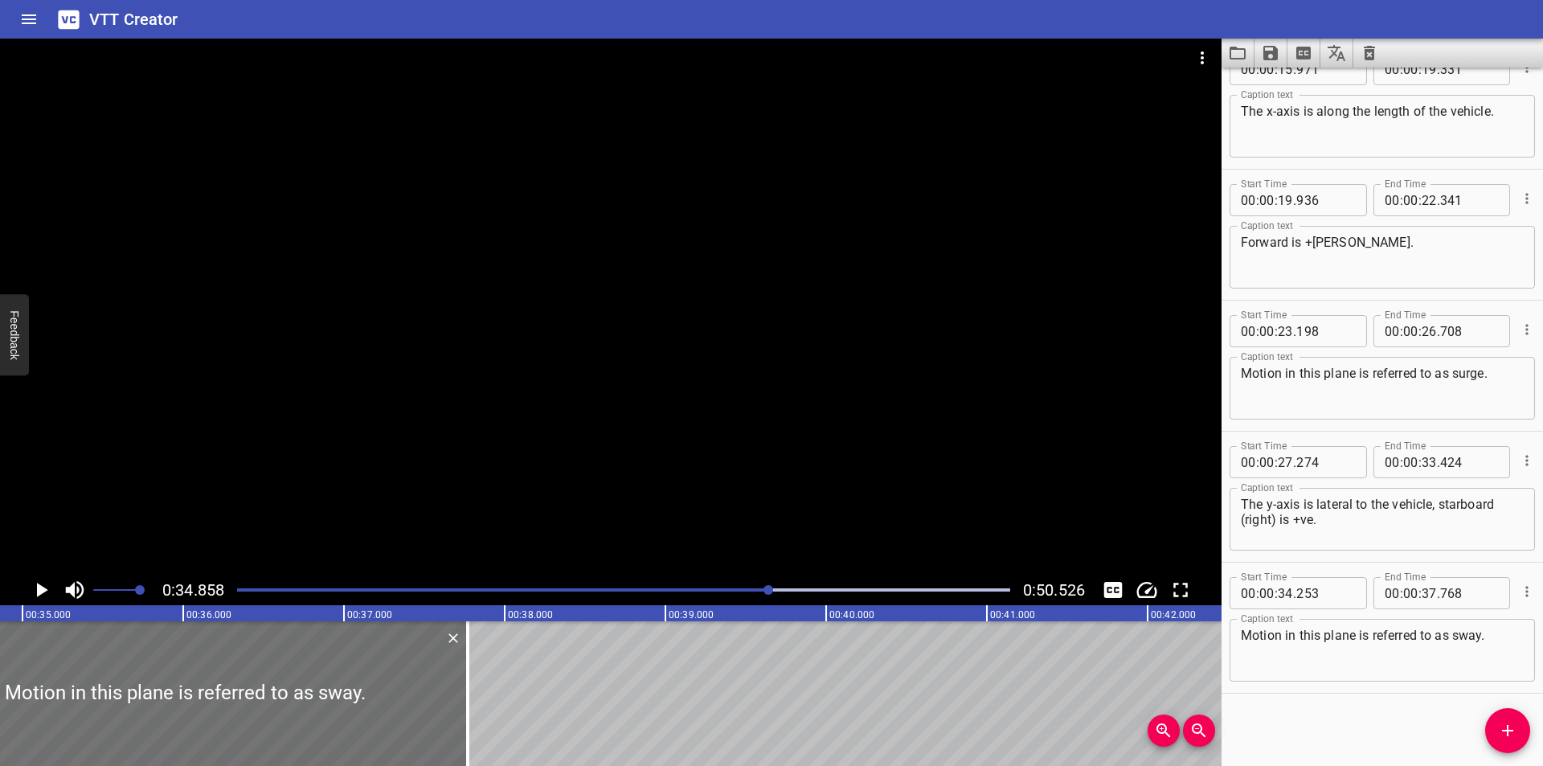
click at [1523, 655] on div "Start Time 00 : 00 : 34 . 253 Start Time End Time 00 : 00 : 37 . 768 End Time C…" at bounding box center [1381, 628] width 321 height 130
click at [1498, 644] on textarea "Motion in this plane is referred to as sway." at bounding box center [1382, 651] width 283 height 46
click at [816, 440] on div at bounding box center [610, 307] width 1221 height 536
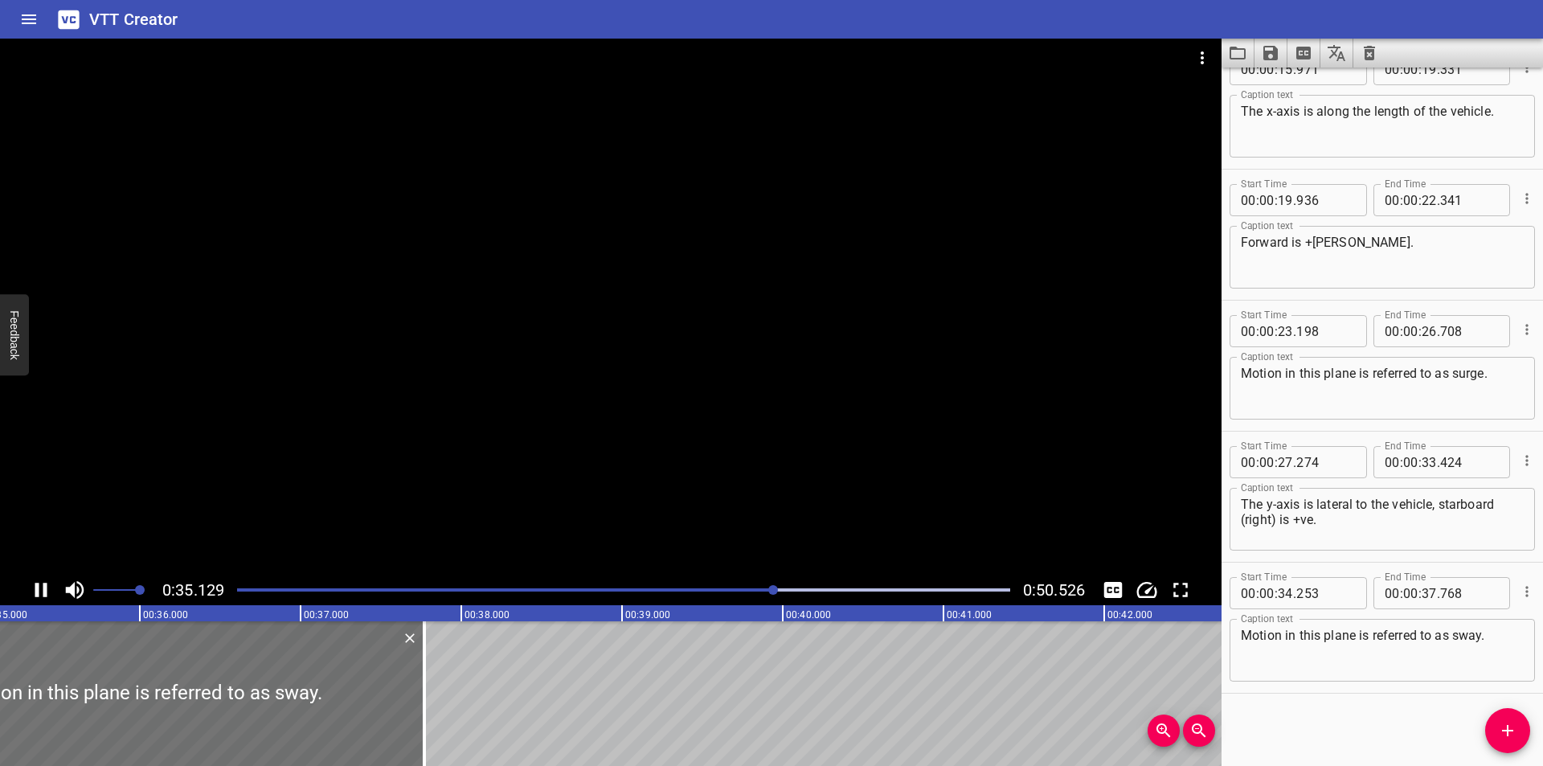
scroll to position [0, 5687]
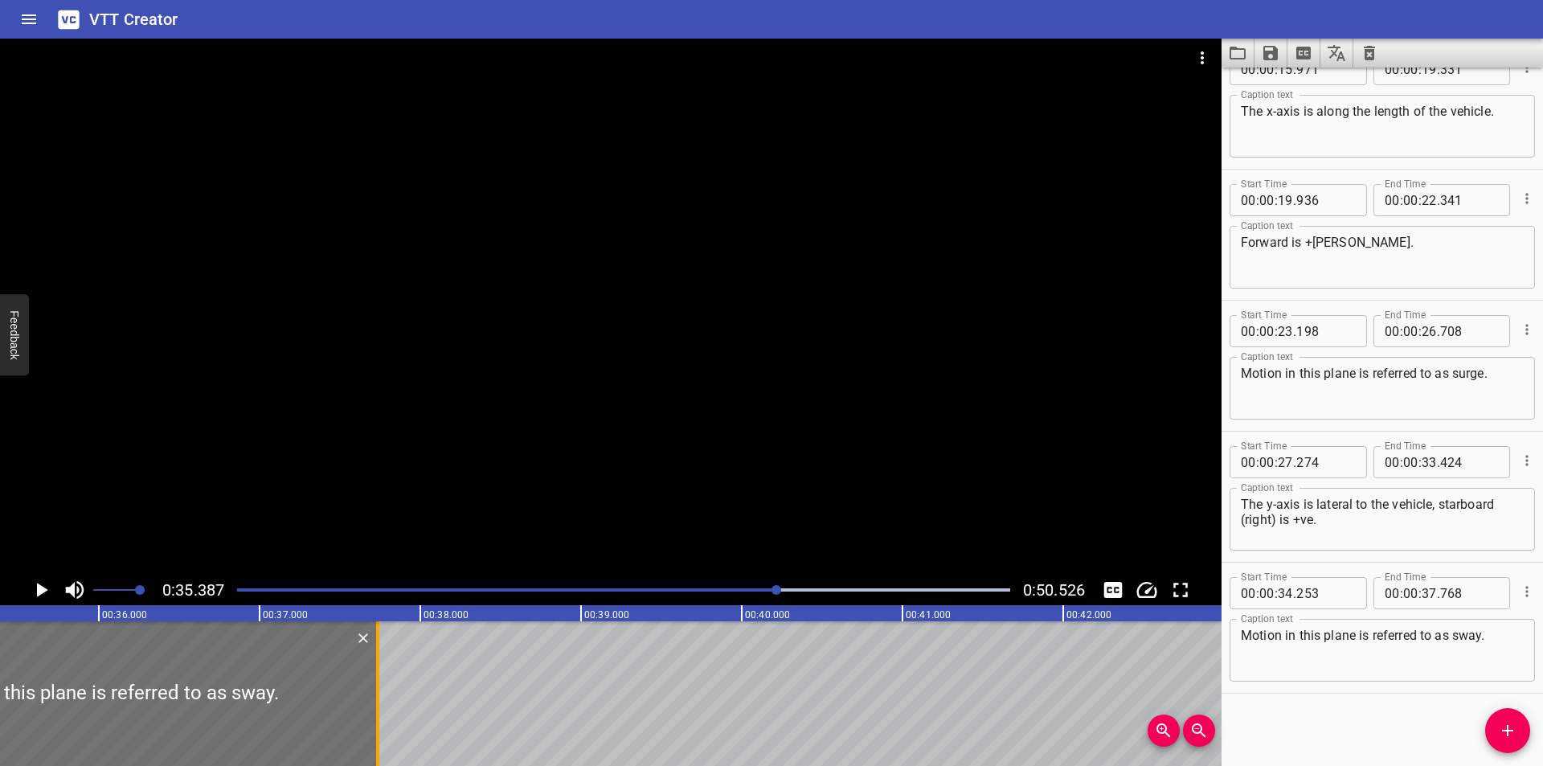
click at [378, 700] on div at bounding box center [377, 693] width 3 height 145
click at [669, 411] on div at bounding box center [610, 307] width 1221 height 536
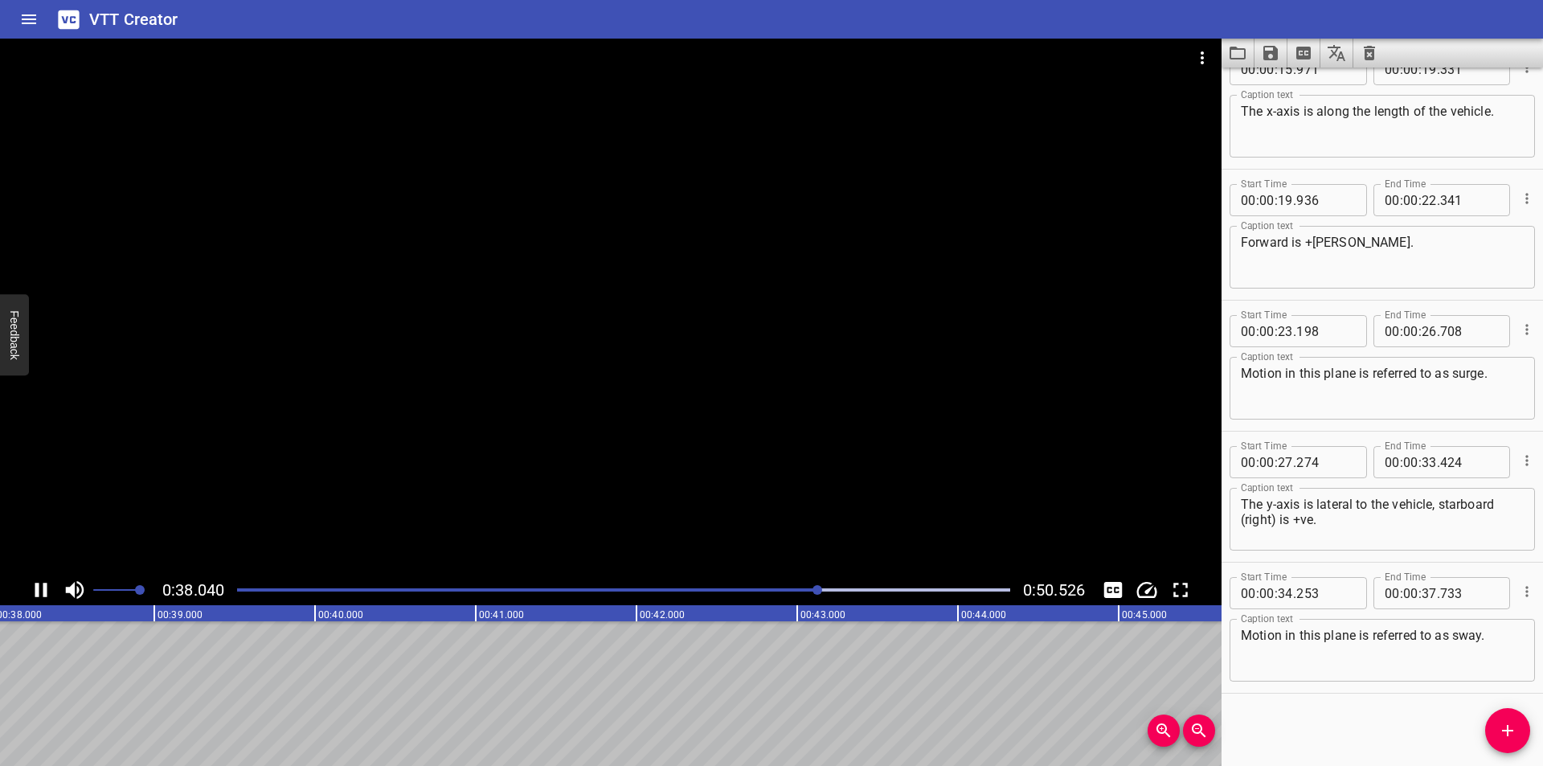
drag, startPoint x: 629, startPoint y: 350, endPoint x: 771, endPoint y: 355, distance: 141.5
click at [630, 350] on div at bounding box center [610, 307] width 1221 height 536
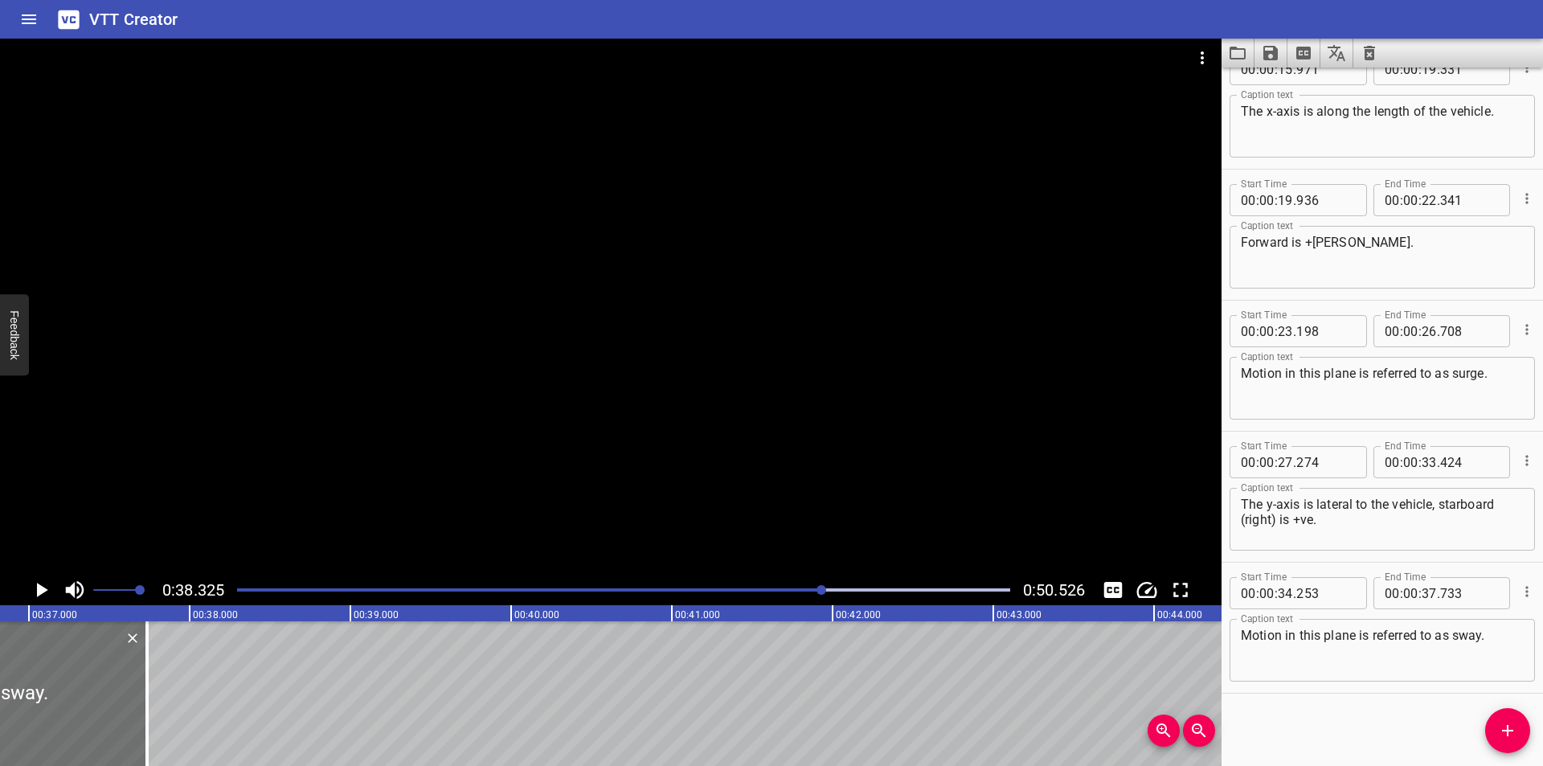
scroll to position [0, 5892]
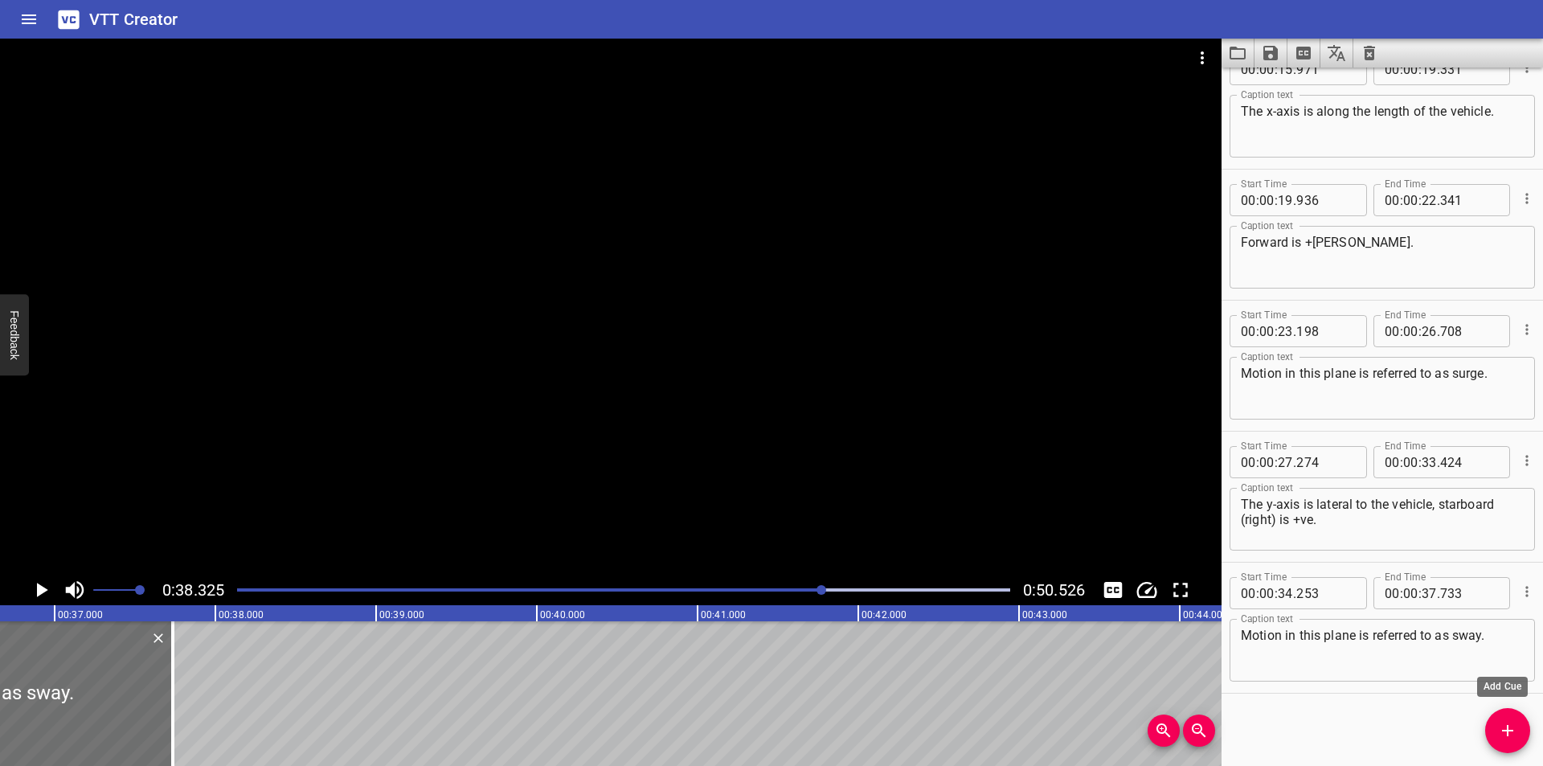
drag, startPoint x: 1505, startPoint y: 722, endPoint x: 1483, endPoint y: 716, distance: 22.4
click at [1504, 722] on icon "Add Cue" at bounding box center [1507, 730] width 19 height 19
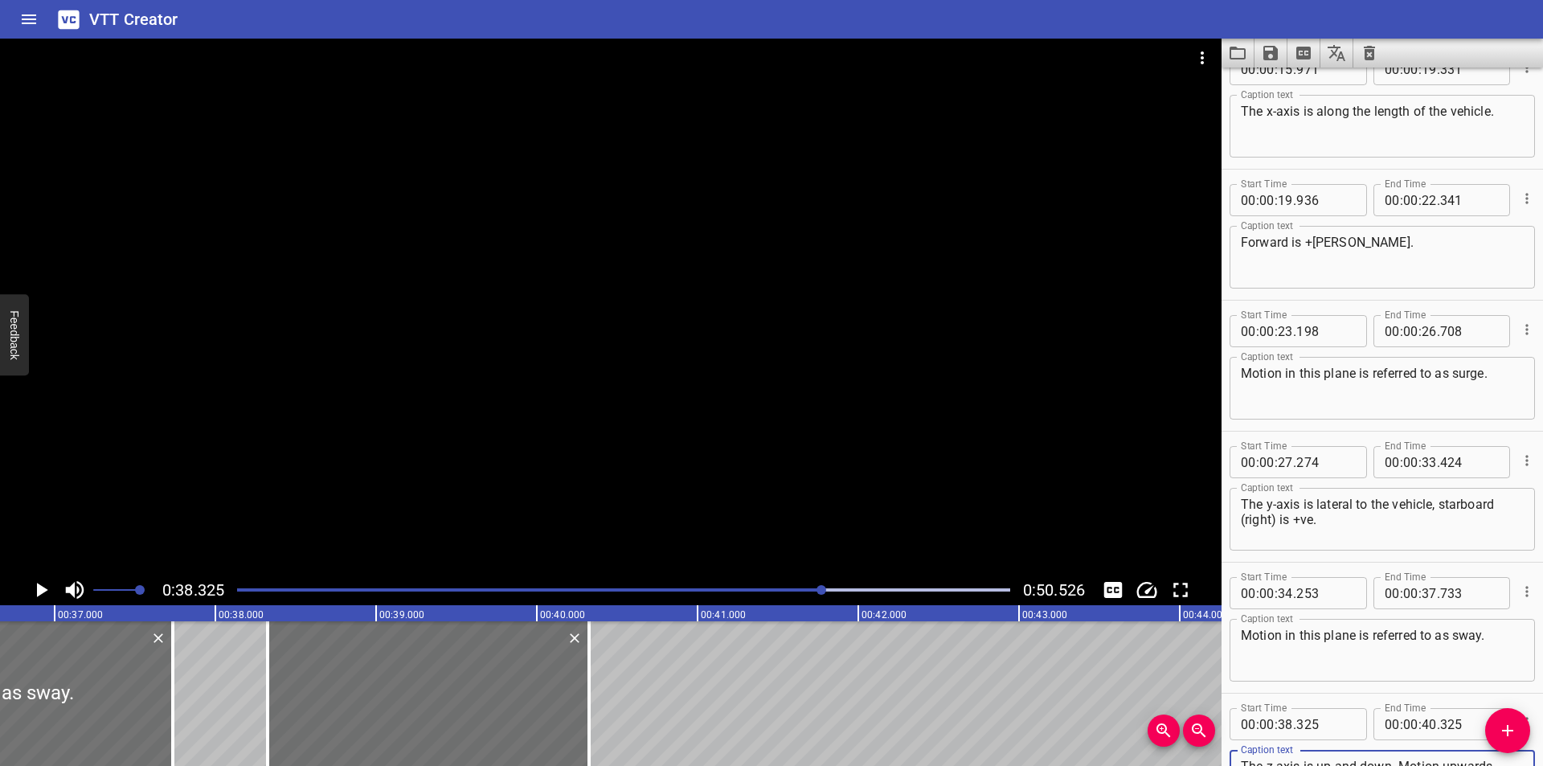
scroll to position [564, 0]
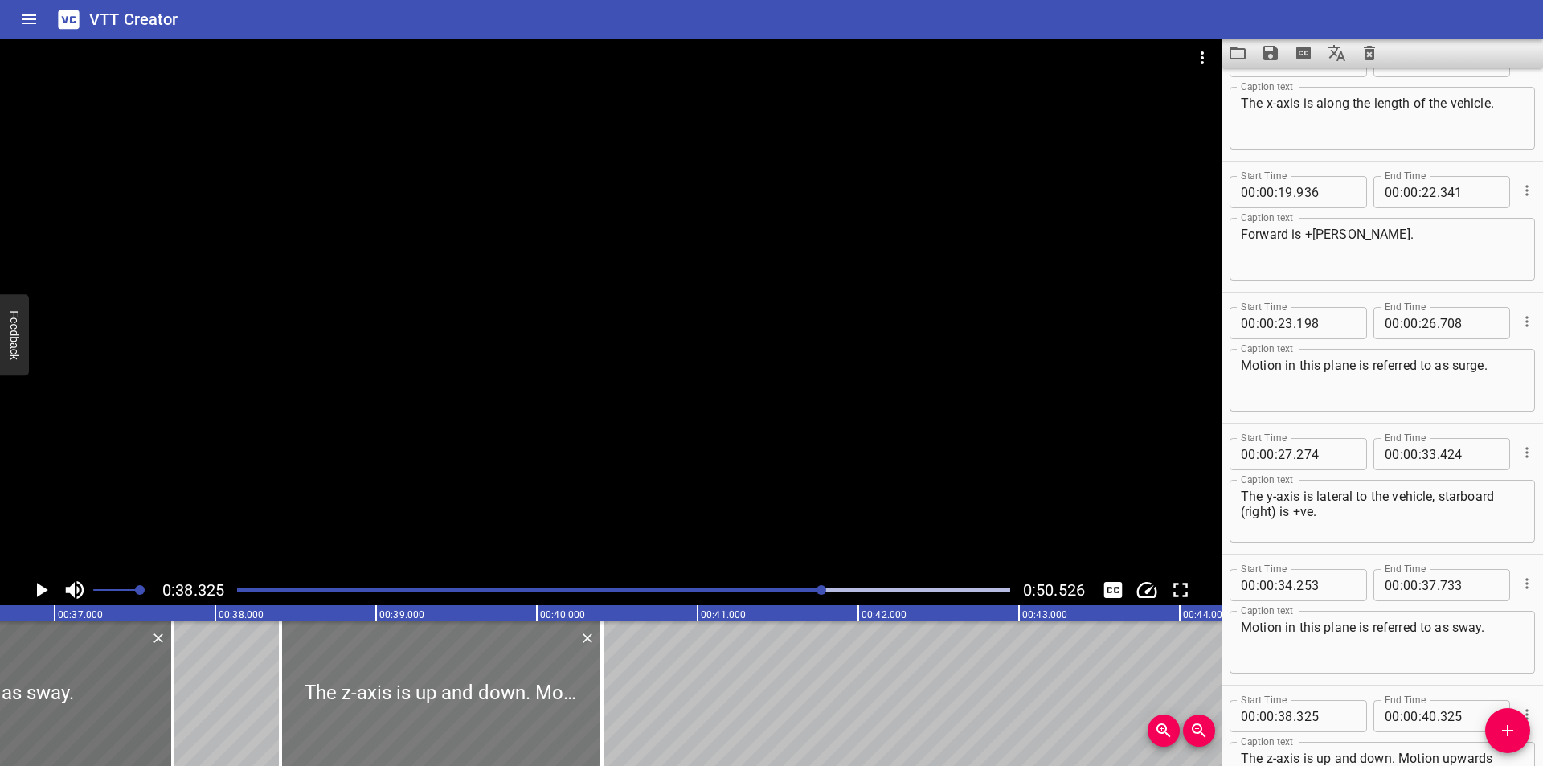
drag, startPoint x: 513, startPoint y: 699, endPoint x: 529, endPoint y: 712, distance: 20.0
click at [529, 712] on div at bounding box center [440, 693] width 321 height 145
click at [611, 490] on div at bounding box center [610, 307] width 1221 height 536
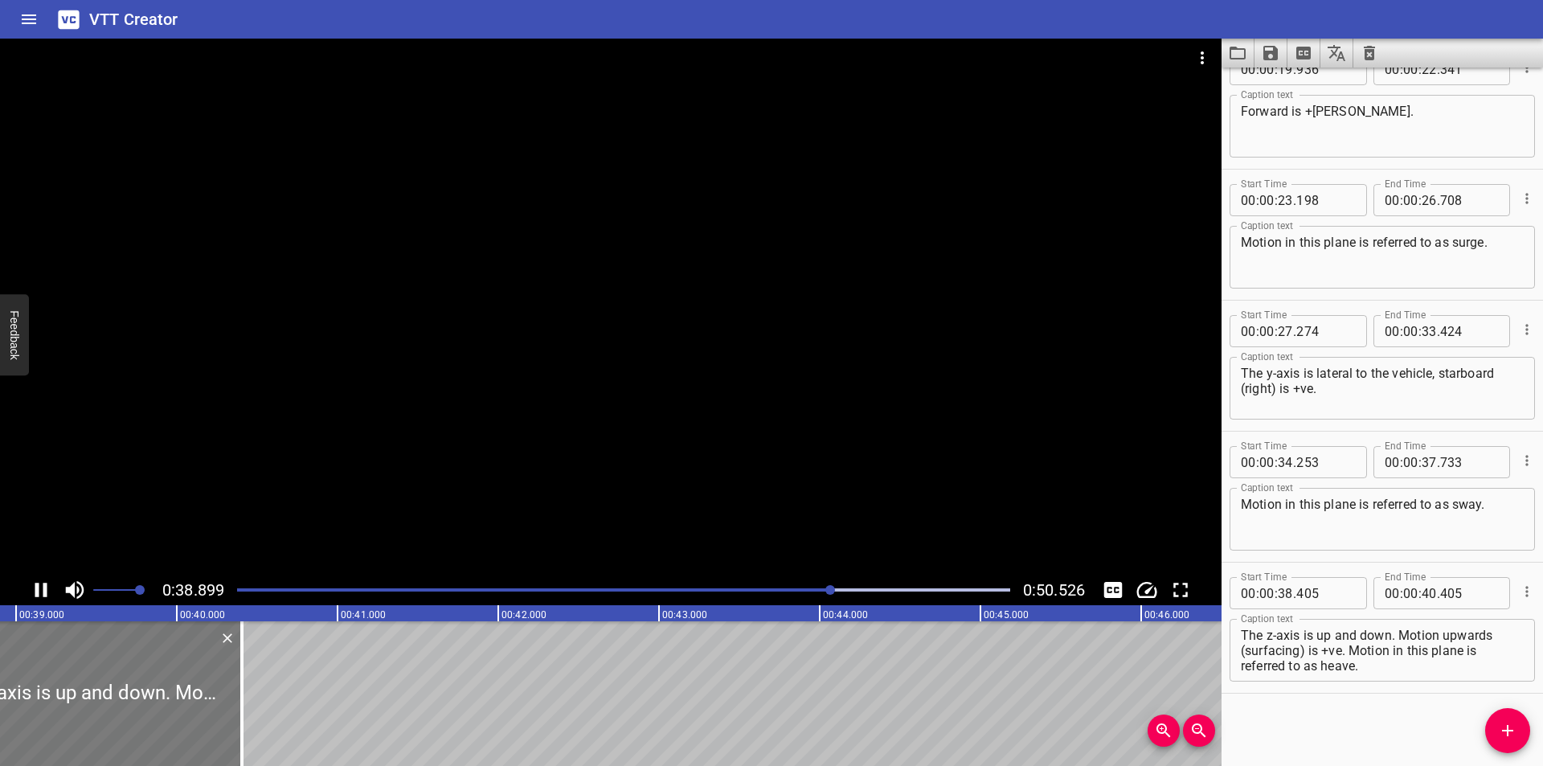
scroll to position [0, 6285]
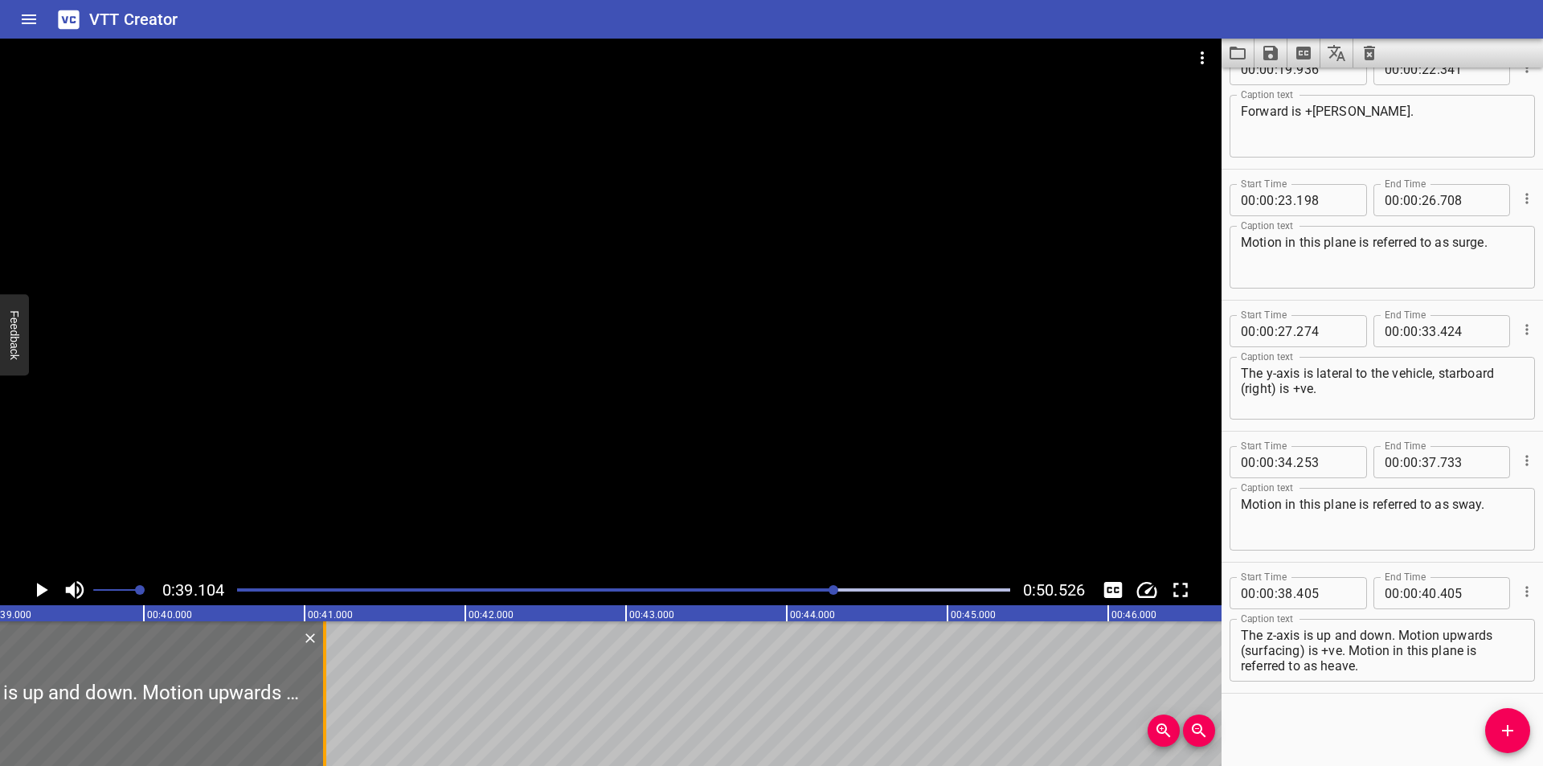
drag, startPoint x: 208, startPoint y: 718, endPoint x: 324, endPoint y: 720, distance: 115.7
click at [324, 720] on div at bounding box center [324, 693] width 3 height 145
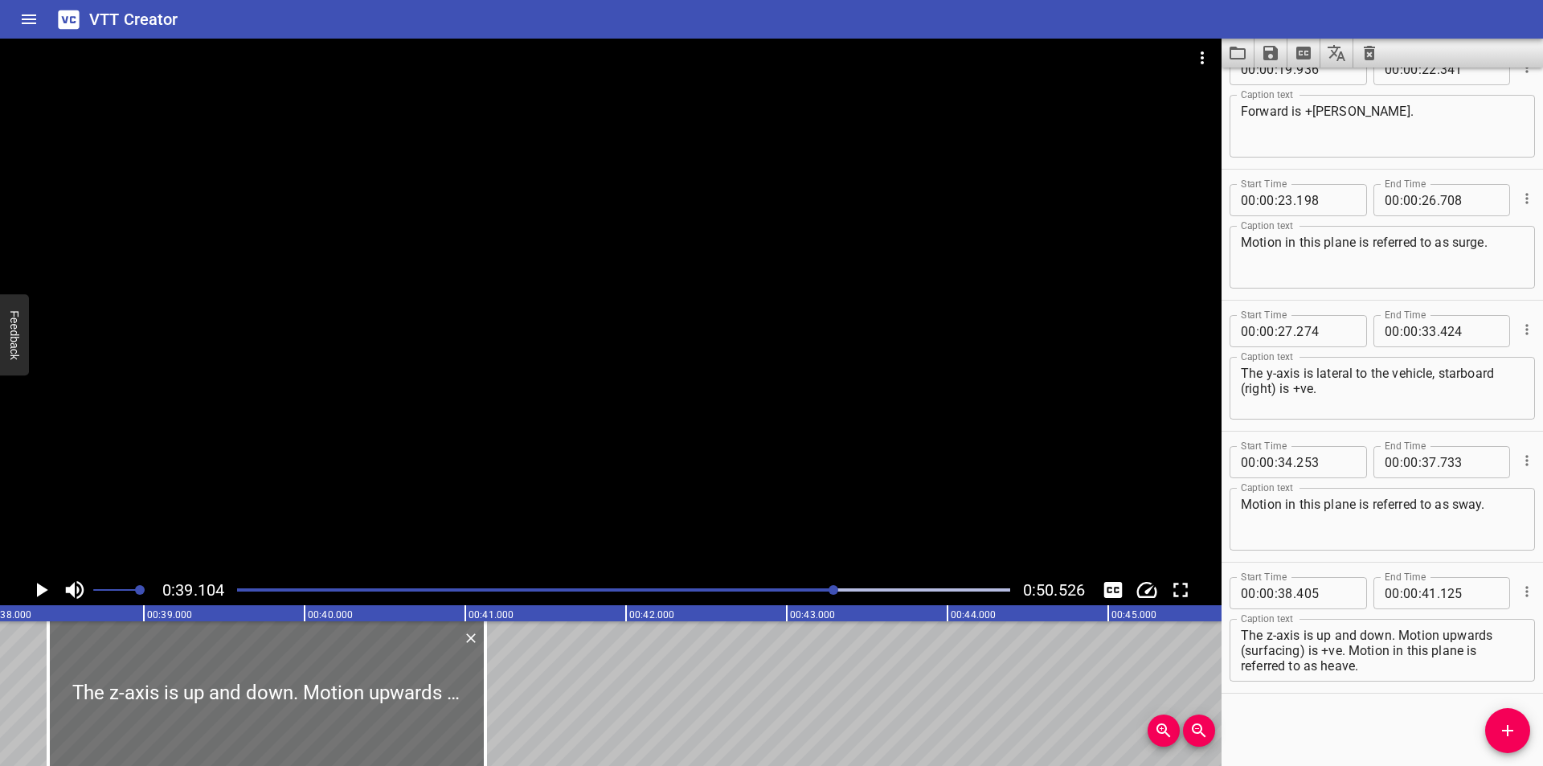
click at [487, 392] on div at bounding box center [610, 307] width 1221 height 536
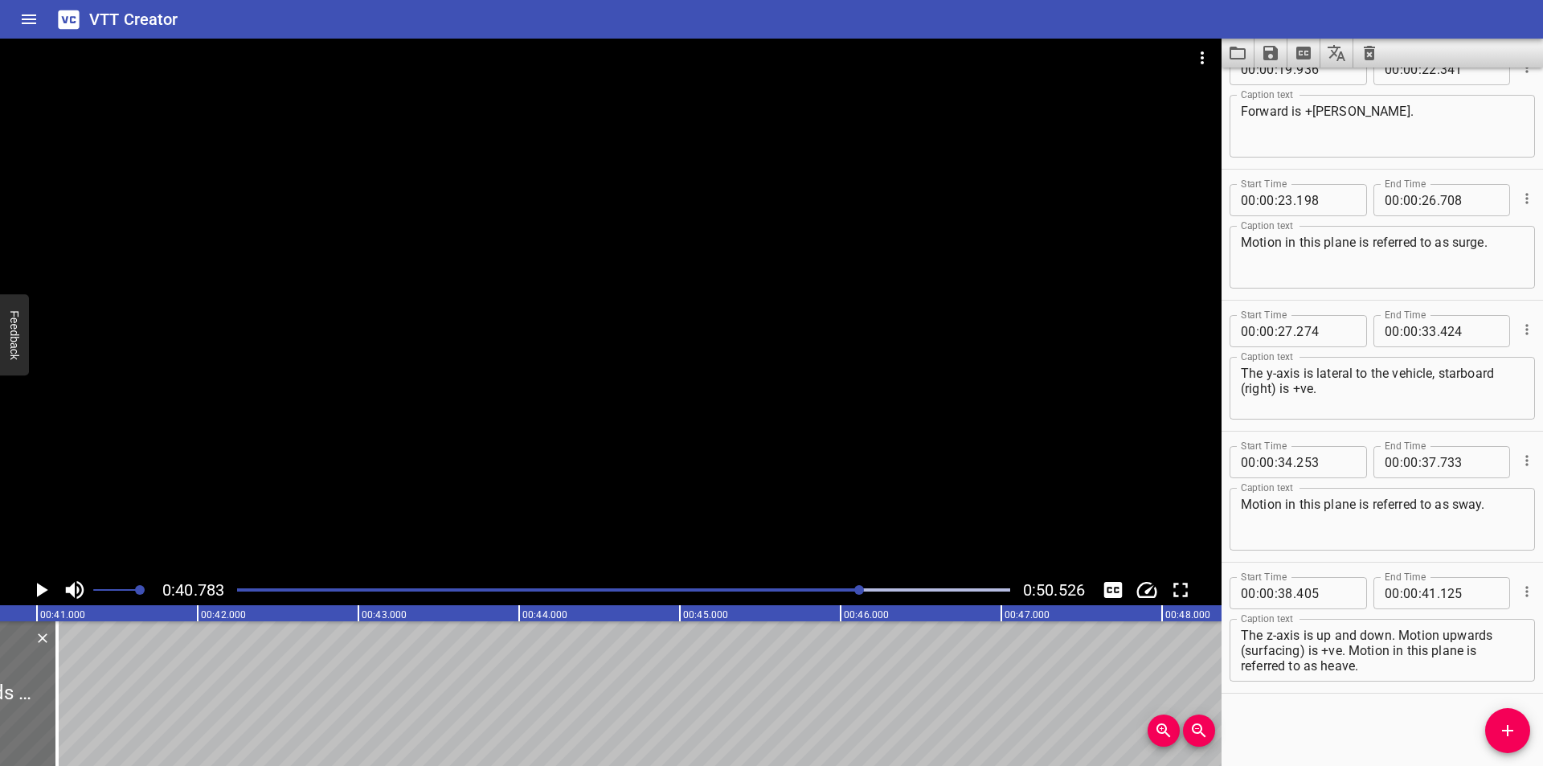
scroll to position [0, 6555]
drag, startPoint x: 1401, startPoint y: 636, endPoint x: 1506, endPoint y: 797, distance: 192.4
click at [1506, 765] on html "VTT Creator Caption Editor Batch Transcribe Login Sign Up Privacy Contact 0:40.…" at bounding box center [771, 383] width 1543 height 766
drag, startPoint x: 1515, startPoint y: 734, endPoint x: 1478, endPoint y: 720, distance: 39.4
click at [1515, 731] on icon "Add Cue" at bounding box center [1507, 730] width 19 height 19
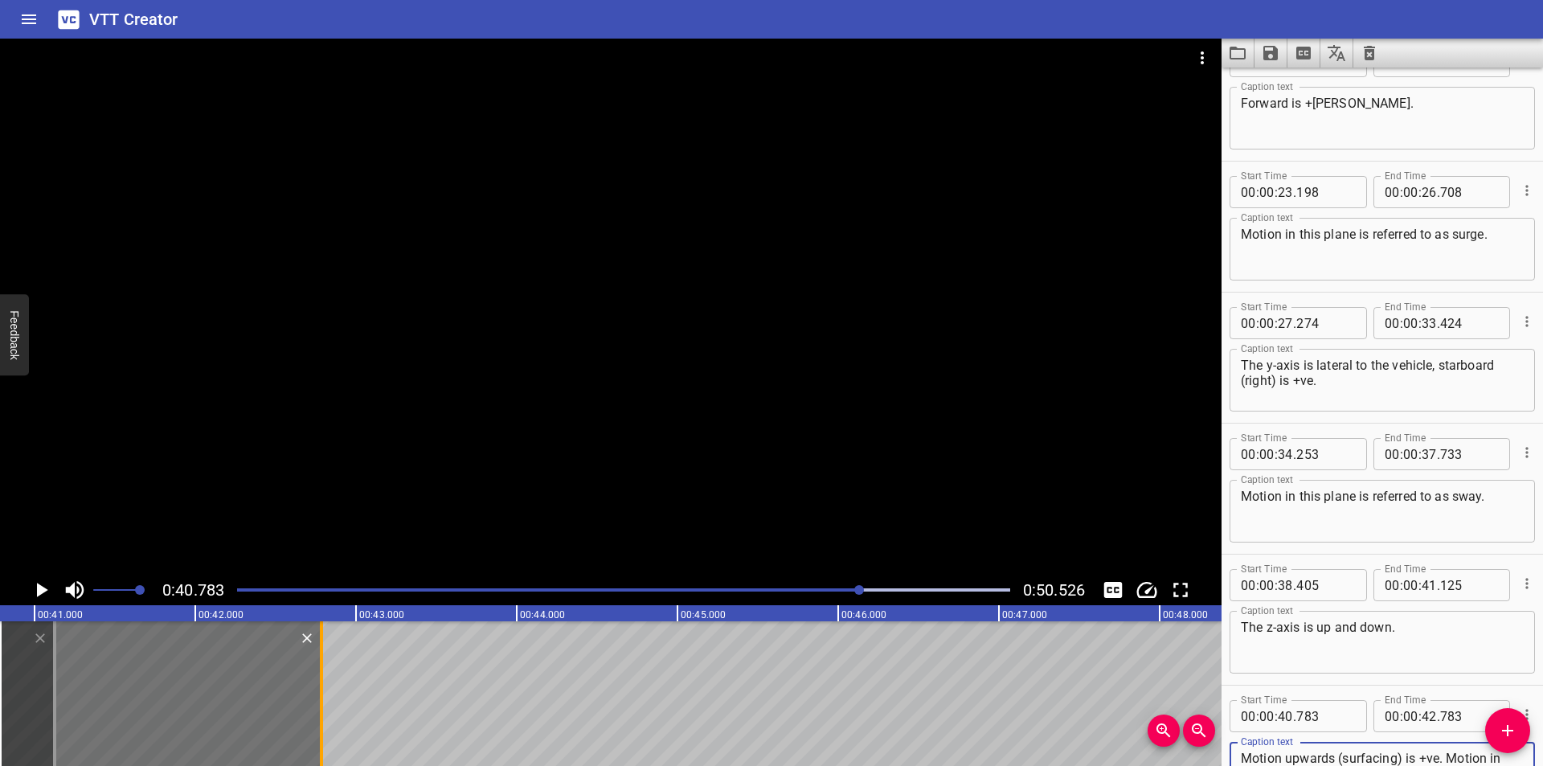
scroll to position [710, 0]
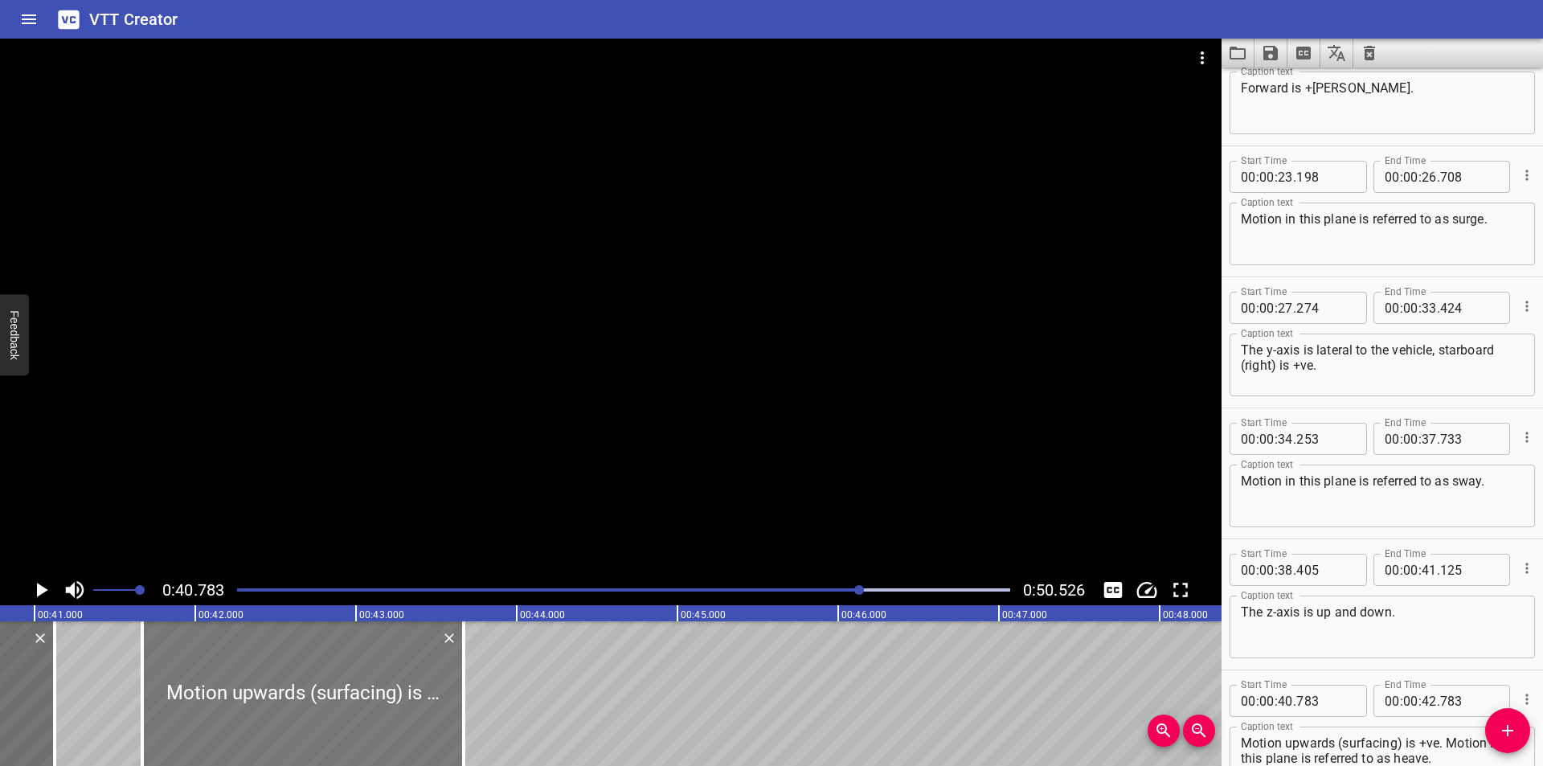
drag, startPoint x: 226, startPoint y: 721, endPoint x: 366, endPoint y: 737, distance: 141.5
click at [366, 737] on div at bounding box center [302, 693] width 321 height 145
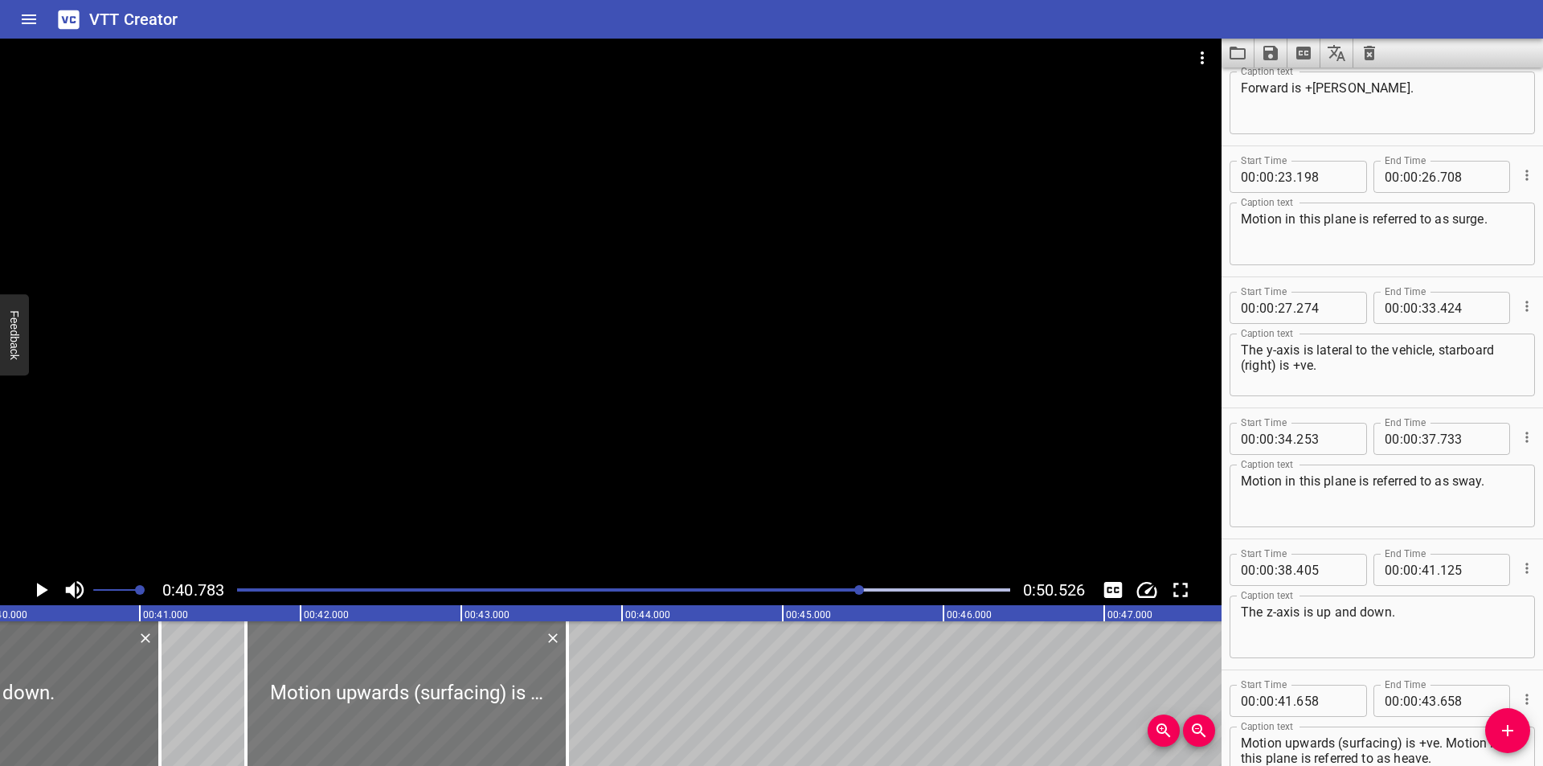
scroll to position [0, 6394]
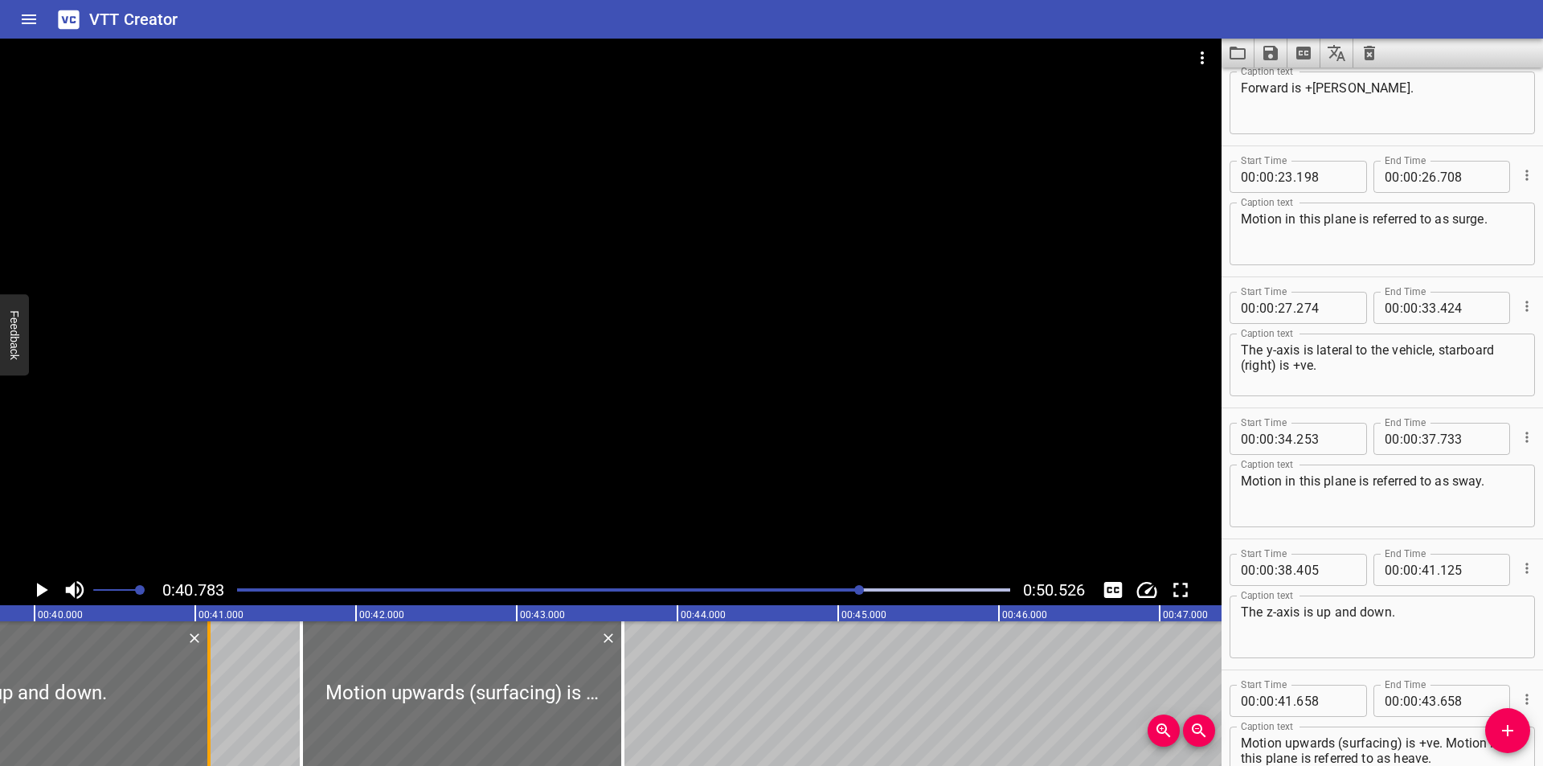
click at [210, 735] on div at bounding box center [208, 693] width 3 height 145
click at [422, 410] on div at bounding box center [610, 307] width 1221 height 536
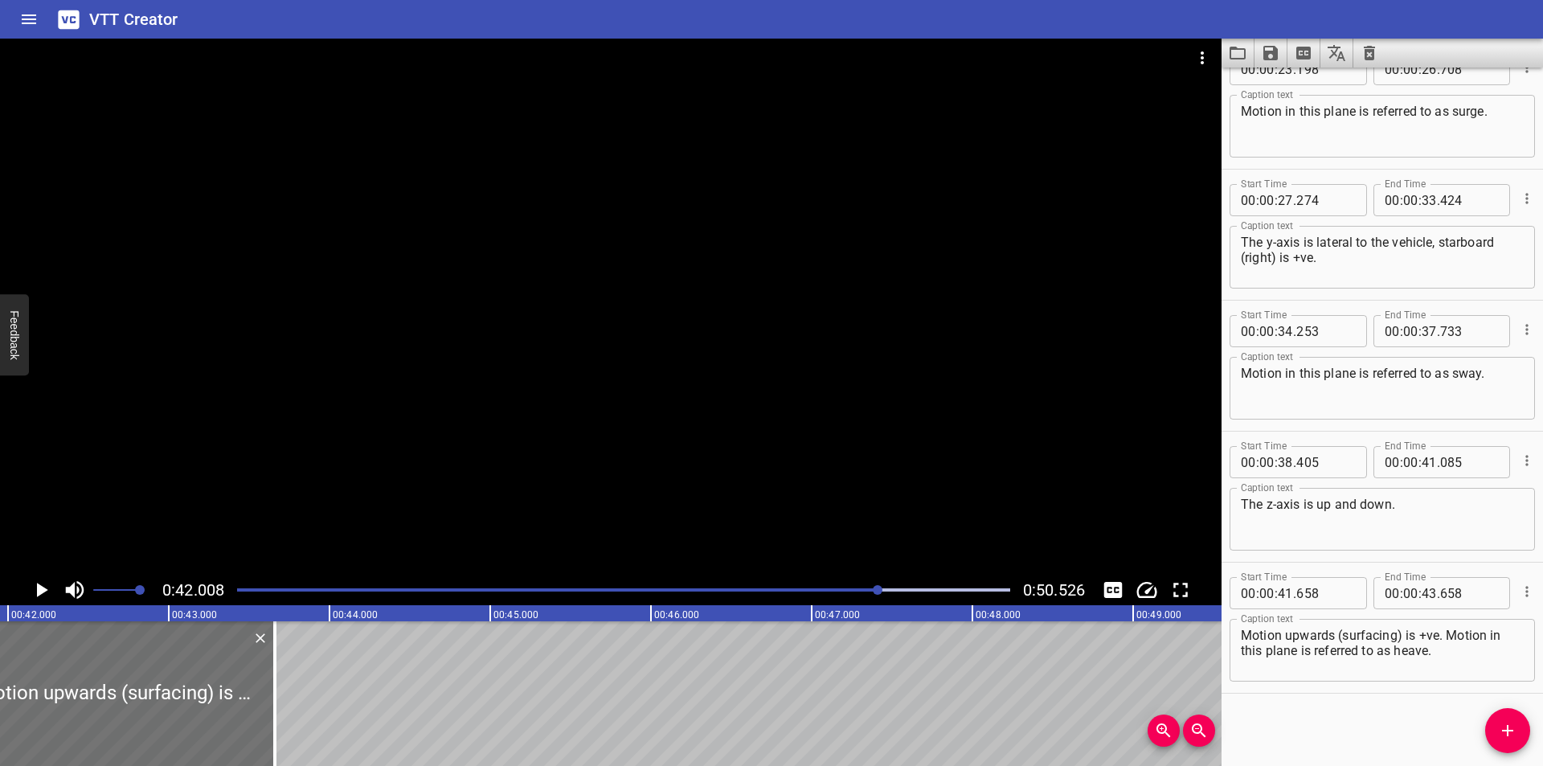
scroll to position [0, 6752]
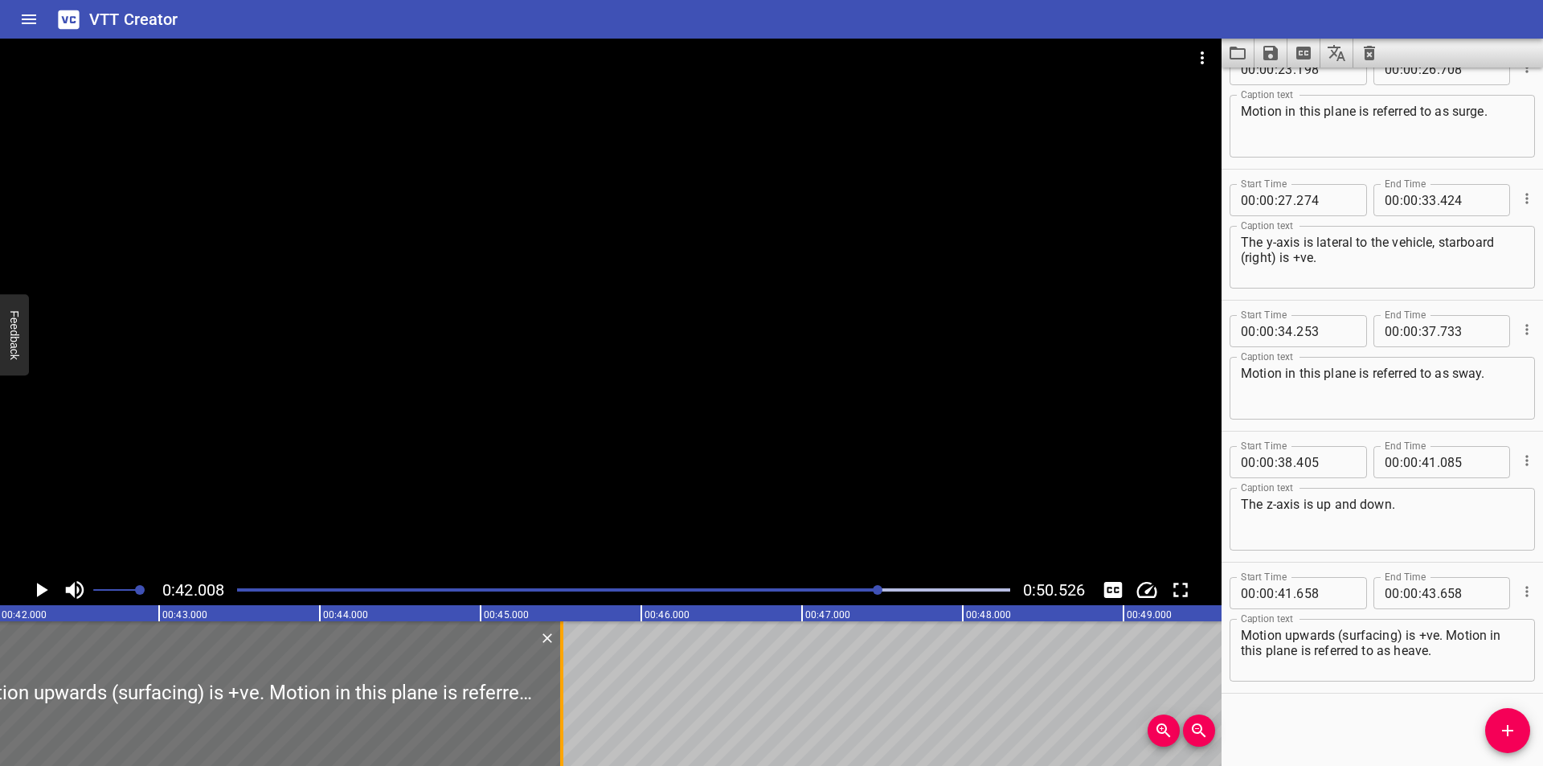
drag, startPoint x: 267, startPoint y: 701, endPoint x: 563, endPoint y: 708, distance: 296.6
click at [563, 708] on div at bounding box center [562, 693] width 16 height 145
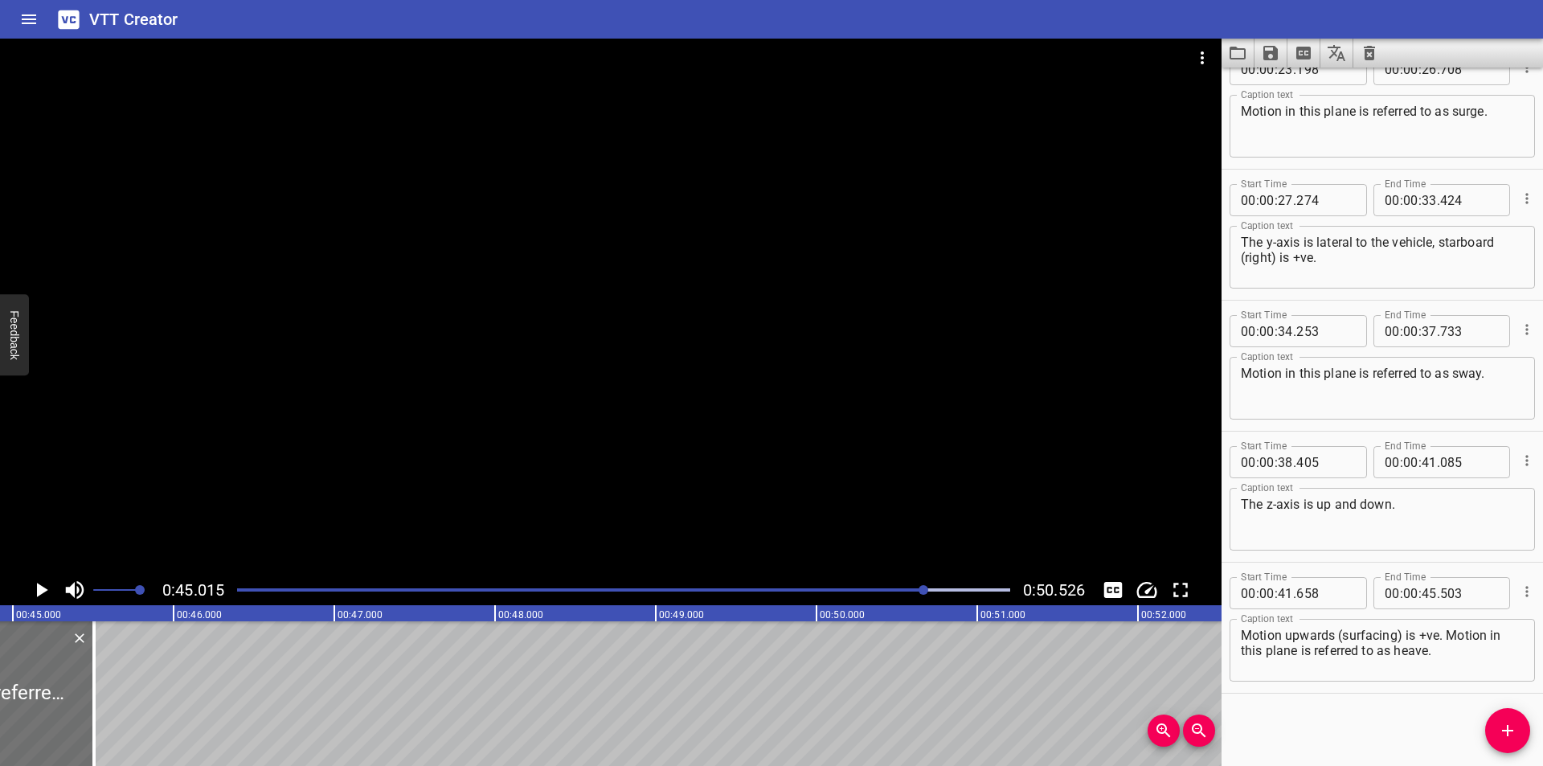
scroll to position [0, 7235]
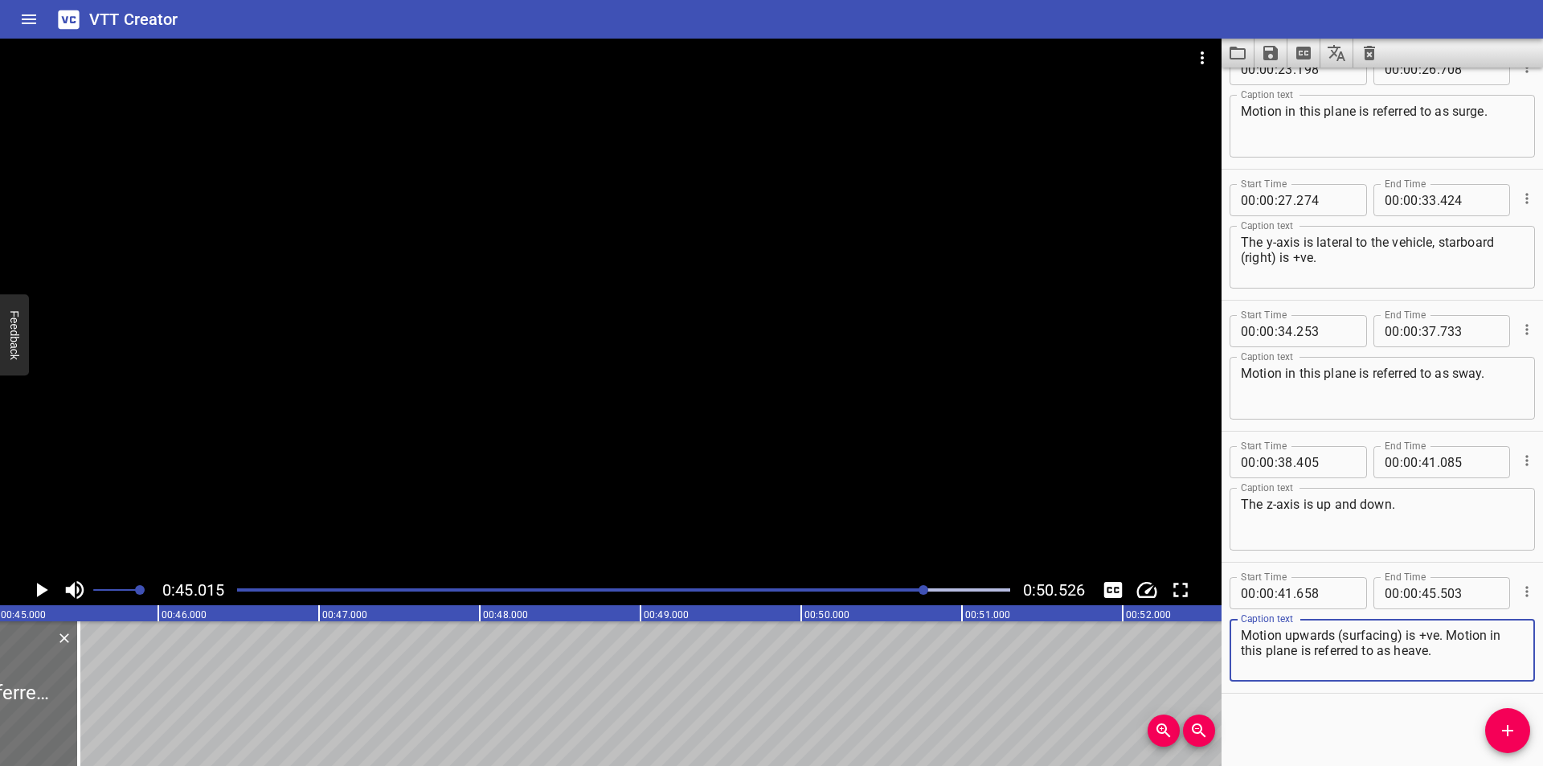
drag, startPoint x: 1446, startPoint y: 650, endPoint x: 1447, endPoint y: 639, distance: 11.3
click at [1447, 639] on textarea "Motion upwards (surfacing) is +ve. Motion in this plane is referred to as heave." at bounding box center [1382, 651] width 283 height 46
click at [1506, 728] on icon "Add Cue" at bounding box center [1507, 730] width 19 height 19
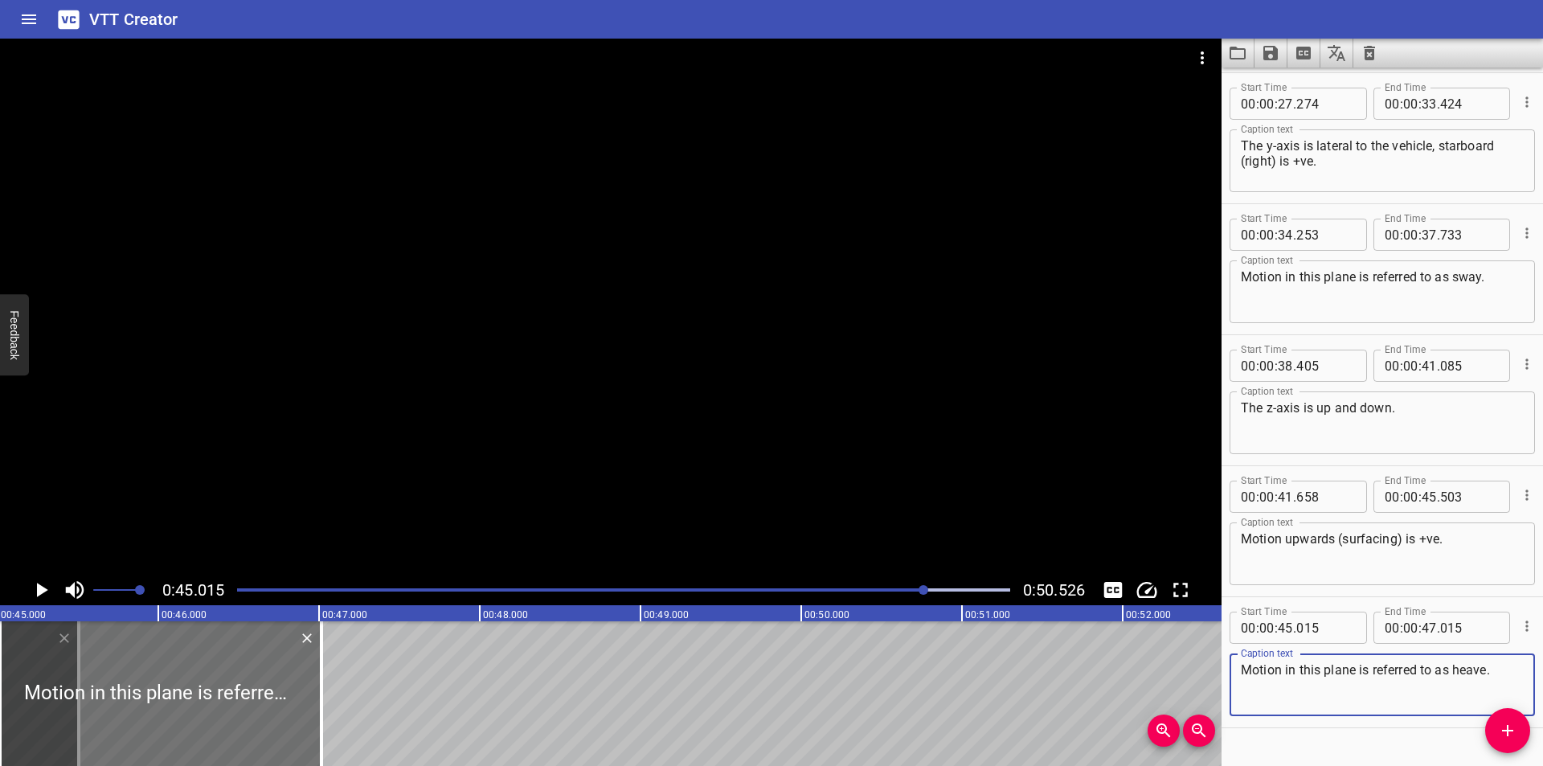
scroll to position [933, 0]
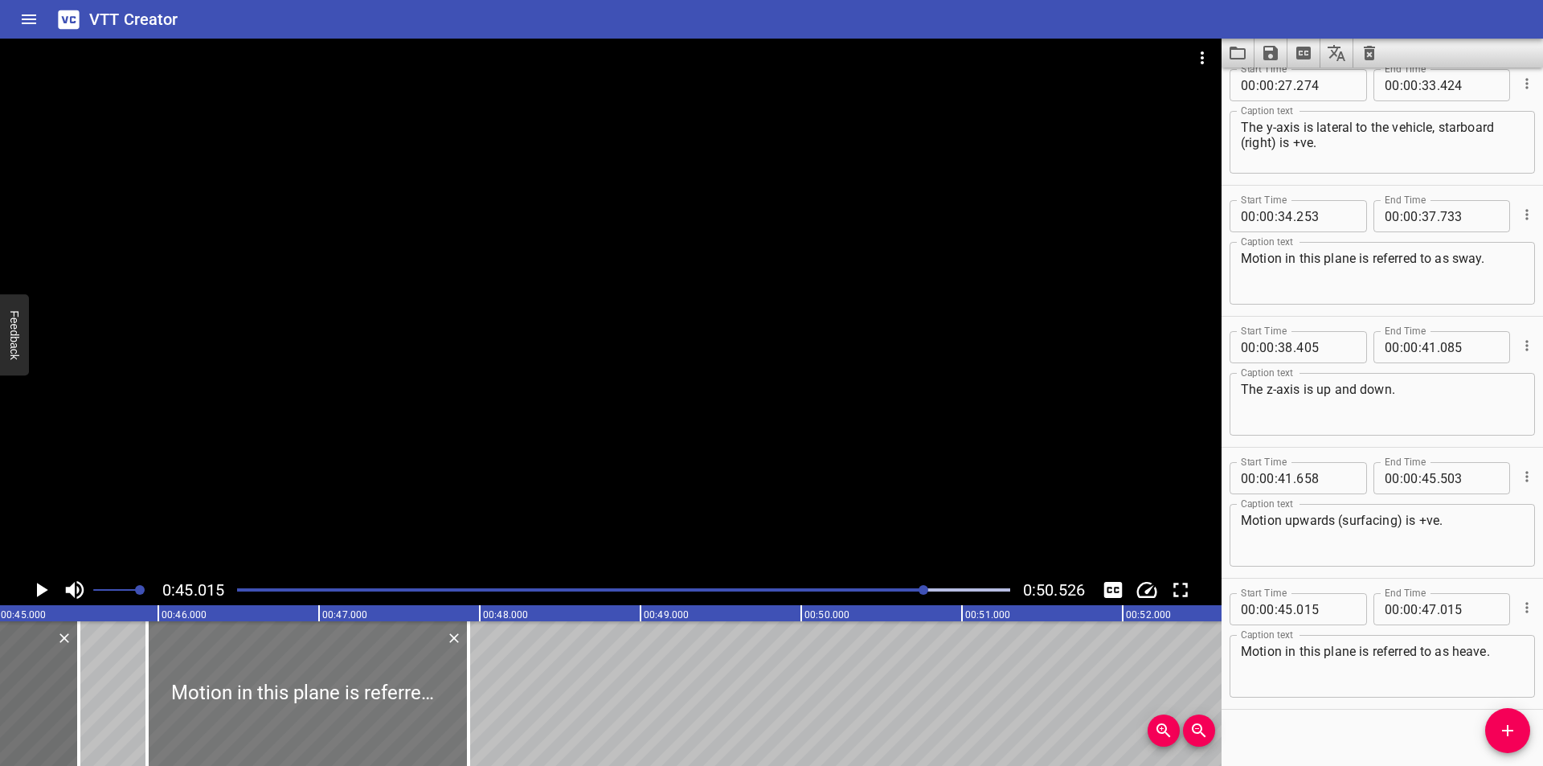
drag, startPoint x: 282, startPoint y: 693, endPoint x: 540, endPoint y: 700, distance: 258.0
click at [468, 700] on div at bounding box center [307, 693] width 321 height 145
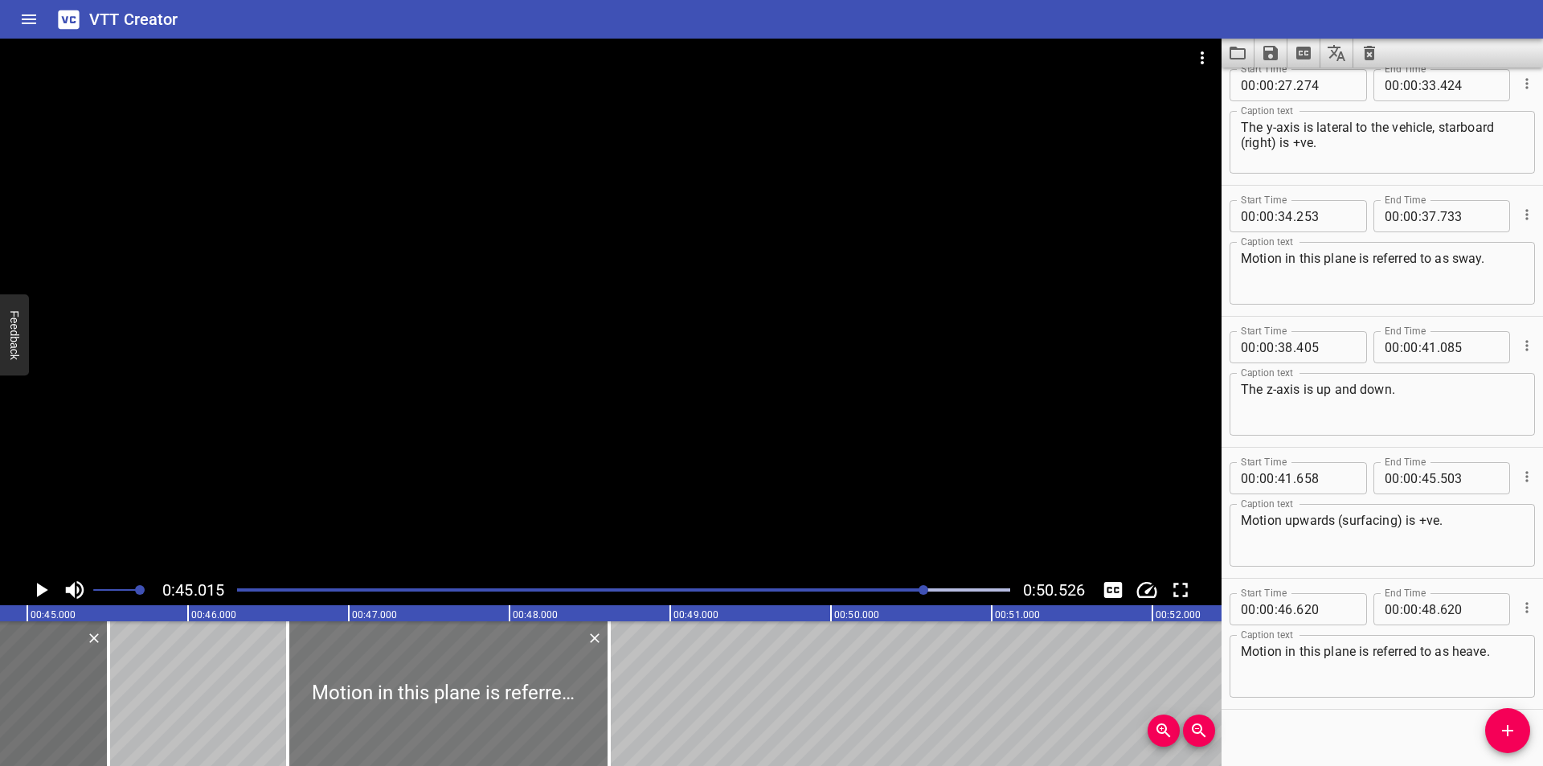
scroll to position [0, 7181]
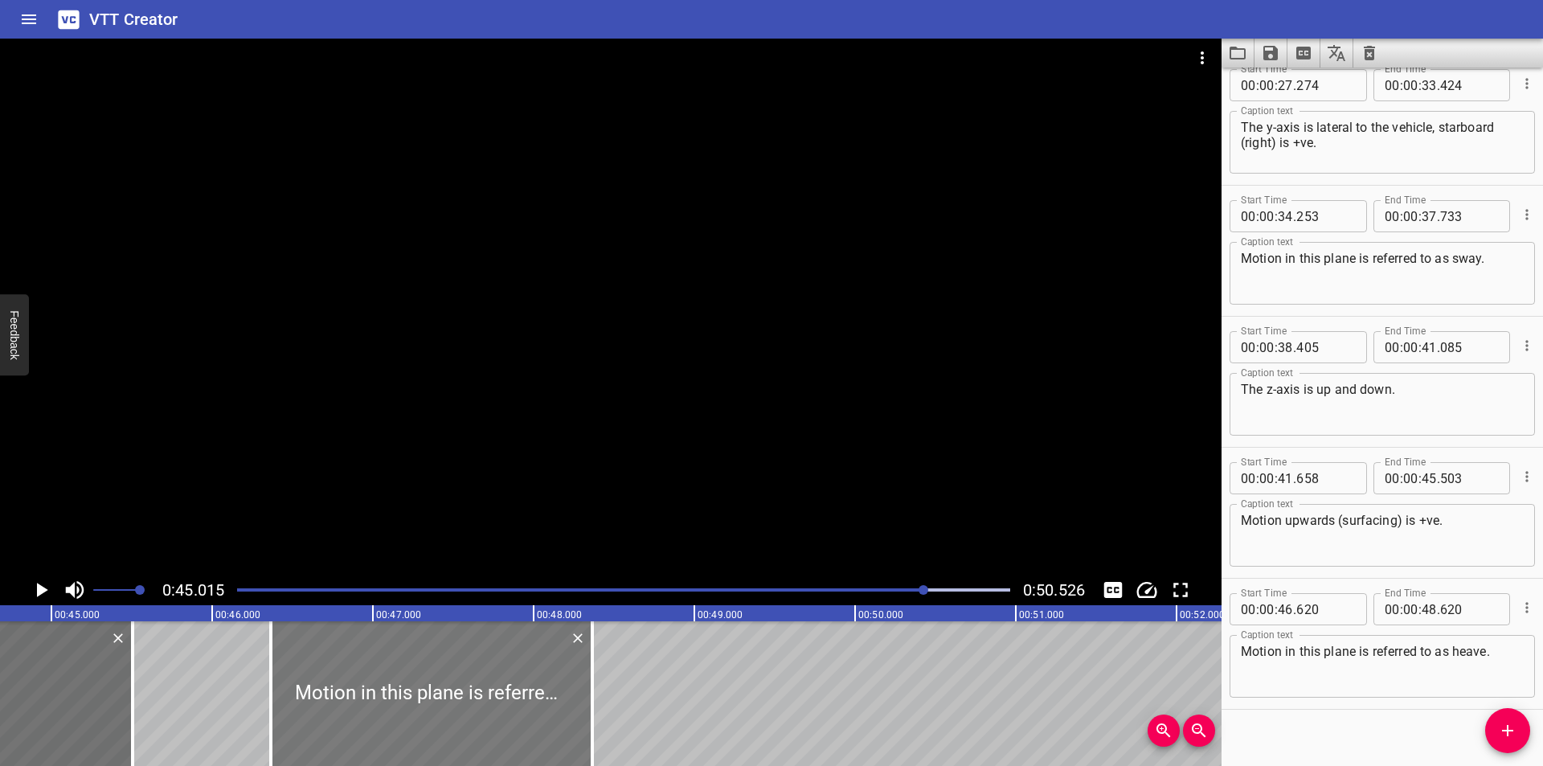
drag, startPoint x: 575, startPoint y: 709, endPoint x: 511, endPoint y: 715, distance: 63.8
click at [511, 715] on div at bounding box center [431, 693] width 321 height 145
click at [542, 463] on div at bounding box center [610, 307] width 1221 height 536
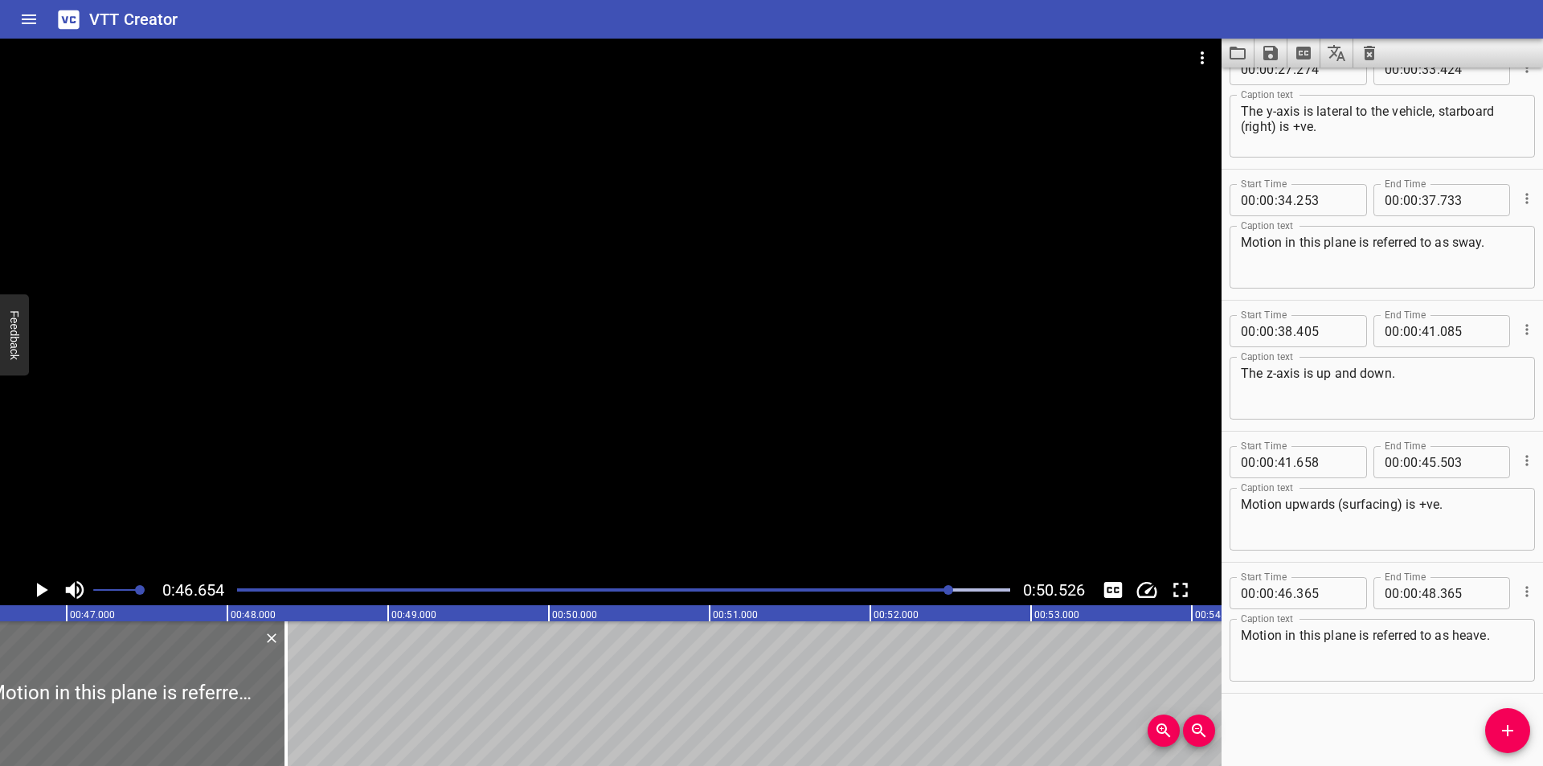
scroll to position [0, 7498]
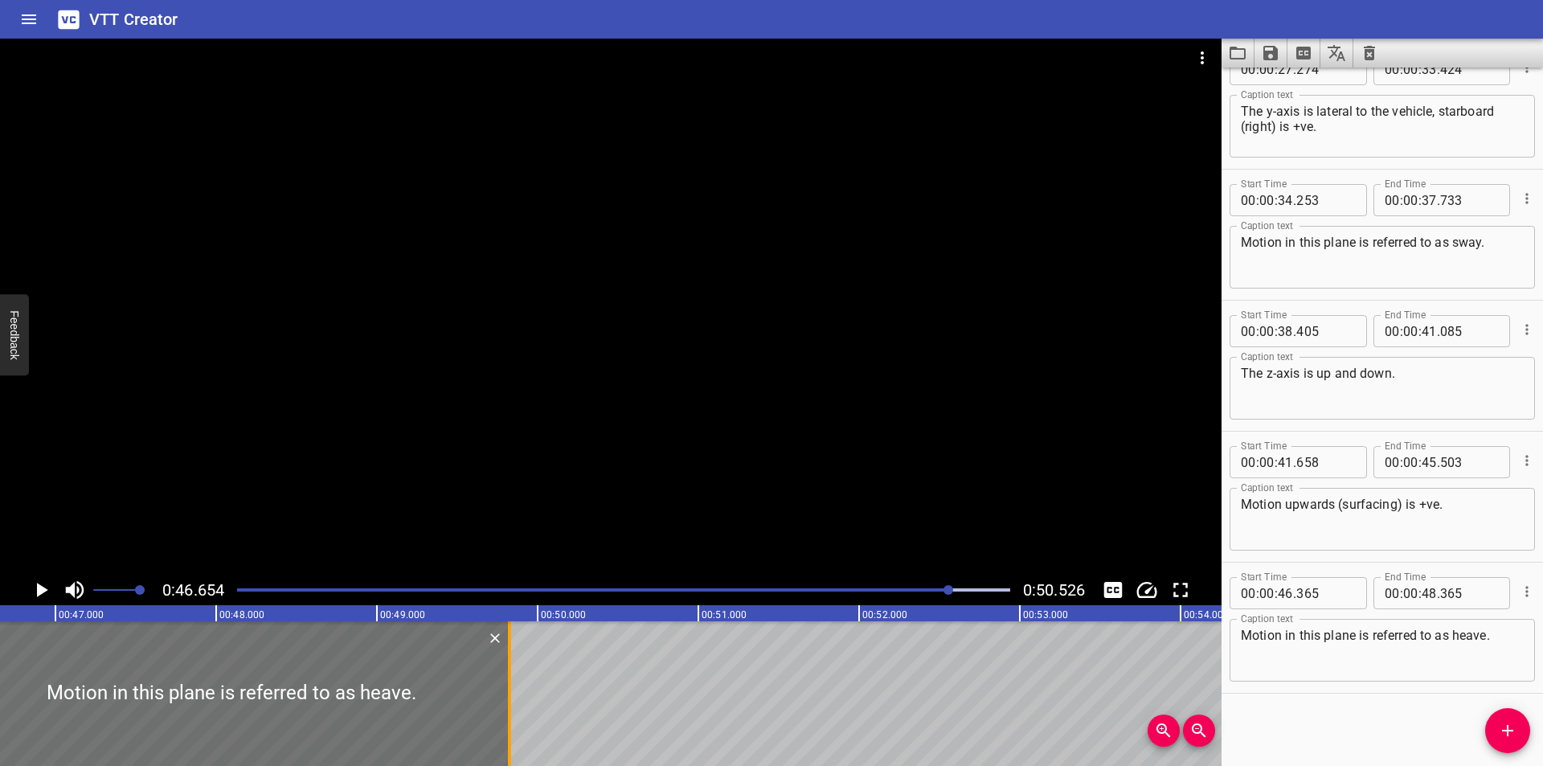
drag, startPoint x: 276, startPoint y: 717, endPoint x: 511, endPoint y: 701, distance: 235.2
click at [511, 701] on div at bounding box center [509, 693] width 16 height 145
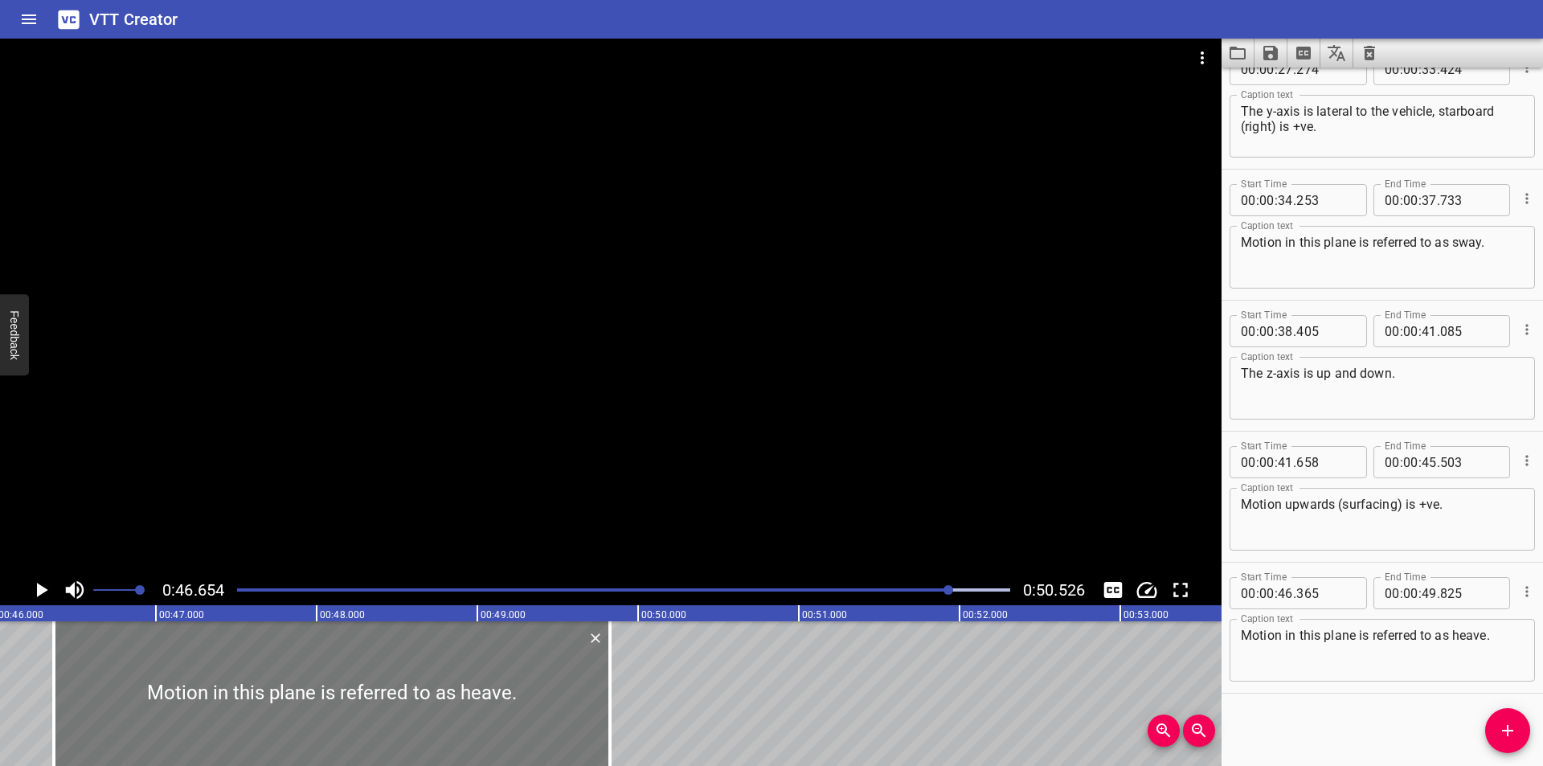
scroll to position [0, 7391]
click at [443, 405] on div at bounding box center [610, 307] width 1221 height 536
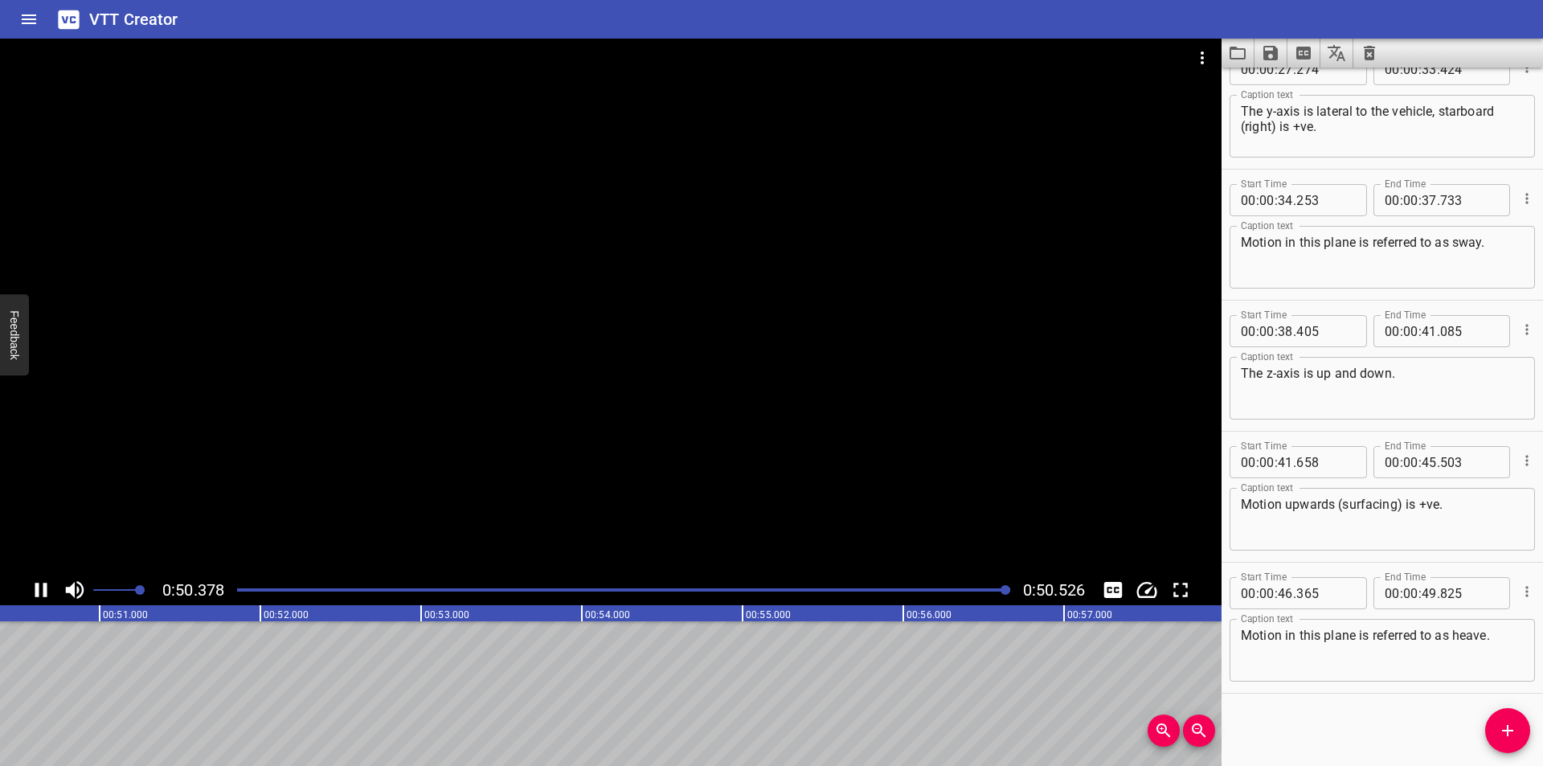
scroll to position [0, 8120]
click at [1271, 55] on icon "Save captions to file" at bounding box center [1270, 52] width 19 height 19
click at [1308, 87] on li "Save to VTT file" at bounding box center [1313, 88] width 118 height 29
click at [627, 162] on div at bounding box center [610, 307] width 1221 height 536
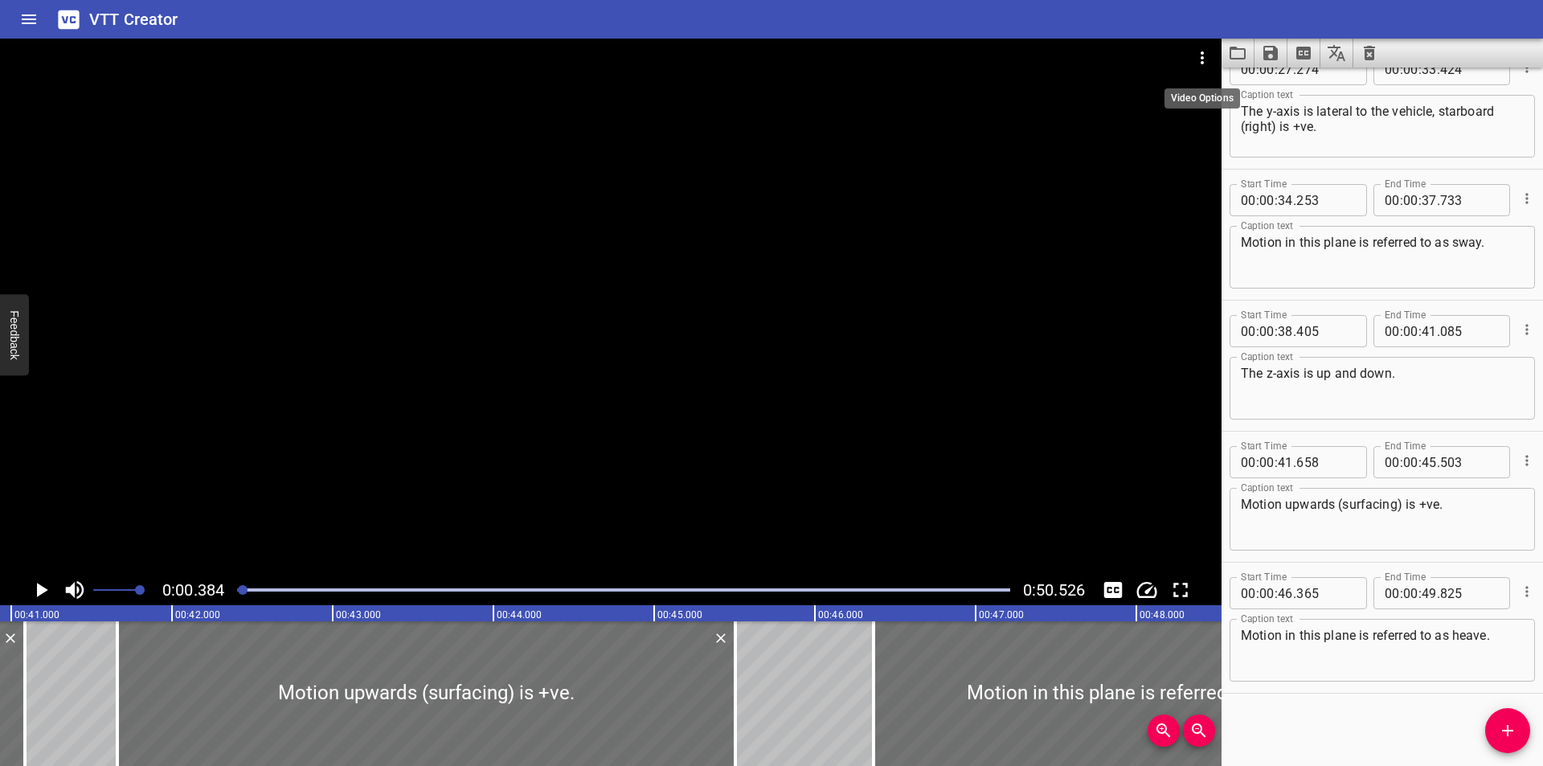
click at [1213, 47] on button "Video Options" at bounding box center [1202, 58] width 39 height 39
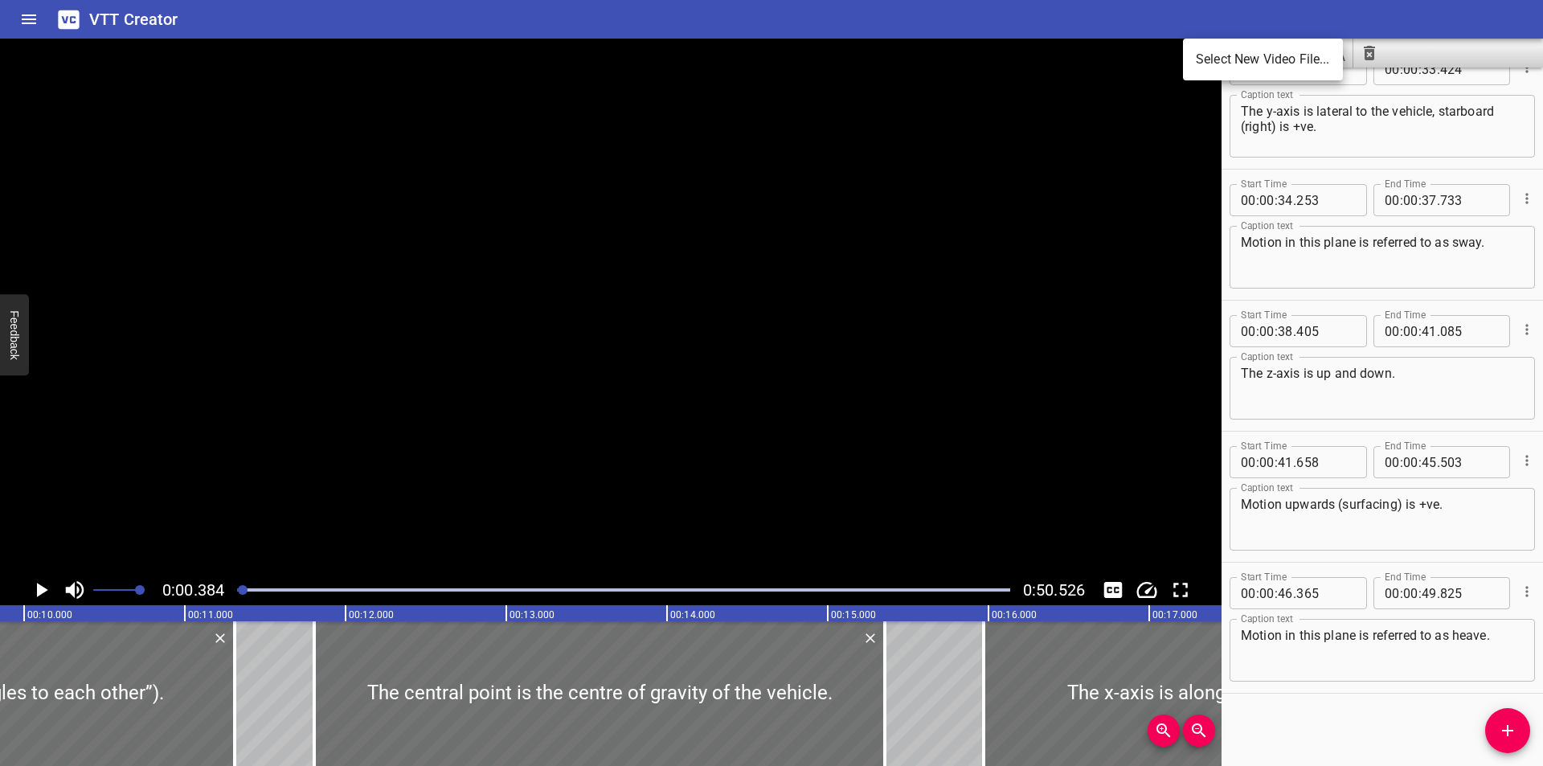
click at [1220, 55] on li "Select New Video File..." at bounding box center [1263, 59] width 160 height 29
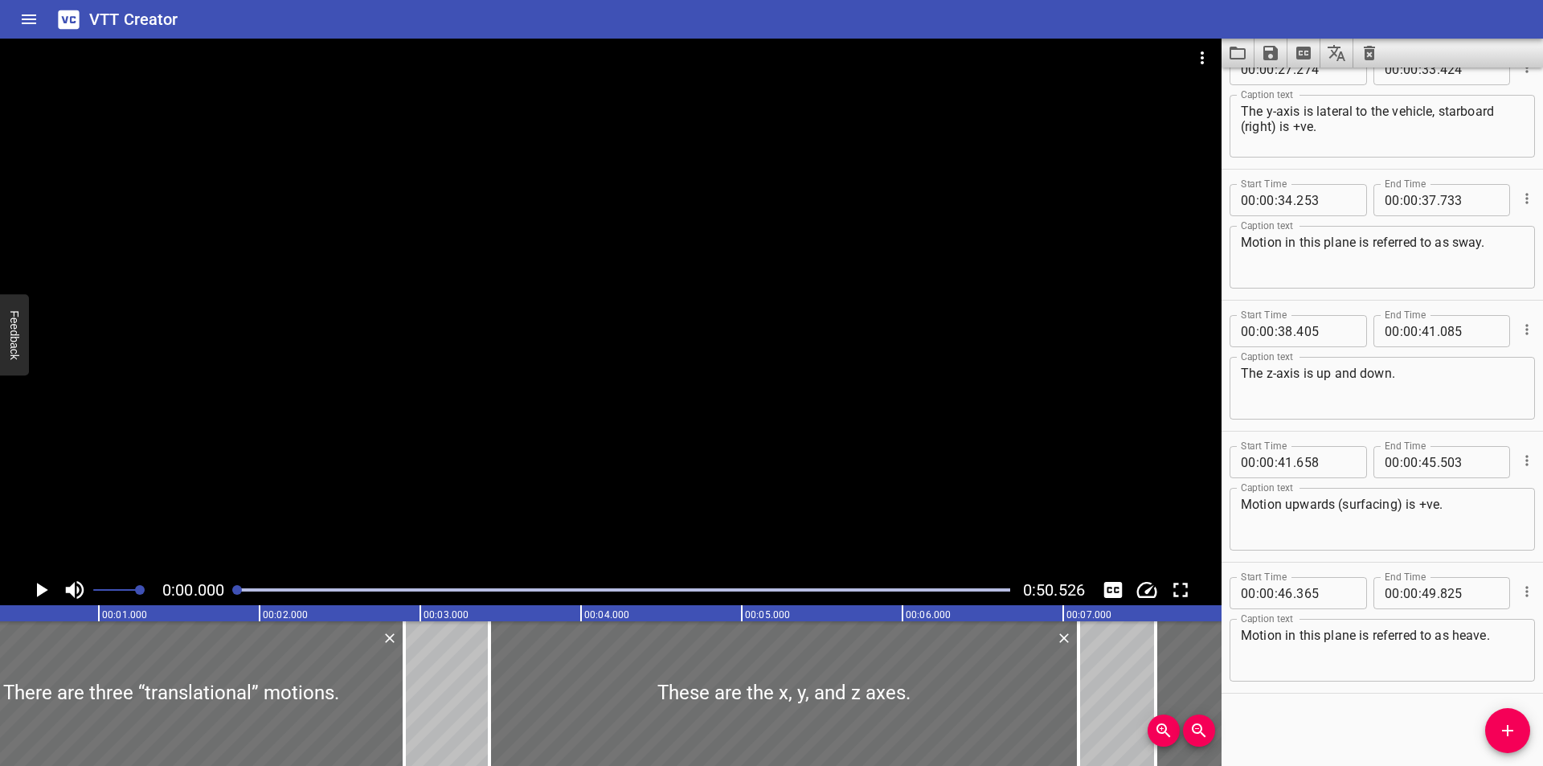
scroll to position [0, 0]
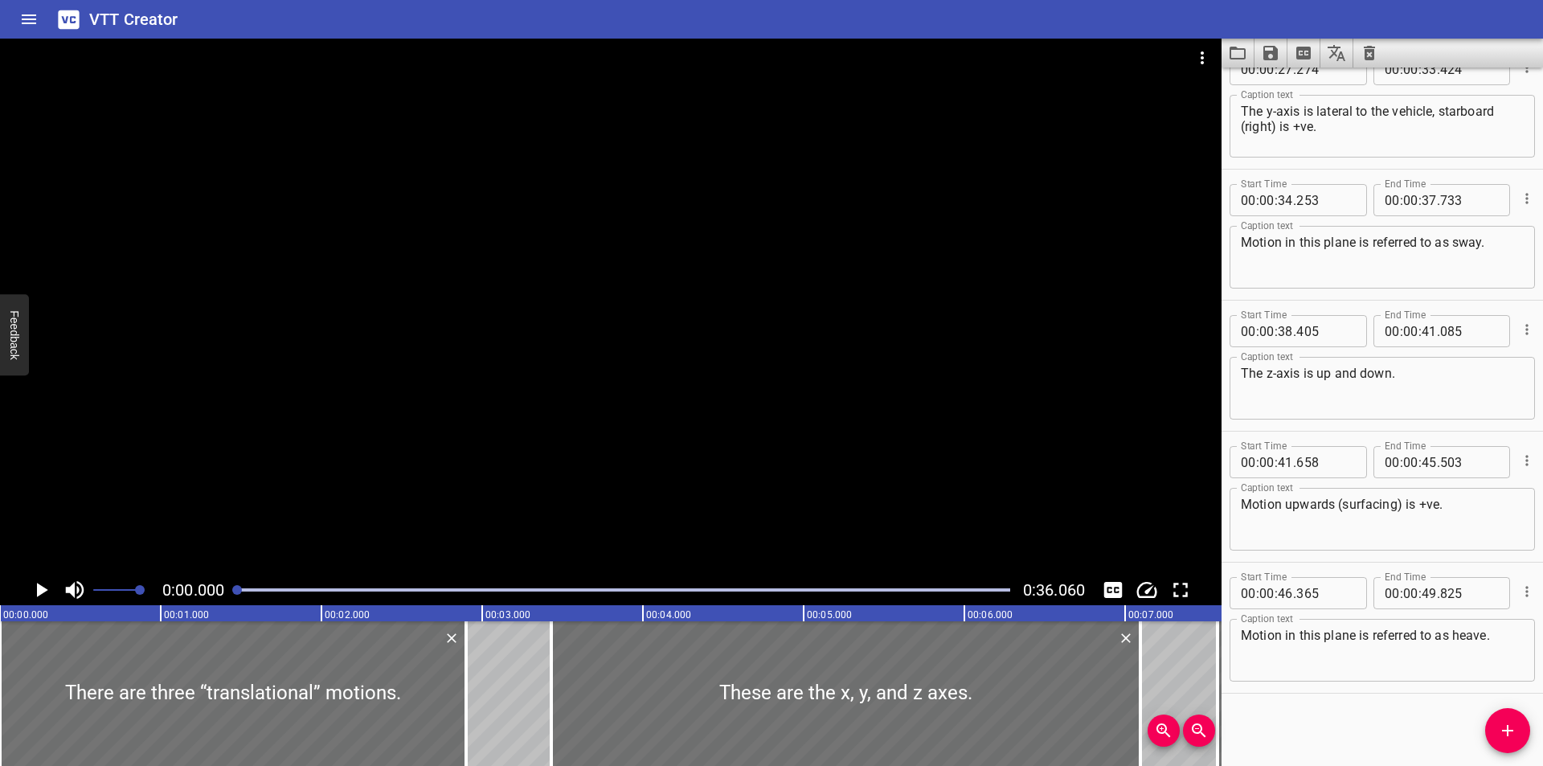
click at [686, 221] on div at bounding box center [610, 307] width 1221 height 536
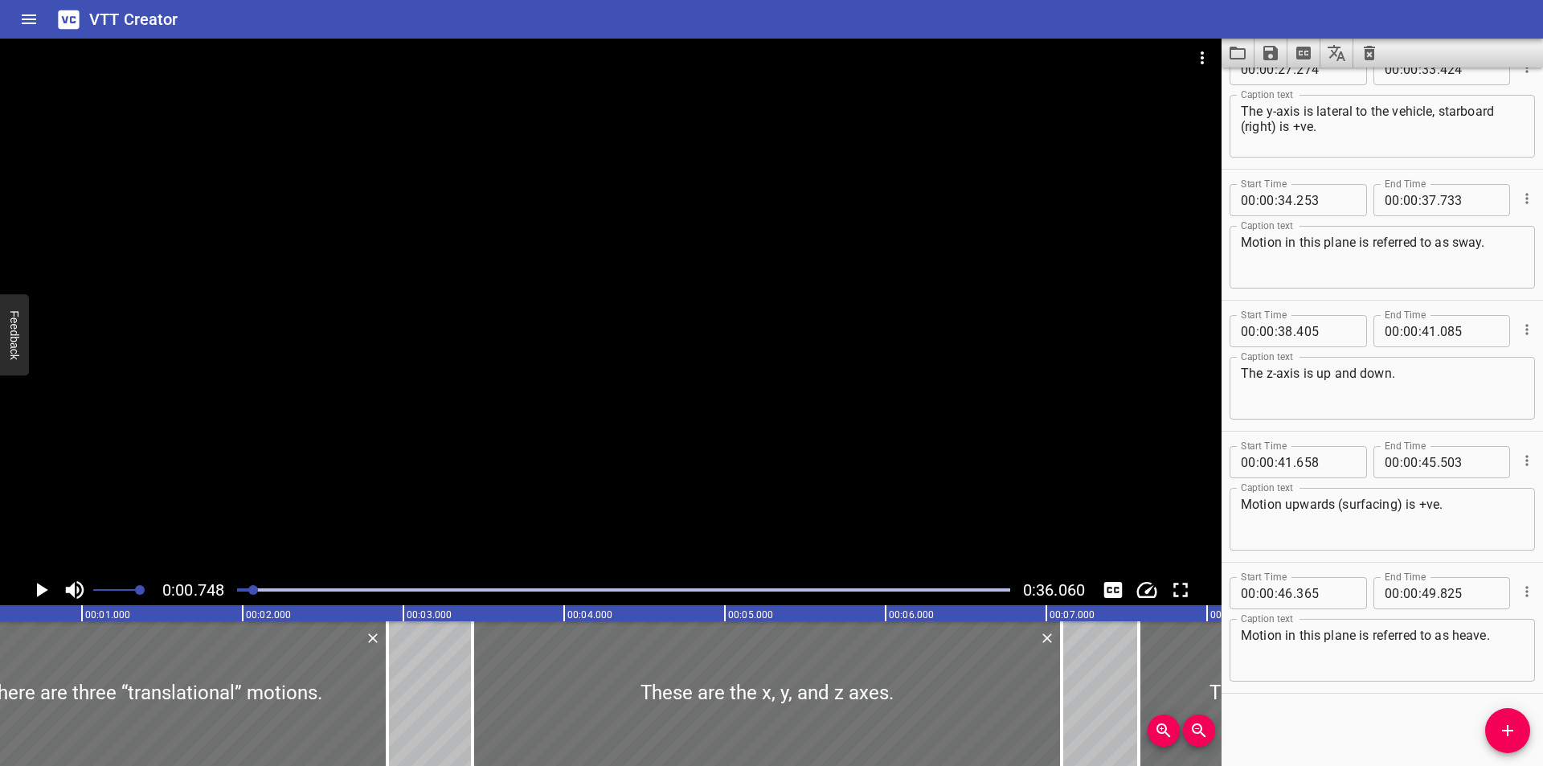
scroll to position [0, 121]
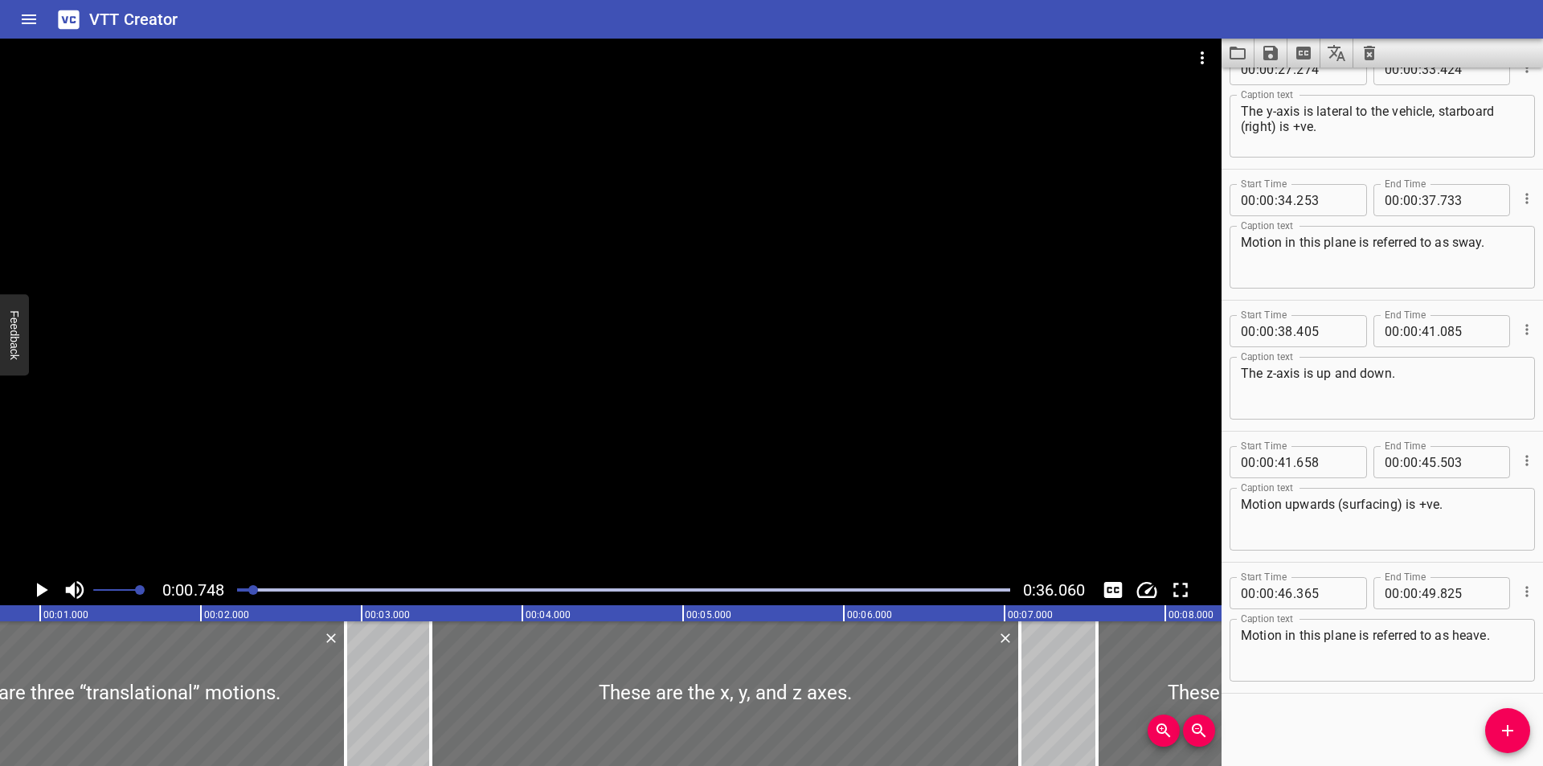
click at [839, 412] on div at bounding box center [610, 307] width 1221 height 536
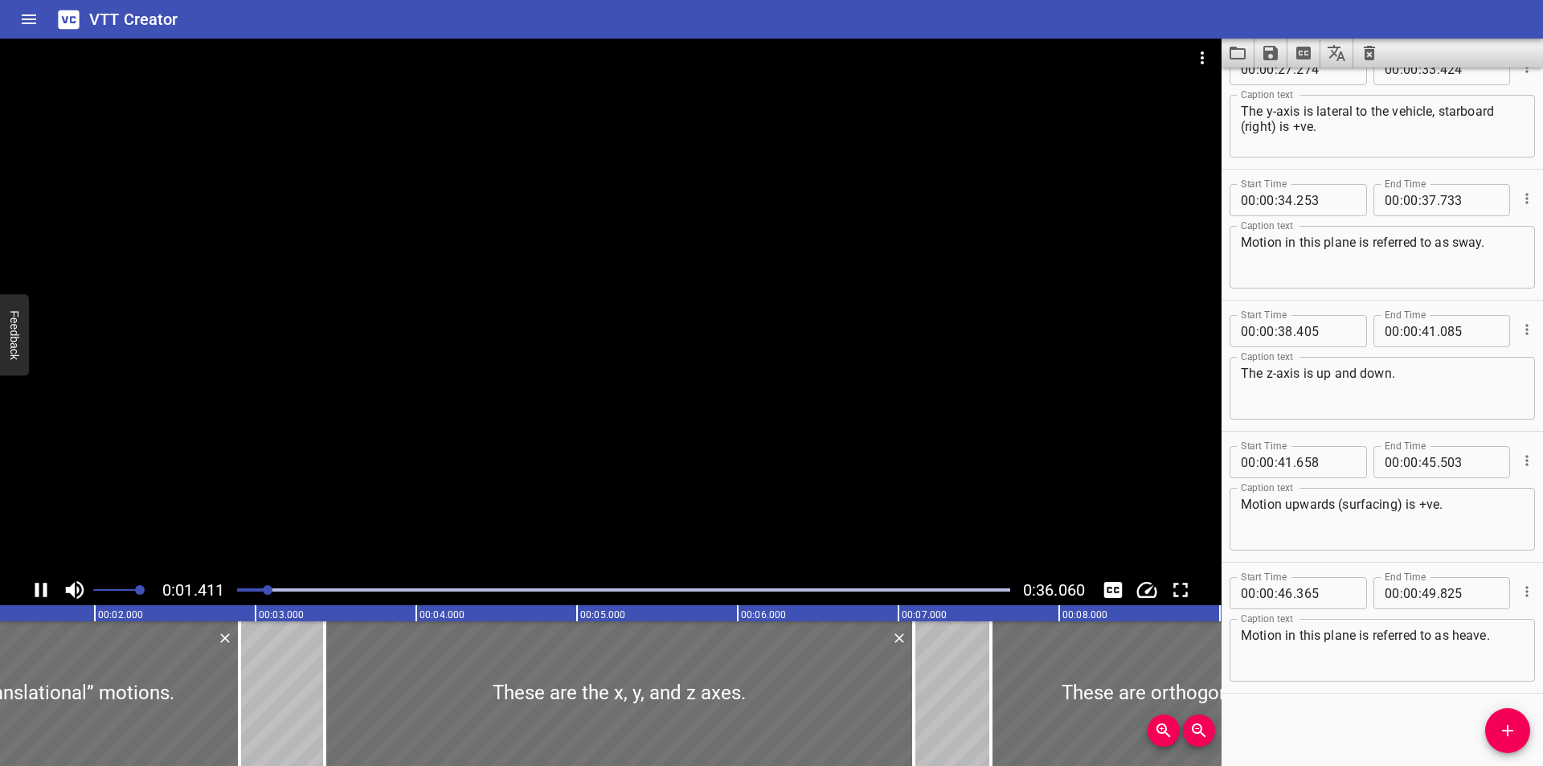
click at [941, 413] on div at bounding box center [610, 307] width 1221 height 536
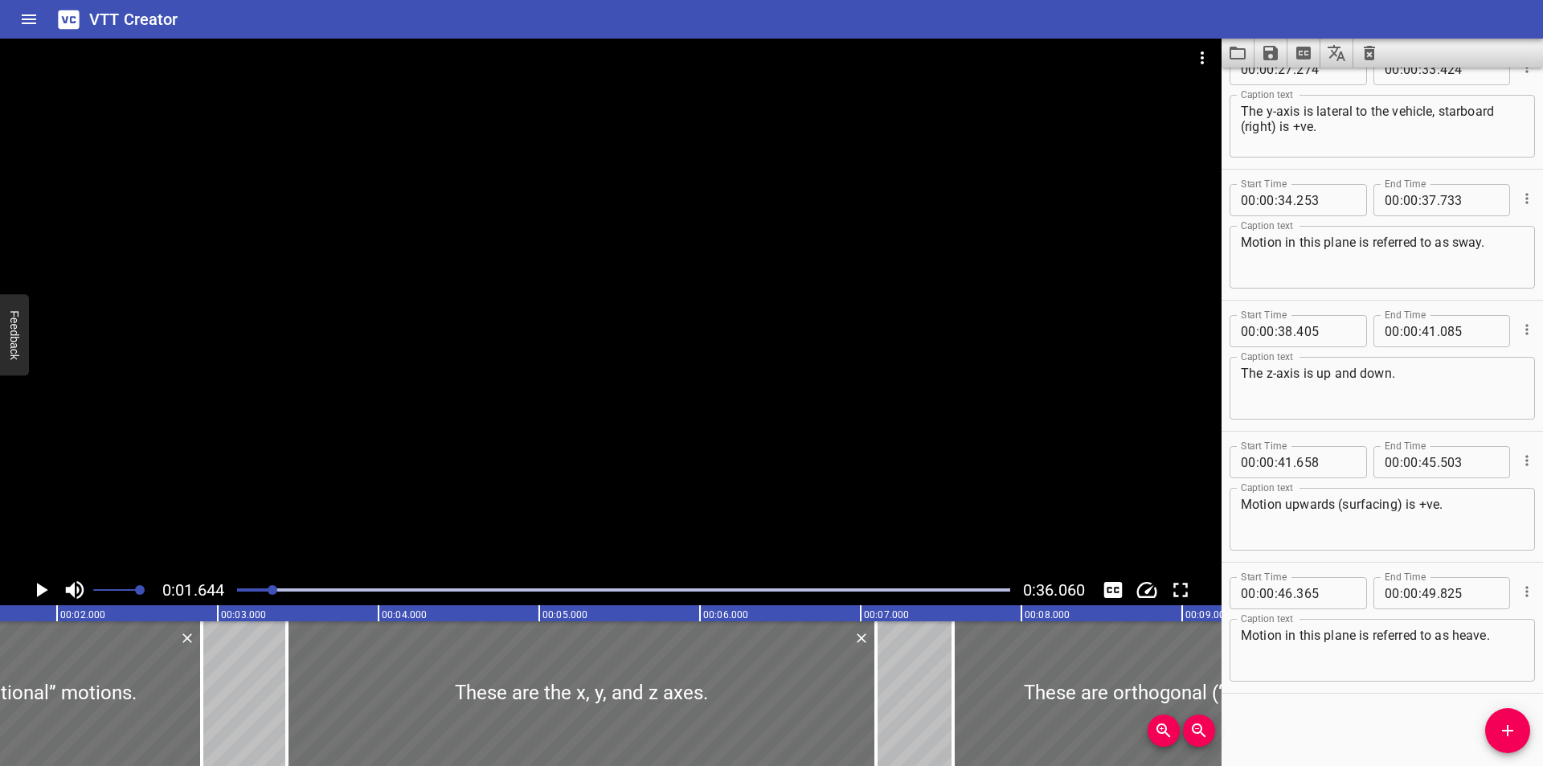
click at [858, 428] on div at bounding box center [610, 307] width 1221 height 536
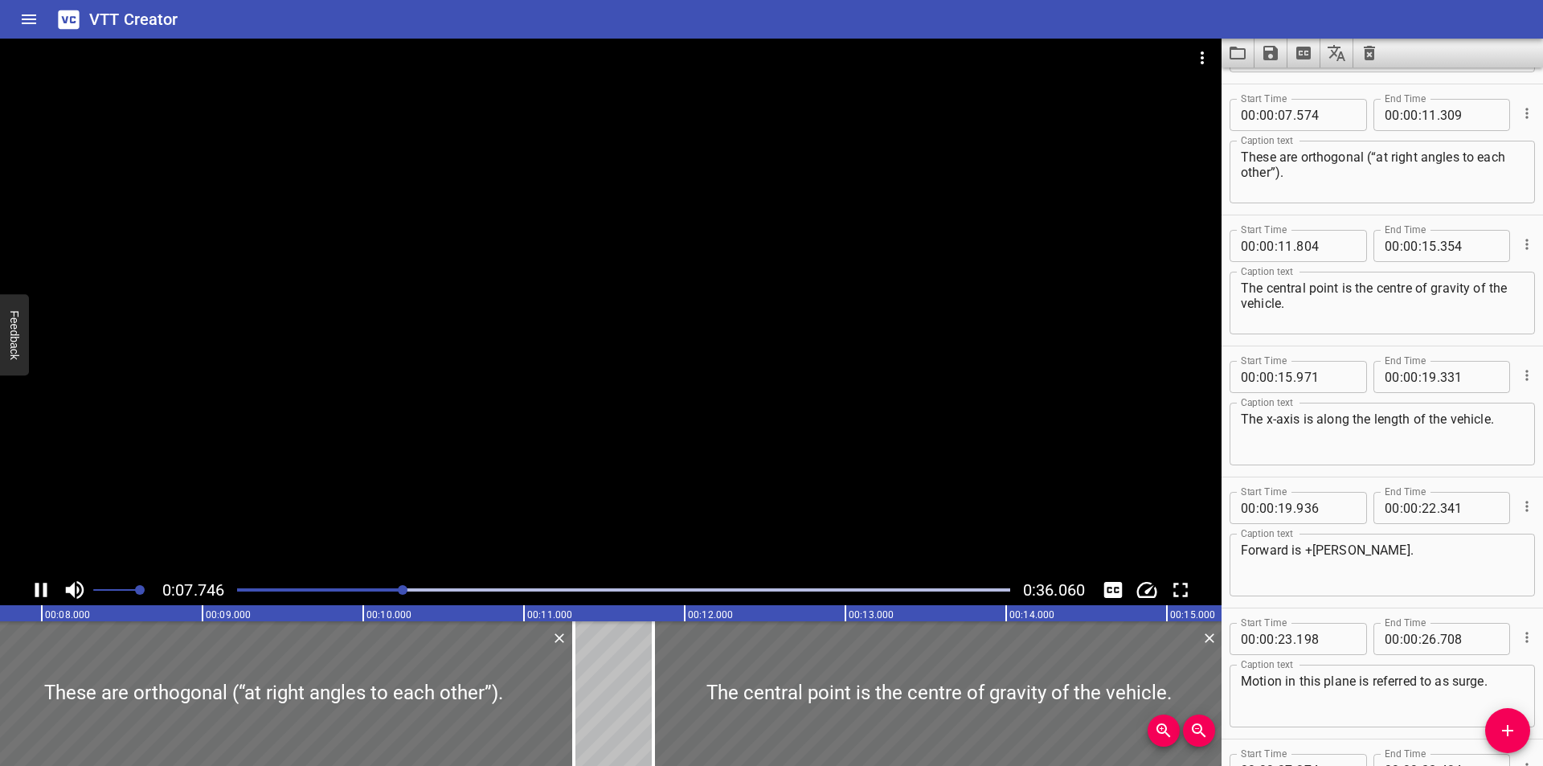
scroll to position [262, 0]
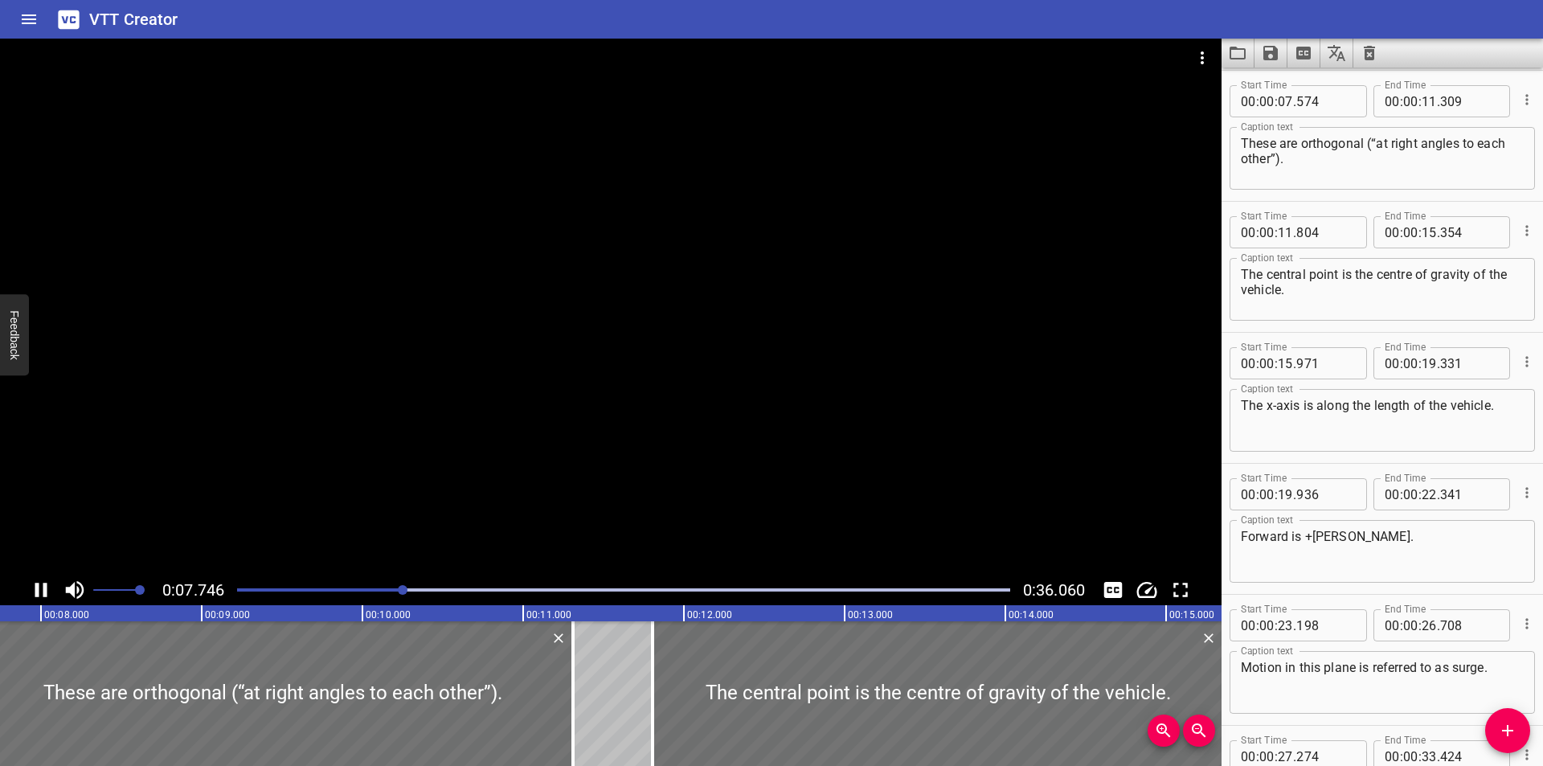
click at [235, 591] on div at bounding box center [623, 590] width 792 height 23
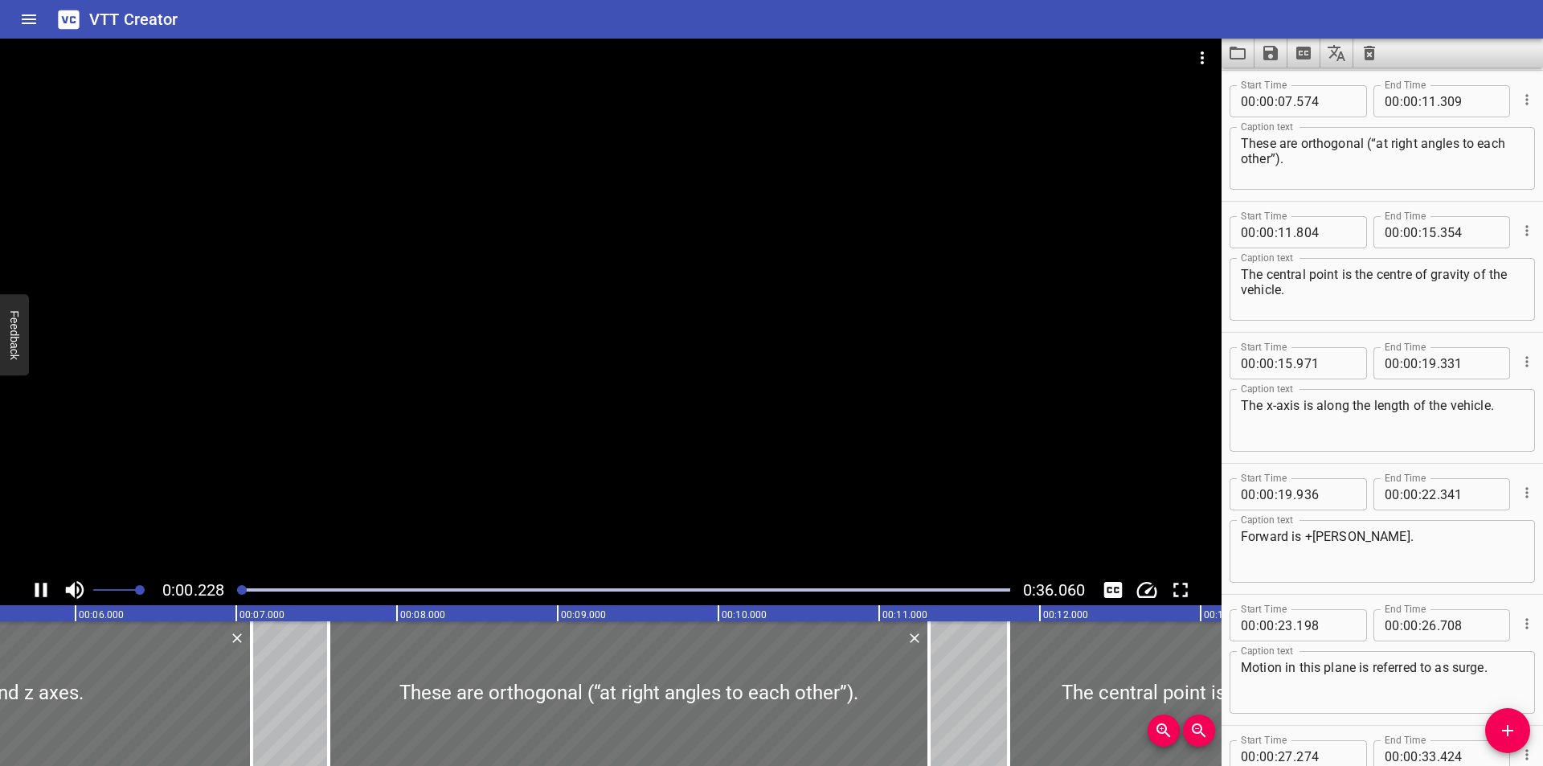
click at [281, 516] on div at bounding box center [610, 307] width 1221 height 536
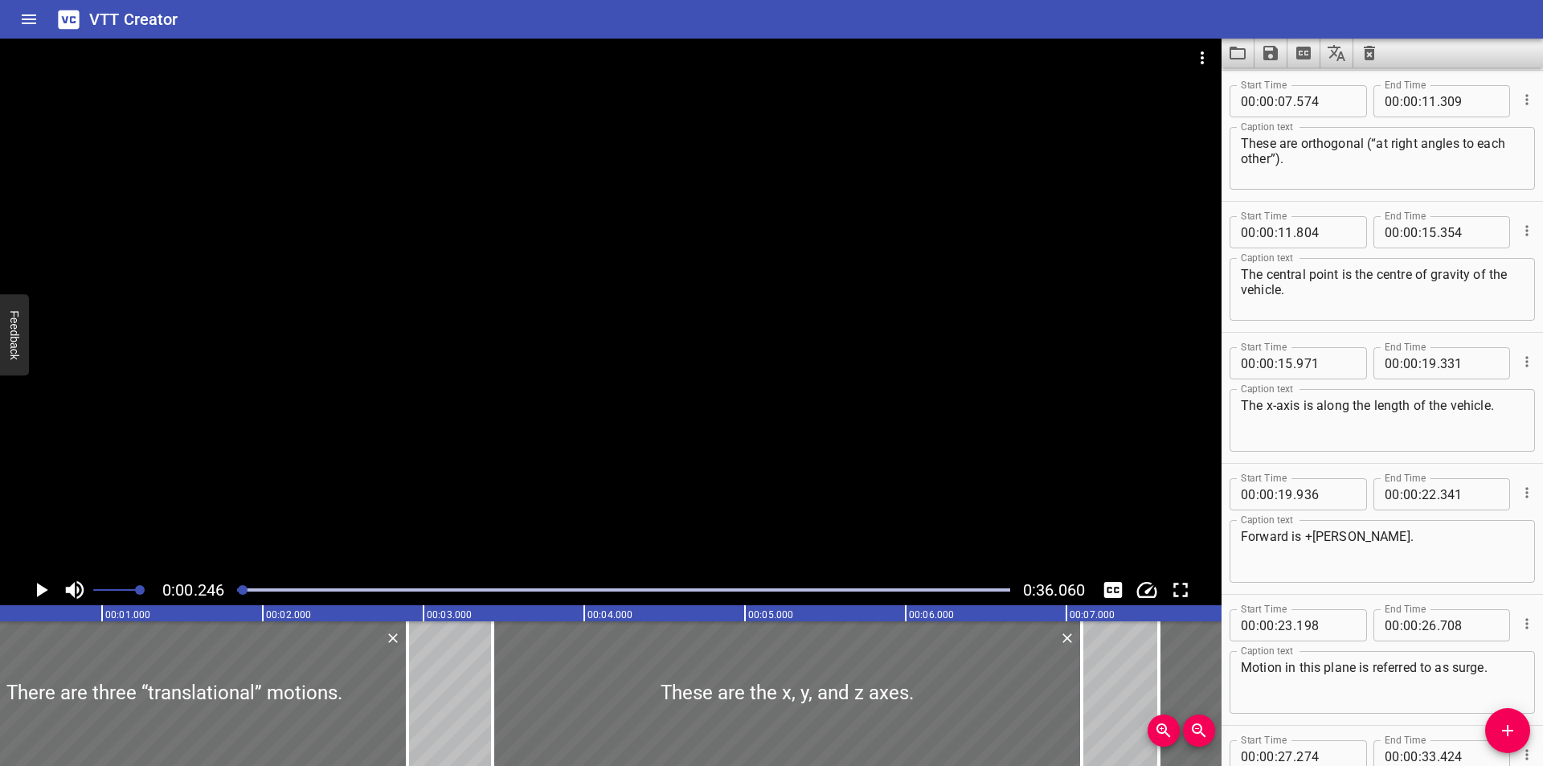
scroll to position [0, 39]
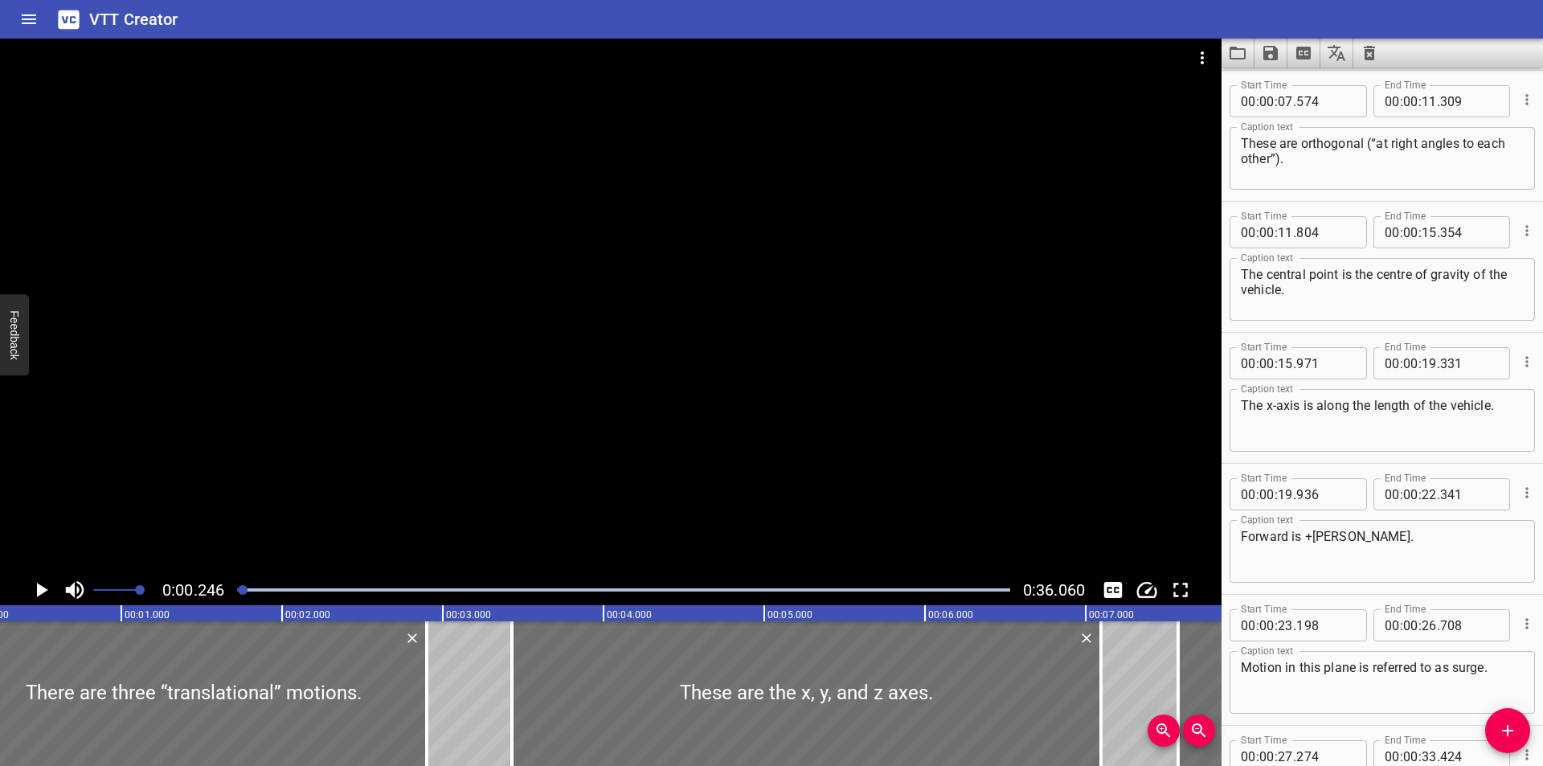
click at [1386, 65] on div at bounding box center [1381, 53] width 321 height 29
click at [1370, 59] on icon "Clear captions" at bounding box center [1369, 53] width 11 height 14
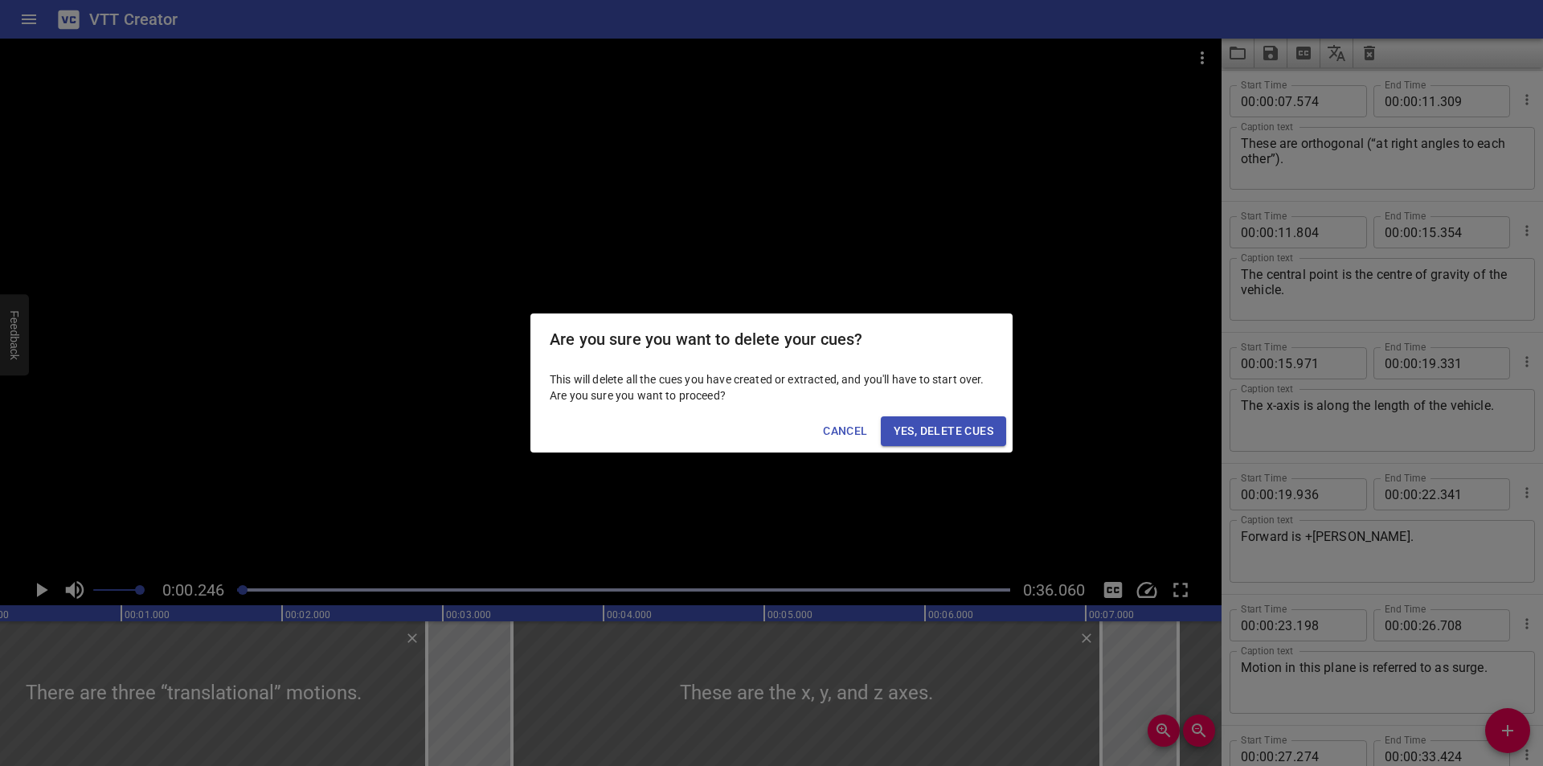
click at [936, 415] on div "Cancel Yes, Delete Cues" at bounding box center [771, 431] width 482 height 43
click at [925, 433] on span "Yes, Delete Cues" at bounding box center [944, 431] width 100 height 20
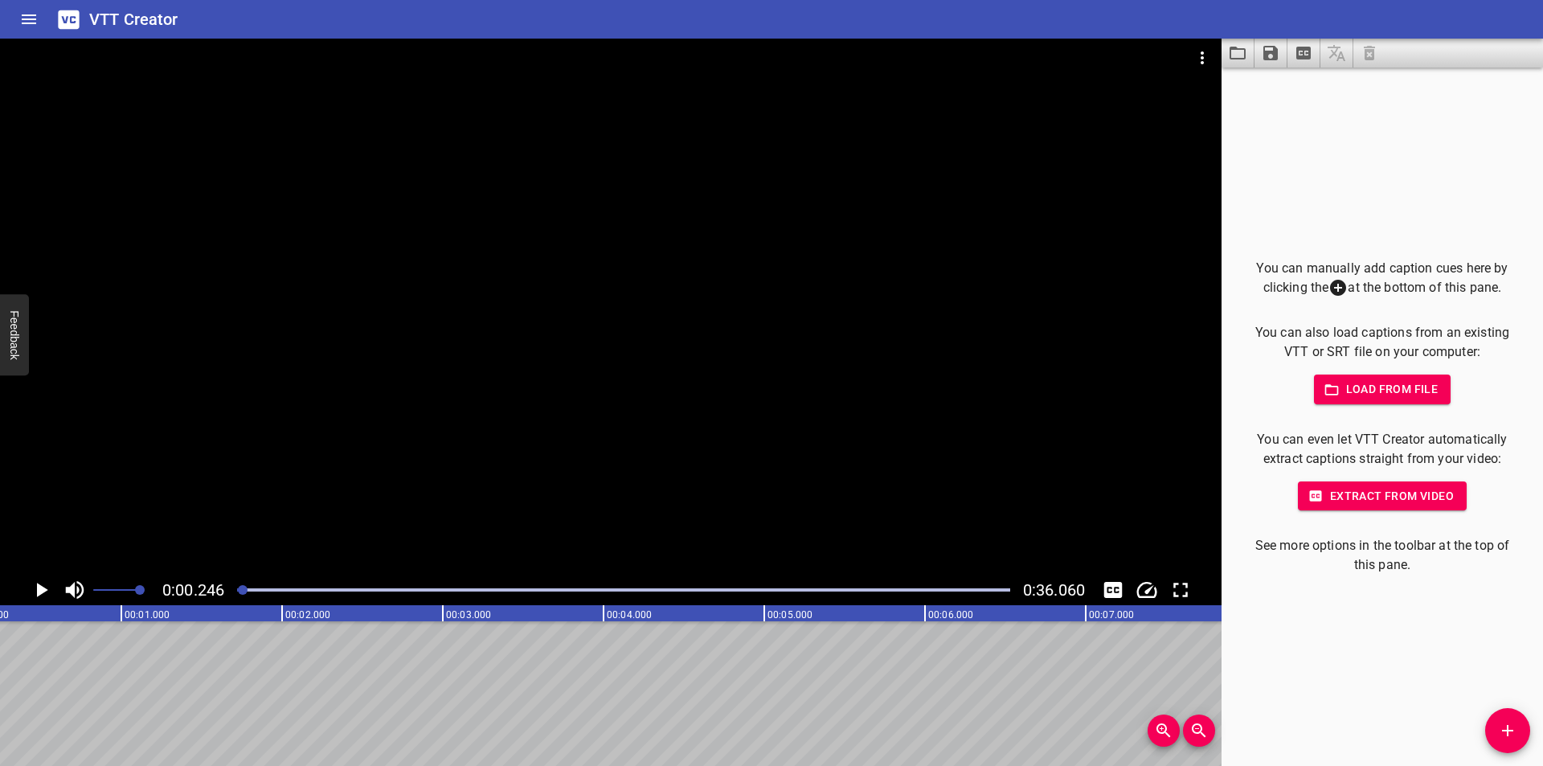
click at [1381, 706] on div "You can manually add caption cues here by clicking the at the bottom of this pa…" at bounding box center [1381, 417] width 321 height 698
click at [244, 589] on div at bounding box center [243, 590] width 10 height 10
click at [240, 587] on div at bounding box center [243, 590] width 10 height 10
click at [276, 505] on div at bounding box center [610, 307] width 1221 height 536
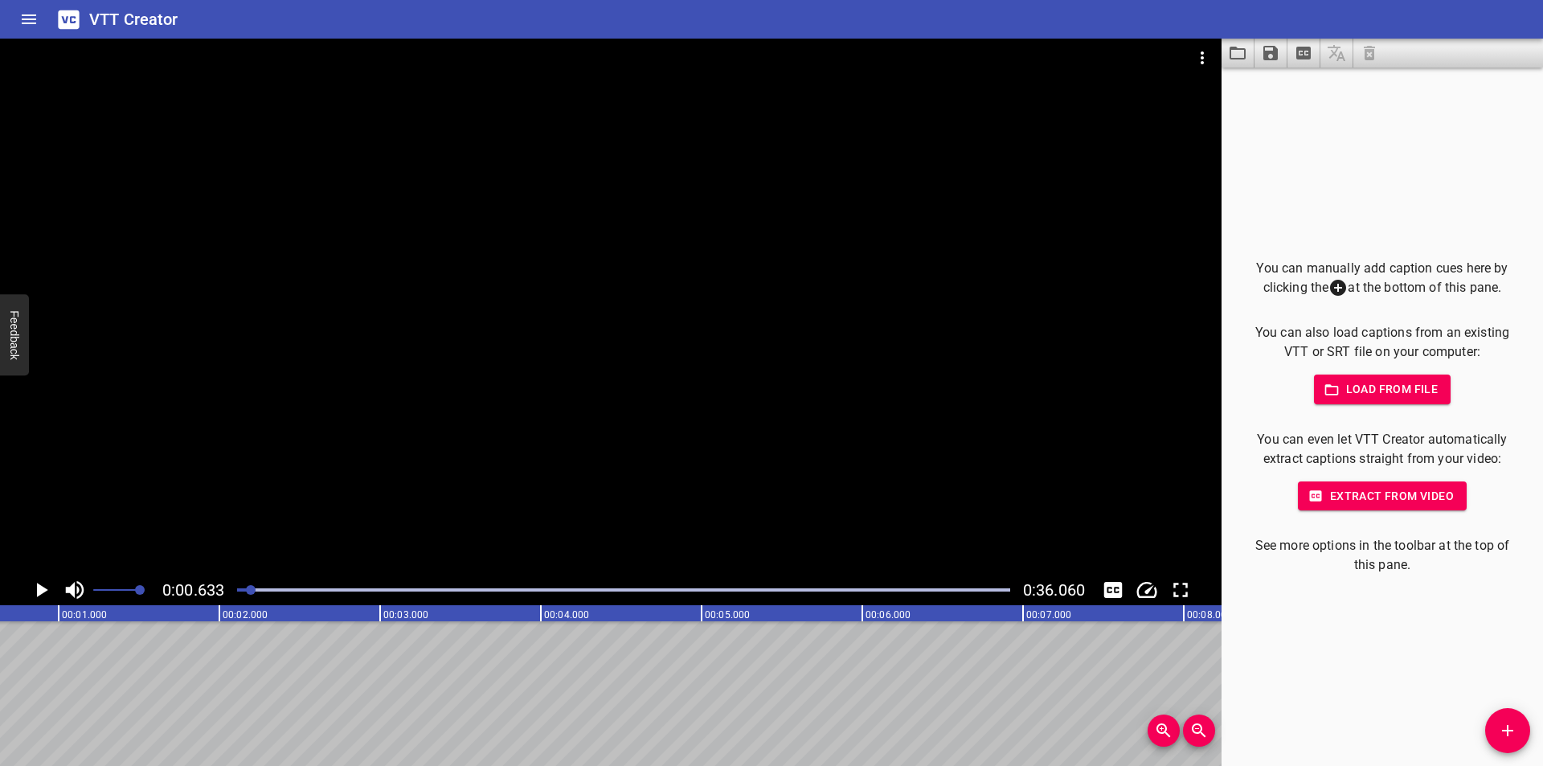
click at [826, 505] on div at bounding box center [610, 307] width 1221 height 536
click at [982, 421] on div at bounding box center [610, 307] width 1221 height 536
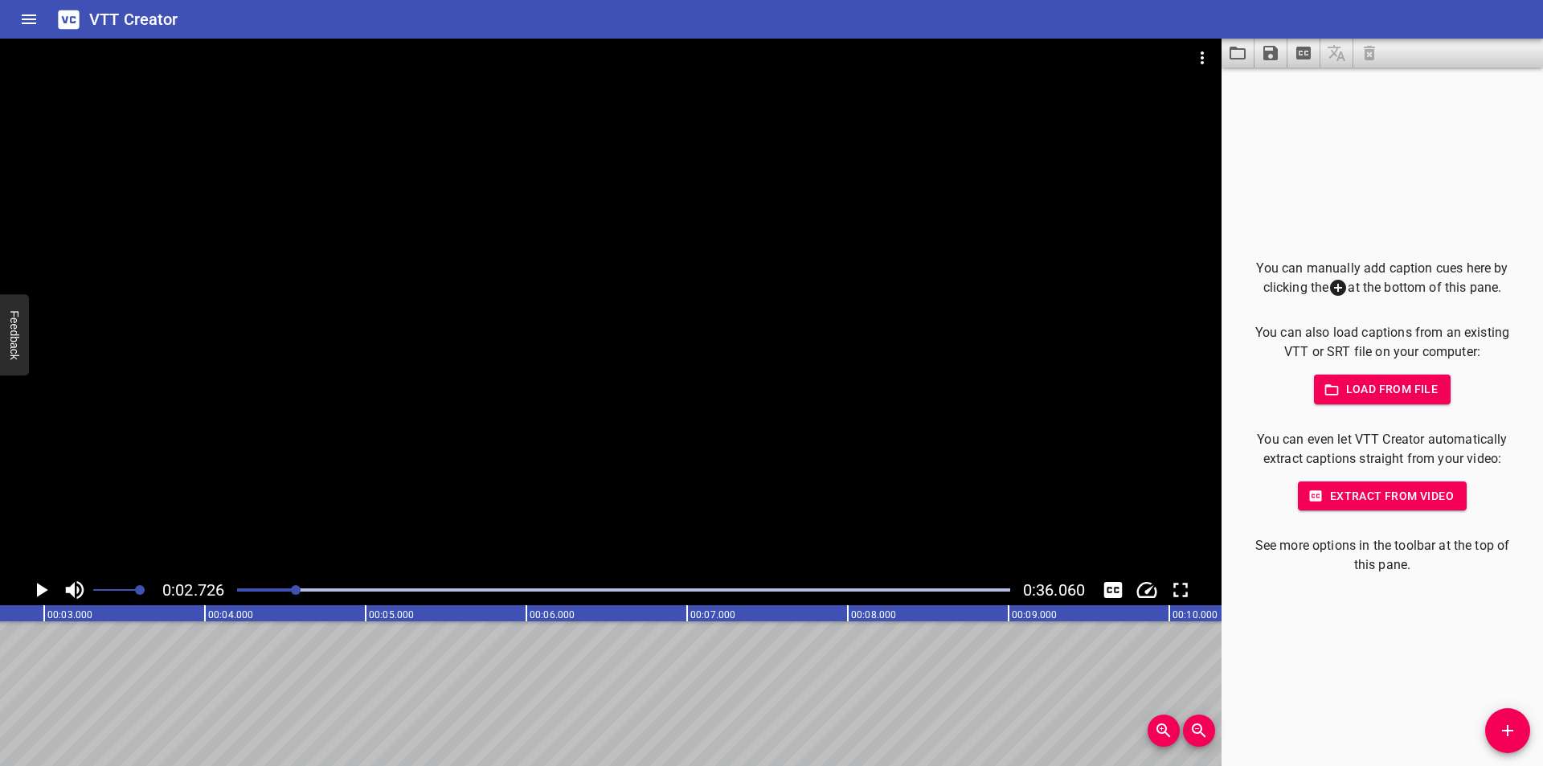
click at [1501, 734] on icon "Add Cue" at bounding box center [1507, 730] width 19 height 19
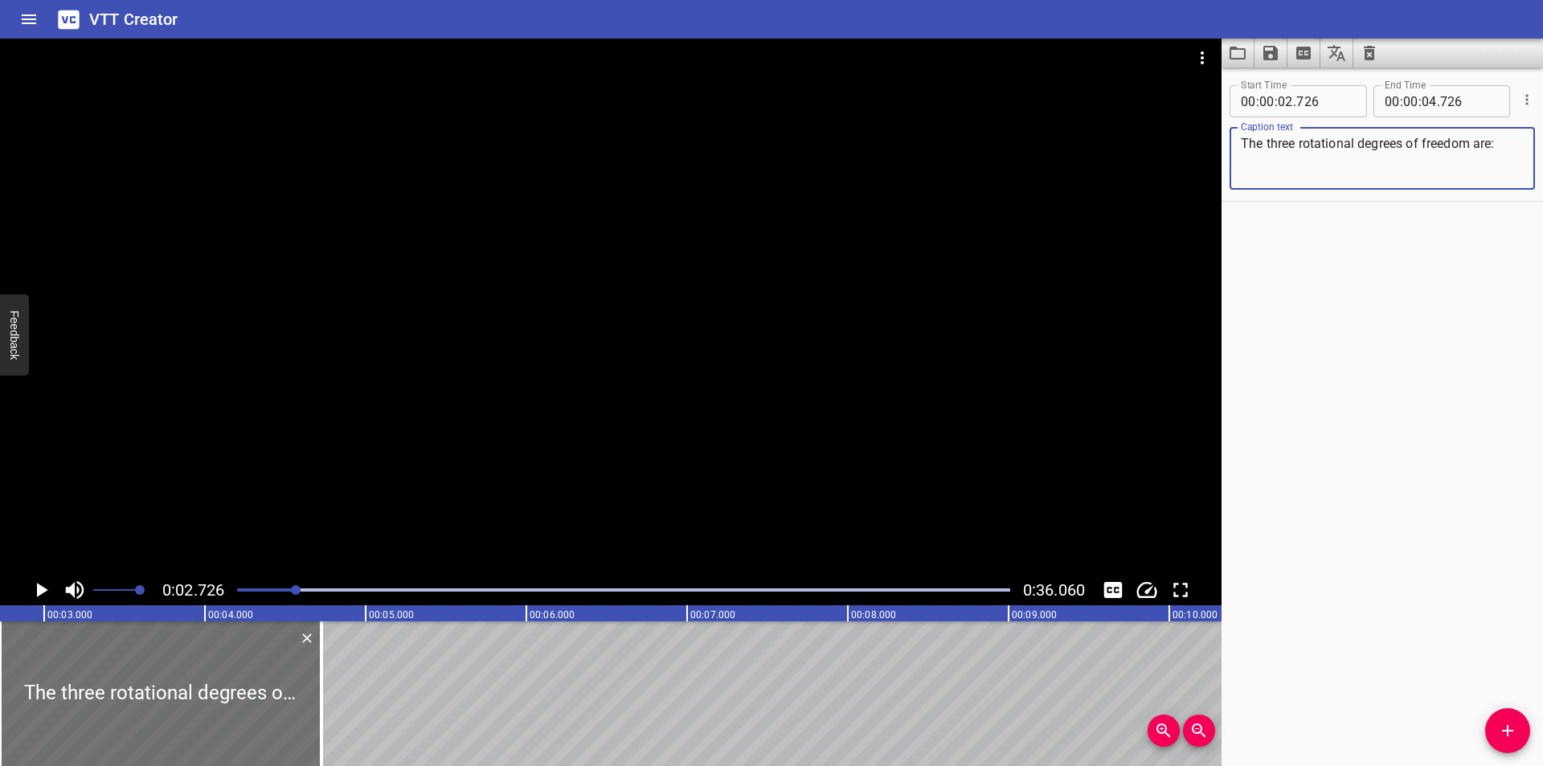
click at [239, 594] on div at bounding box center [623, 590] width 792 height 23
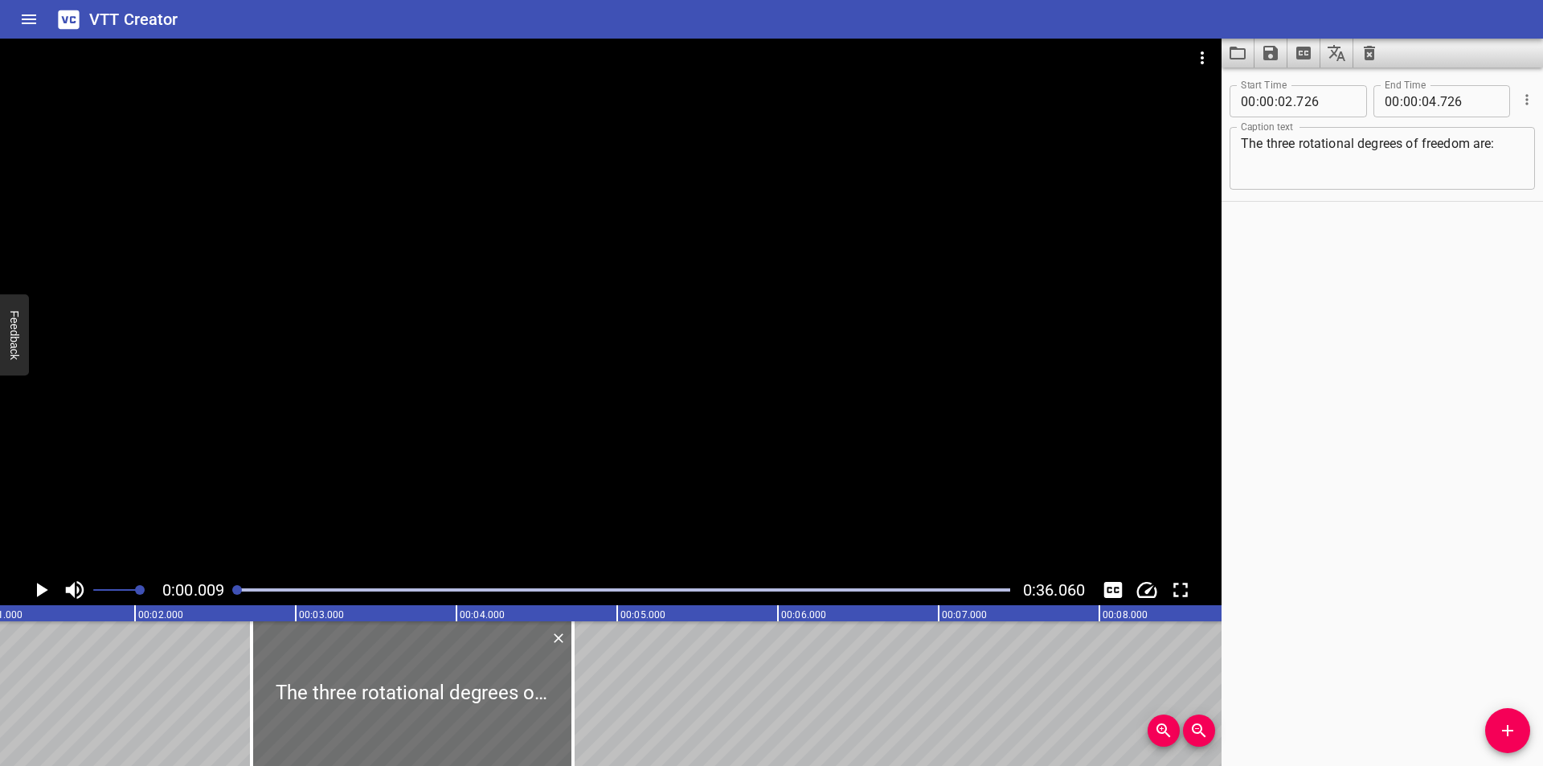
click at [239, 593] on div at bounding box center [237, 590] width 10 height 10
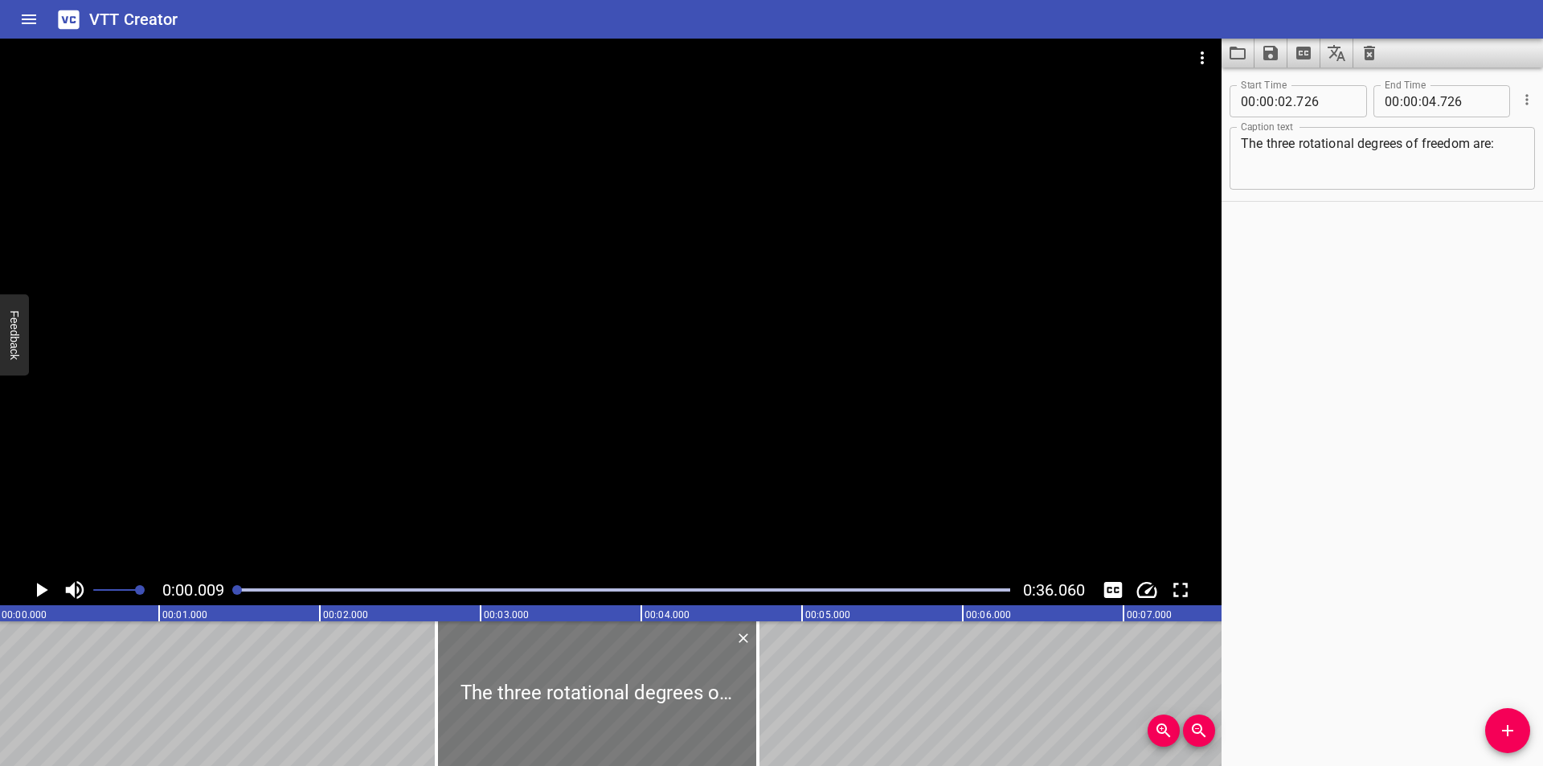
scroll to position [0, 0]
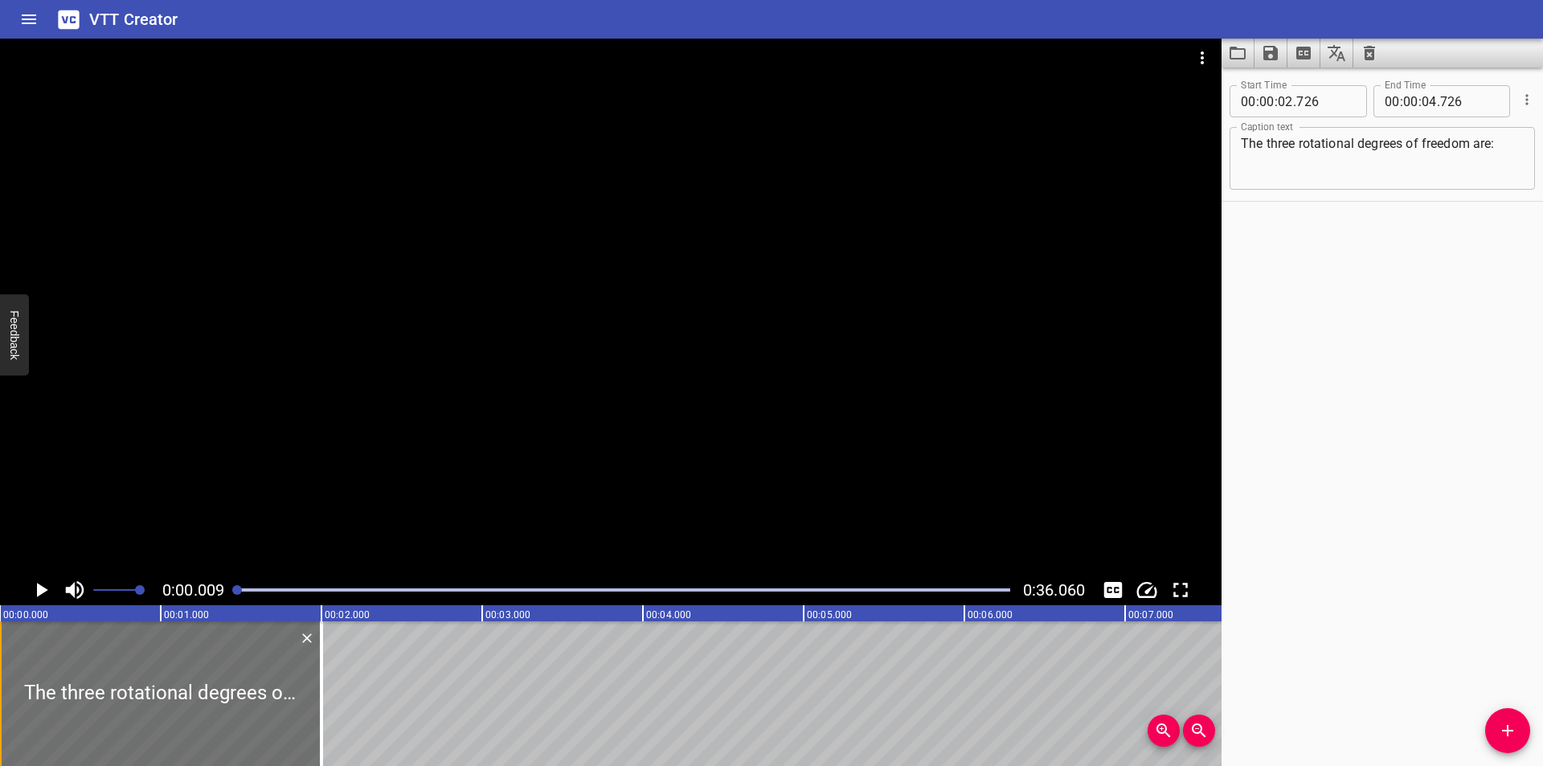
drag, startPoint x: 583, startPoint y: 663, endPoint x: 0, endPoint y: 663, distance: 582.6
click at [0, 663] on div "The three rotational degrees of freedom are:" at bounding box center [160, 693] width 321 height 145
click at [394, 460] on div at bounding box center [610, 307] width 1221 height 536
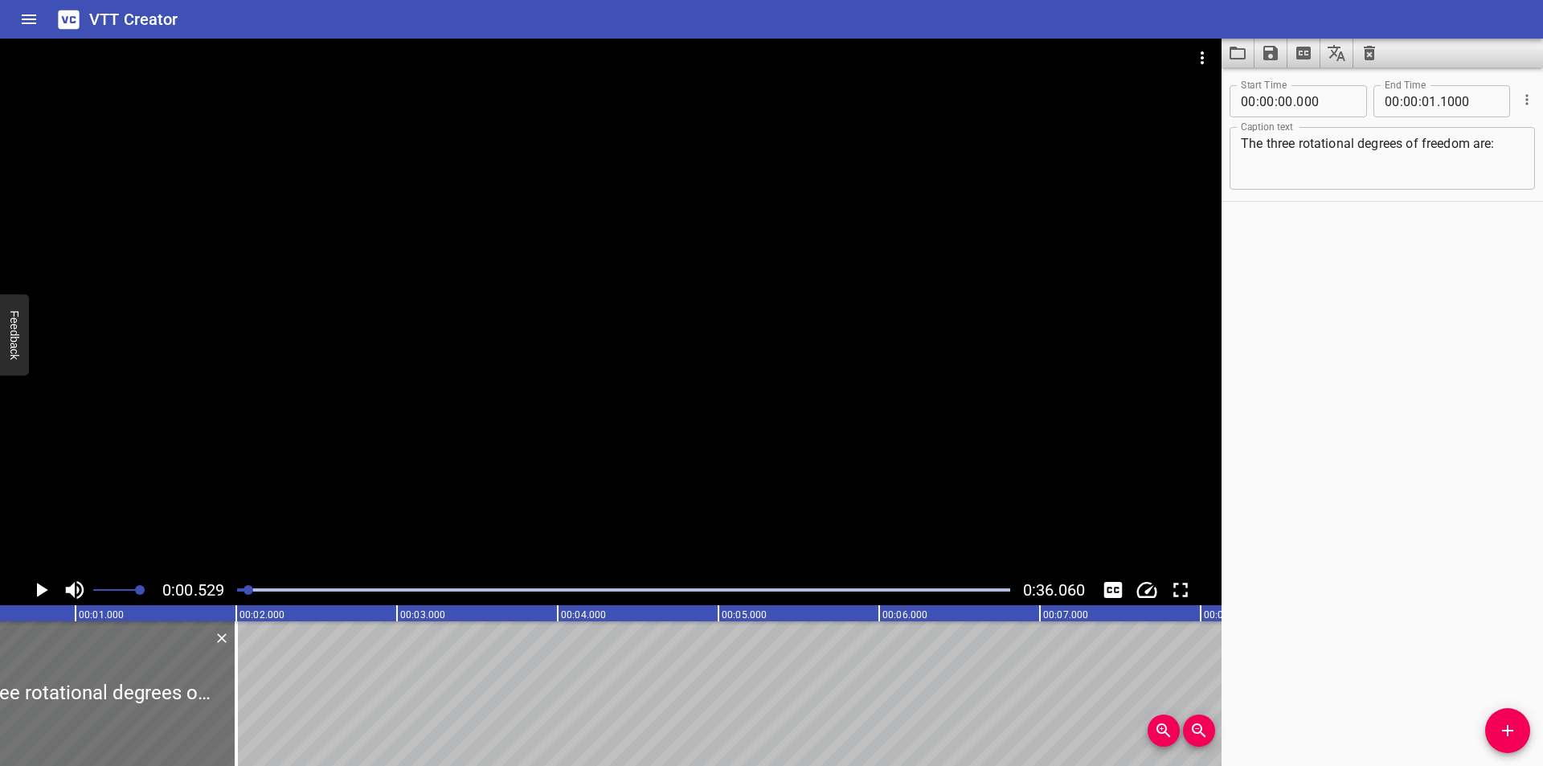
click at [238, 587] on div at bounding box center [623, 590] width 792 height 23
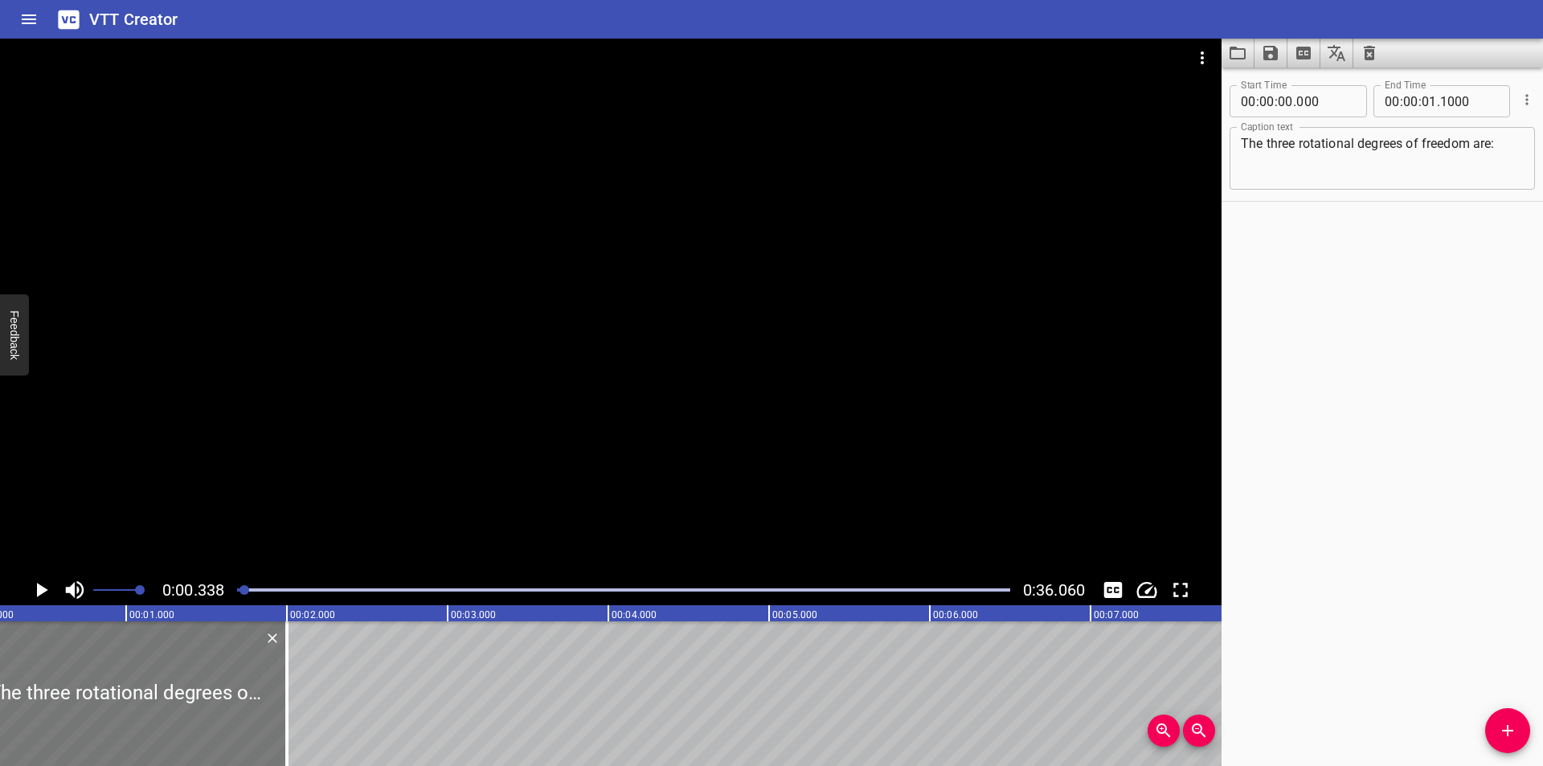
scroll to position [0, 55]
drag, startPoint x: 184, startPoint y: 653, endPoint x: 202, endPoint y: 661, distance: 19.8
click at [202, 661] on div at bounding box center [105, 693] width 321 height 145
drag, startPoint x: 201, startPoint y: 661, endPoint x: 169, endPoint y: 661, distance: 32.1
click at [177, 665] on div at bounding box center [105, 693] width 321 height 145
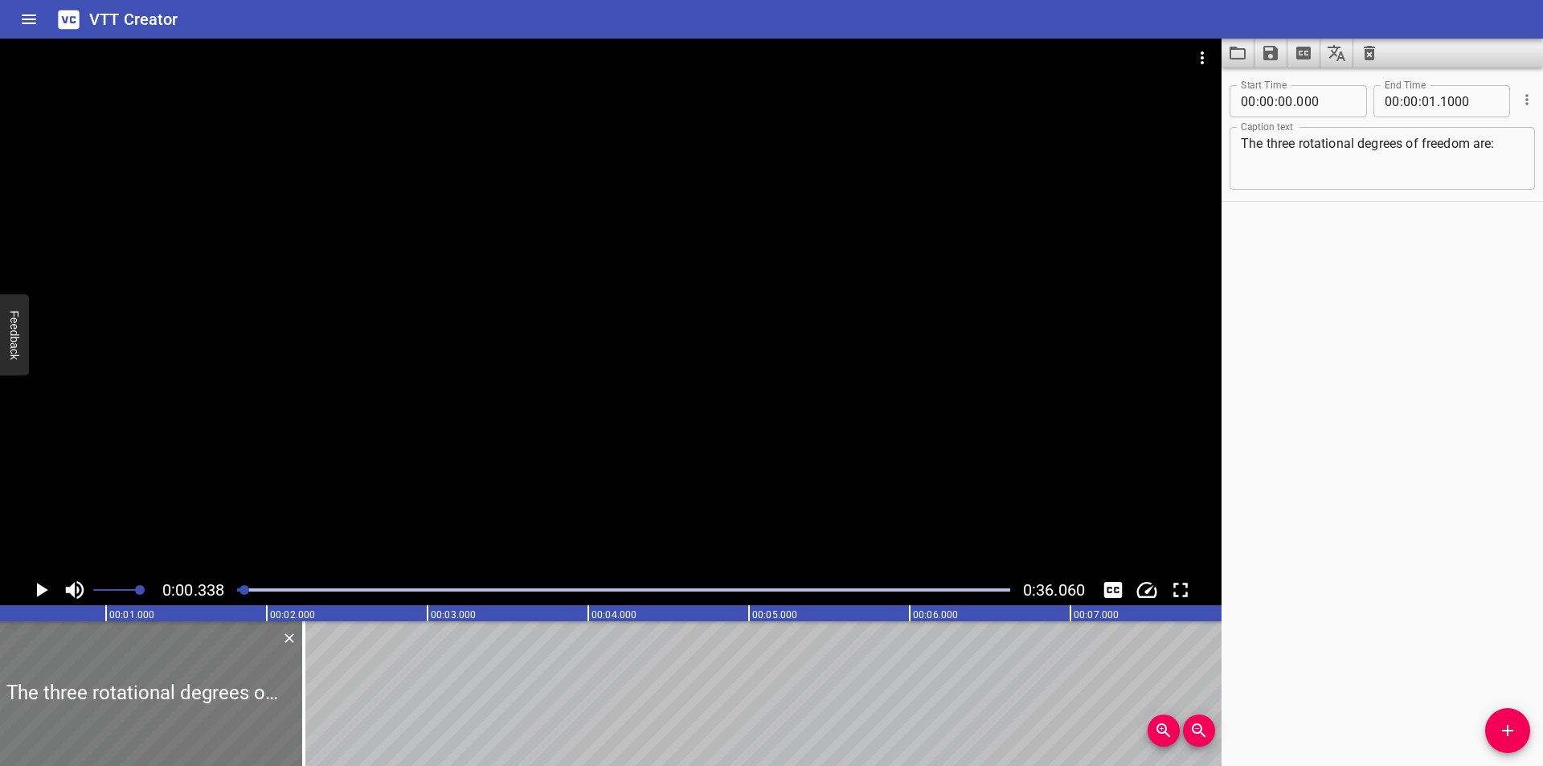
drag, startPoint x: 237, startPoint y: 681, endPoint x: 300, endPoint y: 689, distance: 63.3
click at [299, 689] on div at bounding box center [142, 693] width 321 height 145
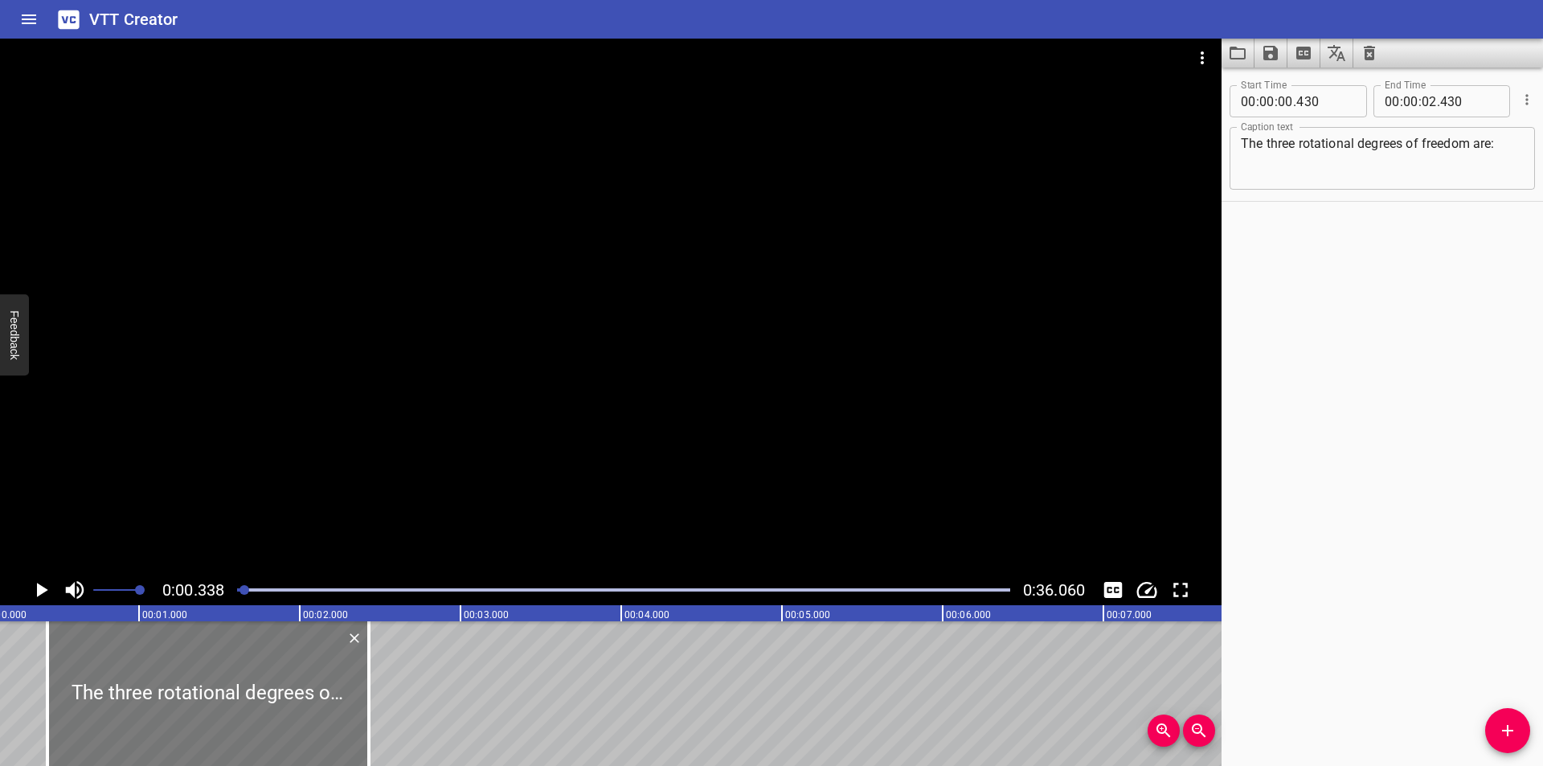
scroll to position [0, 0]
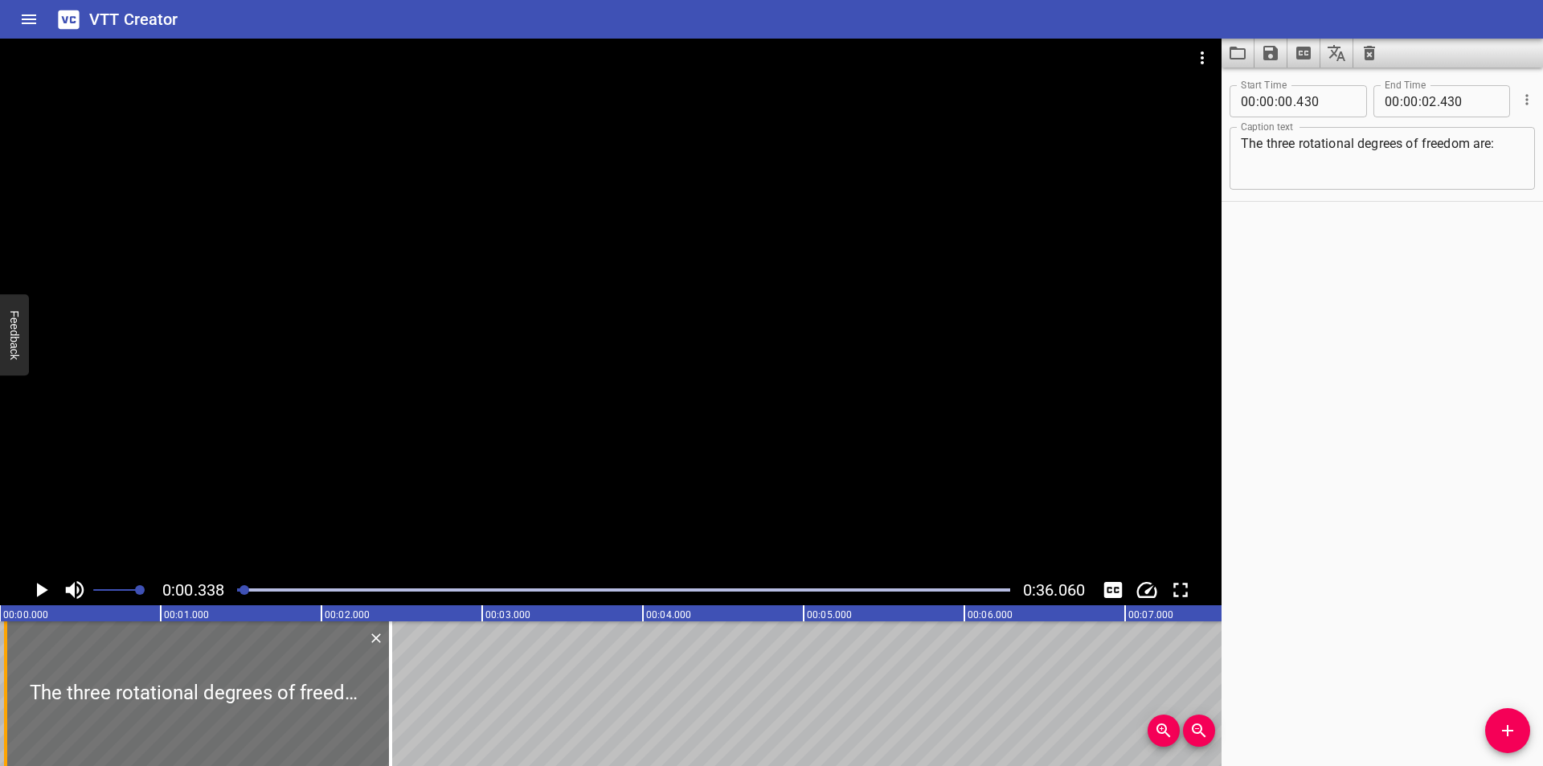
drag, startPoint x: 63, startPoint y: 684, endPoint x: 0, endPoint y: 689, distance: 63.7
click at [0, 689] on div at bounding box center [6, 693] width 16 height 145
click at [394, 419] on div at bounding box center [610, 307] width 1221 height 536
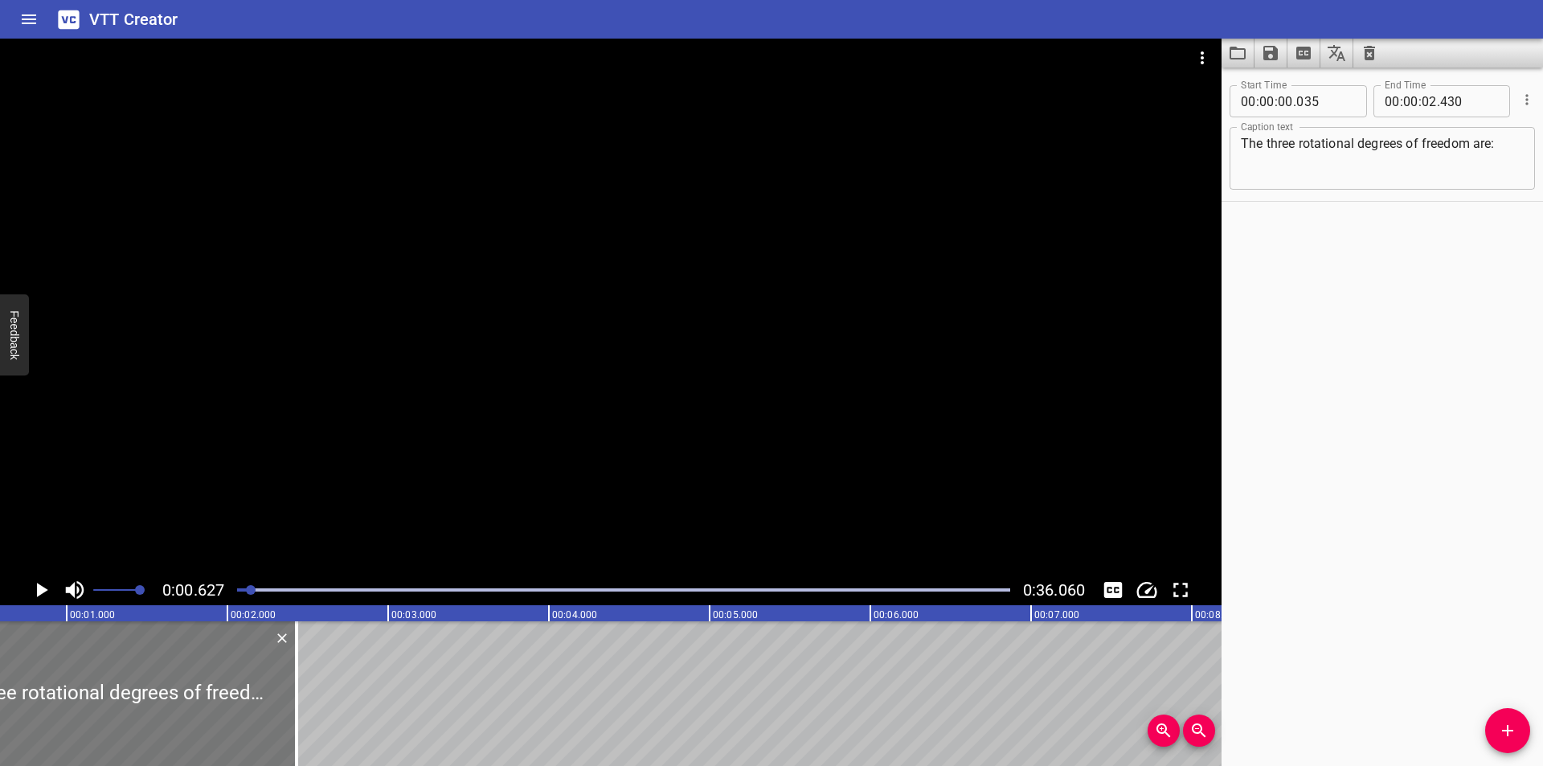
scroll to position [0, 100]
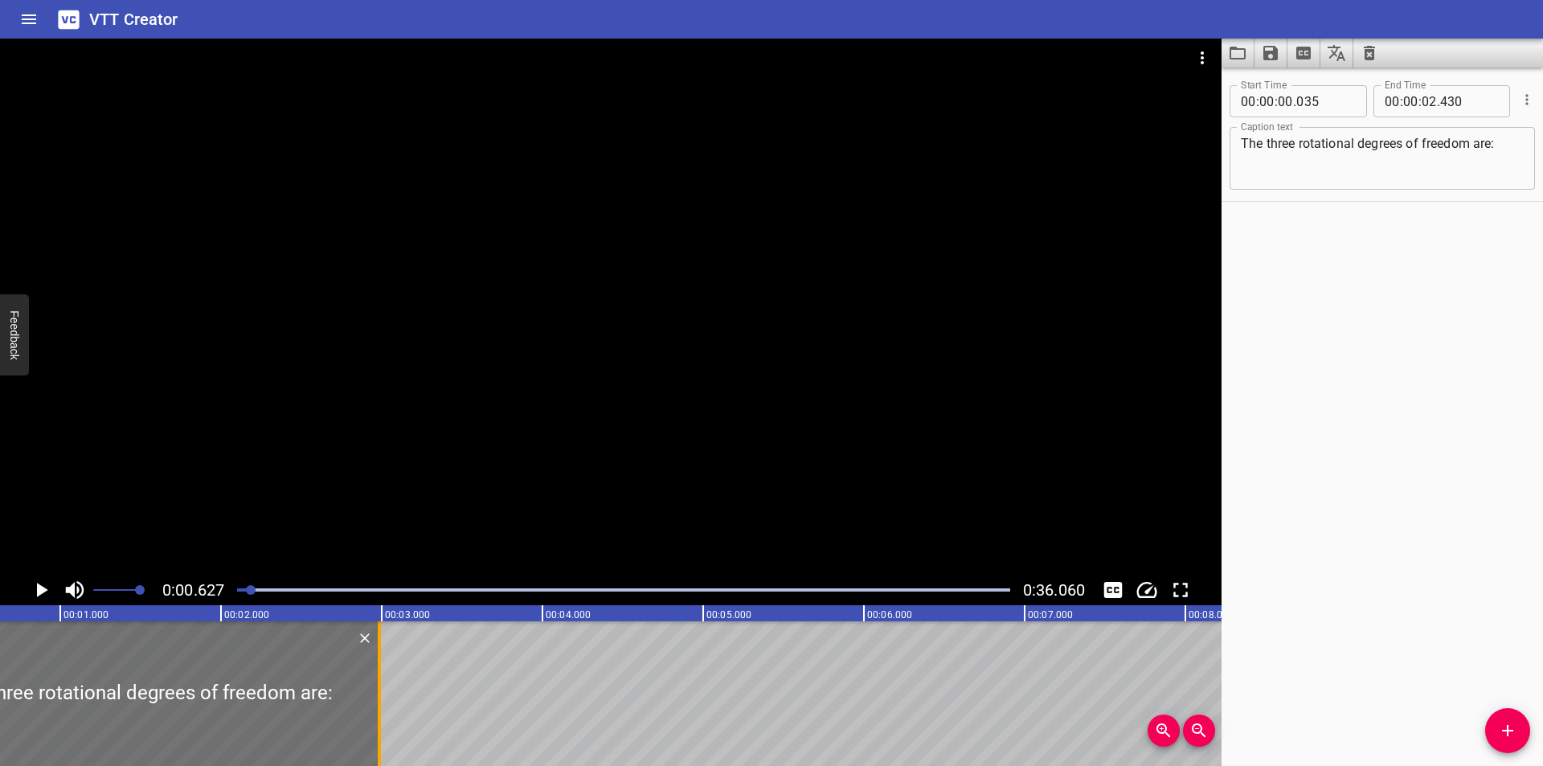
drag, startPoint x: 291, startPoint y: 709, endPoint x: 380, endPoint y: 711, distance: 89.2
click at [380, 711] on div at bounding box center [379, 693] width 3 height 145
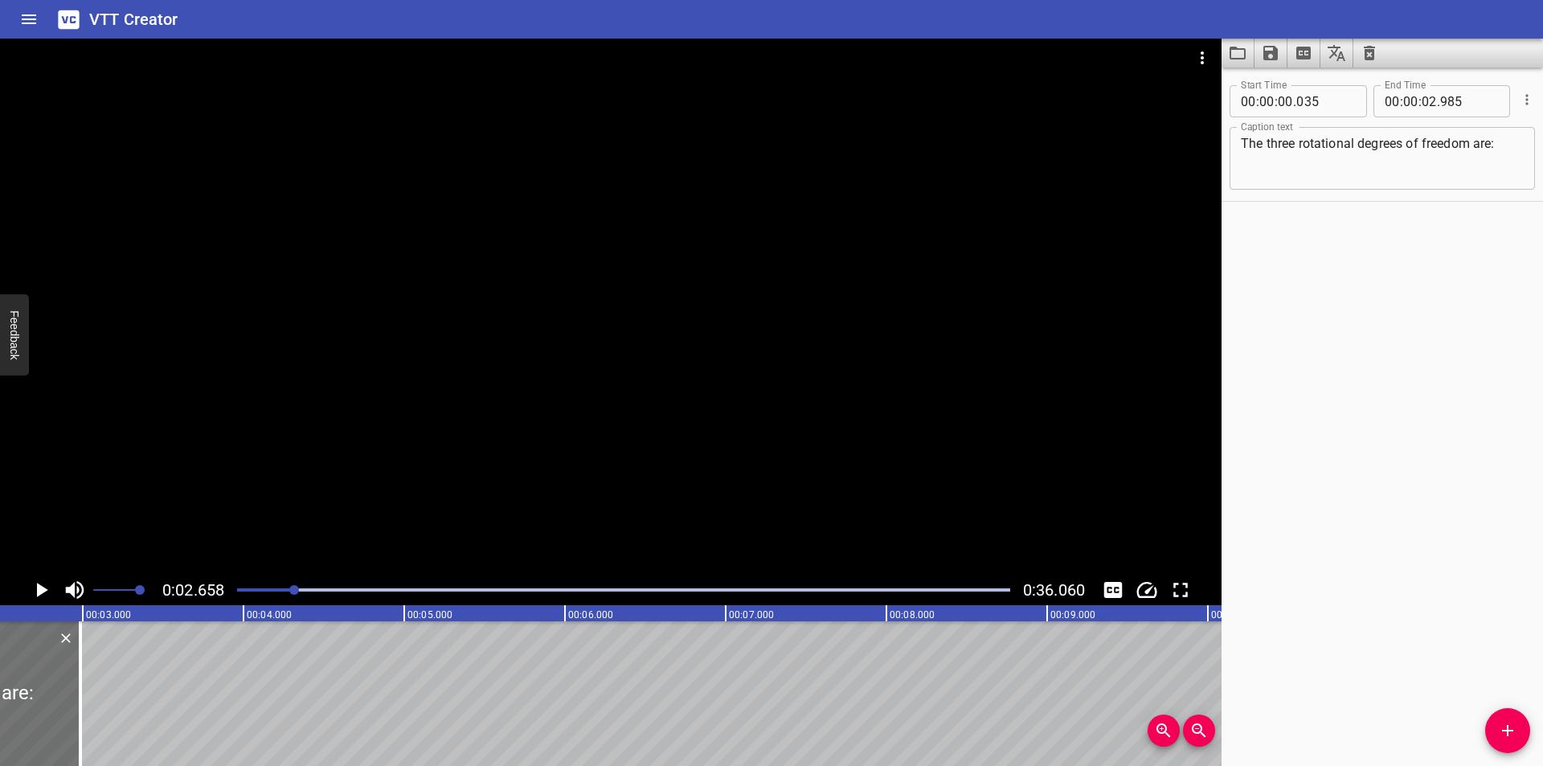
scroll to position [0, 428]
click at [1512, 152] on div "The three rotational degrees of freedom are: Caption text" at bounding box center [1381, 158] width 305 height 63
click at [540, 407] on div at bounding box center [610, 307] width 1221 height 536
click at [1507, 745] on button "Add Cue" at bounding box center [1507, 730] width 45 height 45
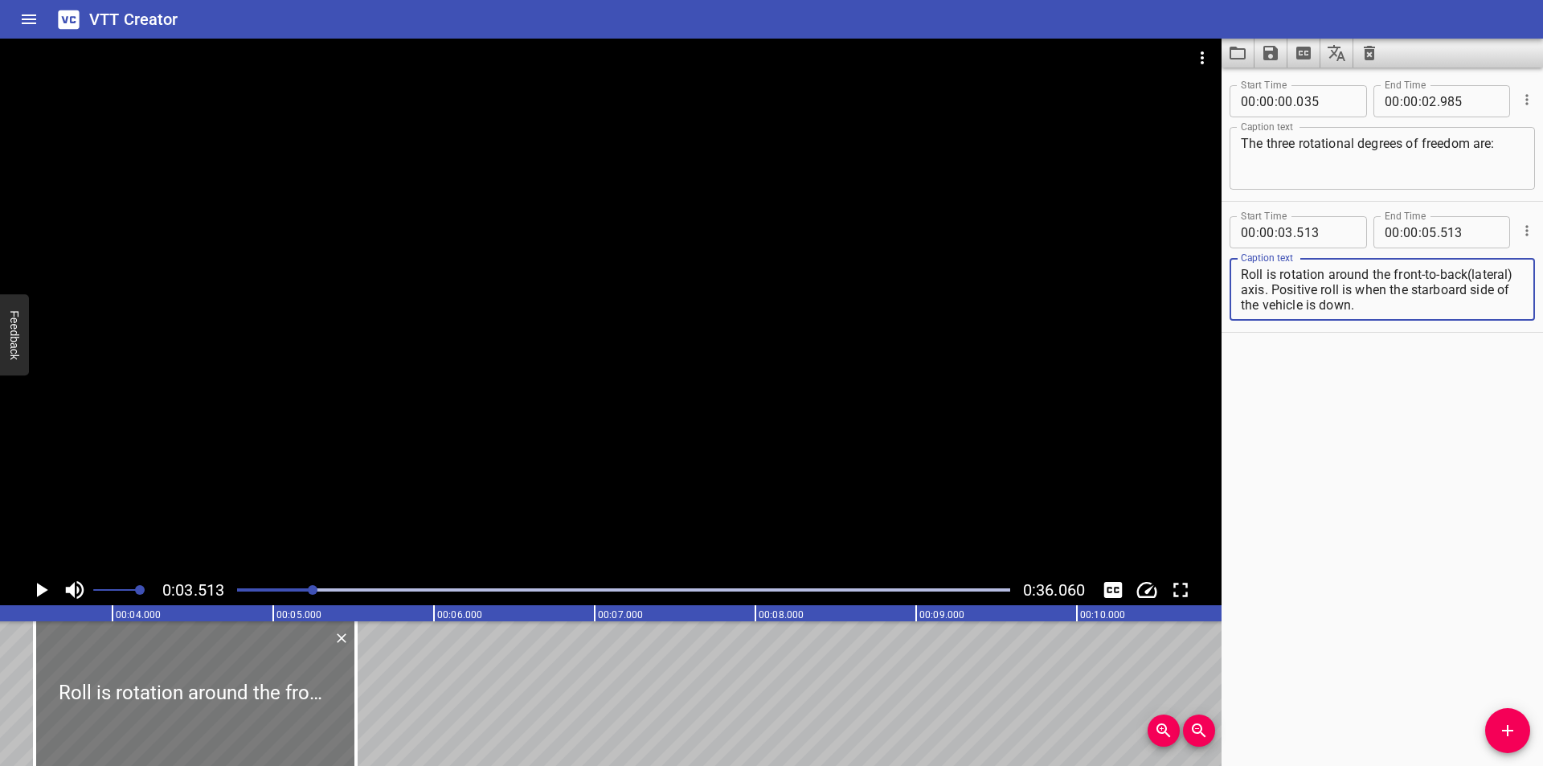
scroll to position [0, 511]
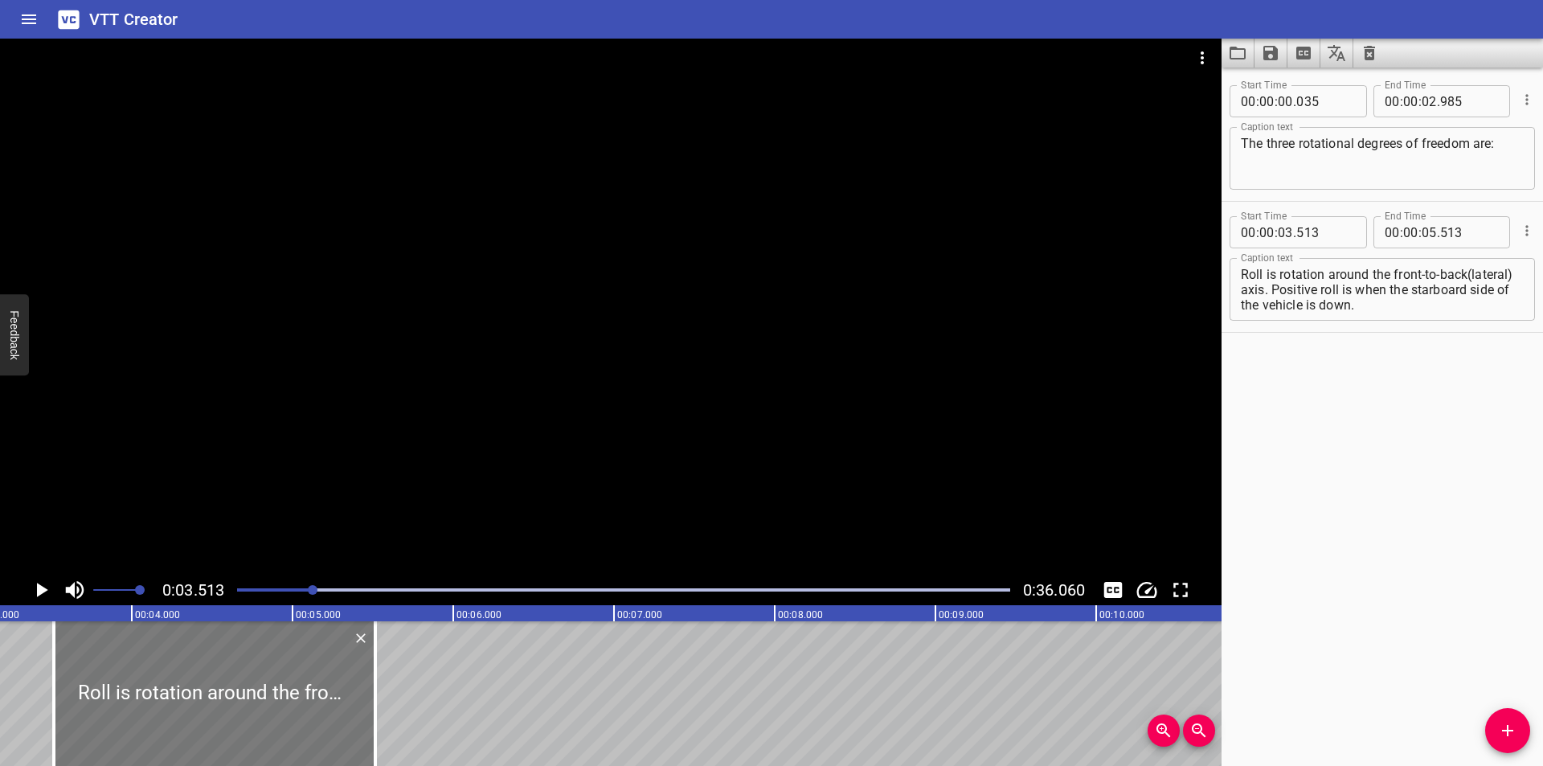
click at [308, 695] on div at bounding box center [214, 693] width 321 height 145
click at [419, 460] on div at bounding box center [610, 307] width 1221 height 536
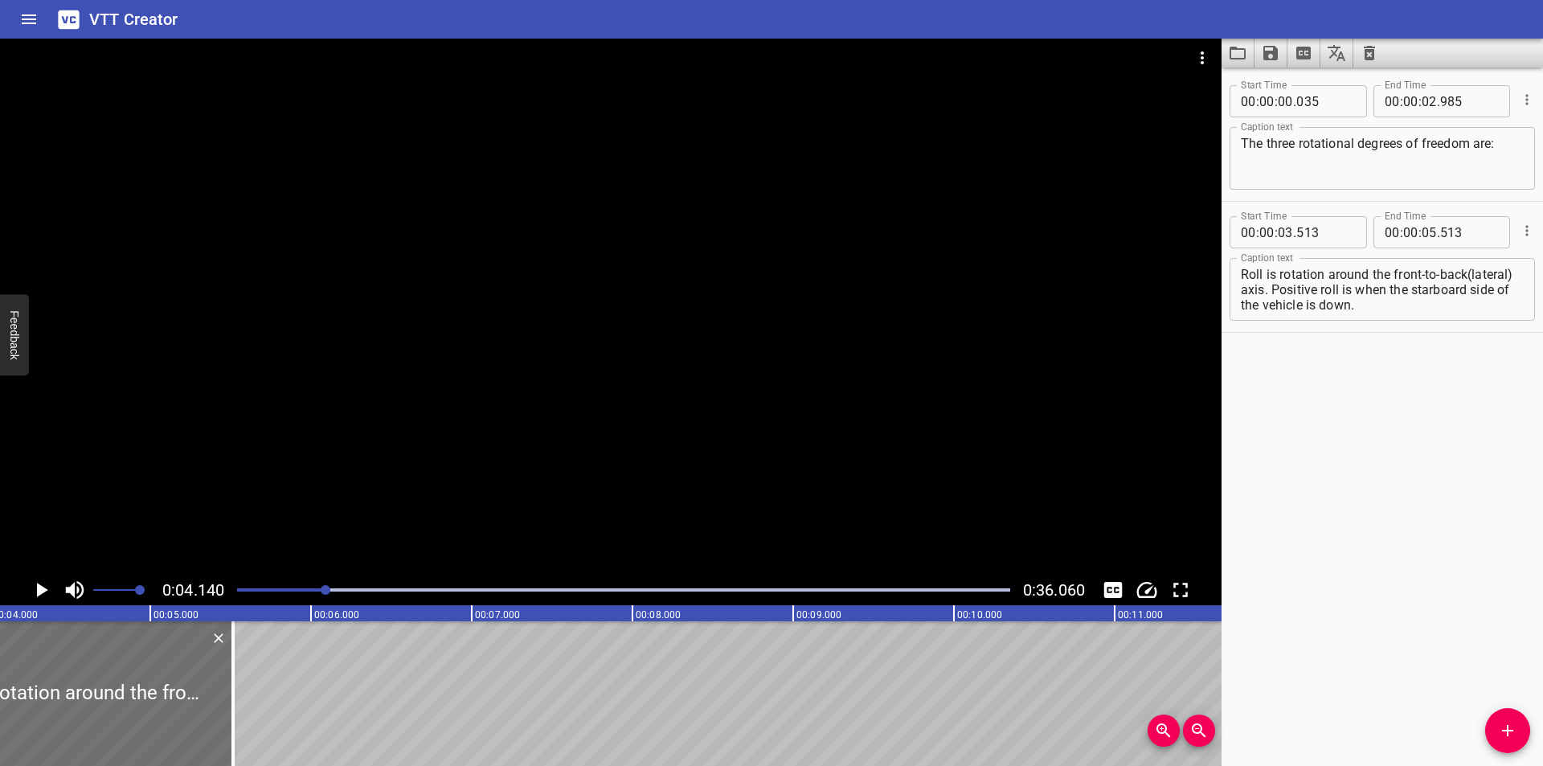
scroll to position [0, 665]
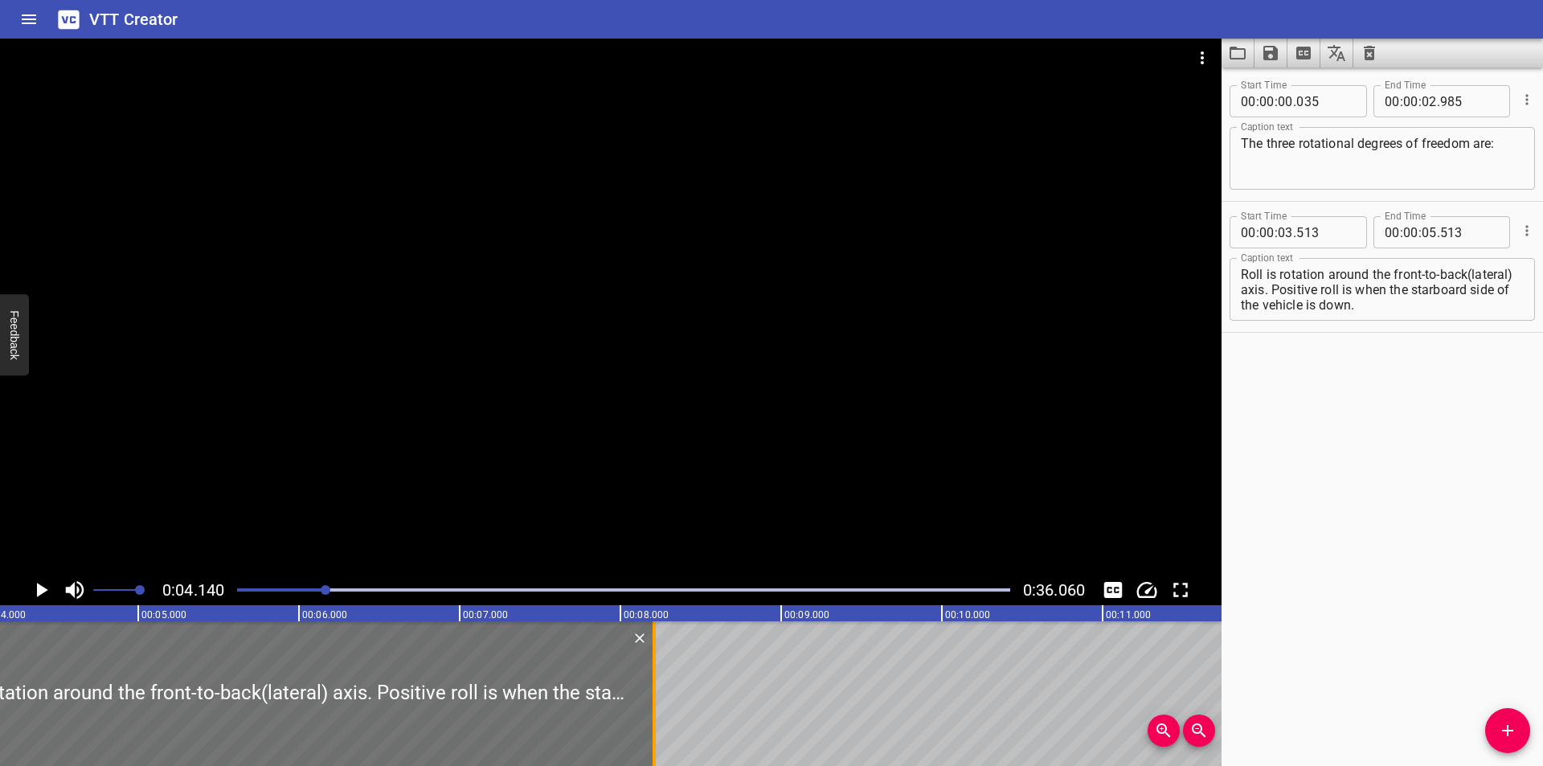
drag, startPoint x: 217, startPoint y: 721, endPoint x: 651, endPoint y: 701, distance: 434.4
click at [651, 701] on div at bounding box center [654, 693] width 16 height 145
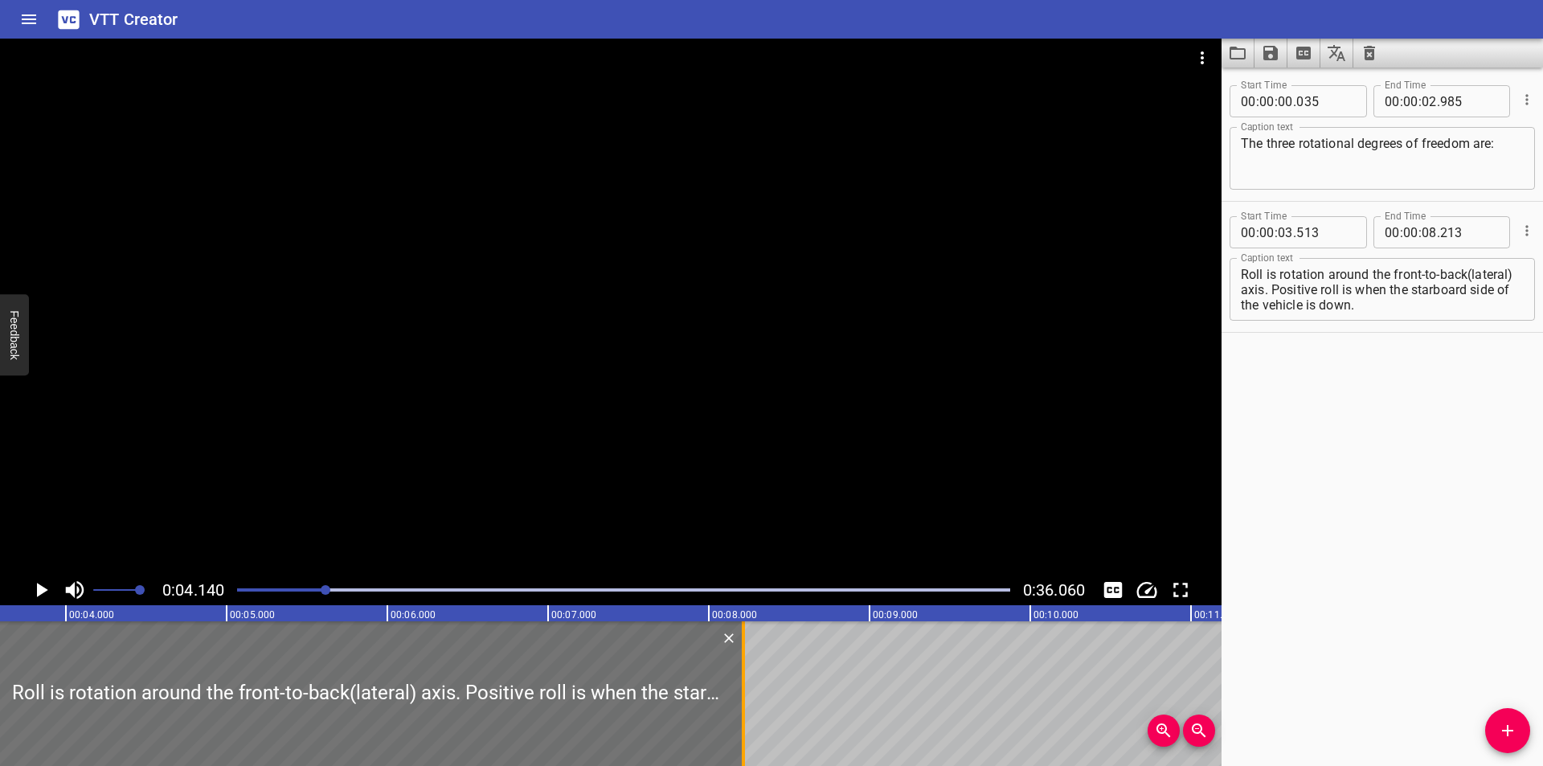
scroll to position [0, 558]
click at [578, 481] on div at bounding box center [610, 307] width 1221 height 536
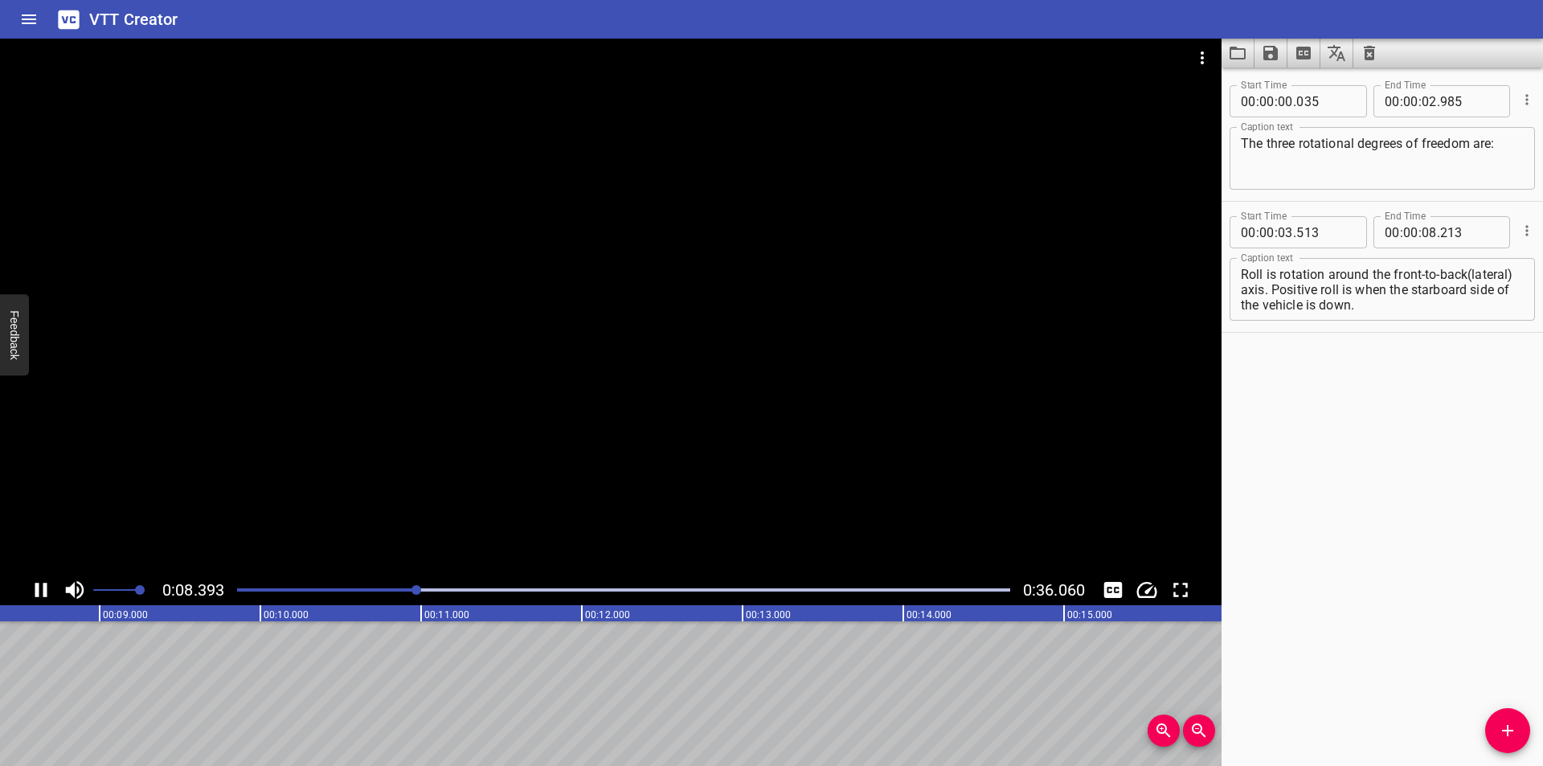
scroll to position [0, 1364]
drag, startPoint x: 1349, startPoint y: 291, endPoint x: 1520, endPoint y: 503, distance: 272.6
click at [1520, 503] on div "Start Time 00 : 00 : 00 . 035 Start Time End Time 00 : 00 : 02 . 985 End Time C…" at bounding box center [1381, 417] width 321 height 698
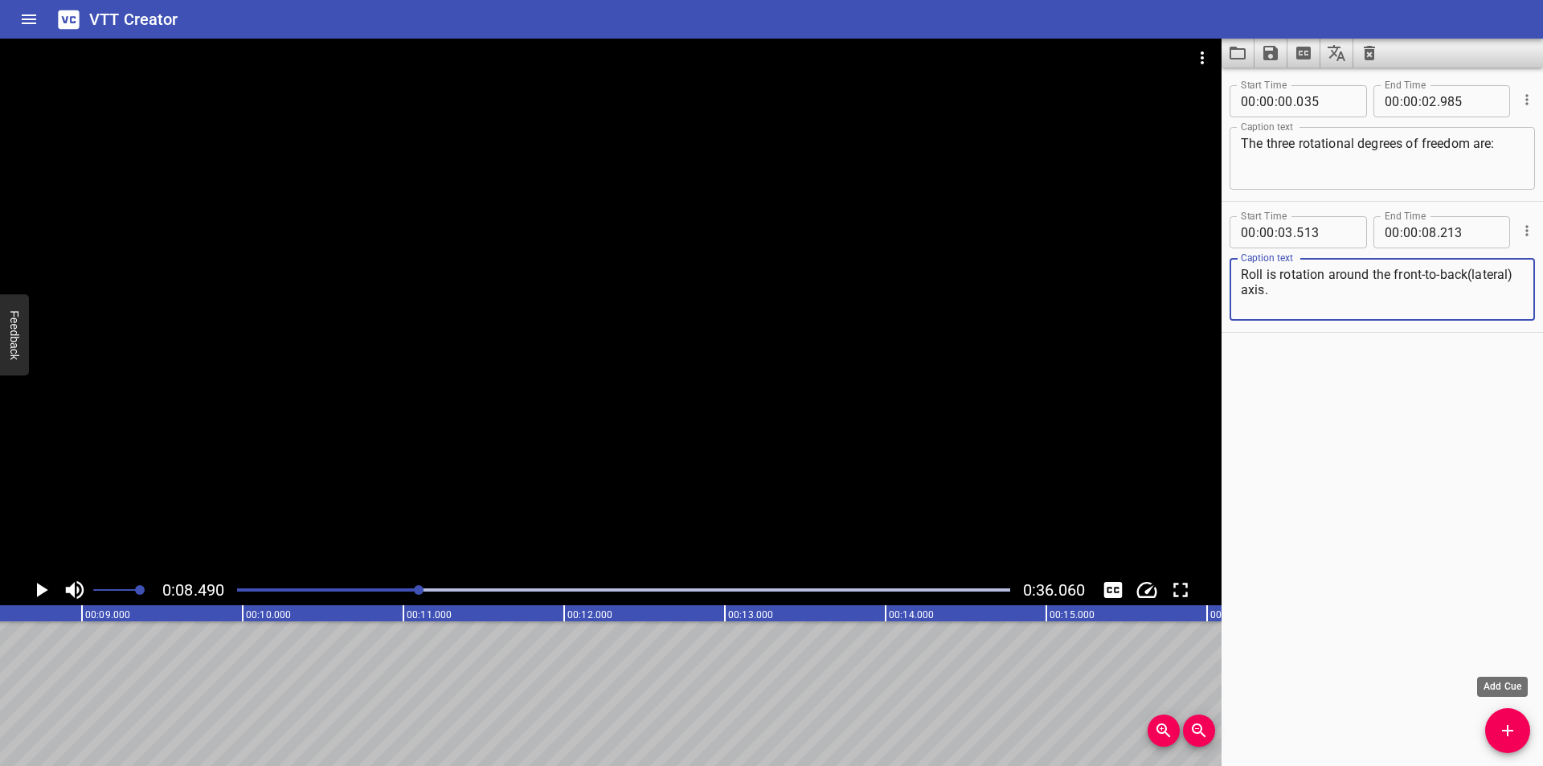
click at [1507, 725] on icon "Add Cue" at bounding box center [1507, 730] width 11 height 11
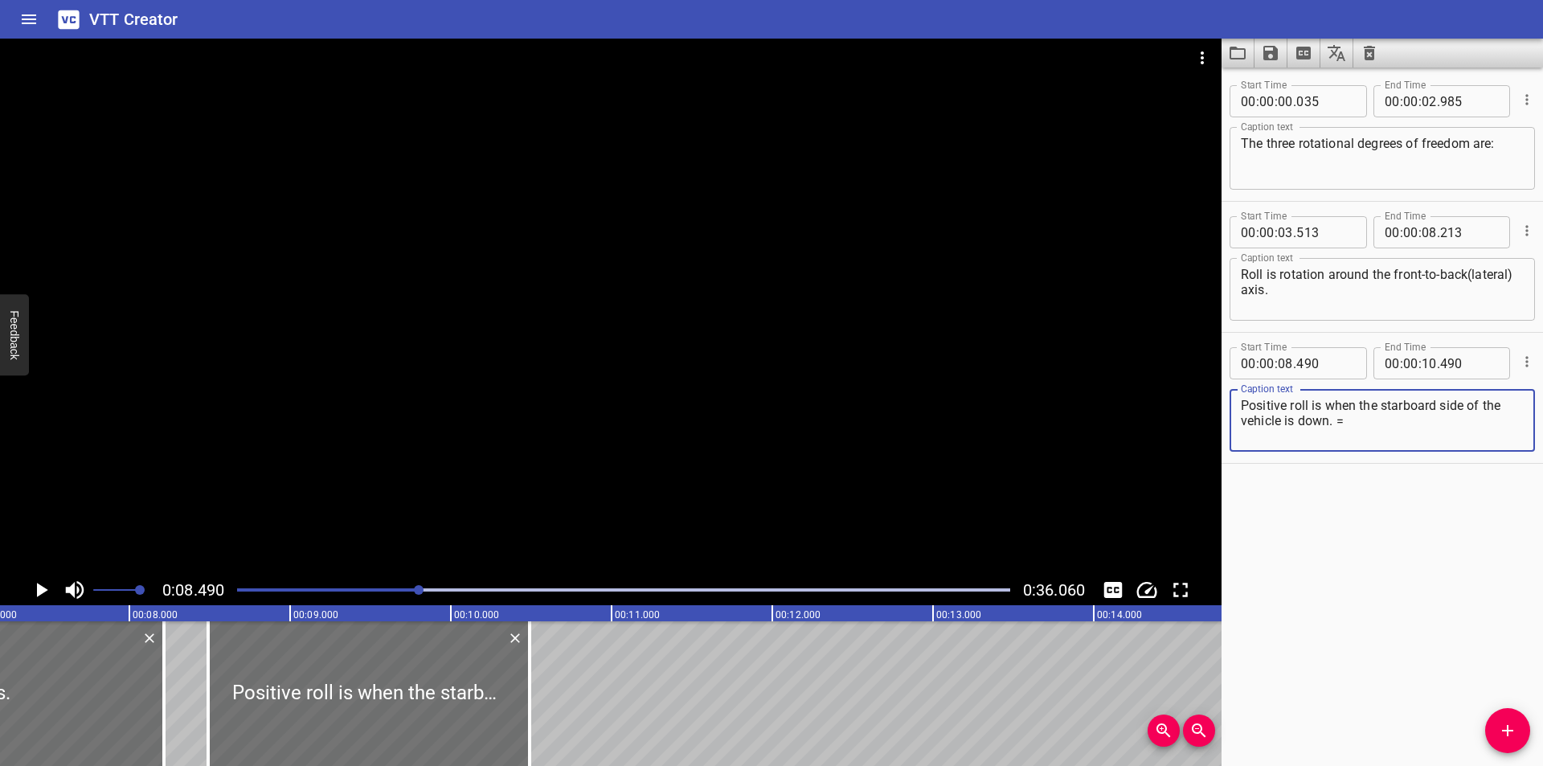
scroll to position [0, 1150]
drag, startPoint x: 371, startPoint y: 710, endPoint x: 433, endPoint y: 726, distance: 63.7
click at [378, 711] on div at bounding box center [375, 693] width 321 height 145
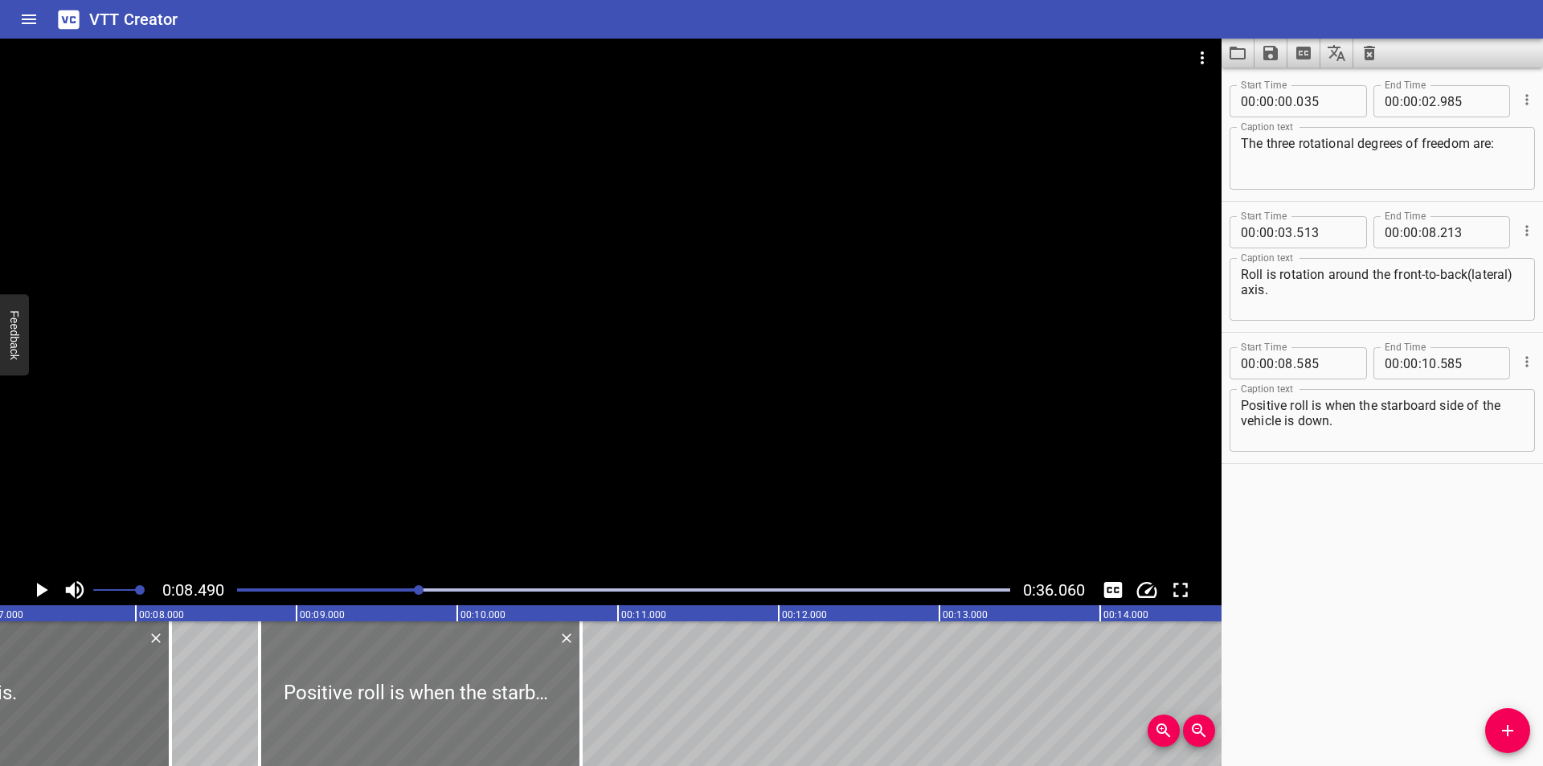
drag, startPoint x: 433, startPoint y: 726, endPoint x: 411, endPoint y: 730, distance: 22.1
click at [411, 730] on div at bounding box center [420, 693] width 321 height 145
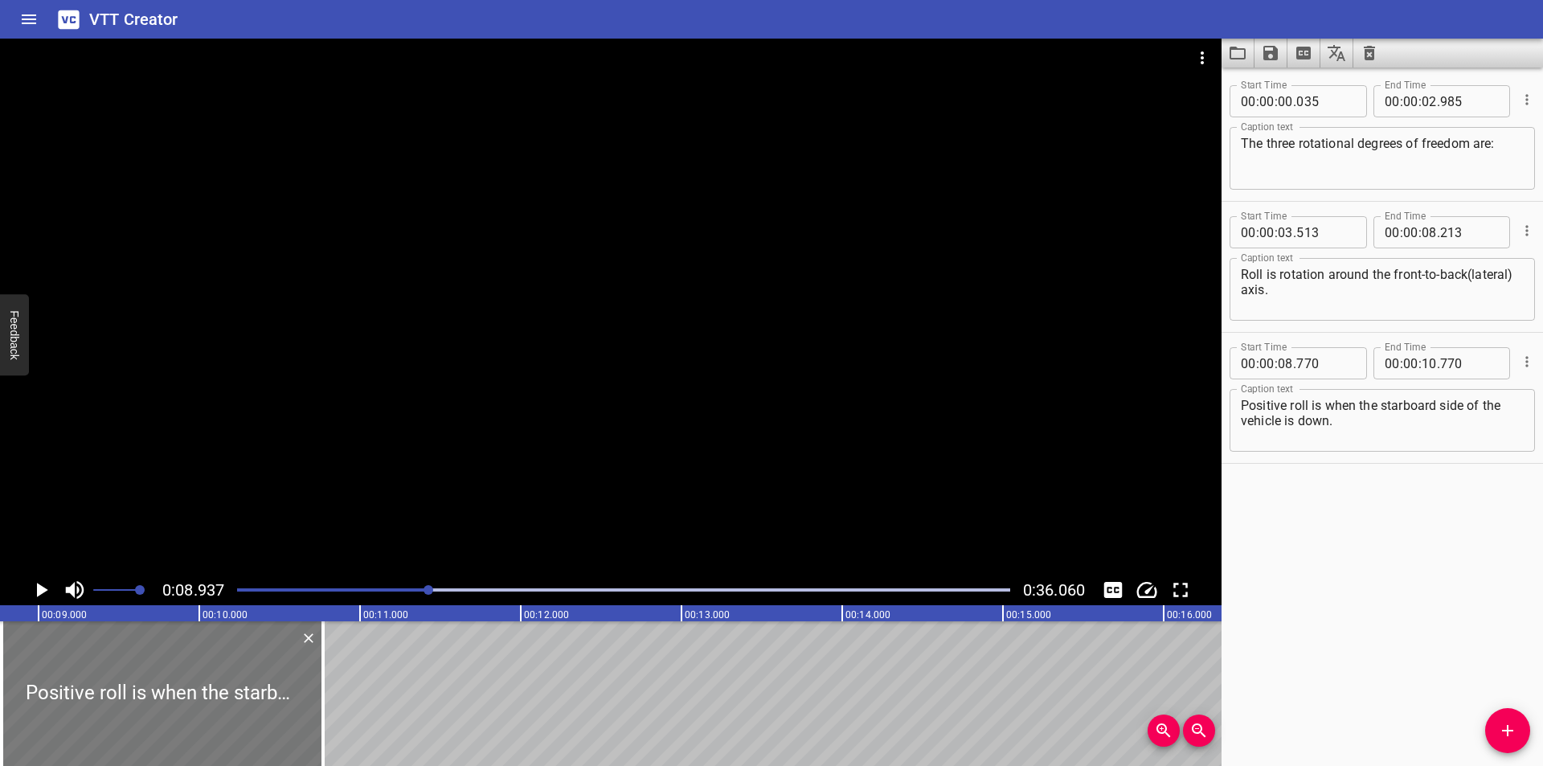
scroll to position [0, 1383]
click at [251, 716] on div at bounding box center [183, 693] width 321 height 145
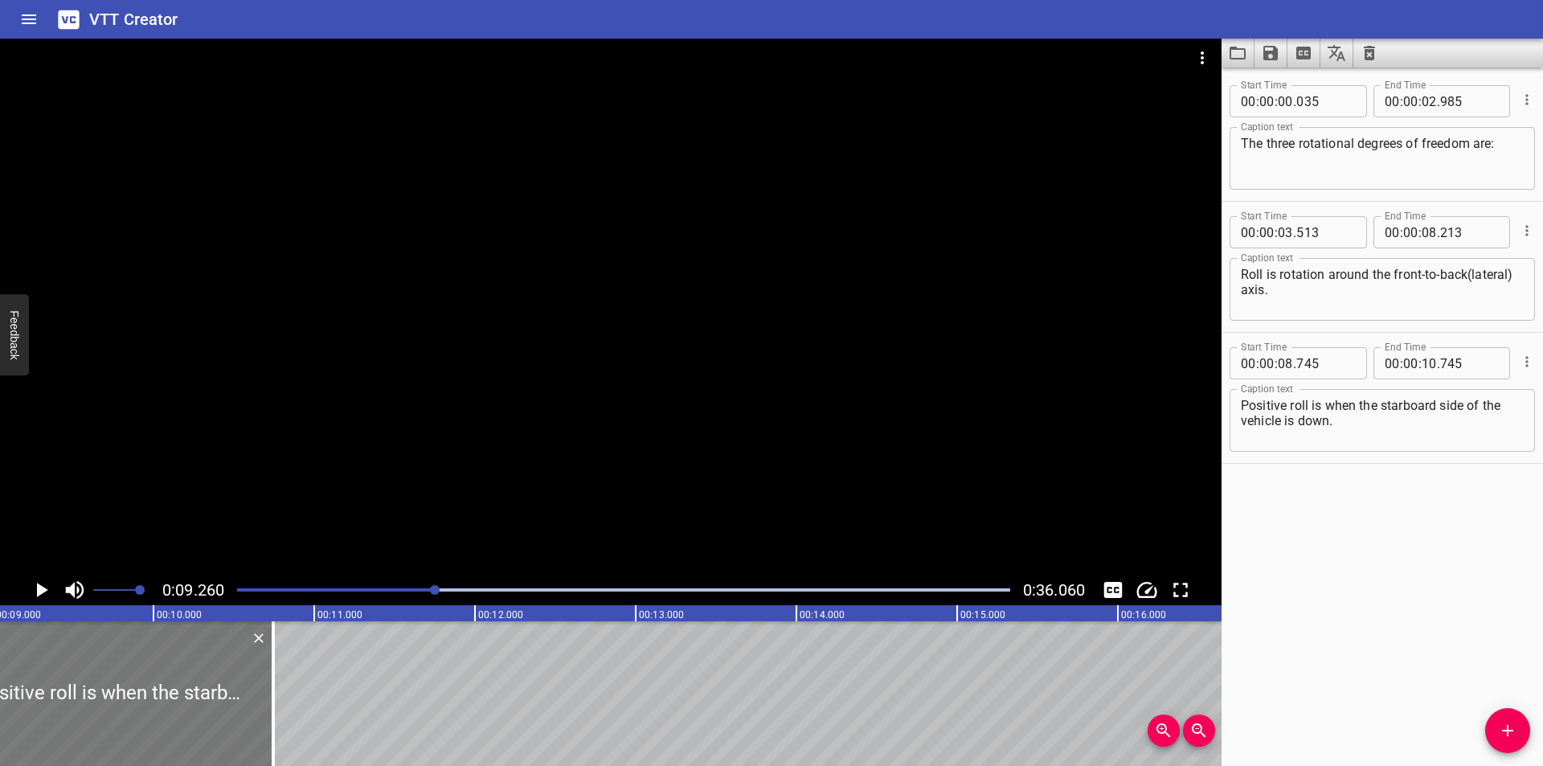
scroll to position [0, 1488]
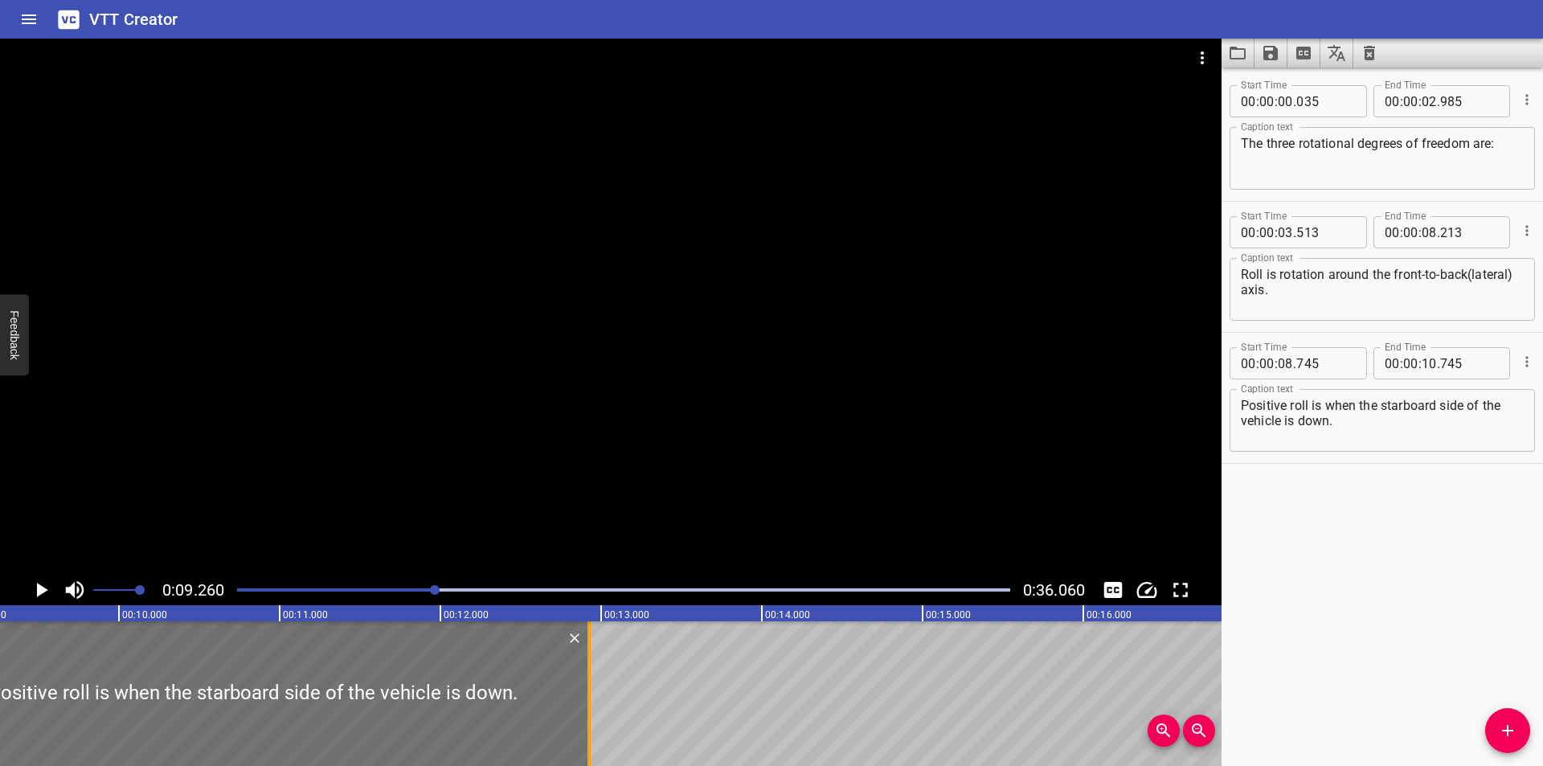
drag, startPoint x: 241, startPoint y: 722, endPoint x: 591, endPoint y: 706, distance: 349.9
click at [591, 706] on div at bounding box center [589, 693] width 16 height 145
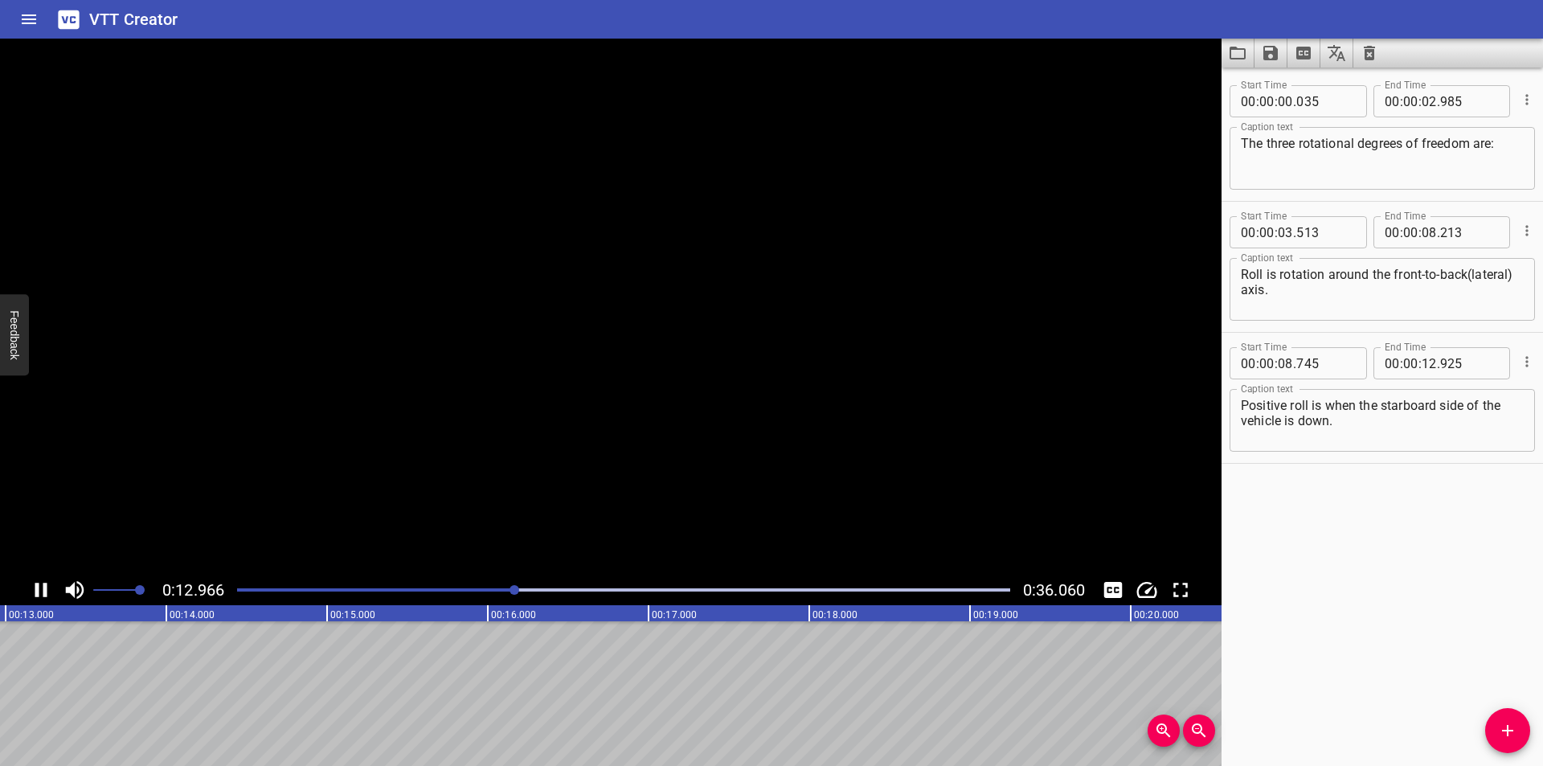
scroll to position [0, 2122]
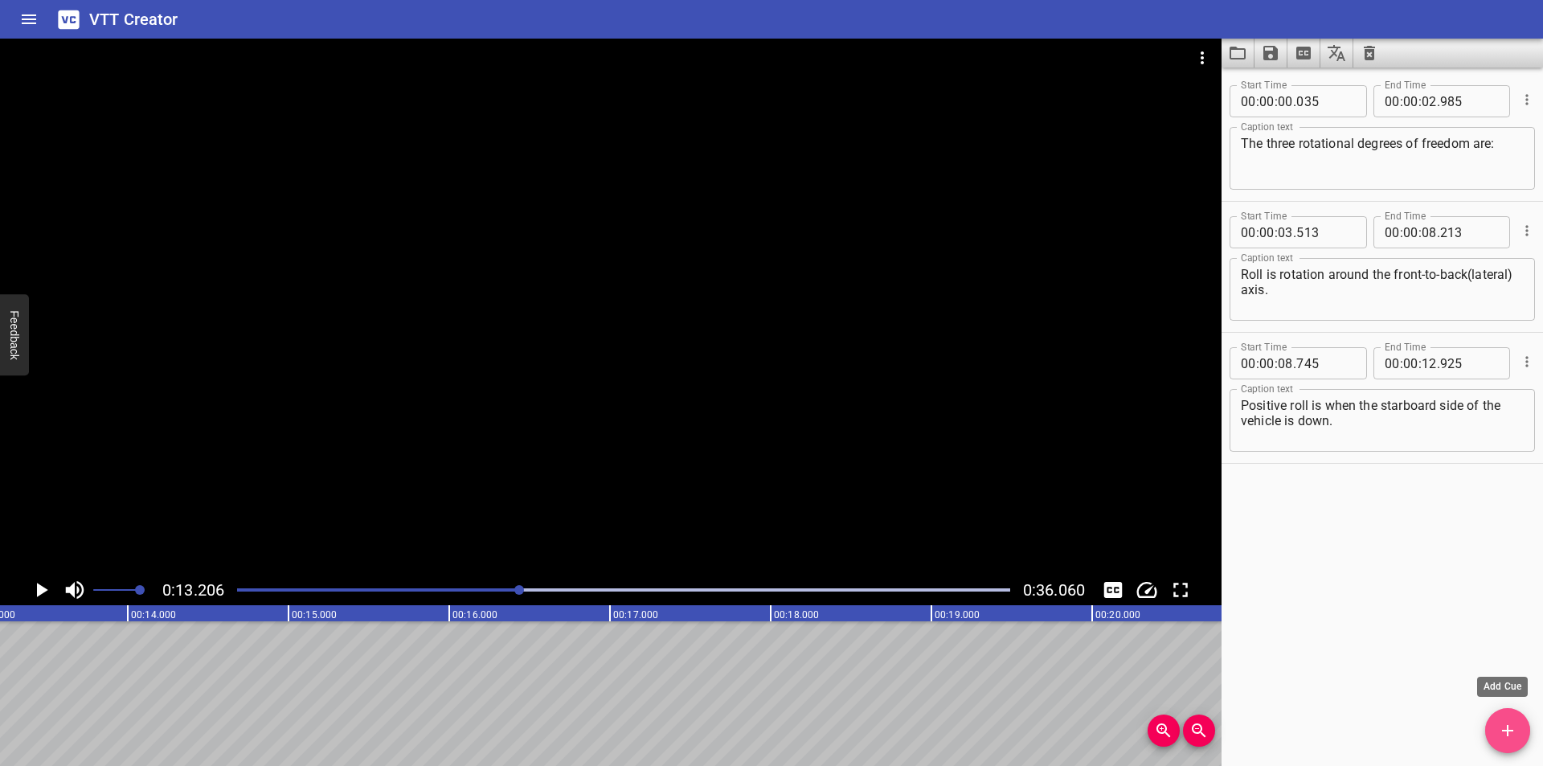
click at [1498, 730] on span "Add Cue" at bounding box center [1507, 730] width 45 height 19
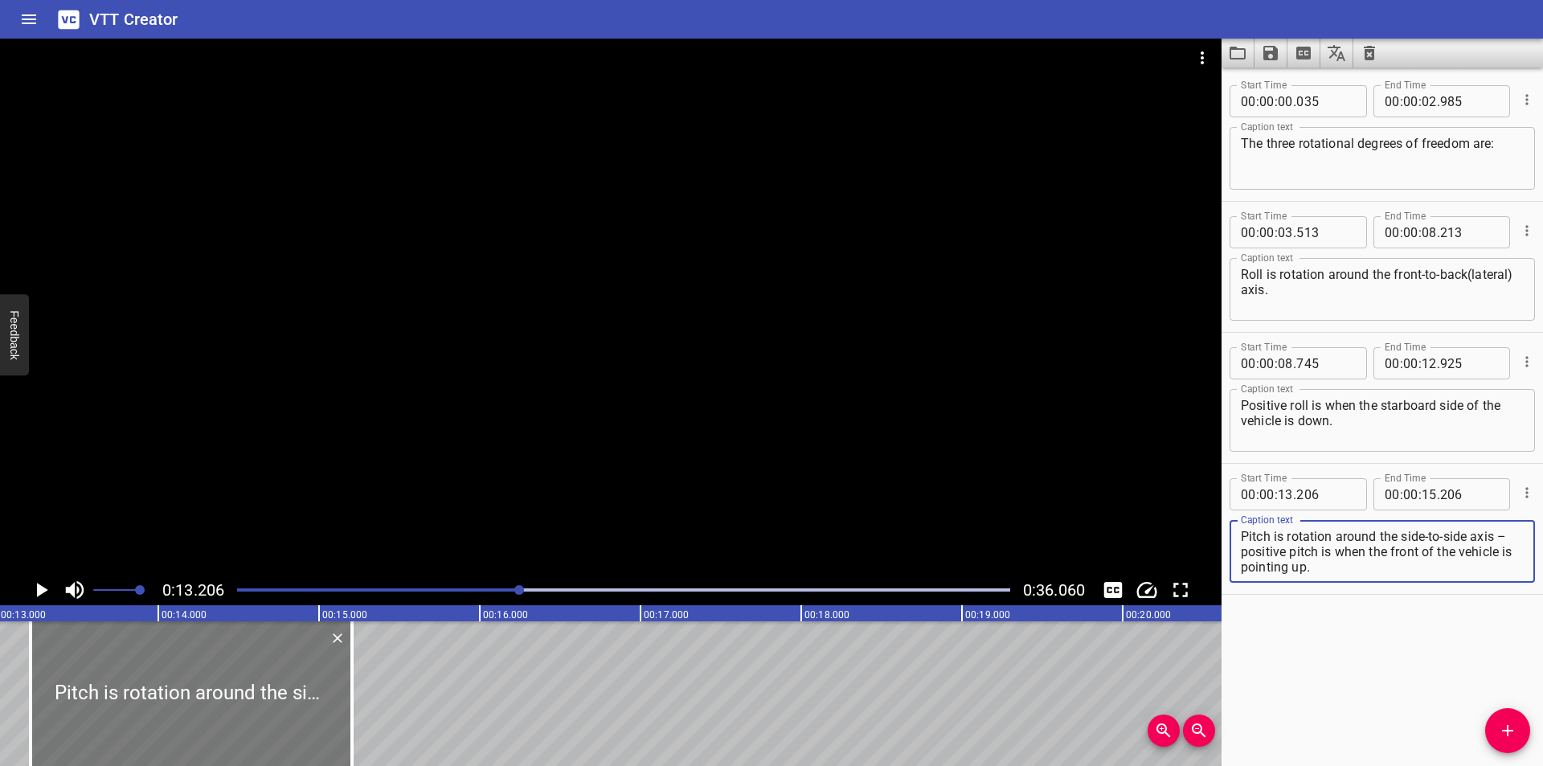
scroll to position [0, 2015]
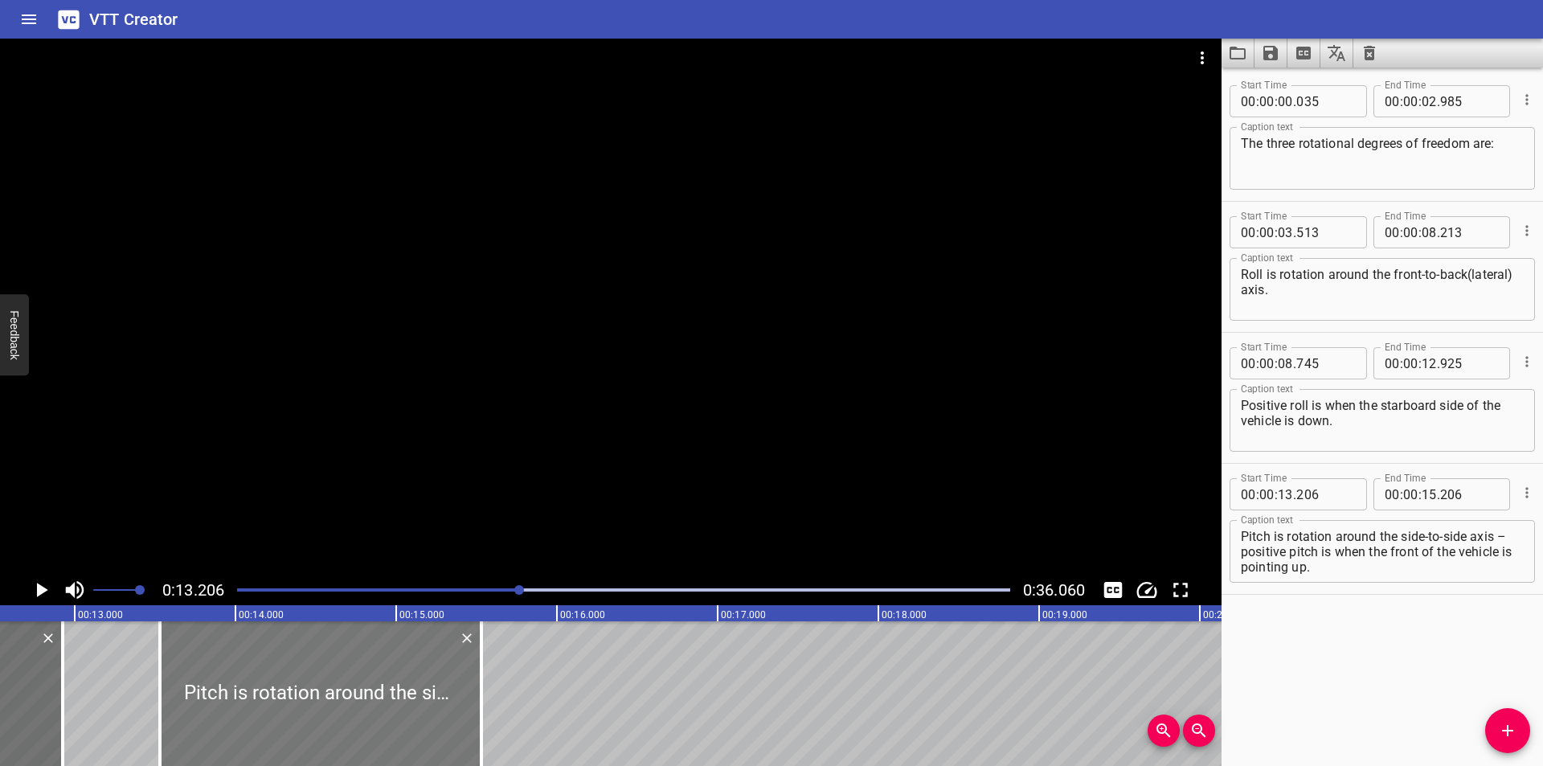
drag, startPoint x: 274, startPoint y: 720, endPoint x: 308, endPoint y: 730, distance: 35.3
click at [308, 730] on div at bounding box center [320, 693] width 321 height 145
drag, startPoint x: 263, startPoint y: 702, endPoint x: 255, endPoint y: 702, distance: 8.1
click at [255, 702] on div at bounding box center [312, 693] width 321 height 145
click at [260, 702] on div at bounding box center [317, 693] width 321 height 145
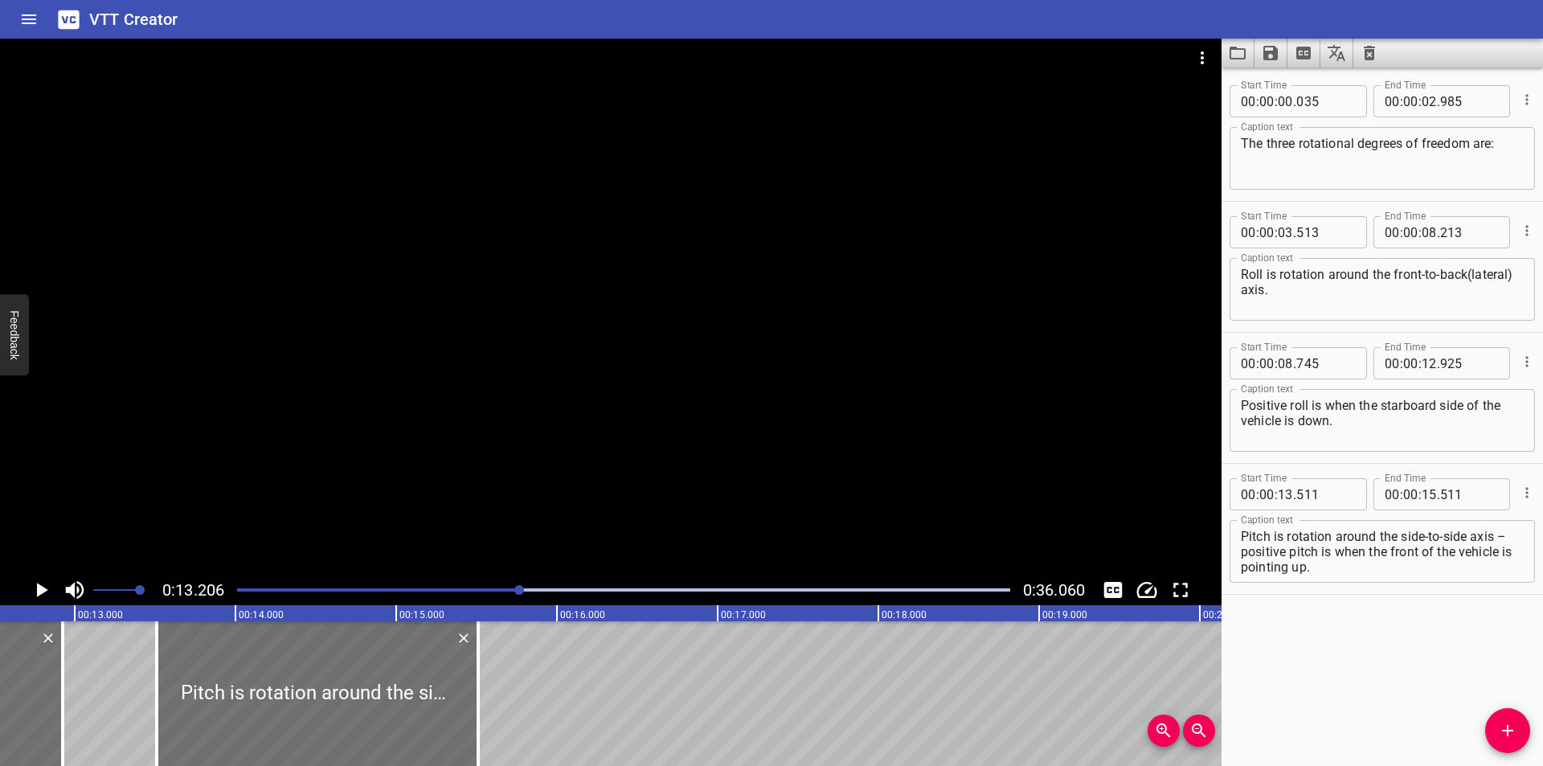
click at [492, 366] on div at bounding box center [610, 307] width 1221 height 536
click at [492, 365] on div at bounding box center [610, 307] width 1221 height 536
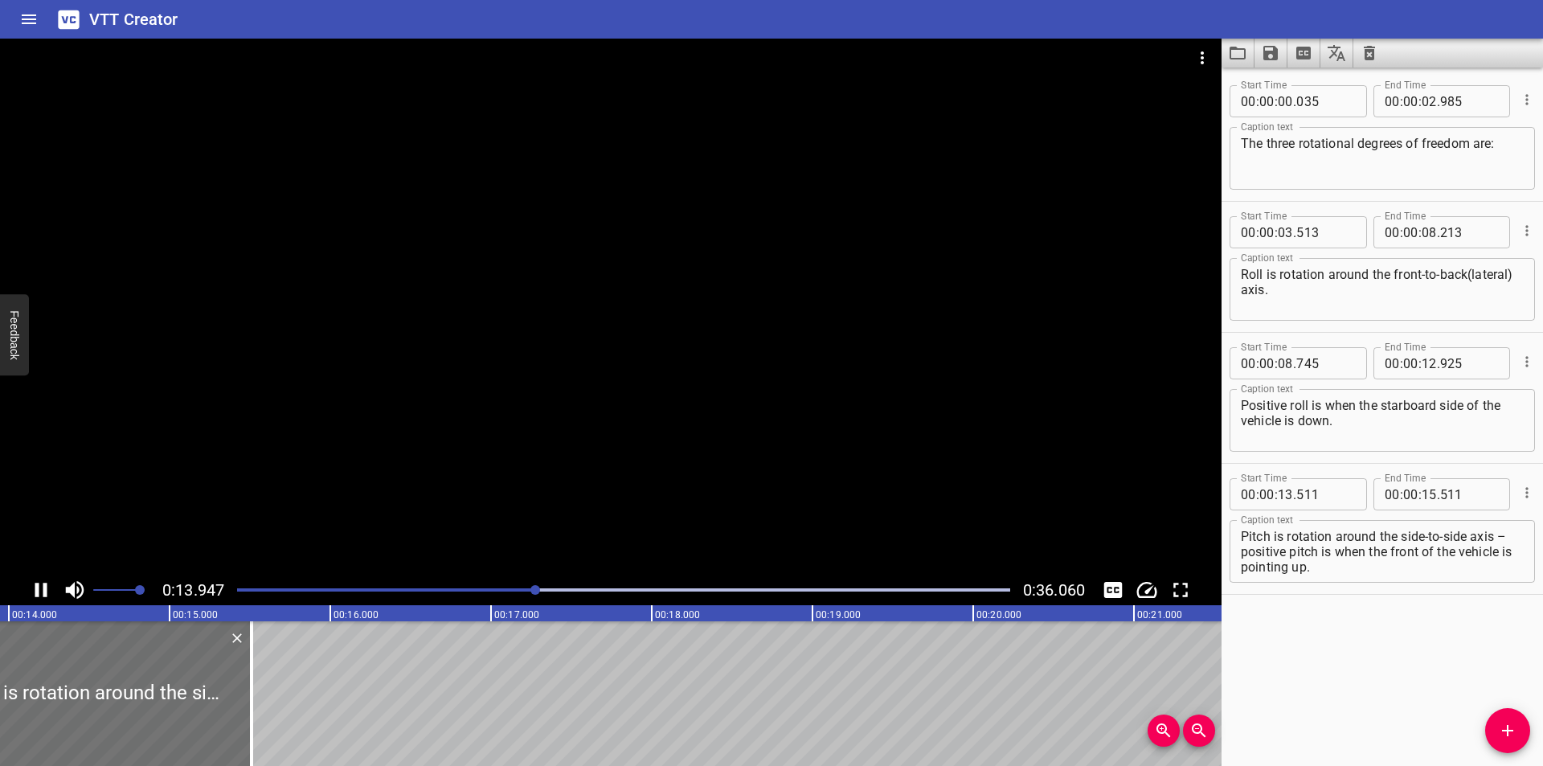
scroll to position [0, 2278]
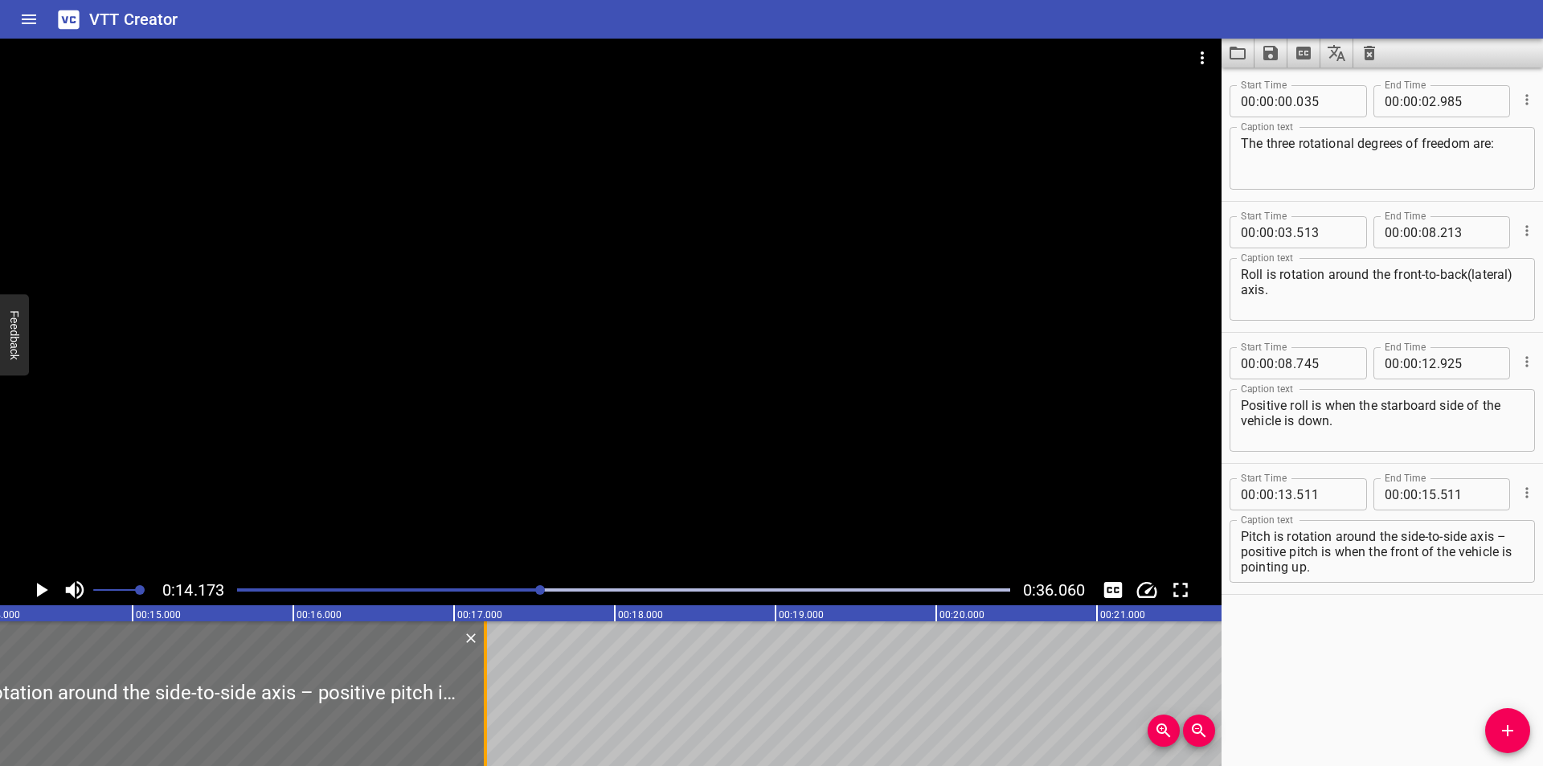
drag, startPoint x: 213, startPoint y: 709, endPoint x: 484, endPoint y: 716, distance: 270.9
click at [484, 716] on div at bounding box center [485, 693] width 3 height 145
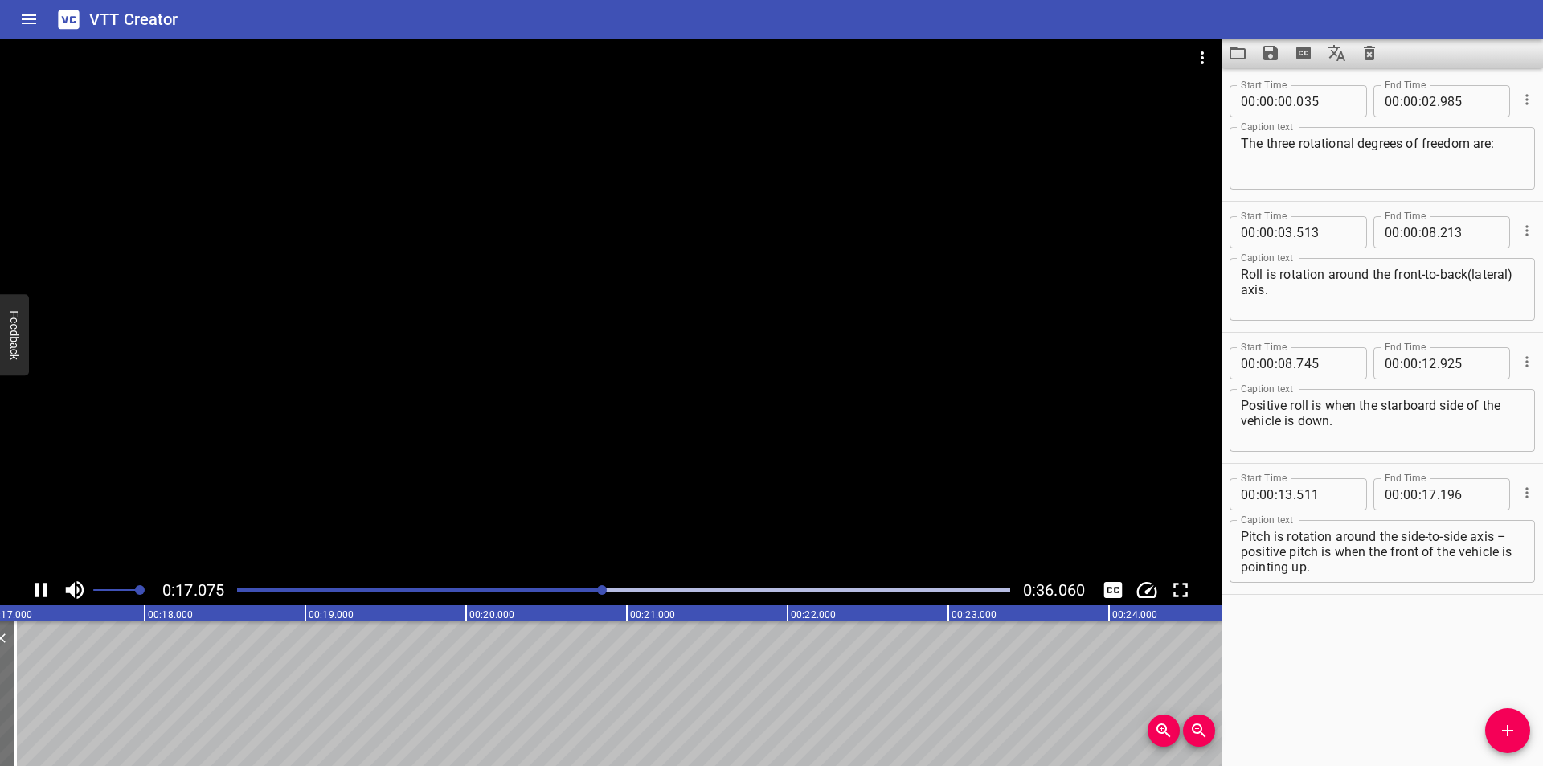
scroll to position [0, 2752]
drag, startPoint x: 1401, startPoint y: 565, endPoint x: 1237, endPoint y: 554, distance: 164.3
click at [1237, 554] on div "Pitch is rotation around the side-to-side axis – positive pitch is when the fro…" at bounding box center [1381, 551] width 305 height 63
click at [1508, 733] on icon "Add Cue" at bounding box center [1507, 730] width 11 height 11
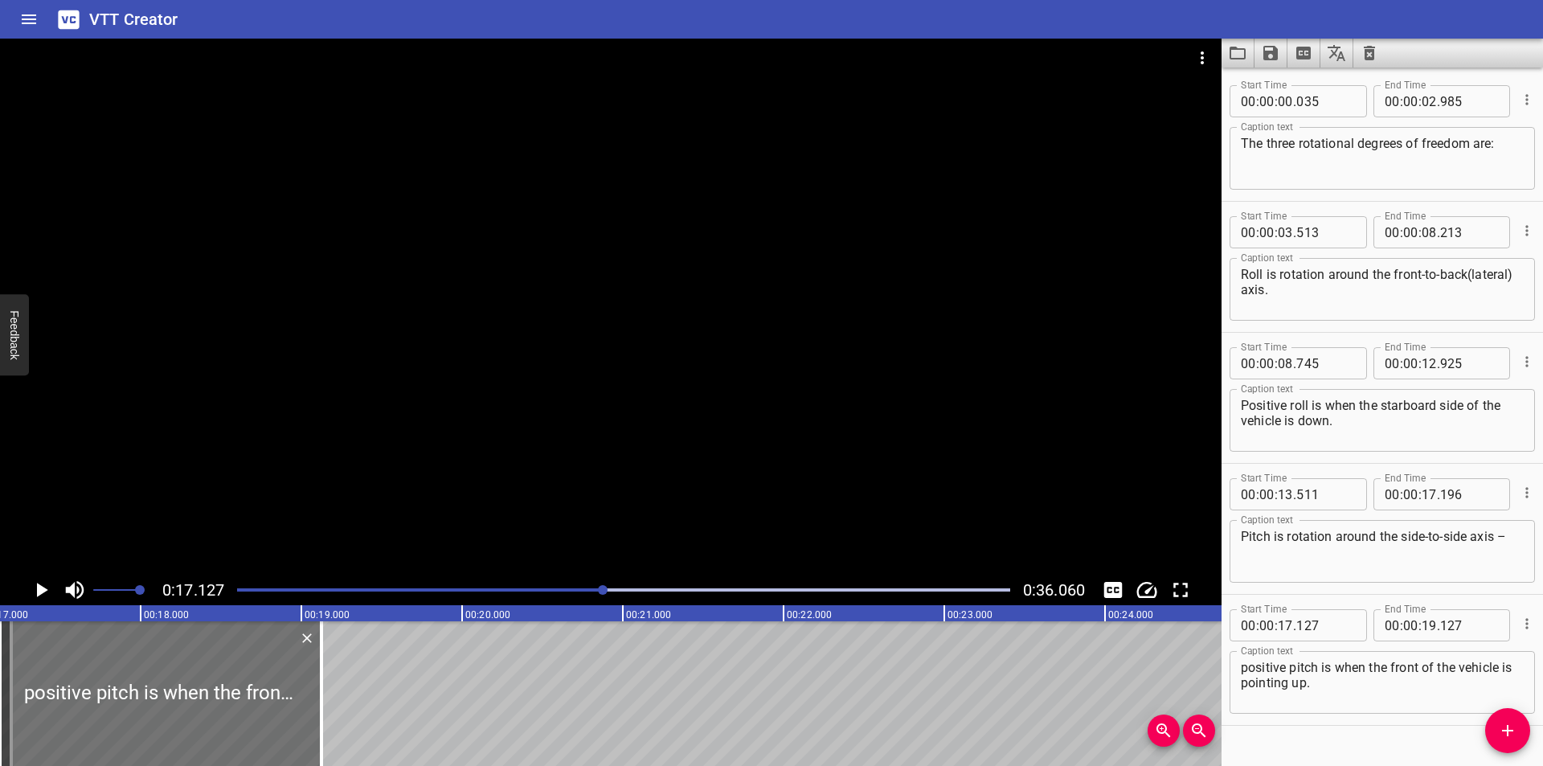
click at [1512, 547] on div "Pitch is rotation around the side-to-side axis – Caption text" at bounding box center [1381, 551] width 305 height 63
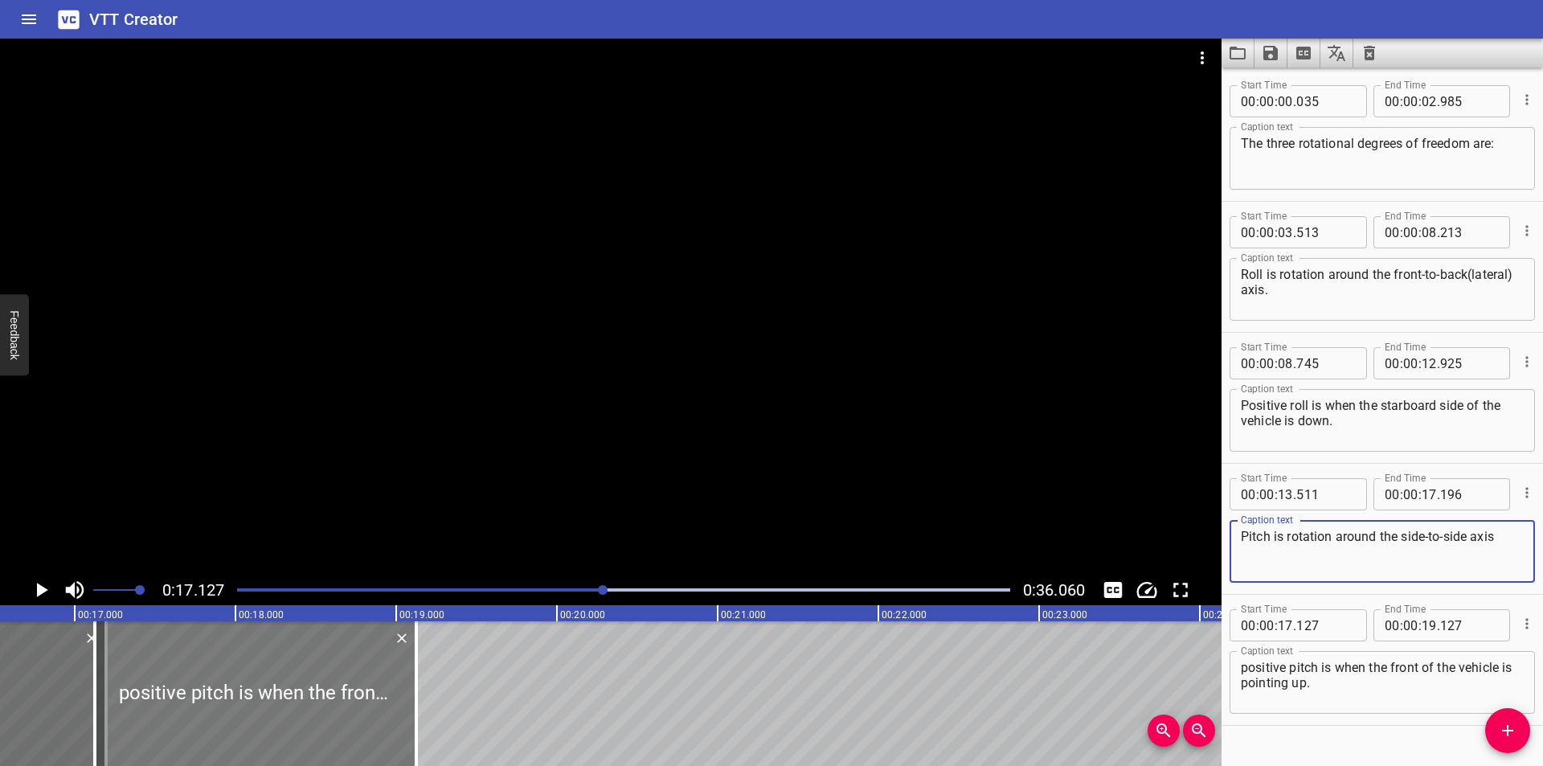
scroll to position [0, 2645]
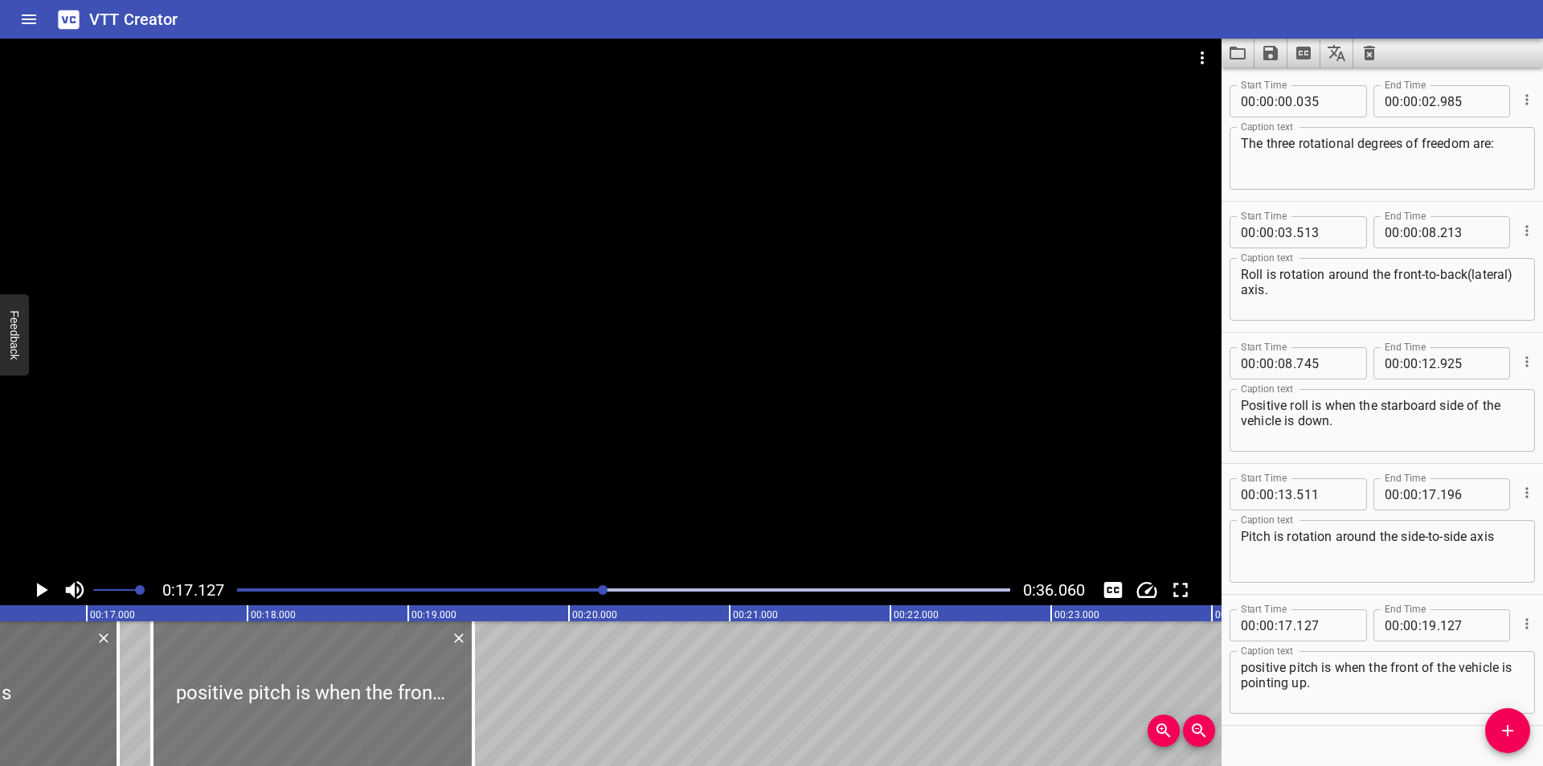
drag, startPoint x: 288, startPoint y: 698, endPoint x: 440, endPoint y: 711, distance: 151.6
click at [440, 711] on div at bounding box center [312, 693] width 321 height 145
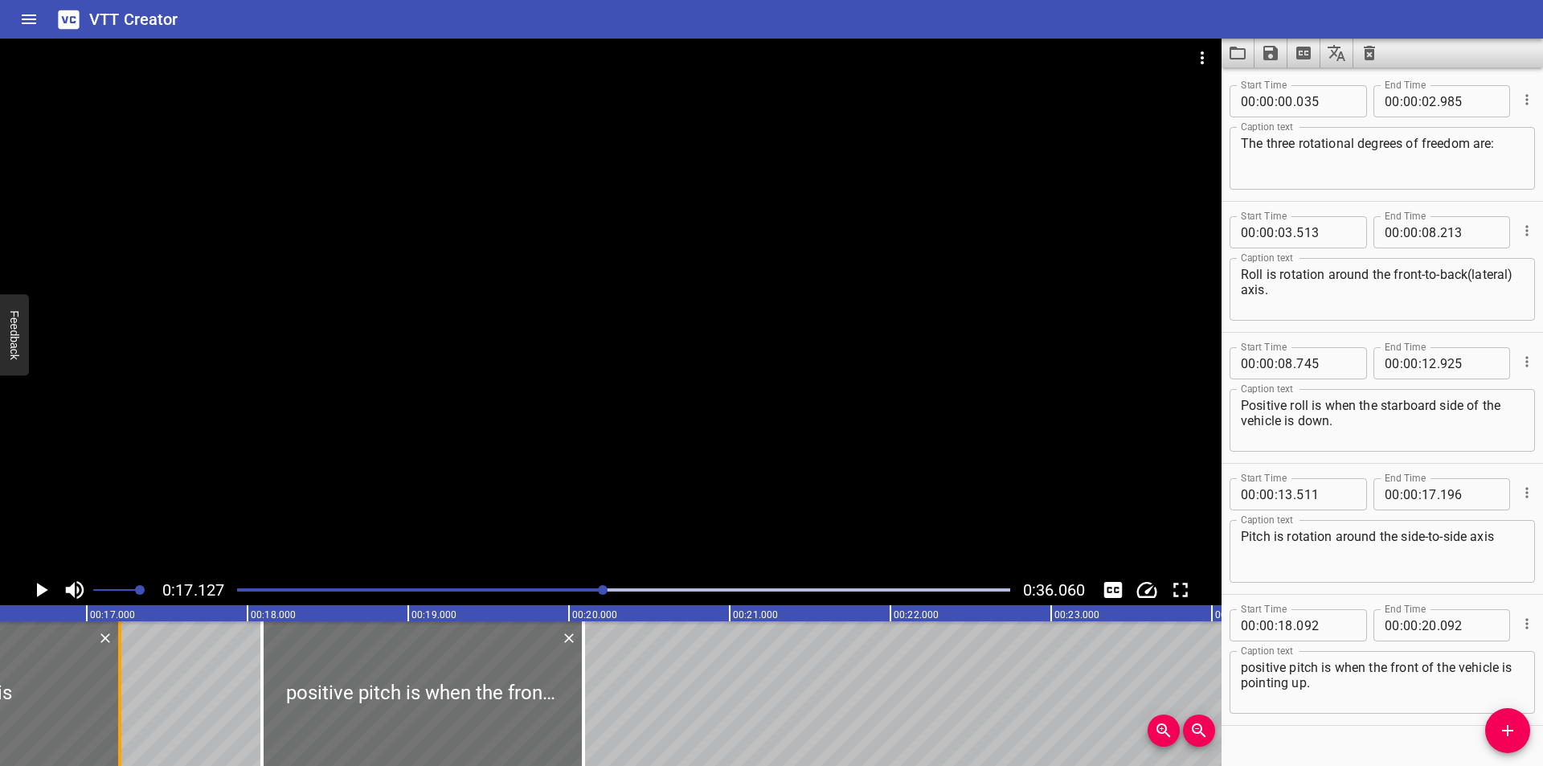
click at [124, 722] on div at bounding box center [120, 693] width 16 height 145
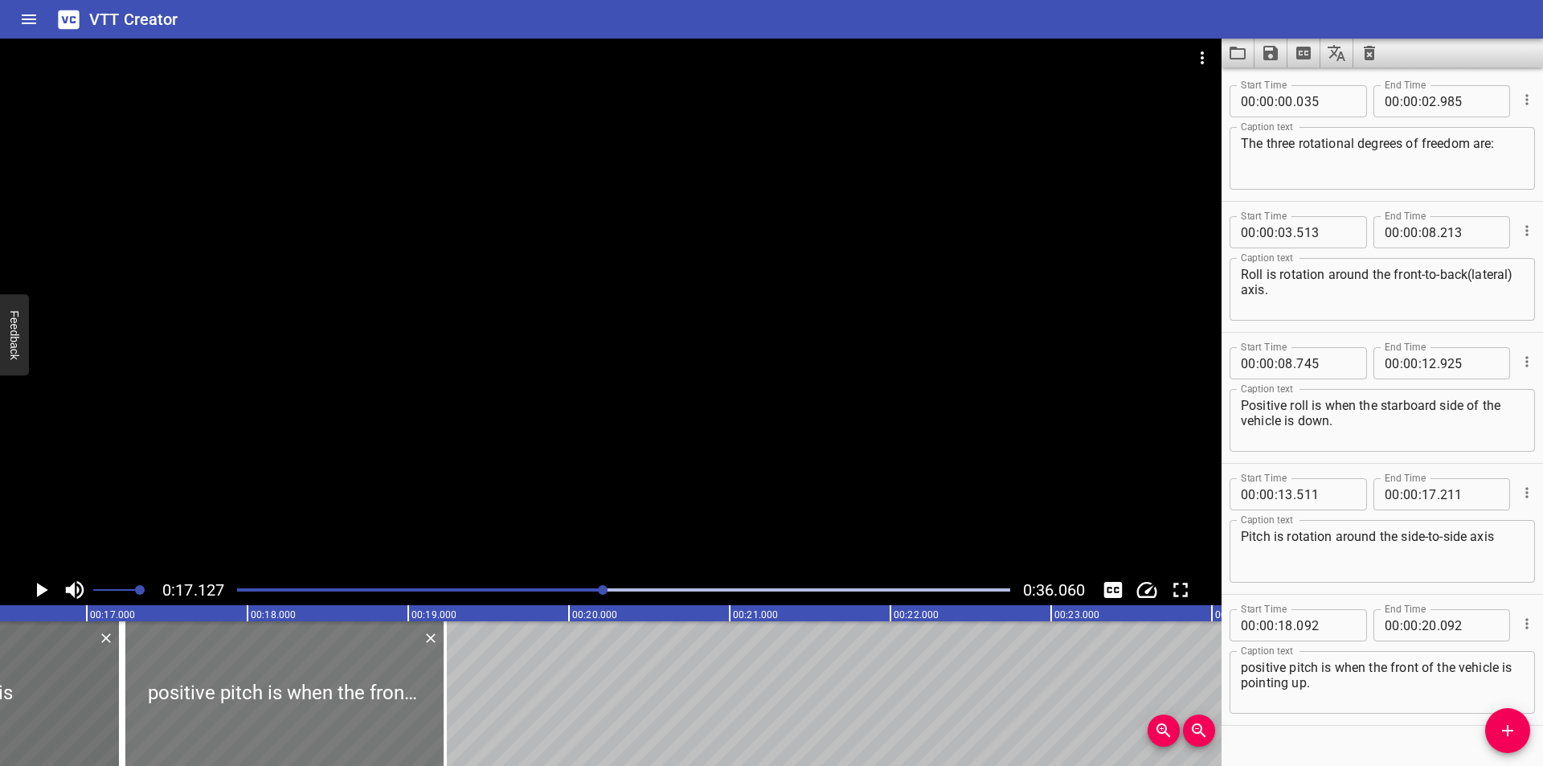
drag, startPoint x: 348, startPoint y: 692, endPoint x: 210, endPoint y: 701, distance: 138.5
click at [210, 701] on div at bounding box center [284, 693] width 321 height 145
click at [1330, 624] on input "number" at bounding box center [1325, 625] width 59 height 32
click at [732, 437] on div at bounding box center [610, 307] width 1221 height 536
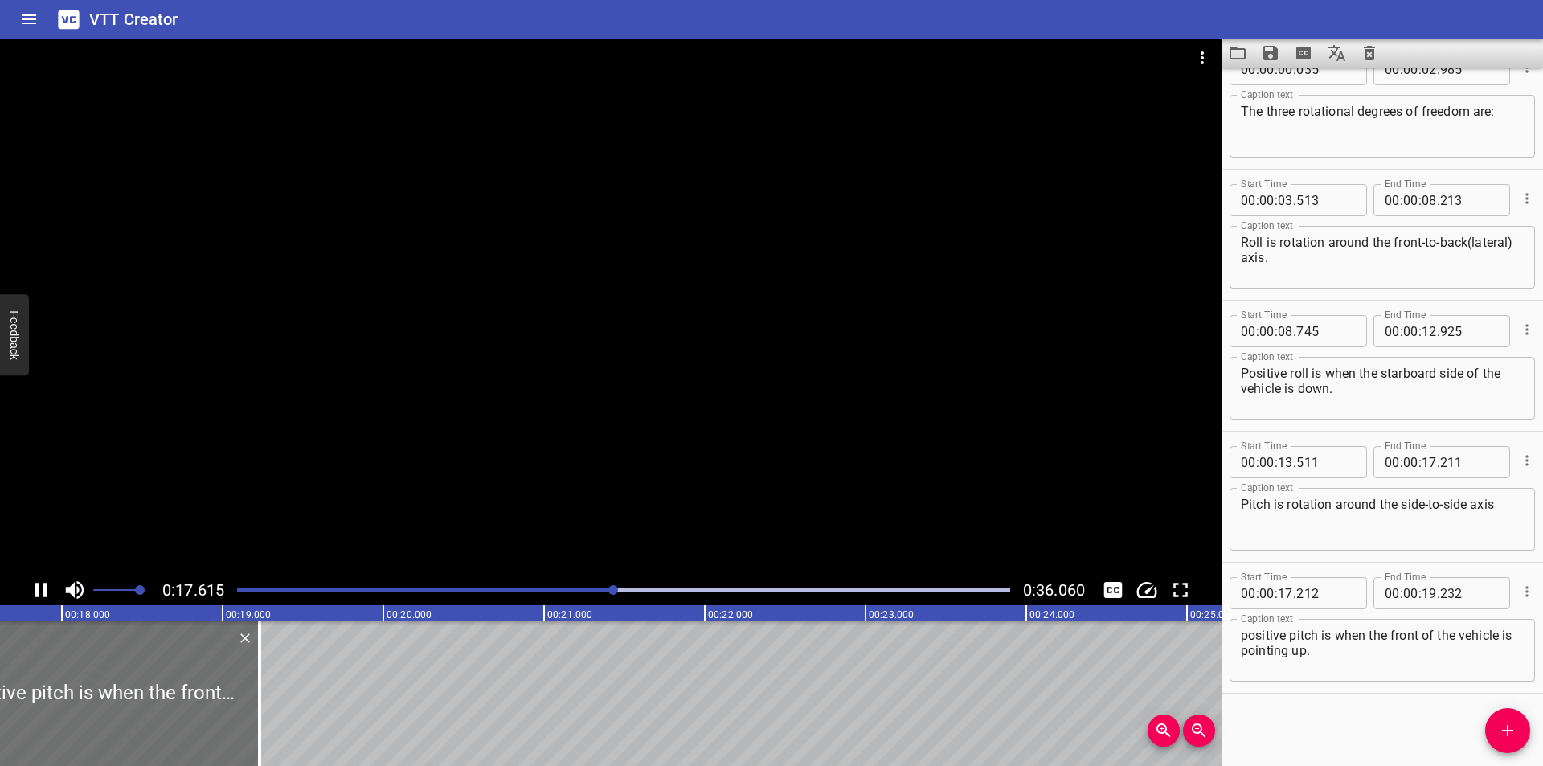
scroll to position [0, 2876]
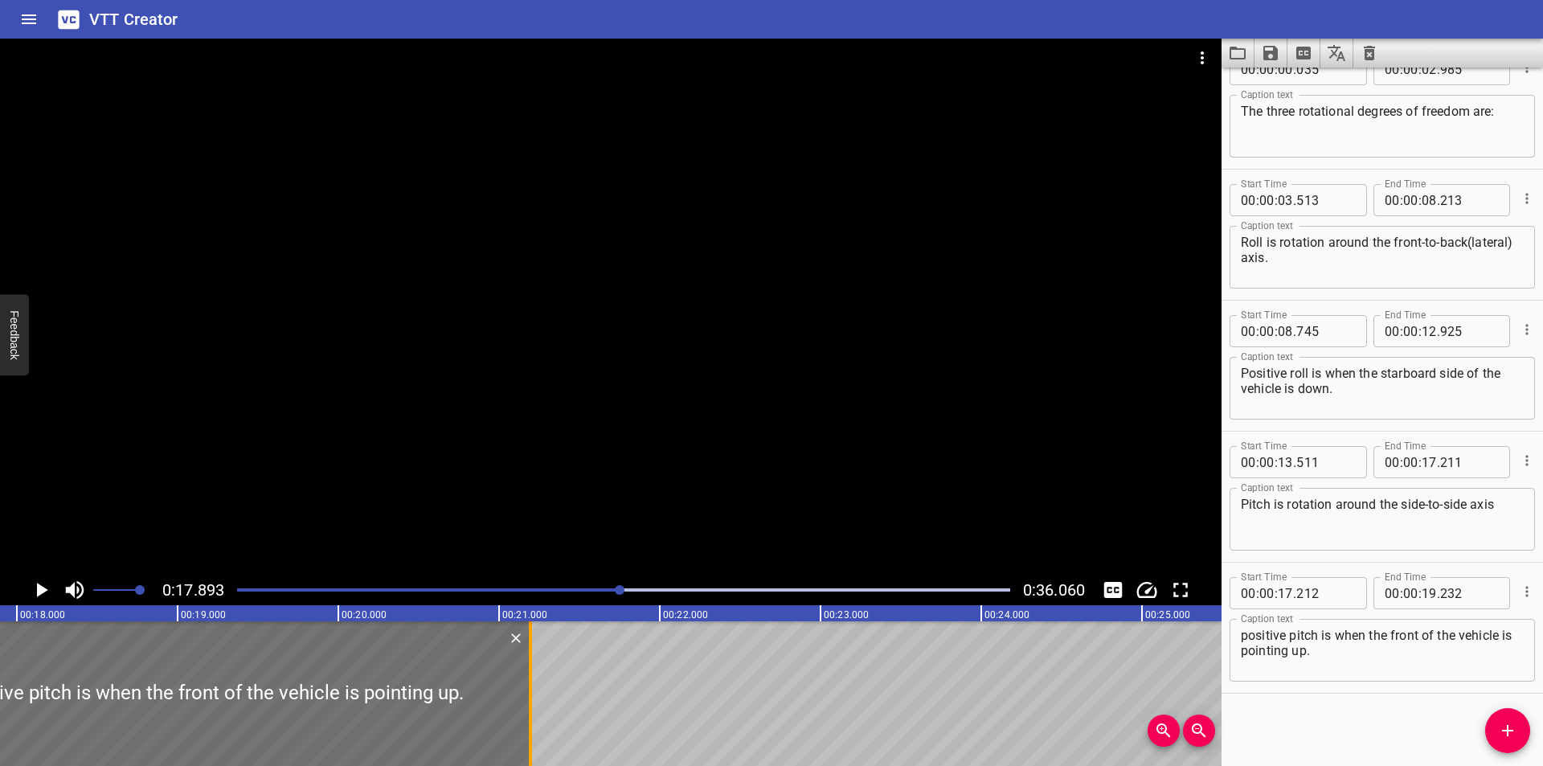
drag, startPoint x: 215, startPoint y: 719, endPoint x: 531, endPoint y: 702, distance: 316.3
click at [531, 702] on div at bounding box center [530, 693] width 3 height 145
click at [599, 594] on div at bounding box center [623, 590] width 792 height 23
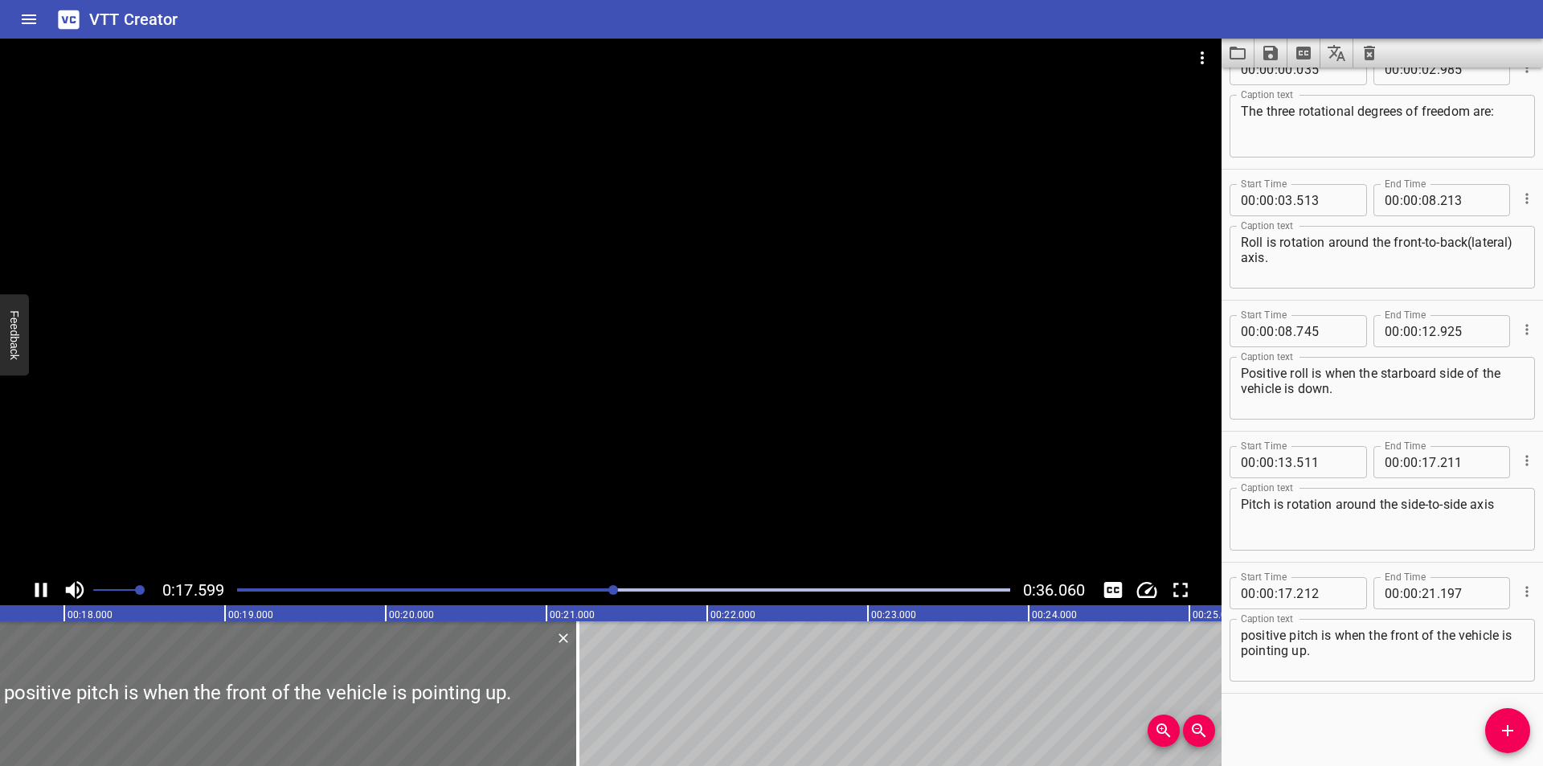
click at [580, 589] on div "Play progress" at bounding box center [228, 589] width 773 height 3
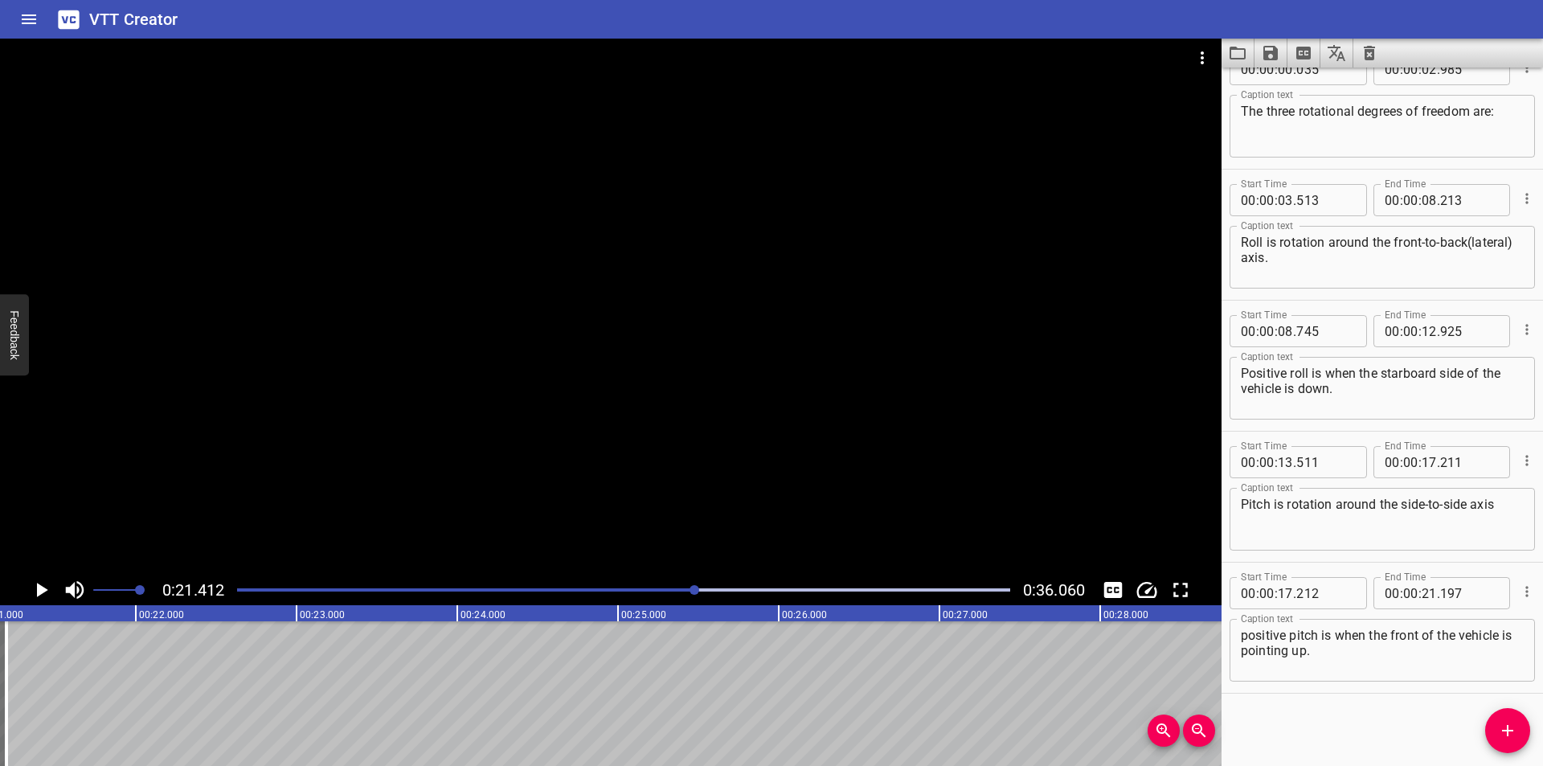
scroll to position [0, 3441]
click at [659, 592] on div at bounding box center [623, 590] width 792 height 23
click at [1516, 721] on icon "Add Cue" at bounding box center [1507, 730] width 19 height 19
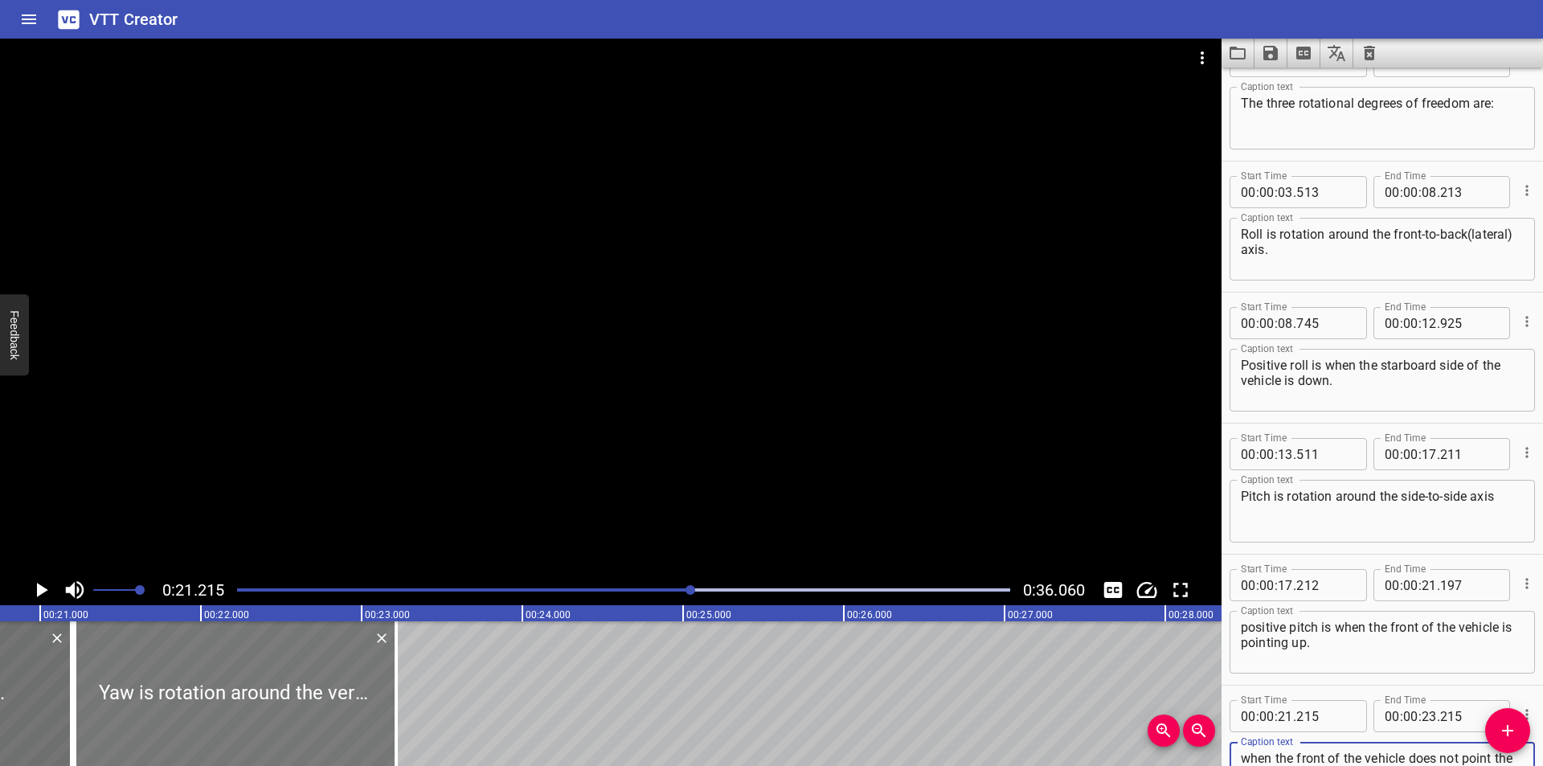
scroll to position [0, 3303]
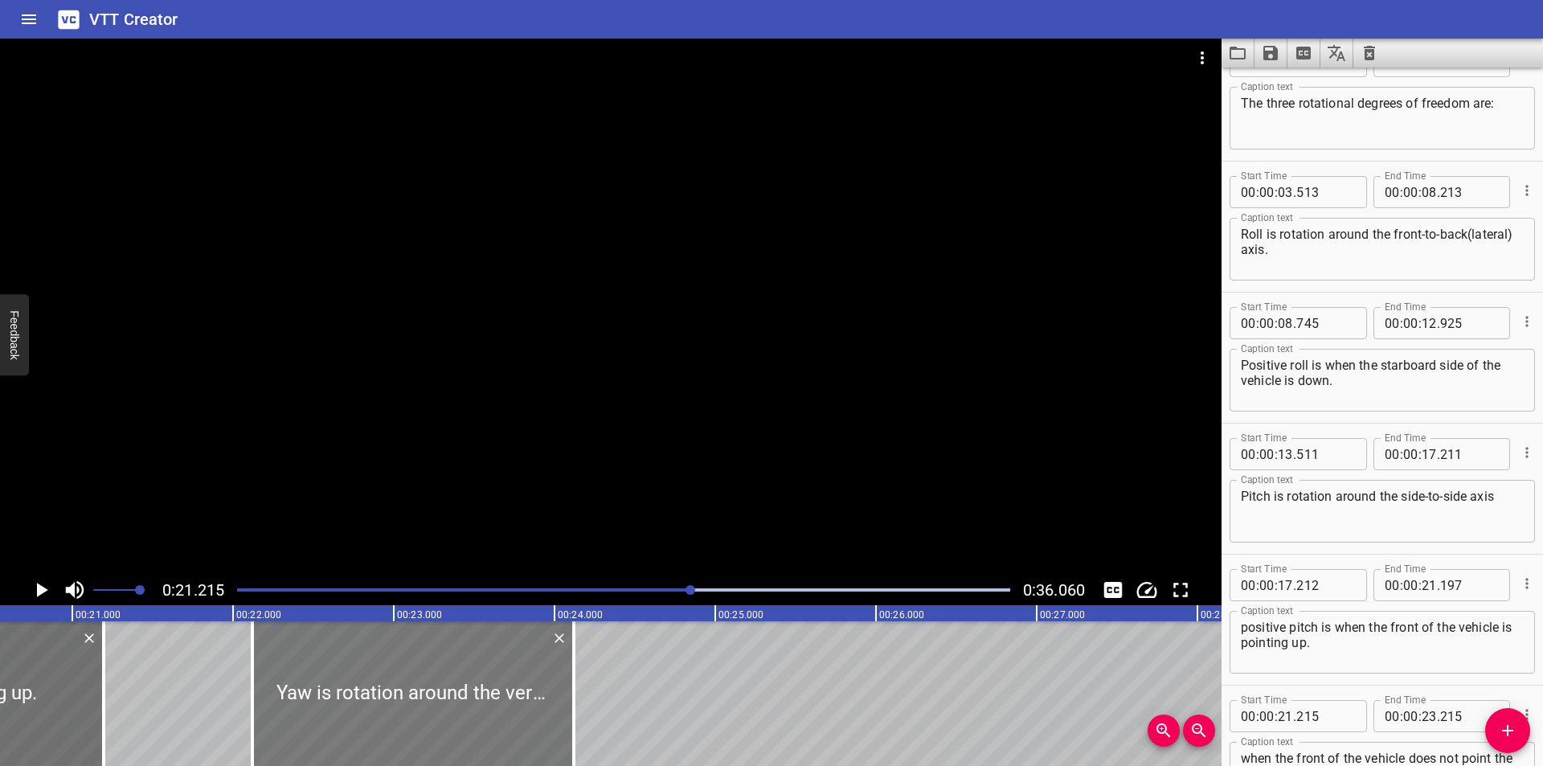
drag, startPoint x: 281, startPoint y: 689, endPoint x: 423, endPoint y: 701, distance: 142.7
click at [423, 701] on div at bounding box center [412, 693] width 321 height 145
click at [493, 503] on div at bounding box center [610, 307] width 1221 height 536
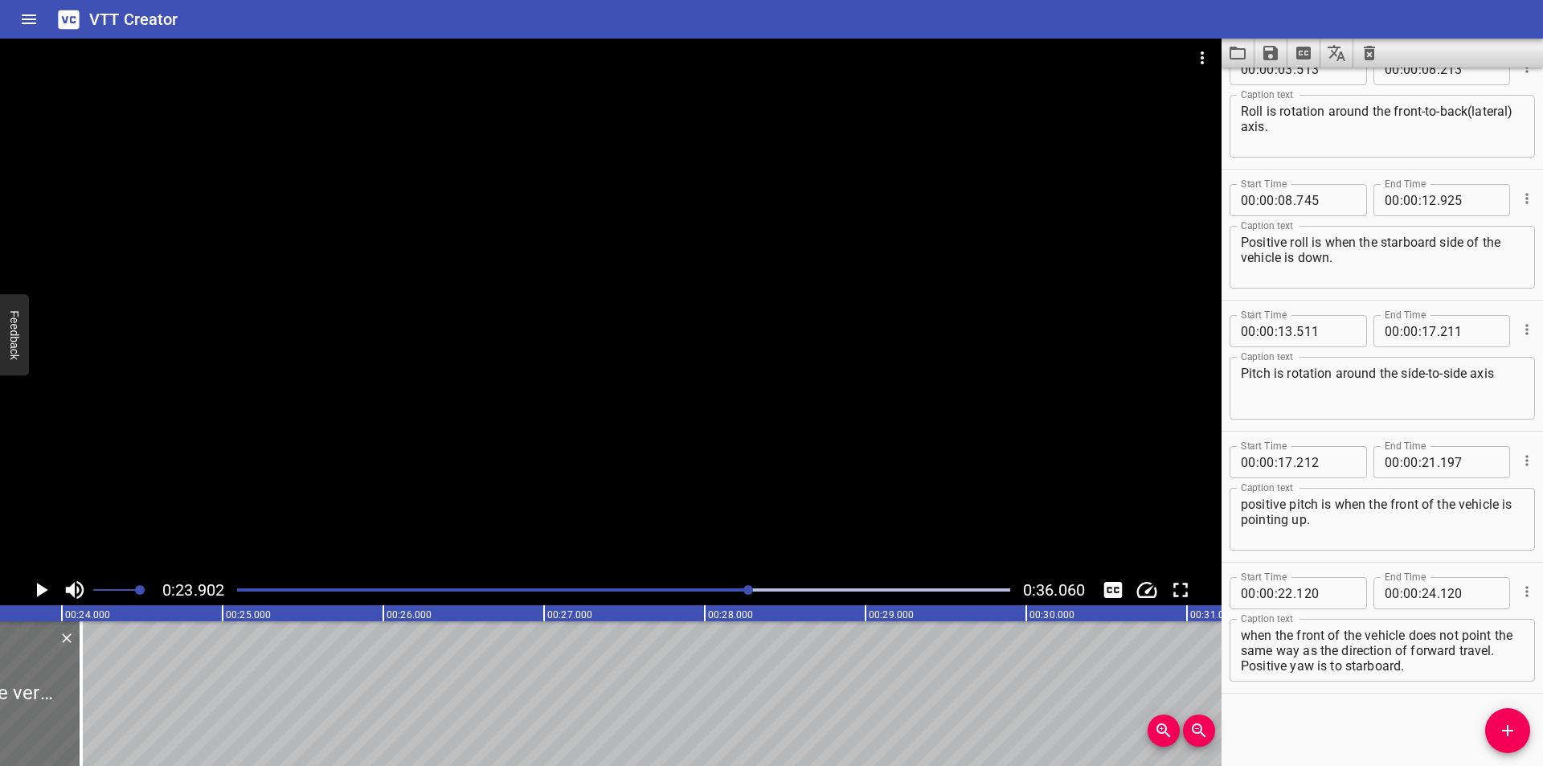
scroll to position [0, 3841]
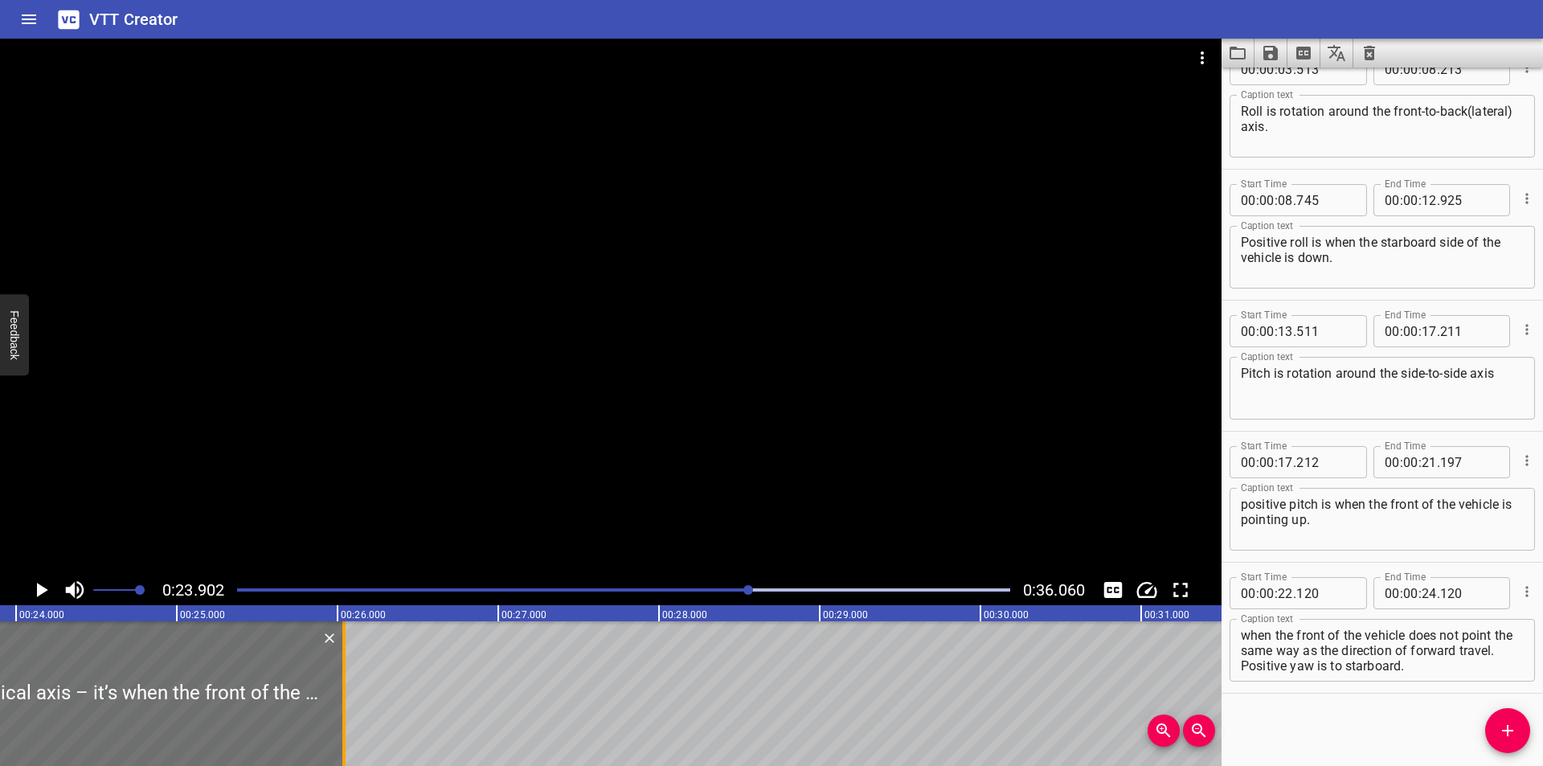
drag, startPoint x: 63, startPoint y: 706, endPoint x: 346, endPoint y: 726, distance: 284.4
click at [346, 726] on div at bounding box center [344, 693] width 16 height 145
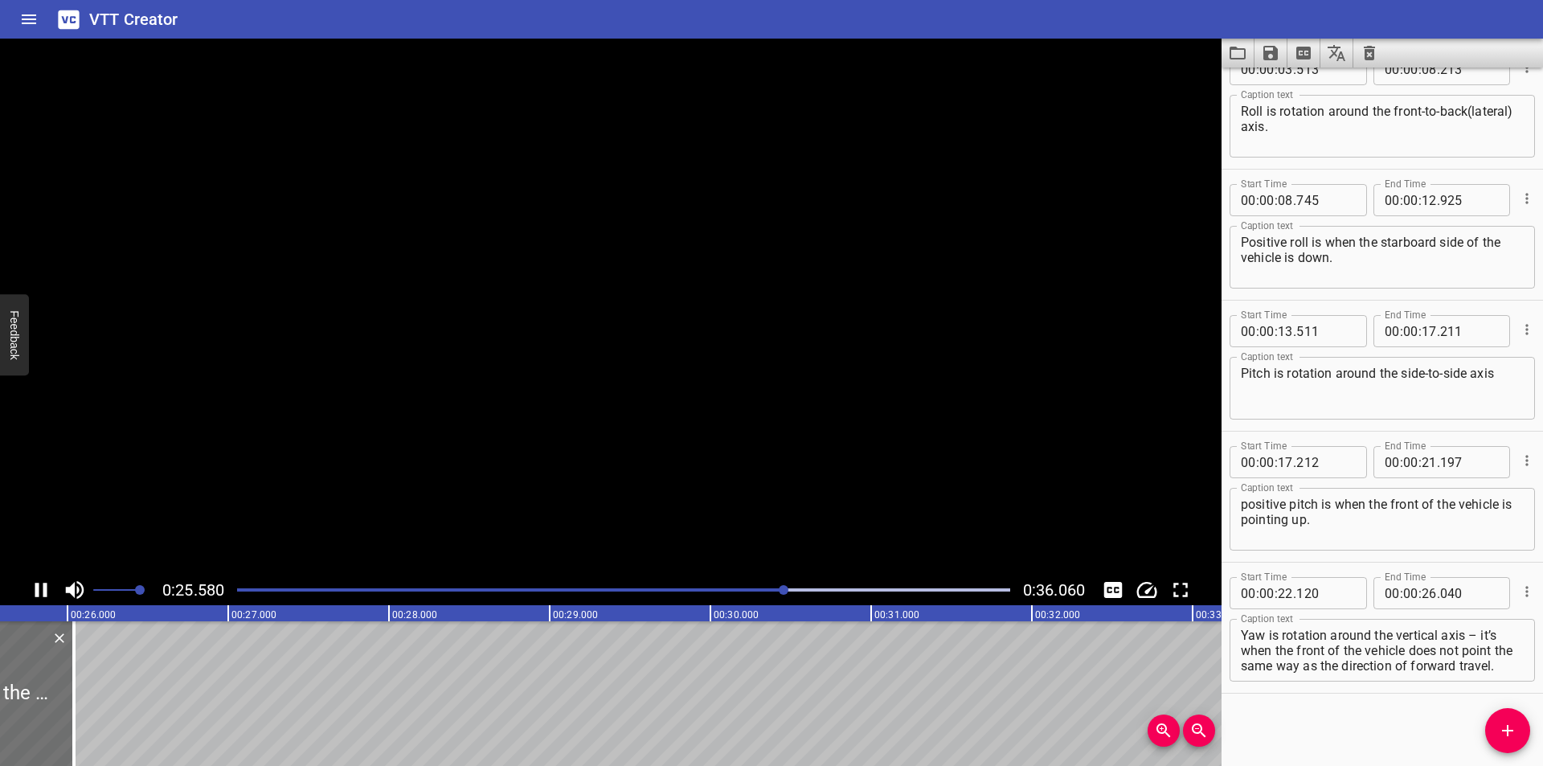
scroll to position [0, 4135]
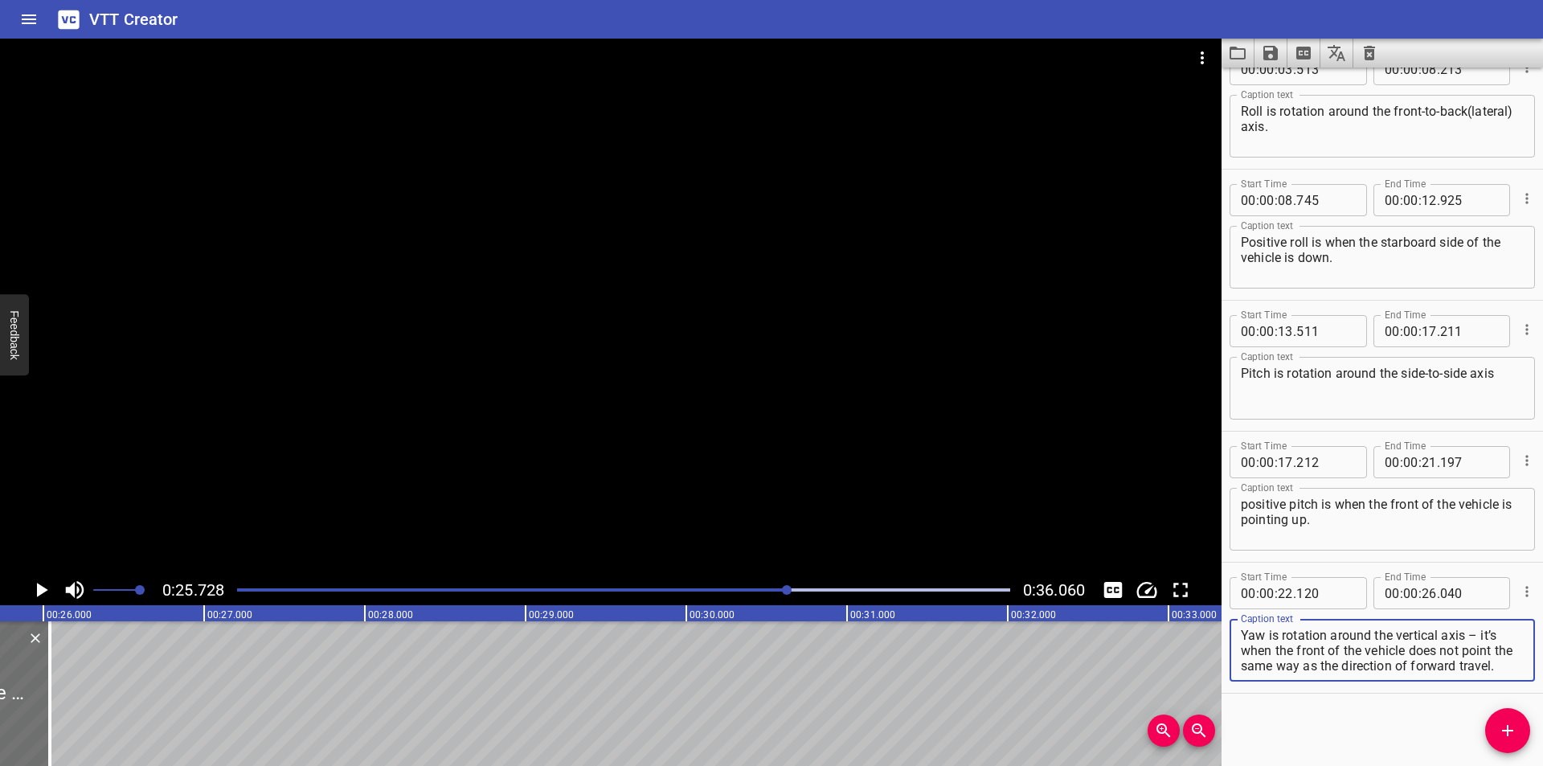
click at [1476, 632] on textarea "Yaw is rotation around the vertical axis – it’s when the front of the vehicle d…" at bounding box center [1382, 651] width 283 height 46
drag, startPoint x: 1468, startPoint y: 632, endPoint x: 1550, endPoint y: 764, distance: 155.2
click at [1542, 764] on html "VTT Creator Caption Editor Batch Transcribe Login Sign Up Privacy Contact 0:25.…" at bounding box center [771, 383] width 1543 height 766
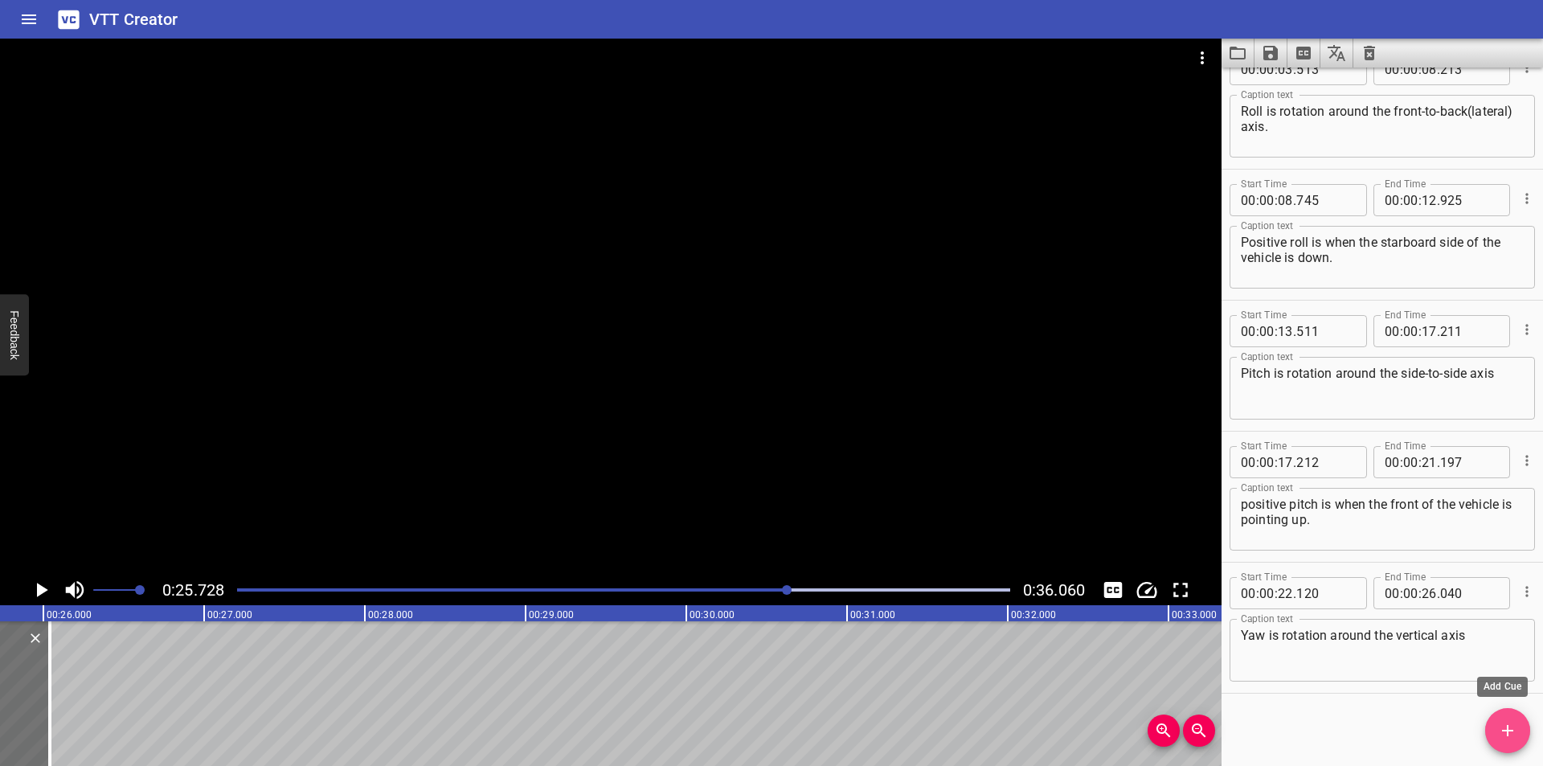
click at [1499, 730] on icon "Add Cue" at bounding box center [1507, 730] width 19 height 19
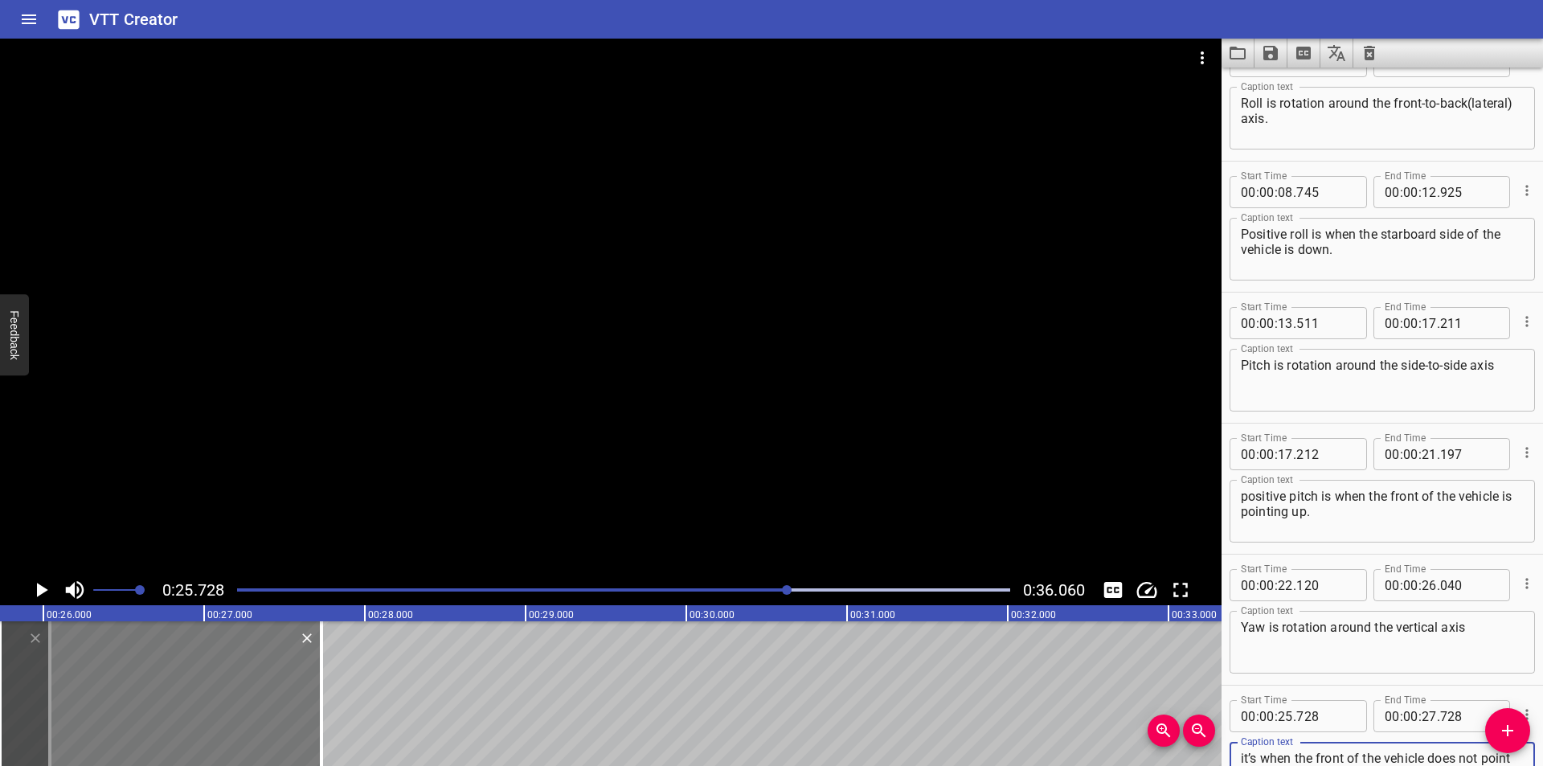
scroll to position [202, 0]
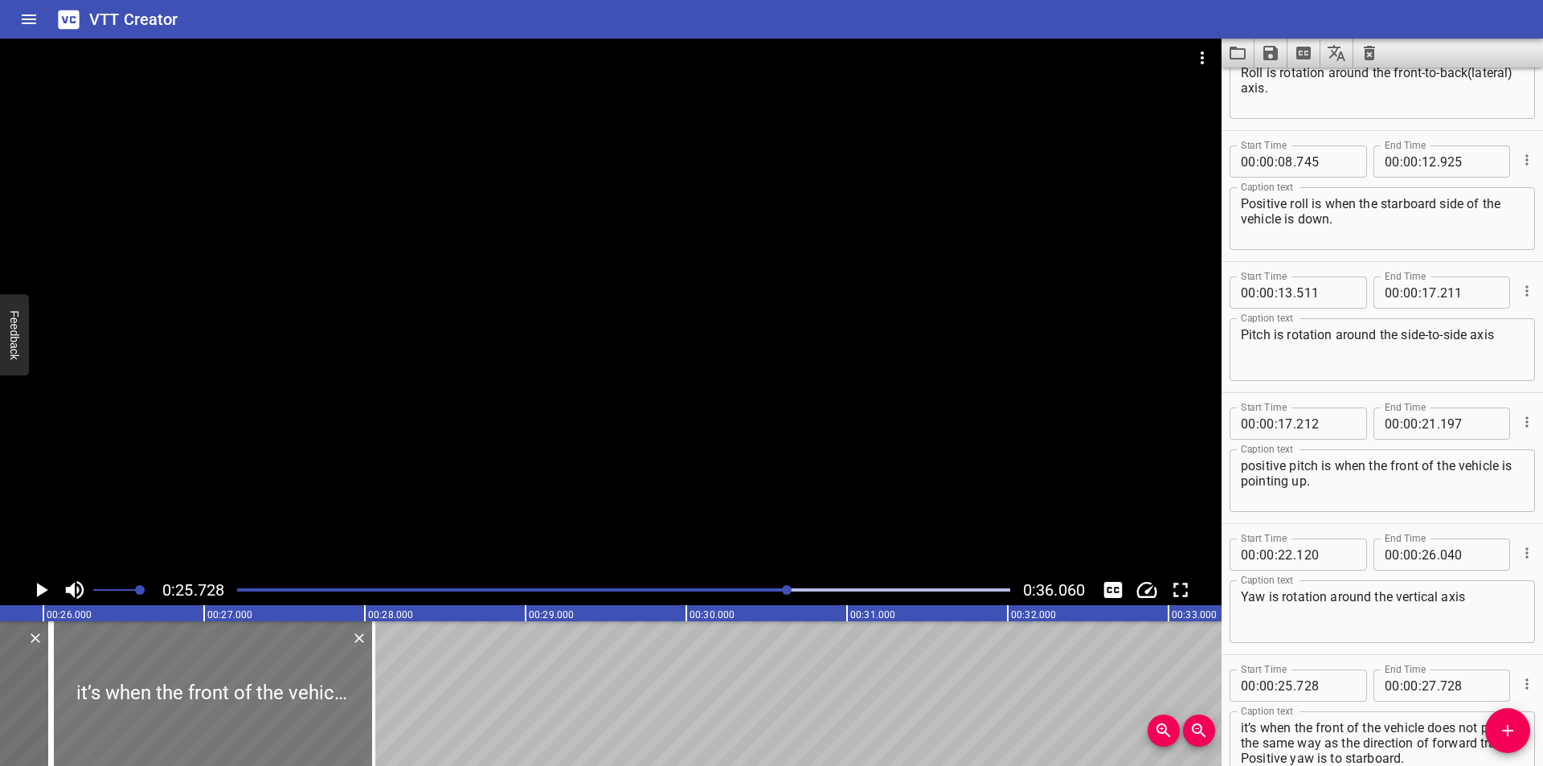
drag, startPoint x: 251, startPoint y: 706, endPoint x: 284, endPoint y: 715, distance: 34.1
click at [284, 715] on div at bounding box center [212, 693] width 321 height 145
click at [1321, 688] on input "number" at bounding box center [1325, 685] width 59 height 32
click at [598, 273] on div at bounding box center [610, 307] width 1221 height 536
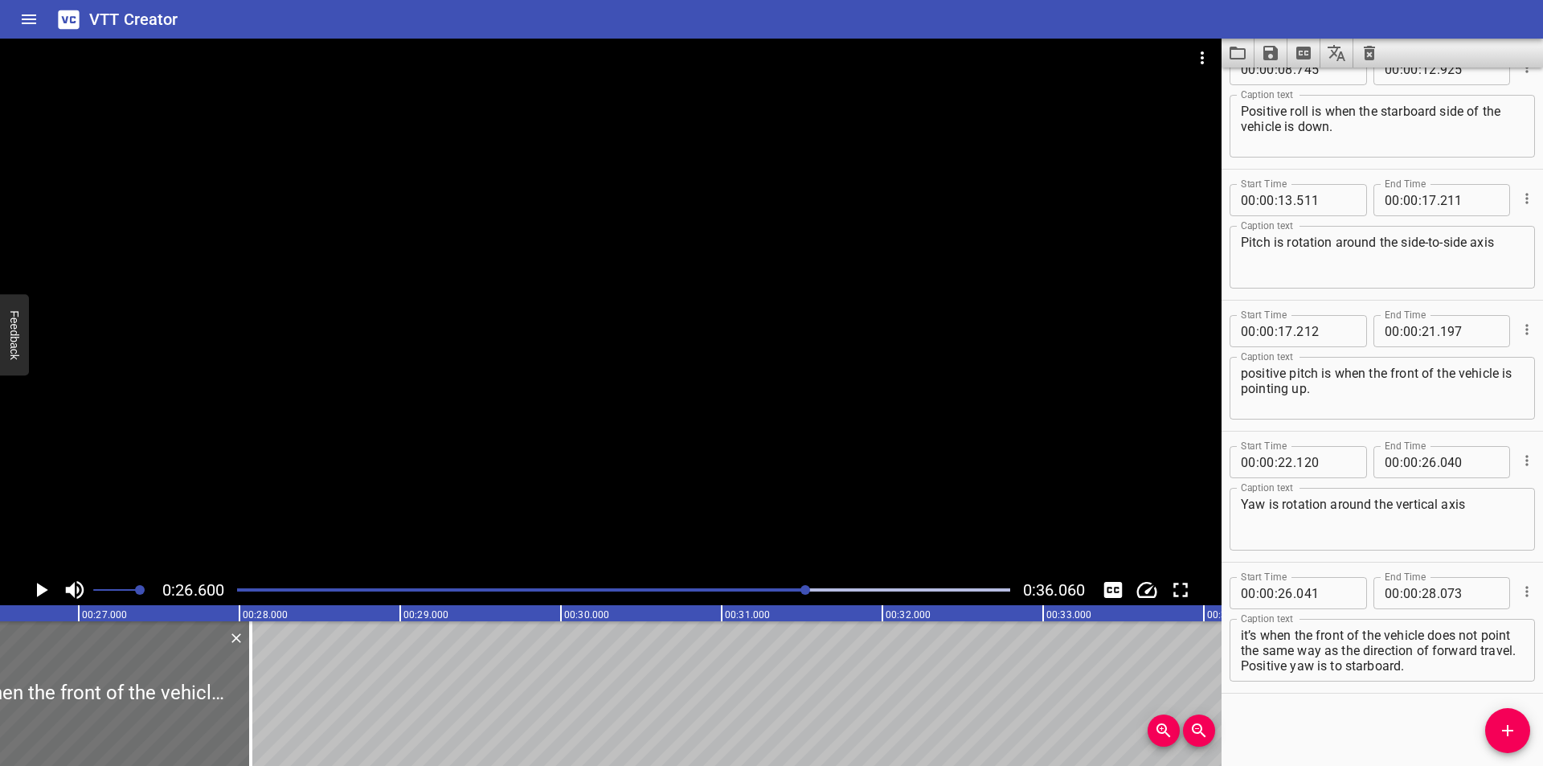
scroll to position [0, 4275]
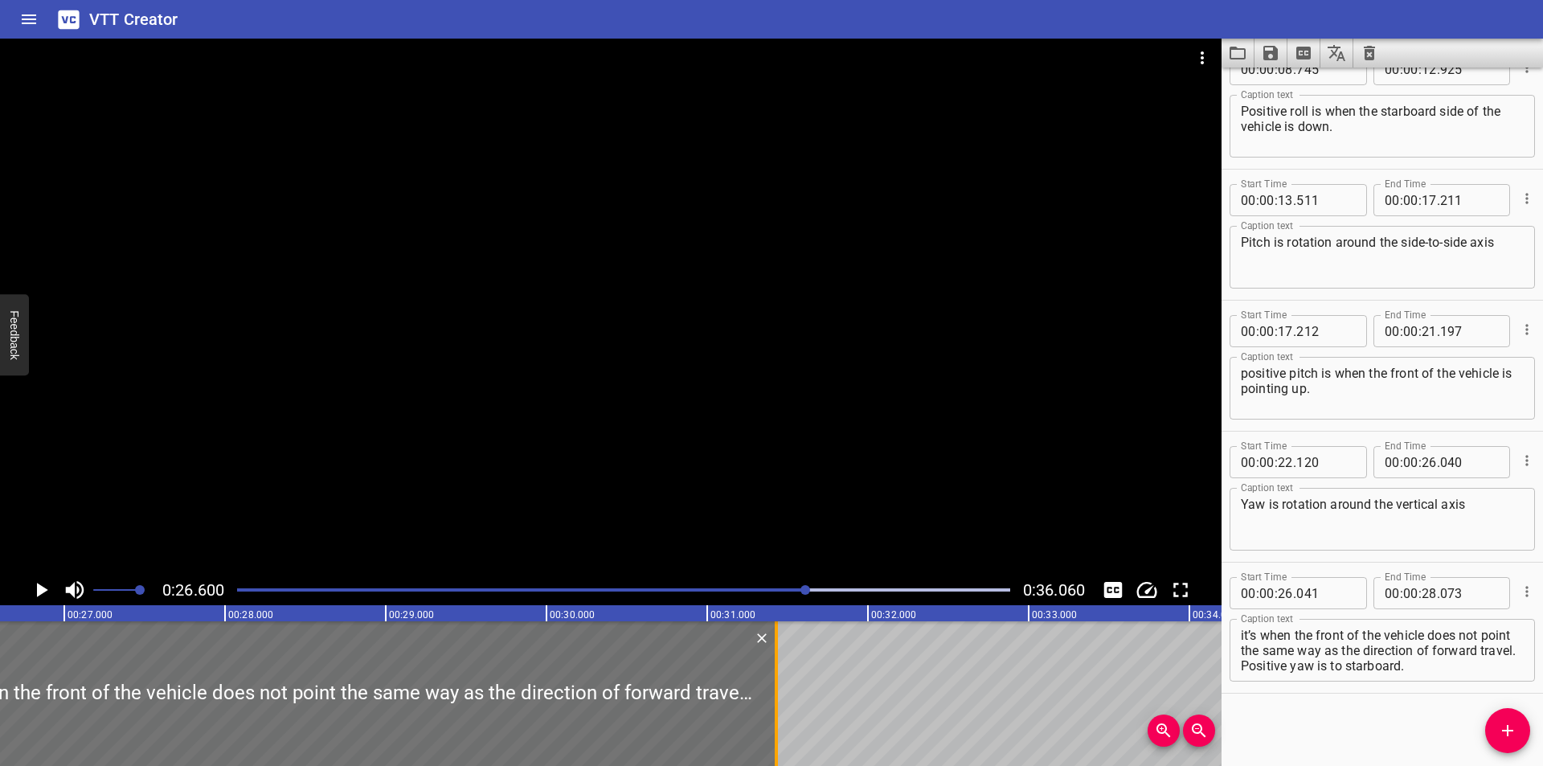
drag, startPoint x: 234, startPoint y: 677, endPoint x: 774, endPoint y: 712, distance: 541.2
click at [774, 712] on div at bounding box center [776, 693] width 16 height 145
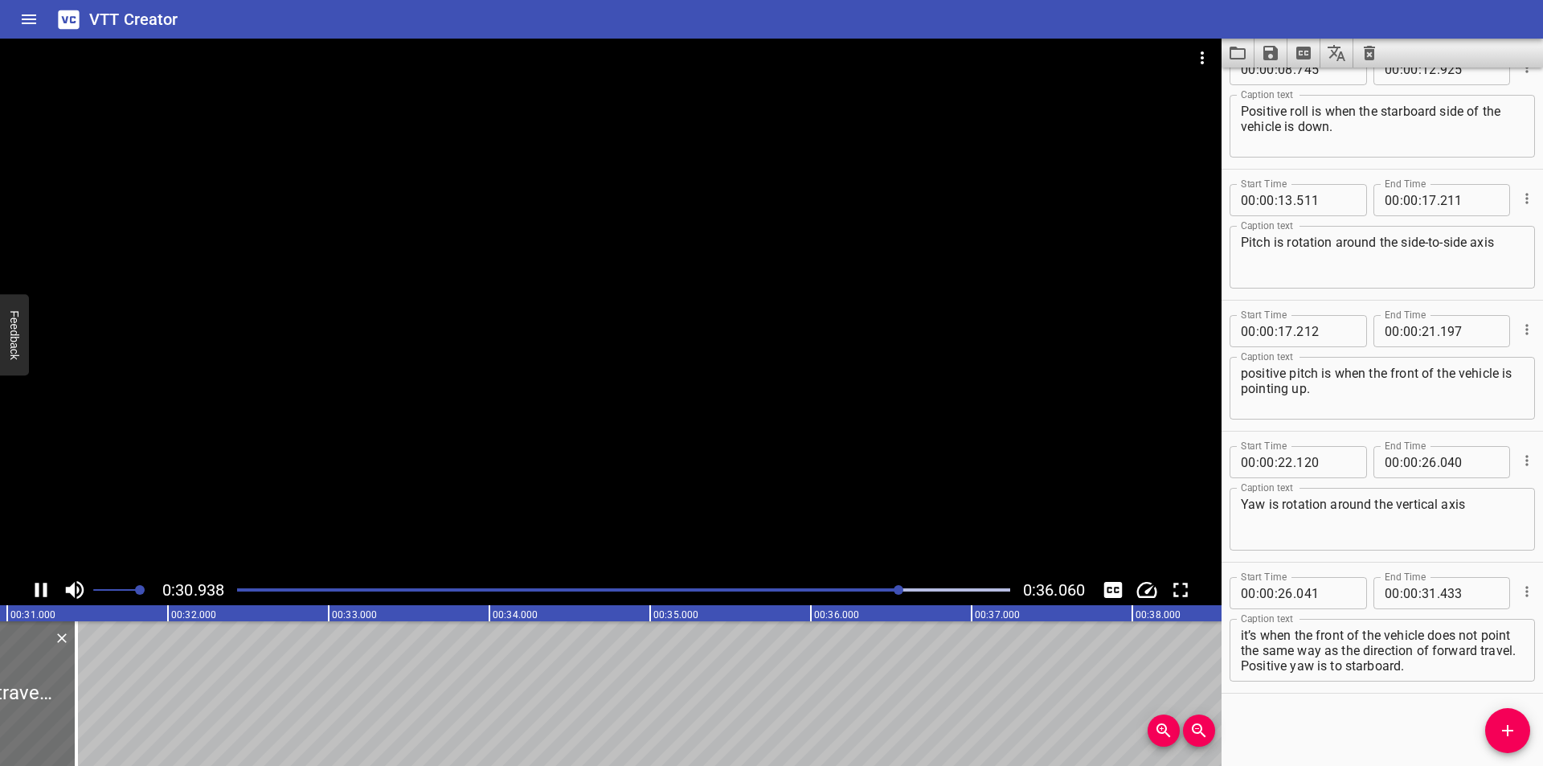
scroll to position [0, 4987]
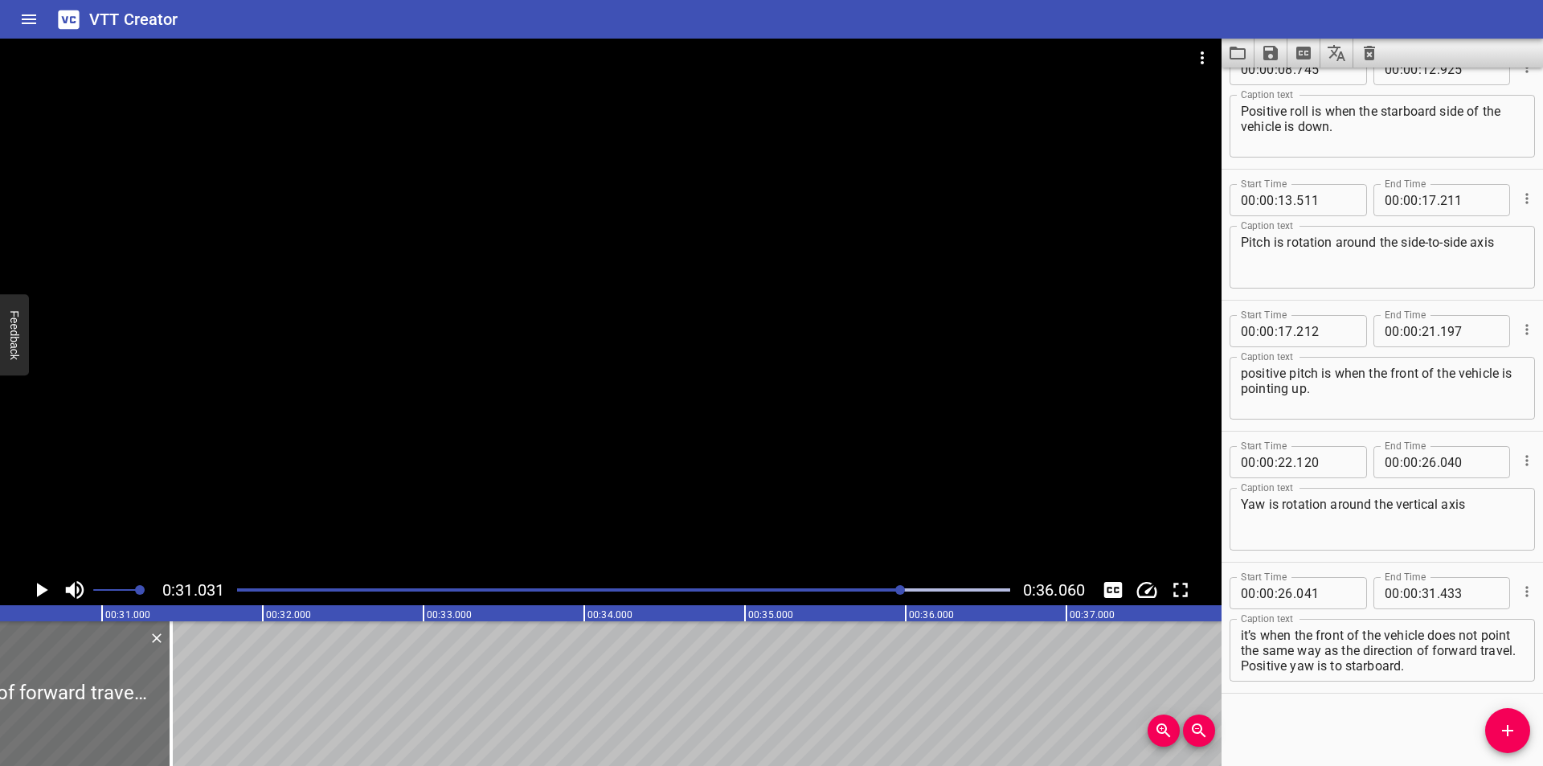
click at [458, 405] on div at bounding box center [610, 307] width 1221 height 536
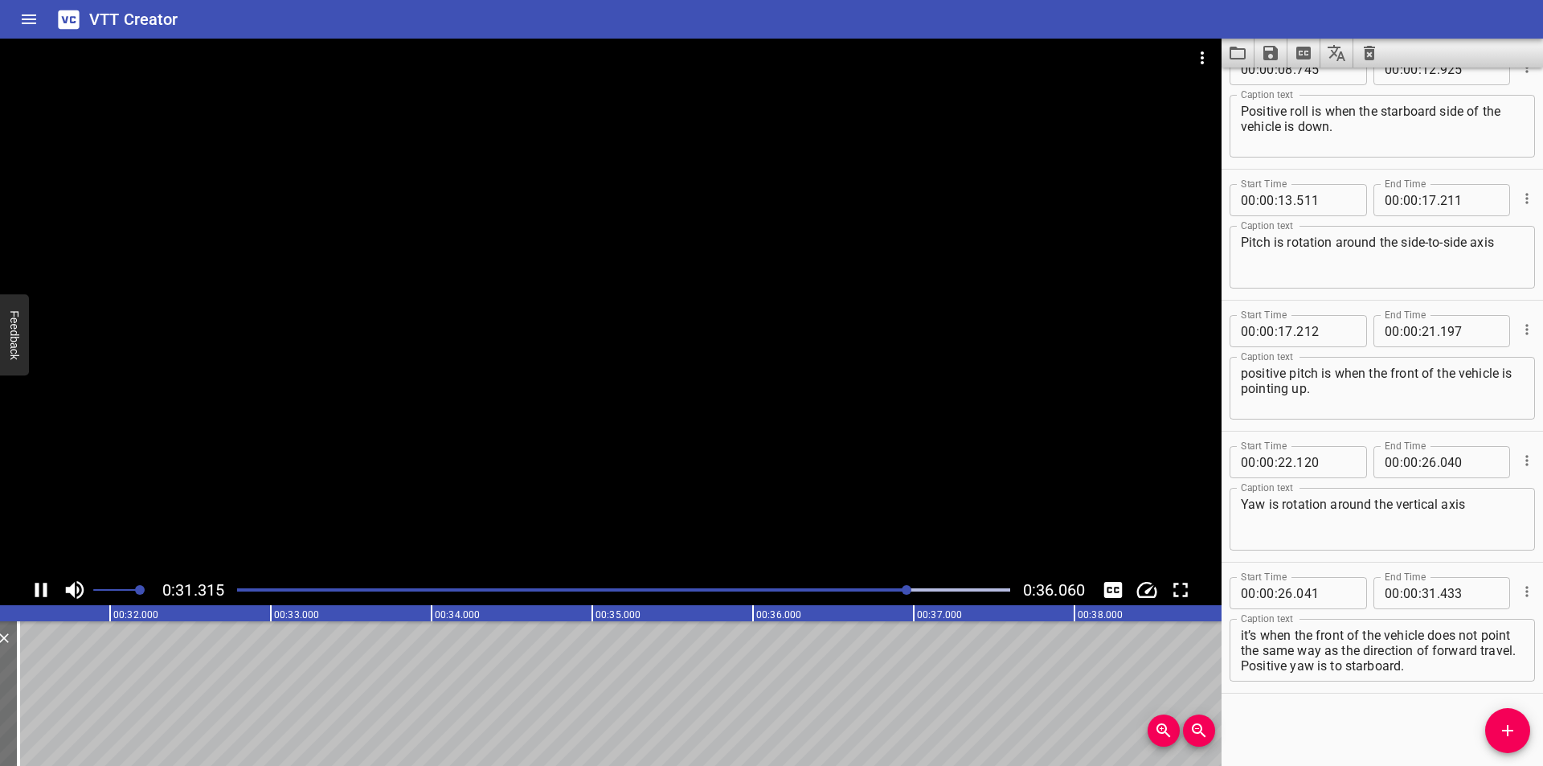
click at [862, 599] on div at bounding box center [623, 590] width 792 height 23
click at [805, 593] on div at bounding box center [623, 590] width 792 height 23
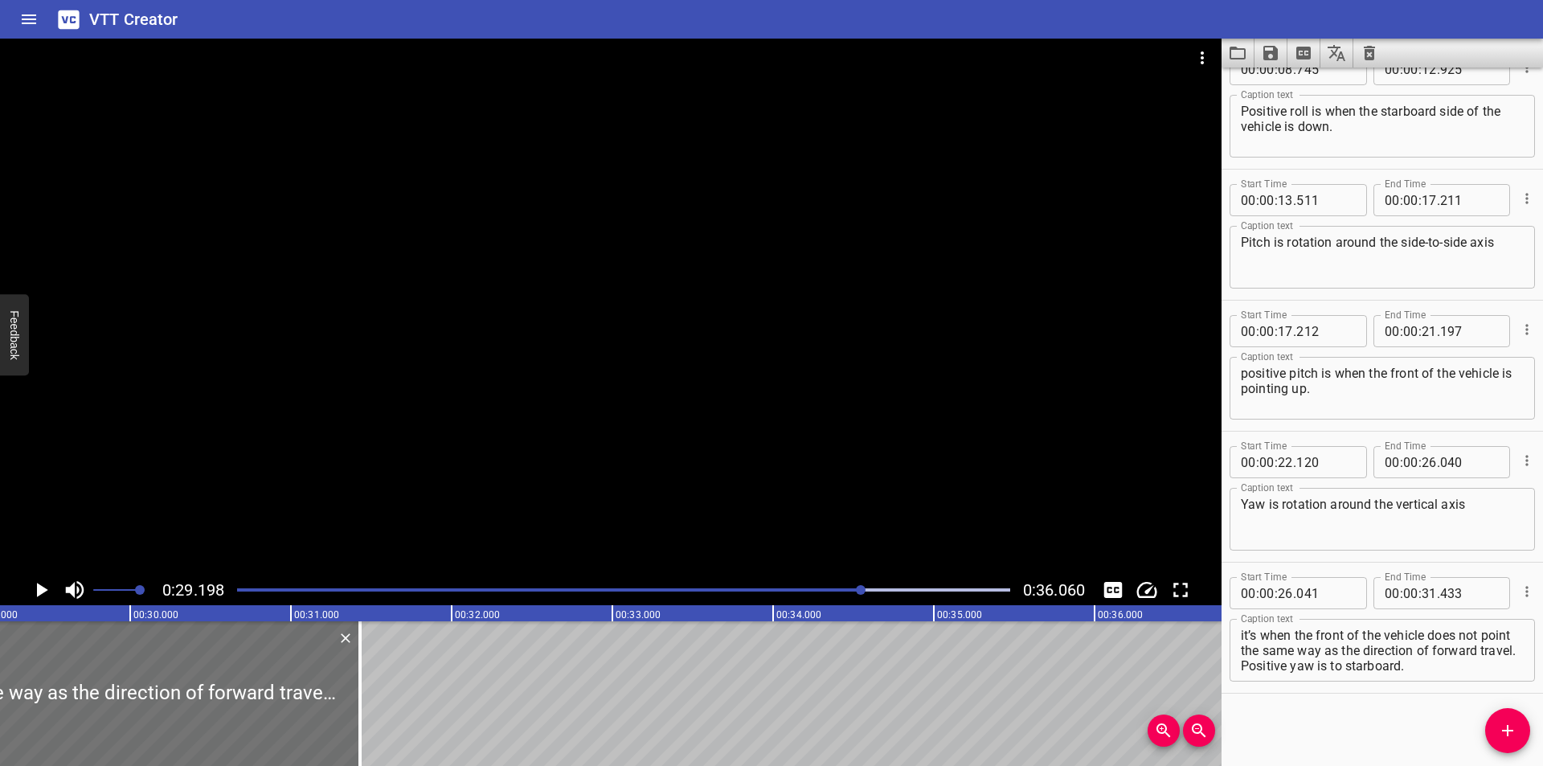
scroll to position [0, 4693]
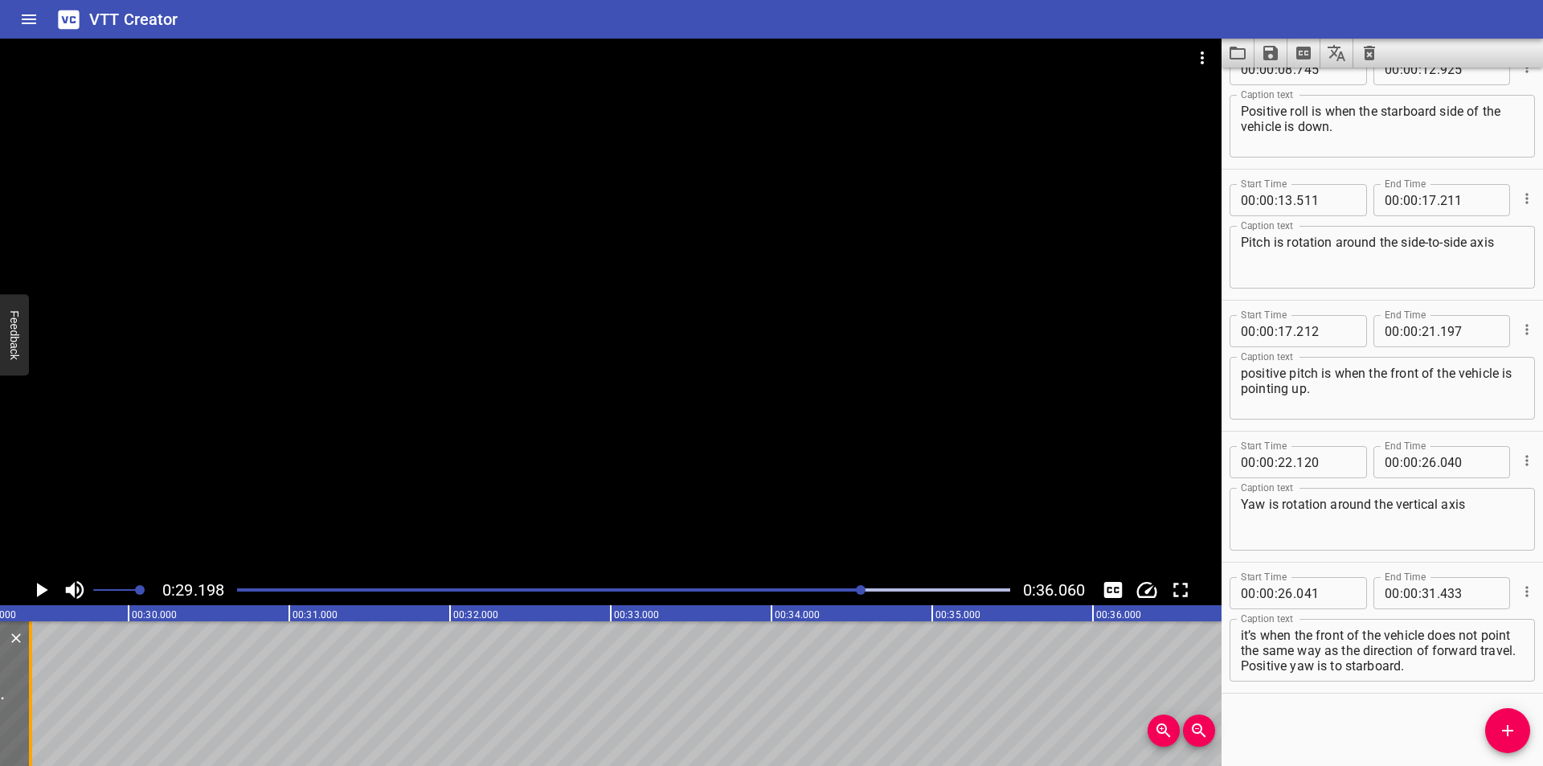
drag, startPoint x: 362, startPoint y: 723, endPoint x: 34, endPoint y: 730, distance: 327.9
click at [34, 730] on div at bounding box center [31, 693] width 16 height 145
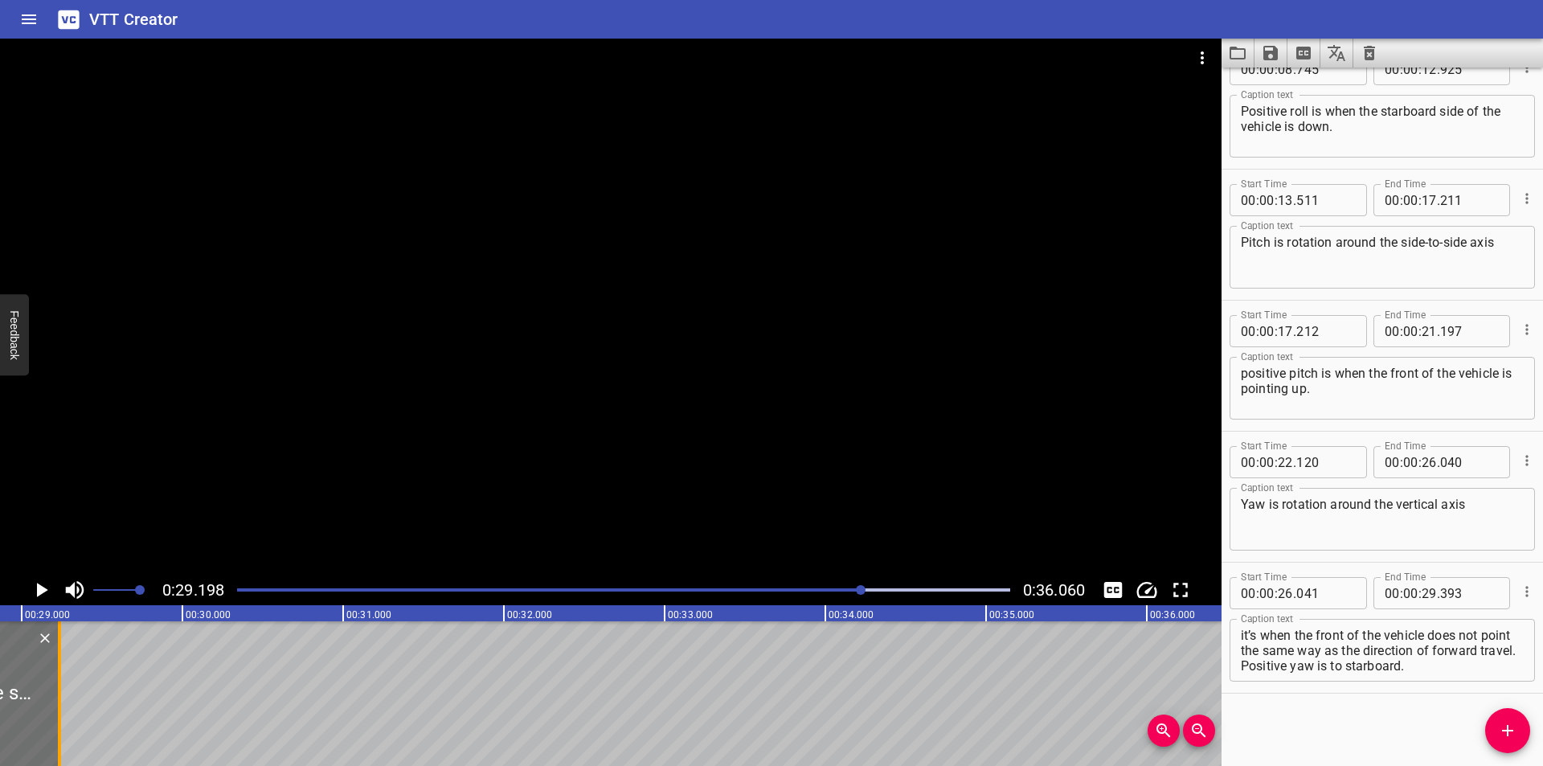
drag, startPoint x: 82, startPoint y: 730, endPoint x: 57, endPoint y: 733, distance: 25.0
click at [57, 733] on div at bounding box center [59, 693] width 16 height 145
click at [842, 594] on div at bounding box center [623, 590] width 792 height 23
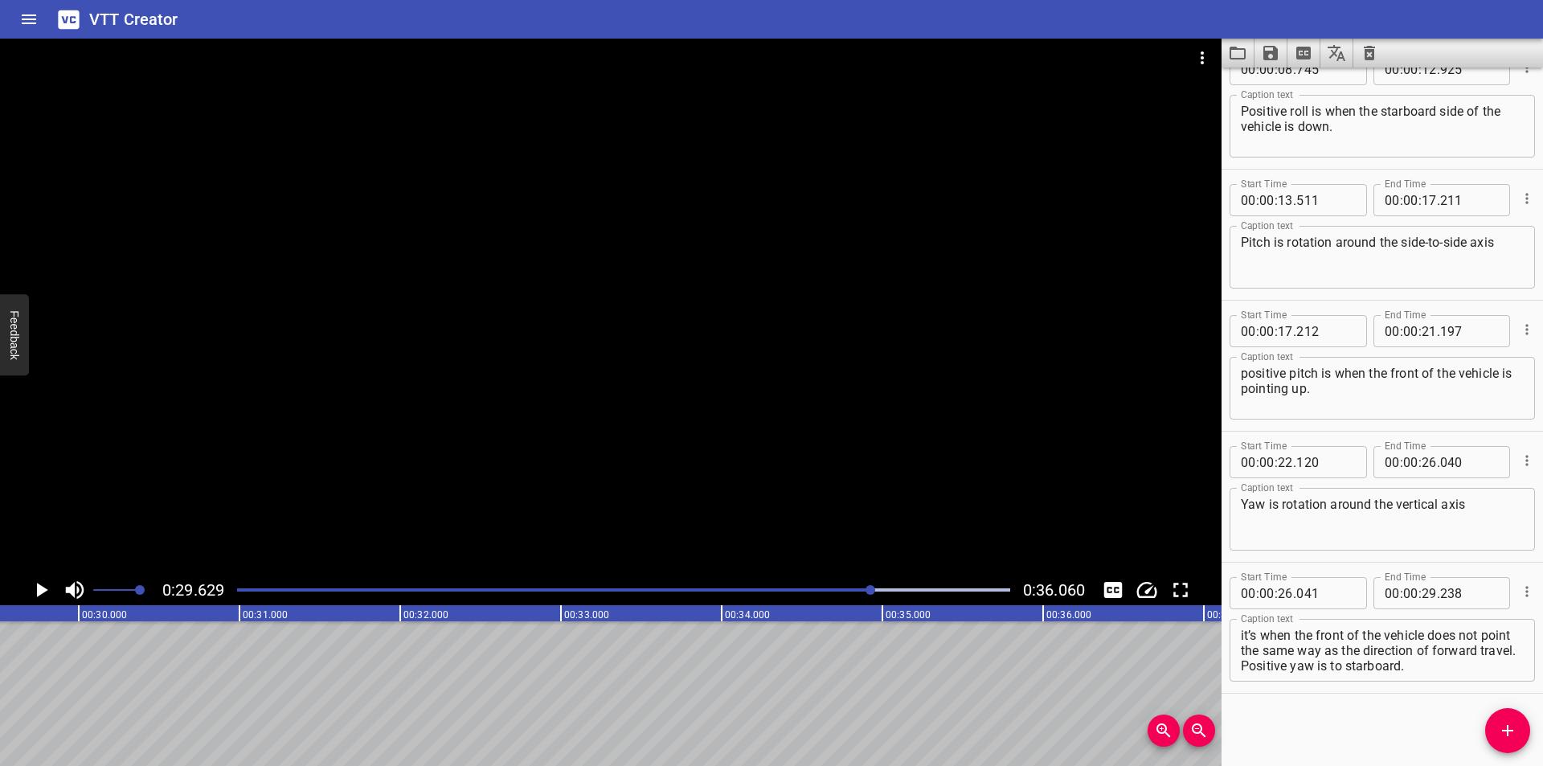
scroll to position [0, 4762]
drag, startPoint x: 1359, startPoint y: 653, endPoint x: 1540, endPoint y: 699, distance: 187.3
click at [1540, 699] on div "Start Time 00 : 00 : 00 . 035 Start Time End Time 00 : 00 : 02 . 985 End Time C…" at bounding box center [1381, 417] width 321 height 698
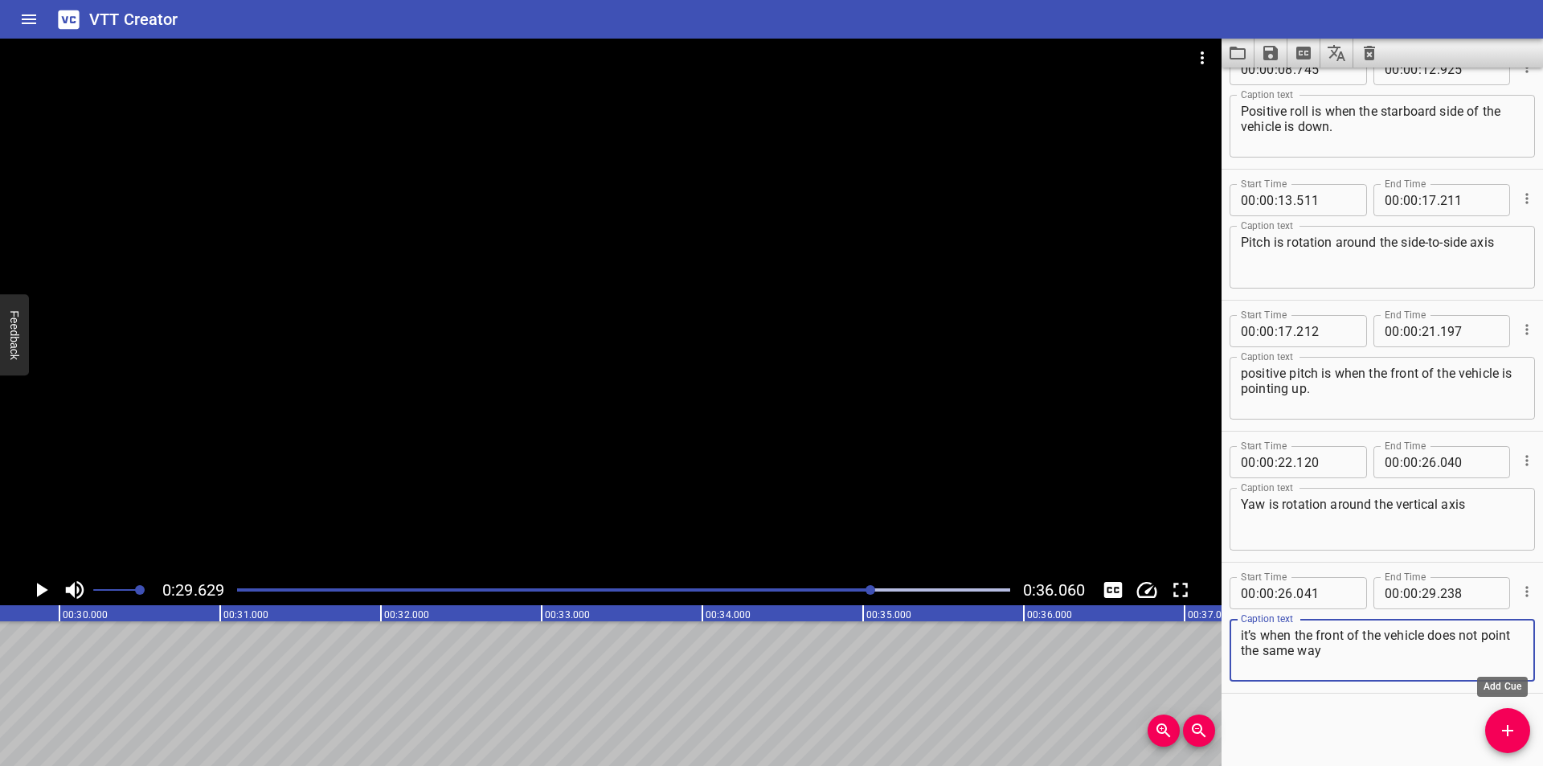
click at [1505, 722] on icon "Add Cue" at bounding box center [1507, 730] width 19 height 19
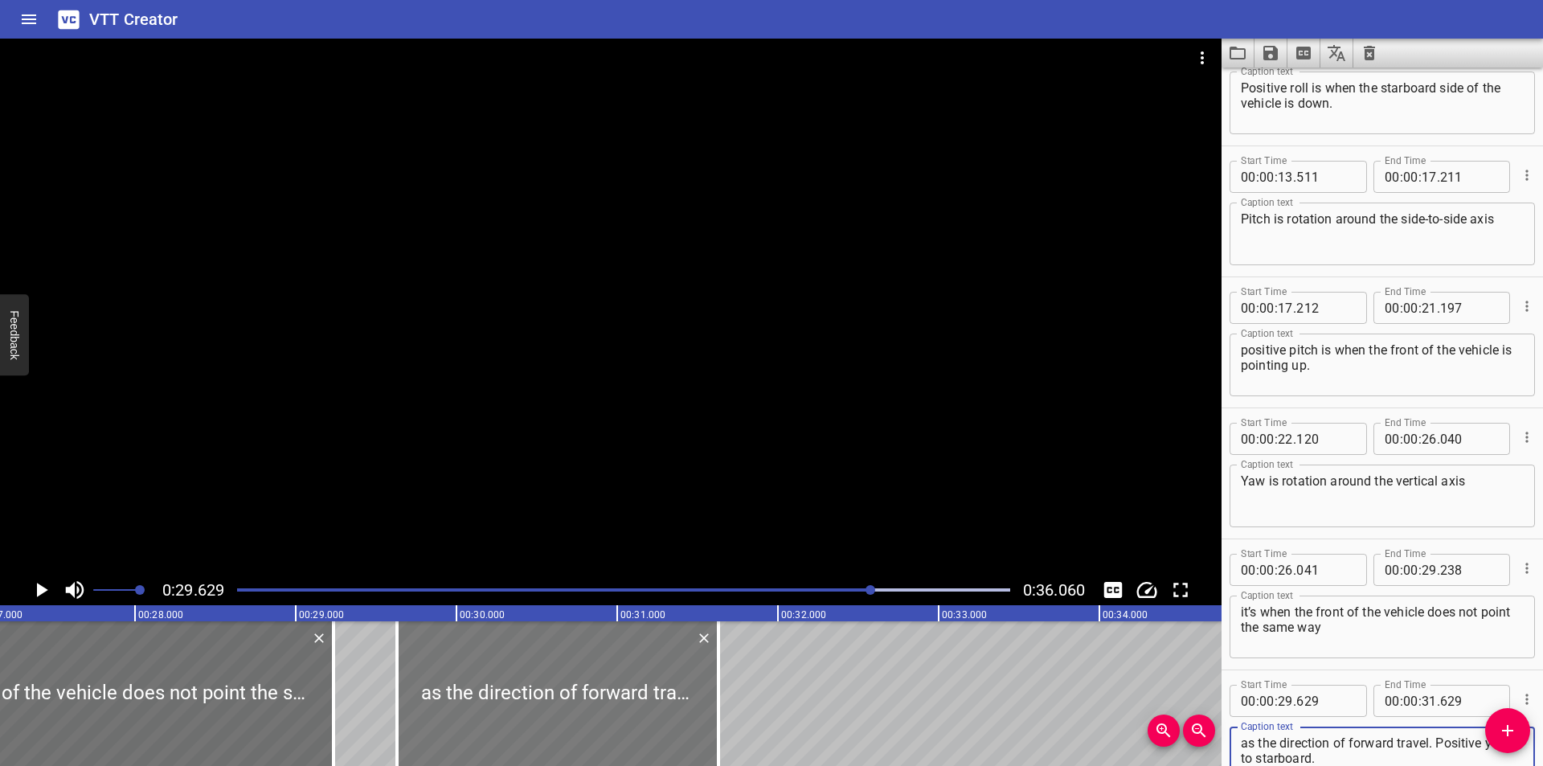
scroll to position [0, 4334]
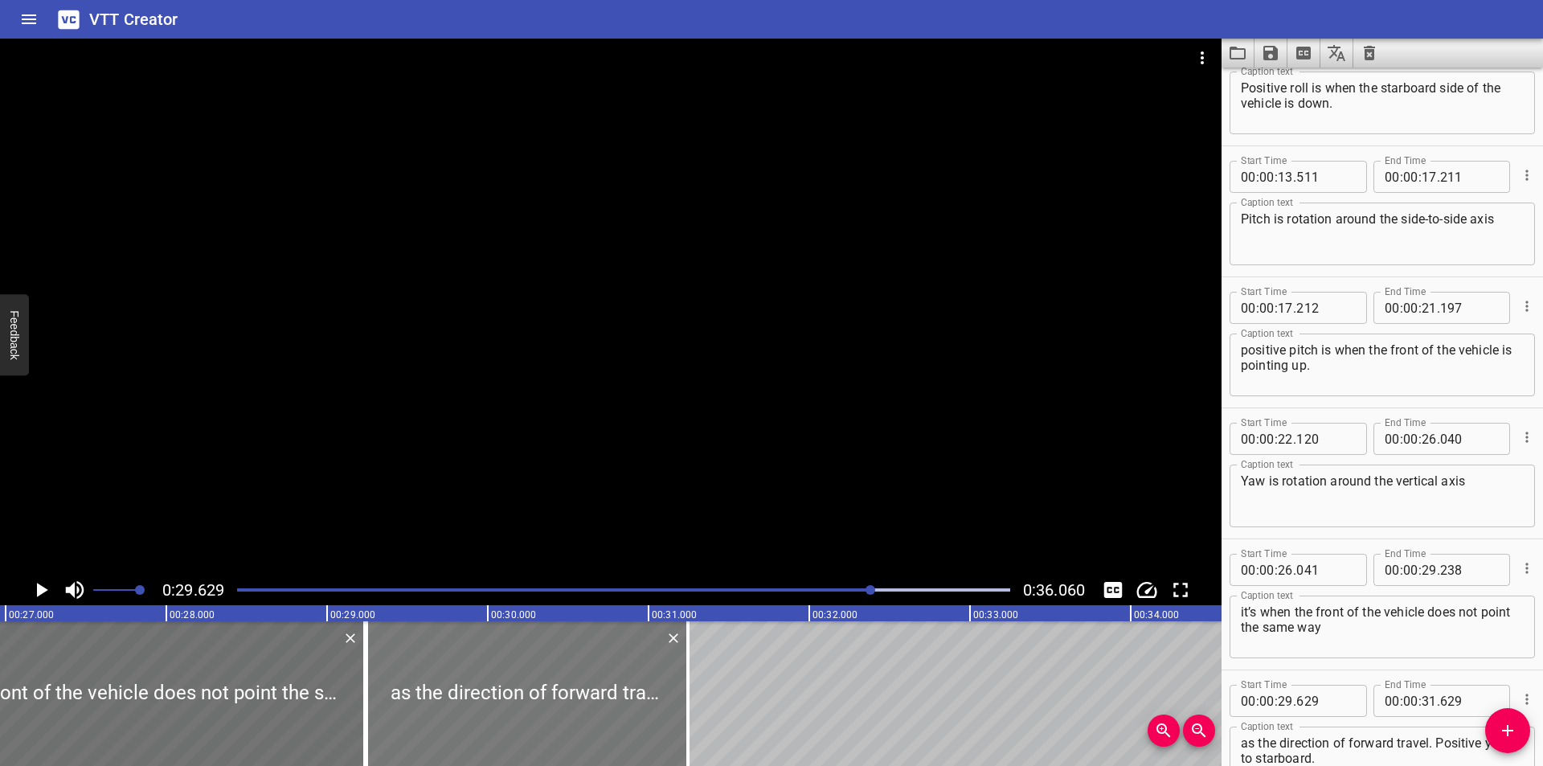
drag, startPoint x: 529, startPoint y: 699, endPoint x: 467, endPoint y: 714, distance: 63.7
click at [467, 714] on div at bounding box center [526, 693] width 321 height 145
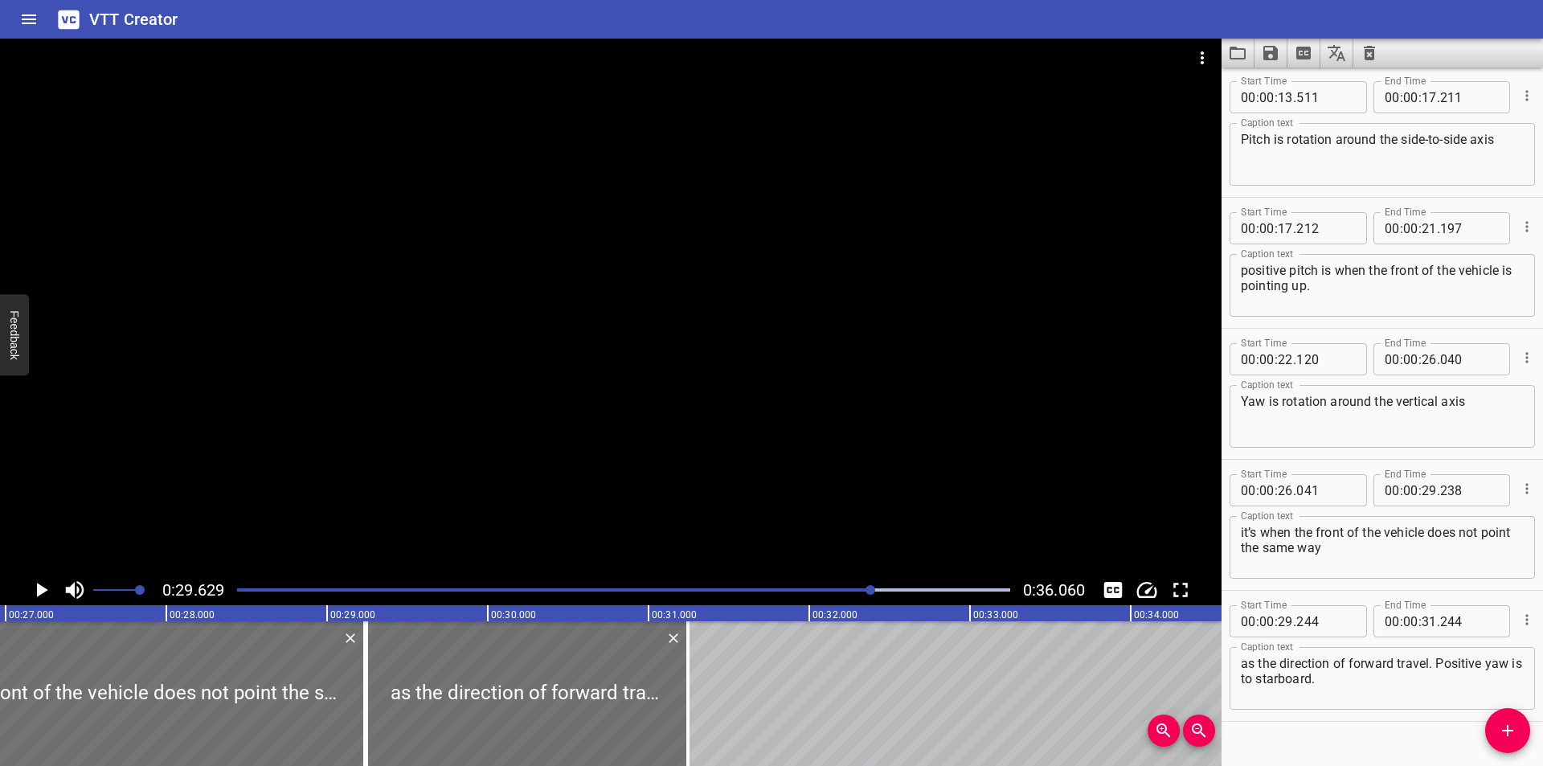
scroll to position [424, 0]
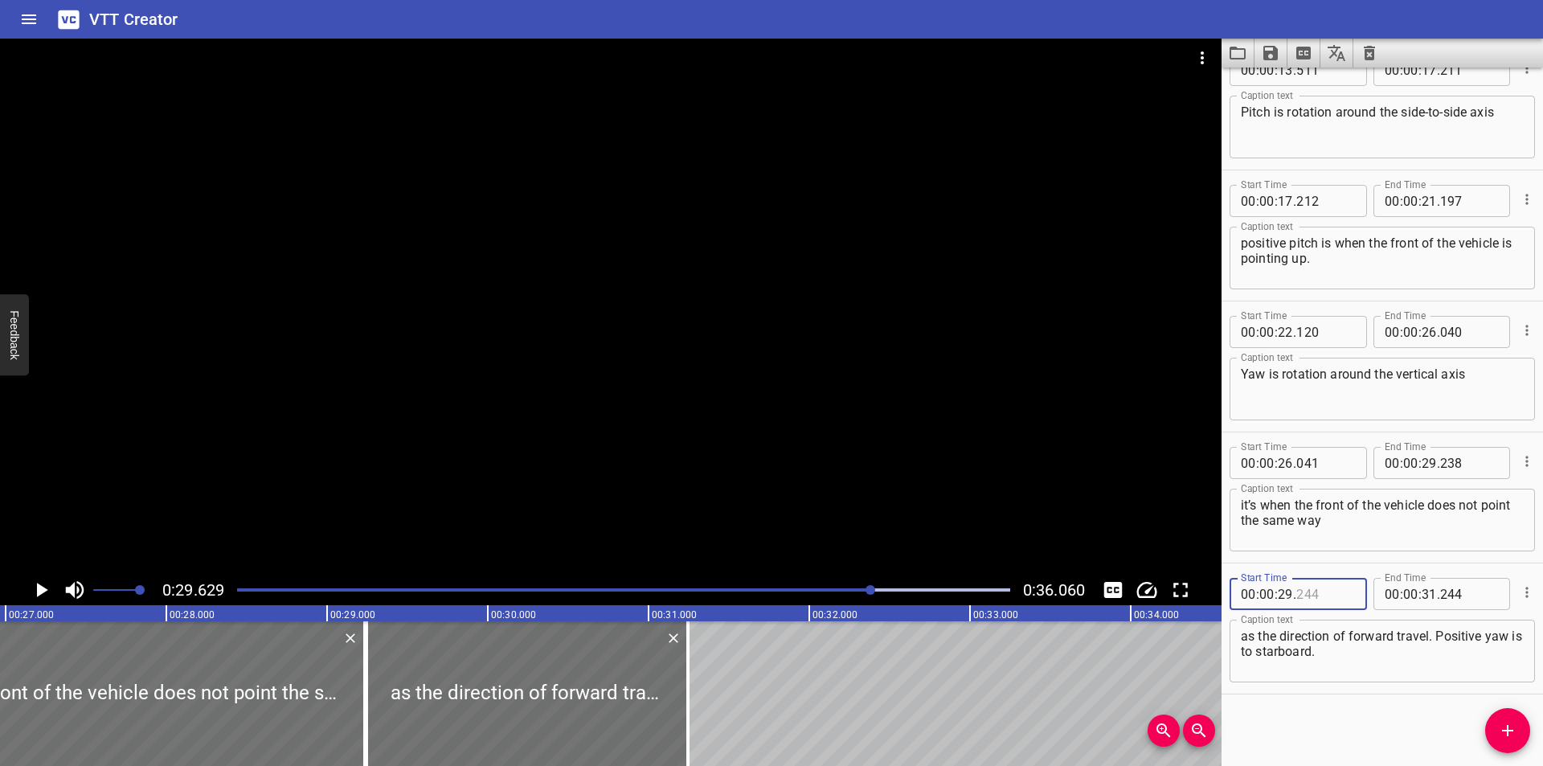
click at [1322, 594] on input "number" at bounding box center [1325, 594] width 59 height 32
click at [820, 590] on div "Play progress" at bounding box center [486, 589] width 773 height 3
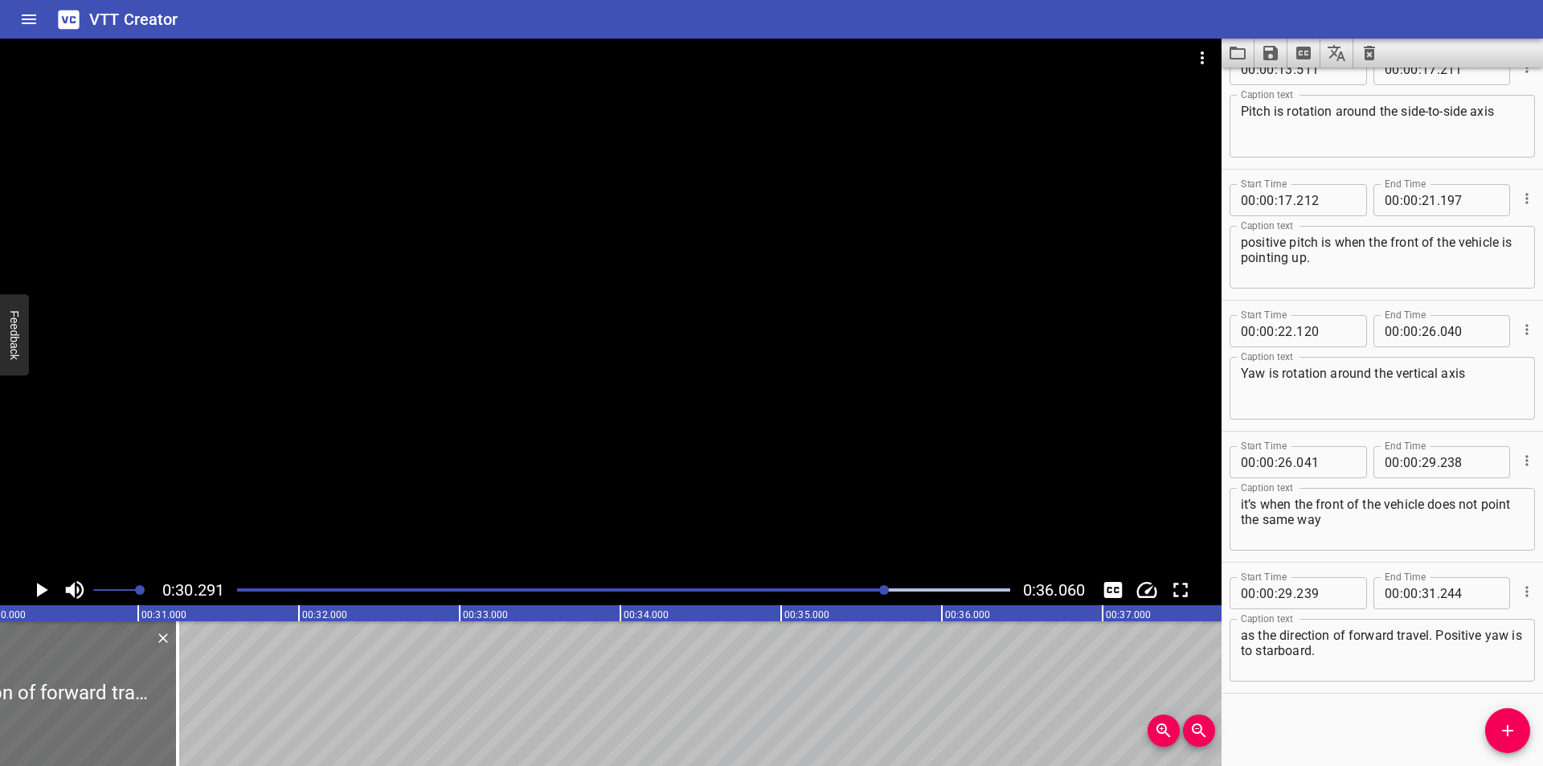
scroll to position [0, 4868]
drag, startPoint x: 151, startPoint y: 725, endPoint x: 190, endPoint y: 730, distance: 39.0
click at [190, 730] on div at bounding box center [192, 693] width 16 height 145
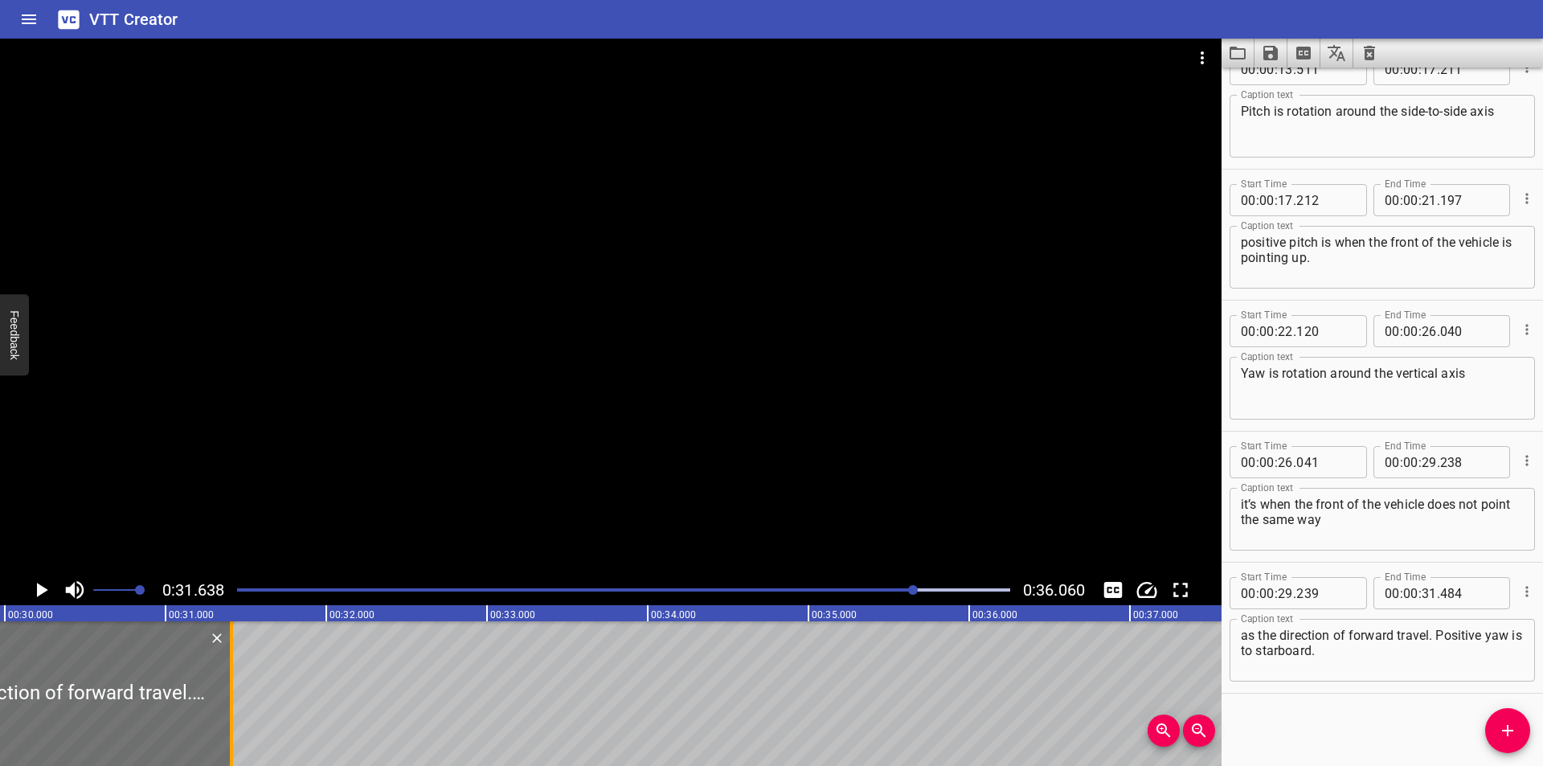
drag, startPoint x: 243, startPoint y: 702, endPoint x: 231, endPoint y: 724, distance: 24.8
click at [231, 724] on div at bounding box center [231, 693] width 3 height 145
drag, startPoint x: 1371, startPoint y: 658, endPoint x: 1439, endPoint y: 637, distance: 71.4
click at [1439, 637] on textarea "as the direction of forward travel. Positive yaw is to starboard." at bounding box center [1382, 651] width 283 height 46
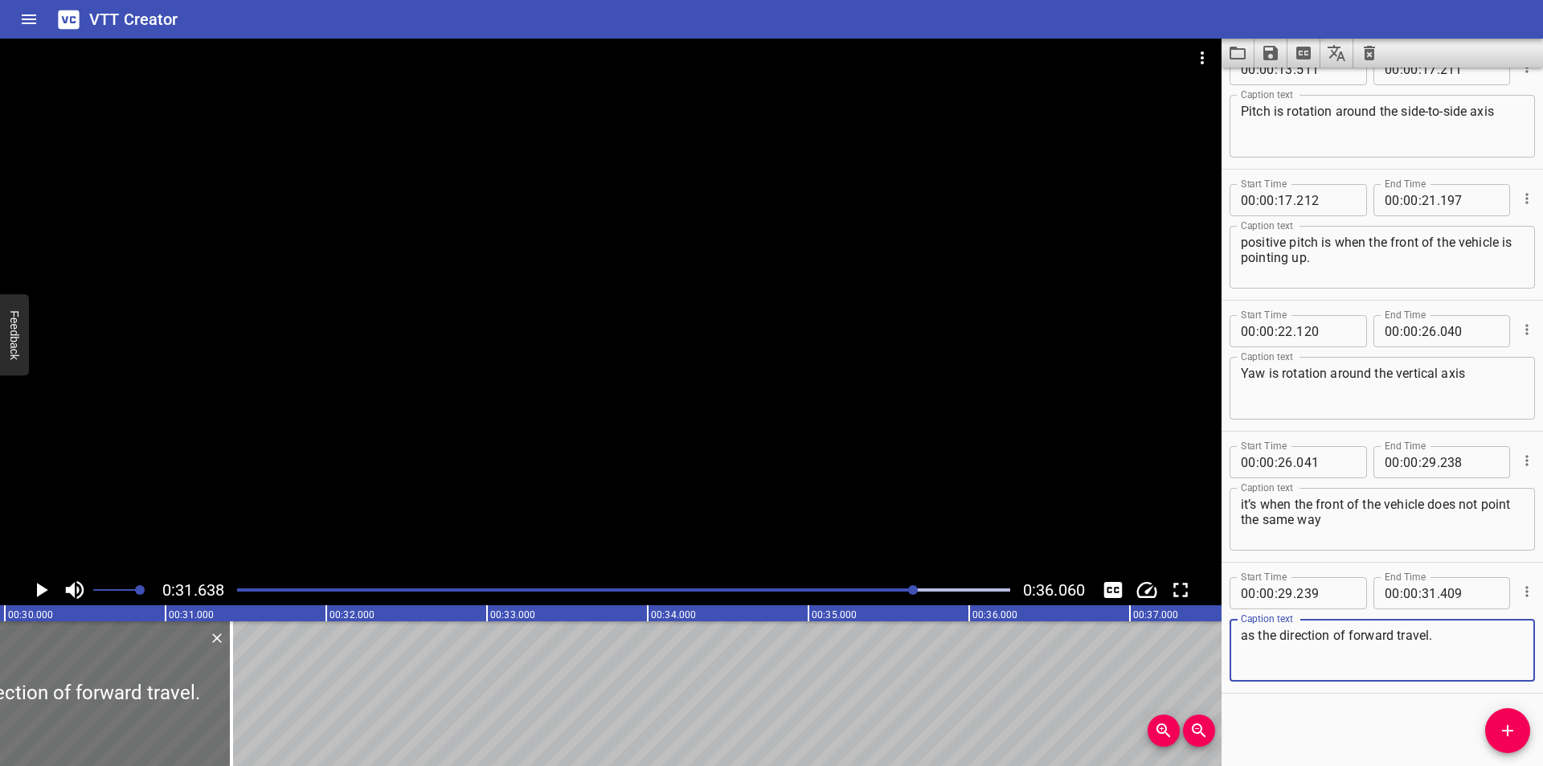
click at [1500, 722] on icon "Add Cue" at bounding box center [1507, 730] width 19 height 19
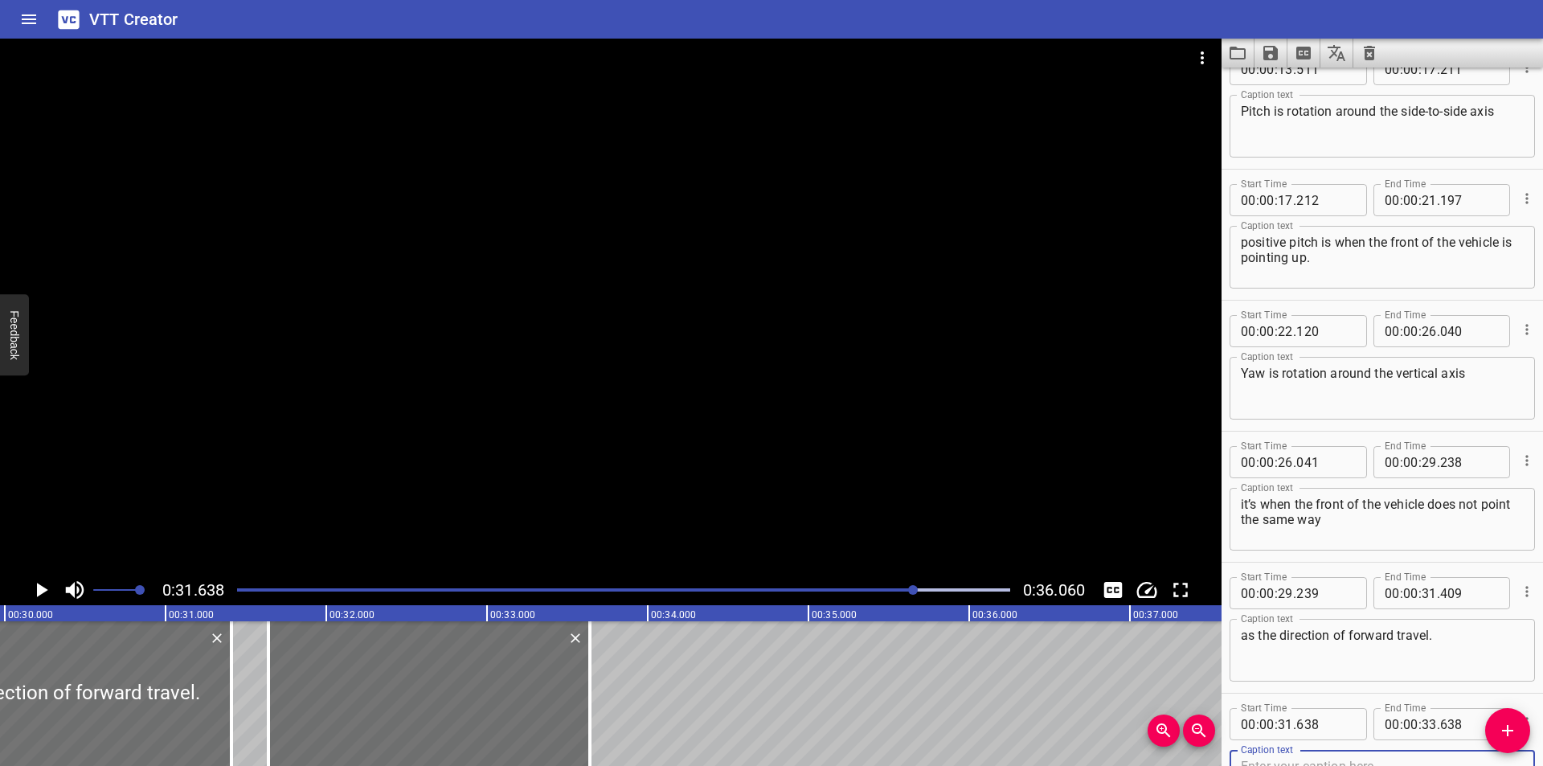
scroll to position [433, 0]
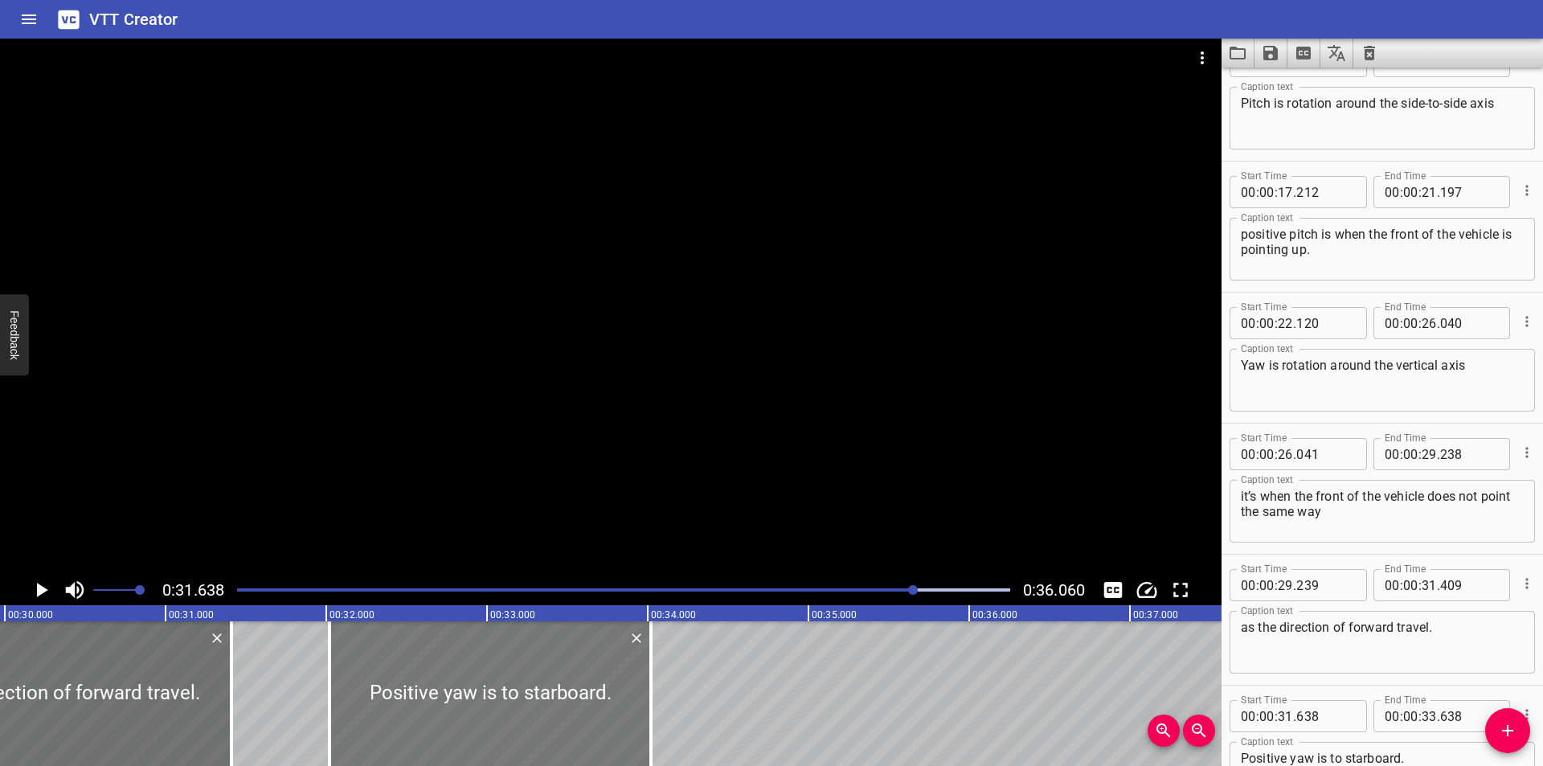
drag, startPoint x: 467, startPoint y: 689, endPoint x: 521, endPoint y: 698, distance: 54.7
click at [521, 698] on div at bounding box center [489, 693] width 321 height 145
drag, startPoint x: 652, startPoint y: 710, endPoint x: 707, endPoint y: 716, distance: 55.7
click at [707, 716] on div at bounding box center [706, 693] width 3 height 145
click at [717, 523] on div at bounding box center [610, 307] width 1221 height 536
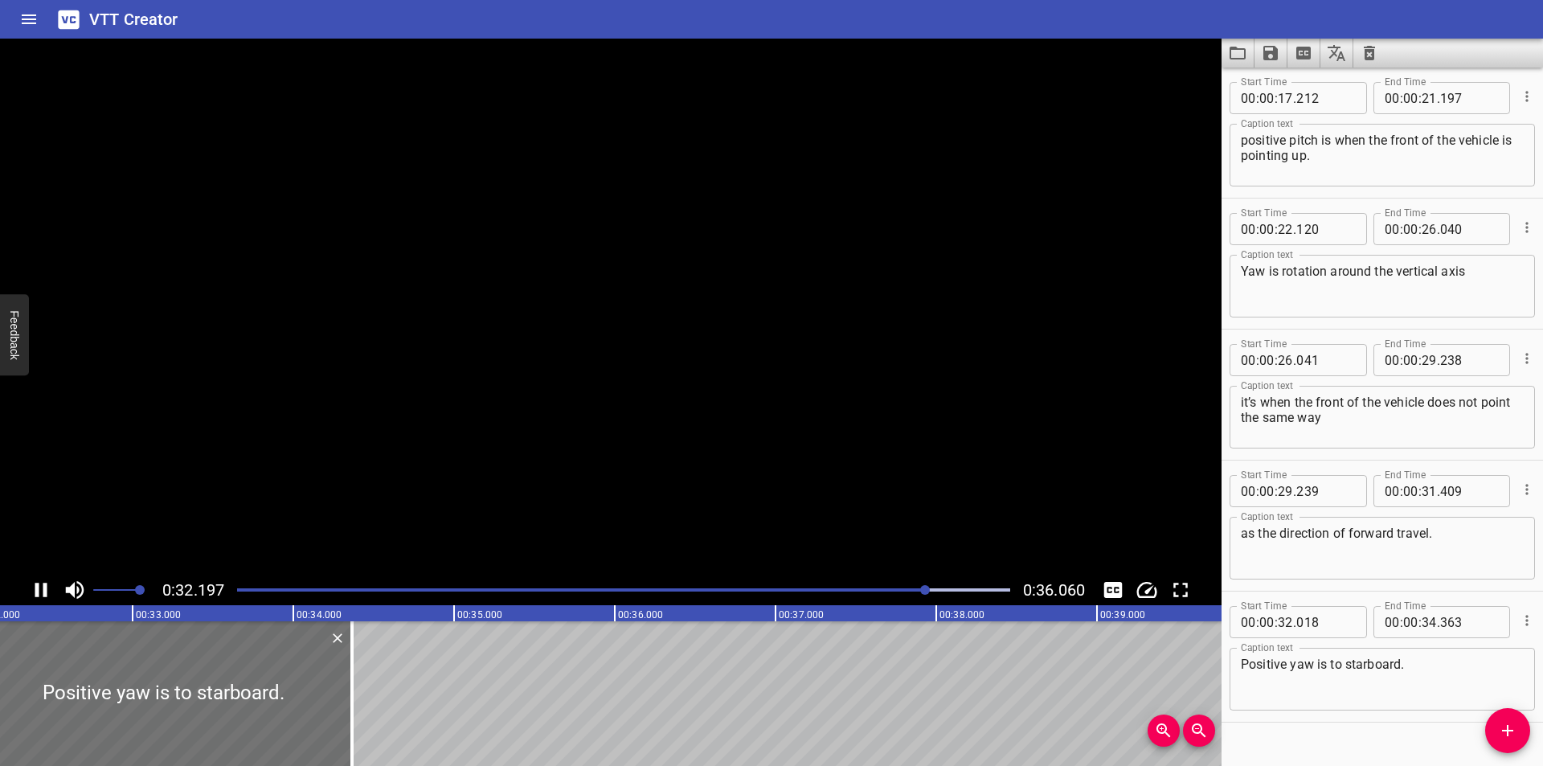
scroll to position [556, 0]
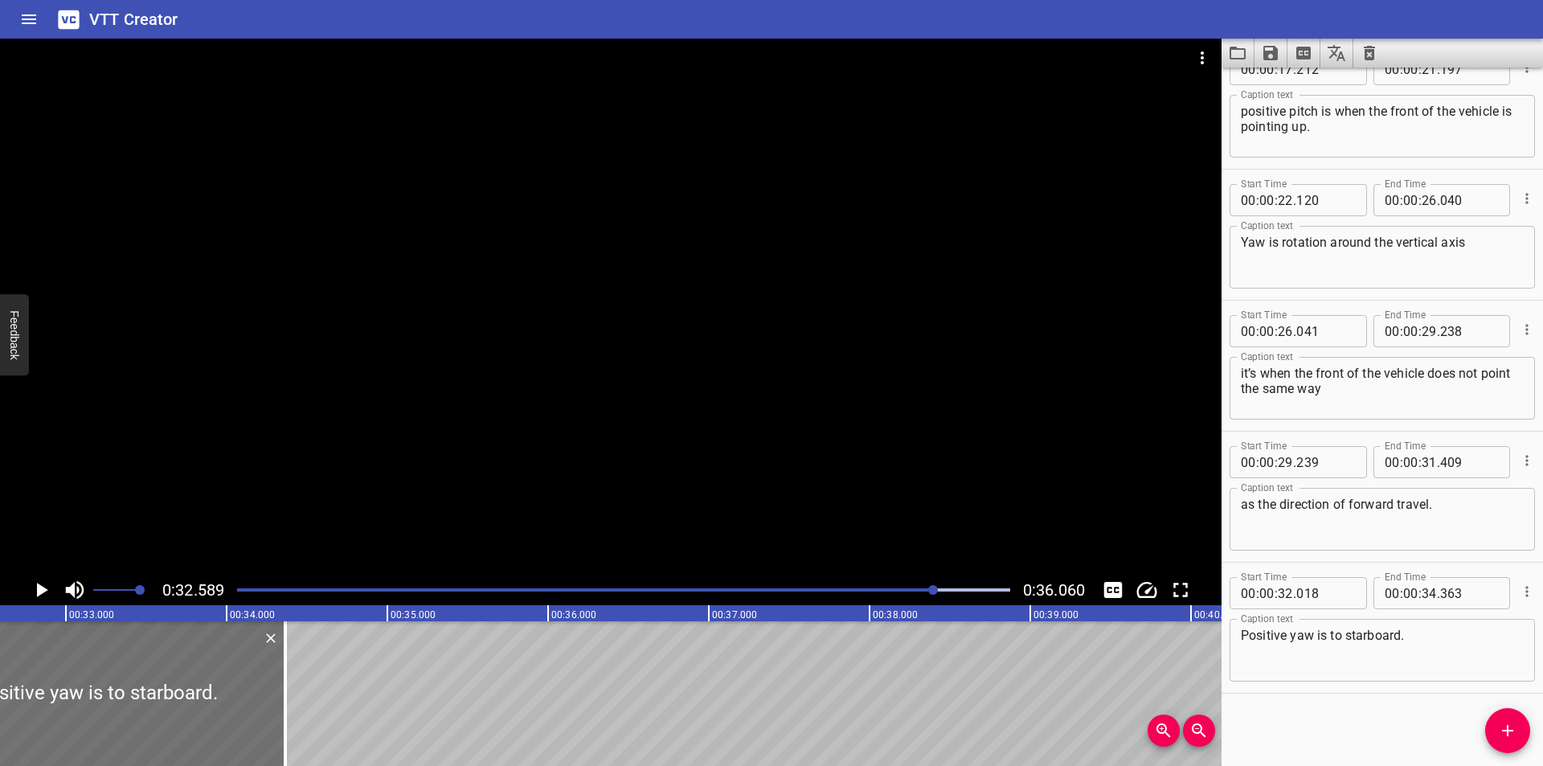
click at [901, 591] on div at bounding box center [623, 590] width 792 height 23
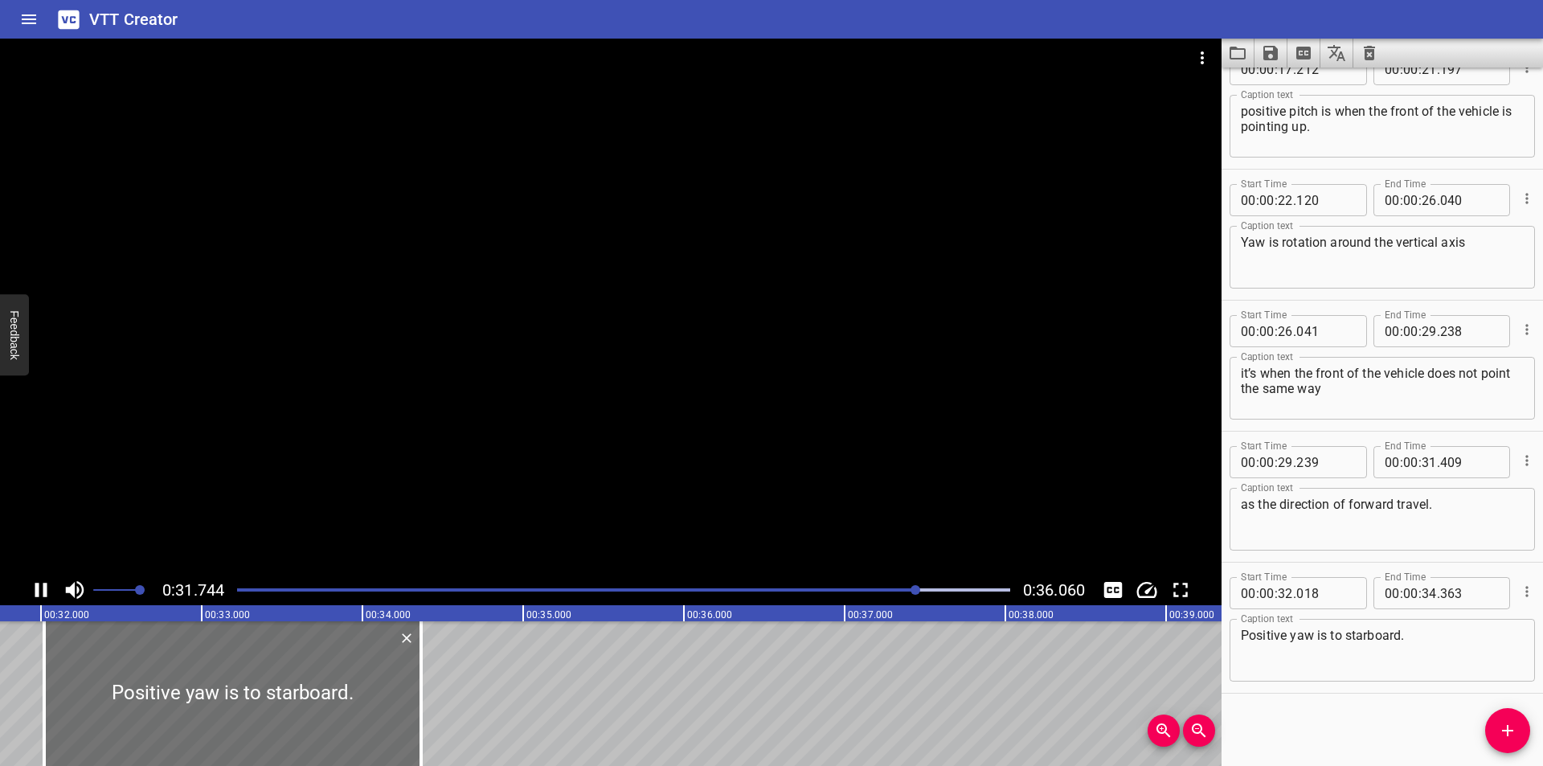
click at [870, 582] on div at bounding box center [623, 590] width 792 height 23
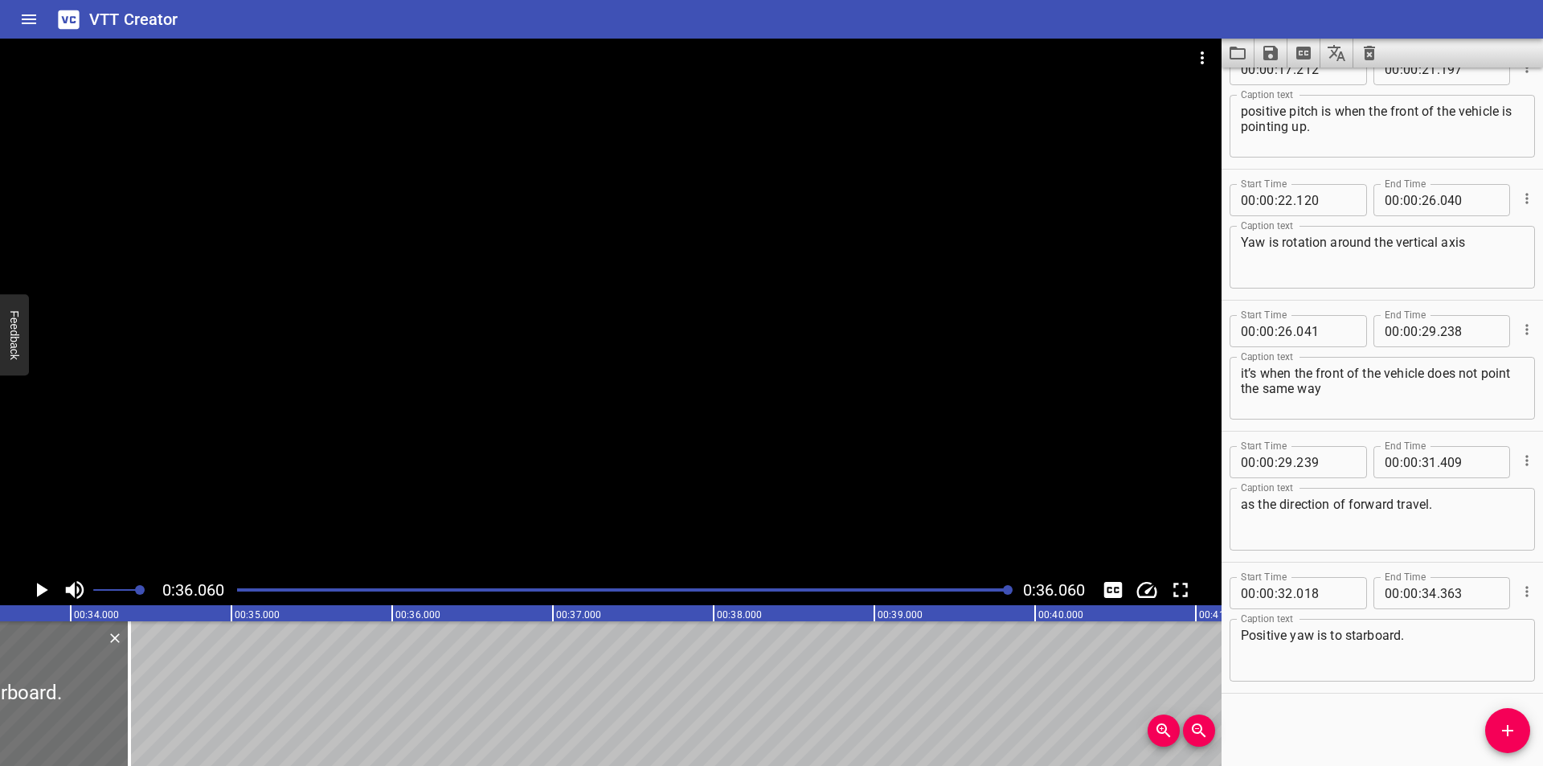
scroll to position [0, 5353]
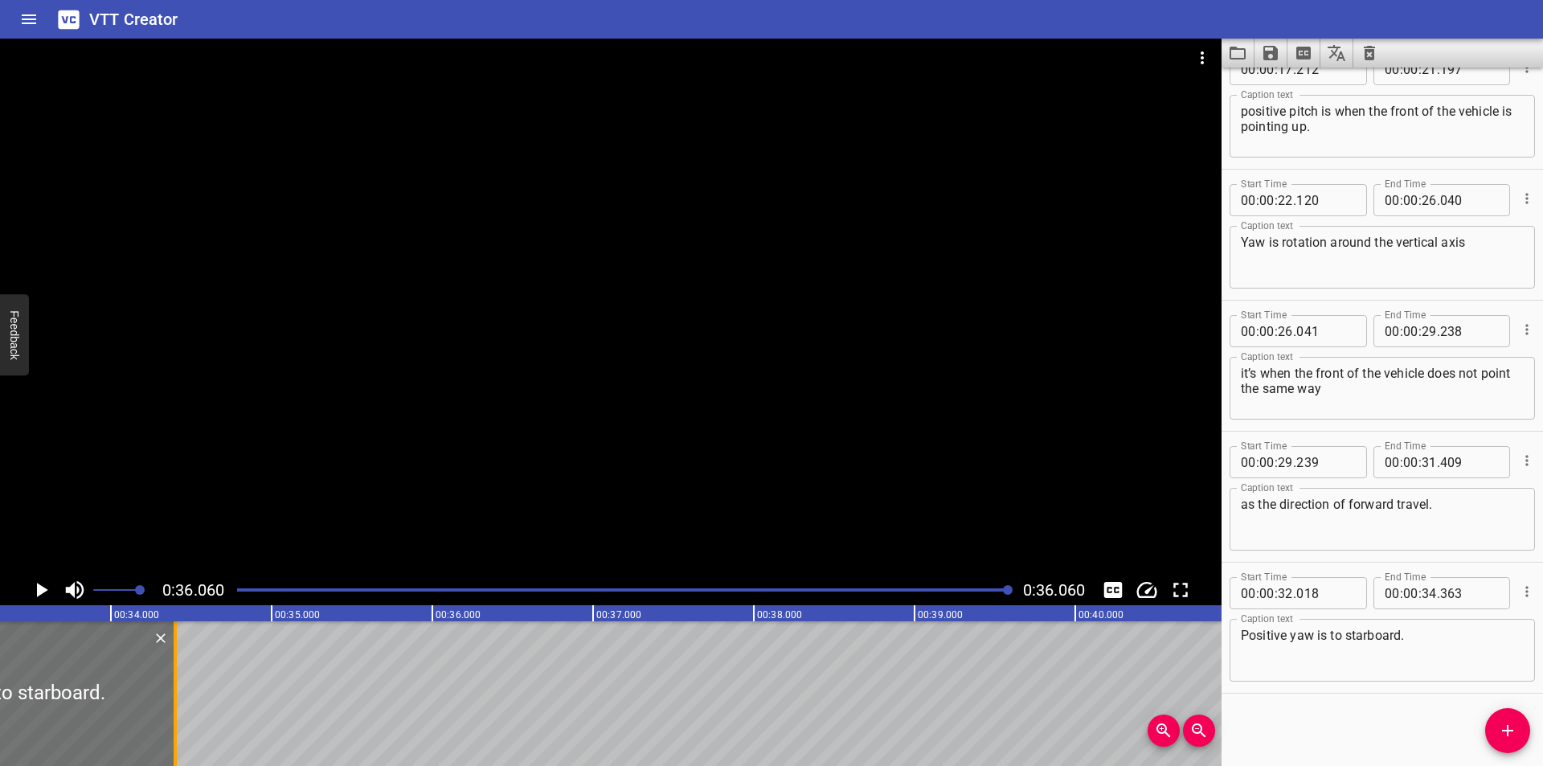
click at [174, 718] on div at bounding box center [175, 693] width 3 height 145
click at [1264, 63] on button "Save captions to file" at bounding box center [1270, 53] width 33 height 29
click at [1323, 98] on li "Save to VTT file" at bounding box center [1313, 88] width 118 height 29
click at [585, 220] on div at bounding box center [610, 307] width 1221 height 536
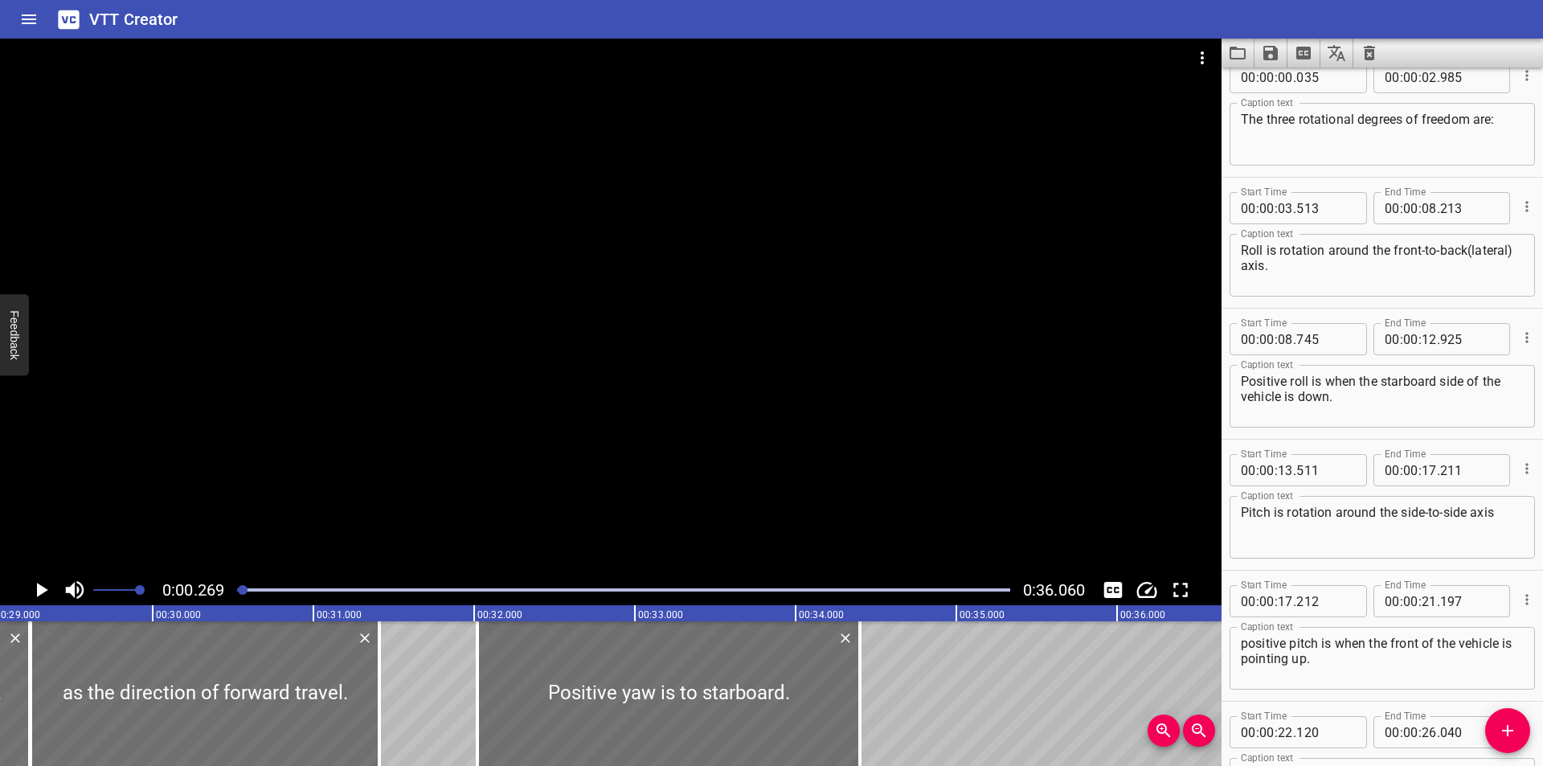
scroll to position [0, 3036]
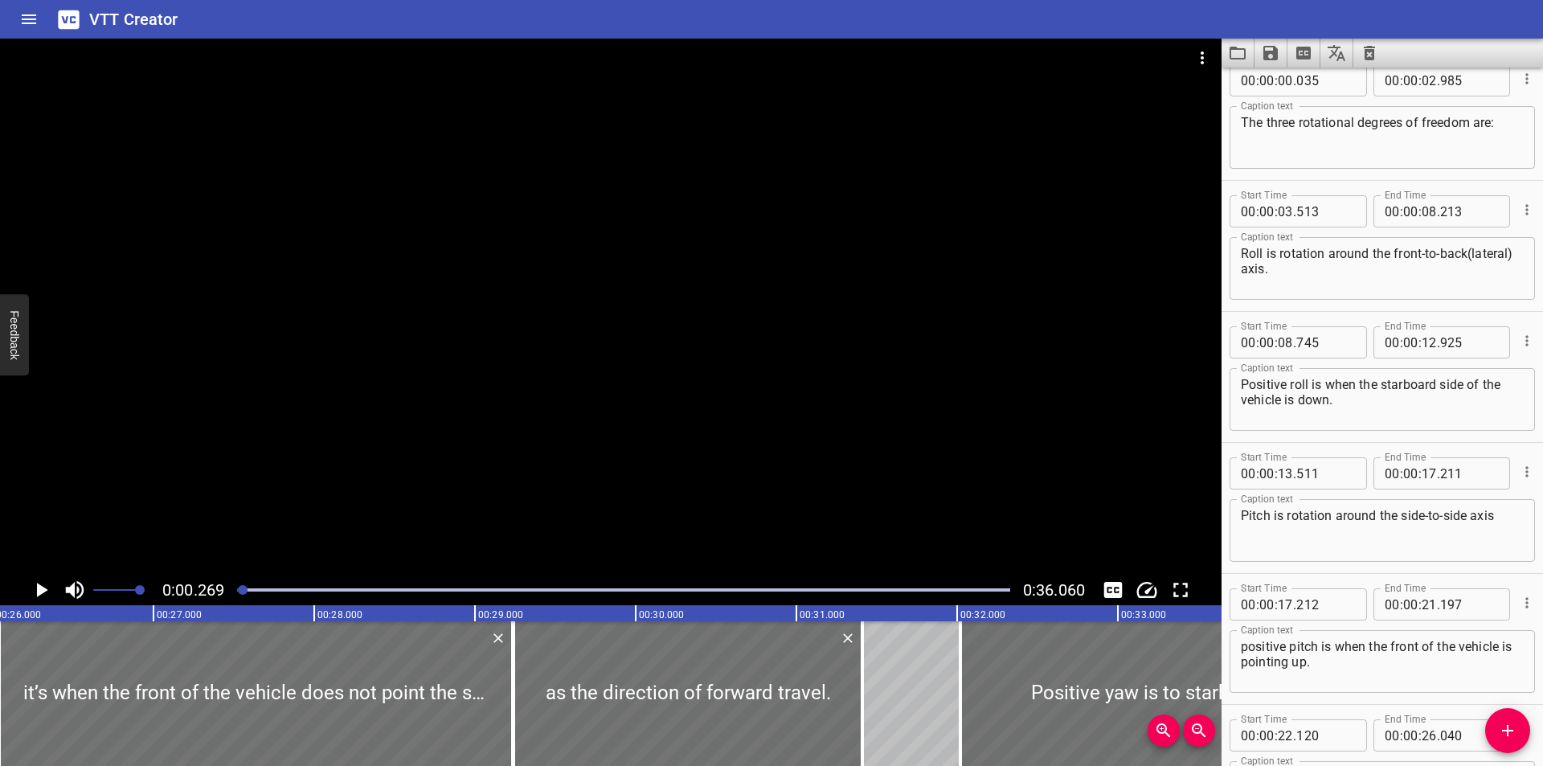
click at [1205, 57] on icon "Video Options" at bounding box center [1202, 57] width 19 height 19
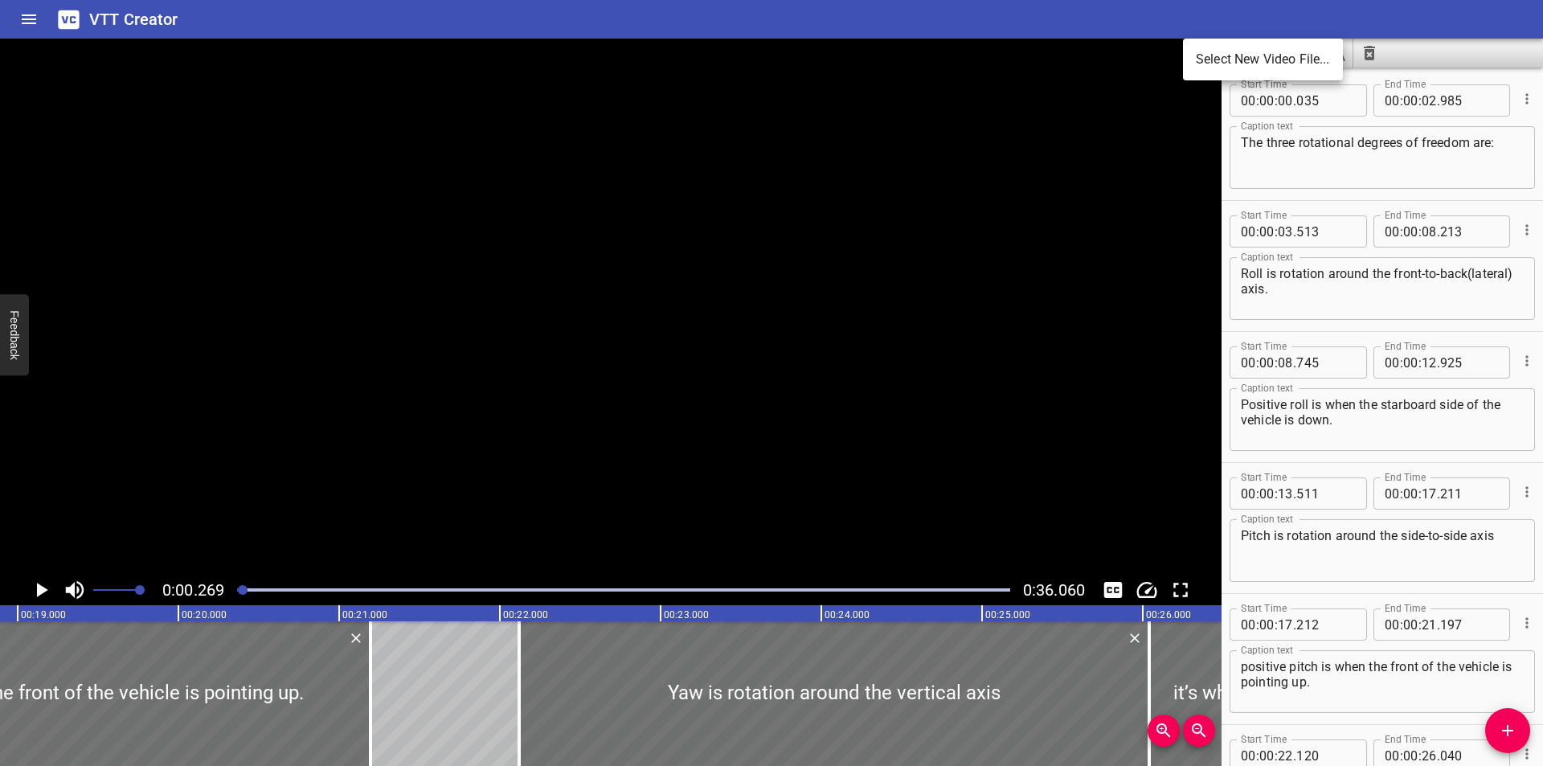
scroll to position [0, 0]
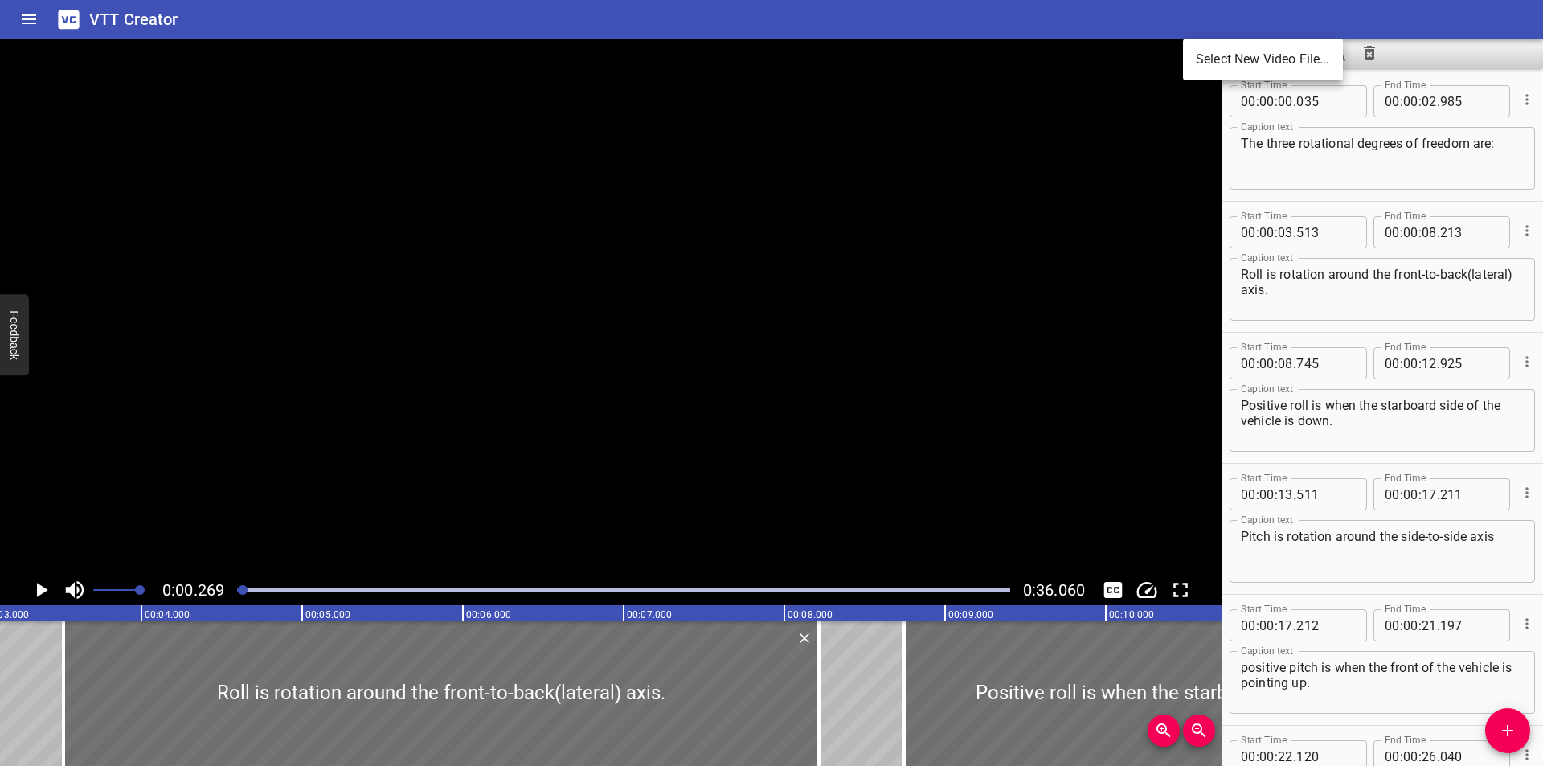
click at [1214, 59] on li "Select New Video File..." at bounding box center [1263, 59] width 160 height 29
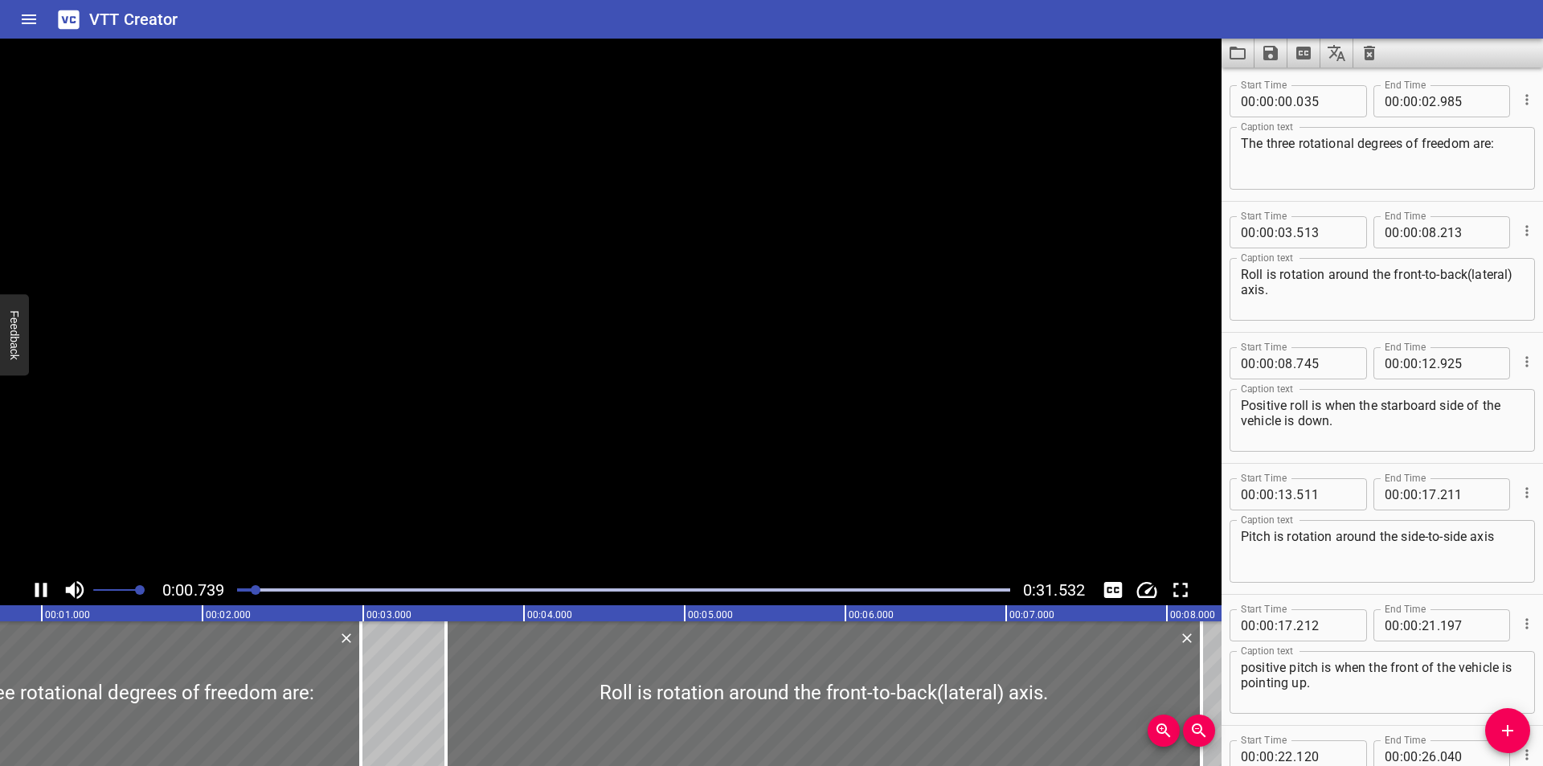
click at [1370, 50] on icon "Clear captions" at bounding box center [1369, 53] width 11 height 14
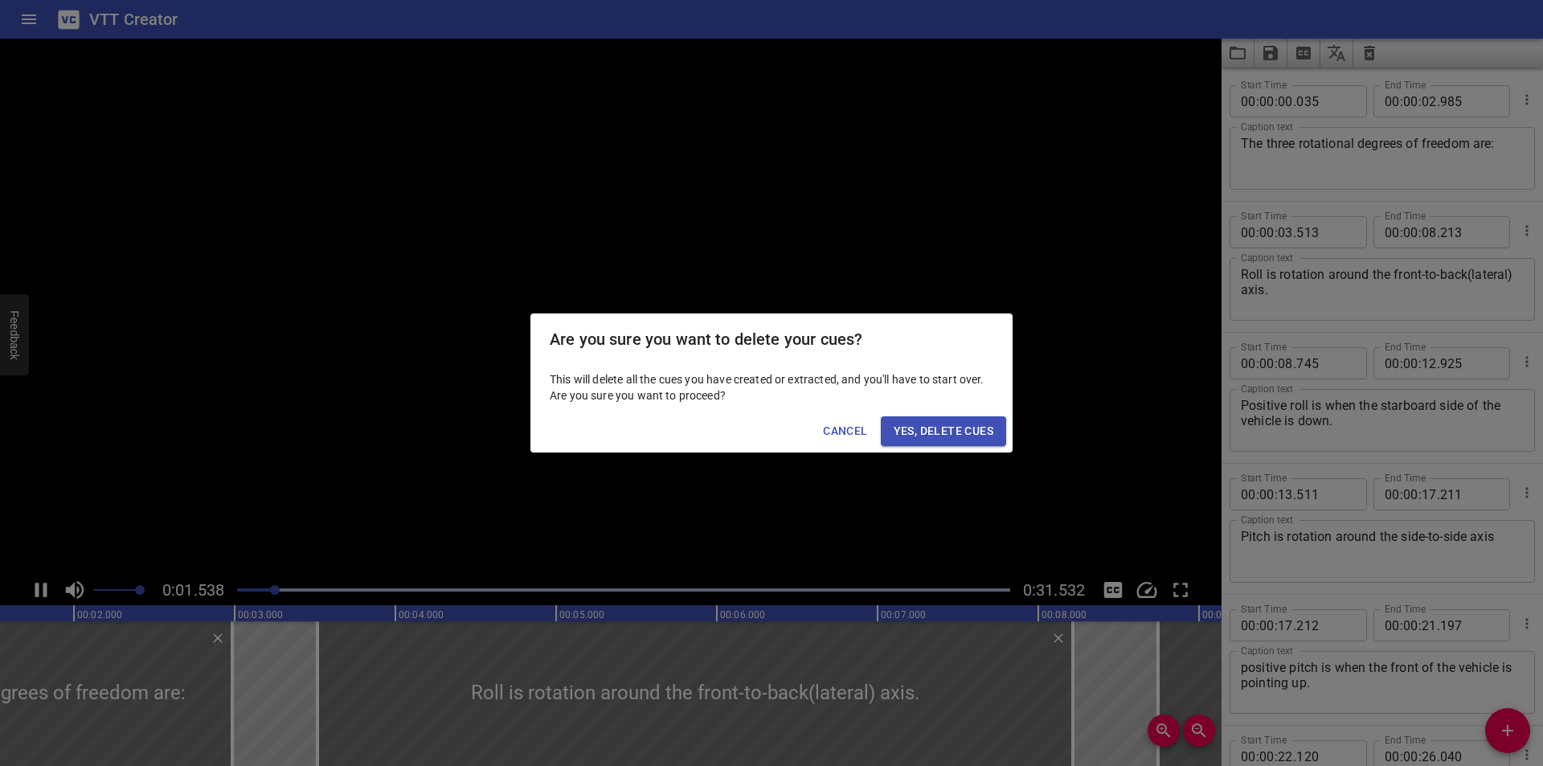
click at [929, 415] on div "Cancel Yes, Delete Cues" at bounding box center [771, 431] width 482 height 43
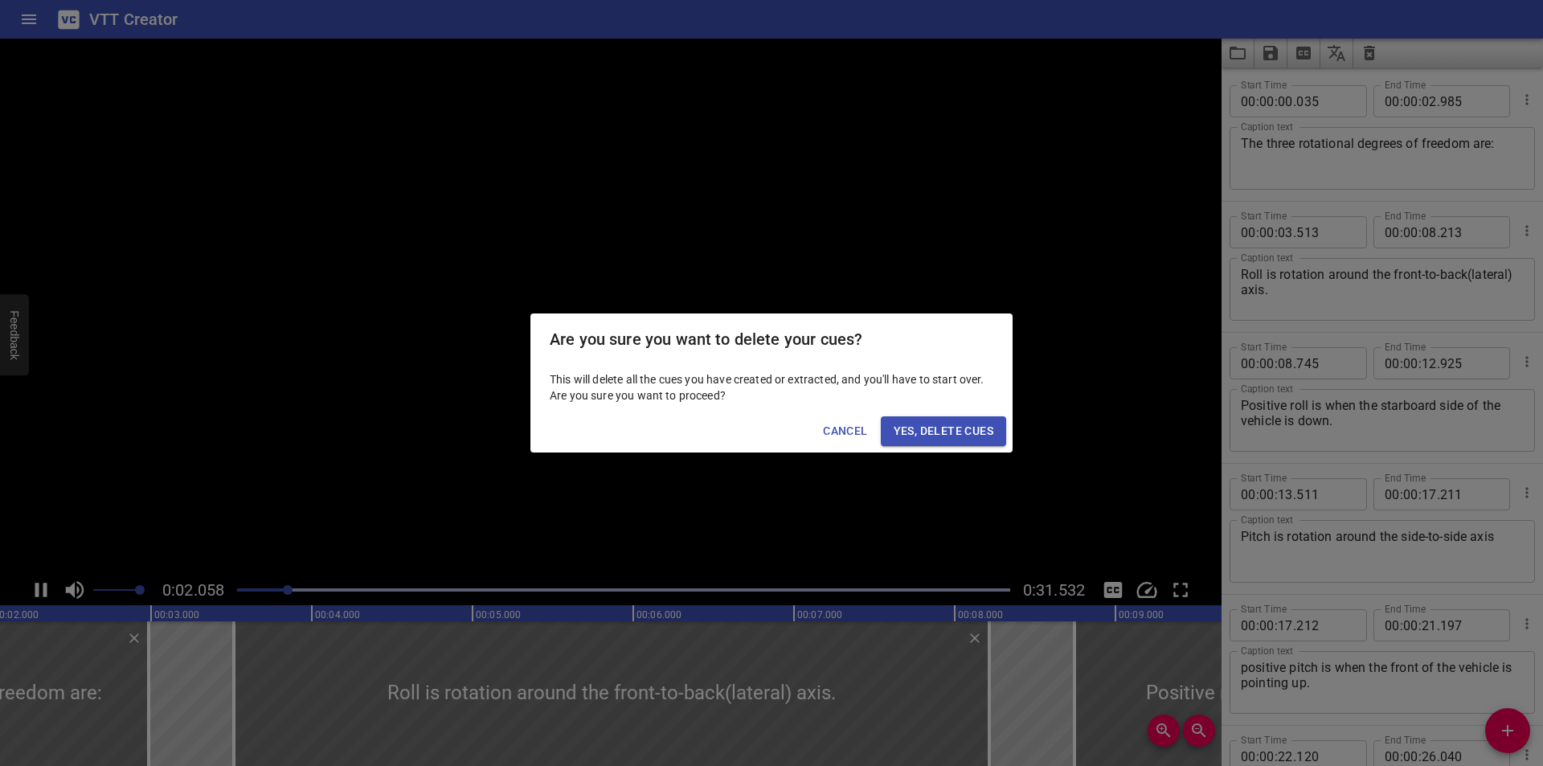
click at [938, 430] on span "Yes, Delete Cues" at bounding box center [944, 431] width 100 height 20
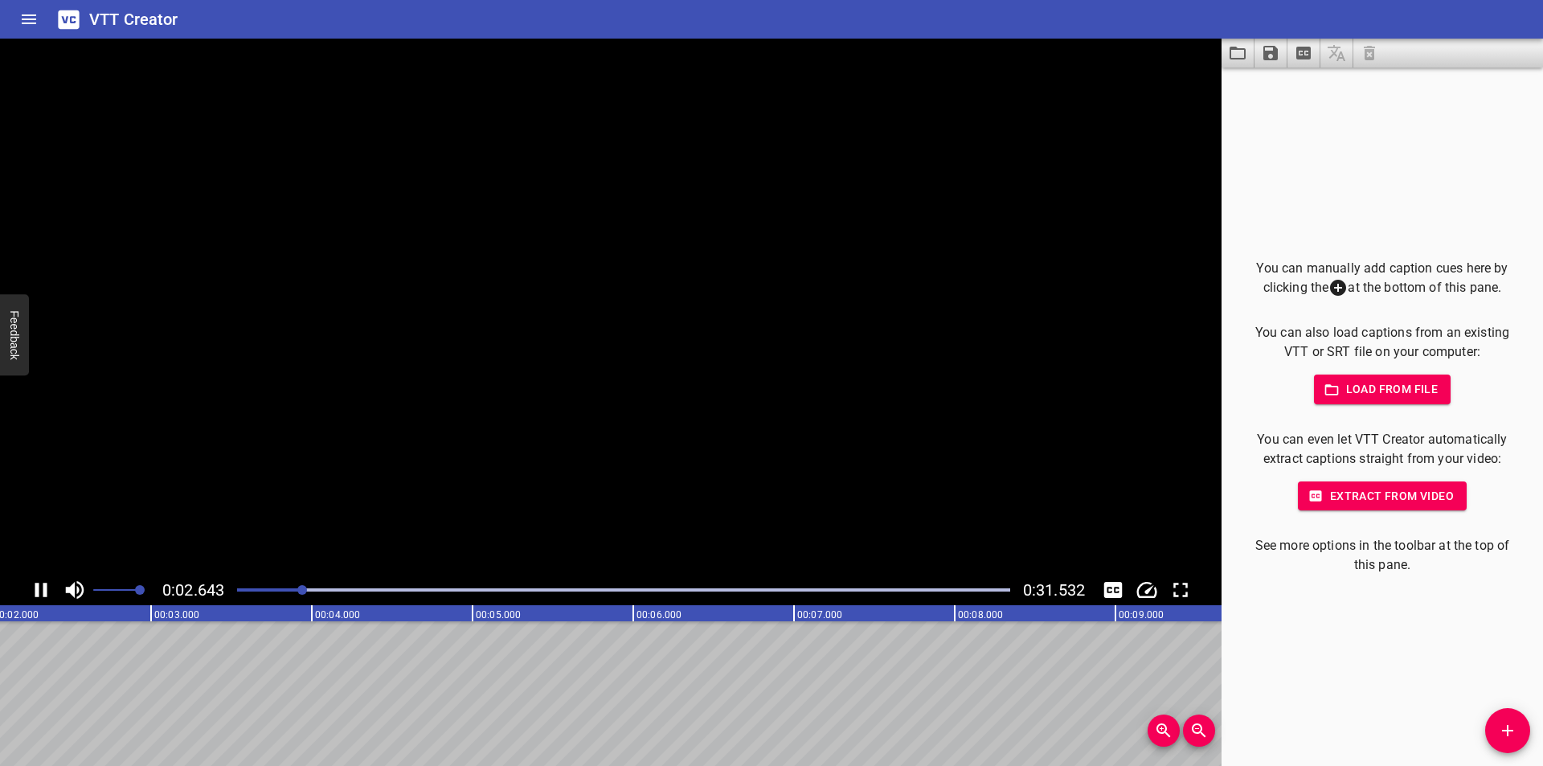
click at [370, 436] on div "Are you sure you want to delete your cues? This will delete all the cues you ha…" at bounding box center [771, 383] width 1543 height 766
click at [247, 597] on div at bounding box center [623, 590] width 792 height 23
click at [239, 593] on div at bounding box center [623, 590] width 792 height 23
click at [239, 592] on div at bounding box center [237, 590] width 10 height 10
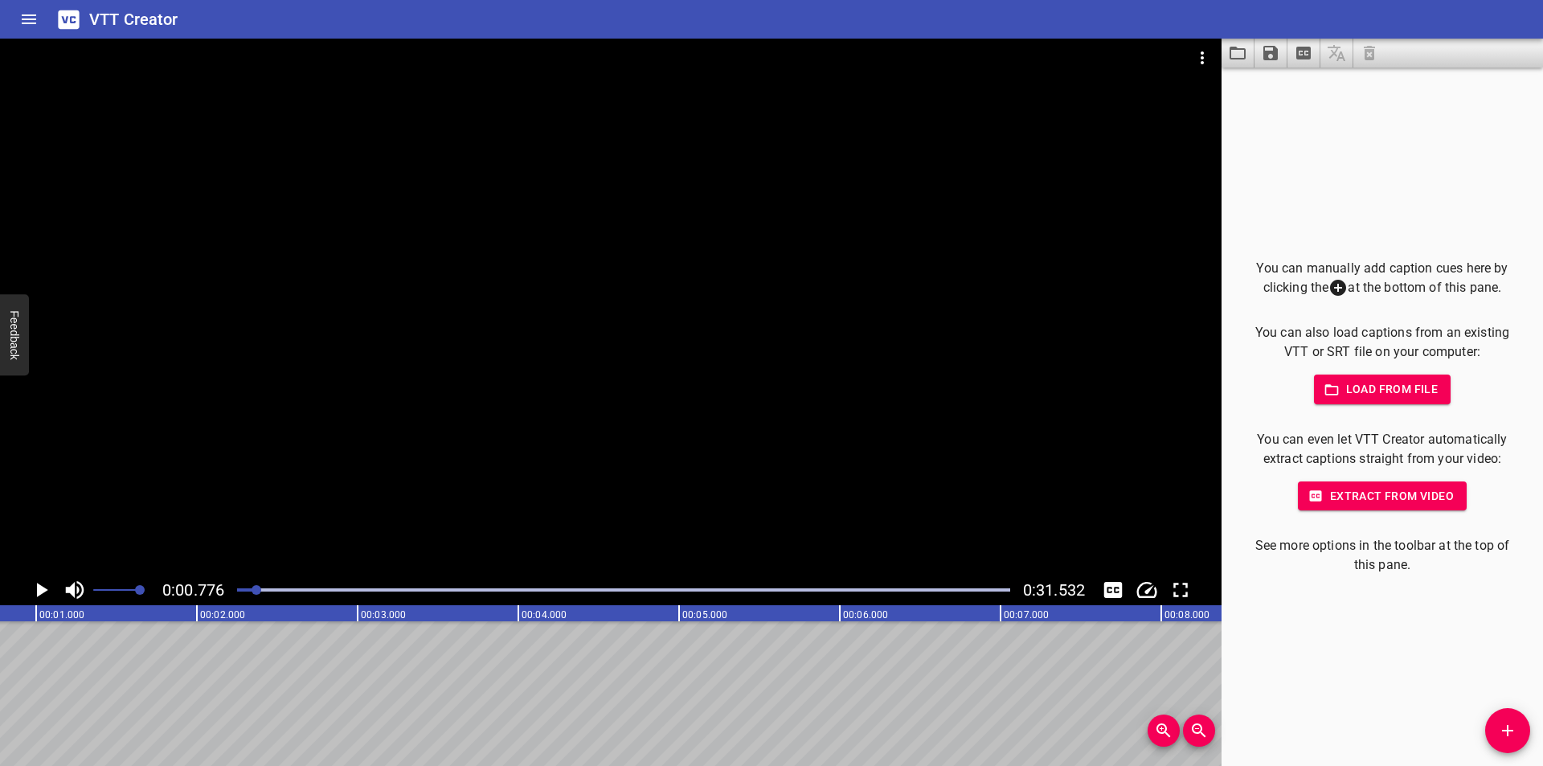
click at [751, 501] on div at bounding box center [610, 307] width 1221 height 536
click at [240, 579] on div at bounding box center [623, 590] width 792 height 23
click at [240, 584] on div at bounding box center [623, 590] width 792 height 23
click at [1514, 728] on icon "Add Cue" at bounding box center [1507, 730] width 19 height 19
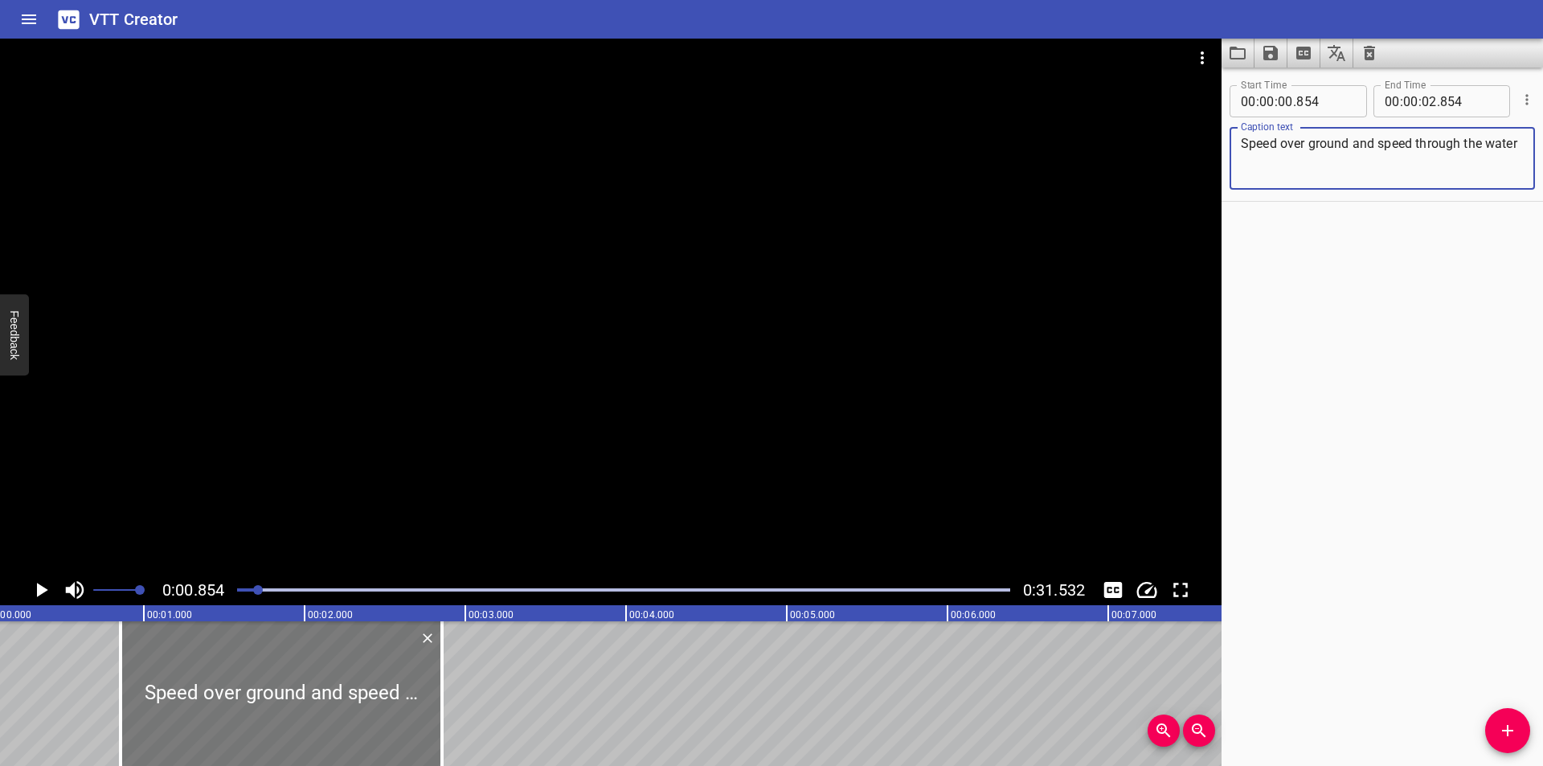
scroll to position [0, 0]
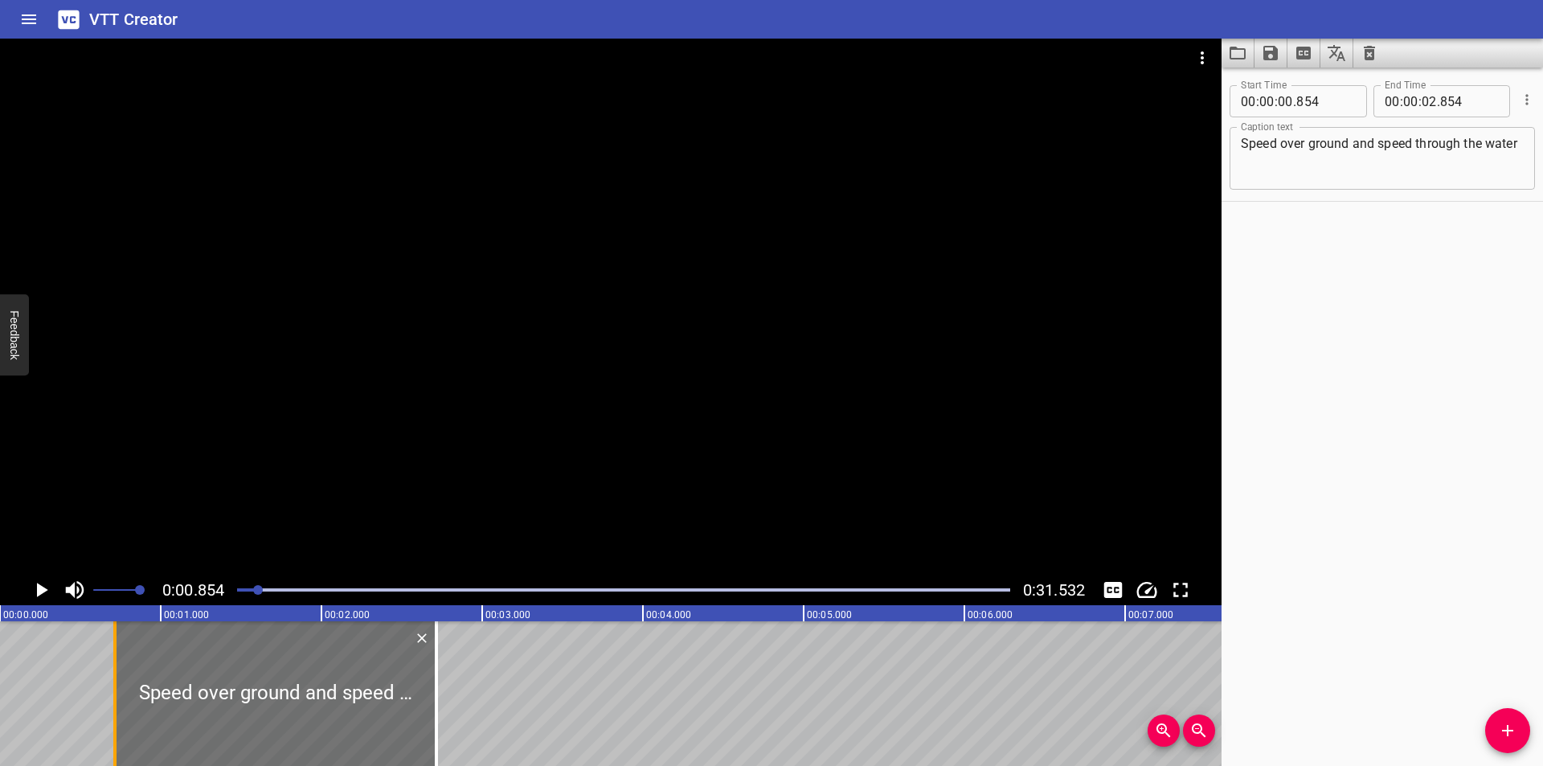
drag, startPoint x: 291, startPoint y: 699, endPoint x: 0, endPoint y: 697, distance: 290.9
click at [115, 697] on div "Speed over ground and speed through the water" at bounding box center [275, 693] width 321 height 145
click at [130, 686] on div at bounding box center [122, 693] width 16 height 145
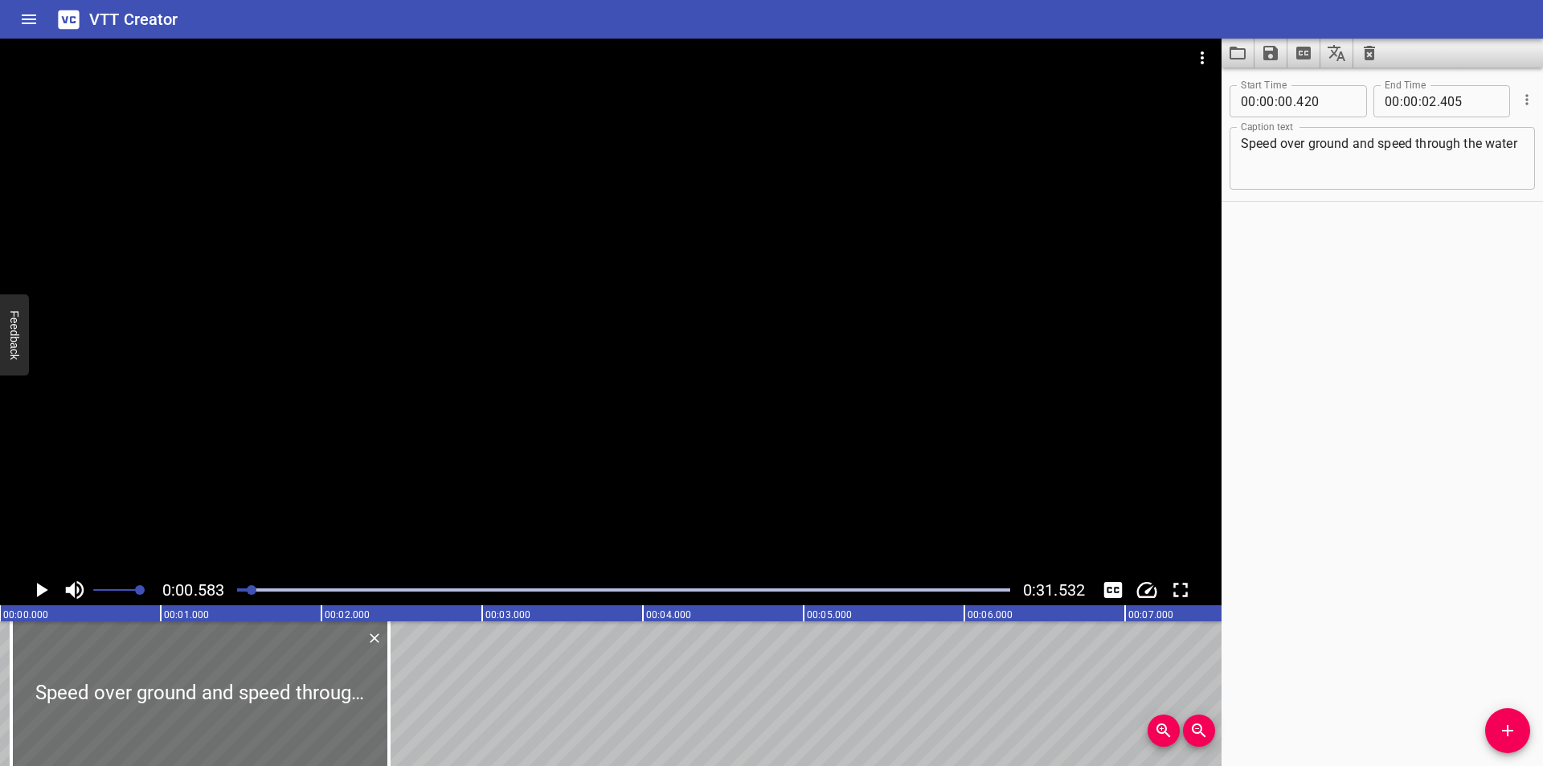
drag, startPoint x: 11, startPoint y: 680, endPoint x: 35, endPoint y: 689, distance: 25.7
click at [12, 680] on div at bounding box center [11, 693] width 3 height 145
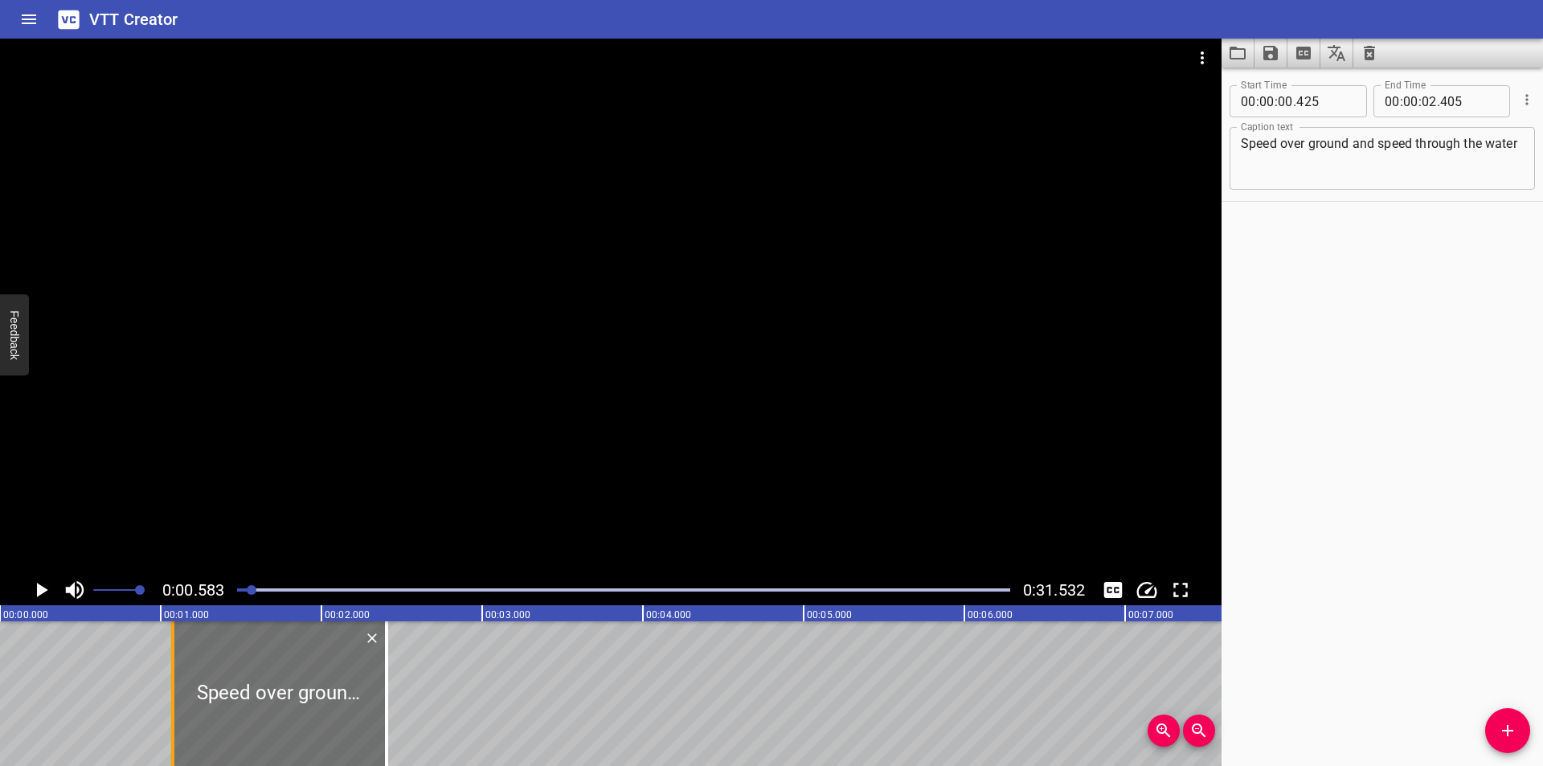
click at [169, 692] on div at bounding box center [173, 693] width 16 height 145
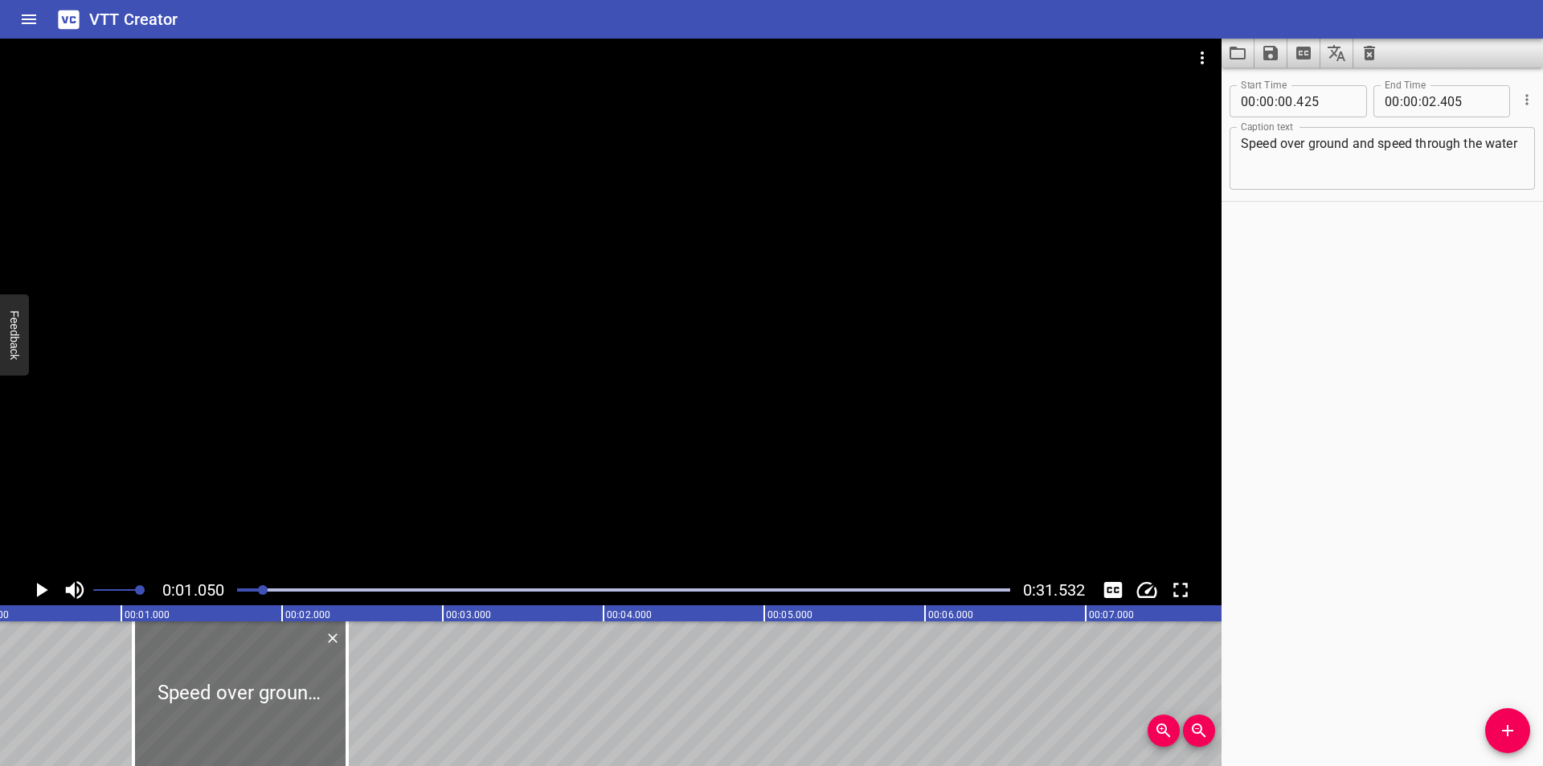
scroll to position [0, 8]
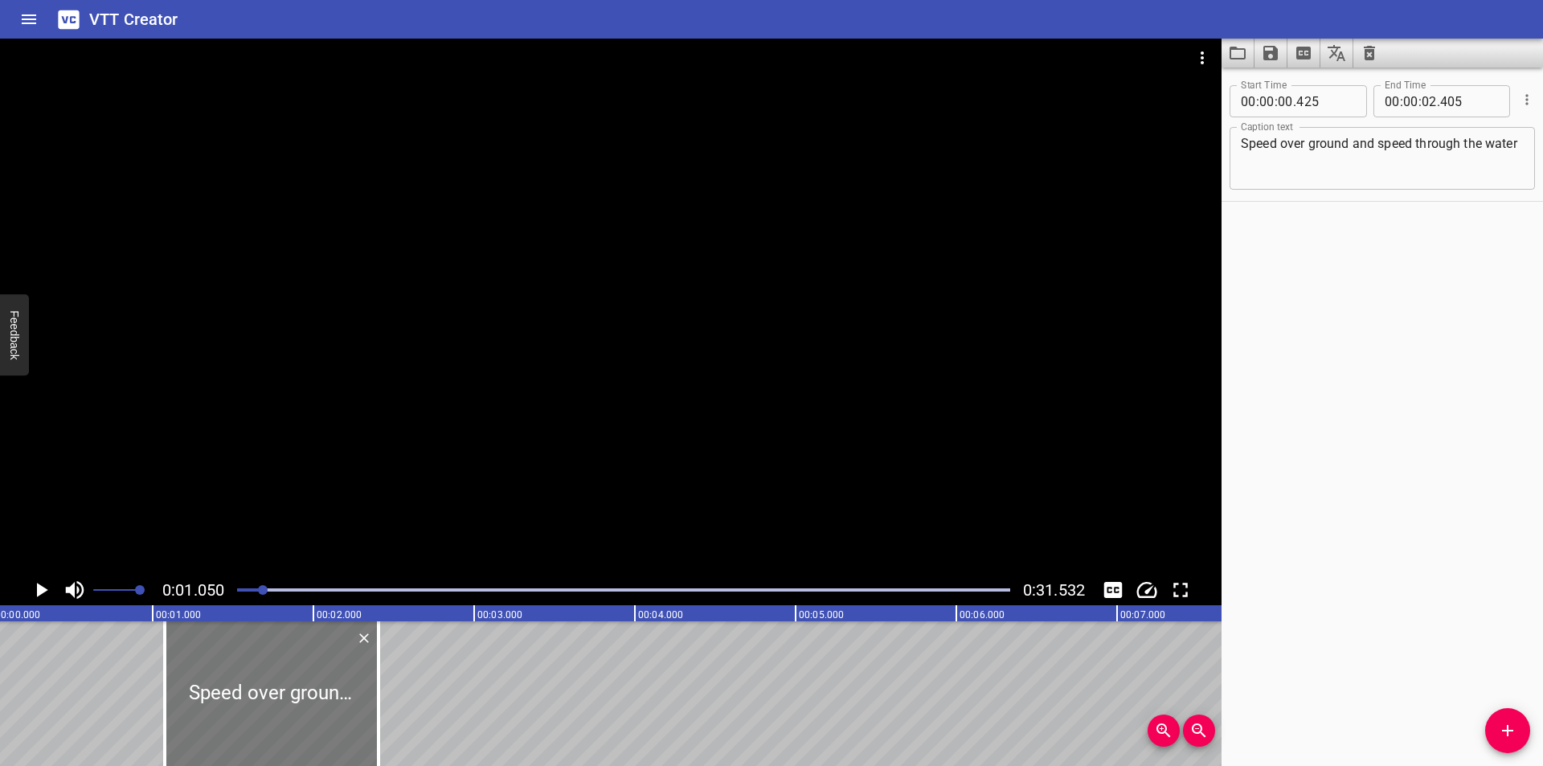
drag, startPoint x: 165, startPoint y: 701, endPoint x: 144, endPoint y: 706, distance: 21.4
click at [163, 702] on div at bounding box center [164, 693] width 3 height 145
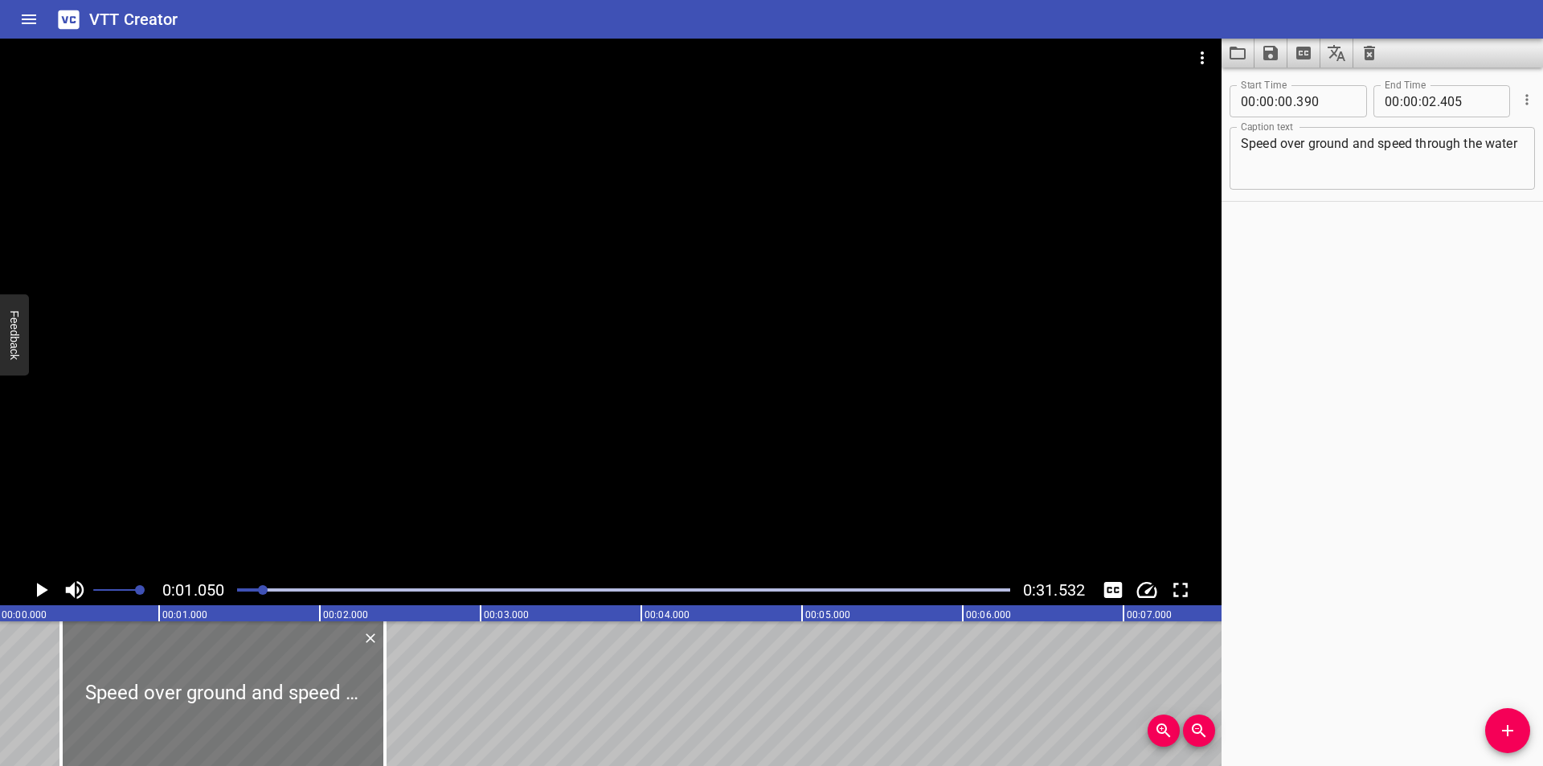
scroll to position [0, 0]
drag, startPoint x: 59, startPoint y: 702, endPoint x: 0, endPoint y: 690, distance: 59.7
click at [0, 689] on div at bounding box center [4, 693] width 16 height 145
click at [65, 709] on div at bounding box center [191, 693] width 383 height 145
drag, startPoint x: 238, startPoint y: 697, endPoint x: 264, endPoint y: 705, distance: 27.7
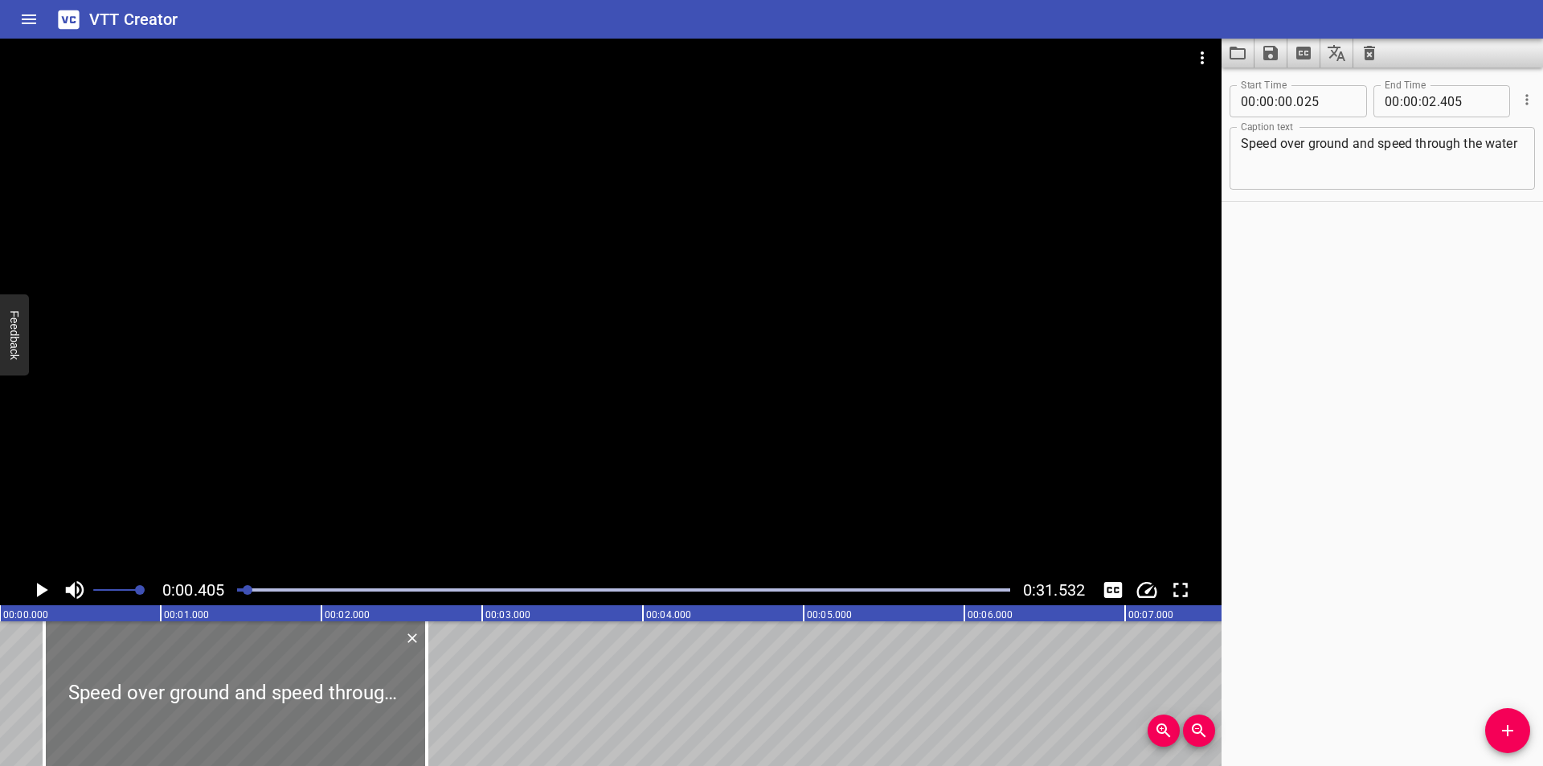
click at [264, 705] on div at bounding box center [235, 693] width 383 height 145
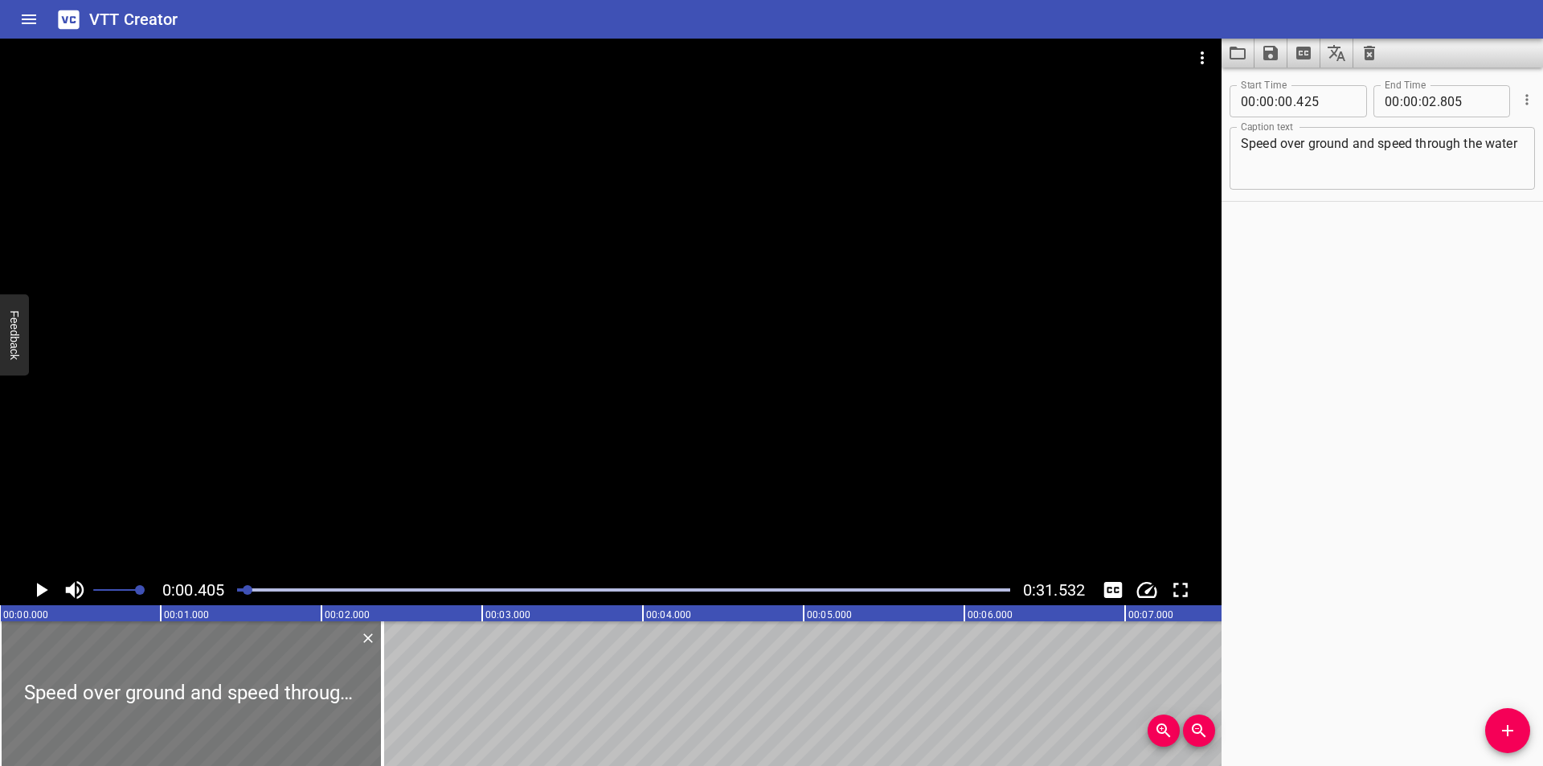
drag, startPoint x: 321, startPoint y: 703, endPoint x: 113, endPoint y: 681, distance: 208.5
click at [116, 681] on div at bounding box center [191, 693] width 383 height 145
drag, startPoint x: 247, startPoint y: 591, endPoint x: 226, endPoint y: 591, distance: 20.9
click at [227, 591] on div "0:00.000 0:31.532" at bounding box center [610, 590] width 1221 height 31
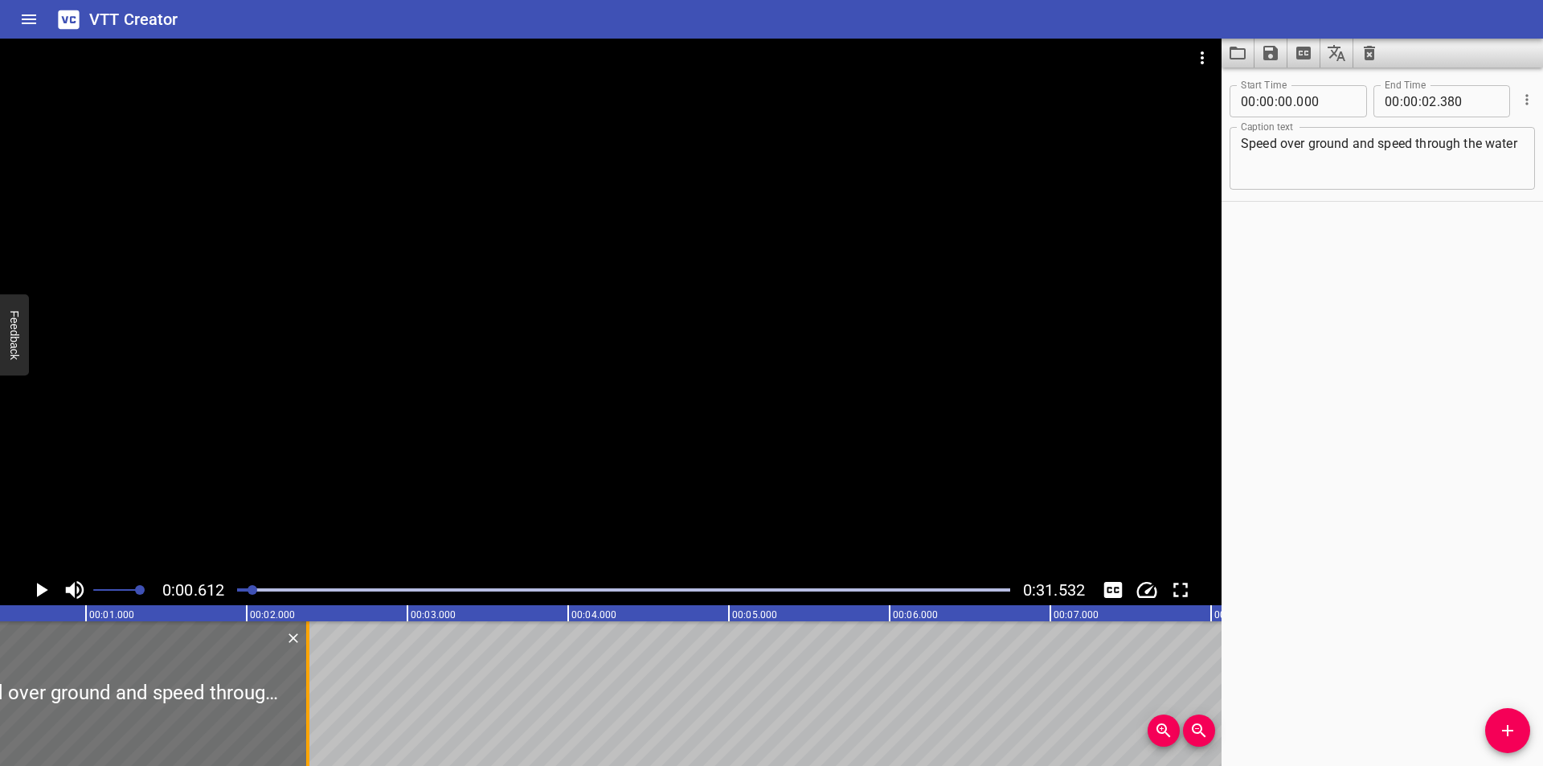
scroll to position [0, 98]
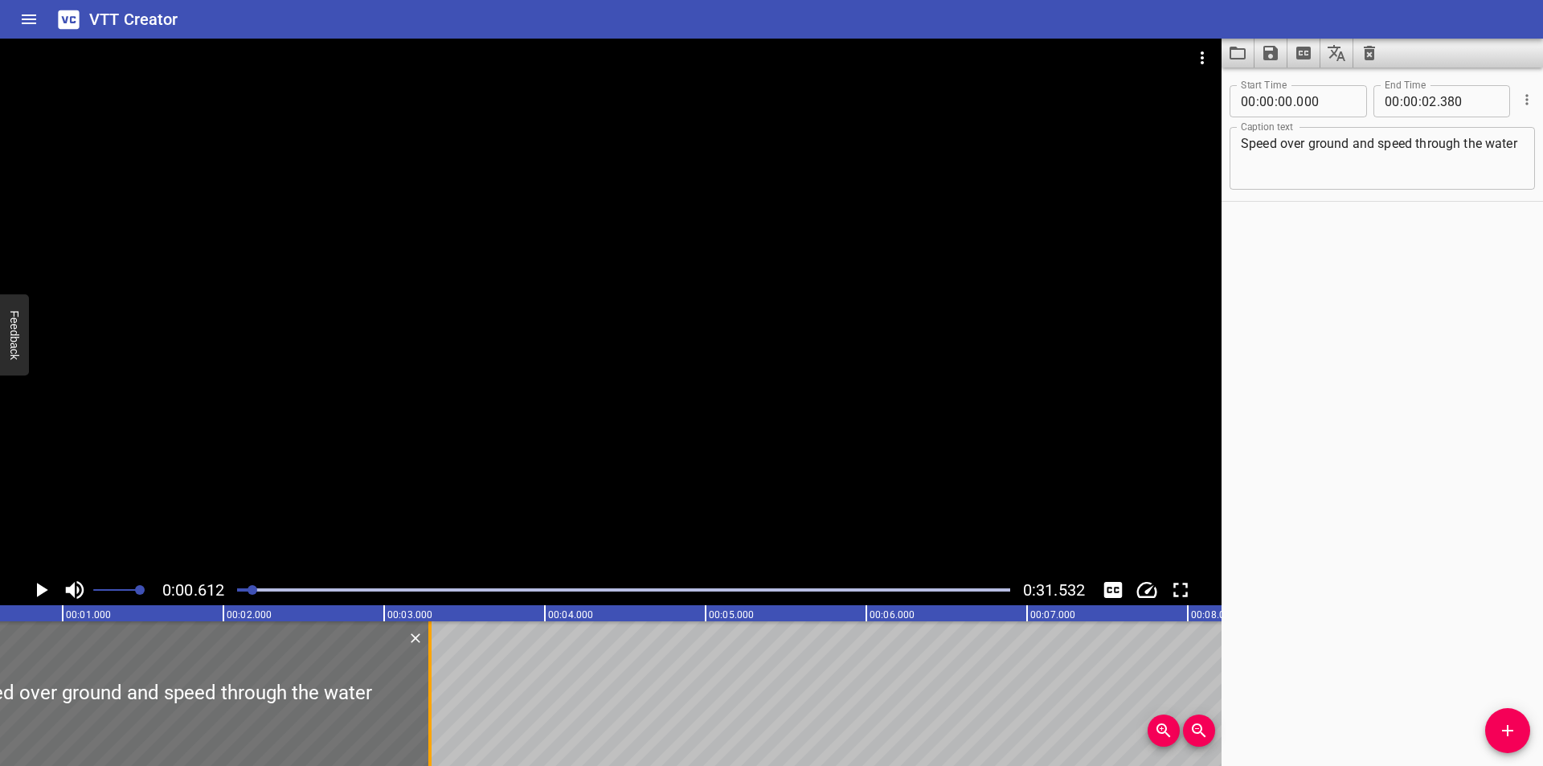
drag, startPoint x: 286, startPoint y: 706, endPoint x: 432, endPoint y: 709, distance: 145.5
click at [432, 709] on div at bounding box center [430, 693] width 16 height 145
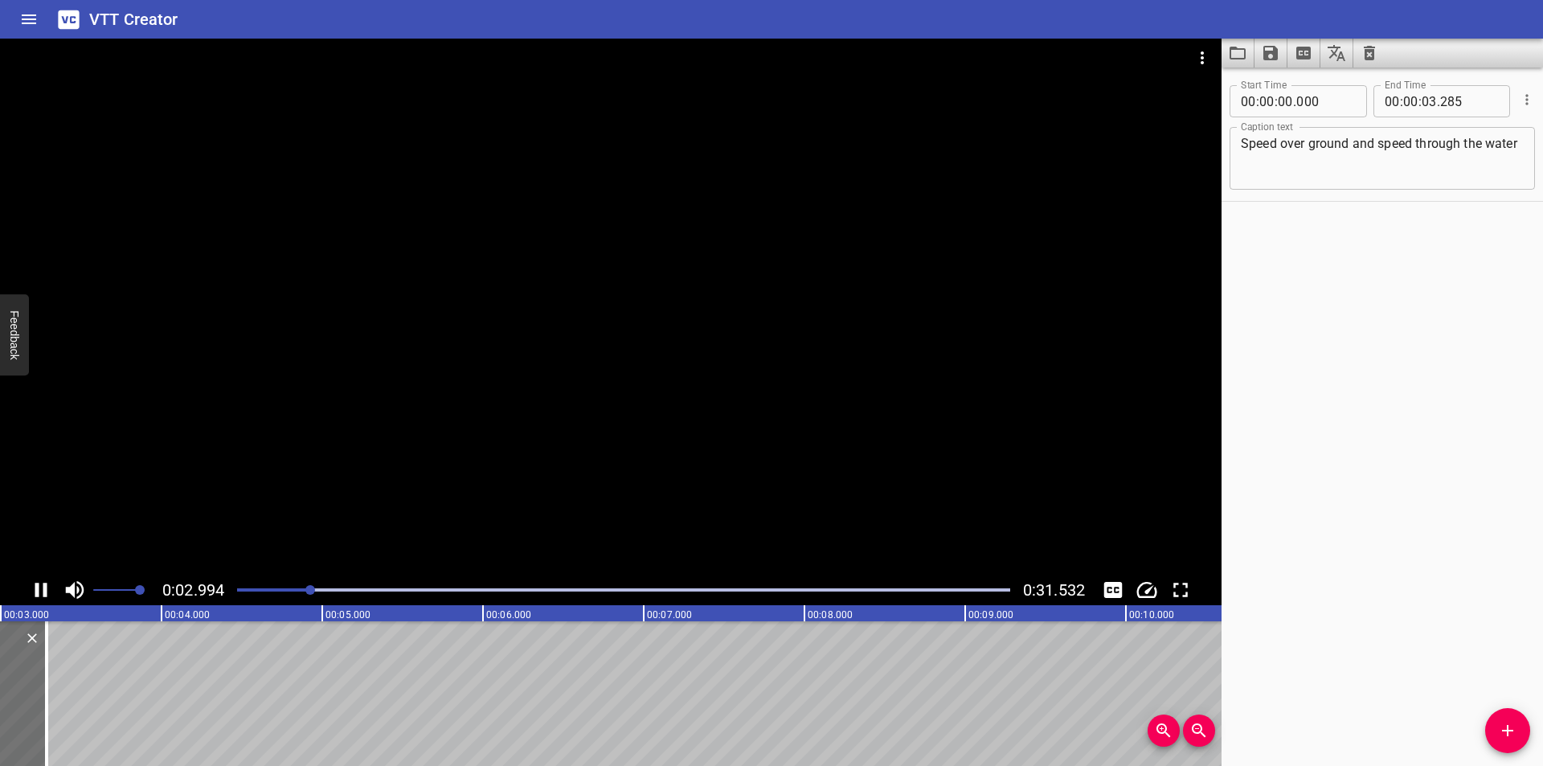
scroll to position [0, 518]
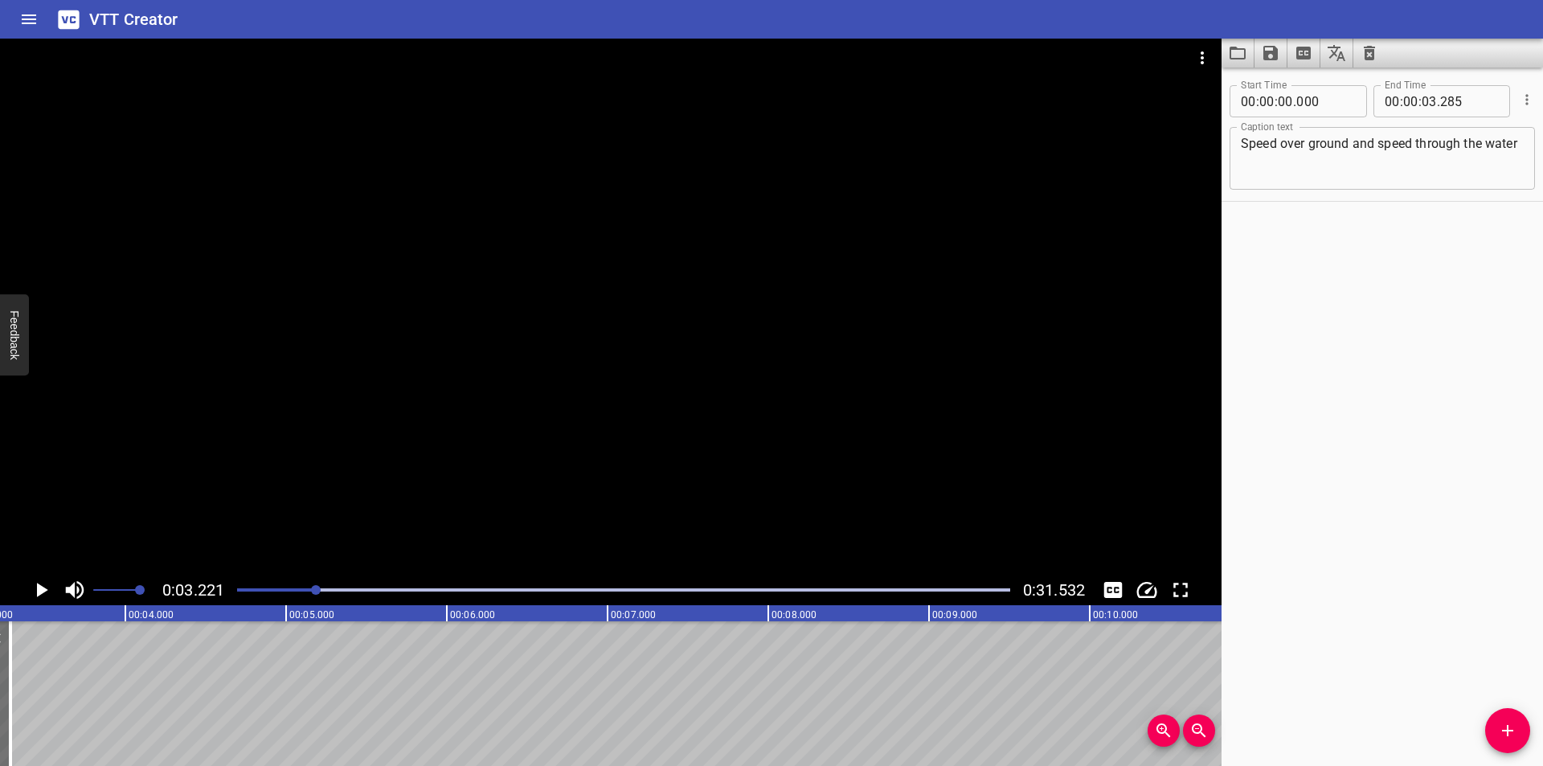
click at [1375, 167] on textarea "Speed over ground and speed through the water" at bounding box center [1382, 159] width 283 height 46
click at [849, 318] on div at bounding box center [610, 307] width 1221 height 536
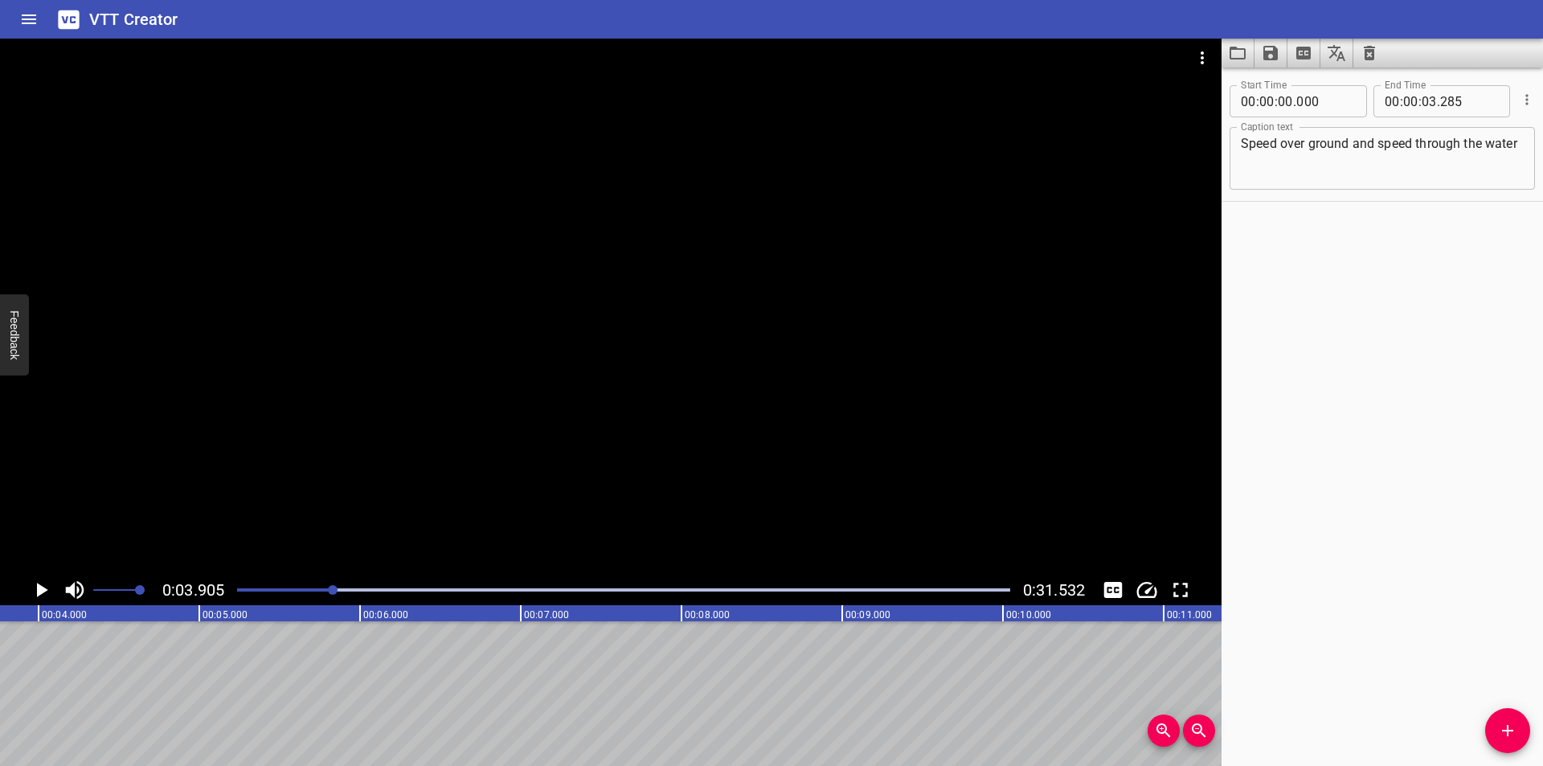
scroll to position [0, 628]
click at [1495, 726] on span "Add Cue" at bounding box center [1507, 730] width 45 height 19
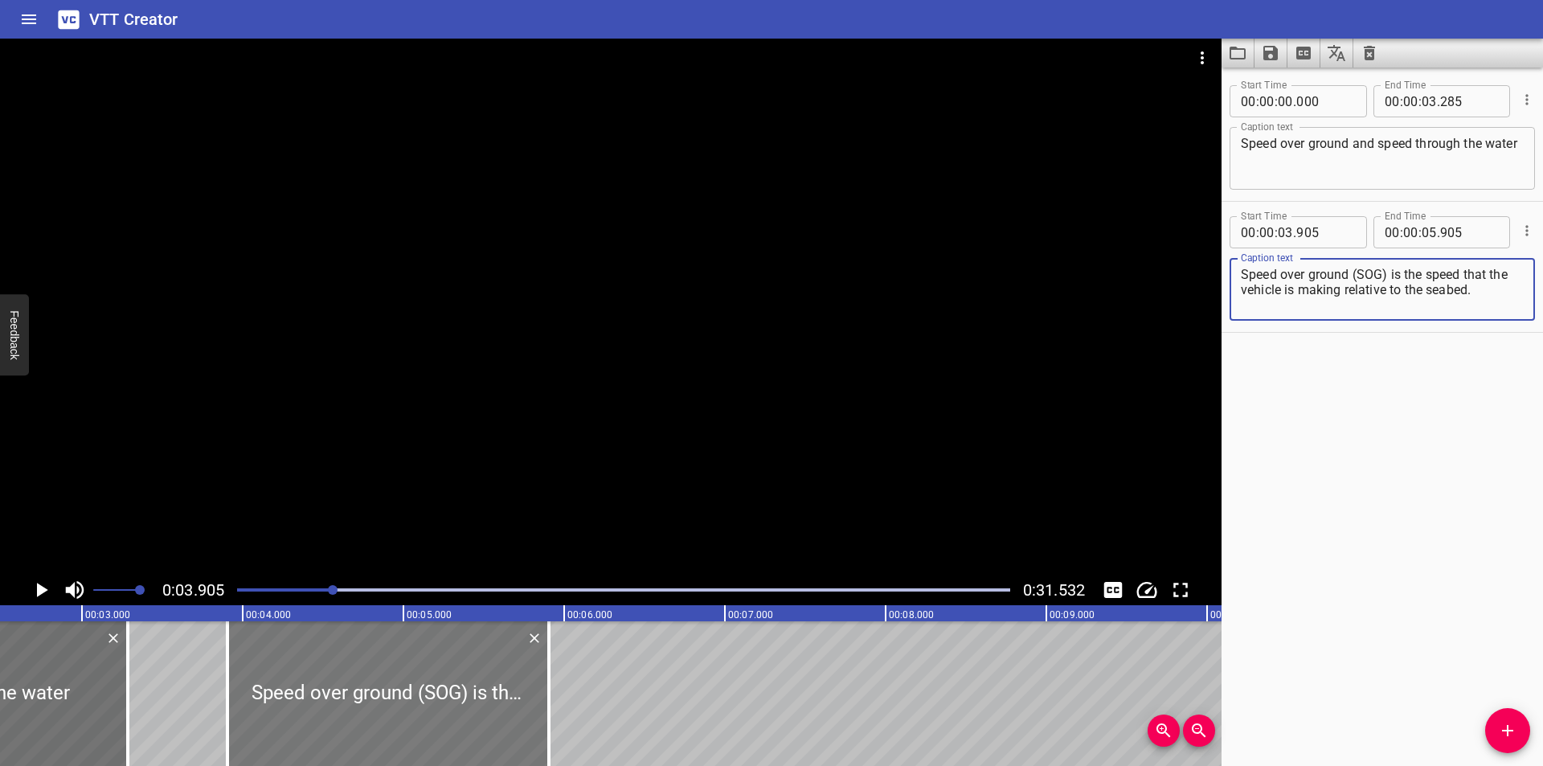
scroll to position [0, 360]
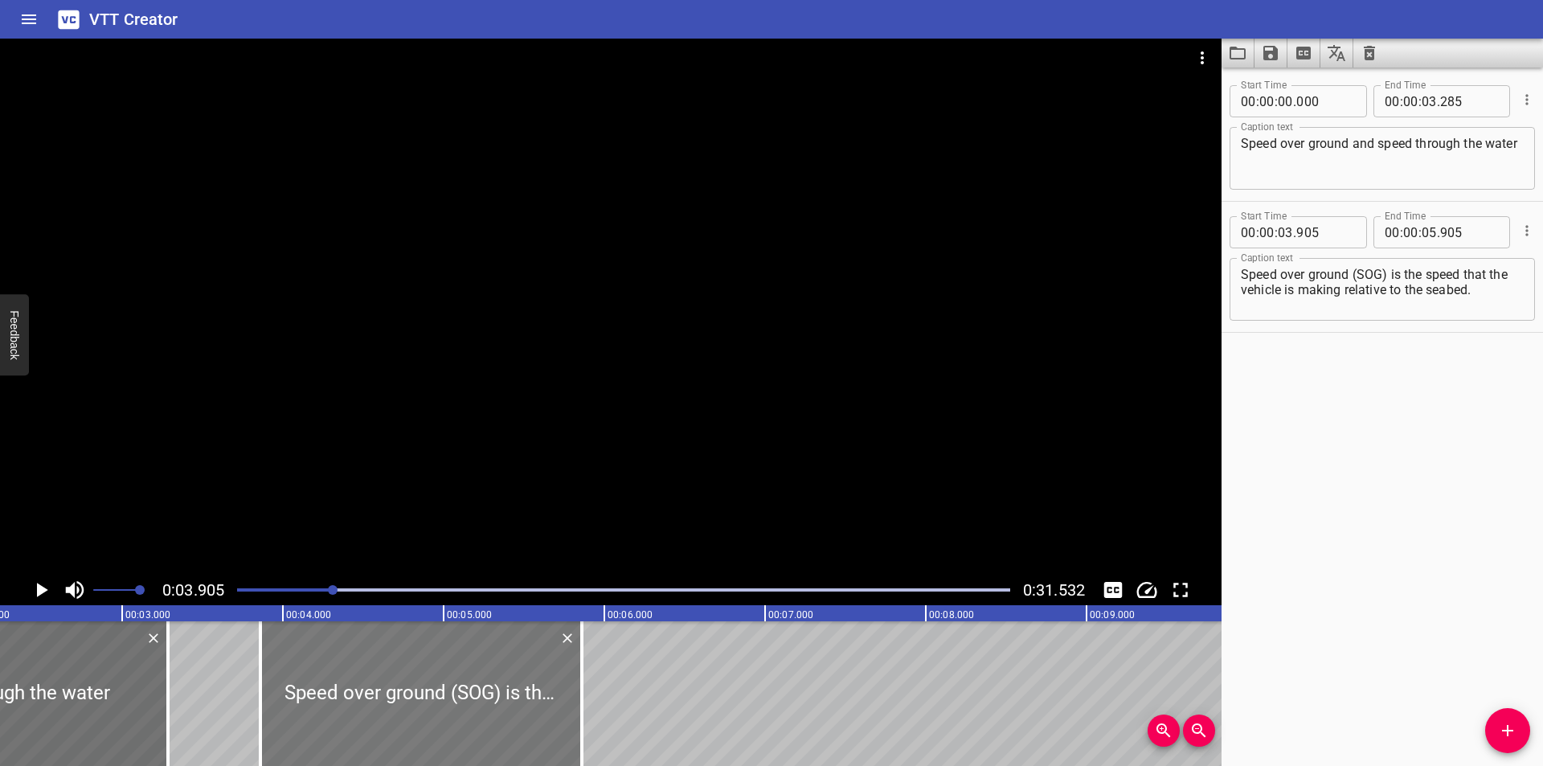
drag, startPoint x: 449, startPoint y: 727, endPoint x: 388, endPoint y: 730, distance: 61.1
click at [388, 730] on div at bounding box center [420, 693] width 321 height 145
click at [493, 474] on div at bounding box center [610, 307] width 1221 height 536
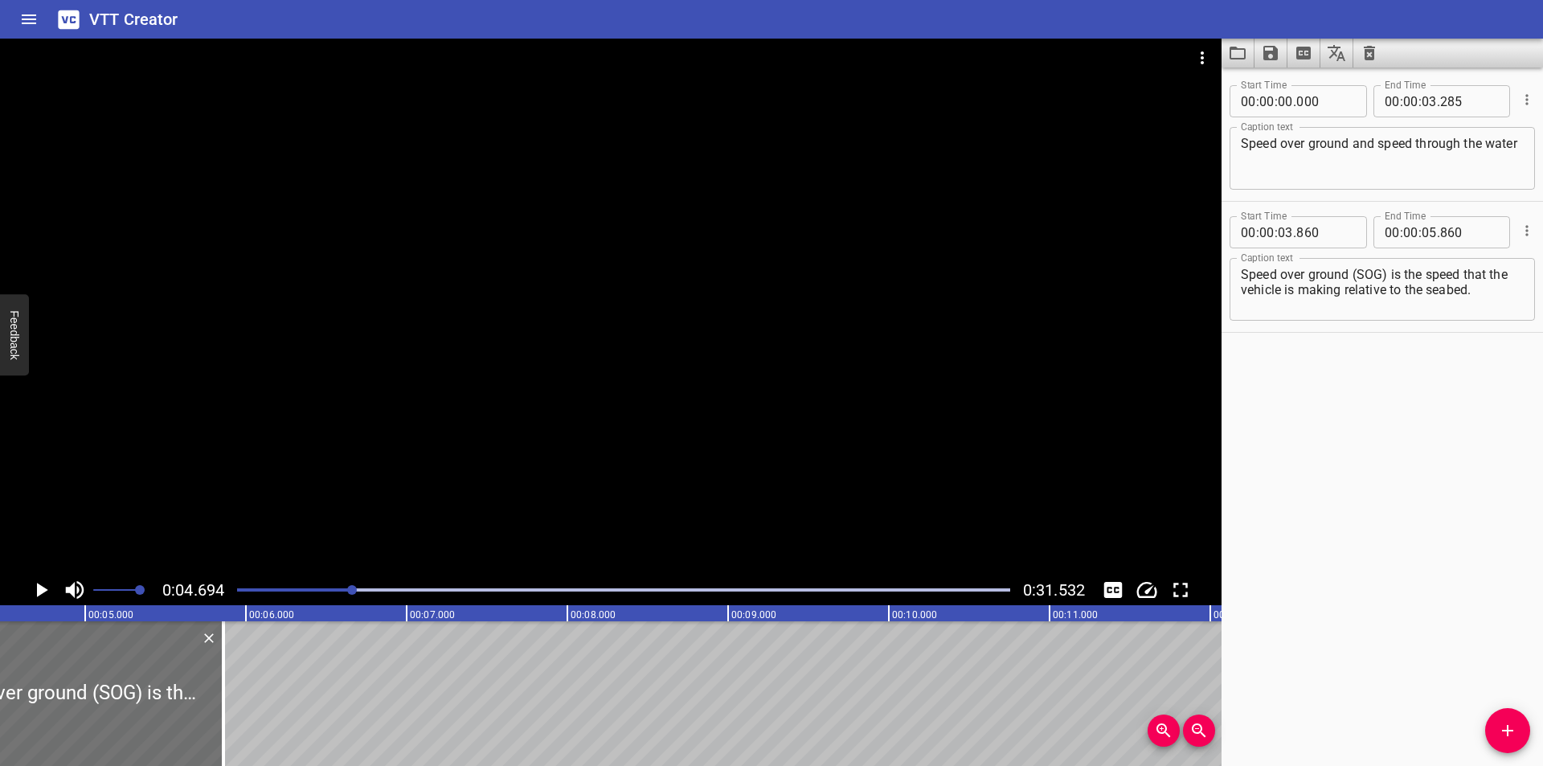
scroll to position [0, 755]
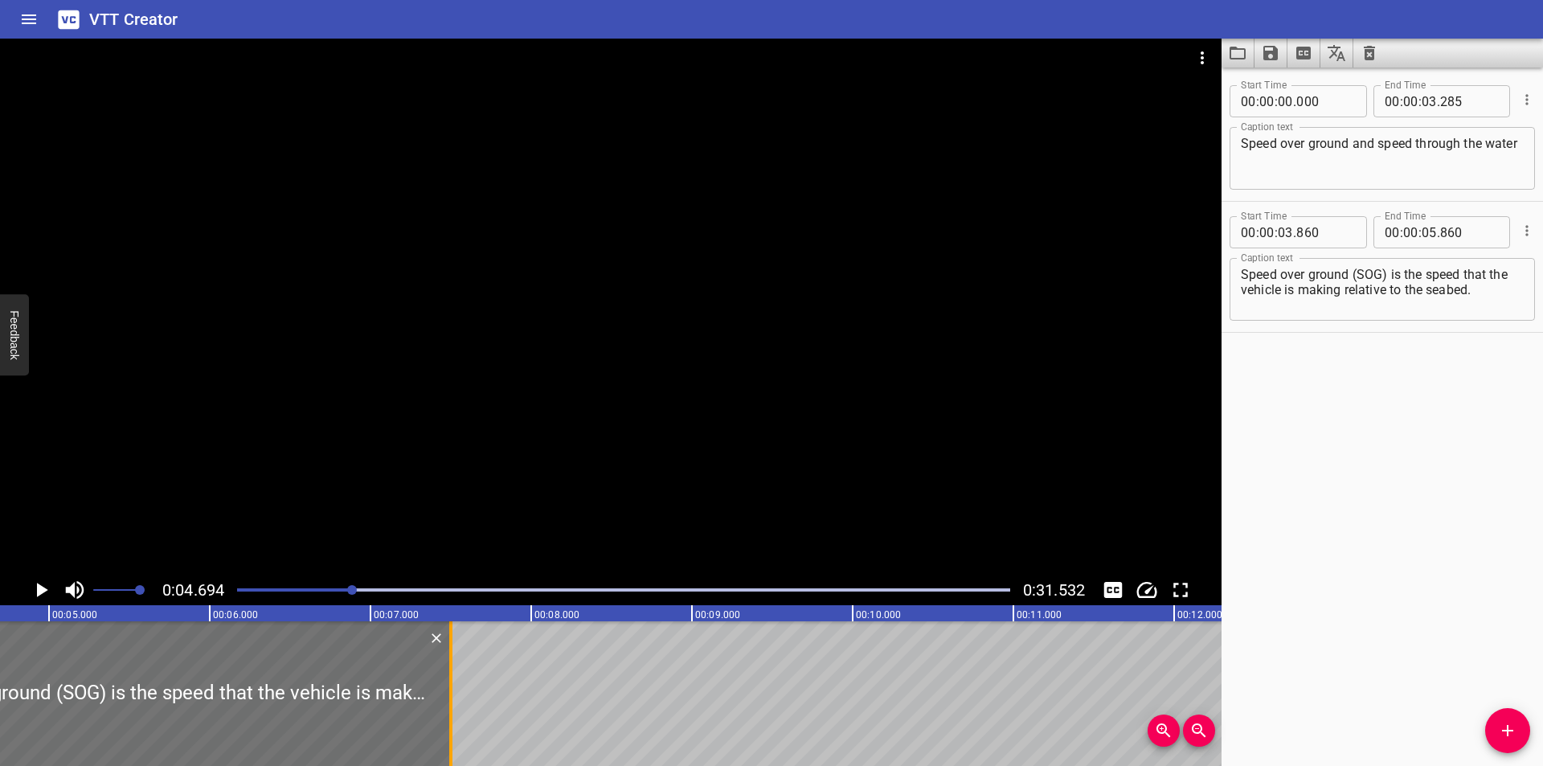
drag, startPoint x: 188, startPoint y: 714, endPoint x: 452, endPoint y: 722, distance: 263.7
click at [452, 722] on div at bounding box center [450, 693] width 3 height 145
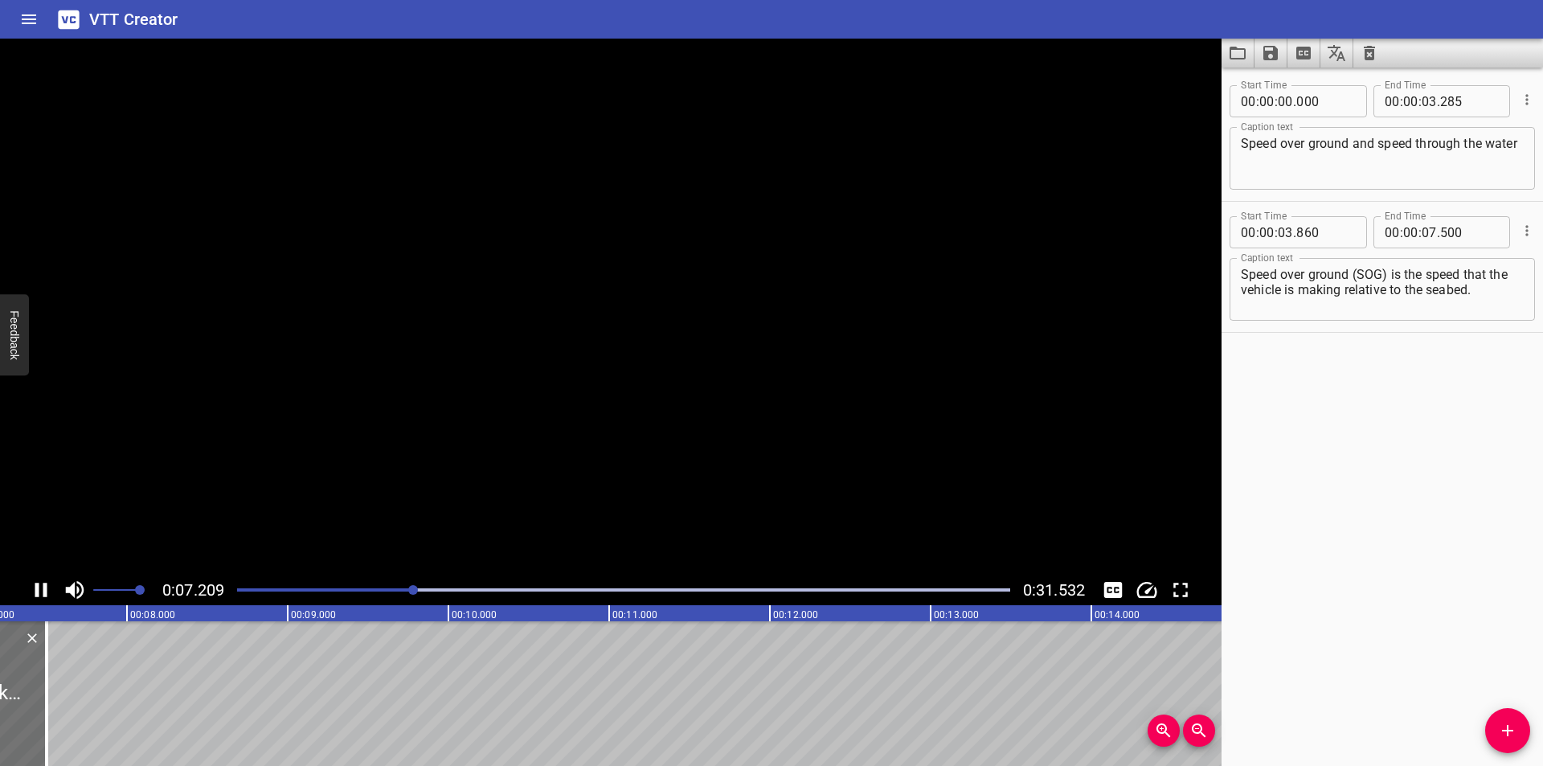
scroll to position [0, 1202]
click at [370, 594] on div at bounding box center [623, 590] width 792 height 23
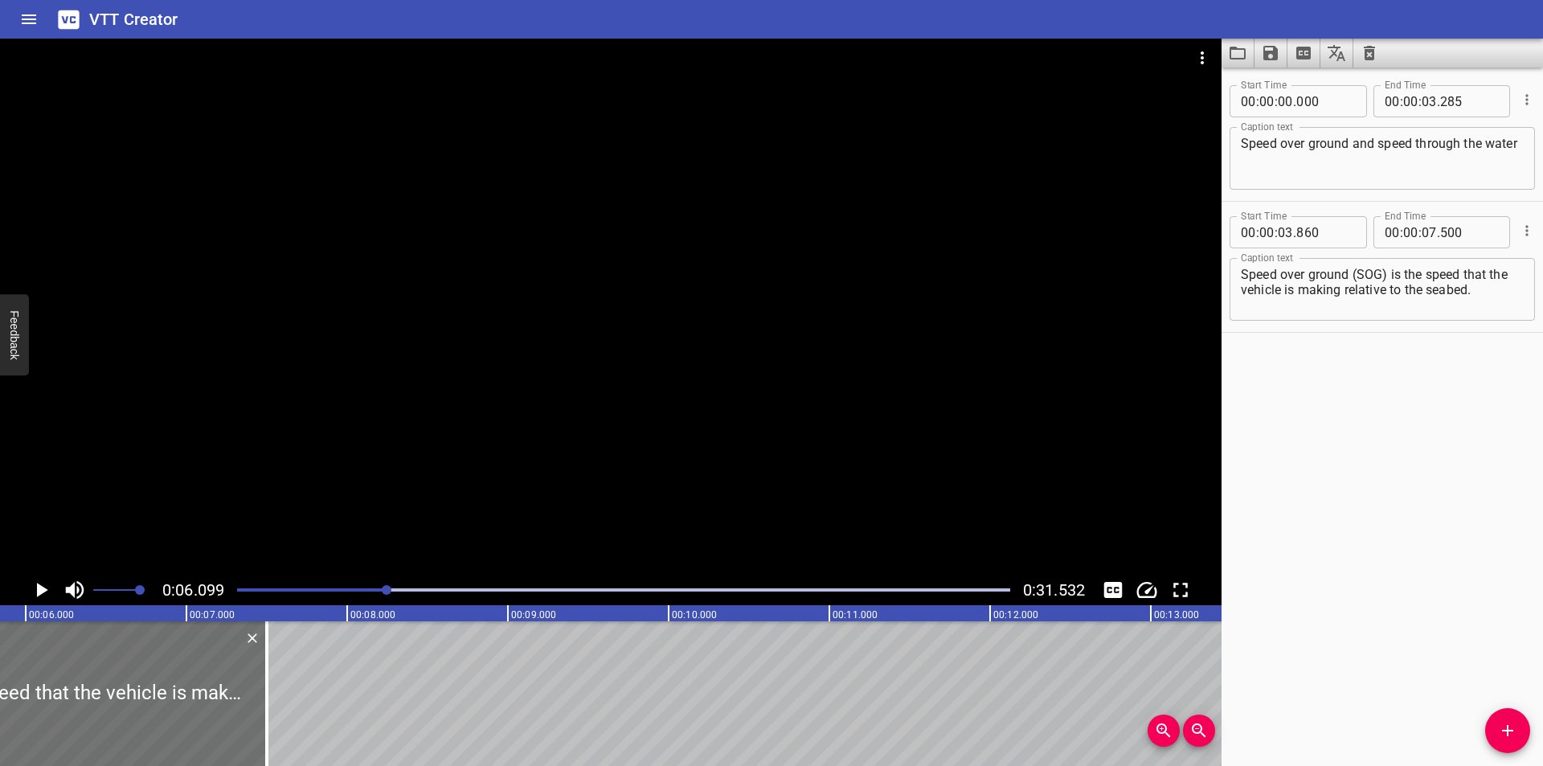
scroll to position [0, 980]
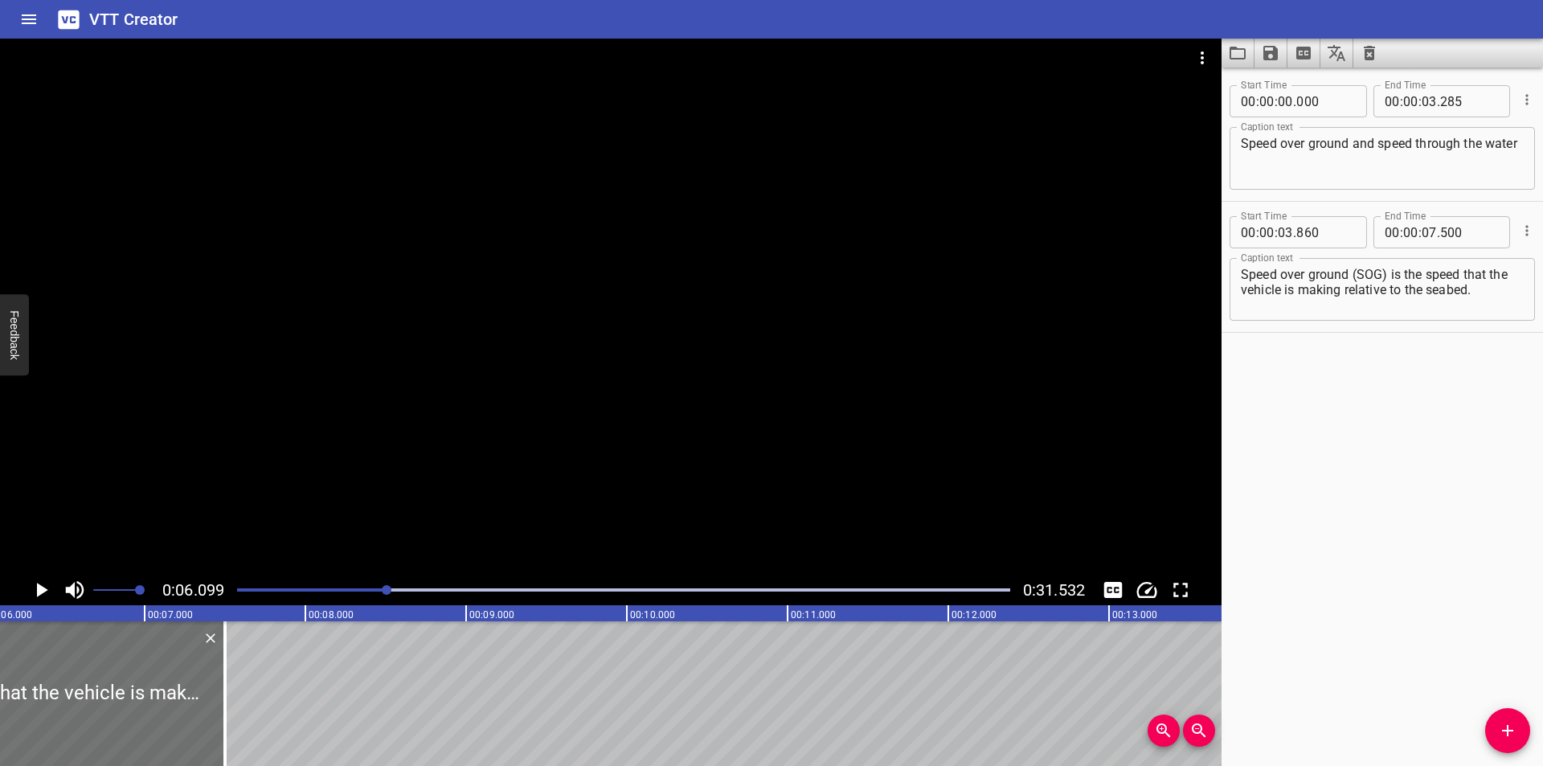
click at [368, 587] on div at bounding box center [623, 590] width 792 height 23
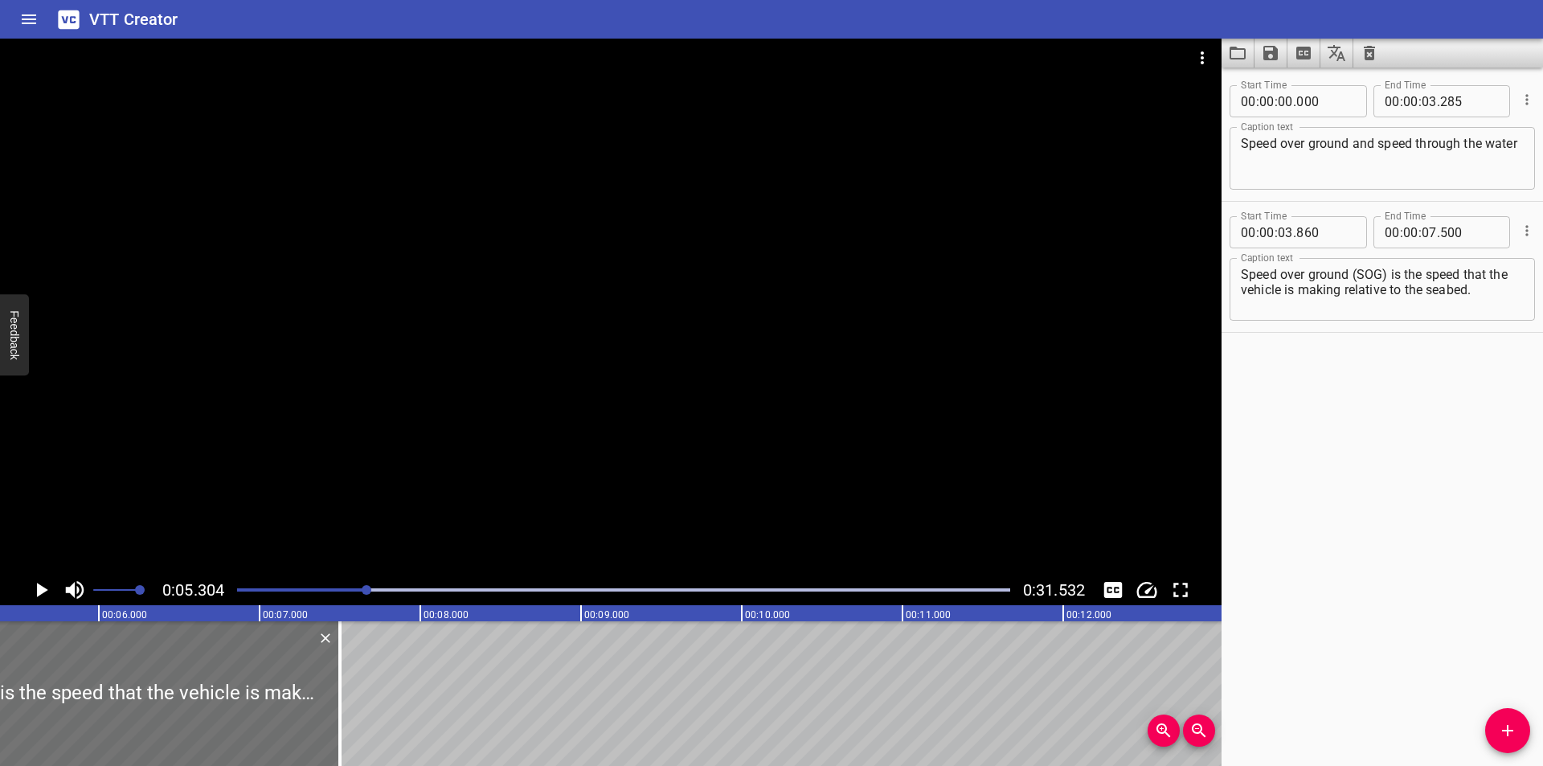
scroll to position [0, 853]
click at [348, 583] on div at bounding box center [623, 590] width 792 height 23
drag, startPoint x: 338, startPoint y: 582, endPoint x: 333, endPoint y: 588, distance: 8.5
click at [336, 584] on div at bounding box center [623, 590] width 792 height 23
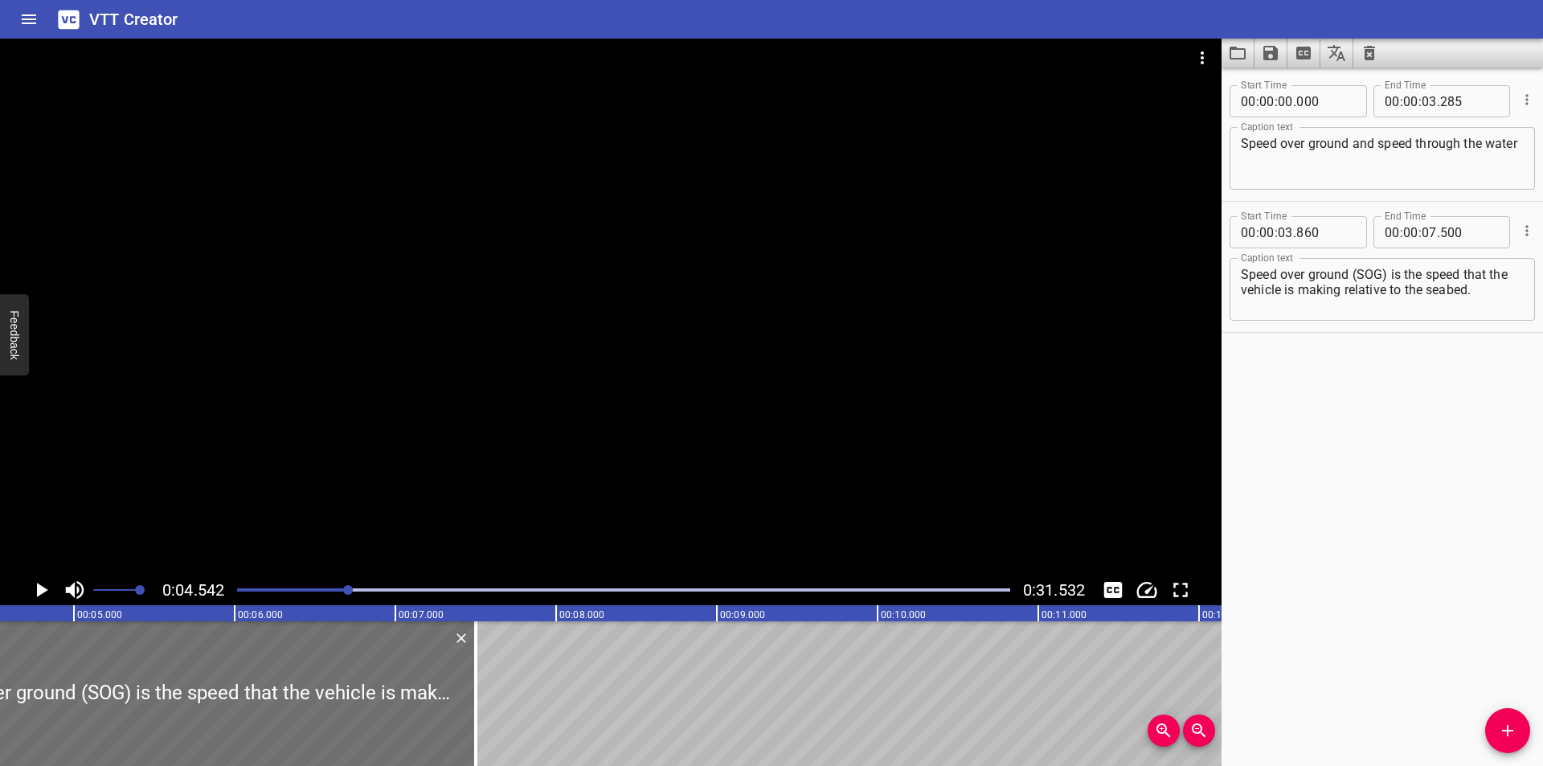
click at [322, 594] on div at bounding box center [623, 590] width 792 height 23
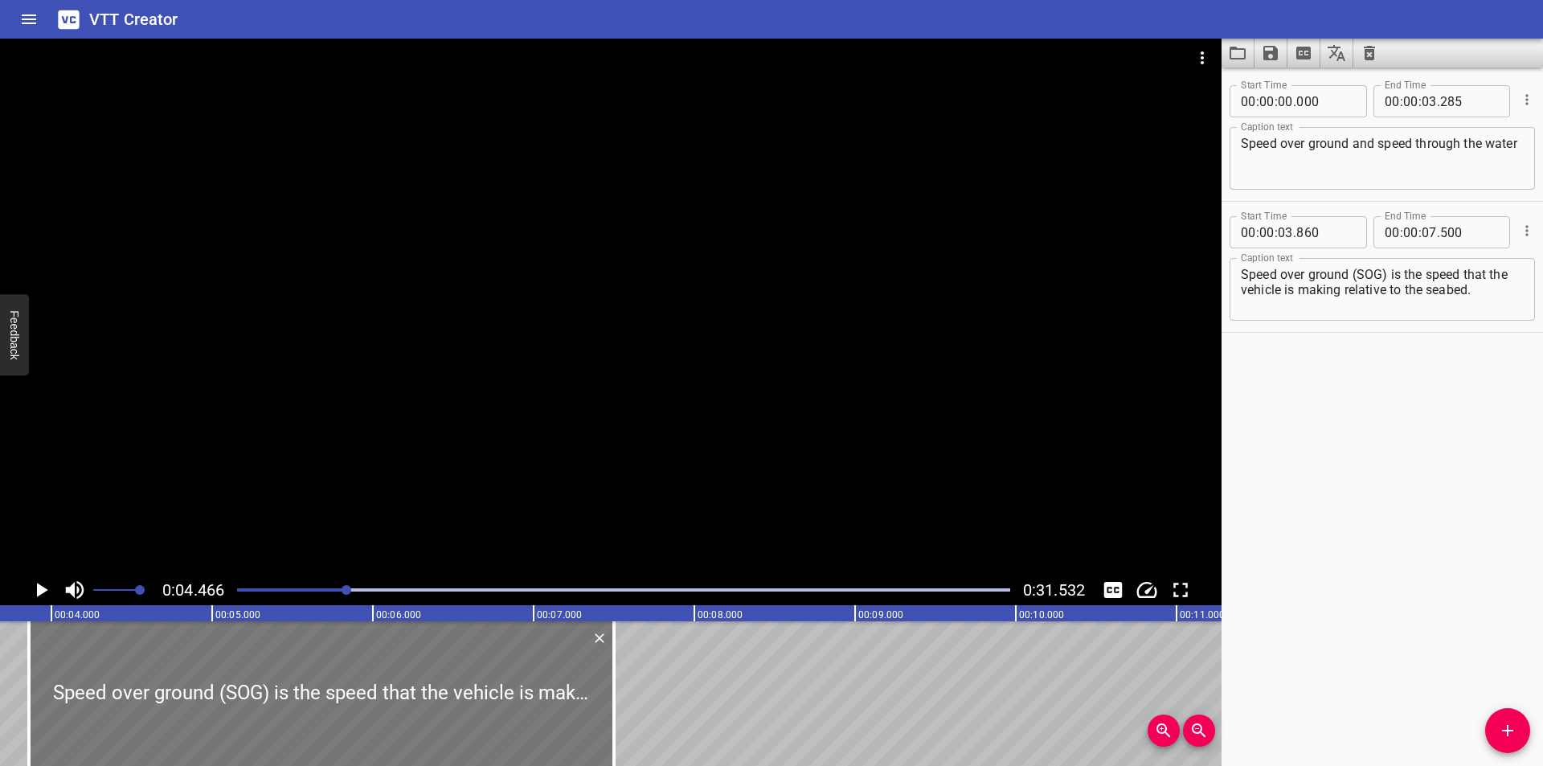
scroll to position [0, 557]
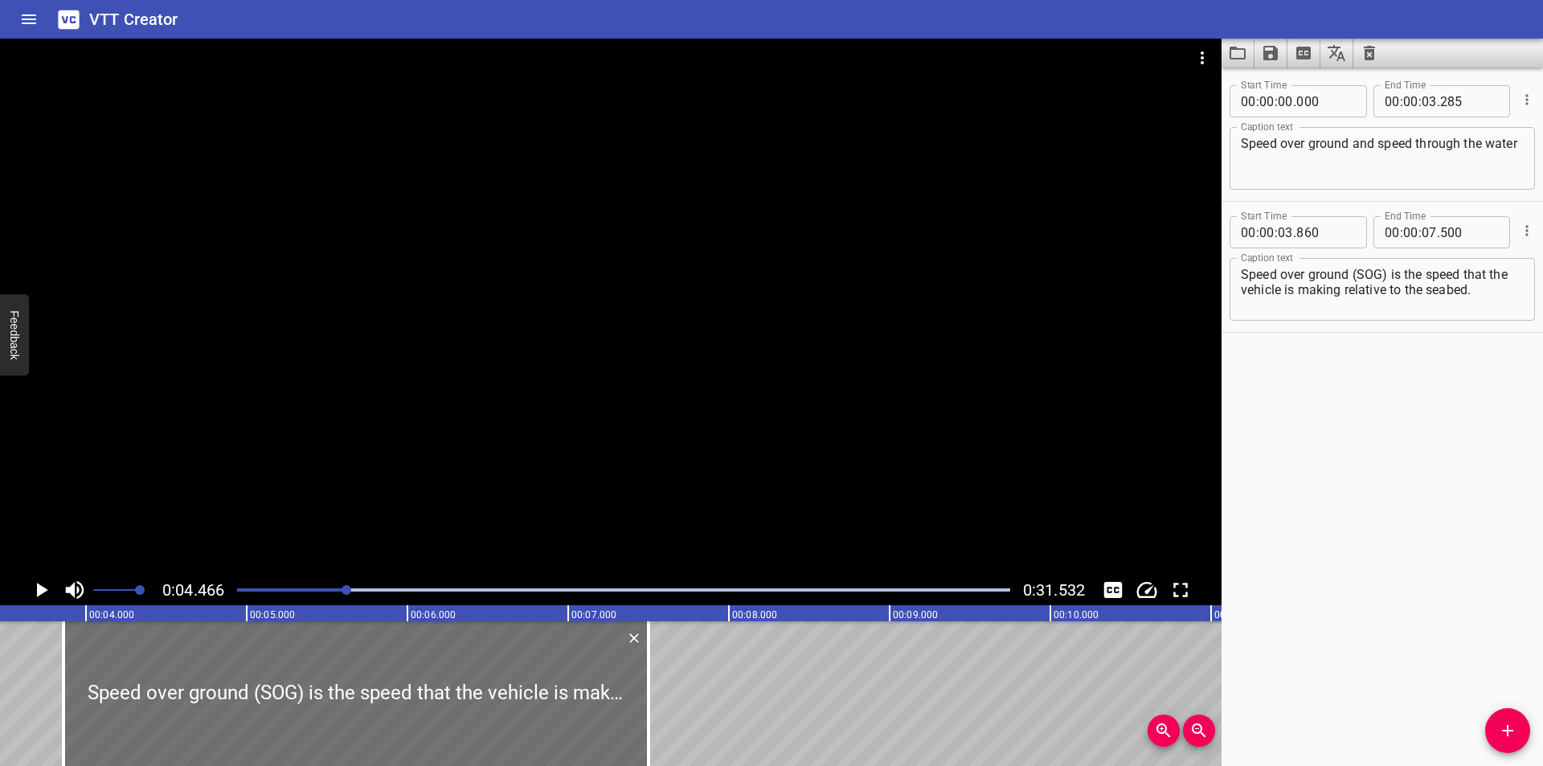
click at [554, 441] on div at bounding box center [610, 307] width 1221 height 536
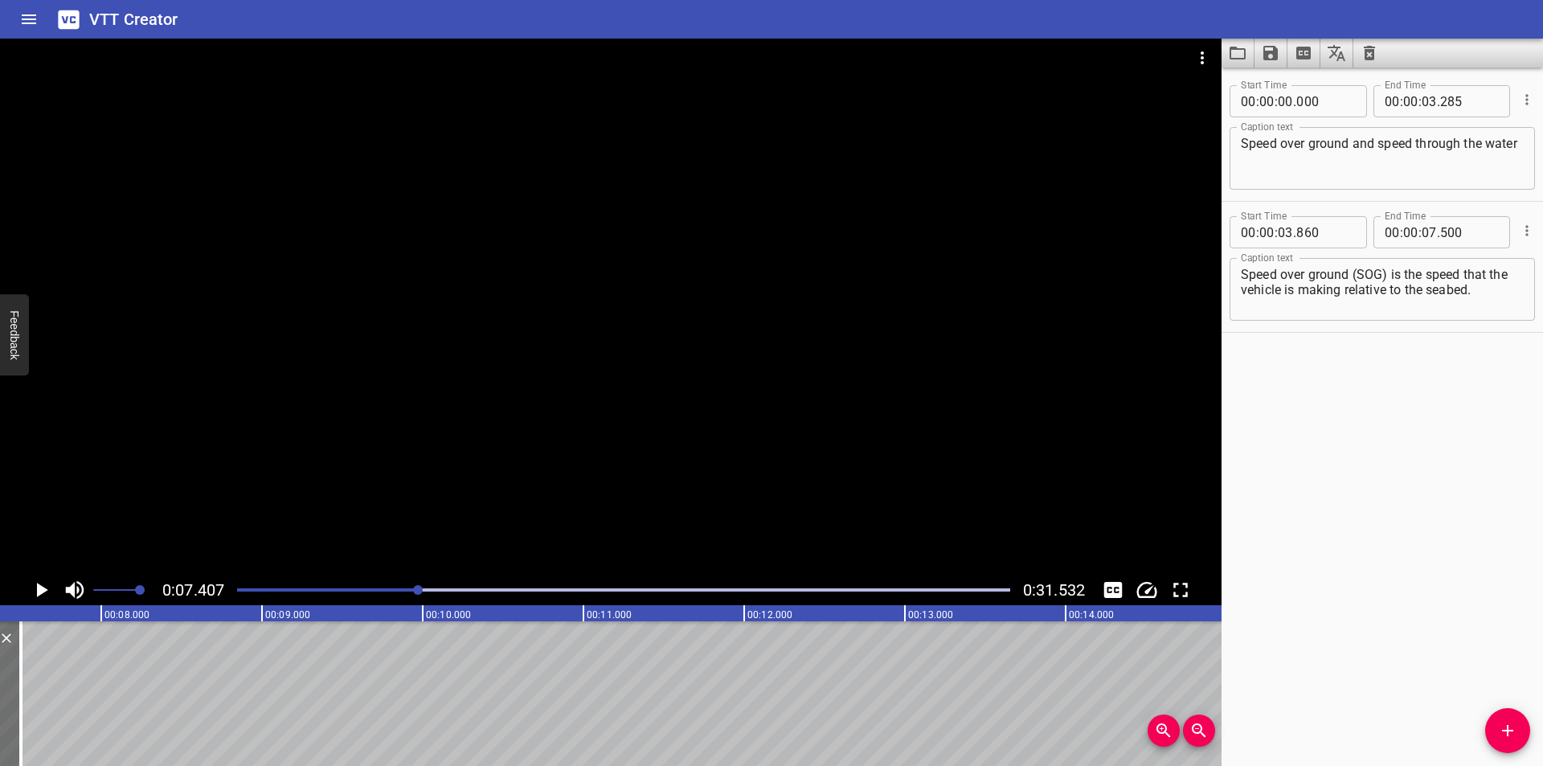
scroll to position [0, 1190]
drag, startPoint x: 1483, startPoint y: 291, endPoint x: 1345, endPoint y: 295, distance: 138.3
click at [1345, 295] on textarea "Speed over ground (SOG) is the speed that the vehicle is making relative to the…" at bounding box center [1382, 290] width 283 height 46
click at [1509, 741] on button "Add Cue" at bounding box center [1507, 730] width 45 height 45
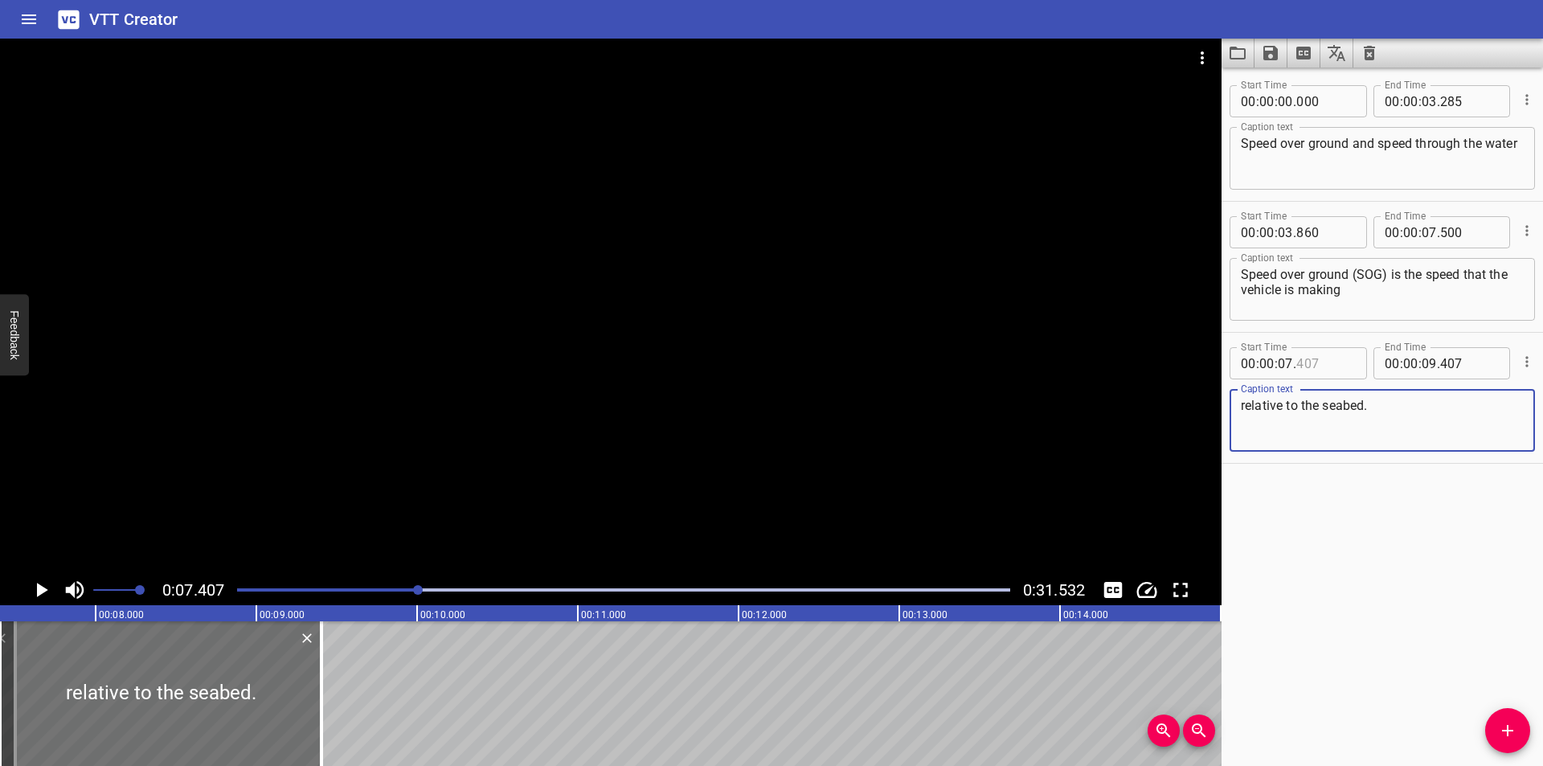
click at [1314, 363] on input "number" at bounding box center [1325, 363] width 59 height 32
click at [879, 336] on div at bounding box center [610, 307] width 1221 height 536
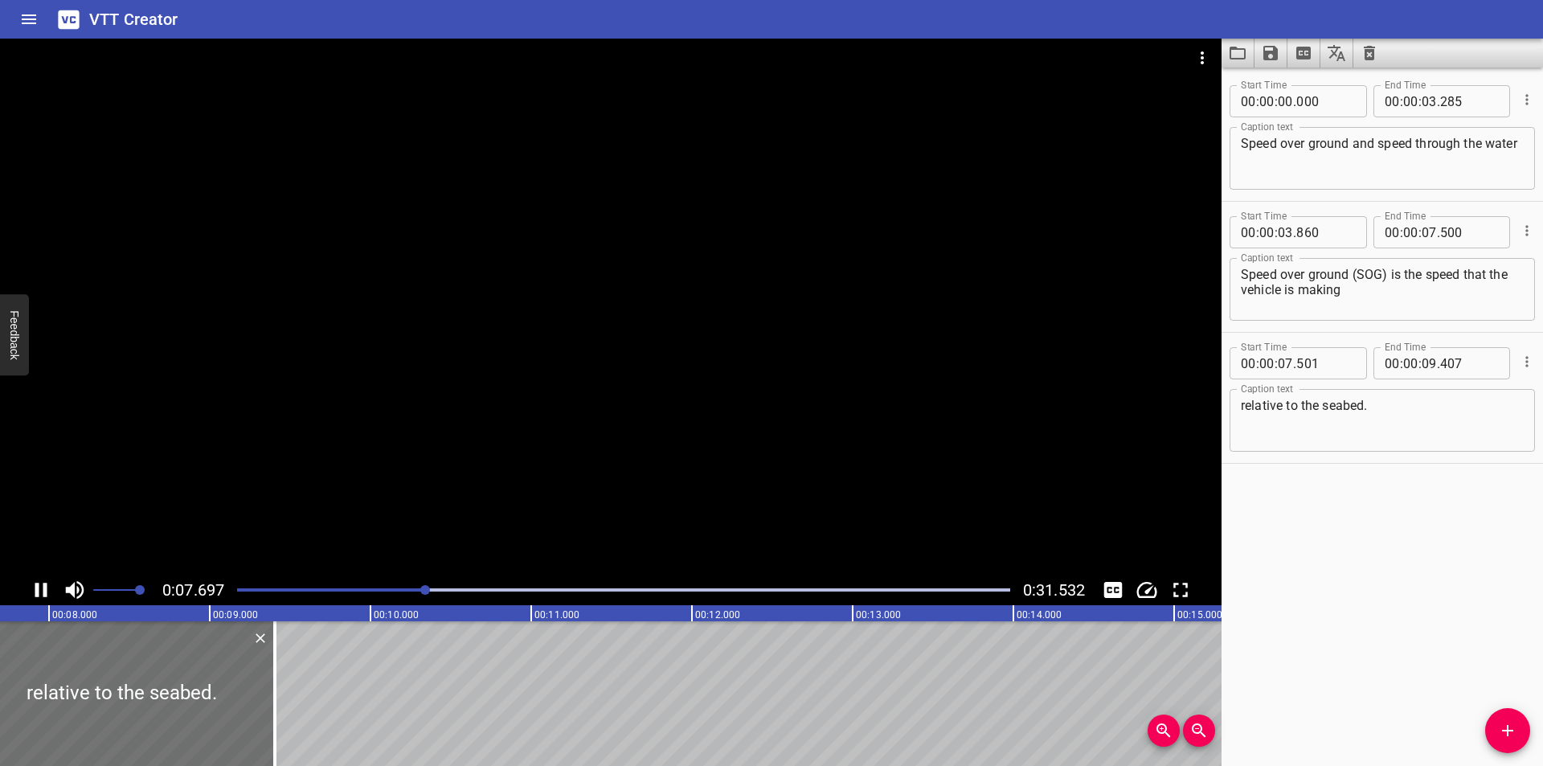
scroll to position [0, 1266]
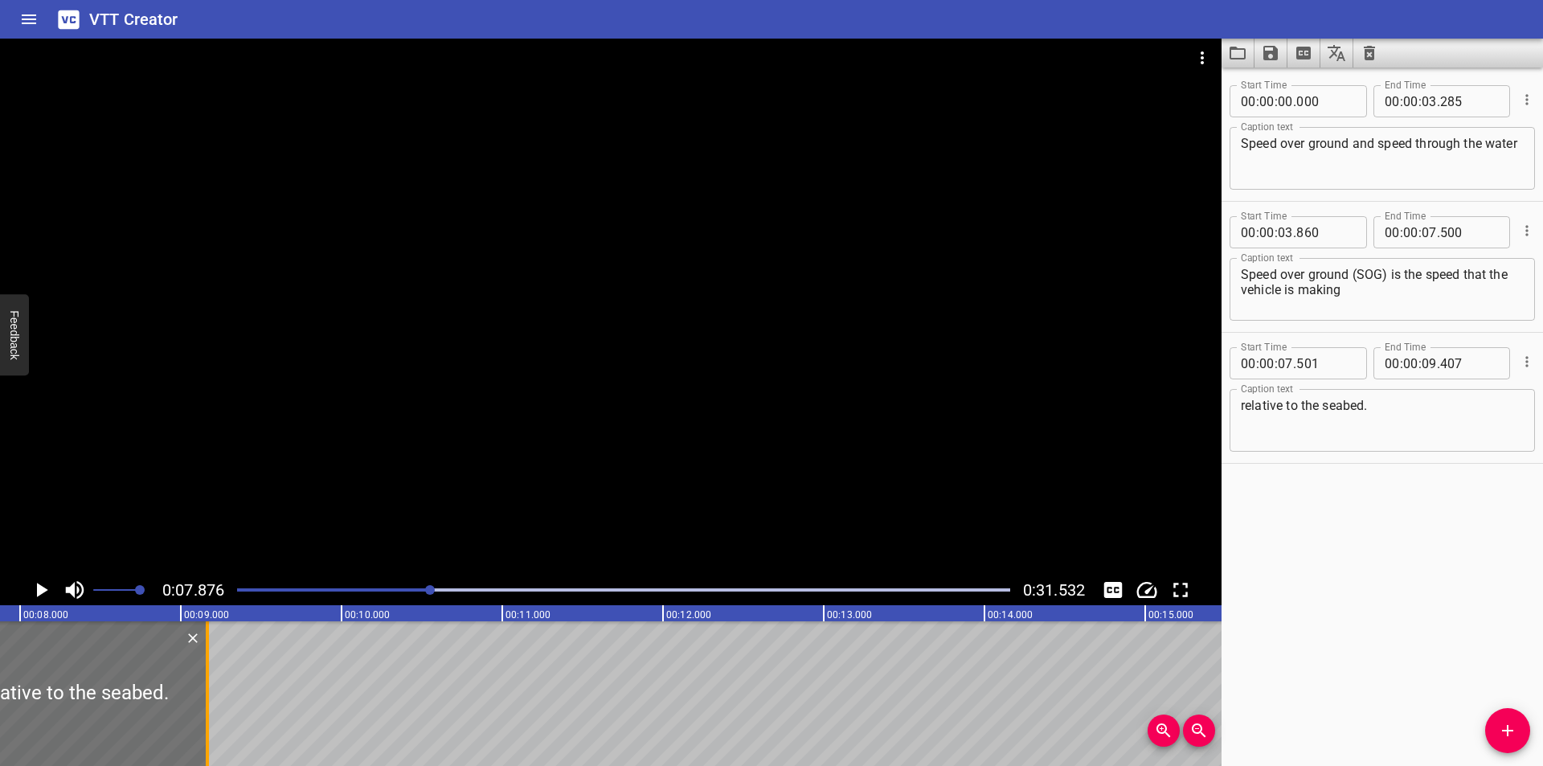
drag, startPoint x: 246, startPoint y: 728, endPoint x: 208, endPoint y: 728, distance: 37.8
click at [208, 728] on div at bounding box center [207, 693] width 3 height 145
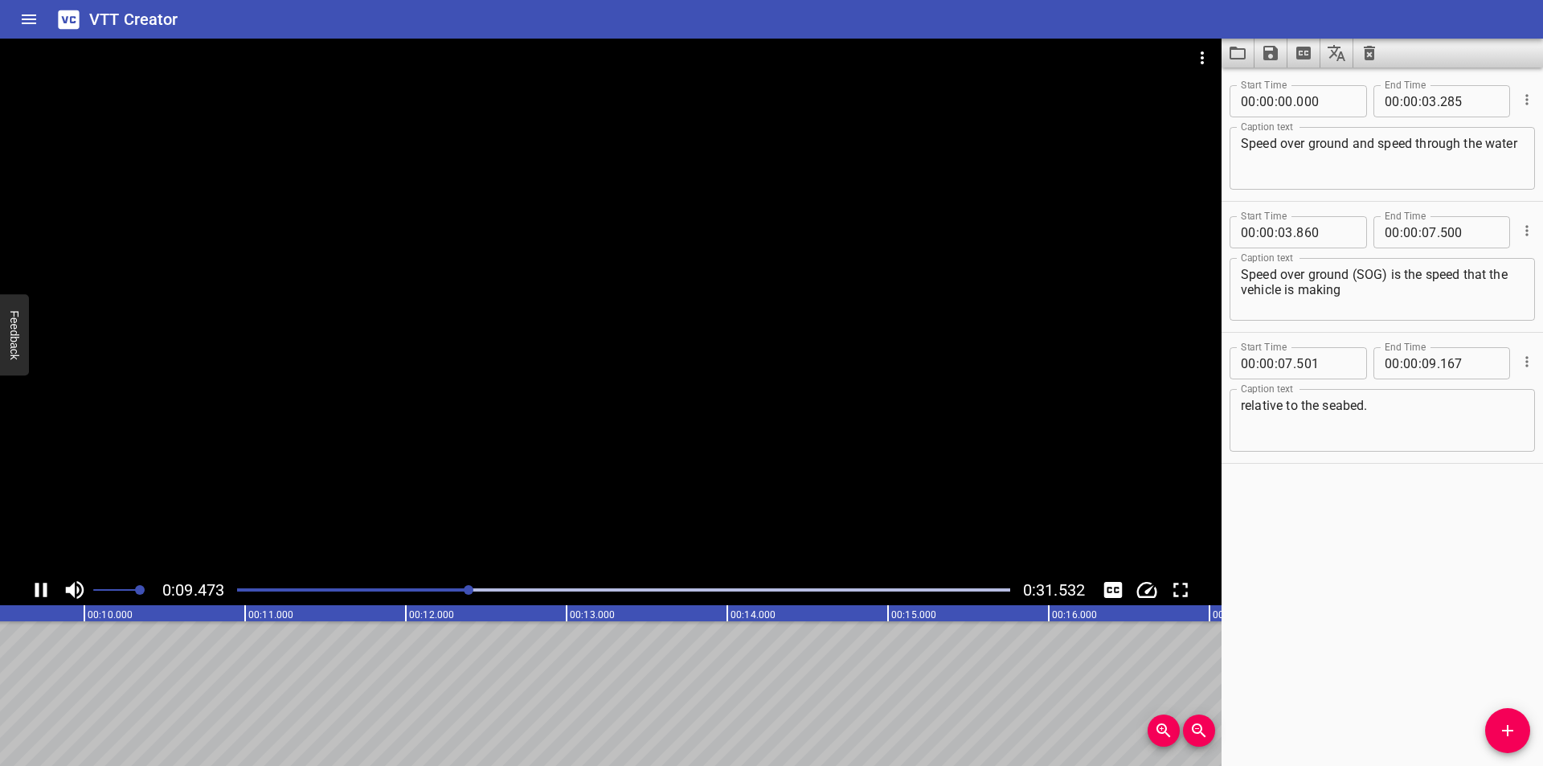
scroll to position [0, 1557]
click at [1295, 329] on div "Start Time 00 : 00 : 03 . 860 Start Time End Time 00 : 00 : 07 . 500 End Time C…" at bounding box center [1381, 267] width 321 height 130
